Goal: Task Accomplishment & Management: Use online tool/utility

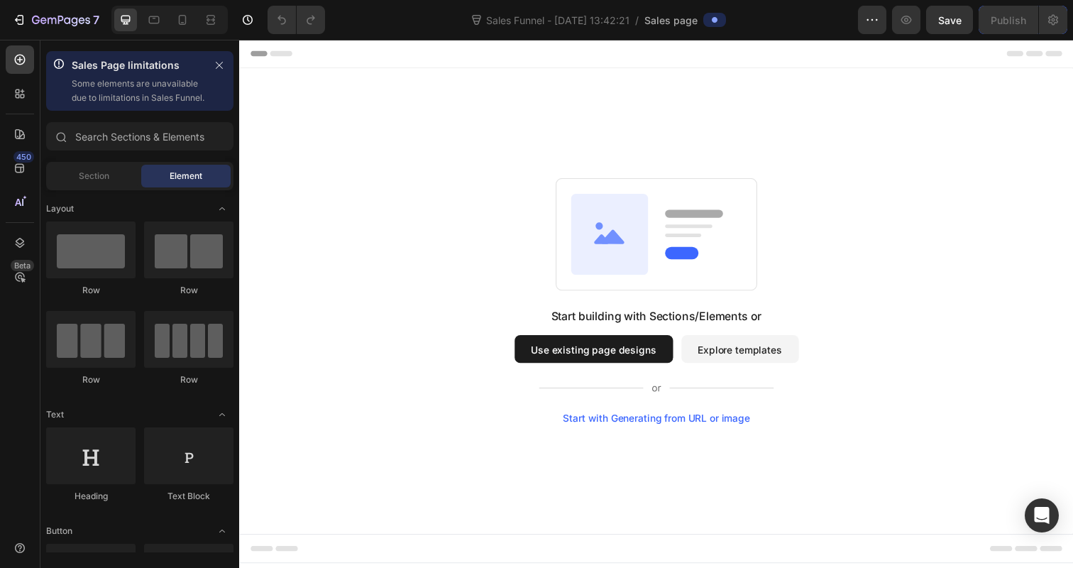
click at [550, 365] on button "Use existing page designs" at bounding box center [601, 355] width 162 height 28
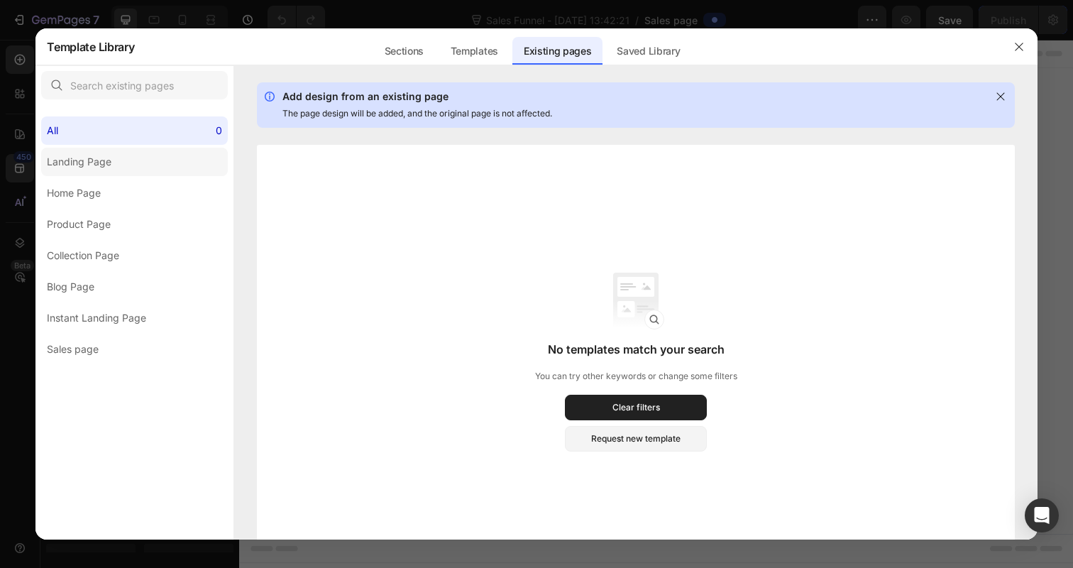
click at [89, 160] on div "Landing Page" at bounding box center [79, 161] width 65 height 17
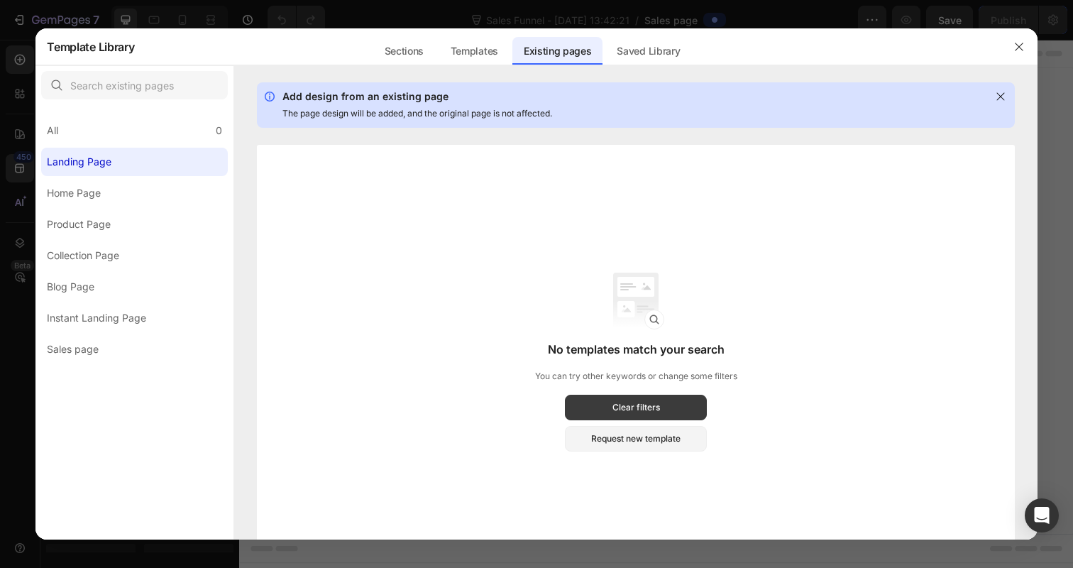
click at [605, 409] on button "Clear filters" at bounding box center [636, 408] width 142 height 26
click at [400, 62] on div "Sections" at bounding box center [404, 51] width 62 height 28
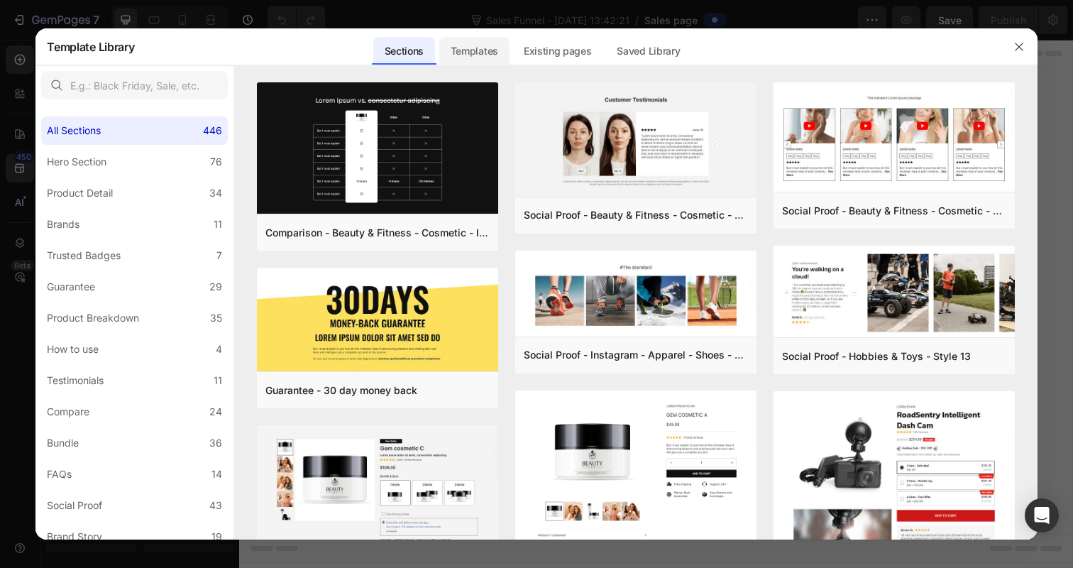
click at [463, 59] on div "Templates" at bounding box center [474, 51] width 70 height 28
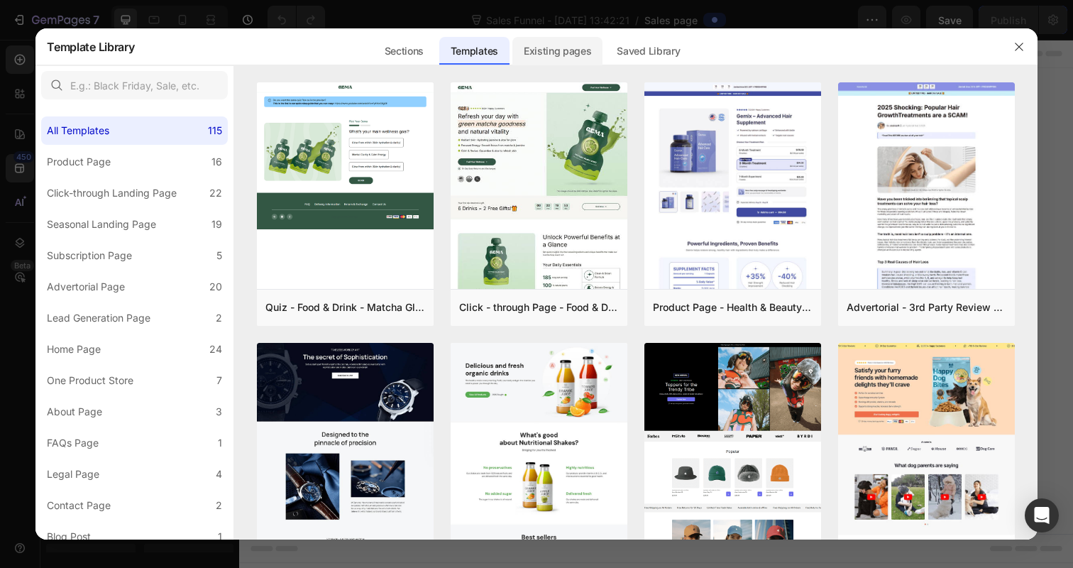
click at [547, 55] on div "Existing pages" at bounding box center [557, 51] width 91 height 28
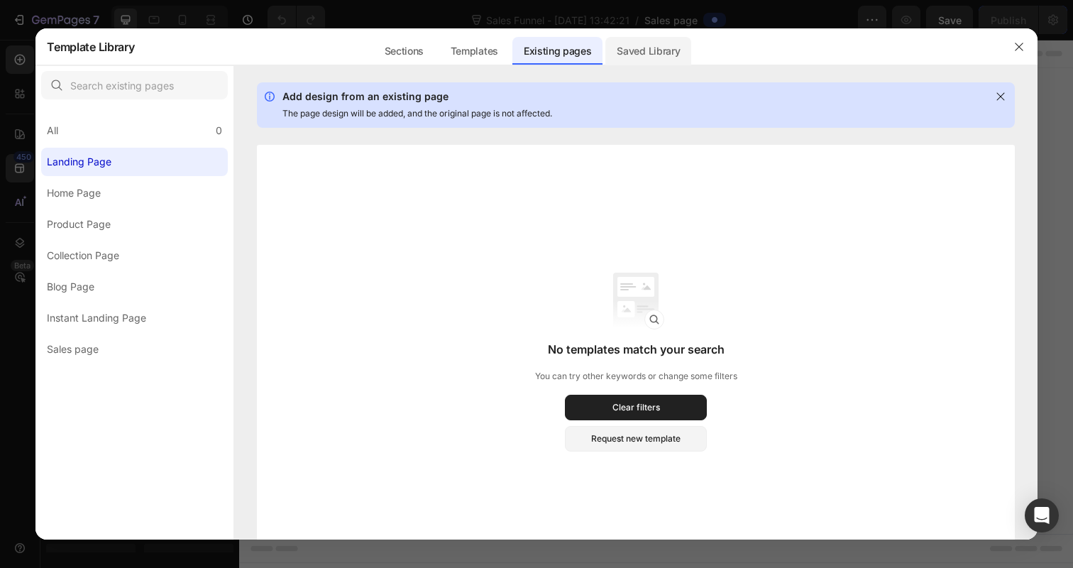
click at [651, 55] on div "Saved Library" at bounding box center [648, 51] width 86 height 28
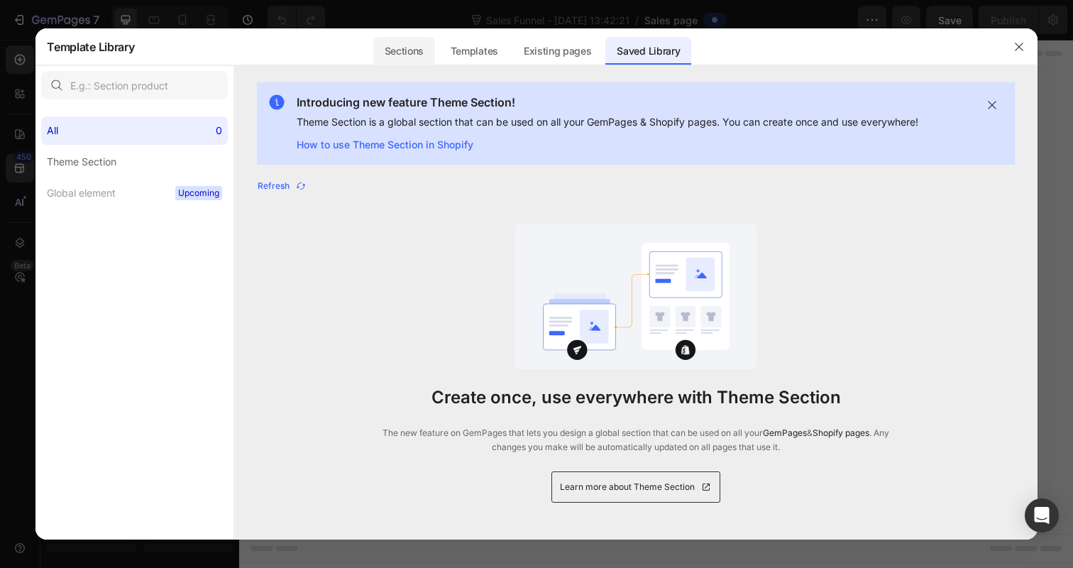
click at [421, 50] on div "Sections" at bounding box center [404, 51] width 62 height 28
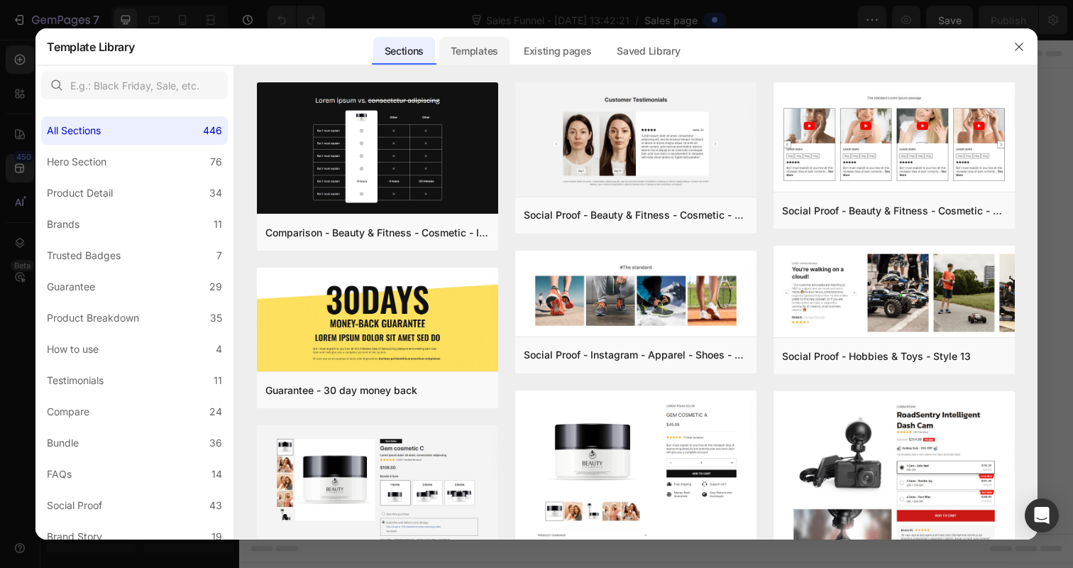
click at [465, 55] on div "Templates" at bounding box center [474, 51] width 70 height 28
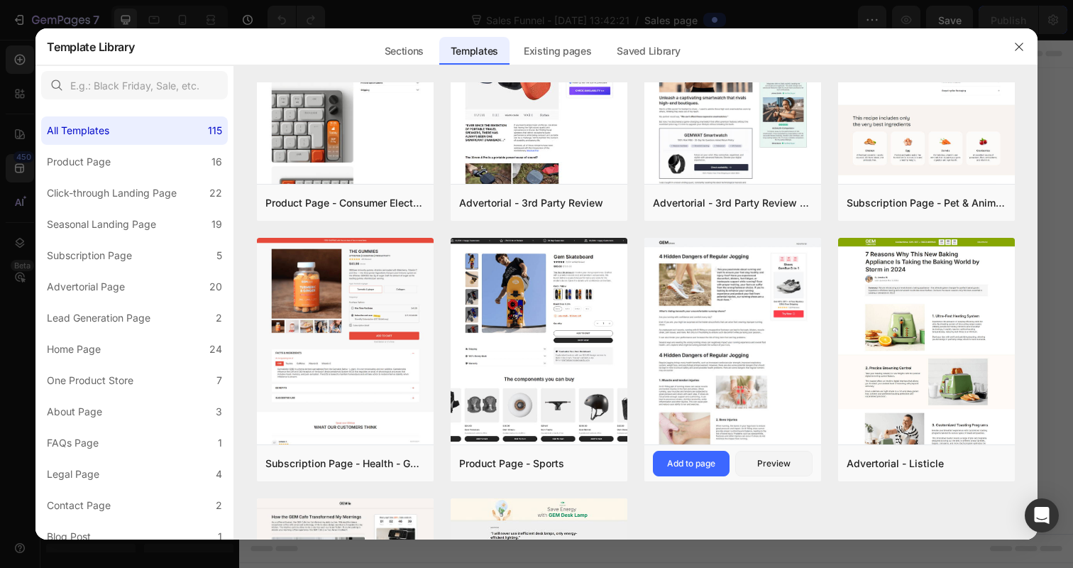
scroll to position [800, 0]
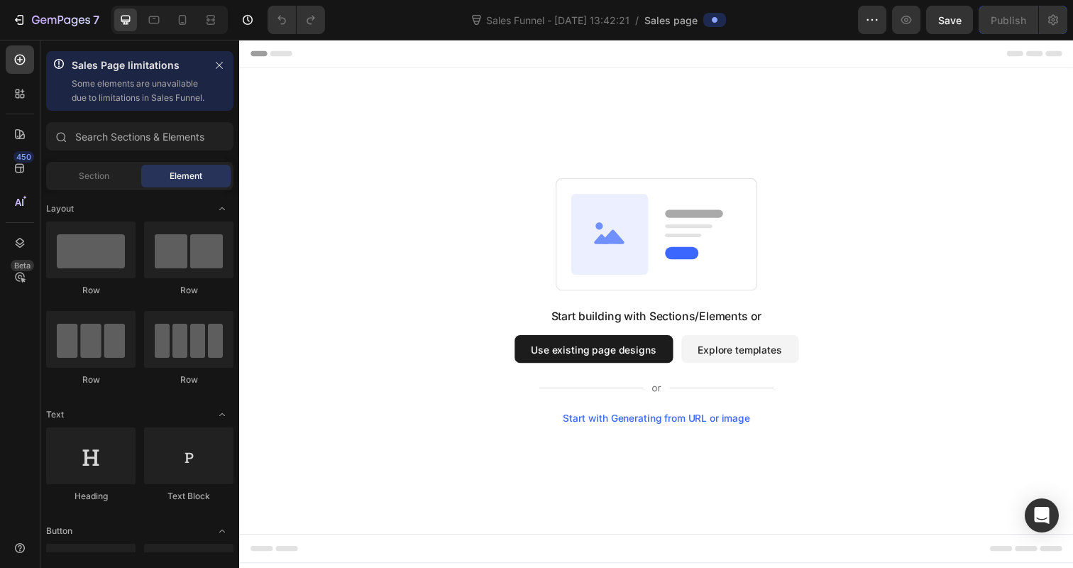
click at [588, 355] on button "Use existing page designs" at bounding box center [601, 355] width 162 height 28
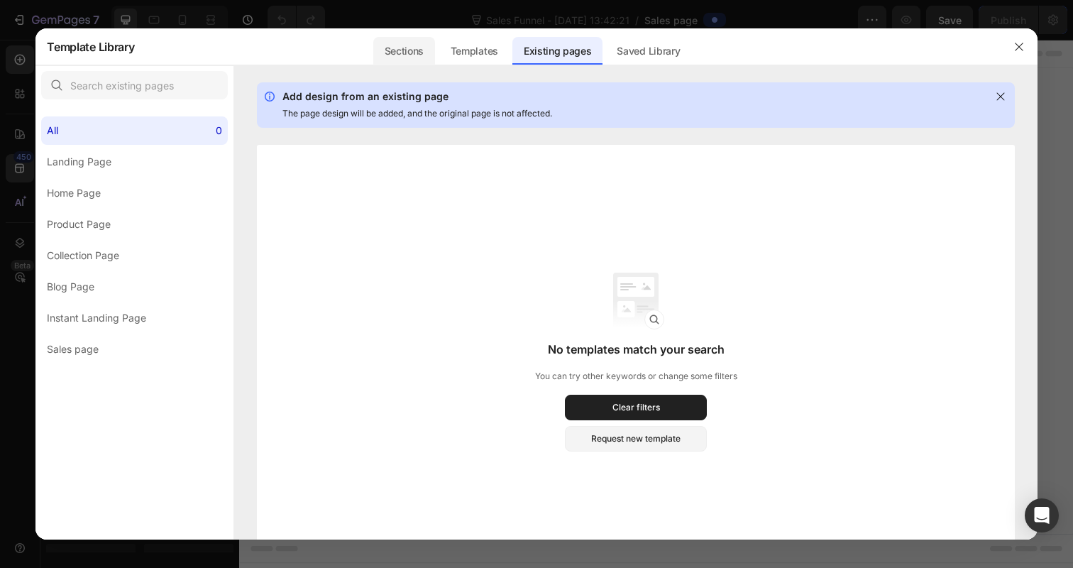
click at [421, 51] on div "Sections" at bounding box center [404, 51] width 62 height 28
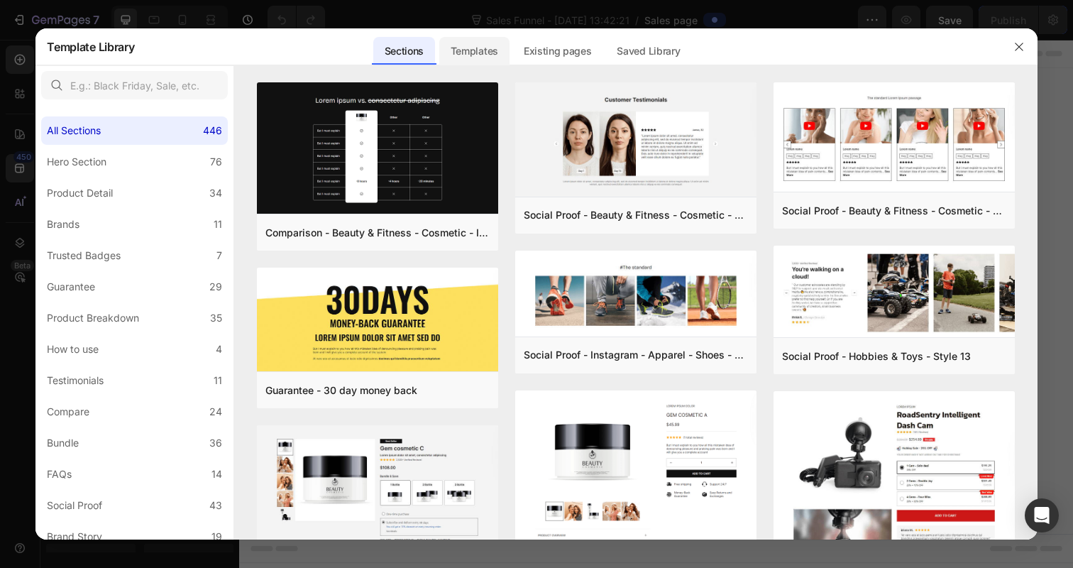
click at [458, 50] on div "Templates" at bounding box center [474, 51] width 70 height 28
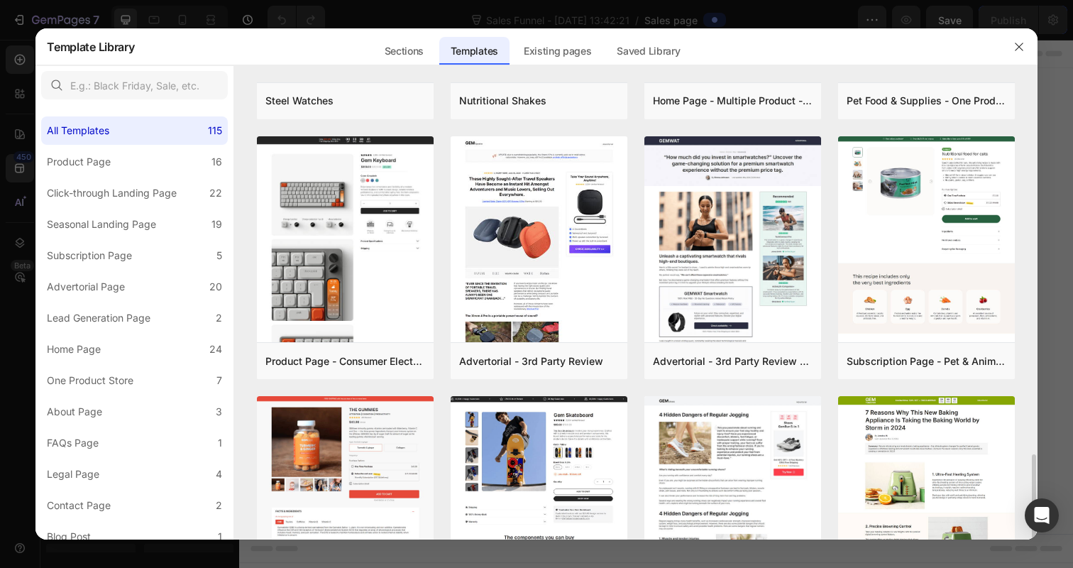
scroll to position [621, 0]
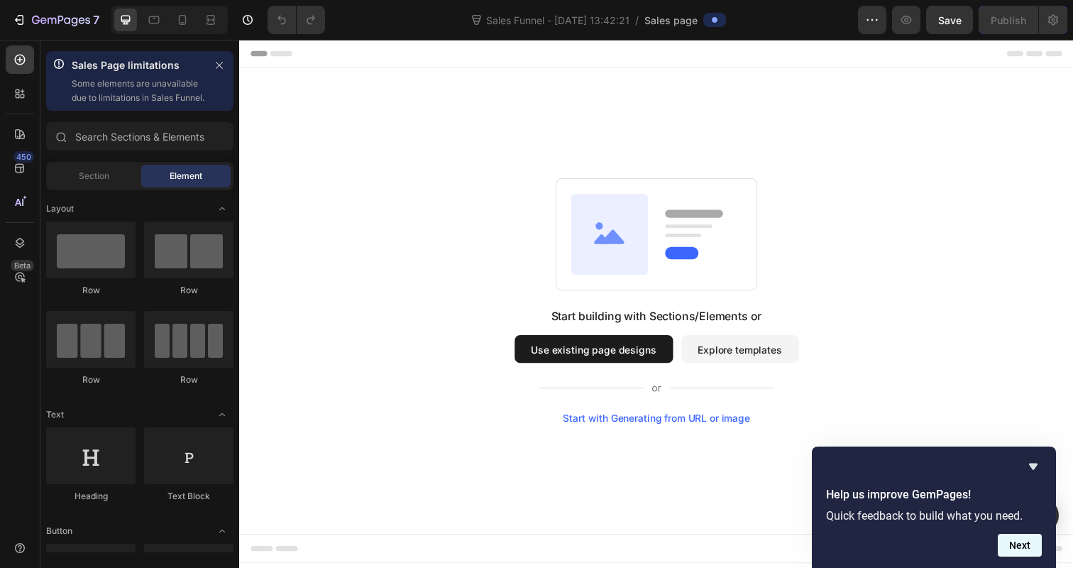
click at [1025, 553] on button "Next" at bounding box center [1020, 545] width 44 height 23
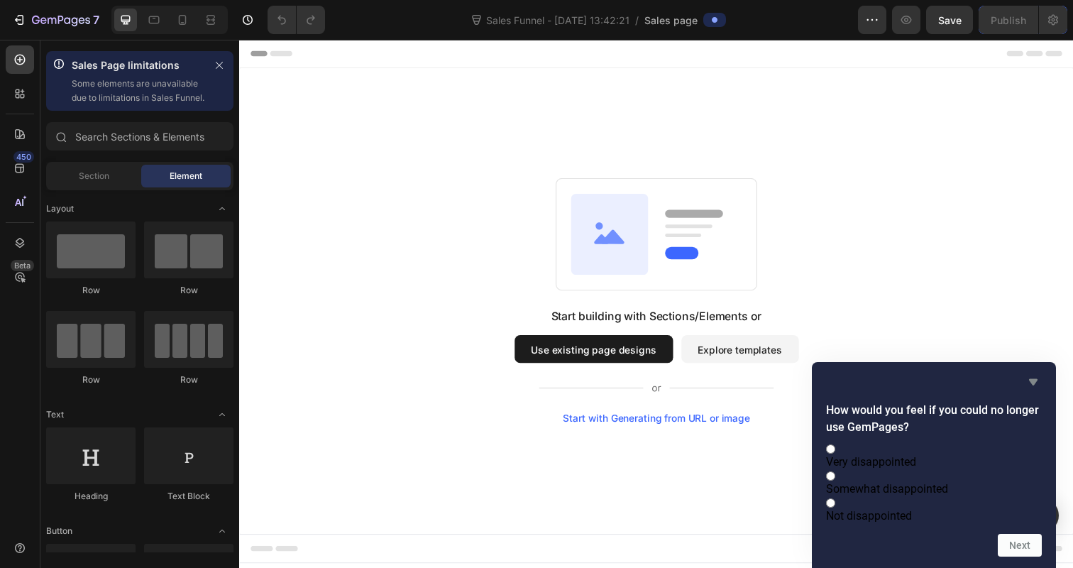
click at [1040, 373] on icon "Hide survey" at bounding box center [1033, 381] width 17 height 17
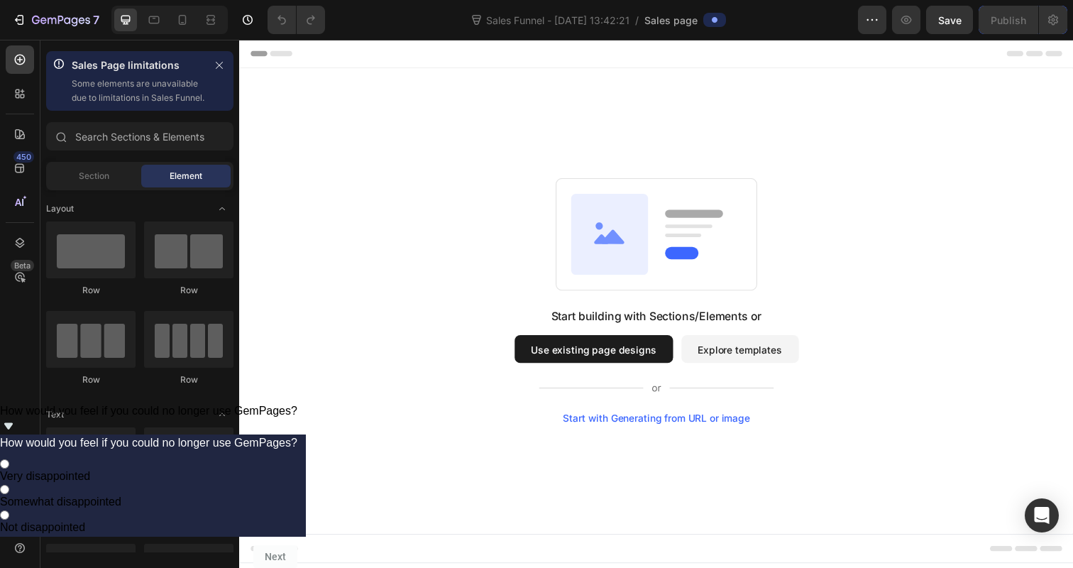
click at [617, 370] on div "Start building with Sections/Elements or Use existing page designs Explore temp…" at bounding box center [665, 372] width 290 height 119
click at [607, 357] on button "Use existing page designs" at bounding box center [601, 355] width 162 height 28
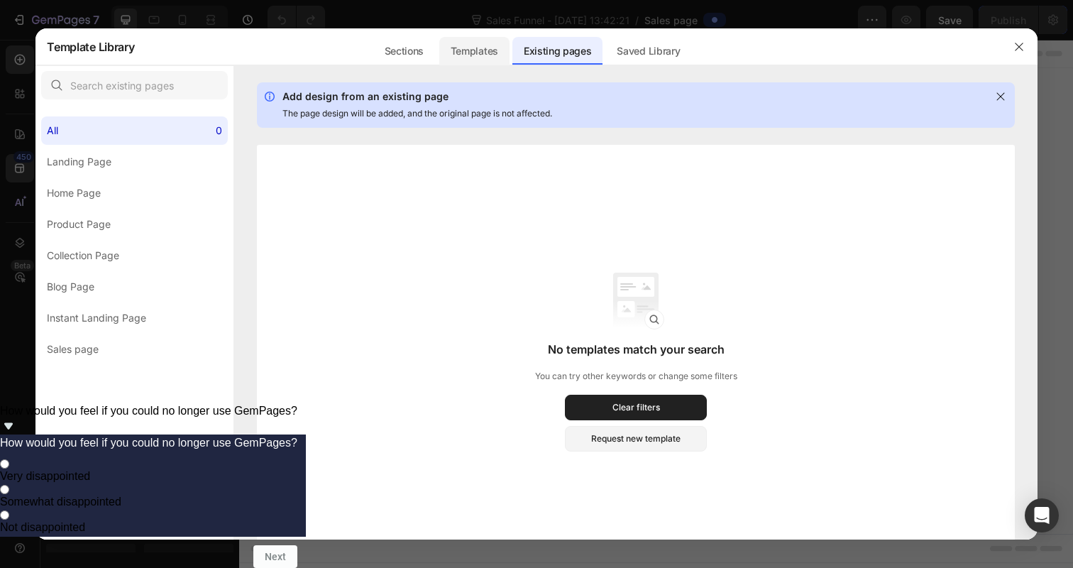
click at [478, 53] on div "Templates" at bounding box center [474, 51] width 70 height 28
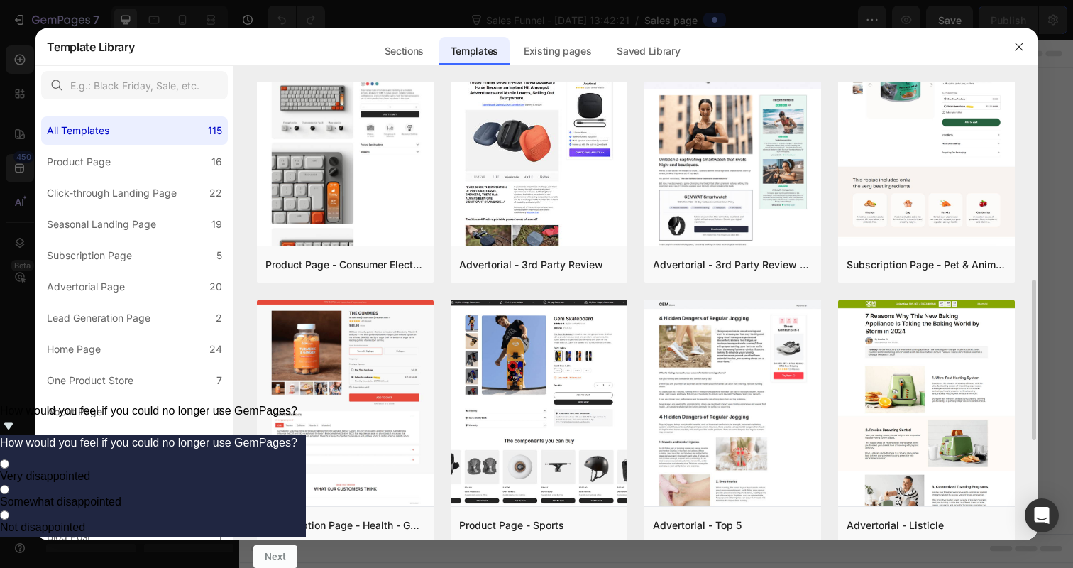
scroll to position [564, 0]
click at [866, 526] on div "Add to page" at bounding box center [885, 524] width 48 height 13
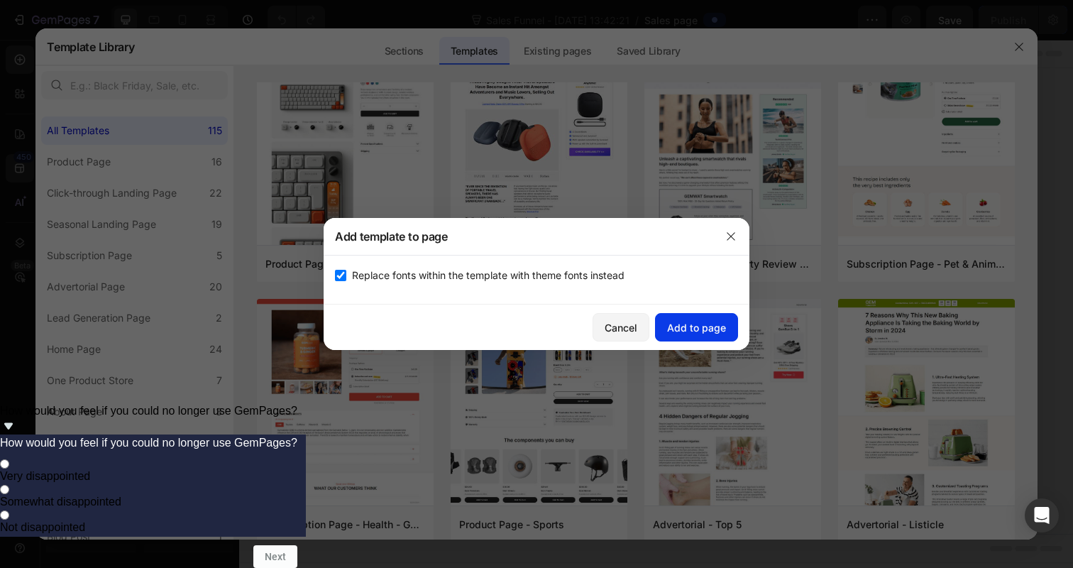
click at [702, 331] on div "Add to page" at bounding box center [696, 327] width 59 height 15
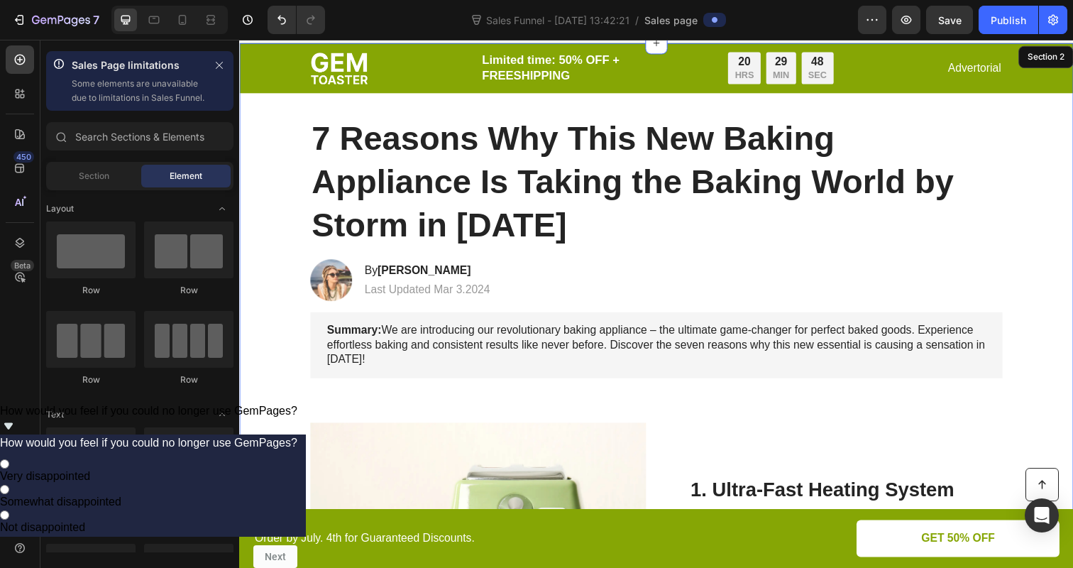
scroll to position [29, 0]
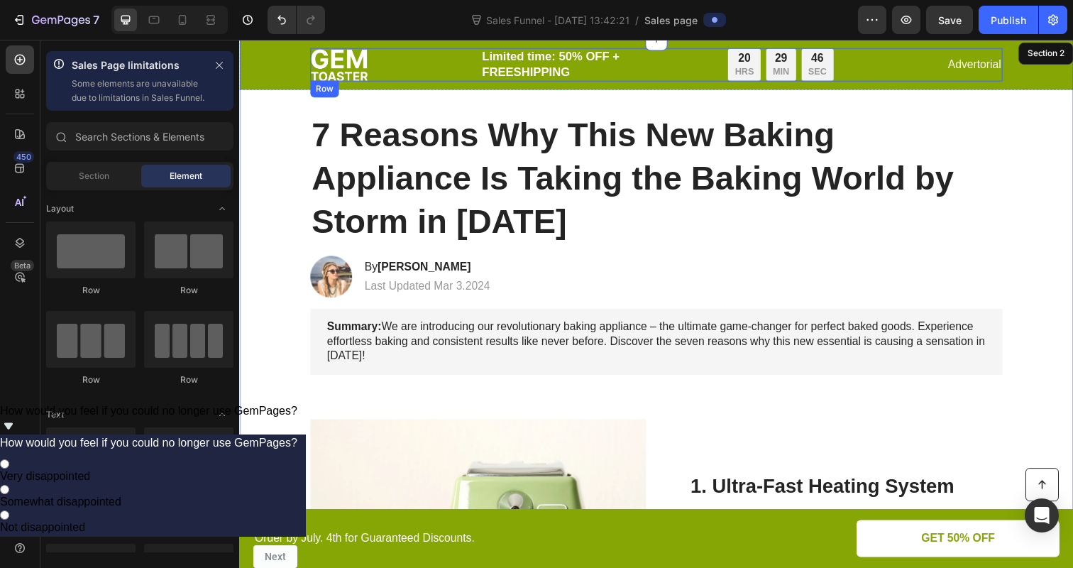
click at [392, 73] on div "Image Limited time: 50% OFF + FREESHIPPING Text Block 20 HRS 29 MIN 46 SEC Coun…" at bounding box center [665, 65] width 707 height 34
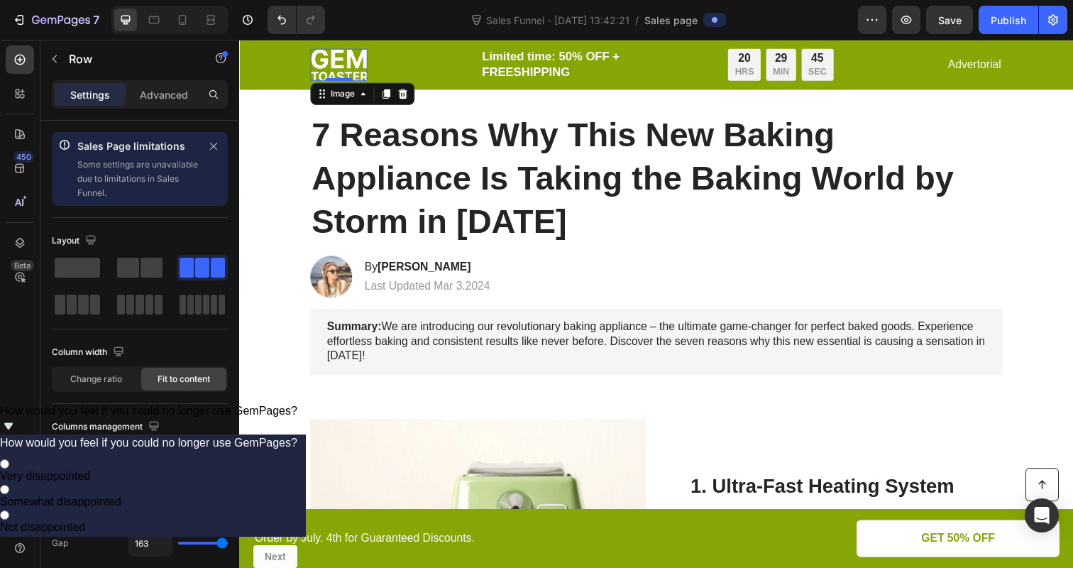
click at [347, 67] on img at bounding box center [341, 65] width 58 height 33
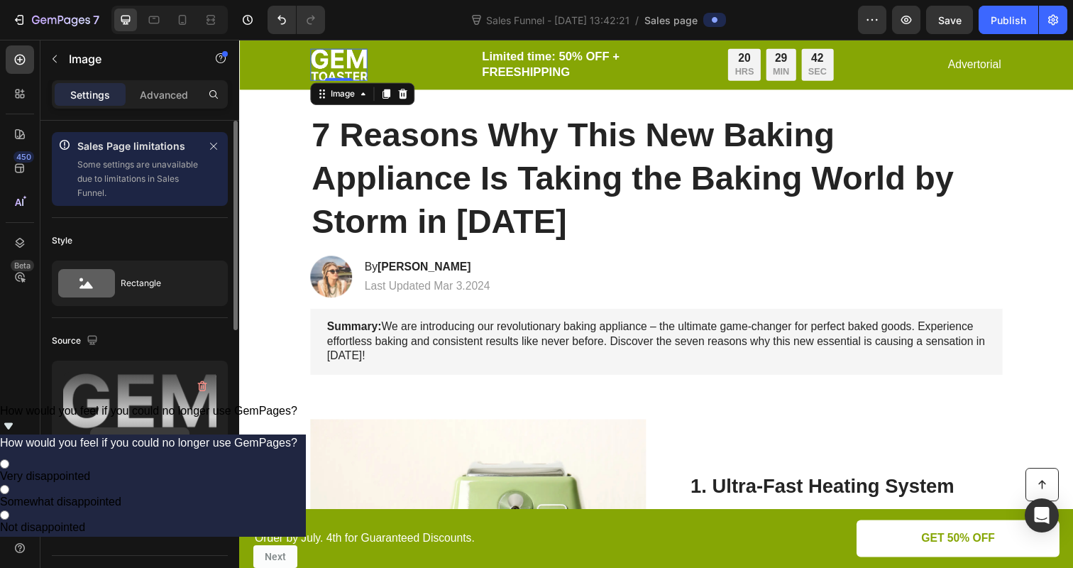
click at [131, 445] on input "file" at bounding box center [140, 440] width 98 height 24
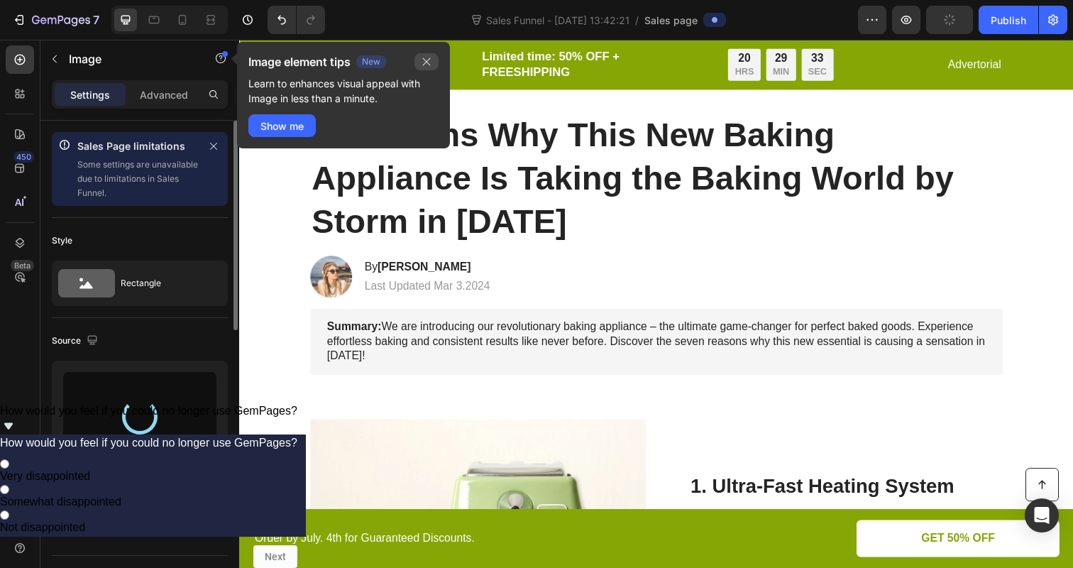
click at [434, 58] on button "button" at bounding box center [426, 61] width 24 height 17
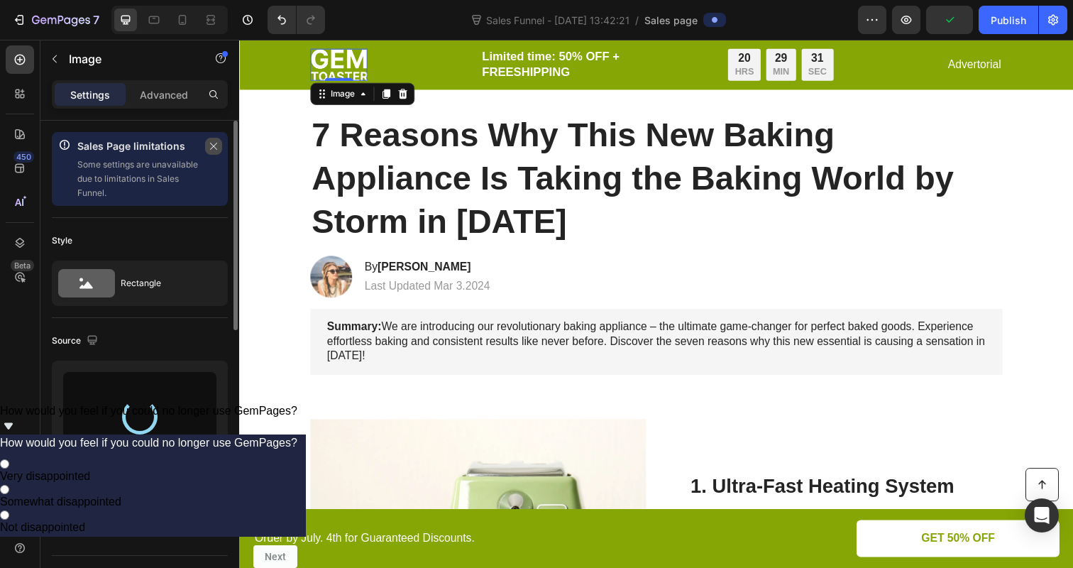
click at [211, 145] on icon "button" at bounding box center [214, 146] width 10 height 10
type input "https://cdn.shopify.com/s/files/1/0866/7031/1701/files/gempages_586528805158388…"
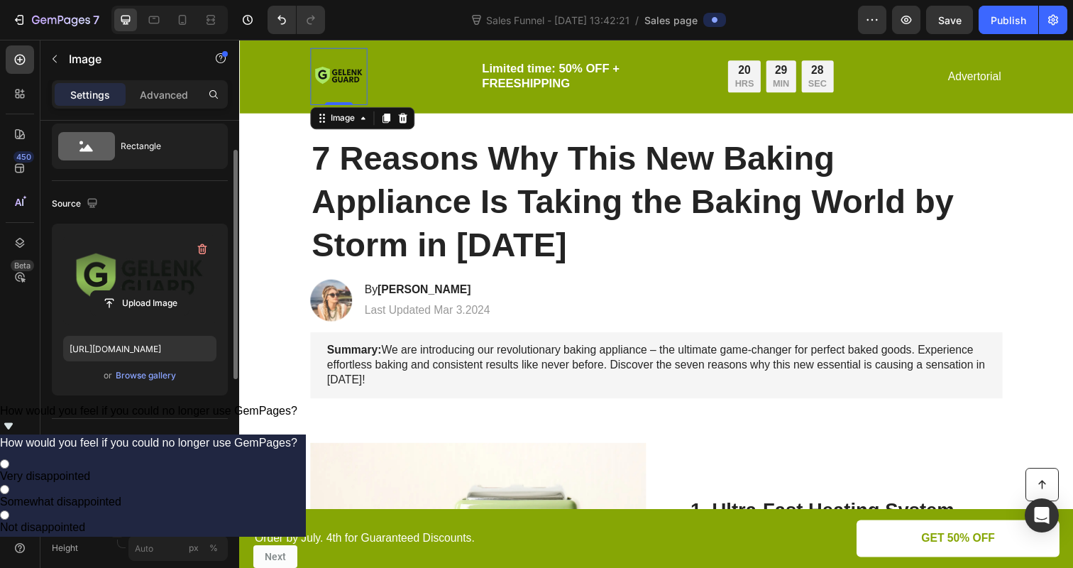
scroll to position [53, 0]
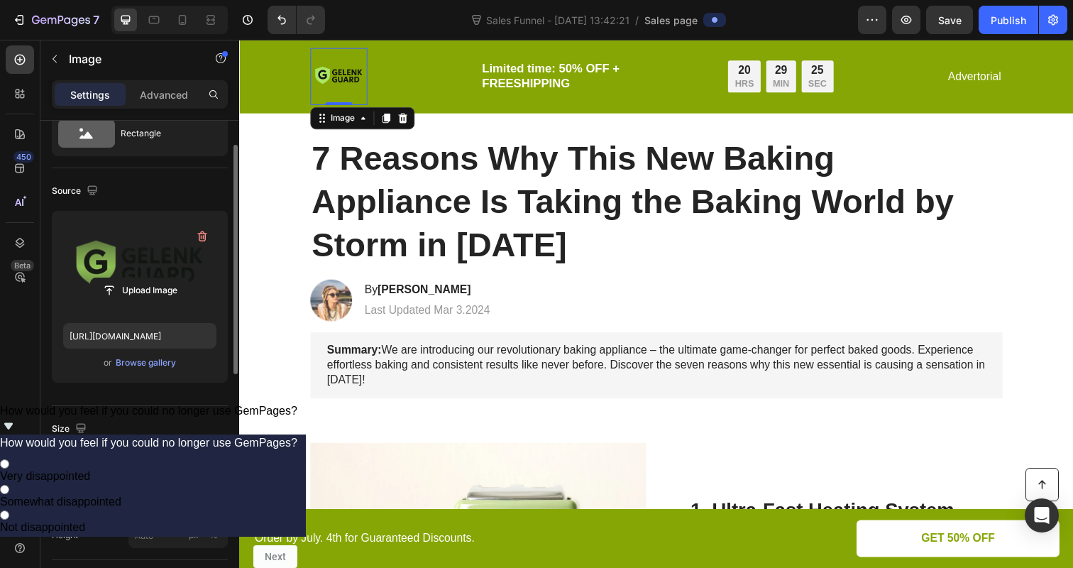
click at [156, 472] on button "Original" at bounding box center [177, 461] width 99 height 26
click at [63, 423] on div "Size" at bounding box center [71, 428] width 38 height 19
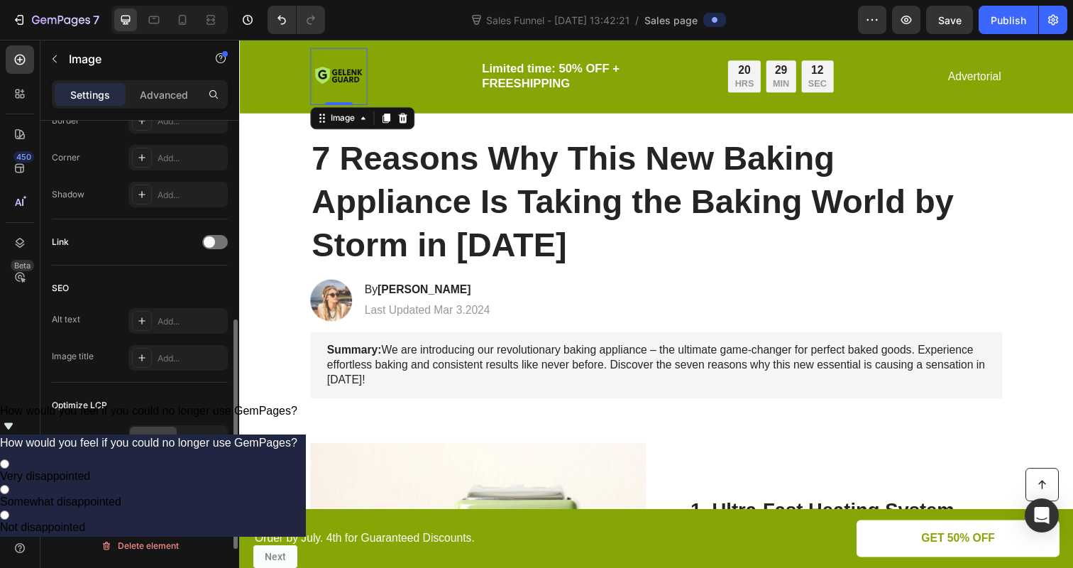
scroll to position [0, 0]
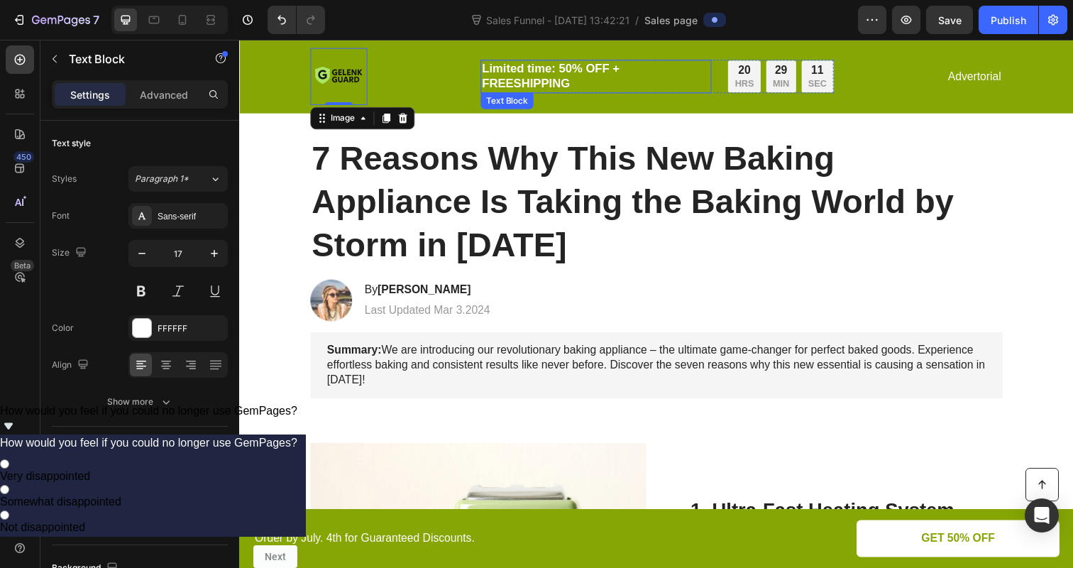
click at [548, 81] on p "Limited time: 50% OFF + FREESHIPPING" at bounding box center [603, 77] width 233 height 31
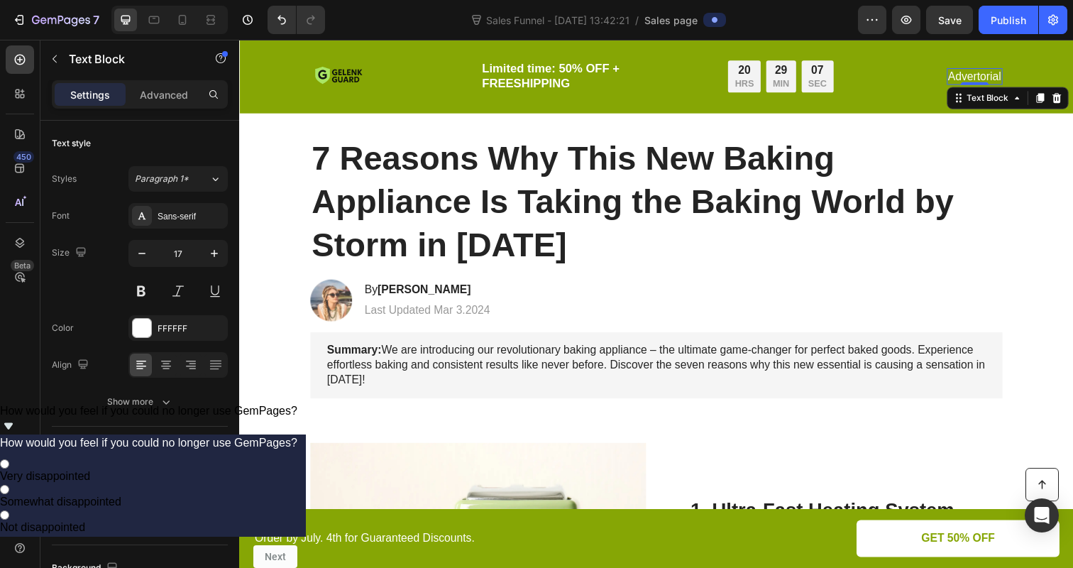
click at [989, 77] on p "Advertorial" at bounding box center [990, 77] width 54 height 15
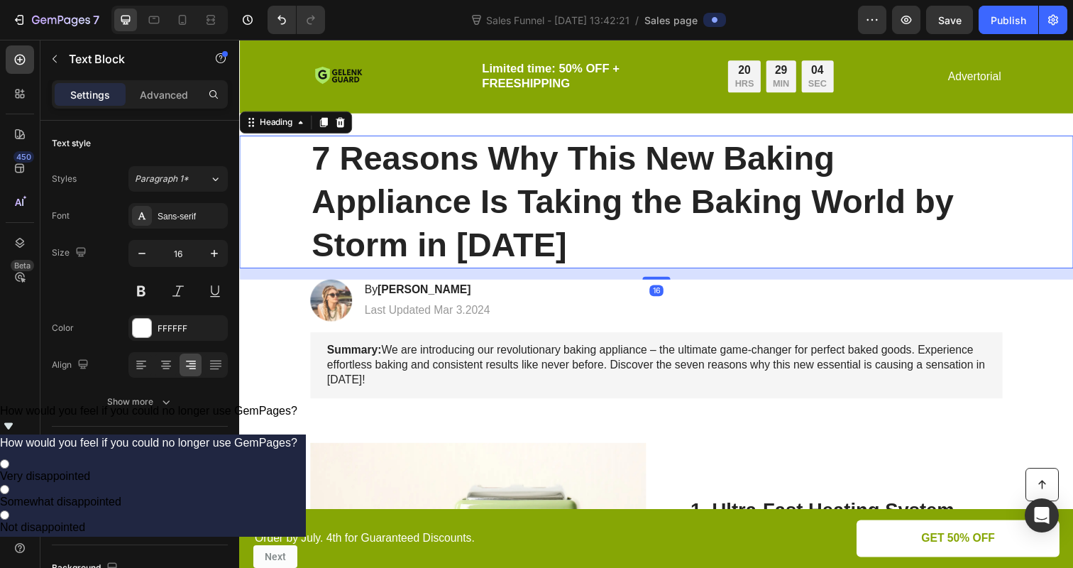
click at [651, 218] on h1 "7 Reasons Why This New Baking Appliance Is Taking the Baking World by Storm in …" at bounding box center [665, 206] width 707 height 136
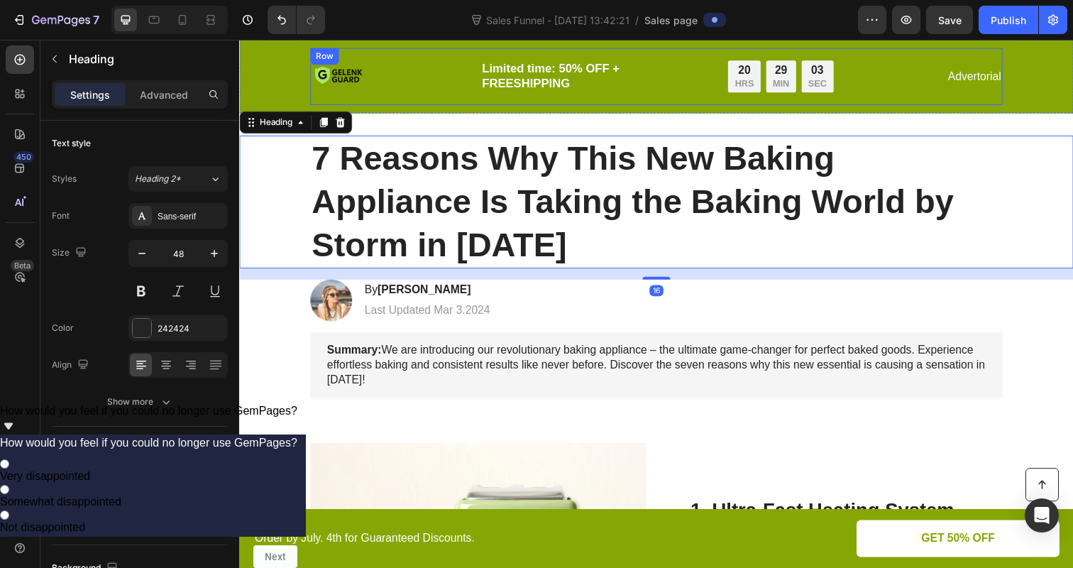
click at [963, 70] on p "Advertorial" at bounding box center [990, 77] width 54 height 15
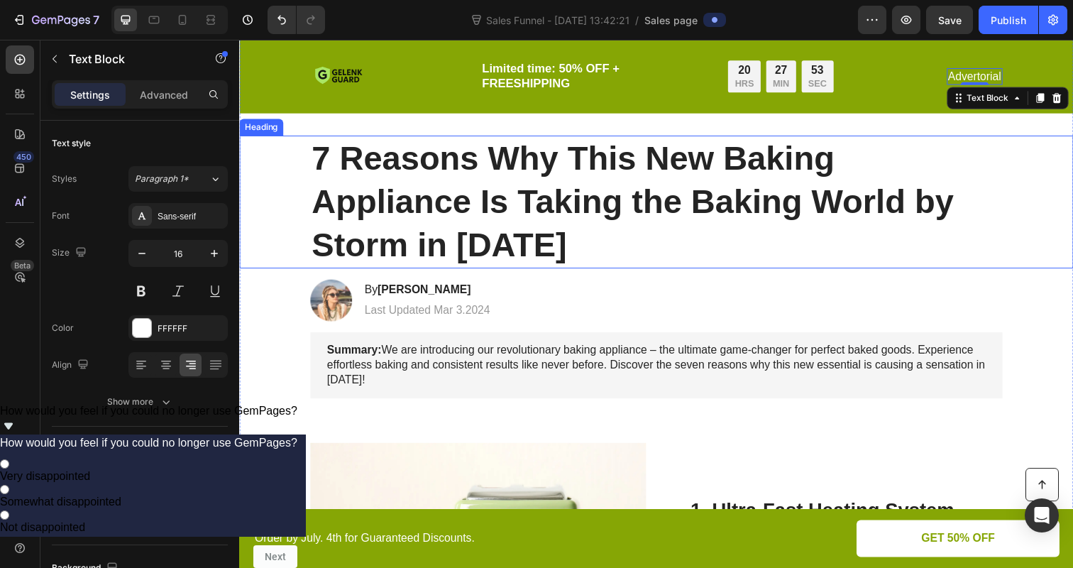
click at [380, 189] on h1 "7 Reasons Why This New Baking Appliance Is Taking the Baking World by Storm in …" at bounding box center [665, 206] width 707 height 136
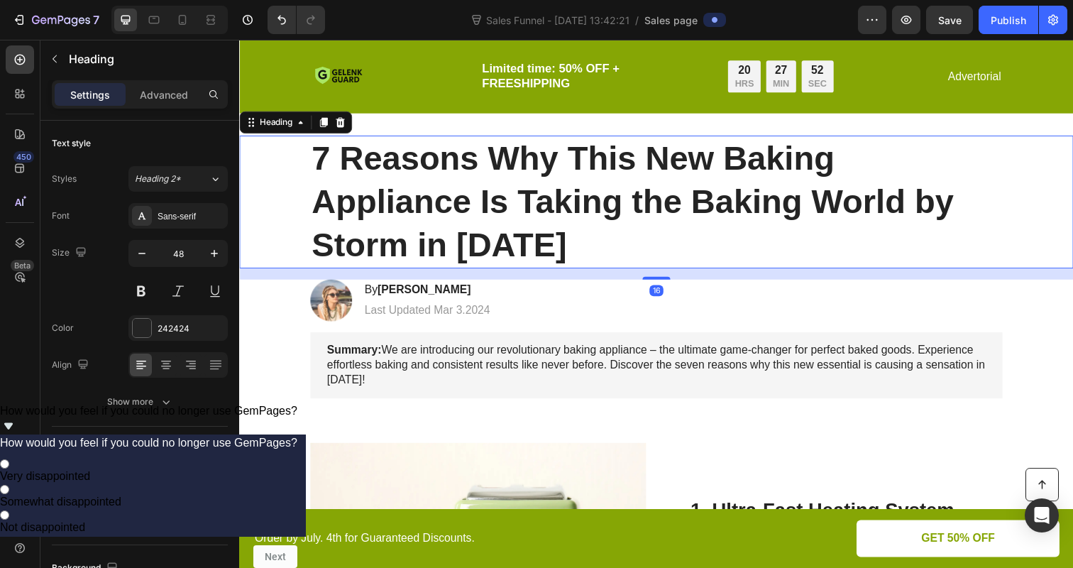
click at [380, 189] on h1 "7 Reasons Why This New Baking Appliance Is Taking the Baking World by Storm in …" at bounding box center [665, 206] width 707 height 136
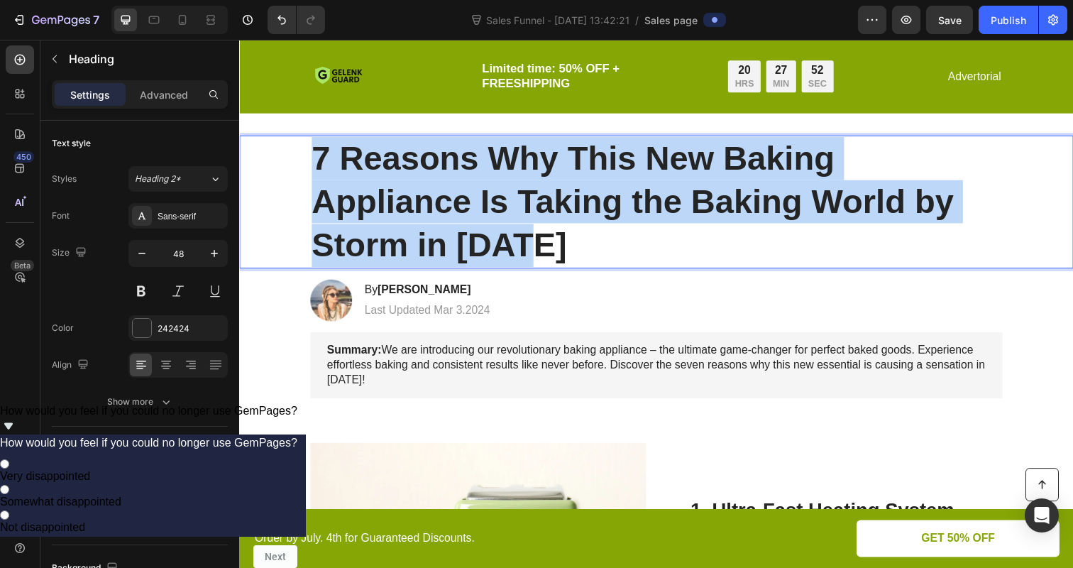
click at [380, 189] on p "7 Reasons Why This New Baking Appliance Is Taking the Baking World by Storm in …" at bounding box center [665, 205] width 704 height 133
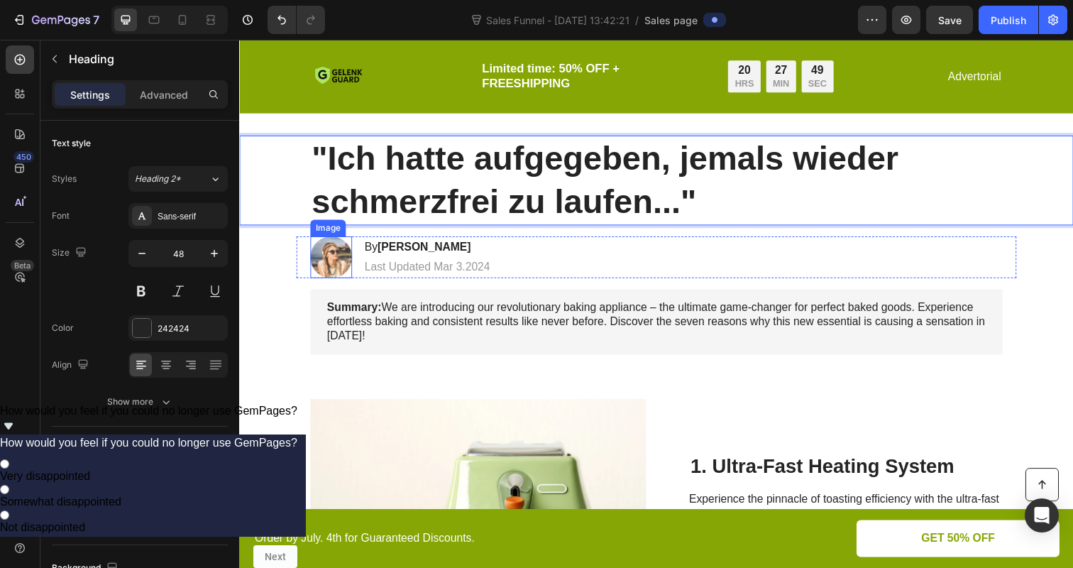
click at [344, 261] on img at bounding box center [333, 262] width 43 height 43
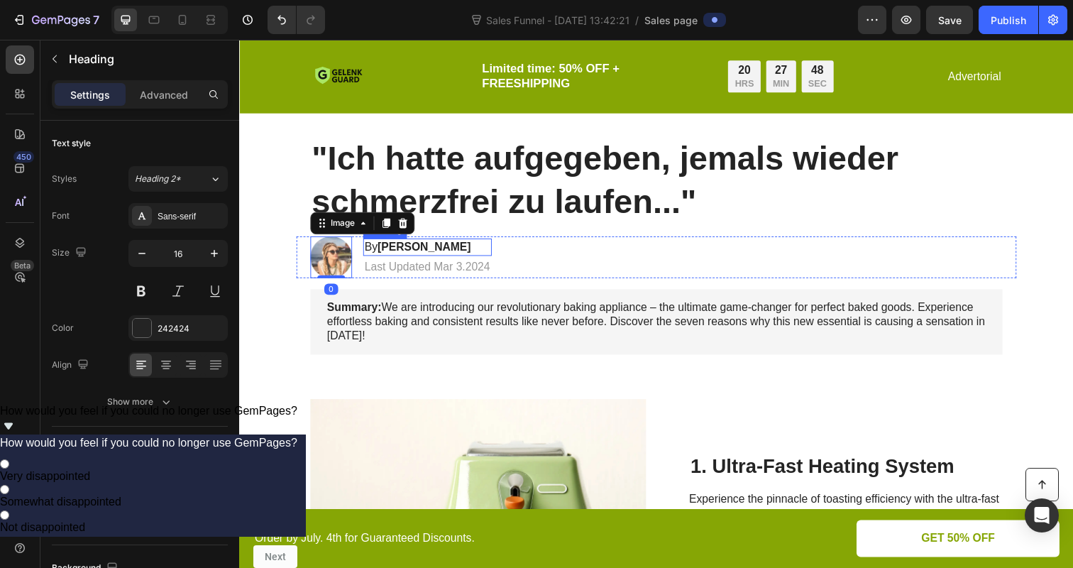
click at [419, 252] on strong "Jessica M." at bounding box center [427, 251] width 95 height 12
click at [441, 250] on p "By Jessica M." at bounding box center [431, 251] width 128 height 15
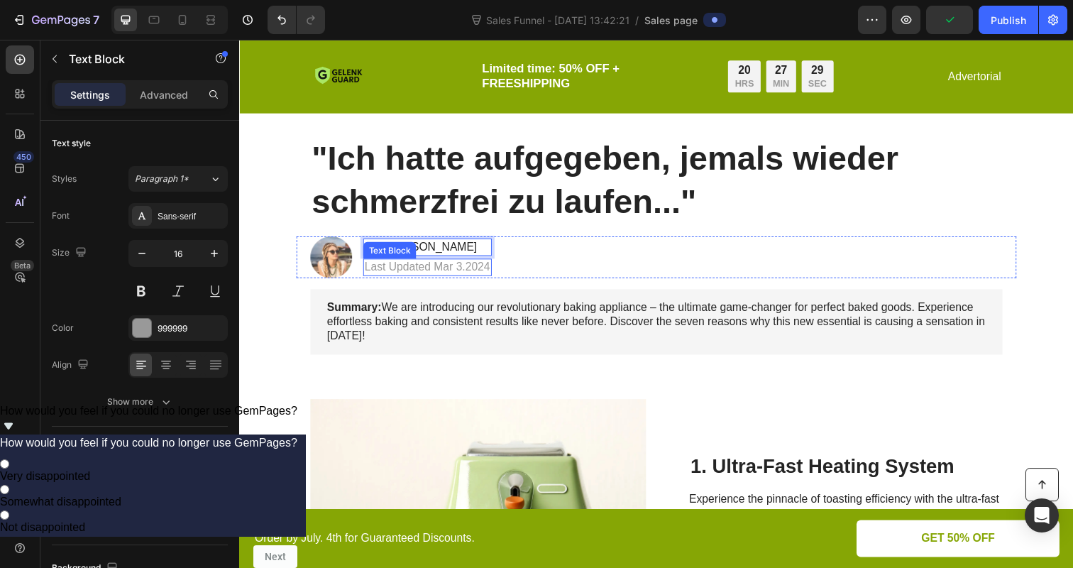
click at [441, 275] on p "Last Updated Mar 3.2024" at bounding box center [431, 272] width 128 height 15
click at [445, 275] on p "Last Updated Mar 3.2024" at bounding box center [431, 272] width 128 height 15
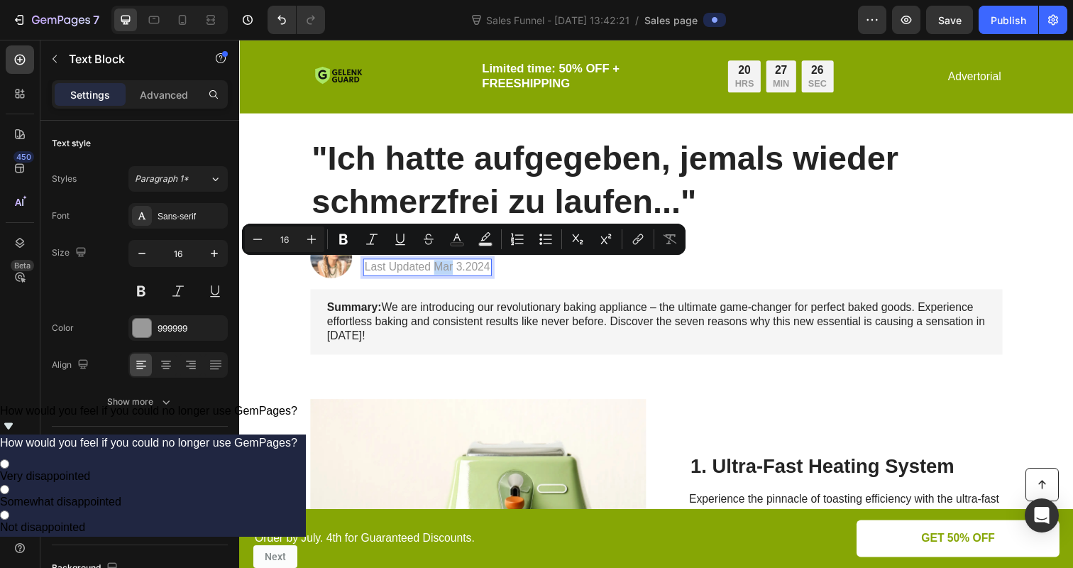
click at [445, 275] on p "Last Updated Mar 3.2024" at bounding box center [431, 272] width 128 height 15
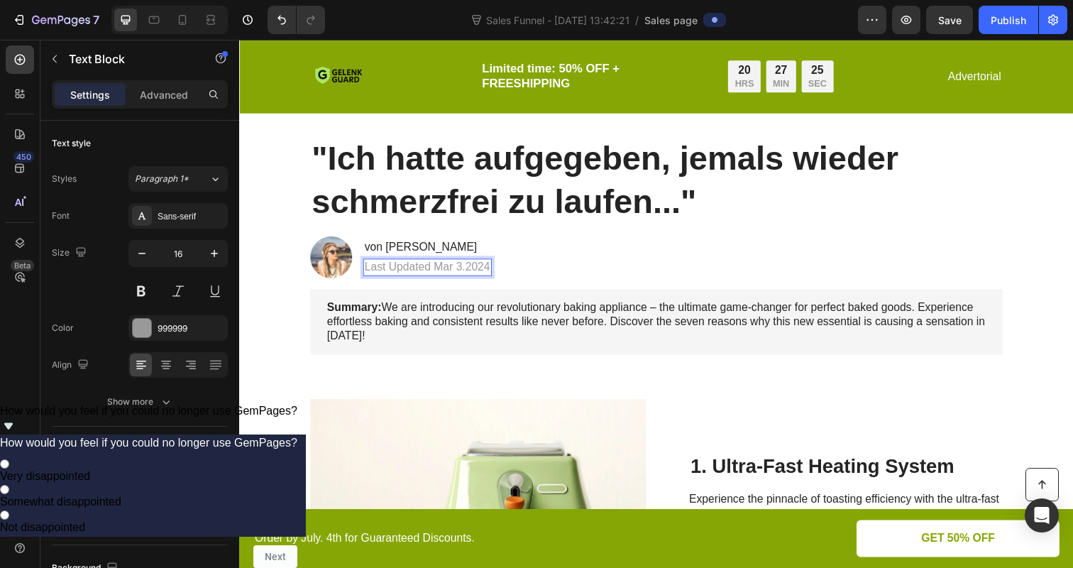
click at [445, 275] on p "Last Updated Mar 3.2024" at bounding box center [431, 272] width 128 height 15
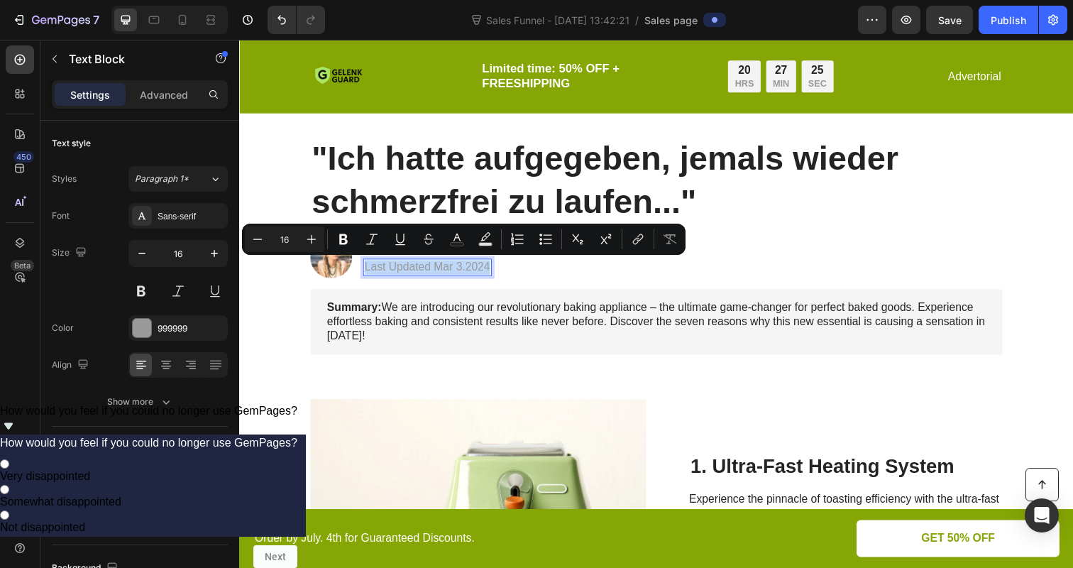
click at [445, 275] on p "Last Updated Mar 3.2024" at bounding box center [431, 272] width 128 height 15
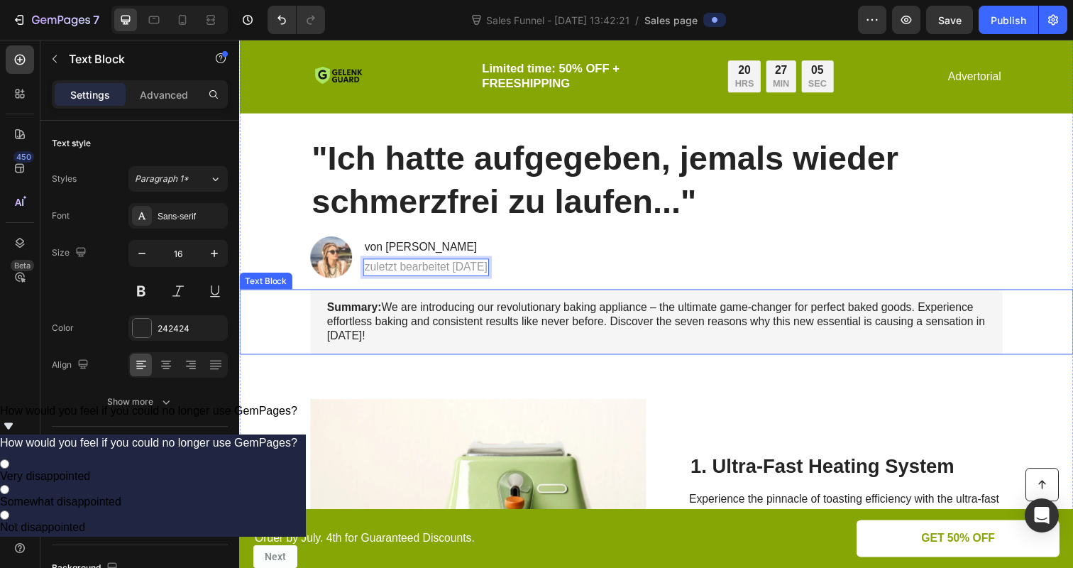
click at [507, 342] on p "Summary: We are introducing our revolutionary baking appliance – the ultimate g…" at bounding box center [665, 328] width 673 height 44
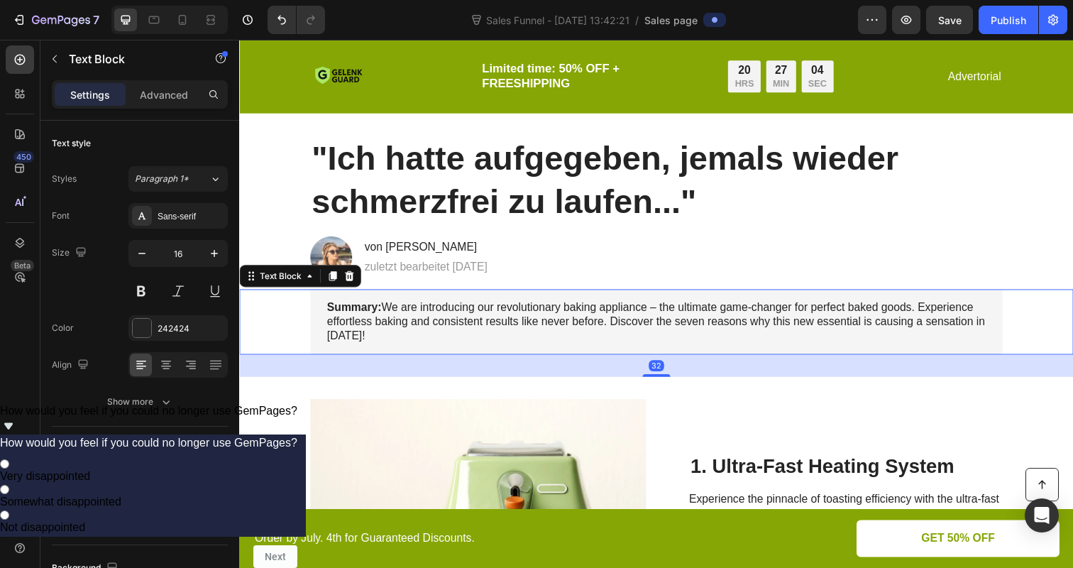
click at [527, 324] on p "Summary: We are introducing our revolutionary baking appliance – the ultimate g…" at bounding box center [665, 328] width 673 height 44
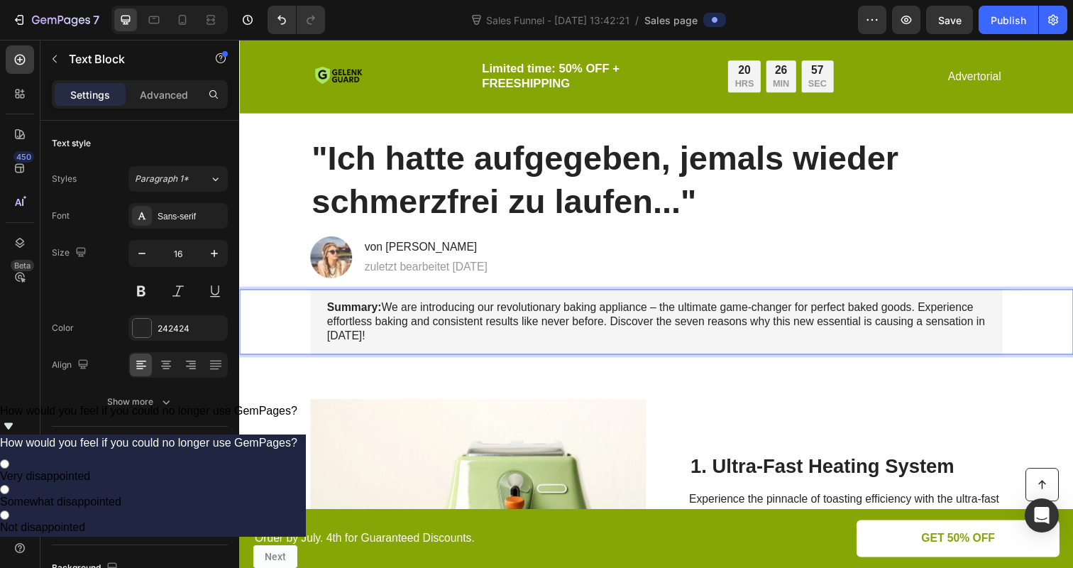
click at [370, 321] on p "Summary: We are introducing our revolutionary baking appliance – the ultimate g…" at bounding box center [665, 328] width 673 height 44
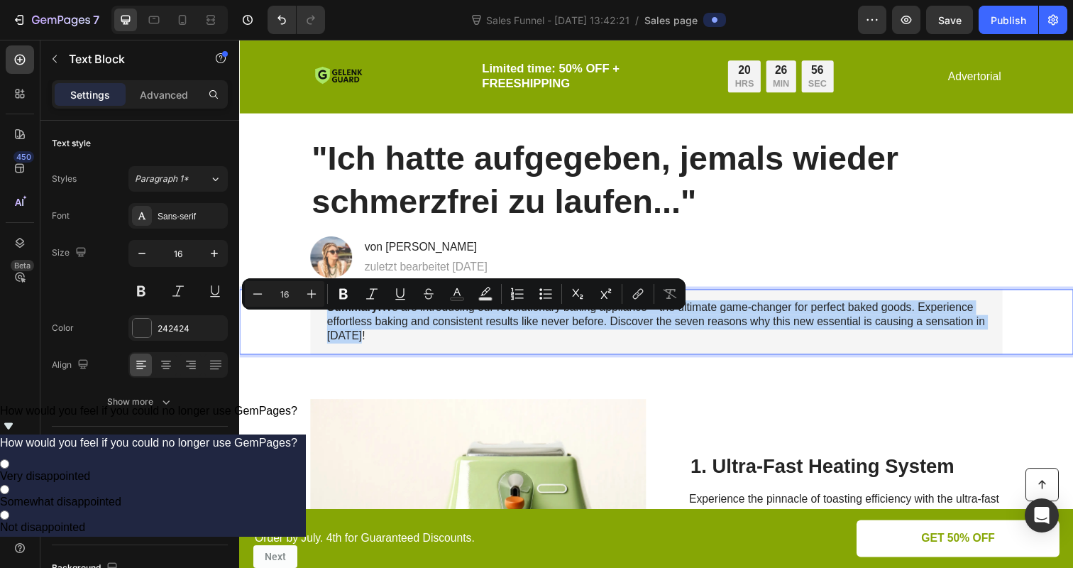
click at [370, 321] on p "Summary: We are introducing our revolutionary baking appliance – the ultimate g…" at bounding box center [665, 328] width 673 height 44
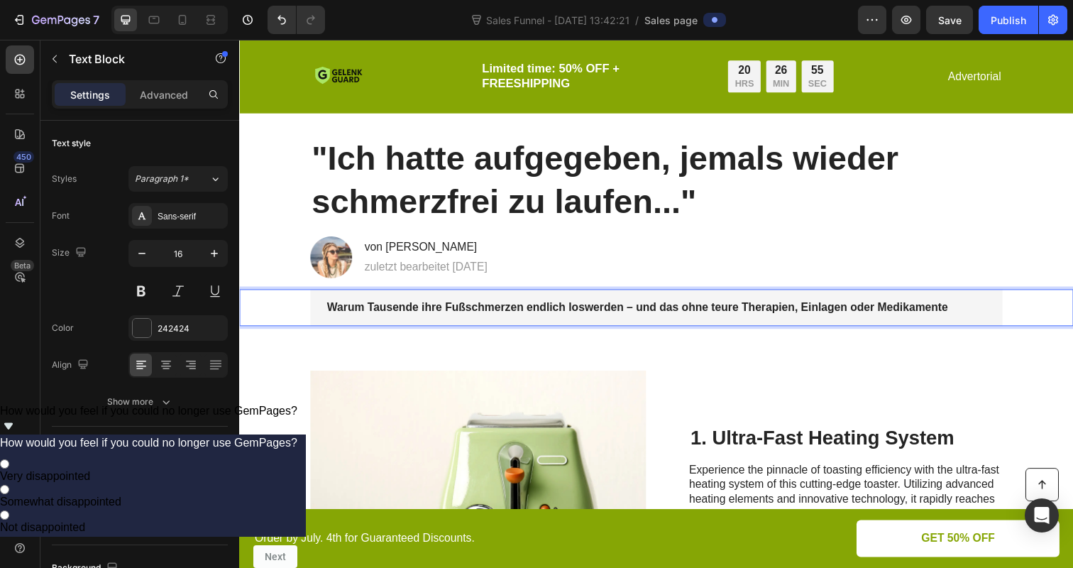
click at [346, 318] on strong "Warum Tausende ihre Fußschmerzen endlich loswerden – und das ohne teure Therapi…" at bounding box center [646, 313] width 634 height 12
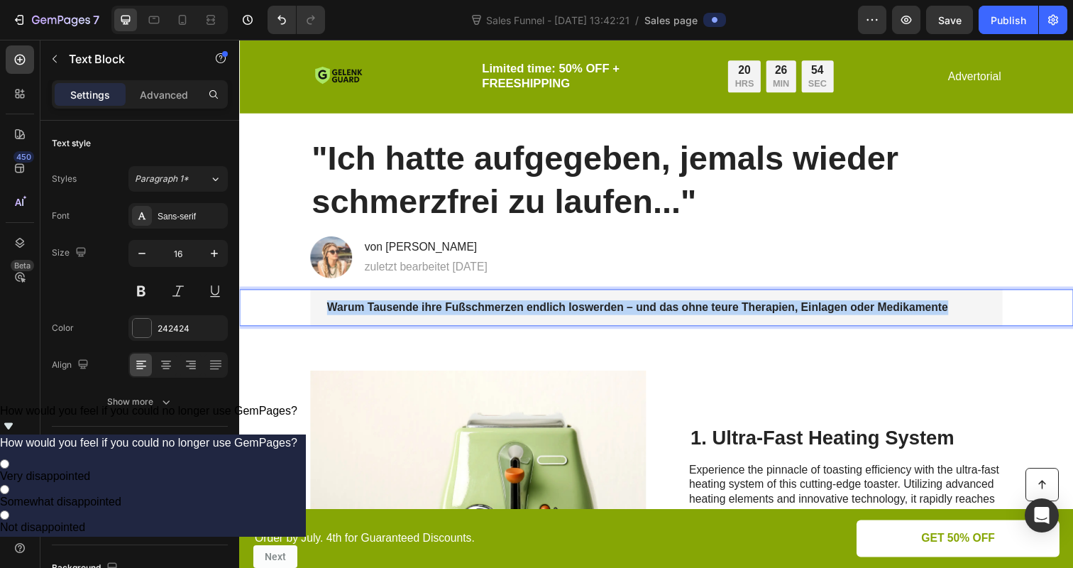
click at [346, 318] on strong "Warum Tausende ihre Fußschmerzen endlich loswerden – und das ohne teure Therapi…" at bounding box center [646, 313] width 634 height 12
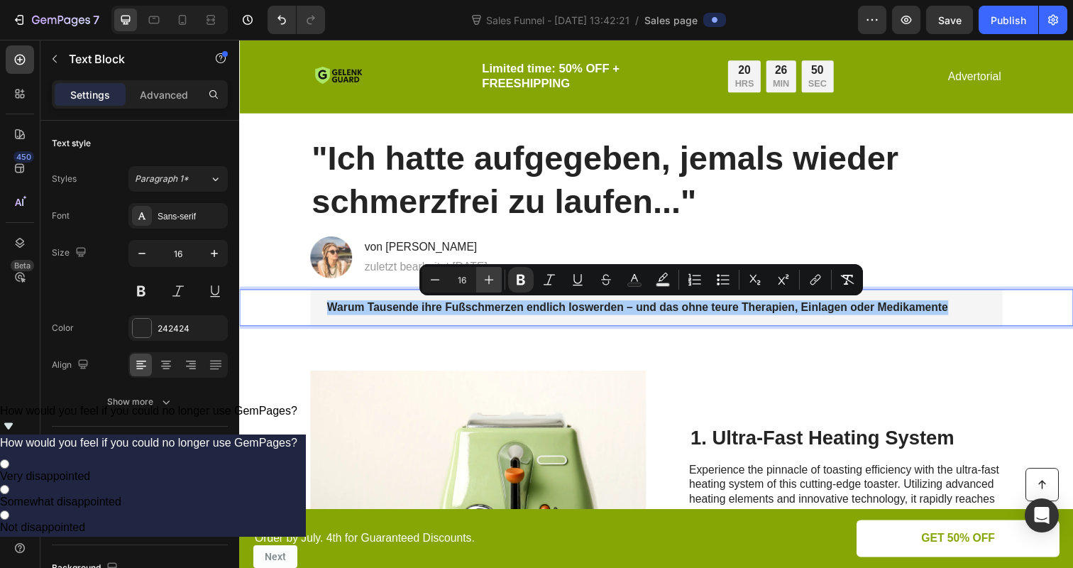
click at [487, 278] on icon "Editor contextual toolbar" at bounding box center [489, 279] width 14 height 14
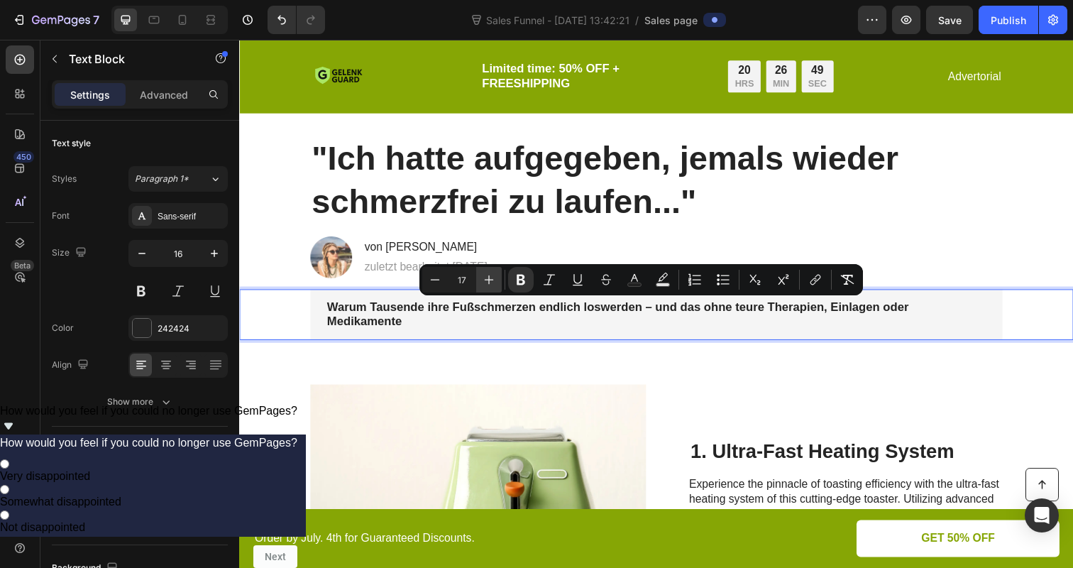
click at [486, 278] on icon "Editor contextual toolbar" at bounding box center [489, 279] width 14 height 14
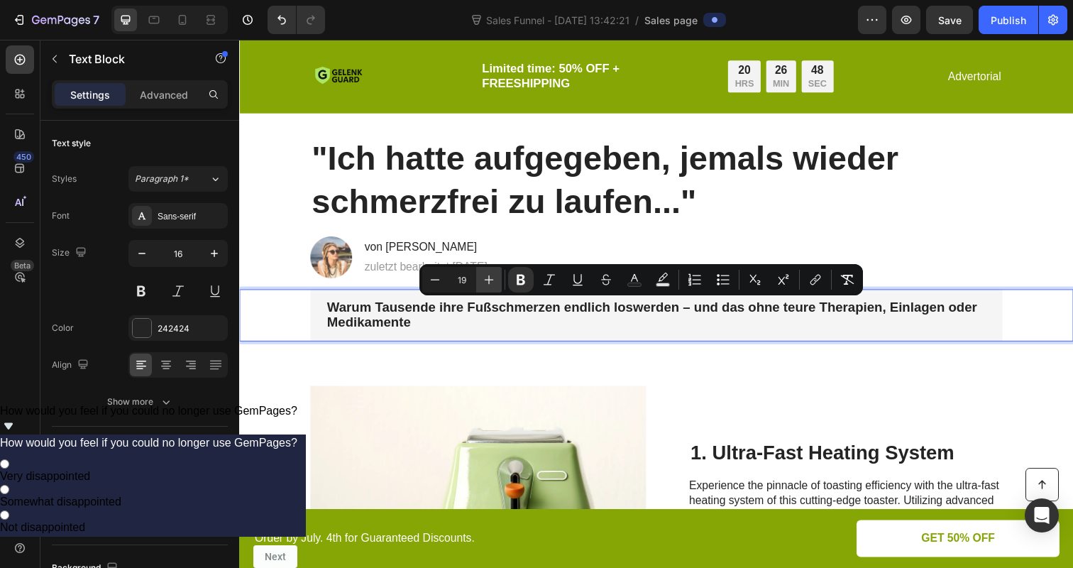
click at [486, 278] on icon "Editor contextual toolbar" at bounding box center [489, 279] width 14 height 14
type input "20"
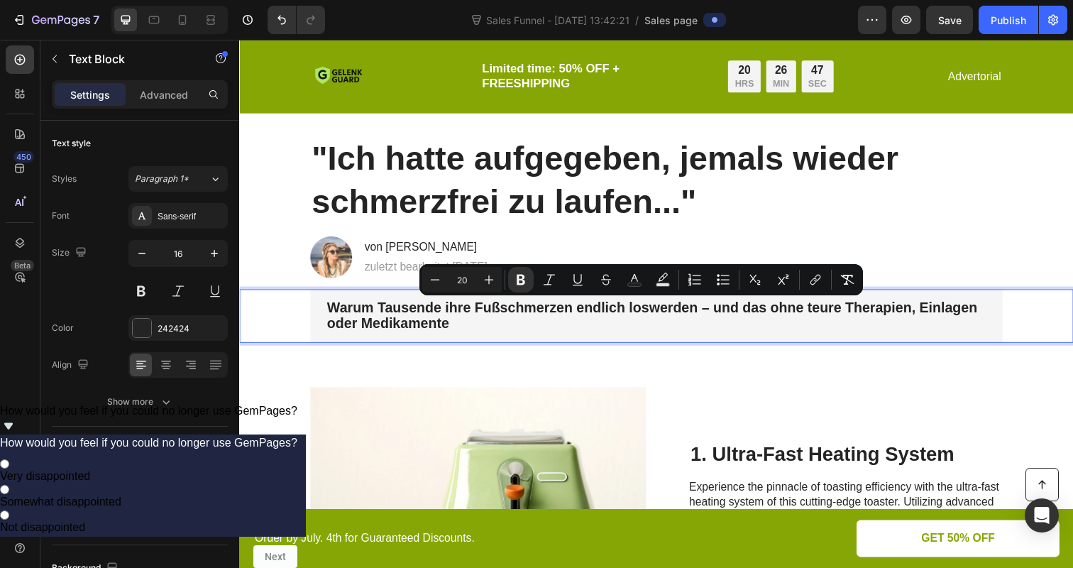
click at [516, 342] on div "Warum Tausende ihre Fußschmerzen endlich loswerden – und das ohne teure Therapi…" at bounding box center [665, 321] width 707 height 55
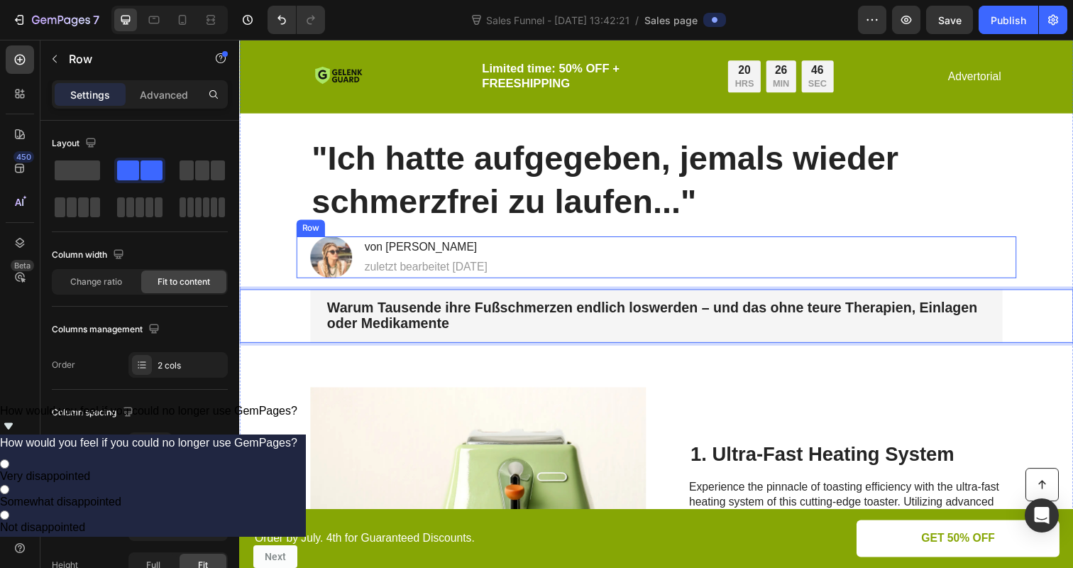
click at [756, 253] on div "Image von Sara K. Heading zuletzt bearbeitet 13.09.25 Text Block Row" at bounding box center [664, 262] width 735 height 43
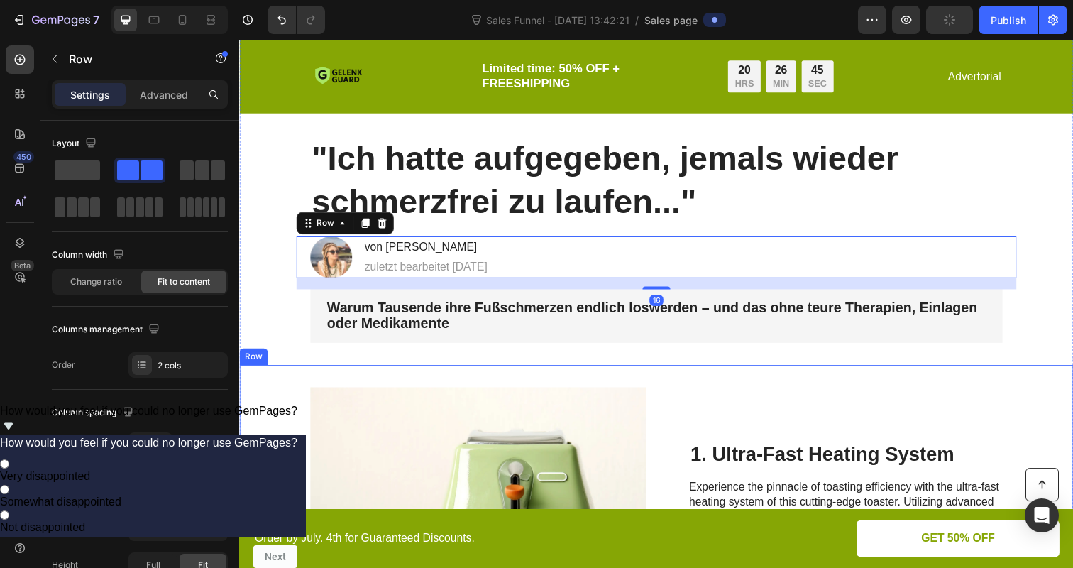
click at [754, 422] on div "1. Ultra-Fast Heating System Heading Experience the pinnacle of toasting effici…" at bounding box center [858, 530] width 320 height 270
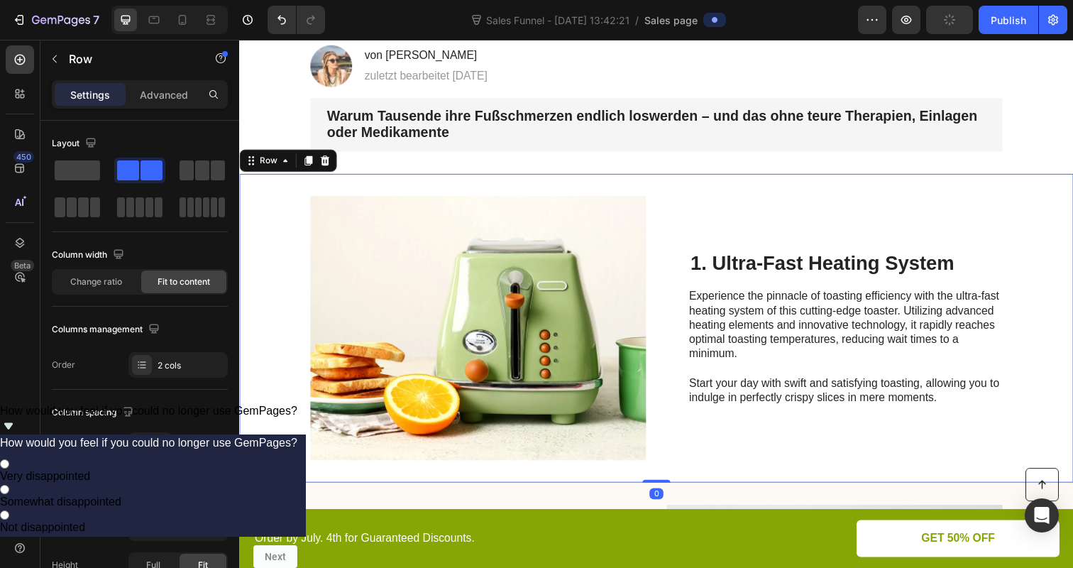
scroll to position [232, 0]
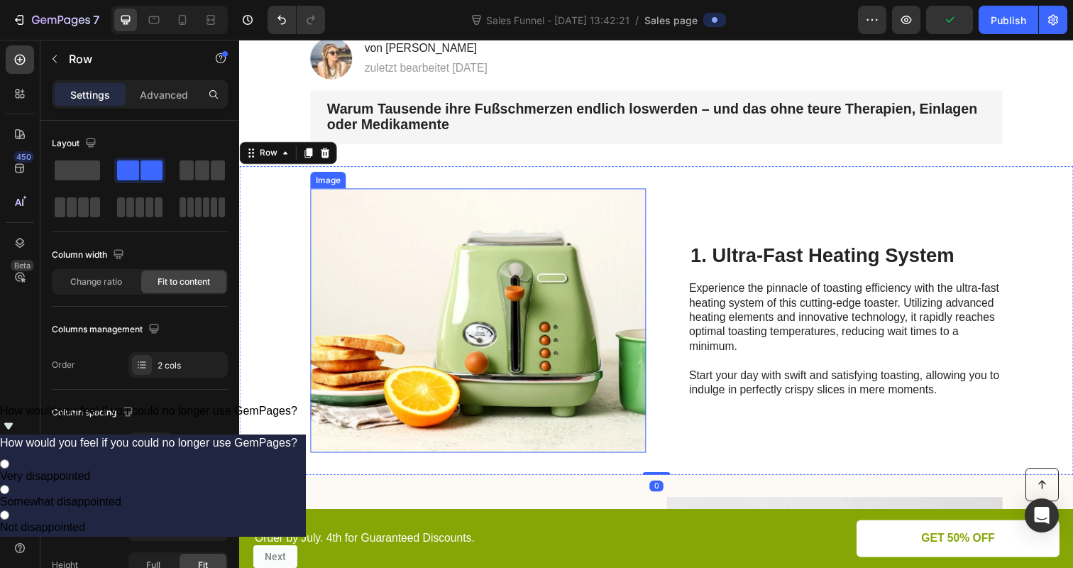
click at [570, 392] on img at bounding box center [483, 327] width 343 height 270
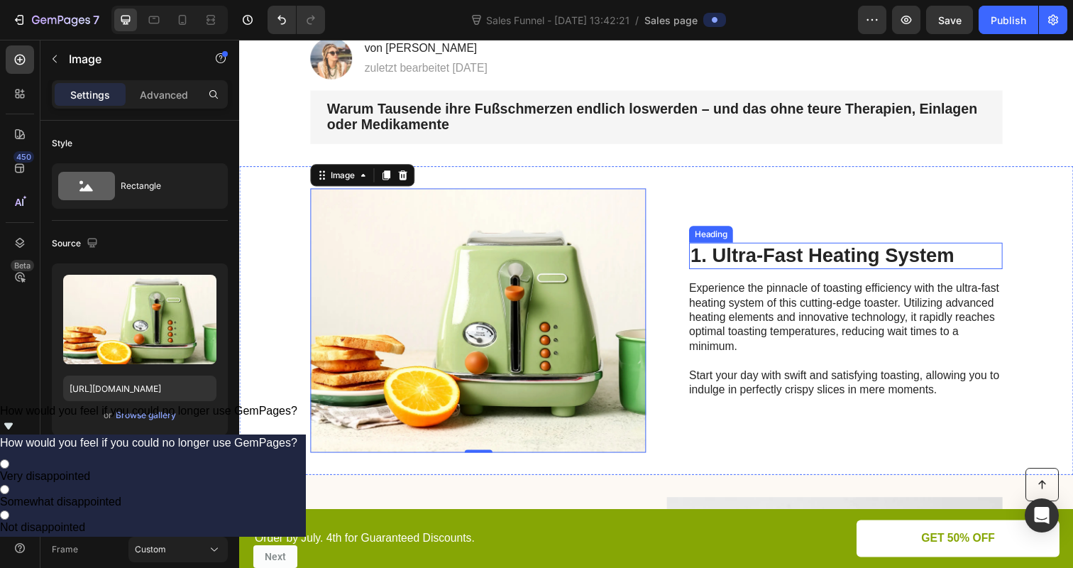
click at [802, 254] on h2 "1. Ultra-Fast Heating System" at bounding box center [858, 260] width 320 height 27
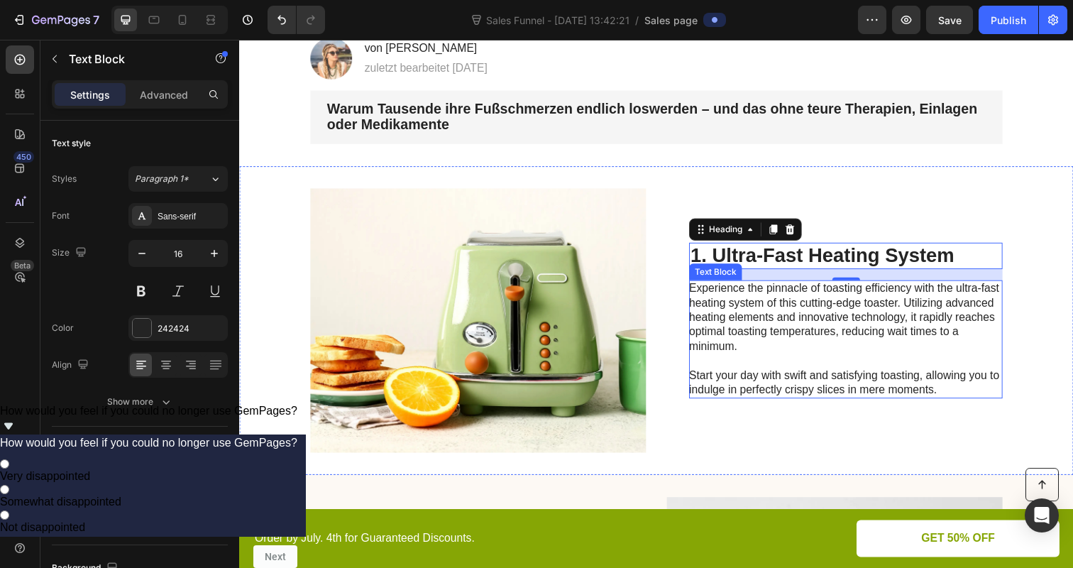
click at [743, 297] on p "Experience the pinnacle of toasting efficiency with the ultra-fast heating syst…" at bounding box center [857, 346] width 319 height 118
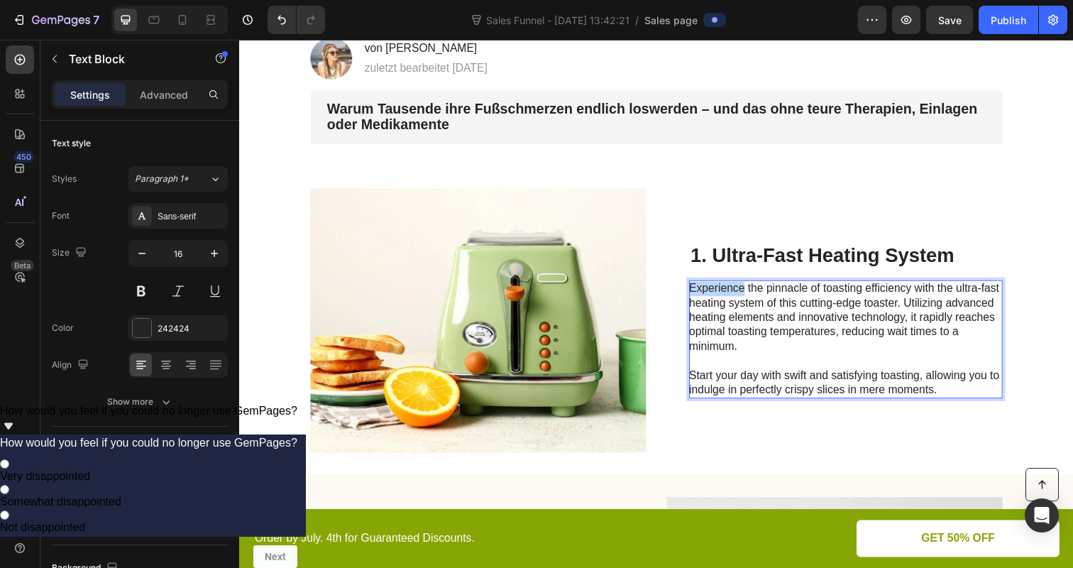
click at [743, 297] on p "Experience the pinnacle of toasting efficiency with the ultra-fast heating syst…" at bounding box center [857, 346] width 319 height 118
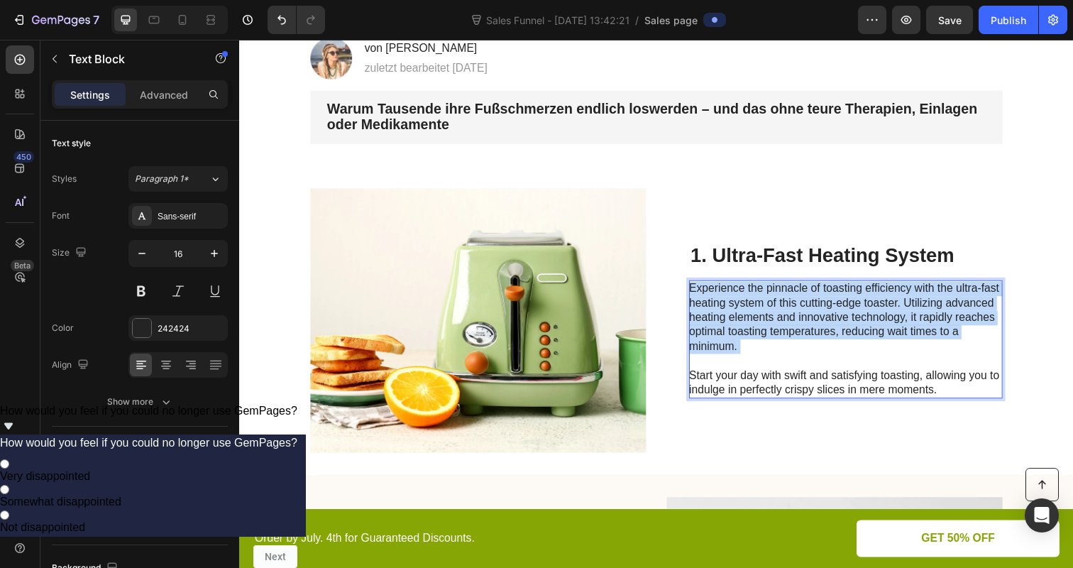
click at [743, 297] on p "Experience the pinnacle of toasting efficiency with the ultra-fast heating syst…" at bounding box center [857, 346] width 319 height 118
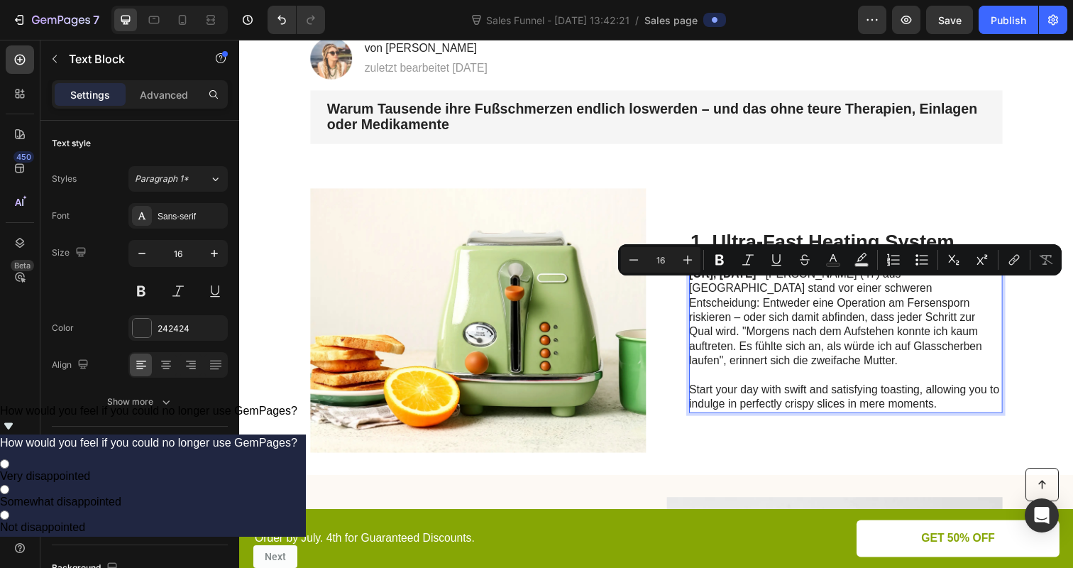
scroll to position [224, 0]
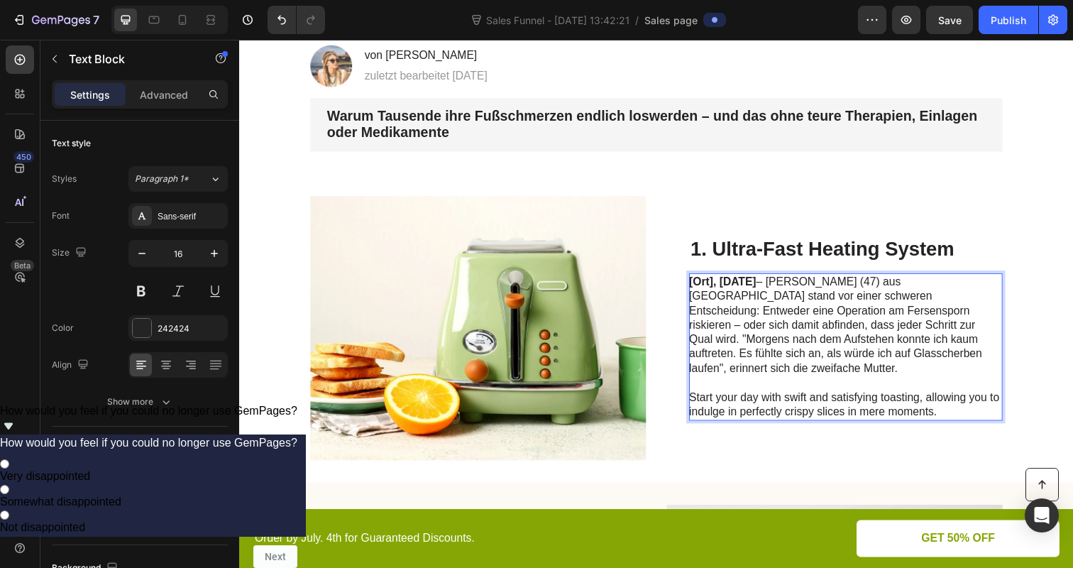
click at [705, 392] on p "⁠⁠⁠⁠⁠⁠⁠ Start your day with swift and satisfying toasting, allowing you to indu…" at bounding box center [857, 405] width 319 height 44
click at [705, 392] on p "Start your day with swift and satisfying toasting, allowing you to indulge in p…" at bounding box center [857, 405] width 319 height 44
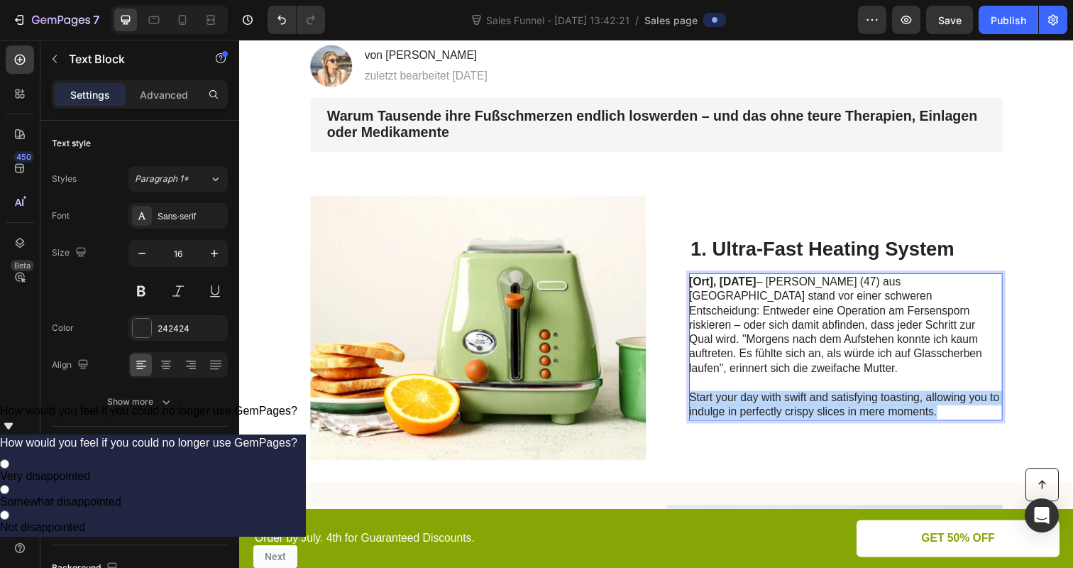
click at [705, 392] on p "Start your day with swift and satisfying toasting, allowing you to indulge in p…" at bounding box center [857, 405] width 319 height 44
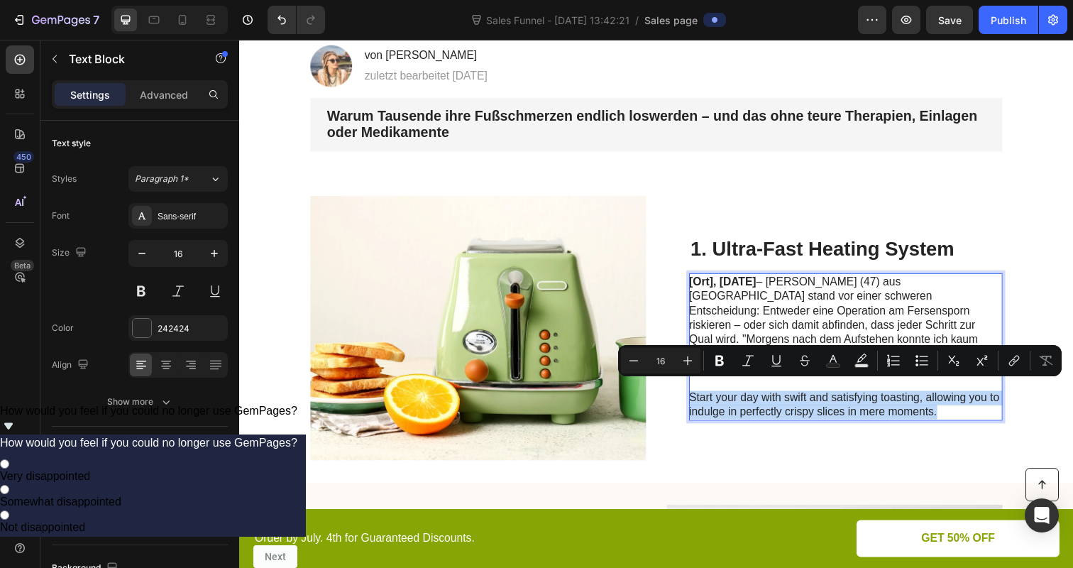
scroll to position [232, 0]
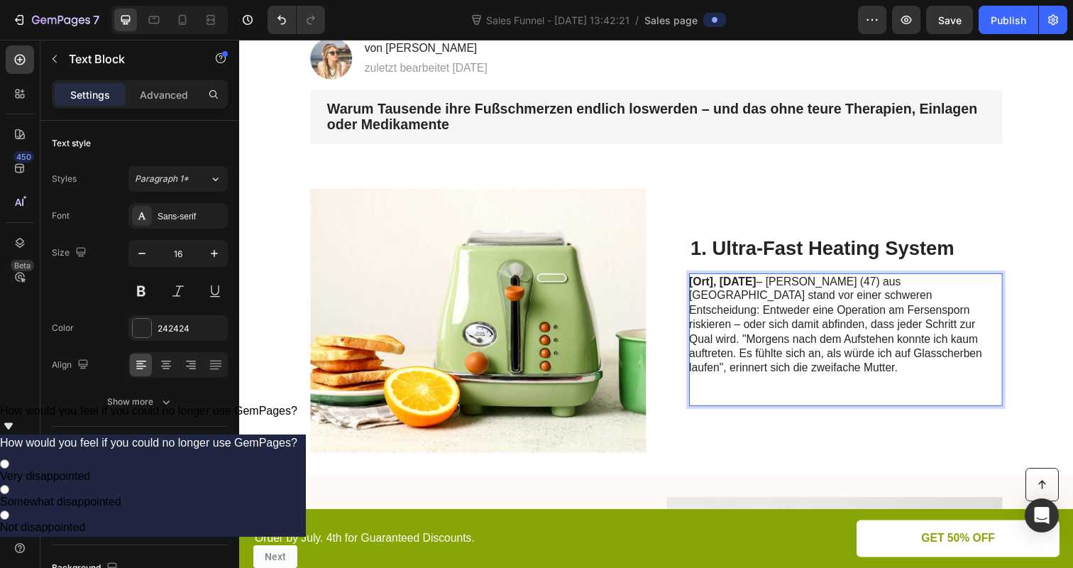
click at [742, 324] on p "[Ort], September 2025 – Sarah K. (47) aus München stand vor einer schweren Ents…" at bounding box center [857, 332] width 319 height 104
click at [718, 292] on strong "[Ort], September 2025" at bounding box center [732, 286] width 69 height 12
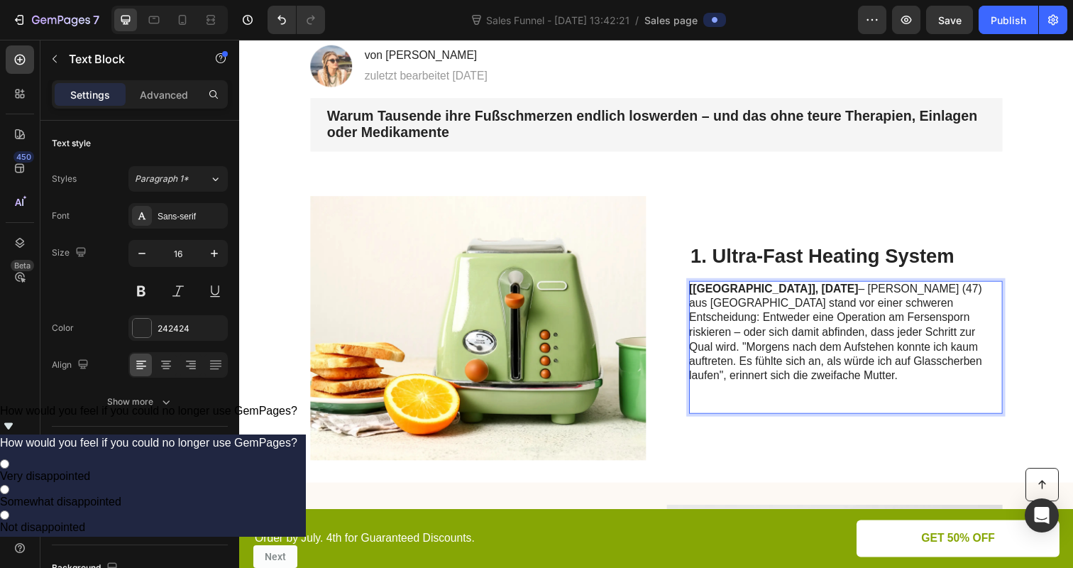
click at [806, 416] on p "Rich Text Editor. Editing area: main" at bounding box center [857, 405] width 319 height 30
click at [759, 293] on strong "[München], September 2025" at bounding box center [784, 294] width 173 height 12
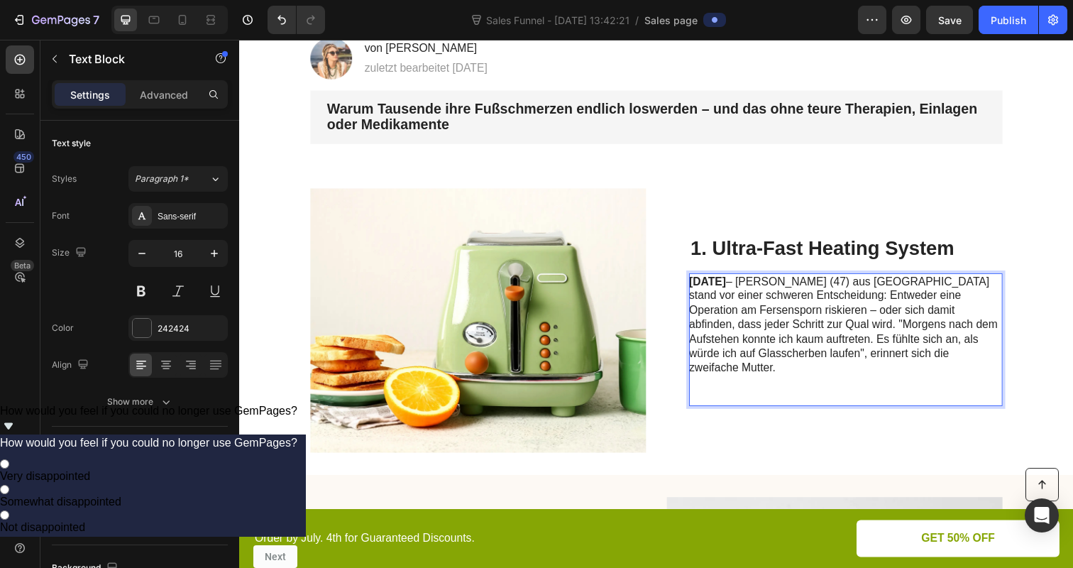
click at [819, 385] on p "Rich Text Editor. Editing area: main" at bounding box center [857, 397] width 319 height 30
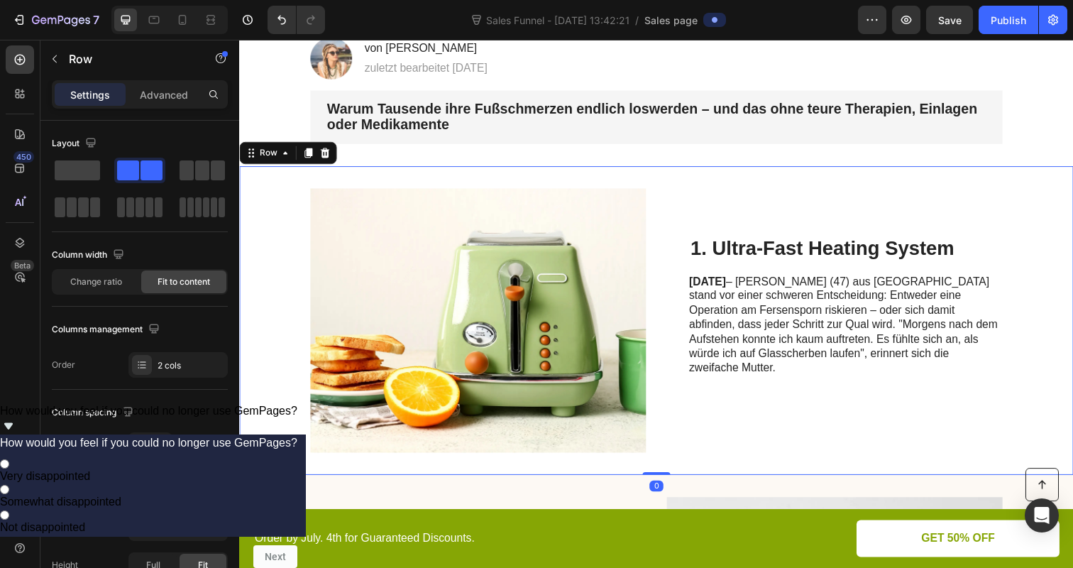
click at [810, 447] on div "1. Ultra-Fast Heating System Heading September 2025 – Sarah K. (47) aus München…" at bounding box center [858, 327] width 320 height 270
click at [357, 79] on div "Image von Sara K. Heading zuletzt bearbeitet 13.09.25 Text Block Row" at bounding box center [664, 59] width 735 height 43
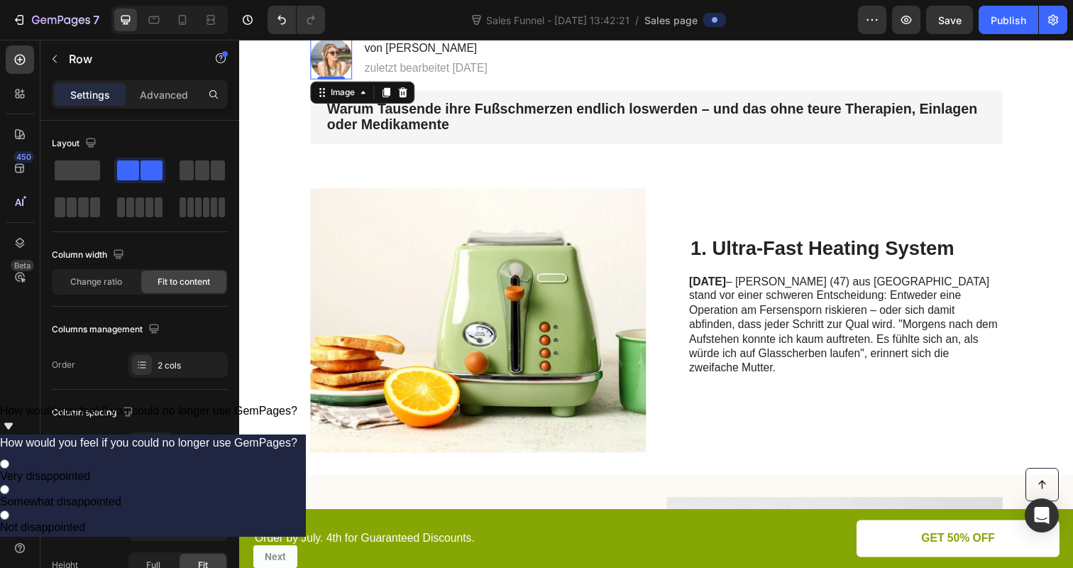
click at [330, 64] on img at bounding box center [333, 59] width 43 height 43
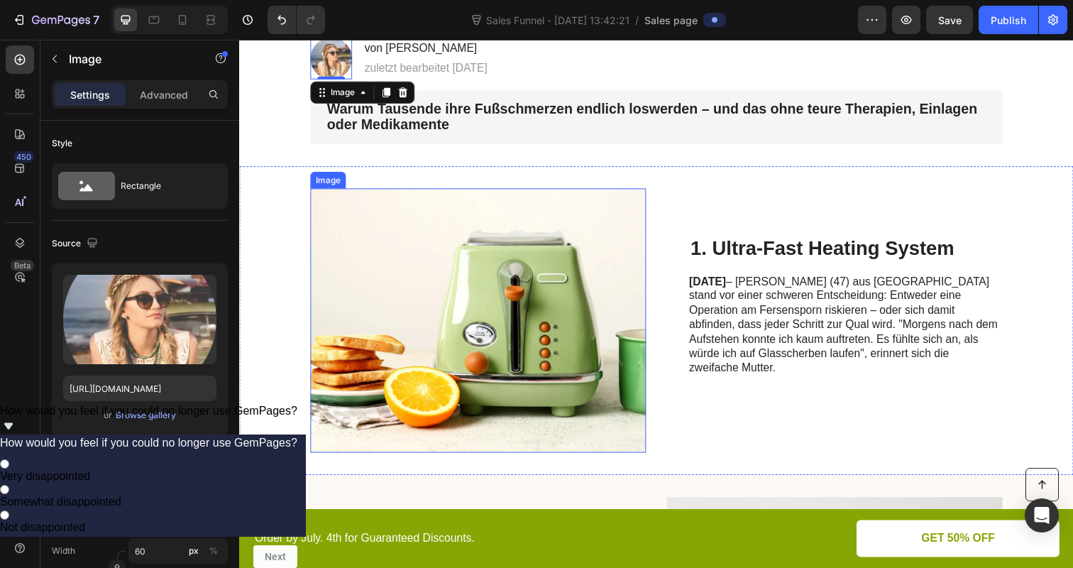
scroll to position [187, 0]
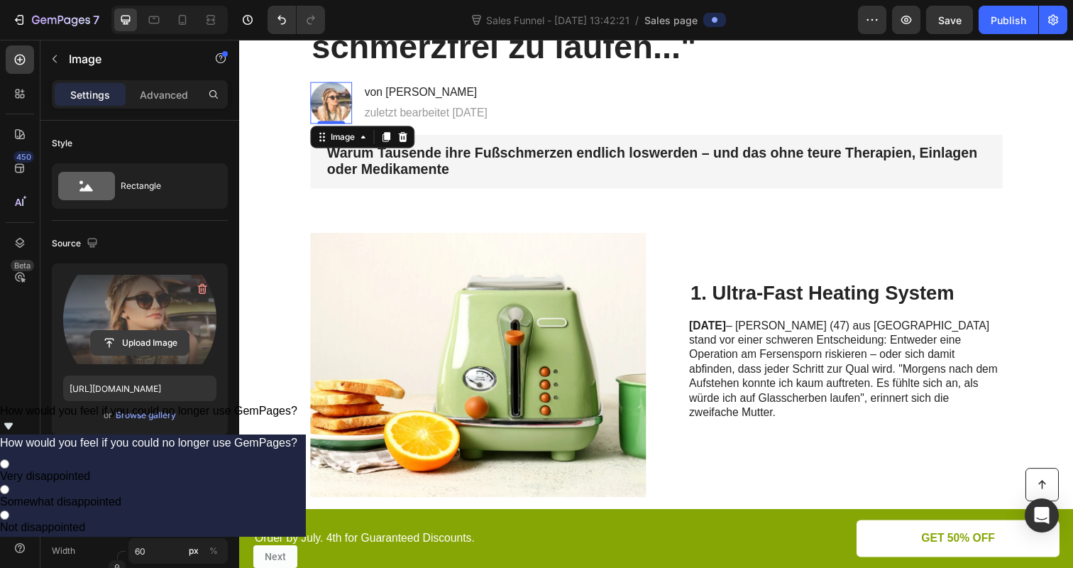
click at [158, 350] on input "file" at bounding box center [140, 343] width 98 height 24
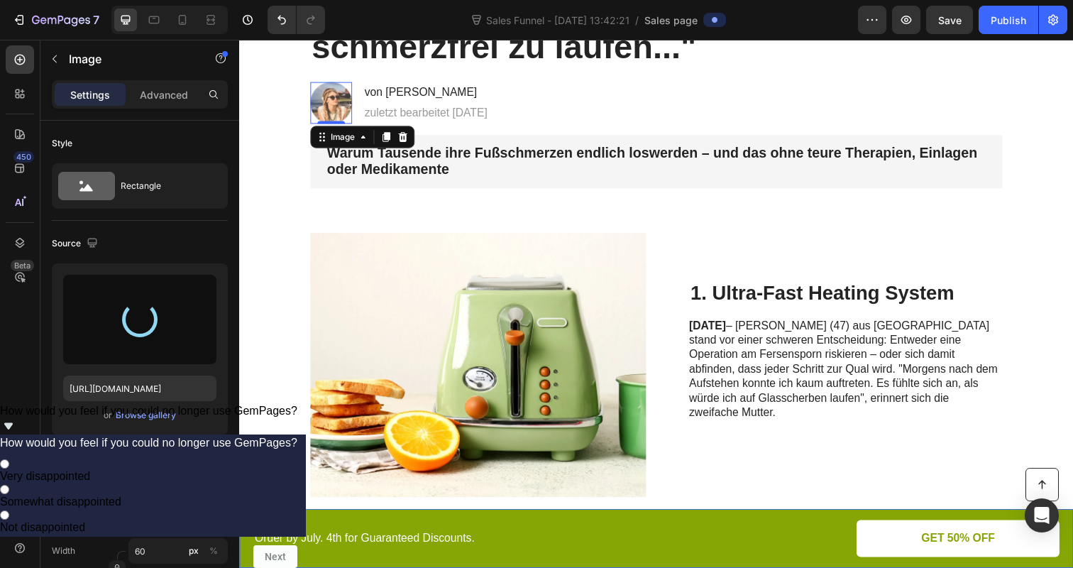
type input "https://cdn.shopify.com/s/files/1/0866/7031/1701/files/gempages_586528805158388…"
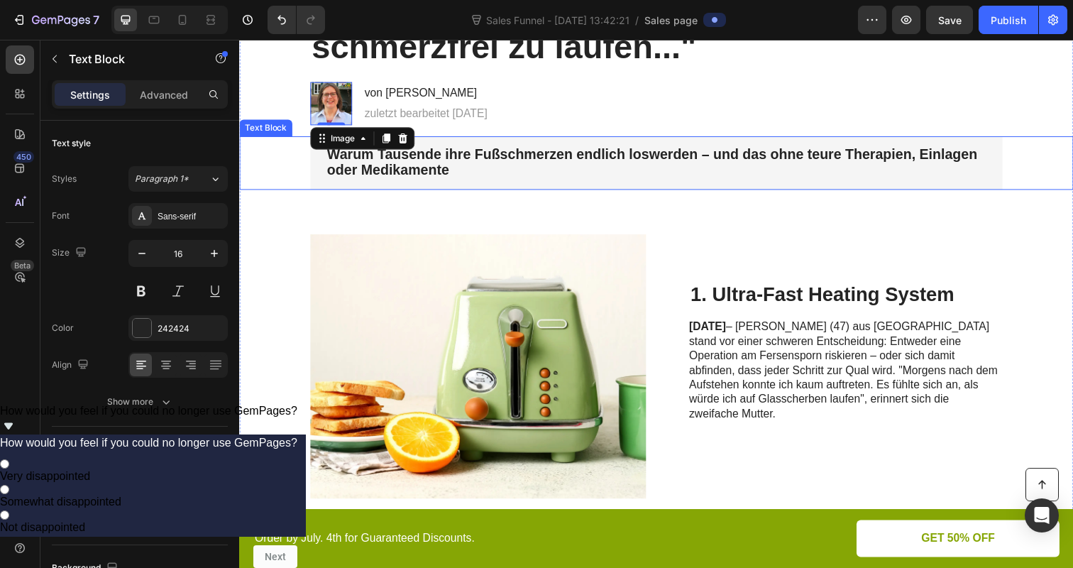
click at [721, 156] on strong "Warum Tausende ihre Fußschmerzen endlich loswerden – und das ohne teure Therapi…" at bounding box center [661, 165] width 664 height 32
click at [729, 159] on strong "Warum Tausende ihre Fußschmerzen endlich loswerden – und das ohne teure Therapi…" at bounding box center [661, 165] width 664 height 32
click at [722, 158] on strong "Warum Tausende ihre Fußschmerzen endlich loswerden – und das ohne teure Therapi…" at bounding box center [661, 165] width 664 height 32
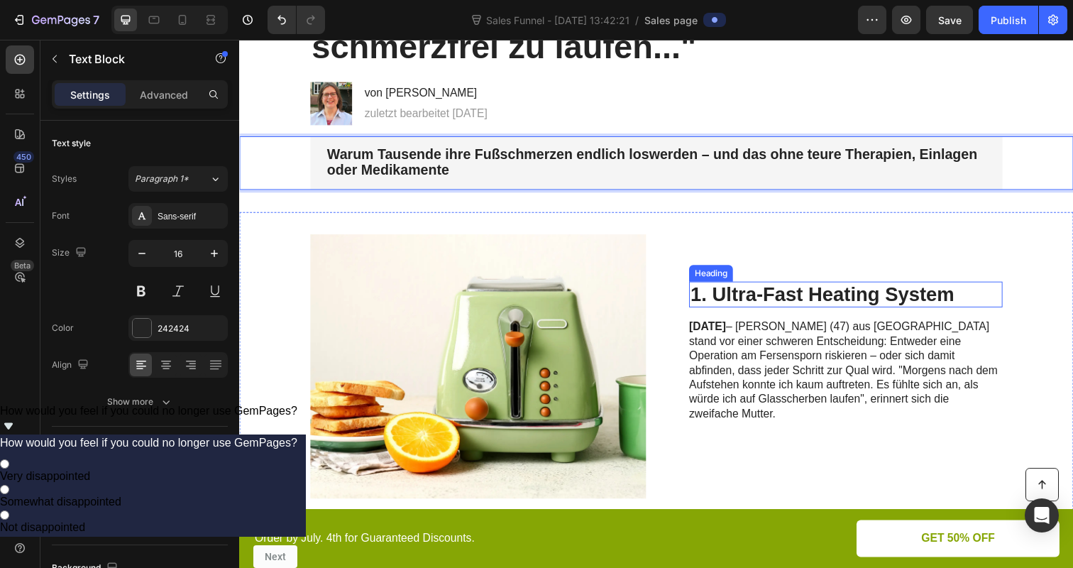
click at [726, 302] on h2 "1. Ultra-Fast Heating System" at bounding box center [858, 300] width 320 height 27
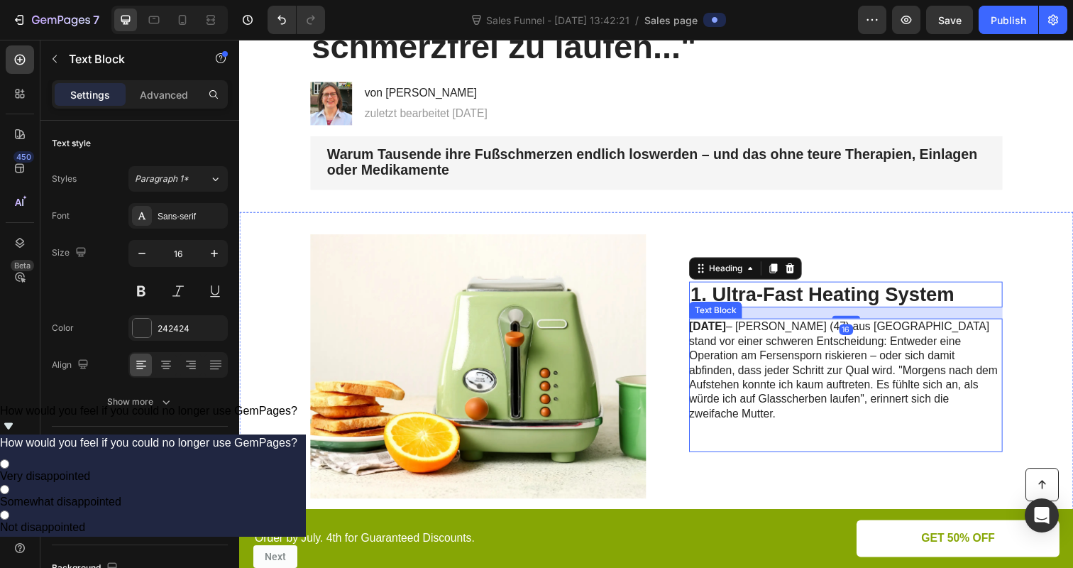
click at [725, 439] on p "⁠⁠⁠⁠⁠⁠⁠" at bounding box center [857, 444] width 319 height 30
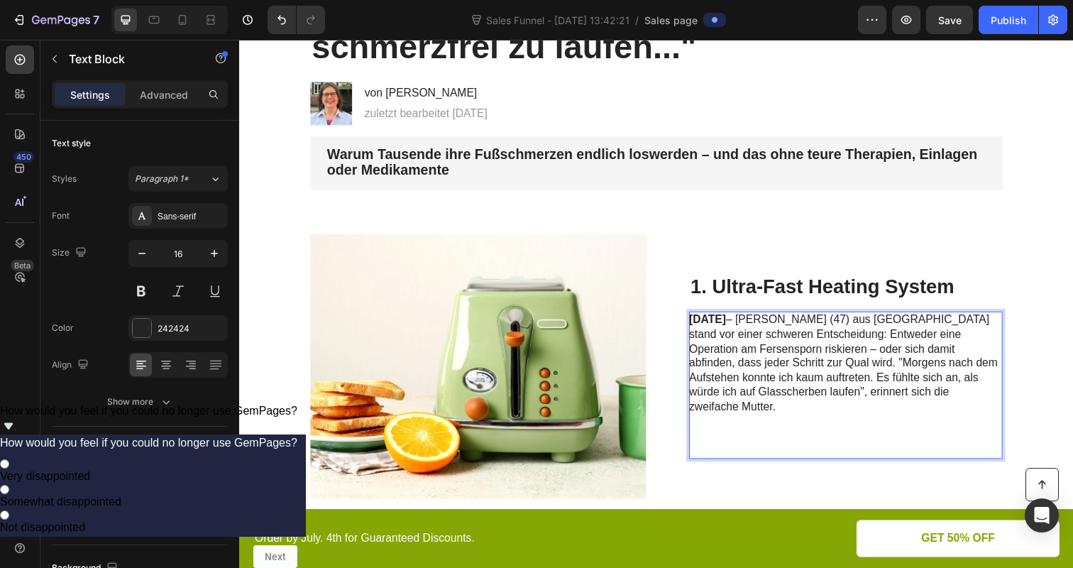
click at [705, 331] on strong "September 2025" at bounding box center [717, 325] width 38 height 12
click at [703, 331] on strong "September 2025" at bounding box center [717, 325] width 38 height 12
click at [703, 329] on strong "September 2025" at bounding box center [717, 325] width 38 height 12
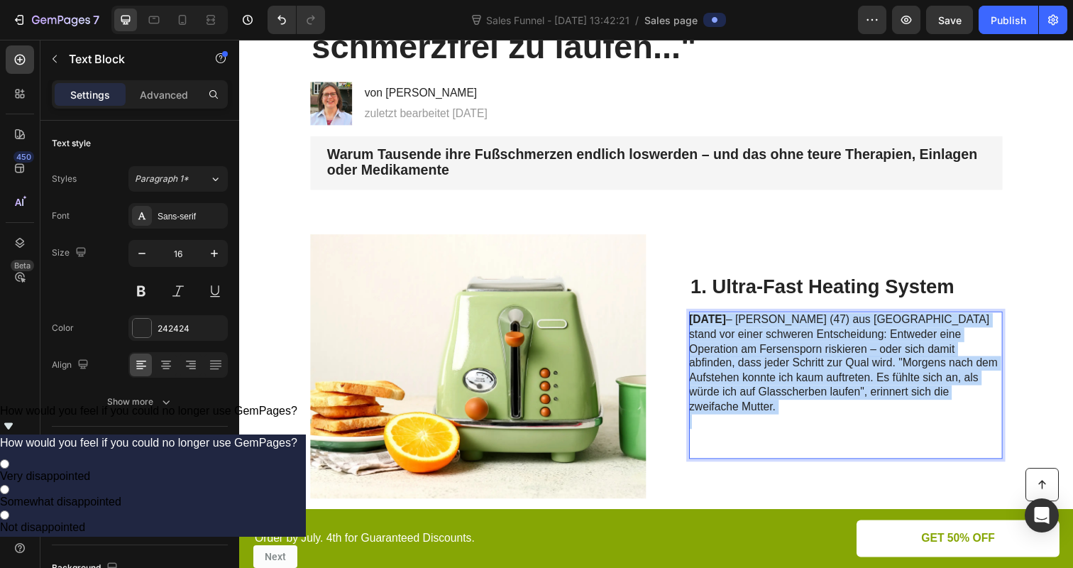
click at [703, 329] on strong "September 2025" at bounding box center [717, 325] width 38 height 12
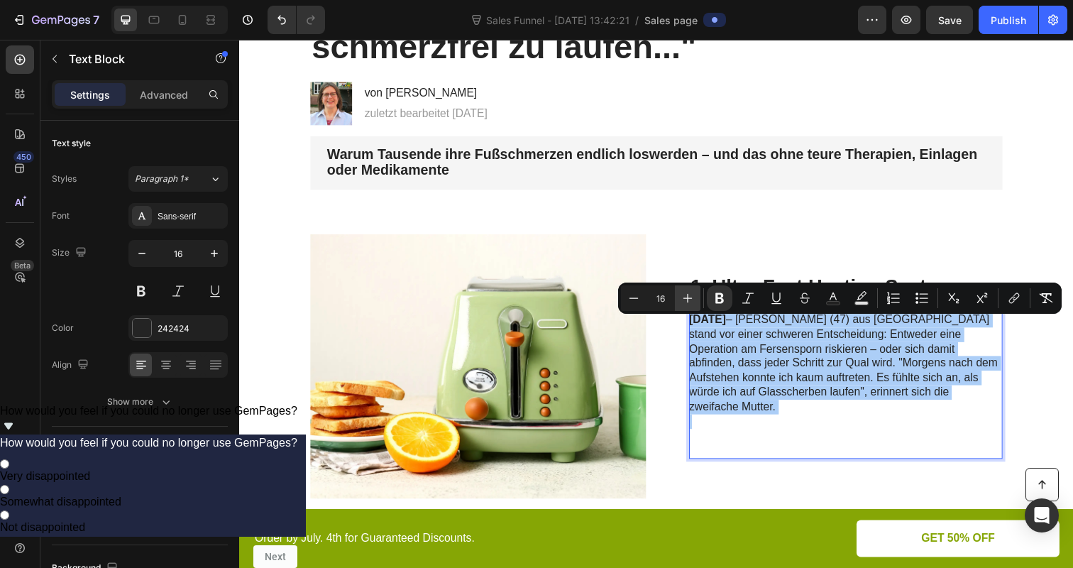
click at [687, 299] on icon "Editor contextual toolbar" at bounding box center [687, 298] width 9 height 9
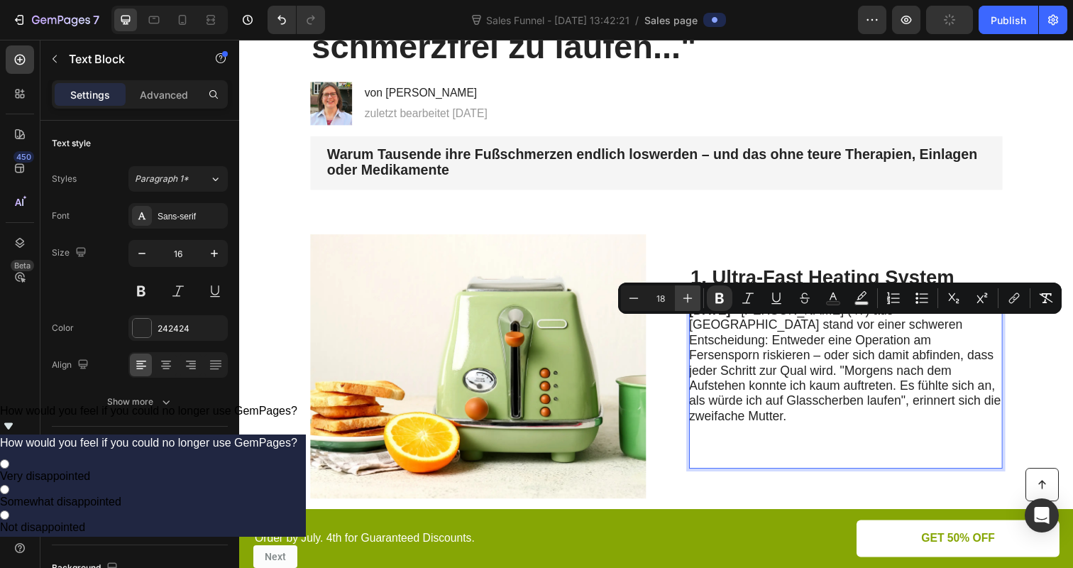
click at [687, 299] on icon "Editor contextual toolbar" at bounding box center [687, 298] width 9 height 9
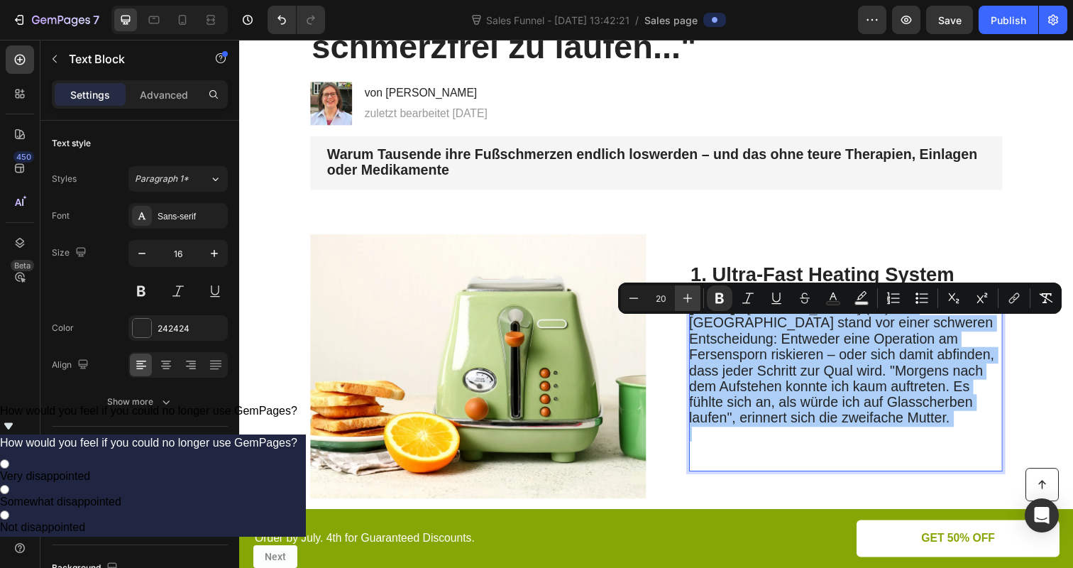
click at [687, 299] on icon "Editor contextual toolbar" at bounding box center [687, 298] width 9 height 9
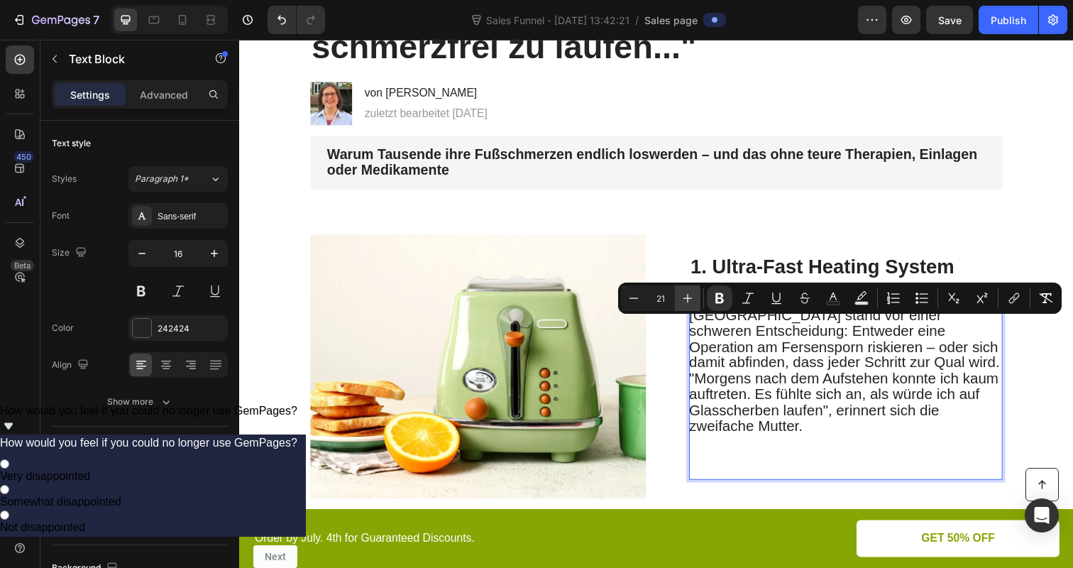
click at [687, 299] on icon "Editor contextual toolbar" at bounding box center [687, 298] width 9 height 9
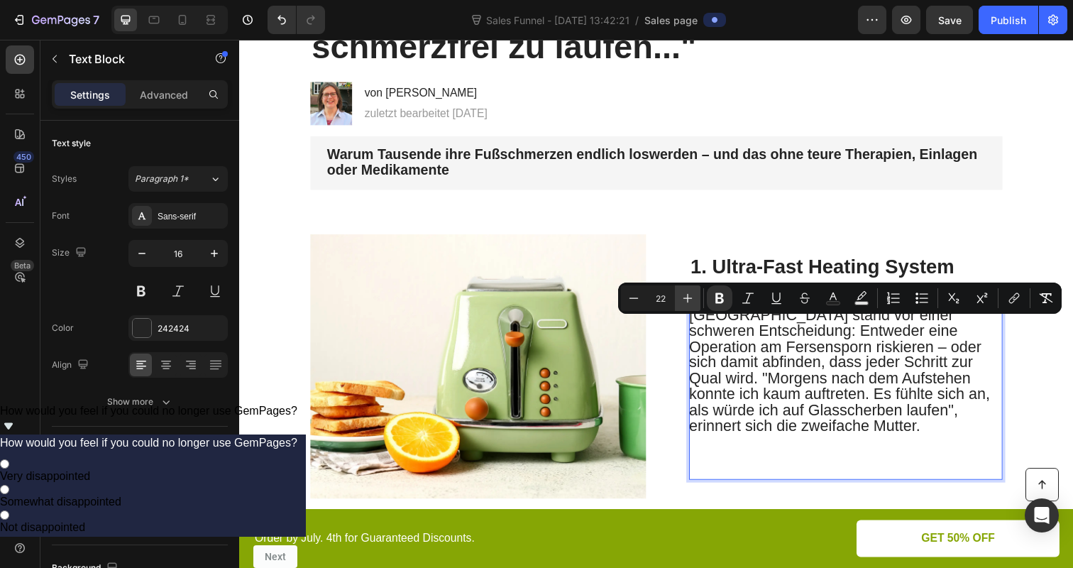
click at [687, 299] on icon "Editor contextual toolbar" at bounding box center [687, 298] width 9 height 9
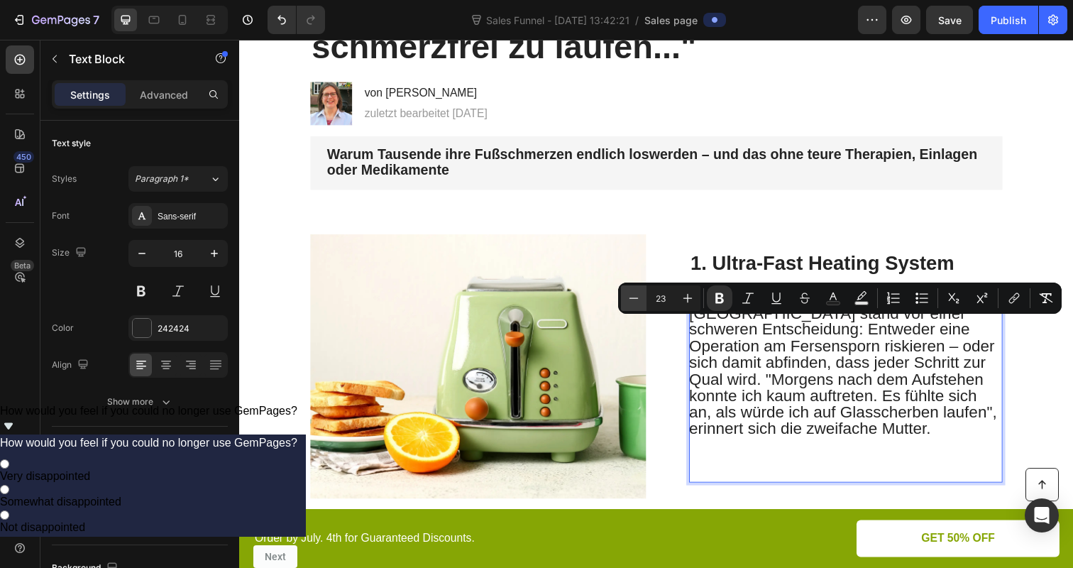
click at [632, 310] on button "Minus" at bounding box center [634, 298] width 26 height 26
type input "22"
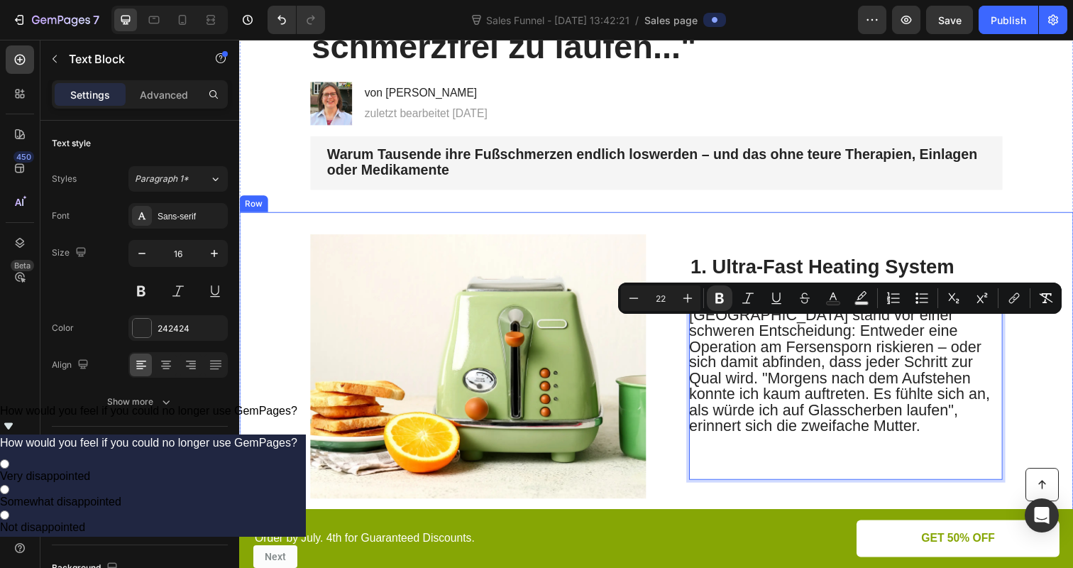
click at [677, 376] on div "Image 1. Ultra-Fast Heating System Heading September 2025 – Sarah K. (47) aus M…" at bounding box center [664, 373] width 851 height 315
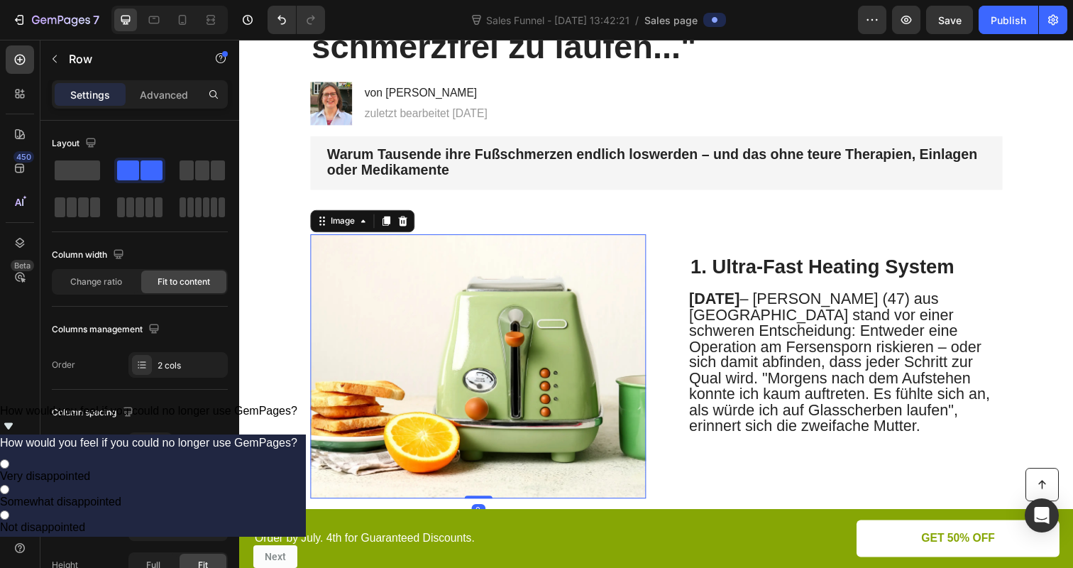
click at [493, 372] on img at bounding box center [483, 373] width 343 height 270
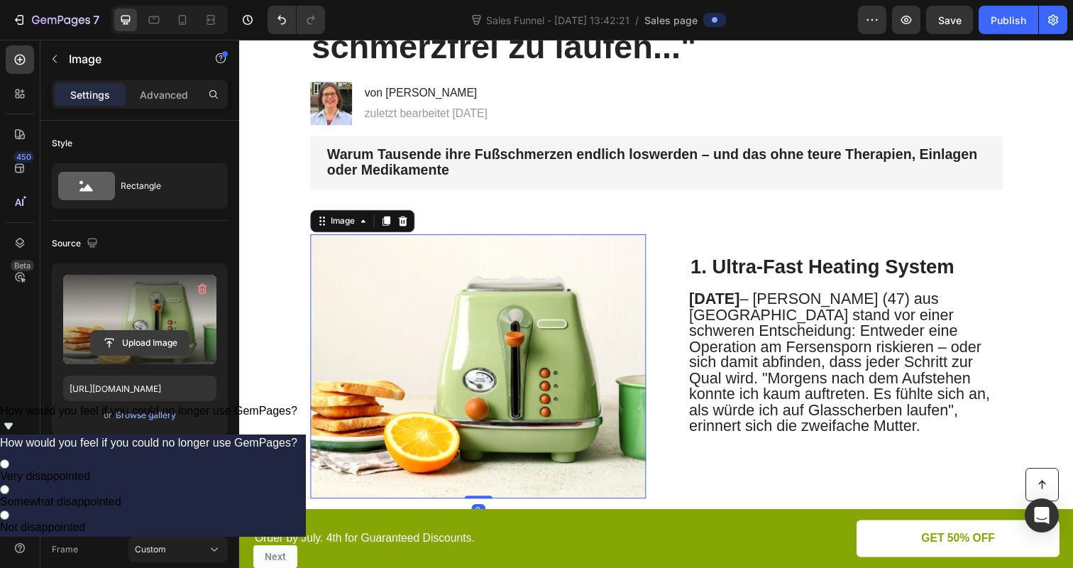
click at [148, 338] on input "file" at bounding box center [140, 343] width 98 height 24
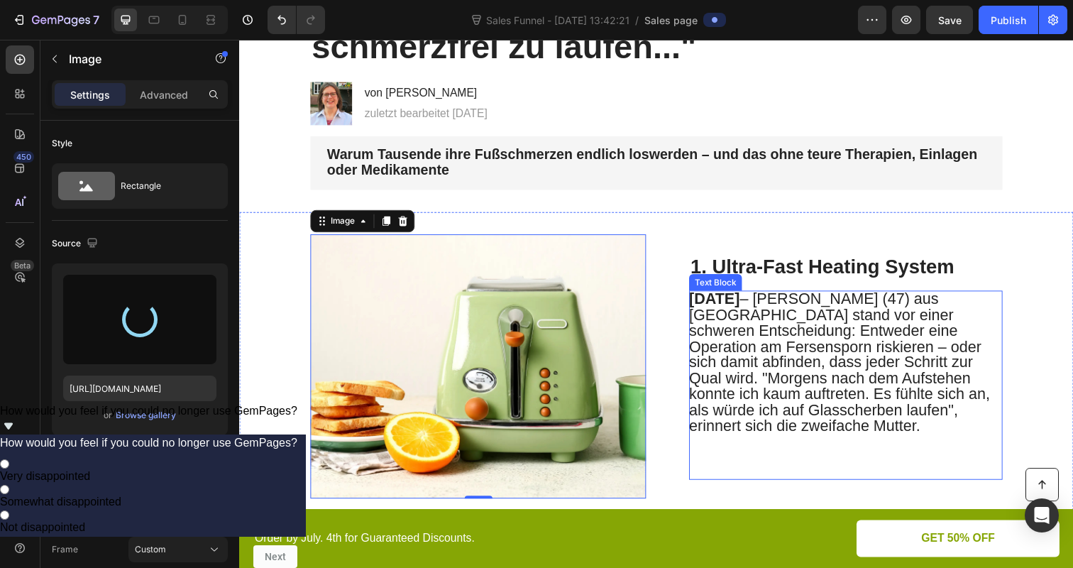
type input "https://cdn.shopify.com/s/files/1/0866/7031/1701/files/gempages_586528805158388…"
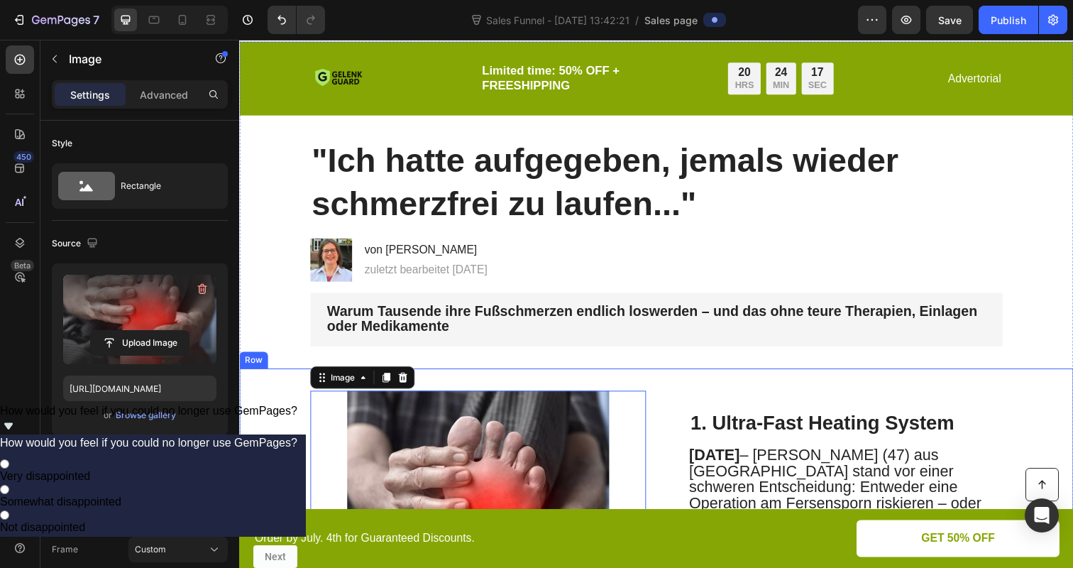
scroll to position [0, 0]
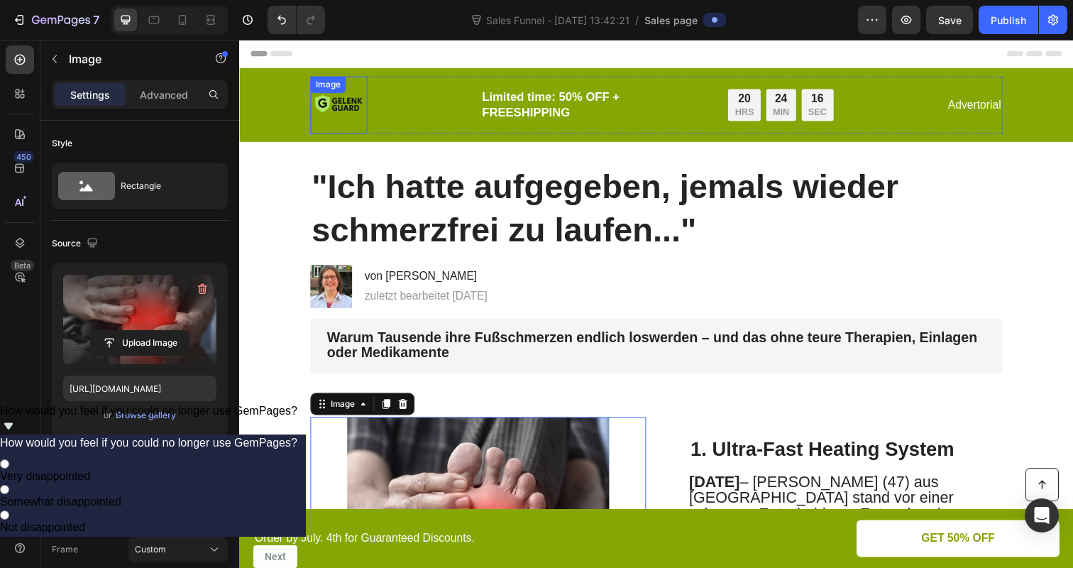
click at [324, 103] on img at bounding box center [341, 106] width 58 height 58
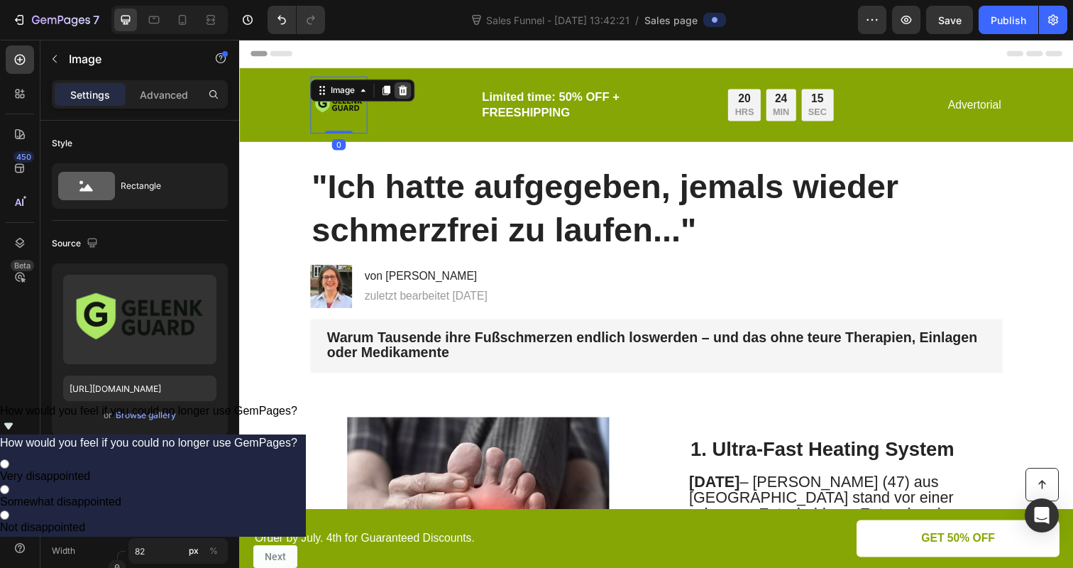
click at [402, 87] on icon at bounding box center [405, 91] width 11 height 11
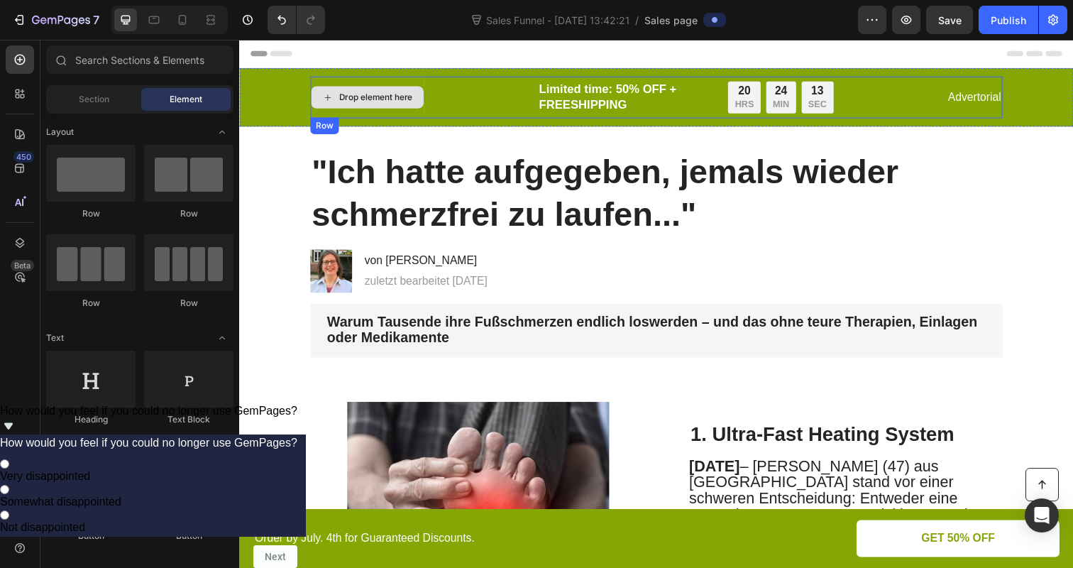
click at [358, 95] on div "Drop element here" at bounding box center [378, 98] width 75 height 11
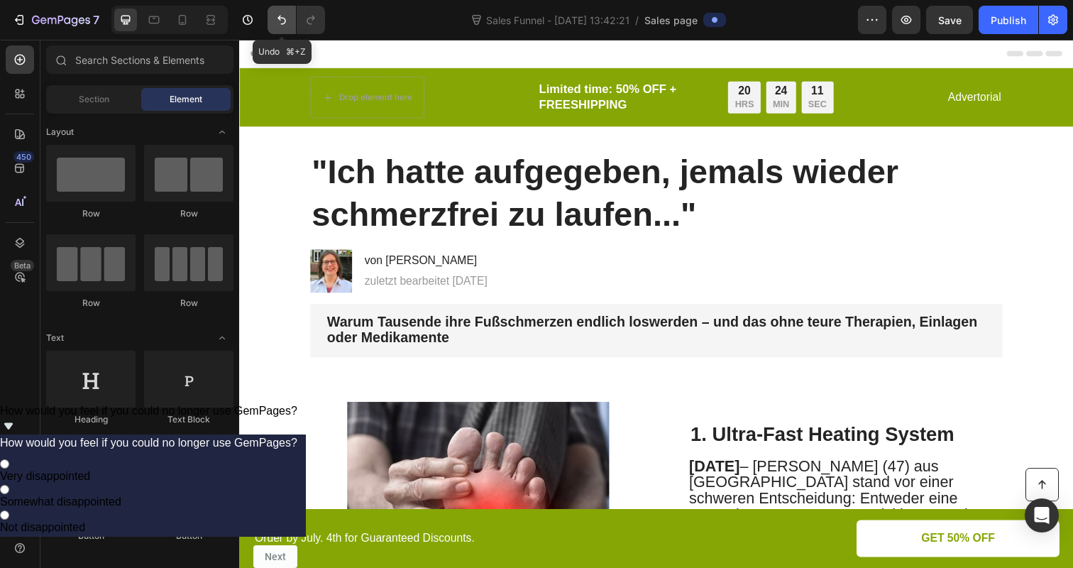
click at [275, 21] on icon "Undo/Redo" at bounding box center [282, 20] width 14 height 14
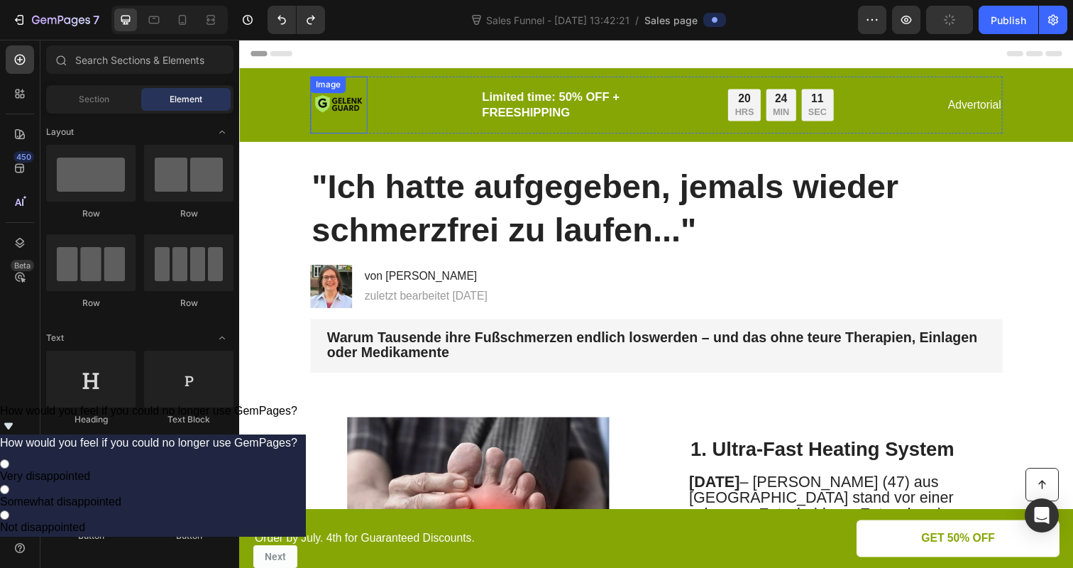
click at [331, 110] on img at bounding box center [341, 106] width 58 height 58
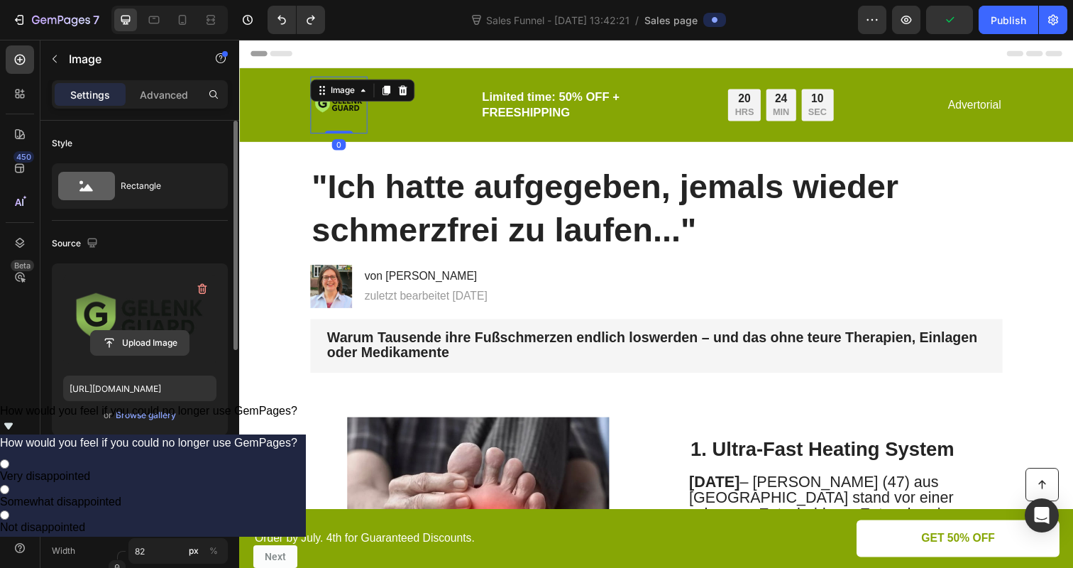
click at [135, 347] on input "file" at bounding box center [140, 343] width 98 height 24
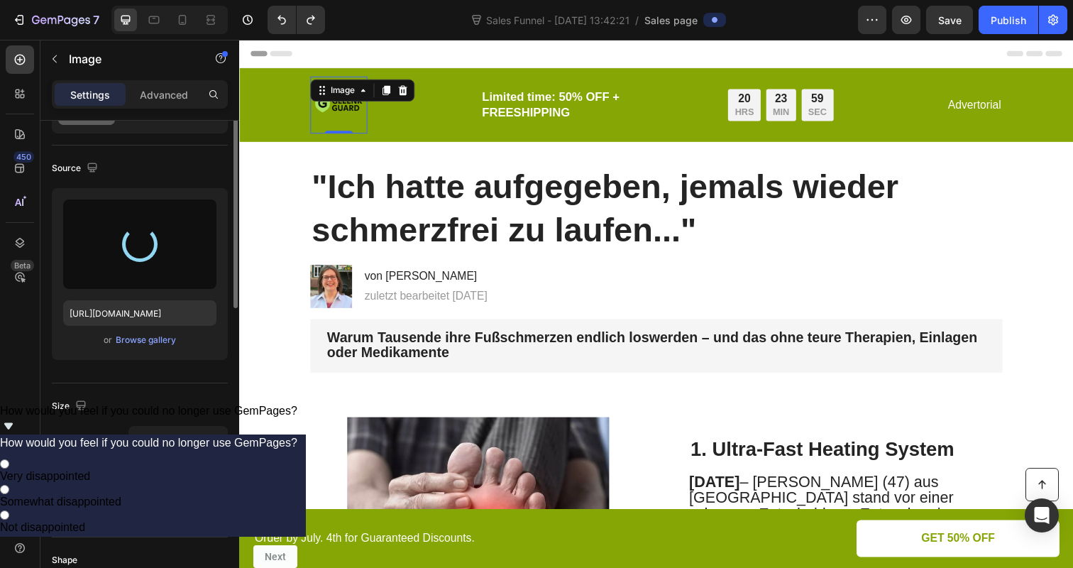
scroll to position [81, 0]
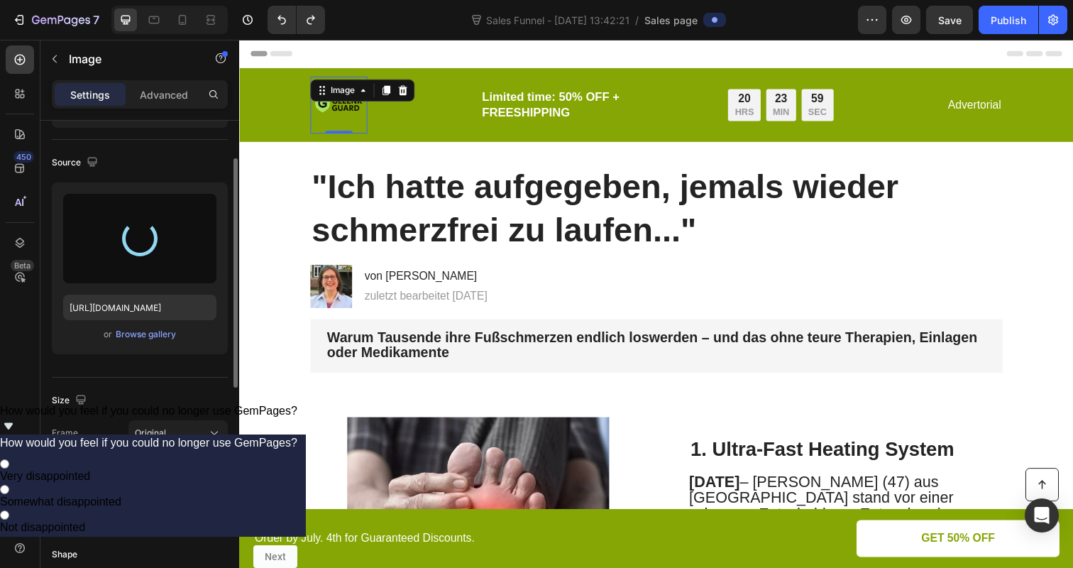
type input "https://cdn.shopify.com/s/files/1/0866/7031/1701/files/gempages_586528805158388…"
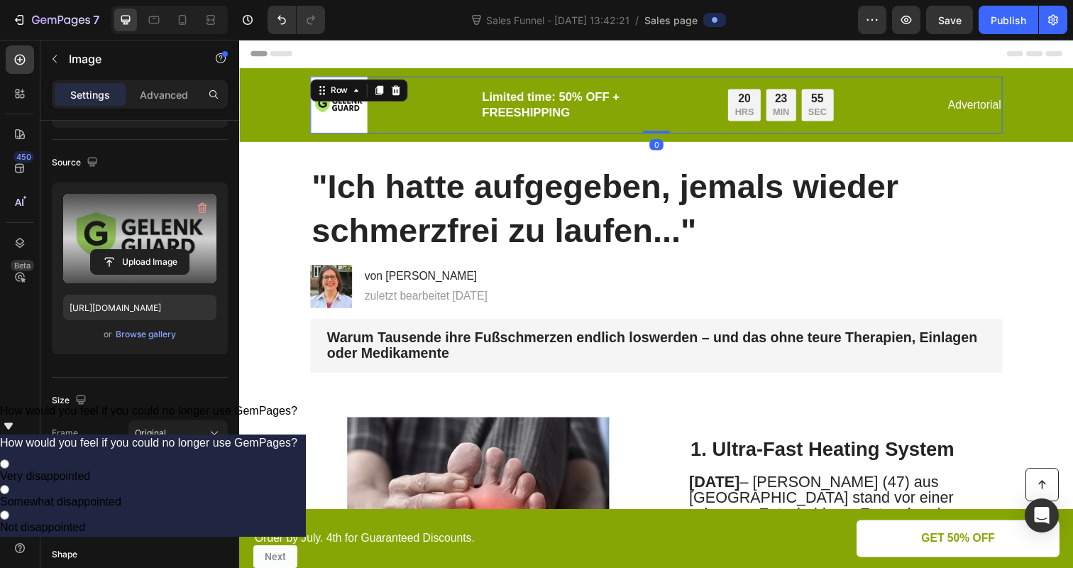
click at [444, 126] on div "Image Limited time: 50% OFF + FREESHIPPING Text Block 20 HRS 23 MIN 55 SEC Coun…" at bounding box center [665, 106] width 707 height 58
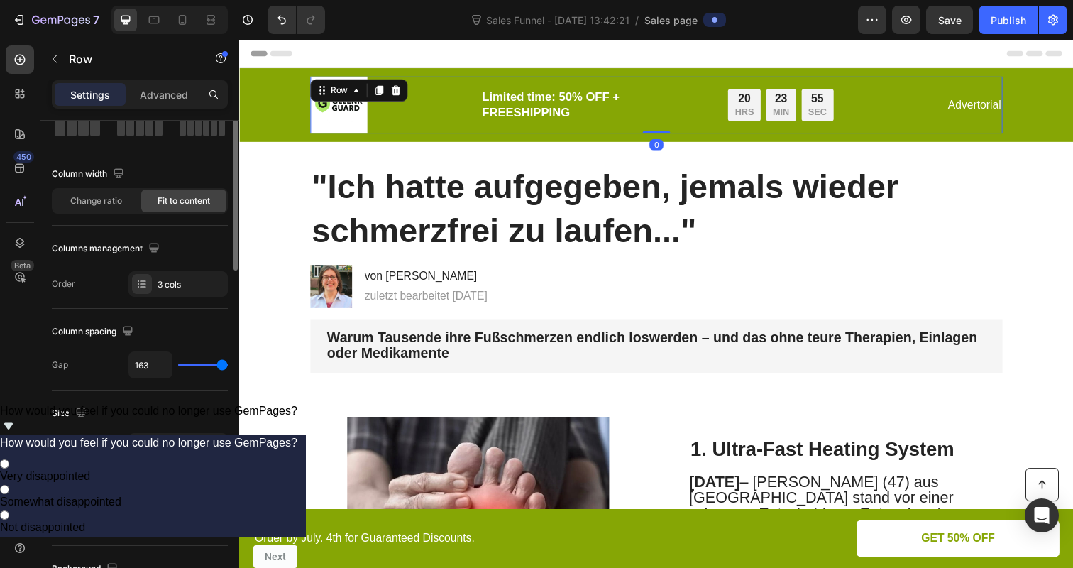
scroll to position [0, 0]
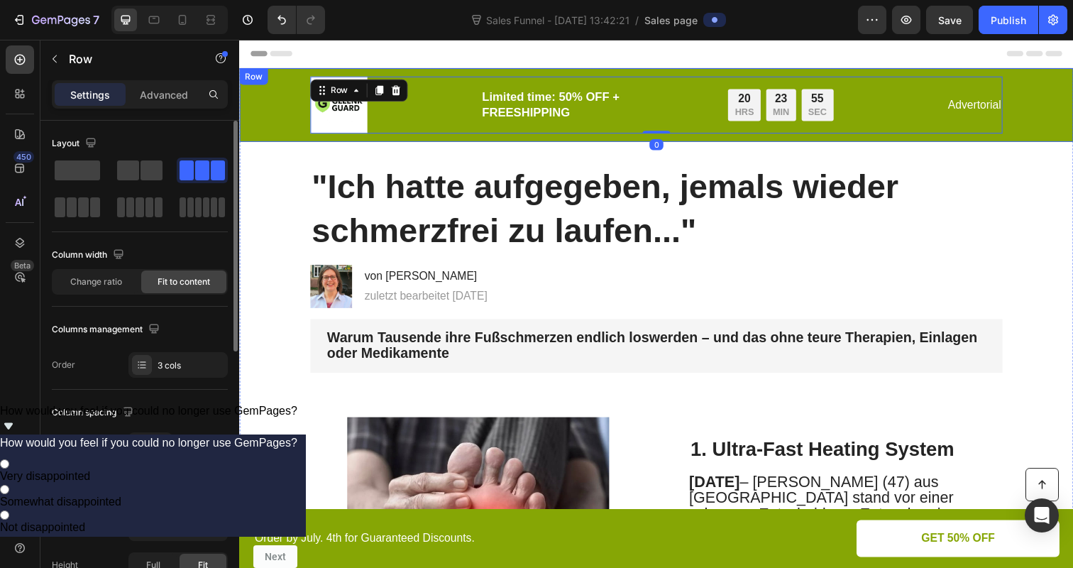
click at [307, 116] on div "Image Limited time: 50% OFF + FREESHIPPING Text Block 20 HRS 23 MIN 55 SEC Coun…" at bounding box center [664, 106] width 823 height 58
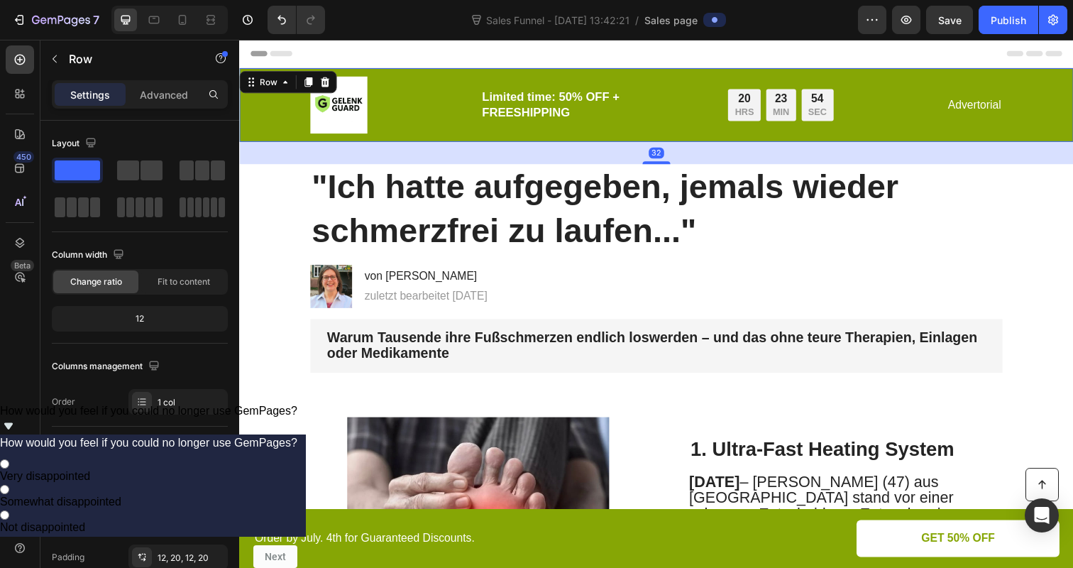
click at [272, 118] on div "Image Limited time: 50% OFF + FREESHIPPING Text Block 20 HRS 23 MIN 54 SEC Coun…" at bounding box center [664, 106] width 823 height 58
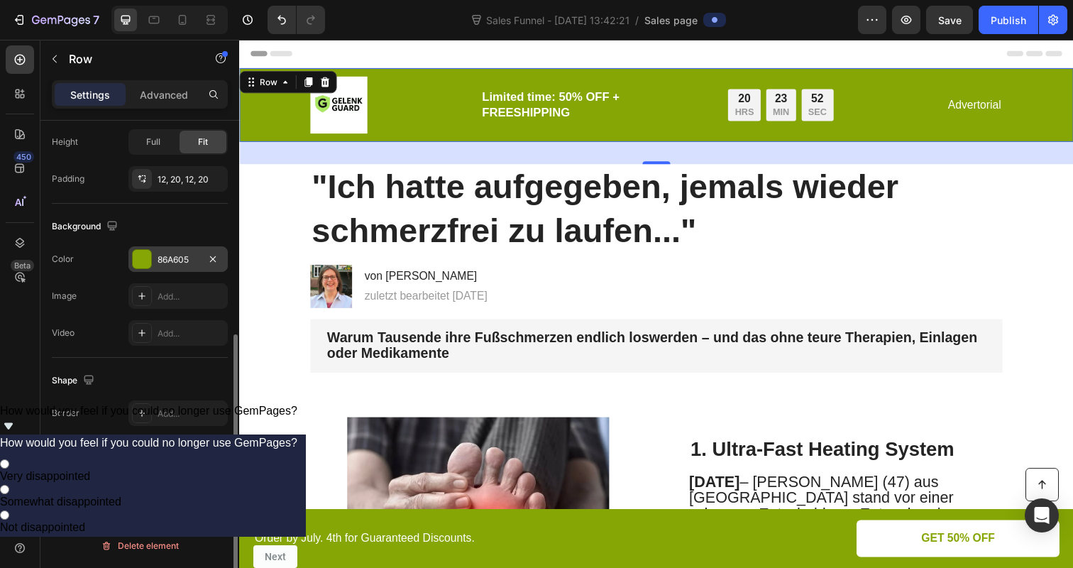
click at [148, 263] on div at bounding box center [142, 259] width 18 height 18
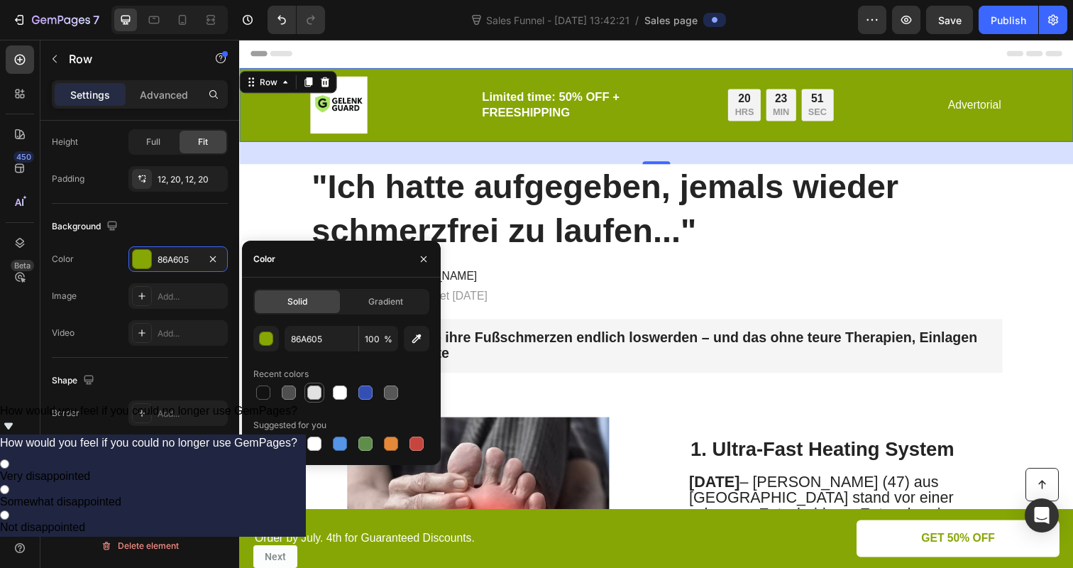
click at [314, 396] on div at bounding box center [314, 392] width 14 height 14
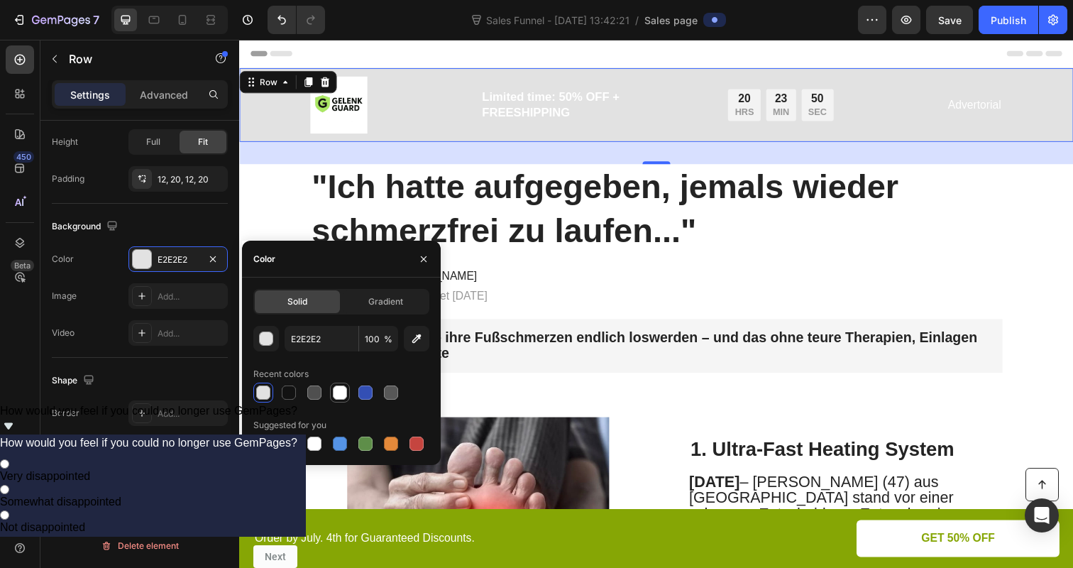
click at [334, 398] on div at bounding box center [340, 392] width 14 height 14
type input "FFFFFF"
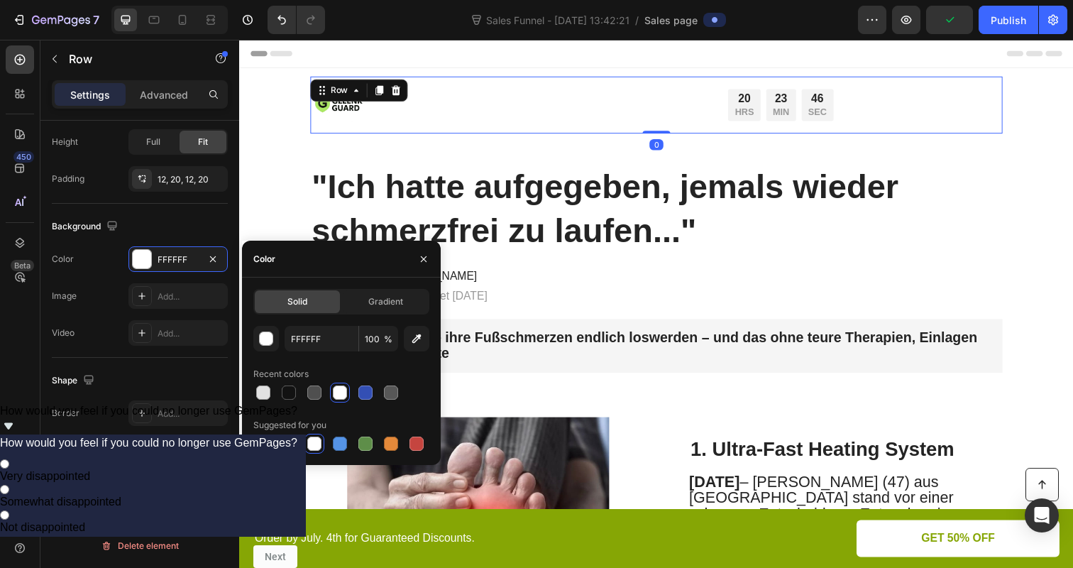
click at [375, 99] on div "Image Limited time: 50% OFF + FREESHIPPING Text Block 20 HRS 23 MIN 46 SEC Coun…" at bounding box center [665, 106] width 707 height 58
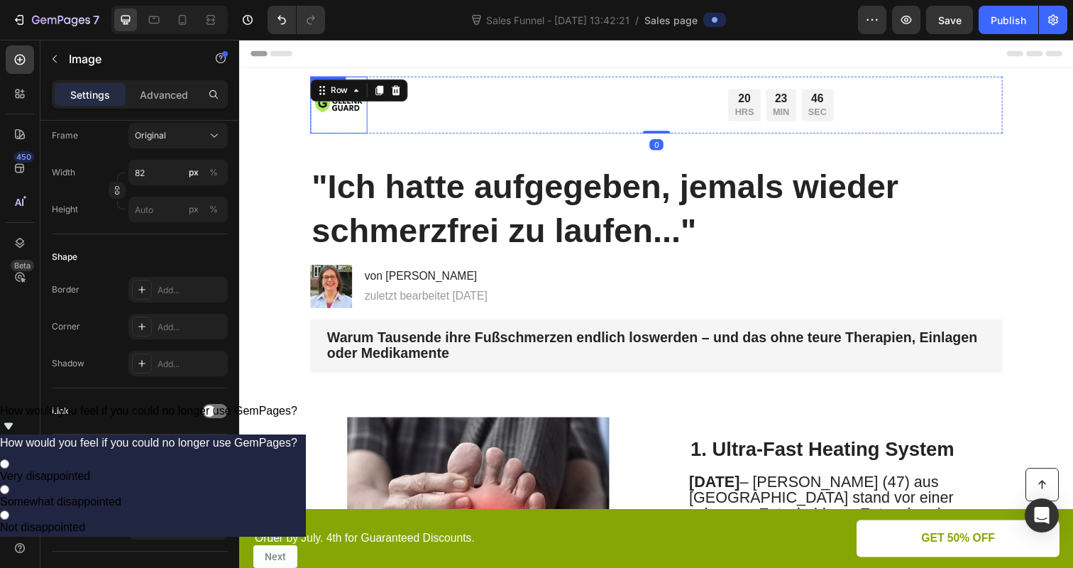
click at [341, 110] on img at bounding box center [341, 106] width 58 height 58
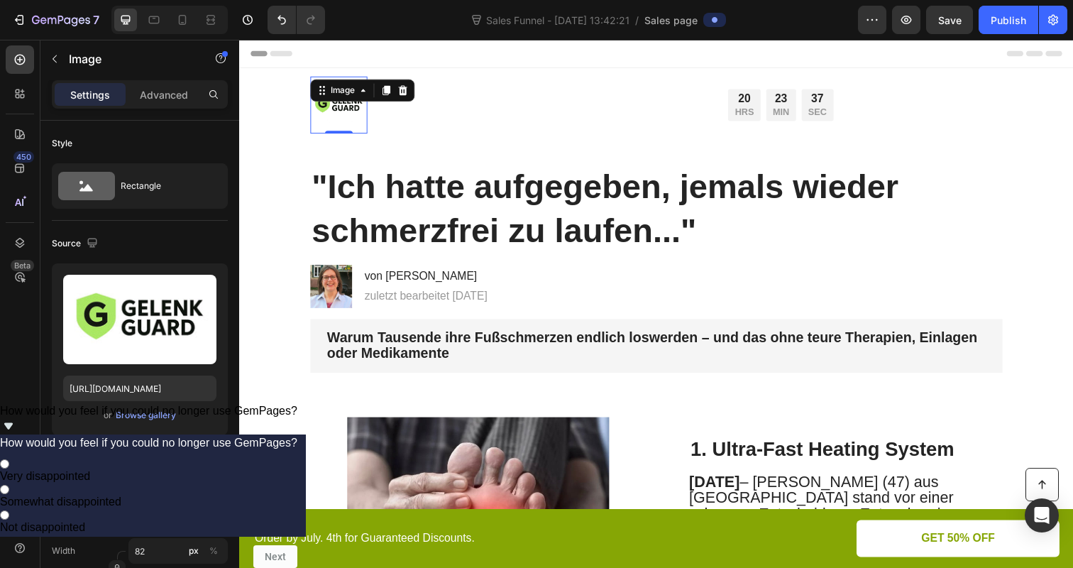
click at [338, 118] on img at bounding box center [341, 106] width 58 height 58
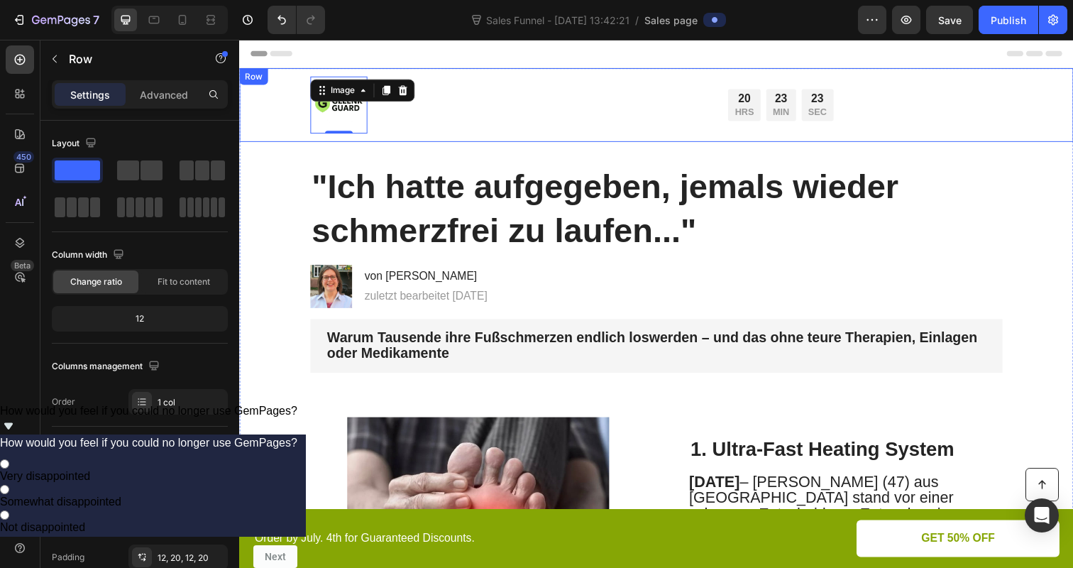
click at [268, 92] on div "Image 0 Limited time: 50% OFF + FREESHIPPING Text Block 20 HRS 23 MIN 23 SEC Co…" at bounding box center [664, 106] width 851 height 75
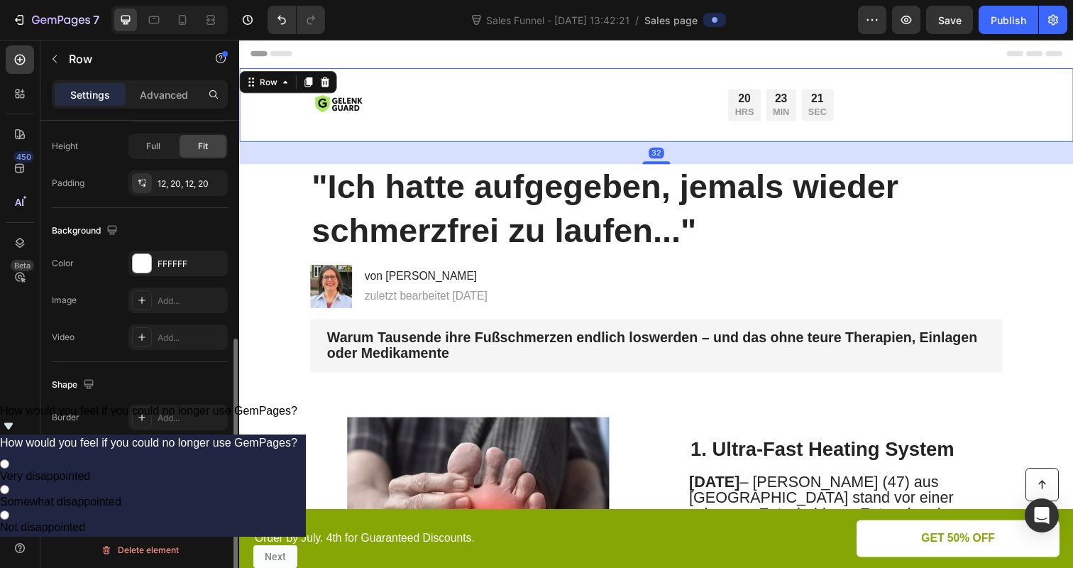
scroll to position [378, 0]
click at [160, 262] on div "FFFFFF" at bounding box center [178, 259] width 41 height 13
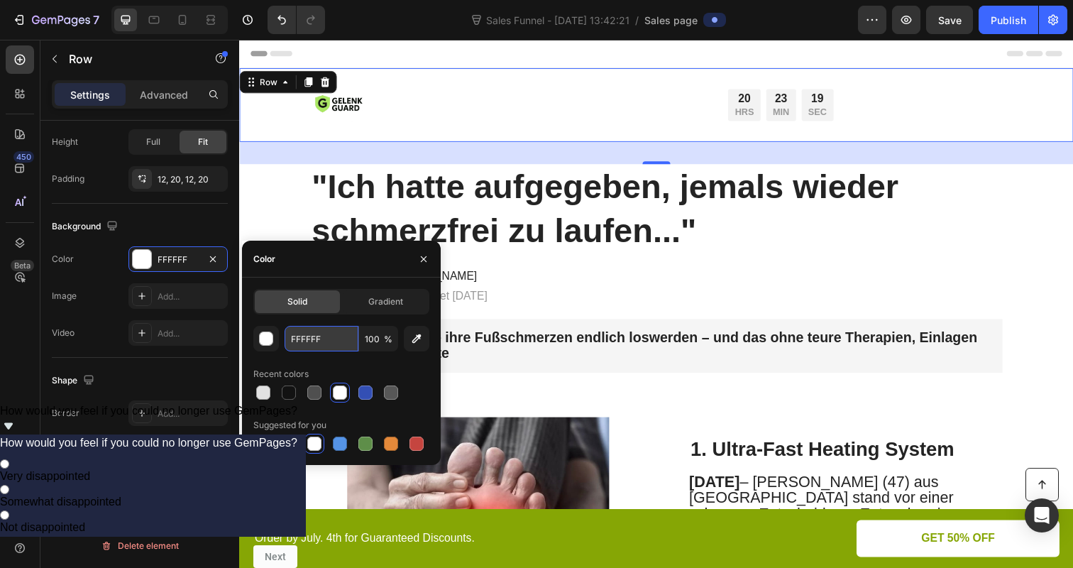
click at [313, 345] on input "FFFFFF" at bounding box center [322, 339] width 74 height 26
paste input "#b2f16a"
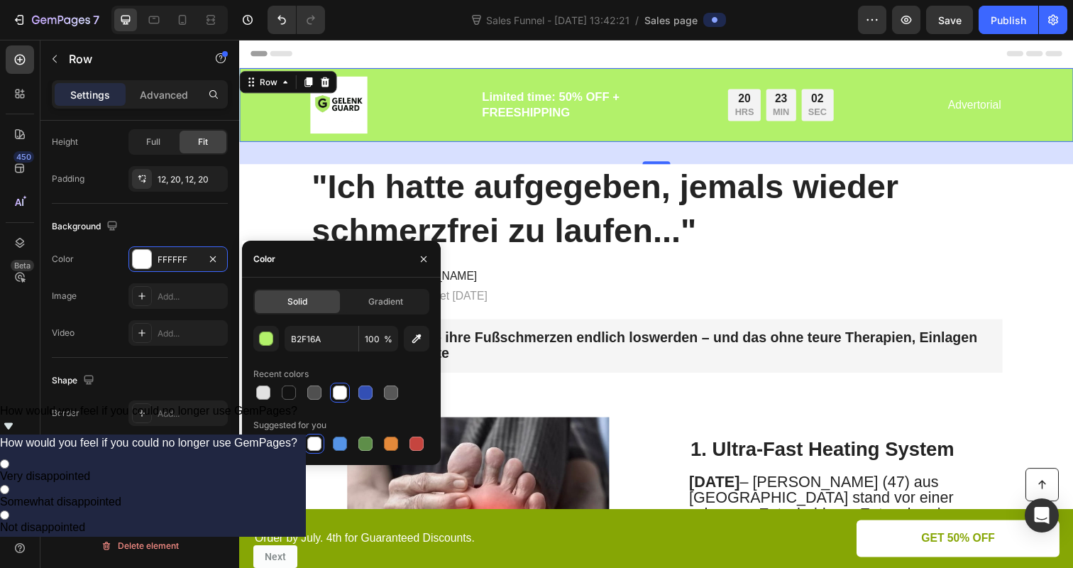
click at [280, 339] on div "B2F16A 100 %" at bounding box center [341, 339] width 176 height 26
click at [268, 339] on div "button" at bounding box center [267, 339] width 14 height 14
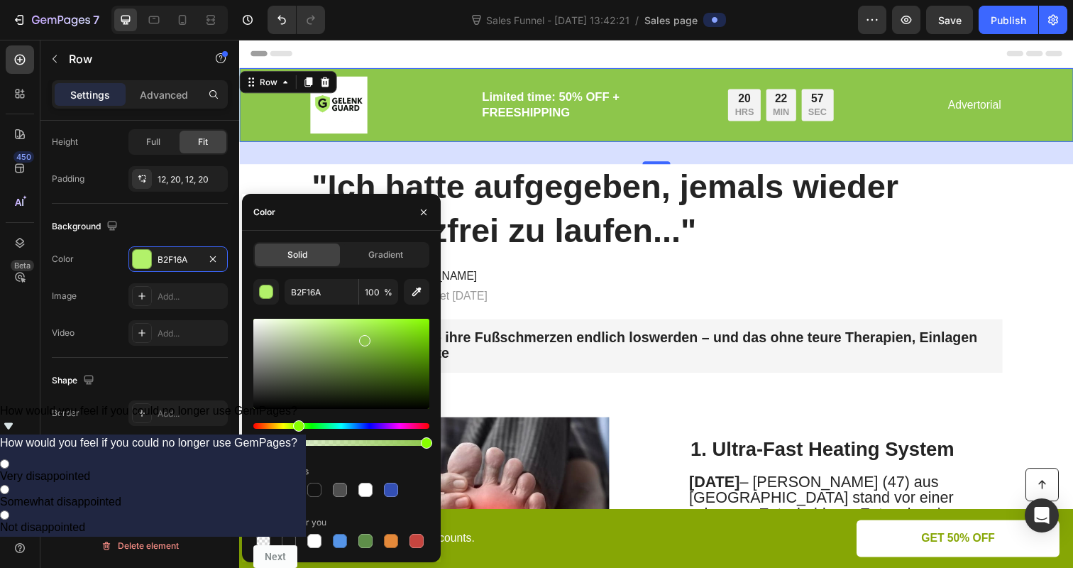
drag, startPoint x: 354, startPoint y: 327, endPoint x: 363, endPoint y: 338, distance: 14.1
click at [363, 338] on div at bounding box center [364, 340] width 11 height 11
type input "8DC64B"
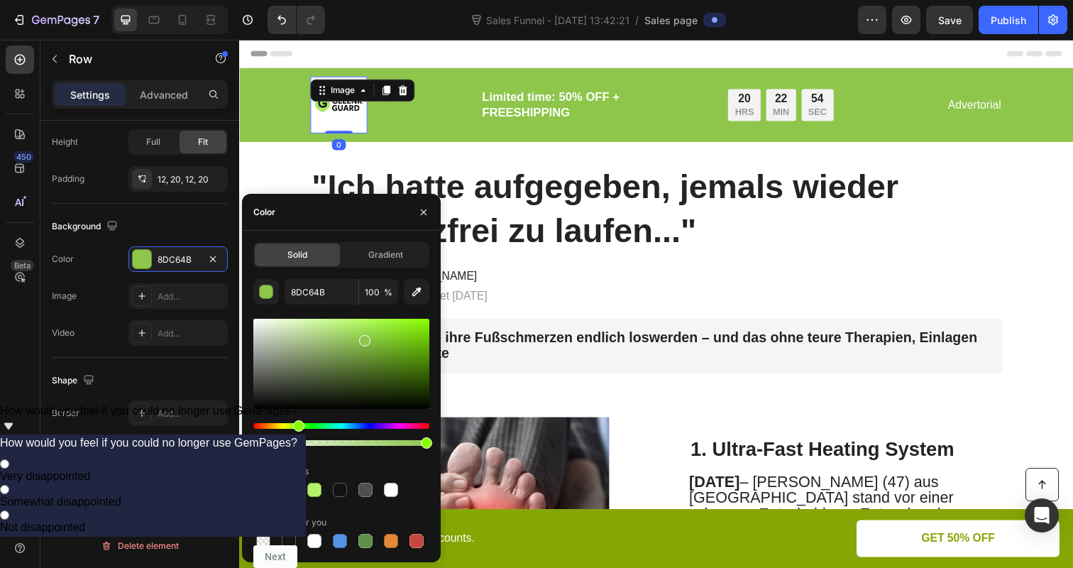
click at [336, 130] on img at bounding box center [341, 106] width 58 height 58
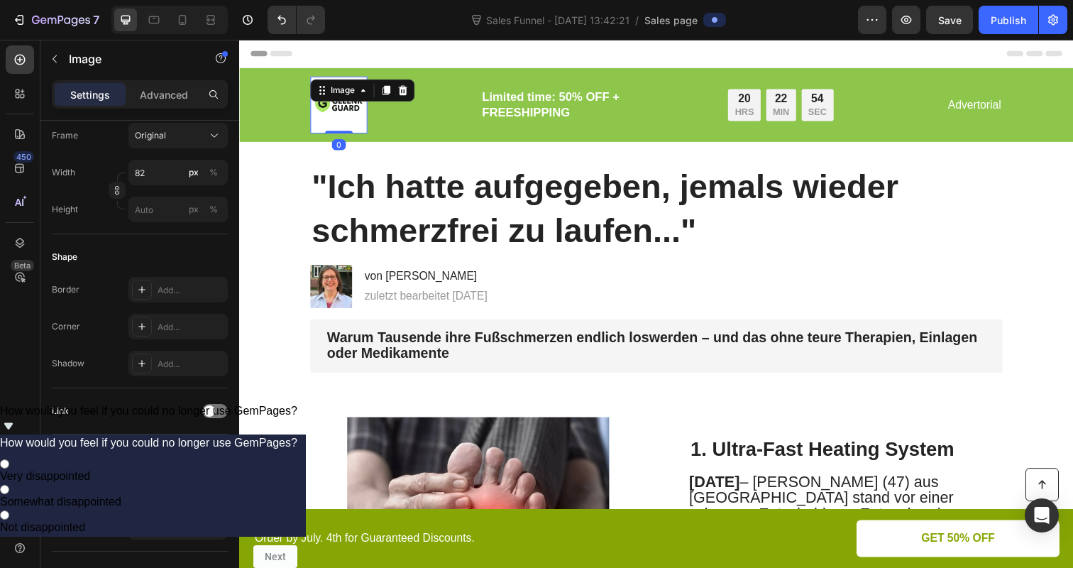
scroll to position [0, 0]
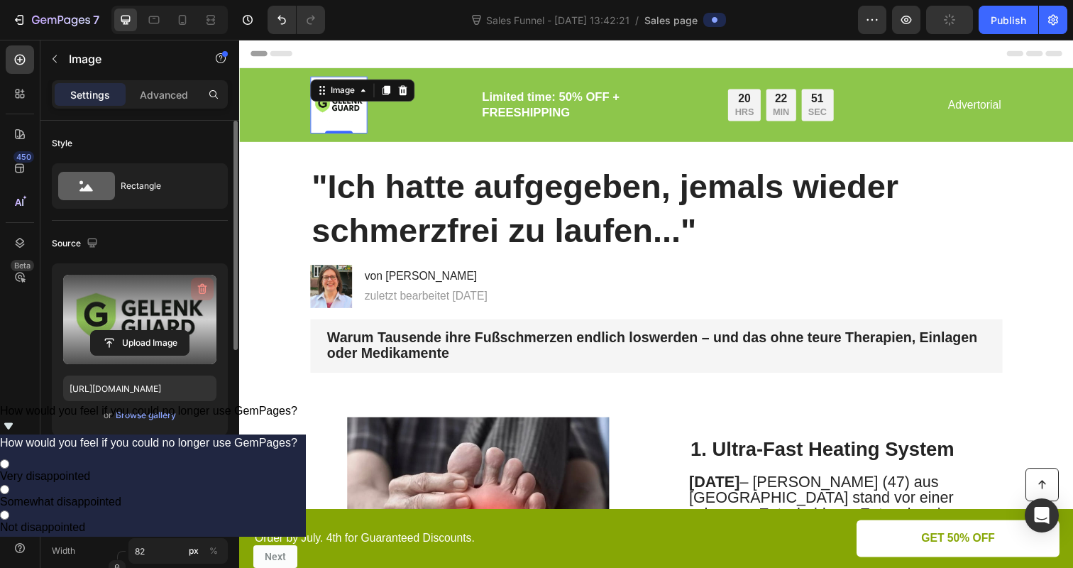
click at [197, 282] on icon "button" at bounding box center [202, 289] width 14 height 14
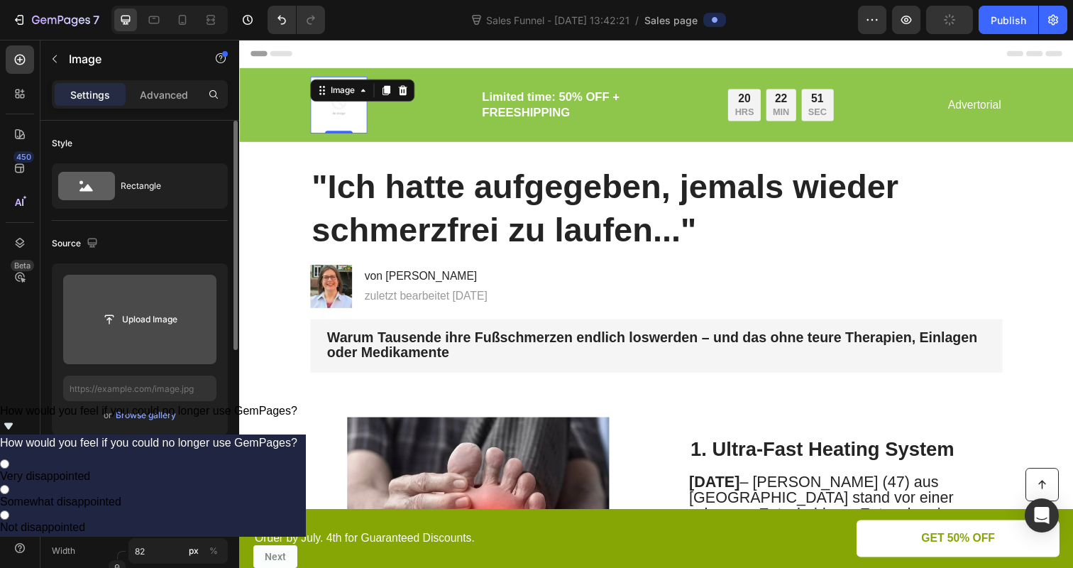
click at [125, 324] on input "file" at bounding box center [140, 319] width 98 height 24
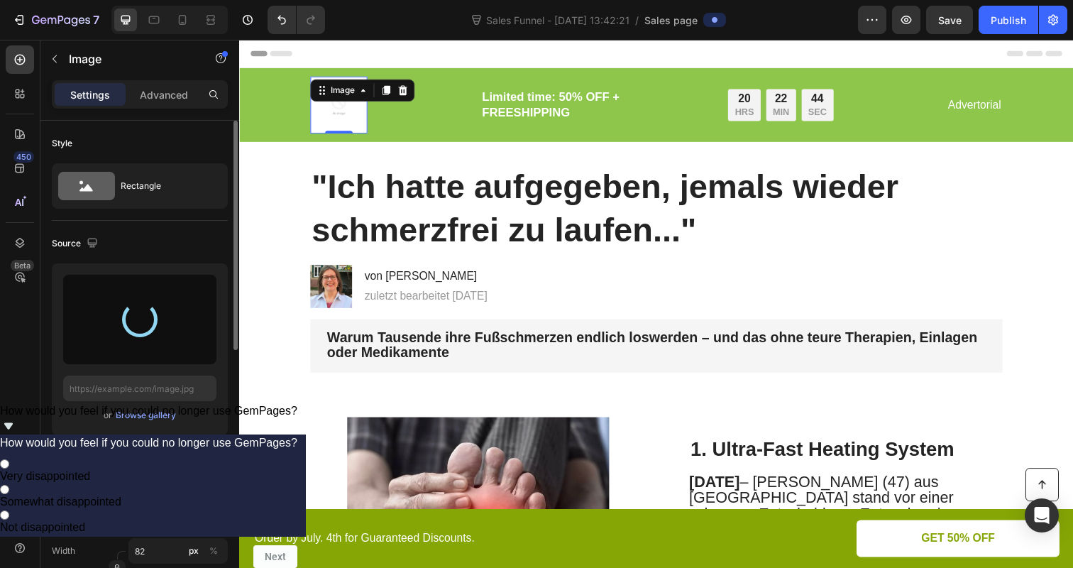
type input "https://cdn.shopify.com/s/files/1/0866/7031/1701/files/gempages_586528805158388…"
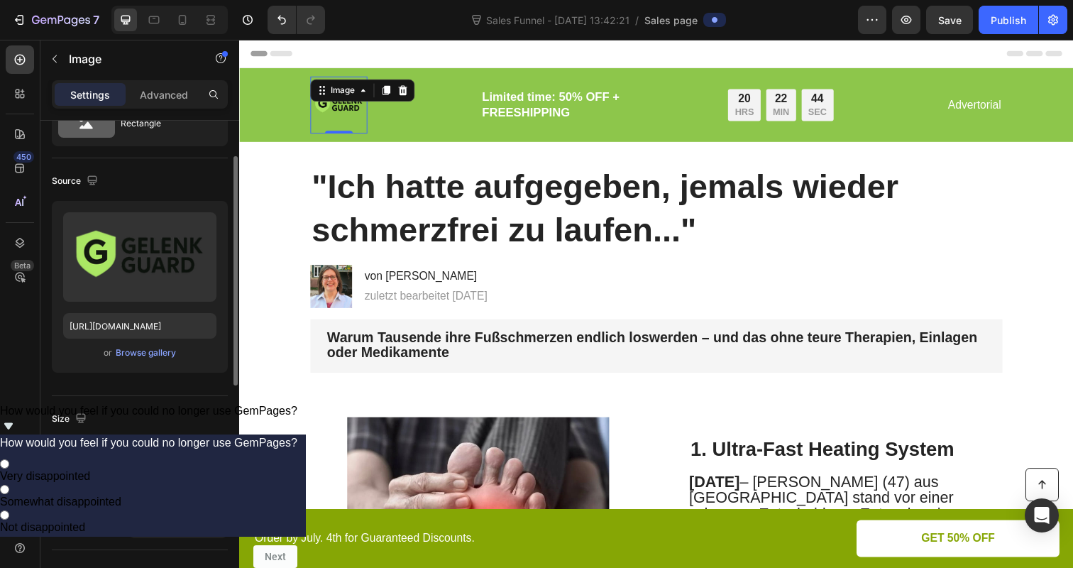
scroll to position [69, 0]
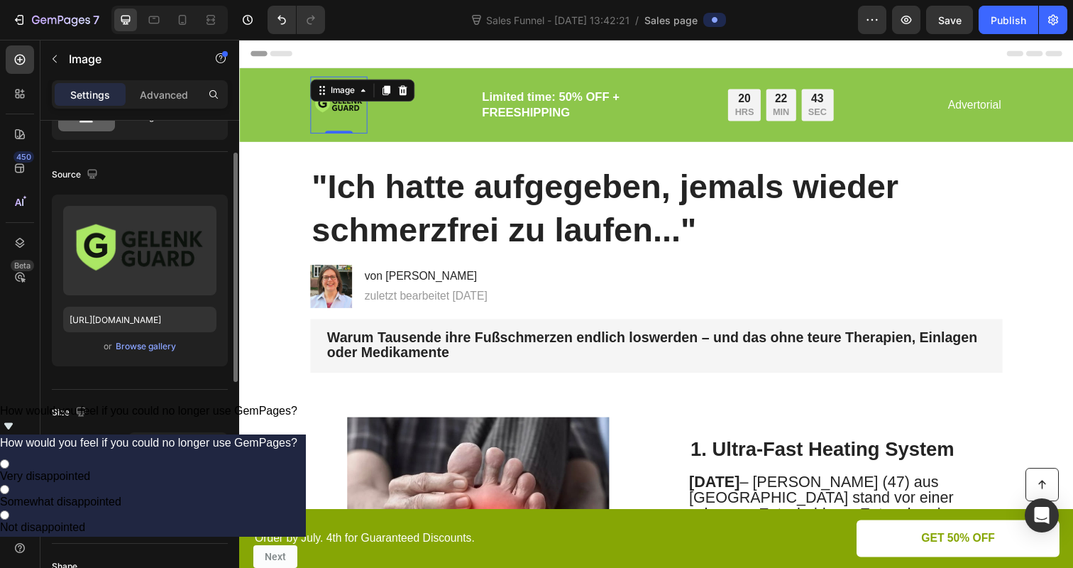
click at [154, 484] on input "82" at bounding box center [177, 482] width 99 height 26
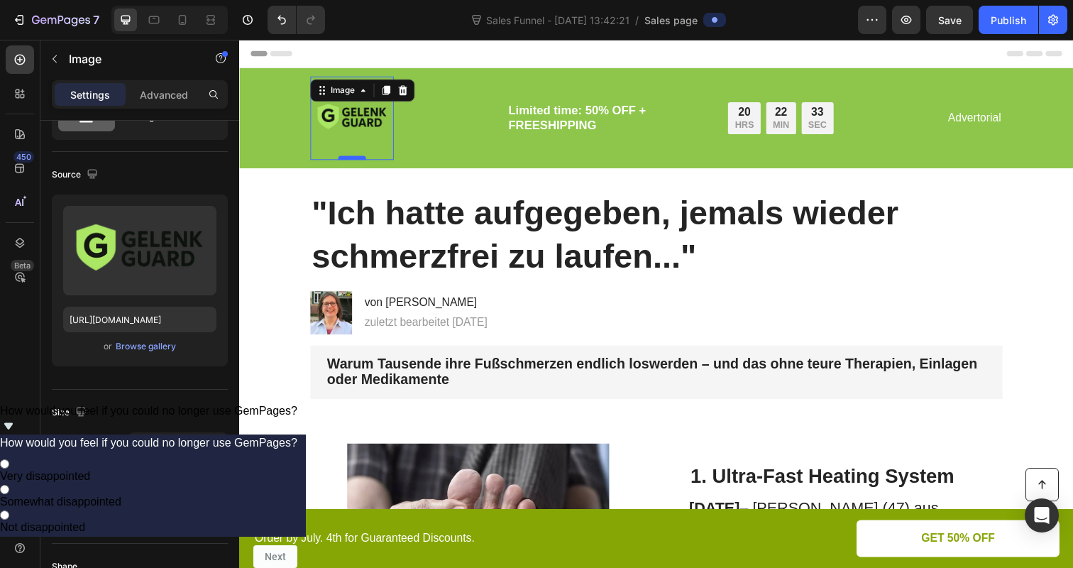
type input "120"
drag, startPoint x: 352, startPoint y: 159, endPoint x: 349, endPoint y: 145, distance: 13.8
click at [349, 145] on div "Image 0" at bounding box center [354, 119] width 85 height 85
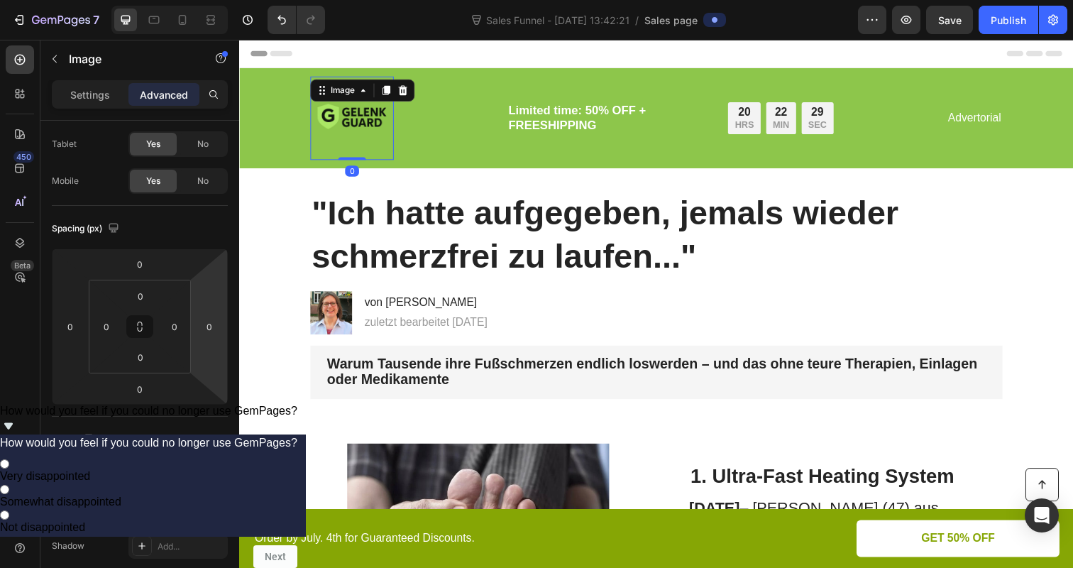
click at [333, 122] on img at bounding box center [354, 119] width 85 height 85
click at [347, 126] on img at bounding box center [354, 119] width 85 height 85
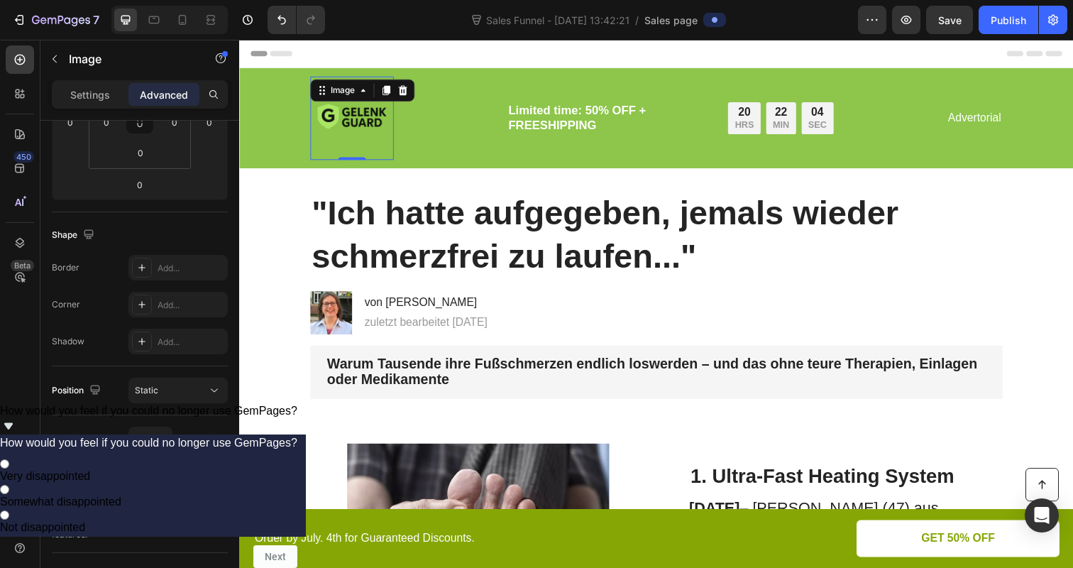
scroll to position [497, 0]
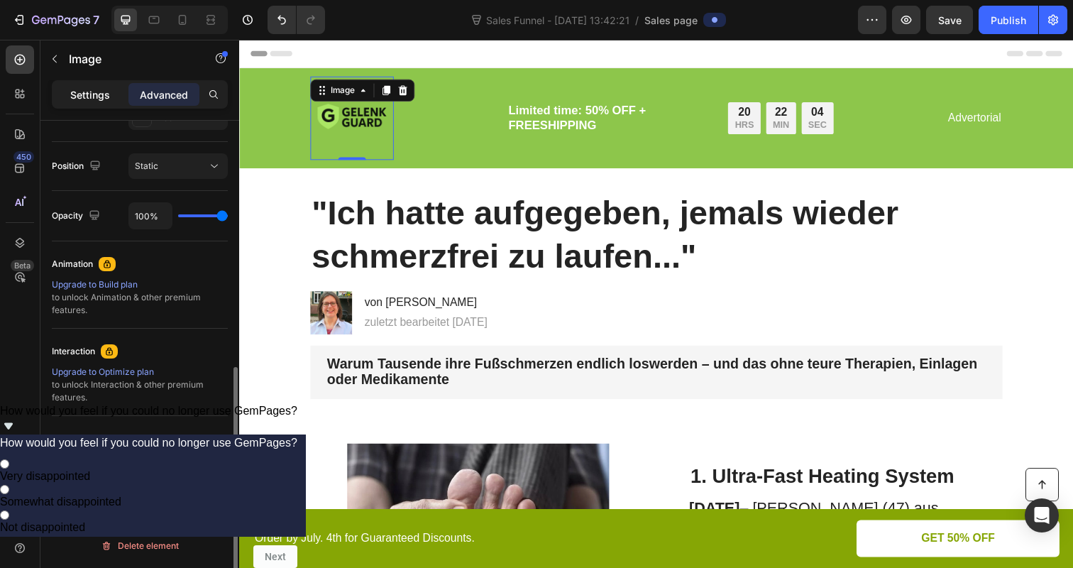
click at [94, 98] on p "Settings" at bounding box center [90, 94] width 40 height 15
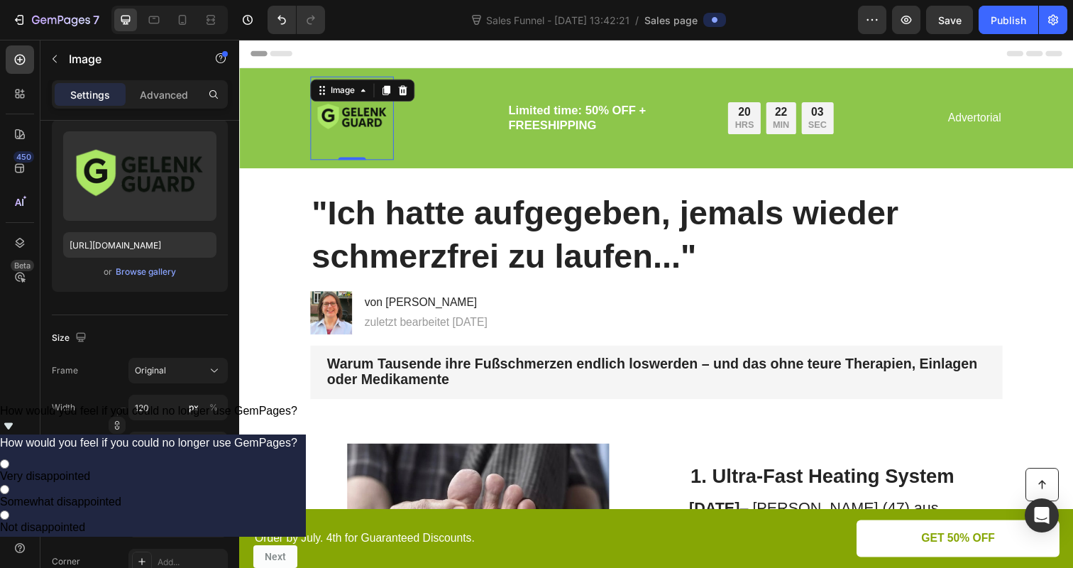
scroll to position [0, 0]
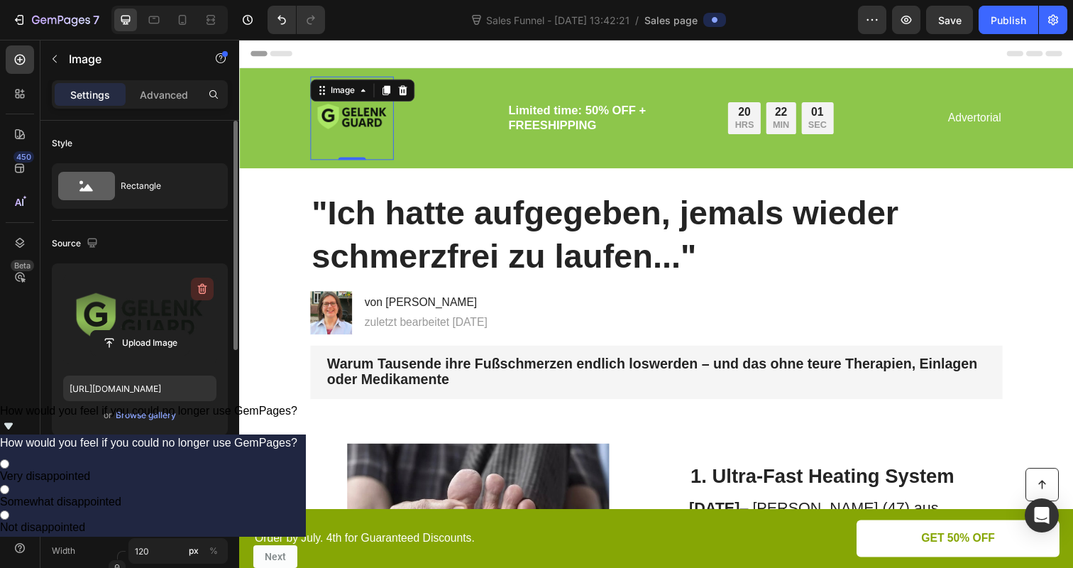
click at [197, 285] on icon "button" at bounding box center [202, 289] width 14 height 14
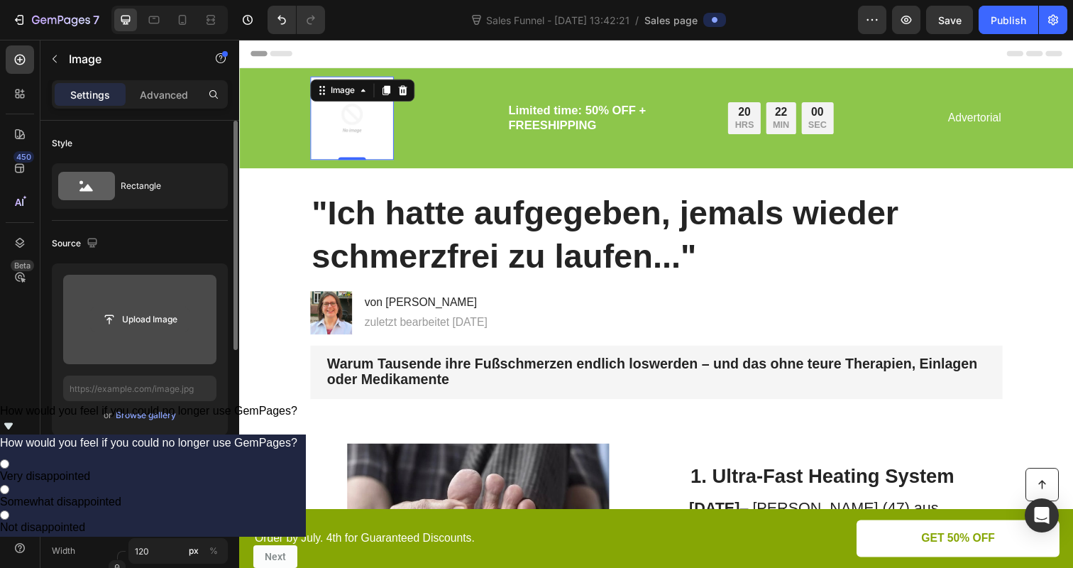
click at [140, 313] on input "file" at bounding box center [140, 319] width 98 height 24
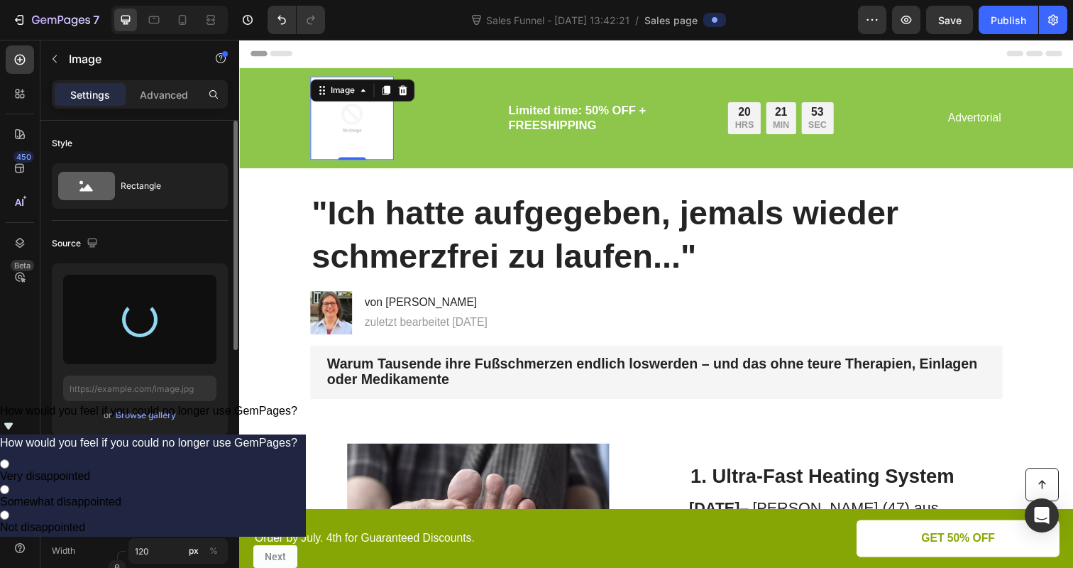
type input "https://cdn.shopify.com/s/files/1/0866/7031/1701/files/gempages_586528805158388…"
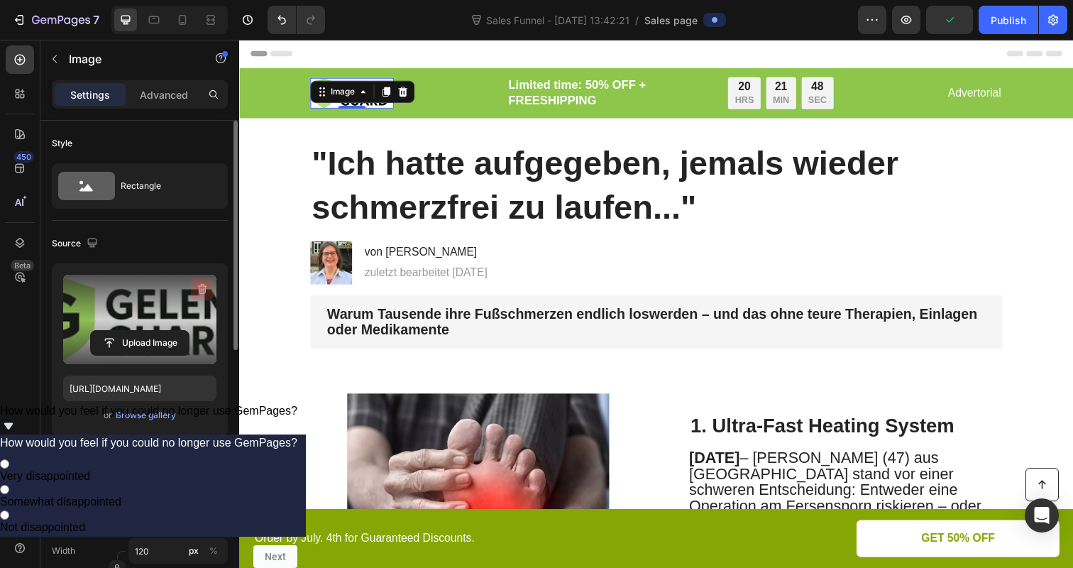
click at [203, 287] on icon "button" at bounding box center [202, 289] width 14 height 14
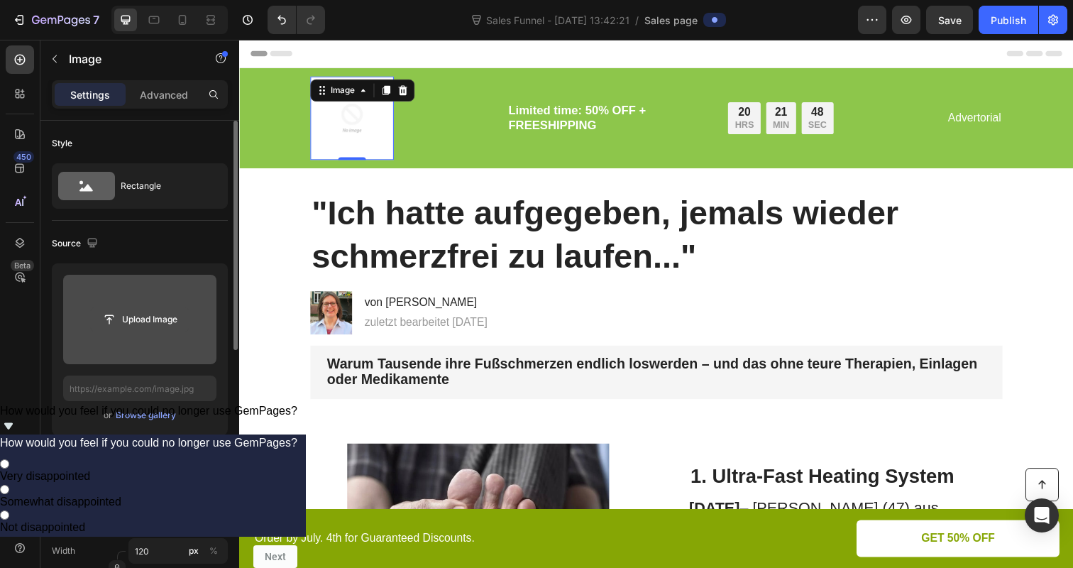
click at [128, 320] on input "file" at bounding box center [140, 319] width 98 height 24
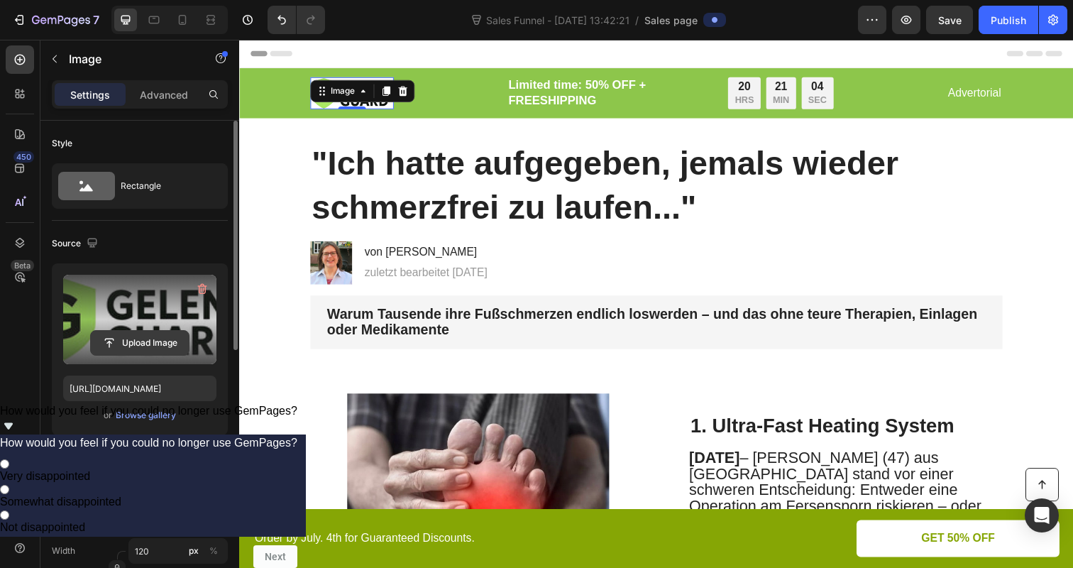
click at [158, 343] on input "file" at bounding box center [140, 343] width 98 height 24
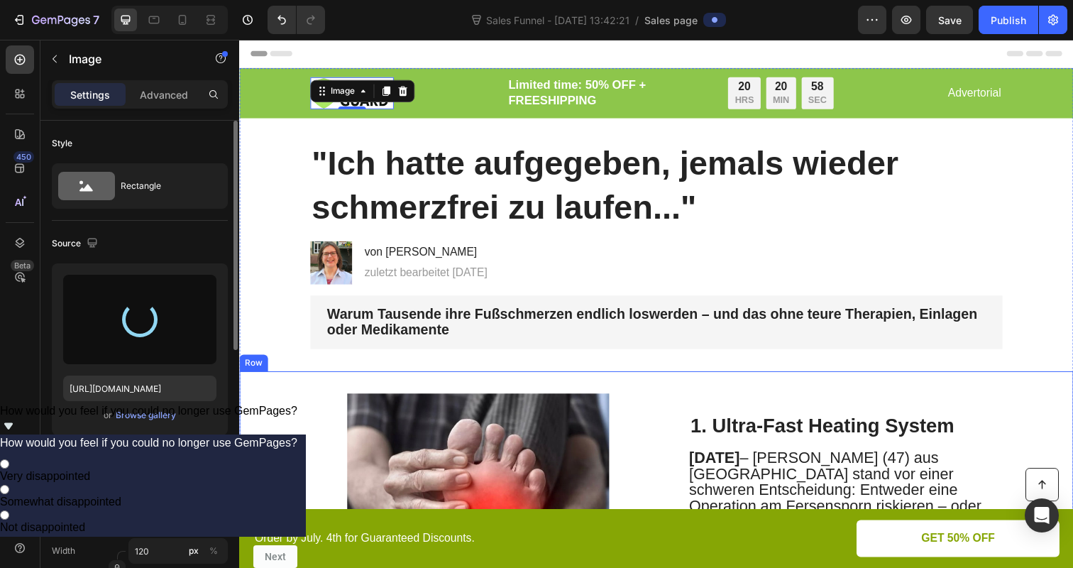
type input "https://cdn.shopify.com/s/files/1/0866/7031/1701/files/gempages_586528805158388…"
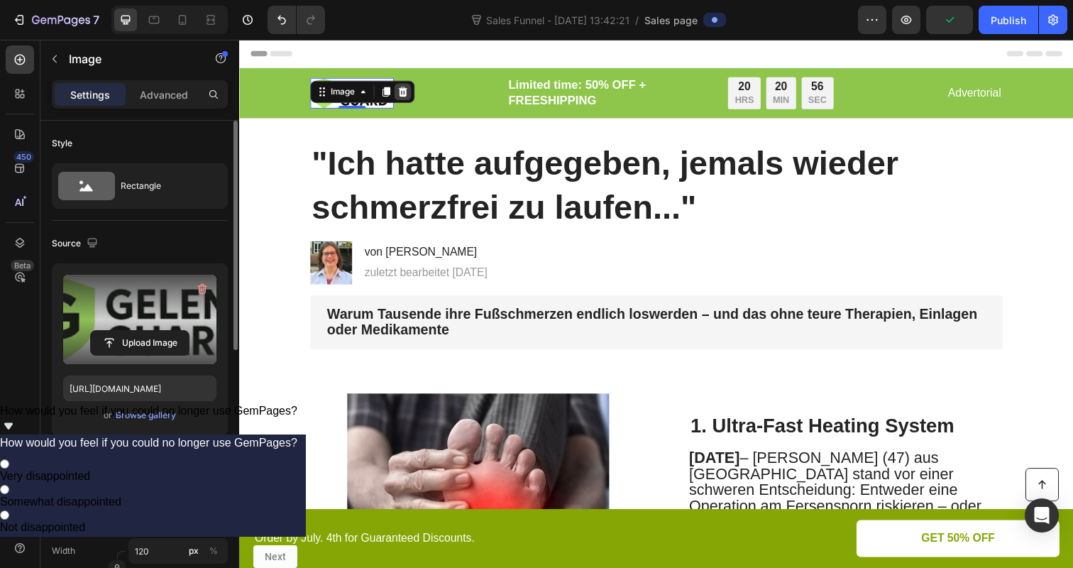
click at [405, 97] on icon at bounding box center [406, 93] width 9 height 10
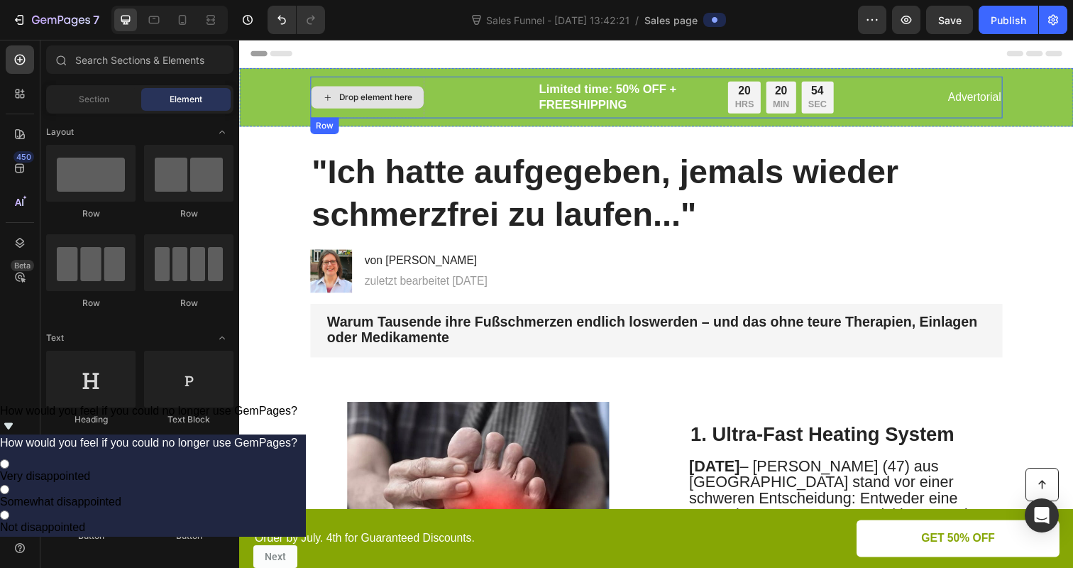
click at [382, 99] on div "Drop element here" at bounding box center [378, 98] width 75 height 11
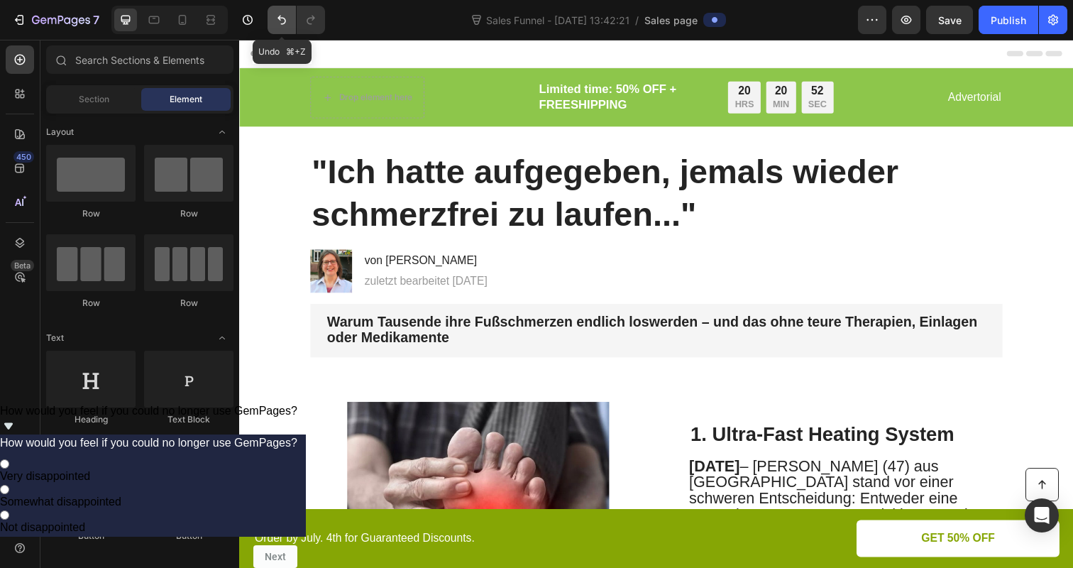
click at [270, 22] on button "Undo/Redo" at bounding box center [282, 20] width 28 height 28
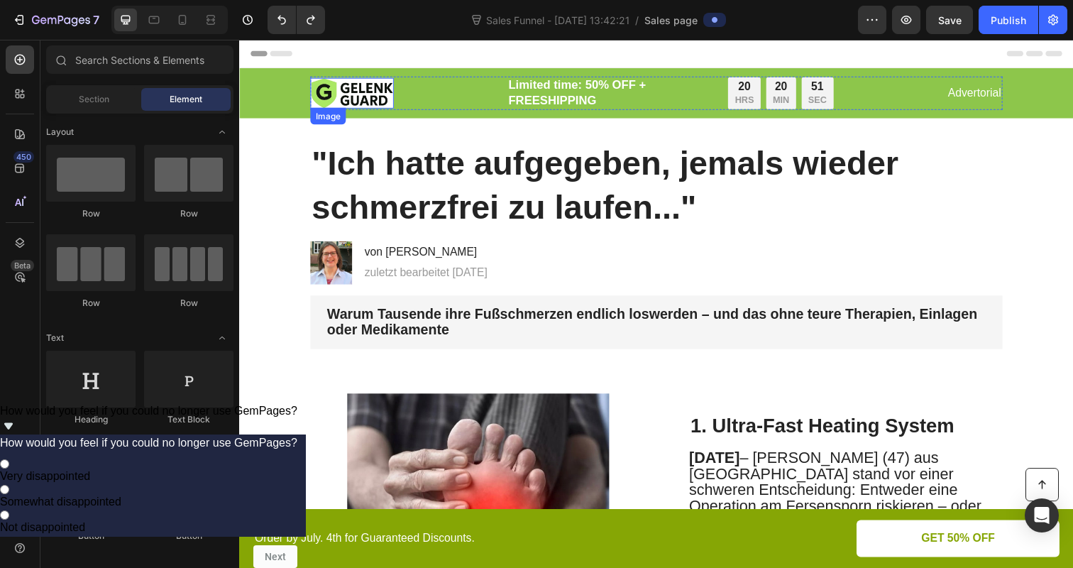
click at [342, 92] on img at bounding box center [354, 94] width 85 height 31
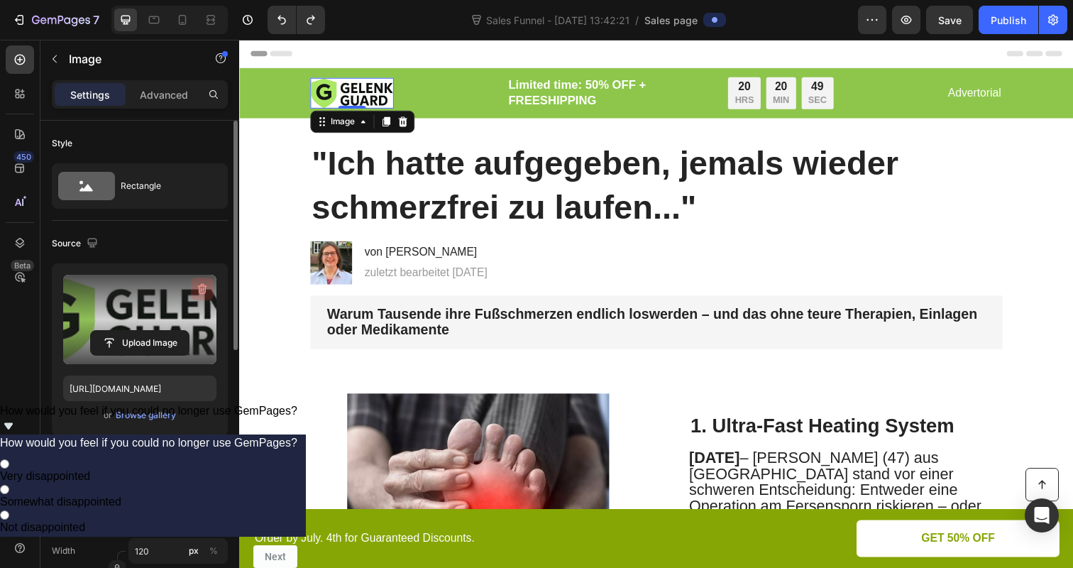
click at [203, 288] on icon "button" at bounding box center [203, 289] width 1 height 4
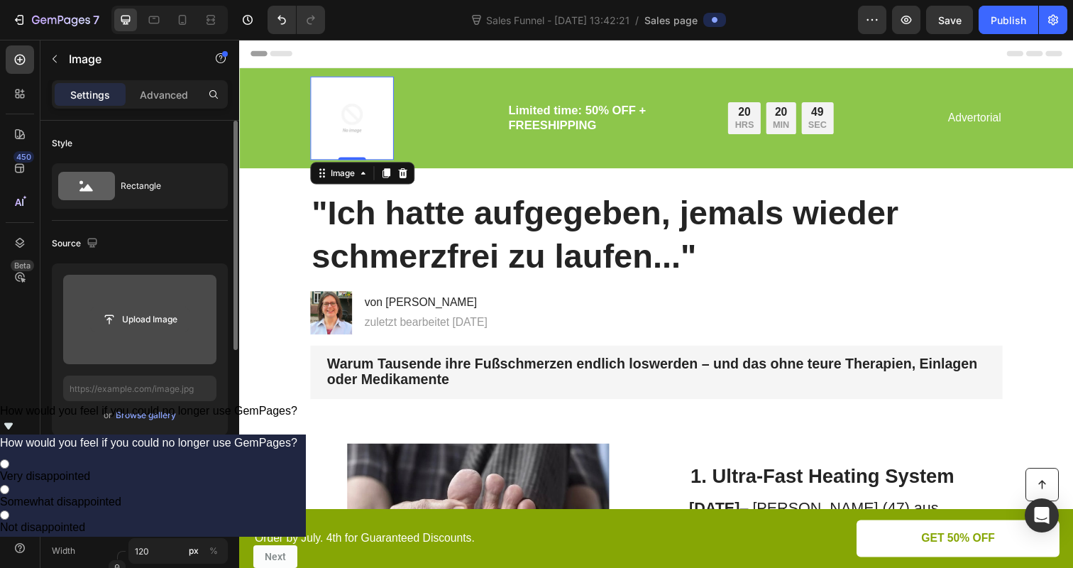
click at [122, 316] on input "file" at bounding box center [140, 319] width 98 height 24
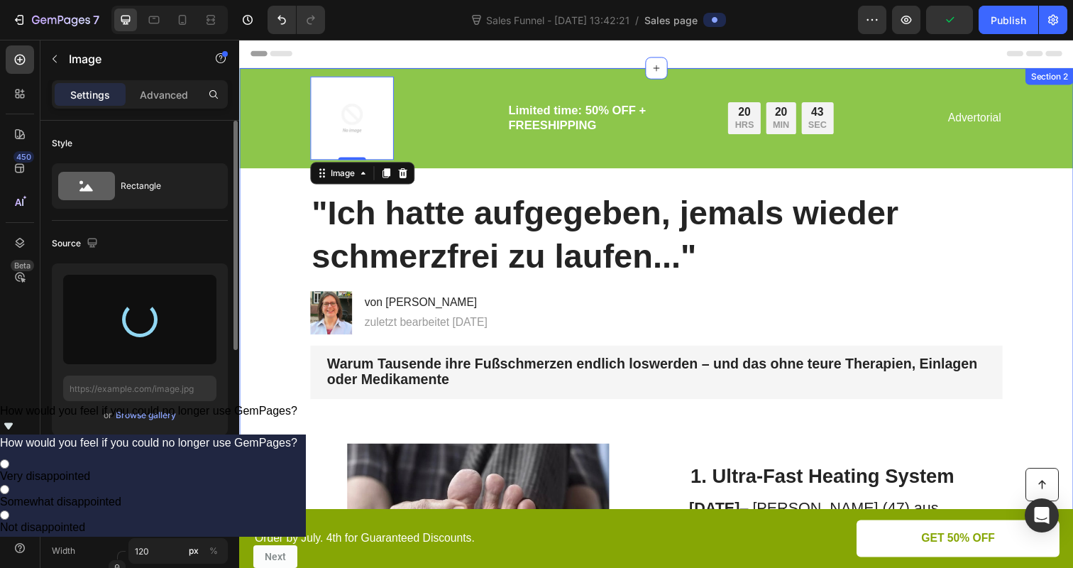
type input "https://cdn.shopify.com/s/files/1/0866/7031/1701/files/gempages_586528805158388…"
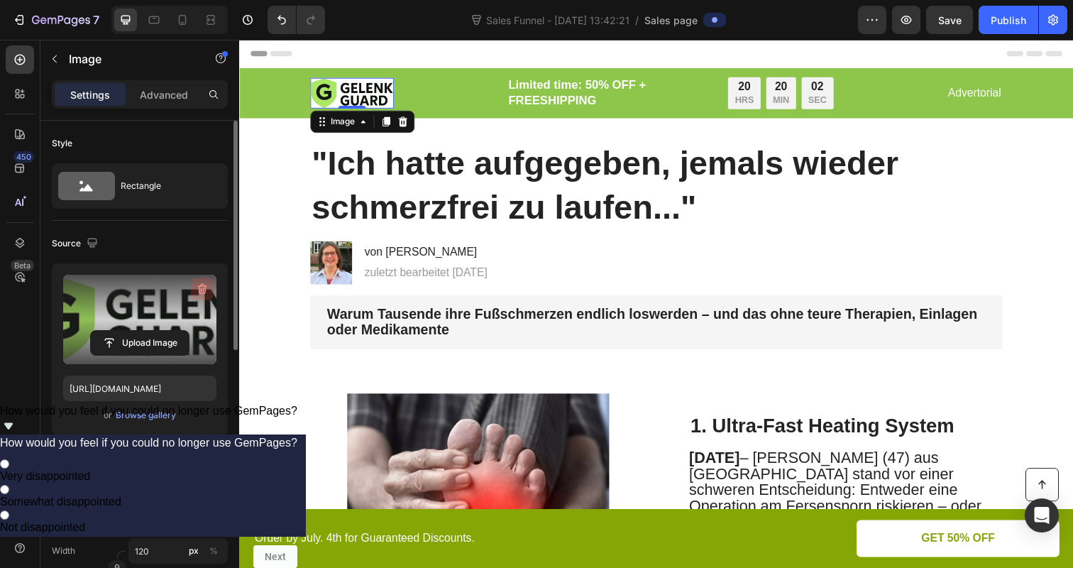
click at [209, 284] on button "button" at bounding box center [202, 288] width 23 height 23
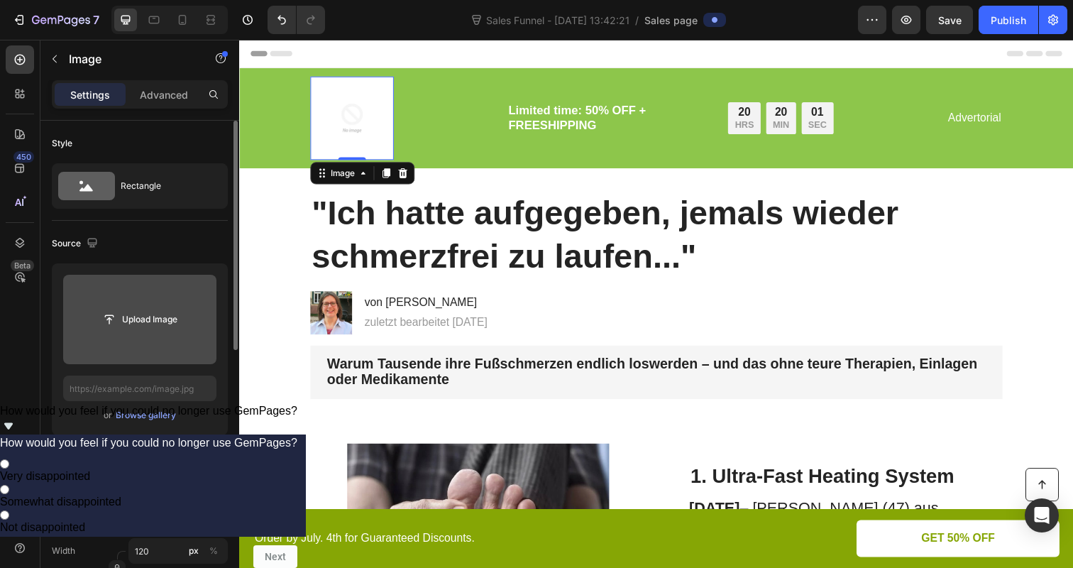
click at [153, 305] on input "file" at bounding box center [139, 319] width 153 height 89
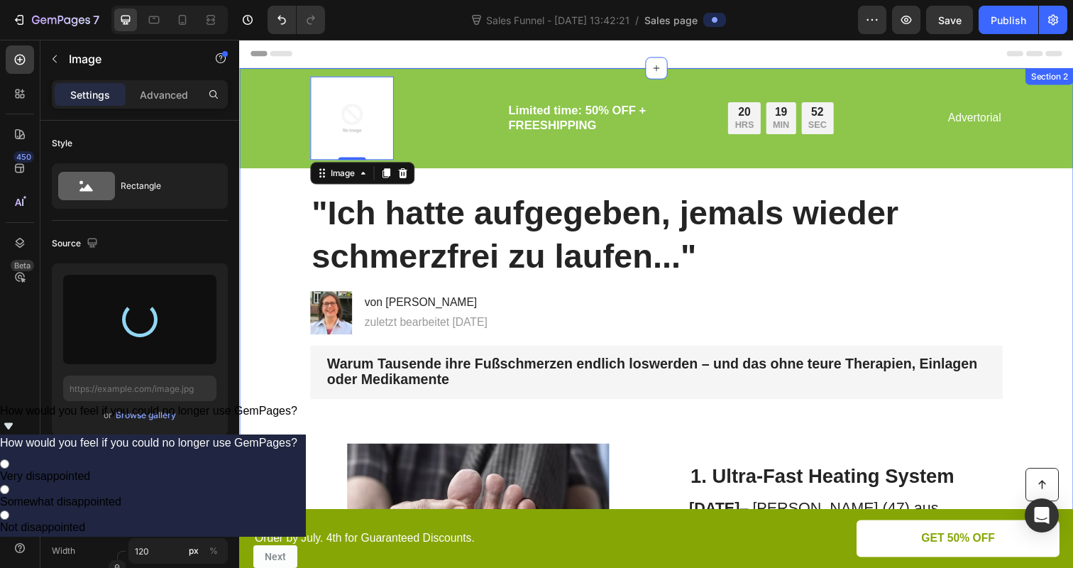
type input "https://cdn.shopify.com/s/files/1/0866/7031/1701/files/gempages_586528805158388…"
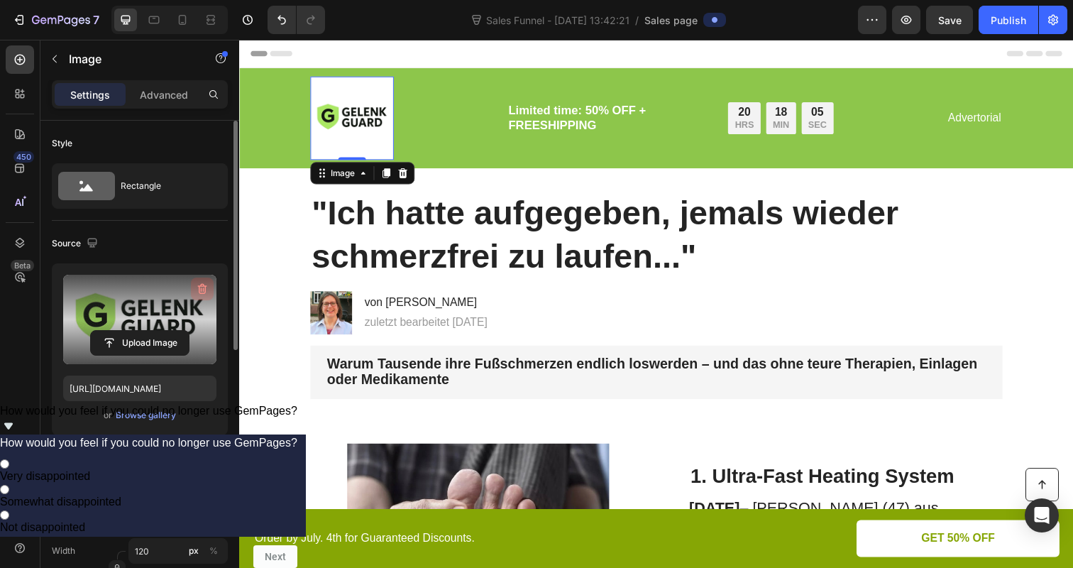
click at [206, 287] on icon "button" at bounding box center [202, 289] width 14 height 14
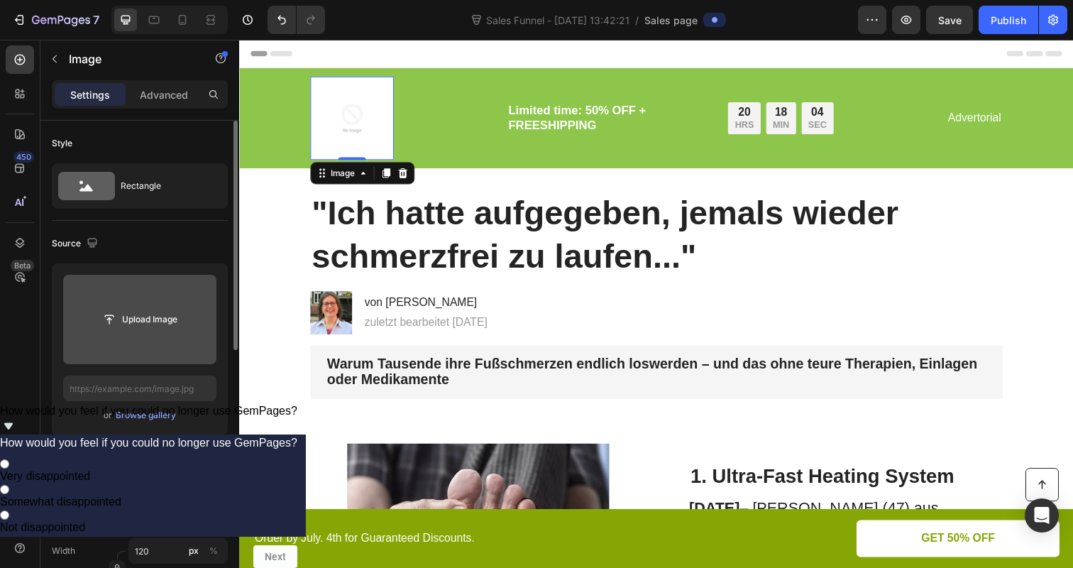
click at [117, 313] on input "file" at bounding box center [140, 319] width 98 height 24
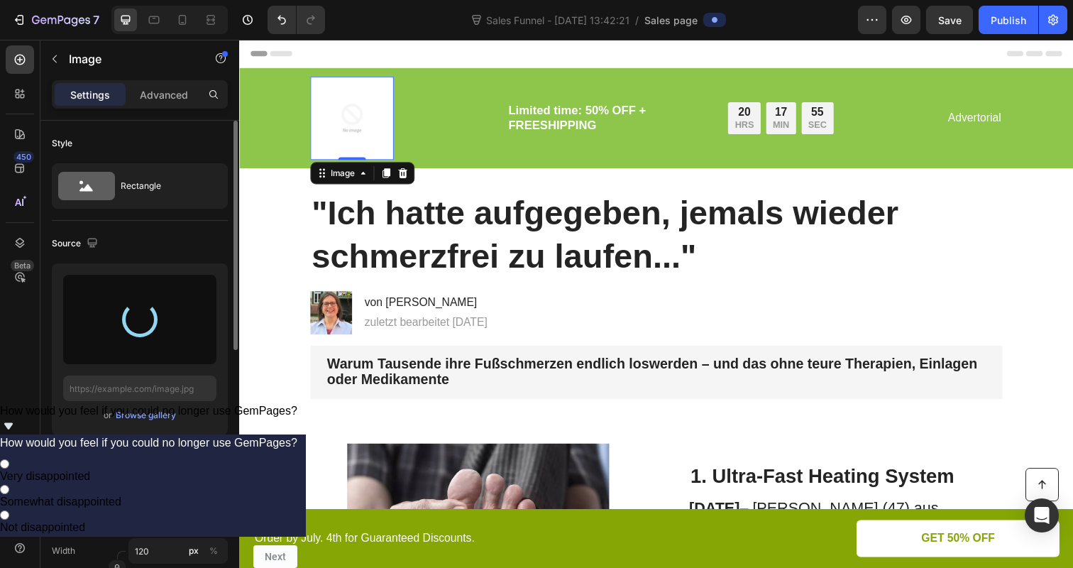
type input "https://cdn.shopify.com/s/files/1/0866/7031/1701/files/gempages_586528805158388…"
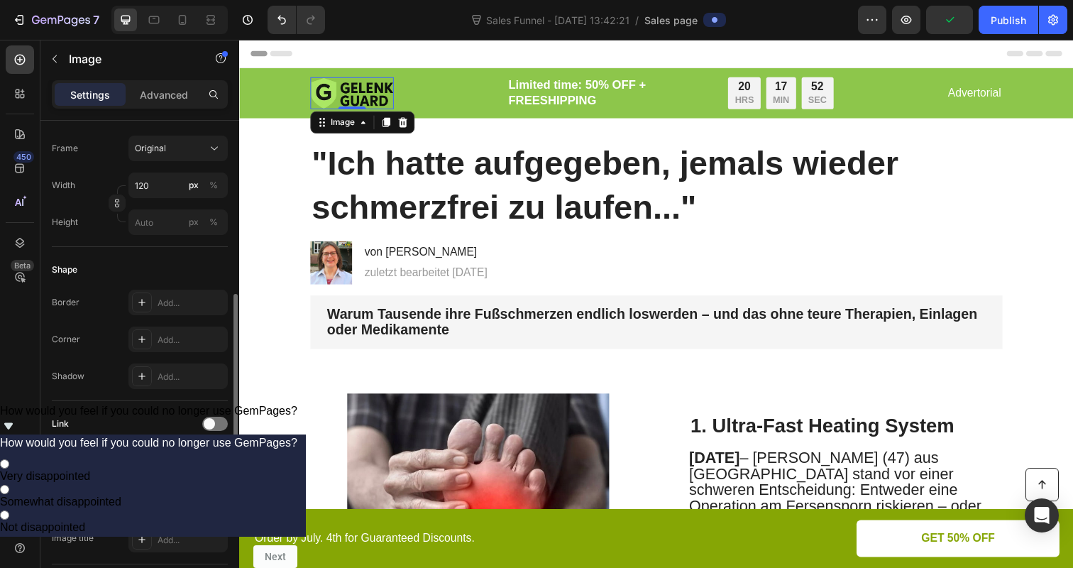
scroll to position [366, 0]
click at [164, 187] on input "120" at bounding box center [177, 185] width 99 height 26
click at [163, 228] on div "Full 100%" at bounding box center [164, 219] width 116 height 26
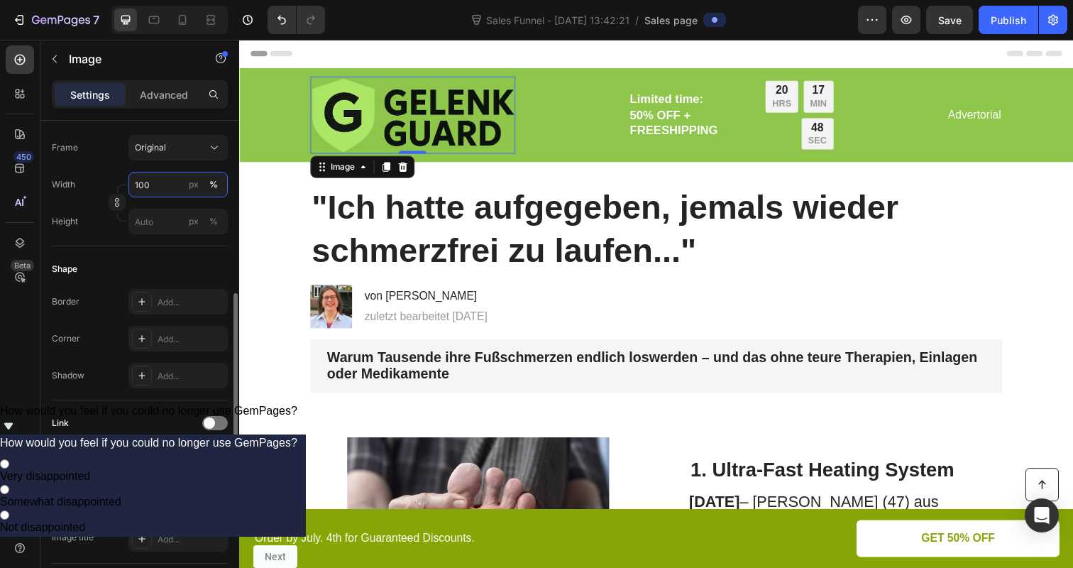
click at [166, 192] on input "100" at bounding box center [177, 185] width 99 height 26
click at [167, 192] on input "100" at bounding box center [177, 185] width 99 height 26
click at [192, 180] on div "px" at bounding box center [194, 184] width 10 height 13
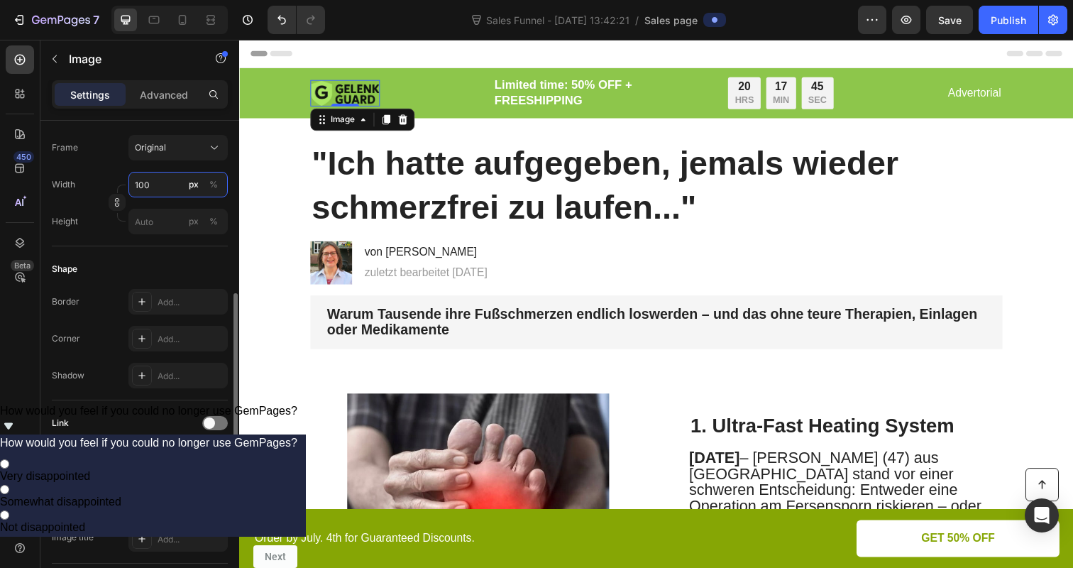
click at [155, 189] on input "100" at bounding box center [177, 185] width 99 height 26
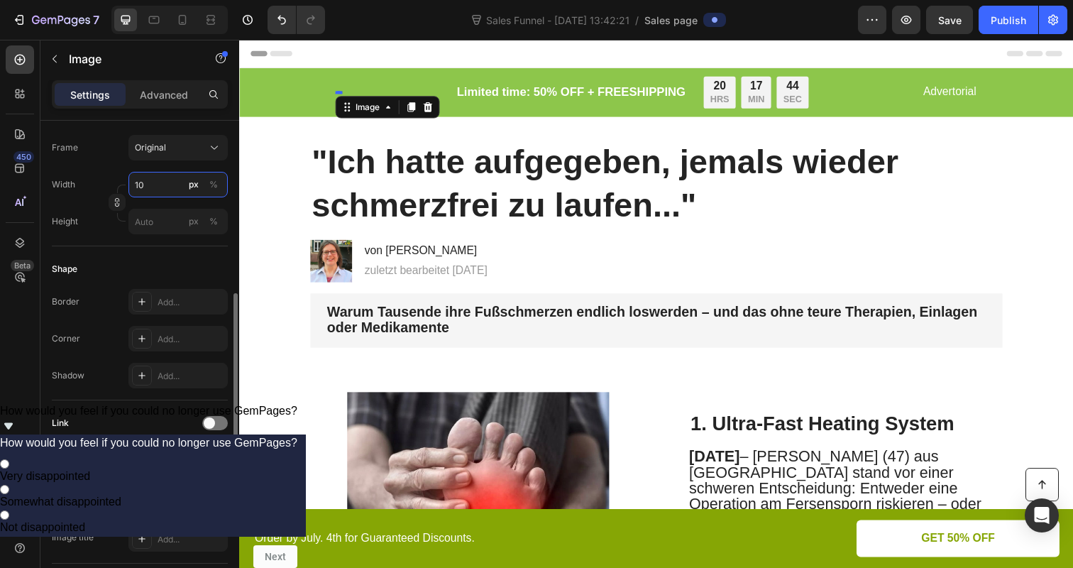
type input "1"
type input "2"
type input "150"
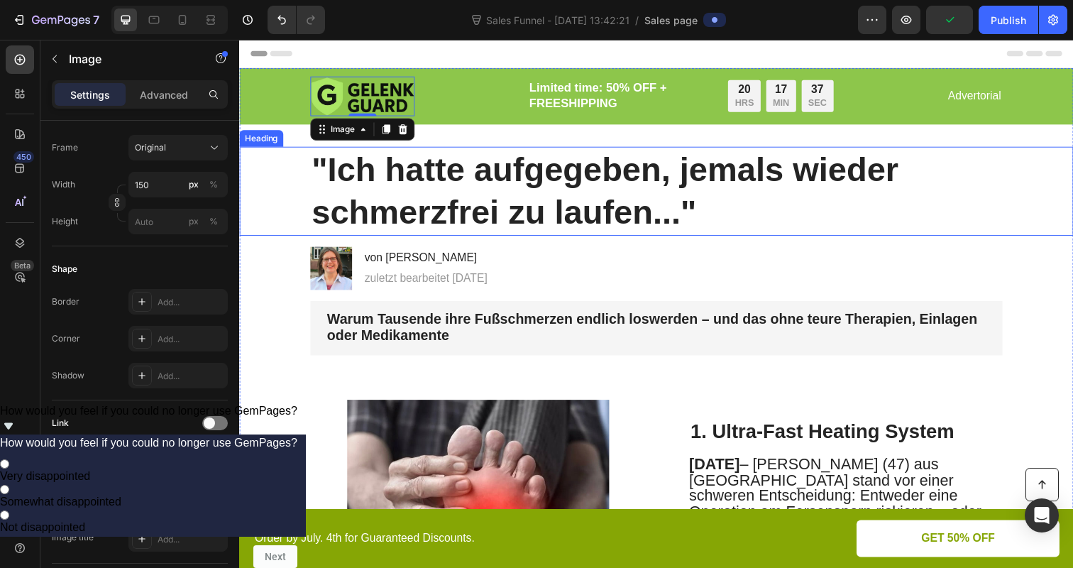
click at [243, 192] on div ""Ich hatte aufgegeben, jemals wieder schmerzfrei zu laufen..." Heading" at bounding box center [664, 195] width 851 height 92
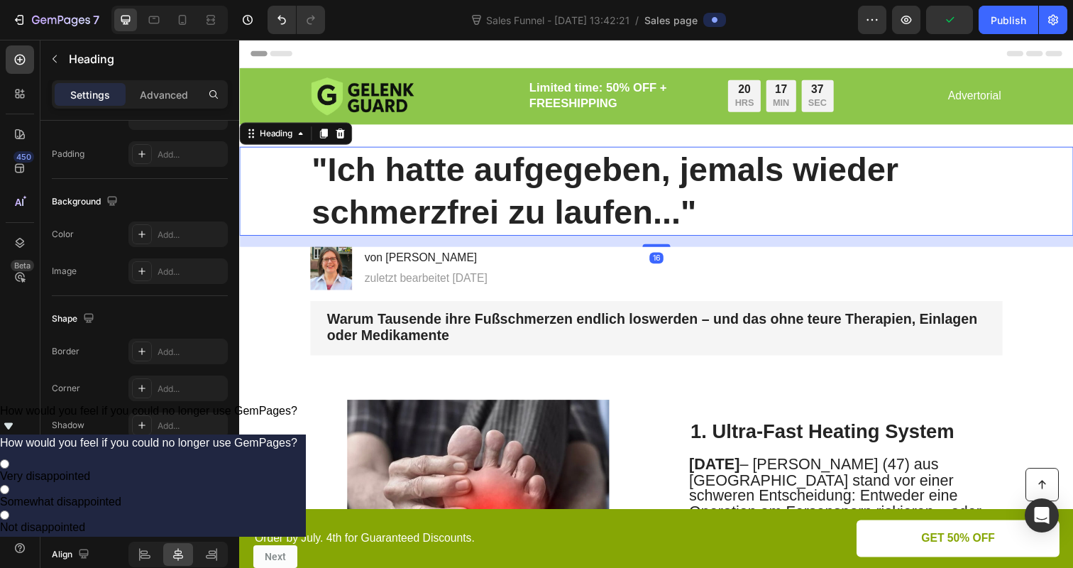
scroll to position [0, 0]
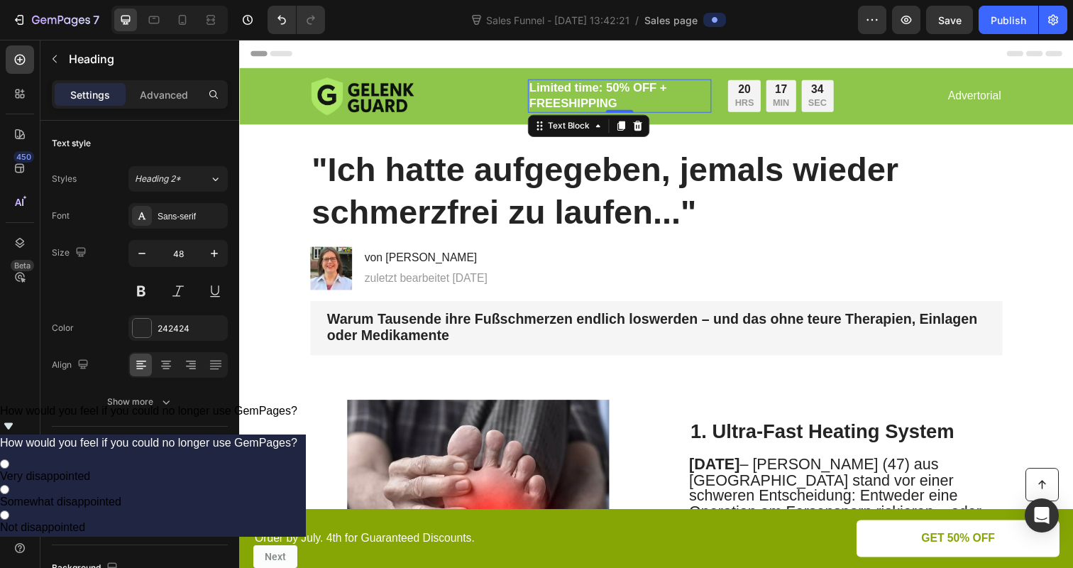
click at [617, 89] on p "Limited time: 50% OFF + FREESHIPPING" at bounding box center [627, 97] width 184 height 31
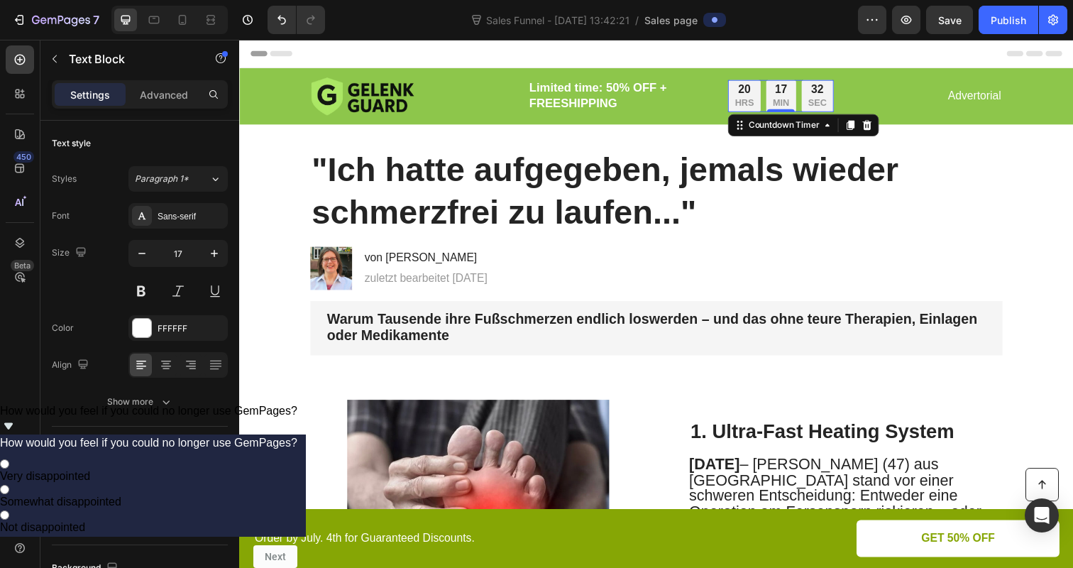
click at [763, 99] on p "HRS" at bounding box center [754, 105] width 19 height 12
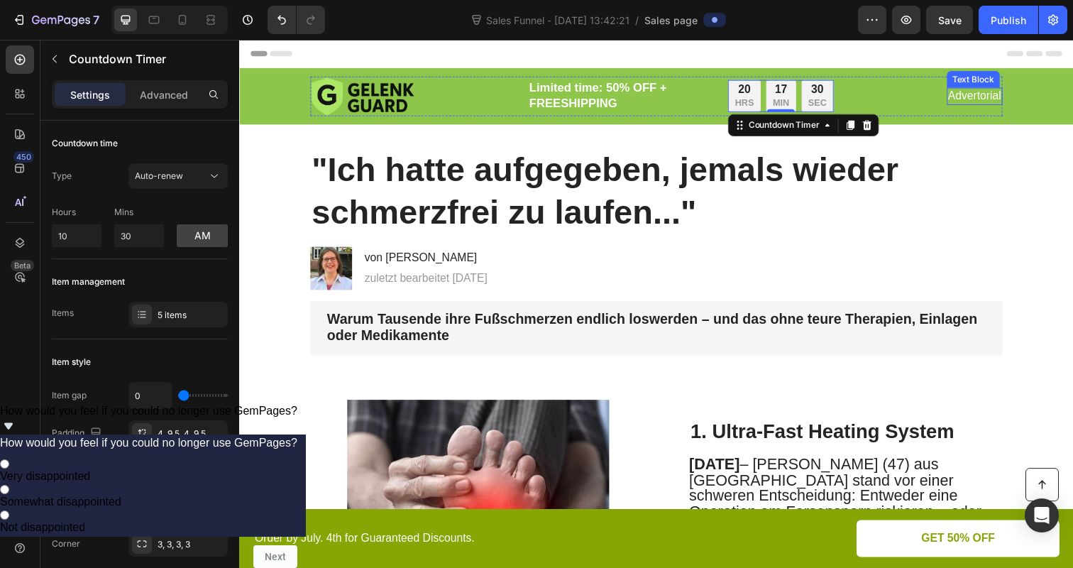
click at [977, 96] on p "Advertorial" at bounding box center [990, 97] width 54 height 15
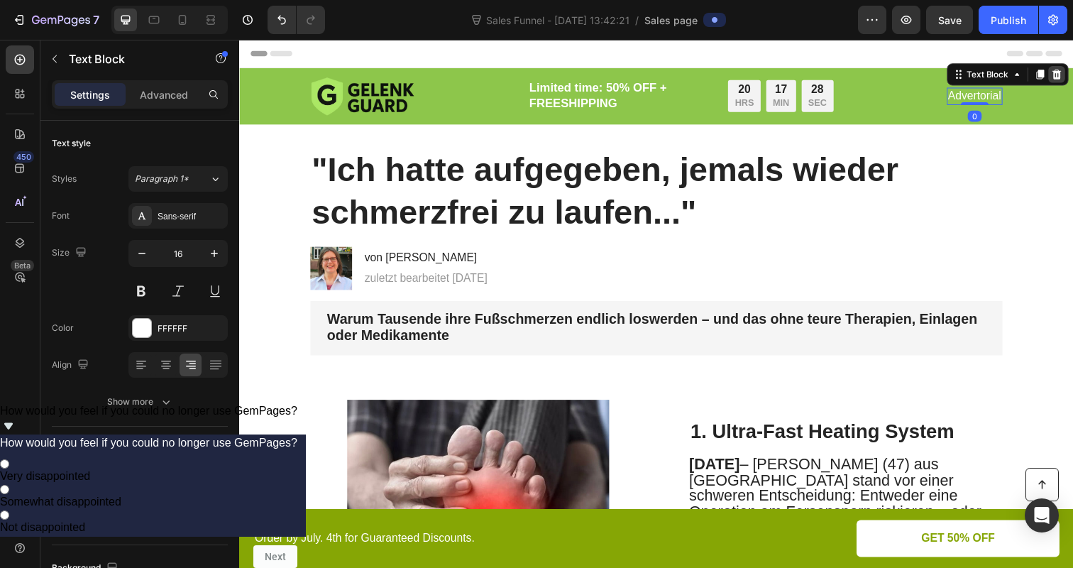
click at [1071, 75] on icon at bounding box center [1073, 75] width 11 height 11
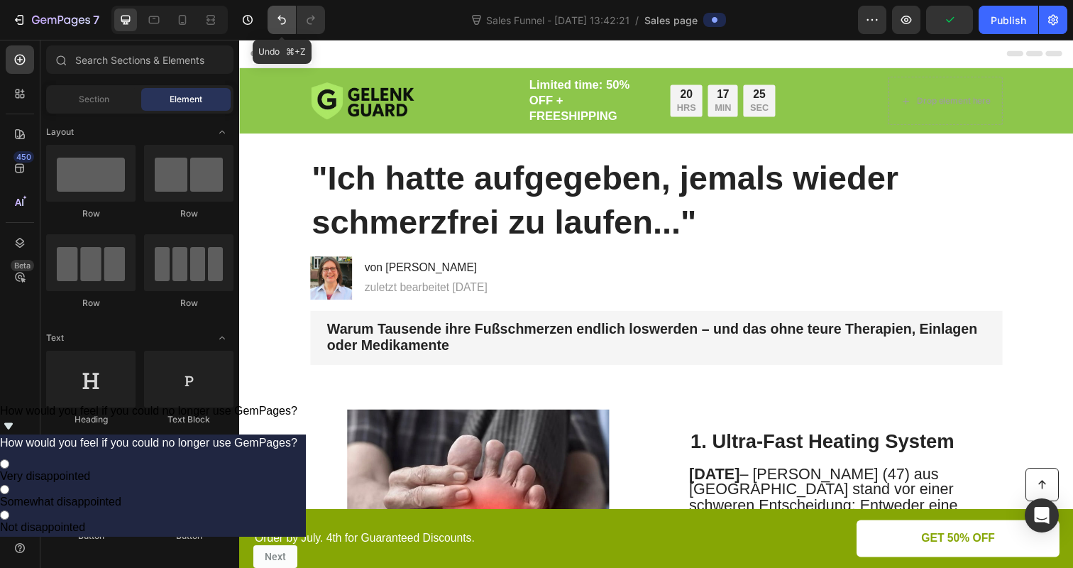
click at [277, 19] on icon "Undo/Redo" at bounding box center [282, 20] width 14 height 14
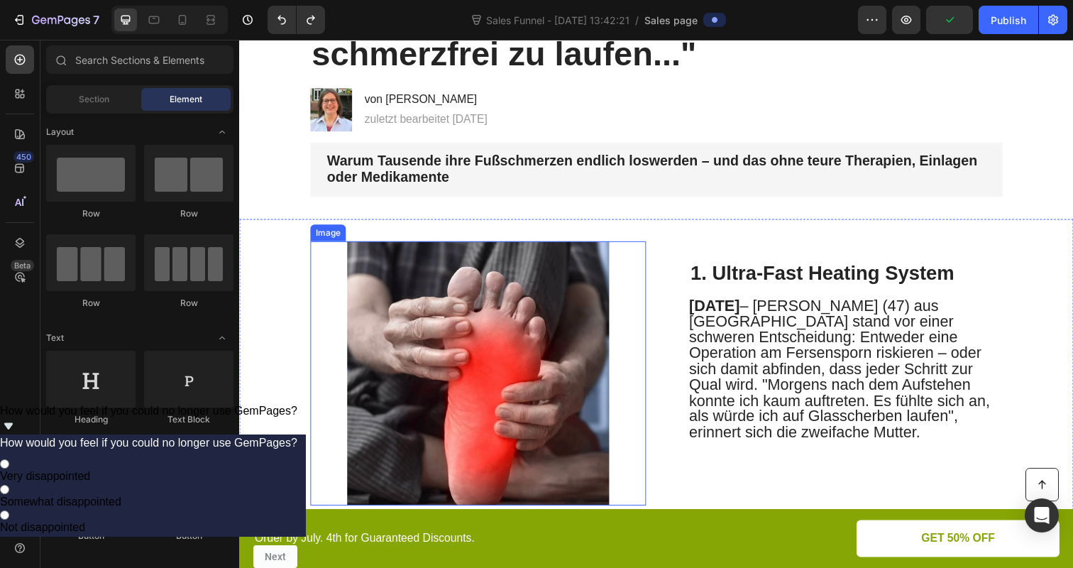
scroll to position [167, 0]
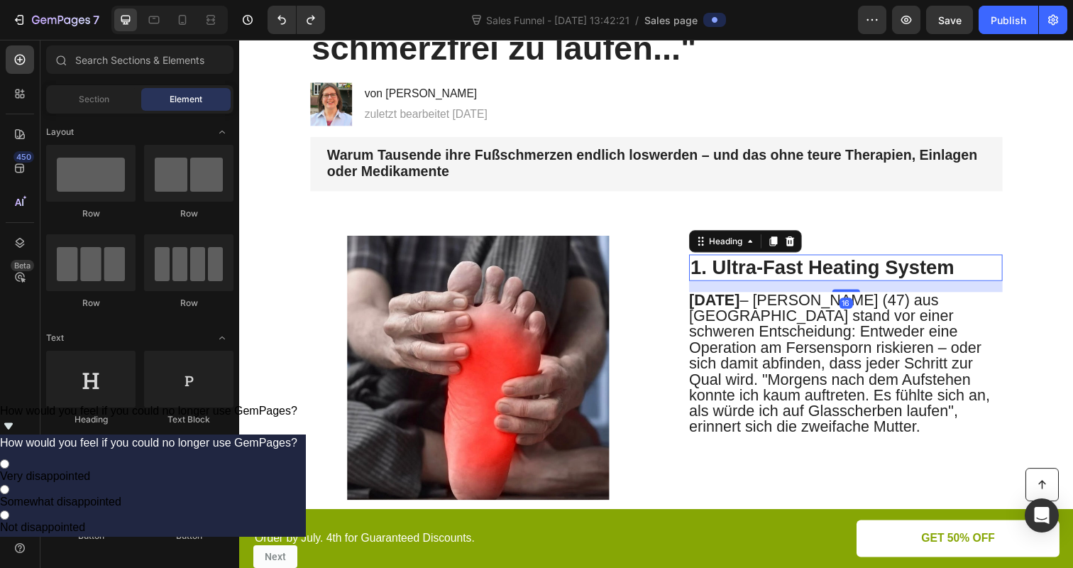
click at [761, 270] on h2 "1. Ultra-Fast Heating System" at bounding box center [858, 272] width 320 height 27
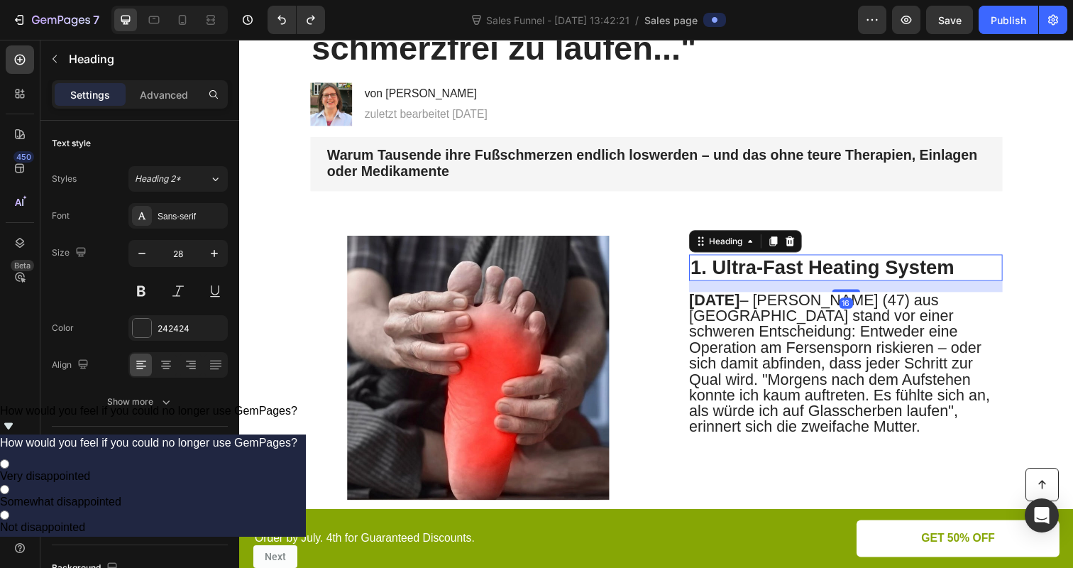
click at [807, 276] on h2 "1. Ultra-Fast Heating System" at bounding box center [858, 272] width 320 height 27
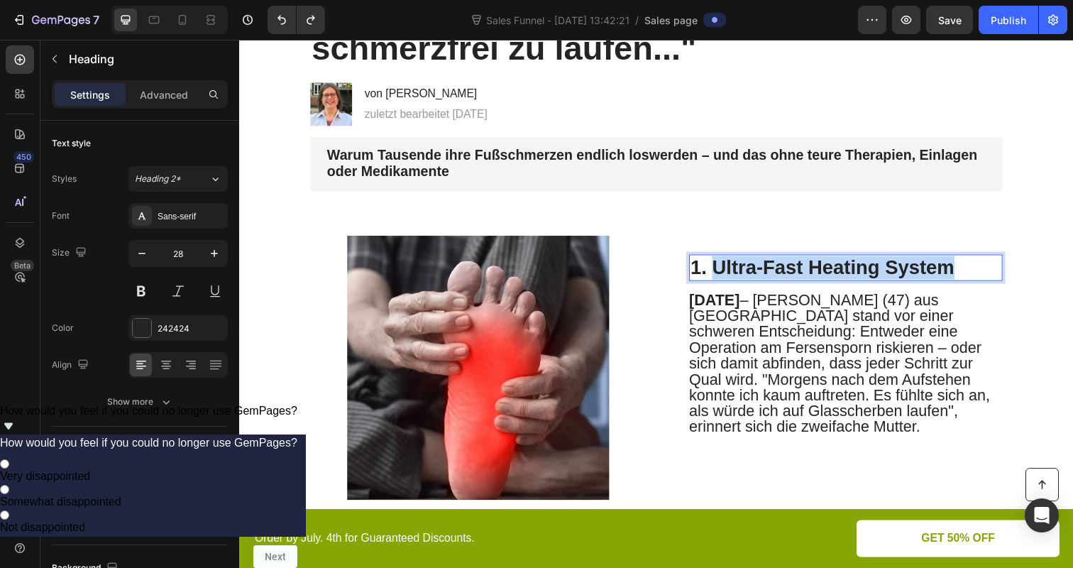
drag, startPoint x: 966, startPoint y: 275, endPoint x: 728, endPoint y: 274, distance: 237.7
click at [728, 274] on p "1. Ultra-Fast Heating System" at bounding box center [858, 272] width 317 height 24
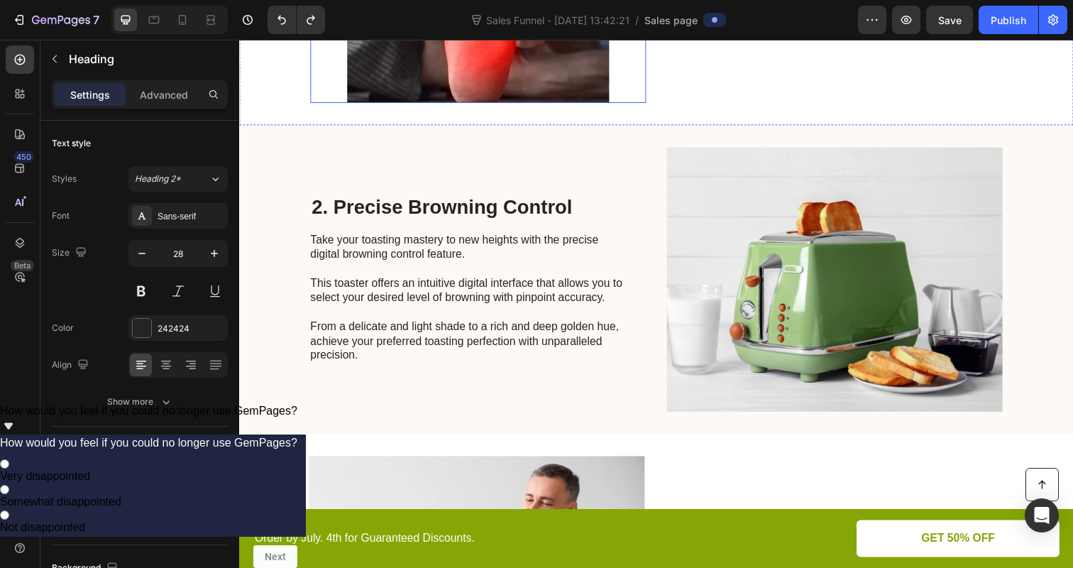
scroll to position [605, 0]
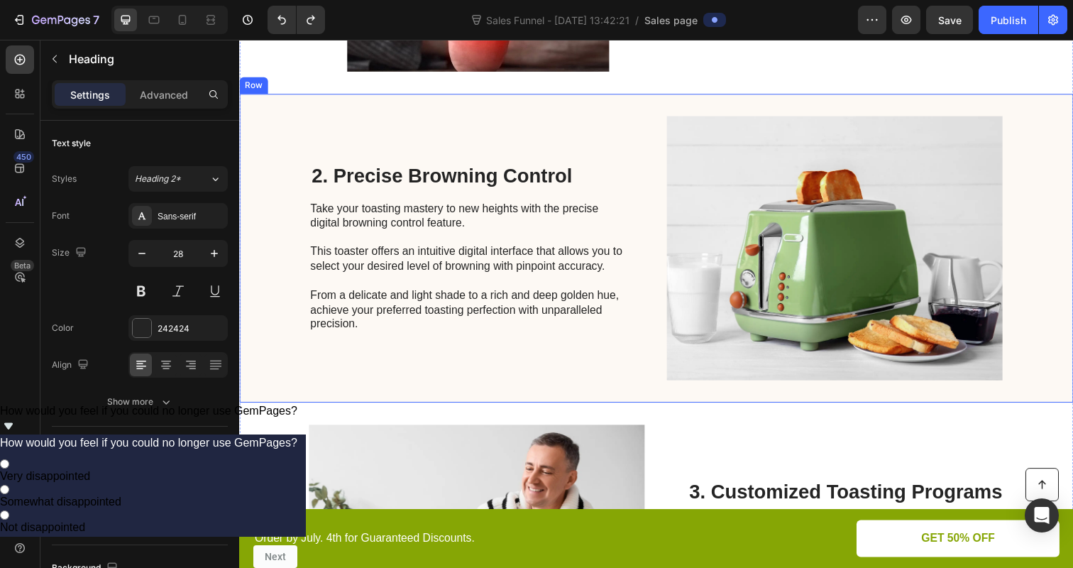
click at [393, 252] on p "Take your toasting mastery to new heights with the precise digital browning con…" at bounding box center [471, 271] width 319 height 133
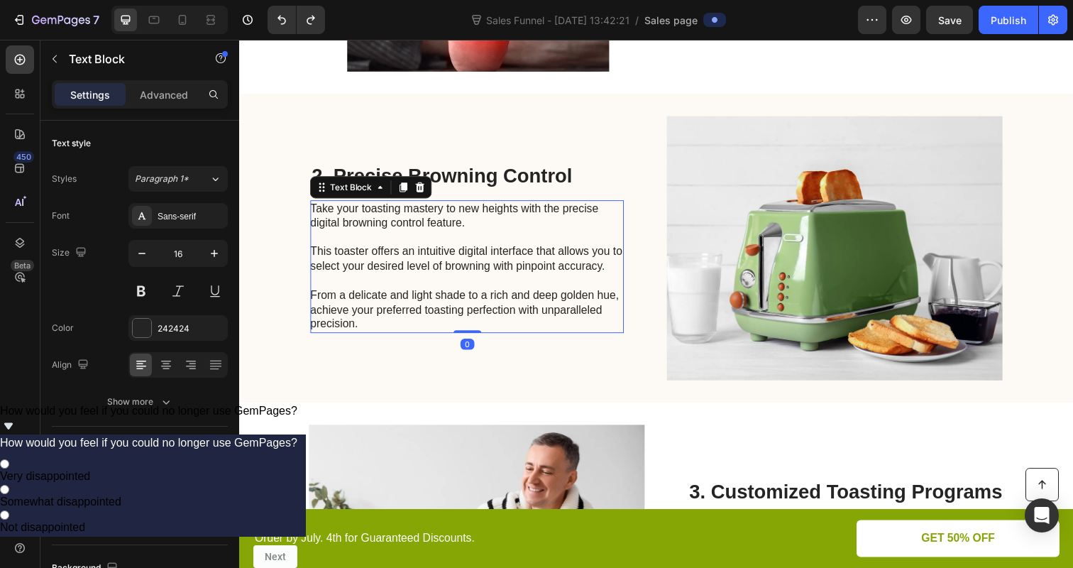
click at [389, 248] on p "Take your toasting mastery to new heights with the precise digital browning con…" at bounding box center [471, 271] width 319 height 133
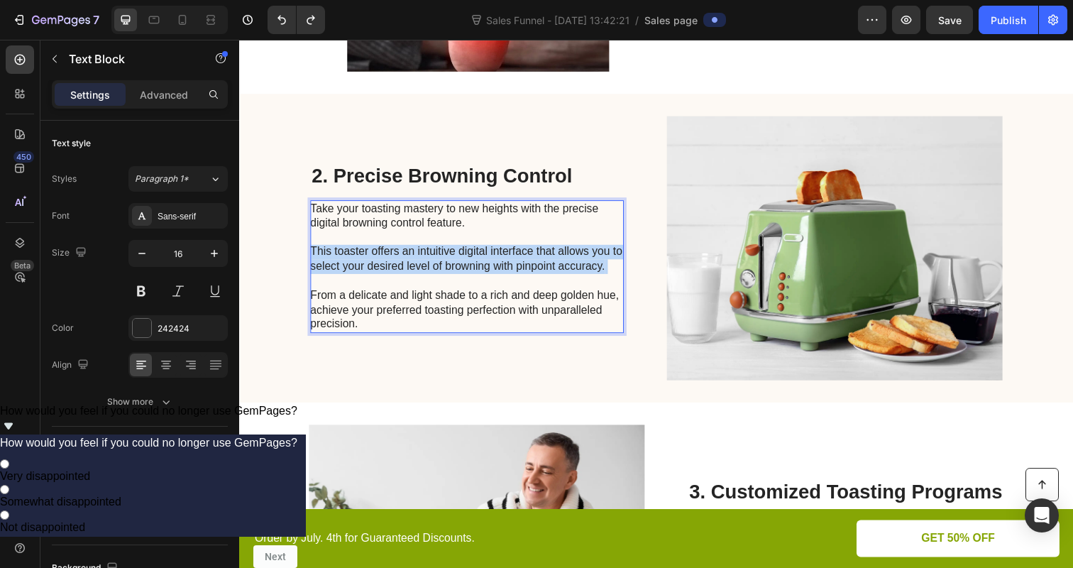
click at [389, 248] on p "Take your toasting mastery to new heights with the precise digital browning con…" at bounding box center [471, 271] width 319 height 133
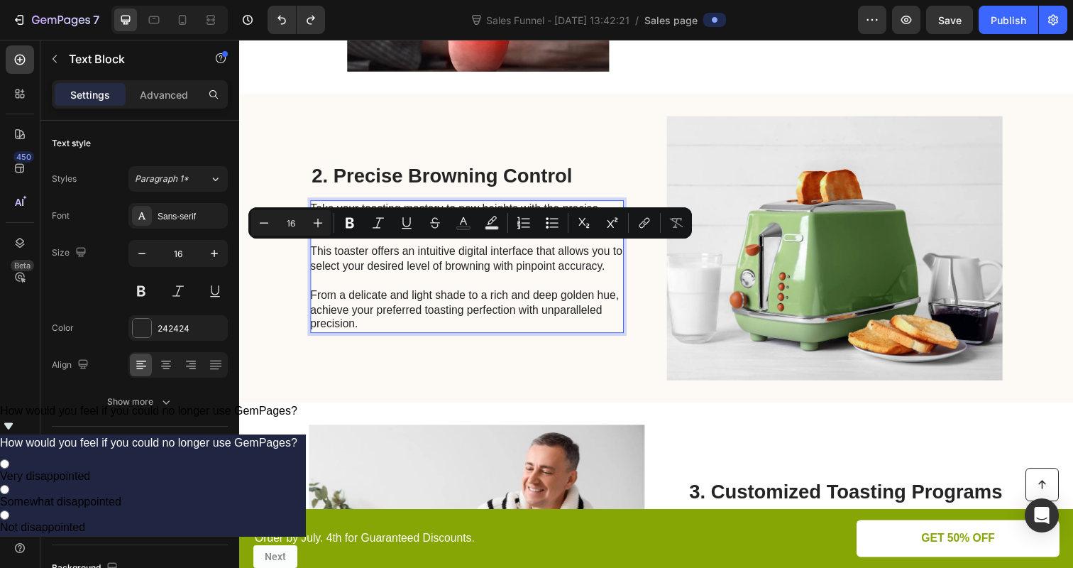
click at [373, 293] on p "Take your toasting mastery to new heights with the precise digital browning con…" at bounding box center [471, 271] width 319 height 133
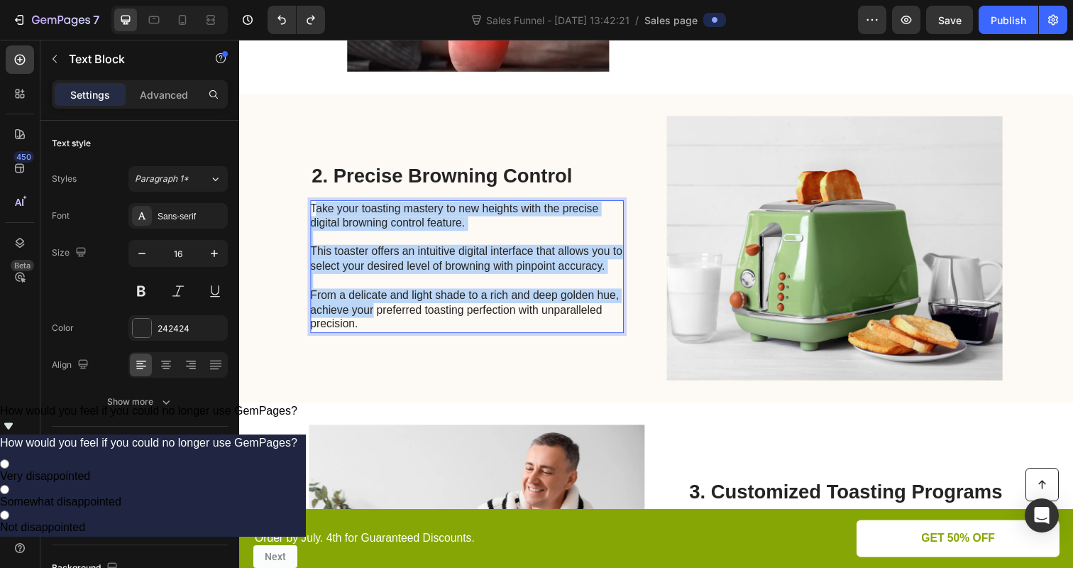
drag, startPoint x: 315, startPoint y: 208, endPoint x: 377, endPoint y: 318, distance: 126.1
click at [377, 318] on p "Take your toasting mastery to new heights with the precise digital browning con…" at bounding box center [471, 271] width 319 height 133
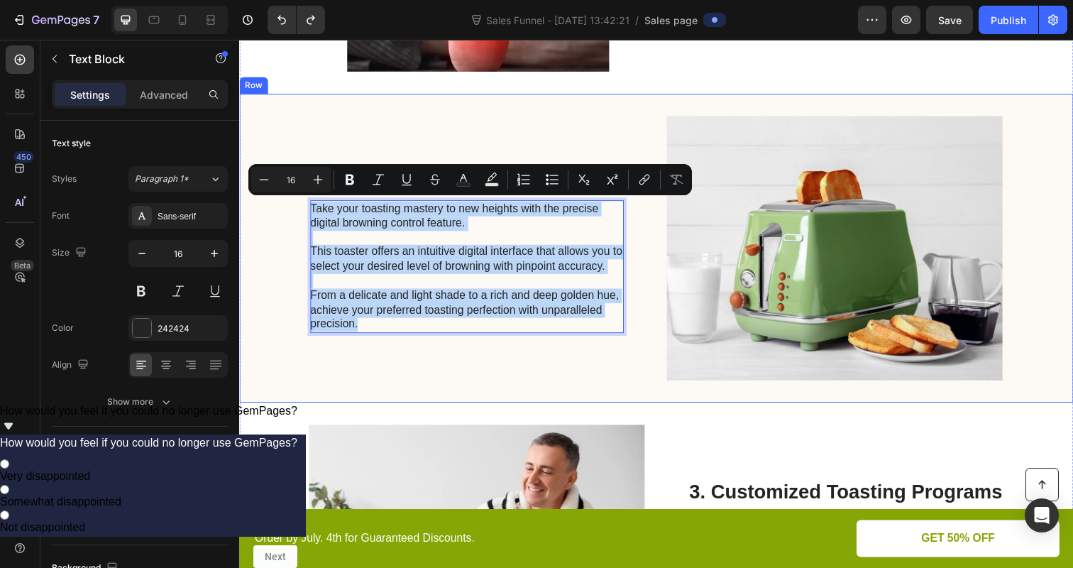
drag, startPoint x: 379, startPoint y: 326, endPoint x: 308, endPoint y: 209, distance: 137.5
click at [308, 209] on div "2. Precise Browning Control Heading Take your toasting mastery to new heights w…" at bounding box center [664, 252] width 851 height 315
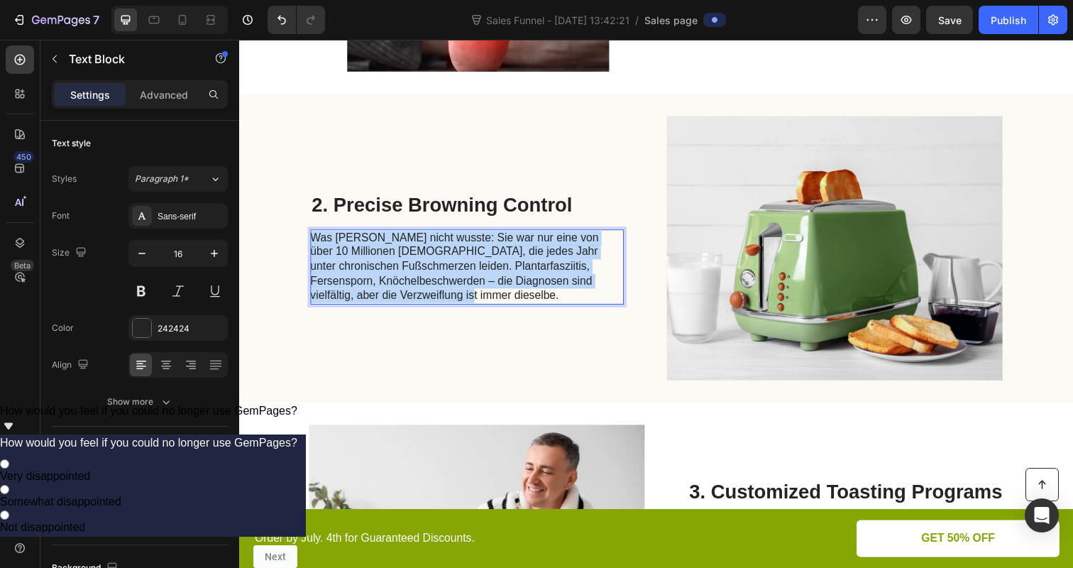
drag, startPoint x: 311, startPoint y: 233, endPoint x: 475, endPoint y: 301, distance: 177.2
click at [475, 302] on p "Was Sarah nicht wusste: Sie war nur eine von über 10 Millionen Deutschen, die j…" at bounding box center [471, 272] width 319 height 74
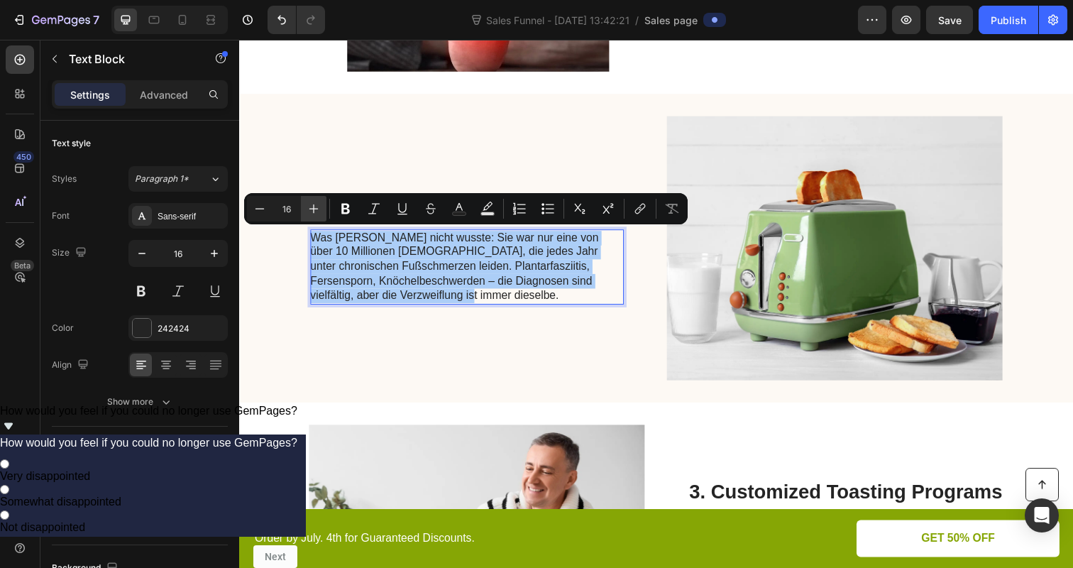
click at [316, 206] on icon "Editor contextual toolbar" at bounding box center [314, 209] width 14 height 14
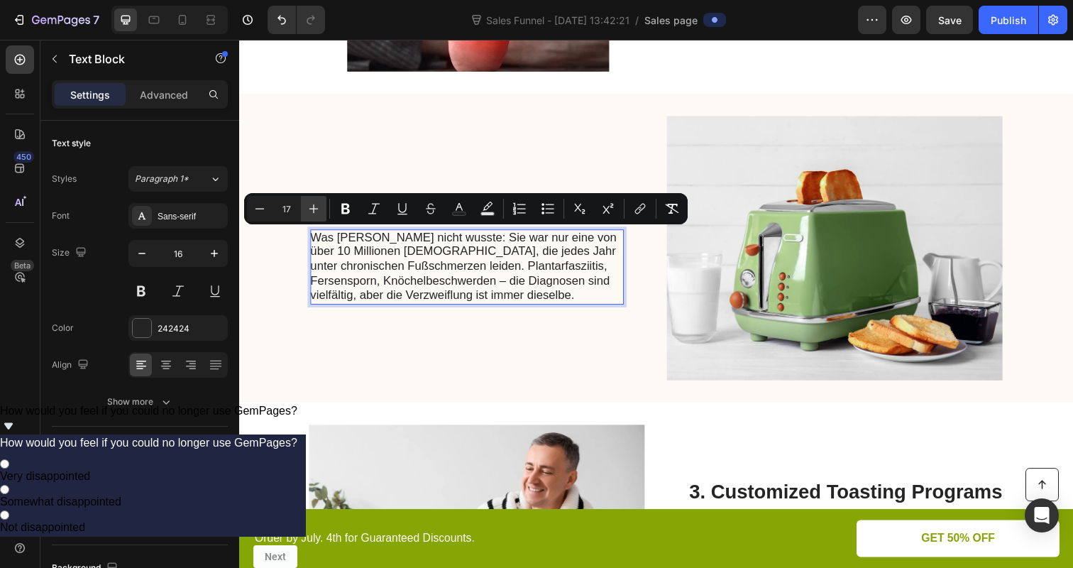
click at [316, 206] on icon "Editor contextual toolbar" at bounding box center [314, 209] width 14 height 14
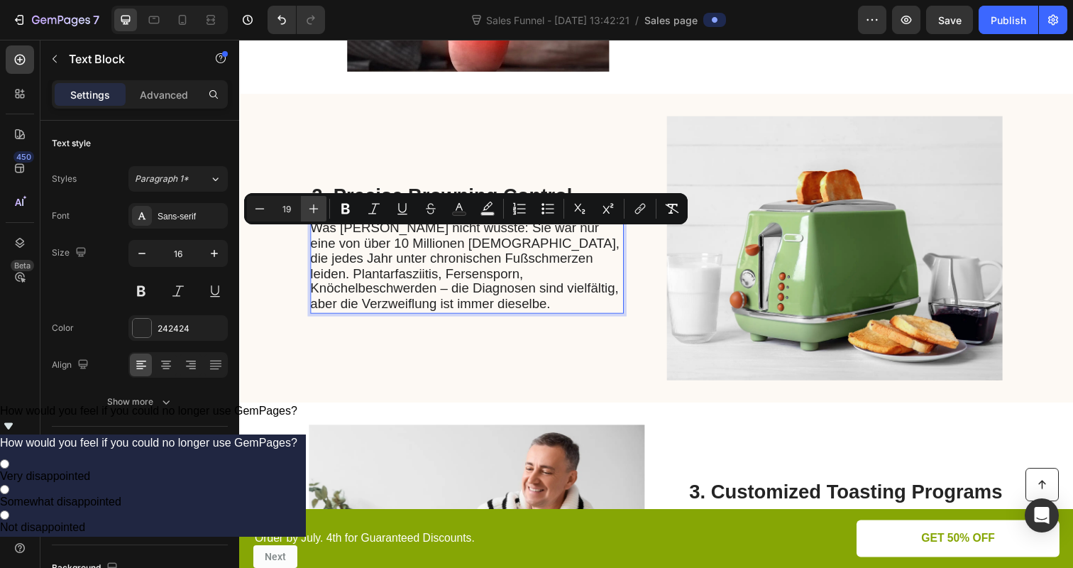
click at [316, 206] on icon "Editor contextual toolbar" at bounding box center [314, 209] width 14 height 14
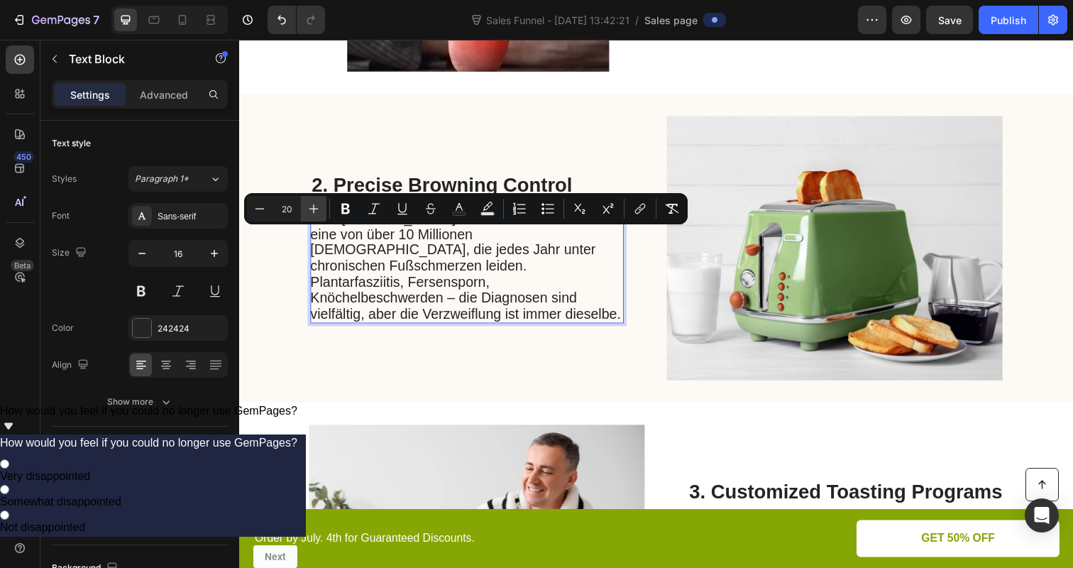
click at [316, 206] on icon "Editor contextual toolbar" at bounding box center [314, 209] width 14 height 14
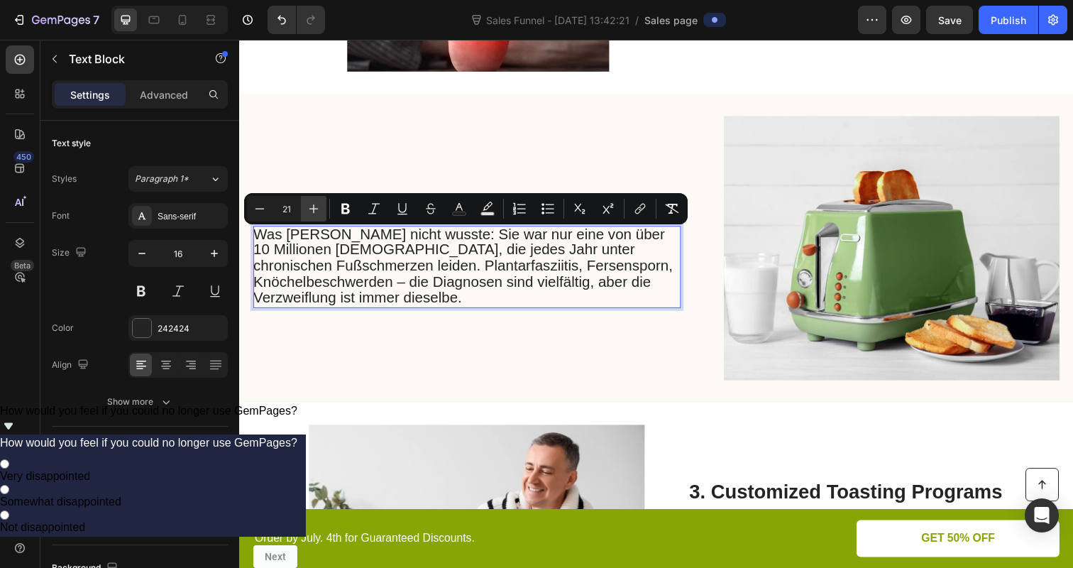
click at [316, 206] on icon "Editor contextual toolbar" at bounding box center [314, 209] width 14 height 14
type input "22"
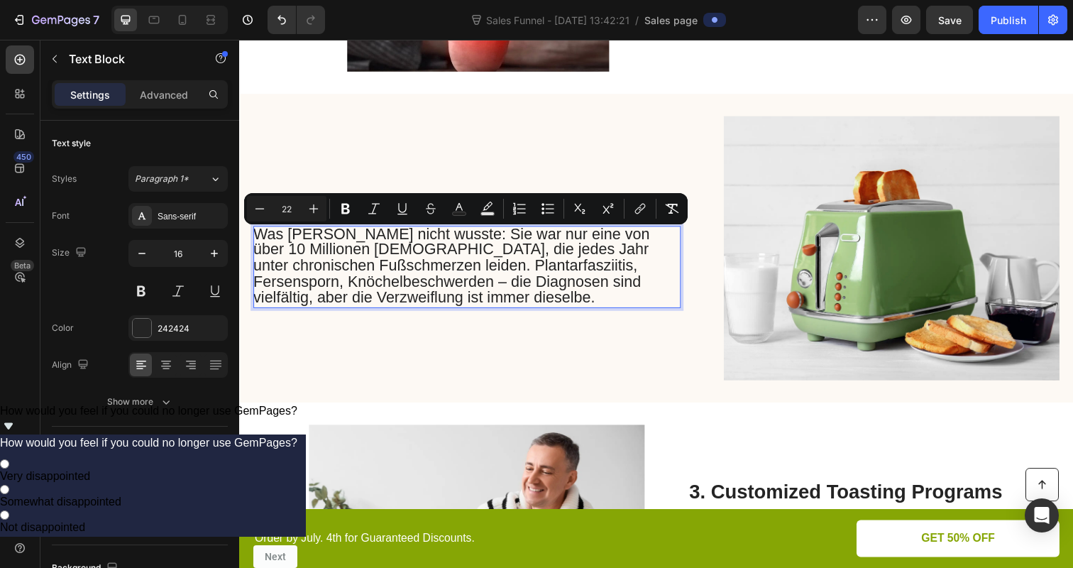
click at [304, 377] on div "2. Precise Browning Control Heading Was Sarah nicht wusste: Sie war nur eine vo…" at bounding box center [471, 253] width 436 height 270
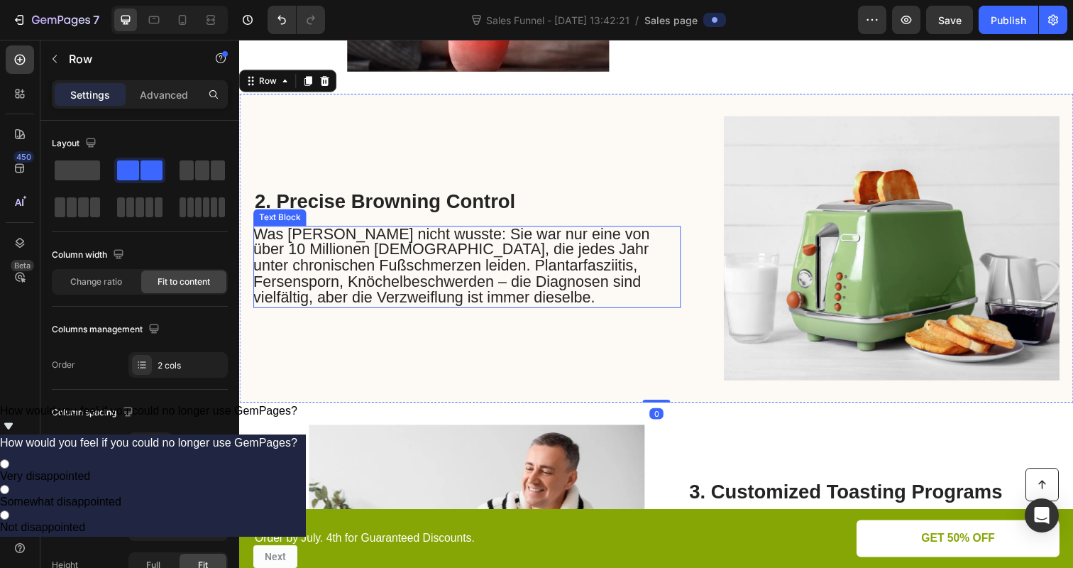
click at [280, 235] on span "Was Sarah nicht wusste: Sie war nur eine von über 10 Millionen Deutschen, die j…" at bounding box center [455, 270] width 404 height 82
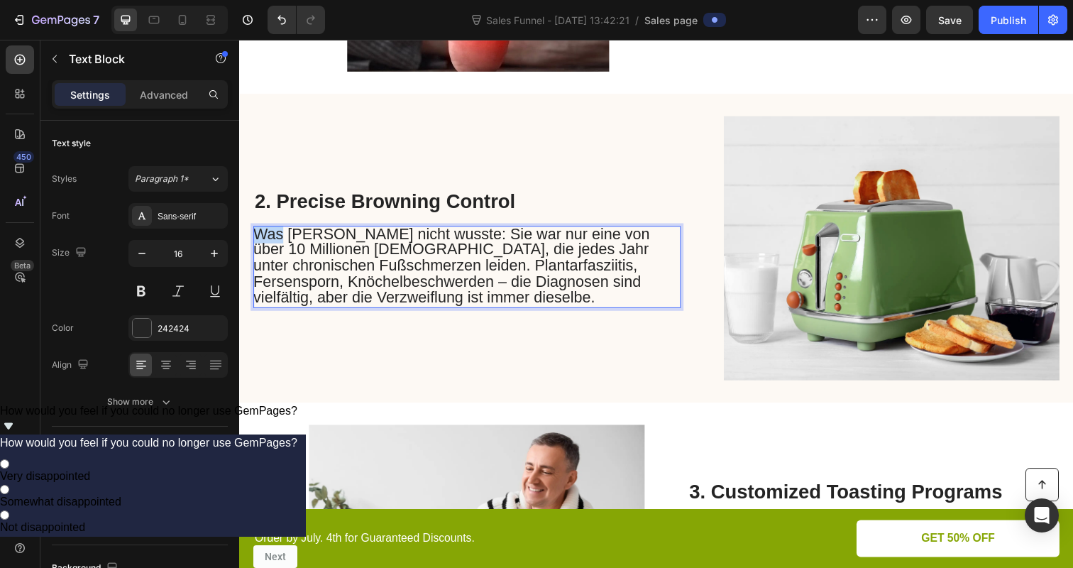
click at [273, 235] on span "Was Sarah nicht wusste: Sie war nur eine von über 10 Millionen Deutschen, die j…" at bounding box center [455, 270] width 404 height 82
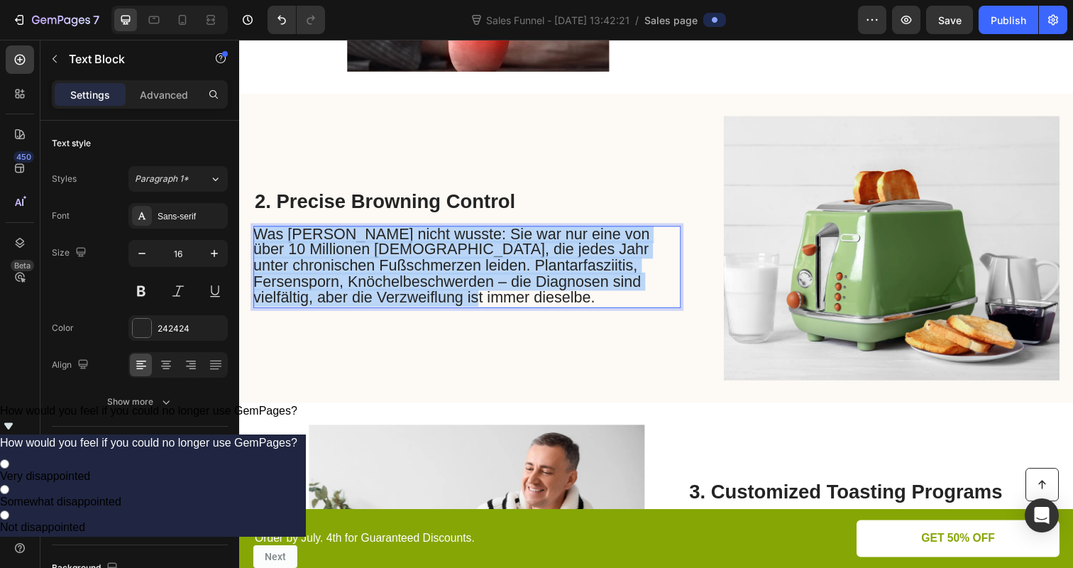
click at [273, 235] on span "Was Sarah nicht wusste: Sie war nur eine von über 10 Millionen Deutschen, die j…" at bounding box center [455, 270] width 404 height 82
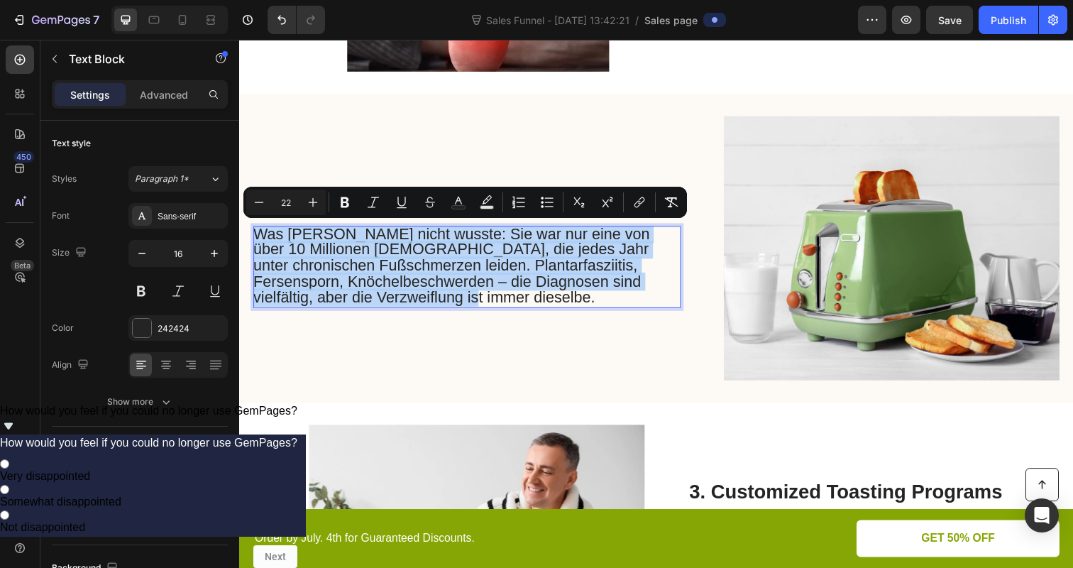
click at [465, 243] on span "Was Sarah nicht wusste: Sie war nur eine von über 10 Millionen Deutschen, die j…" at bounding box center [455, 270] width 404 height 82
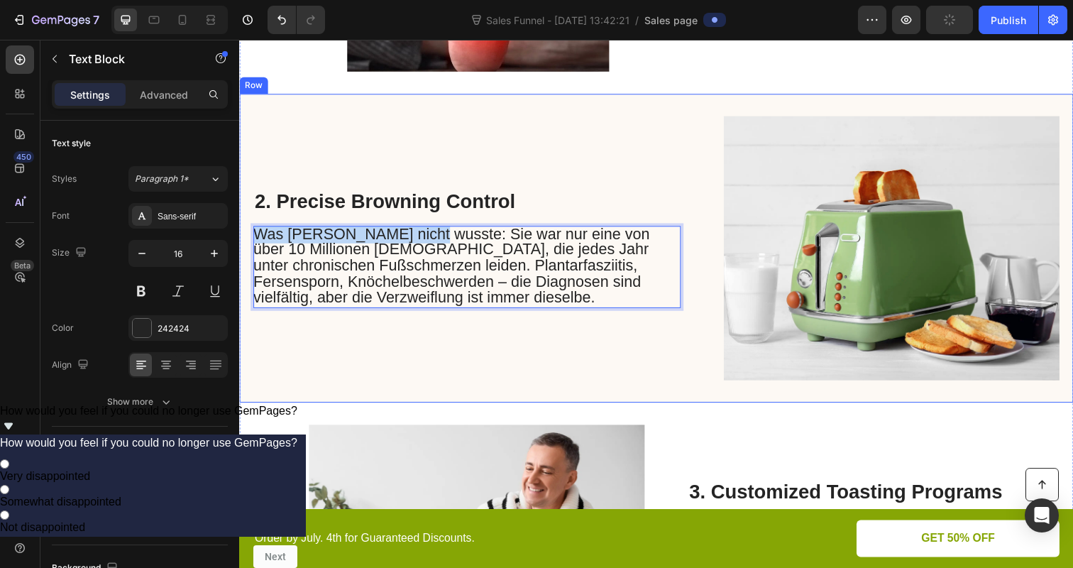
drag, startPoint x: 423, startPoint y: 236, endPoint x: 250, endPoint y: 232, distance: 172.5
click at [250, 232] on div "2. Precise Browning Control Heading Was Sarah nicht wusste: Sie war nur eine vo…" at bounding box center [664, 252] width 851 height 315
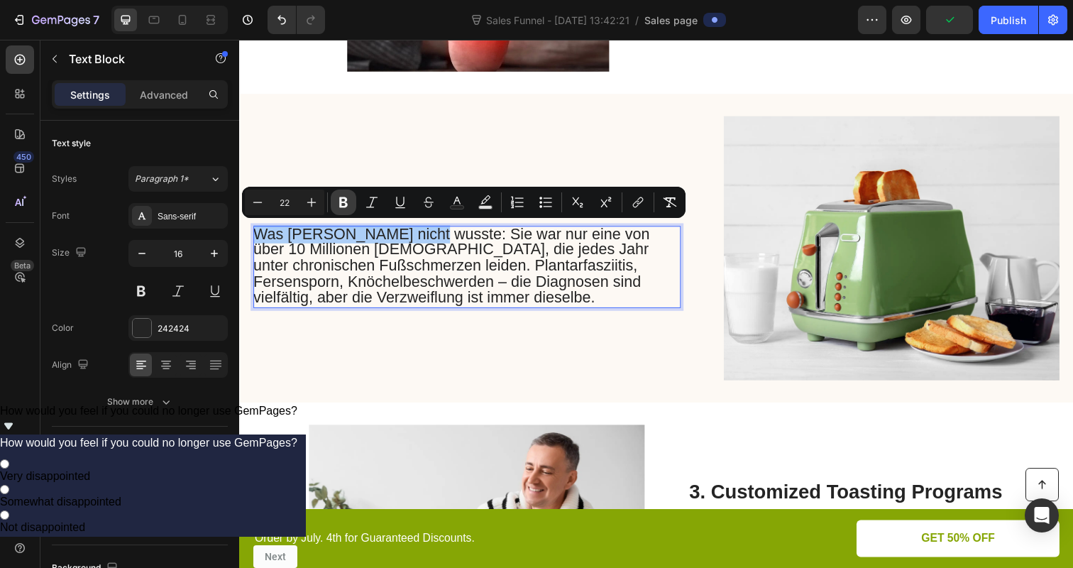
click at [341, 200] on icon "Editor contextual toolbar" at bounding box center [343, 202] width 14 height 14
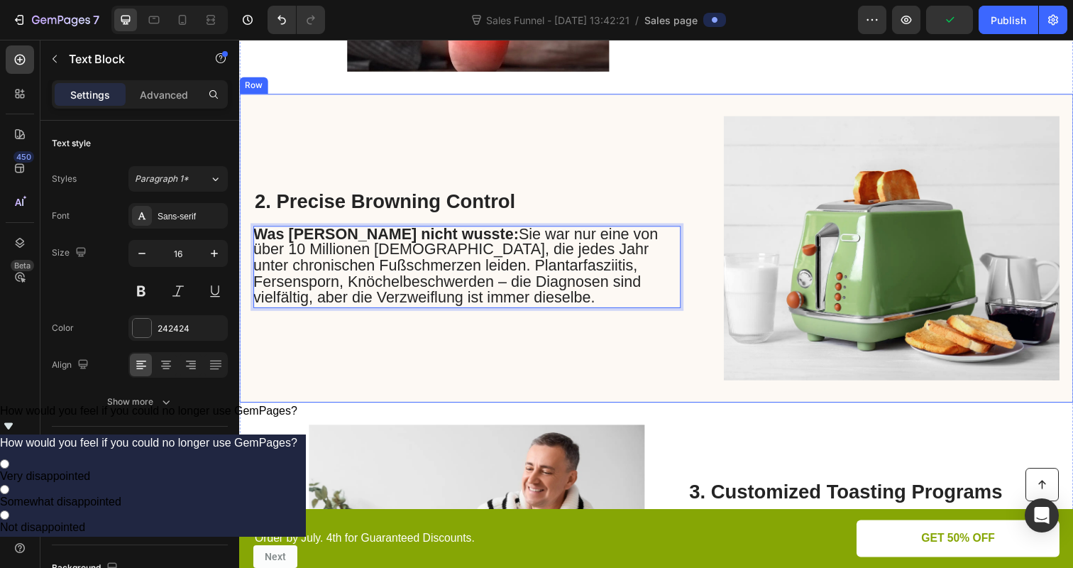
click at [374, 157] on div "2. Precise Browning Control Heading Was Sarah nicht wusste: Sie war nur eine vo…" at bounding box center [471, 253] width 436 height 270
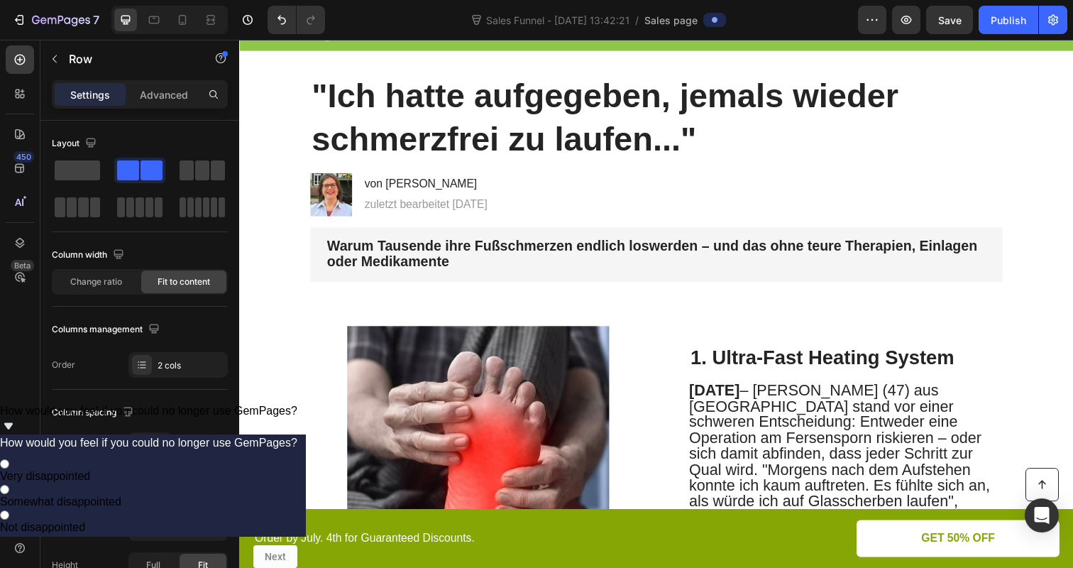
scroll to position [56, 0]
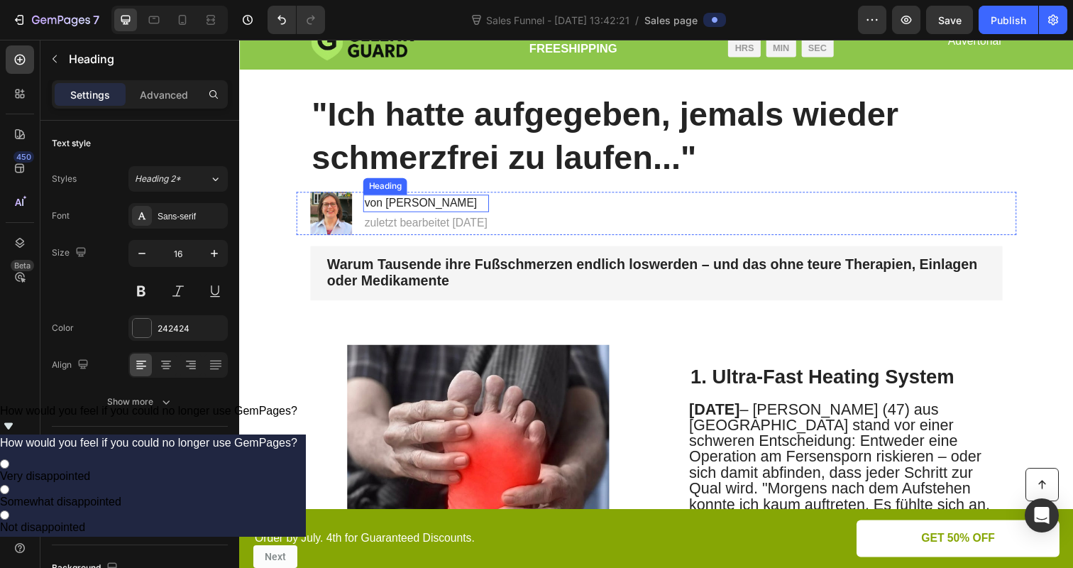
click at [406, 209] on p "von Sara K." at bounding box center [430, 206] width 126 height 15
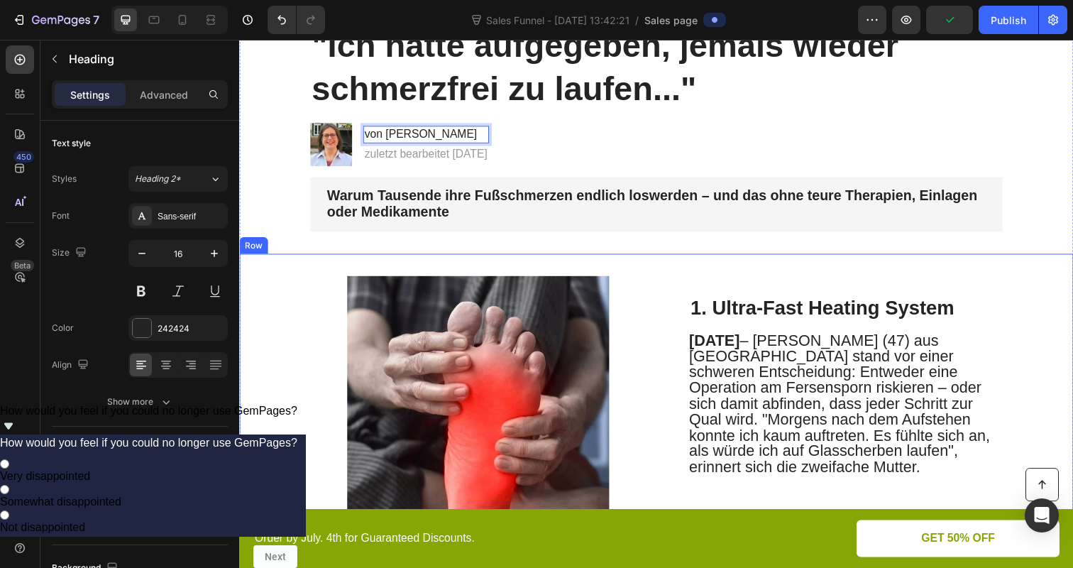
scroll to position [125, 0]
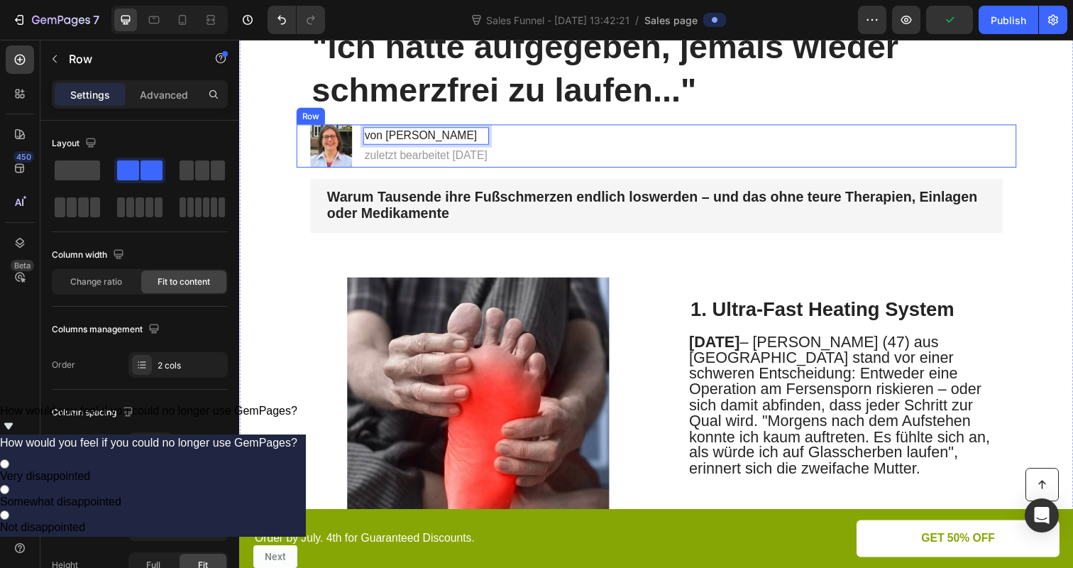
click at [841, 148] on div "Image von Sarah K. Heading 4 zuletzt bearbeitet 13.09.25 Text Block Row" at bounding box center [664, 148] width 735 height 44
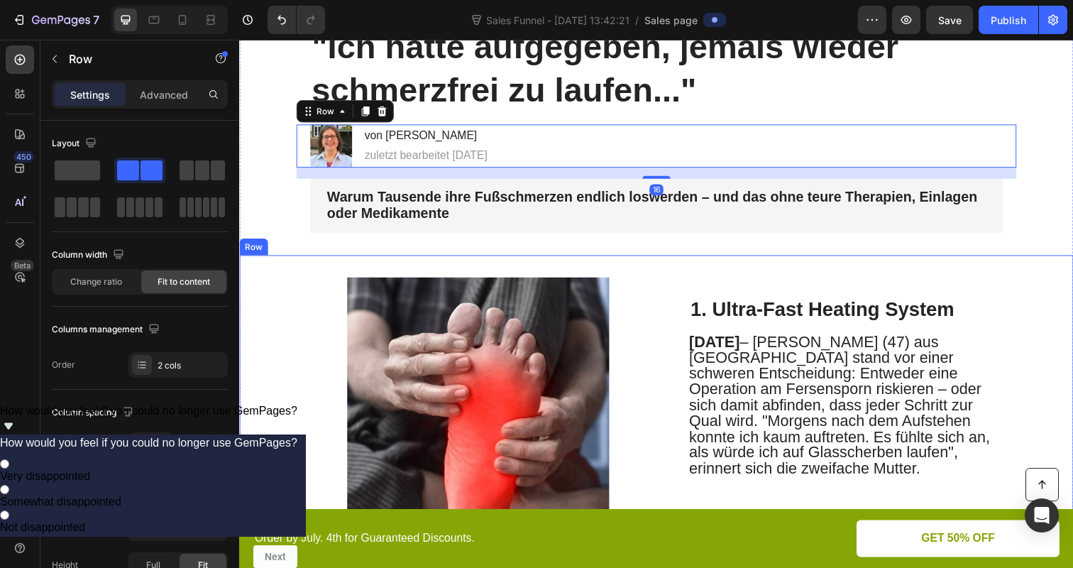
click at [690, 267] on div "Image 1. Ultra-Fast Heating System Heading September 2025 – Sarah K. (47) aus M…" at bounding box center [664, 417] width 851 height 315
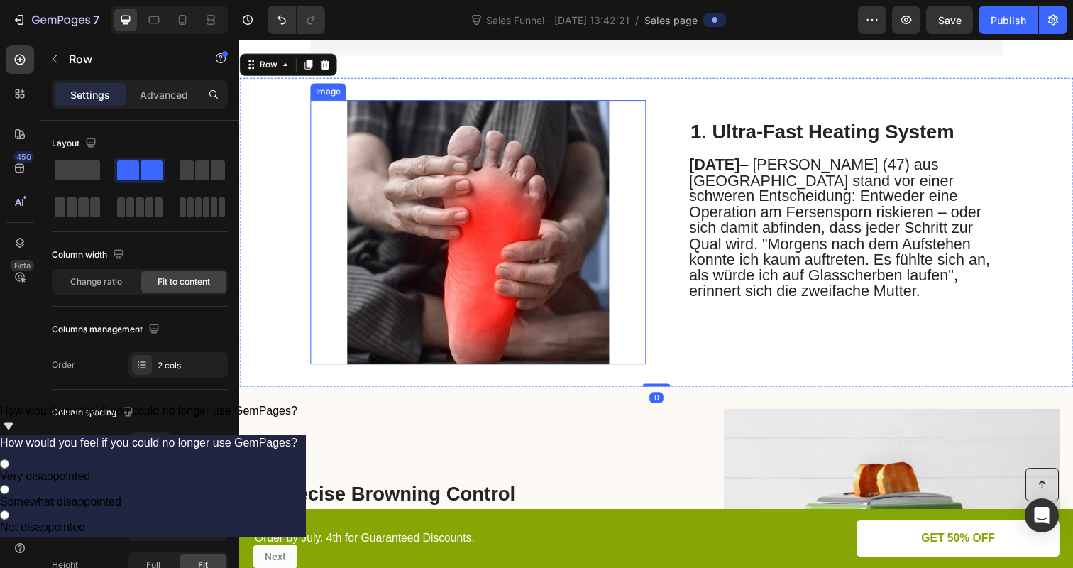
scroll to position [556, 0]
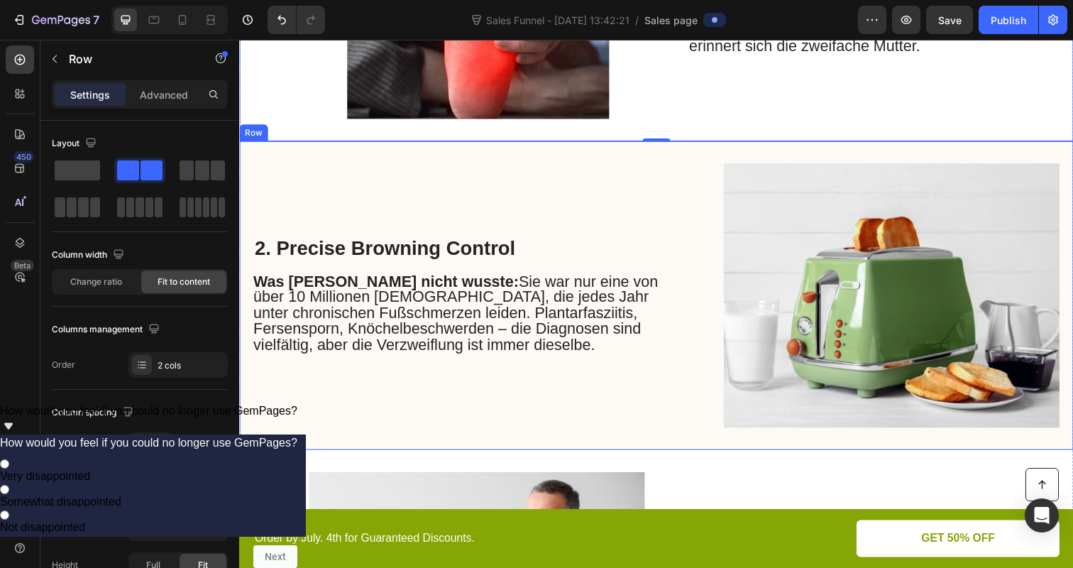
click at [609, 194] on div "2. Precise Browning Control Heading Was Sarah nicht wusste: Sie war nur eine vo…" at bounding box center [471, 301] width 436 height 270
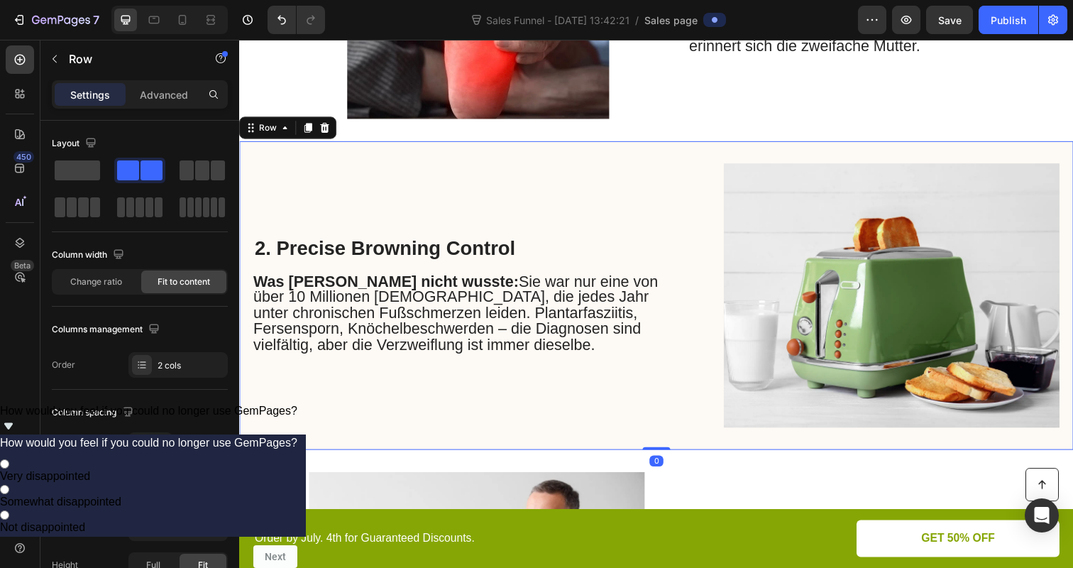
click at [841, 230] on img at bounding box center [905, 301] width 343 height 270
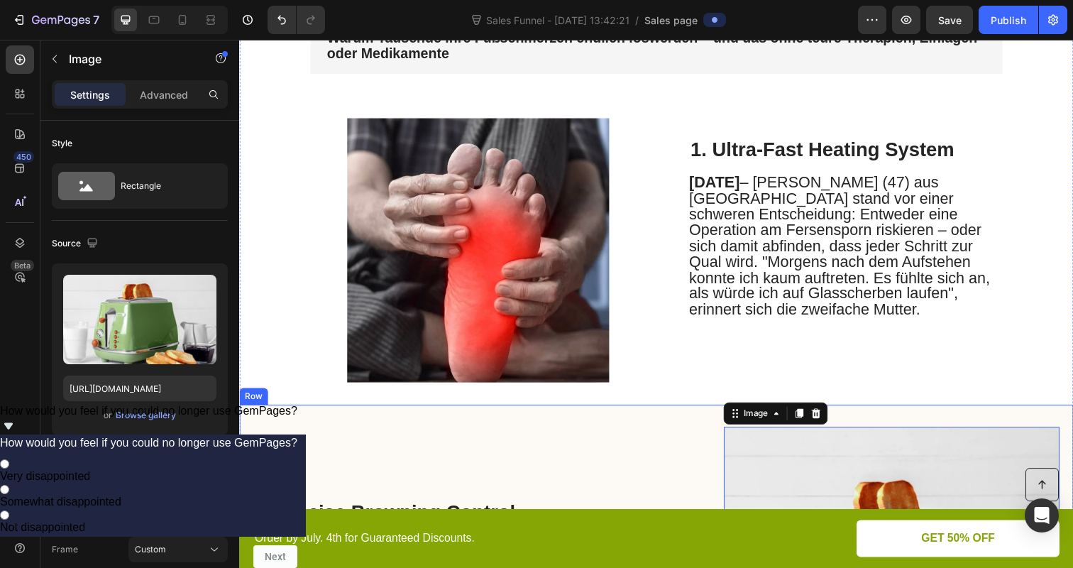
scroll to position [216, 0]
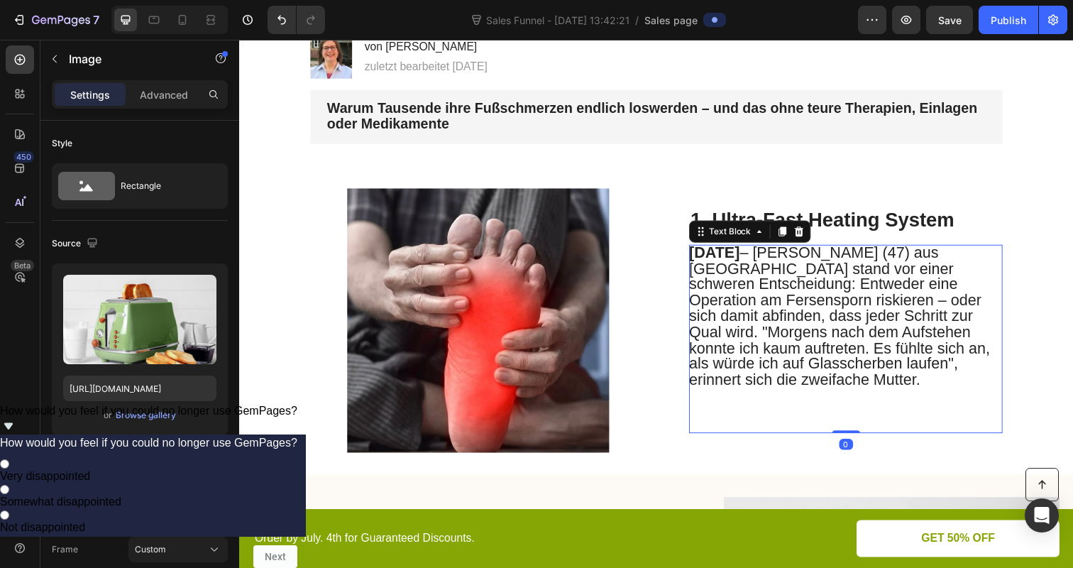
click at [820, 334] on span "September 2025 – Sarah K. (47) aus München stand vor einer schweren Entscheidun…" at bounding box center [851, 321] width 307 height 147
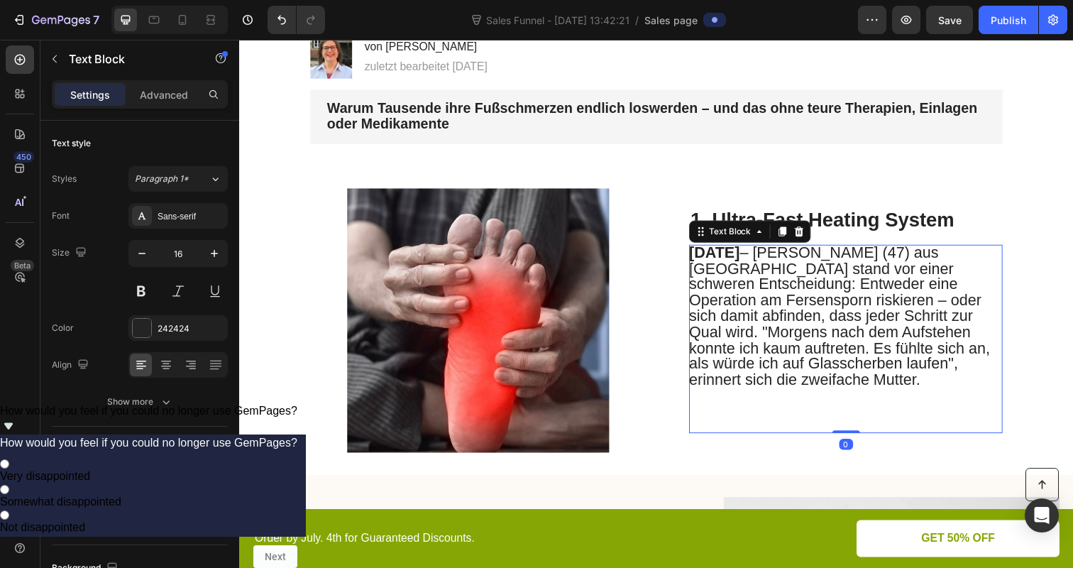
scroll to position [237, 0]
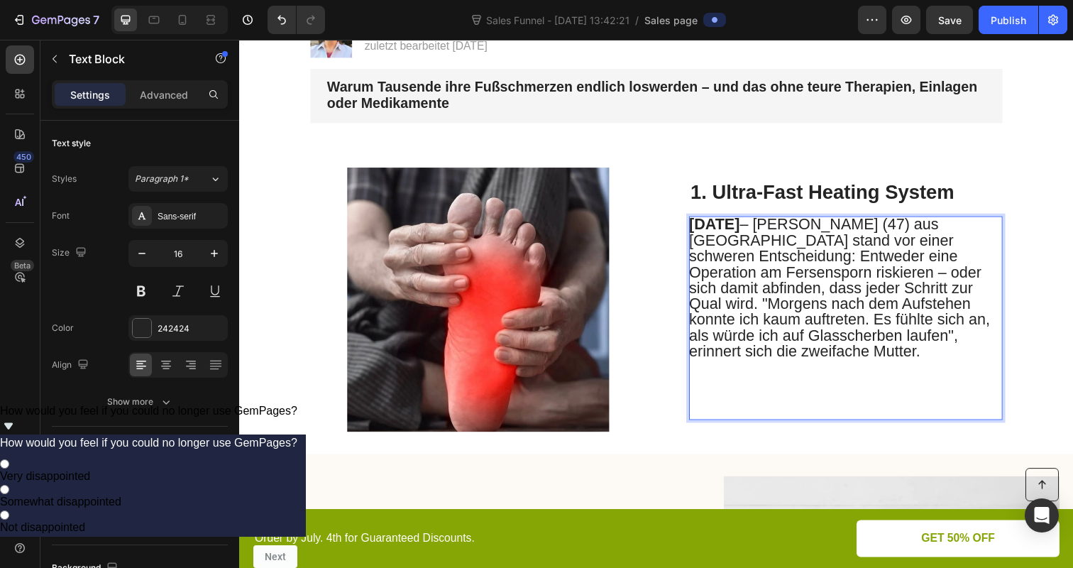
click at [820, 334] on span "September 2025 – Sarah K. (47) aus München stand vor einer schweren Entscheidun…" at bounding box center [851, 292] width 307 height 147
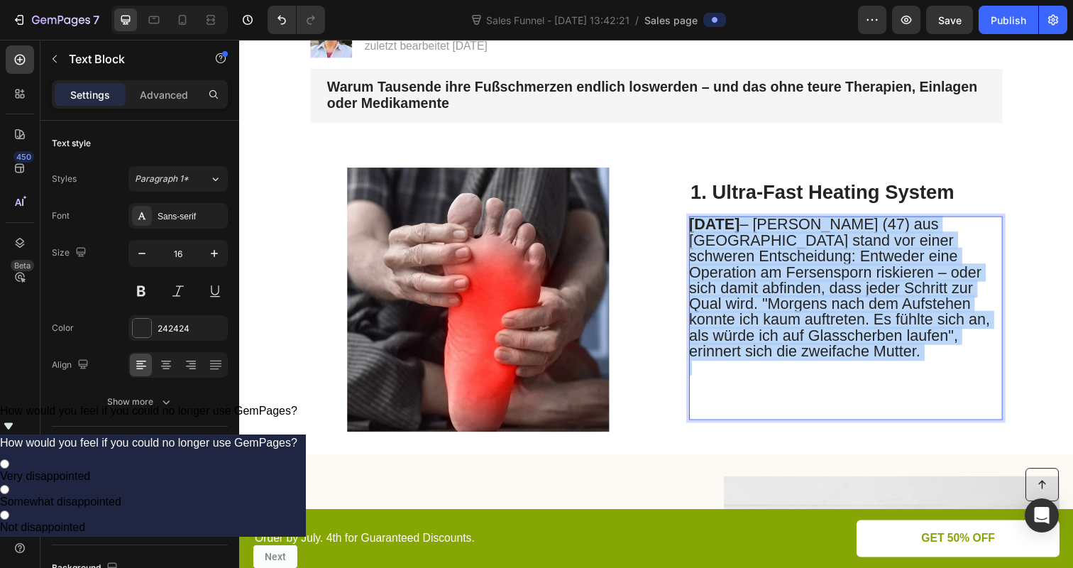
click at [820, 334] on span "September 2025 – Sarah K. (47) aus München stand vor einer schweren Entscheidun…" at bounding box center [851, 292] width 307 height 147
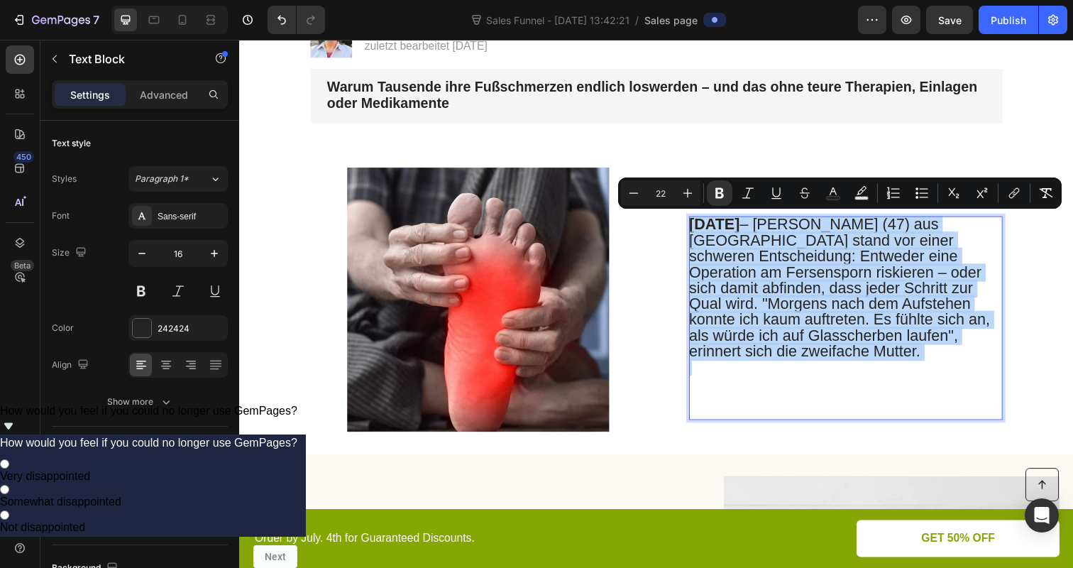
click at [837, 372] on p "Rich Text Editor. Editing area: main" at bounding box center [857, 397] width 319 height 59
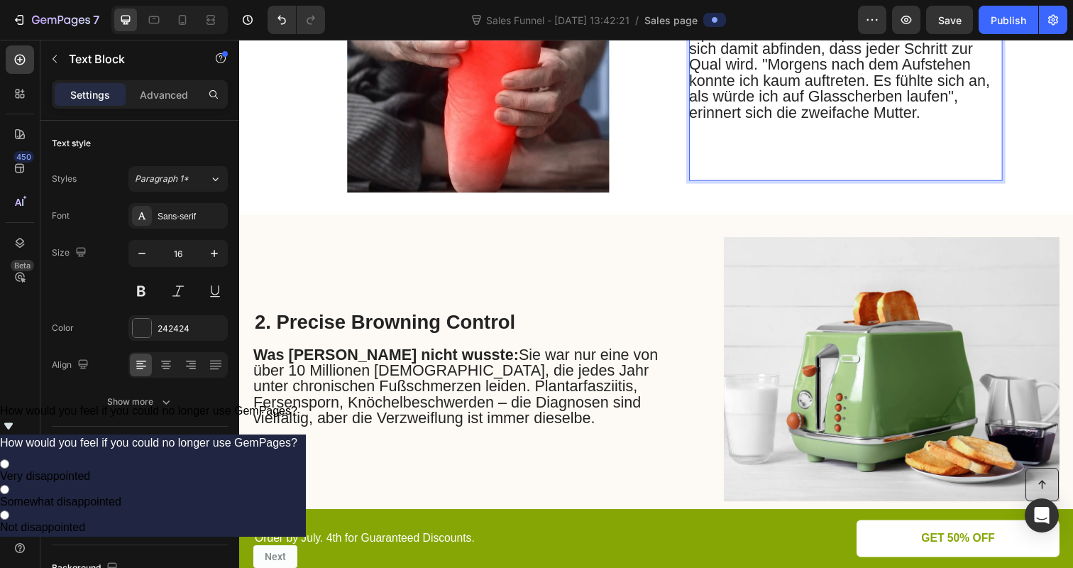
scroll to position [673, 0]
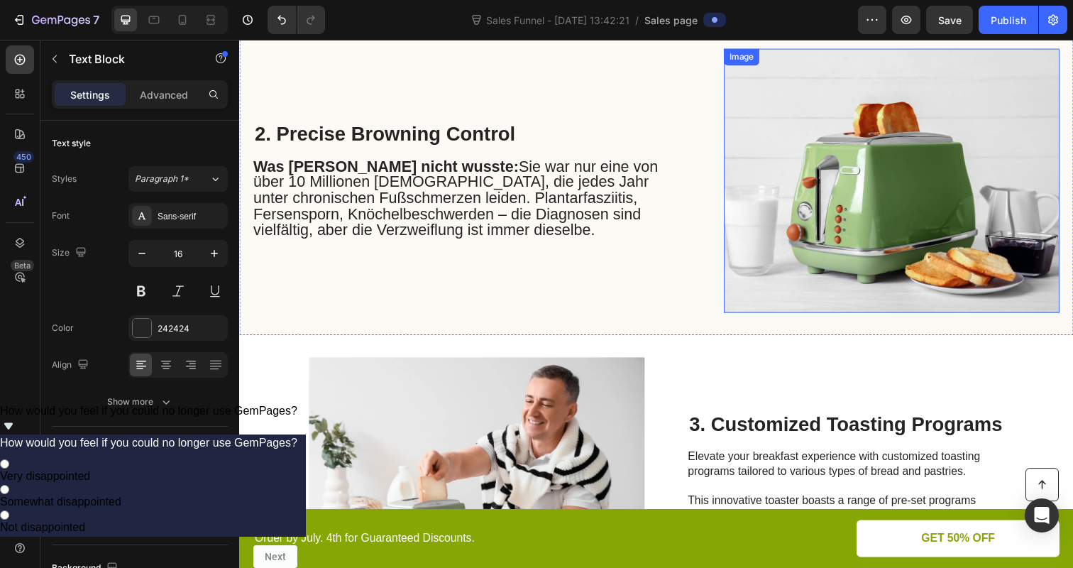
click at [808, 164] on img at bounding box center [905, 184] width 343 height 270
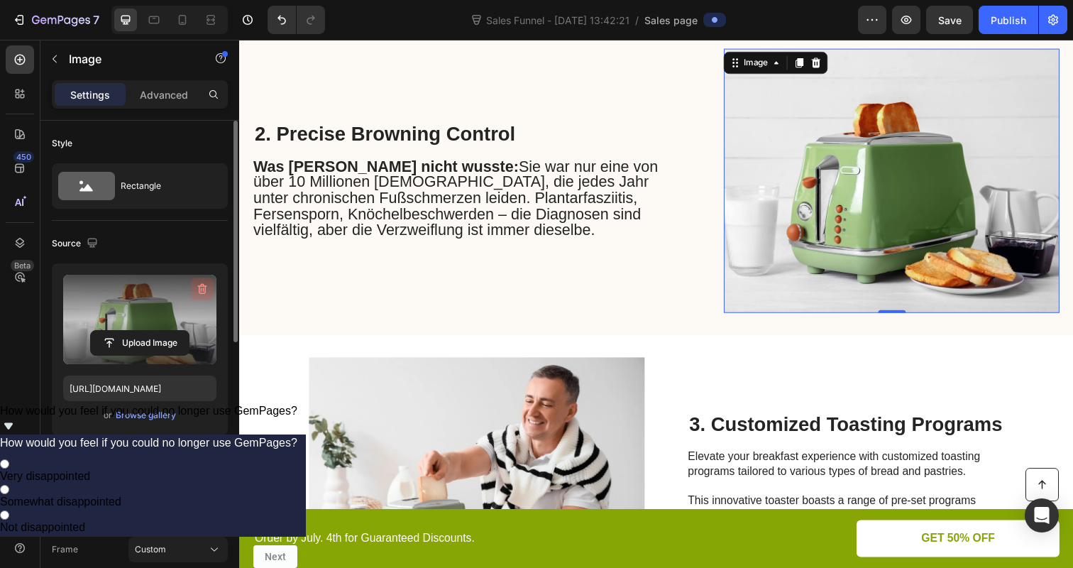
click at [194, 283] on button "button" at bounding box center [202, 288] width 23 height 23
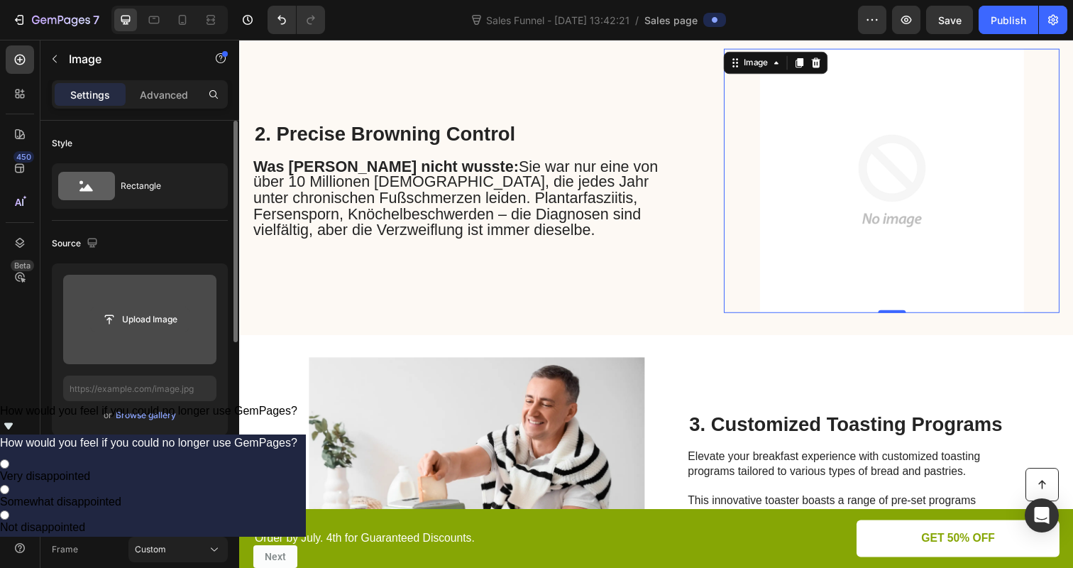
click at [133, 324] on input "file" at bounding box center [140, 319] width 98 height 24
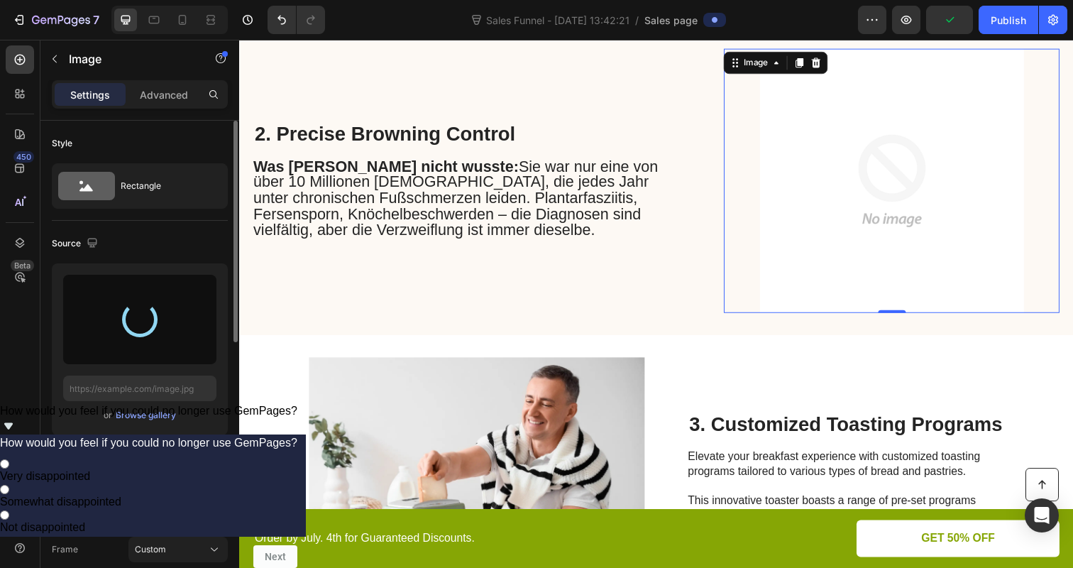
type input "https://cdn.shopify.com/s/files/1/0866/7031/1701/files/gempages_586528805158388…"
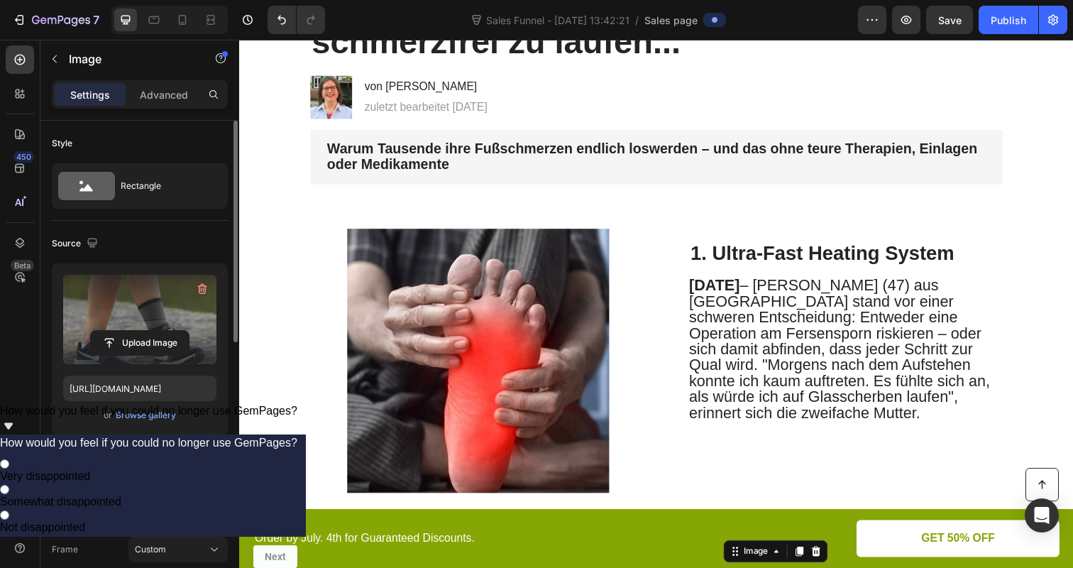
scroll to position [171, 0]
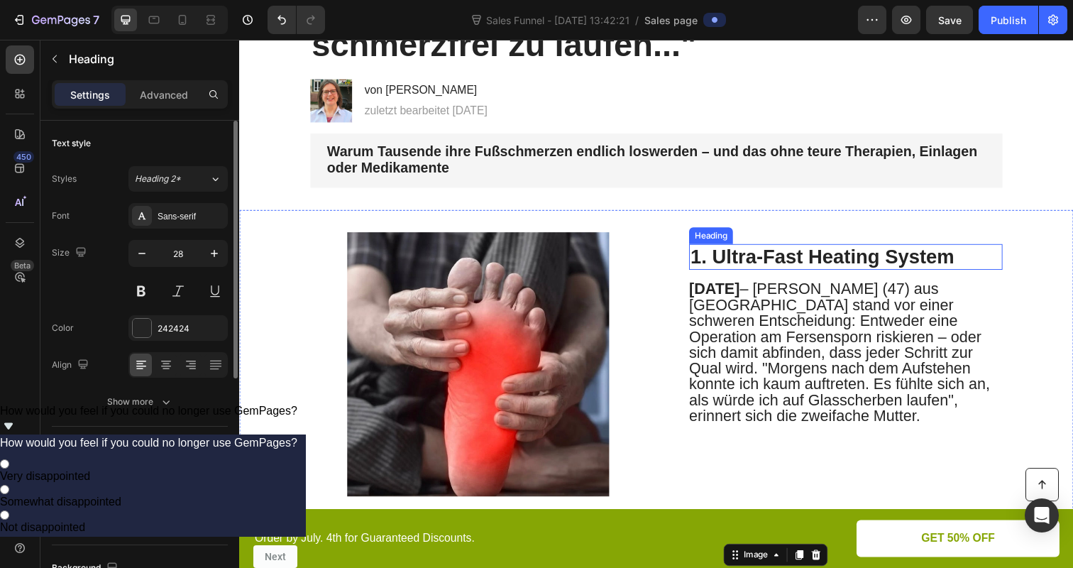
click at [792, 271] on p "1. Ultra-Fast Heating System" at bounding box center [858, 262] width 317 height 24
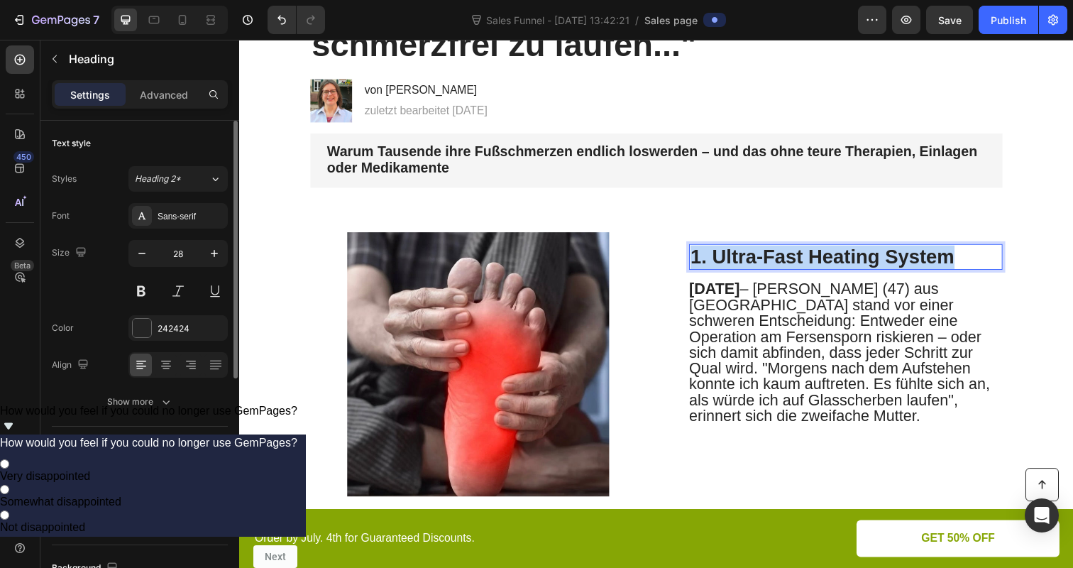
drag, startPoint x: 969, startPoint y: 260, endPoint x: 699, endPoint y: 260, distance: 270.3
click at [700, 260] on p "1. Ultra-Fast Heating System" at bounding box center [858, 262] width 317 height 24
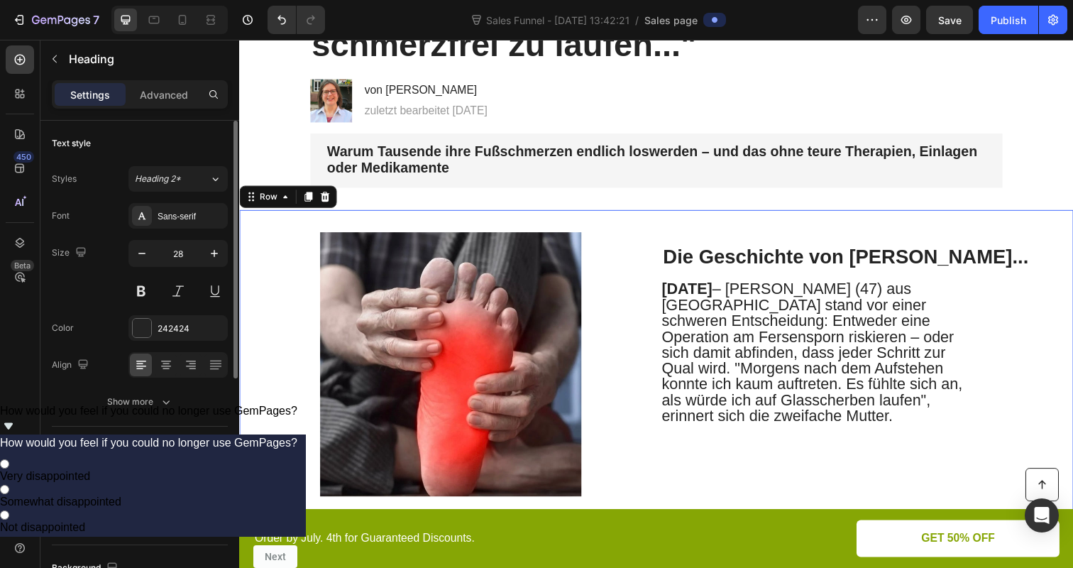
click at [681, 499] on div "Image Die Geschichte von Sarah... Heading September 2025 – Sarah K. (47) aus Mü…" at bounding box center [664, 371] width 851 height 315
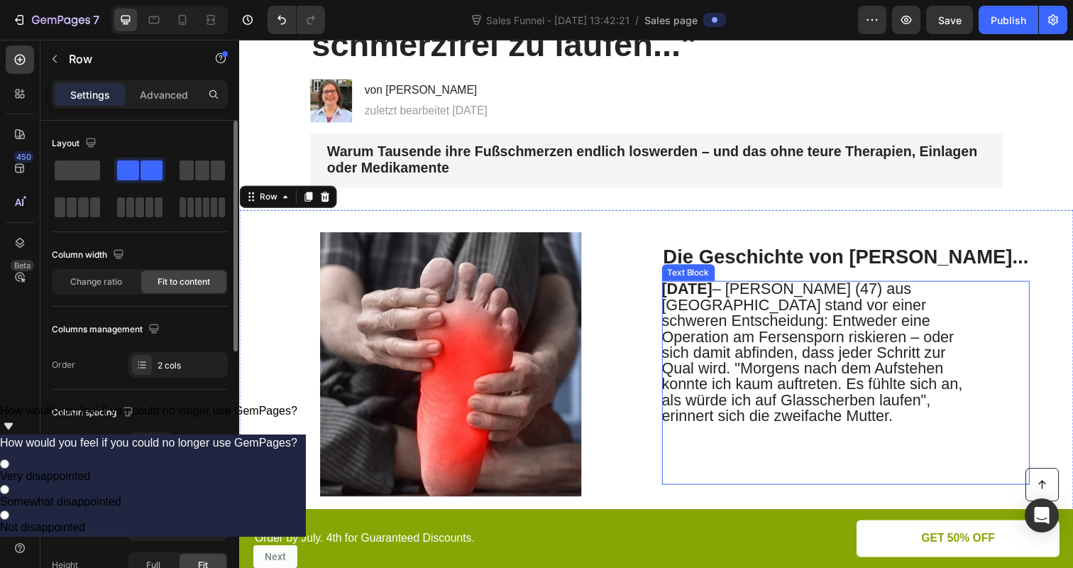
click at [705, 371] on span "September 2025 – Sarah K. (47) aus München stand vor einer schweren Entscheidun…" at bounding box center [824, 358] width 307 height 147
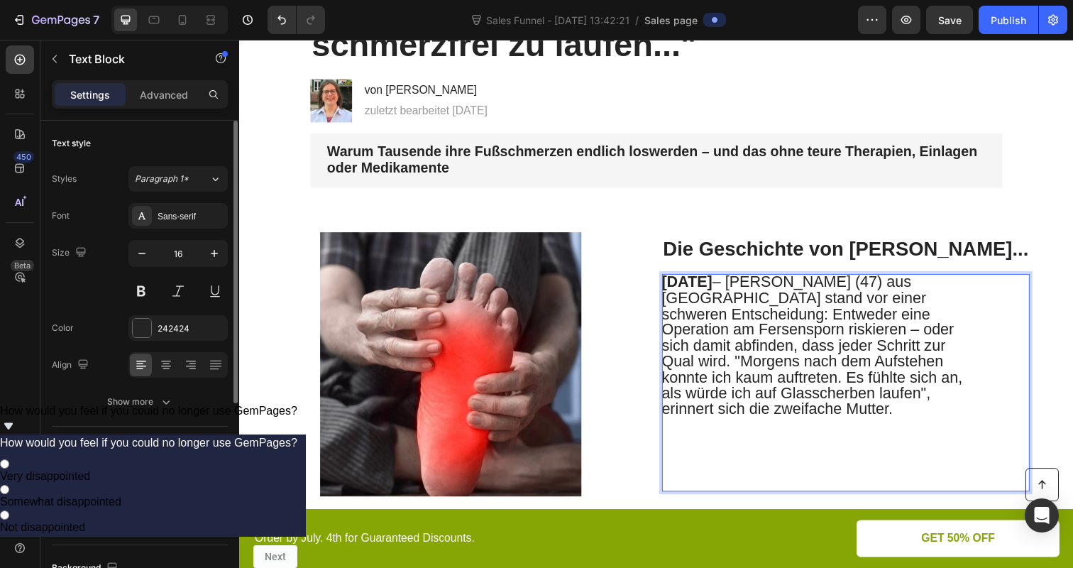
click at [705, 365] on span "September 2025 – Sarah K. (47) aus München stand vor einer schweren Entscheidun…" at bounding box center [824, 351] width 307 height 147
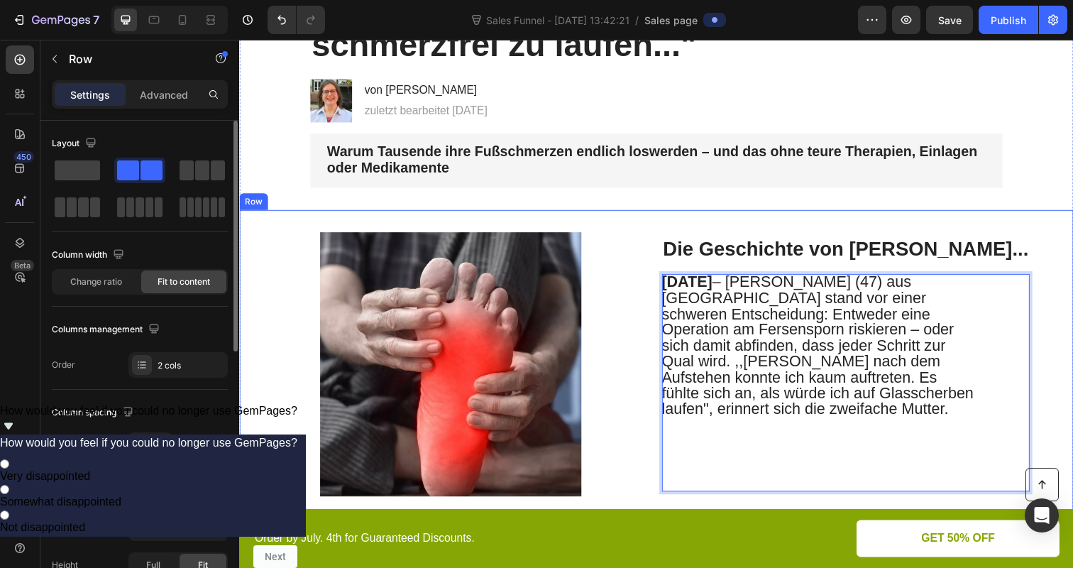
click at [676, 444] on div "Image Die Geschichte von Sarah... Heading September 2025 – Sarah K. (47) aus Mü…" at bounding box center [664, 371] width 851 height 315
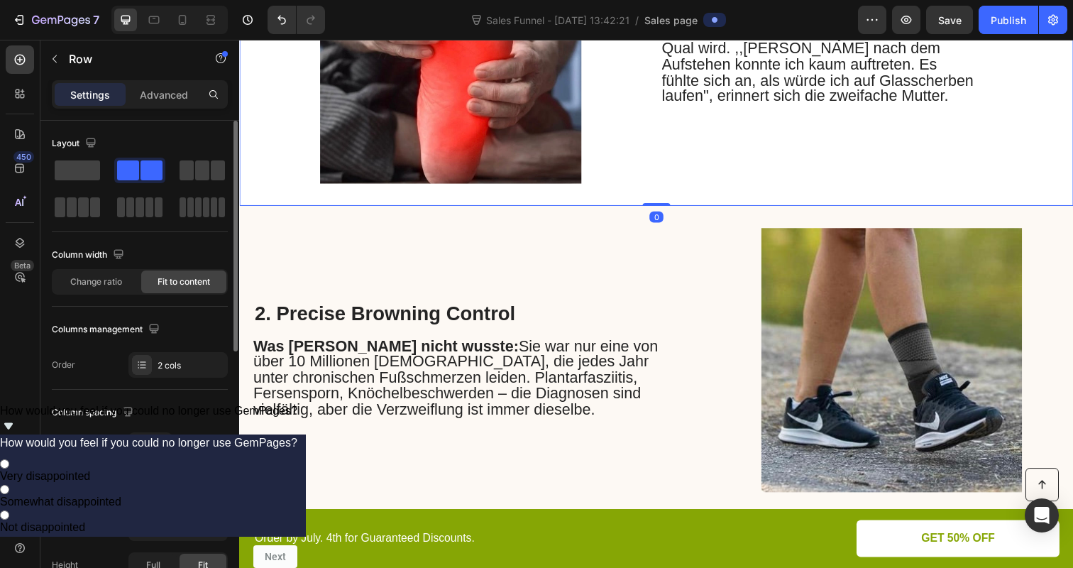
scroll to position [500, 0]
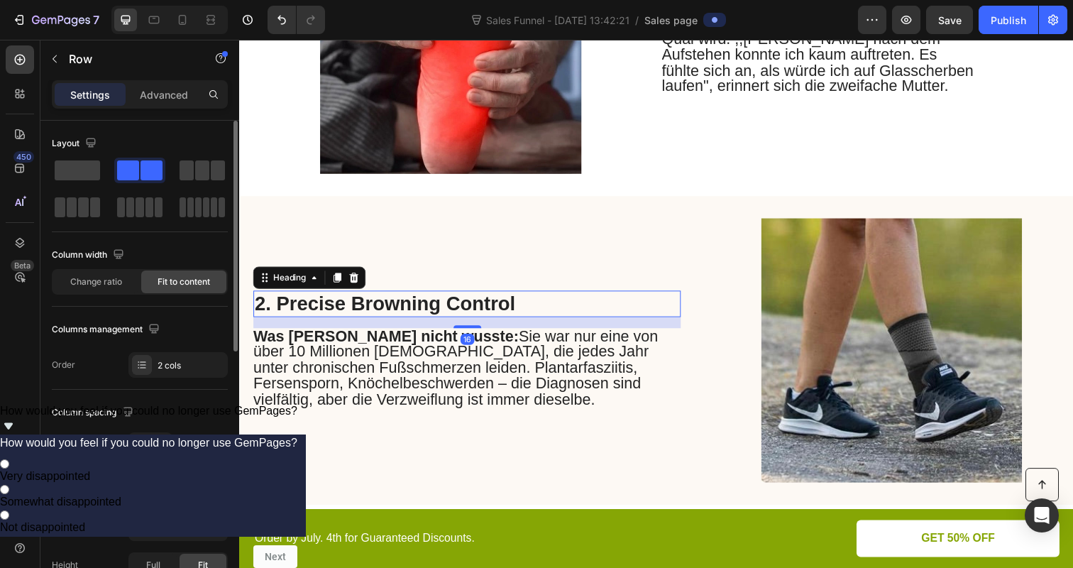
click at [427, 299] on h2 "2. Precise Browning Control" at bounding box center [413, 309] width 320 height 27
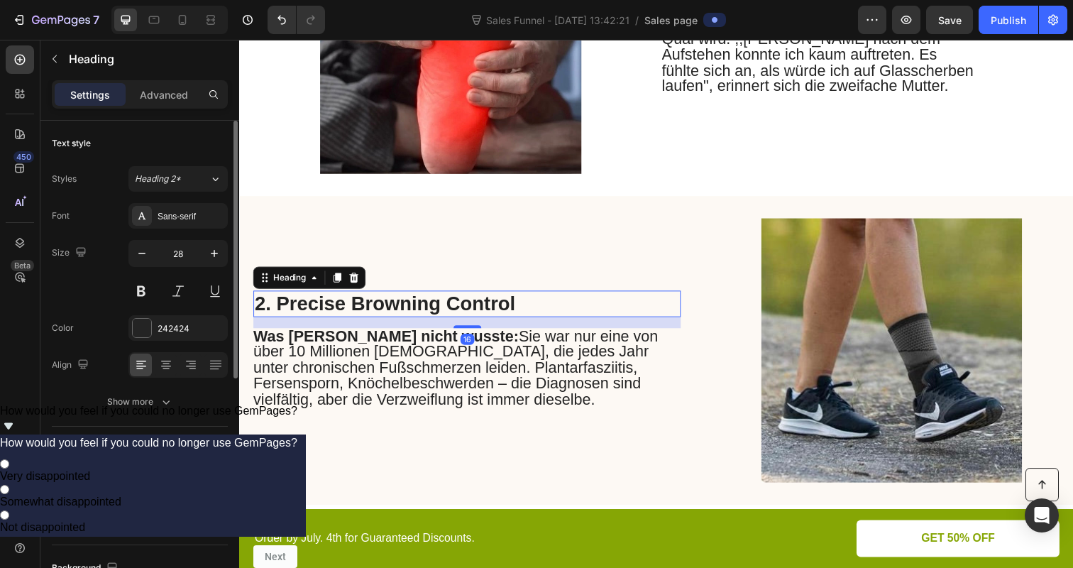
click at [427, 299] on h2 "2. Precise Browning Control" at bounding box center [413, 309] width 320 height 27
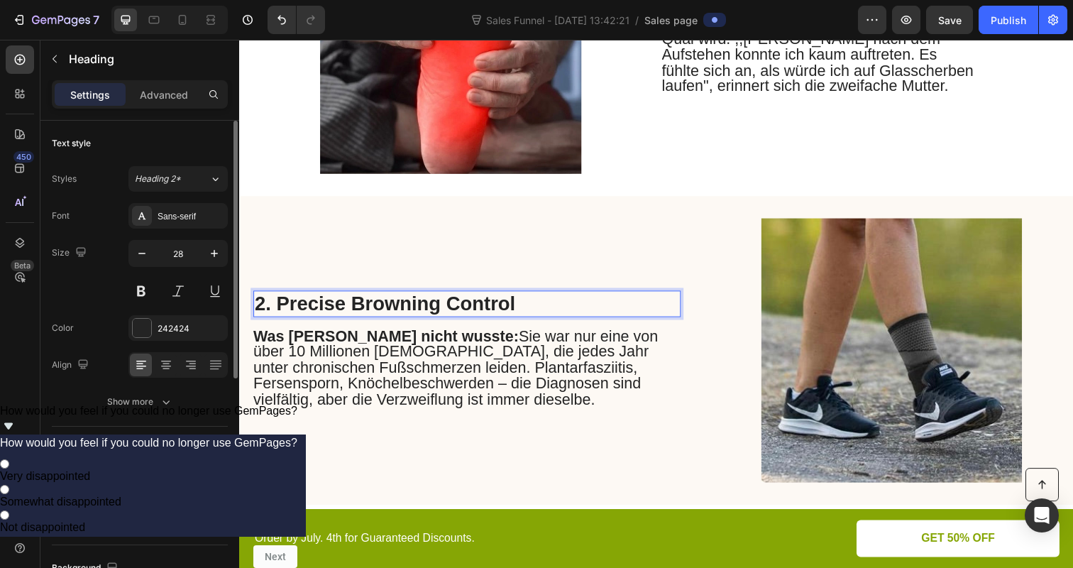
click at [427, 299] on p "2. Precise Browning Control" at bounding box center [413, 309] width 317 height 24
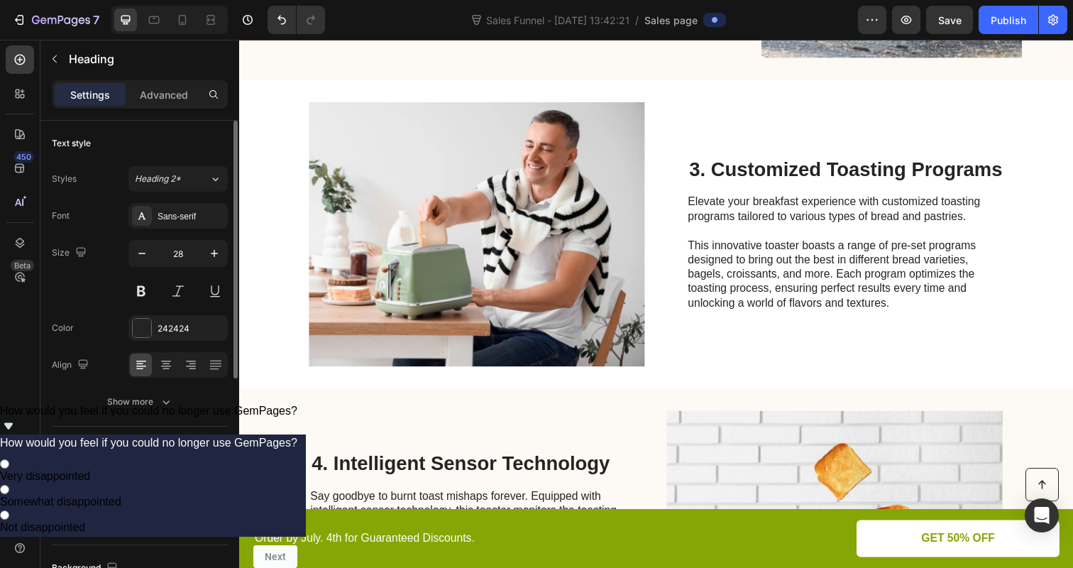
scroll to position [958, 0]
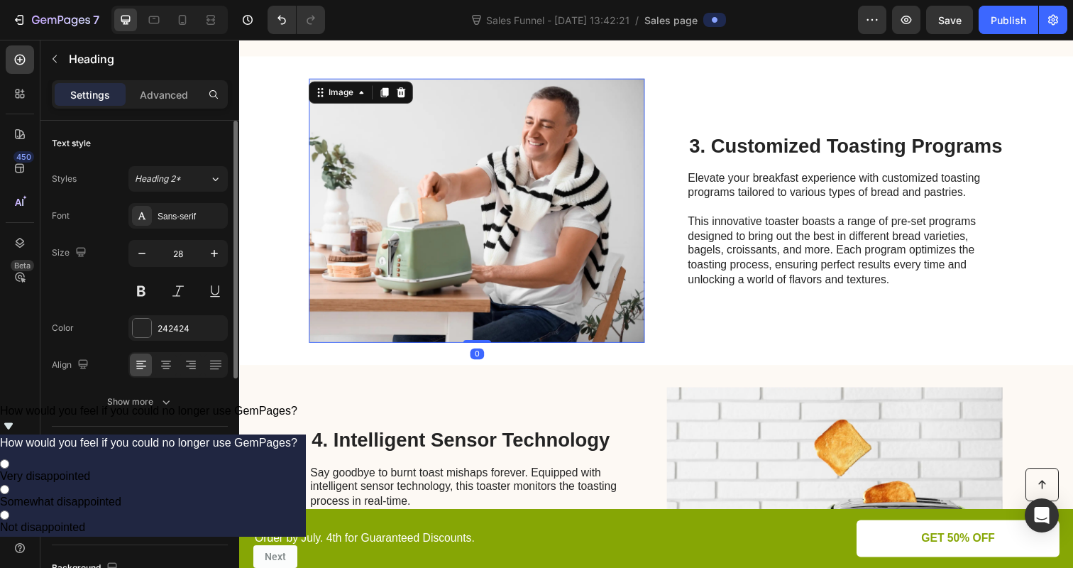
click at [530, 206] on img at bounding box center [481, 214] width 343 height 270
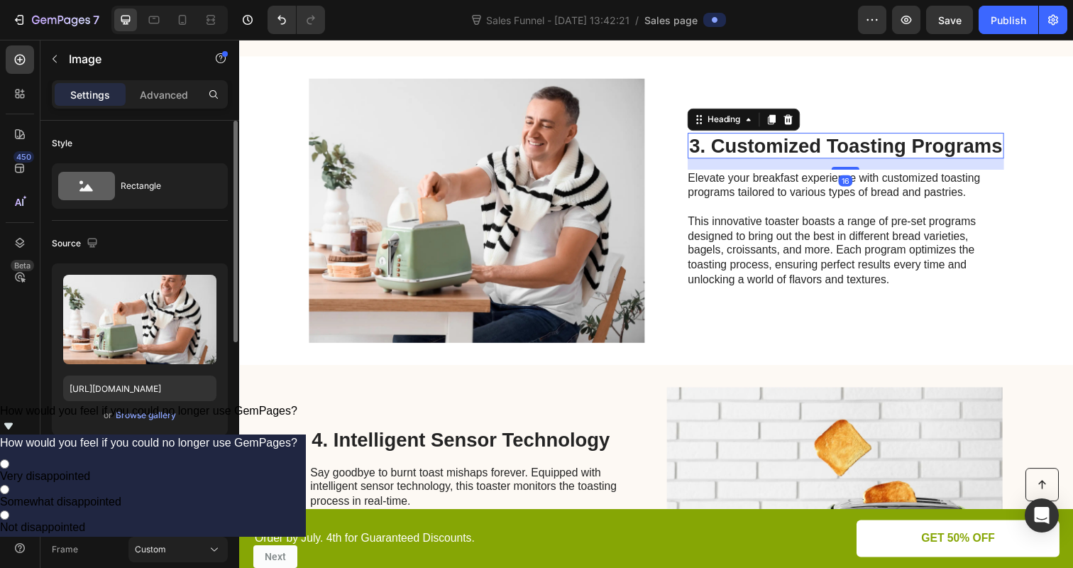
click at [797, 155] on h2 "3. Customized Toasting Programs" at bounding box center [858, 148] width 323 height 27
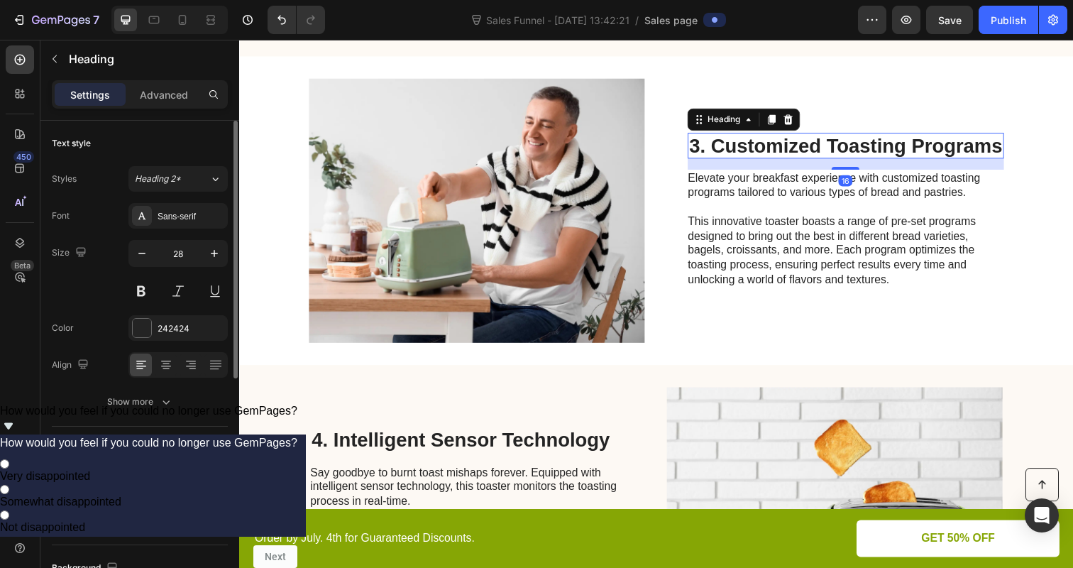
click at [817, 221] on p "This innovative toaster boasts a range of pre-set programs designed to bring ou…" at bounding box center [856, 256] width 319 height 74
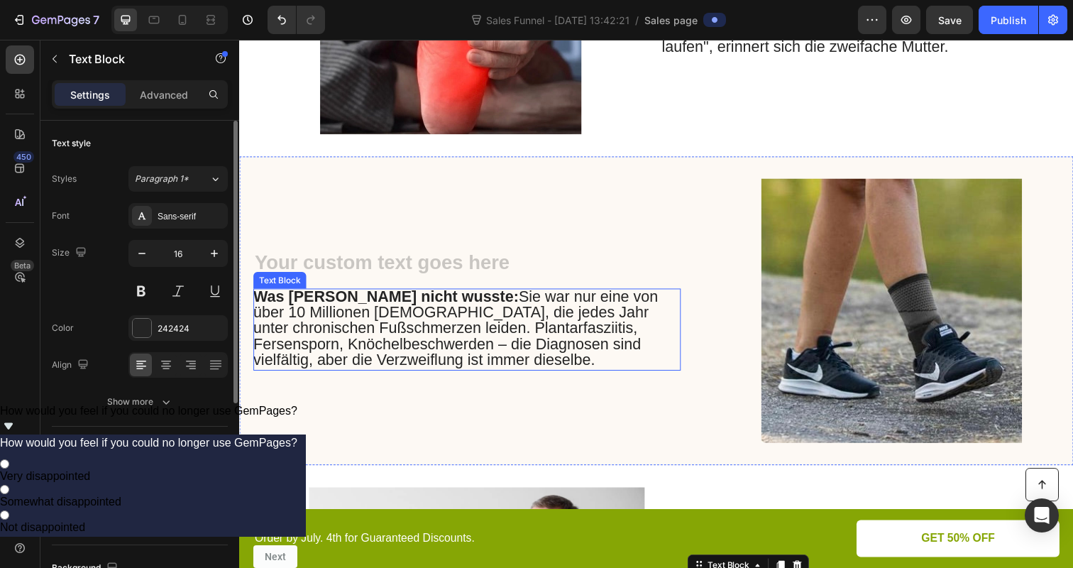
scroll to position [918, 0]
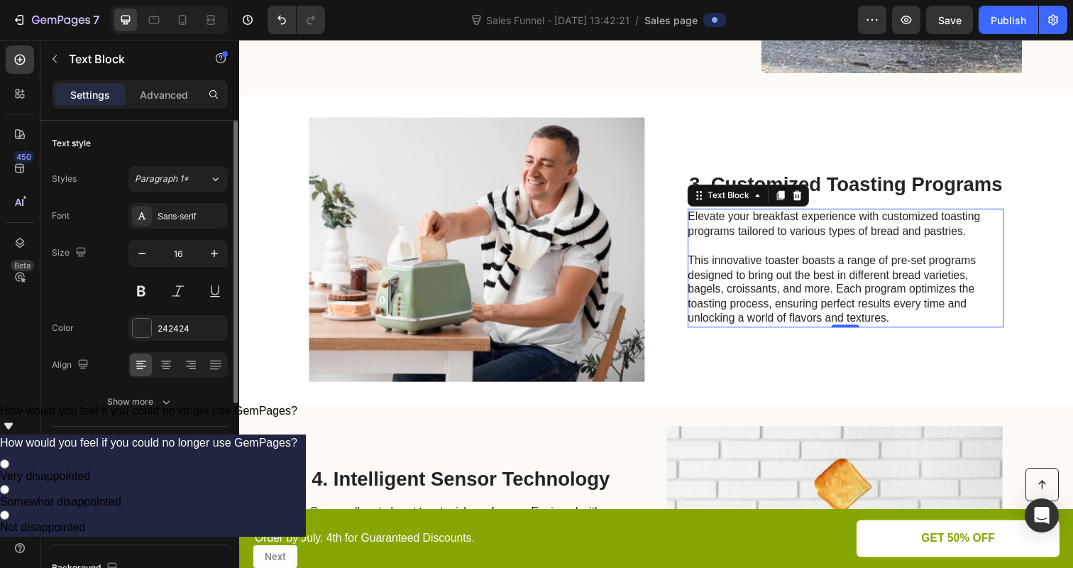
click at [786, 243] on p at bounding box center [856, 250] width 319 height 15
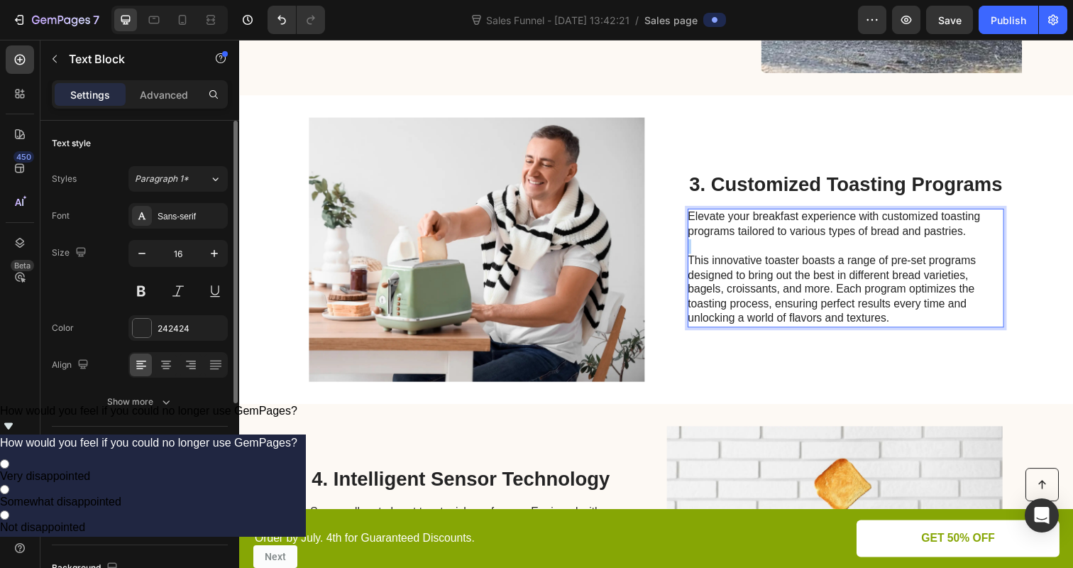
click at [786, 243] on p "Rich Text Editor. Editing area: main" at bounding box center [856, 250] width 319 height 15
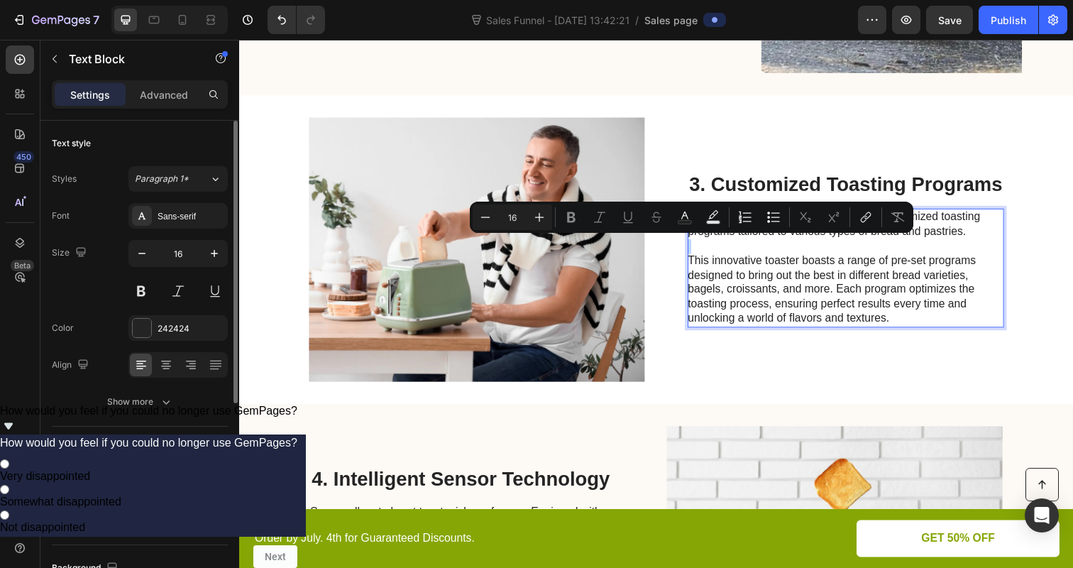
click at [786, 243] on p "Rich Text Editor. Editing area: main" at bounding box center [856, 250] width 319 height 15
click at [722, 259] on p "This innovative toaster boasts a range of pre-set programs designed to bring ou…" at bounding box center [856, 295] width 319 height 74
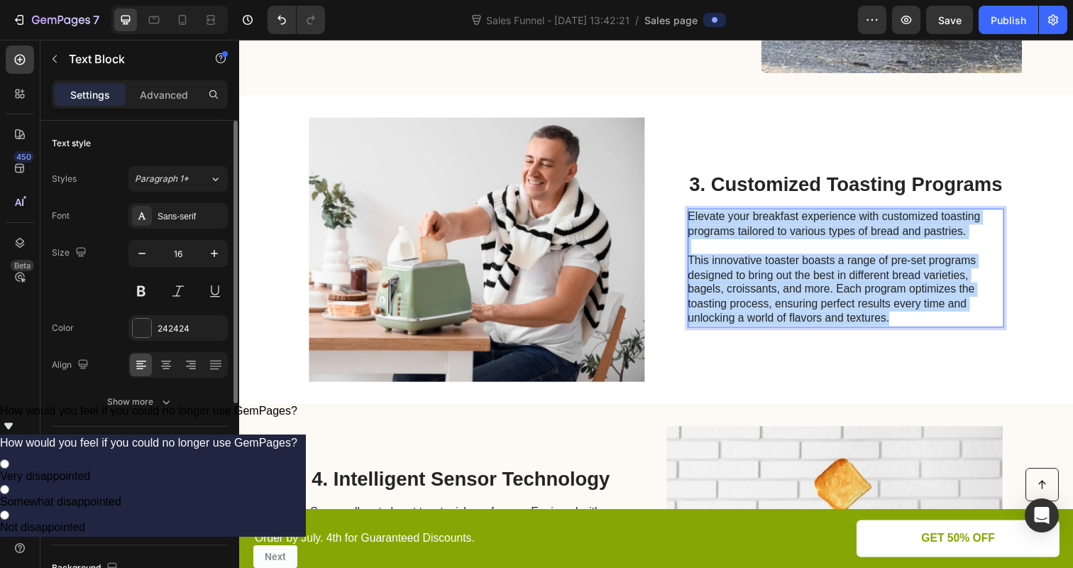
drag, startPoint x: 700, startPoint y: 215, endPoint x: 915, endPoint y: 321, distance: 239.6
click at [915, 321] on div "Elevate your breakfast experience with customized toasting programs tailored to…" at bounding box center [857, 272] width 320 height 121
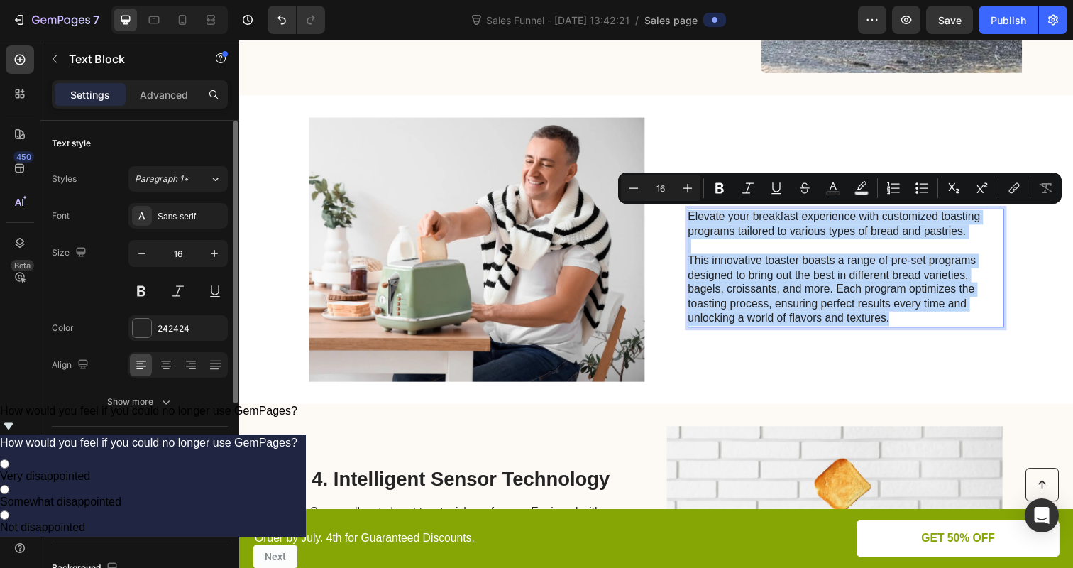
scroll to position [877, 0]
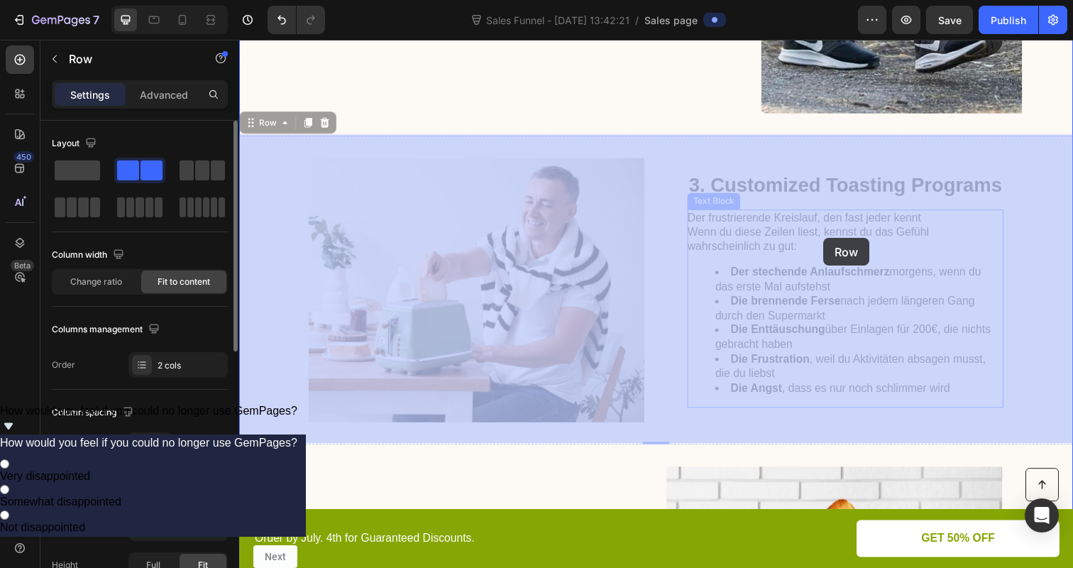
drag, startPoint x: 696, startPoint y: 214, endPoint x: 833, endPoint y: 241, distance: 139.7
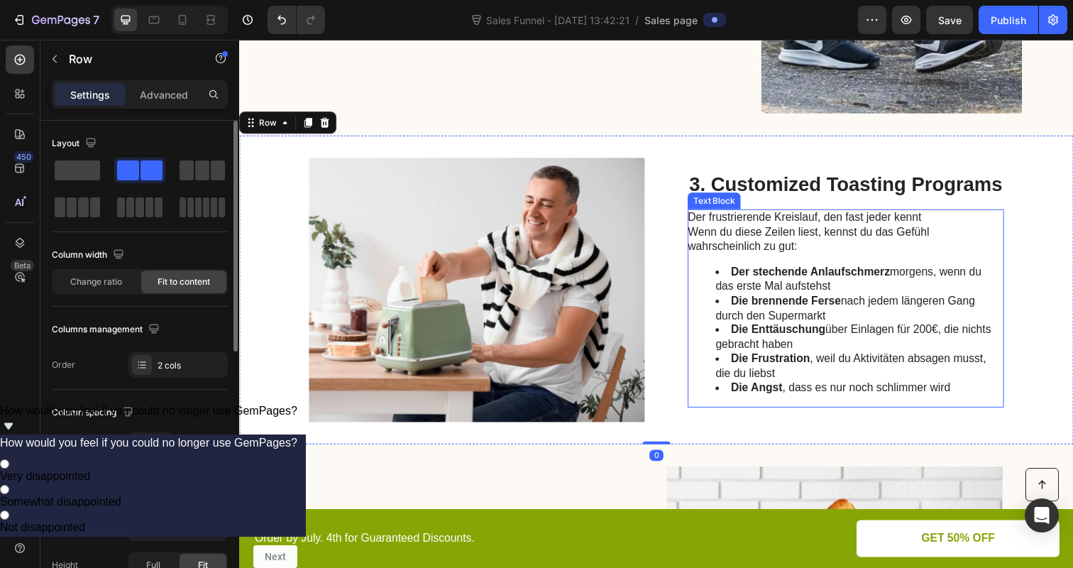
click at [759, 229] on p "Wenn du diese Zeilen liest, kennst du das Gefühl wahrscheinlich zu gut:" at bounding box center [856, 244] width 319 height 30
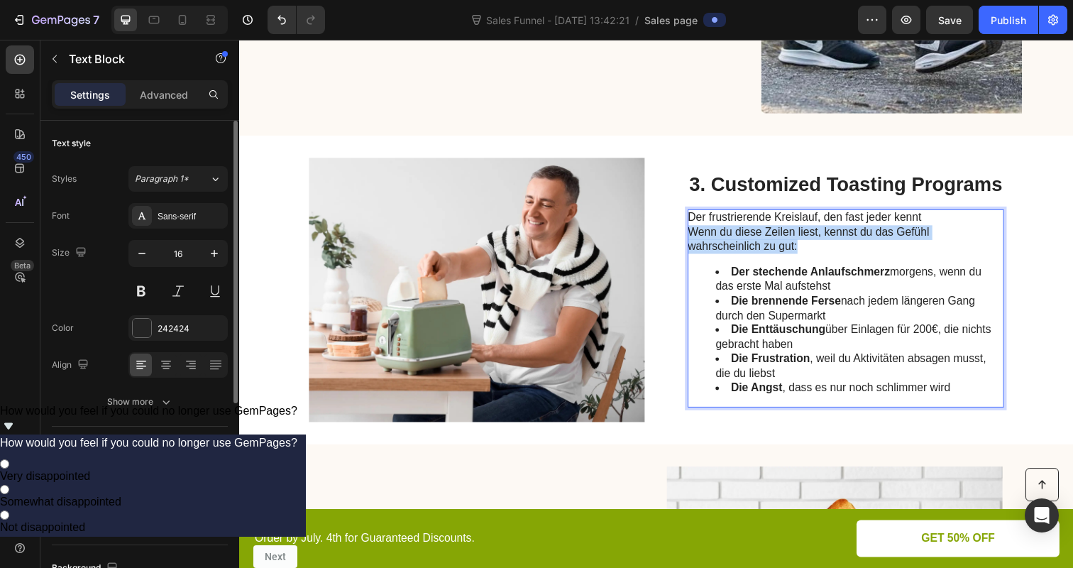
click at [759, 229] on p "Wenn du diese Zeilen liest, kennst du das Gefühl wahrscheinlich zu gut:" at bounding box center [856, 244] width 319 height 30
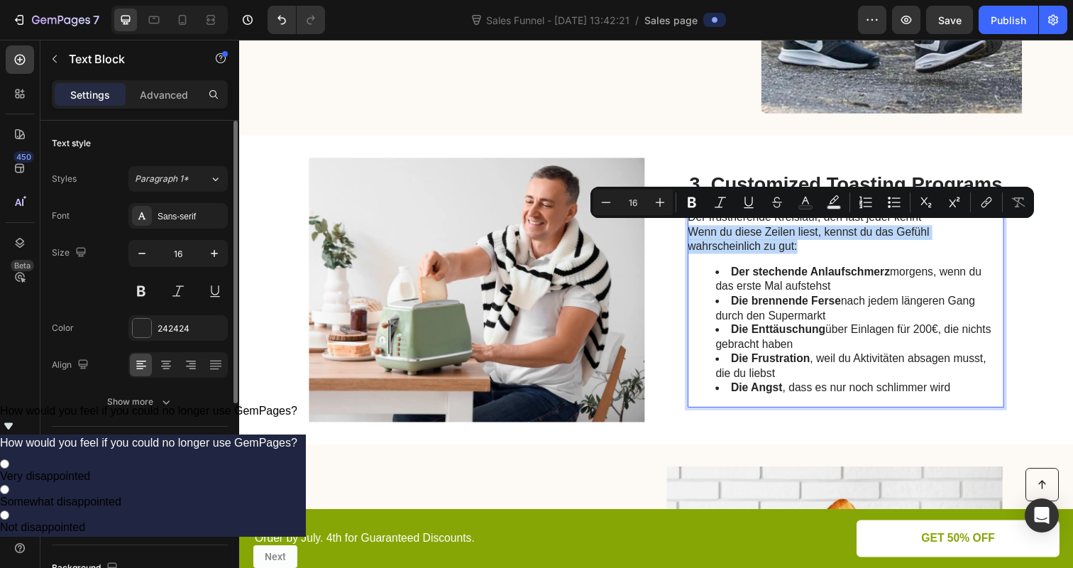
click at [706, 251] on p "Wenn du diese Zeilen liest, kennst du das Gefühl wahrscheinlich zu gut:" at bounding box center [856, 244] width 319 height 30
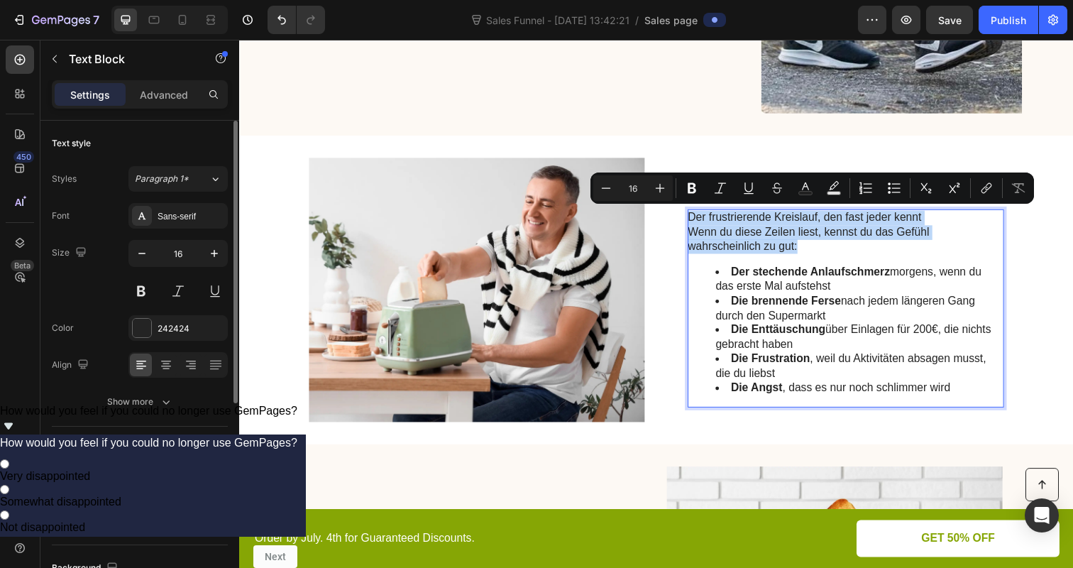
drag, startPoint x: 831, startPoint y: 251, endPoint x: 698, endPoint y: 220, distance: 137.0
click at [698, 220] on div "Der frustrierende Kreislauf, den fast jeder kennt Wenn du diese Zeilen liest, k…" at bounding box center [857, 314] width 320 height 203
click at [655, 190] on icon "Editor contextual toolbar" at bounding box center [660, 188] width 14 height 14
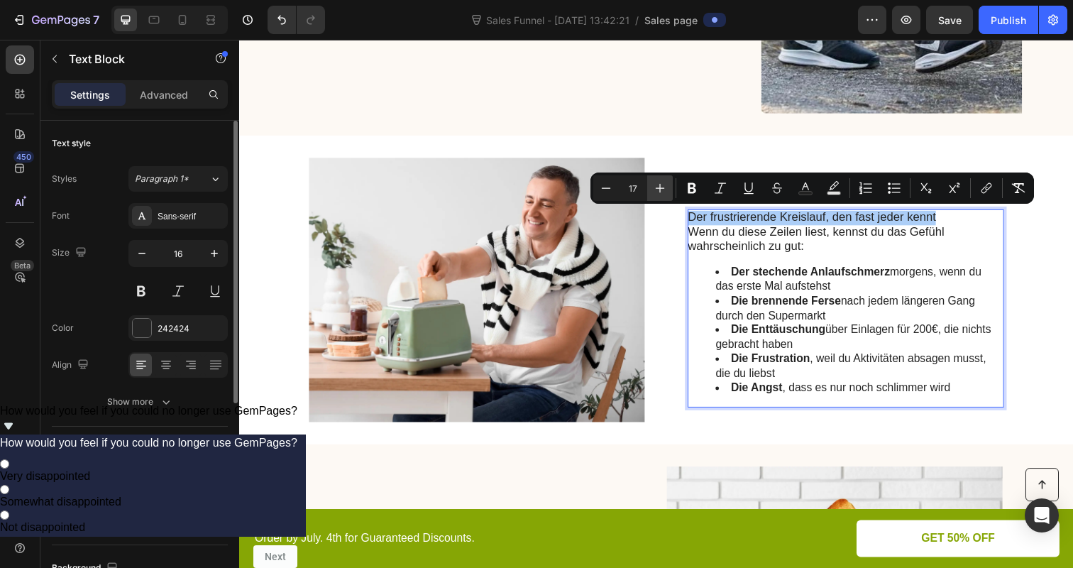
click at [655, 190] on icon "Editor contextual toolbar" at bounding box center [660, 188] width 14 height 14
type input "19"
click at [711, 272] on ul "Der stechende Anlaufschmerz morgens, wenn du das erste Mal aufstehst Die brenne…" at bounding box center [856, 337] width 319 height 133
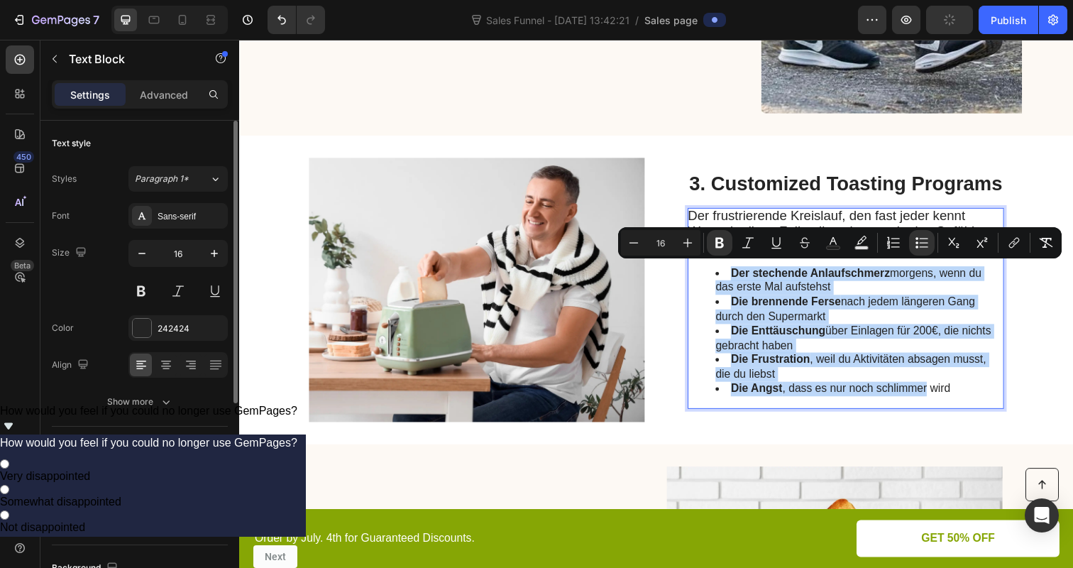
drag, startPoint x: 711, startPoint y: 272, endPoint x: 911, endPoint y: 399, distance: 237.0
click at [911, 399] on ul "Der stechende Anlaufschmerz morgens, wenn du das erste Mal aufstehst Die brenne…" at bounding box center [856, 337] width 319 height 133
click at [906, 360] on li "Die Frustration , weil du Aktivitäten absagen musst, die du liebst" at bounding box center [870, 374] width 290 height 30
drag, startPoint x: 969, startPoint y: 395, endPoint x: 724, endPoint y: 270, distance: 275.8
click at [724, 271] on ul "Der stechende Anlaufschmerz morgens, wenn du das erste Mal aufstehst Die brenne…" at bounding box center [856, 337] width 319 height 133
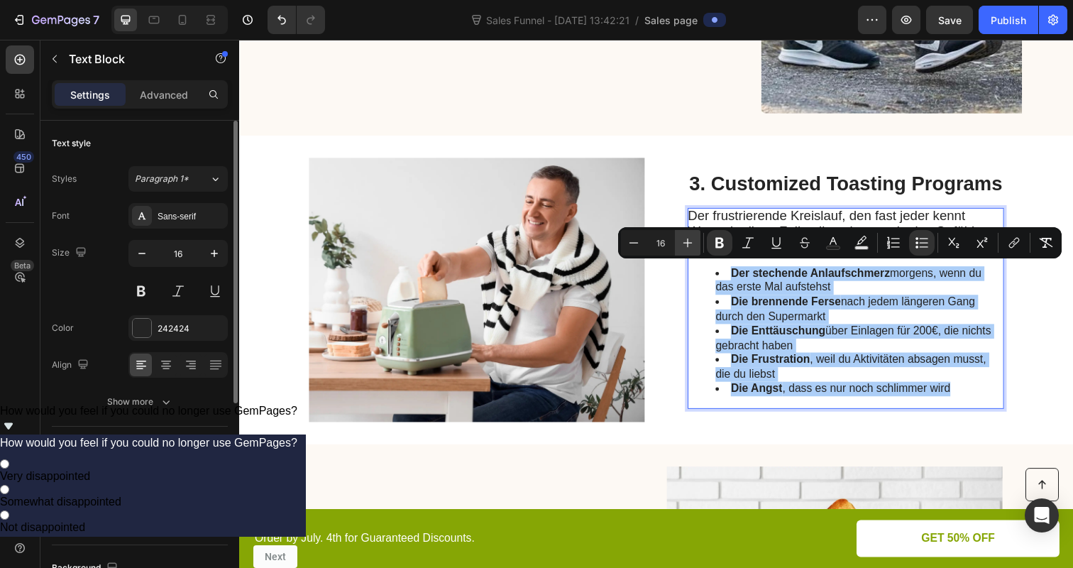
click at [685, 242] on icon "Editor contextual toolbar" at bounding box center [687, 243] width 14 height 14
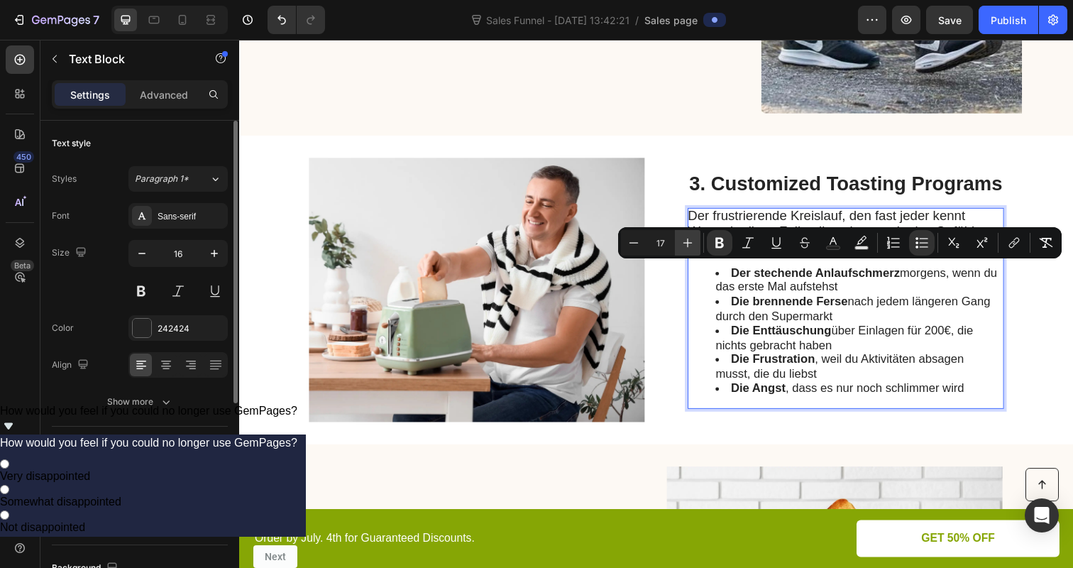
click at [685, 242] on icon "Editor contextual toolbar" at bounding box center [687, 243] width 14 height 14
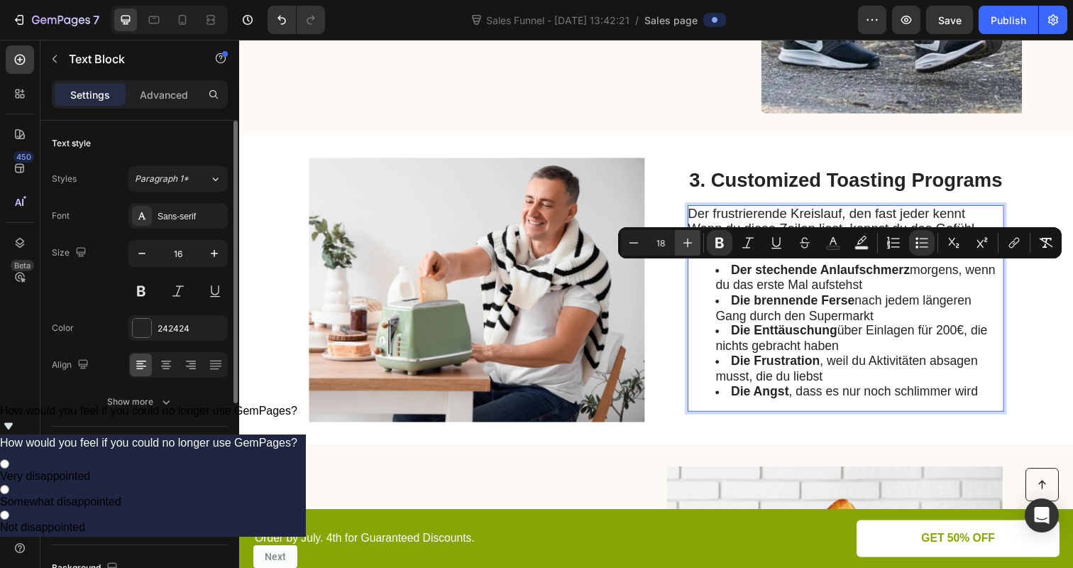
click at [685, 242] on icon "Editor contextual toolbar" at bounding box center [687, 243] width 14 height 14
type input "19"
click at [705, 318] on ul "Der stechende Anlaufschmerz morgens, wenn du das erste Mal aufstehst Die brenne…" at bounding box center [856, 337] width 319 height 139
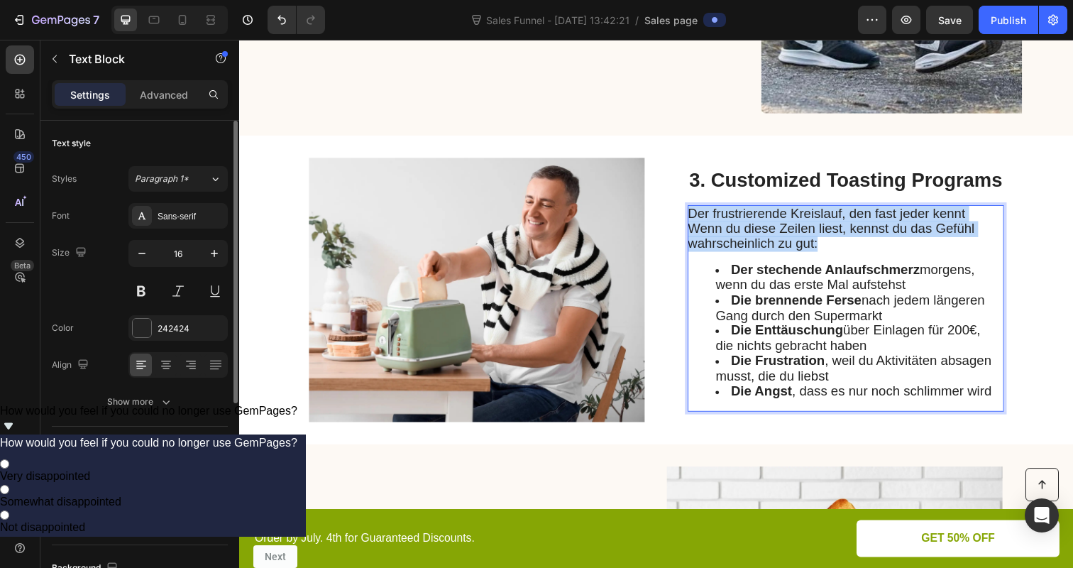
drag, startPoint x: 699, startPoint y: 214, endPoint x: 831, endPoint y: 251, distance: 137.0
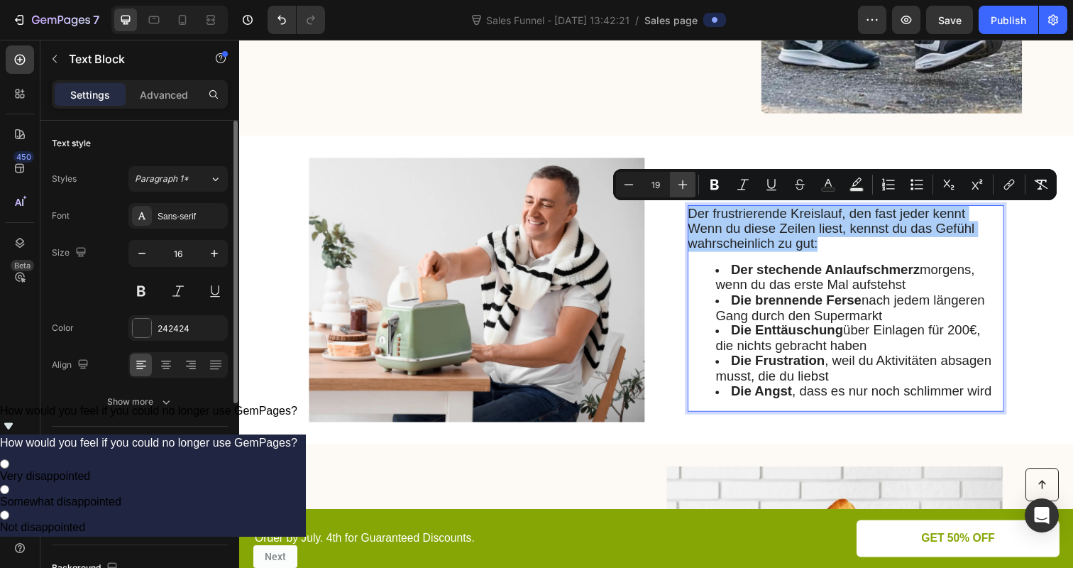
click at [679, 185] on icon "Editor contextual toolbar" at bounding box center [683, 184] width 14 height 14
type input "20"
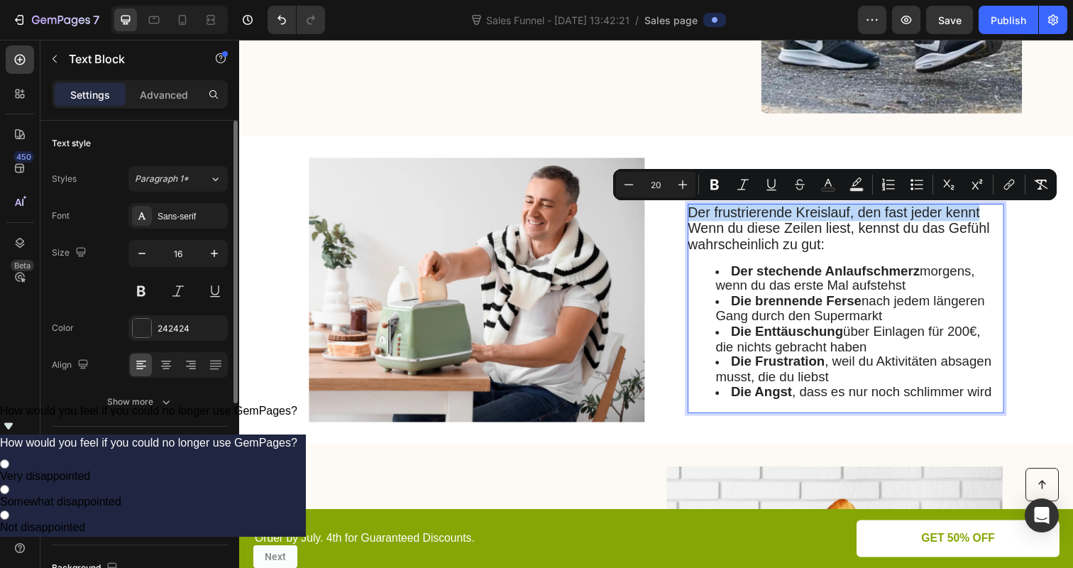
click at [678, 311] on div "Image 3. Customized Toasting Programs Heading Der frustrierende Kreislauf, den …" at bounding box center [664, 295] width 851 height 315
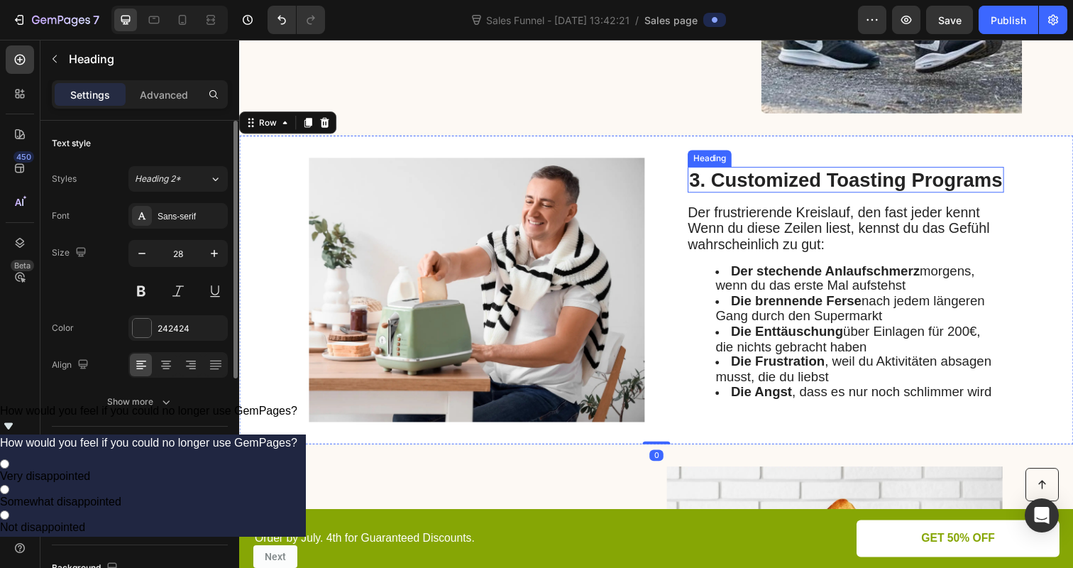
click at [754, 173] on h2 "3. Customized Toasting Programs" at bounding box center [858, 183] width 323 height 27
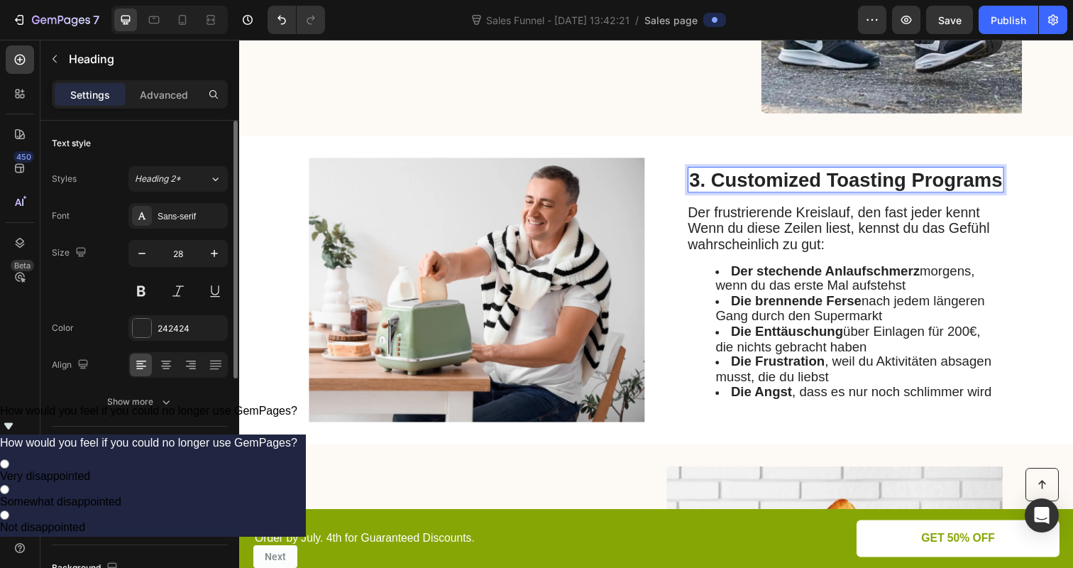
click at [759, 182] on h2 "3. Customized Toasting Programs" at bounding box center [858, 183] width 323 height 27
click at [759, 182] on p "3. Customized Toasting Programs" at bounding box center [858, 183] width 320 height 24
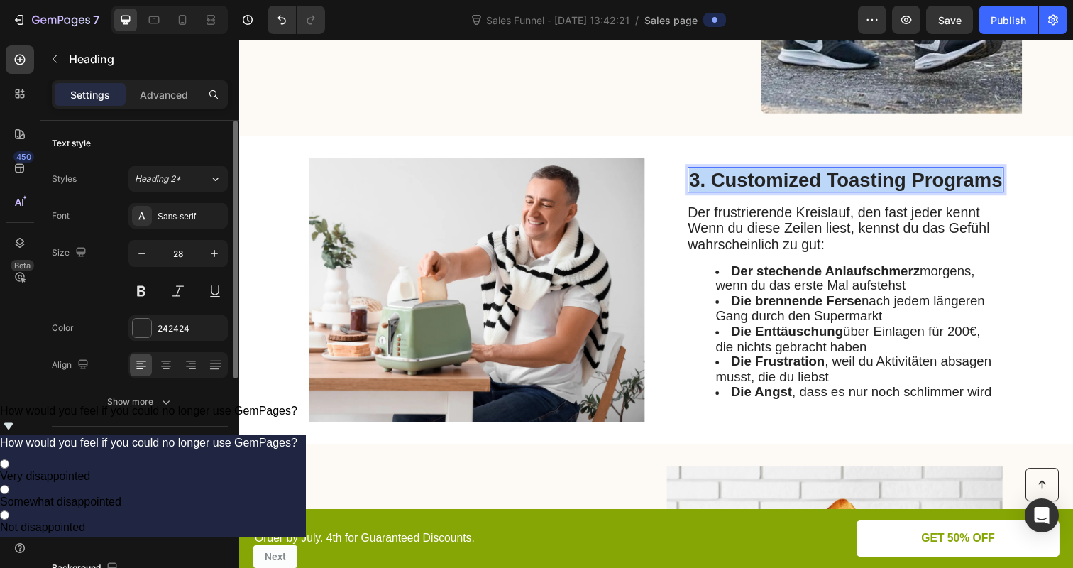
click at [759, 182] on p "3. Customized Toasting Programs" at bounding box center [858, 183] width 320 height 24
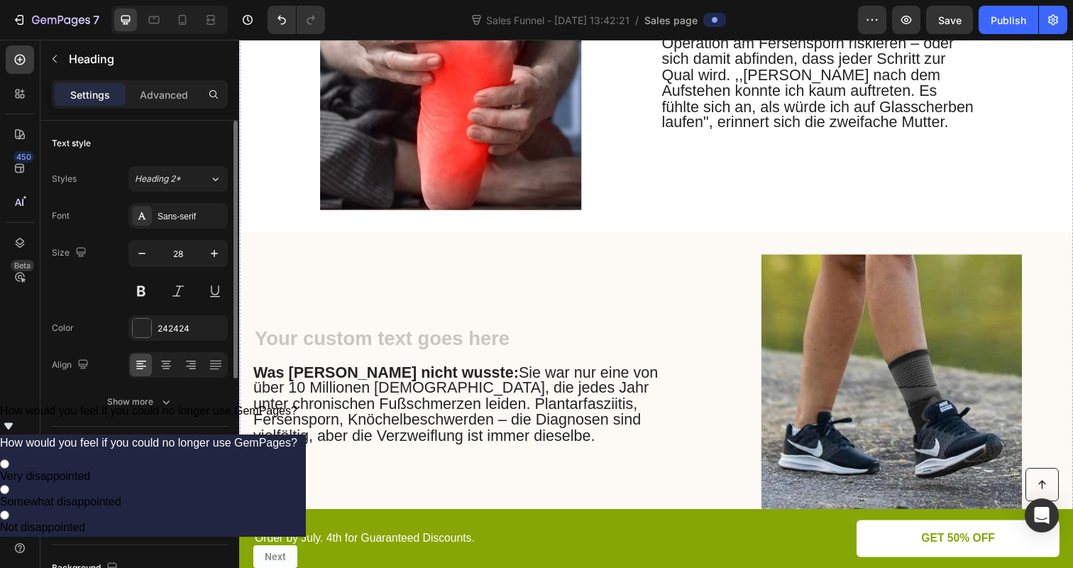
scroll to position [402, 0]
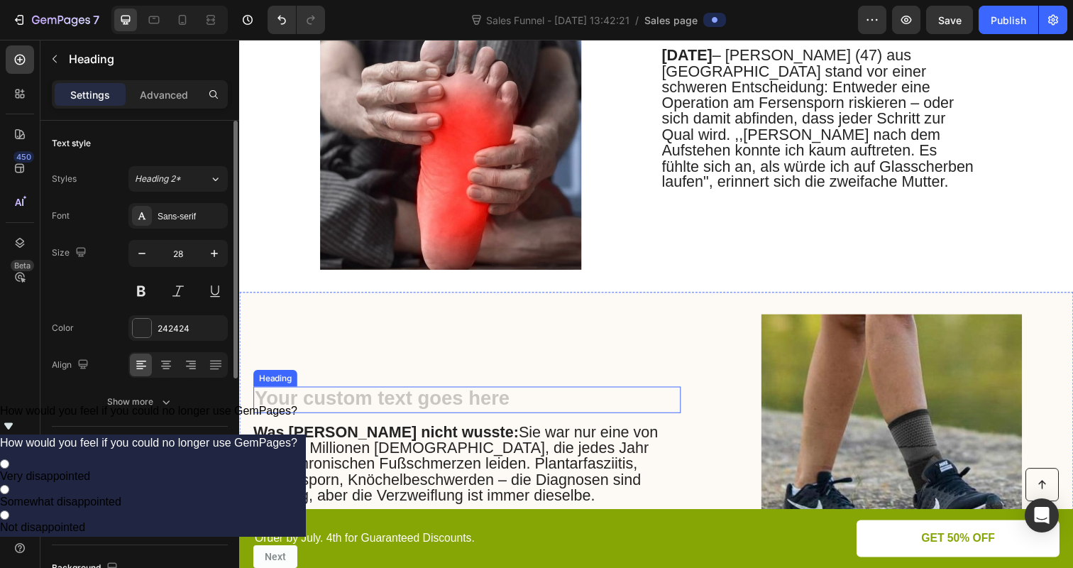
click at [383, 396] on h2 "Rich Text Editor. Editing area: main" at bounding box center [413, 407] width 320 height 27
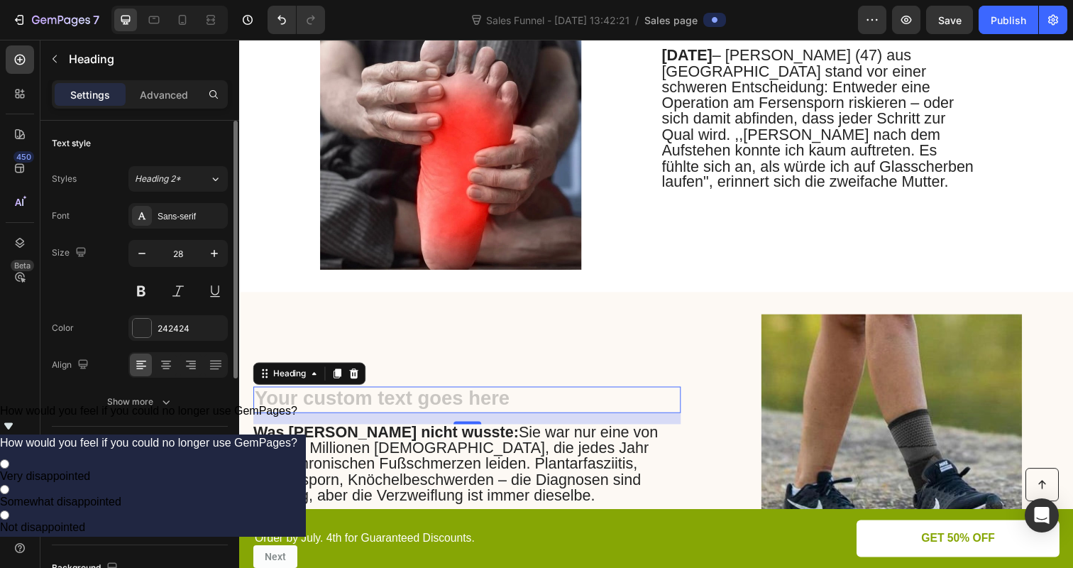
click at [383, 396] on h2 "Rich Text Editor. Editing area: main" at bounding box center [413, 407] width 320 height 27
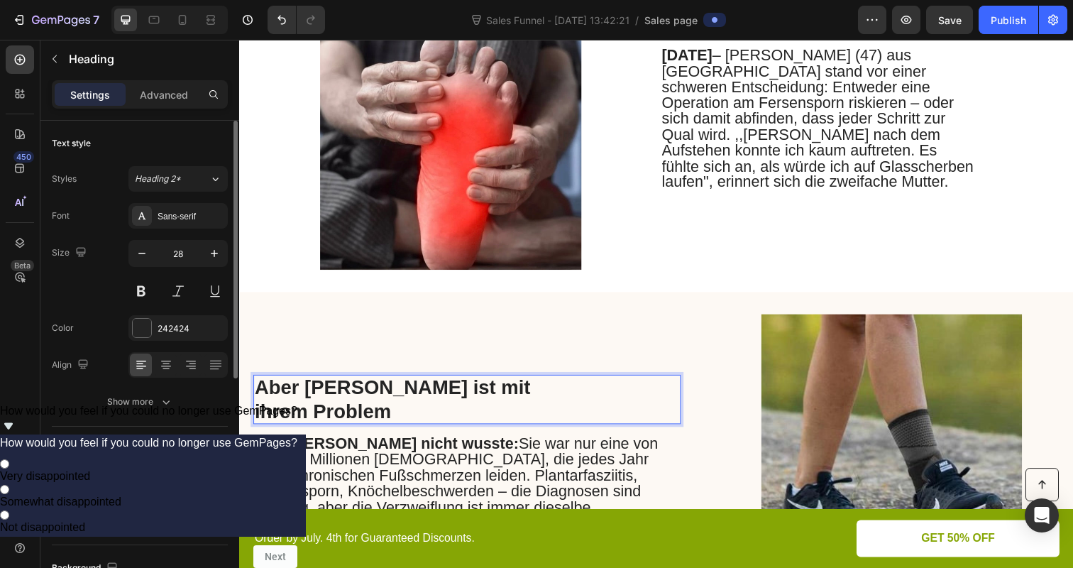
scroll to position [390, 0]
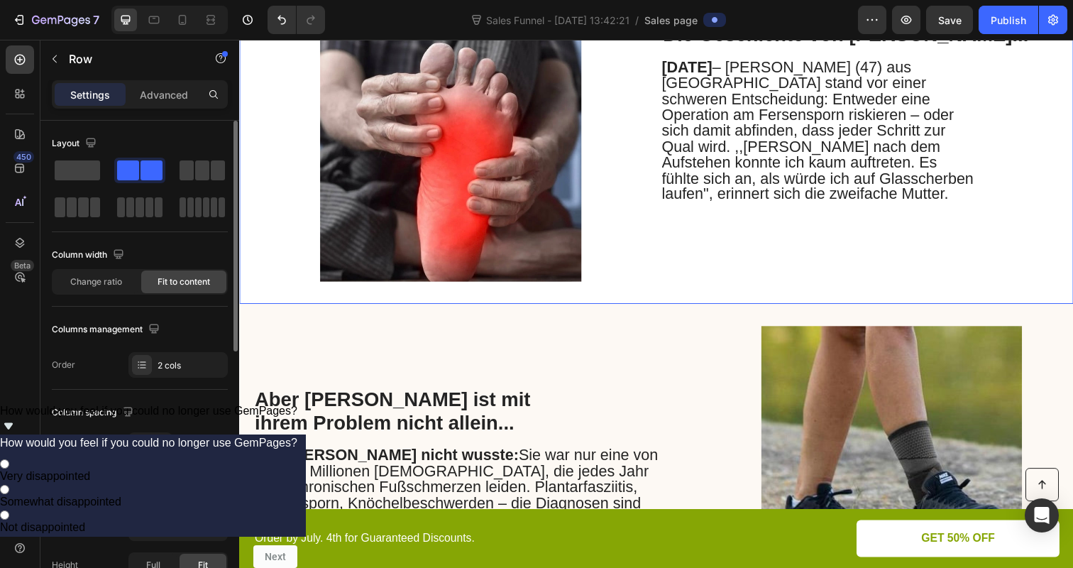
click at [291, 223] on div "Image Die Geschichte von Sarah... Heading September 2025 – Sarah K. (47) aus Mü…" at bounding box center [664, 151] width 851 height 315
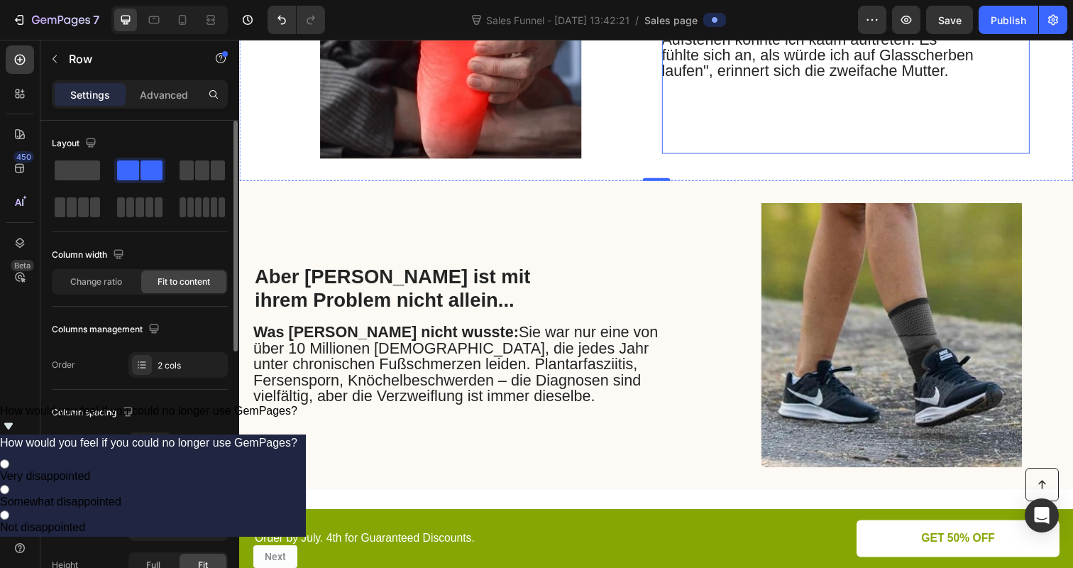
scroll to position [531, 0]
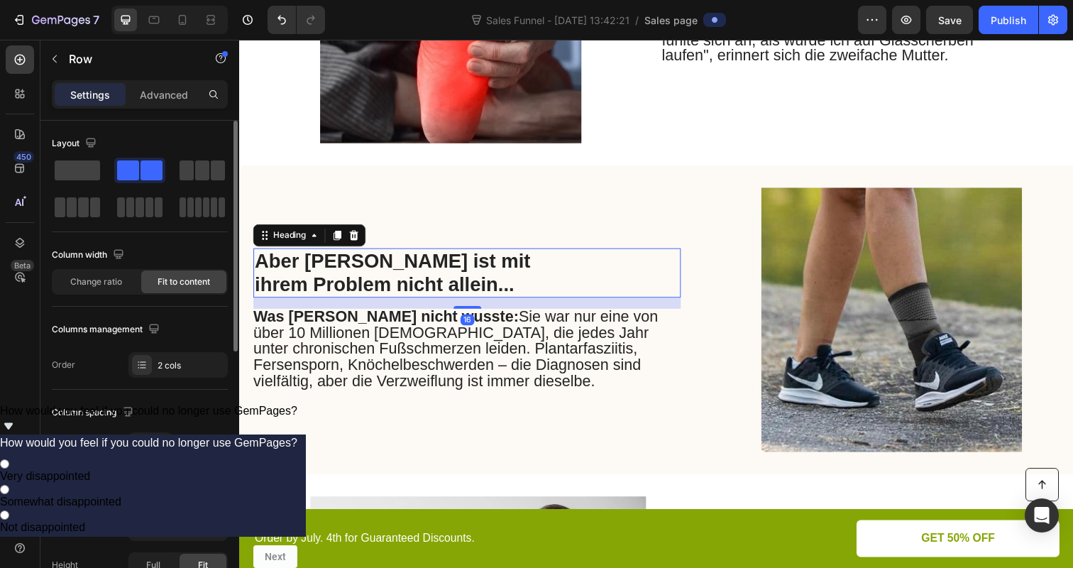
click at [409, 269] on p "Aber Sarah ist mit ihrem Problem nicht allein..." at bounding box center [413, 278] width 317 height 48
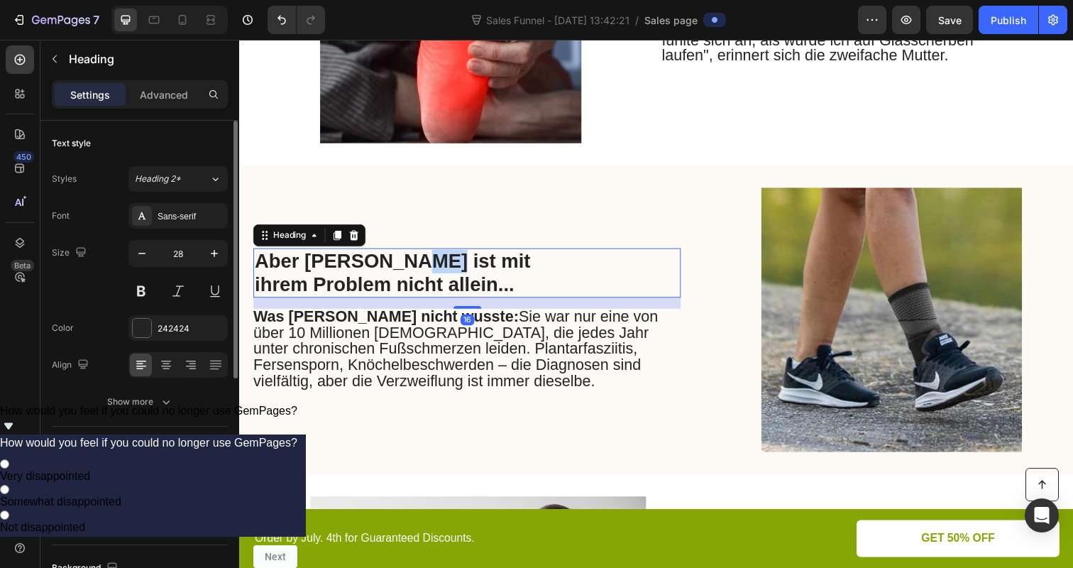
click at [409, 269] on p "Aber Sarah ist mit ihrem Problem nicht allein..." at bounding box center [413, 278] width 317 height 48
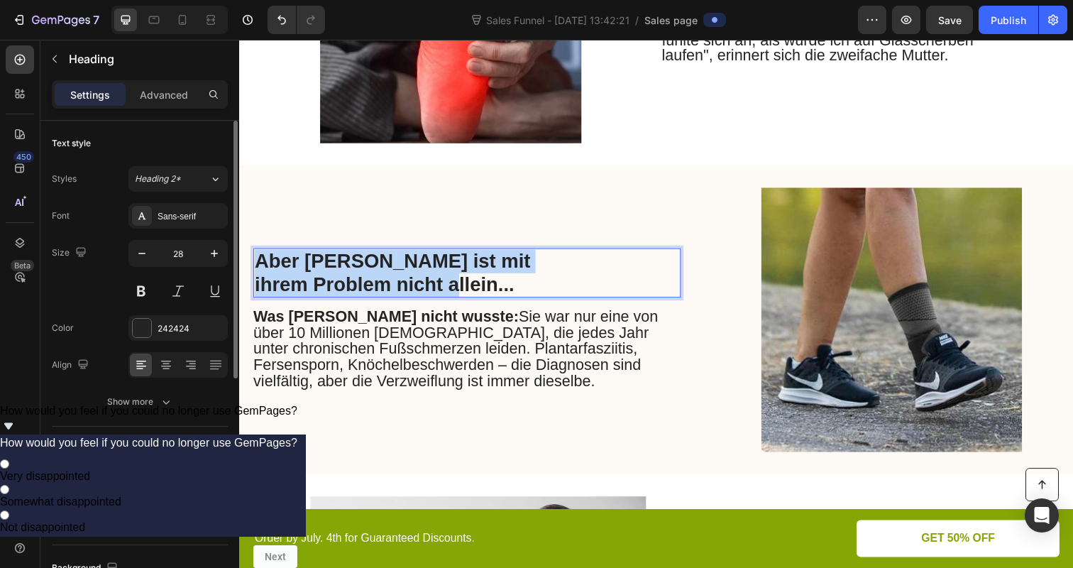
click at [409, 269] on p "Aber Sarah ist mit ihrem Problem nicht allein..." at bounding box center [413, 278] width 317 height 48
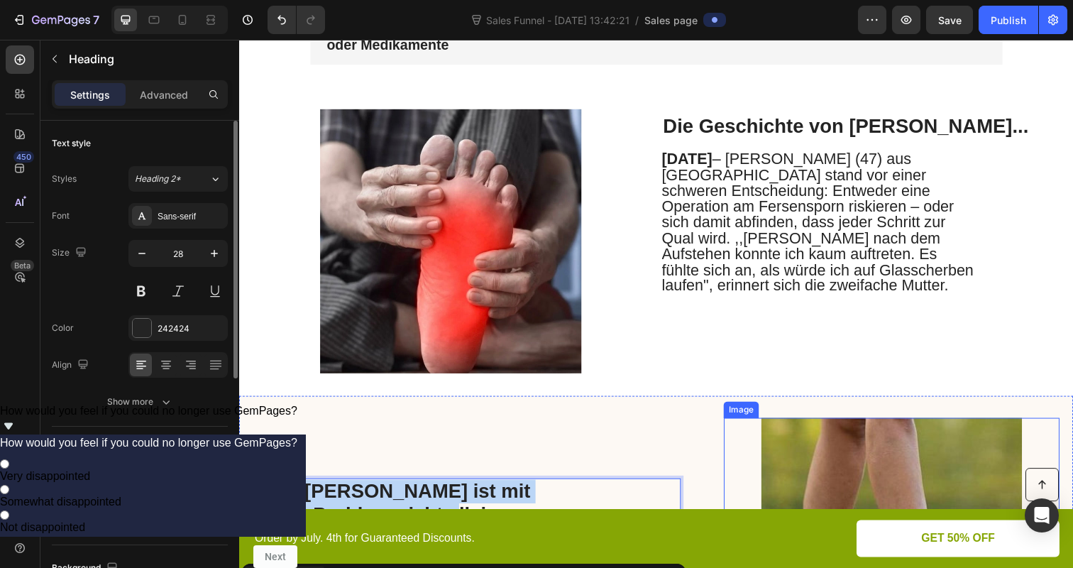
scroll to position [87, 0]
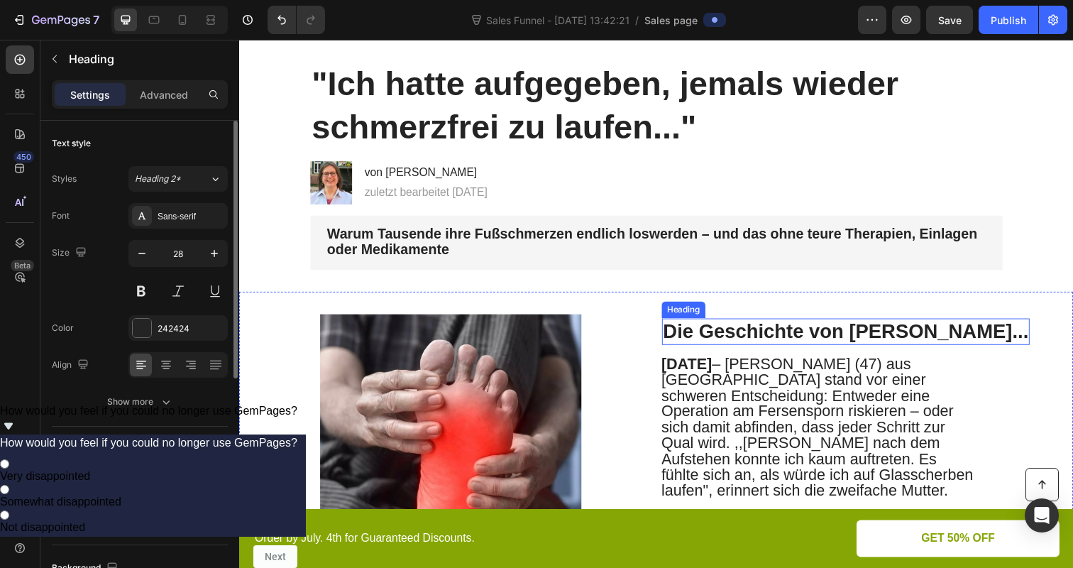
click at [783, 331] on p "Die Geschichte von Sarah..." at bounding box center [858, 338] width 373 height 24
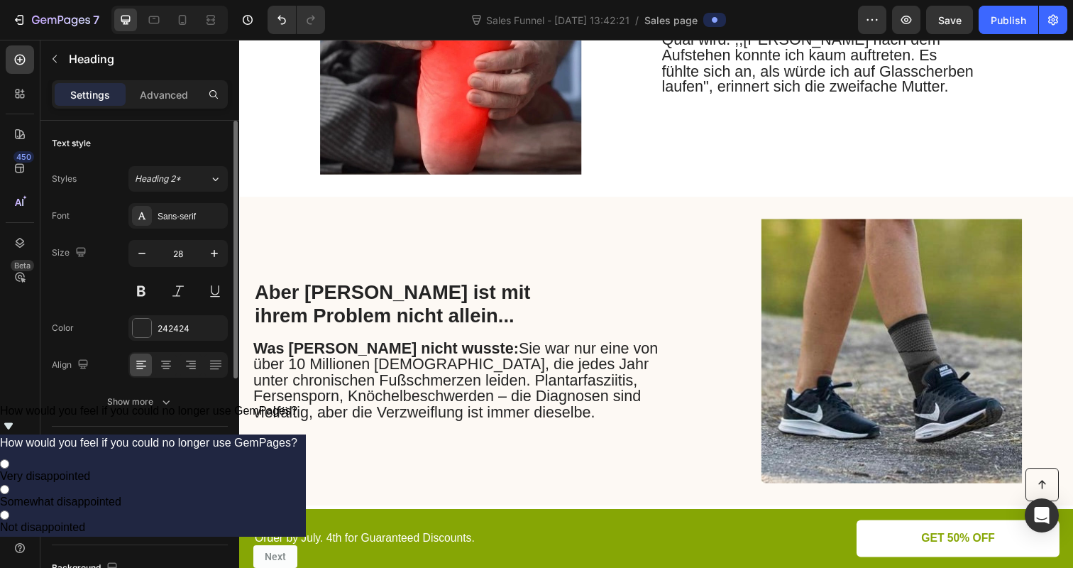
scroll to position [556, 0]
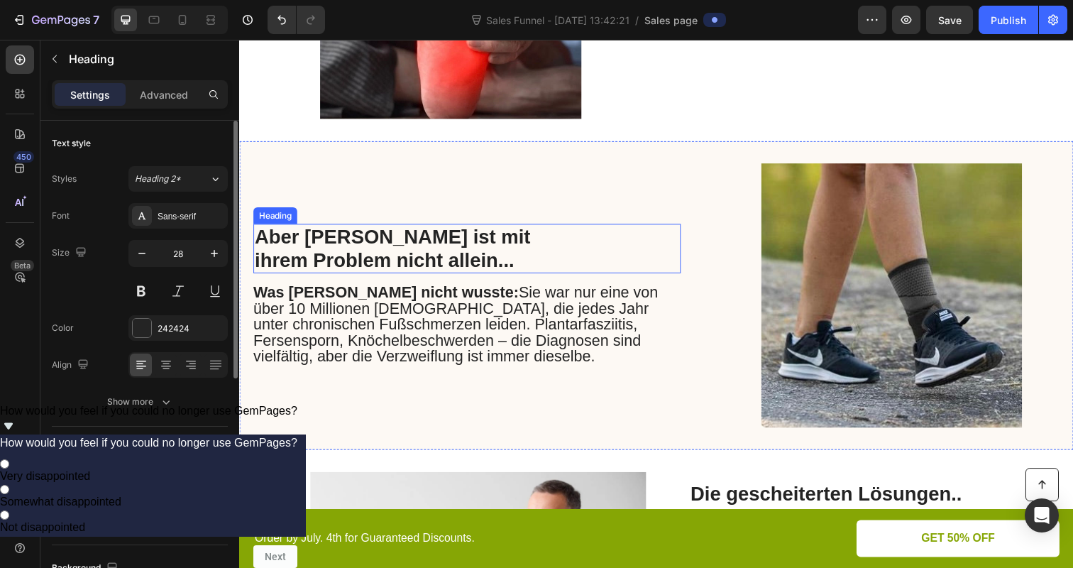
click at [447, 246] on p "Aber Sarah ist mit ihrem Problem nicht allein..." at bounding box center [413, 253] width 317 height 48
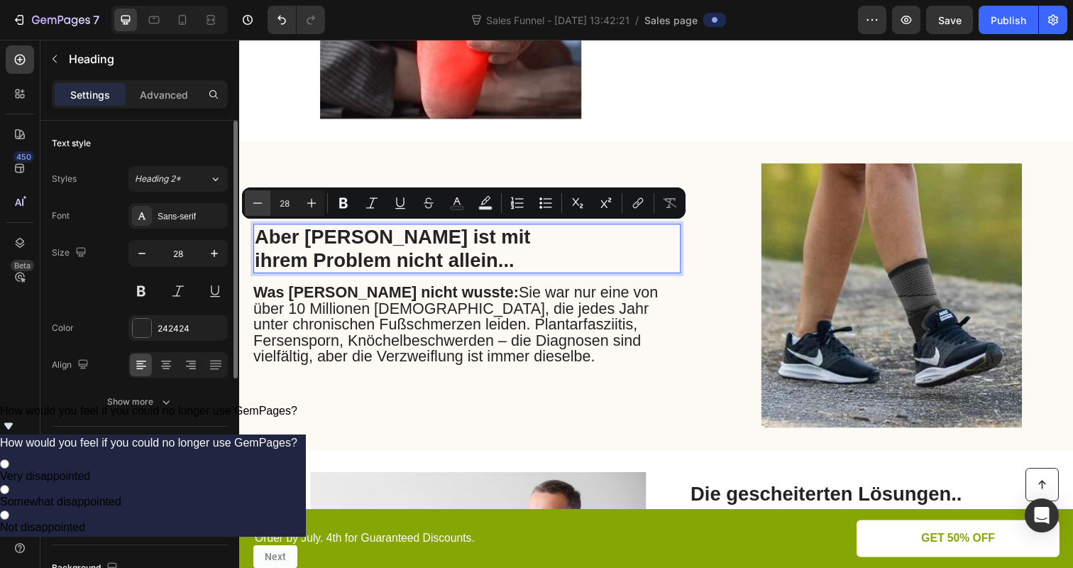
click at [258, 204] on icon "Editor contextual toolbar" at bounding box center [257, 203] width 14 height 14
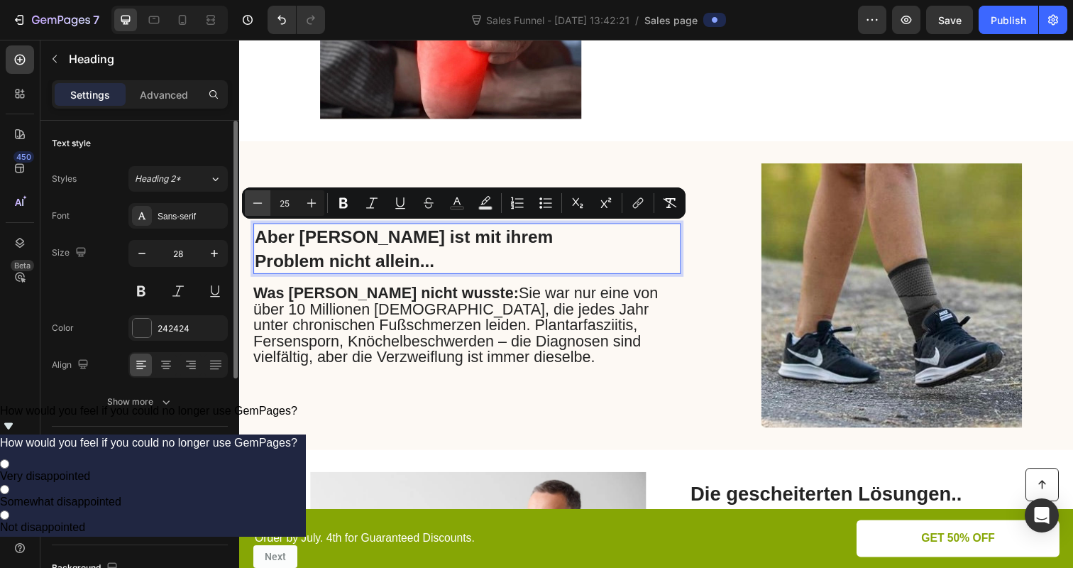
click at [258, 204] on icon "Editor contextual toolbar" at bounding box center [257, 203] width 14 height 14
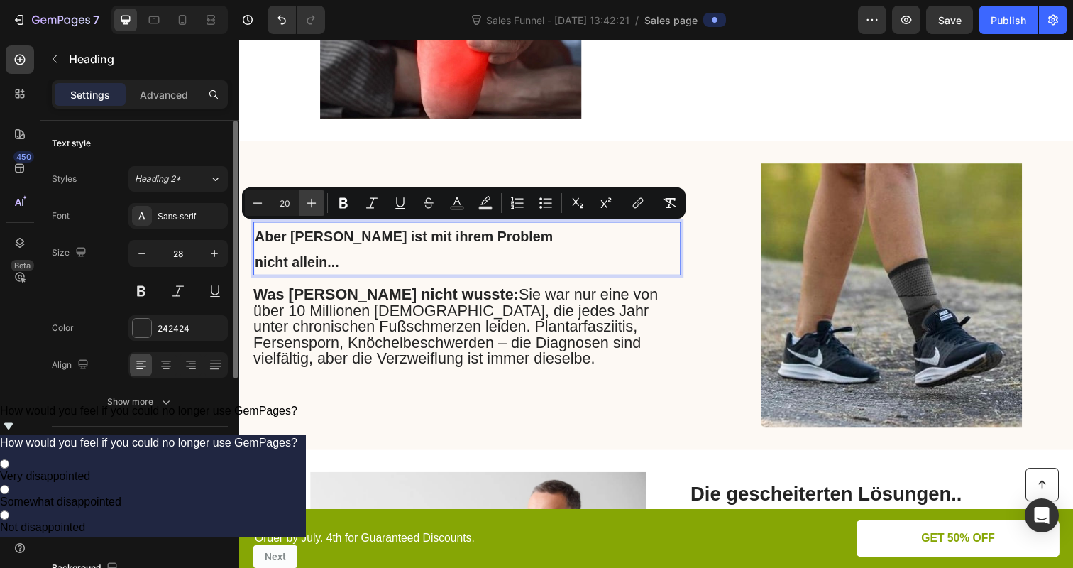
click at [304, 205] on icon "Editor contextual toolbar" at bounding box center [311, 203] width 14 height 14
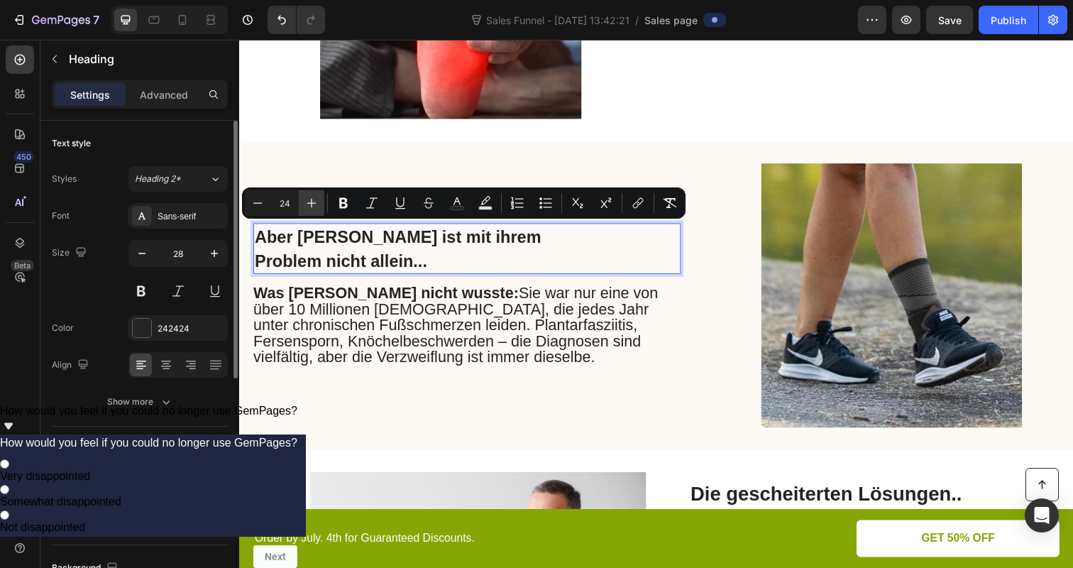
click at [304, 205] on icon "Editor contextual toolbar" at bounding box center [311, 203] width 14 height 14
type input "27"
click at [612, 258] on div "Aber Sarah ist mit ihrem Problem nicht allein..." at bounding box center [471, 253] width 436 height 52
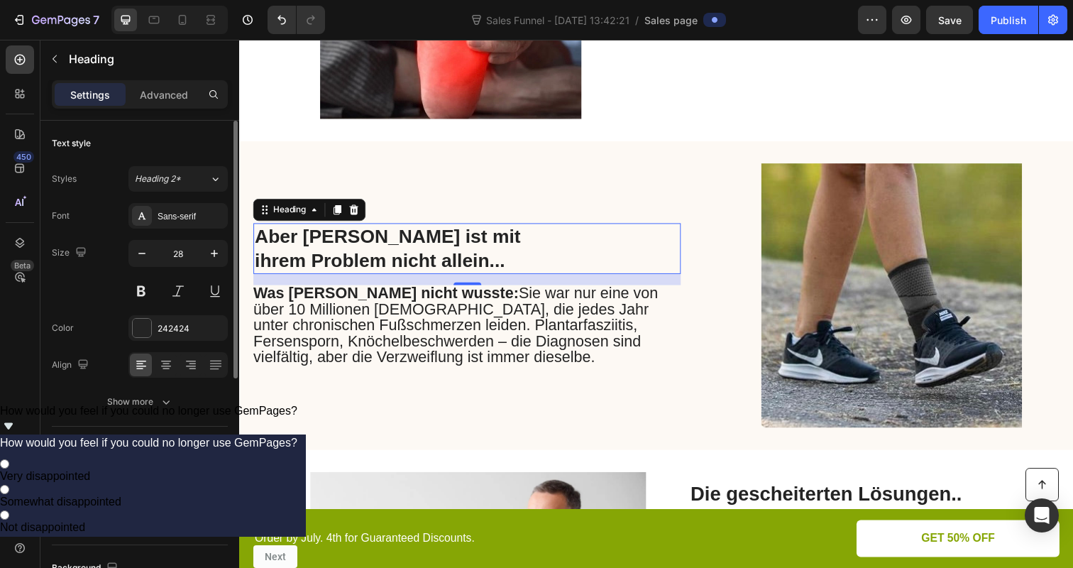
click at [647, 246] on div "Aber Sarah ist mit ihrem Problem nicht allein..." at bounding box center [471, 253] width 436 height 52
click at [583, 236] on div "Aber Sarah ist mit ihrem Problem nicht allein..." at bounding box center [471, 253] width 436 height 52
click at [688, 245] on div "Aber Sarah ist mit ihrem Problem nicht allein..." at bounding box center [471, 253] width 436 height 52
click at [573, 238] on h2 "Aber Sarah ist mit ihrem Problem nicht allein..." at bounding box center [413, 253] width 320 height 52
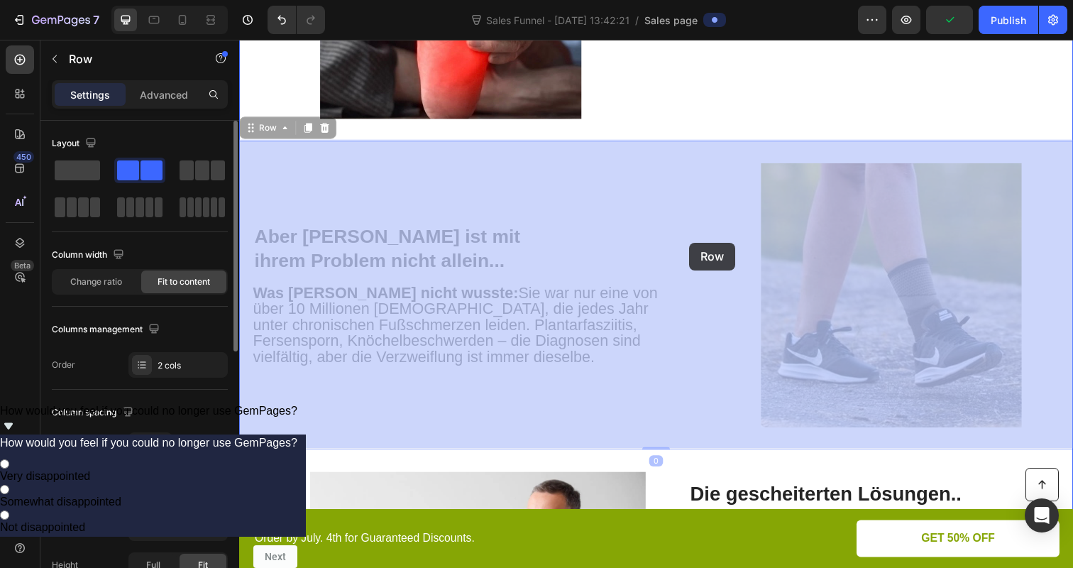
drag, startPoint x: 690, startPoint y: 247, endPoint x: 698, endPoint y: 247, distance: 8.5
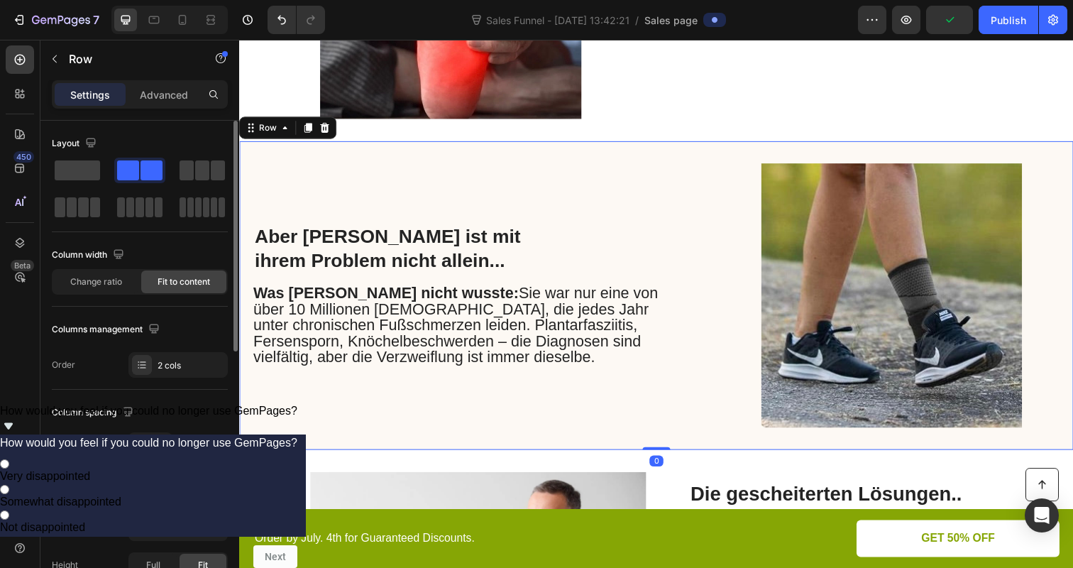
click at [698, 247] on div "⁠⁠⁠⁠⁠⁠⁠ Aber Sarah ist mit ihrem Problem nicht allein... Heading Was Sarah nich…" at bounding box center [664, 300] width 851 height 315
click at [518, 247] on span "Aber Sarah ist mit ihrem Problem nicht allein..." at bounding box center [391, 253] width 272 height 46
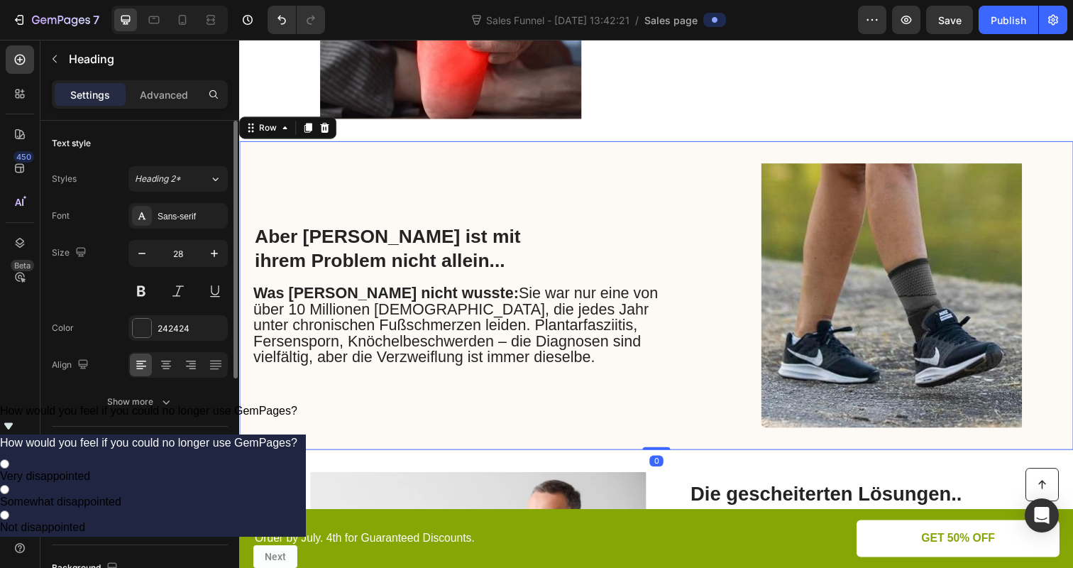
click at [732, 255] on div "⁠⁠⁠⁠⁠⁠⁠ Aber Sarah ist mit ihrem Problem nicht allein... Heading Was Sarah nich…" at bounding box center [664, 300] width 851 height 315
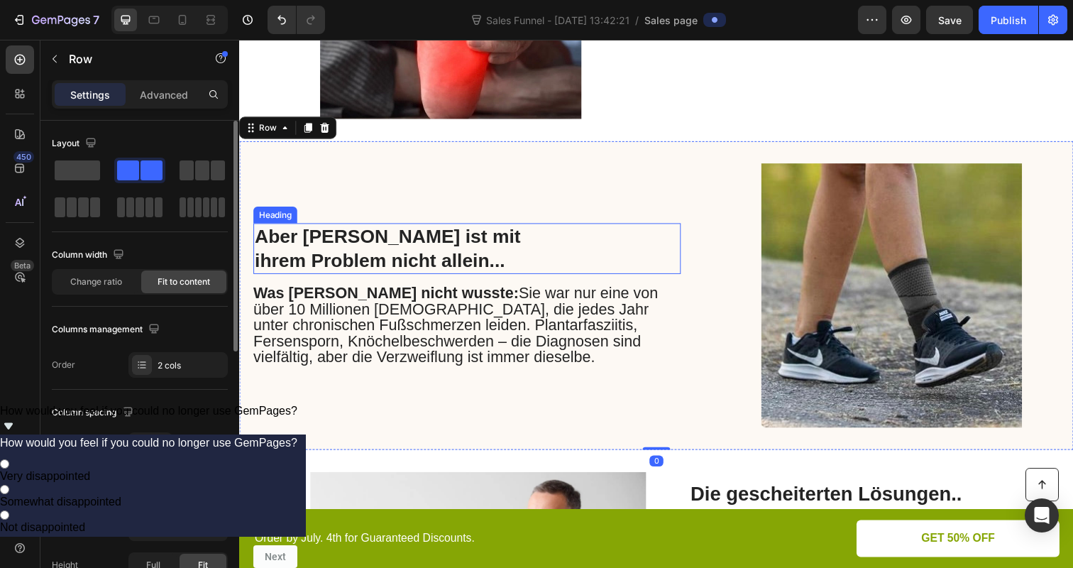
click at [671, 252] on div "⁠⁠⁠⁠⁠⁠⁠ Aber Sarah ist mit ihrem Problem nicht allein..." at bounding box center [471, 253] width 436 height 52
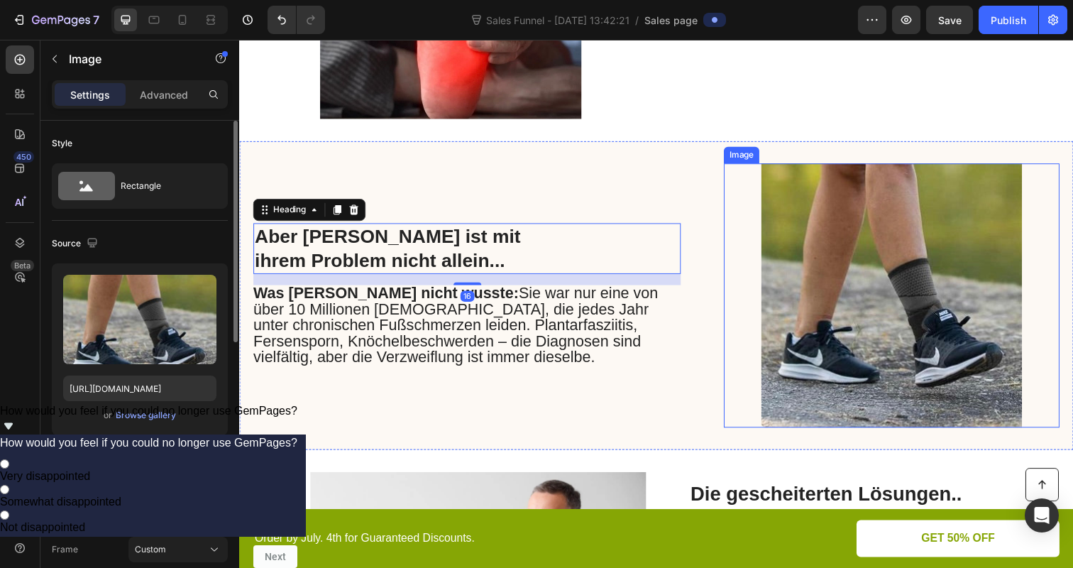
click at [743, 252] on img at bounding box center [905, 301] width 343 height 270
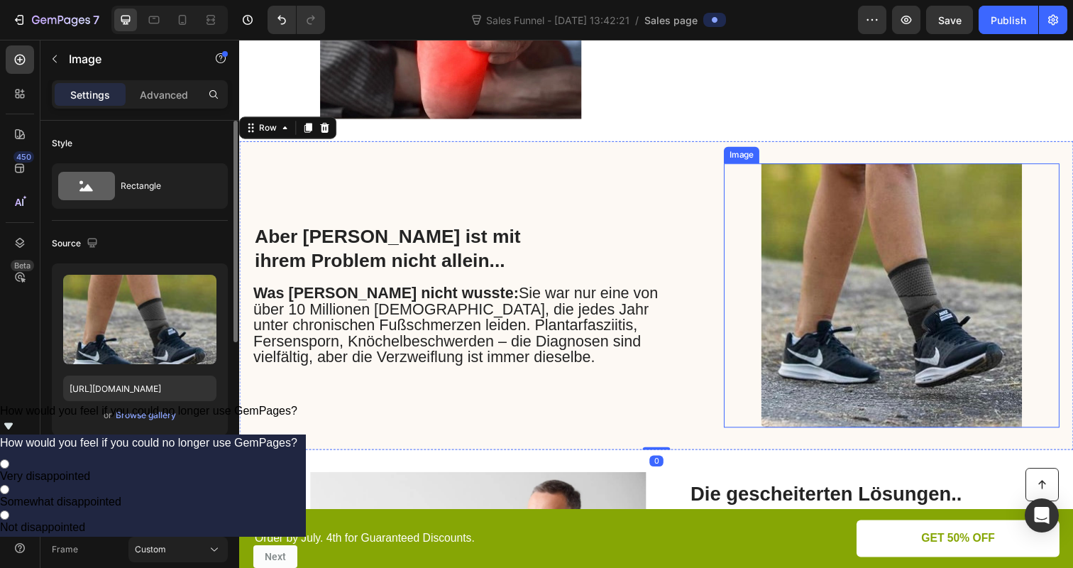
click at [747, 254] on img at bounding box center [905, 301] width 343 height 270
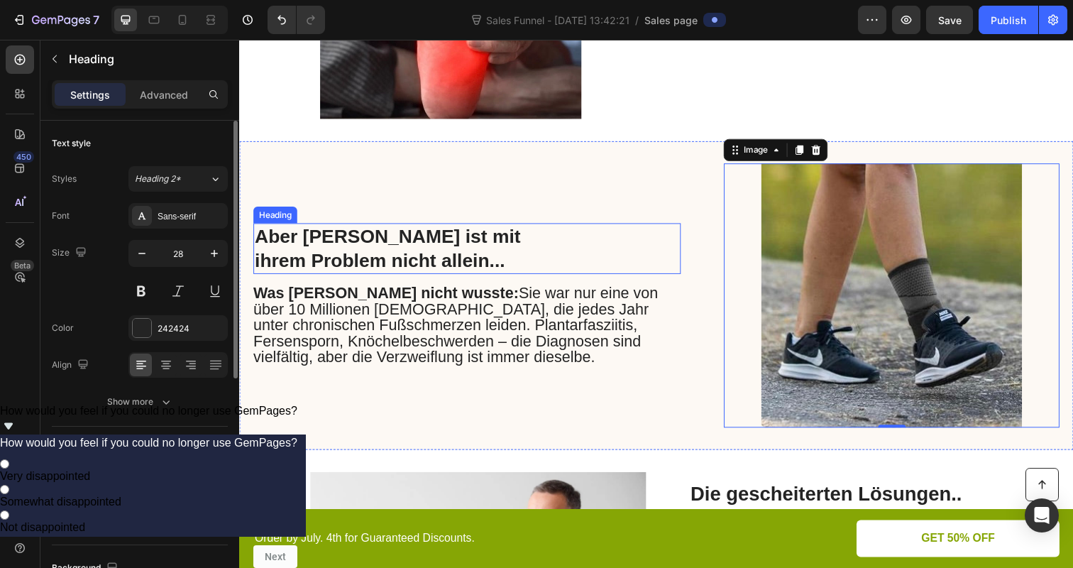
click at [568, 255] on p "⁠⁠⁠⁠⁠⁠⁠ Aber Sarah ist mit ihrem Problem nicht allein..." at bounding box center [413, 252] width 317 height 49
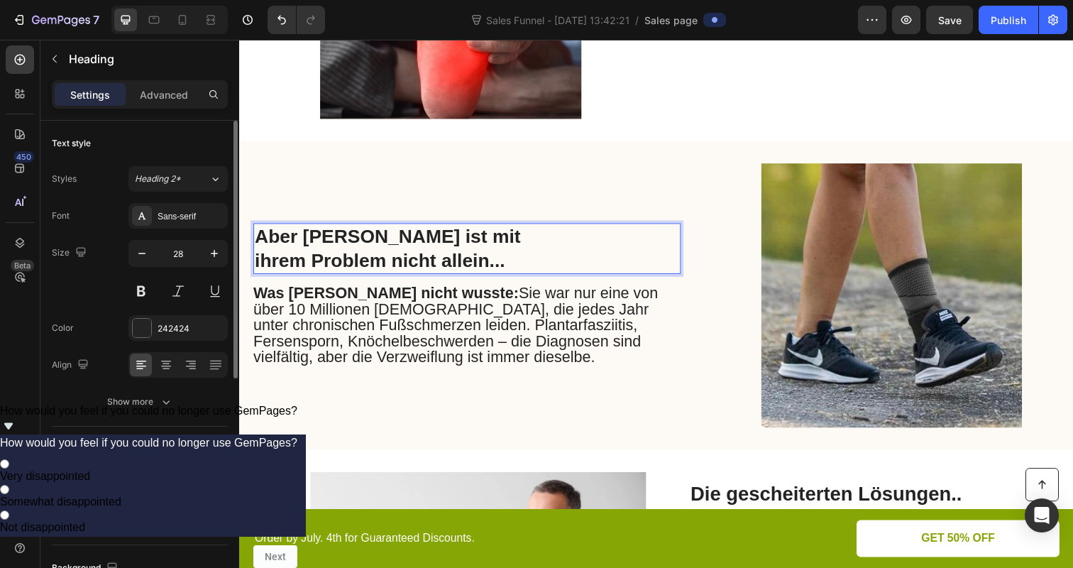
click at [568, 255] on p "Aber Sarah ist mit ihrem Problem nicht allein..." at bounding box center [413, 252] width 317 height 49
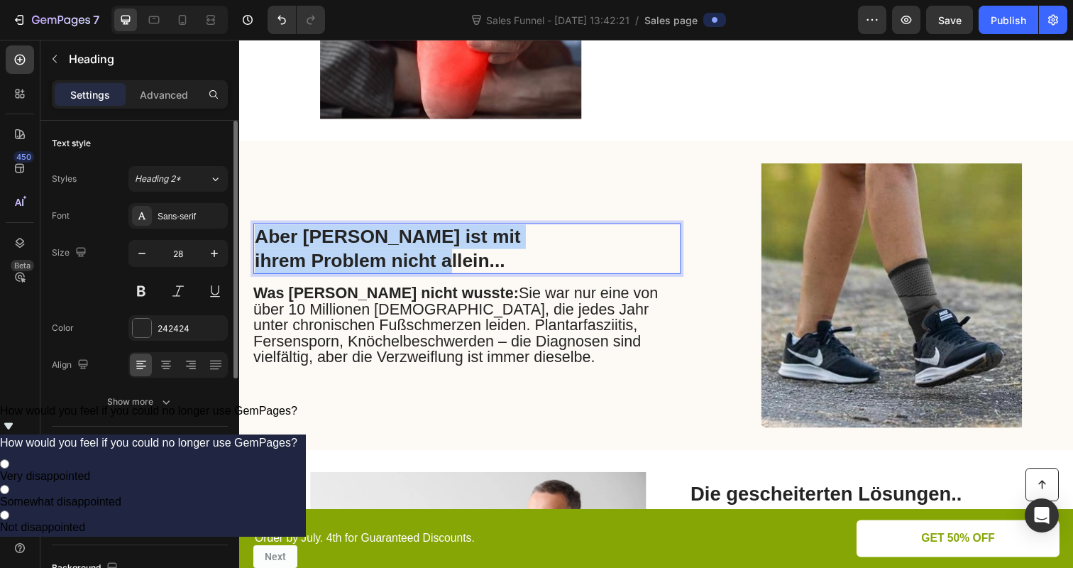
click at [568, 255] on p "Aber Sarah ist mit ihrem Problem nicht allein..." at bounding box center [413, 252] width 317 height 49
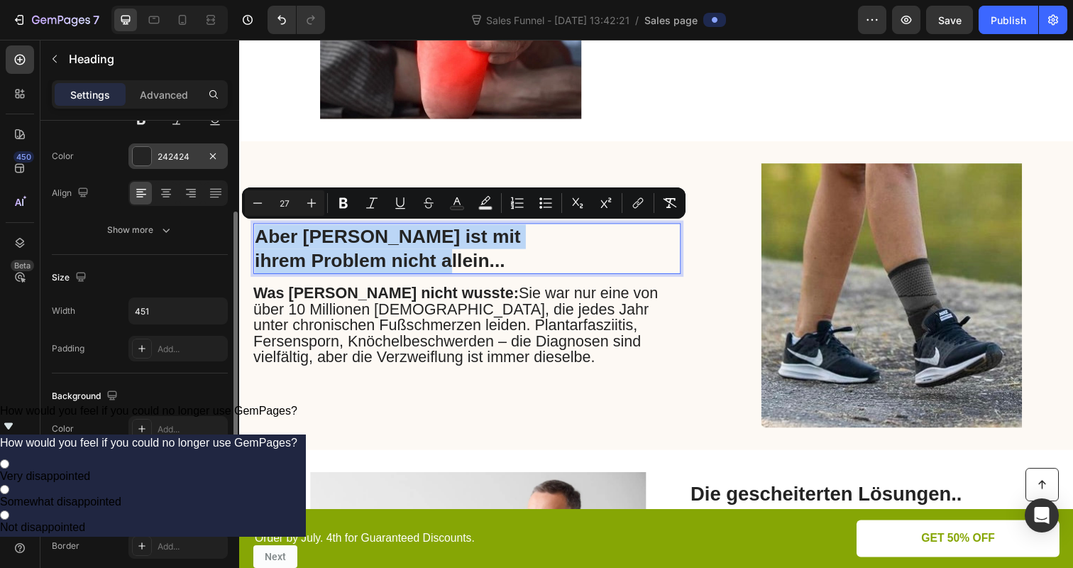
scroll to position [170, 0]
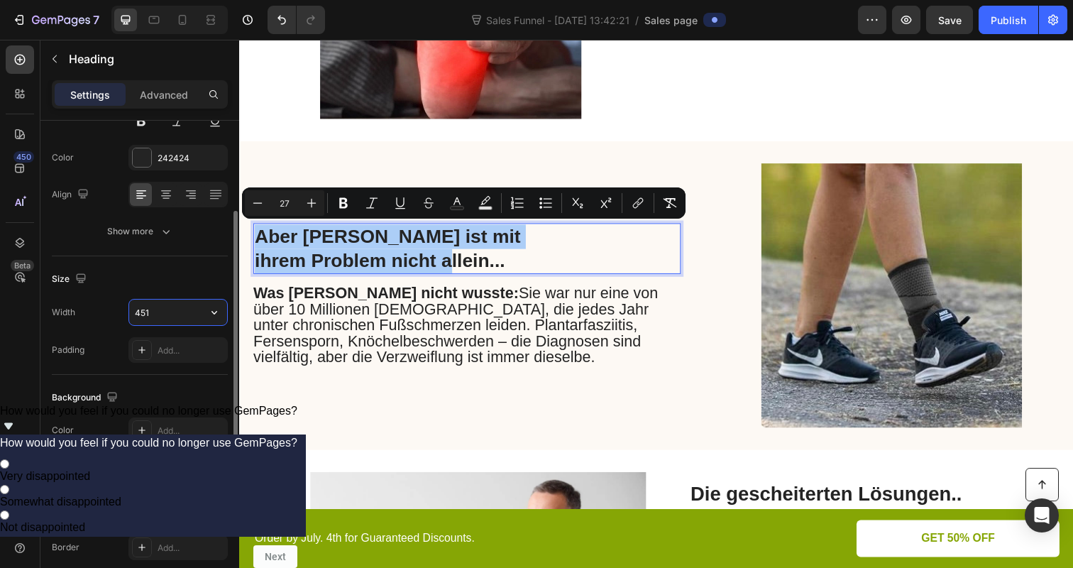
click at [180, 314] on input "451" at bounding box center [178, 312] width 98 height 26
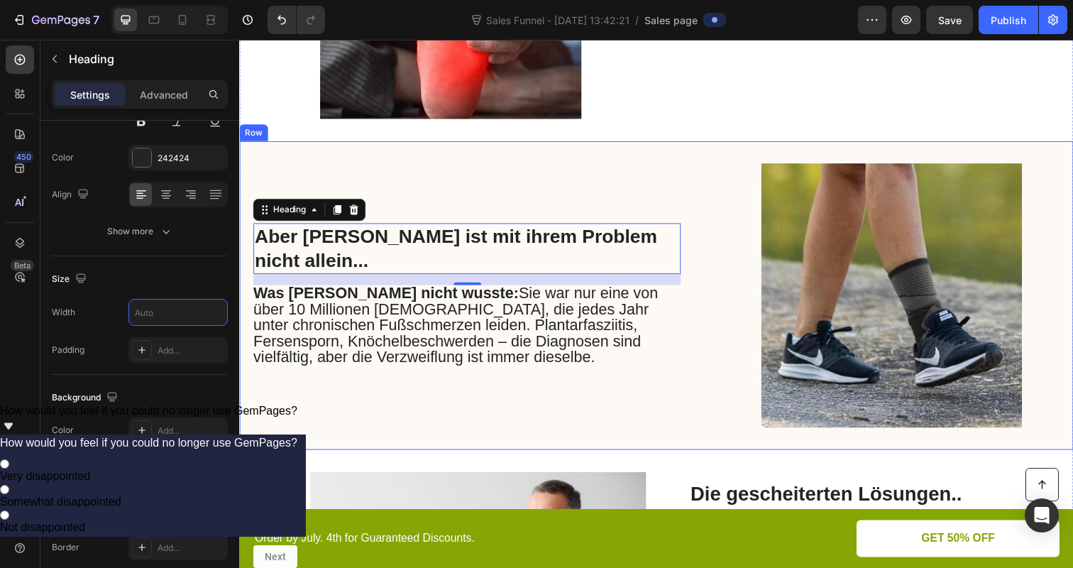
click at [268, 415] on div "⁠⁠⁠⁠⁠⁠⁠ Aber Sarah ist mit ihrem Problem nicht allein... Heading 16 Was Sarah n…" at bounding box center [471, 301] width 436 height 270
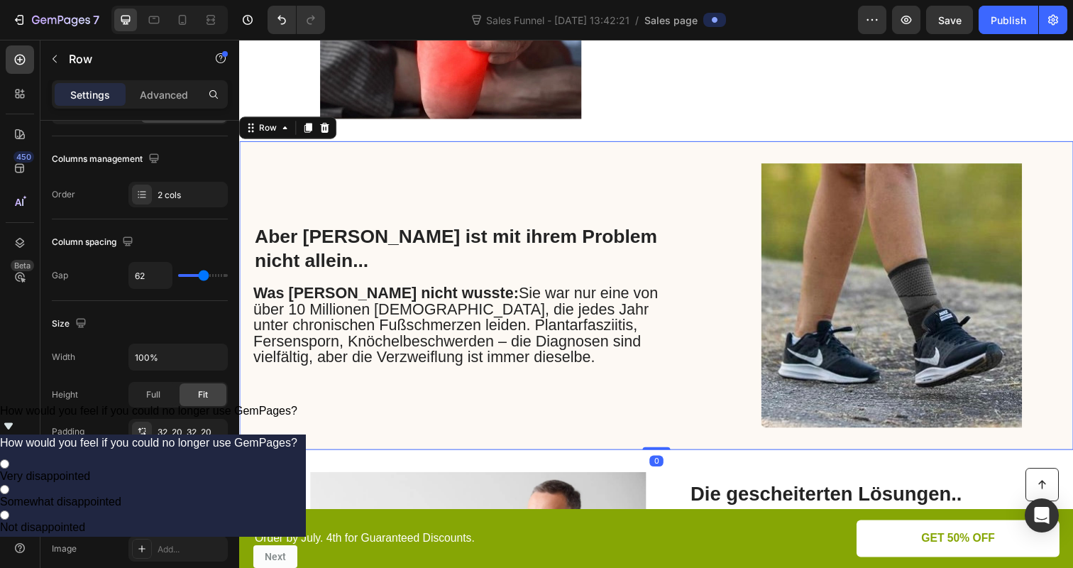
scroll to position [0, 0]
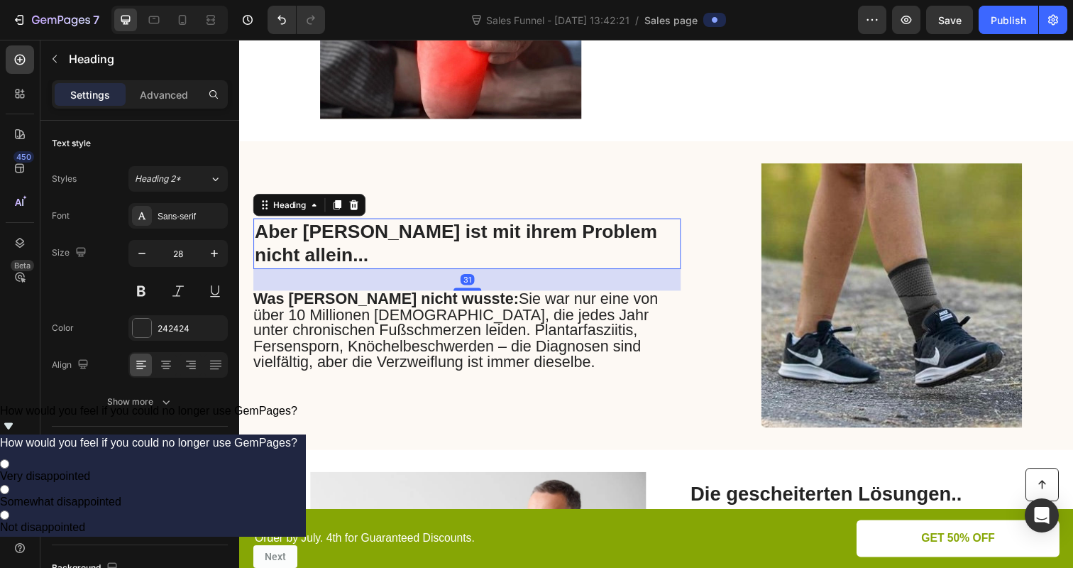
drag, startPoint x: 468, startPoint y: 276, endPoint x: 468, endPoint y: 287, distance: 10.6
click at [468, 287] on div "⁠⁠⁠⁠⁠⁠⁠ Aber Sarah ist mit ihrem Problem nicht allein... Heading 31 Was Sarah n…" at bounding box center [471, 301] width 436 height 270
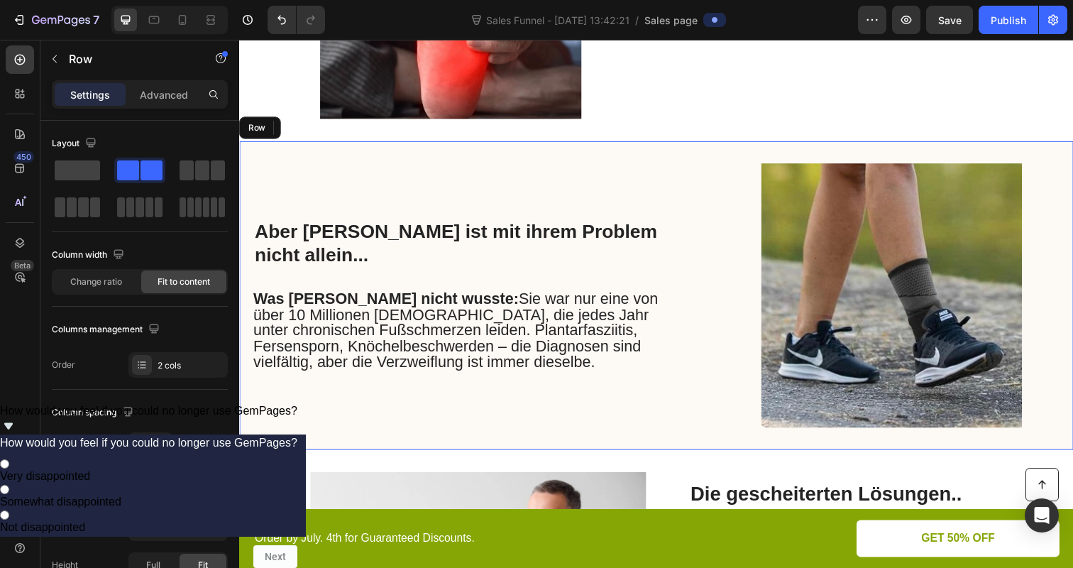
click at [562, 413] on div "⁠⁠⁠⁠⁠⁠⁠ Aber Sarah ist mit ihrem Problem nicht allein... Heading 31 Was Sarah n…" at bounding box center [471, 301] width 436 height 270
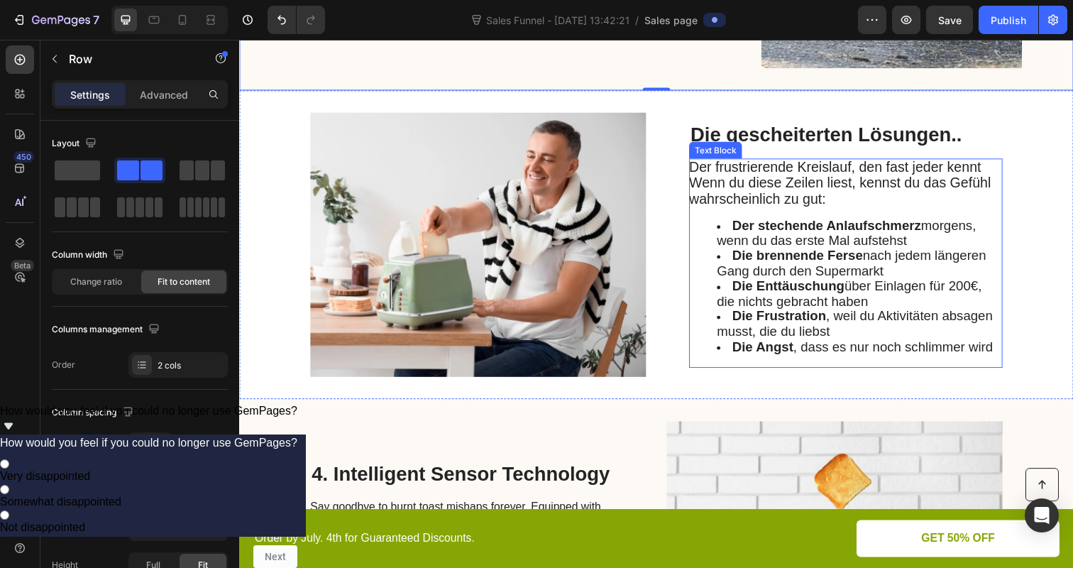
scroll to position [922, 0]
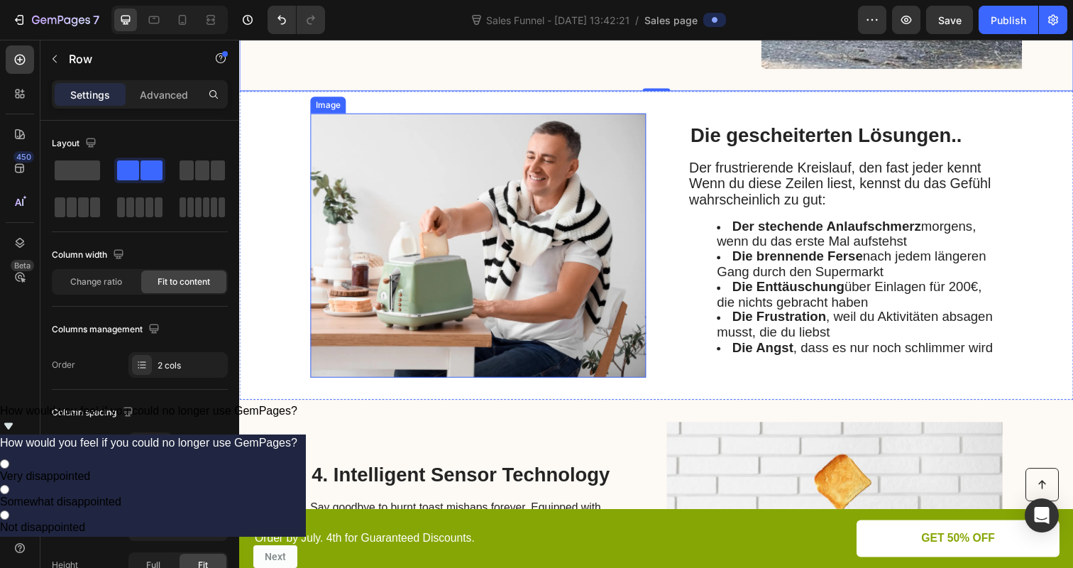
click at [489, 221] on img at bounding box center [483, 250] width 343 height 270
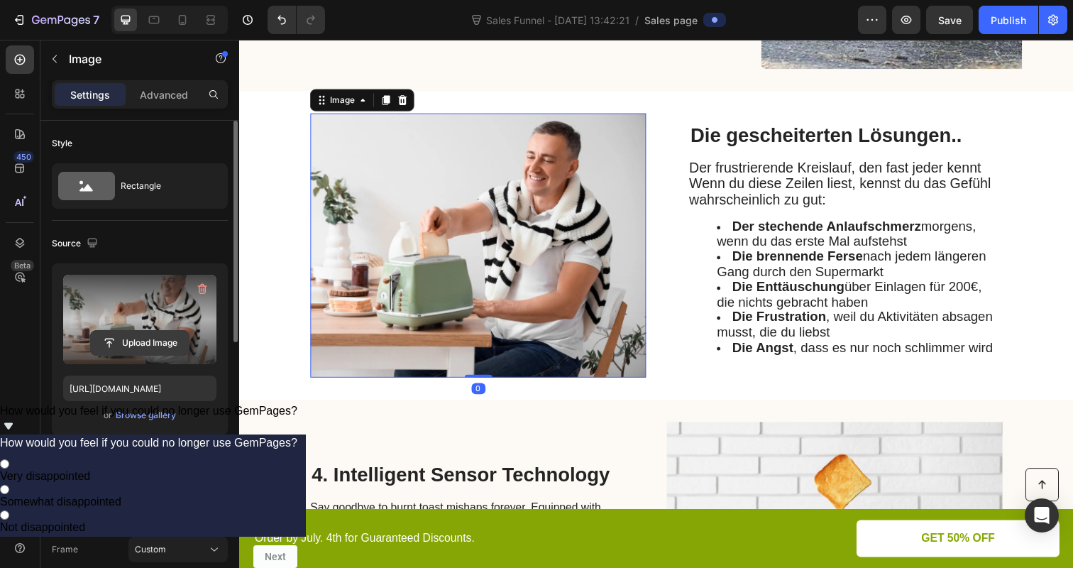
click at [133, 348] on input "file" at bounding box center [140, 343] width 98 height 24
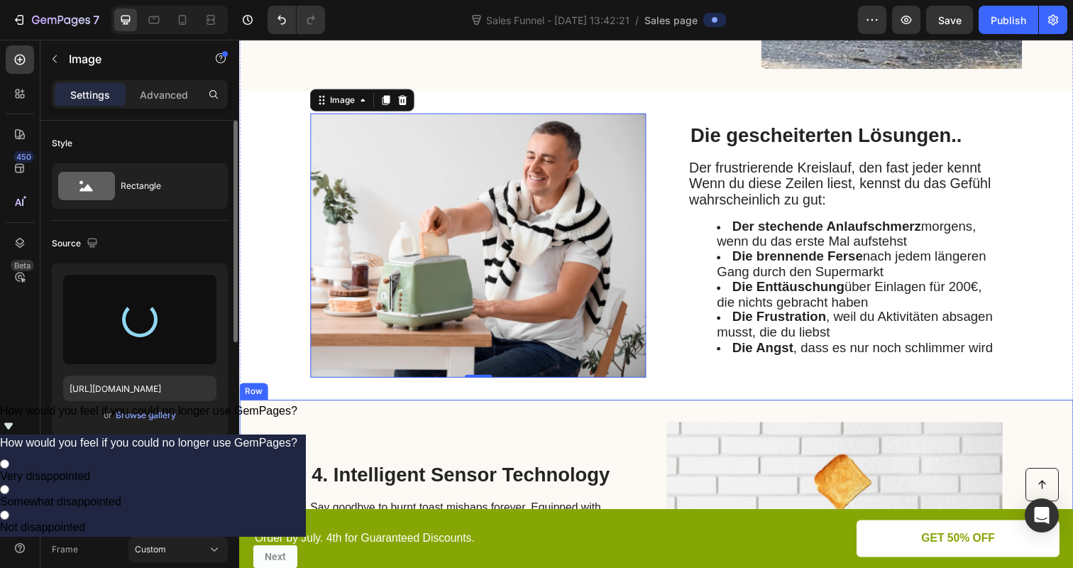
type input "https://cdn.shopify.com/s/files/1/0866/7031/1701/files/gempages_586528805158388…"
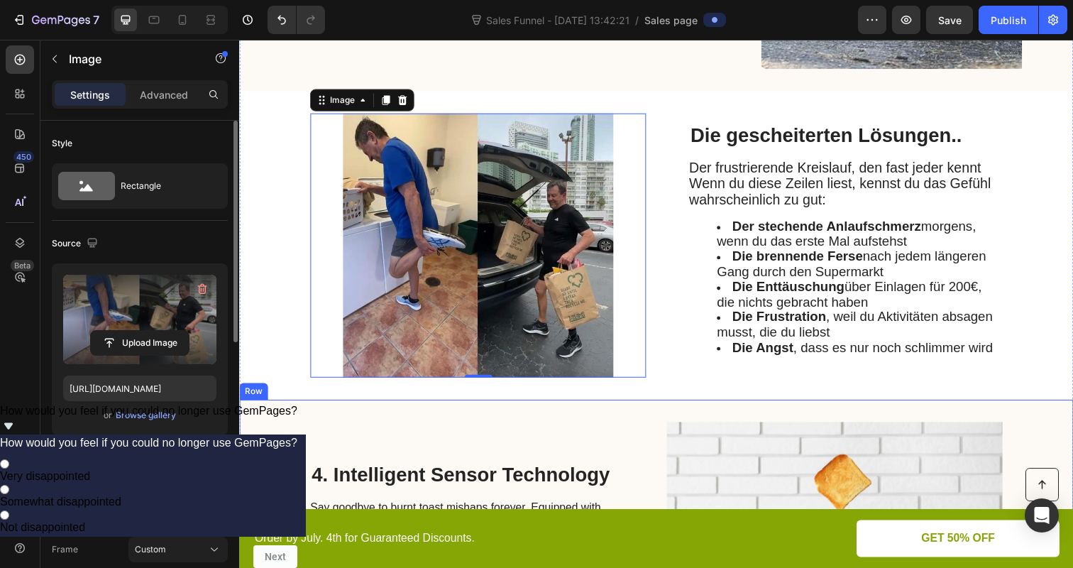
click at [581, 424] on div "4. Intelligent Sensor Technology Heading Say goodbye to burnt toast mishaps for…" at bounding box center [664, 564] width 851 height 315
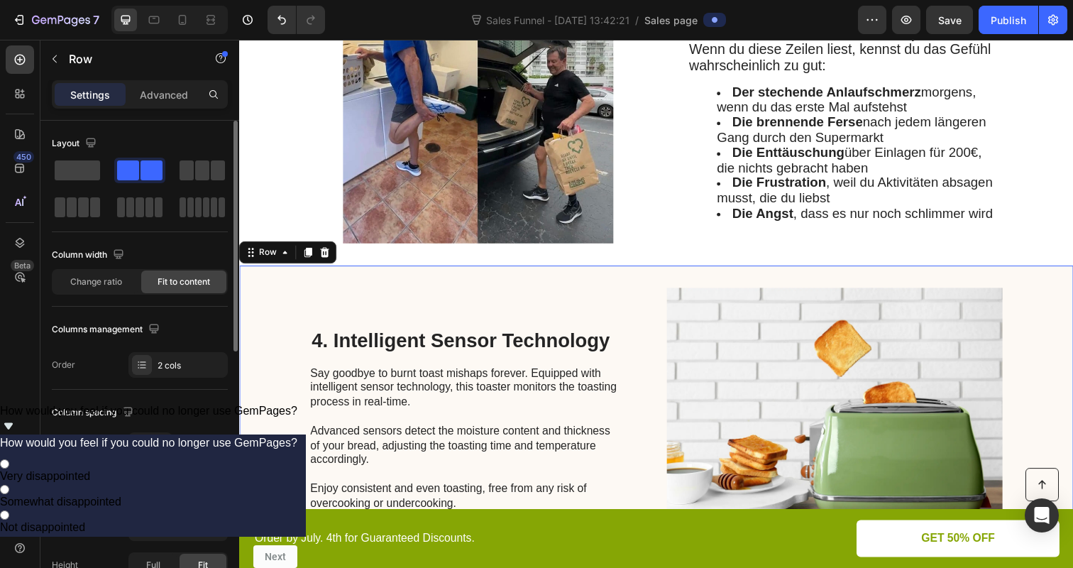
scroll to position [1096, 0]
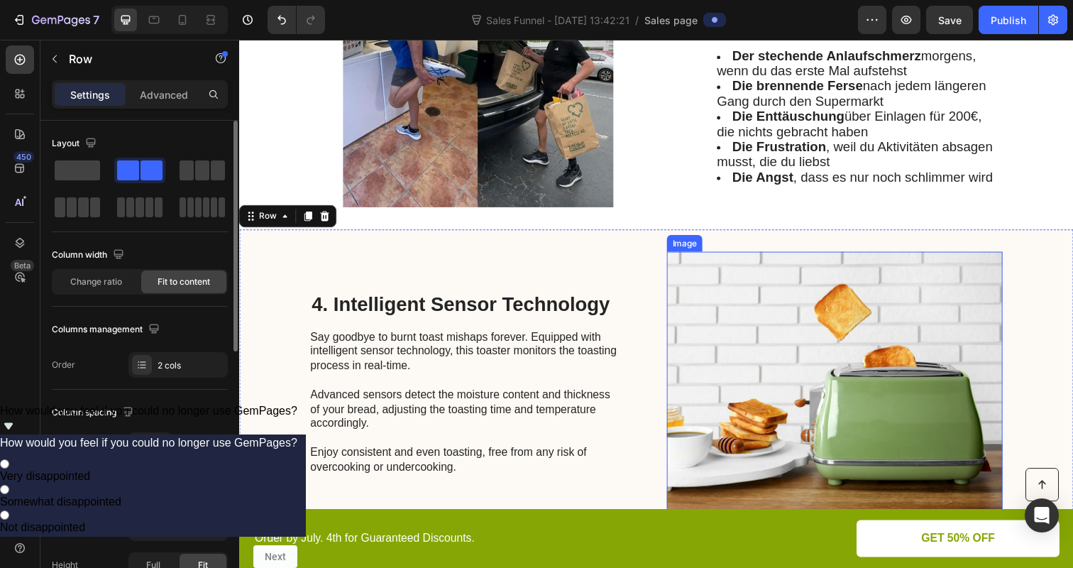
click at [805, 375] on img at bounding box center [847, 391] width 343 height 270
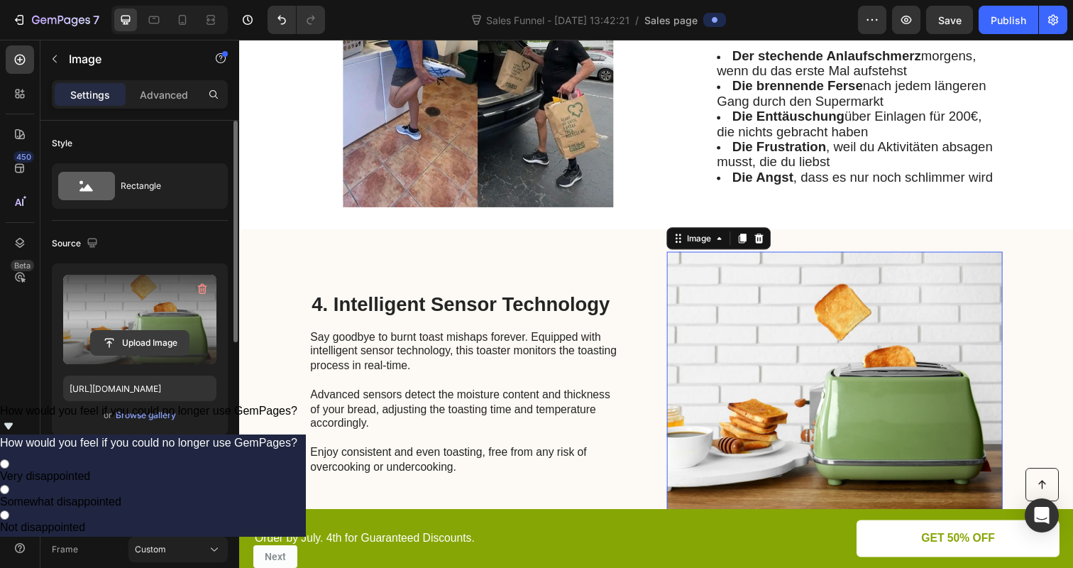
click at [145, 348] on input "file" at bounding box center [140, 343] width 98 height 24
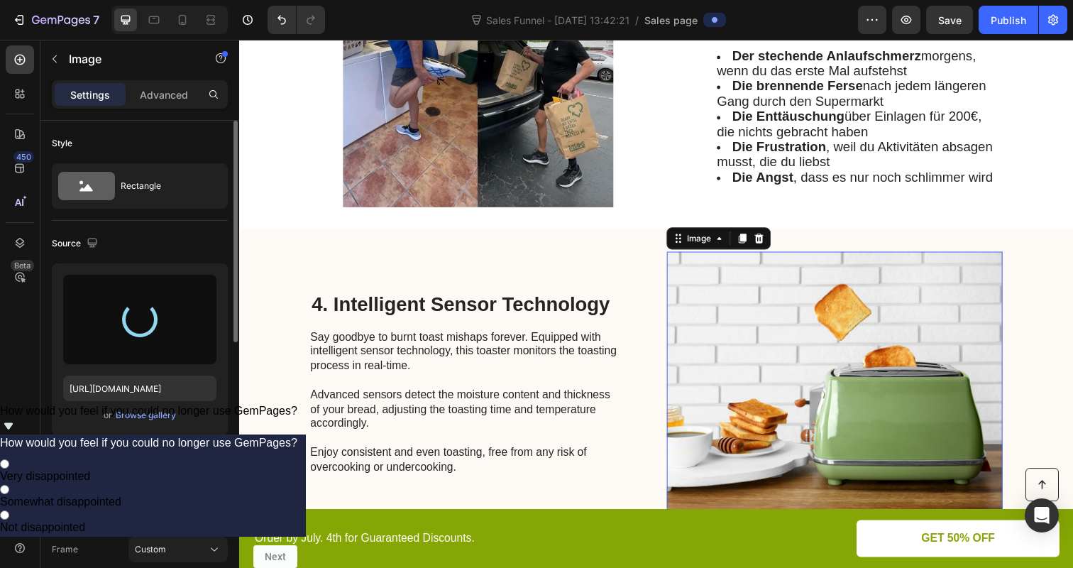
type input "[URL][DOMAIN_NAME]"
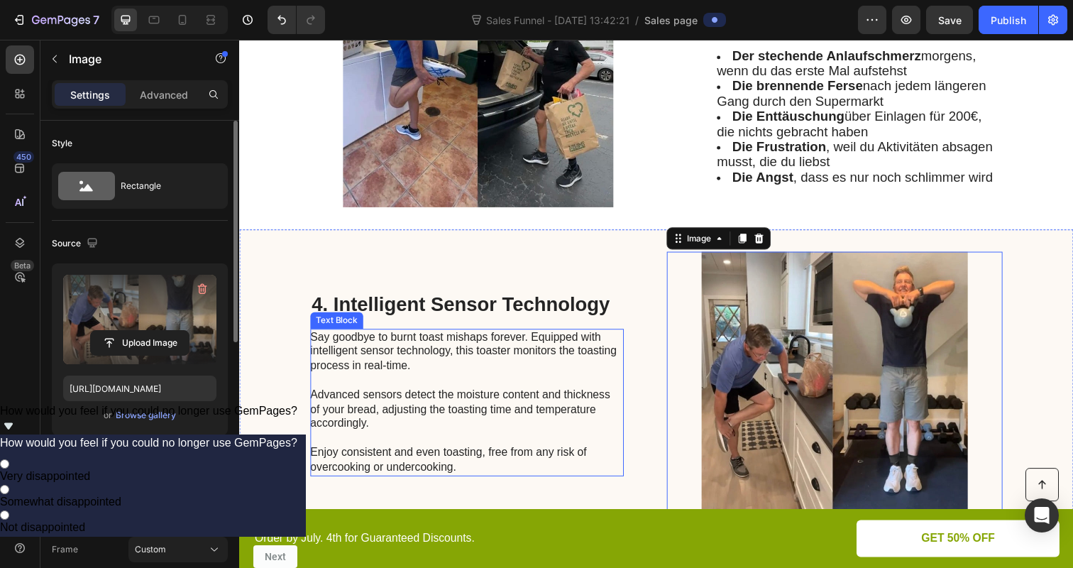
click at [506, 383] on p "Say goodbye to burnt toast mishaps forever. Equipped with intelligent sensor te…" at bounding box center [471, 410] width 319 height 148
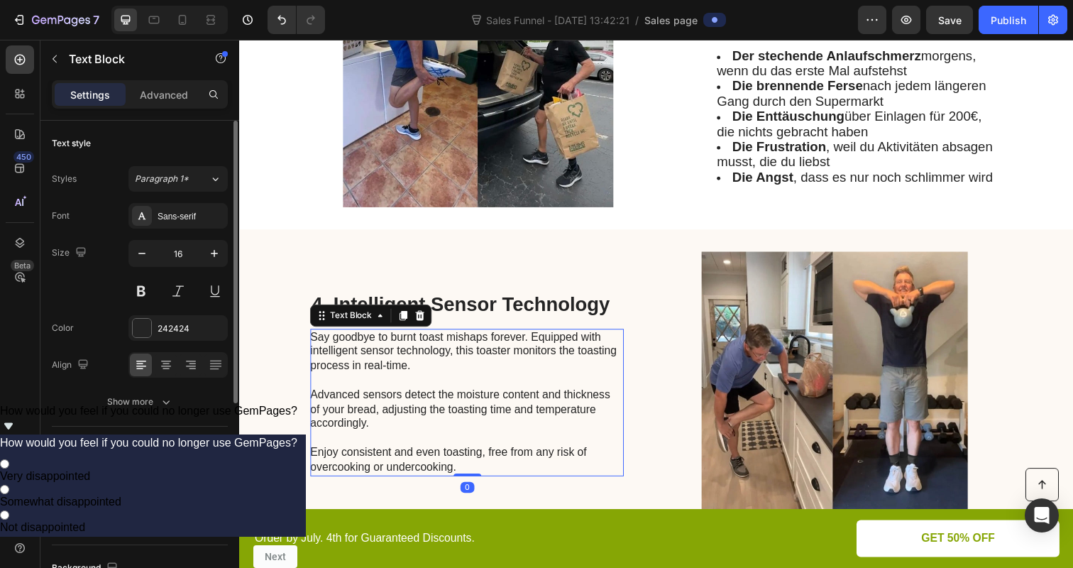
click at [506, 383] on p "Say goodbye to burnt toast mishaps forever. Equipped with intelligent sensor te…" at bounding box center [471, 410] width 319 height 148
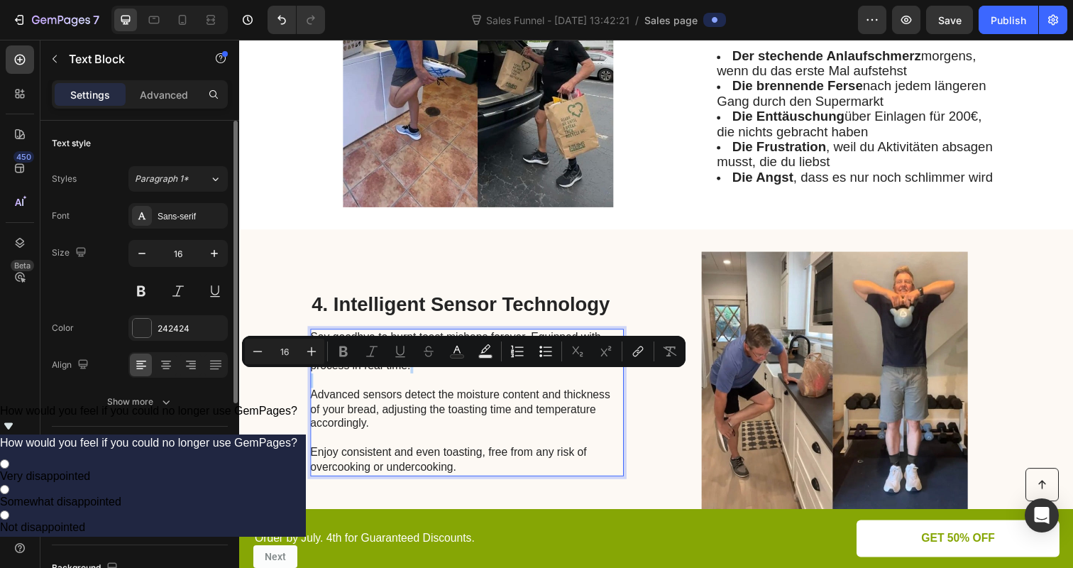
click at [506, 383] on p "Say goodbye to burnt toast mishaps forever. Equipped with intelligent sensor te…" at bounding box center [471, 410] width 319 height 148
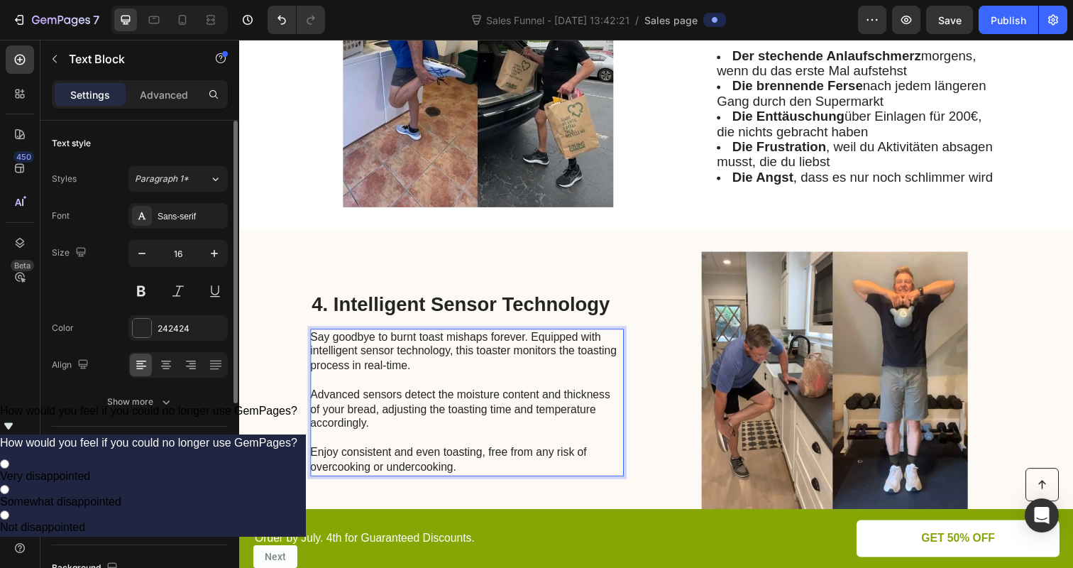
click at [402, 395] on p "Say goodbye to burnt toast mishaps forever. Equipped with intelligent sensor te…" at bounding box center [471, 410] width 319 height 148
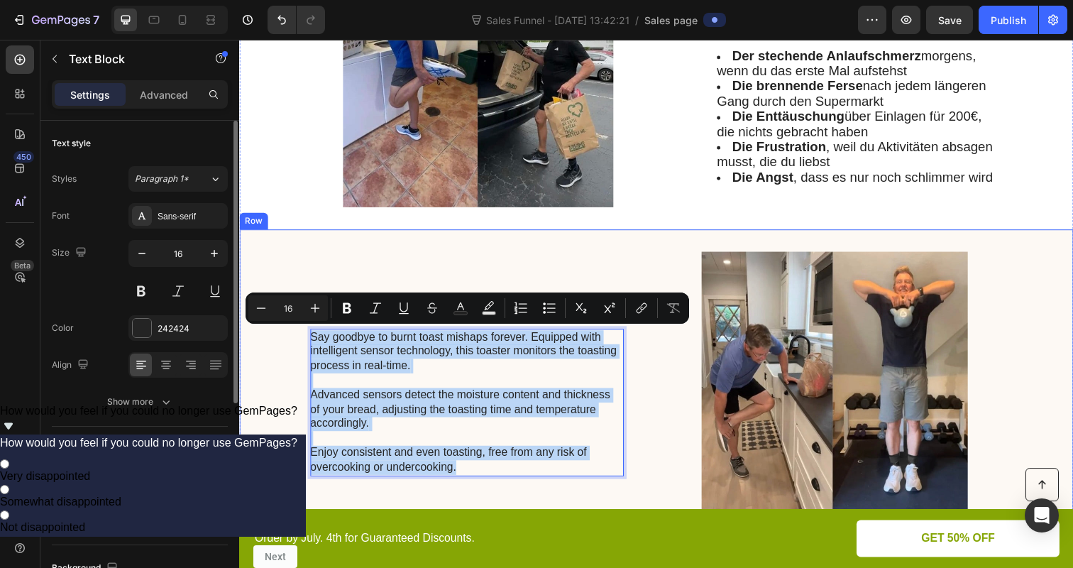
drag, startPoint x: 313, startPoint y: 338, endPoint x: 500, endPoint y: 489, distance: 240.3
click at [500, 489] on div "4. Intelligent Sensor Technology Heading Say goodbye to burnt toast mishaps for…" at bounding box center [472, 391] width 320 height 270
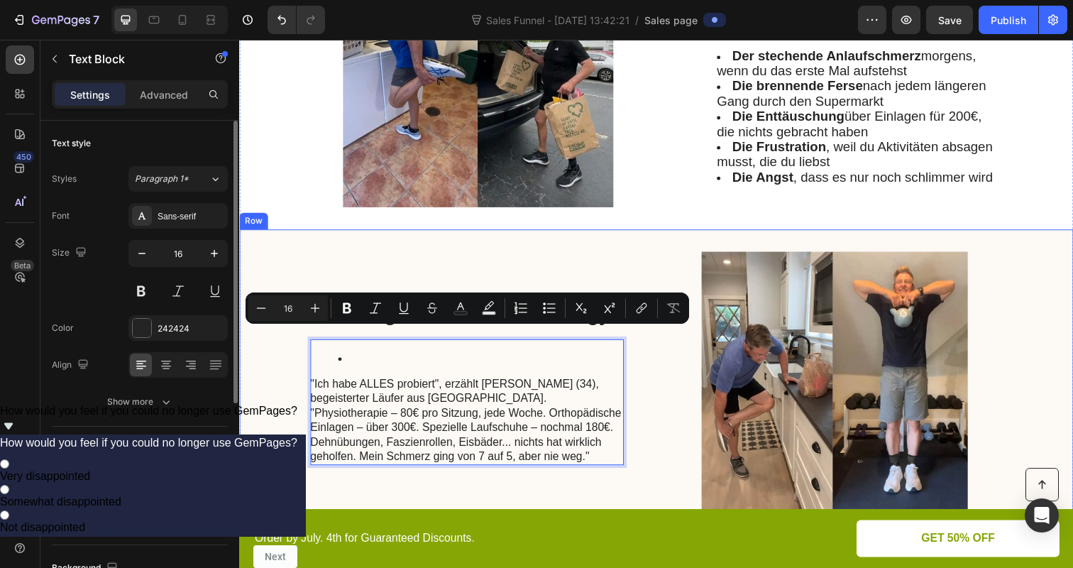
scroll to position [1107, 0]
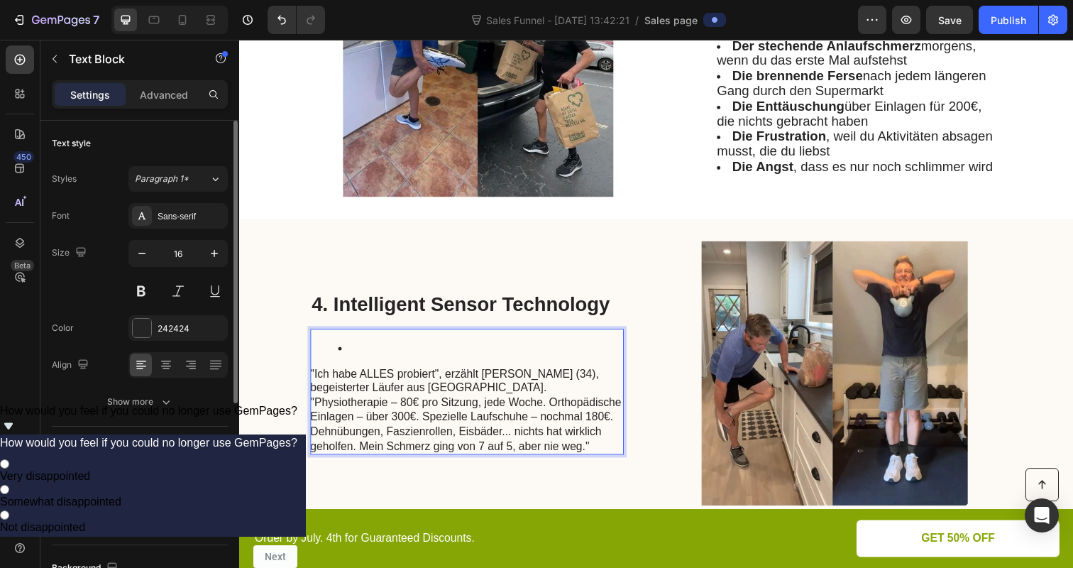
click at [380, 352] on li "Rich Text Editor. Editing area: main" at bounding box center [485, 355] width 290 height 15
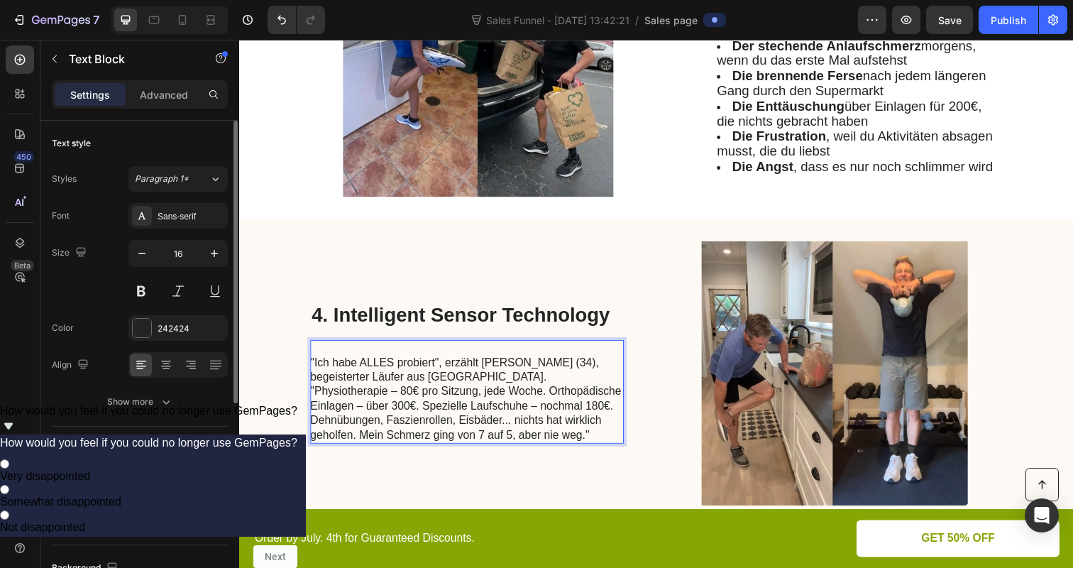
scroll to position [1118, 0]
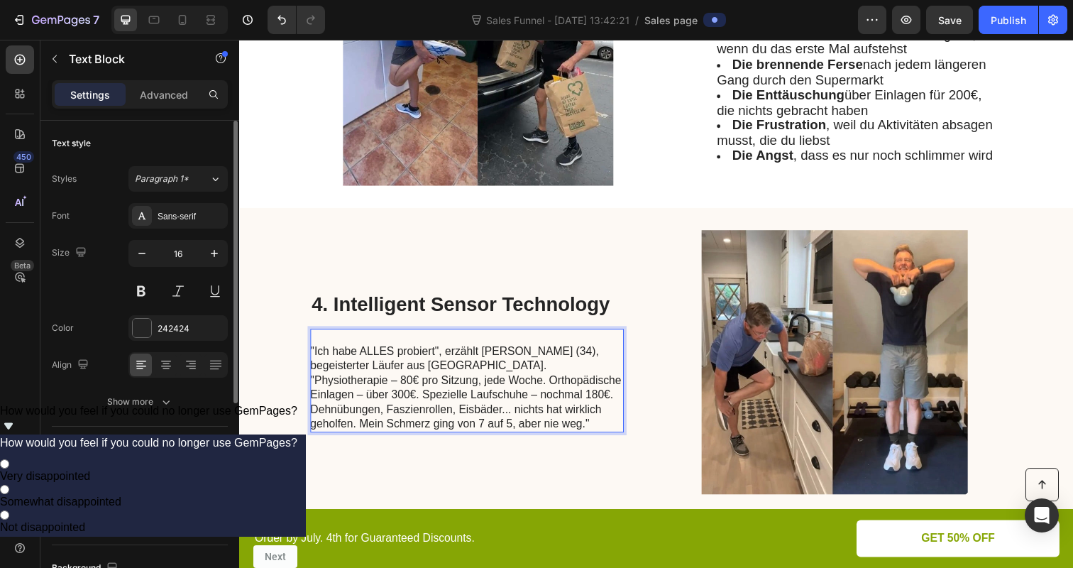
click at [312, 355] on p ""Ich habe ALLES probiert", erzählt Marco T. (34), begeisterter Läufer aus Hambu…" at bounding box center [471, 395] width 319 height 89
click at [312, 354] on p ""Ich habe ALLES probiert", erzählt Marco T. (34), begeisterter Läufer aus Hambu…" at bounding box center [471, 395] width 319 height 89
click at [313, 355] on p ""Ich habe ALLES probiert", erzählt Marco T. (34), begeisterter Läufer aus Hambu…" at bounding box center [471, 395] width 319 height 89
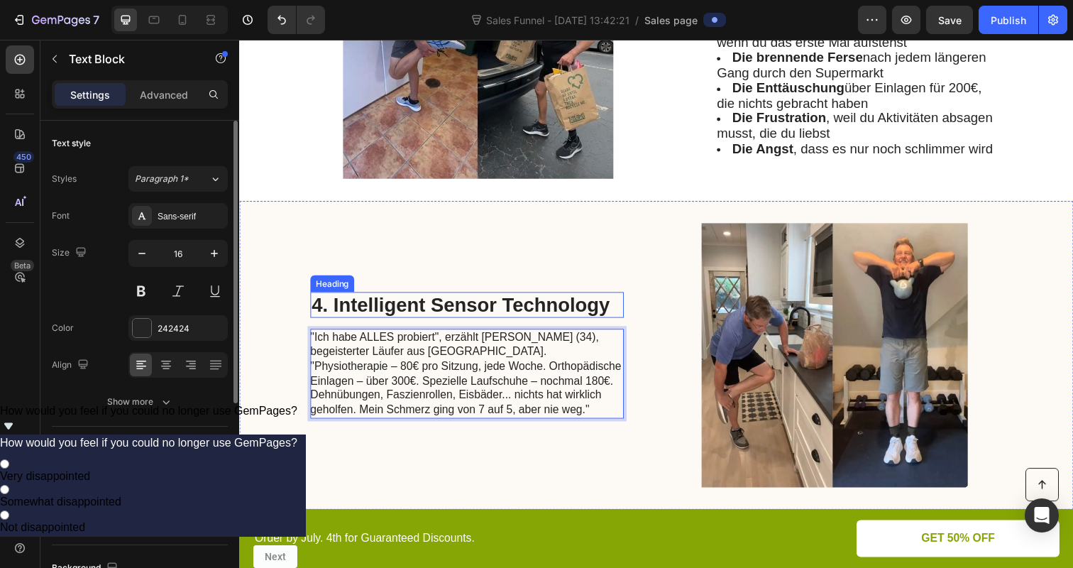
click at [385, 303] on h2 "4. Intelligent Sensor Technology" at bounding box center [472, 310] width 320 height 27
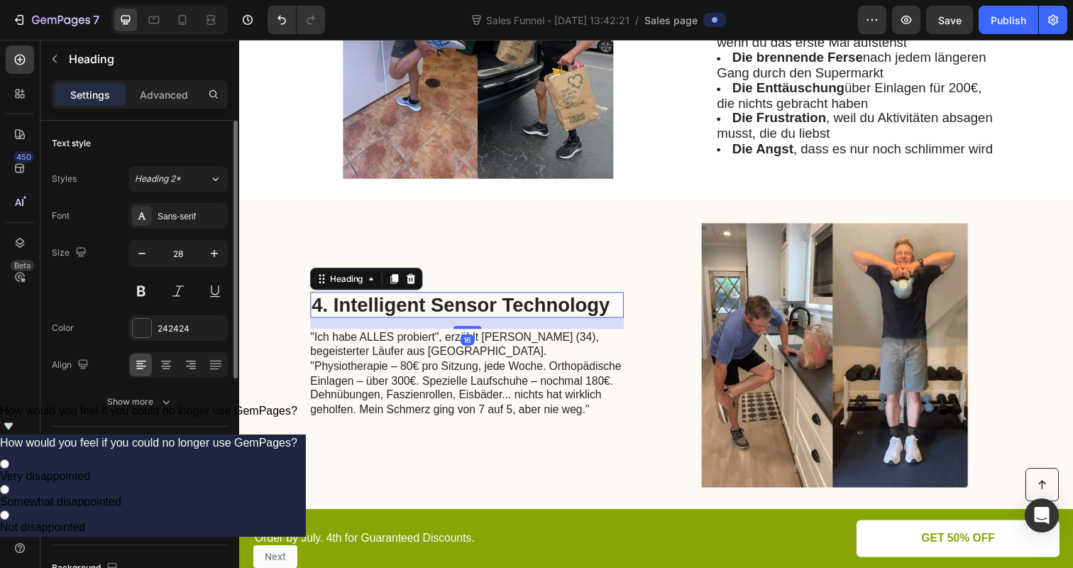
click at [385, 303] on h2 "4. Intelligent Sensor Technology" at bounding box center [472, 310] width 320 height 27
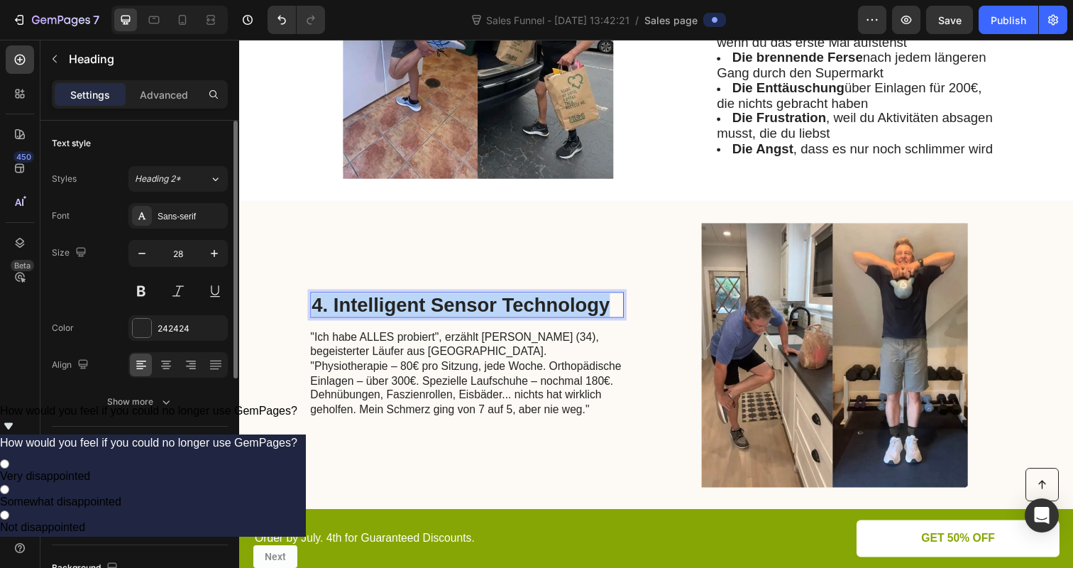
click at [385, 303] on p "4. Intelligent Sensor Technology" at bounding box center [471, 311] width 317 height 24
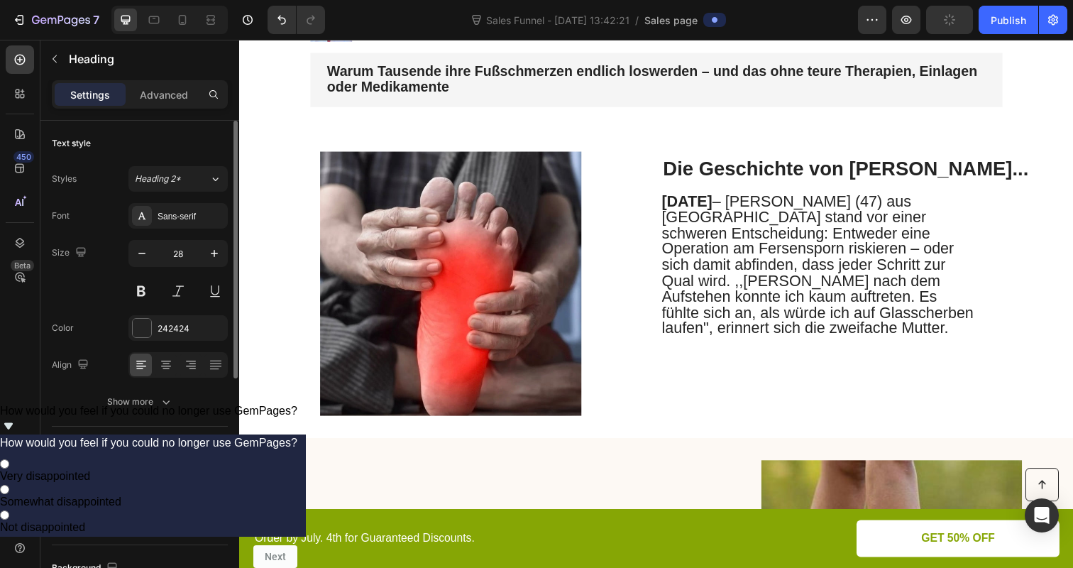
scroll to position [256, 0]
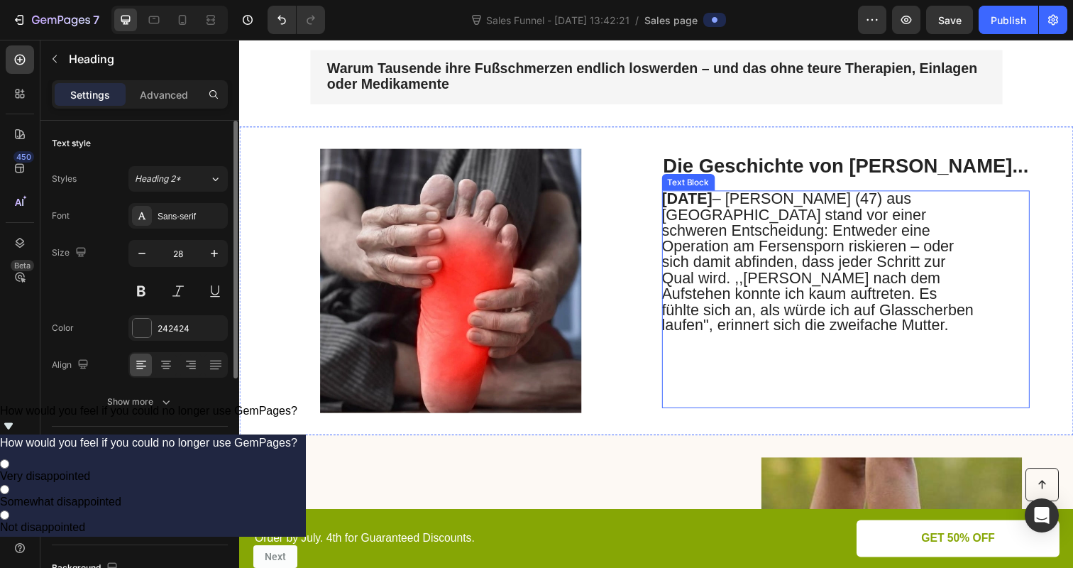
click at [802, 229] on span "September 2025 – Sarah K. (47) aus München stand vor einer schweren Entscheidun…" at bounding box center [830, 266] width 319 height 147
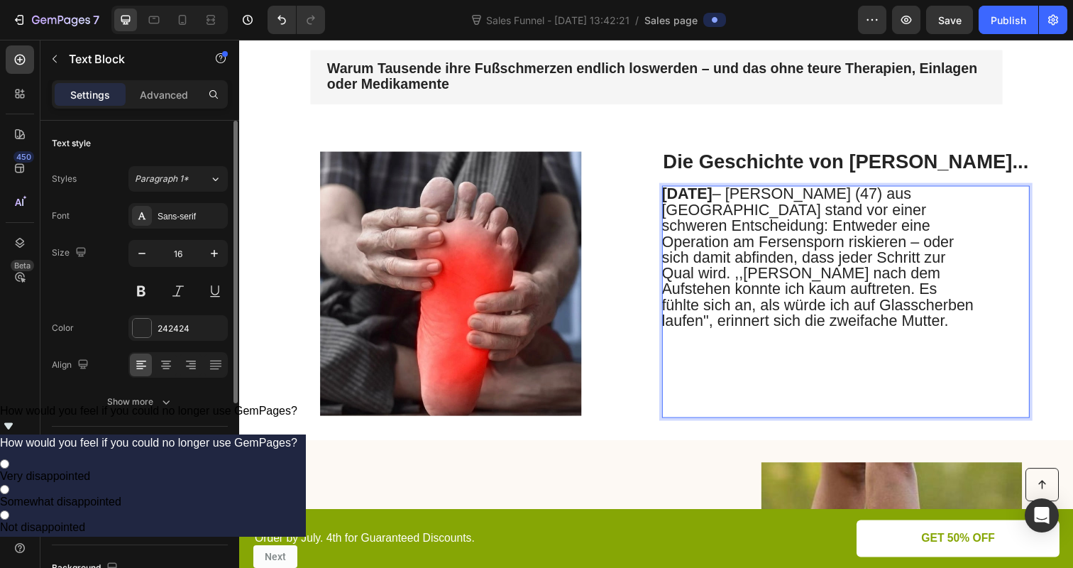
click at [843, 304] on span "September 2025 – Sarah K. (47) aus München stand vor einer schweren Entscheidun…" at bounding box center [830, 261] width 319 height 147
click at [859, 348] on p "Rich Text Editor. Editing area: main" at bounding box center [830, 380] width 319 height 89
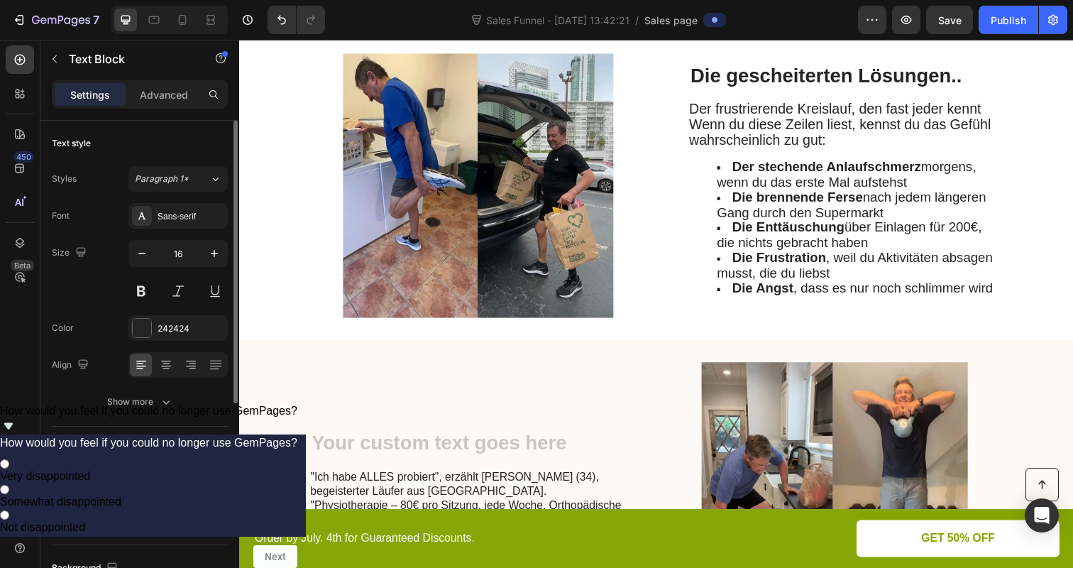
scroll to position [1275, 0]
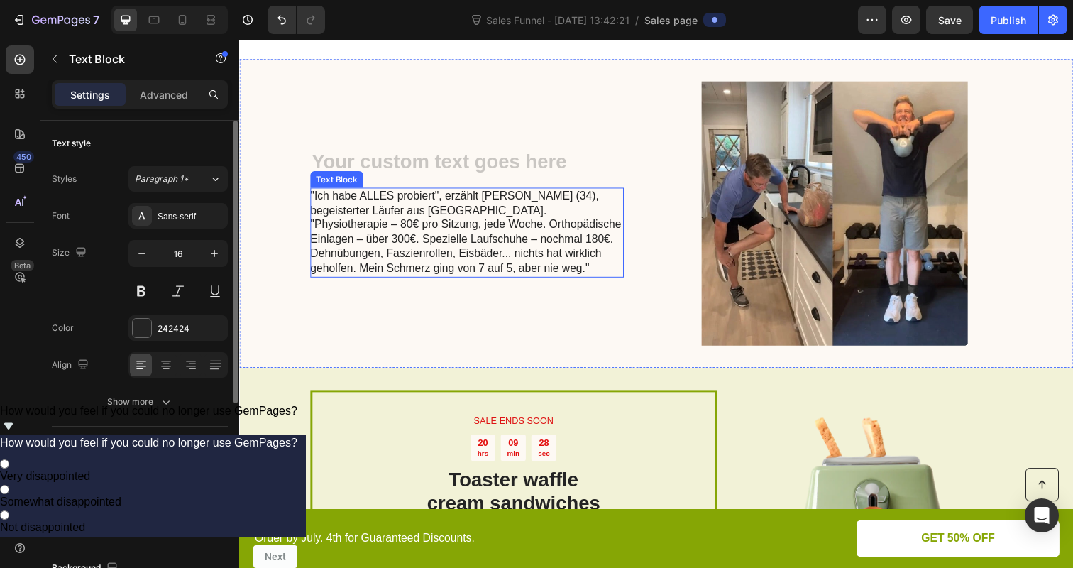
click at [473, 250] on p ""Ich habe ALLES probiert", erzählt Marco T. (34), begeisterter Läufer aus Hambu…" at bounding box center [471, 236] width 319 height 89
click at [329, 210] on p ""Ich habe ALLES probiert", erzählt Marco T. (34), begeisterter Läufer aus Hambu…" at bounding box center [471, 236] width 319 height 89
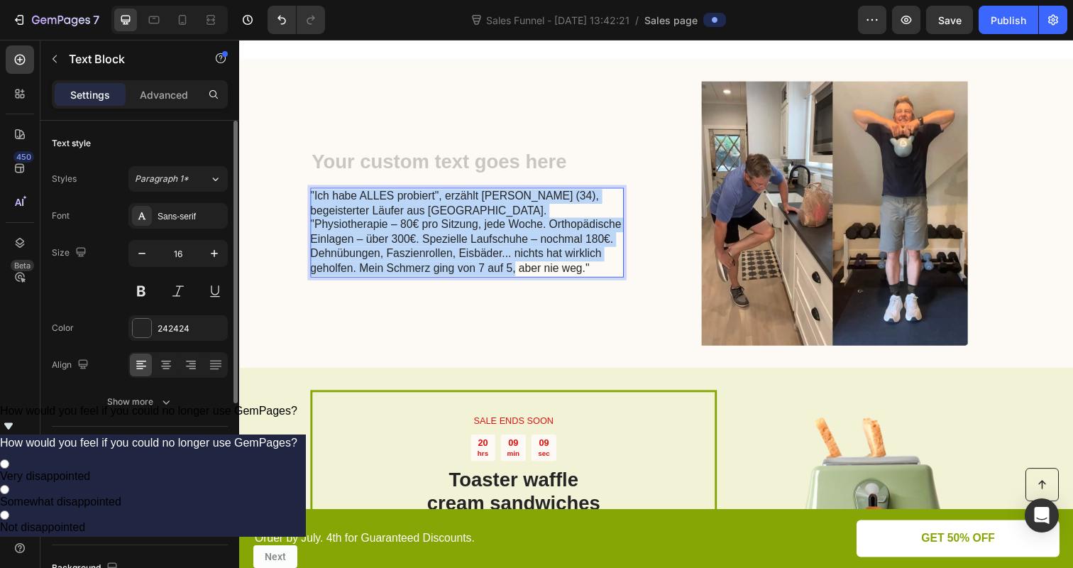
click at [329, 210] on p ""Ich habe ALLES probiert", erzählt Marco T. (34), begeisterter Läufer aus Hambu…" at bounding box center [471, 236] width 319 height 89
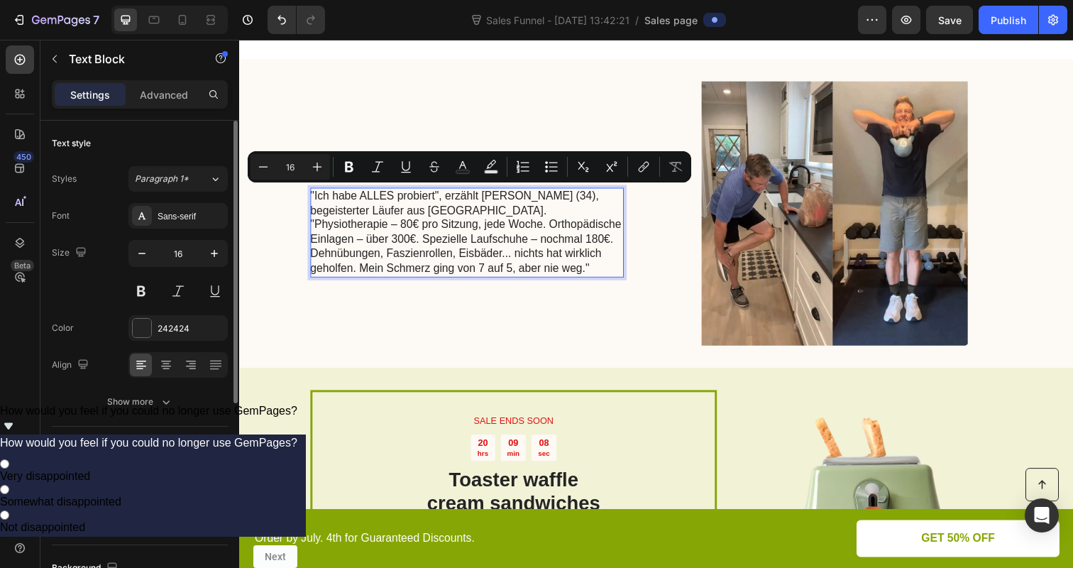
scroll to position [1227, 0]
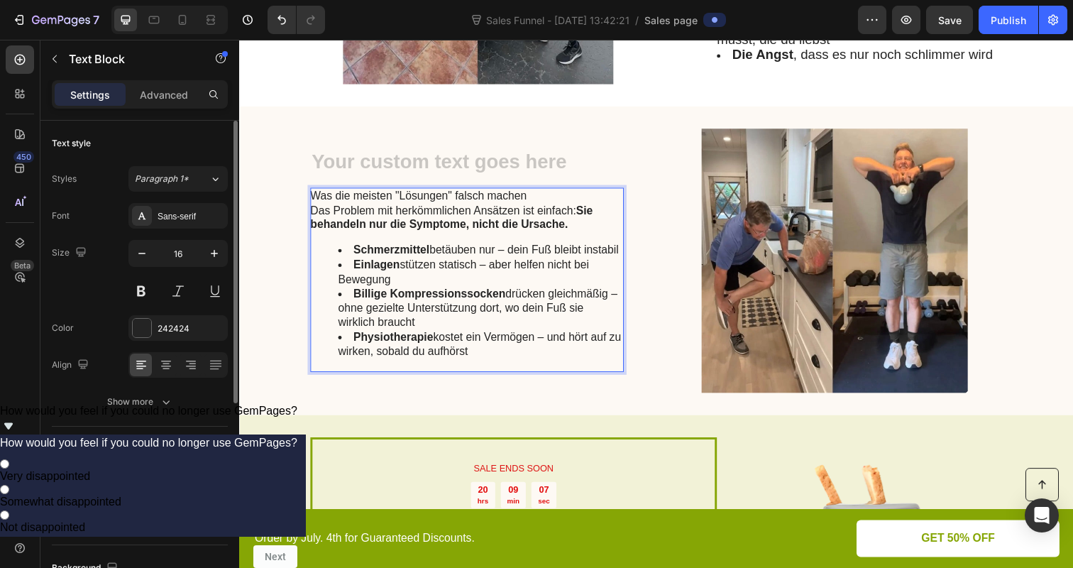
click at [318, 194] on p "Was die meisten "Lösungen" falsch machen" at bounding box center [471, 199] width 319 height 15
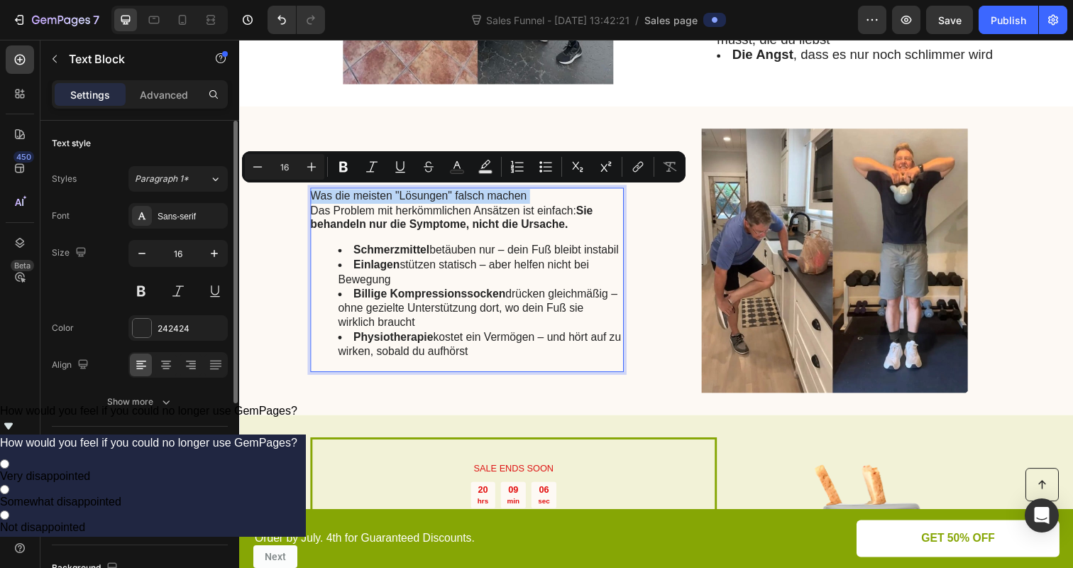
click at [318, 194] on p "Was die meisten "Lösungen" falsch machen" at bounding box center [471, 199] width 319 height 15
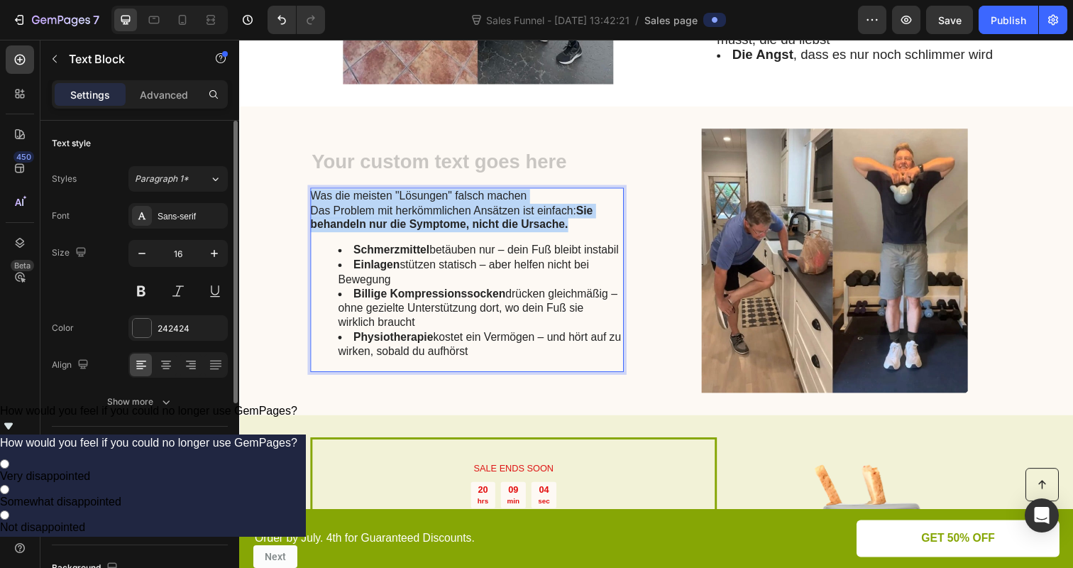
drag, startPoint x: 581, startPoint y: 228, endPoint x: 314, endPoint y: 195, distance: 269.5
click at [314, 195] on div "Was die meisten "Lösungen" falsch machen Das Problem mit herkömmlichen Ansätzen…" at bounding box center [472, 285] width 320 height 188
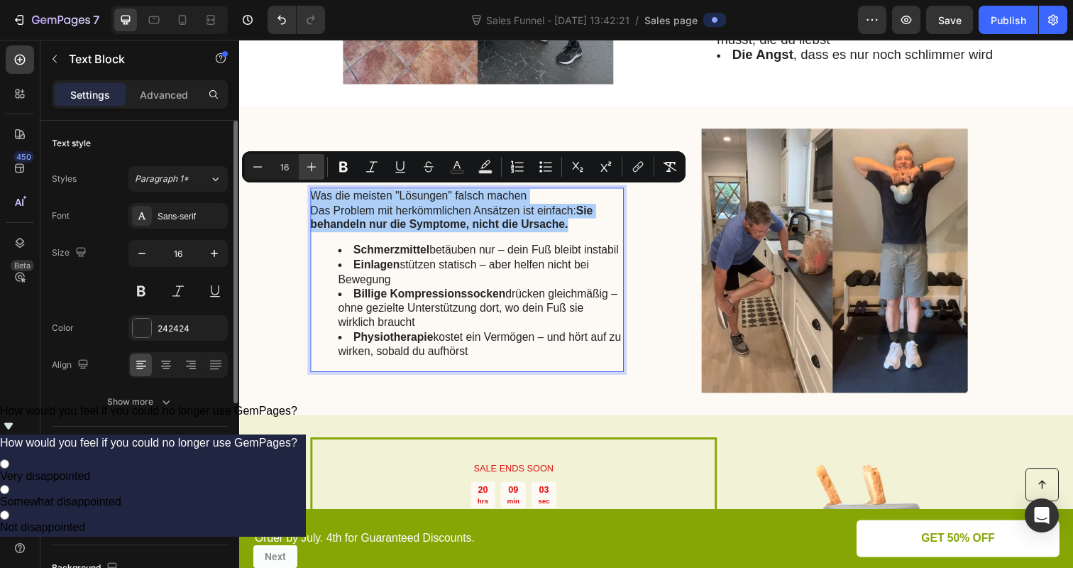
click at [316, 165] on icon "Editor contextual toolbar" at bounding box center [311, 167] width 14 height 14
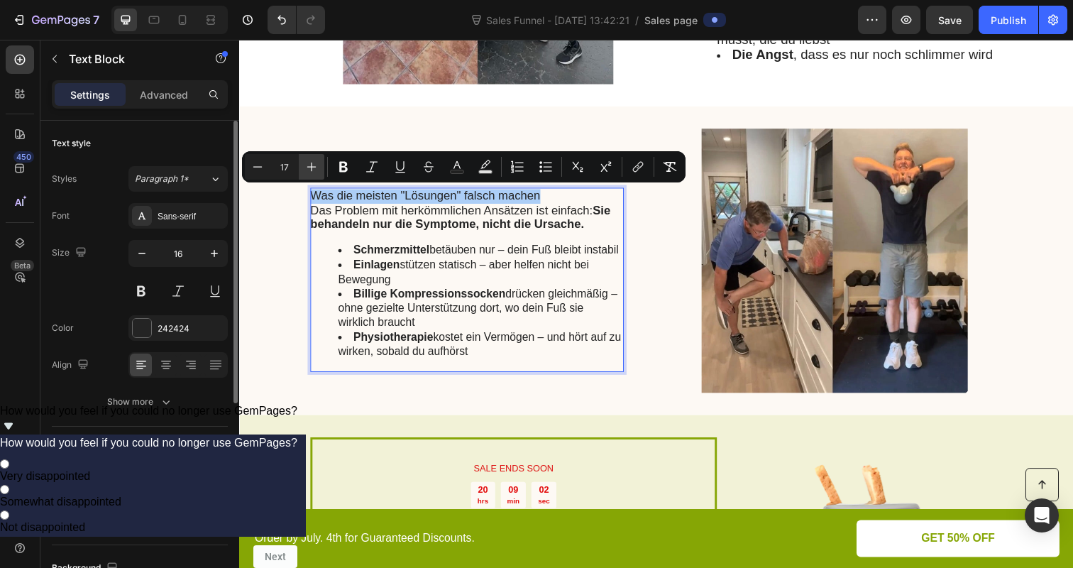
click at [316, 165] on icon "Editor contextual toolbar" at bounding box center [311, 167] width 14 height 14
type input "18"
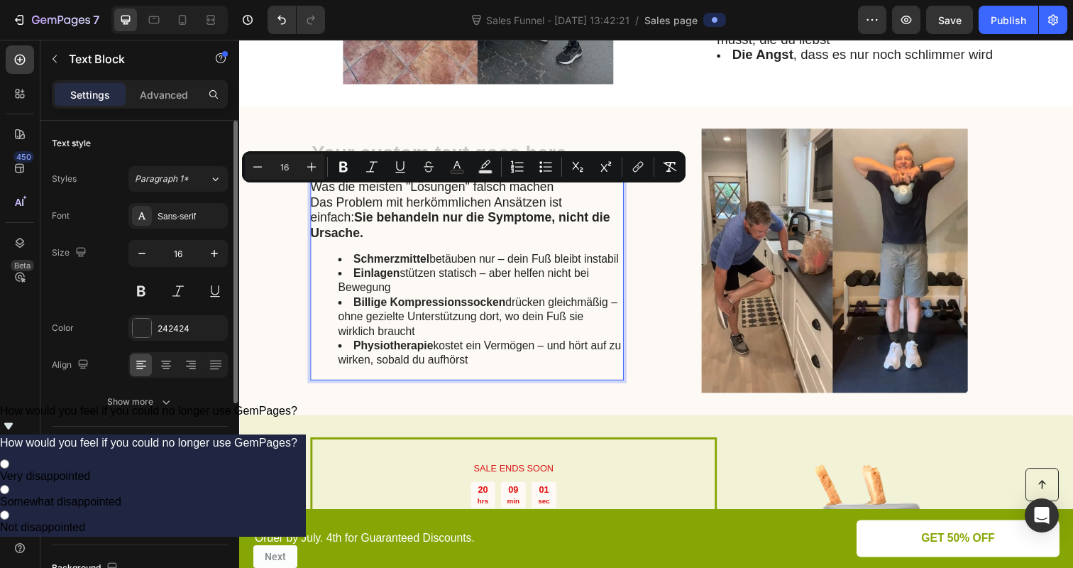
click at [331, 250] on div "Was die meisten "Lösungen" falsch machen Das Problem mit herkömmlichen Ansätzen…" at bounding box center [472, 285] width 320 height 206
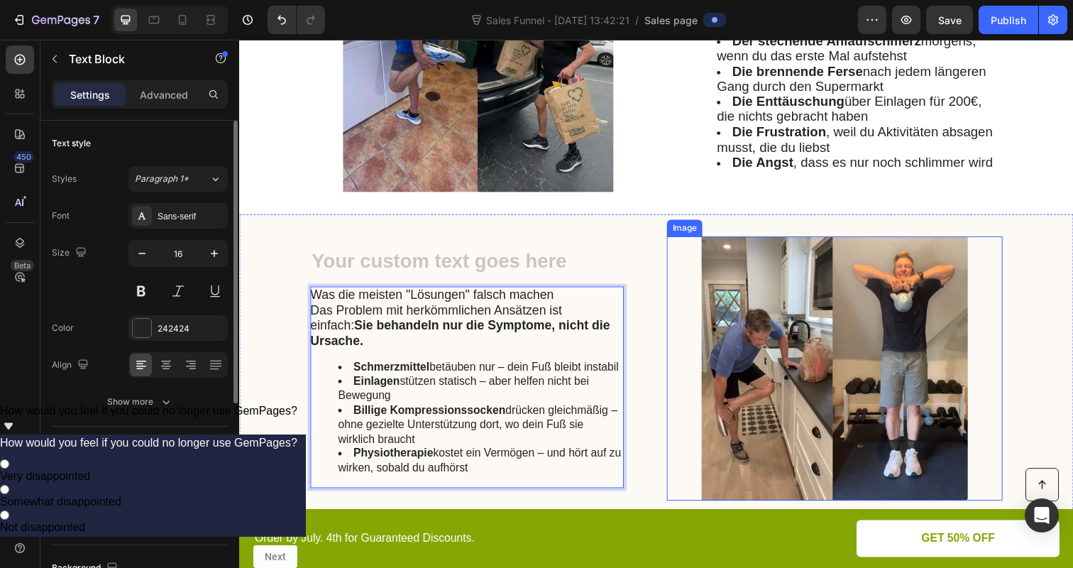
scroll to position [1079, 0]
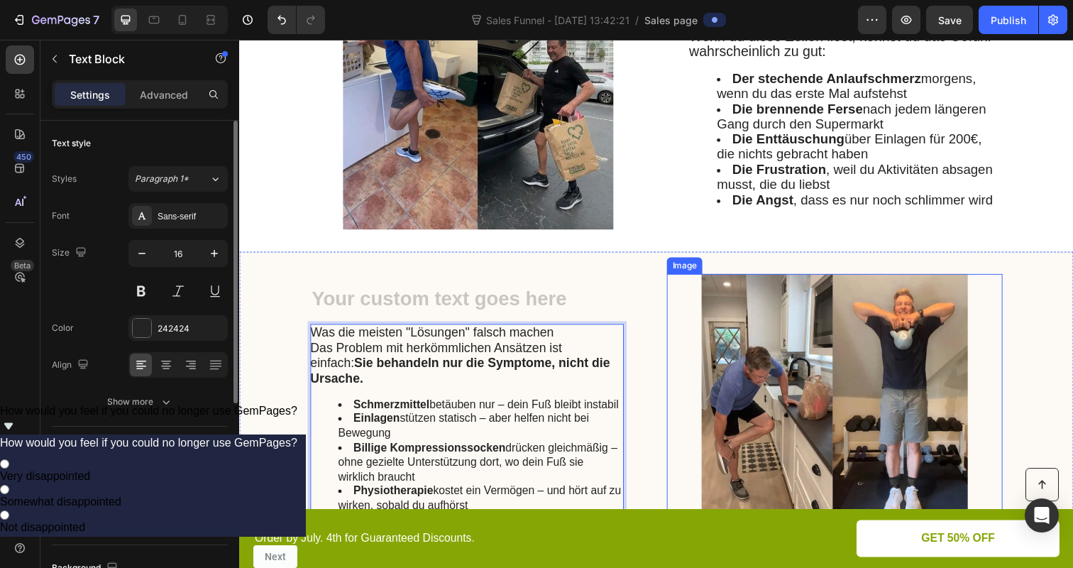
click at [724, 155] on ul "Der stechende Anlaufschmerz morgens, wenn du das erste Mal aufstehst Die brenne…" at bounding box center [857, 141] width 319 height 139
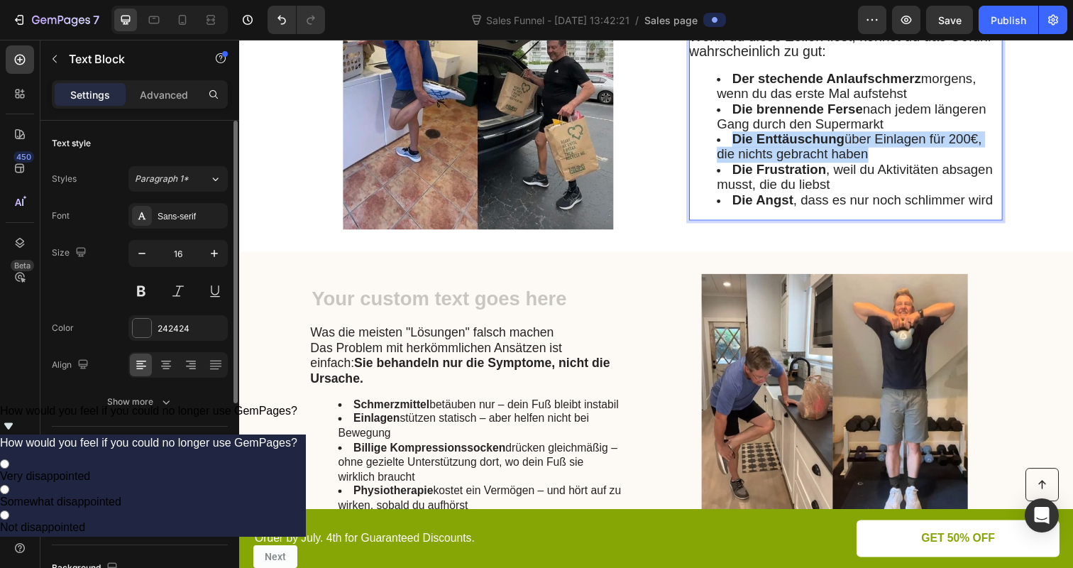
click at [764, 136] on strong "Die Enttäuschung" at bounding box center [799, 140] width 115 height 15
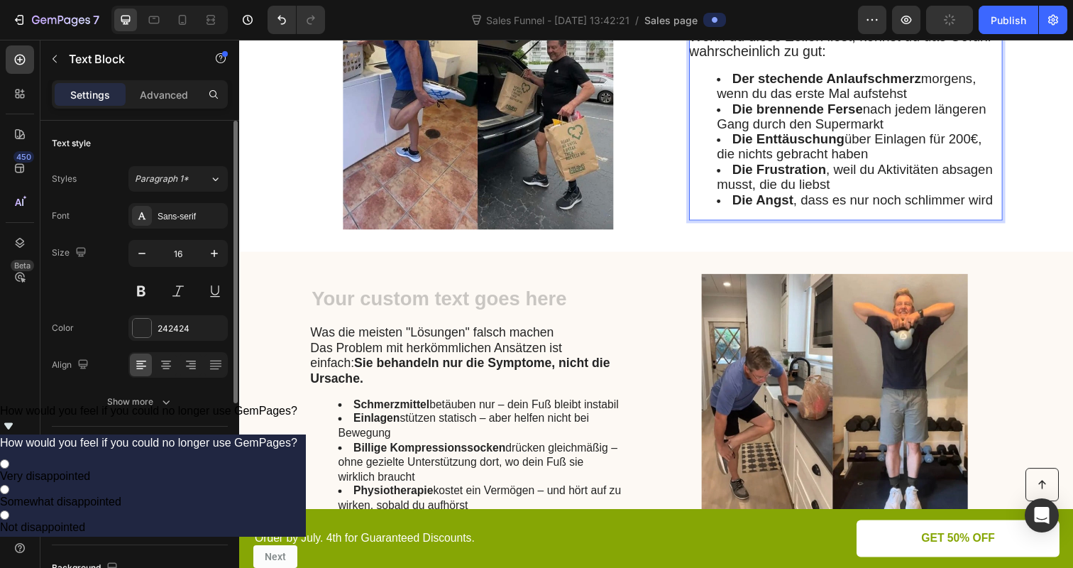
click at [715, 179] on ul "Der stechende Anlaufschmerz morgens, wenn du das erste Mal aufstehst Die brenne…" at bounding box center [857, 141] width 319 height 139
click at [722, 50] on span "Wenn du diese Zeilen liest, kennst du das Gefühl wahrscheinlich zu gut:" at bounding box center [852, 44] width 308 height 32
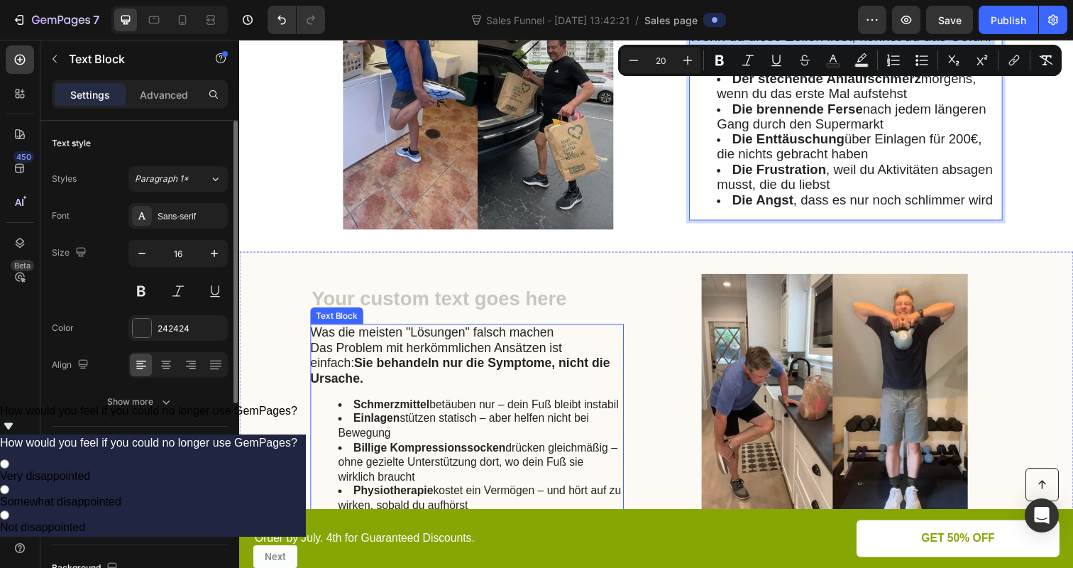
click at [423, 368] on strong "Sie behandeln nur die Symptome, nicht die Ursache." at bounding box center [465, 378] width 306 height 30
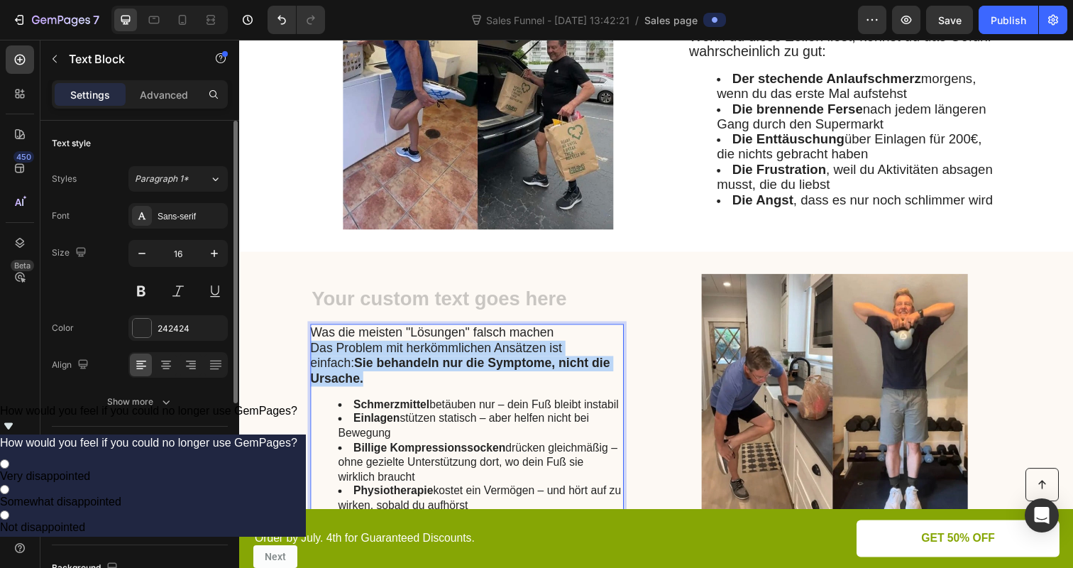
click at [423, 368] on strong "Sie behandeln nur die Symptome, nicht die Ursache." at bounding box center [465, 378] width 306 height 30
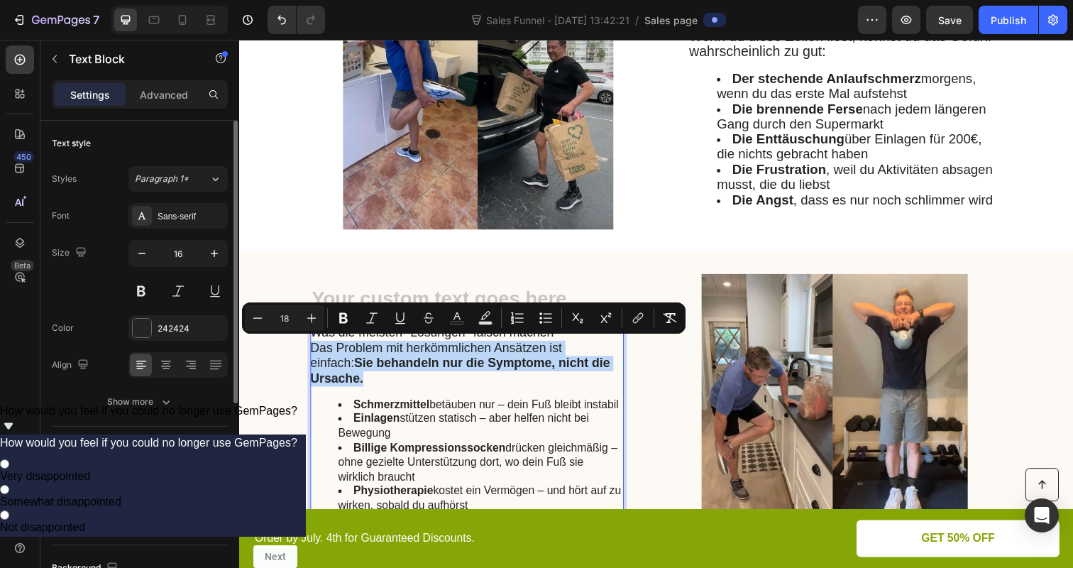
click at [423, 368] on strong "Sie behandeln nur die Symptome, nicht die Ursache." at bounding box center [465, 378] width 306 height 30
click at [424, 368] on strong "Sie behandeln nur die Symptome, nicht die Ursache." at bounding box center [465, 378] width 306 height 30
click at [382, 399] on div "Was die meisten "Lösungen" falsch machen Das Problem mit herkömmlichen Ansätzen…" at bounding box center [472, 433] width 320 height 206
type input "16"
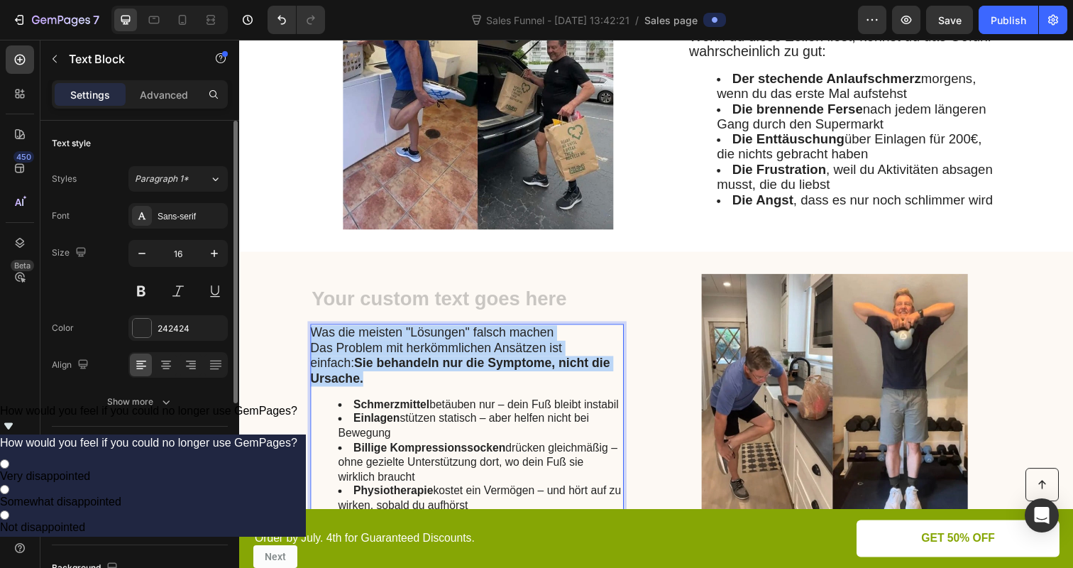
drag, startPoint x: 380, startPoint y: 387, endPoint x: 312, endPoint y: 338, distance: 84.5
click at [312, 338] on div "Was die meisten "Lösungen" falsch machen Das Problem mit herkömmlichen Ansätzen…" at bounding box center [472, 433] width 320 height 206
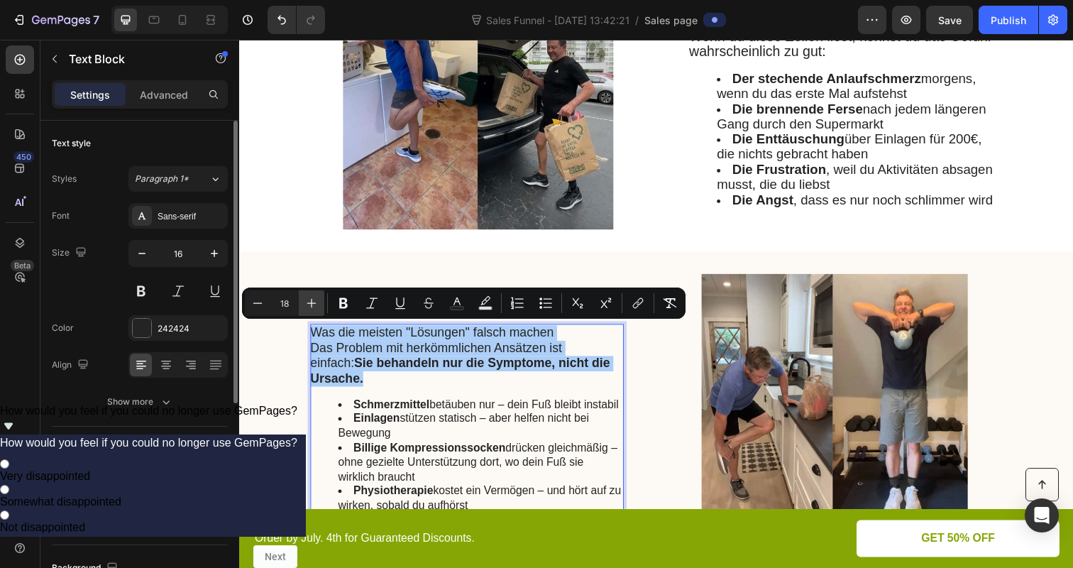
click at [307, 297] on icon "Editor contextual toolbar" at bounding box center [311, 303] width 14 height 14
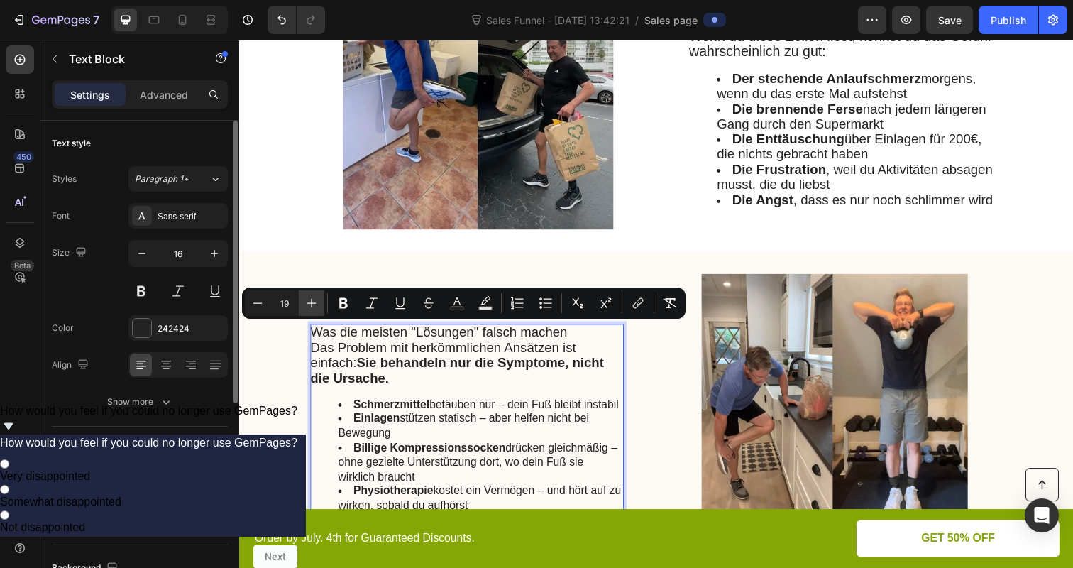
click at [307, 297] on icon "Editor contextual toolbar" at bounding box center [311, 303] width 14 height 14
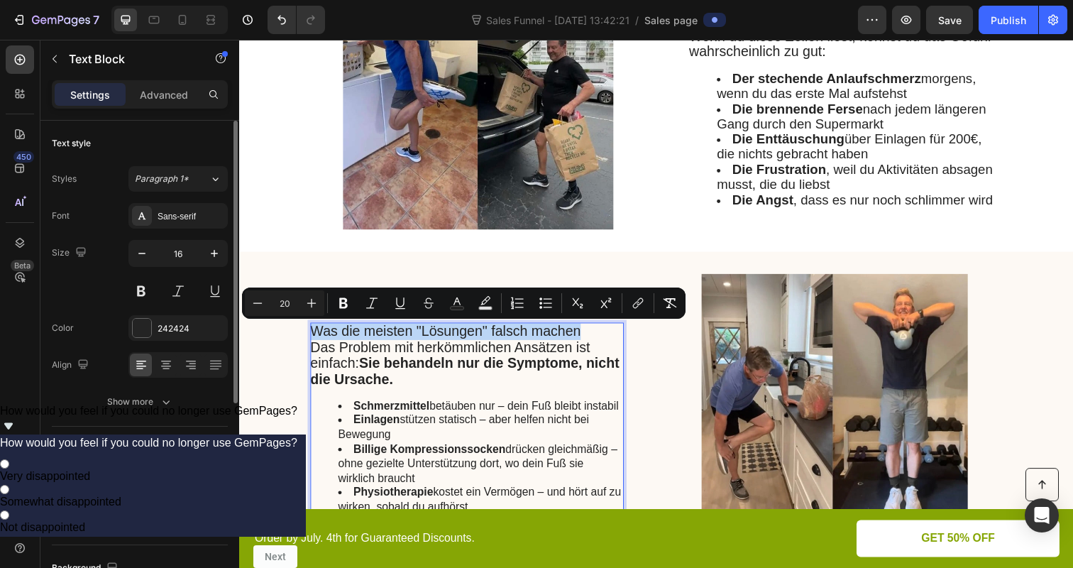
type input "16"
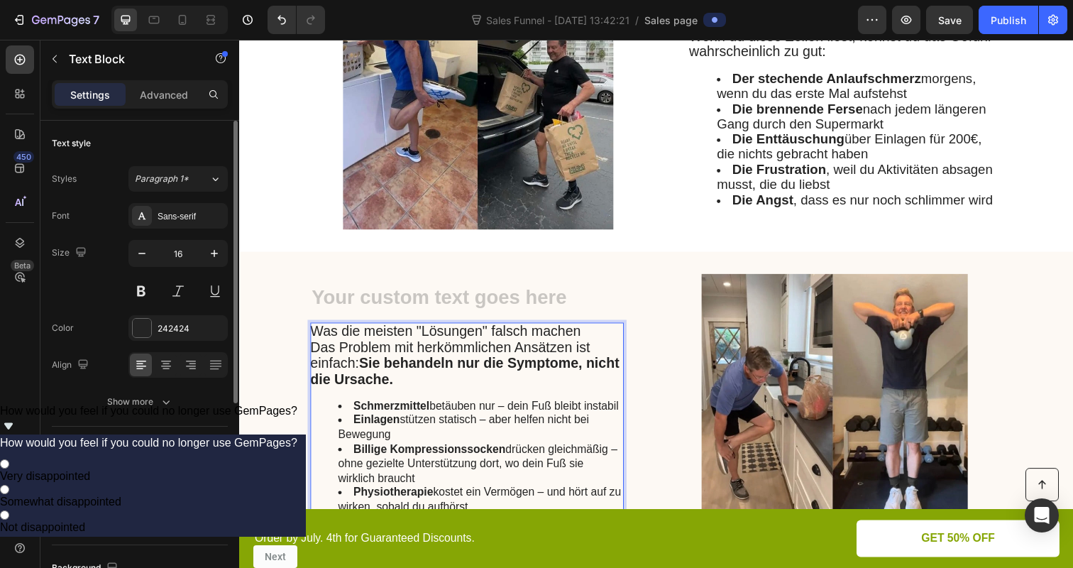
click at [325, 419] on ul "Schmerzmittel betäuben nur – dein Fuß bleibt instabil Einlagen stützen statisch…" at bounding box center [471, 466] width 319 height 118
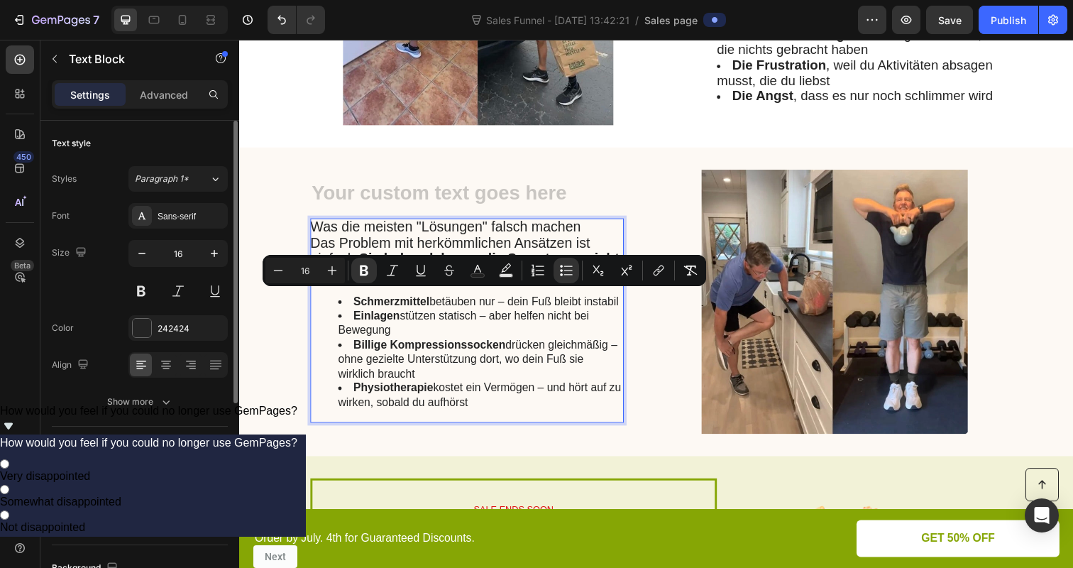
drag, startPoint x: 329, startPoint y: 299, endPoint x: 501, endPoint y: 400, distance: 199.7
click at [502, 400] on ul "Schmerzmittel betäuben nur – dein Fuß bleibt instabil Einlagen stützen statisch…" at bounding box center [471, 359] width 319 height 118
click at [338, 270] on icon "Editor contextual toolbar" at bounding box center [332, 270] width 14 height 14
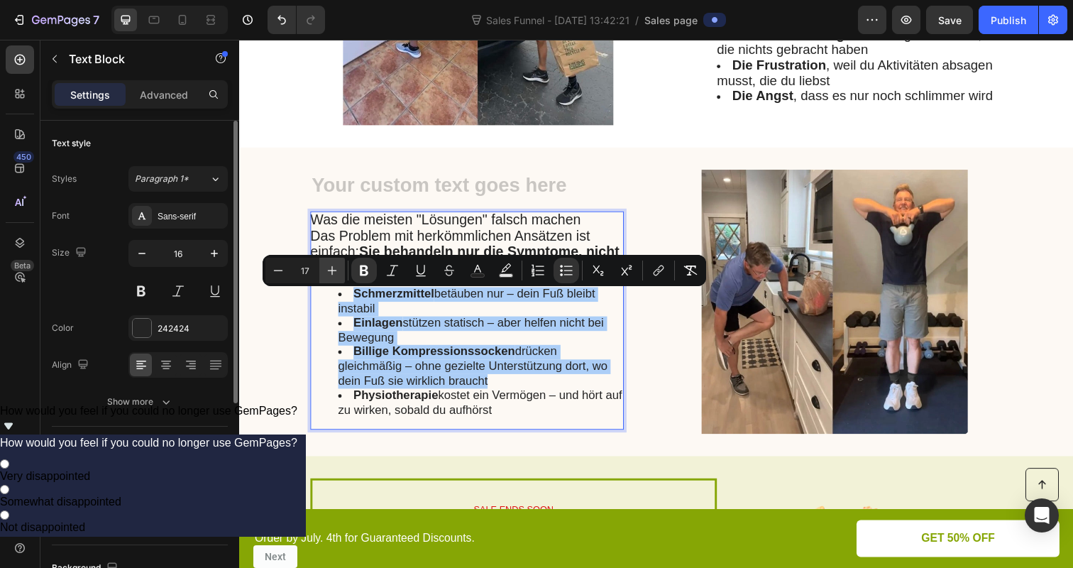
click at [338, 270] on icon "Editor contextual toolbar" at bounding box center [332, 270] width 14 height 14
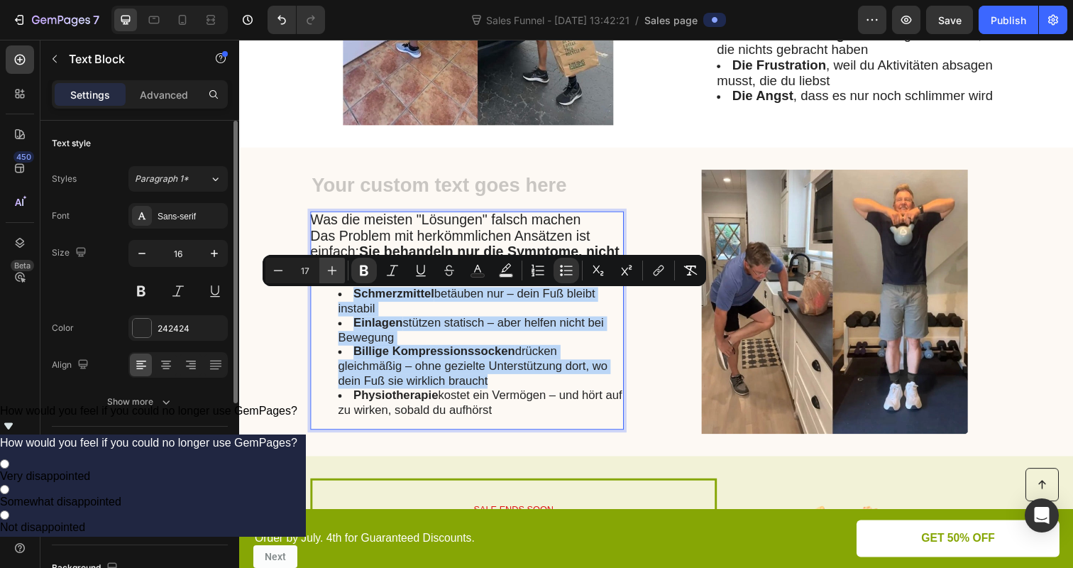
type input "18"
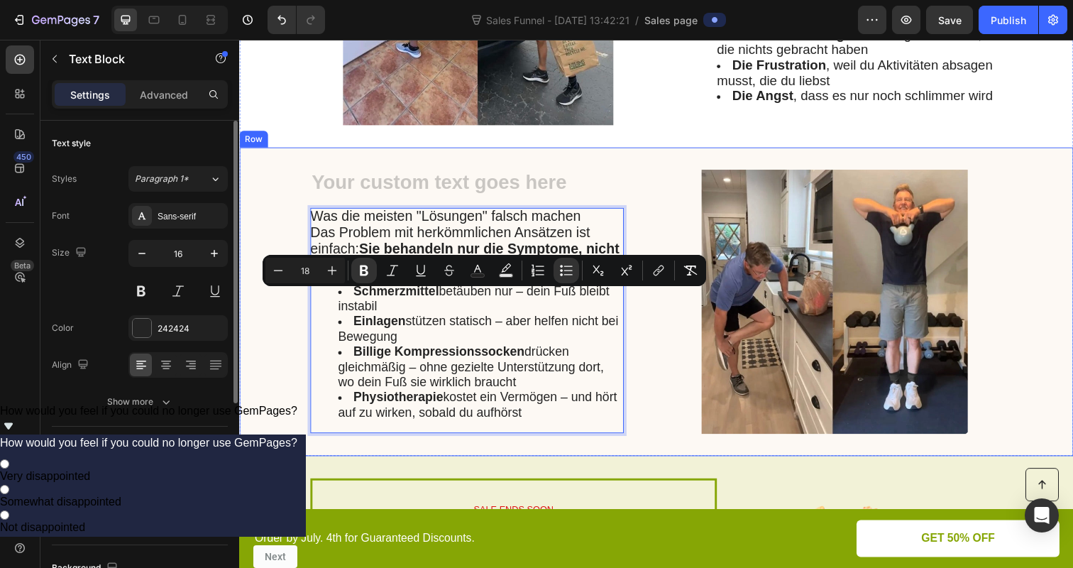
click at [262, 316] on div "Heading Was die meisten "Lösungen" falsch machen Das Problem mit herkömmlichen …" at bounding box center [664, 307] width 851 height 315
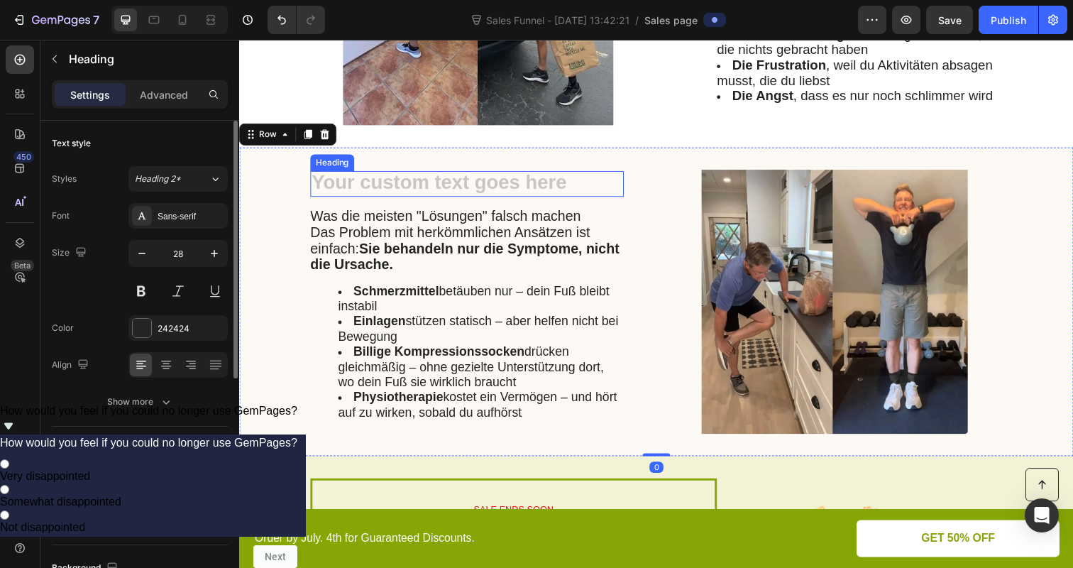
click at [385, 175] on h2 "Rich Text Editor. Editing area: main" at bounding box center [472, 187] width 320 height 27
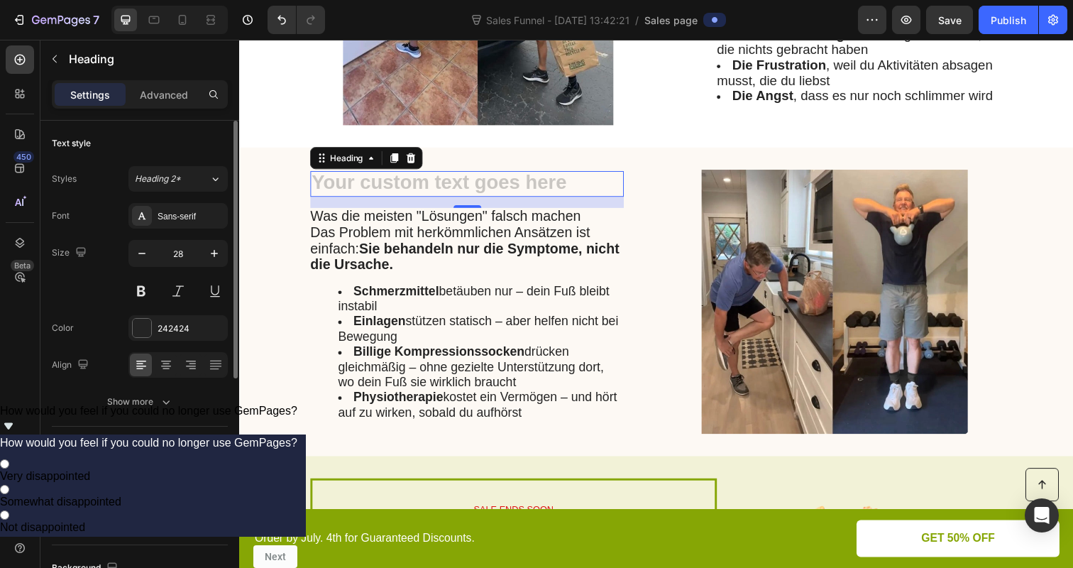
click at [392, 183] on h2 "Rich Text Editor. Editing area: main" at bounding box center [472, 187] width 320 height 27
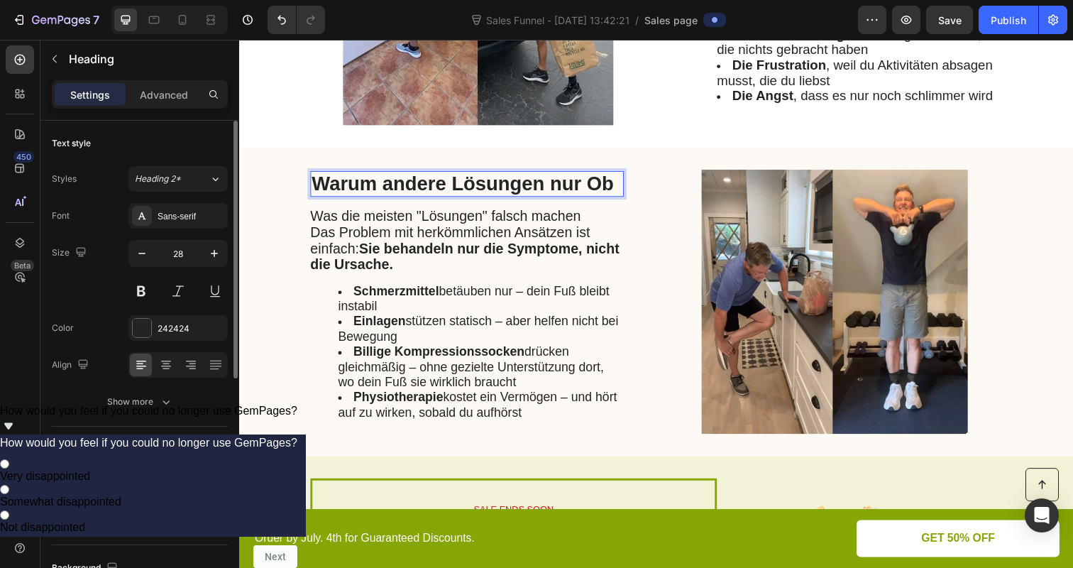
scroll to position [1181, 0]
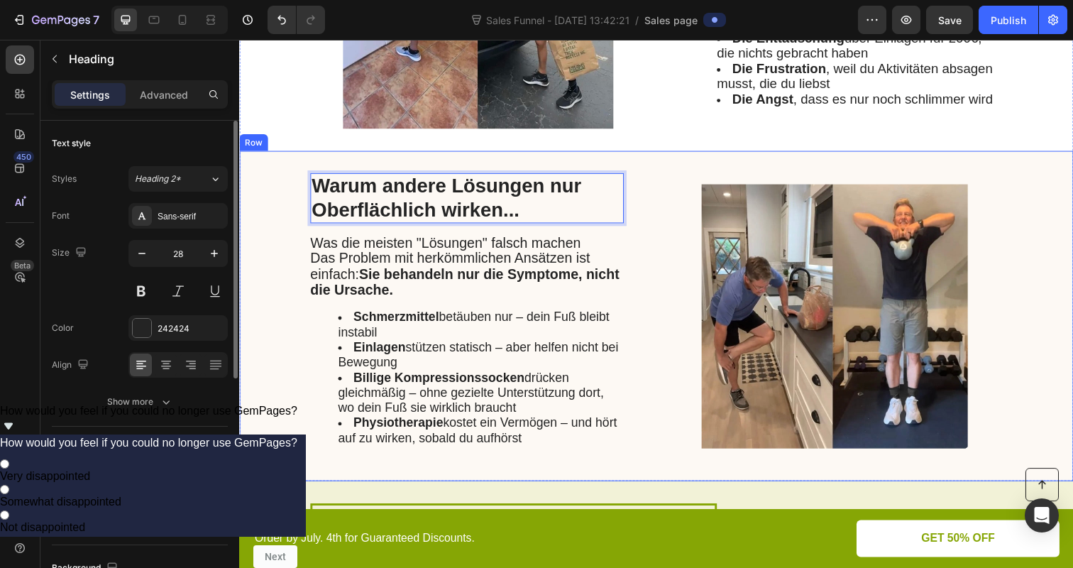
click at [264, 229] on div "Warum andere Lösungen nur Oberflächlich wirken... Heading 16 Was die meisten "L…" at bounding box center [664, 321] width 851 height 337
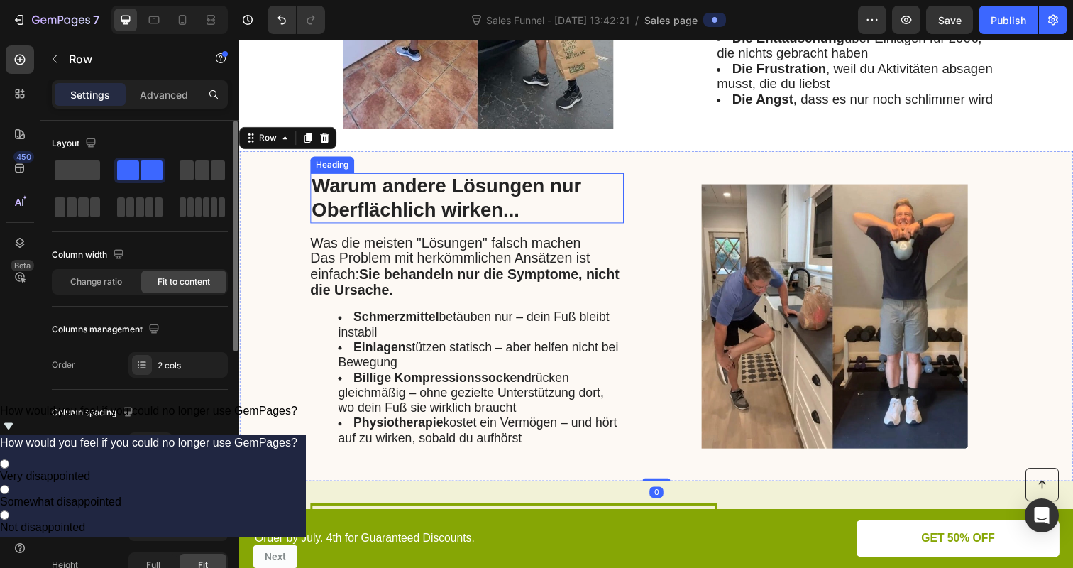
click at [343, 216] on p "Warum andere Lösungen nur Oberflächlich wirken..." at bounding box center [471, 201] width 317 height 48
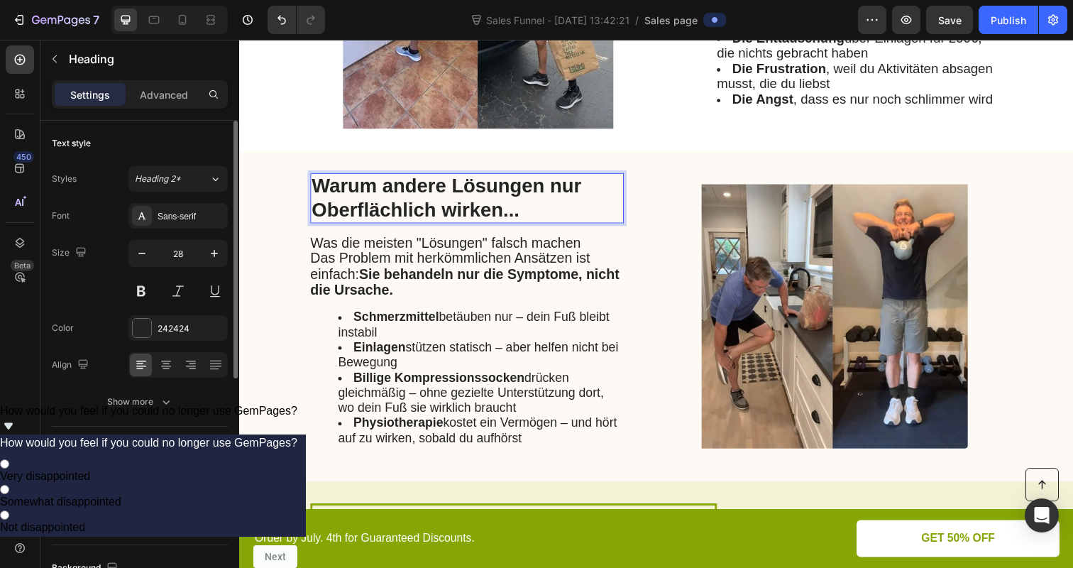
click at [328, 214] on p "Warum andere Lösungen nur Oberflächlich wirken..." at bounding box center [471, 201] width 317 height 48
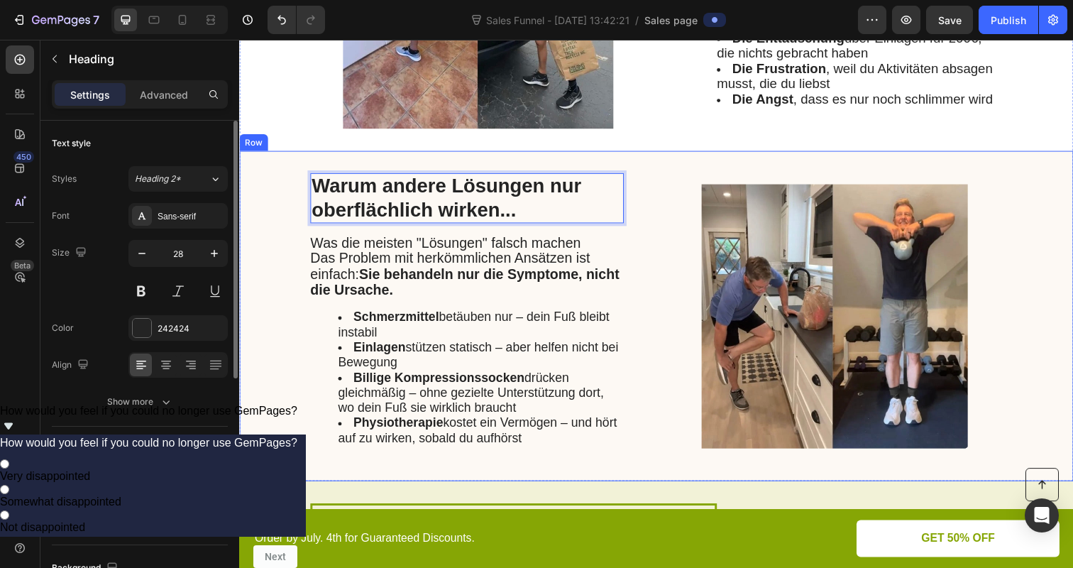
click at [263, 243] on div "Warum andere Lösungen nur oberflächlich wirken... Heading 16 Was die meisten "L…" at bounding box center [664, 321] width 851 height 337
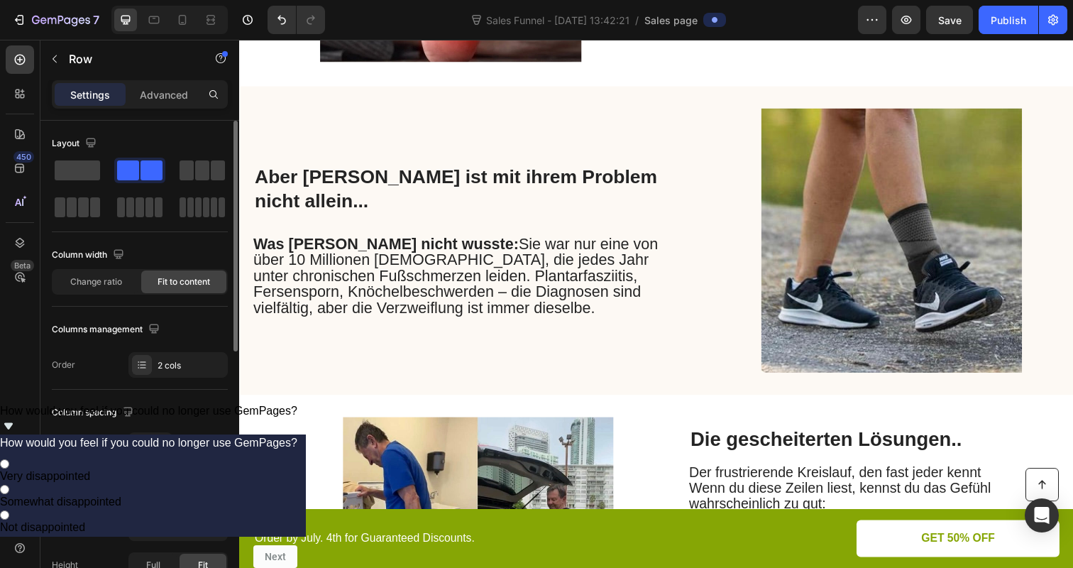
scroll to position [622, 0]
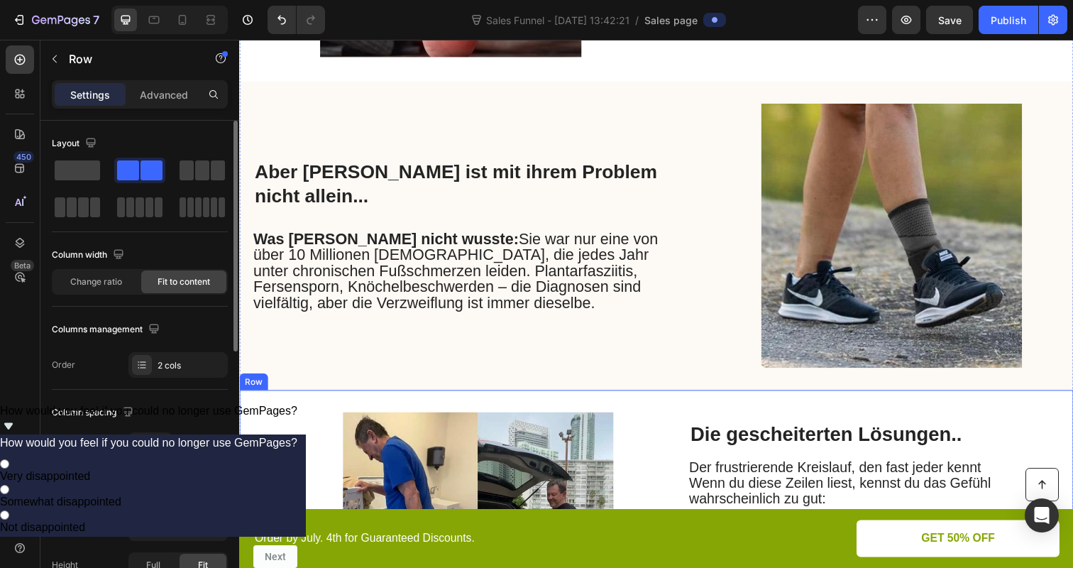
click at [757, 448] on p "Die gescheiterten Lösungen.." at bounding box center [858, 443] width 317 height 24
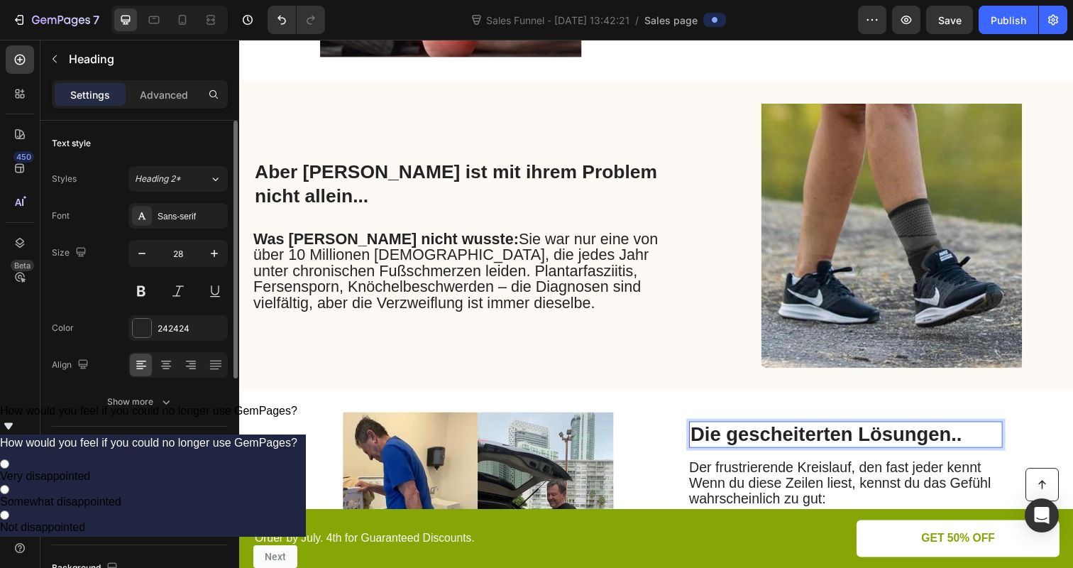
click at [744, 446] on p "Die gescheiterten Lösungen.." at bounding box center [858, 443] width 317 height 24
click at [947, 436] on p "Gescheiterten Lösungen.." at bounding box center [858, 443] width 317 height 24
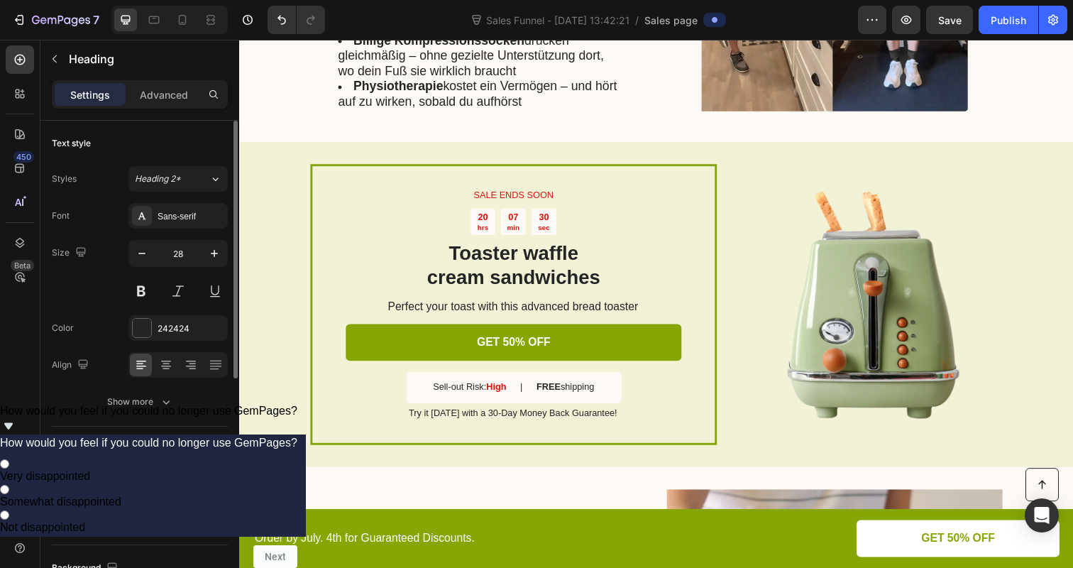
scroll to position [1508, 0]
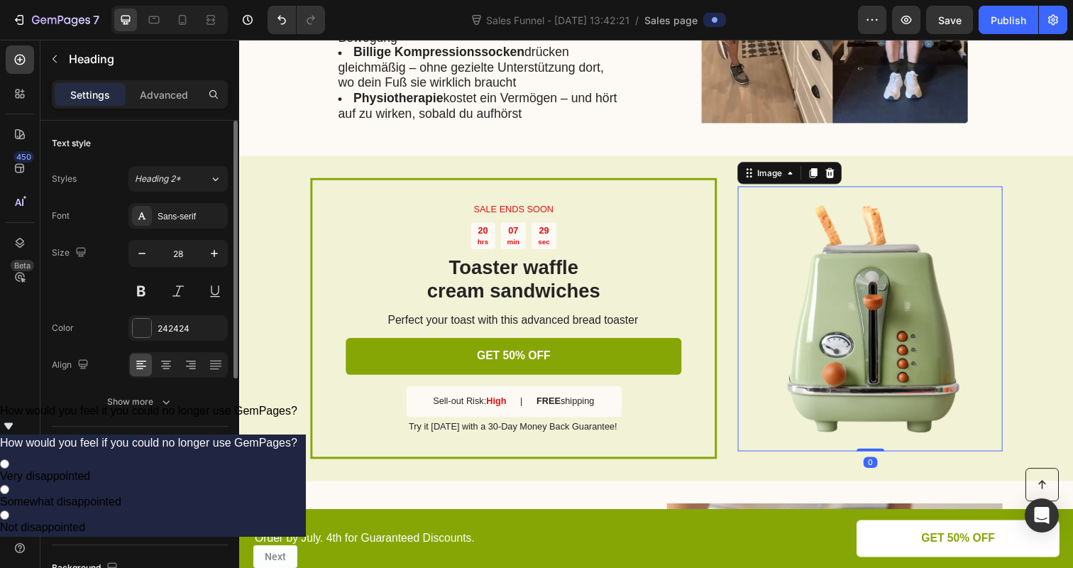
click at [901, 329] on img at bounding box center [883, 324] width 270 height 270
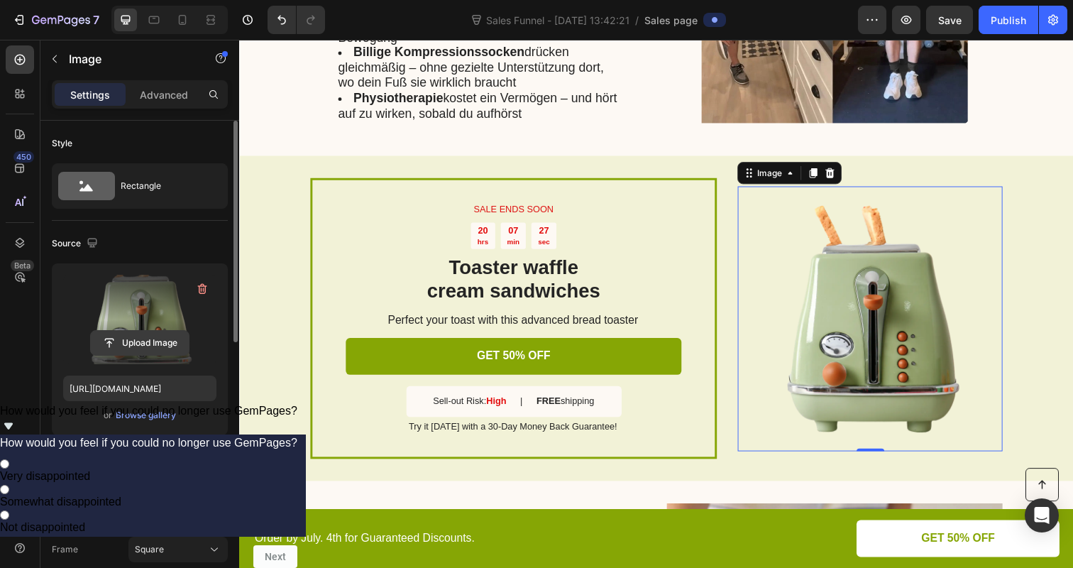
click at [144, 343] on input "file" at bounding box center [140, 343] width 98 height 24
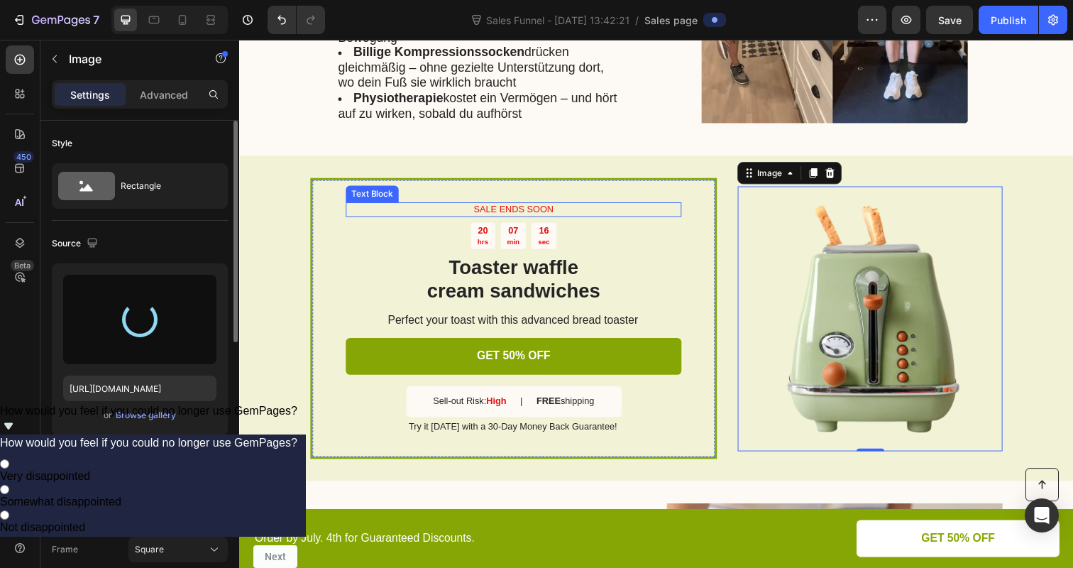
type input "https://cdn.shopify.com/s/files/1/0866/7031/1701/files/gempages_586528805158388…"
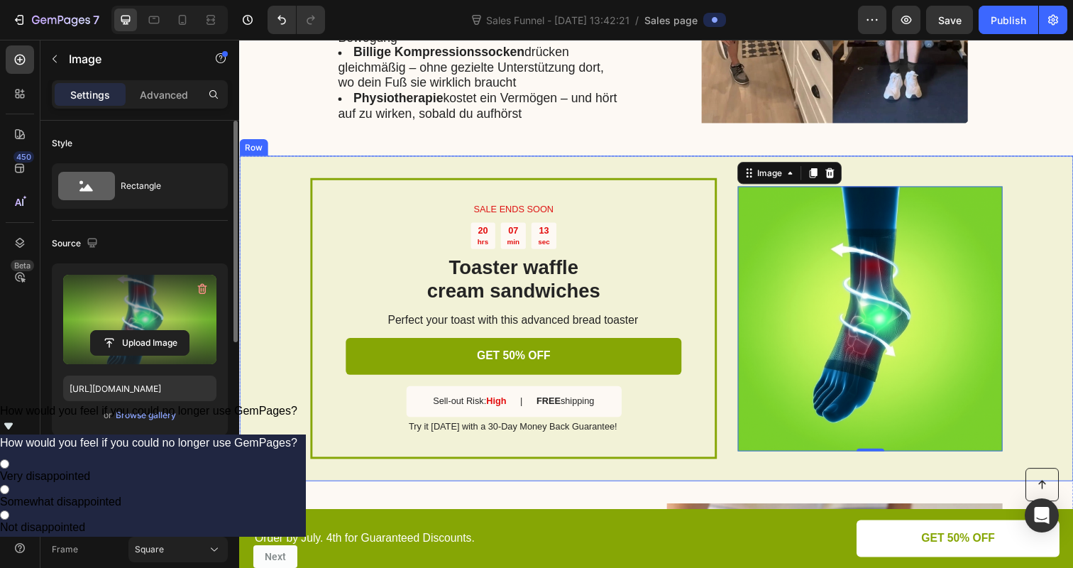
click at [270, 233] on div "SALE ENDS SOON Text Block 20 hrs 07 min 13 sec Countdown Timer Toaster waffle c…" at bounding box center [664, 323] width 851 height 331
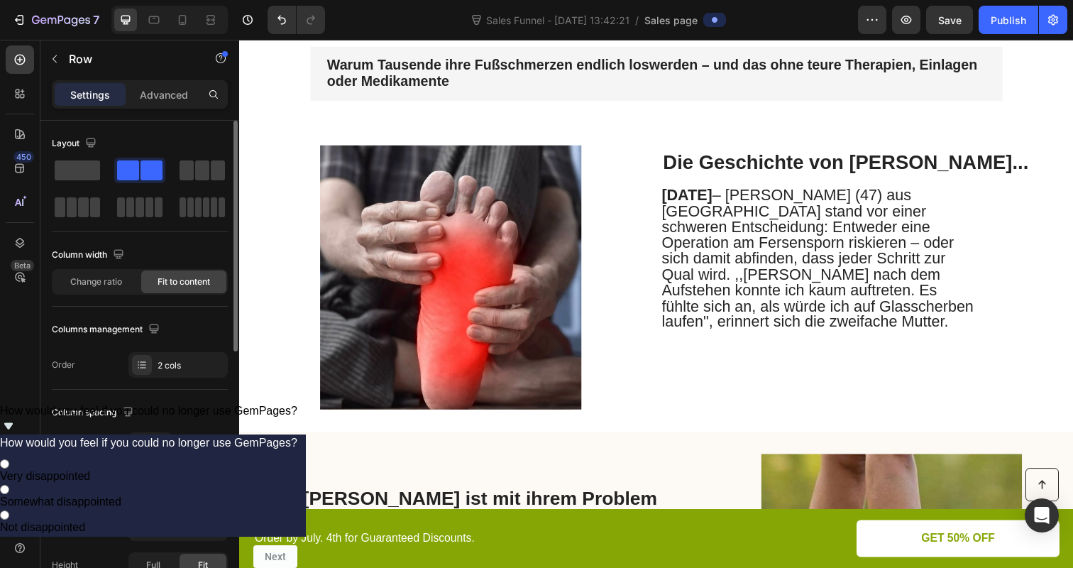
scroll to position [0, 0]
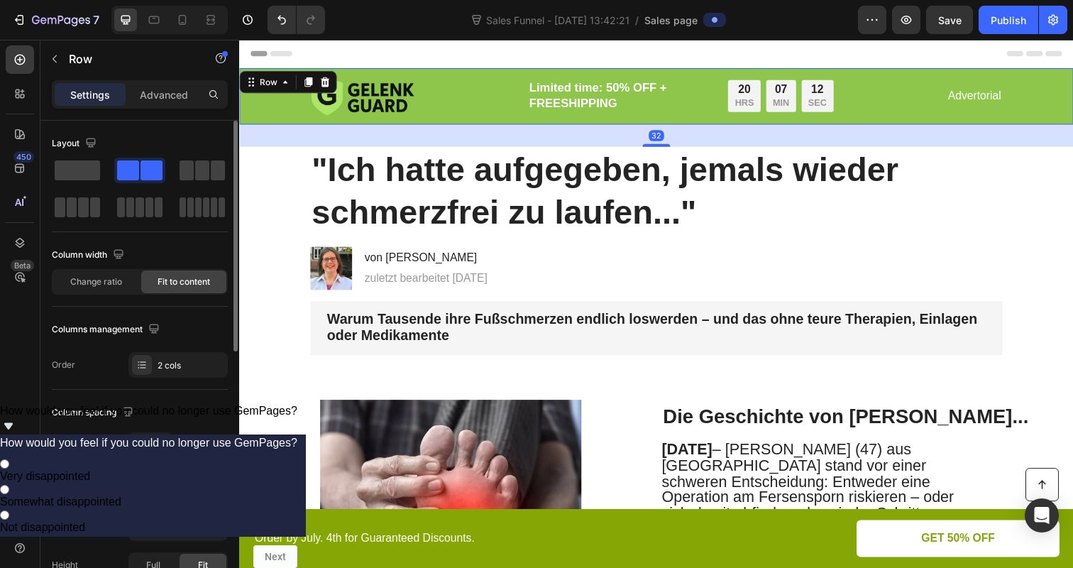
click at [282, 106] on div "Image Limited time: 50% OFF + FREESHIPPING Text Block 20 HRS 07 MIN 12 SEC Coun…" at bounding box center [664, 97] width 823 height 40
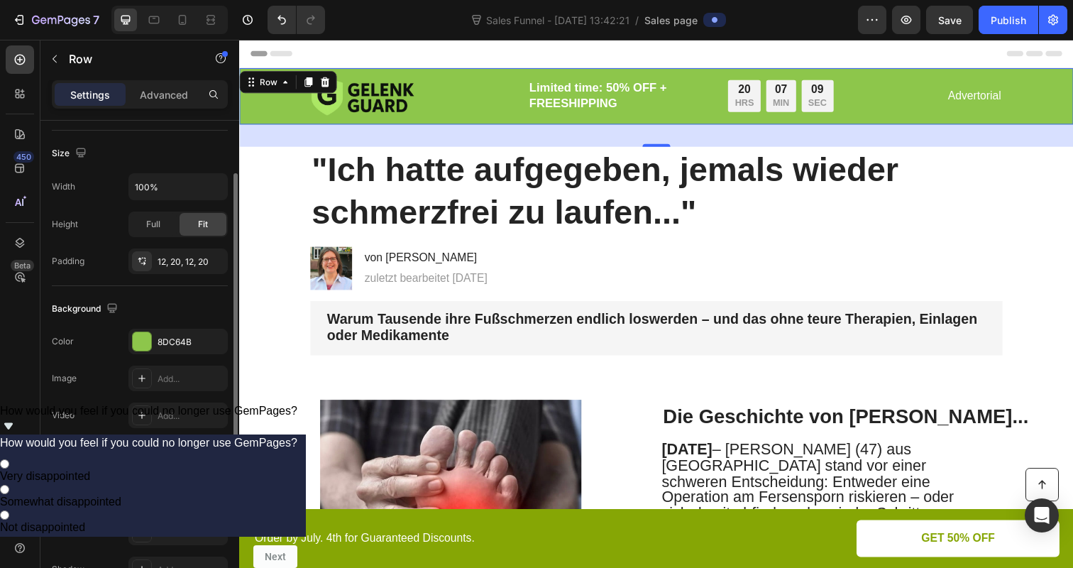
scroll to position [378, 0]
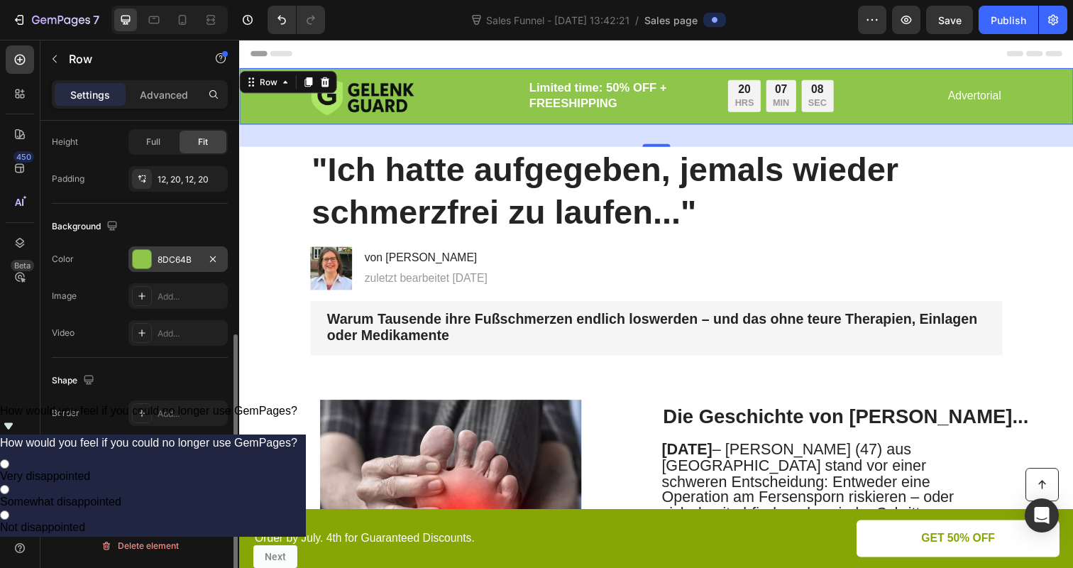
click at [180, 257] on div "8DC64B" at bounding box center [178, 259] width 41 height 13
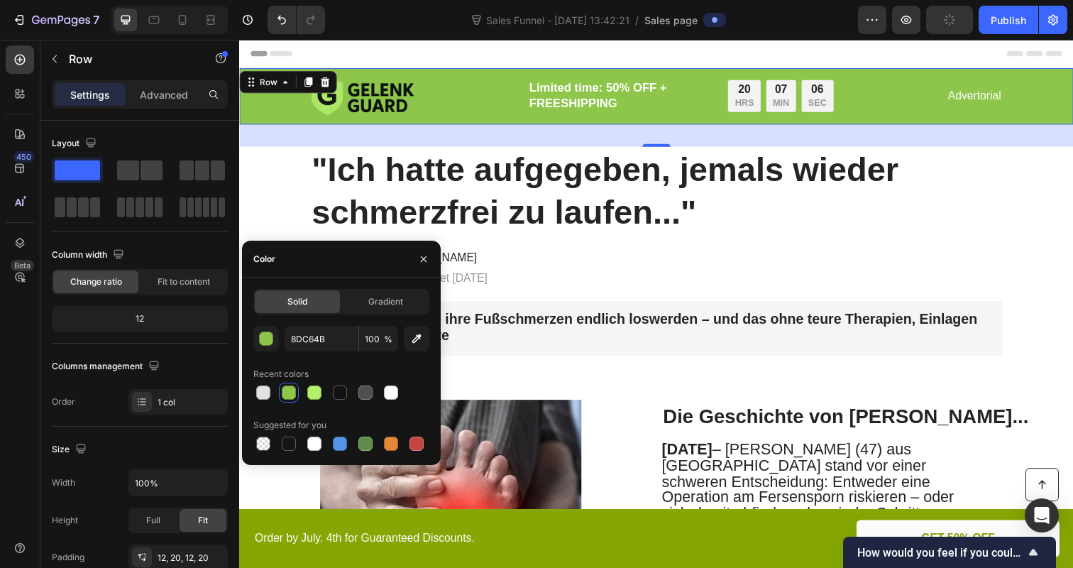
scroll to position [378, 0]
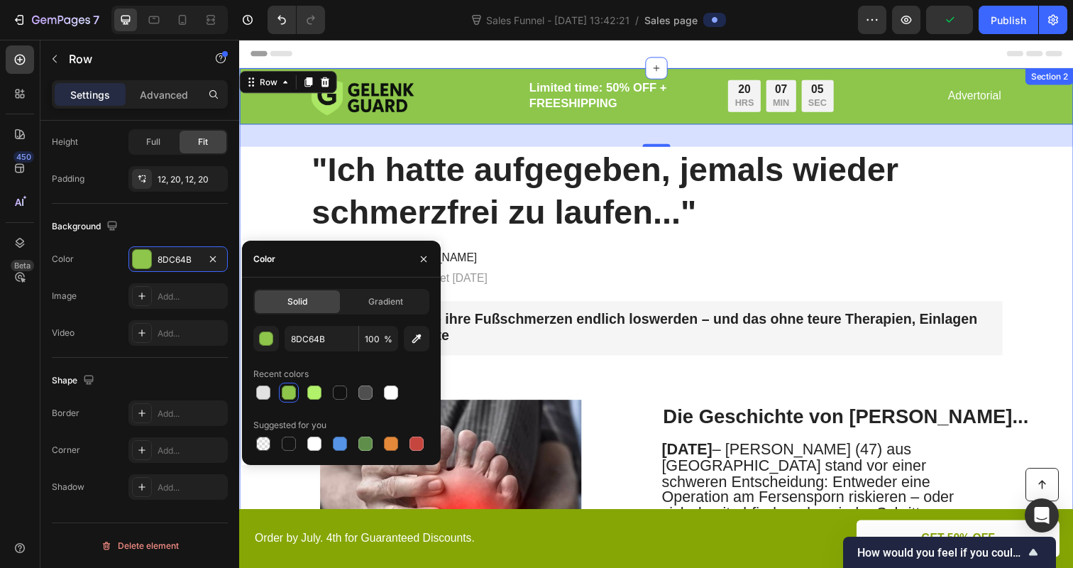
click at [581, 274] on div "Image von [PERSON_NAME] Heading zuletzt bearbeitet [DATE] Text Block Row" at bounding box center [664, 273] width 735 height 44
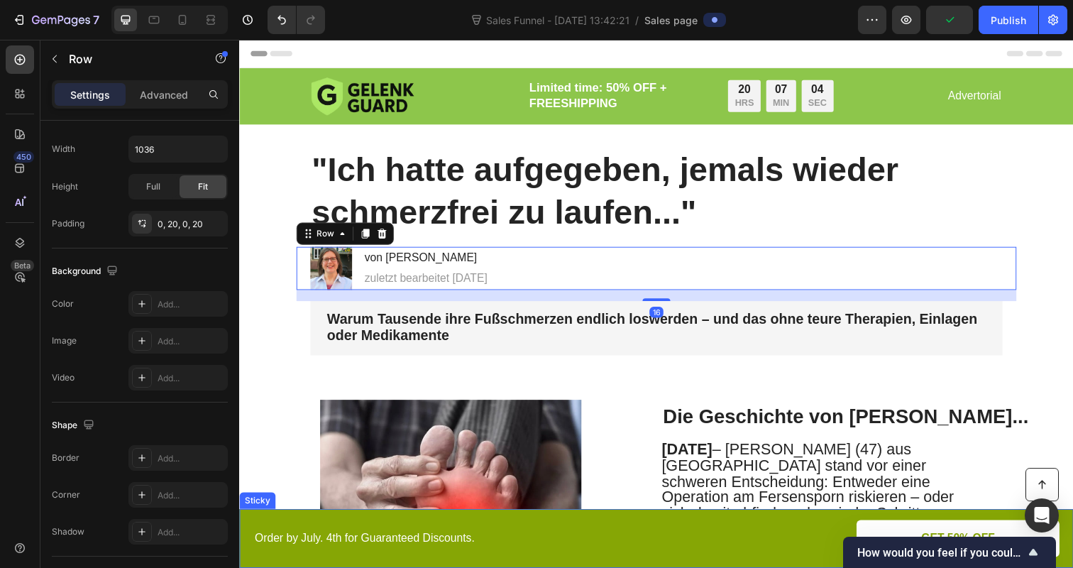
click at [512, 567] on div "Button Order by July. 4th for Guaranteed Discounts. Text Block GET 50% OFF Butt…" at bounding box center [664, 549] width 851 height 60
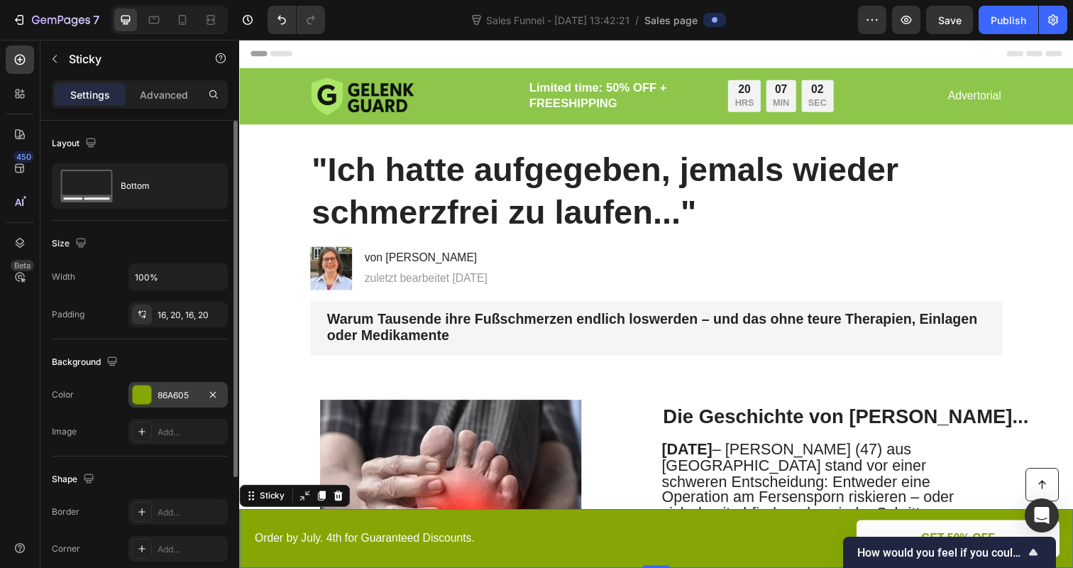
click at [186, 390] on div "86A605" at bounding box center [178, 395] width 41 height 13
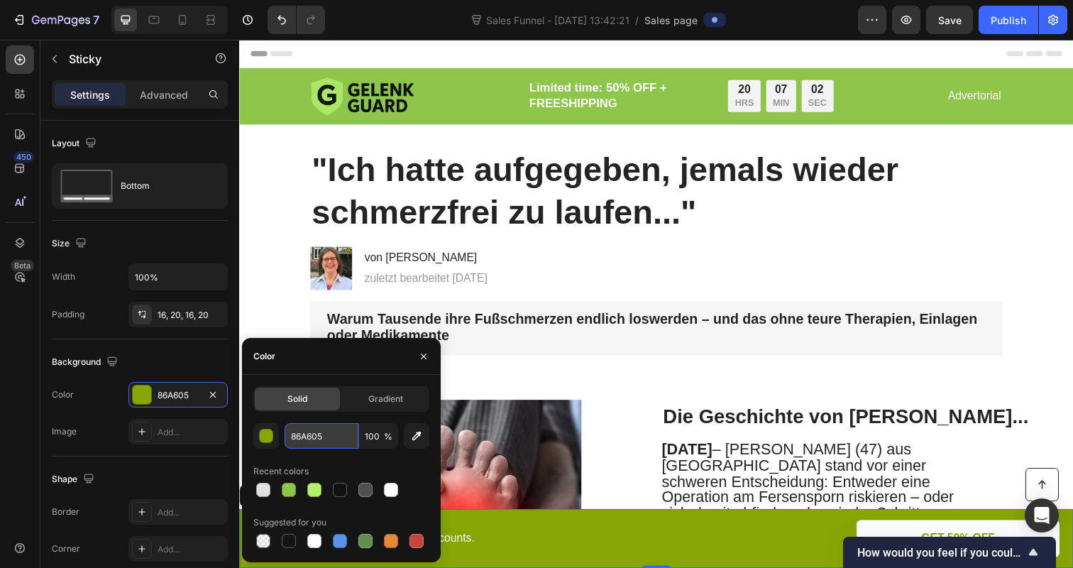
click at [305, 439] on input "86A605" at bounding box center [322, 436] width 74 height 26
paste input "DC64B"
type input "8DC64B"
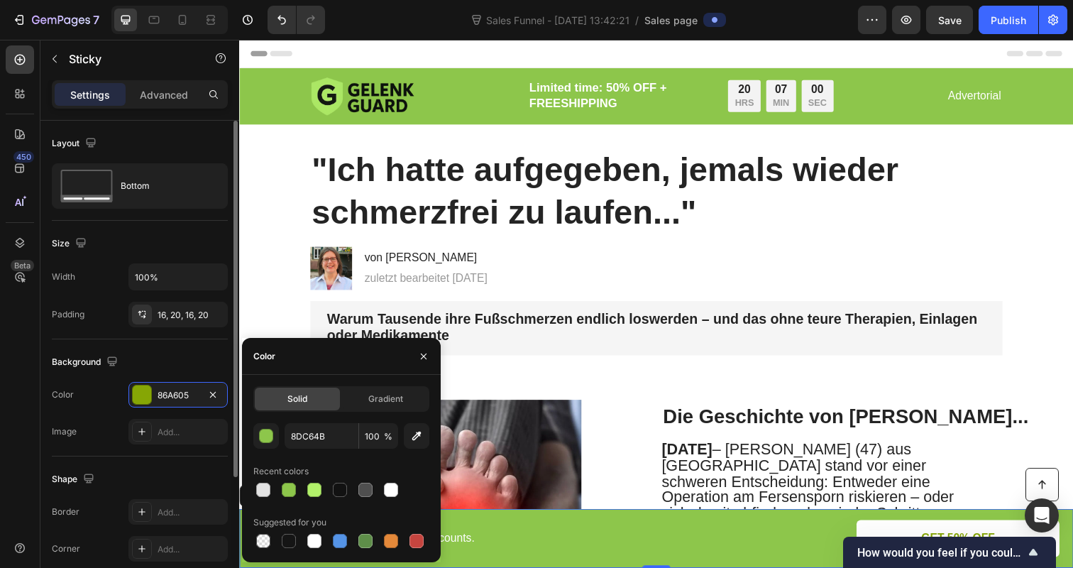
click at [205, 367] on div "Background" at bounding box center [140, 362] width 176 height 23
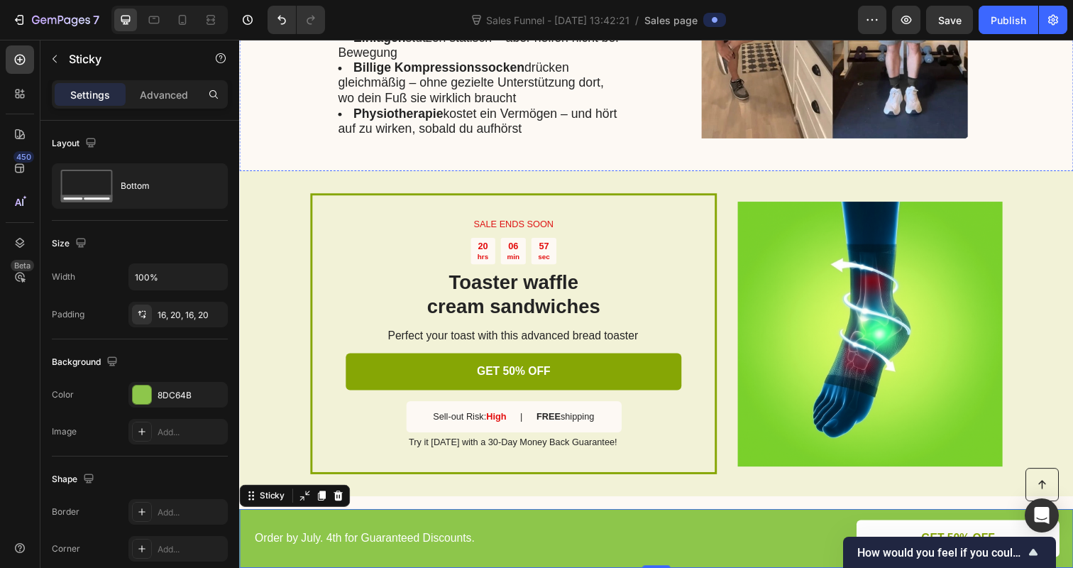
scroll to position [1513, 0]
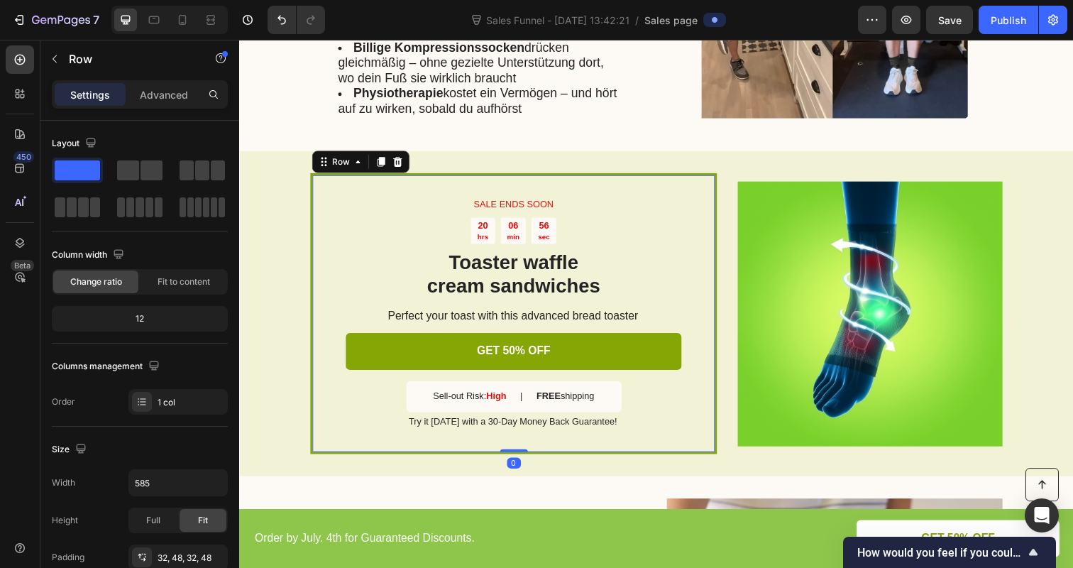
click at [313, 248] on div "SALE ENDS SOON Text Block 20 hrs 06 min 56 sec Countdown Timer Toaster waffle c…" at bounding box center [519, 319] width 415 height 286
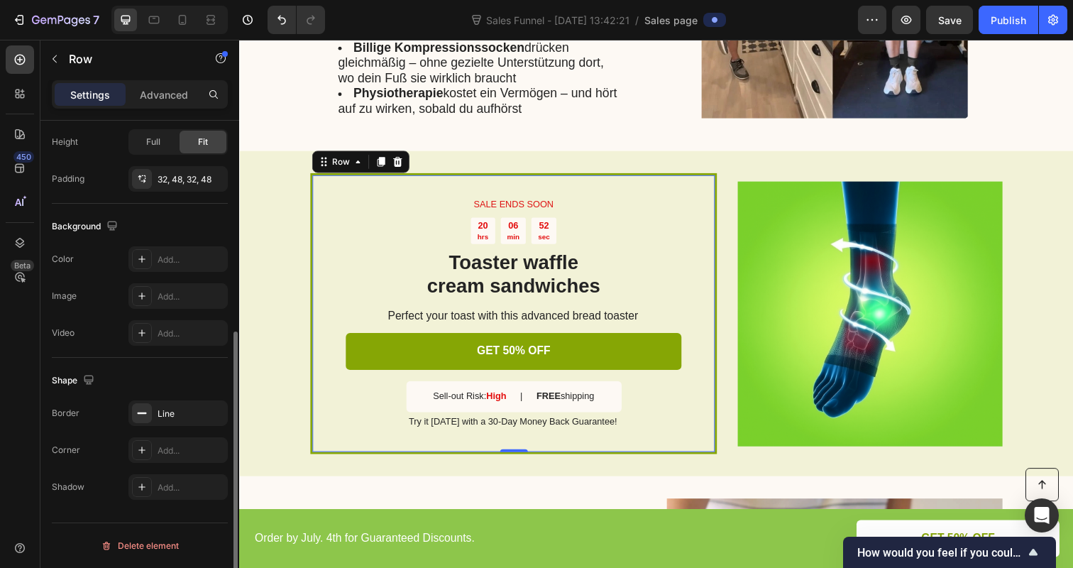
scroll to position [0, 0]
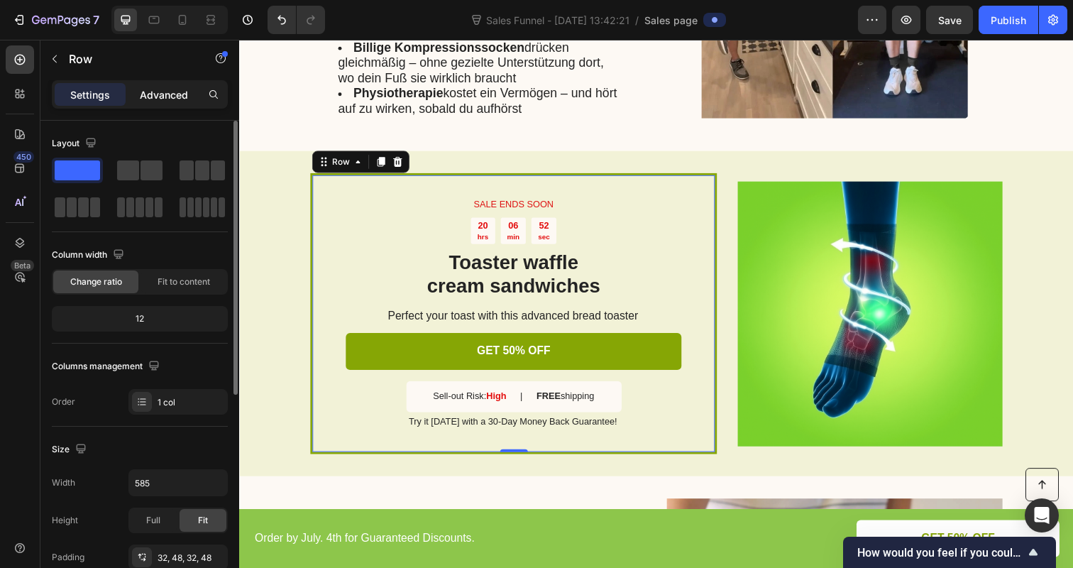
click at [172, 90] on p "Advanced" at bounding box center [164, 94] width 48 height 15
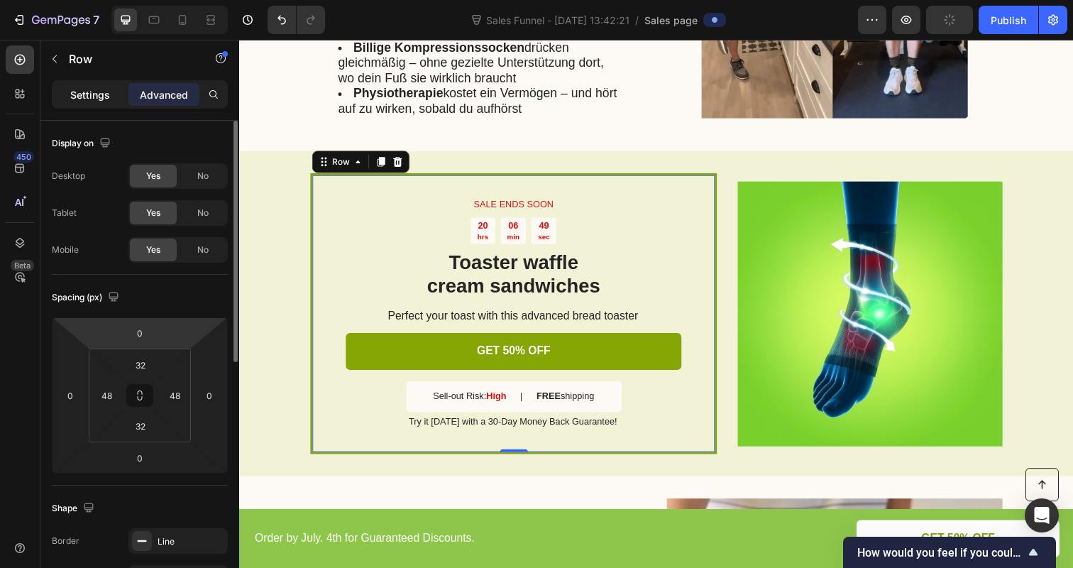
click at [94, 101] on p "Settings" at bounding box center [90, 94] width 40 height 15
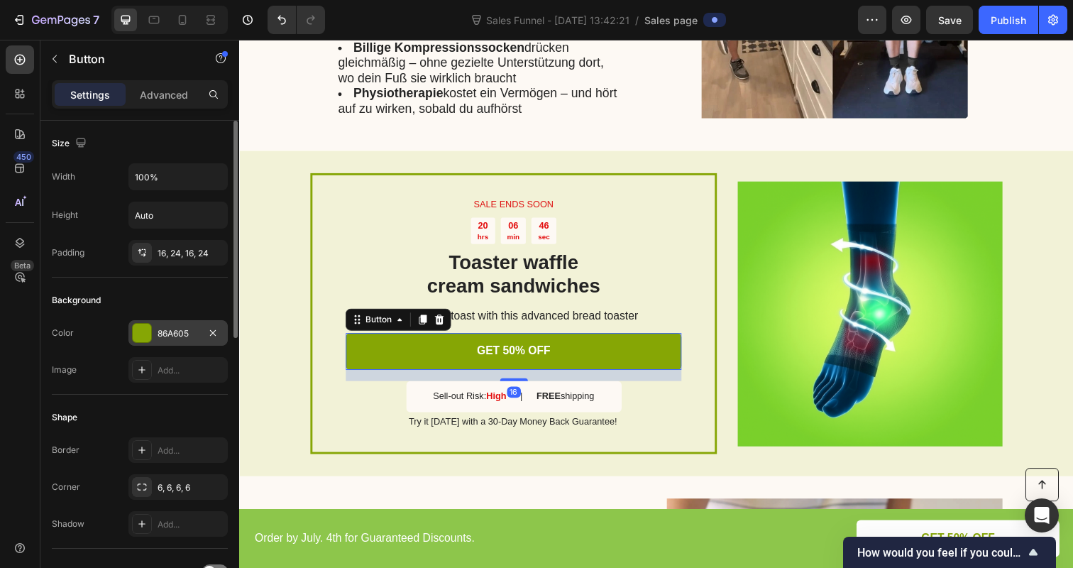
click at [166, 326] on div "86A605" at bounding box center [177, 333] width 99 height 26
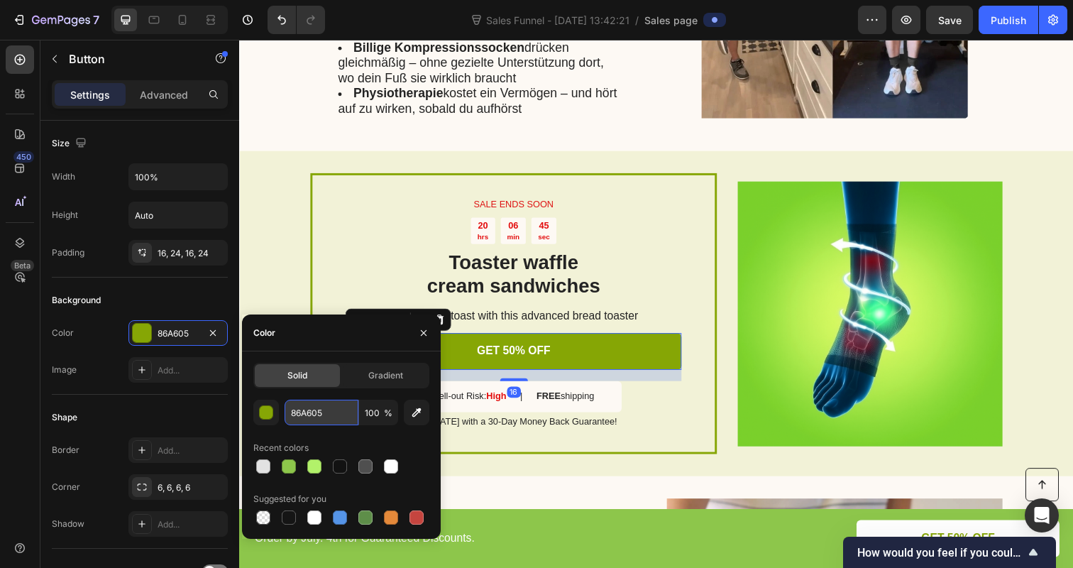
click at [297, 415] on input "86A605" at bounding box center [322, 412] width 74 height 26
paste input "DC64B"
type input "8DC64B"
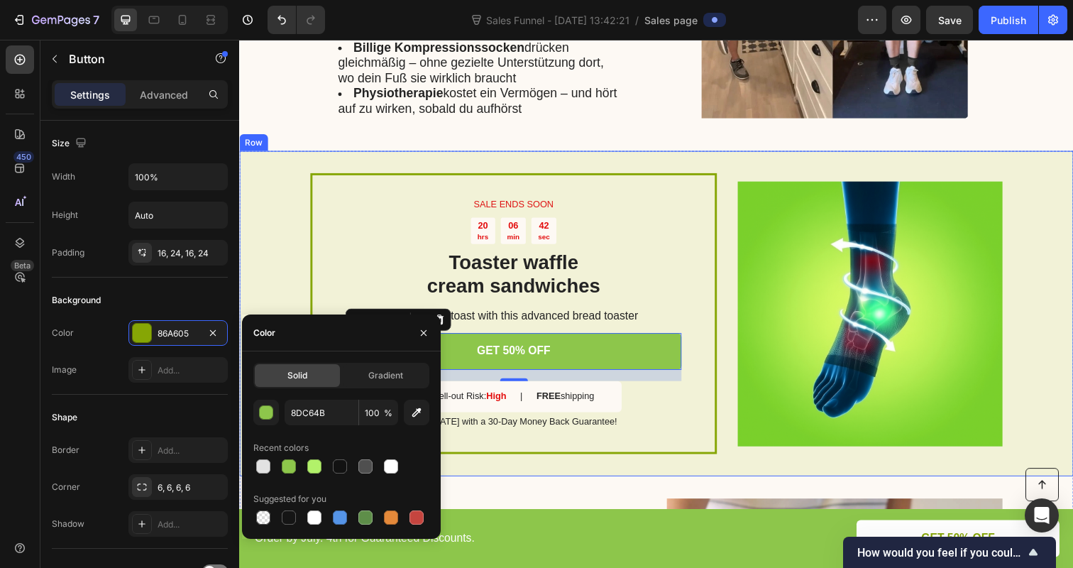
click at [252, 238] on div "SALE ENDS SOON Text Block 20 hrs 06 min 42 sec Countdown Timer Toaster waffle c…" at bounding box center [664, 318] width 851 height 331
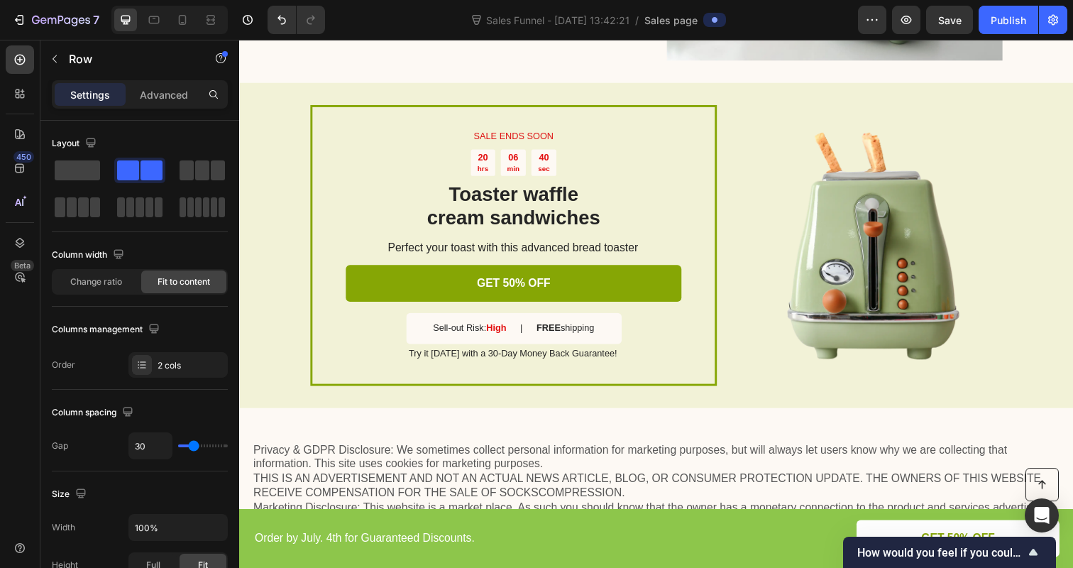
scroll to position [2860, 0]
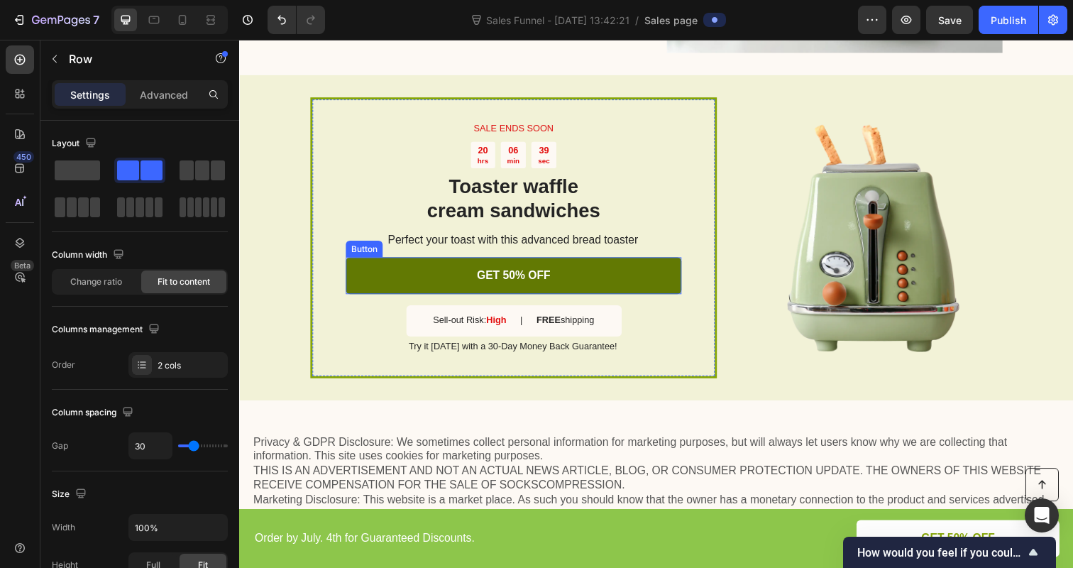
click at [383, 277] on link "GET 50% OFF" at bounding box center [519, 281] width 343 height 38
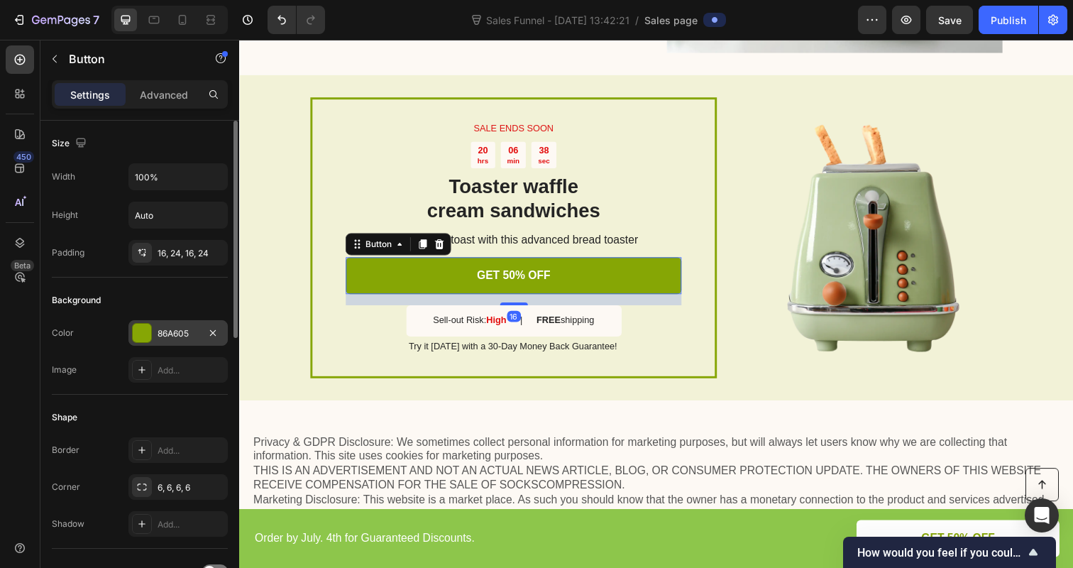
click at [183, 340] on div "86A605" at bounding box center [177, 333] width 99 height 26
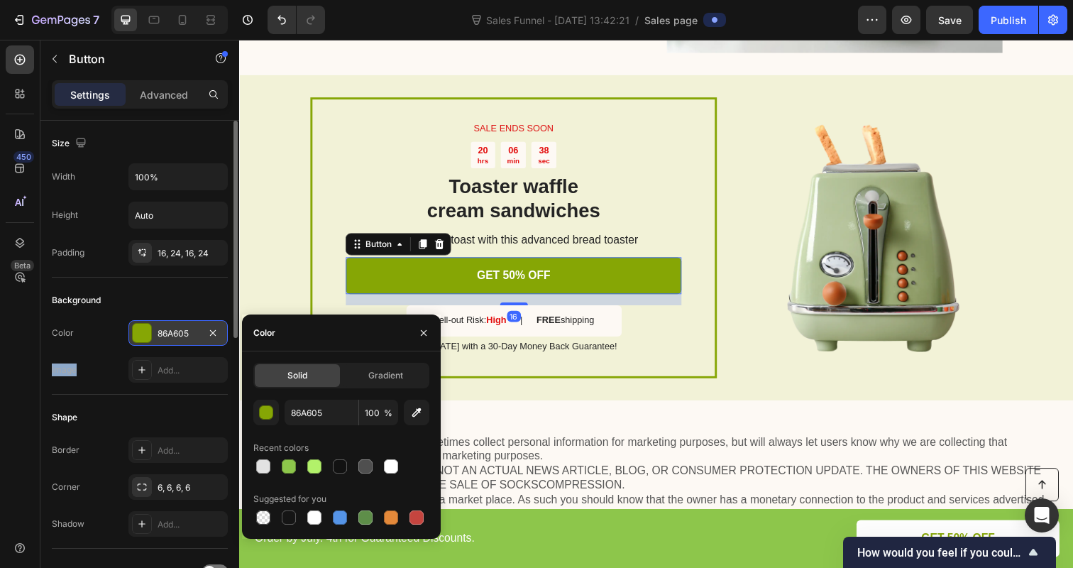
click at [183, 340] on div "86A605" at bounding box center [177, 333] width 99 height 26
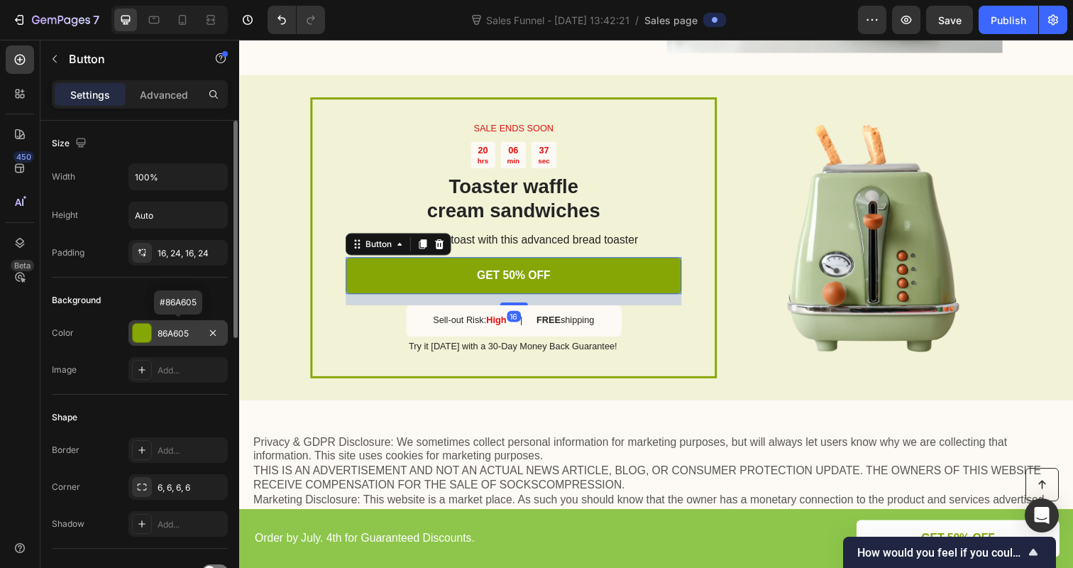
click at [173, 321] on div "86A605" at bounding box center [177, 333] width 99 height 26
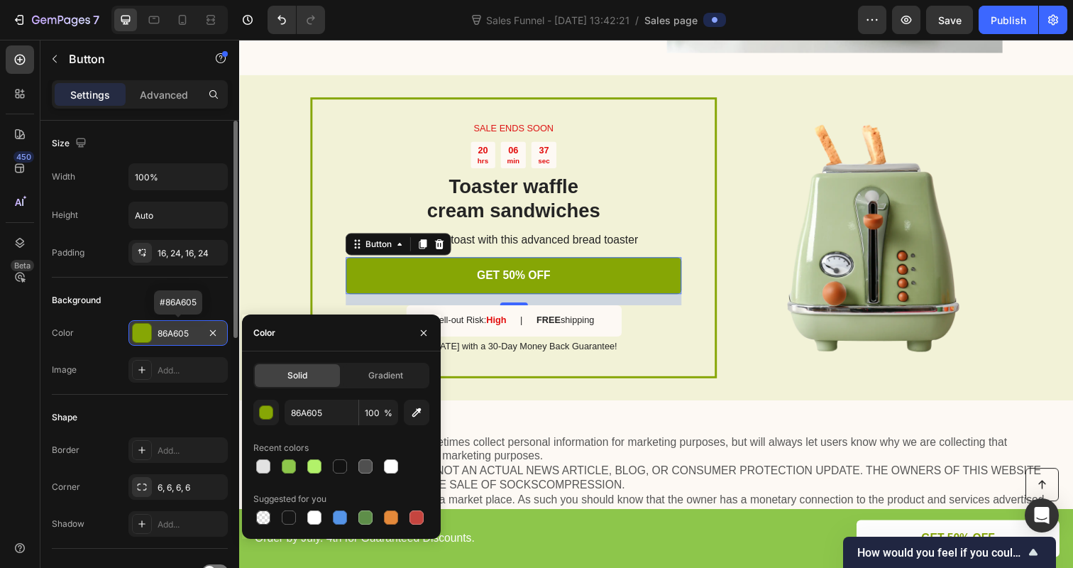
click at [173, 329] on div "86A605" at bounding box center [178, 333] width 41 height 13
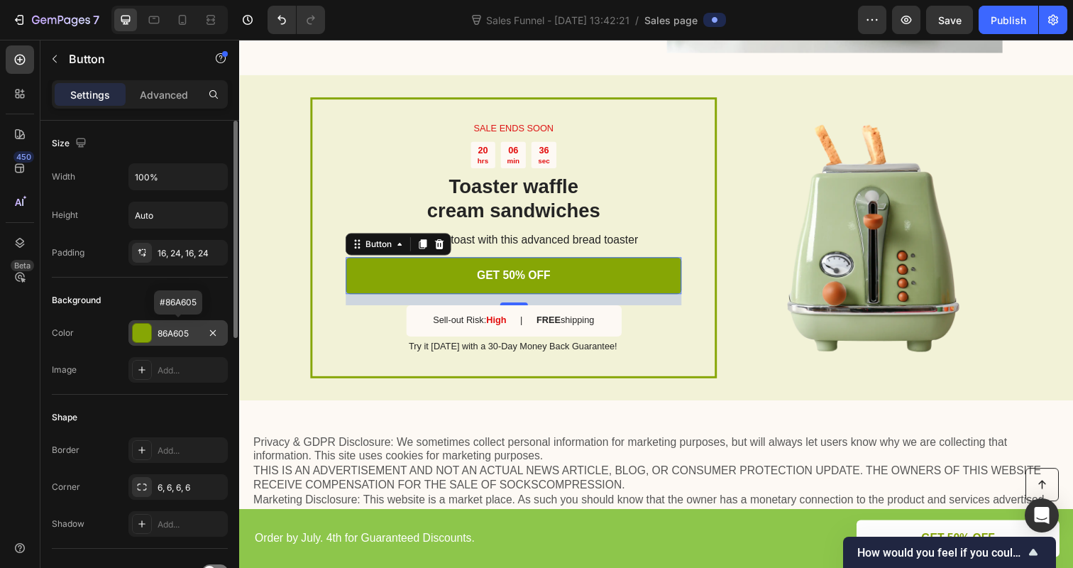
click at [173, 329] on div "86A605" at bounding box center [178, 333] width 41 height 13
click at [174, 329] on div "86A605" at bounding box center [178, 333] width 41 height 13
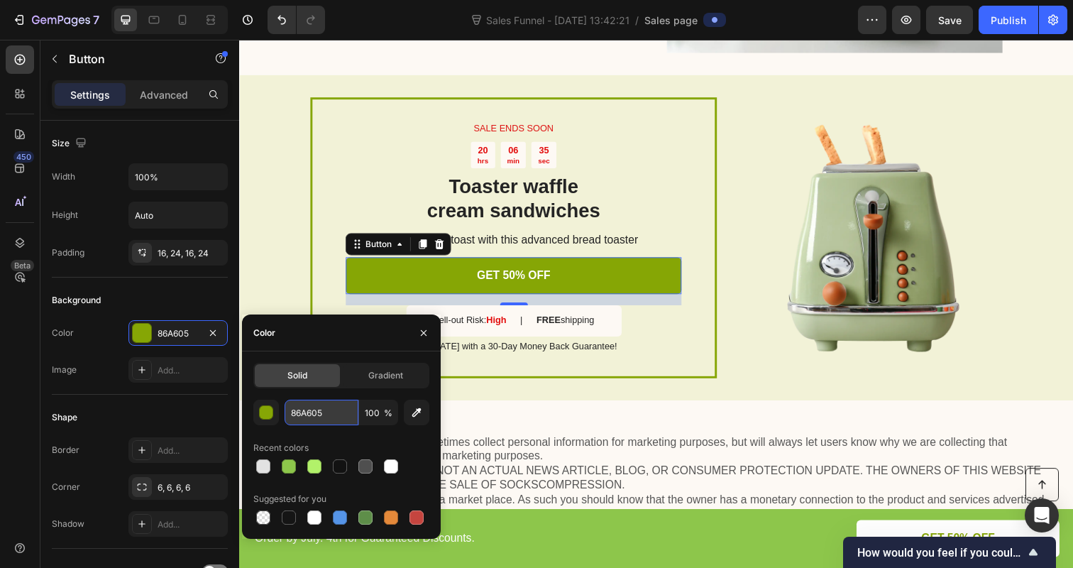
click at [336, 409] on input "86A605" at bounding box center [322, 412] width 74 height 26
paste input "DC64B"
type input "8DC64B"
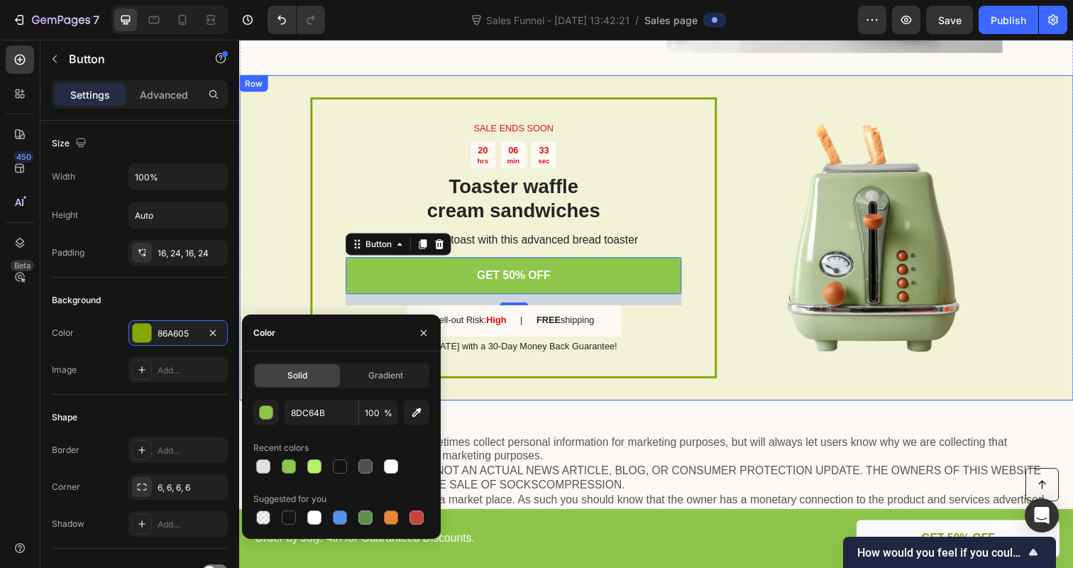
click at [261, 290] on div "SALE ENDS SOON Text Block 20 hrs 06 min 33 sec Countdown Timer Toaster waffle c…" at bounding box center [664, 241] width 851 height 331
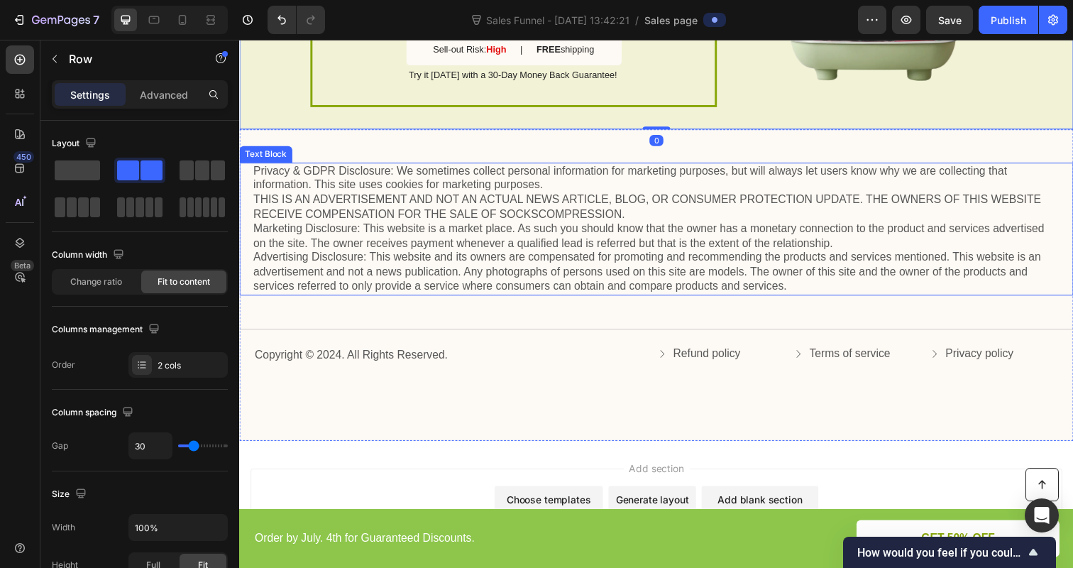
scroll to position [3210, 0]
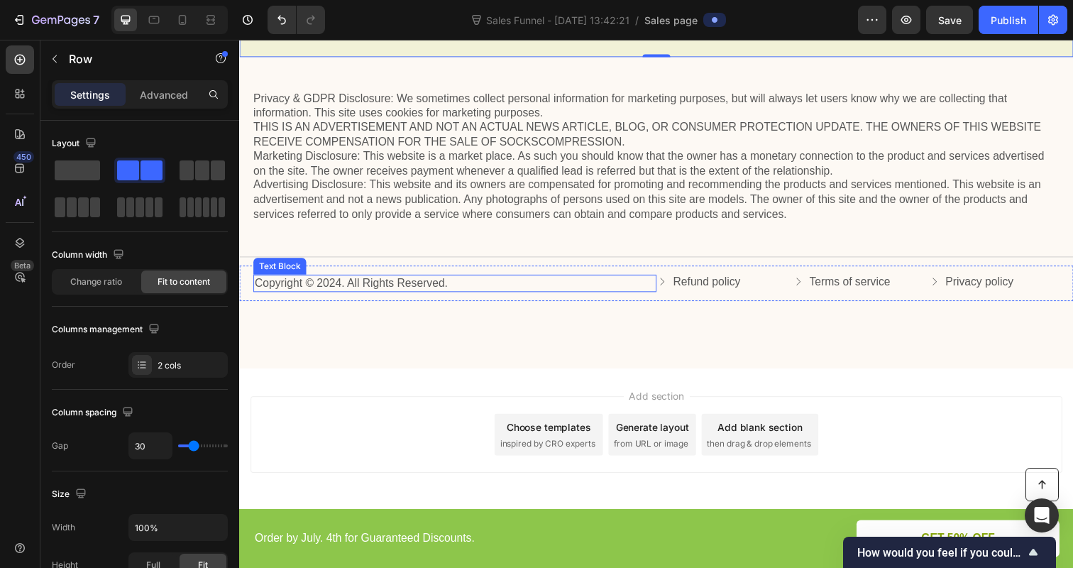
click at [421, 292] on p "Copyright © 2024. All Rights Reserved." at bounding box center [459, 288] width 409 height 15
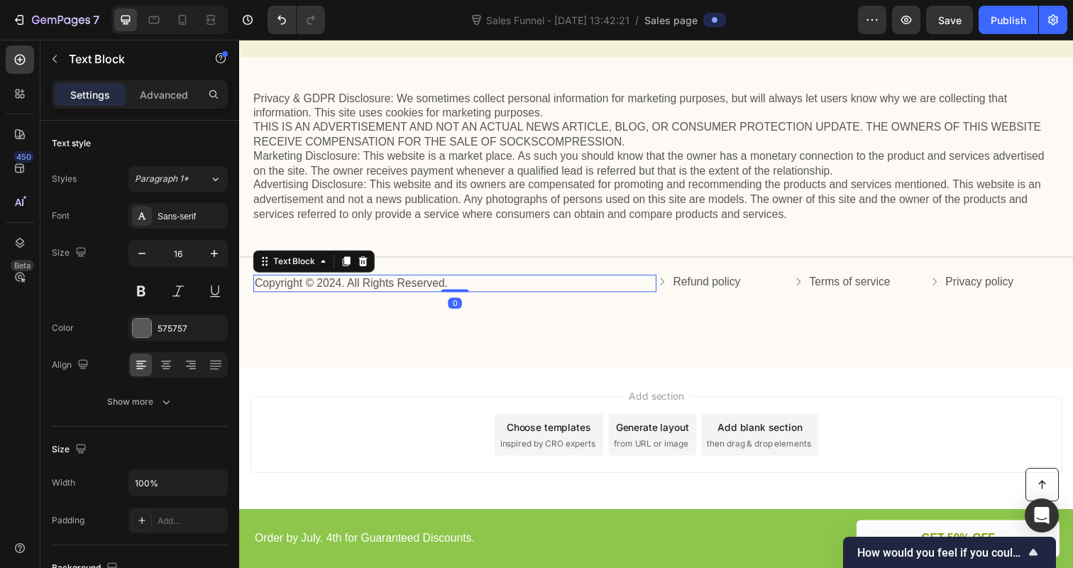
click at [306, 287] on p "Copyright © 2024. All Rights Reserved." at bounding box center [459, 288] width 409 height 15
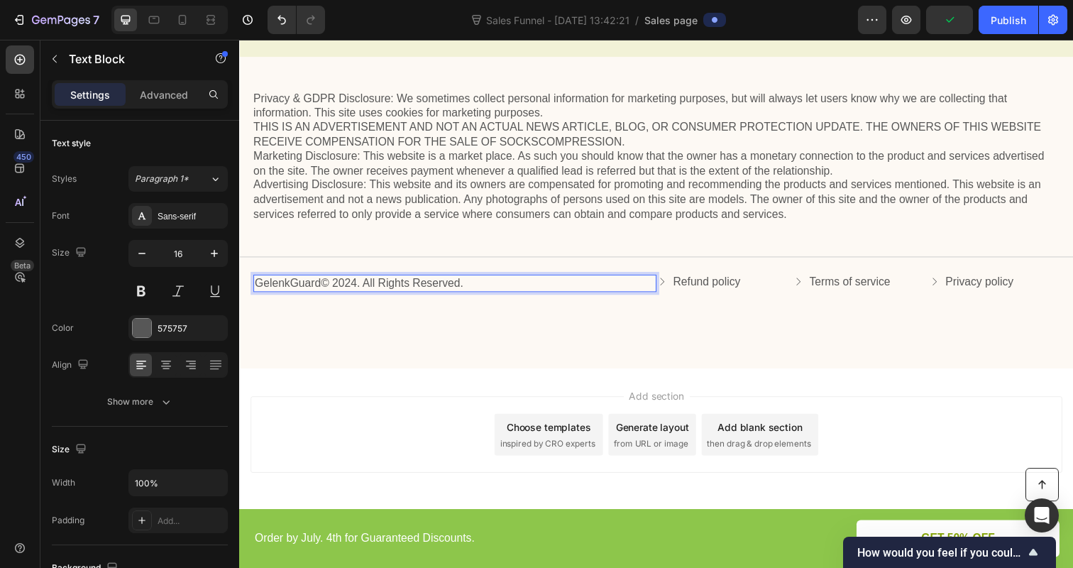
click at [359, 283] on p "GelenkGuard© 2024. All Rights Reserved." at bounding box center [459, 288] width 409 height 15
drag, startPoint x: 465, startPoint y: 285, endPoint x: 365, endPoint y: 286, distance: 99.4
click at [365, 286] on p "GelenkGuard© 2025. All Rights Reserved." at bounding box center [459, 288] width 409 height 15
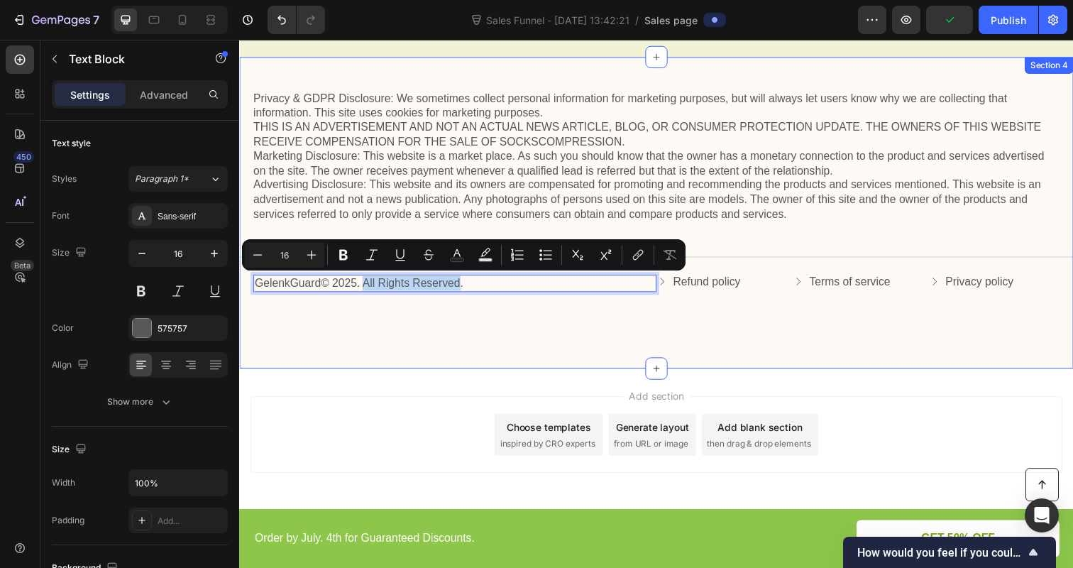
click at [402, 314] on div "Privacy & GDPR Disclosure: We sometimes collect personal information for market…" at bounding box center [664, 216] width 851 height 319
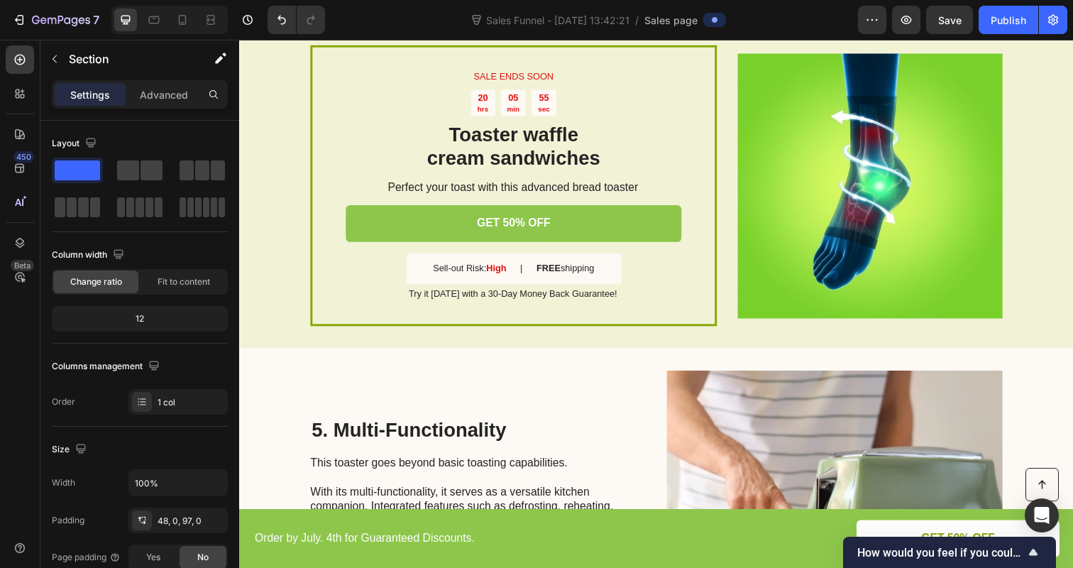
scroll to position [1644, 0]
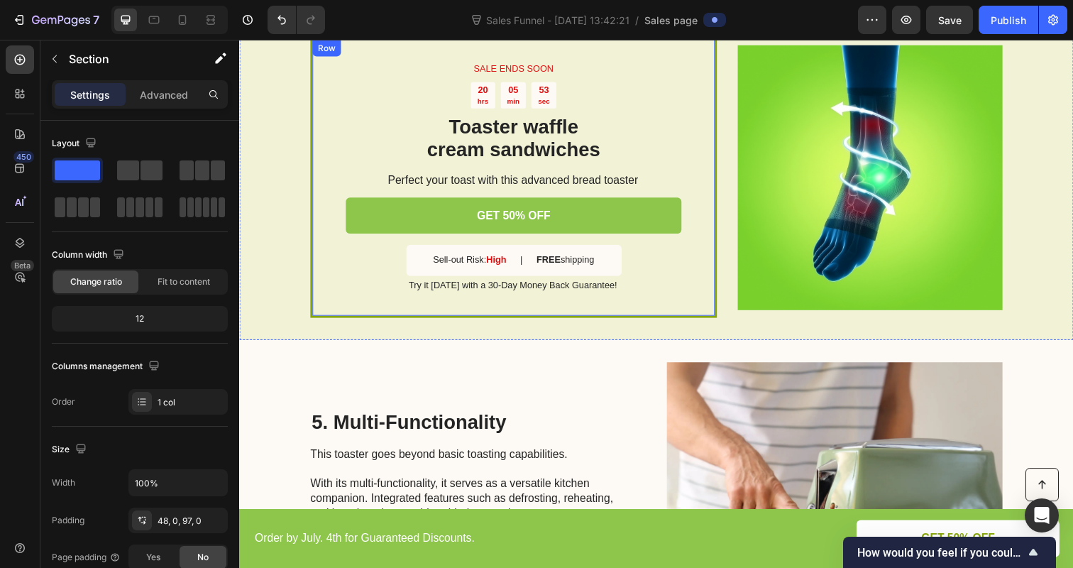
click at [478, 121] on h2 "Toaster waffle cream sandwiches" at bounding box center [519, 141] width 343 height 50
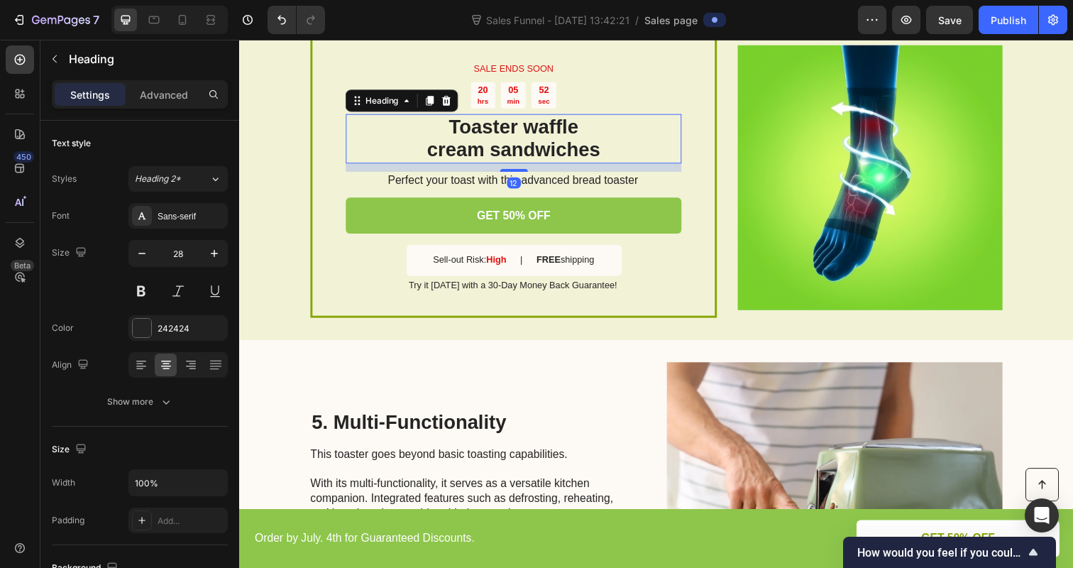
click at [487, 135] on h2 "Toaster waffle cream sandwiches" at bounding box center [519, 141] width 343 height 50
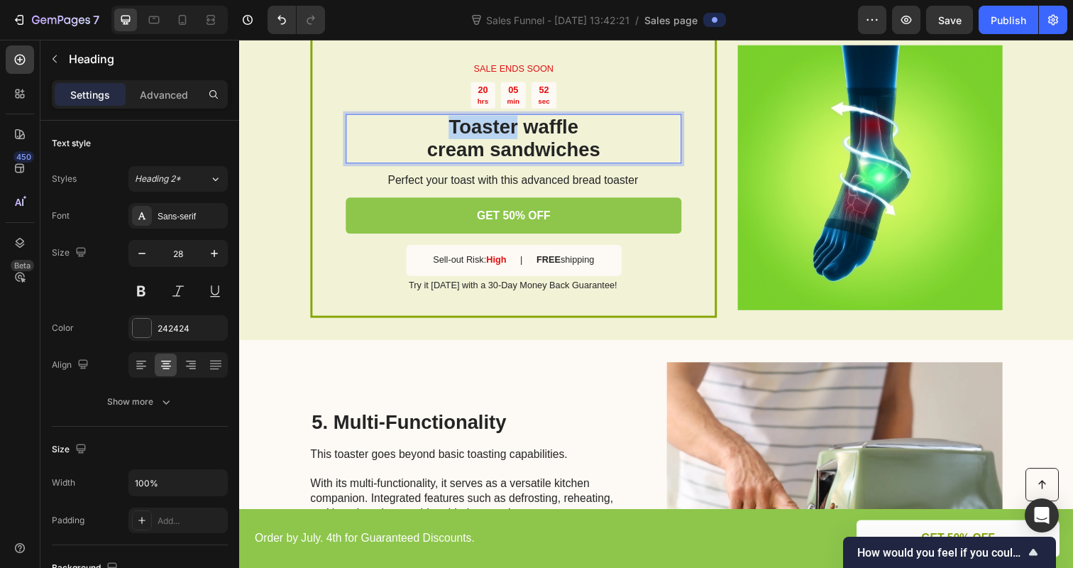
click at [487, 135] on p "Toaster waffle cream sandwiches" at bounding box center [519, 141] width 340 height 48
click at [490, 148] on p "Toaster waffle cream sandwiches" at bounding box center [519, 141] width 340 height 48
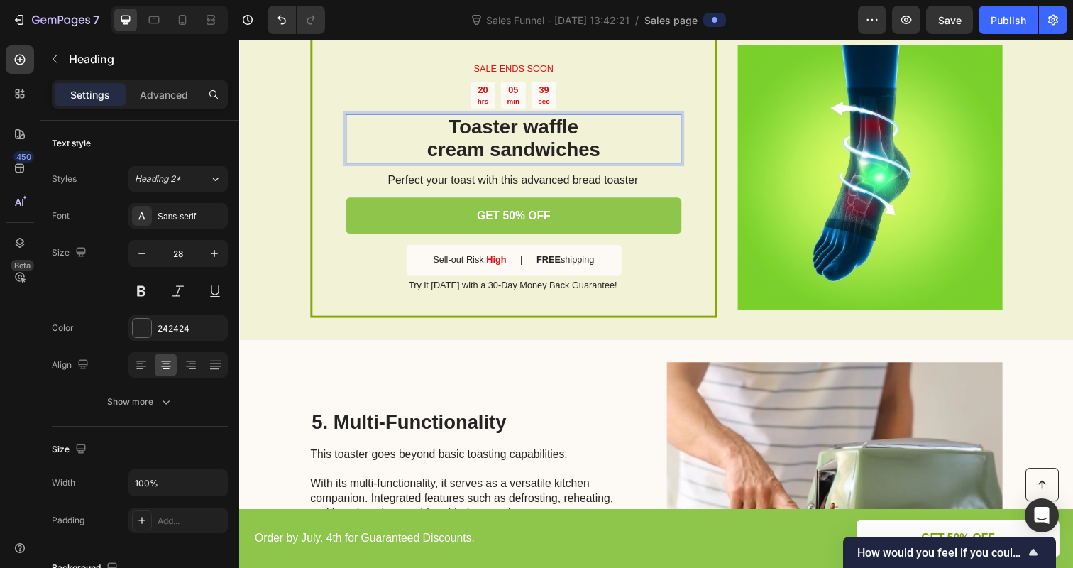
click at [431, 153] on p "Toaster waffle cream sandwiches" at bounding box center [519, 141] width 340 height 48
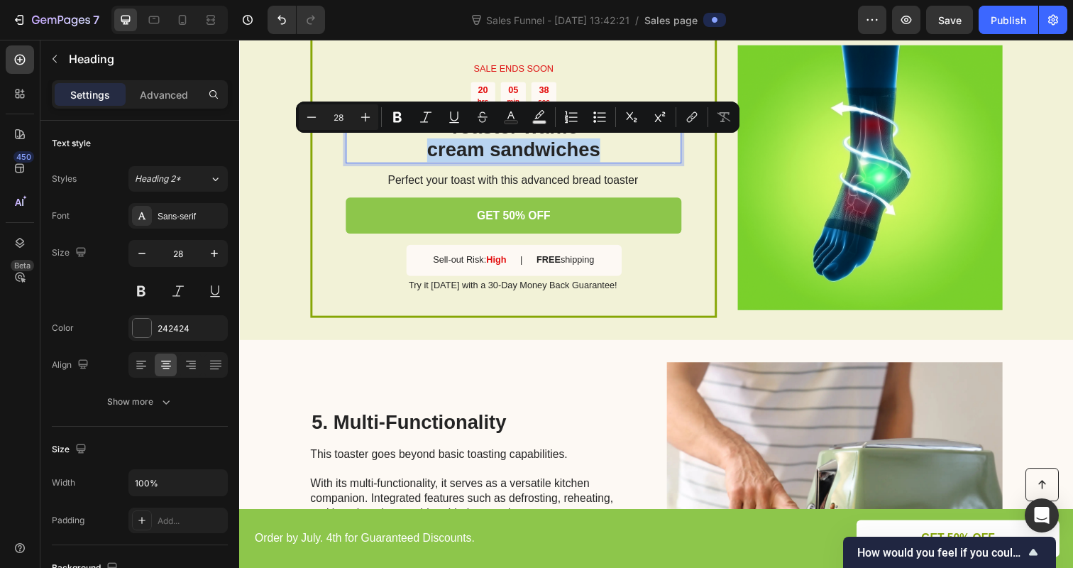
click at [421, 155] on p "Toaster waffle cream sandwiches" at bounding box center [519, 141] width 340 height 48
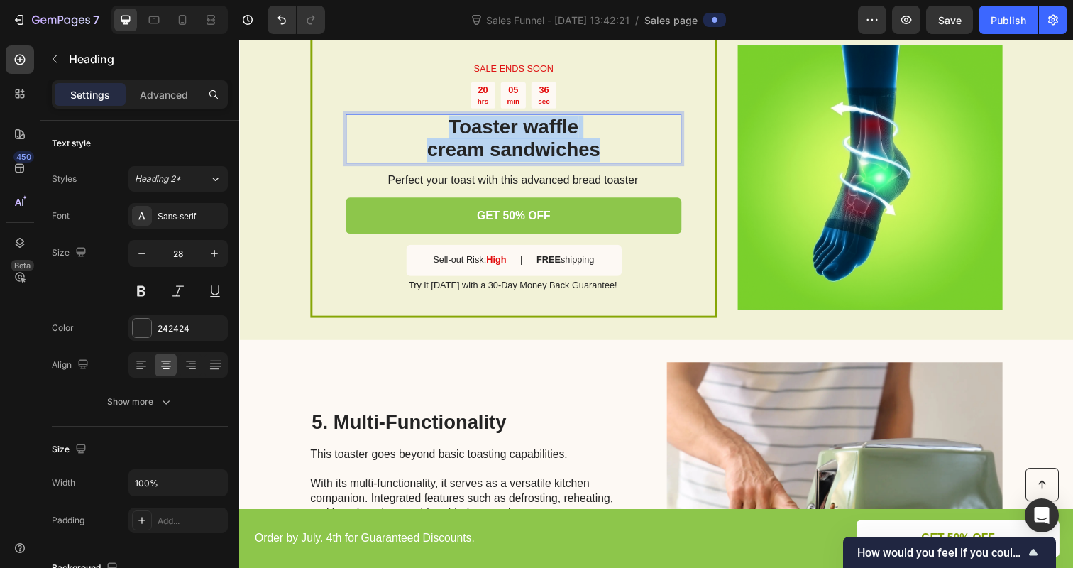
drag, startPoint x: 453, startPoint y: 123, endPoint x: 614, endPoint y: 148, distance: 162.4
click at [614, 148] on p "Toaster waffle cream sandwiches" at bounding box center [519, 141] width 340 height 48
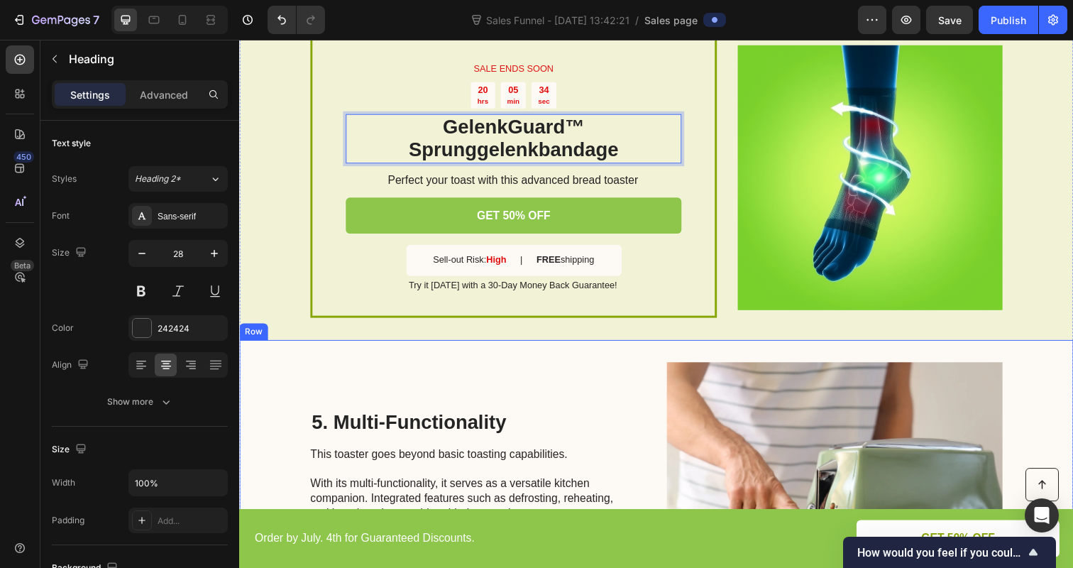
click at [373, 371] on div "5. Multi-Functionality Heading This toaster goes beyond basic toasting capabili…" at bounding box center [472, 504] width 320 height 270
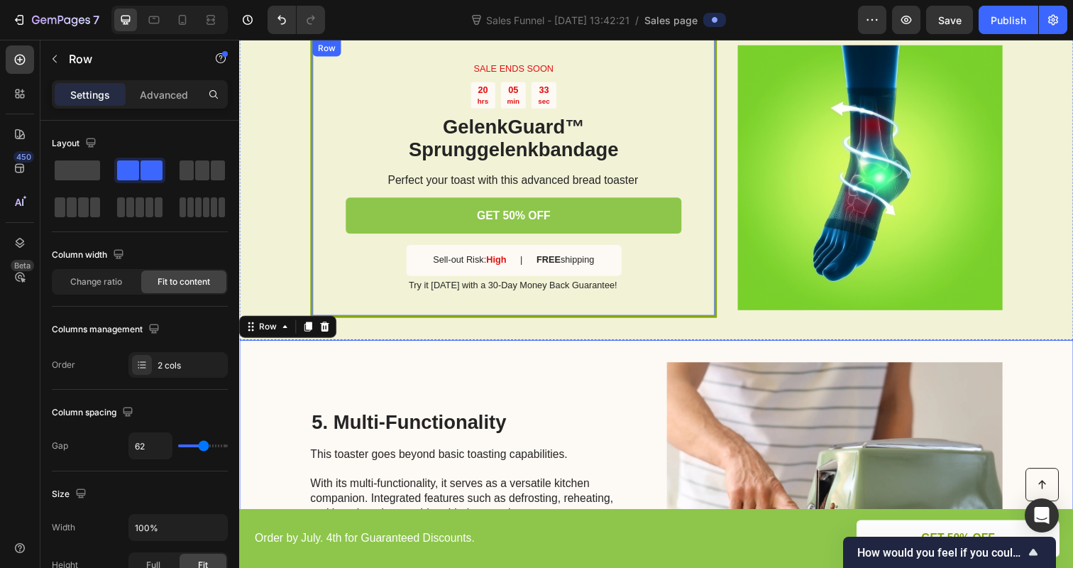
scroll to position [1520, 0]
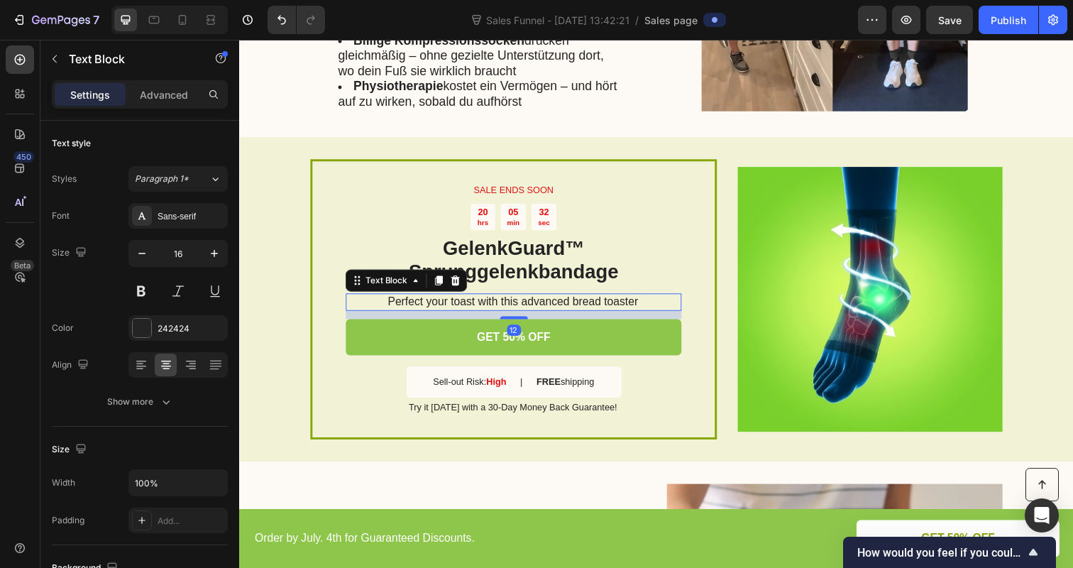
click at [444, 311] on p "Perfect your toast with this advanced bread toaster" at bounding box center [518, 307] width 341 height 15
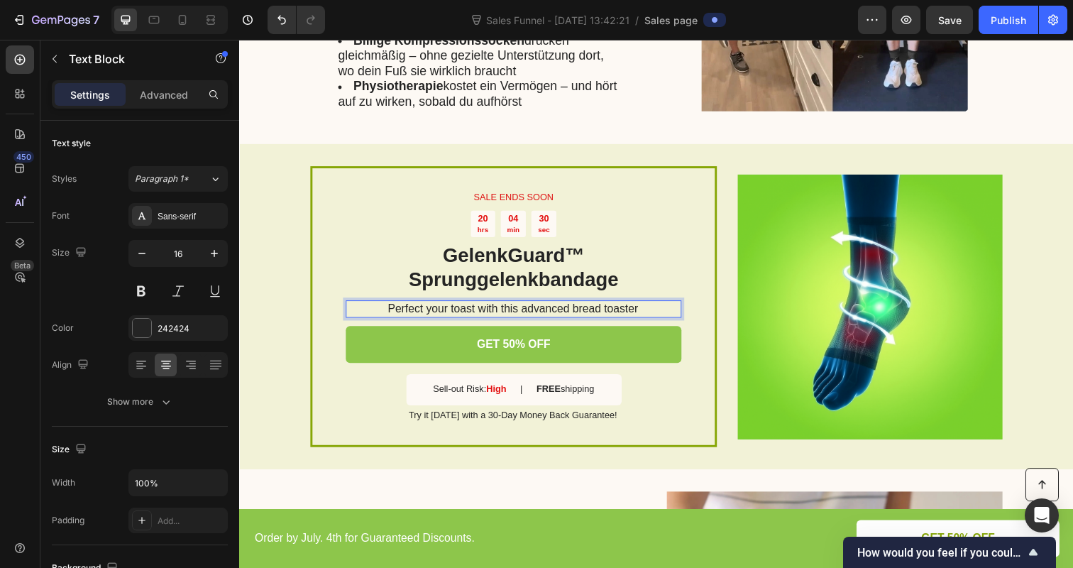
click at [483, 308] on p "Perfect your toast with this advanced bread toaster" at bounding box center [518, 314] width 341 height 15
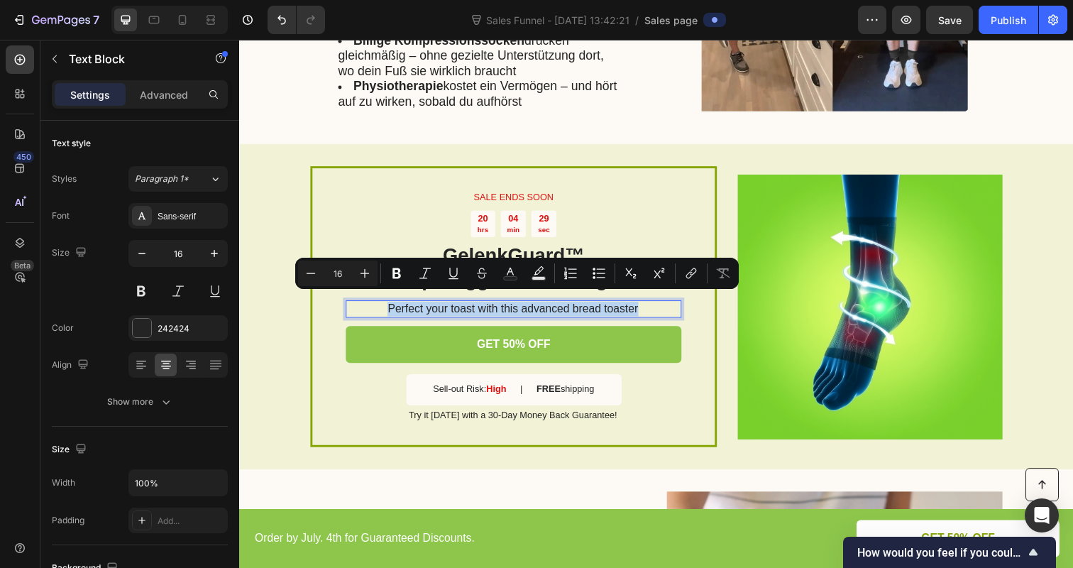
type input "14"
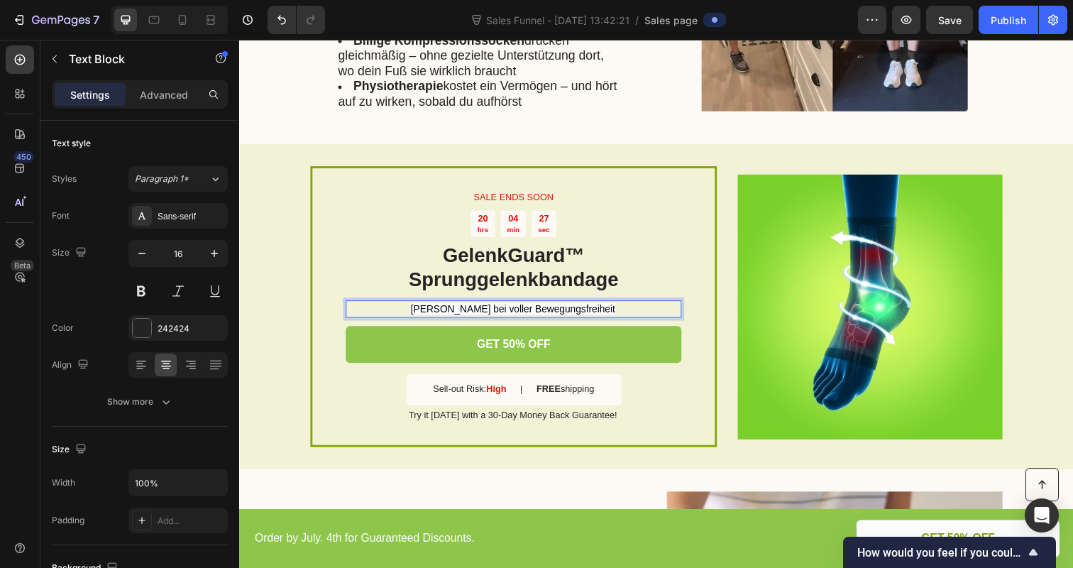
click at [432, 309] on span "[PERSON_NAME] bei voller Bewegungsfreiheit" at bounding box center [518, 314] width 209 height 11
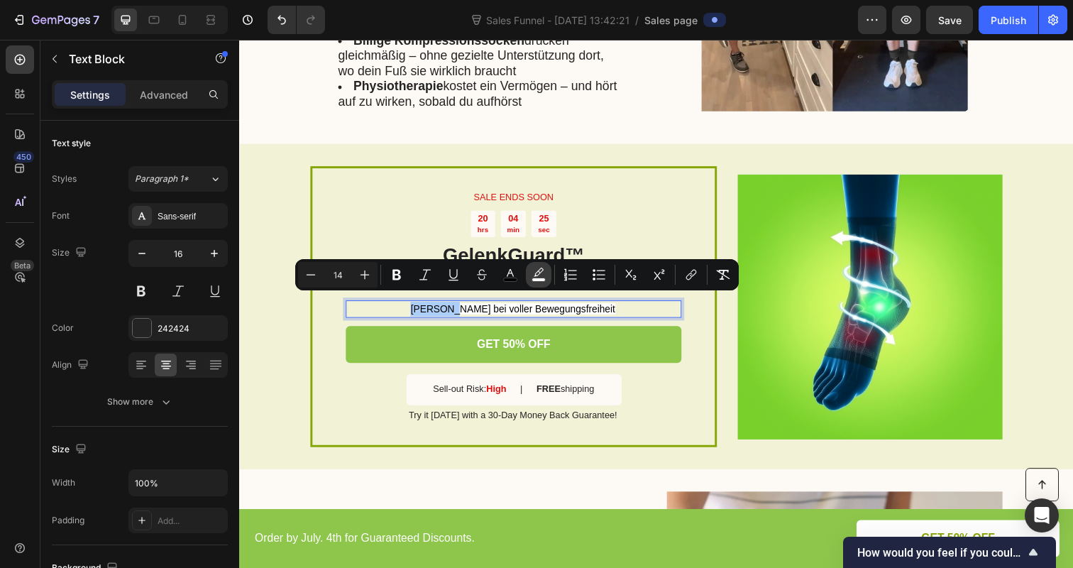
click at [548, 271] on button "color" at bounding box center [539, 275] width 26 height 26
type input "FFFFFF"
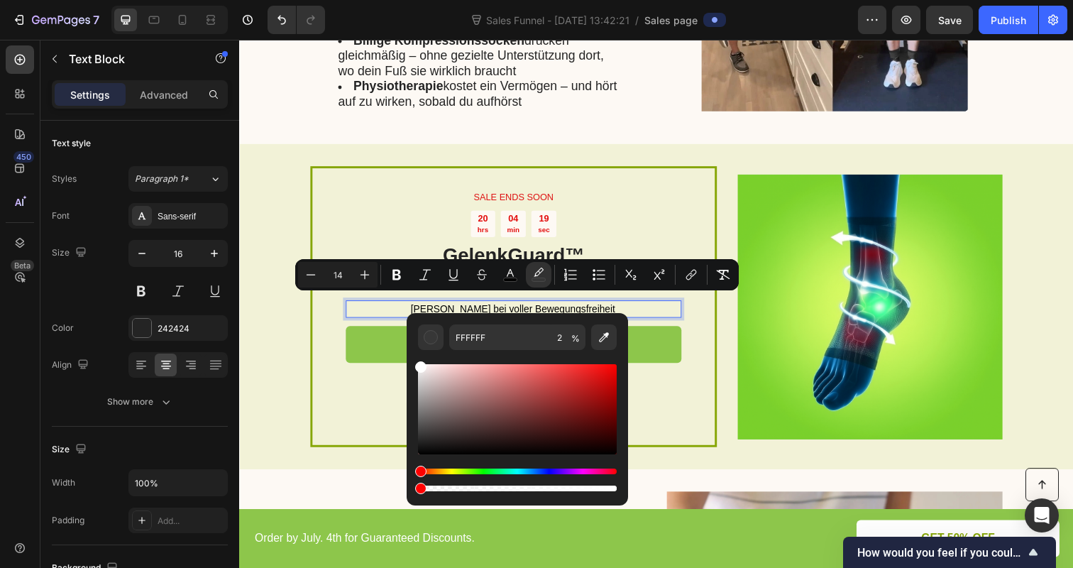
type input "0"
drag, startPoint x: 421, startPoint y: 488, endPoint x: 409, endPoint y: 487, distance: 12.1
click at [409, 487] on div "FFFFFF 0 %" at bounding box center [517, 403] width 221 height 181
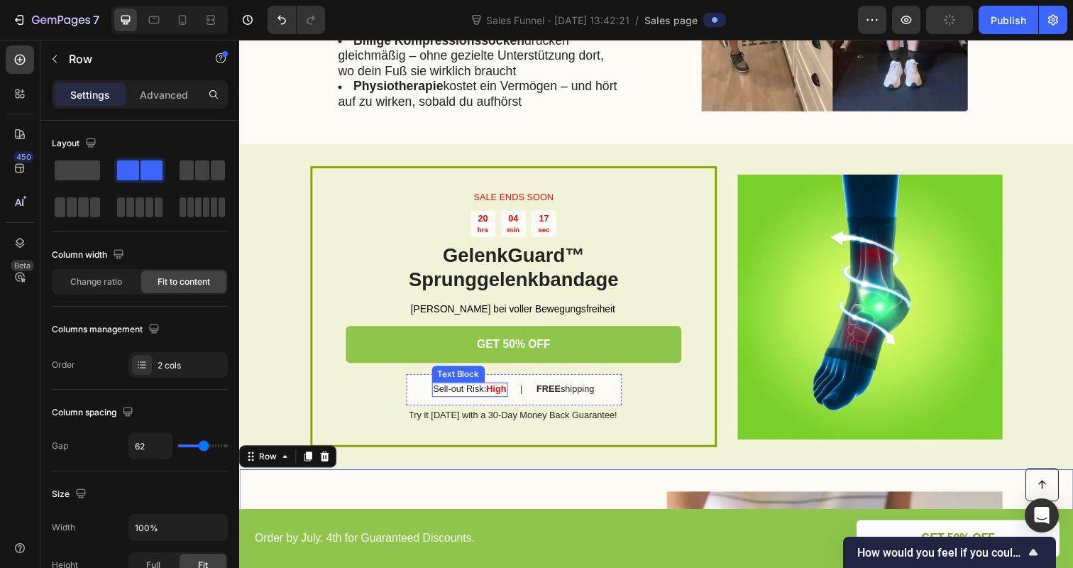
click at [473, 396] on div "Sell-out Risk: High Text Block" at bounding box center [474, 397] width 77 height 15
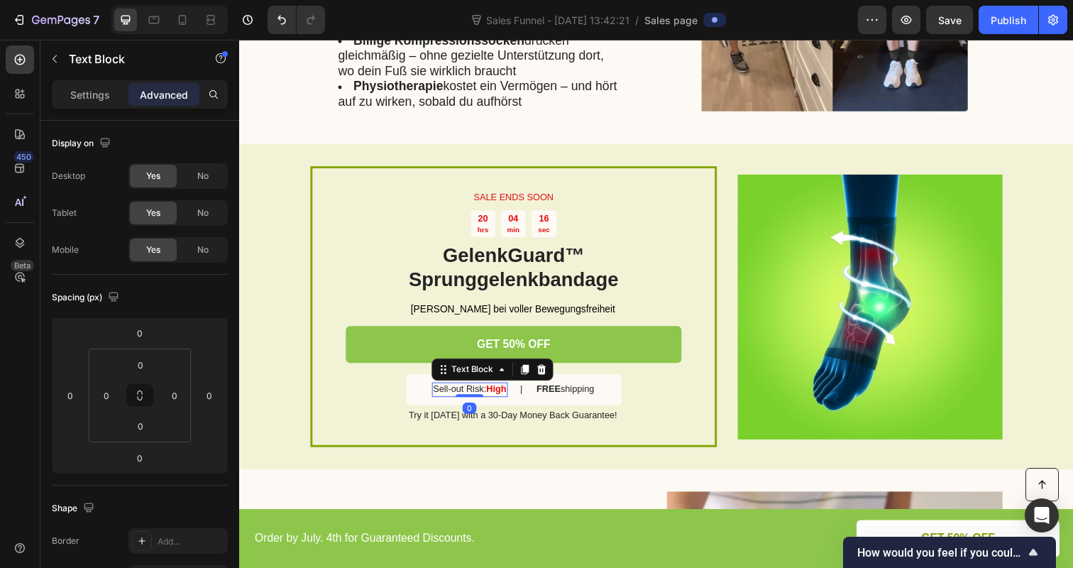
click at [480, 391] on p "Sell-out Risk: High" at bounding box center [474, 397] width 75 height 12
click at [485, 391] on p "Sell-out Risk: High" at bounding box center [474, 397] width 75 height 12
click at [514, 392] on strong "High" at bounding box center [510, 396] width 21 height 11
click at [512, 391] on p "Ausverkaufsrate : HOCH" at bounding box center [474, 397] width 101 height 12
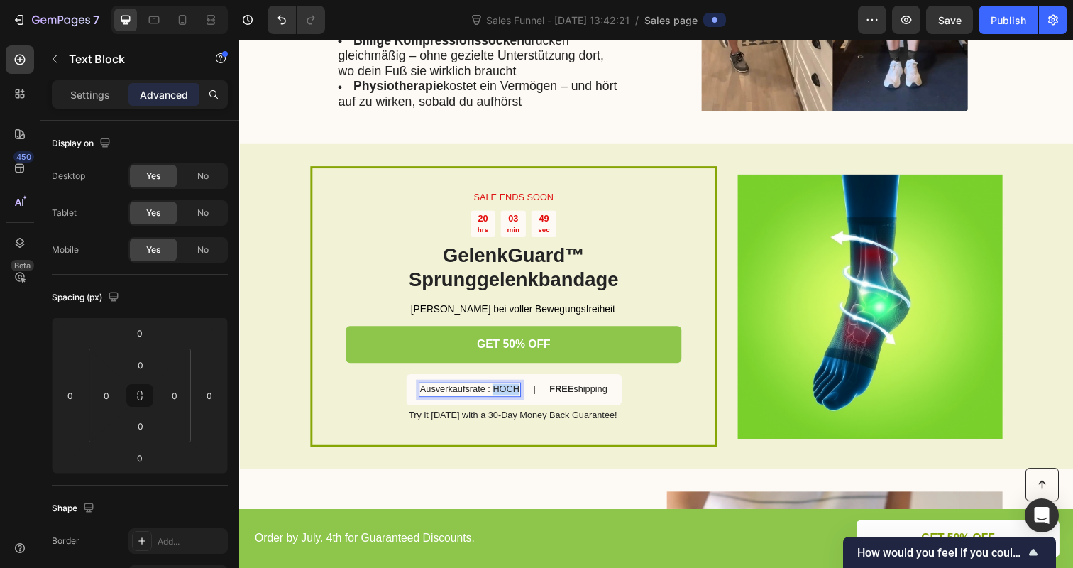
click at [512, 391] on p "Ausverkaufsrate : HOCH" at bounding box center [474, 397] width 101 height 12
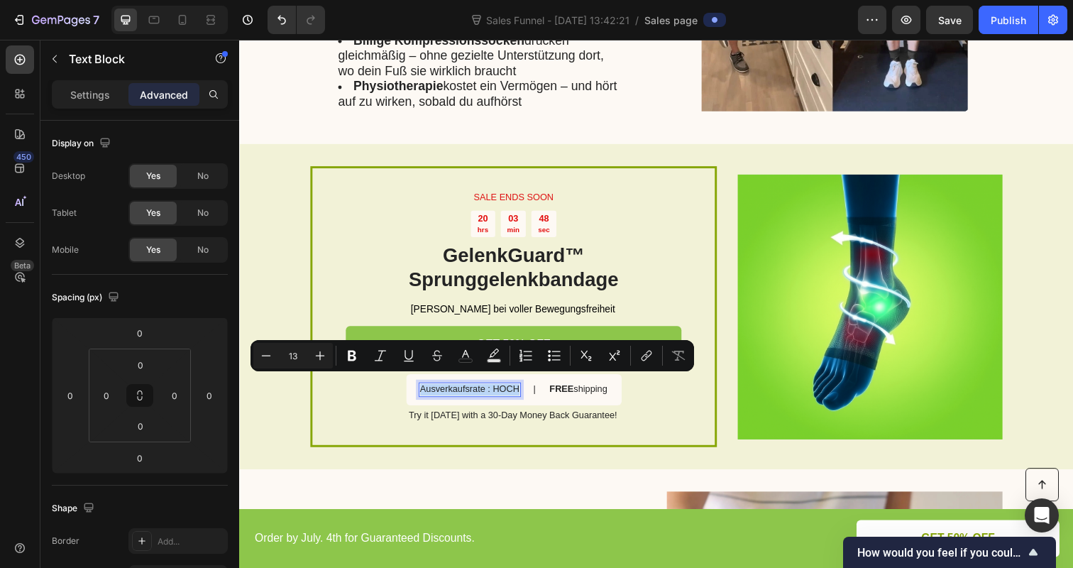
click at [512, 391] on p "Ausverkaufsrate : HOCH" at bounding box center [474, 397] width 101 height 12
click at [478, 391] on p "Ausverkaufsrate : HOCH" at bounding box center [474, 397] width 101 height 12
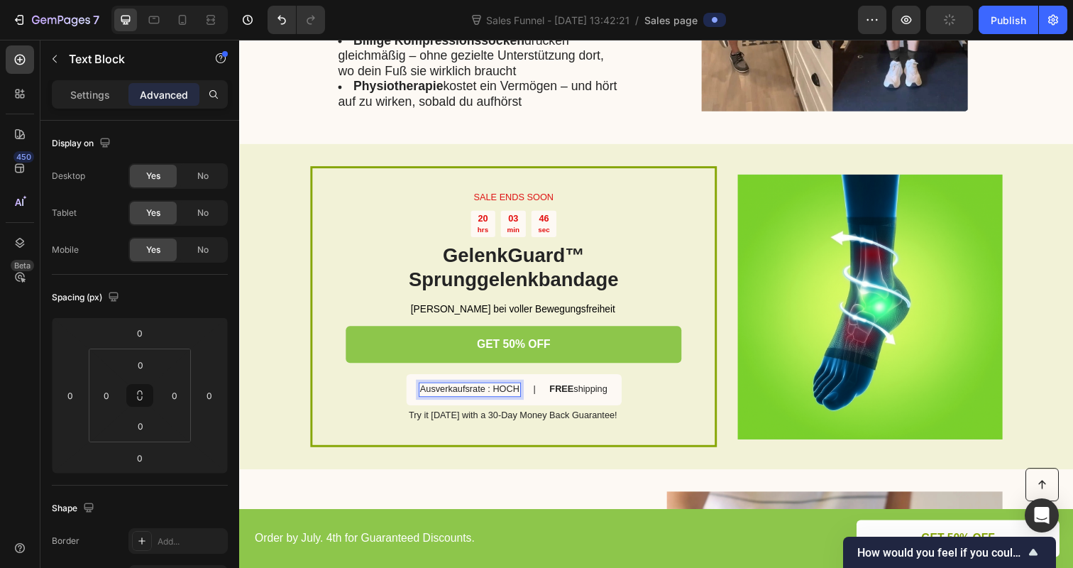
click at [496, 391] on p "Ausverkaufsrate : HOCH" at bounding box center [474, 397] width 101 height 12
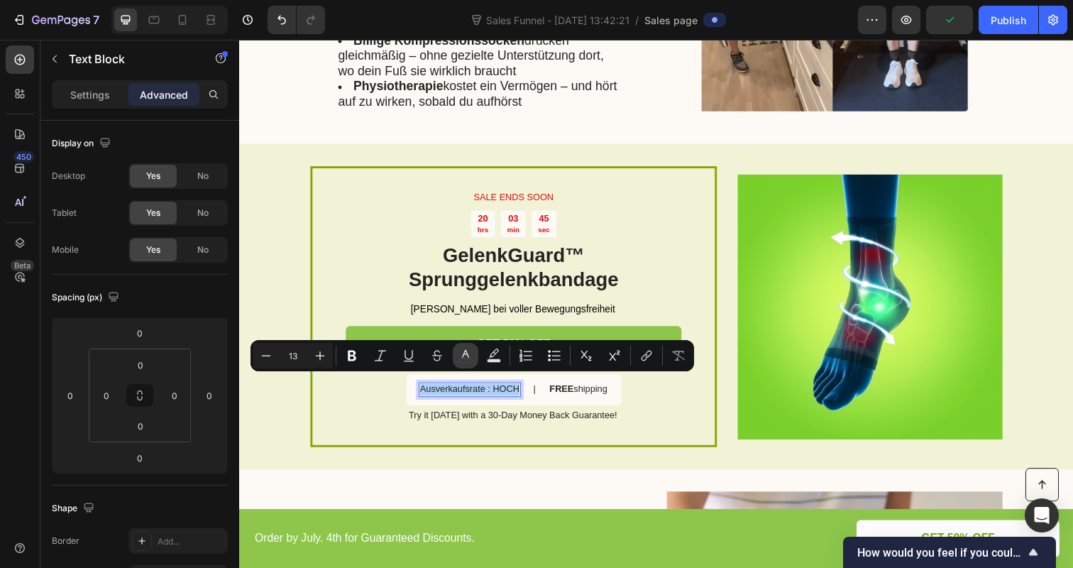
click at [457, 359] on button "color" at bounding box center [466, 356] width 26 height 26
type input "242424"
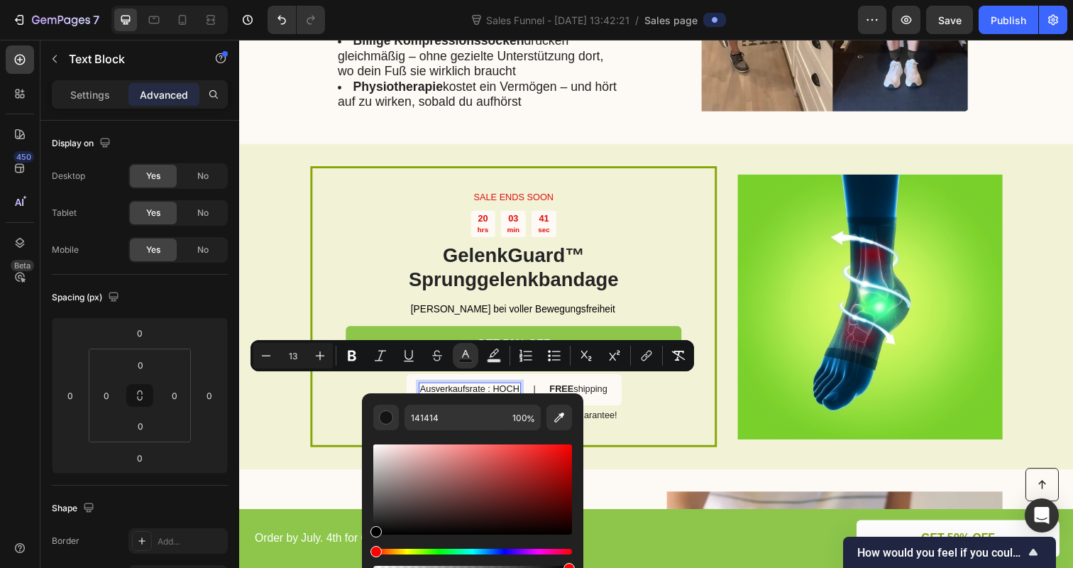
drag, startPoint x: 375, startPoint y: 527, endPoint x: 375, endPoint y: 534, distance: 7.8
click at [375, 534] on div "Editor contextual toolbar" at bounding box center [375, 531] width 11 height 11
type input "000000"
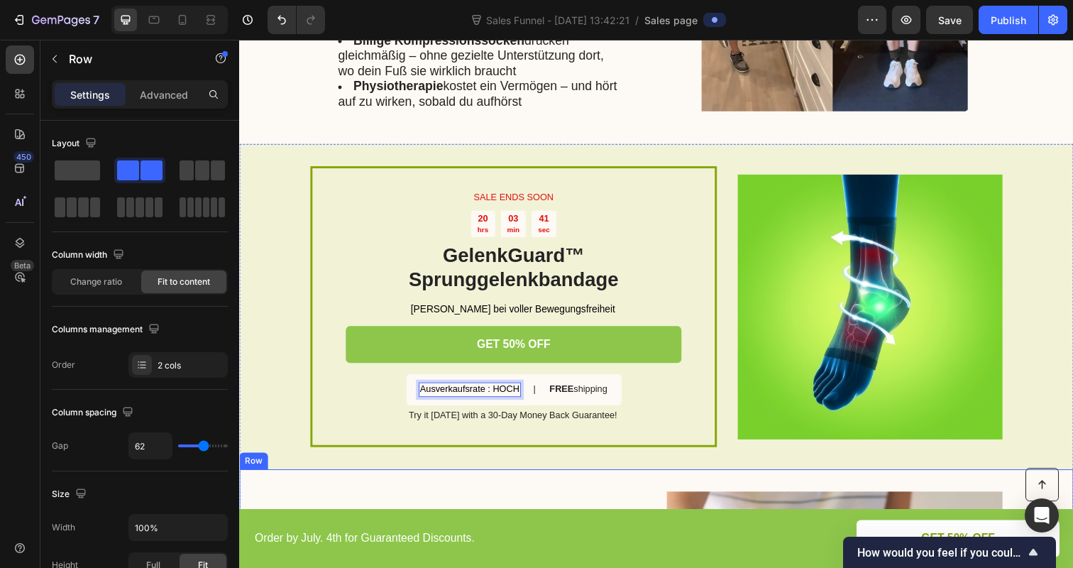
click at [508, 391] on span "Ausverkaufsrate : HOCH" at bounding box center [474, 396] width 101 height 11
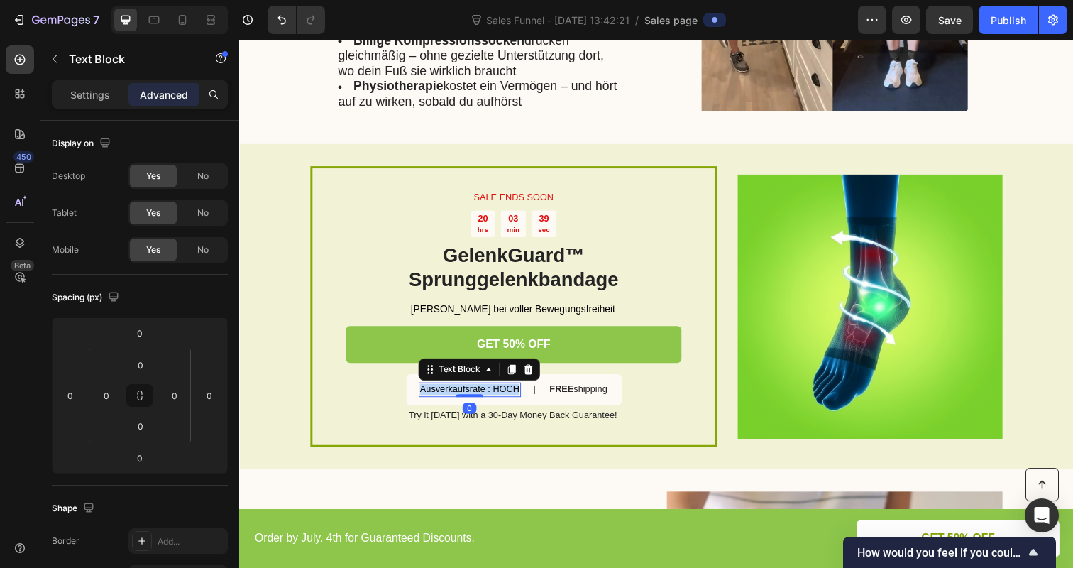
click at [508, 391] on span "Ausverkaufsrate : HOCH" at bounding box center [474, 396] width 101 height 11
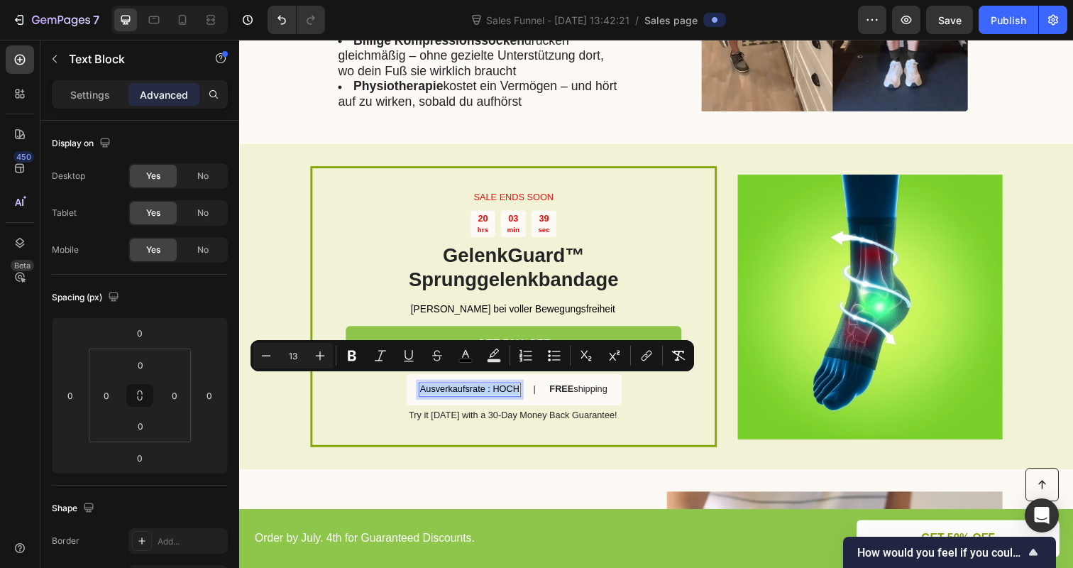
click at [508, 391] on span "Ausverkaufsrate : HOCH" at bounding box center [474, 396] width 101 height 11
click at [493, 391] on span "Ausverkaufsrate : HOCH" at bounding box center [474, 396] width 101 height 11
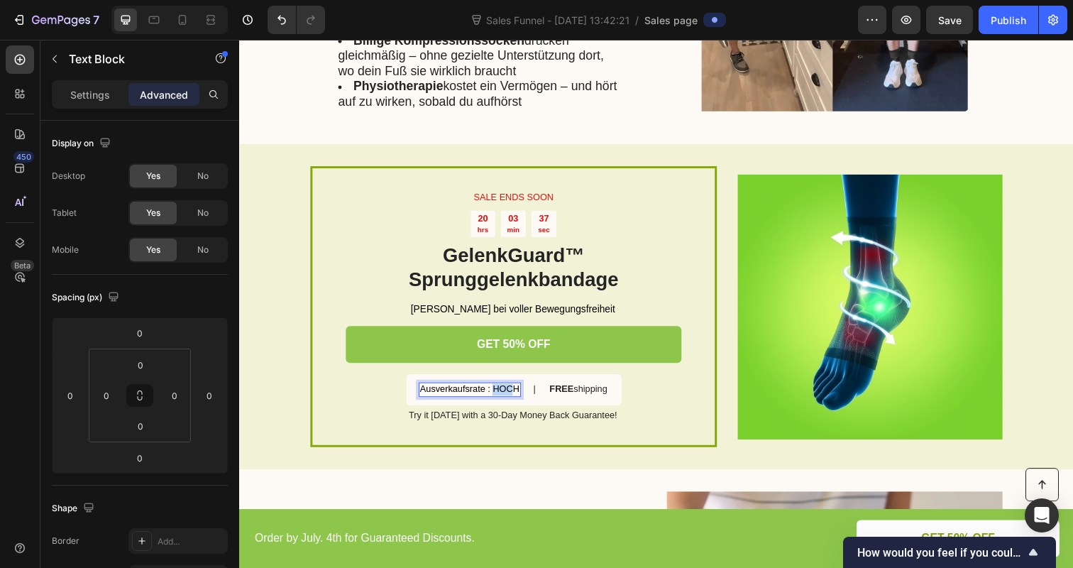
drag, startPoint x: 497, startPoint y: 390, endPoint x: 520, endPoint y: 390, distance: 22.7
click at [520, 391] on span "Ausverkaufsrate : HOCH" at bounding box center [474, 396] width 101 height 11
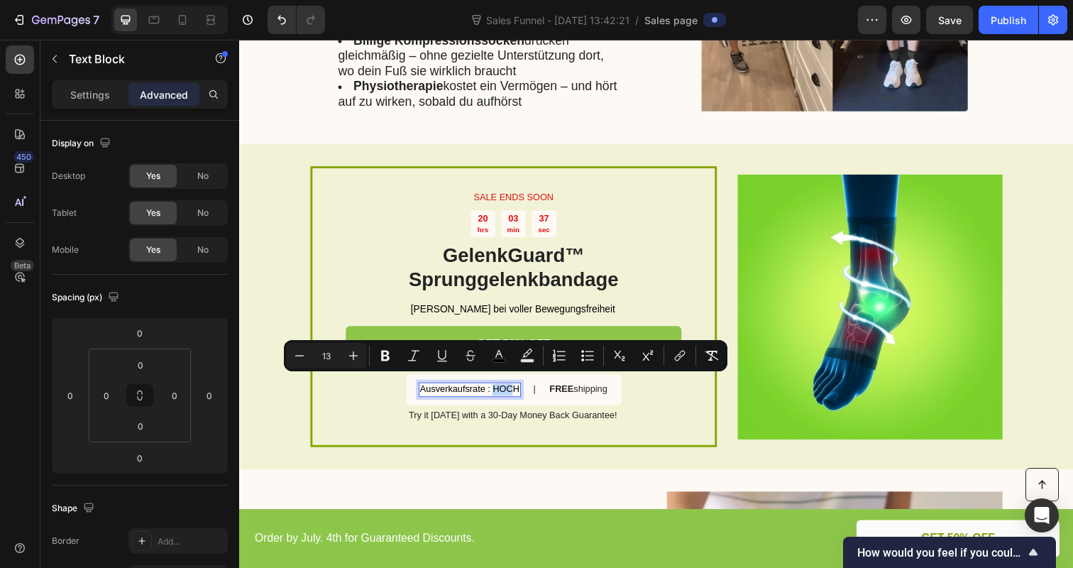
click at [520, 391] on span "Ausverkaufsrate : HOCH" at bounding box center [474, 396] width 101 height 11
drag, startPoint x: 522, startPoint y: 390, endPoint x: 499, endPoint y: 390, distance: 23.4
click at [499, 391] on span "Ausverkaufsrate : HOCH" at bounding box center [474, 396] width 101 height 11
click at [496, 357] on icon "Editor contextual toolbar" at bounding box center [502, 355] width 14 height 14
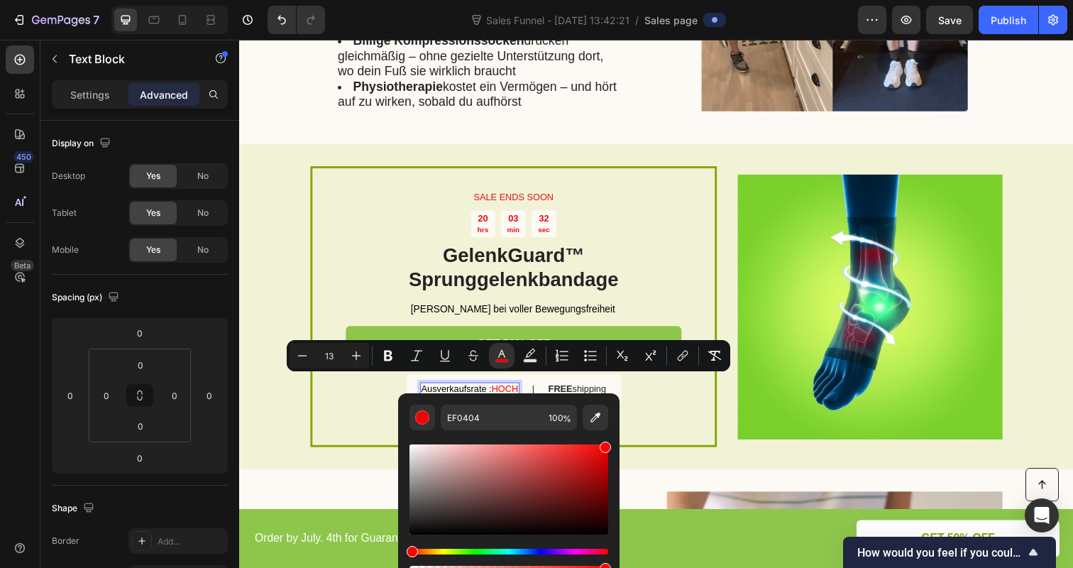
type input "FF0000"
drag, startPoint x: 605, startPoint y: 449, endPoint x: 609, endPoint y: 434, distance: 15.5
click at [609, 434] on div "FF0000 100 %" at bounding box center [508, 483] width 221 height 181
click at [389, 353] on icon "Editor contextual toolbar" at bounding box center [388, 355] width 14 height 14
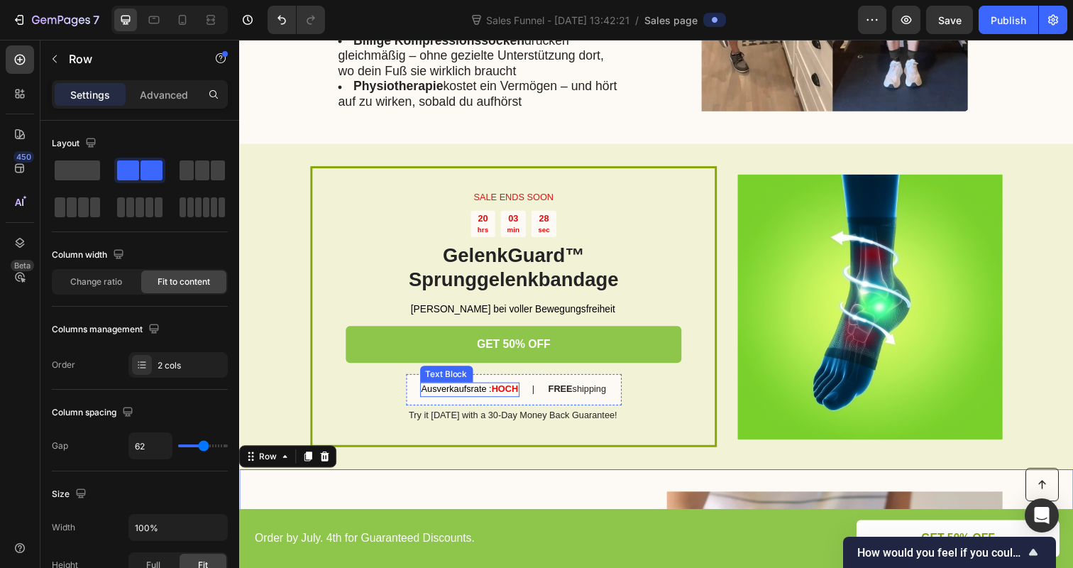
click at [512, 393] on strong "HOCH" at bounding box center [510, 396] width 27 height 11
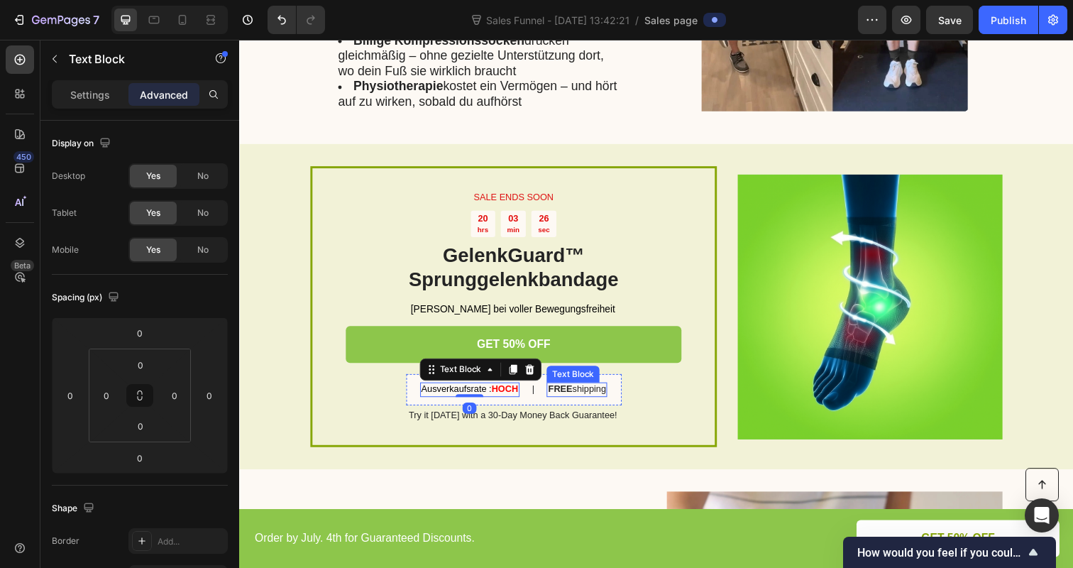
click at [585, 392] on p "FREE shipping" at bounding box center [583, 397] width 59 height 12
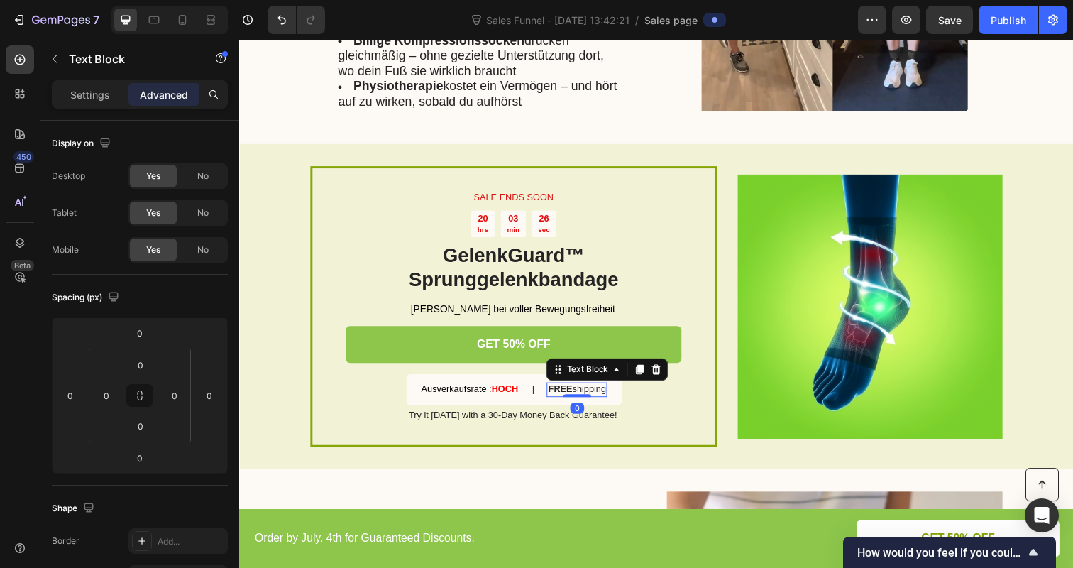
click at [568, 391] on strong "FREE" at bounding box center [566, 396] width 25 height 11
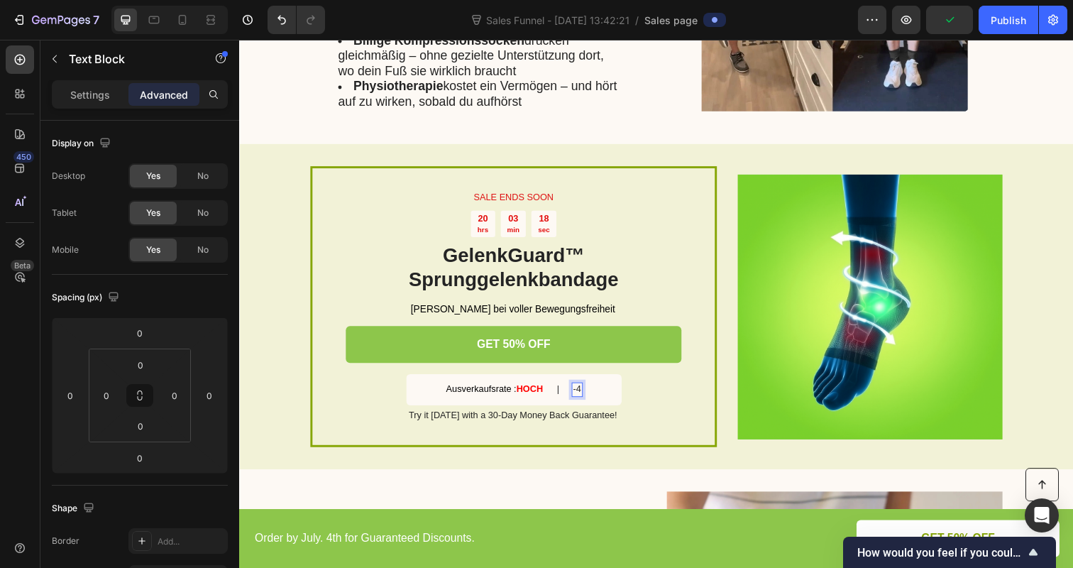
click at [588, 391] on p "-4" at bounding box center [584, 397] width 9 height 12
click at [583, 391] on p "-4" at bounding box center [584, 397] width 9 height 12
click at [588, 390] on div "4" at bounding box center [584, 397] width 8 height 15
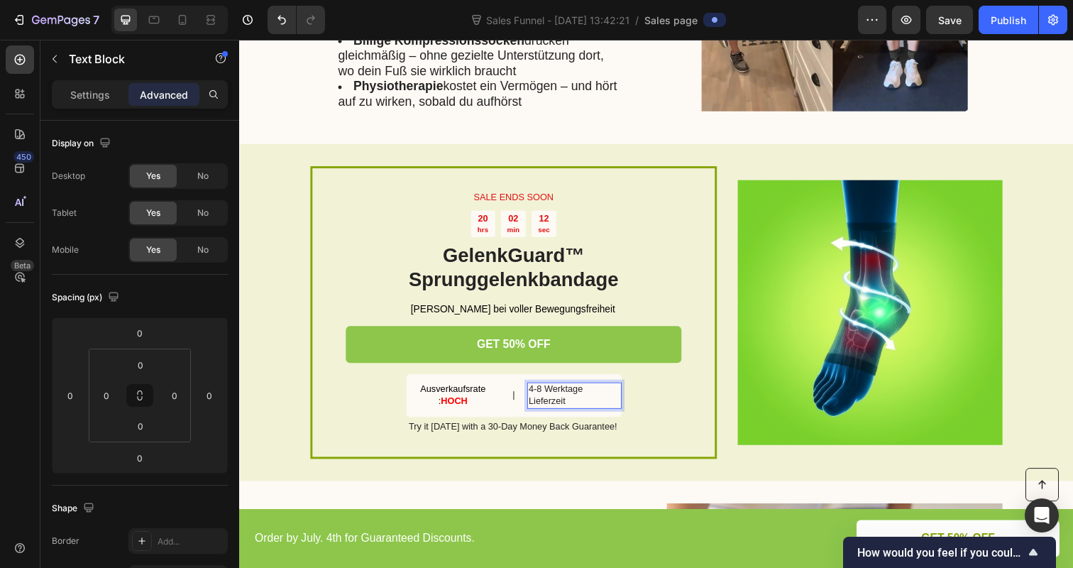
click at [608, 392] on p "4-8 Werktage Lieferzeit" at bounding box center [580, 403] width 93 height 24
click at [601, 396] on p "4-8 Werktage Lieferzeit" at bounding box center [580, 403] width 93 height 24
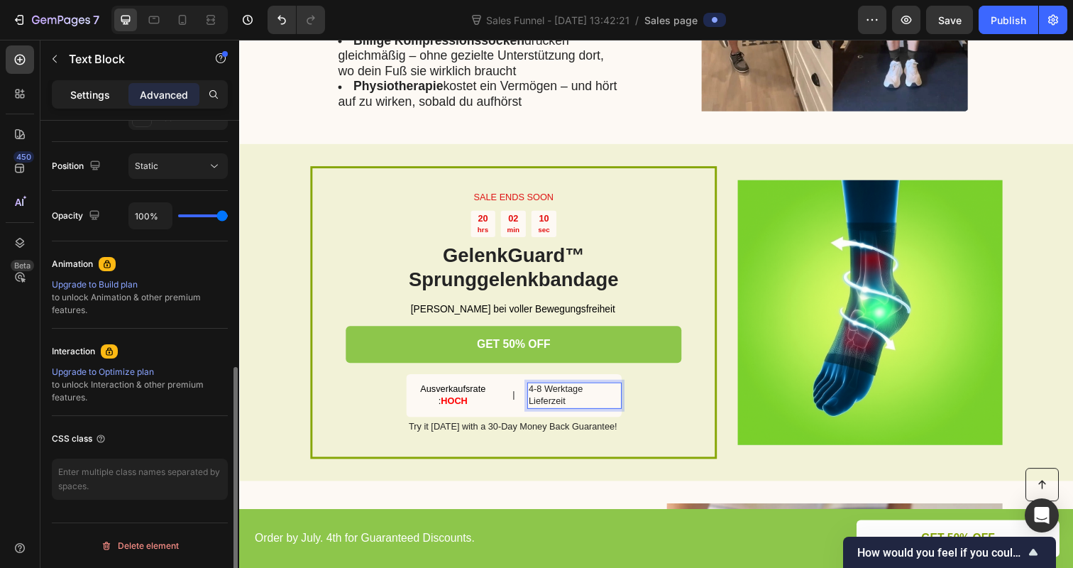
click at [99, 96] on p "Settings" at bounding box center [90, 94] width 40 height 15
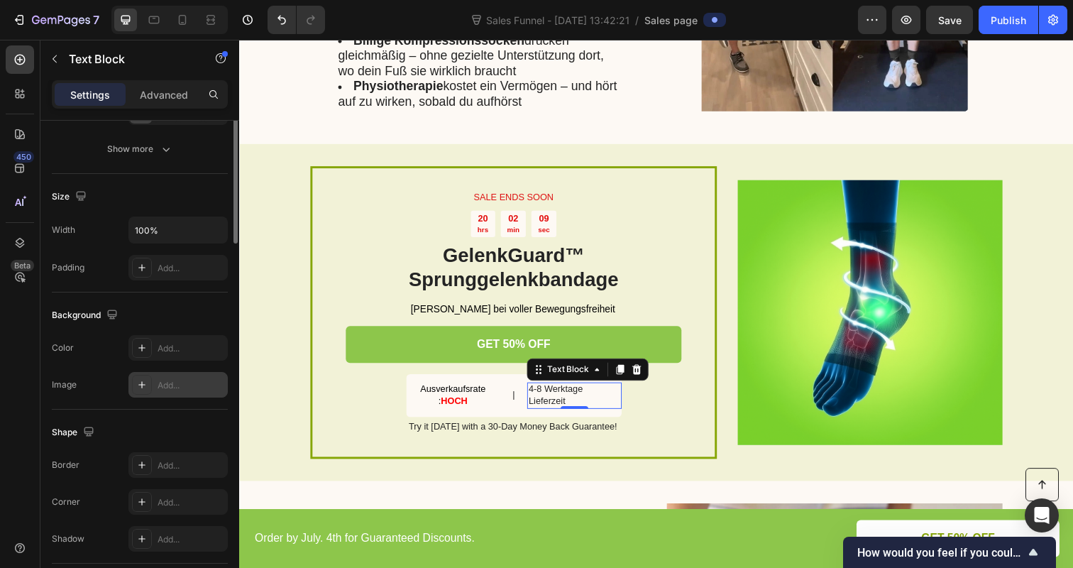
scroll to position [0, 0]
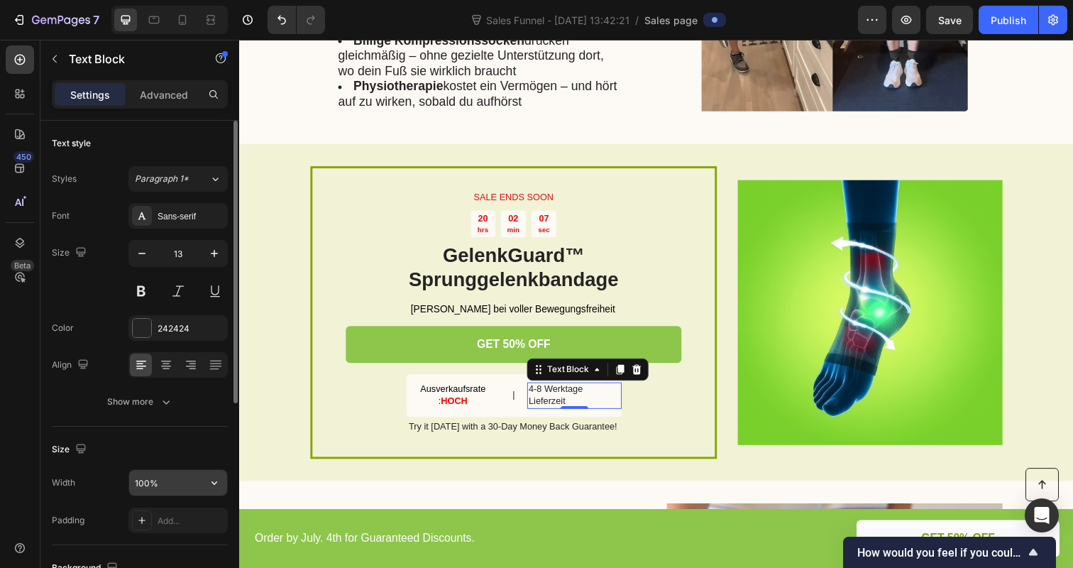
click at [191, 483] on input "100%" at bounding box center [178, 483] width 98 height 26
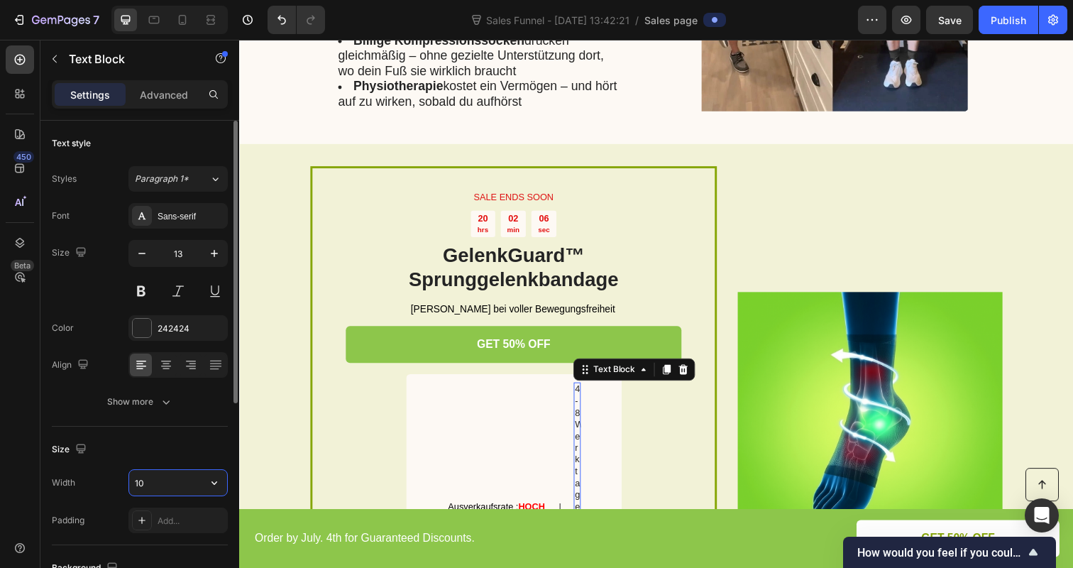
type input "1"
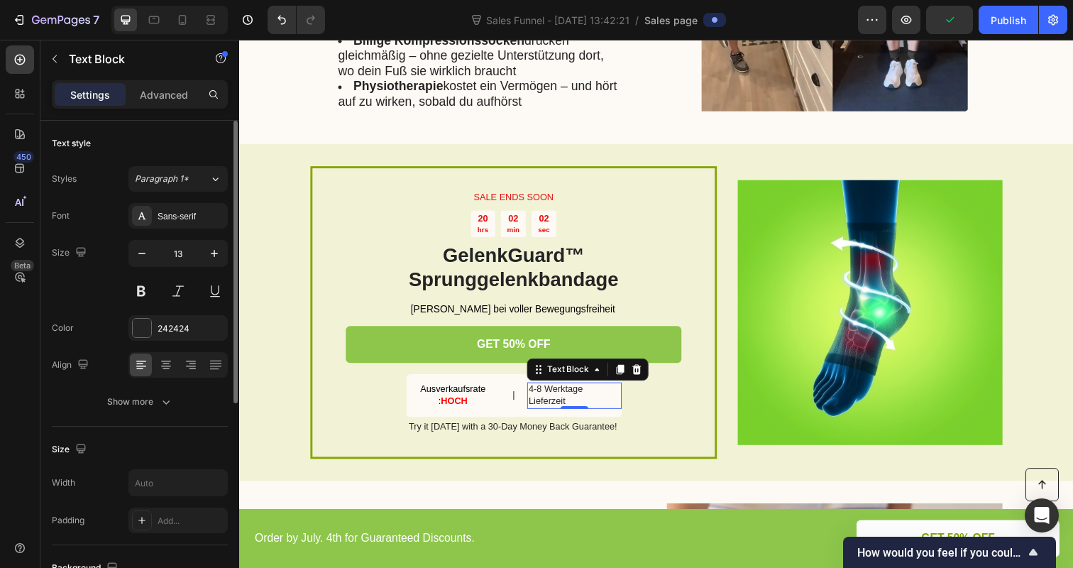
click at [146, 463] on div "Size Width Padding Add..." at bounding box center [140, 485] width 176 height 118
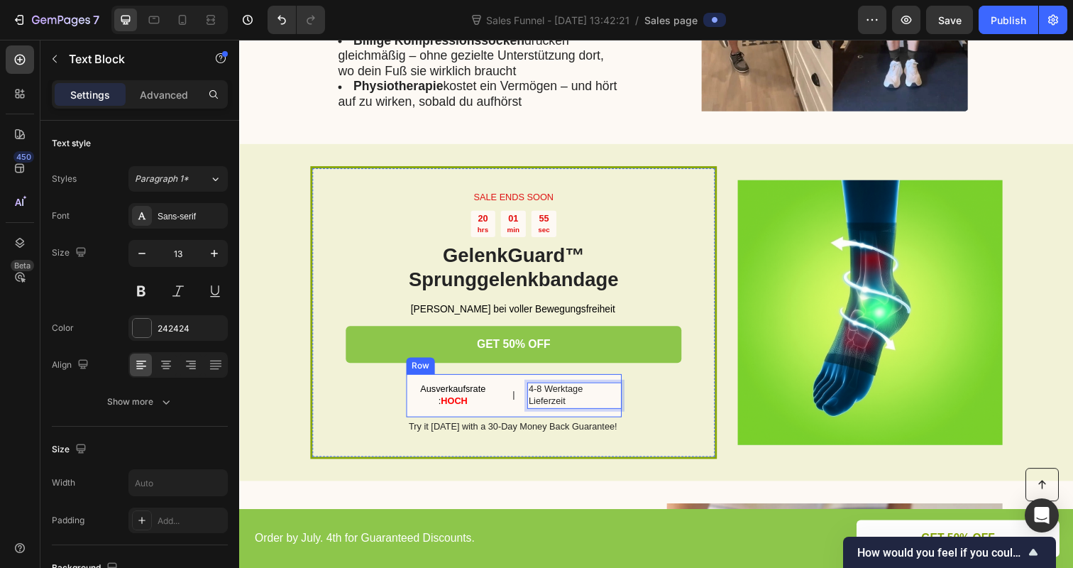
click at [566, 395] on p "4-8 Werktage Lieferzeit" at bounding box center [580, 403] width 93 height 24
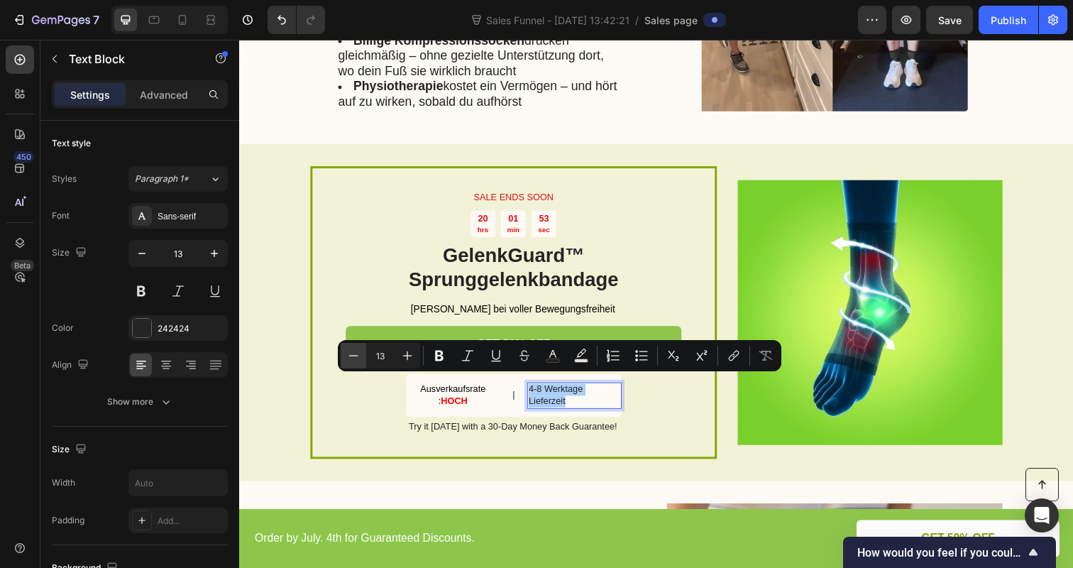
click at [361, 353] on button "Minus" at bounding box center [354, 356] width 26 height 26
type input "12"
click at [433, 358] on icon "Editor contextual toolbar" at bounding box center [439, 355] width 14 height 14
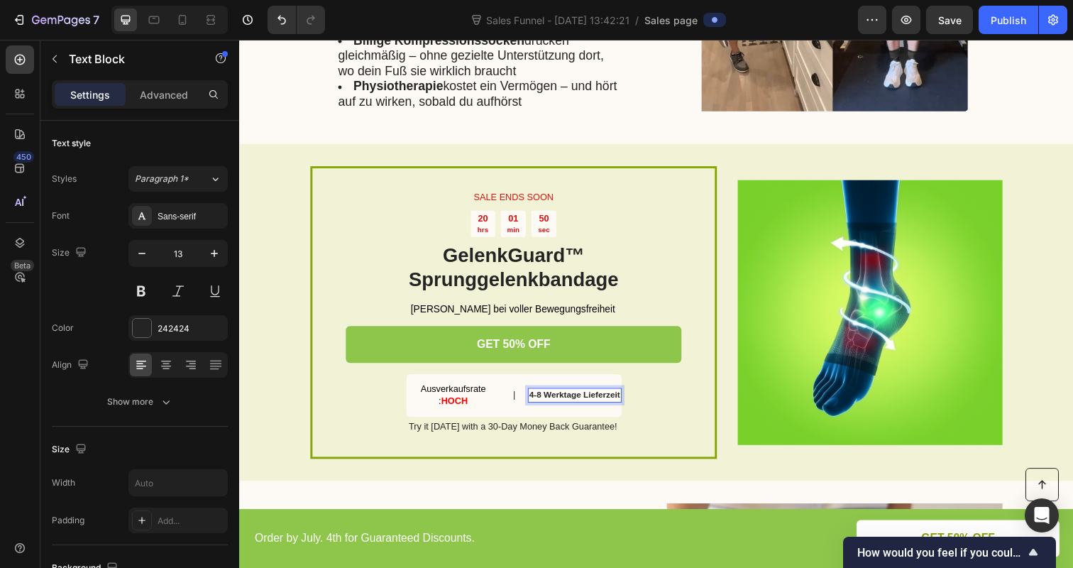
click at [553, 397] on strong "4-8 Werktage Lieferzeit" at bounding box center [581, 402] width 93 height 10
click at [445, 391] on span "Ausverkaufsrate :" at bounding box center [457, 402] width 67 height 23
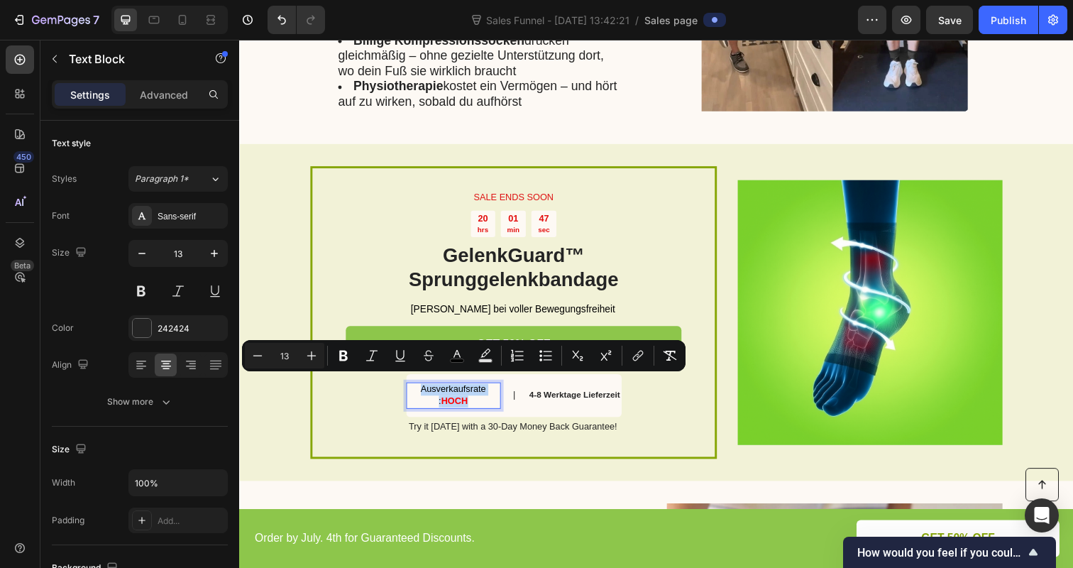
click at [446, 391] on span "Ausverkaufsrate :" at bounding box center [457, 402] width 67 height 23
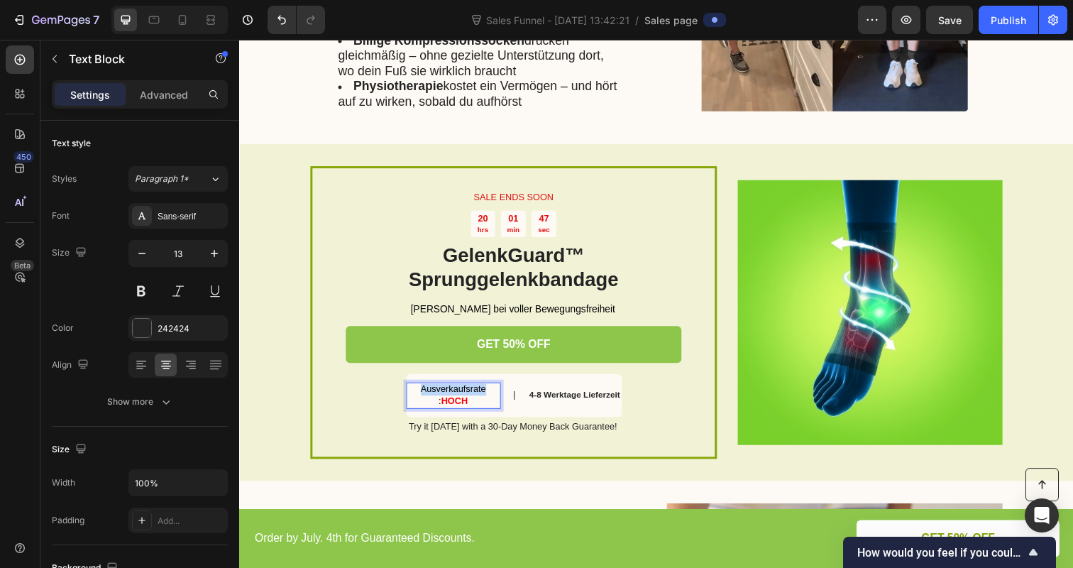
click at [446, 391] on span "Ausverkaufsrate :" at bounding box center [457, 402] width 67 height 23
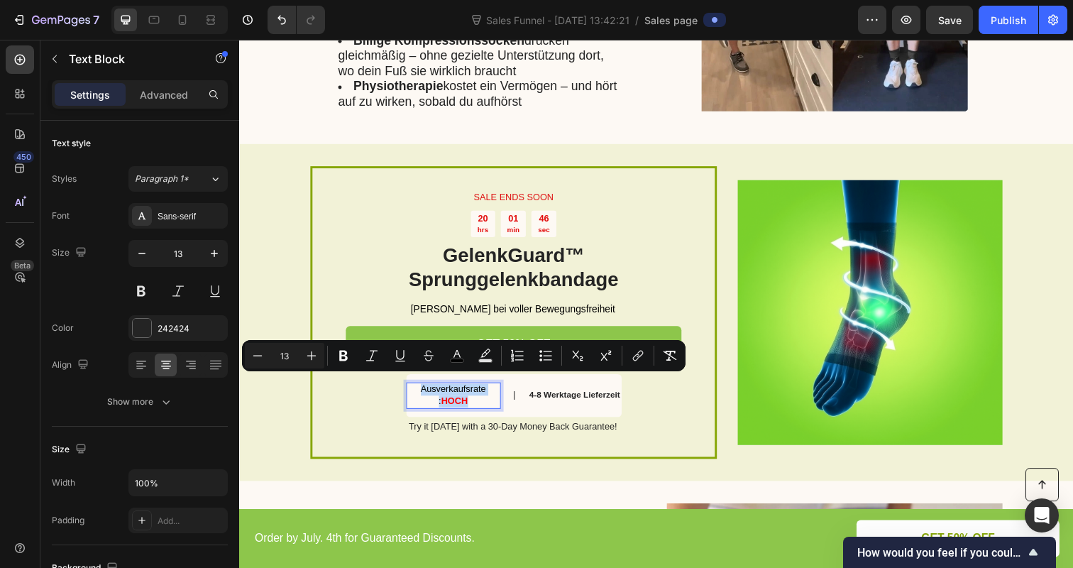
click at [446, 391] on span "Ausverkaufsrate :" at bounding box center [457, 402] width 67 height 23
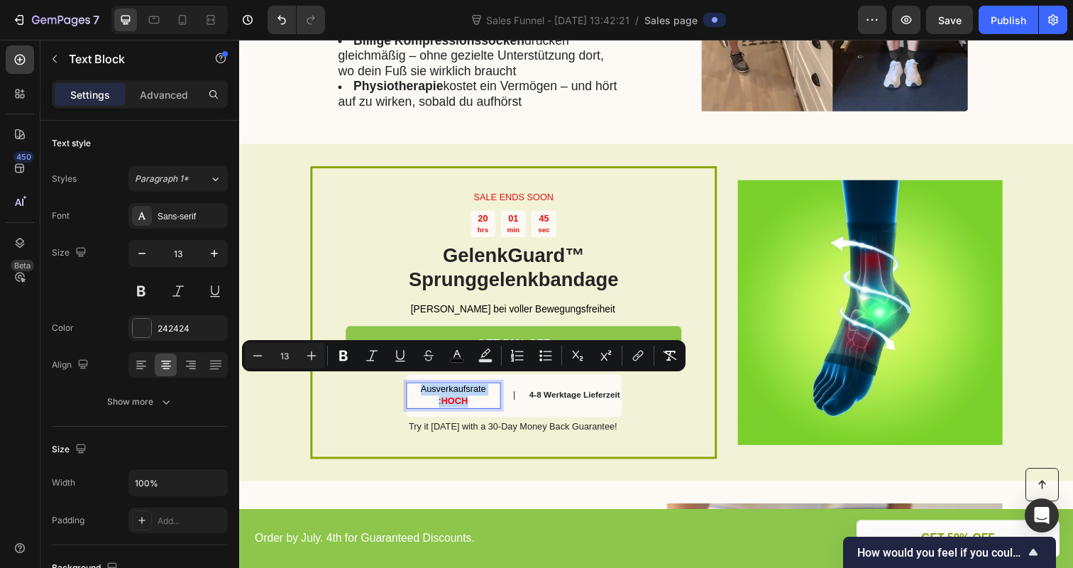
click at [446, 391] on span "Ausverkaufsrate :" at bounding box center [457, 402] width 67 height 23
click at [434, 395] on p "Ausverkaufsrate : HOCH" at bounding box center [458, 403] width 94 height 24
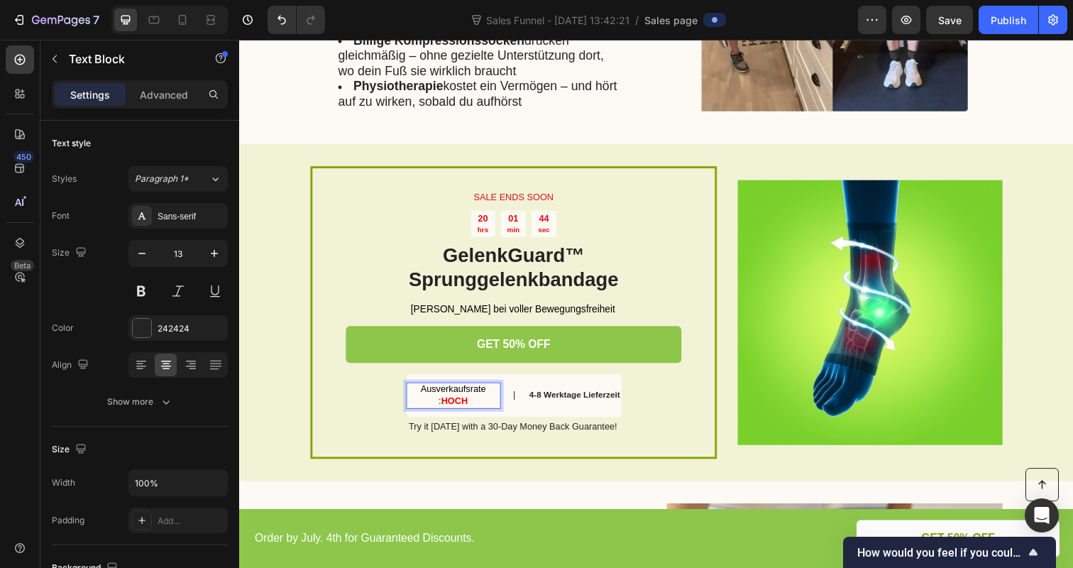
click at [434, 391] on span "Ausverkaufsrate :" at bounding box center [457, 402] width 67 height 23
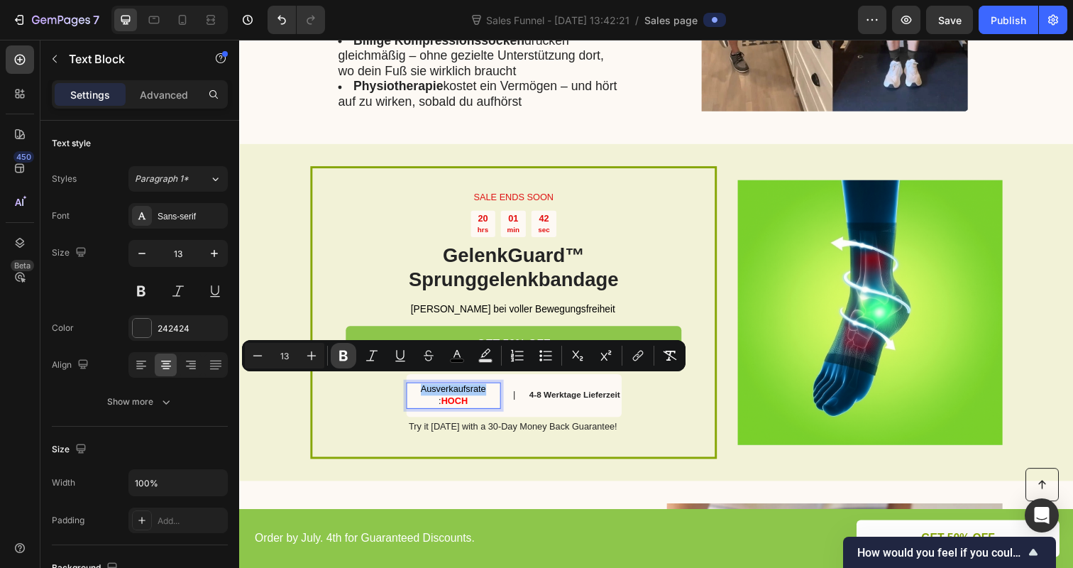
click at [344, 362] on icon "Editor contextual toolbar" at bounding box center [343, 355] width 14 height 14
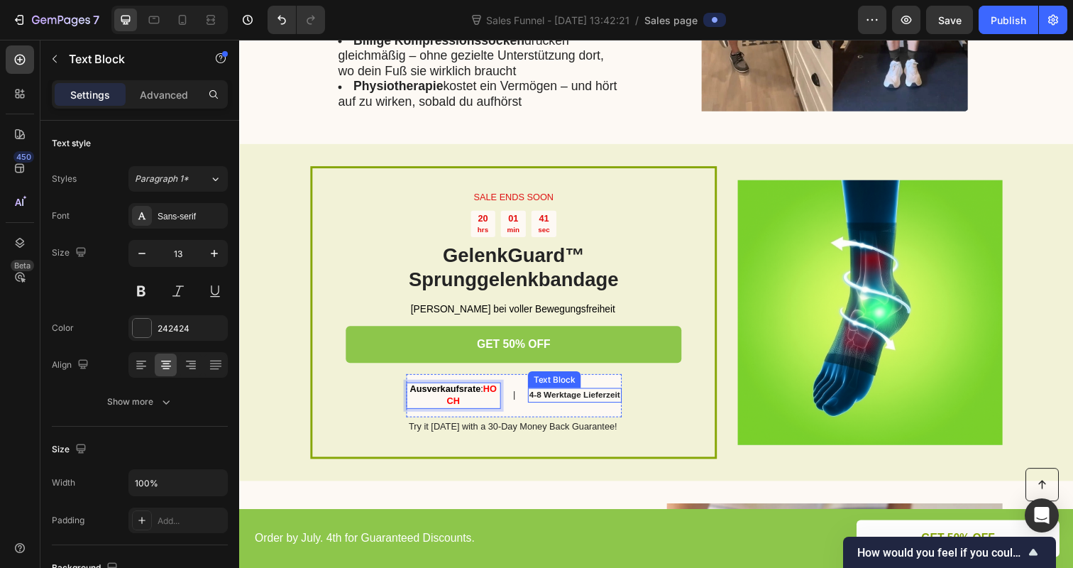
click at [554, 401] on p "4-8 Werktage Lieferzeit" at bounding box center [581, 403] width 93 height 12
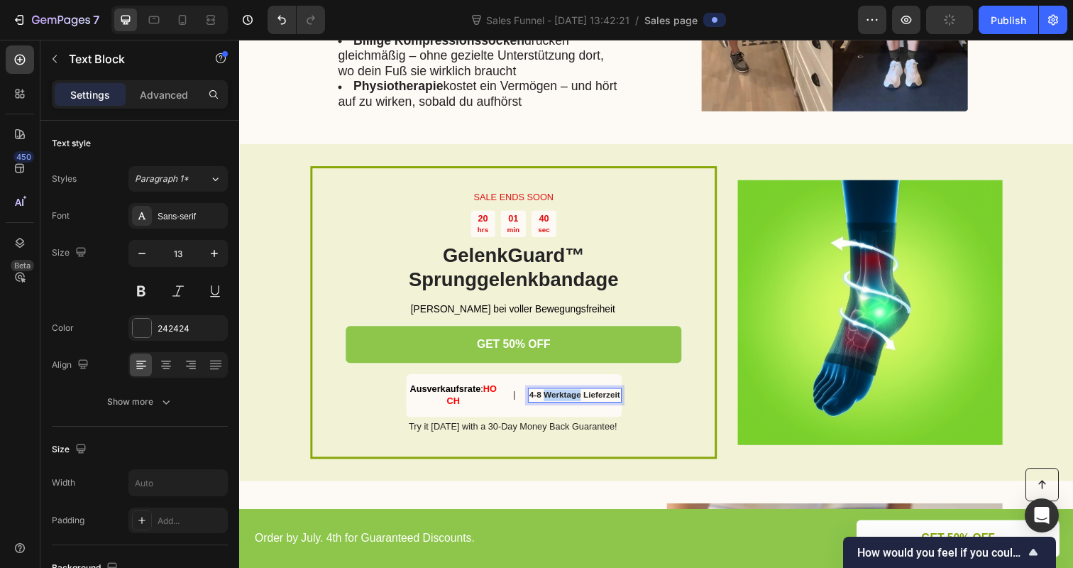
click at [549, 397] on strong "4-8 Werktage Lieferzeit" at bounding box center [581, 402] width 93 height 10
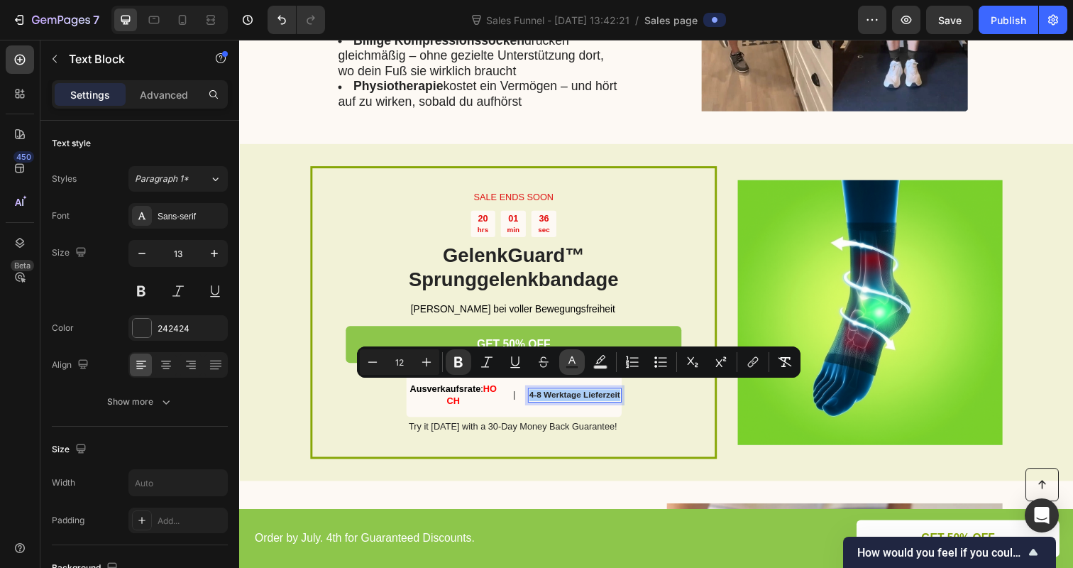
click at [570, 366] on rect "Editor contextual toolbar" at bounding box center [572, 367] width 13 height 4
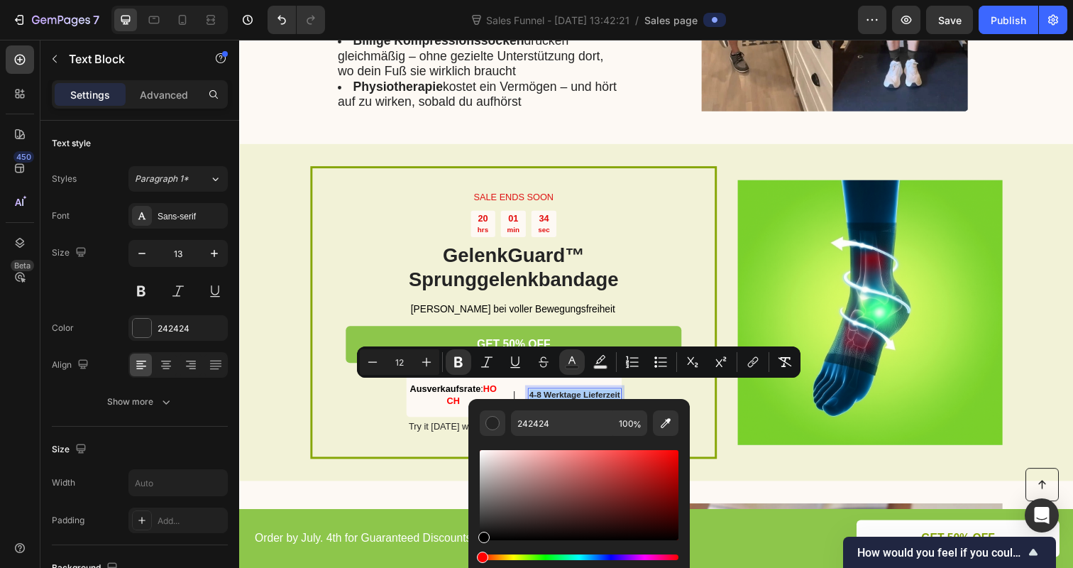
drag, startPoint x: 481, startPoint y: 531, endPoint x: 482, endPoint y: 546, distance: 14.9
click at [482, 546] on div "Editor contextual toolbar" at bounding box center [579, 513] width 199 height 133
type input "000000"
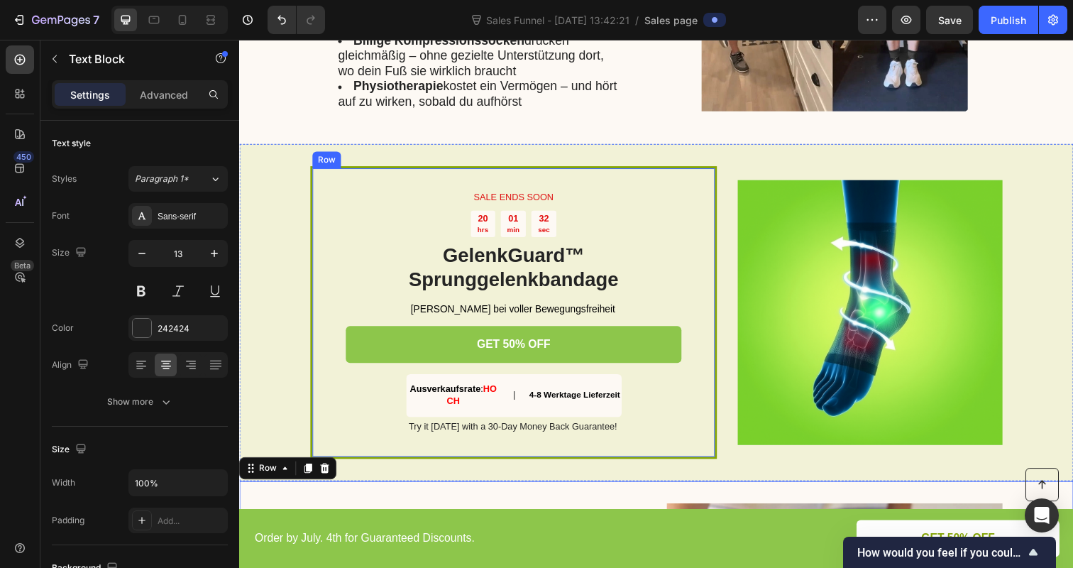
click at [454, 428] on div "Try it today with a 30-Day Money Back Guarantee!" at bounding box center [519, 435] width 343 height 15
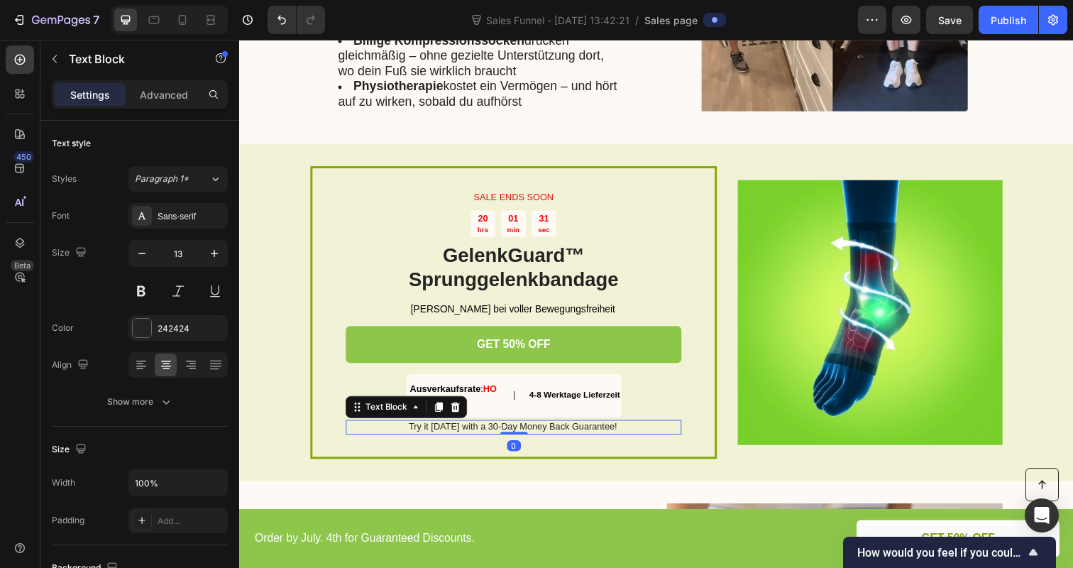
click at [455, 429] on p "Try it today with a 30-Day Money Back Guarantee!" at bounding box center [518, 435] width 341 height 12
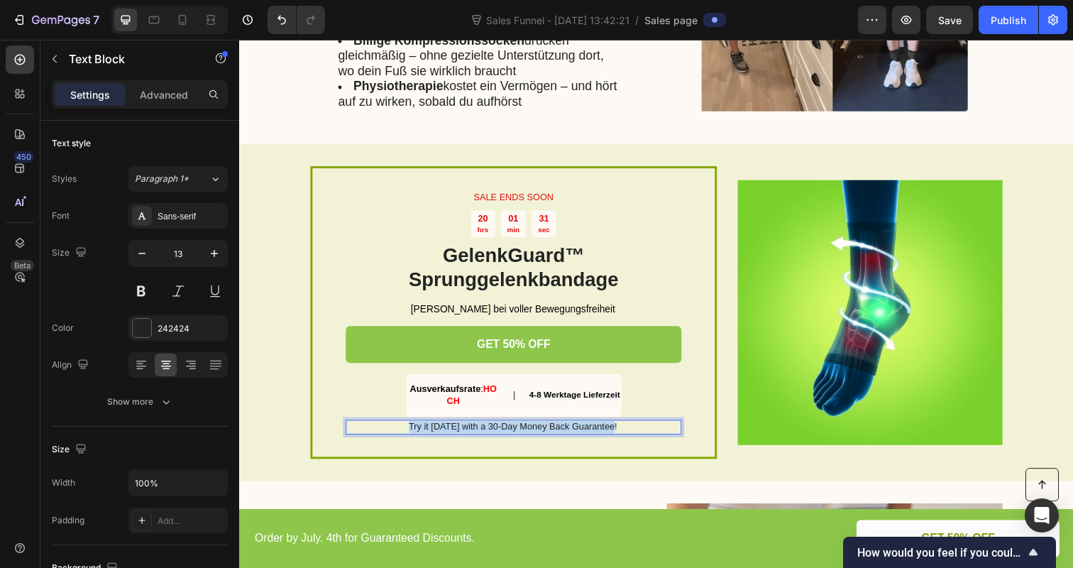
click at [455, 429] on p "Try it today with a 30-Day Money Back Guarantee!" at bounding box center [518, 435] width 341 height 12
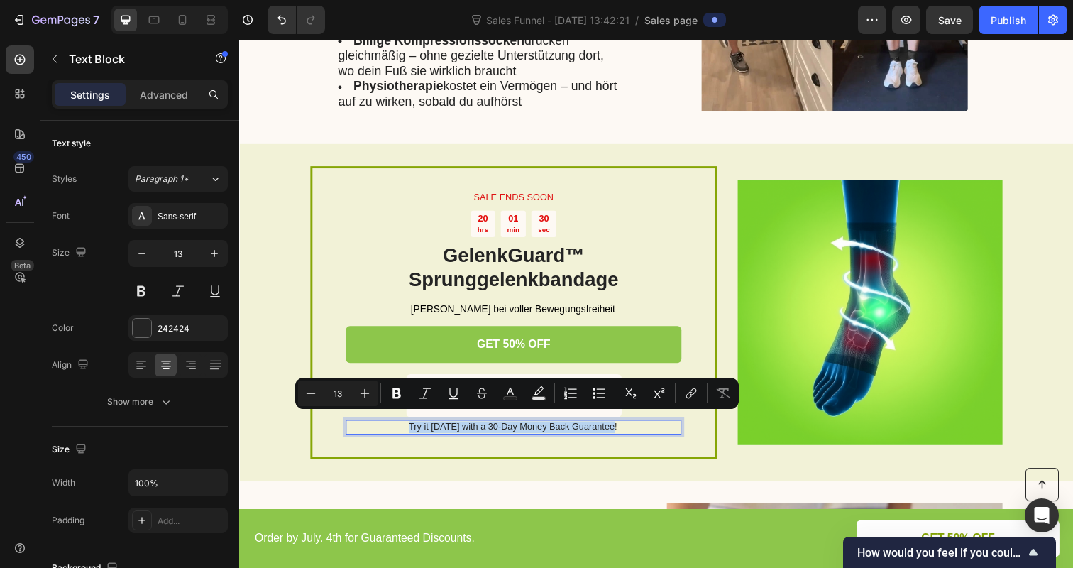
copy p "Try it today with a 30-Day Money Back Guarantee!"
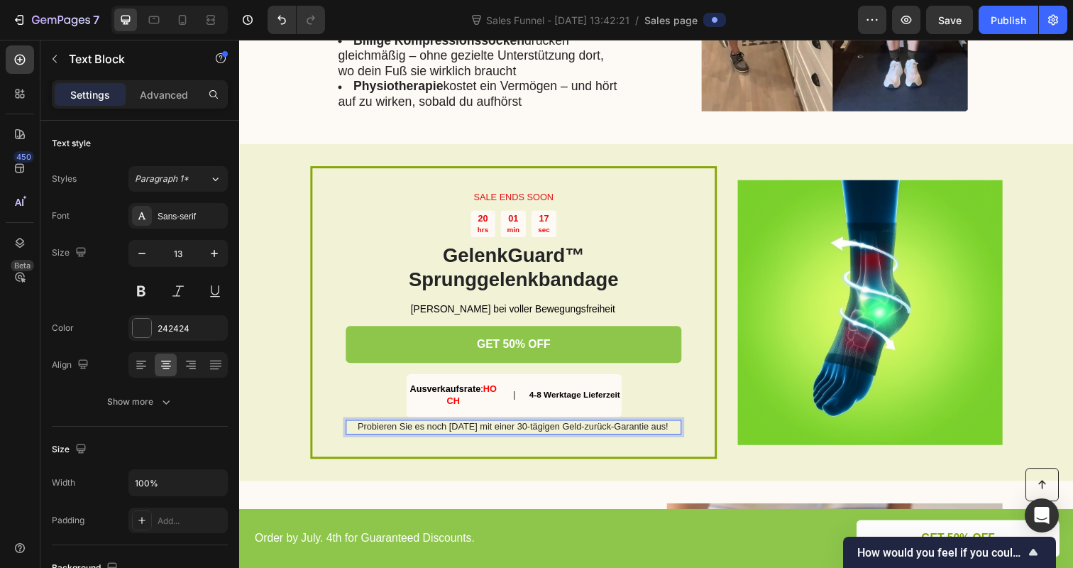
click at [407, 429] on p "Probieren Sie es noch heute mit einer 30-tägigen Geld-zurück-Garantie aus!" at bounding box center [518, 435] width 341 height 12
click at [667, 429] on p "Testen Sie es noch heute mit einer 30-tägigen Geld-zurück-Garantie aus!" at bounding box center [518, 435] width 341 height 12
click at [664, 429] on p "Testen Sie es noch heute mit einer 30-tägigen Geld-zurück-Garantie aus!" at bounding box center [518, 435] width 341 height 12
click at [644, 466] on div "SALE ENDS SOON Text Block 20 hrs 01 min 01 sec Countdown Timer GelenkGuard™ Spr…" at bounding box center [664, 317] width 851 height 343
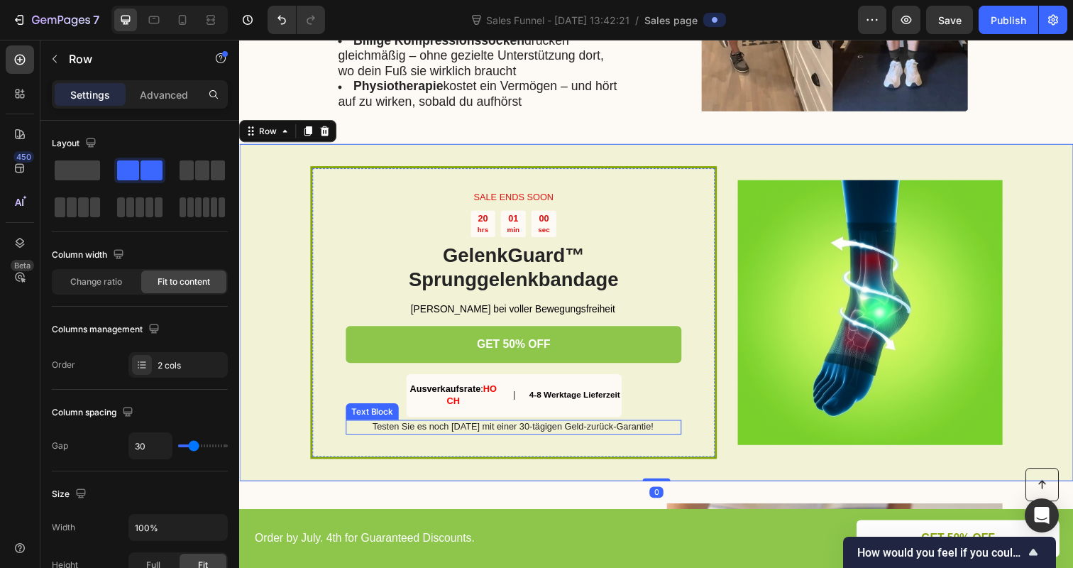
click at [568, 432] on p "Testen Sie es noch [DATE] mit einer 30-tägigen Geld-zurück-Garantie!" at bounding box center [518, 435] width 341 height 12
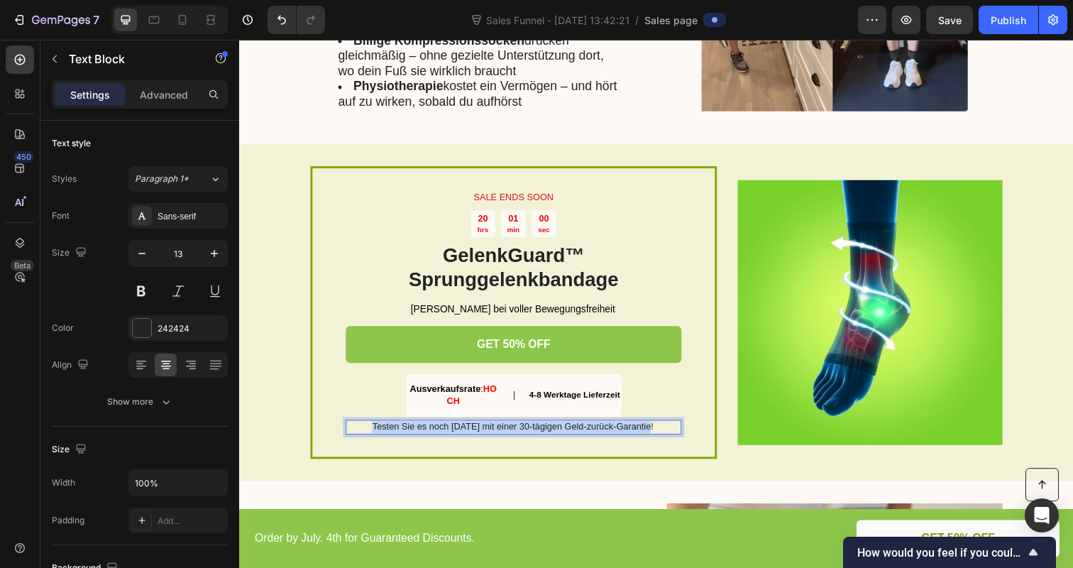
click at [568, 432] on p "Testen Sie es noch [DATE] mit einer 30-tägigen Geld-zurück-Garantie!" at bounding box center [518, 435] width 341 height 12
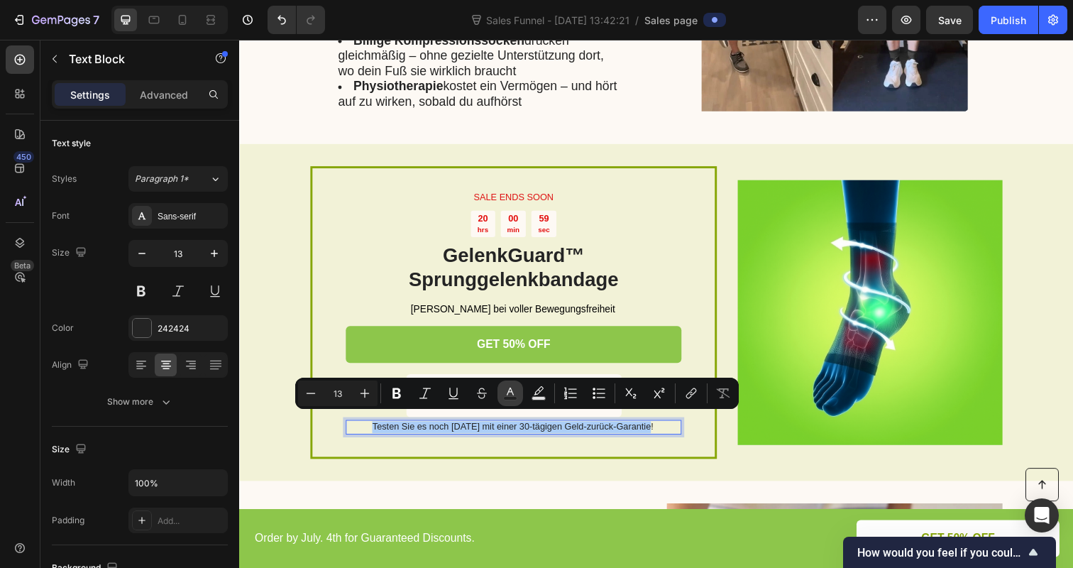
click at [509, 394] on icon "Editor contextual toolbar" at bounding box center [510, 393] width 14 height 14
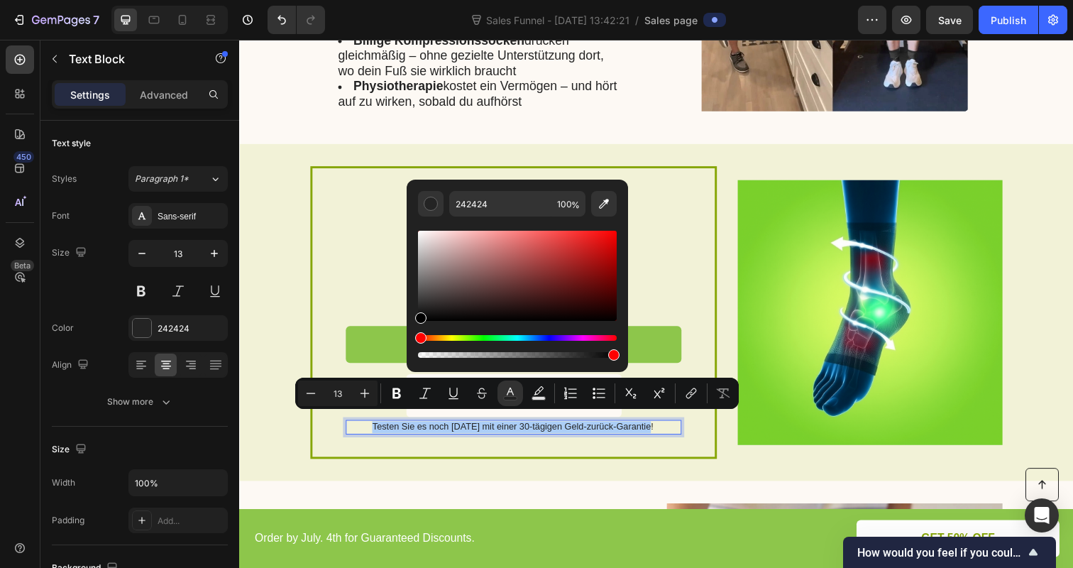
drag, startPoint x: 419, startPoint y: 307, endPoint x: 419, endPoint y: 331, distance: 23.4
click at [419, 331] on div "Editor contextual toolbar" at bounding box center [517, 294] width 199 height 133
type input "000000"
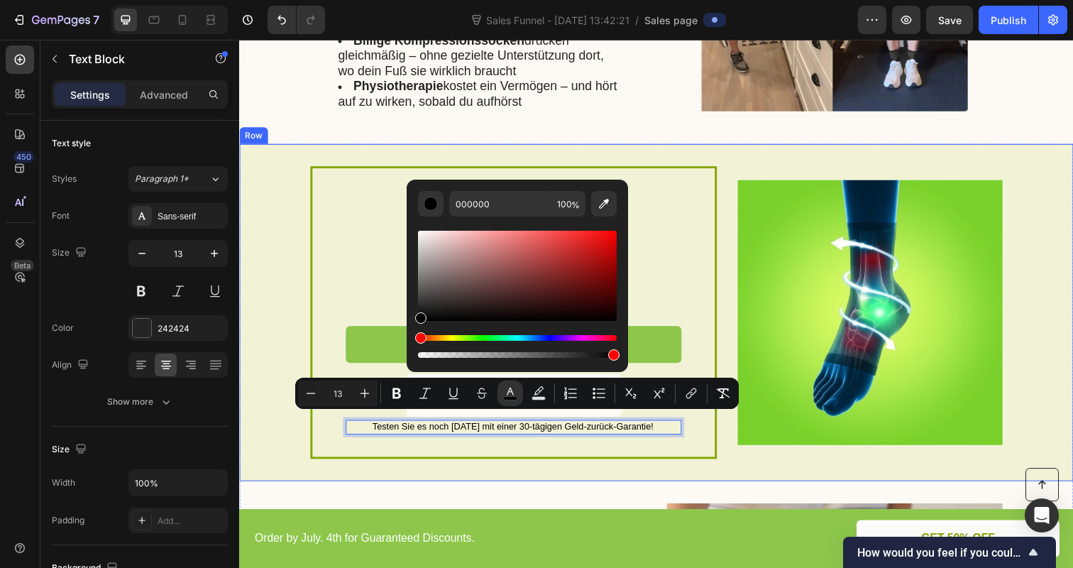
click at [437, 476] on div "SALE ENDS SOON Text Block 20 hrs 00 min 56 sec Countdown Timer GelenkGuard™ Spr…" at bounding box center [664, 317] width 851 height 343
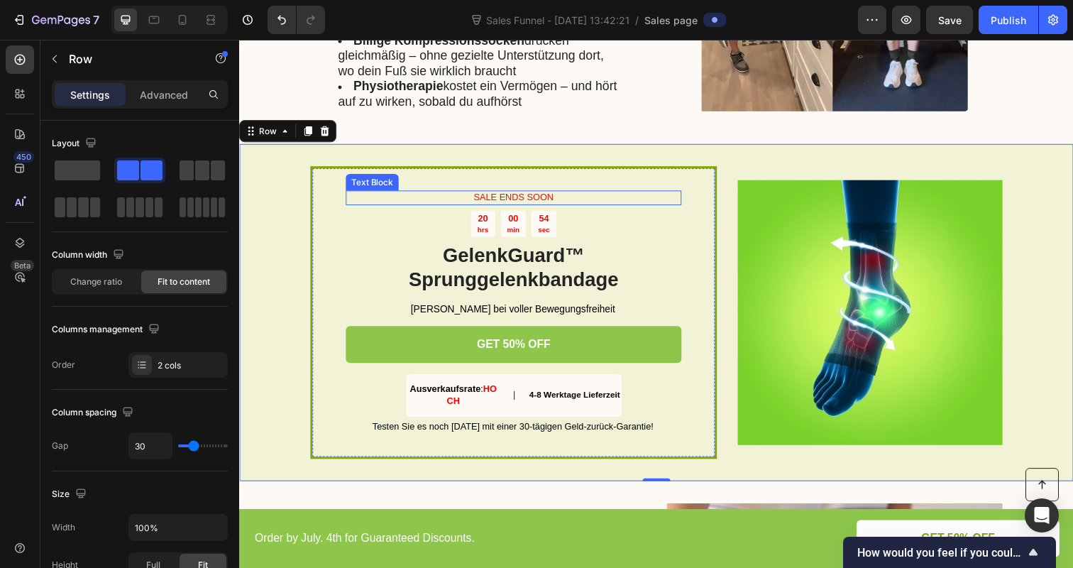
click at [506, 197] on p "SALE ENDS SOON" at bounding box center [519, 201] width 340 height 12
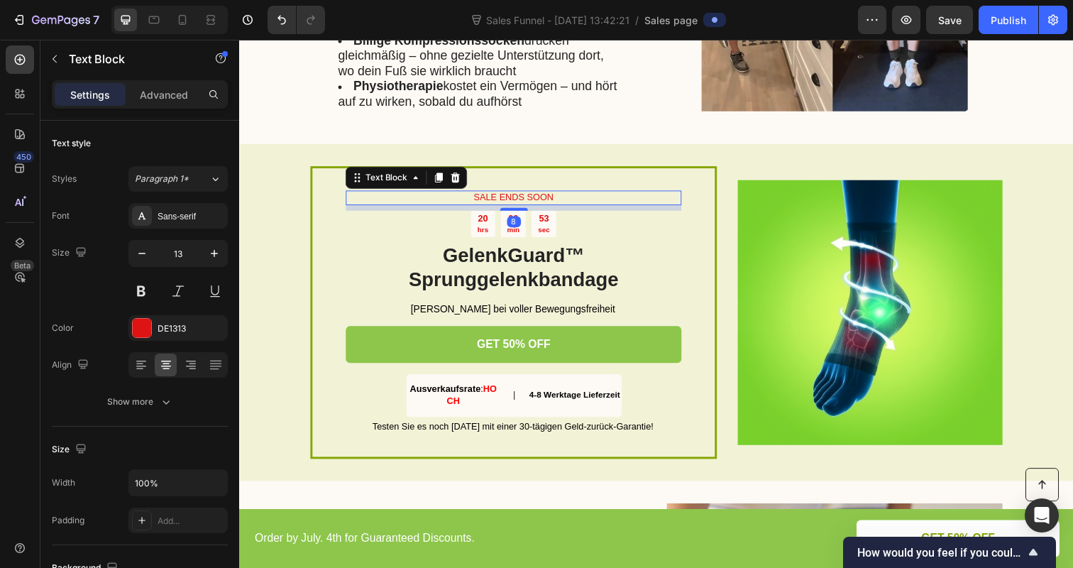
click at [506, 196] on p "SALE ENDS SOON" at bounding box center [519, 201] width 340 height 12
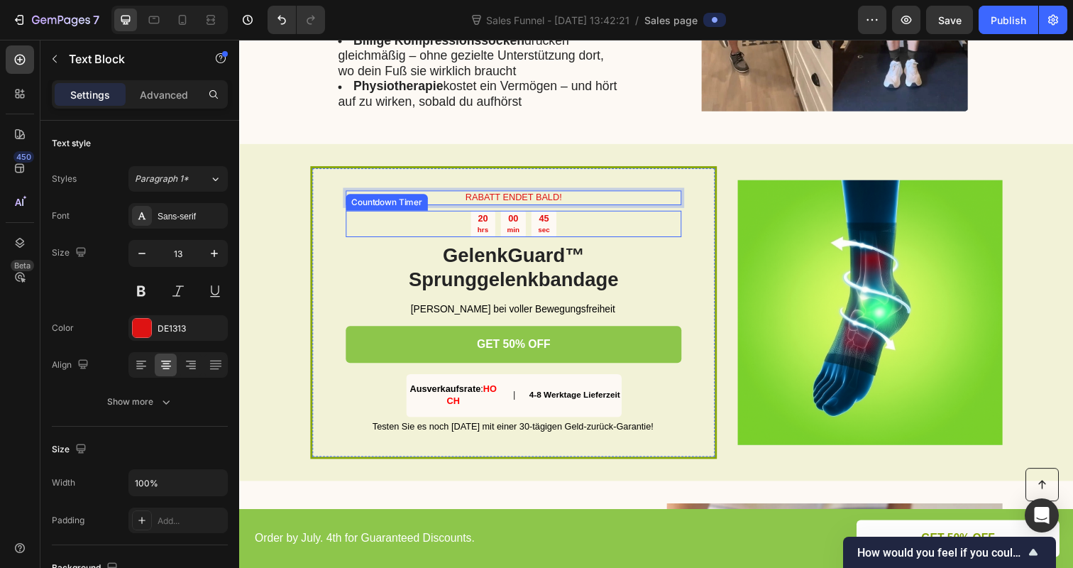
click at [488, 229] on p "hrs" at bounding box center [487, 233] width 11 height 9
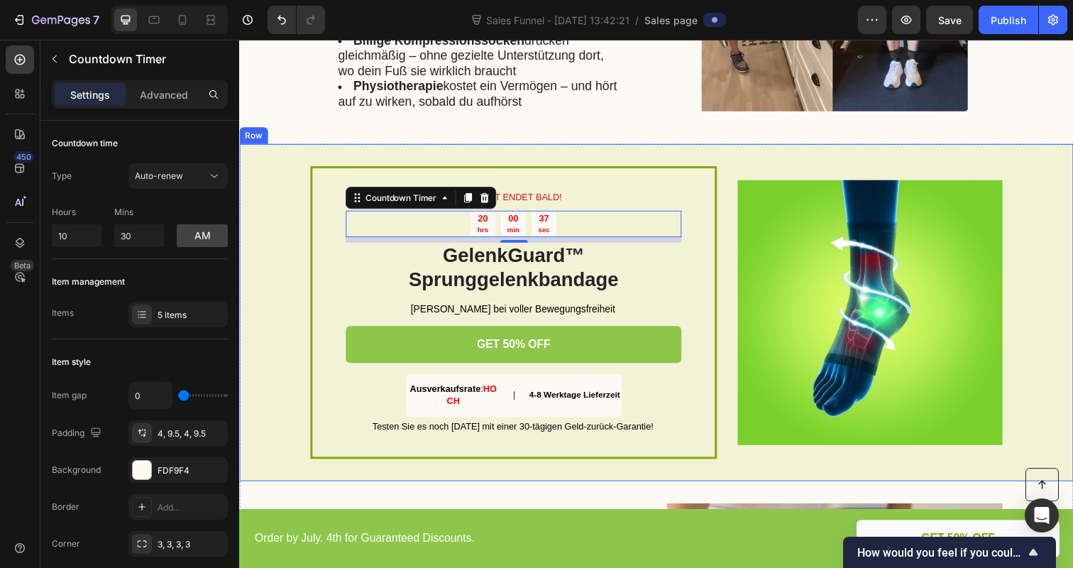
click at [268, 249] on div "RABATT ENDET BALD! Text Block 20 hrs 00 min 37 sec Countdown Timer 8 GelenkGuar…" at bounding box center [664, 317] width 851 height 343
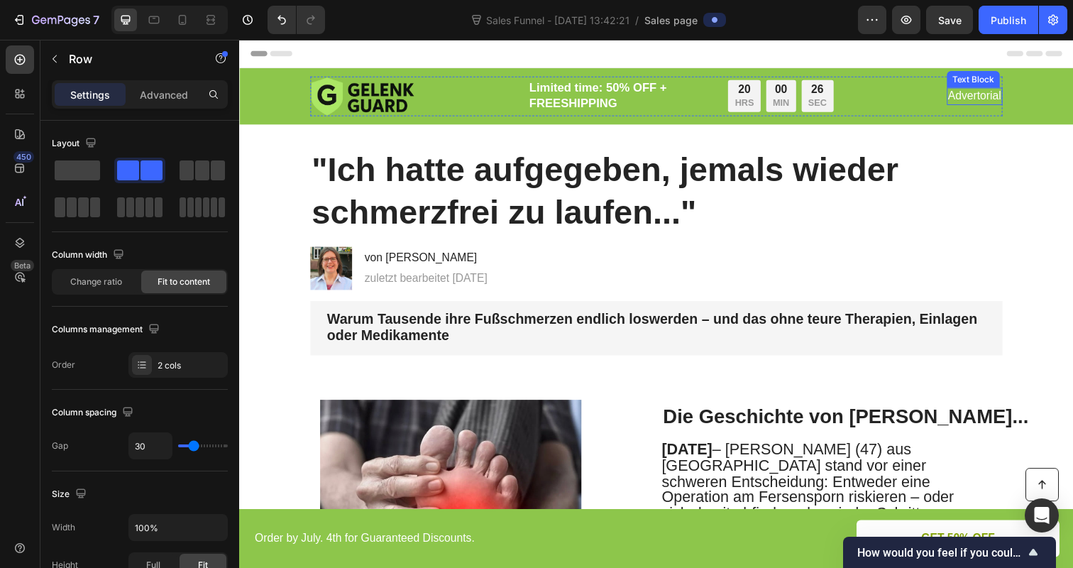
click at [978, 99] on p "Advertorial" at bounding box center [990, 97] width 54 height 15
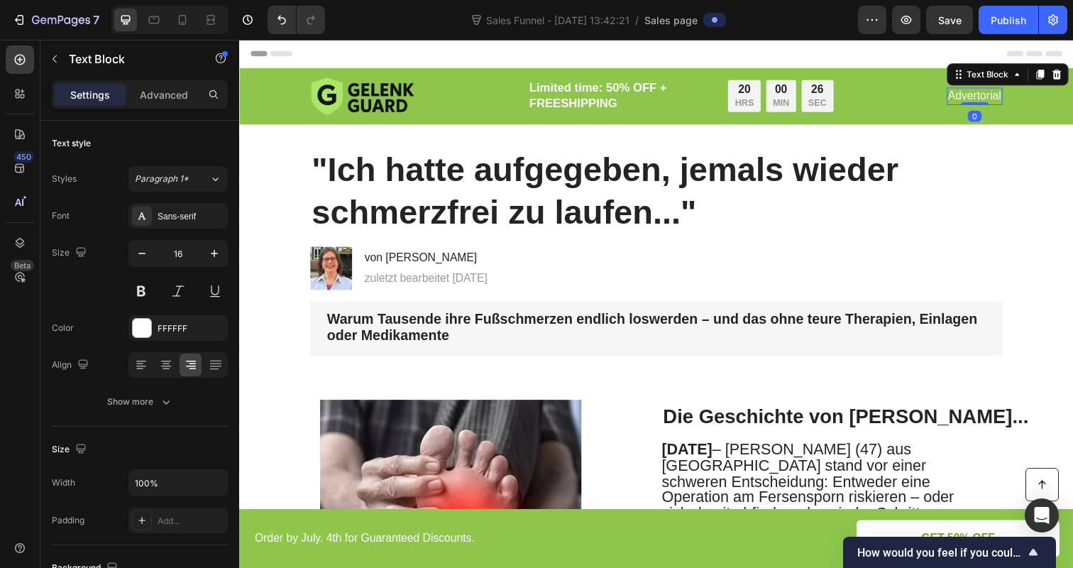
click at [978, 99] on p "Advertorial" at bounding box center [990, 97] width 54 height 15
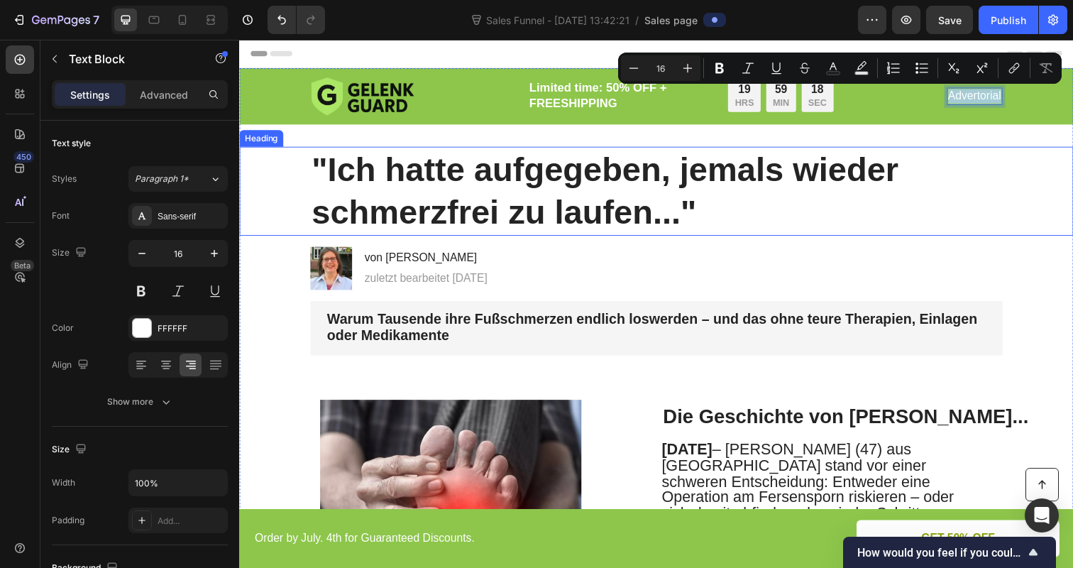
click at [558, 194] on h1 ""Ich hatte aufgegeben, jemals wieder schmerzfrei zu laufen..."" at bounding box center [665, 195] width 707 height 92
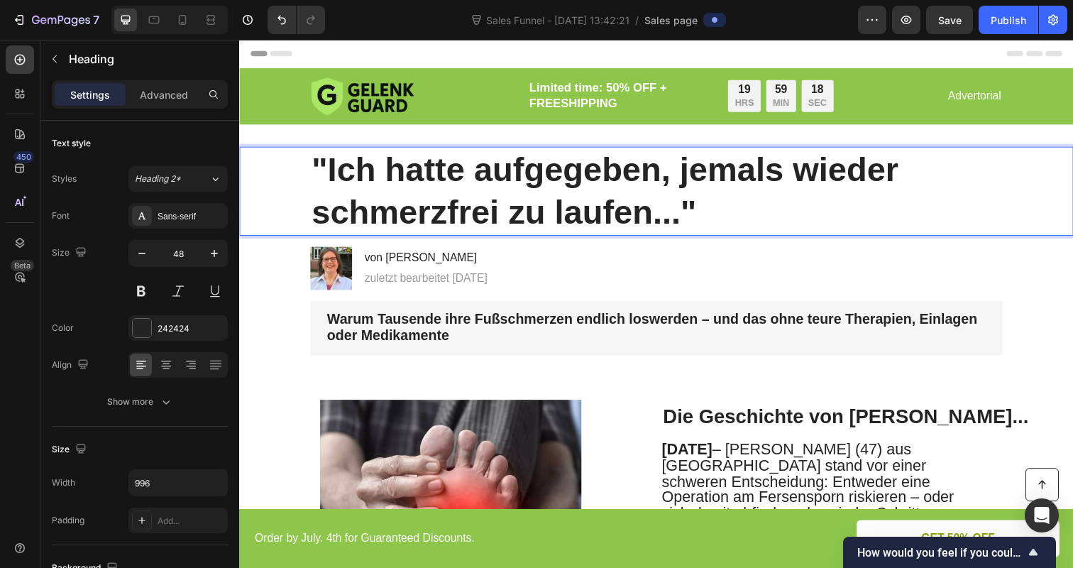
click at [558, 194] on h1 ""Ich hatte aufgegeben, jemals wieder schmerzfrei zu laufen..."" at bounding box center [665, 195] width 707 height 92
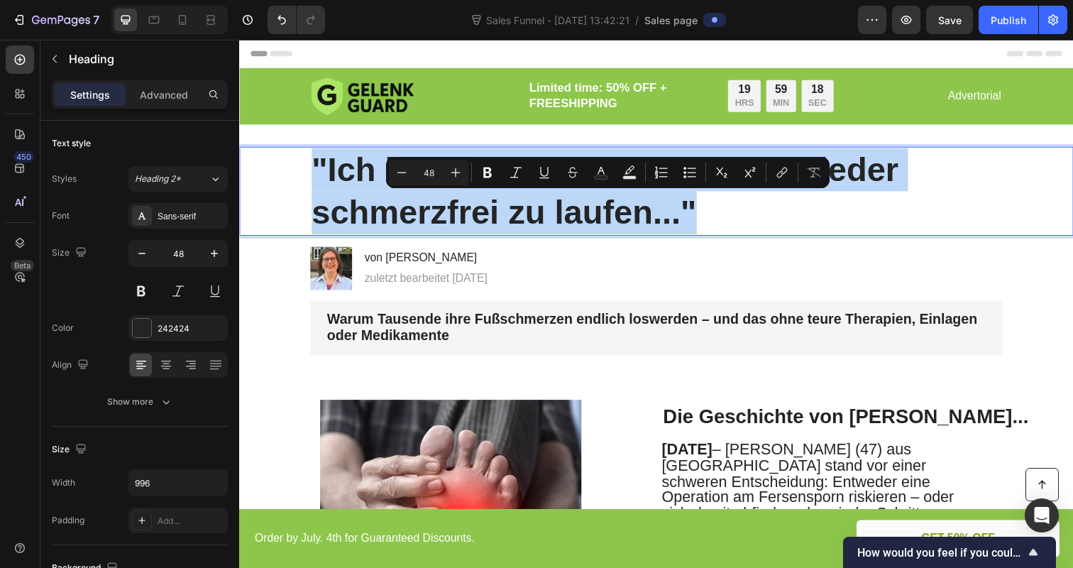
click at [558, 194] on p ""Ich hatte aufgegeben, jemals wieder schmerzfrei zu laufen..."" at bounding box center [665, 194] width 704 height 89
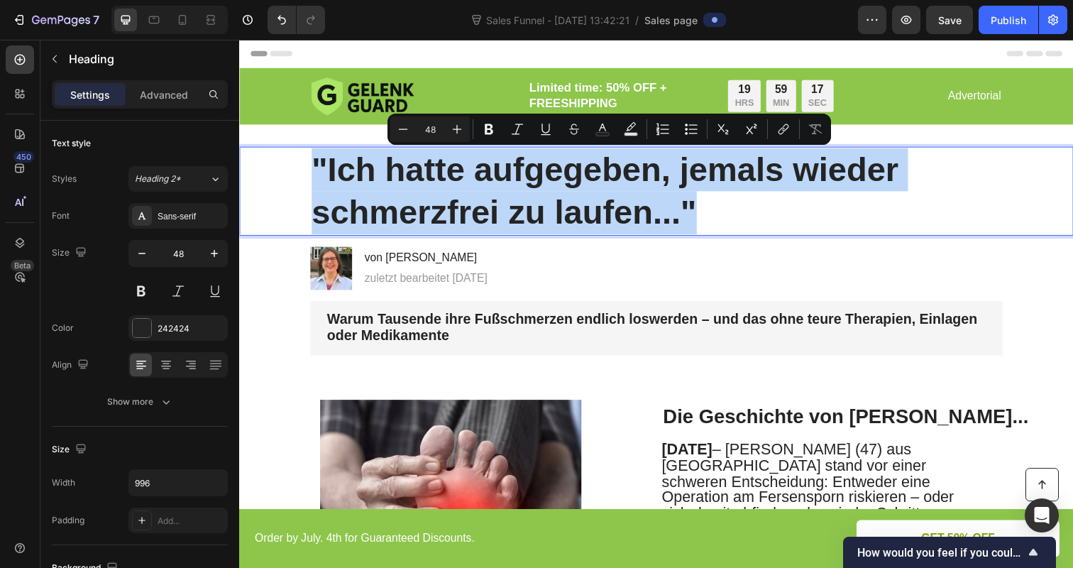
click at [558, 194] on p ""Ich hatte aufgegeben, jemals wieder schmerzfrei zu laufen..."" at bounding box center [665, 194] width 704 height 89
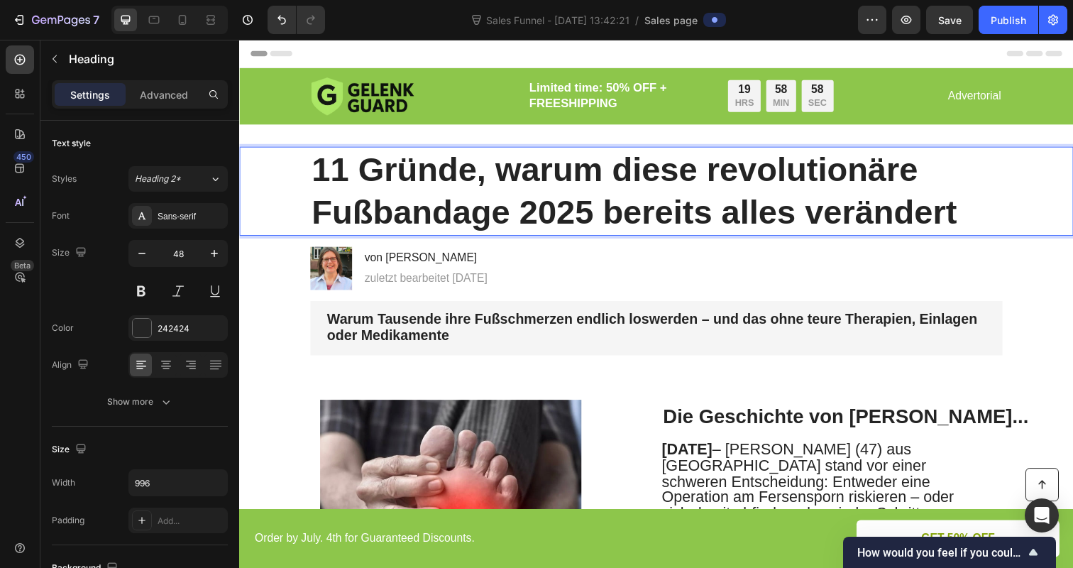
click at [715, 175] on p "11 Gründe, warum diese revolutionäre Fußbandage 2025 bereits alles verändert" at bounding box center [665, 194] width 704 height 89
click at [918, 171] on p "11 Gründe, warum diese revolutionäre Fußbandage 2025 bereits alles verändert" at bounding box center [665, 194] width 704 height 89
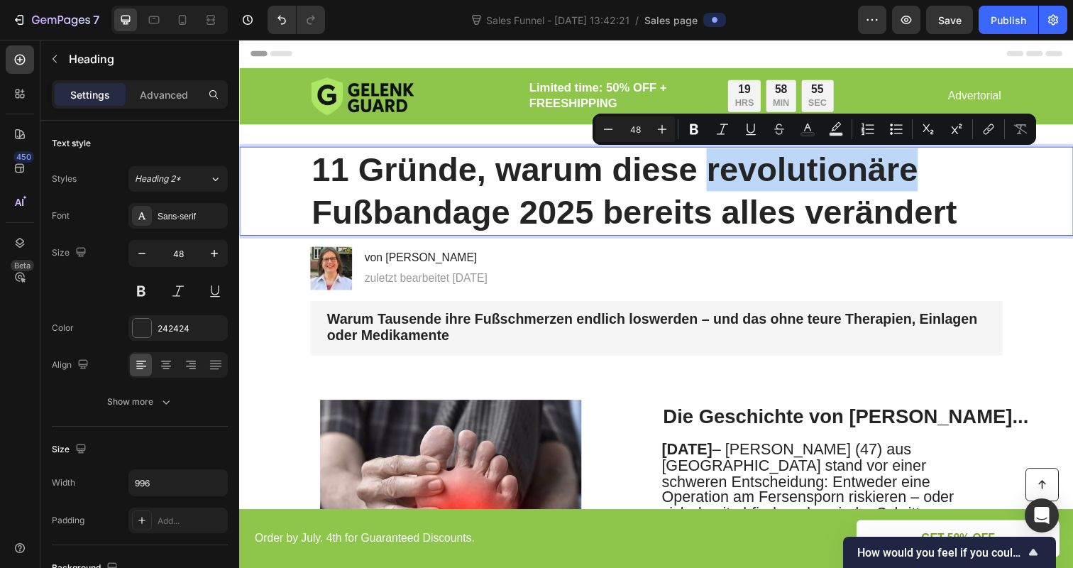
drag, startPoint x: 937, startPoint y: 169, endPoint x: 710, endPoint y: 161, distance: 227.2
click at [710, 161] on p "11 Gründe, warum diese revolutionäre Fußbandage 2025 bereits alles verändert" at bounding box center [665, 194] width 704 height 89
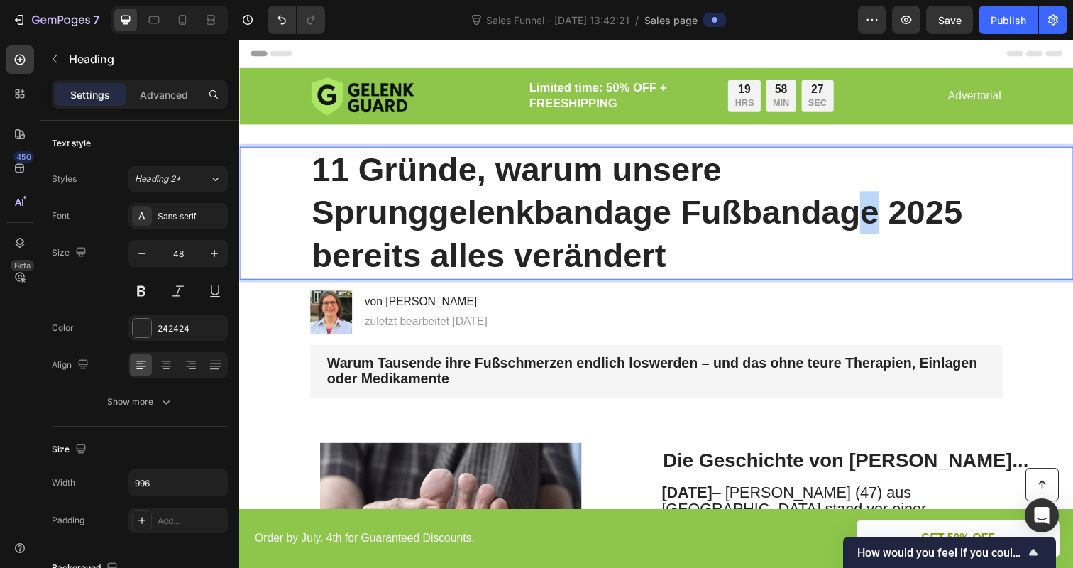
drag, startPoint x: 888, startPoint y: 219, endPoint x: 822, endPoint y: 211, distance: 65.7
click at [830, 212] on p "11 Gründe, warum unsere Sprunggelenkbandage Fußbandage 2025 bereits alles verän…" at bounding box center [665, 216] width 704 height 133
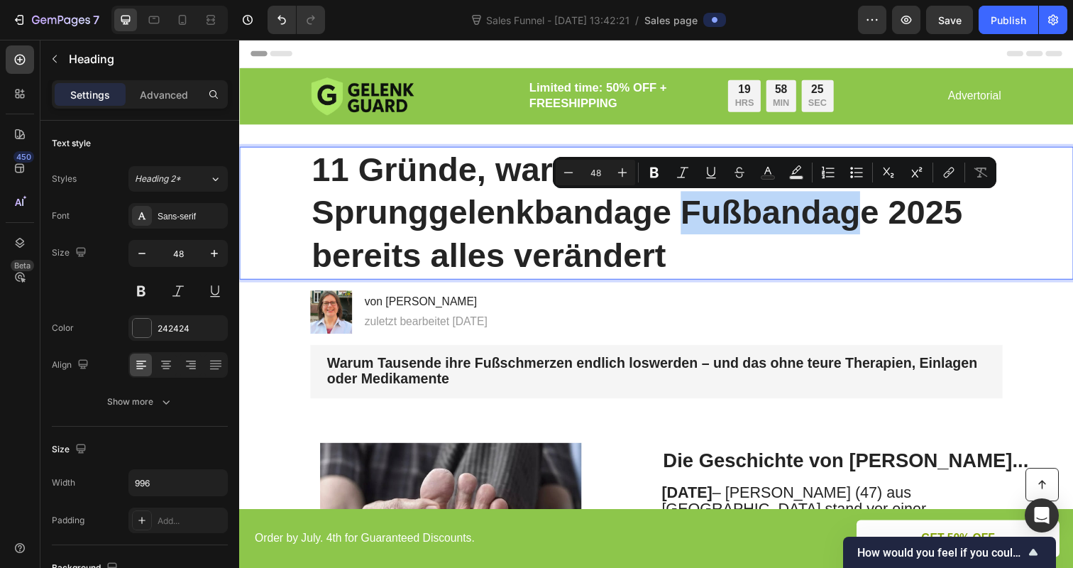
drag, startPoint x: 687, startPoint y: 219, endPoint x: 878, endPoint y: 219, distance: 190.9
click at [878, 219] on p "11 Gründe, warum unsere Sprunggelenkbandage Fußbandage 2025 bereits alles verän…" at bounding box center [665, 216] width 704 height 133
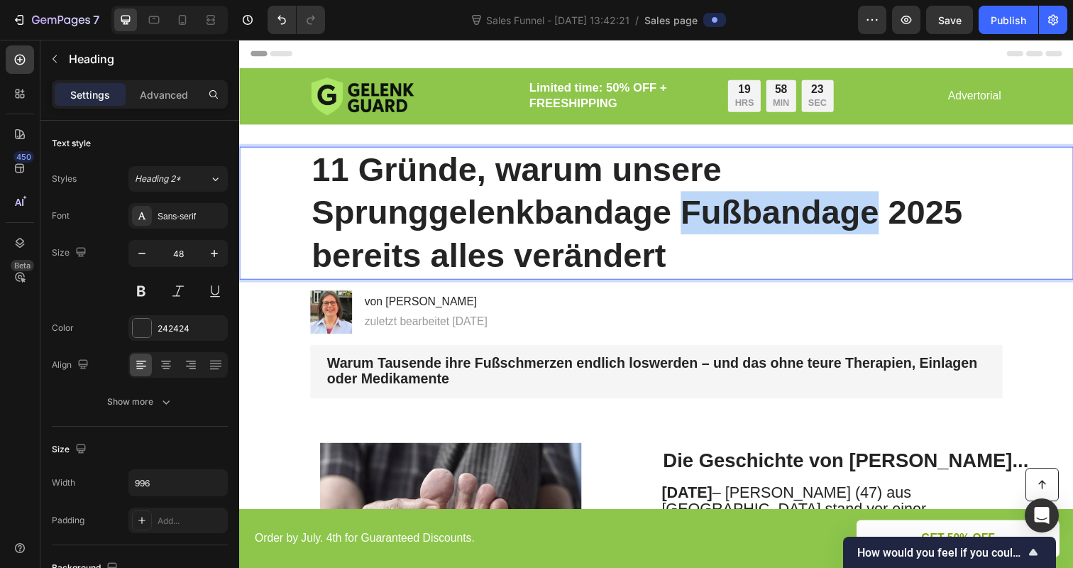
drag, startPoint x: 889, startPoint y: 216, endPoint x: 691, endPoint y: 214, distance: 198.0
click at [691, 214] on p "11 Gründe, warum unsere Sprunggelenkbandage Fußbandage 2025 bereits alles verän…" at bounding box center [665, 216] width 704 height 133
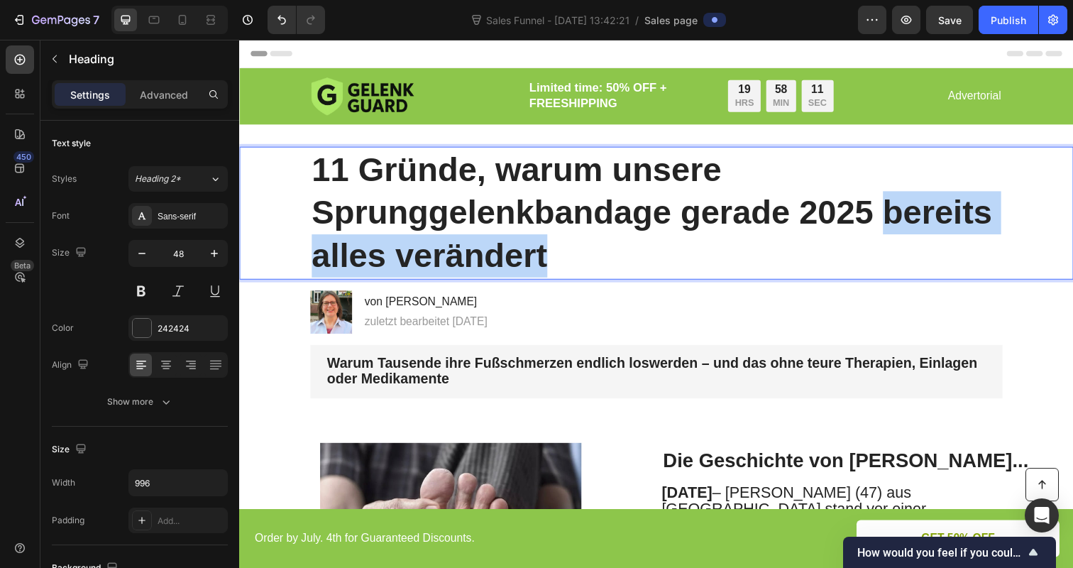
drag, startPoint x: 899, startPoint y: 209, endPoint x: 935, endPoint y: 277, distance: 76.5
click at [935, 277] on p "11 Gründe, warum unsere Sprunggelenkbandage gerade 2025 bereits alles verändert" at bounding box center [665, 216] width 704 height 133
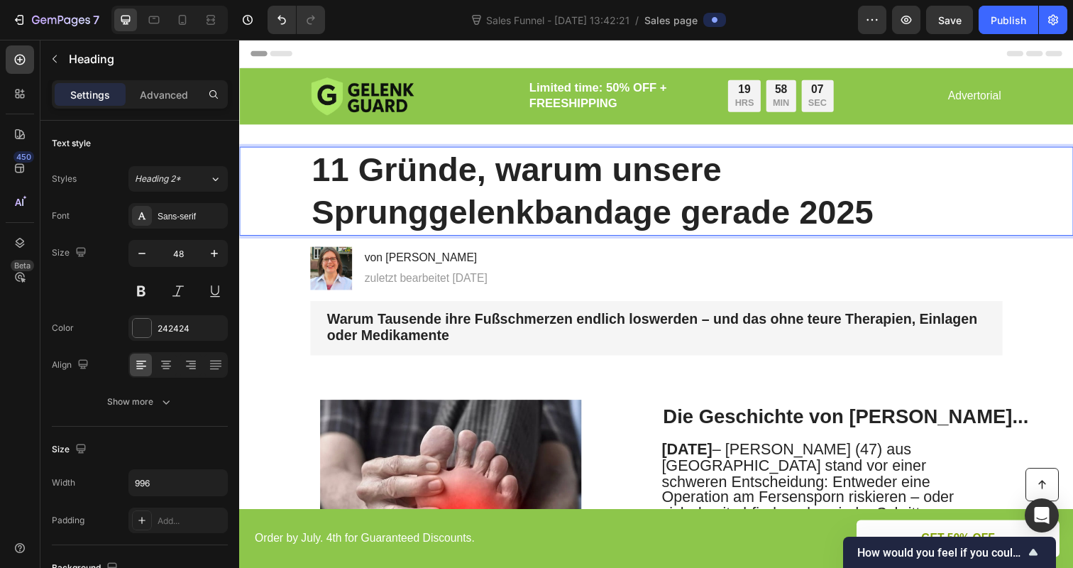
click at [742, 169] on p "11 Gründe, warum unsere Sprunggelenkbandage gerade 2025" at bounding box center [665, 194] width 704 height 89
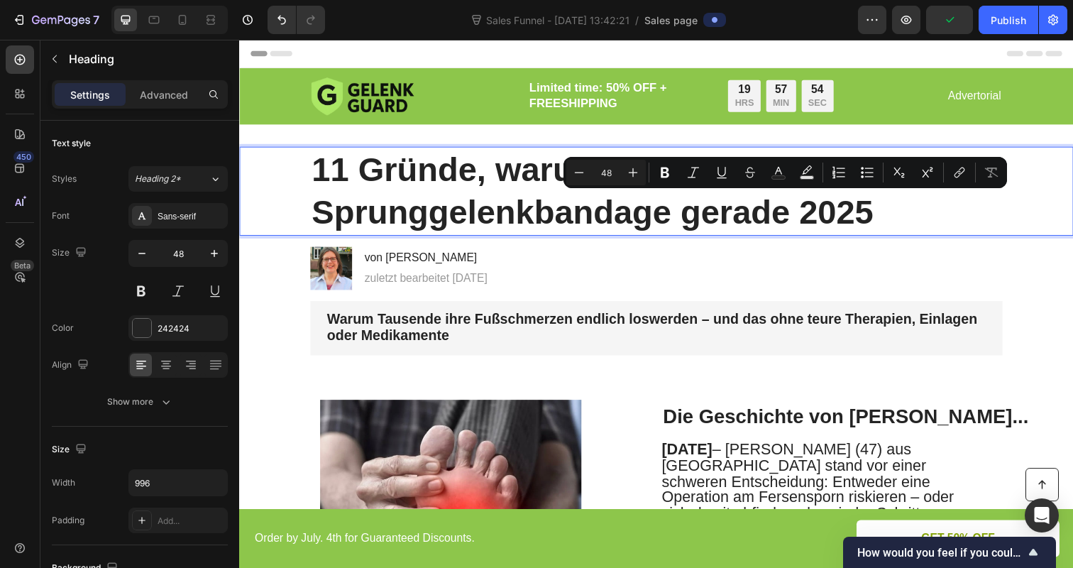
drag, startPoint x: 700, startPoint y: 216, endPoint x: 915, endPoint y: 210, distance: 215.8
click at [915, 210] on p "11 Gründe, warum 2025 Sprunggelenkbandage gerade 2025" at bounding box center [665, 194] width 704 height 89
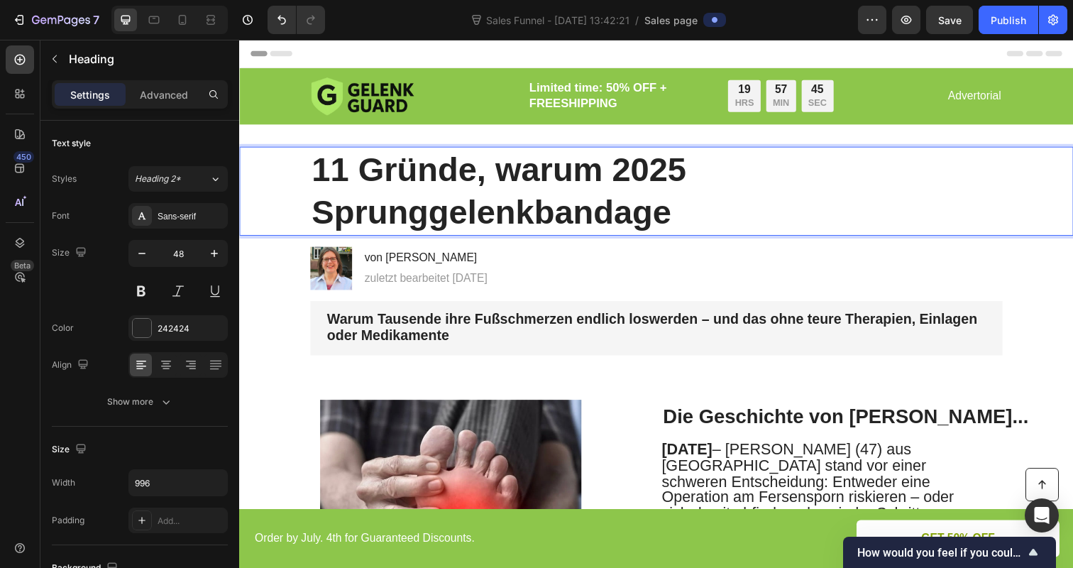
click at [864, 170] on p "11 Gründe, warum 2025 Sprunggelenkbandage" at bounding box center [665, 194] width 704 height 89
click at [330, 218] on p "11 Gründe, warum 2025 Sprunggelenkbandage" at bounding box center [665, 194] width 704 height 89
click at [683, 216] on p "11 Gründe, warum 2025 Sprunggelenkbandage" at bounding box center [665, 194] width 704 height 89
click at [760, 185] on p "11 Gründe, warum 2025 Sprunggelenkbandagen" at bounding box center [665, 194] width 704 height 89
click at [760, 222] on p "11 Gründe, warum 2025 Sprunggelenkbandagen" at bounding box center [665, 194] width 704 height 89
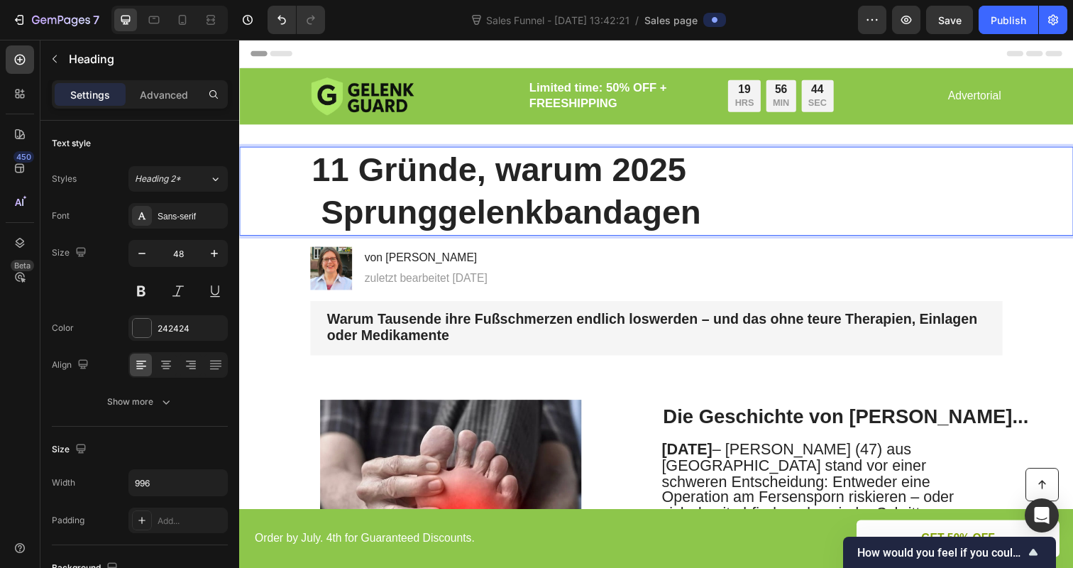
click at [333, 222] on p "11 Gründe, warum 2025 Sprunggelenkbandagen" at bounding box center [665, 194] width 704 height 89
click at [715, 173] on p "11 Gründe, warum 2025 Sprunggelenkbandagen" at bounding box center [665, 194] width 704 height 89
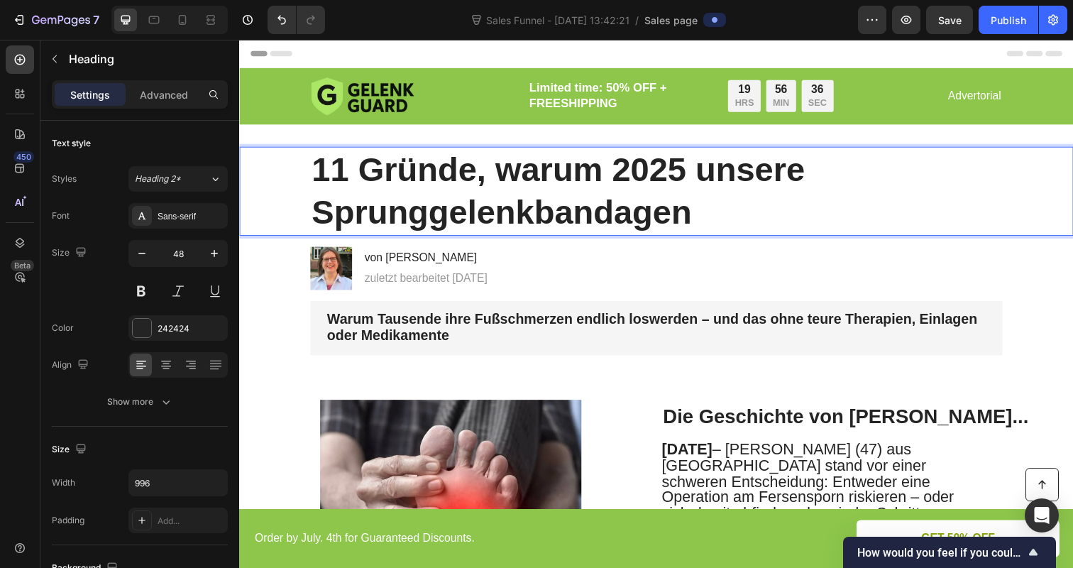
click at [753, 215] on p "11 Gründe, warum 2025 unsere Sprunggelenkbandagen" at bounding box center [665, 194] width 704 height 89
click at [693, 175] on p "11 Gründe, warum 2025 unsere Sprunggelenkbandagen" at bounding box center [665, 194] width 704 height 89
click at [743, 165] on p "11 Gründe, warum unsere Sprunggelenkbandagen" at bounding box center [665, 194] width 704 height 89
click at [748, 231] on p "11 Gründe, warum unsere Sprunggelenkbandagen" at bounding box center [665, 194] width 704 height 89
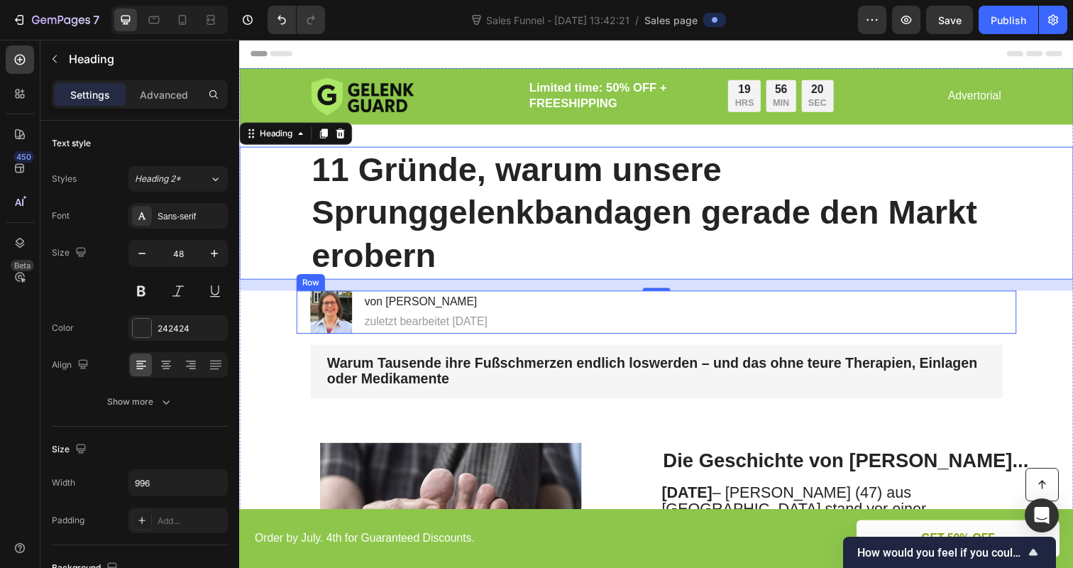
drag, startPoint x: 307, startPoint y: 172, endPoint x: 478, endPoint y: 297, distance: 211.3
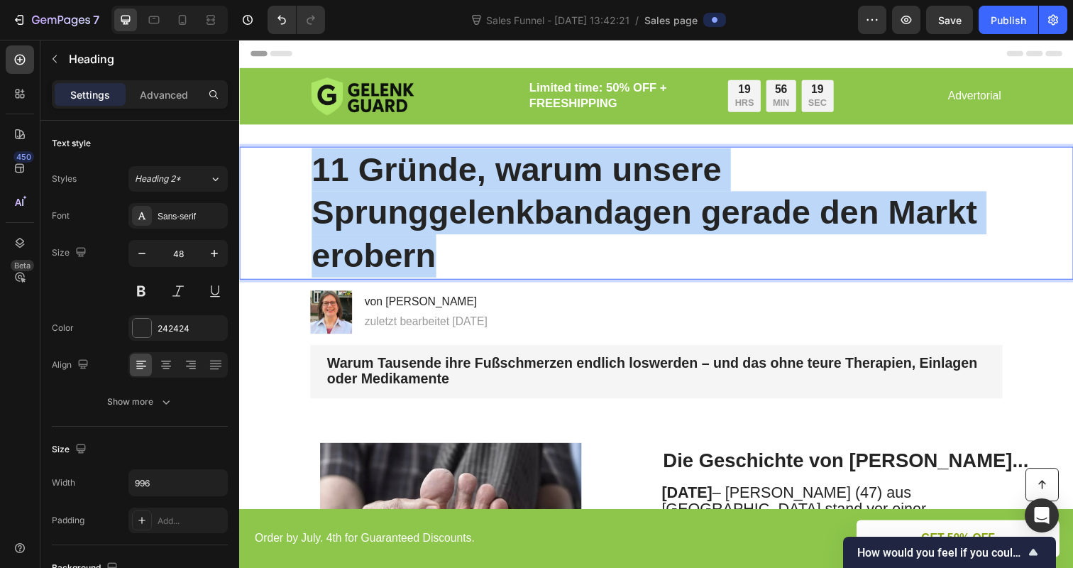
drag, startPoint x: 461, startPoint y: 267, endPoint x: 305, endPoint y: 173, distance: 182.0
click at [305, 173] on div "11 Gründe, warum unsere Sprunggelenkbandagen gerade den Markt erobern" at bounding box center [664, 217] width 823 height 136
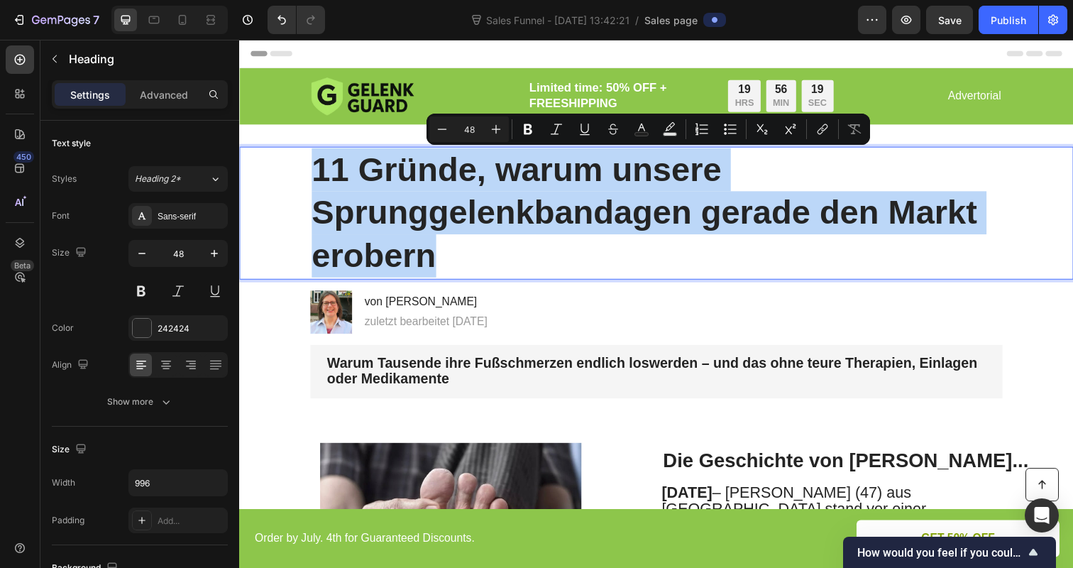
copy p "11 Gründe, warum unsere Sprunggelenkbandagen gerade den Markt erobern"
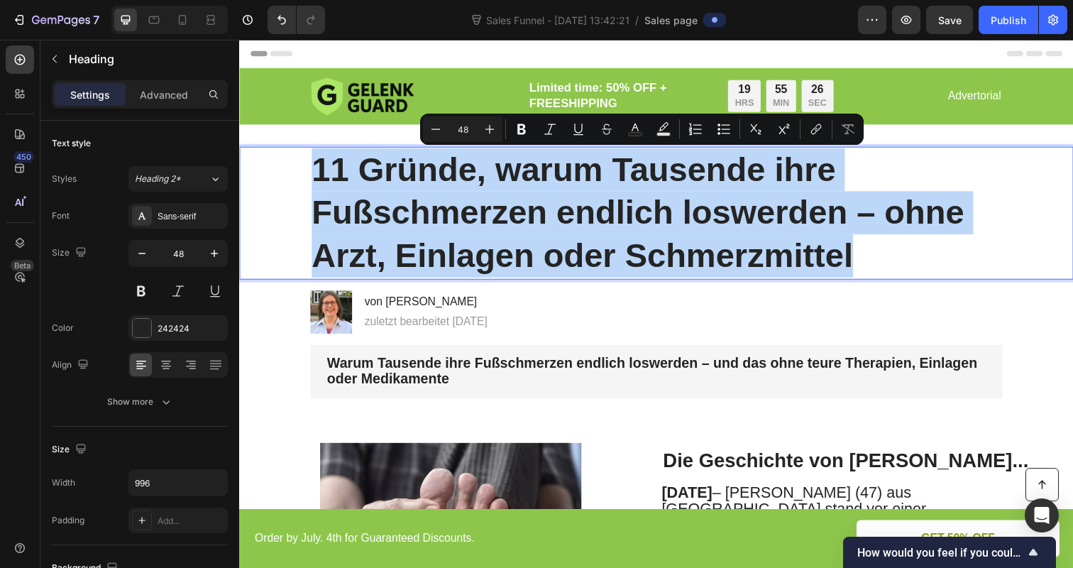
drag, startPoint x: 885, startPoint y: 261, endPoint x: 293, endPoint y: 168, distance: 599.0
click at [293, 168] on div "11 Gründe, warum Tausende ihre Fußschmerzen endlich loswerden – ohne Arzt, Einl…" at bounding box center [664, 217] width 823 height 136
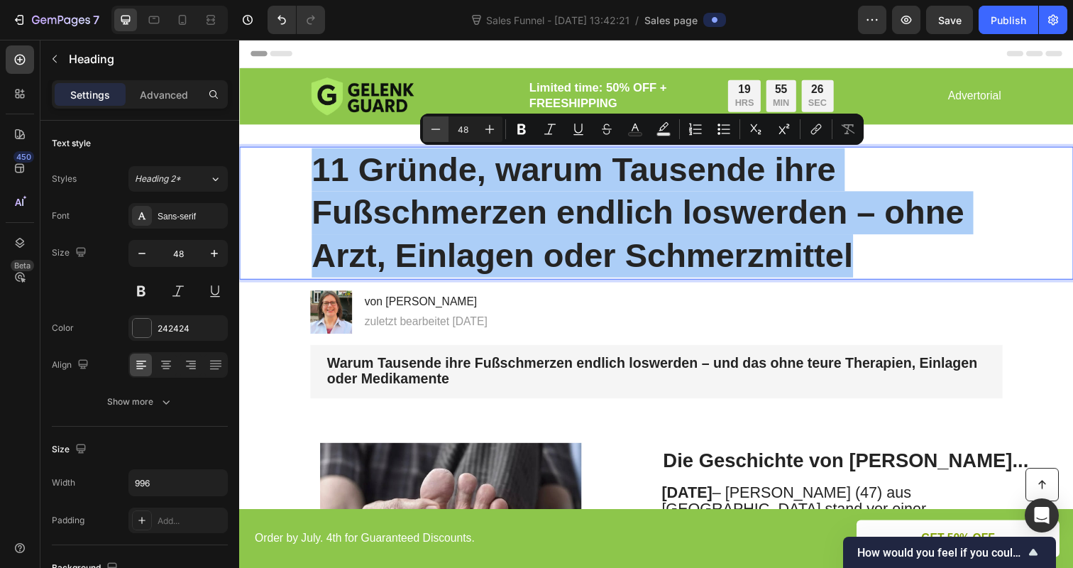
click at [432, 131] on icon "Editor contextual toolbar" at bounding box center [436, 129] width 14 height 14
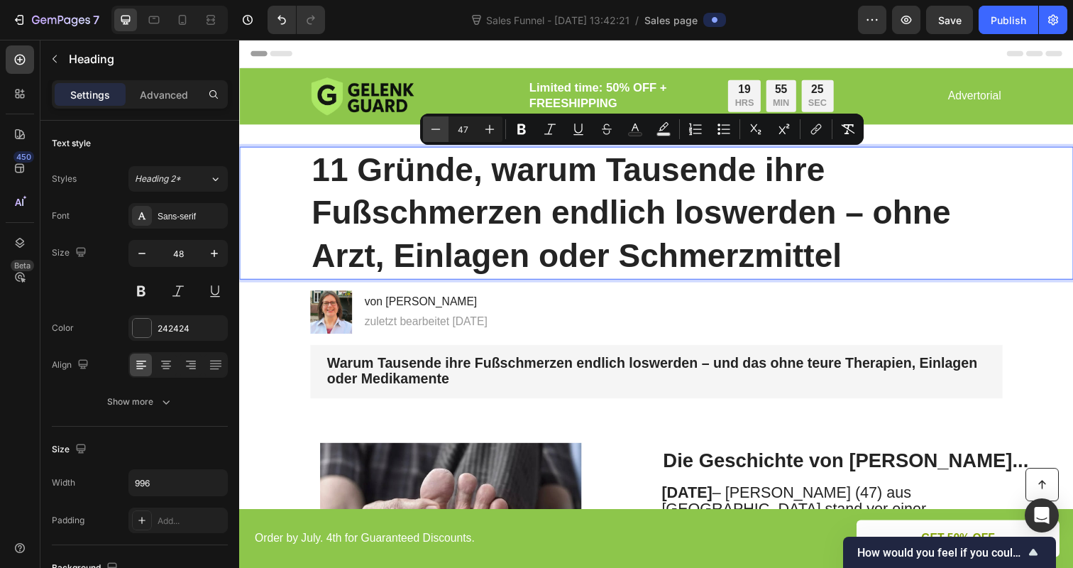
click at [432, 131] on icon "Editor contextual toolbar" at bounding box center [436, 129] width 14 height 14
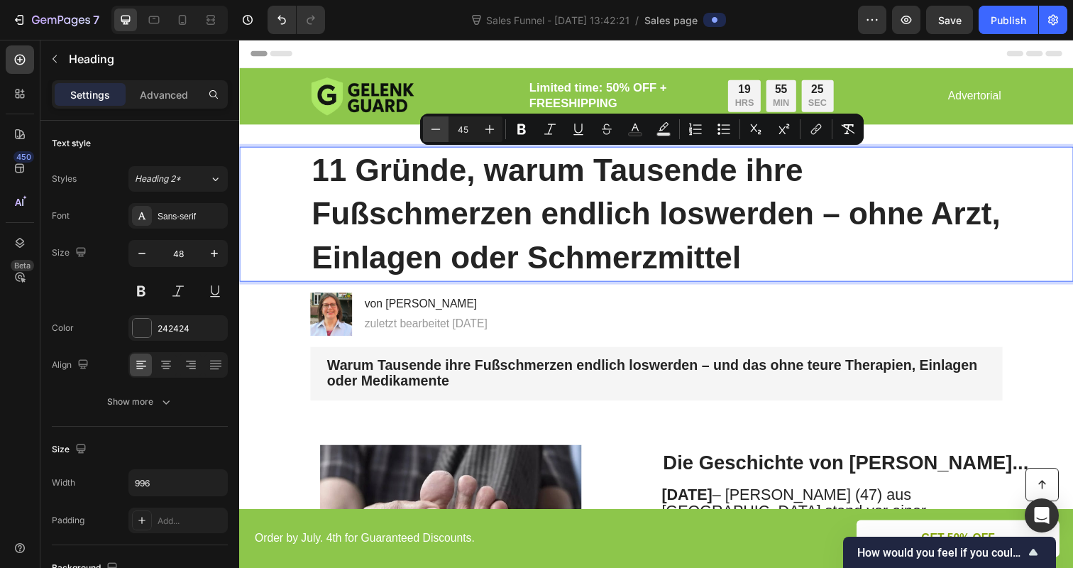
click at [432, 131] on icon "Editor contextual toolbar" at bounding box center [436, 129] width 14 height 14
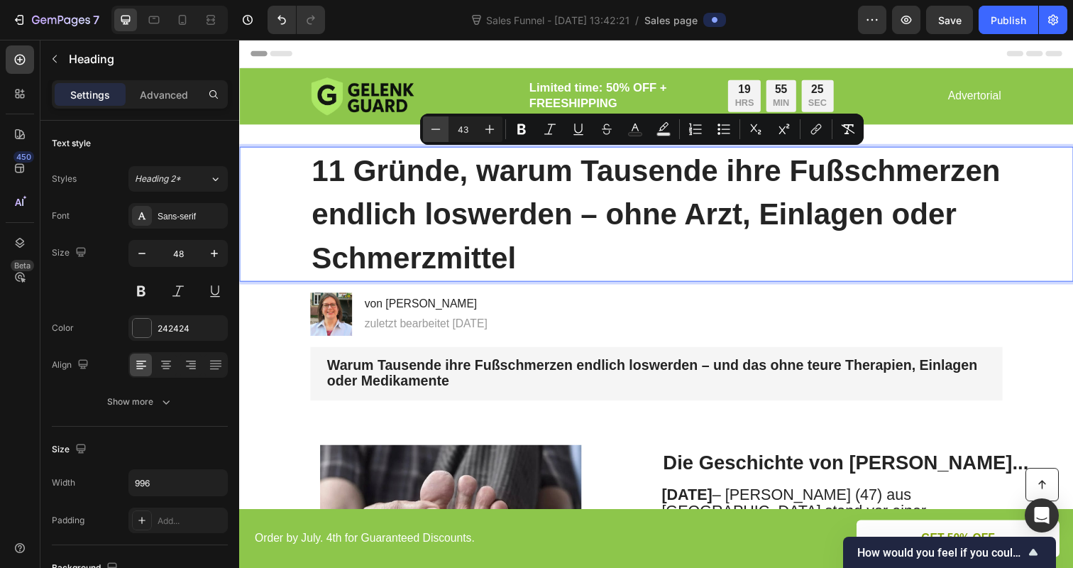
click at [432, 131] on icon "Editor contextual toolbar" at bounding box center [436, 129] width 14 height 14
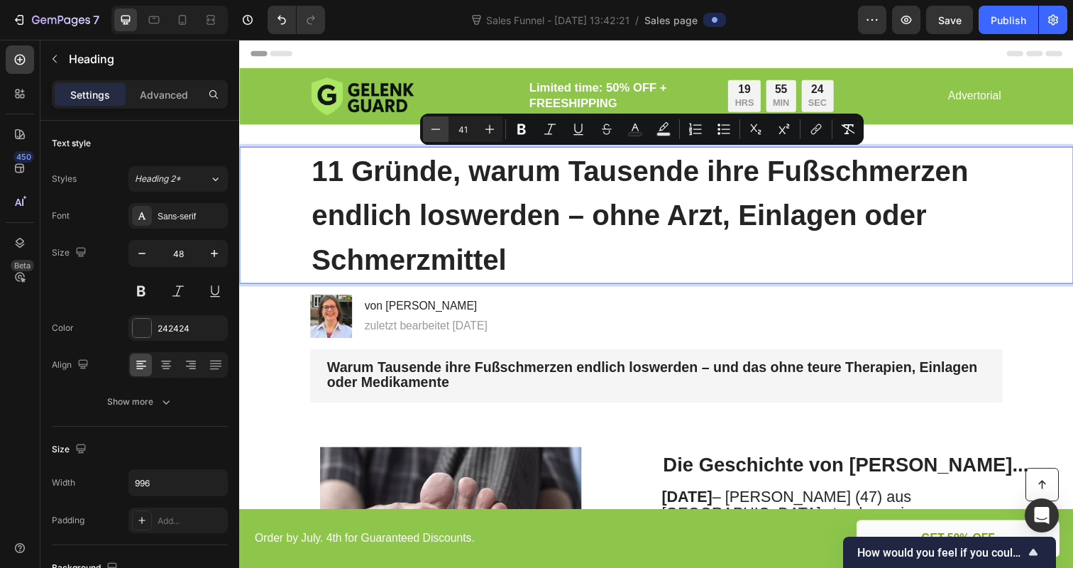
click at [432, 131] on icon "Editor contextual toolbar" at bounding box center [436, 129] width 14 height 14
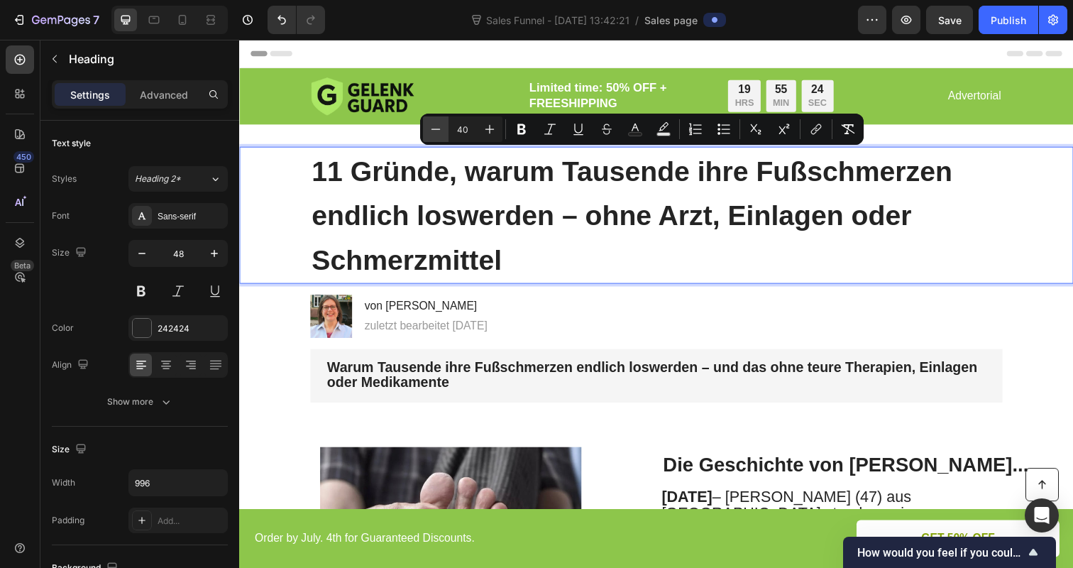
click at [432, 131] on icon "Editor contextual toolbar" at bounding box center [436, 129] width 14 height 14
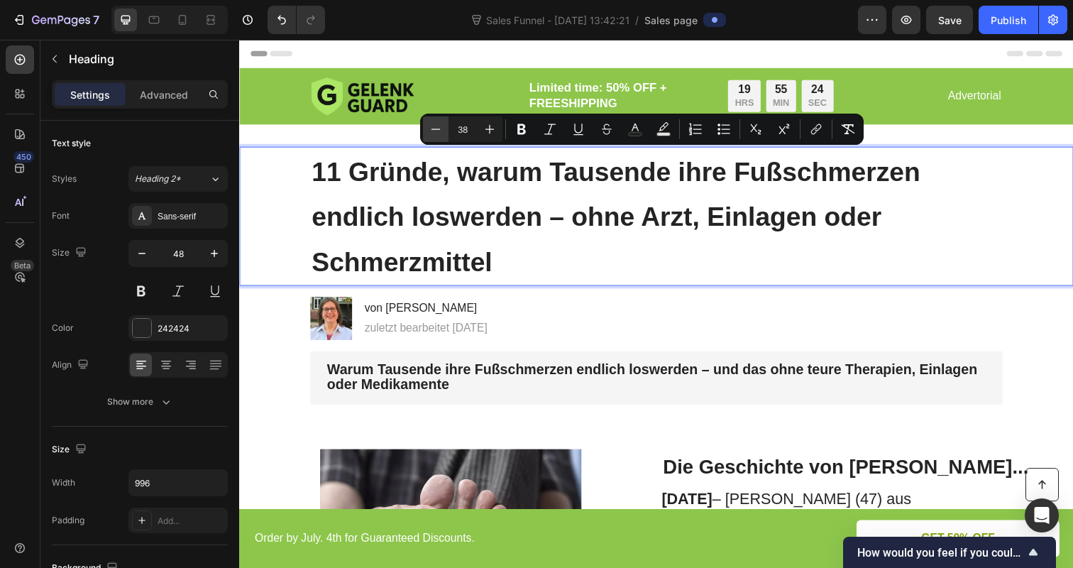
click at [432, 131] on icon "Editor contextual toolbar" at bounding box center [436, 129] width 14 height 14
type input "37"
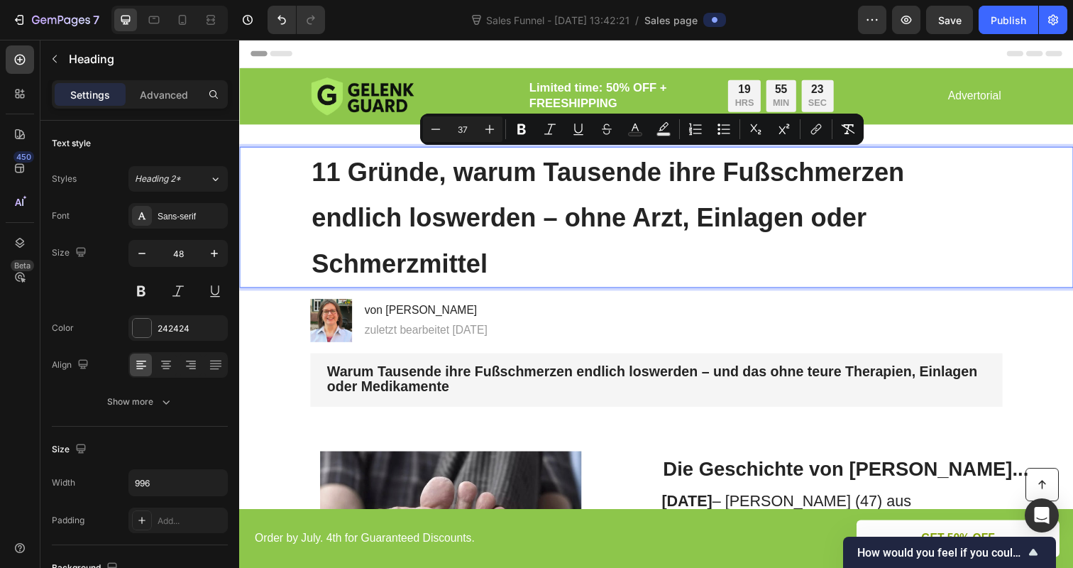
click at [265, 228] on div "11 Gründe, warum Tausende ihre Fußschmerzen endlich loswerden – ohne Arzt, Einl…" at bounding box center [664, 221] width 823 height 144
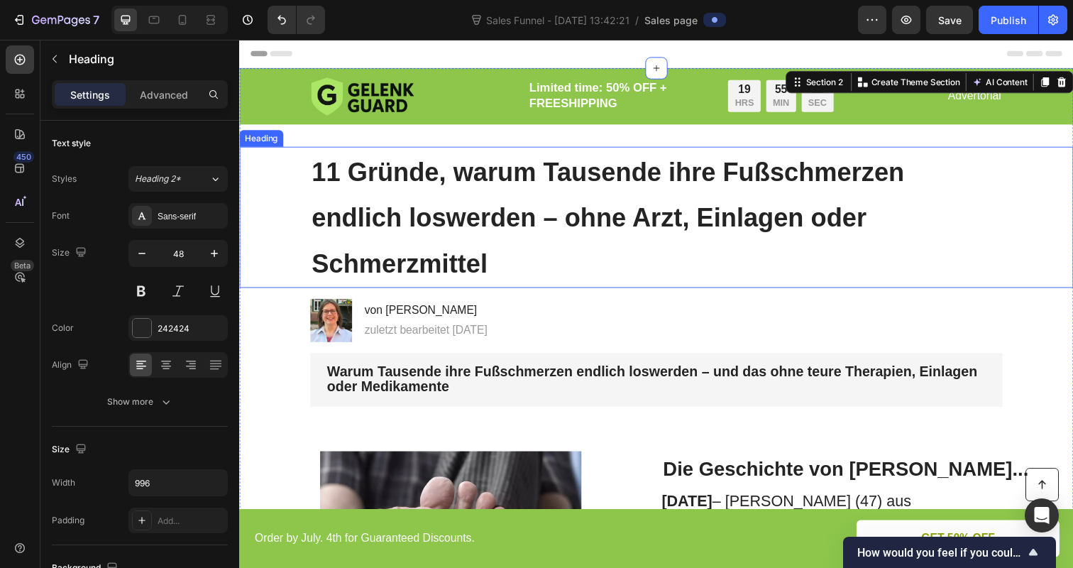
click at [426, 189] on span "11 Gründe, warum Tausende ihre Fußschmerzen endlich loswerden – ohne Arzt, Einl…" at bounding box center [615, 221] width 605 height 123
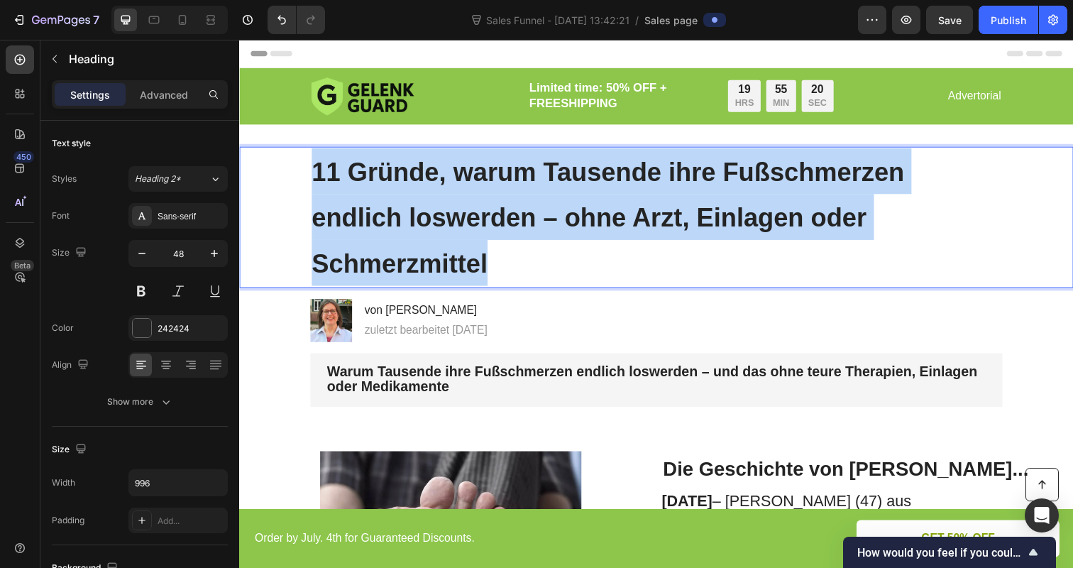
click at [426, 189] on span "11 Gründe, warum Tausende ihre Fußschmerzen endlich loswerden – ohne Arzt, Einl…" at bounding box center [615, 221] width 605 height 123
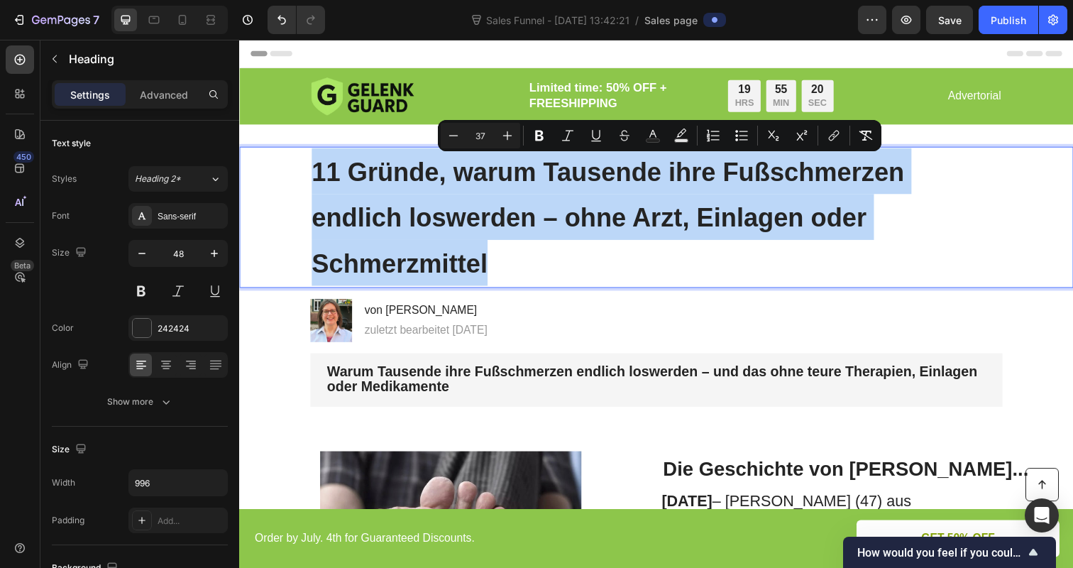
click at [426, 189] on span "11 Gründe, warum Tausende ihre Fußschmerzen endlich loswerden – ohne Arzt, Einl…" at bounding box center [615, 221] width 605 height 123
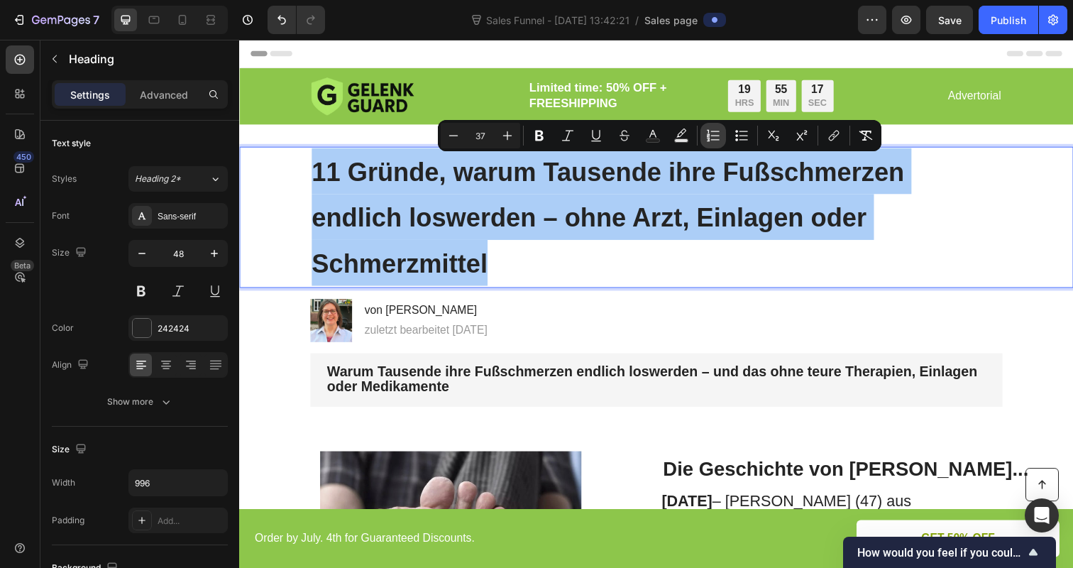
click at [714, 136] on icon "Editor contextual toolbar" at bounding box center [713, 135] width 14 height 14
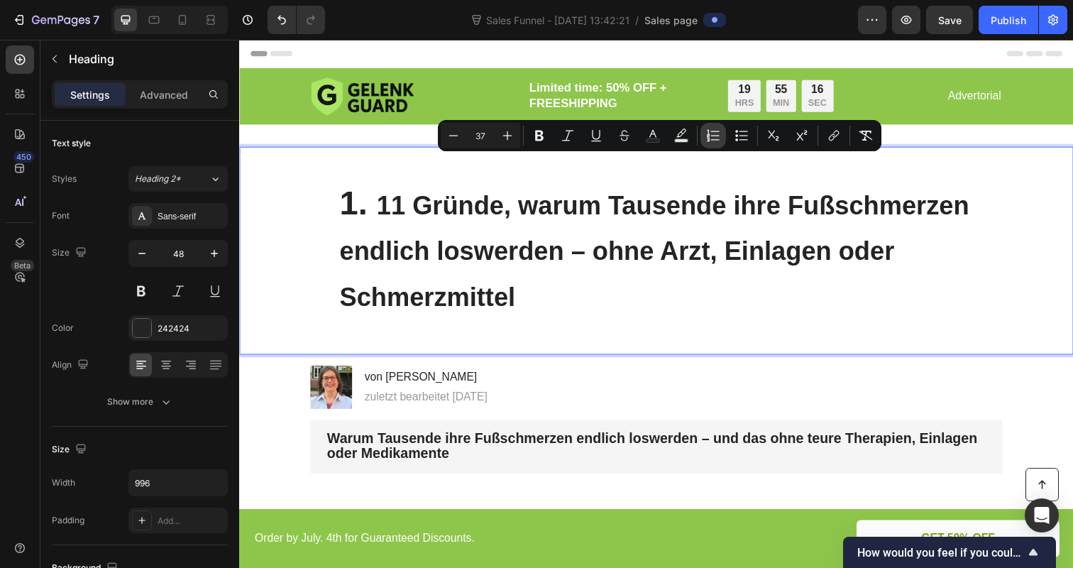
click at [714, 136] on icon "Editor contextual toolbar" at bounding box center [713, 135] width 14 height 14
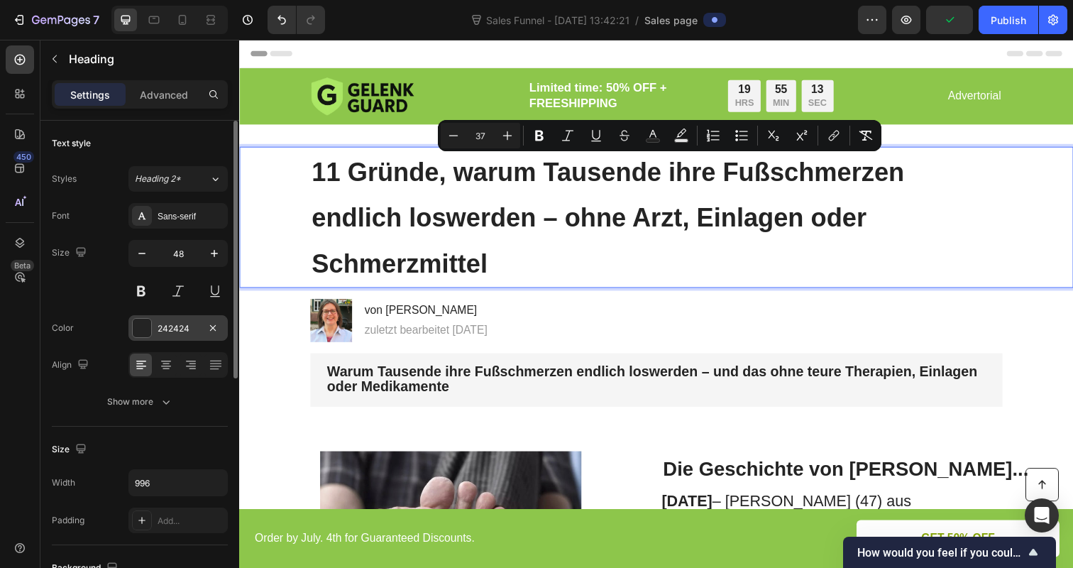
click at [139, 328] on div at bounding box center [142, 328] width 18 height 18
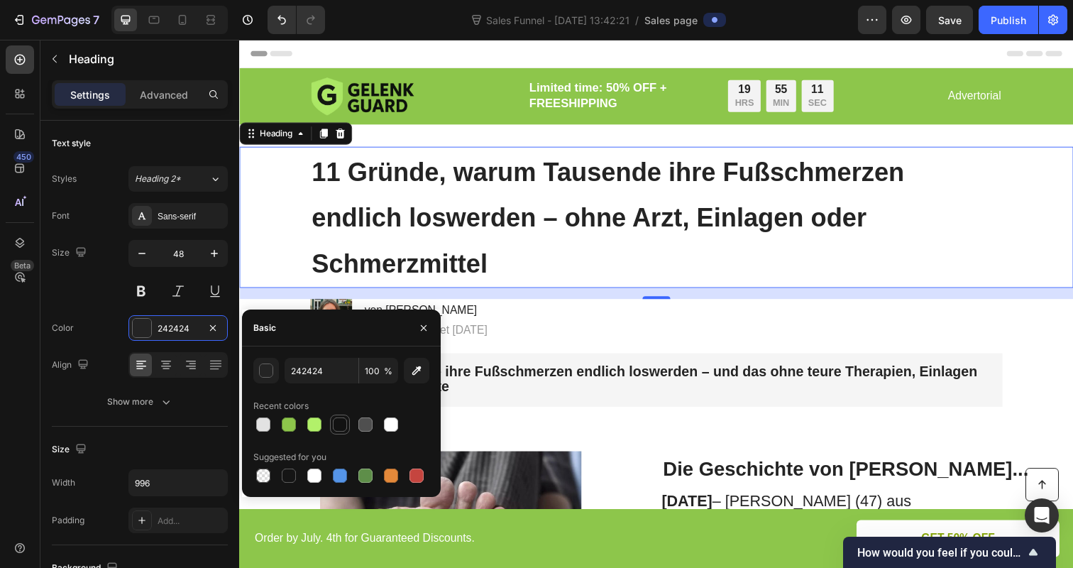
click at [333, 425] on div at bounding box center [340, 424] width 14 height 14
type input "121212"
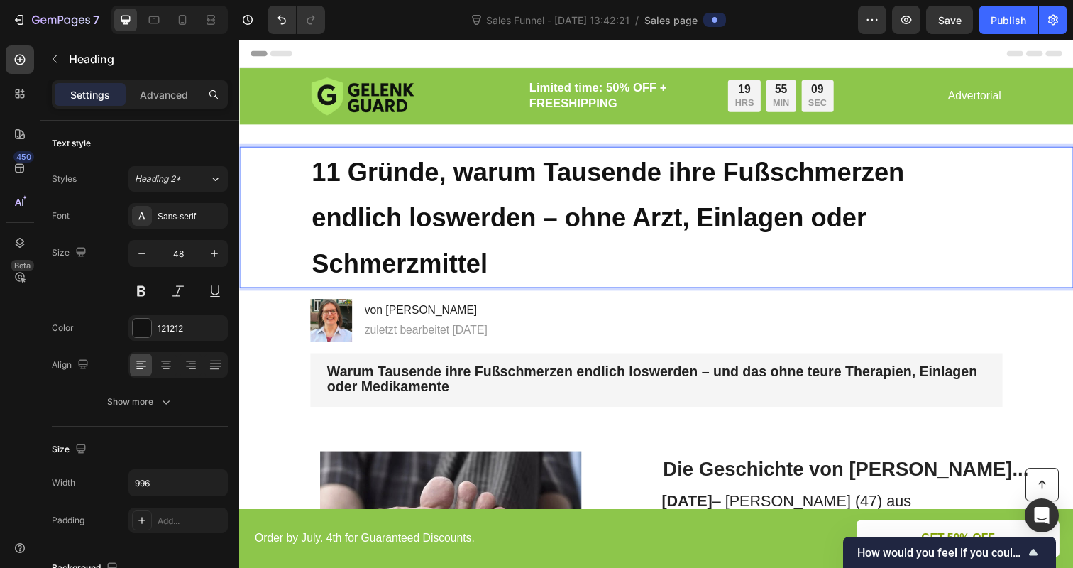
click at [441, 196] on p "11 Gründe, warum Tausende ihre Fußschmerzen endlich loswerden – ohne Arzt, Einl…" at bounding box center [665, 220] width 704 height 141
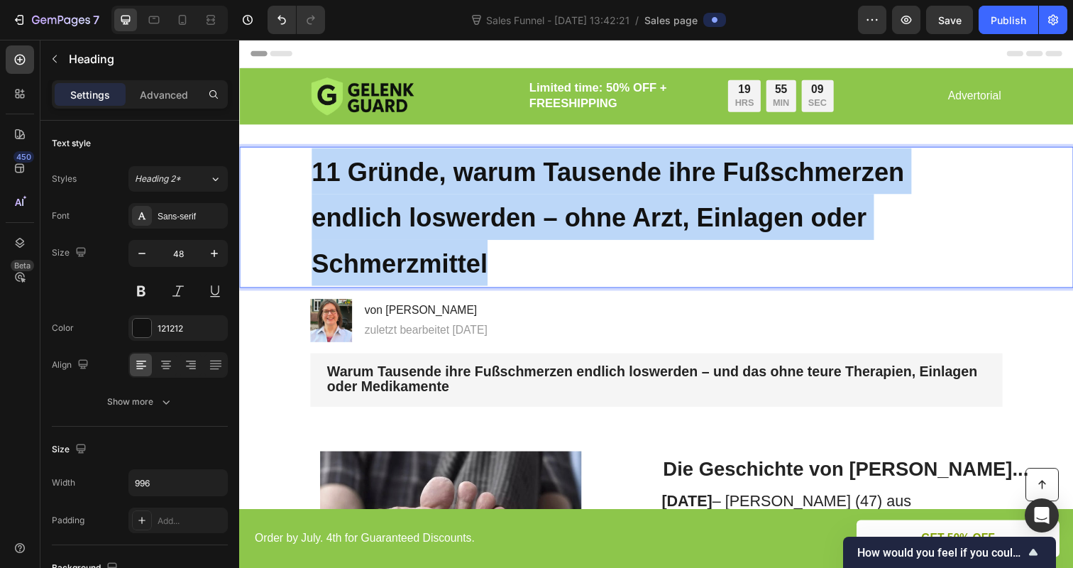
click at [441, 196] on p "11 Gründe, warum Tausende ihre Fußschmerzen endlich loswerden – ohne Arzt, Einl…" at bounding box center [665, 220] width 704 height 141
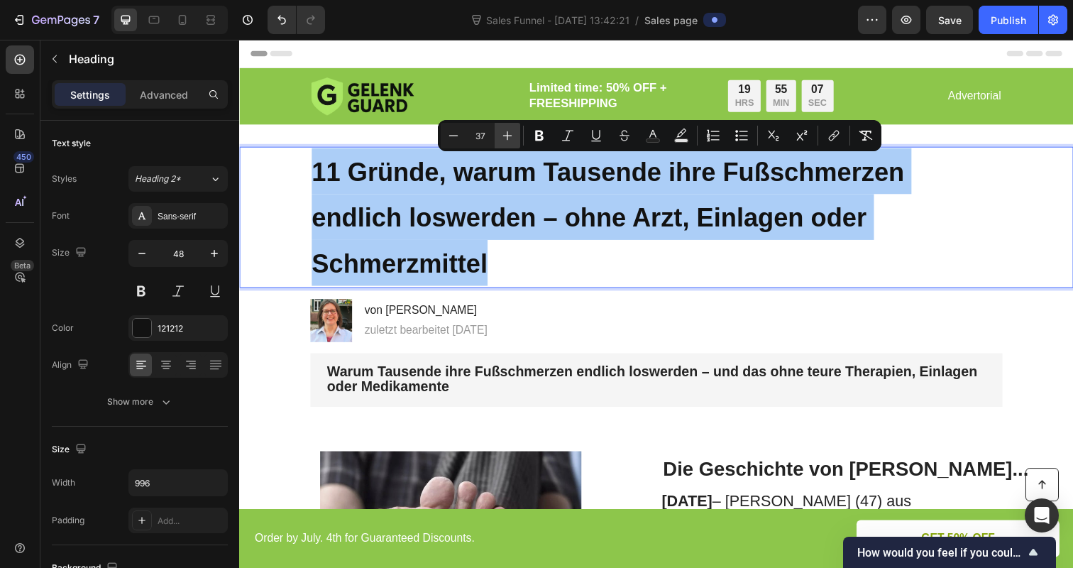
click at [505, 138] on icon "Editor contextual toolbar" at bounding box center [507, 135] width 14 height 14
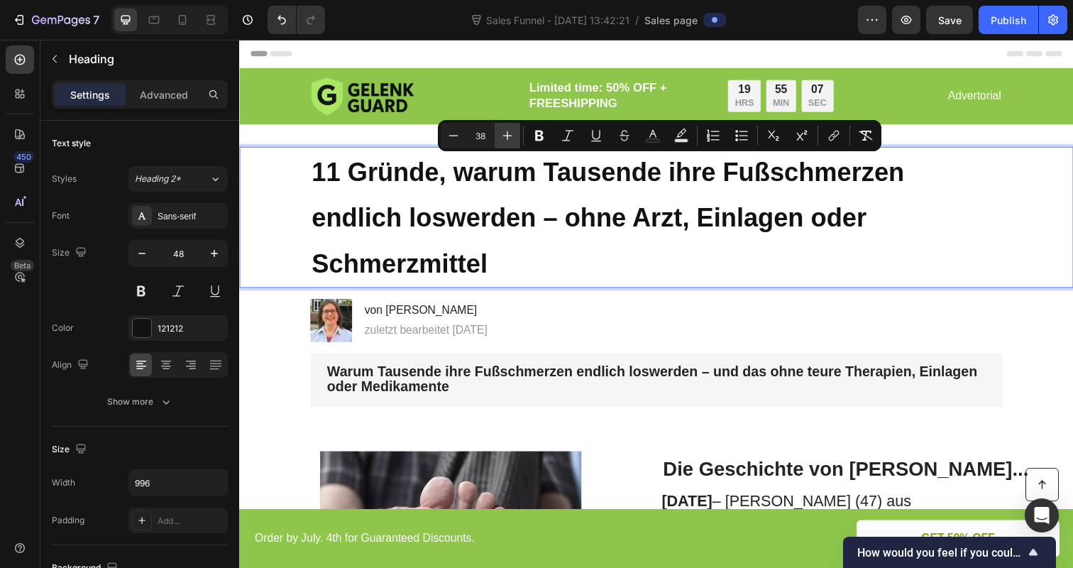
click at [505, 138] on icon "Editor contextual toolbar" at bounding box center [507, 135] width 14 height 14
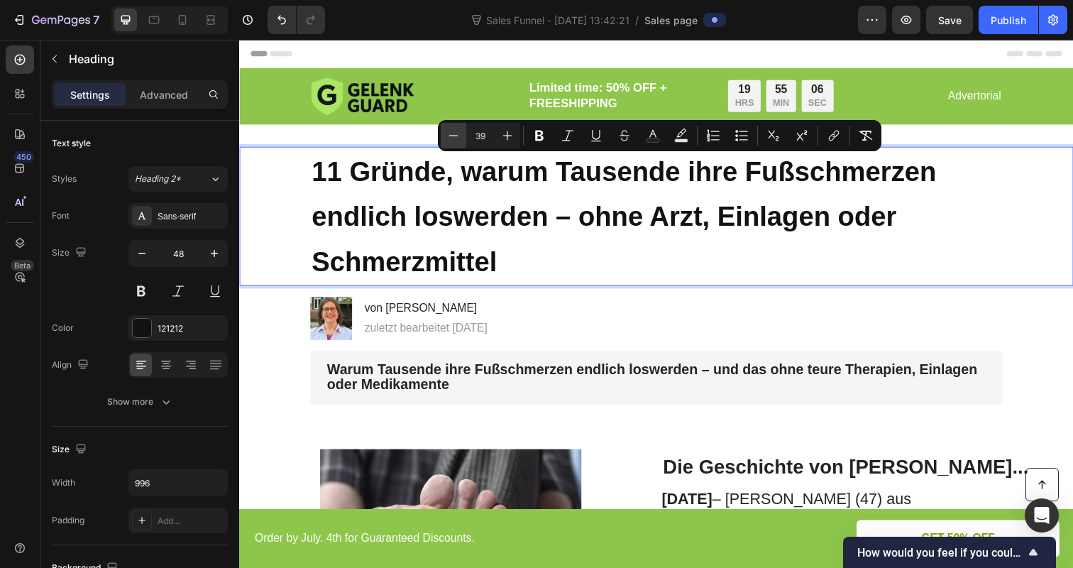
click at [453, 140] on icon "Editor contextual toolbar" at bounding box center [453, 135] width 14 height 14
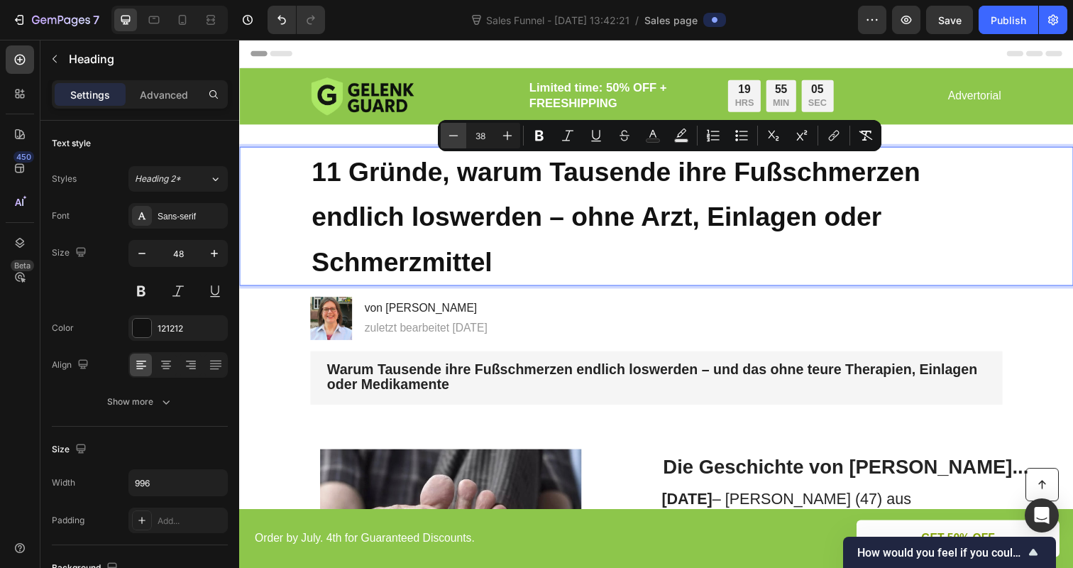
click at [453, 140] on icon "Editor contextual toolbar" at bounding box center [453, 135] width 14 height 14
type input "37"
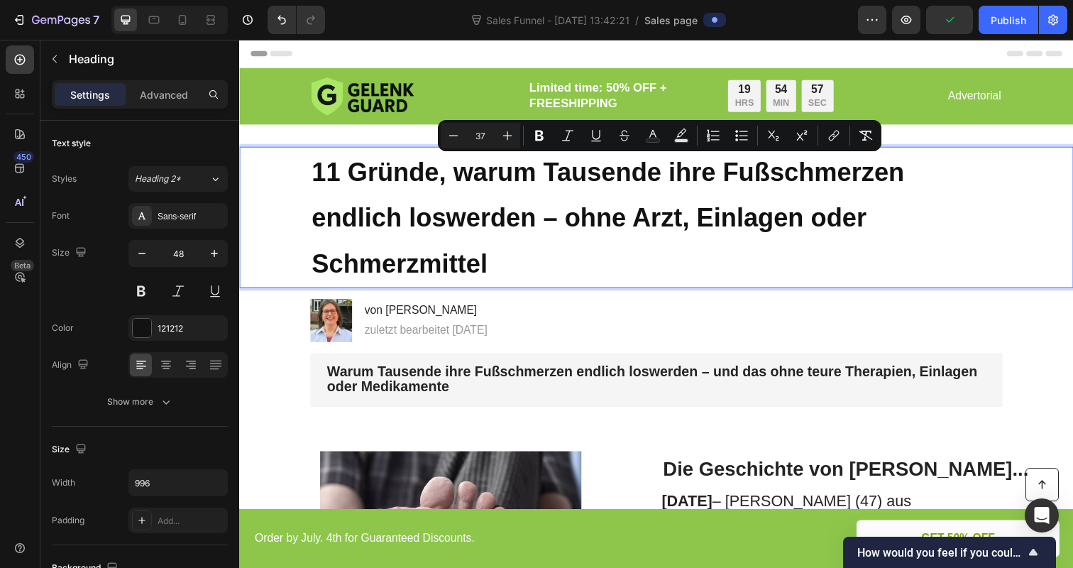
click at [282, 157] on div "11 Gründe, warum Tausende ihre Fußschmerzen endlich loswerden – ohne Arzt, Einl…" at bounding box center [664, 221] width 823 height 144
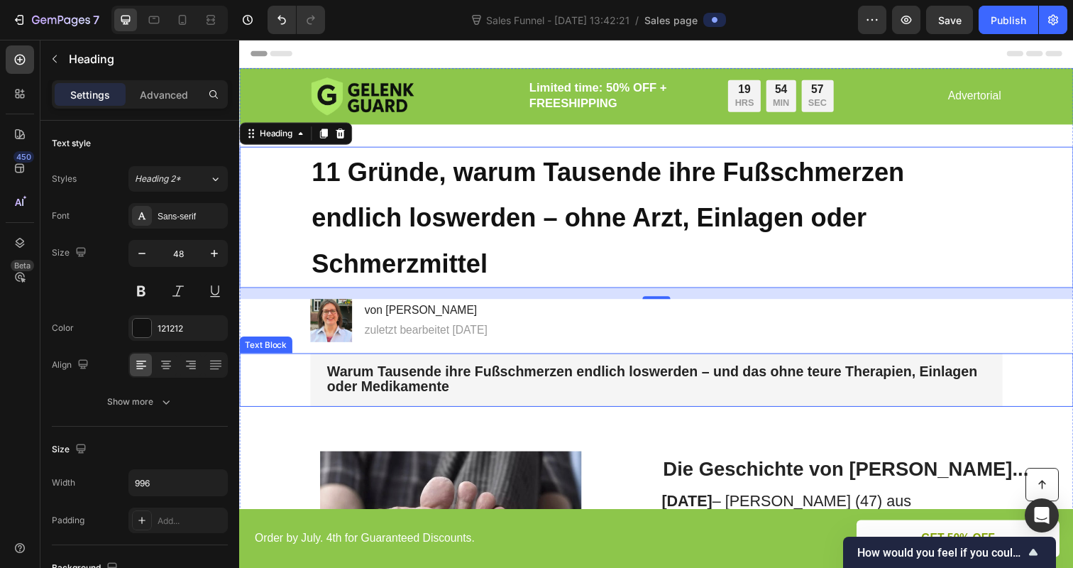
click at [273, 360] on div "Warum Tausende ihre Fußschmerzen endlich loswerden – und das ohne teure Therapi…" at bounding box center [664, 387] width 823 height 55
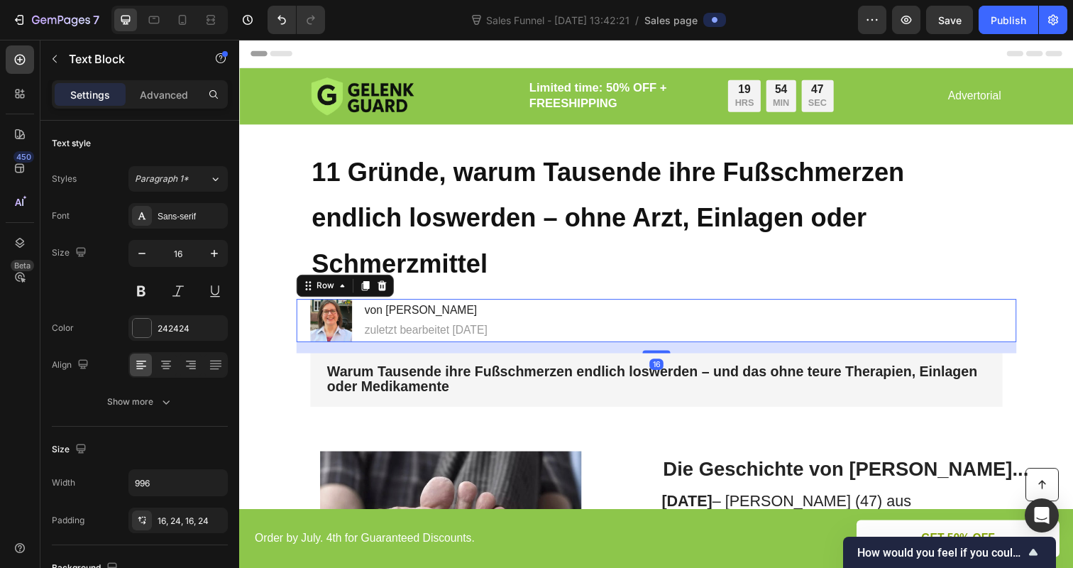
click at [585, 304] on div "Image von Sarah K. Heading zuletzt bearbeitet 13.09.25 Text Block Row 16" at bounding box center [664, 326] width 735 height 44
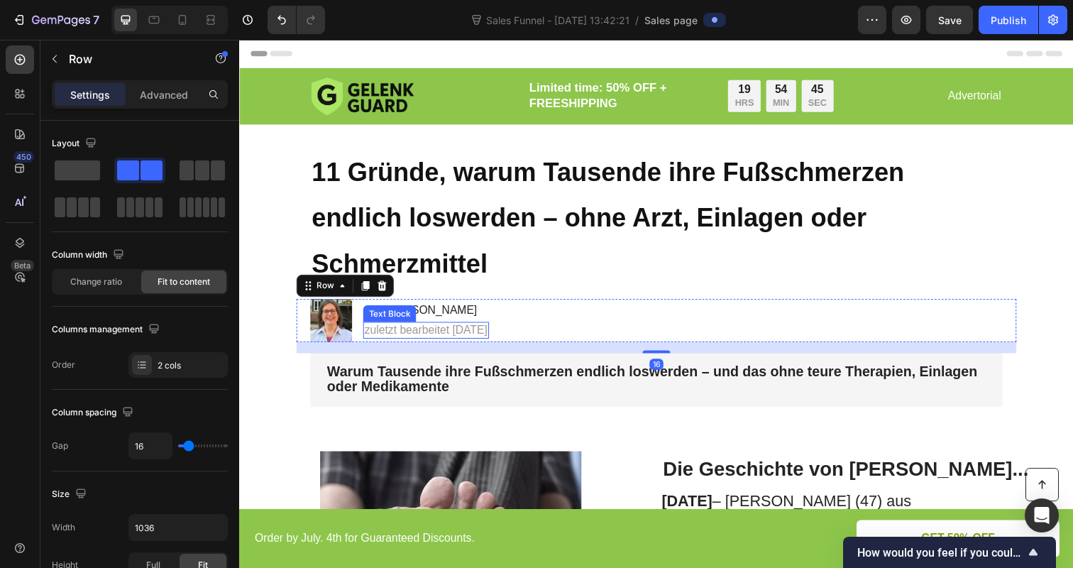
click at [471, 329] on p "zuletzt bearbeitet 13.09.25" at bounding box center [430, 336] width 126 height 15
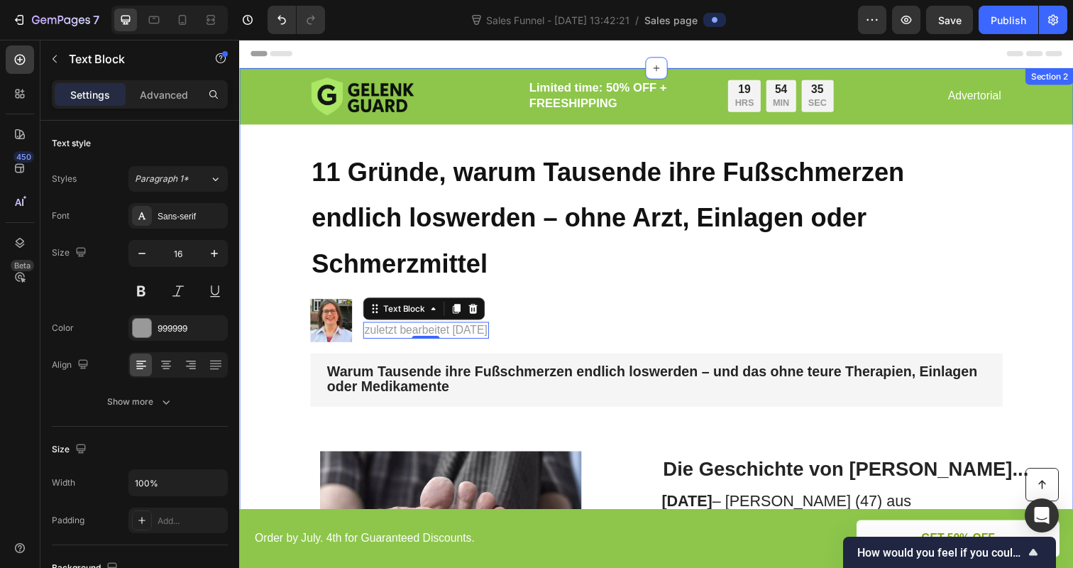
click at [581, 304] on div "Image von Sarah K. Heading zuletzt bearbeitet 13.09.25 Text Block 0 Row" at bounding box center [664, 326] width 735 height 44
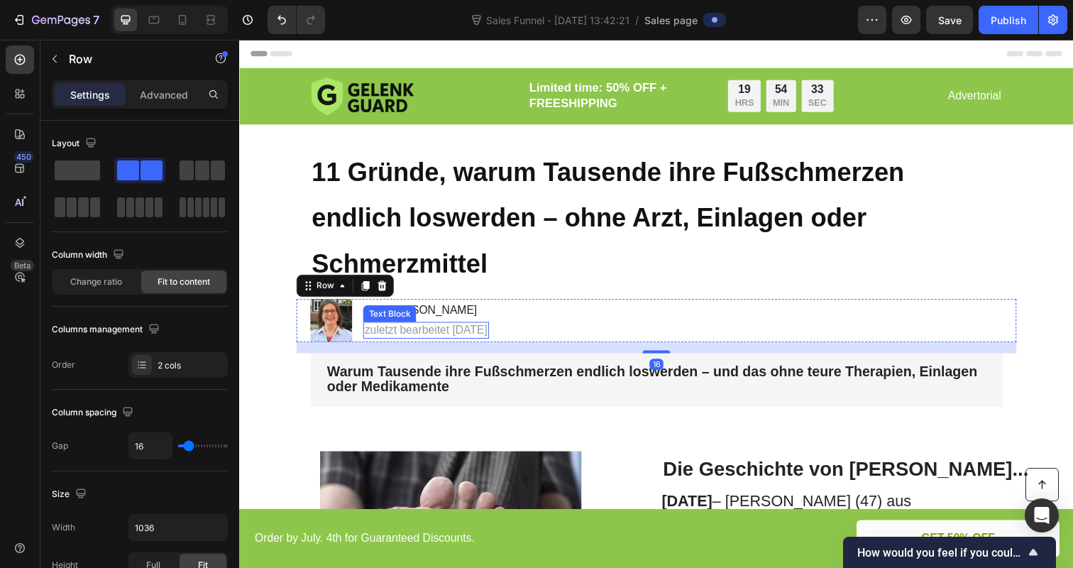
click at [480, 329] on p "zuletzt bearbeitet 13.09.25" at bounding box center [430, 336] width 126 height 15
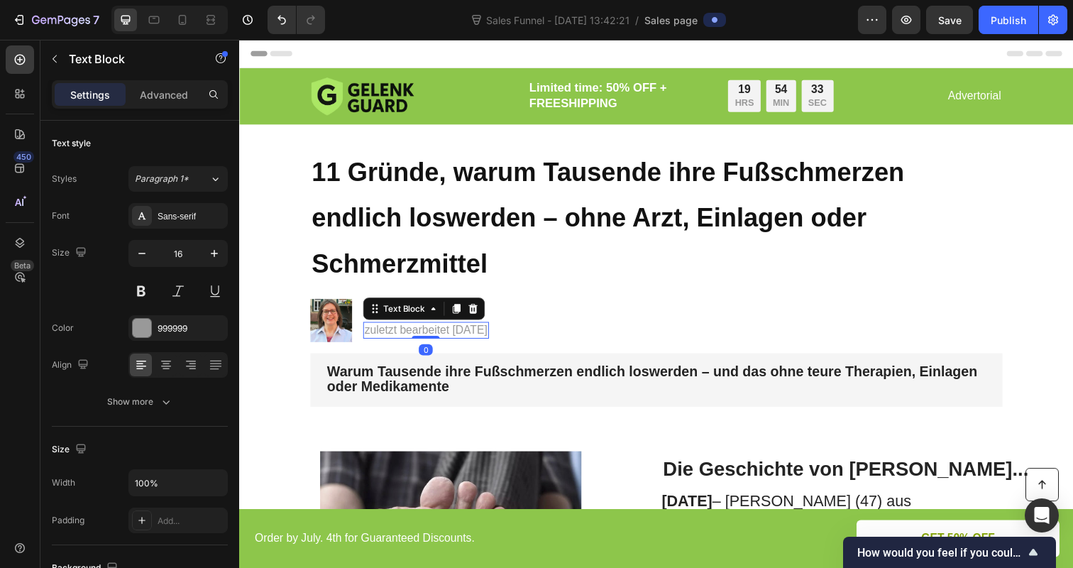
click at [468, 329] on p "zuletzt bearbeitet 13.09.25" at bounding box center [430, 336] width 126 height 15
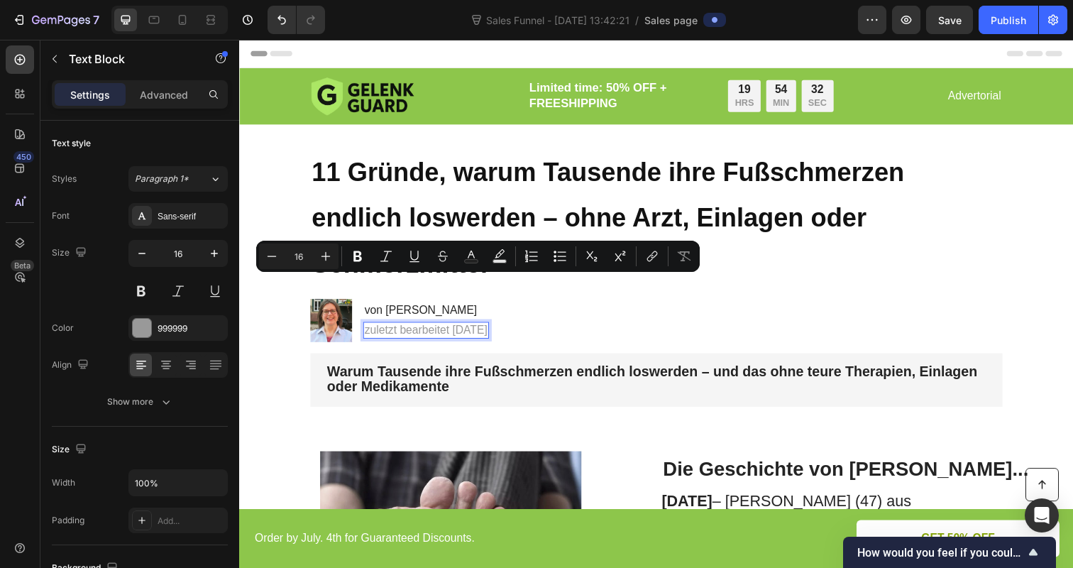
click at [468, 329] on p "zuletzt bearbeitet 13.09.25" at bounding box center [430, 336] width 126 height 15
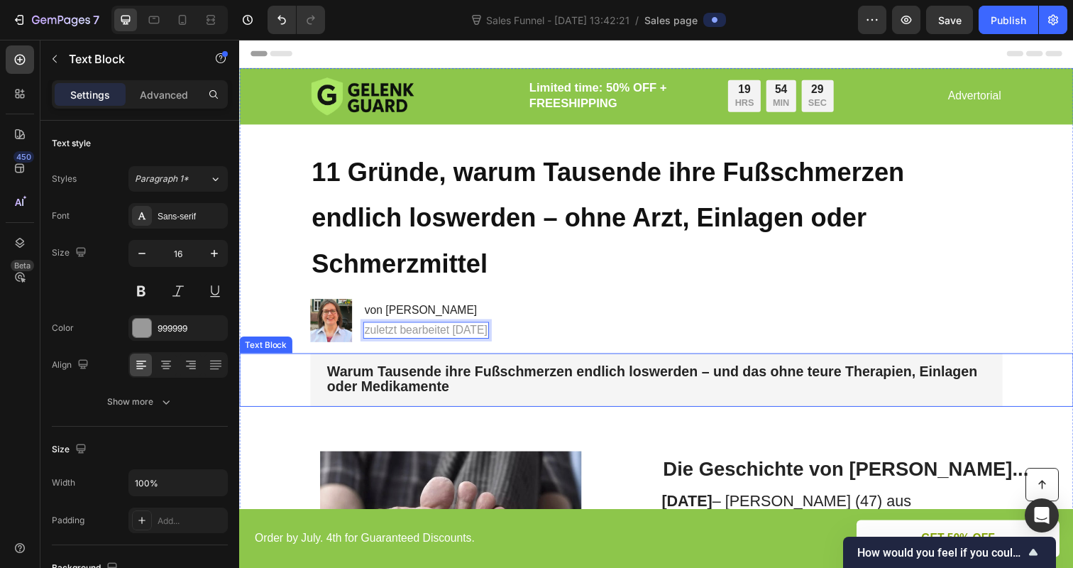
click at [536, 371] on p "Warum Tausende ihre Fußschmerzen endlich loswerden – und das ohne teure Therapi…" at bounding box center [665, 387] width 673 height 33
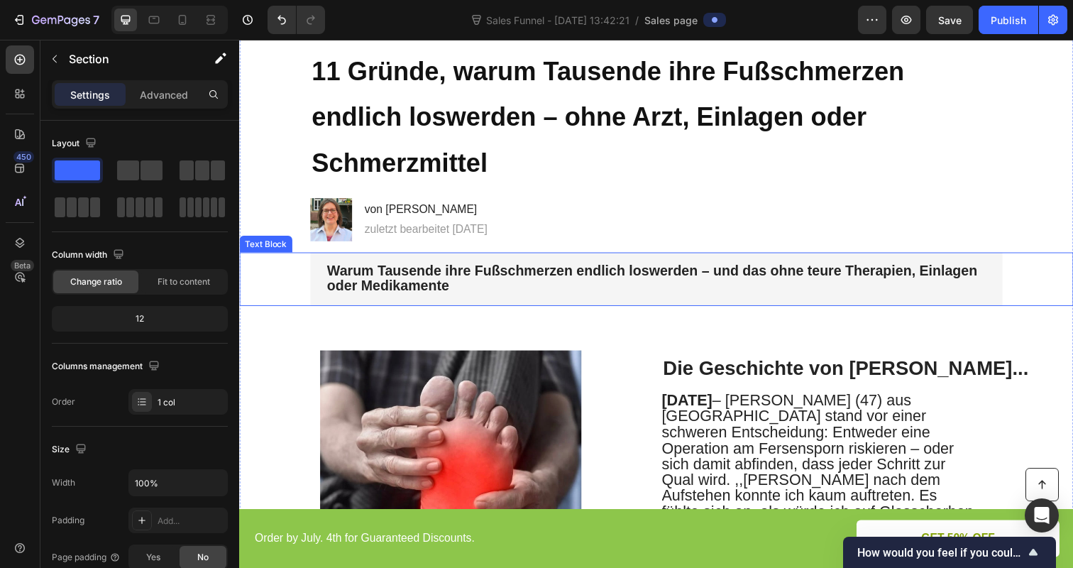
scroll to position [104, 0]
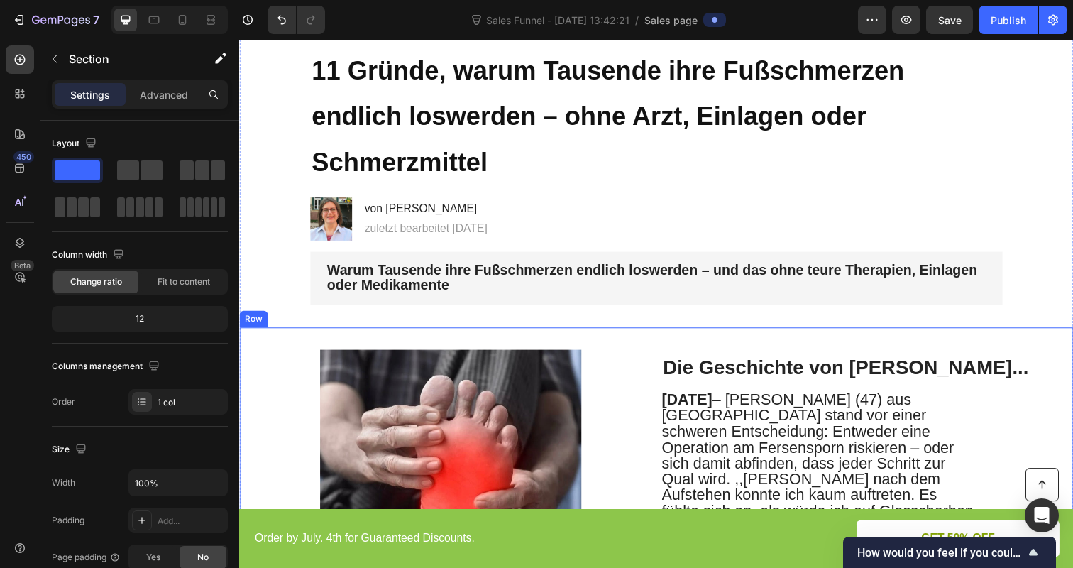
click at [771, 361] on h2 "Die Geschichte von Sarah..." at bounding box center [859, 374] width 376 height 27
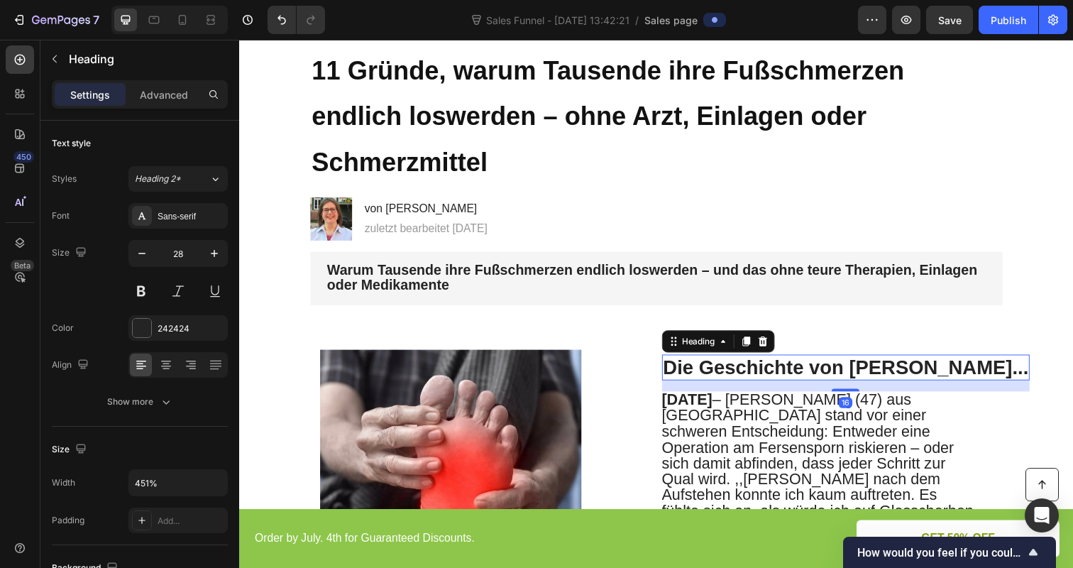
click at [771, 361] on h2 "Die Geschichte von Sarah..." at bounding box center [859, 374] width 376 height 27
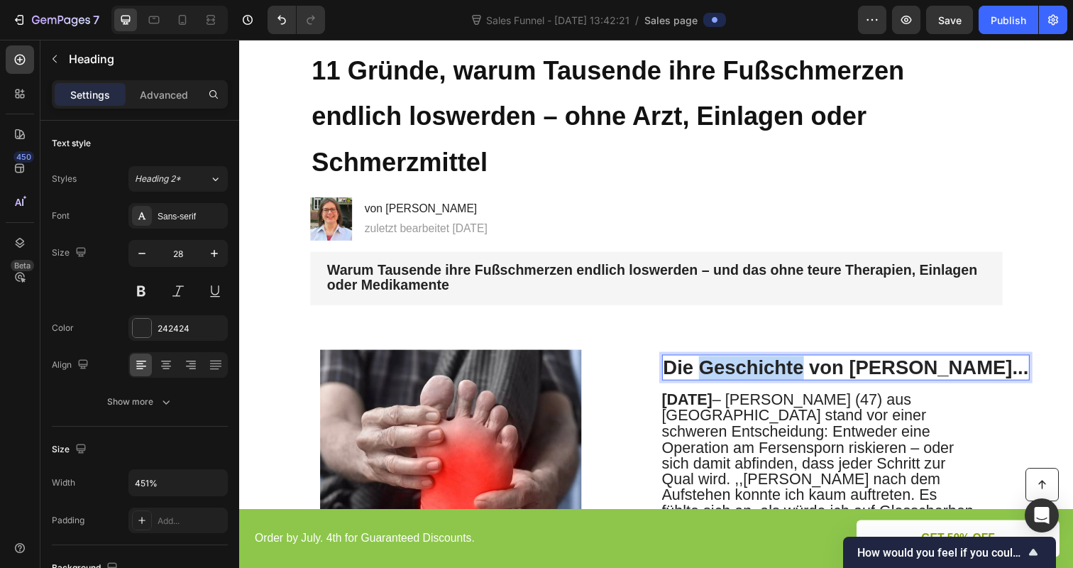
click at [771, 363] on p "Die Geschichte von Sarah..." at bounding box center [858, 375] width 373 height 24
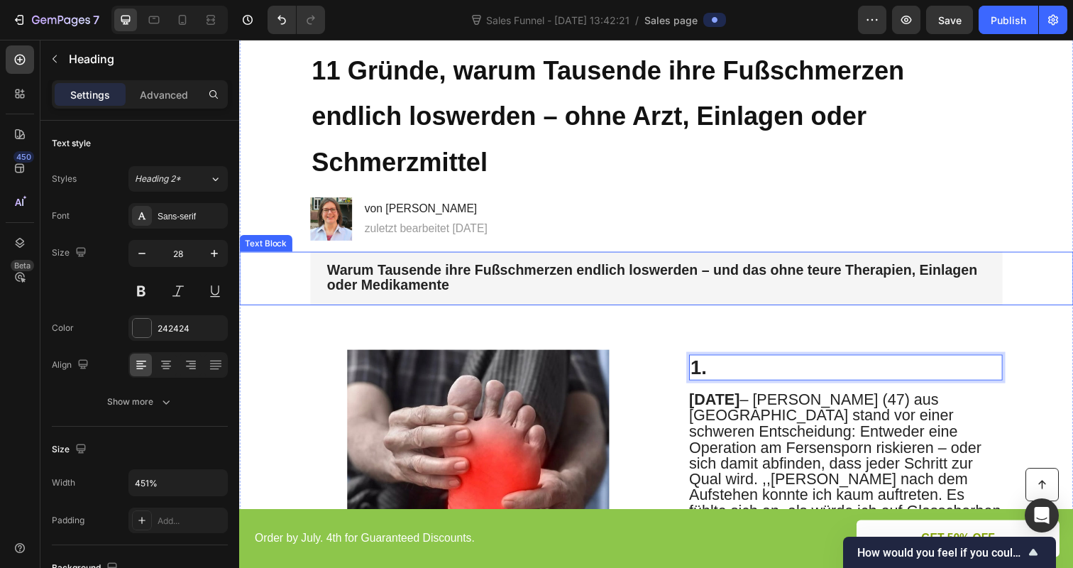
click at [460, 267] on strong "Warum Tausende ihre Fußschmerzen endlich loswerden – und das ohne teure Therapi…" at bounding box center [661, 283] width 664 height 32
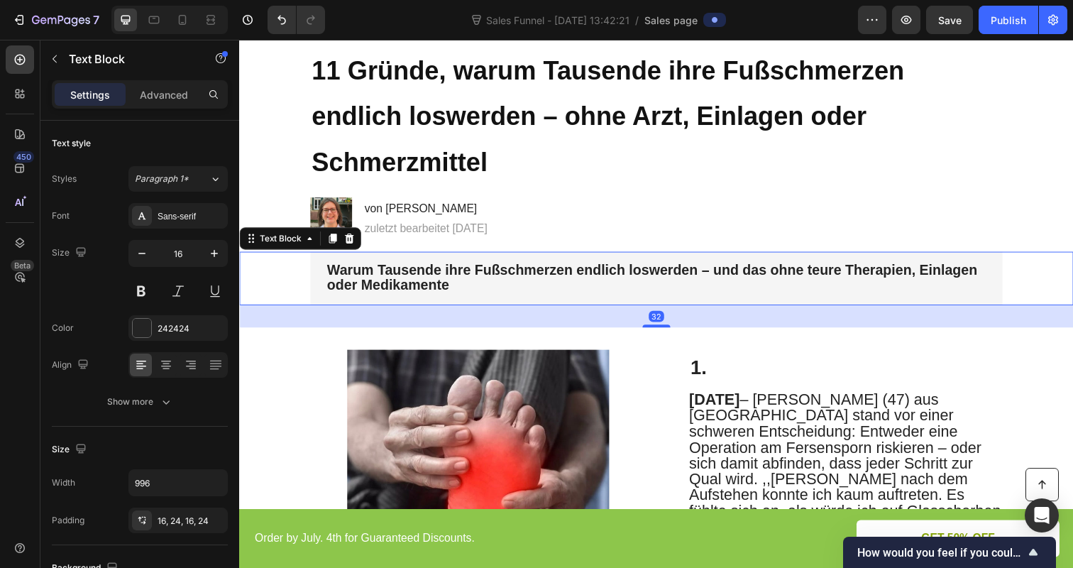
click at [460, 267] on strong "Warum Tausende ihre Fußschmerzen endlich loswerden – und das ohne teure Therapi…" at bounding box center [661, 283] width 664 height 32
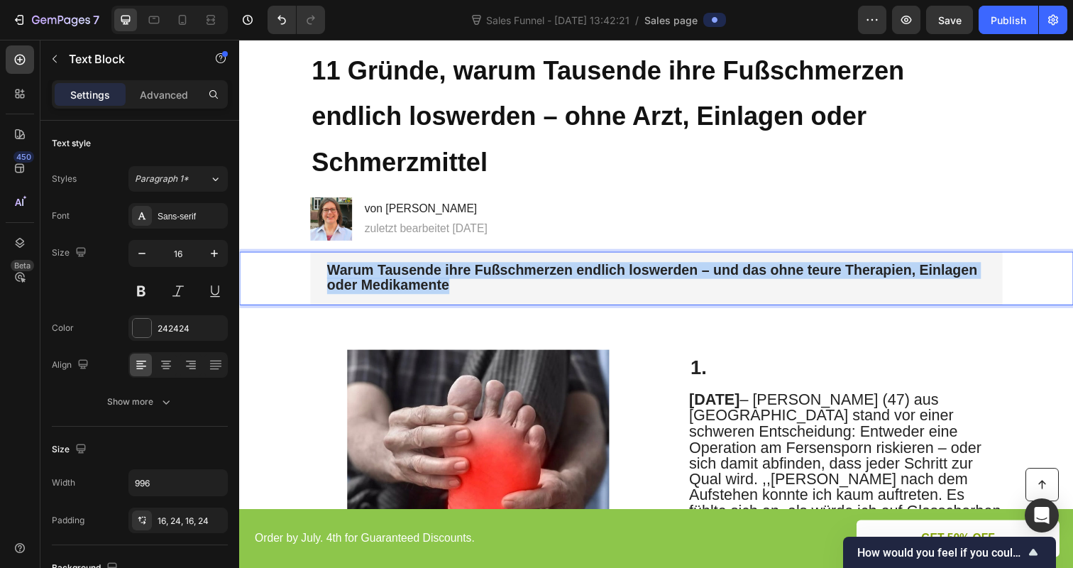
click at [460, 267] on strong "Warum Tausende ihre Fußschmerzen endlich loswerden – und das ohne teure Therapi…" at bounding box center [661, 283] width 664 height 32
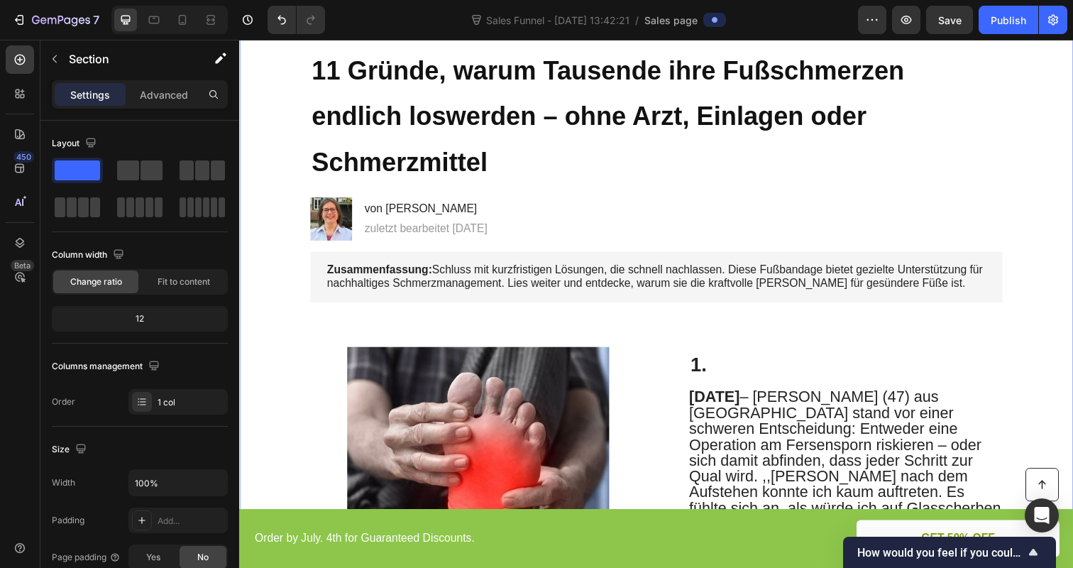
click at [599, 268] on p "Zusammenfassung: Schluss mit kurzfristigen Lösungen, die schnell nachlassen. Di…" at bounding box center [665, 283] width 673 height 30
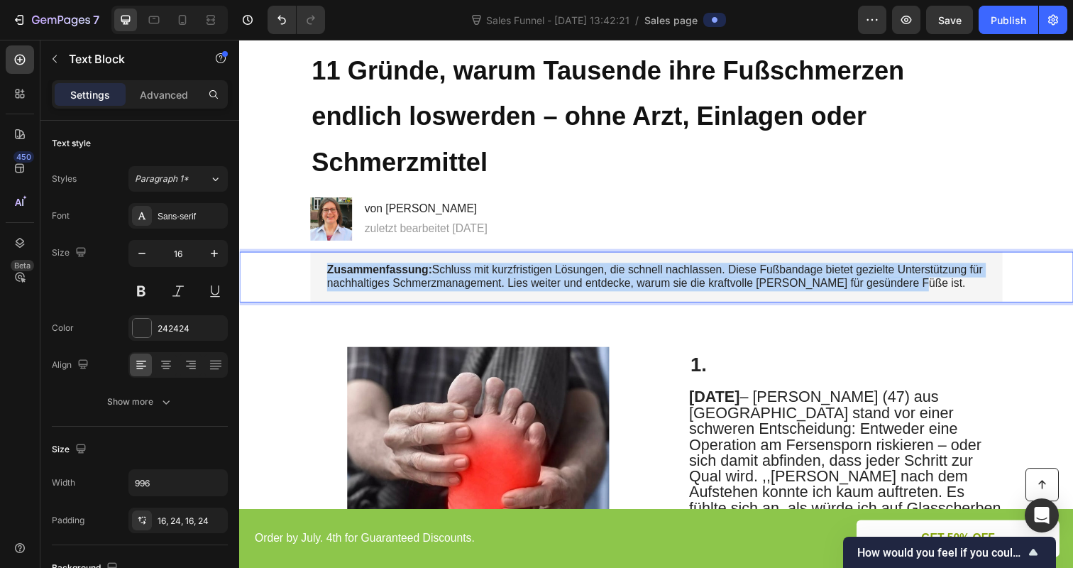
click at [599, 268] on p "Zusammenfassung: Schluss mit kurzfristigen Lösungen, die schnell nachlassen. Di…" at bounding box center [665, 283] width 673 height 30
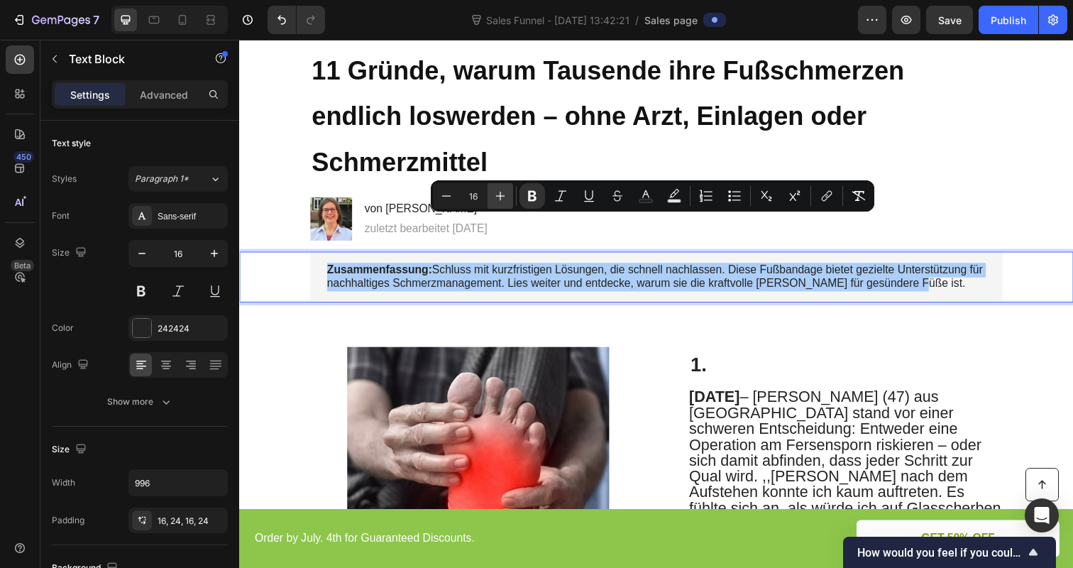
click at [505, 192] on icon "Editor contextual toolbar" at bounding box center [500, 196] width 14 height 14
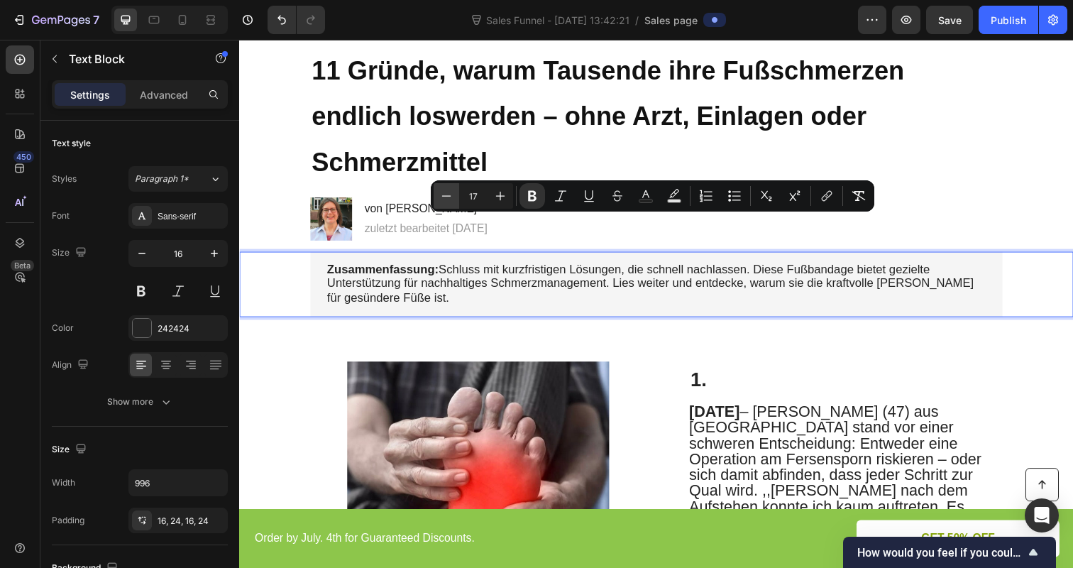
click at [448, 196] on icon "Editor contextual toolbar" at bounding box center [446, 195] width 9 height 1
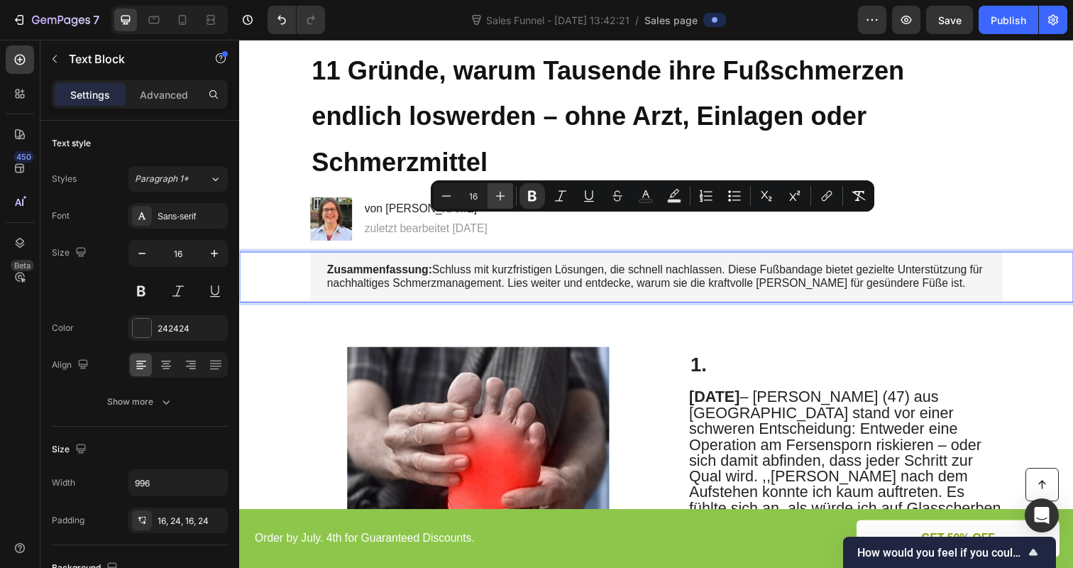
click at [490, 198] on button "Plus" at bounding box center [500, 196] width 26 height 26
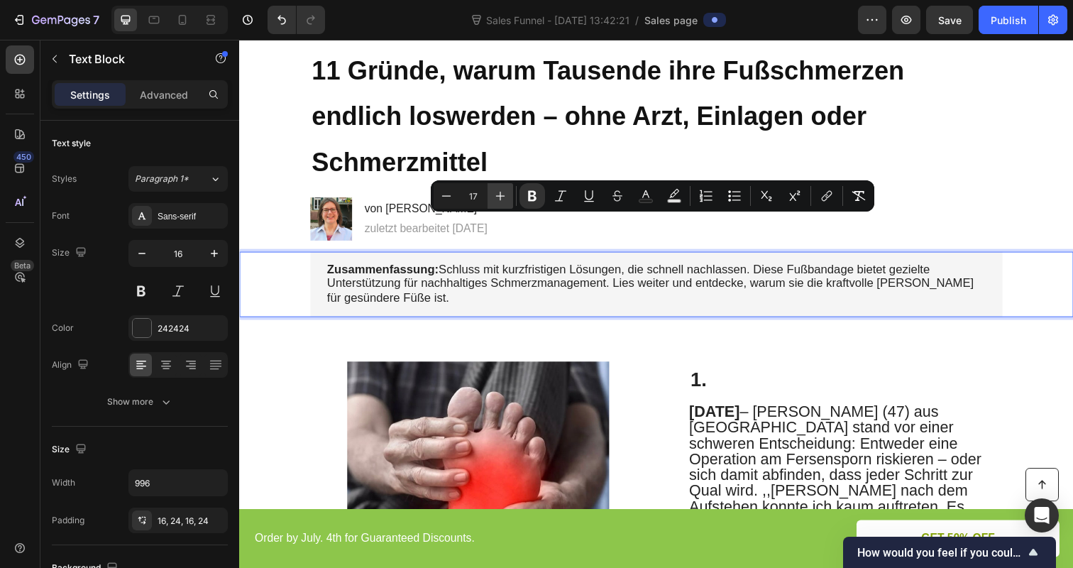
click at [490, 198] on button "Plus" at bounding box center [500, 196] width 26 height 26
type input "18"
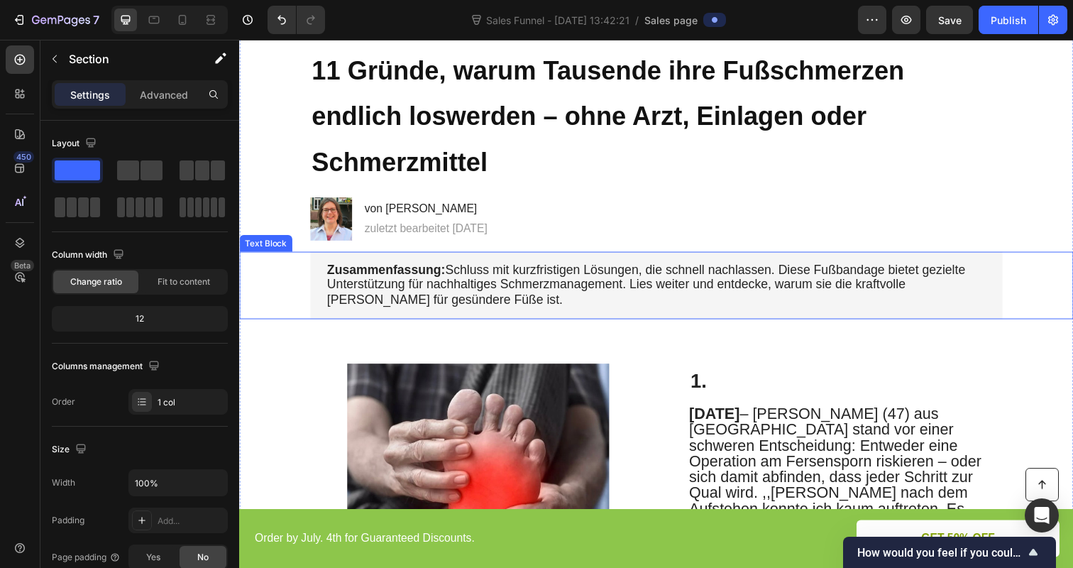
click at [510, 268] on span "Zusammenfassung: Schluss mit kurzfristigen Lösungen, die schnell nachlassen. Di…" at bounding box center [654, 290] width 651 height 45
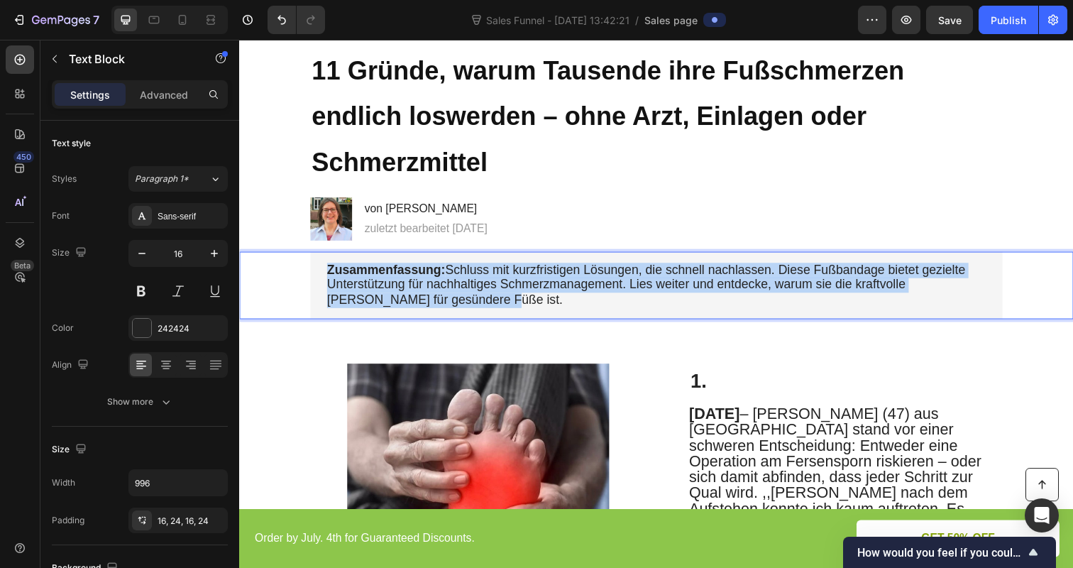
click at [510, 268] on span "Zusammenfassung: Schluss mit kurzfristigen Lösungen, die schnell nachlassen. Di…" at bounding box center [654, 290] width 651 height 45
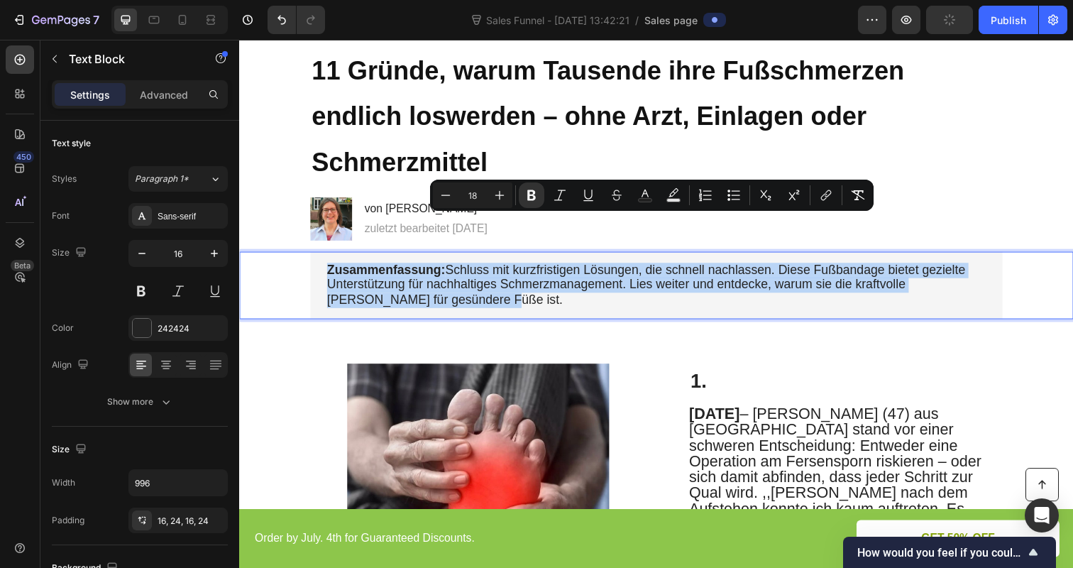
click at [510, 268] on span "Zusammenfassung: Schluss mit kurzfristigen Lösungen, die schnell nachlassen. Di…" at bounding box center [654, 290] width 651 height 45
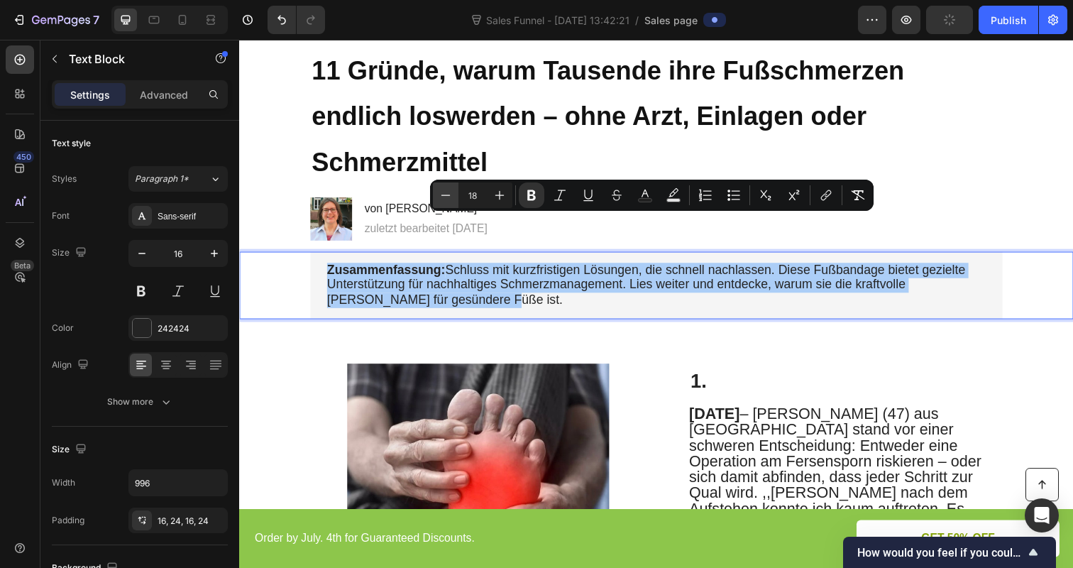
click at [446, 194] on icon "Editor contextual toolbar" at bounding box center [446, 195] width 14 height 14
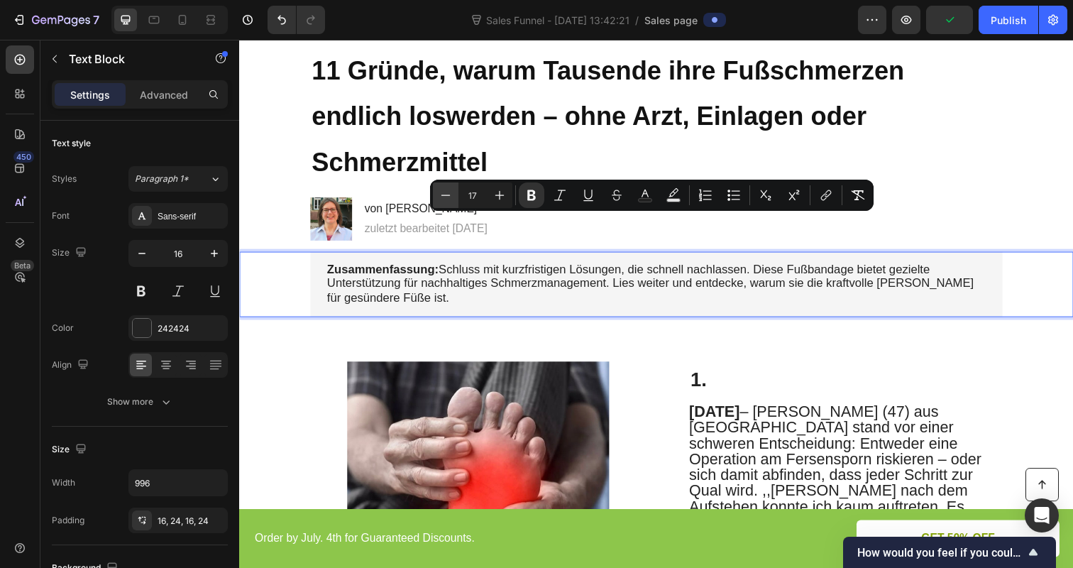
click at [446, 194] on icon "Editor contextual toolbar" at bounding box center [446, 195] width 14 height 14
type input "16"
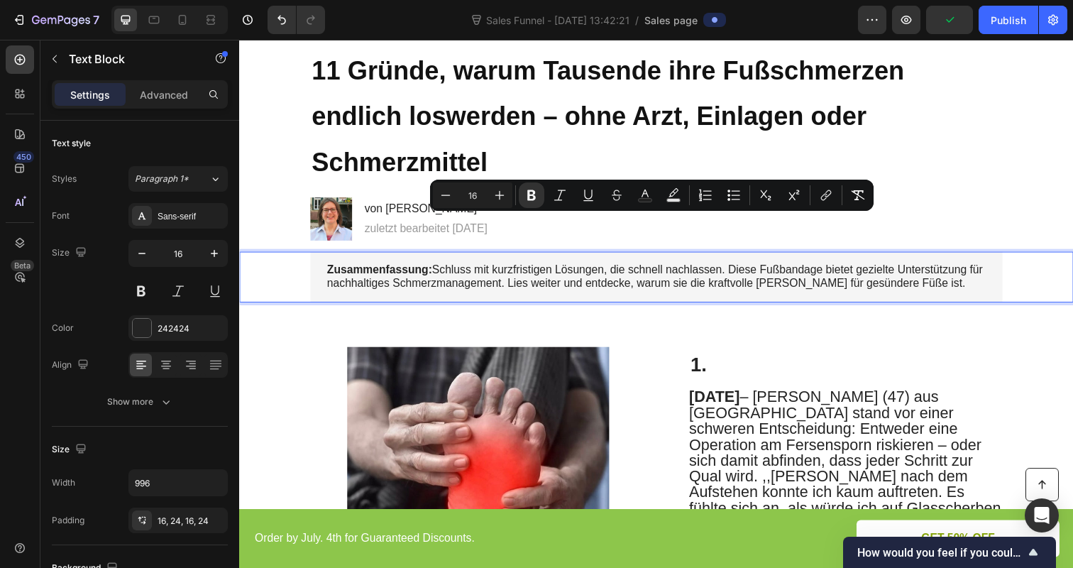
click at [514, 268] on p "Zusammenfassung: Schluss mit kurzfristigen Lösungen, die schnell nachlassen. Di…" at bounding box center [665, 283] width 673 height 30
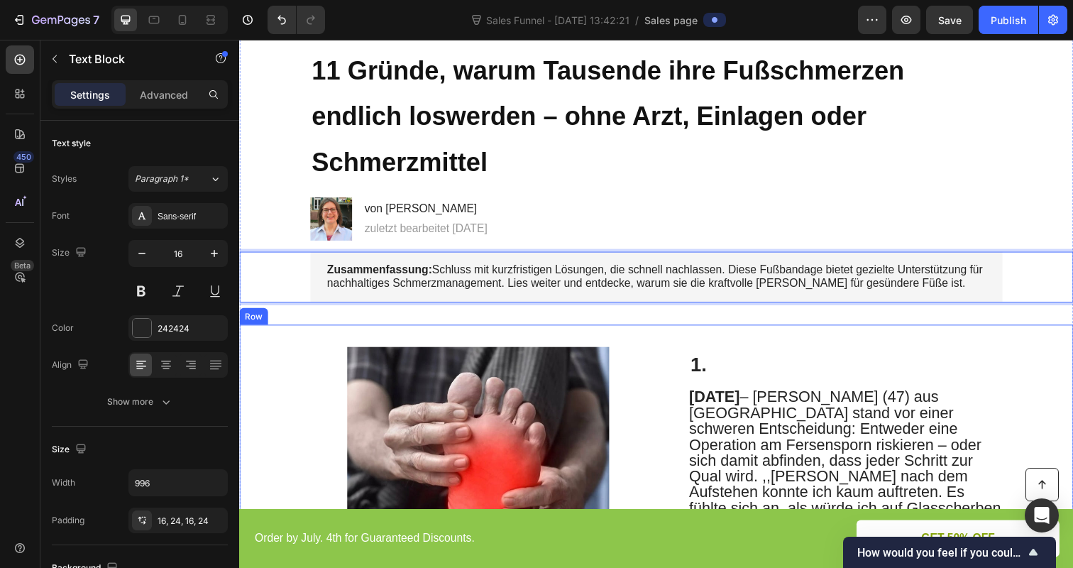
click at [847, 360] on p "1." at bounding box center [858, 372] width 317 height 24
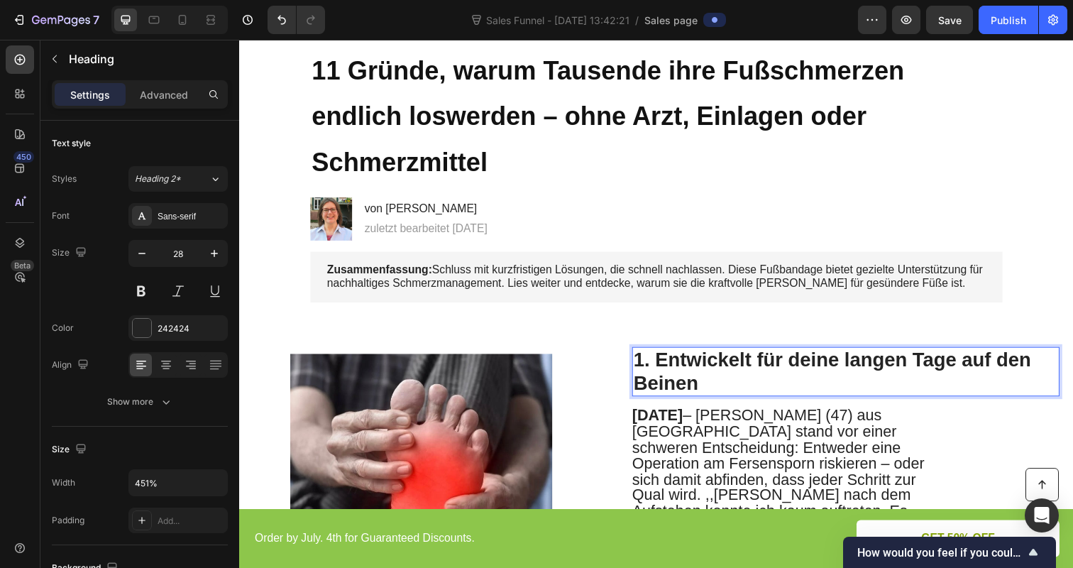
scroll to position [99, 0]
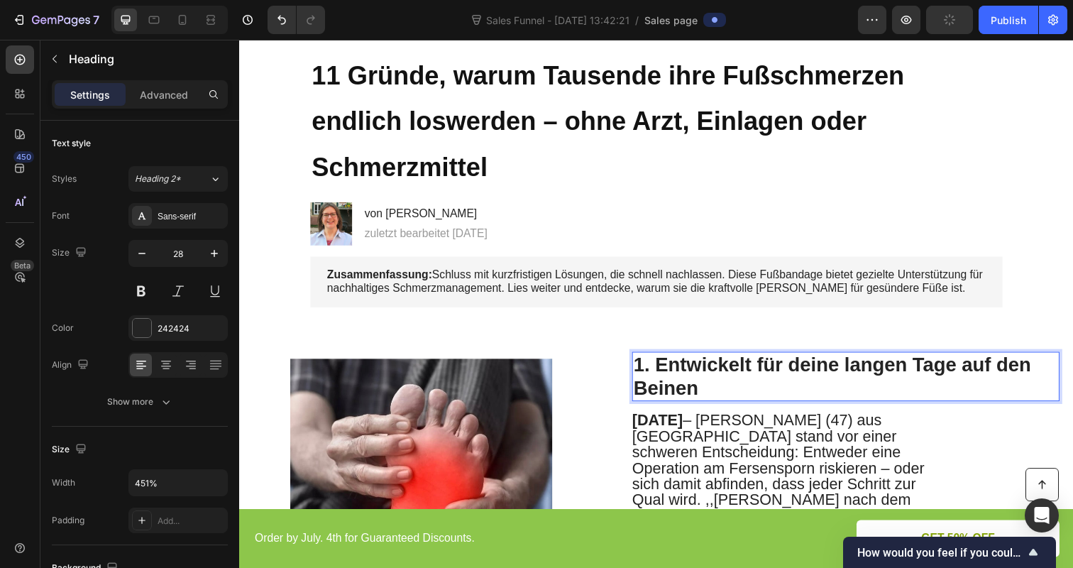
click at [708, 360] on p "1. Entwickelt für deine langen Tage auf den Beinen" at bounding box center [858, 384] width 434 height 48
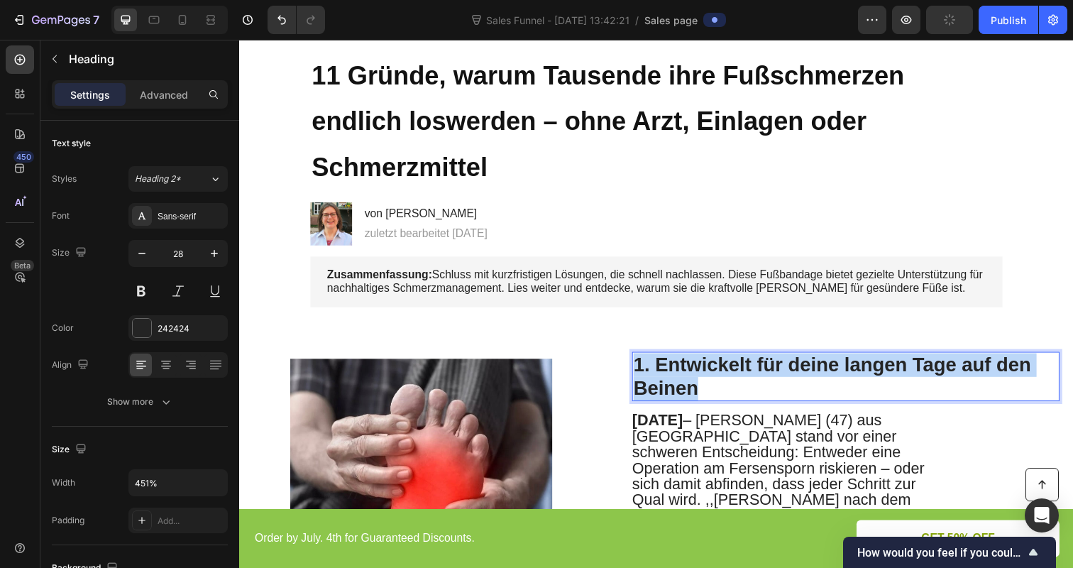
click at [708, 360] on p "1. Entwickelt für deine langen Tage auf den Beinen" at bounding box center [858, 384] width 434 height 48
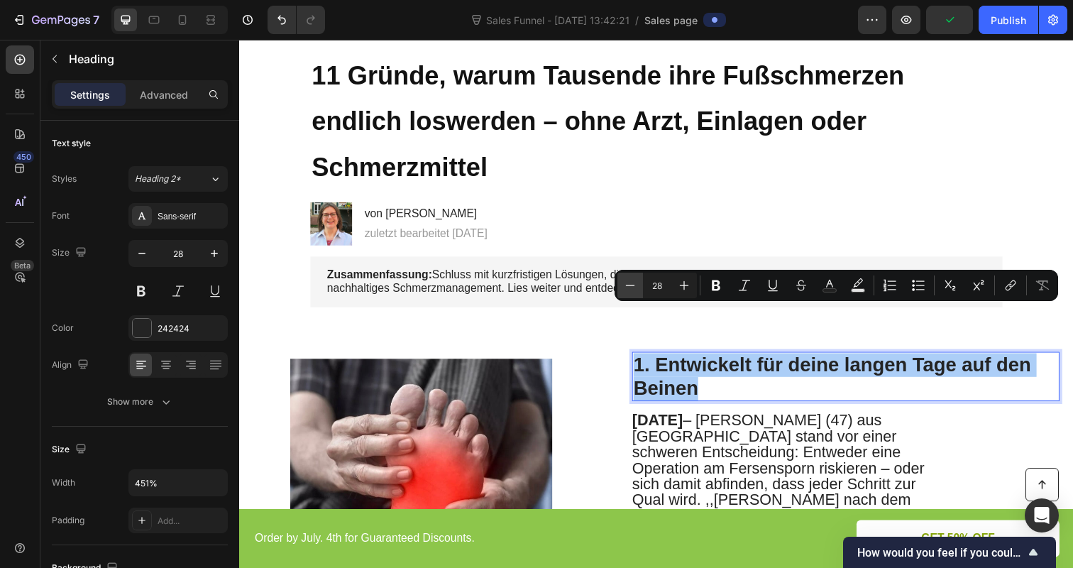
click at [625, 280] on icon "Editor contextual toolbar" at bounding box center [630, 285] width 14 height 14
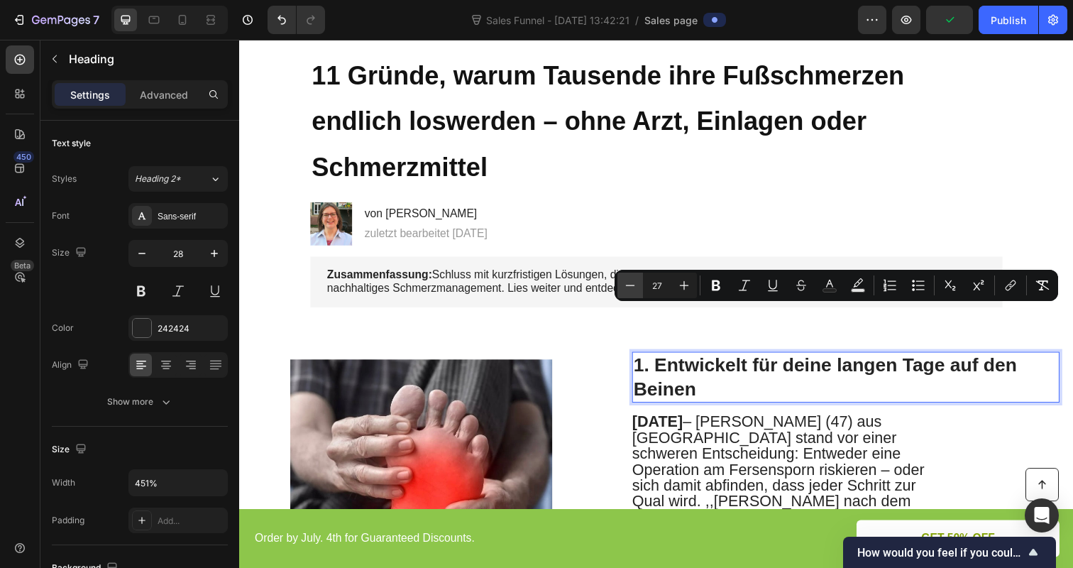
click at [625, 280] on icon "Editor contextual toolbar" at bounding box center [630, 285] width 14 height 14
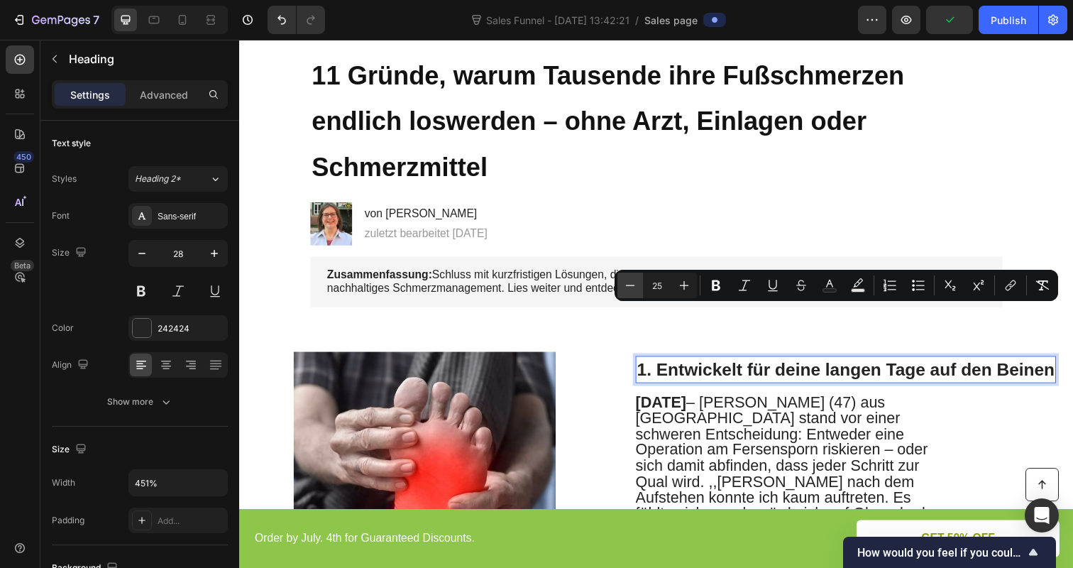
click at [625, 280] on icon "Editor contextual toolbar" at bounding box center [630, 285] width 14 height 14
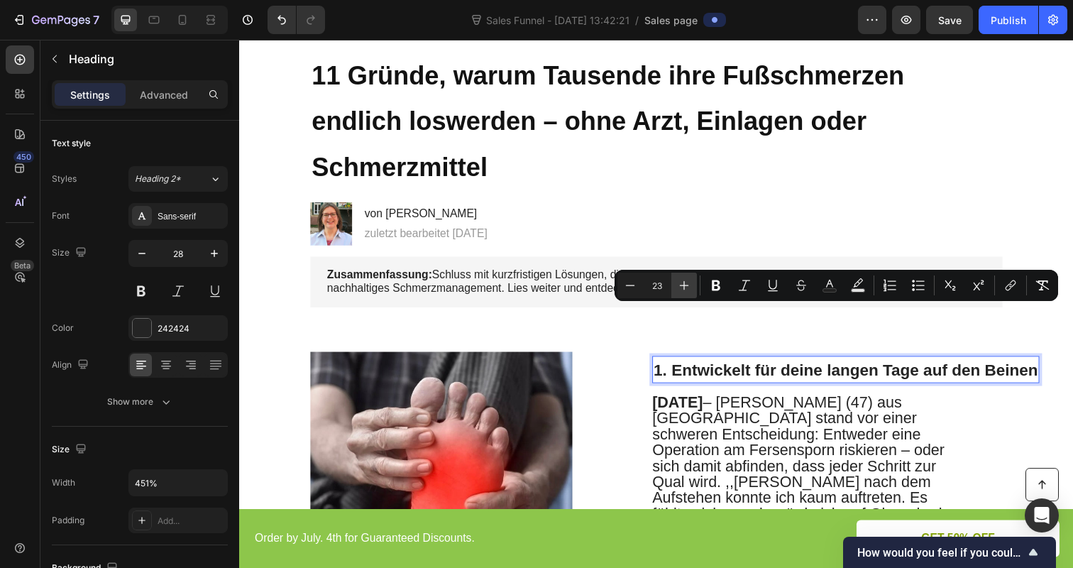
click at [686, 287] on icon "Editor contextual toolbar" at bounding box center [684, 285] width 14 height 14
type input "24"
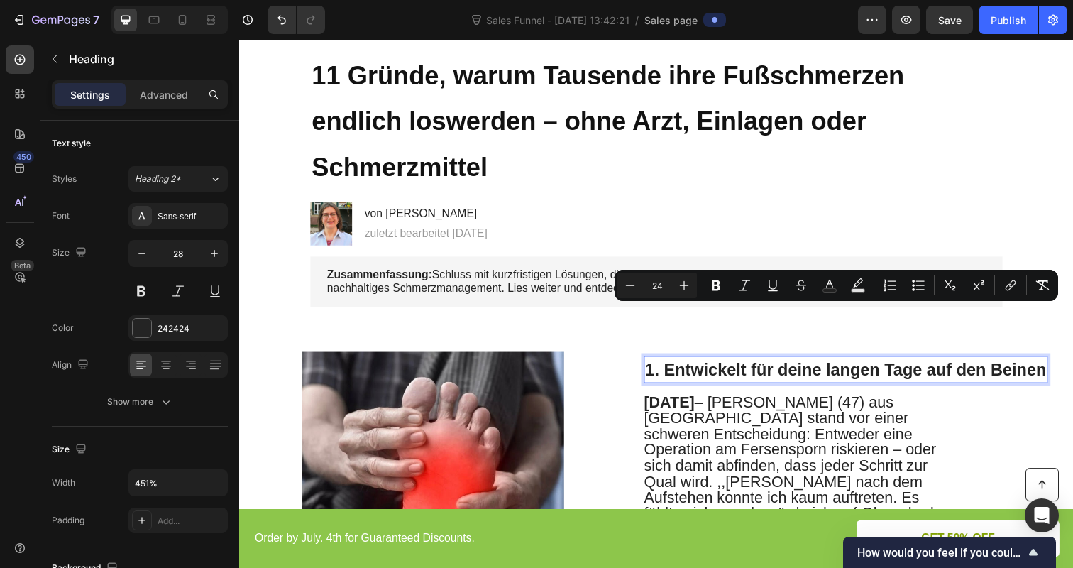
click at [700, 401] on strong "September 2025" at bounding box center [678, 410] width 52 height 18
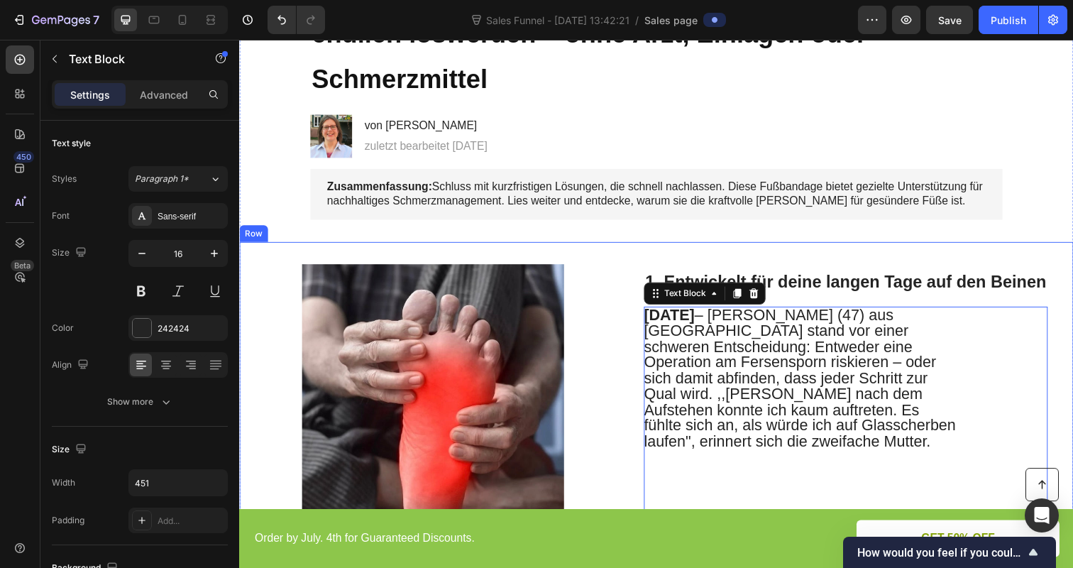
scroll to position [194, 0]
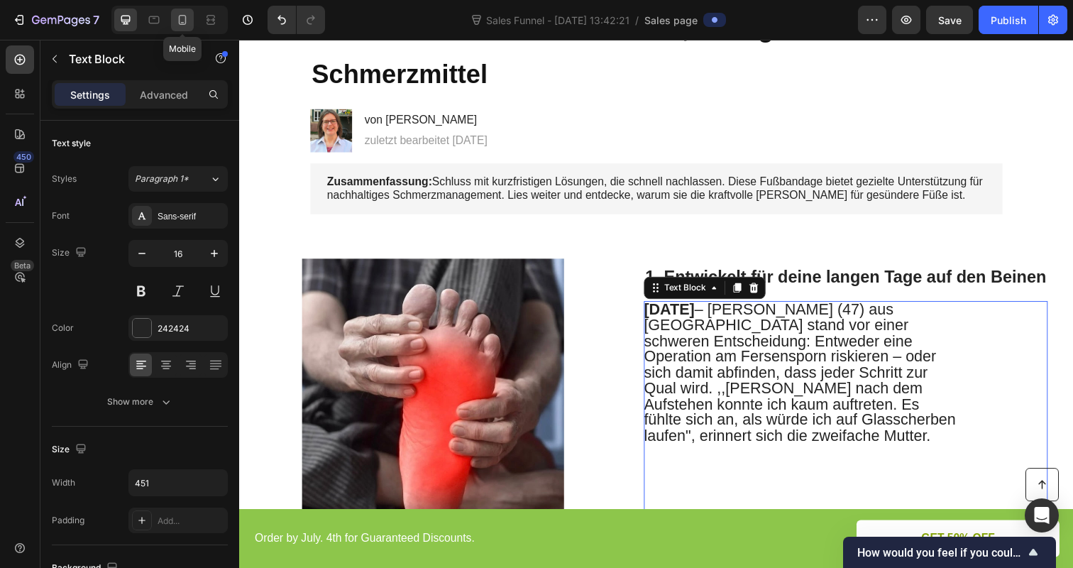
click at [177, 13] on icon at bounding box center [182, 20] width 14 height 14
type input "14"
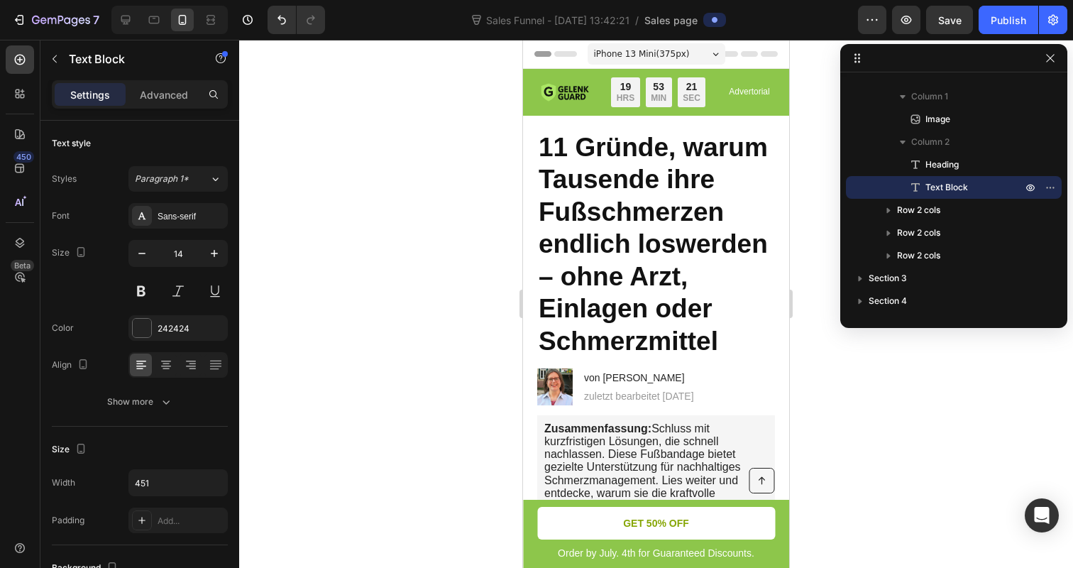
click at [349, 213] on div at bounding box center [656, 304] width 834 height 528
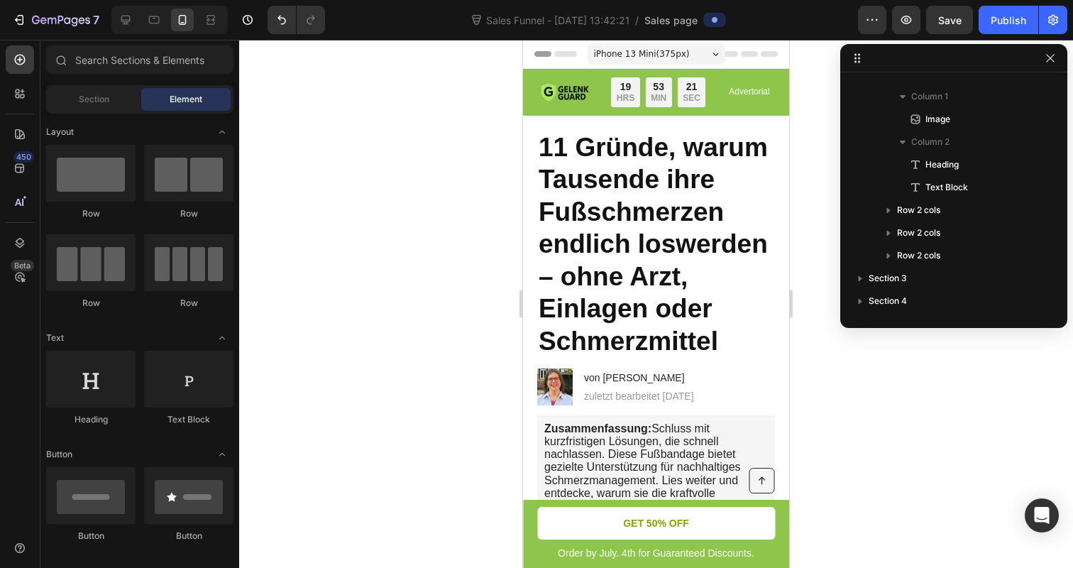
click at [624, 215] on span "11 Gründe, warum Tausende ihre Fußschmerzen endlich loswerden – ohne Arzt, Einl…" at bounding box center [653, 244] width 229 height 223
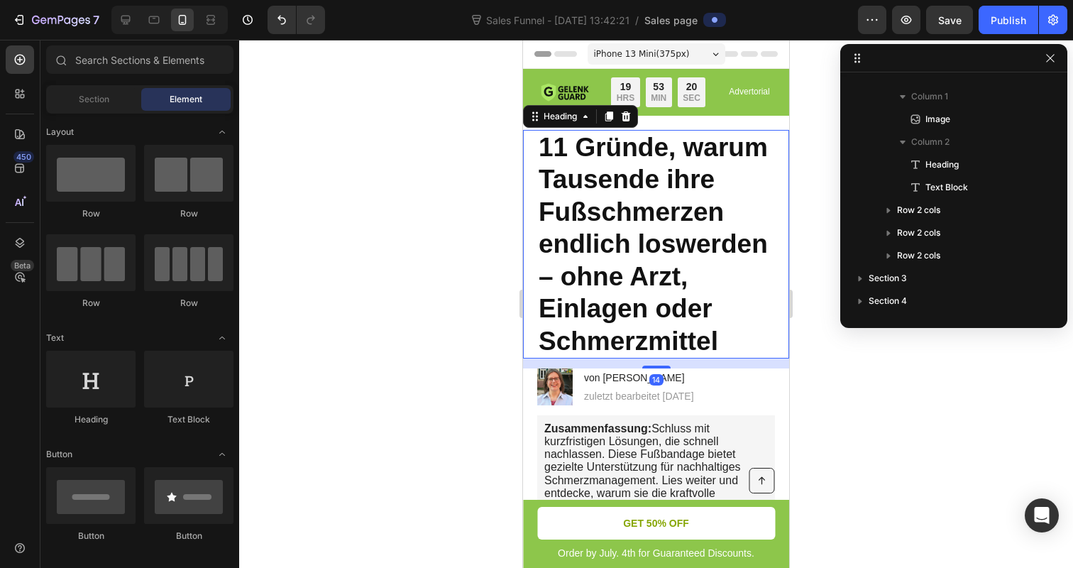
scroll to position [41, 0]
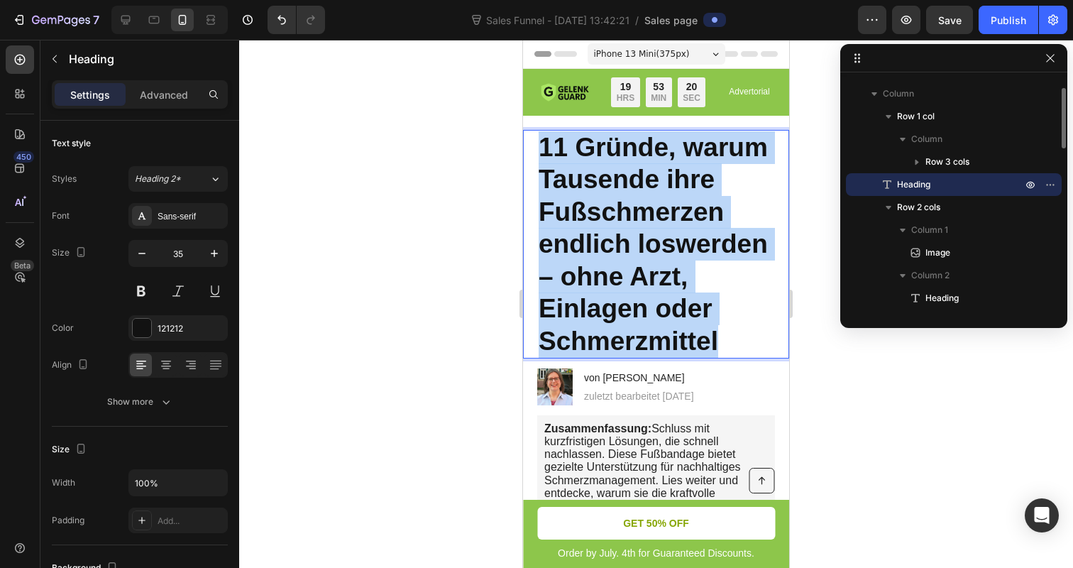
click at [624, 215] on span "11 Gründe, warum Tausende ihre Fußschmerzen endlich loswerden – ohne Arzt, Einl…" at bounding box center [653, 244] width 229 height 223
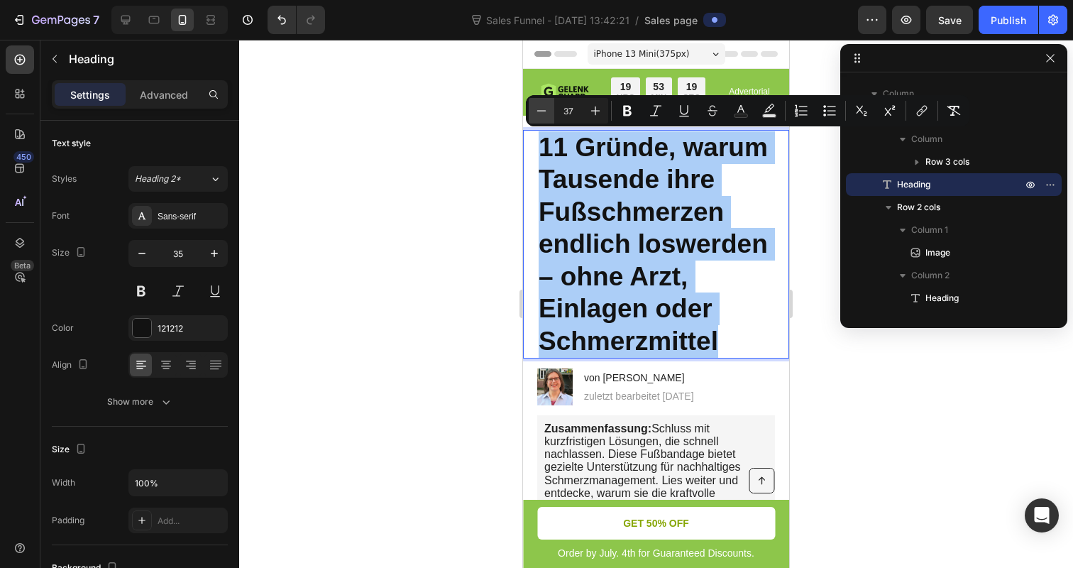
click at [534, 106] on button "Minus" at bounding box center [542, 111] width 26 height 26
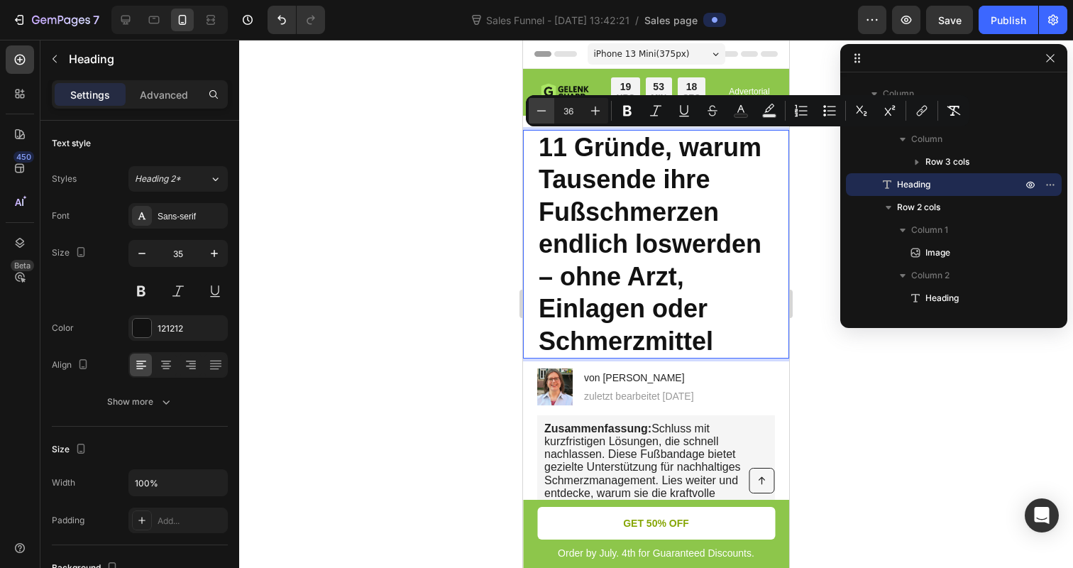
click at [534, 106] on button "Minus" at bounding box center [542, 111] width 26 height 26
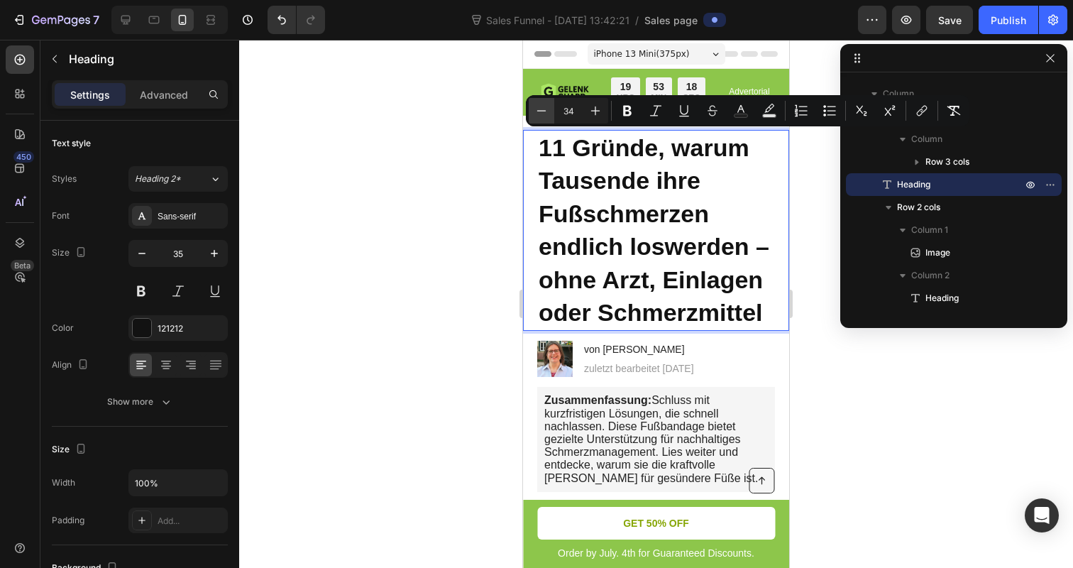
click at [534, 106] on button "Minus" at bounding box center [542, 111] width 26 height 26
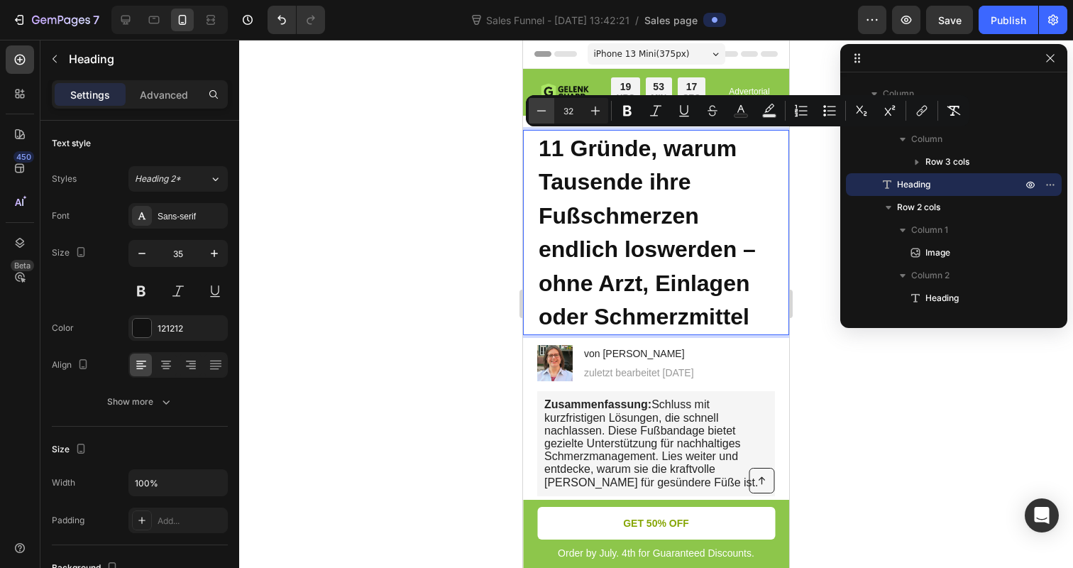
click at [534, 106] on button "Minus" at bounding box center [542, 111] width 26 height 26
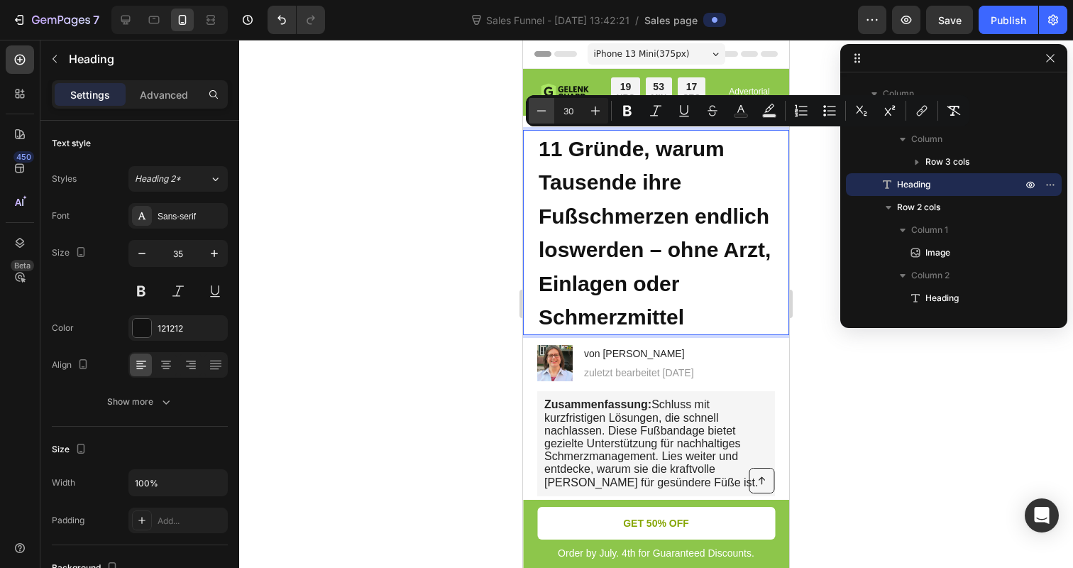
click at [534, 106] on button "Minus" at bounding box center [542, 111] width 26 height 26
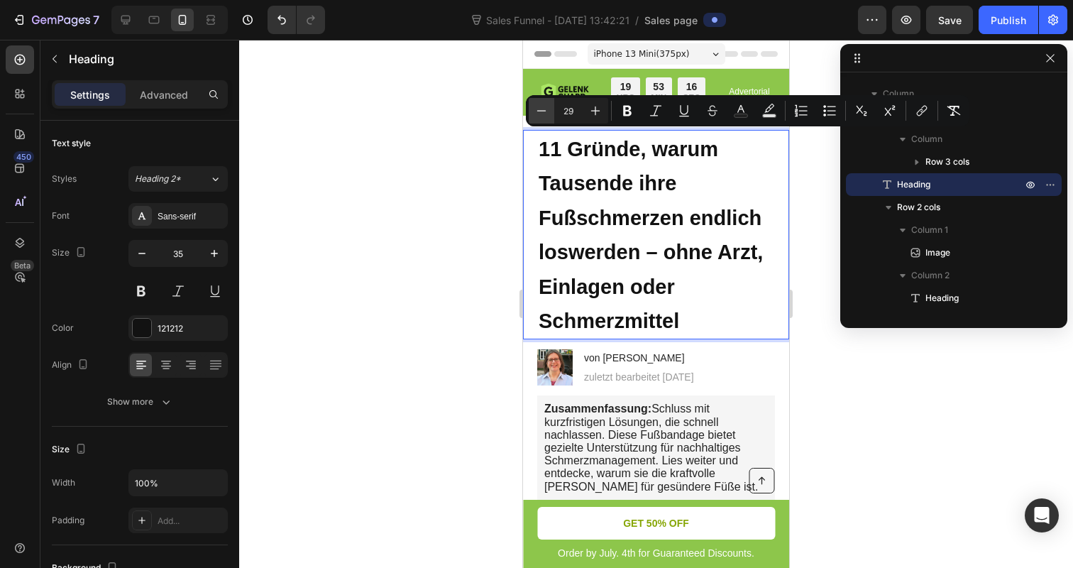
click at [534, 106] on button "Minus" at bounding box center [542, 111] width 26 height 26
type input "27"
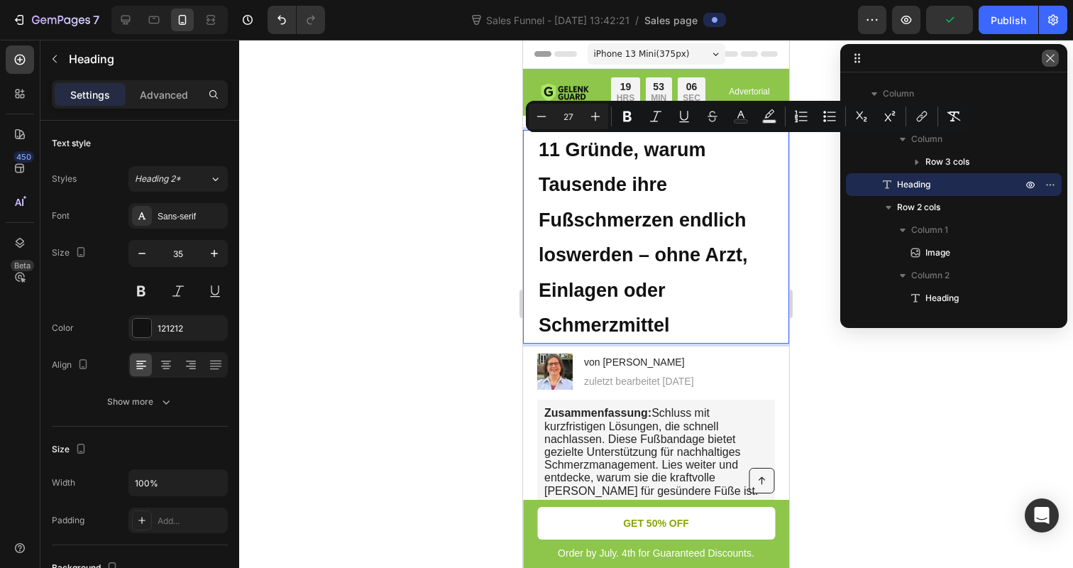
click at [1048, 63] on icon "button" at bounding box center [1049, 58] width 11 height 11
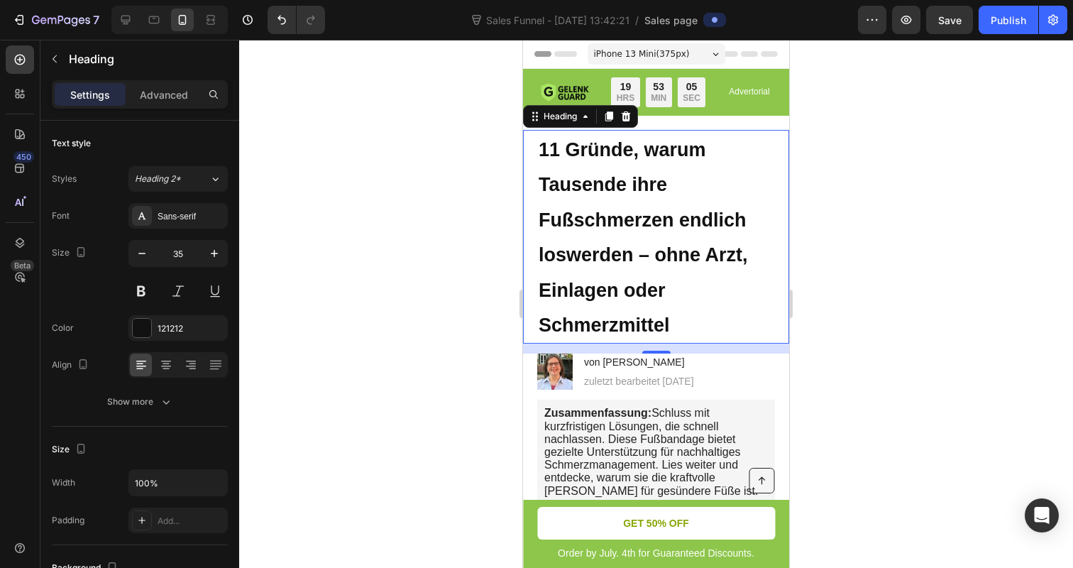
click at [590, 207] on span "11 Gründe, warum Tausende ihre Fußschmerzen endlich loswerden – ohne Arzt, Einl…" at bounding box center [643, 237] width 209 height 197
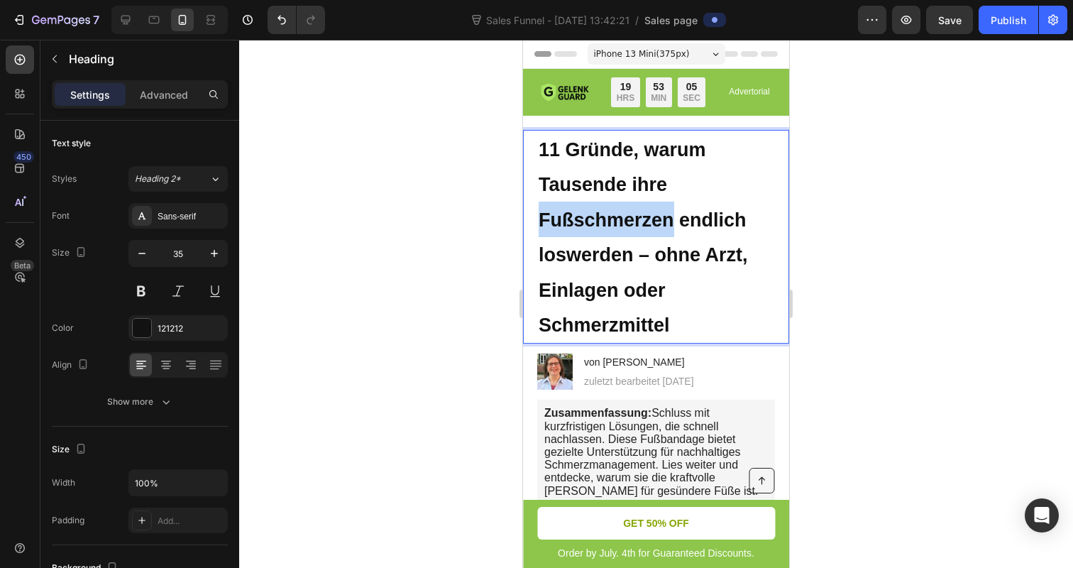
click at [590, 207] on span "11 Gründe, warum Tausende ihre Fußschmerzen endlich loswerden – ohne Arzt, Einl…" at bounding box center [643, 237] width 209 height 197
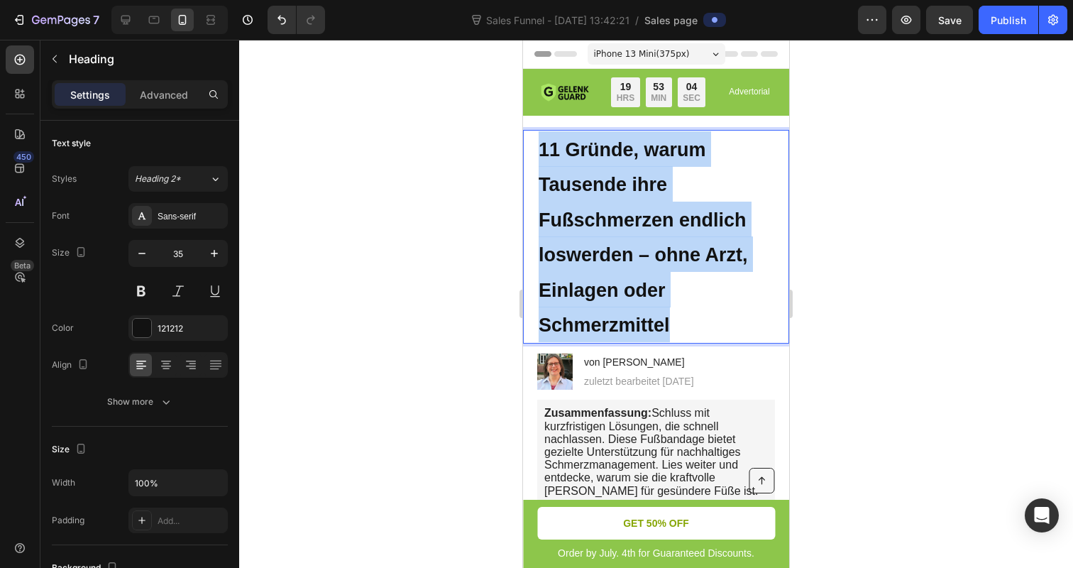
click at [590, 207] on span "11 Gründe, warum Tausende ihre Fußschmerzen endlich loswerden – ohne Arzt, Einl…" at bounding box center [643, 237] width 209 height 197
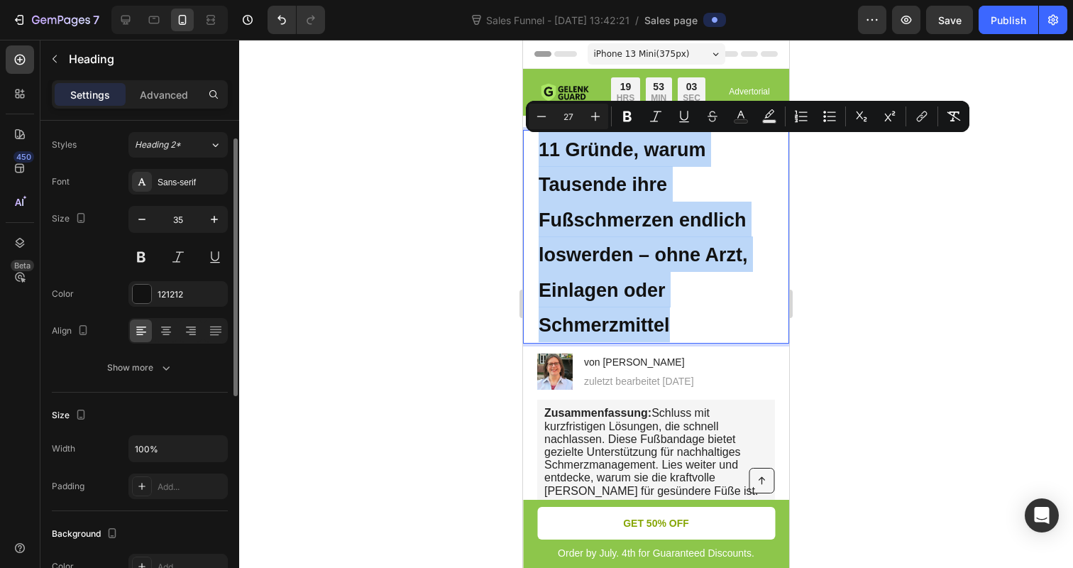
scroll to position [0, 0]
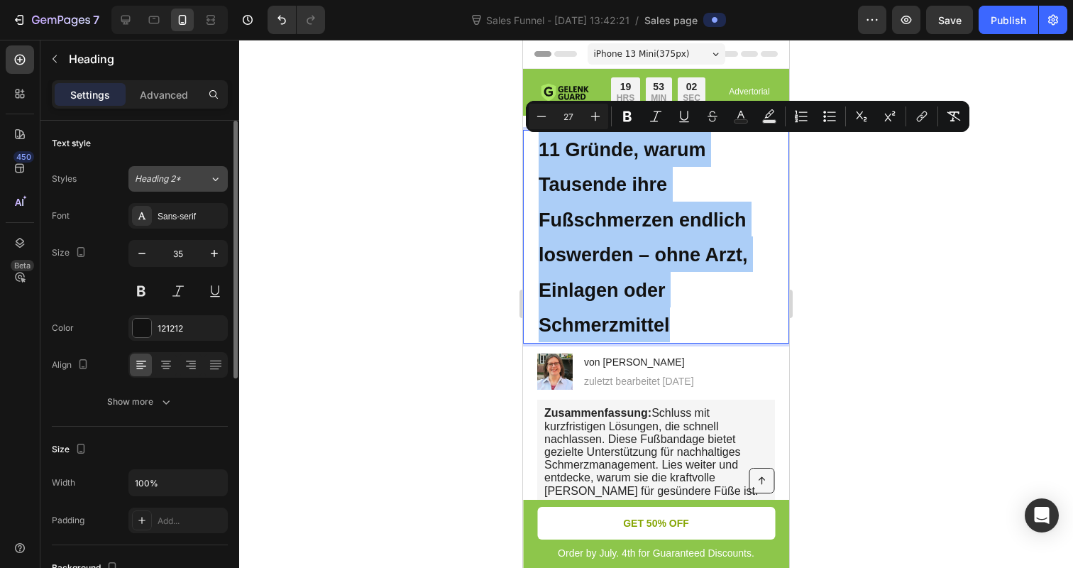
click at [187, 184] on div "Heading 2*" at bounding box center [163, 178] width 57 height 13
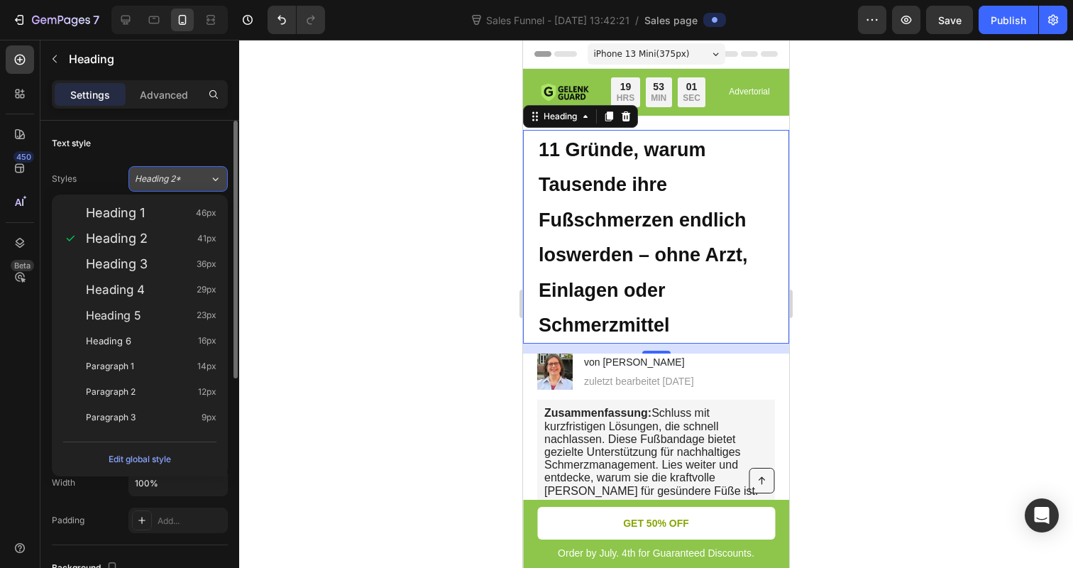
click at [187, 184] on div "Heading 2*" at bounding box center [163, 178] width 57 height 13
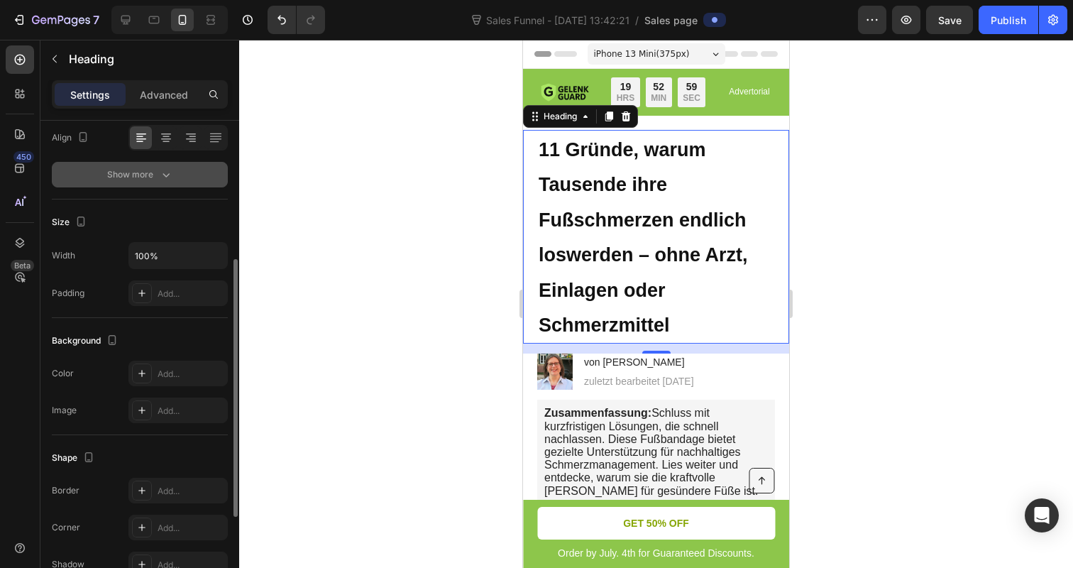
scroll to position [220, 0]
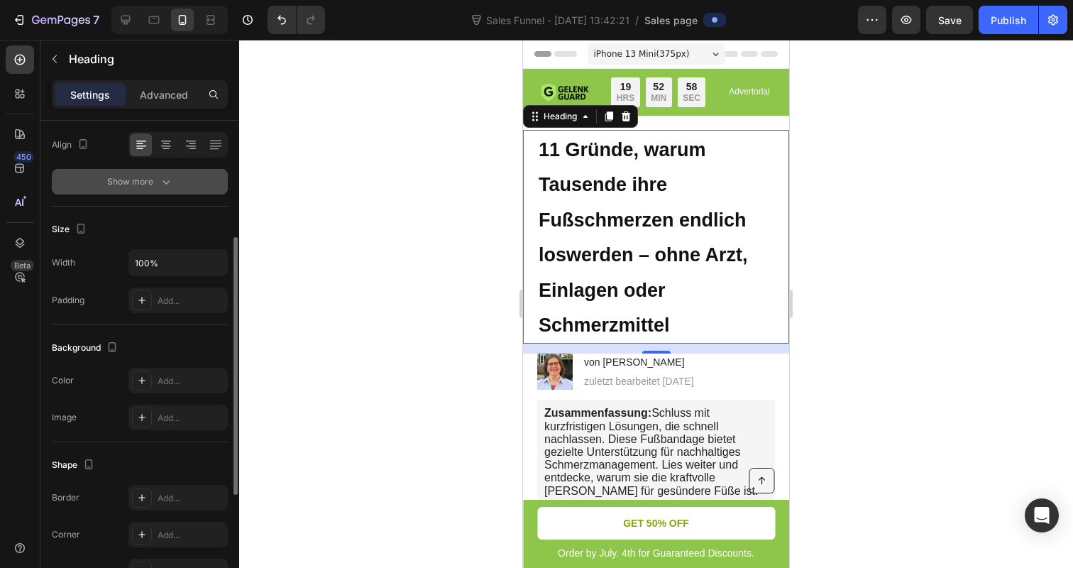
click at [150, 187] on div "Show more" at bounding box center [140, 182] width 66 height 14
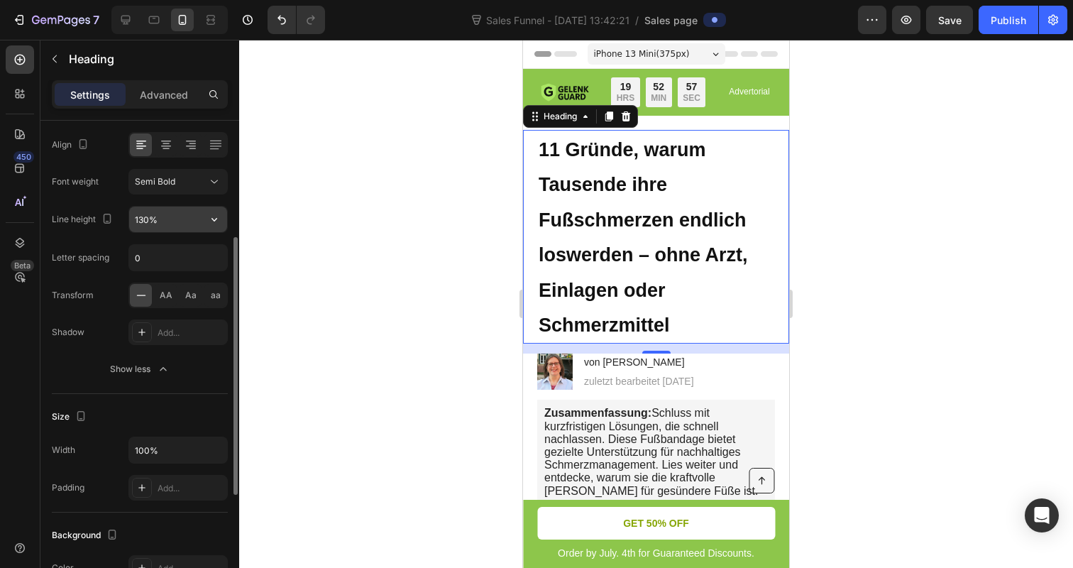
click at [166, 220] on input "130%" at bounding box center [178, 219] width 98 height 26
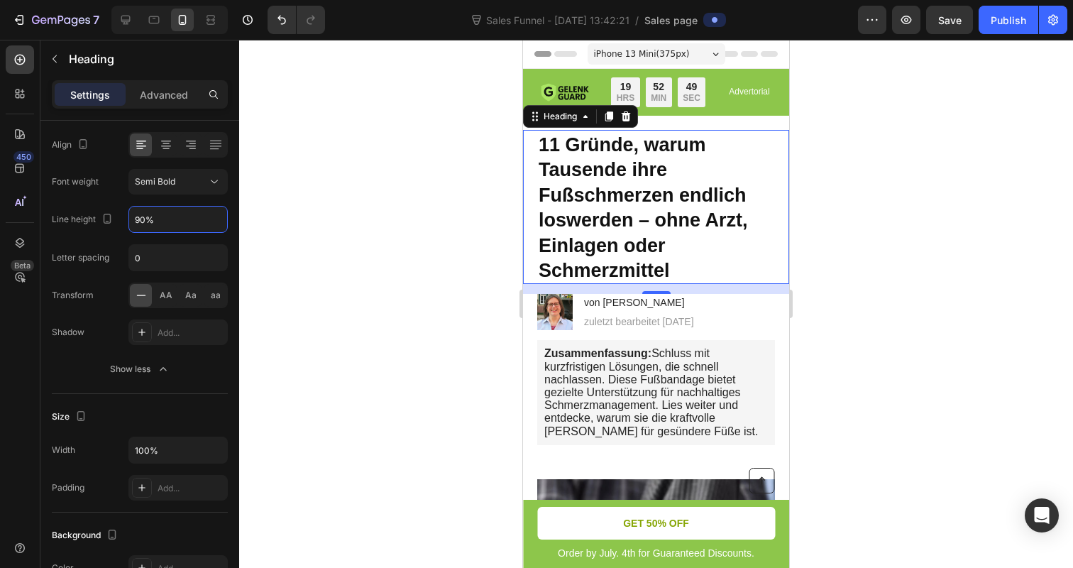
type input "90%"
click at [600, 176] on span "11 Gründe, warum Tausende ihre Fußschmerzen endlich loswerden – ohne Arzt, Einl…" at bounding box center [643, 208] width 209 height 148
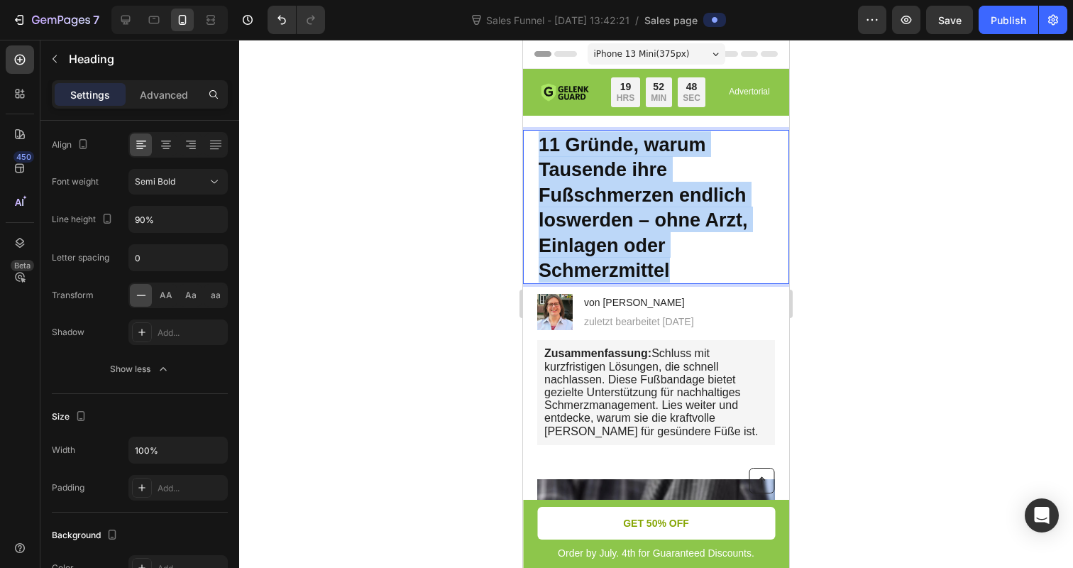
click at [600, 176] on span "11 Gründe, warum Tausende ihre Fußschmerzen endlich loswerden – ohne Arzt, Einl…" at bounding box center [643, 208] width 209 height 148
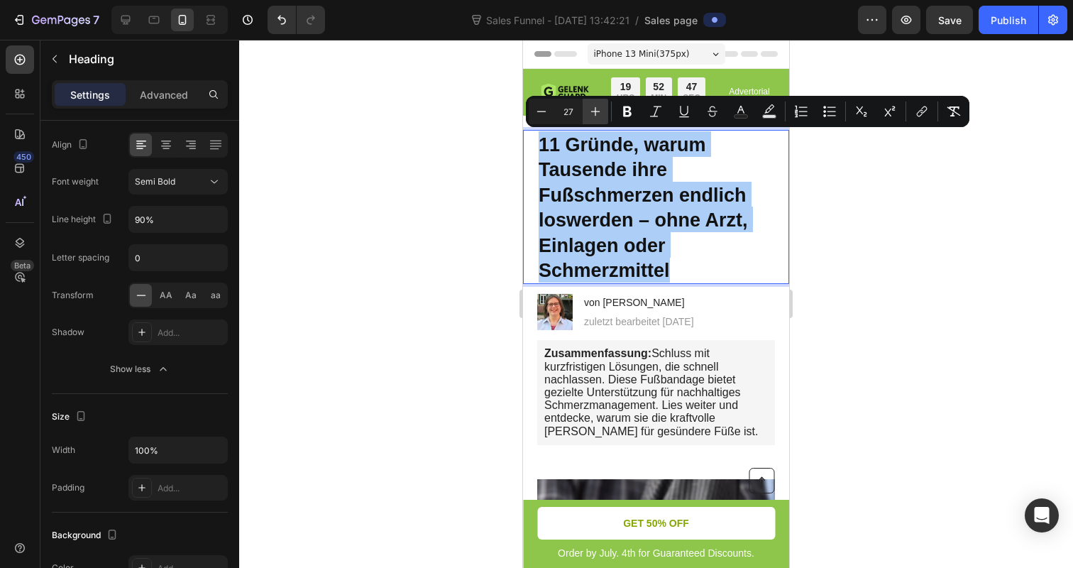
click at [592, 112] on icon "Editor contextual toolbar" at bounding box center [595, 111] width 14 height 14
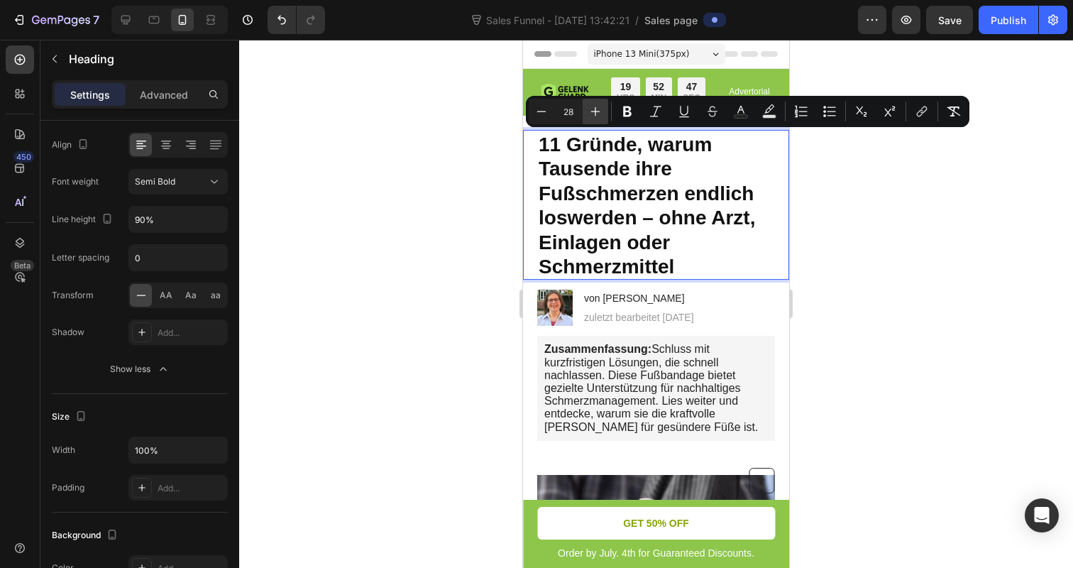
click at [592, 112] on icon "Editor contextual toolbar" at bounding box center [595, 111] width 14 height 14
type input "30"
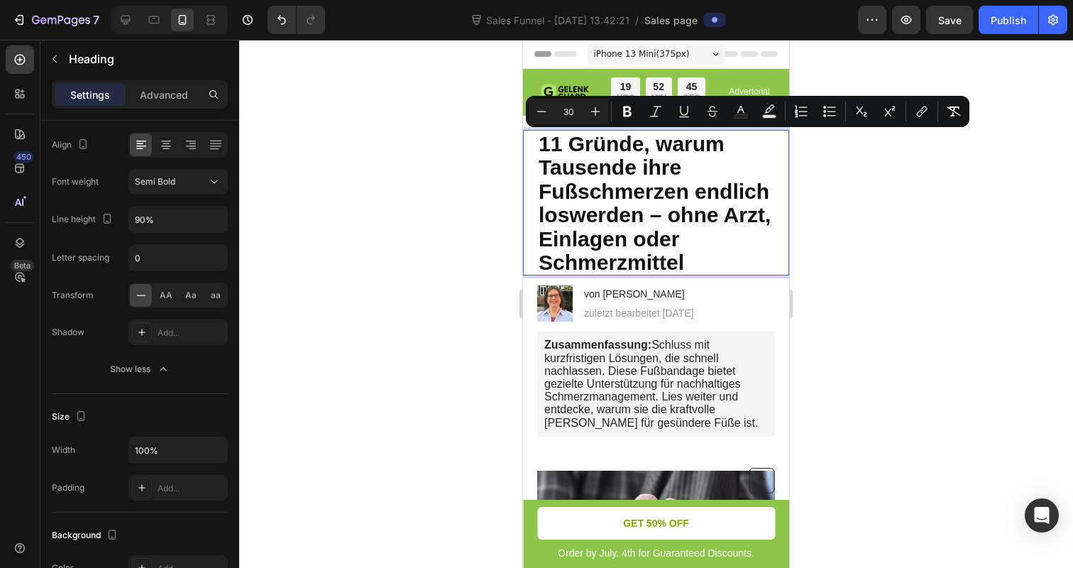
click at [456, 182] on div at bounding box center [656, 304] width 834 height 528
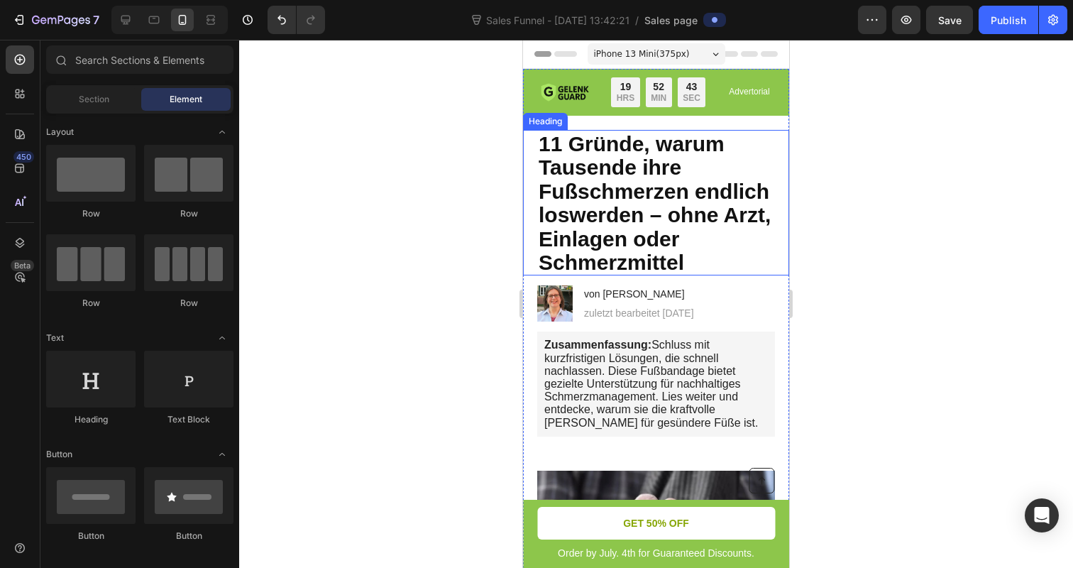
click at [656, 143] on span "11 Gründe, warum Tausende ihre Fußschmerzen endlich loswerden – ohne Arzt, Einl…" at bounding box center [655, 203] width 232 height 143
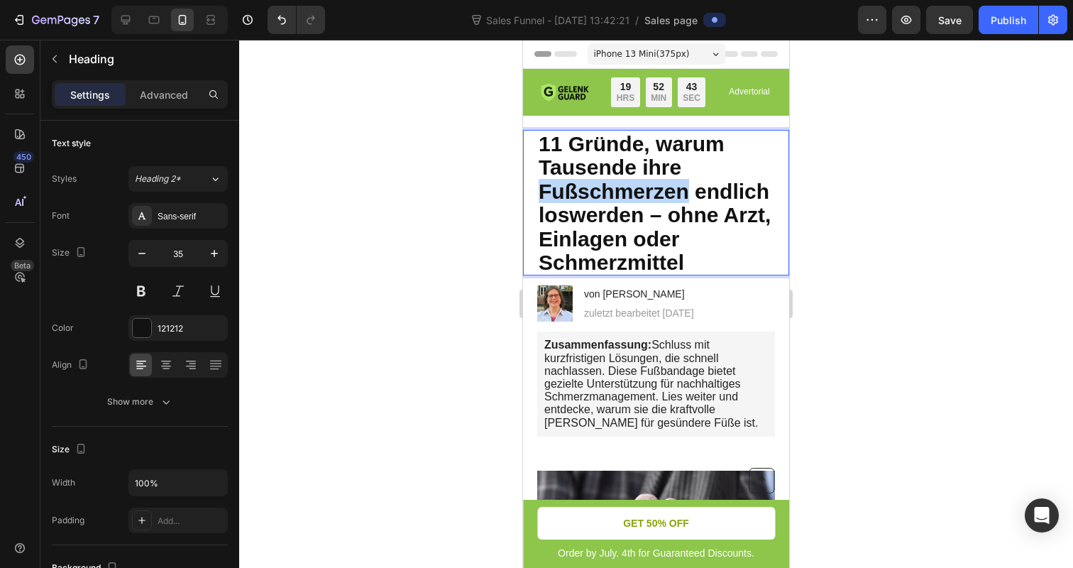
click at [590, 180] on span "11 Gründe, warum Tausende ihre Fußschmerzen endlich loswerden – ohne Arzt, Einl…" at bounding box center [655, 203] width 232 height 143
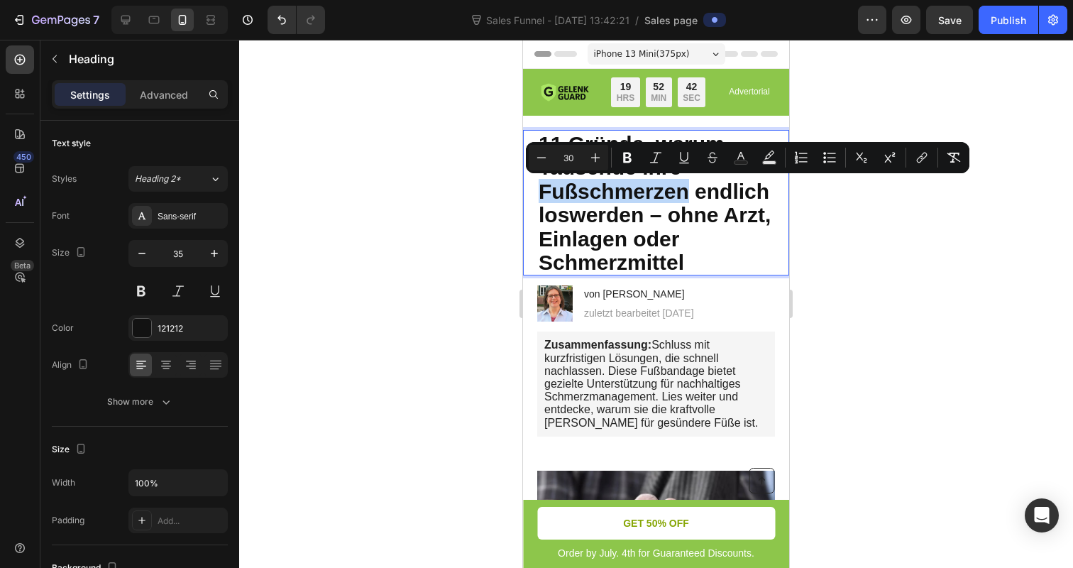
click at [551, 194] on span "11 Gründe, warum Tausende ihre Fußschmerzen endlich loswerden – ohne Arzt, Einl…" at bounding box center [655, 203] width 232 height 143
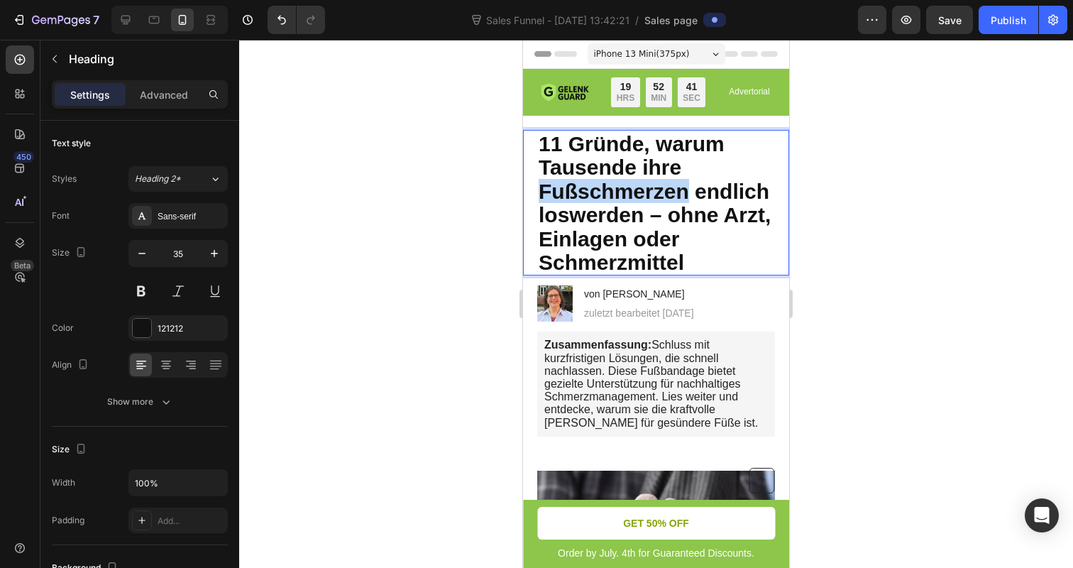
click at [551, 194] on span "11 Gründe, warum Tausende ihre Fußschmerzen endlich loswerden – ohne Arzt, Einl…" at bounding box center [655, 203] width 232 height 143
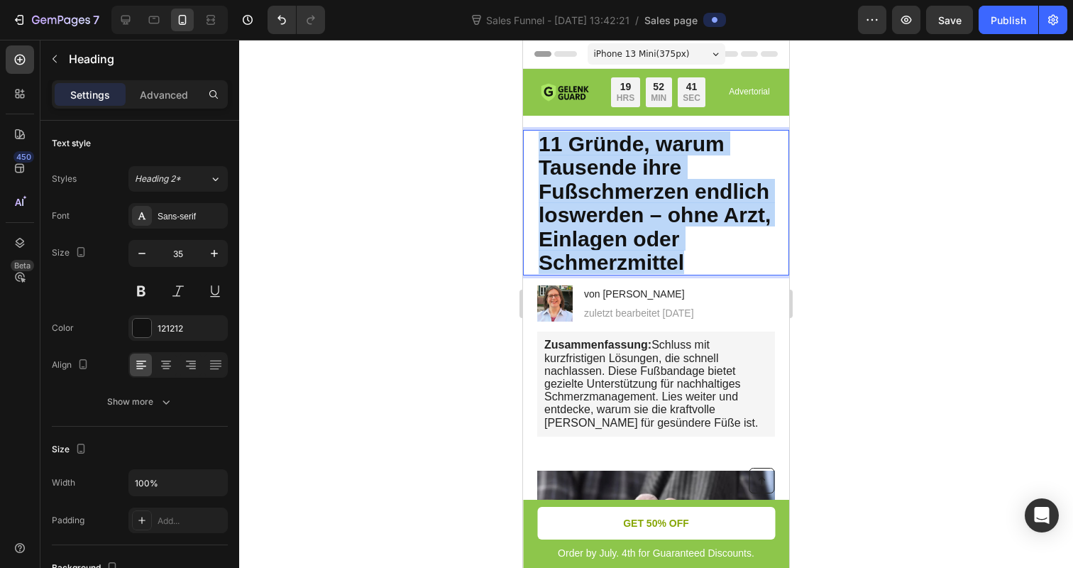
click at [551, 194] on span "11 Gründe, warum Tausende ihre Fußschmerzen endlich loswerden – ohne Arzt, Einl…" at bounding box center [655, 203] width 232 height 143
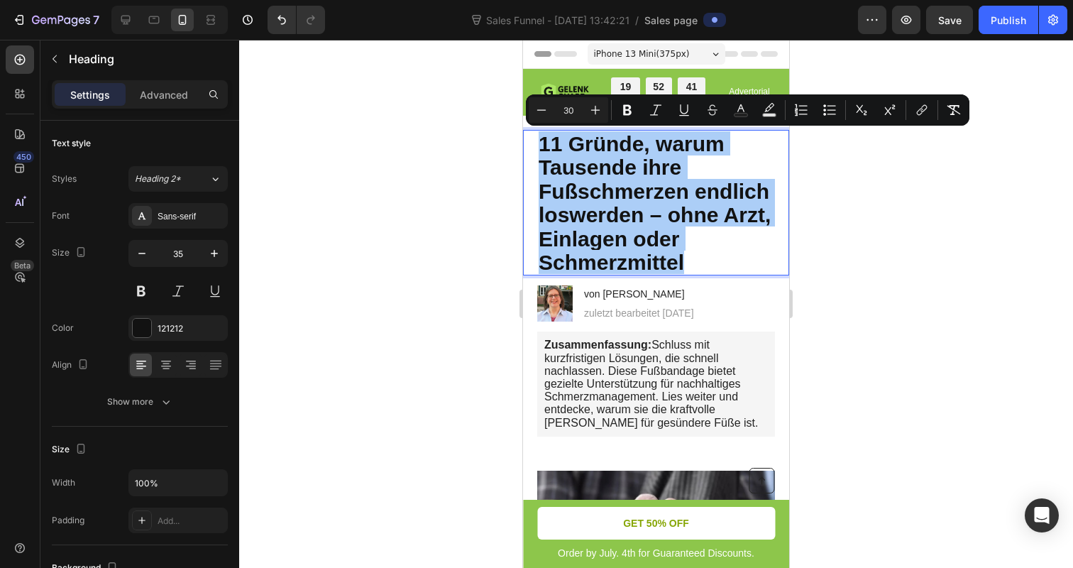
click at [378, 220] on div at bounding box center [656, 304] width 834 height 528
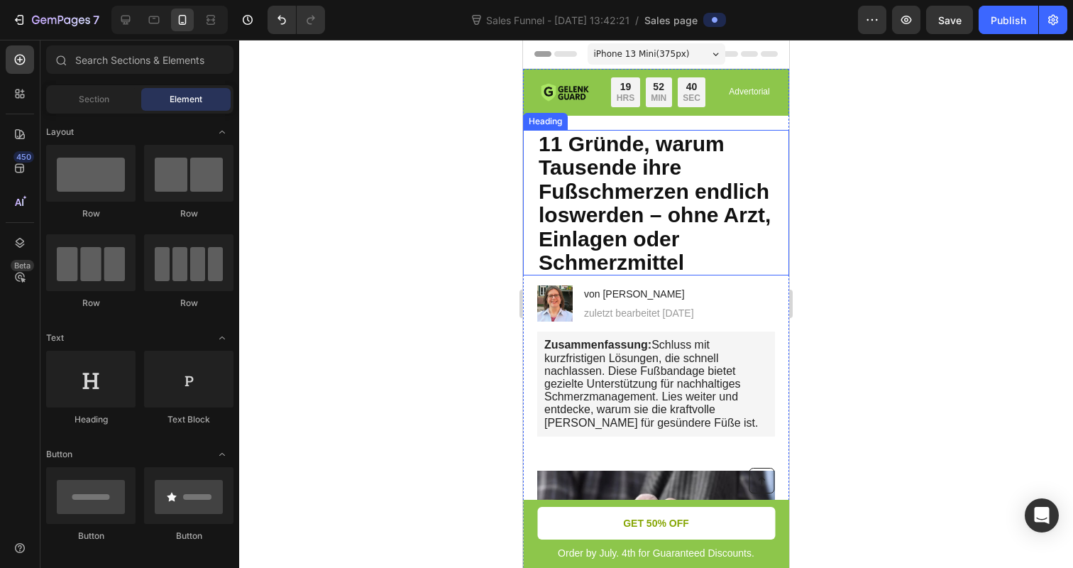
click at [637, 150] on span "11 Gründe, warum Tausende ihre Fußschmerzen endlich loswerden – ohne Arzt, Einl…" at bounding box center [655, 203] width 232 height 143
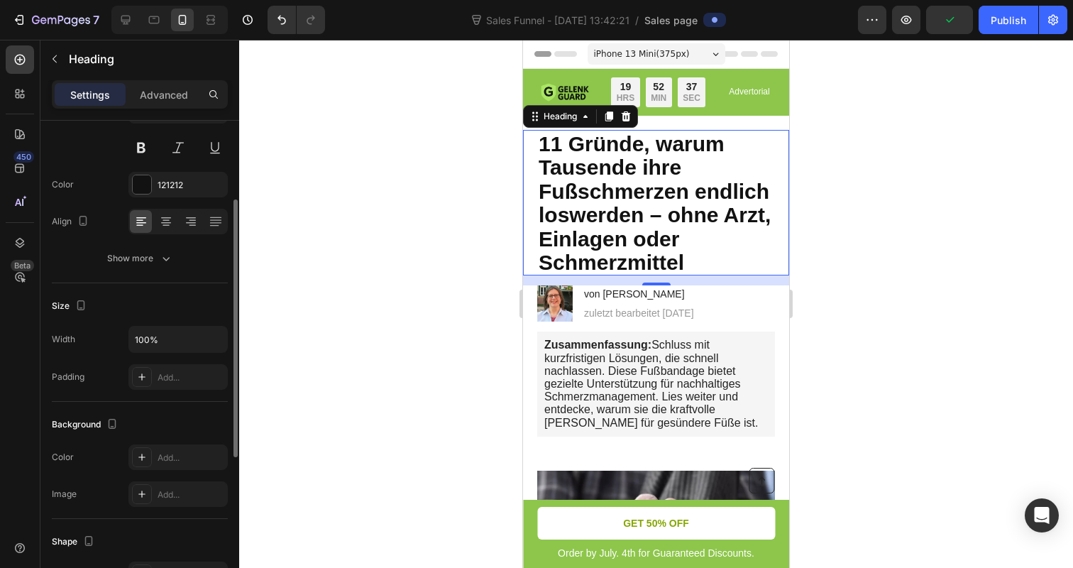
scroll to position [145, 0]
click at [148, 337] on input "100%" at bounding box center [178, 337] width 98 height 26
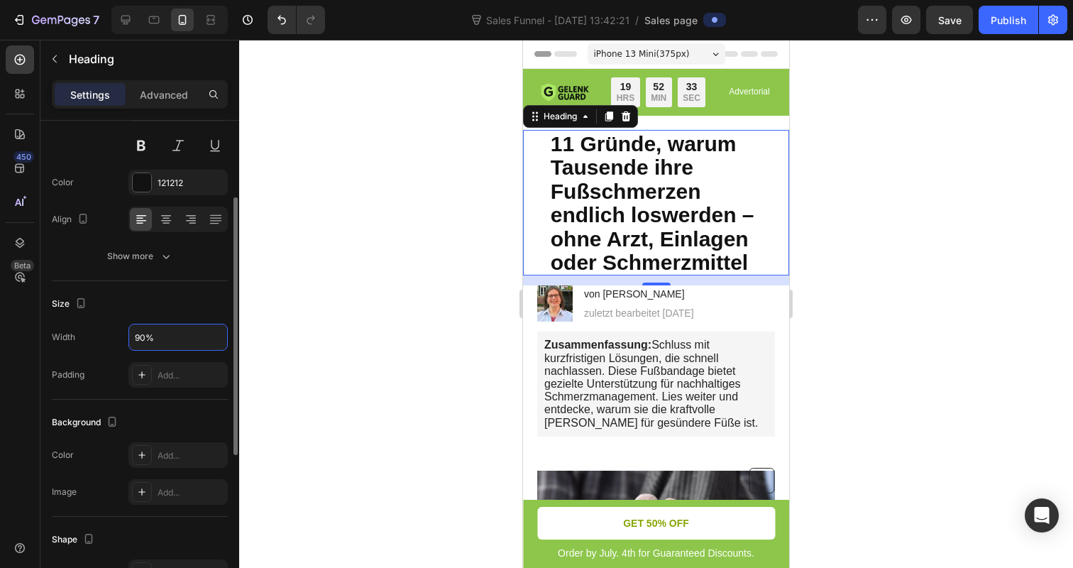
type input "90%"
click at [146, 296] on div "Size" at bounding box center [140, 303] width 176 height 23
click at [378, 294] on div at bounding box center [656, 304] width 834 height 528
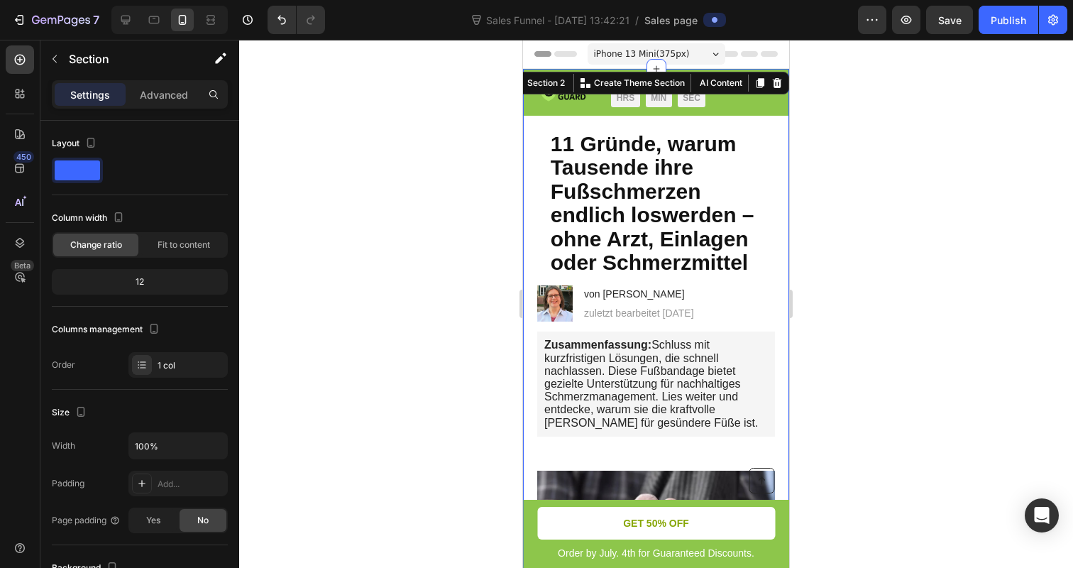
click at [654, 132] on span "11 Gründe, warum Tausende ihre Fußschmerzen endlich loswerden – ohne Arzt, Einl…" at bounding box center [653, 203] width 204 height 143
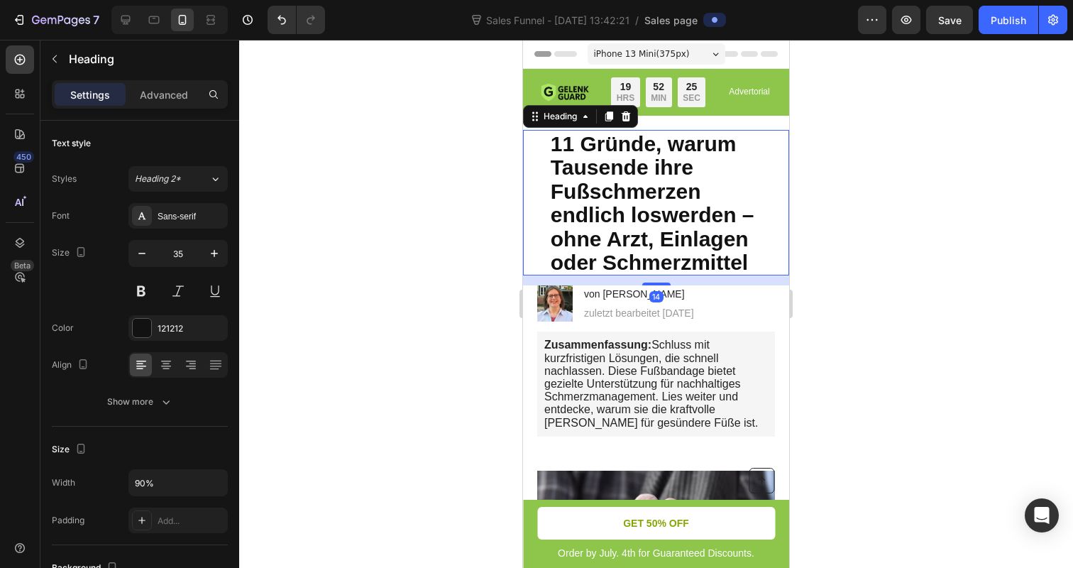
click at [329, 225] on div at bounding box center [656, 304] width 834 height 528
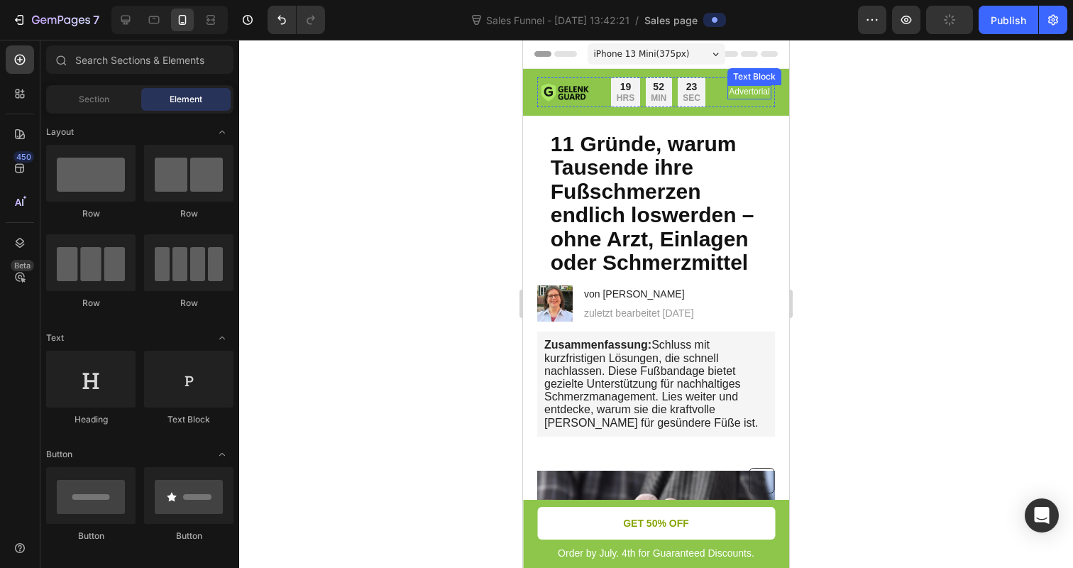
click at [751, 96] on p "Advertorial" at bounding box center [749, 92] width 40 height 11
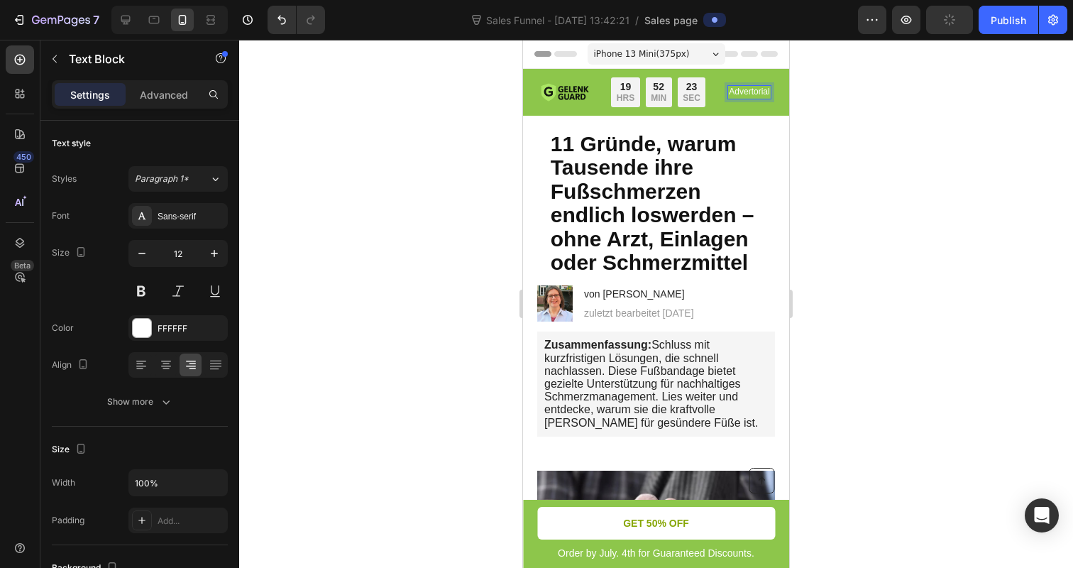
click at [751, 96] on p "Advertorial" at bounding box center [749, 92] width 40 height 11
click at [749, 87] on p "BESTSELL" at bounding box center [749, 92] width 43 height 11
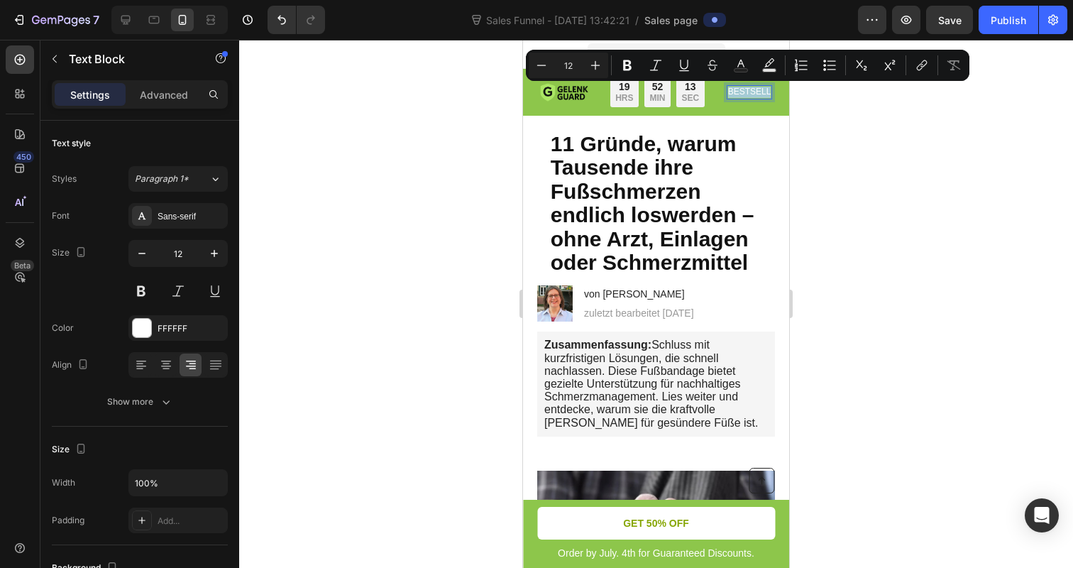
click at [749, 87] on p "BESTSELL" at bounding box center [749, 92] width 43 height 11
click at [545, 63] on icon "Editor contextual toolbar" at bounding box center [541, 65] width 14 height 14
type input "11"
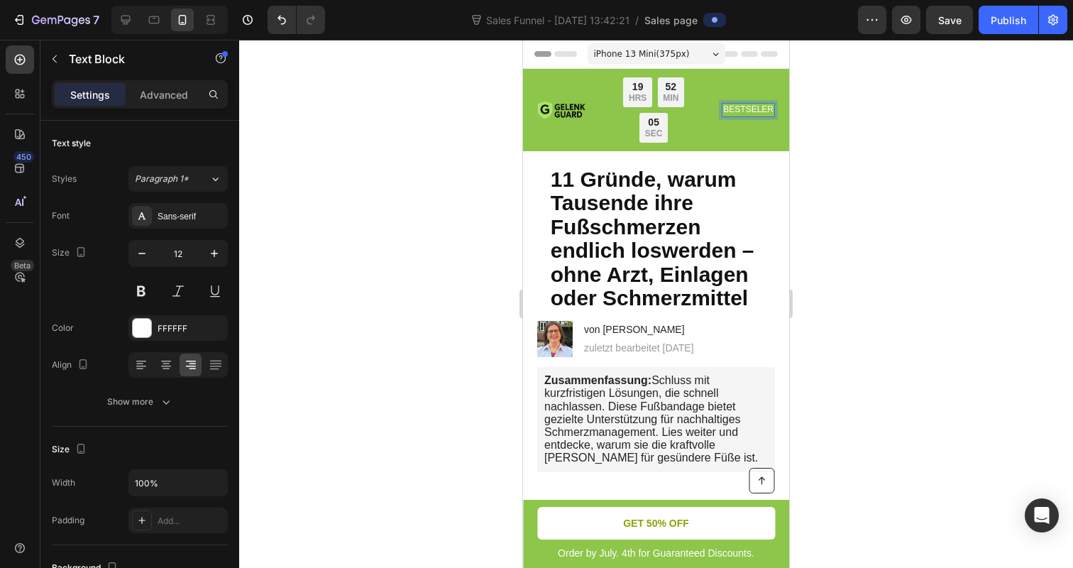
click at [750, 112] on p "BESTSELER" at bounding box center [748, 109] width 50 height 11
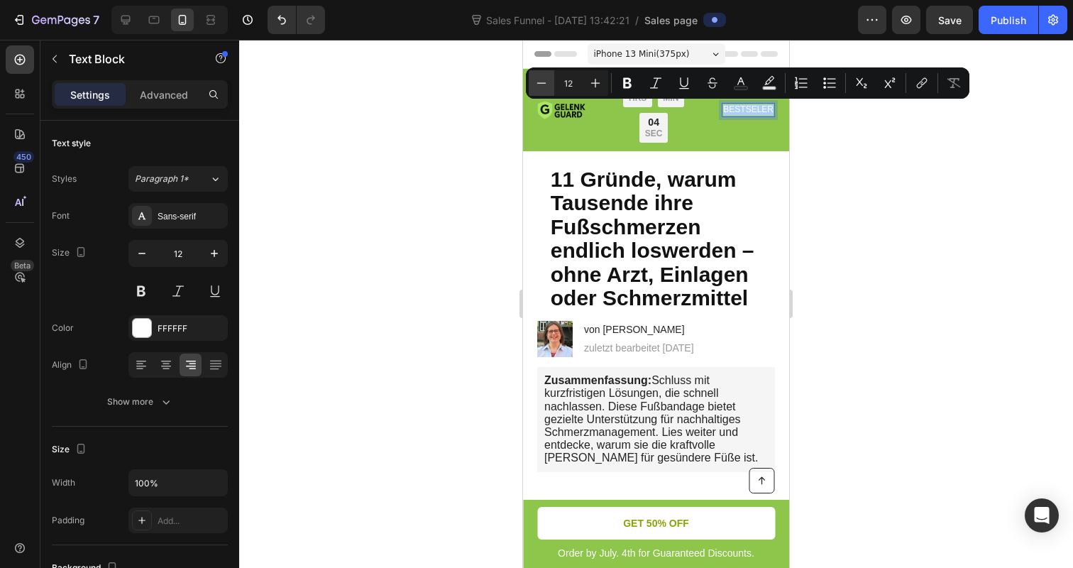
click at [537, 85] on icon "Editor contextual toolbar" at bounding box center [541, 83] width 14 height 14
type input "11"
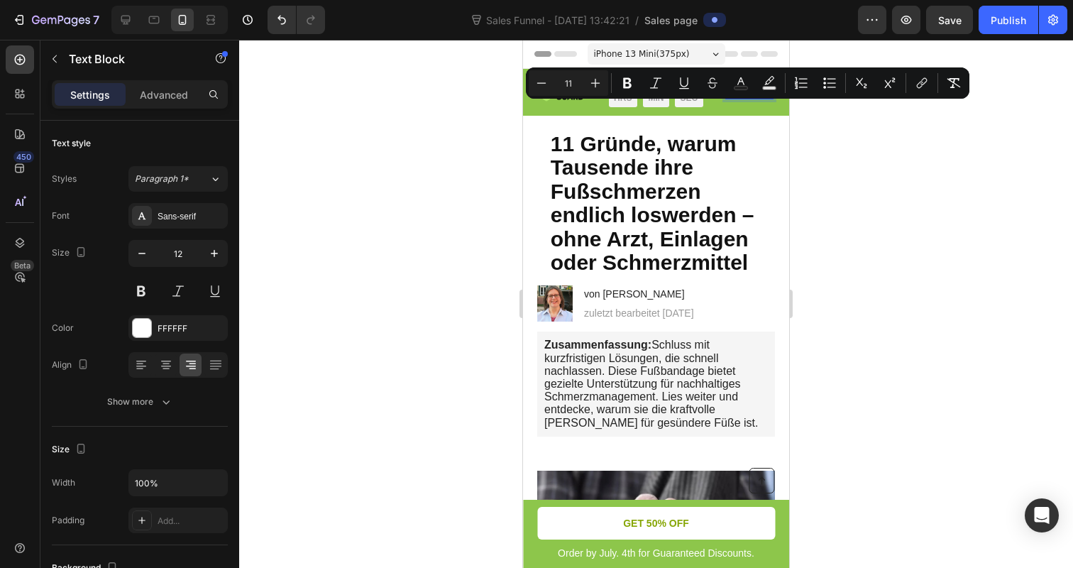
click at [509, 145] on div at bounding box center [656, 304] width 834 height 528
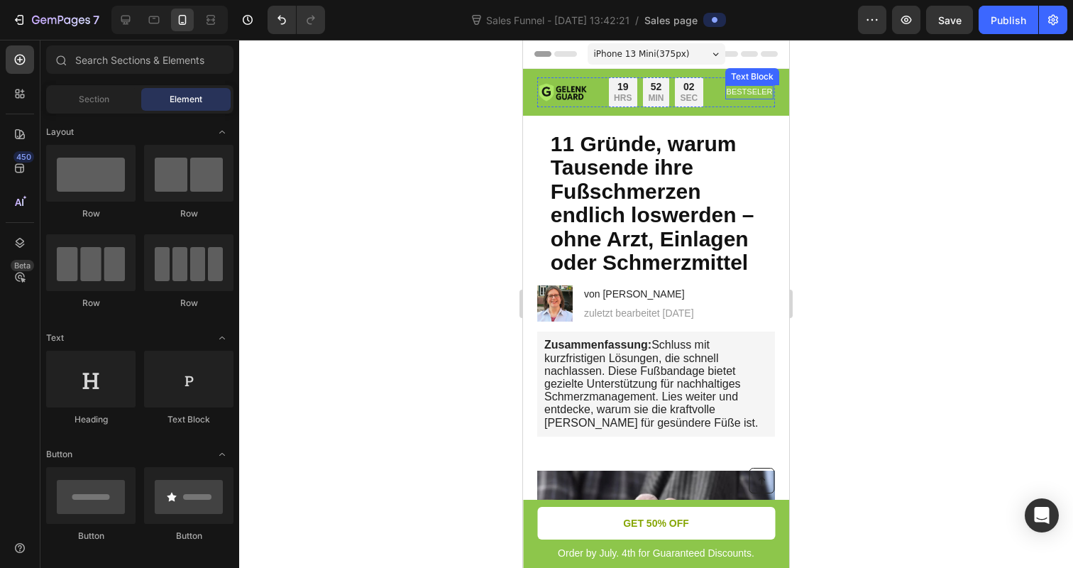
click at [747, 89] on span "BESTSELER" at bounding box center [750, 91] width 46 height 9
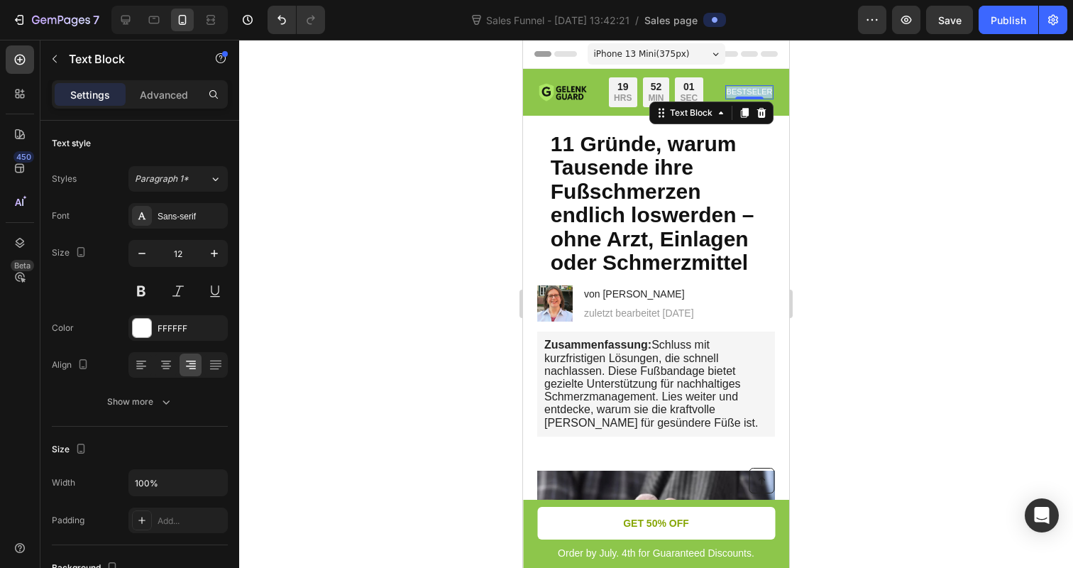
click at [747, 89] on span "BESTSELER" at bounding box center [750, 91] width 46 height 9
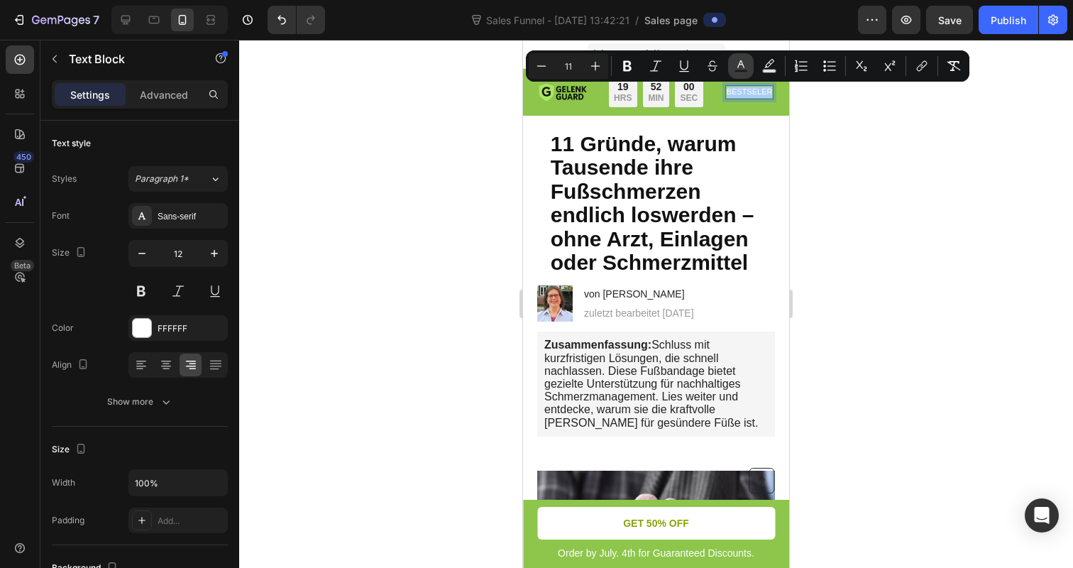
click at [740, 58] on button "Text Color" at bounding box center [741, 66] width 26 height 26
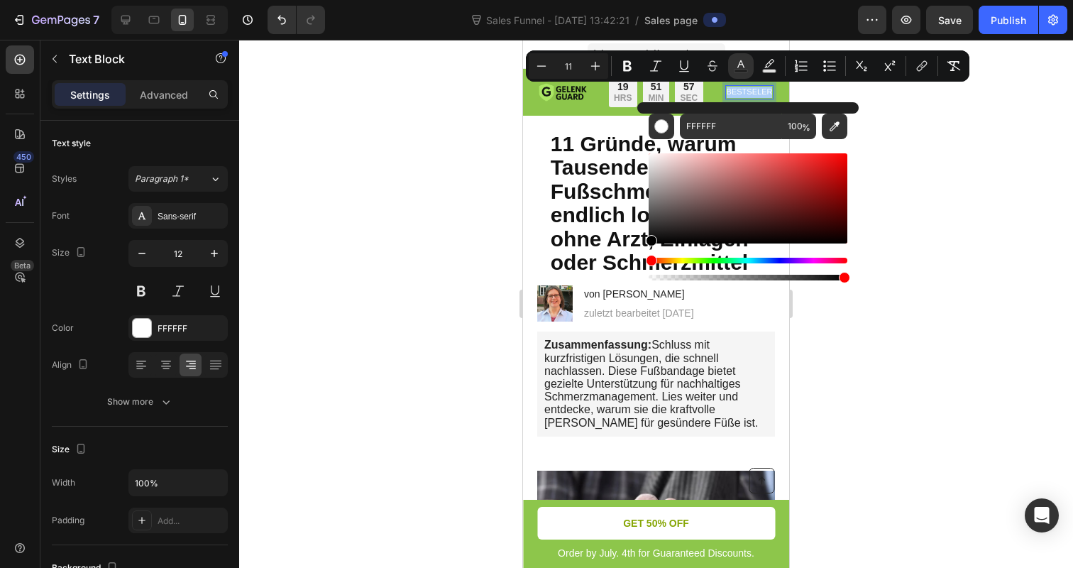
drag, startPoint x: 651, startPoint y: 159, endPoint x: 648, endPoint y: 250, distance: 91.6
click at [649, 250] on div "Editor contextual toolbar" at bounding box center [748, 216] width 199 height 133
type input "000000"
click at [944, 182] on div at bounding box center [656, 304] width 834 height 528
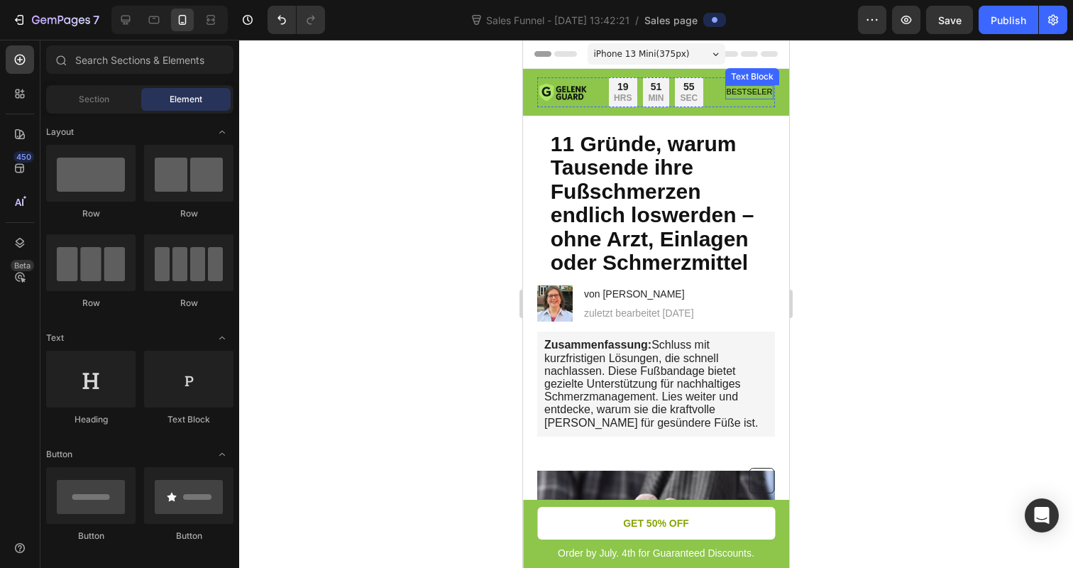
click at [744, 92] on span "BESTSELER" at bounding box center [750, 91] width 46 height 9
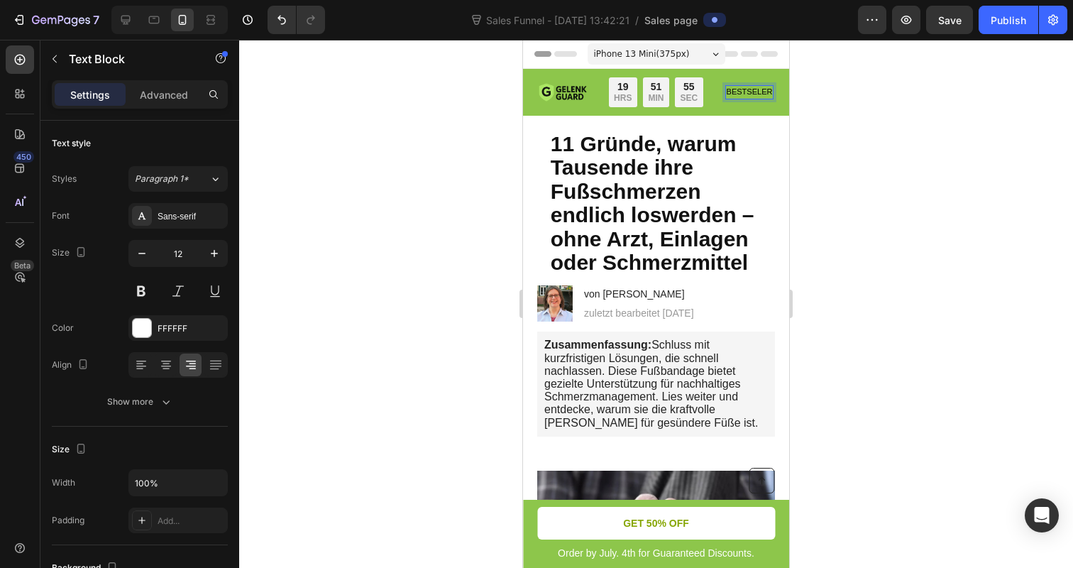
click at [744, 92] on span "BESTSELER" at bounding box center [750, 91] width 46 height 9
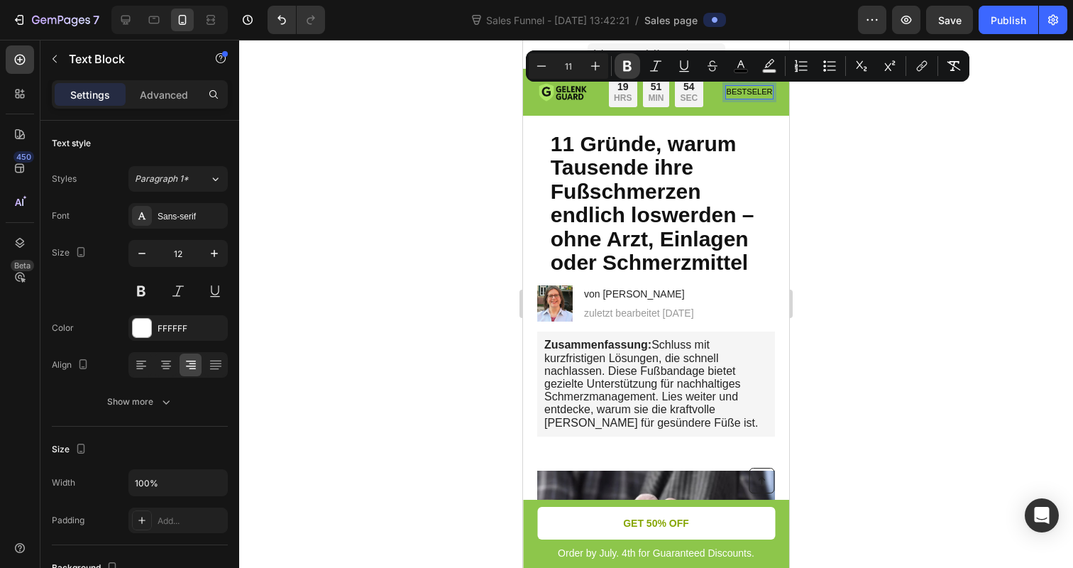
click at [629, 70] on icon "Editor contextual toolbar" at bounding box center [627, 66] width 9 height 11
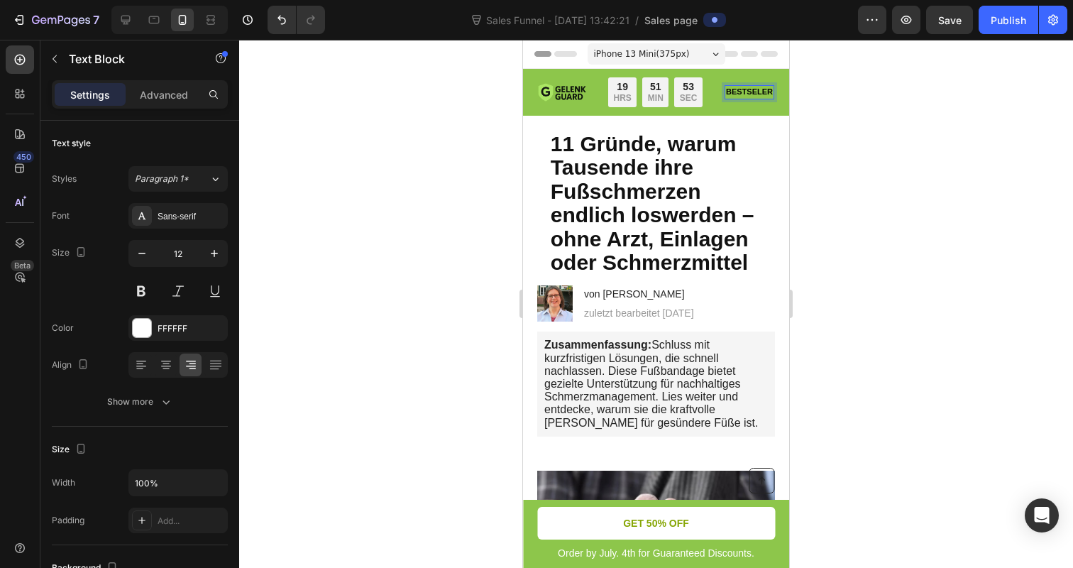
click at [839, 142] on div at bounding box center [656, 304] width 834 height 528
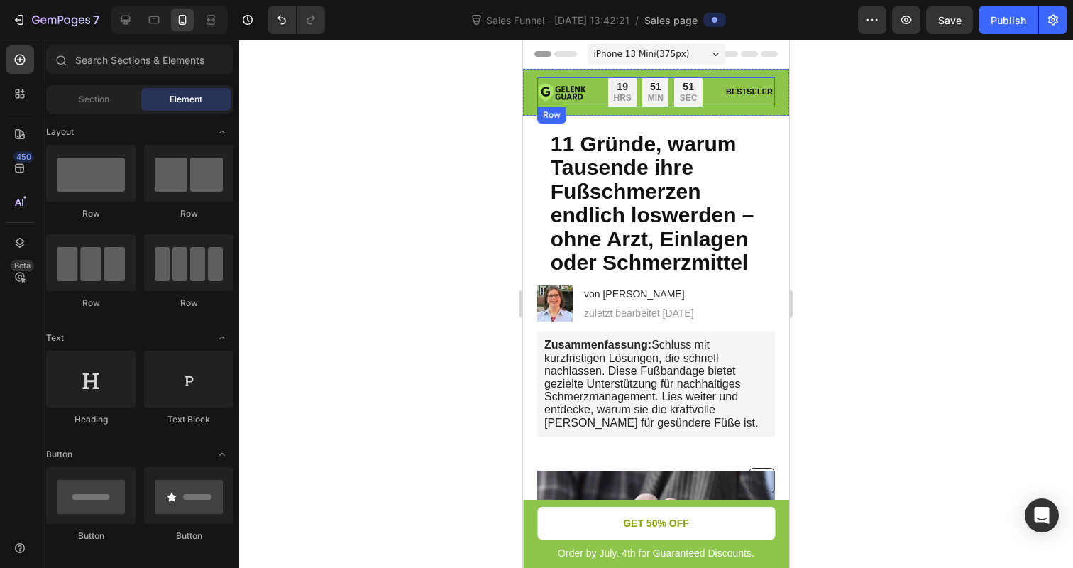
click at [761, 93] on strong "BESTSELER" at bounding box center [749, 91] width 47 height 9
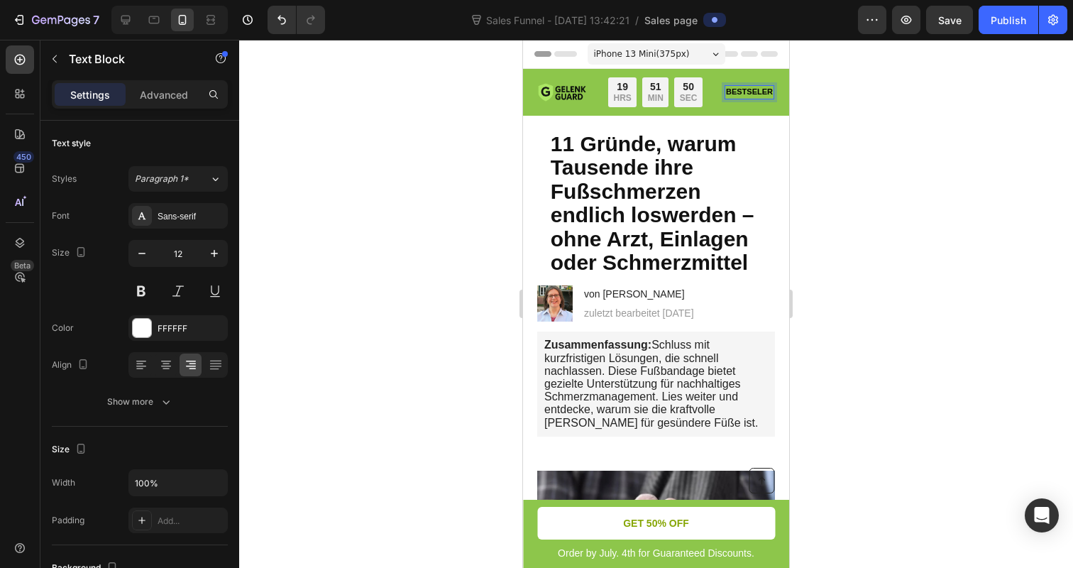
click at [759, 91] on strong "BESTSELER" at bounding box center [749, 91] width 47 height 9
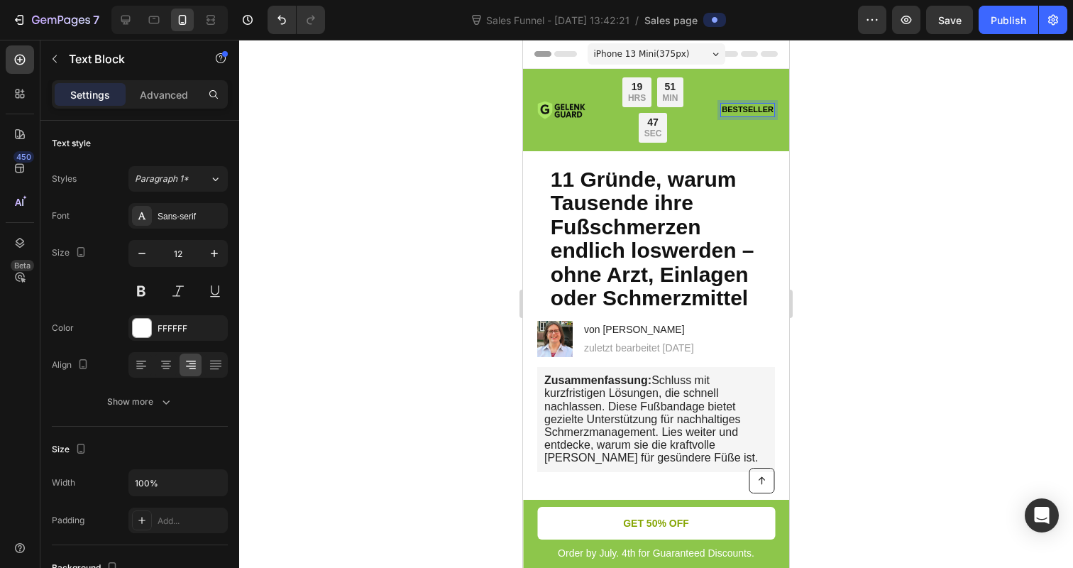
click at [726, 109] on strong "BESTSELLER" at bounding box center [748, 109] width 52 height 9
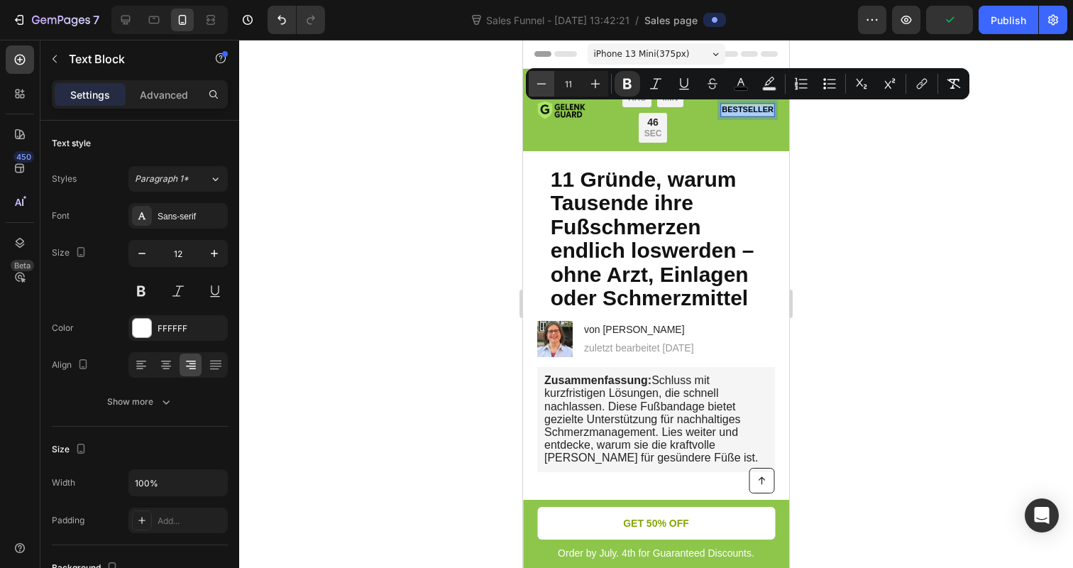
click at [545, 85] on icon "Editor contextual toolbar" at bounding box center [541, 84] width 14 height 14
type input "10"
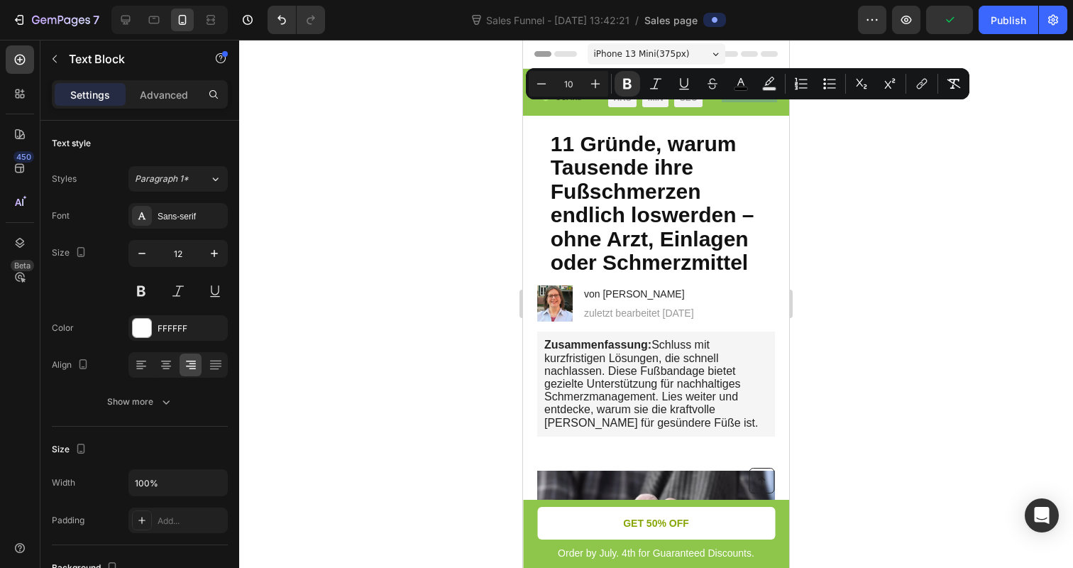
click at [831, 128] on div at bounding box center [656, 304] width 834 height 528
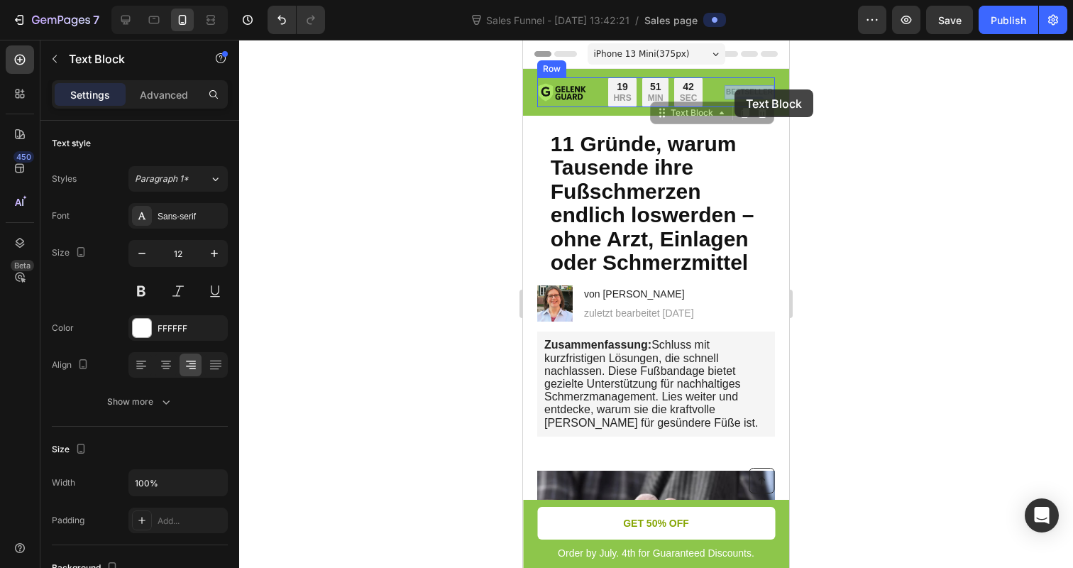
drag, startPoint x: 761, startPoint y: 89, endPoint x: 734, endPoint y: 89, distance: 26.3
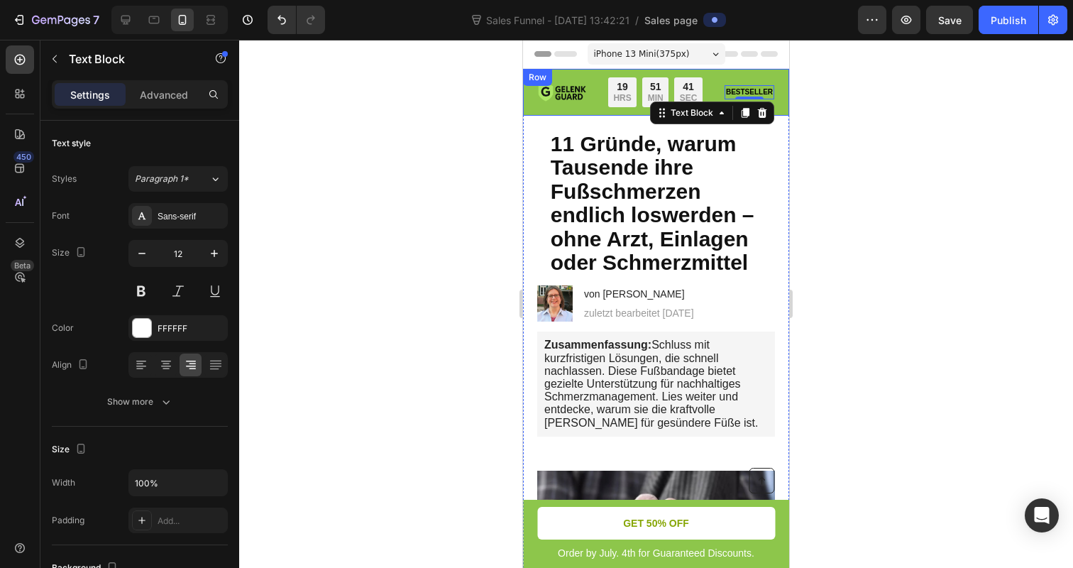
click at [871, 95] on div at bounding box center [656, 304] width 834 height 528
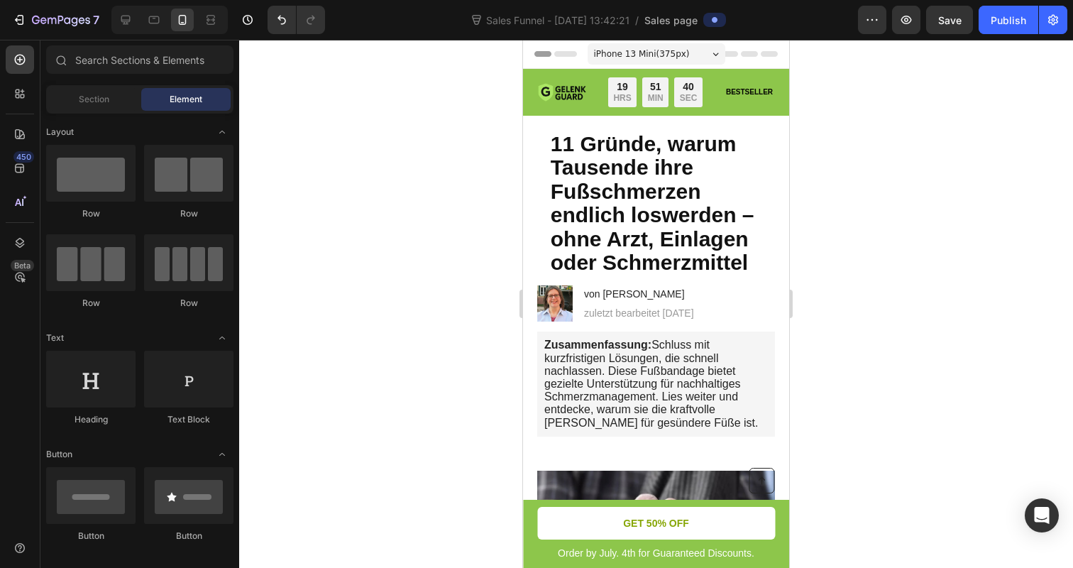
click at [881, 143] on div at bounding box center [656, 304] width 834 height 528
click at [670, 89] on div "19 HRS 51 MIN 39 SEC" at bounding box center [655, 92] width 94 height 30
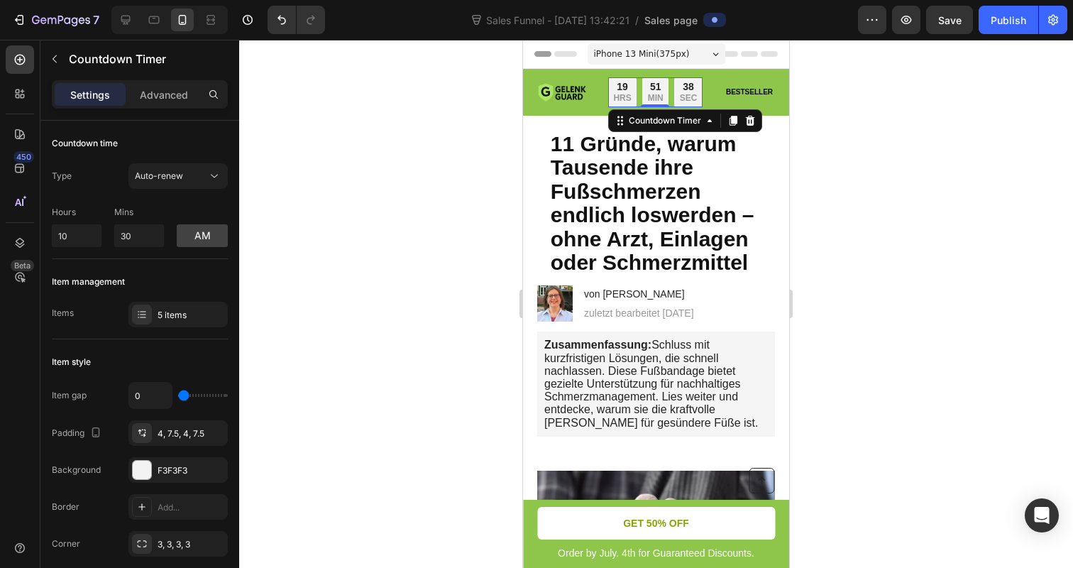
click at [886, 182] on div at bounding box center [656, 304] width 834 height 528
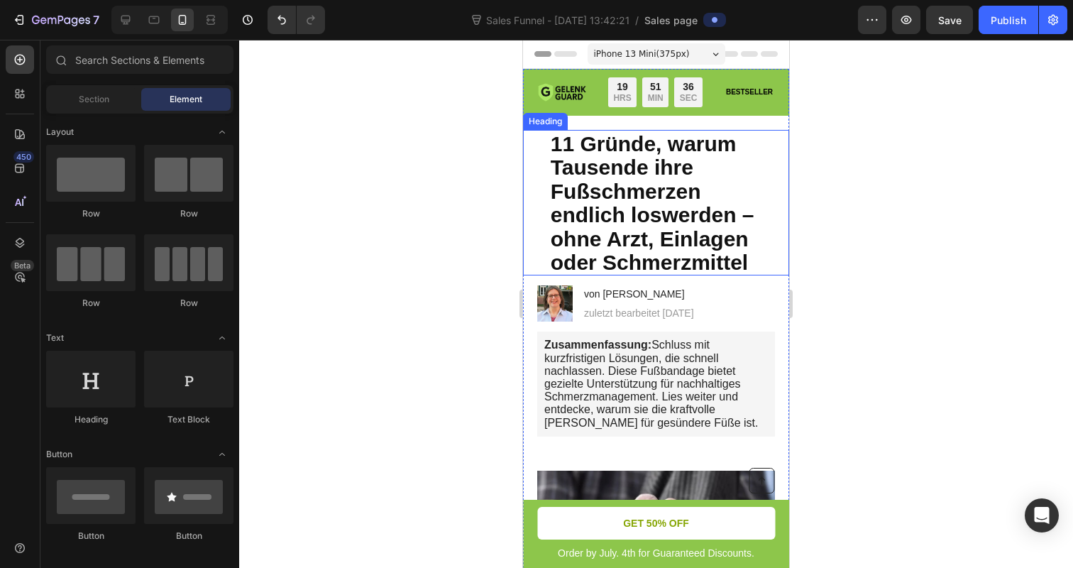
click at [689, 138] on span "11 Gründe, warum Tausende ihre Fußschmerzen endlich loswerden – ohne Arzt, Einl…" at bounding box center [653, 203] width 204 height 143
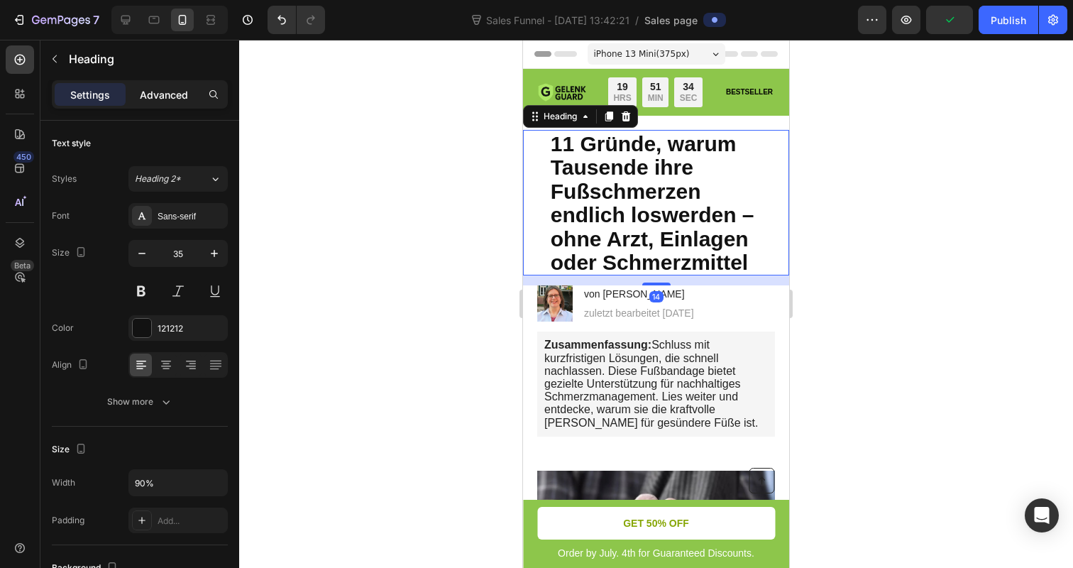
click at [145, 100] on p "Advanced" at bounding box center [164, 94] width 48 height 15
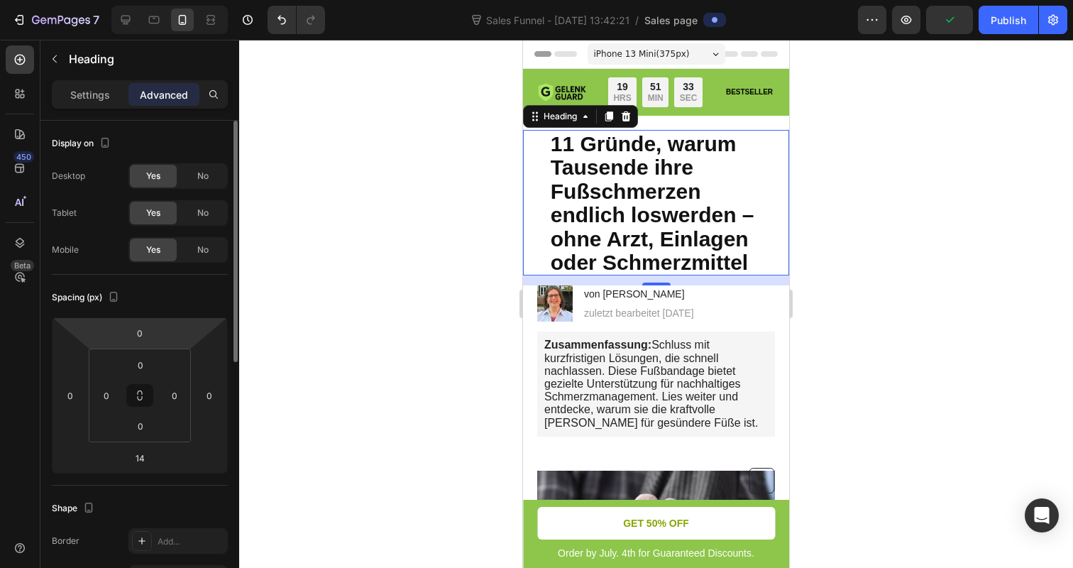
click at [144, 0] on html "7 Sales Funnel - Sep 29, 13:42:21 / Sales page Preview Publish 450 Beta Section…" at bounding box center [536, 0] width 1073 height 0
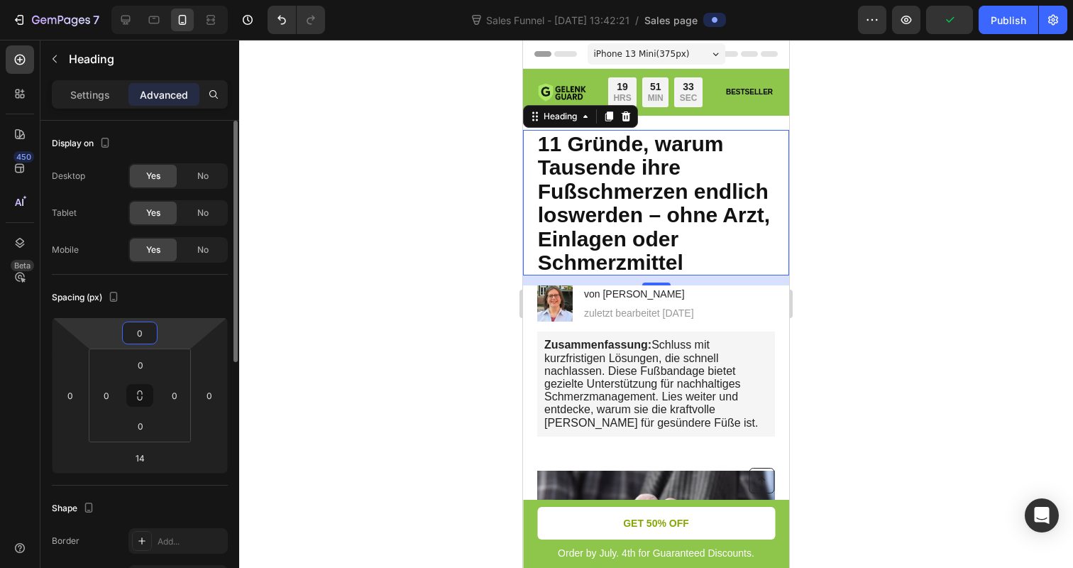
click at [144, 331] on input "0" at bounding box center [140, 332] width 28 height 21
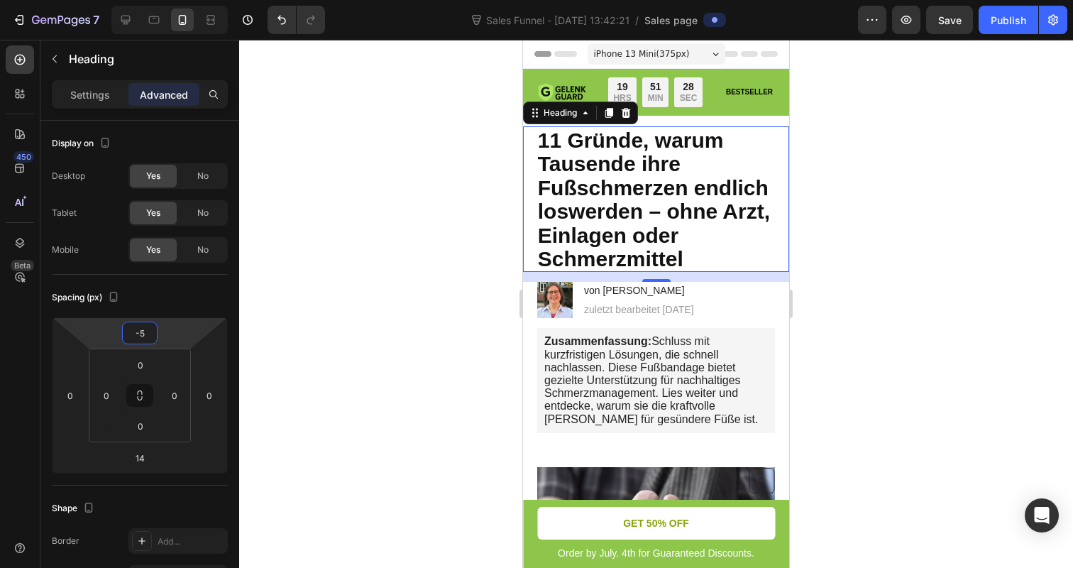
type input "-5"
click at [162, 299] on div "Spacing (px)" at bounding box center [140, 297] width 176 height 23
click at [151, 336] on input "-5" at bounding box center [140, 332] width 28 height 21
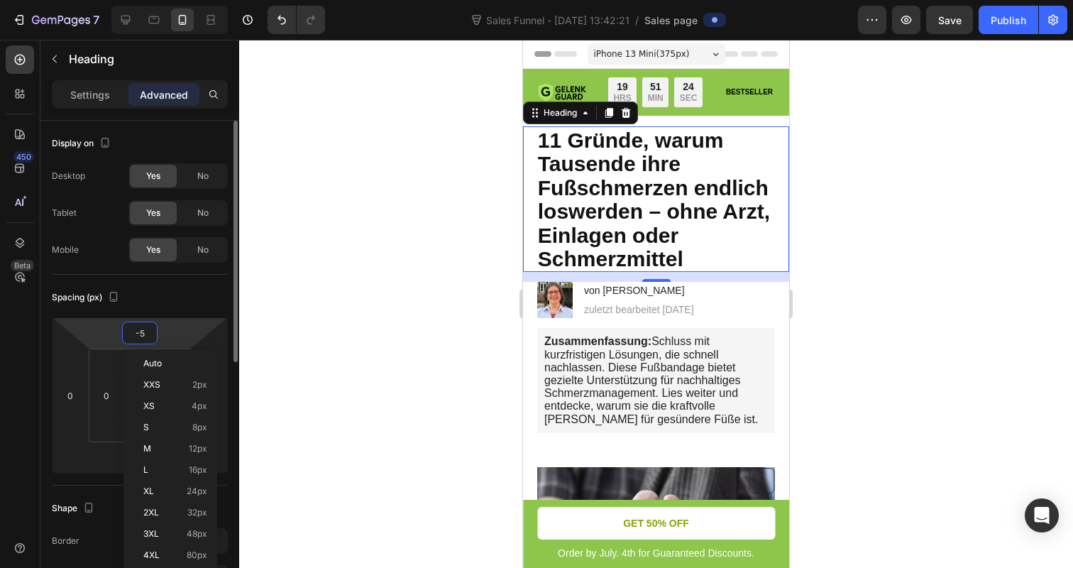
click at [150, 336] on input "-5" at bounding box center [140, 332] width 28 height 21
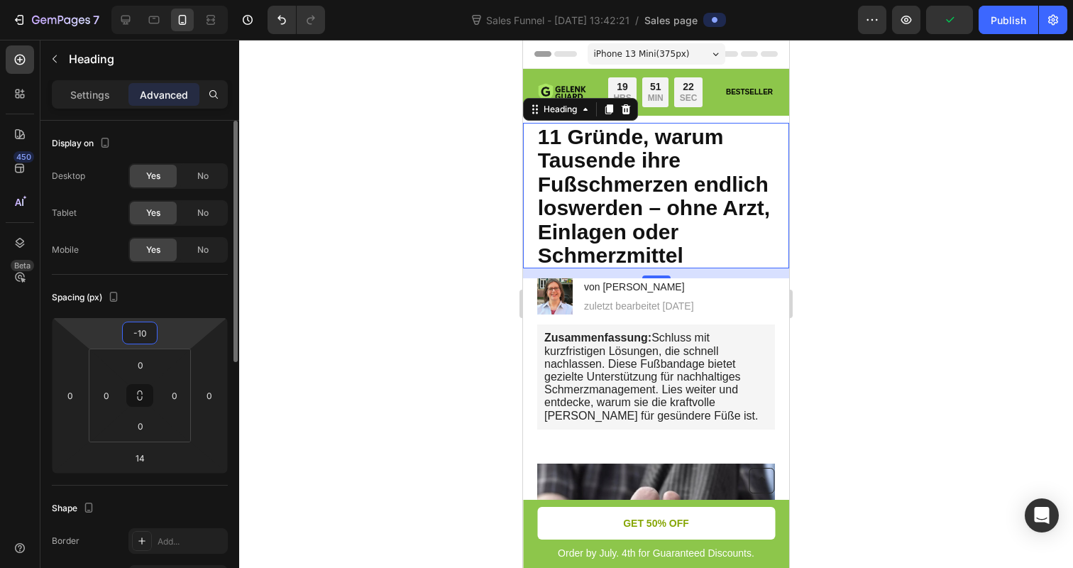
type input "-1"
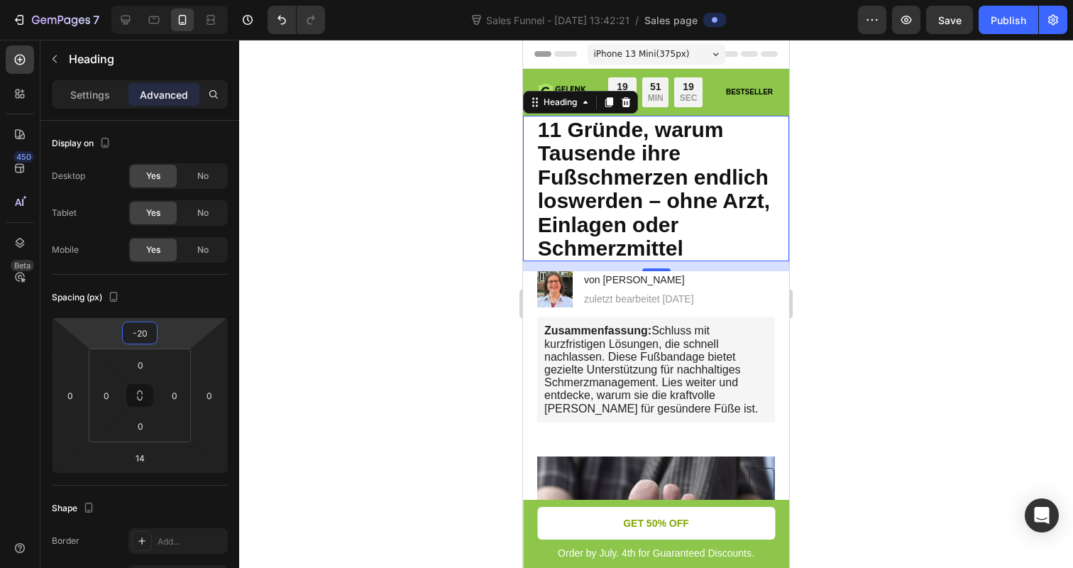
type input "-20"
click at [341, 271] on div at bounding box center [656, 304] width 834 height 528
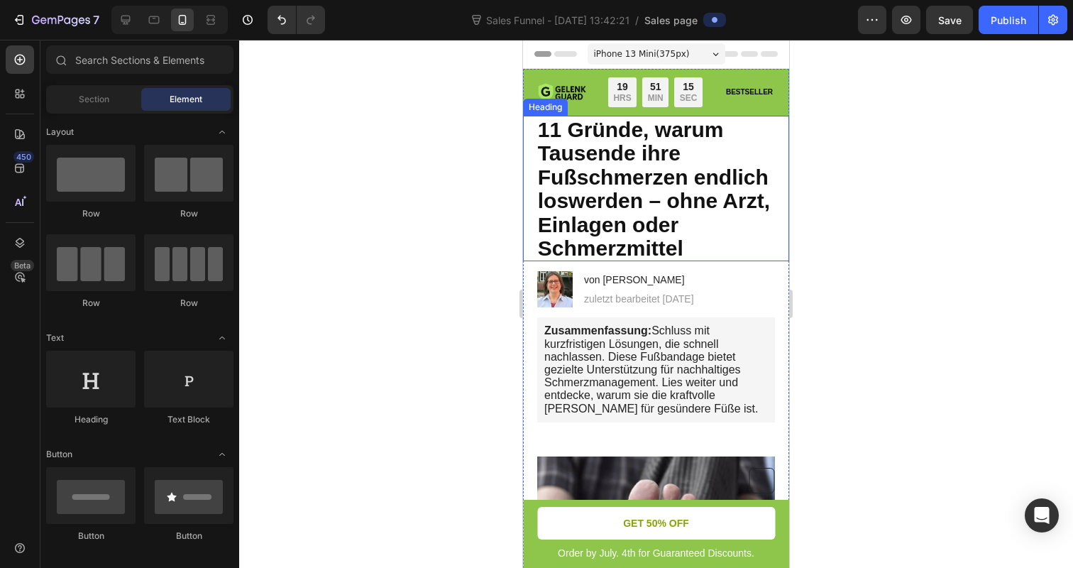
click at [663, 203] on span "11 Gründe, warum Tausende ihre Fußschmerzen endlich loswerden – ohne Arzt, Einl…" at bounding box center [654, 189] width 232 height 143
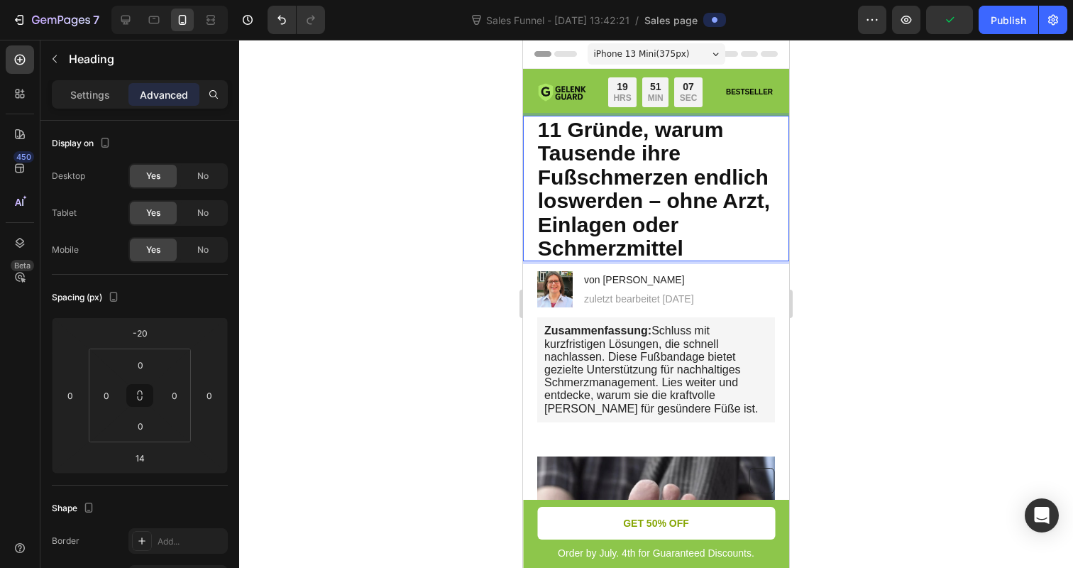
click at [702, 176] on span "11 Gründe, warum Tausende ihre Fußschmerzen endlich loswerden – ohne Arzt, Einl…" at bounding box center [654, 189] width 232 height 143
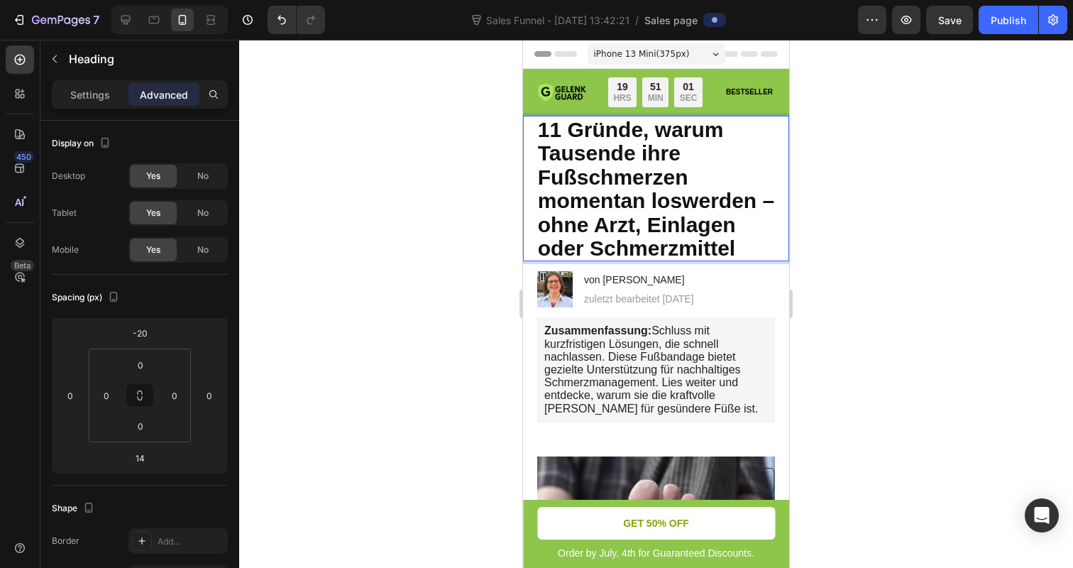
click at [752, 198] on span "11 Gründe, warum Tausende ihre Fußschmerzen momentan loswerden – ohne Arzt, Ein…" at bounding box center [656, 189] width 236 height 143
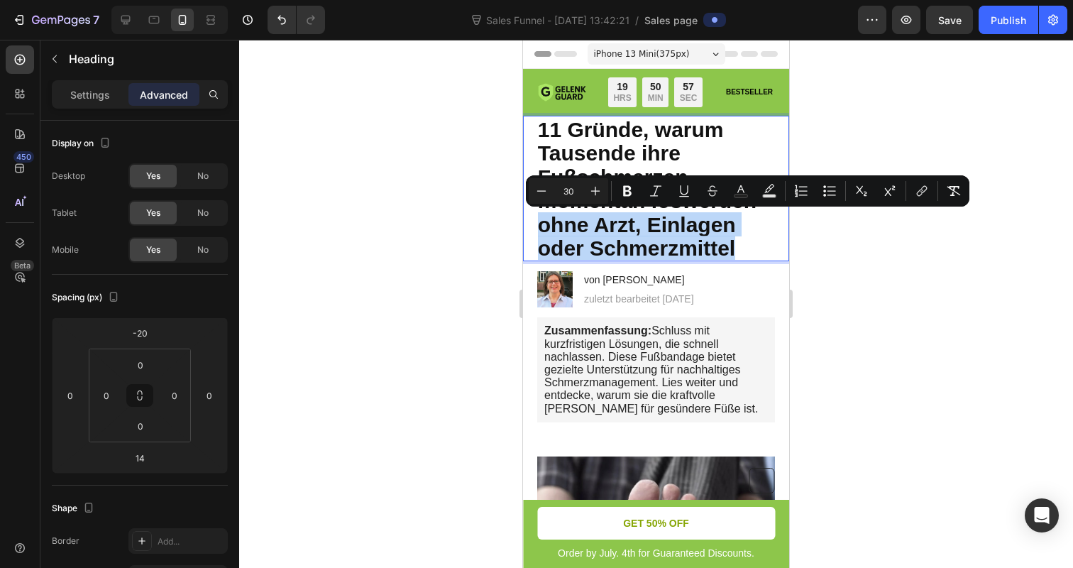
drag, startPoint x: 536, startPoint y: 227, endPoint x: 737, endPoint y: 246, distance: 200.9
click at [737, 246] on h1 "11 Gründe, warum Tausende ihre Fußschmerzen momentan loswerden – ohne Arzt, Ein…" at bounding box center [656, 188] width 240 height 145
click at [737, 246] on p "11 Gründe, warum Tausende ihre Fußschmerzen momentan loswerden – ohne Arzt, Ein…" at bounding box center [656, 188] width 237 height 143
drag, startPoint x: 737, startPoint y: 246, endPoint x: 532, endPoint y: 232, distance: 204.8
click at [532, 232] on div "11 Gründe, warum Tausende ihre Fußschmerzen momentan loswerden – ohne Arzt, Ein…" at bounding box center [656, 188] width 266 height 145
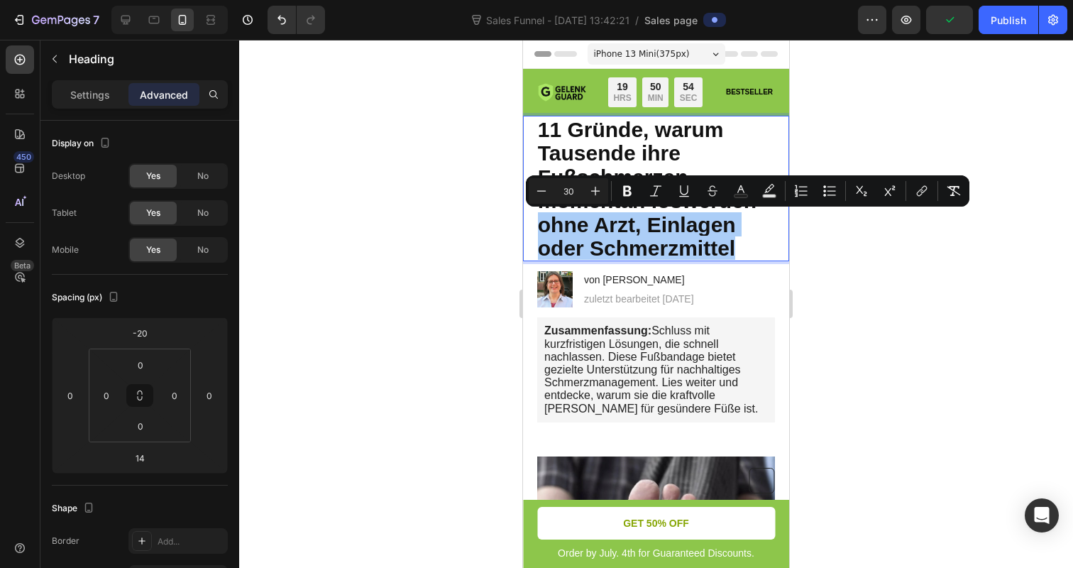
click at [440, 217] on div at bounding box center [656, 304] width 834 height 528
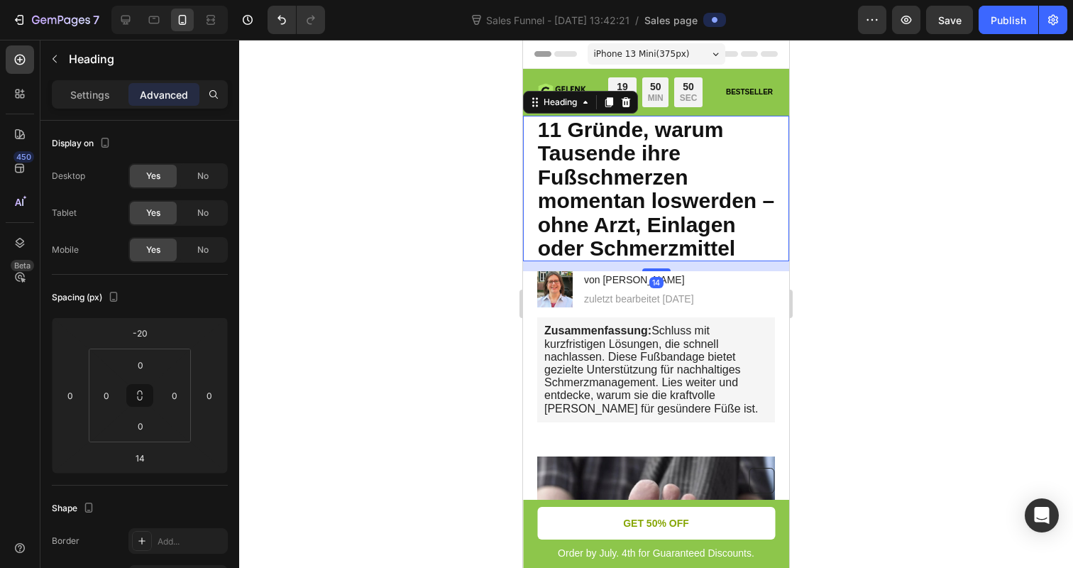
click at [639, 157] on span "11 Gründe, warum Tausende ihre Fußschmerzen momentan loswerden – ohne Arzt, Ein…" at bounding box center [656, 189] width 236 height 143
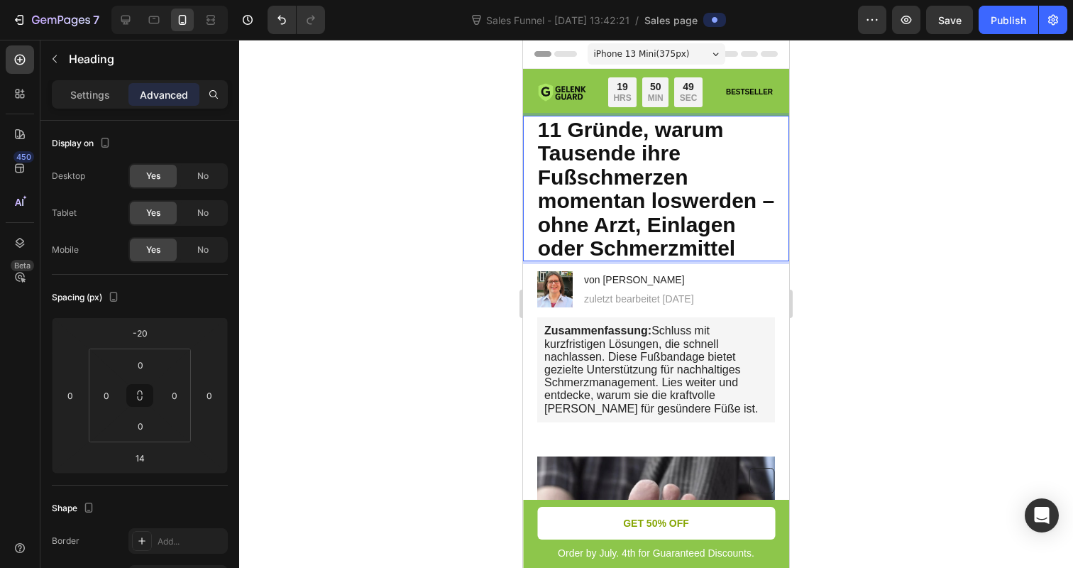
click at [643, 151] on span "11 Gründe, warum Tausende ihre Fußschmerzen momentan loswerden – ohne Arzt, Ein…" at bounding box center [656, 189] width 236 height 143
click at [462, 194] on div at bounding box center [656, 304] width 834 height 528
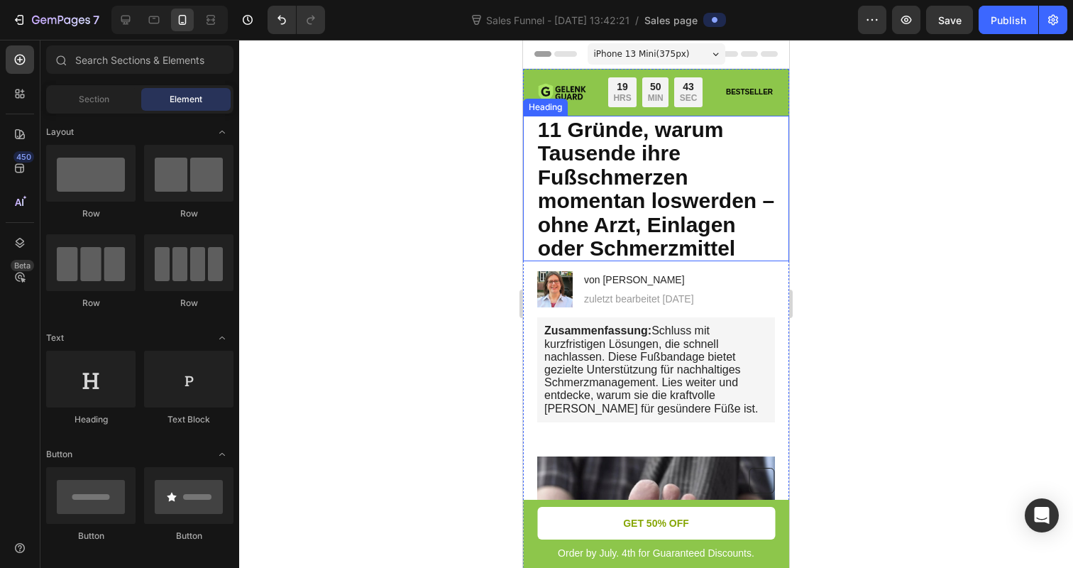
click at [478, 254] on div at bounding box center [656, 304] width 834 height 528
click at [875, 219] on div at bounding box center [656, 304] width 834 height 528
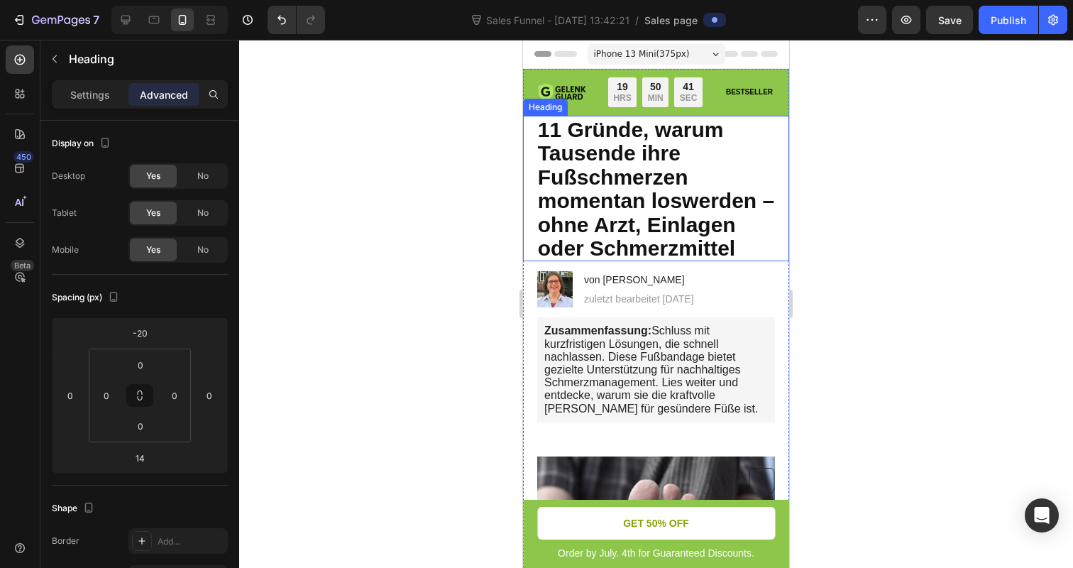
click at [783, 204] on div "⁠⁠⁠⁠⁠⁠⁠ 11 Gründe, warum Tausende ihre Fußschmerzen momentan loswerden – ohne A…" at bounding box center [656, 188] width 266 height 145
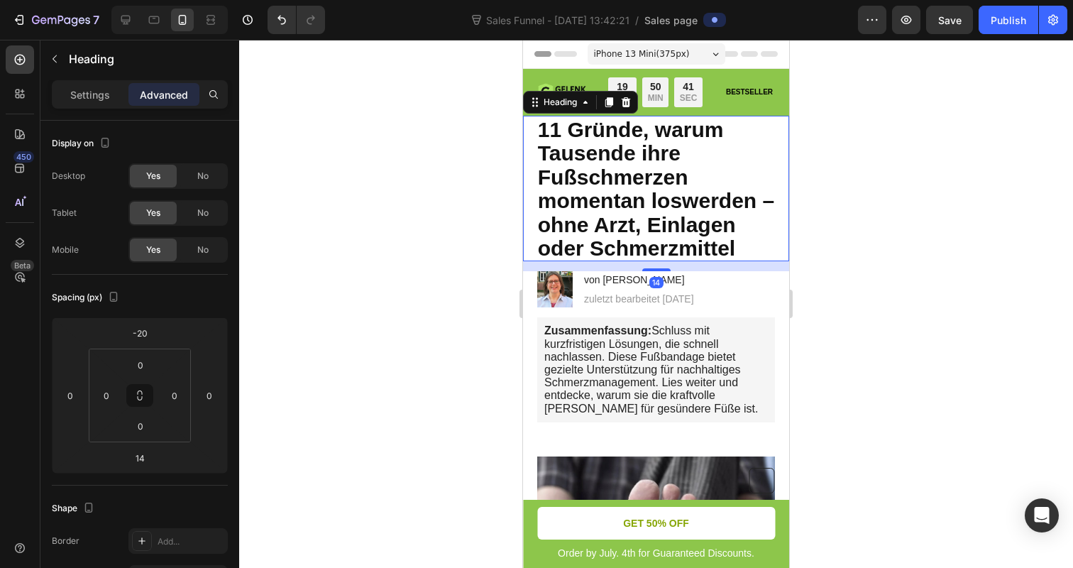
click at [781, 203] on div "⁠⁠⁠⁠⁠⁠⁠ 11 Gründe, warum Tausende ihre Fußschmerzen momentan loswerden – ohne A…" at bounding box center [656, 188] width 266 height 145
click at [776, 199] on div "⁠⁠⁠⁠⁠⁠⁠ 11 Gründe, warum Tausende ihre Fußschmerzen momentan loswerden – ohne A…" at bounding box center [656, 188] width 266 height 145
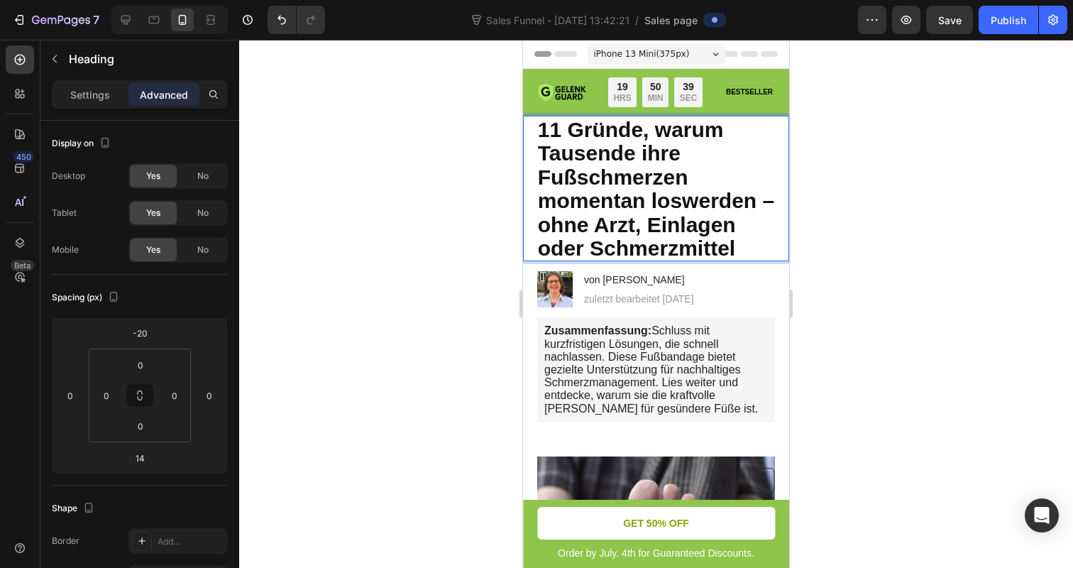
click at [773, 200] on span "11 Gründe, warum Tausende ihre Fußschmerzen momentan loswerden – ohne Arzt, Ein…" at bounding box center [656, 189] width 236 height 143
click at [375, 219] on div at bounding box center [656, 304] width 834 height 528
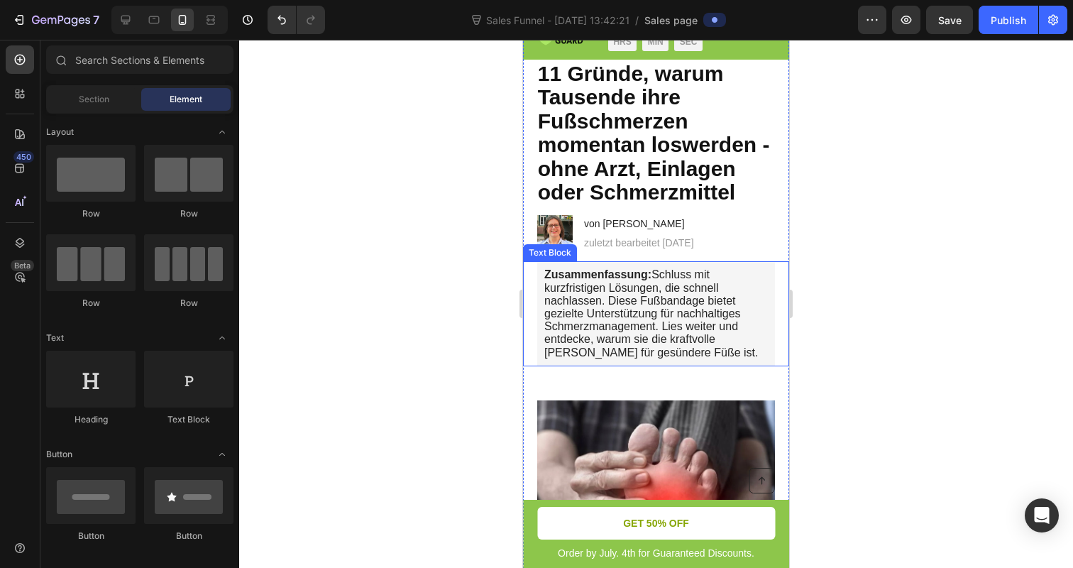
scroll to position [70, 0]
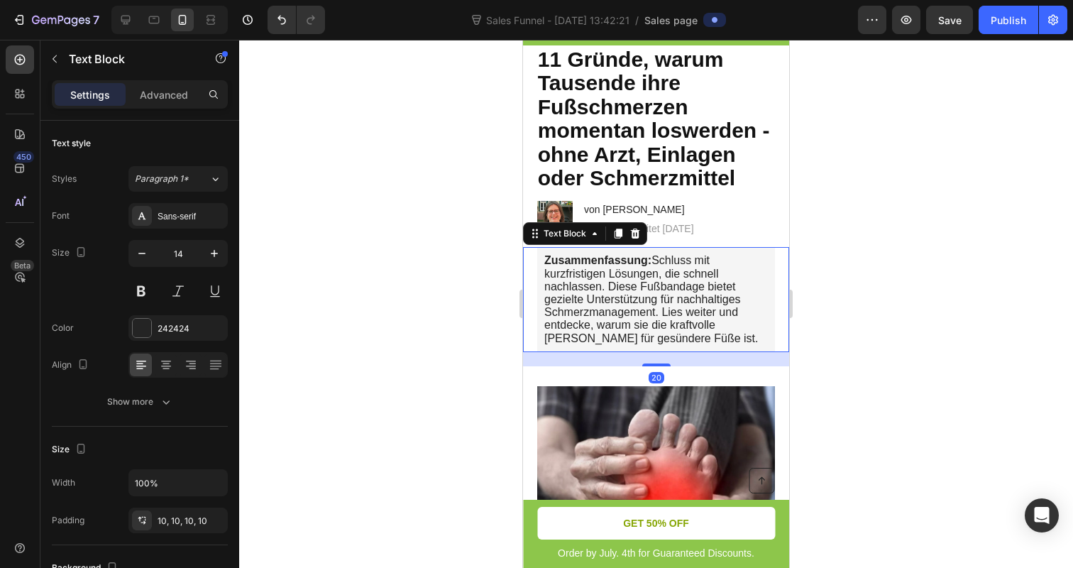
click at [629, 313] on span "Zusammenfassung: Schluss mit kurzfristigen Lösungen, die schnell nachlassen. Di…" at bounding box center [651, 298] width 214 height 89
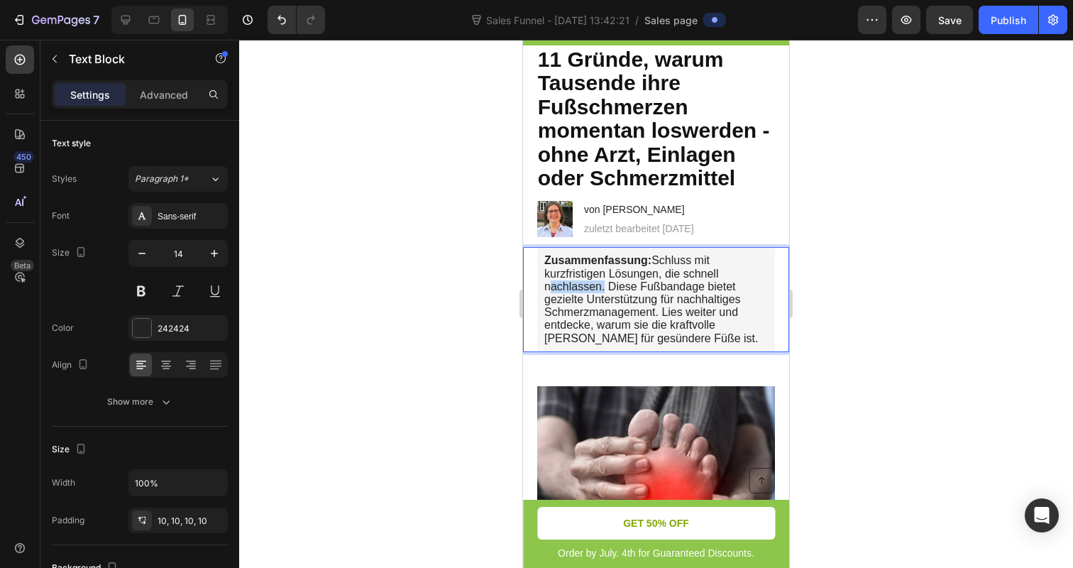
click at [586, 284] on span "Zusammenfassung: Schluss mit kurzfristigen Lösungen, die schnell nachlassen. Di…" at bounding box center [651, 298] width 214 height 89
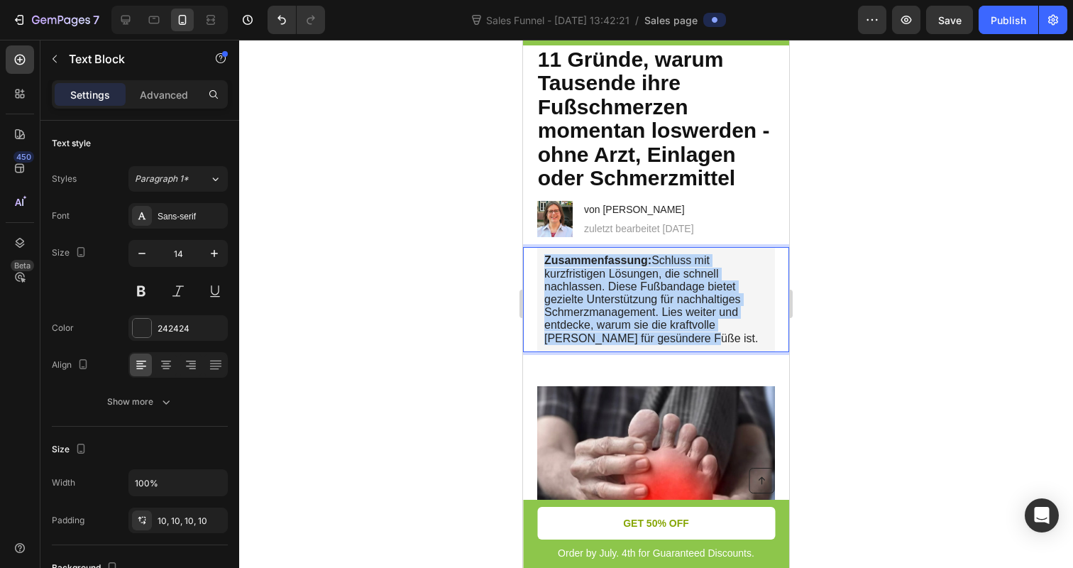
click at [586, 284] on span "Zusammenfassung: Schluss mit kurzfristigen Lösungen, die schnell nachlassen. Di…" at bounding box center [651, 298] width 214 height 89
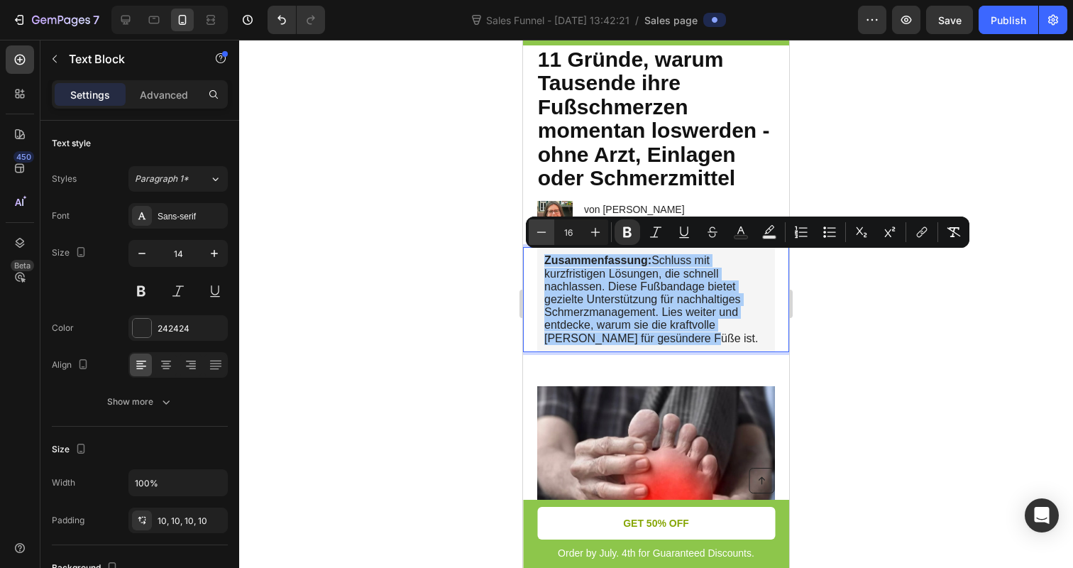
click at [543, 232] on icon "Editor contextual toolbar" at bounding box center [541, 231] width 9 height 1
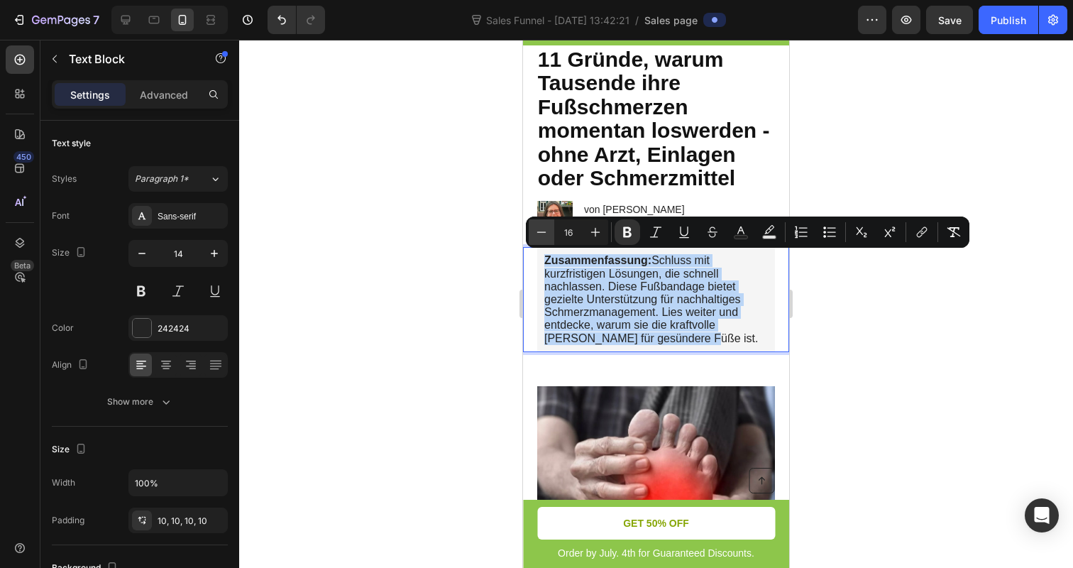
type input "15"
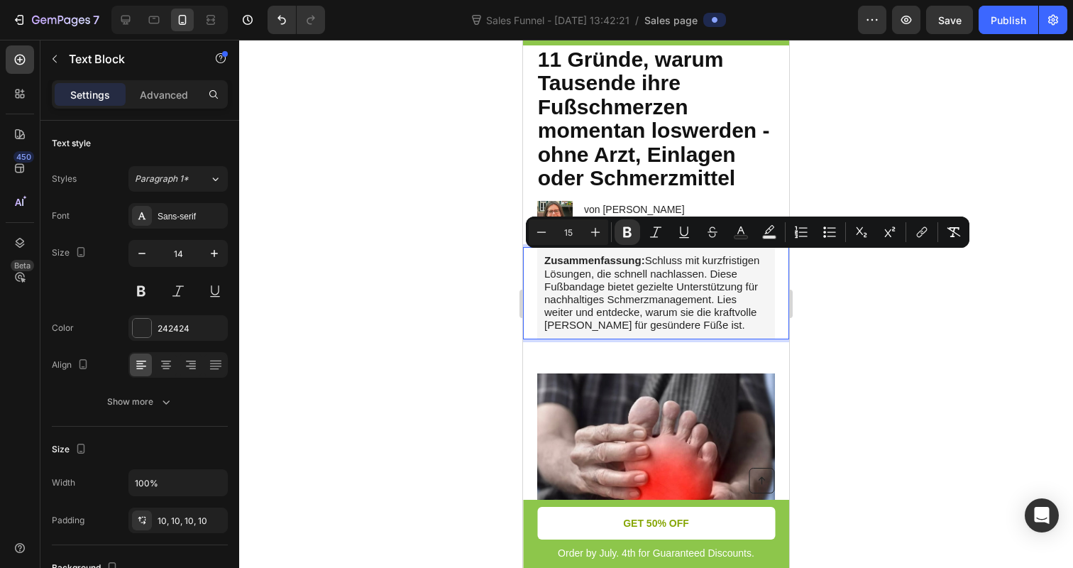
click at [455, 271] on div at bounding box center [656, 304] width 834 height 528
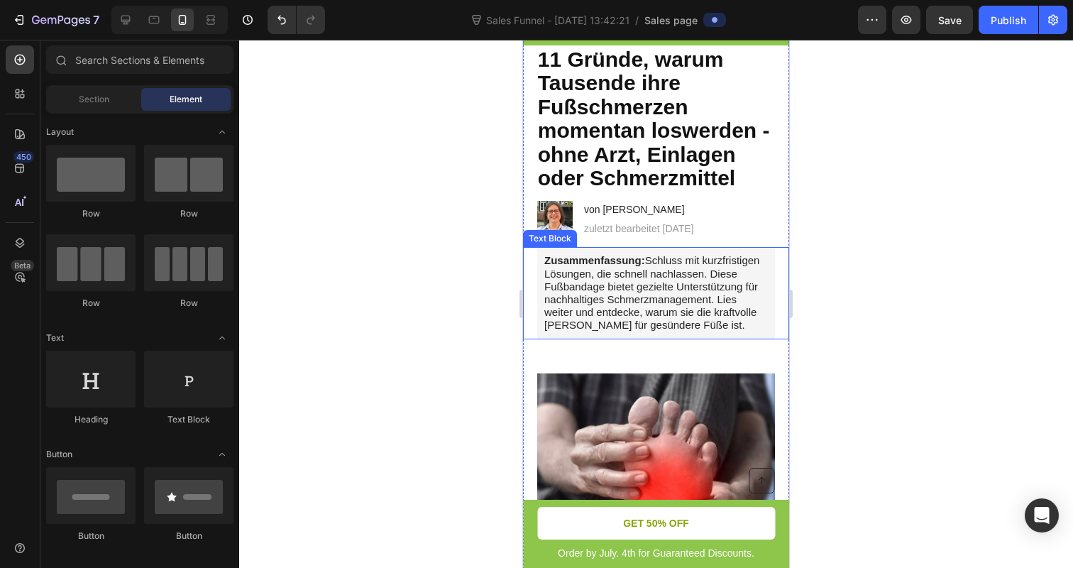
click at [561, 287] on span "Zusammenfassung: Schluss mit kurzfristigen Lösungen, die schnell nachlassen. Di…" at bounding box center [651, 292] width 215 height 77
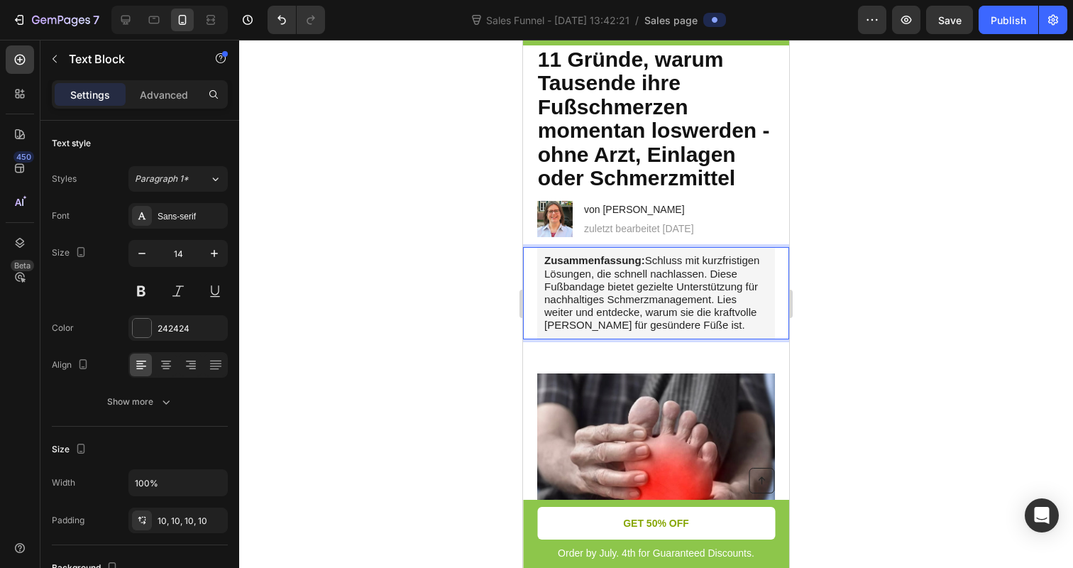
click at [562, 284] on span "Zusammenfassung: Schluss mit kurzfristigen Lösungen, die schnell nachlassen. Di…" at bounding box center [651, 292] width 215 height 77
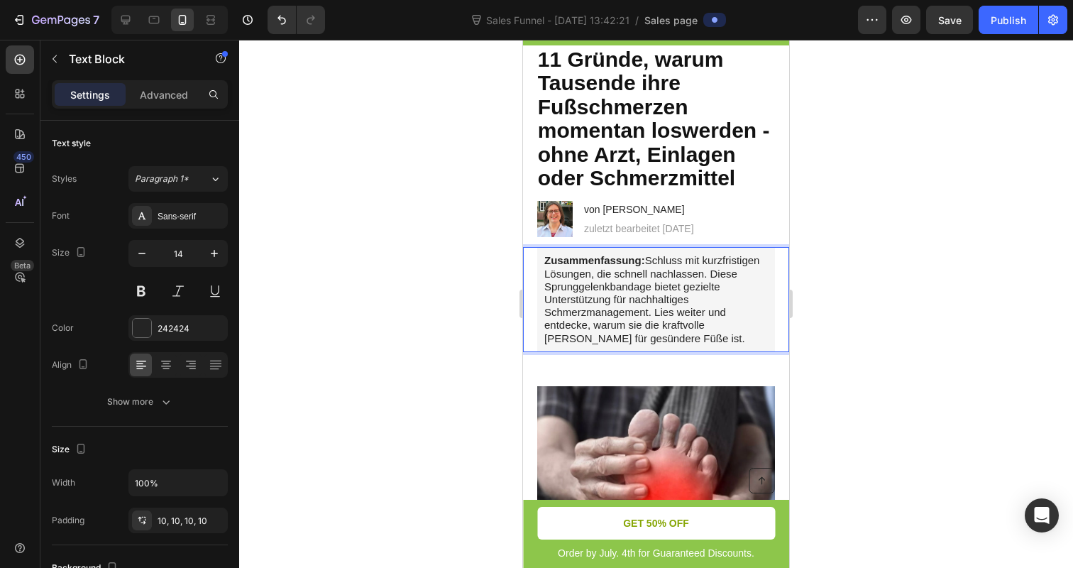
click at [453, 309] on div at bounding box center [656, 304] width 834 height 528
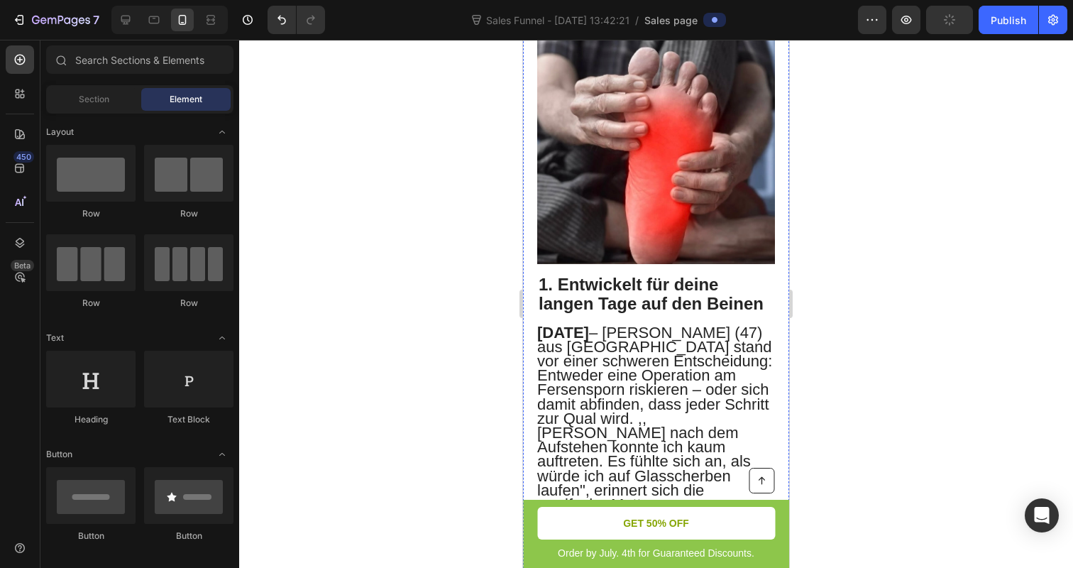
scroll to position [434, 0]
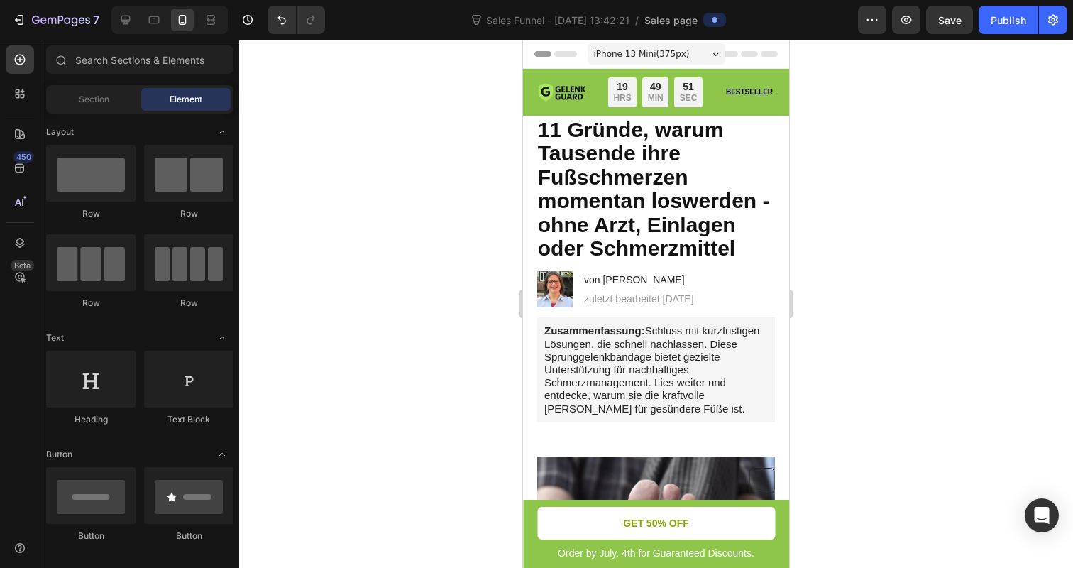
scroll to position [434, 0]
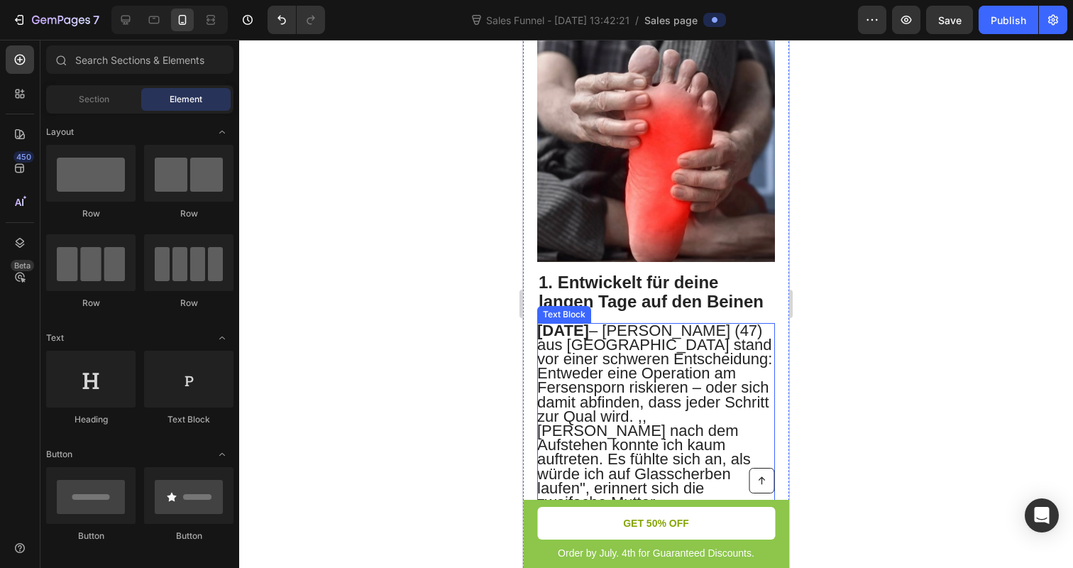
click at [573, 349] on span "[DATE] – [PERSON_NAME] (47) aus [GEOGRAPHIC_DATA] stand vor einer schweren Ents…" at bounding box center [654, 415] width 235 height 189
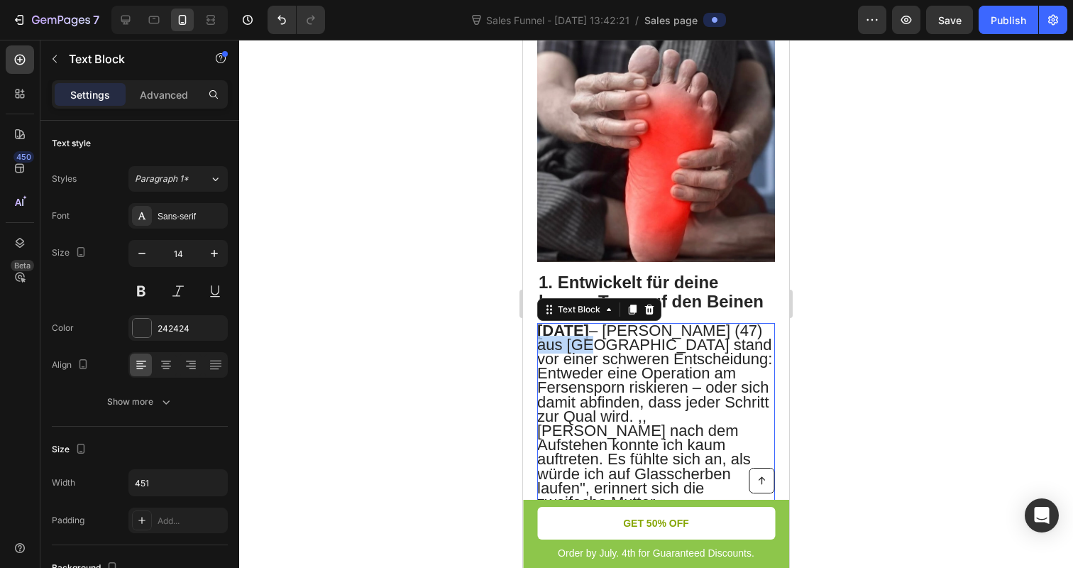
click at [573, 349] on span "[DATE] – [PERSON_NAME] (47) aus [GEOGRAPHIC_DATA] stand vor einer schweren Ents…" at bounding box center [654, 415] width 235 height 189
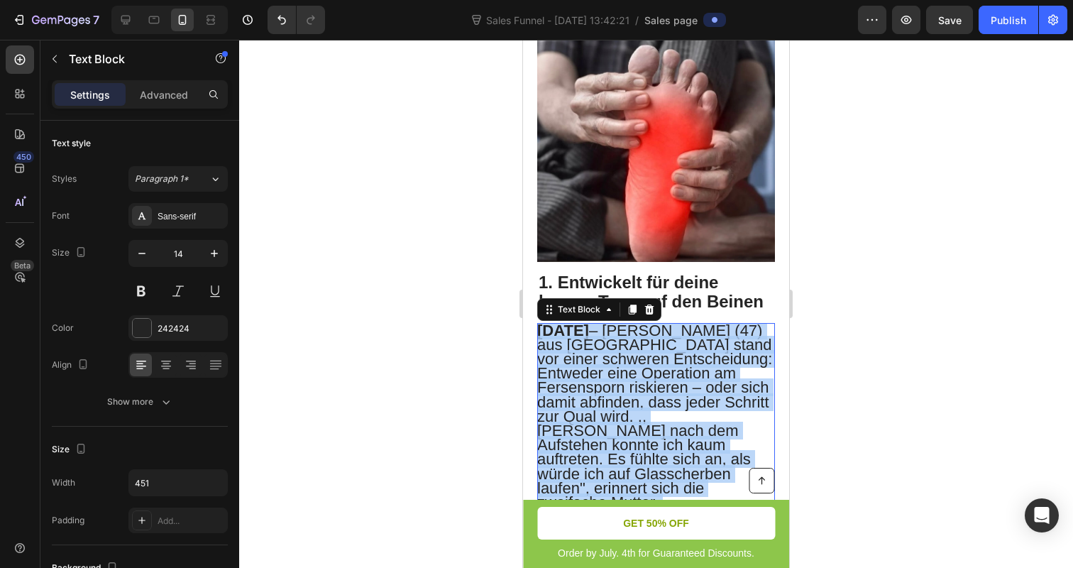
click at [573, 349] on span "[DATE] – [PERSON_NAME] (47) aus [GEOGRAPHIC_DATA] stand vor einer schweren Ents…" at bounding box center [654, 415] width 235 height 189
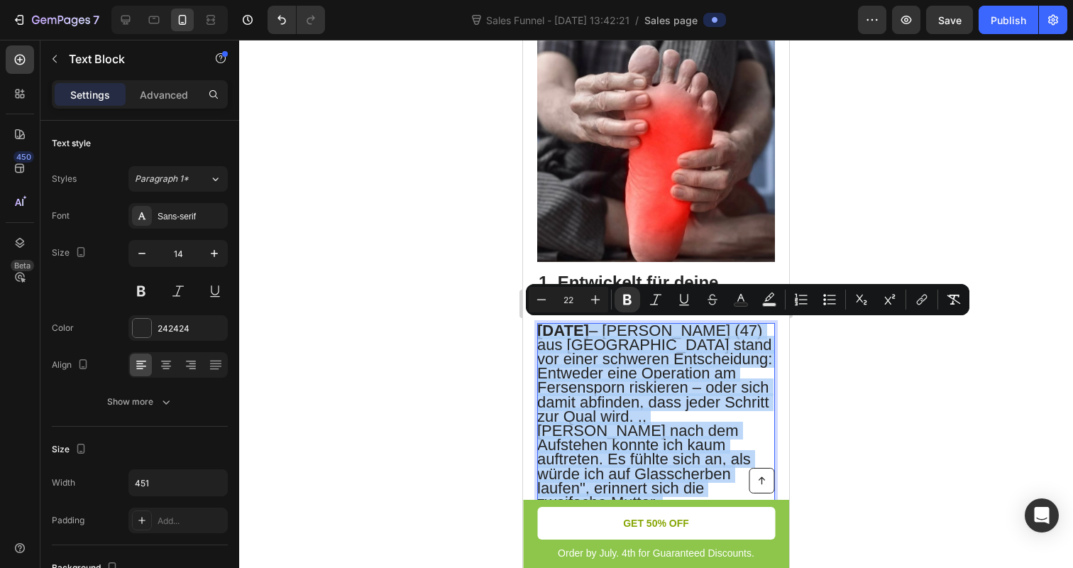
type input "14"
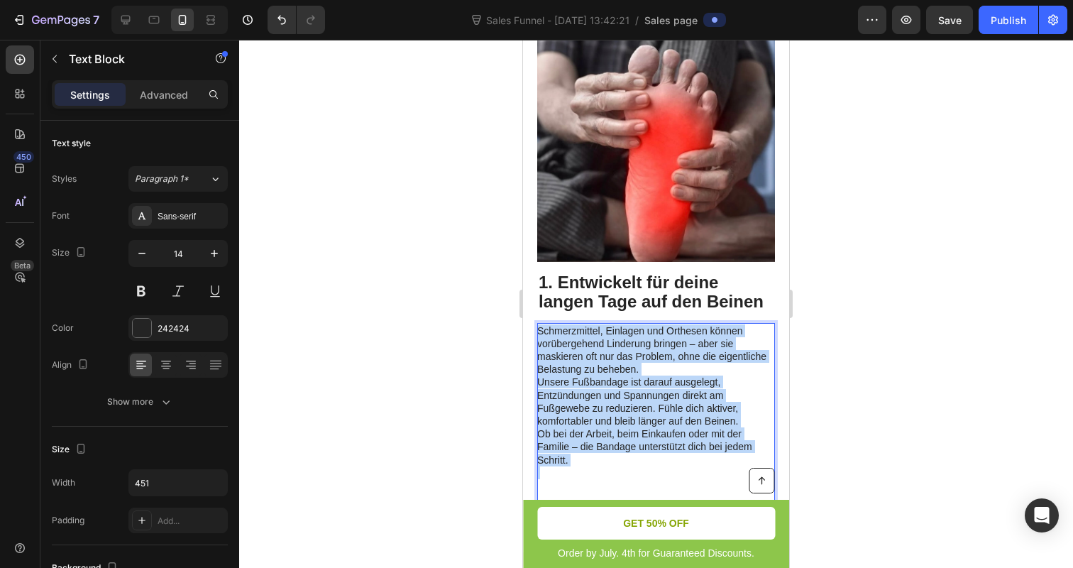
drag, startPoint x: 540, startPoint y: 324, endPoint x: 652, endPoint y: 475, distance: 187.6
click at [652, 475] on div "Schmerzmittel, Einlagen und Orthesen können vorübergehend Linderung bringen – a…" at bounding box center [656, 427] width 238 height 209
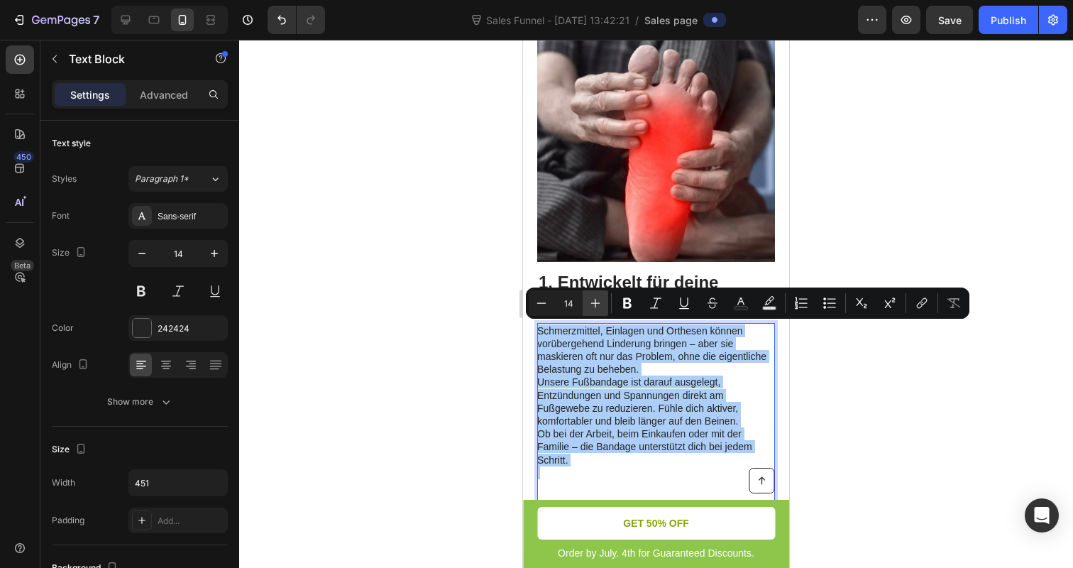
click at [590, 294] on button "Plus" at bounding box center [596, 303] width 26 height 26
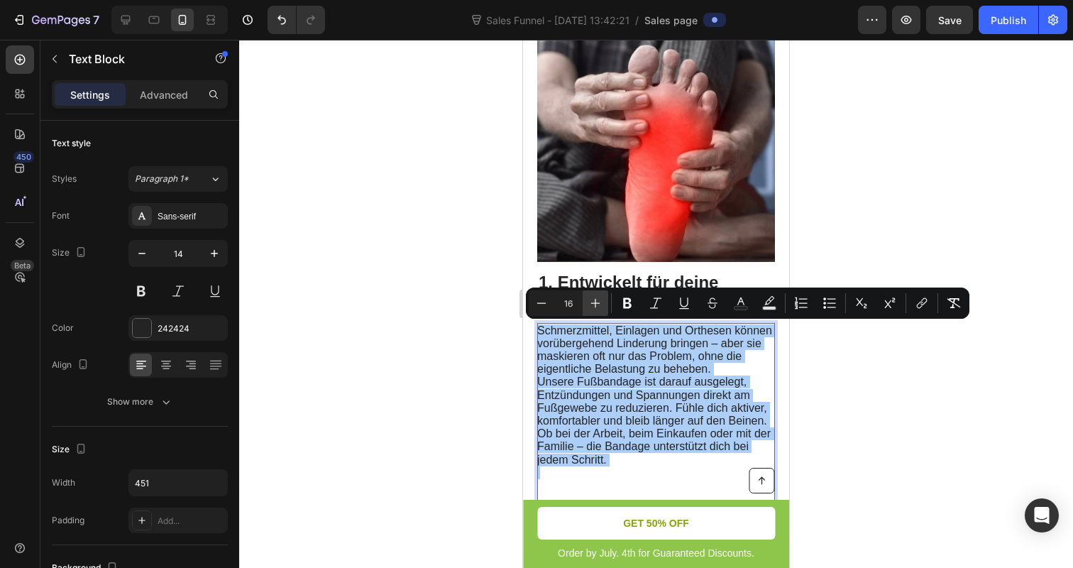
click at [590, 294] on button "Plus" at bounding box center [596, 303] width 26 height 26
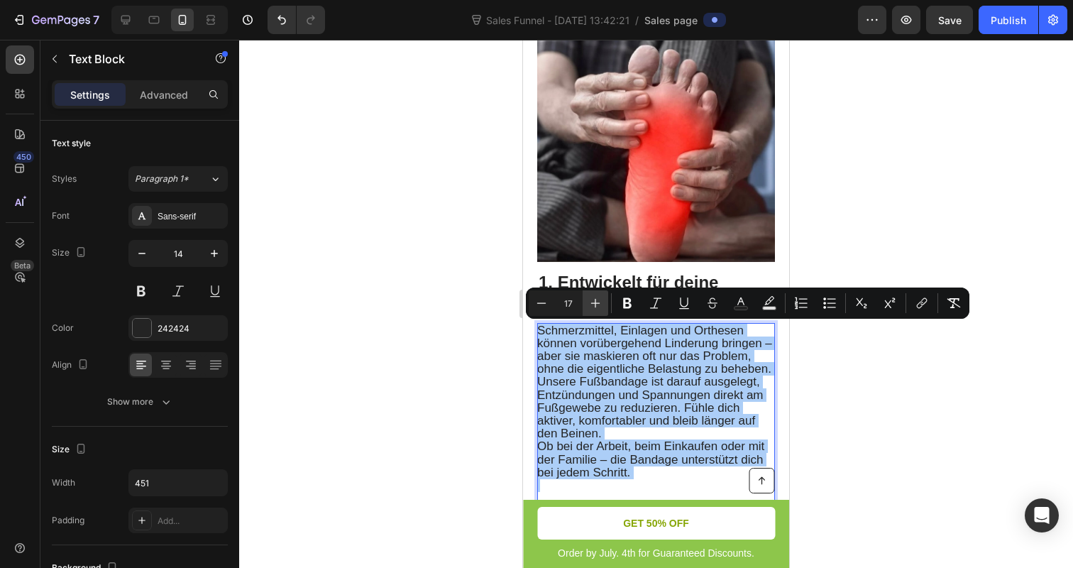
click at [590, 294] on button "Plus" at bounding box center [596, 303] width 26 height 26
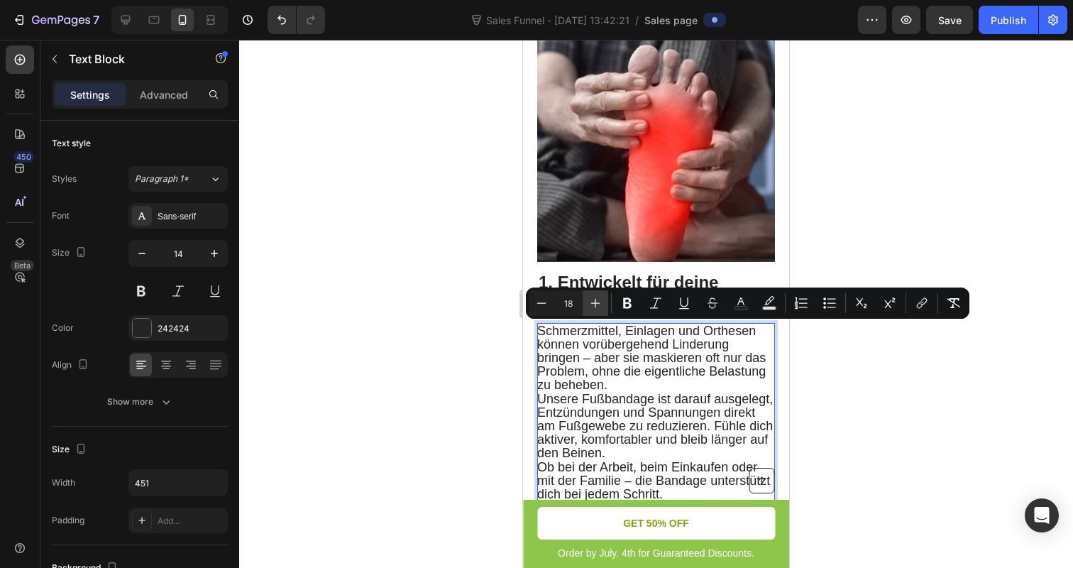
click at [590, 294] on button "Plus" at bounding box center [596, 303] width 26 height 26
type input "19"
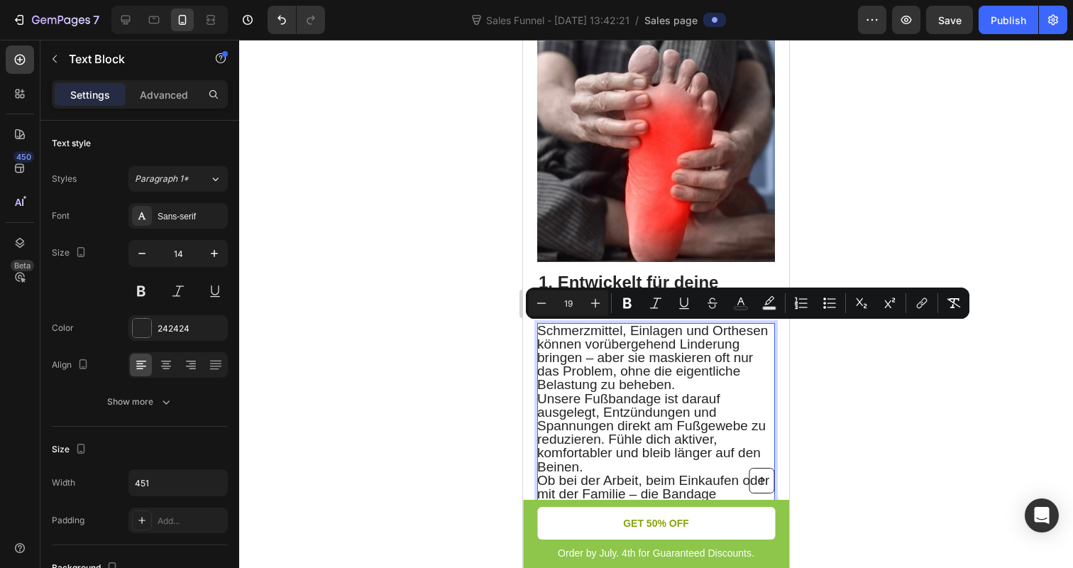
click at [569, 326] on span "Schmerzmittel, Einlagen und Orthesen können vorübergehend Linderung bringen – a…" at bounding box center [652, 358] width 231 height 70
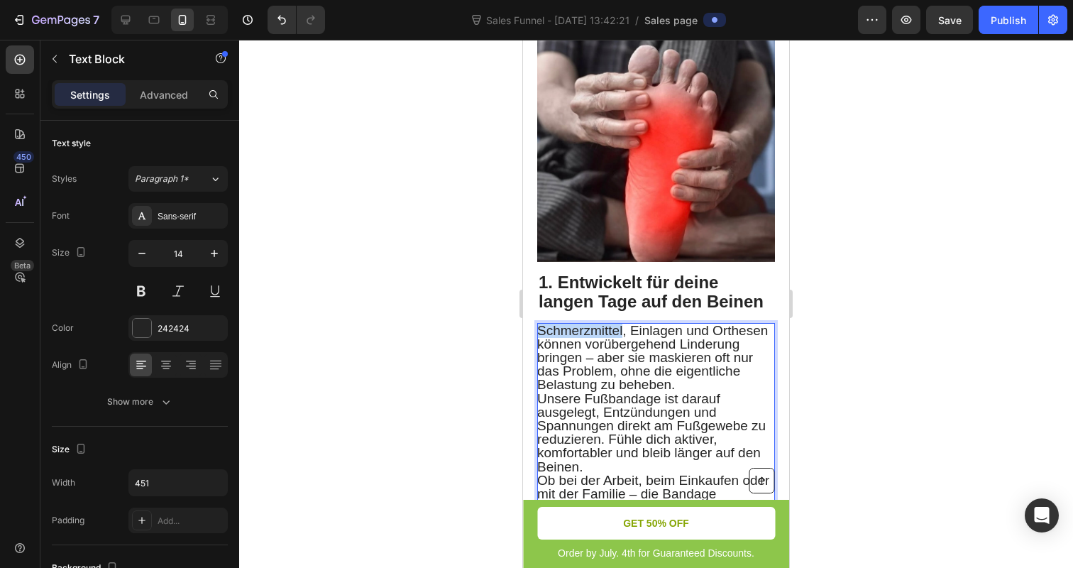
click at [569, 326] on span "Schmerzmittel, Einlagen und Orthesen können vorübergehend Linderung bringen – a…" at bounding box center [652, 358] width 231 height 70
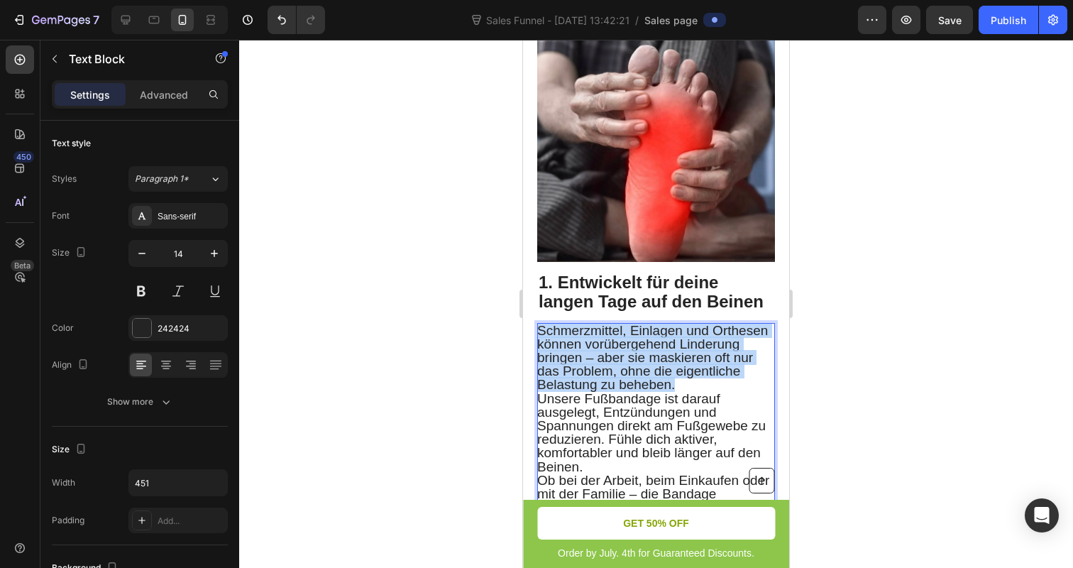
click at [569, 326] on span "Schmerzmittel, Einlagen und Orthesen können vorübergehend Linderung bringen – a…" at bounding box center [652, 358] width 231 height 70
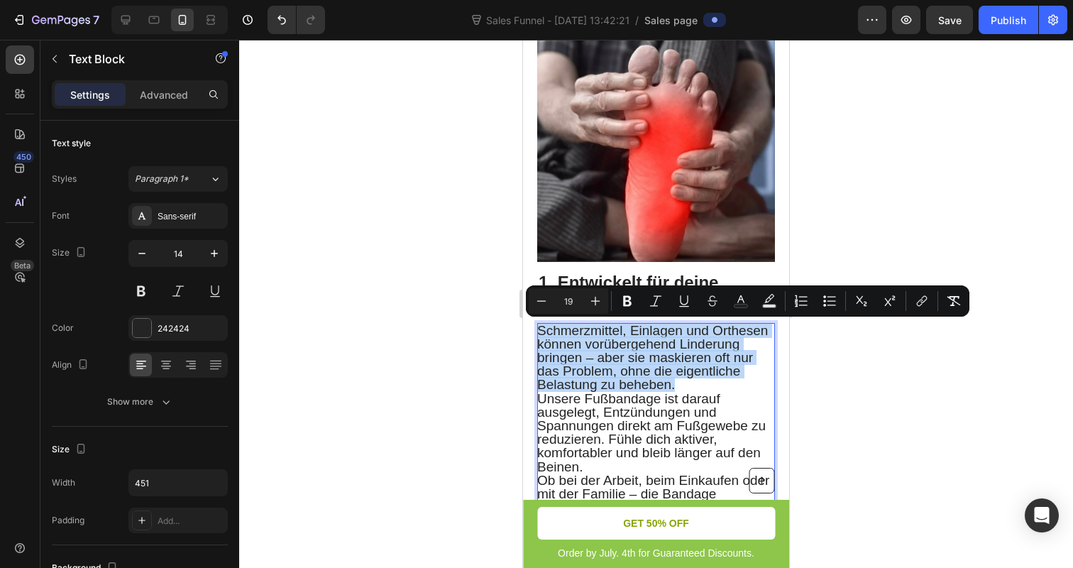
click at [569, 326] on span "Schmerzmittel, Einlagen und Orthesen können vorübergehend Linderung bringen – a…" at bounding box center [652, 358] width 231 height 70
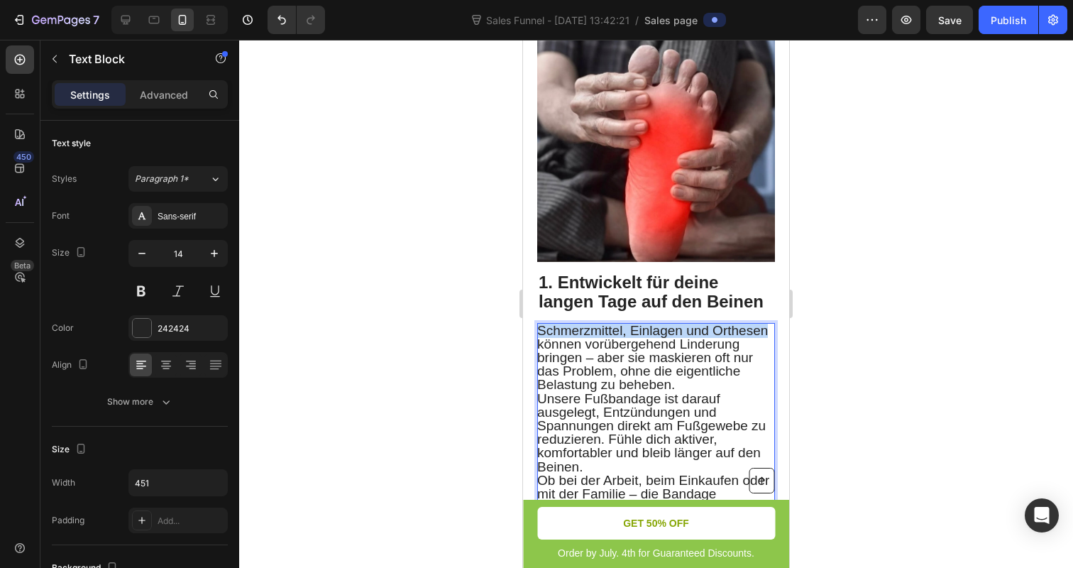
drag, startPoint x: 539, startPoint y: 328, endPoint x: 771, endPoint y: 332, distance: 231.4
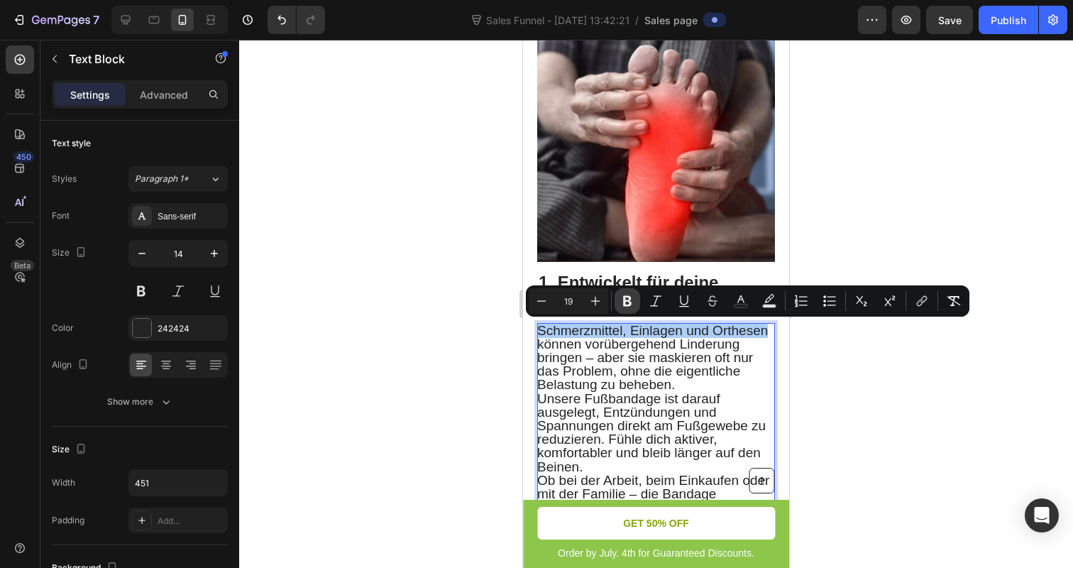
click at [624, 300] on icon "Editor contextual toolbar" at bounding box center [627, 301] width 9 height 11
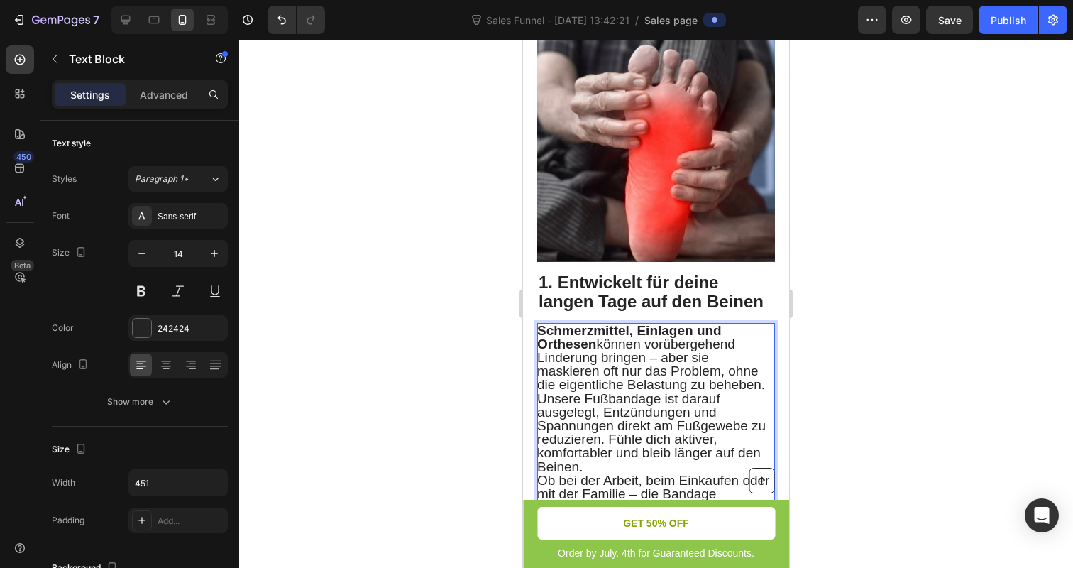
click at [490, 298] on div at bounding box center [656, 304] width 834 height 528
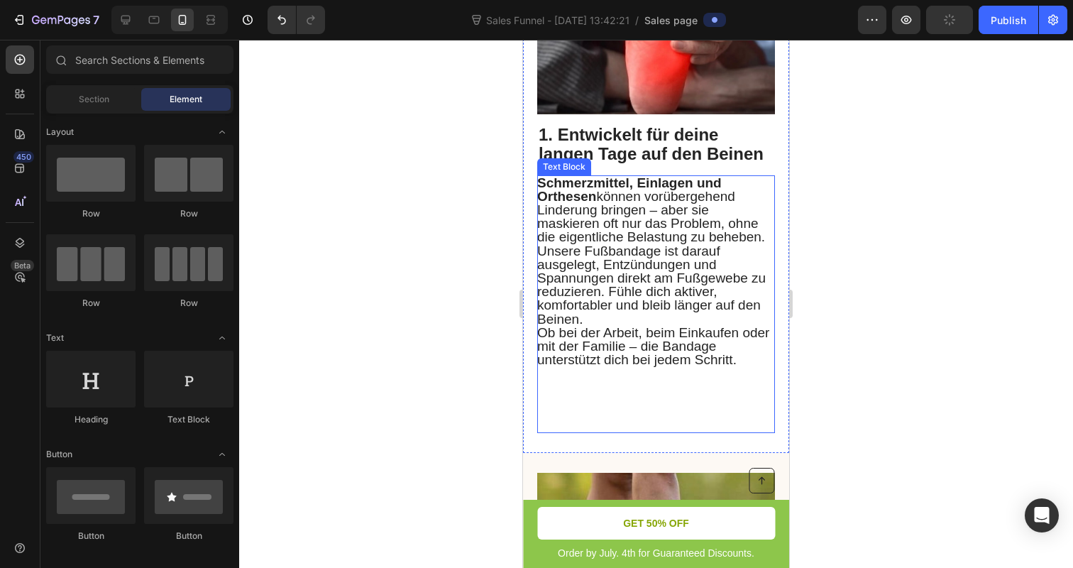
scroll to position [597, 0]
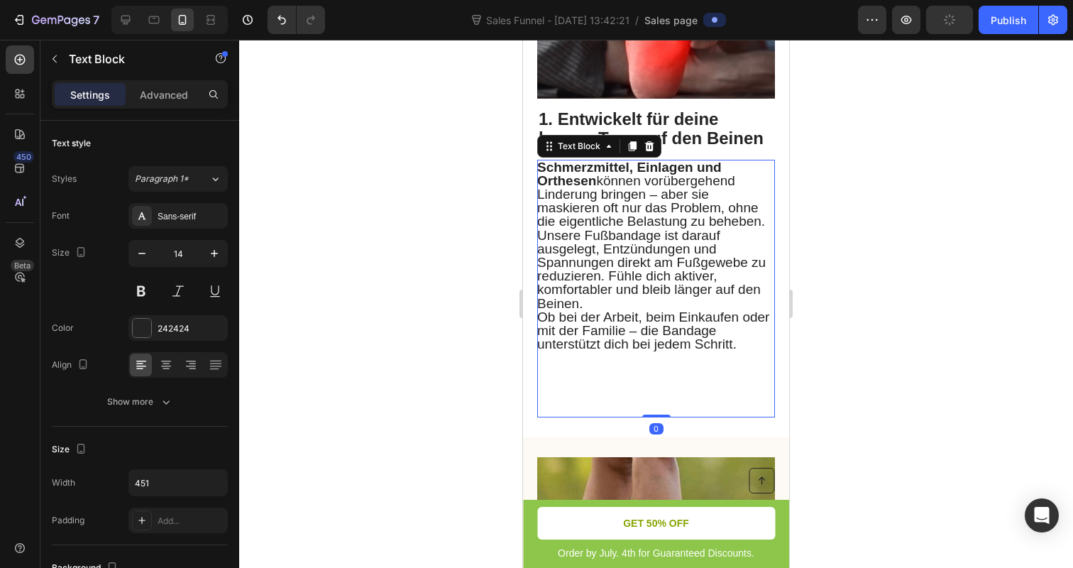
click at [606, 351] on span "Ob bei der Arbeit, beim Einkaufen oder mit der Familie – die Bandage unterstütz…" at bounding box center [653, 330] width 232 height 42
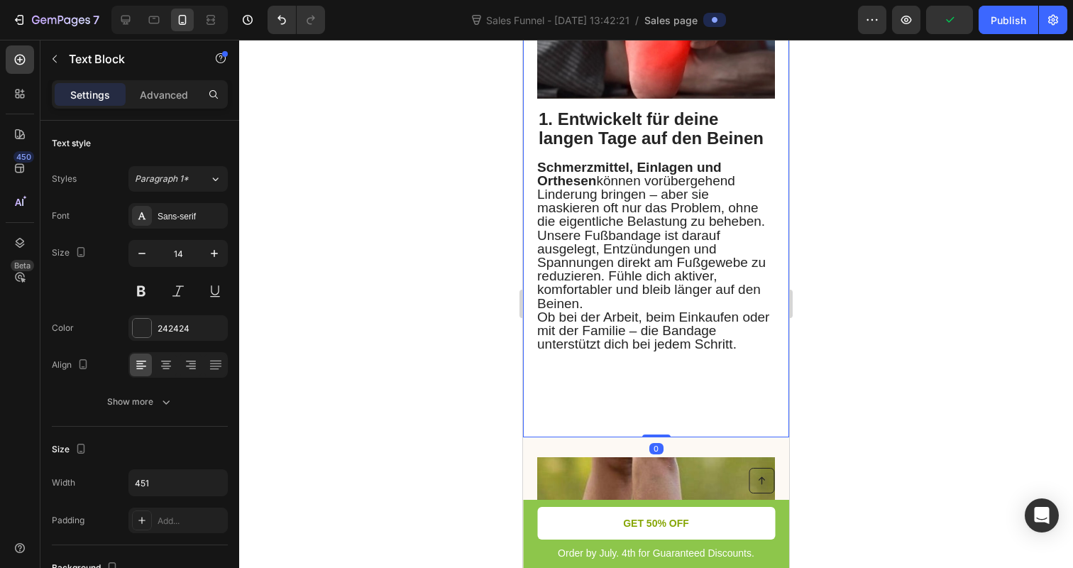
click at [659, 423] on div "Image ⁠⁠⁠⁠⁠⁠⁠ 1. Entwickelt für deine langen Tage auf den Beinen Heading Schmer…" at bounding box center [656, 138] width 266 height 599
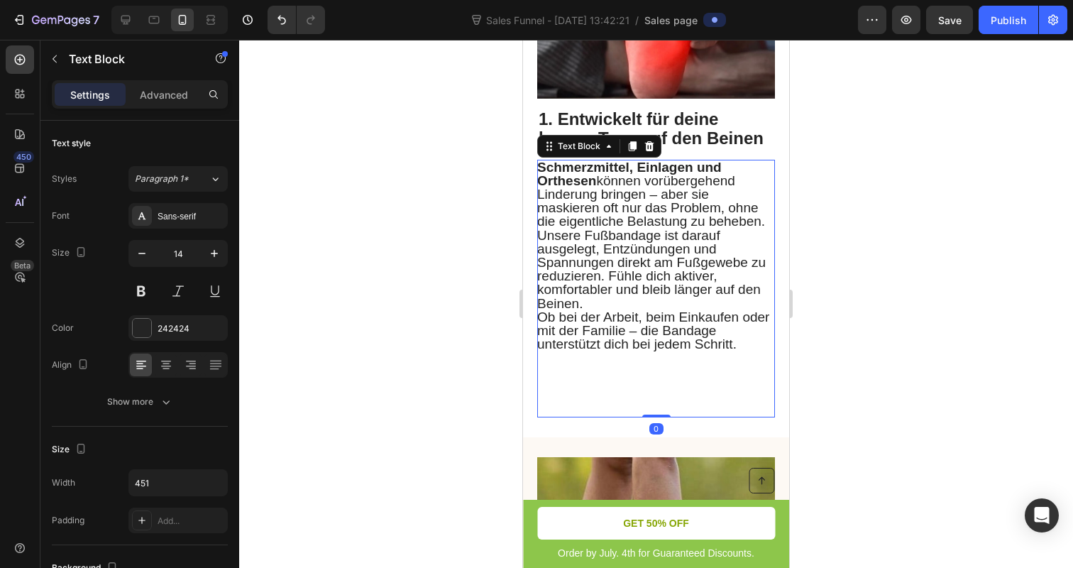
click at [659, 399] on p "Rich Text Editor. Editing area: main" at bounding box center [655, 383] width 236 height 65
click at [424, 350] on div at bounding box center [656, 304] width 834 height 528
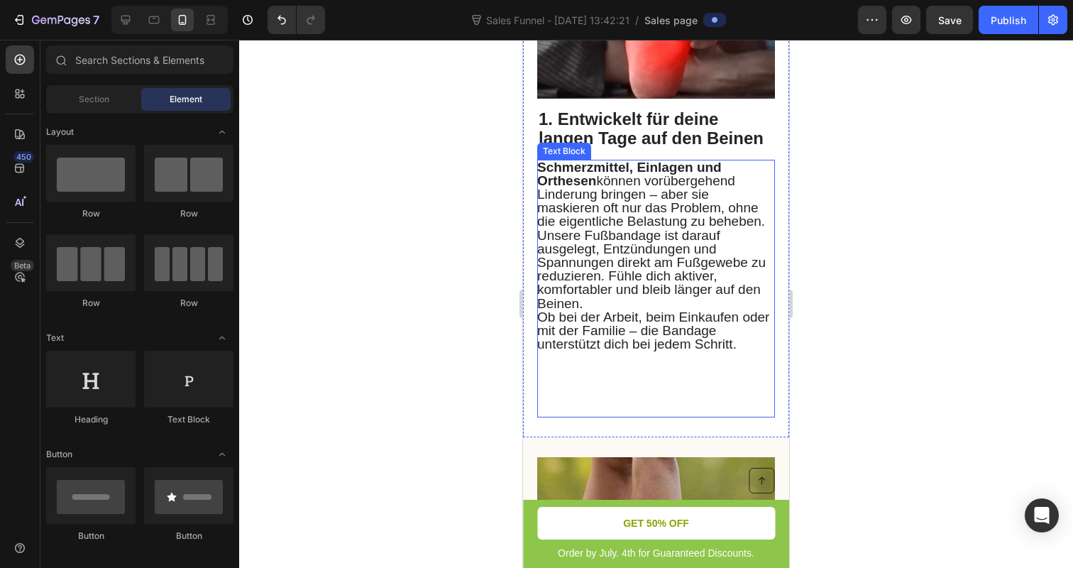
click at [590, 347] on span "Ob bei der Arbeit, beim Einkaufen oder mit der Familie – die Bandage unterstütz…" at bounding box center [653, 330] width 232 height 42
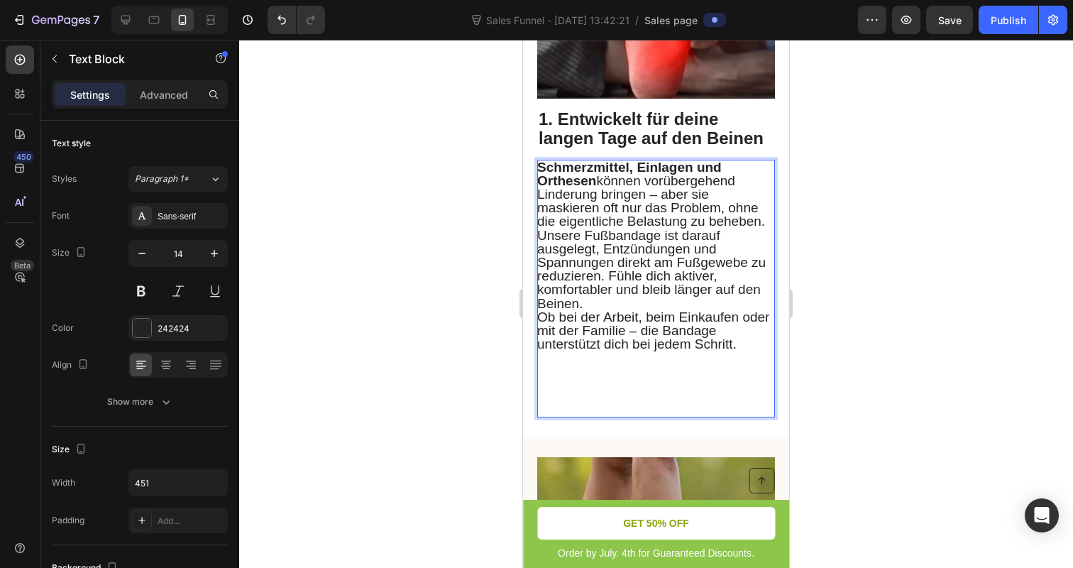
click at [590, 347] on span "Ob bei der Arbeit, beim Einkaufen oder mit der Familie – die Bandage unterstütz…" at bounding box center [653, 330] width 232 height 42
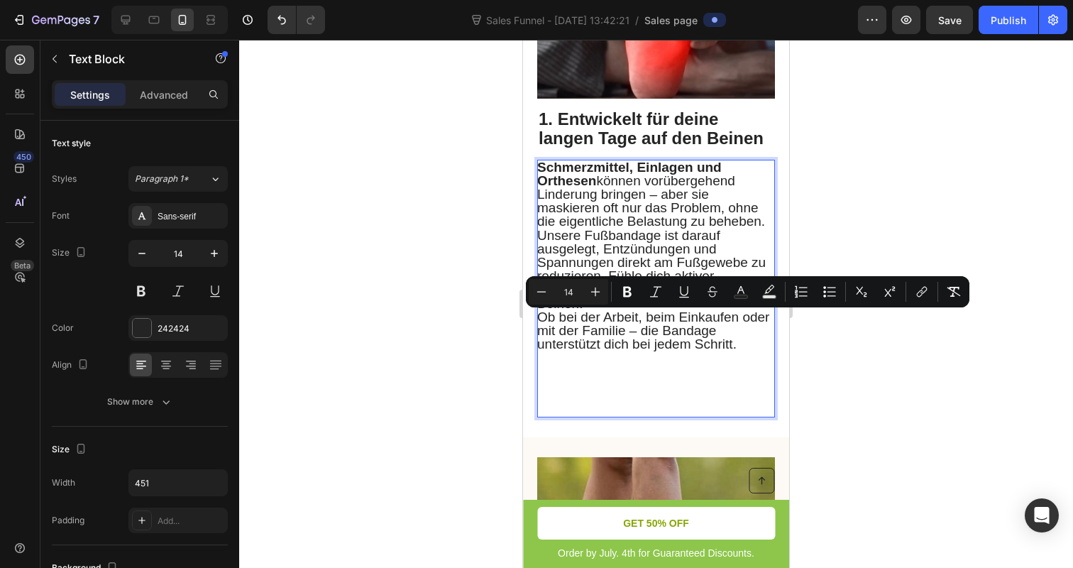
click at [600, 373] on p "Rich Text Editor. Editing area: main" at bounding box center [655, 383] width 236 height 65
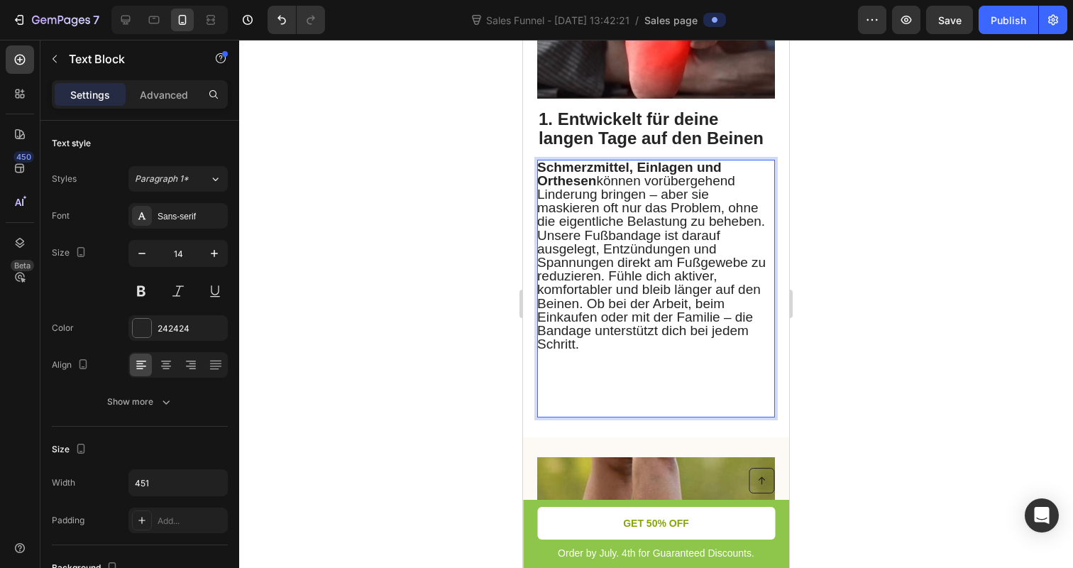
click at [605, 362] on p "Rich Text Editor. Editing area: main" at bounding box center [655, 383] width 236 height 65
click at [631, 430] on div "Image ⁠⁠⁠⁠⁠⁠⁠ 1. Entwickelt für deine langen Tage auf den Beinen Heading Schmer…" at bounding box center [656, 138] width 266 height 599
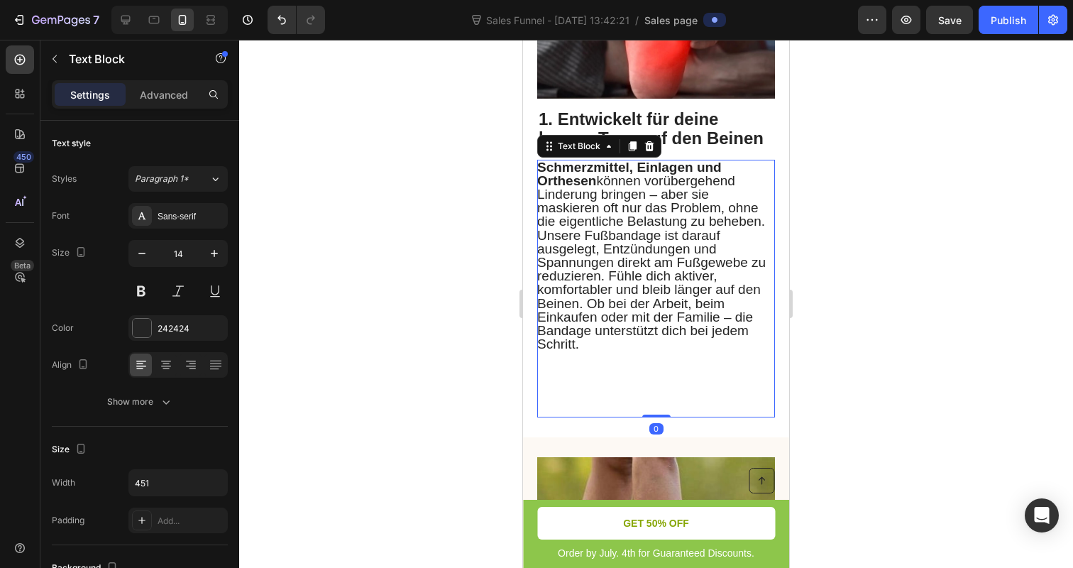
click at [647, 391] on p "⁠⁠⁠⁠⁠⁠⁠" at bounding box center [655, 383] width 236 height 65
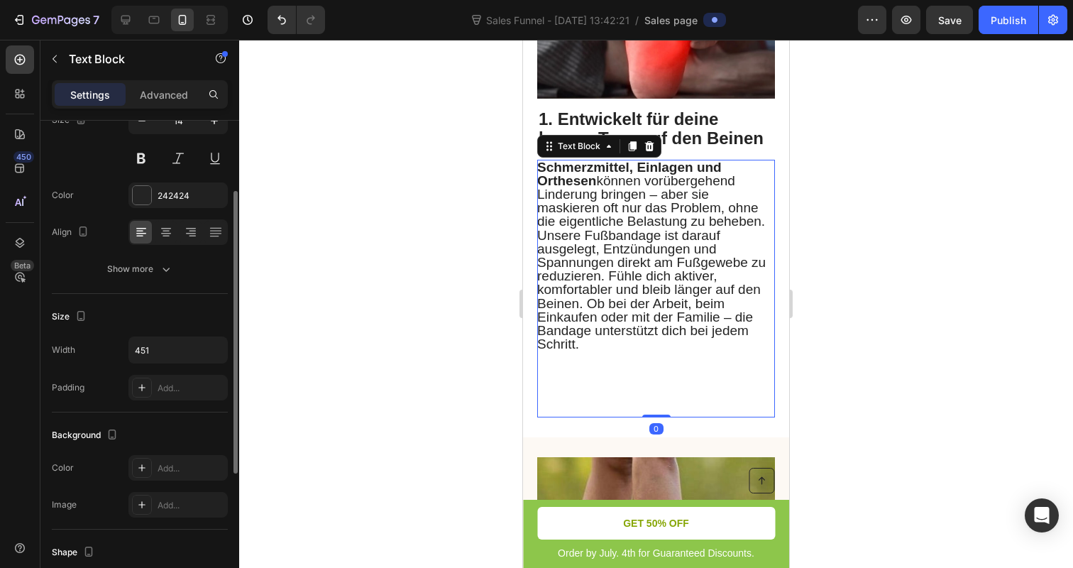
scroll to position [148, 0]
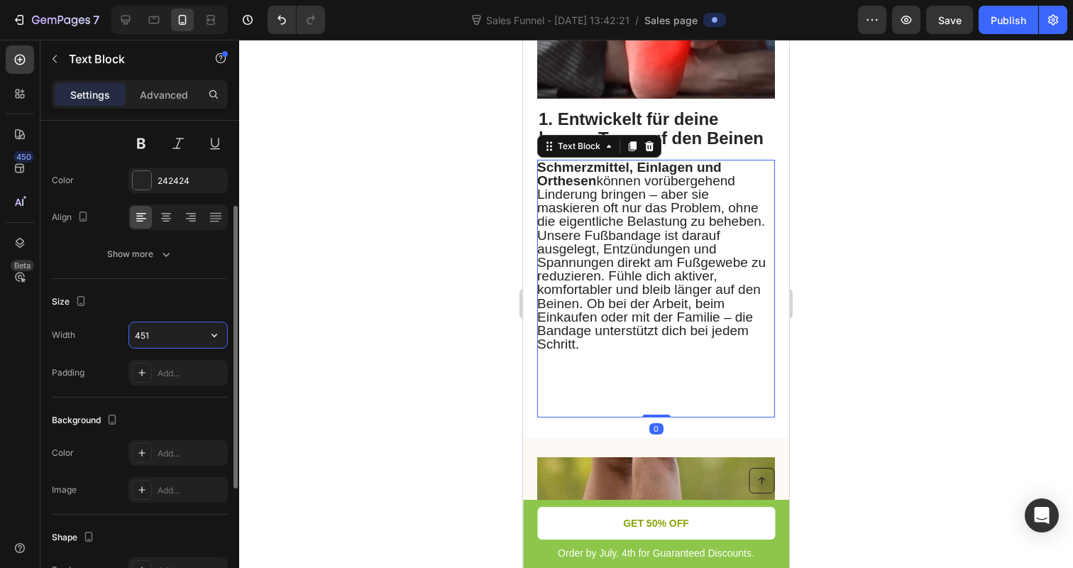
click at [162, 329] on input "451" at bounding box center [178, 335] width 98 height 26
type input "451"
click at [158, 312] on div "Size" at bounding box center [140, 301] width 176 height 23
click at [159, 333] on input "451" at bounding box center [178, 335] width 98 height 26
click at [162, 336] on input "text" at bounding box center [178, 335] width 98 height 26
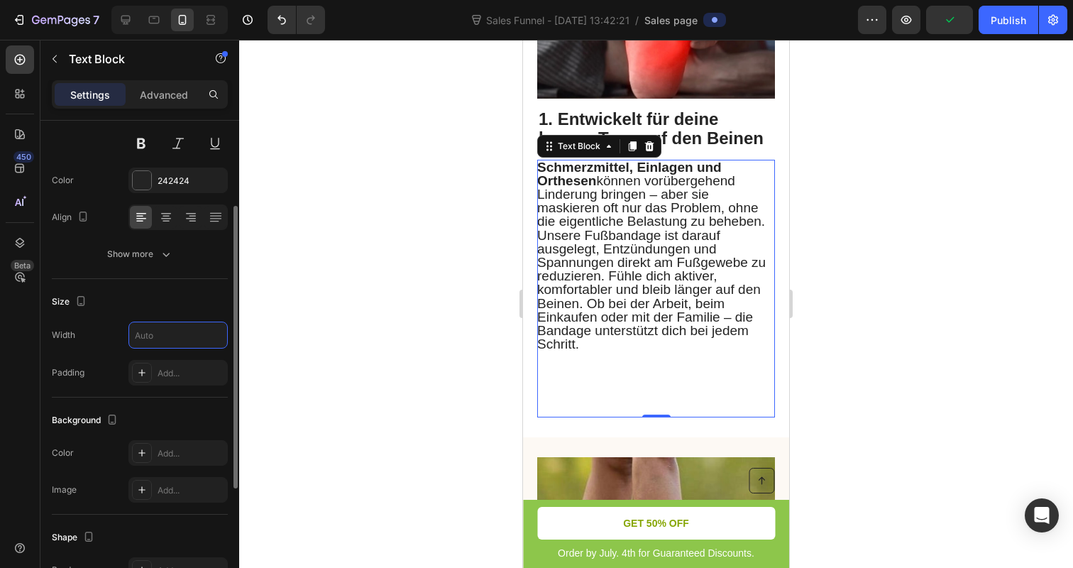
type input "451"
click at [191, 310] on div "Size" at bounding box center [140, 301] width 176 height 23
click at [193, 330] on input "451" at bounding box center [178, 335] width 98 height 26
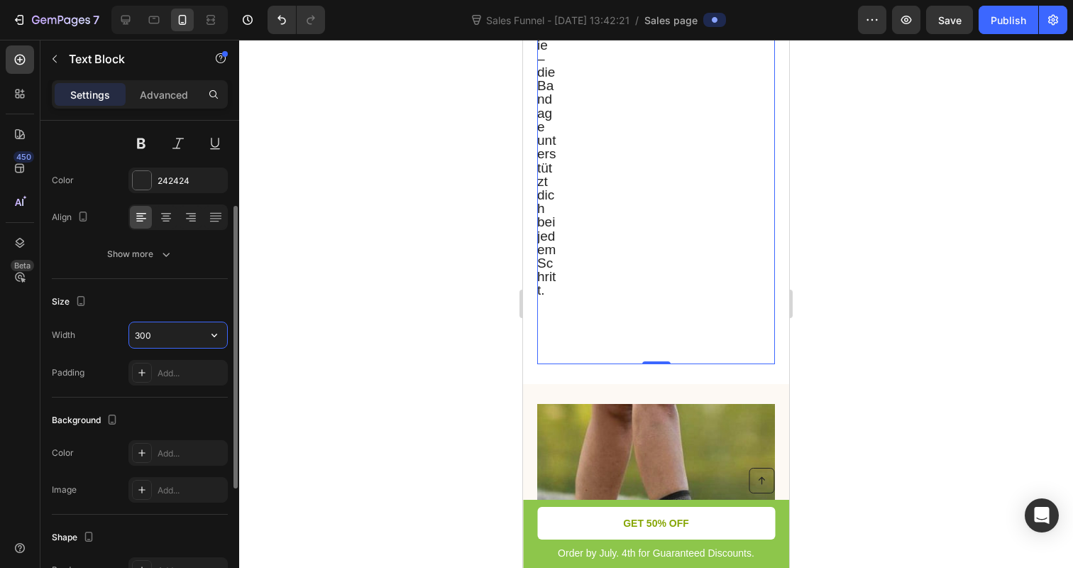
scroll to position [611, 0]
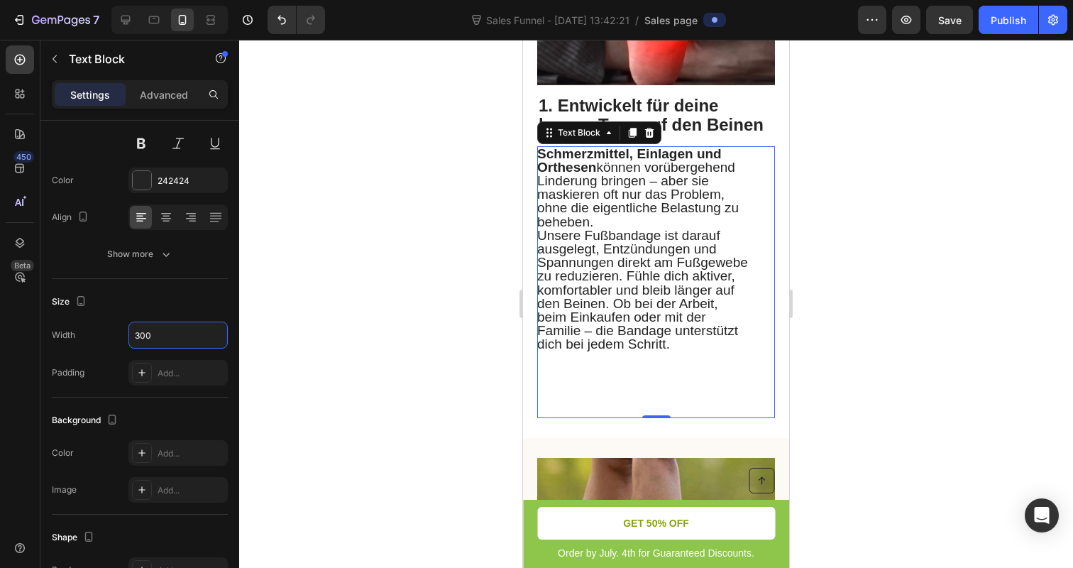
type input "300"
click at [301, 318] on div at bounding box center [656, 304] width 834 height 528
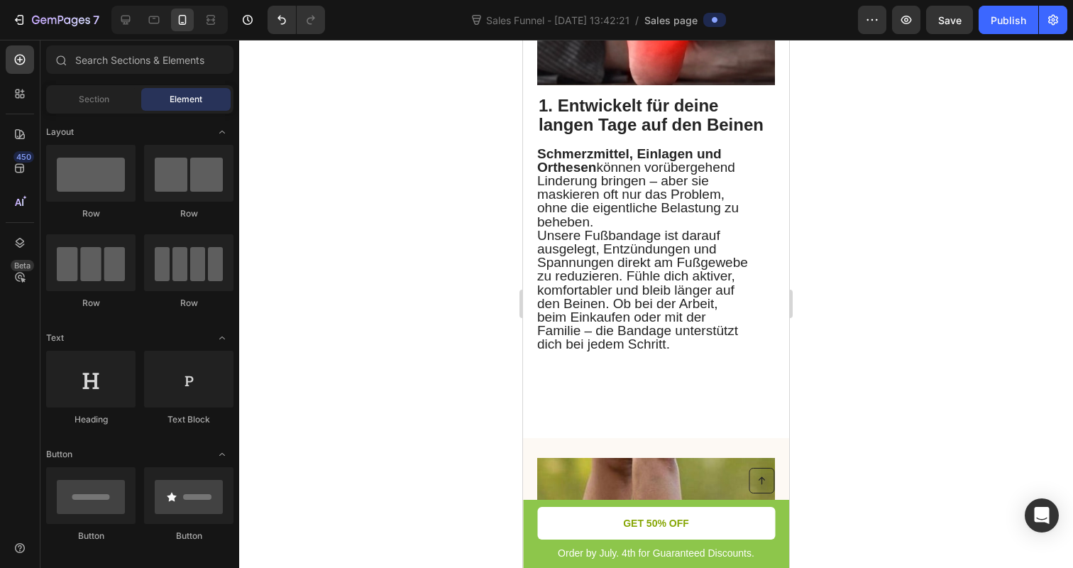
click at [549, 229] on span "Unsere Fußbandage ist darauf ausgelegt, Entzündungen und Spannungen direkt am F…" at bounding box center [642, 290] width 211 height 124
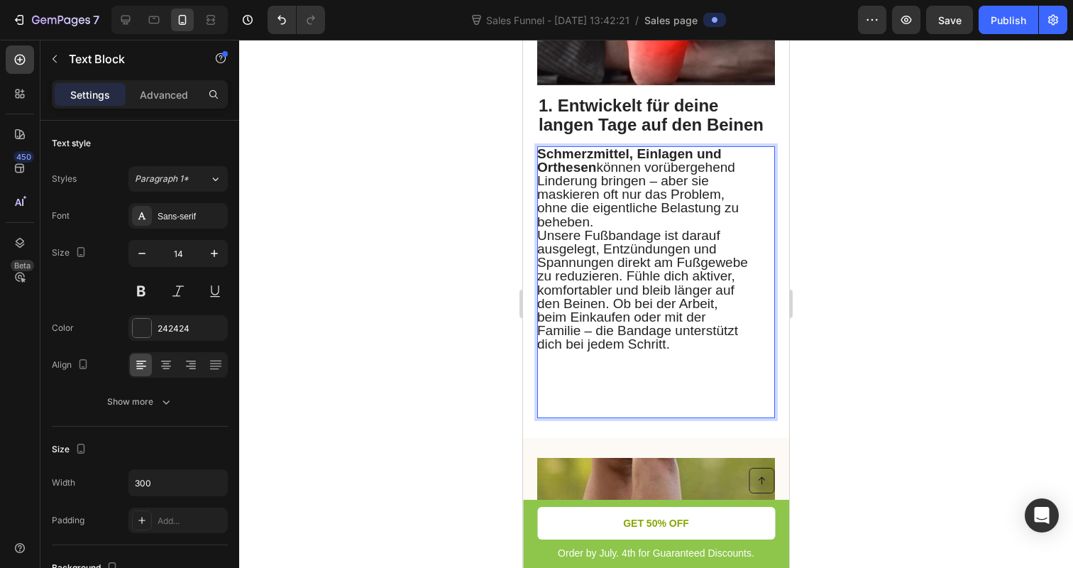
click at [539, 236] on span "Unsere Fußbandage ist darauf ausgelegt, Entzündungen und Spannungen direkt am F…" at bounding box center [642, 290] width 211 height 124
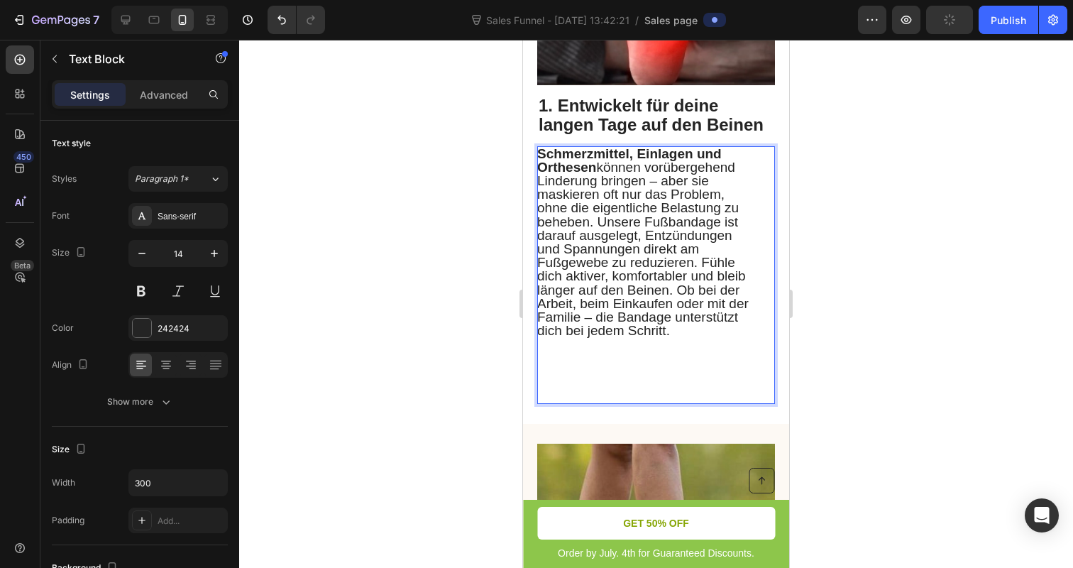
click at [608, 392] on p "Rich Text Editor. Editing area: main" at bounding box center [642, 370] width 211 height 65
click at [420, 347] on div at bounding box center [656, 304] width 834 height 528
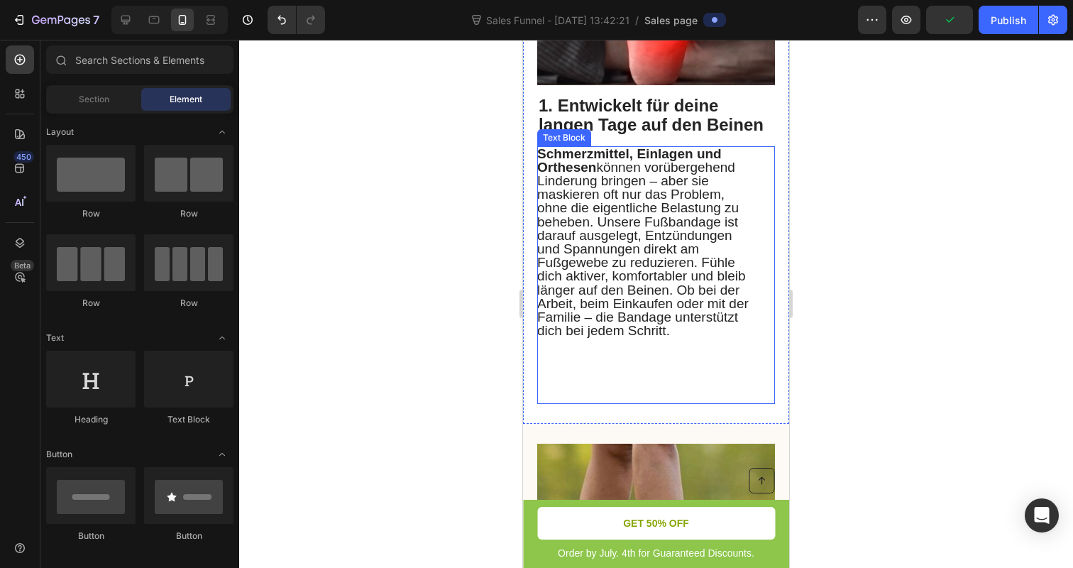
click at [688, 386] on p "⁠⁠⁠⁠⁠⁠⁠" at bounding box center [642, 370] width 211 height 65
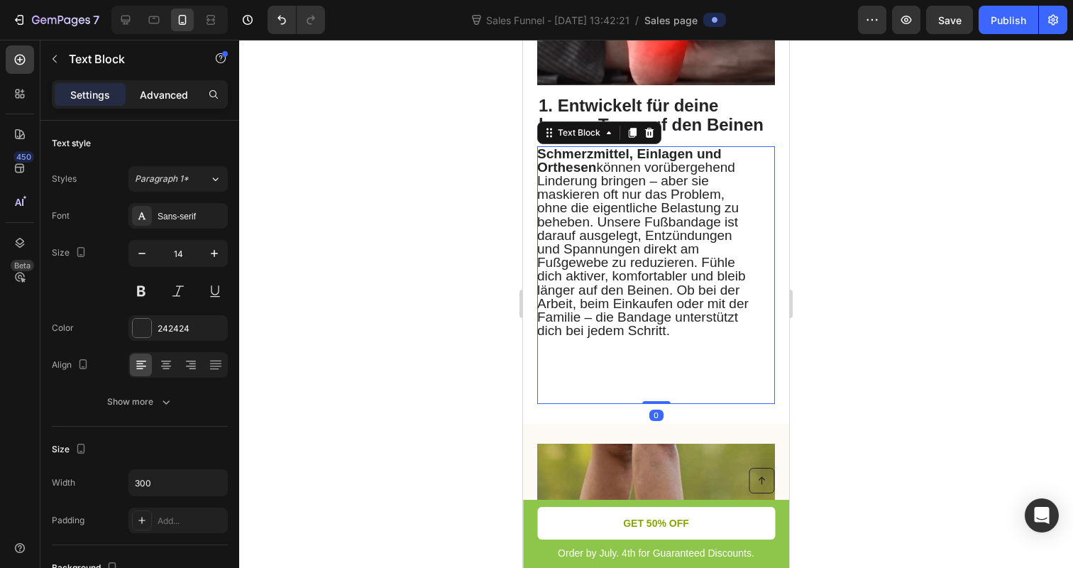
click at [157, 94] on p "Advanced" at bounding box center [164, 94] width 48 height 15
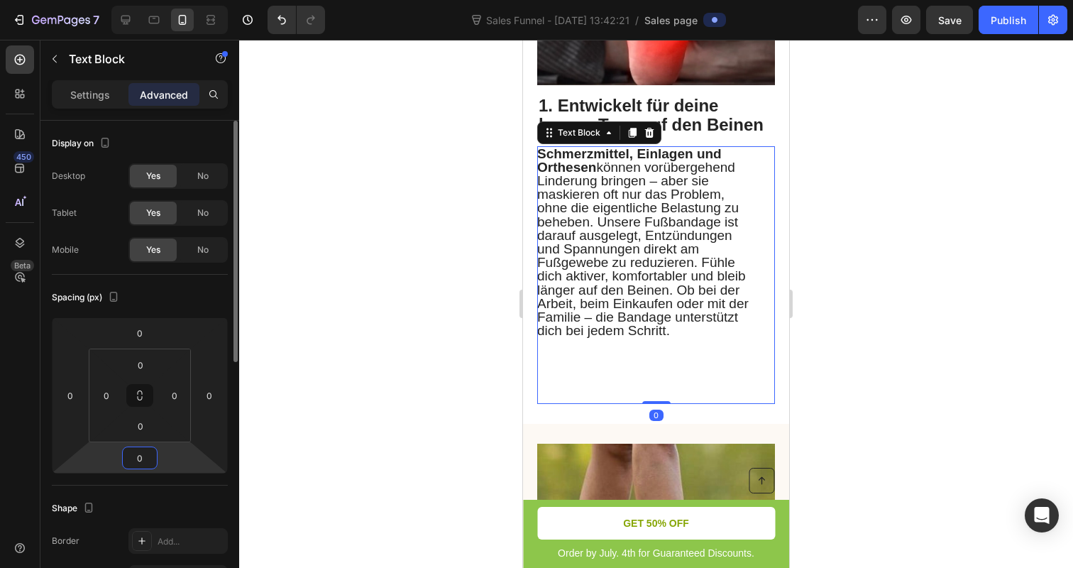
click at [153, 462] on input "0" at bounding box center [140, 457] width 28 height 21
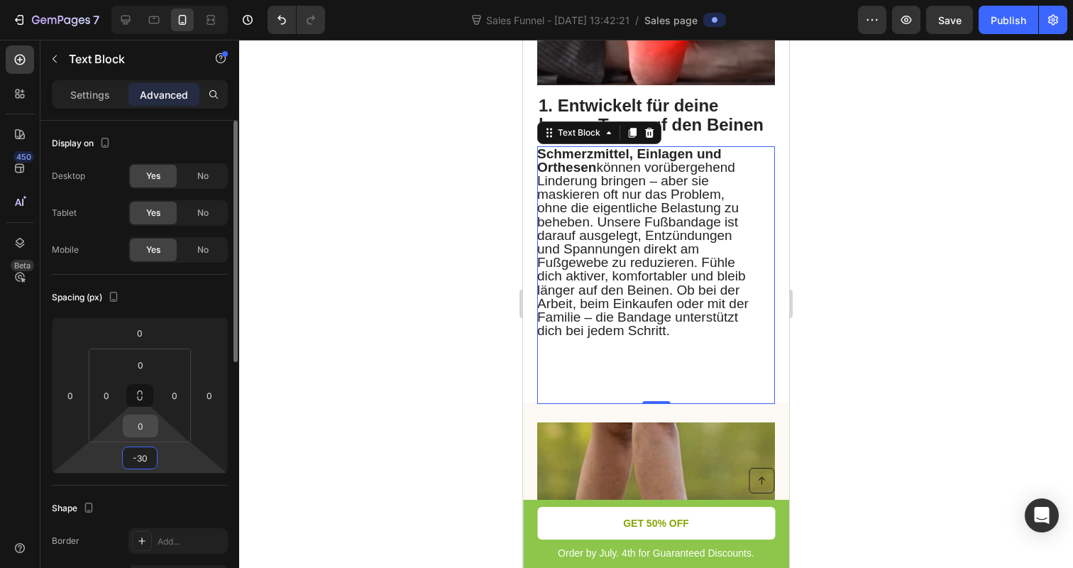
type input "-30"
click at [141, 427] on input "0" at bounding box center [140, 425] width 28 height 21
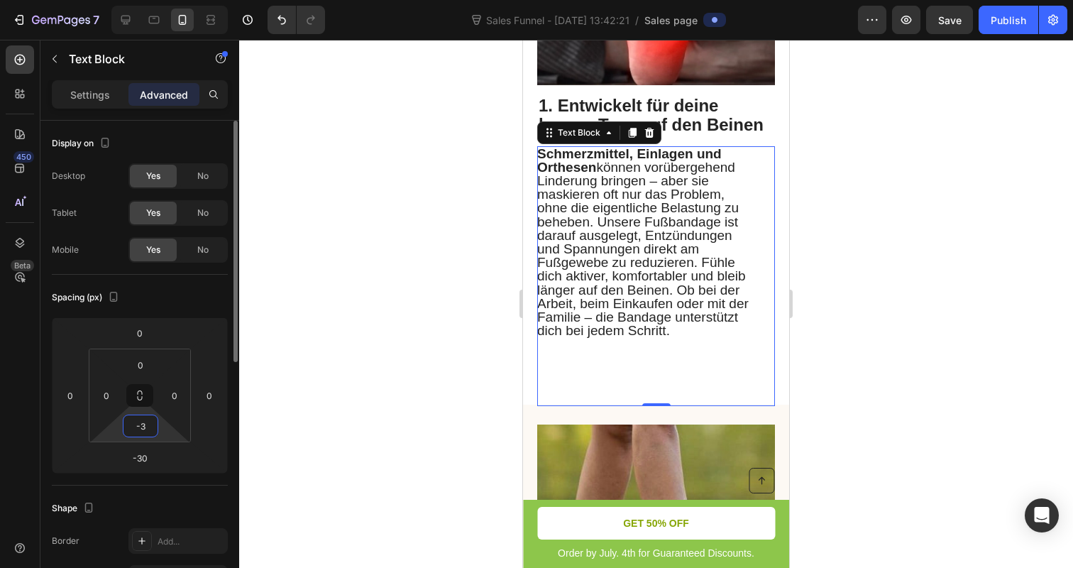
type input "-"
click at [145, 431] on input at bounding box center [140, 425] width 28 height 21
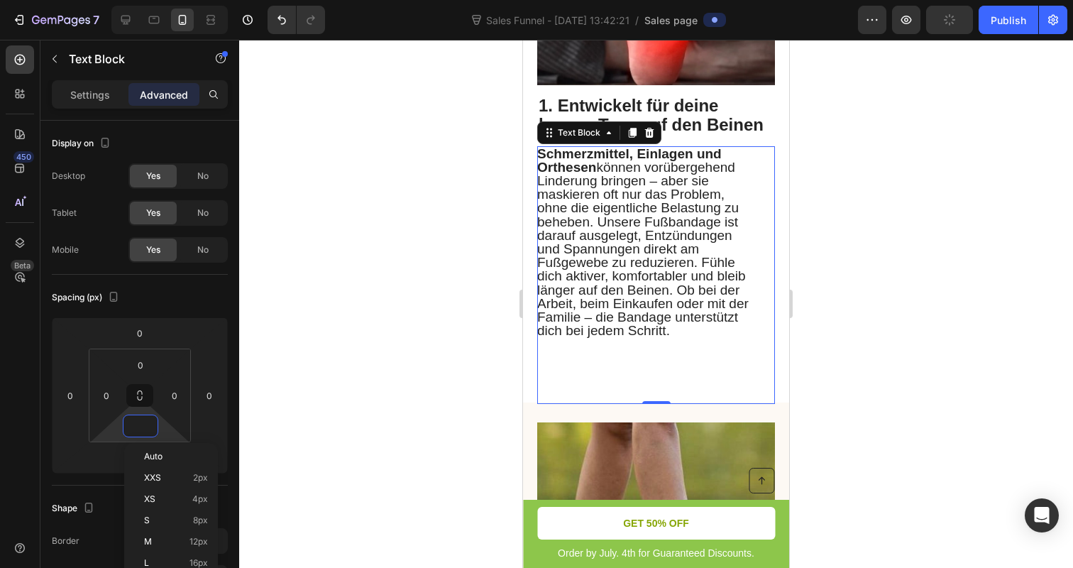
type input "0"
click at [311, 435] on div at bounding box center [656, 304] width 834 height 528
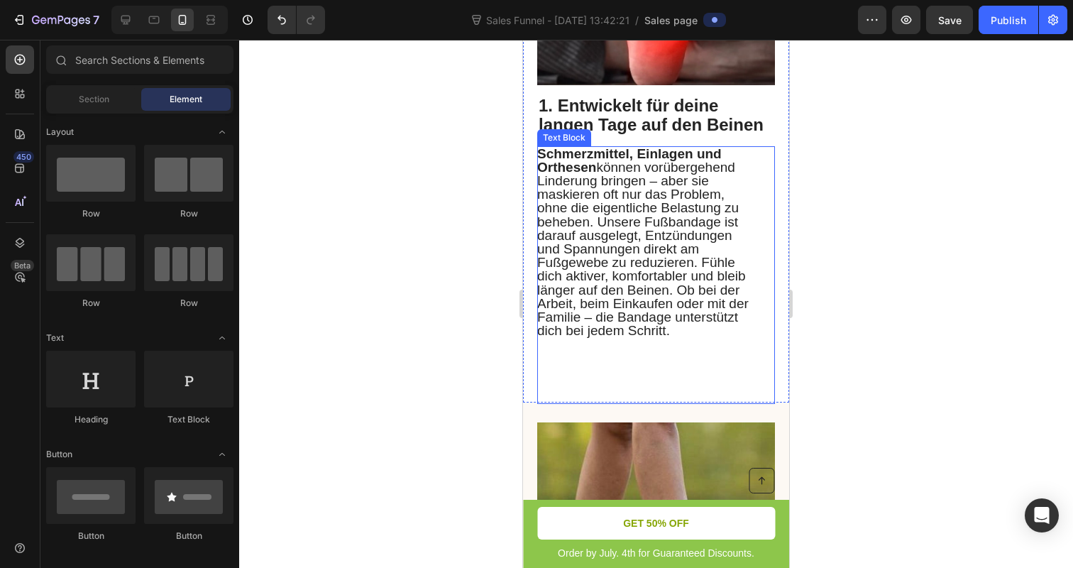
click at [684, 243] on span "Schmerzmittel, Einlagen und Orthesen können vorübergehend Linderung bringen – a…" at bounding box center [642, 242] width 211 height 192
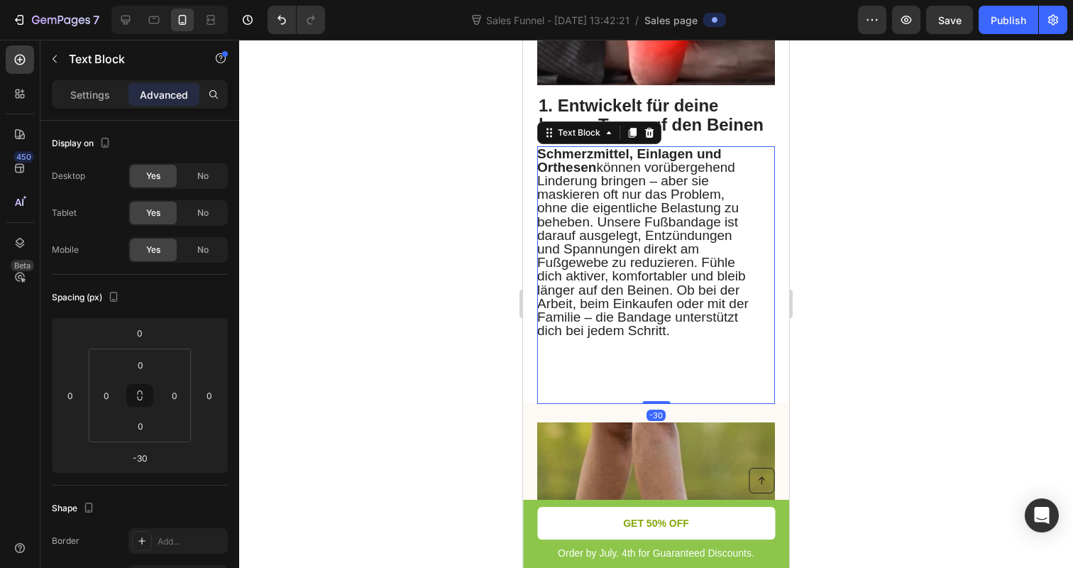
click at [410, 302] on div at bounding box center [656, 304] width 834 height 528
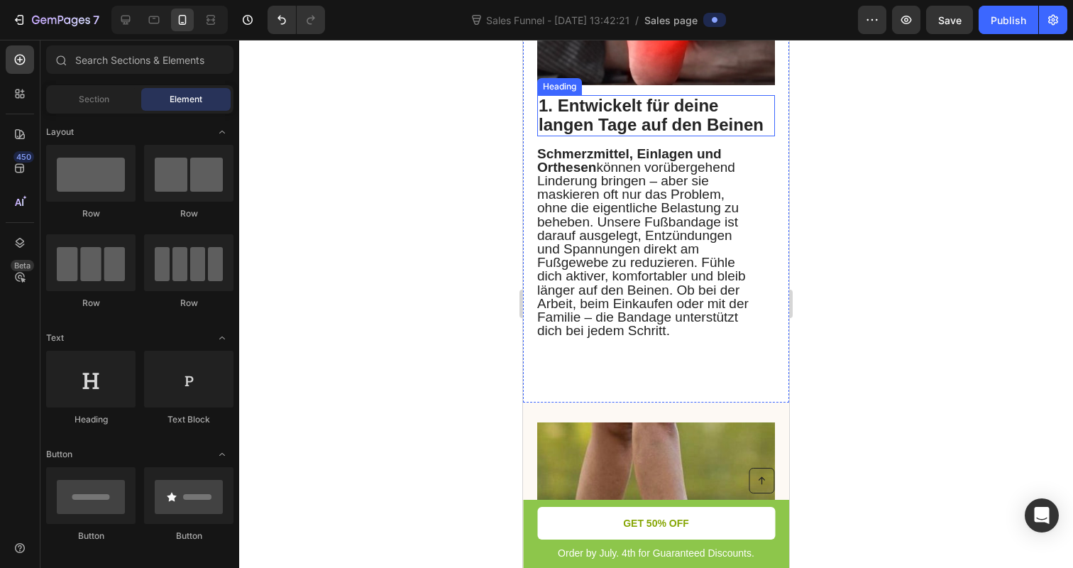
click at [658, 118] on span "1. Entwickelt für deine langen Tage auf den Beinen" at bounding box center [651, 115] width 225 height 38
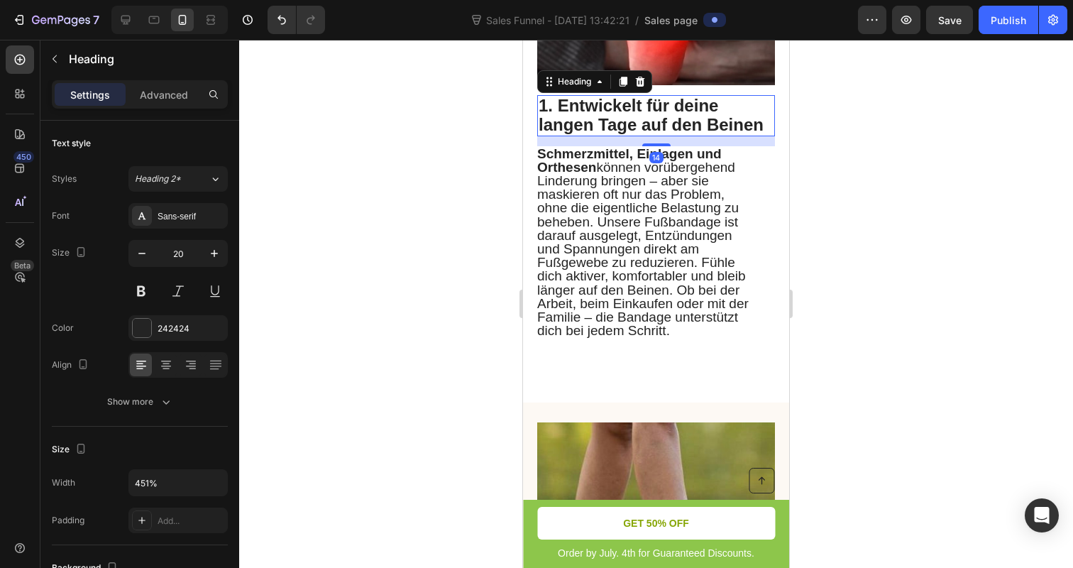
click at [465, 142] on div at bounding box center [656, 304] width 834 height 528
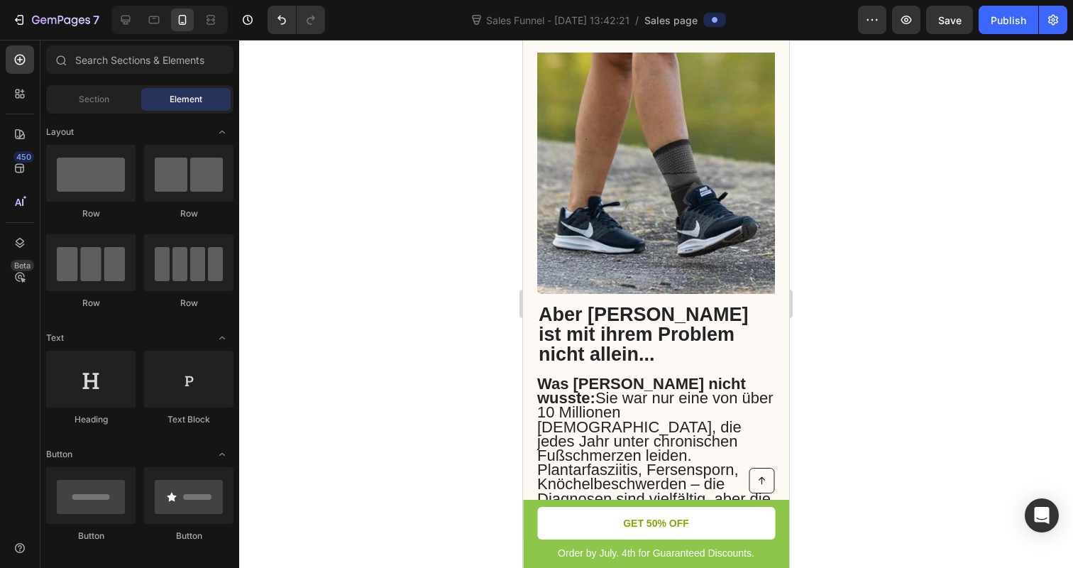
scroll to position [1056, 0]
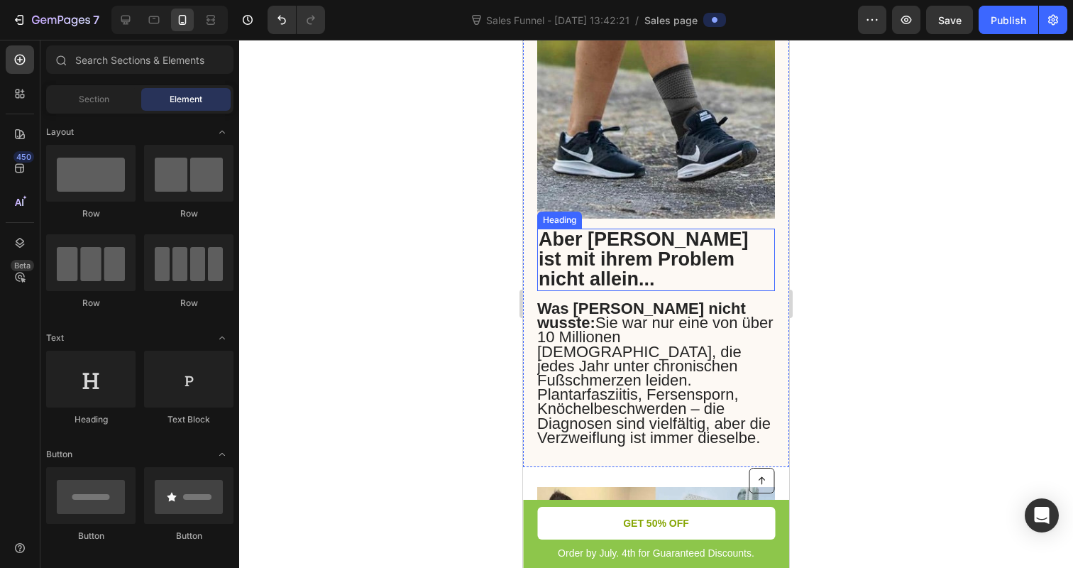
click at [617, 255] on span "Aber Sarah ist mit ihrem Problem nicht allein..." at bounding box center [644, 258] width 210 height 61
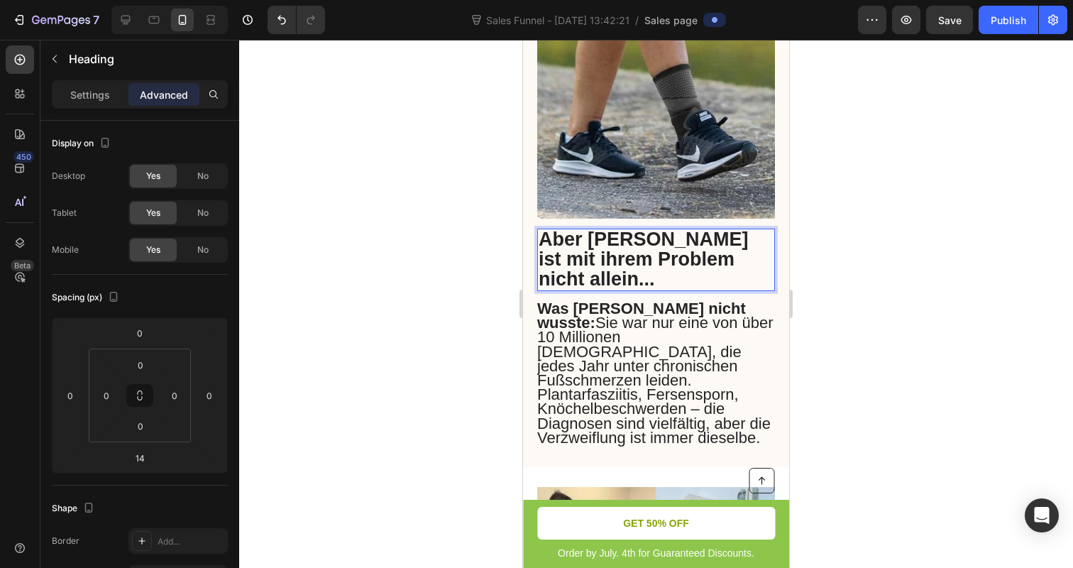
click at [617, 255] on span "Aber Sarah ist mit ihrem Problem nicht allein..." at bounding box center [644, 258] width 210 height 61
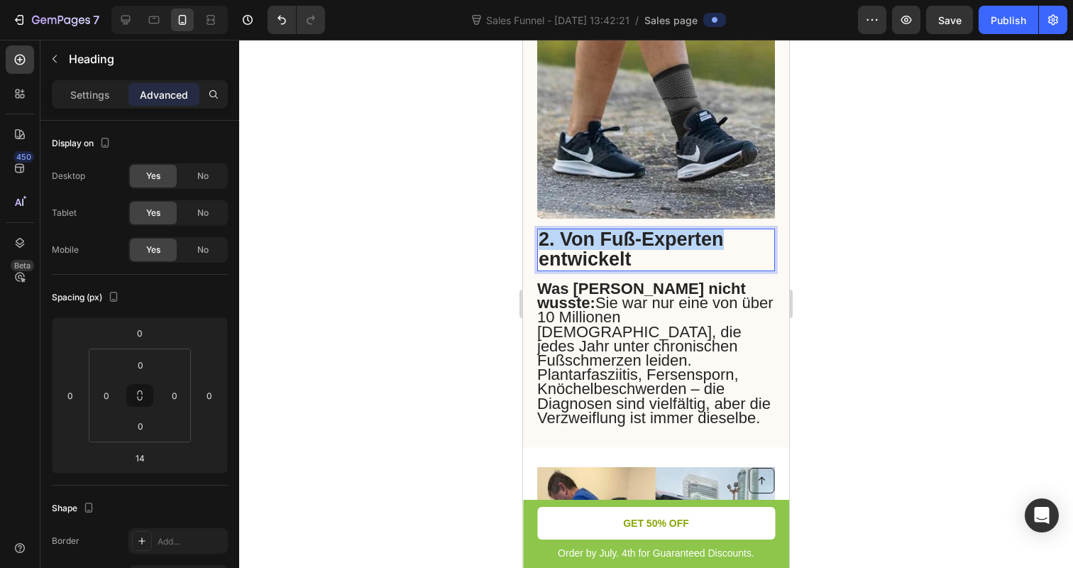
drag, startPoint x: 597, startPoint y: 237, endPoint x: 744, endPoint y: 241, distance: 146.9
click at [744, 241] on p "2. Von Fuß-Experten entwickelt" at bounding box center [656, 250] width 235 height 40
drag, startPoint x: 730, startPoint y: 244, endPoint x: 601, endPoint y: 246, distance: 129.2
click at [601, 246] on p "2. Von Fuß-Experten entwickelt" at bounding box center [656, 250] width 235 height 40
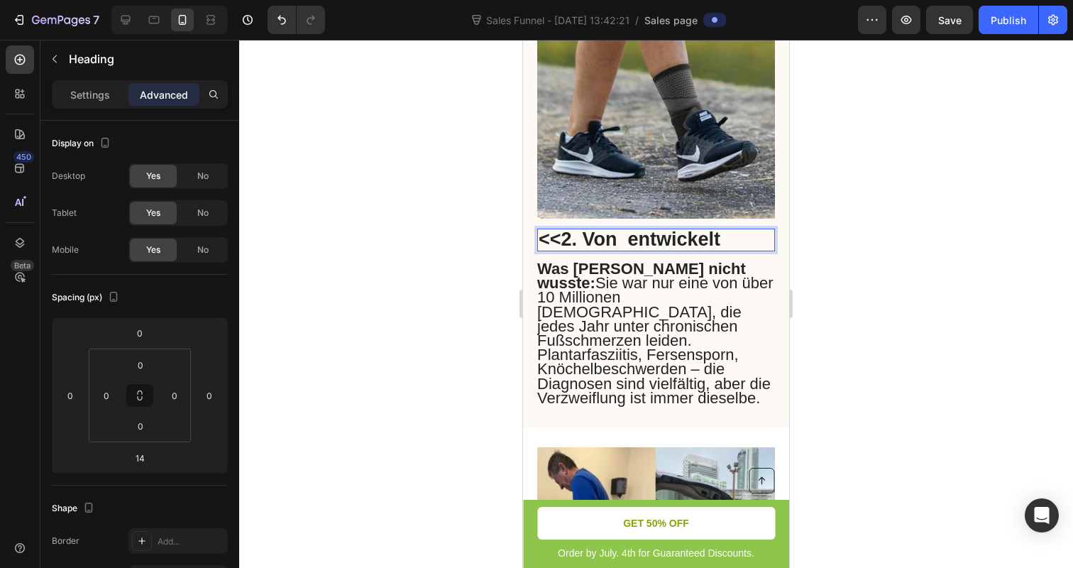
click at [569, 246] on span "<<2. Von entwickelt" at bounding box center [630, 238] width 182 height 21
click at [561, 245] on span "<<2. Von entwickelt" at bounding box center [630, 238] width 182 height 21
click at [561, 243] on span "2. Von entwickelt" at bounding box center [619, 238] width 160 height 21
click at [602, 244] on span "2. Von entwickelt" at bounding box center [619, 238] width 160 height 21
click at [575, 239] on span "odo2. Von Pentwickelt" at bounding box center [642, 238] width 207 height 21
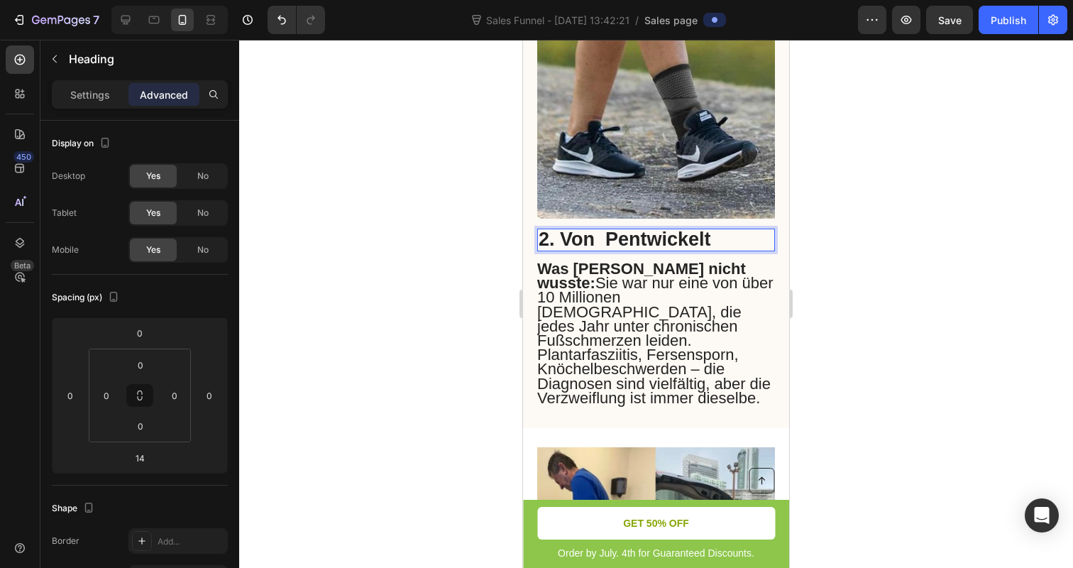
click at [608, 246] on span "2. Von Pentwickelt" at bounding box center [625, 238] width 172 height 21
click at [619, 243] on span "2. Von Pentwickelt" at bounding box center [625, 238] width 172 height 21
click at [599, 245] on span "2. Von entwickelt" at bounding box center [616, 238] width 154 height 21
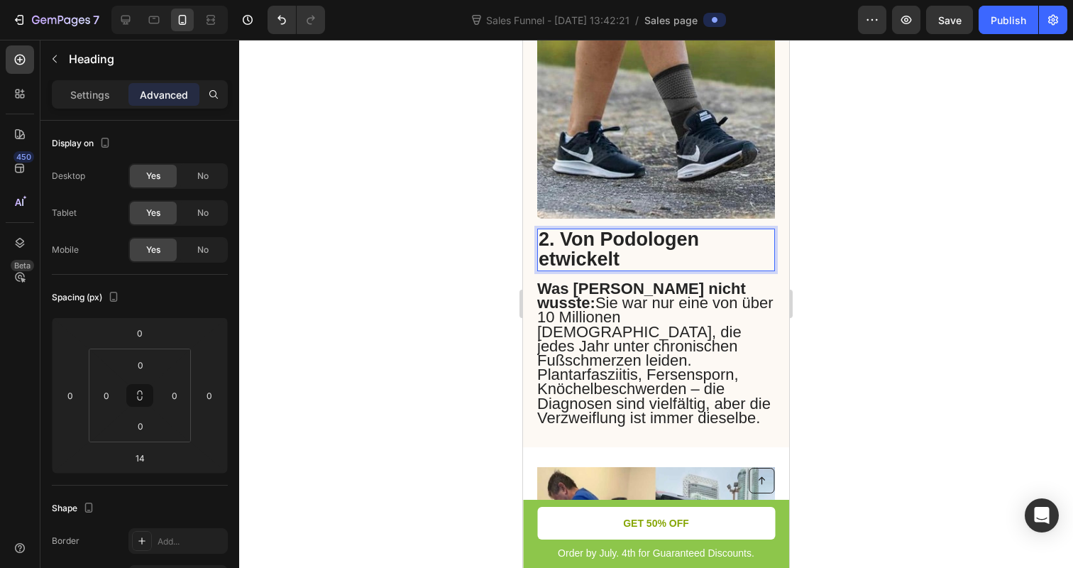
click at [553, 268] on span "2. Von Podologen etwickelt" at bounding box center [619, 248] width 160 height 41
click at [548, 268] on span "2. Von Podologen etwickelt" at bounding box center [619, 248] width 160 height 41
click at [426, 295] on div at bounding box center [656, 304] width 834 height 528
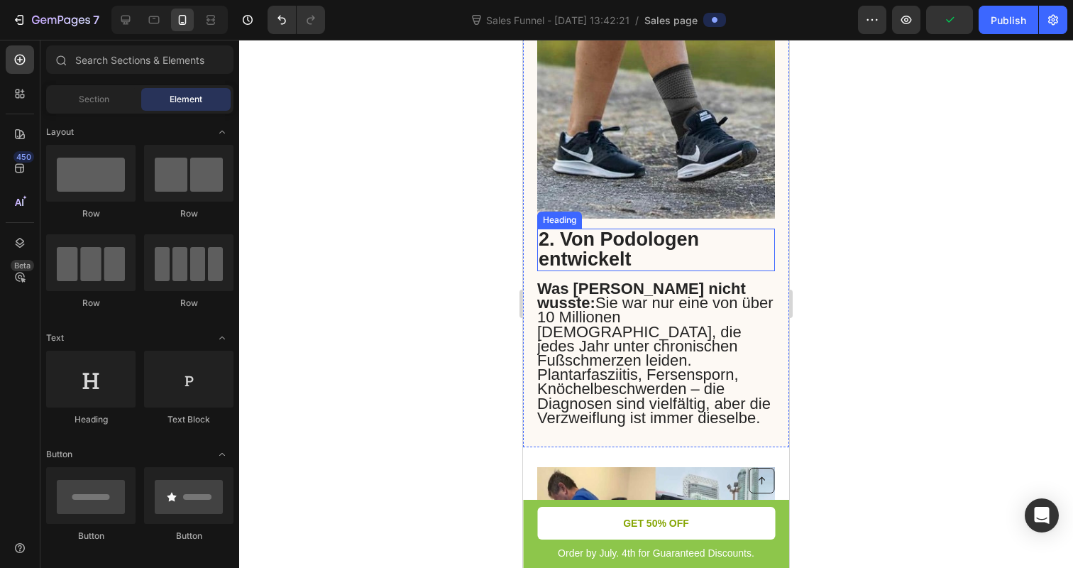
click at [624, 256] on span "2. Von Podologen entwickelt" at bounding box center [619, 248] width 160 height 41
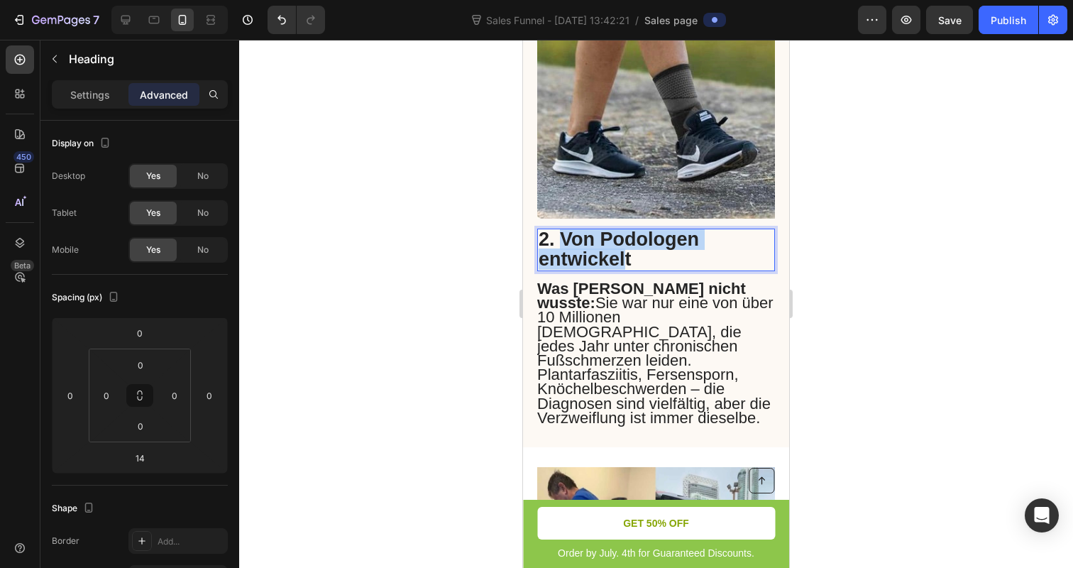
drag, startPoint x: 561, startPoint y: 242, endPoint x: 627, endPoint y: 259, distance: 67.5
click at [627, 259] on span "2. Von Podologen entwickelt" at bounding box center [619, 248] width 160 height 41
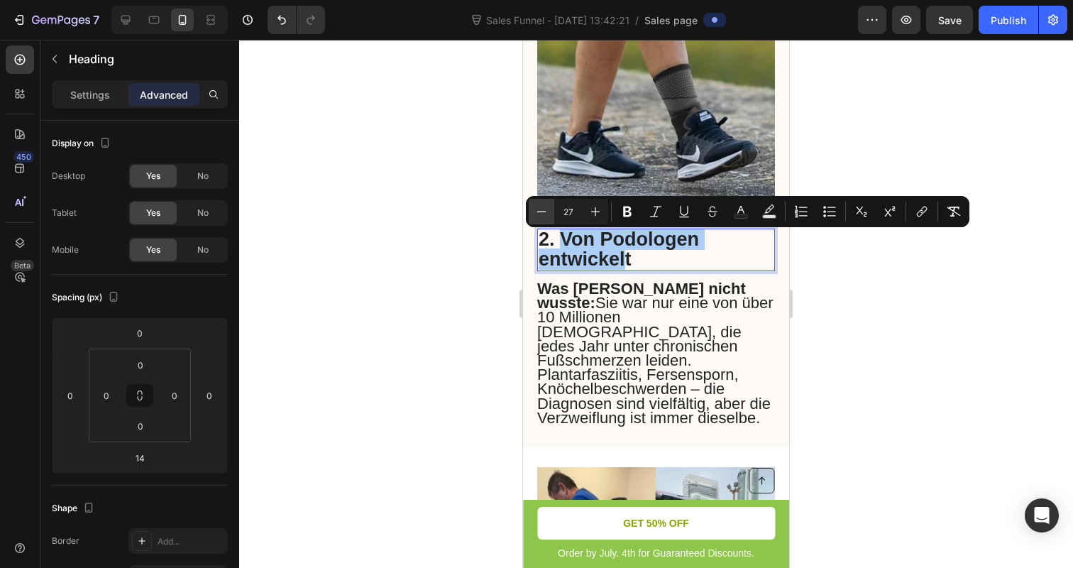
click at [536, 213] on icon "Editor contextual toolbar" at bounding box center [541, 211] width 14 height 14
type input "24"
click at [478, 258] on div at bounding box center [656, 304] width 834 height 528
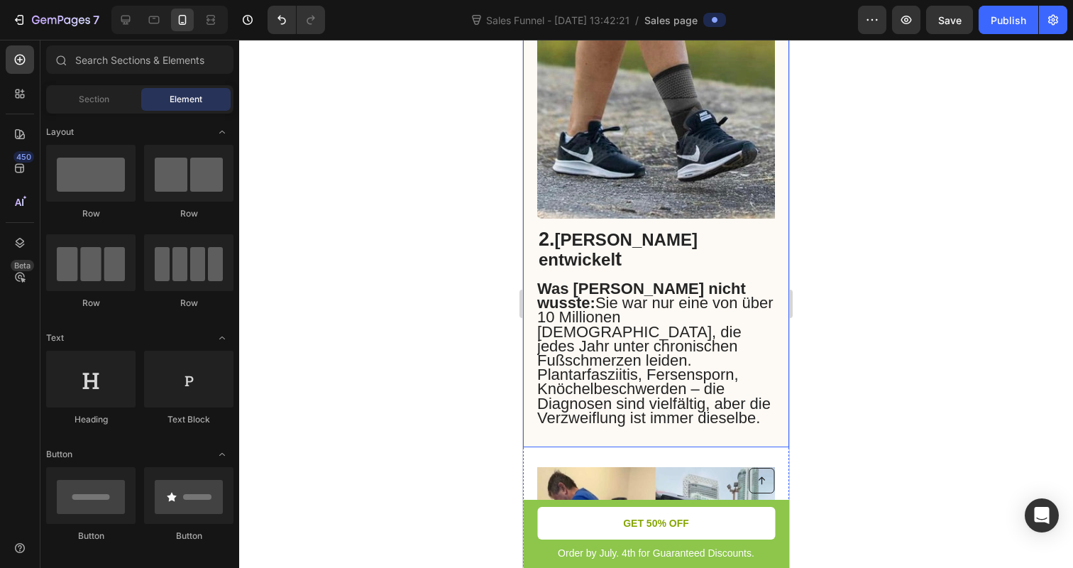
click at [775, 241] on div "⁠⁠⁠⁠⁠⁠⁠ 2. Von Podologen entwickel t Heading Was Sarah nicht wusste: Sie war nu…" at bounding box center [656, 202] width 266 height 490
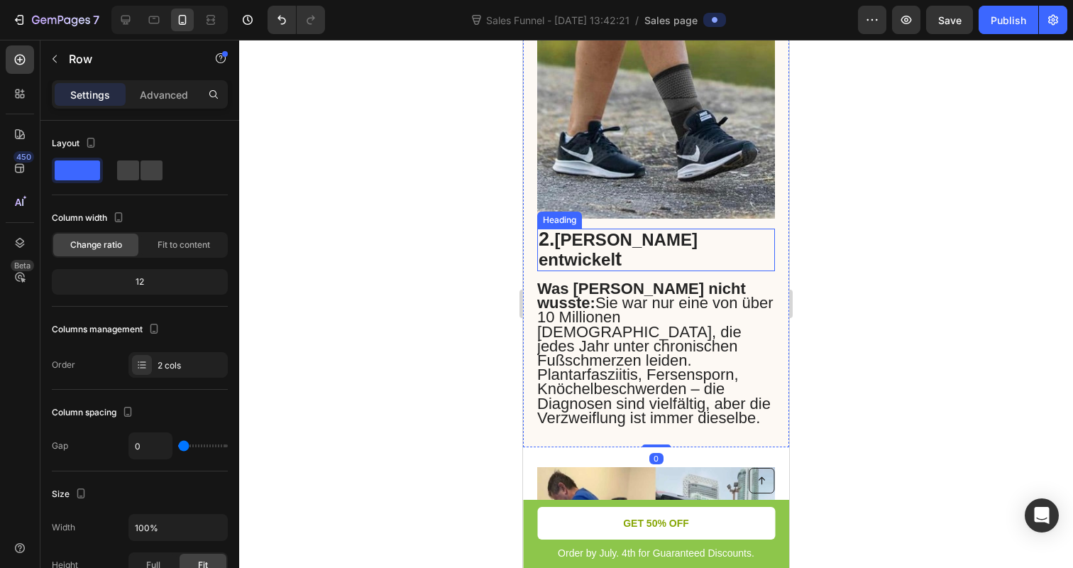
click at [772, 243] on p "⁠⁠⁠⁠⁠⁠⁠ 2. Von Podologen entwickel t" at bounding box center [656, 250] width 235 height 40
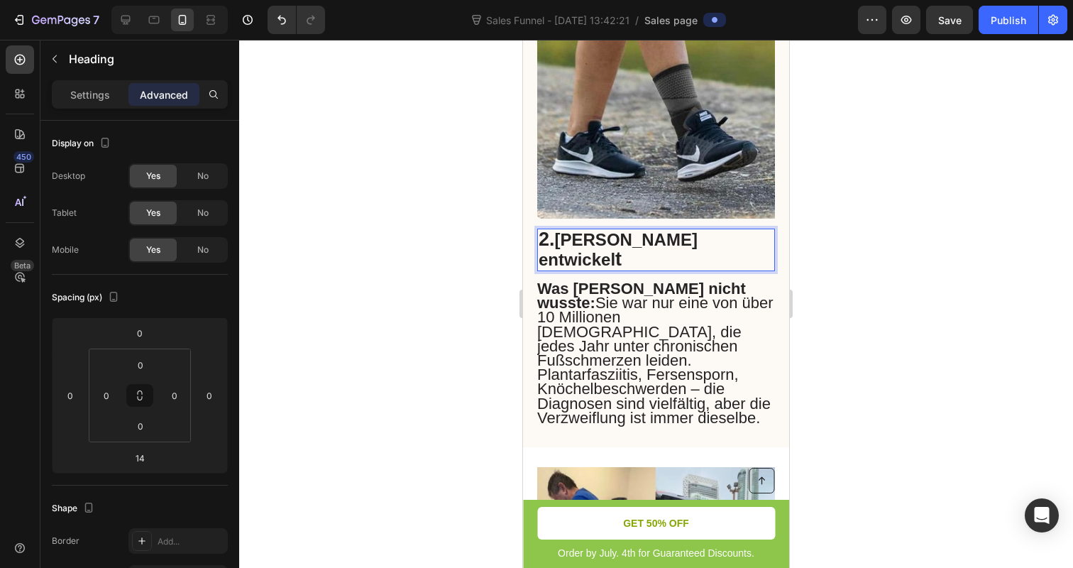
click at [772, 243] on p "2. Von Podologen entwickel t" at bounding box center [656, 250] width 235 height 40
click at [698, 243] on span "Von Podologen entwickel" at bounding box center [618, 249] width 159 height 39
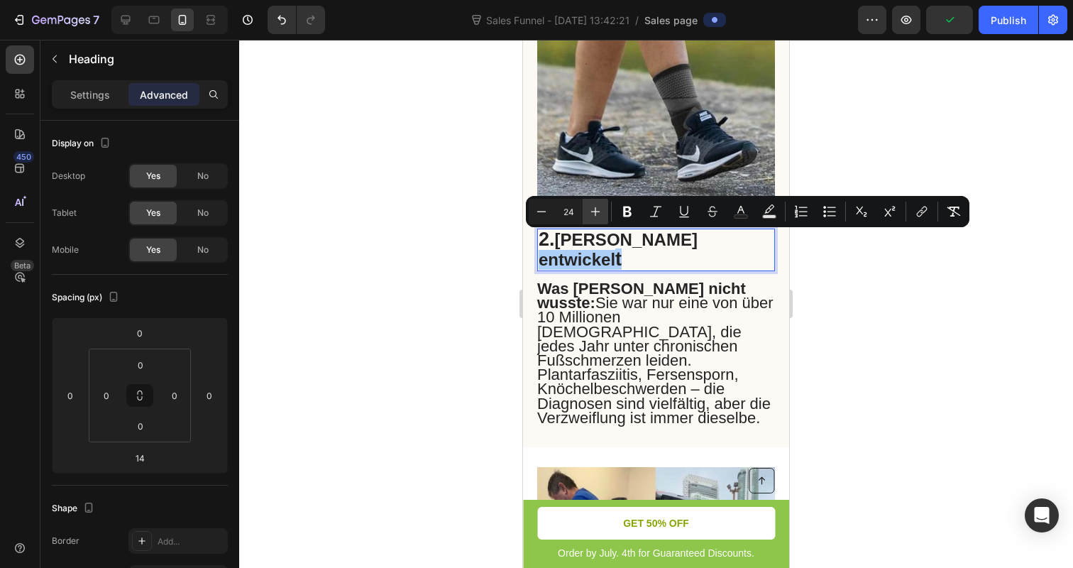
click at [592, 215] on icon "Editor contextual toolbar" at bounding box center [595, 211] width 14 height 14
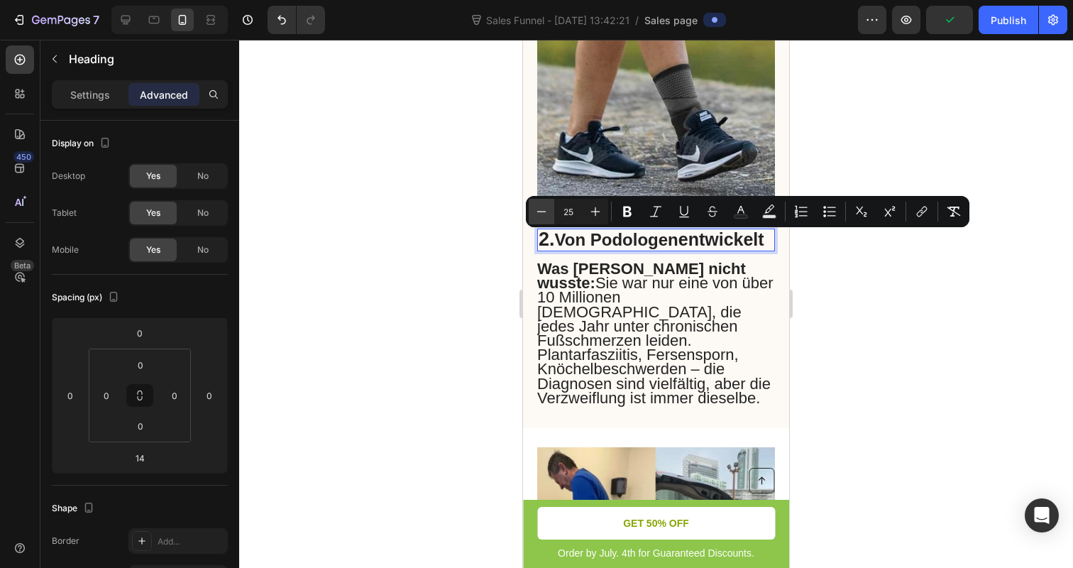
click at [543, 210] on icon "Editor contextual toolbar" at bounding box center [541, 211] width 14 height 14
type input "24"
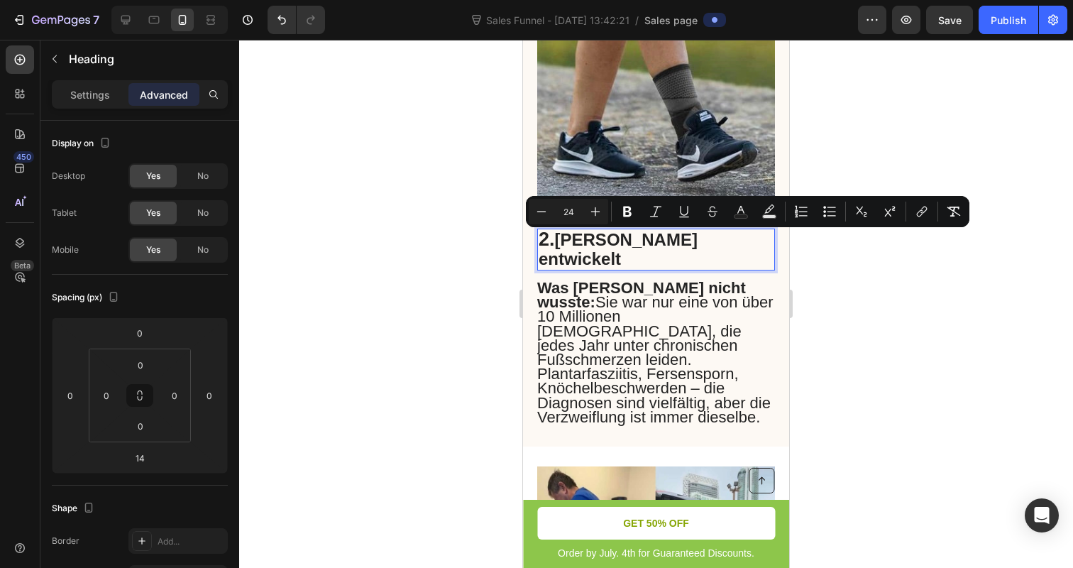
click at [460, 238] on div at bounding box center [656, 304] width 834 height 528
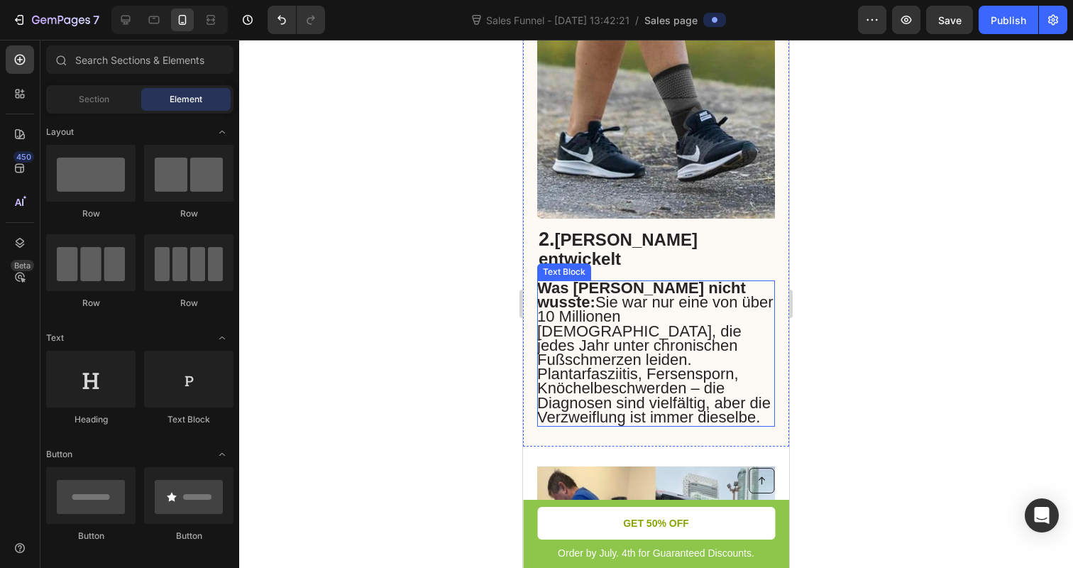
click at [578, 287] on span "Was Sarah nicht wusste: Sie war nur eine von über 10 Millionen Deutschen, die j…" at bounding box center [655, 352] width 236 height 147
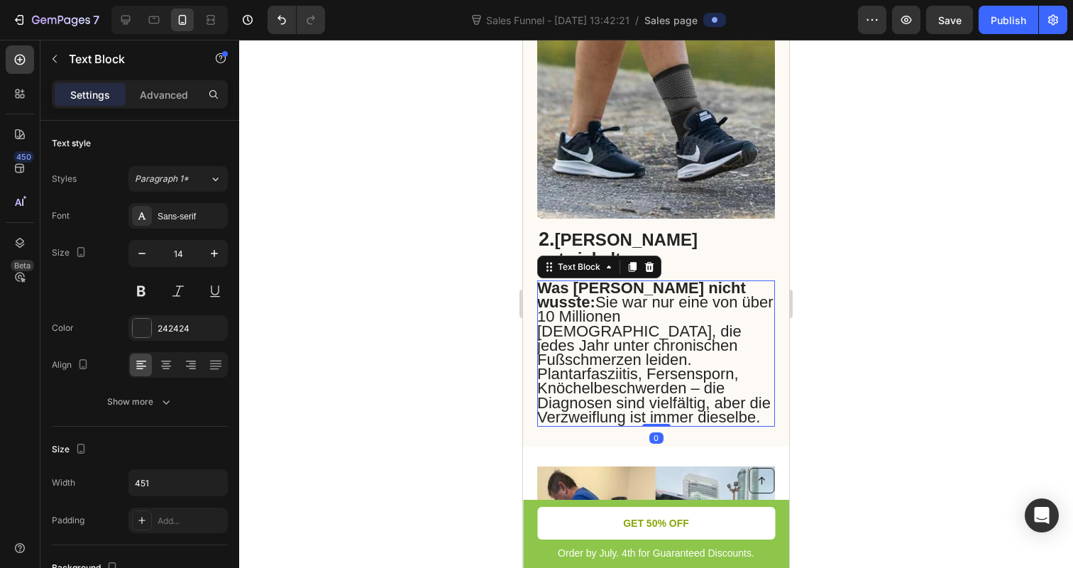
click at [578, 287] on span "Was Sarah nicht wusste: Sie war nur eine von über 10 Millionen Deutschen, die j…" at bounding box center [655, 352] width 236 height 147
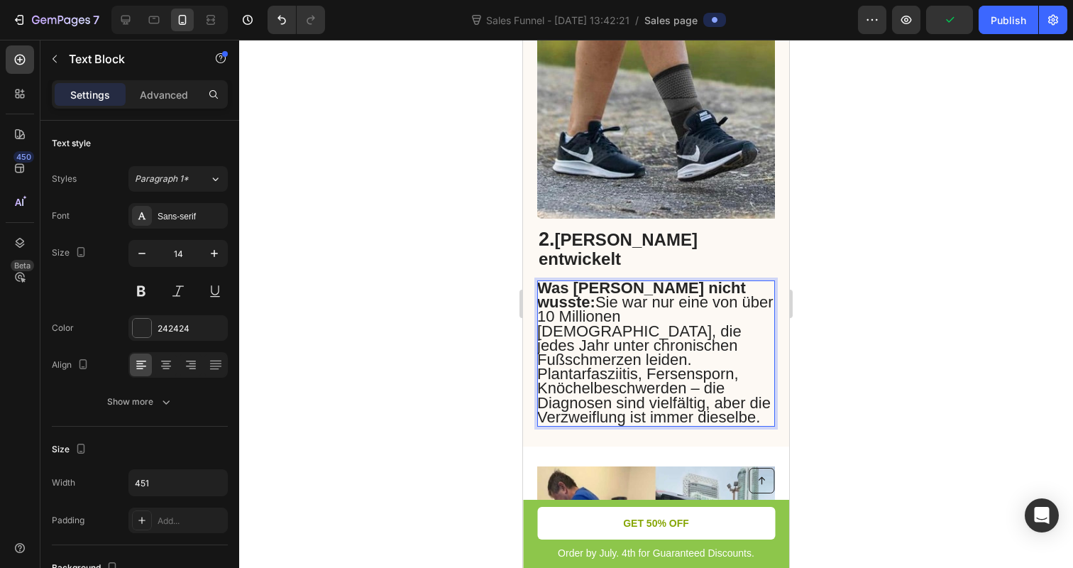
click at [564, 296] on span "Was Sarah nicht wusste: Sie war nur eine von über 10 Millionen Deutschen, die j…" at bounding box center [655, 352] width 236 height 147
click at [540, 288] on span "Was Sarah nicht wusste: Sie war nur eine von über 10 Millionen Deutschen, die j…" at bounding box center [655, 352] width 236 height 147
click at [544, 281] on span "Was Sarah nicht wusste: Sie war nur eine von über 10 Millionen Deutschen, die j…" at bounding box center [655, 352] width 236 height 147
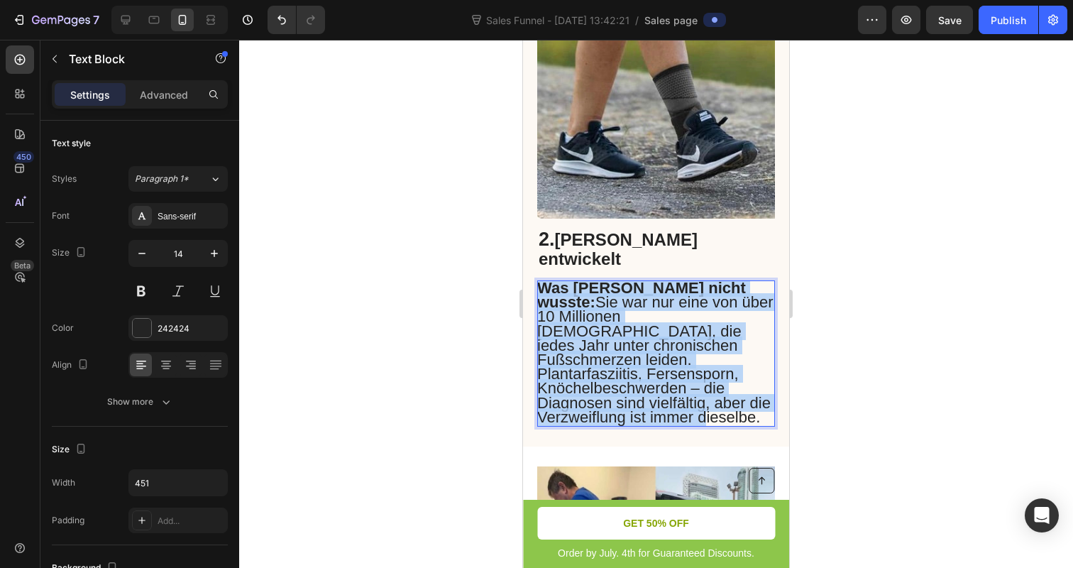
click at [544, 281] on span "Was Sarah nicht wusste: Sie war nur eine von über 10 Millionen Deutschen, die j…" at bounding box center [655, 352] width 236 height 147
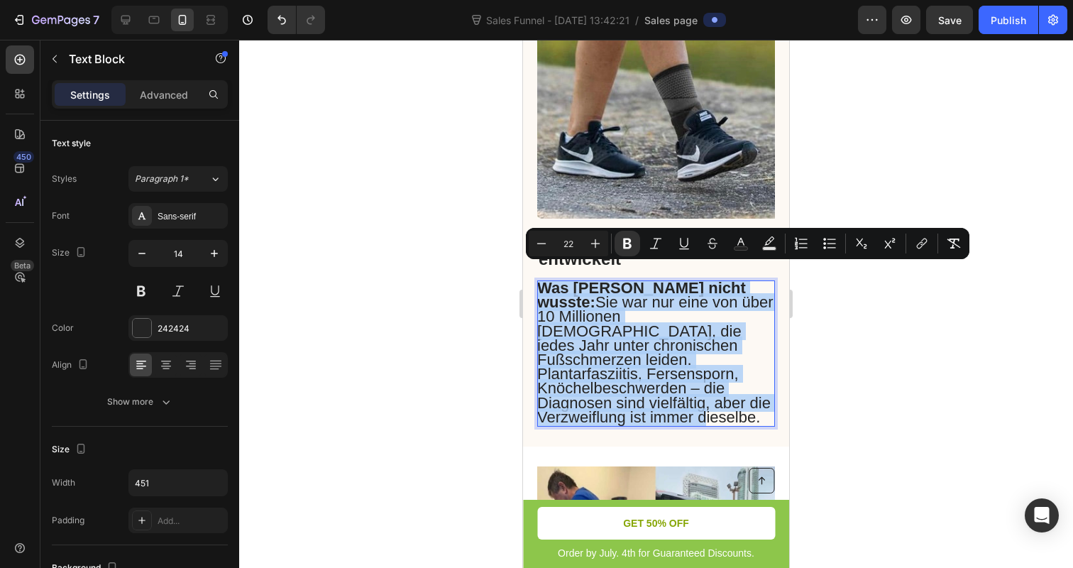
type input "14"
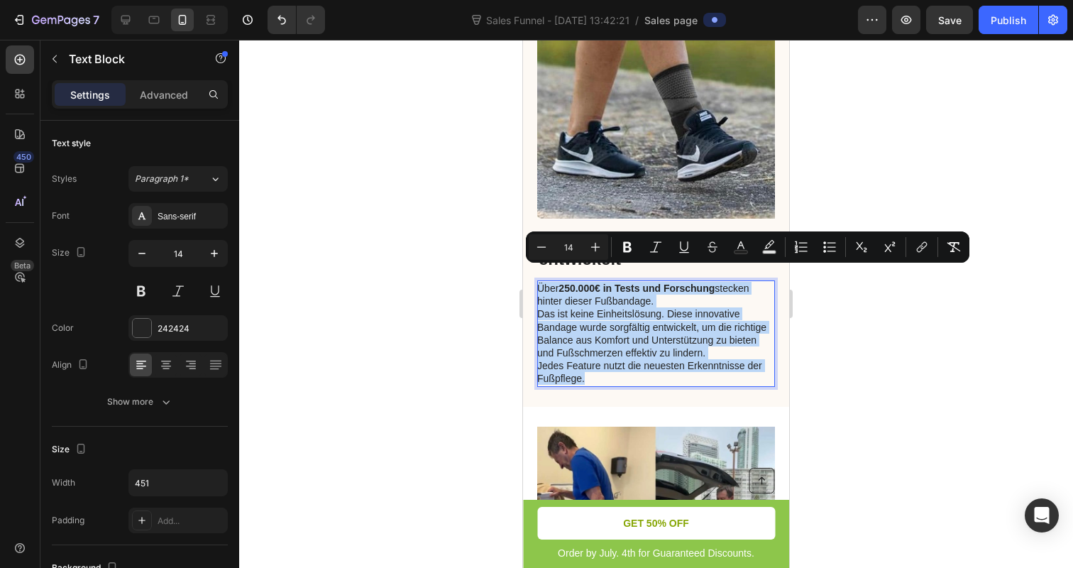
drag, startPoint x: 538, startPoint y: 272, endPoint x: 629, endPoint y: 366, distance: 131.5
click at [629, 366] on div "Über 250.000€ in Tests und Forschung stecken hinter dieser Fußbandage. Das ist …" at bounding box center [656, 333] width 238 height 106
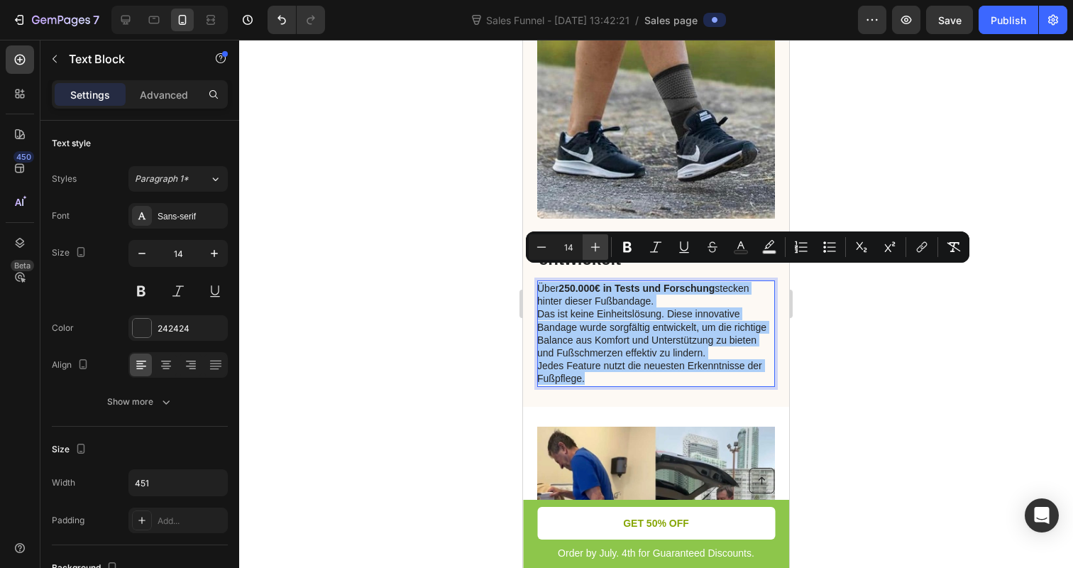
click at [588, 245] on icon "Editor contextual toolbar" at bounding box center [595, 247] width 14 height 14
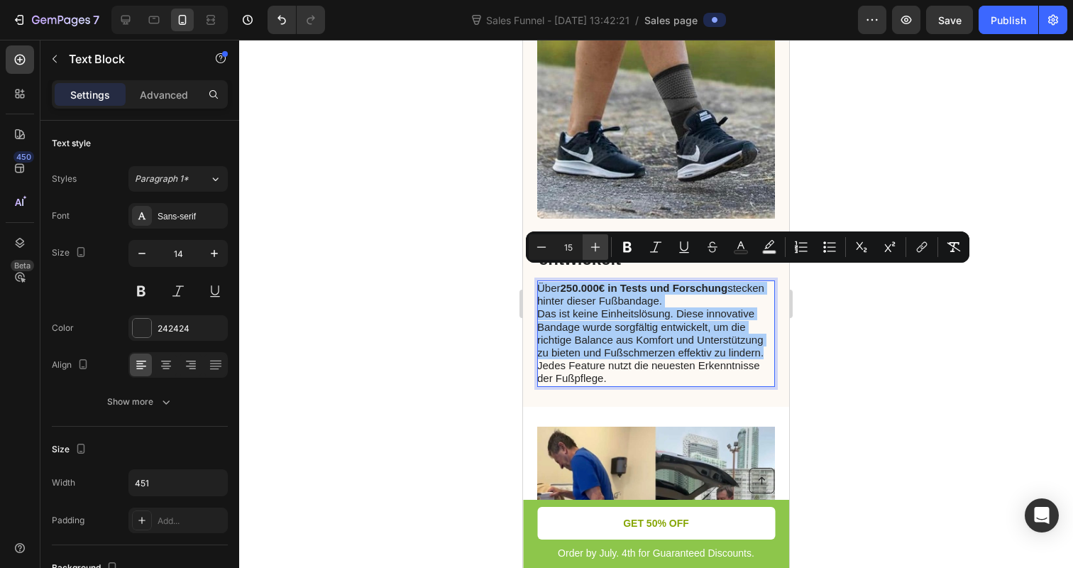
click at [588, 245] on icon "Editor contextual toolbar" at bounding box center [595, 247] width 14 height 14
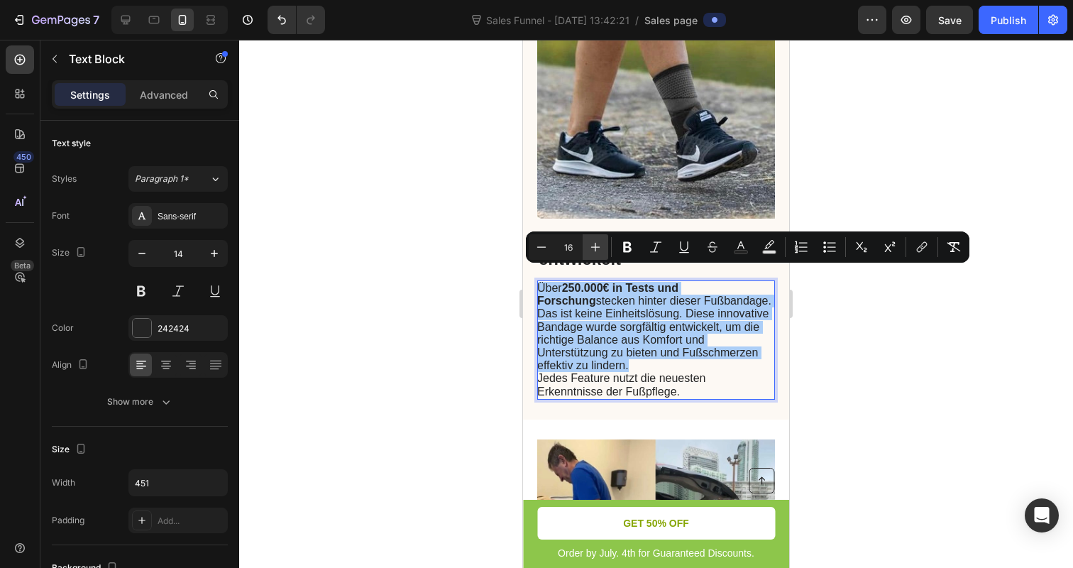
click at [588, 245] on icon "Editor contextual toolbar" at bounding box center [595, 247] width 14 height 14
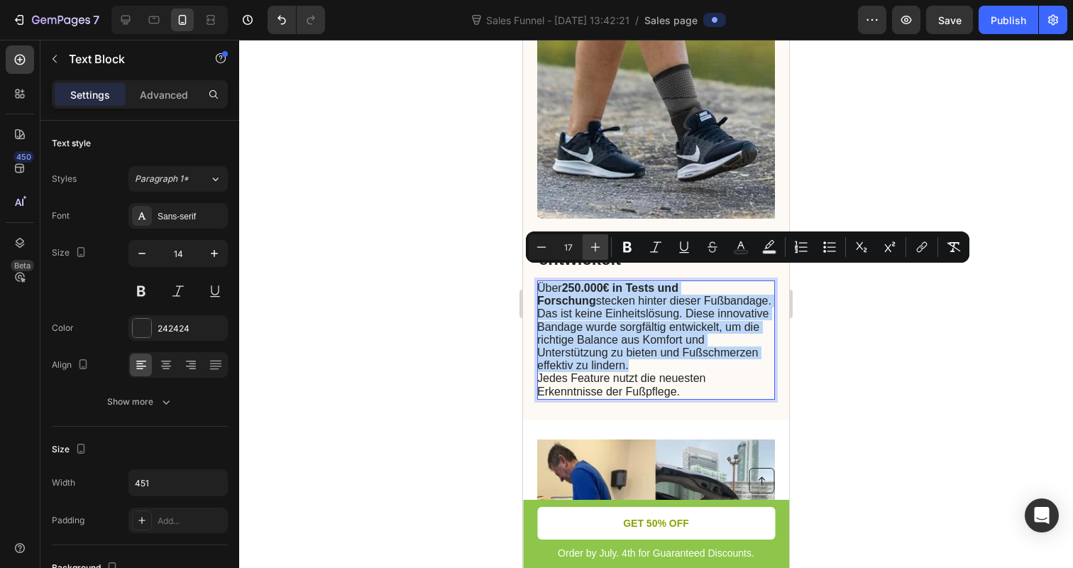
type input "18"
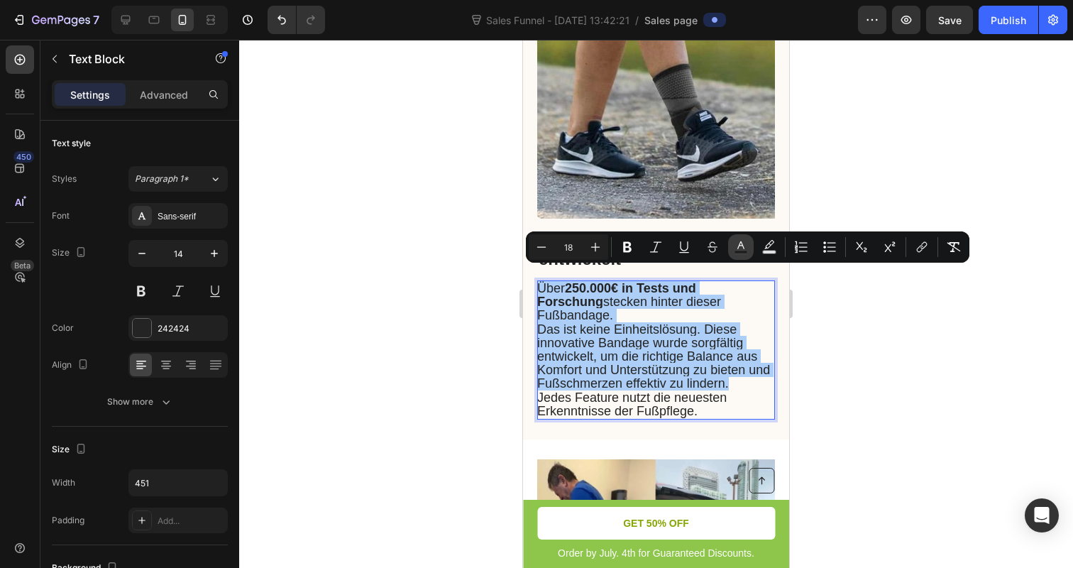
click at [742, 241] on icon "Editor contextual toolbar" at bounding box center [741, 247] width 14 height 14
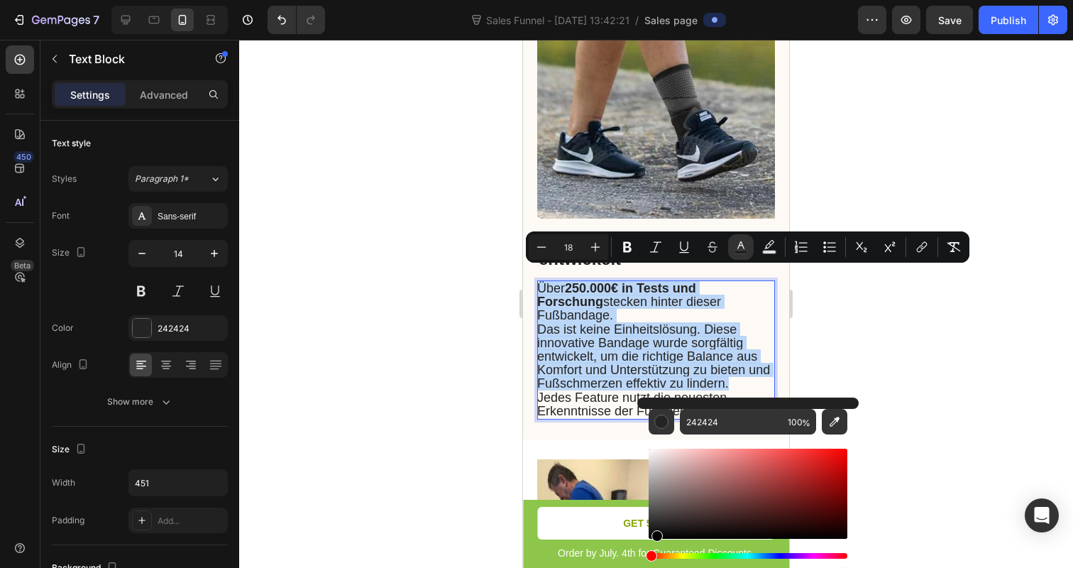
drag, startPoint x: 655, startPoint y: 531, endPoint x: 655, endPoint y: 541, distance: 9.2
click at [655, 541] on div "Editor contextual toolbar" at bounding box center [748, 512] width 199 height 133
type input "000000"
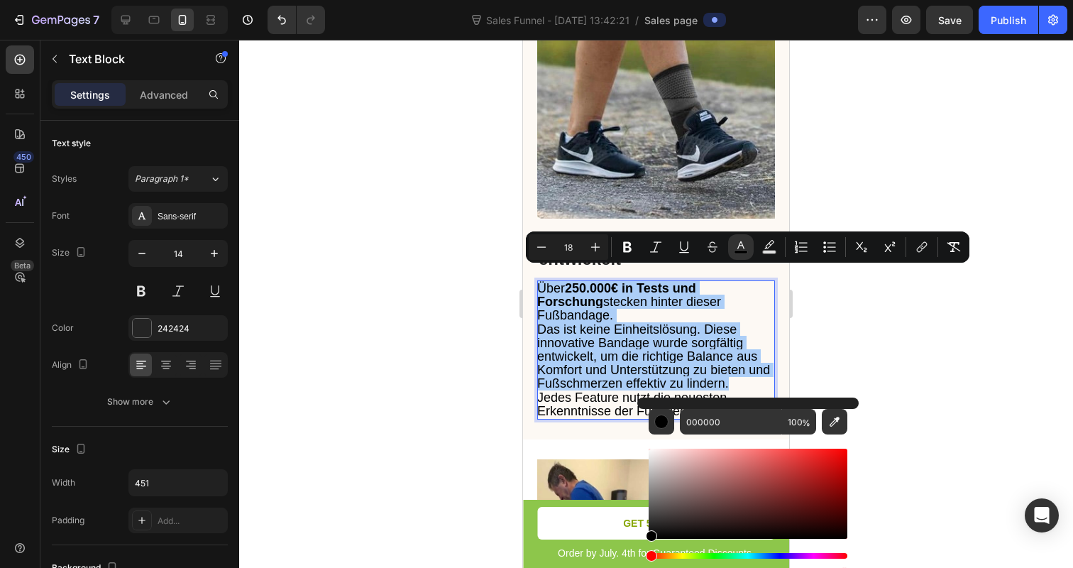
click at [339, 404] on div at bounding box center [656, 304] width 834 height 528
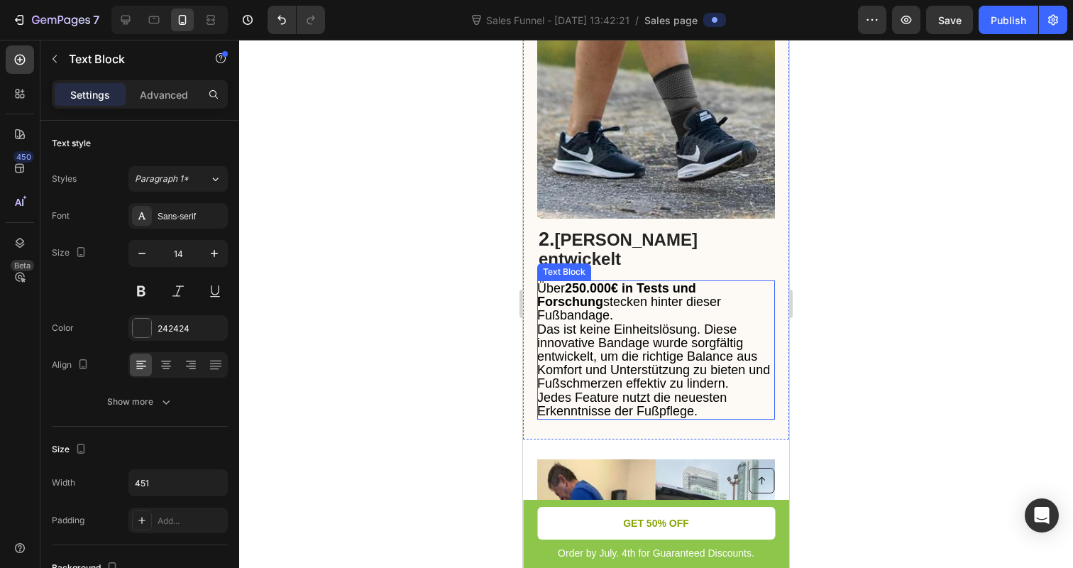
click at [592, 281] on strong "250.000€ in Tests und Forschung" at bounding box center [616, 295] width 159 height 28
click at [615, 281] on strong "250.000€ in Tests und Forschung" at bounding box center [616, 295] width 159 height 28
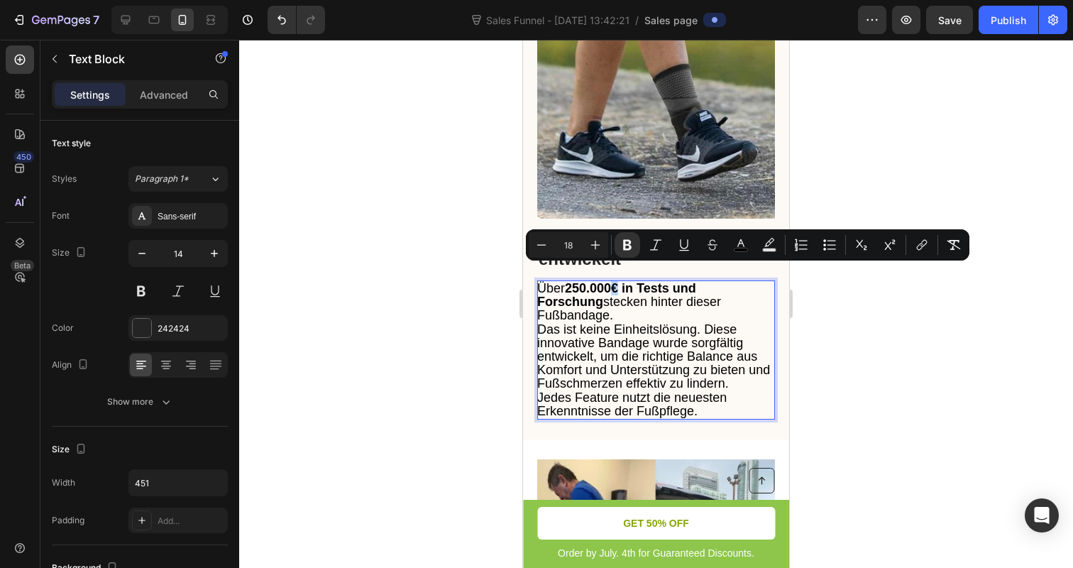
click at [615, 281] on strong "250.000€ in Tests und Forschung" at bounding box center [616, 295] width 159 height 28
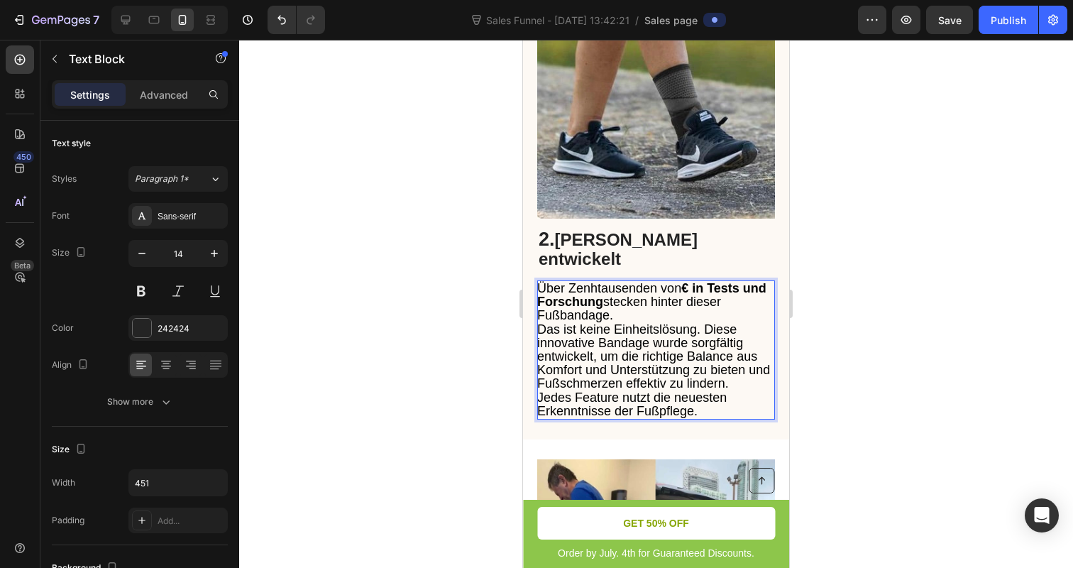
click at [689, 281] on strong "€ in Tests und Forschung" at bounding box center [651, 295] width 229 height 28
click at [697, 281] on strong "€ in Tests und Forschung" at bounding box center [651, 295] width 229 height 28
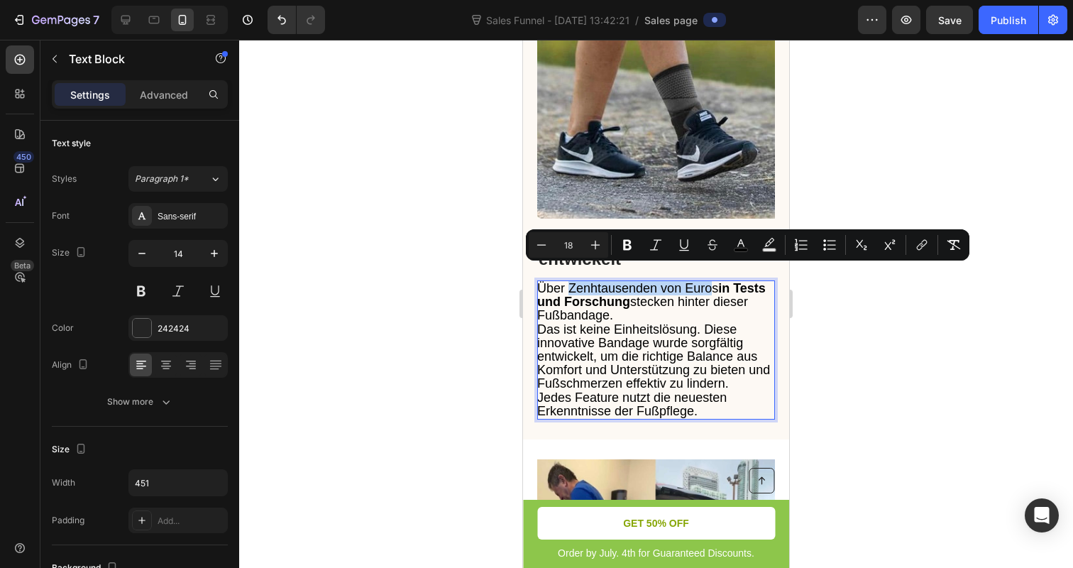
drag, startPoint x: 568, startPoint y: 269, endPoint x: 714, endPoint y: 268, distance: 145.5
click at [714, 281] on span "Über Zenhtausenden von Euros in Tests und Forschung stecken hinter dieser Fußba…" at bounding box center [651, 301] width 228 height 41
drag, startPoint x: 716, startPoint y: 269, endPoint x: 565, endPoint y: 272, distance: 151.2
click at [565, 281] on span "Über Zenhtausenden von Euros in Tests und Forschung stecken hinter dieser Fußba…" at bounding box center [651, 301] width 228 height 41
click at [619, 243] on button "Bold" at bounding box center [627, 245] width 26 height 26
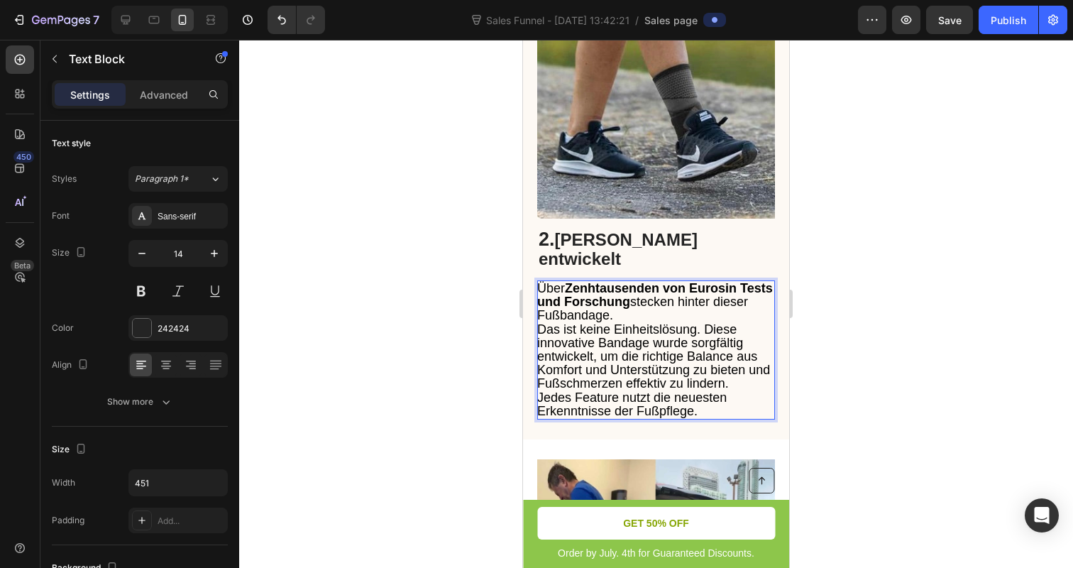
click at [730, 281] on strong "Zenhtausenden von Eurosin Tests und Forschung" at bounding box center [655, 295] width 236 height 28
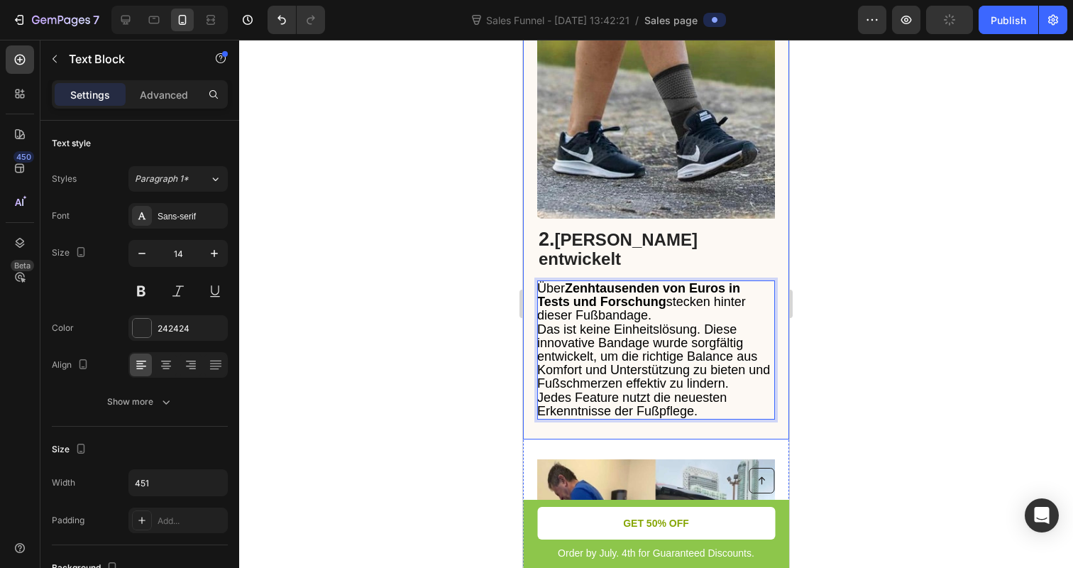
click at [911, 316] on div at bounding box center [656, 304] width 834 height 528
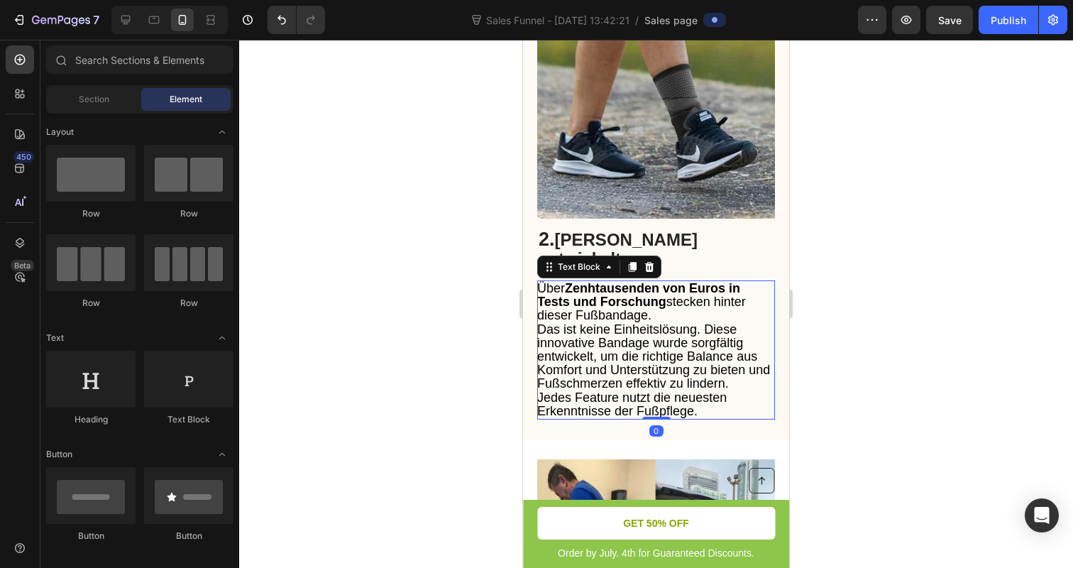
click at [668, 281] on strong "Zenhtausenden von Euros in Tests und Forschung" at bounding box center [638, 295] width 203 height 28
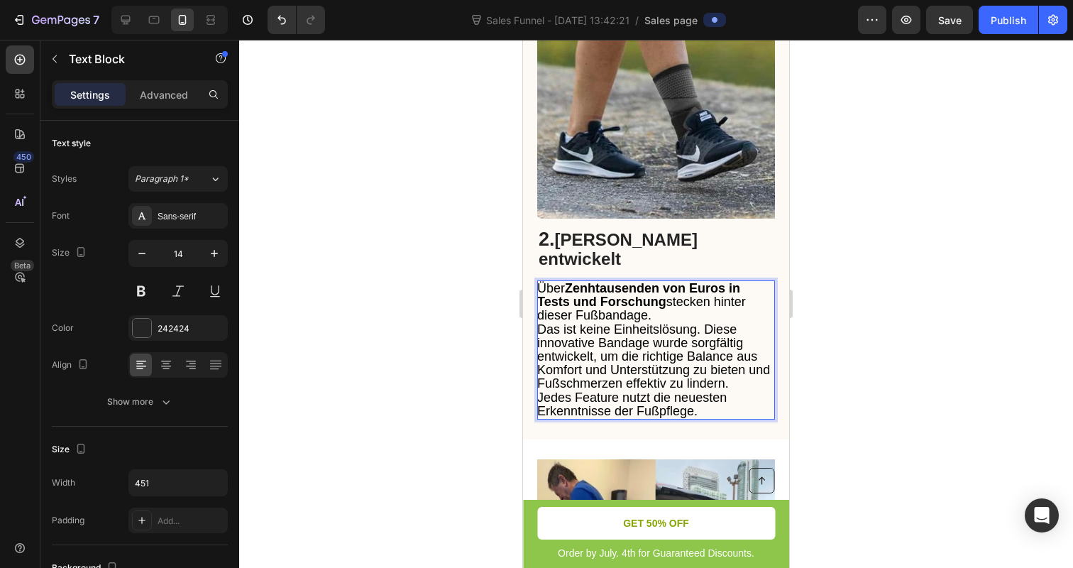
click at [658, 281] on strong "Zenhtausenden von Euros in Tests und Forschung" at bounding box center [638, 295] width 203 height 28
click at [619, 281] on strong "Zenhtausende von Euros in Tests und Forschung" at bounding box center [652, 295] width 231 height 28
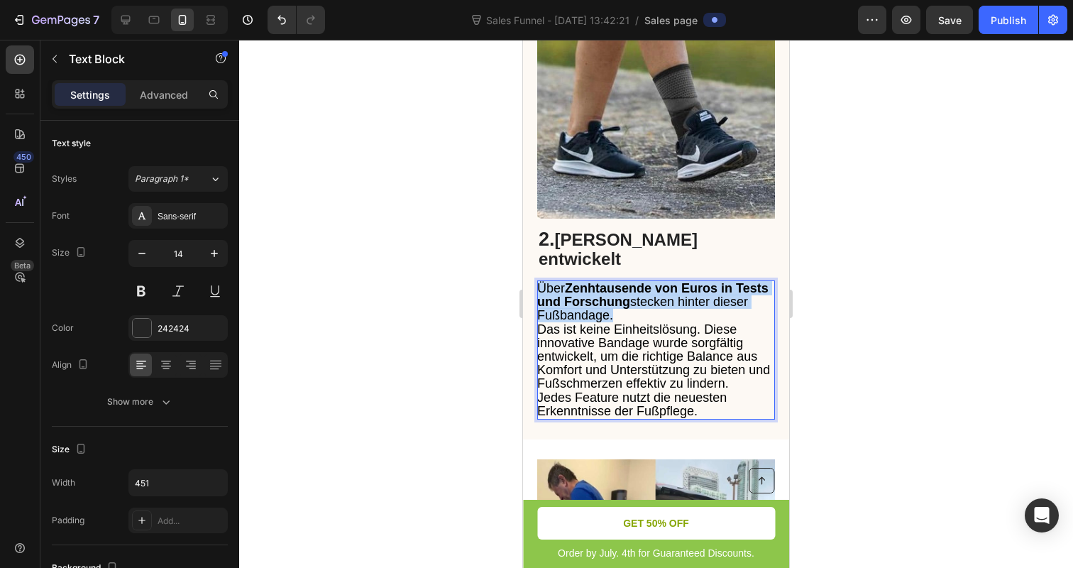
click at [619, 281] on strong "Zenhtausende von Euros in Tests und Forschung" at bounding box center [652, 295] width 231 height 28
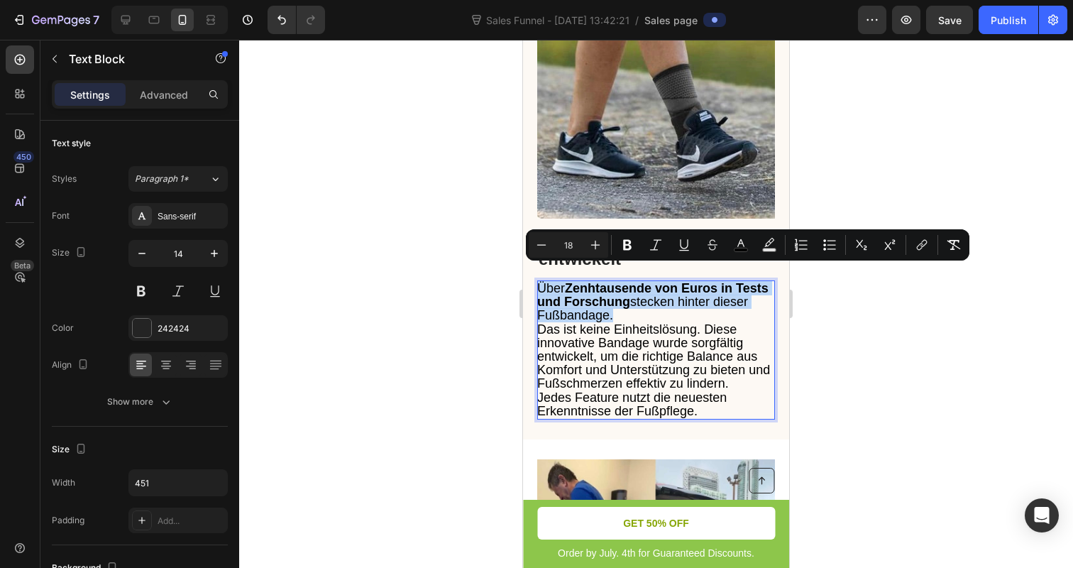
click at [619, 281] on strong "Zenhtausende von Euros in Tests und Forschung" at bounding box center [652, 295] width 231 height 28
click at [573, 281] on strong "Zenhtausende von Euros in Tests und Forschung" at bounding box center [652, 295] width 231 height 28
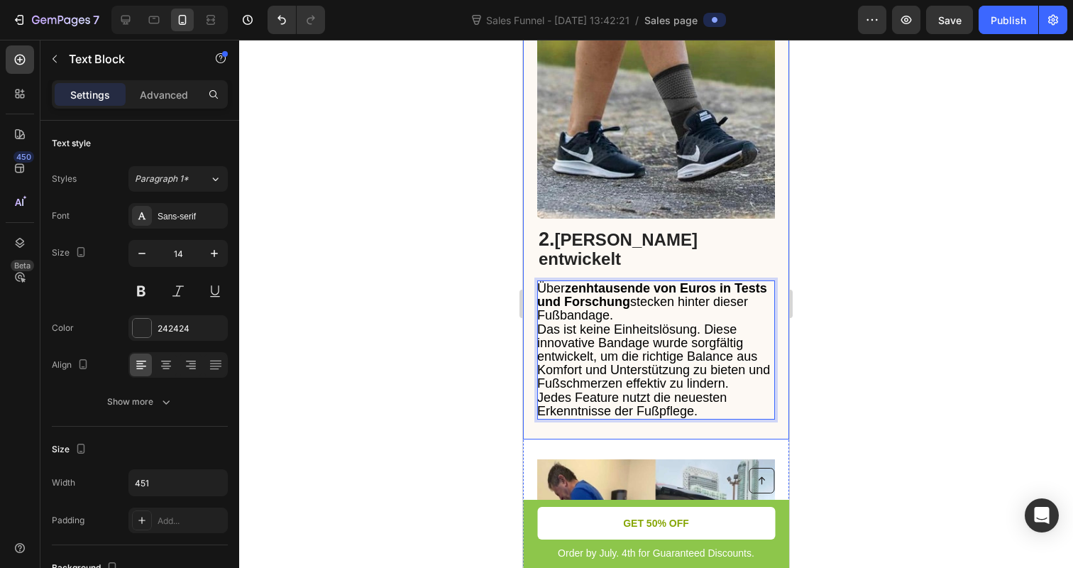
click at [483, 282] on div at bounding box center [656, 304] width 834 height 528
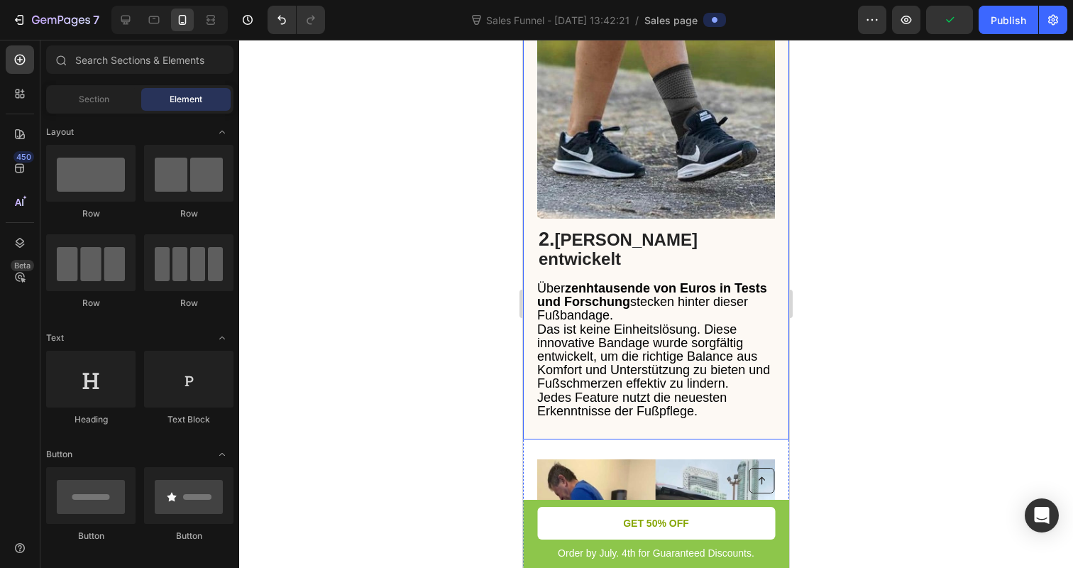
click at [890, 348] on div at bounding box center [656, 304] width 834 height 528
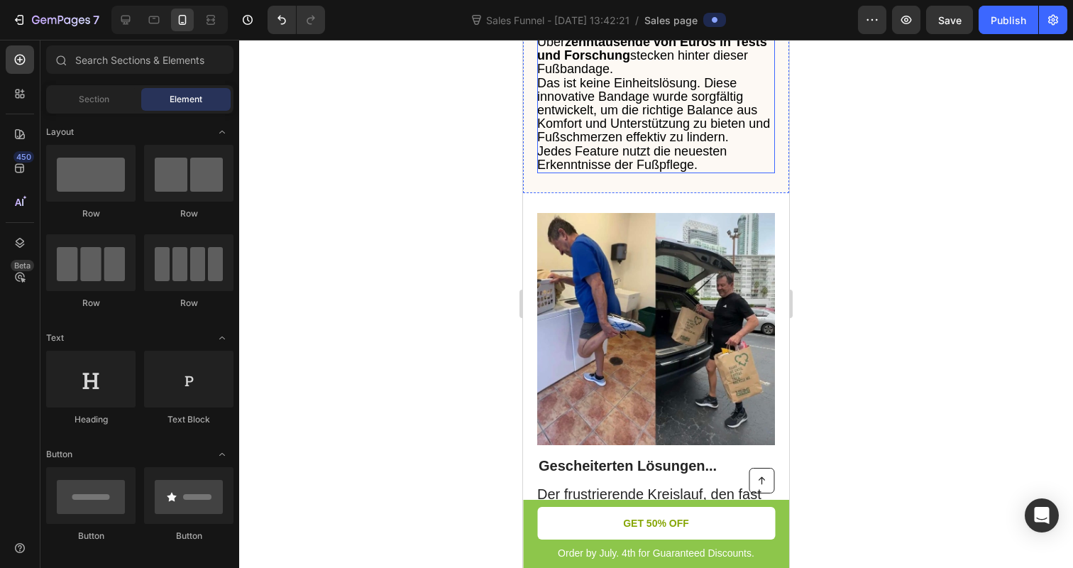
scroll to position [1435, 0]
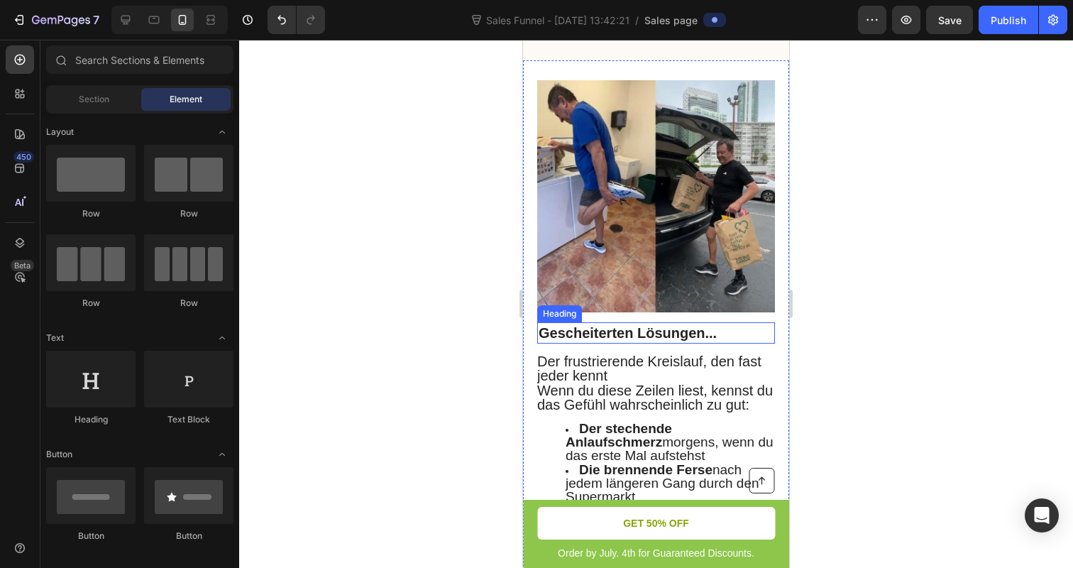
click at [606, 322] on h2 "Gescheiterten Lösungen..." at bounding box center [656, 332] width 238 height 21
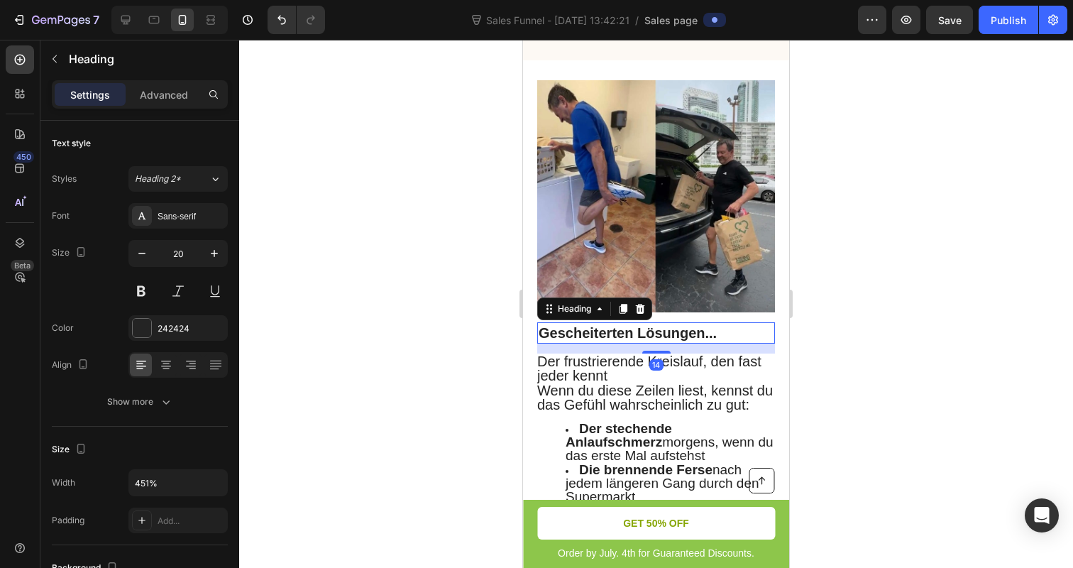
click at [606, 322] on h2 "Gescheiterten Lösungen..." at bounding box center [656, 332] width 238 height 21
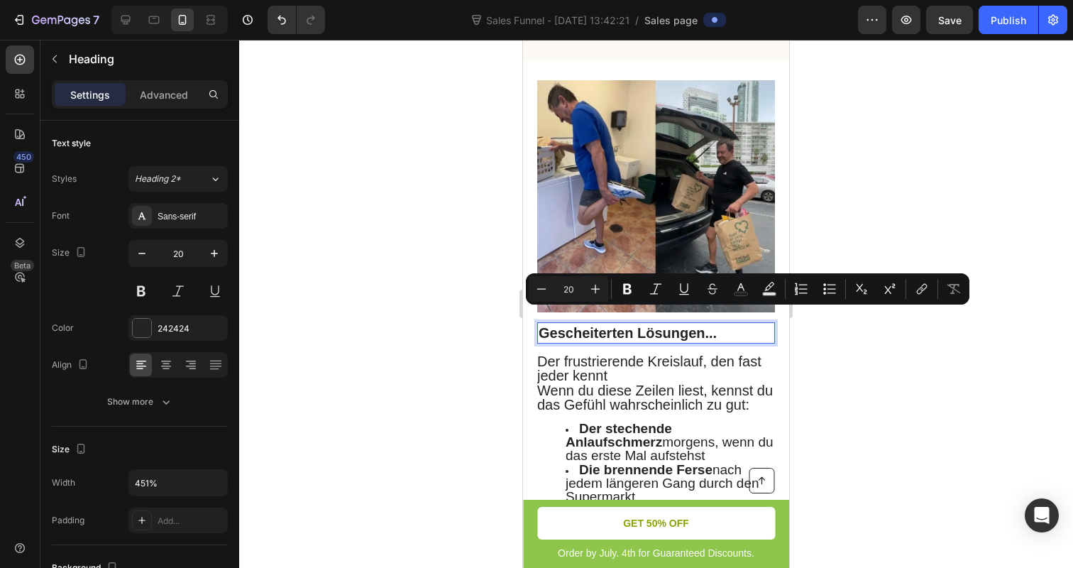
click at [606, 324] on p "Gescheiterten Lösungen..." at bounding box center [656, 333] width 235 height 18
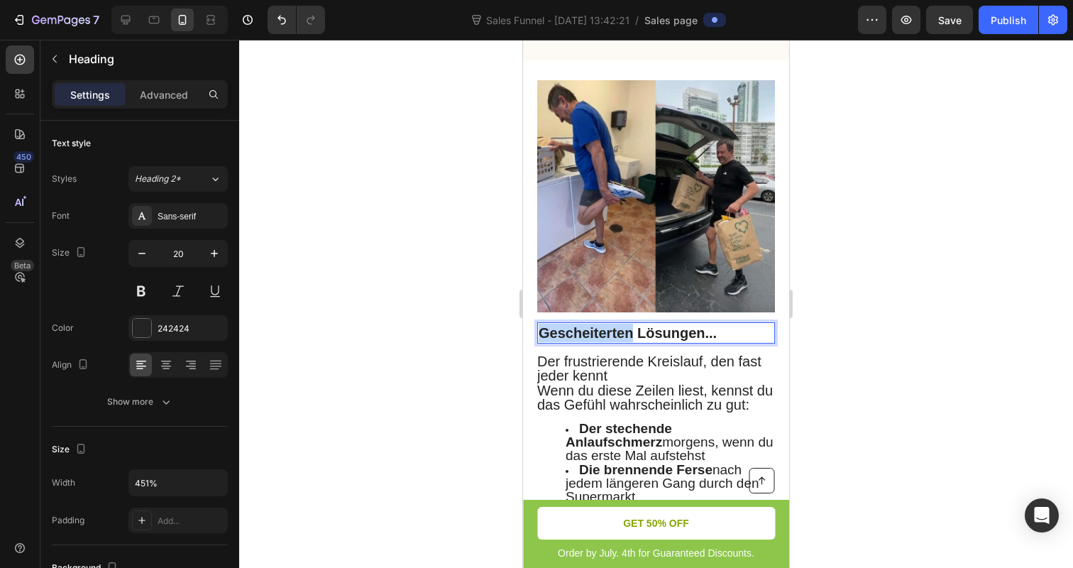
click at [606, 324] on p "Gescheiterten Lösungen..." at bounding box center [656, 333] width 235 height 18
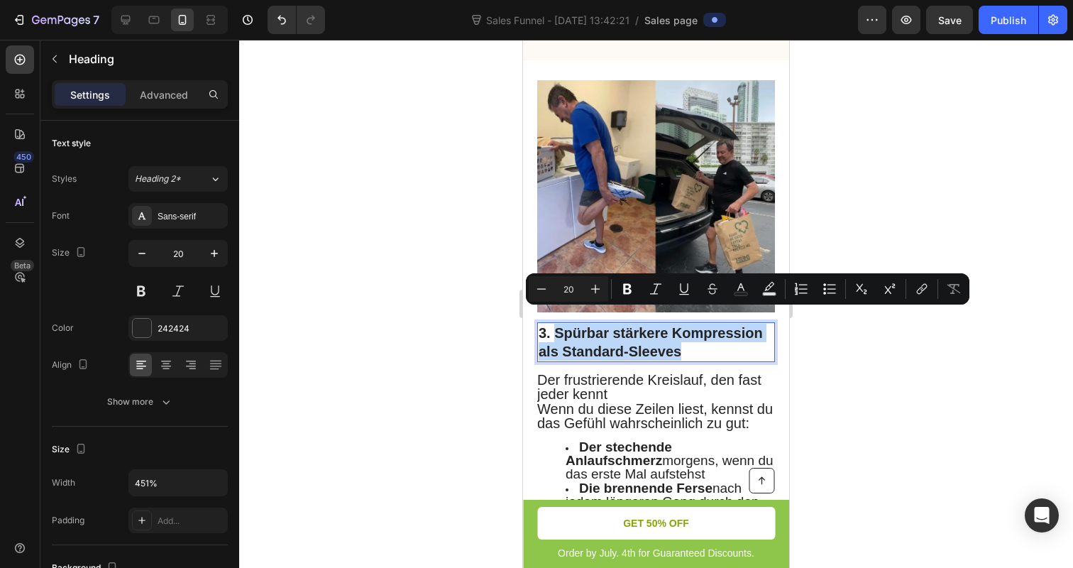
drag, startPoint x: 556, startPoint y: 317, endPoint x: 706, endPoint y: 331, distance: 151.1
click at [707, 331] on p "3. Spürbar stärkere Kompression als Standard-Sleeves" at bounding box center [656, 342] width 235 height 37
click at [396, 355] on div at bounding box center [656, 304] width 834 height 528
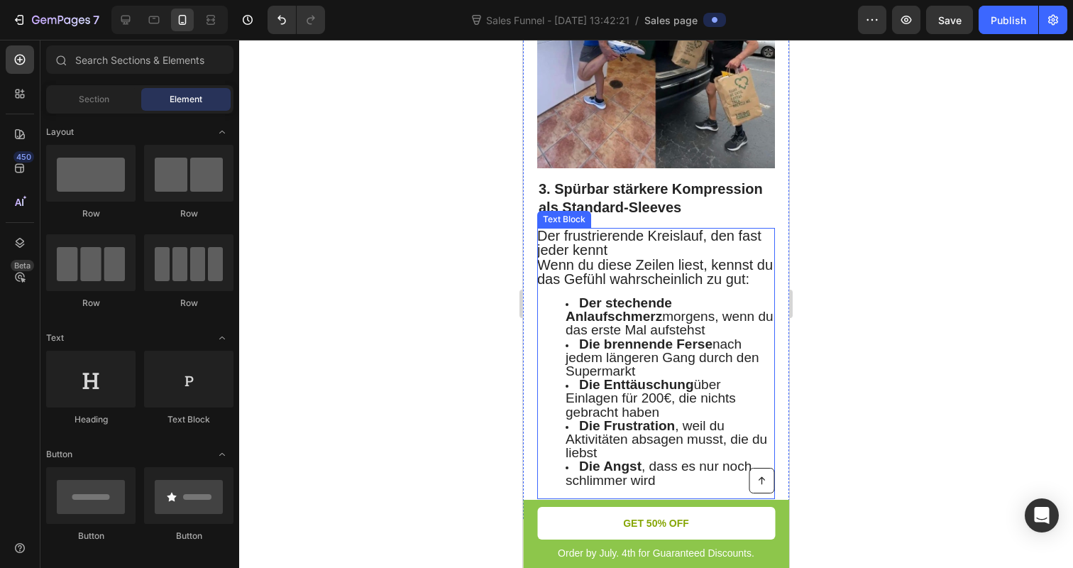
scroll to position [1582, 0]
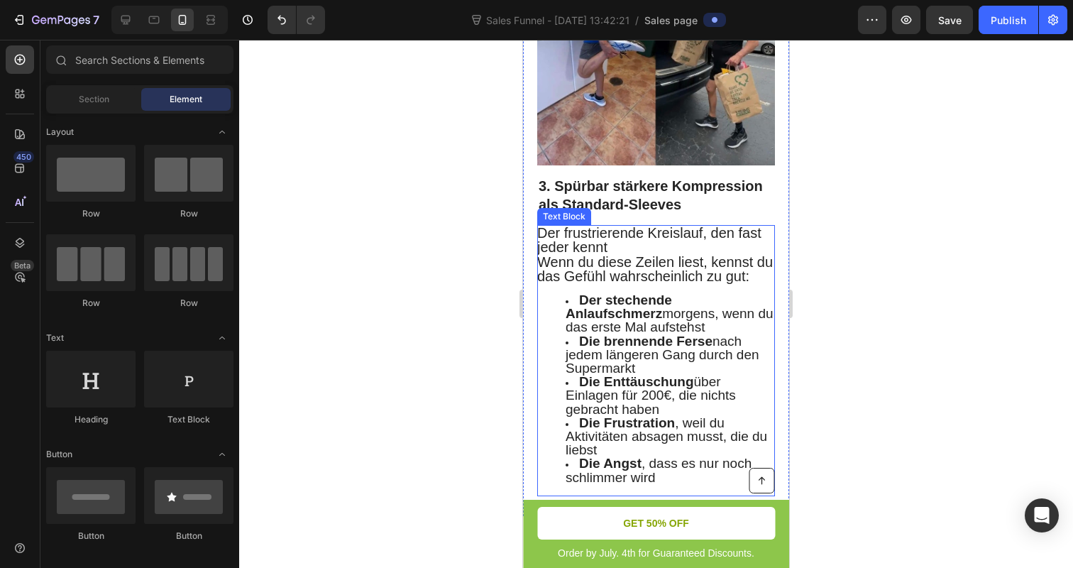
click at [631, 380] on span "Die Enttäuschung über Einlagen für 200€, die nichts gebracht haben" at bounding box center [651, 395] width 170 height 42
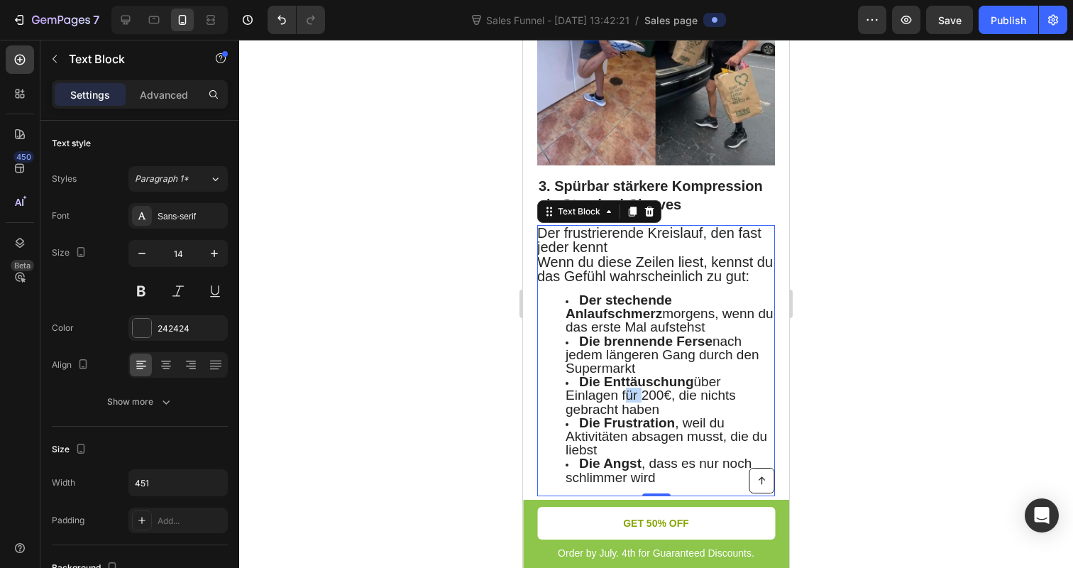
click at [631, 380] on span "Die Enttäuschung über Einlagen für 200€, die nichts gebracht haben" at bounding box center [651, 395] width 170 height 42
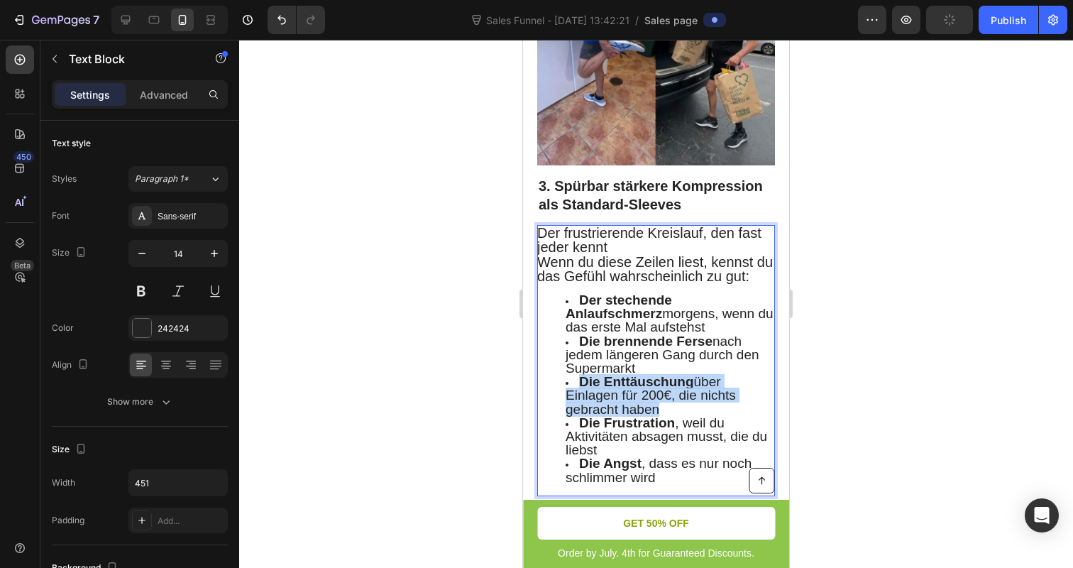
click at [631, 380] on span "Die Enttäuschung über Einlagen für 200€, die nichts gebracht haben" at bounding box center [651, 395] width 170 height 42
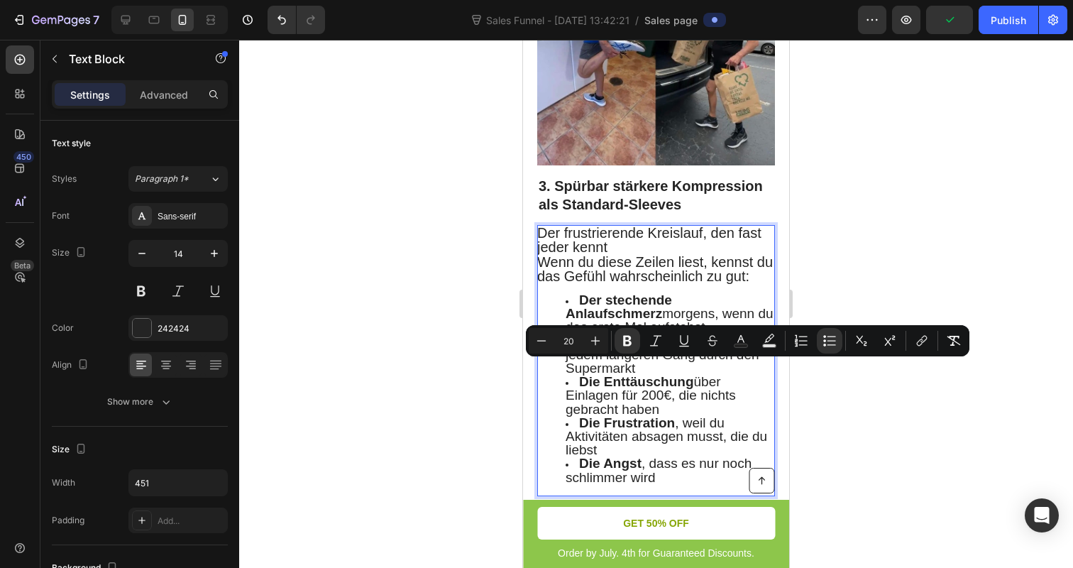
click at [546, 254] on span "Wenn du diese Zeilen liest, kennst du das Gefühl wahrscheinlich zu gut:" at bounding box center [655, 269] width 236 height 30
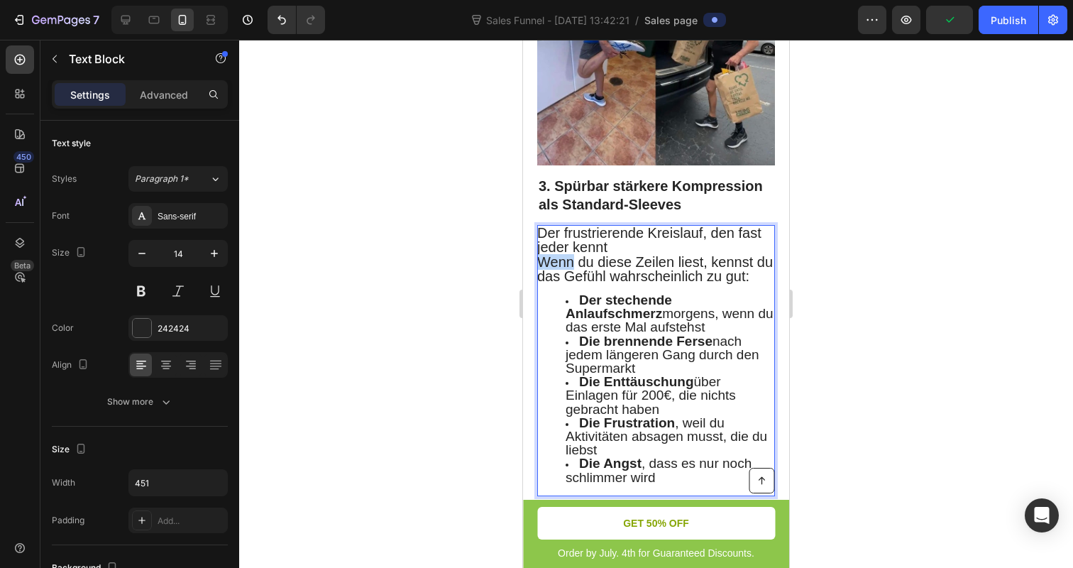
click at [546, 254] on span "Wenn du diese Zeilen liest, kennst du das Gefühl wahrscheinlich zu gut:" at bounding box center [655, 269] width 236 height 30
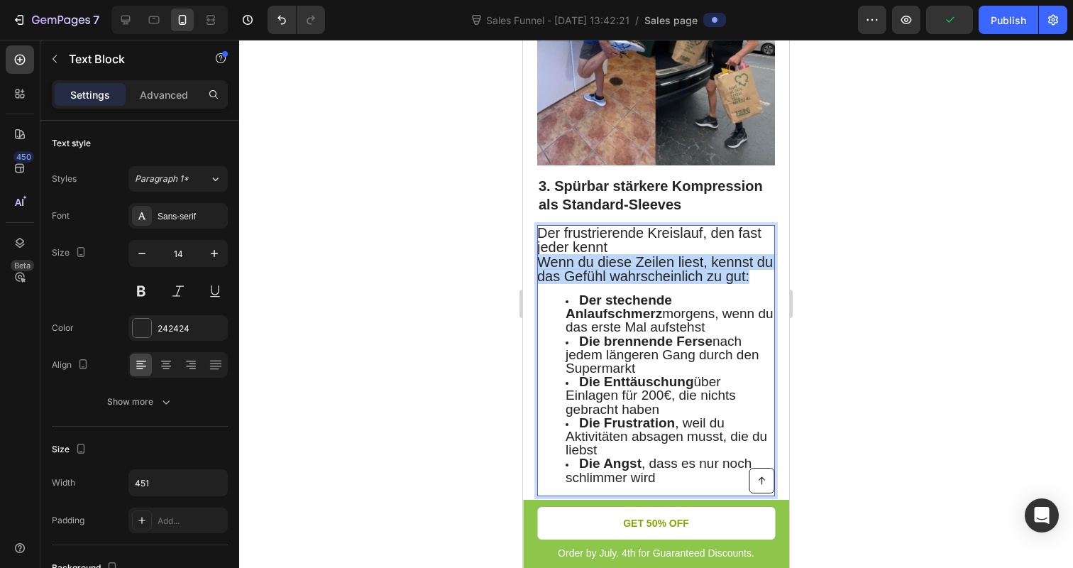
click at [546, 254] on span "Wenn du diese Zeilen liest, kennst du das Gefühl wahrscheinlich zu gut:" at bounding box center [655, 269] width 236 height 30
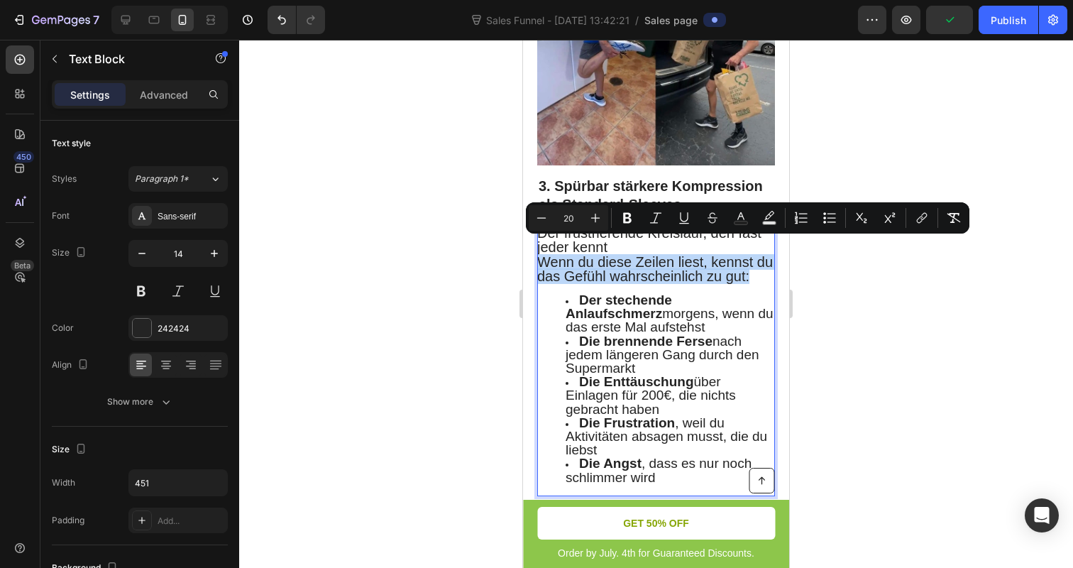
click at [560, 294] on ul "Der stechende Anlaufschmerz morgens, wenn du das erste Mal aufstehst Die brenne…" at bounding box center [655, 389] width 236 height 191
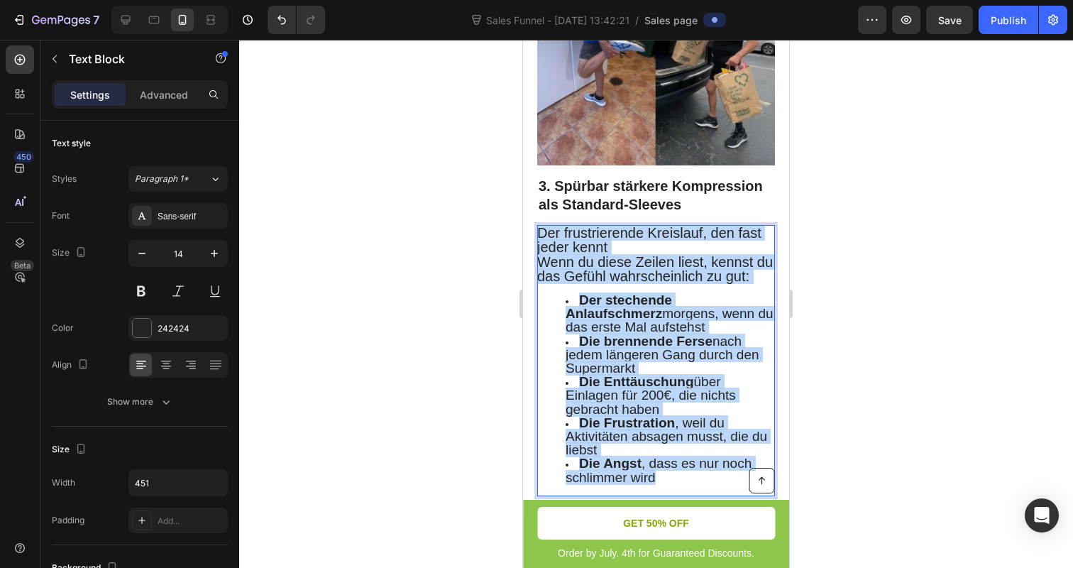
drag, startPoint x: 539, startPoint y: 217, endPoint x: 725, endPoint y: 468, distance: 312.4
click at [725, 468] on div "Der frustrierende Kreislauf, den fast jeder kennt Wenn du diese Zeilen liest, k…" at bounding box center [656, 360] width 238 height 271
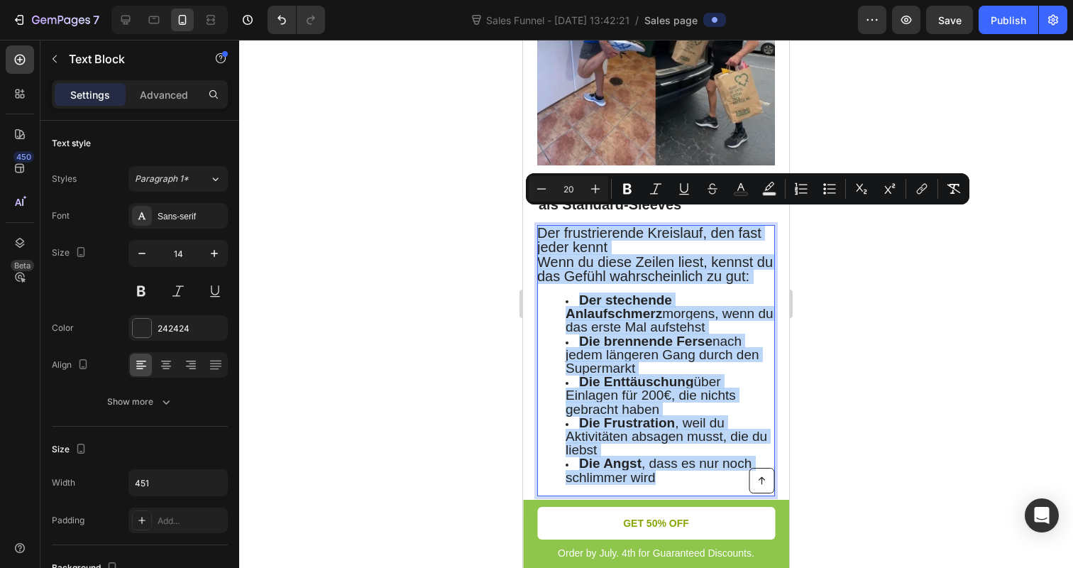
type input "14"
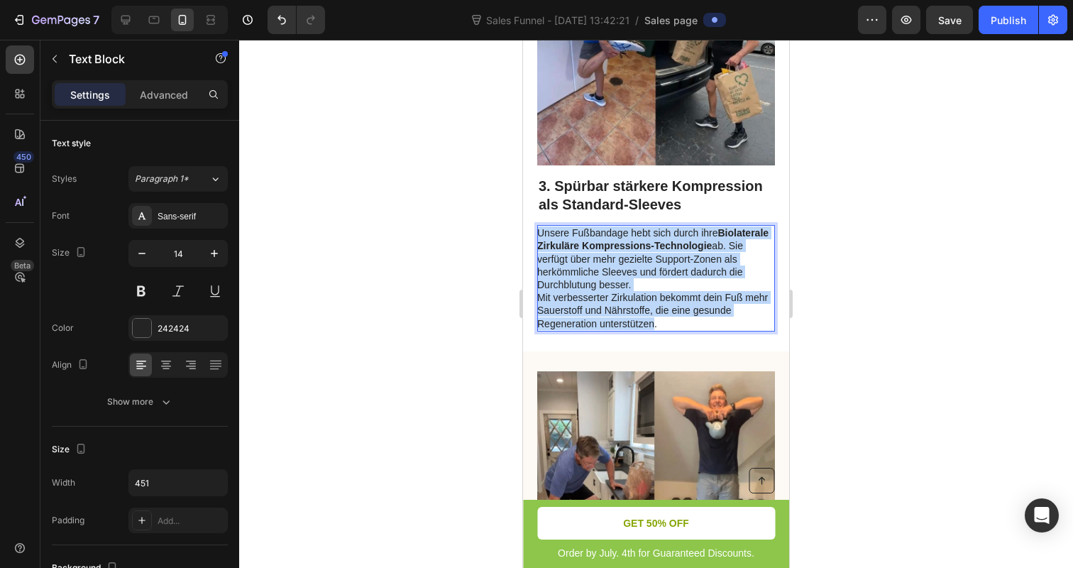
drag, startPoint x: 537, startPoint y: 215, endPoint x: 654, endPoint y: 313, distance: 152.1
click at [654, 313] on div "Unsere Fußbandage hebt sich durch ihre Biolaterale Zirkuläre Kompressions-Techn…" at bounding box center [656, 278] width 238 height 106
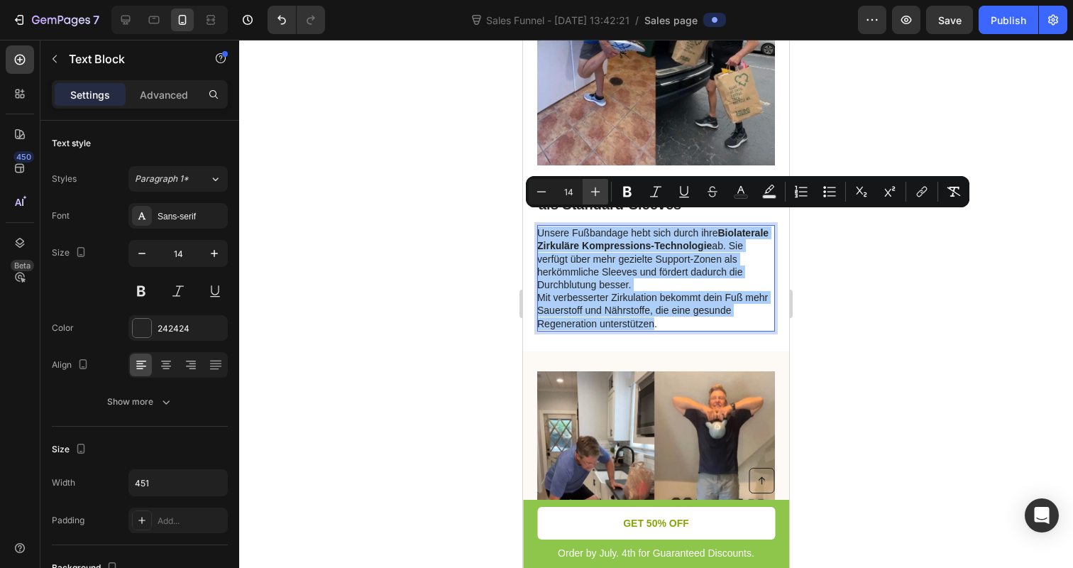
click at [601, 193] on icon "Editor contextual toolbar" at bounding box center [595, 191] width 14 height 14
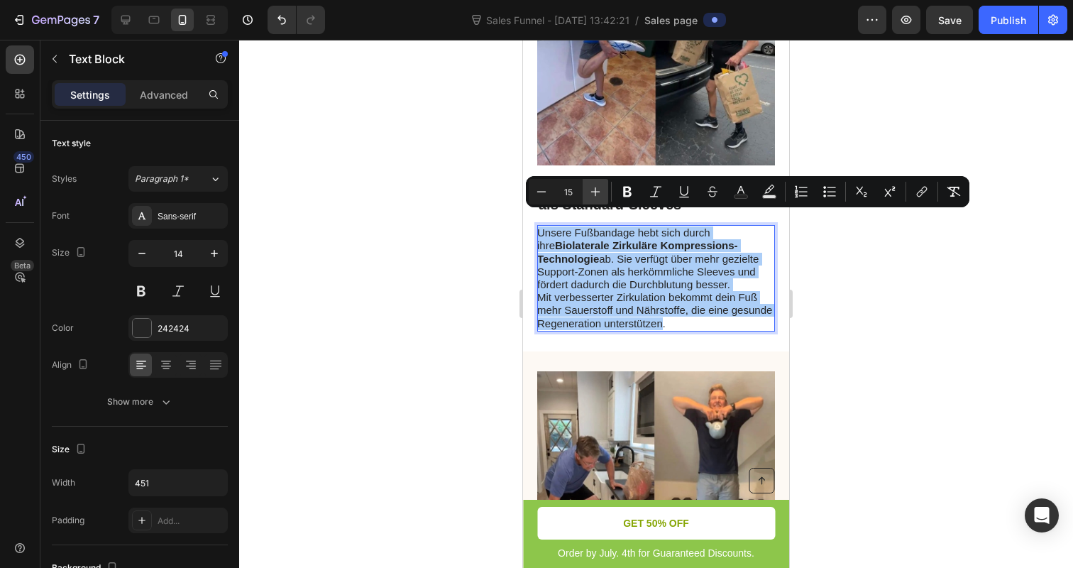
click at [601, 193] on icon "Editor contextual toolbar" at bounding box center [595, 191] width 14 height 14
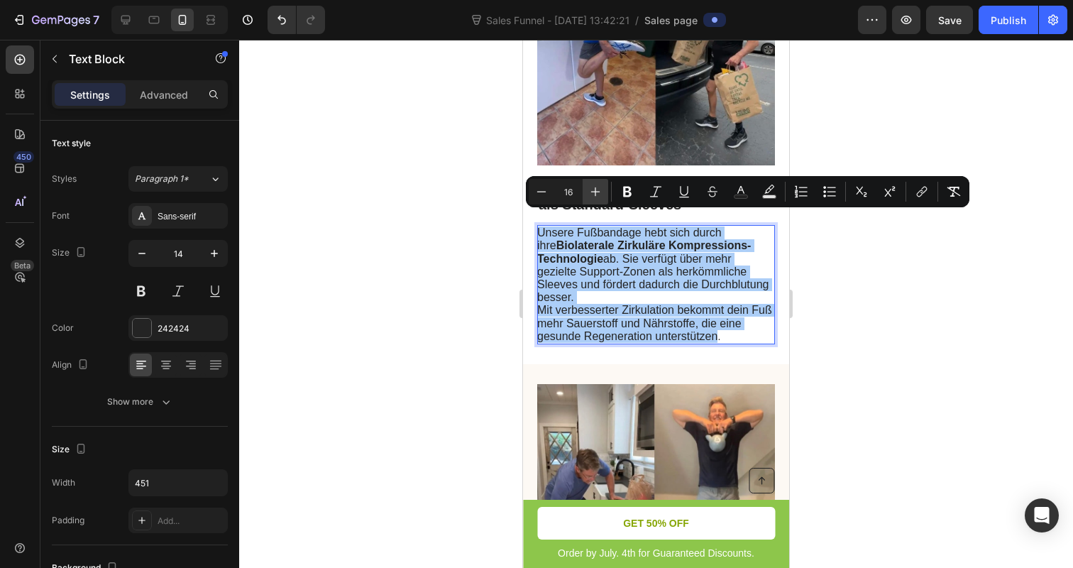
click at [601, 193] on icon "Editor contextual toolbar" at bounding box center [595, 191] width 14 height 14
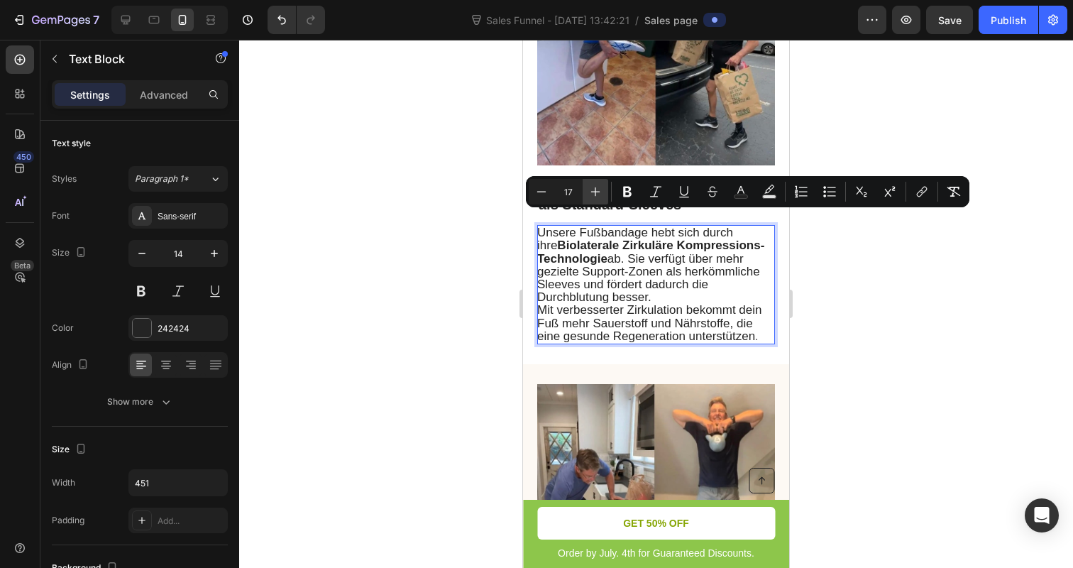
click at [601, 193] on icon "Editor contextual toolbar" at bounding box center [595, 191] width 14 height 14
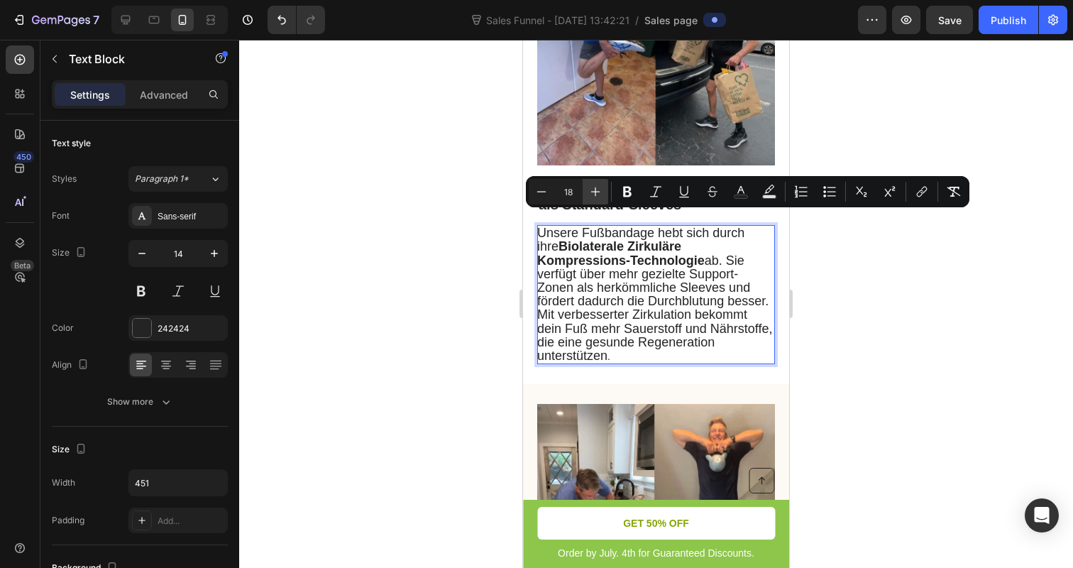
click at [601, 193] on icon "Editor contextual toolbar" at bounding box center [595, 191] width 14 height 14
type input "19"
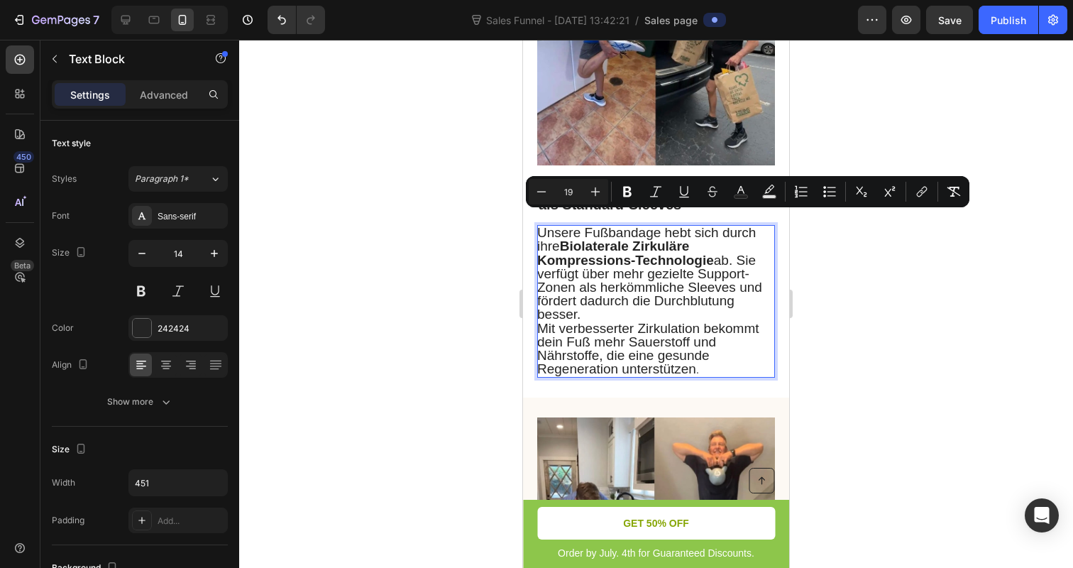
click at [478, 217] on div at bounding box center [656, 304] width 834 height 528
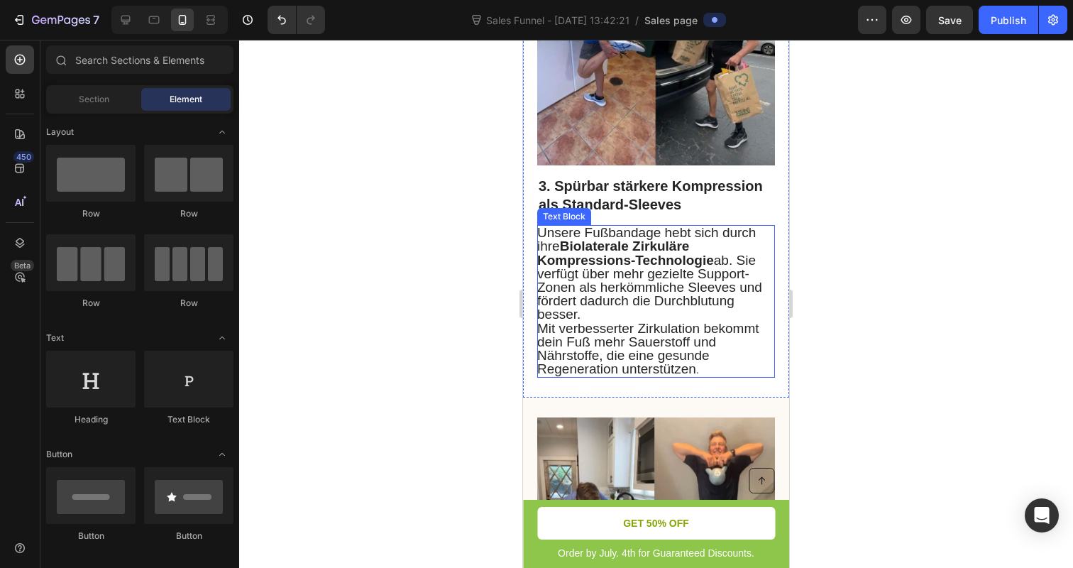
click at [589, 266] on span "Unsere Fußbandage hebt sich durch ihre Biolaterale Zirkuläre Kompressions-Techn…" at bounding box center [649, 273] width 225 height 97
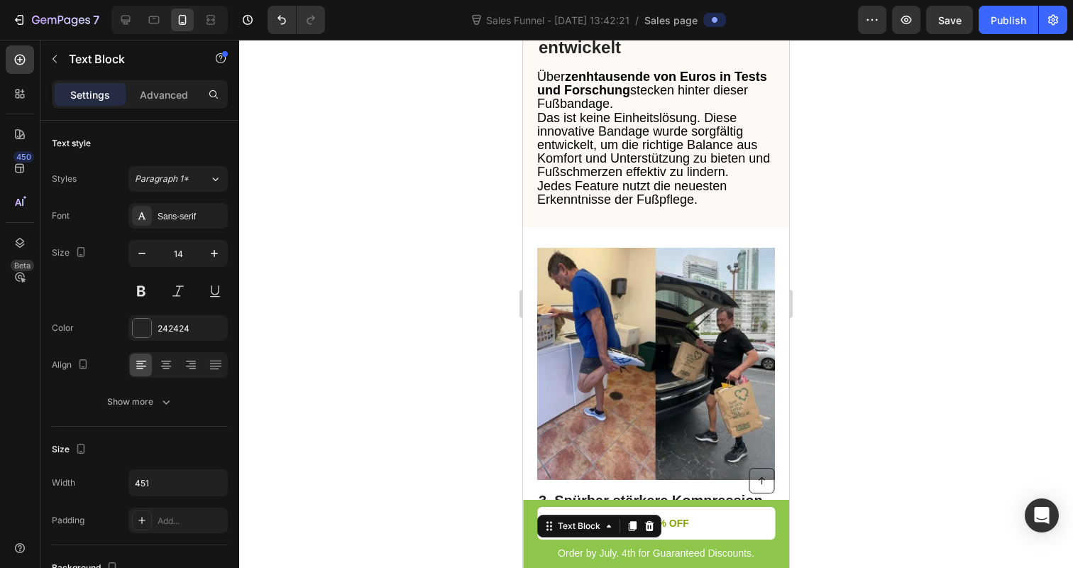
scroll to position [1035, 0]
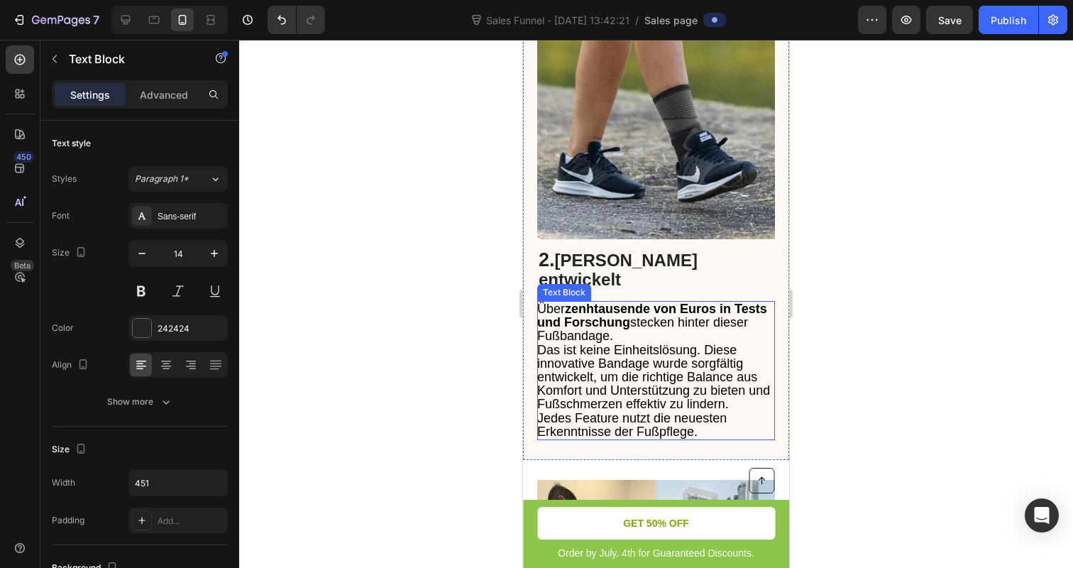
click at [611, 366] on span "Das ist keine Einheitslösung. Diese innovative Bandage wurde sorgfältig entwick…" at bounding box center [653, 377] width 233 height 69
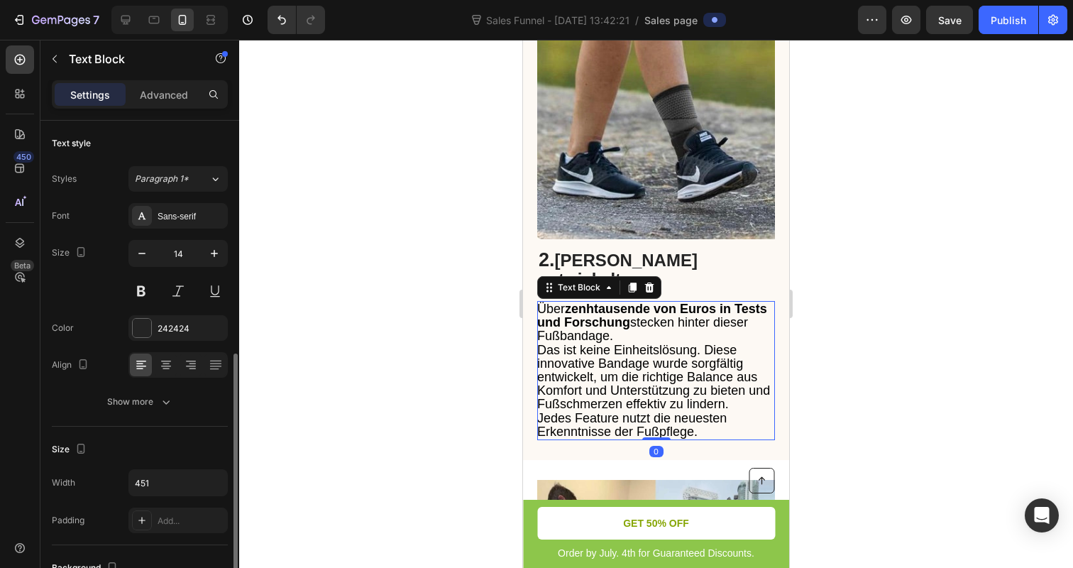
scroll to position [148, 0]
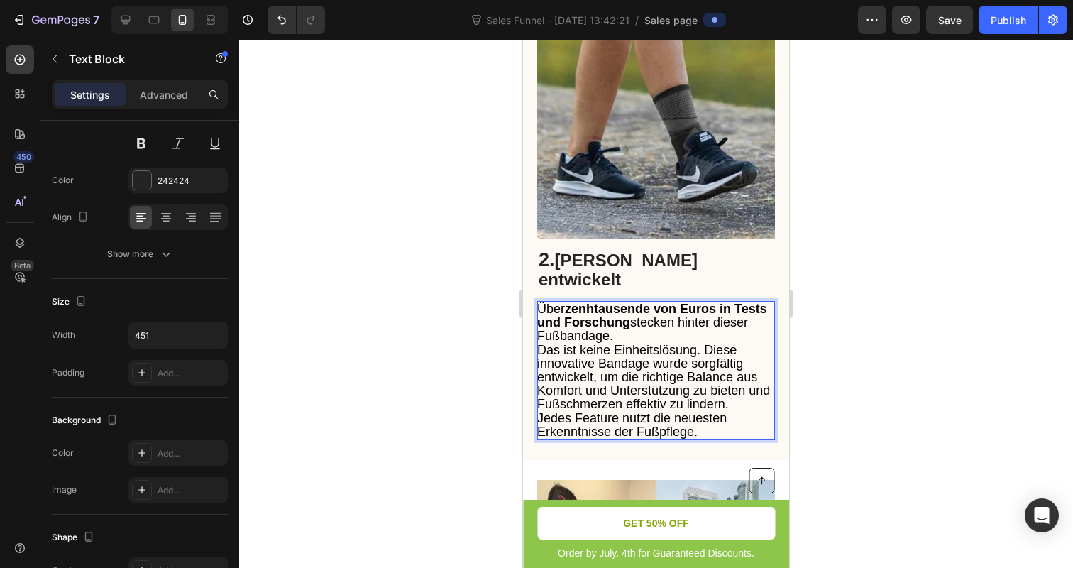
click at [611, 366] on span "Das ist keine Einheitslösung. Diese innovative Bandage wurde sorgfältig entwick…" at bounding box center [653, 377] width 233 height 69
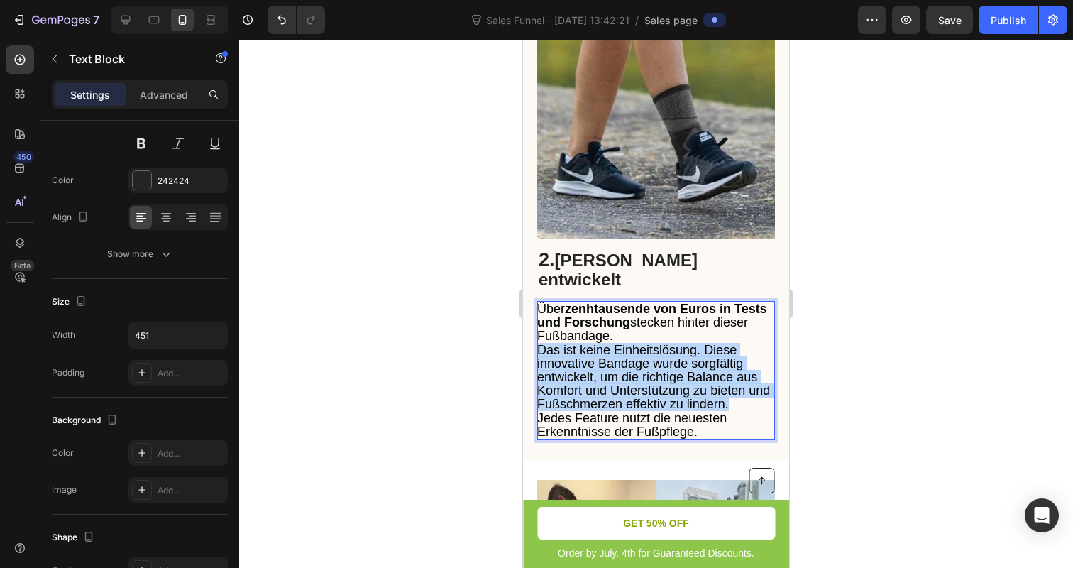
click at [611, 366] on span "Das ist keine Einheitslösung. Diese innovative Bandage wurde sorgfältig entwick…" at bounding box center [653, 377] width 233 height 69
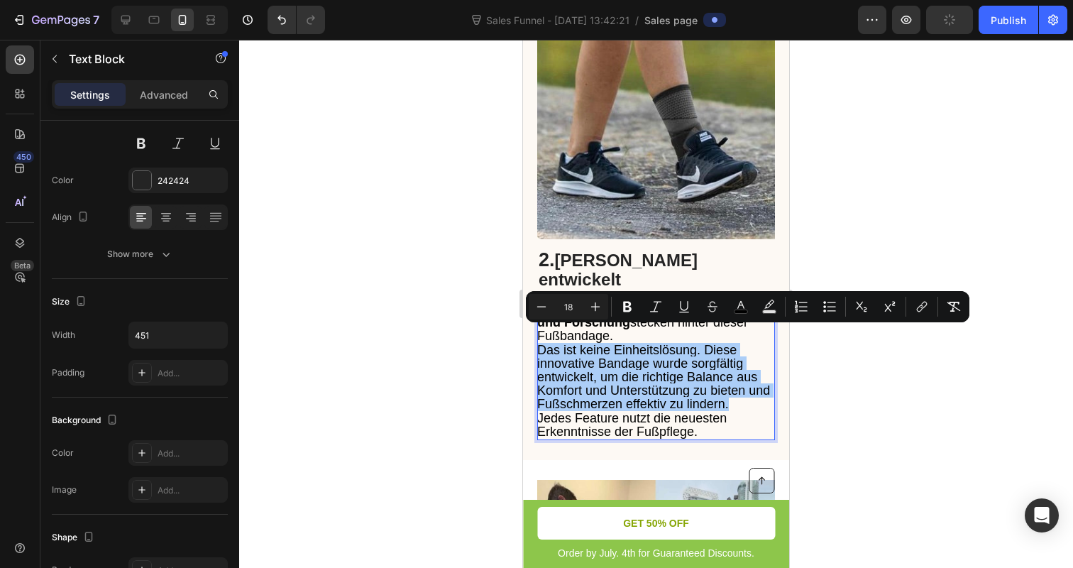
click at [420, 358] on div at bounding box center [656, 304] width 834 height 528
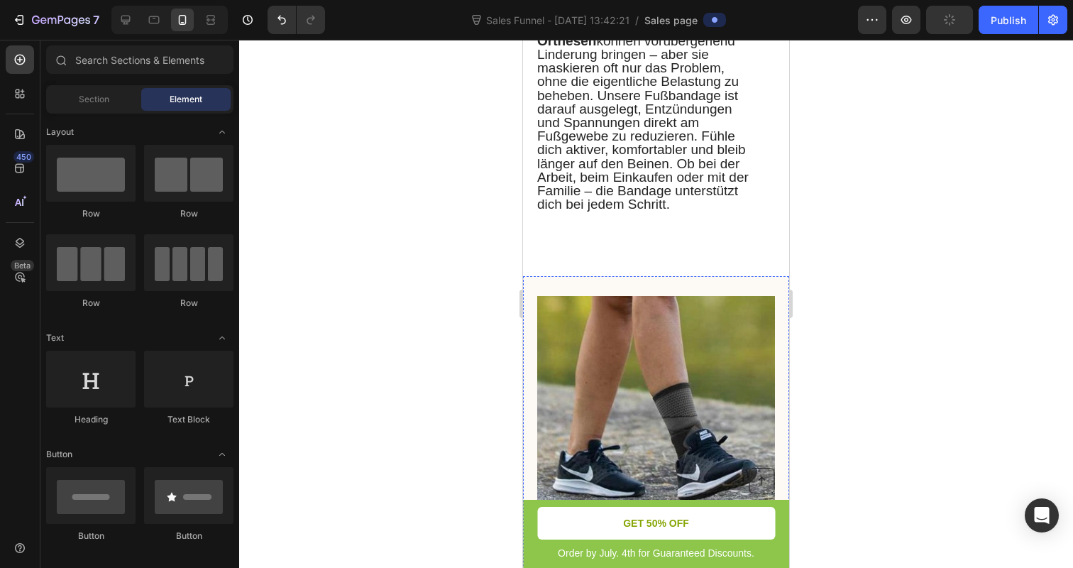
scroll to position [573, 0]
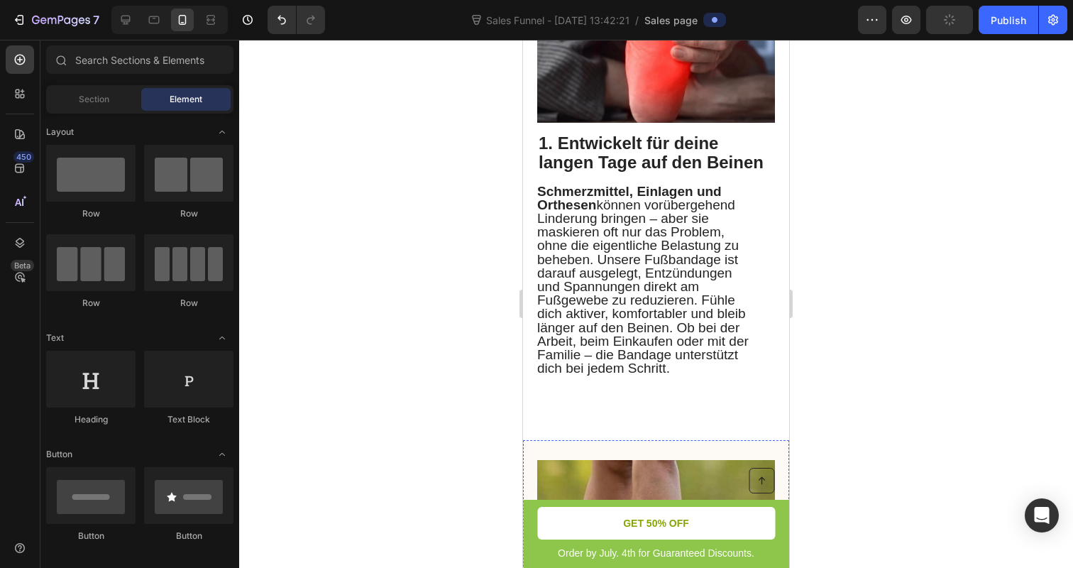
click at [602, 262] on span "Schmerzmittel, Einlagen und Orthesen können vorübergehend Linderung bringen – a…" at bounding box center [642, 280] width 211 height 192
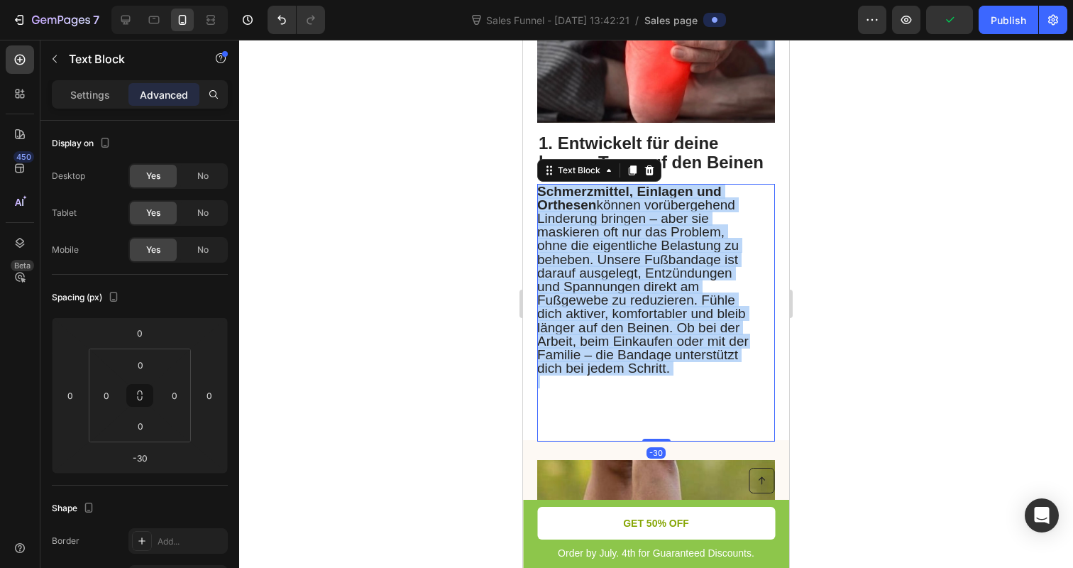
click at [602, 262] on span "Schmerzmittel, Einlagen und Orthesen können vorübergehend Linderung bringen – a…" at bounding box center [642, 280] width 211 height 192
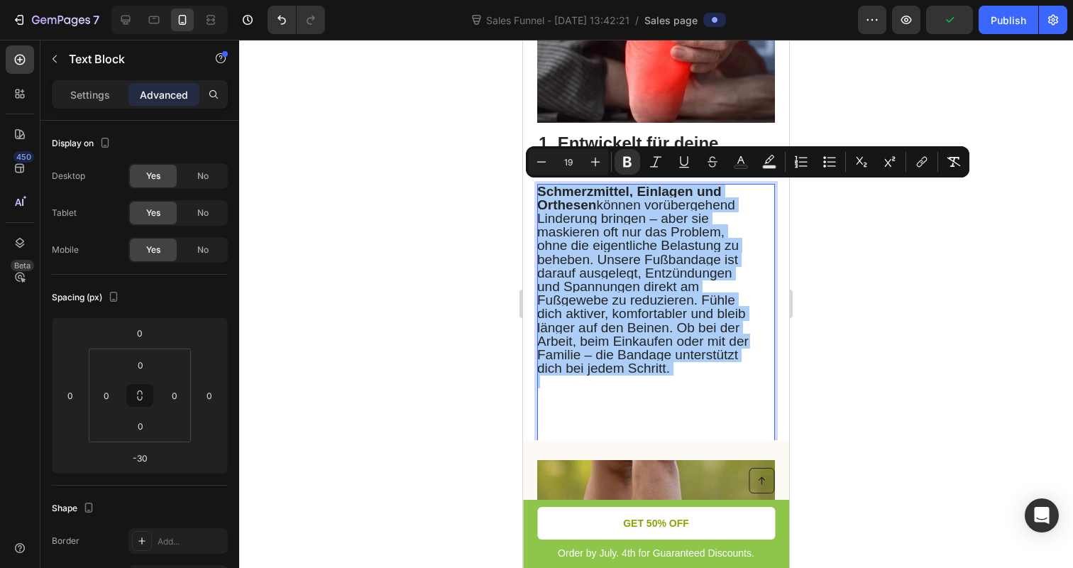
click at [434, 253] on div at bounding box center [656, 304] width 834 height 528
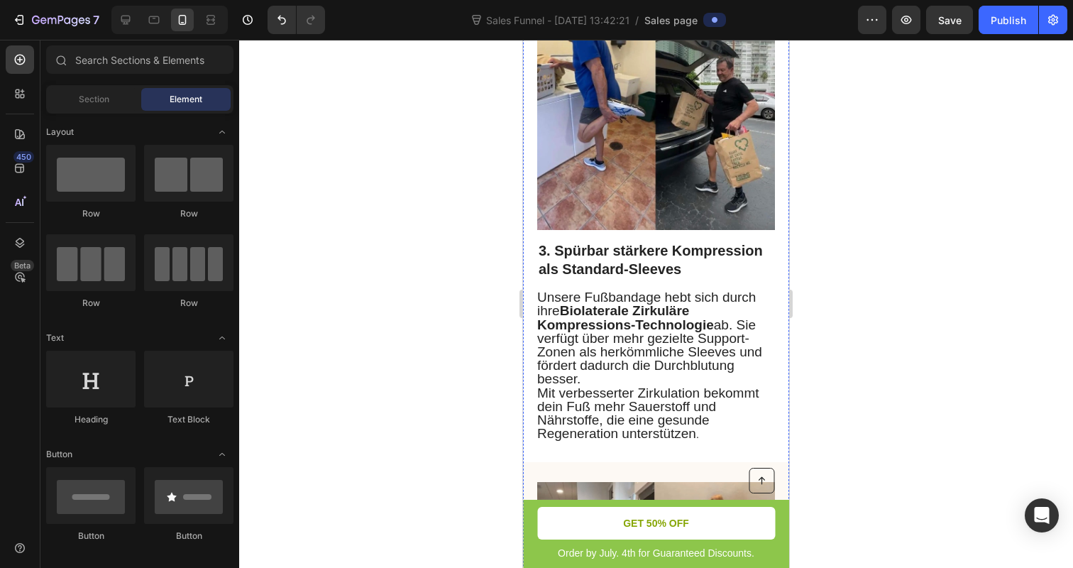
scroll to position [1529, 0]
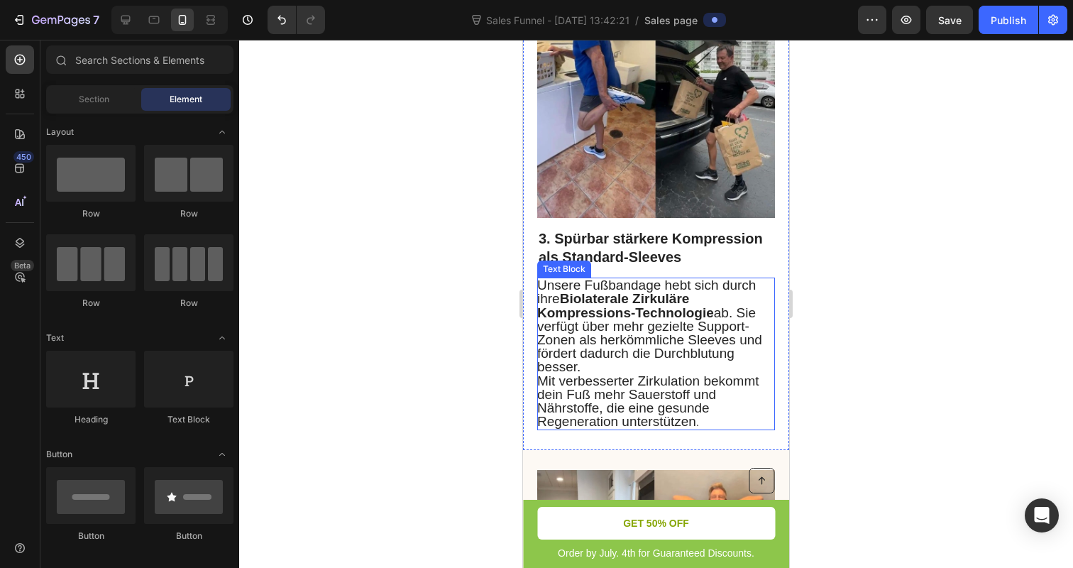
click at [638, 302] on strong "Biolaterale Zirkuläre Kompressions-Technologie" at bounding box center [625, 305] width 177 height 28
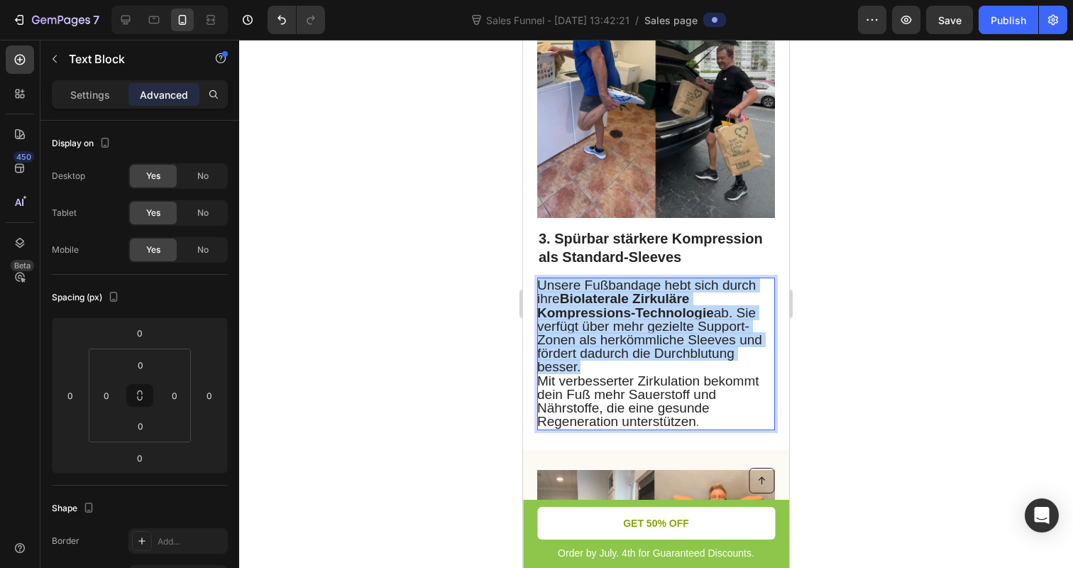
click at [638, 302] on strong "Biolaterale Zirkuläre Kompressions-Technologie" at bounding box center [625, 305] width 177 height 28
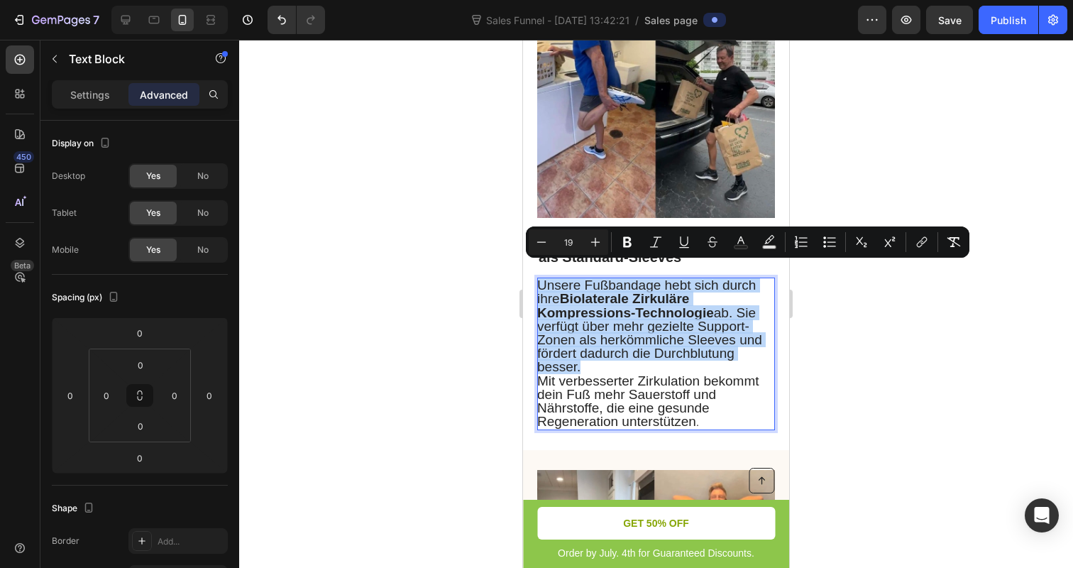
click at [649, 373] on span "Mit verbesserter Zirkulation bekommt dein Fuß mehr Sauerstoff und Nährstoffe, d…" at bounding box center [648, 401] width 222 height 56
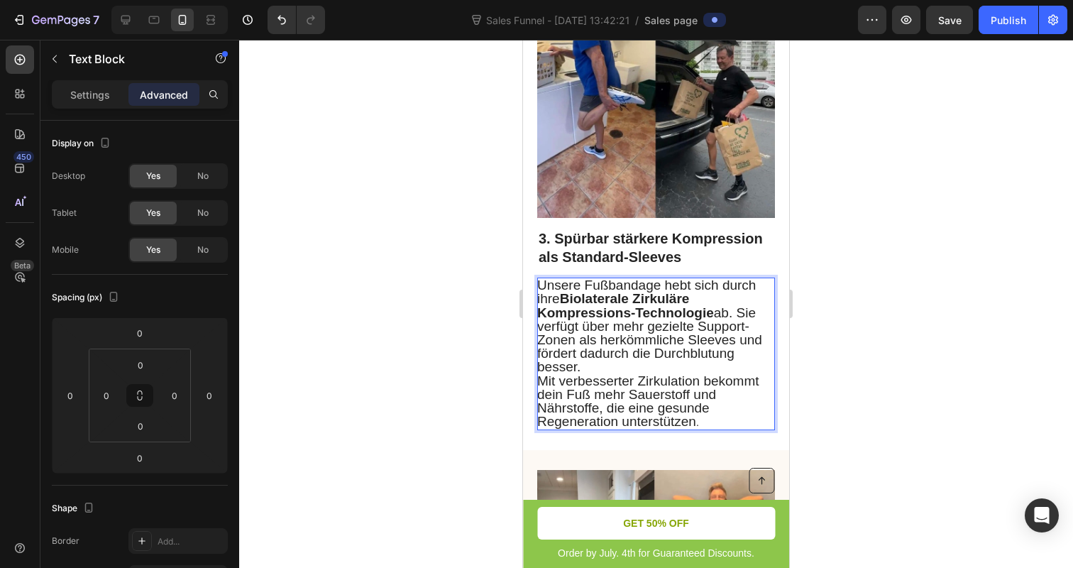
drag, startPoint x: 717, startPoint y: 402, endPoint x: 614, endPoint y: 352, distance: 114.2
click at [614, 352] on div "Unsere Fußbandage hebt sich durch ihre Biolaterale Zirkuläre Kompressions-Techn…" at bounding box center [656, 353] width 238 height 153
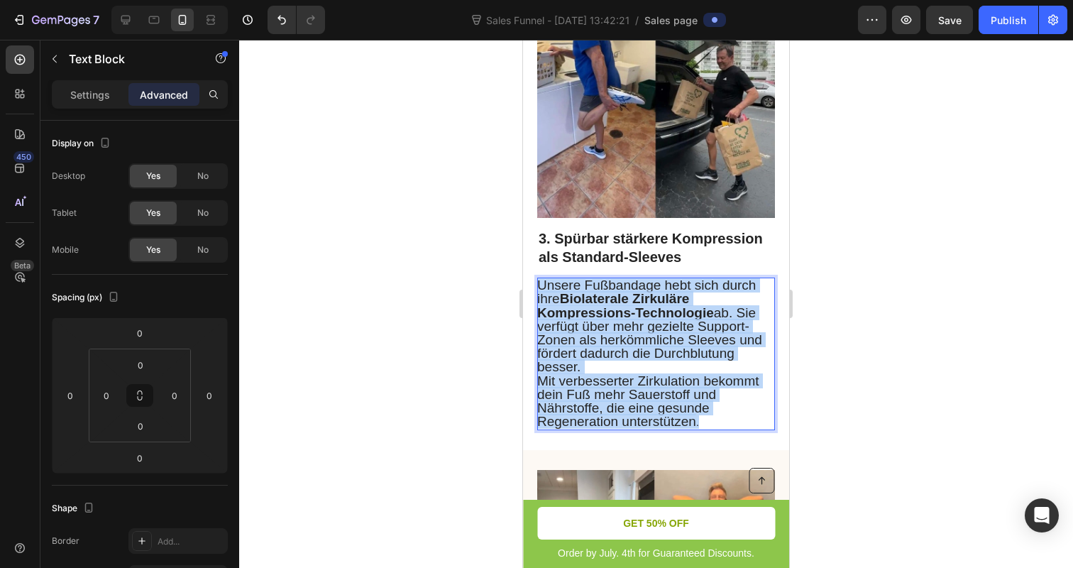
drag, startPoint x: 702, startPoint y: 409, endPoint x: 541, endPoint y: 272, distance: 210.4
click at [541, 277] on div "Unsere Fußbandage hebt sich durch ihre Biolaterale Zirkuläre Kompressions-Techn…" at bounding box center [656, 353] width 238 height 153
click at [582, 299] on strong "Biolaterale Zirkuläre Kompressions-Technologie" at bounding box center [625, 305] width 177 height 28
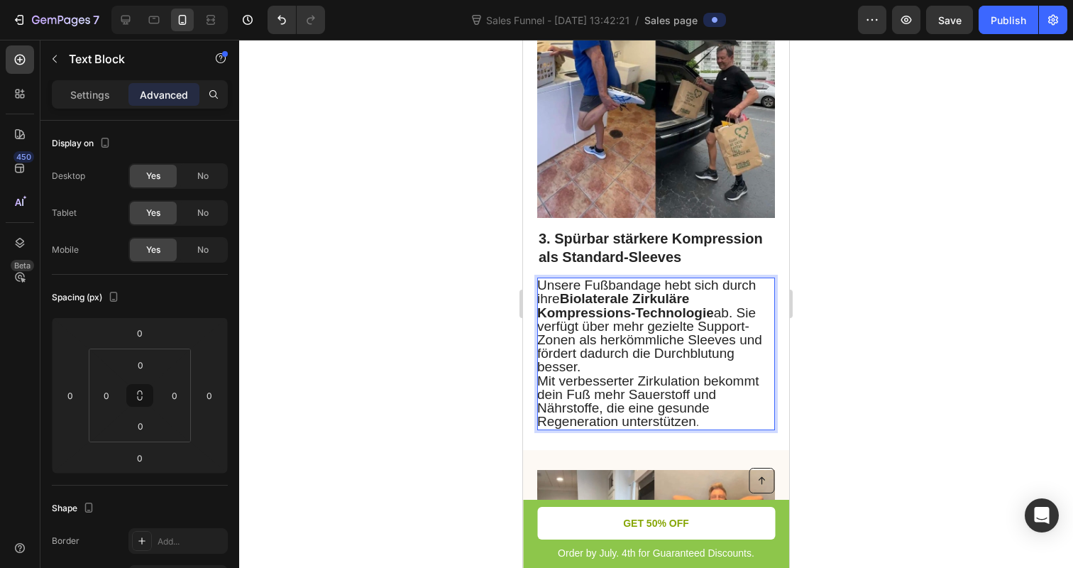
click at [582, 299] on strong "Biolaterale Zirkuläre Kompressions-Technologie" at bounding box center [625, 305] width 177 height 28
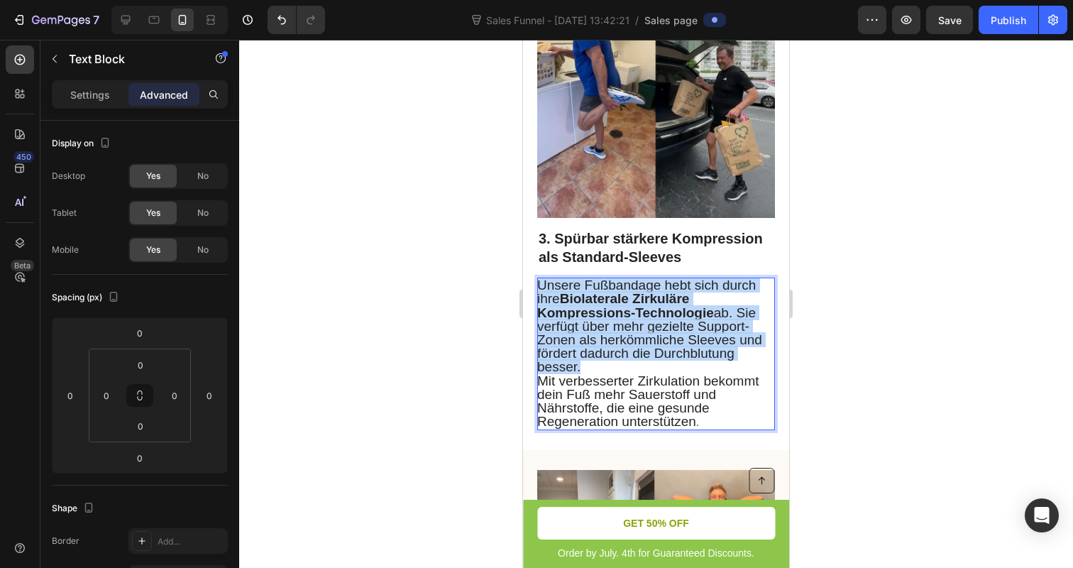
click at [582, 299] on strong "Biolaterale Zirkuläre Kompressions-Technologie" at bounding box center [625, 305] width 177 height 28
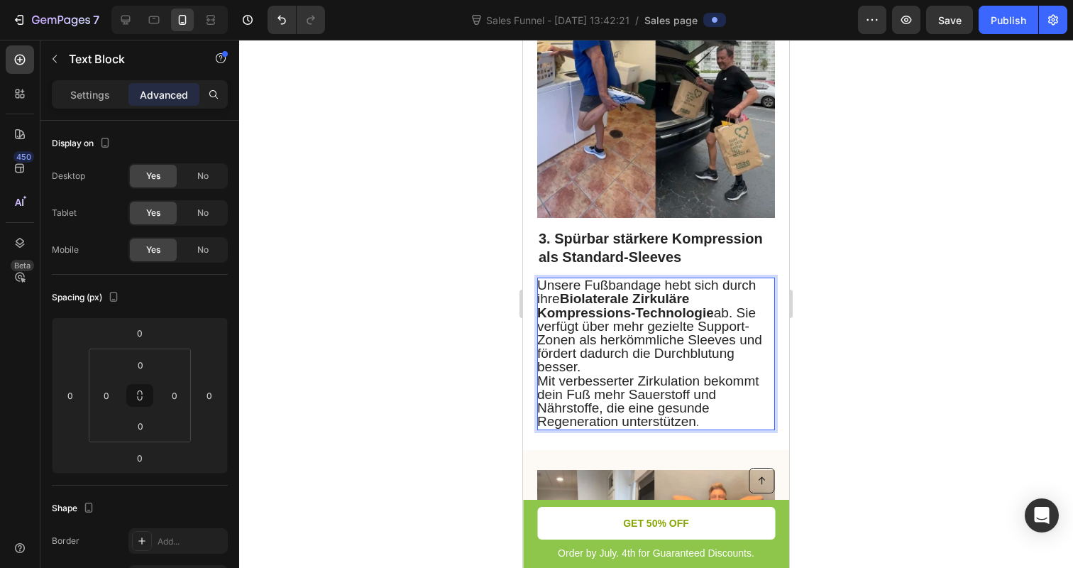
click at [766, 419] on div "Unsere Fußbandage hebt sich durch ihre Biolaterale Zirkuläre Kompressions-Techn…" at bounding box center [656, 353] width 238 height 153
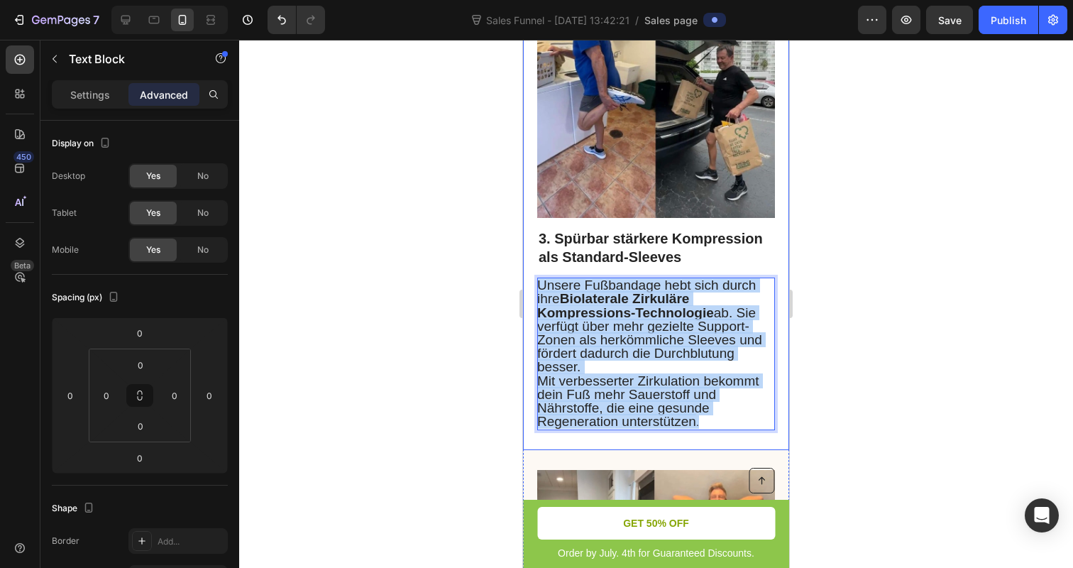
drag, startPoint x: 731, startPoint y: 411, endPoint x: 530, endPoint y: 263, distance: 249.6
click at [530, 263] on div "Image 3. Spürbar stärkere Kompression als Standard-Sleeves Heading Unsere Fußba…" at bounding box center [656, 208] width 266 height 484
click at [567, 291] on strong "Biolaterale Zirkuläre Kompressions-Technologie" at bounding box center [625, 305] width 177 height 28
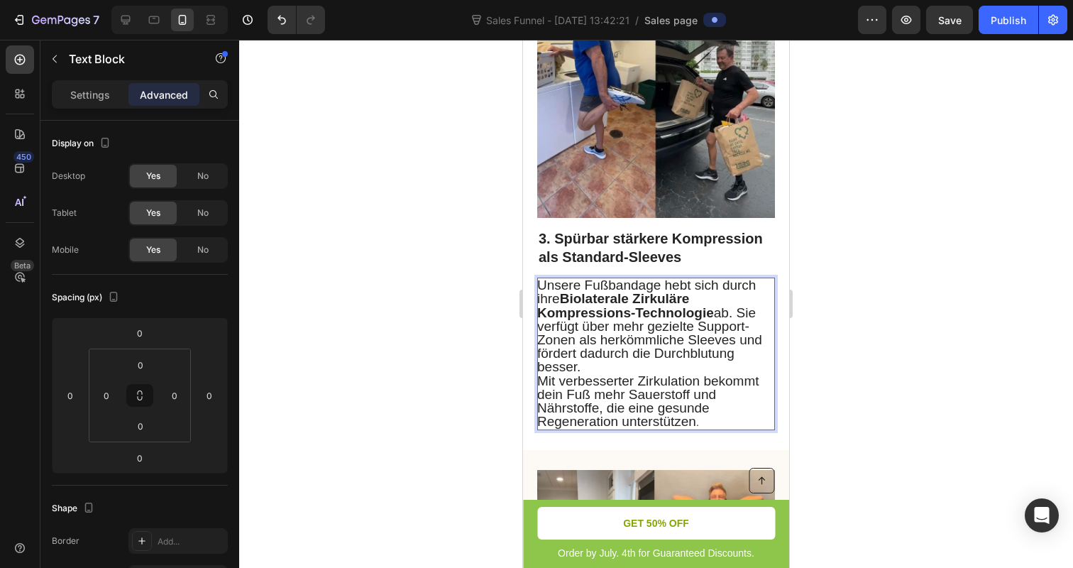
click at [567, 291] on strong "Biolaterale Zirkuläre Kompressions-Technologie" at bounding box center [625, 305] width 177 height 28
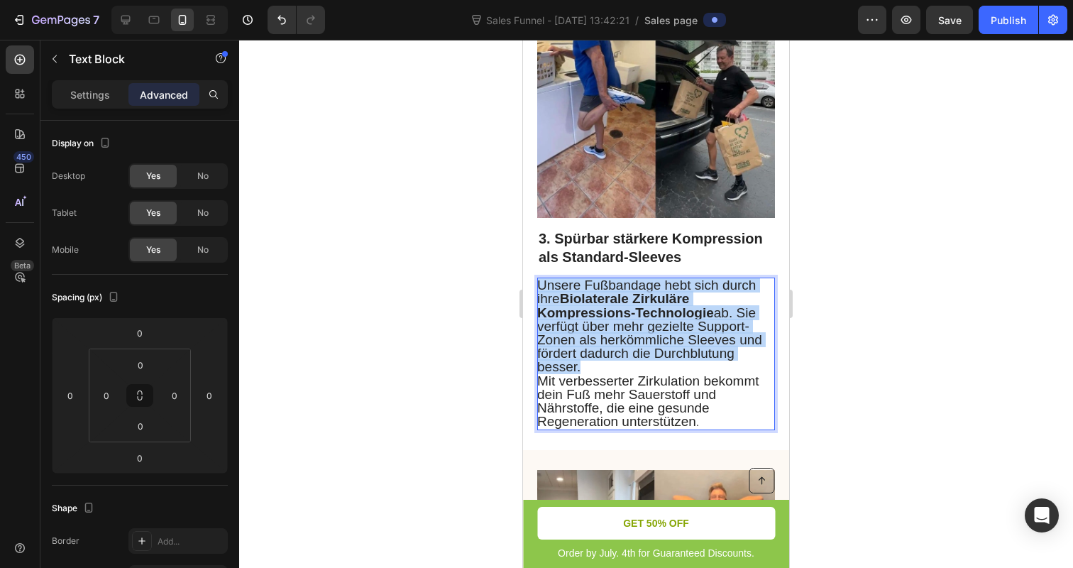
click at [567, 291] on strong "Biolaterale Zirkuläre Kompressions-Technologie" at bounding box center [625, 305] width 177 height 28
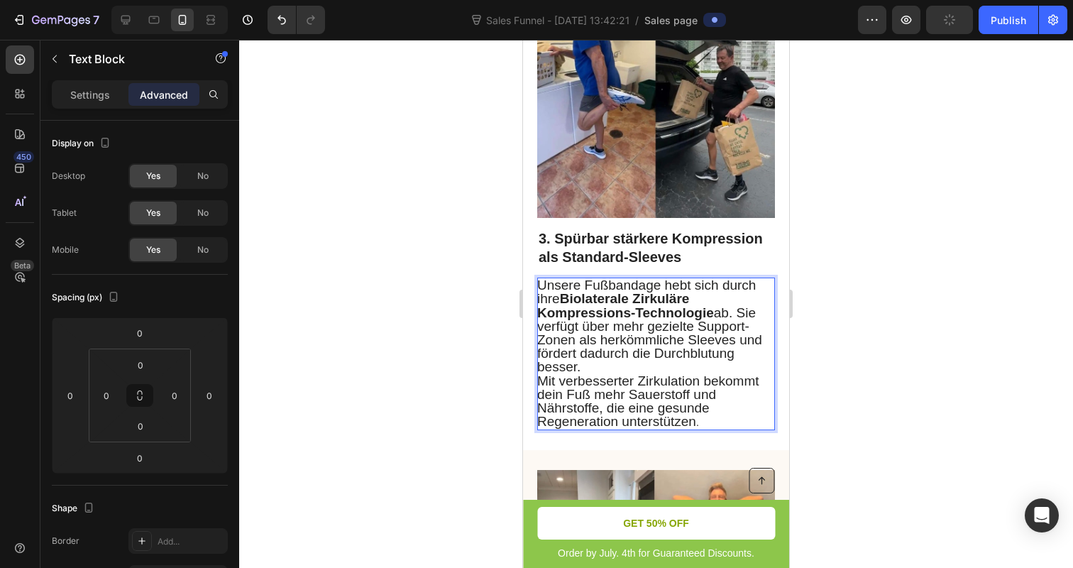
click at [690, 412] on span "Mit verbesserter Zirkulation bekommt dein Fuß mehr Sauerstoff und Nährstoffe, d…" at bounding box center [648, 401] width 222 height 56
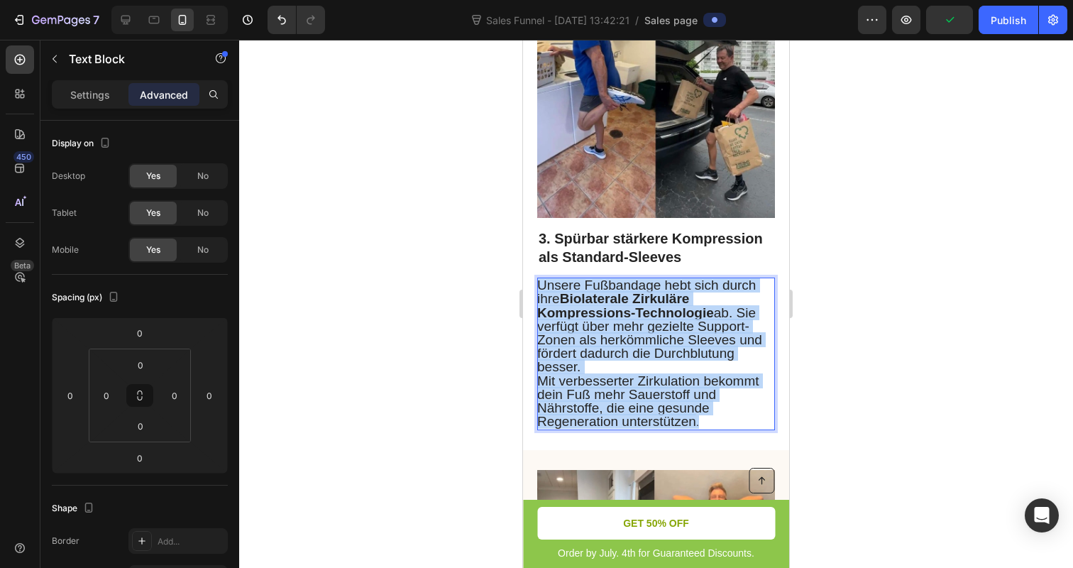
drag, startPoint x: 710, startPoint y: 414, endPoint x: 534, endPoint y: 267, distance: 229.2
click at [534, 267] on div "Image 3. Spürbar stärkere Kompression als Standard-Sleeves Heading Unsere Fußba…" at bounding box center [656, 208] width 266 height 484
click at [559, 280] on span "Unsere Fußbandage hebt sich durch ihre Biolaterale Zirkuläre Kompressions-Techn…" at bounding box center [649, 325] width 225 height 97
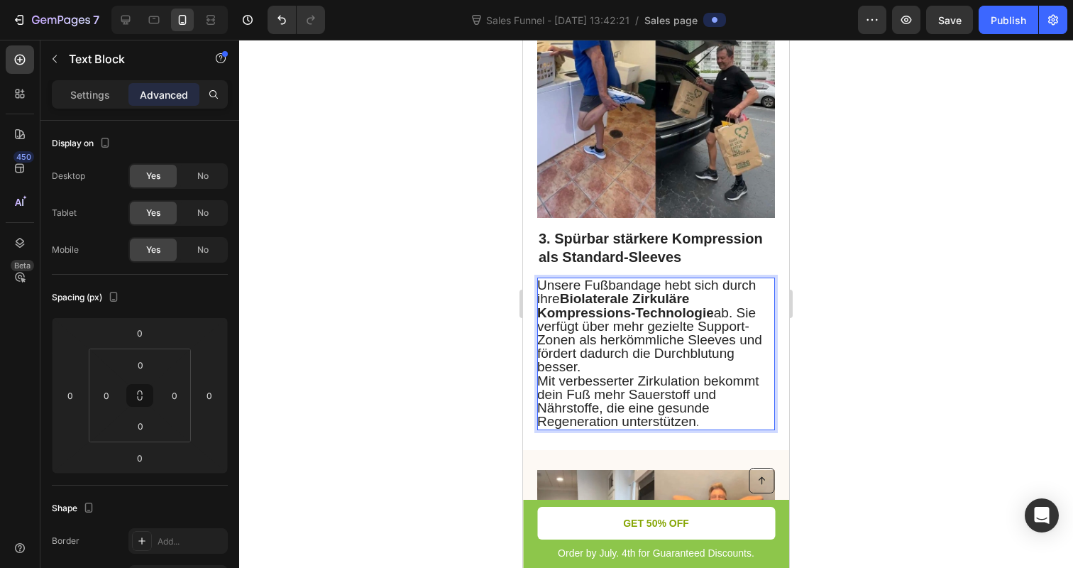
click at [559, 280] on span "Unsere Fußbandage hebt sich durch ihre Biolaterale Zirkuläre Kompressions-Techn…" at bounding box center [649, 325] width 225 height 97
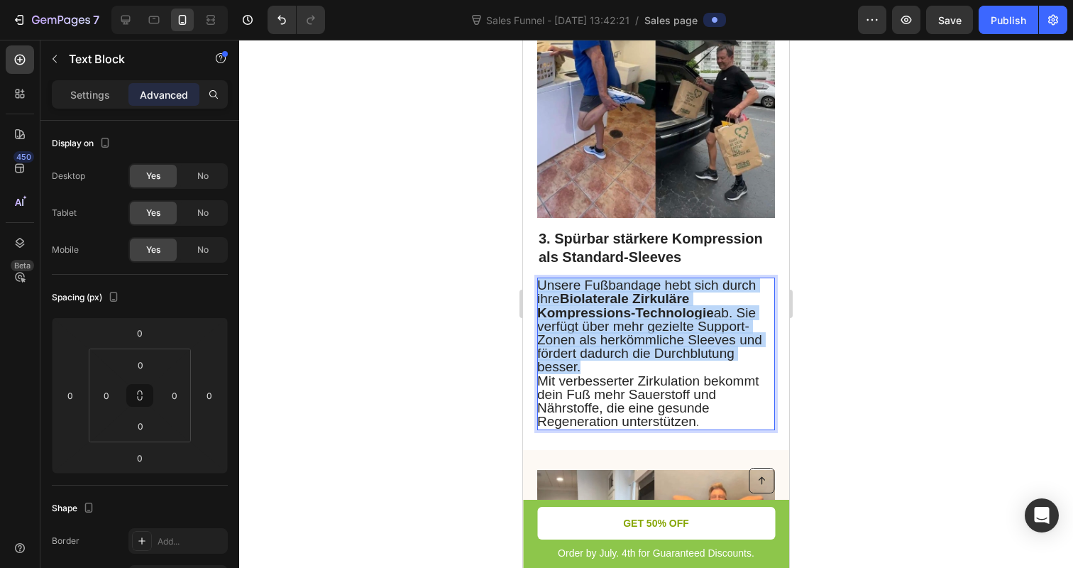
click at [559, 280] on span "Unsere Fußbandage hebt sich durch ihre Biolaterale Zirkuläre Kompressions-Techn…" at bounding box center [649, 325] width 225 height 97
click at [565, 305] on span "Unsere Fußbandage hebt sich durch ihre Biolaterale Zirkuläre Kompressions-Techn…" at bounding box center [649, 325] width 225 height 97
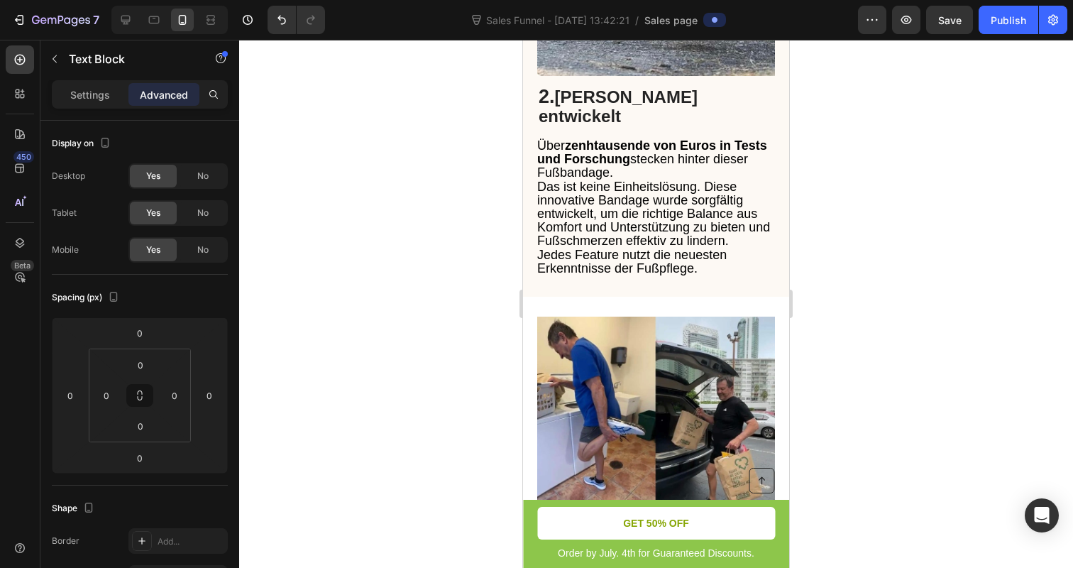
scroll to position [1055, 0]
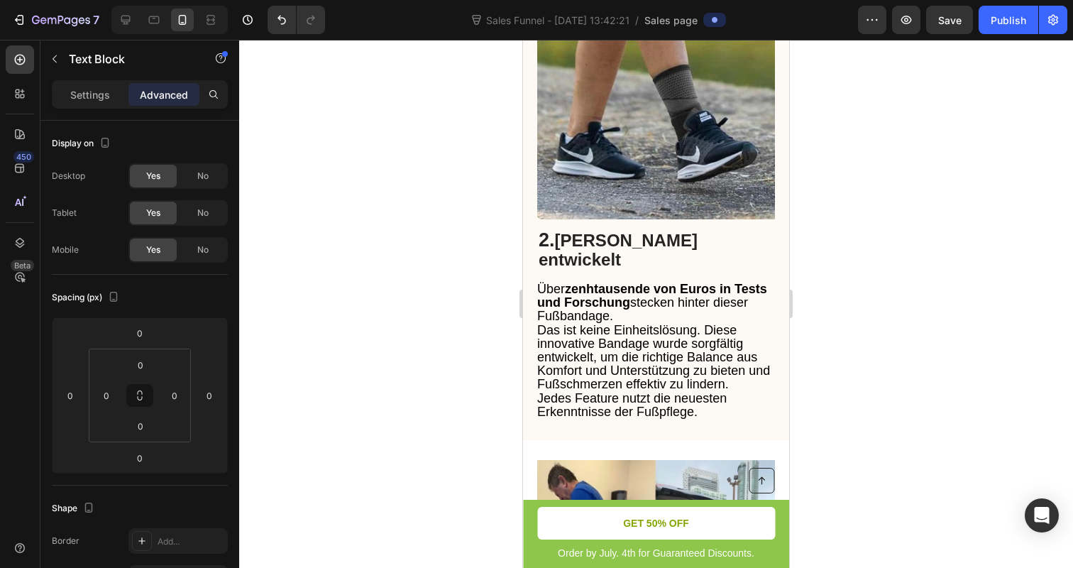
click at [572, 305] on span "Über zenhtausende von Euros in Tests und Forschung stecken hinter dieser Fußban…" at bounding box center [652, 302] width 230 height 41
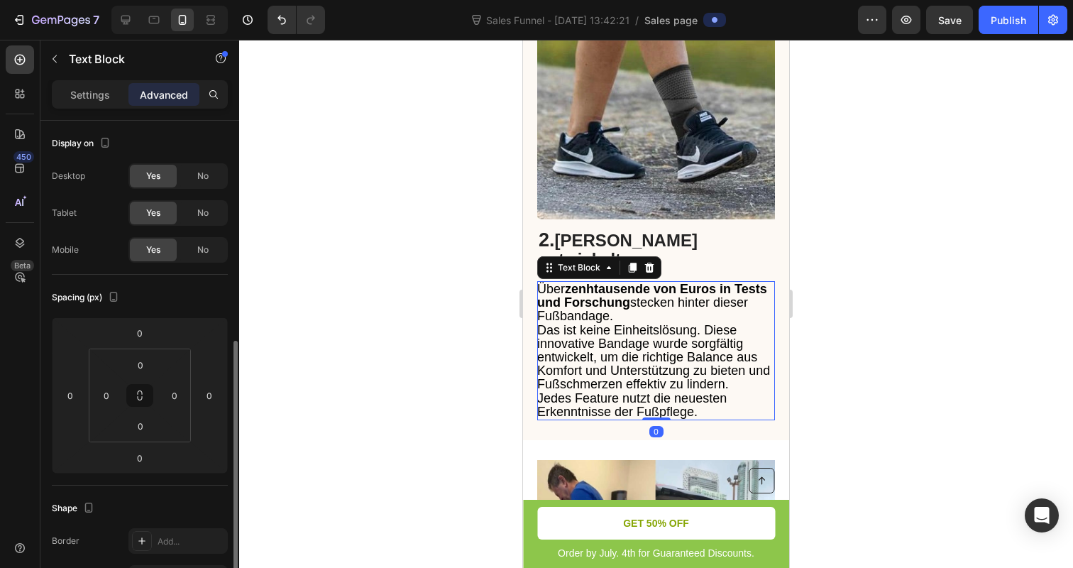
scroll to position [148, 0]
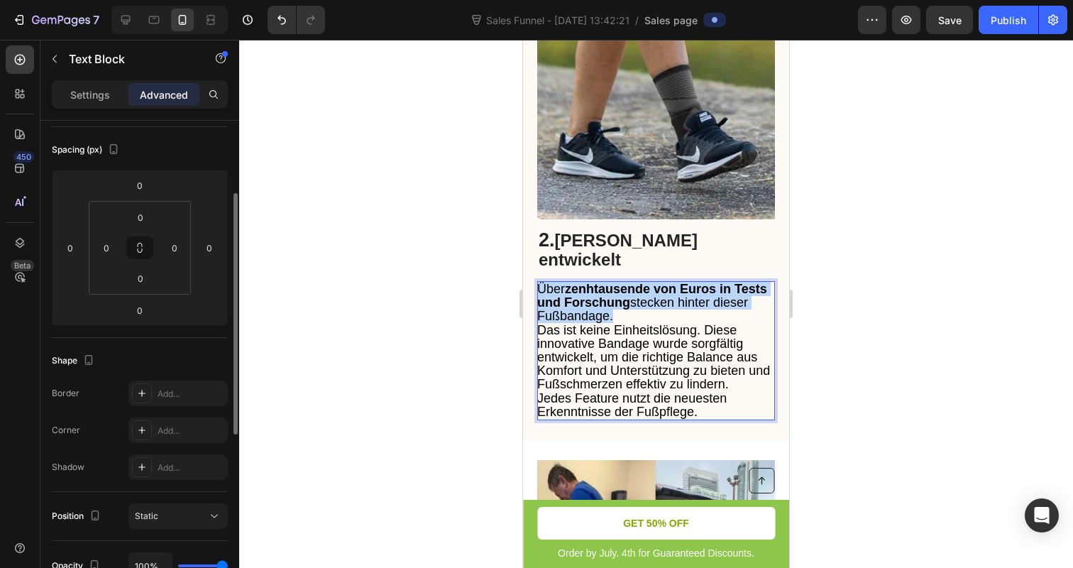
click at [572, 305] on span "Über zenhtausende von Euros in Tests und Forschung stecken hinter dieser Fußban…" at bounding box center [652, 302] width 230 height 41
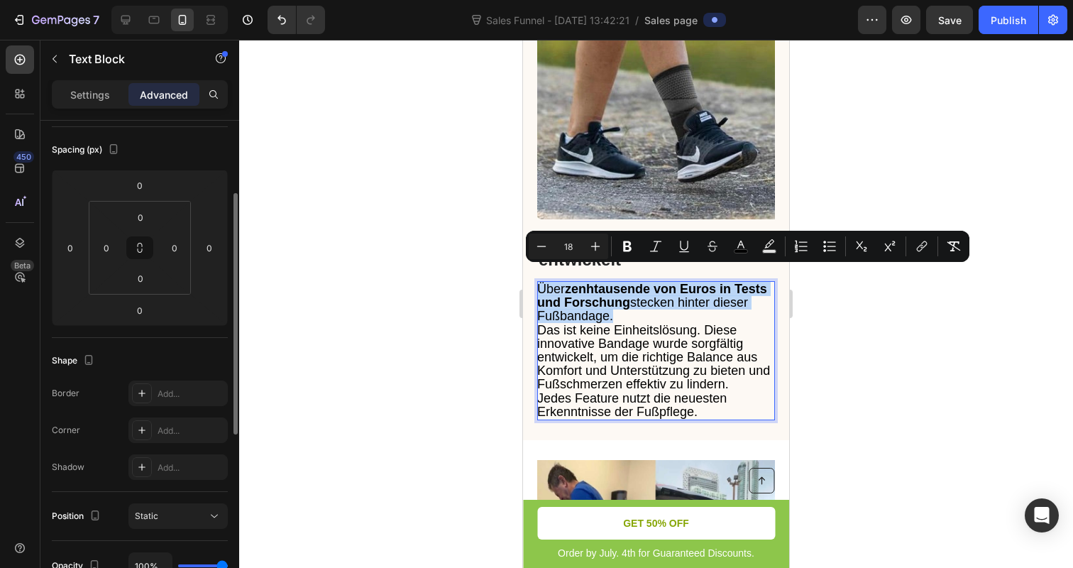
click at [572, 305] on span "Über zenhtausende von Euros in Tests und Forschung stecken hinter dieser Fußban…" at bounding box center [652, 302] width 230 height 41
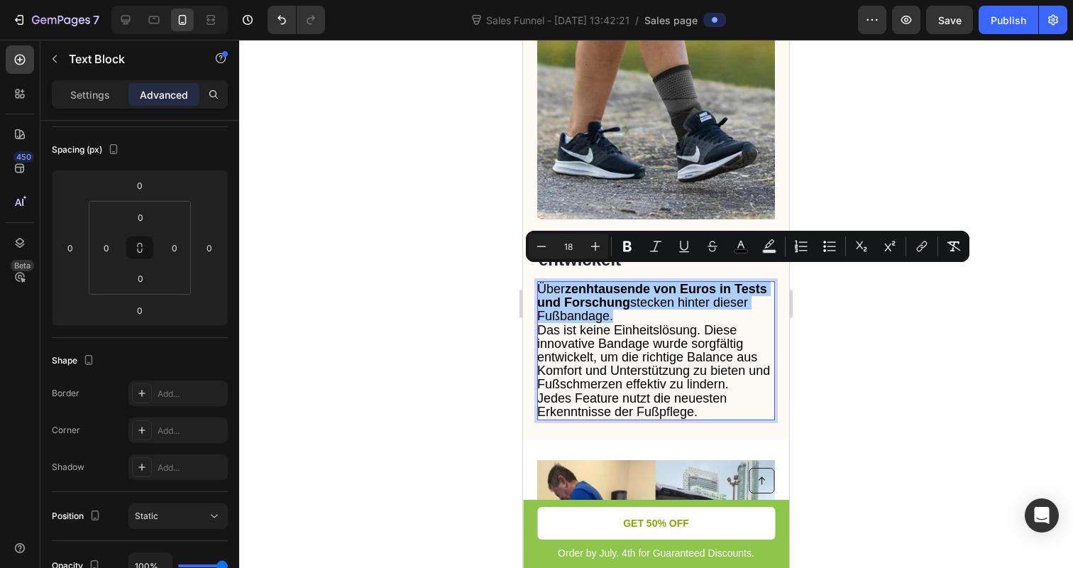
click at [457, 339] on div at bounding box center [656, 304] width 834 height 528
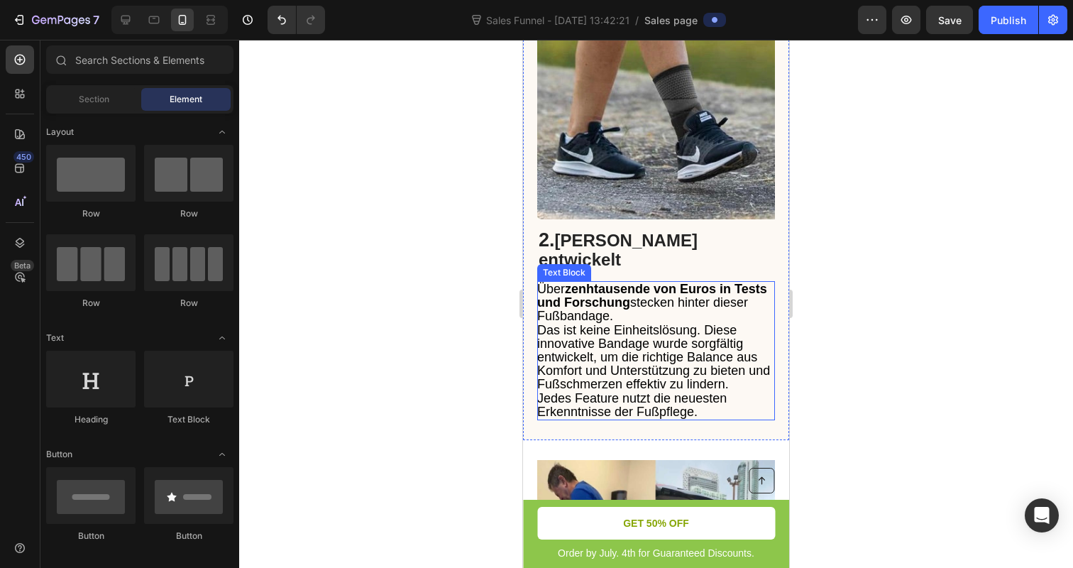
click at [565, 329] on span "Das ist keine Einheitslösung. Diese innovative Bandage wurde sorgfältig entwick…" at bounding box center [653, 357] width 233 height 69
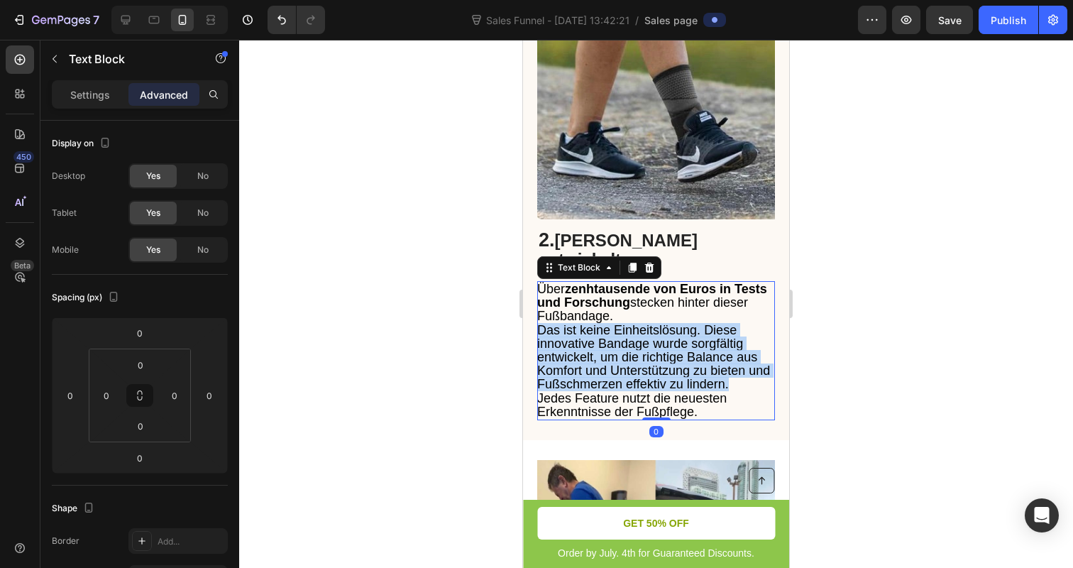
click at [565, 329] on span "Das ist keine Einheitslösung. Diese innovative Bandage wurde sorgfältig entwick…" at bounding box center [653, 357] width 233 height 69
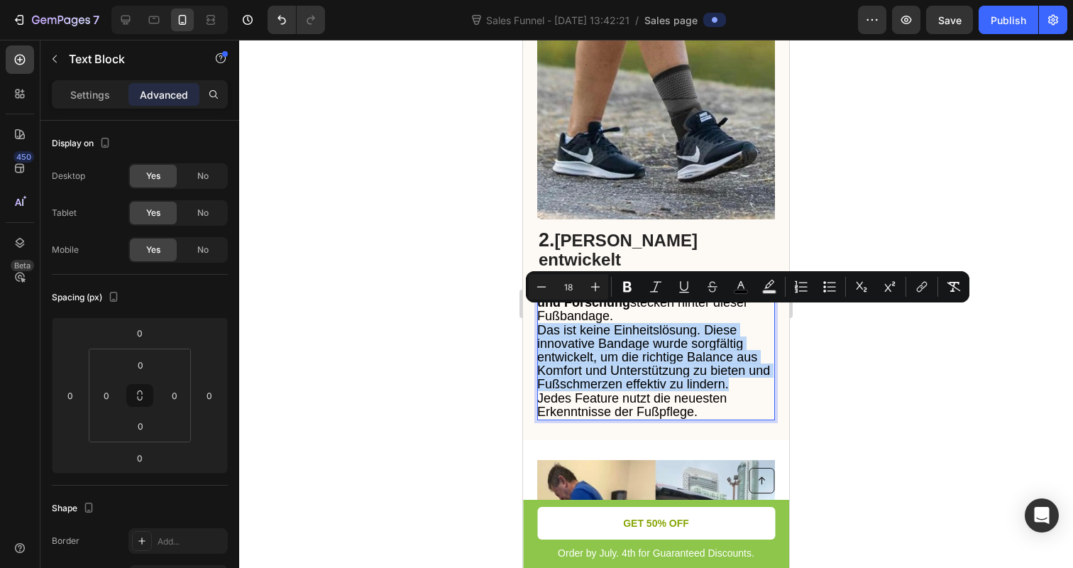
click at [580, 334] on span "Das ist keine Einheitslösung. Diese innovative Bandage wurde sorgfältig entwick…" at bounding box center [653, 357] width 233 height 69
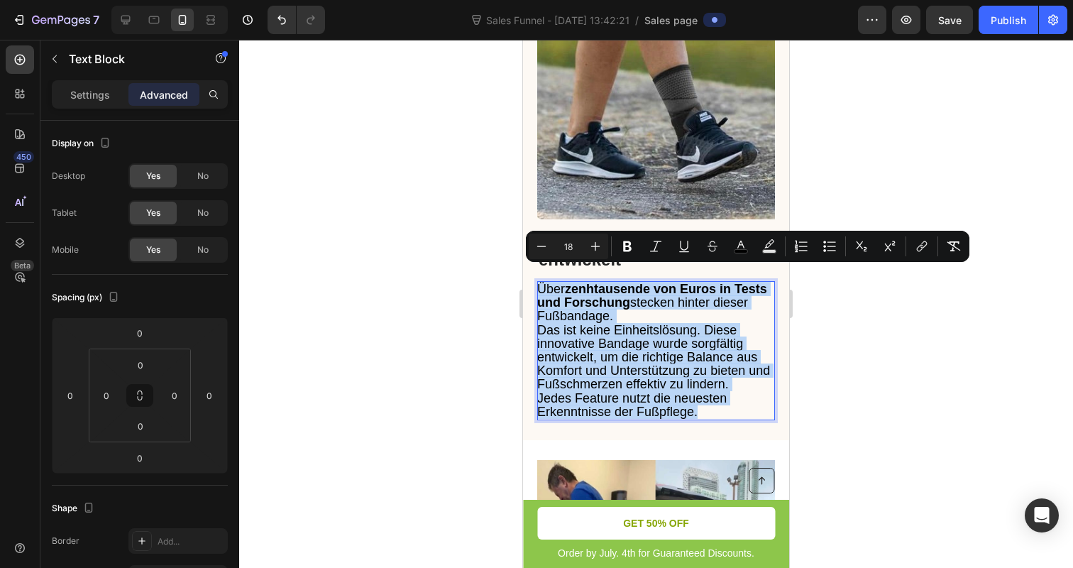
drag, startPoint x: 702, startPoint y: 396, endPoint x: 540, endPoint y: 277, distance: 201.1
click at [540, 281] on div "Über zenhtausende von Euros in Tests und Forschung stecken hinter dieser Fußban…" at bounding box center [656, 350] width 238 height 139
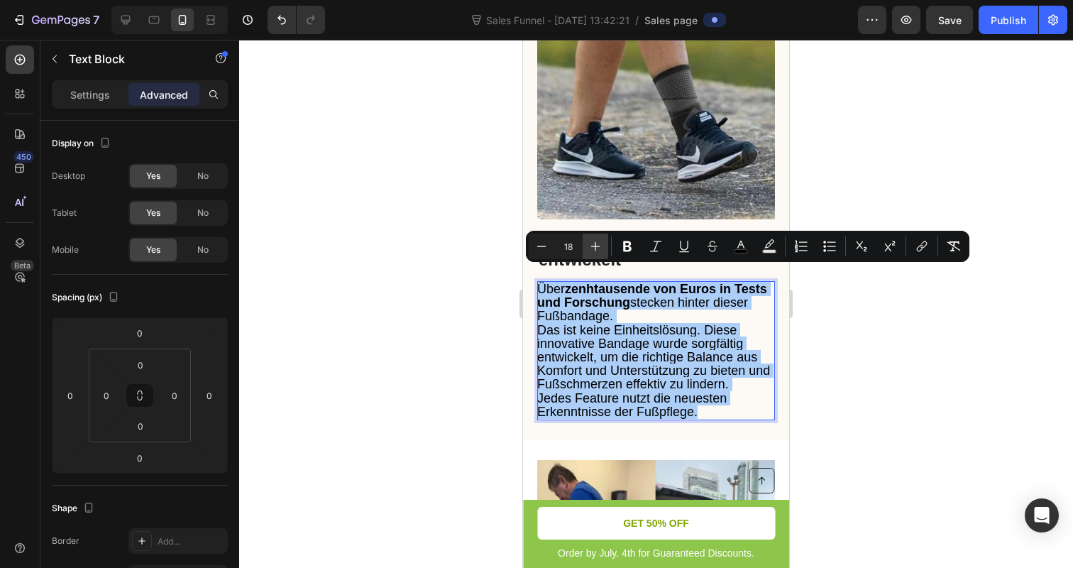
click at [591, 246] on icon "Editor contextual toolbar" at bounding box center [595, 246] width 9 height 9
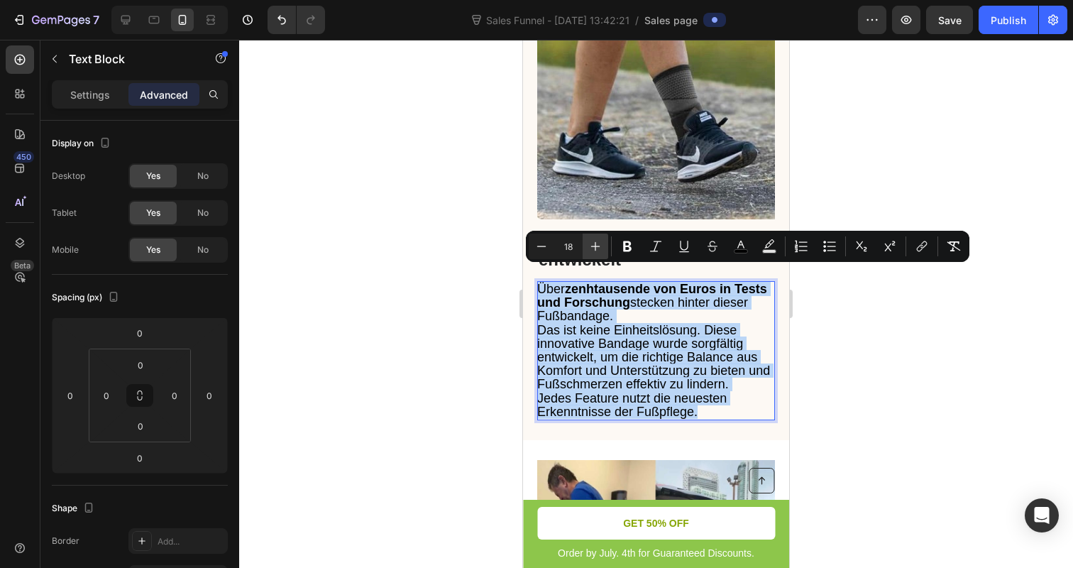
type input "19"
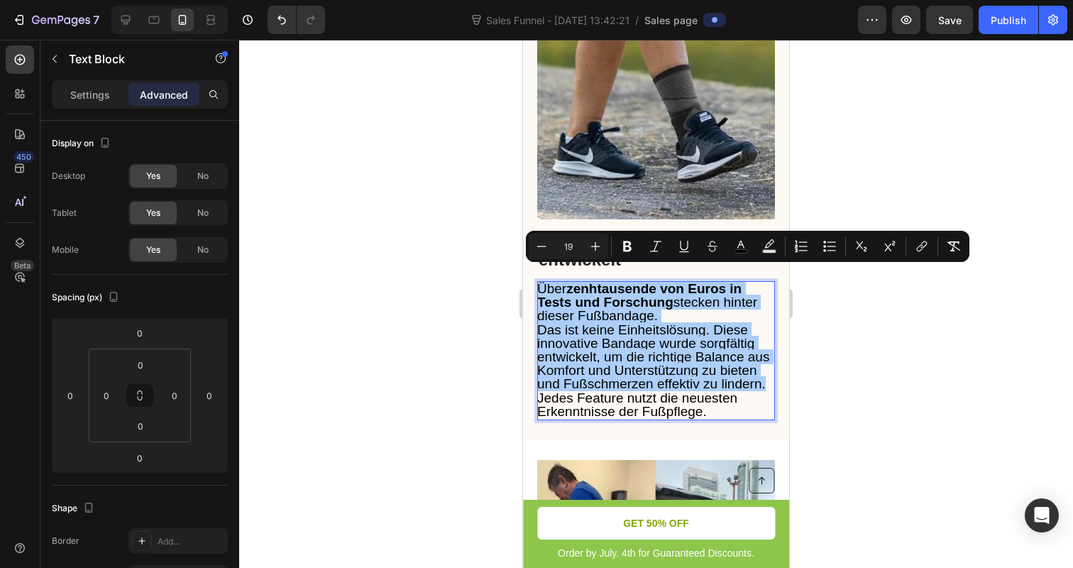
click at [446, 256] on div at bounding box center [656, 304] width 834 height 528
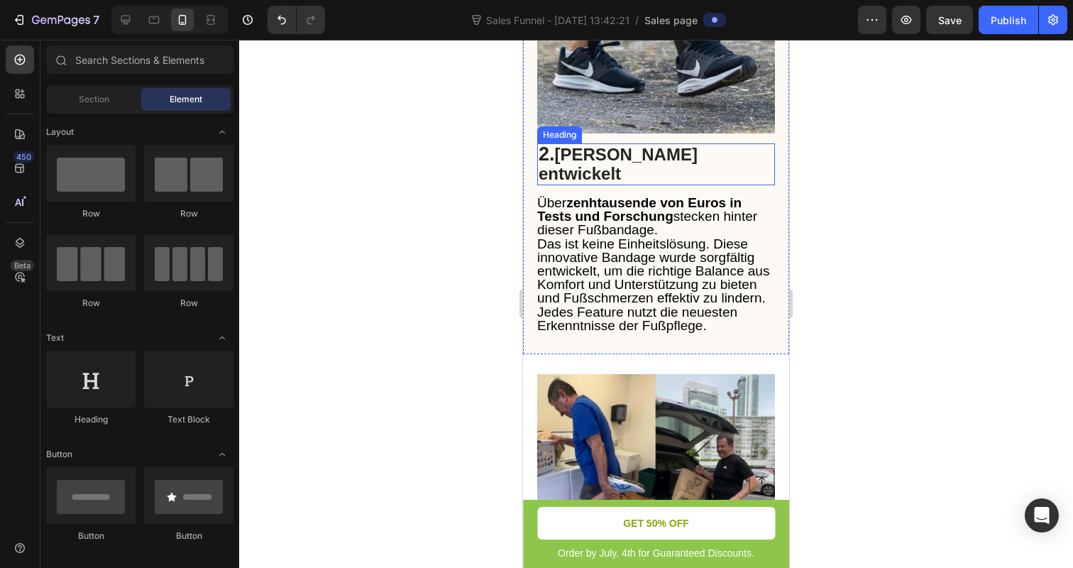
scroll to position [1165, 0]
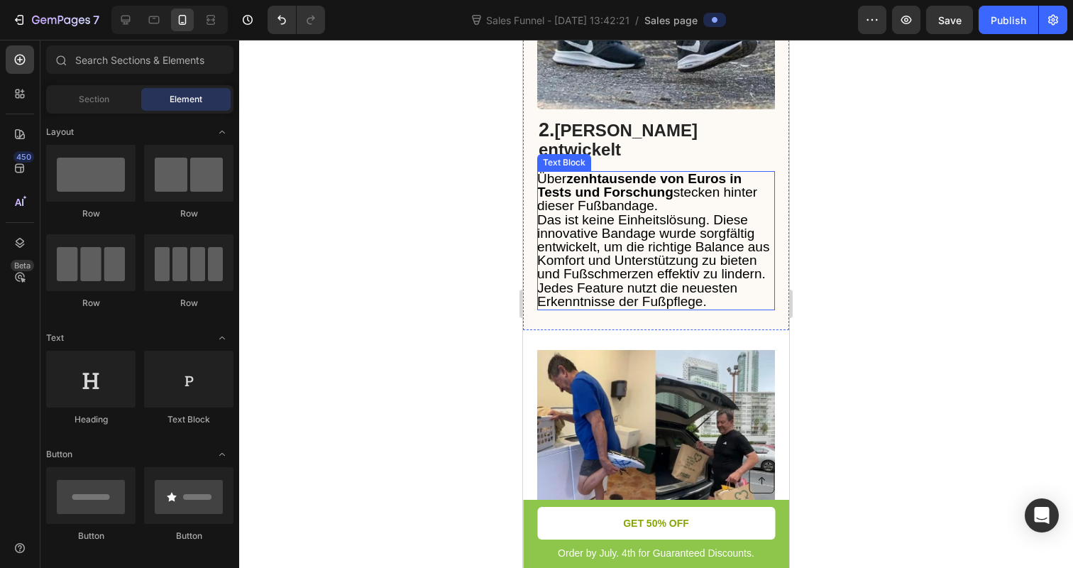
click at [604, 171] on strong "zenhtausende von Euros in Tests und Forschung" at bounding box center [639, 185] width 204 height 28
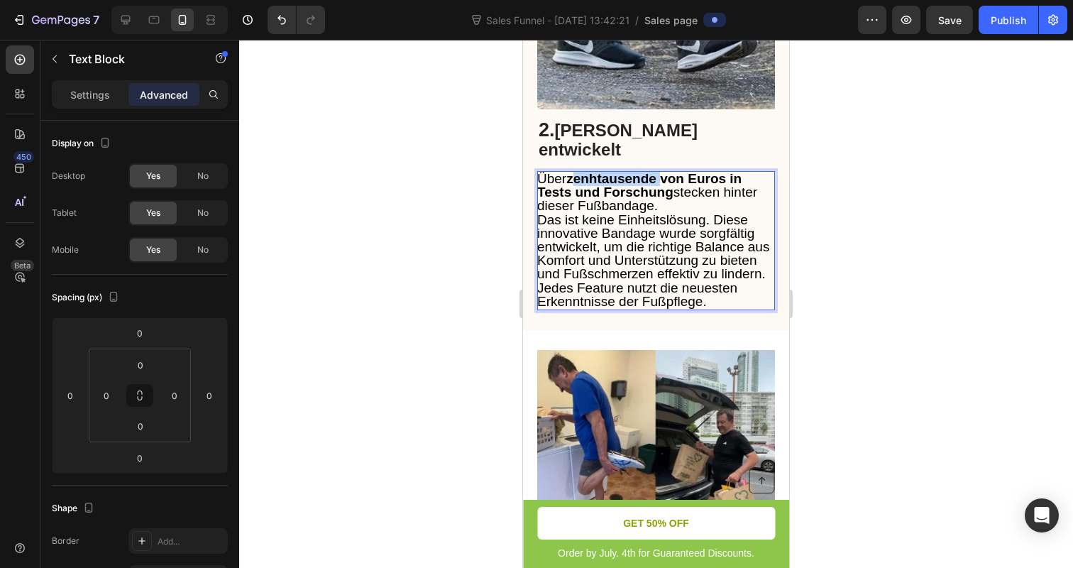
click at [612, 171] on strong "zenhtausende von Euros in Tests und Forschung" at bounding box center [639, 185] width 204 height 28
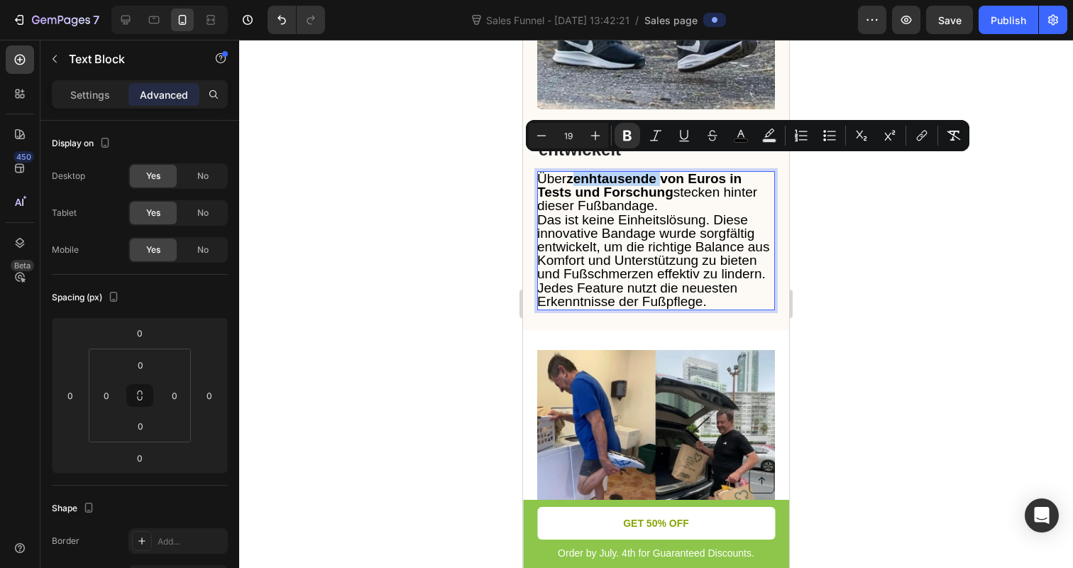
click at [599, 171] on strong "zenhtausende von Euros in Tests und Forschung" at bounding box center [639, 185] width 204 height 28
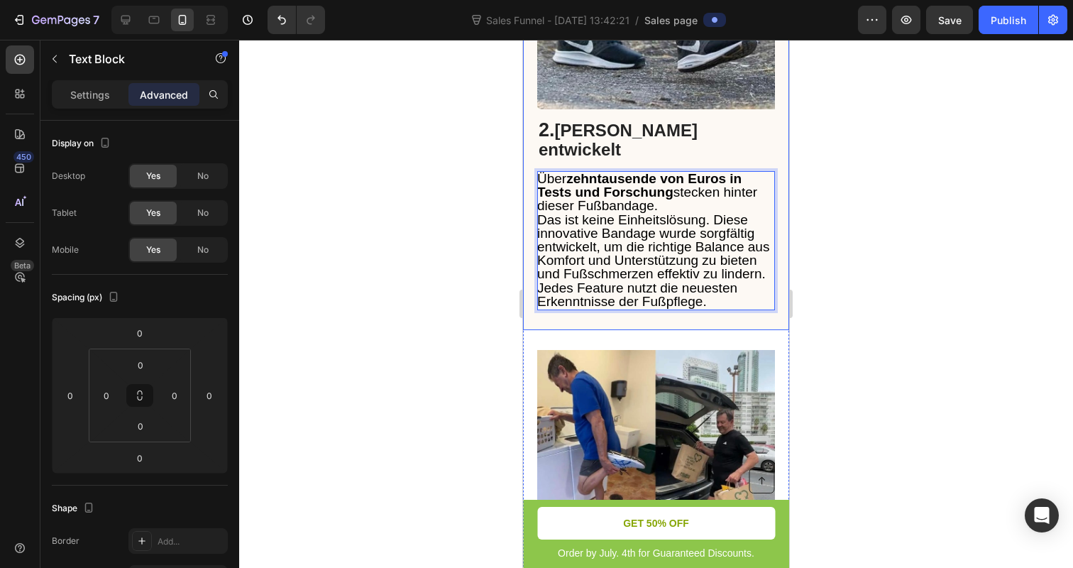
click at [353, 241] on div at bounding box center [656, 304] width 834 height 528
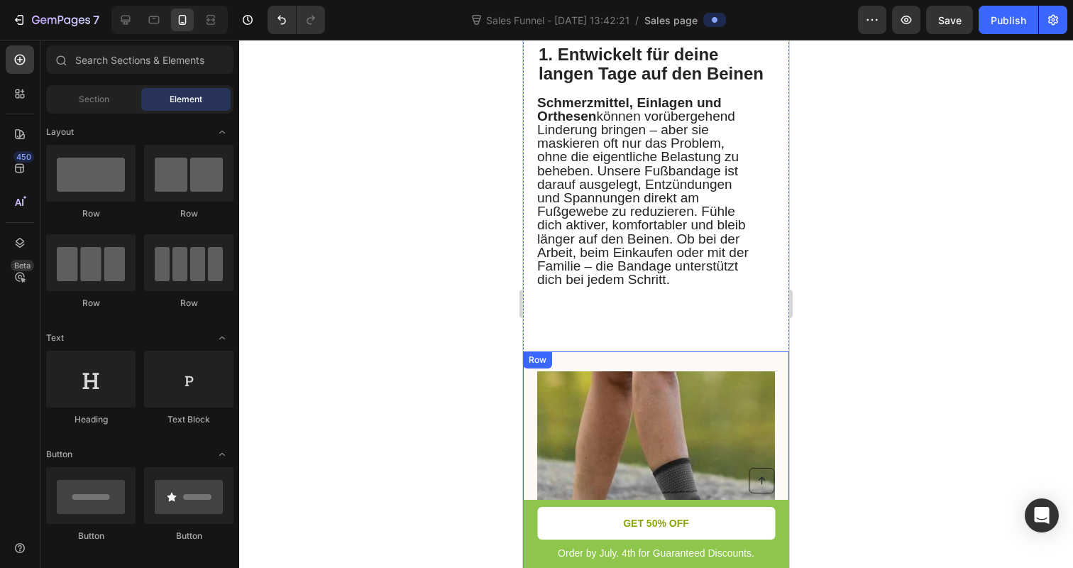
scroll to position [661, 0]
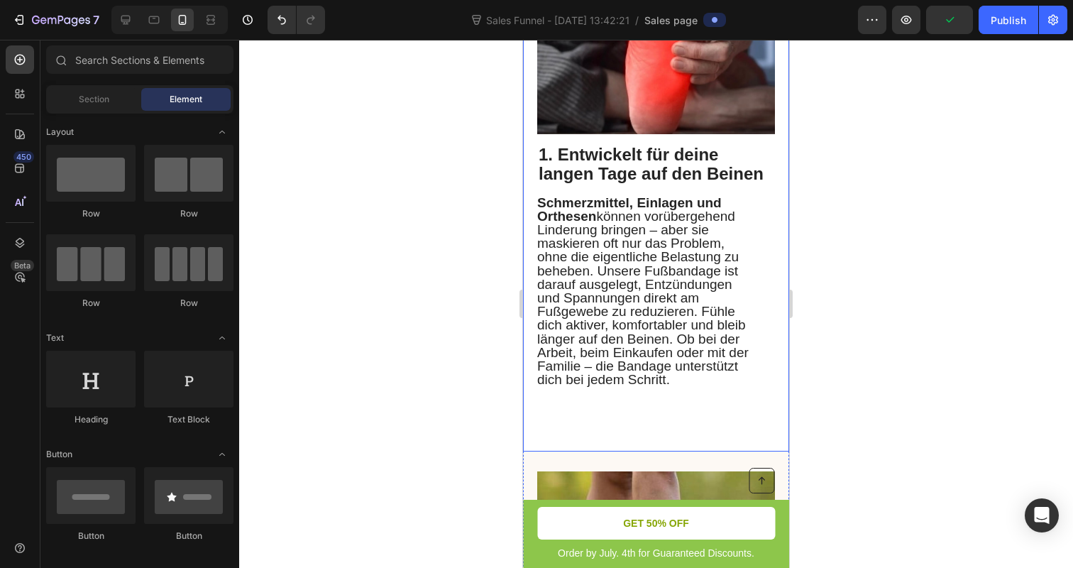
click at [388, 199] on div at bounding box center [656, 304] width 834 height 528
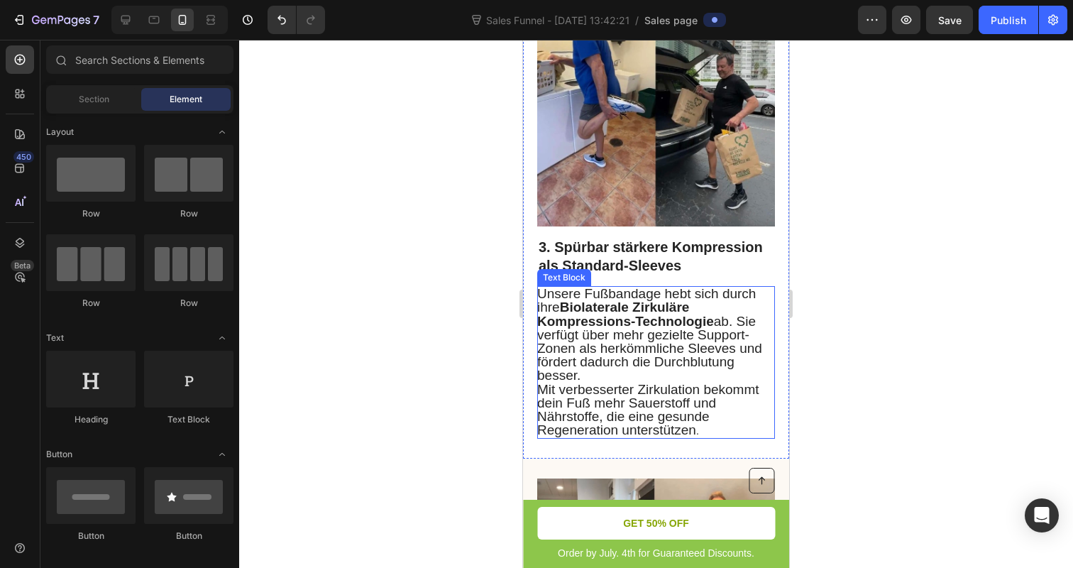
scroll to position [1528, 0]
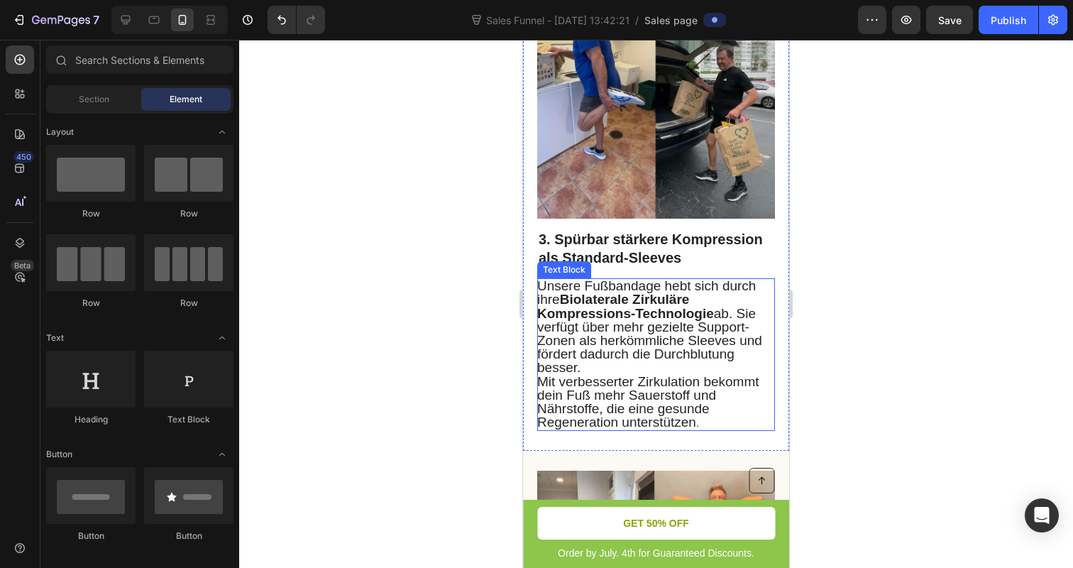
click at [540, 374] on span "Mit verbesserter Zirkulation bekommt dein Fuß mehr Sauerstoff und Nährstoffe, d…" at bounding box center [648, 402] width 222 height 56
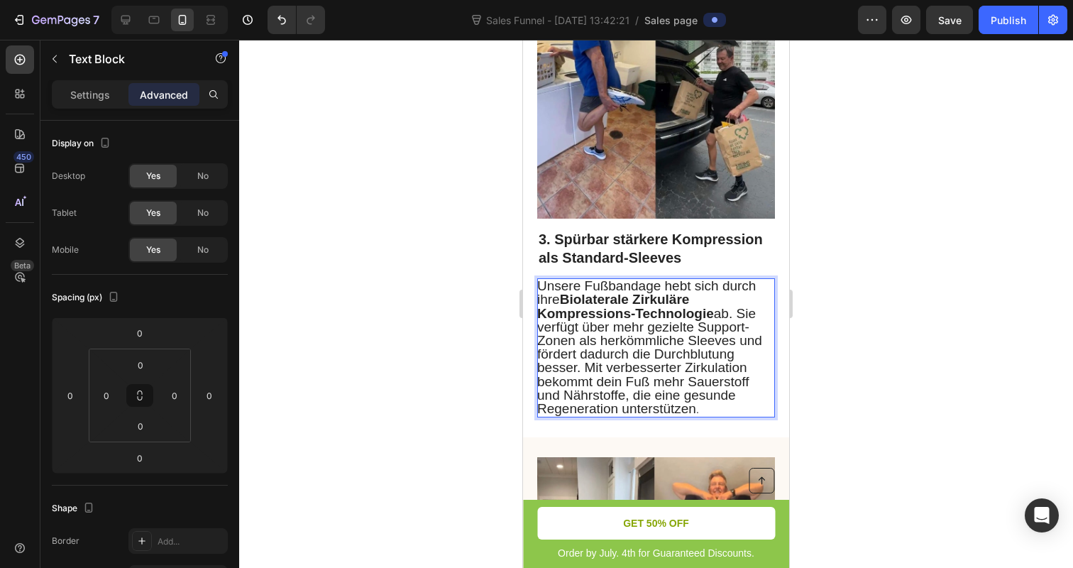
click at [731, 332] on span "Unsere Fußbandage hebt sich durch ihre Biolaterale Zirkuläre Kompressions-Techn…" at bounding box center [649, 347] width 225 height 138
click at [732, 332] on span "Unsere Fußbandage hebt sich durch ihre Biolaterale Zirkuläre Kompressions-Techn…" at bounding box center [649, 347] width 225 height 138
click at [737, 331] on span "Unsere Fußbandage hebt sich durch ihre Biolaterale Zirkuläre Kompressions-Techn…" at bounding box center [649, 347] width 225 height 138
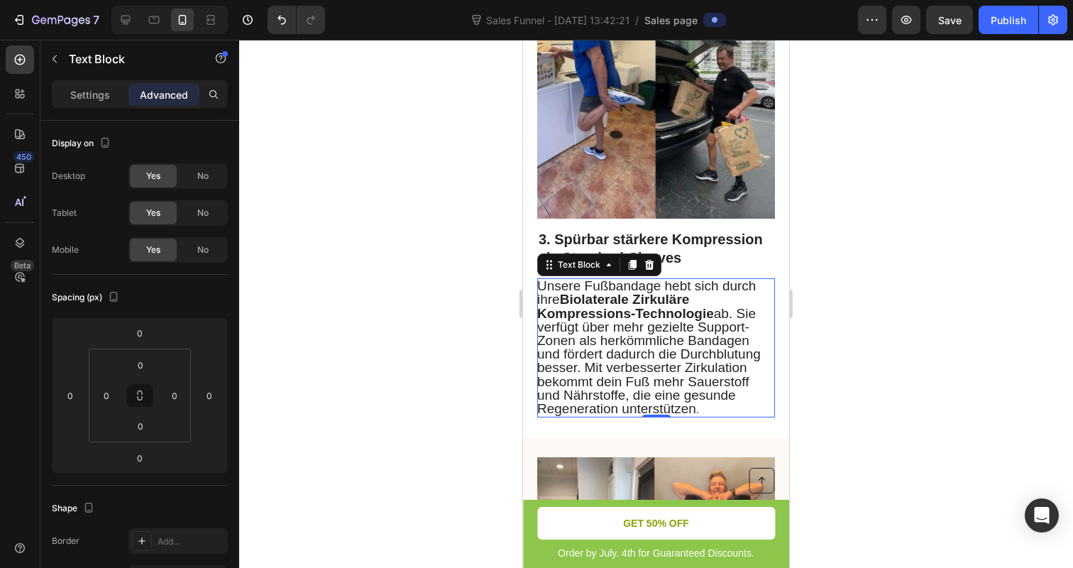
click at [480, 337] on div at bounding box center [656, 304] width 834 height 528
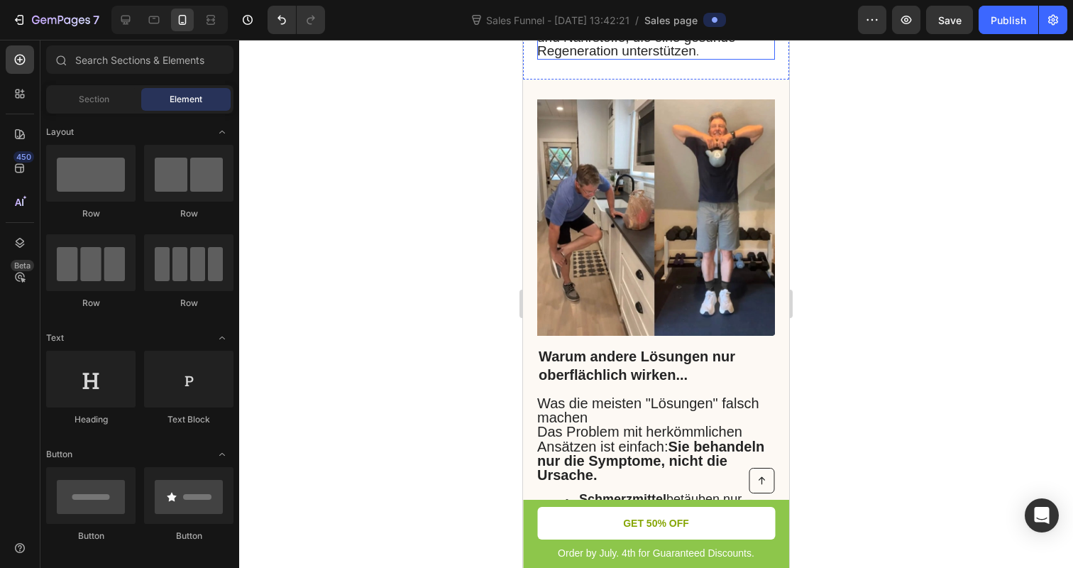
scroll to position [1924, 0]
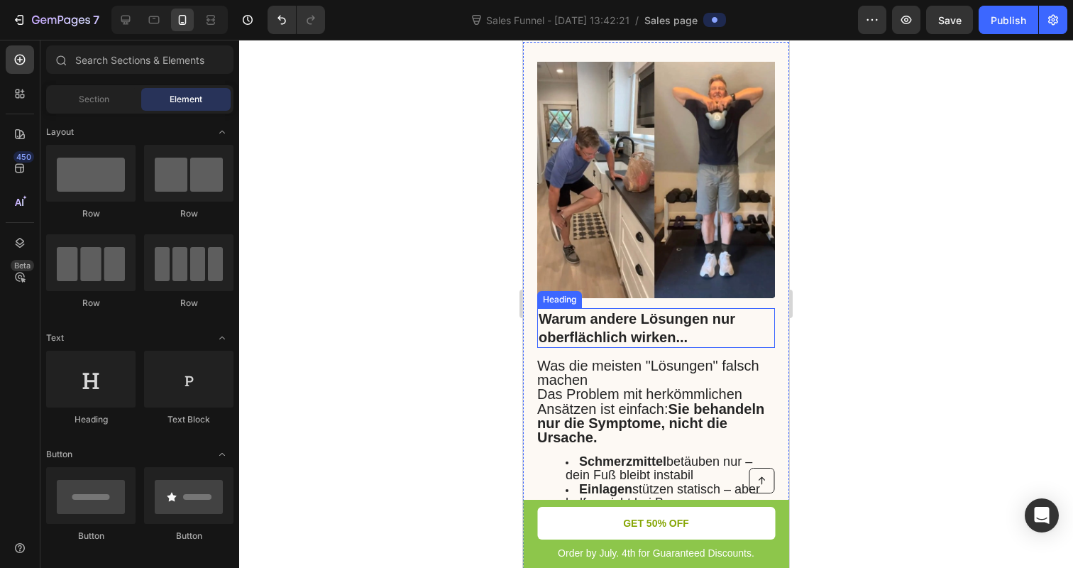
click at [598, 321] on h2 "Warum andere Lösungen nur oberflächlich wirken..." at bounding box center [656, 328] width 238 height 40
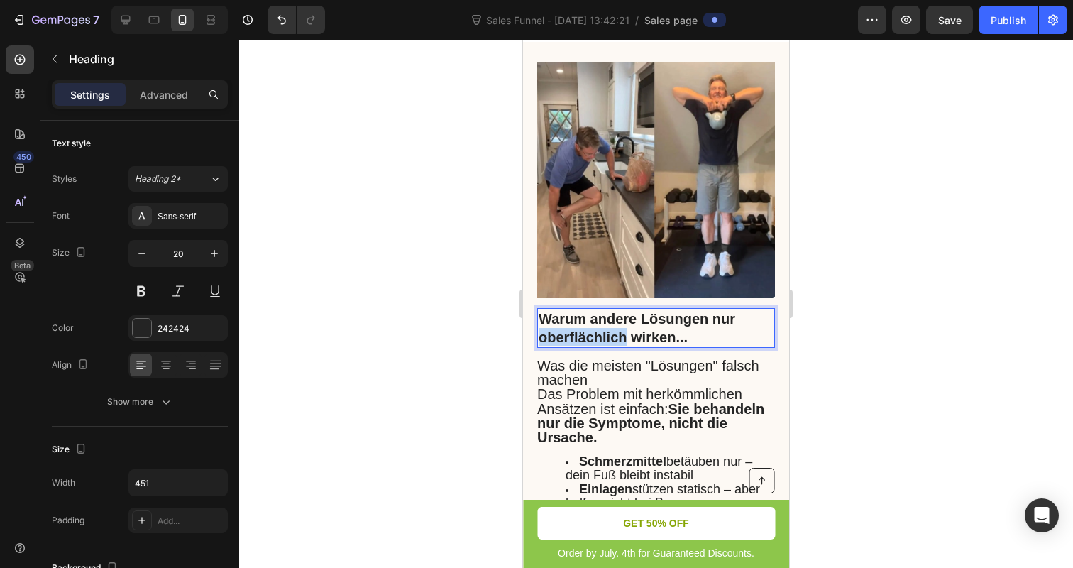
click at [598, 321] on h2 "Warum andere Lösungen nur oberflächlich wirken..." at bounding box center [656, 328] width 238 height 40
click at [598, 321] on p "Warum andere Lösungen nur oberflächlich wirken..." at bounding box center [656, 327] width 235 height 37
click at [633, 321] on p "4. Spezialisierte Unterstützung durch innovatives Design" at bounding box center [656, 327] width 235 height 37
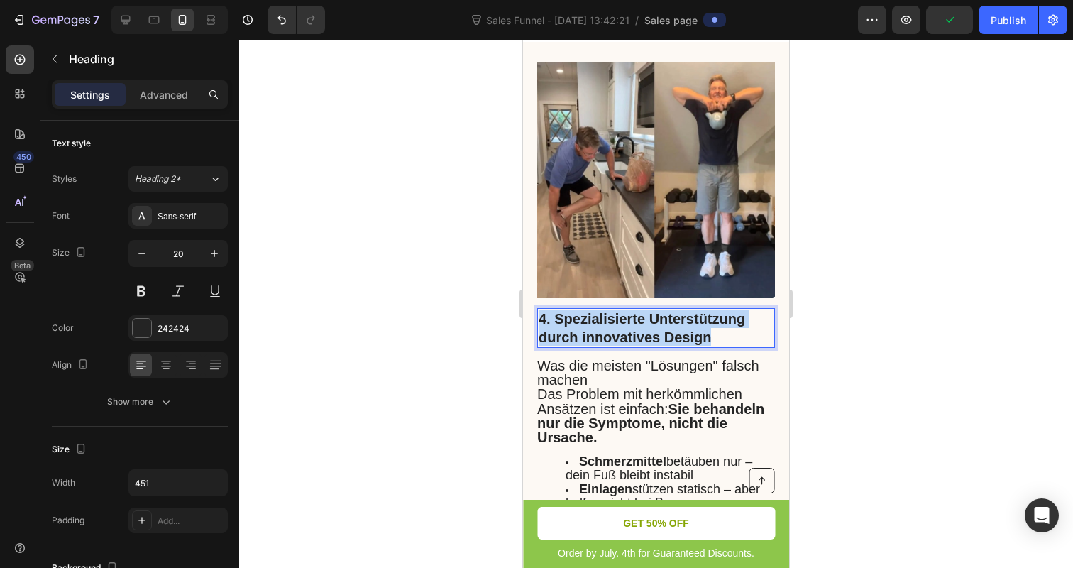
click at [633, 321] on p "4. Spezialisierte Unterstützung durch innovatives Design" at bounding box center [656, 327] width 235 height 37
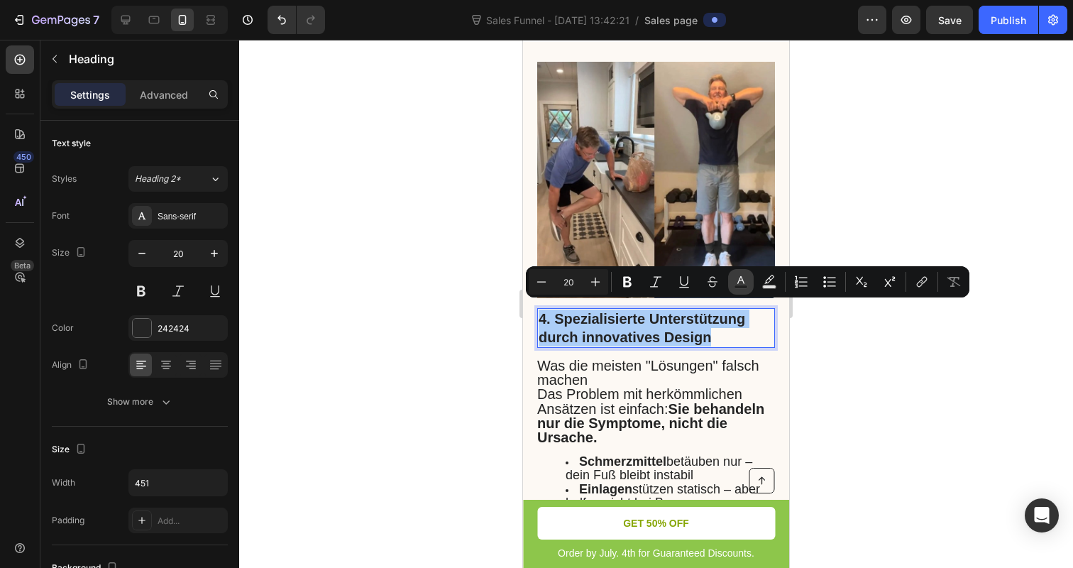
click at [744, 282] on icon "Editor contextual toolbar" at bounding box center [740, 280] width 7 height 8
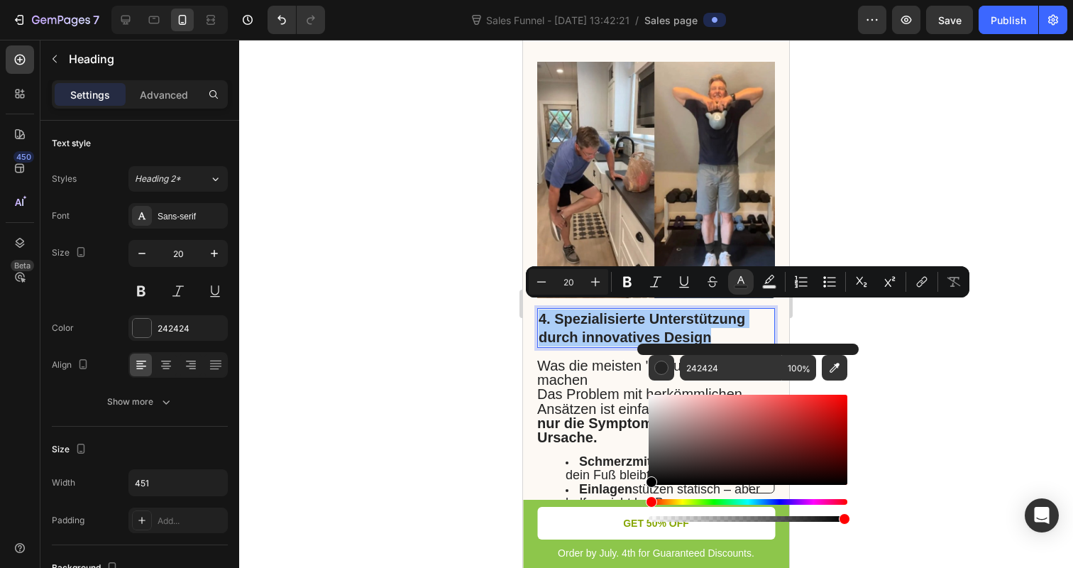
drag, startPoint x: 649, startPoint y: 475, endPoint x: 649, endPoint y: 488, distance: 12.8
click at [649, 488] on div "Editor contextual toolbar" at bounding box center [748, 458] width 199 height 133
type input "000000"
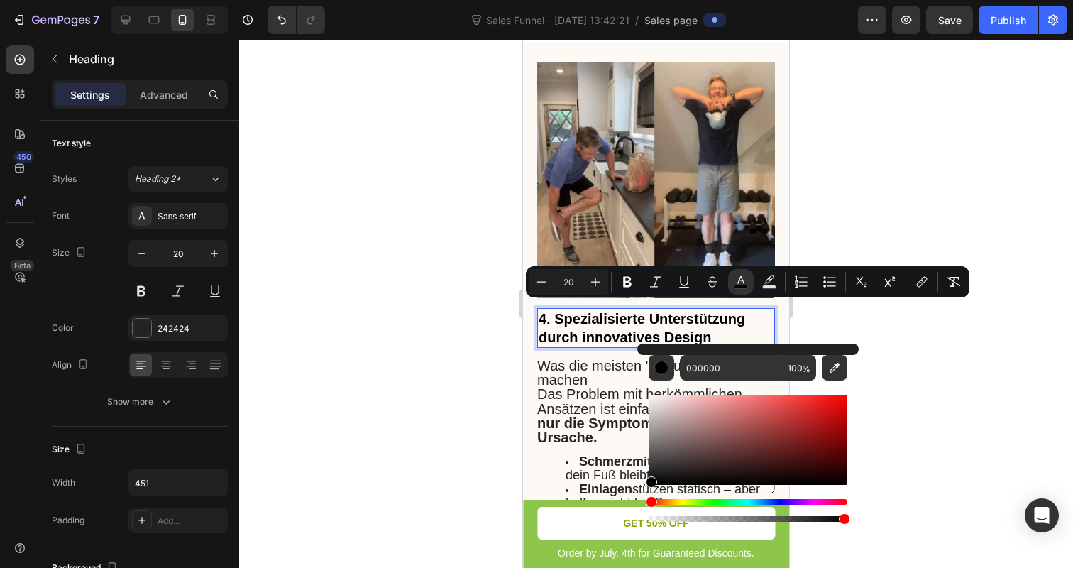
click at [468, 421] on div at bounding box center [656, 304] width 834 height 528
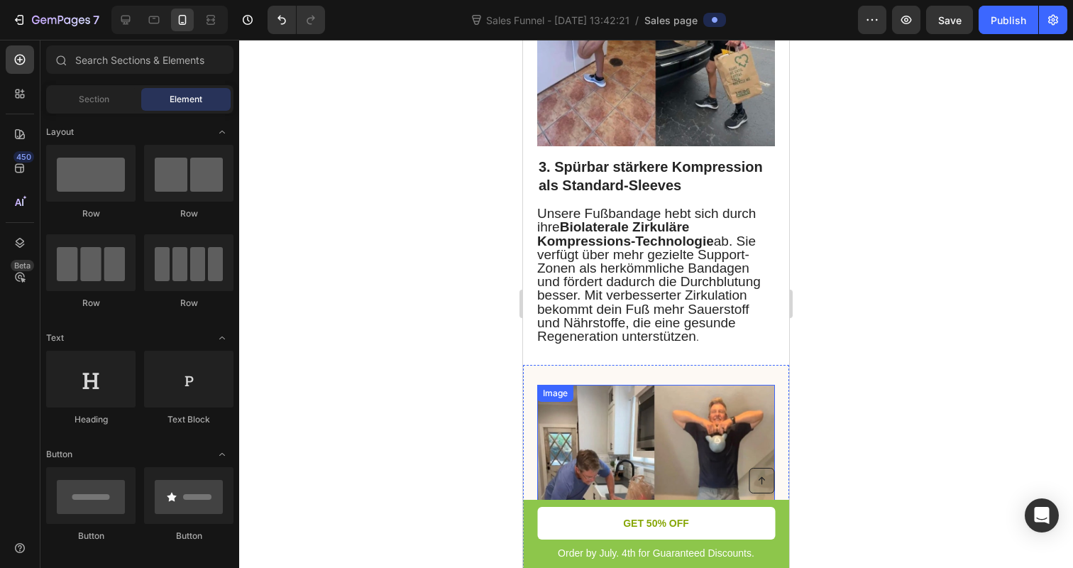
scroll to position [1451, 0]
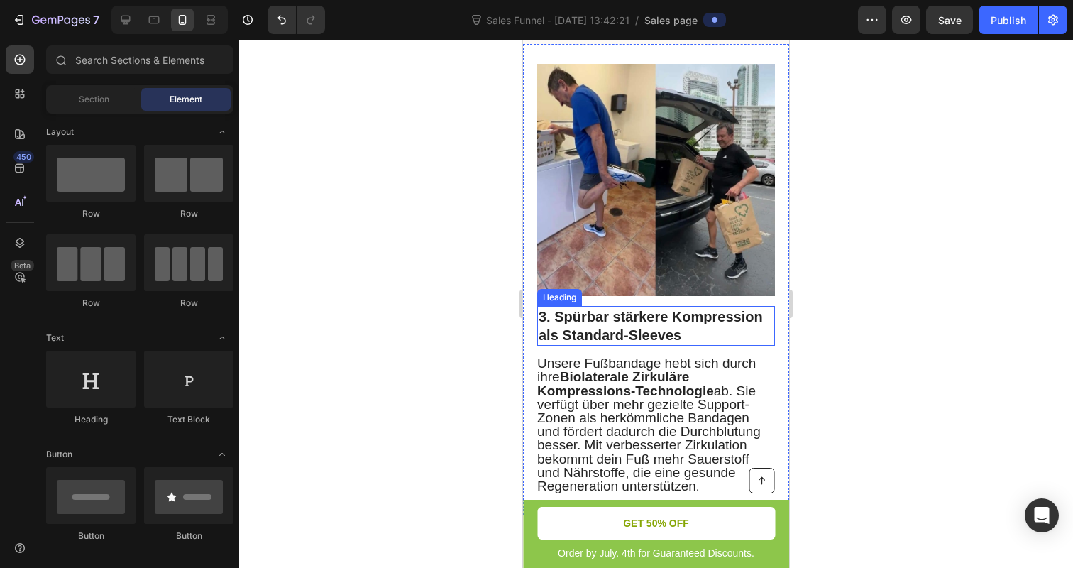
click at [624, 312] on p "3. Spürbar stärkere Kompression als Standard-Sleeves" at bounding box center [656, 325] width 235 height 37
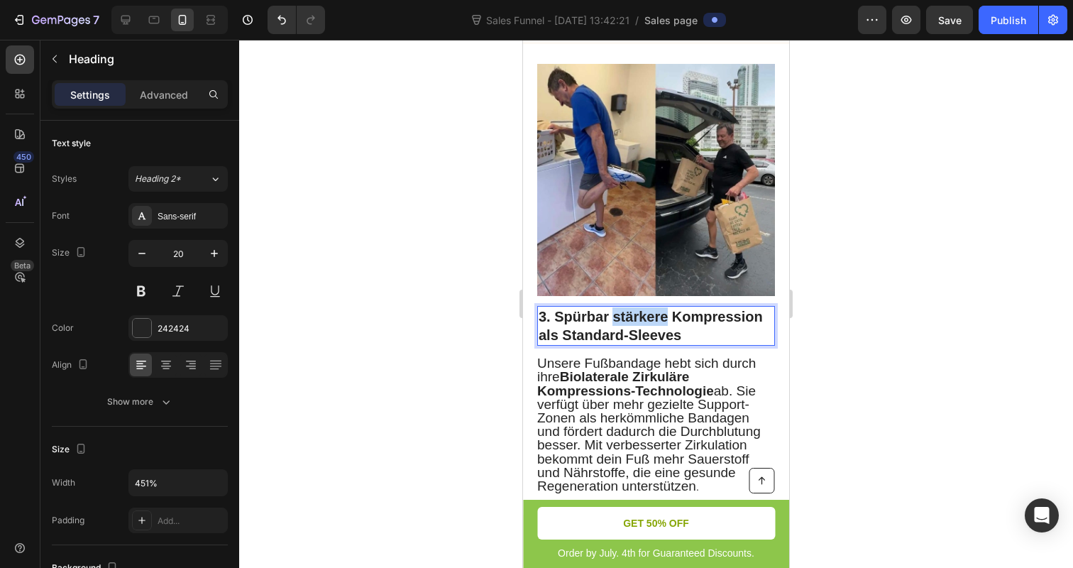
click at [624, 312] on p "3. Spürbar stärkere Kompression als Standard-Sleeves" at bounding box center [656, 325] width 235 height 37
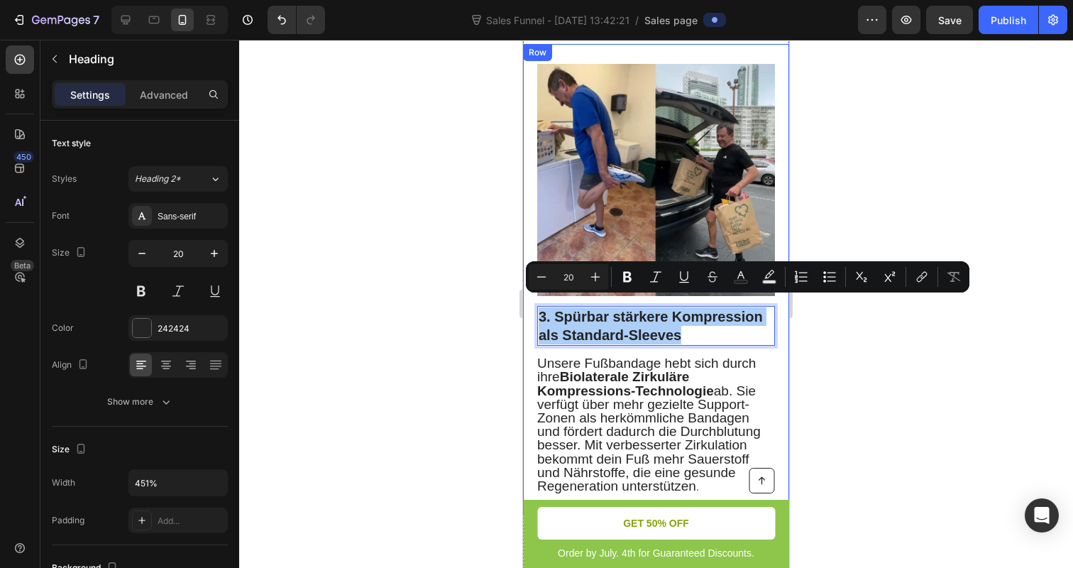
click at [453, 297] on div at bounding box center [656, 304] width 834 height 528
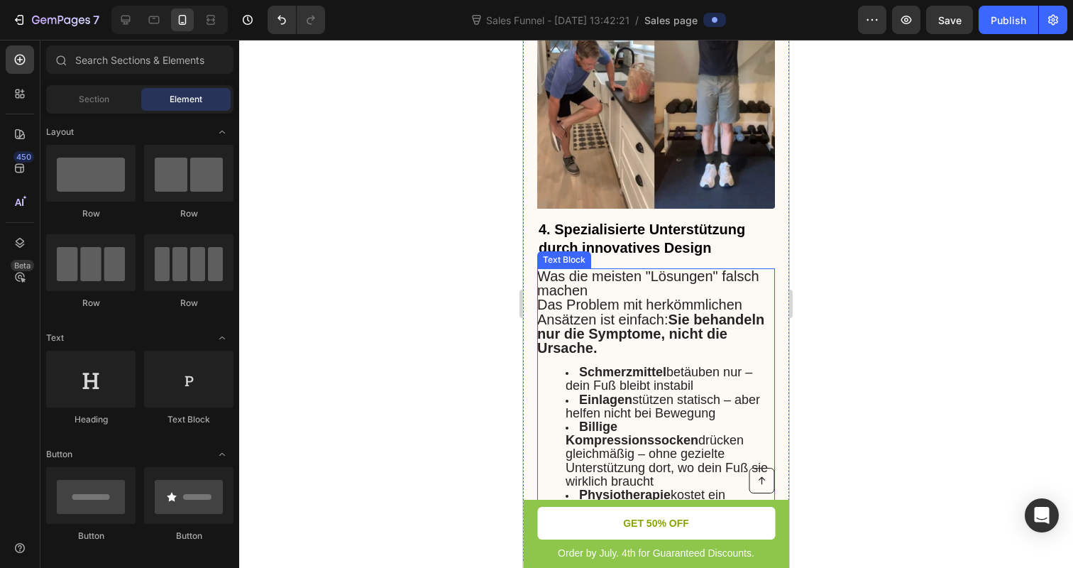
scroll to position [2149, 0]
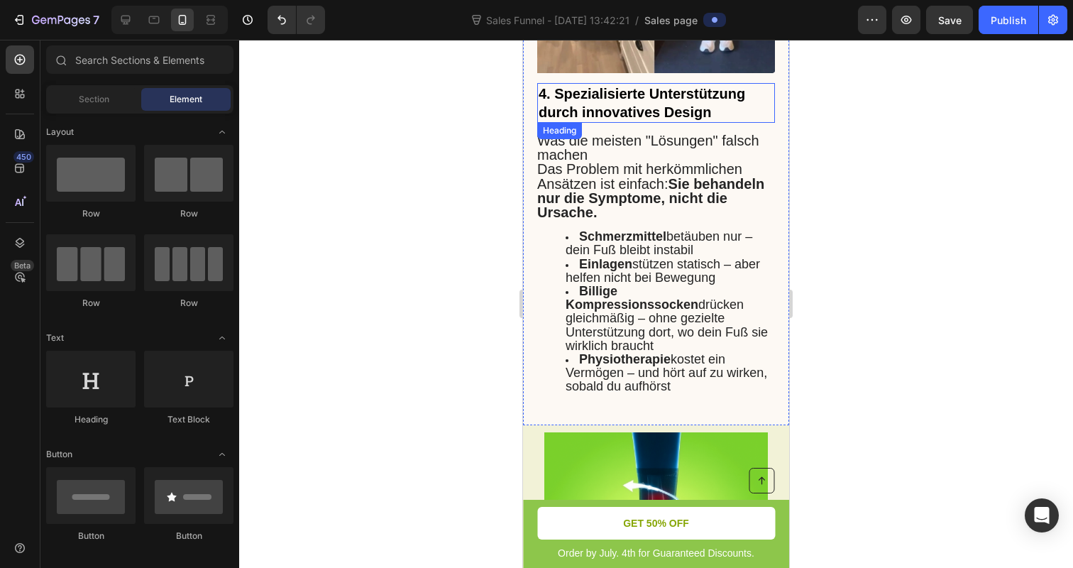
click at [629, 86] on span "4. Spezialisierte Unterstützung durch innovatives Design" at bounding box center [642, 103] width 206 height 34
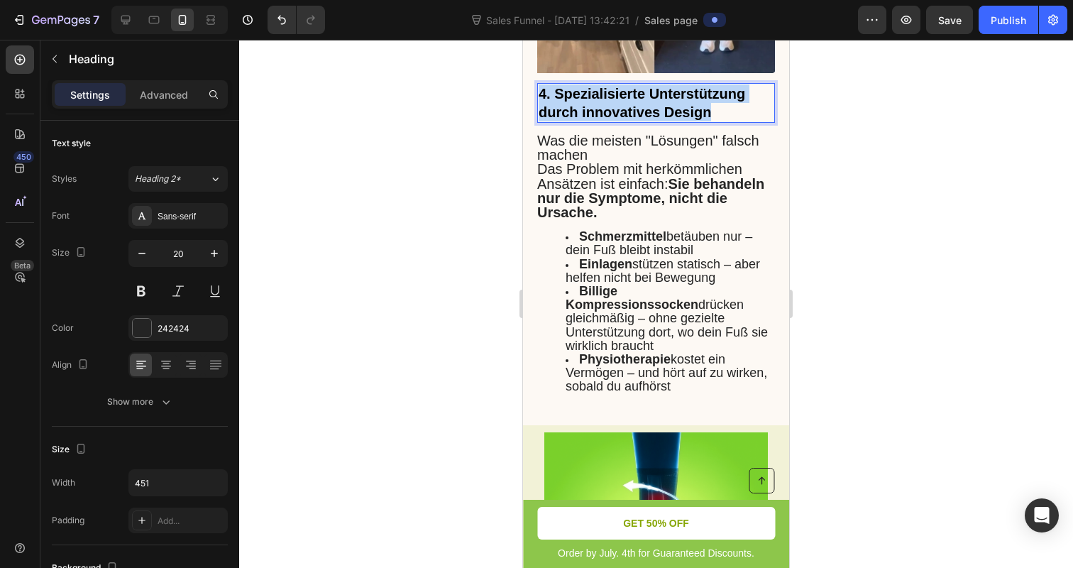
click at [628, 86] on span "4. Spezialisierte Unterstützung durch innovatives Design" at bounding box center [642, 103] width 206 height 34
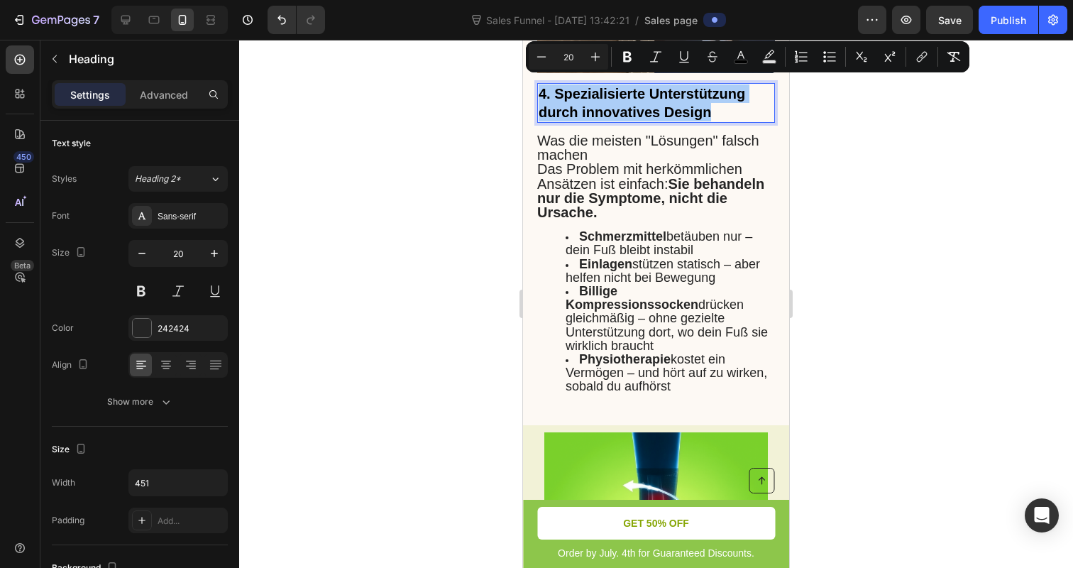
click at [458, 145] on div at bounding box center [656, 304] width 834 height 528
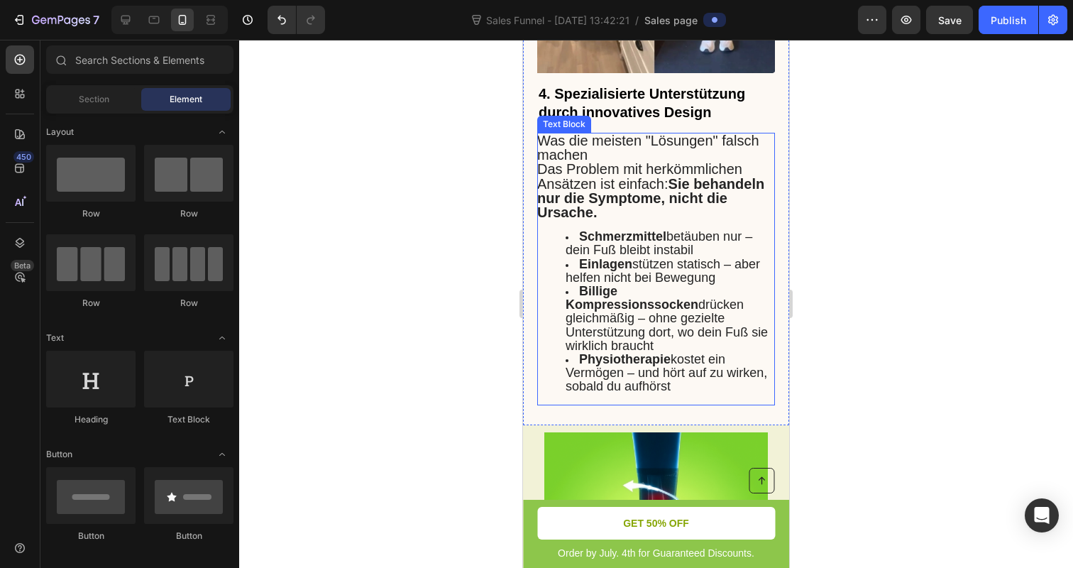
click at [598, 161] on span "Das Problem mit herkömmlichen Ansätzen ist einfach: Sie behandeln nur die Sympt…" at bounding box center [650, 190] width 227 height 59
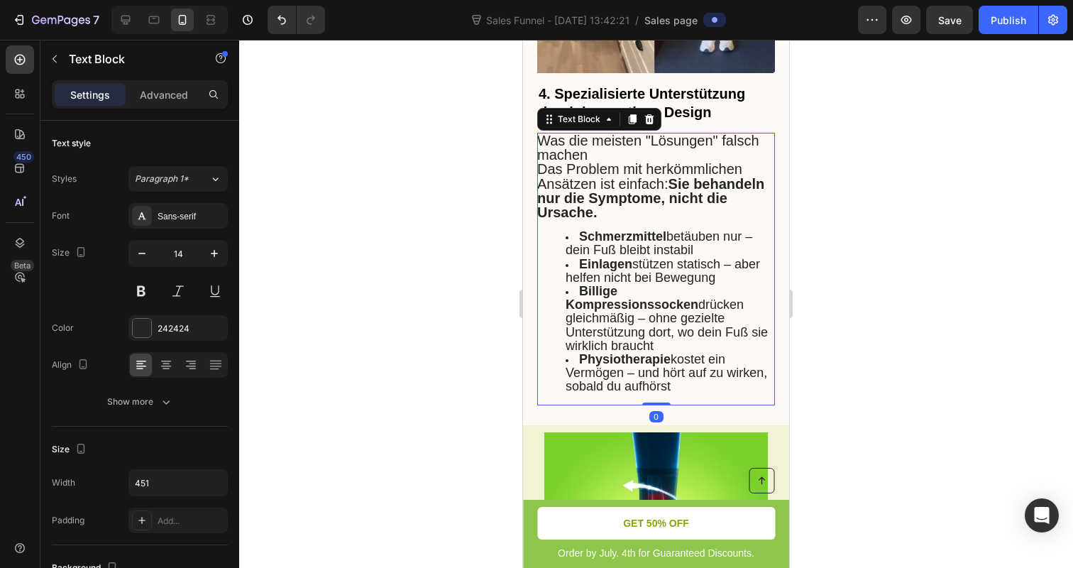
click at [598, 161] on span "Das Problem mit herkömmlichen Ansätzen ist einfach: Sie behandeln nur die Sympt…" at bounding box center [650, 190] width 227 height 59
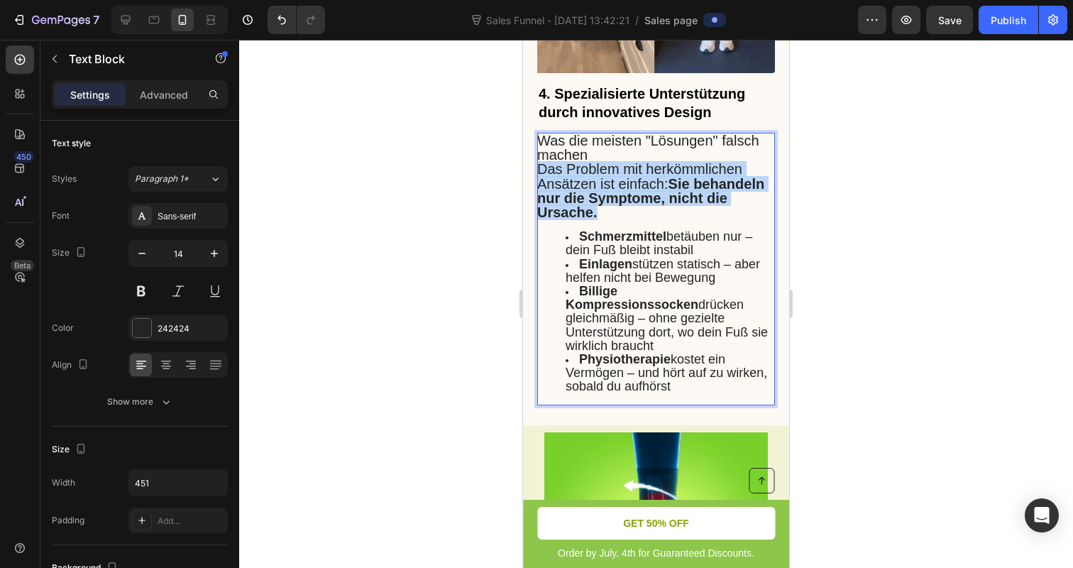
click at [598, 161] on span "Das Problem mit herkömmlichen Ansätzen ist einfach: Sie behandeln nur die Sympt…" at bounding box center [650, 190] width 227 height 59
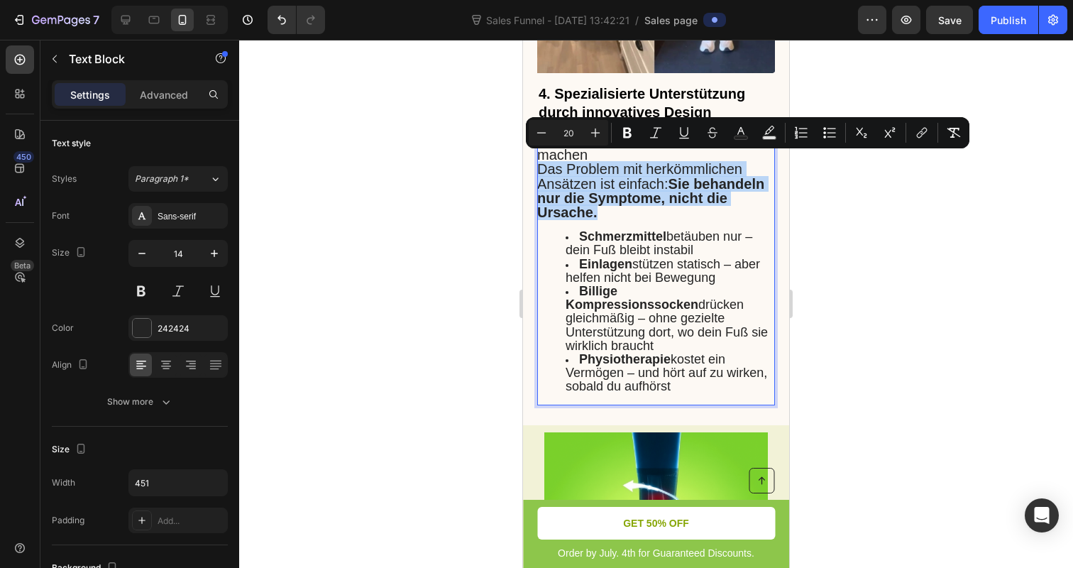
click at [598, 161] on span "Das Problem mit herkömmlichen Ansätzen ist einfach: Sie behandeln nur die Sympt…" at bounding box center [650, 190] width 227 height 59
type input "18"
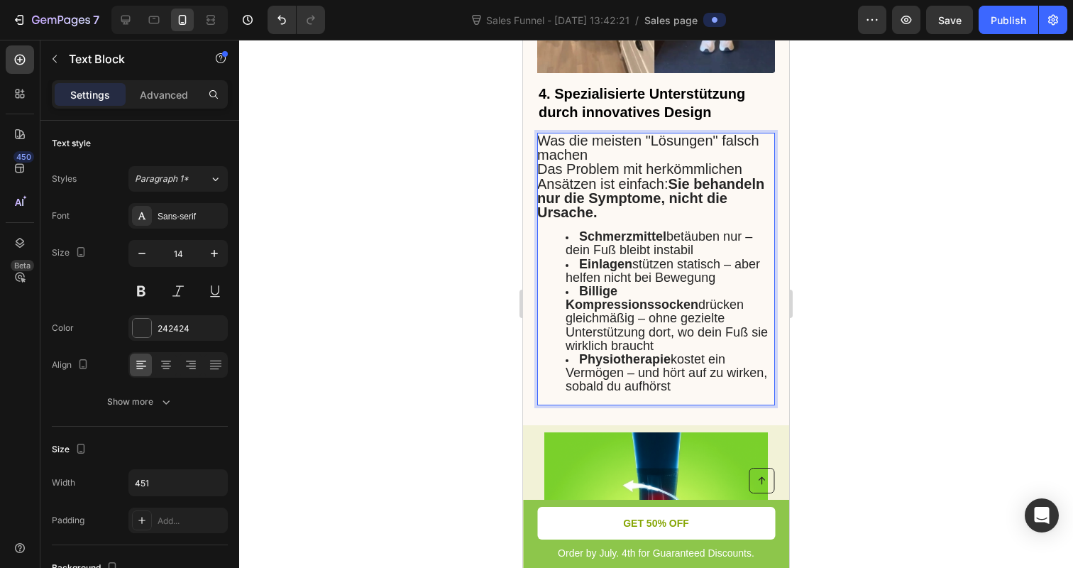
click at [573, 237] on span "Schmerzmittel betäuben nur – dein Fuß bleibt instabil" at bounding box center [659, 243] width 187 height 28
drag, startPoint x: 542, startPoint y: 134, endPoint x: 683, endPoint y: 360, distance: 266.8
click at [683, 360] on div "Was die meisten "Lösungen" falsch machen Das Problem mit herkömmlichen Ansätzen…" at bounding box center [656, 269] width 238 height 272
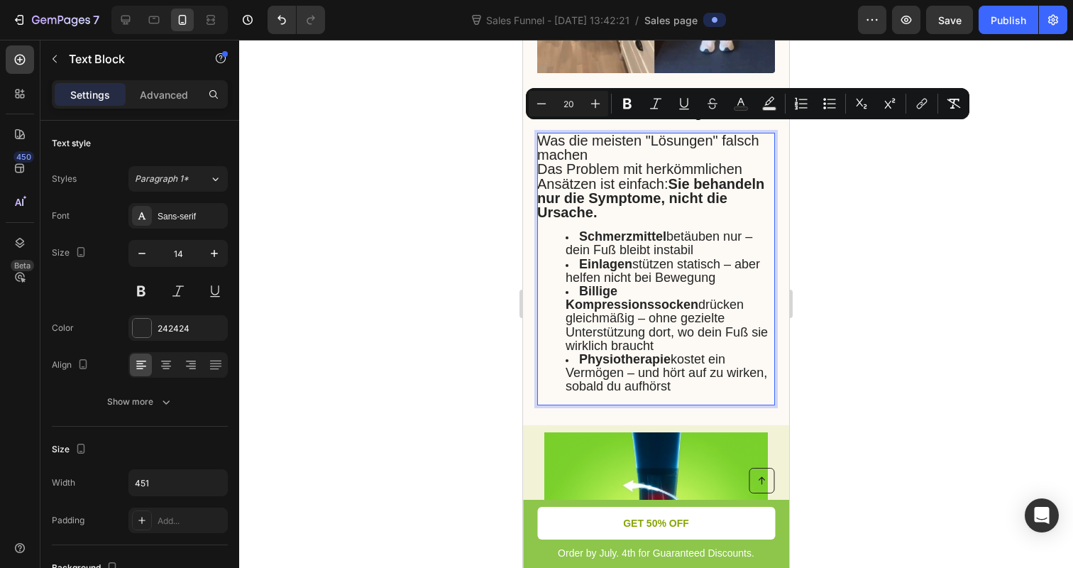
type input "14"
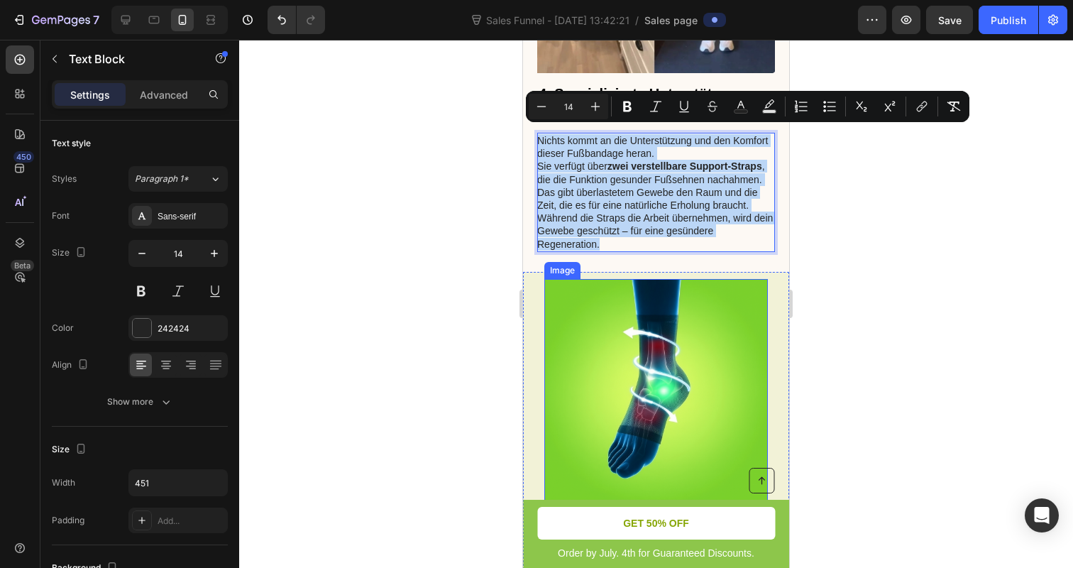
drag, startPoint x: 540, startPoint y: 131, endPoint x: 683, endPoint y: 284, distance: 209.4
click at [683, 284] on div "Button Order by July. 4th for Guaranteed Discounts. Text Block GET 50% OFF Butt…" at bounding box center [656, 401] width 266 height 4963
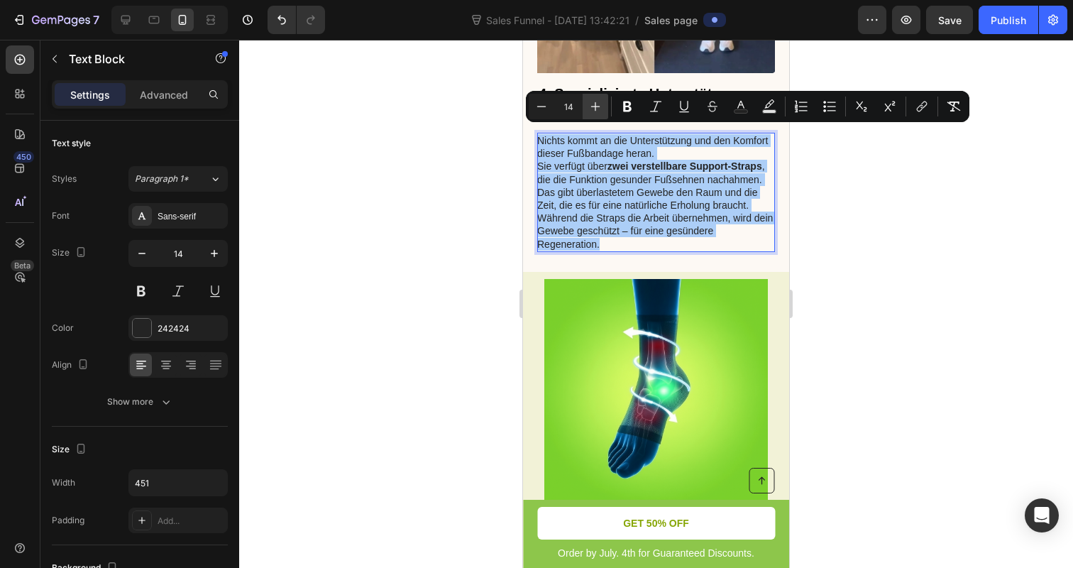
click at [589, 114] on button "Plus" at bounding box center [596, 107] width 26 height 26
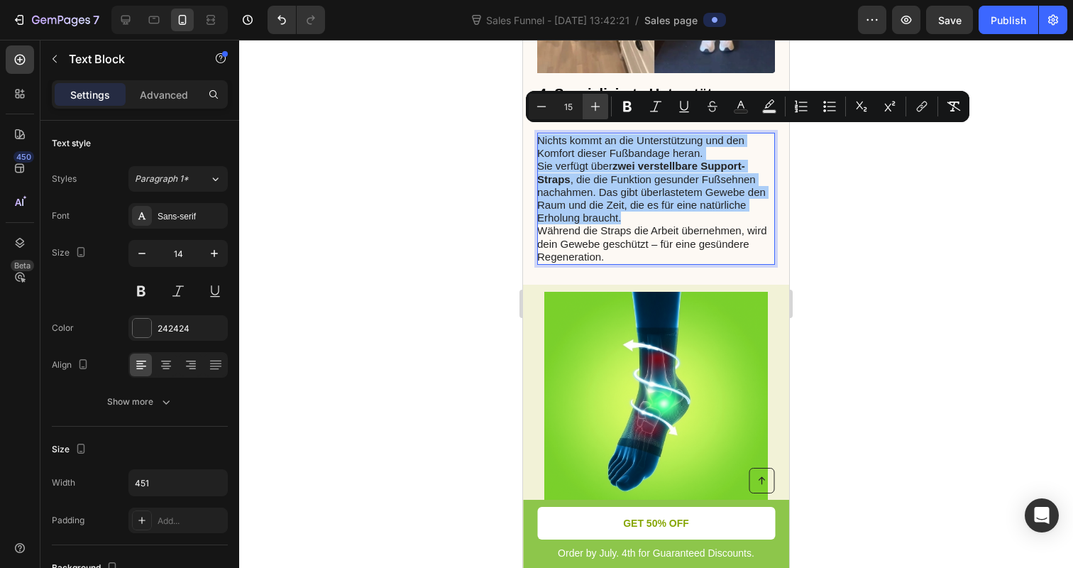
click at [589, 114] on button "Plus" at bounding box center [596, 107] width 26 height 26
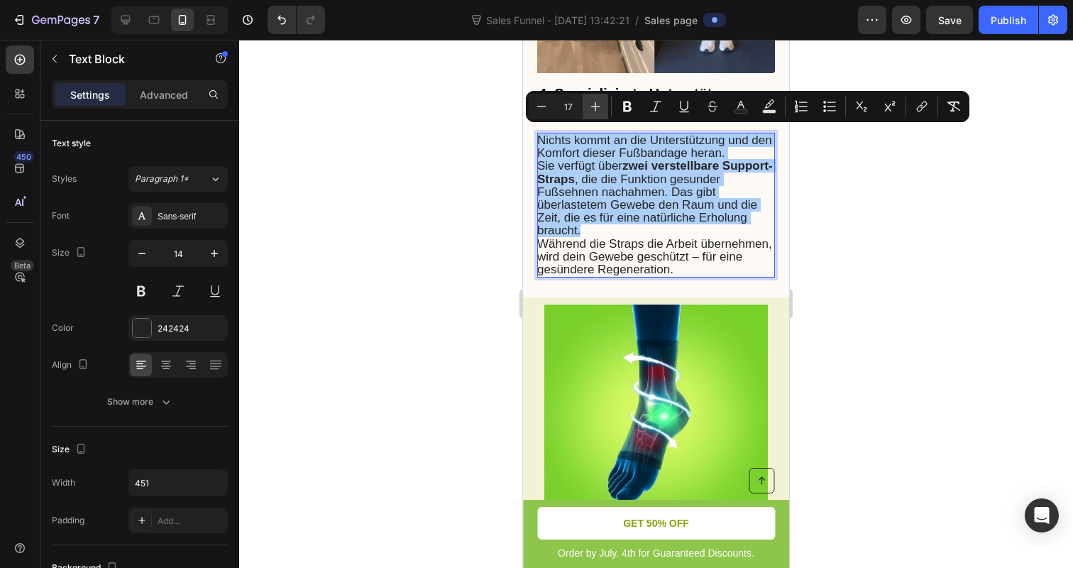
click at [589, 114] on button "Plus" at bounding box center [596, 107] width 26 height 26
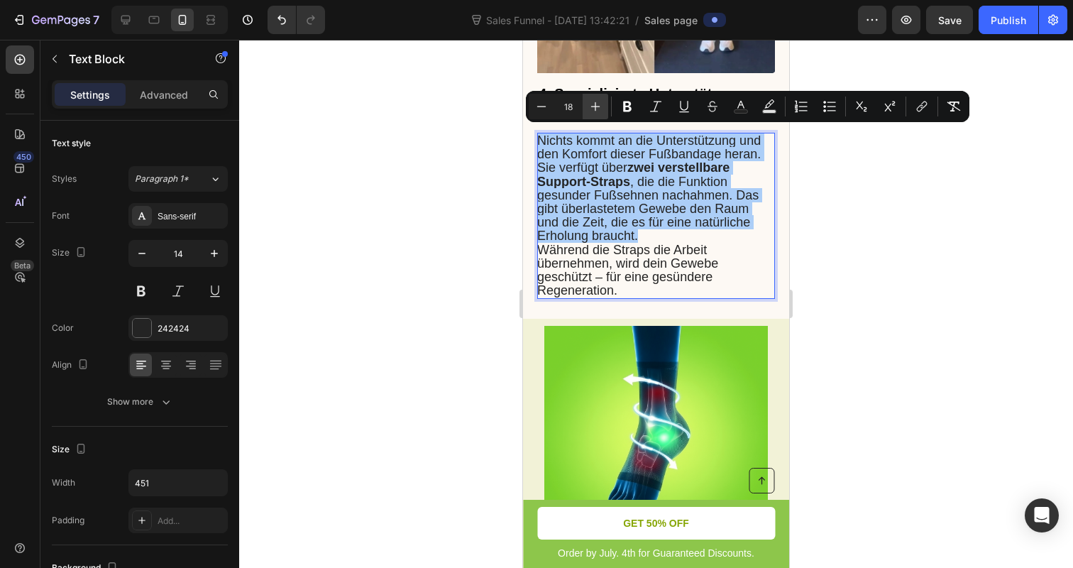
click at [589, 114] on button "Plus" at bounding box center [596, 107] width 26 height 26
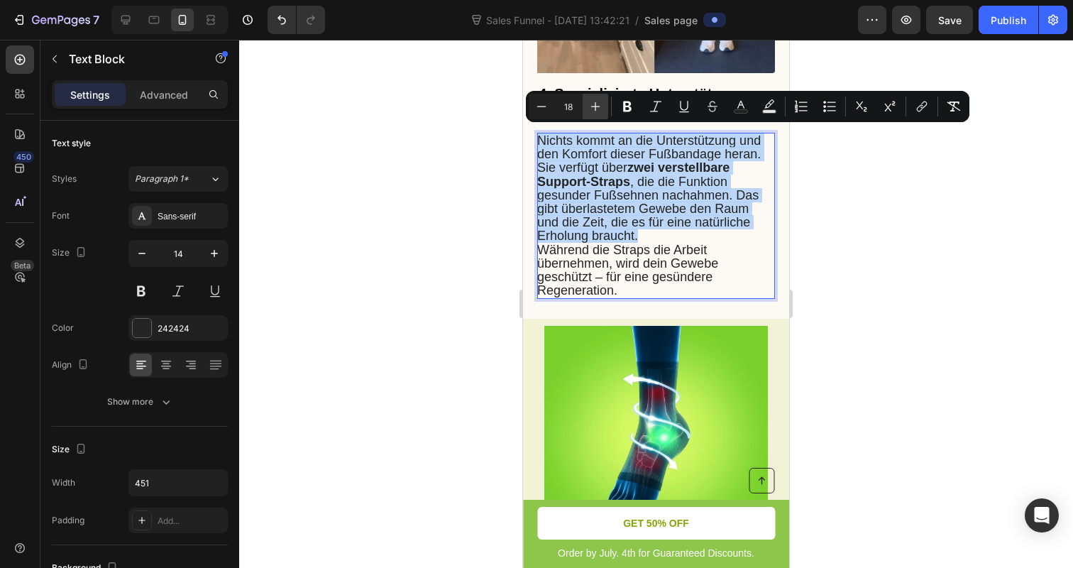
type input "19"
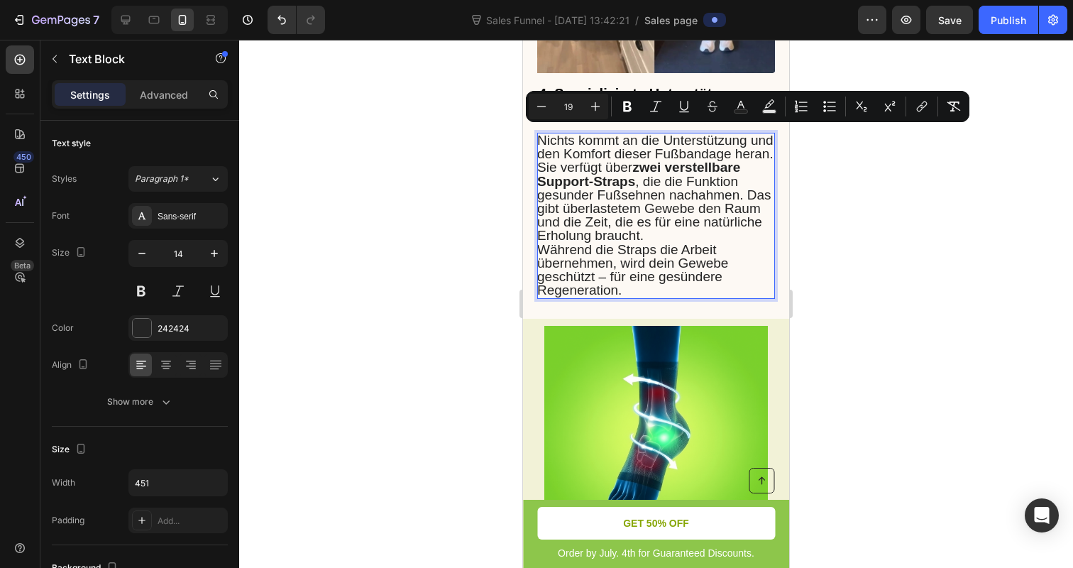
click at [495, 157] on div at bounding box center [656, 304] width 834 height 528
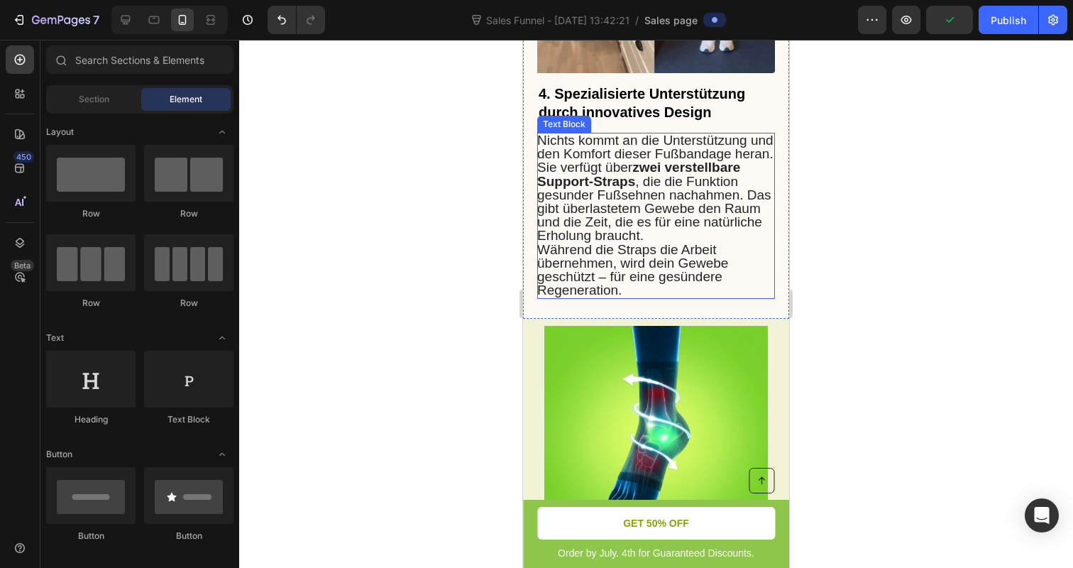
click at [428, 225] on div at bounding box center [656, 304] width 834 height 528
click at [486, 266] on div at bounding box center [656, 304] width 834 height 528
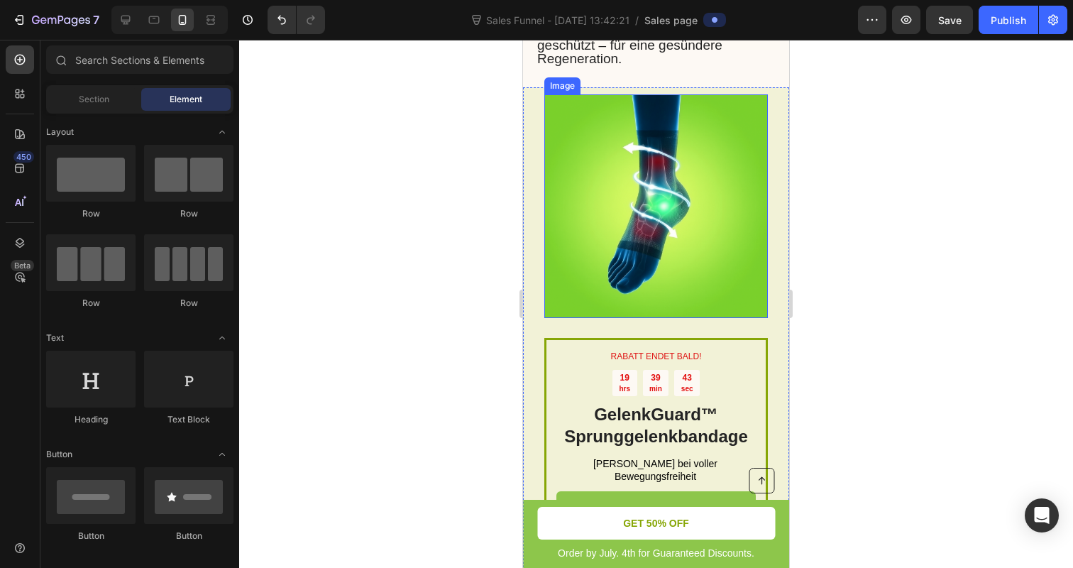
scroll to position [2392, 0]
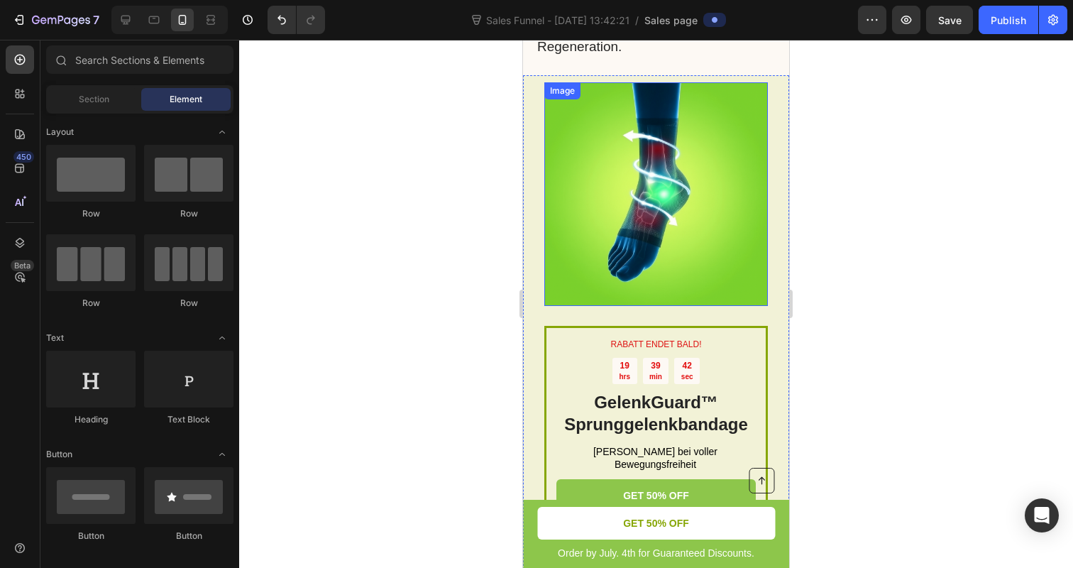
click at [657, 213] on img at bounding box center [656, 194] width 224 height 224
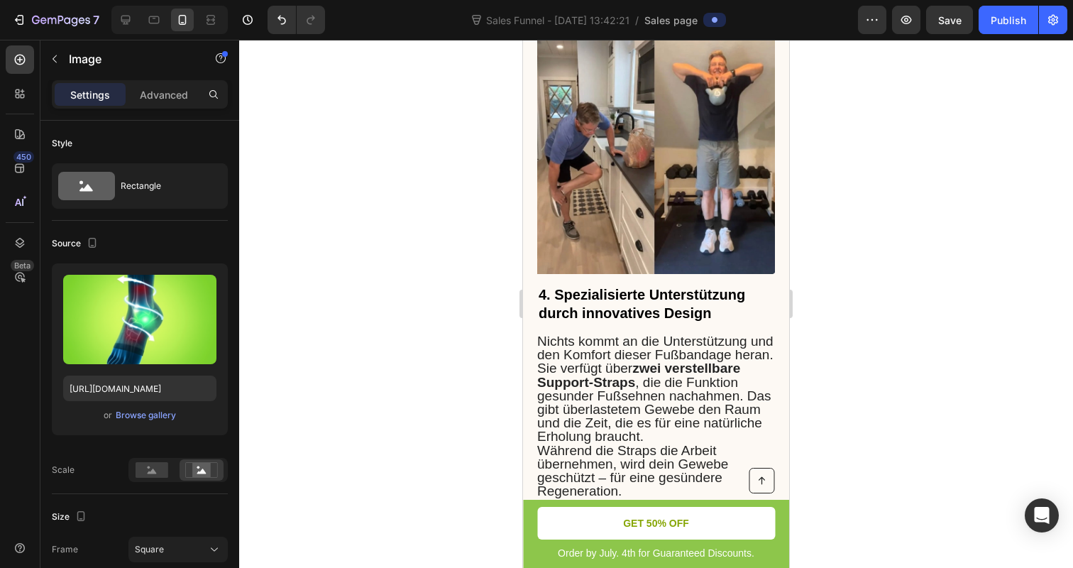
scroll to position [1863, 0]
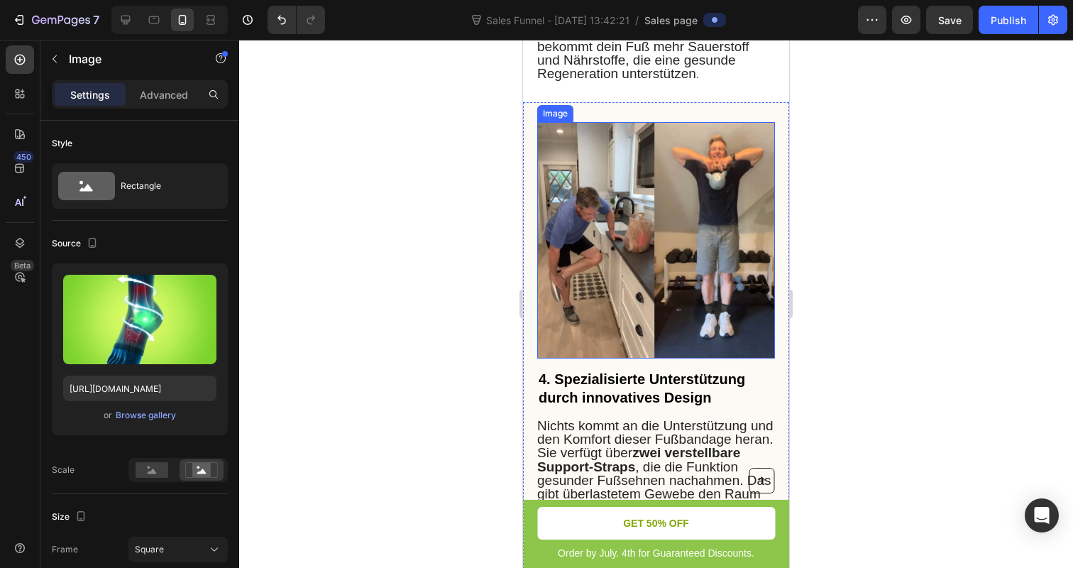
click at [656, 213] on img at bounding box center [656, 240] width 238 height 236
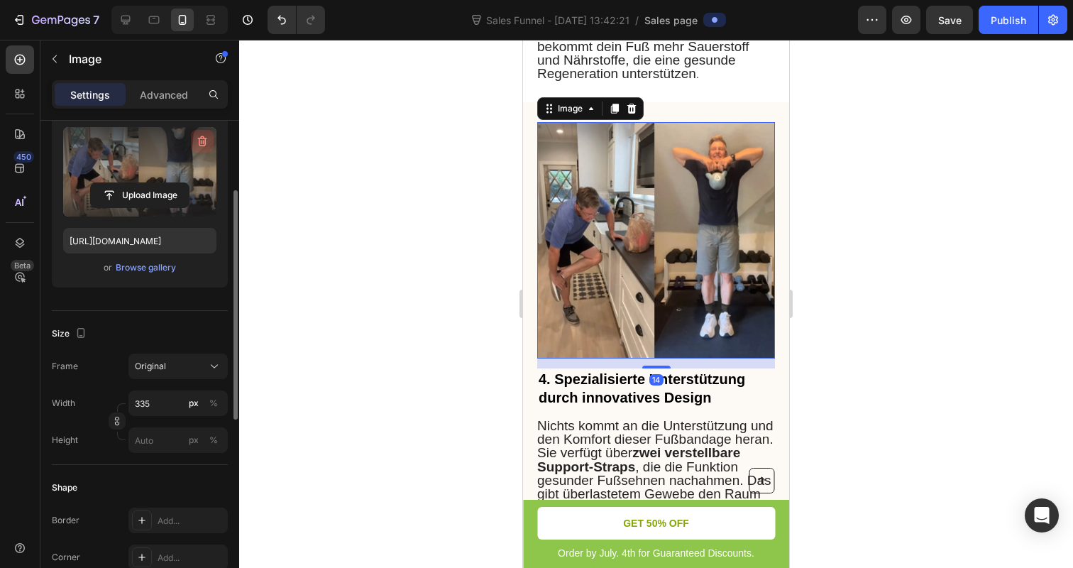
click at [202, 146] on icon "button" at bounding box center [202, 141] width 14 height 14
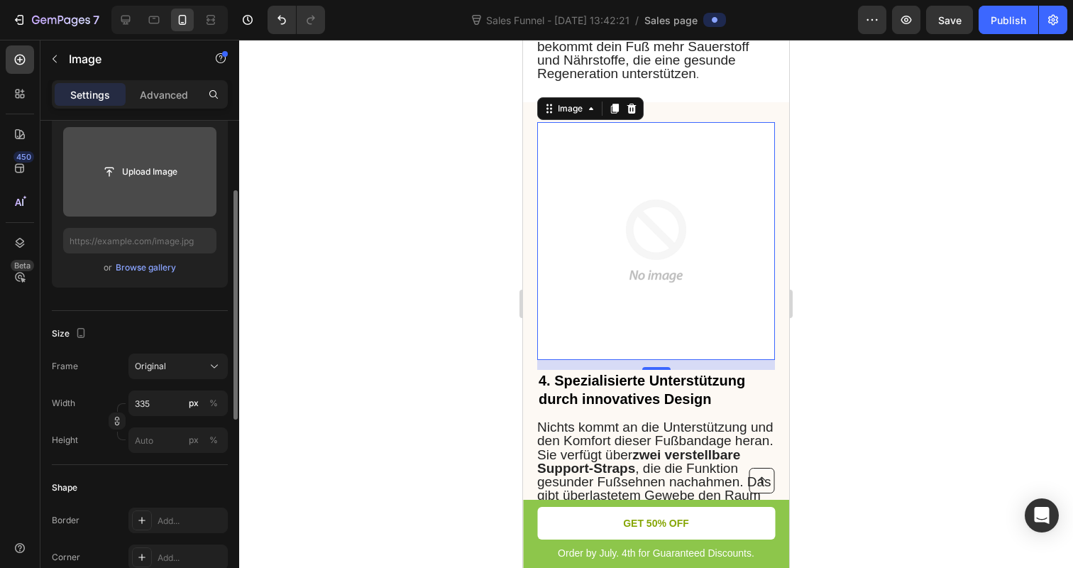
click at [143, 153] on input "file" at bounding box center [139, 171] width 153 height 89
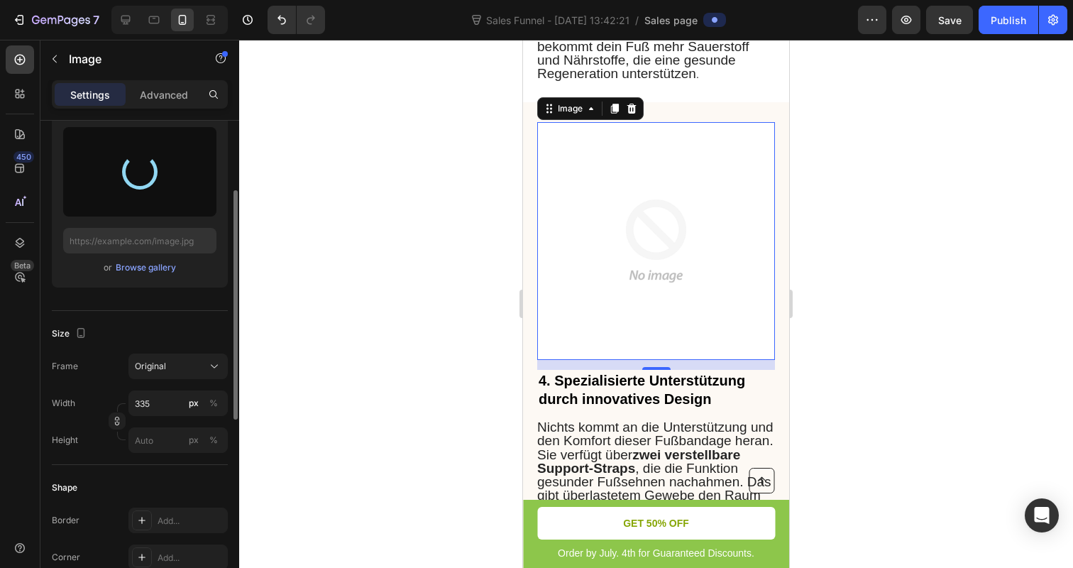
type input "[URL][DOMAIN_NAME]"
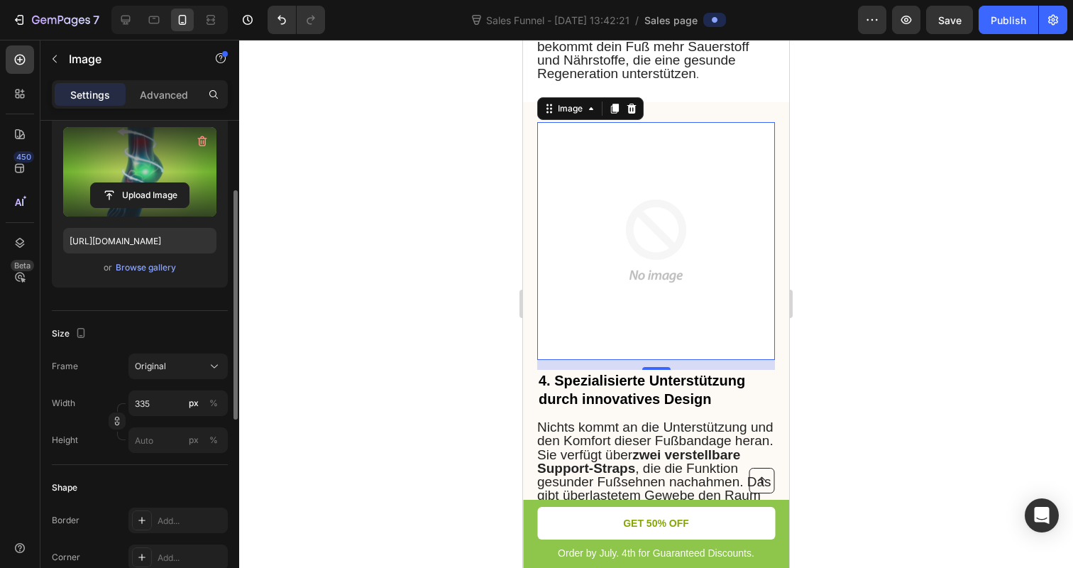
click at [336, 224] on div at bounding box center [656, 304] width 834 height 528
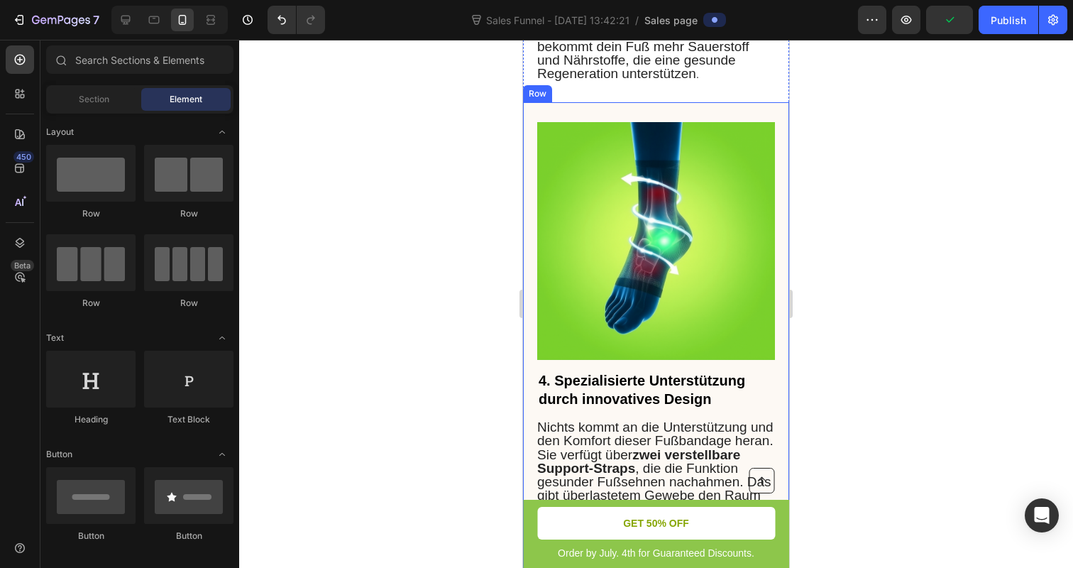
scroll to position [2217, 0]
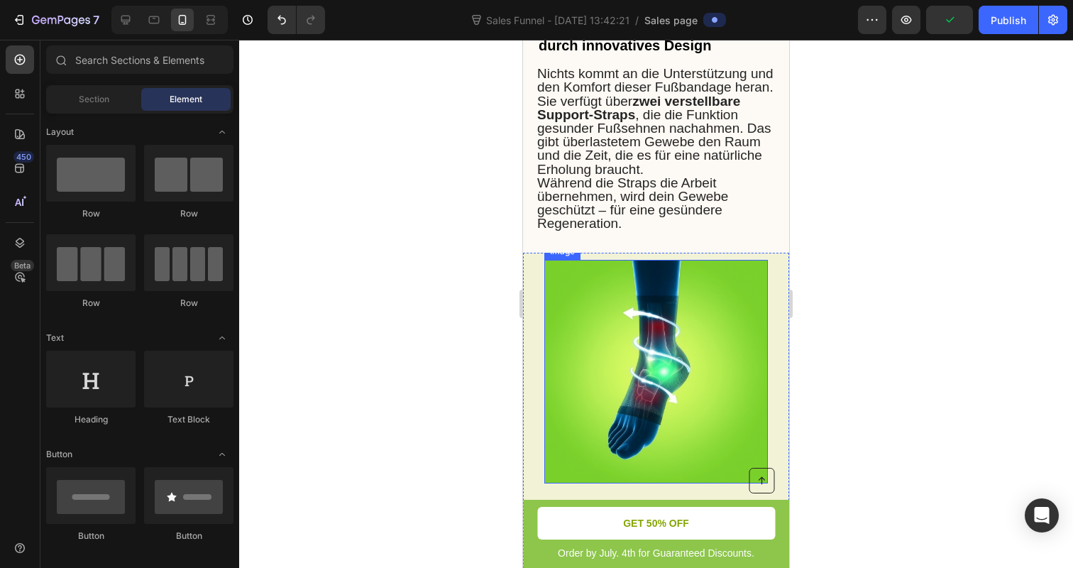
click at [632, 323] on img at bounding box center [656, 372] width 224 height 224
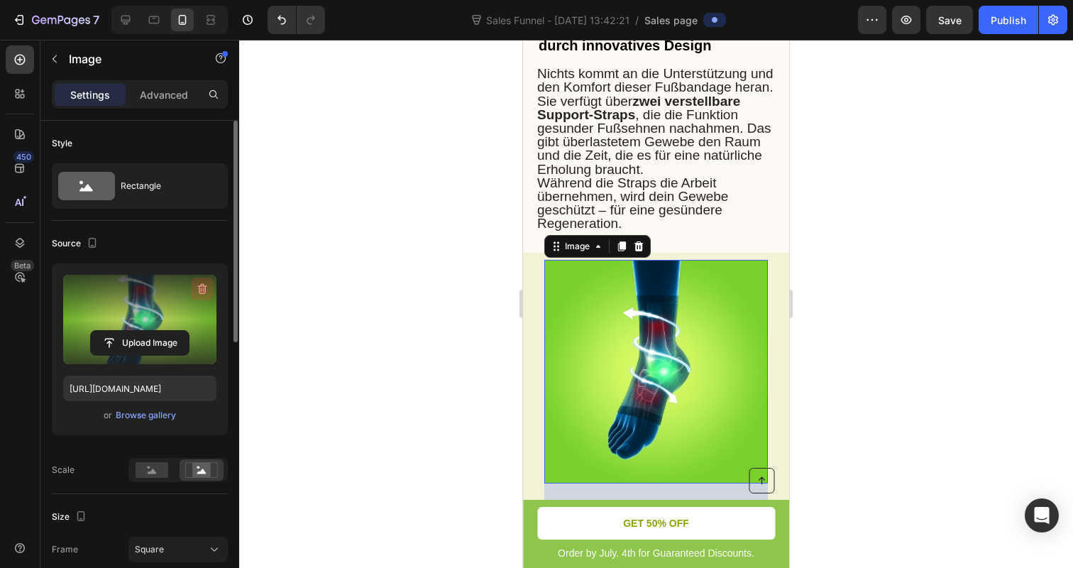
click at [209, 280] on button "button" at bounding box center [202, 288] width 23 height 23
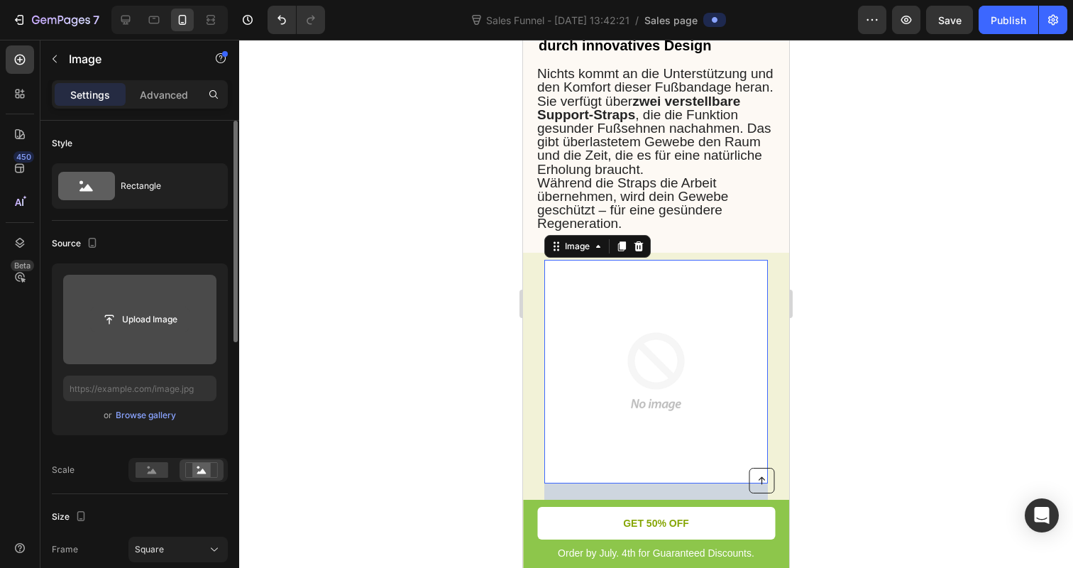
click at [138, 322] on input "file" at bounding box center [140, 319] width 98 height 24
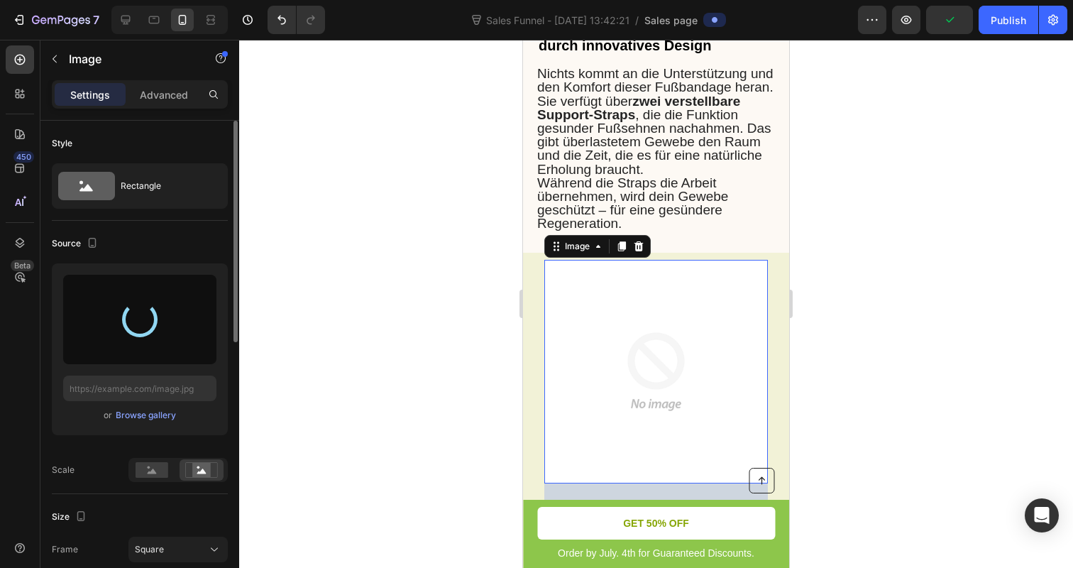
type input "https://cdn.shopify.com/s/files/1/0866/7031/1701/files/gempages_586528805158388…"
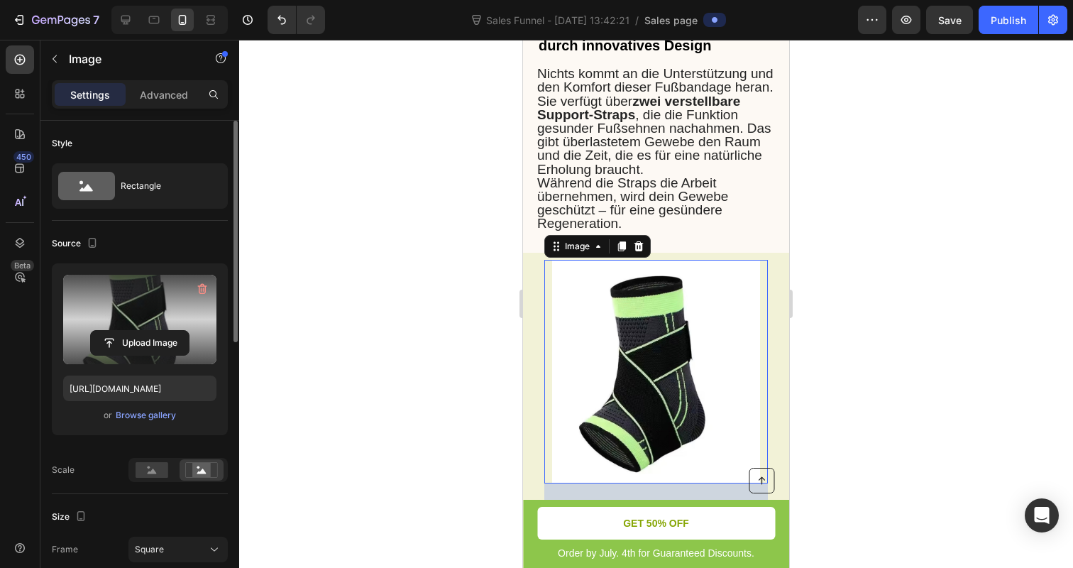
click at [406, 389] on div at bounding box center [656, 304] width 834 height 528
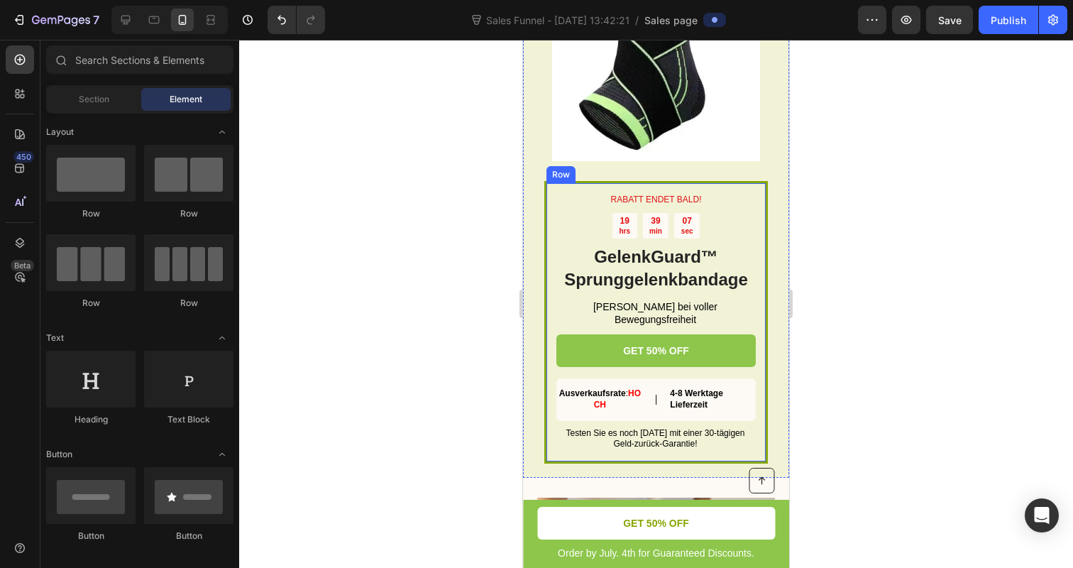
scroll to position [2540, 0]
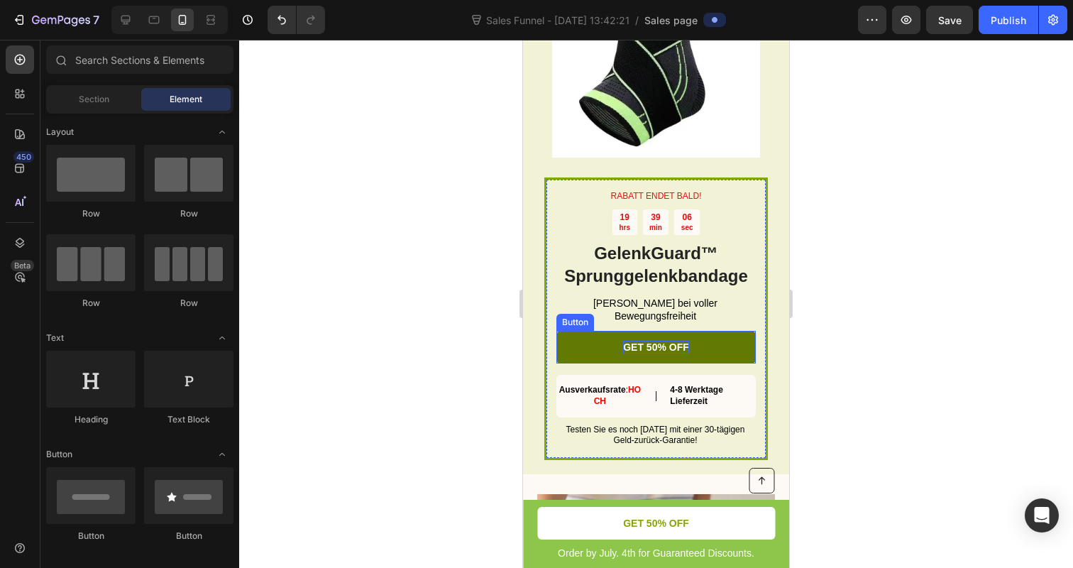
click at [651, 348] on p "GET 50% OFF" at bounding box center [656, 347] width 66 height 13
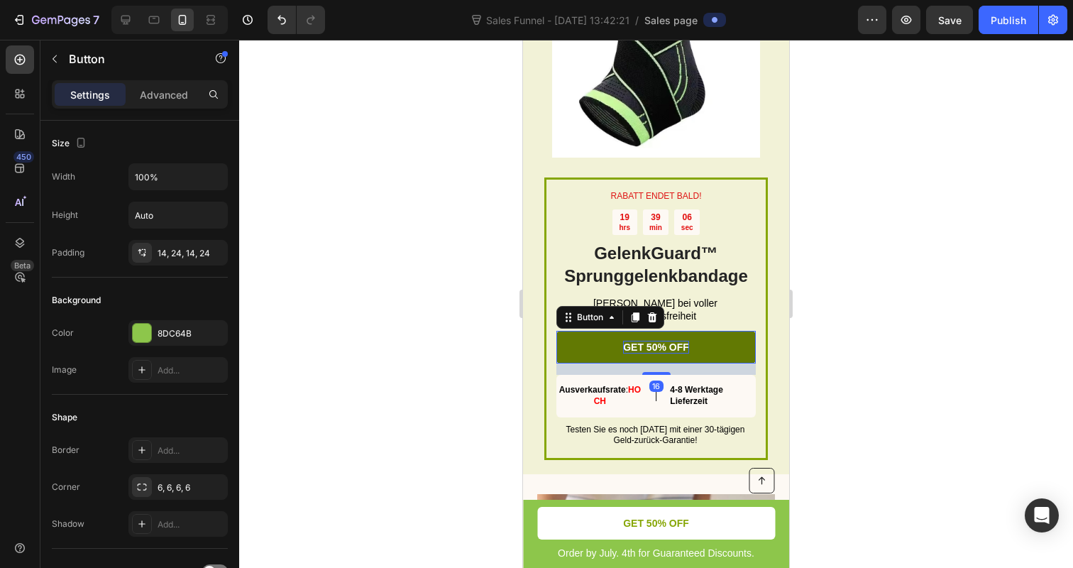
click at [651, 348] on p "GET 50% OFF" at bounding box center [656, 347] width 66 height 13
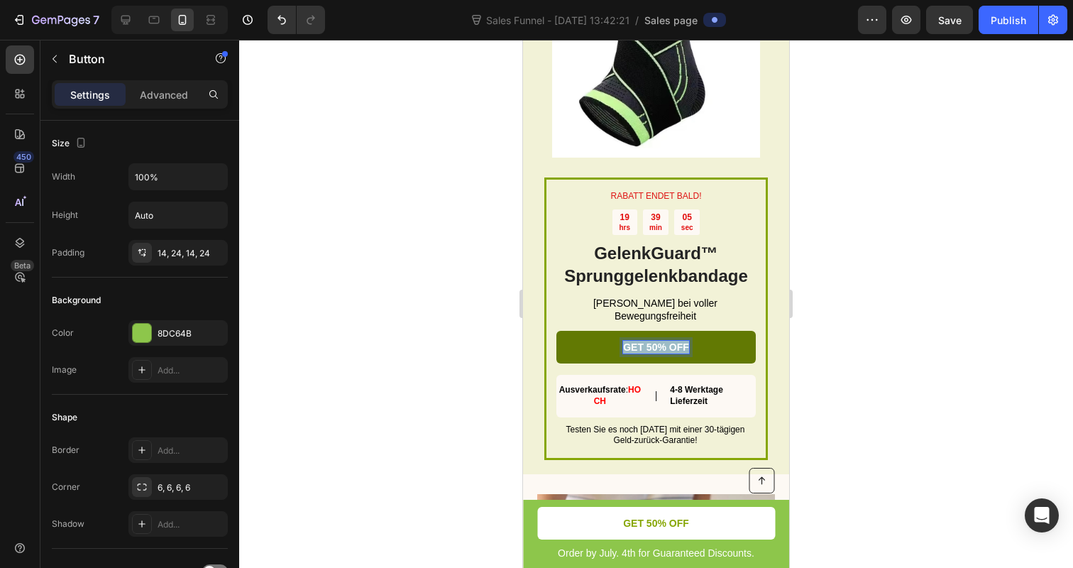
click at [651, 348] on p "GET 50% OFF" at bounding box center [656, 347] width 66 height 13
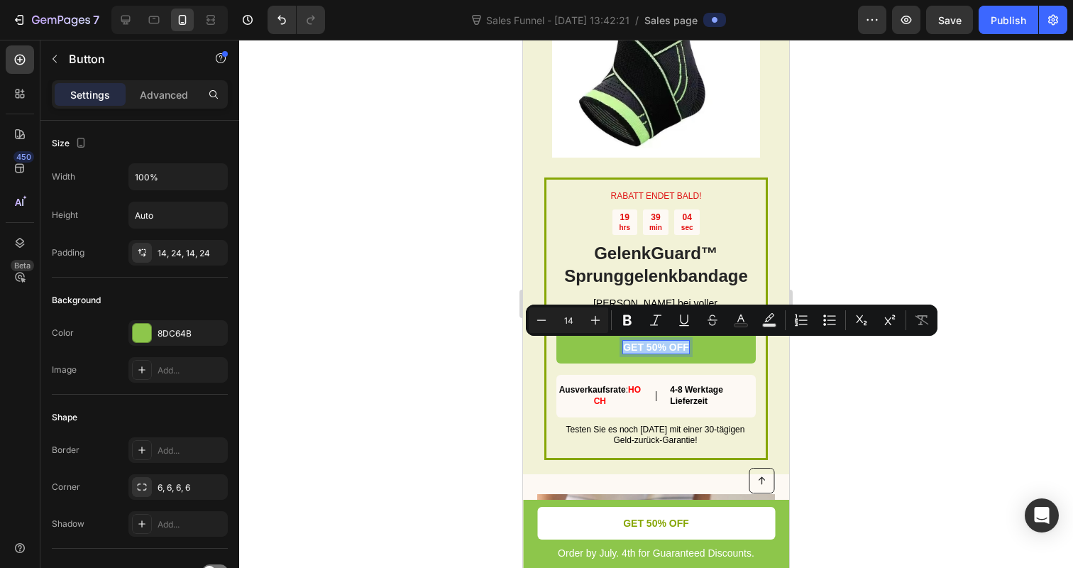
click at [438, 307] on div at bounding box center [656, 304] width 834 height 528
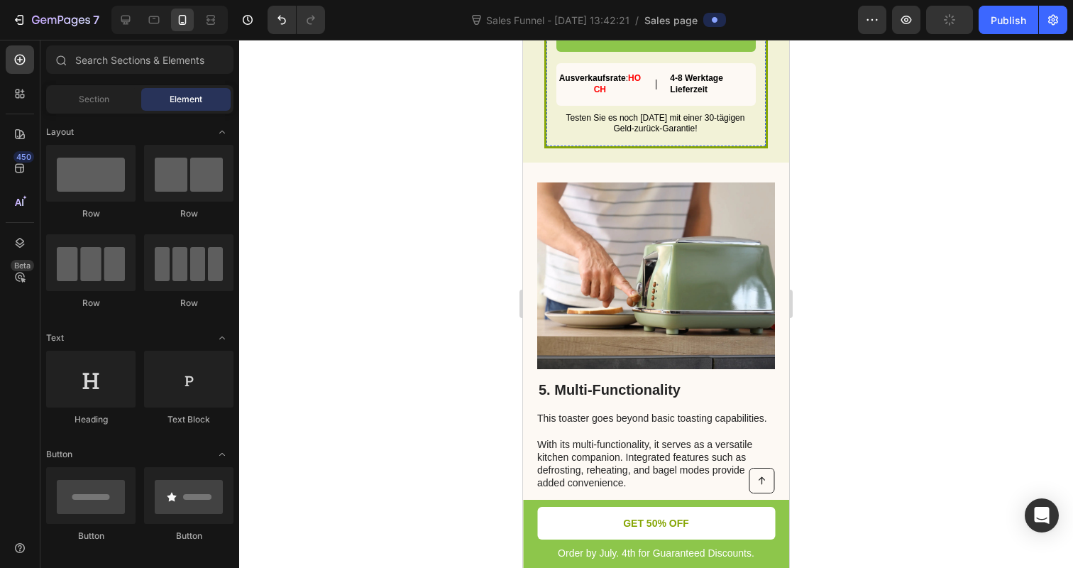
scroll to position [2855, 0]
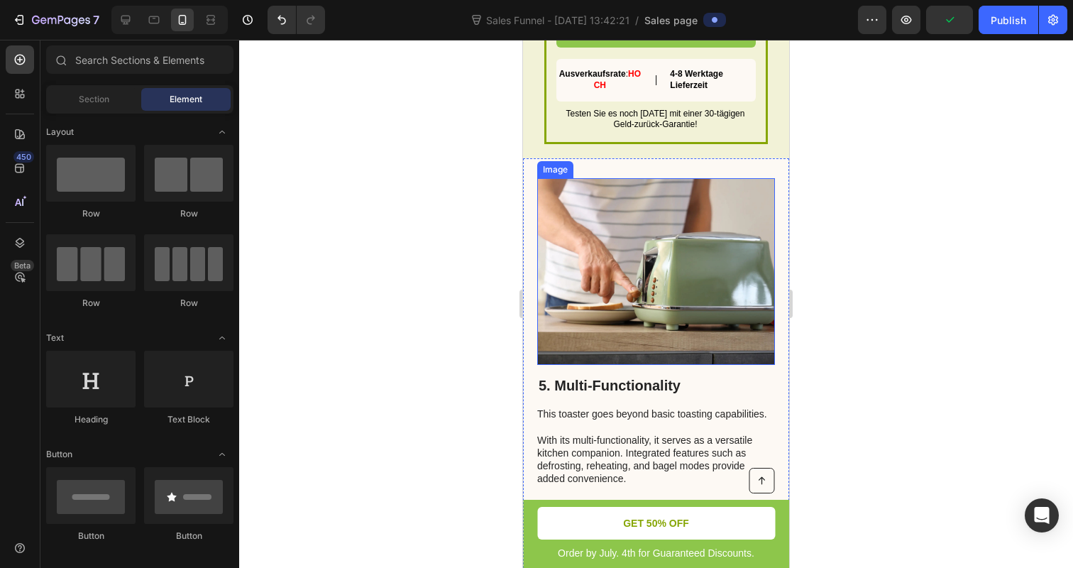
click at [630, 230] on img at bounding box center [656, 271] width 238 height 187
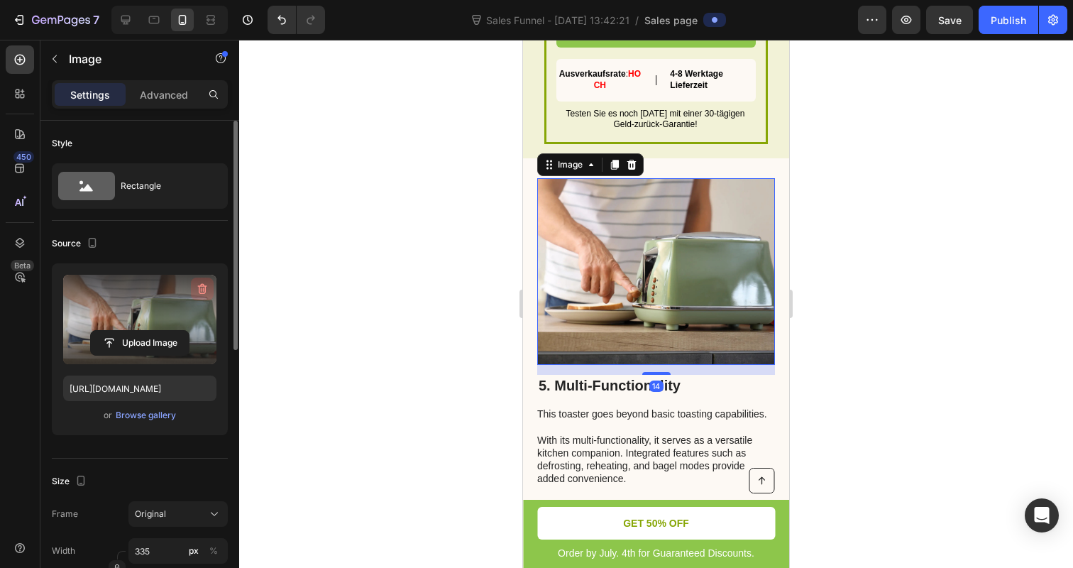
click at [200, 285] on icon "button" at bounding box center [202, 289] width 9 height 11
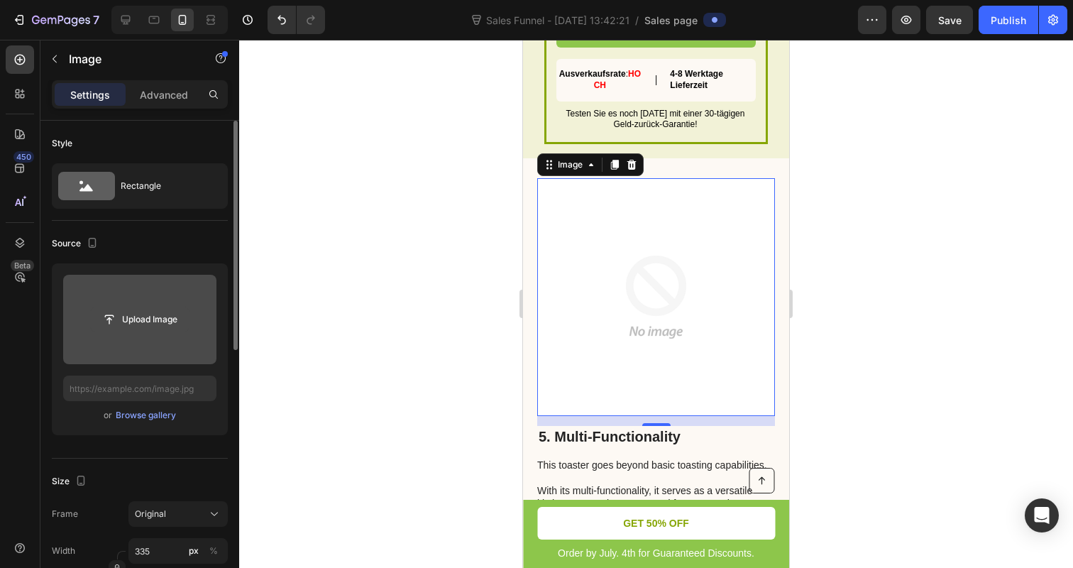
click at [95, 320] on input "file" at bounding box center [140, 319] width 98 height 24
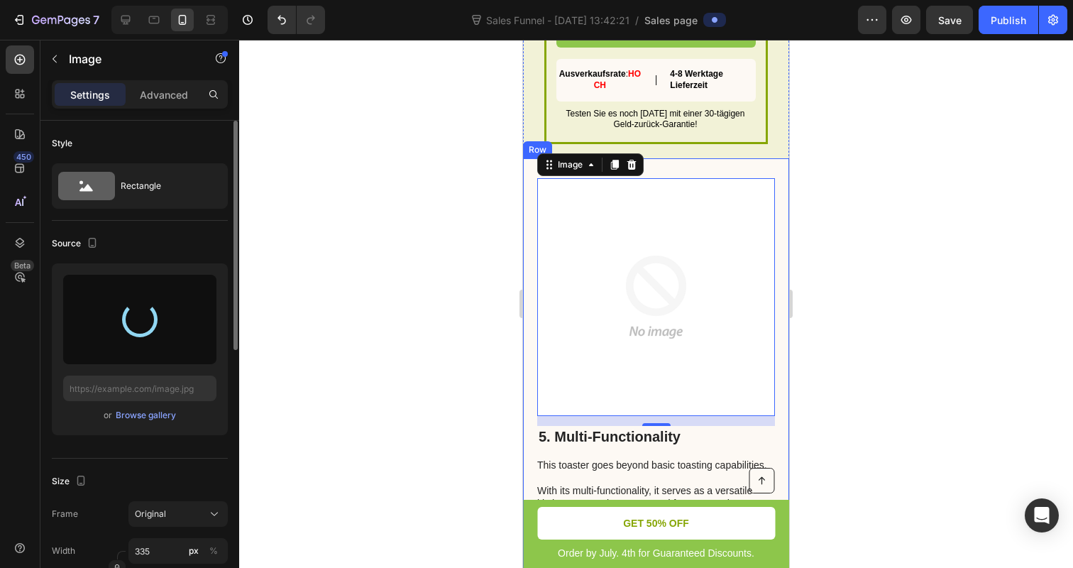
type input "https://cdn.shopify.com/s/files/1/0866/7031/1701/files/gempages_586528805158388…"
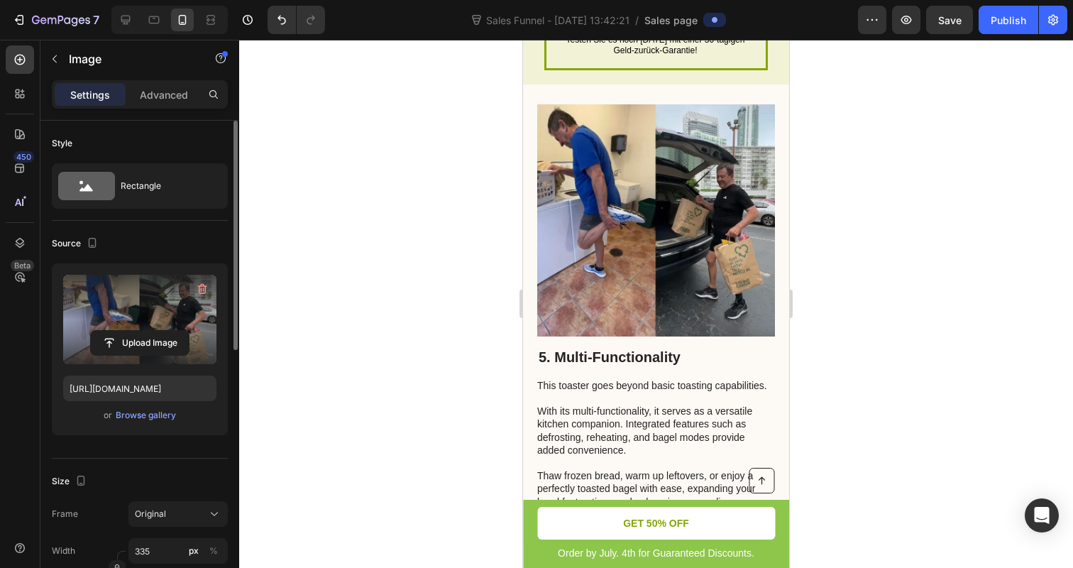
scroll to position [2931, 0]
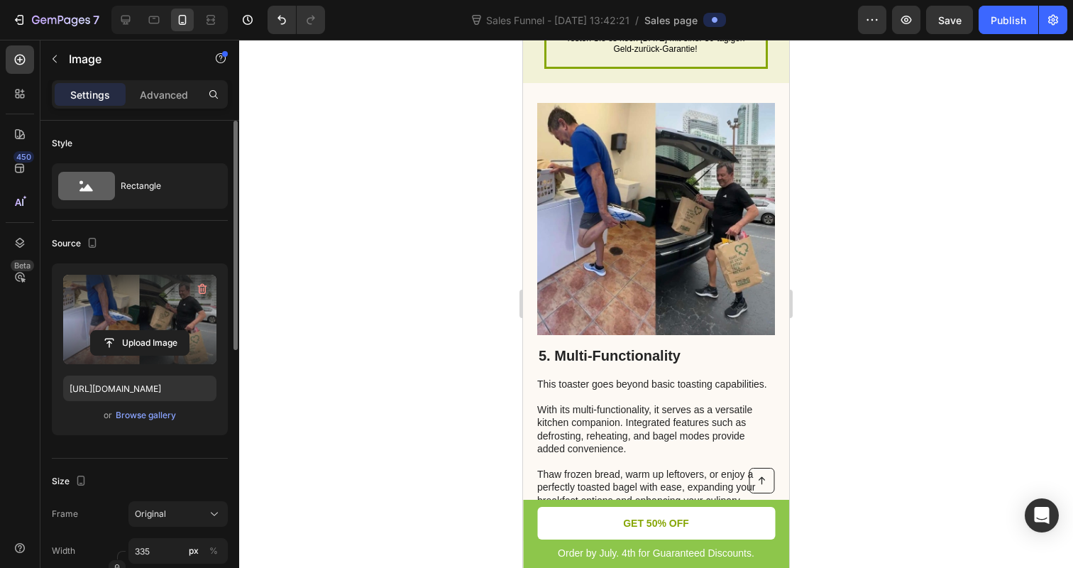
click at [605, 208] on img at bounding box center [656, 219] width 238 height 232
click at [191, 295] on button "button" at bounding box center [202, 288] width 23 height 23
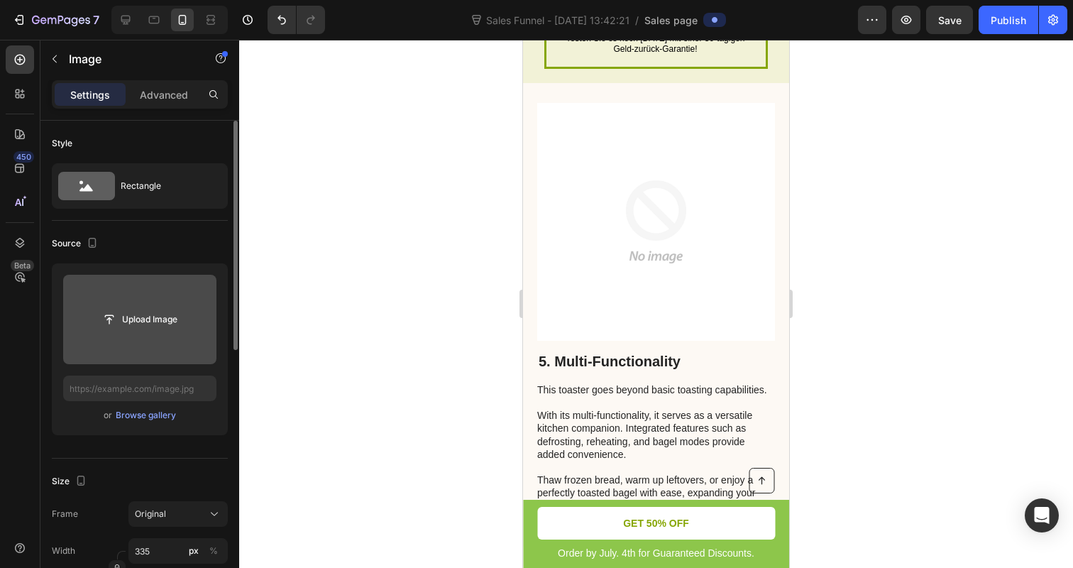
click at [192, 301] on input "file" at bounding box center [139, 319] width 153 height 89
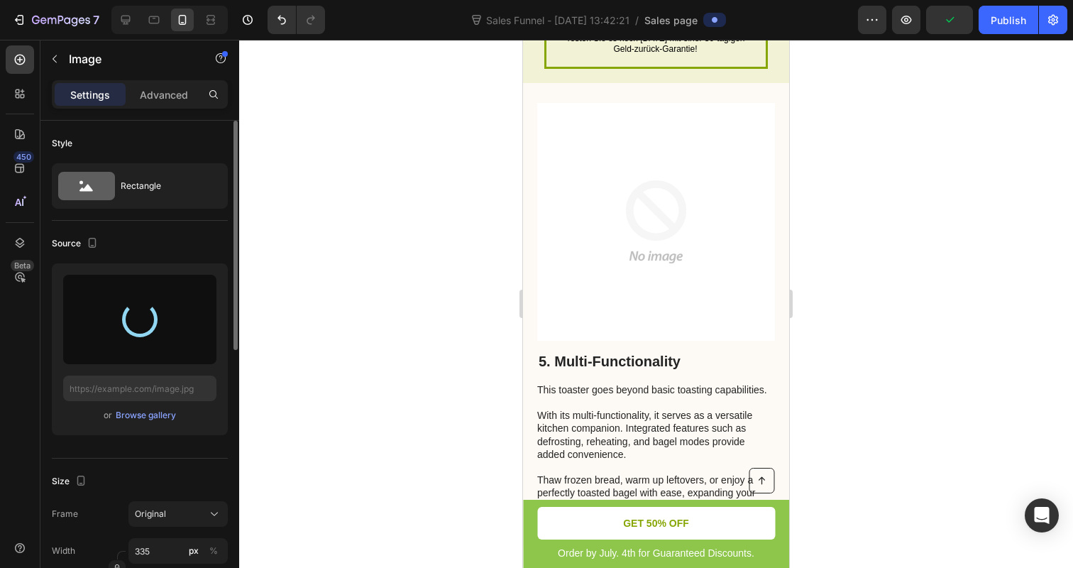
type input "[URL][DOMAIN_NAME]"
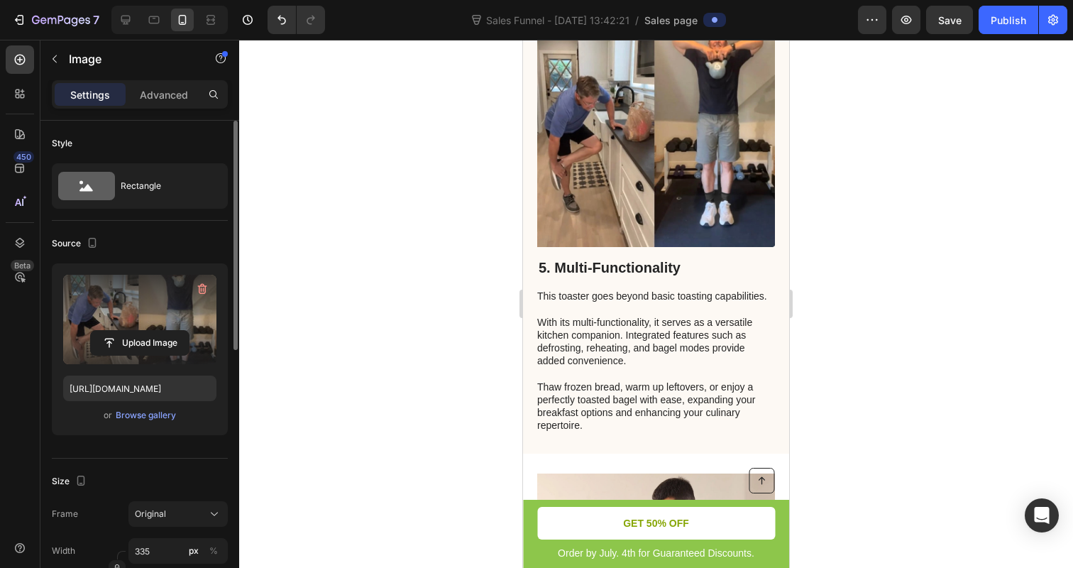
scroll to position [3109, 0]
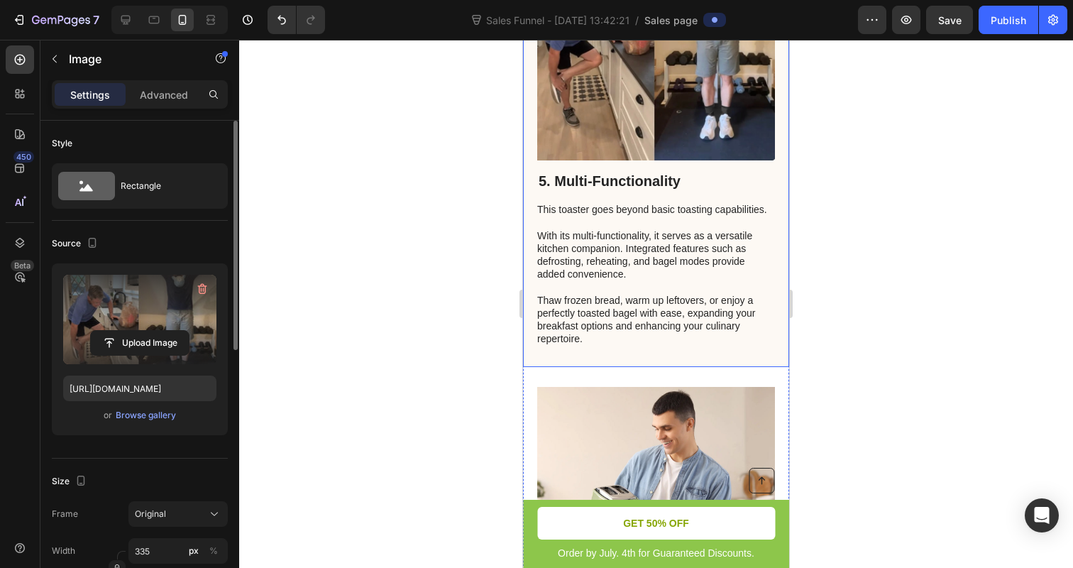
click at [602, 179] on h2 "5. Multi-Functionality" at bounding box center [656, 180] width 238 height 21
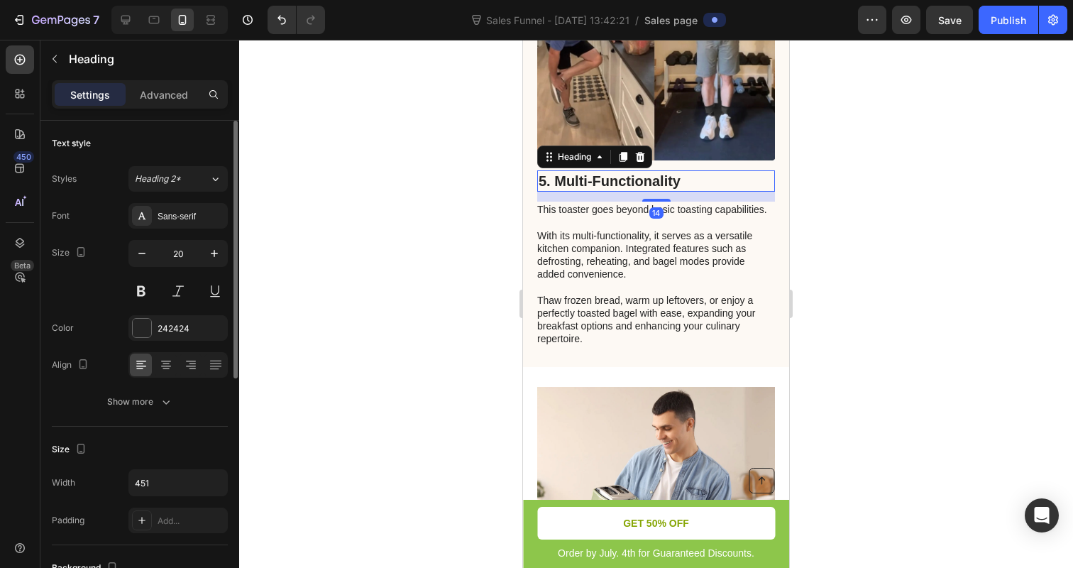
click at [602, 179] on h2 "5. Multi-Functionality" at bounding box center [656, 180] width 238 height 21
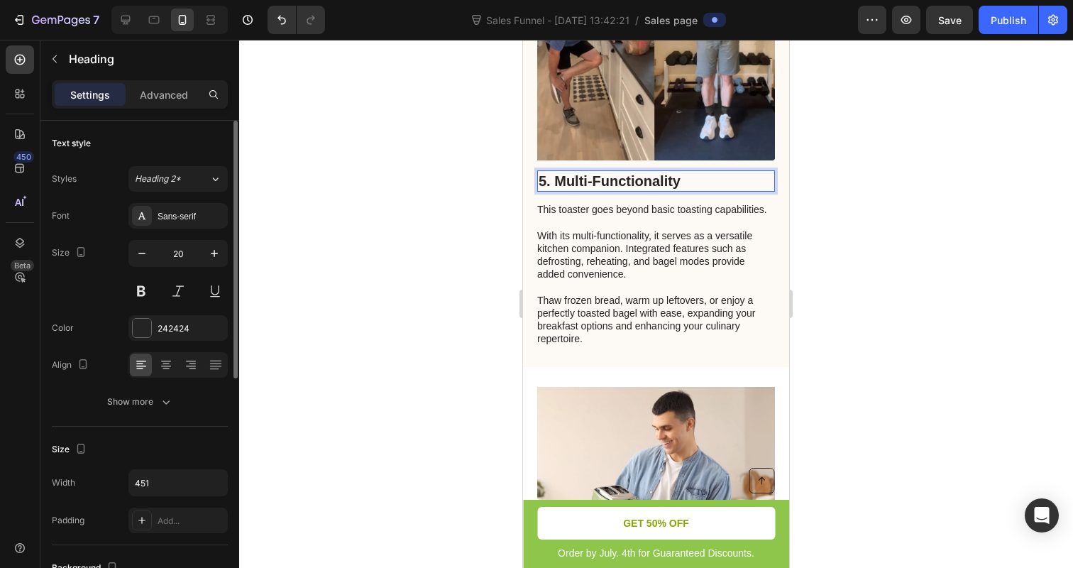
click at [602, 179] on p "5. Multi-Functionality" at bounding box center [656, 181] width 235 height 18
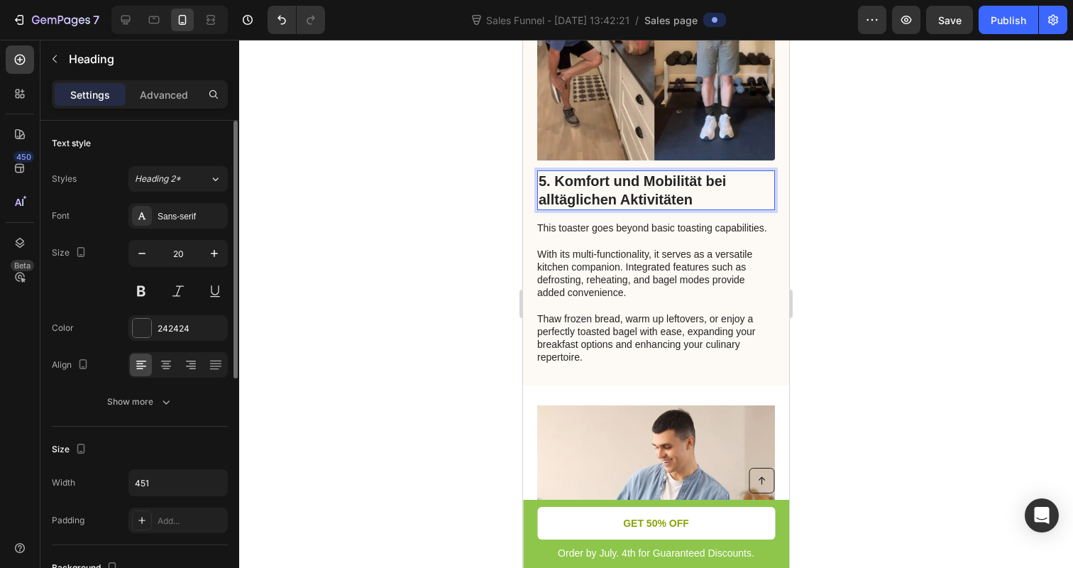
click at [602, 179] on p "5. Komfort und Mobilität bei alltäglichen Aktivitäten" at bounding box center [656, 190] width 235 height 37
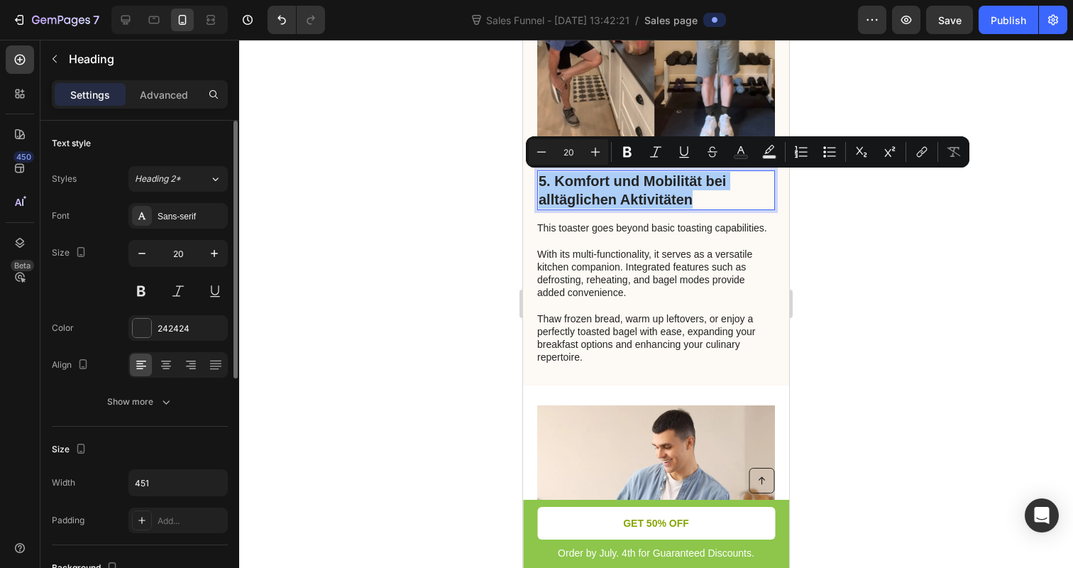
click at [498, 201] on div at bounding box center [656, 304] width 834 height 528
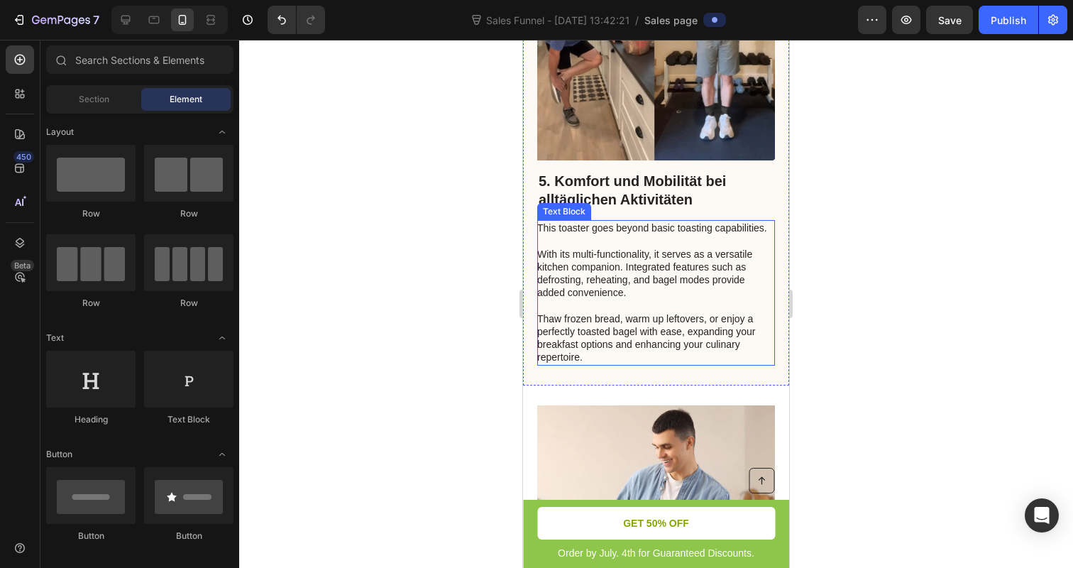
click at [579, 273] on p "This toaster goes beyond basic toasting capabilities. With its multi-functional…" at bounding box center [655, 292] width 236 height 142
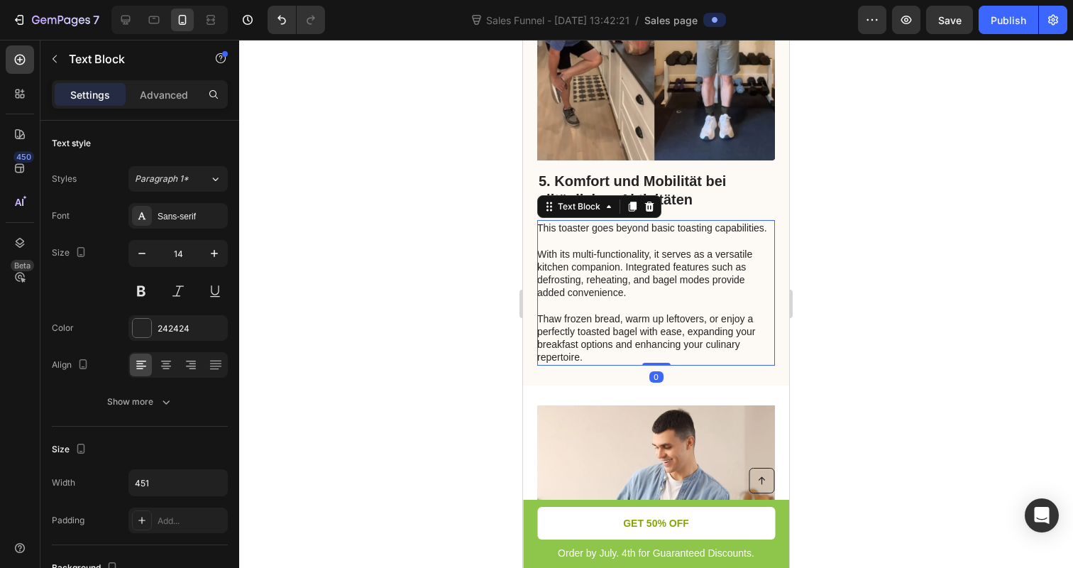
click at [579, 273] on p "This toaster goes beyond basic toasting capabilities. With its multi-functional…" at bounding box center [655, 292] width 236 height 142
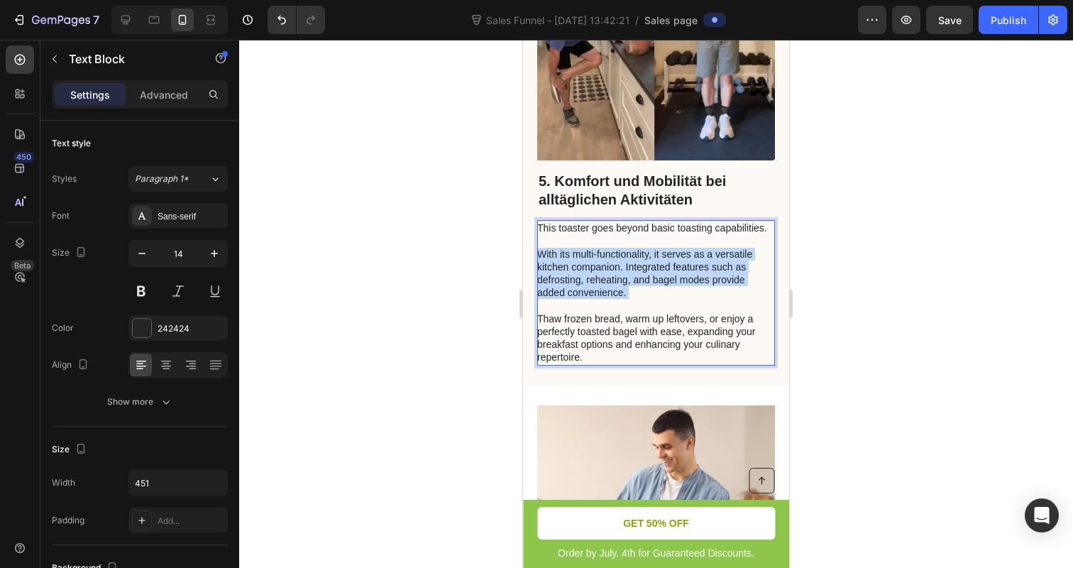
click at [579, 273] on p "This toaster goes beyond basic toasting capabilities. With its multi-functional…" at bounding box center [655, 292] width 236 height 142
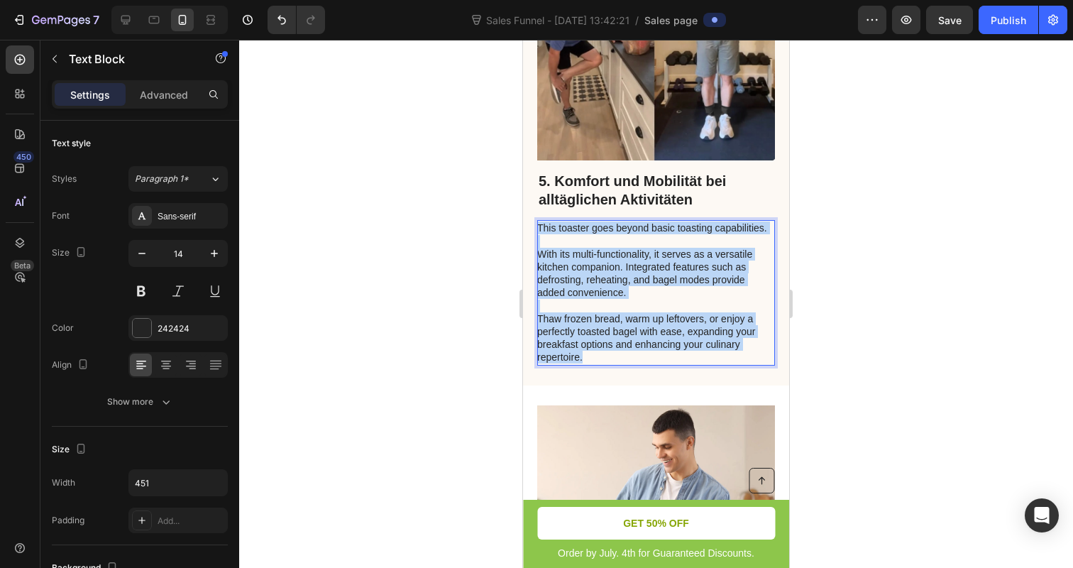
drag, startPoint x: 610, startPoint y: 359, endPoint x: 538, endPoint y: 229, distance: 148.7
click at [538, 229] on p "This toaster goes beyond basic toasting capabilities. With its multi-functional…" at bounding box center [655, 292] width 236 height 142
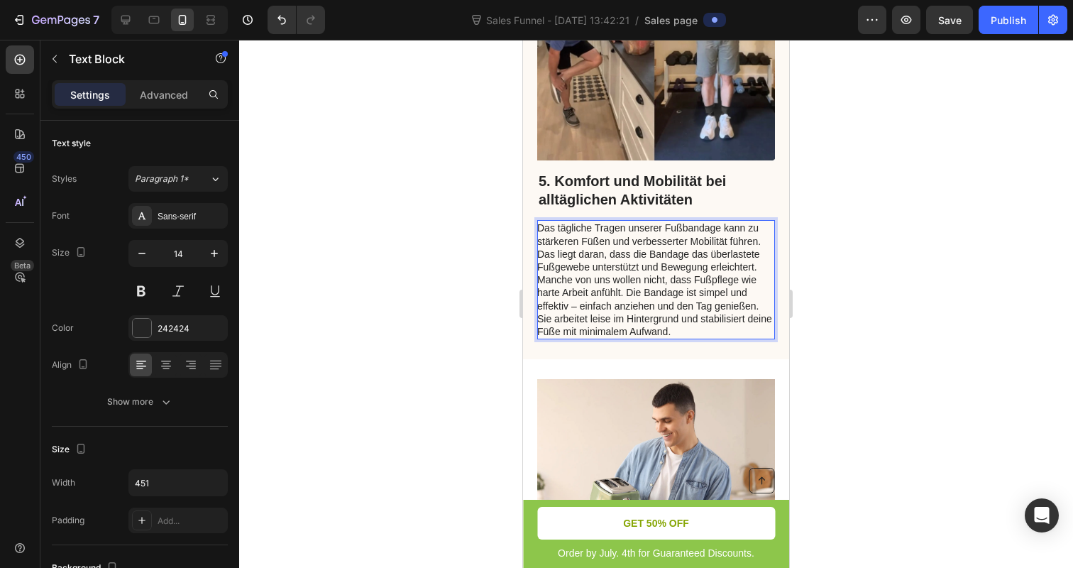
click at [563, 241] on p "Das tägliche Tragen unserer Fußbandage kann zu stärkeren Füßen und verbesserter…" at bounding box center [655, 247] width 236 height 52
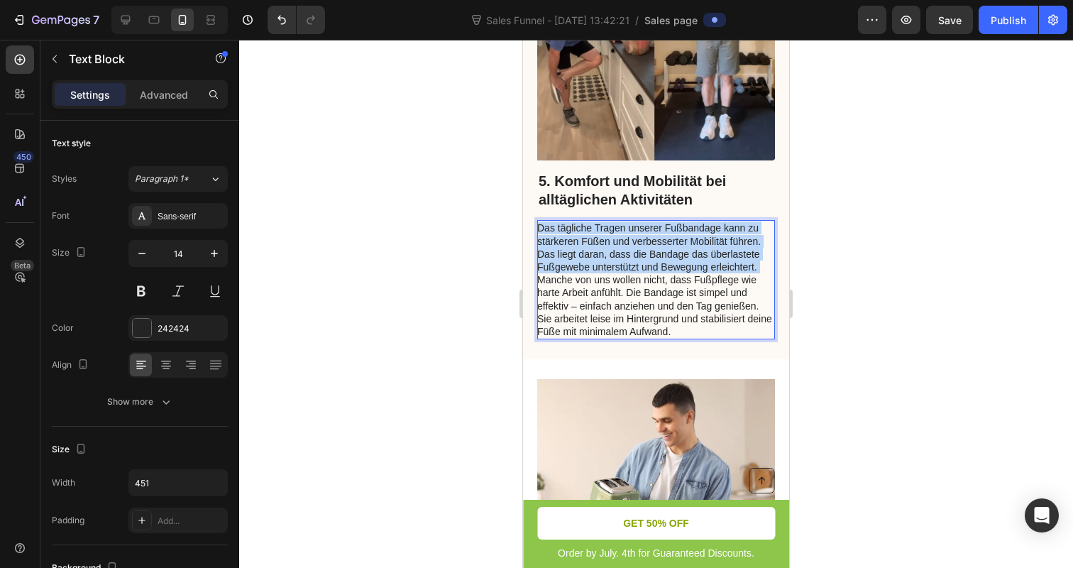
click at [563, 241] on p "Das tägliche Tragen unserer Fußbandage kann zu stärkeren Füßen und verbesserter…" at bounding box center [655, 247] width 236 height 52
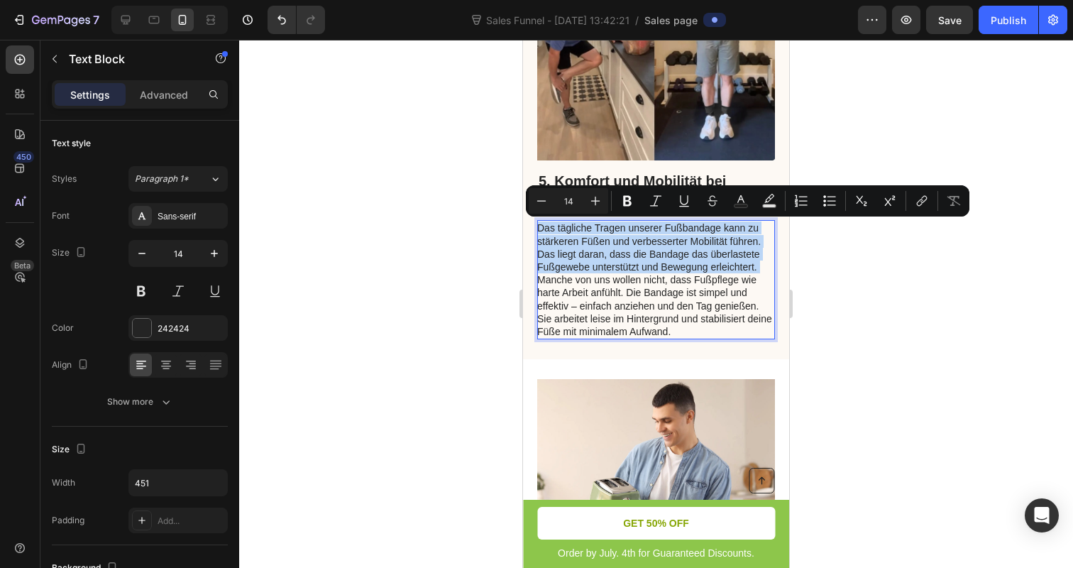
click at [563, 241] on p "Das tägliche Tragen unserer Fußbandage kann zu stärkeren Füßen und verbesserter…" at bounding box center [655, 247] width 236 height 52
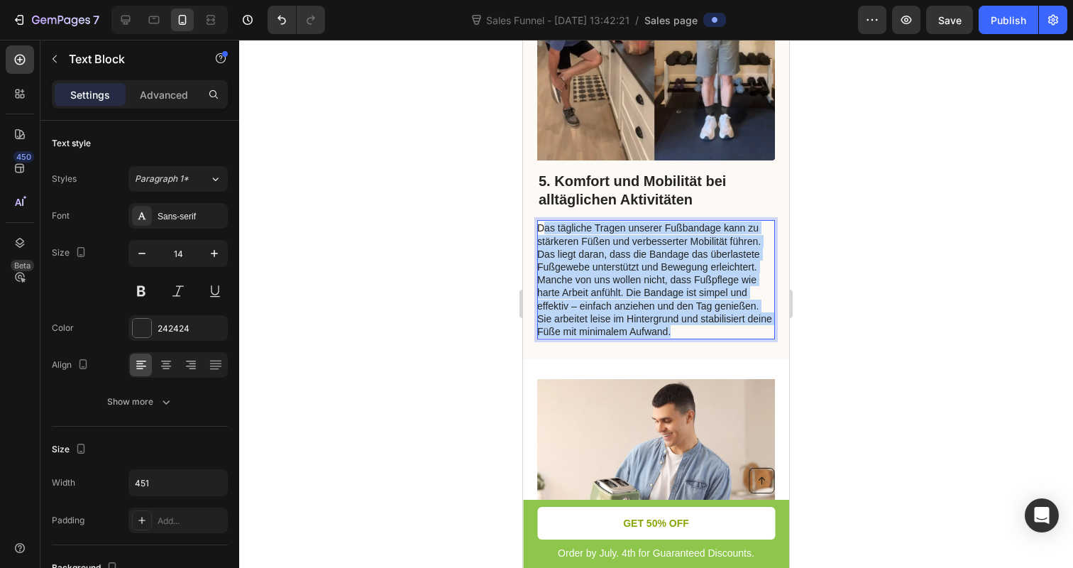
drag, startPoint x: 686, startPoint y: 327, endPoint x: 544, endPoint y: 226, distance: 174.0
click at [544, 226] on div "Das tägliche Tragen unserer Fußbandage kann zu stärkeren Füßen und verbesserter…" at bounding box center [656, 279] width 238 height 119
drag, startPoint x: 681, startPoint y: 332, endPoint x: 532, endPoint y: 221, distance: 186.0
click at [532, 221] on div "5. Komfort und Mobilität bei alltäglichen Aktivitäten Heading Das tägliche Trag…" at bounding box center [656, 132] width 266 height 455
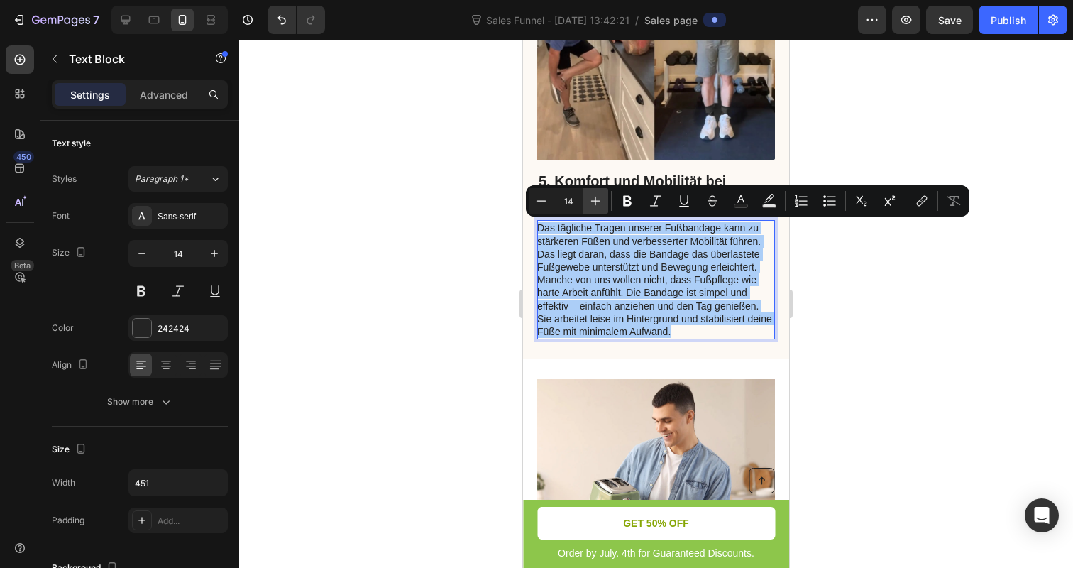
click at [591, 202] on icon "Editor contextual toolbar" at bounding box center [595, 201] width 14 height 14
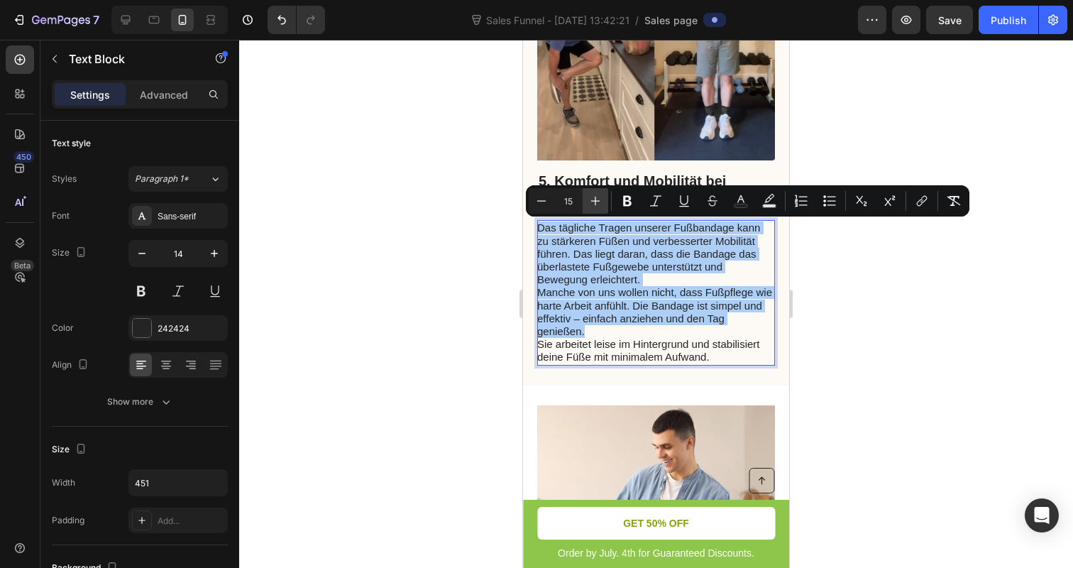
click at [591, 202] on icon "Editor contextual toolbar" at bounding box center [595, 201] width 14 height 14
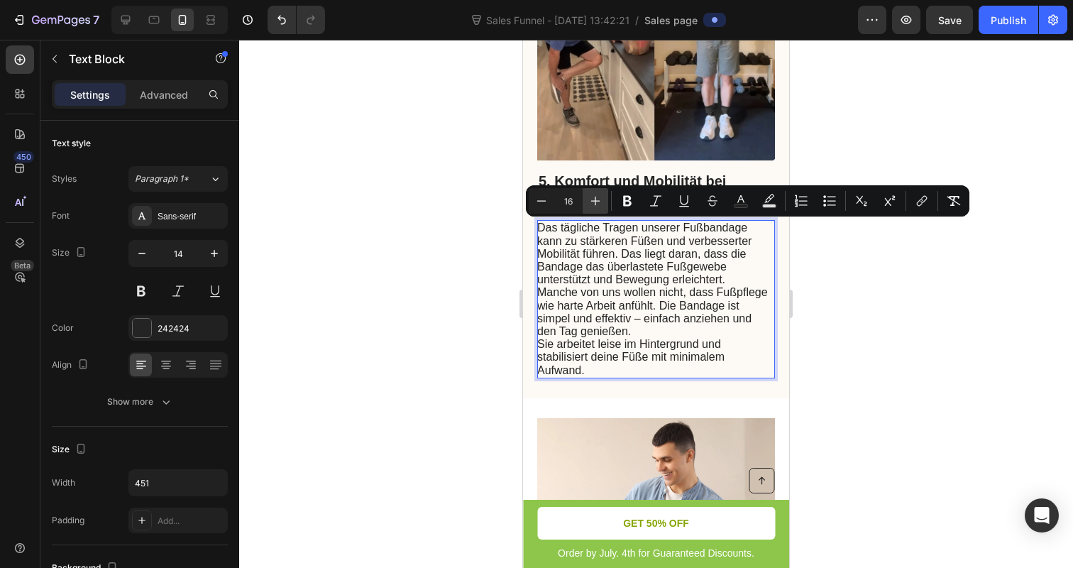
click at [591, 202] on icon "Editor contextual toolbar" at bounding box center [595, 201] width 14 height 14
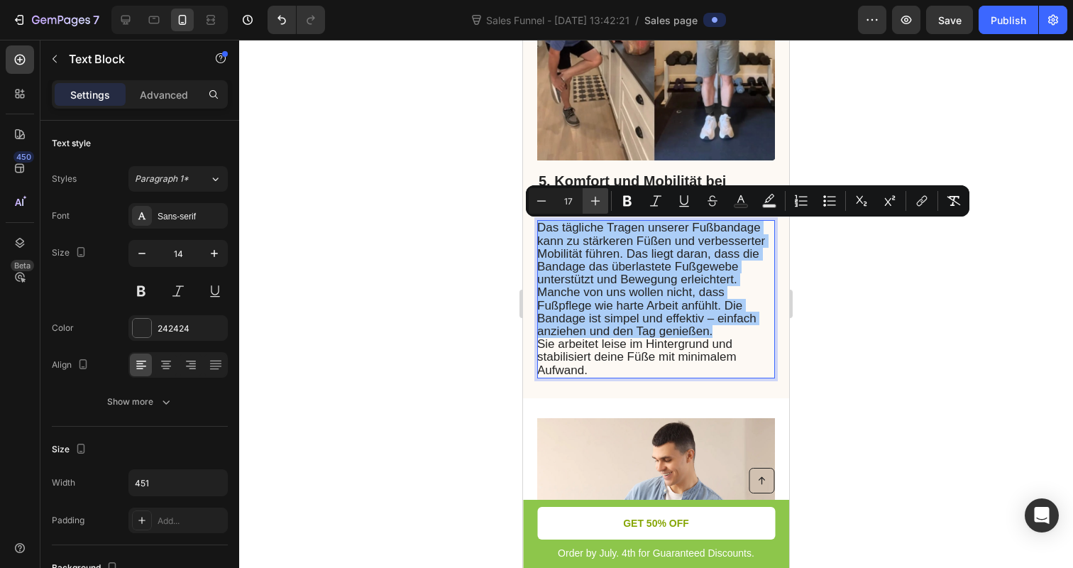
click at [591, 202] on icon "Editor contextual toolbar" at bounding box center [595, 201] width 14 height 14
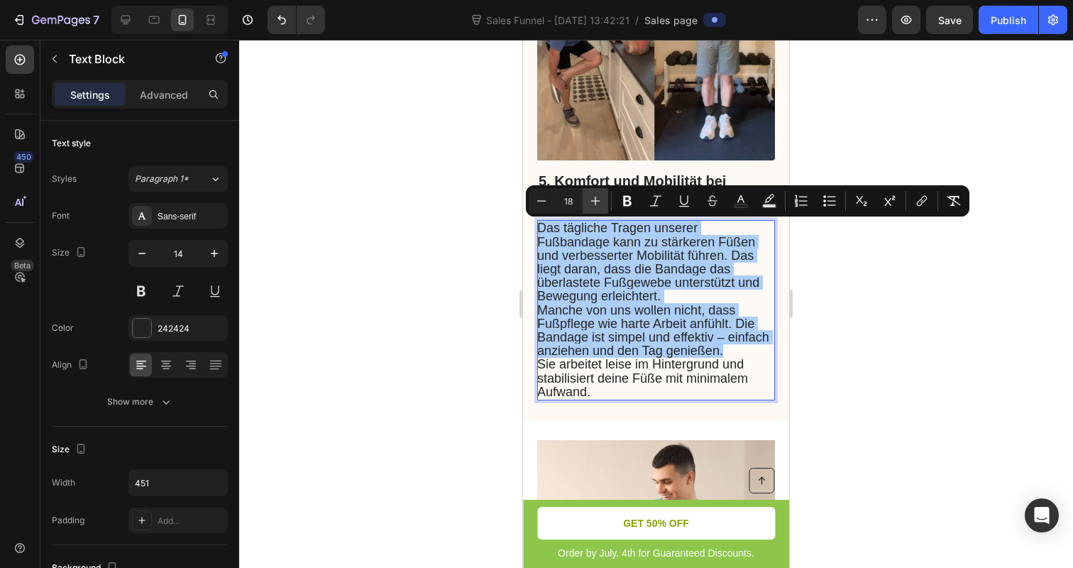
click at [591, 202] on icon "Editor contextual toolbar" at bounding box center [595, 201] width 14 height 14
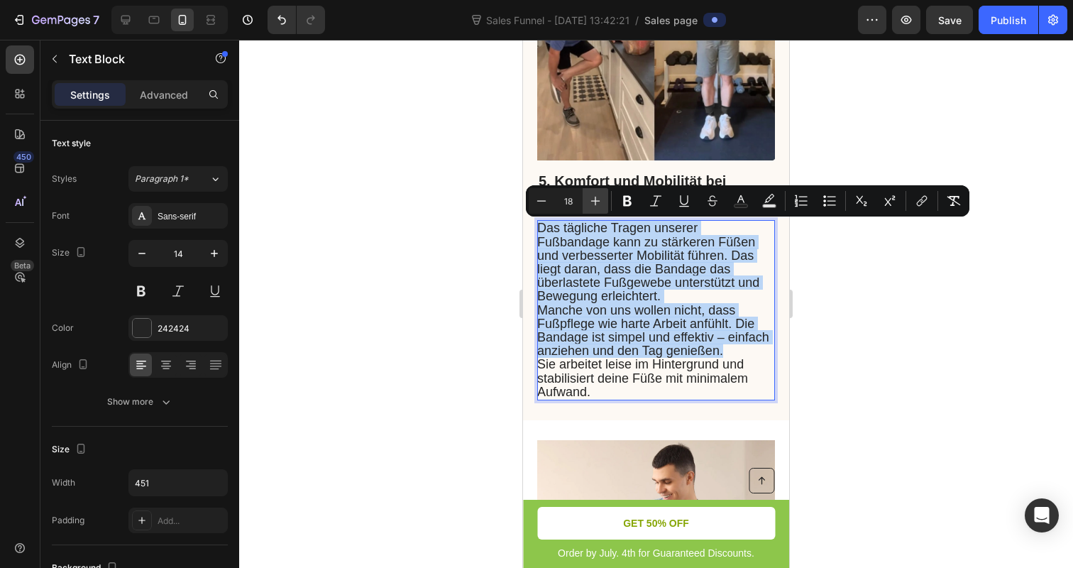
type input "19"
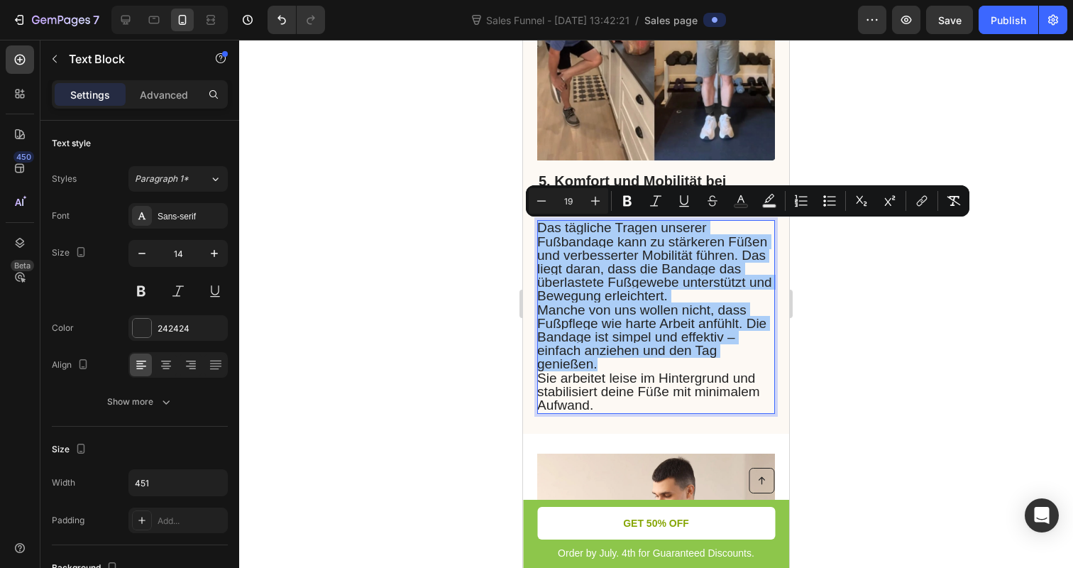
click at [489, 262] on div at bounding box center [656, 304] width 834 height 528
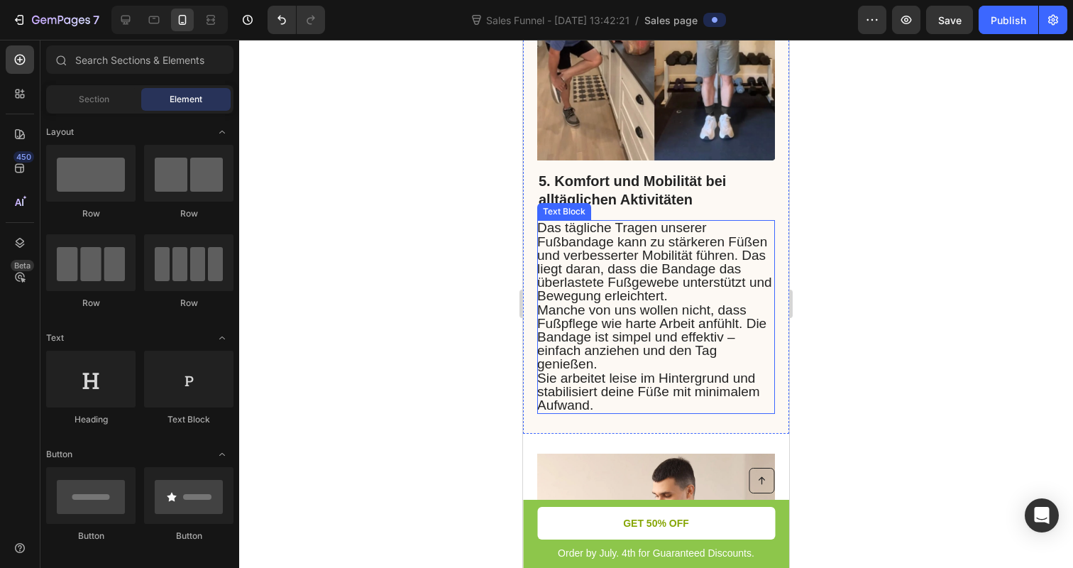
click at [672, 243] on span "Das tägliche Tragen unserer Fußbandage kann zu stärkeren Füßen und verbesserter…" at bounding box center [654, 261] width 235 height 83
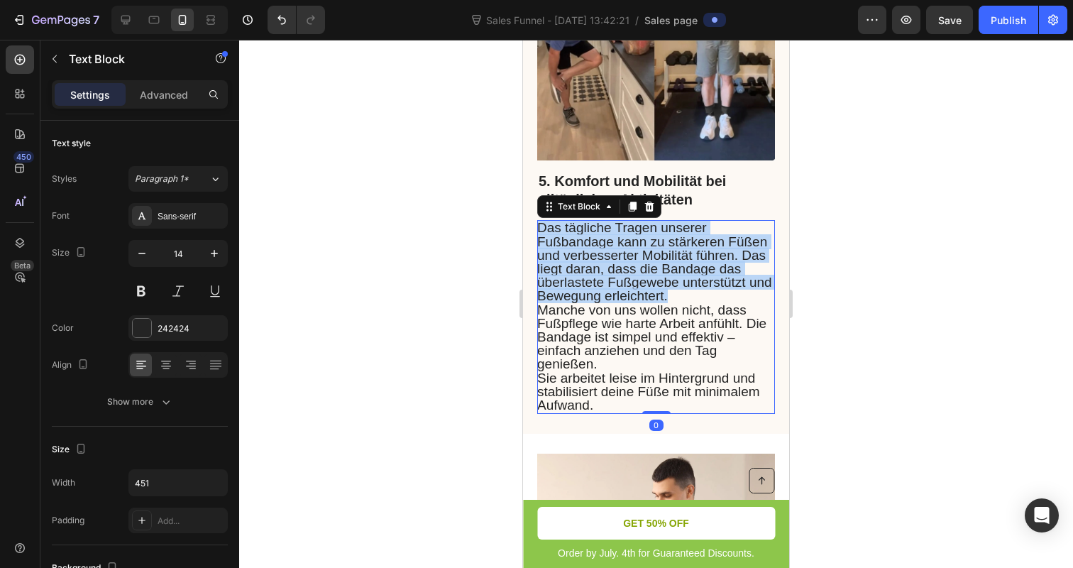
click at [672, 243] on span "Das tägliche Tragen unserer Fußbandage kann zu stärkeren Füßen und verbesserter…" at bounding box center [654, 261] width 235 height 83
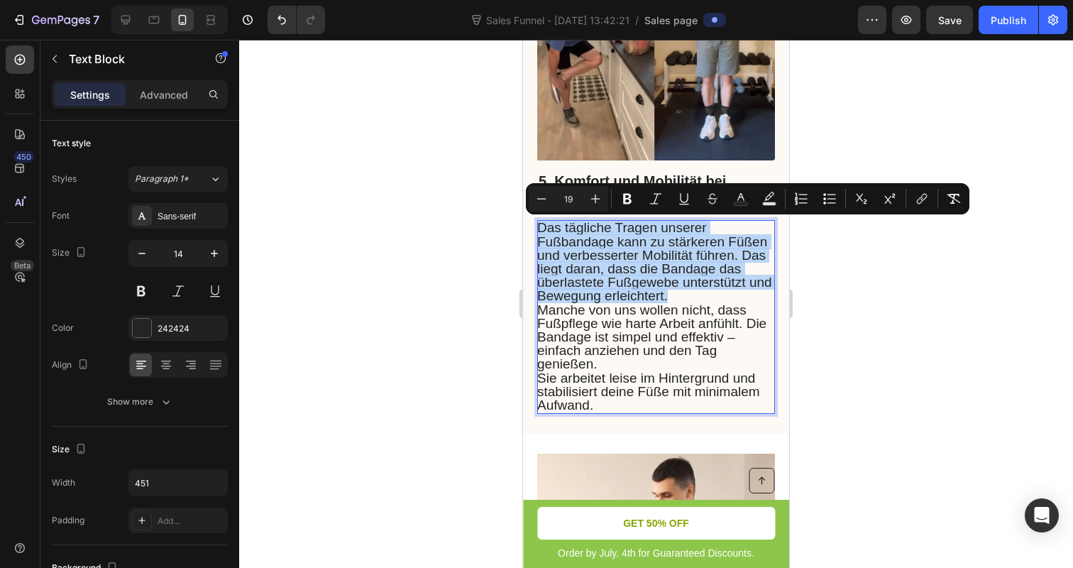
click at [672, 243] on span "Das tägliche Tragen unserer Fußbandage kann zu stärkeren Füßen und verbesserter…" at bounding box center [654, 261] width 235 height 83
click at [670, 242] on span "Das tägliche Tragen unserer Fußbandage kann zu stärkeren Füßen und verbesserter…" at bounding box center [654, 261] width 235 height 83
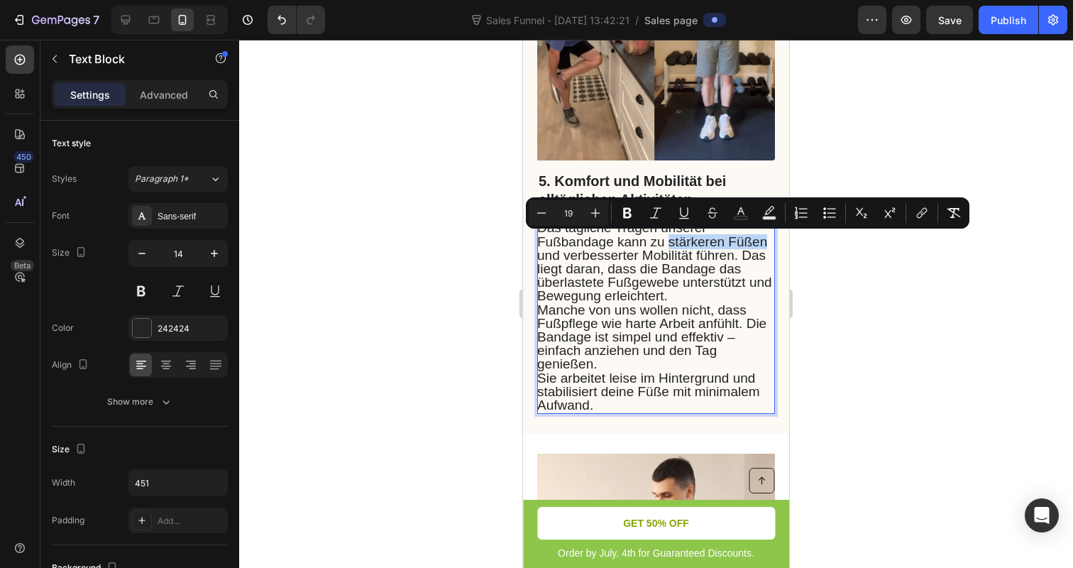
drag, startPoint x: 670, startPoint y: 242, endPoint x: 751, endPoint y: 238, distance: 81.0
click at [751, 238] on span "Das tägliche Tragen unserer Fußbandage kann zu stärkeren Füßen und verbesserter…" at bounding box center [654, 261] width 235 height 83
click at [623, 213] on icon "Editor contextual toolbar" at bounding box center [627, 213] width 14 height 14
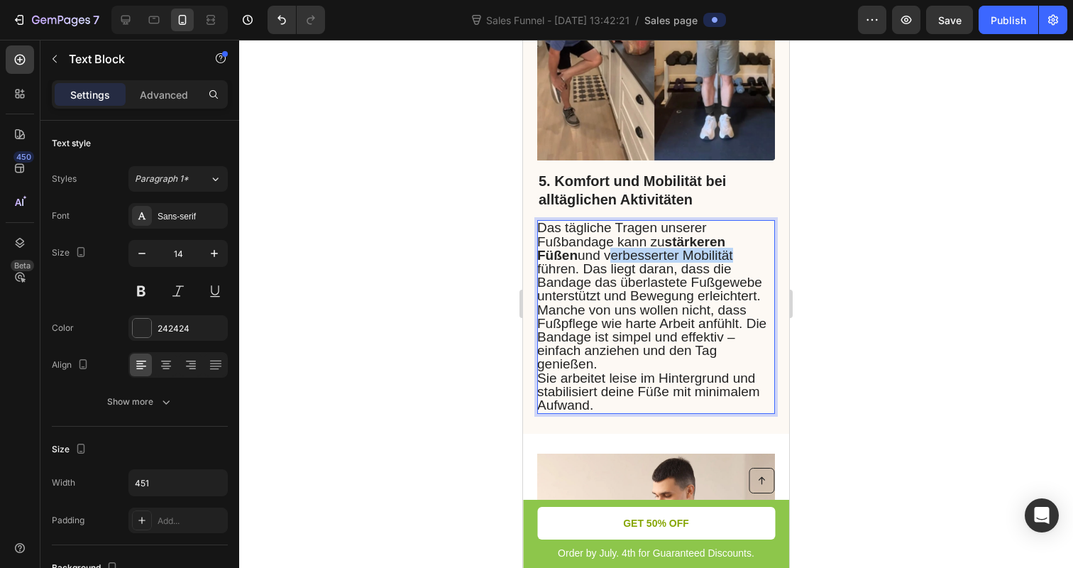
drag, startPoint x: 690, startPoint y: 253, endPoint x: 565, endPoint y: 256, distance: 125.6
click at [565, 256] on span "Das tägliche Tragen unserer Fußbandage kann zu stärkeren Füßen und verbesserter…" at bounding box center [649, 261] width 225 height 83
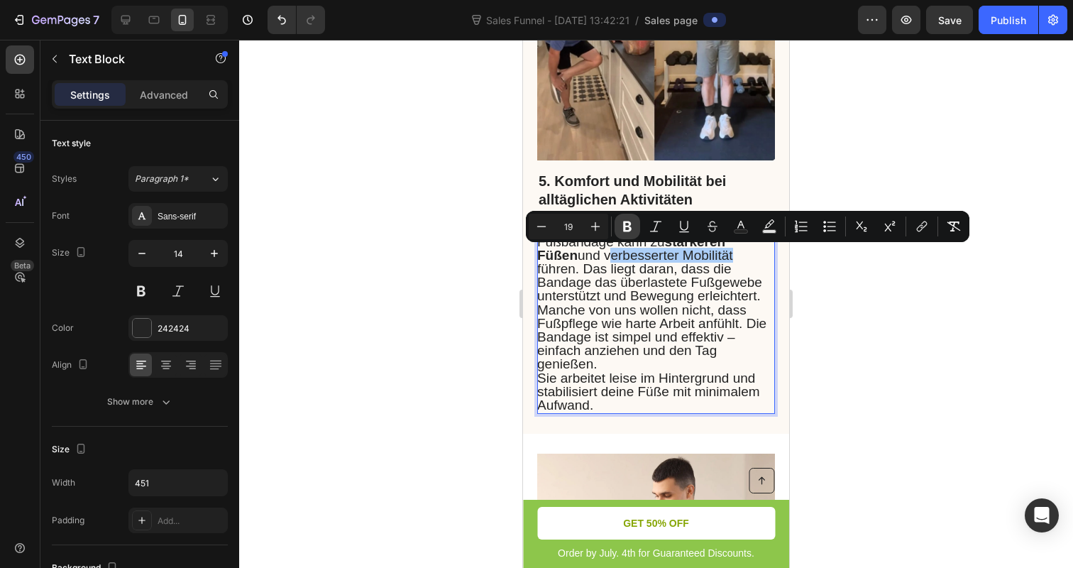
click at [622, 227] on icon "Editor contextual toolbar" at bounding box center [627, 226] width 14 height 14
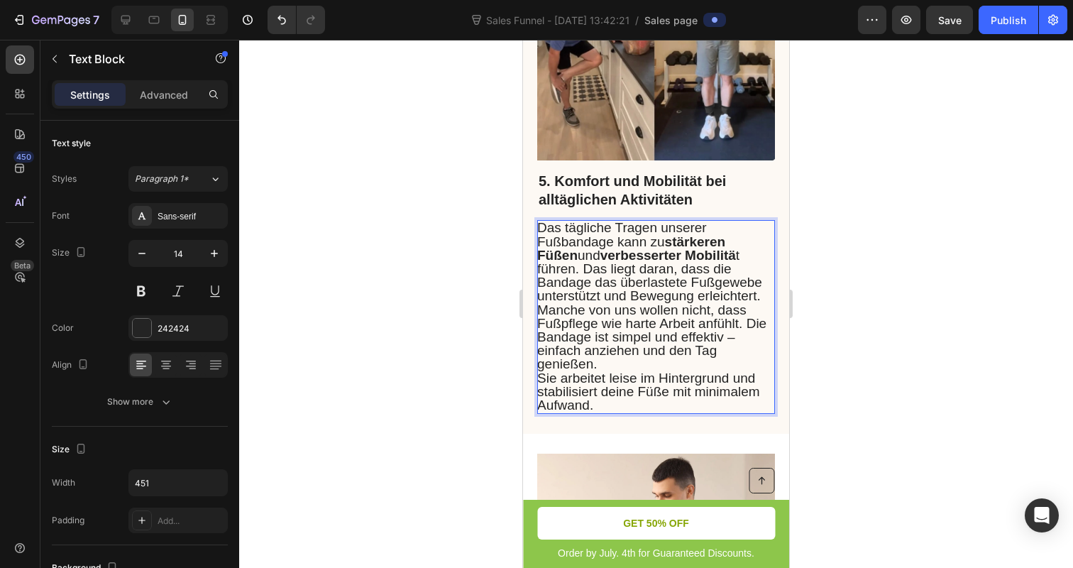
click at [635, 285] on span "Das tägliche Tragen unserer Fußbandage kann zu stärkeren Füßen und verbesserter…" at bounding box center [649, 261] width 225 height 83
click at [461, 390] on div at bounding box center [656, 304] width 834 height 528
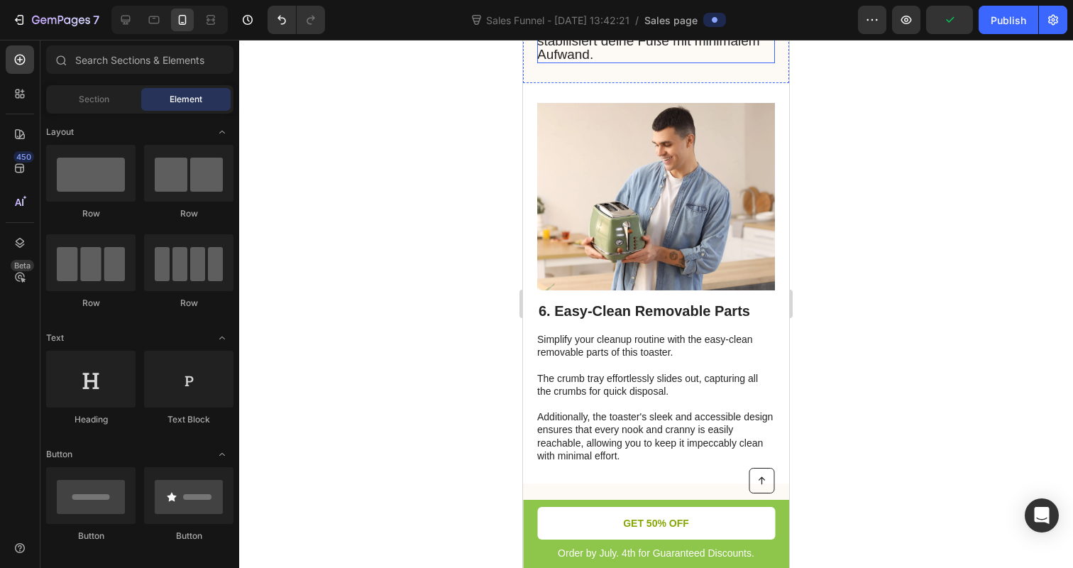
scroll to position [3466, 0]
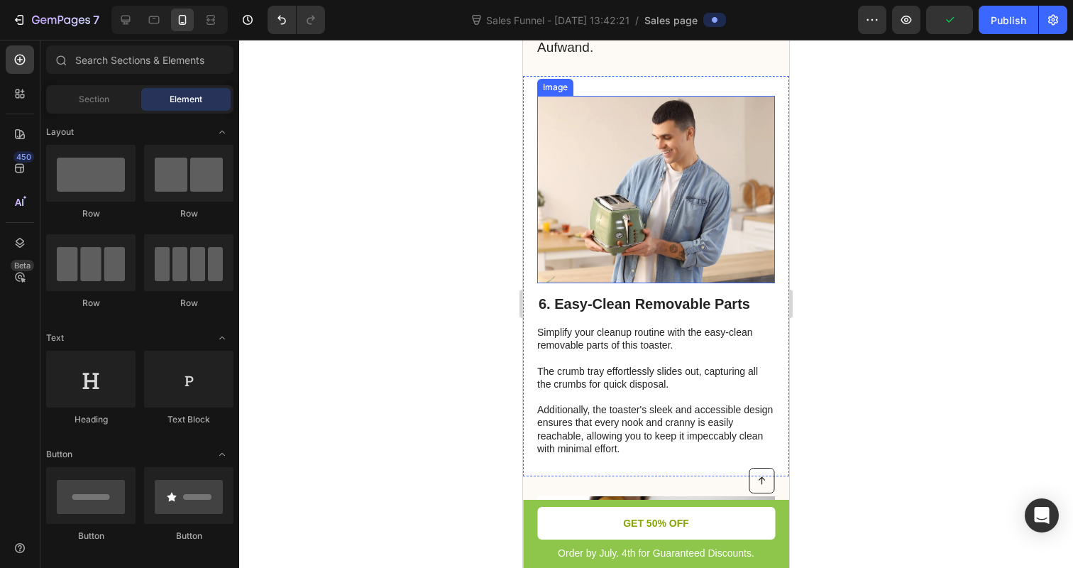
click at [627, 219] on img at bounding box center [656, 189] width 238 height 187
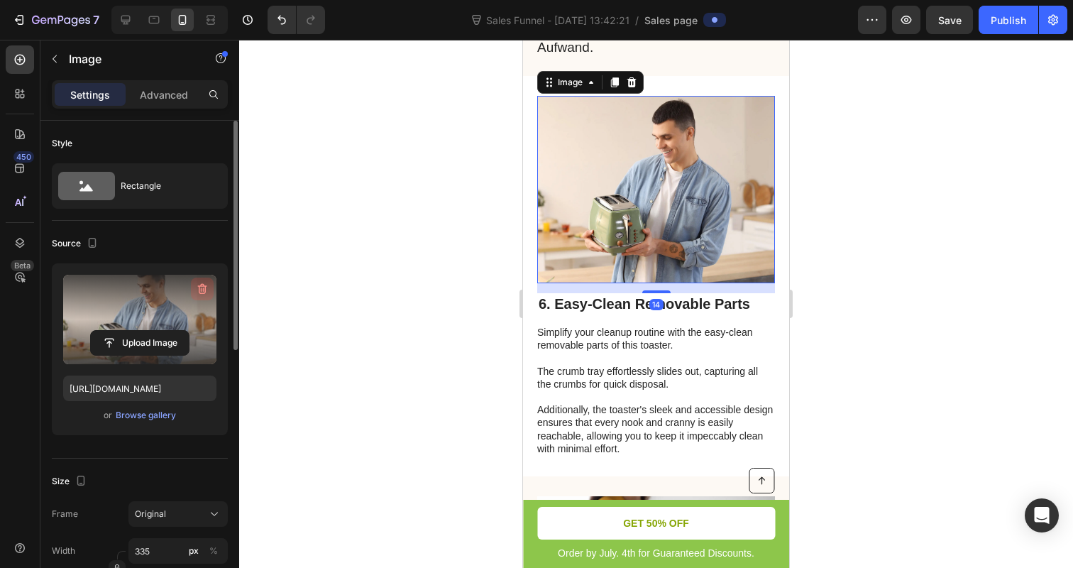
click at [205, 291] on icon "button" at bounding box center [202, 289] width 9 height 11
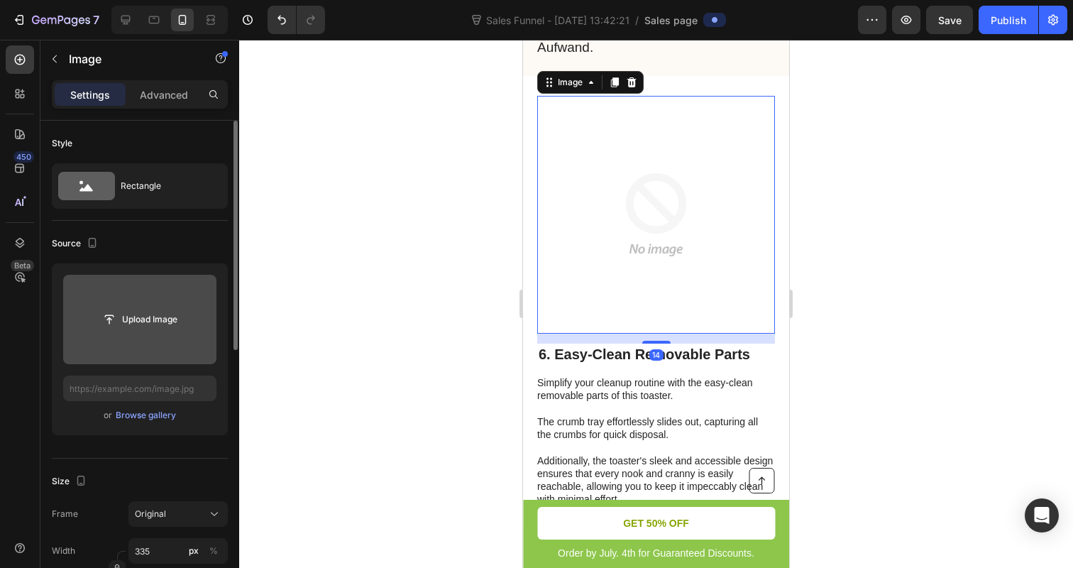
click at [147, 314] on input "file" at bounding box center [140, 319] width 98 height 24
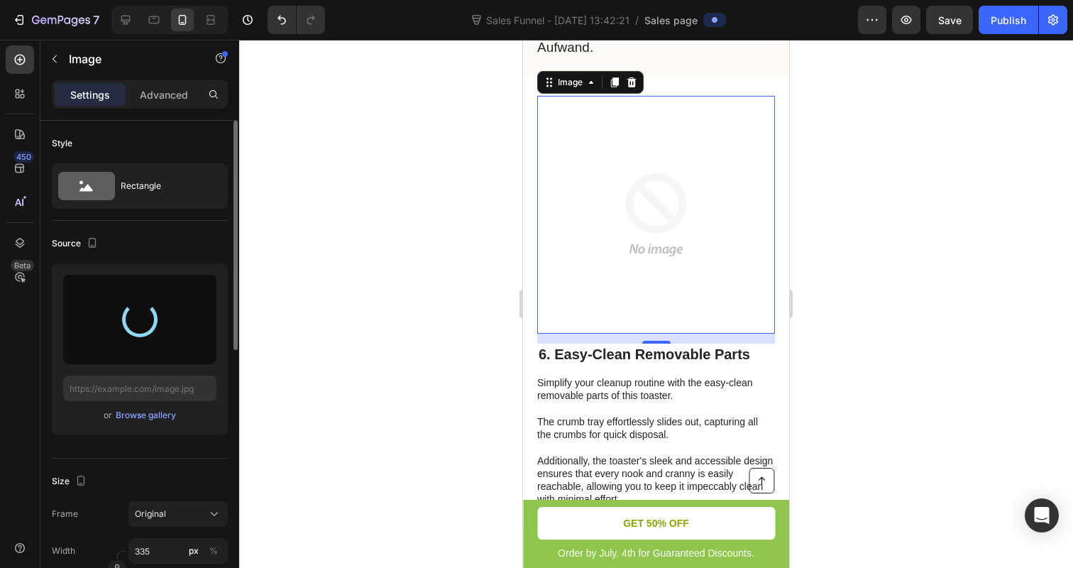
click at [377, 252] on div at bounding box center [656, 304] width 834 height 528
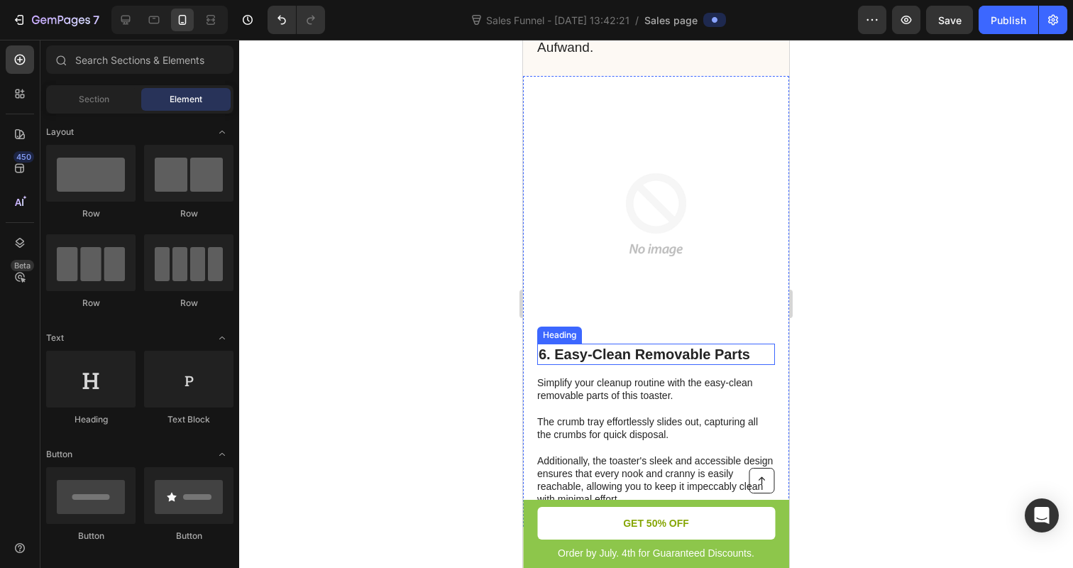
click at [607, 354] on h2 "6. Easy-Clean Removable Parts" at bounding box center [656, 353] width 238 height 21
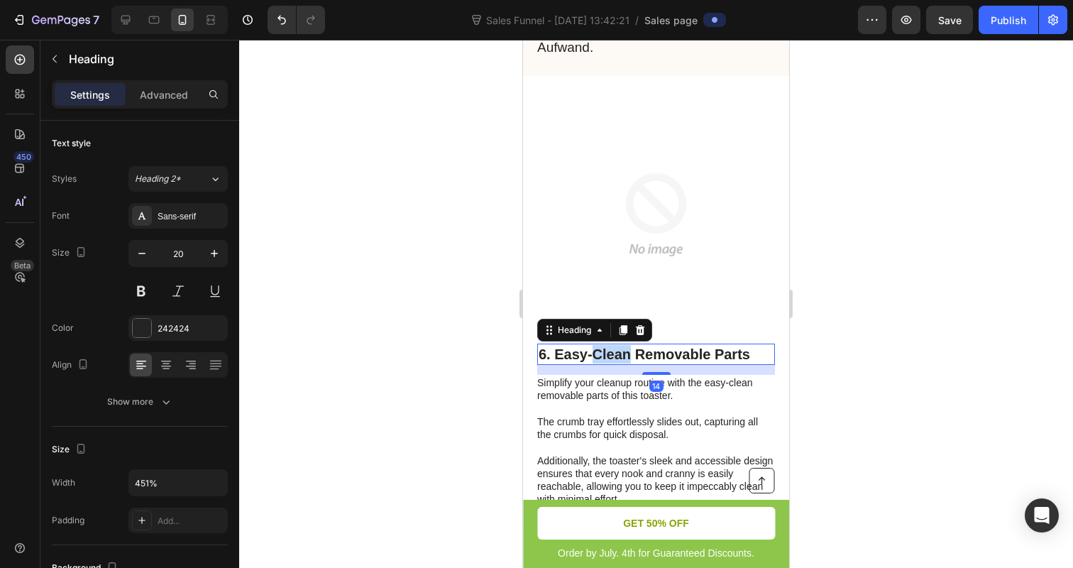
click at [607, 354] on h2 "6. Easy-Clean Removable Parts" at bounding box center [656, 353] width 238 height 21
click at [607, 354] on p "6. Easy-Clean Removable Parts" at bounding box center [656, 354] width 235 height 18
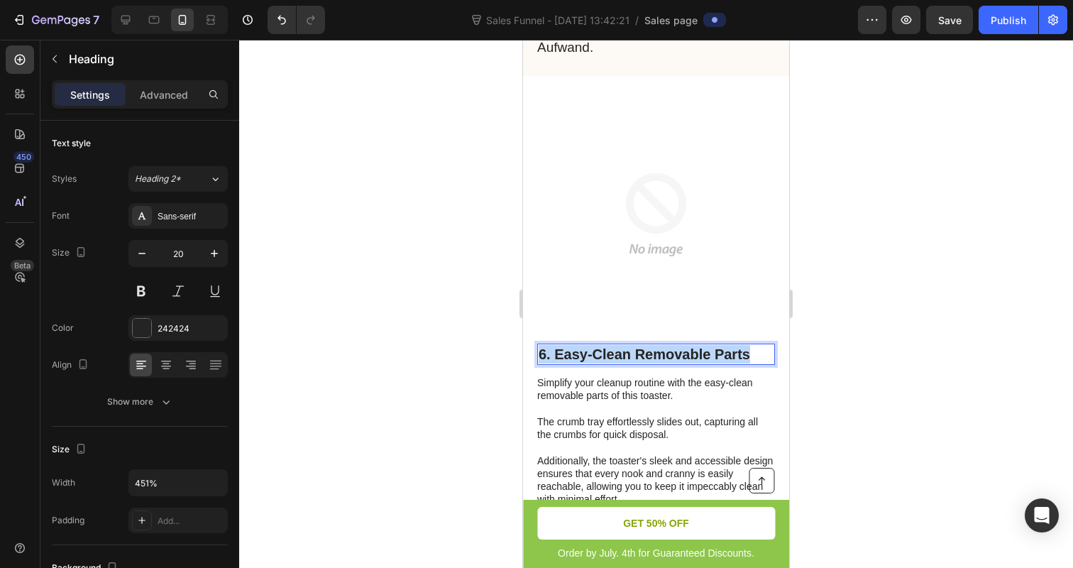
click at [607, 354] on p "6. Easy-Clean Removable Parts" at bounding box center [656, 354] width 235 height 18
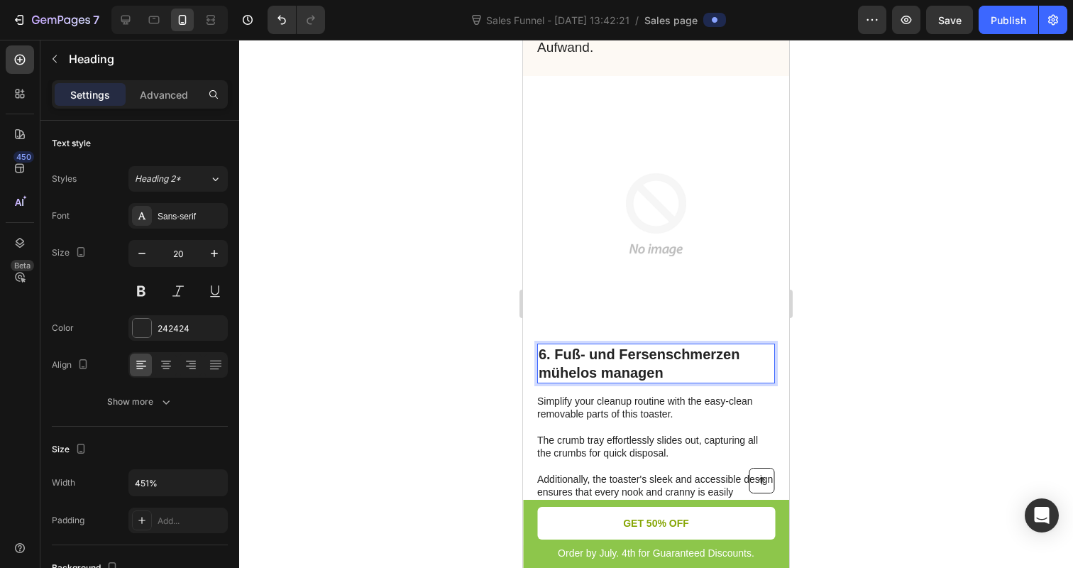
click at [607, 354] on p "6. Fuß- und Fersenschmerzen mühelos managen" at bounding box center [656, 363] width 235 height 37
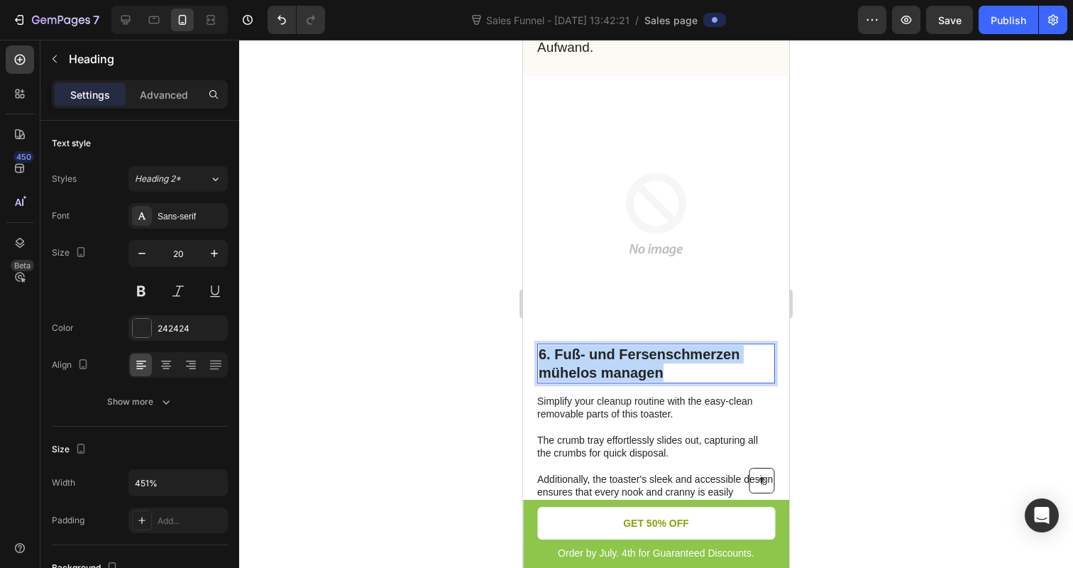
click at [607, 354] on p "6. Fuß- und Fersenschmerzen mühelos managen" at bounding box center [656, 363] width 235 height 37
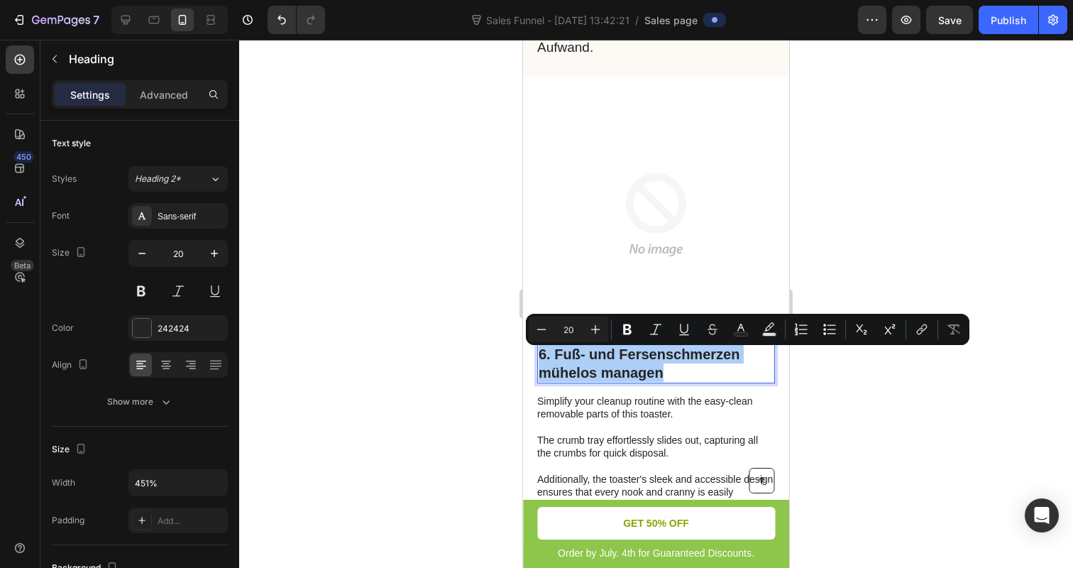
click at [457, 358] on div at bounding box center [656, 304] width 834 height 528
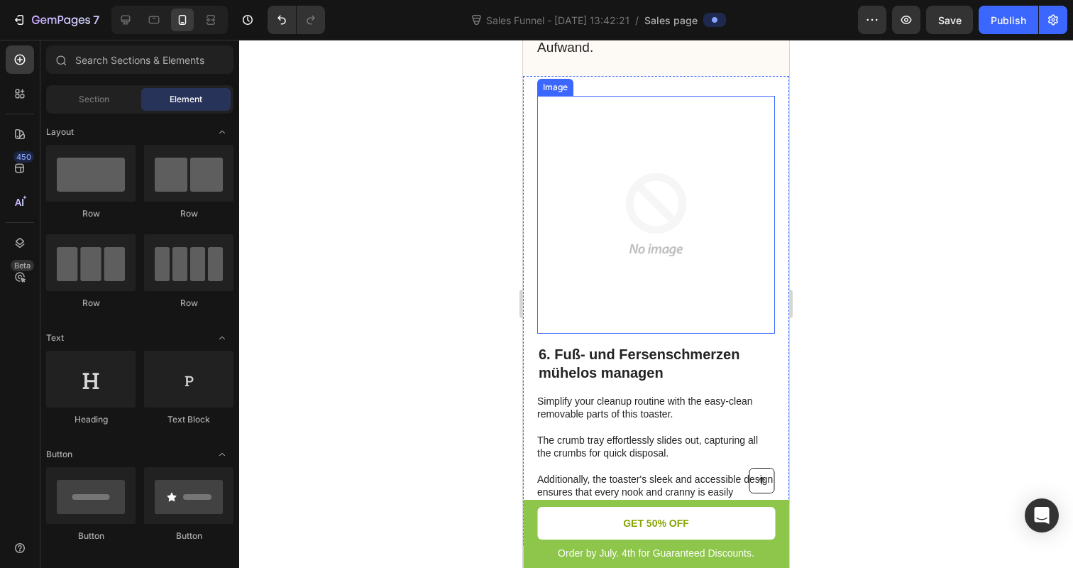
click at [669, 194] on img at bounding box center [656, 215] width 238 height 238
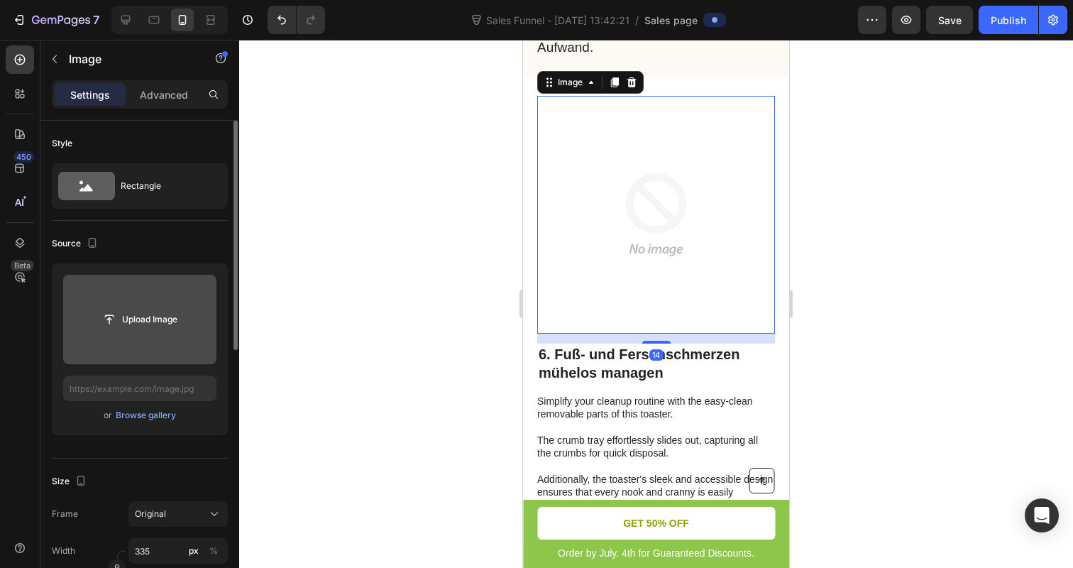
click at [162, 320] on input "file" at bounding box center [140, 319] width 98 height 24
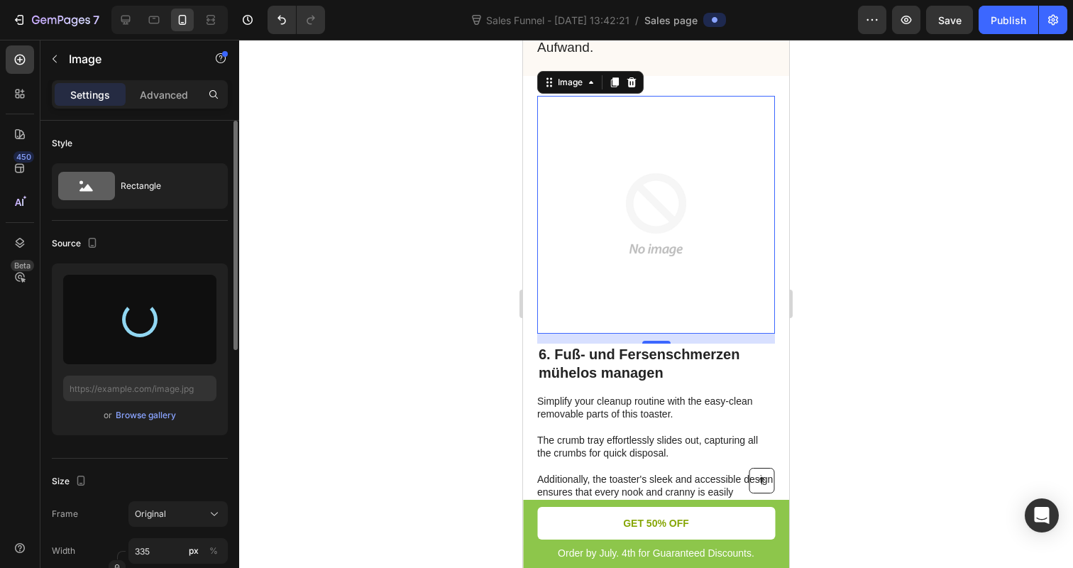
type input "https://cdn.shopify.com/s/files/1/0866/7031/1701/files/gempages_586528805158388…"
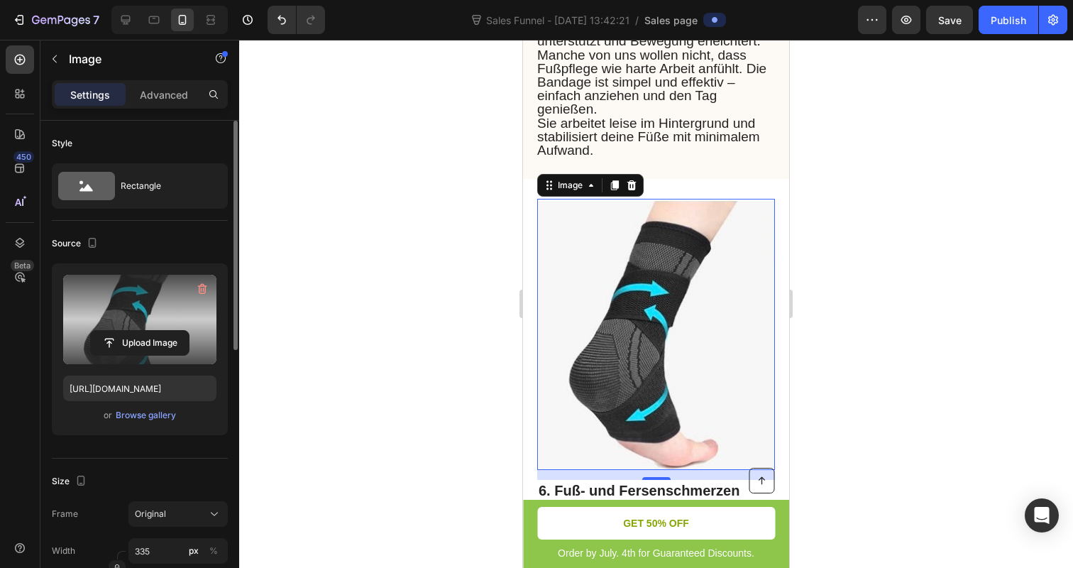
scroll to position [3617, 0]
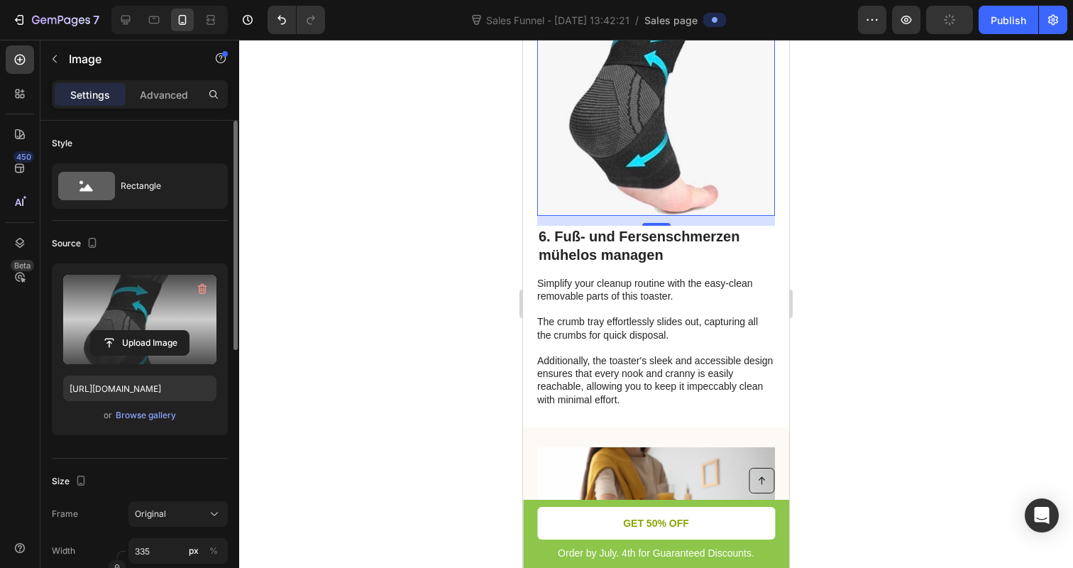
click at [331, 195] on div at bounding box center [656, 304] width 834 height 528
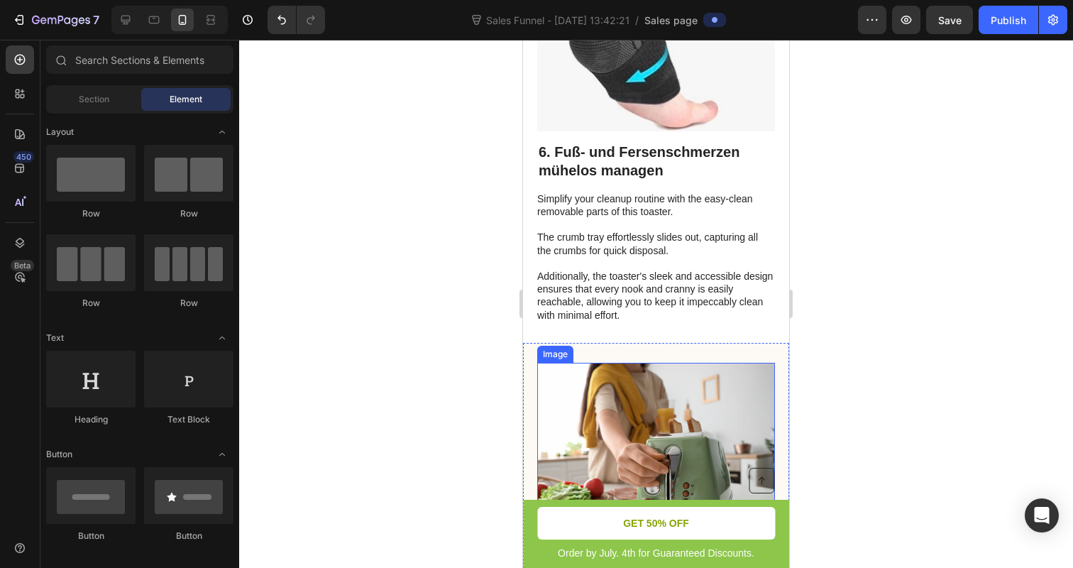
scroll to position [3596, 0]
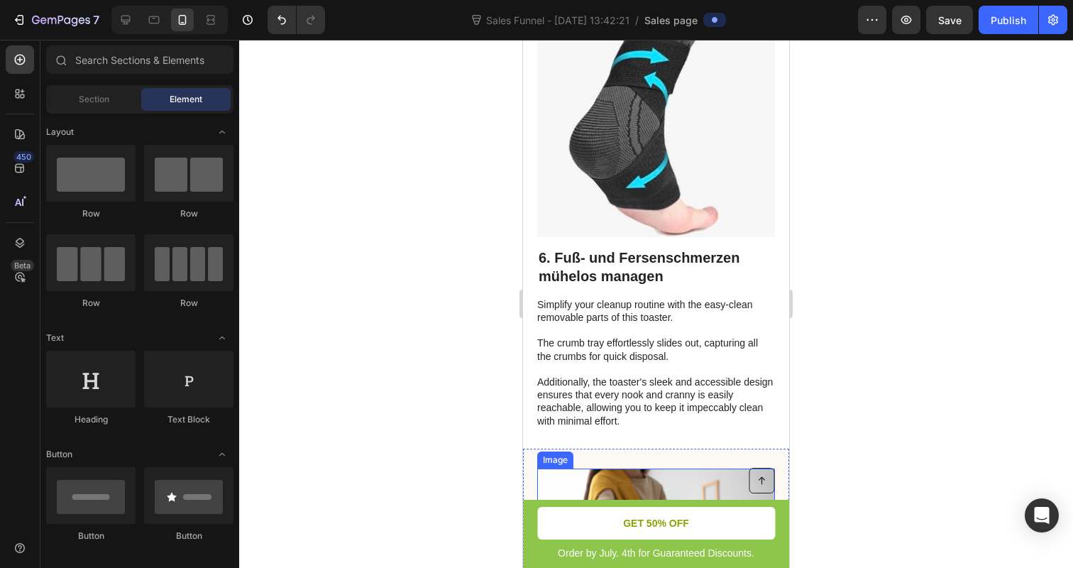
click at [638, 397] on p "Simplify your cleanup routine with the easy-clean removable parts of this toast…" at bounding box center [655, 362] width 236 height 129
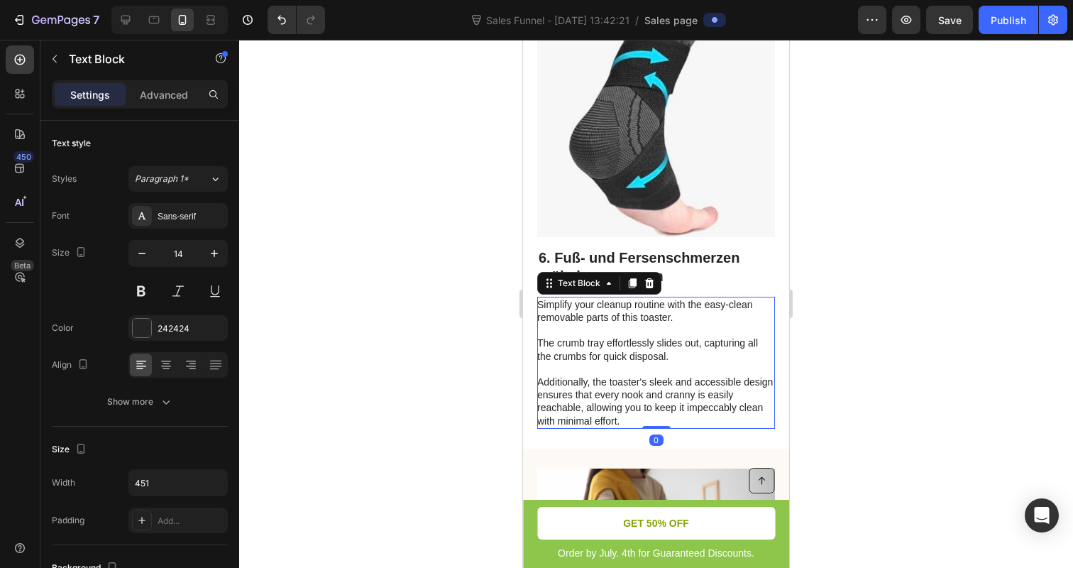
click at [638, 397] on p "Simplify your cleanup routine with the easy-clean removable parts of this toast…" at bounding box center [655, 362] width 236 height 129
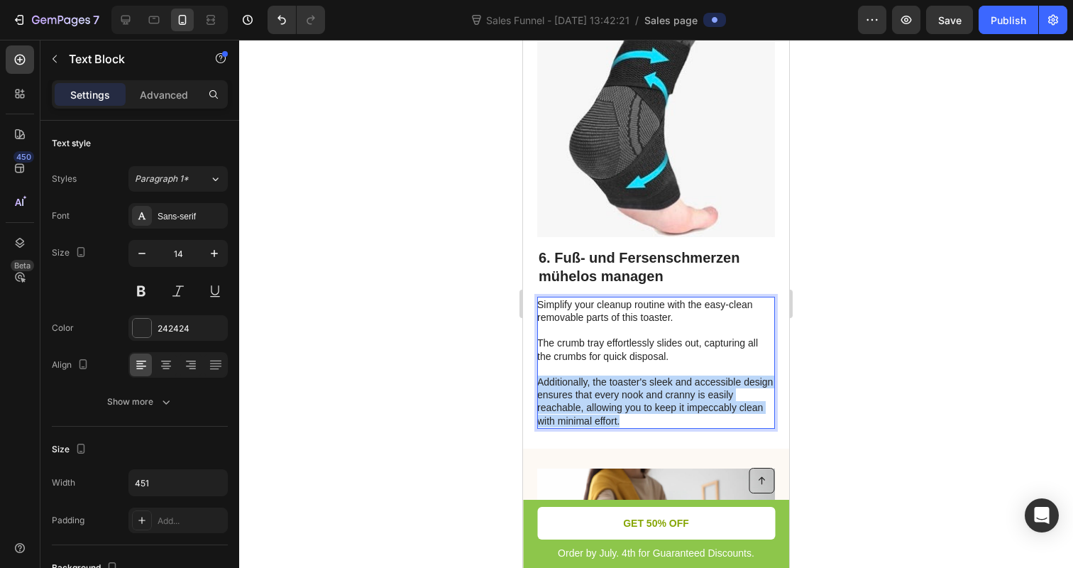
click at [638, 397] on p "Simplify your cleanup routine with the easy-clean removable parts of this toast…" at bounding box center [655, 362] width 236 height 129
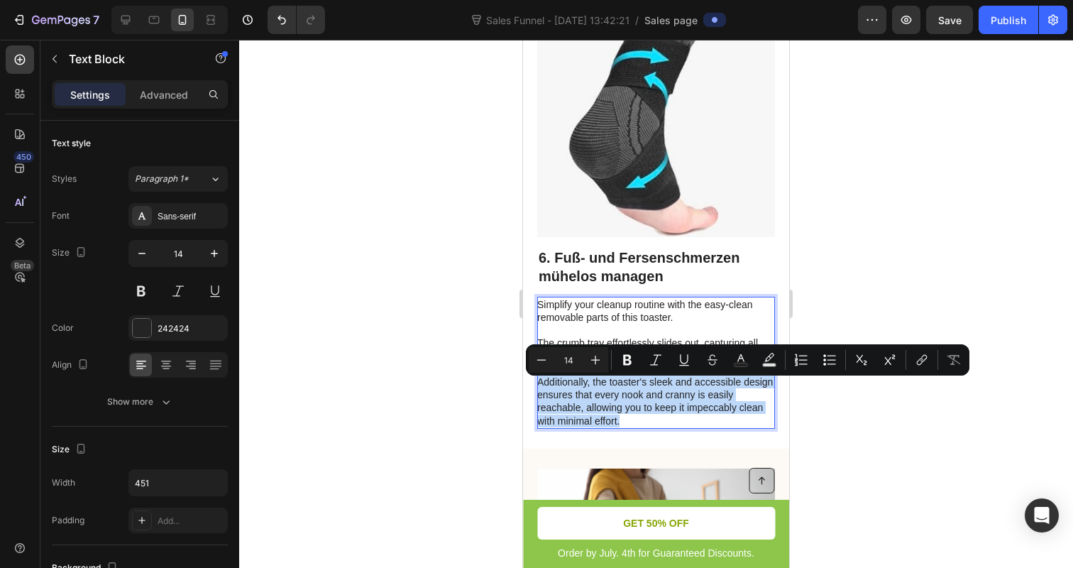
click at [638, 397] on p "Simplify your cleanup routine with the easy-clean removable parts of this toast…" at bounding box center [655, 362] width 236 height 129
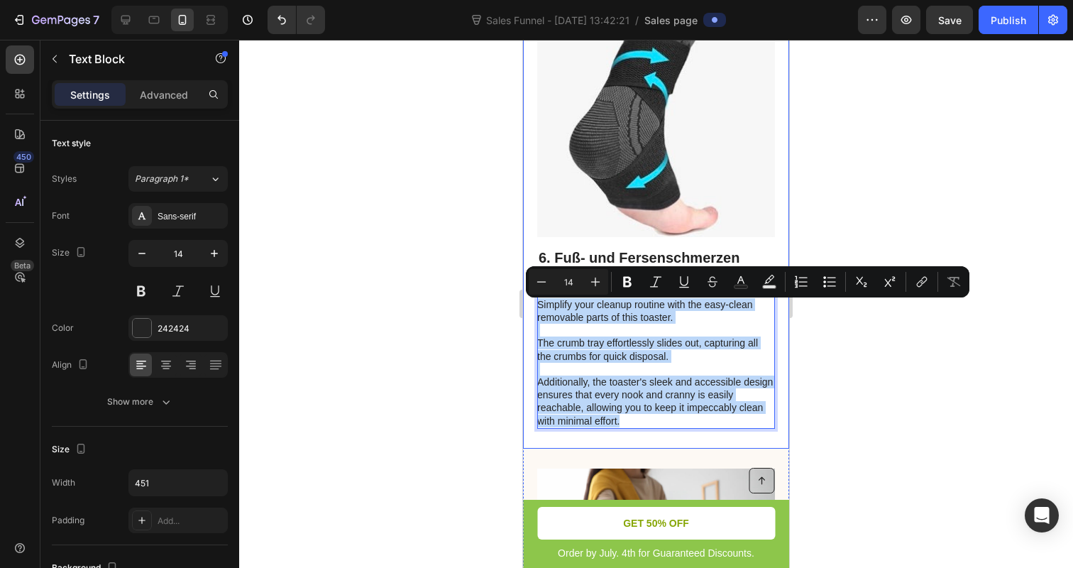
drag, startPoint x: 635, startPoint y: 422, endPoint x: 536, endPoint y: 311, distance: 149.3
click at [536, 311] on div "Image 6. Fuß- und Fersenschmerzen mühelos managen Heading Simplify your cleanup…" at bounding box center [656, 197] width 266 height 502
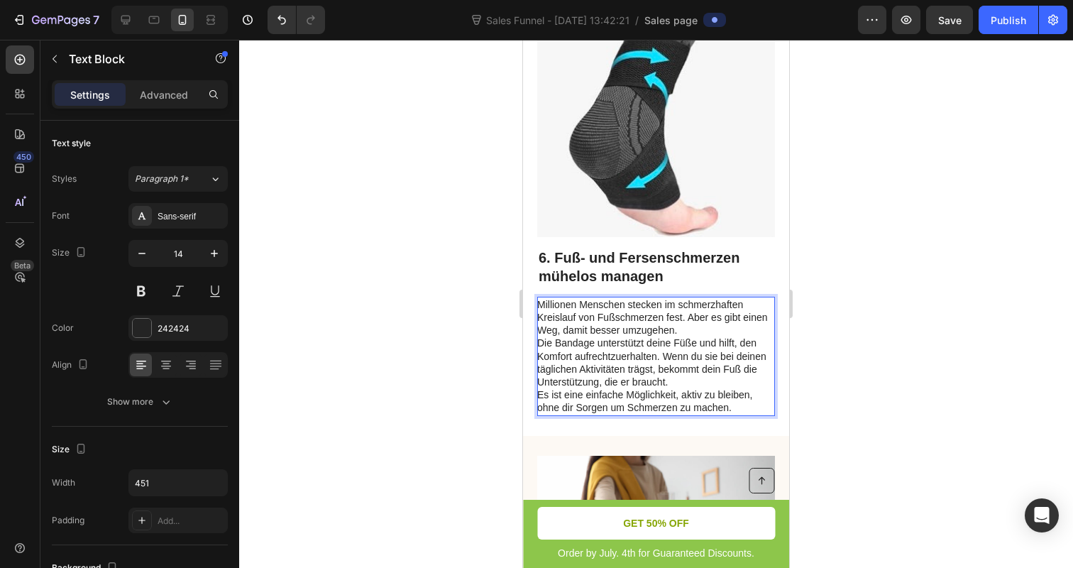
click at [485, 357] on div at bounding box center [656, 304] width 834 height 528
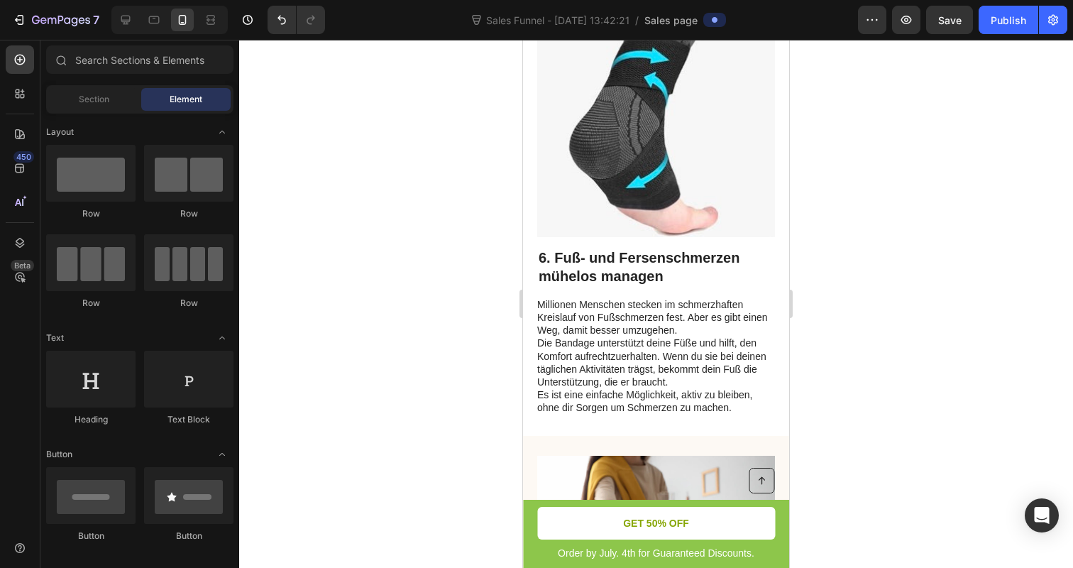
click at [576, 346] on p "Die Bandage unterstützt deine Füße und hilft, den Komfort aufrechtzuerhalten. W…" at bounding box center [655, 362] width 236 height 52
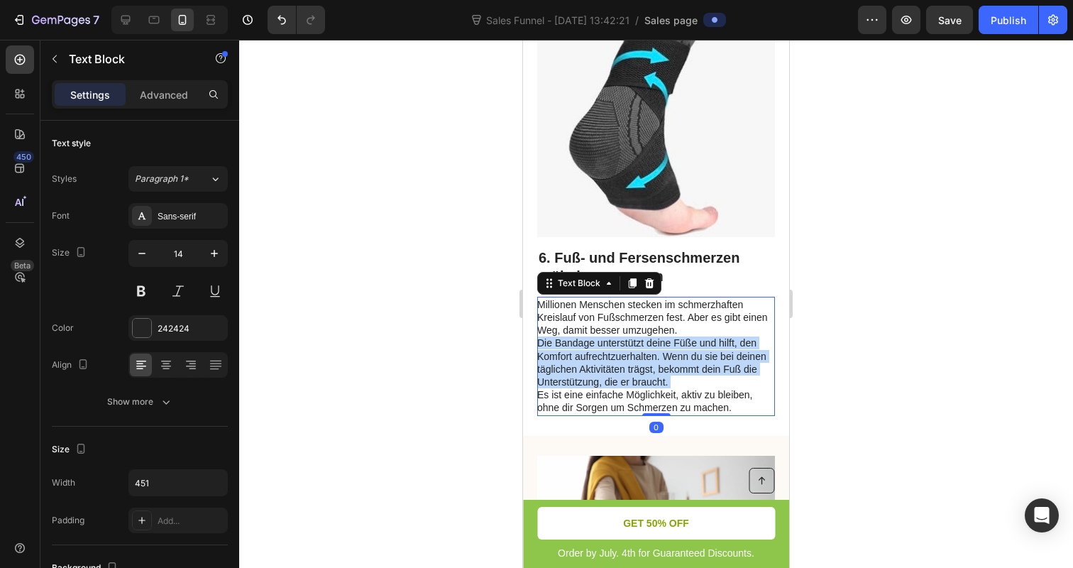
click at [576, 346] on p "Die Bandage unterstützt deine Füße und hilft, den Komfort aufrechtzuerhalten. W…" at bounding box center [655, 362] width 236 height 52
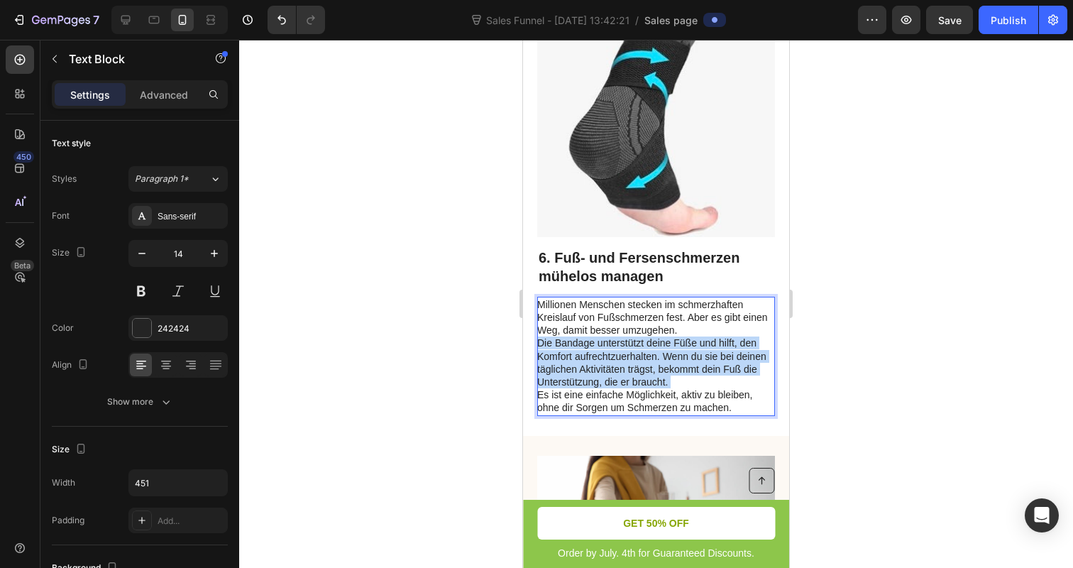
click at [576, 346] on p "Die Bandage unterstützt deine Füße und hilft, den Komfort aufrechtzuerhalten. W…" at bounding box center [655, 362] width 236 height 52
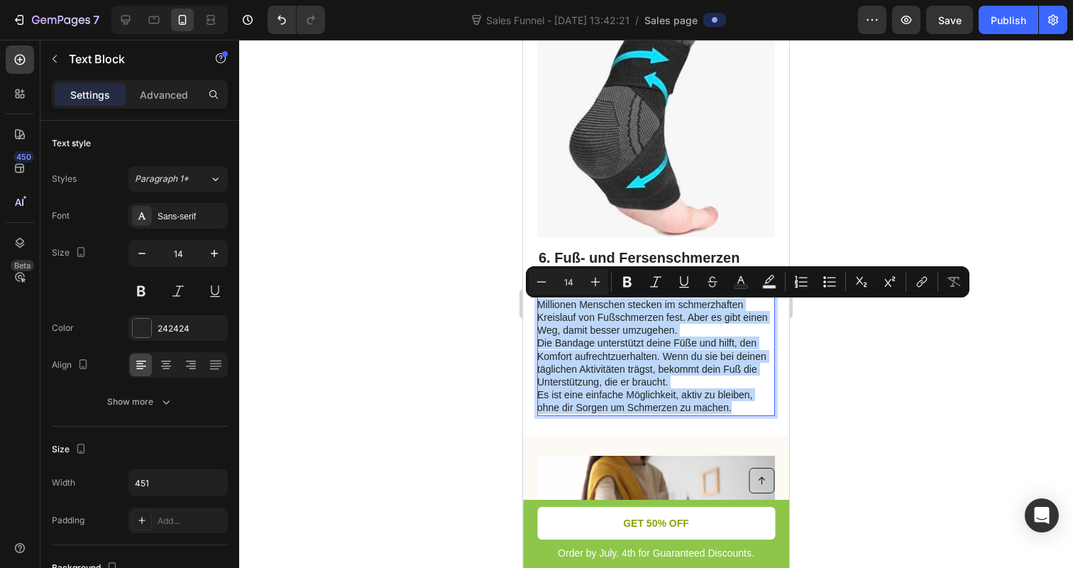
drag, startPoint x: 737, startPoint y: 414, endPoint x: 512, endPoint y: 309, distance: 248.5
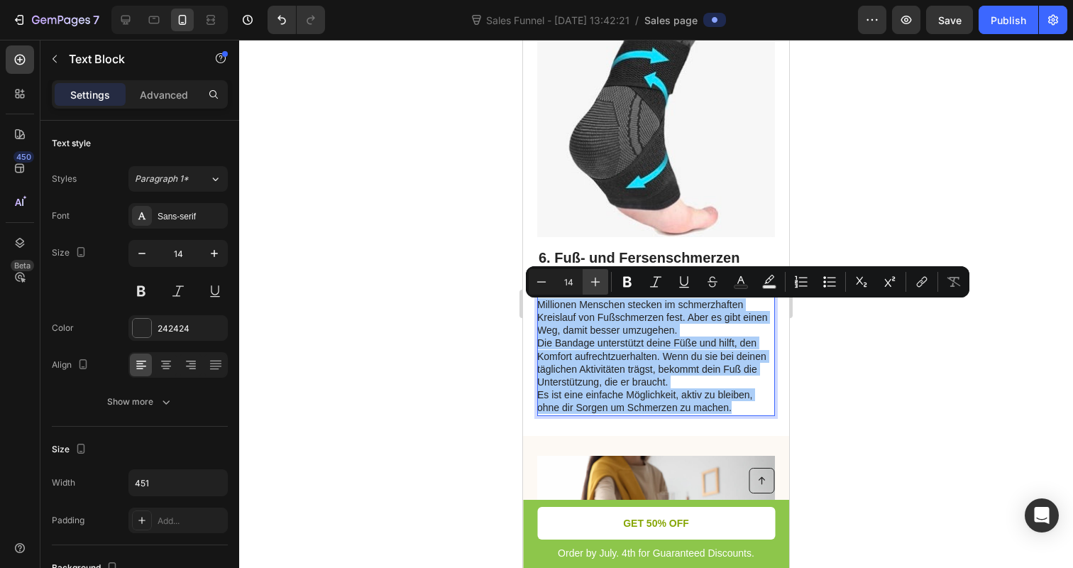
click at [597, 279] on icon "Editor contextual toolbar" at bounding box center [595, 282] width 14 height 14
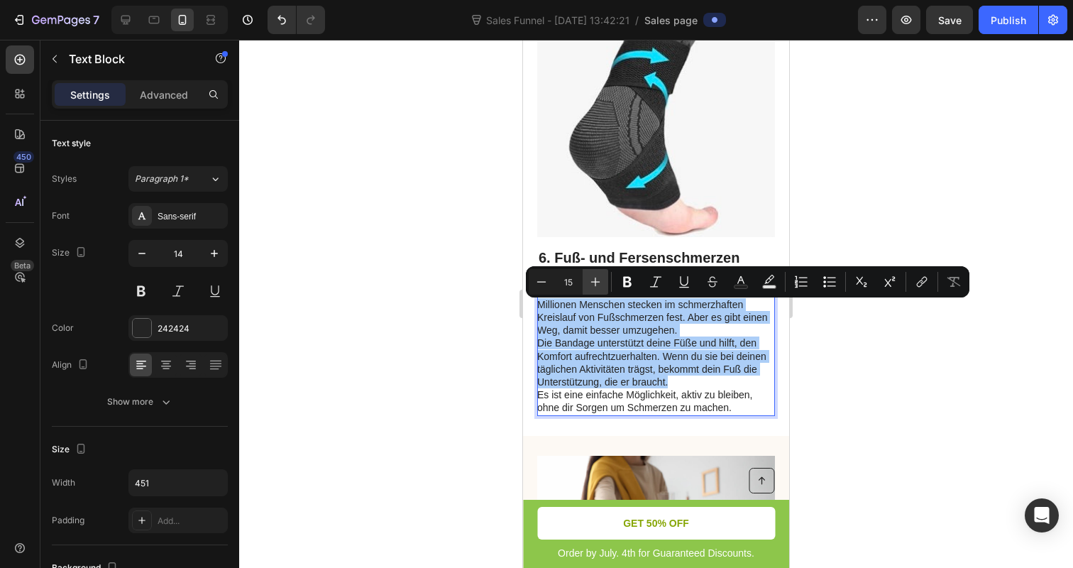
click at [597, 279] on icon "Editor contextual toolbar" at bounding box center [595, 282] width 14 height 14
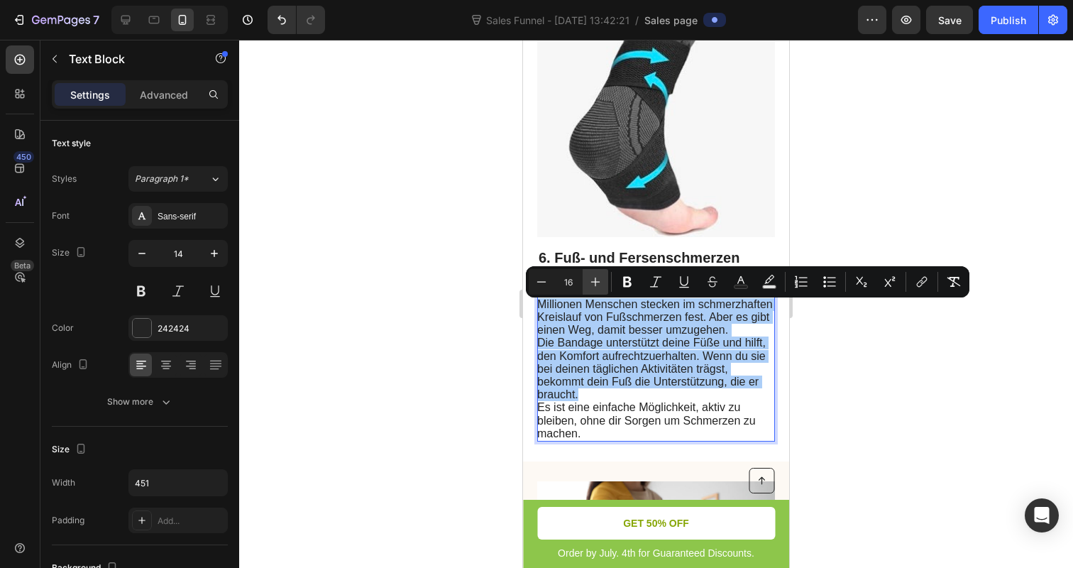
click at [597, 279] on icon "Editor contextual toolbar" at bounding box center [595, 282] width 14 height 14
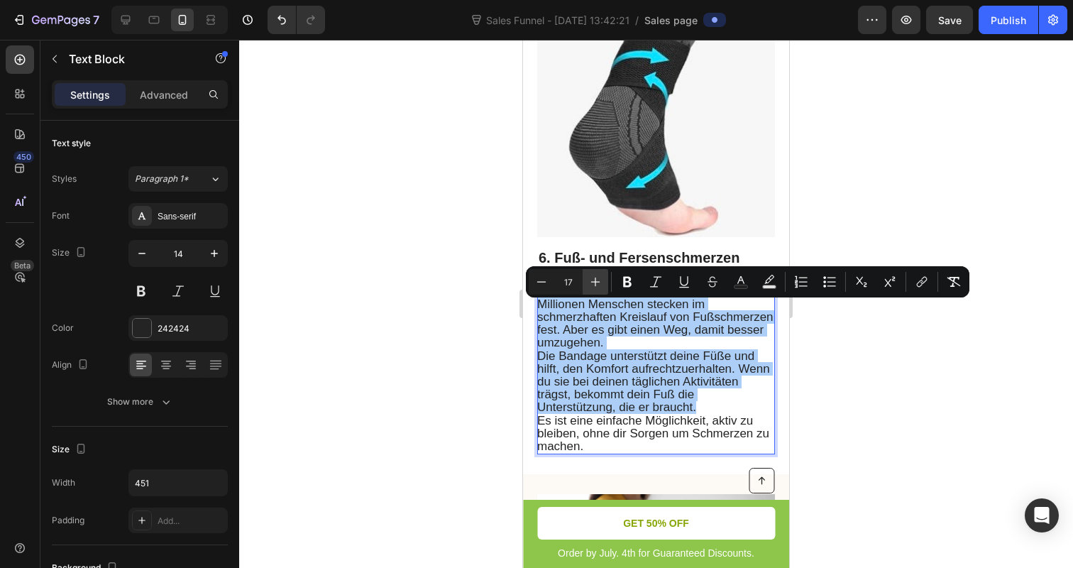
click at [597, 279] on icon "Editor contextual toolbar" at bounding box center [595, 282] width 14 height 14
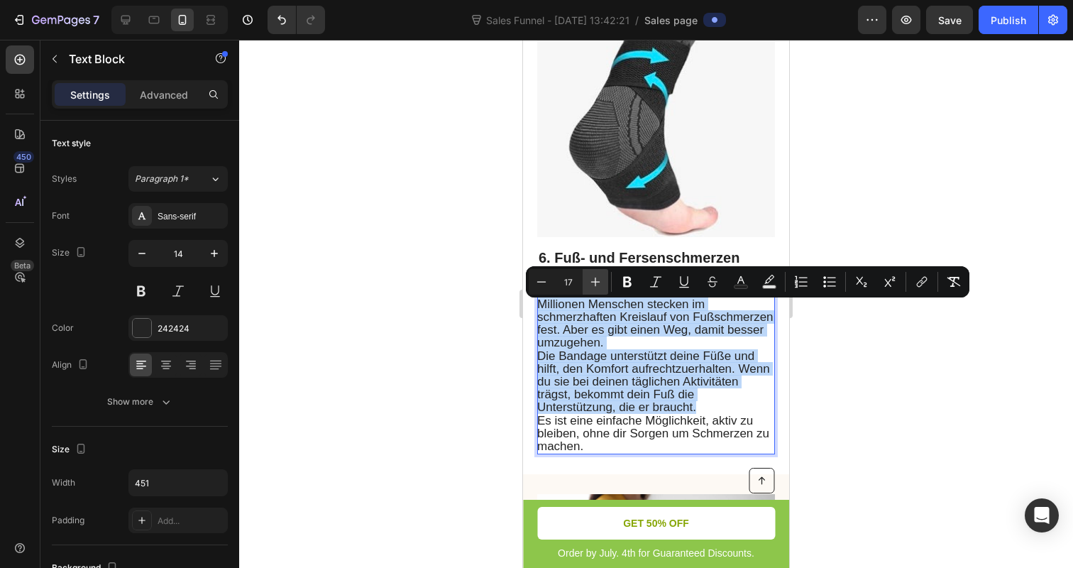
type input "18"
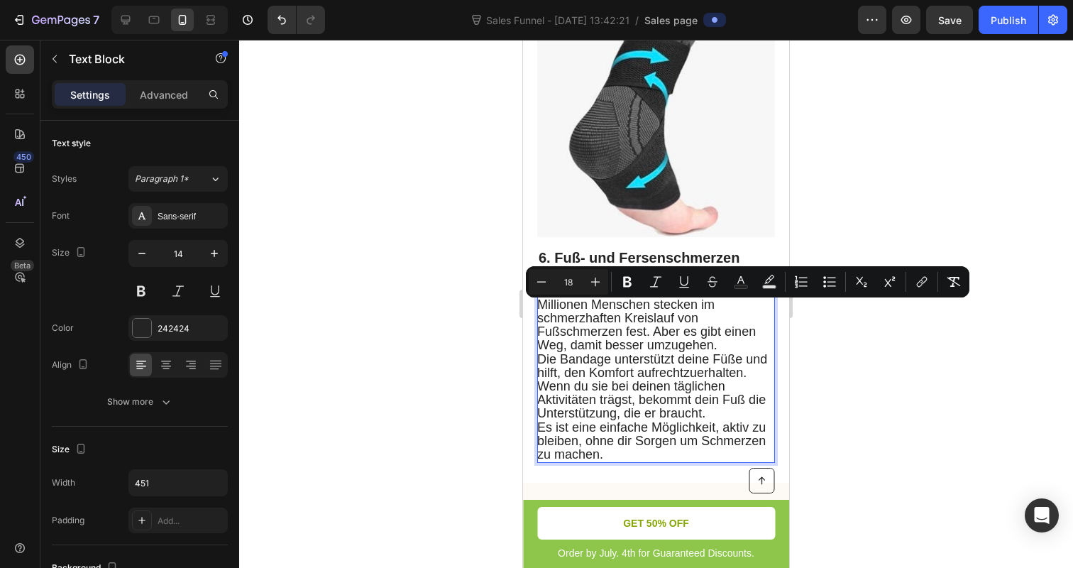
click at [353, 353] on div at bounding box center [656, 304] width 834 height 528
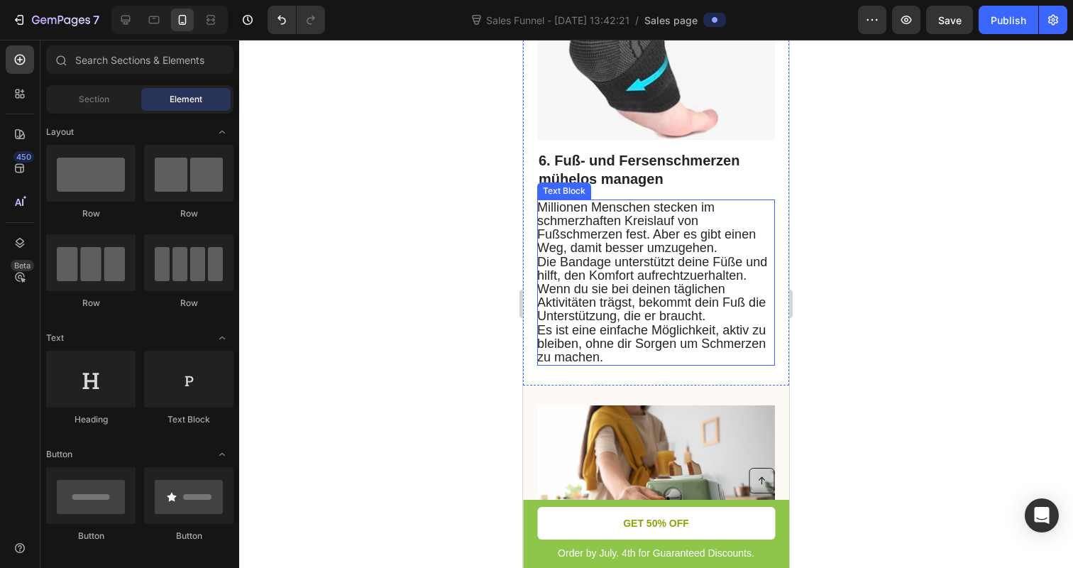
scroll to position [3695, 0]
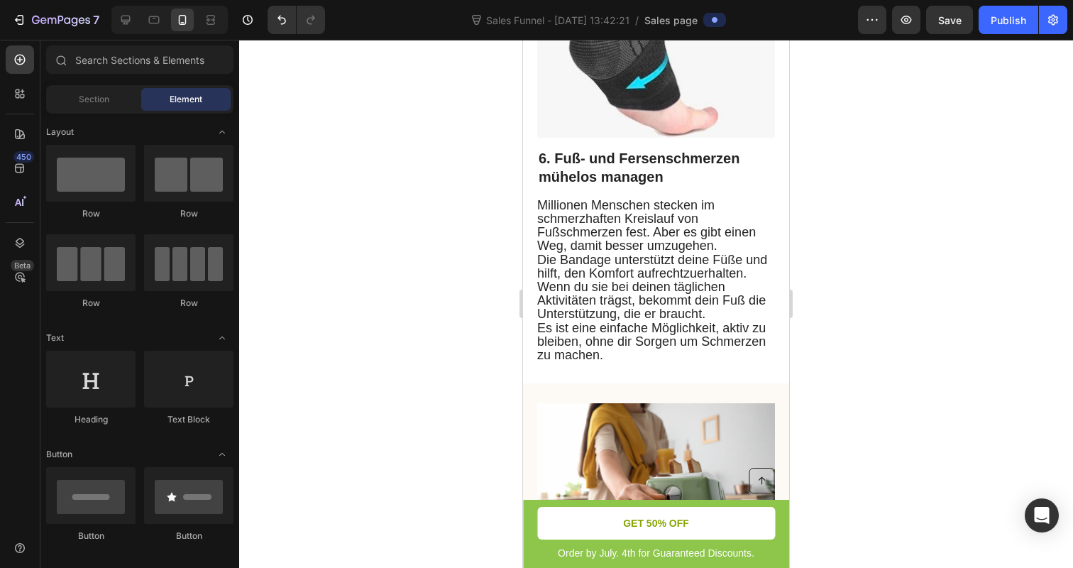
click at [385, 374] on div at bounding box center [656, 304] width 834 height 528
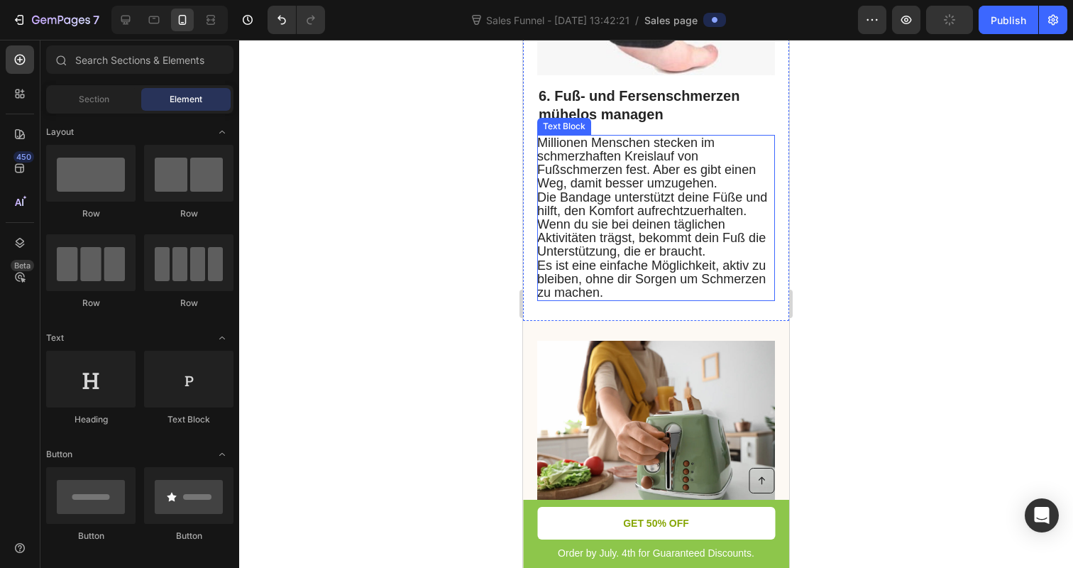
scroll to position [4042, 0]
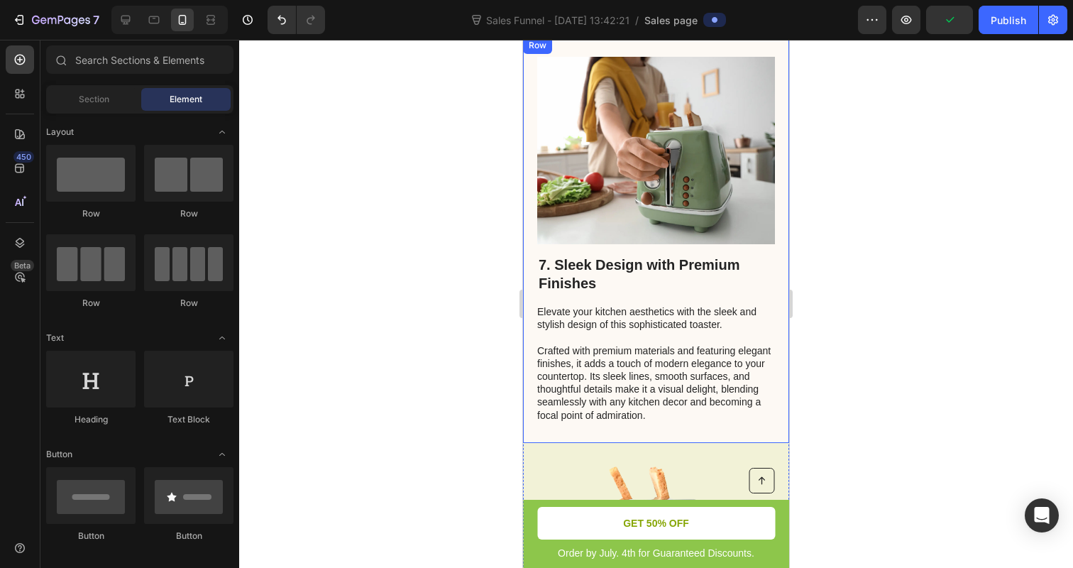
click at [641, 202] on img at bounding box center [656, 150] width 238 height 187
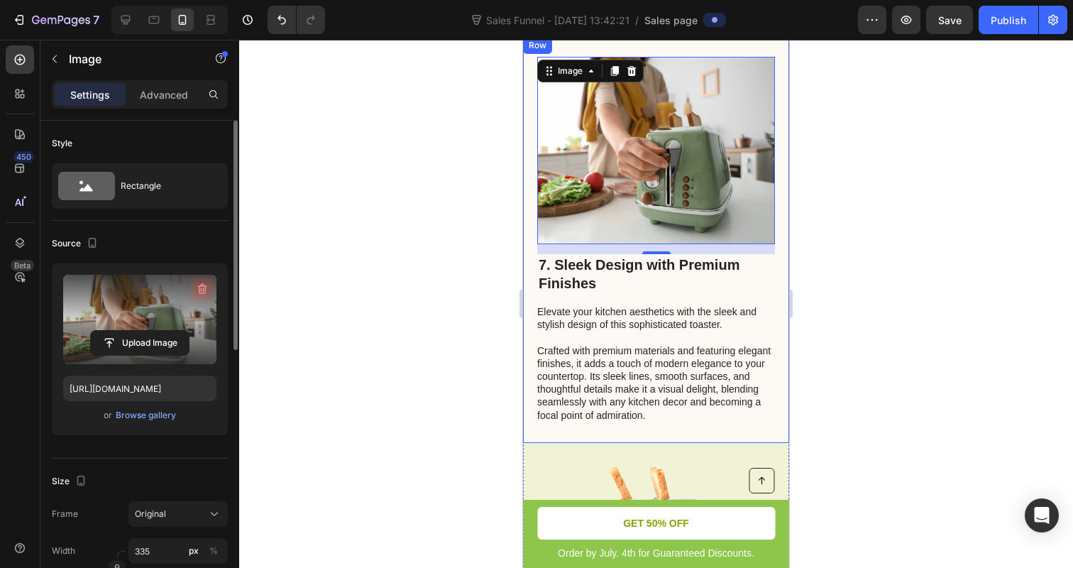
click at [195, 294] on icon "button" at bounding box center [202, 289] width 14 height 14
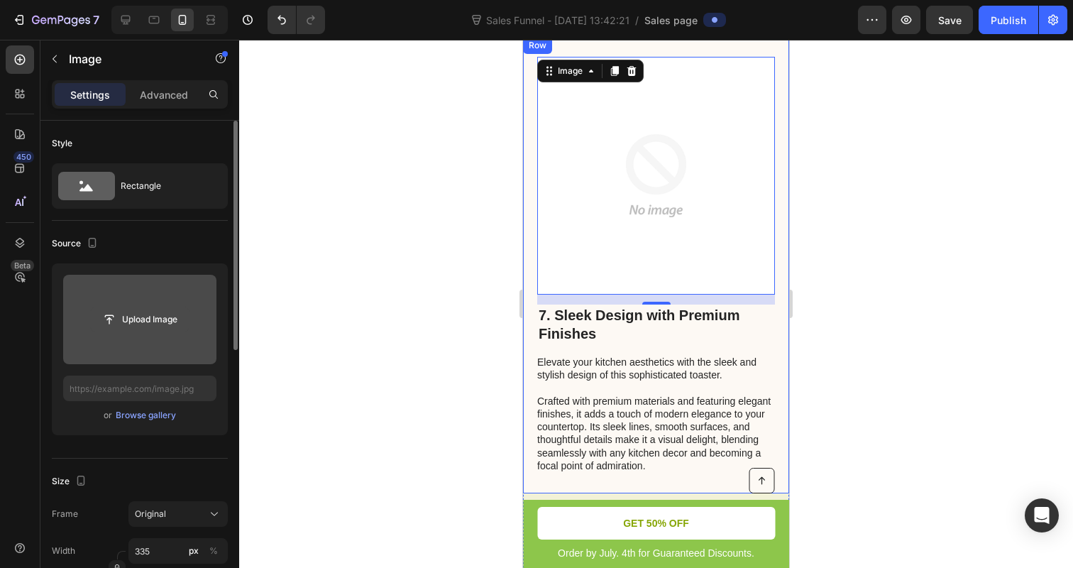
click at [158, 315] on input "file" at bounding box center [140, 319] width 98 height 24
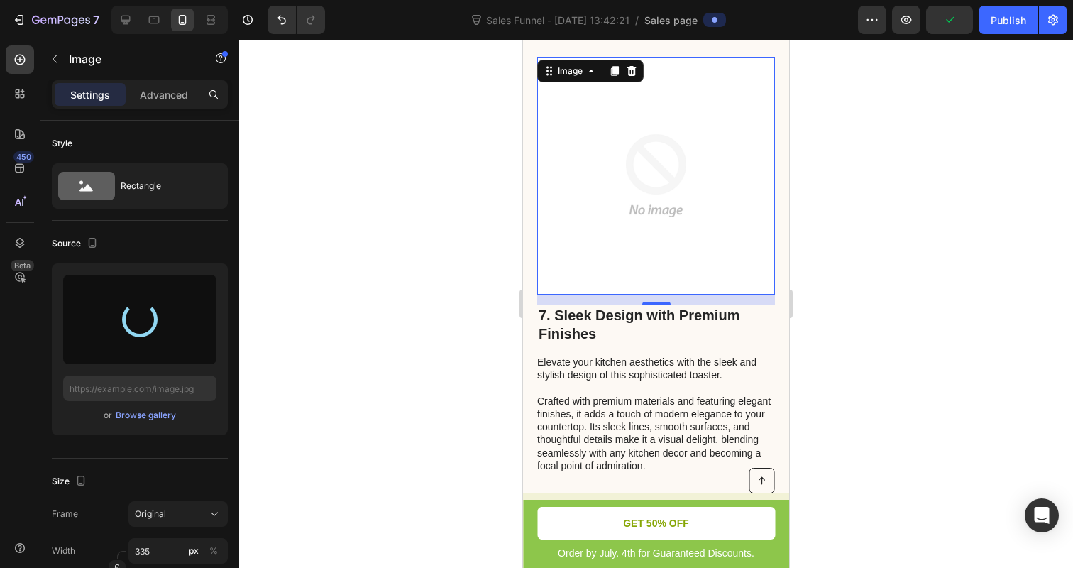
click at [364, 224] on div at bounding box center [656, 304] width 834 height 528
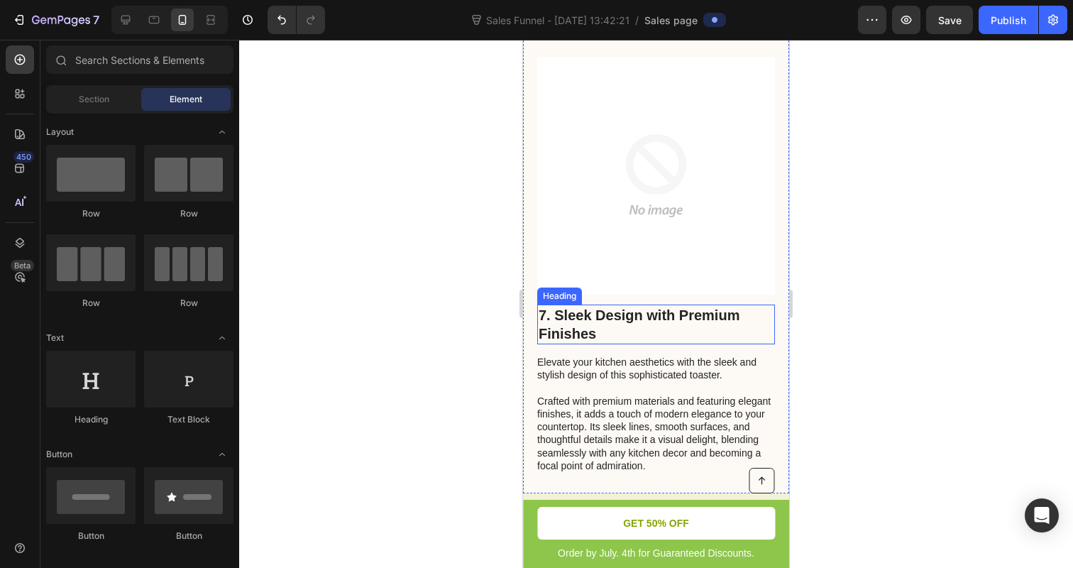
click at [644, 325] on h2 "7. Sleek Design with Premium Finishes" at bounding box center [656, 324] width 238 height 40
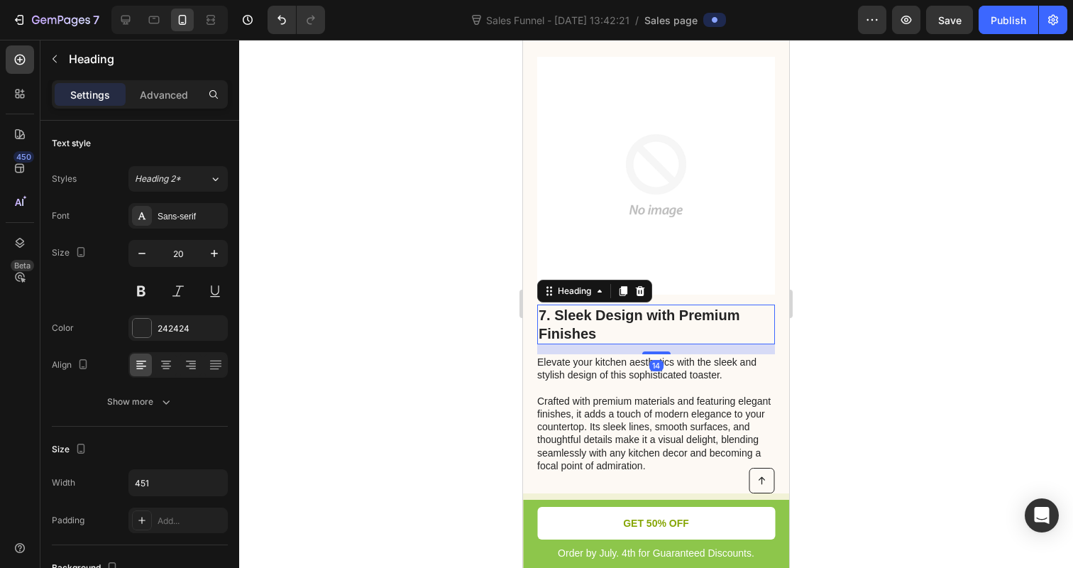
click at [644, 325] on h2 "7. Sleek Design with Premium Finishes" at bounding box center [656, 324] width 238 height 40
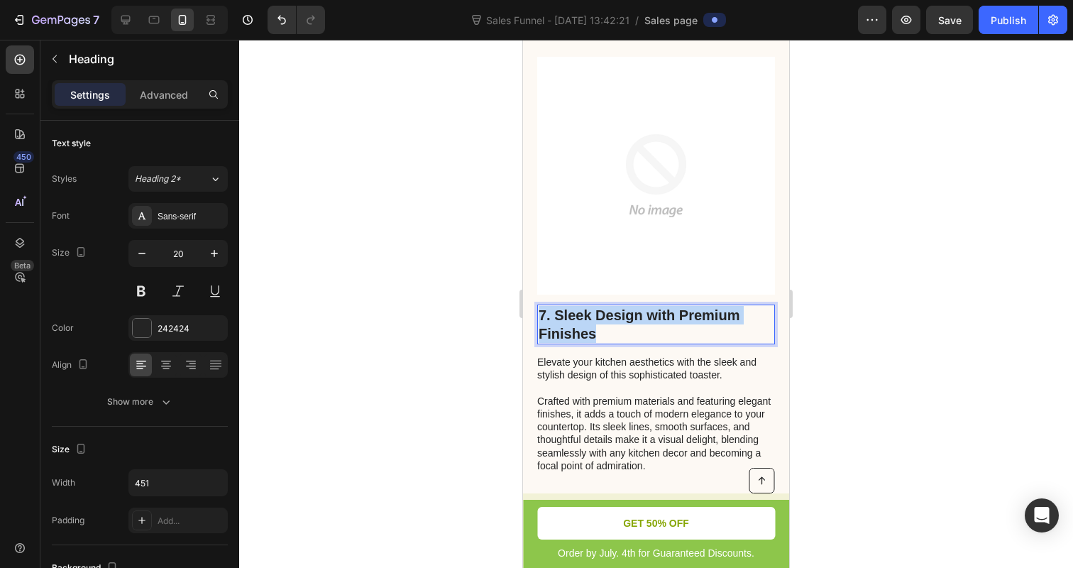
click at [644, 325] on p "7. Sleek Design with Premium Finishes" at bounding box center [656, 324] width 235 height 37
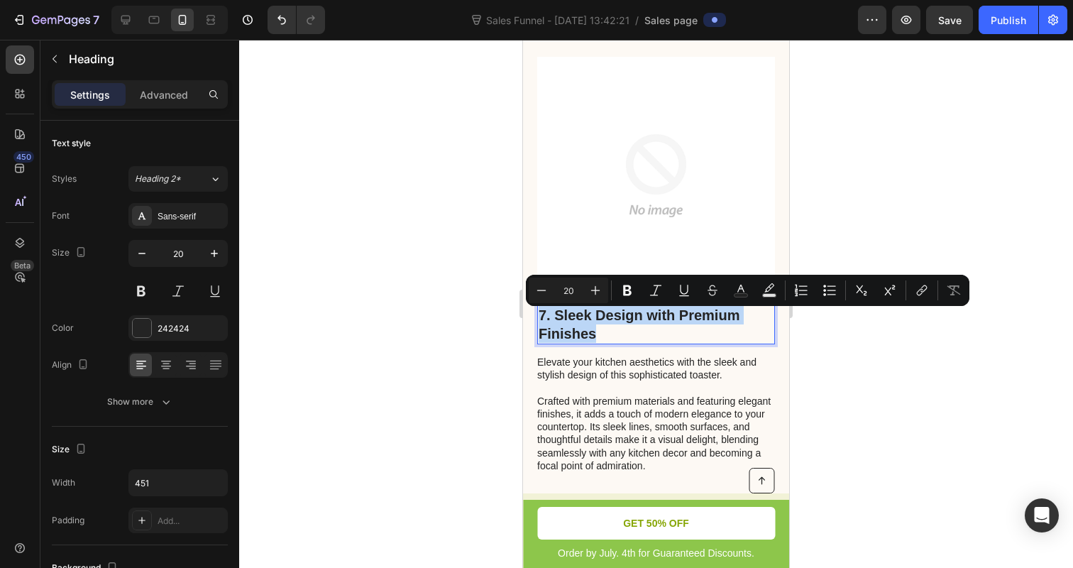
click at [644, 325] on p "7. Sleek Design with Premium Finishes" at bounding box center [656, 324] width 235 height 37
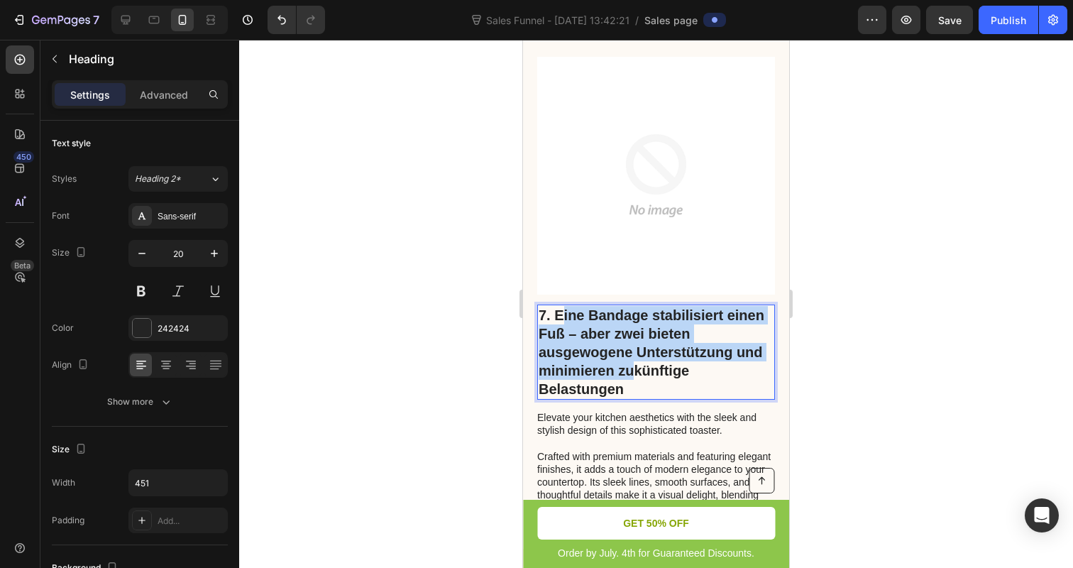
drag, startPoint x: 637, startPoint y: 383, endPoint x: 563, endPoint y: 321, distance: 96.7
click at [563, 321] on p "7. Eine Bandage stabilisiert einen Fuß – aber zwei bieten ausgewogene Unterstüt…" at bounding box center [656, 352] width 235 height 92
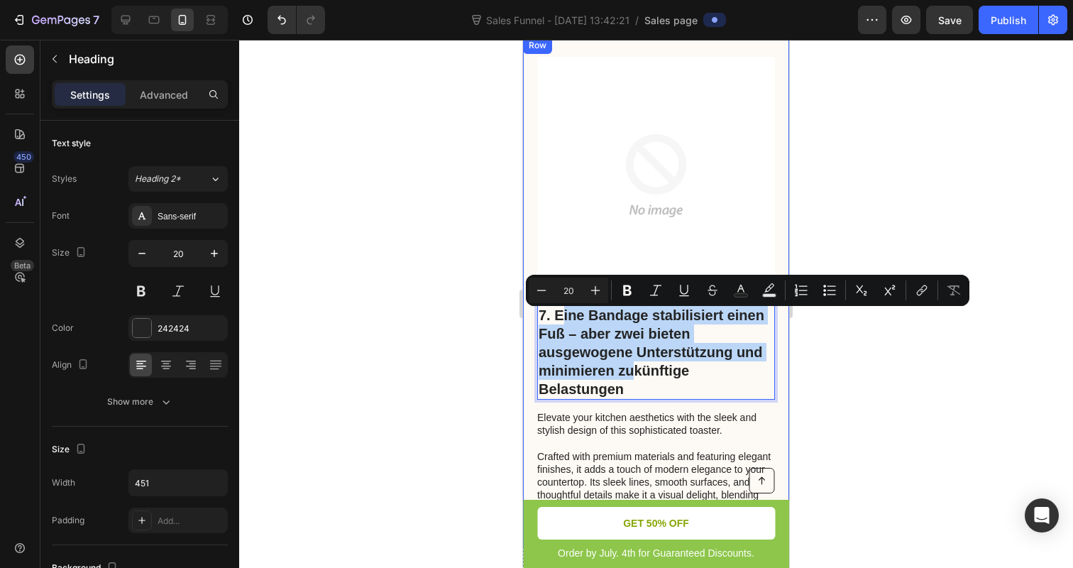
click at [645, 411] on div "7. Eine Bandage stabilisiert einen Fuß – aber zwei bieten ausgewogene Unterstüt…" at bounding box center [656, 416] width 238 height 224
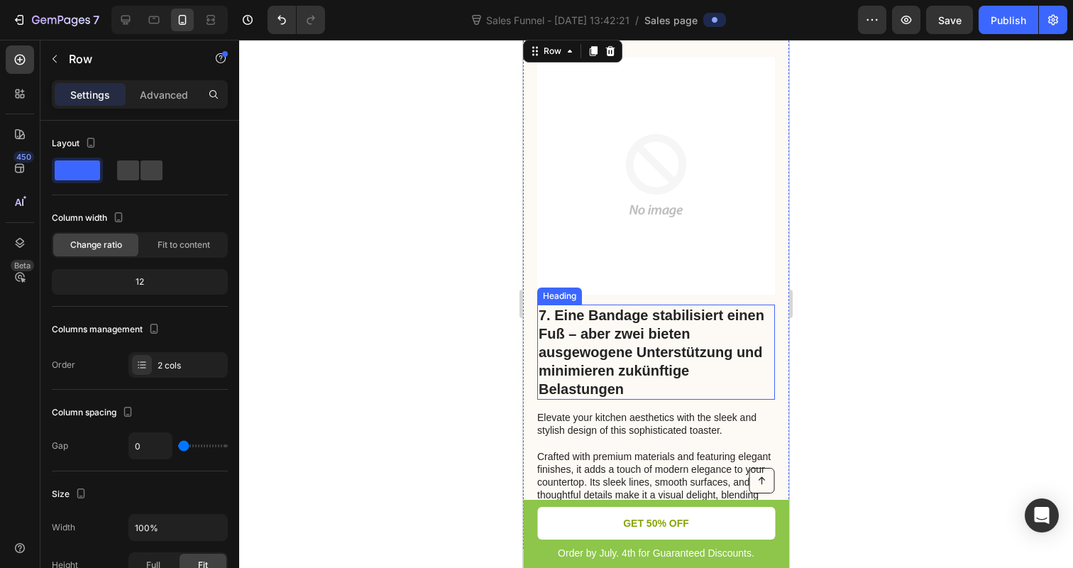
click at [545, 392] on p "7. Eine Bandage stabilisiert einen Fuß – aber zwei bieten ausgewogene Unterstüt…" at bounding box center [656, 352] width 235 height 92
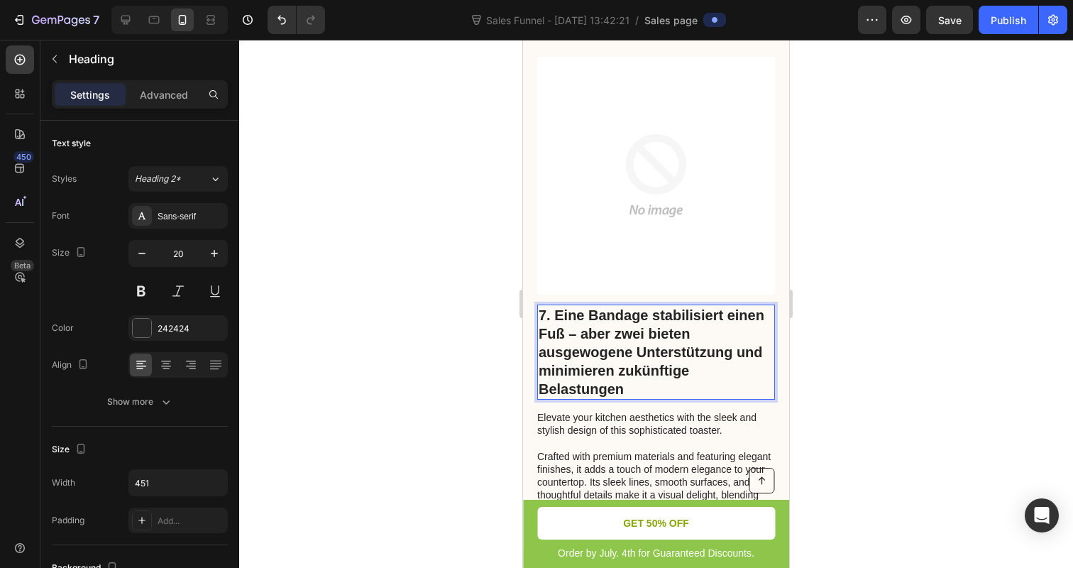
click at [544, 392] on p "7. Eine Bandage stabilisiert einen Fuß – aber zwei bieten ausgewogene Unterstüt…" at bounding box center [656, 352] width 235 height 92
click at [539, 392] on p "7. Eine Bandage stabilisiert einen Fuß – aber zwei bieten ausgewogene Unterstüt…" at bounding box center [656, 352] width 235 height 92
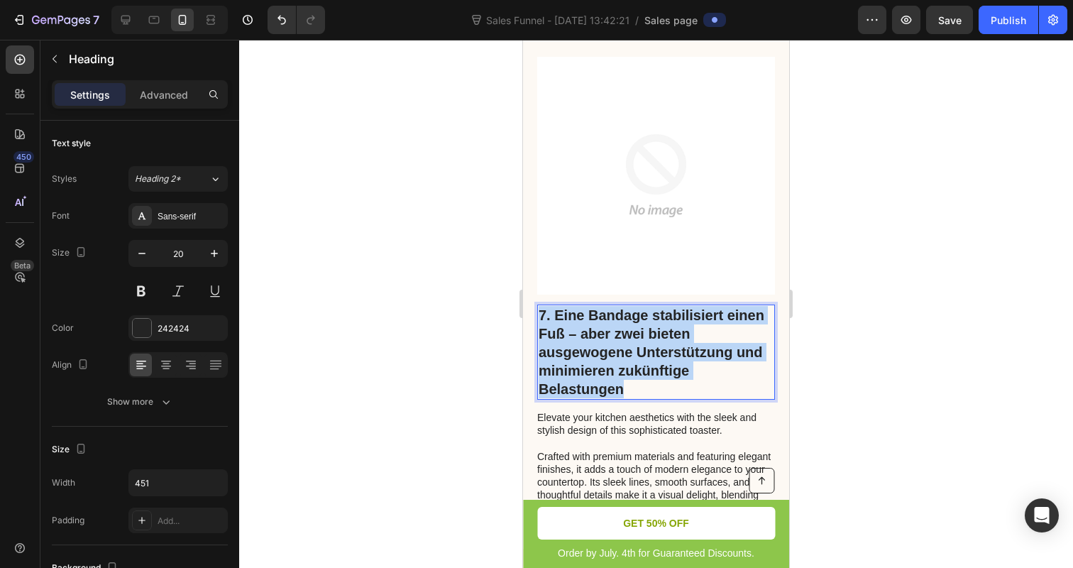
click at [539, 392] on p "7. Eine Bandage stabilisiert einen Fuß – aber zwei bieten ausgewogene Unterstüt…" at bounding box center [656, 352] width 235 height 92
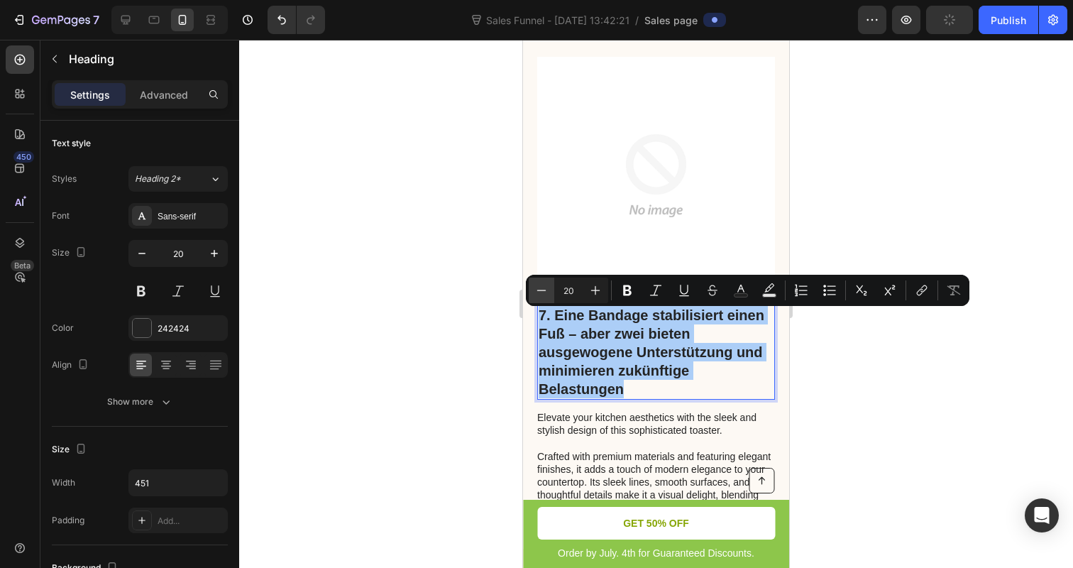
click at [548, 293] on icon "Editor contextual toolbar" at bounding box center [541, 290] width 14 height 14
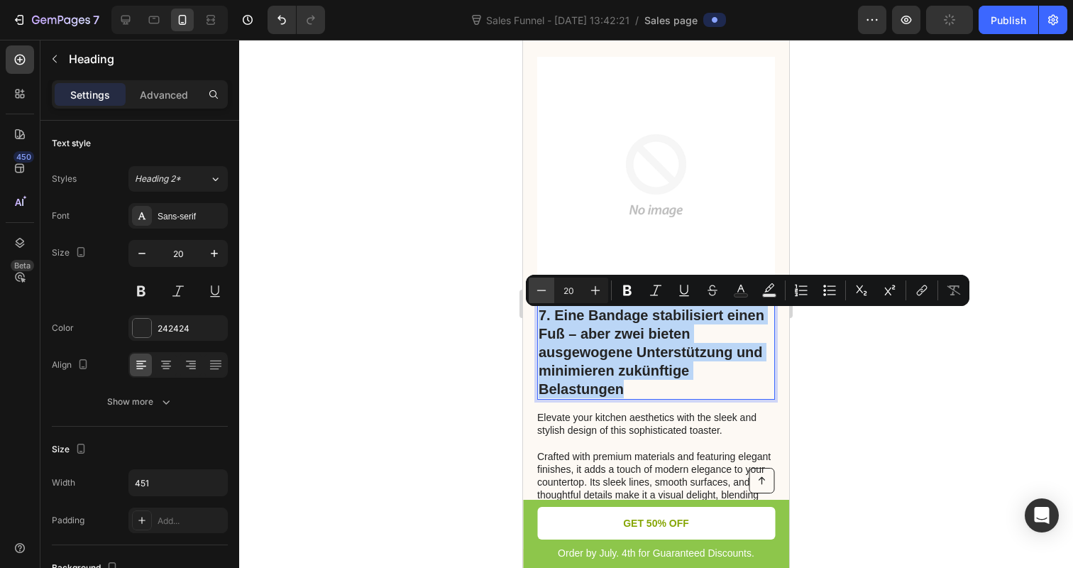
type input "19"
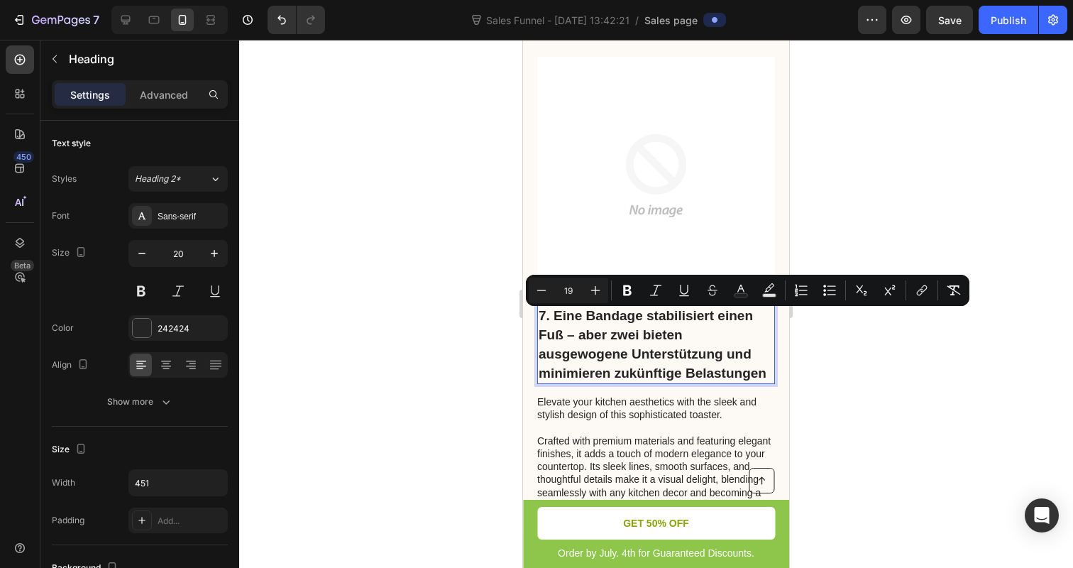
click at [478, 364] on div at bounding box center [656, 304] width 834 height 528
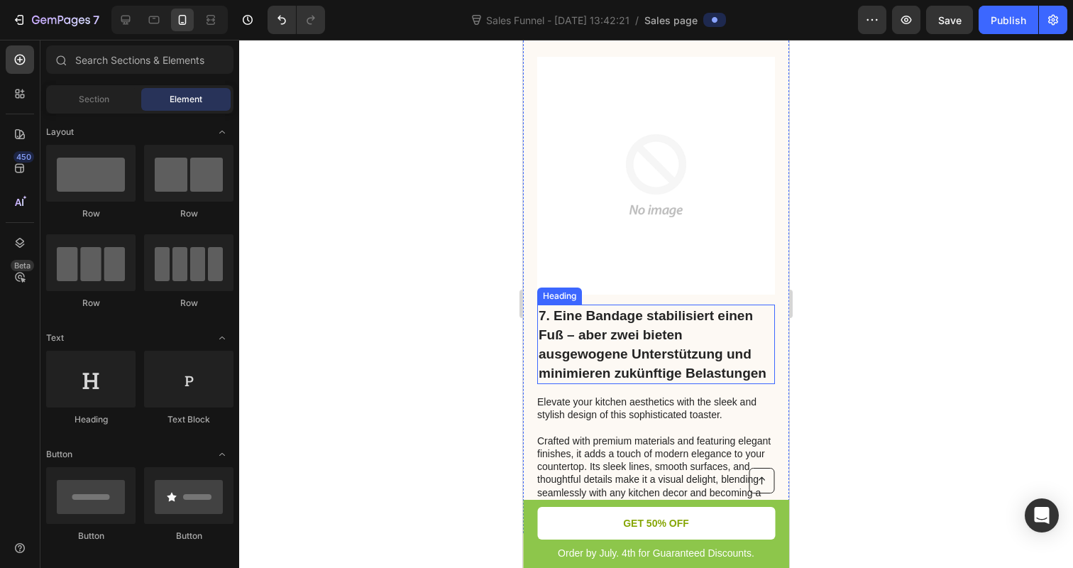
click at [537, 361] on h2 "⁠⁠⁠⁠⁠⁠⁠ 7. Eine Bandage stabilisiert einen Fuß – aber zwei bieten ausgewogene U…" at bounding box center [656, 343] width 238 height 79
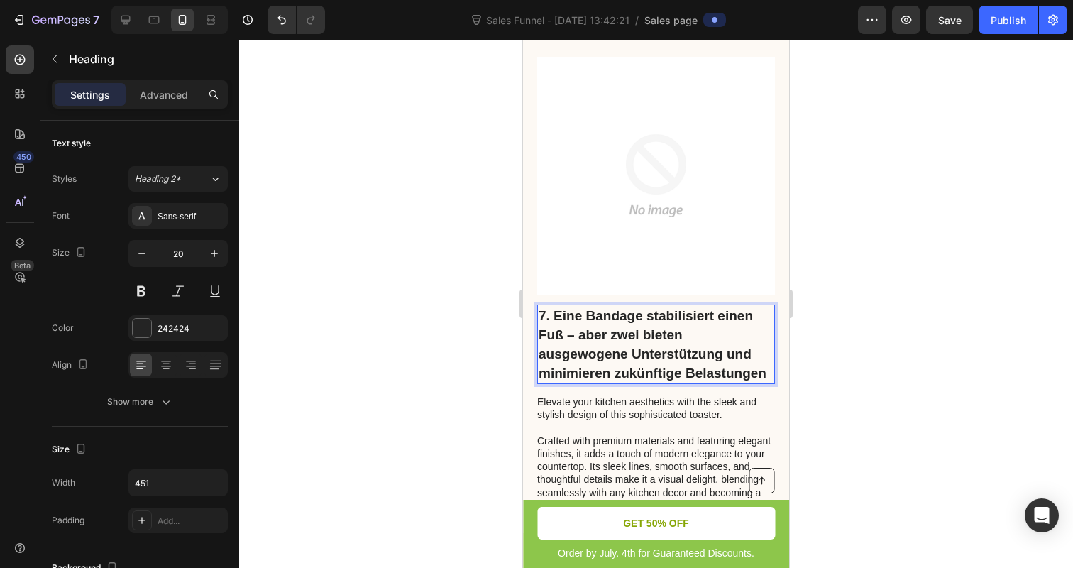
click at [542, 360] on span "7. Eine Bandage stabilisiert einen Fuß – aber zwei bieten ausgewogene Unterstüt…" at bounding box center [653, 344] width 228 height 72
click at [412, 331] on div at bounding box center [656, 304] width 834 height 528
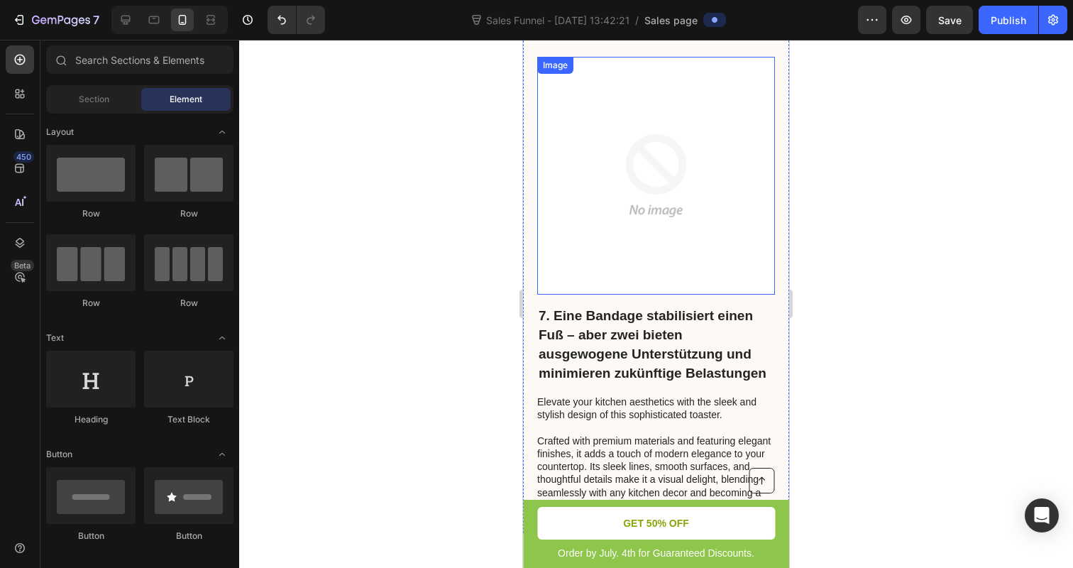
click at [690, 172] on img at bounding box center [656, 176] width 238 height 238
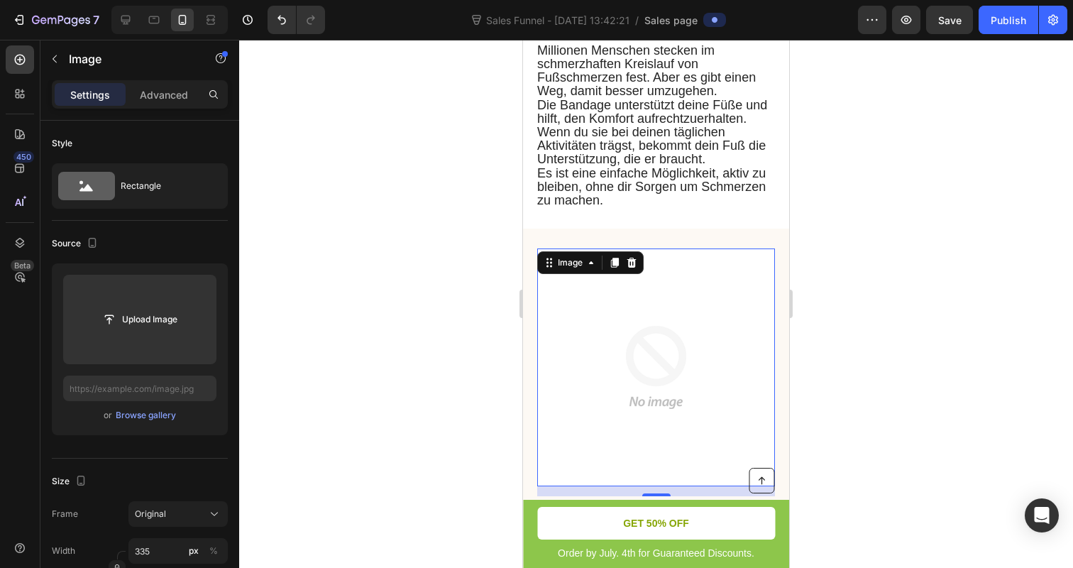
scroll to position [3981, 0]
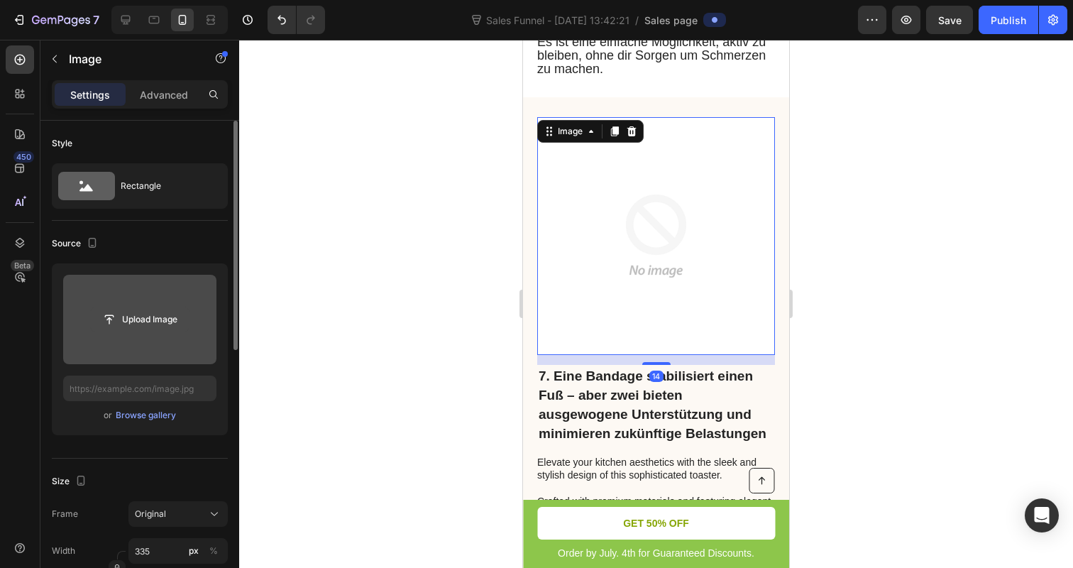
click at [131, 321] on input "file" at bounding box center [140, 319] width 98 height 24
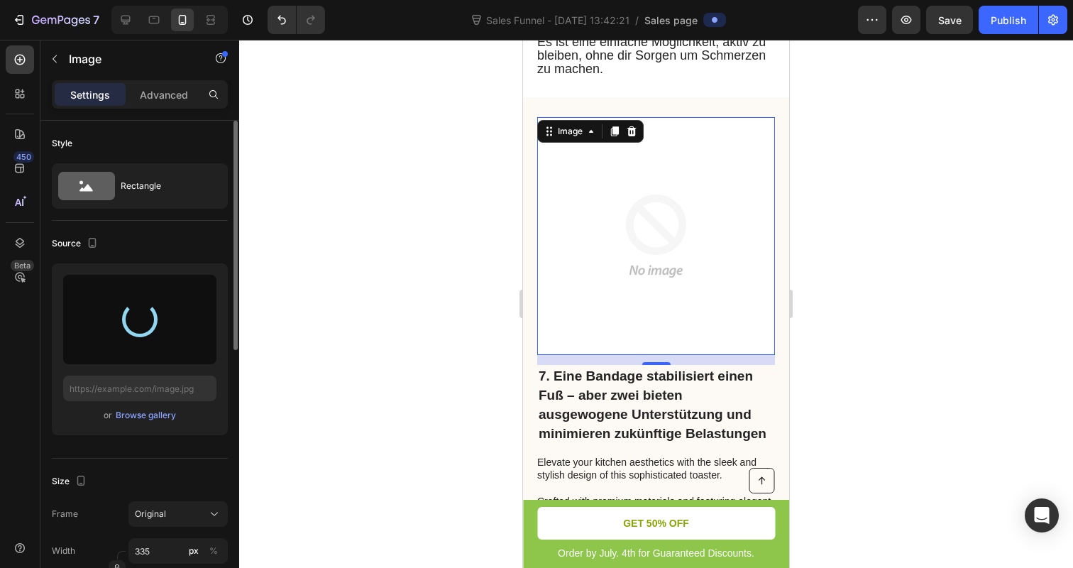
type input "https://cdn.shopify.com/s/files/1/0866/7031/1701/files/gempages_586528805158388…"
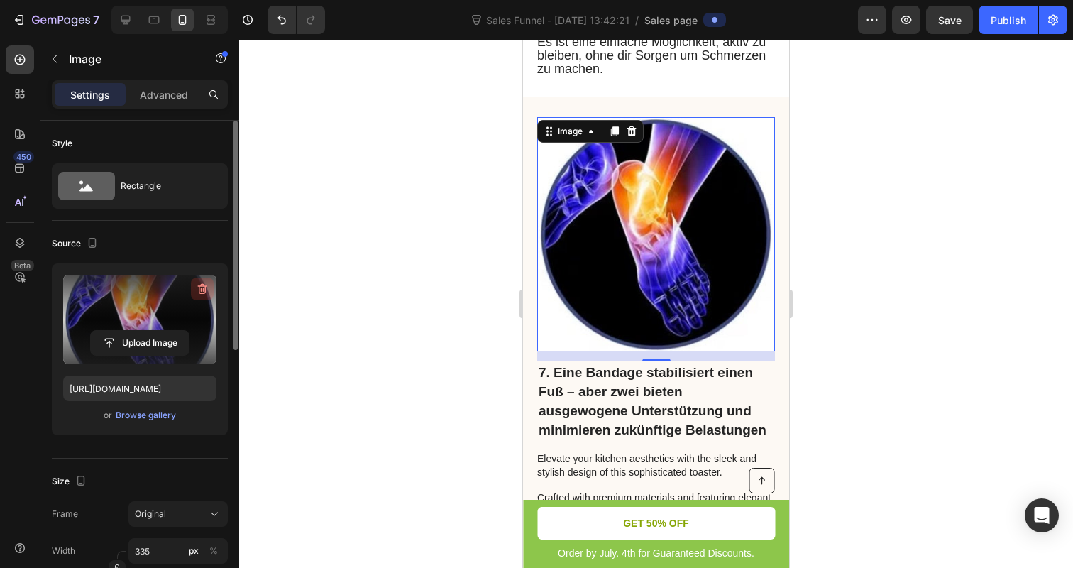
click at [202, 285] on icon "button" at bounding box center [202, 289] width 9 height 11
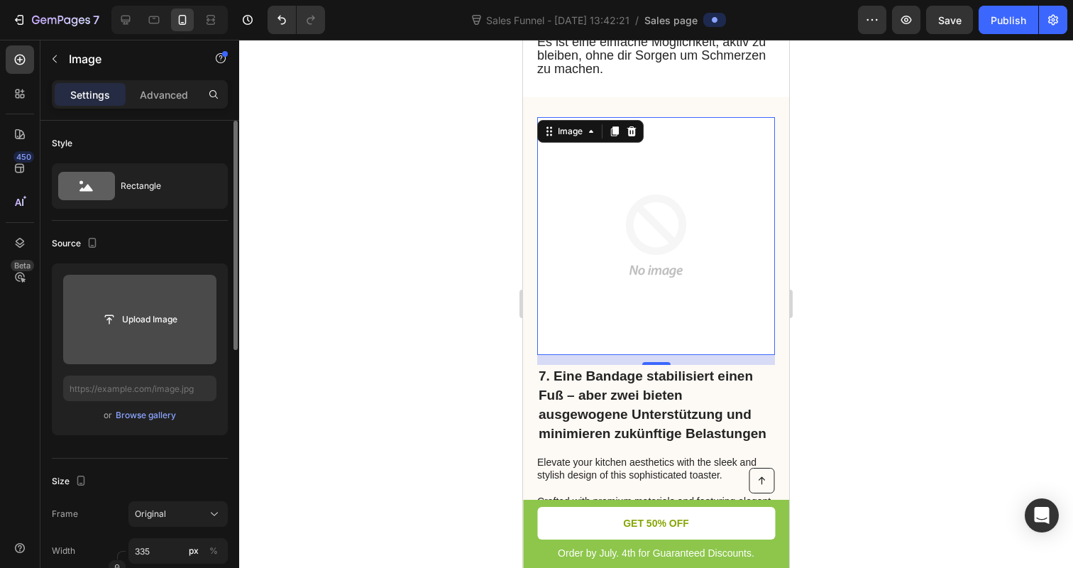
click at [131, 325] on input "file" at bounding box center [140, 319] width 98 height 24
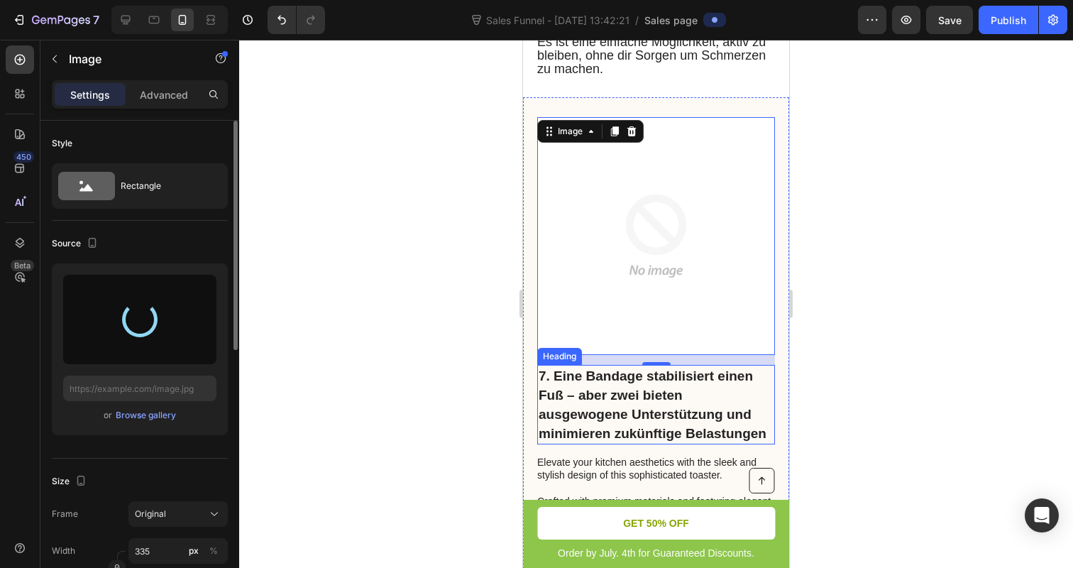
type input "https://cdn.shopify.com/s/files/1/0866/7031/1701/files/gempages_586528805158388…"
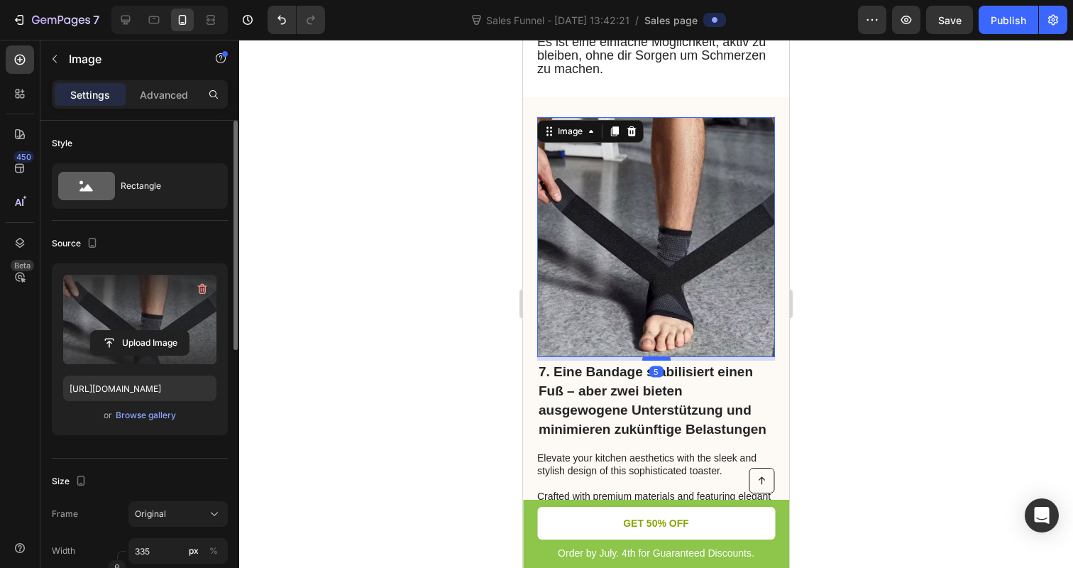
drag, startPoint x: 661, startPoint y: 370, endPoint x: 657, endPoint y: 364, distance: 7.7
click at [657, 360] on div at bounding box center [656, 358] width 28 height 4
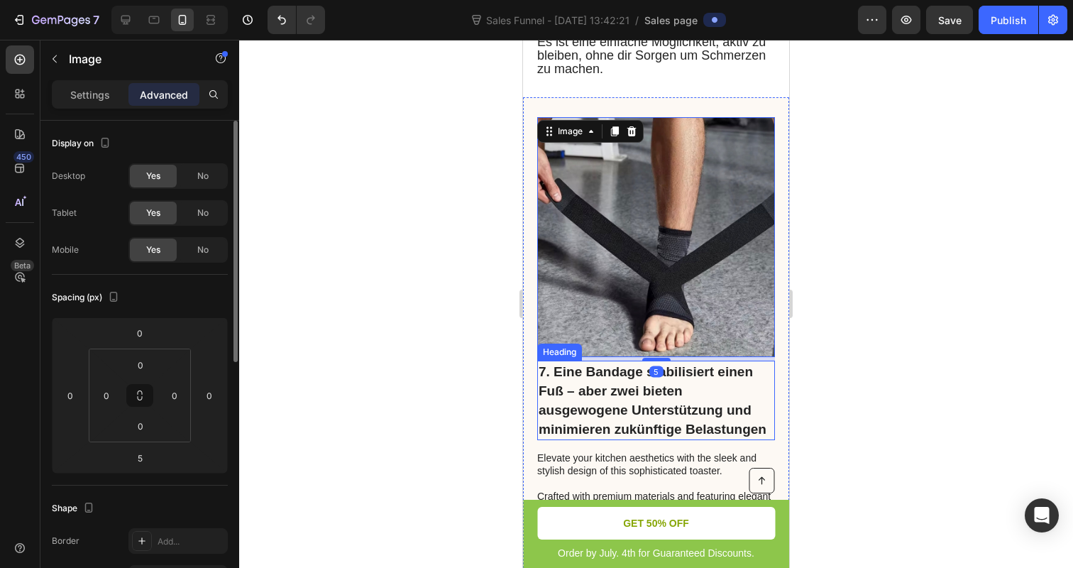
click at [441, 382] on div at bounding box center [656, 304] width 834 height 528
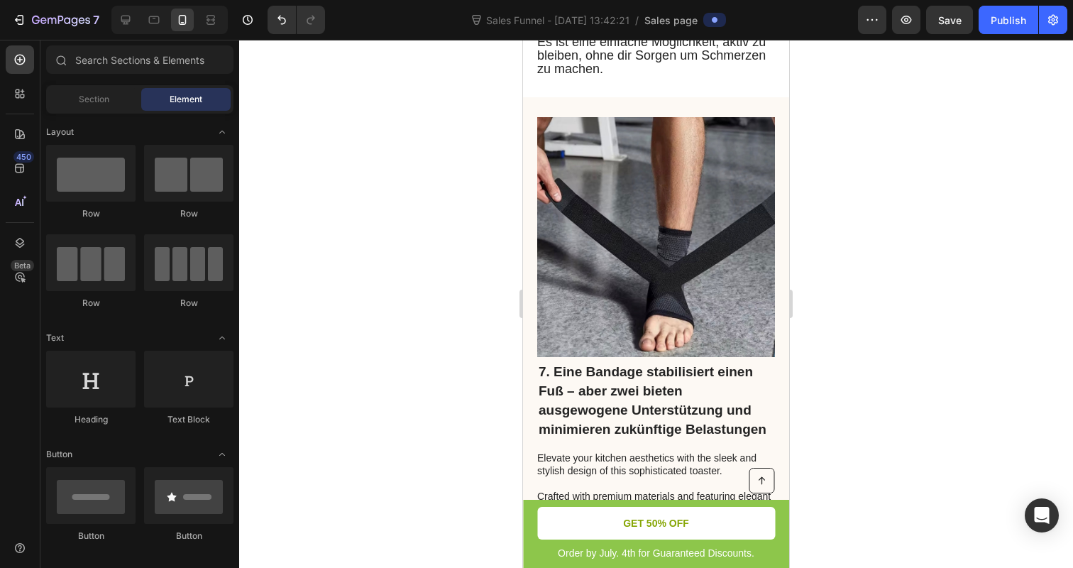
click at [855, 270] on div at bounding box center [656, 304] width 834 height 528
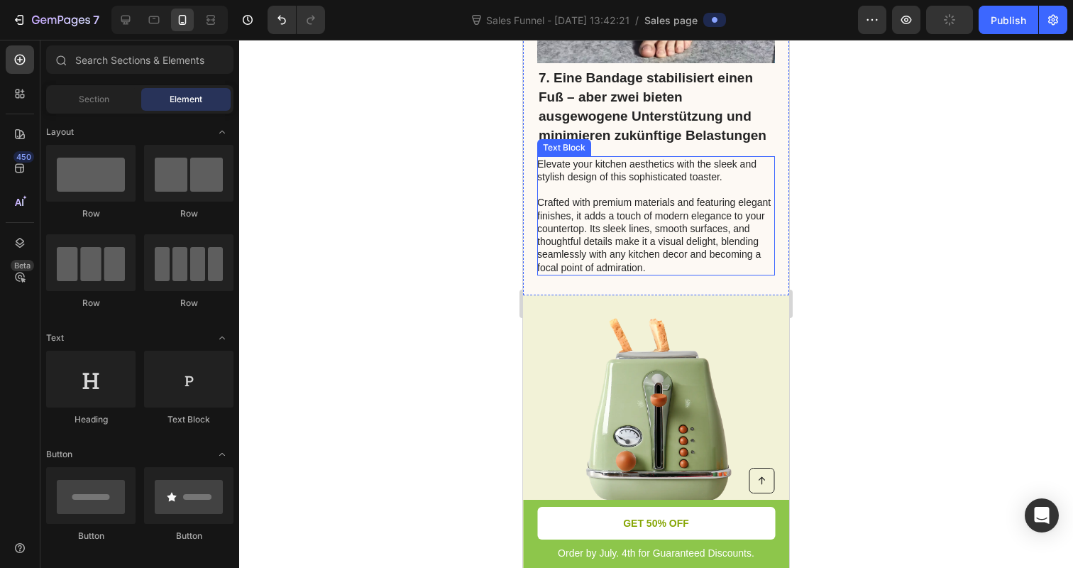
click at [629, 222] on p "Elevate your kitchen aesthetics with the sleek and stylish design of this sophi…" at bounding box center [655, 216] width 236 height 116
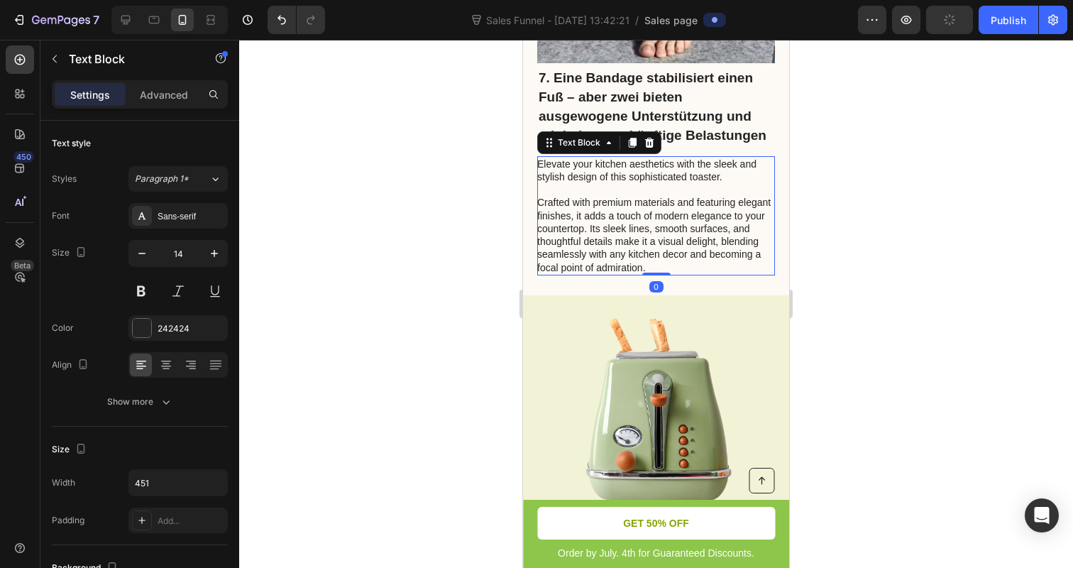
click at [629, 222] on p "Elevate your kitchen aesthetics with the sleek and stylish design of this sophi…" at bounding box center [655, 216] width 236 height 116
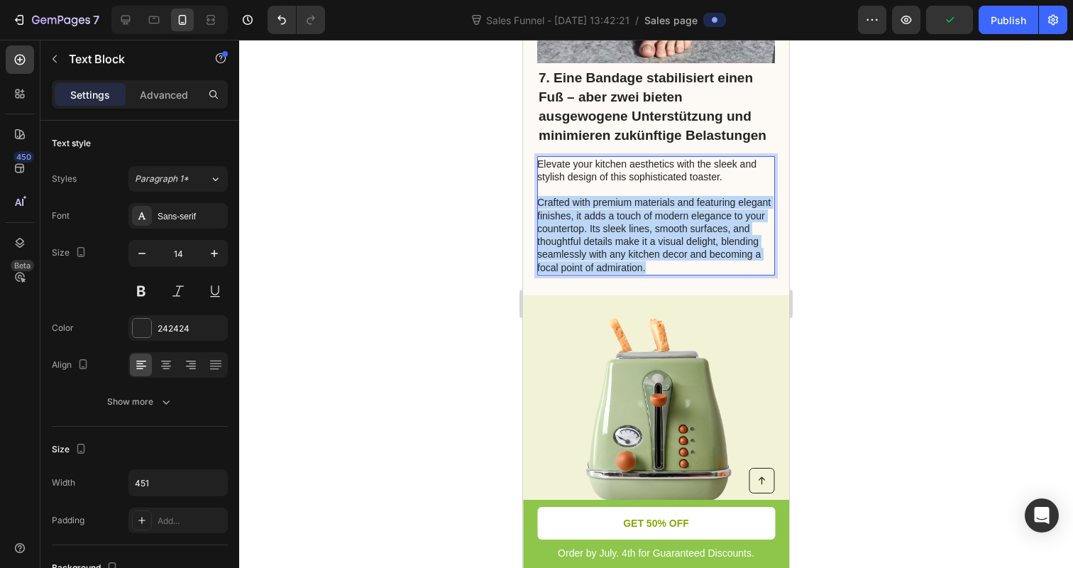
click at [629, 222] on p "Elevate your kitchen aesthetics with the sleek and stylish design of this sophi…" at bounding box center [655, 216] width 236 height 116
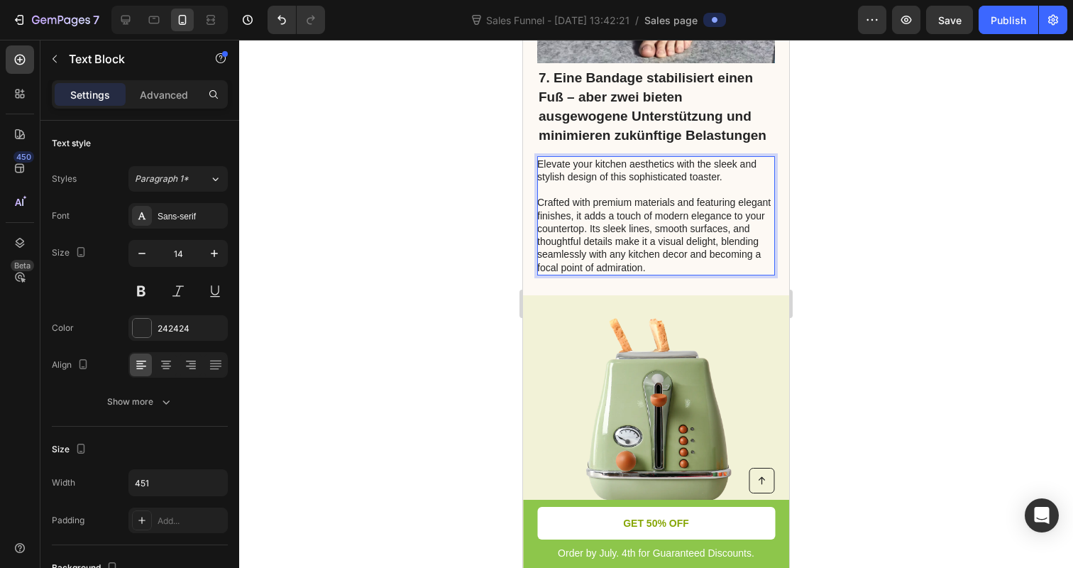
drag, startPoint x: 660, startPoint y: 265, endPoint x: 561, endPoint y: 197, distance: 119.9
click at [561, 197] on p "Elevate your kitchen aesthetics with the sleek and stylish design of this sophi…" at bounding box center [655, 216] width 236 height 116
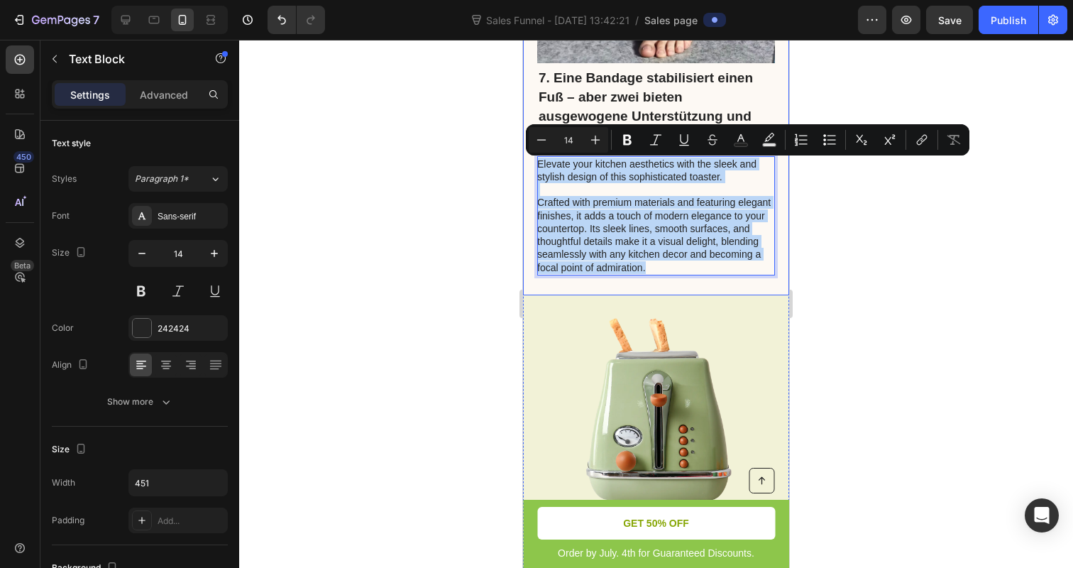
drag, startPoint x: 651, startPoint y: 268, endPoint x: 536, endPoint y: 153, distance: 162.1
click at [537, 153] on div "⁠⁠⁠⁠⁠⁠⁠ 7. Eine Bandage stabilisiert einen Fuß – aber zwei bieten ausgewogene U…" at bounding box center [656, 171] width 238 height 209
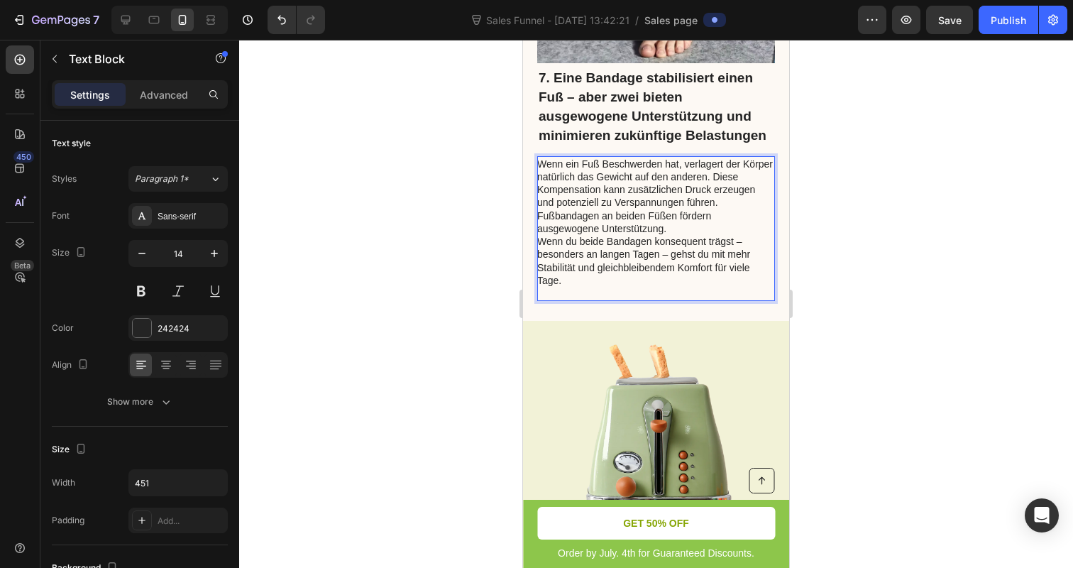
click at [551, 184] on p "Wenn ein Fuß Beschwerden hat, verlagert der Körper natürlich das Gewicht auf de…" at bounding box center [655, 184] width 236 height 52
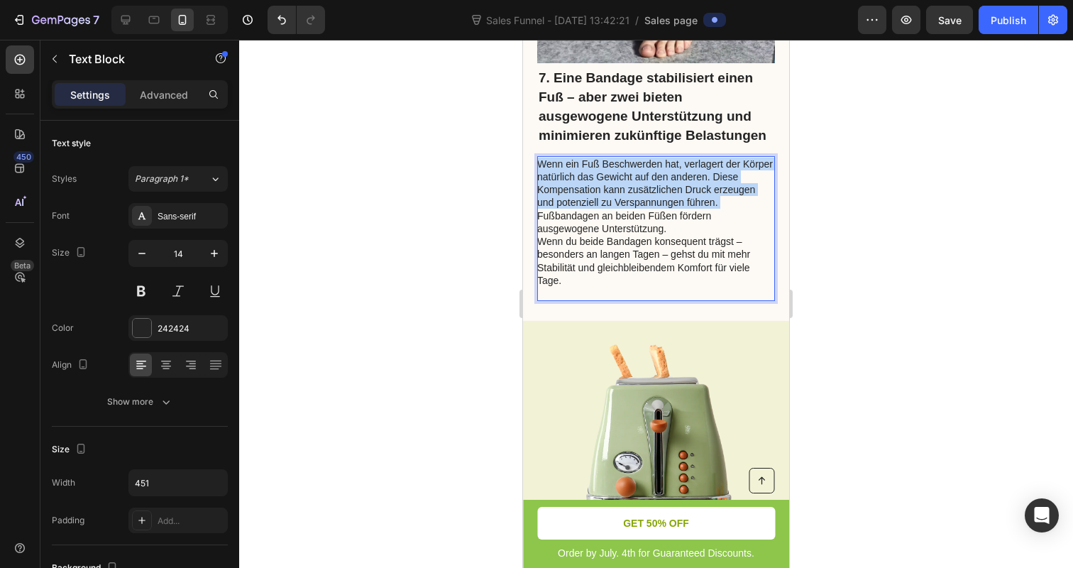
click at [551, 184] on p "Wenn ein Fuß Beschwerden hat, verlagert der Körper natürlich das Gewicht auf de…" at bounding box center [655, 184] width 236 height 52
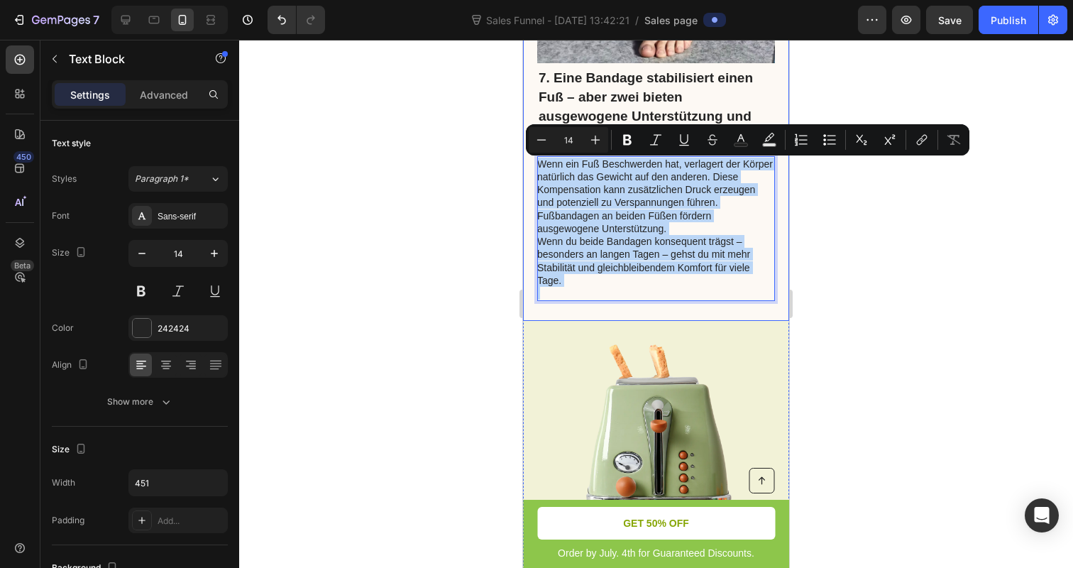
drag, startPoint x: 576, startPoint y: 296, endPoint x: 527, endPoint y: 126, distance: 176.7
click at [527, 126] on div "⁠⁠⁠⁠⁠⁠⁠ 7. Eine Bandage stabilisiert einen Fuß – aber zwei bieten ausgewogene U…" at bounding box center [656, 61] width 266 height 517
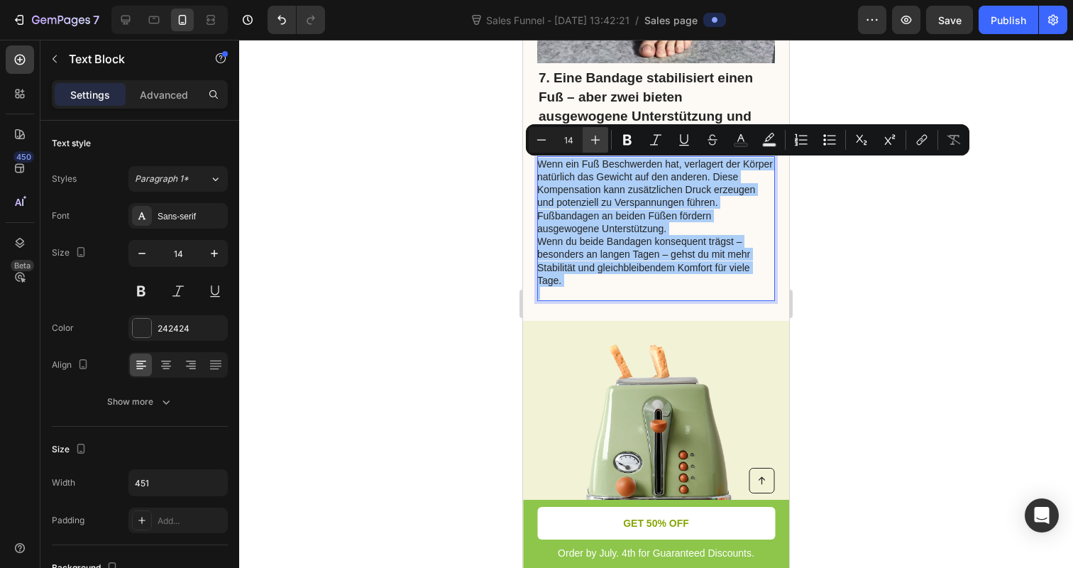
click at [590, 140] on icon "Editor contextual toolbar" at bounding box center [595, 140] width 14 height 14
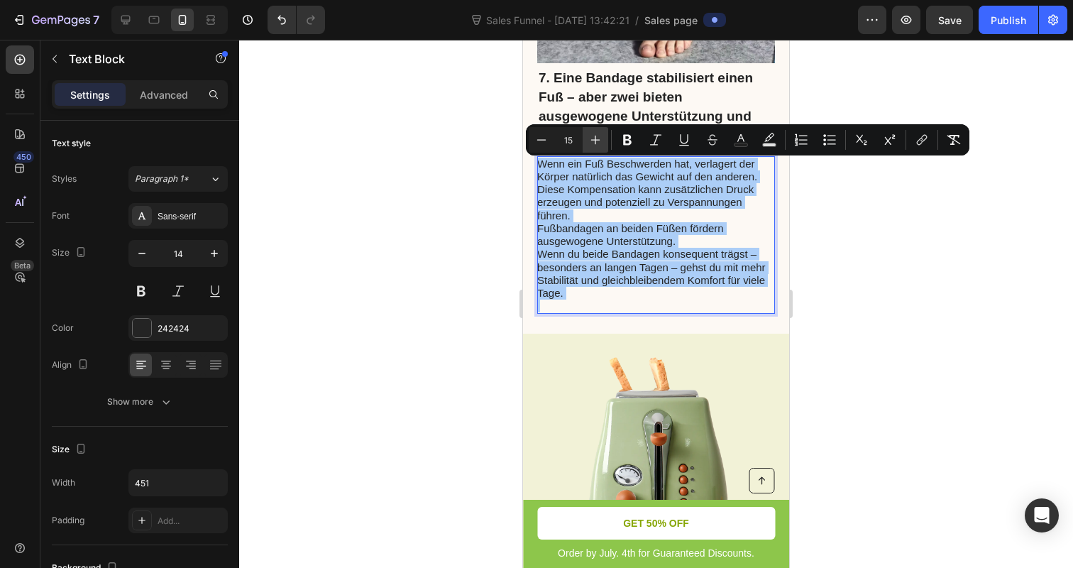
click at [590, 140] on icon "Editor contextual toolbar" at bounding box center [595, 140] width 14 height 14
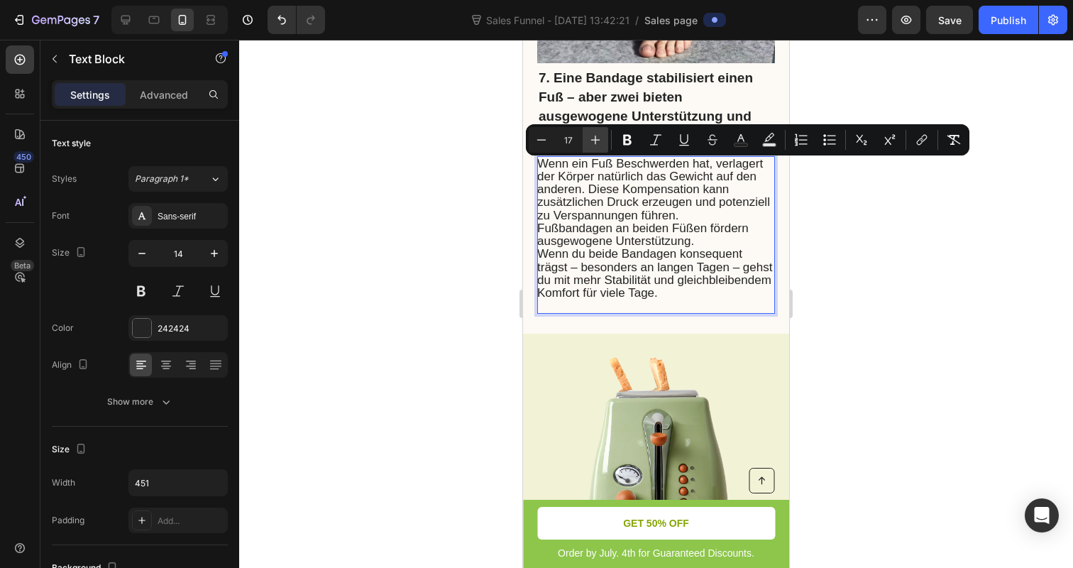
click at [590, 140] on icon "Editor contextual toolbar" at bounding box center [595, 140] width 14 height 14
type input "18"
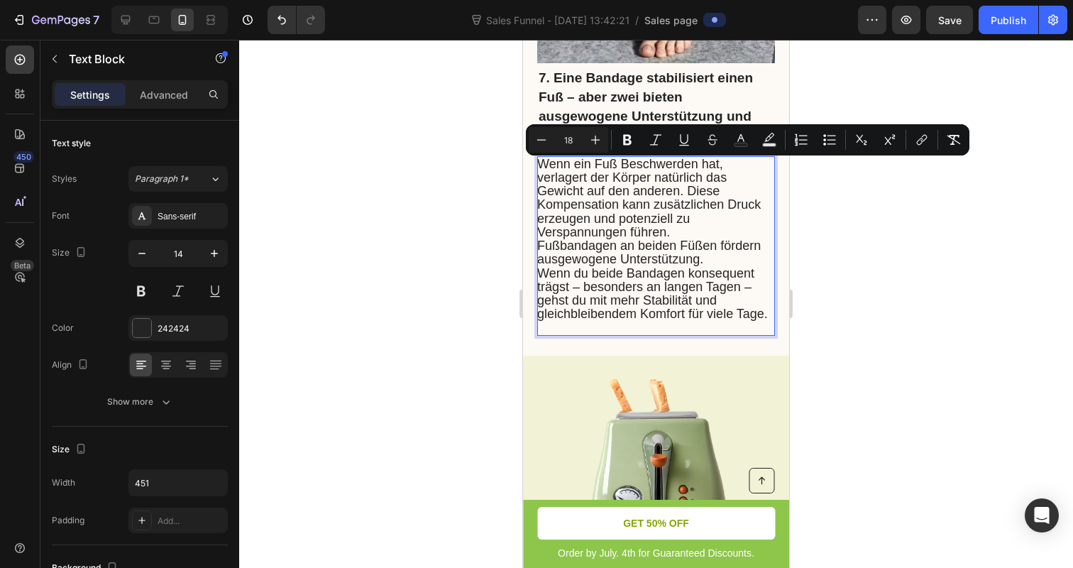
click at [468, 173] on div at bounding box center [656, 304] width 834 height 528
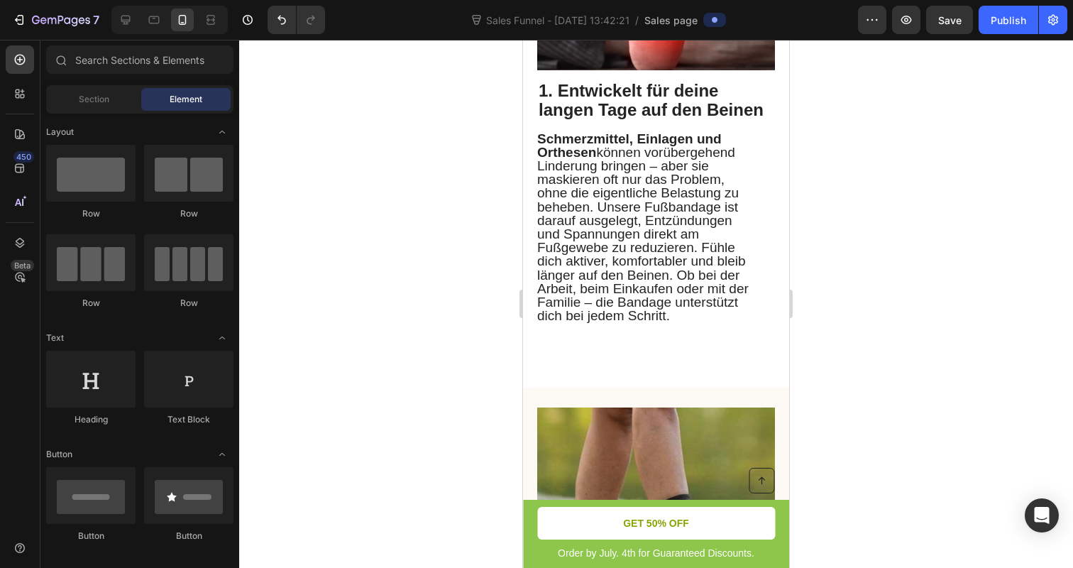
scroll to position [637, 0]
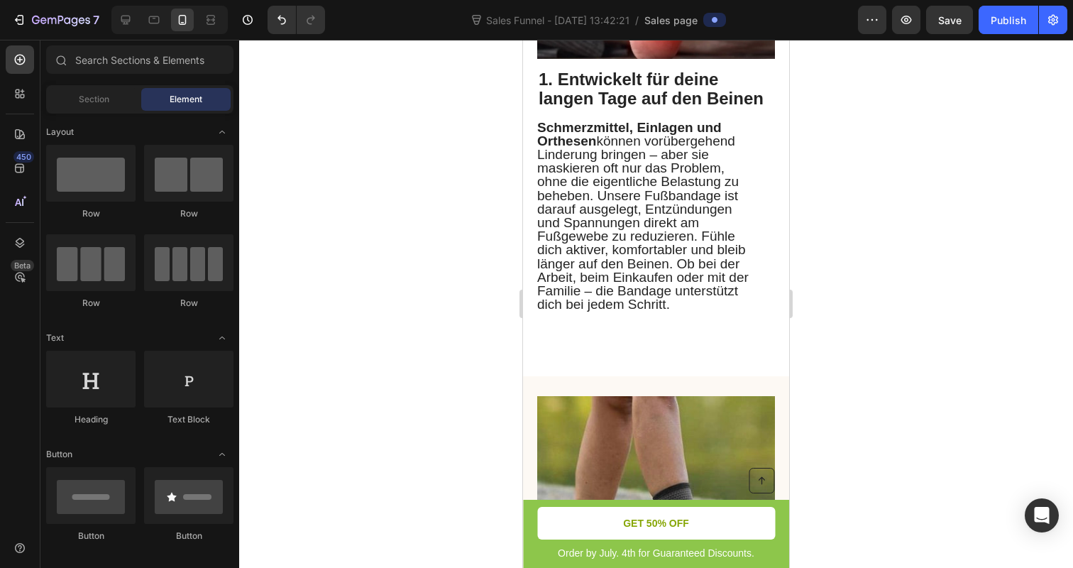
click at [597, 191] on span "Schmerzmittel, Einlagen und Orthesen können vorübergehend Linderung bringen – a…" at bounding box center [642, 216] width 211 height 192
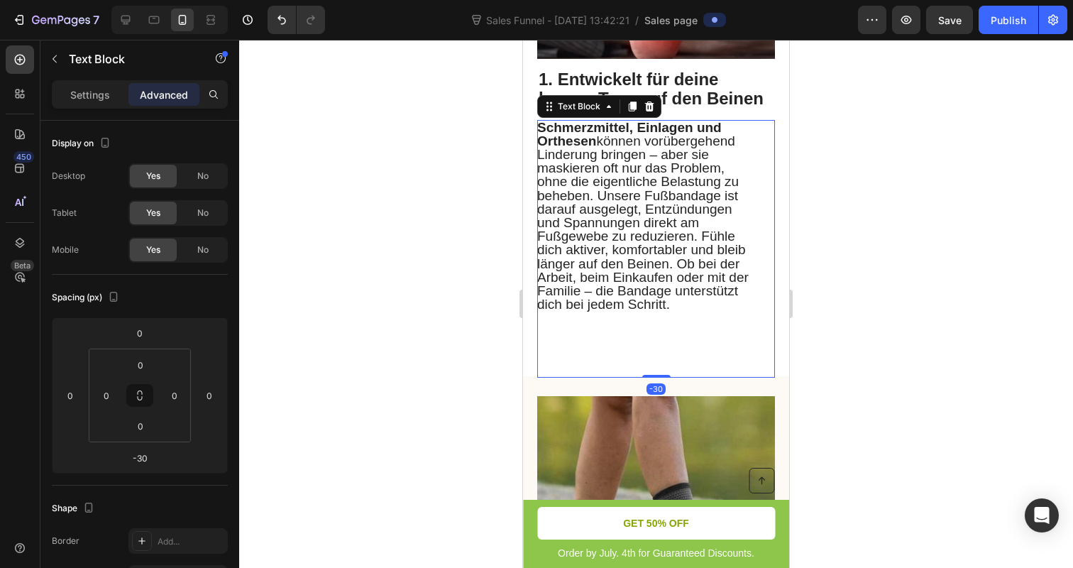
click at [597, 191] on span "Schmerzmittel, Einlagen und Orthesen können vorübergehend Linderung bringen – a…" at bounding box center [642, 216] width 211 height 192
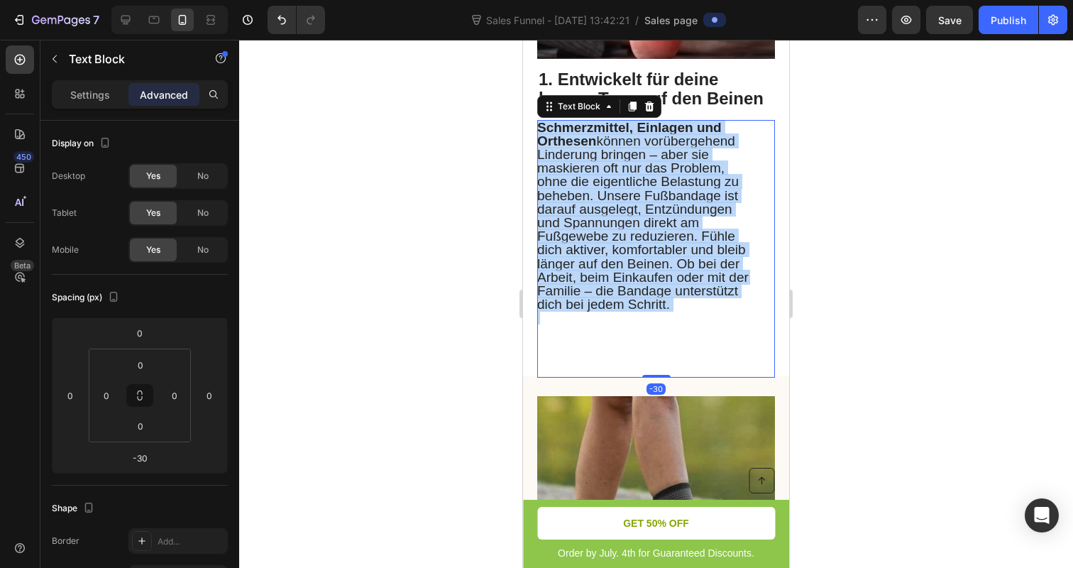
click at [597, 191] on span "Schmerzmittel, Einlagen und Orthesen können vorübergehend Linderung bringen – a…" at bounding box center [642, 216] width 211 height 192
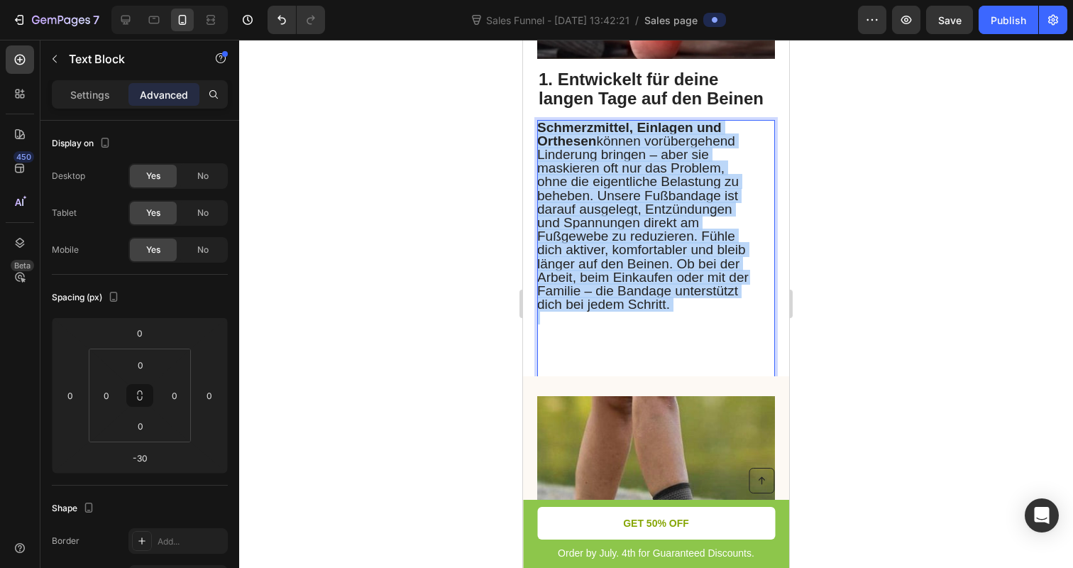
click at [597, 191] on span "Schmerzmittel, Einlagen und Orthesen können vorübergehend Linderung bringen – a…" at bounding box center [642, 216] width 211 height 192
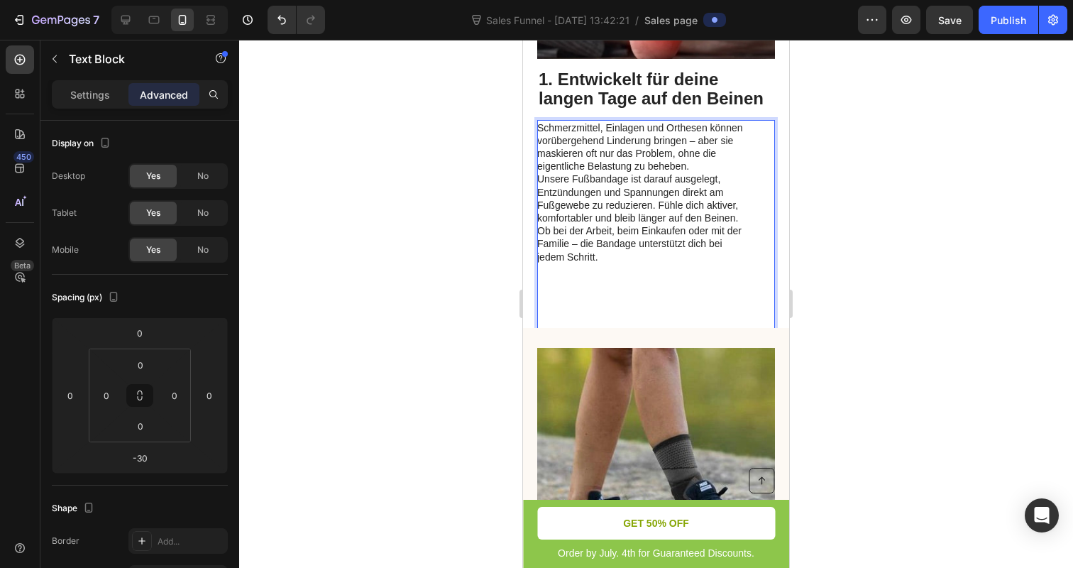
click at [597, 191] on p "Unsere Fußbandage ist darauf ausgelegt, Entzündungen und Spannungen direkt am F…" at bounding box center [642, 198] width 211 height 52
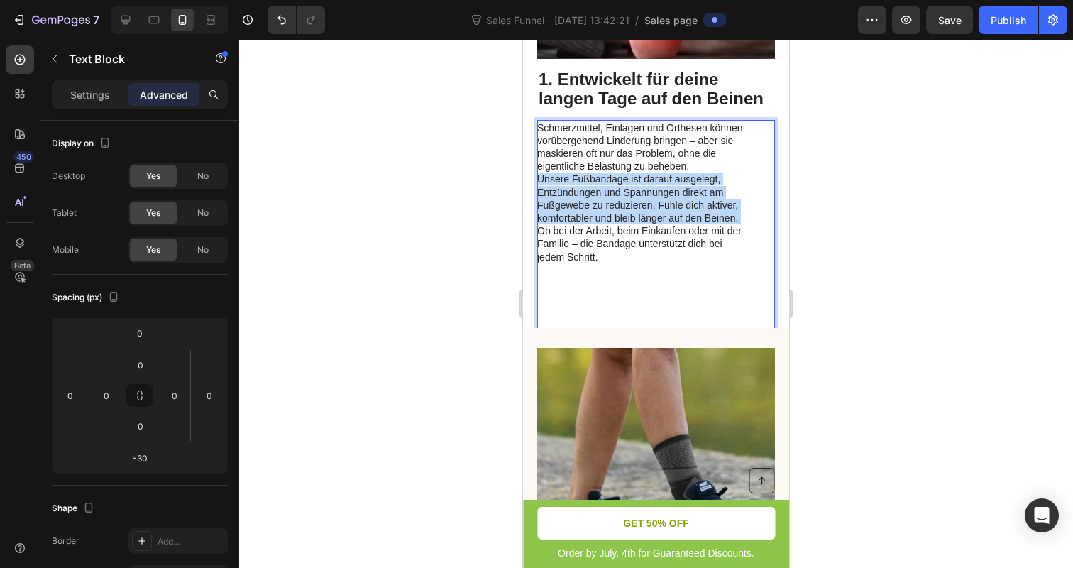
click at [597, 191] on p "Unsere Fußbandage ist darauf ausgelegt, Entzündungen und Spannungen direkt am F…" at bounding box center [642, 198] width 211 height 52
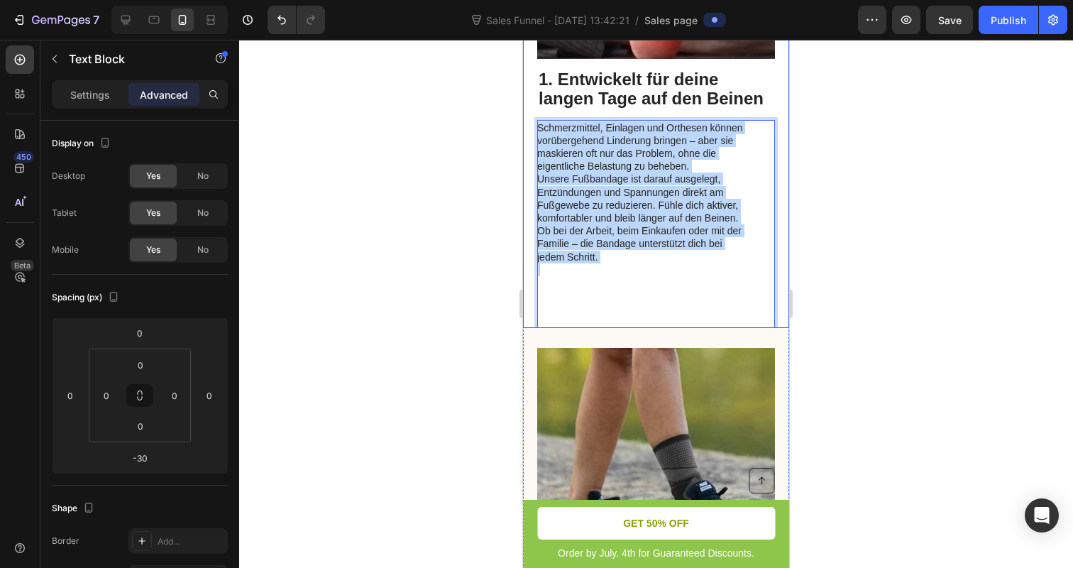
drag, startPoint x: 641, startPoint y: 267, endPoint x: 525, endPoint y: 122, distance: 185.7
click at [525, 122] on div "Image 1. Entwickelt für deine langen Tage auf den Beinen Heading Schmerzmittel,…" at bounding box center [656, 63] width 266 height 529
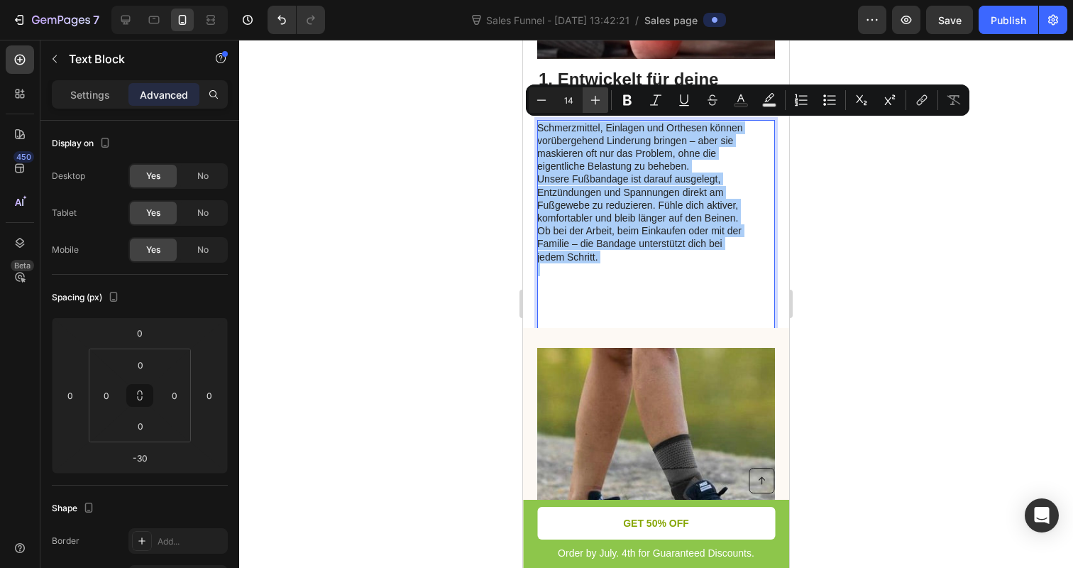
click at [600, 101] on icon "Editor contextual toolbar" at bounding box center [595, 100] width 14 height 14
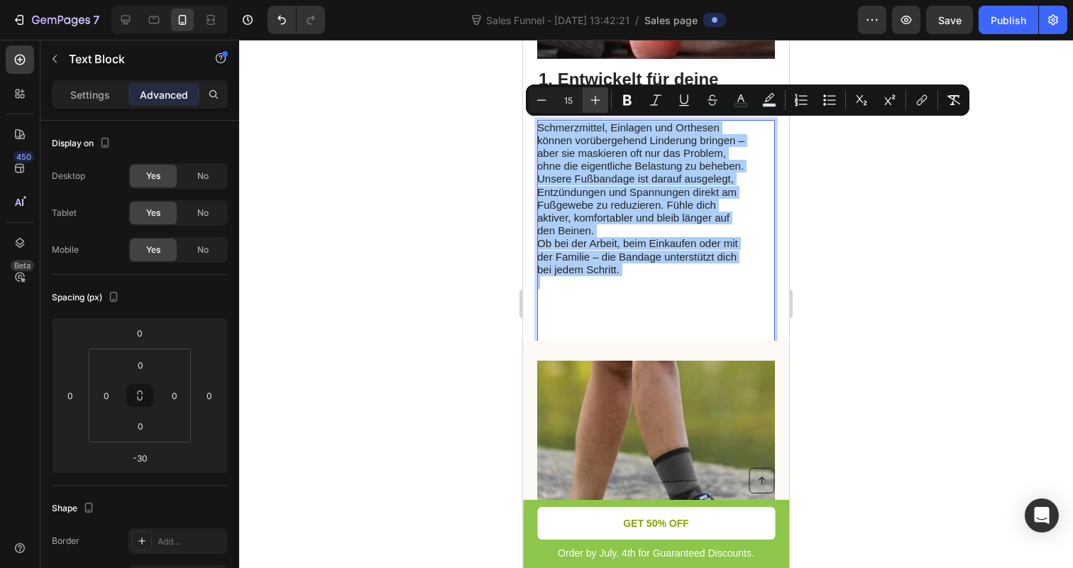
click at [600, 101] on icon "Editor contextual toolbar" at bounding box center [595, 100] width 14 height 14
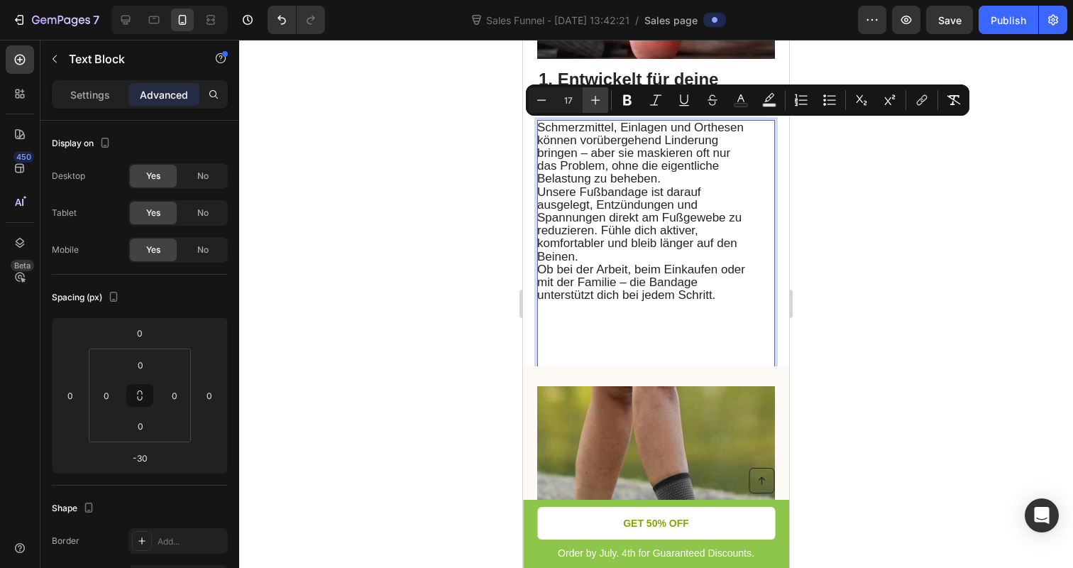
click at [600, 101] on icon "Editor contextual toolbar" at bounding box center [595, 100] width 14 height 14
type input "18"
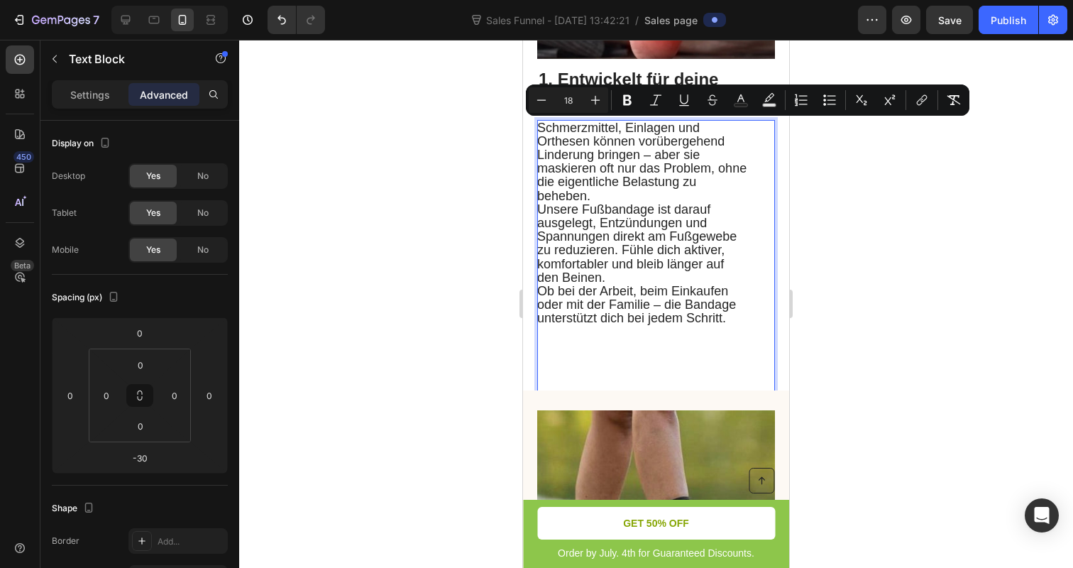
click at [624, 209] on span "Unsere Fußbandage ist darauf ausgelegt, Entzündungen und Spannungen direkt am F…" at bounding box center [636, 243] width 199 height 82
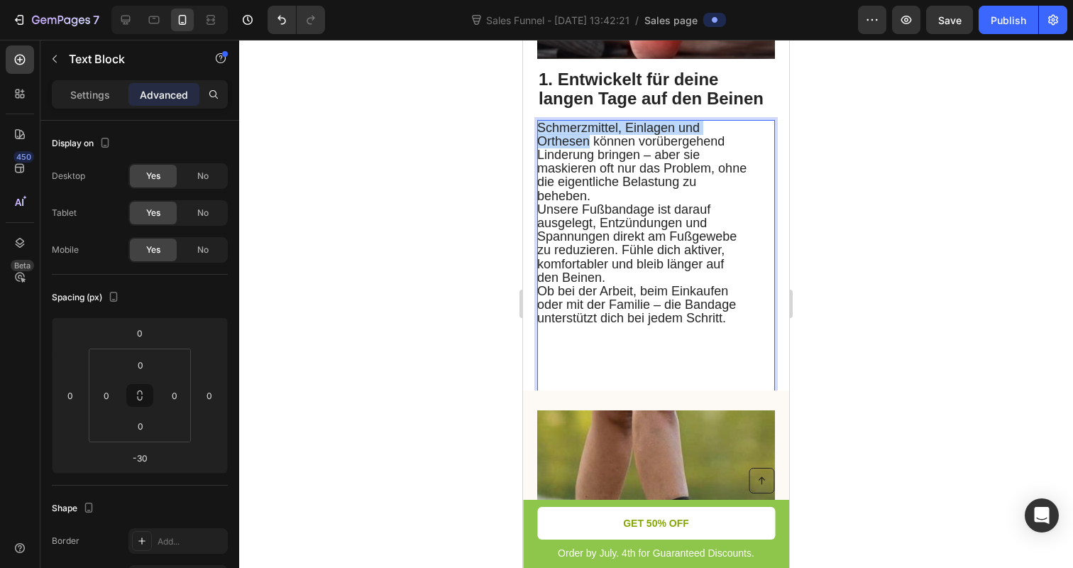
drag, startPoint x: 591, startPoint y: 138, endPoint x: 539, endPoint y: 124, distance: 54.4
click at [539, 124] on span "Schmerzmittel, Einlagen und Orthesen können vorübergehend Linderung bringen – a…" at bounding box center [641, 162] width 209 height 82
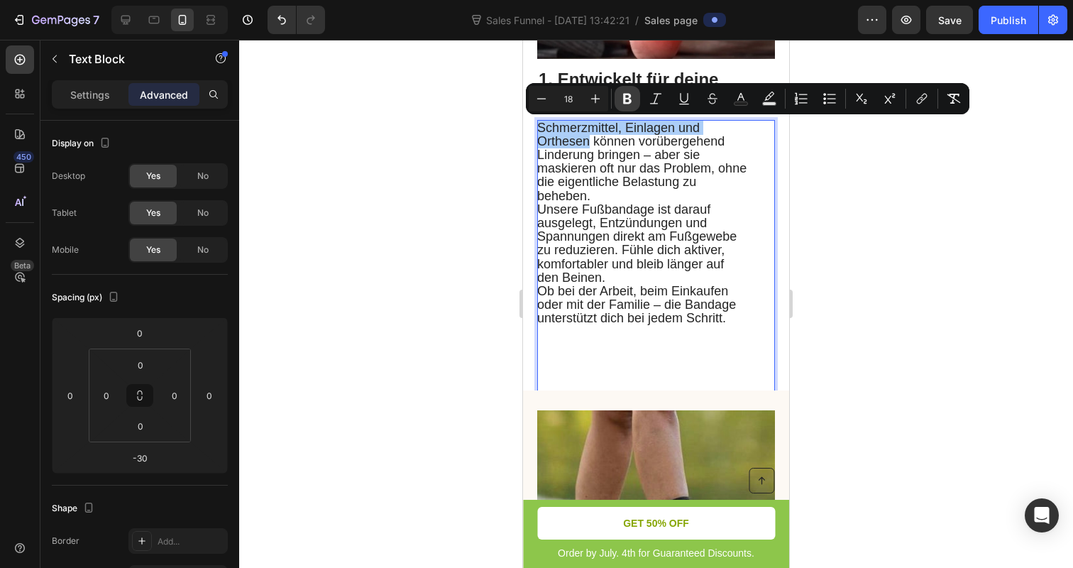
click at [629, 105] on icon "Editor contextual toolbar" at bounding box center [627, 99] width 14 height 14
click at [424, 179] on div at bounding box center [656, 304] width 834 height 528
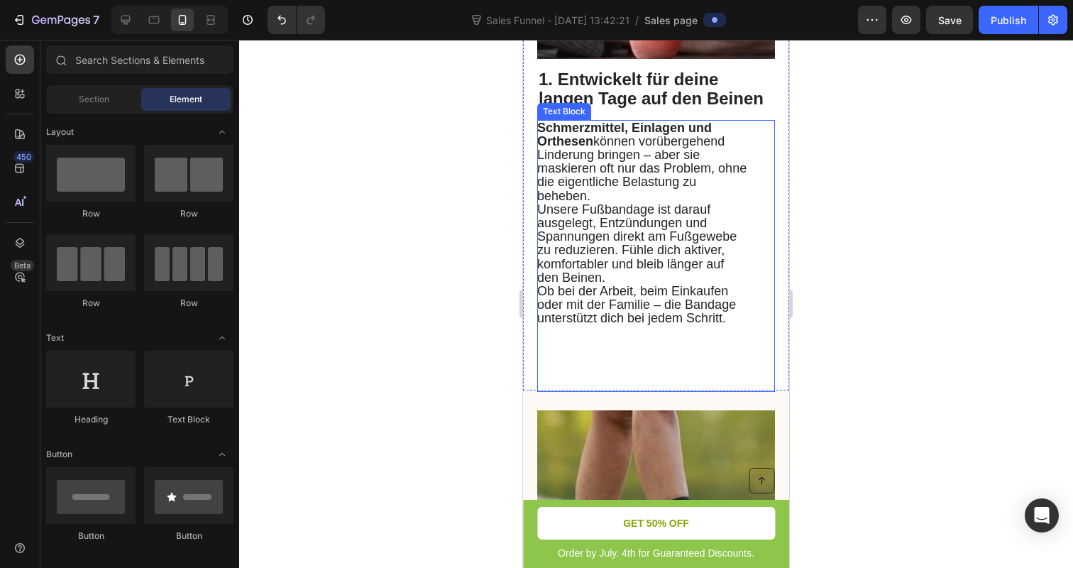
click at [566, 344] on p "Rich Text Editor. Editing area: main" at bounding box center [642, 358] width 211 height 65
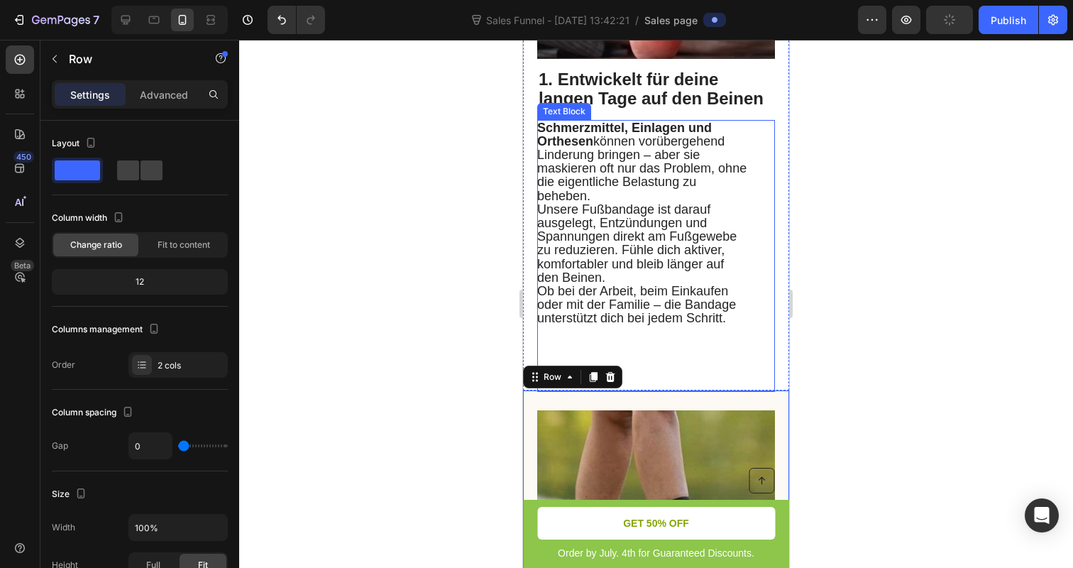
click at [665, 355] on p "Rich Text Editor. Editing area: main" at bounding box center [642, 358] width 211 height 65
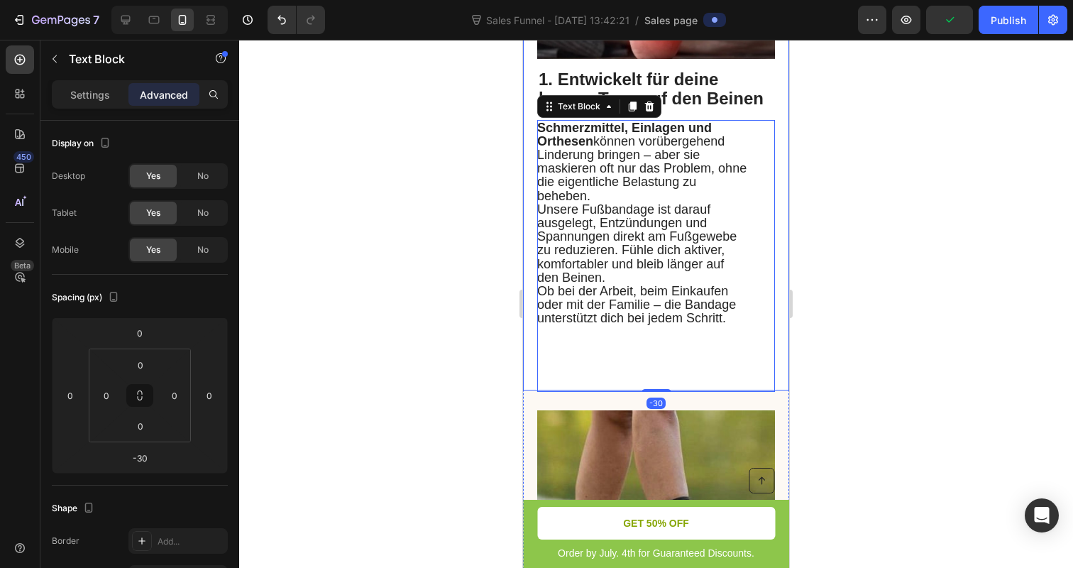
click at [485, 375] on div at bounding box center [656, 304] width 834 height 528
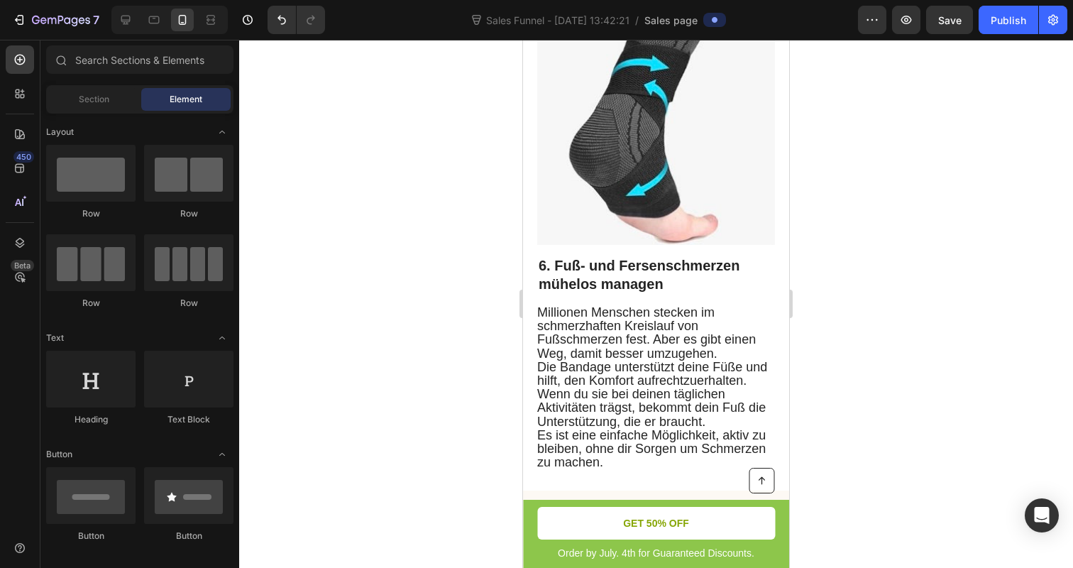
scroll to position [3707, 0]
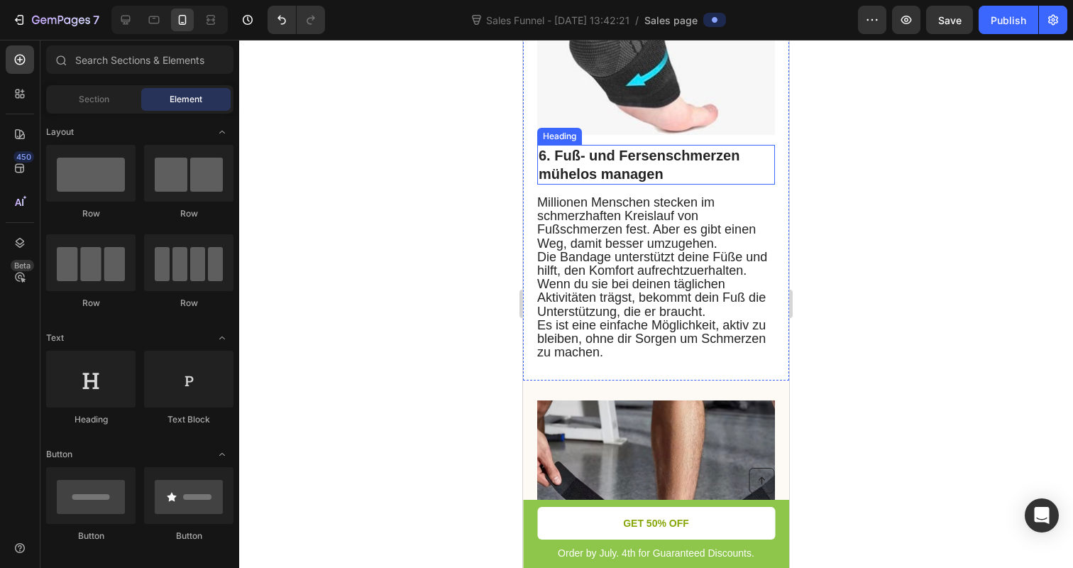
click at [598, 182] on h2 "6. Fuß- und Fersenschmerzen mühelos managen" at bounding box center [656, 165] width 238 height 40
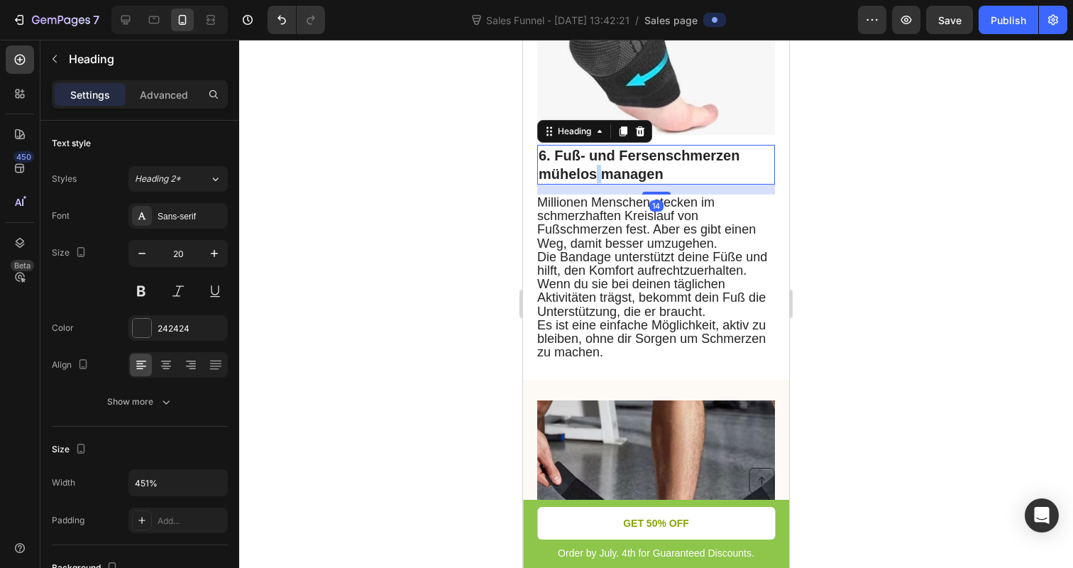
click at [598, 182] on h2 "6. Fuß- und Fersenschmerzen mühelos managen" at bounding box center [656, 165] width 238 height 40
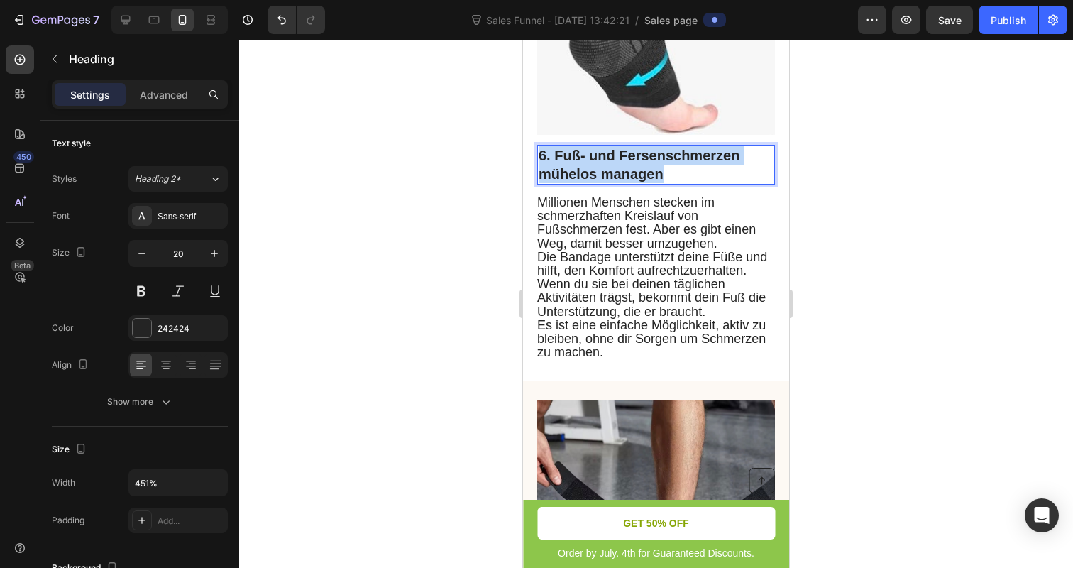
click at [598, 182] on p "6. Fuß- und Fersenschmerzen mühelos managen" at bounding box center [656, 164] width 235 height 37
click at [539, 155] on p "Fuß- und Fersenschmerzen mühelos managen" at bounding box center [656, 164] width 235 height 37
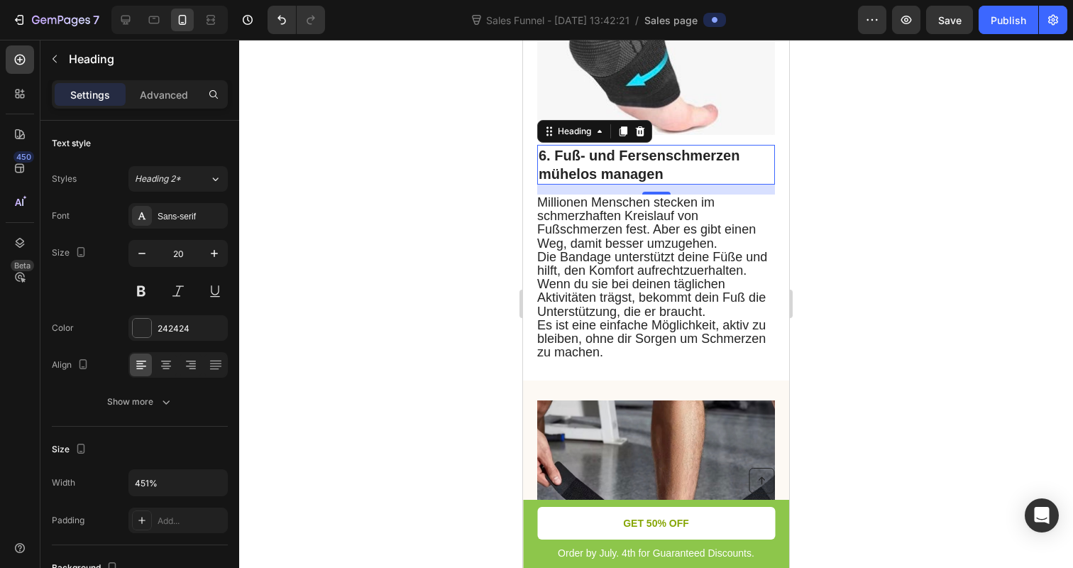
click at [448, 210] on div at bounding box center [656, 304] width 834 height 528
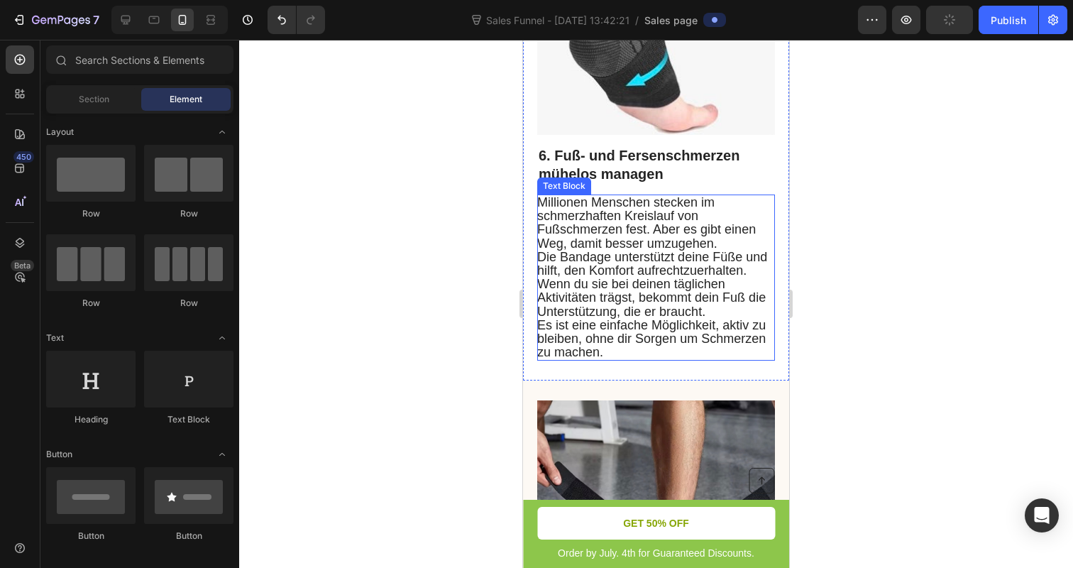
click at [570, 250] on span "Millionen Menschen stecken im schmerzhaften Kreislauf von Fußschmerzen fest. Ab…" at bounding box center [646, 222] width 219 height 55
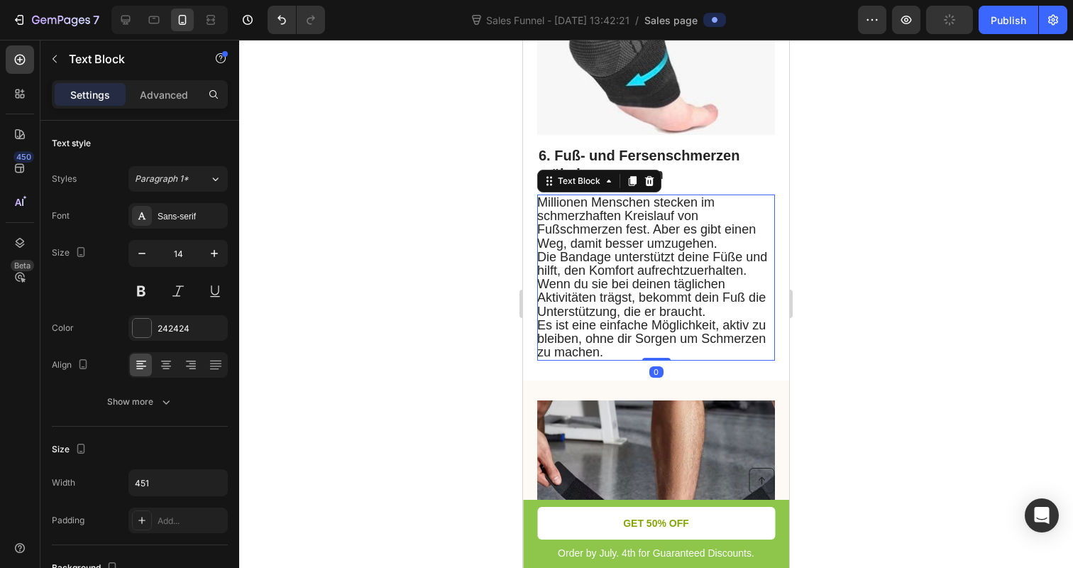
click at [570, 250] on span "Millionen Menschen stecken im schmerzhaften Kreislauf von Fußschmerzen fest. Ab…" at bounding box center [646, 222] width 219 height 55
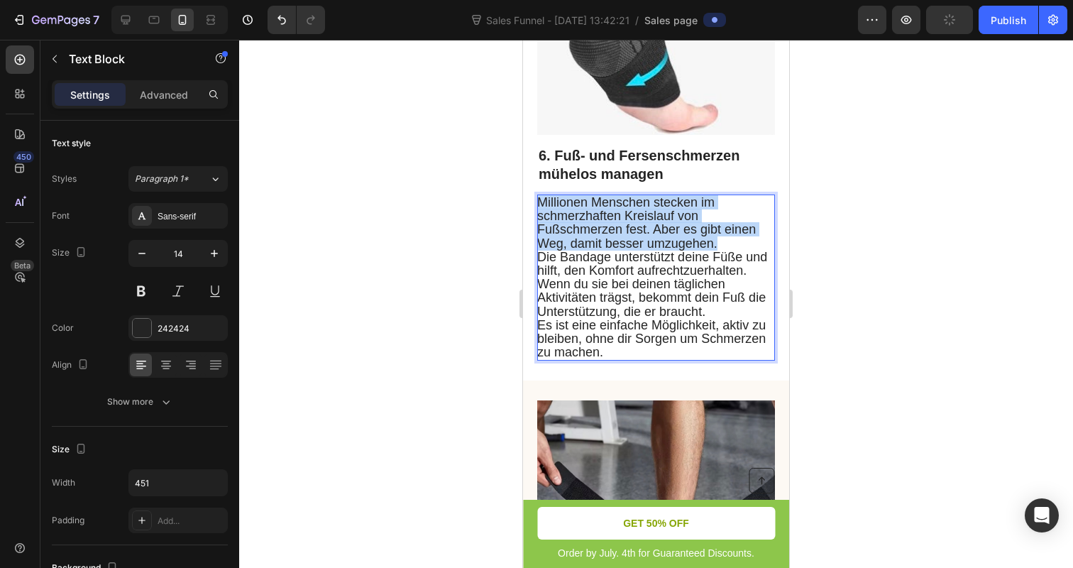
click at [570, 250] on span "Millionen Menschen stecken im schmerzhaften Kreislauf von Fußschmerzen fest. Ab…" at bounding box center [646, 222] width 219 height 55
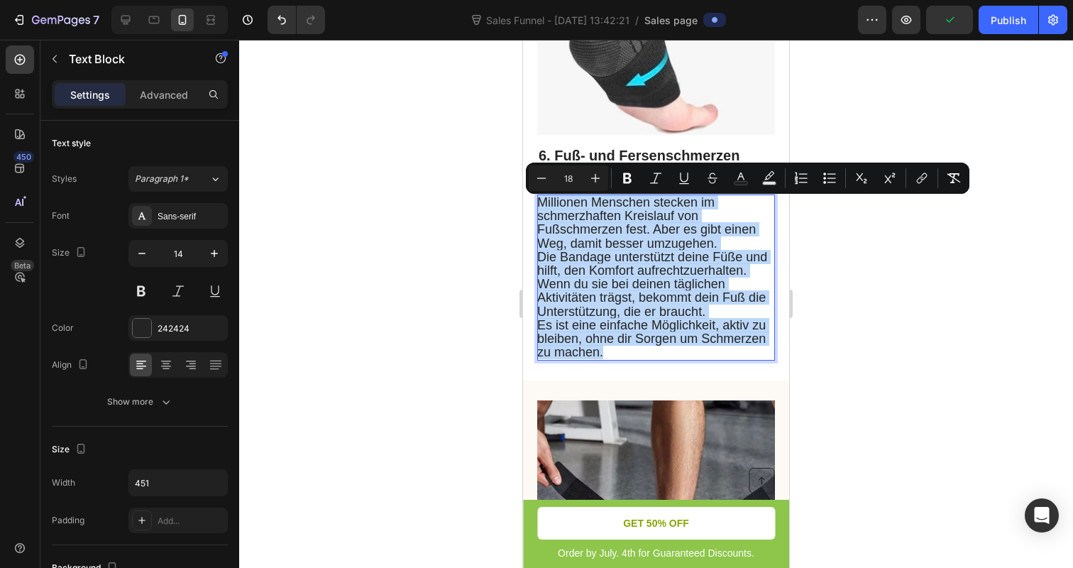
drag, startPoint x: 602, startPoint y: 355, endPoint x: 537, endPoint y: 203, distance: 165.9
click at [537, 203] on div "Millionen Menschen stecken im schmerzhaften Kreislauf von Fußschmerzen fest. Ab…" at bounding box center [656, 277] width 238 height 166
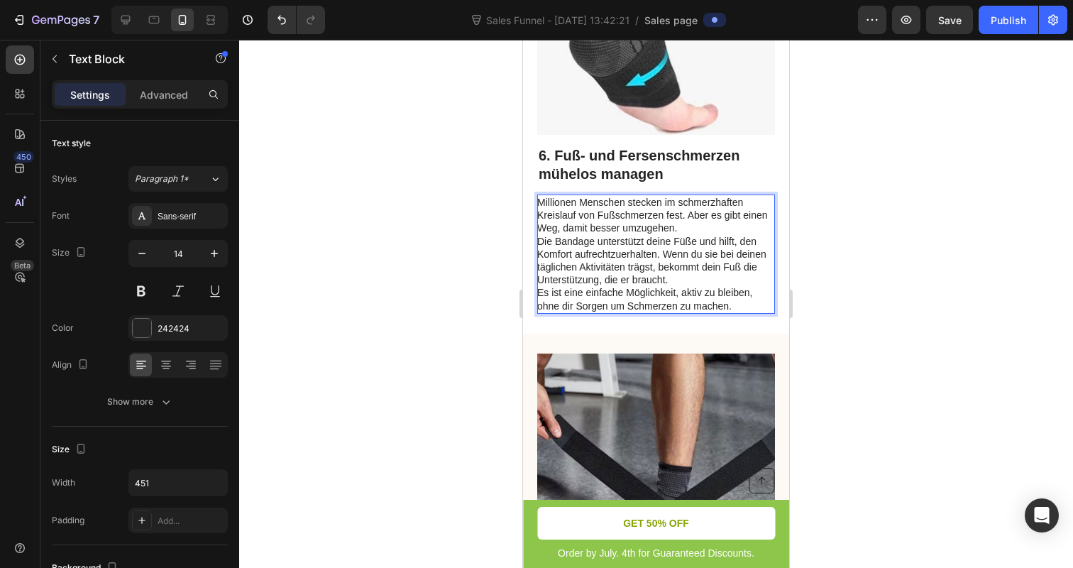
click at [537, 203] on p "Millionen Menschen stecken im schmerzhaften Kreislauf von Fußschmerzen fest. Ab…" at bounding box center [655, 215] width 236 height 39
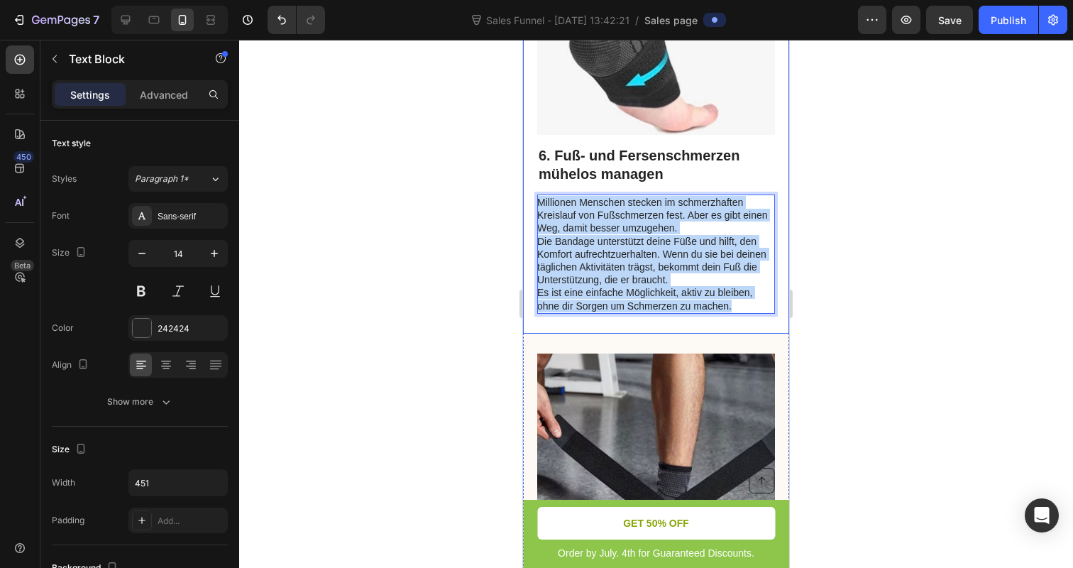
drag, startPoint x: 537, startPoint y: 203, endPoint x: 717, endPoint y: 325, distance: 217.7
click at [717, 325] on div "Image 6. Fuß- und Fersenschmerzen mühelos managen Heading Millionen Menschen st…" at bounding box center [656, 88] width 266 height 489
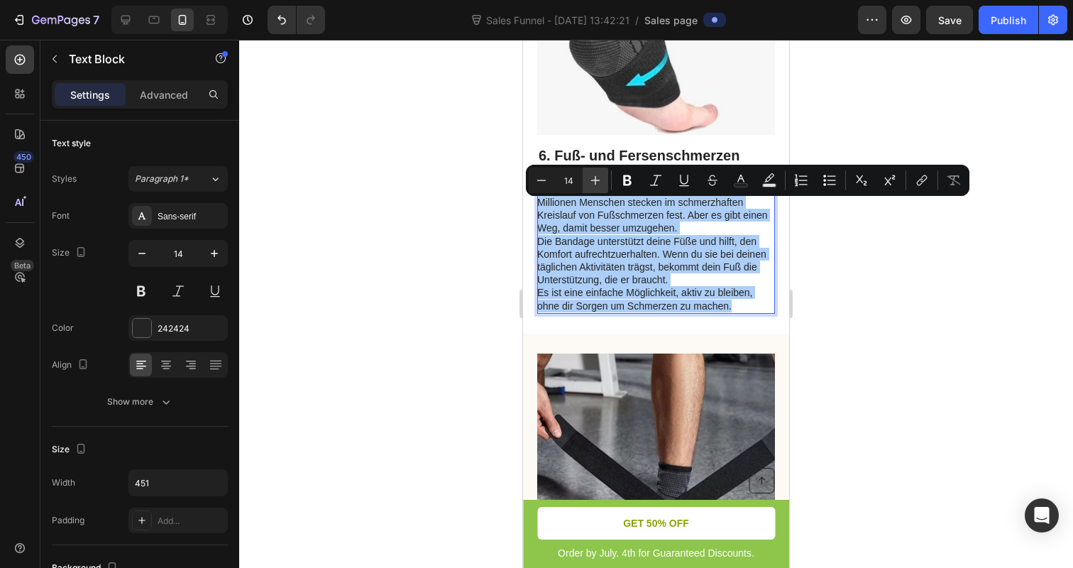
click at [600, 176] on icon "Editor contextual toolbar" at bounding box center [595, 180] width 14 height 14
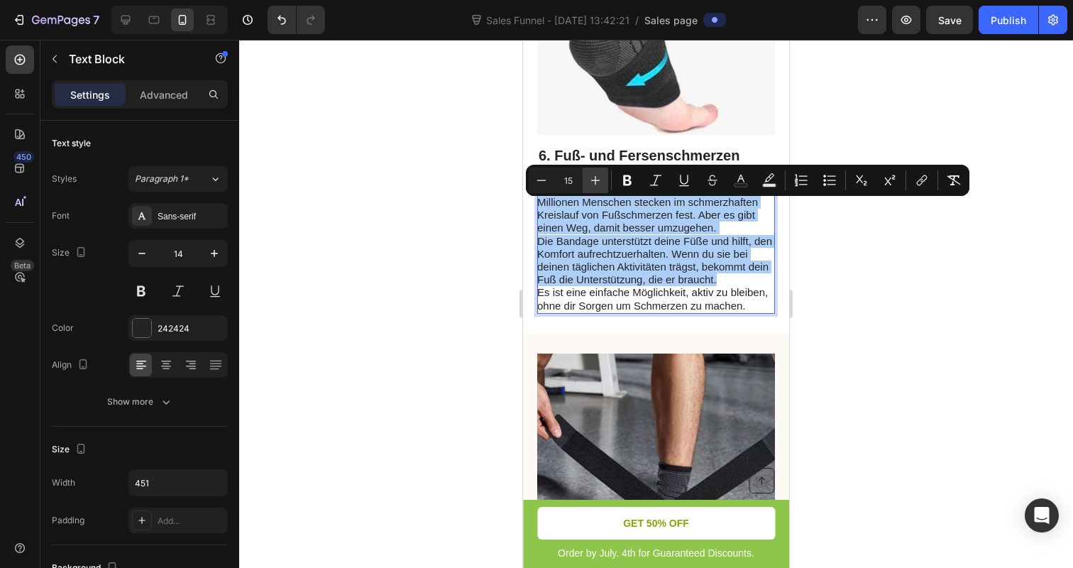
click at [600, 176] on icon "Editor contextual toolbar" at bounding box center [595, 180] width 14 height 14
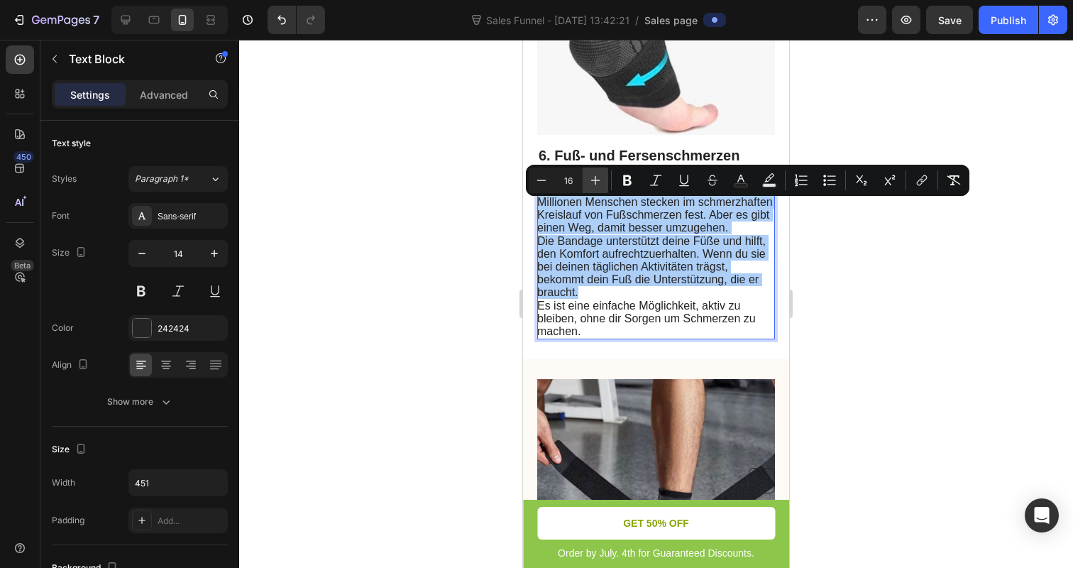
click at [600, 176] on icon "Editor contextual toolbar" at bounding box center [595, 180] width 14 height 14
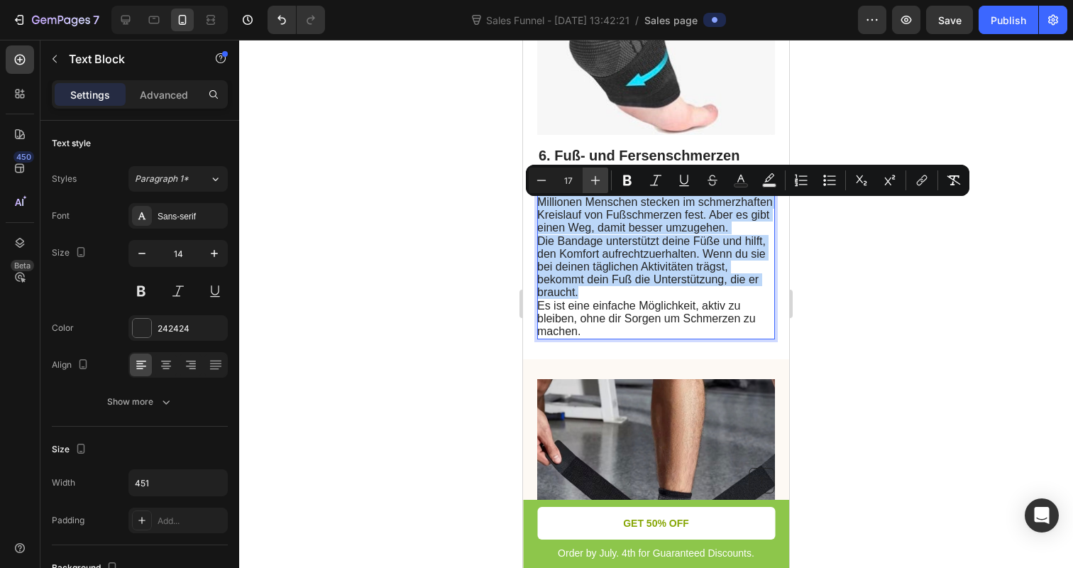
type input "18"
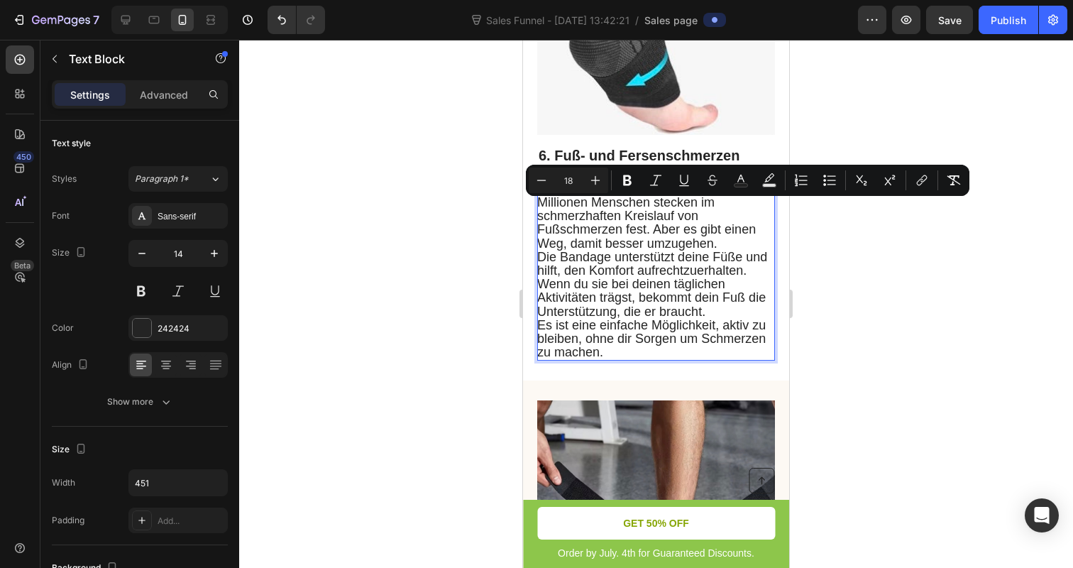
click at [433, 259] on div at bounding box center [656, 304] width 834 height 528
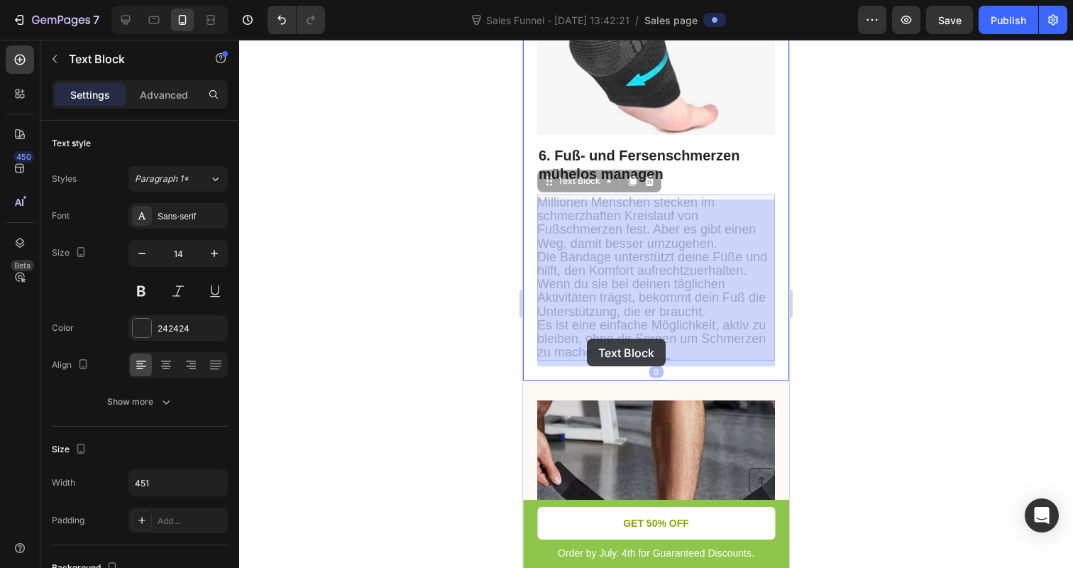
drag, startPoint x: 539, startPoint y: 329, endPoint x: 585, endPoint y: 336, distance: 46.7
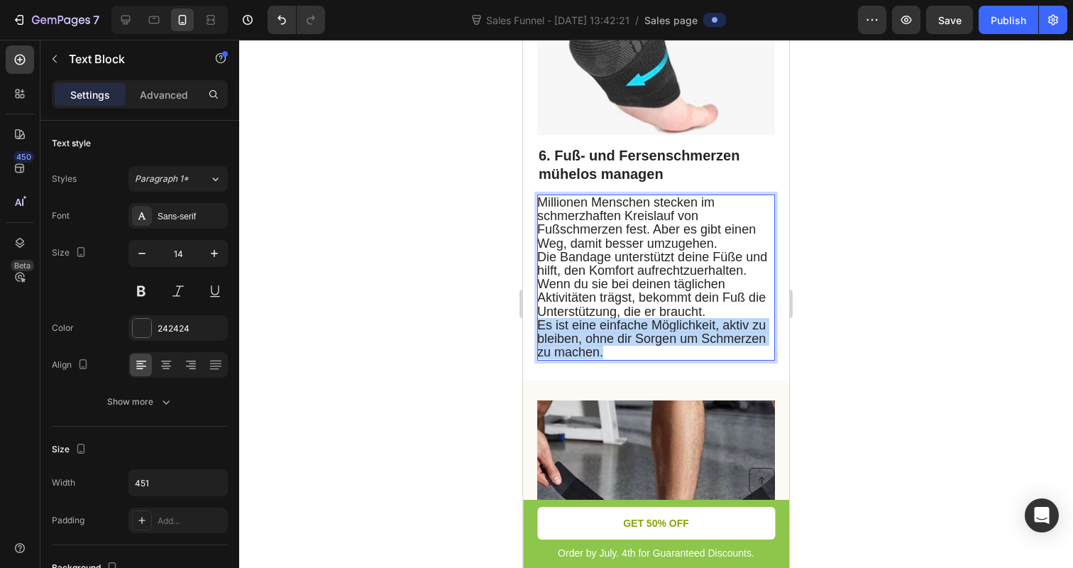
drag, startPoint x: 615, startPoint y: 355, endPoint x: 537, endPoint y: 333, distance: 81.1
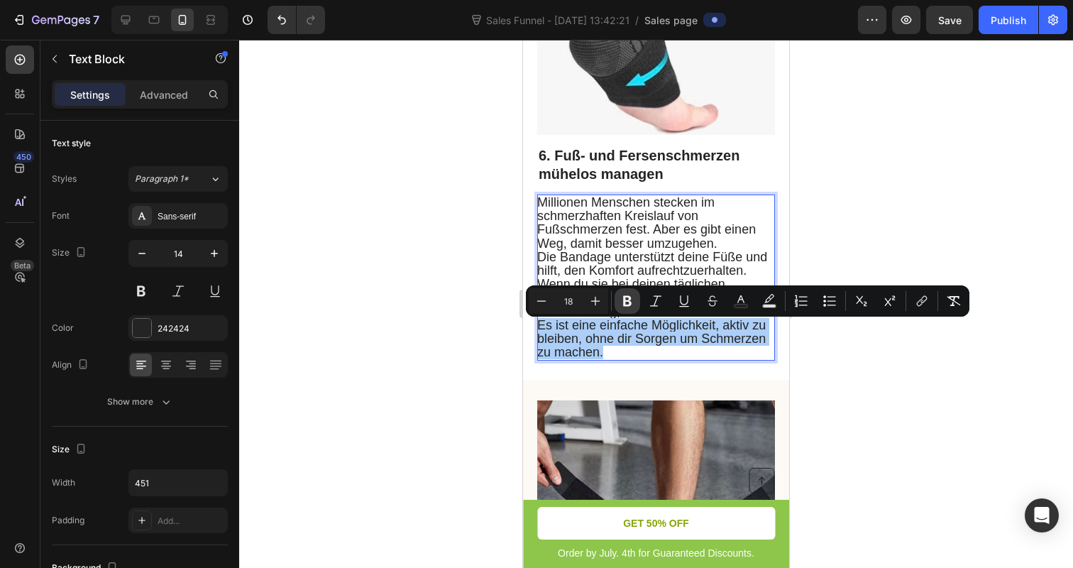
click at [632, 299] on icon "Editor contextual toolbar" at bounding box center [627, 301] width 14 height 14
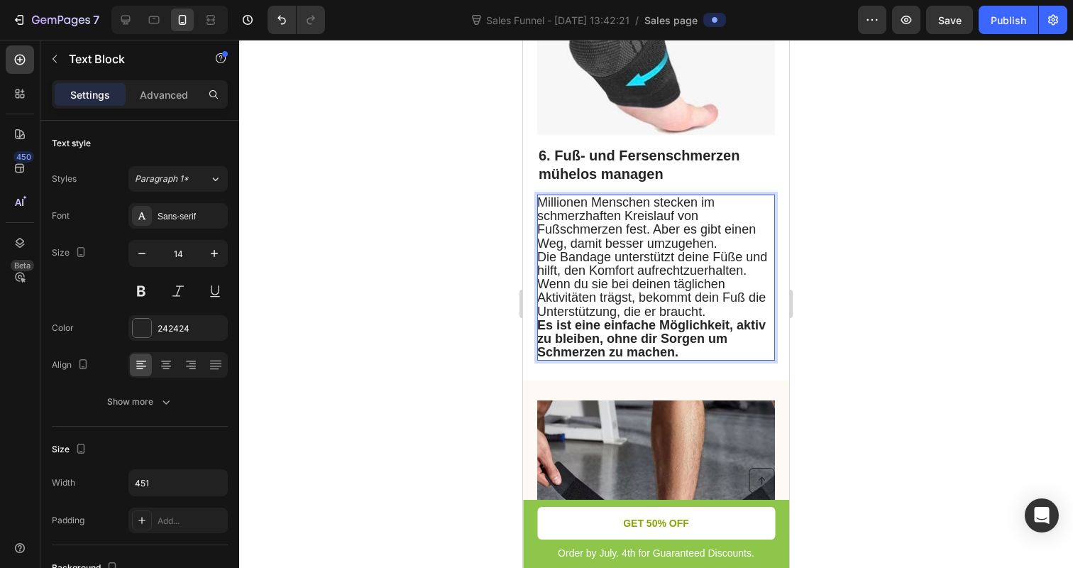
click at [629, 357] on strong "Es ist eine einfache Möglichkeit, aktiv zu bleiben, ohne dir Sorgen um Schmerze…" at bounding box center [651, 338] width 228 height 41
click at [598, 329] on strong "Es ist eine einfache Möglichkeit, aktiv zu bleiben, ohne dir Sorgen um Schmerze…" at bounding box center [651, 338] width 228 height 41
click at [551, 208] on span "id Millionen Menschen stecken im schmerzhaften Kreislauf von Fußschmerzen fest.…" at bounding box center [646, 222] width 219 height 55
click at [581, 332] on strong "Es ist einfache Möglichkeit, aktiv zu bleiben, ohne dir Sorgen um Schmerzen zu …" at bounding box center [647, 338] width 221 height 41
click at [573, 329] on strong "Es ist einfache Möglichkeit, aktiv zu bleiben, ohne dir Sorgen um Schmerzen zu …" at bounding box center [645, 338] width 217 height 41
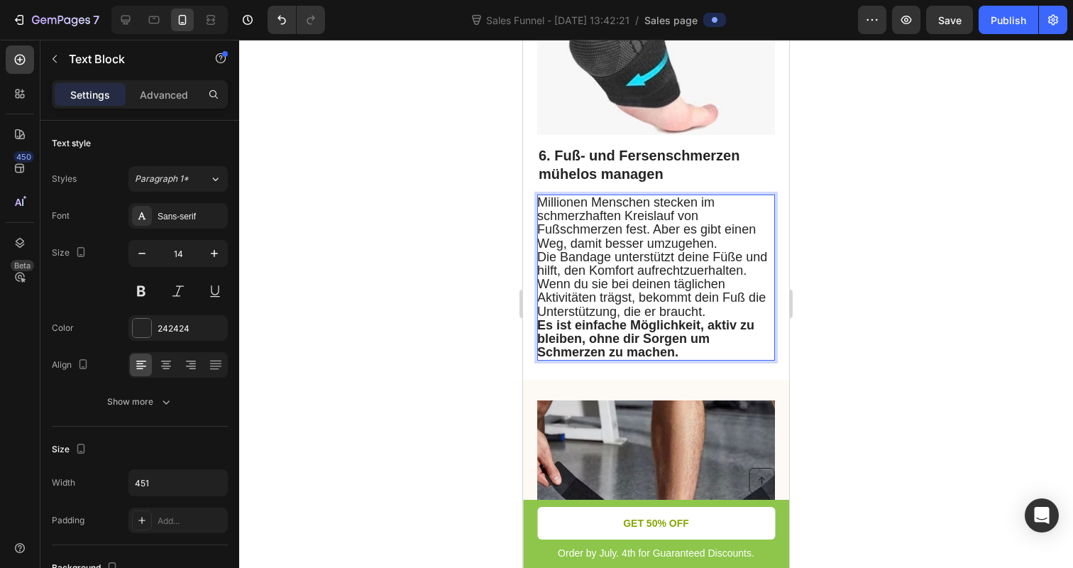
click at [575, 329] on strong "Es ist einfache Möglichkeit, aktiv zu bleiben, ohne dir Sorgen um Schmerzen zu …" at bounding box center [645, 338] width 217 height 41
click at [580, 329] on strong "Es ist deinfache Möglichkeit, aktiv zu bleiben, ohne dir Sorgen um Schmerzen zu…" at bounding box center [649, 338] width 225 height 41
click at [592, 332] on strong "Es ist dieinfache Möglichkeit, aktiv zu bleiben, ohne dir Sorgen um Schmerzen z…" at bounding box center [651, 338] width 228 height 41
click at [597, 328] on strong "Es ist die infache Möglichkeit, aktiv zu bleiben, ohne dir Sorgen um Schmerzen …" at bounding box center [653, 338] width 232 height 41
click at [647, 331] on strong "Es ist die einfache Möglichkeit, aktiv zu bleiben, ohne dir Sorgen um Schmerzen…" at bounding box center [647, 338] width 221 height 41
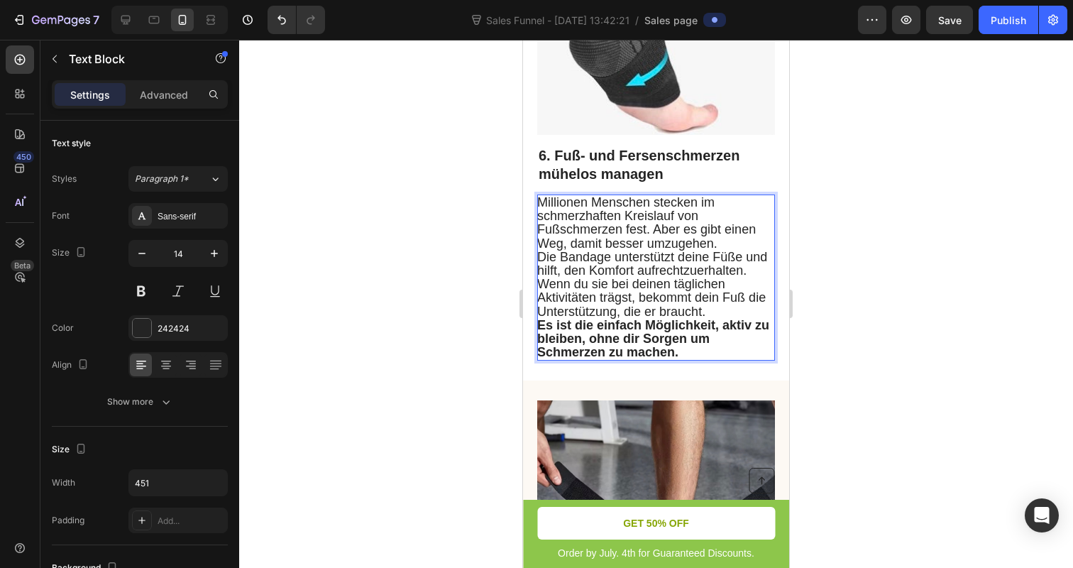
click at [641, 332] on strong "Es ist die einfach Möglichkeit, aktiv zu bleiben, ohne dir Sorgen um Schmerzen …" at bounding box center [653, 338] width 232 height 41
click at [646, 329] on strong "Es ist die einfachs Möglichkeit, aktiv zu bleiben, ohne dir Sorgen um Schmerzen…" at bounding box center [647, 338] width 221 height 41
click at [652, 329] on strong "Es ist die einfachst Möglichkeit, aktiv zu bleiben, ohne dir Sorgen um Schmerze…" at bounding box center [650, 338] width 226 height 41
click at [428, 321] on div at bounding box center [656, 304] width 834 height 528
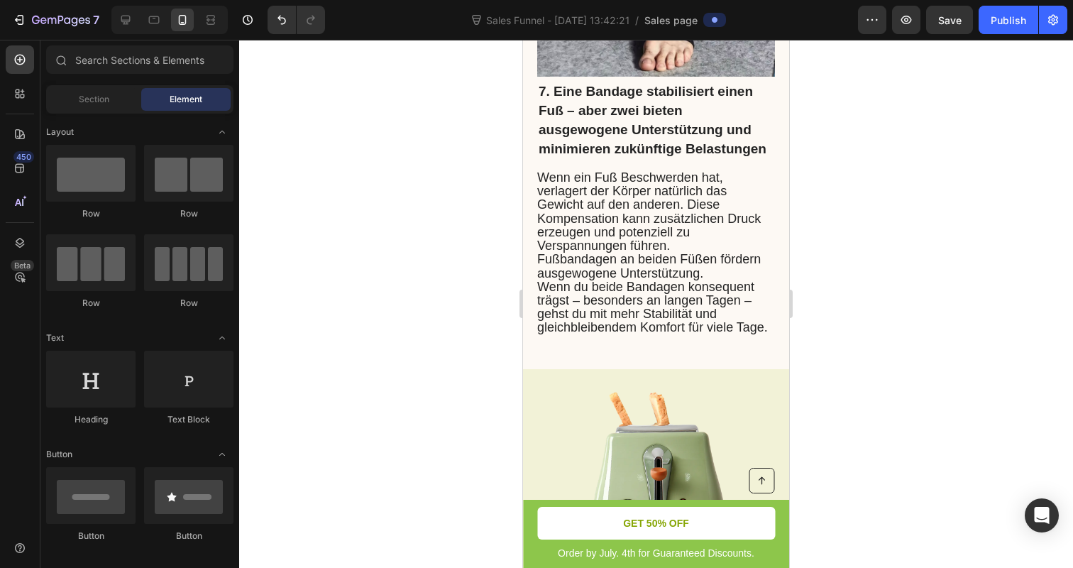
scroll to position [4274, 0]
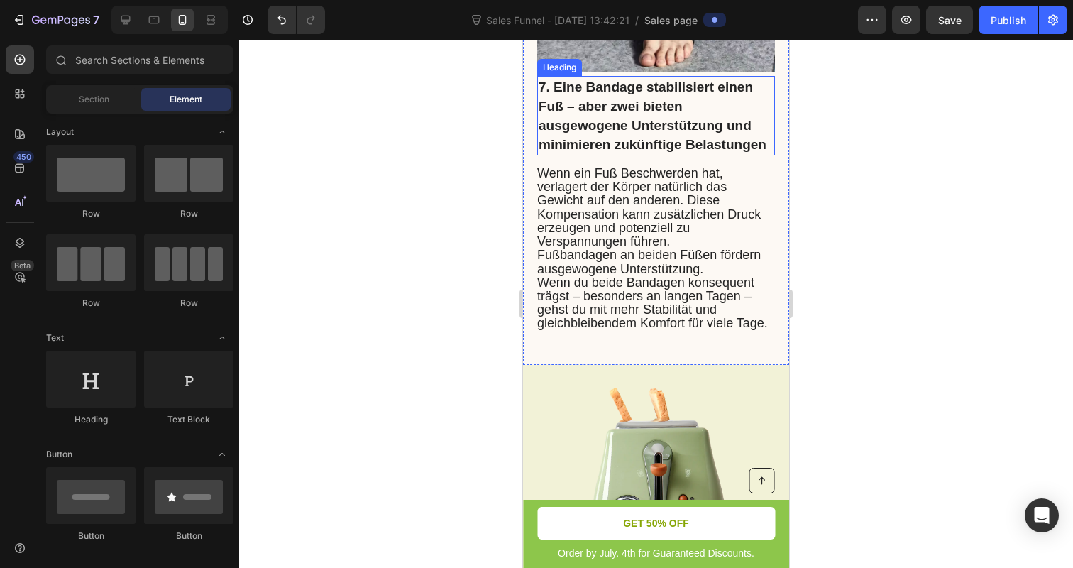
click at [597, 116] on span "7. Eine Bandage stabilisiert einen Fuß – aber zwei bieten ausgewogene Unterstüt…" at bounding box center [653, 115] width 228 height 72
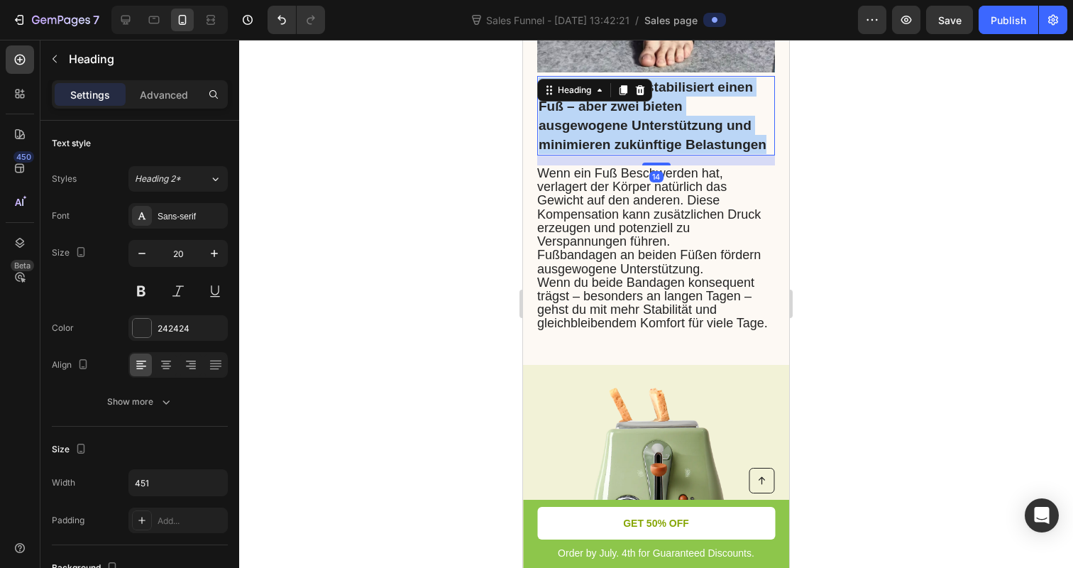
click at [597, 116] on span "7. Eine Bandage stabilisiert einen Fuß – aber zwei bieten ausgewogene Unterstüt…" at bounding box center [653, 115] width 228 height 72
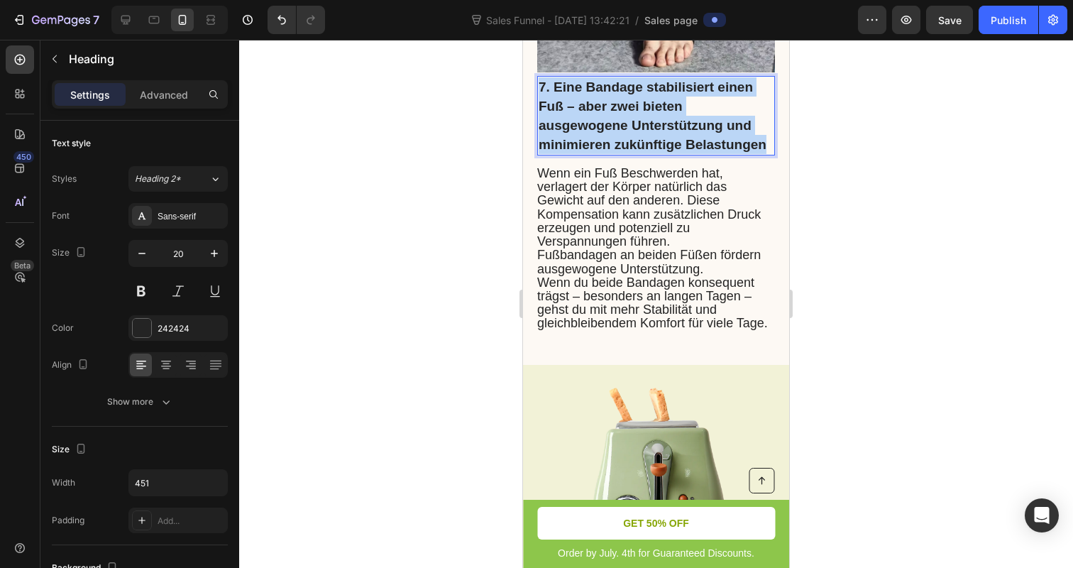
click at [597, 116] on span "7. Eine Bandage stabilisiert einen Fuß – aber zwei bieten ausgewogene Unterstüt…" at bounding box center [653, 115] width 228 height 72
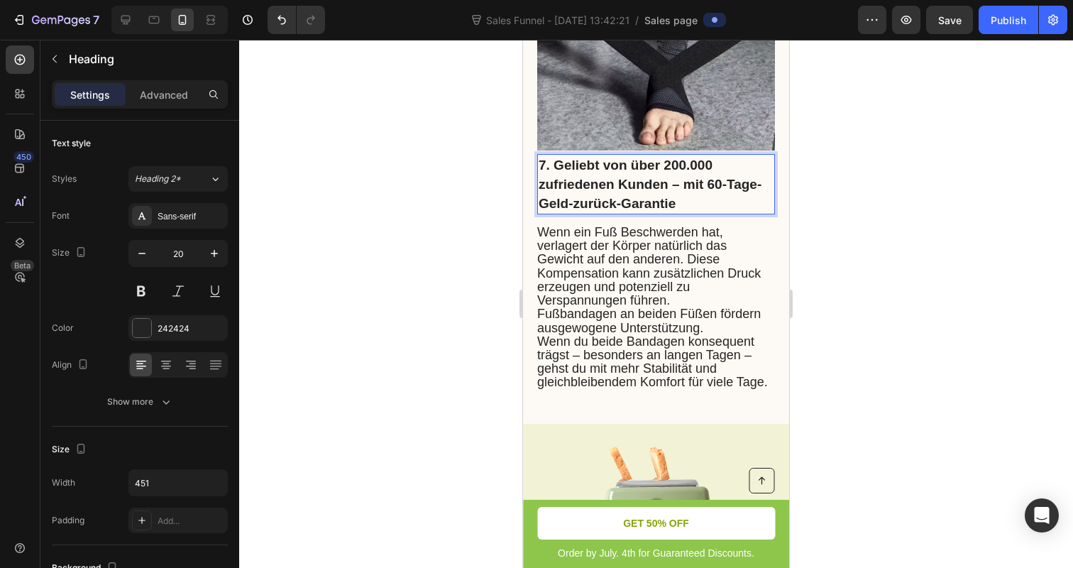
scroll to position [4189, 0]
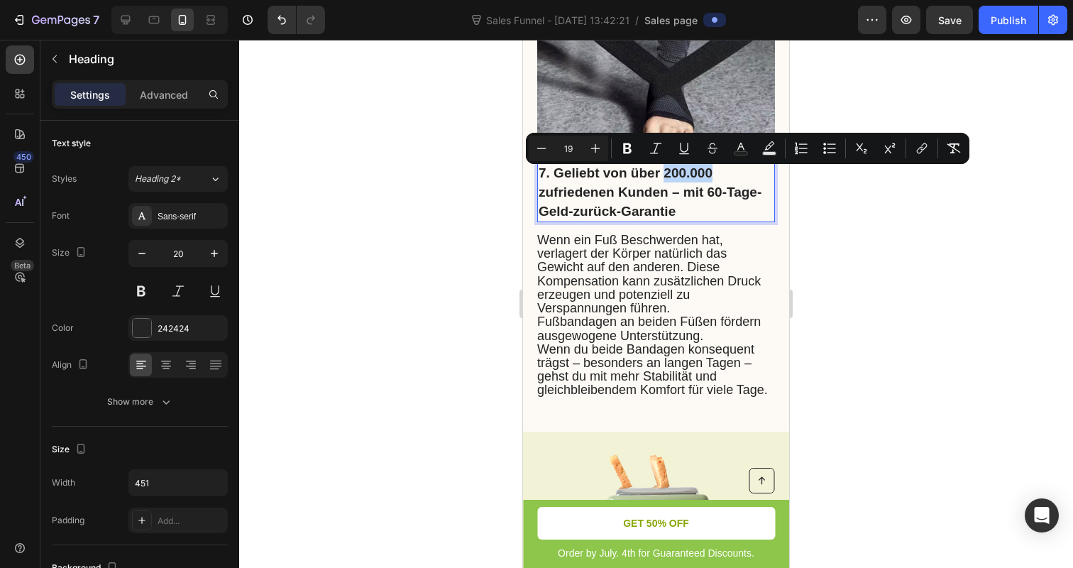
drag, startPoint x: 714, startPoint y: 180, endPoint x: 666, endPoint y: 180, distance: 48.3
click at [666, 180] on p "7. Geliebt von über 200.000 zufriedenen Kunden – mit 60-Tage-Geld-zurück-Garant…" at bounding box center [656, 191] width 235 height 57
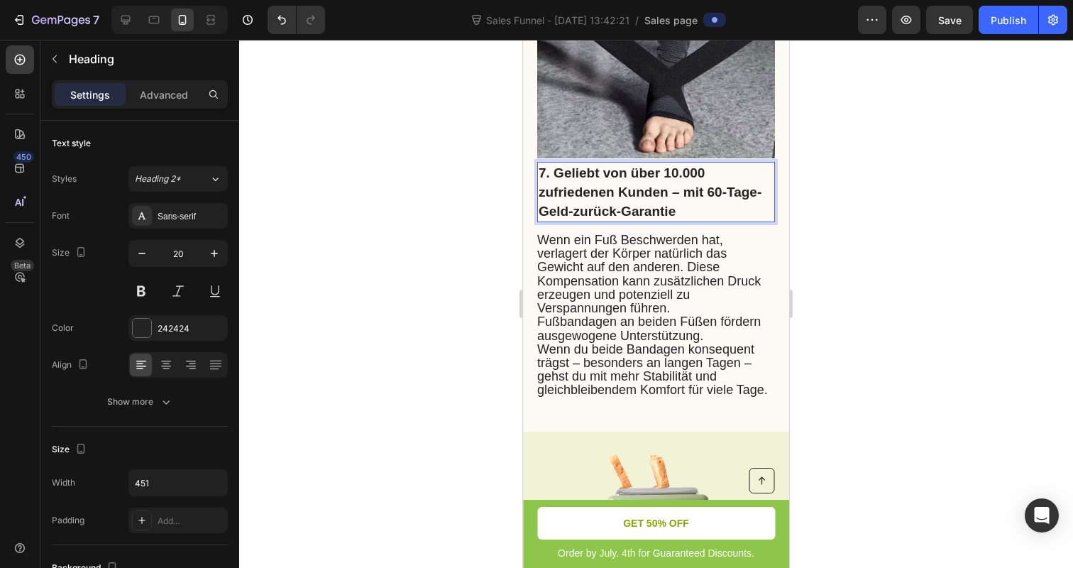
click at [675, 178] on span "7. Geliebt von über 10.000 zufriedenen Kunden – mit 60-Tage-Geld-zurück-Garantie" at bounding box center [650, 191] width 223 height 53
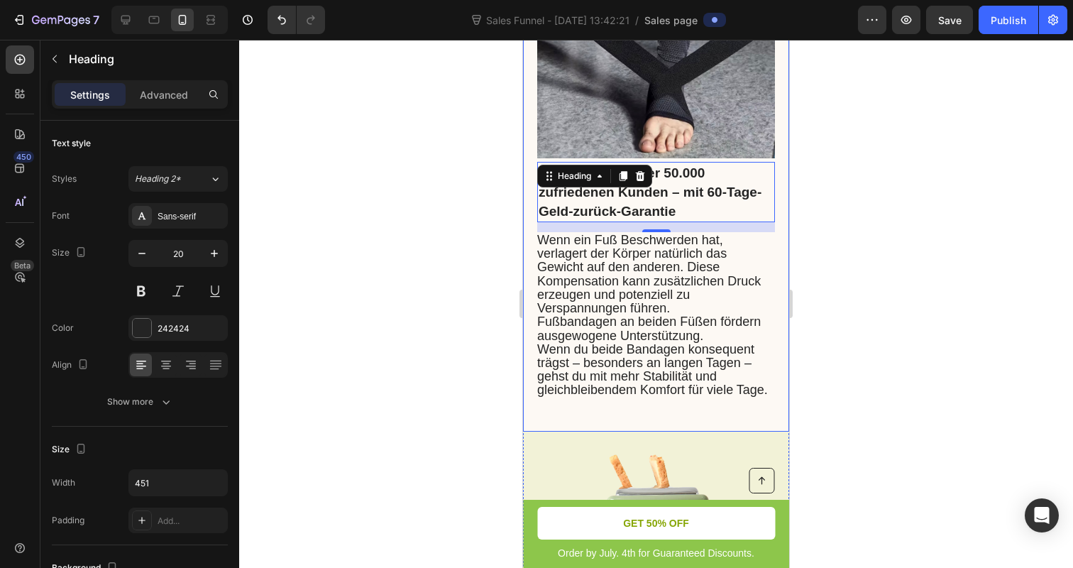
click at [429, 189] on div at bounding box center [656, 304] width 834 height 528
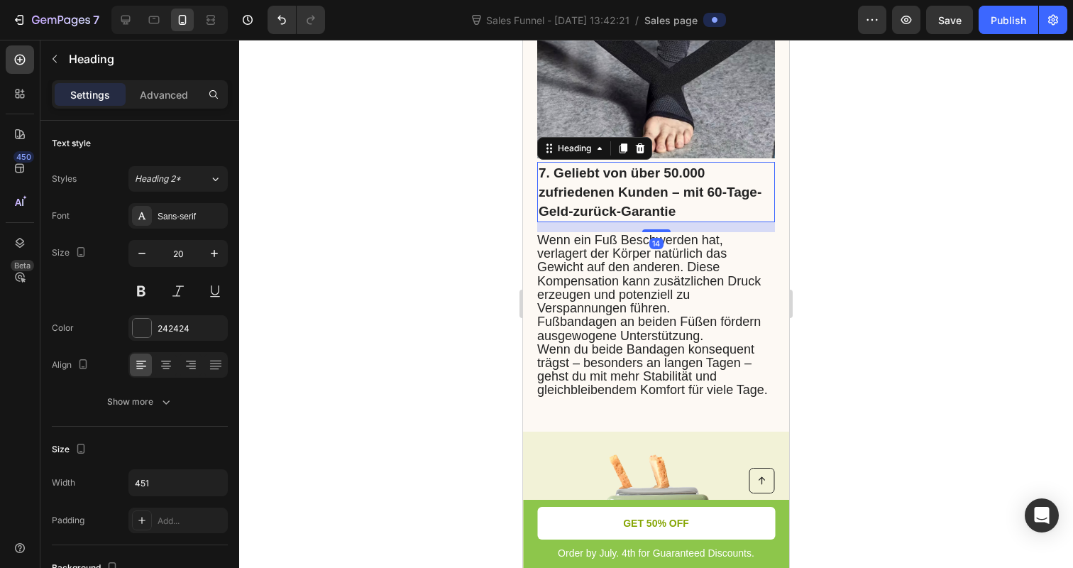
click at [715, 197] on span "7. Geliebt von über 50.000 zufriedenen Kunden – mit 60-Tage-Geld-zurück-Garantie" at bounding box center [650, 191] width 223 height 53
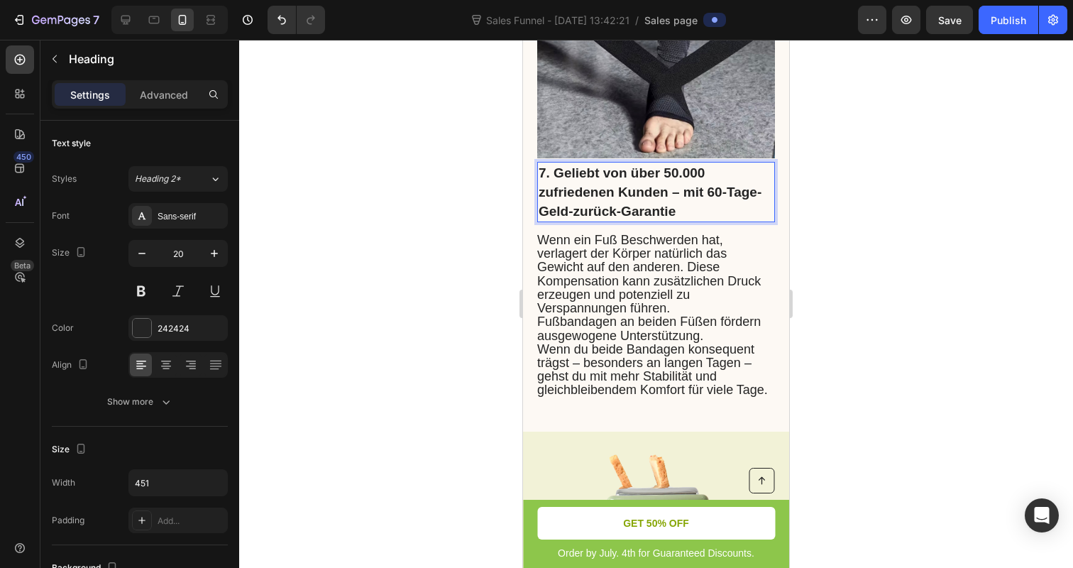
click at [715, 194] on span "7. Geliebt von über 50.000 zufriedenen Kunden – mit 60-Tage-Geld-zurück-Garantie" at bounding box center [650, 191] width 223 height 53
click at [848, 209] on div at bounding box center [656, 304] width 834 height 528
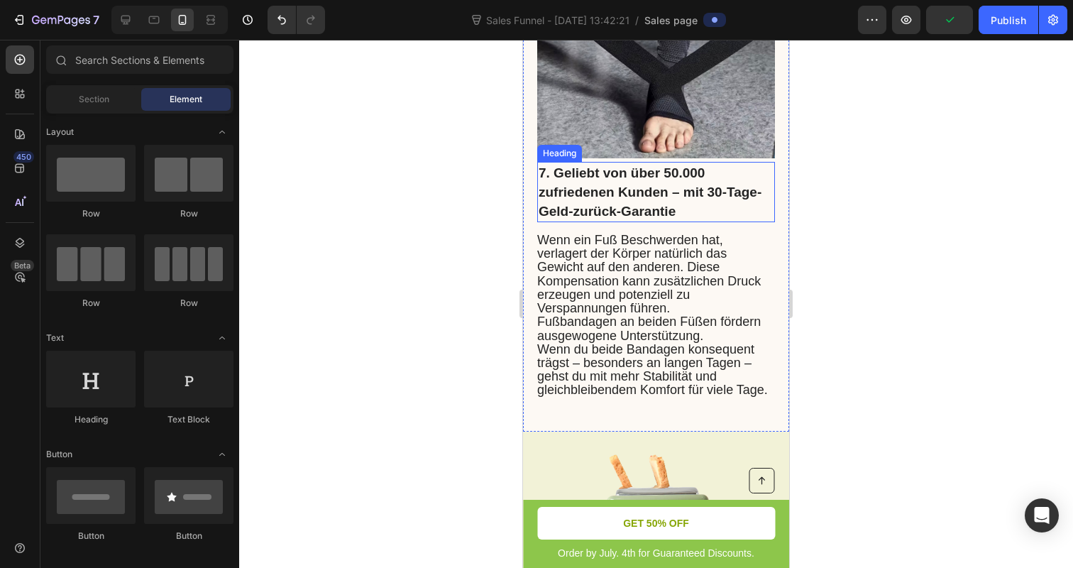
click at [707, 196] on span "7. Geliebt von über 50.000 zufriedenen Kunden – mit 30-Tage-Geld-zurück-Garantie" at bounding box center [650, 191] width 223 height 53
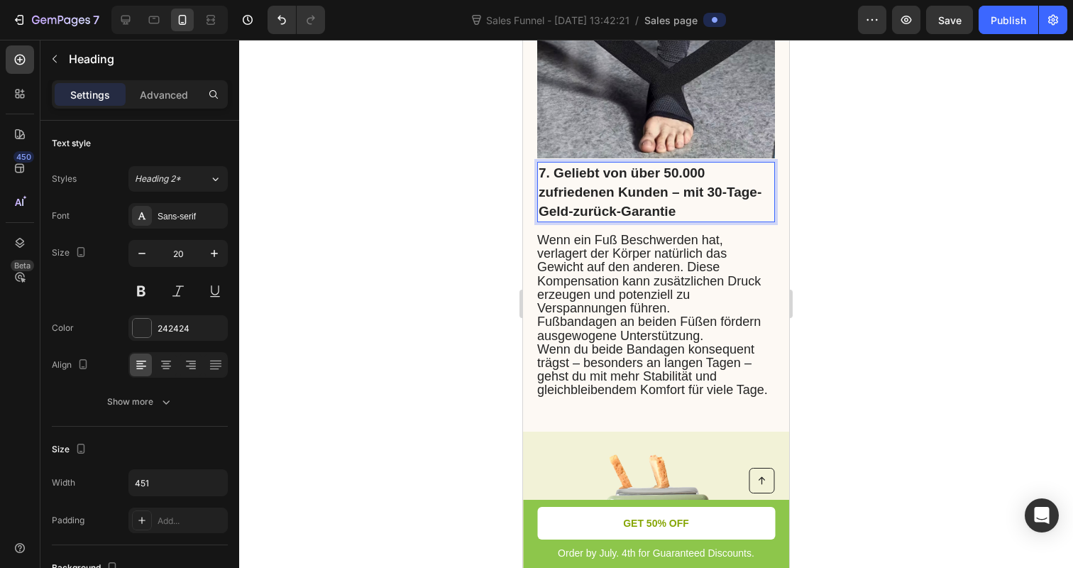
click at [683, 201] on span "7. Geliebt von über 50.000 zufriedenen Kunden – mit 30-Tage-Geld-zurück-Garantie" at bounding box center [650, 191] width 223 height 53
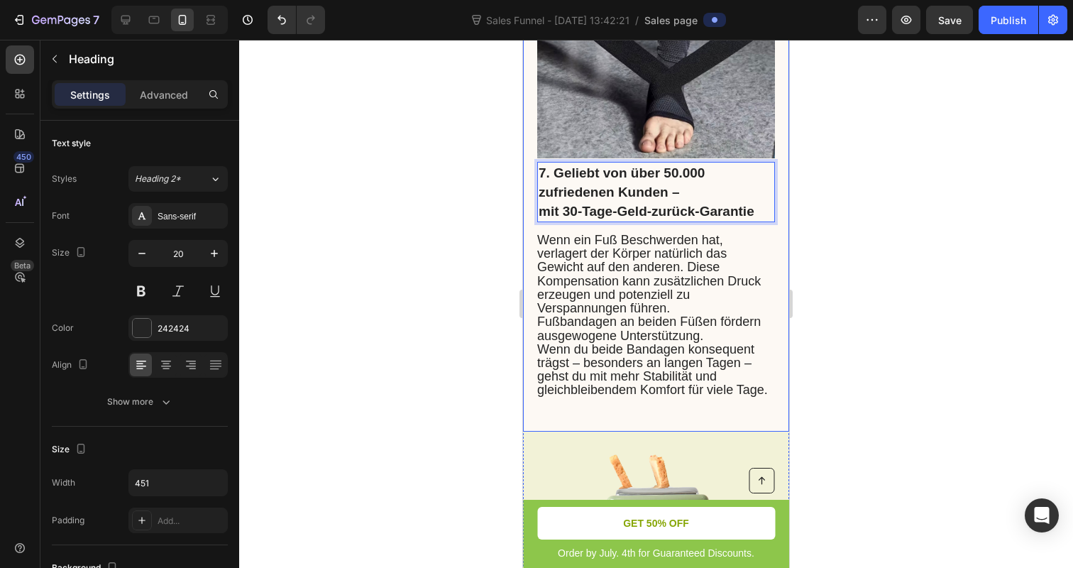
click at [457, 229] on div at bounding box center [656, 304] width 834 height 528
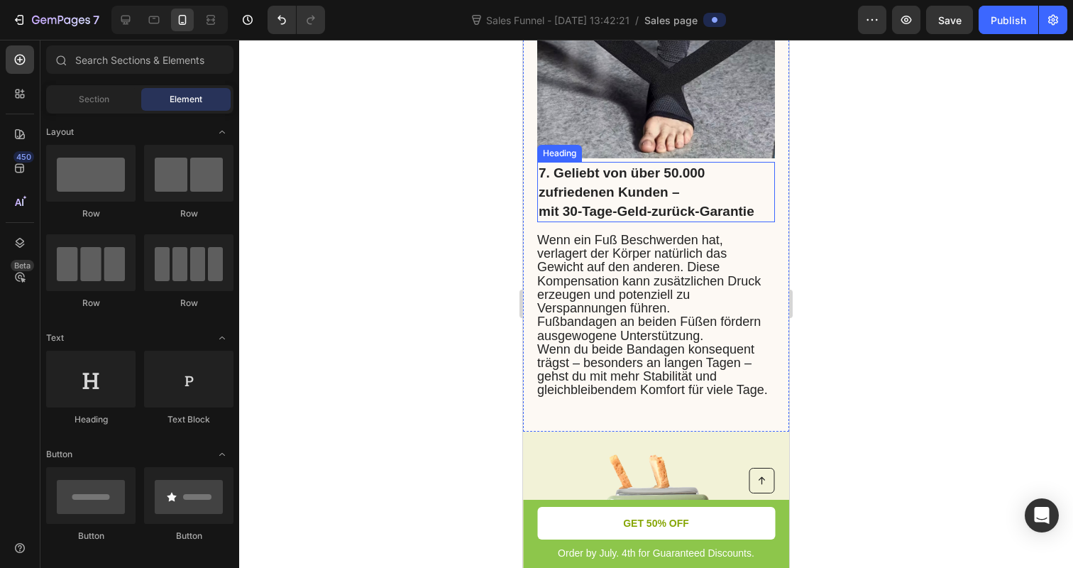
click at [539, 197] on span "7. Geliebt von über 50.000 zufriedenen Kunden –" at bounding box center [622, 182] width 166 height 34
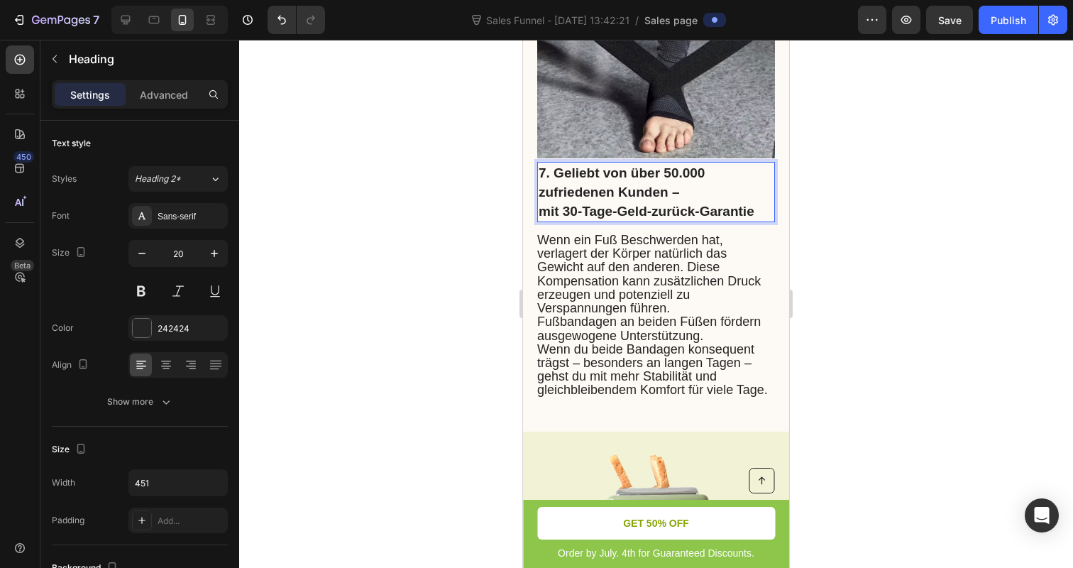
click at [540, 197] on span "7. Geliebt von über 50.000 zufriedenen Kunden –" at bounding box center [622, 182] width 166 height 34
click at [669, 199] on span "7. Geliebt von über 50.000 zufriedenen Kunden –" at bounding box center [622, 182] width 166 height 34
click at [683, 199] on p "7. Geliebt von über 50.000 zufriedenen Kunden – mit 30-Tage-Geld-zurück-Garantie" at bounding box center [656, 191] width 235 height 57
click at [696, 193] on span "7. Geliebt von über 50.000 zufriedenen Kunden mit 30-Tage-Geld-zurück-Garantie" at bounding box center [644, 191] width 211 height 53
click at [712, 202] on p "7. Geliebt von über 50.000 zufriedenen Kunden mit 30-Tage-Geld-zurück-Garantie" at bounding box center [656, 191] width 235 height 57
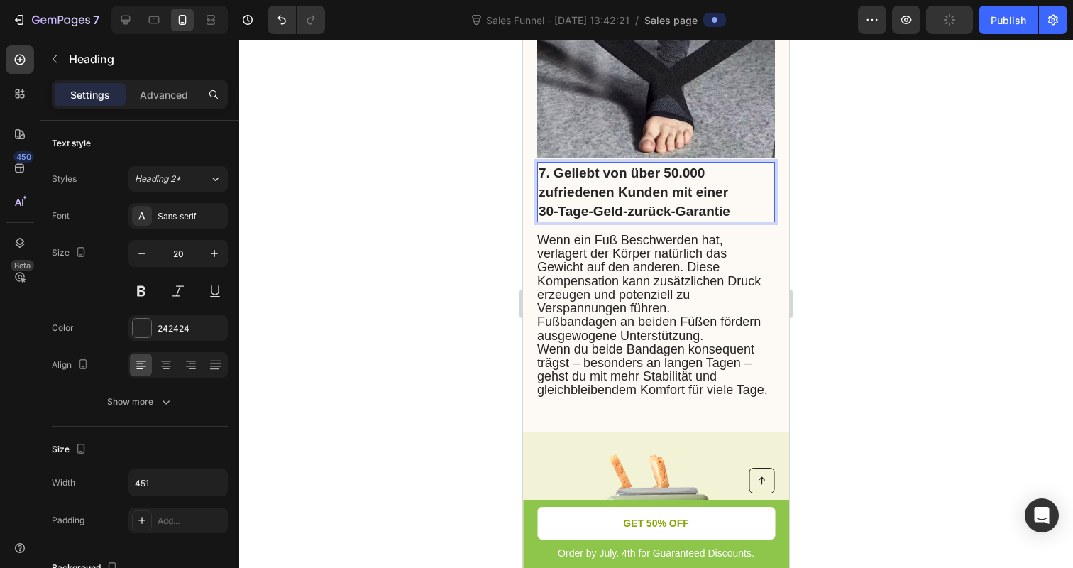
click at [588, 218] on span "30-Tage-Geld-zurück-Garantie" at bounding box center [635, 211] width 192 height 15
click at [615, 214] on span "30 tägigen -Geld-zurück-Garantie" at bounding box center [645, 211] width 212 height 15
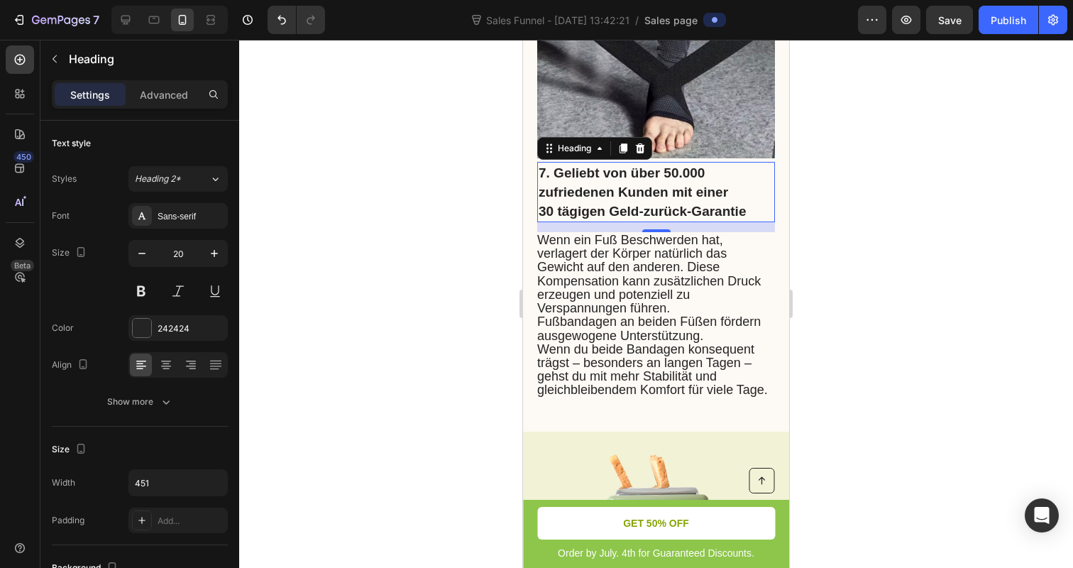
click at [846, 209] on div at bounding box center [656, 304] width 834 height 528
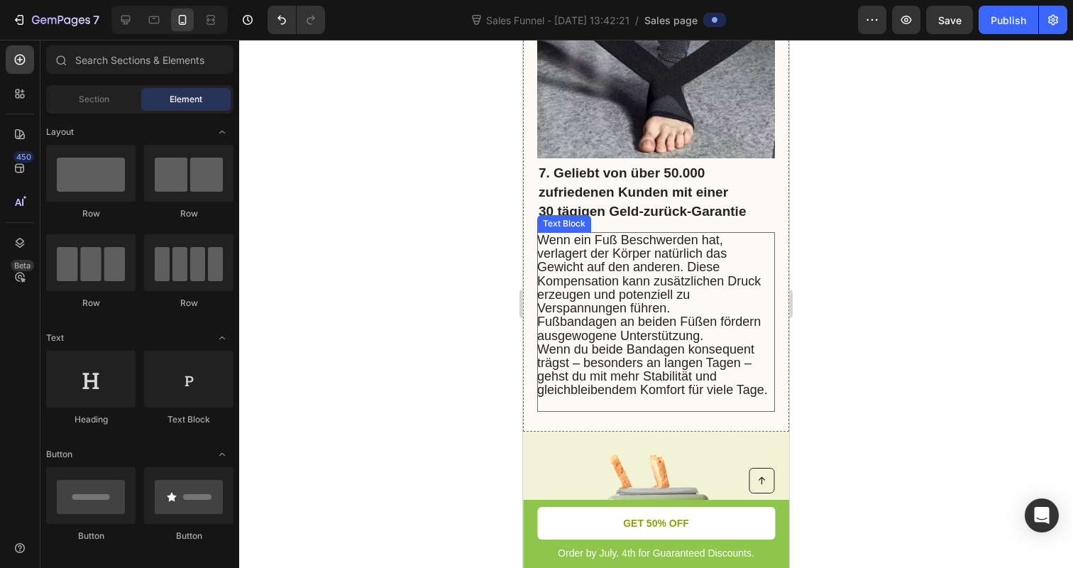
click at [662, 341] on span "Fußbandagen an beiden Füßen fördern ausgewogene Unterstützung." at bounding box center [649, 328] width 224 height 28
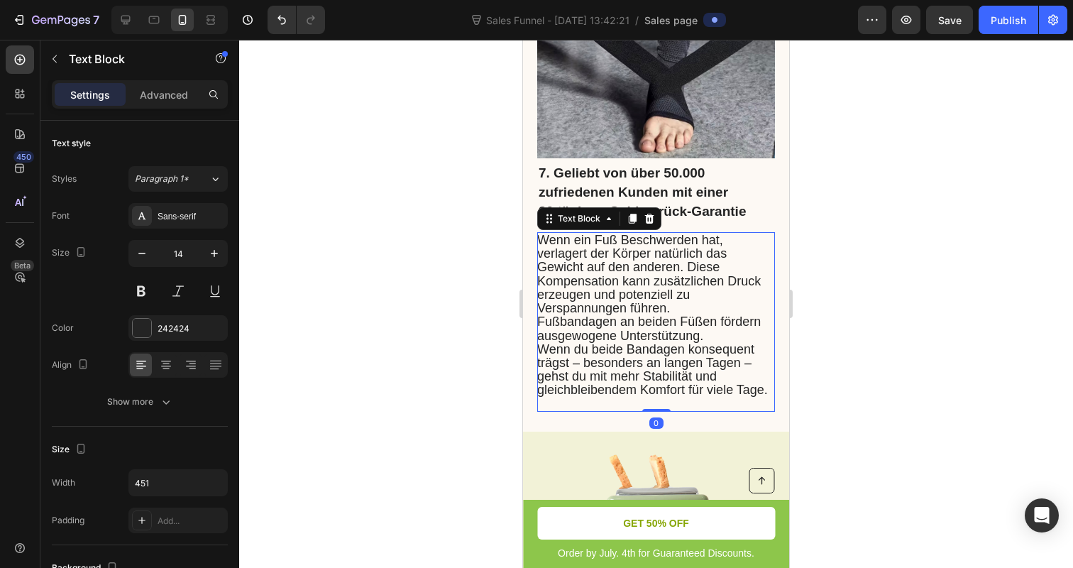
click at [662, 341] on span "Fußbandagen an beiden Füßen fördern ausgewogene Unterstützung." at bounding box center [649, 328] width 224 height 28
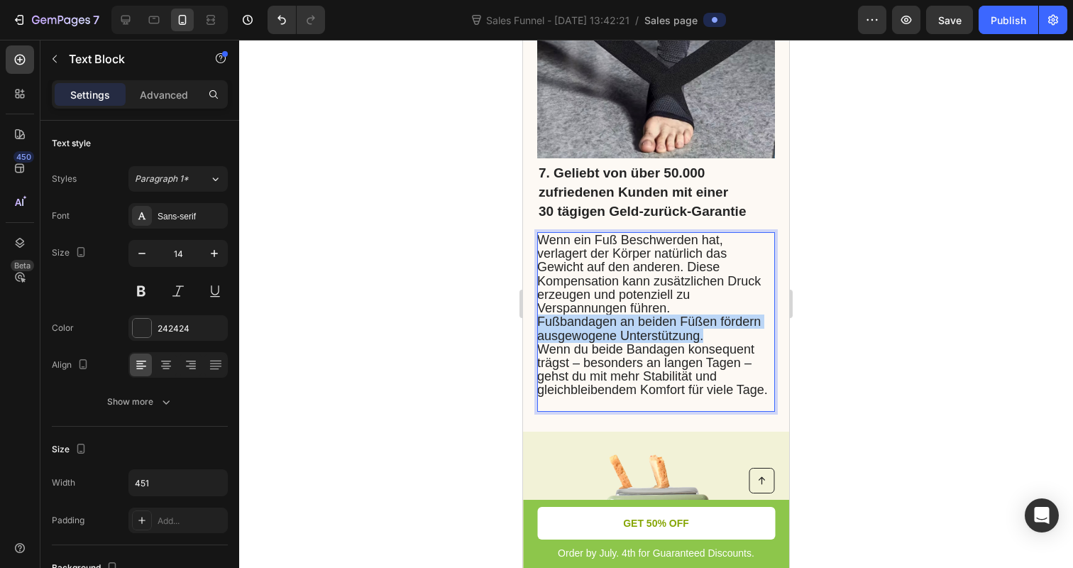
click at [662, 341] on span "Fußbandagen an beiden Füßen fördern ausgewogene Unterstützung." at bounding box center [649, 328] width 224 height 28
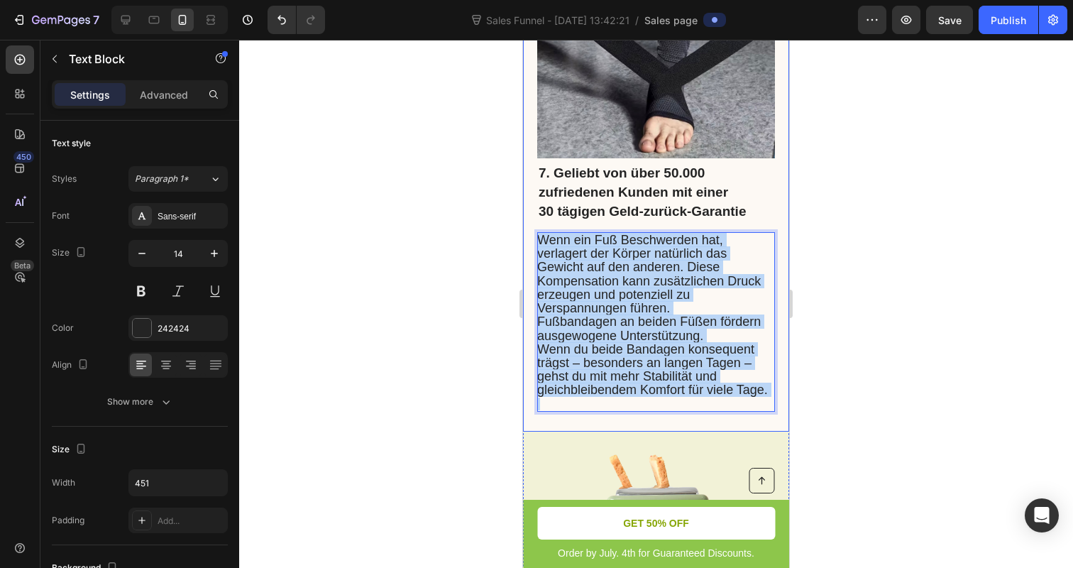
drag, startPoint x: 693, startPoint y: 409, endPoint x: 559, endPoint y: 233, distance: 220.8
click at [559, 233] on div "⁠⁠⁠⁠⁠⁠⁠ 7. Geliebt von über 50.000 zufriedenen Kunden mit einer 30 tägigen Geld…" at bounding box center [656, 287] width 238 height 250
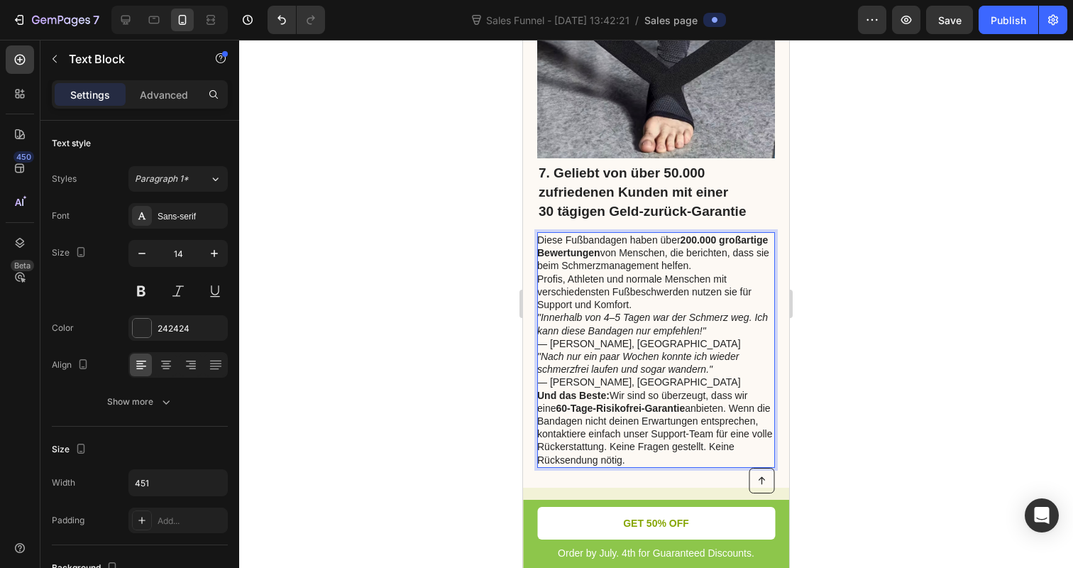
click at [693, 244] on strong "200.000 großartige Bewertungen" at bounding box center [652, 246] width 231 height 24
click at [693, 246] on strong "0.000 großartige Bewertungen" at bounding box center [651, 246] width 228 height 24
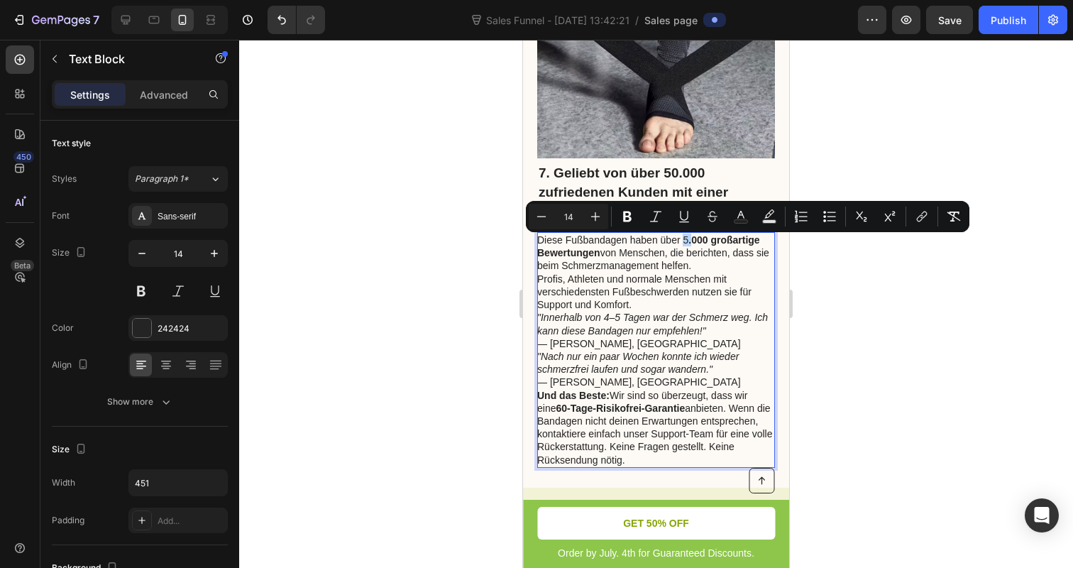
click at [683, 246] on p "Diese Fußbandagen haben über 5 .000 großartige Bewertungen von Menschen, die be…" at bounding box center [655, 252] width 236 height 39
click at [625, 212] on icon "Editor contextual toolbar" at bounding box center [627, 216] width 9 height 11
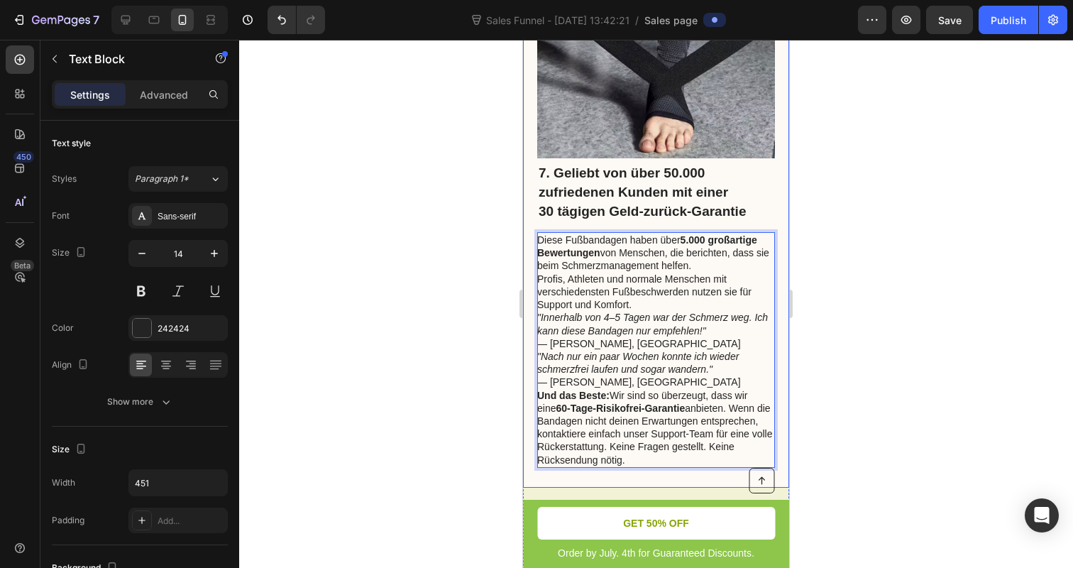
drag, startPoint x: 628, startPoint y: 463, endPoint x: 536, endPoint y: 248, distance: 234.0
click at [536, 249] on div "⁠⁠⁠⁠⁠⁠⁠ 7. Geliebt von über 50.000 zufriedenen Kunden mit einer 30 tägigen Geld…" at bounding box center [656, 193] width 266 height 588
click at [641, 445] on p "Und das Beste: Wir sind so überzeugt, dass wir eine 60-Tage-Risikofrei-Garantie…" at bounding box center [655, 427] width 236 height 77
drag, startPoint x: 646, startPoint y: 459, endPoint x: 536, endPoint y: 242, distance: 243.4
click at [536, 242] on div "⁠⁠⁠⁠⁠⁠⁠ 7. Geliebt von über 50.000 zufriedenen Kunden mit einer 30 tägigen Geld…" at bounding box center [656, 193] width 266 height 588
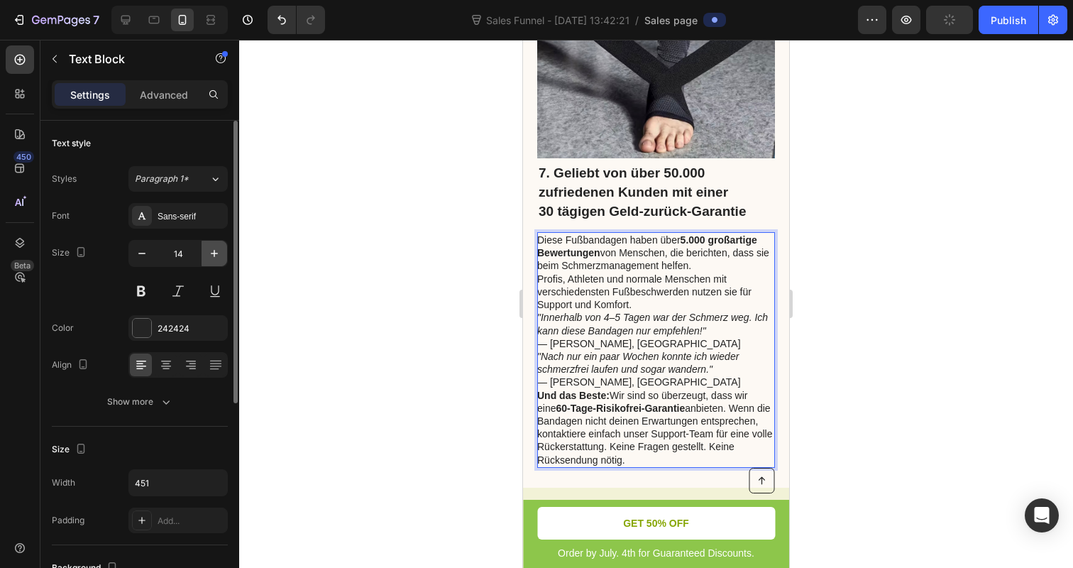
click at [207, 253] on icon "button" at bounding box center [214, 253] width 14 height 14
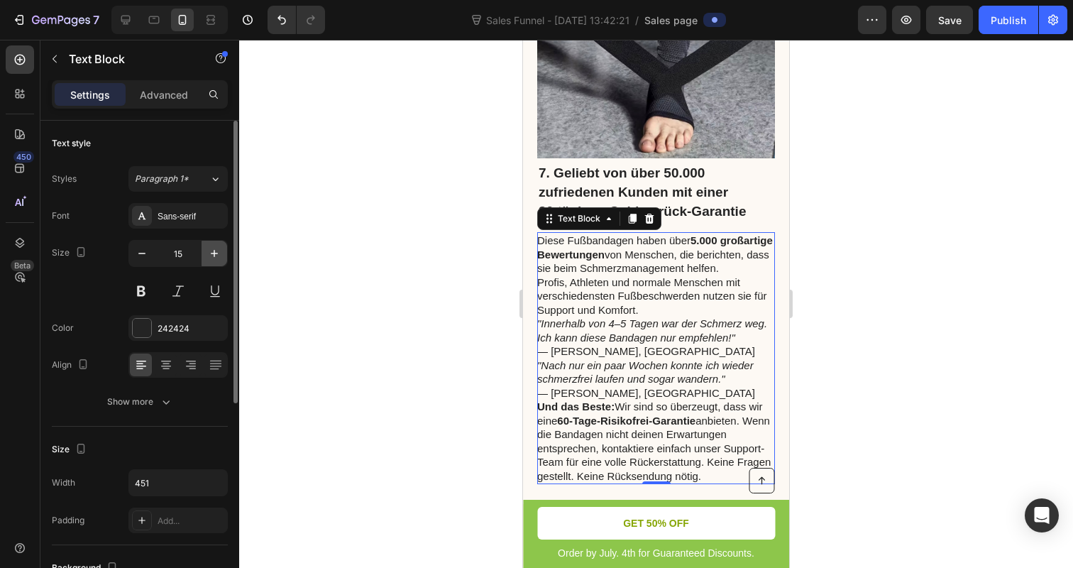
click at [207, 253] on icon "button" at bounding box center [214, 253] width 14 height 14
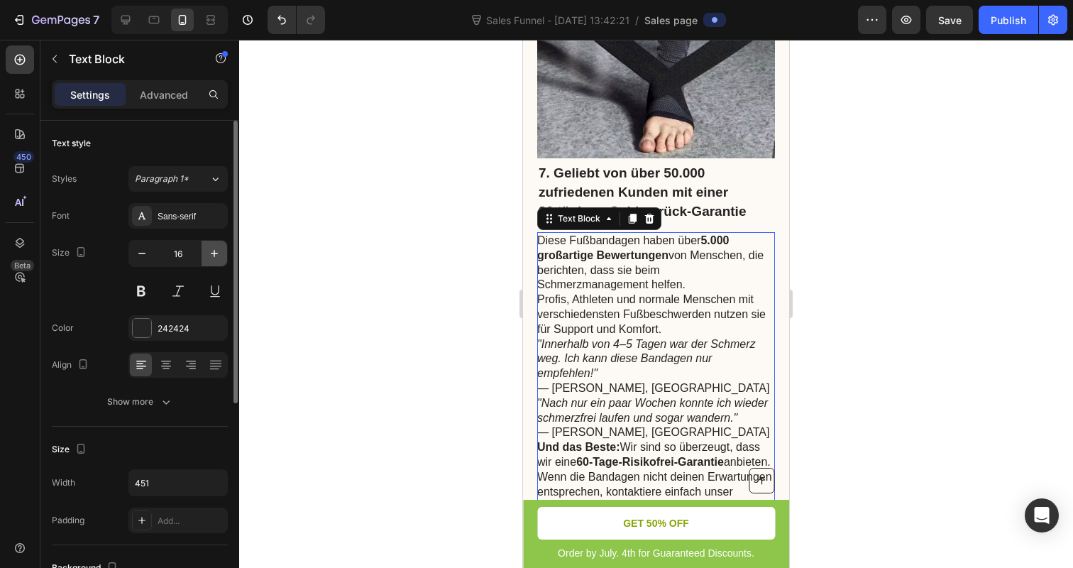
click at [207, 253] on icon "button" at bounding box center [214, 253] width 14 height 14
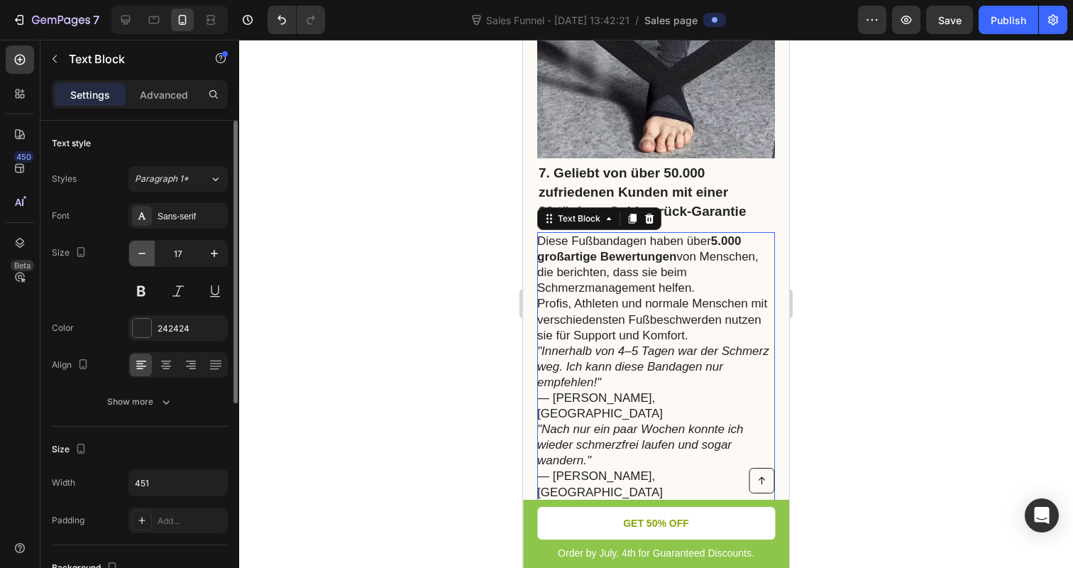
click at [144, 262] on button "button" at bounding box center [142, 254] width 26 height 26
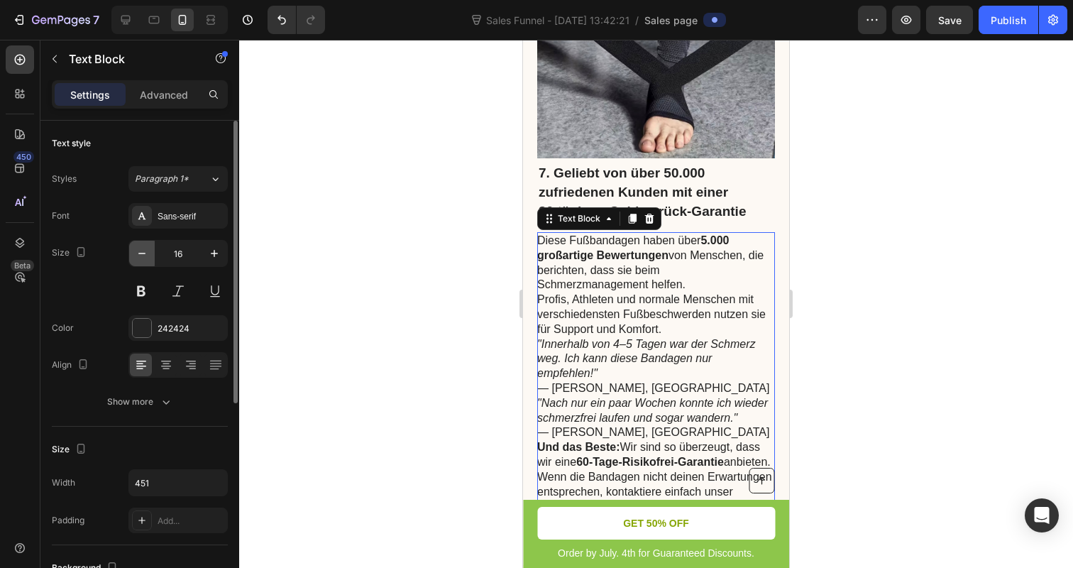
click at [139, 260] on icon "button" at bounding box center [142, 253] width 14 height 14
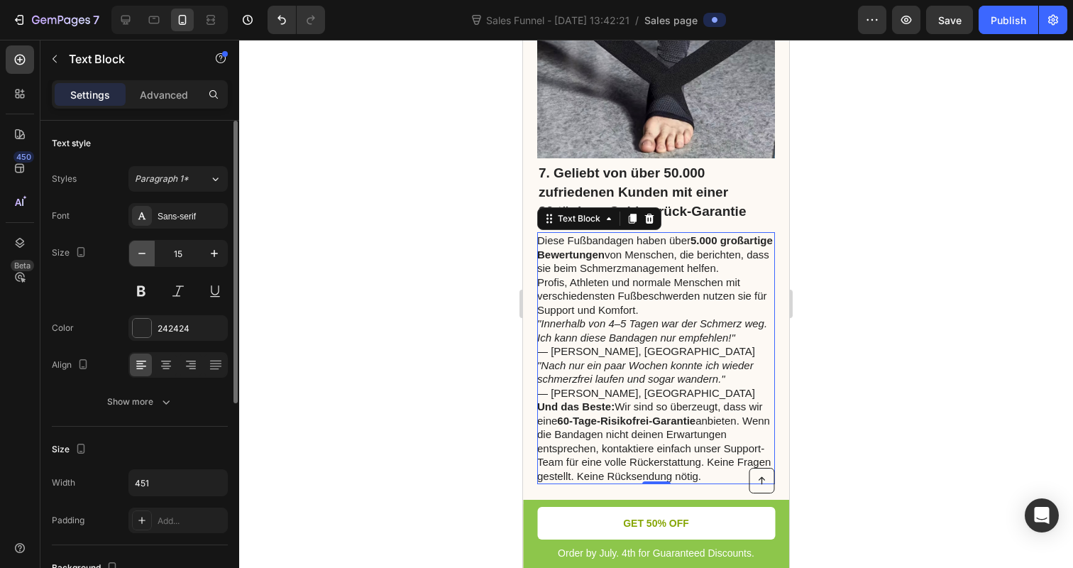
click at [139, 260] on icon "button" at bounding box center [142, 253] width 14 height 14
type input "14"
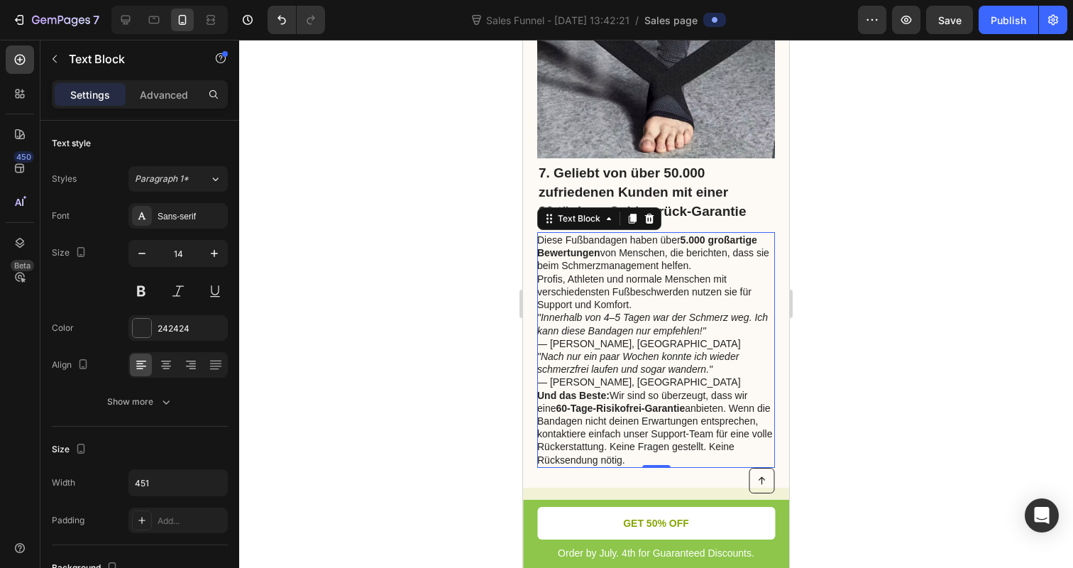
click at [429, 317] on div at bounding box center [656, 304] width 834 height 528
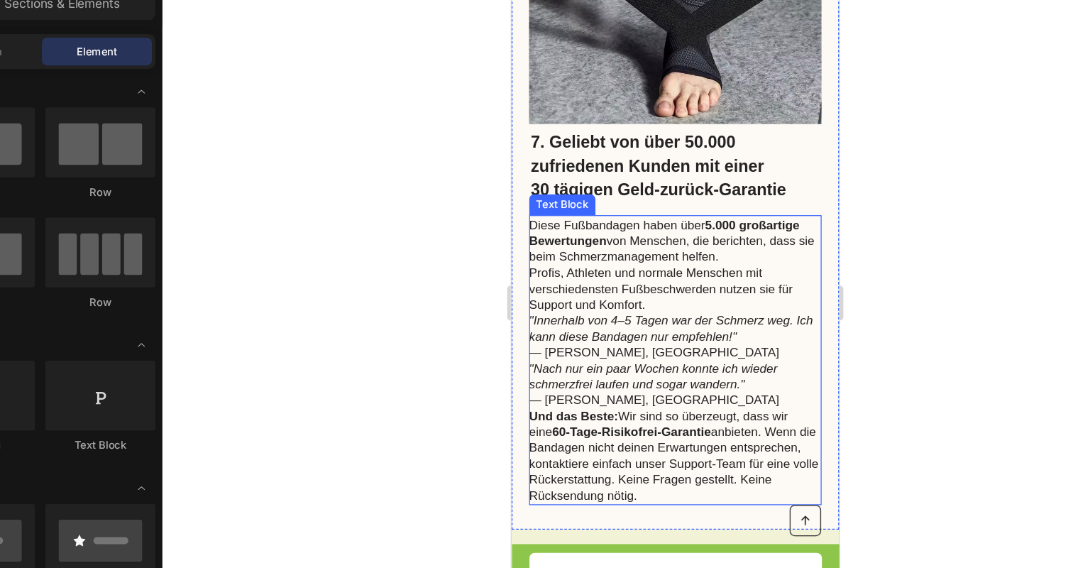
click at [527, 260] on icon ""Innerhalb von 4–5 Tagen war der Schmerz weg. Ich kann diese Bandagen nur empfe…" at bounding box center [640, 262] width 231 height 24
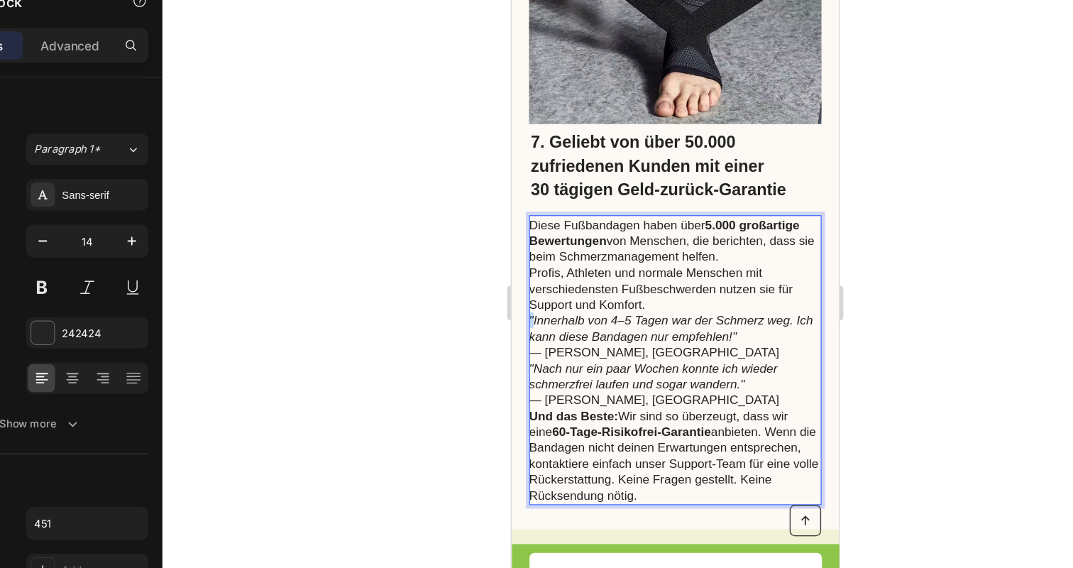
click at [527, 258] on icon ""Innerhalb von 4–5 Tagen war der Schmerz weg. Ich kann diese Bandagen nur empfe…" at bounding box center [640, 262] width 231 height 24
click at [527, 258] on icon "Innerhalb von 4–5 Tagen war der Schmerz weg. Ich kann diese Bandagen nur empfeh…" at bounding box center [636, 256] width 223 height 37
click at [619, 250] on icon "Innerhalb von 4–5 Tagen war der Schmerz weg. Ich kann diese Bandagen nur empfeh…" at bounding box center [636, 256] width 223 height 37
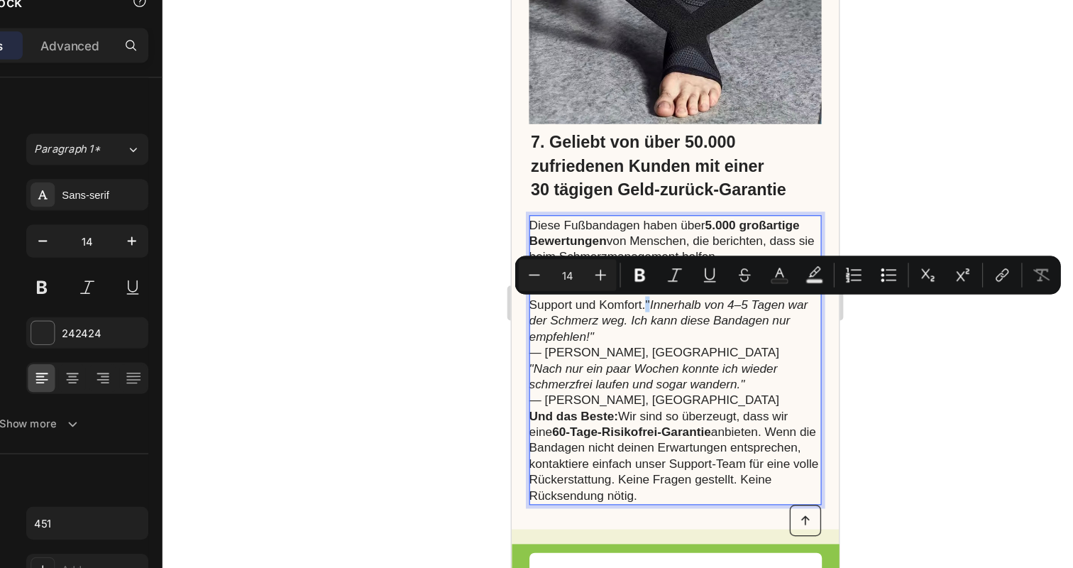
click at [620, 246] on p "Profis, Athleten und normale Menschen mit verschiedensten Fußbeschwerden nutzen…" at bounding box center [643, 249] width 236 height 77
click at [657, 285] on icon "Editor contextual toolbar" at bounding box center [656, 281] width 14 height 14
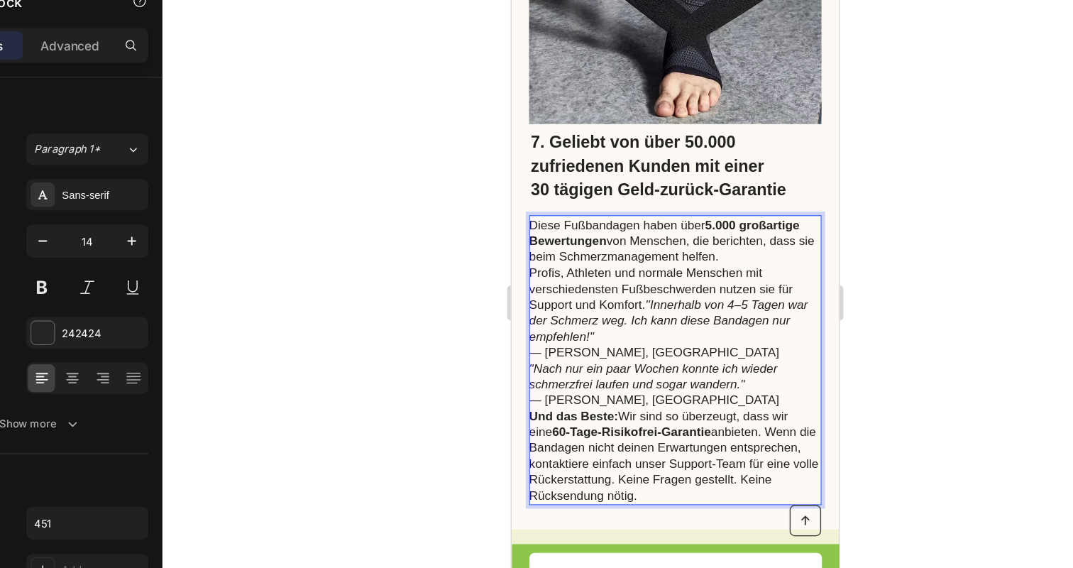
click at [645, 298] on icon ""Nach nur ein paar Wochen konnte ich wieder schmerzfrei laufen und sogar wander…" at bounding box center [626, 302] width 202 height 24
click at [524, 287] on div "⁠⁠⁠⁠⁠⁠⁠ 7. Geliebt von über 50.000 zufriedenen Kunden mit einer 30 tägigen Geld…" at bounding box center [644, 132] width 266 height 588
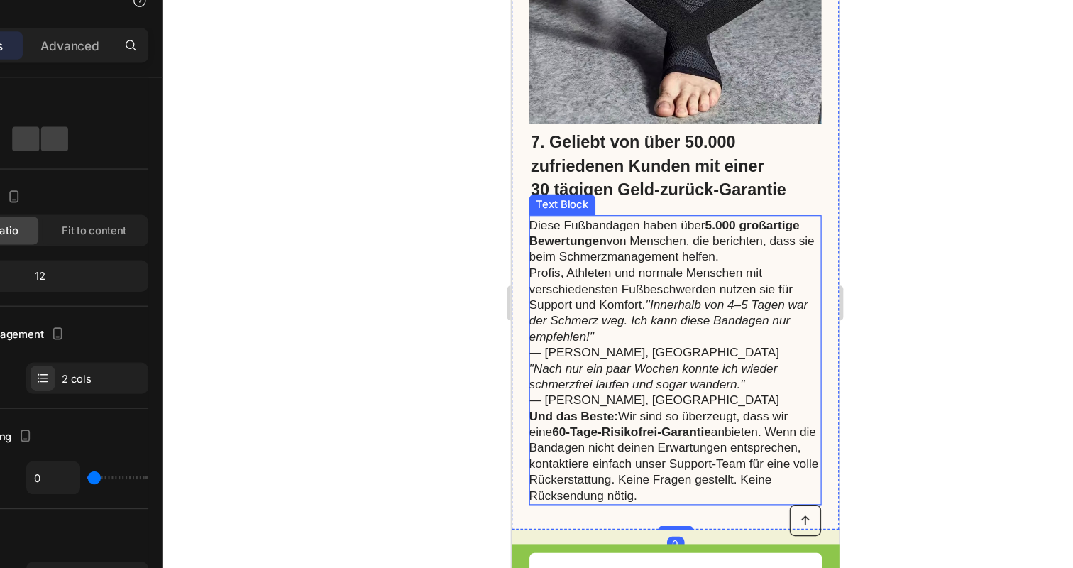
click at [526, 287] on p "Profis, Athleten und normale Menschen mit verschiedensten Fußbeschwerden nutzen…" at bounding box center [643, 249] width 236 height 77
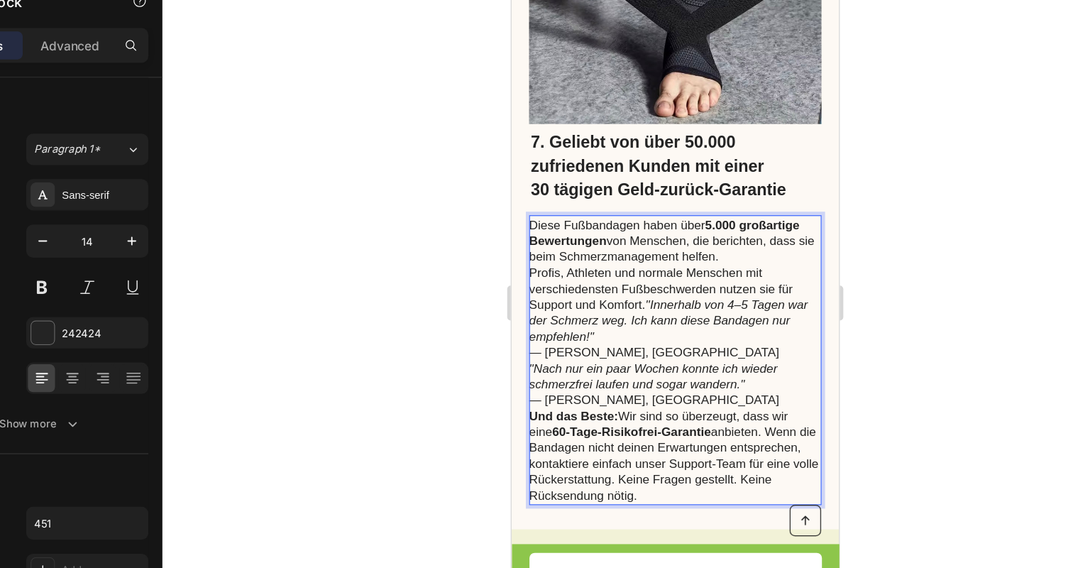
click at [527, 286] on p "Profis, Athleten und normale Menschen mit verschiedensten Fußbeschwerden nutzen…" at bounding box center [643, 249] width 236 height 77
click at [529, 286] on p "Profis, Athleten und normale Menschen mit verschiedensten Fußbeschwerden nutzen…" at bounding box center [643, 249] width 236 height 77
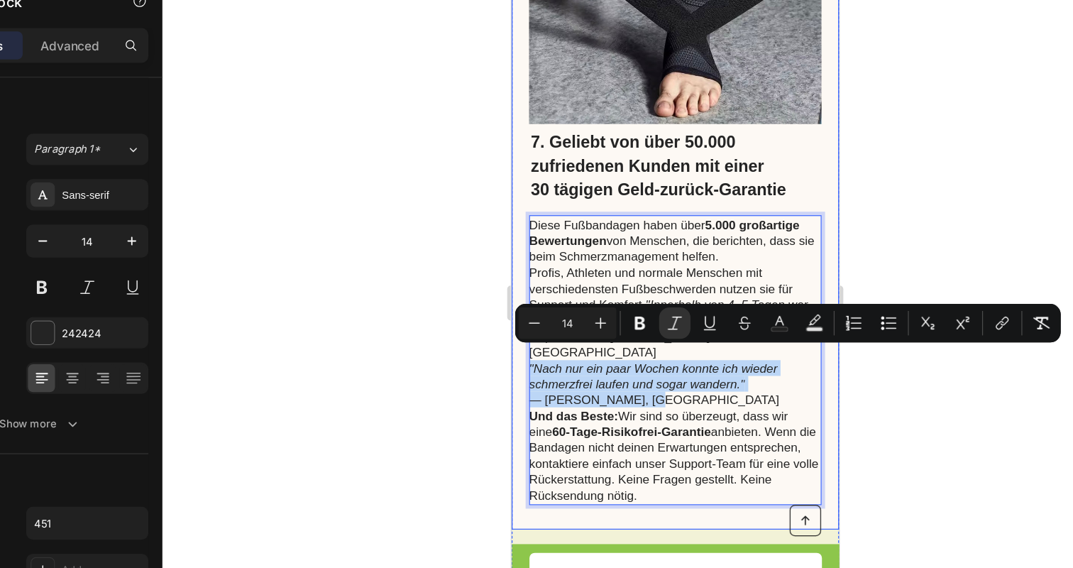
drag, startPoint x: 639, startPoint y: 310, endPoint x: 523, endPoint y: 283, distance: 118.8
click at [523, 283] on div "⁠⁠⁠⁠⁠⁠⁠ 7. Geliebt von über 50.000 zufriedenen Kunden mit einer 30 tägigen Geld…" at bounding box center [644, 132] width 266 height 588
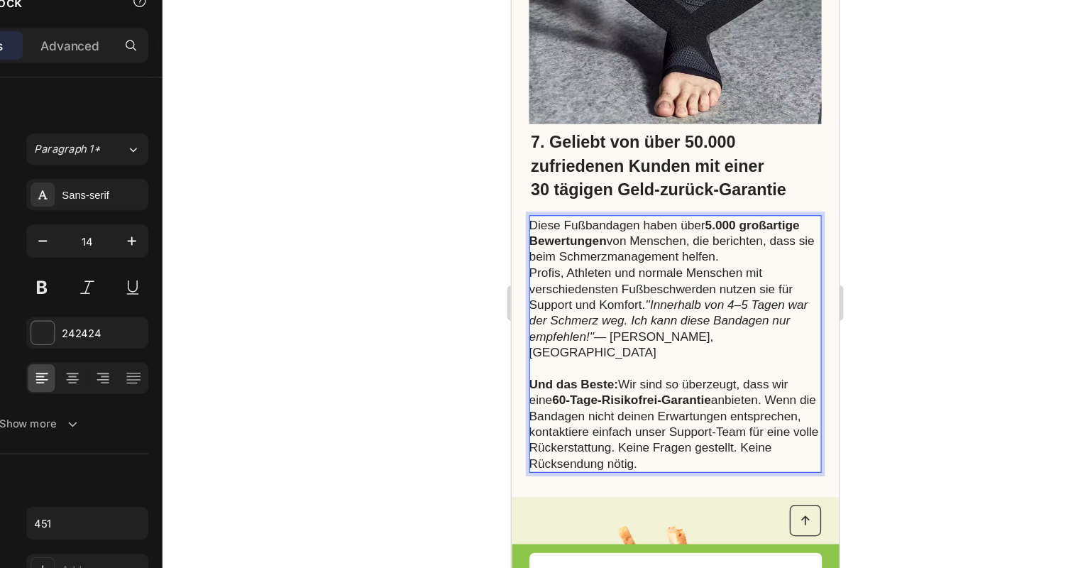
click at [529, 302] on strong "Und das Beste:" at bounding box center [561, 307] width 72 height 11
drag, startPoint x: 527, startPoint y: 295, endPoint x: 620, endPoint y: 360, distance: 113.6
click at [620, 360] on p "Und das Beste: Wir sind so überzeugt, dass wir eine 60-Tage-Risikofrei-Garantie…" at bounding box center [643, 340] width 236 height 77
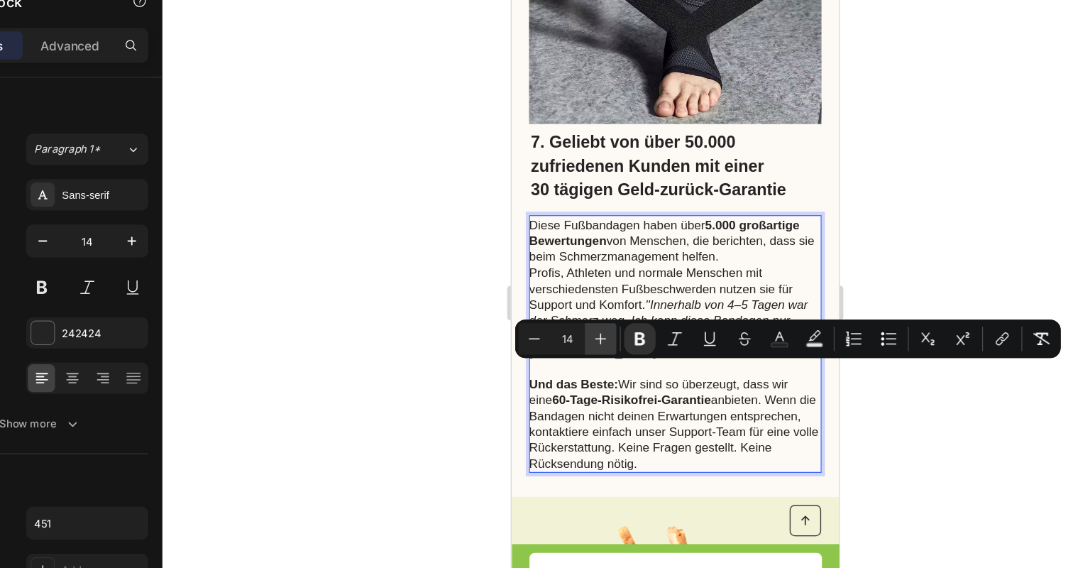
click at [590, 333] on icon "Editor contextual toolbar" at bounding box center [595, 333] width 14 height 14
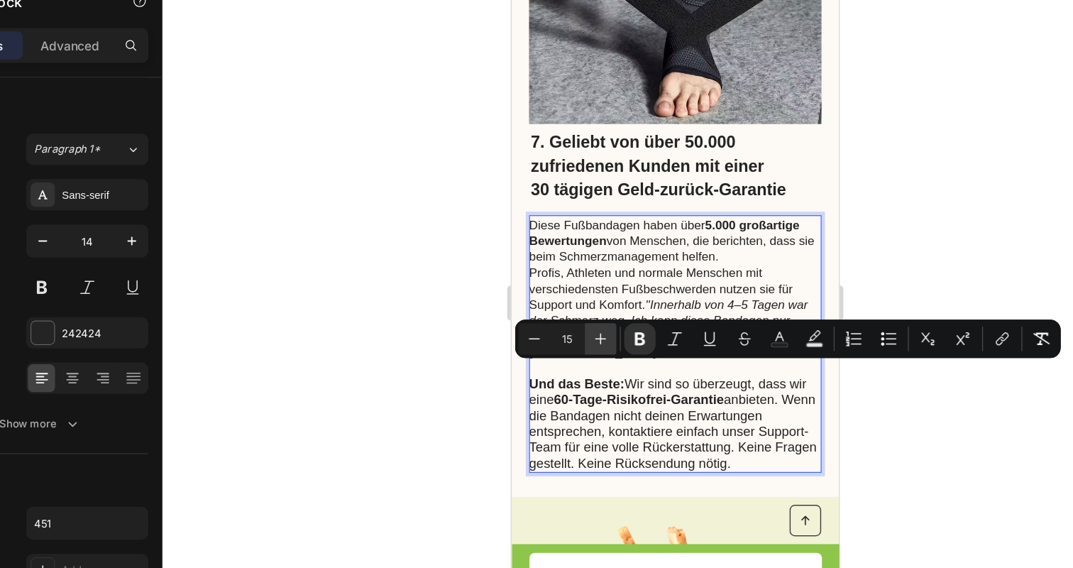
click at [590, 333] on icon "Editor contextual toolbar" at bounding box center [595, 333] width 14 height 14
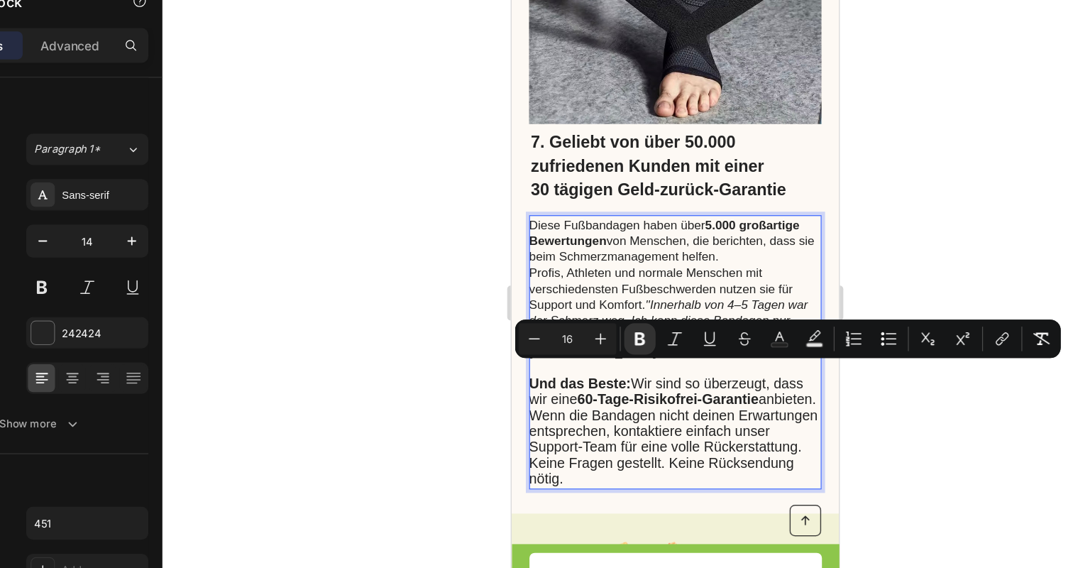
type input "14"
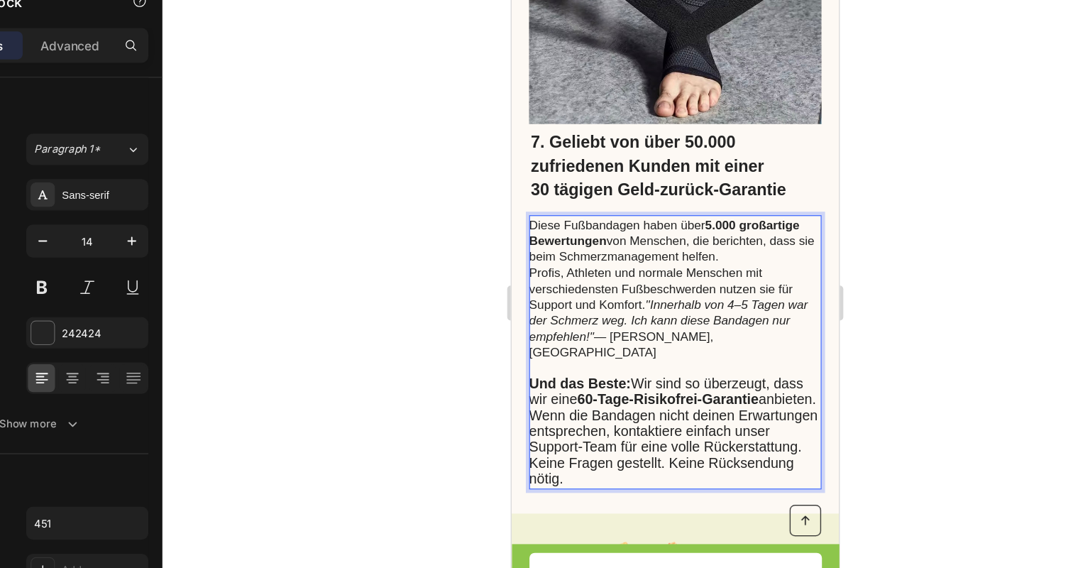
click at [590, 250] on p "Profis, Athleten und normale Menschen mit verschiedensten Fußbeschwerden nutzen…" at bounding box center [643, 249] width 236 height 77
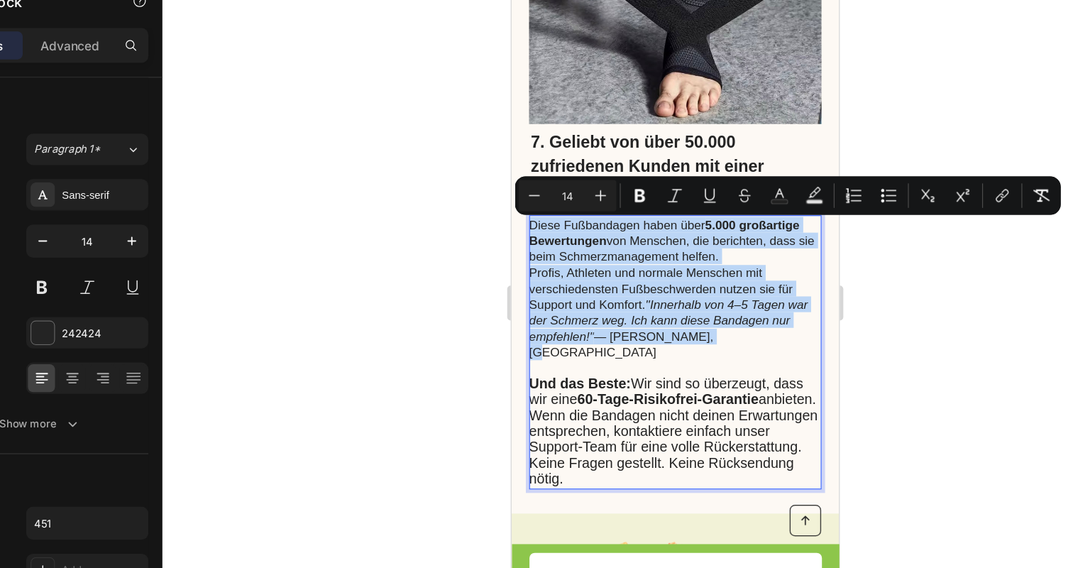
drag, startPoint x: 699, startPoint y: 269, endPoint x: 529, endPoint y: 181, distance: 191.7
click at [529, 181] on div "Diese Fußbandagen haben über 5.000 großartige Bewertungen von Menschen, die ber…" at bounding box center [644, 282] width 238 height 222
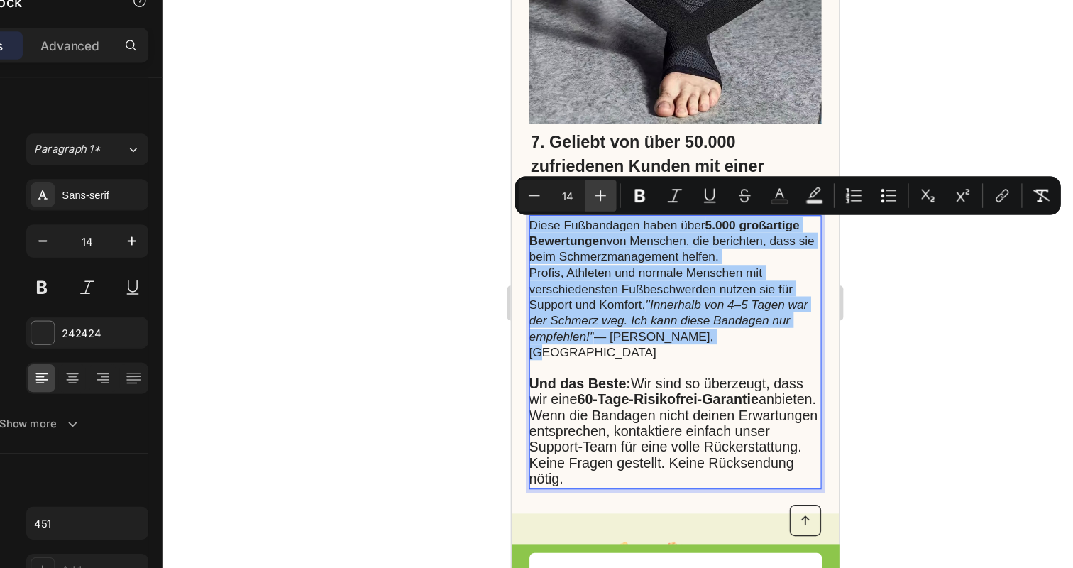
click at [590, 216] on icon "Editor contextual toolbar" at bounding box center [595, 216] width 14 height 14
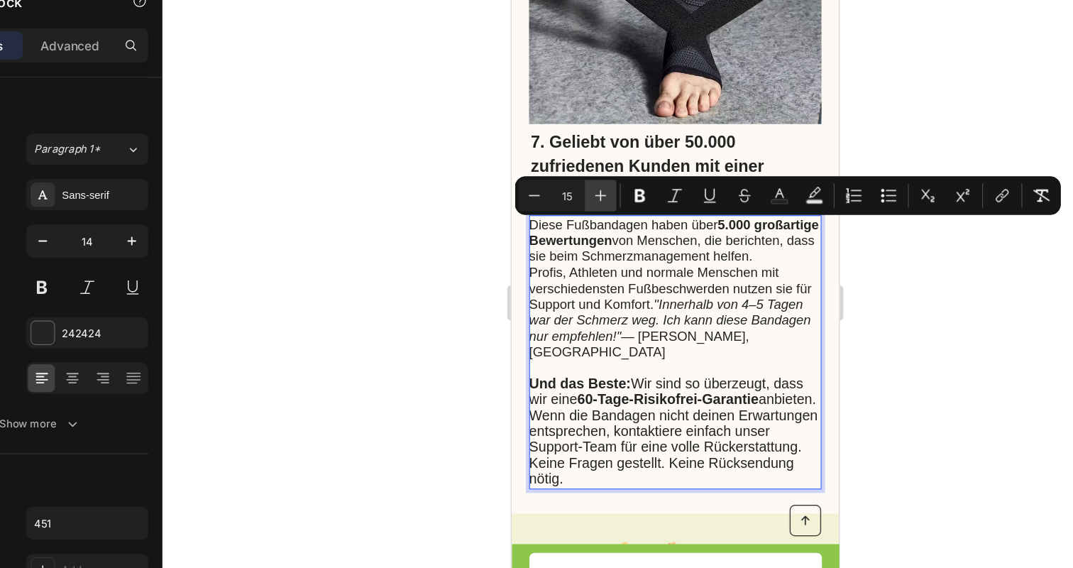
click at [592, 216] on icon "Editor contextual toolbar" at bounding box center [595, 216] width 14 height 14
type input "16"
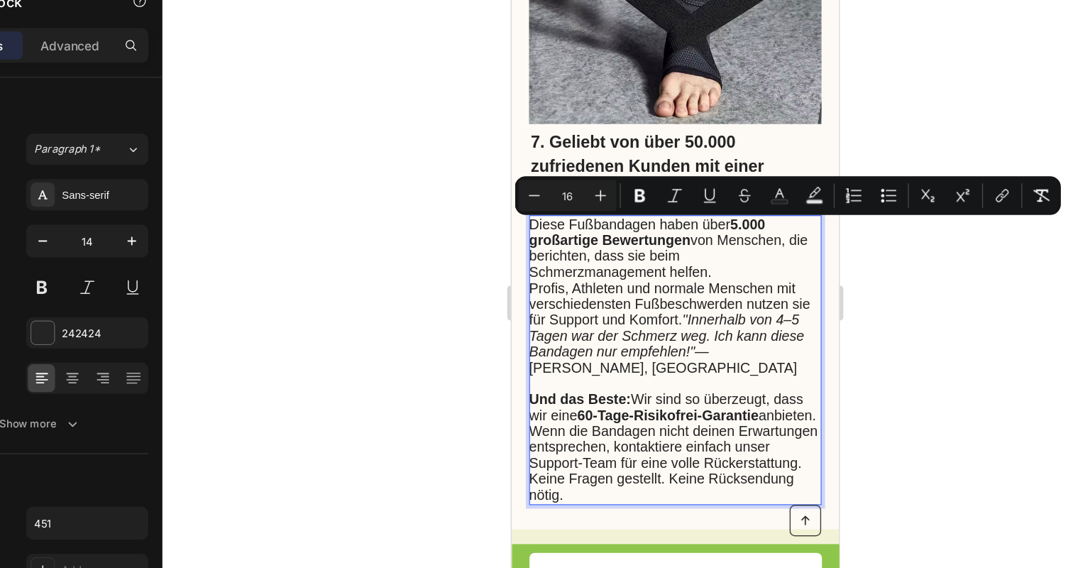
scroll to position [4243, 0]
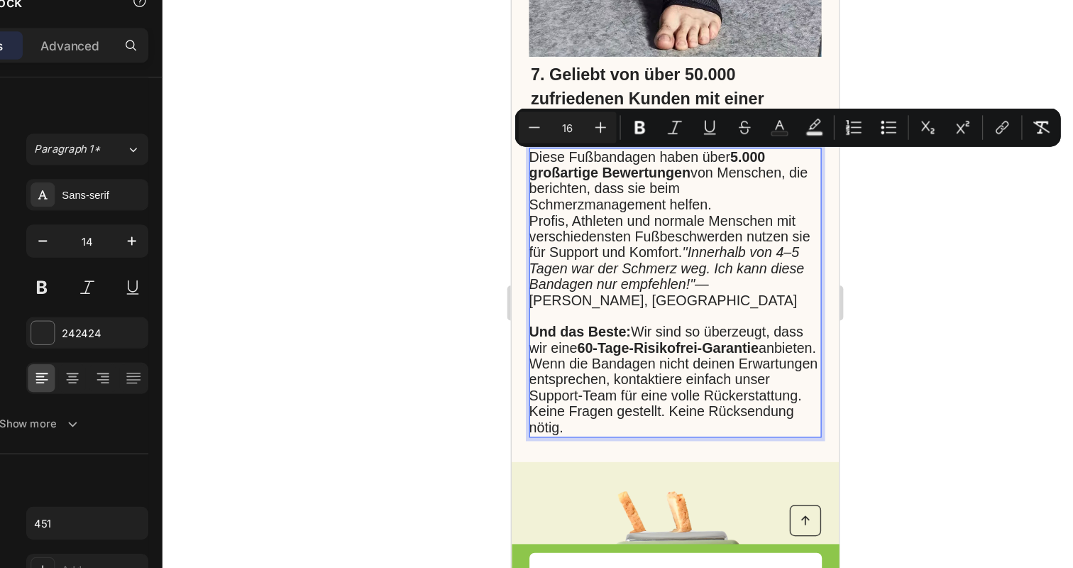
click at [575, 283] on strong "60-Tage-Risikofrei-Garantie" at bounding box center [638, 279] width 148 height 12
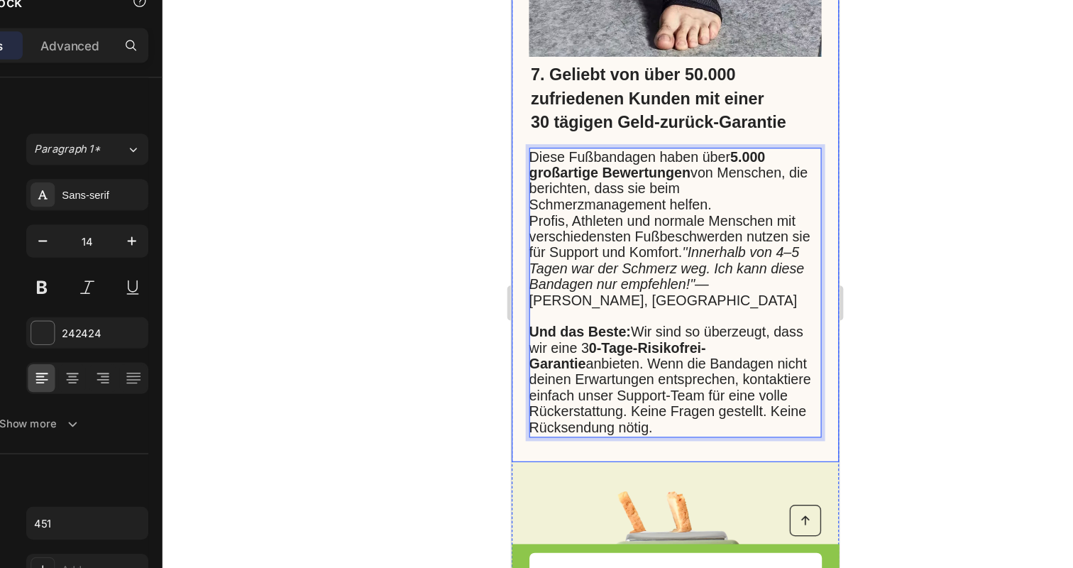
click at [467, 379] on div at bounding box center [656, 304] width 834 height 528
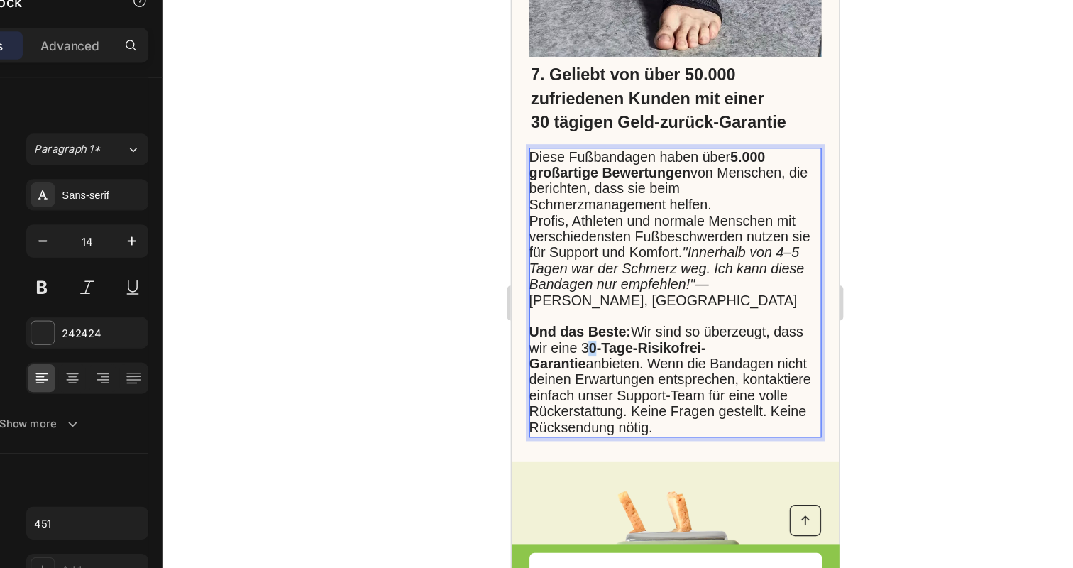
click at [572, 285] on span "Und das Beste: Wir sind so überzeugt, dass wir eine 3 0-Tage-Risikofrei-Garanti…" at bounding box center [639, 304] width 229 height 89
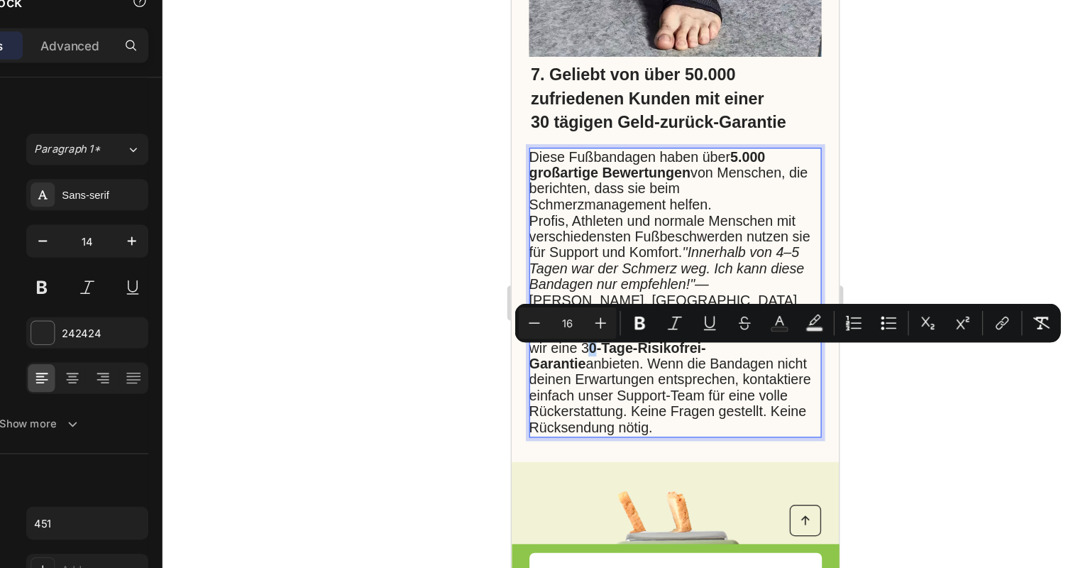
click at [572, 285] on span "Und das Beste: Wir sind so überzeugt, dass wir eine 3 0-Tage-Risikofrei-Garanti…" at bounding box center [639, 304] width 229 height 89
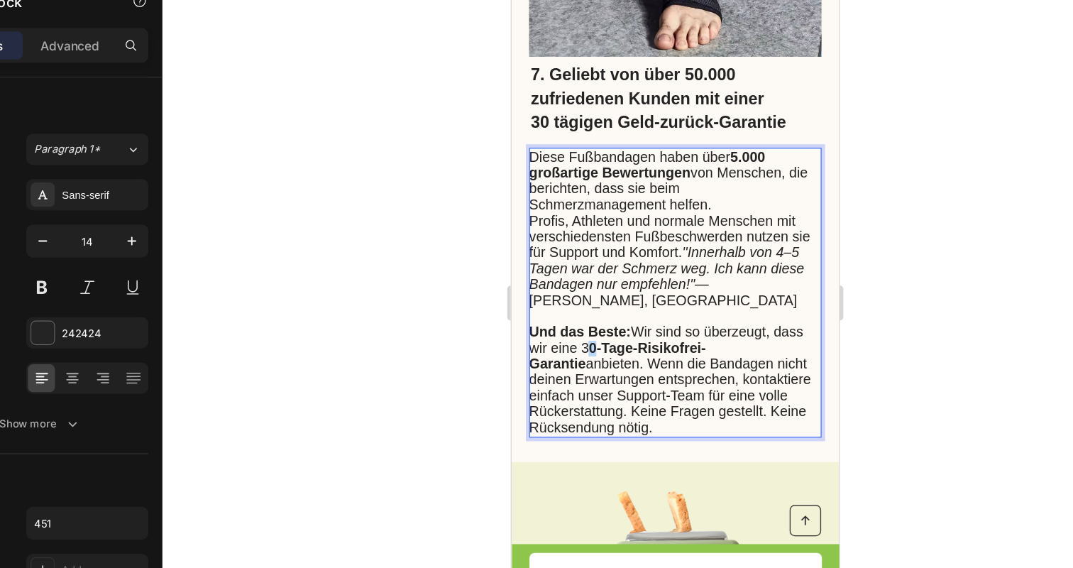
click at [572, 285] on span "Und das Beste: Wir sind so überzeugt, dass wir eine 3 0-Tage-Risikofrei-Garanti…" at bounding box center [639, 304] width 229 height 89
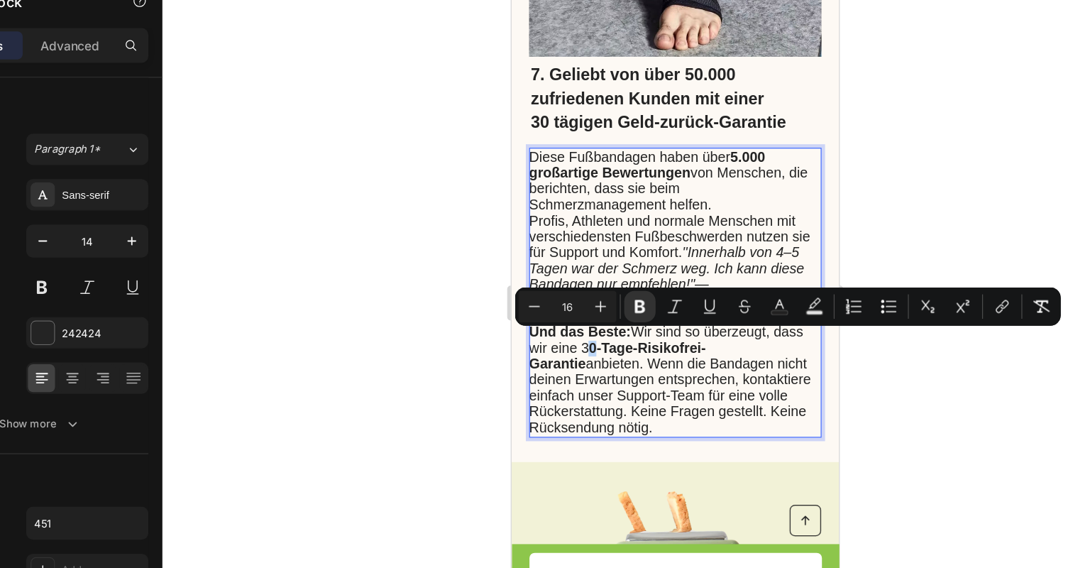
click at [566, 286] on span "Und das Beste: Wir sind so überzeugt, dass wir eine 3 0-Tage-Risikofrei-Garanti…" at bounding box center [639, 304] width 229 height 89
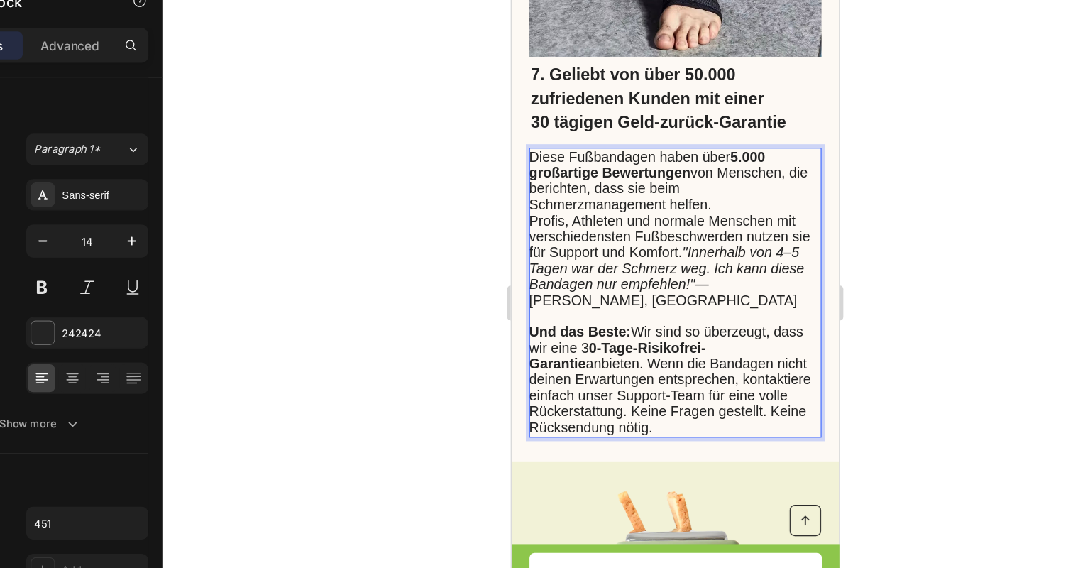
click at [570, 286] on span "Und das Beste: Wir sind so überzeugt, dass wir eine 3 0-Tage-Risikofrei-Garanti…" at bounding box center [639, 304] width 229 height 89
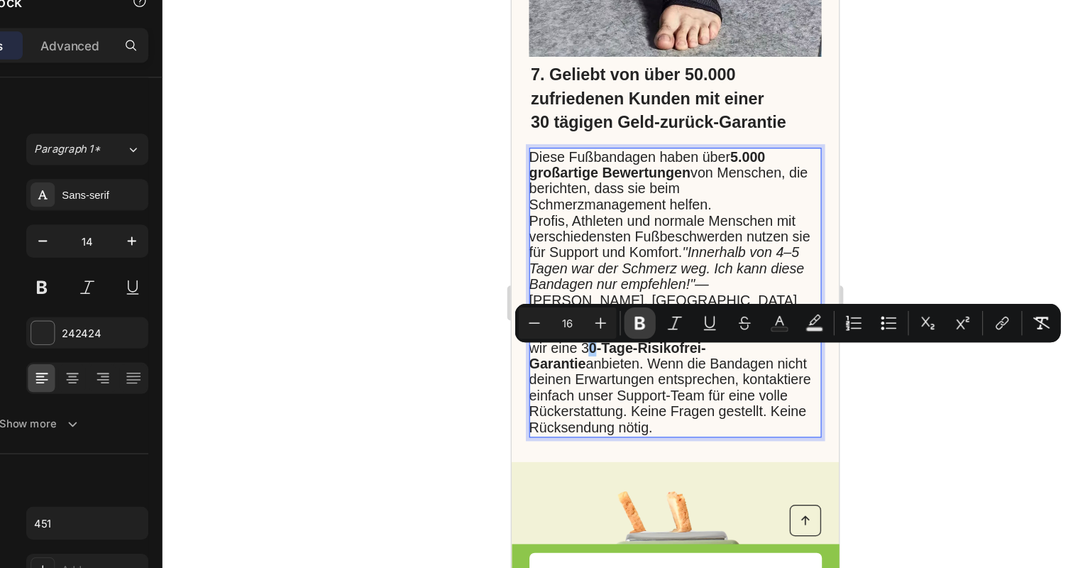
click at [624, 320] on icon "Editor contextual toolbar" at bounding box center [627, 320] width 9 height 11
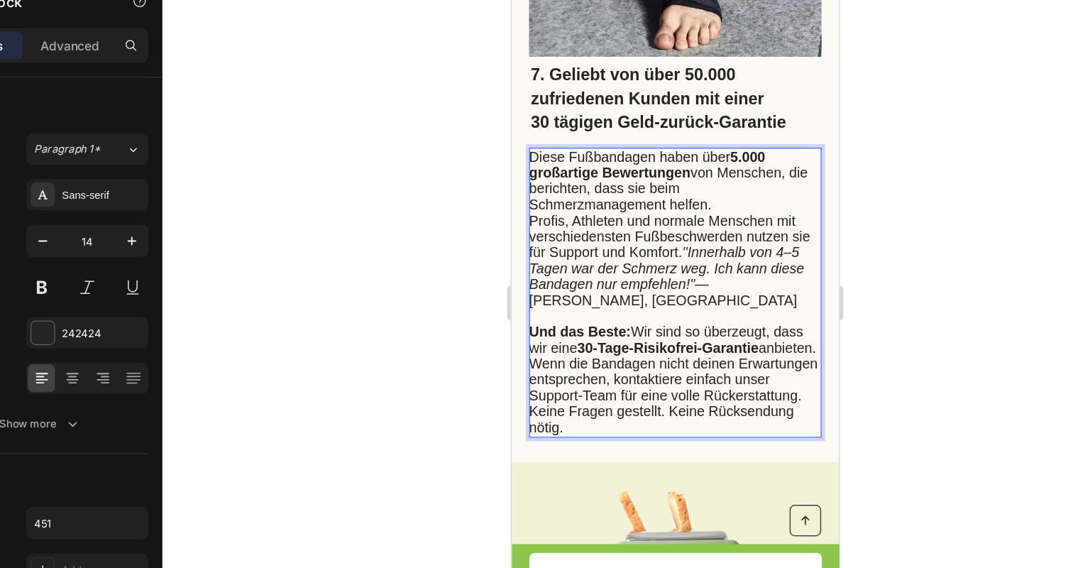
click at [528, 338] on span "Und das Beste: Wir sind so überzeugt, dass wir eine 30-Tage-Risikofrei-Garantie…" at bounding box center [642, 304] width 235 height 89
click at [526, 339] on span "Und das Beste: Wir sind so überzeugt, dass wir eine 30-Tage-Risikofrei-Garantie…" at bounding box center [642, 304] width 235 height 89
click at [549, 344] on span "Und das Beste: Wir sind so überzeugt, dass wir eine 30-Tage-Risikofrei-Garantie…" at bounding box center [642, 304] width 235 height 89
click at [548, 341] on span "Und das Beste: Wir sind so überzeugt, dass wir eine 30-Tage-Risikofrei-Garantie…" at bounding box center [642, 304] width 235 height 89
click at [461, 473] on div at bounding box center [656, 304] width 834 height 528
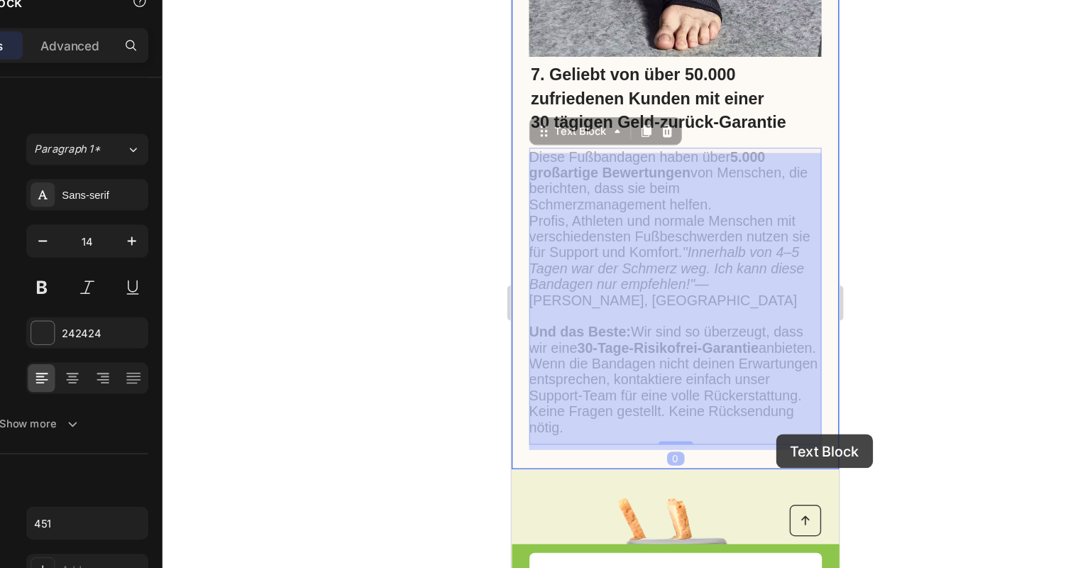
drag, startPoint x: 721, startPoint y: 337, endPoint x: 726, endPoint y: 348, distance: 12.4
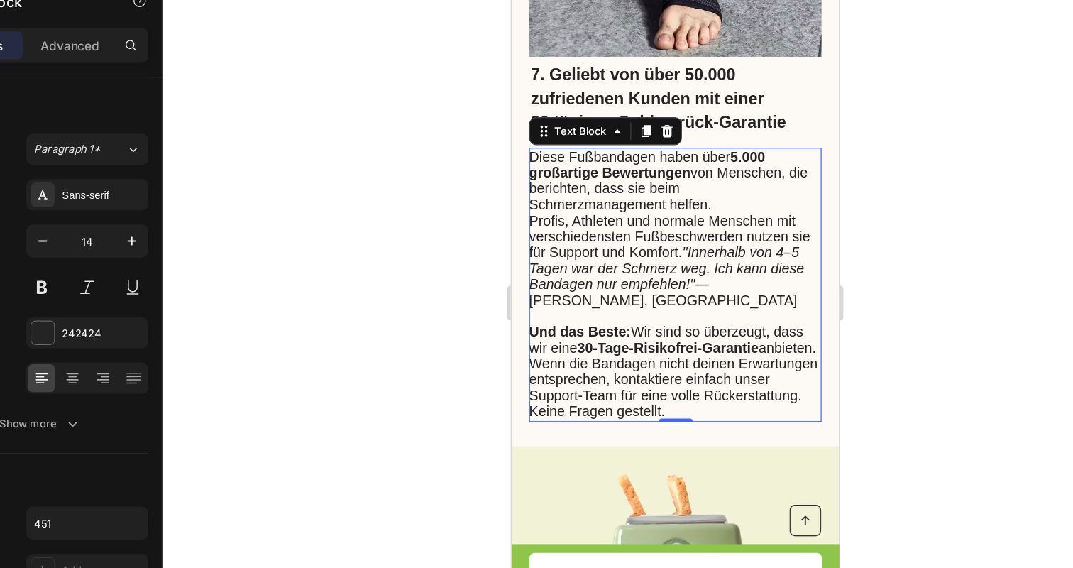
click at [344, 414] on div at bounding box center [656, 304] width 834 height 528
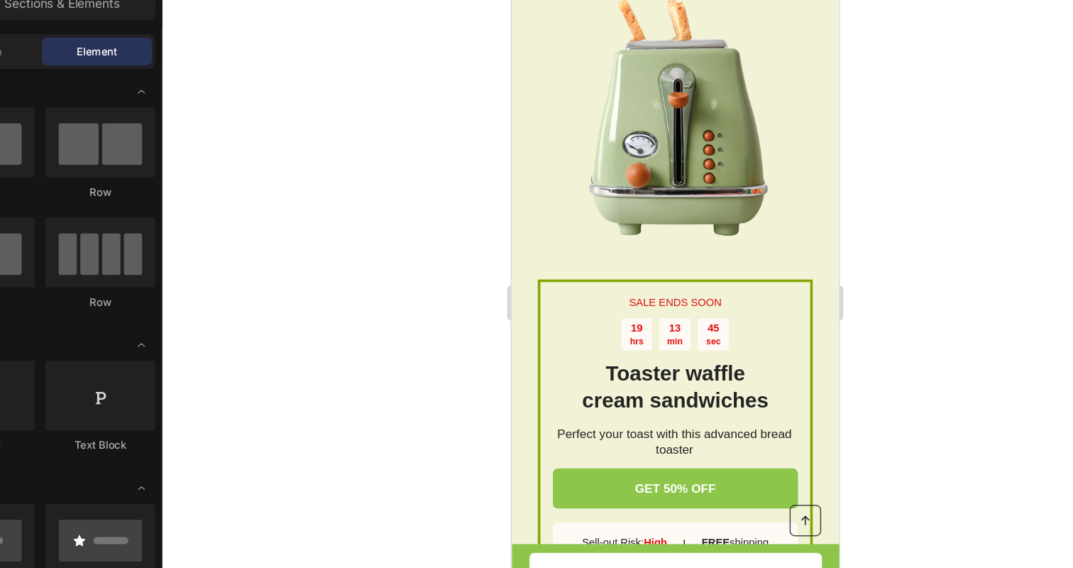
scroll to position [4452, 0]
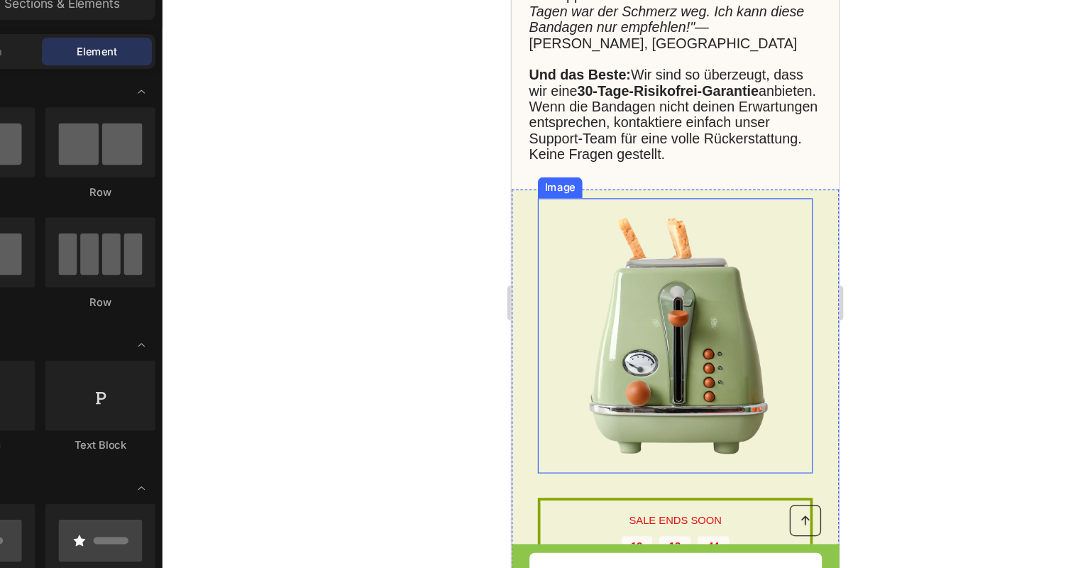
click at [639, 270] on img at bounding box center [644, 270] width 224 height 224
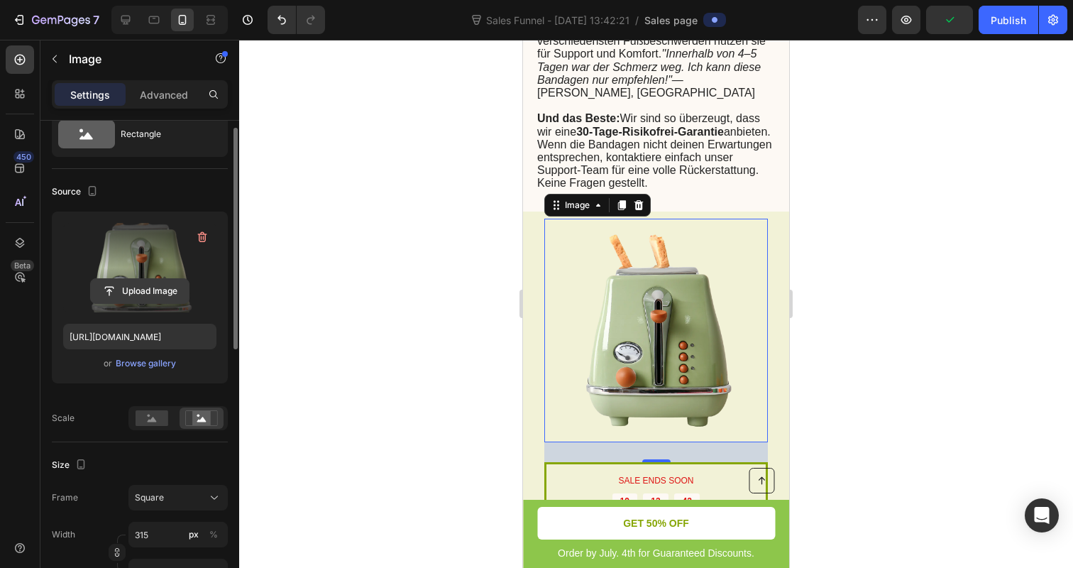
scroll to position [60, 0]
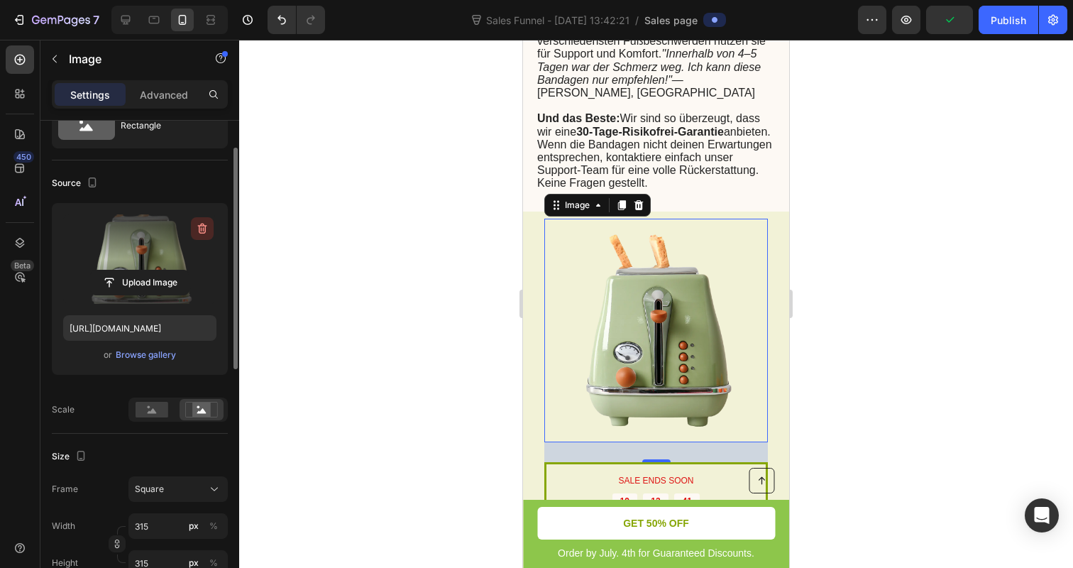
click at [204, 231] on icon "button" at bounding box center [202, 228] width 14 height 14
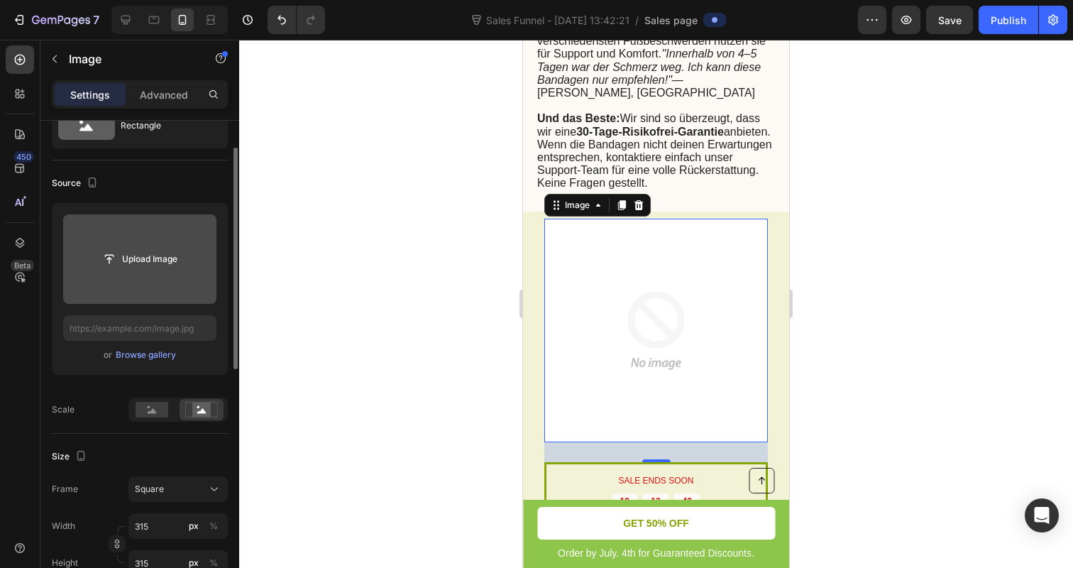
click at [112, 265] on input "file" at bounding box center [140, 259] width 98 height 24
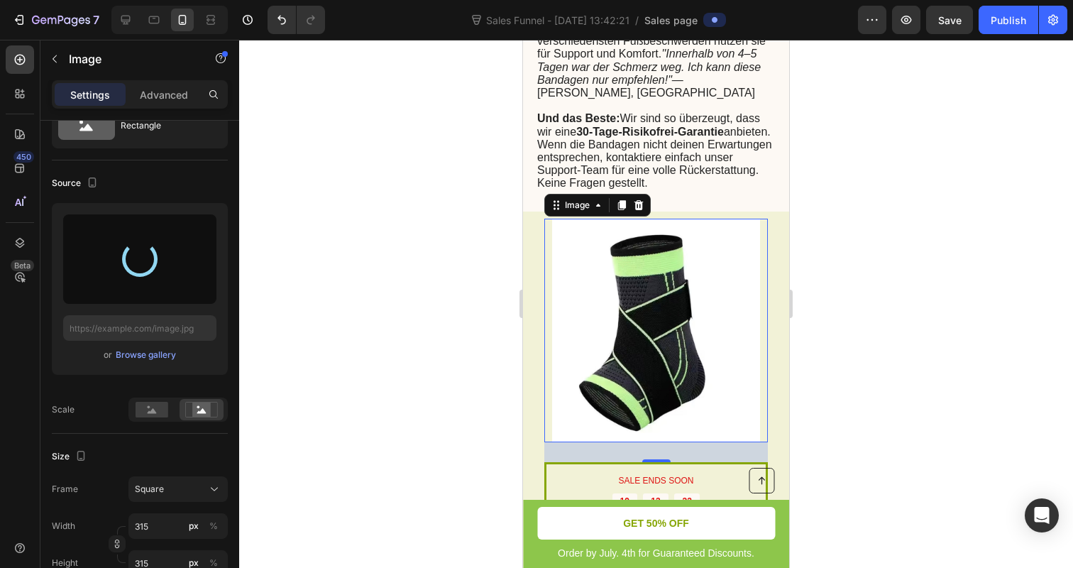
type input "https://cdn.shopify.com/s/files/1/0866/7031/1701/files/gempages_586528805158388…"
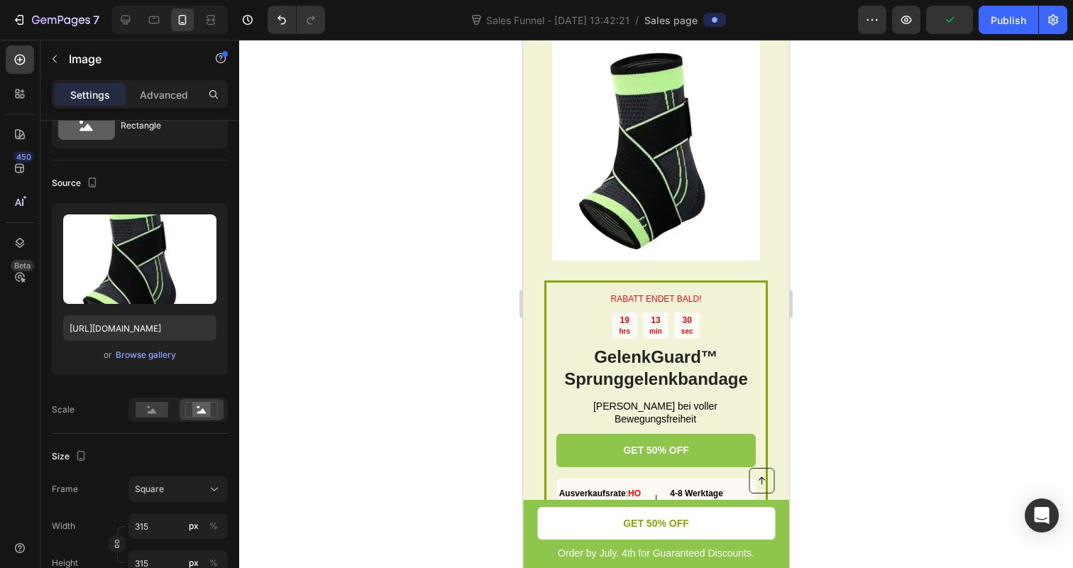
scroll to position [2361, 0]
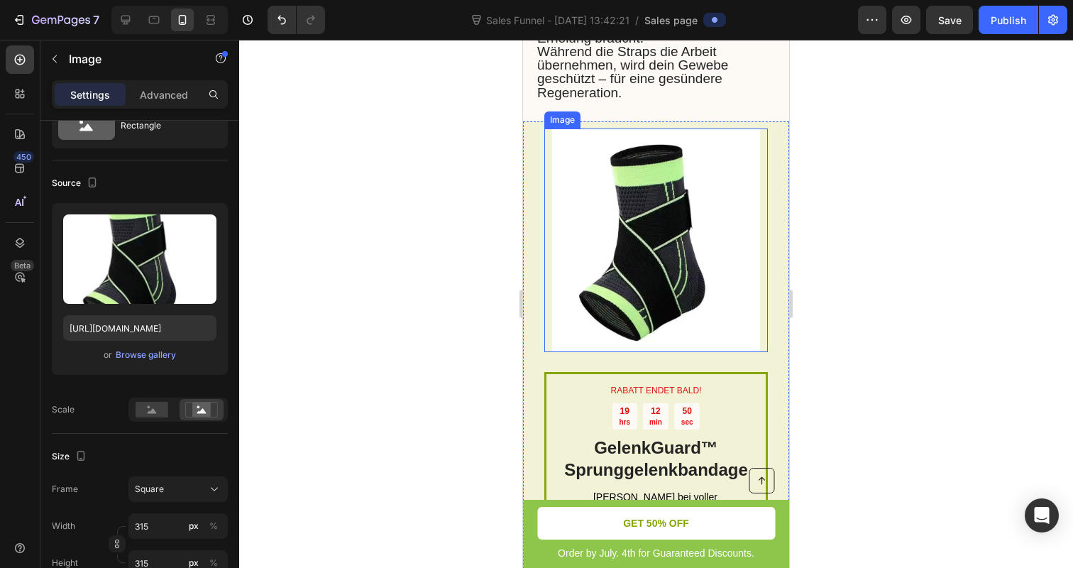
click at [665, 157] on img at bounding box center [656, 240] width 224 height 224
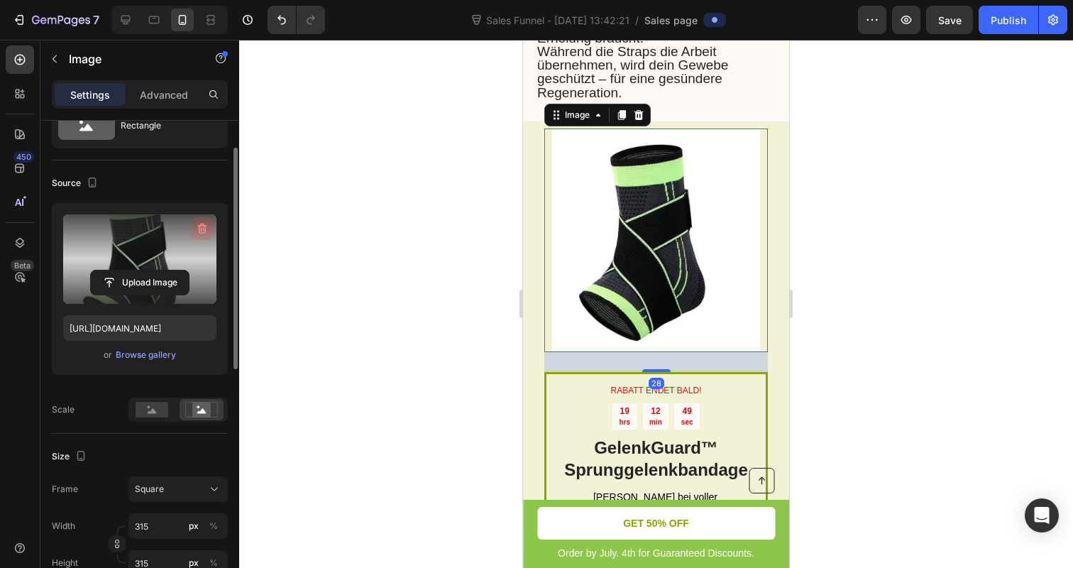
click at [200, 223] on icon "button" at bounding box center [202, 228] width 14 height 14
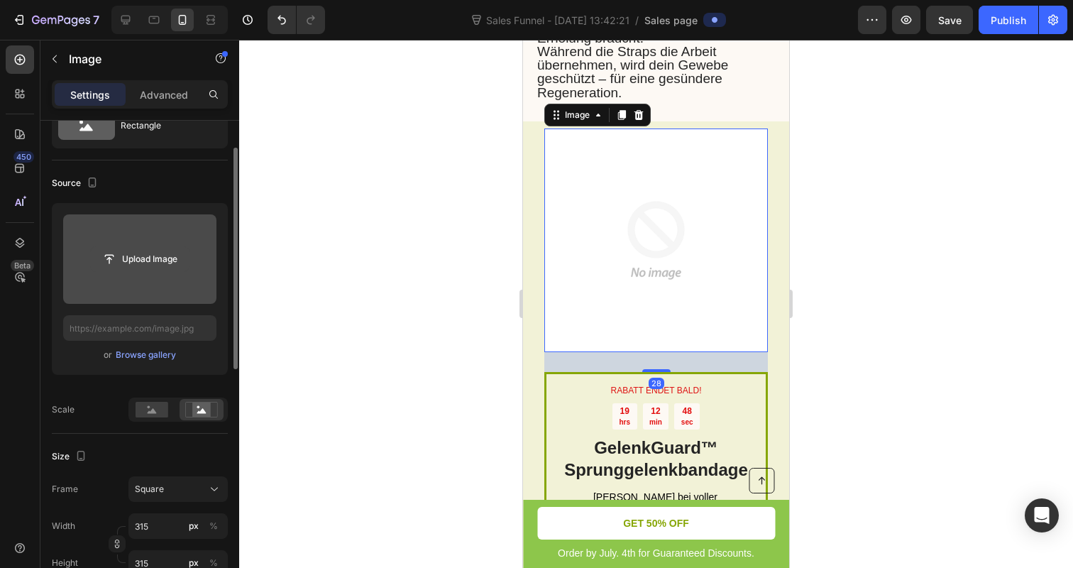
click at [149, 257] on input "file" at bounding box center [140, 259] width 98 height 24
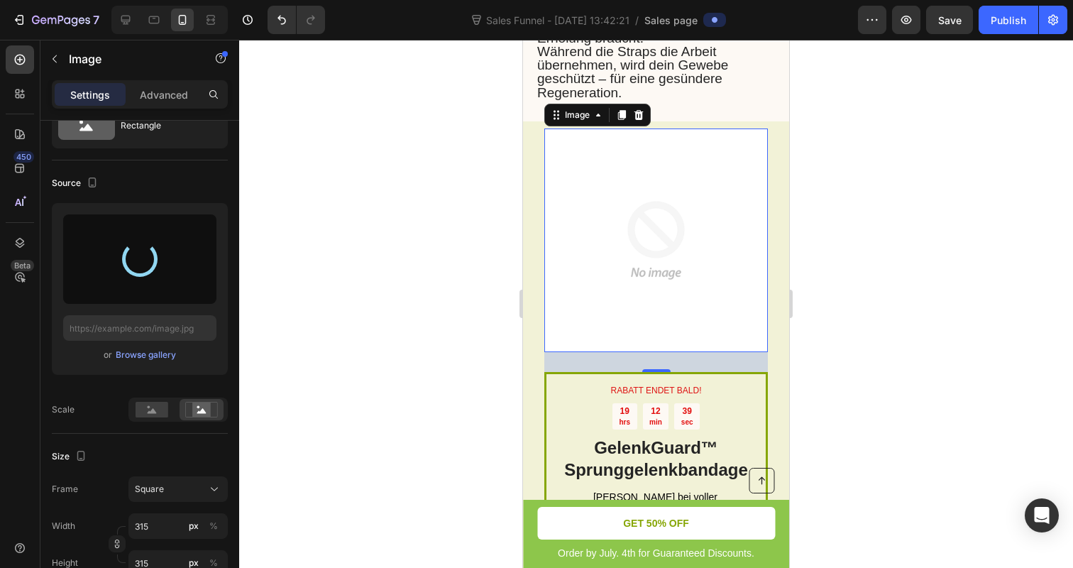
type input "https://cdn.shopify.com/s/files/1/0866/7031/1701/files/gempages_586528805158388…"
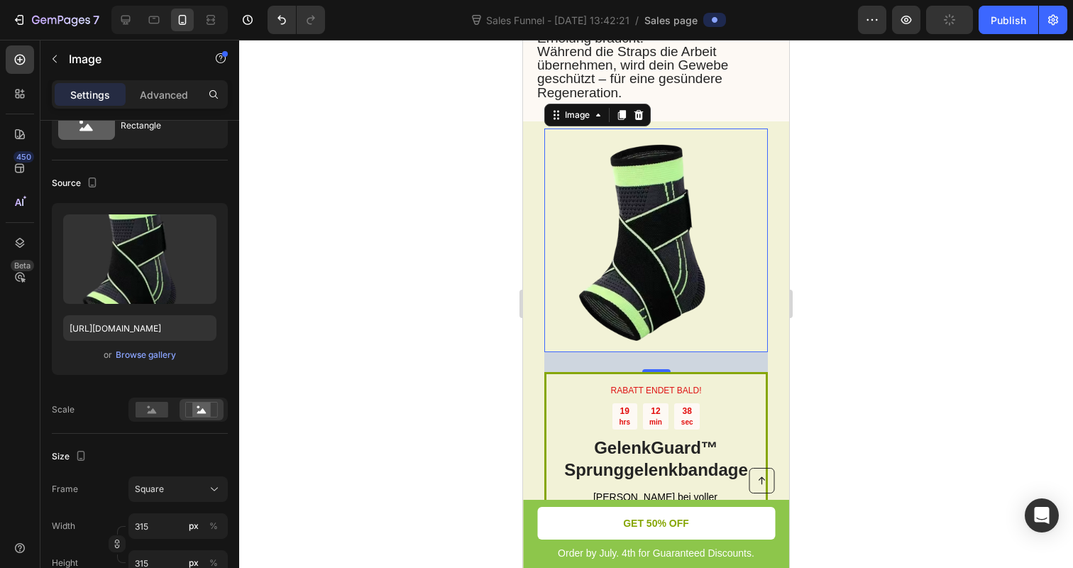
click at [425, 264] on div at bounding box center [656, 304] width 834 height 528
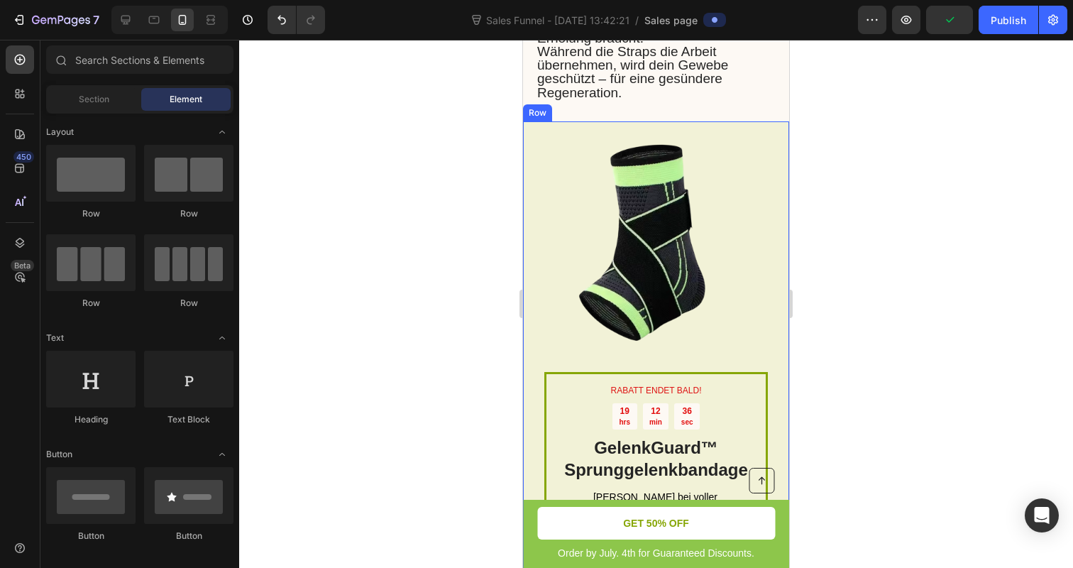
click at [611, 338] on img at bounding box center [656, 240] width 224 height 224
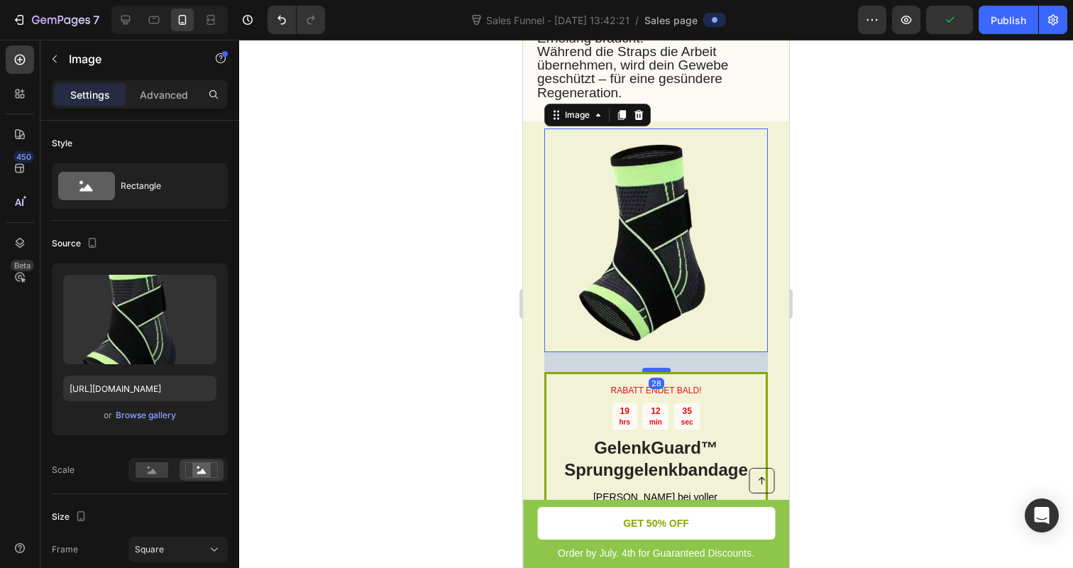
click at [654, 368] on div at bounding box center [656, 370] width 28 height 4
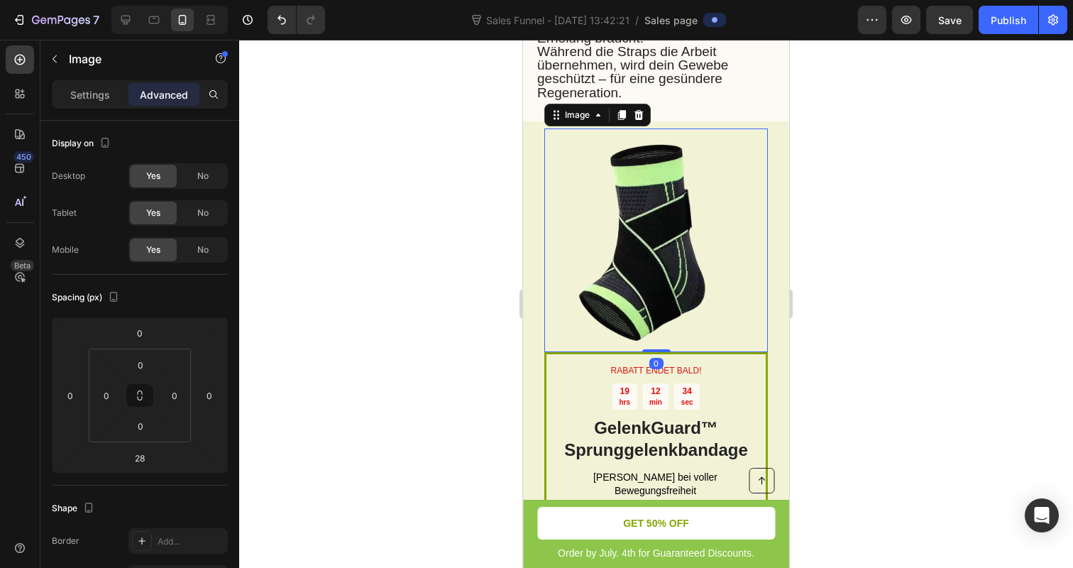
drag, startPoint x: 654, startPoint y: 361, endPoint x: 652, endPoint y: 337, distance: 24.2
click at [652, 337] on div "Image 0" at bounding box center [656, 240] width 224 height 224
type input "0"
click at [418, 287] on div at bounding box center [656, 304] width 834 height 528
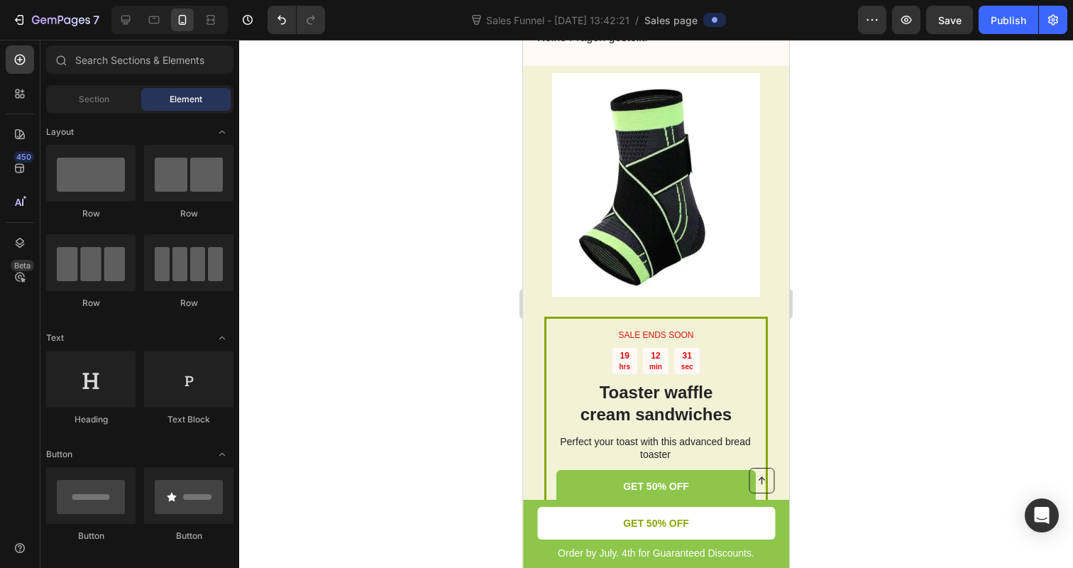
scroll to position [4579, 0]
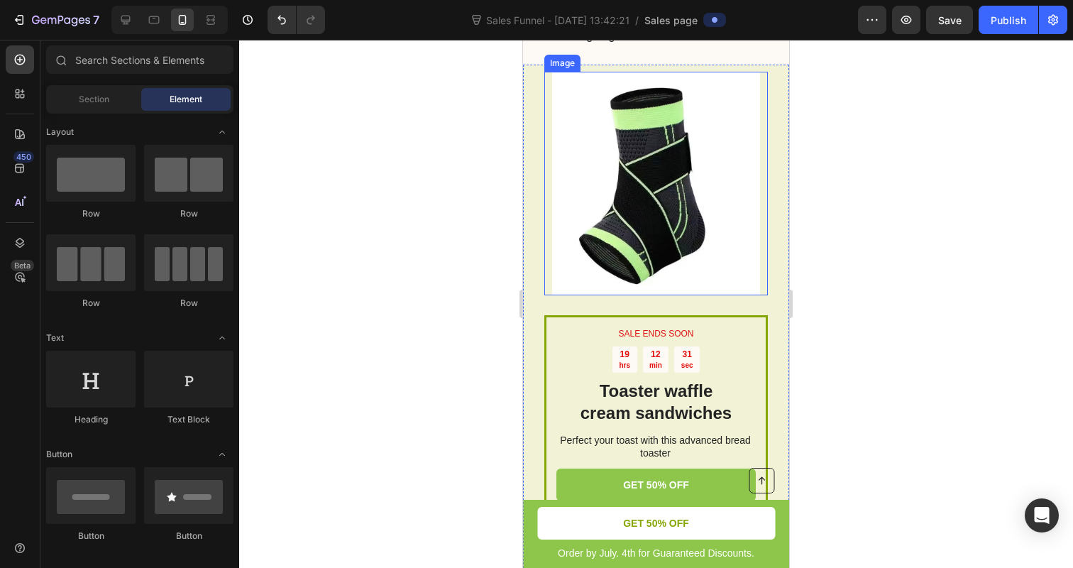
click at [665, 218] on img at bounding box center [656, 184] width 224 height 224
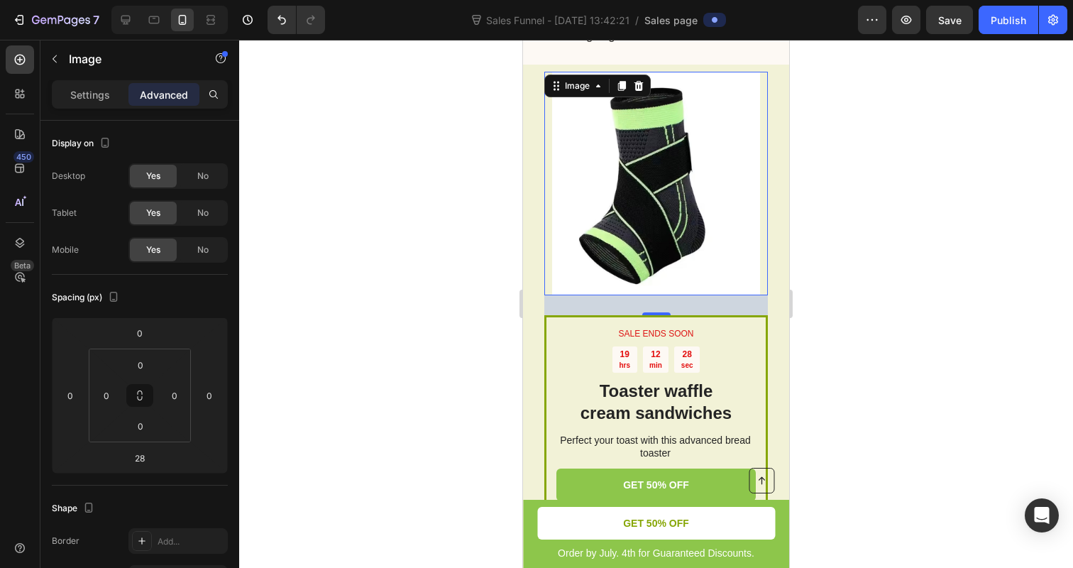
click at [579, 192] on img at bounding box center [656, 184] width 224 height 224
click at [81, 106] on div "Settings Advanced" at bounding box center [140, 94] width 176 height 28
click at [81, 97] on p "Settings" at bounding box center [90, 94] width 40 height 15
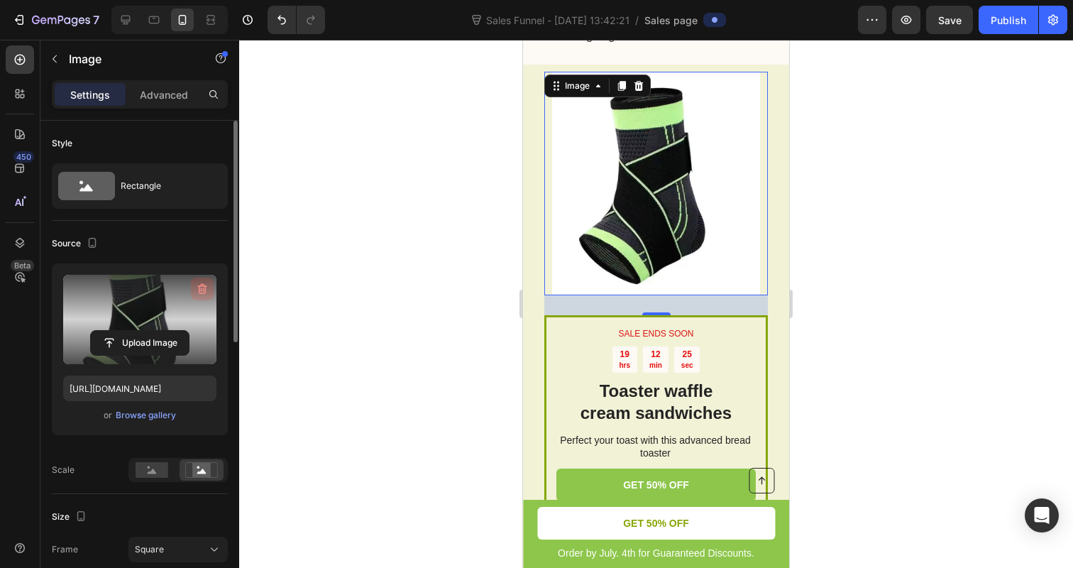
click at [205, 282] on icon "button" at bounding box center [202, 289] width 14 height 14
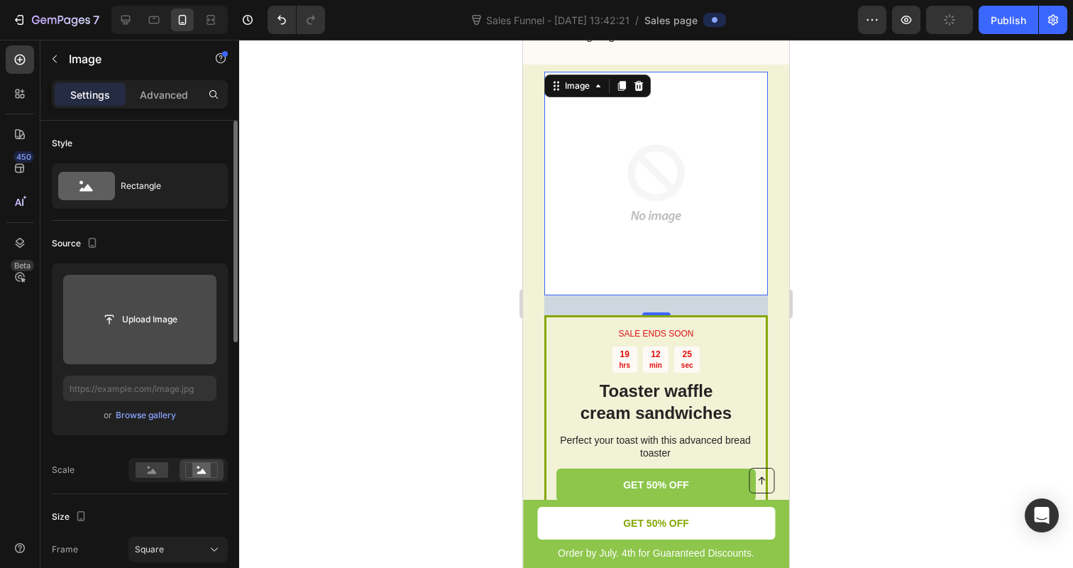
click at [134, 315] on input "file" at bounding box center [140, 319] width 98 height 24
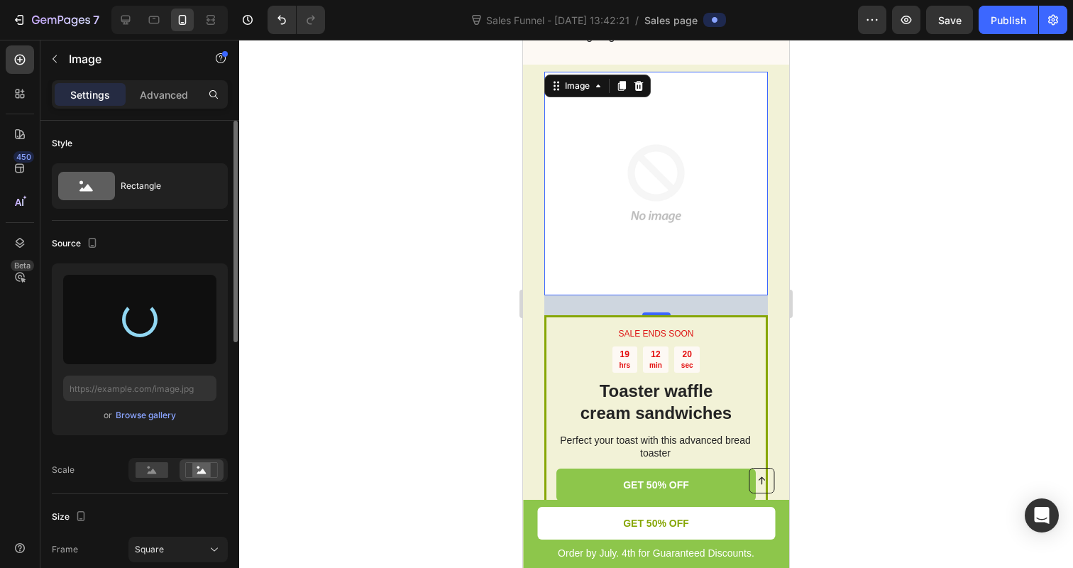
type input "https://cdn.shopify.com/s/files/1/0866/7031/1701/files/gempages_586528805158388…"
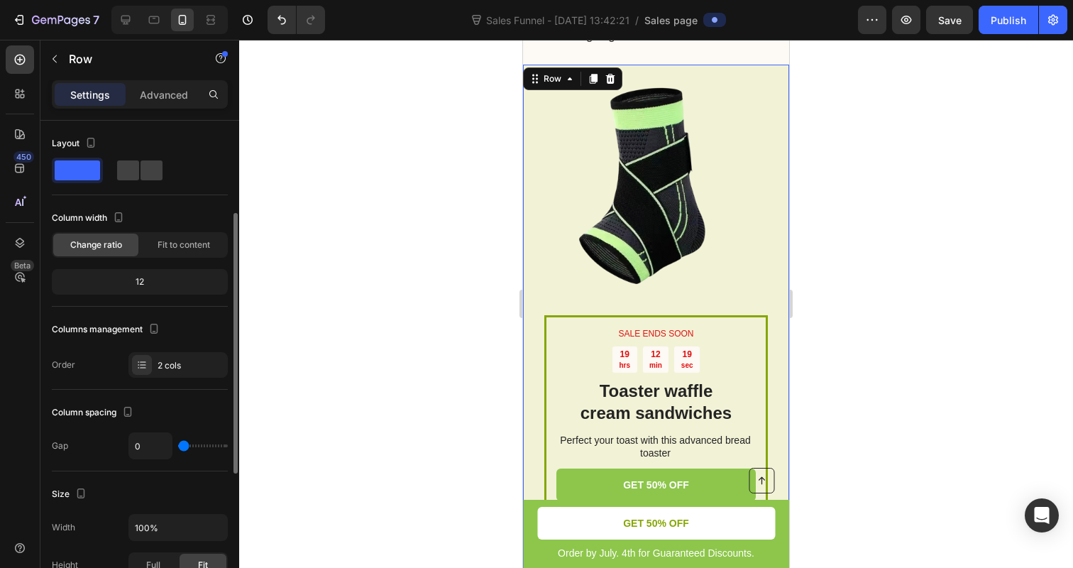
click at [658, 304] on div "Image" at bounding box center [656, 193] width 224 height 243
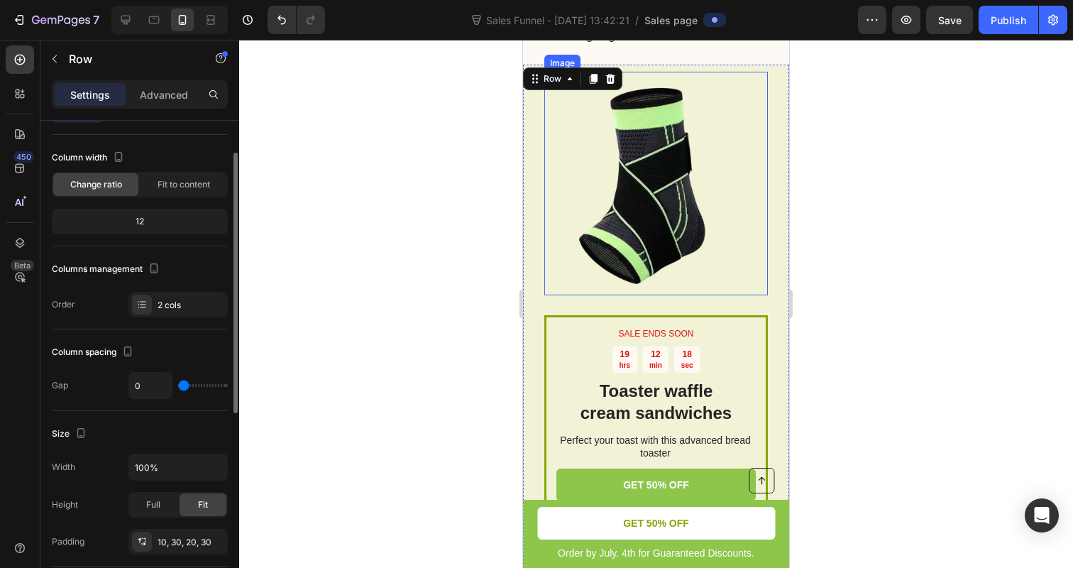
click at [658, 290] on img at bounding box center [656, 184] width 224 height 224
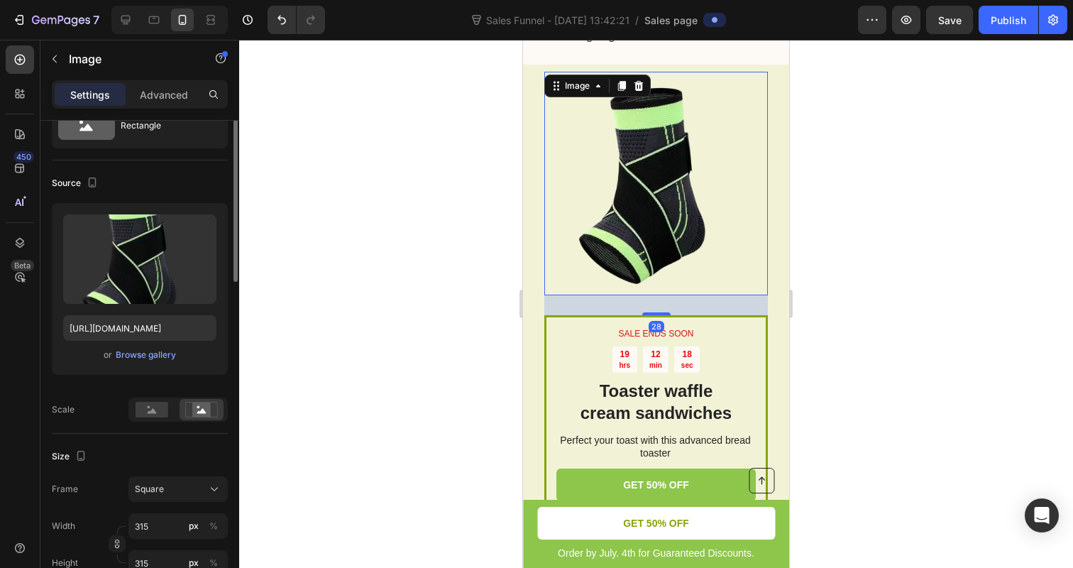
scroll to position [0, 0]
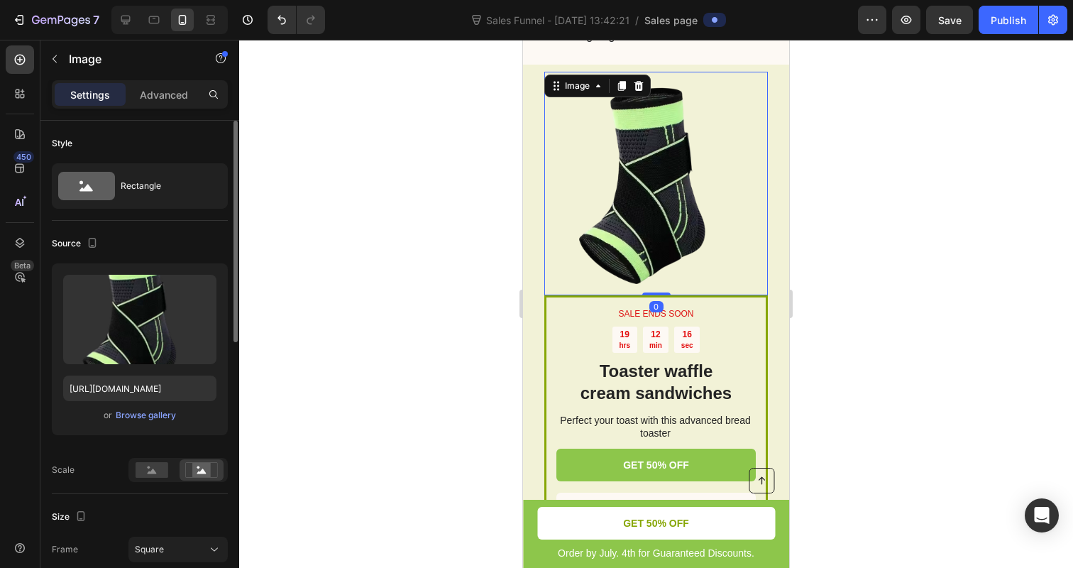
drag, startPoint x: 658, startPoint y: 323, endPoint x: 656, endPoint y: 295, distance: 27.8
click at [656, 295] on div "Image 0" at bounding box center [656, 184] width 224 height 224
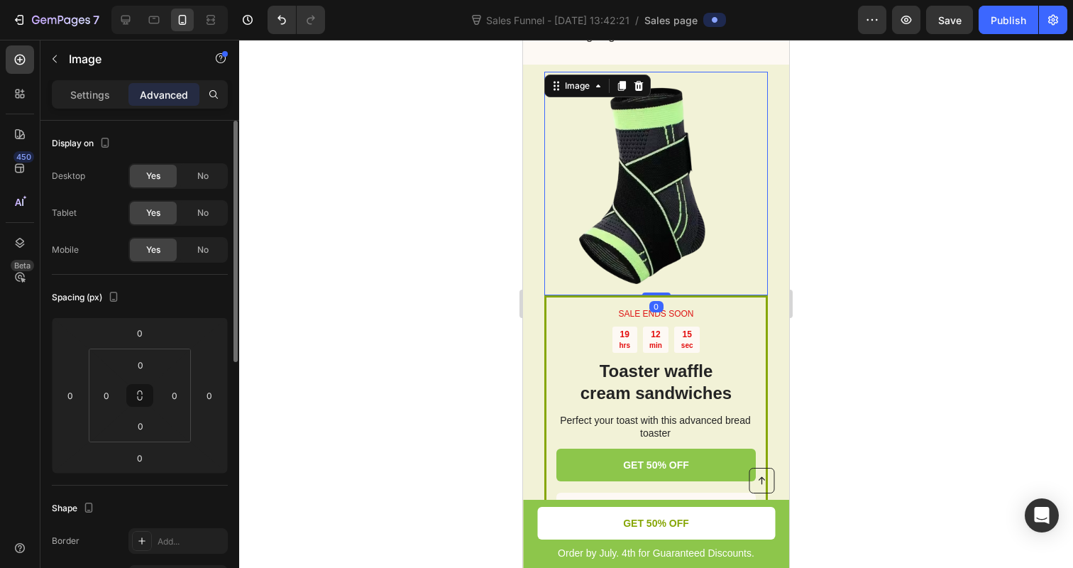
click at [373, 225] on div at bounding box center [656, 304] width 834 height 528
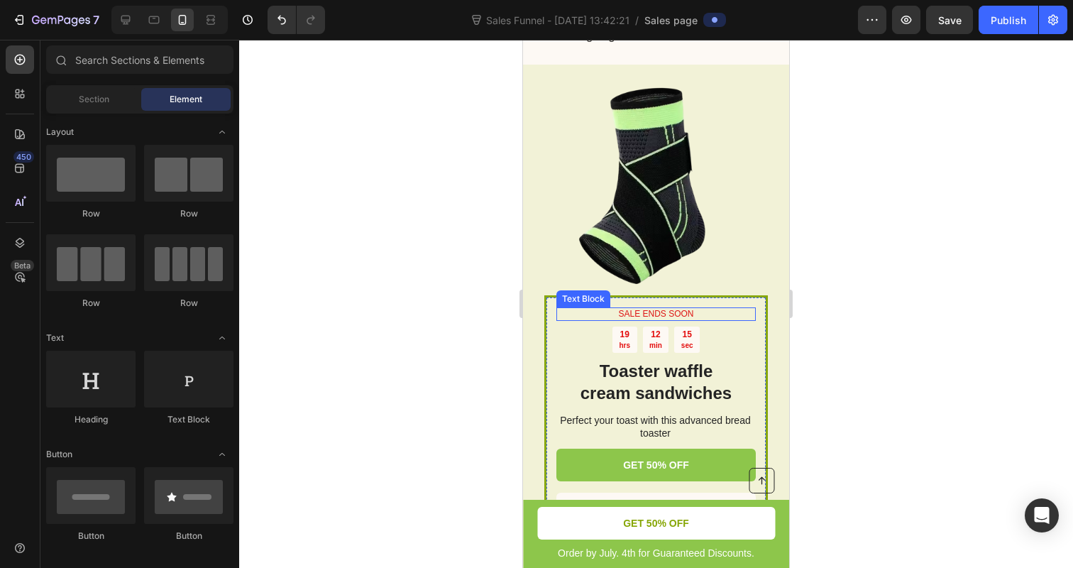
click at [631, 320] on p "SALE ENDS SOON" at bounding box center [656, 314] width 197 height 11
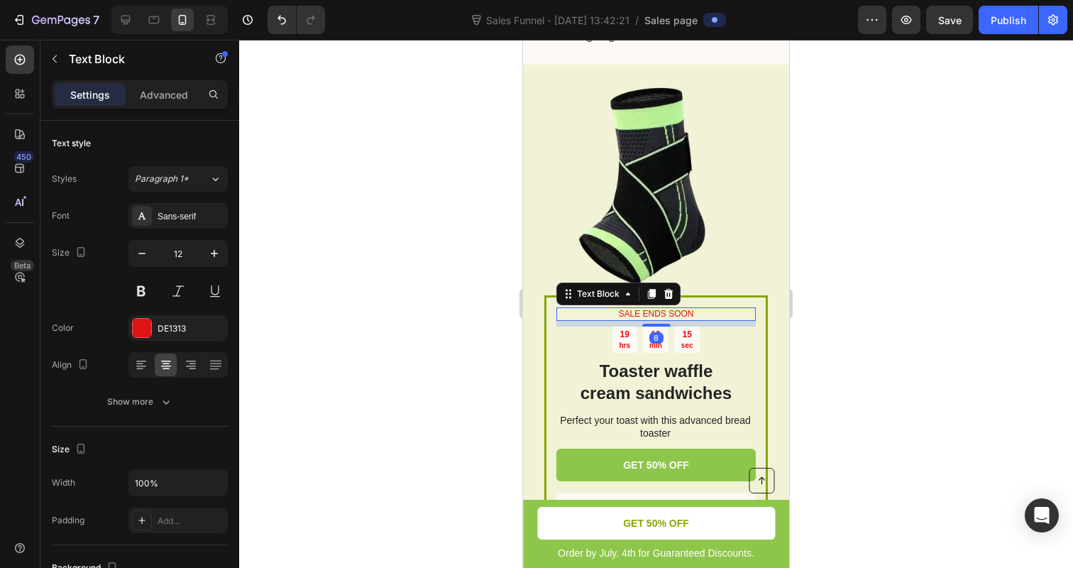
click at [631, 320] on p "SALE ENDS SOON" at bounding box center [656, 314] width 197 height 11
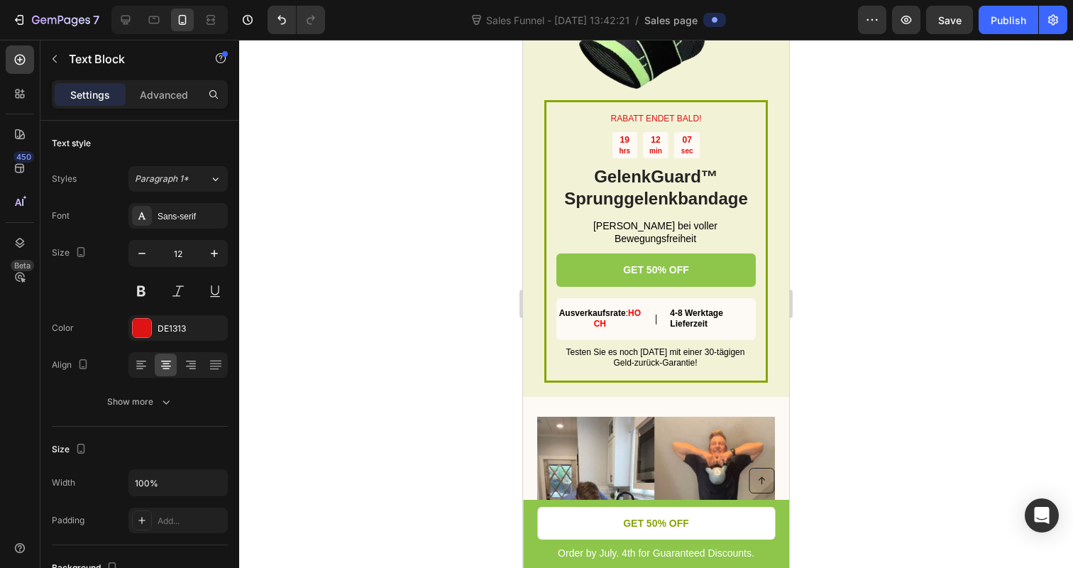
scroll to position [2613, 0]
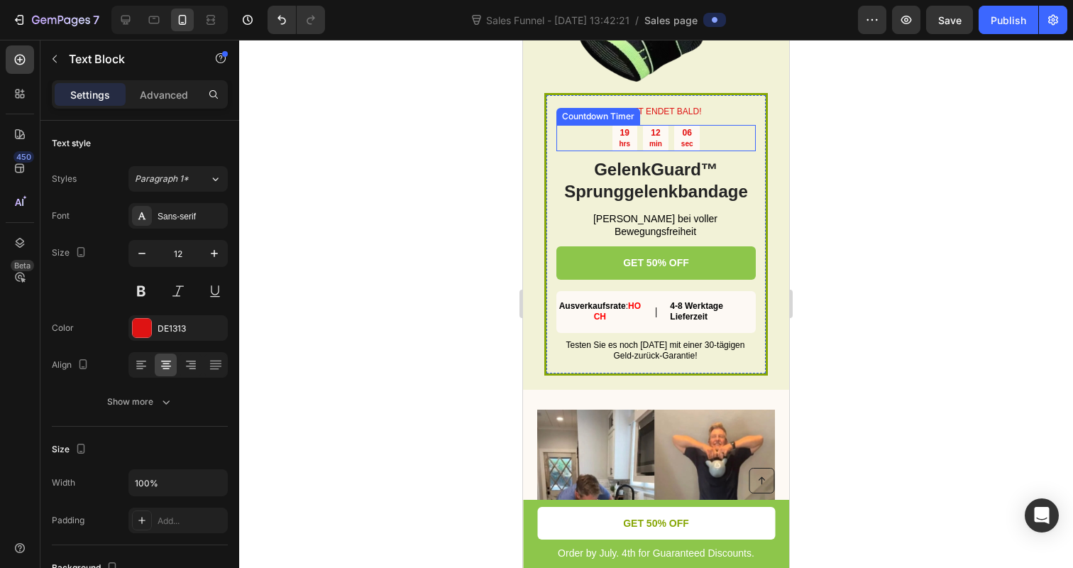
click at [636, 182] on h2 "GelenkGuard™ Sprunggelenkbandage" at bounding box center [655, 180] width 199 height 47
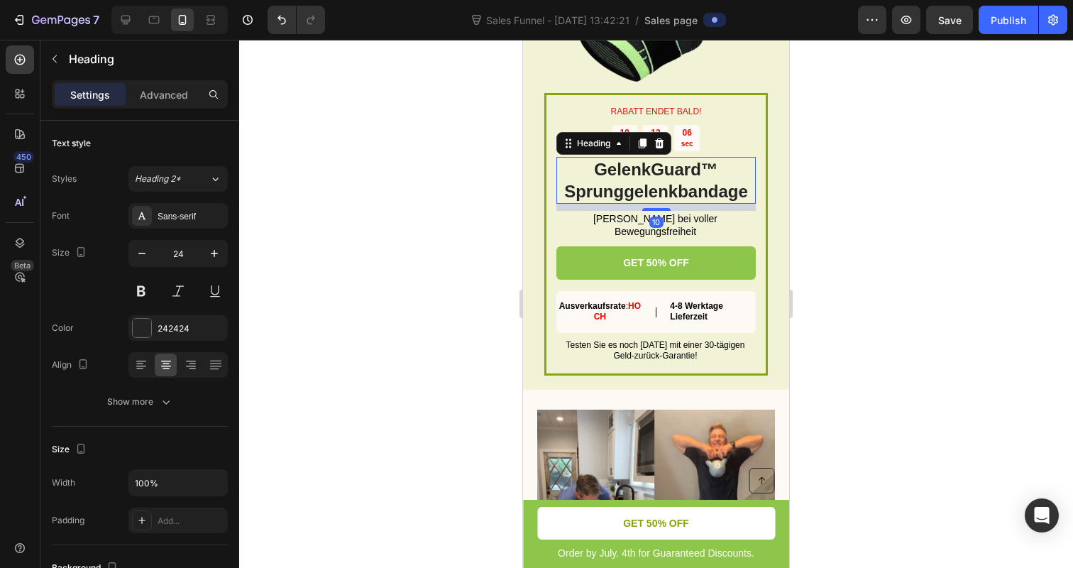
click at [636, 182] on h2 "GelenkGuard™ Sprunggelenkbandage" at bounding box center [655, 180] width 199 height 47
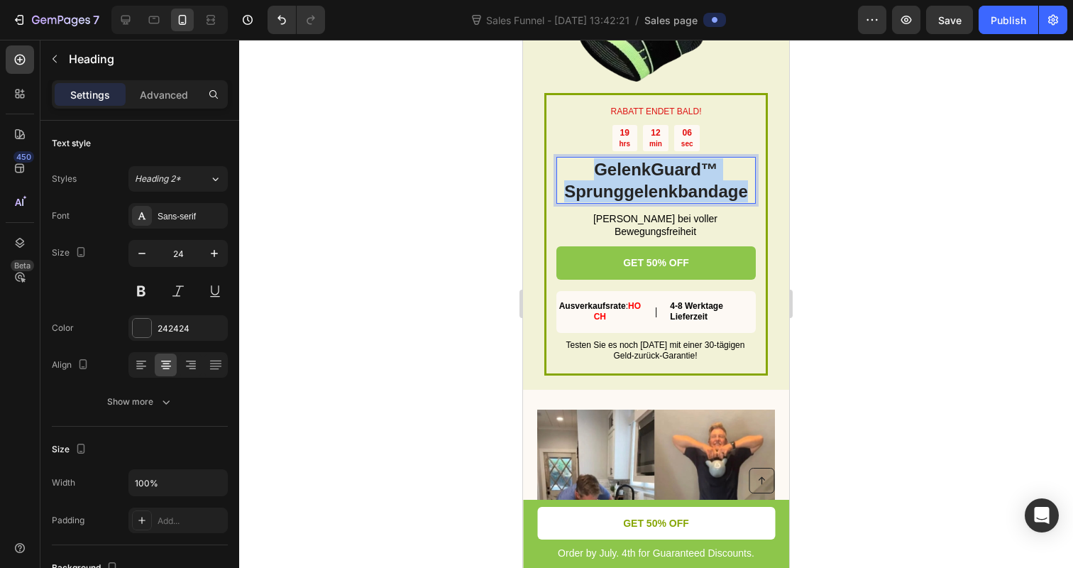
click at [636, 182] on p "GelenkGuard™ Sprunggelenkbandage" at bounding box center [656, 180] width 197 height 44
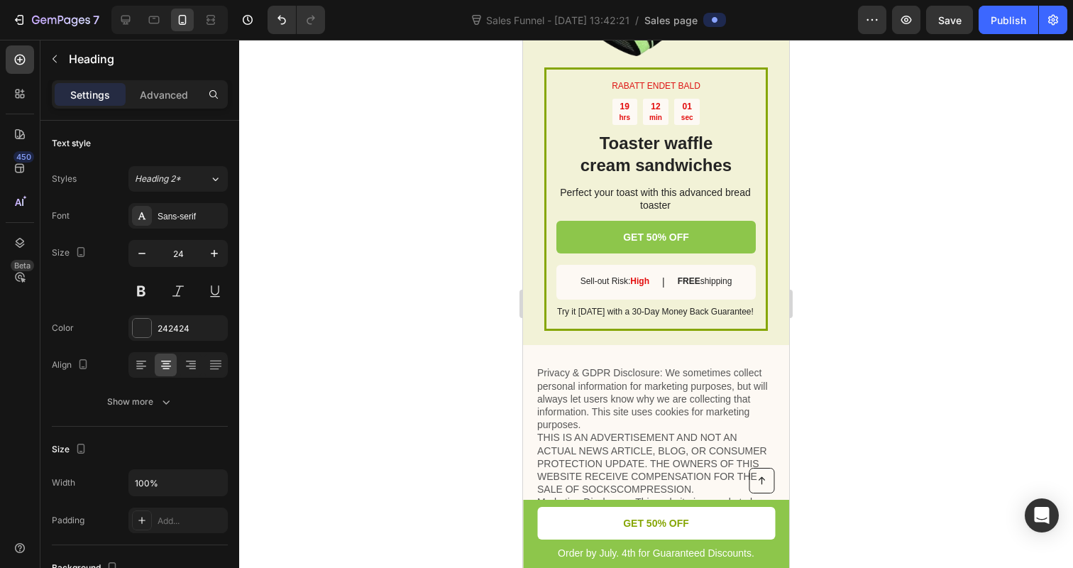
scroll to position [4766, 0]
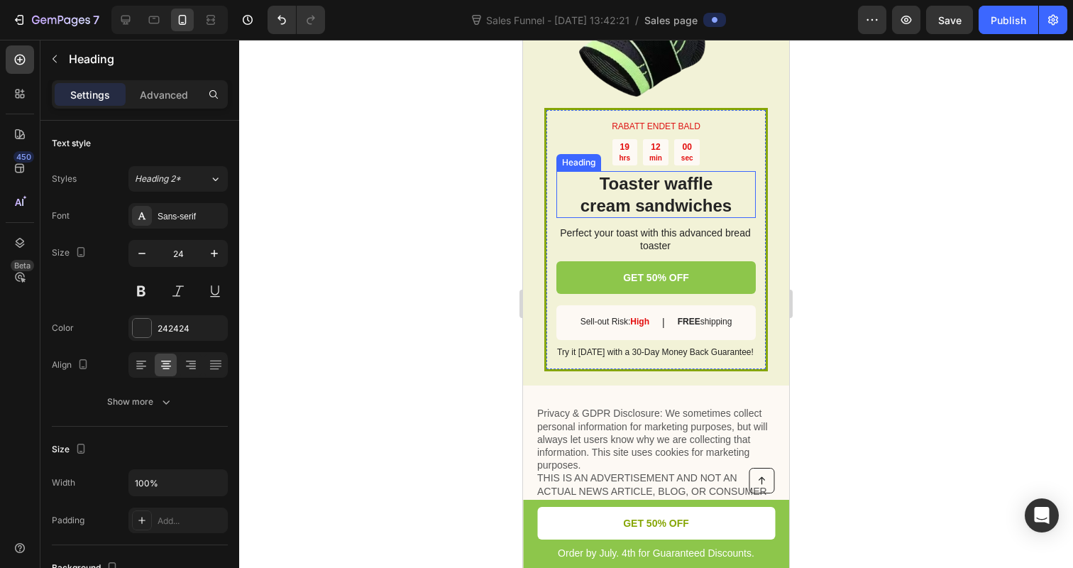
click at [634, 211] on h2 "Toaster waffle cream sandwiches" at bounding box center [655, 194] width 199 height 47
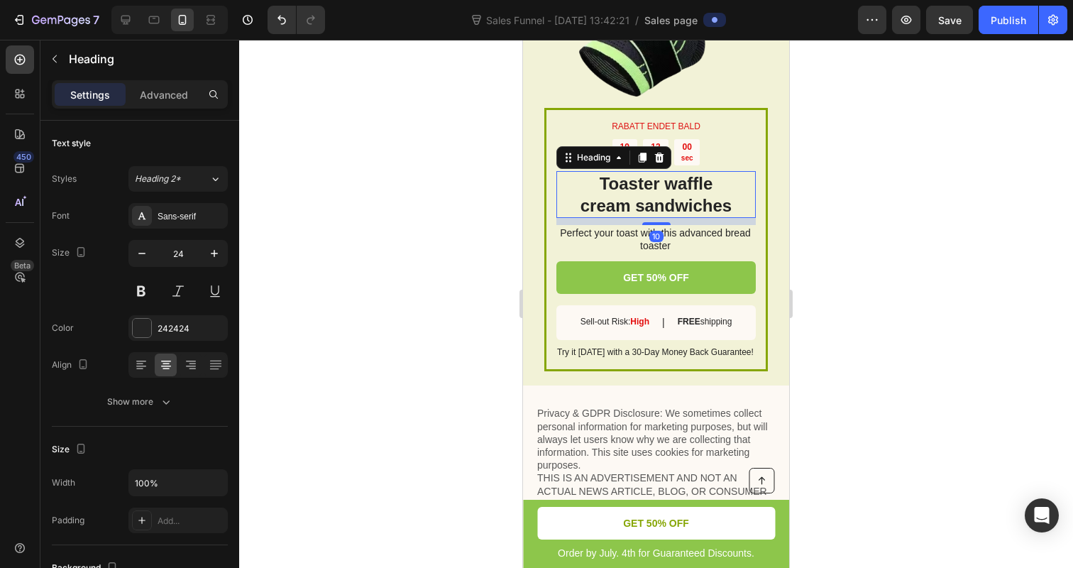
click at [634, 211] on h2 "Toaster waffle cream sandwiches" at bounding box center [655, 194] width 199 height 47
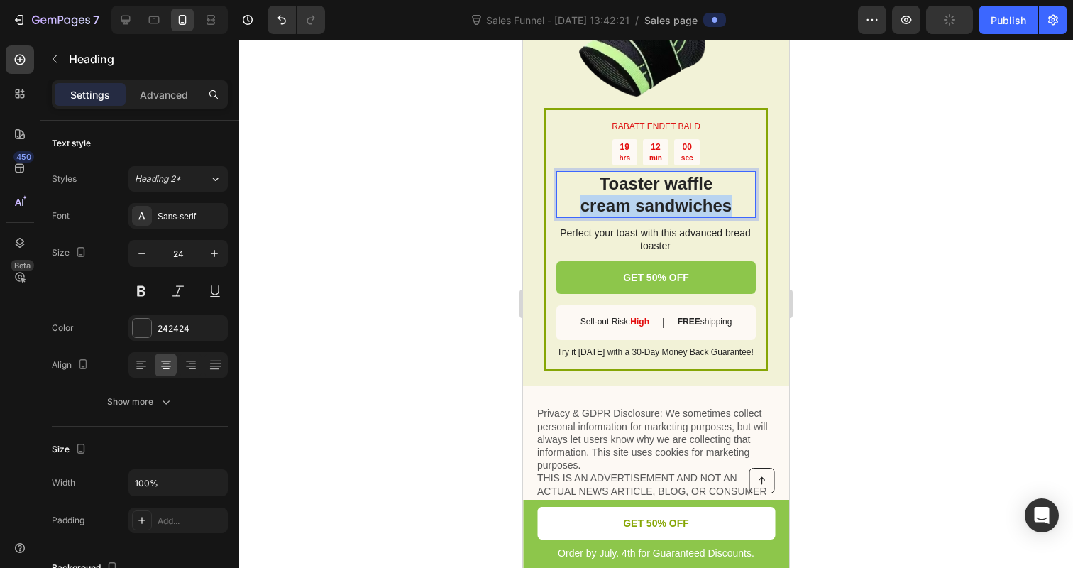
click at [634, 211] on p "Toaster waffle cream sandwiches" at bounding box center [656, 194] width 197 height 44
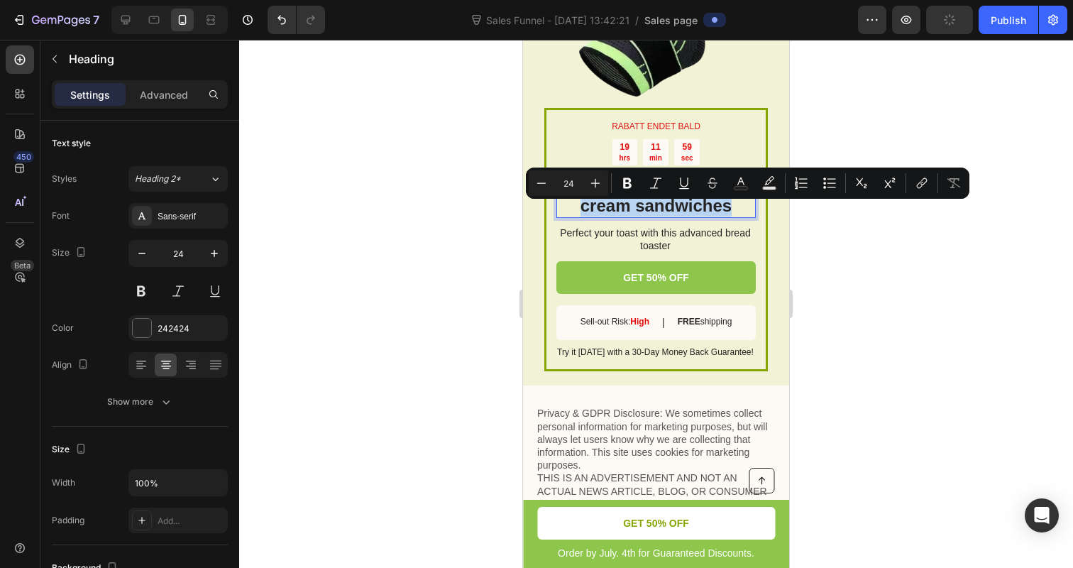
click at [735, 211] on p "Toaster waffle cream sandwiches" at bounding box center [656, 194] width 197 height 44
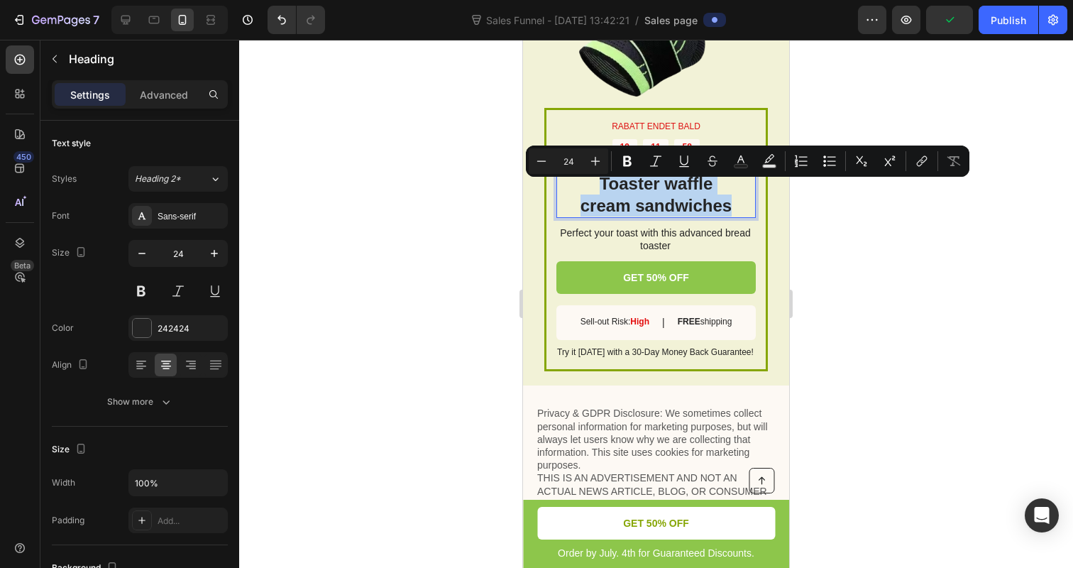
drag, startPoint x: 735, startPoint y: 211, endPoint x: 584, endPoint y: 195, distance: 152.0
click at [584, 195] on p "Toaster waffle cream sandwiches" at bounding box center [656, 194] width 197 height 44
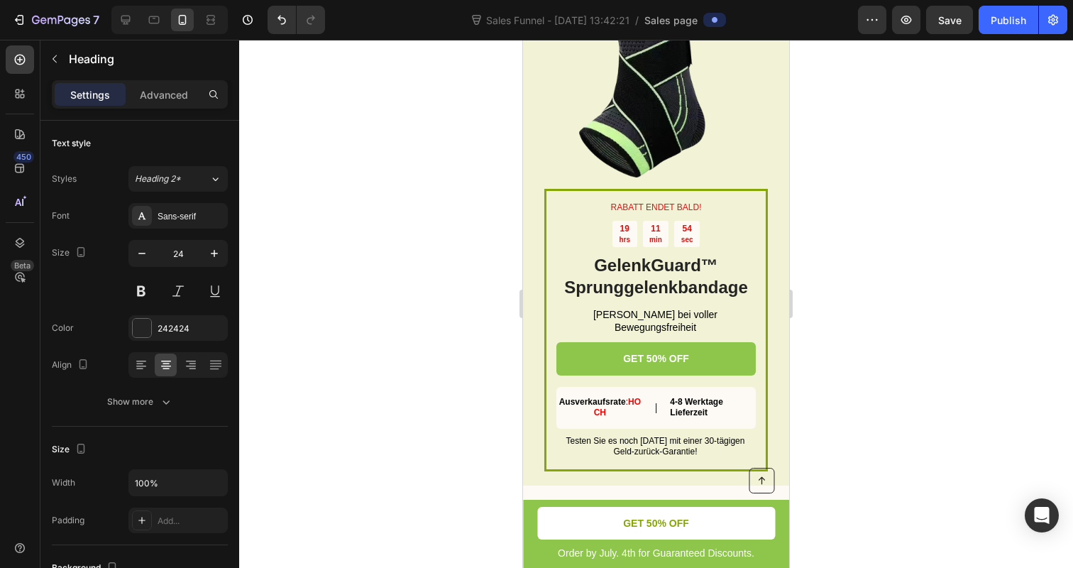
scroll to position [2464, 0]
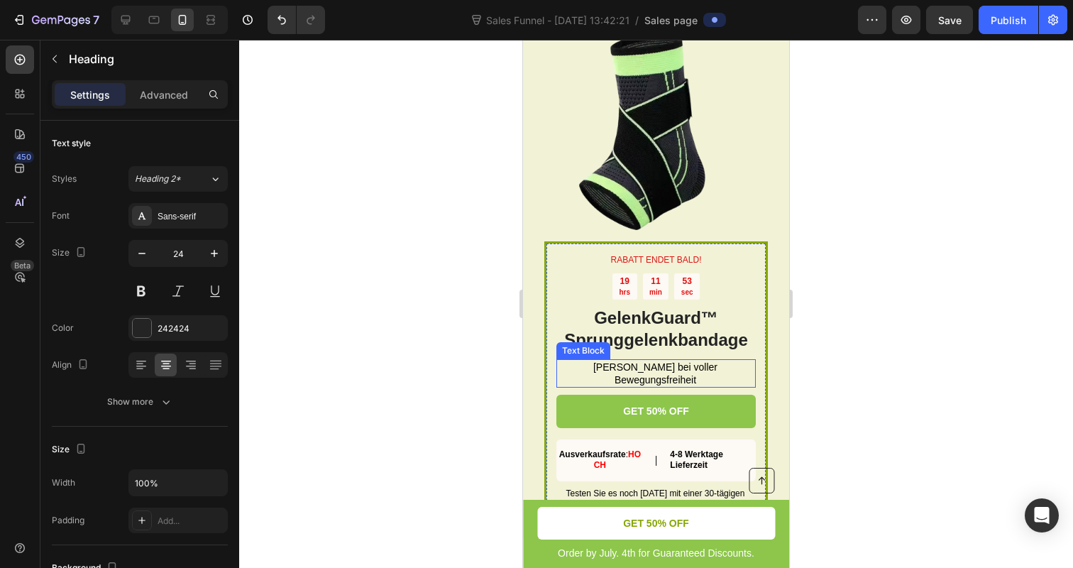
click at [632, 380] on span "Maximale Stabilität bei voller Bewegungsfreiheit" at bounding box center [655, 373] width 124 height 24
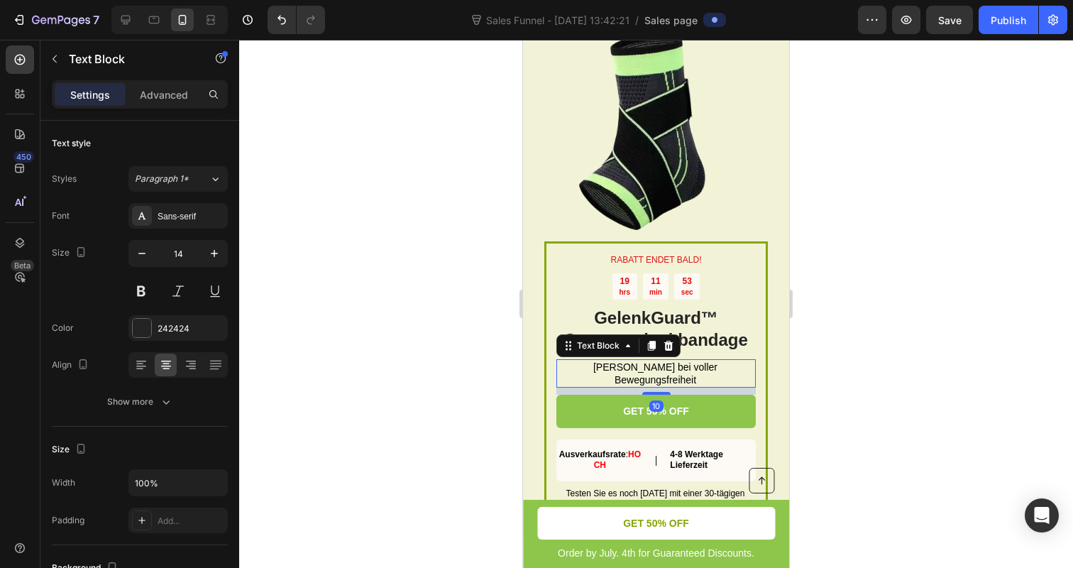
click at [632, 380] on span "Maximale Stabilität bei voller Bewegungsfreiheit" at bounding box center [655, 373] width 124 height 24
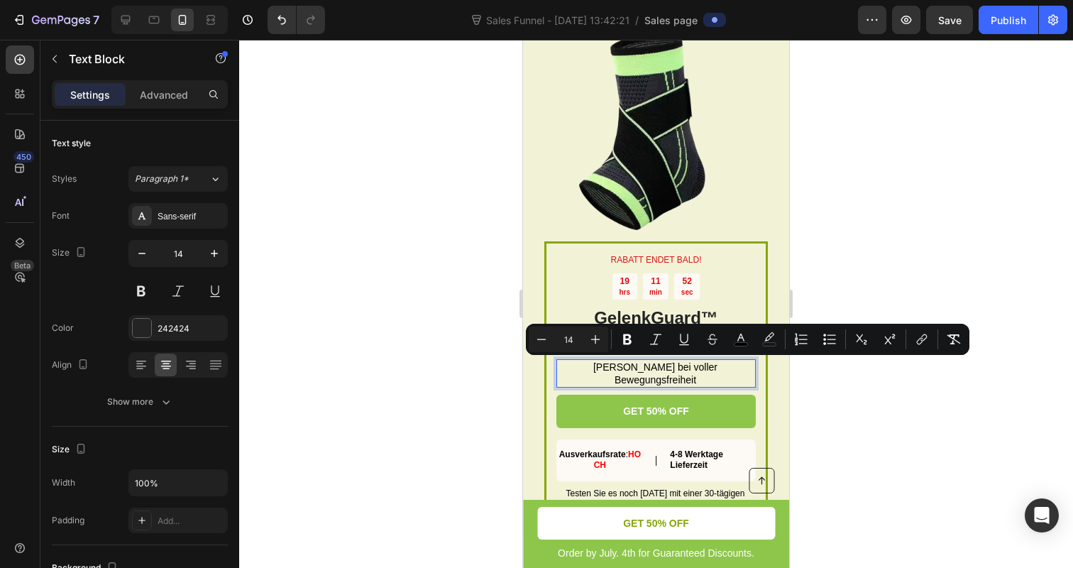
copy span "Maximale Stabilität bei voller Bewegungsfreiheit"
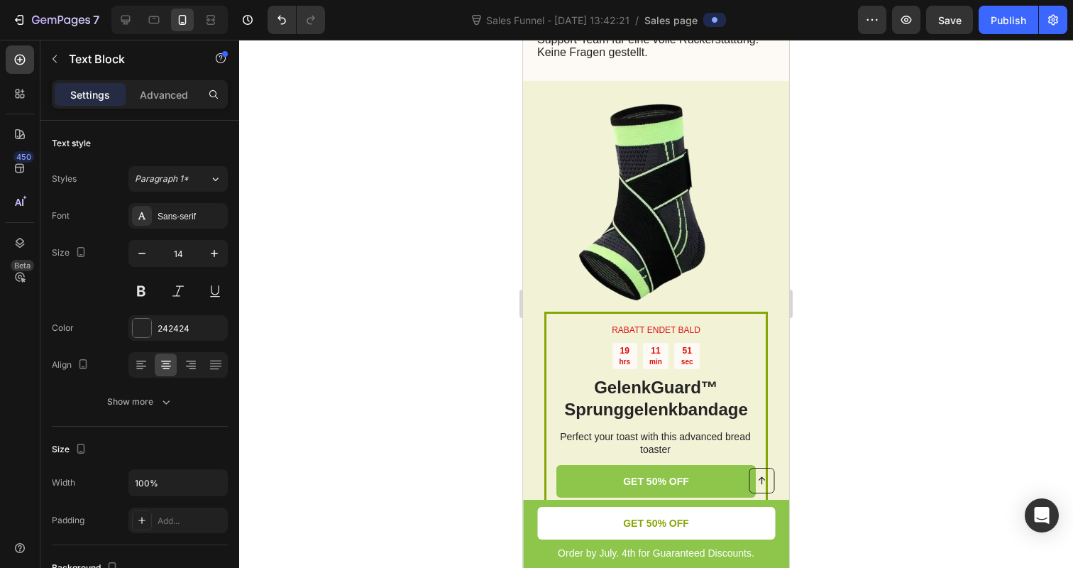
scroll to position [4591, 0]
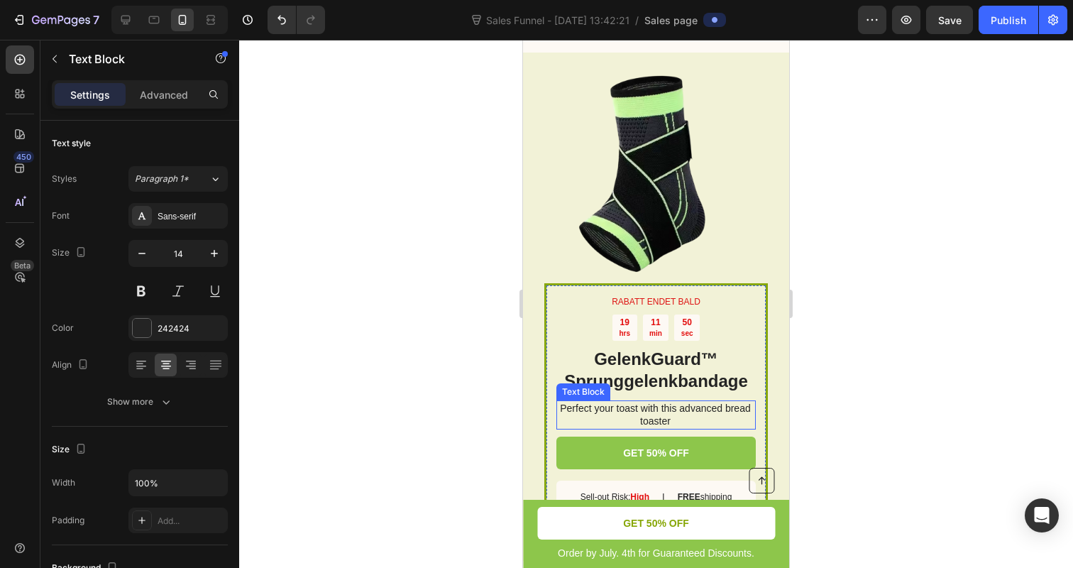
click at [636, 416] on p "Perfect your toast with this advanced bread toaster" at bounding box center [655, 415] width 198 height 26
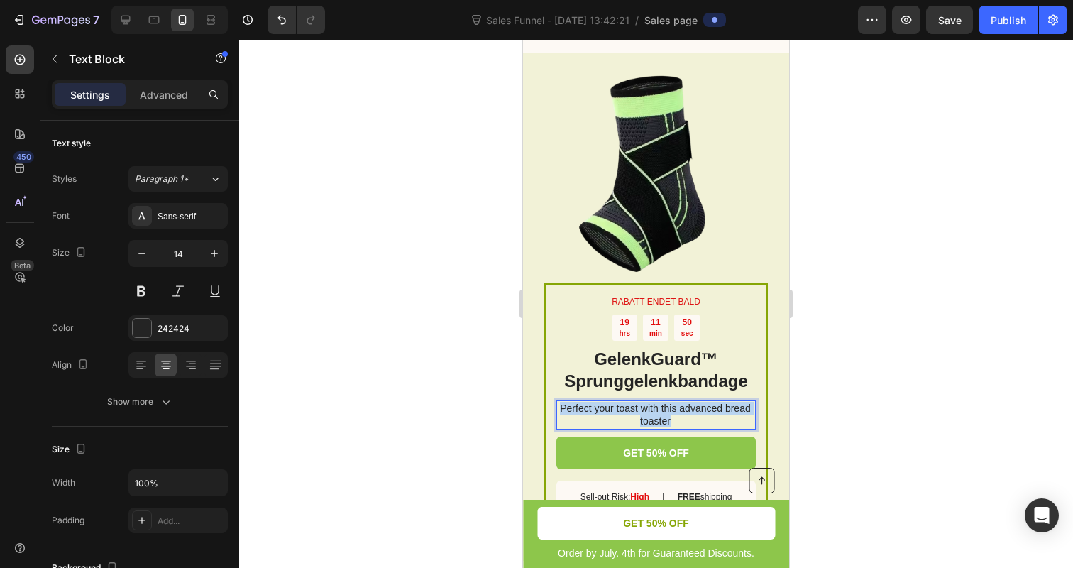
click at [636, 416] on p "Perfect your toast with this advanced bread toaster" at bounding box center [655, 415] width 198 height 26
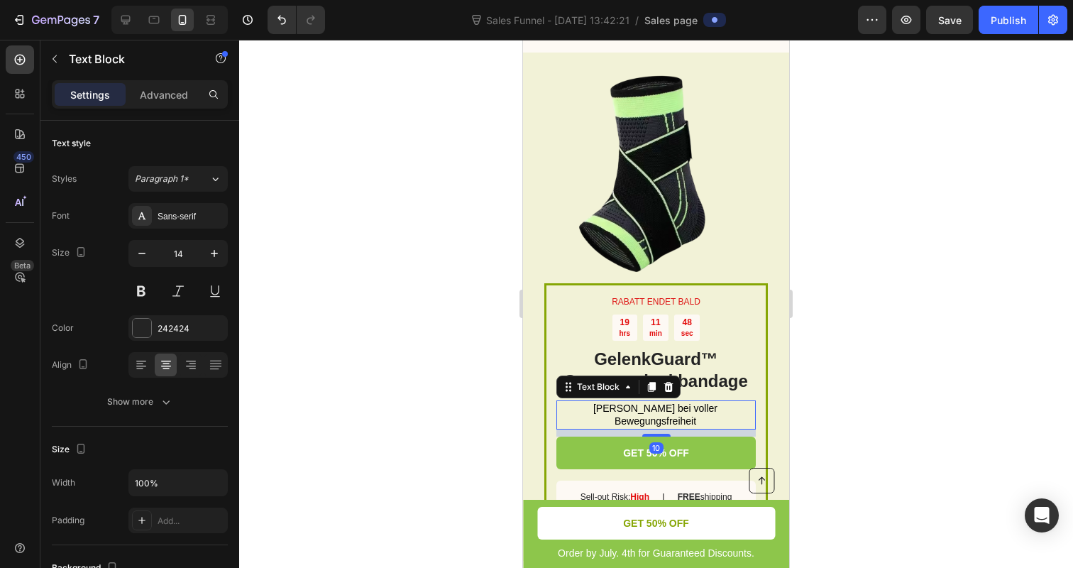
click at [498, 431] on div at bounding box center [656, 304] width 834 height 528
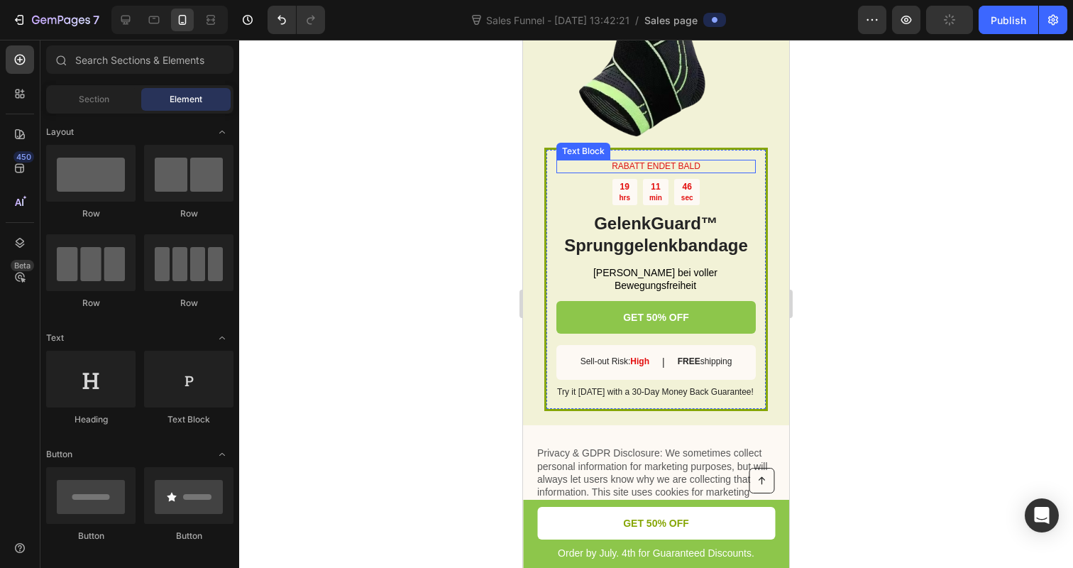
scroll to position [4733, 0]
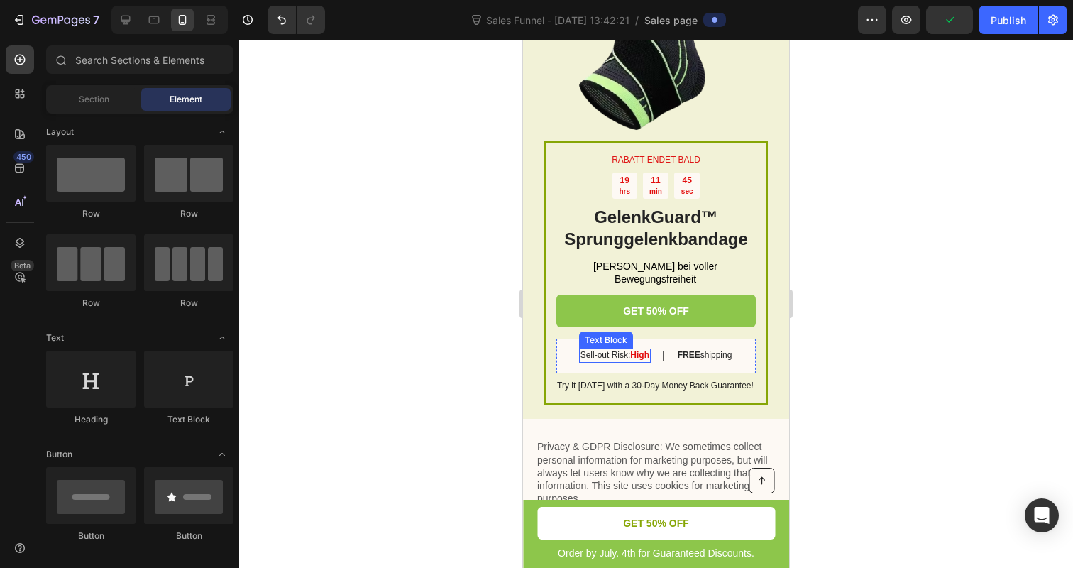
click at [608, 361] on p "Sell-out Risk: High" at bounding box center [614, 355] width 69 height 11
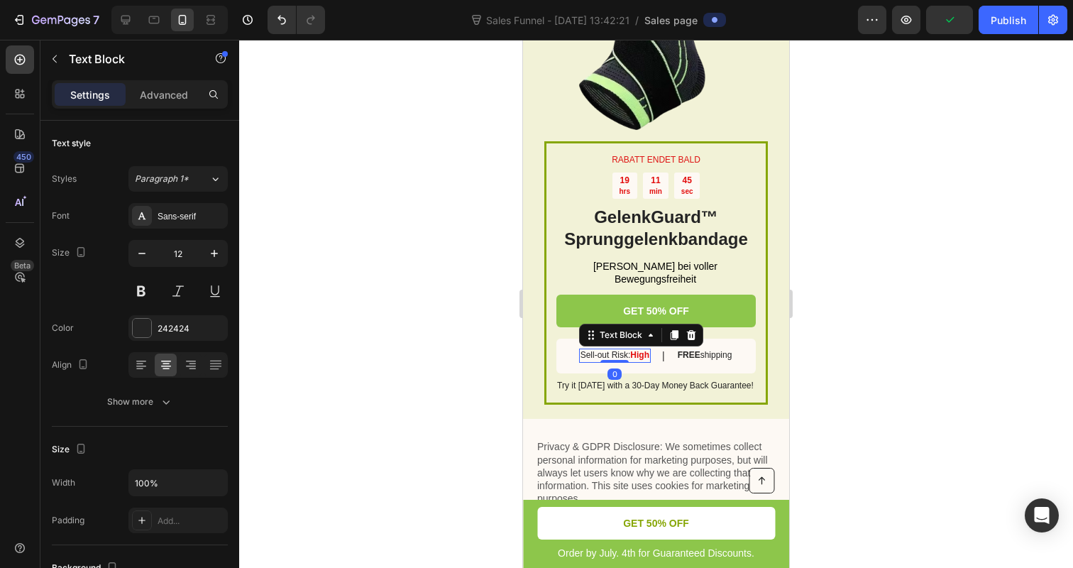
click at [608, 361] on p "Sell-out Risk: High" at bounding box center [614, 355] width 69 height 11
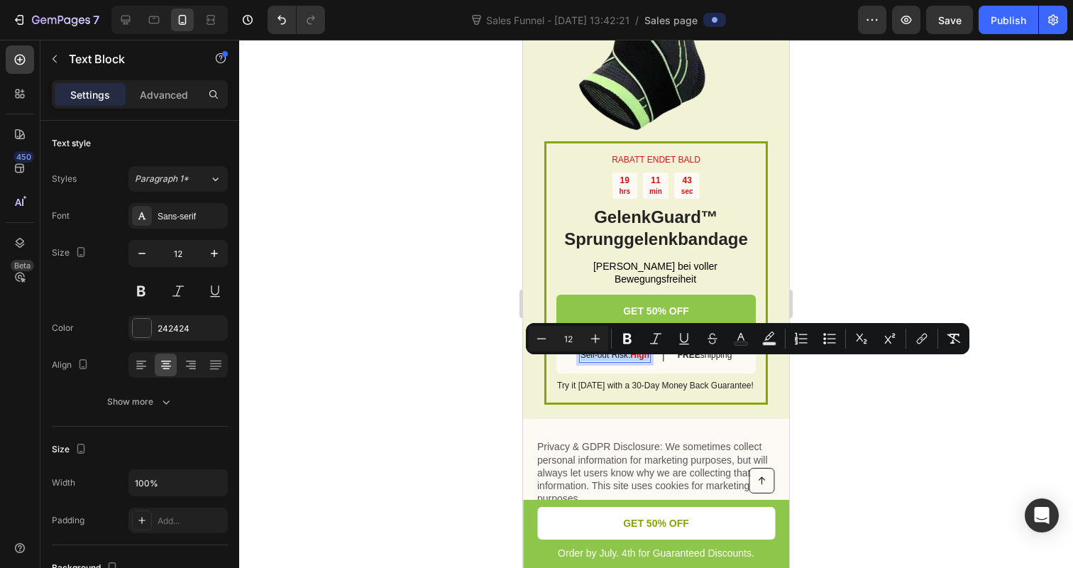
click at [622, 361] on p "Sell-out Risk: High" at bounding box center [614, 355] width 69 height 11
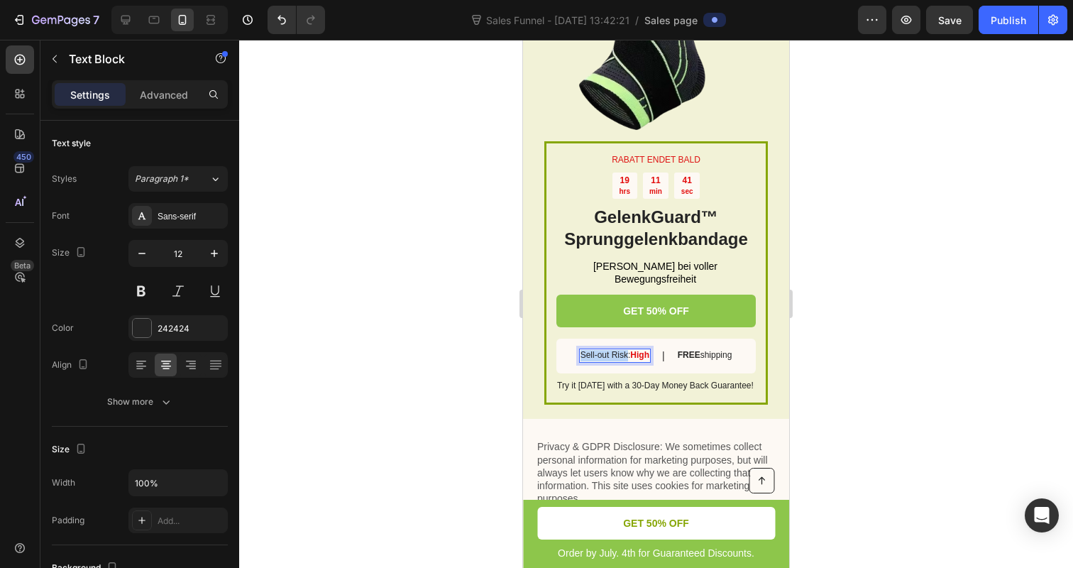
drag, startPoint x: 626, startPoint y: 363, endPoint x: 577, endPoint y: 363, distance: 49.0
click at [579, 363] on div "Sell-out Risk: High" at bounding box center [615, 355] width 72 height 14
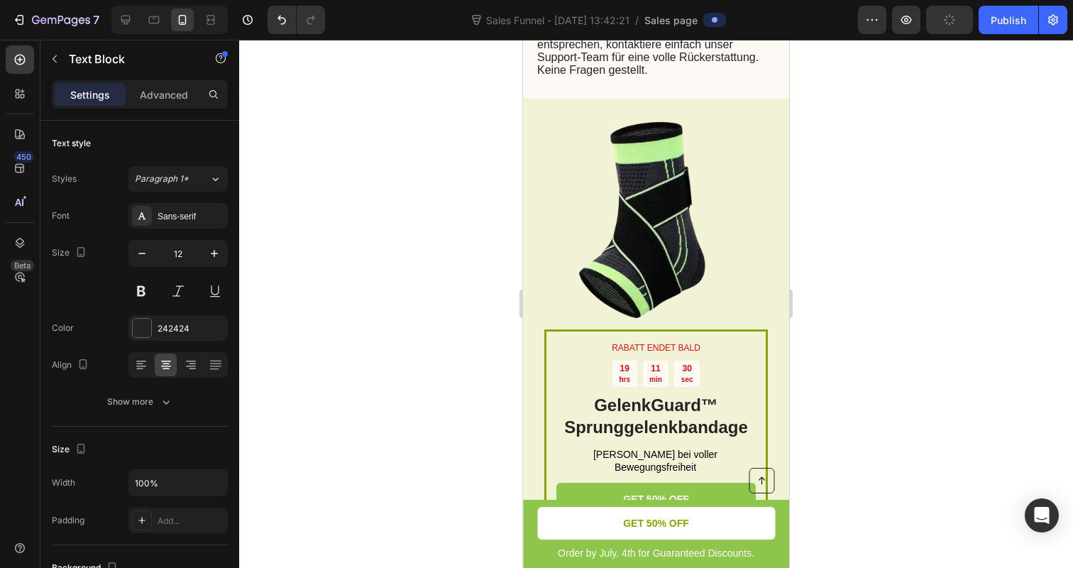
scroll to position [4746, 0]
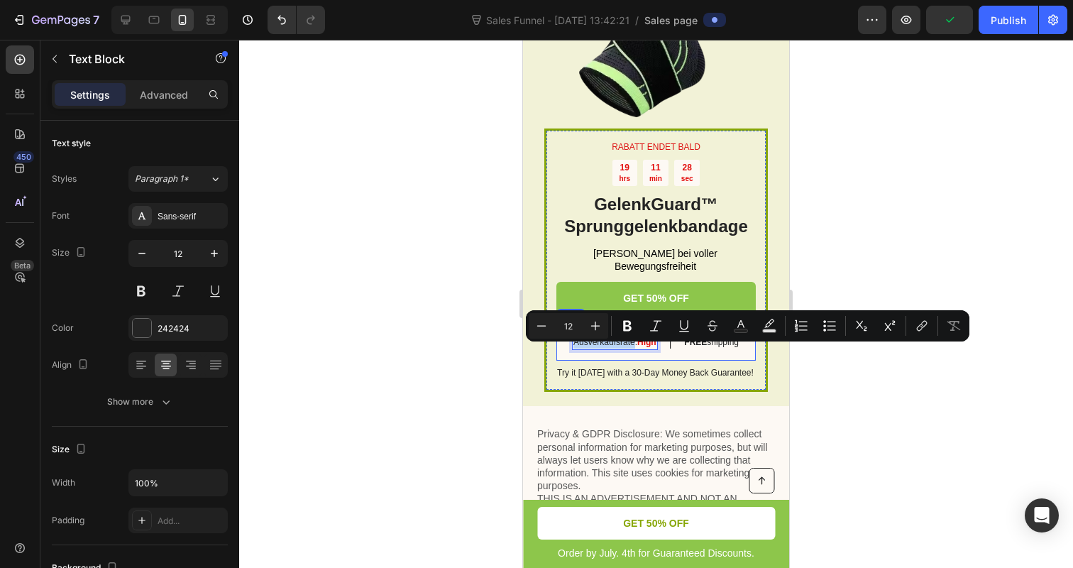
drag, startPoint x: 634, startPoint y: 348, endPoint x: 566, endPoint y: 348, distance: 68.1
click at [566, 348] on div "Ausverkaufsrate: High Text Block 0 | Text Block FREE shipping Text Block Row" at bounding box center [655, 343] width 199 height 35
click at [627, 326] on icon "Editor contextual toolbar" at bounding box center [627, 326] width 9 height 11
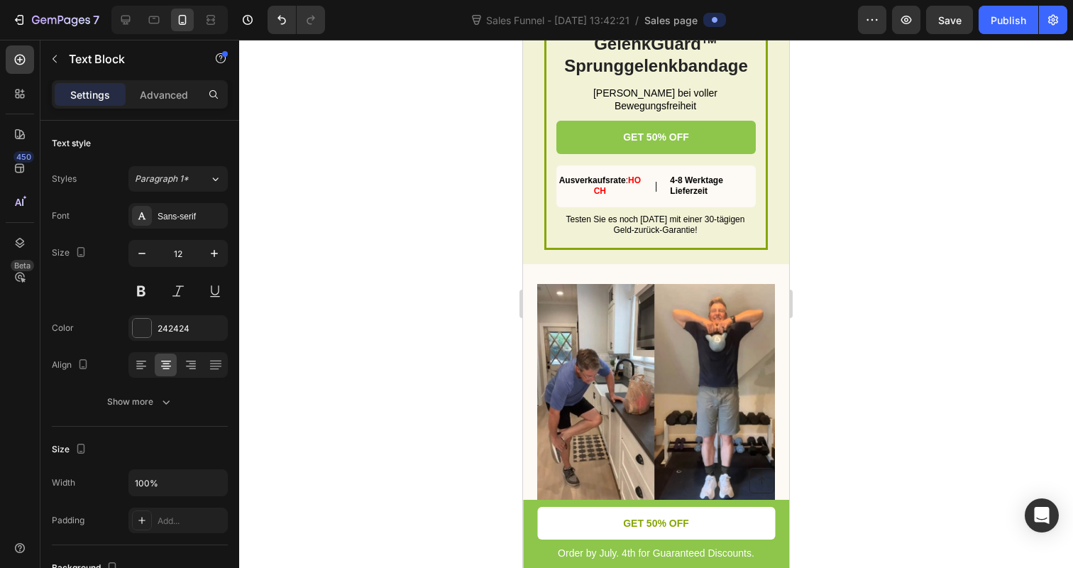
scroll to position [2642, 0]
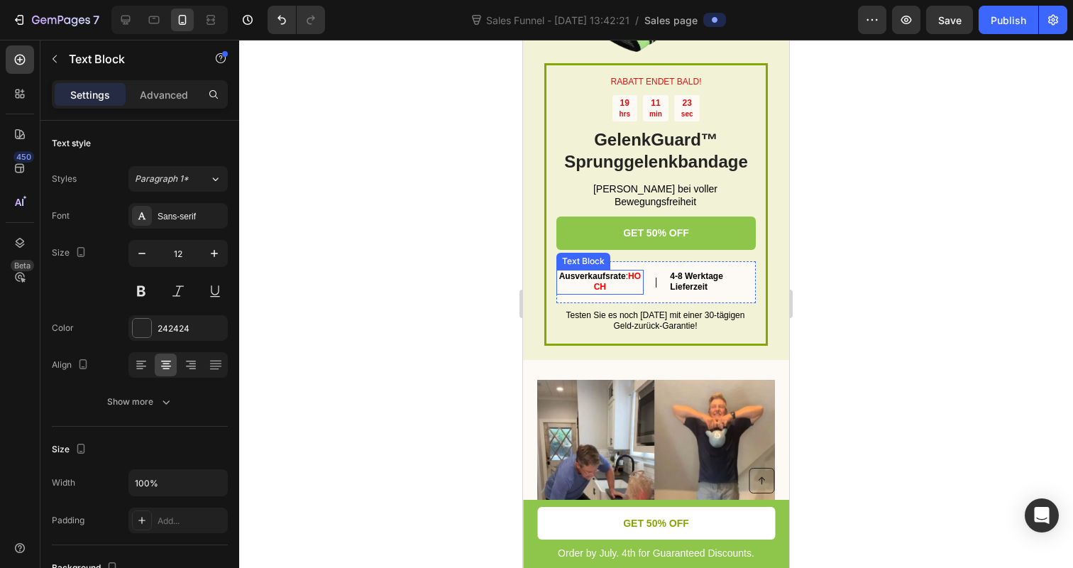
click at [595, 277] on strong "Ausverkaufsrate" at bounding box center [592, 276] width 67 height 10
click at [595, 275] on strong "Ausverkaufsrate" at bounding box center [592, 276] width 67 height 10
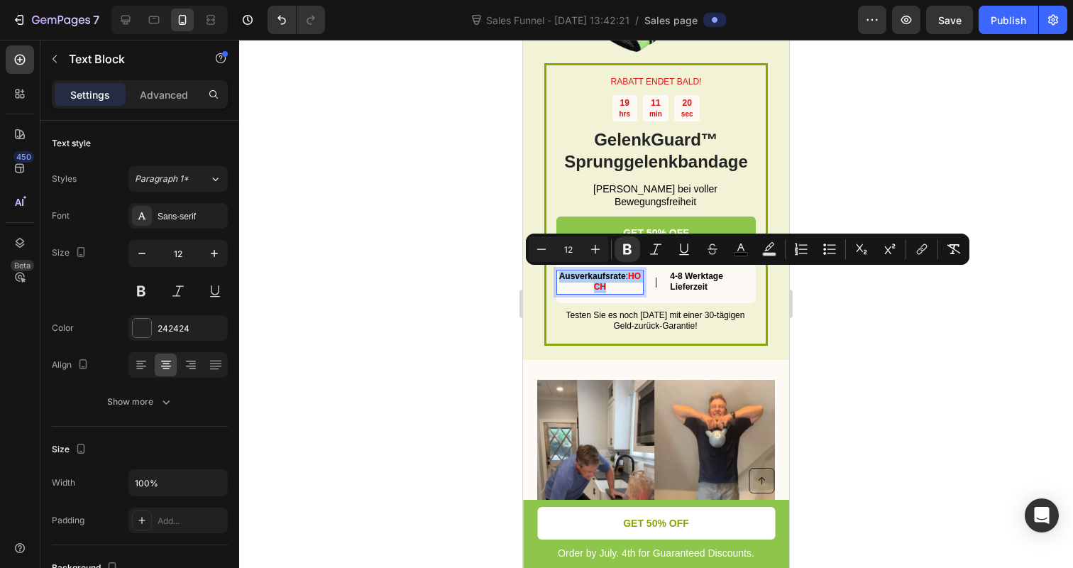
click at [429, 314] on div at bounding box center [656, 304] width 834 height 528
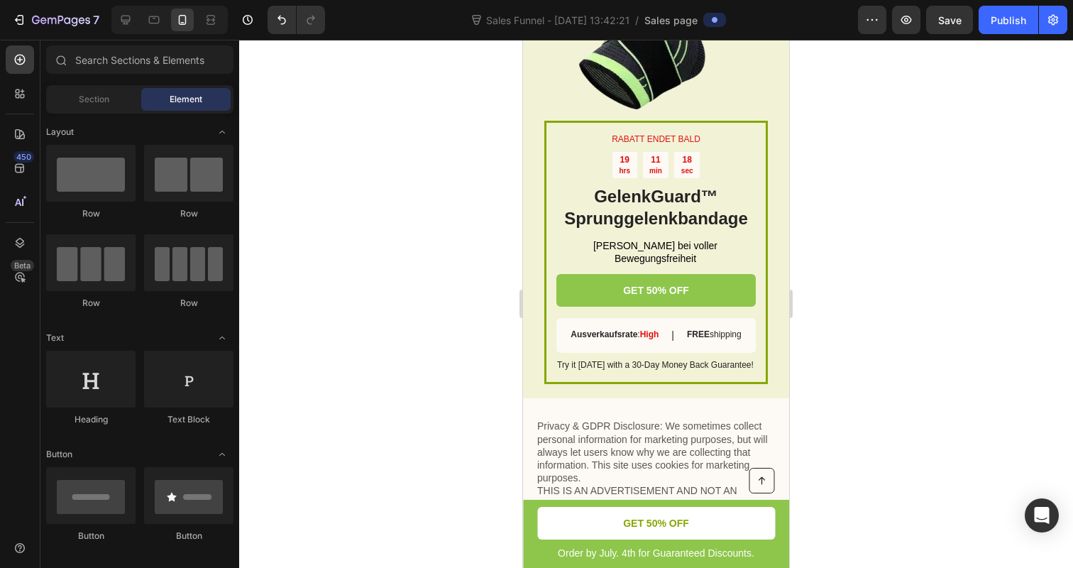
scroll to position [4785, 0]
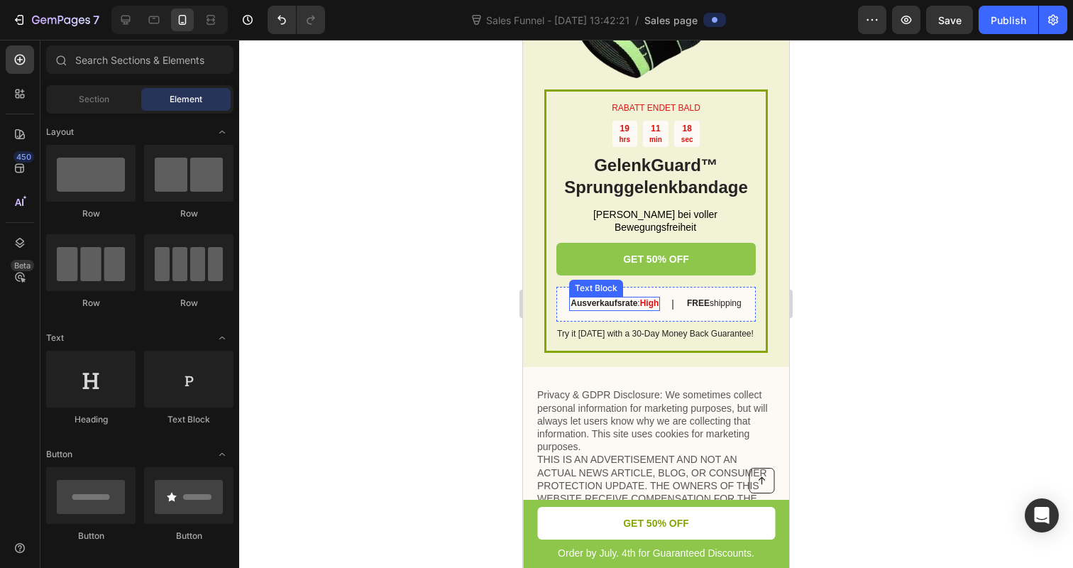
click at [604, 304] on div "Ausverkaufsrate : High Text Block" at bounding box center [614, 304] width 91 height 18
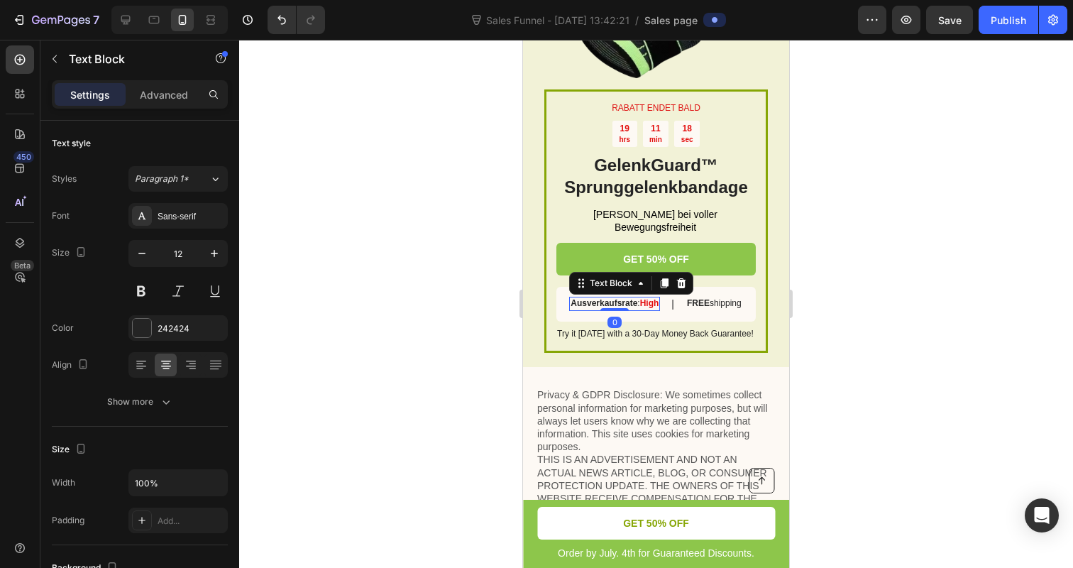
click at [604, 304] on div "Ausverkaufsrate : High Text Block 0" at bounding box center [614, 304] width 91 height 18
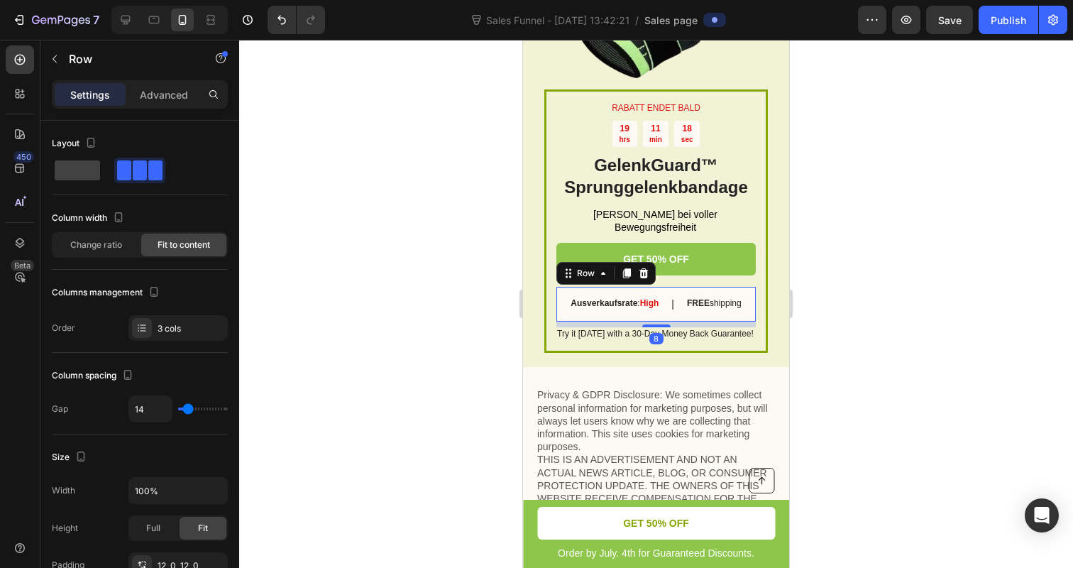
click at [604, 304] on div "Ausverkaufsrate : High Text Block" at bounding box center [614, 304] width 91 height 18
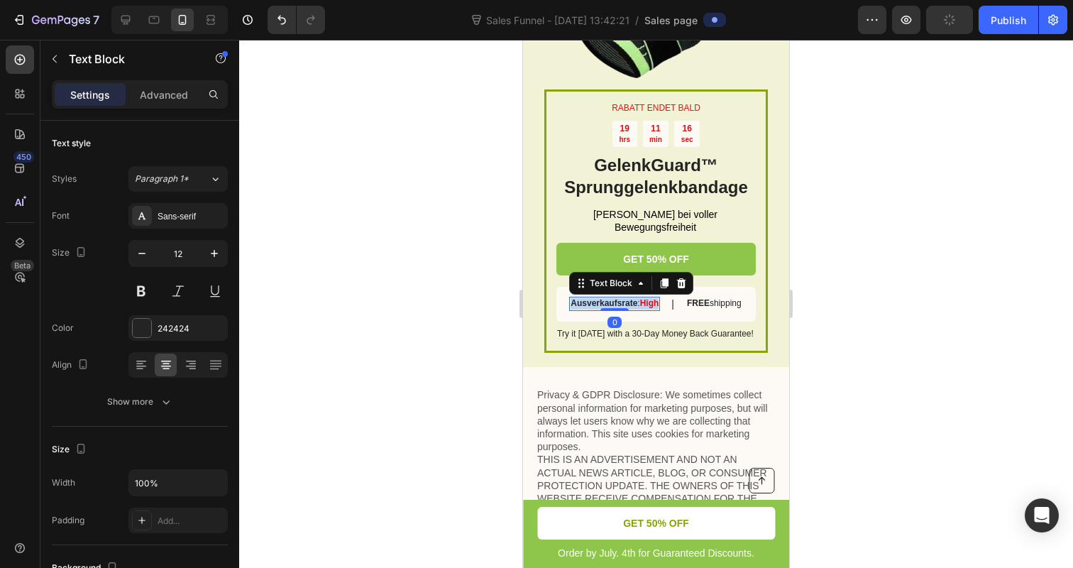
click at [605, 308] on strong "Ausverkaufsrate" at bounding box center [603, 303] width 67 height 10
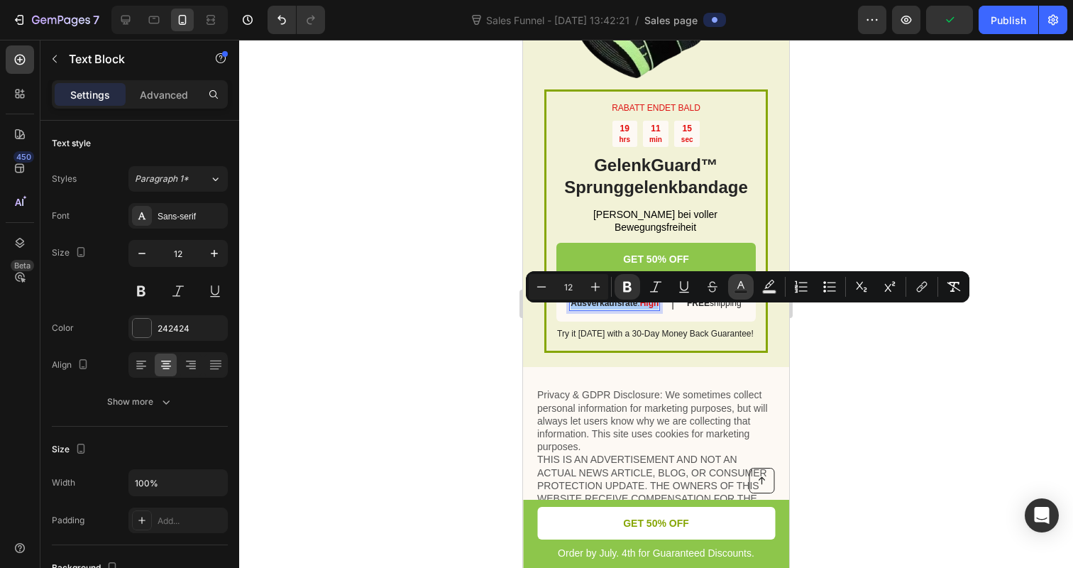
click at [744, 277] on button "Text Color" at bounding box center [741, 287] width 26 height 26
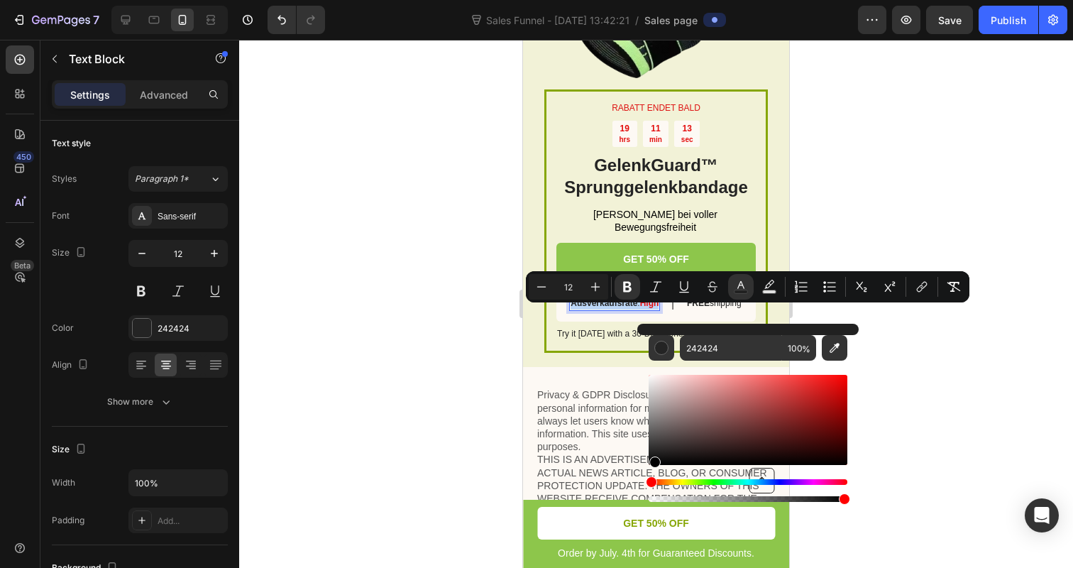
drag, startPoint x: 653, startPoint y: 456, endPoint x: 653, endPoint y: 475, distance: 18.4
click at [653, 475] on div "Editor contextual toolbar" at bounding box center [748, 438] width 199 height 133
type input "000000"
click at [483, 365] on div at bounding box center [656, 304] width 834 height 528
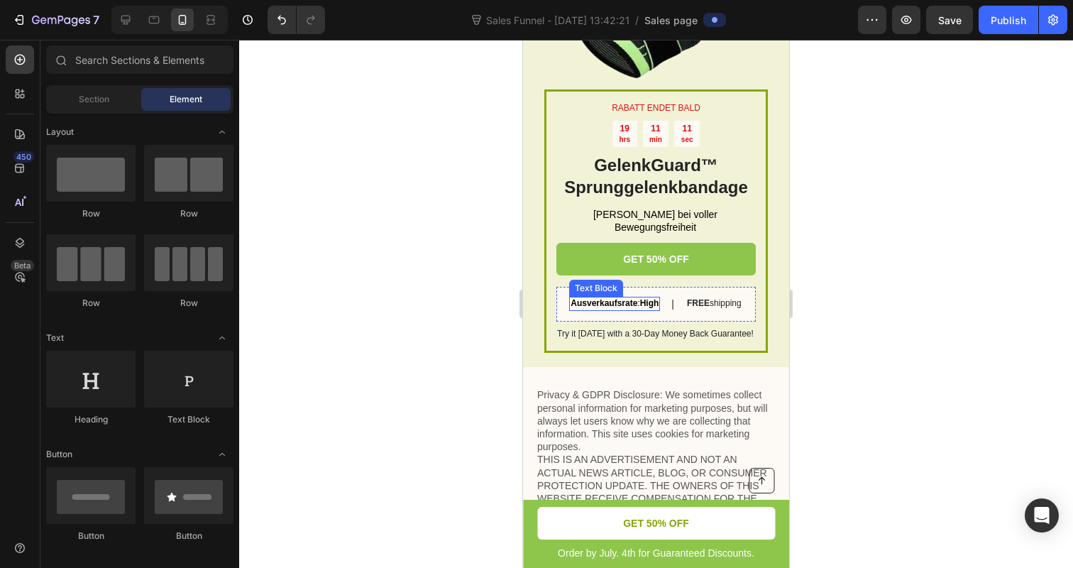
click at [652, 308] on strong "High" at bounding box center [649, 303] width 19 height 10
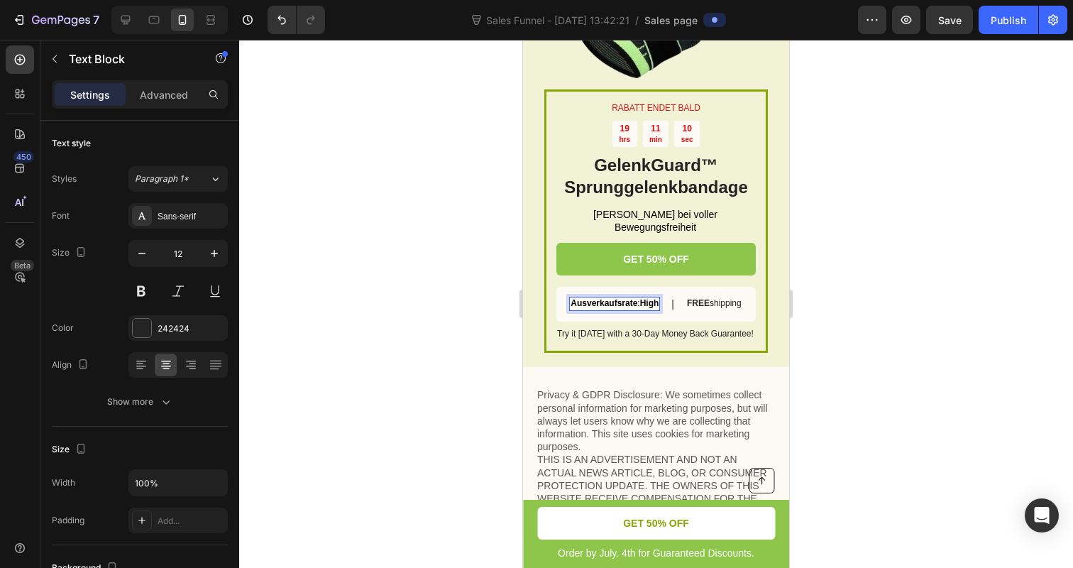
click at [656, 308] on strong "High" at bounding box center [649, 303] width 19 height 10
click at [652, 308] on strong "HOCH" at bounding box center [648, 303] width 25 height 10
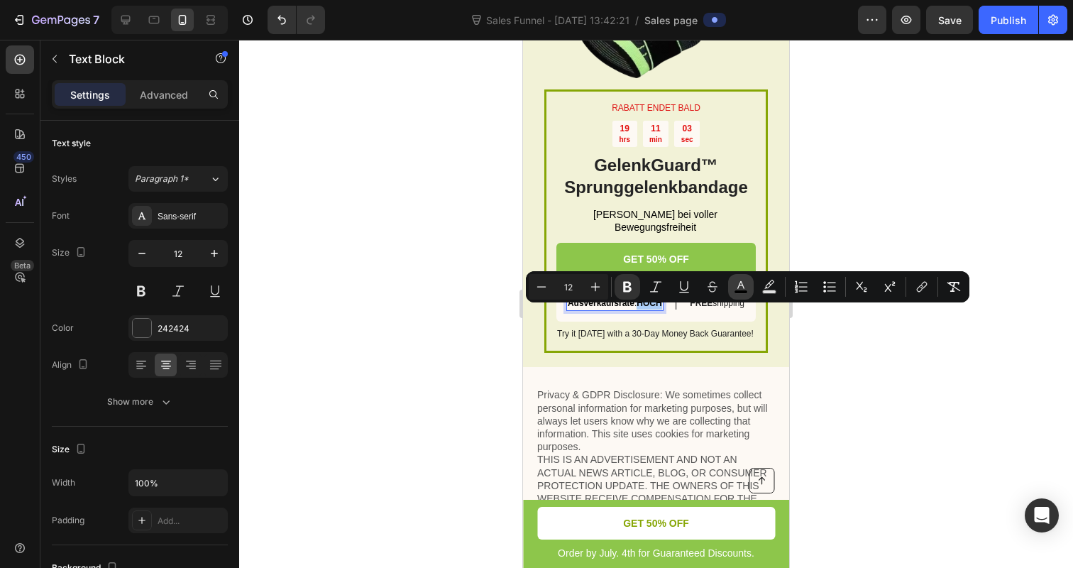
click at [734, 287] on icon "Editor contextual toolbar" at bounding box center [741, 287] width 14 height 14
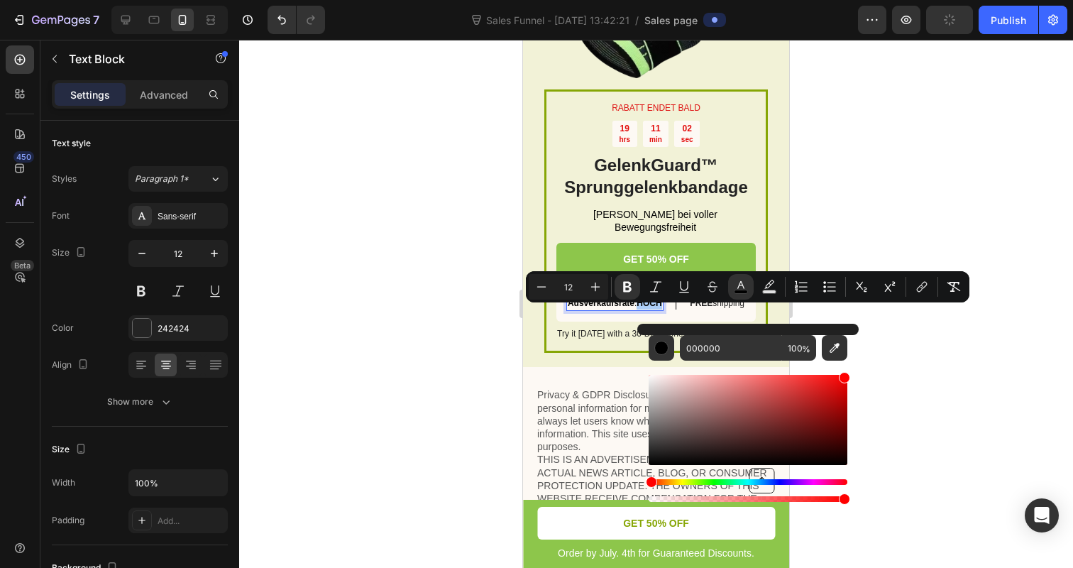
drag, startPoint x: 842, startPoint y: 384, endPoint x: 855, endPoint y: 364, distance: 24.0
click at [855, 364] on div "000000 100 %" at bounding box center [747, 414] width 221 height 181
type input "FF0000"
click at [903, 365] on div at bounding box center [656, 304] width 834 height 528
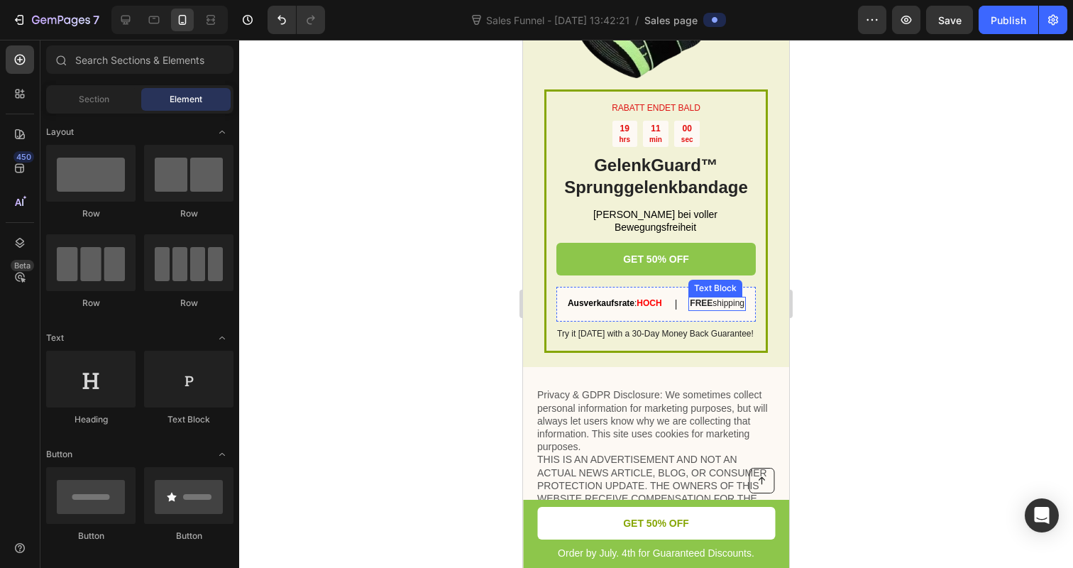
click at [715, 309] on p "FREE shipping" at bounding box center [717, 303] width 55 height 11
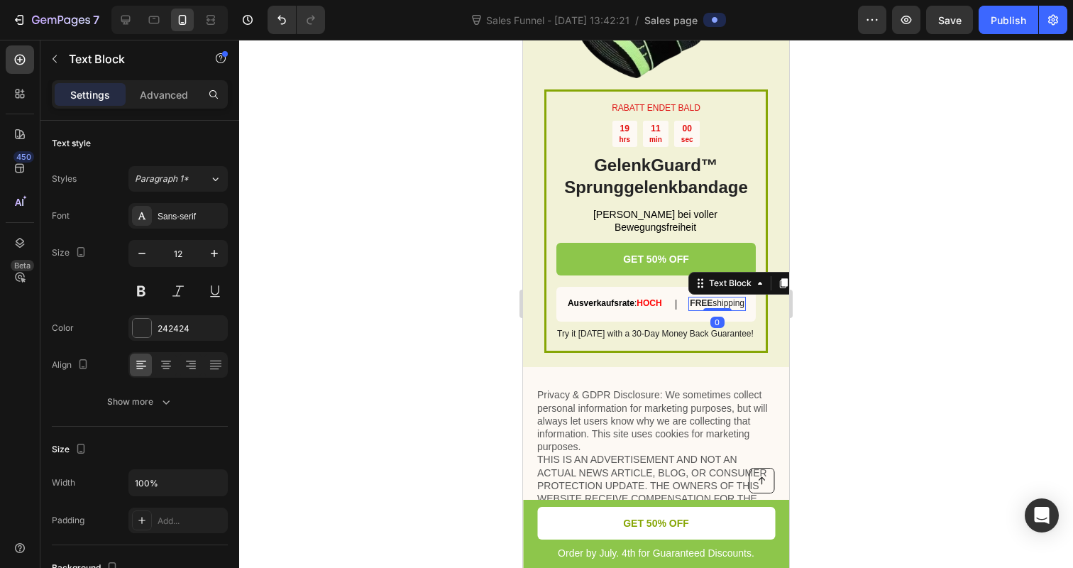
click at [715, 309] on p "FREE shipping" at bounding box center [717, 303] width 55 height 11
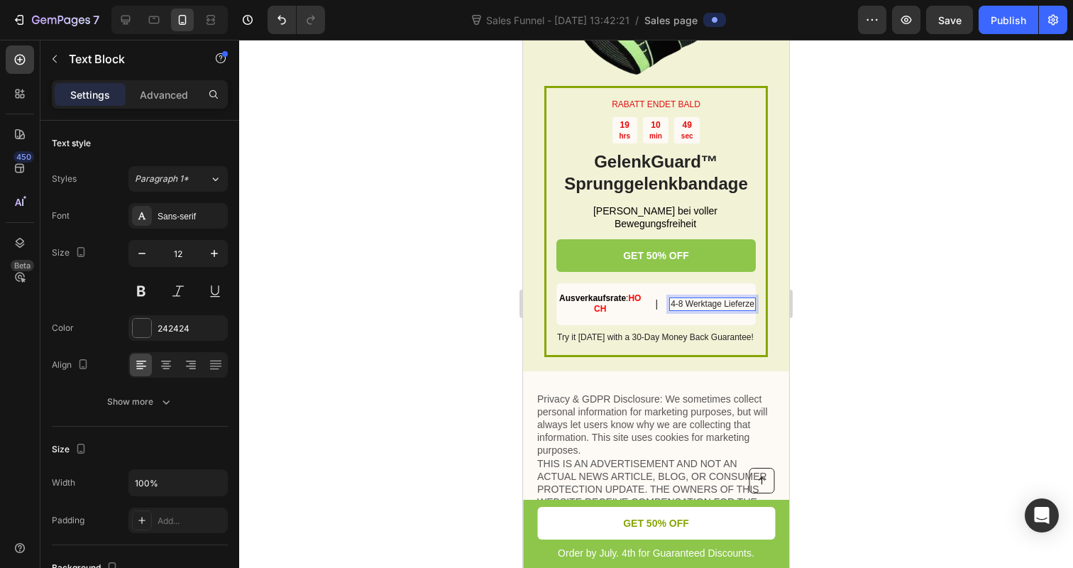
scroll to position [4783, 0]
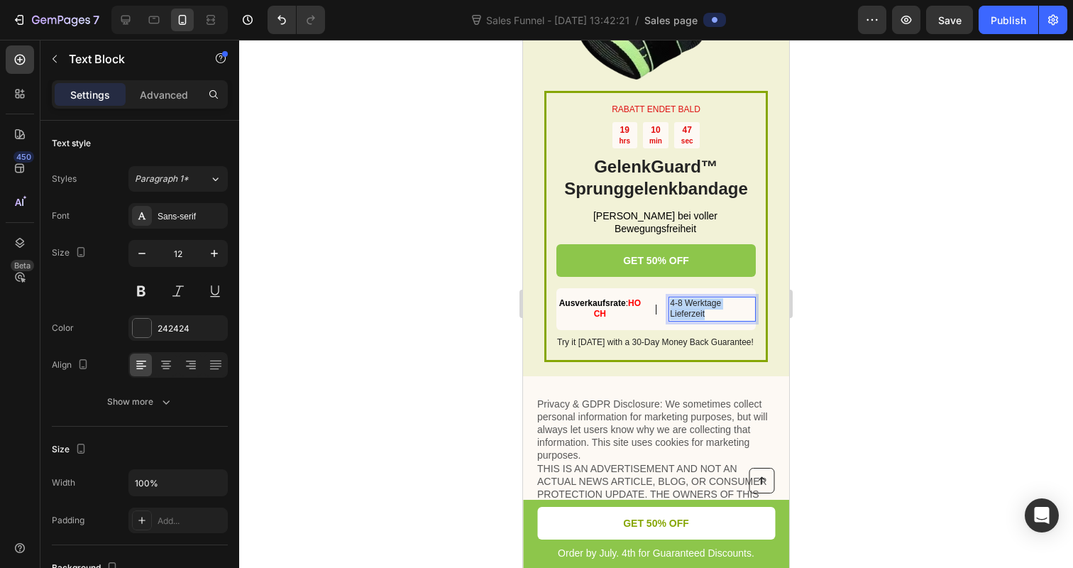
drag, startPoint x: 711, startPoint y: 324, endPoint x: 669, endPoint y: 314, distance: 43.0
click at [669, 314] on div "4-8 Werktage Lieferzeit" at bounding box center [711, 309] width 87 height 25
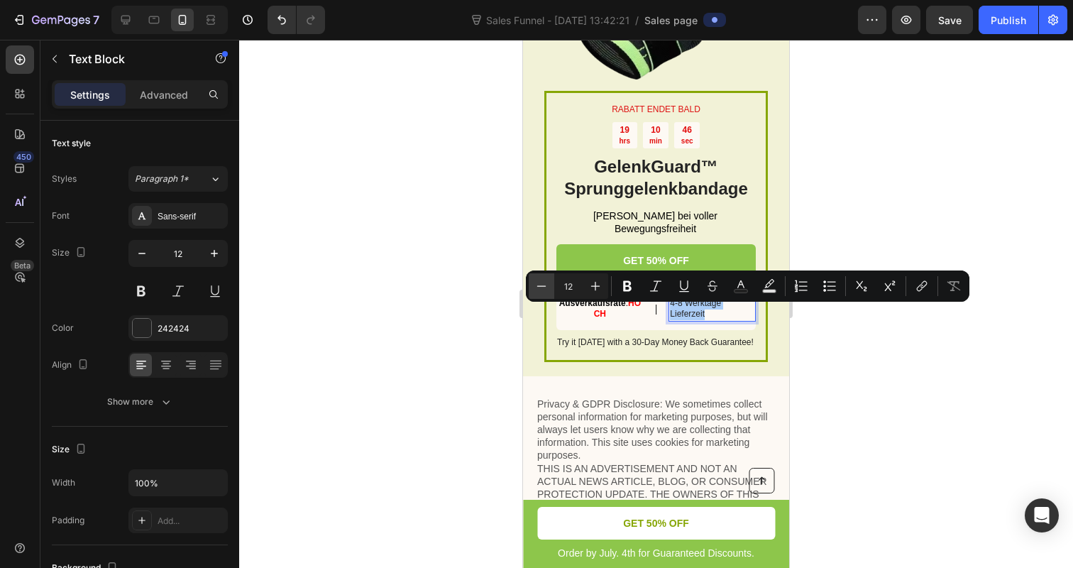
click at [545, 286] on icon "Editor contextual toolbar" at bounding box center [541, 285] width 9 height 1
type input "11"
click at [637, 291] on button "Bold" at bounding box center [627, 286] width 26 height 26
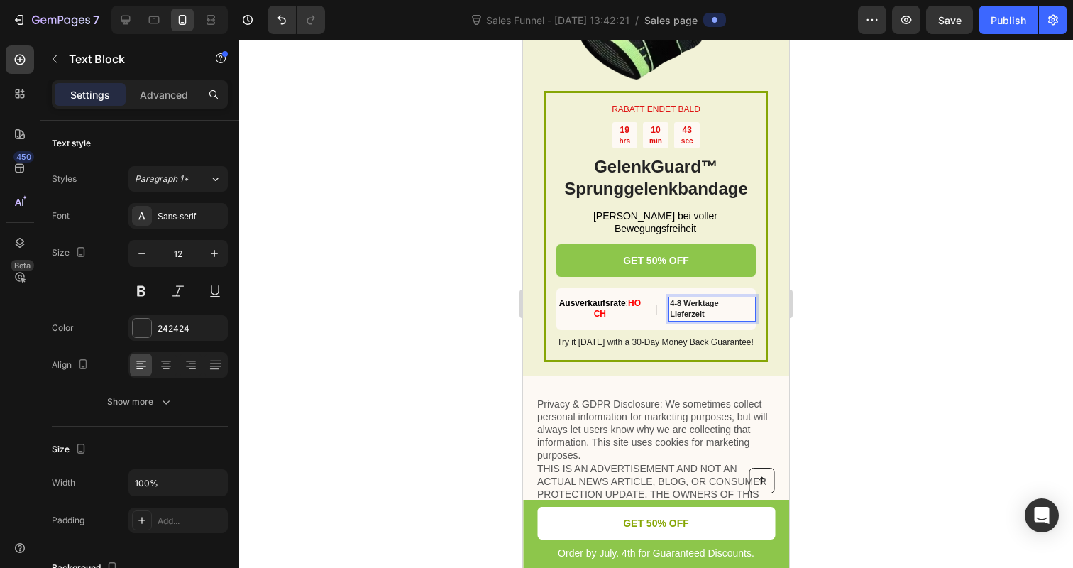
click at [683, 319] on strong "4-8 Werktage Lieferzeit" at bounding box center [694, 309] width 48 height 20
click at [712, 320] on p "4-8 Werktage Lieferzeit" at bounding box center [712, 309] width 84 height 22
drag, startPoint x: 712, startPoint y: 322, endPoint x: 665, endPoint y: 314, distance: 47.6
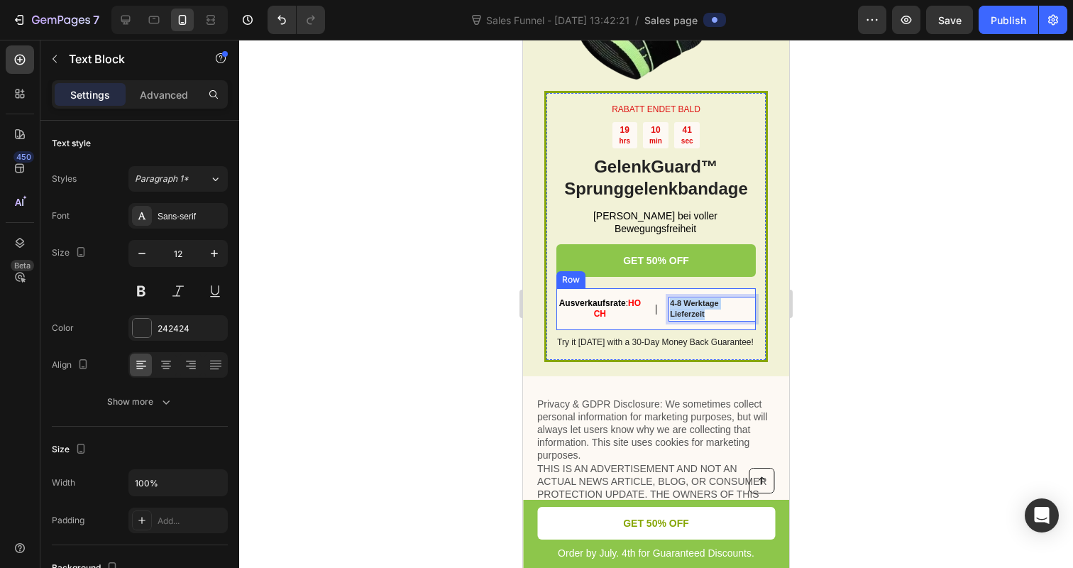
click at [665, 314] on div "Ausverkaufsrate : HOCH Text Block | Text Block 4-8 Werktage Lieferzeit Text Blo…" at bounding box center [655, 309] width 199 height 42
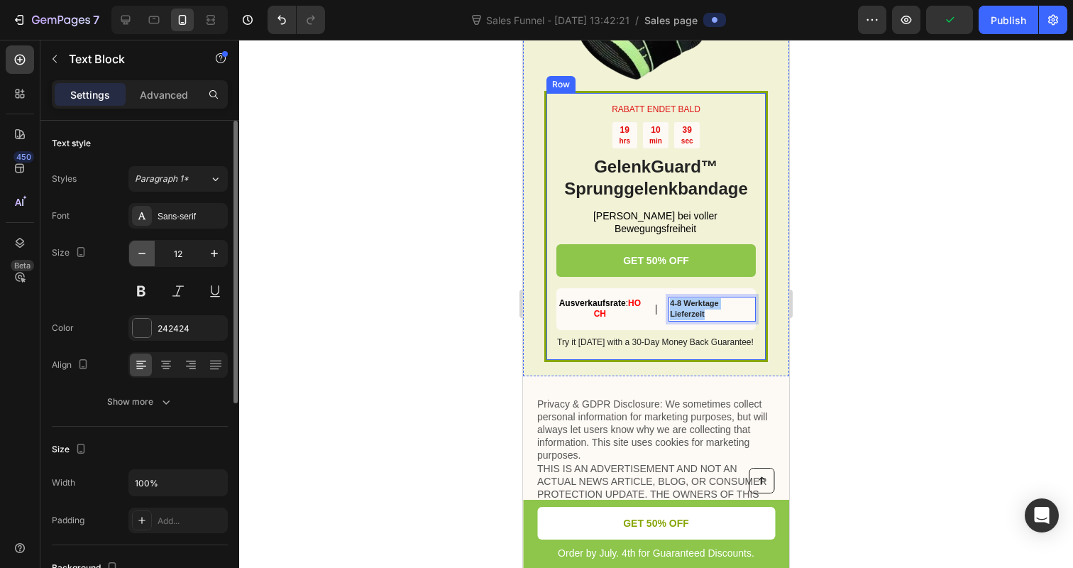
click at [136, 250] on icon "button" at bounding box center [142, 253] width 14 height 14
click at [140, 252] on icon "button" at bounding box center [142, 253] width 14 height 14
type input "10"
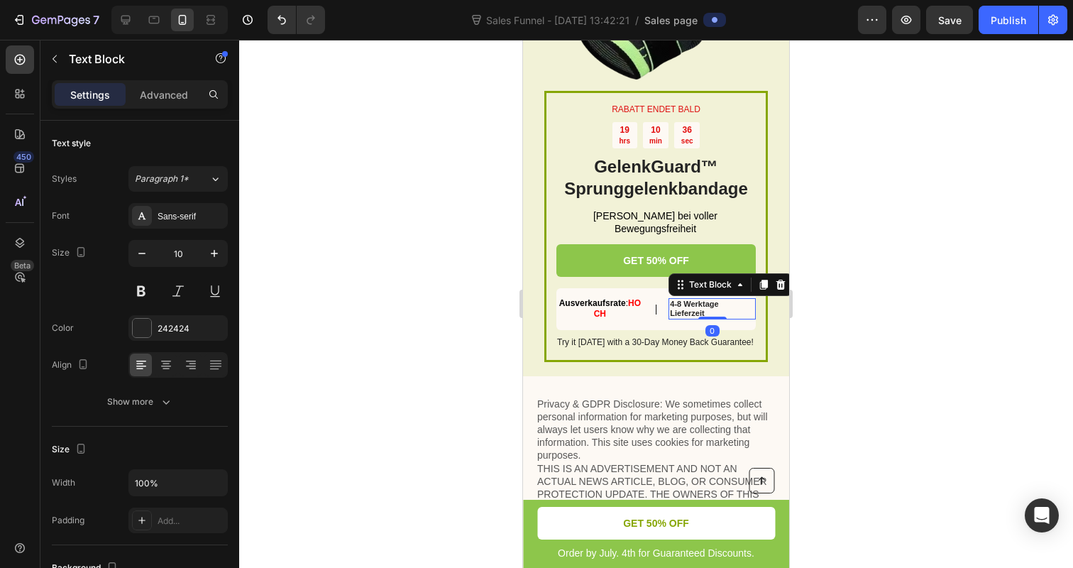
click at [718, 319] on div "4-8 Werktage Lieferzeit Text Block 0" at bounding box center [711, 308] width 87 height 21
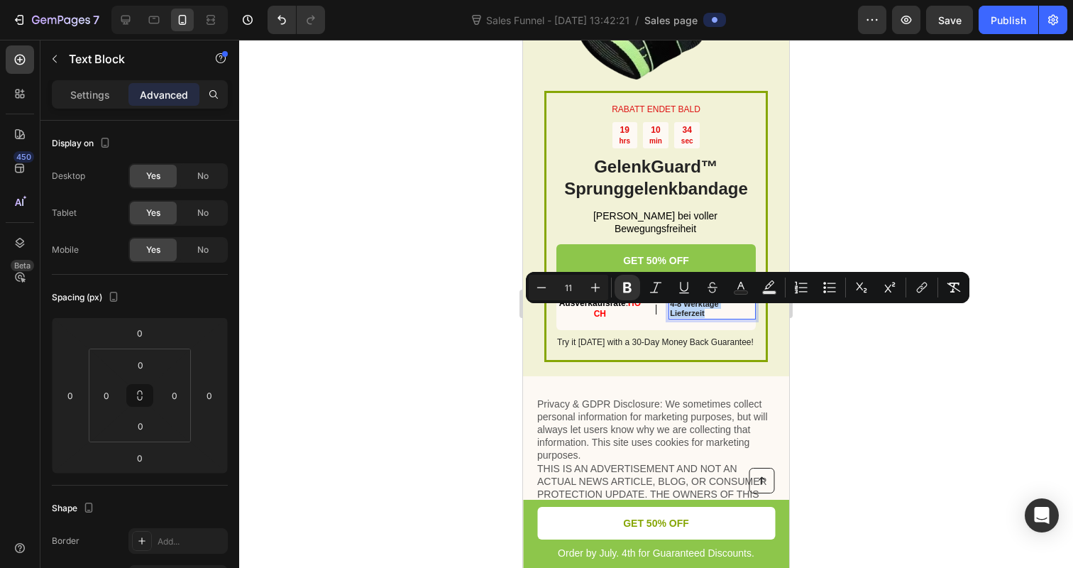
drag, startPoint x: 728, startPoint y: 321, endPoint x: 671, endPoint y: 314, distance: 57.3
click at [671, 314] on p "4-8 Werktage Lieferzeit" at bounding box center [712, 308] width 84 height 18
click at [547, 290] on icon "Editor contextual toolbar" at bounding box center [541, 287] width 14 height 14
type input "10"
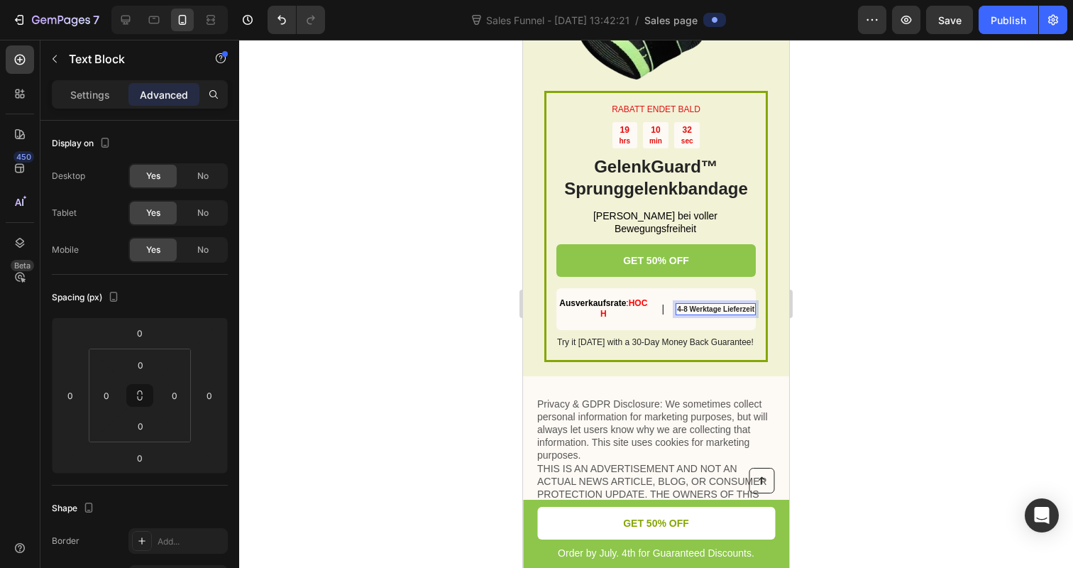
click at [503, 314] on div at bounding box center [656, 304] width 834 height 528
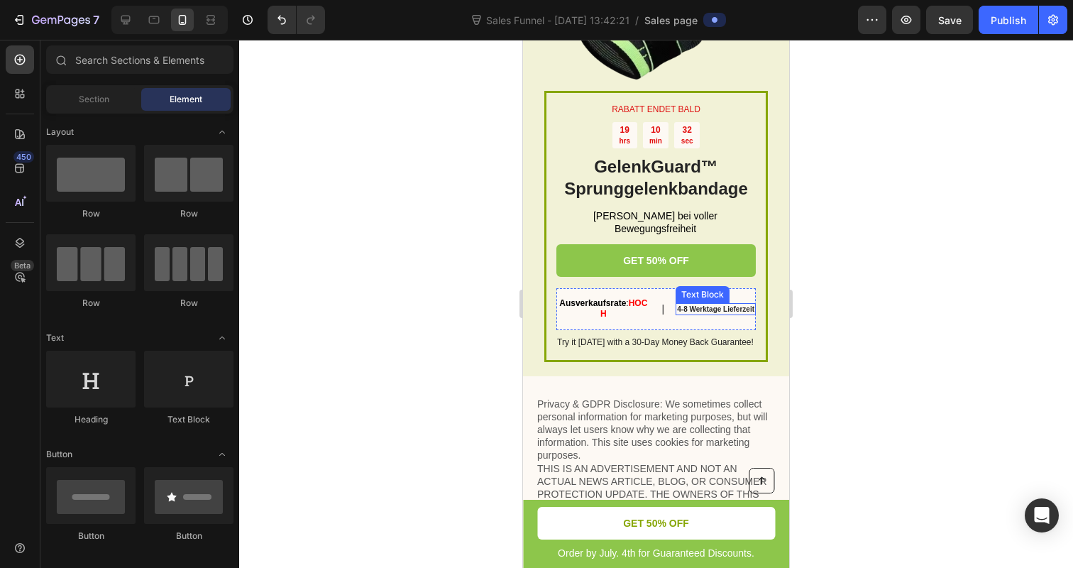
click at [695, 313] on strong "4-8 Werktage Lieferzeit" at bounding box center [715, 309] width 77 height 8
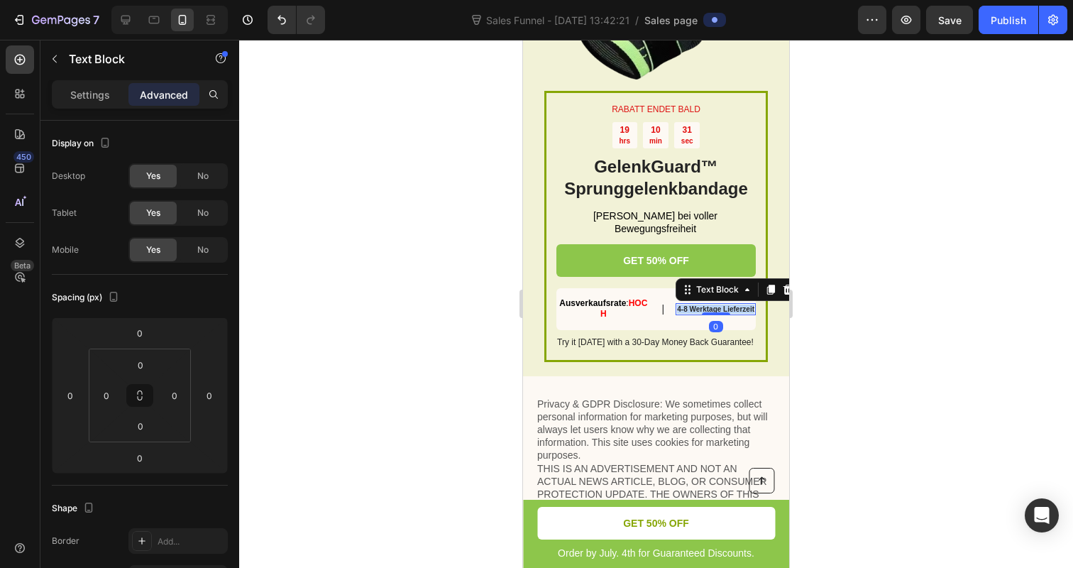
click at [695, 313] on strong "4-8 Werktage Lieferzeit" at bounding box center [715, 309] width 77 height 8
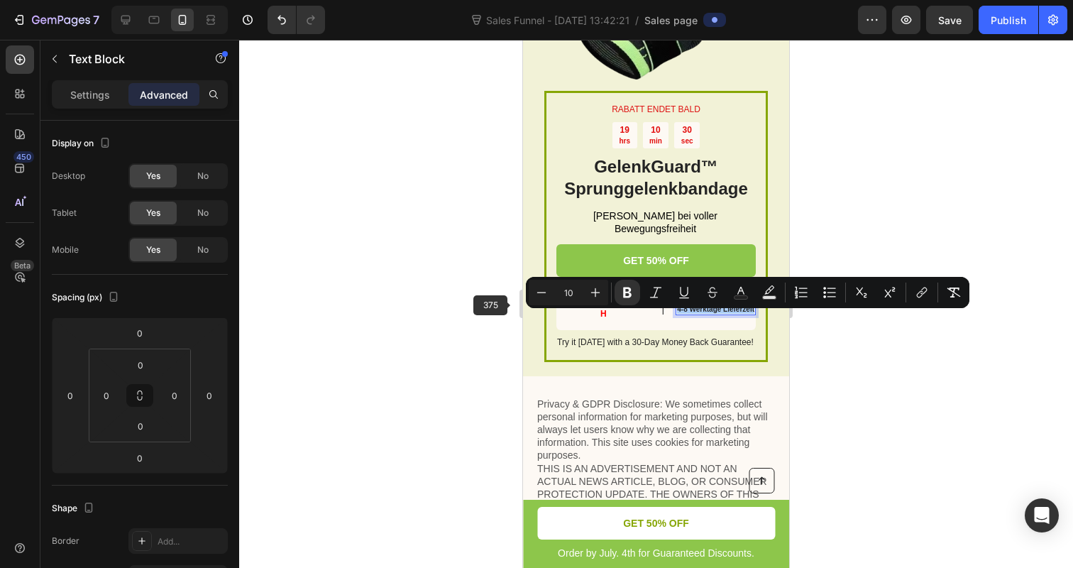
click at [505, 315] on div at bounding box center [656, 304] width 834 height 528
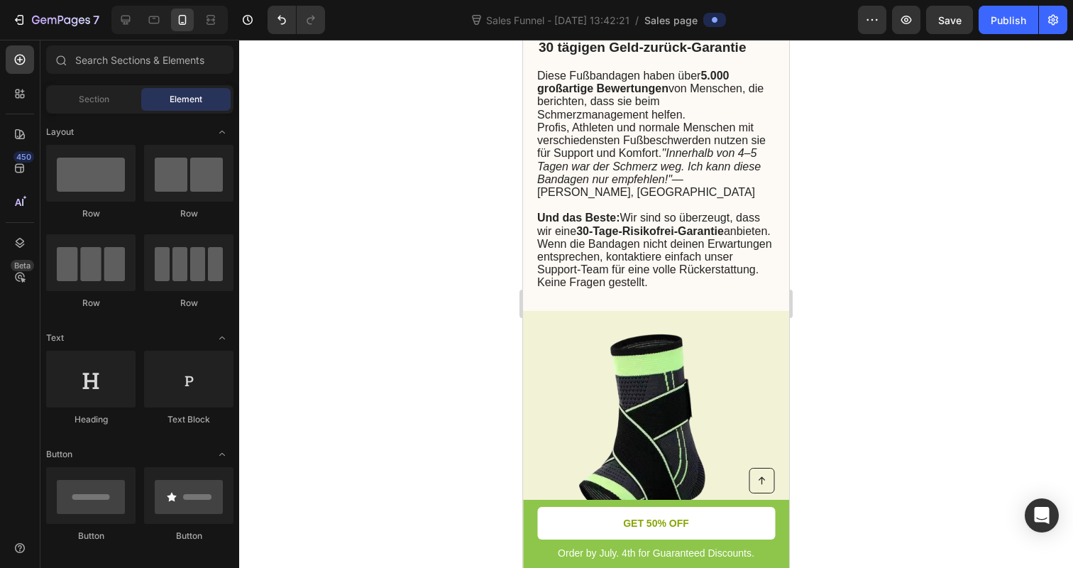
scroll to position [4812, 0]
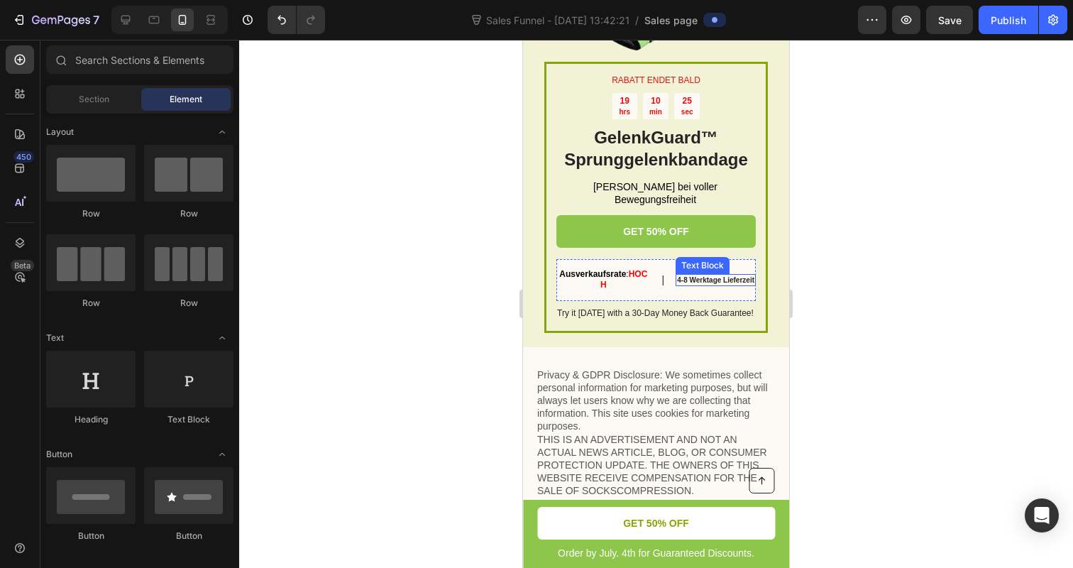
click at [708, 284] on strong "4-8 Werktage Lieferzeit" at bounding box center [715, 280] width 77 height 8
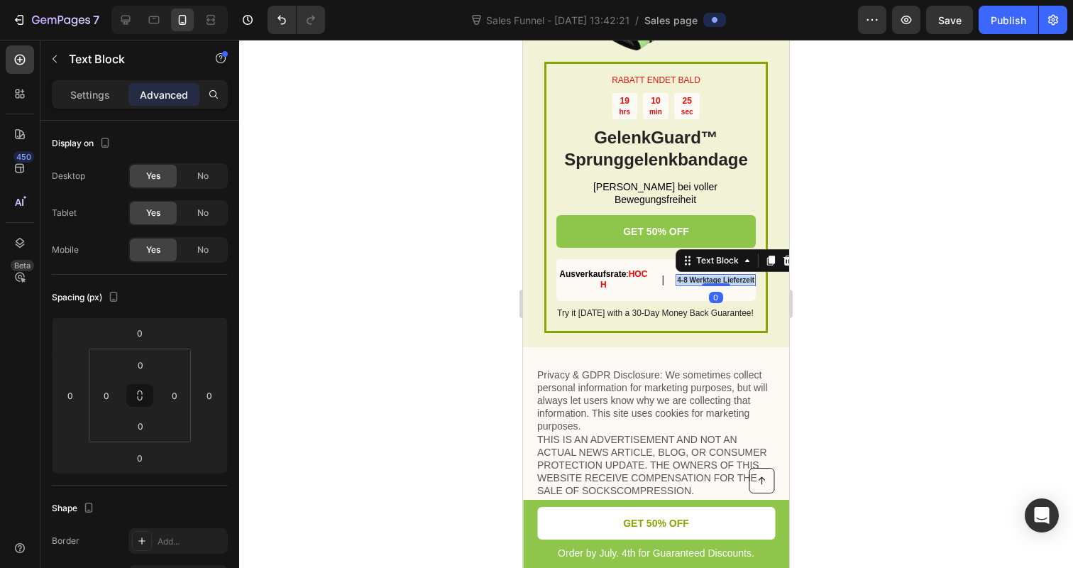
click at [708, 284] on strong "4-8 Werktage Lieferzeit" at bounding box center [715, 280] width 77 height 8
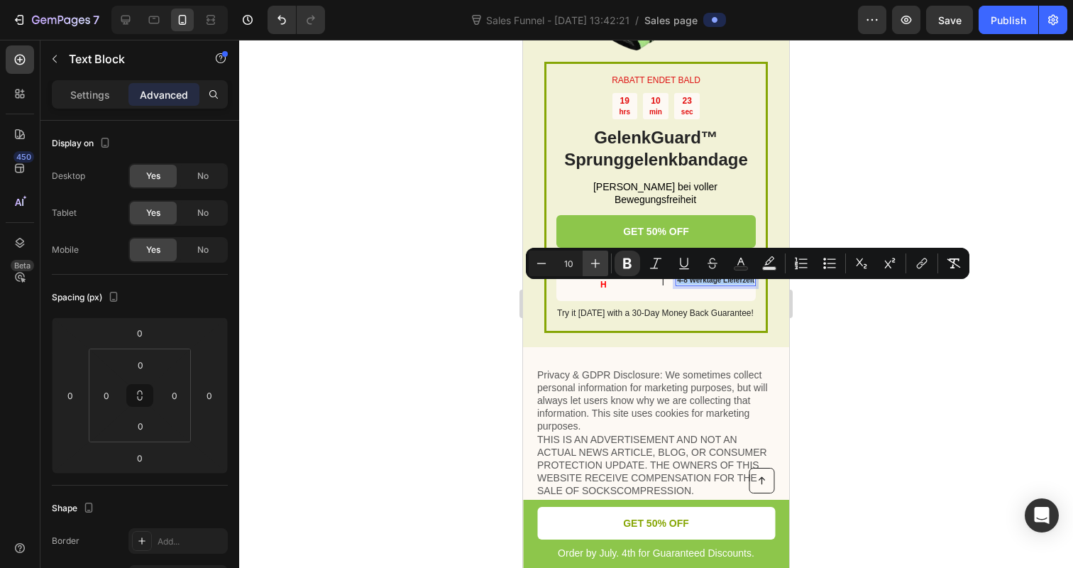
click at [596, 259] on icon "Editor contextual toolbar" at bounding box center [595, 263] width 14 height 14
type input "14"
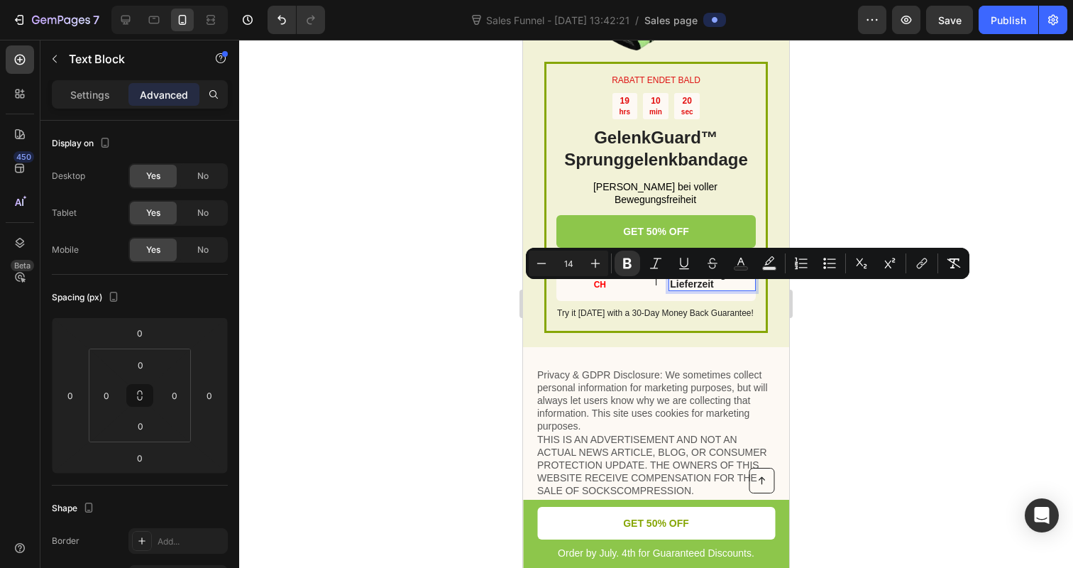
click at [432, 274] on div at bounding box center [656, 304] width 834 height 528
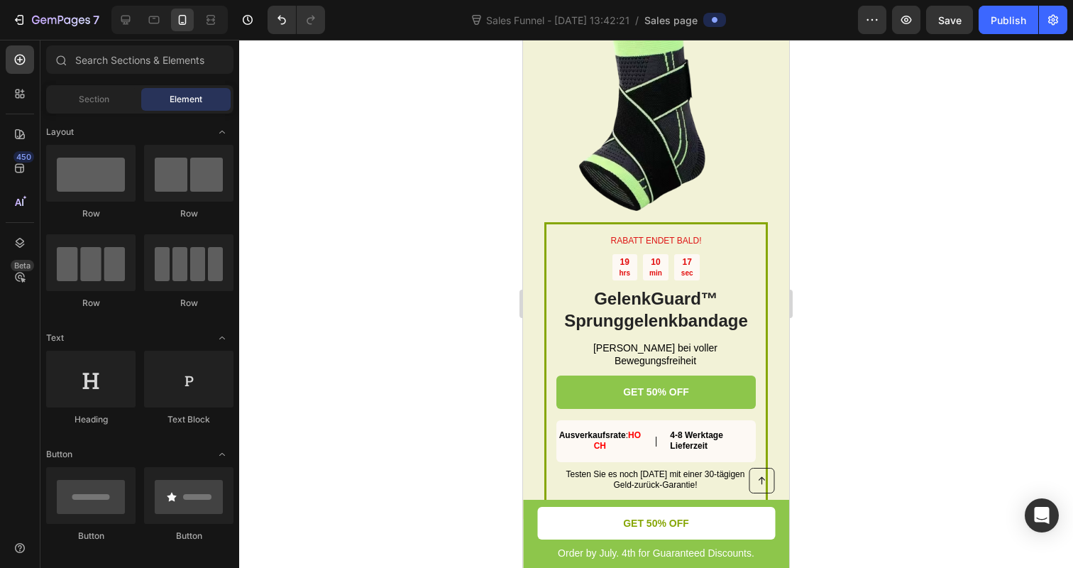
scroll to position [2623, 0]
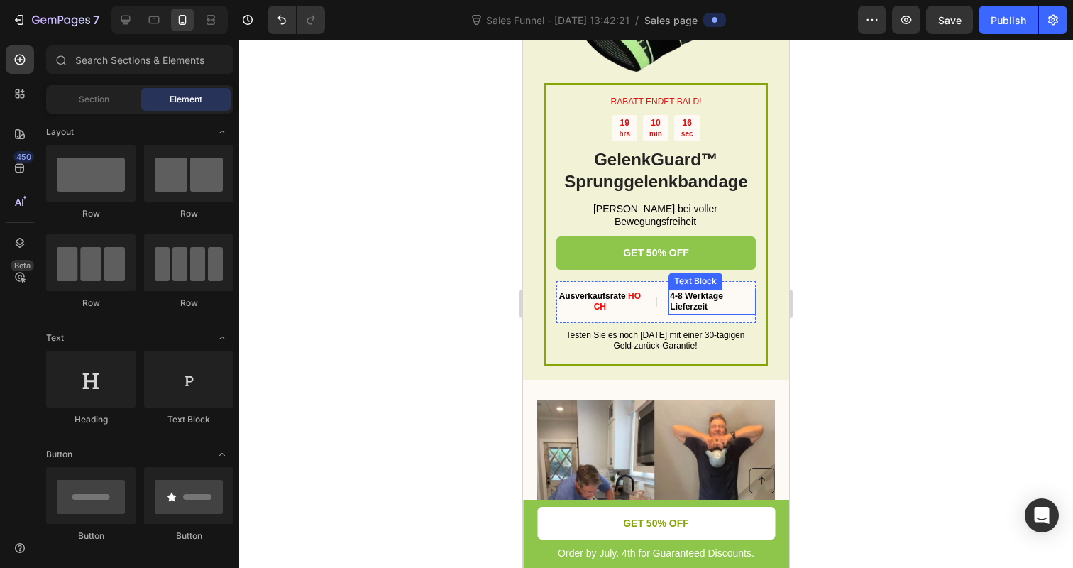
click at [685, 300] on strong "4-8 Werktage Lieferzeit" at bounding box center [696, 301] width 53 height 21
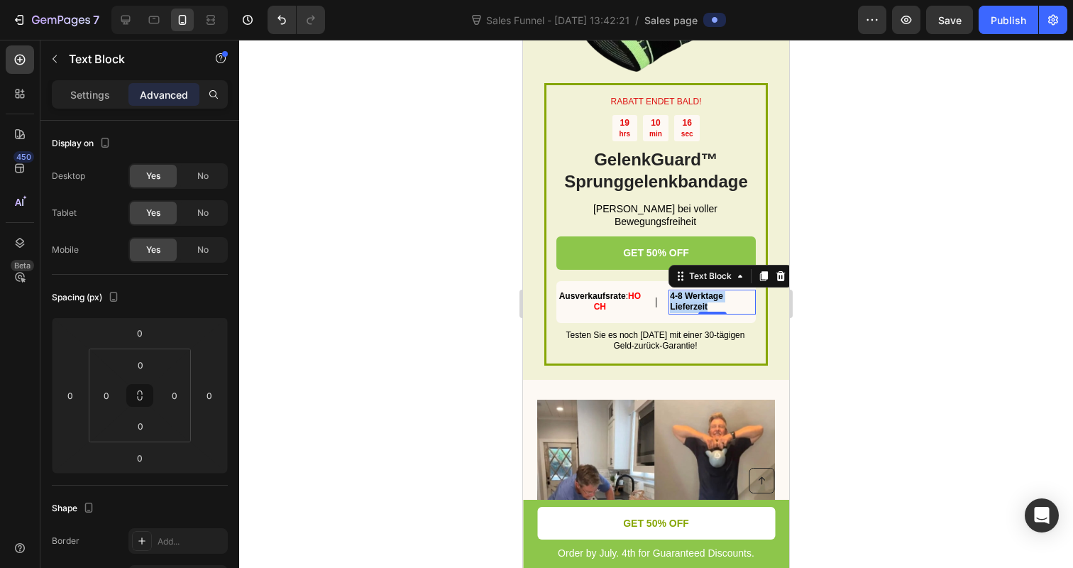
click at [685, 300] on strong "4-8 Werktage Lieferzeit" at bounding box center [696, 301] width 53 height 21
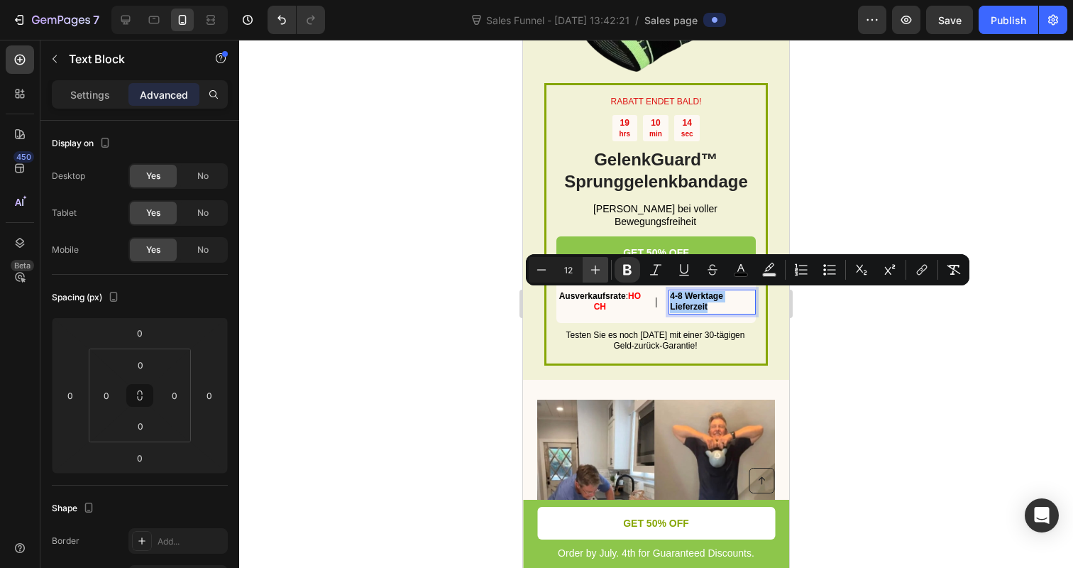
click at [587, 273] on button "Plus" at bounding box center [596, 270] width 26 height 26
type input "14"
click at [459, 289] on div at bounding box center [656, 304] width 834 height 528
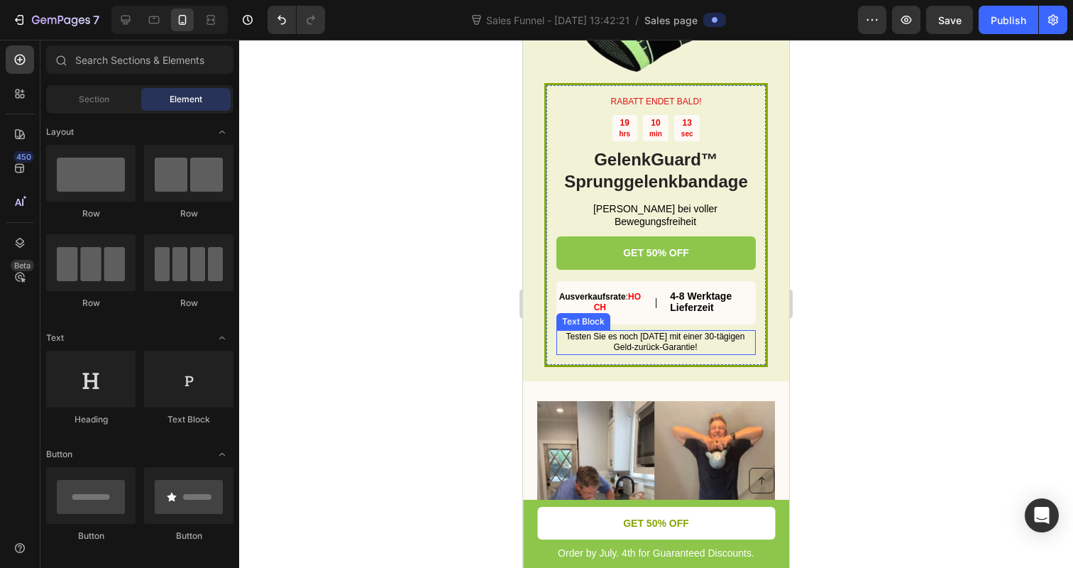
click at [611, 341] on span "Testen Sie es noch heute mit einer 30-tägigen Geld-zurück-Garantie!" at bounding box center [655, 341] width 179 height 21
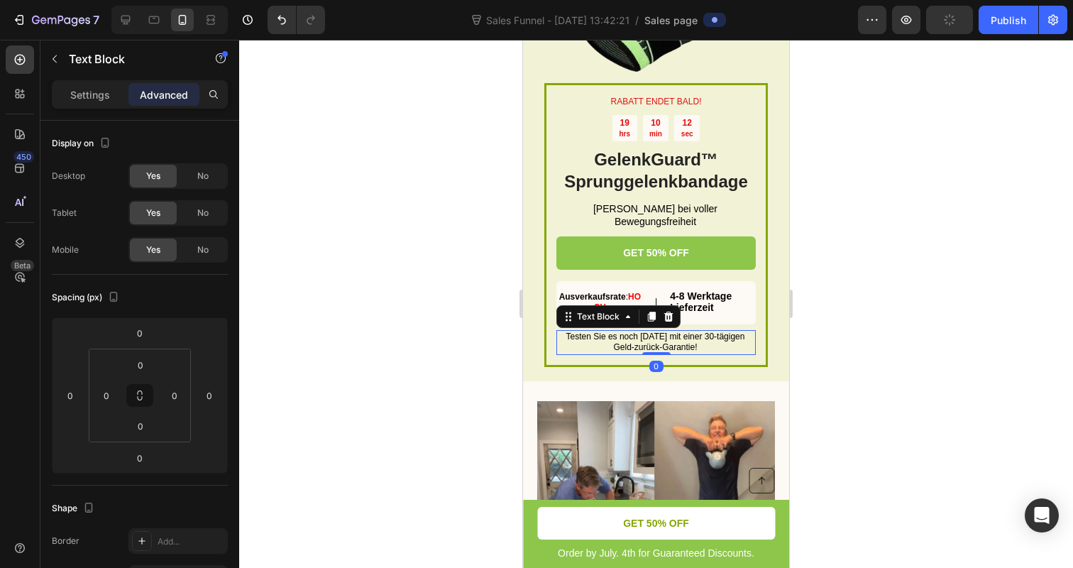
click at [611, 341] on span "Testen Sie es noch heute mit einer 30-tägigen Geld-zurück-Garantie!" at bounding box center [655, 341] width 179 height 21
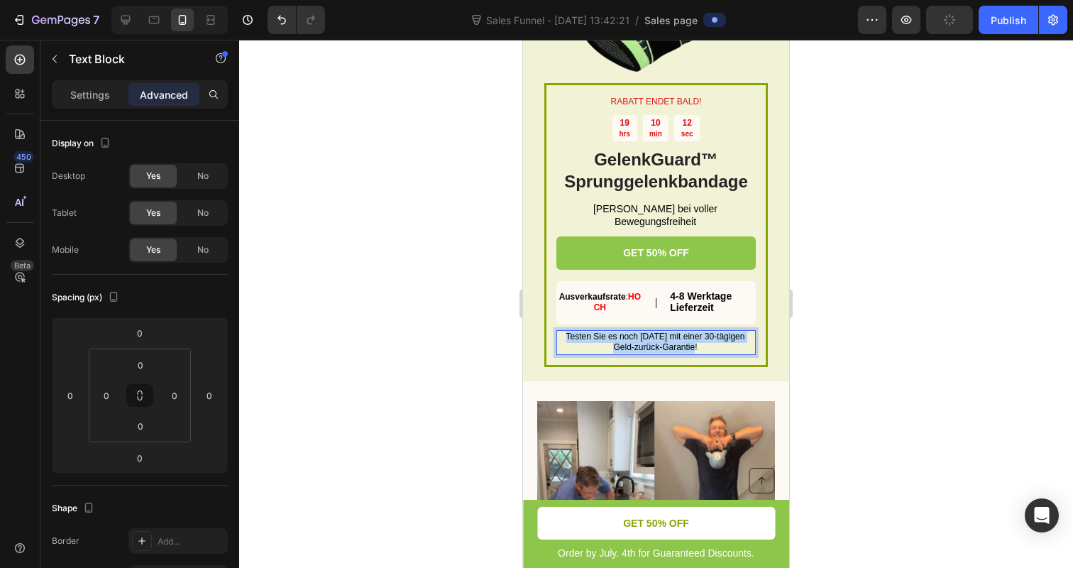
click at [611, 341] on span "Testen Sie es noch heute mit einer 30-tägigen Geld-zurück-Garantie!" at bounding box center [655, 341] width 179 height 21
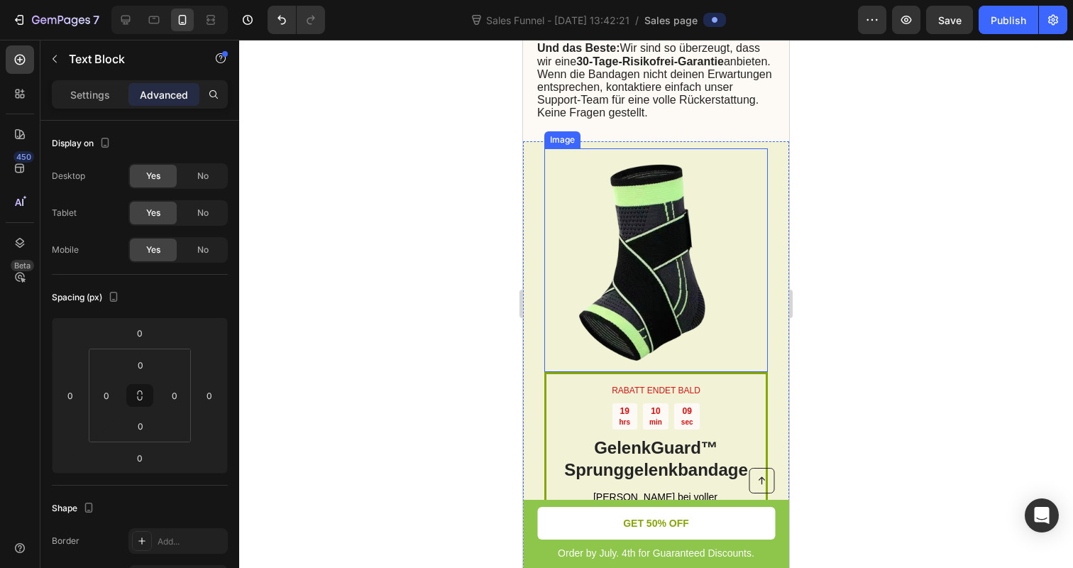
scroll to position [4697, 0]
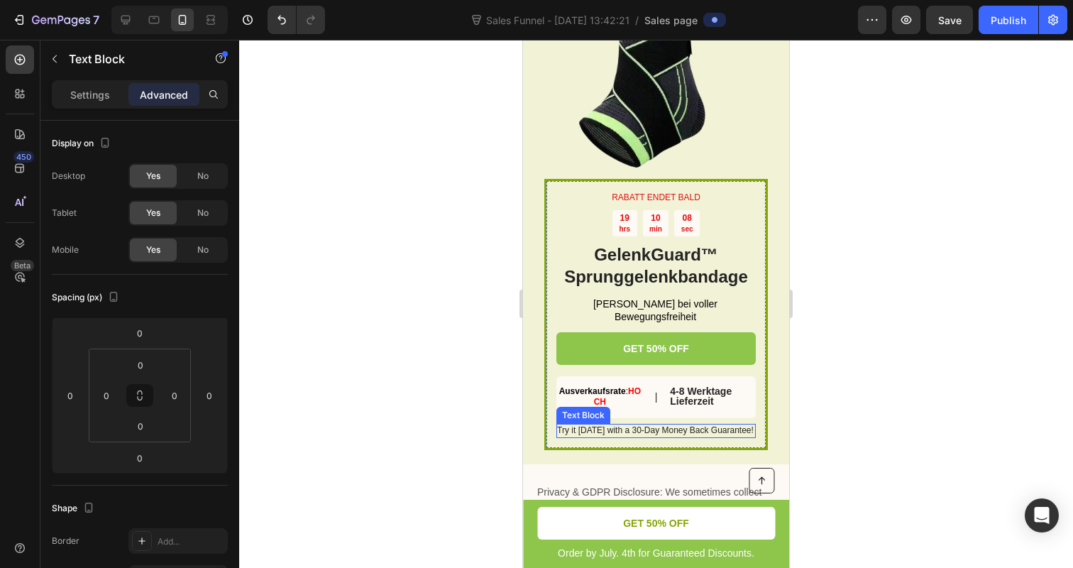
click at [668, 436] on p "Try it today with a 30-Day Money Back Guarantee!" at bounding box center [655, 430] width 198 height 11
click at [668, 438] on div "Try it today with a 30-Day Money Back Guarantee! Text Block" at bounding box center [655, 431] width 199 height 14
click at [668, 438] on div at bounding box center [656, 436] width 28 height 3
click at [678, 436] on p "Try it today with a 30-Day Money Back Guarantee!" at bounding box center [655, 430] width 198 height 11
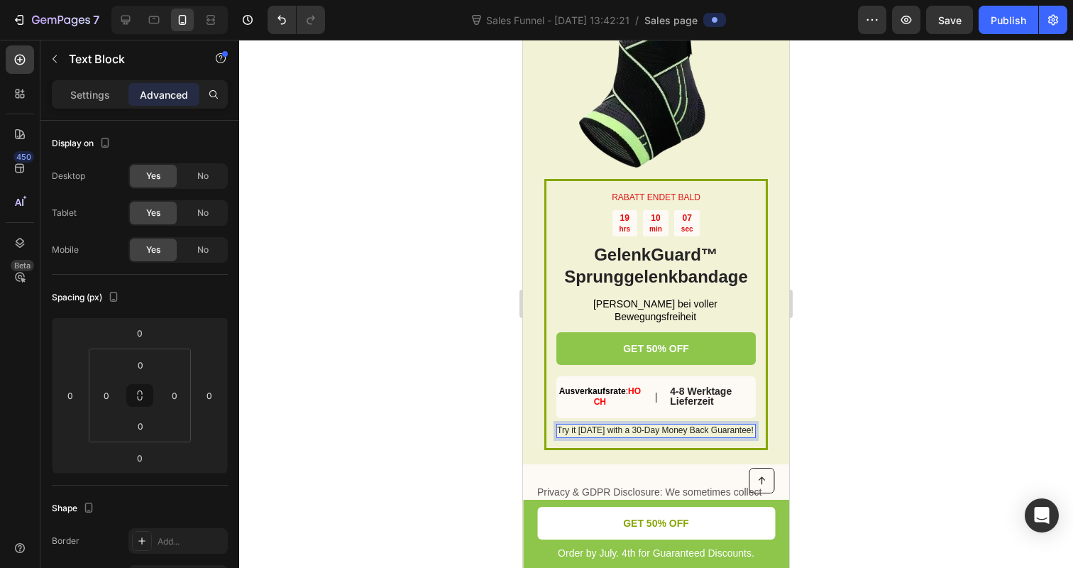
click at [678, 436] on p "Try it today with a 30-Day Money Back Guarantee!" at bounding box center [655, 430] width 198 height 11
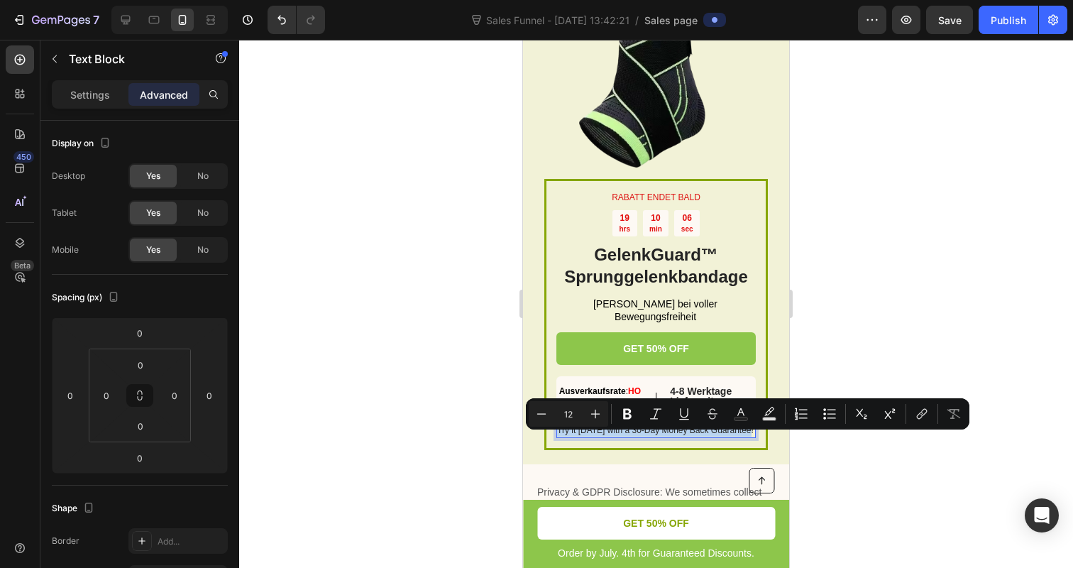
click at [678, 436] on p "Try it today with a 30-Day Money Back Guarantee!" at bounding box center [655, 430] width 198 height 11
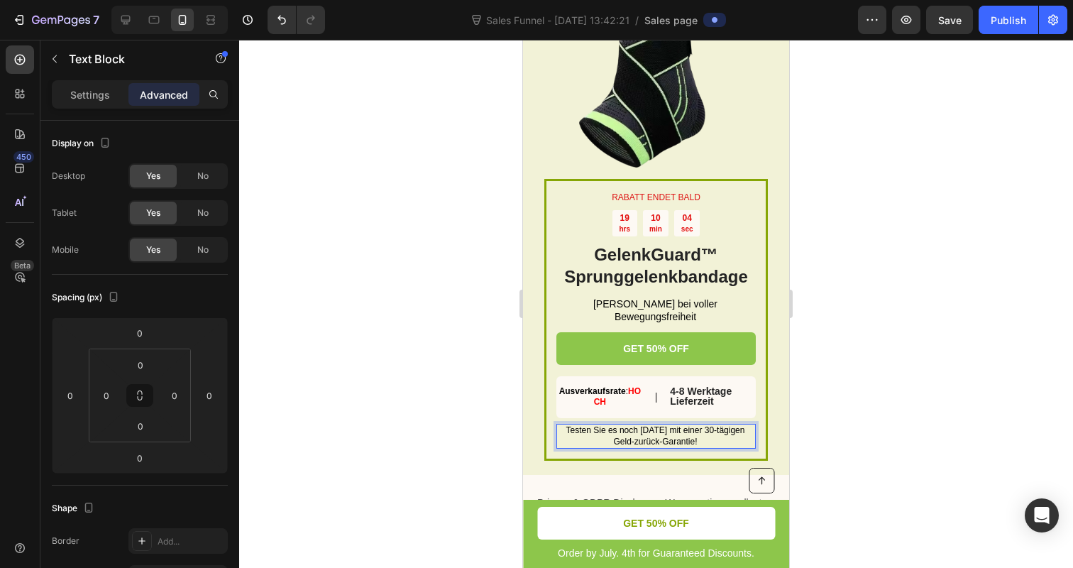
click at [592, 447] on p "Testen Sie es noch heute mit einer 30-tägigen Geld-zurück-Garantie!" at bounding box center [655, 436] width 198 height 22
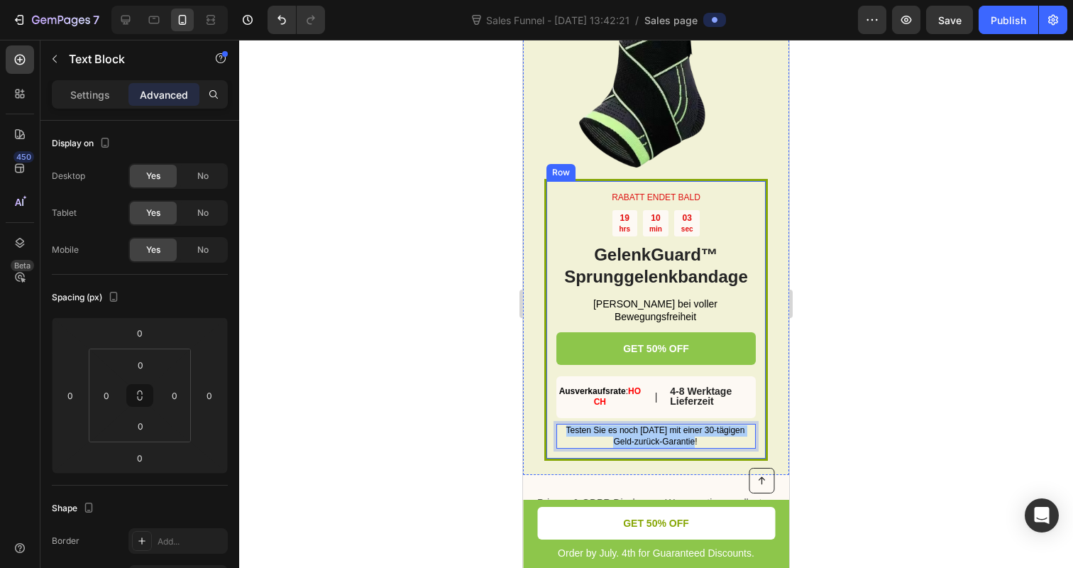
click at [457, 399] on div at bounding box center [656, 304] width 834 height 528
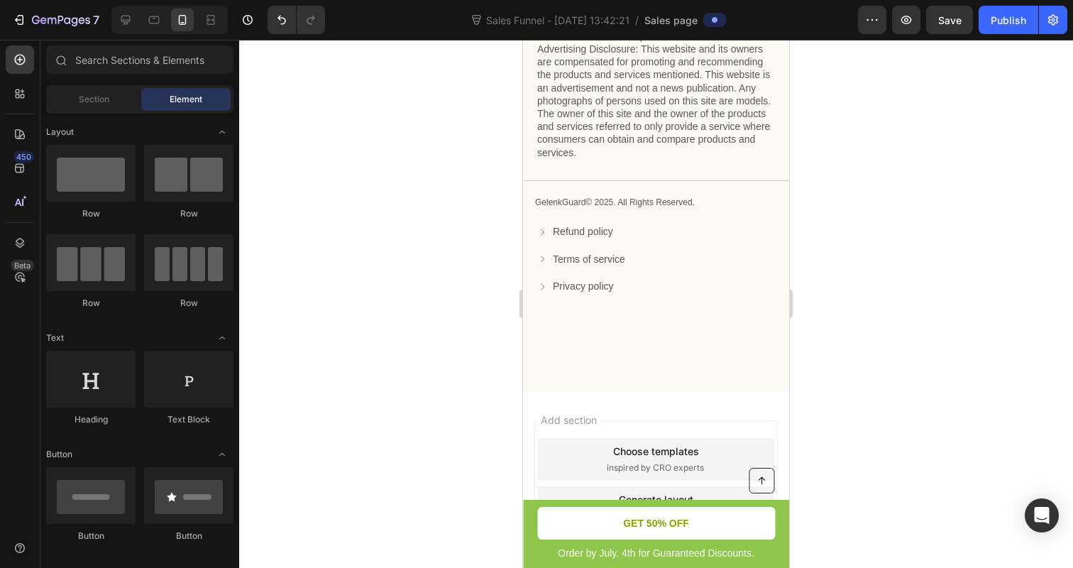
scroll to position [5481, 0]
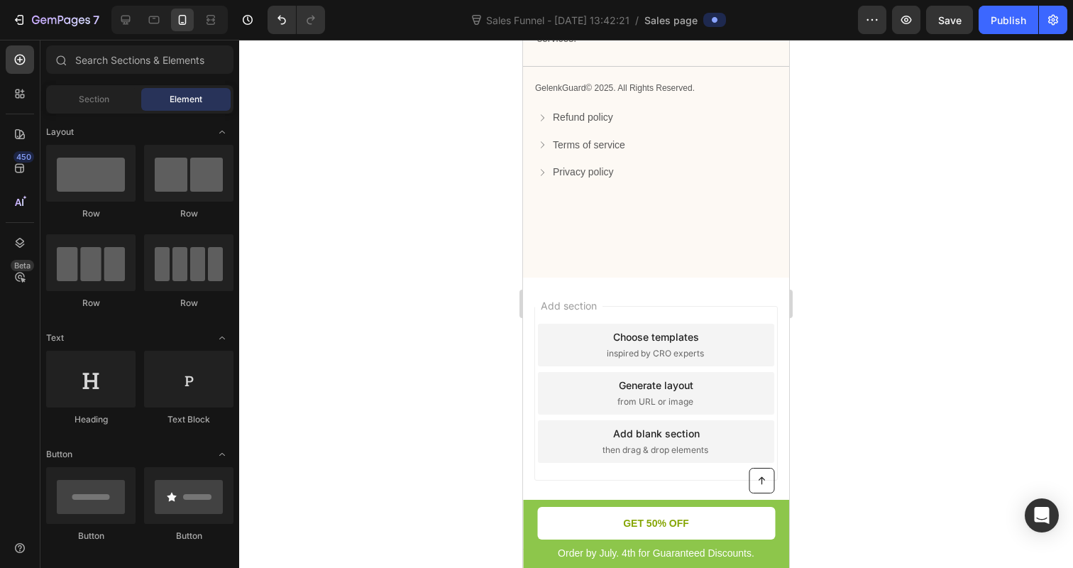
click at [653, 303] on div "Add section Choose templates inspired by CRO experts Generate layout from URL o…" at bounding box center [656, 412] width 266 height 271
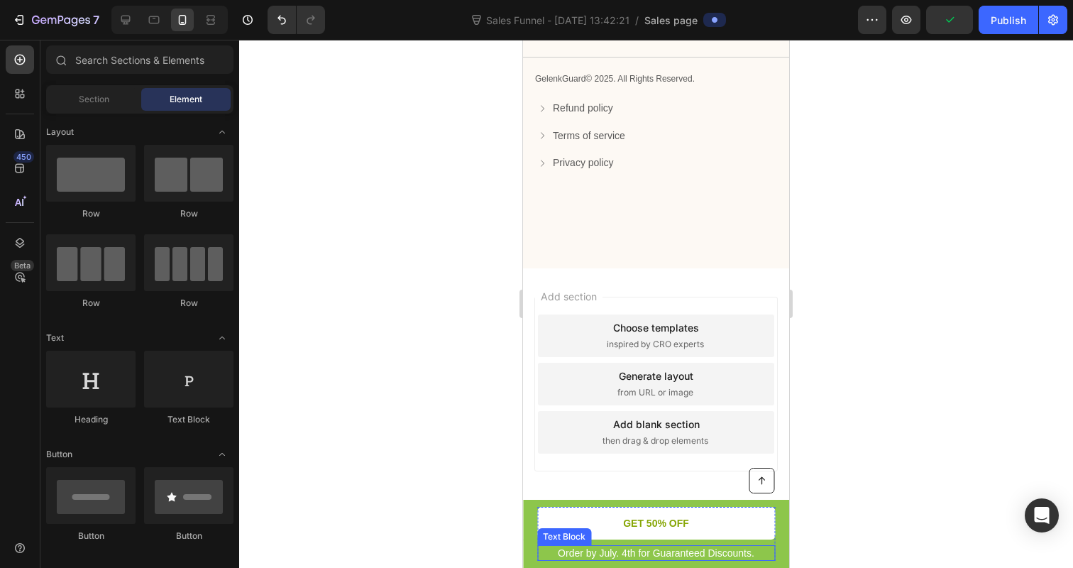
click at [671, 554] on p "Order by July. 4th for Guaranteed Discounts." at bounding box center [656, 552] width 235 height 13
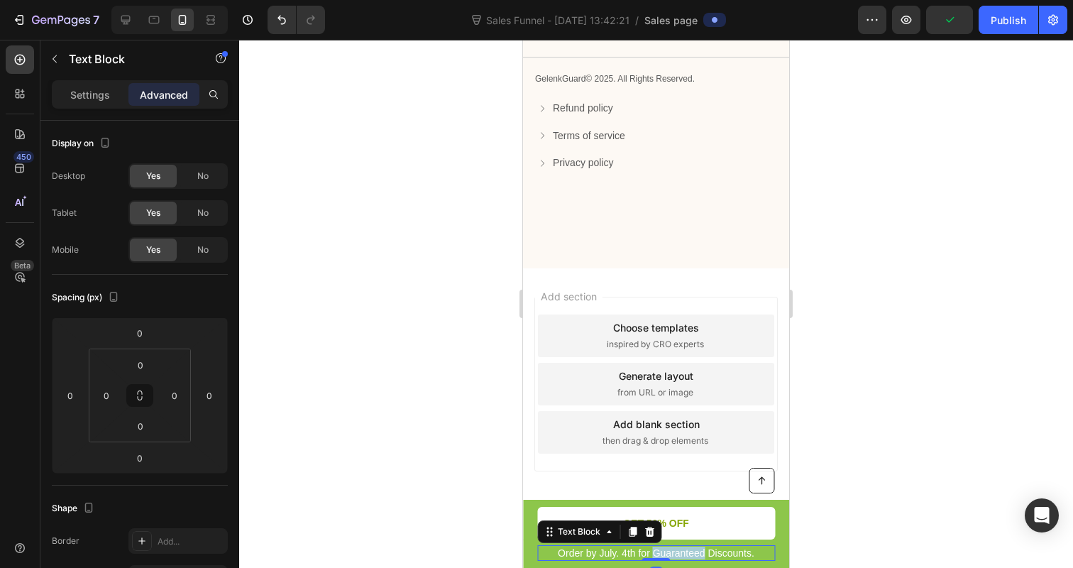
click at [671, 554] on p "Order by July. 4th for Guaranteed Discounts." at bounding box center [656, 552] width 235 height 13
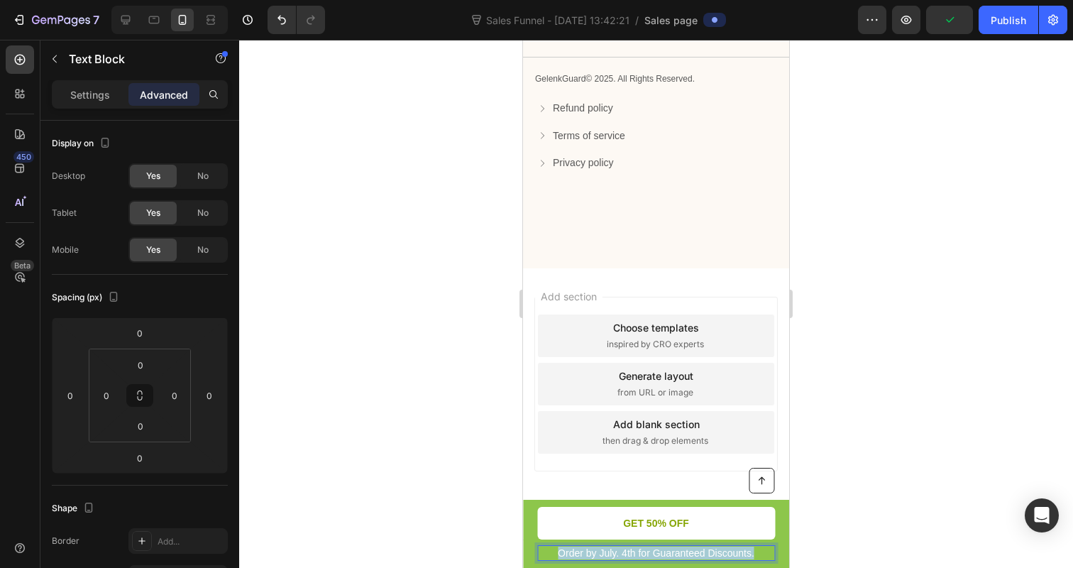
click at [671, 554] on p "Order by July. 4th for Guaranteed Discounts." at bounding box center [656, 552] width 235 height 13
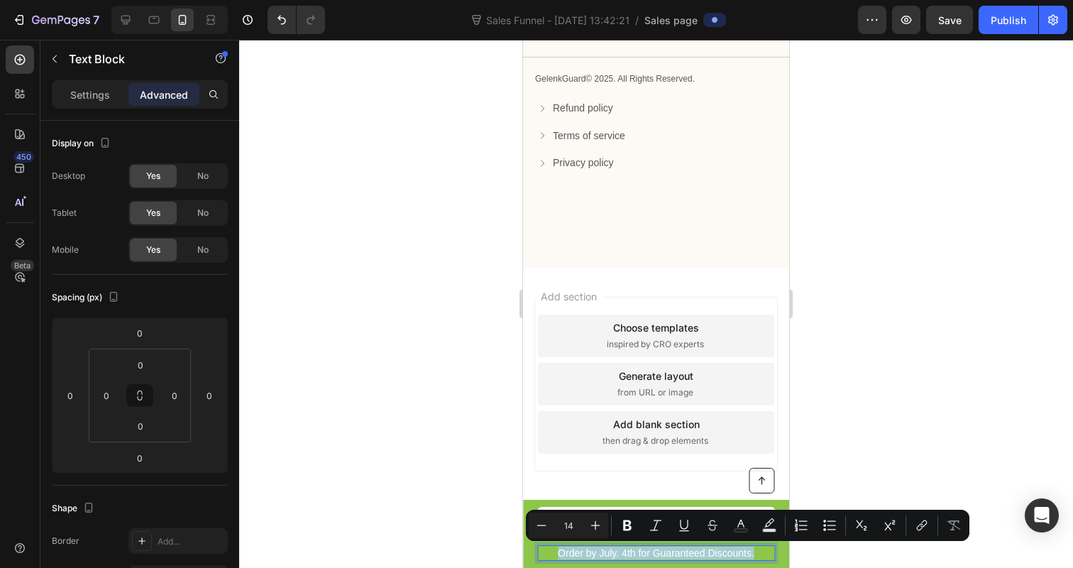
copy p "Order by July. 4th for Guaranteed Discounts."
click at [959, 463] on div at bounding box center [656, 304] width 834 height 528
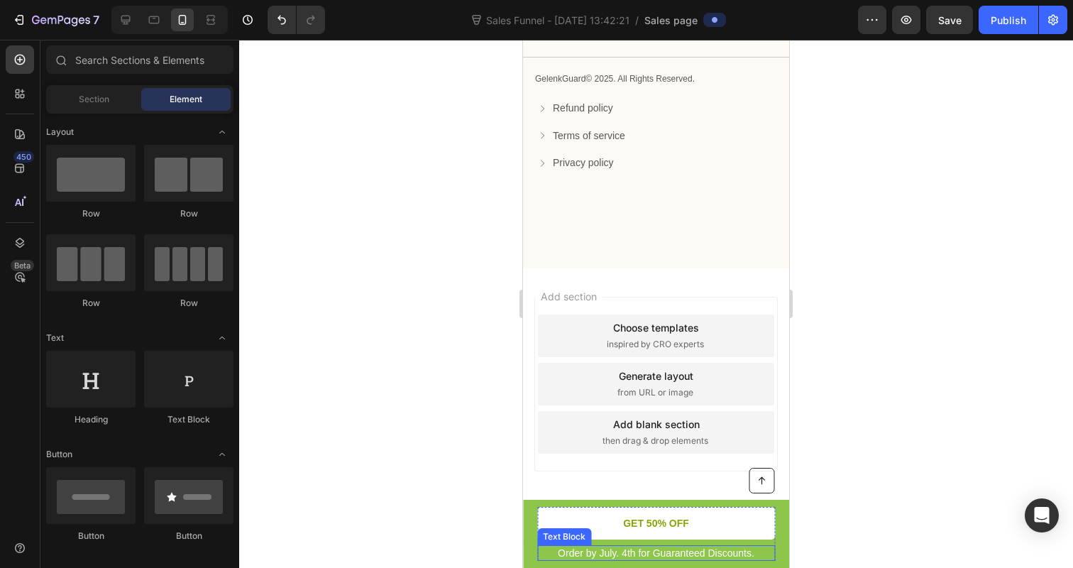
click at [663, 553] on p "Order by July. 4th for Guaranteed Discounts." at bounding box center [656, 552] width 235 height 13
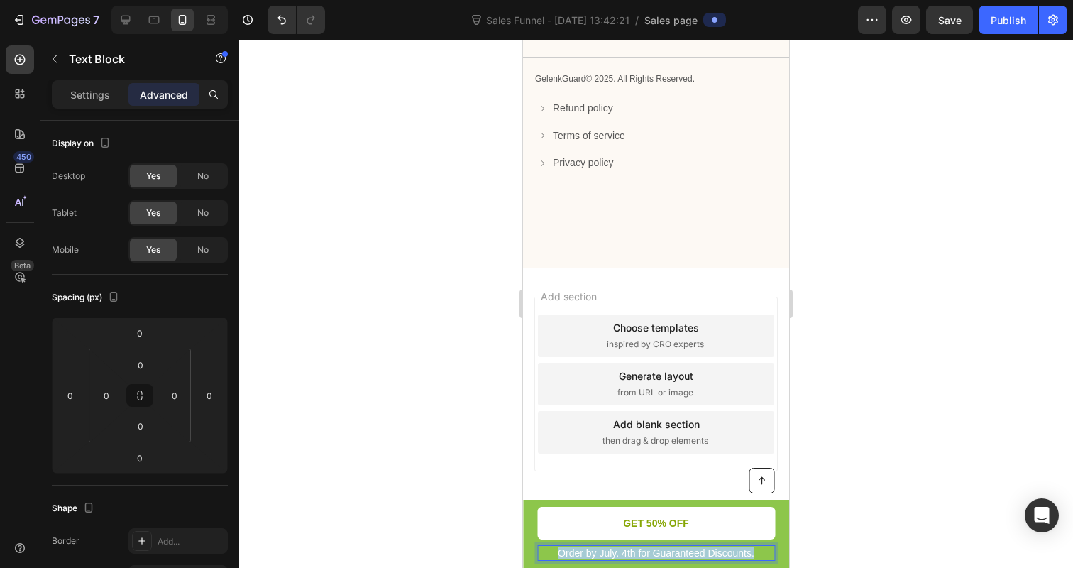
click at [663, 553] on p "Order by July. 4th for Guaranteed Discounts." at bounding box center [656, 552] width 235 height 13
click at [638, 554] on div "Rich Text Editor. Editing area: main" at bounding box center [656, 553] width 238 height 16
drag, startPoint x: 622, startPoint y: 551, endPoint x: 582, endPoint y: 553, distance: 40.5
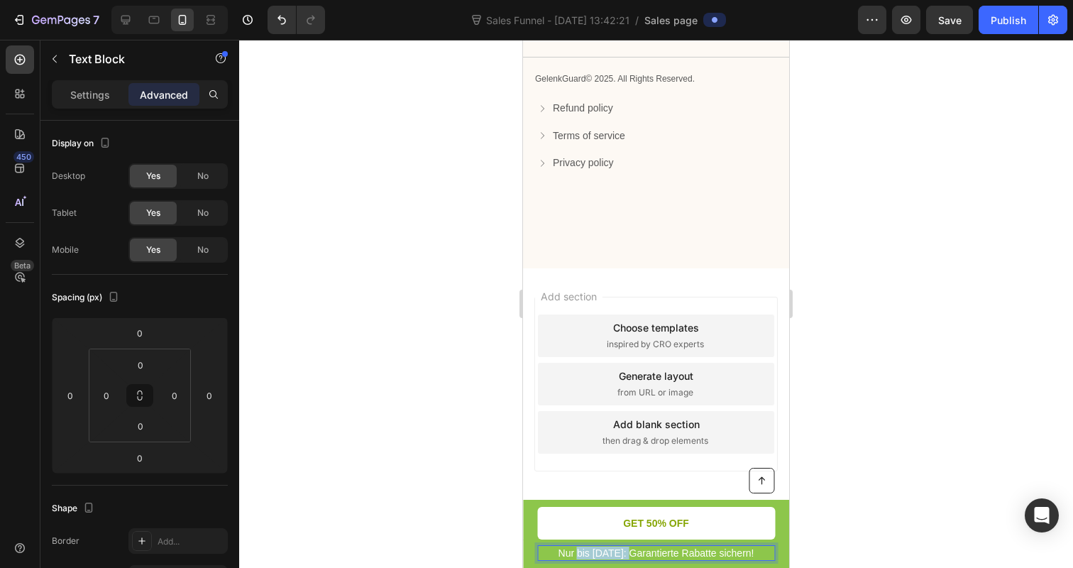
click at [582, 553] on p "Nur bis 4. Juli: Garantierte Rabatte sichern!" at bounding box center [656, 552] width 235 height 13
drag, startPoint x: 591, startPoint y: 553, endPoint x: 603, endPoint y: 553, distance: 12.1
click at [603, 553] on p "Nur bis 4. Juli: Garantierte Rabatte sichern!" at bounding box center [656, 552] width 235 height 13
click at [622, 552] on p "Nur bis 4. Juli: Garantierte Rabatte sichern!" at bounding box center [656, 552] width 235 height 13
click at [698, 548] on p "Nur bis [DATE]: Garantierte Rabatte sichern!" at bounding box center [656, 552] width 235 height 13
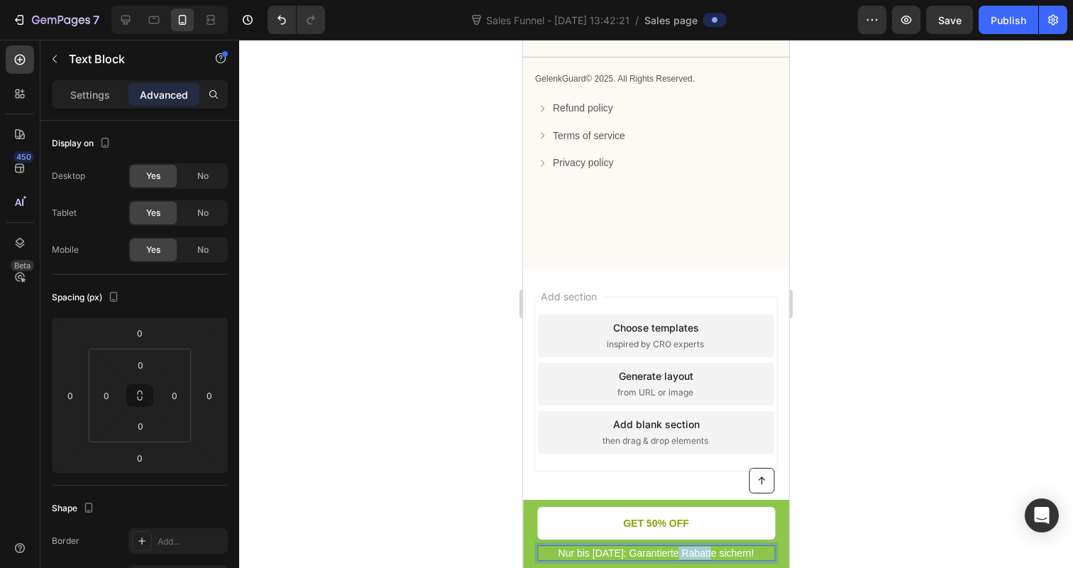
click at [698, 548] on p "Nur bis [DATE]: Garantierte Rabatte sichern!" at bounding box center [656, 552] width 235 height 13
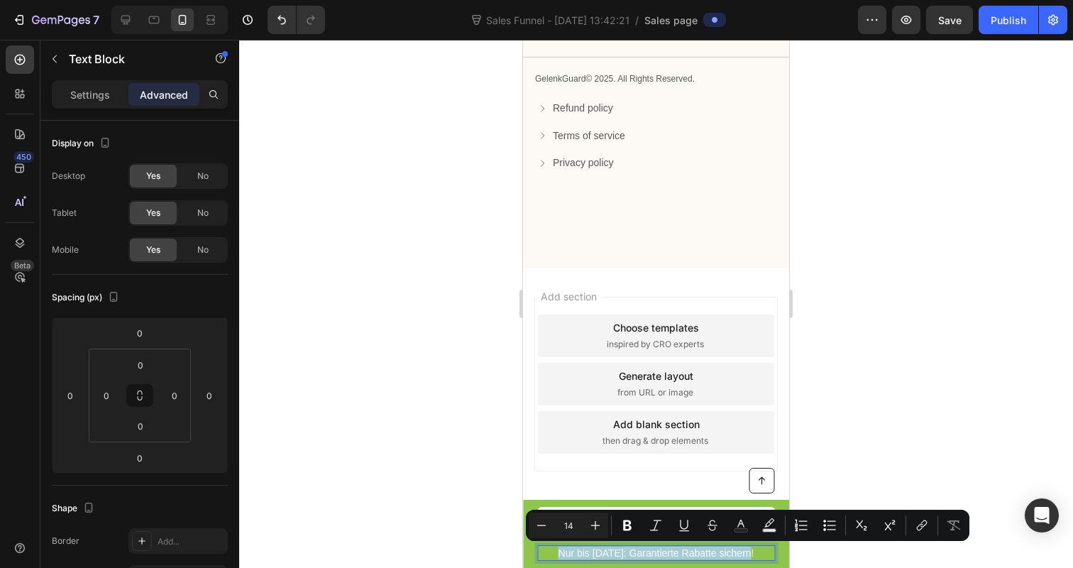
click at [698, 548] on p "Nur bis [DATE]: Garantierte Rabatte sichern!" at bounding box center [656, 552] width 235 height 13
click at [740, 525] on icon "Editor contextual toolbar" at bounding box center [741, 525] width 14 height 14
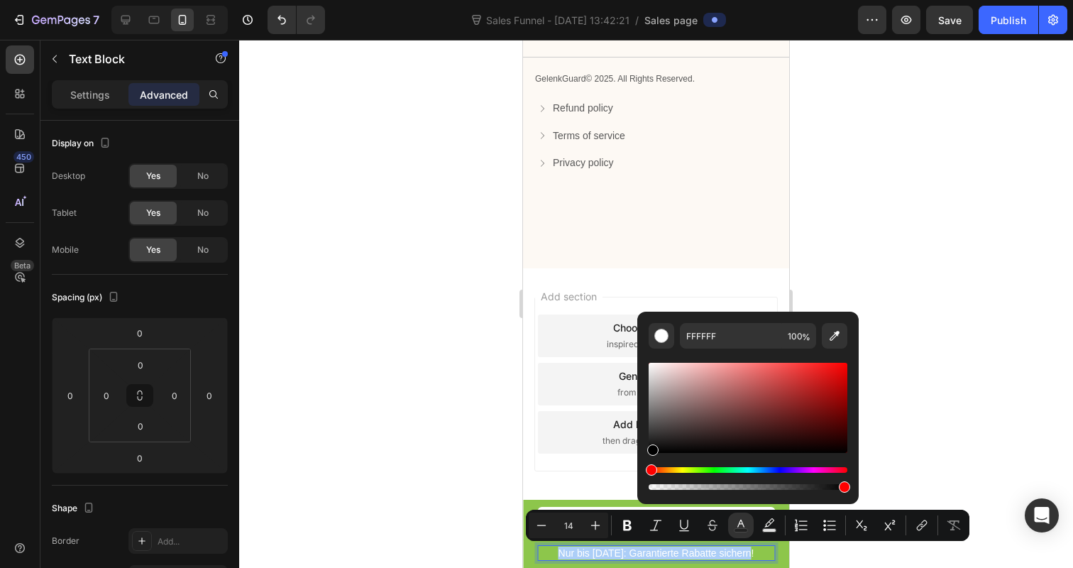
drag, startPoint x: 649, startPoint y: 365, endPoint x: 654, endPoint y: 475, distance: 110.1
click at [654, 475] on div "Editor contextual toolbar" at bounding box center [748, 426] width 199 height 133
type input "000000"
click at [629, 522] on icon "Editor contextual toolbar" at bounding box center [627, 525] width 9 height 11
click at [399, 437] on div at bounding box center [656, 304] width 834 height 528
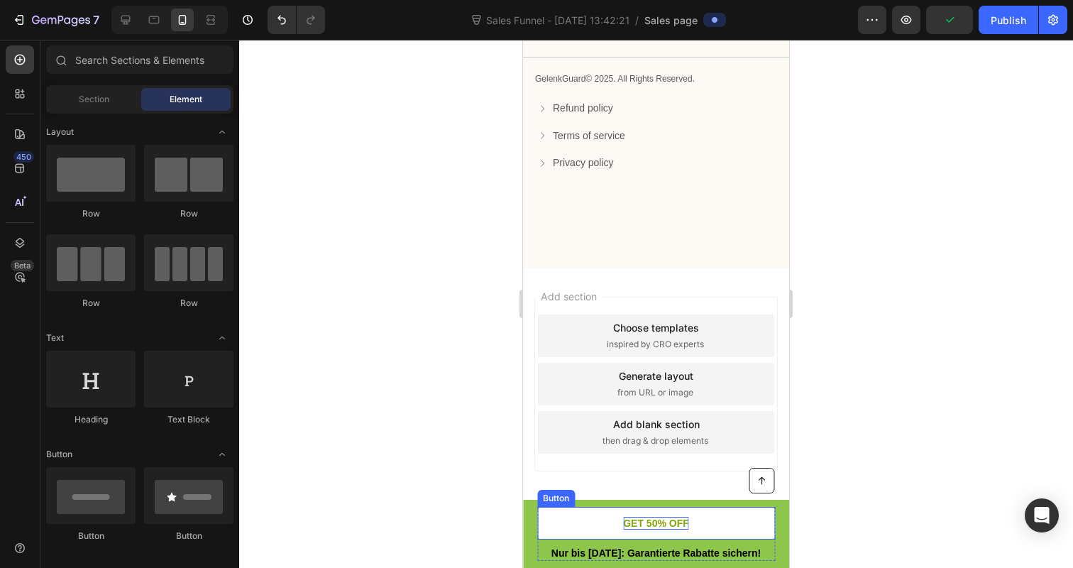
click at [649, 521] on p "GET 50% OFF" at bounding box center [656, 523] width 66 height 13
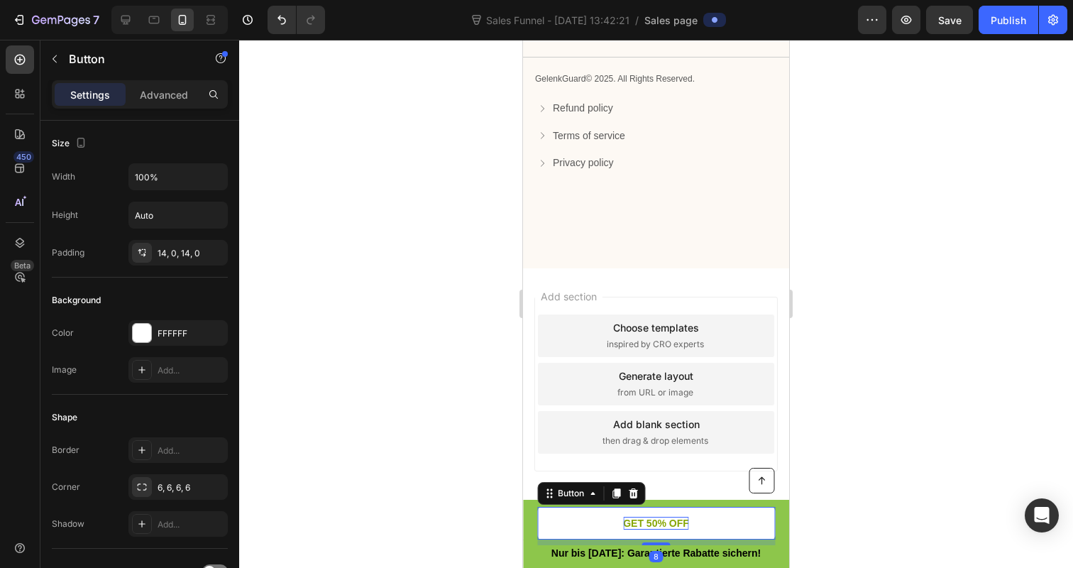
click at [649, 521] on p "GET 50% OFF" at bounding box center [656, 523] width 66 height 13
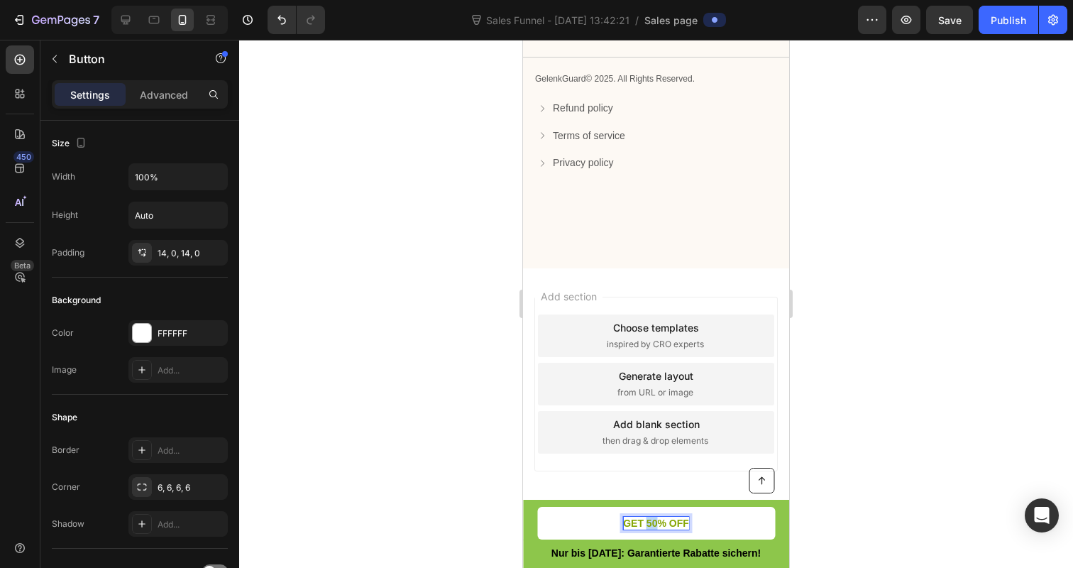
click at [649, 521] on p "GET 50% OFF" at bounding box center [656, 523] width 66 height 13
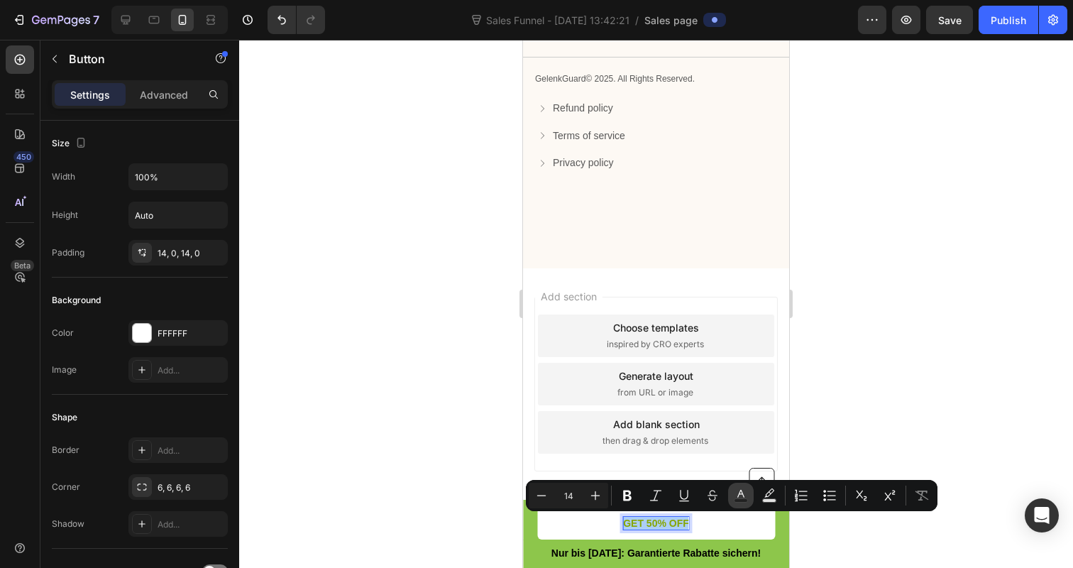
click at [734, 500] on icon "Editor contextual toolbar" at bounding box center [741, 495] width 14 height 14
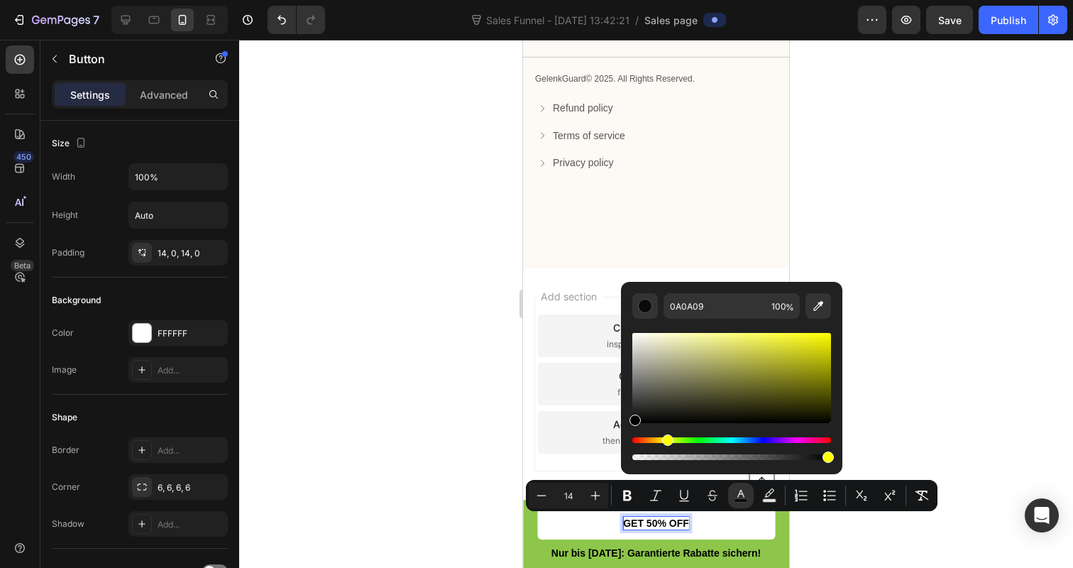
drag, startPoint x: 648, startPoint y: 419, endPoint x: 628, endPoint y: 428, distance: 21.9
click at [628, 429] on div "0A0A09 100 %" at bounding box center [731, 372] width 221 height 181
type input "000000"
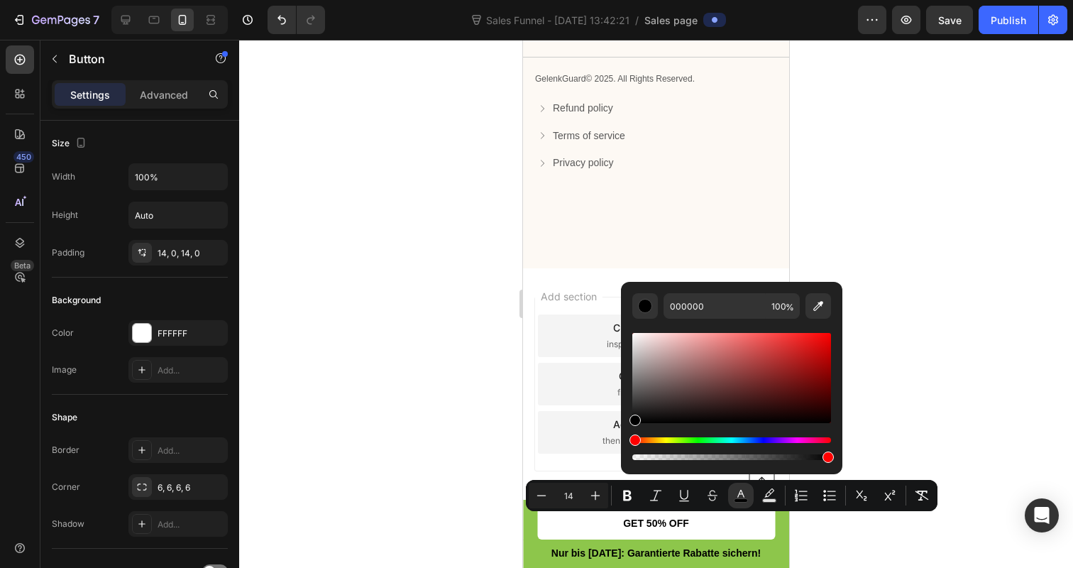
click at [434, 425] on div at bounding box center [656, 304] width 834 height 528
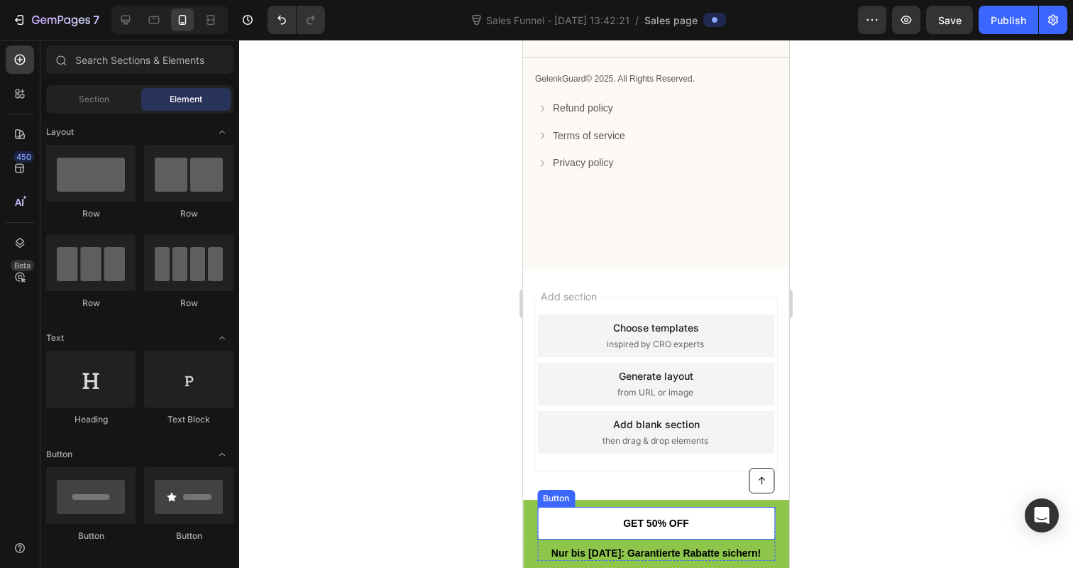
click at [610, 517] on link "GET 50% OFF" at bounding box center [656, 523] width 238 height 33
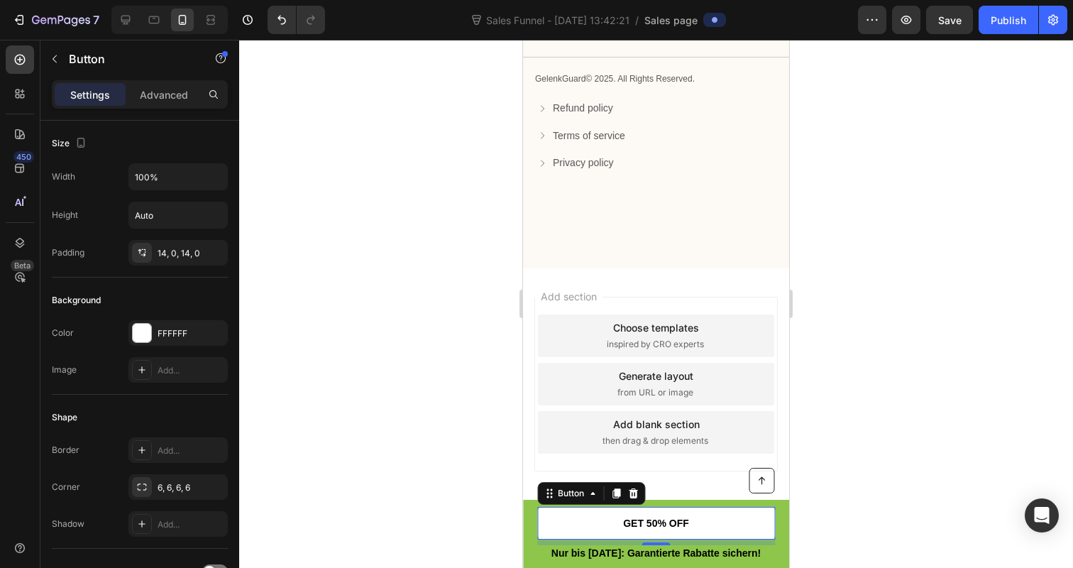
click at [714, 519] on link "GET 50% OFF" at bounding box center [656, 523] width 238 height 33
click at [459, 490] on div at bounding box center [656, 304] width 834 height 528
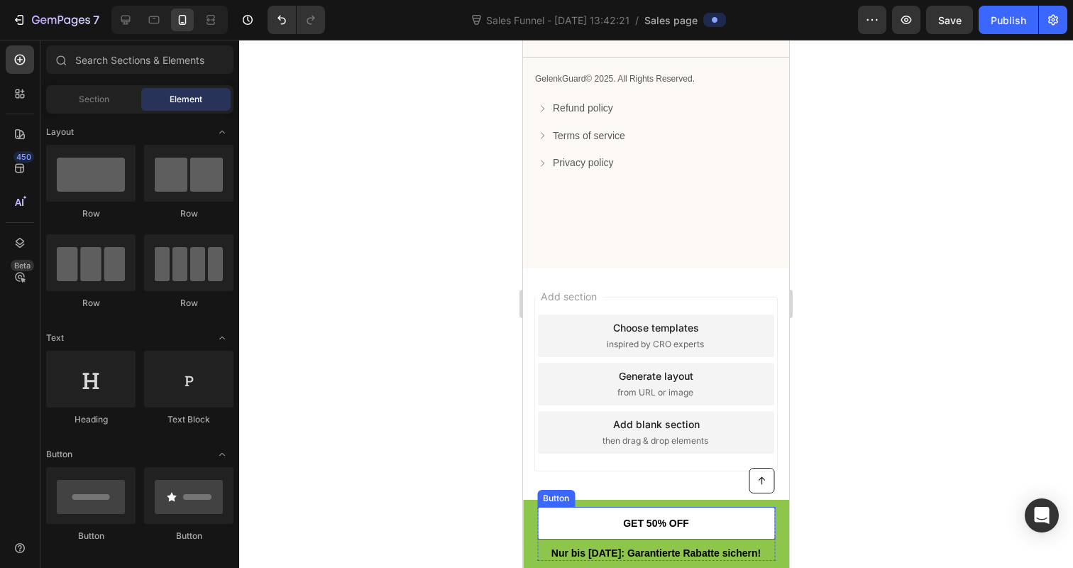
click at [585, 534] on link "GET 50% OFF" at bounding box center [656, 523] width 238 height 33
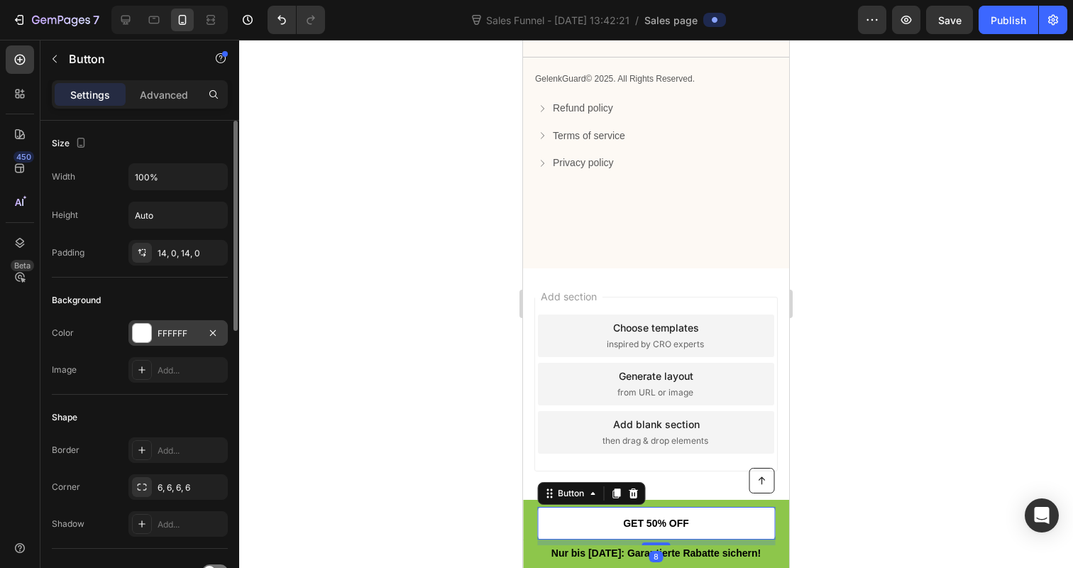
click at [145, 335] on div at bounding box center [142, 333] width 18 height 18
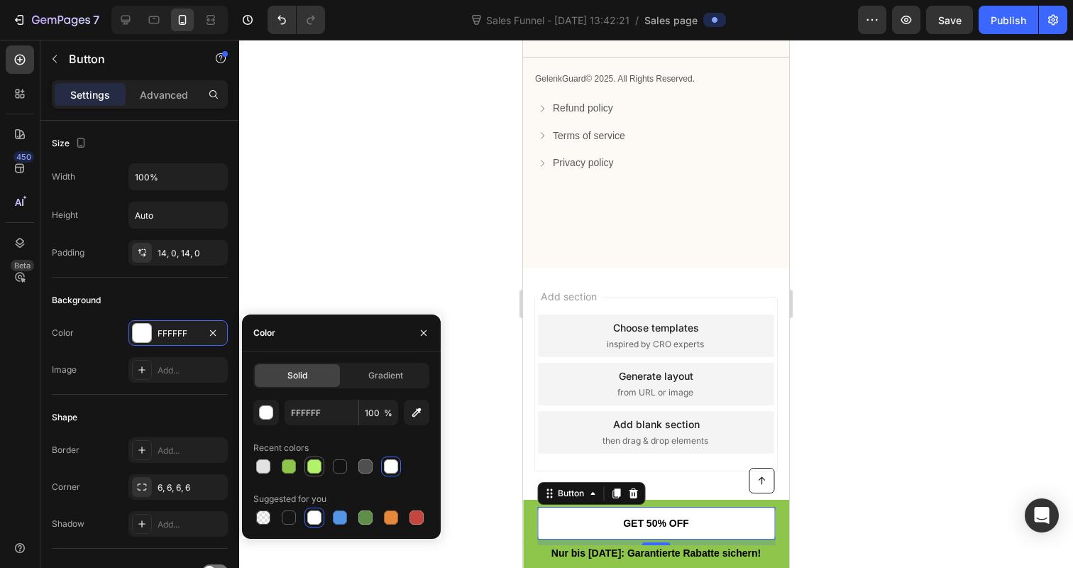
click at [307, 470] on div at bounding box center [314, 466] width 14 height 14
type input "B2F16A"
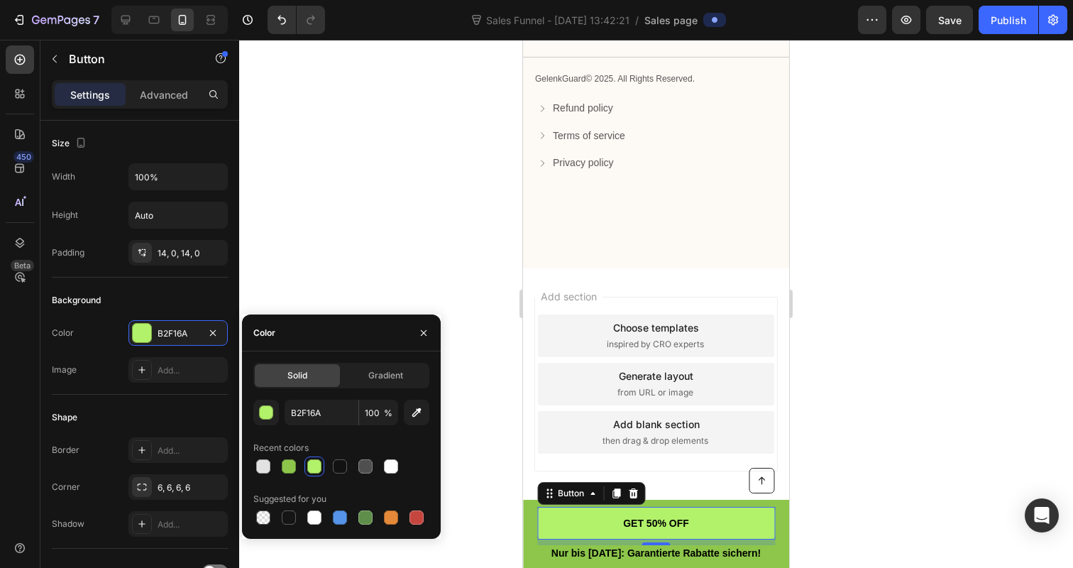
click at [377, 209] on div at bounding box center [656, 304] width 834 height 528
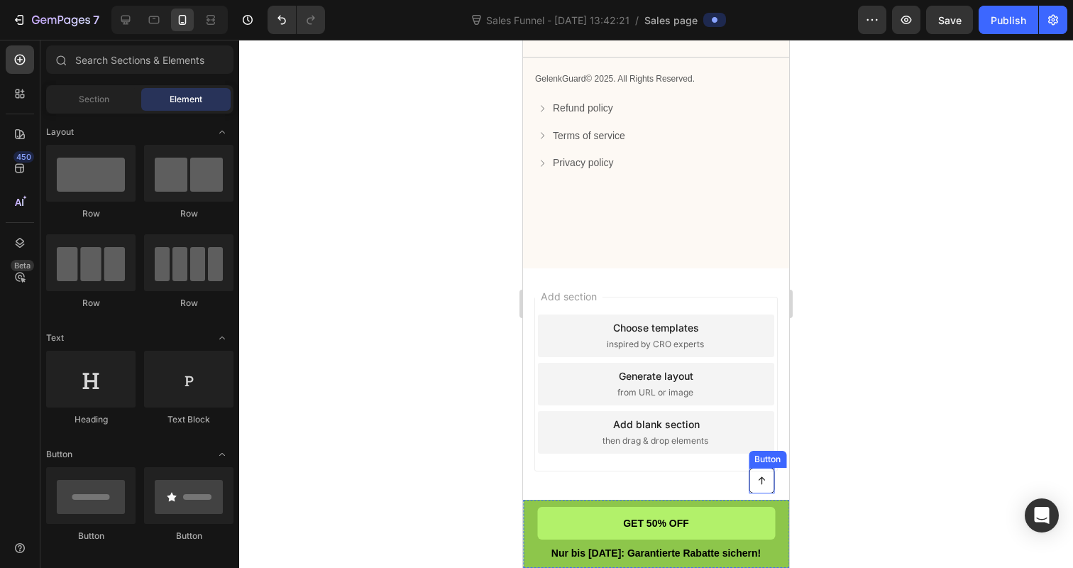
click at [764, 478] on icon at bounding box center [761, 480] width 10 height 10
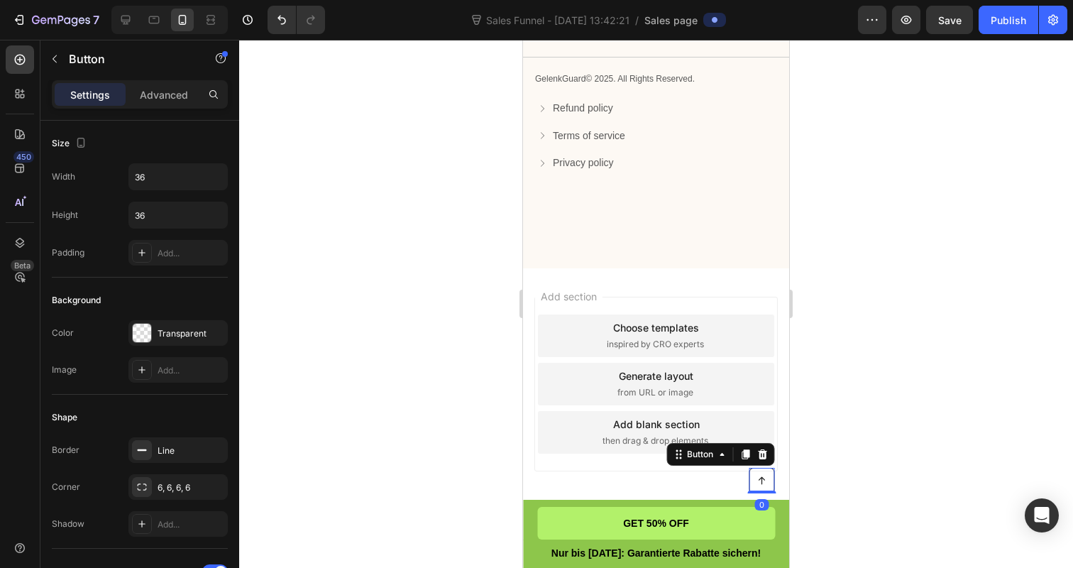
click at [764, 478] on icon at bounding box center [761, 480] width 10 height 10
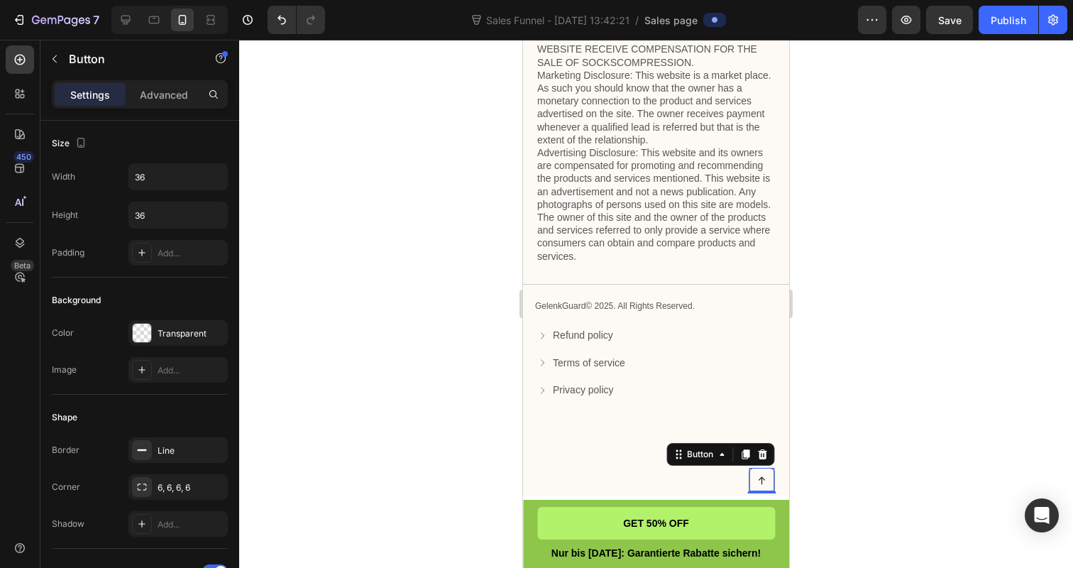
scroll to position [5433, 0]
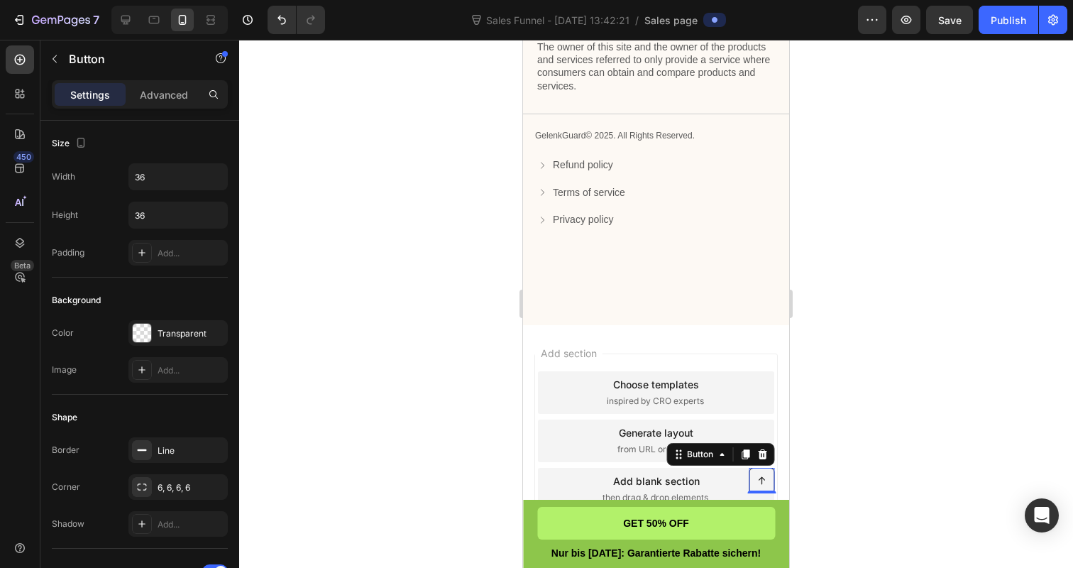
click at [627, 201] on div "Terms of service Button" at bounding box center [657, 194] width 241 height 18
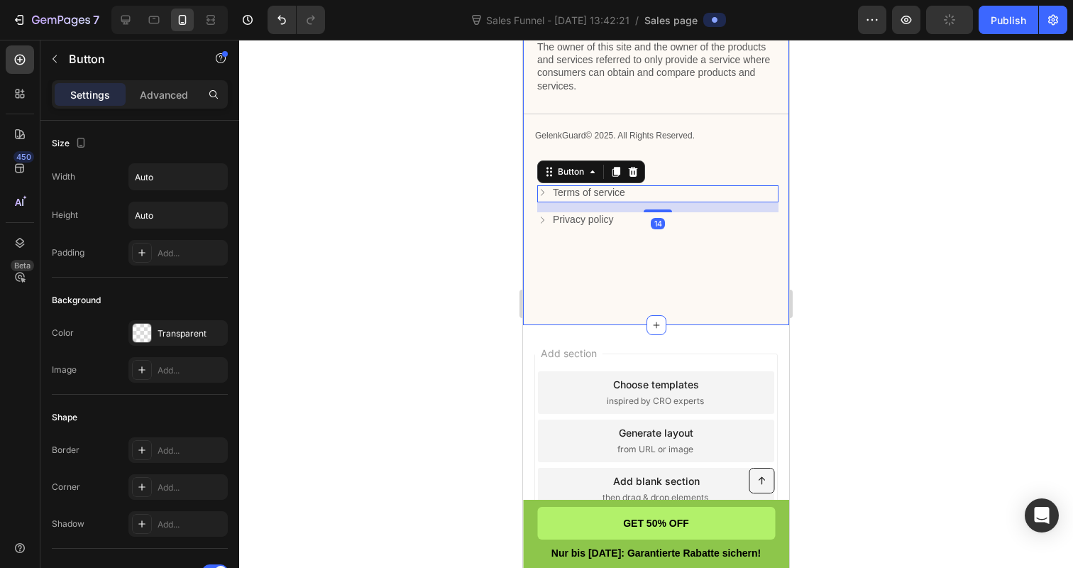
click at [592, 291] on div "Privacy & GDPR Disclosure: We sometimes collect personal information for market…" at bounding box center [656, 36] width 266 height 577
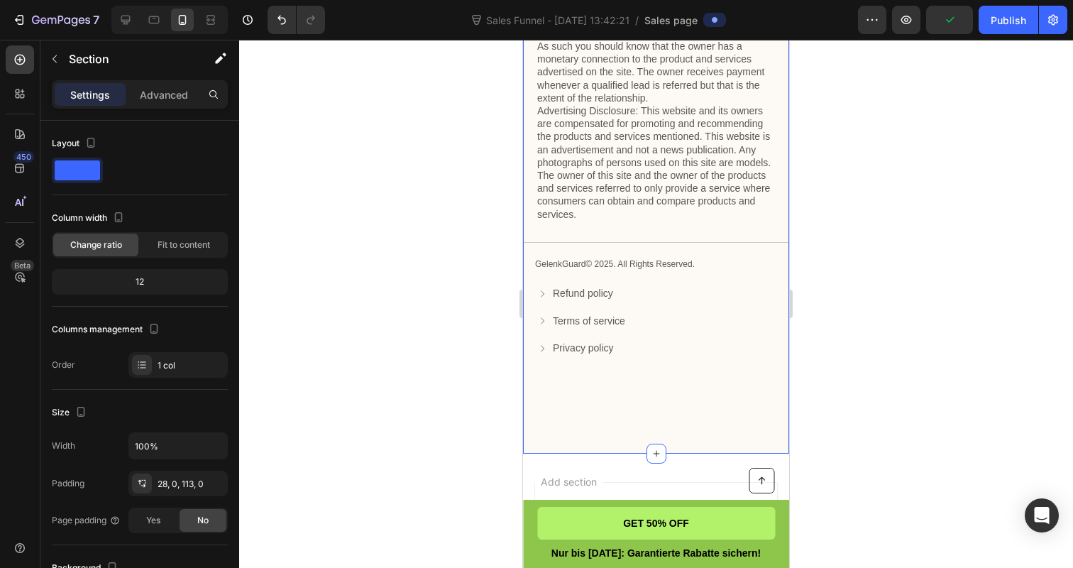
scroll to position [5296, 0]
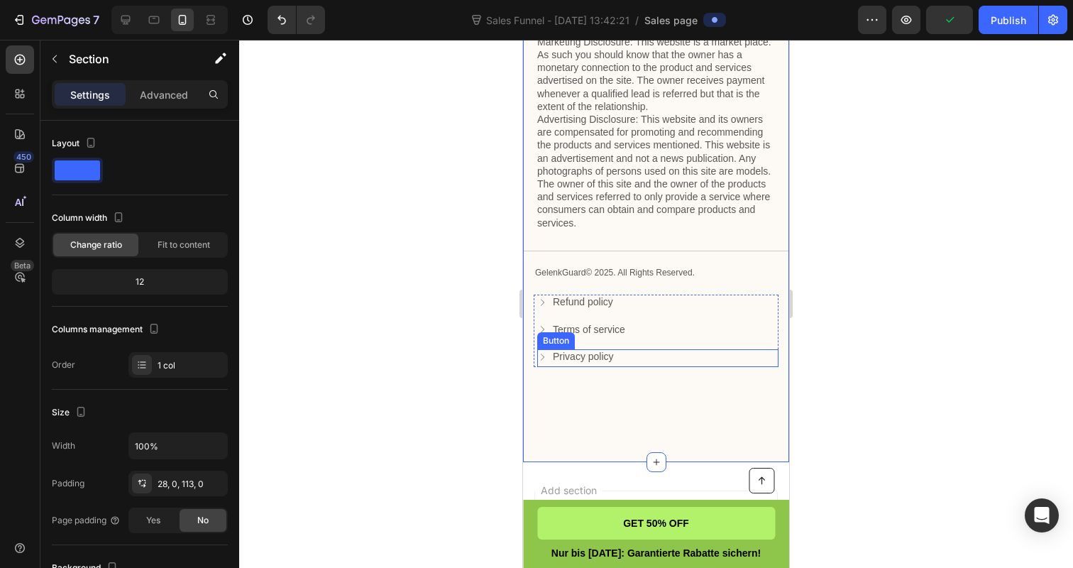
click at [549, 353] on div "Privacy policy" at bounding box center [575, 356] width 77 height 15
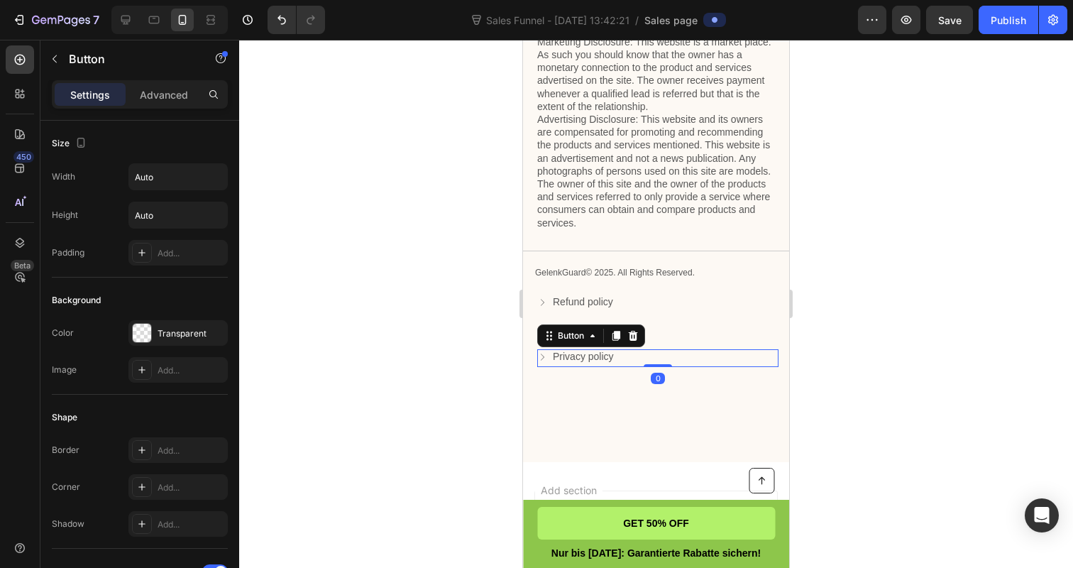
click at [546, 353] on icon at bounding box center [542, 357] width 10 height 10
click at [544, 354] on icon at bounding box center [542, 357] width 10 height 10
click at [568, 354] on p "Privacy policy" at bounding box center [583, 356] width 61 height 15
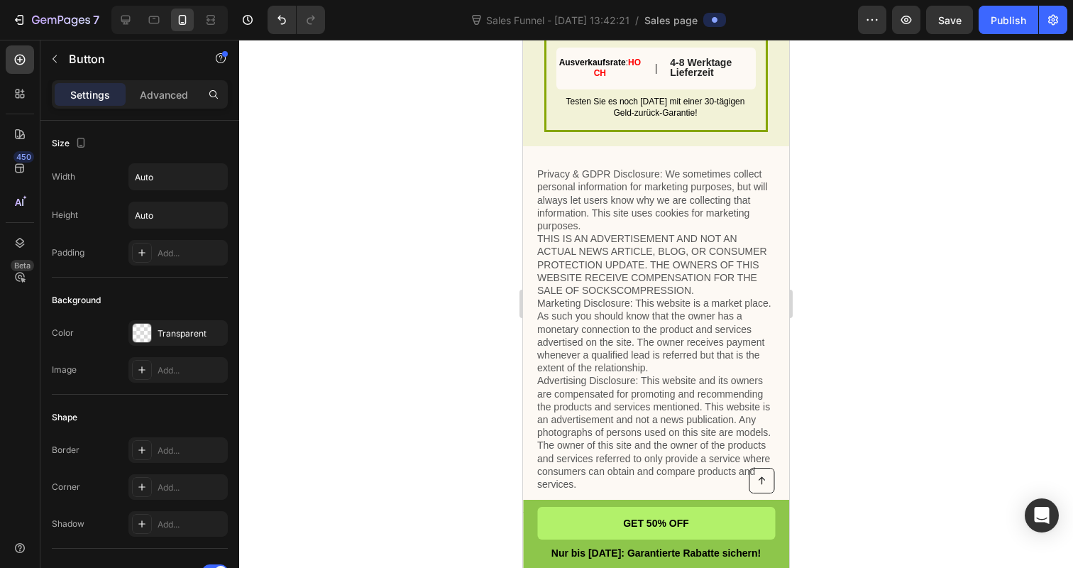
scroll to position [5059, 0]
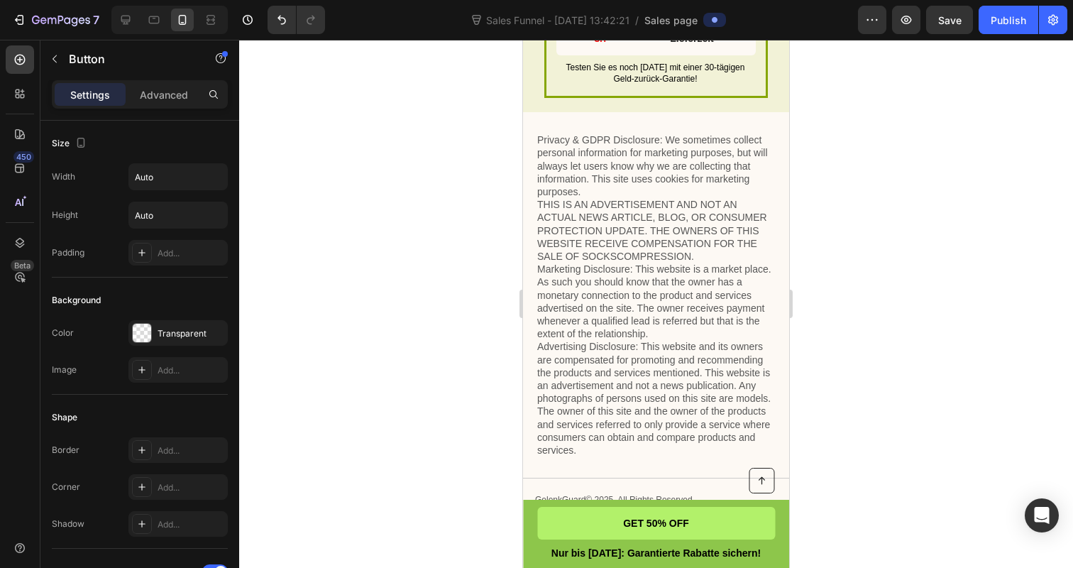
click at [576, 356] on p "Privacy & GDPR Disclosure: We sometimes collect personal information for market…" at bounding box center [656, 294] width 238 height 323
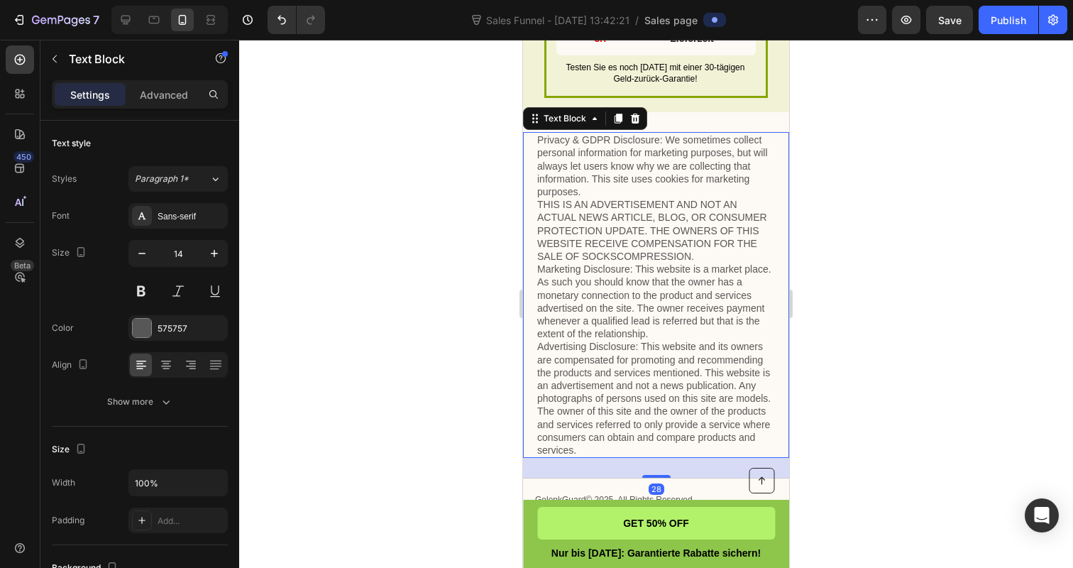
click at [576, 356] on p "Privacy & GDPR Disclosure: We sometimes collect personal information for market…" at bounding box center [656, 294] width 238 height 323
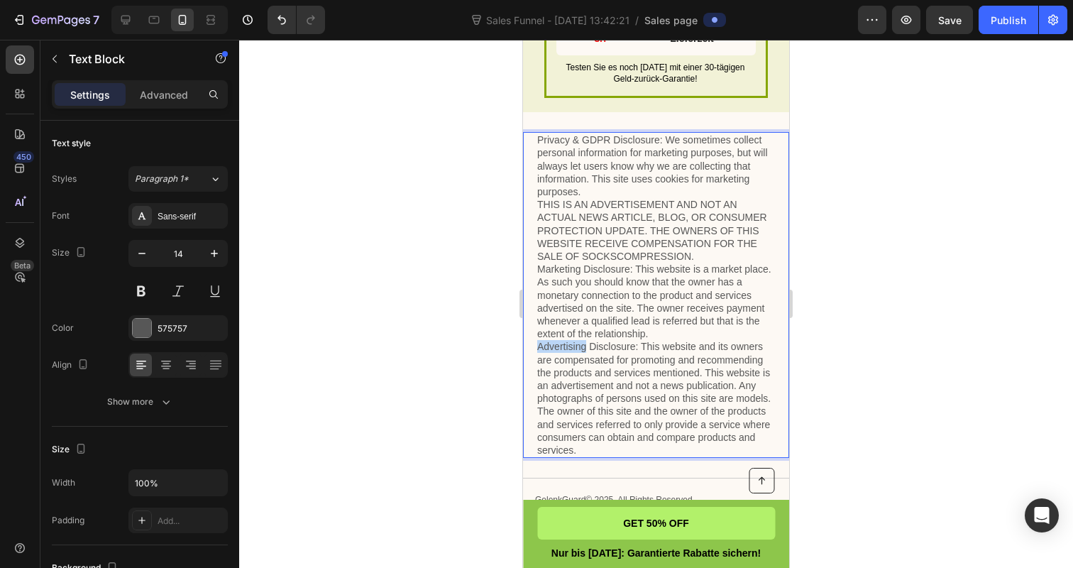
click at [576, 356] on p "Privacy & GDPR Disclosure: We sometimes collect personal information for market…" at bounding box center [656, 294] width 238 height 323
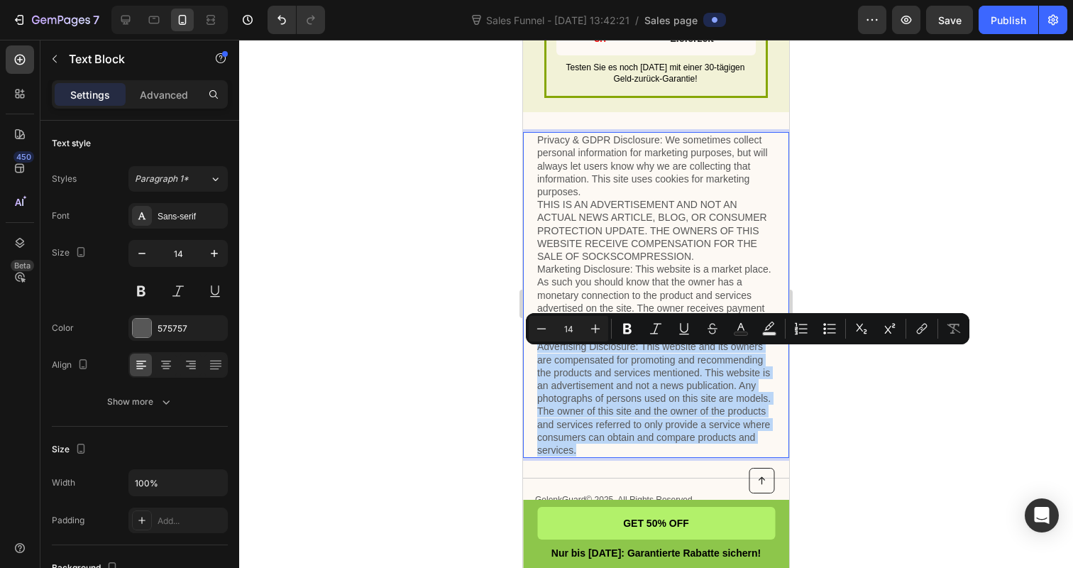
click at [576, 356] on p "Privacy & GDPR Disclosure: We sometimes collect personal information for market…" at bounding box center [656, 294] width 238 height 323
click at [639, 451] on p "Privacy & GDPR Disclosure: We sometimes collect personal information for market…" at bounding box center [656, 294] width 238 height 323
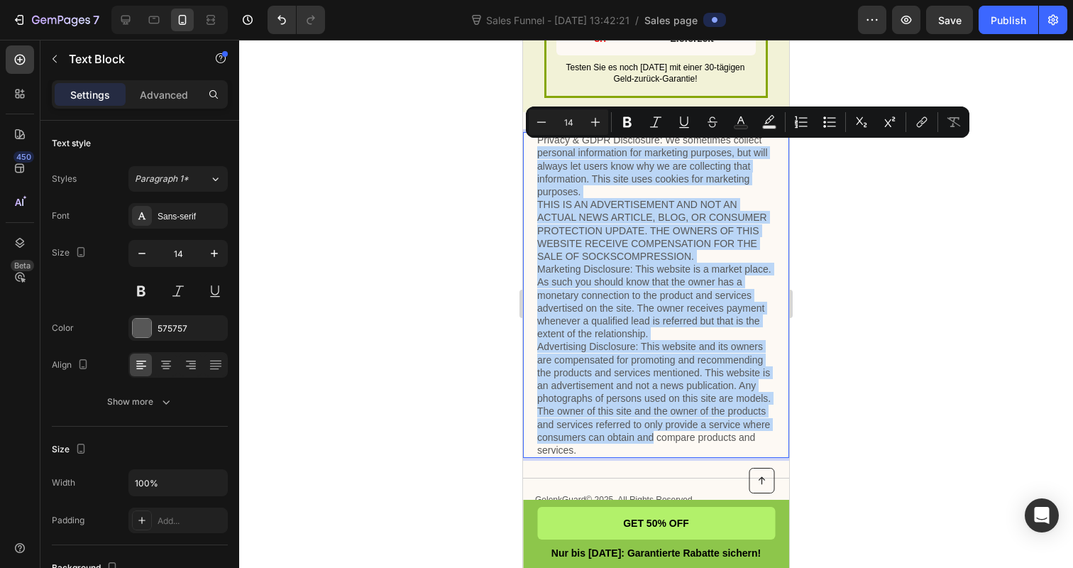
drag, startPoint x: 639, startPoint y: 451, endPoint x: 537, endPoint y: 156, distance: 311.5
click at [537, 156] on p "Privacy & GDPR Disclosure: We sometimes collect personal information for market…" at bounding box center [656, 294] width 238 height 323
drag, startPoint x: 597, startPoint y: 461, endPoint x: 527, endPoint y: 148, distance: 321.4
click at [527, 148] on div "Privacy & GDPR Disclosure: We sometimes collect personal information for market…" at bounding box center [656, 295] width 266 height 326
copy p "Privacy & GDPR Disclosure: We sometimes collect personal information for market…"
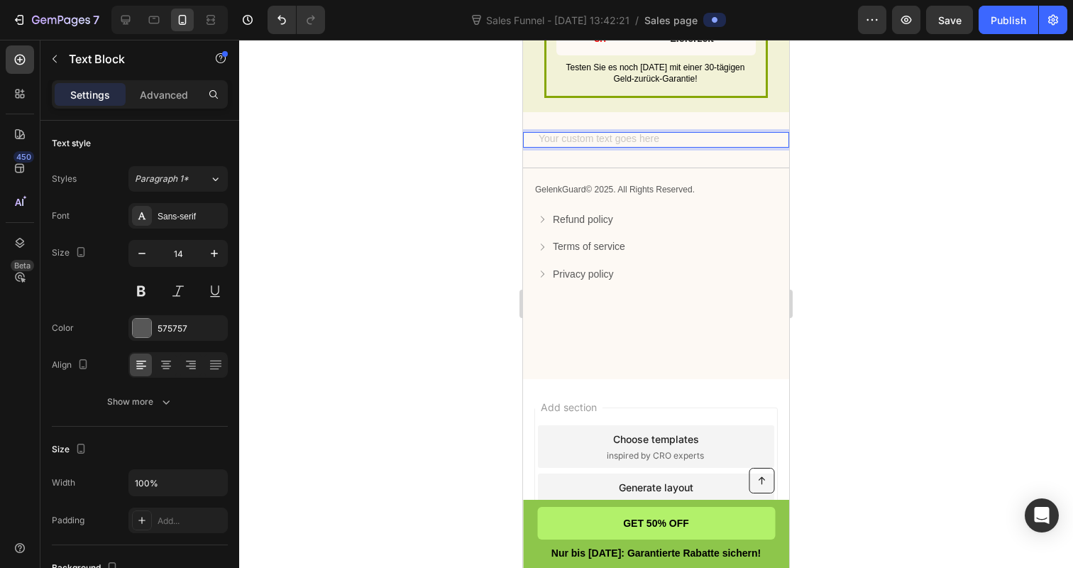
click at [591, 148] on div "Rich Text Editor. Editing area: main" at bounding box center [656, 140] width 238 height 16
click at [496, 139] on div at bounding box center [656, 304] width 834 height 528
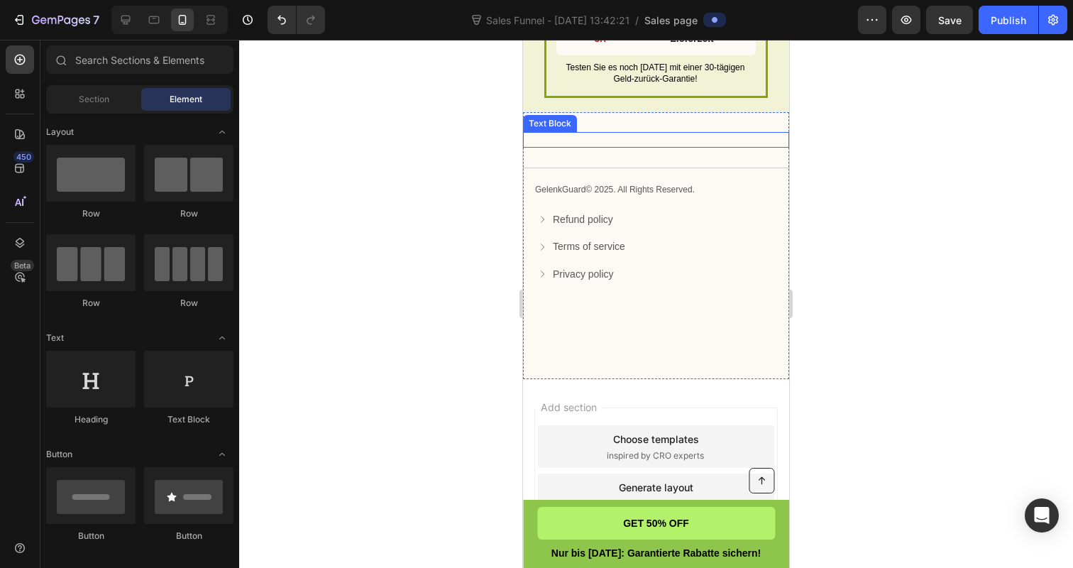
click at [582, 146] on p "Rich Text Editor. Editing area: main" at bounding box center [656, 139] width 238 height 13
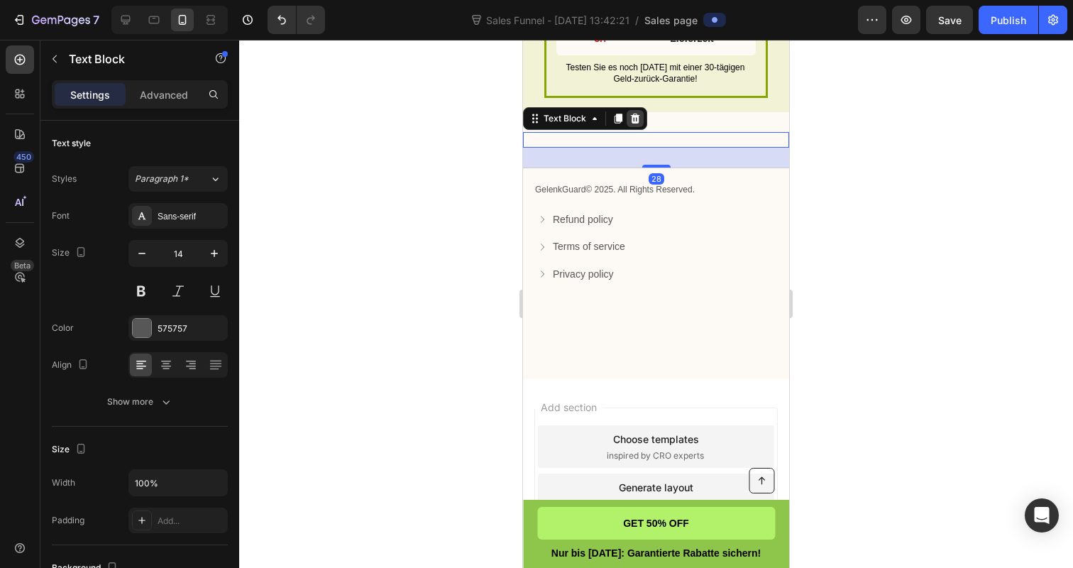
click at [633, 124] on icon at bounding box center [634, 118] width 11 height 11
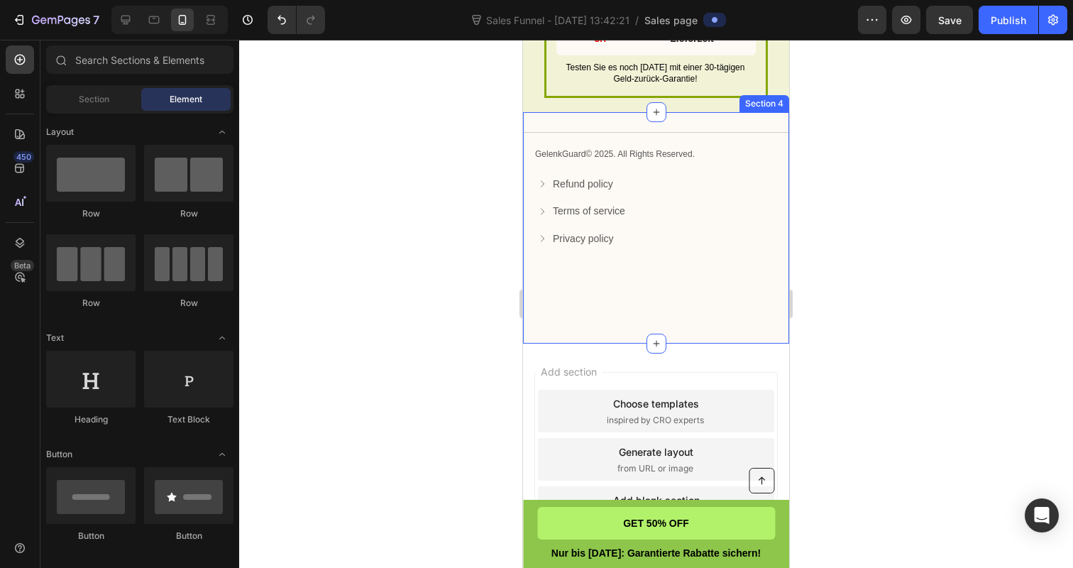
click at [629, 133] on div "Title Line GelenkGuard© 2025. All Rights Reserved. Text Block Refund policy But…" at bounding box center [656, 227] width 266 height 231
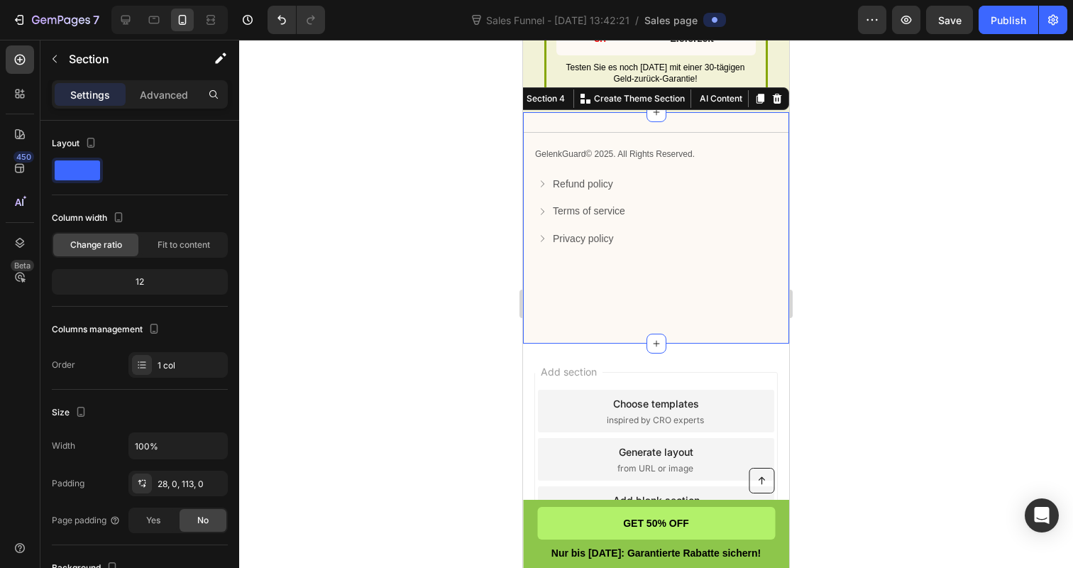
click at [620, 159] on p "GelenkGuard© 2025. All Rights Reserved." at bounding box center [656, 154] width 242 height 11
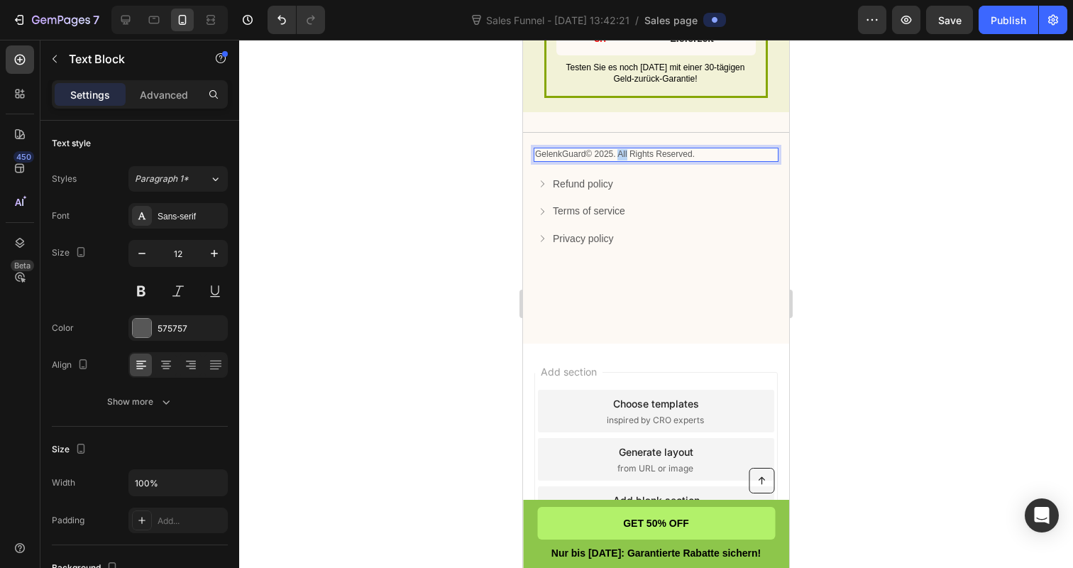
click at [620, 159] on p "GelenkGuard© 2025. All Rights Reserved." at bounding box center [656, 154] width 242 height 11
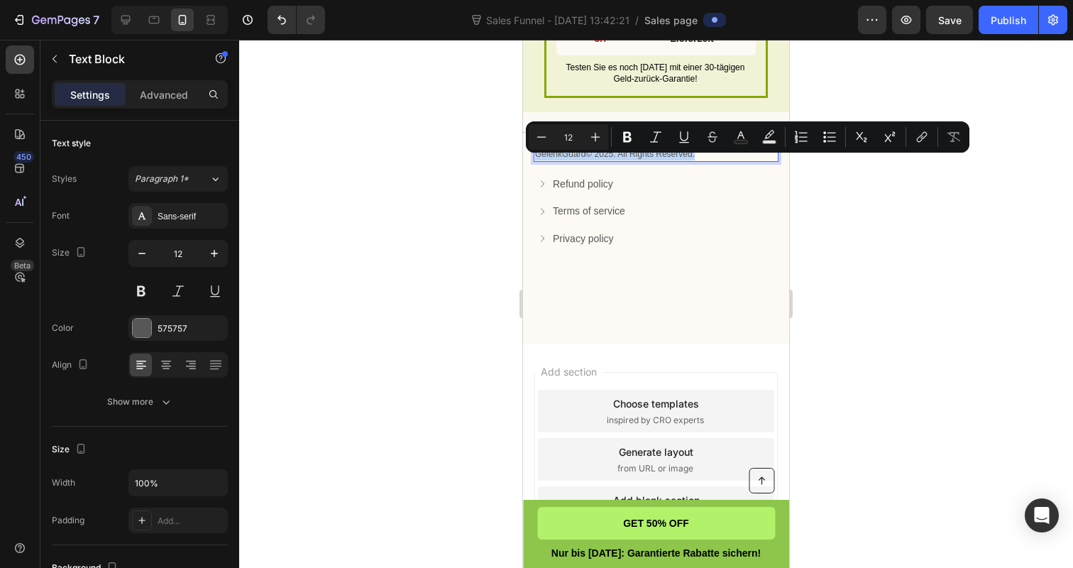
click at [592, 160] on p "GelenkGuard© 2025. All Rights Reserved." at bounding box center [656, 154] width 242 height 11
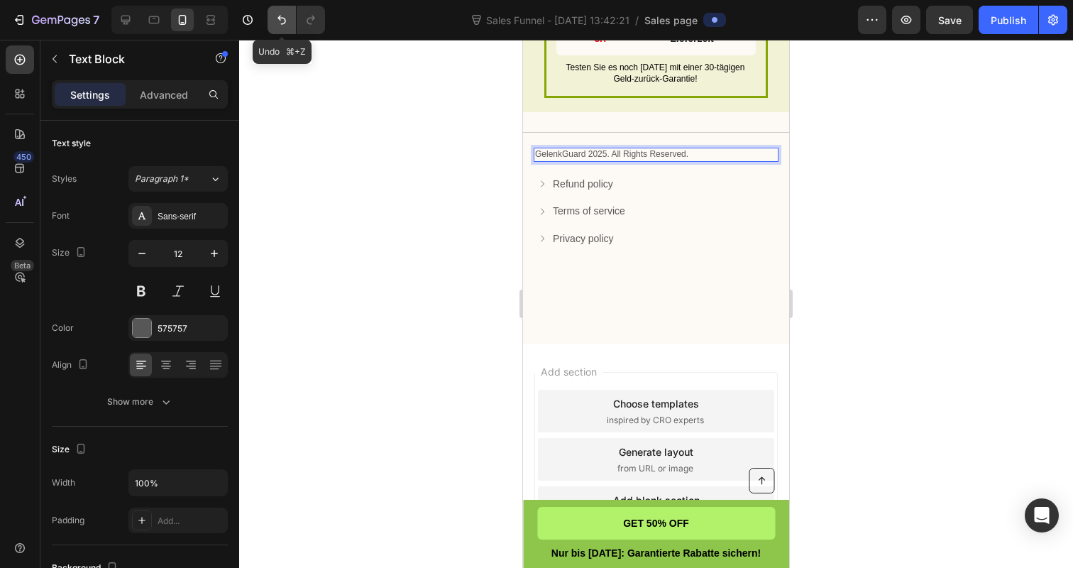
click at [292, 32] on button "Undo/Redo" at bounding box center [282, 20] width 28 height 28
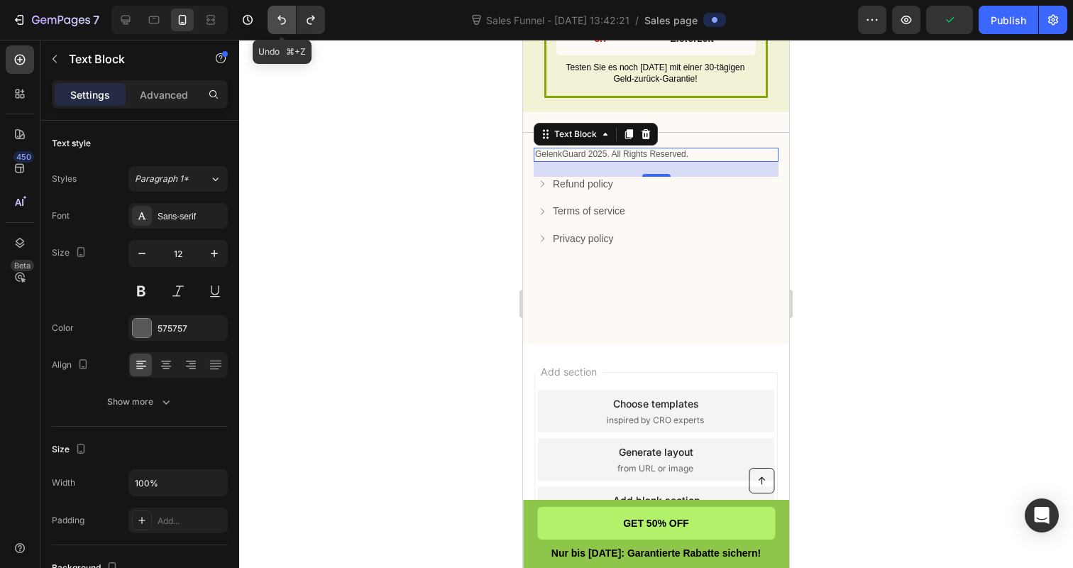
click at [278, 18] on icon "Undo/Redo" at bounding box center [281, 20] width 9 height 9
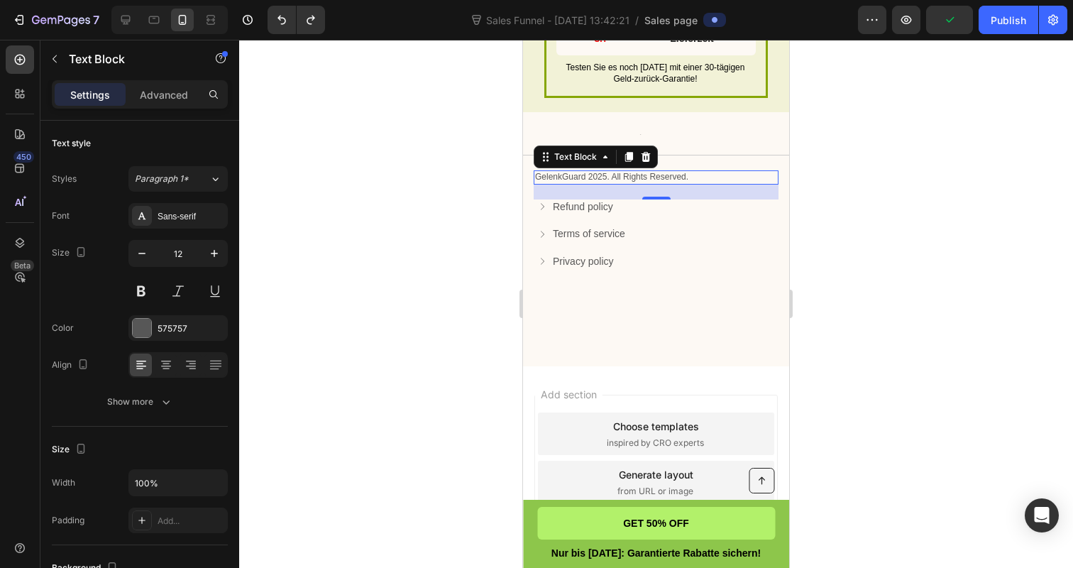
click at [436, 175] on div at bounding box center [656, 304] width 834 height 528
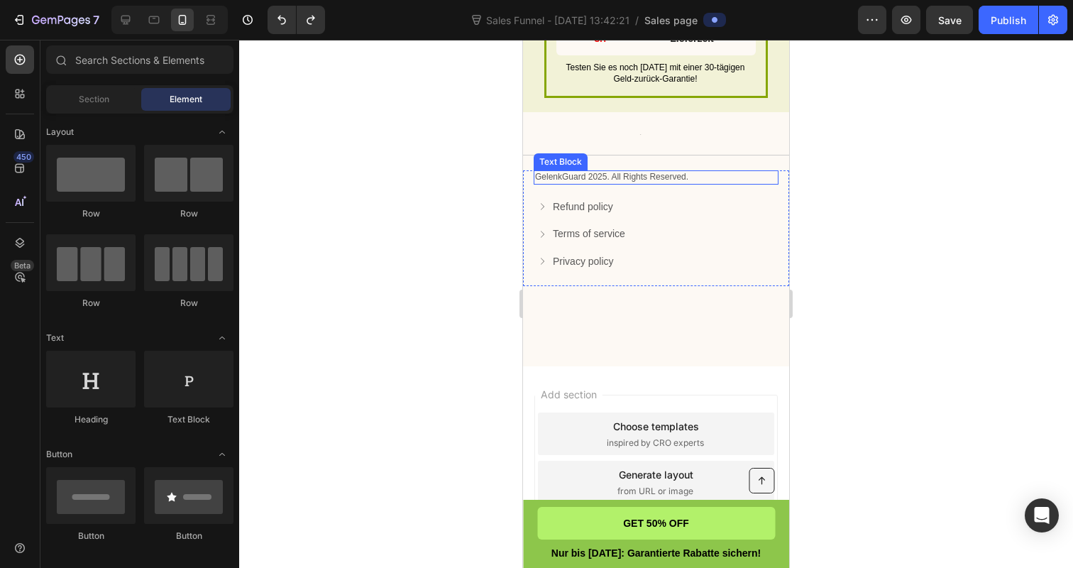
click at [590, 183] on p "GelenkGuard 2025. All Rights Reserved." at bounding box center [656, 177] width 242 height 11
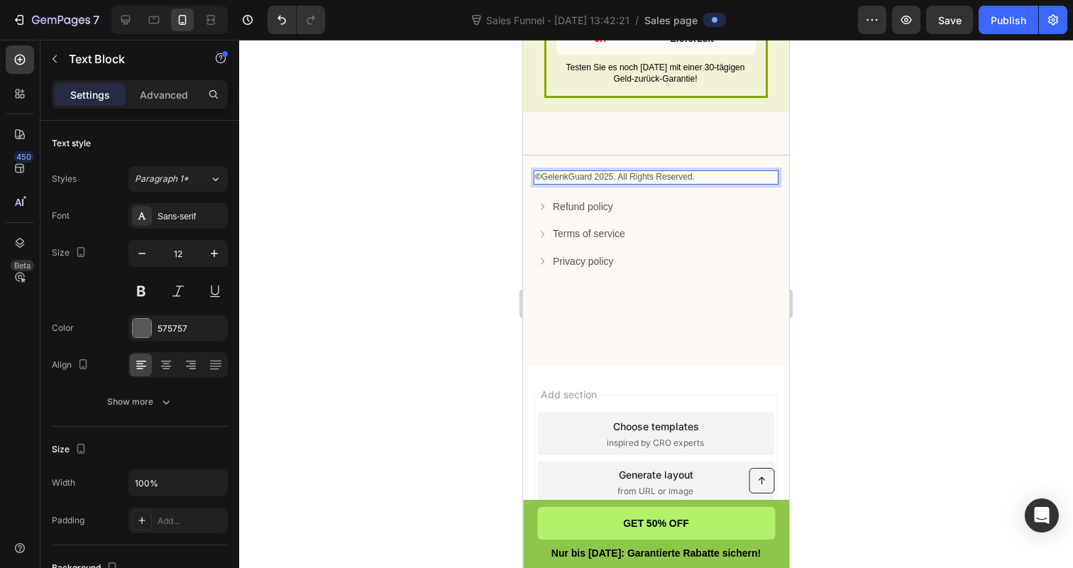
click at [612, 183] on p "© GelenkGuard 2025. All Rights Reserved." at bounding box center [656, 177] width 242 height 11
drag, startPoint x: 698, startPoint y: 187, endPoint x: 625, endPoint y: 188, distance: 73.1
click at [625, 183] on p "© GelenkGuard 2025 ® . All Rights Reserved." at bounding box center [656, 177] width 242 height 11
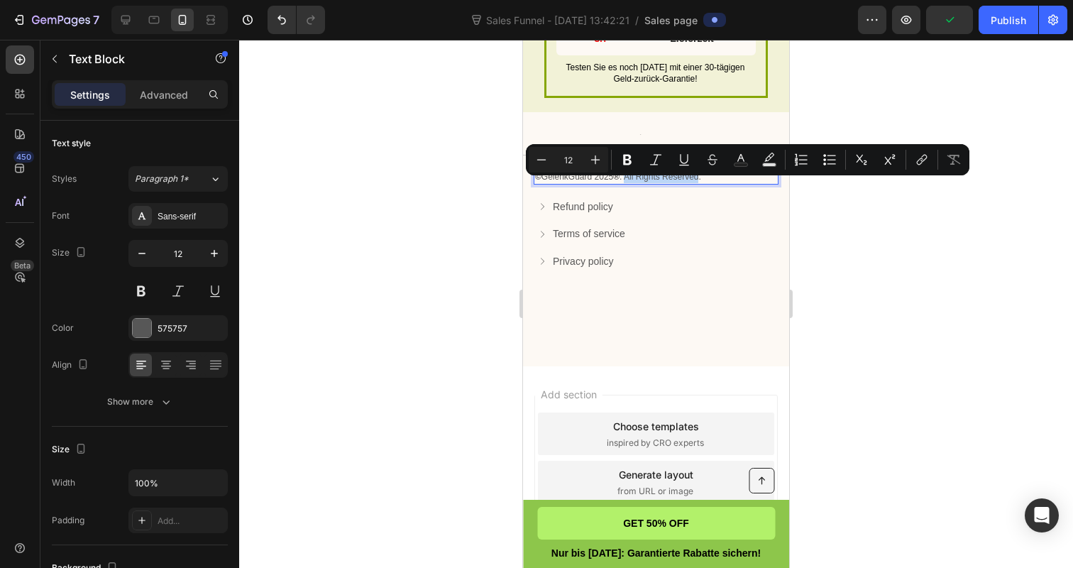
copy p "All Rights Reserved"
drag, startPoint x: 739, startPoint y: 186, endPoint x: 514, endPoint y: 180, distance: 225.7
click at [738, 159] on icon "Editor contextual toolbar" at bounding box center [740, 158] width 7 height 8
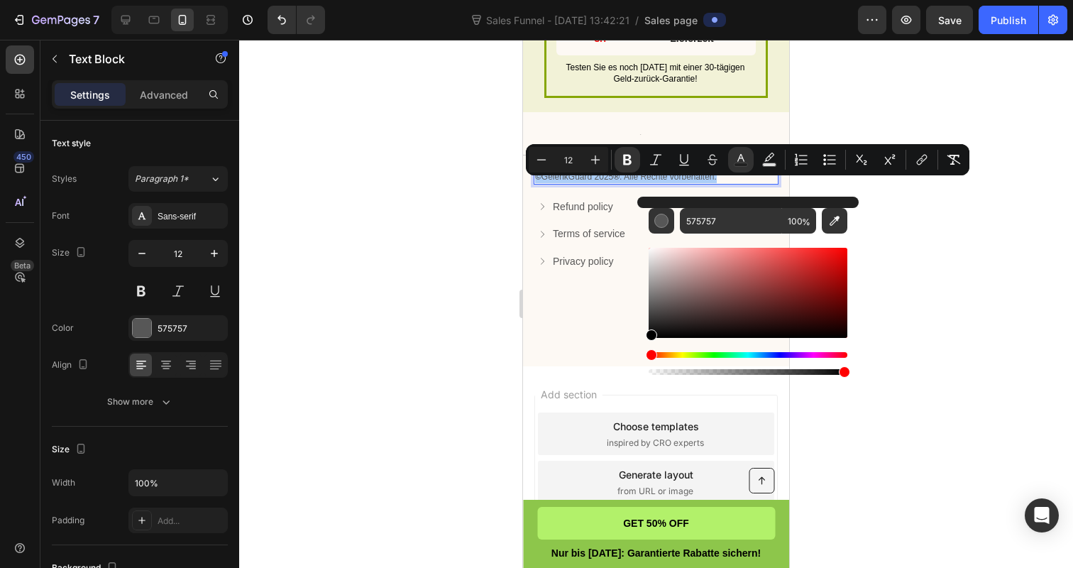
drag, startPoint x: 652, startPoint y: 311, endPoint x: 650, endPoint y: 346, distance: 34.8
click at [650, 346] on div "Editor contextual toolbar" at bounding box center [748, 311] width 199 height 133
type input "000000"
click at [625, 155] on icon "Editor contextual toolbar" at bounding box center [627, 160] width 9 height 11
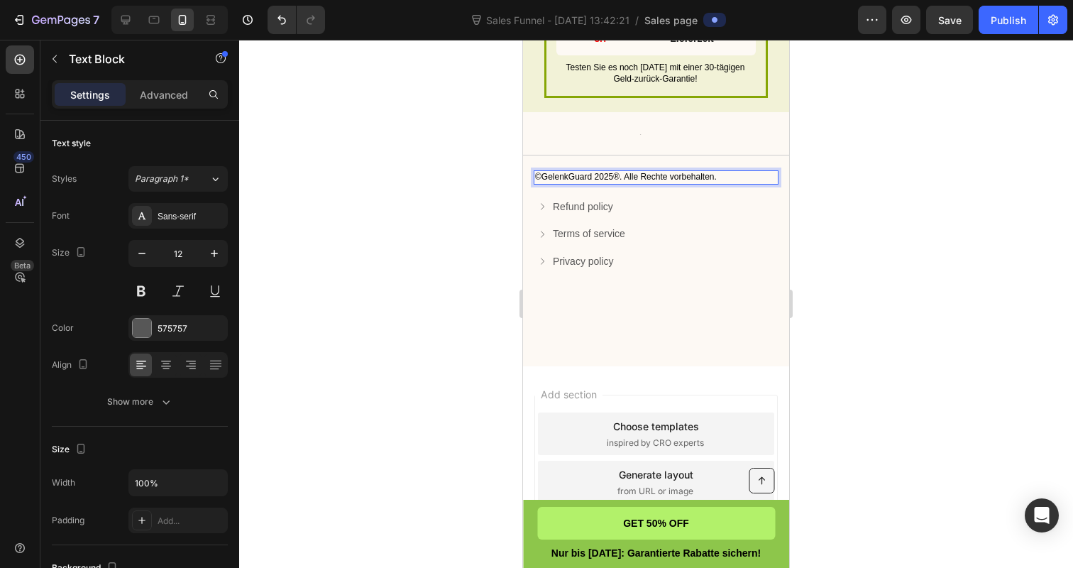
click at [626, 182] on span "©GelenkGuard 2025®. Alle Rechte vorbehalten." at bounding box center [626, 177] width 182 height 10
click at [724, 180] on p "©GelenkGuard 2025®. Alle Rechte vorbehalten." at bounding box center [656, 177] width 242 height 11
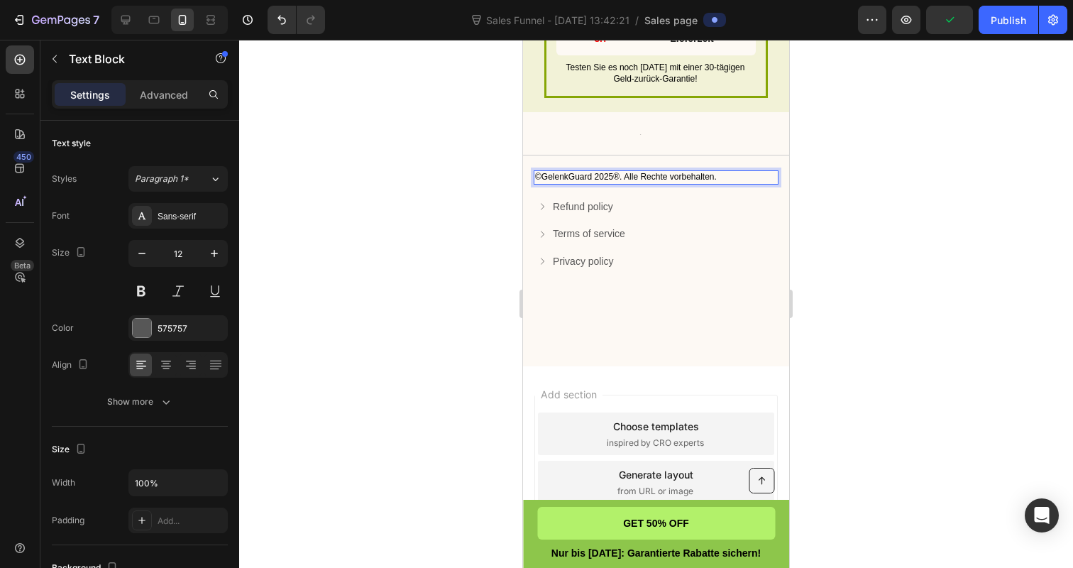
click at [700, 182] on span "©GelenkGuard 2025®. Alle Rechte vorbehalten." at bounding box center [626, 177] width 182 height 10
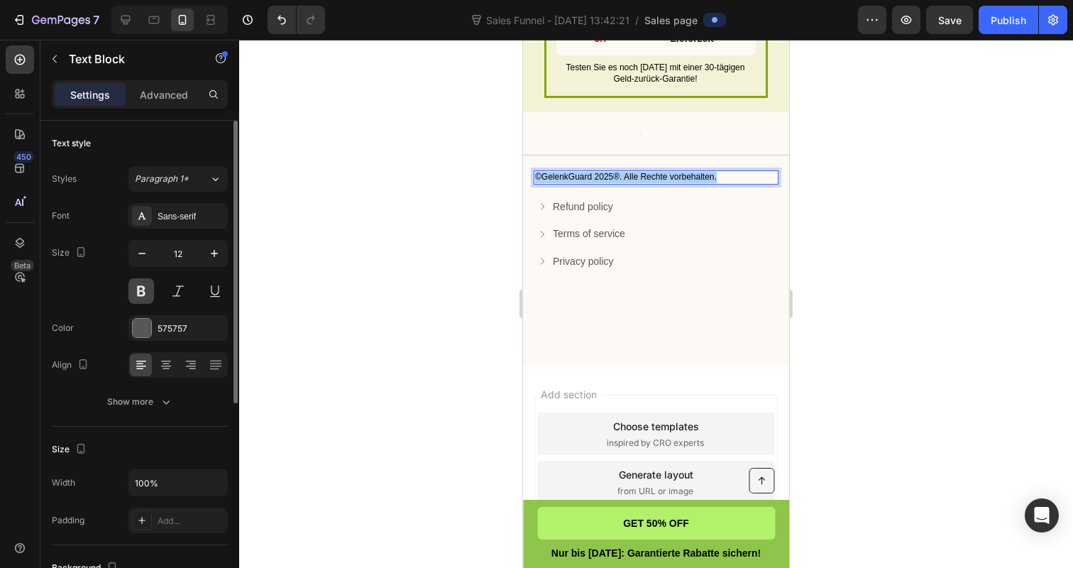
click at [148, 294] on button at bounding box center [141, 291] width 26 height 26
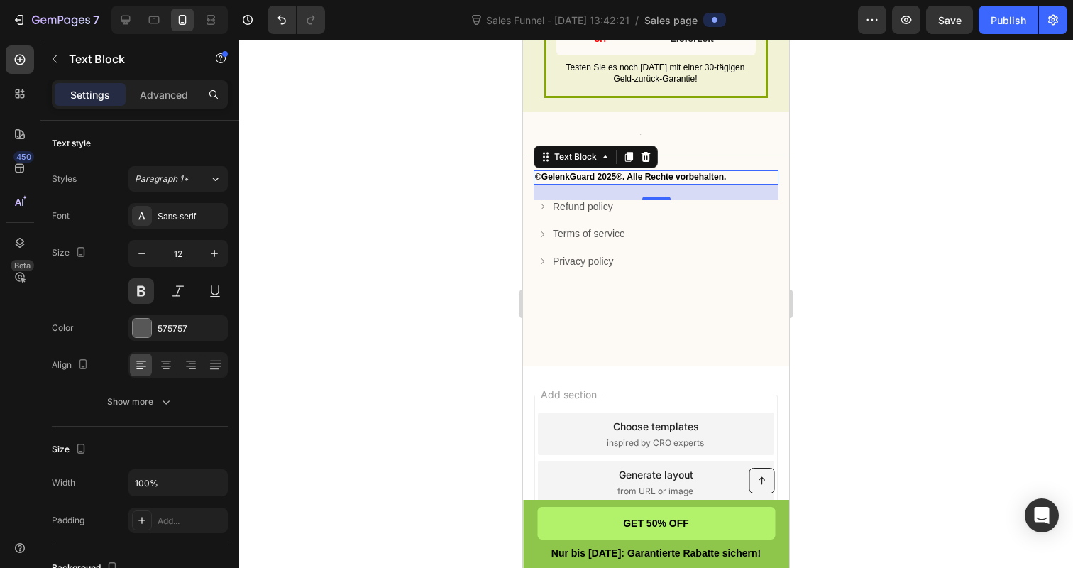
click at [358, 270] on div at bounding box center [656, 304] width 834 height 528
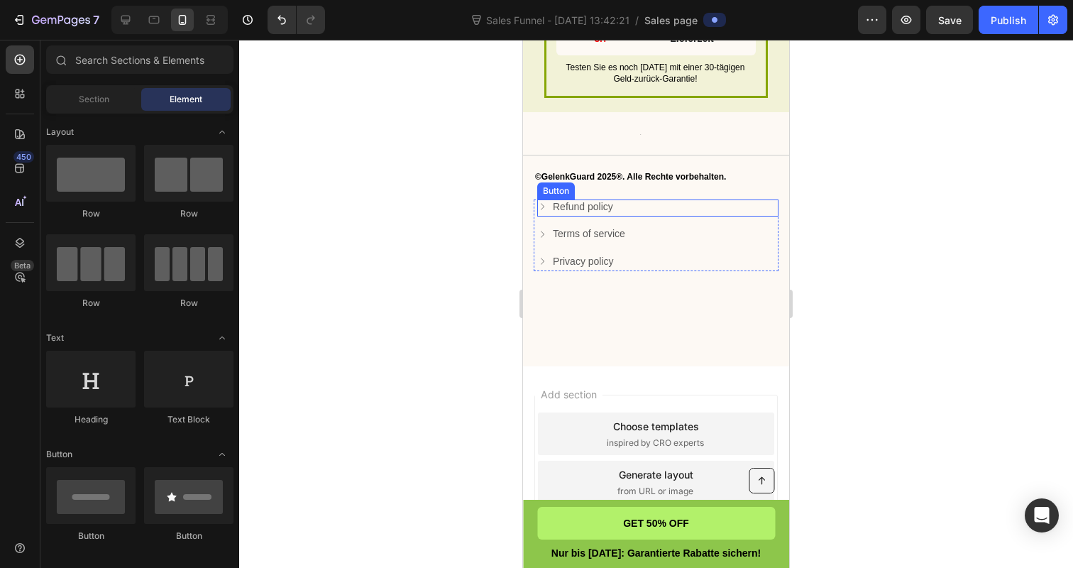
click at [545, 211] on icon at bounding box center [542, 207] width 10 height 10
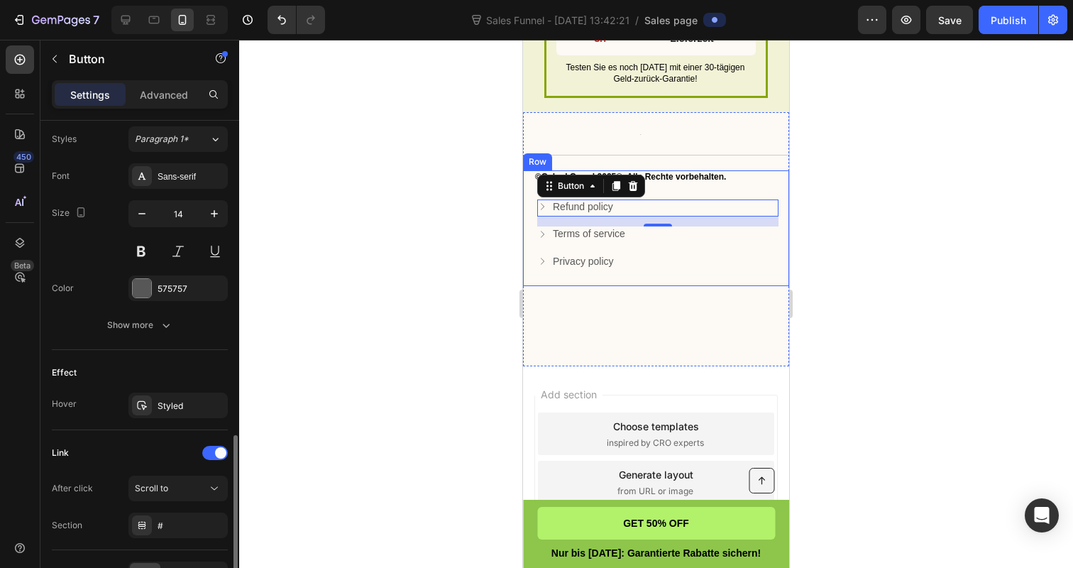
scroll to position [716, 0]
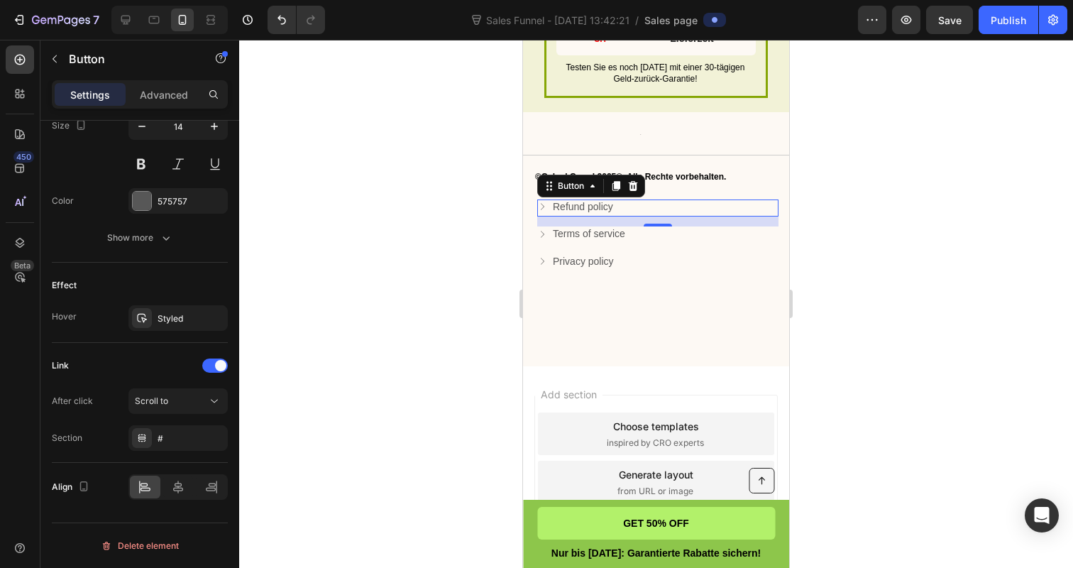
click at [636, 335] on div "Text Block Title Line ©GelenkGuard 2025®. Alle Rechte vorbehalten. Text Block R…" at bounding box center [656, 239] width 266 height 254
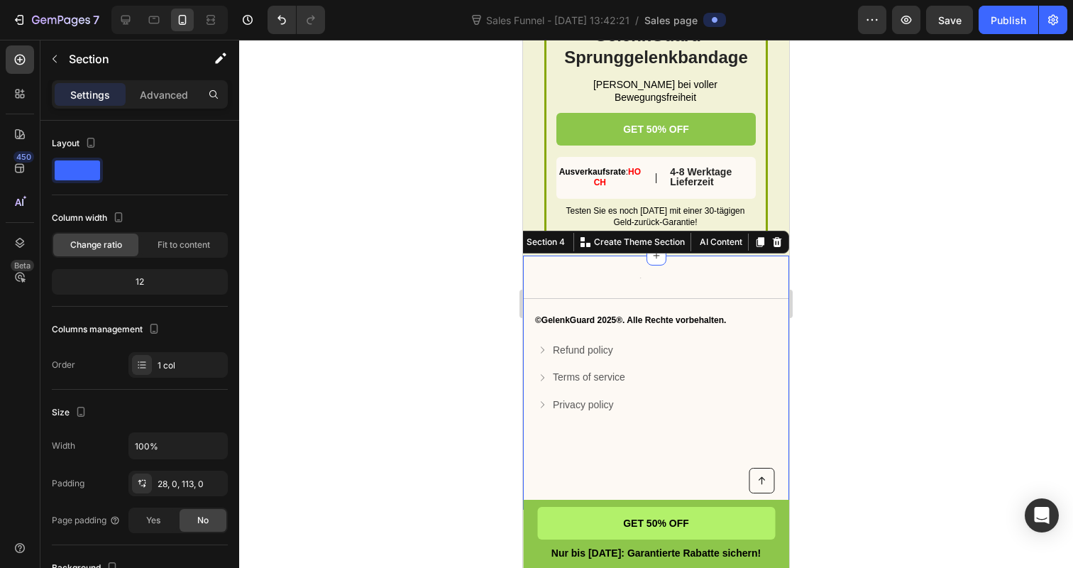
scroll to position [4907, 0]
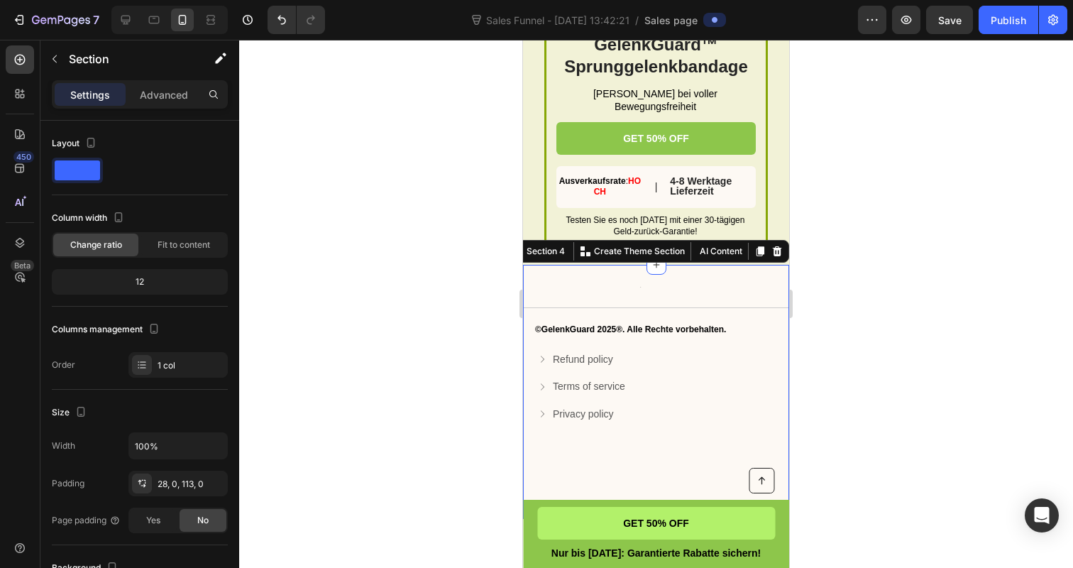
click at [874, 349] on div at bounding box center [656, 304] width 834 height 528
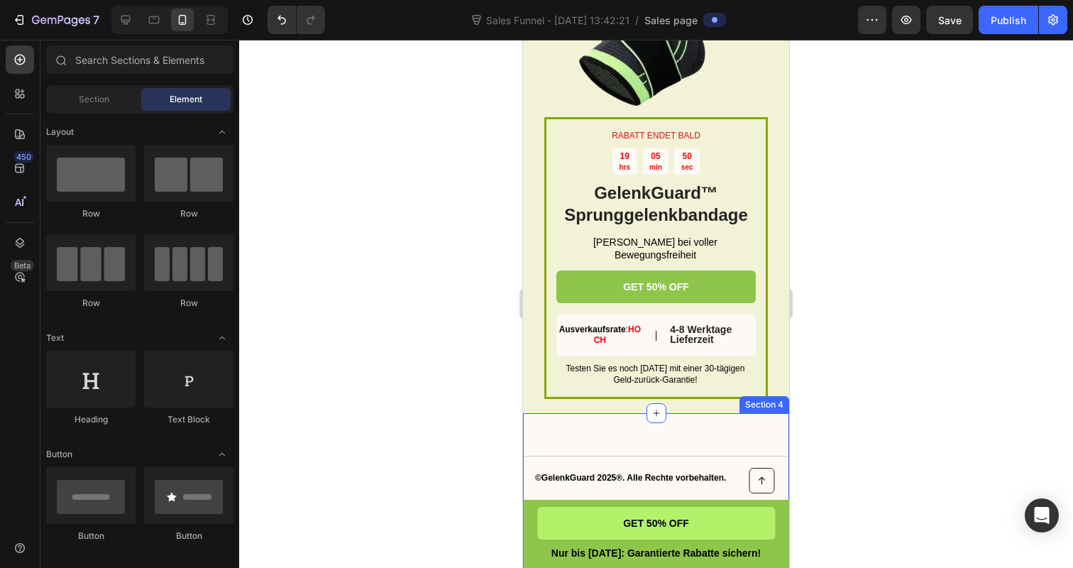
scroll to position [4768, 0]
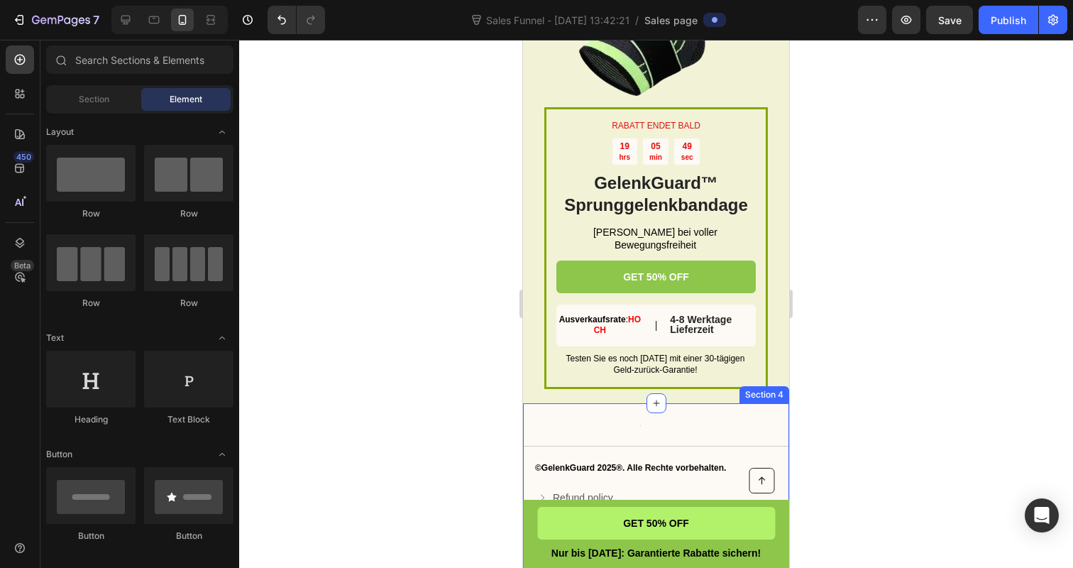
click at [679, 426] on div at bounding box center [656, 424] width 238 height 3
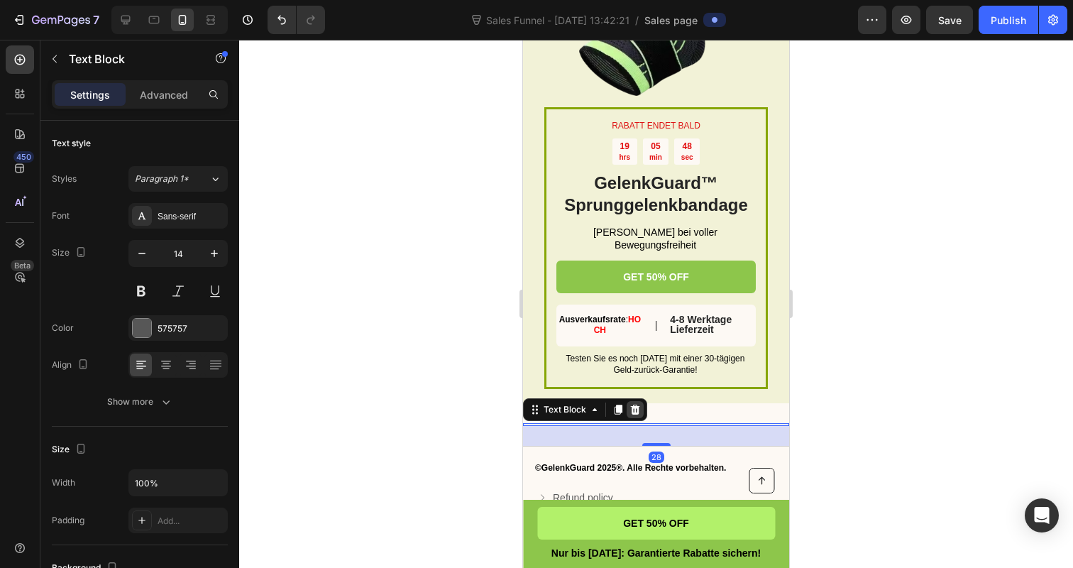
click at [632, 414] on icon at bounding box center [635, 409] width 9 height 10
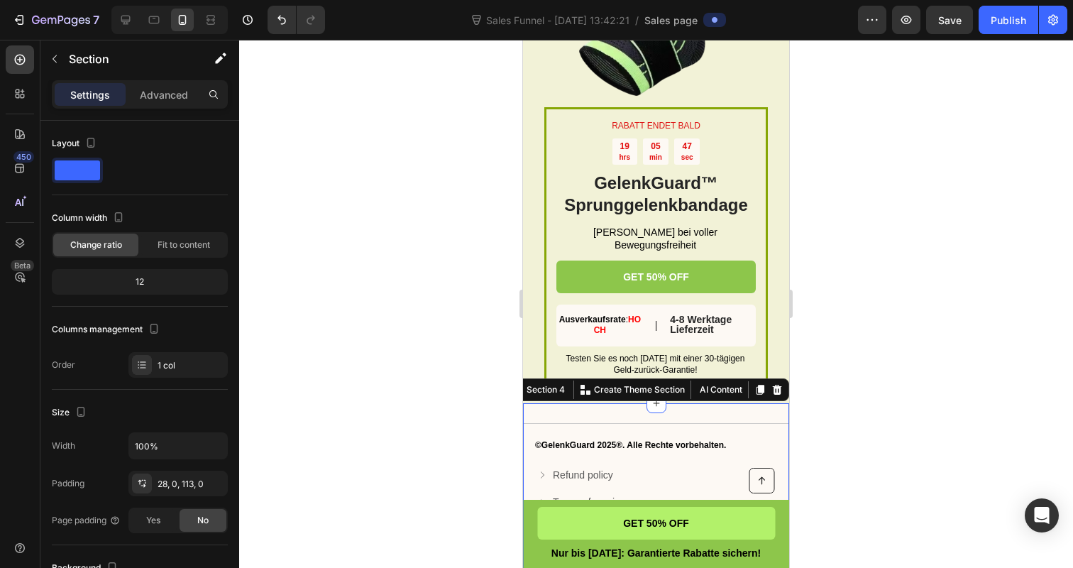
click at [633, 424] on div "Title Line ©GelenkGuard 2025®. Alle Rechte vorbehalten. Text Block Refund polic…" at bounding box center [656, 518] width 266 height 231
click at [434, 407] on div at bounding box center [656, 304] width 834 height 528
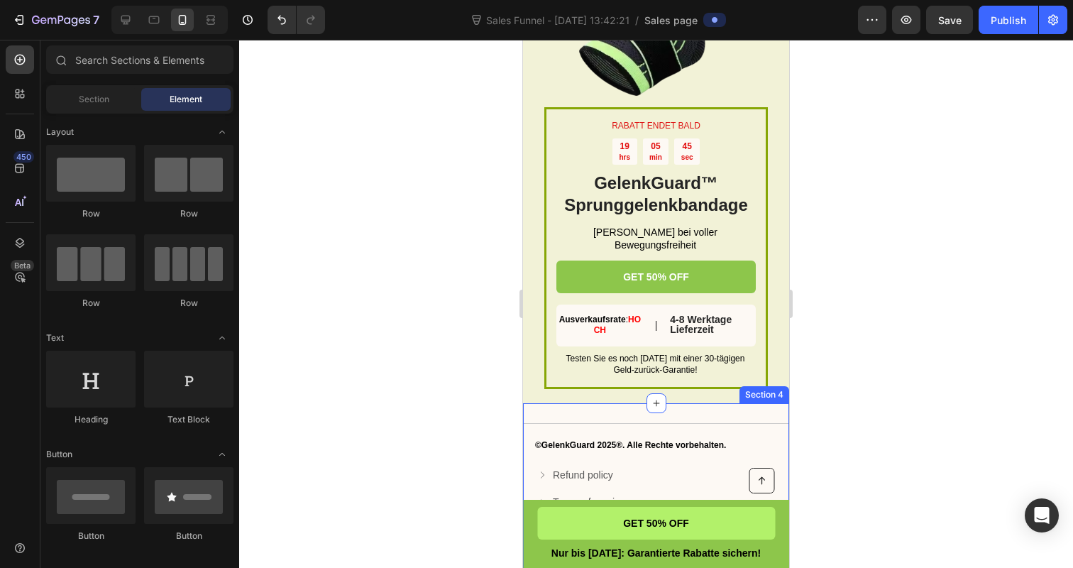
scroll to position [4952, 0]
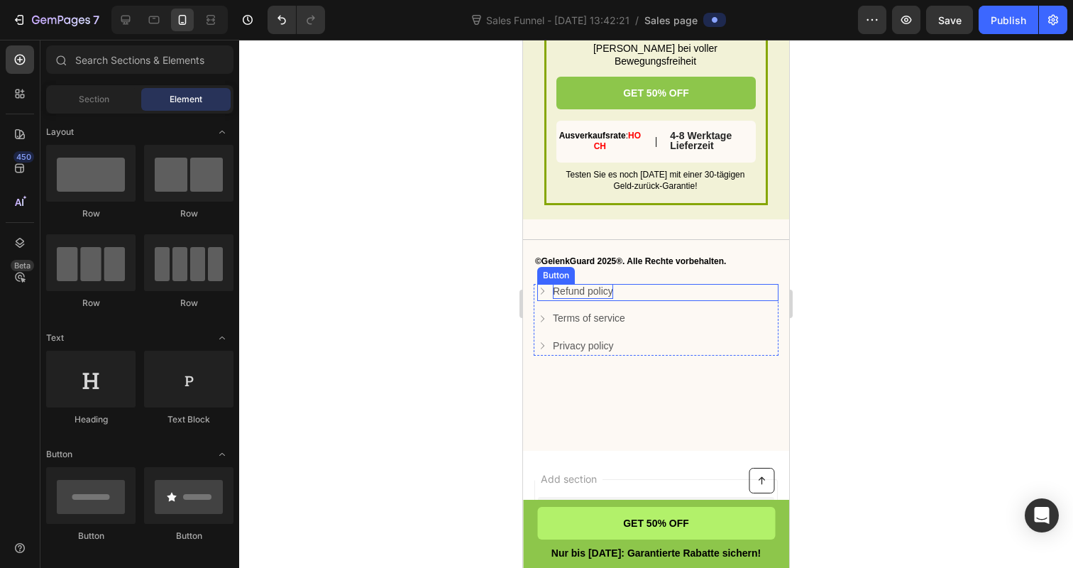
click at [594, 297] on p "Refund policy" at bounding box center [583, 291] width 60 height 15
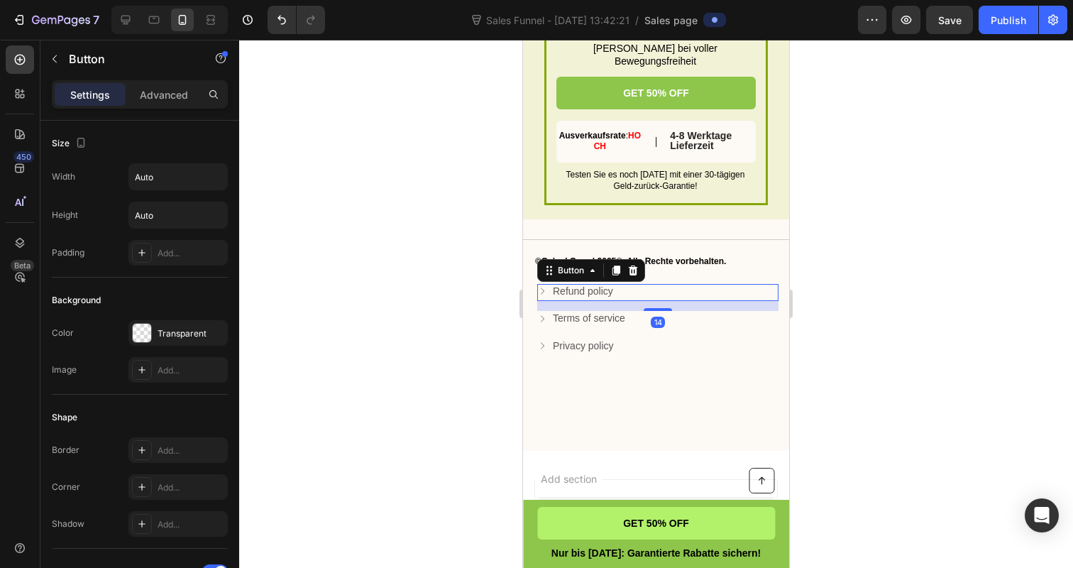
click at [544, 296] on icon at bounding box center [542, 291] width 10 height 10
click at [590, 353] on p "Privacy policy" at bounding box center [583, 345] width 61 height 15
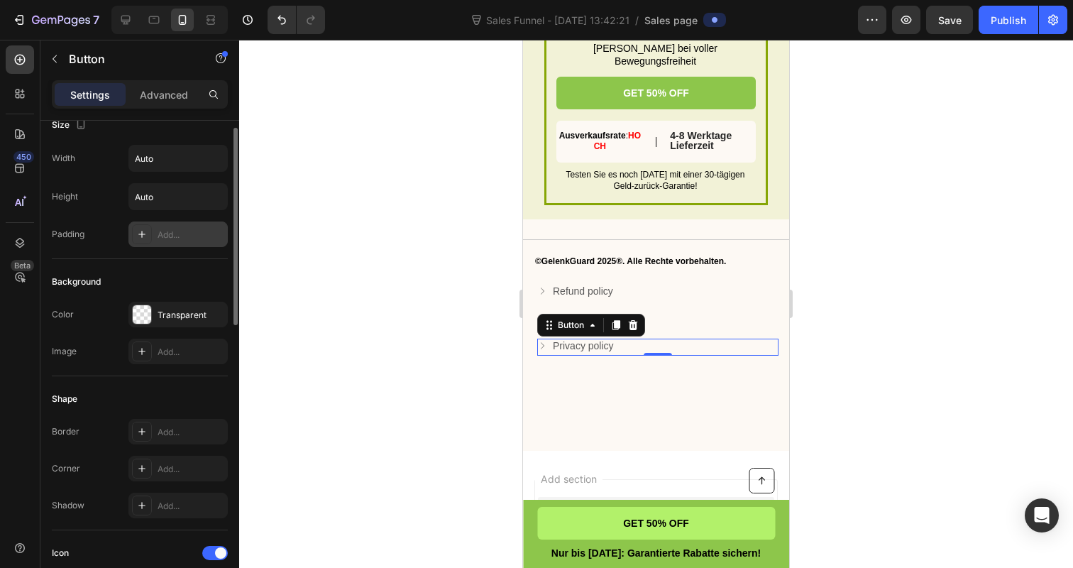
scroll to position [0, 0]
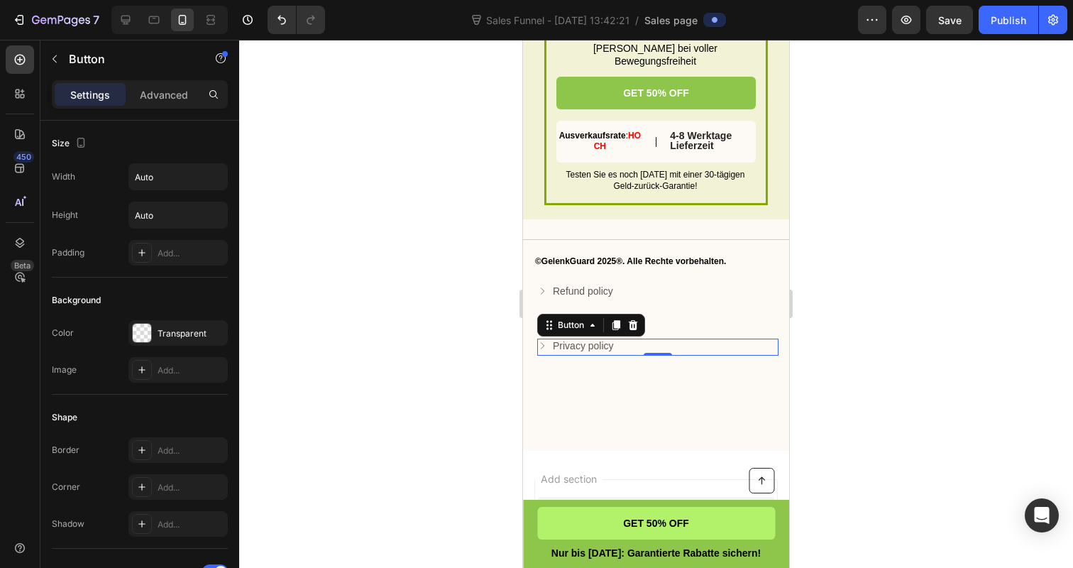
click at [397, 369] on div at bounding box center [656, 304] width 834 height 528
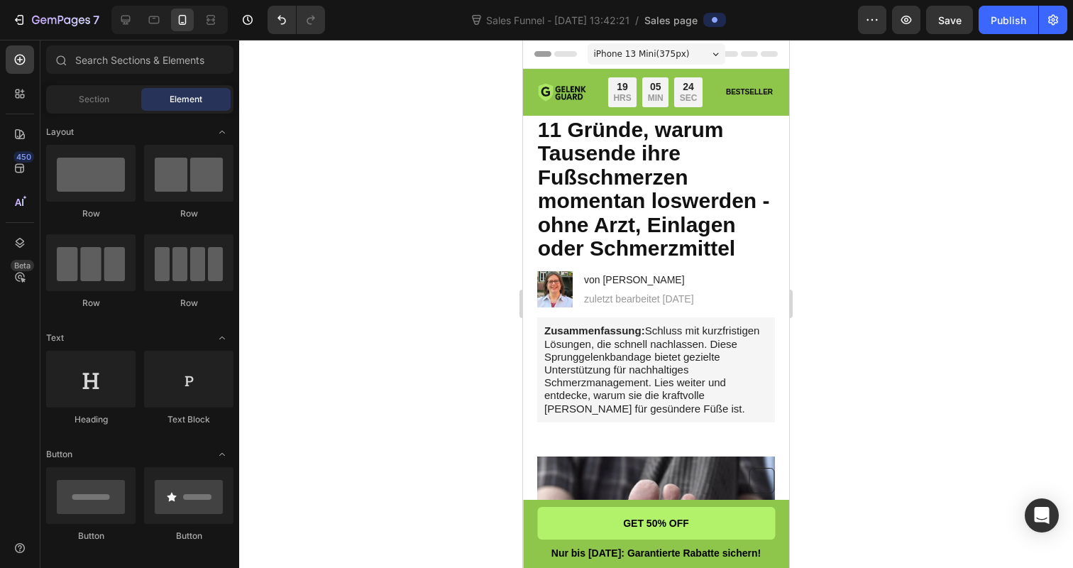
click at [625, 51] on span "iPhone 13 Mini ( 375 px)" at bounding box center [642, 54] width 96 height 14
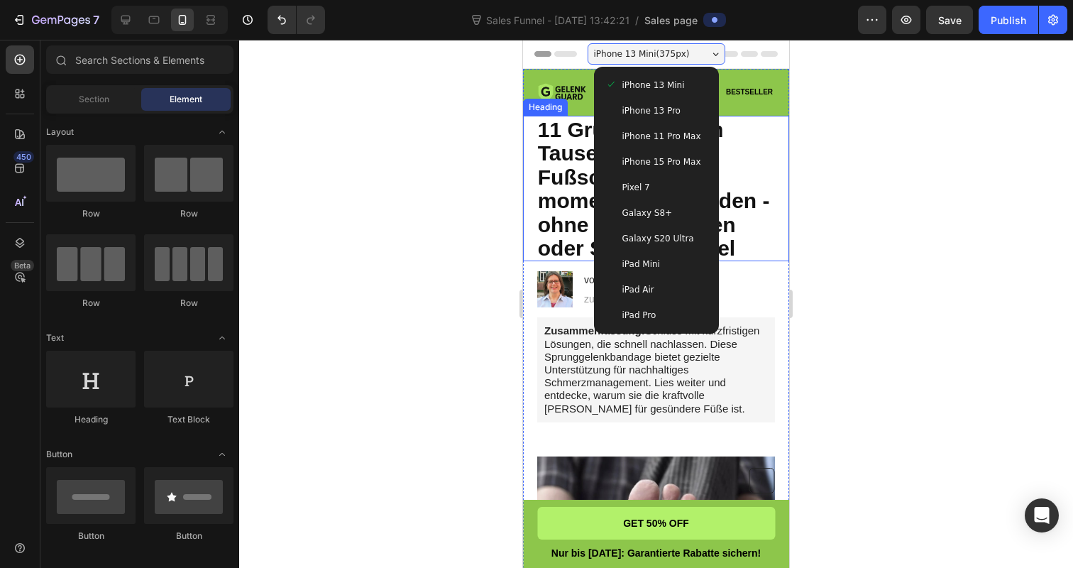
click at [462, 182] on div at bounding box center [656, 304] width 834 height 528
click at [439, 96] on div at bounding box center [656, 304] width 834 height 528
click at [575, 104] on div "Image" at bounding box center [562, 92] width 48 height 30
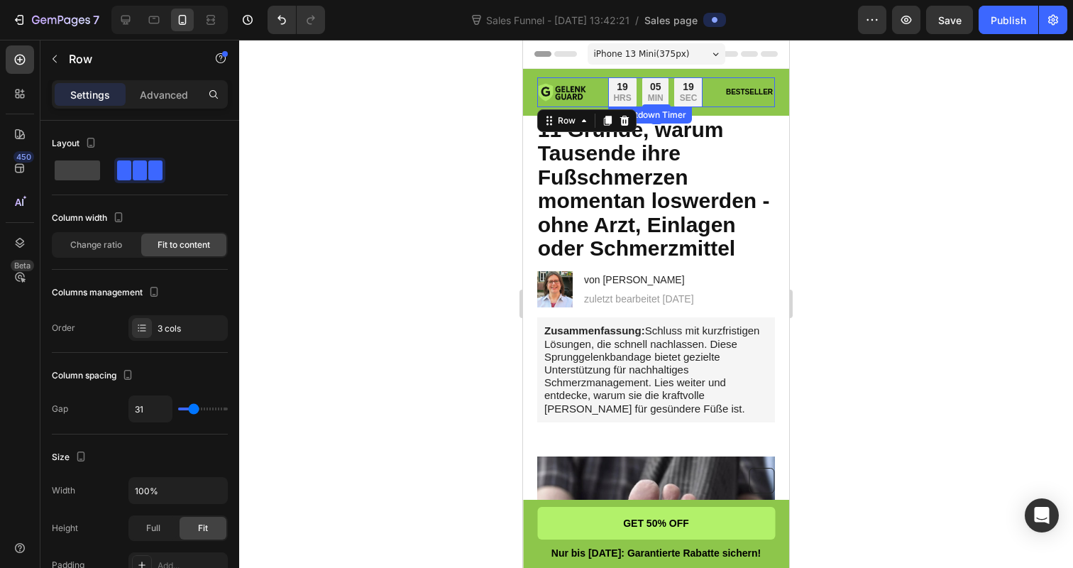
click at [629, 93] on p "HRS" at bounding box center [622, 98] width 18 height 11
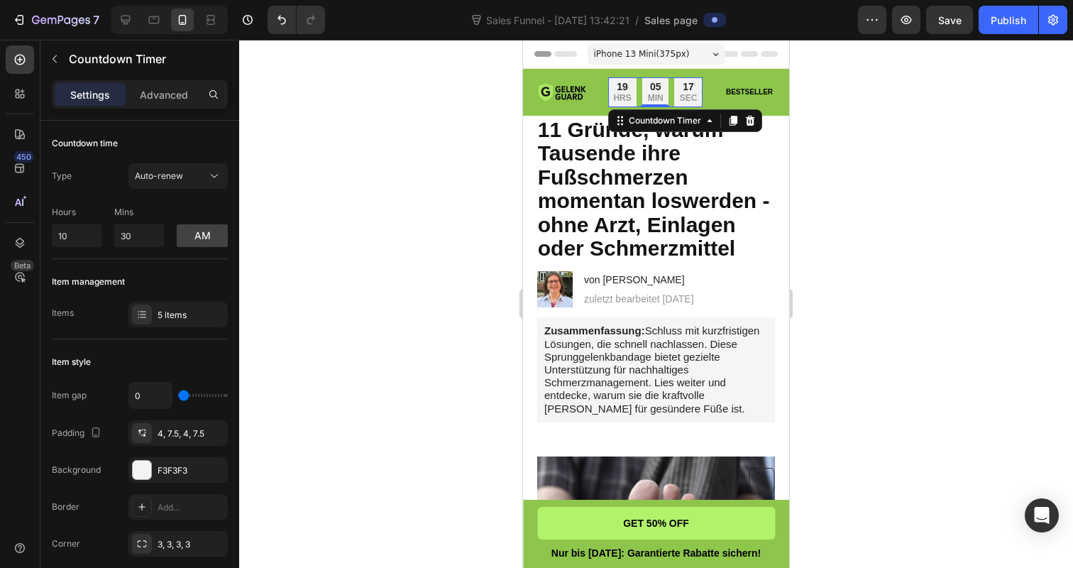
click at [621, 91] on div "19" at bounding box center [622, 86] width 18 height 13
click at [85, 214] on p "Hours" at bounding box center [77, 212] width 50 height 13
click at [177, 180] on span "Auto-renew" at bounding box center [159, 175] width 48 height 11
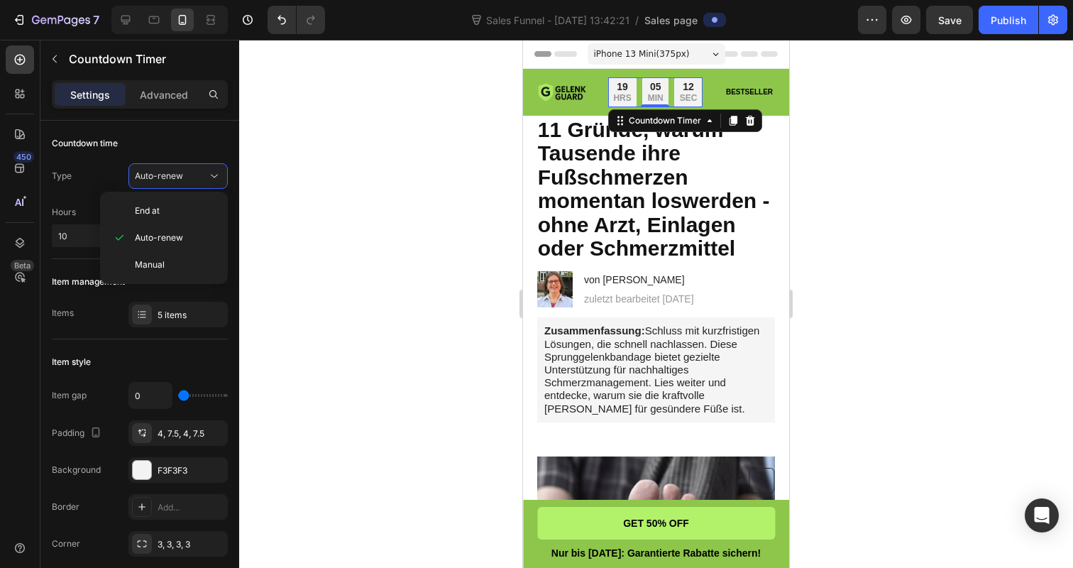
click at [100, 196] on div "End at Auto-renew Manual" at bounding box center [164, 238] width 128 height 92
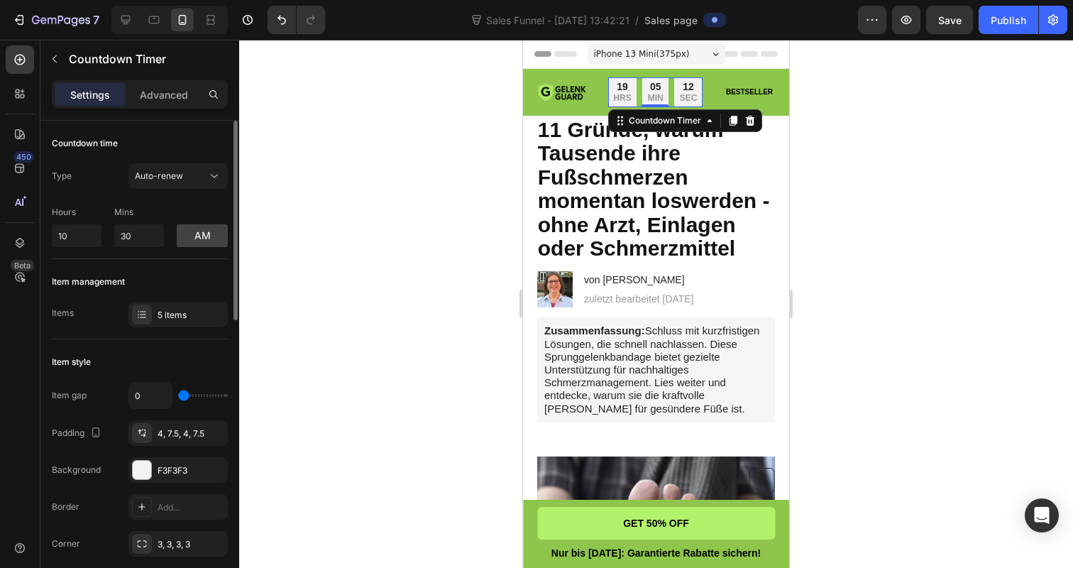
click at [84, 143] on div "Countdown time" at bounding box center [85, 143] width 66 height 13
click at [202, 236] on button "am" at bounding box center [202, 235] width 51 height 23
click at [202, 236] on button "pm" at bounding box center [202, 235] width 51 height 23
click at [202, 236] on button "am" at bounding box center [202, 235] width 51 height 23
click at [202, 236] on button "pm" at bounding box center [202, 235] width 51 height 23
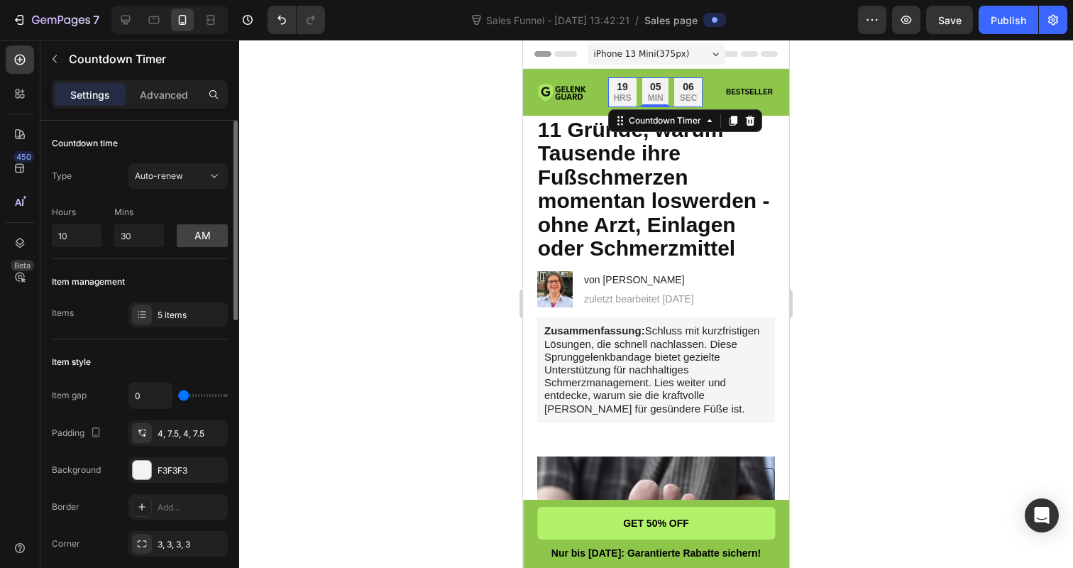
click at [128, 316] on div "Items 5 items" at bounding box center [140, 315] width 176 height 26
click at [187, 98] on p "Advanced" at bounding box center [164, 94] width 48 height 15
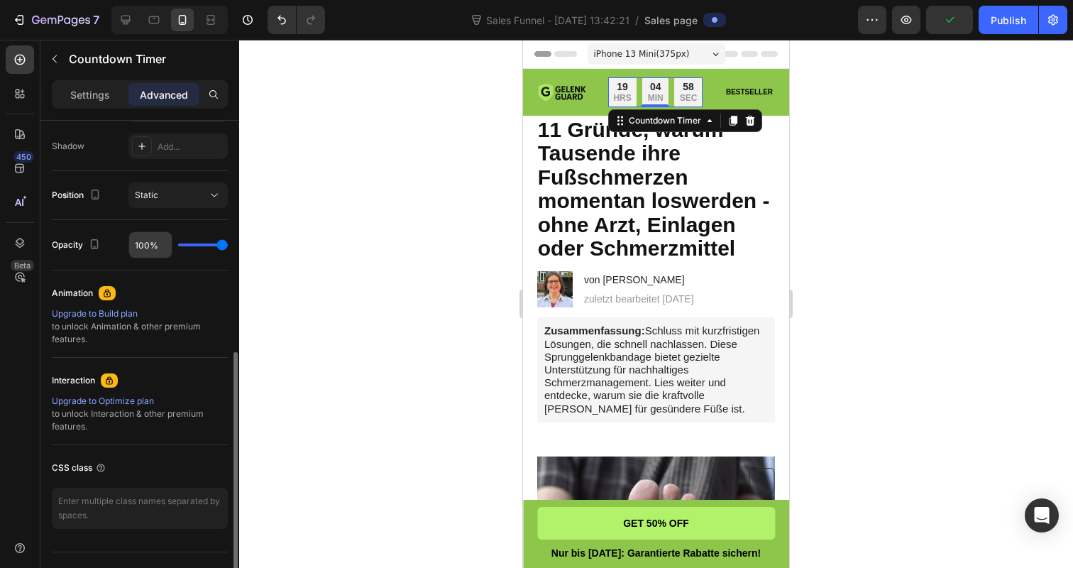
scroll to position [497, 0]
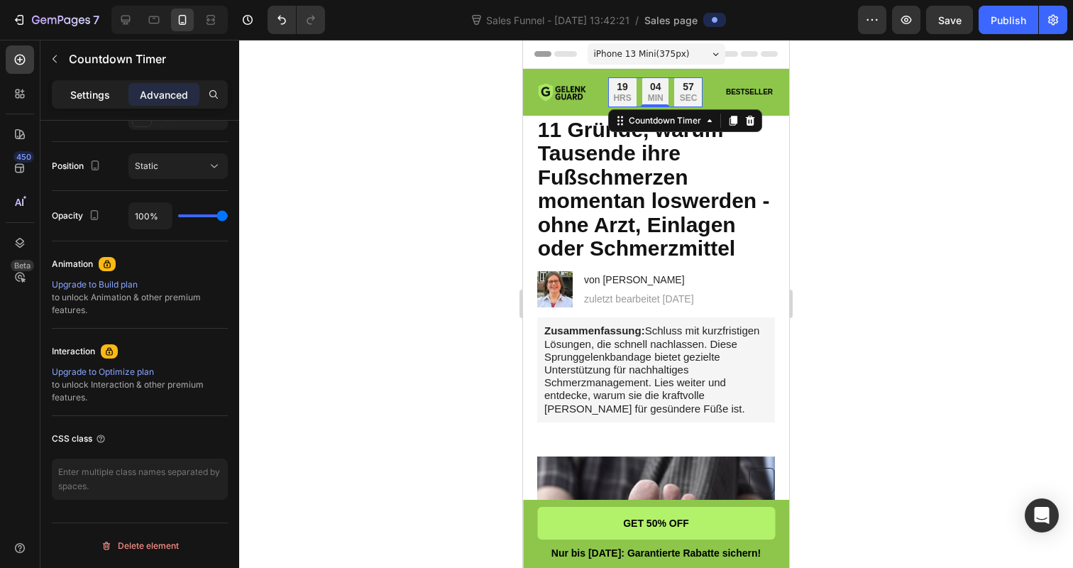
click at [100, 102] on div "Settings" at bounding box center [90, 94] width 71 height 23
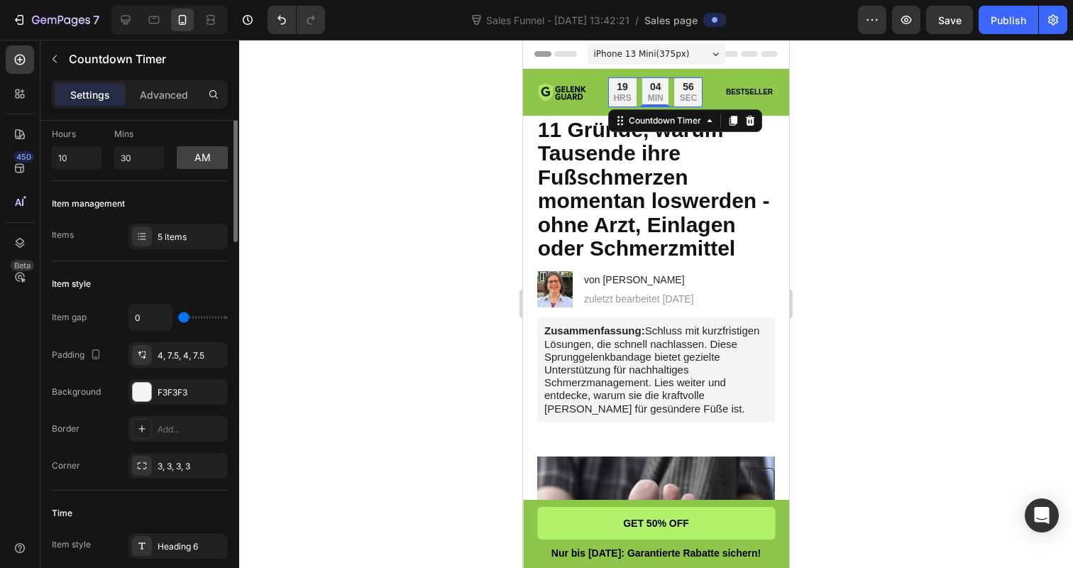
scroll to position [0, 0]
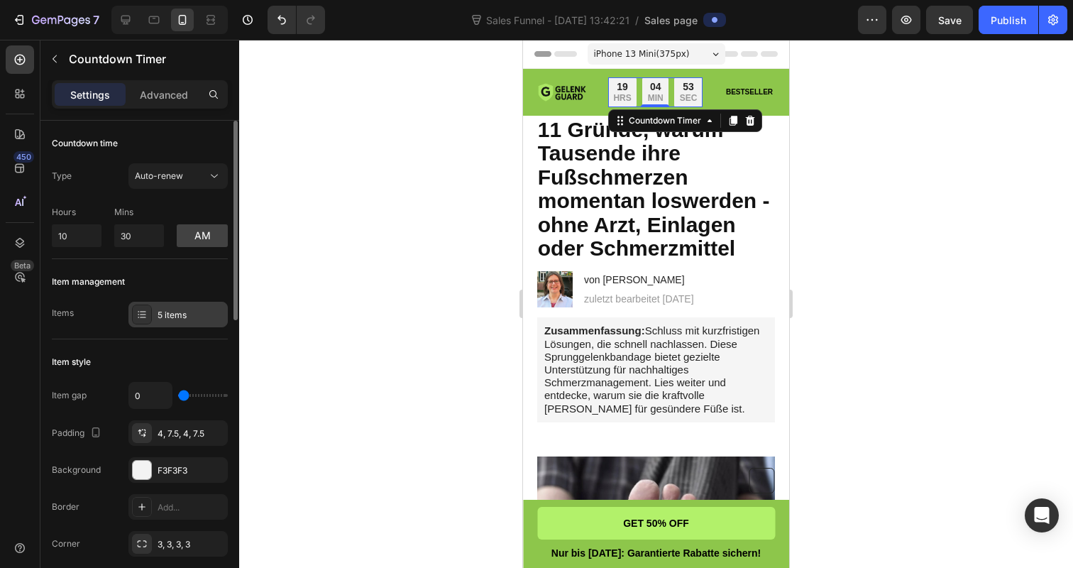
click at [141, 304] on div at bounding box center [142, 314] width 20 height 20
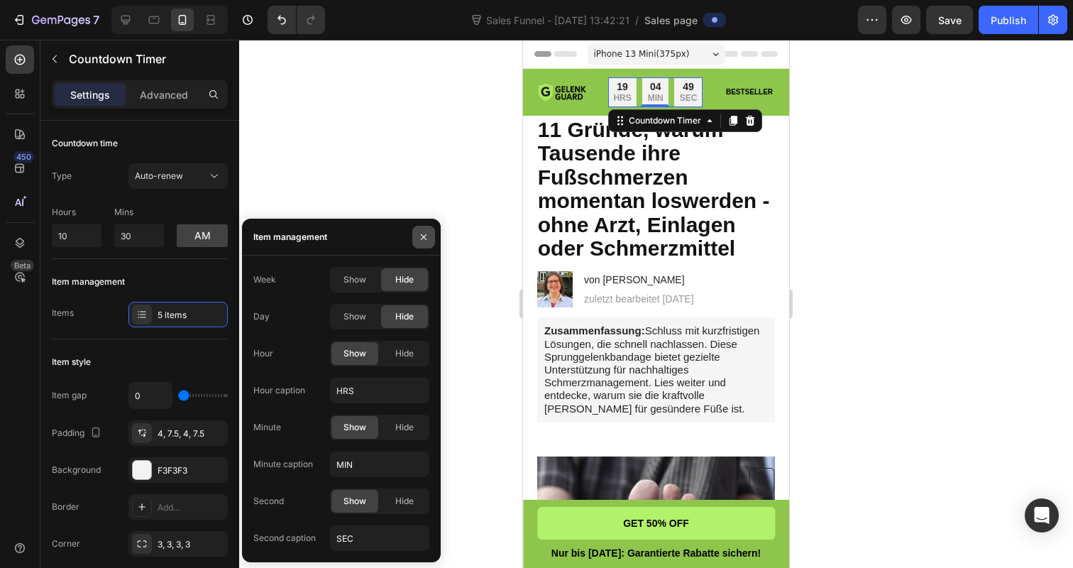
click at [420, 230] on button "button" at bounding box center [423, 237] width 23 height 23
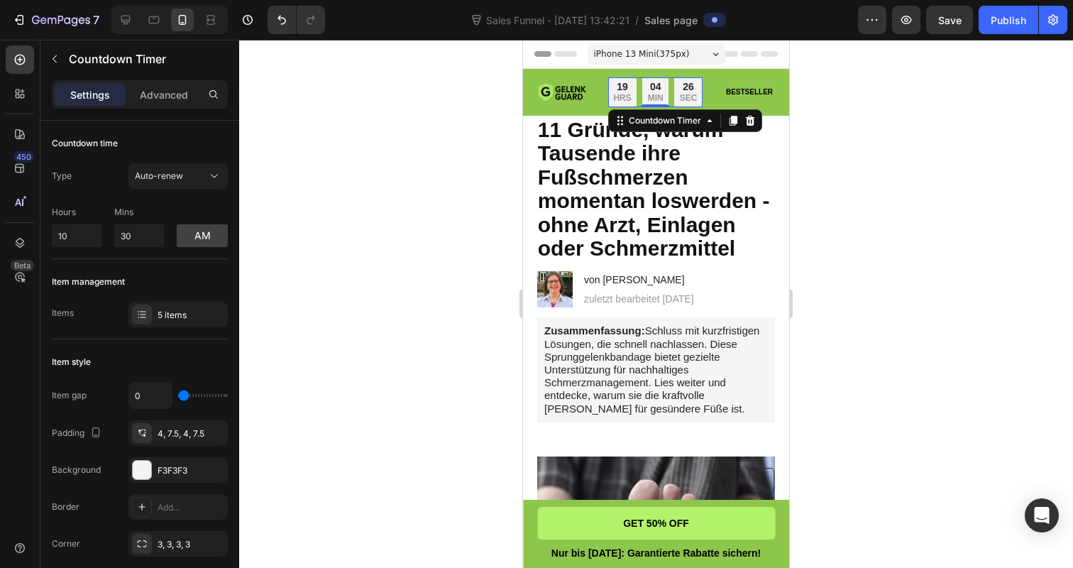
click at [617, 95] on p "HRS" at bounding box center [622, 98] width 18 height 11
click at [89, 238] on input "10" at bounding box center [77, 235] width 50 height 23
click at [170, 182] on span "Auto-renew" at bounding box center [159, 176] width 48 height 13
click at [68, 187] on div "Type" at bounding box center [62, 176] width 20 height 23
click at [143, 303] on div "5 items" at bounding box center [177, 315] width 99 height 26
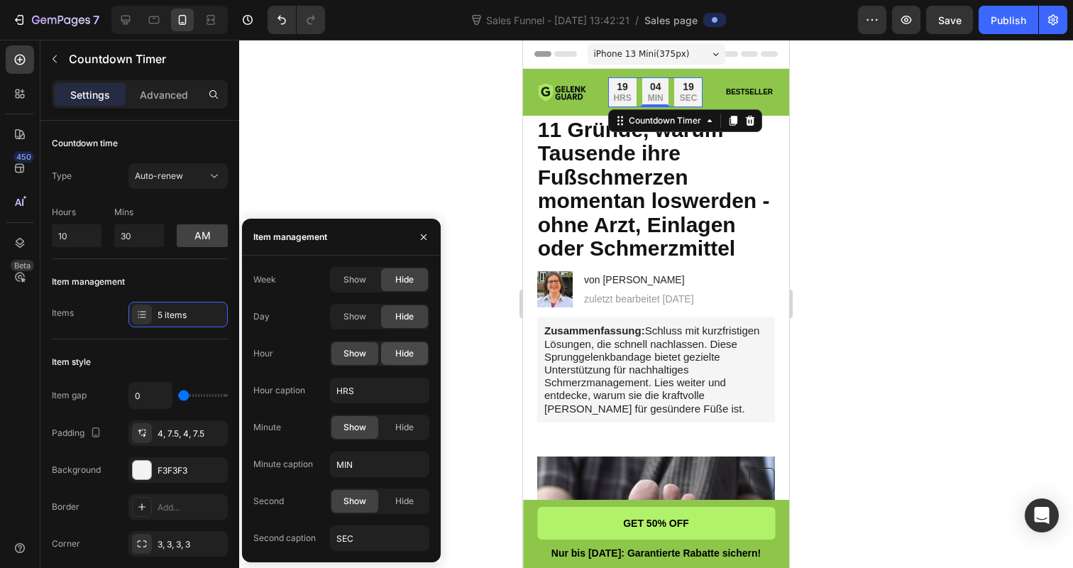
click at [397, 352] on span "Hide" at bounding box center [404, 353] width 18 height 13
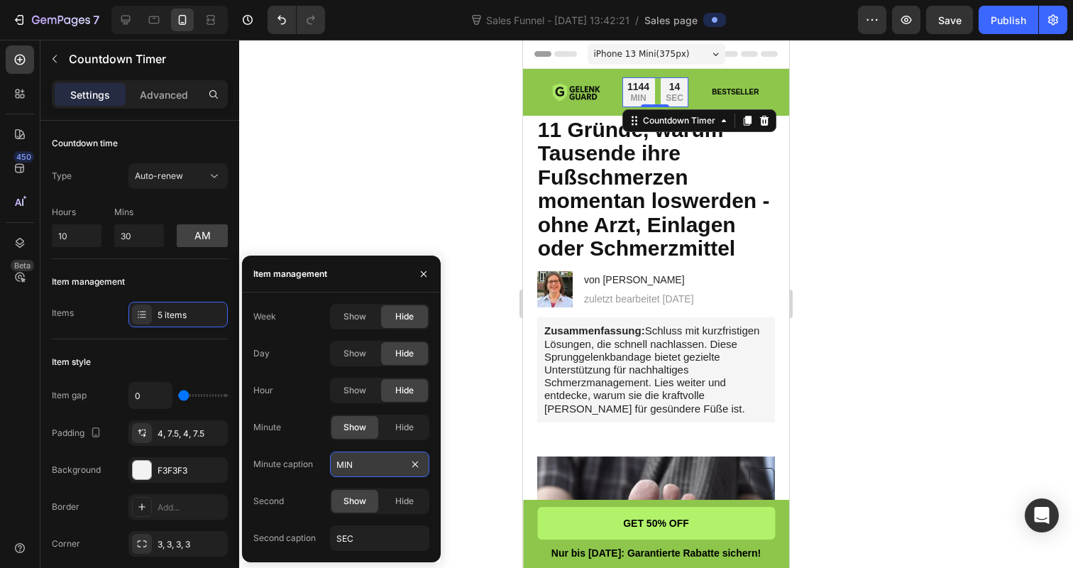
click at [385, 465] on input "MIN" at bounding box center [379, 464] width 99 height 26
click at [381, 540] on input "SEC" at bounding box center [379, 538] width 99 height 26
click at [385, 514] on div "Week Show Hide Day Show Hide Hour Show Hide Minute Show Hide Minute caption MIN…" at bounding box center [341, 427] width 176 height 247
click at [385, 523] on div "Week Show Hide Day Show Hide Hour Show Hide Minute Show Hide Minute caption MIN…" at bounding box center [341, 427] width 176 height 247
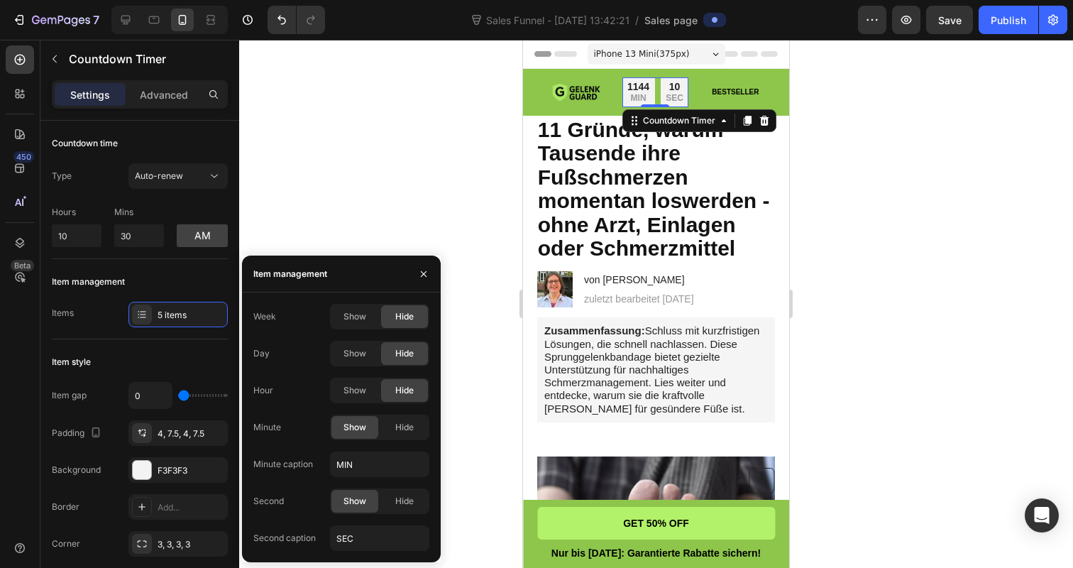
click at [385, 524] on div "Week Show Hide Day Show Hide Hour Show Hide Minute Show Hide Minute caption MIN…" at bounding box center [341, 427] width 176 height 247
click at [385, 529] on input "SEC" at bounding box center [379, 538] width 99 height 26
type input "SEK"
click at [85, 240] on input "10" at bounding box center [77, 235] width 50 height 23
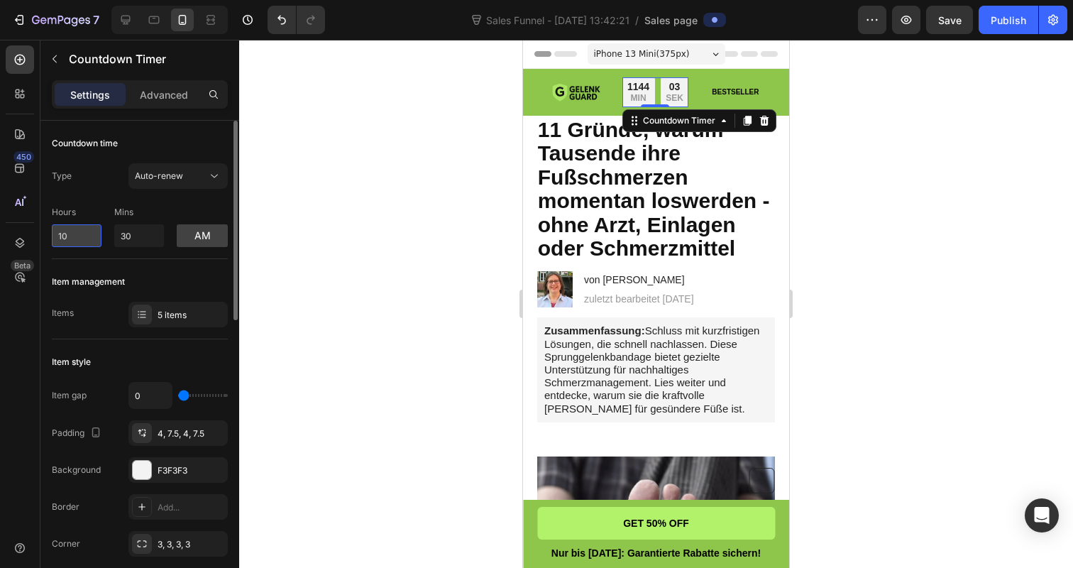
type input "1"
type input "0"
click at [144, 243] on input "30" at bounding box center [139, 235] width 50 height 23
type input "3"
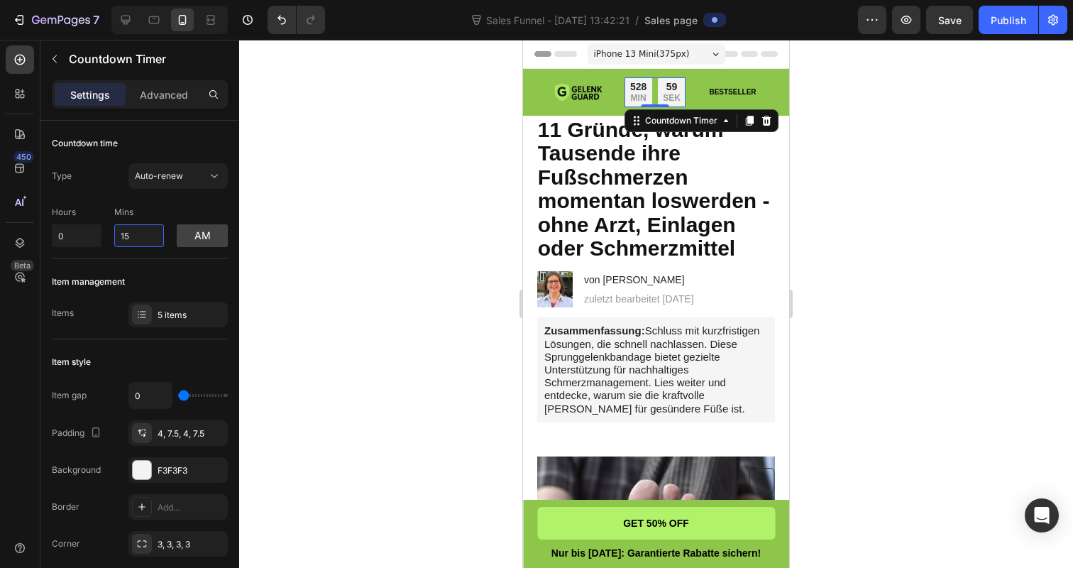
type input "1"
type input "0"
click at [116, 256] on div "Countdown time Type Auto-renew Hours 0 Mins 0 am" at bounding box center [140, 190] width 176 height 138
click at [87, 245] on input "0" at bounding box center [77, 235] width 50 height 23
click at [135, 240] on input "0" at bounding box center [139, 235] width 50 height 23
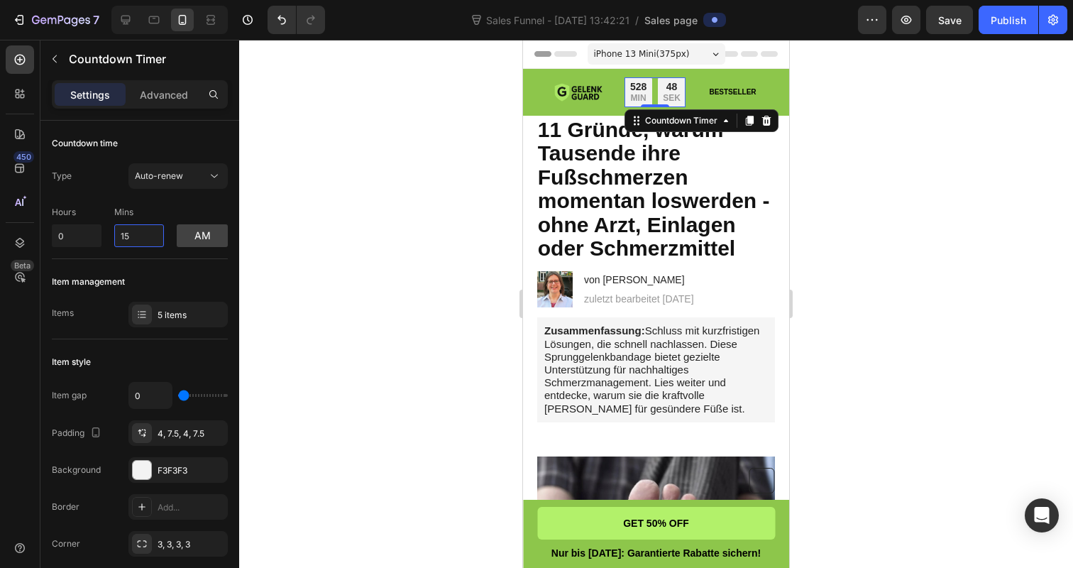
type input "15"
click at [303, 182] on div at bounding box center [656, 304] width 834 height 528
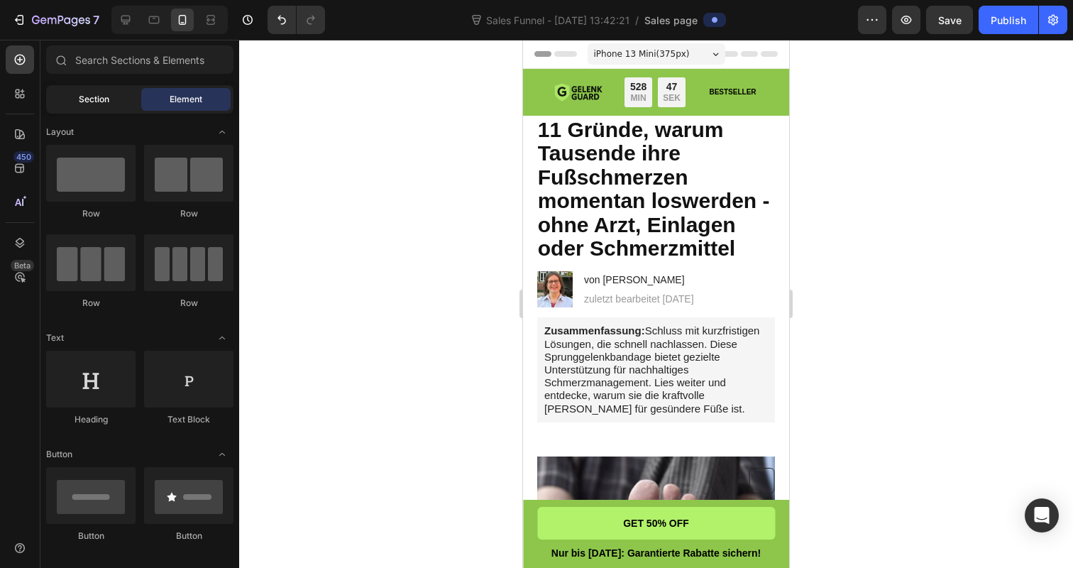
click at [108, 109] on div "Section" at bounding box center [93, 99] width 89 height 23
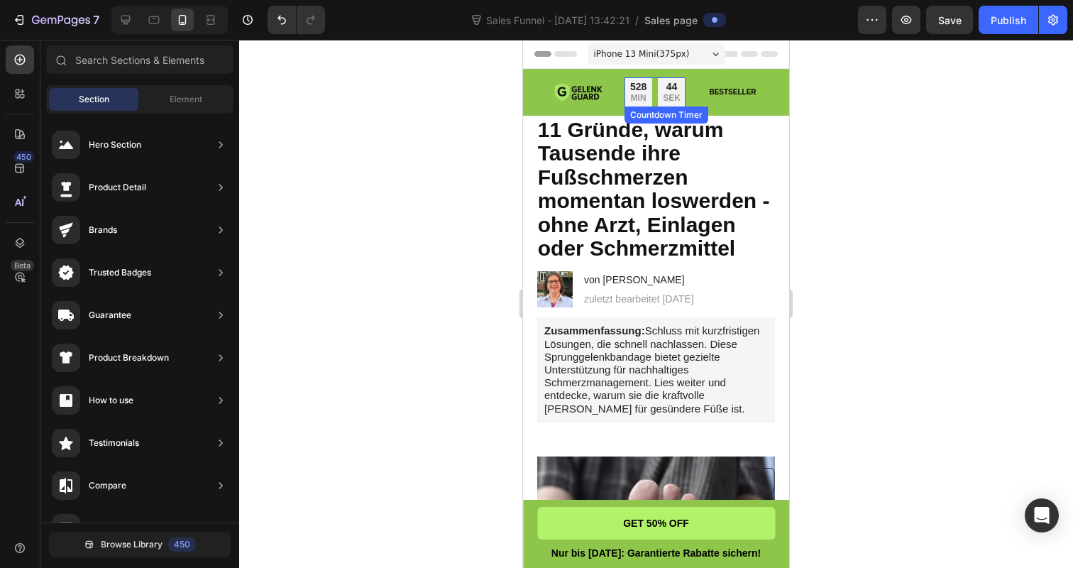
click at [631, 94] on p "MIN" at bounding box center [638, 98] width 16 height 11
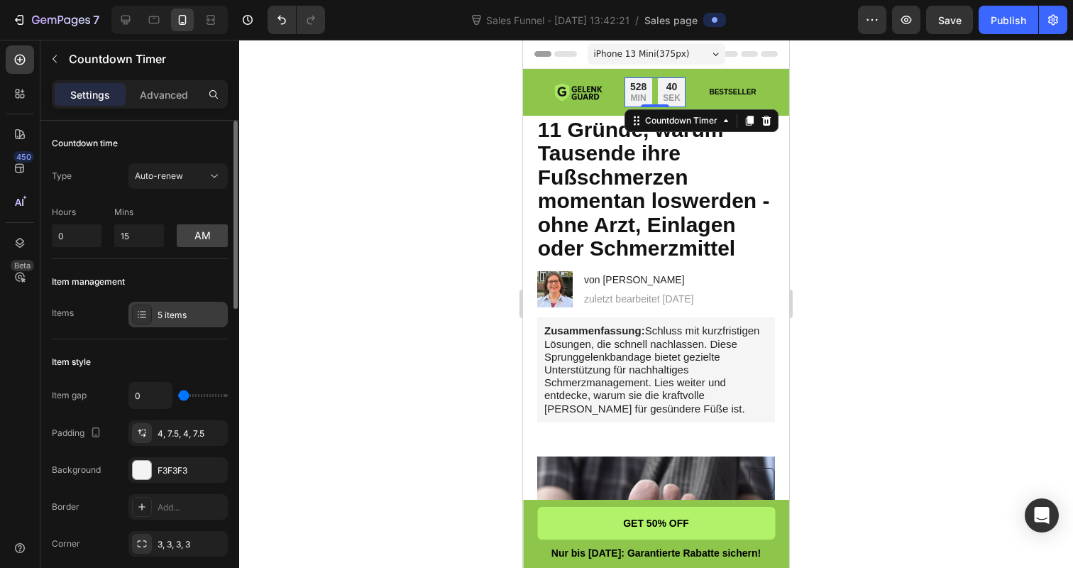
click at [146, 311] on icon at bounding box center [141, 314] width 11 height 11
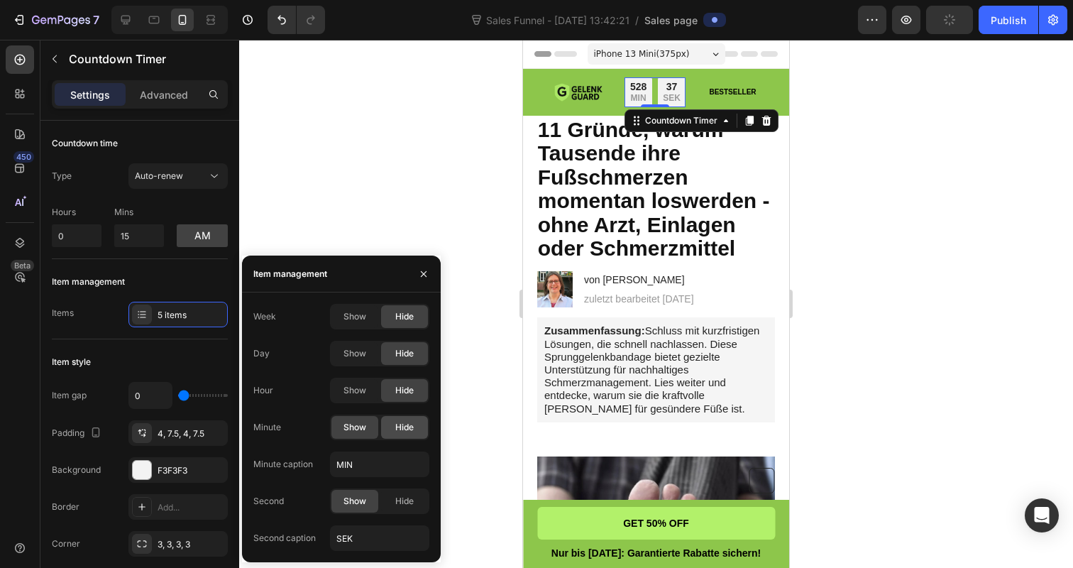
click at [412, 431] on span "Hide" at bounding box center [404, 427] width 18 height 13
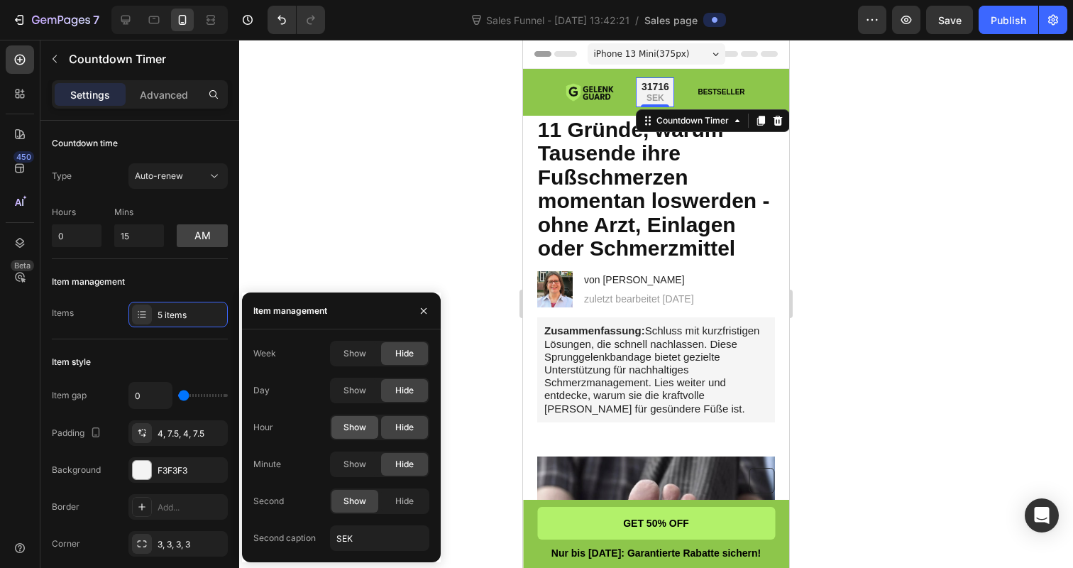
click at [354, 425] on span "Show" at bounding box center [354, 427] width 23 height 13
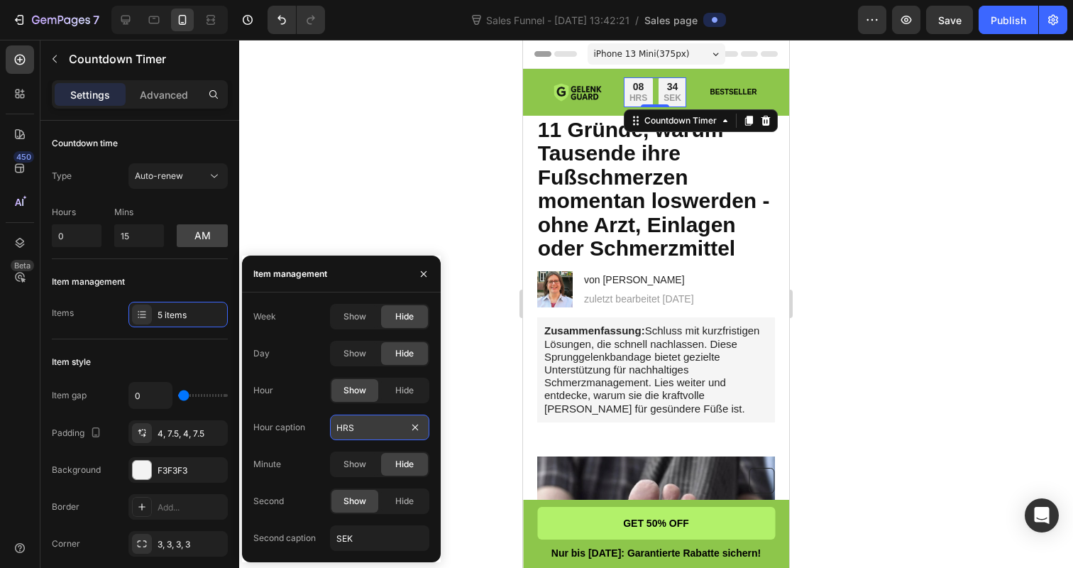
click at [372, 429] on input "HRS" at bounding box center [379, 427] width 99 height 26
click at [365, 470] on span "Show" at bounding box center [354, 464] width 23 height 13
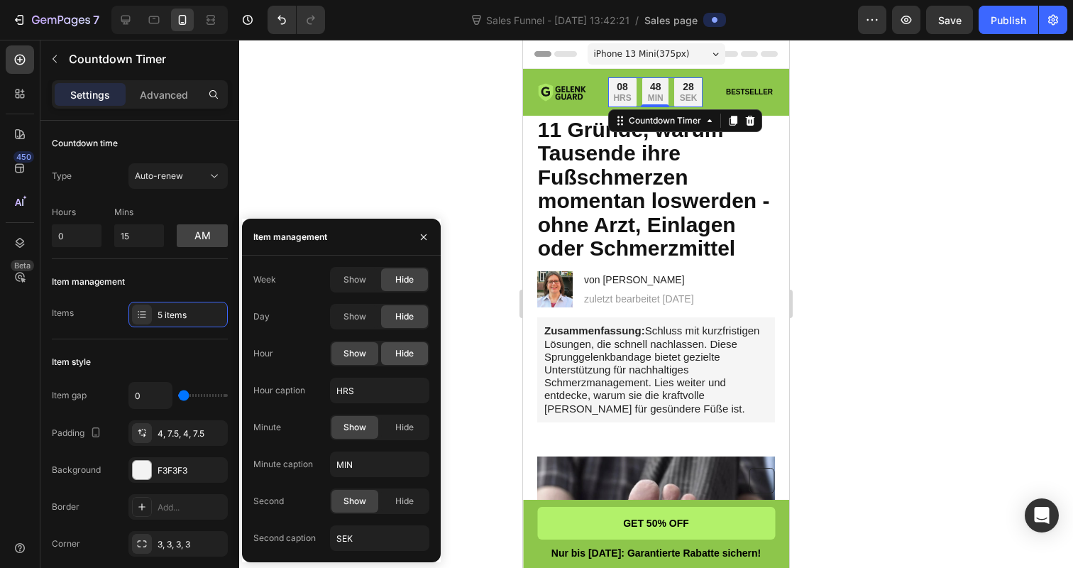
click at [404, 344] on div "Hide" at bounding box center [404, 353] width 47 height 23
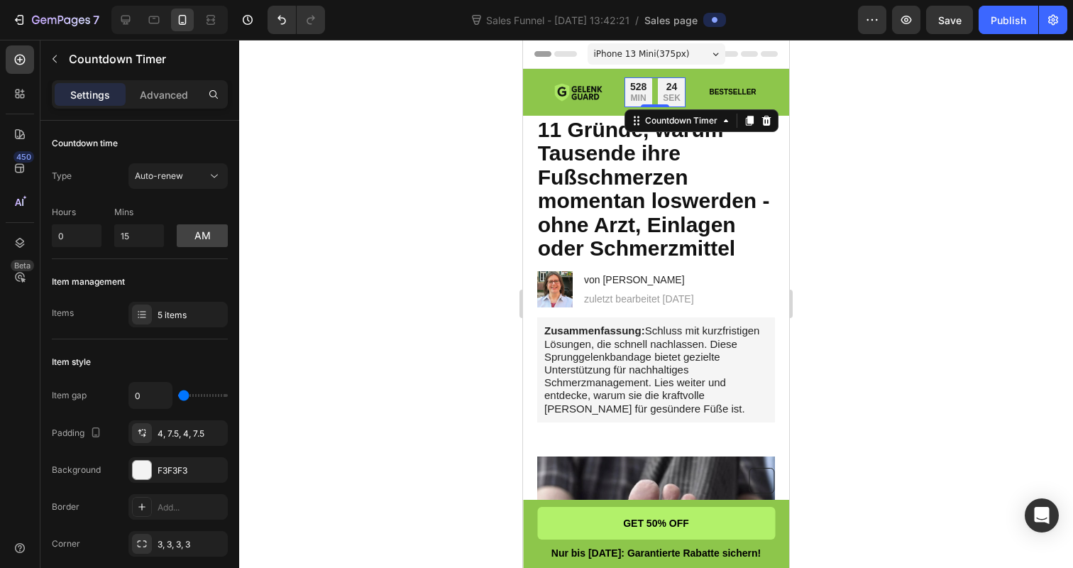
click at [368, 187] on div at bounding box center [656, 304] width 834 height 528
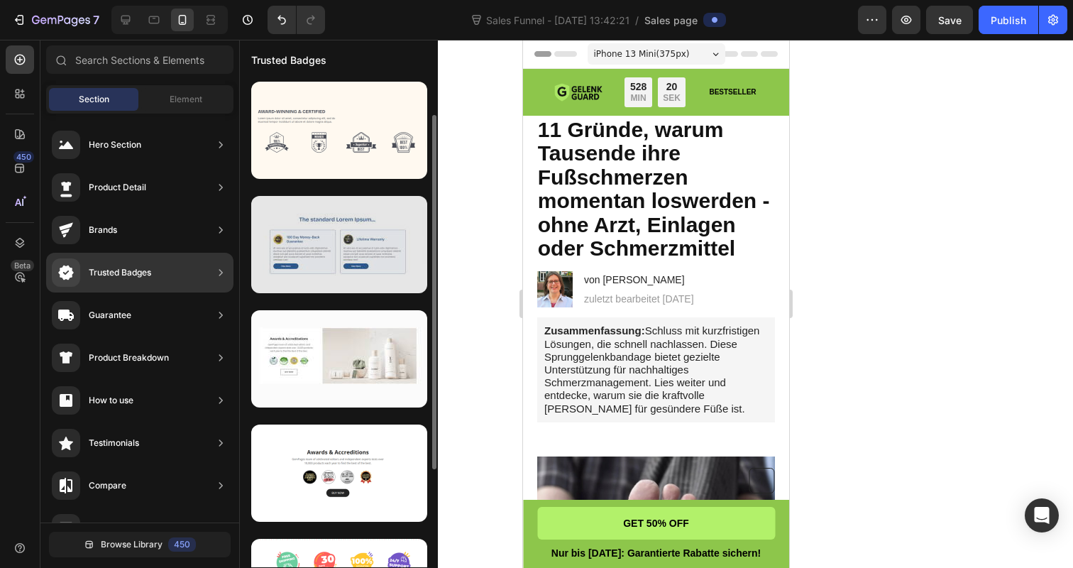
scroll to position [187, 0]
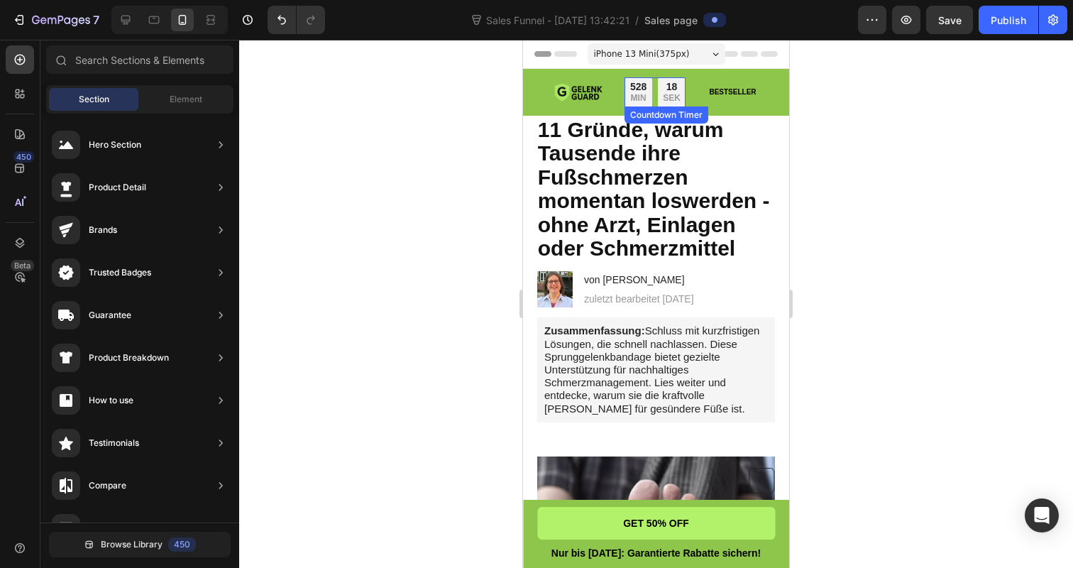
click at [644, 92] on div "528" at bounding box center [638, 86] width 16 height 13
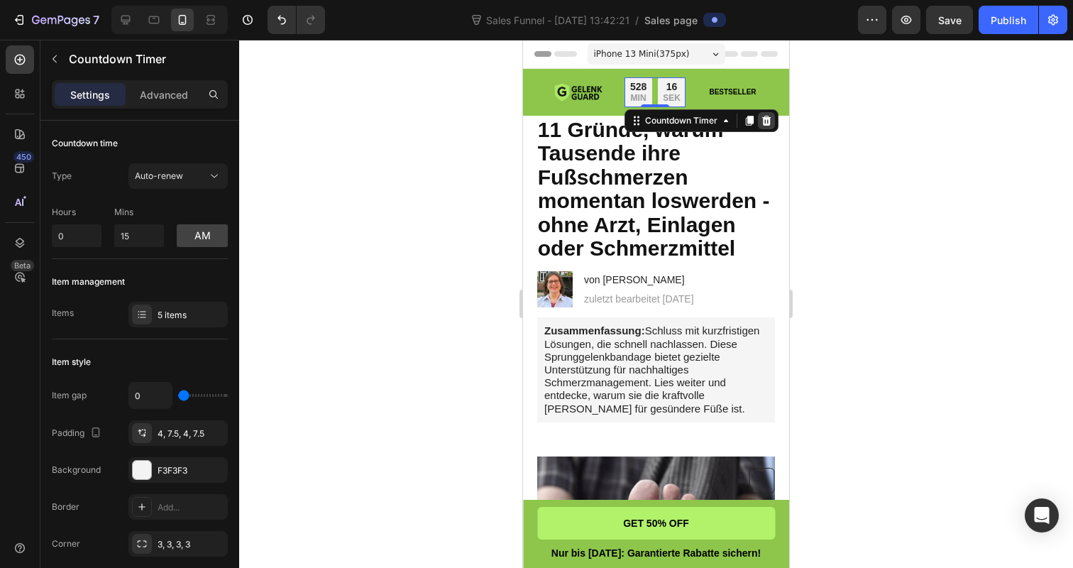
click at [766, 120] on icon at bounding box center [766, 120] width 11 height 11
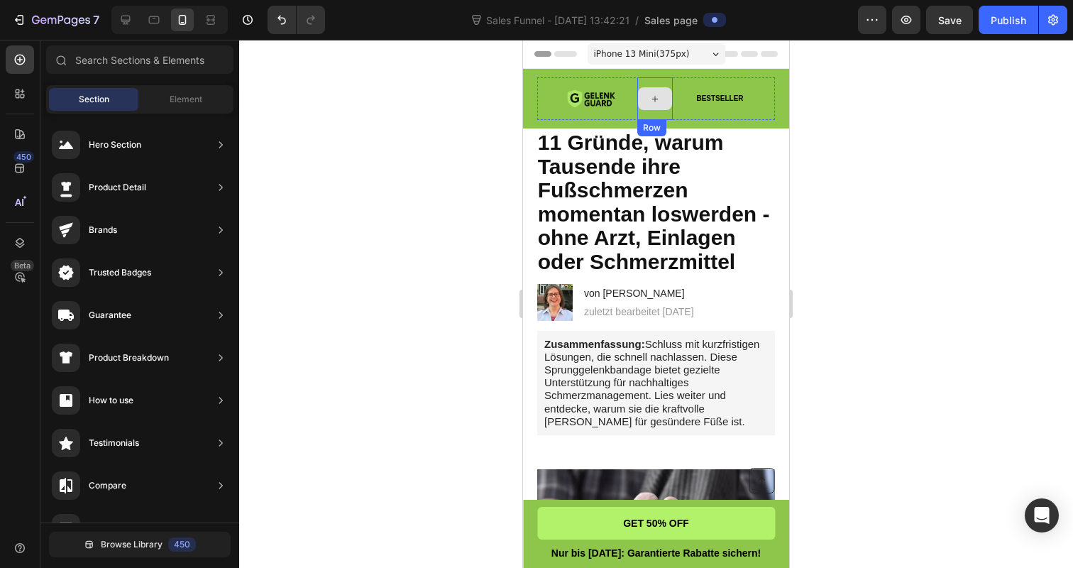
click at [657, 98] on icon at bounding box center [654, 99] width 11 height 12
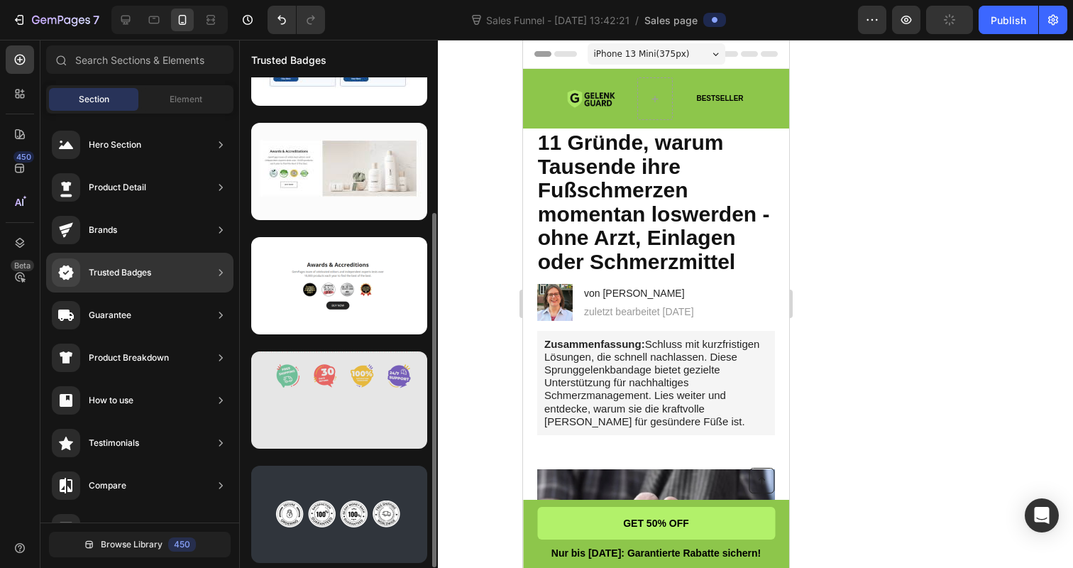
click at [323, 392] on div at bounding box center [339, 399] width 176 height 97
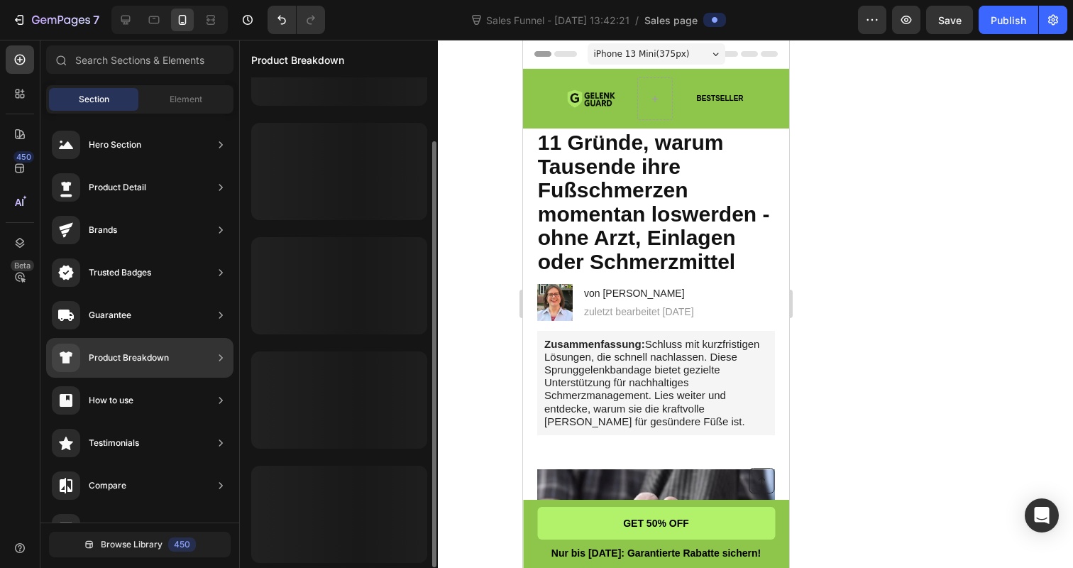
scroll to position [73, 0]
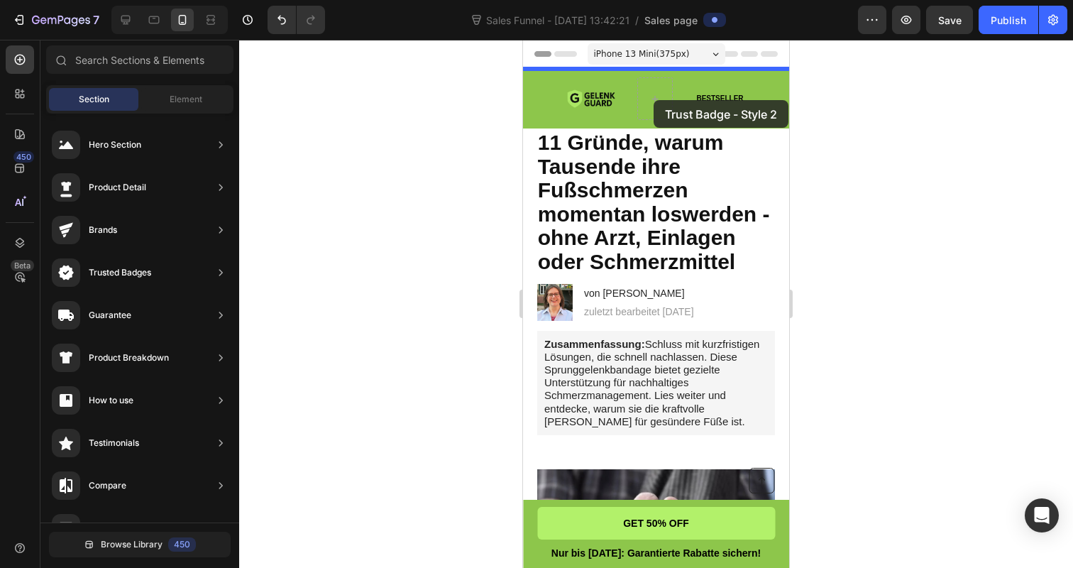
drag, startPoint x: 816, startPoint y: 456, endPoint x: 654, endPoint y: 99, distance: 392.5
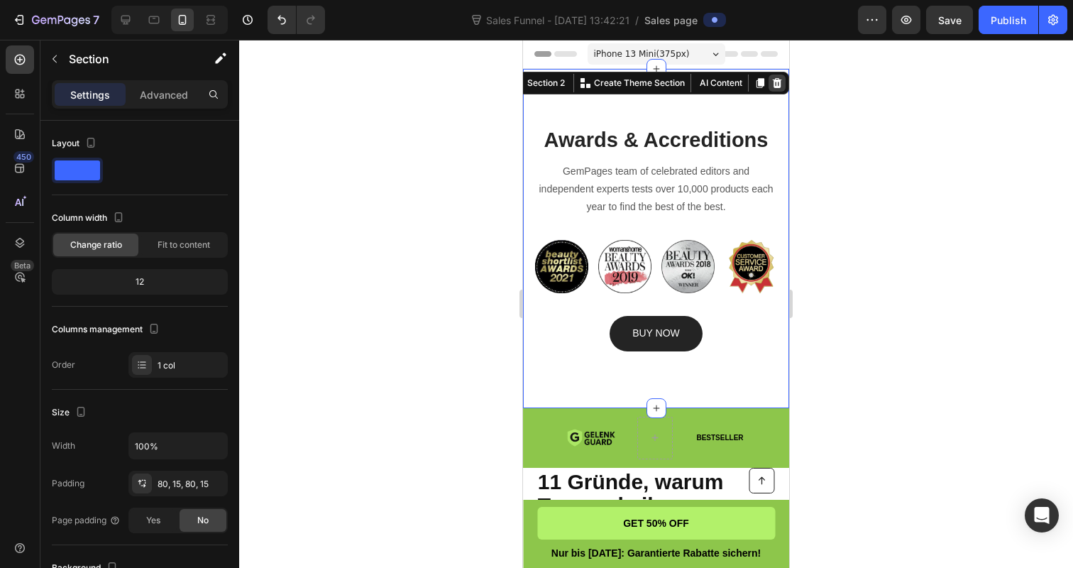
click at [776, 82] on icon at bounding box center [777, 83] width 9 height 10
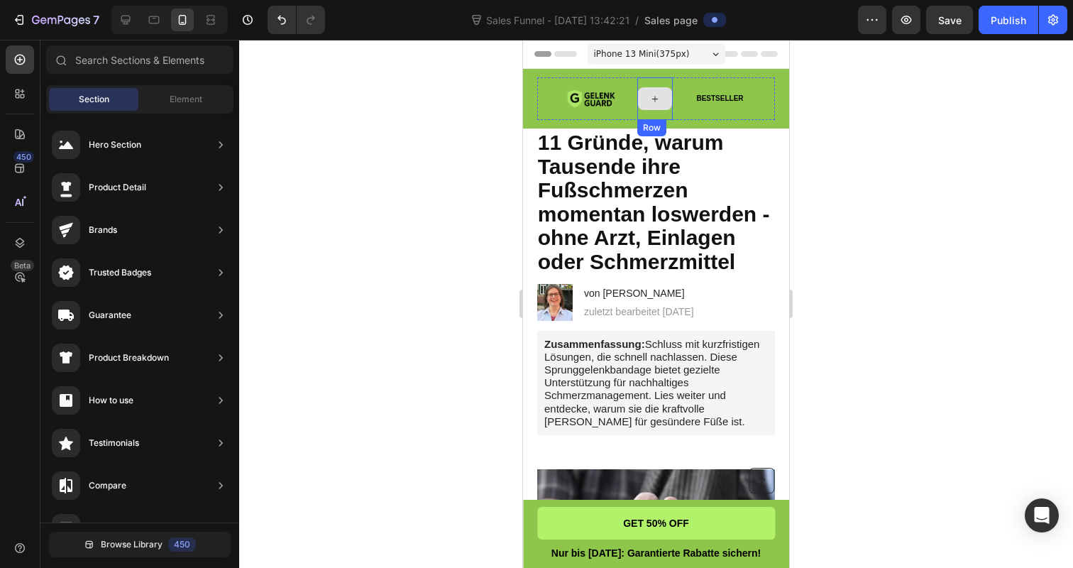
click at [646, 104] on div at bounding box center [655, 98] width 34 height 23
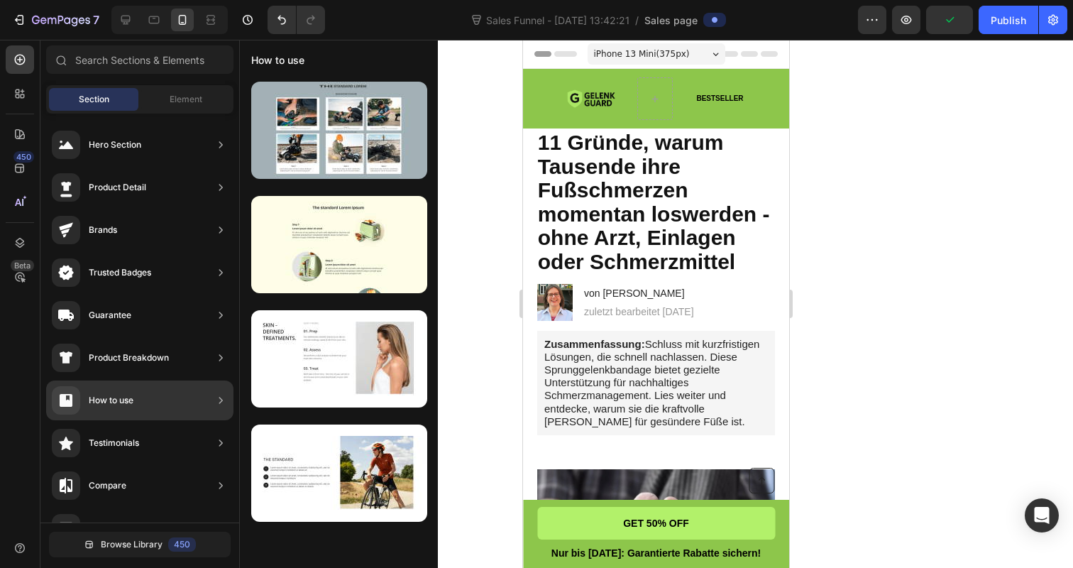
scroll to position [0, 0]
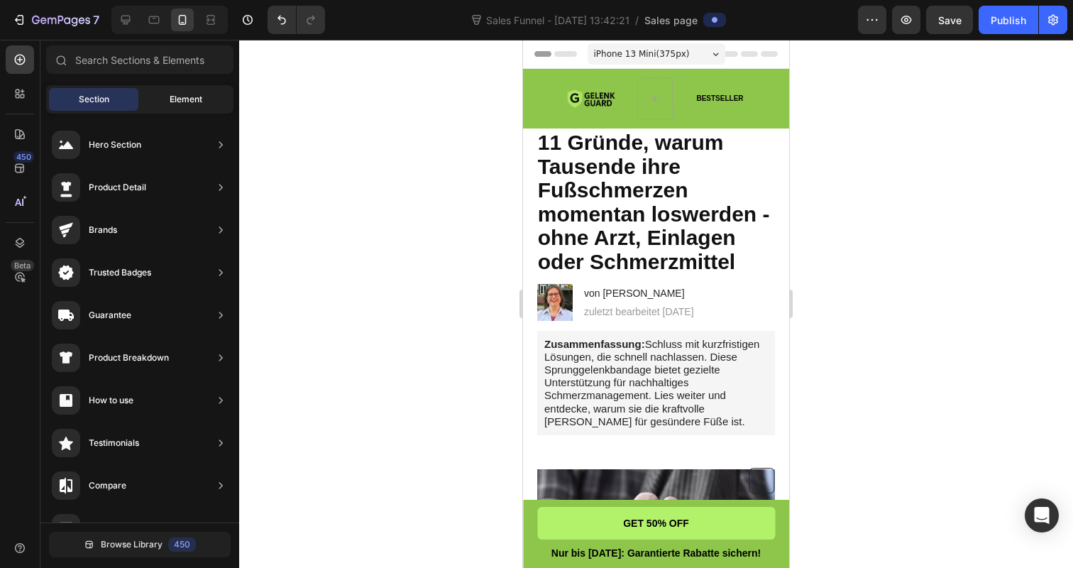
click at [180, 101] on span "Element" at bounding box center [186, 99] width 33 height 13
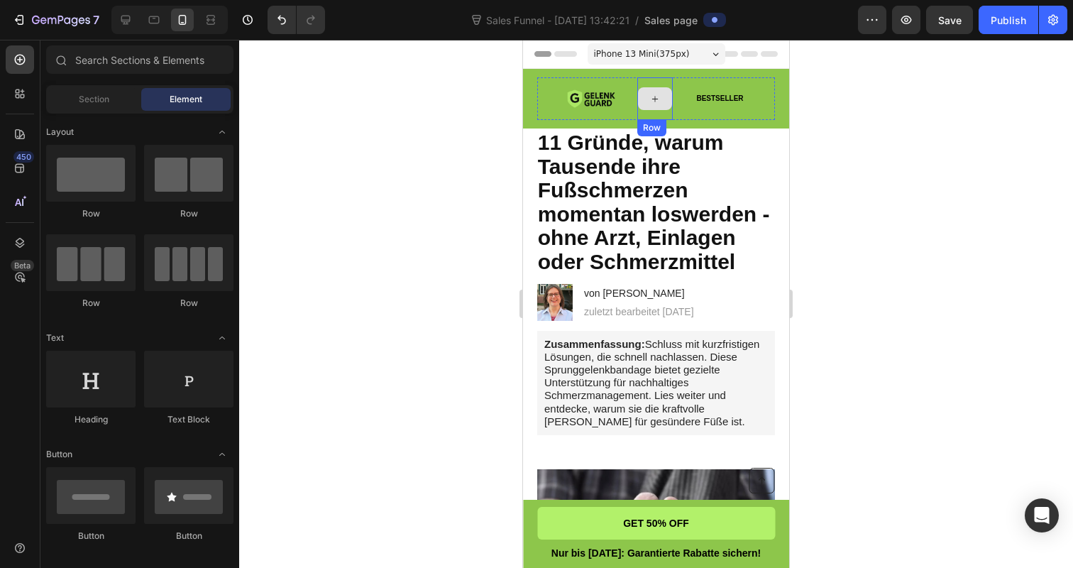
click at [655, 91] on div at bounding box center [655, 98] width 34 height 23
click at [133, 55] on input "text" at bounding box center [139, 59] width 187 height 28
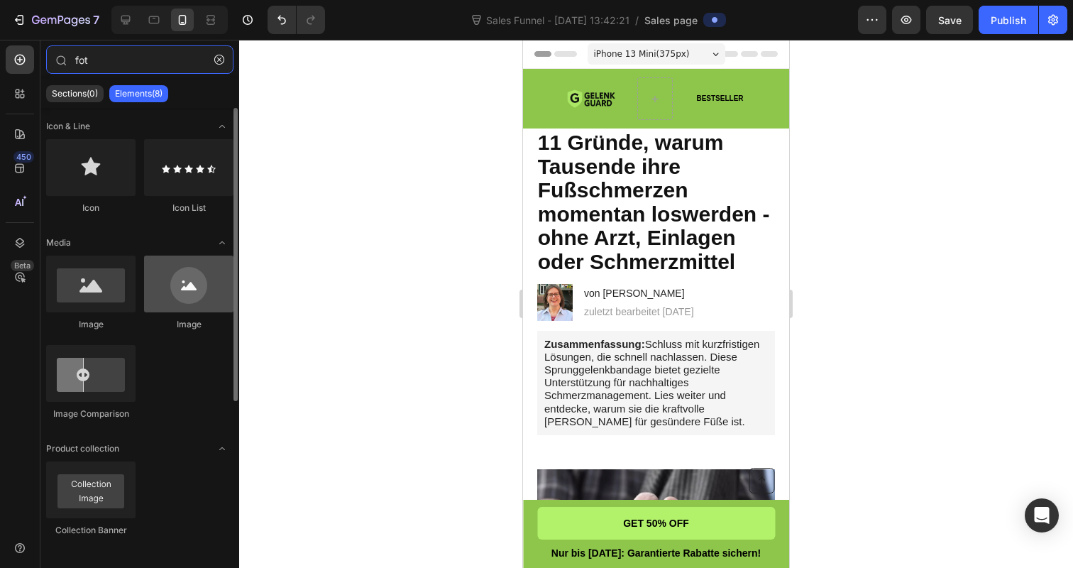
type input "fot"
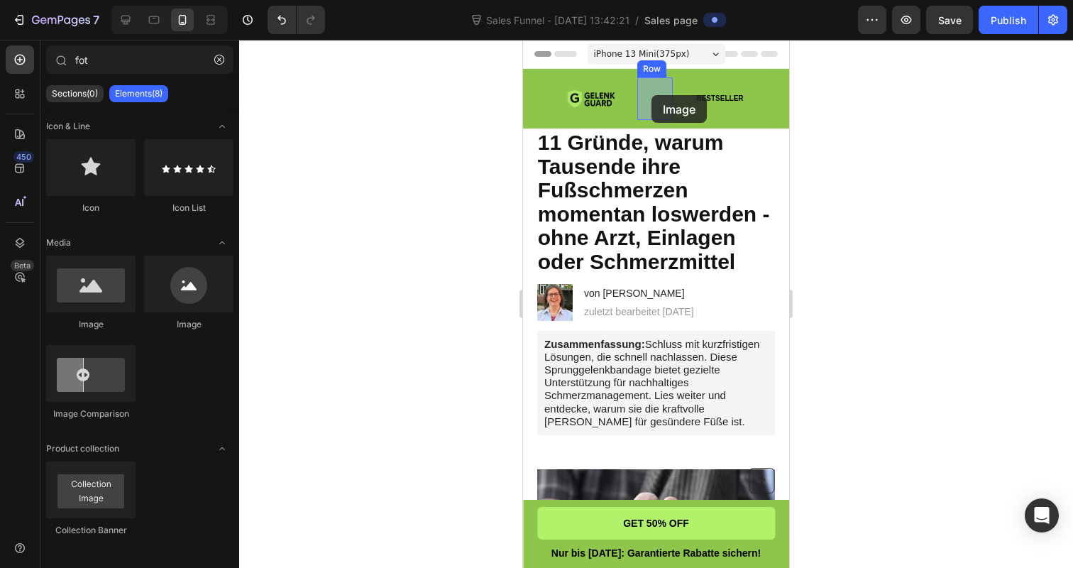
drag, startPoint x: 720, startPoint y: 324, endPoint x: 651, endPoint y: 94, distance: 239.1
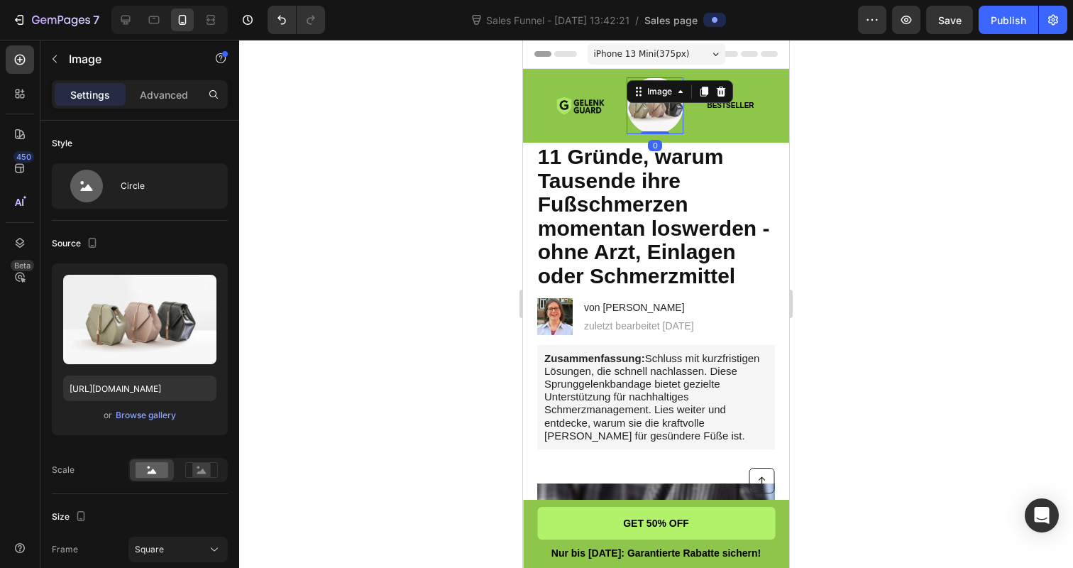
click at [909, 128] on div at bounding box center [656, 304] width 834 height 528
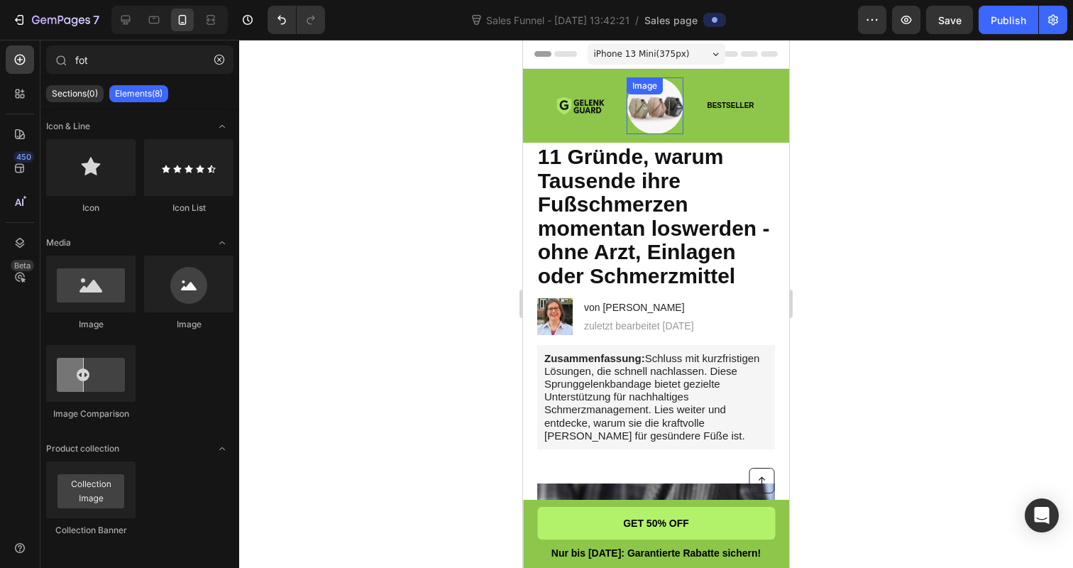
click at [666, 110] on img at bounding box center [655, 105] width 57 height 57
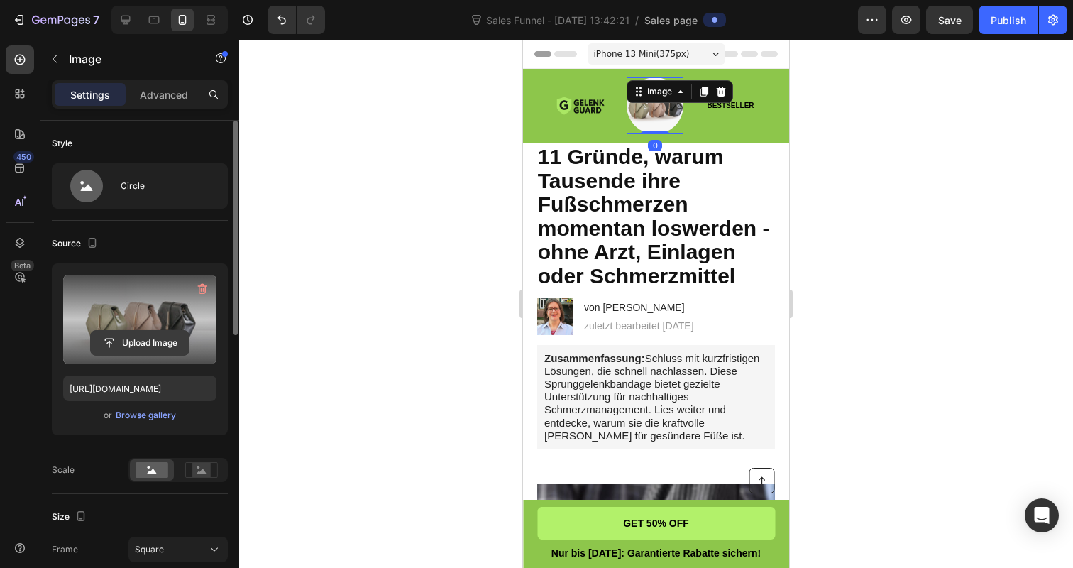
click at [146, 337] on input "file" at bounding box center [140, 343] width 98 height 24
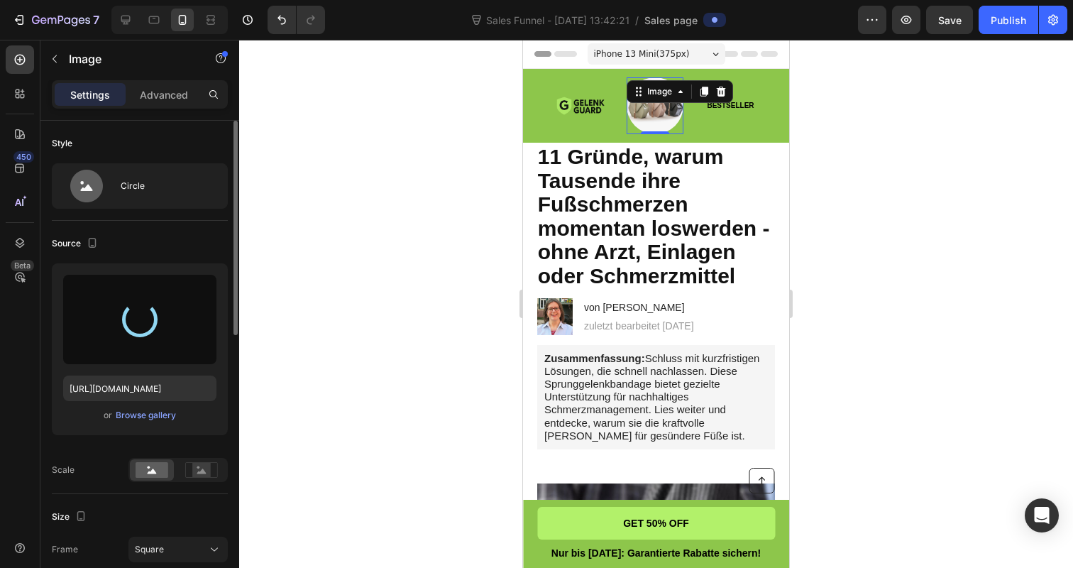
type input "https://cdn.shopify.com/s/files/1/0866/7031/1701/files/gempages_586528805158388…"
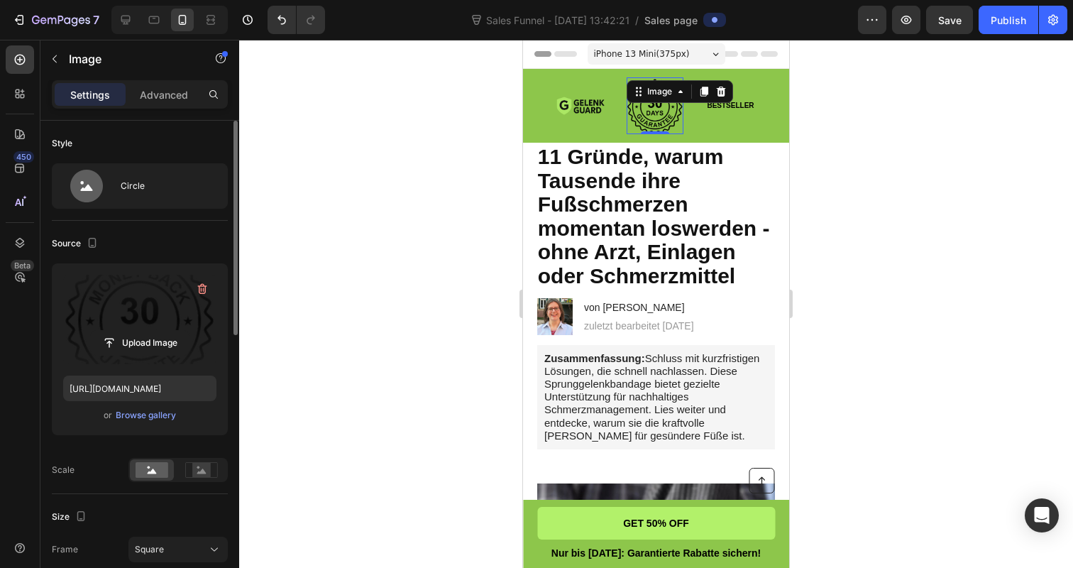
click at [402, 154] on div at bounding box center [656, 304] width 834 height 528
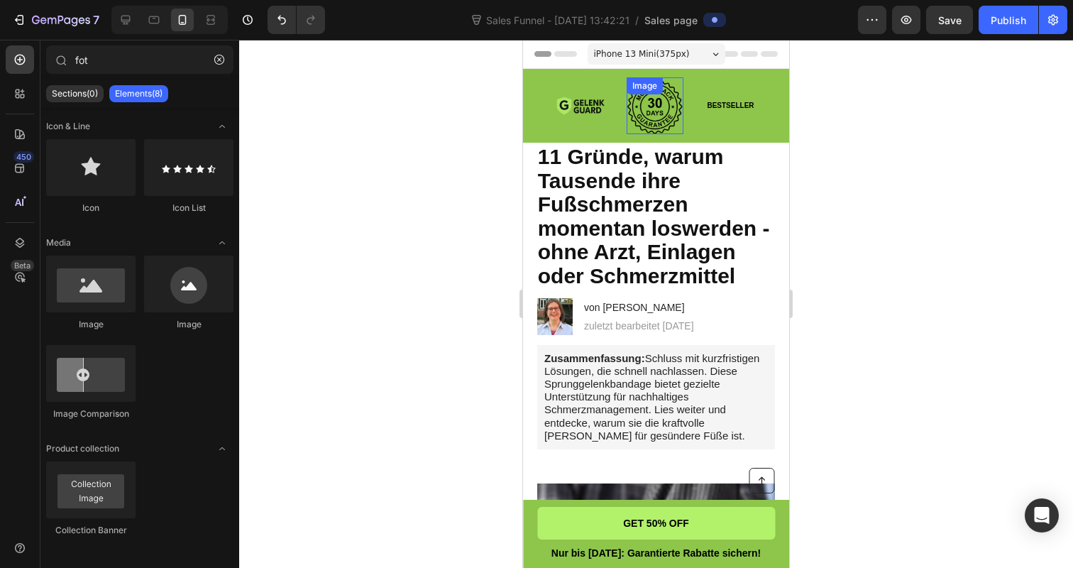
click at [663, 100] on div "Image" at bounding box center [655, 105] width 57 height 57
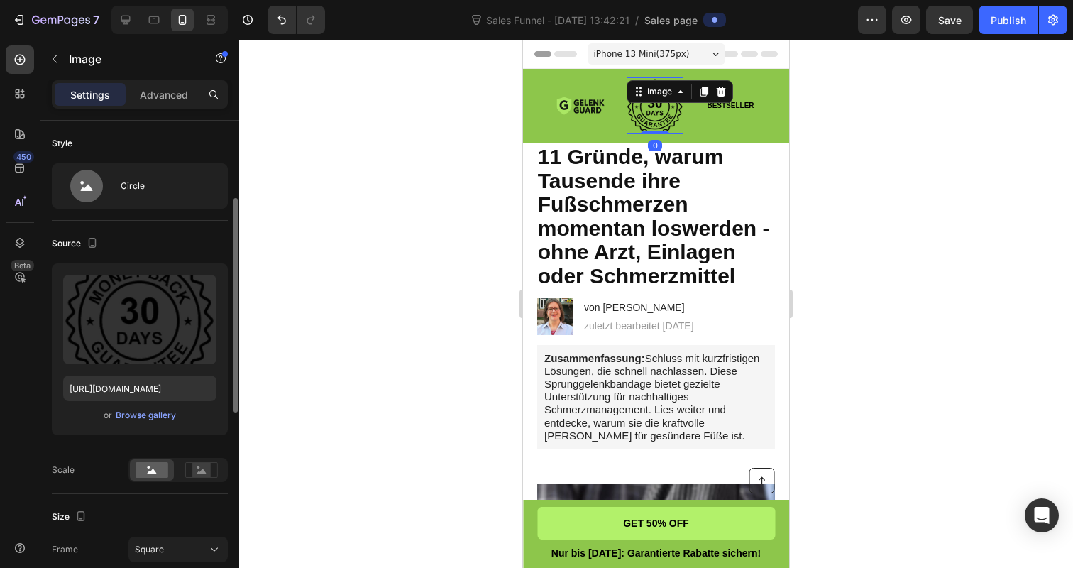
scroll to position [104, 0]
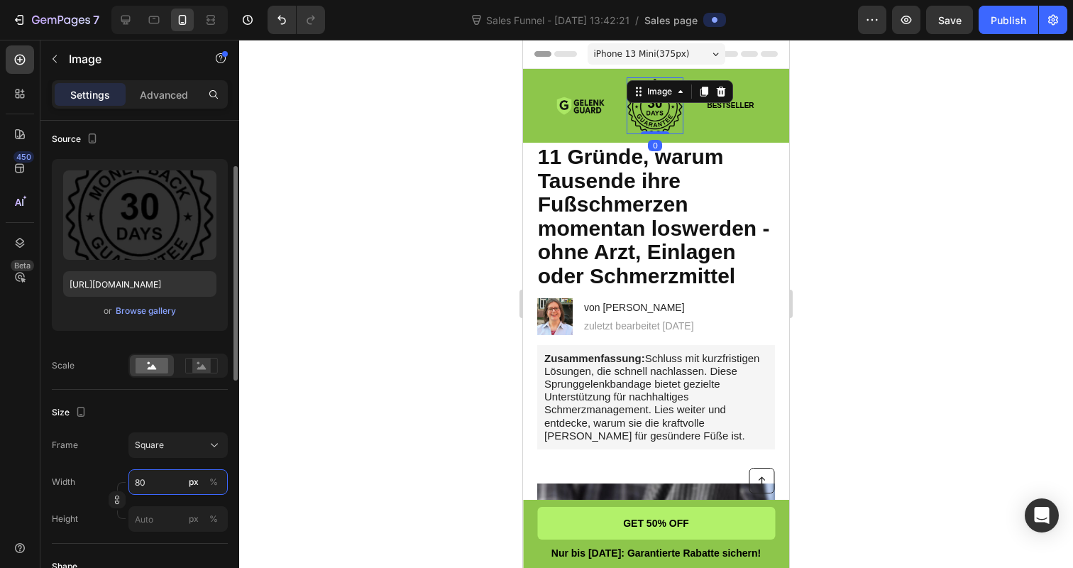
click at [154, 481] on input "80" at bounding box center [177, 482] width 99 height 26
type input "6"
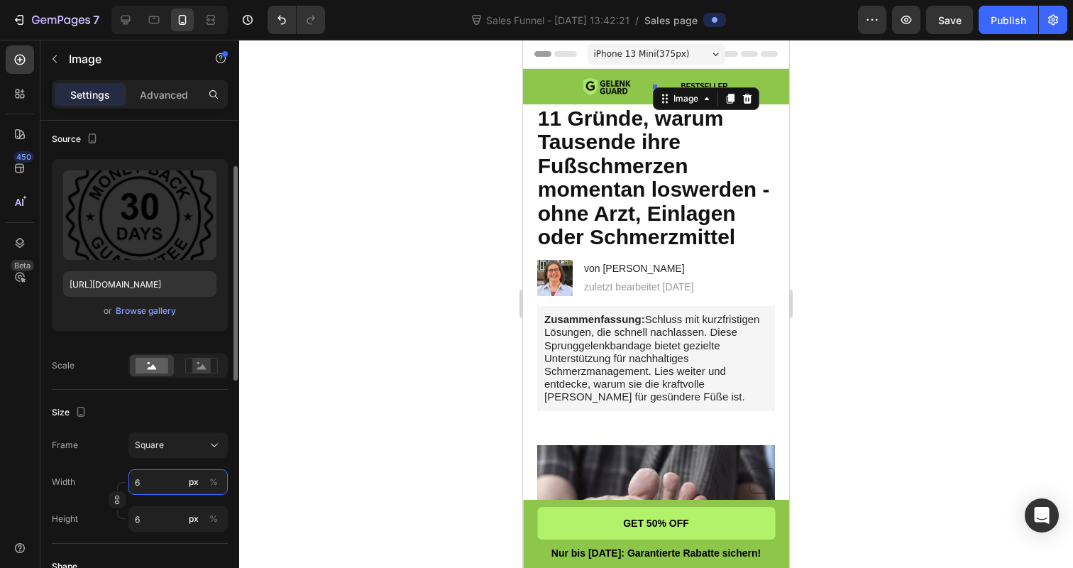
type input "60"
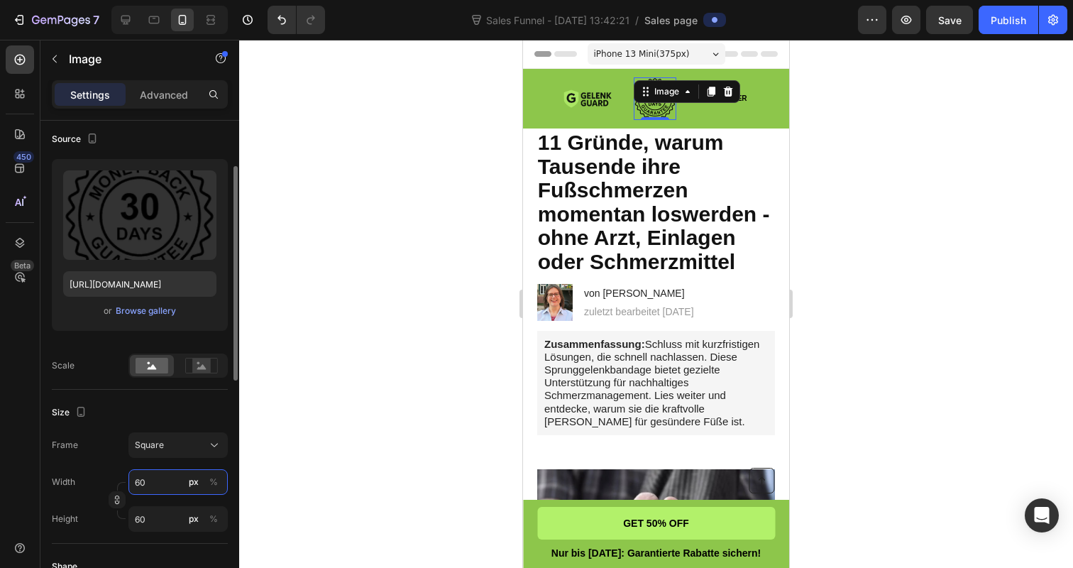
type input "60"
click at [212, 505] on div "Width 60 px % Height 60 px %" at bounding box center [140, 500] width 176 height 62
click at [347, 250] on div at bounding box center [656, 304] width 834 height 528
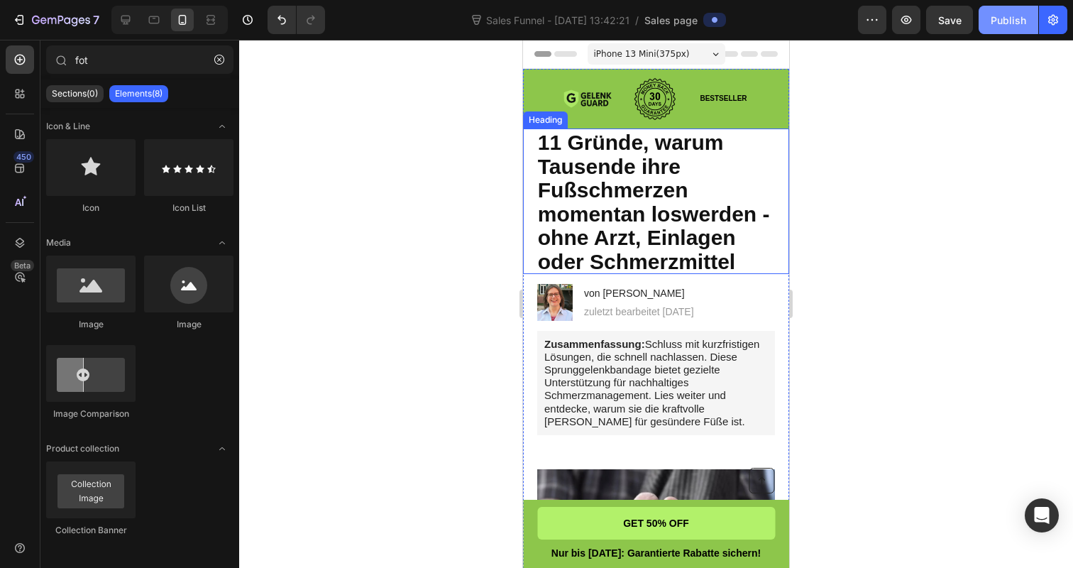
click at [1012, 21] on div "Publish" at bounding box center [1008, 20] width 35 height 15
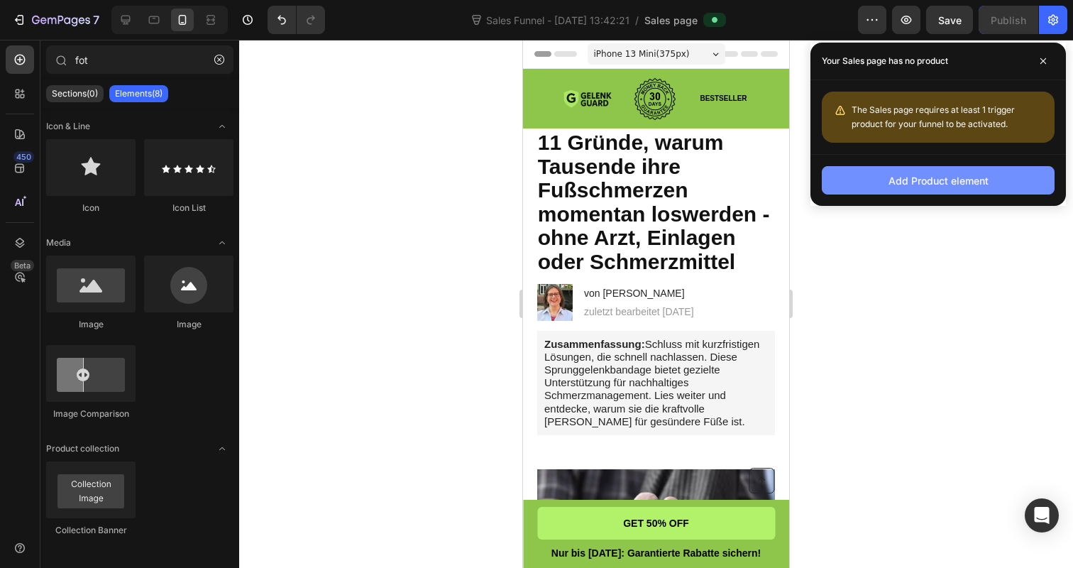
click at [925, 167] on button "Add Product element" at bounding box center [938, 180] width 233 height 28
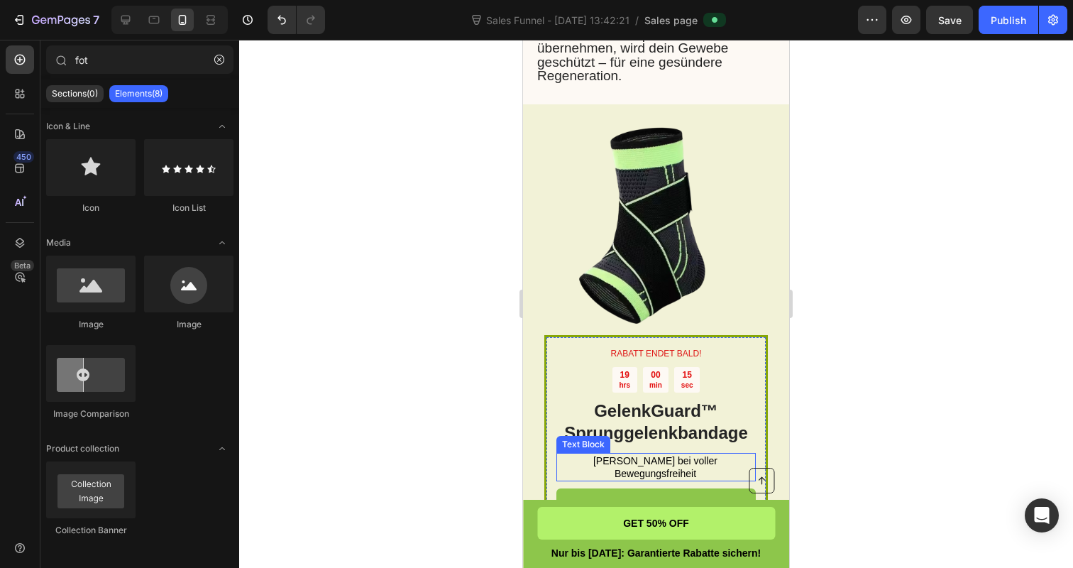
scroll to position [2469, 0]
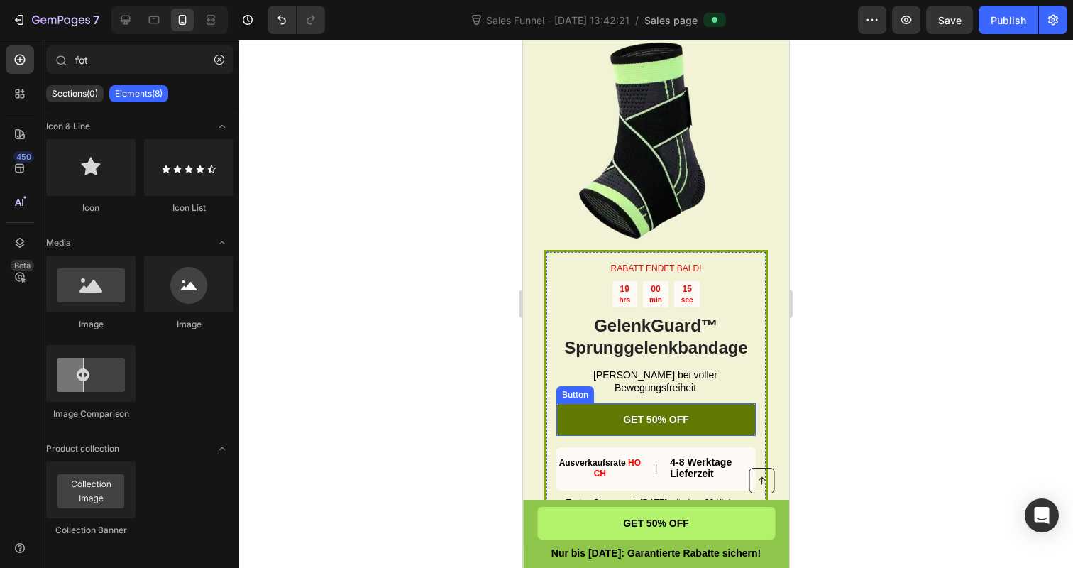
click at [616, 420] on link "GET 50% OFF" at bounding box center [655, 419] width 199 height 33
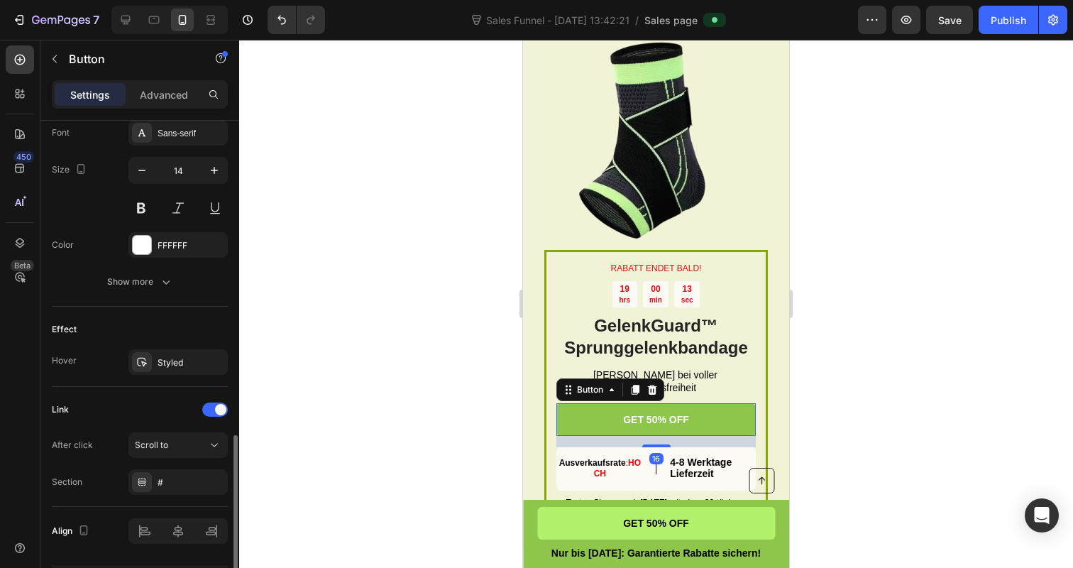
scroll to position [604, 0]
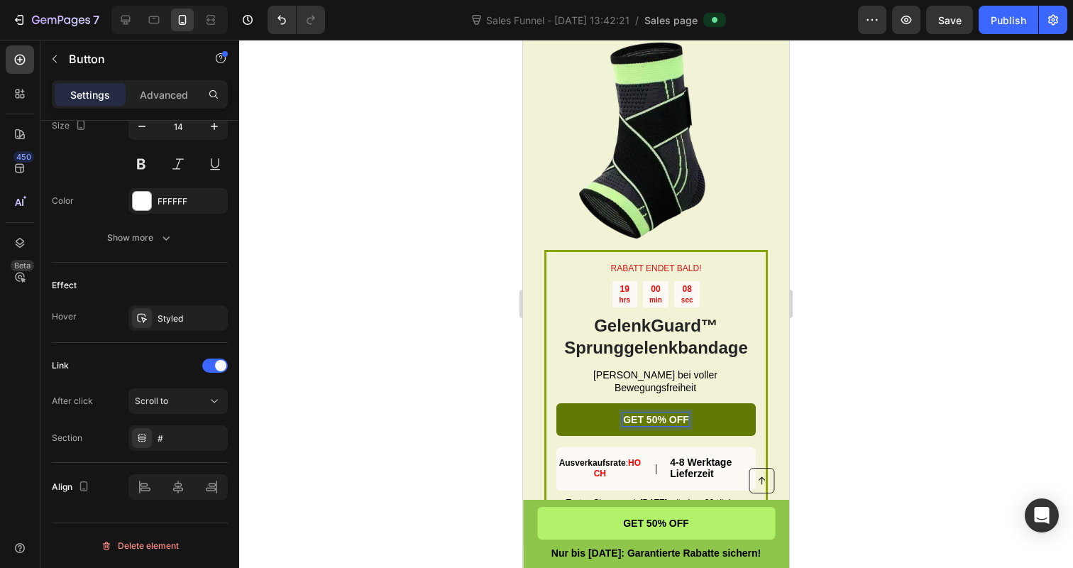
click at [660, 420] on p "GET 50% OFF" at bounding box center [656, 419] width 66 height 13
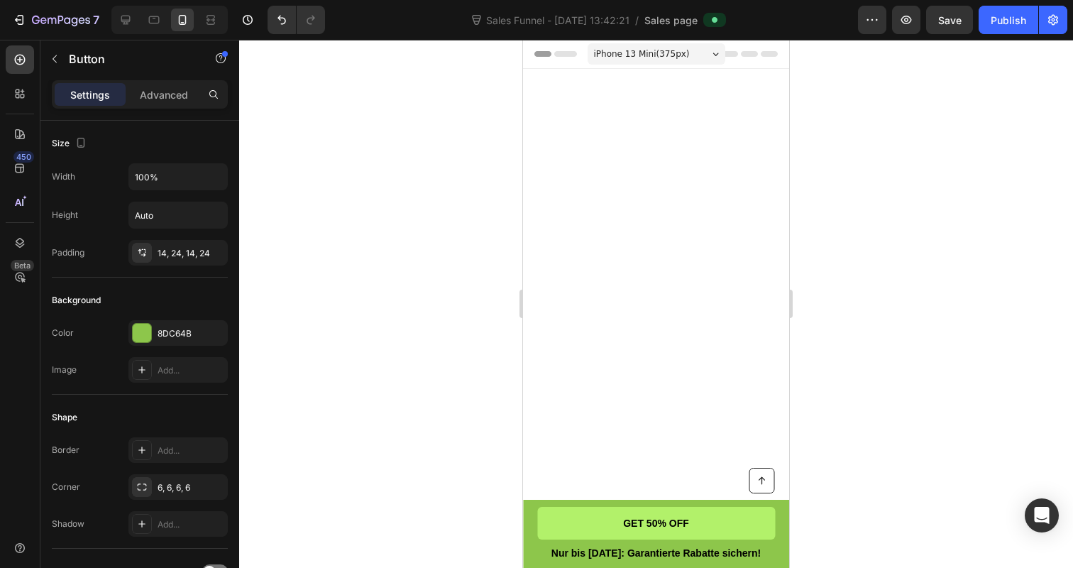
scroll to position [2469, 0]
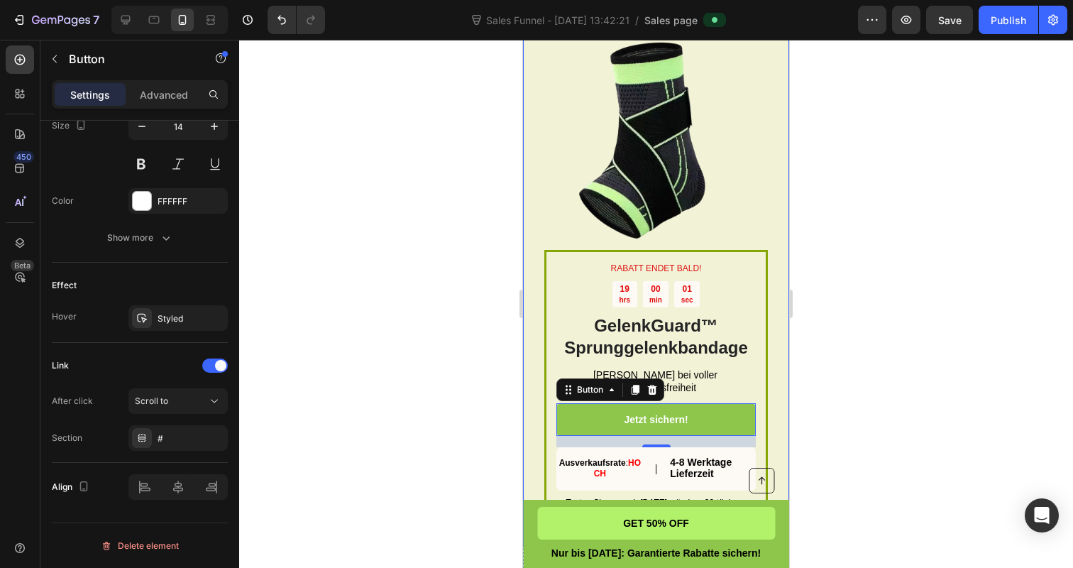
click at [463, 404] on div at bounding box center [656, 304] width 834 height 528
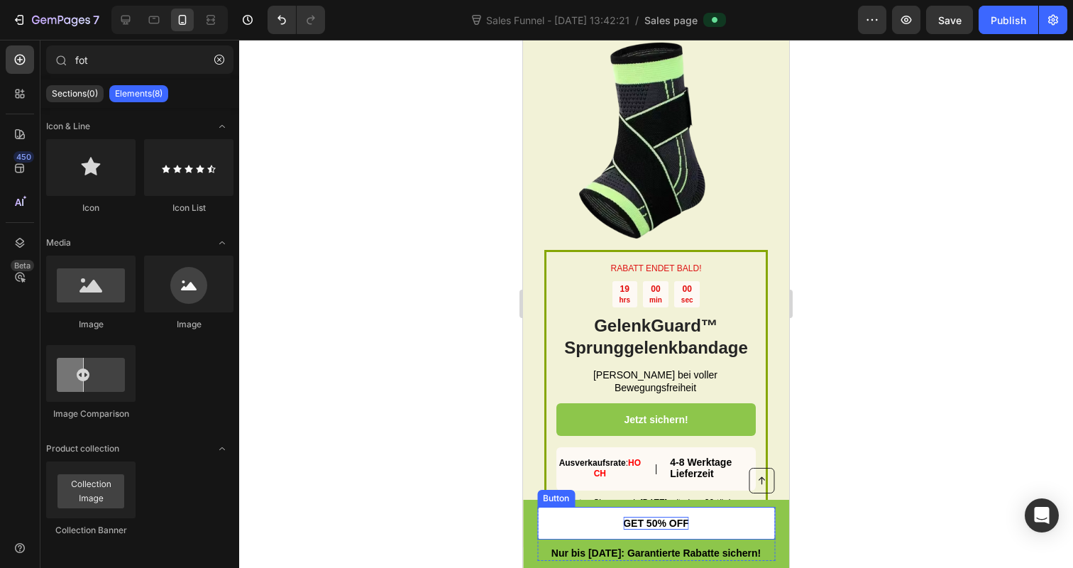
click at [646, 518] on span "GET 50% OFF" at bounding box center [656, 522] width 66 height 11
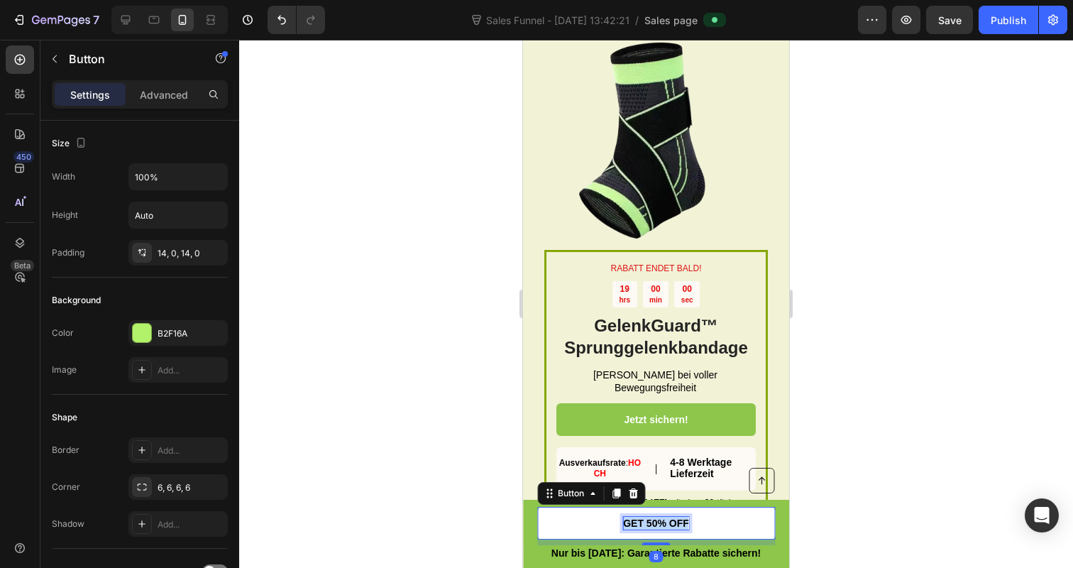
click at [646, 518] on span "GET 50% OFF" at bounding box center [656, 522] width 66 height 11
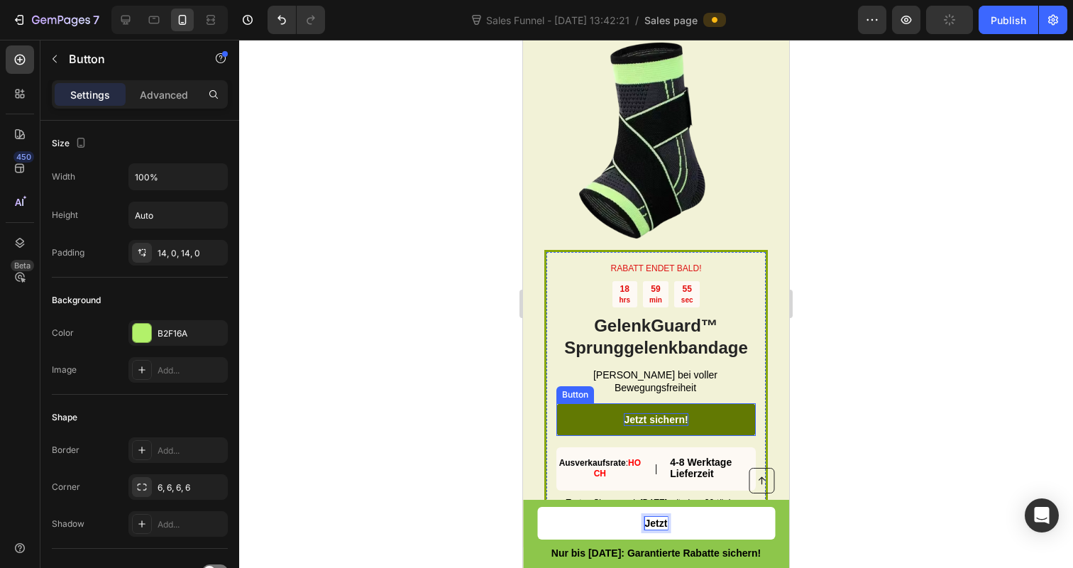
click at [653, 417] on p "Jetzt sichern!" at bounding box center [656, 419] width 64 height 13
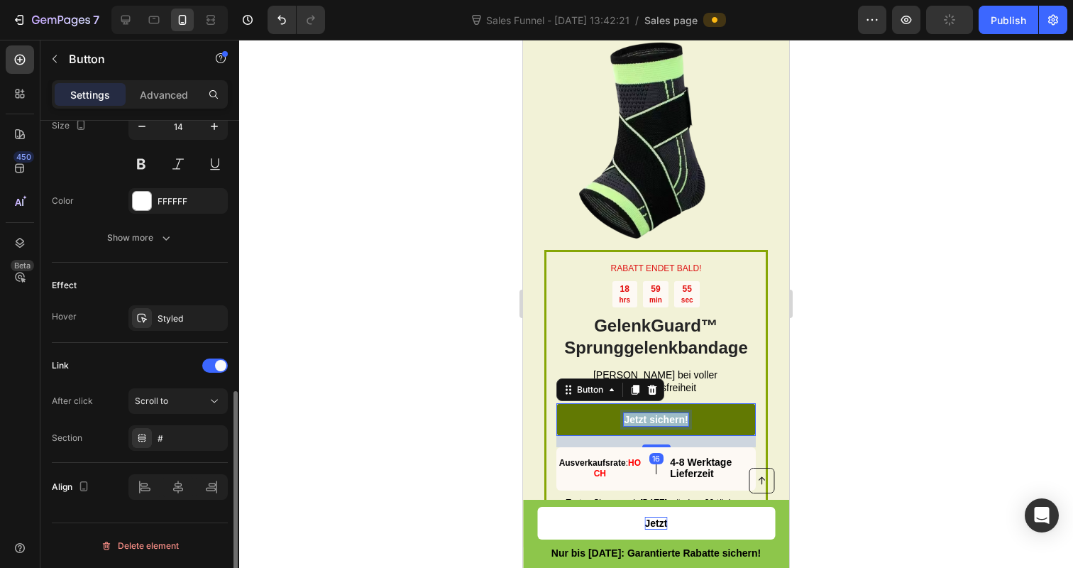
click at [653, 417] on p "Jetzt sichern!" at bounding box center [656, 419] width 64 height 13
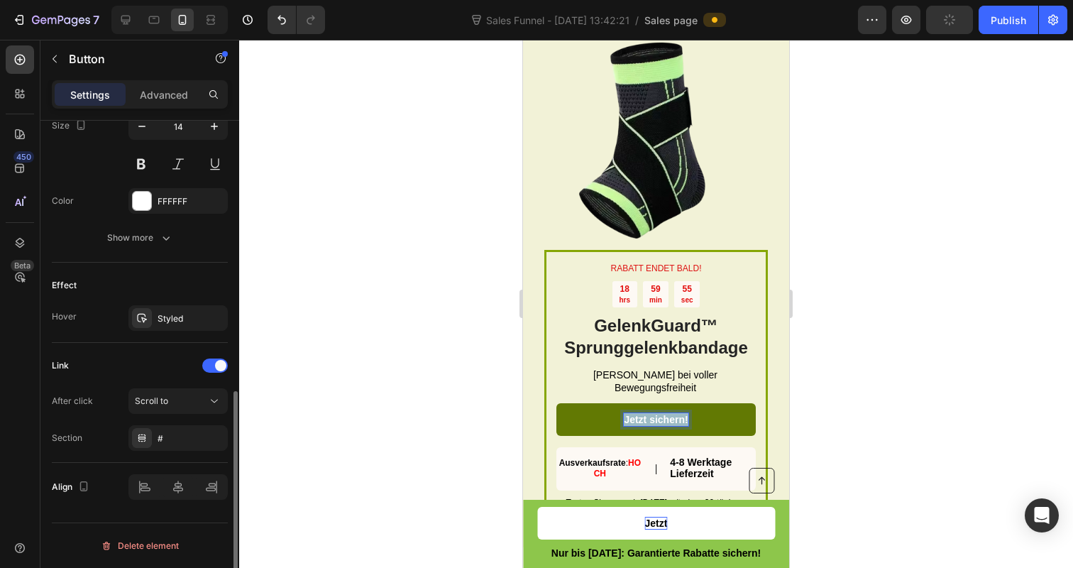
click at [653, 417] on p "Jetzt sichern!" at bounding box center [656, 419] width 64 height 13
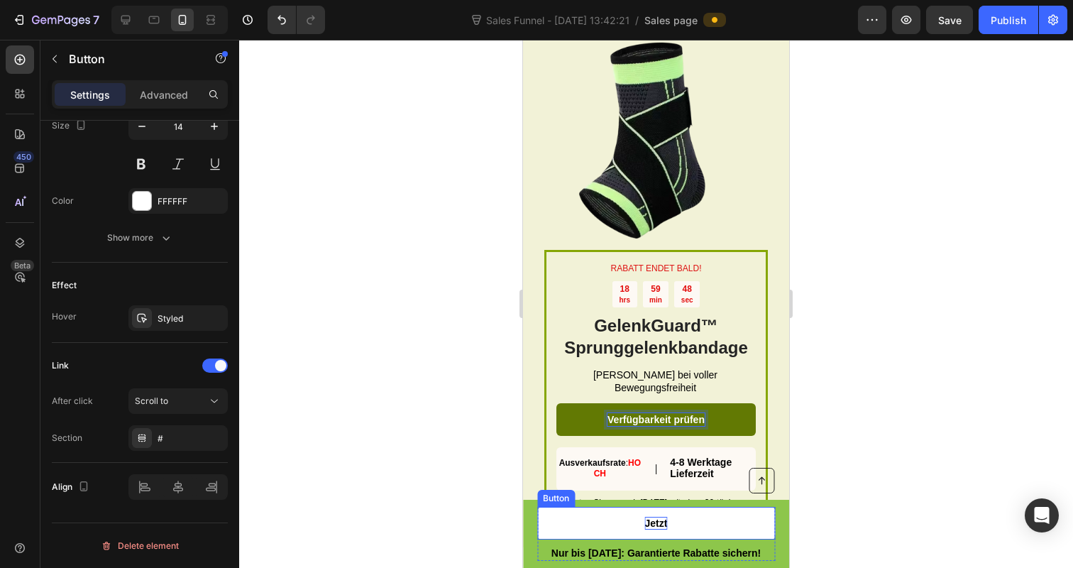
click at [652, 529] on link "Jetzt" at bounding box center [656, 523] width 238 height 33
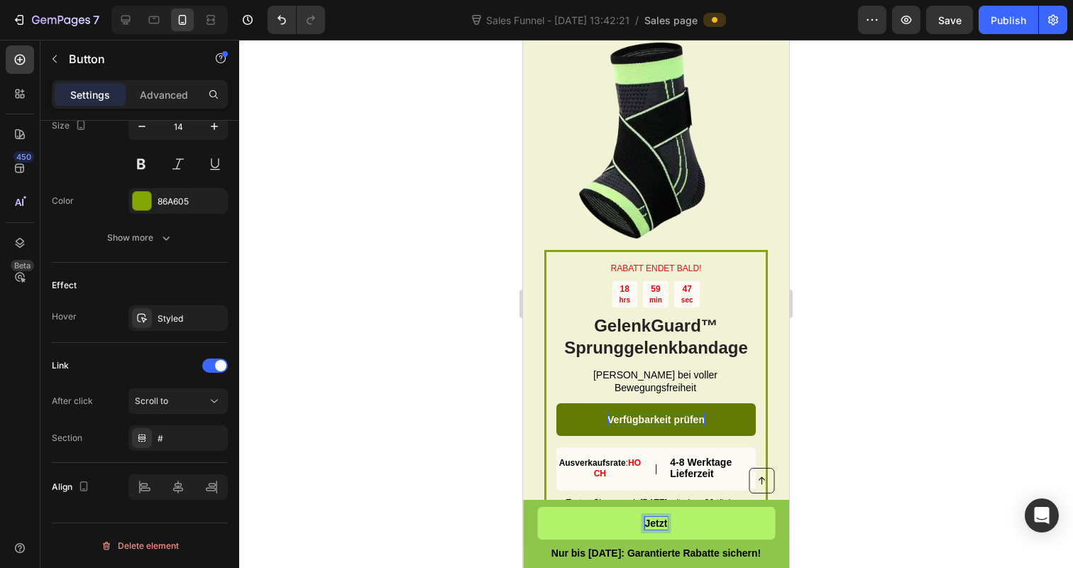
click at [651, 517] on span "Jetzt" at bounding box center [656, 522] width 23 height 11
click at [446, 478] on div at bounding box center [656, 304] width 834 height 528
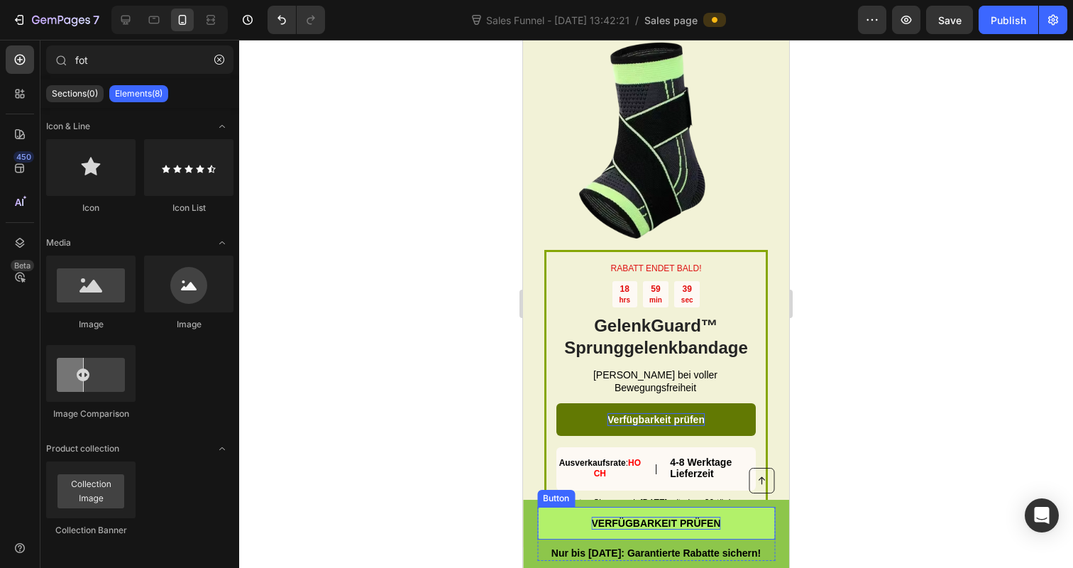
click at [696, 517] on span "VERFÜGBARKEIT PRÜFEN" at bounding box center [655, 522] width 129 height 11
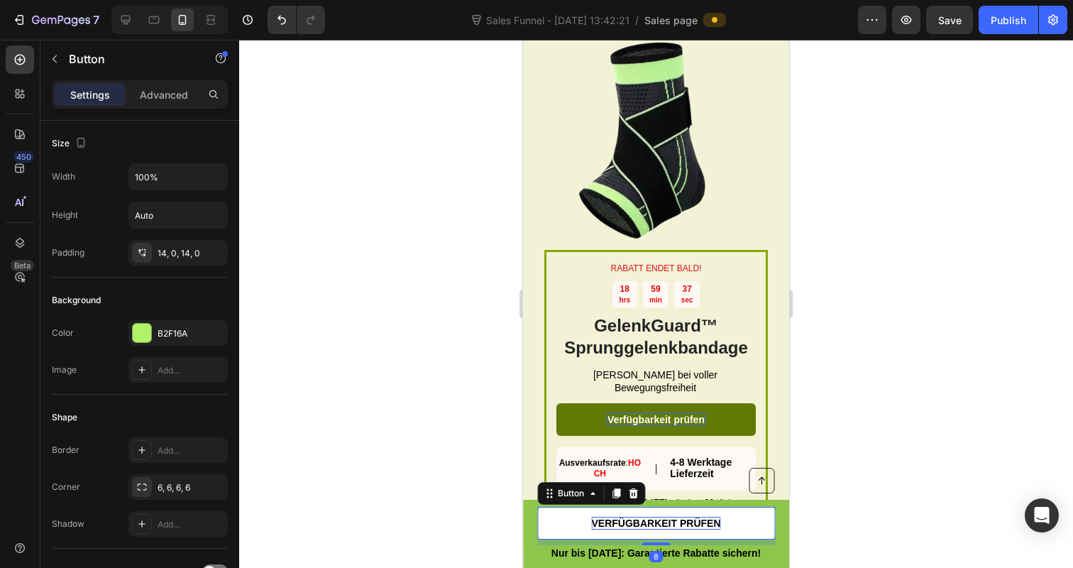
click at [720, 519] on link "VERFÜGBARKEIT PRÜFEN" at bounding box center [656, 523] width 238 height 33
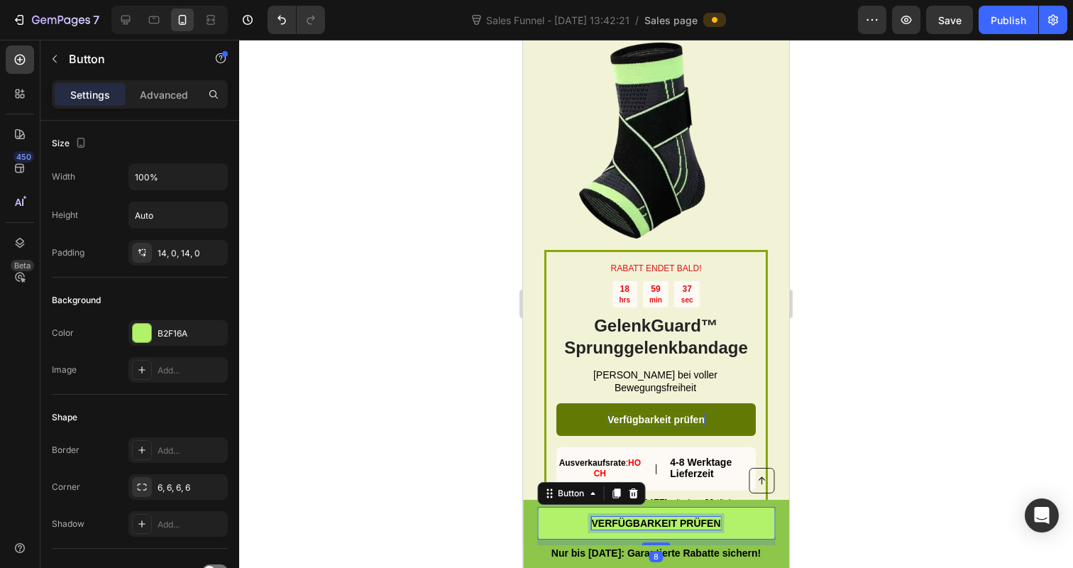
click at [719, 519] on span "VERFÜGBARKEIT PRÜFEN" at bounding box center [655, 522] width 129 height 11
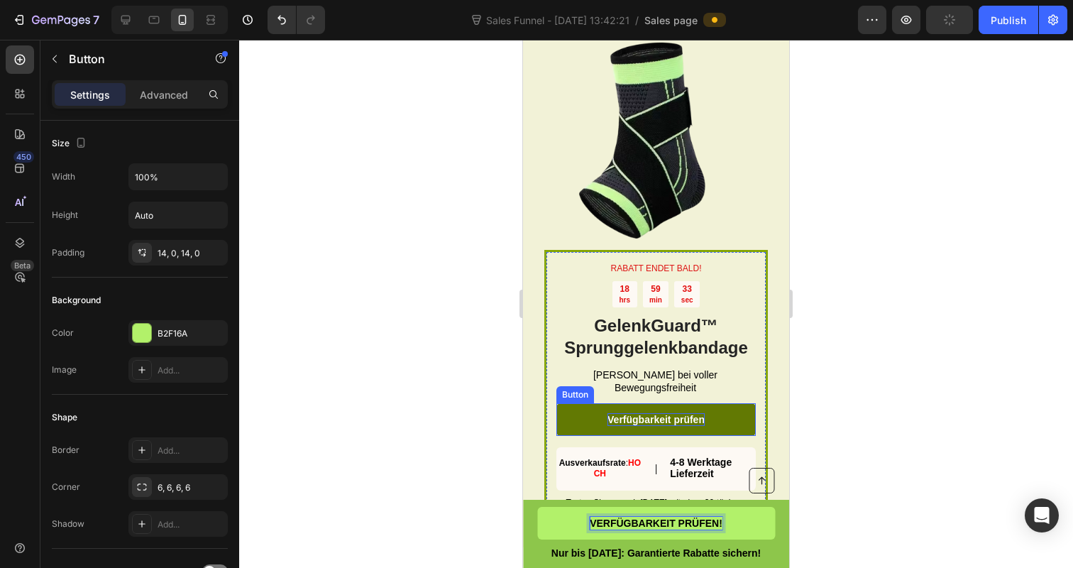
click at [651, 413] on p "Verfügbarkeit prüfen" at bounding box center [655, 419] width 97 height 13
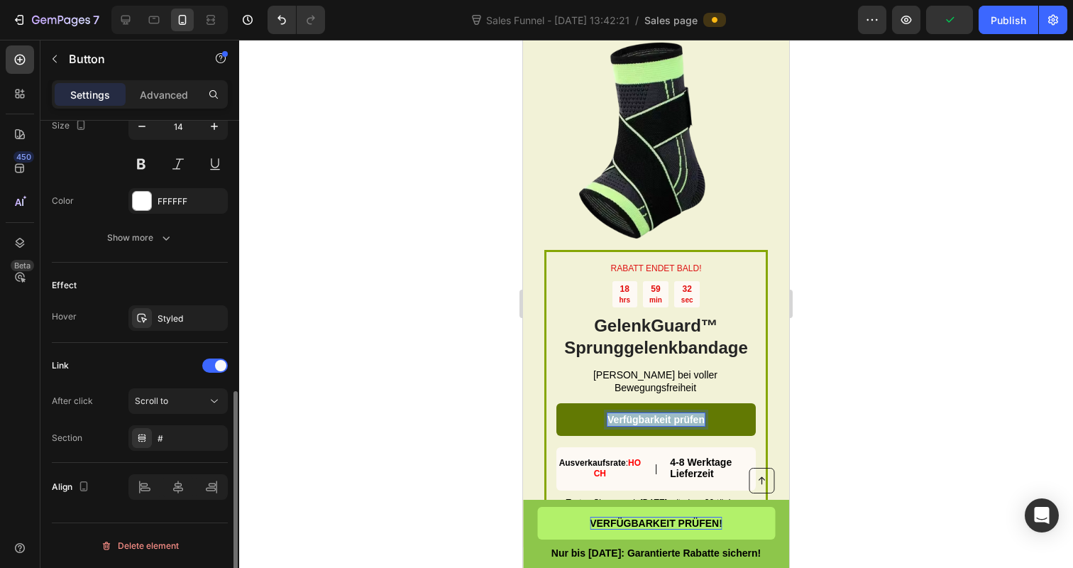
click at [651, 413] on p "Verfügbarkeit prüfen" at bounding box center [655, 419] width 97 height 13
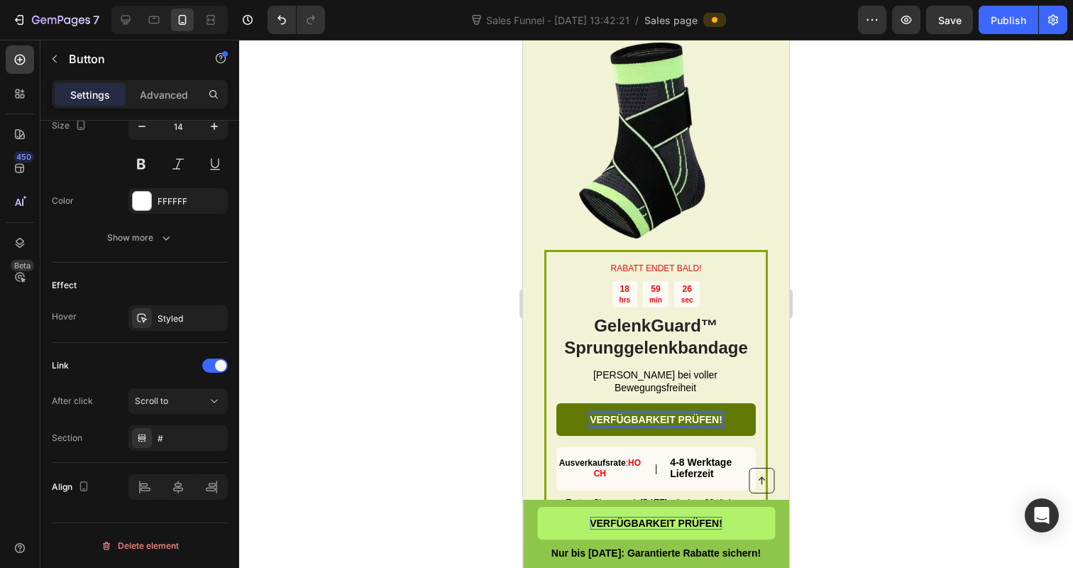
click at [416, 345] on div at bounding box center [656, 304] width 834 height 528
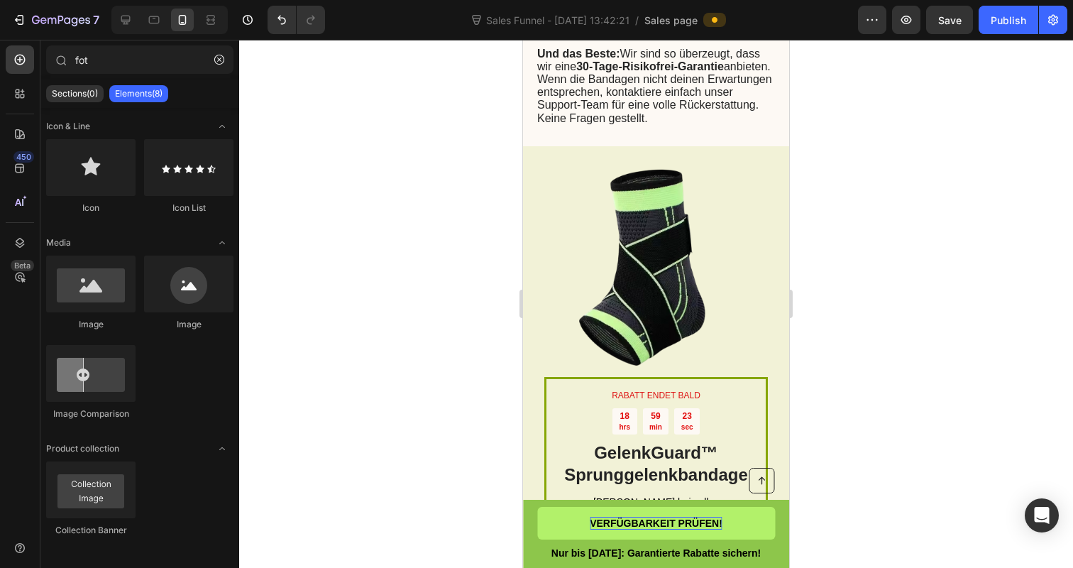
scroll to position [4628, 0]
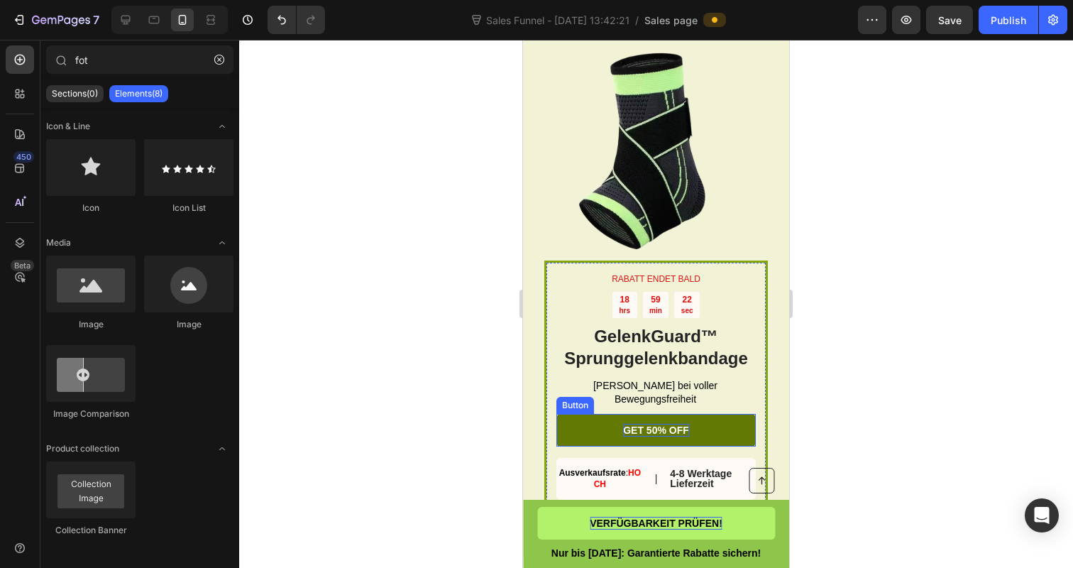
click at [647, 436] on p "GET 50% OFF" at bounding box center [656, 430] width 66 height 13
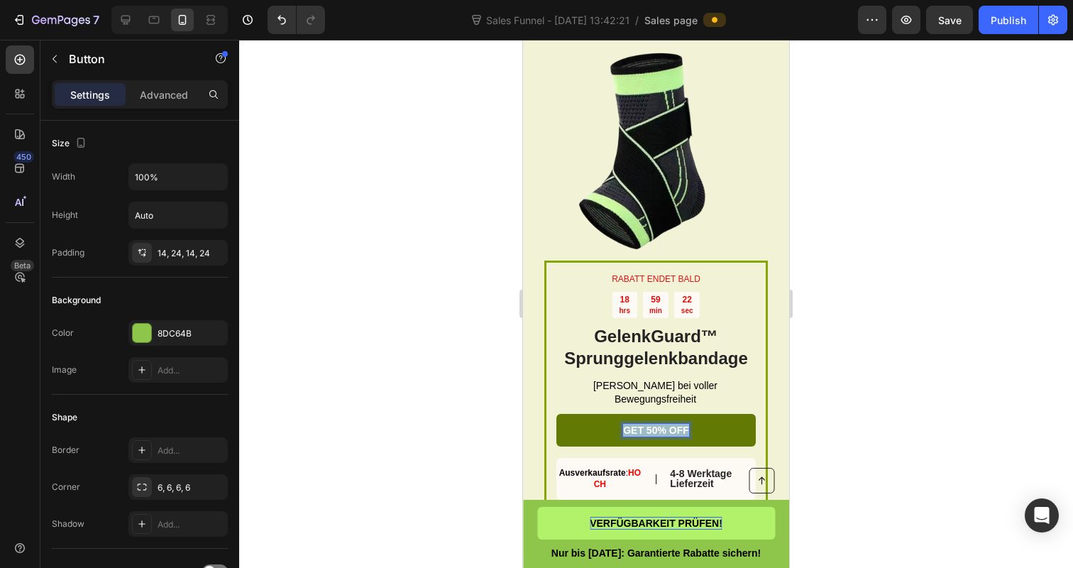
click at [647, 436] on p "GET 50% OFF" at bounding box center [656, 430] width 66 height 13
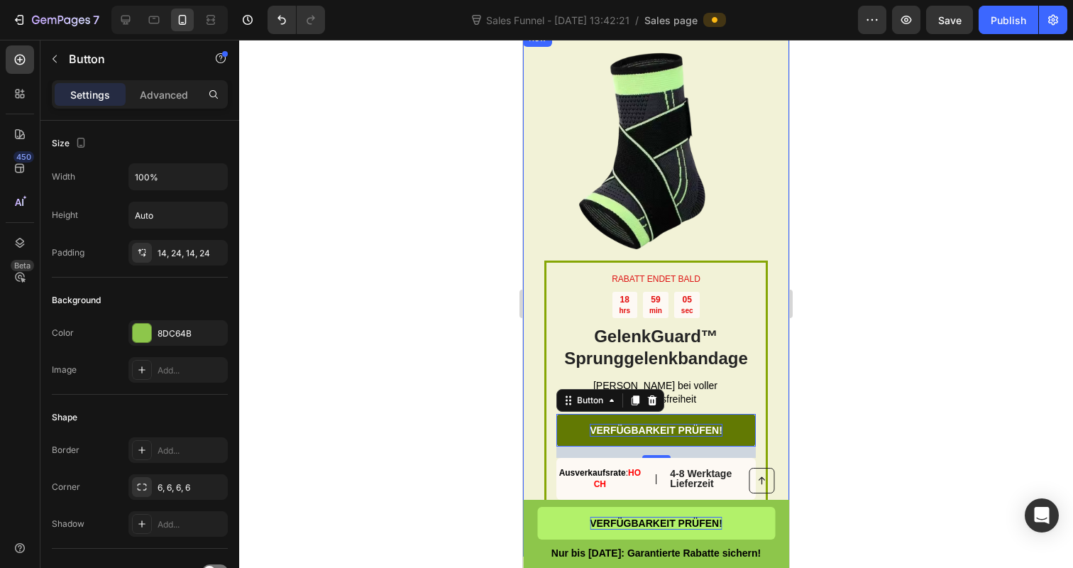
click at [443, 417] on div at bounding box center [656, 304] width 834 height 528
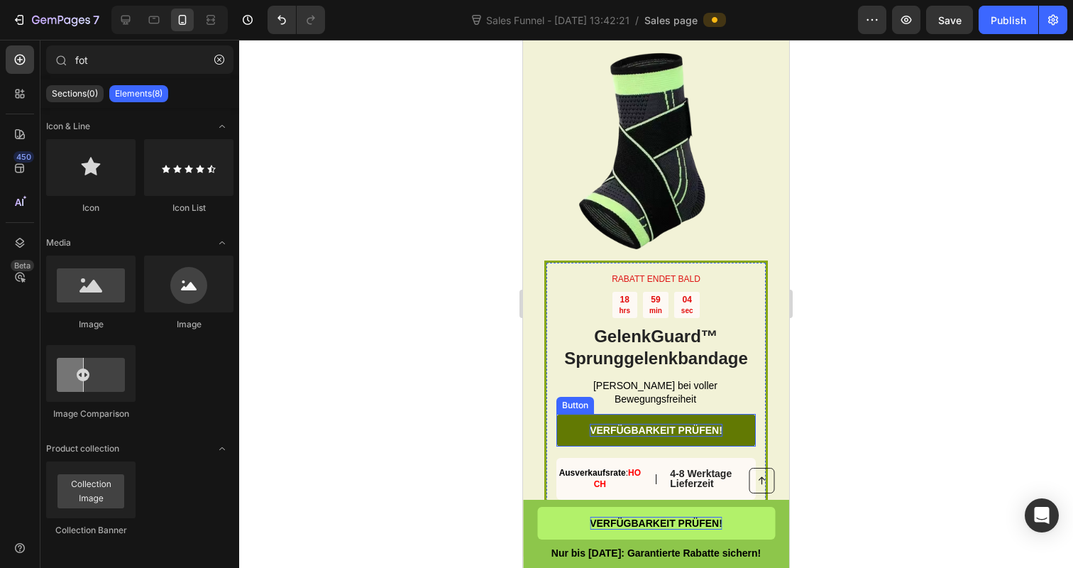
click at [688, 436] on p "VERFÜGBARKEIT PRÜFEN!" at bounding box center [656, 430] width 133 height 13
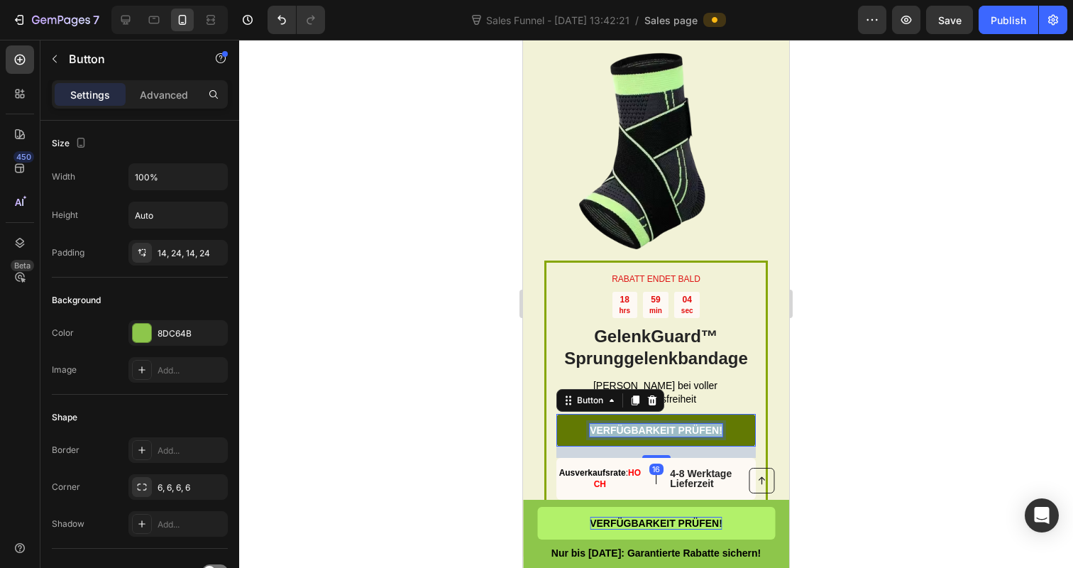
click at [688, 436] on p "VERFÜGBARKEIT PRÜFEN!" at bounding box center [656, 430] width 133 height 13
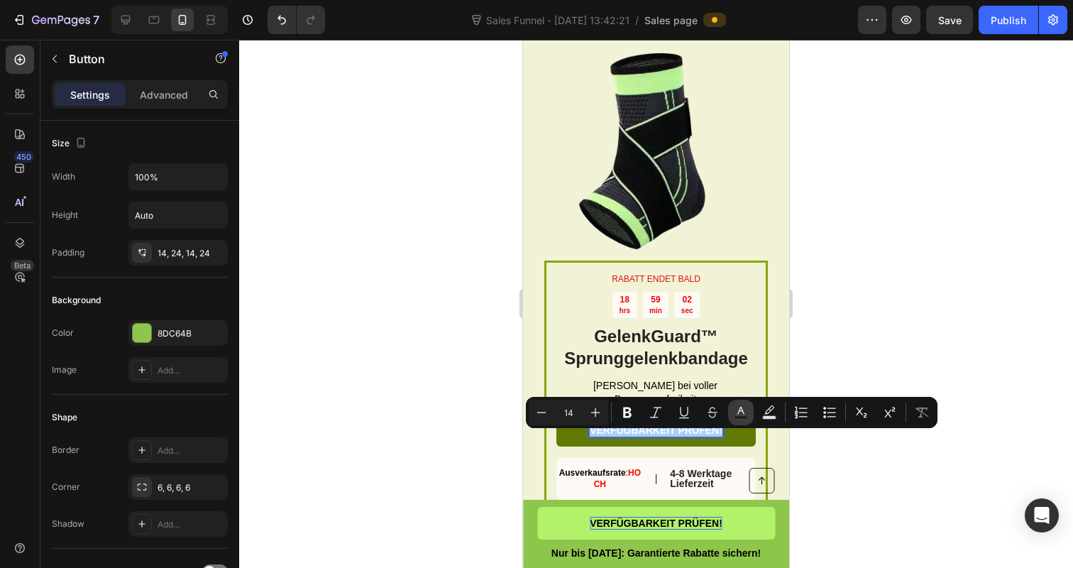
click at [746, 416] on rect "Editor contextual toolbar" at bounding box center [740, 418] width 13 height 4
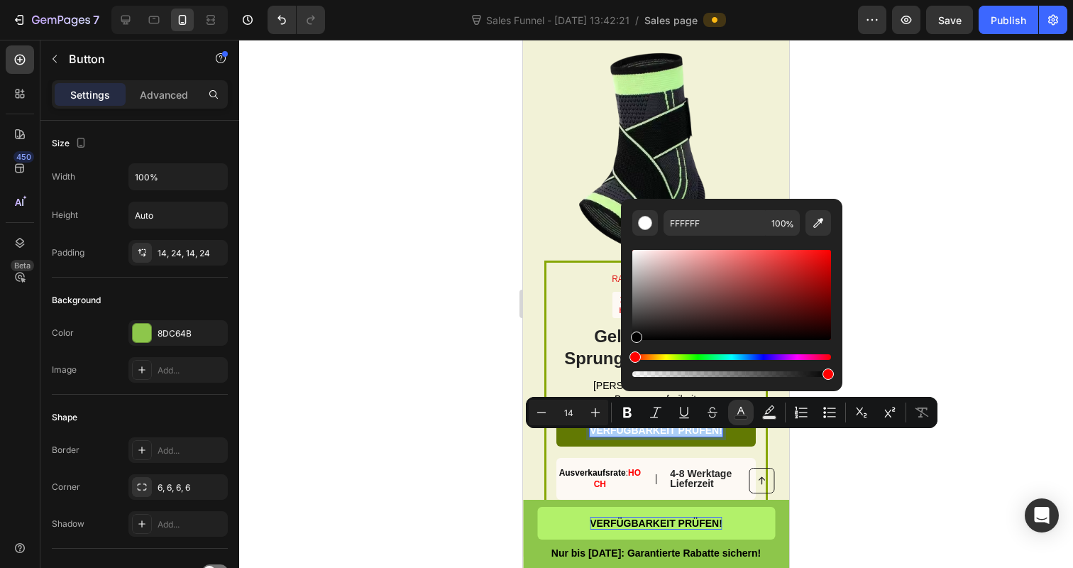
drag, startPoint x: 635, startPoint y: 251, endPoint x: 633, endPoint y: 342, distance: 90.9
click at [634, 343] on div "Editor contextual toolbar" at bounding box center [731, 313] width 199 height 133
type input "000000"
click at [334, 302] on div at bounding box center [656, 304] width 834 height 528
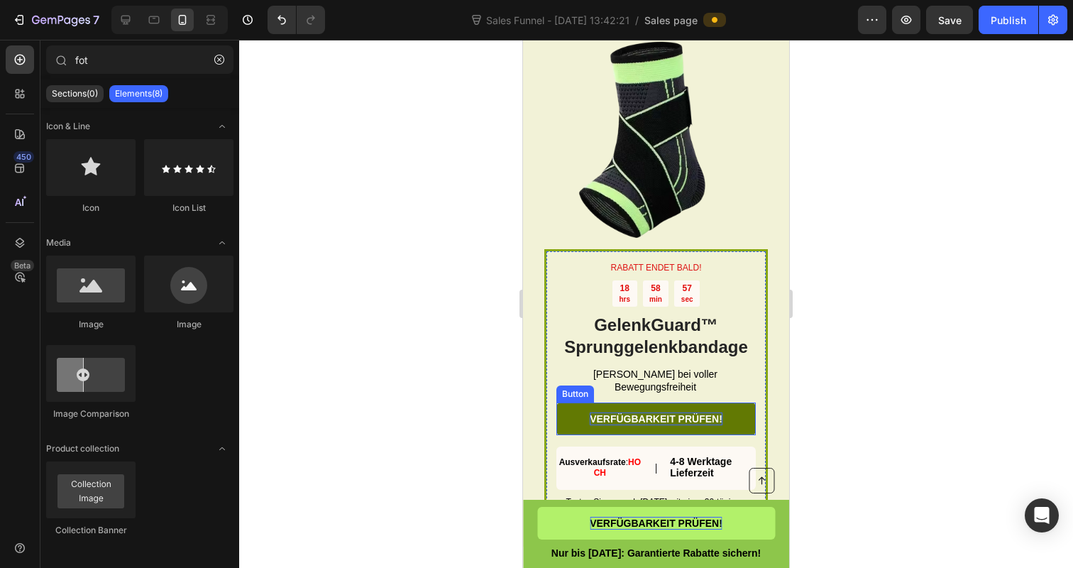
scroll to position [2433, 0]
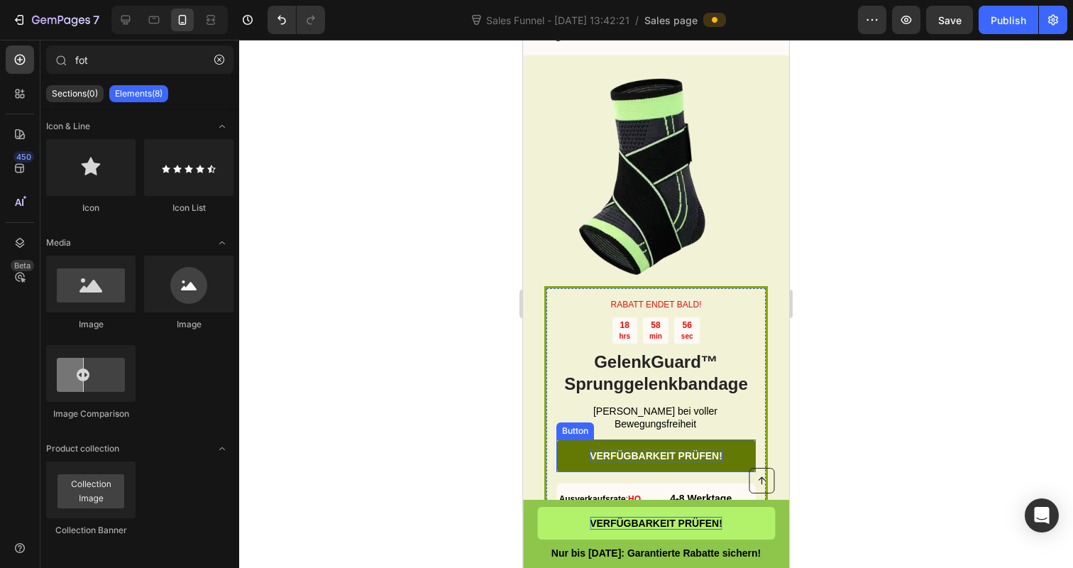
click at [654, 454] on p "VERFÜGBARKEIT PRÜFEN!" at bounding box center [656, 455] width 133 height 13
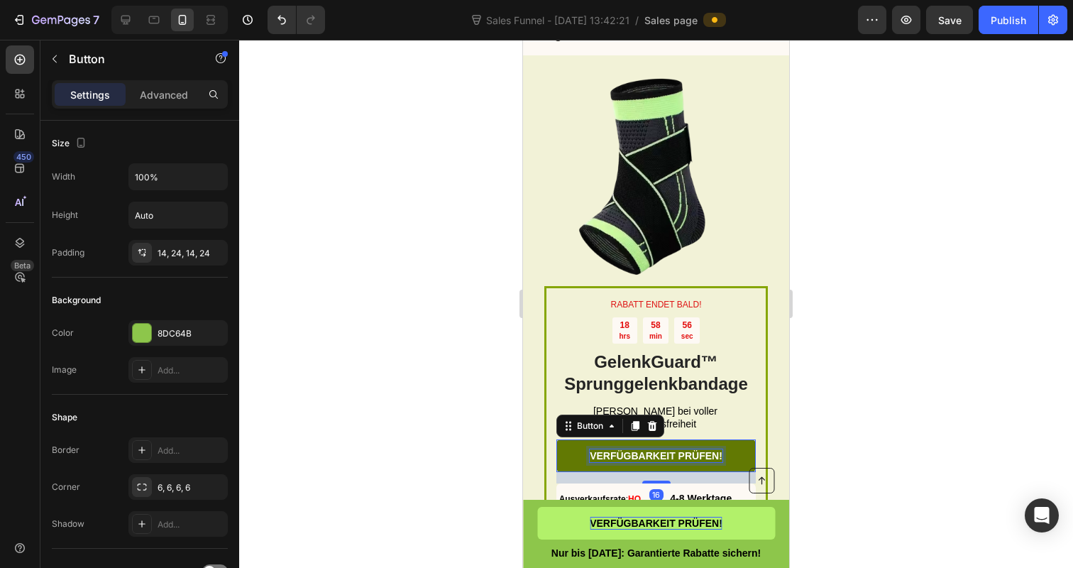
click at [654, 454] on p "VERFÜGBARKEIT PRÜFEN!" at bounding box center [656, 455] width 133 height 13
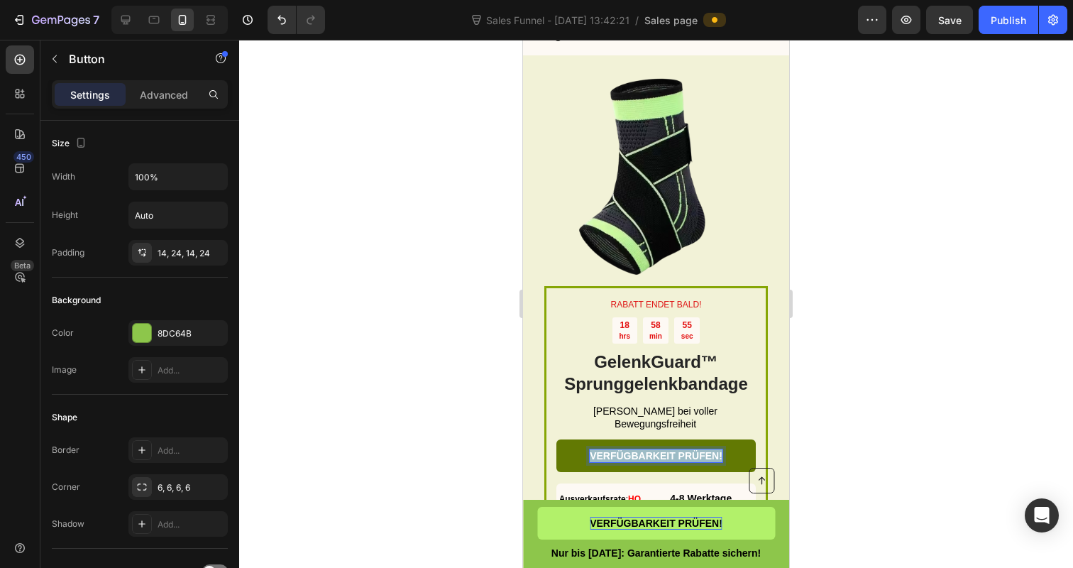
click at [654, 454] on p "VERFÜGBARKEIT PRÜFEN!" at bounding box center [656, 455] width 133 height 13
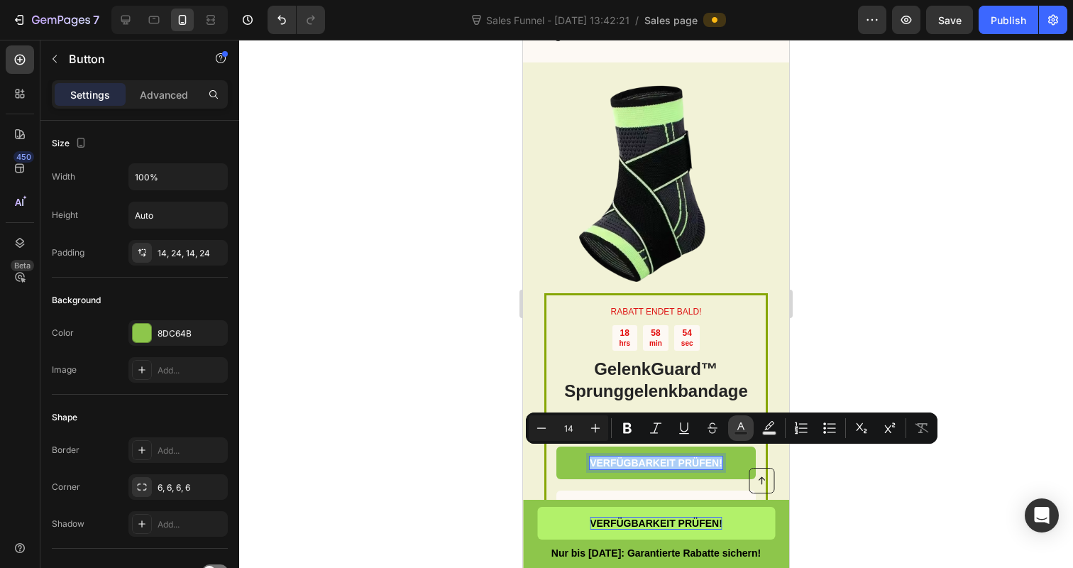
click at [739, 424] on icon "Editor contextual toolbar" at bounding box center [740, 426] width 7 height 8
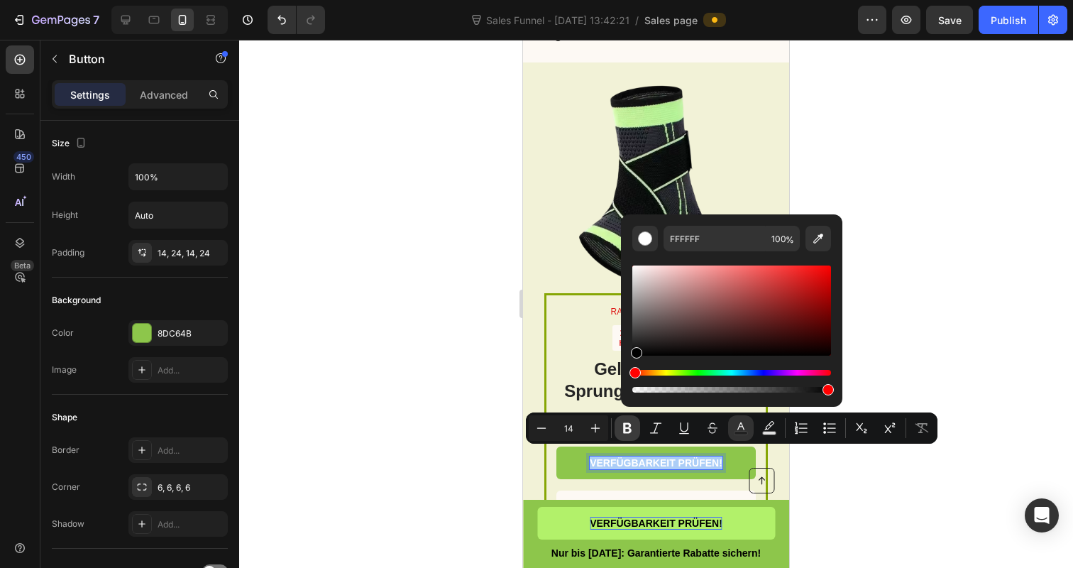
drag, startPoint x: 635, startPoint y: 271, endPoint x: 635, endPoint y: 417, distance: 146.2
click at [635, 417] on div "Minus 14 Plus Bold Italic Underline Strikethrough Text Color Text Background Co…" at bounding box center [732, 427] width 412 height 31
type input "000000"
click at [402, 342] on div at bounding box center [656, 304] width 834 height 528
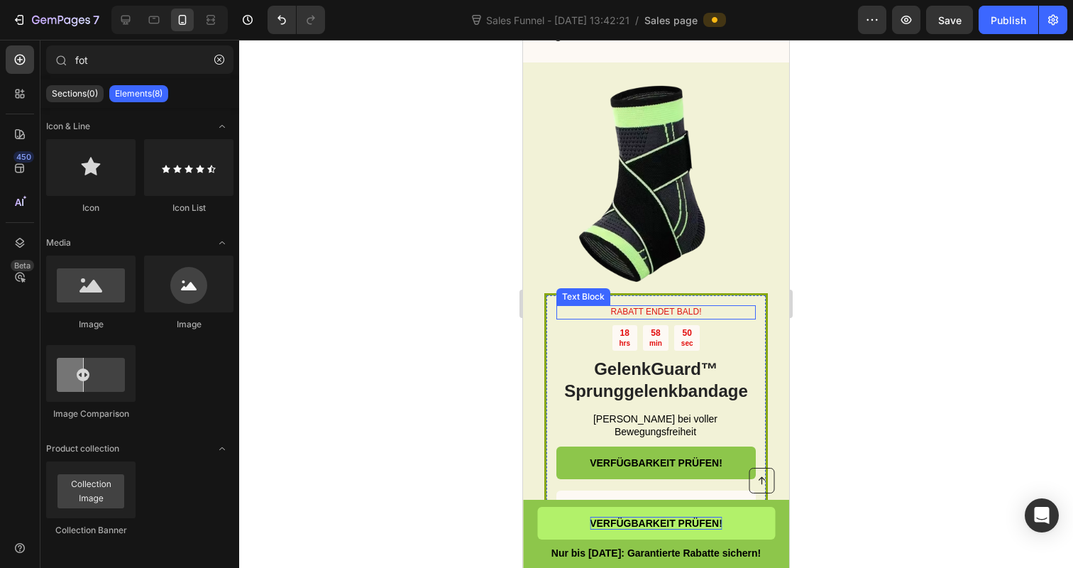
click at [651, 307] on p "RABATT ENDET BALD!" at bounding box center [656, 312] width 197 height 11
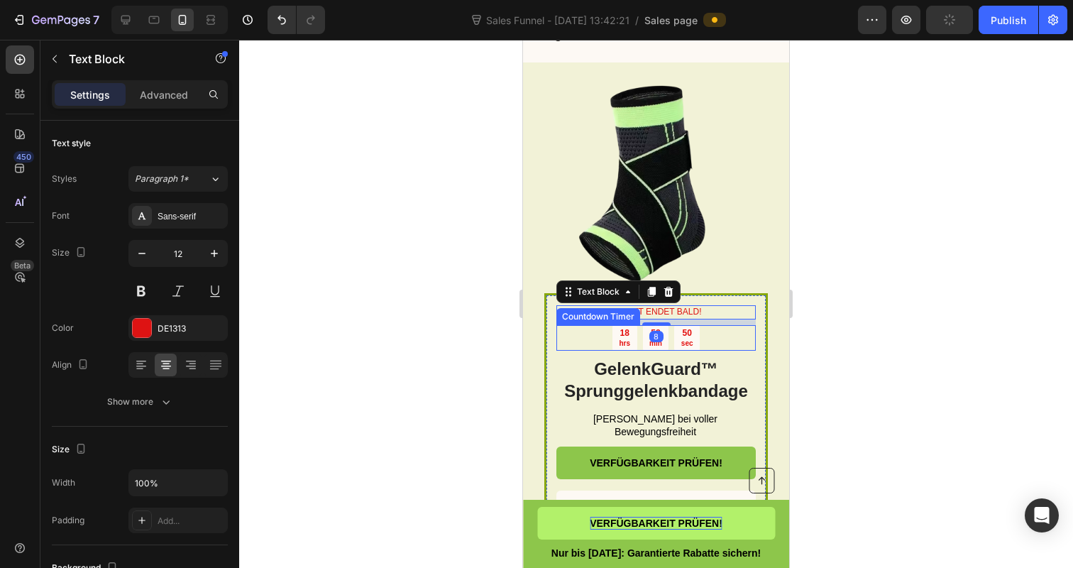
click at [624, 329] on div "18" at bounding box center [624, 333] width 11 height 11
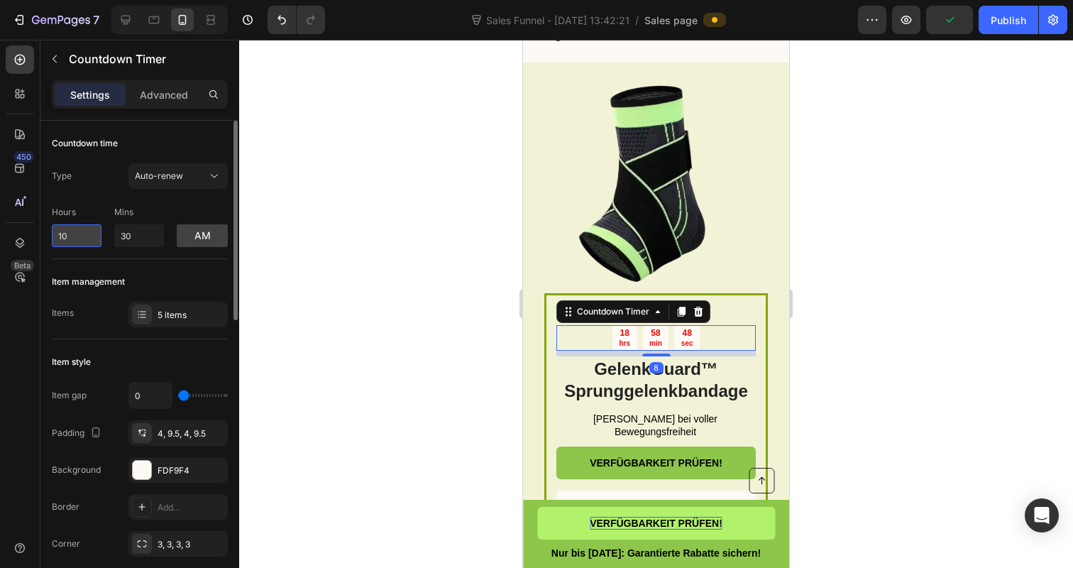
click at [89, 239] on input "10" at bounding box center [77, 235] width 50 height 23
click at [180, 322] on div "5 items" at bounding box center [177, 315] width 99 height 26
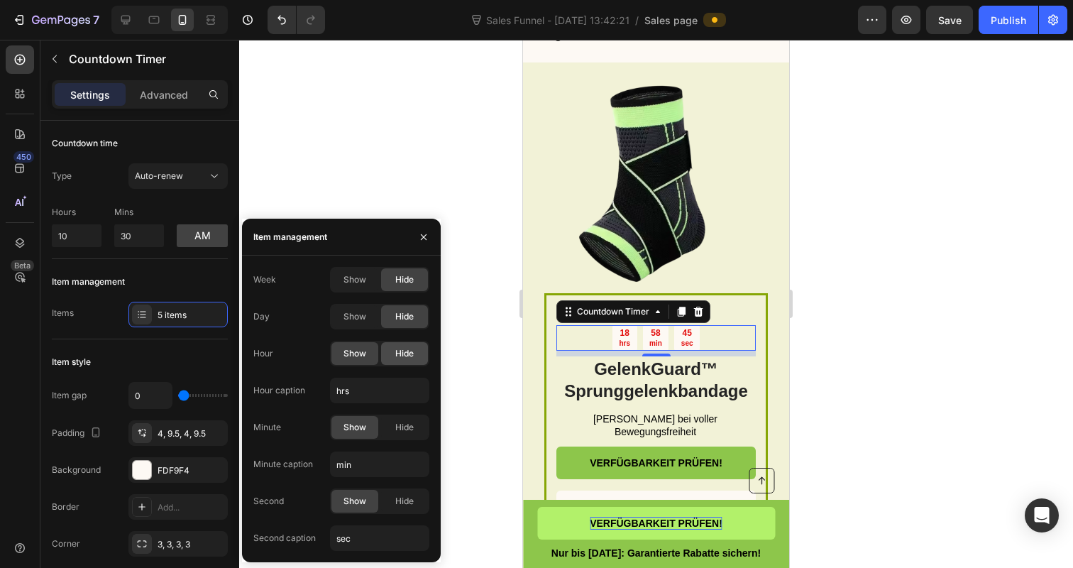
click at [392, 348] on div "Hide" at bounding box center [404, 353] width 47 height 23
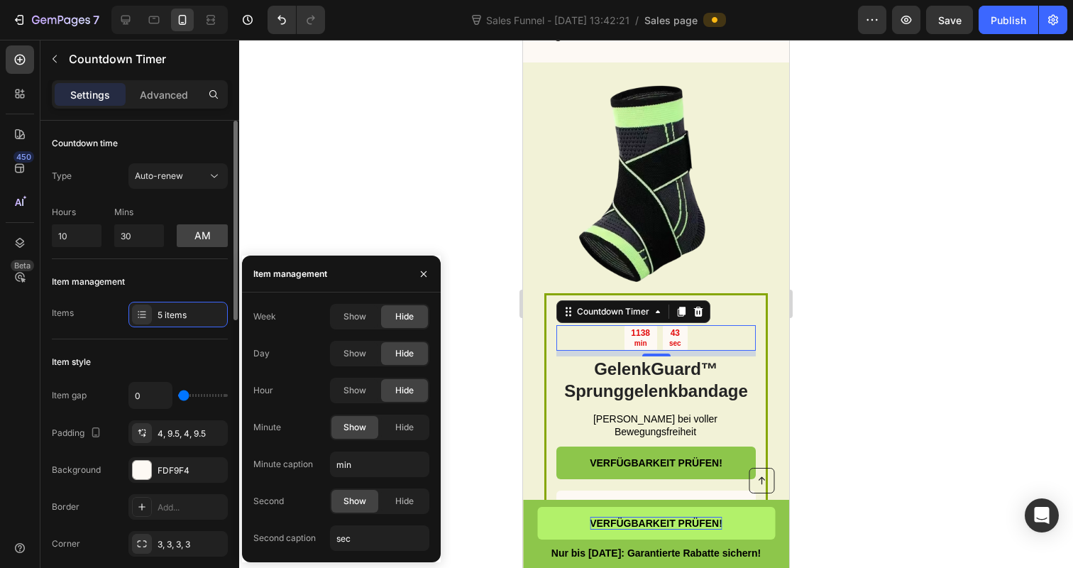
click at [135, 338] on div "Item management Items 5 items" at bounding box center [140, 299] width 176 height 80
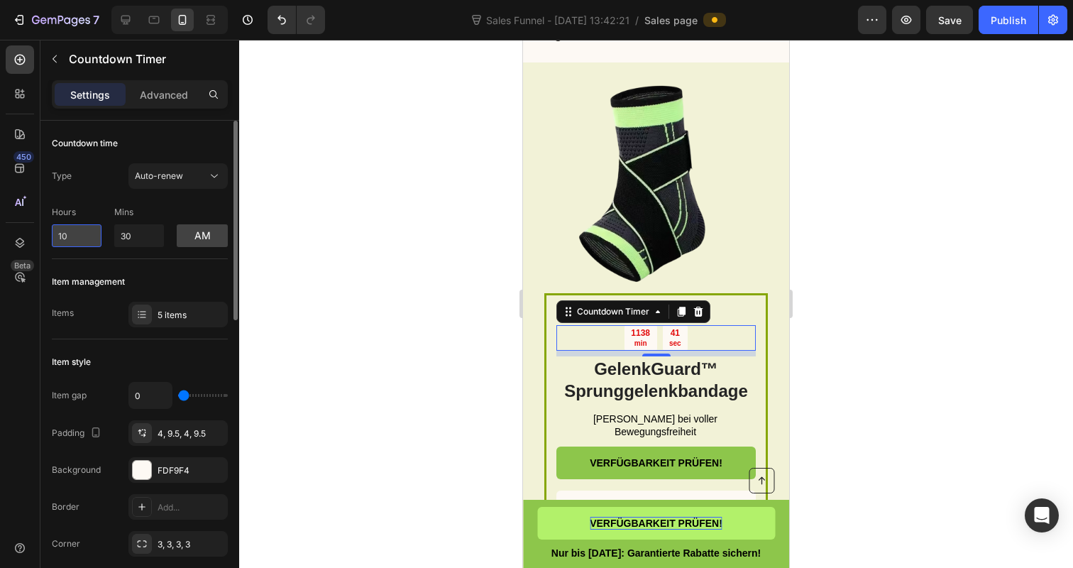
click at [89, 230] on input "10" at bounding box center [77, 235] width 50 height 23
click at [89, 233] on input "10" at bounding box center [77, 235] width 50 height 23
type input "1"
type input "0"
click at [130, 243] on input "30" at bounding box center [139, 235] width 50 height 23
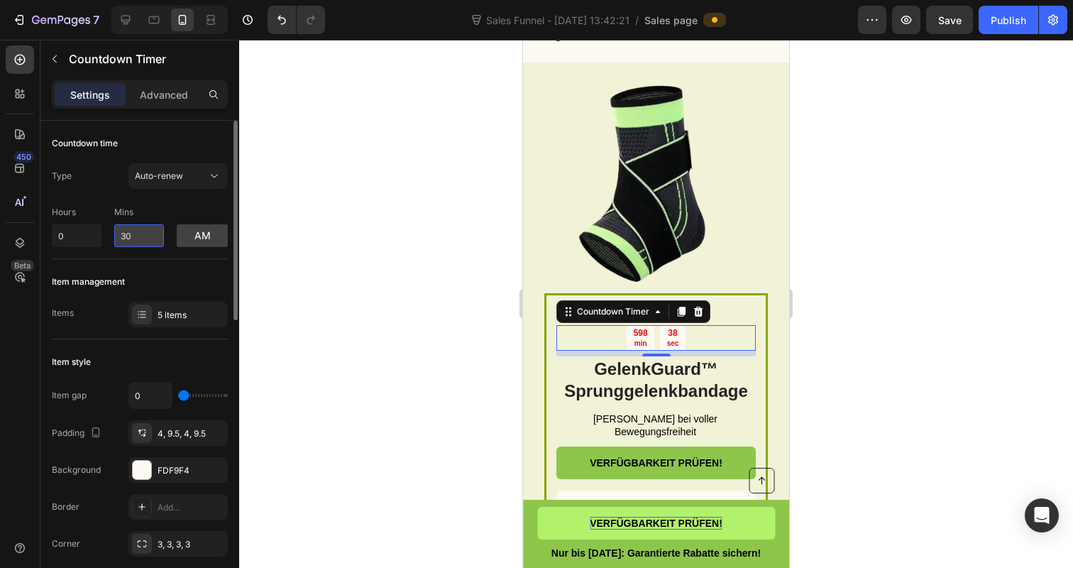
type input "3"
type input "15"
click at [309, 263] on div at bounding box center [656, 304] width 834 height 528
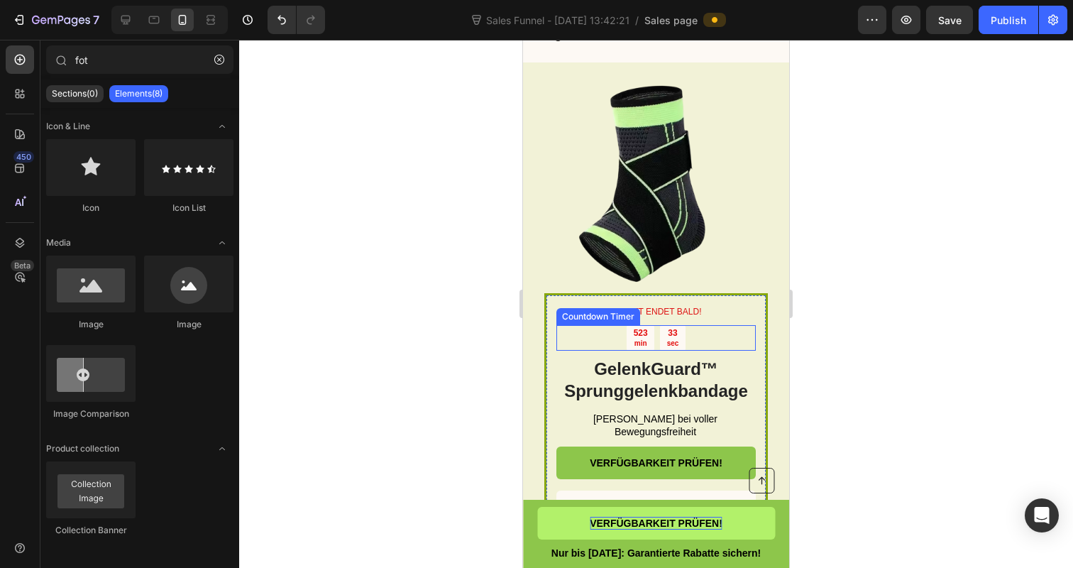
click at [646, 329] on div "523" at bounding box center [641, 333] width 14 height 11
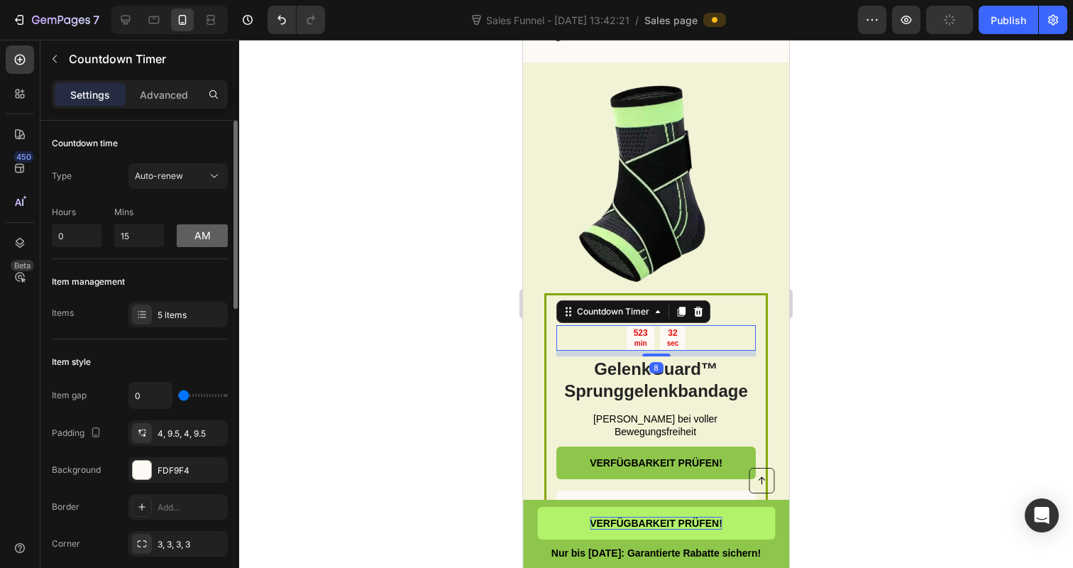
click at [222, 238] on button "am" at bounding box center [202, 235] width 51 height 23
click at [199, 225] on button "pm" at bounding box center [202, 235] width 51 height 23
click at [185, 167] on button "Auto-renew" at bounding box center [177, 176] width 99 height 26
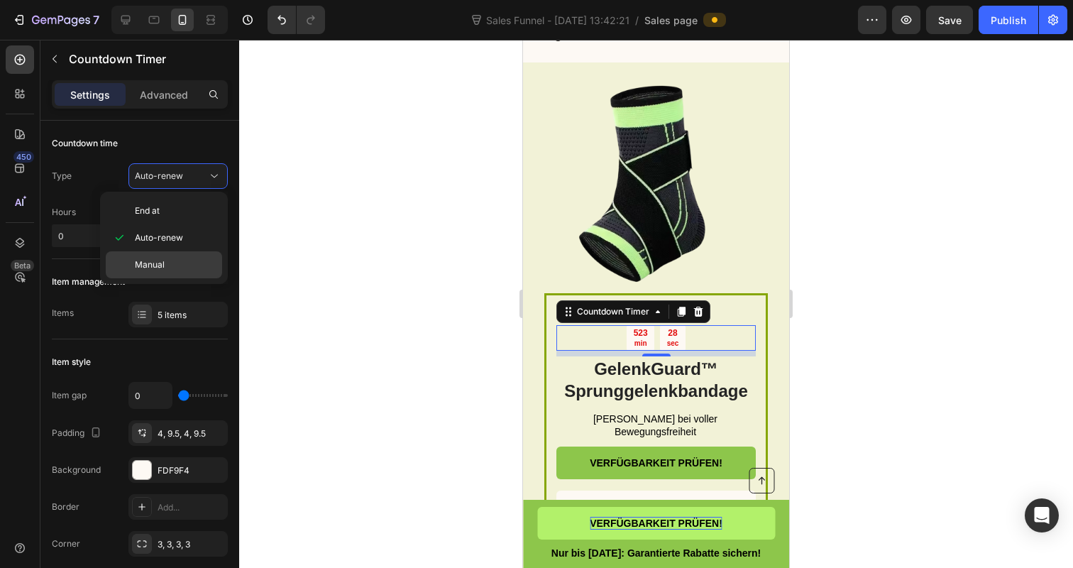
click at [177, 256] on div "Manual" at bounding box center [164, 264] width 116 height 27
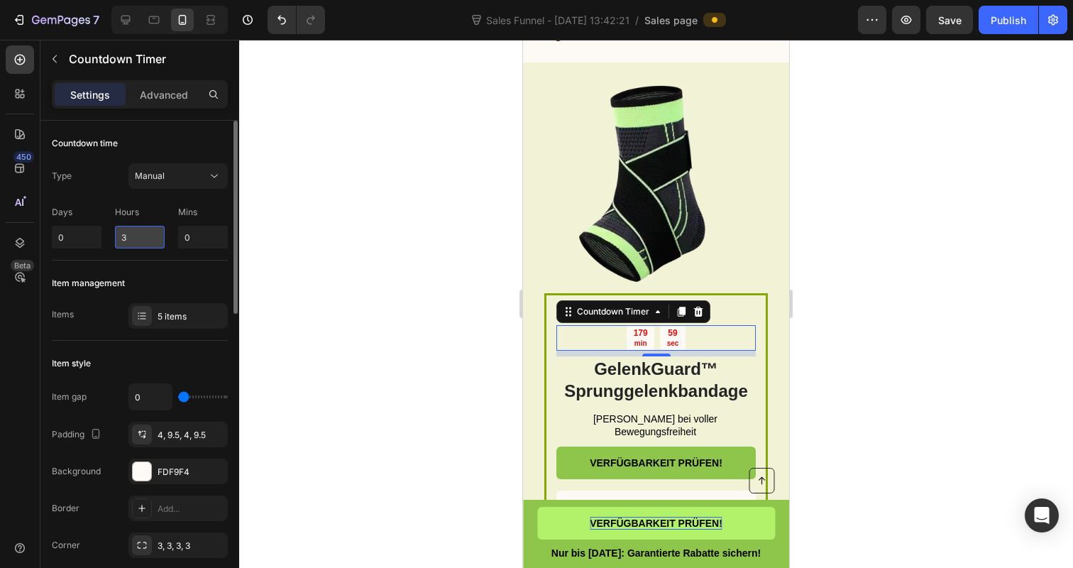
click at [138, 241] on input "3" at bounding box center [140, 237] width 50 height 23
type input "0"
click at [206, 234] on input "0" at bounding box center [203, 237] width 50 height 23
type input "15"
click at [288, 246] on div at bounding box center [656, 304] width 834 height 528
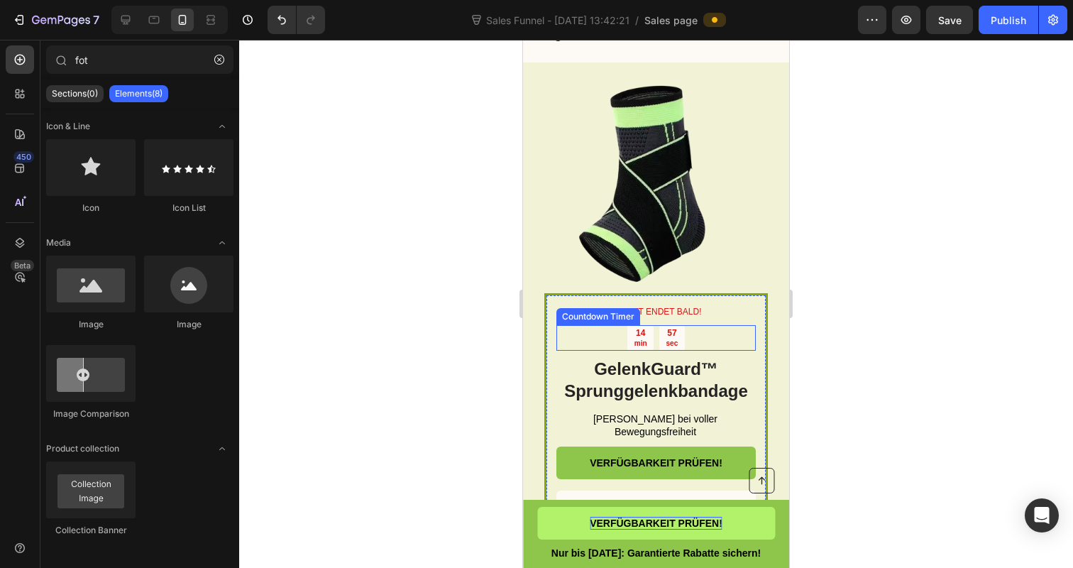
click at [639, 338] on p "min" at bounding box center [640, 342] width 13 height 9
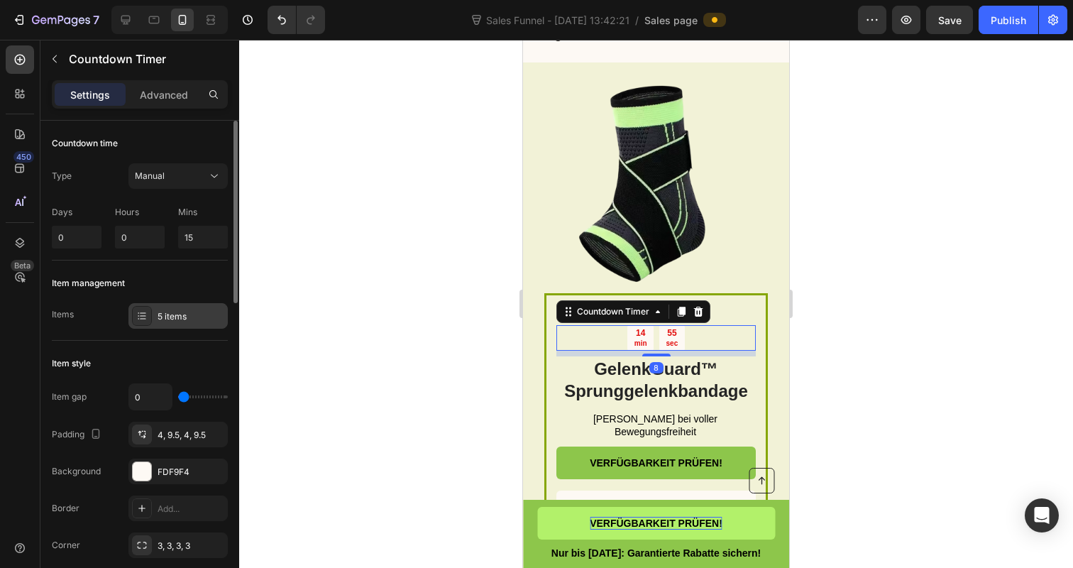
click at [174, 306] on div "5 items" at bounding box center [177, 316] width 99 height 26
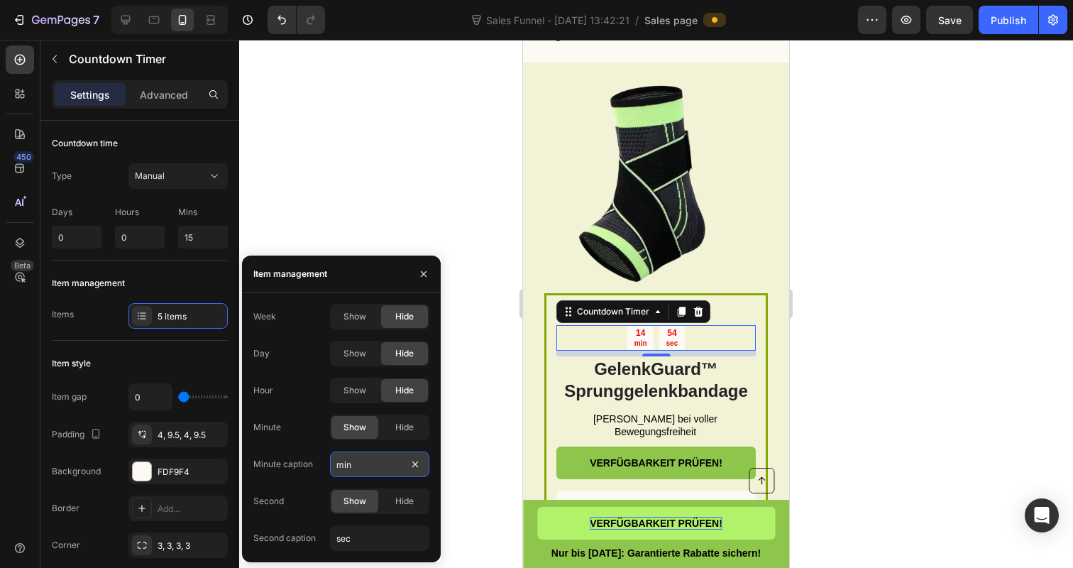
click at [375, 465] on input "min" at bounding box center [379, 464] width 99 height 26
click at [363, 538] on input "sec" at bounding box center [379, 538] width 99 height 26
type input "Sek"
click at [368, 470] on input "min" at bounding box center [379, 464] width 99 height 26
type input "Min"
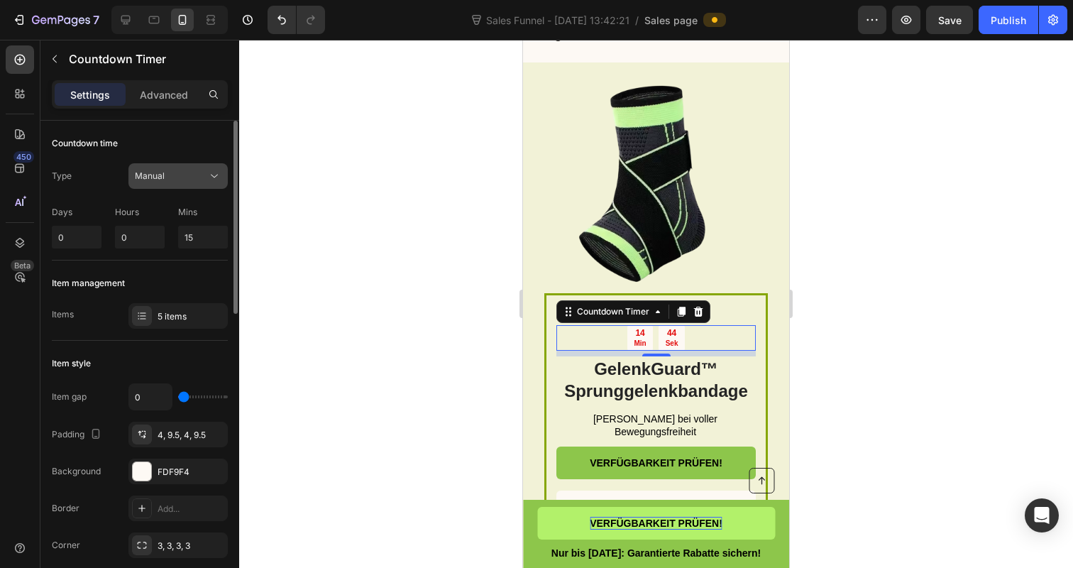
click at [186, 175] on div "Manual" at bounding box center [171, 176] width 72 height 13
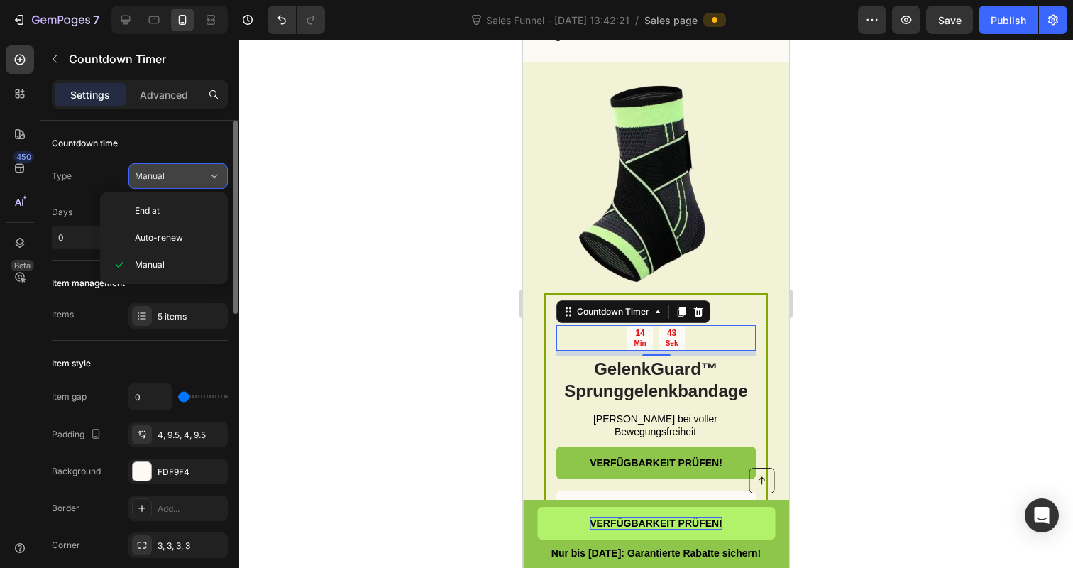
click at [186, 175] on div "Manual" at bounding box center [171, 176] width 72 height 13
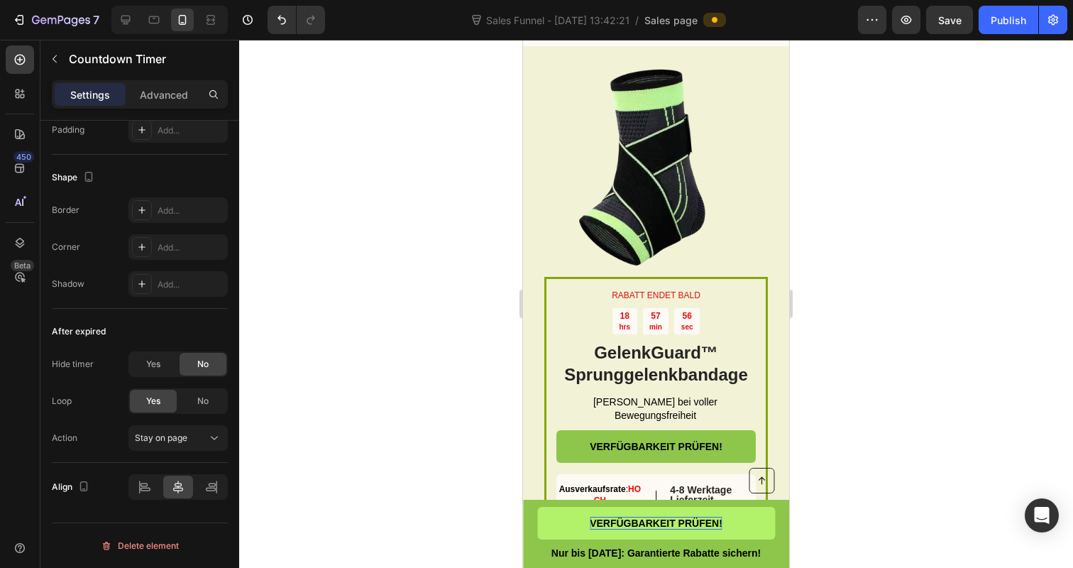
scroll to position [4610, 0]
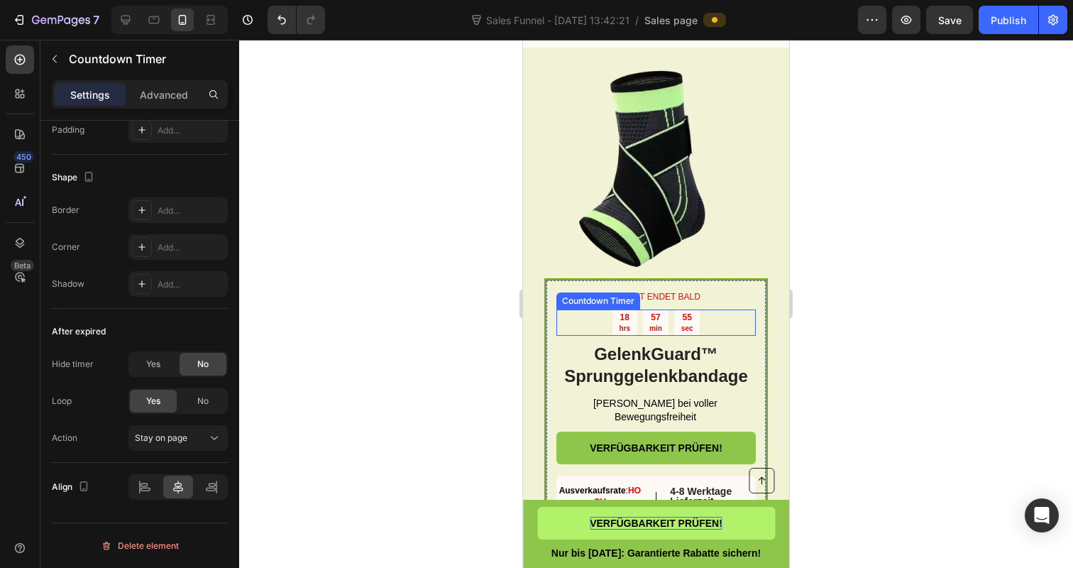
click at [625, 324] on div "18" at bounding box center [624, 317] width 11 height 11
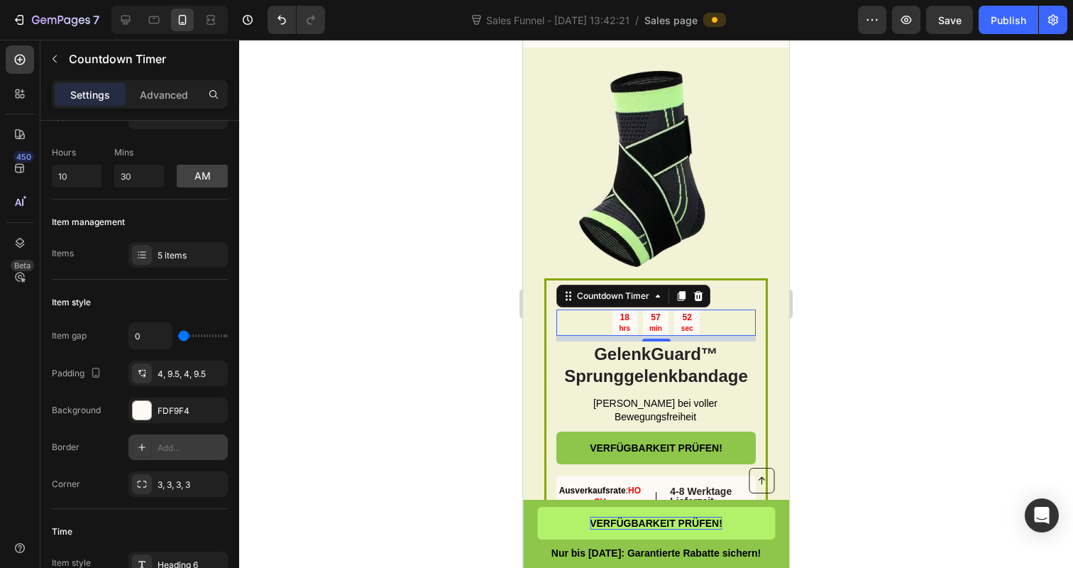
scroll to position [0, 0]
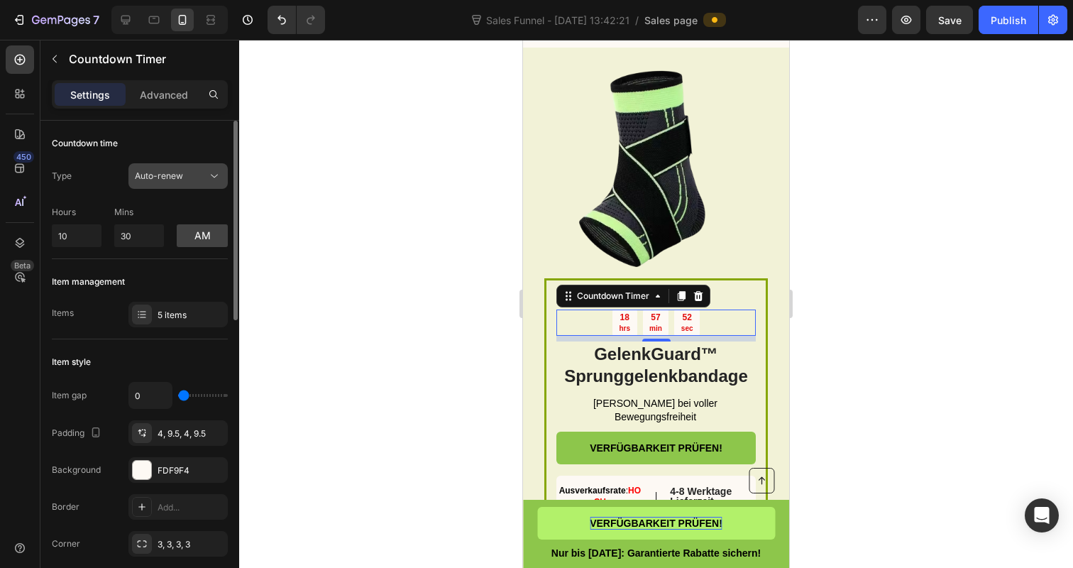
click at [182, 172] on span "Auto-renew" at bounding box center [159, 175] width 48 height 11
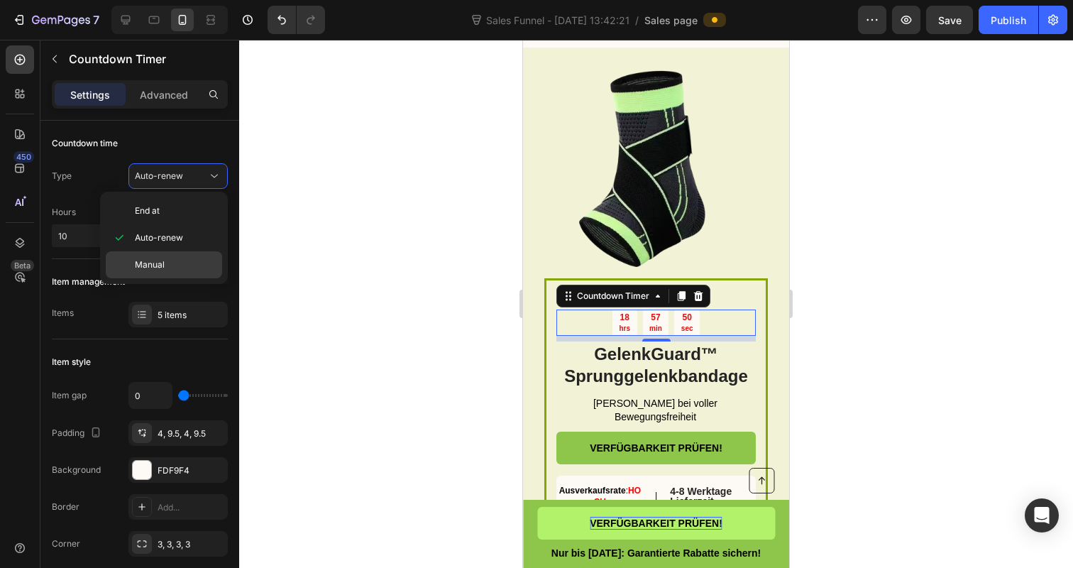
click at [153, 276] on div "Manual" at bounding box center [164, 264] width 116 height 27
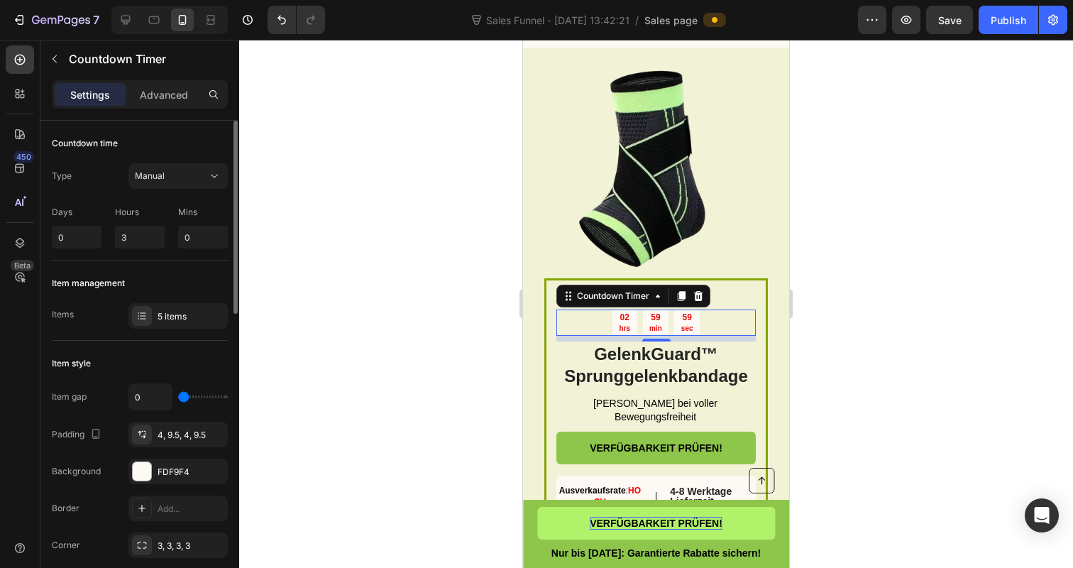
click at [166, 242] on div "Days 0 Hours 3 Mins 0" at bounding box center [140, 224] width 176 height 48
click at [160, 237] on input "3" at bounding box center [140, 237] width 50 height 23
type input "0"
click at [194, 241] on input "0" at bounding box center [203, 237] width 50 height 23
type input "15"
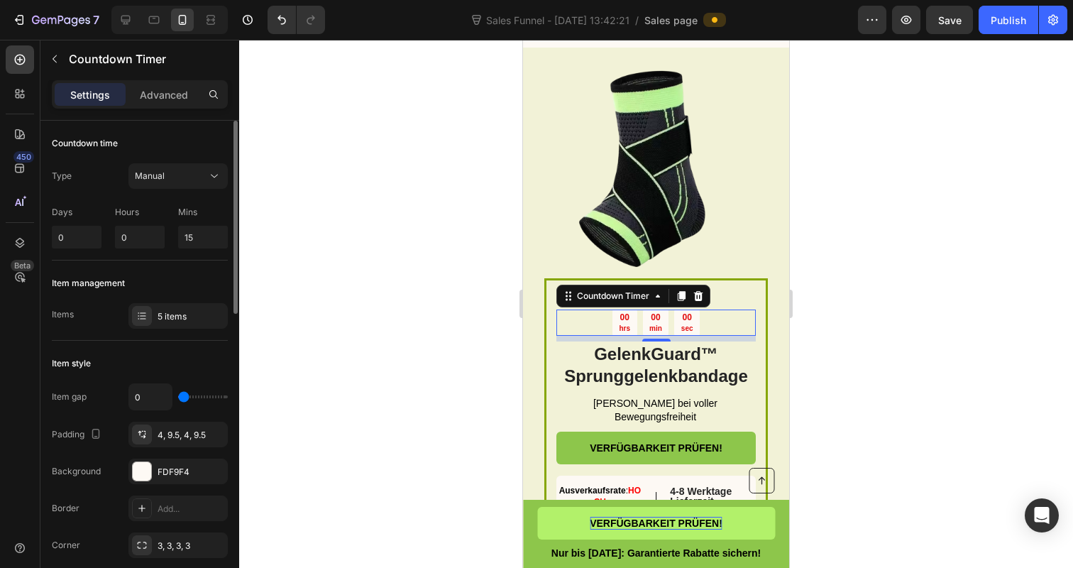
click at [177, 272] on div "Item management" at bounding box center [140, 283] width 176 height 23
click at [159, 315] on div "5 items" at bounding box center [191, 316] width 67 height 13
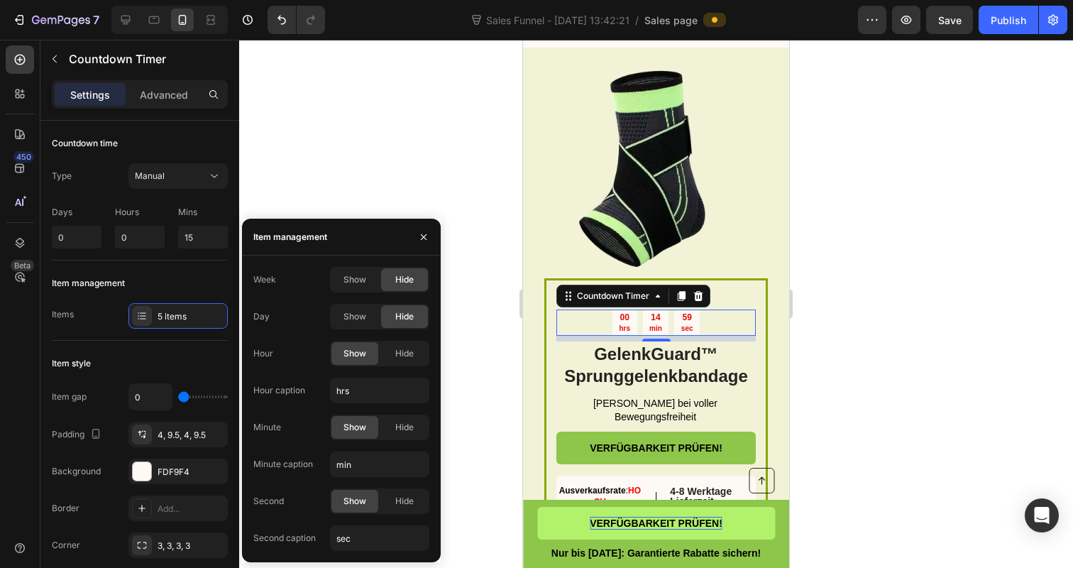
click at [402, 338] on div "Week Show Hide Day Show Hide Hour Show Hide Hour caption hrs Minute Show Hide M…" at bounding box center [341, 409] width 176 height 284
click at [411, 356] on span "Hide" at bounding box center [404, 353] width 18 height 13
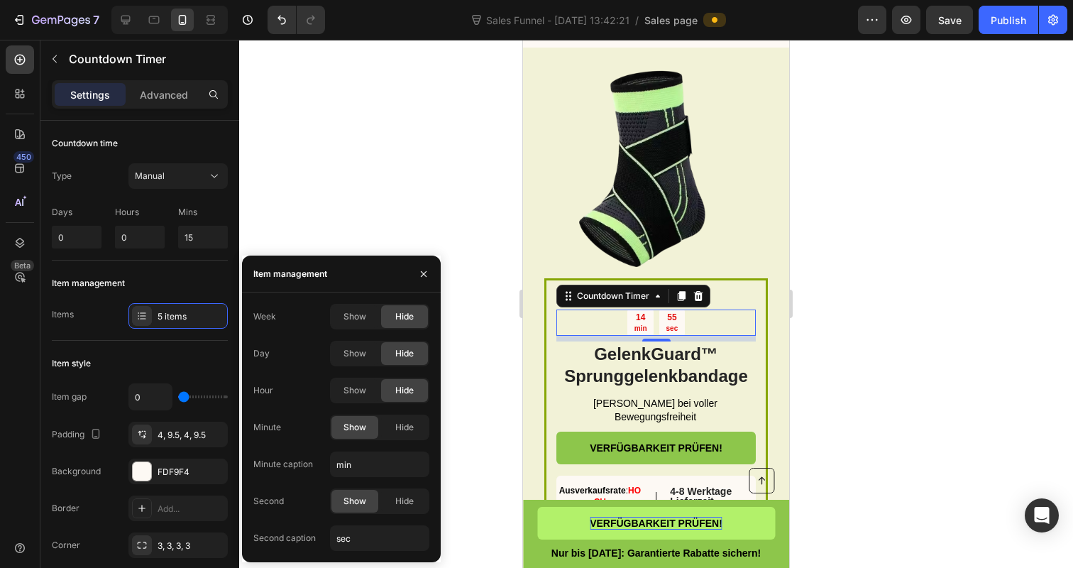
click at [348, 426] on span "Show" at bounding box center [354, 427] width 23 height 13
click at [359, 465] on input "min" at bounding box center [379, 464] width 99 height 26
type input "Min"
click at [351, 541] on input "sec" at bounding box center [379, 538] width 99 height 26
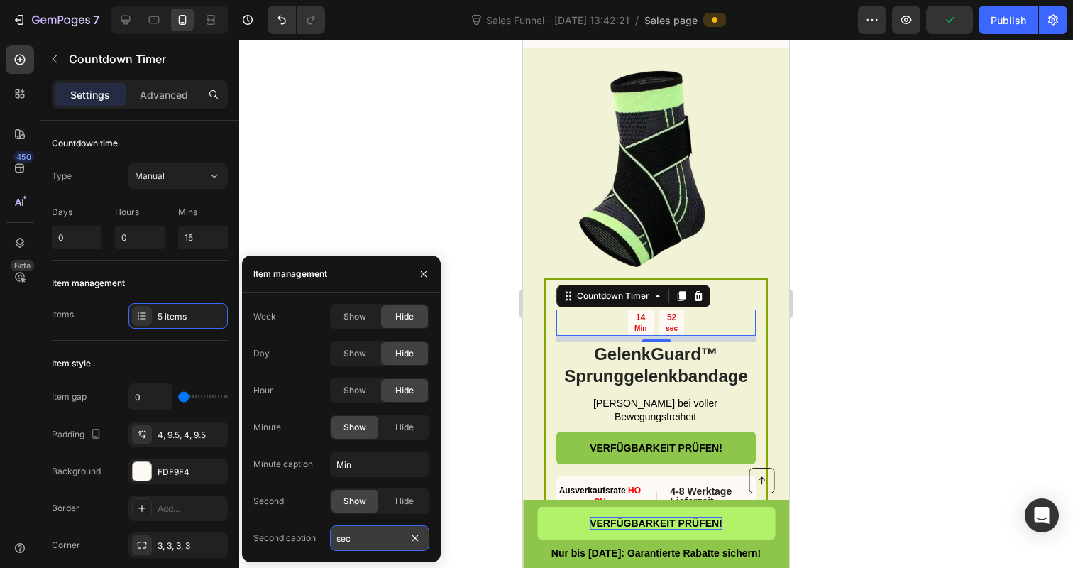
click at [351, 541] on input "sec" at bounding box center [379, 538] width 99 height 26
type input "Sek"
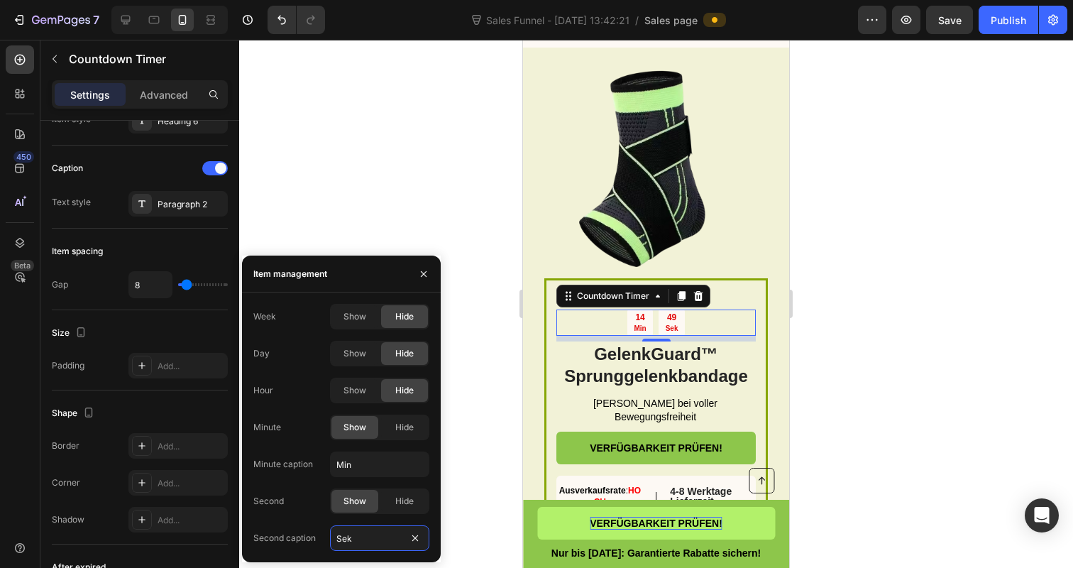
scroll to position [740, 0]
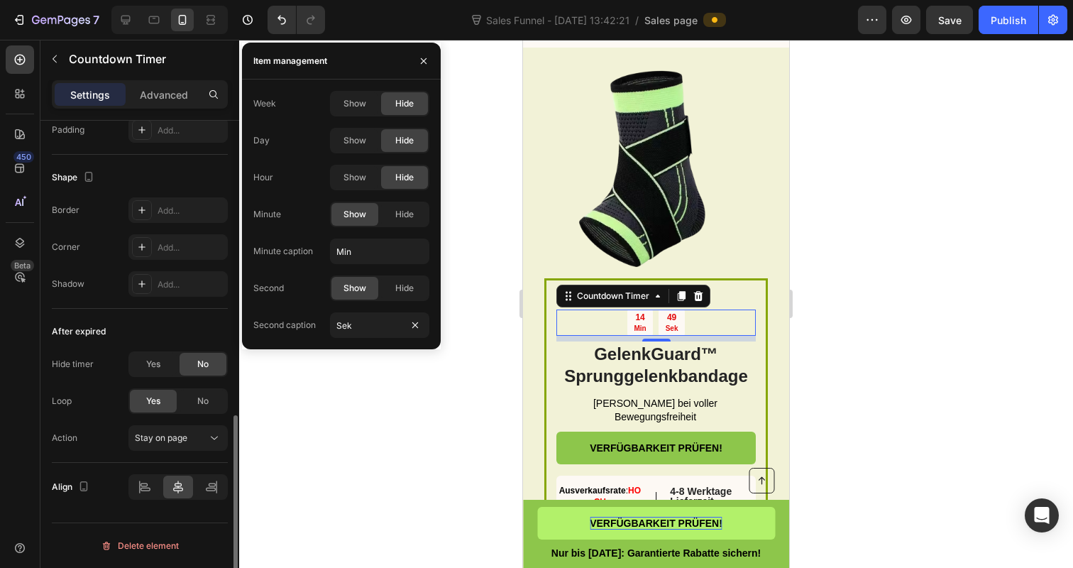
click at [340, 495] on div at bounding box center [656, 304] width 834 height 528
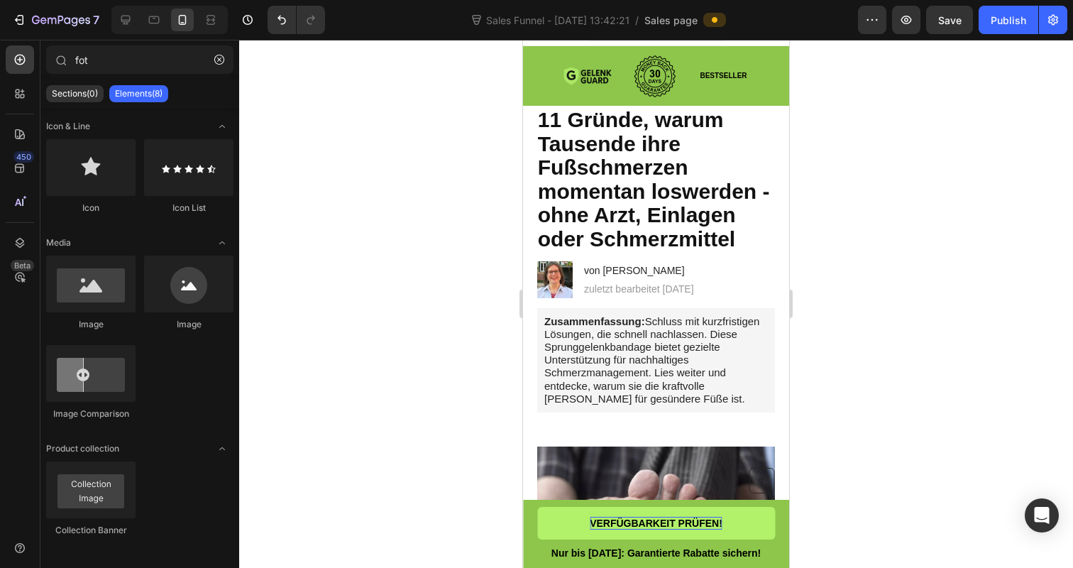
scroll to position [0, 0]
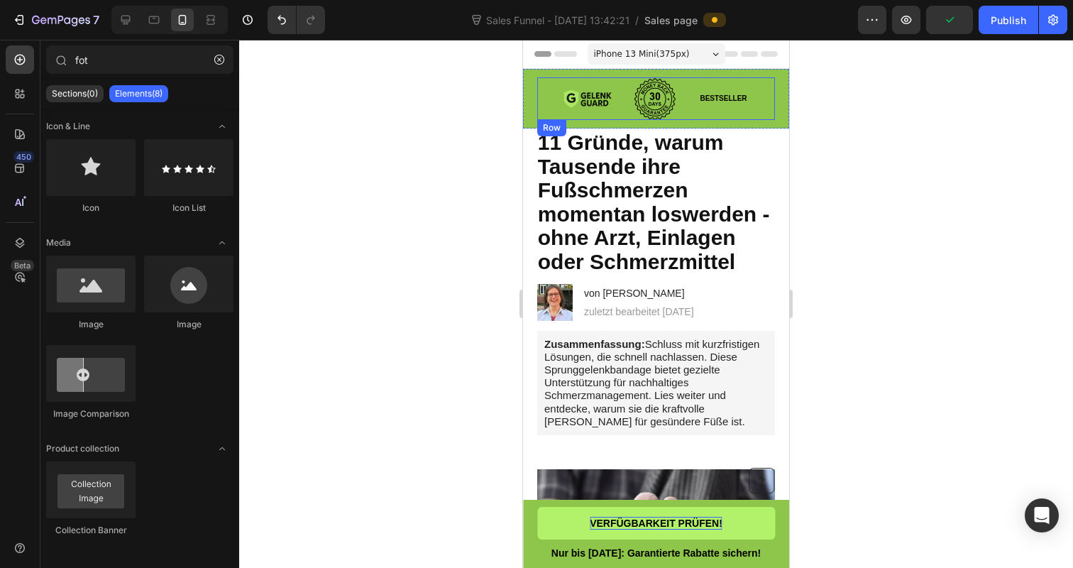
click at [710, 113] on div "BESTSELLER Text Block" at bounding box center [723, 98] width 50 height 43
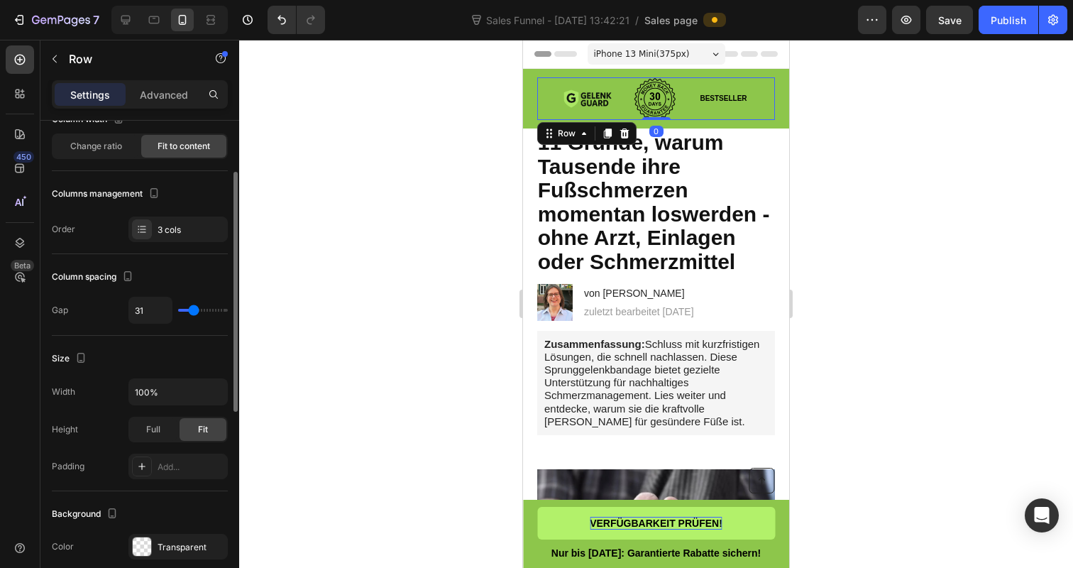
scroll to position [104, 0]
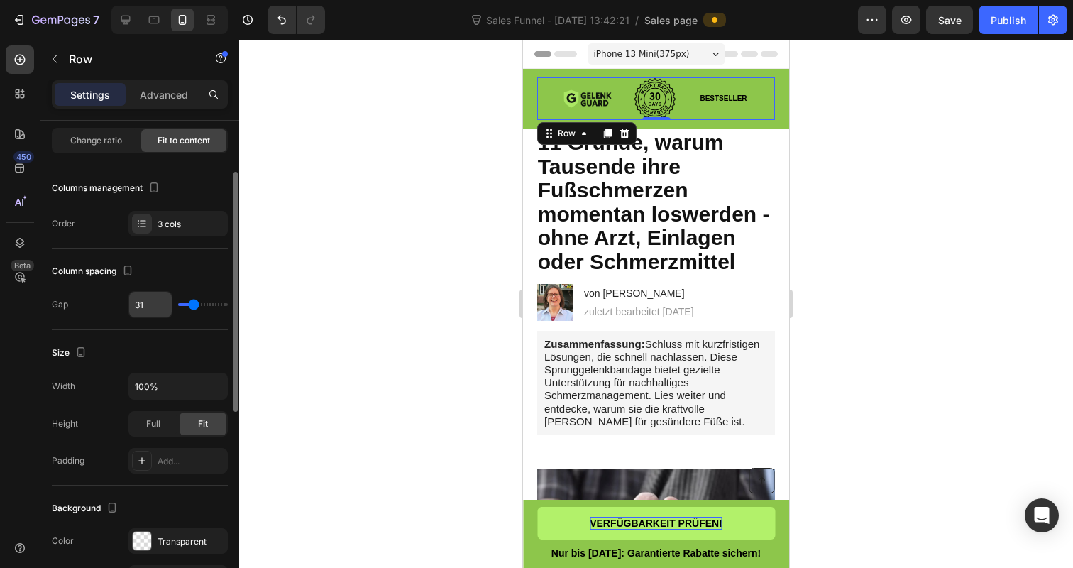
click at [150, 306] on input "31" at bounding box center [150, 305] width 43 height 26
type input "13"
type input "12"
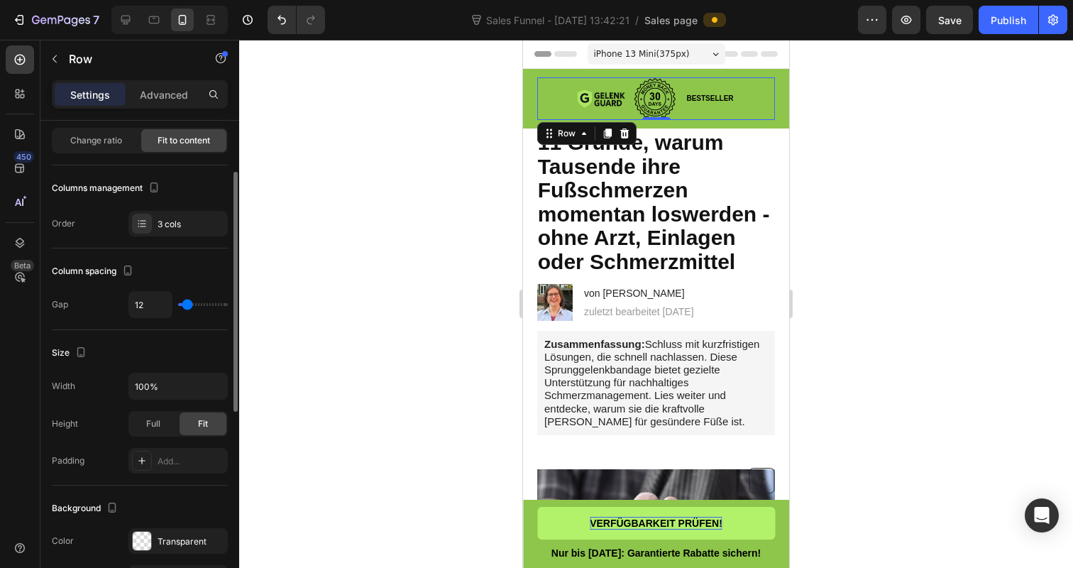
type input "11"
type input "10"
type input "11"
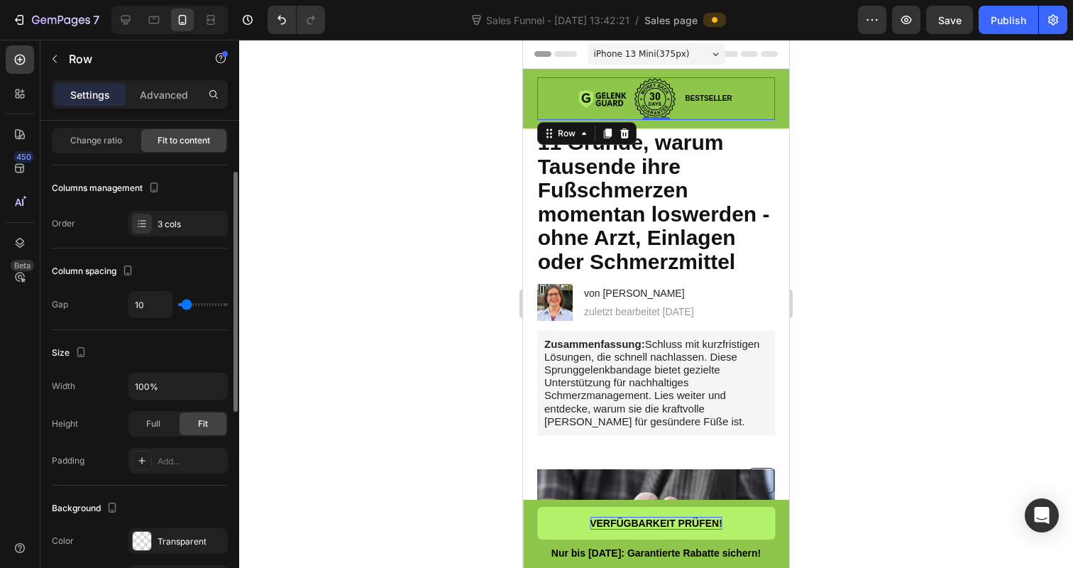
type input "11"
type input "12"
type input "13"
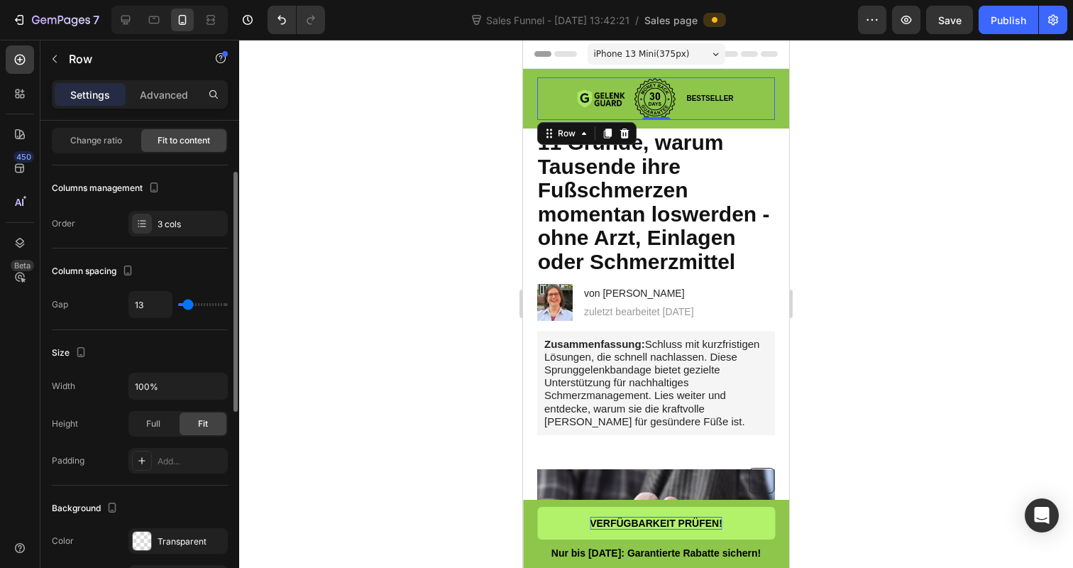
type input "14"
type input "15"
type input "16"
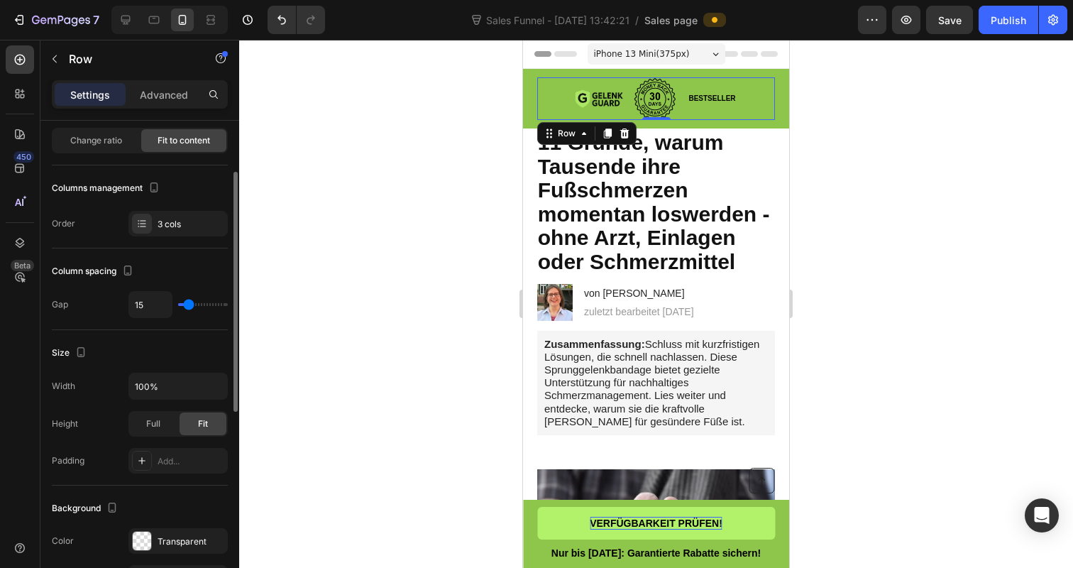
type input "16"
type input "17"
type input "18"
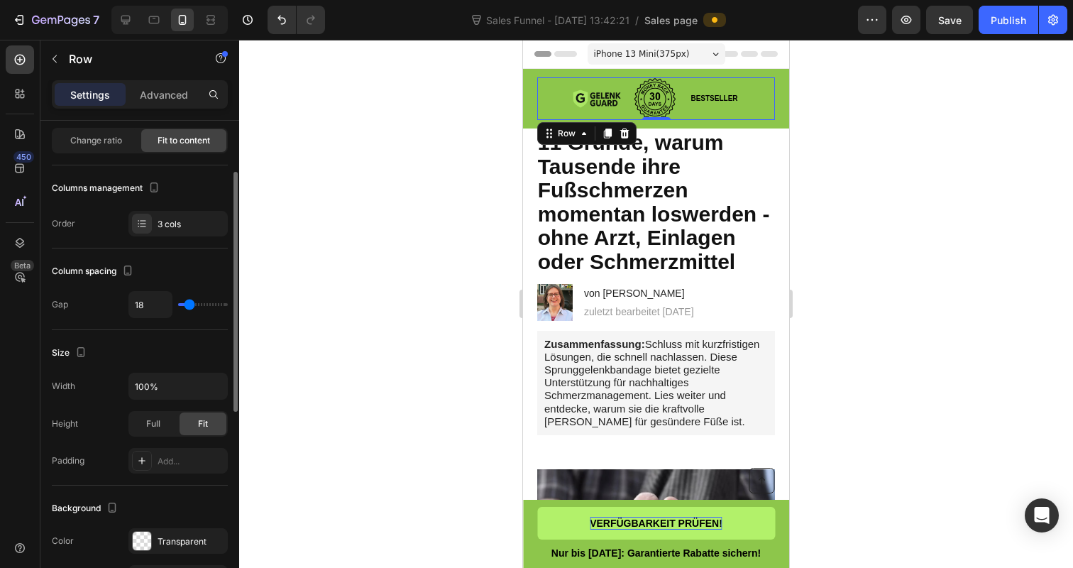
type input "19"
type input "22"
type input "23"
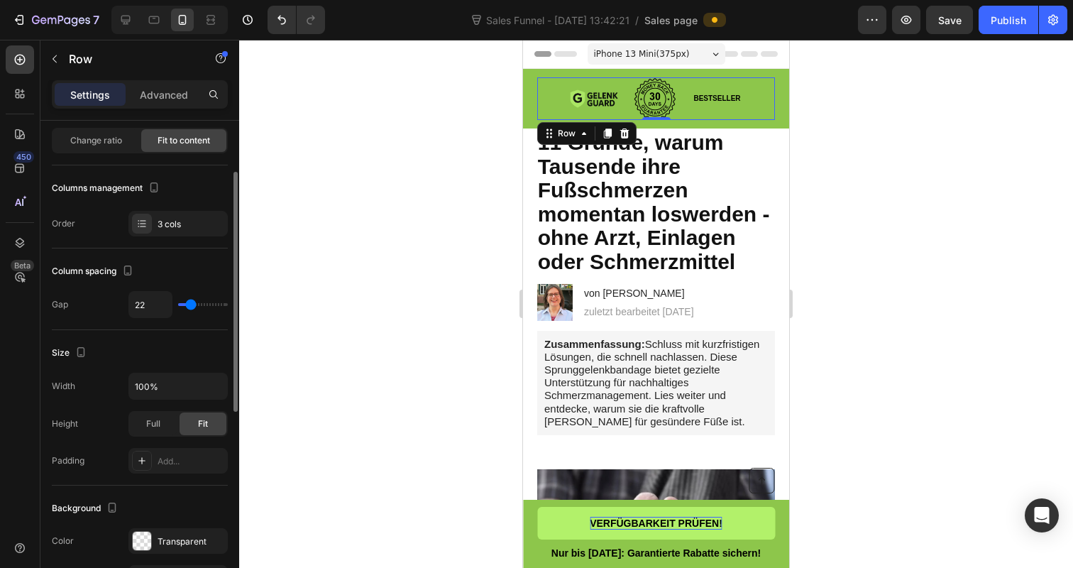
type input "23"
type input "24"
type input "25"
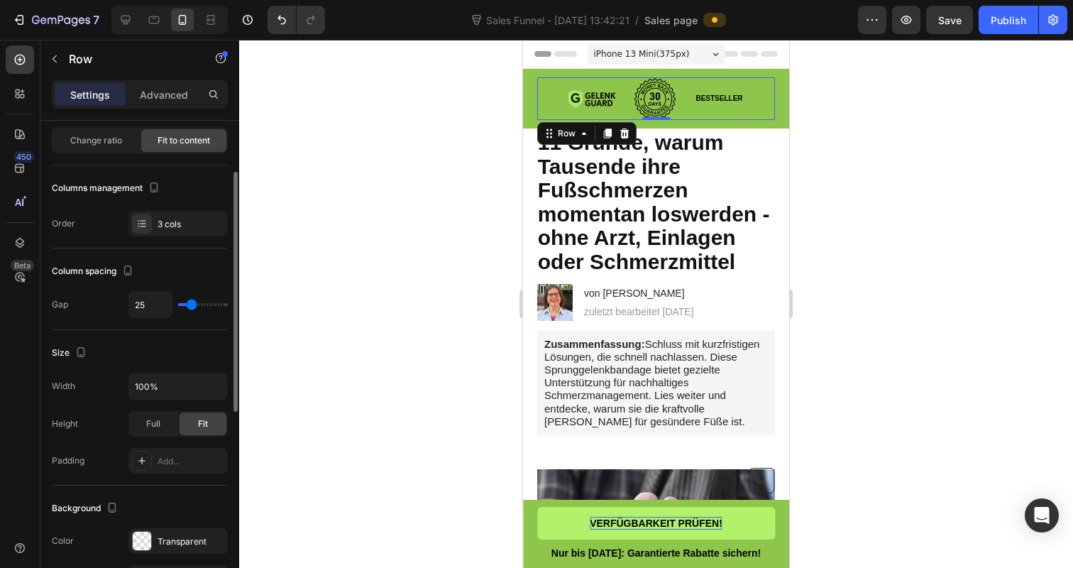
type input "26"
type input "27"
type input "29"
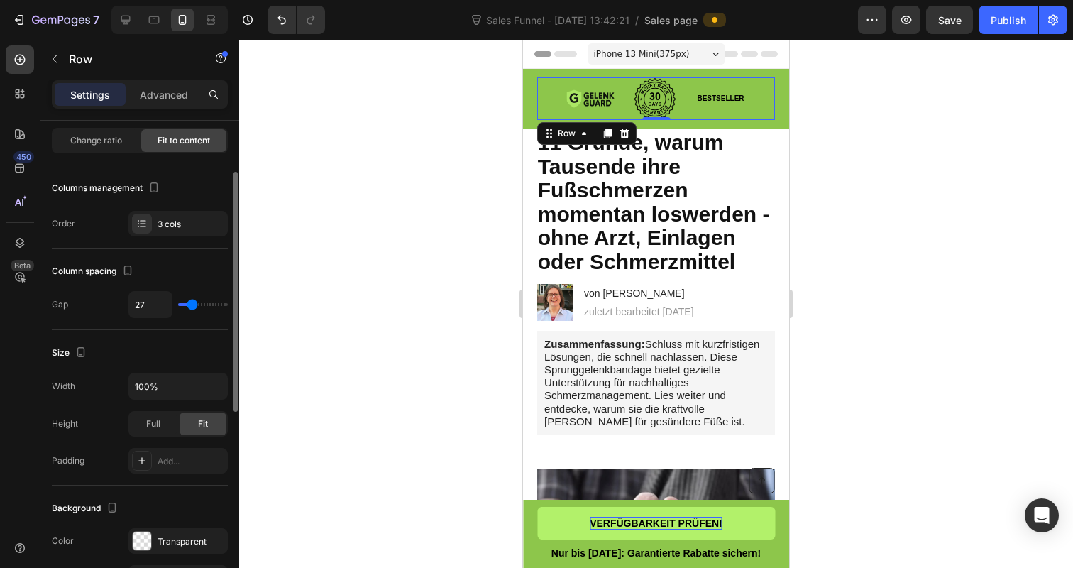
type input "29"
type input "30"
click at [193, 304] on input "range" at bounding box center [203, 304] width 50 height 3
click at [193, 339] on div "Size Width 100% Height Full Fit Padding Add..." at bounding box center [140, 407] width 176 height 155
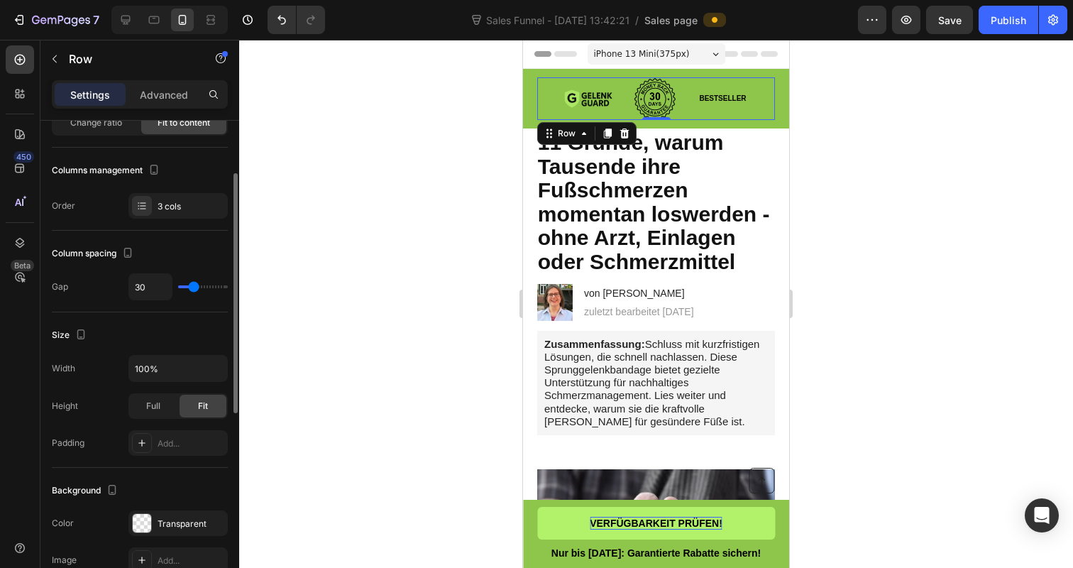
scroll to position [140, 0]
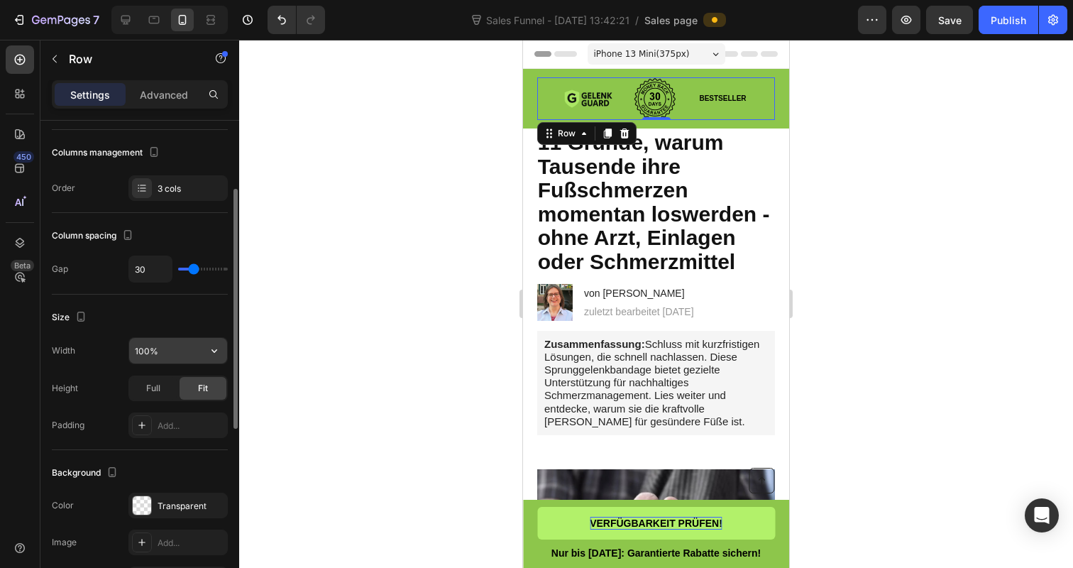
click at [171, 360] on input "100%" at bounding box center [178, 351] width 98 height 26
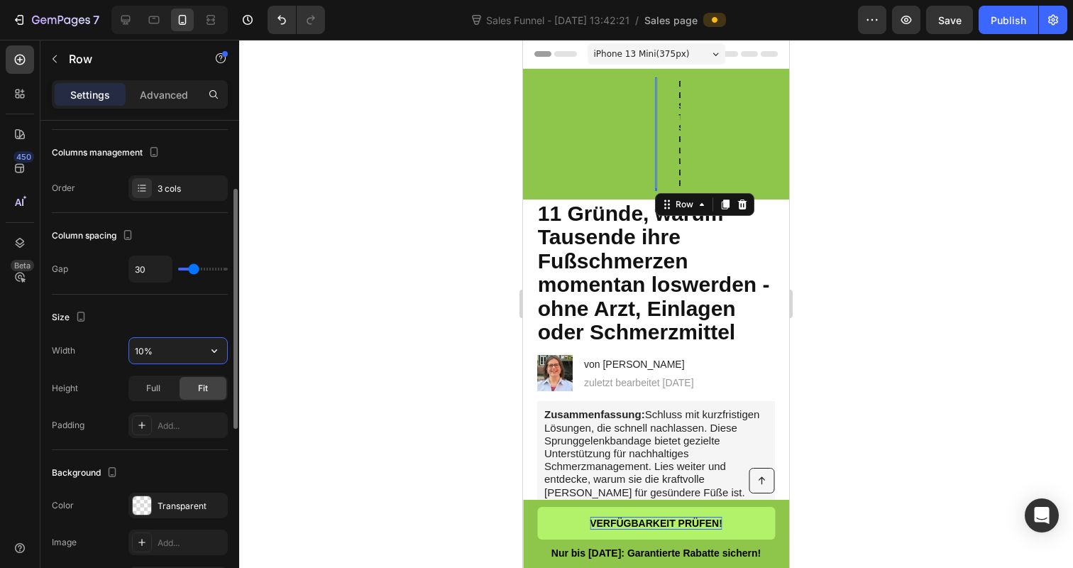
type input "100%"
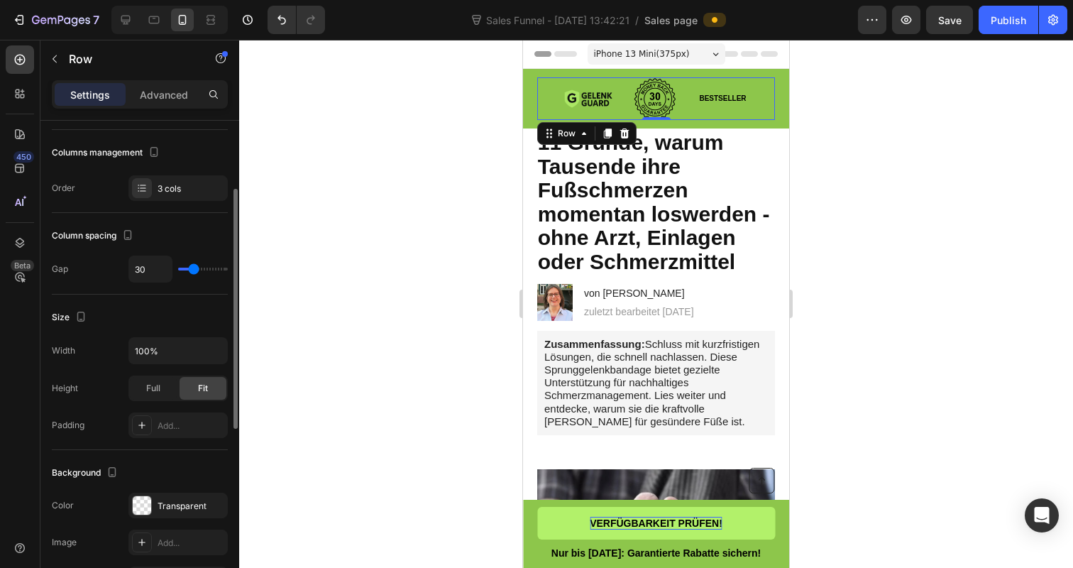
click at [153, 327] on div "Size" at bounding box center [140, 317] width 176 height 23
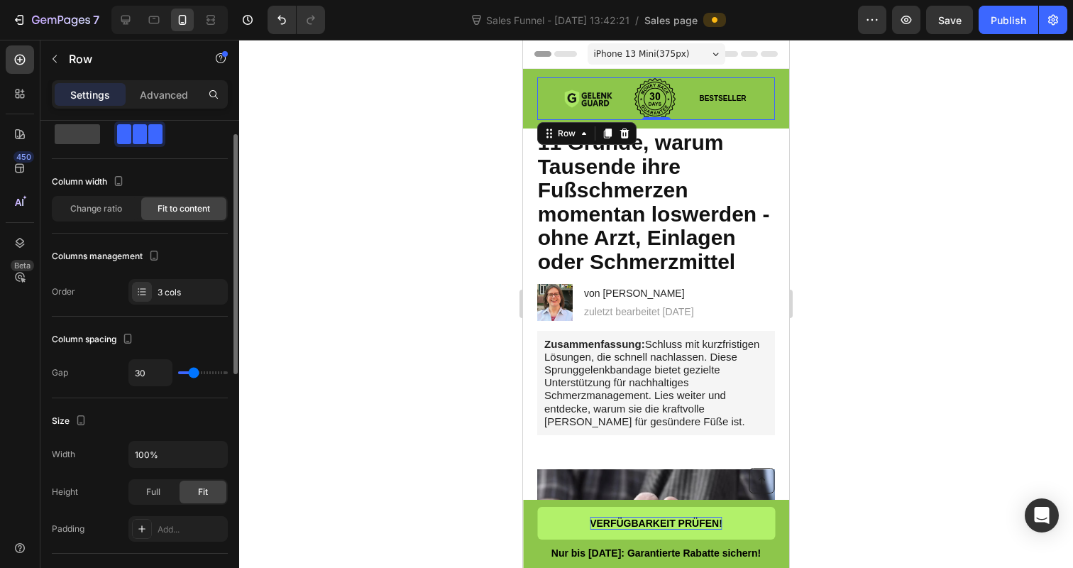
scroll to position [0, 0]
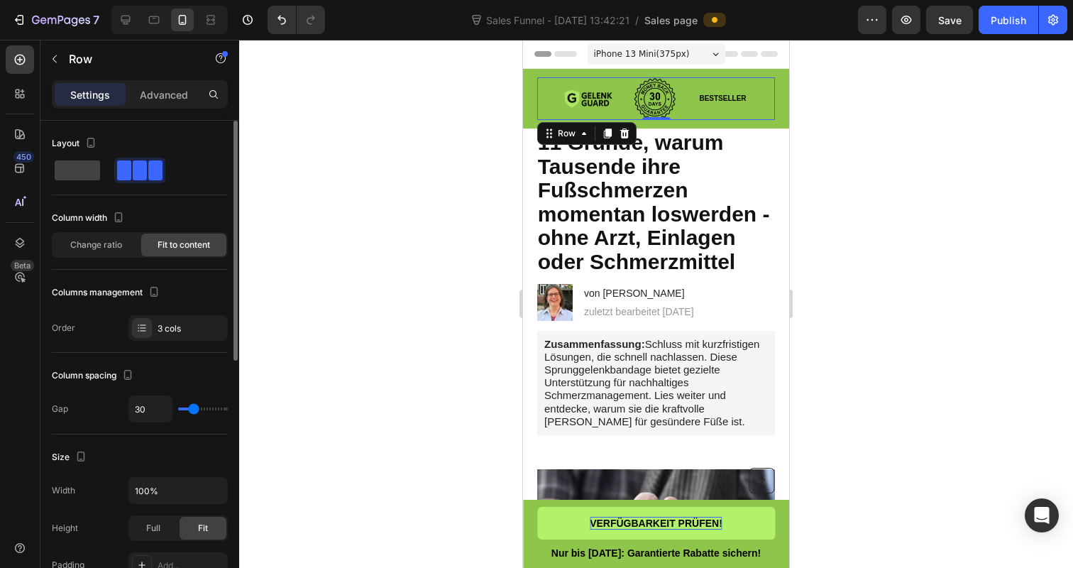
click at [190, 340] on div "3 cols" at bounding box center [177, 328] width 99 height 26
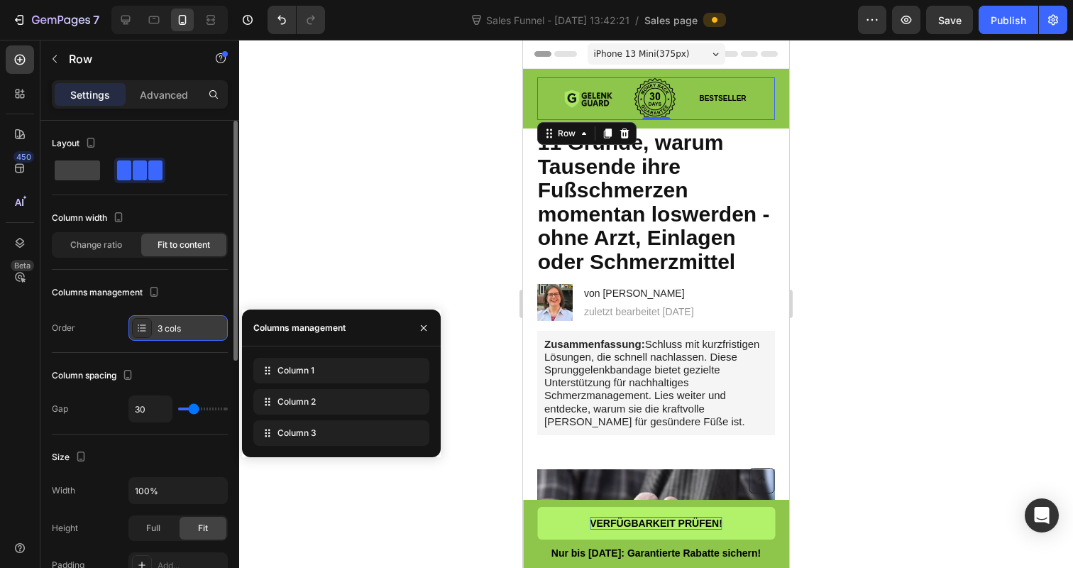
click at [190, 339] on div "3 cols" at bounding box center [177, 328] width 99 height 26
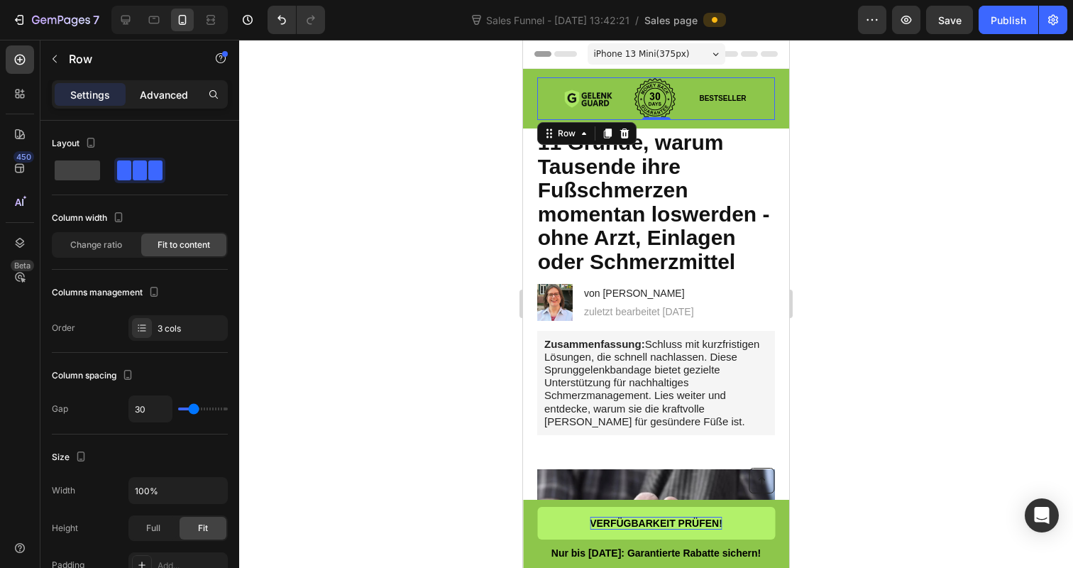
click at [169, 104] on div "Advanced" at bounding box center [163, 94] width 71 height 23
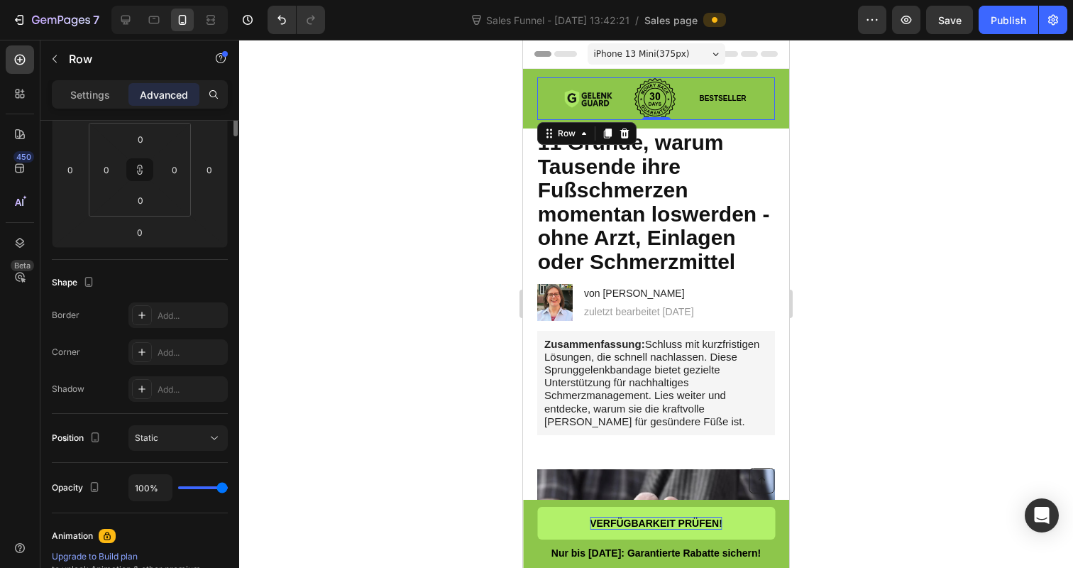
scroll to position [319, 0]
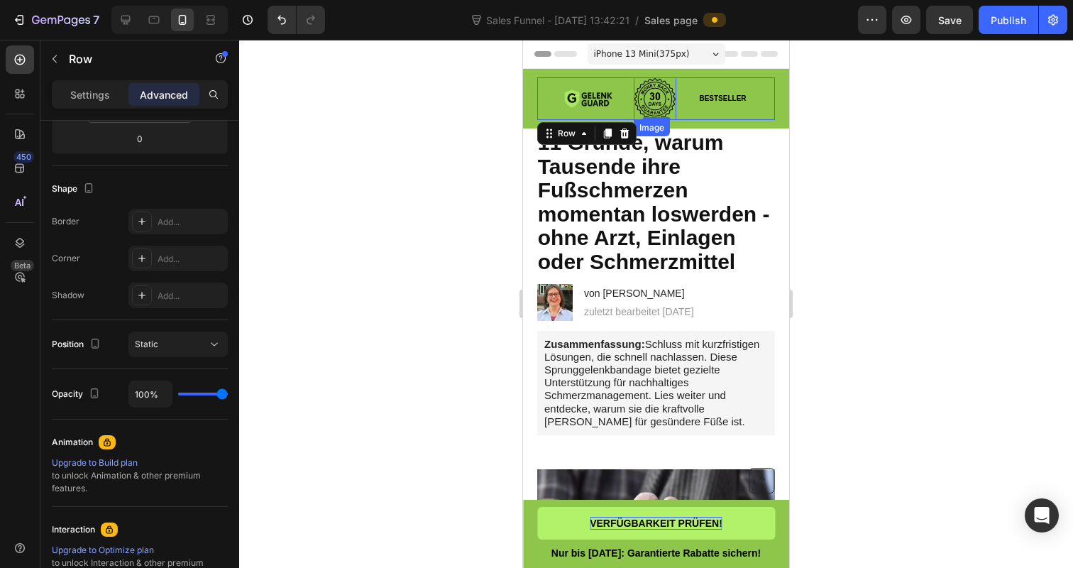
click at [661, 104] on img at bounding box center [655, 98] width 43 height 43
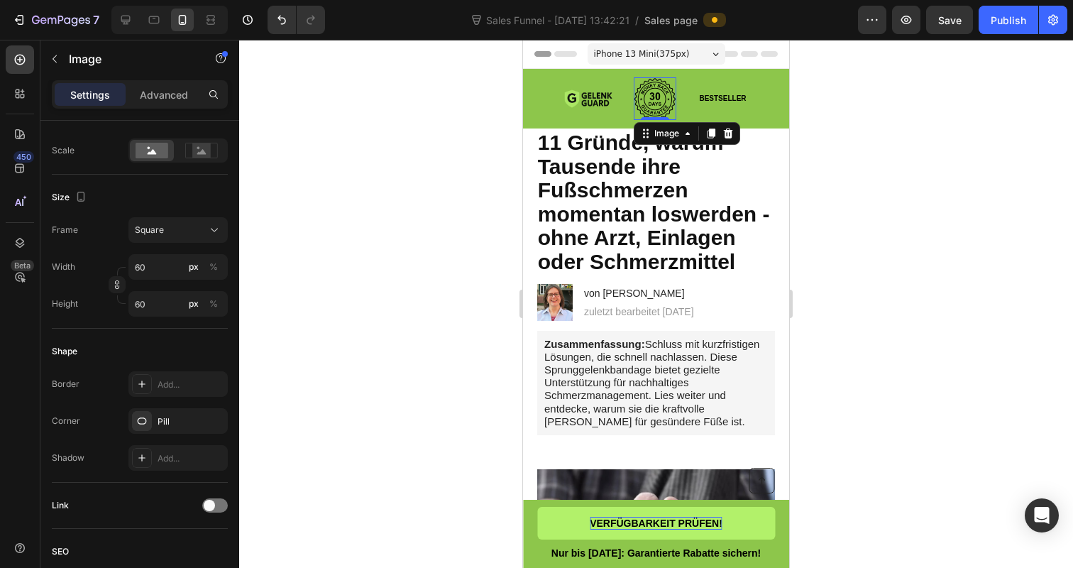
scroll to position [0, 0]
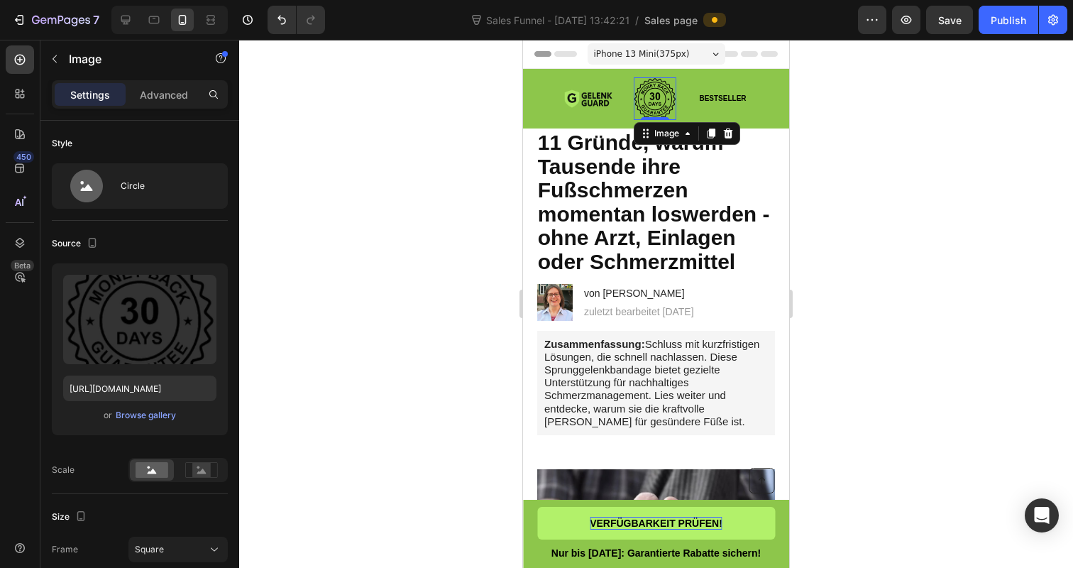
click at [358, 208] on div at bounding box center [656, 304] width 834 height 528
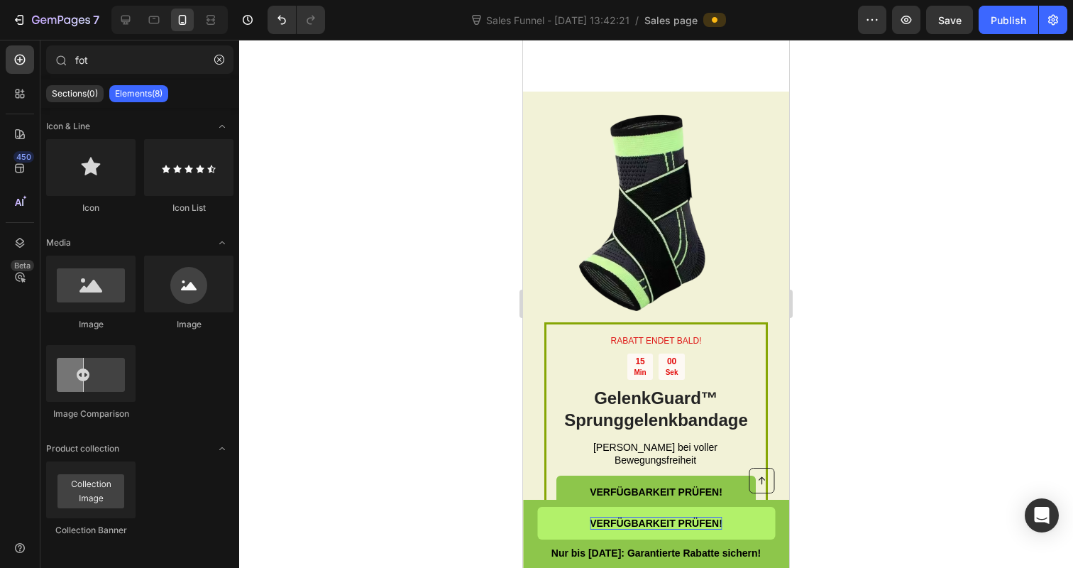
scroll to position [2606, 0]
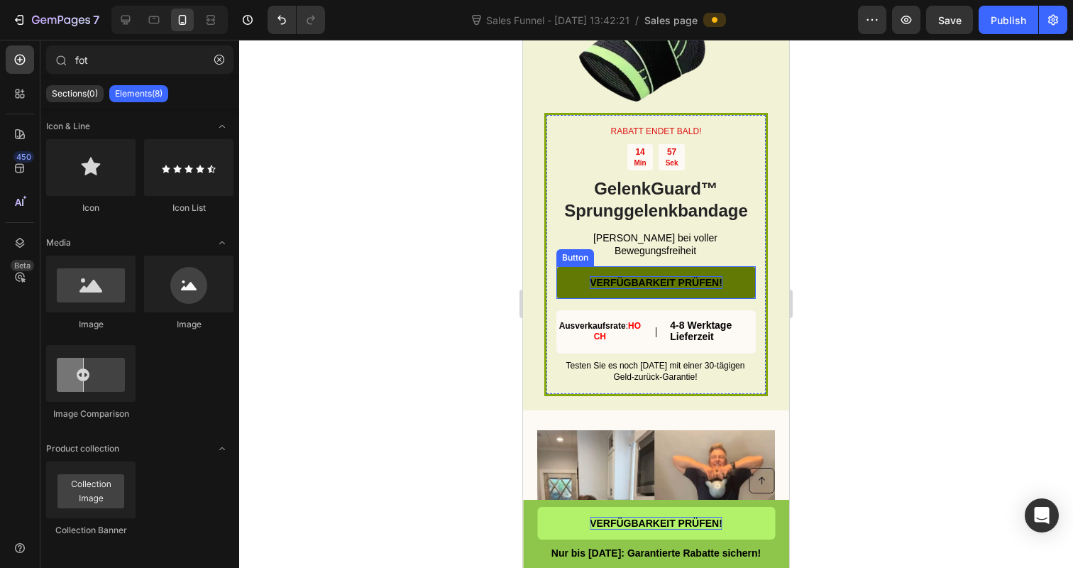
click at [641, 286] on span "VERFÜGBARKEIT PRÜFEN!" at bounding box center [656, 282] width 133 height 11
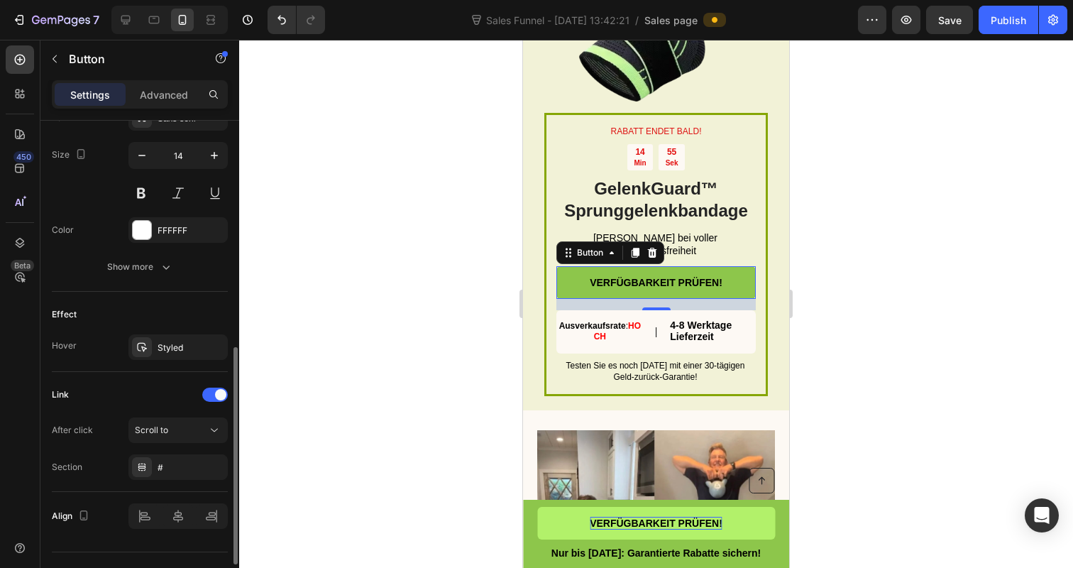
scroll to position [604, 0]
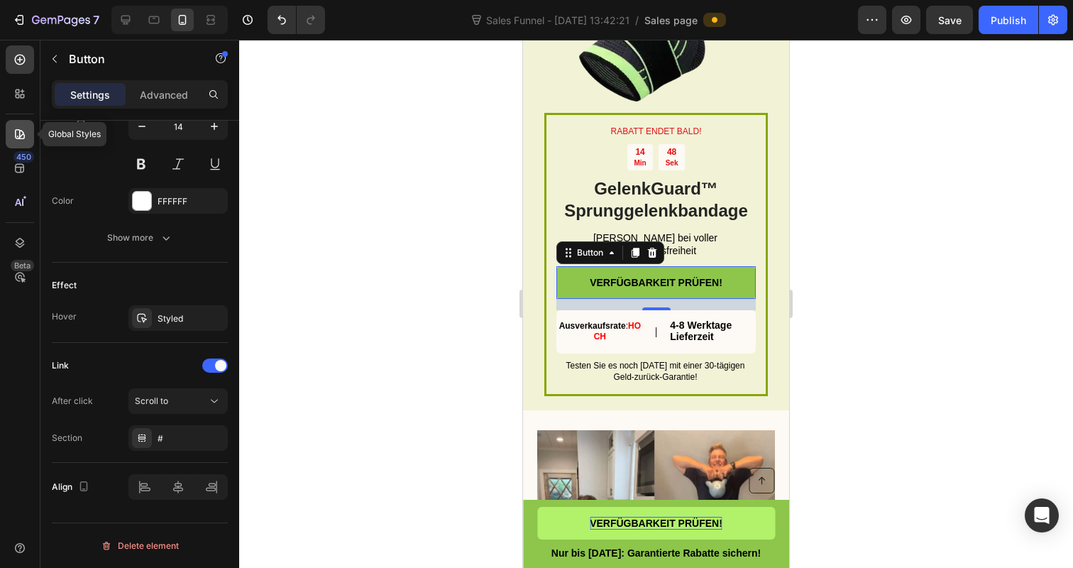
click at [19, 123] on div at bounding box center [20, 134] width 28 height 28
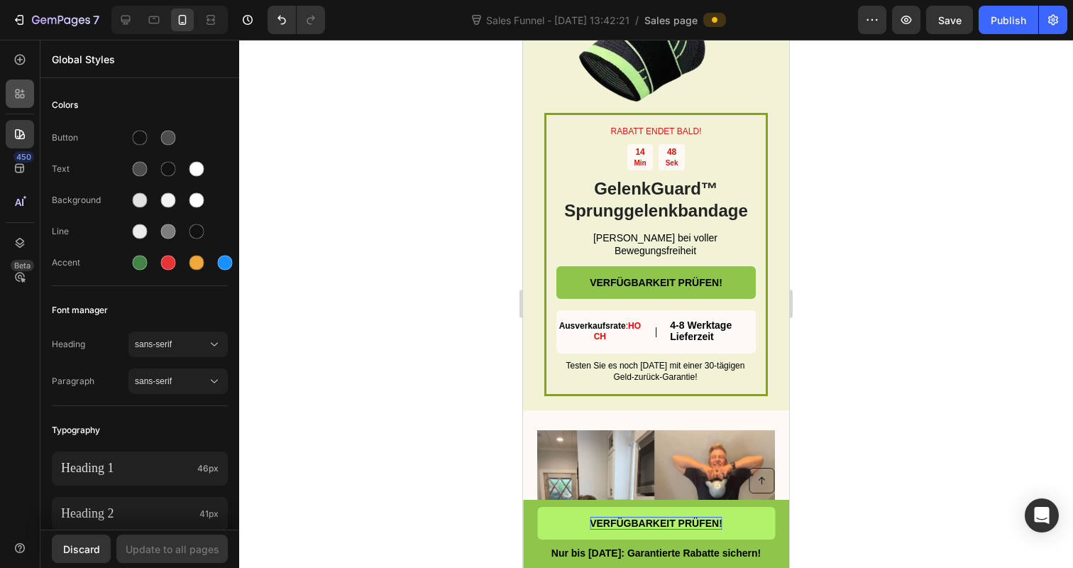
click at [19, 94] on icon at bounding box center [20, 94] width 14 height 14
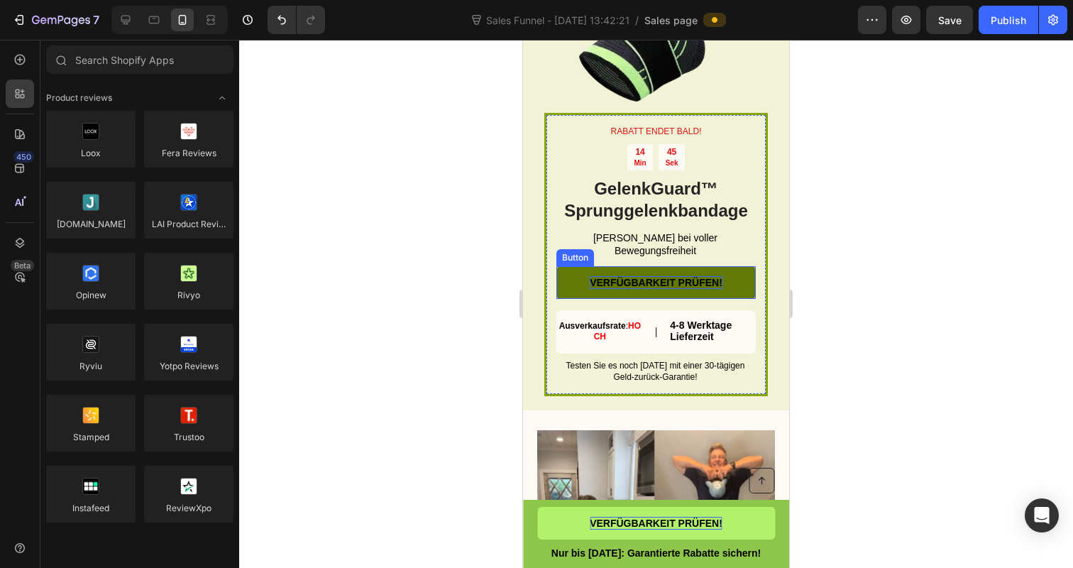
click at [640, 282] on span "VERFÜGBARKEIT PRÜFEN!" at bounding box center [656, 282] width 133 height 11
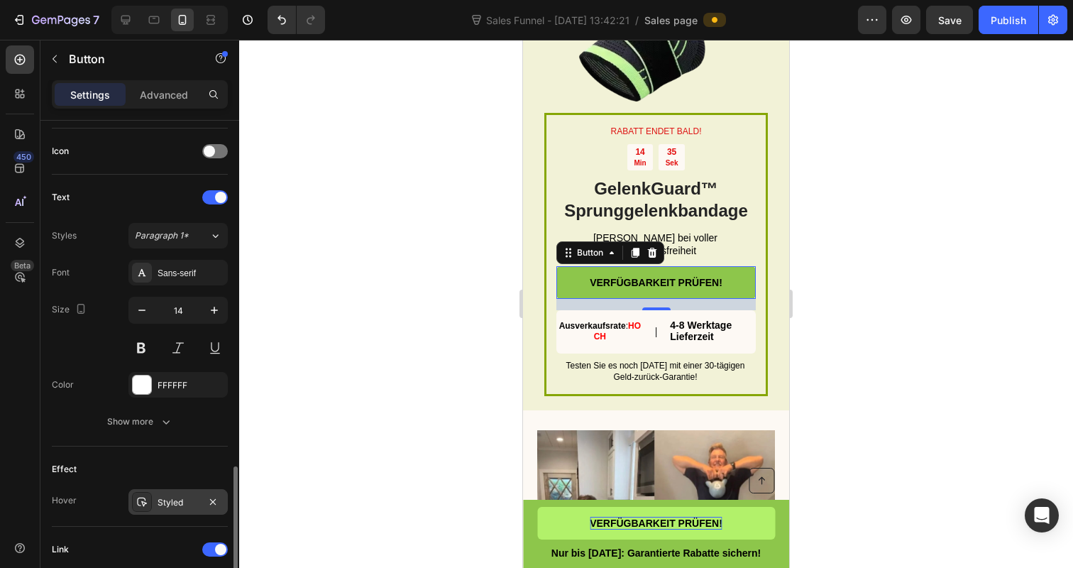
scroll to position [0, 0]
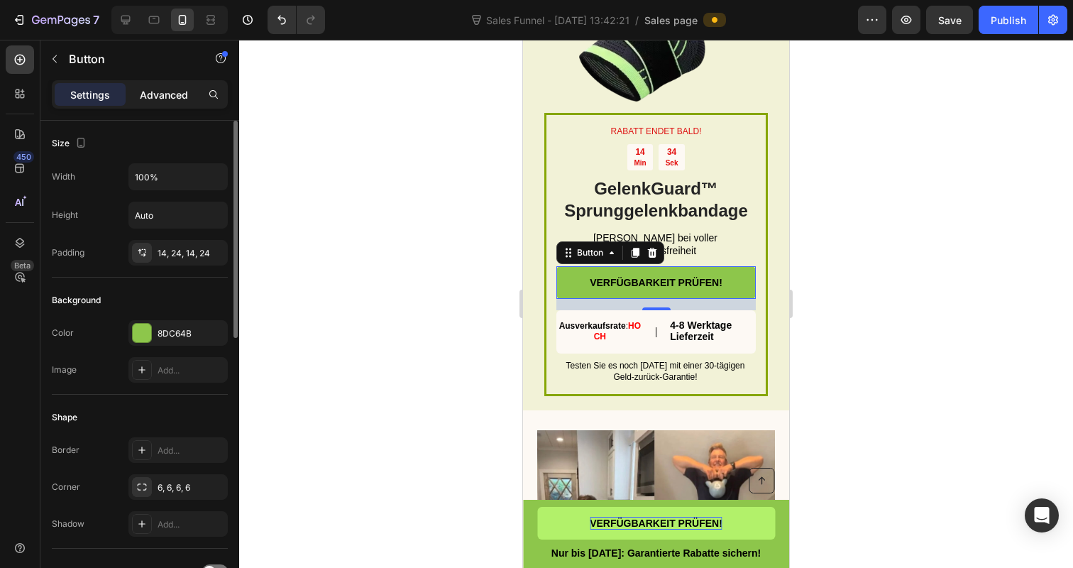
click at [161, 99] on p "Advanced" at bounding box center [164, 94] width 48 height 15
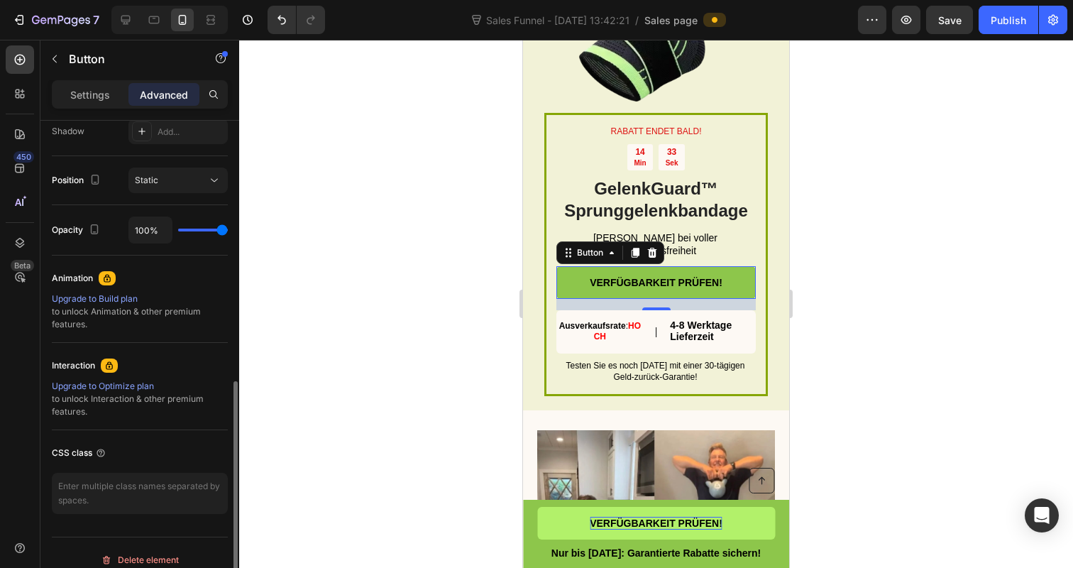
scroll to position [497, 0]
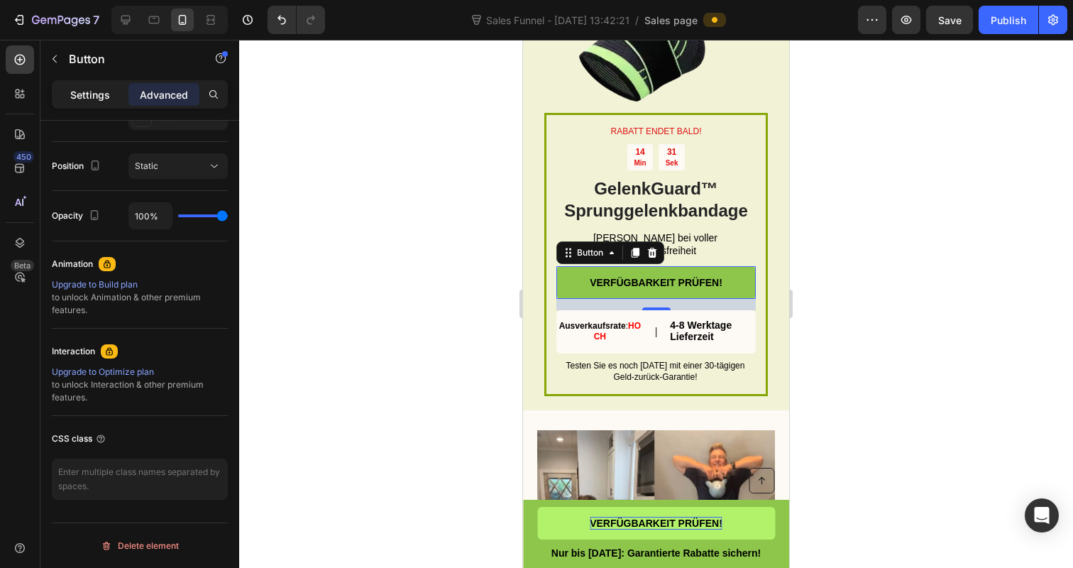
click at [75, 87] on p "Settings" at bounding box center [90, 94] width 40 height 15
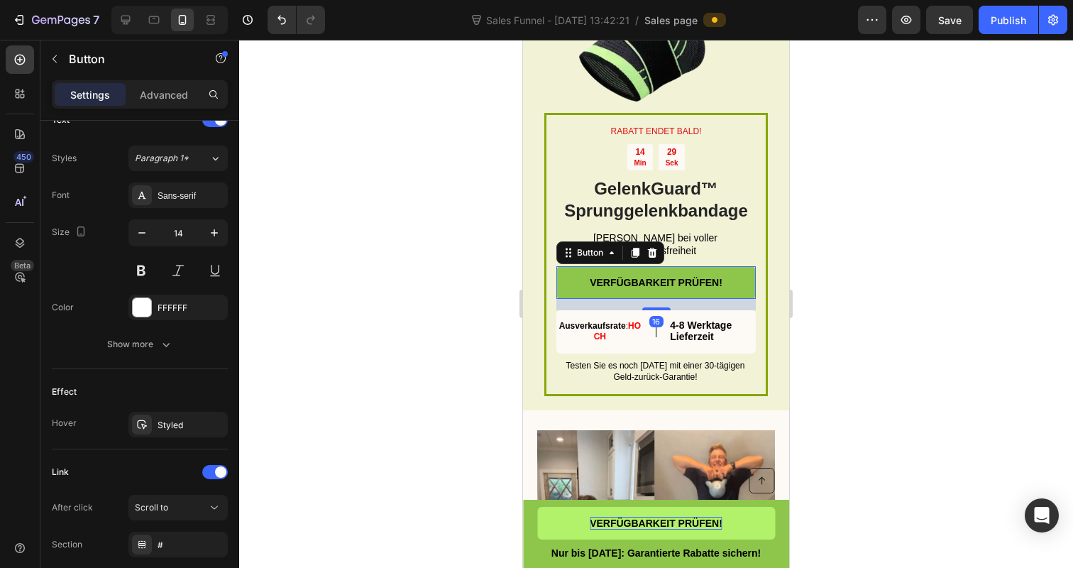
click at [321, 220] on div at bounding box center [656, 304] width 834 height 528
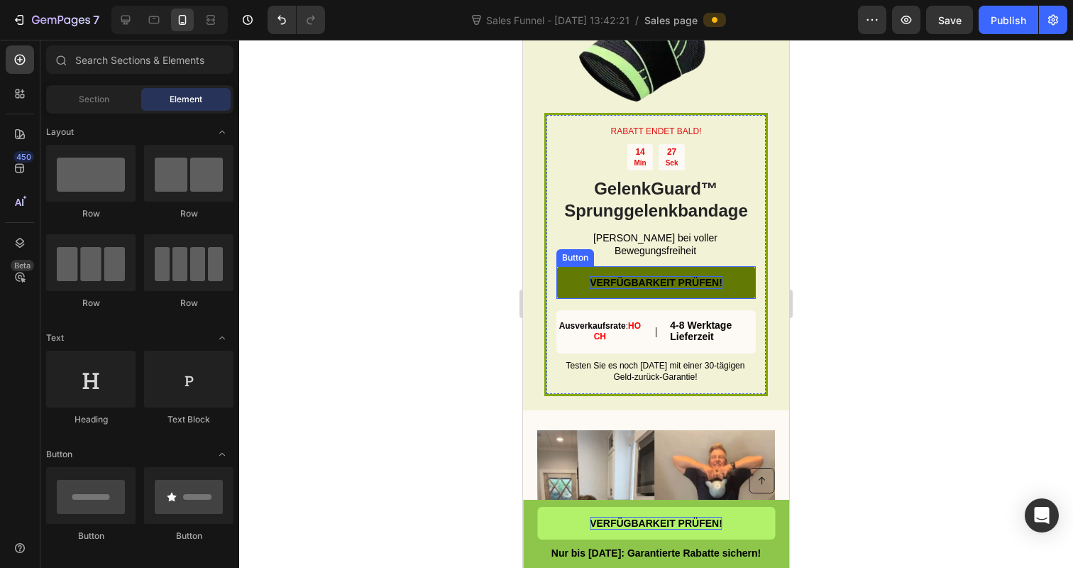
click at [651, 286] on span "VERFÜGBARKEIT PRÜFEN!" at bounding box center [656, 282] width 133 height 11
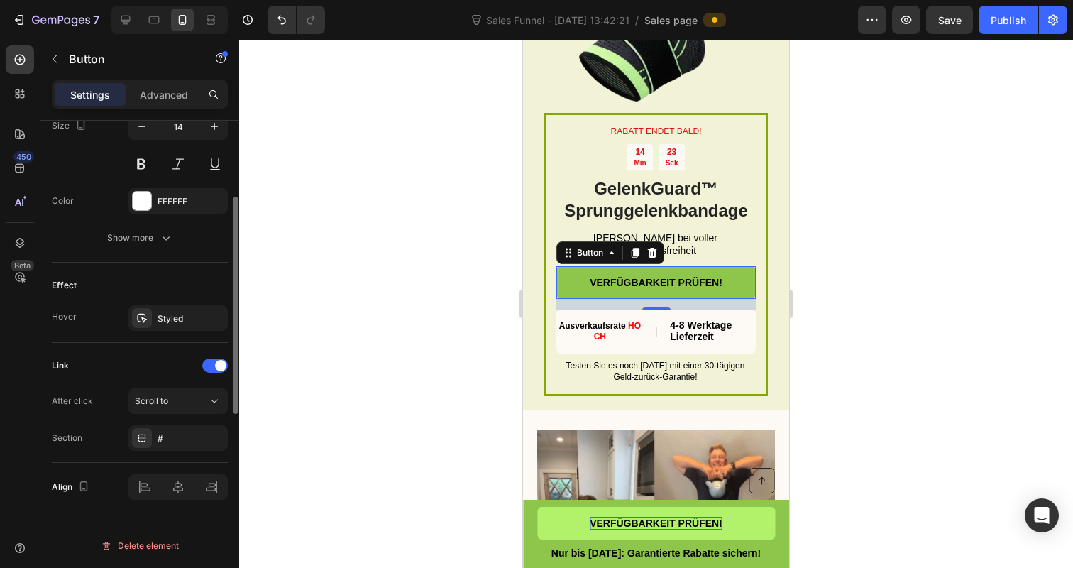
scroll to position [0, 0]
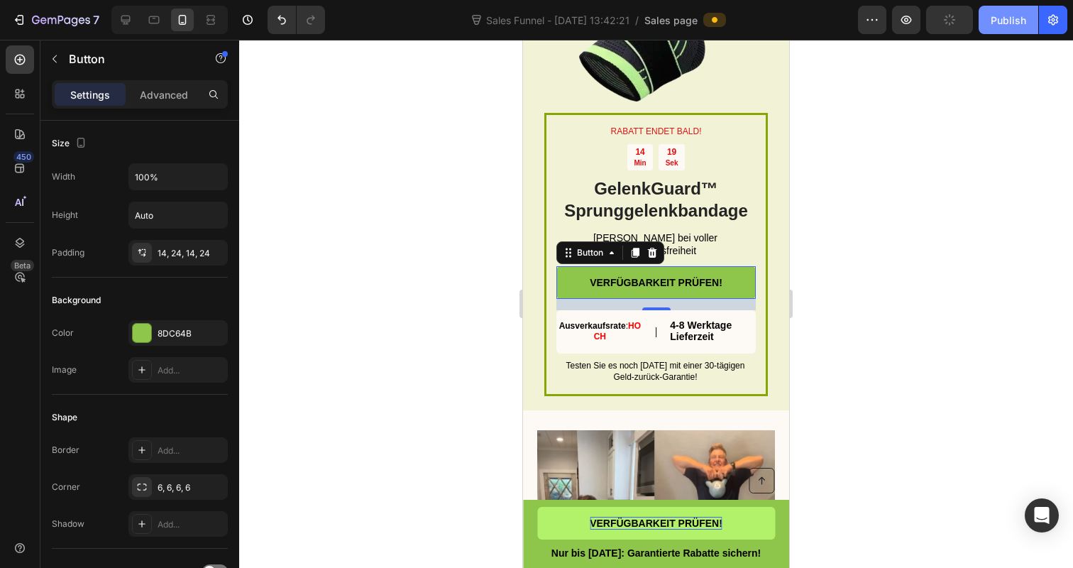
click at [996, 23] on div "Publish" at bounding box center [1008, 20] width 35 height 15
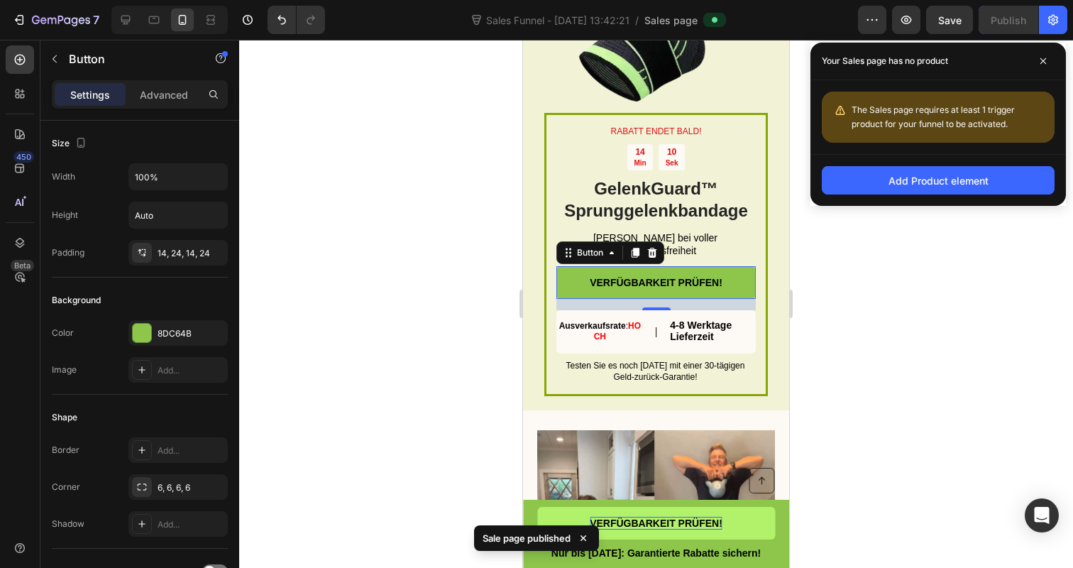
click at [930, 103] on div "The Sales page requires at least 1 trigger product for your funnel to be activa…" at bounding box center [947, 117] width 192 height 28
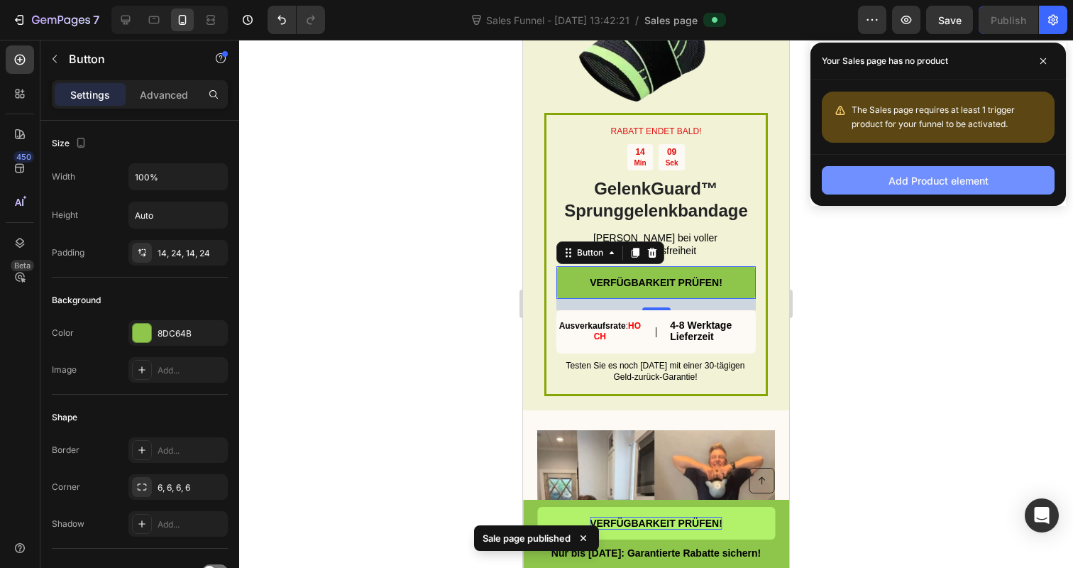
click at [926, 179] on div "Add Product element" at bounding box center [938, 180] width 100 height 15
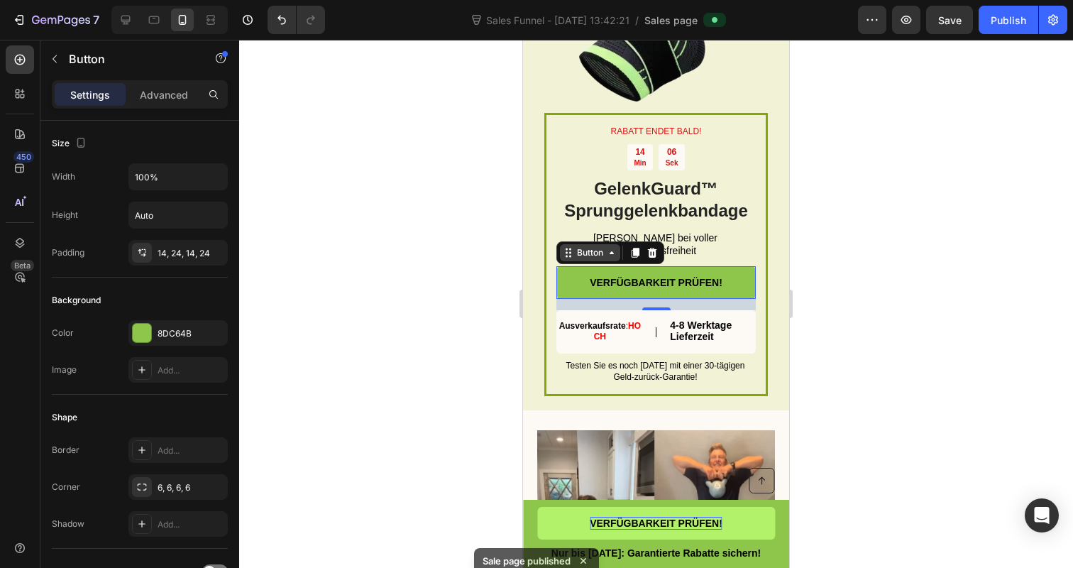
click at [586, 251] on div "Button" at bounding box center [590, 252] width 32 height 13
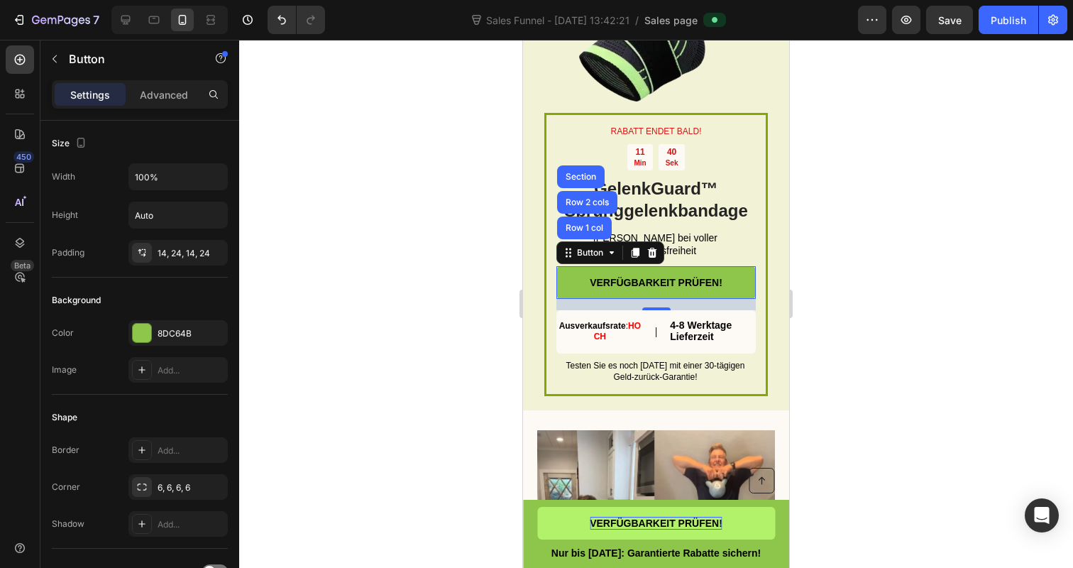
click at [334, 267] on div at bounding box center [656, 304] width 834 height 528
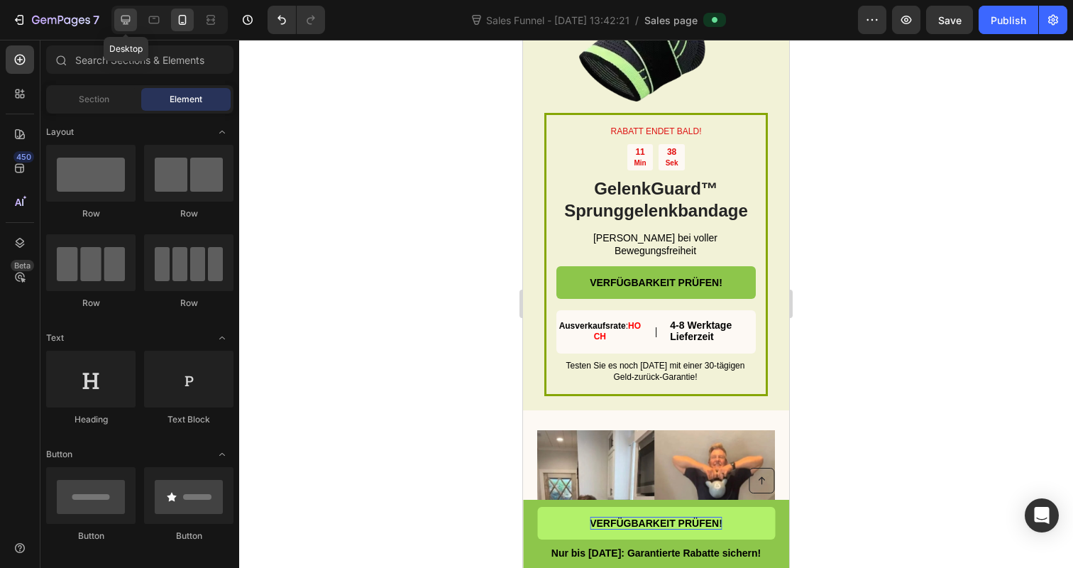
click at [119, 18] on icon at bounding box center [125, 20] width 14 height 14
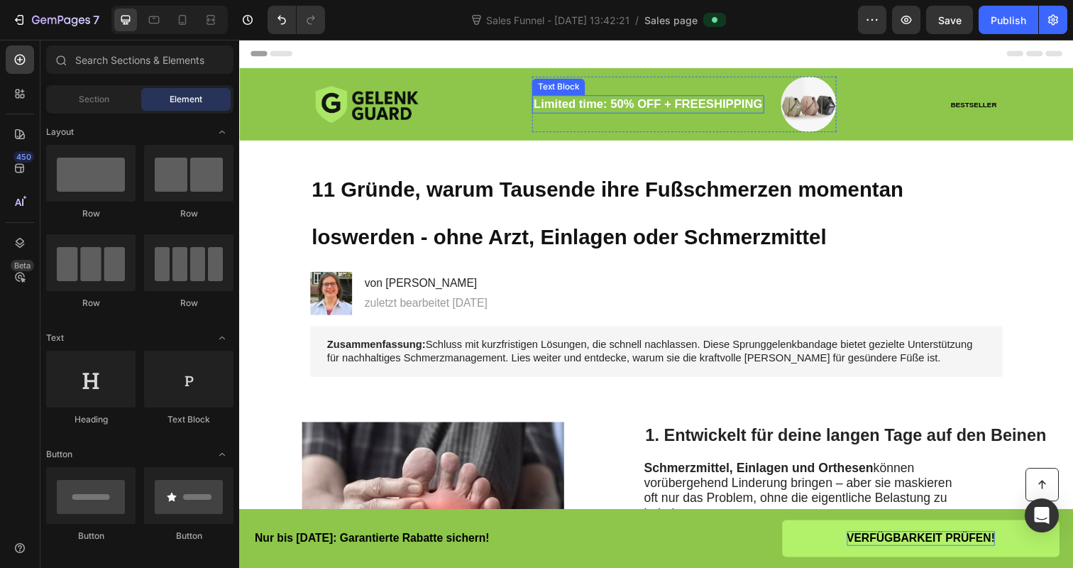
click at [725, 106] on p "Limited time: 50% OFF + FREESHIPPING" at bounding box center [655, 106] width 233 height 16
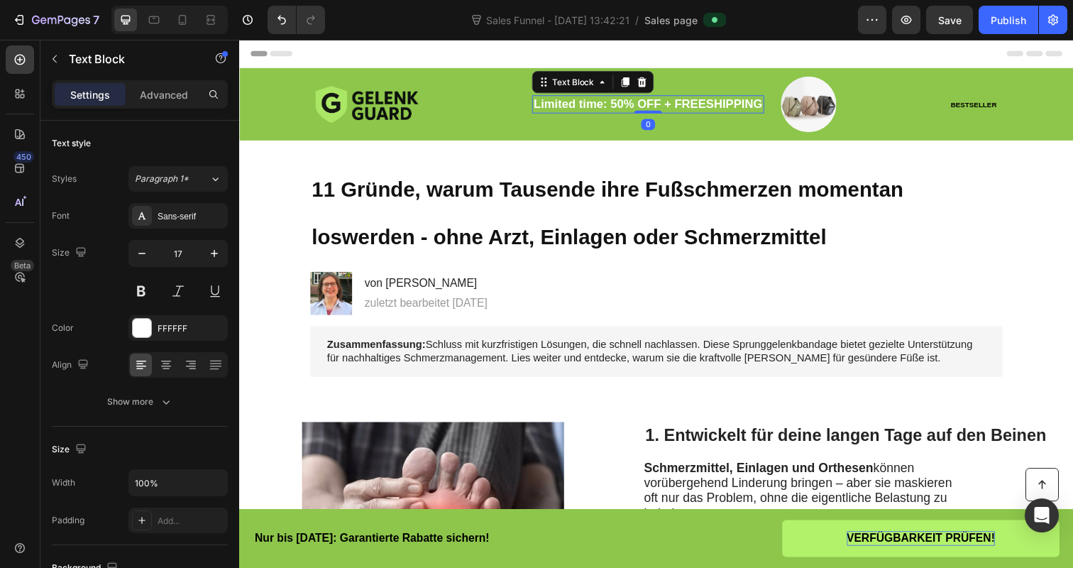
click at [725, 106] on p "Limited time: 50% OFF + FREESHIPPING" at bounding box center [655, 106] width 233 height 16
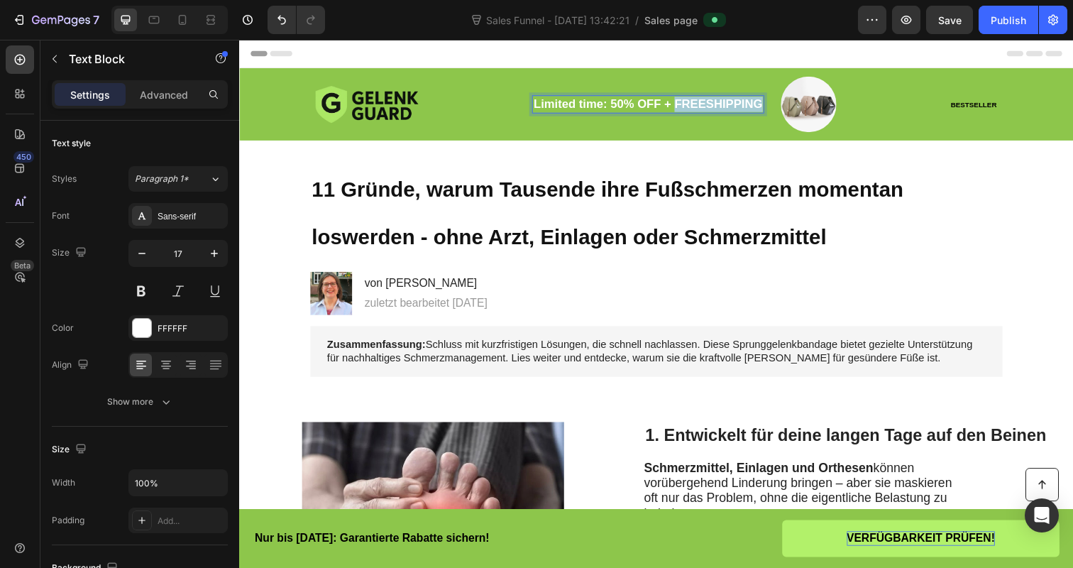
click at [725, 106] on p "Limited time: 50% OFF + FREESHIPPING" at bounding box center [655, 106] width 233 height 16
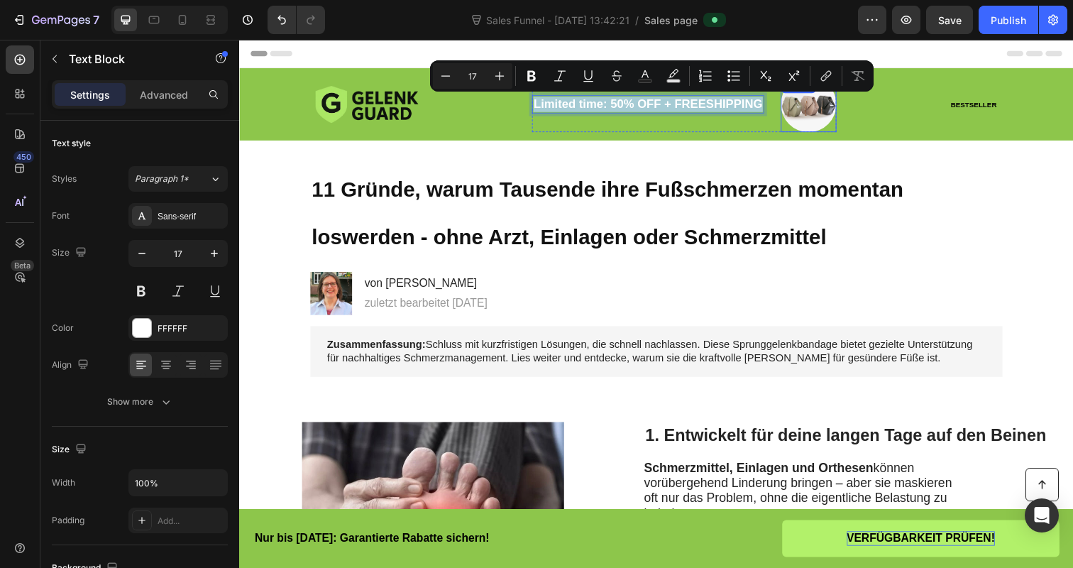
click at [807, 106] on img at bounding box center [820, 105] width 57 height 57
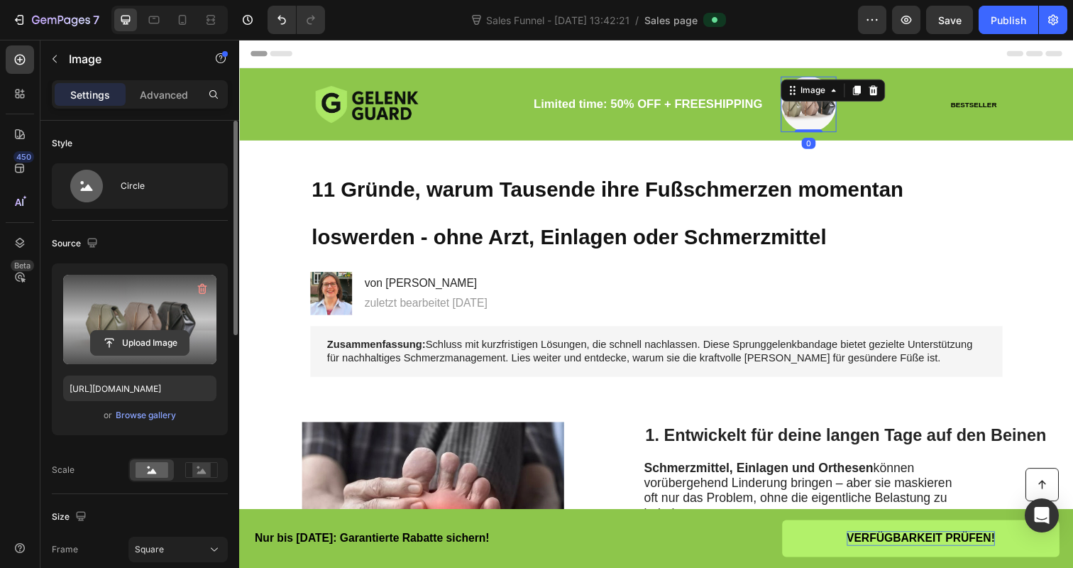
click at [152, 341] on input "file" at bounding box center [140, 343] width 98 height 24
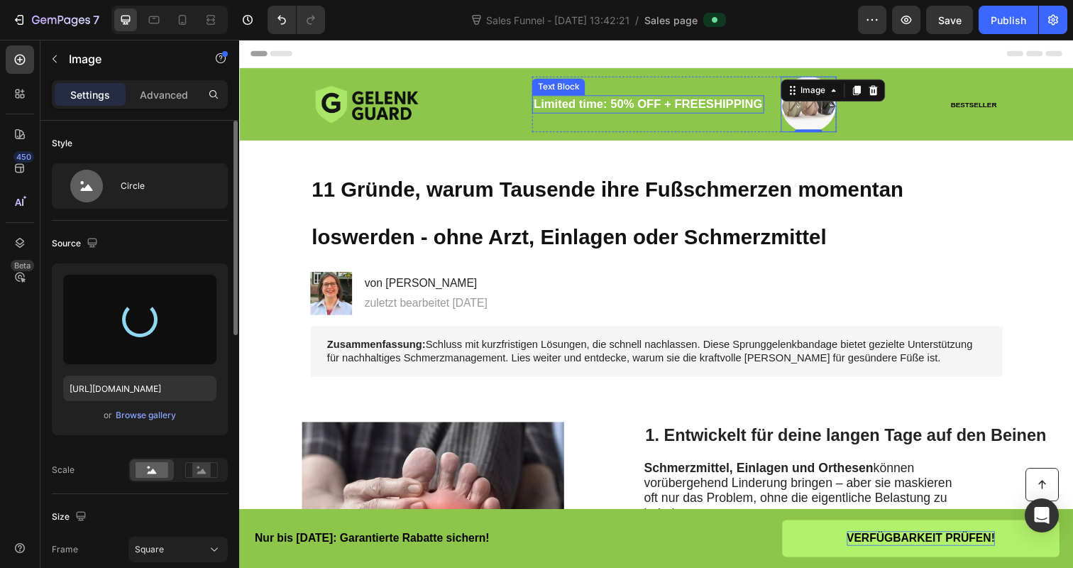
type input "[URL][DOMAIN_NAME]"
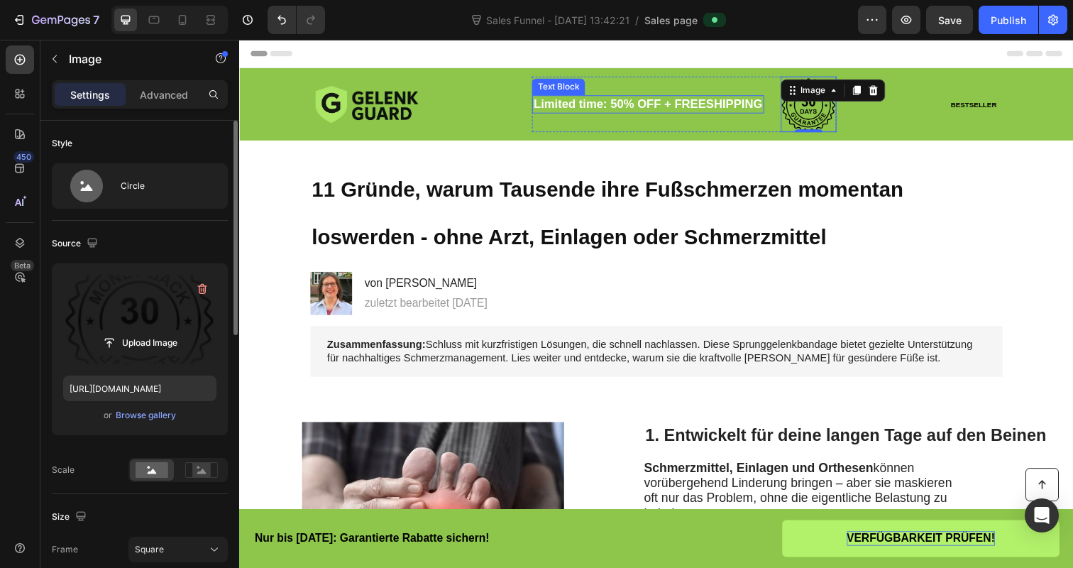
click at [707, 102] on p "Limited time: 50% OFF + FREESHIPPING" at bounding box center [655, 106] width 233 height 16
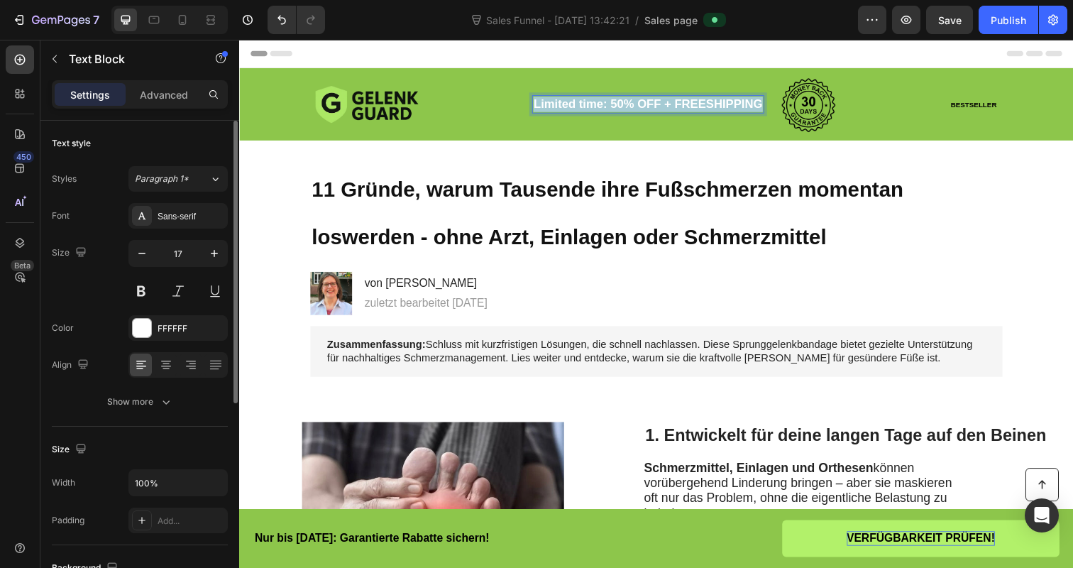
click at [707, 102] on p "Limited time: 50% OFF + FREESHIPPING" at bounding box center [655, 106] width 233 height 16
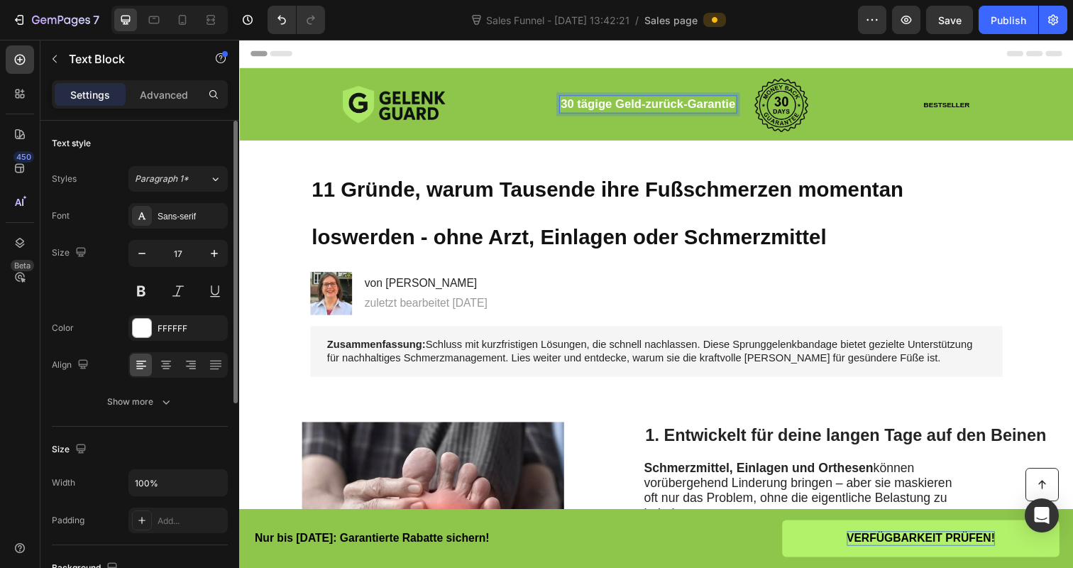
click at [716, 99] on p "30 tägige Geld-zurück-Garantie" at bounding box center [656, 106] width 178 height 16
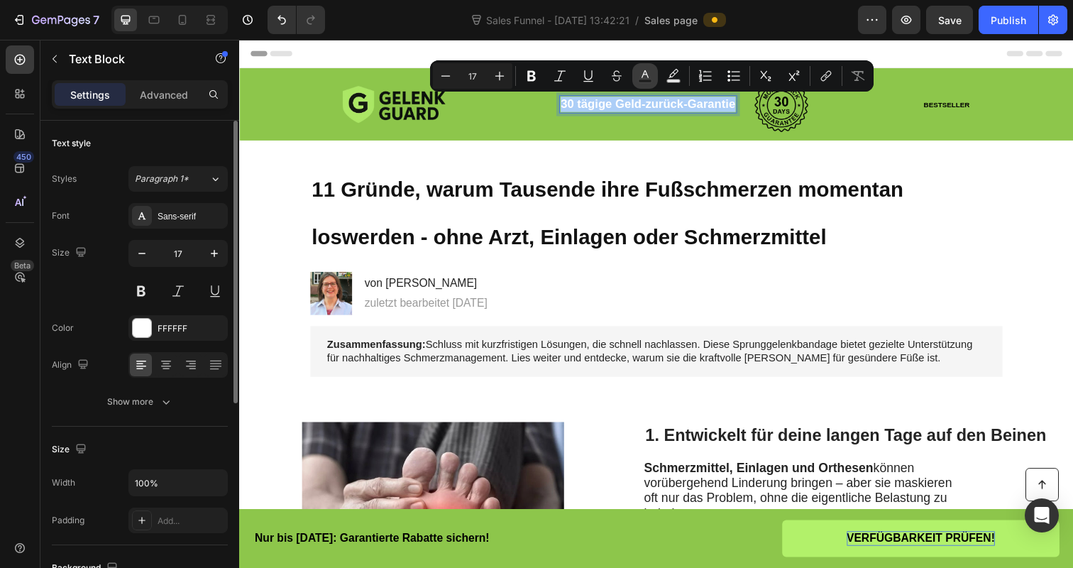
click at [633, 78] on button "Text Color" at bounding box center [645, 76] width 26 height 26
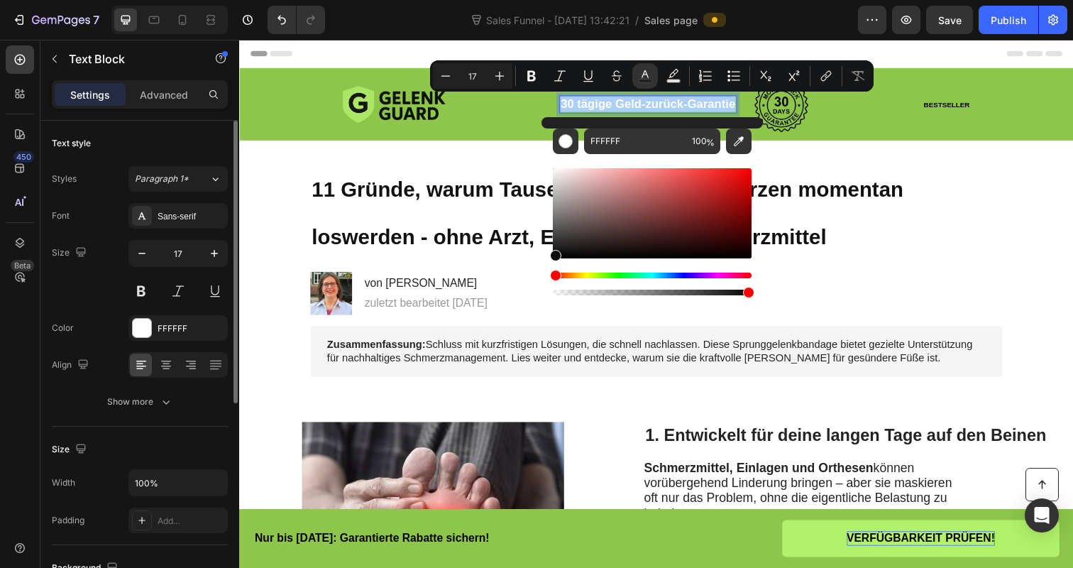
drag, startPoint x: 556, startPoint y: 210, endPoint x: 552, endPoint y: 255, distance: 45.6
click at [553, 255] on div "Editor contextual toolbar" at bounding box center [652, 213] width 199 height 90
type input "050505"
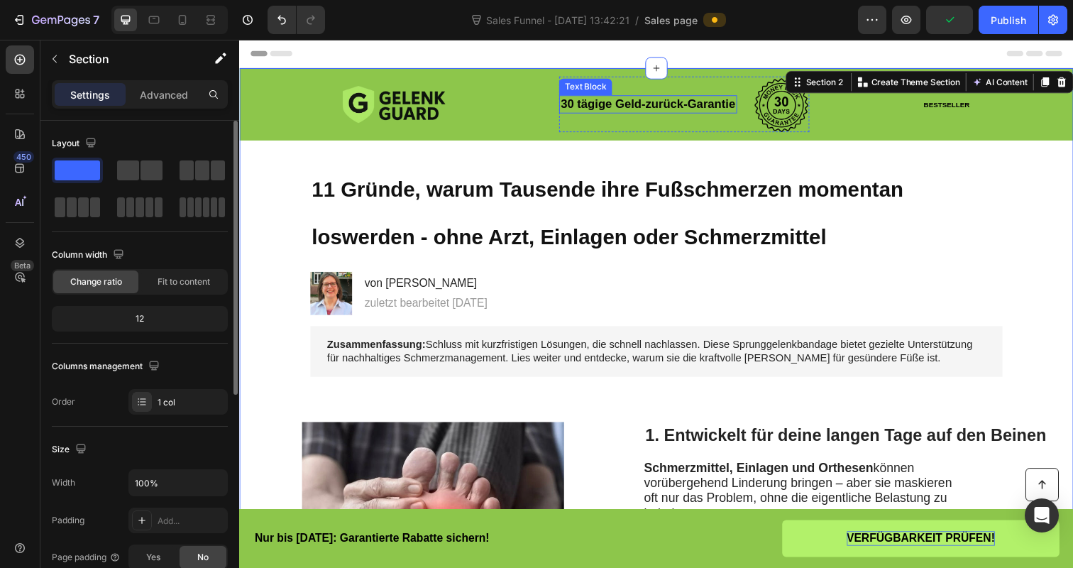
click at [678, 106] on span "30 tägige Geld-zurück-Garantie" at bounding box center [656, 105] width 178 height 13
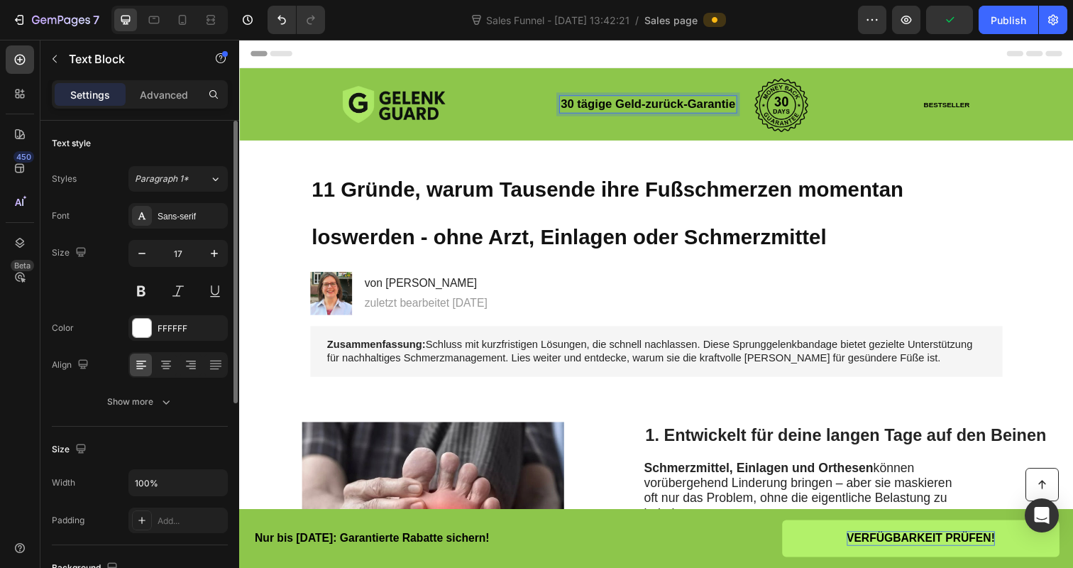
click at [678, 106] on span "30 tägige Geld-zurück-Garantie" at bounding box center [656, 105] width 178 height 13
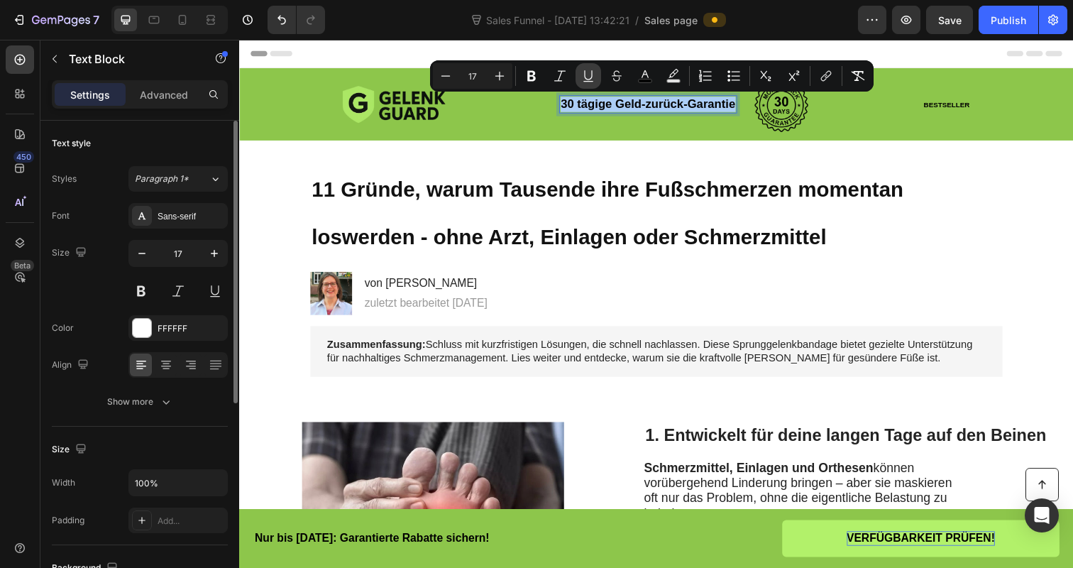
click at [588, 82] on icon "Editor contextual toolbar" at bounding box center [588, 81] width 10 height 1
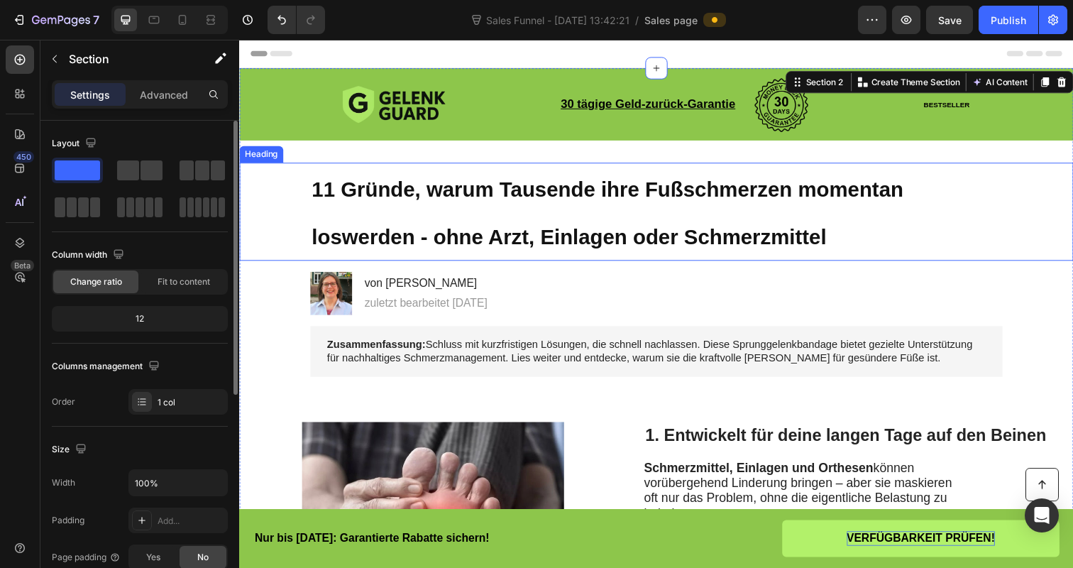
click at [1007, 210] on h1 "11 Gründe, warum Tausende ihre Fußschmerzen momentan loswerden - ohne Arzt, Ein…" at bounding box center [665, 215] width 707 height 100
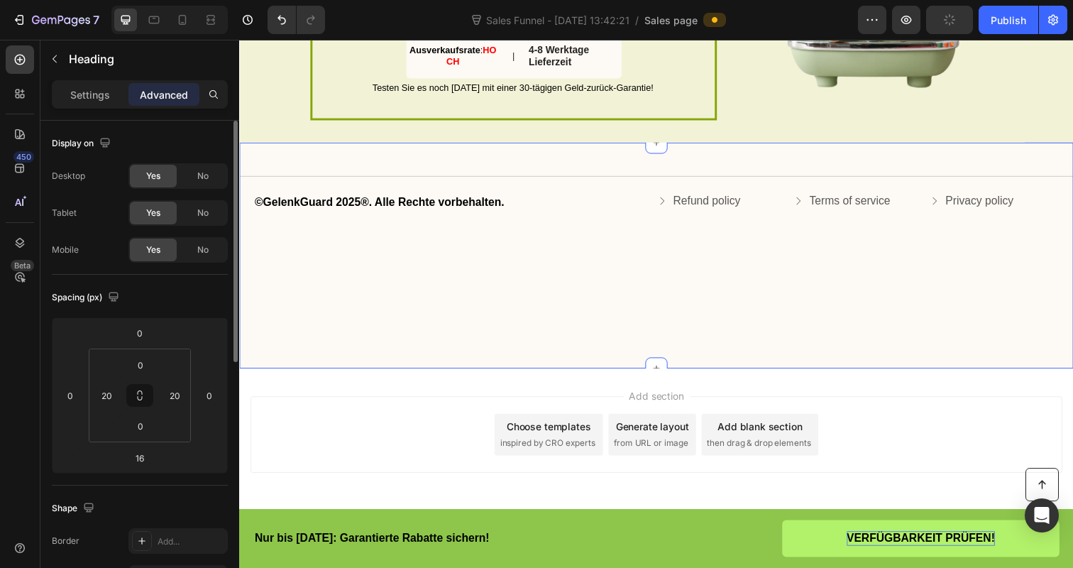
scroll to position [3094, 0]
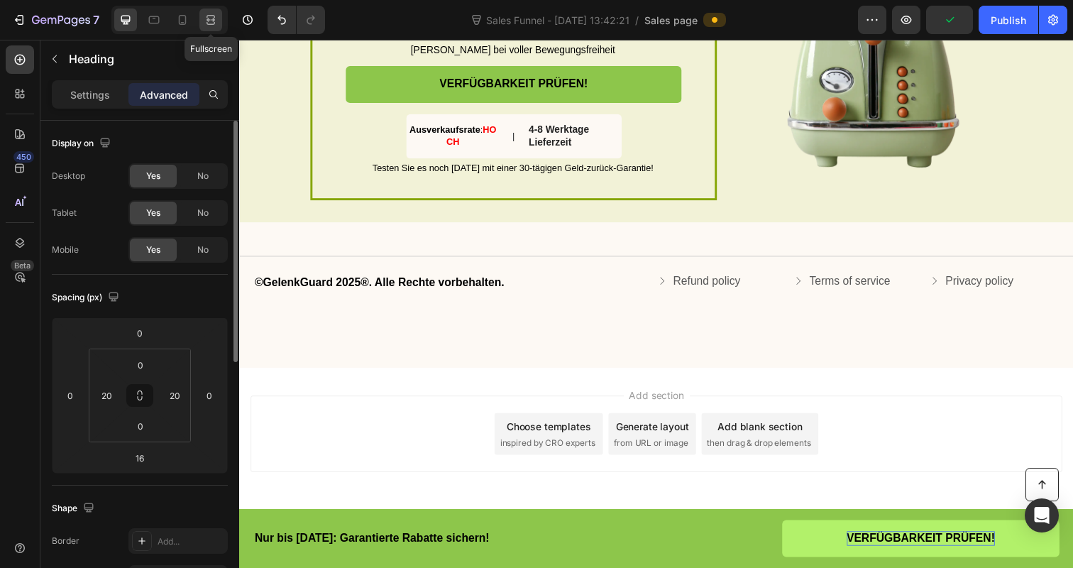
click at [215, 16] on icon at bounding box center [211, 20] width 14 height 14
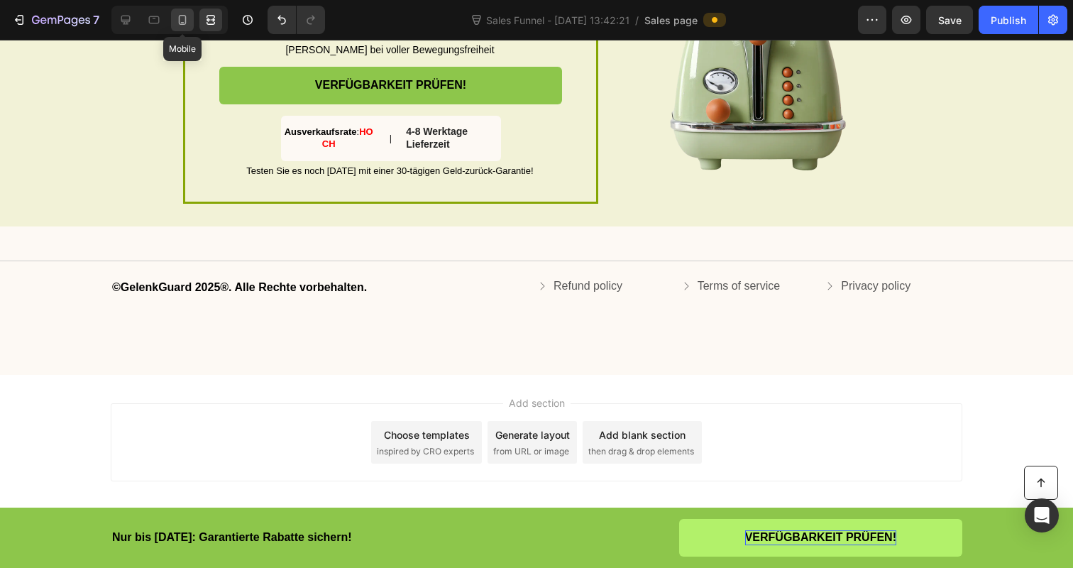
click at [189, 16] on icon at bounding box center [182, 20] width 14 height 14
type input "-20"
type input "14"
type input "0"
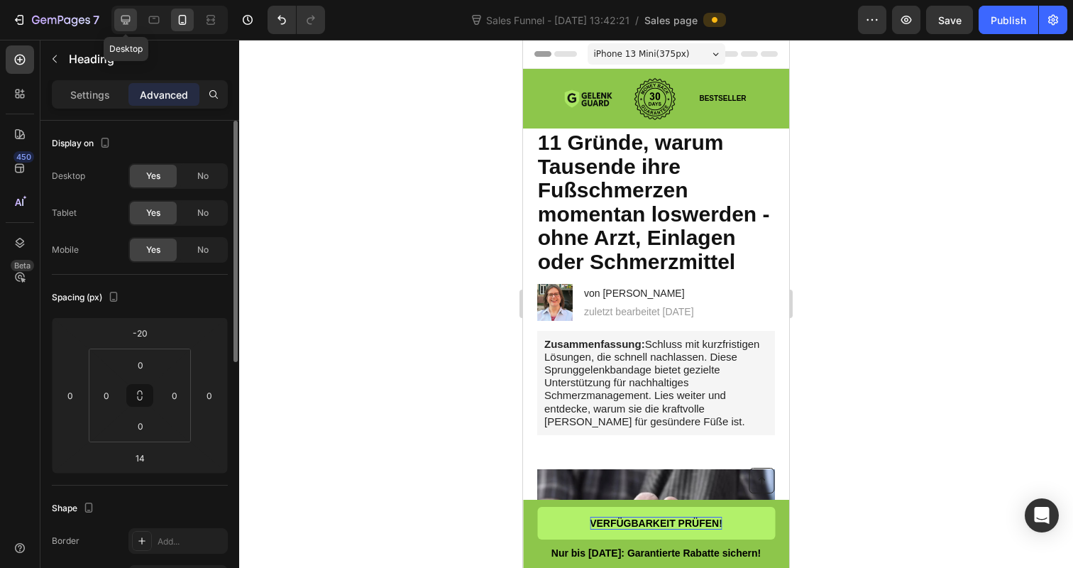
click at [133, 21] on icon at bounding box center [125, 20] width 14 height 14
type input "0"
type input "16"
type input "20"
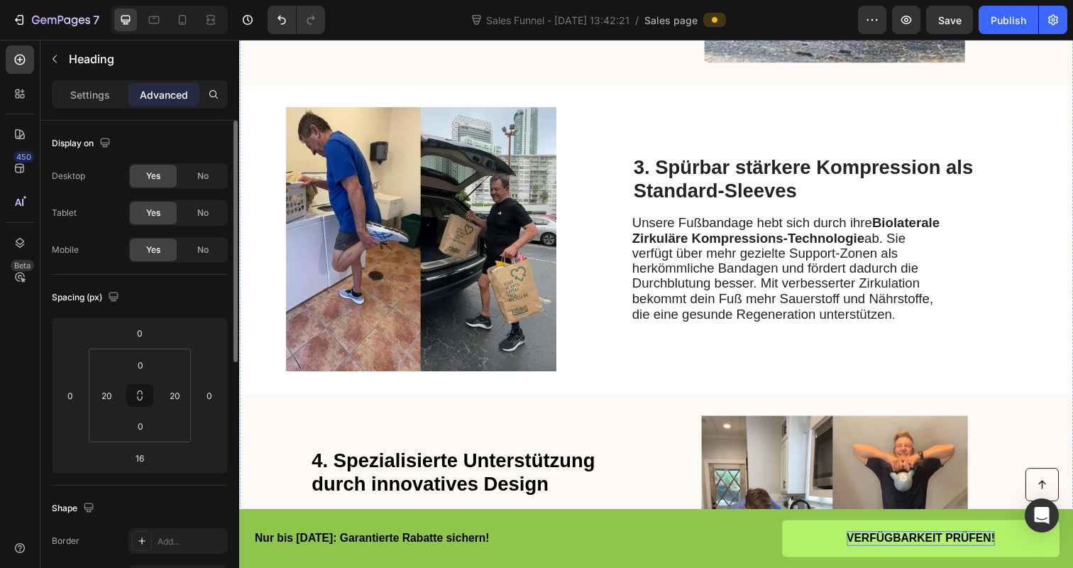
scroll to position [1650, 0]
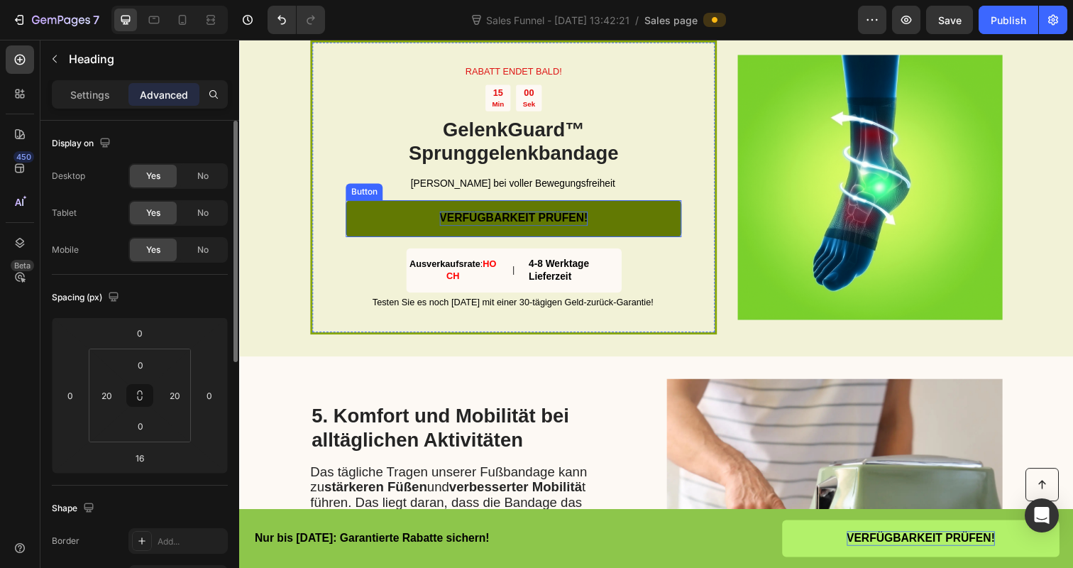
click at [513, 224] on span "VERFÜGBARKEIT PRÜFEN!" at bounding box center [518, 222] width 151 height 12
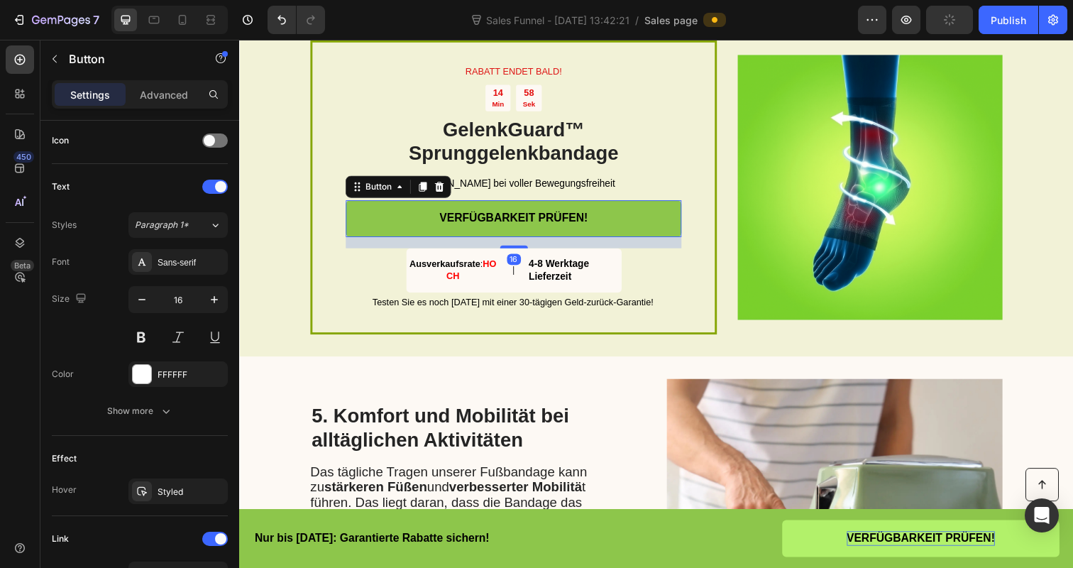
scroll to position [604, 0]
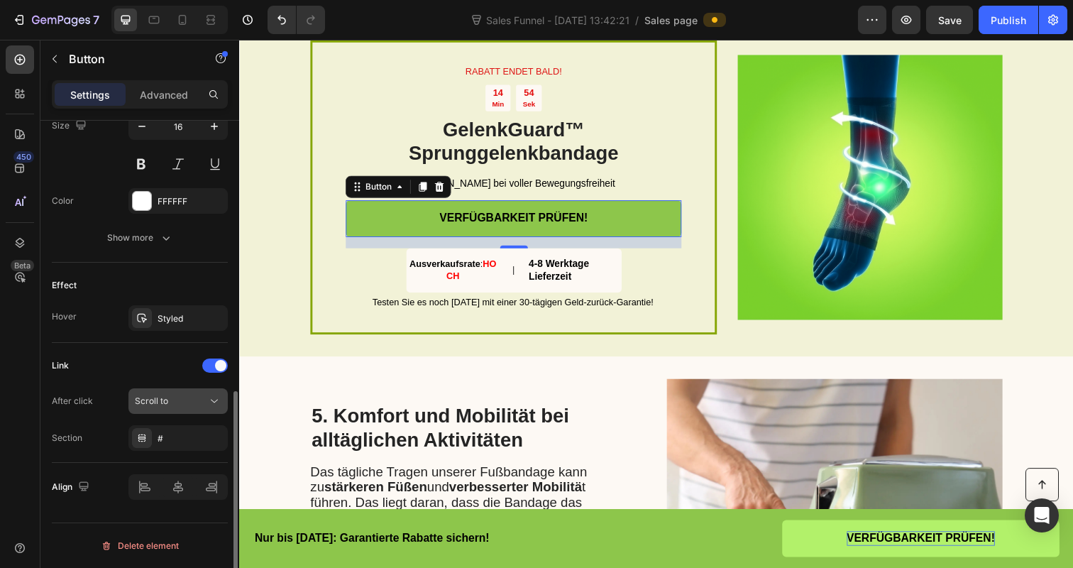
click at [170, 403] on div "Scroll to" at bounding box center [171, 401] width 72 height 13
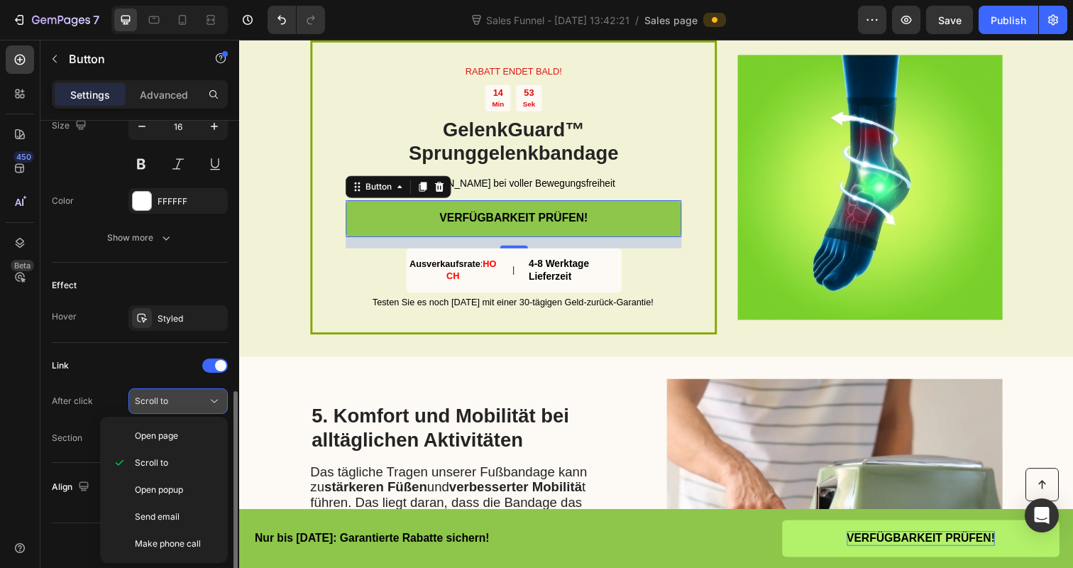
click at [170, 403] on div "Scroll to" at bounding box center [171, 401] width 72 height 13
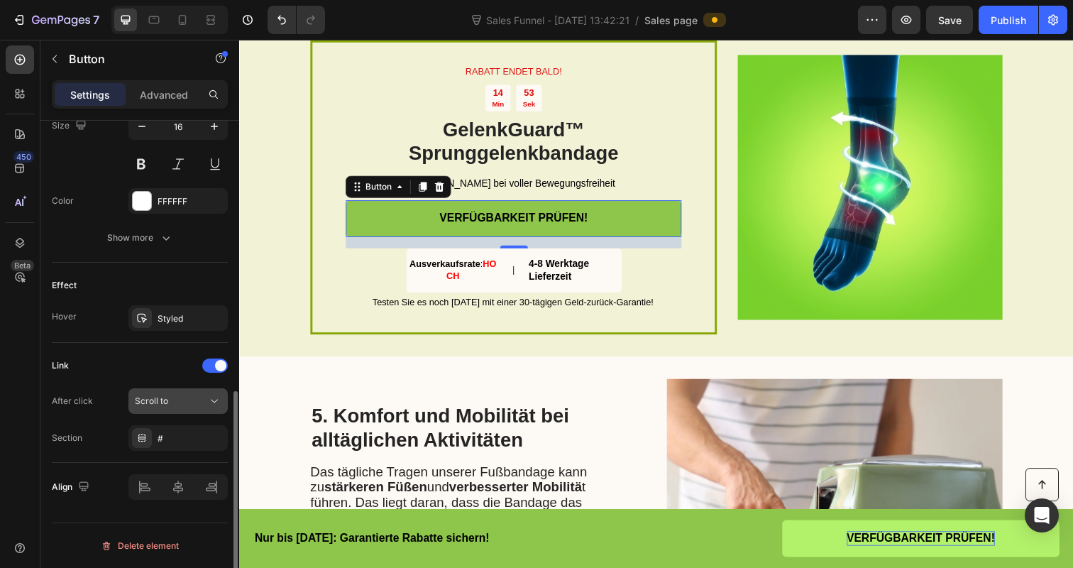
click at [170, 403] on div "Scroll to" at bounding box center [171, 401] width 72 height 13
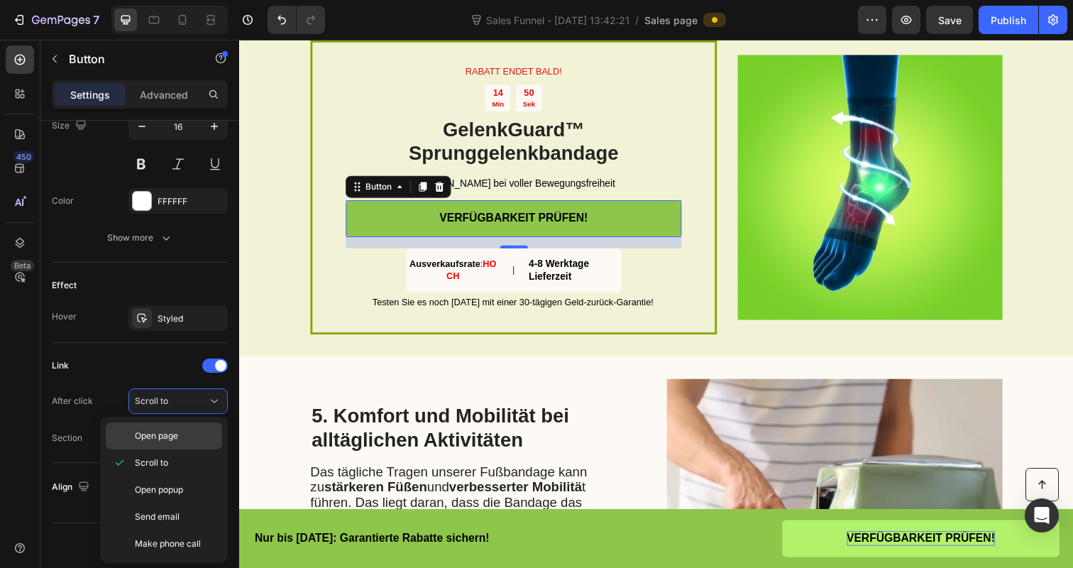
click at [180, 425] on div "Open page" at bounding box center [164, 435] width 116 height 27
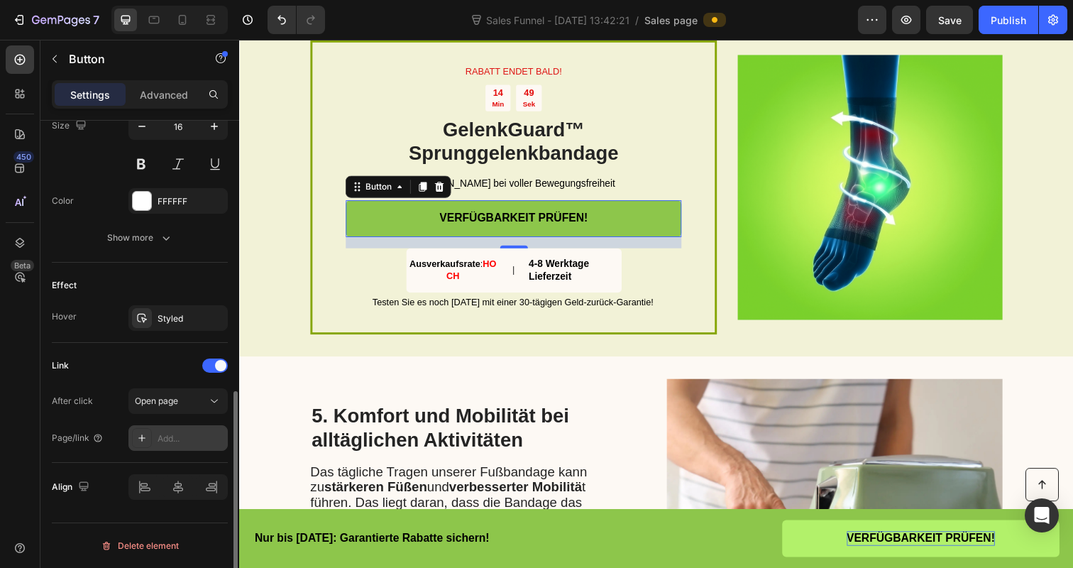
click at [177, 443] on div "Add..." at bounding box center [191, 438] width 67 height 13
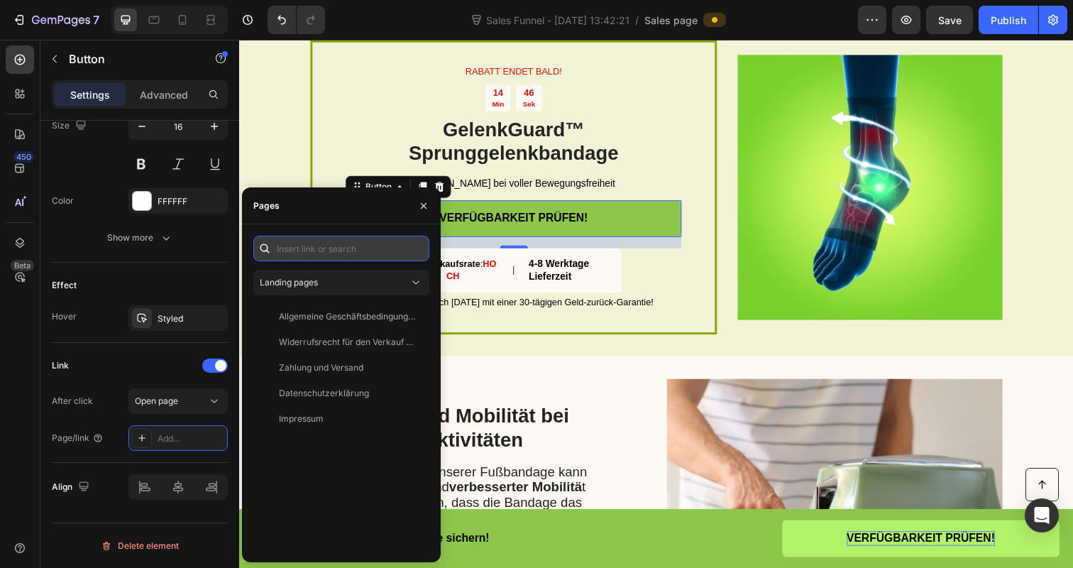
click at [310, 251] on input "text" at bounding box center [341, 249] width 176 height 26
paste input "[URL][DOMAIN_NAME]"
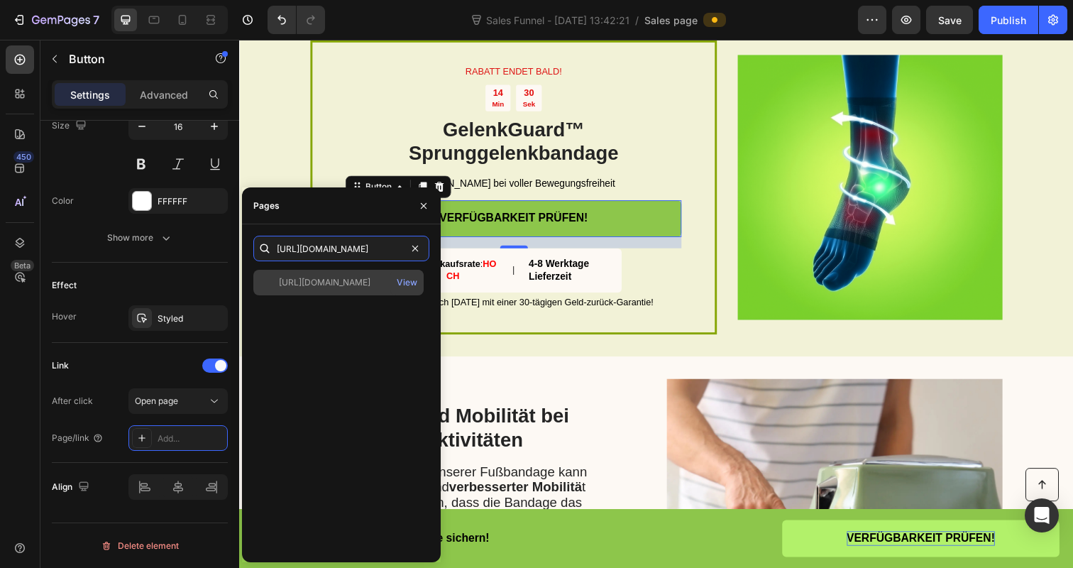
type input "[URL][DOMAIN_NAME]"
click at [336, 286] on div "[URL][DOMAIN_NAME]" at bounding box center [325, 282] width 92 height 13
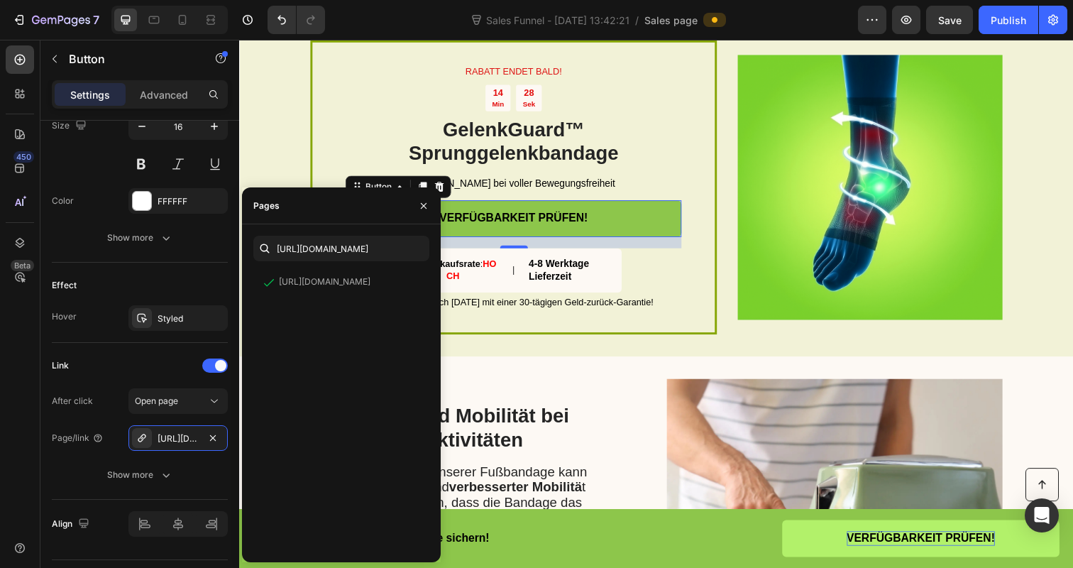
click at [356, 402] on div "[URL][DOMAIN_NAME] View" at bounding box center [341, 410] width 176 height 281
click at [142, 355] on div "Link" at bounding box center [140, 365] width 176 height 23
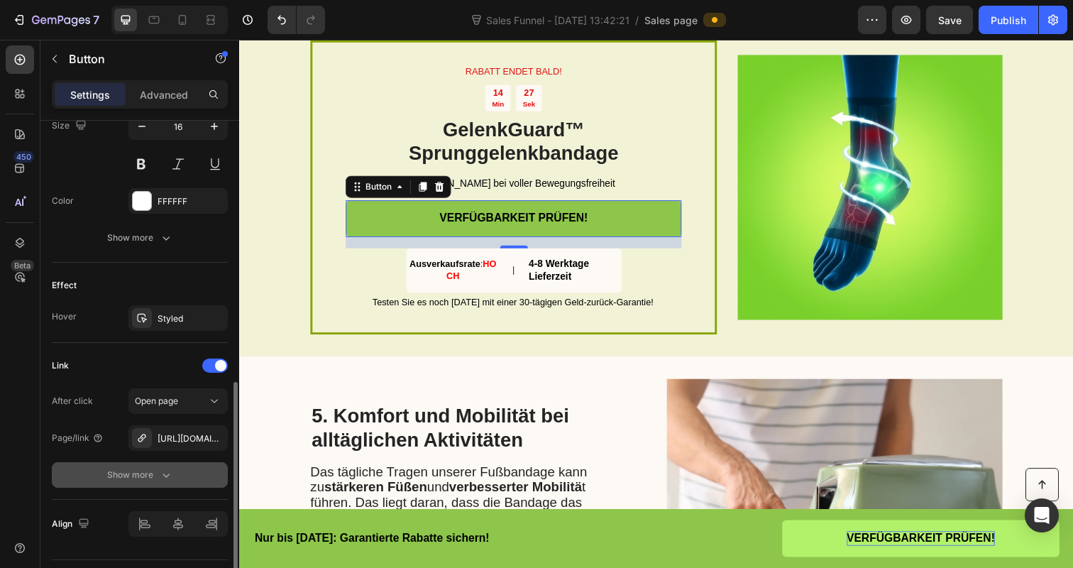
scroll to position [641, 0]
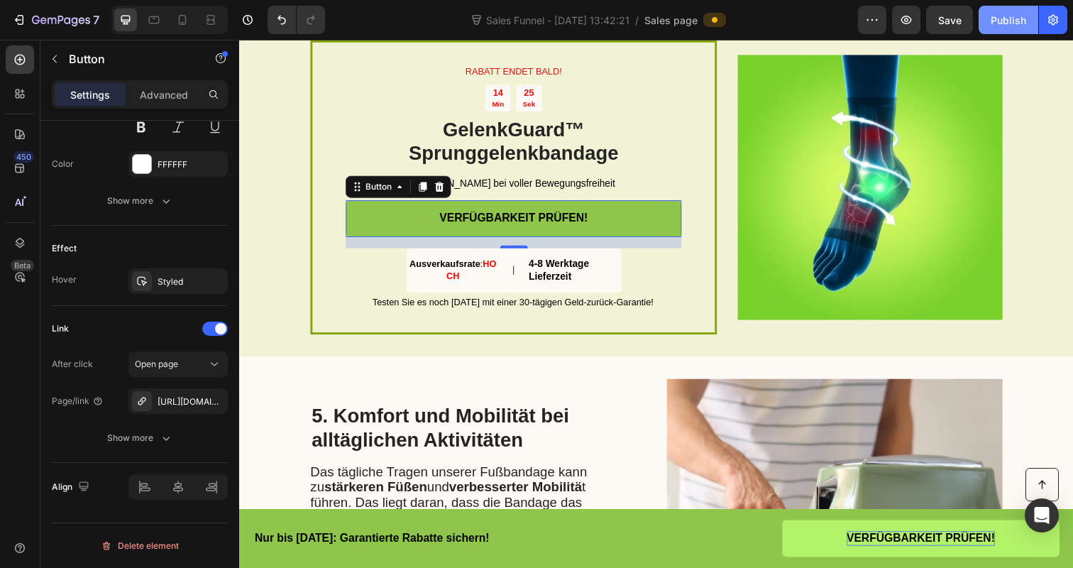
click at [1014, 28] on button "Publish" at bounding box center [1008, 20] width 60 height 28
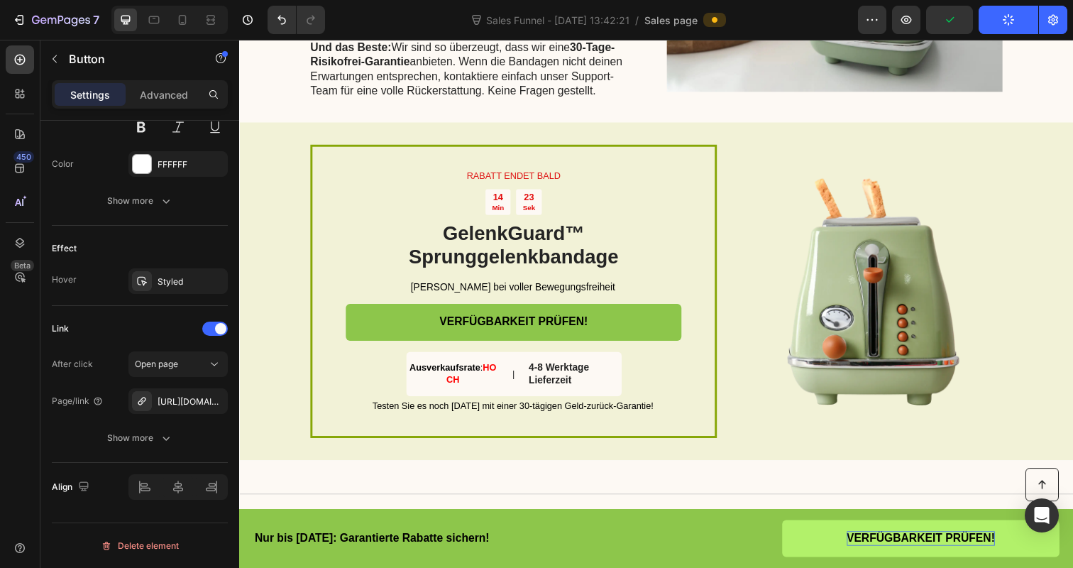
scroll to position [2877, 0]
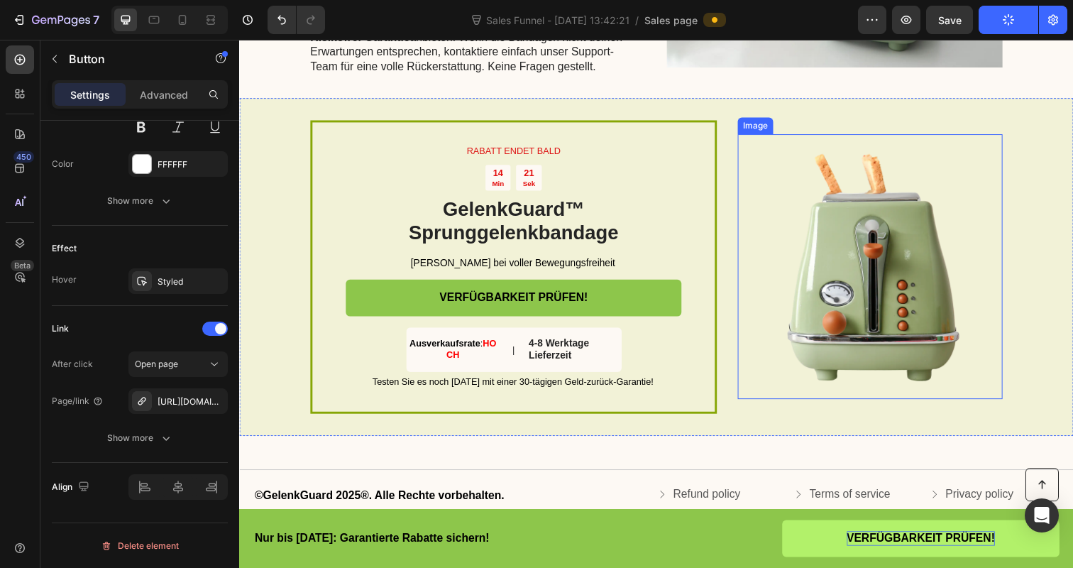
click at [932, 268] on img at bounding box center [883, 271] width 270 height 270
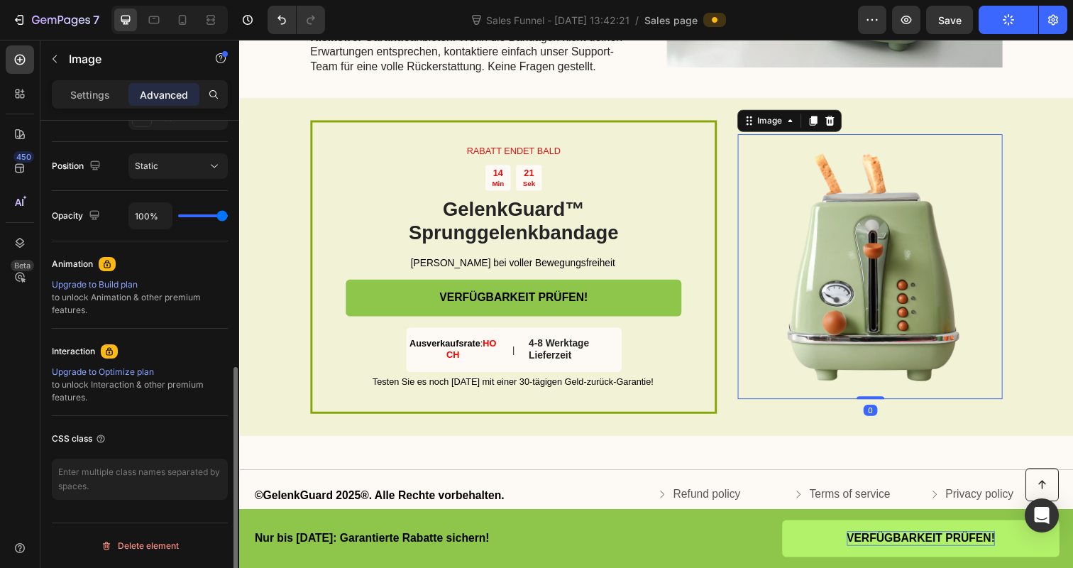
scroll to position [0, 0]
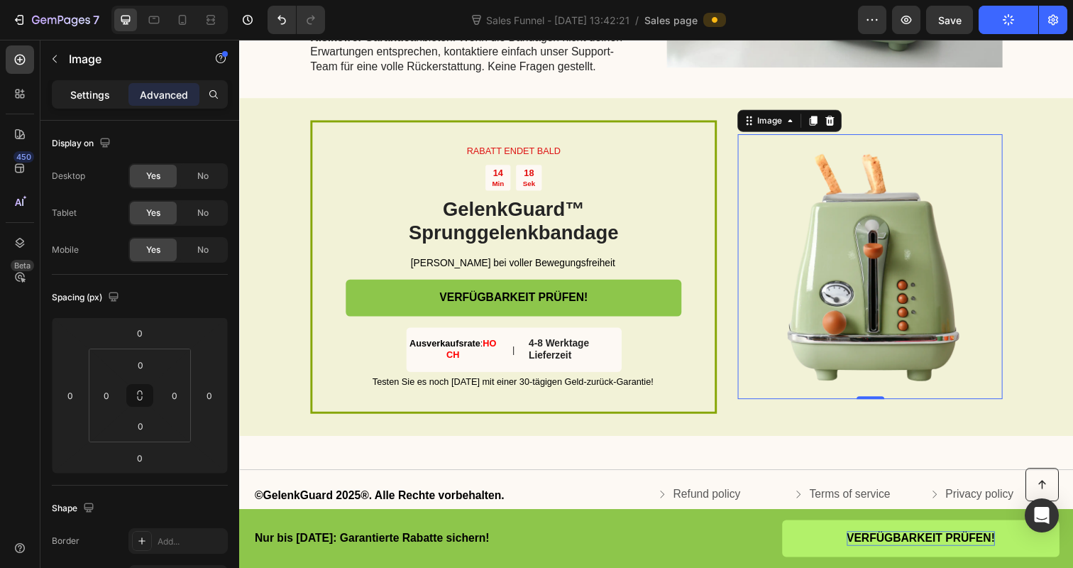
click at [102, 98] on p "Settings" at bounding box center [90, 94] width 40 height 15
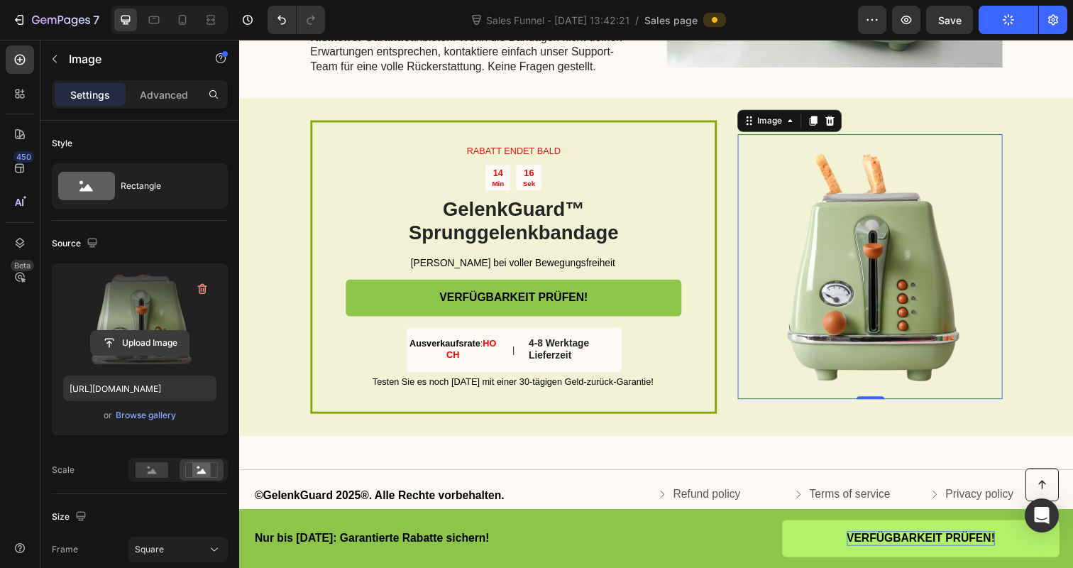
click at [111, 347] on input "file" at bounding box center [140, 343] width 98 height 24
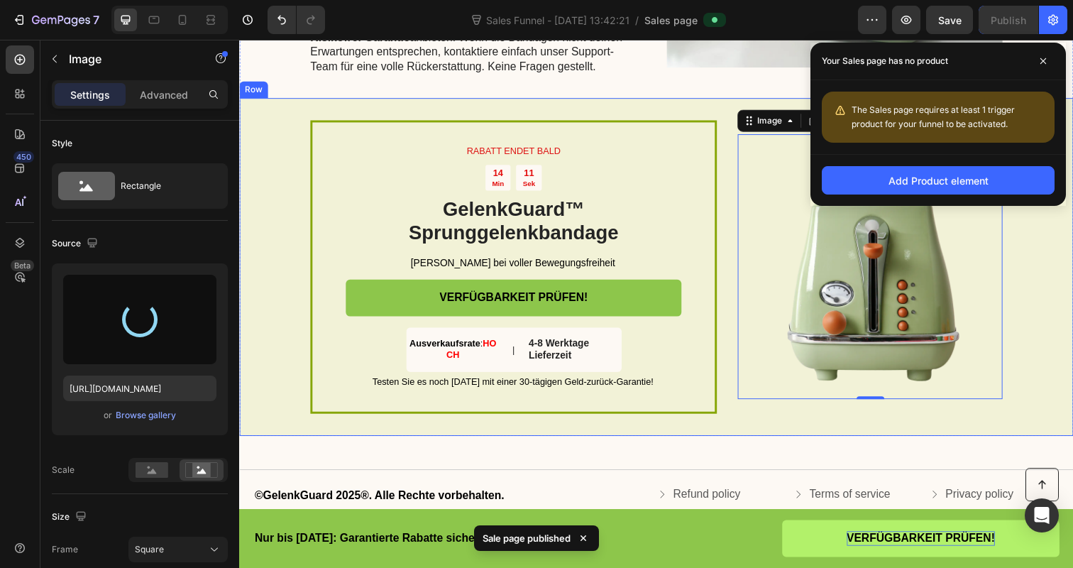
type input "[URL][DOMAIN_NAME]"
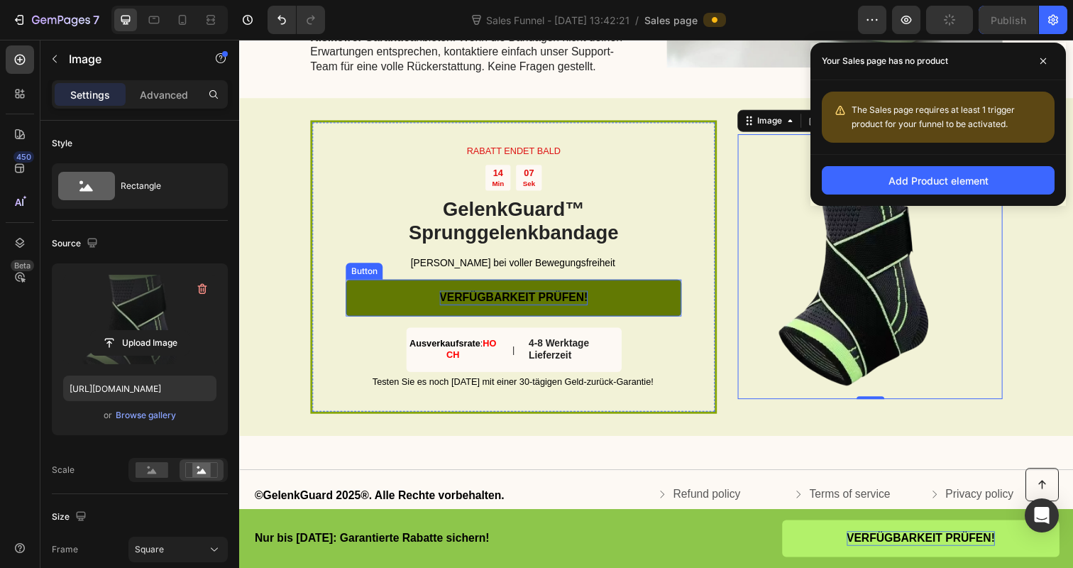
click at [495, 304] on span "VERFÜGBARKEIT PRÜFEN!" at bounding box center [518, 303] width 151 height 12
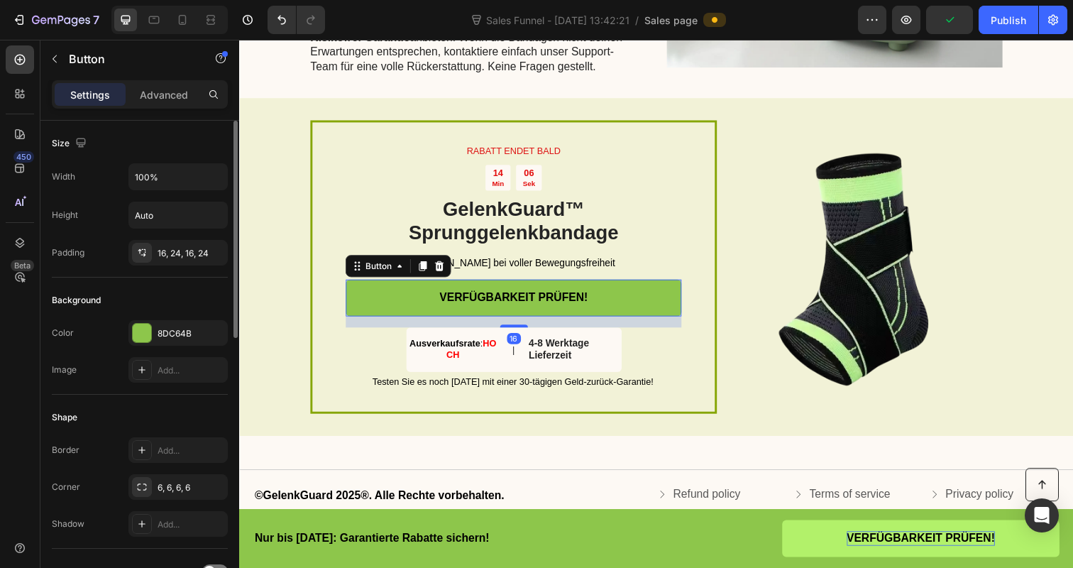
scroll to position [604, 0]
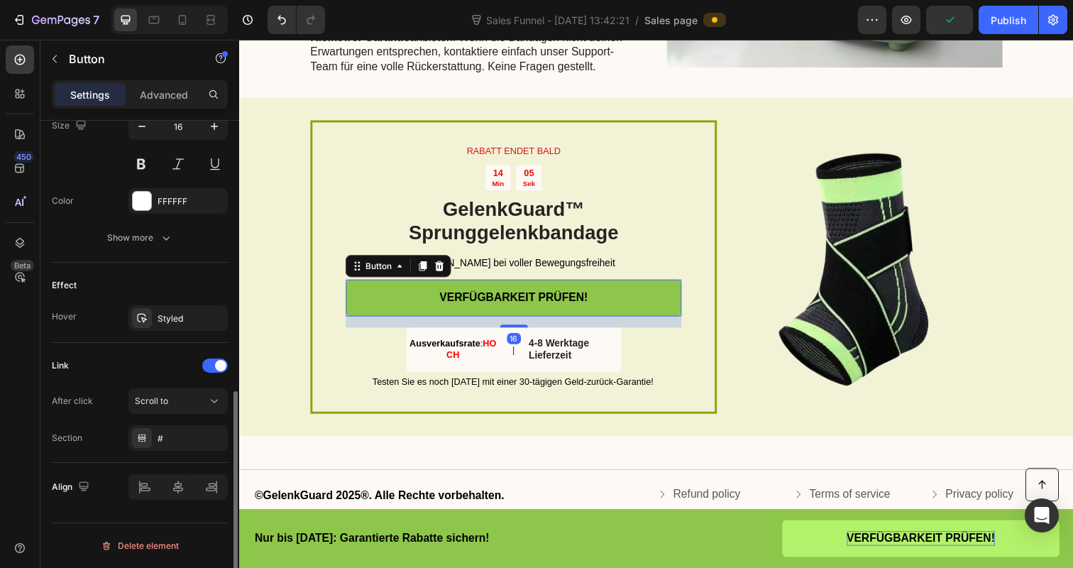
click at [172, 414] on div "After click Scroll to Section #" at bounding box center [140, 419] width 176 height 62
click at [173, 409] on button "Scroll to" at bounding box center [177, 401] width 99 height 26
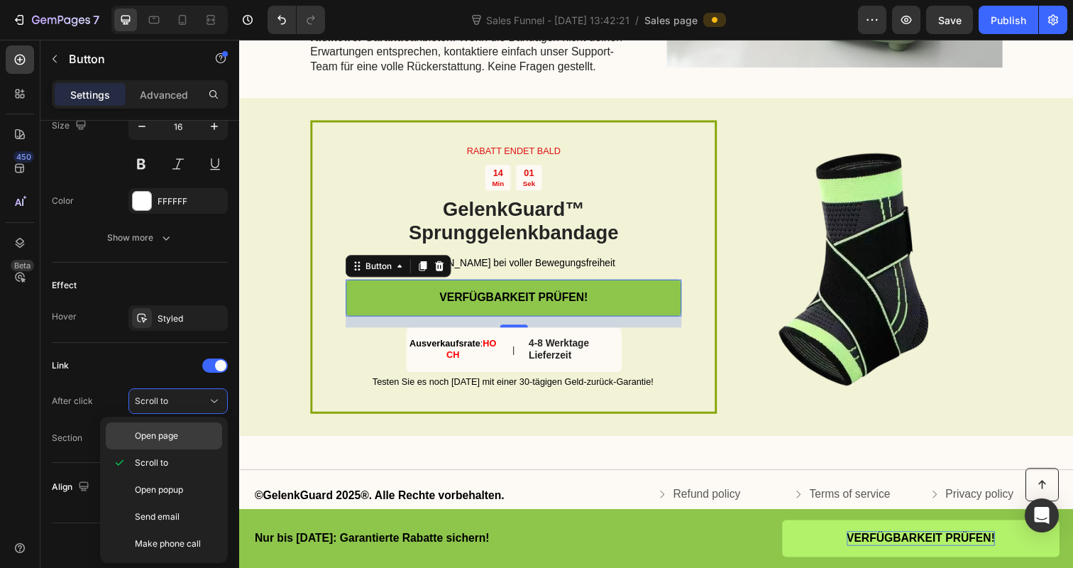
click at [164, 434] on span "Open page" at bounding box center [156, 435] width 43 height 13
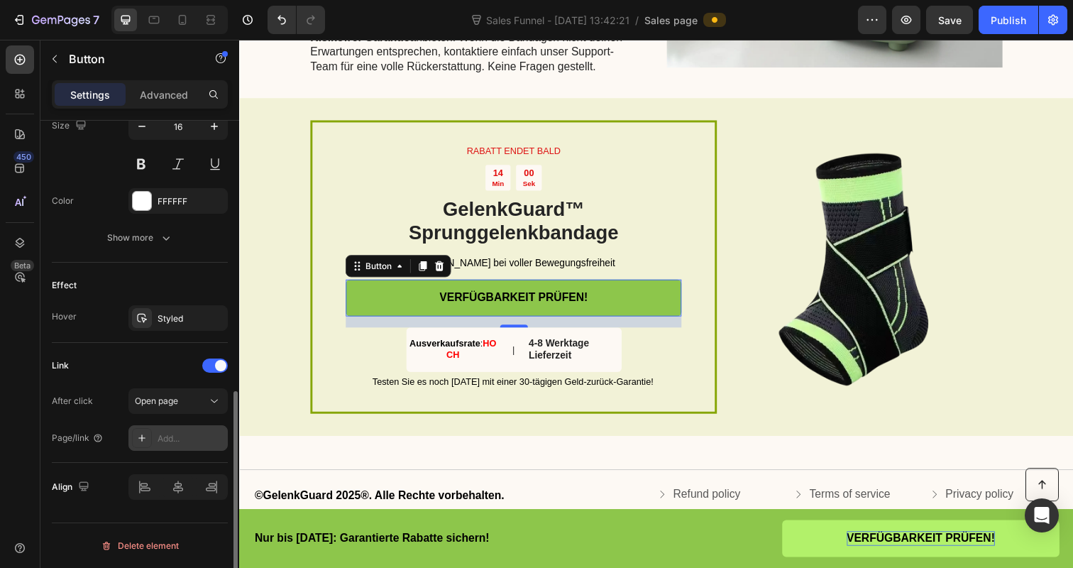
click at [176, 439] on div "Add..." at bounding box center [191, 438] width 67 height 13
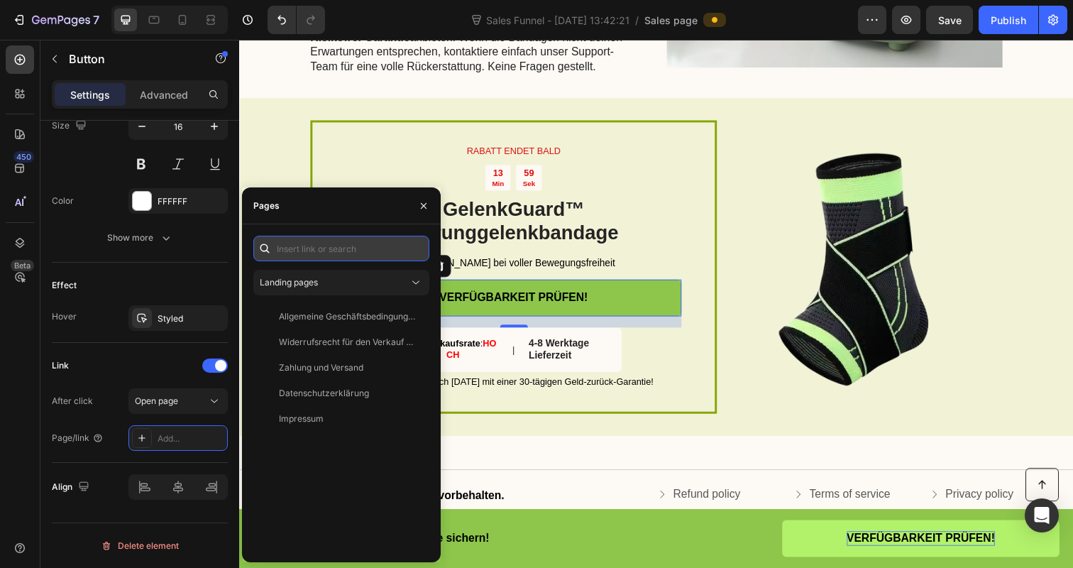
click at [319, 242] on input "text" at bounding box center [341, 249] width 176 height 26
paste input "[URL][DOMAIN_NAME]"
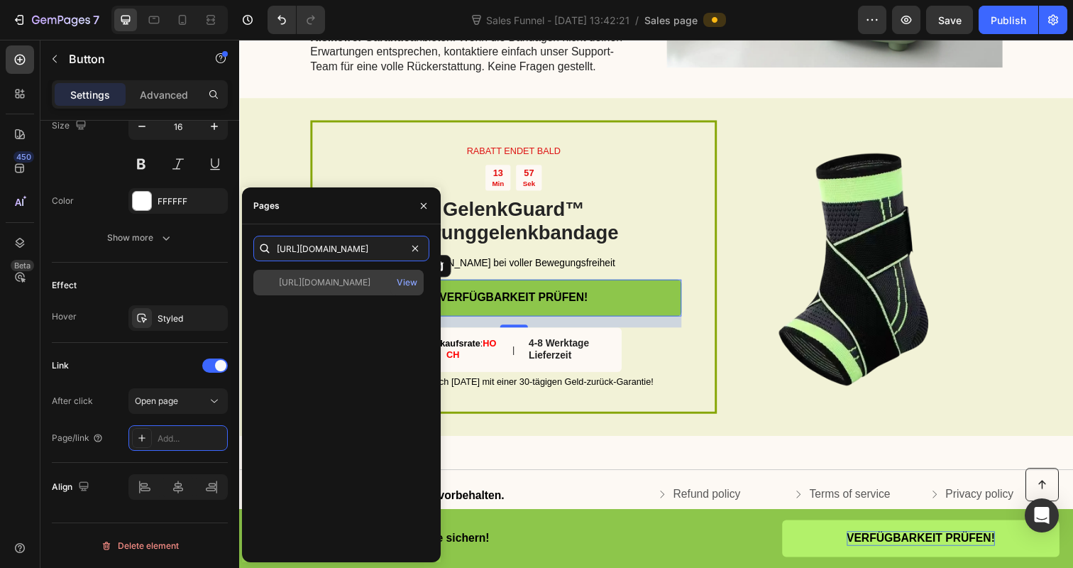
type input "[URL][DOMAIN_NAME]"
click at [325, 274] on div "[URL][DOMAIN_NAME] View" at bounding box center [338, 283] width 170 height 26
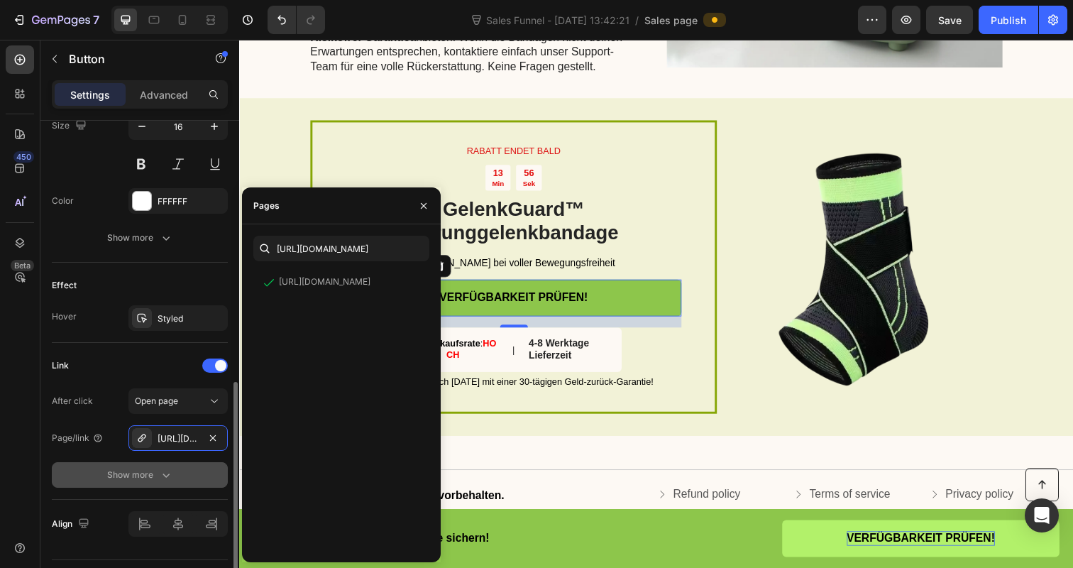
click at [72, 478] on button "Show more" at bounding box center [140, 475] width 176 height 26
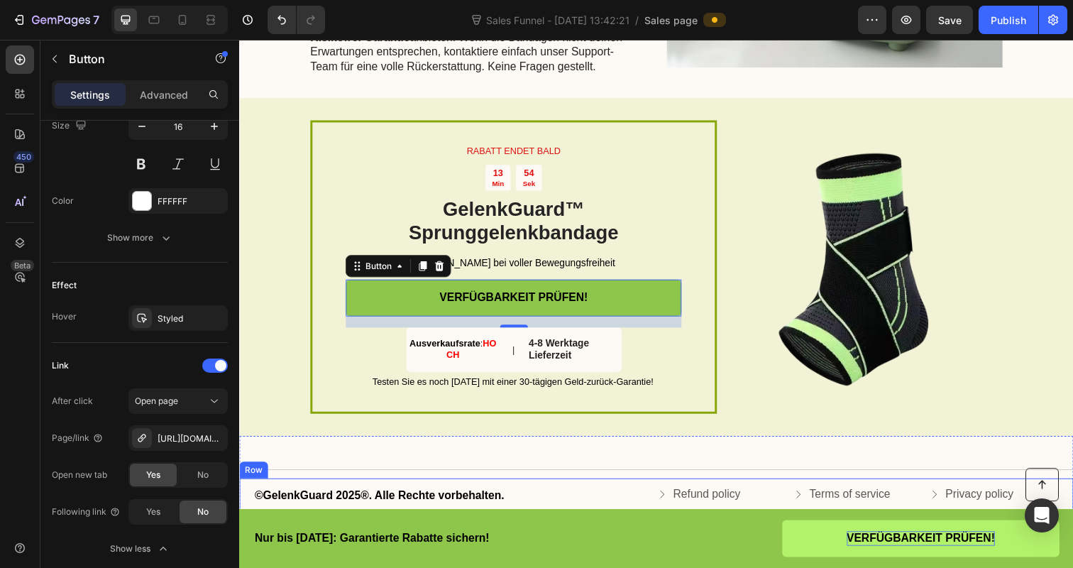
click at [528, 494] on div "©GelenkGuard 2025®. Alle Rechte vorbehalten. Text Block Refund policy Button Te…" at bounding box center [664, 505] width 851 height 36
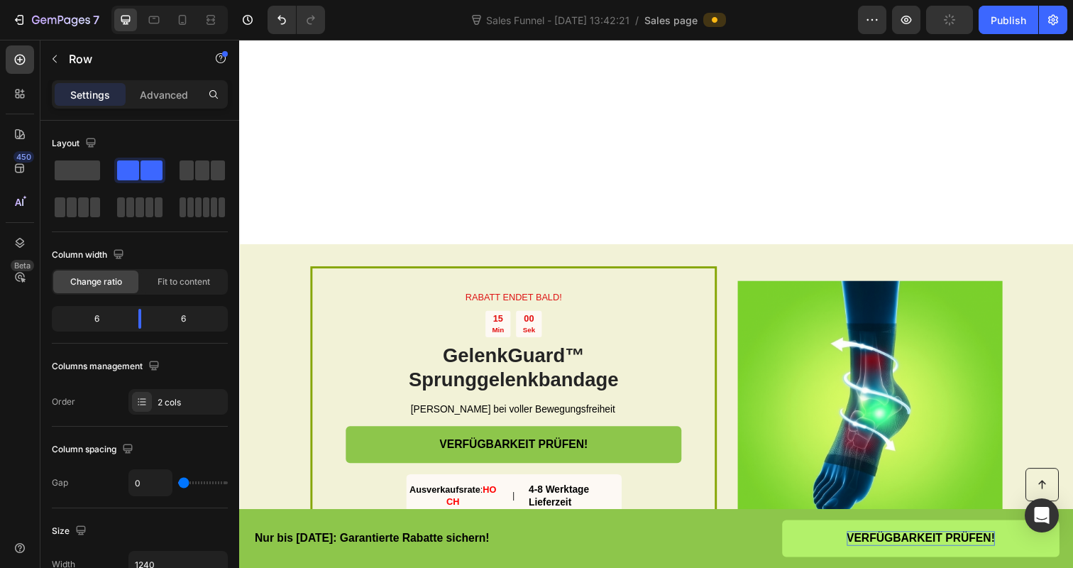
scroll to position [1994, 0]
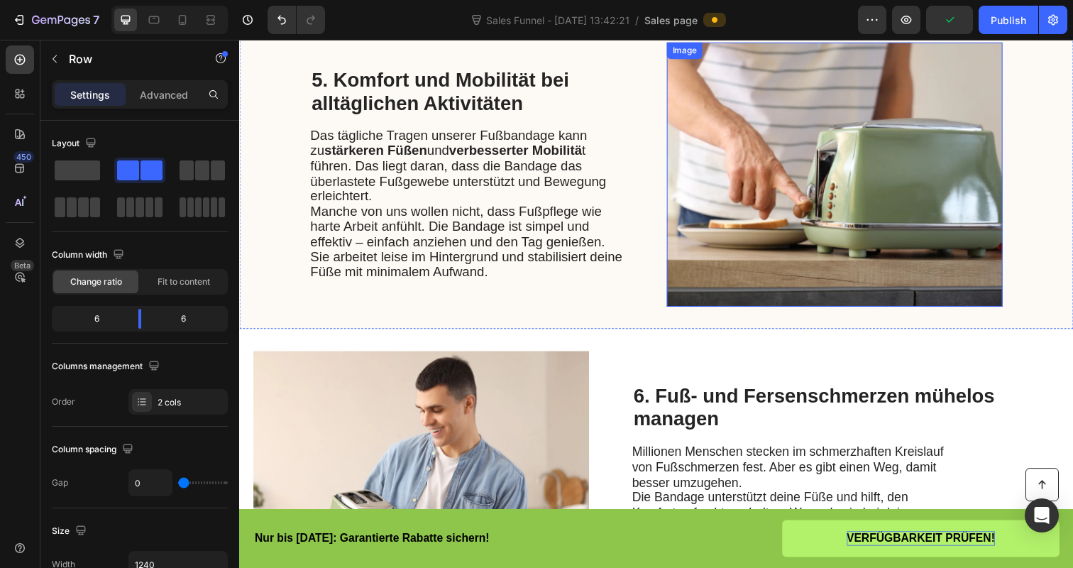
click at [930, 173] on img at bounding box center [847, 178] width 343 height 270
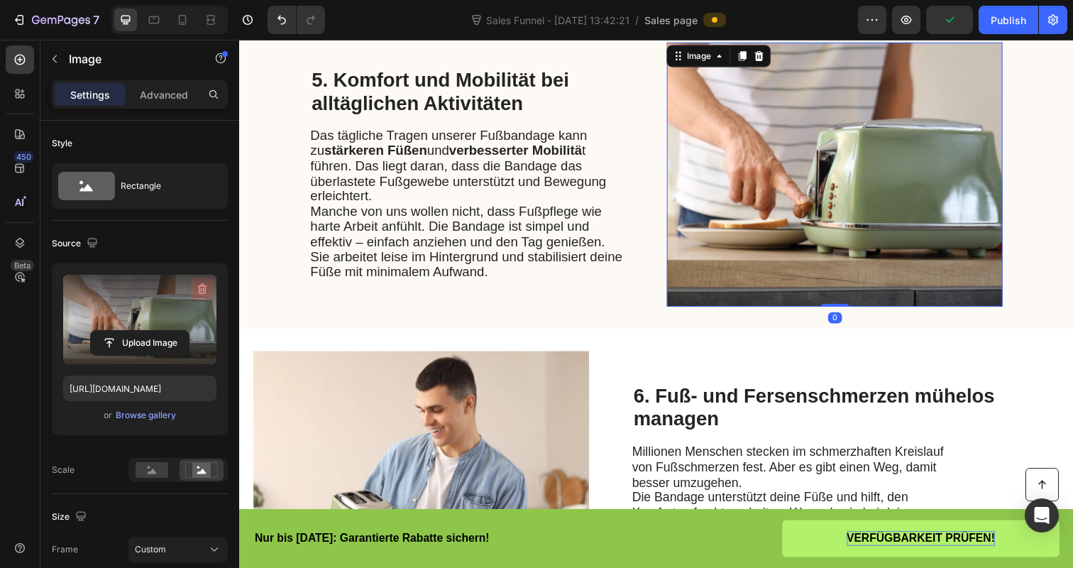
click at [206, 287] on icon "button" at bounding box center [202, 289] width 14 height 14
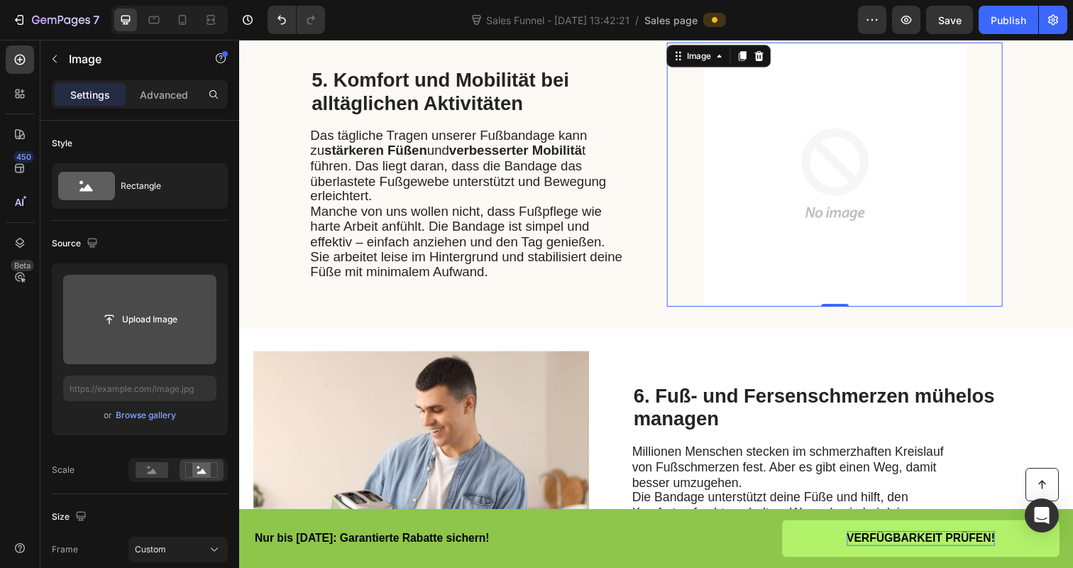
click at [128, 313] on input "file" at bounding box center [140, 319] width 98 height 24
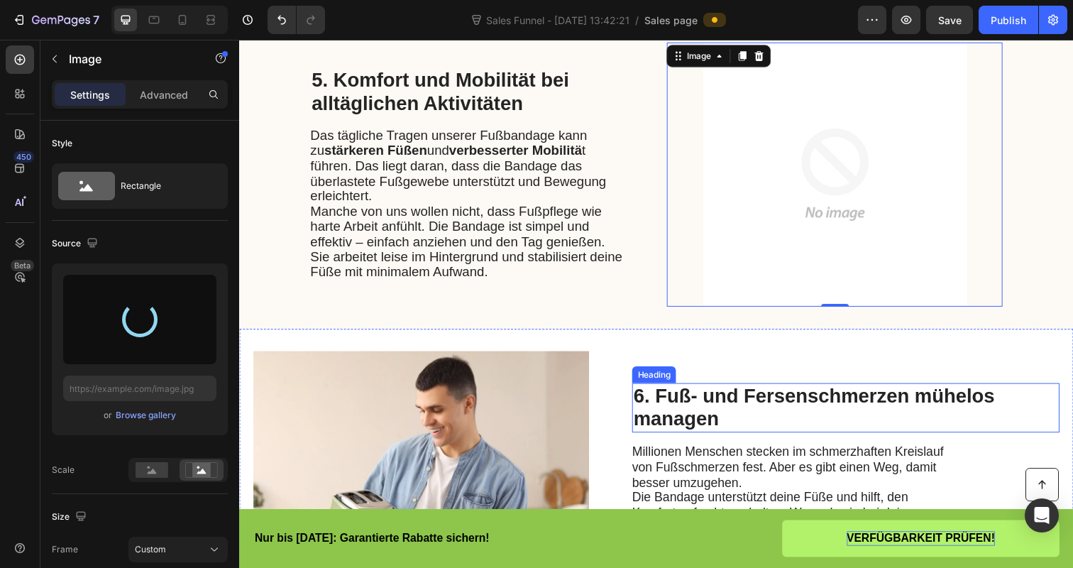
type input "[URL][DOMAIN_NAME]"
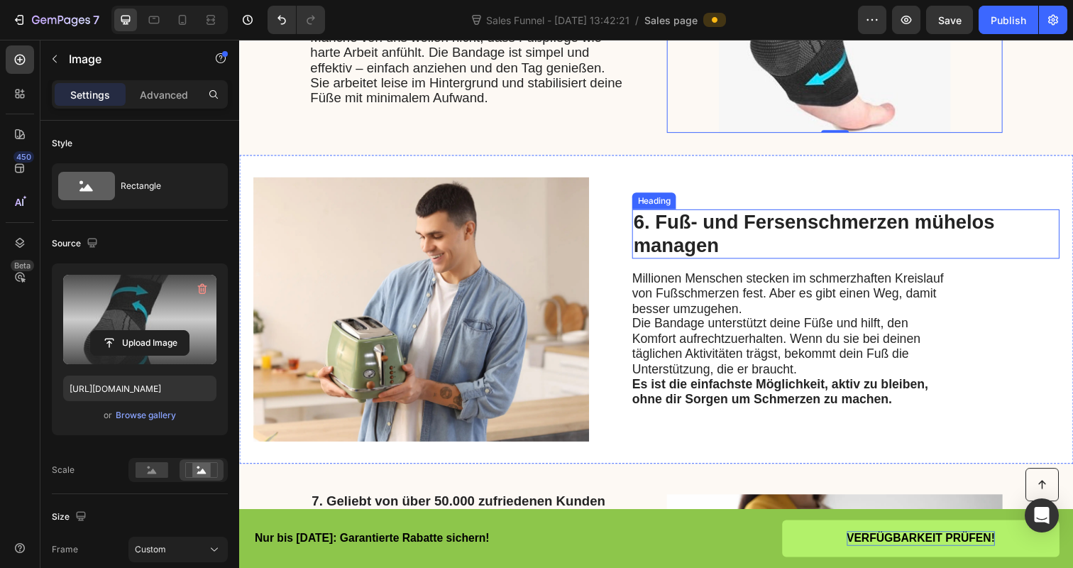
scroll to position [2177, 0]
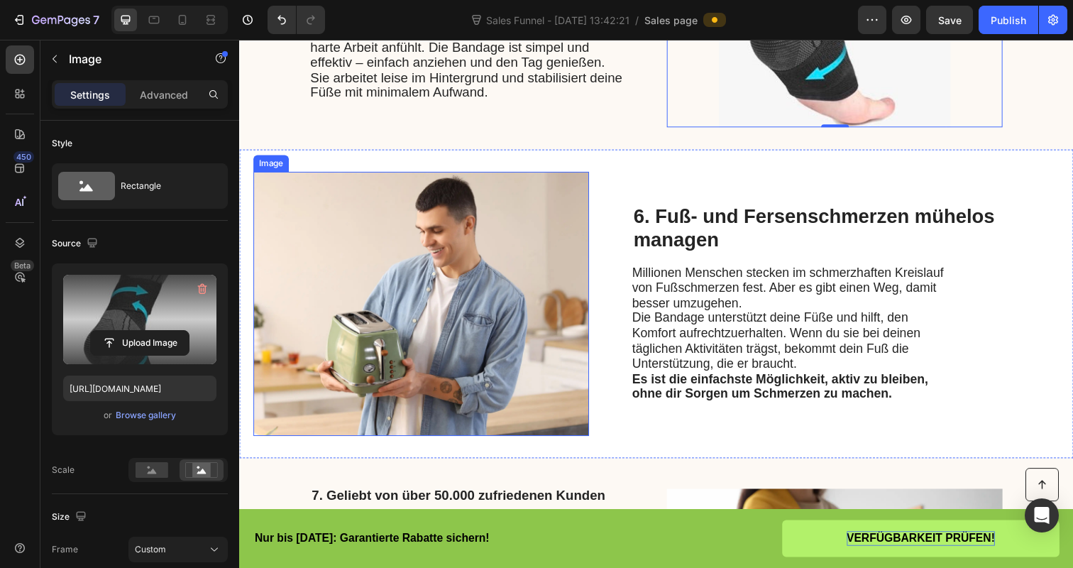
click at [502, 343] on img at bounding box center [424, 310] width 343 height 270
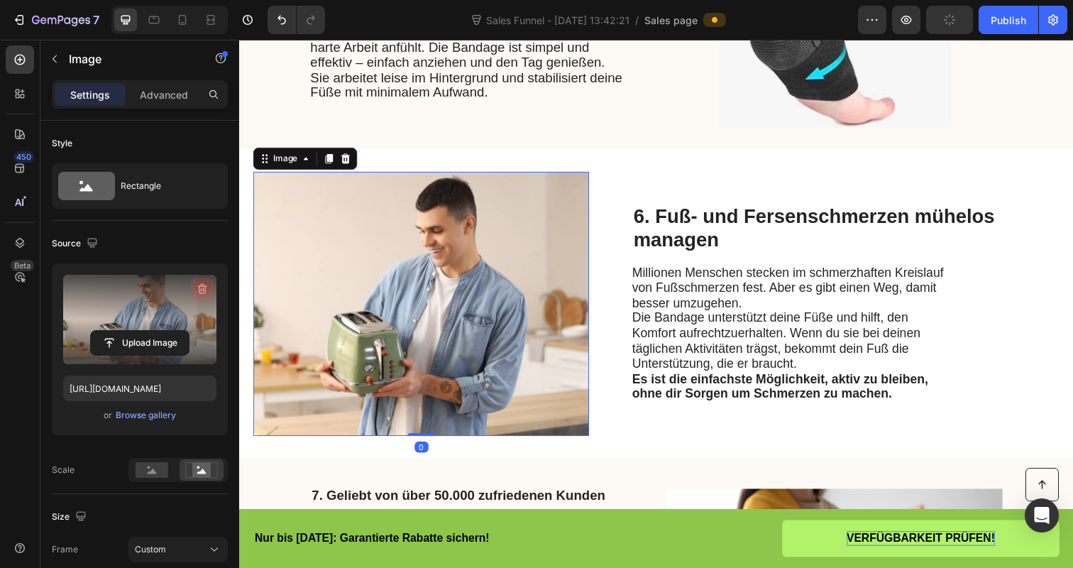
click at [206, 287] on icon "button" at bounding box center [202, 289] width 14 height 14
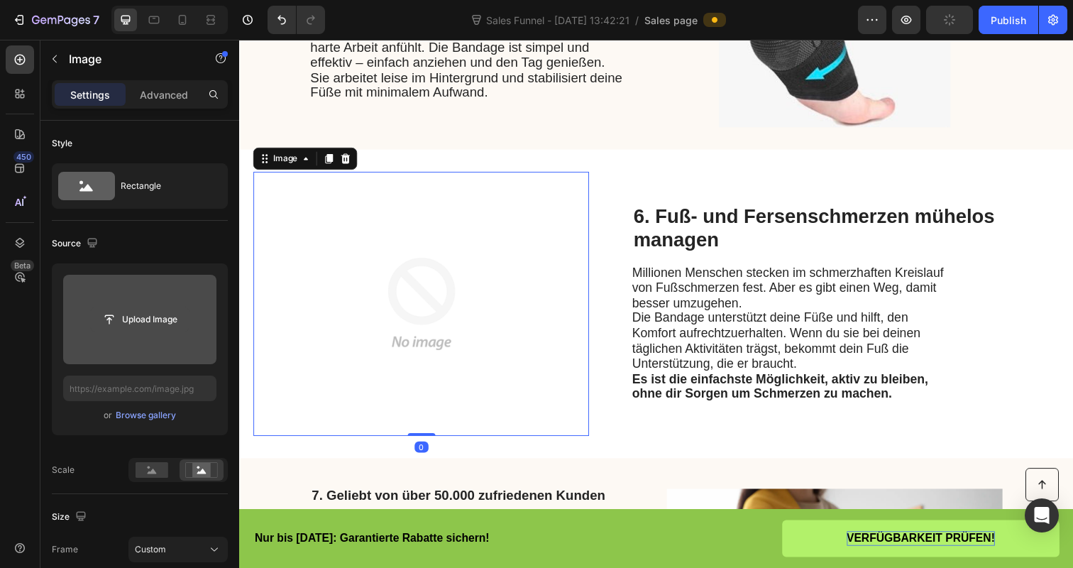
click at [155, 317] on input "file" at bounding box center [140, 319] width 98 height 24
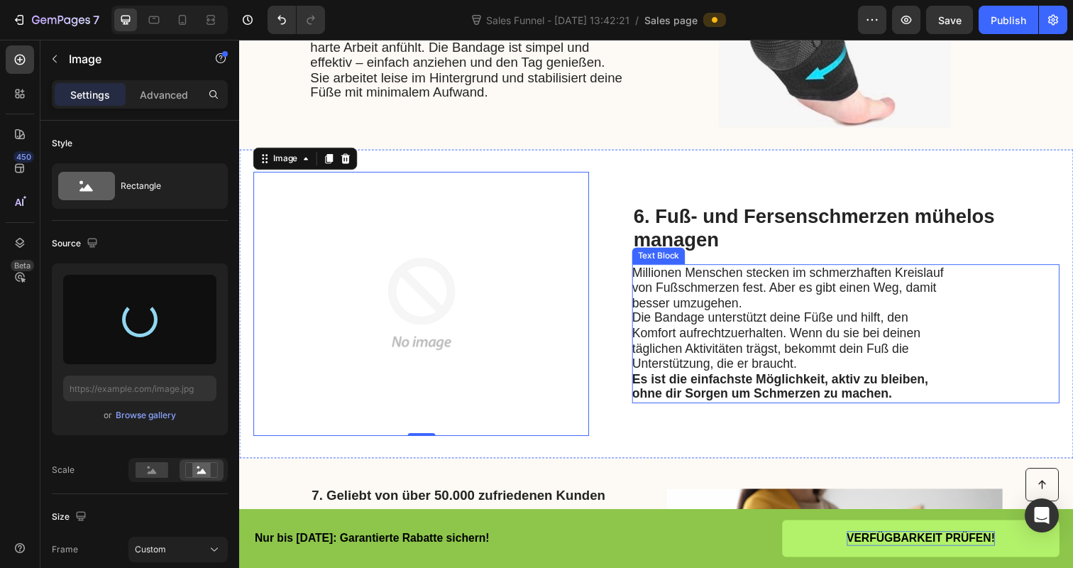
type input "[URL][DOMAIN_NAME]"
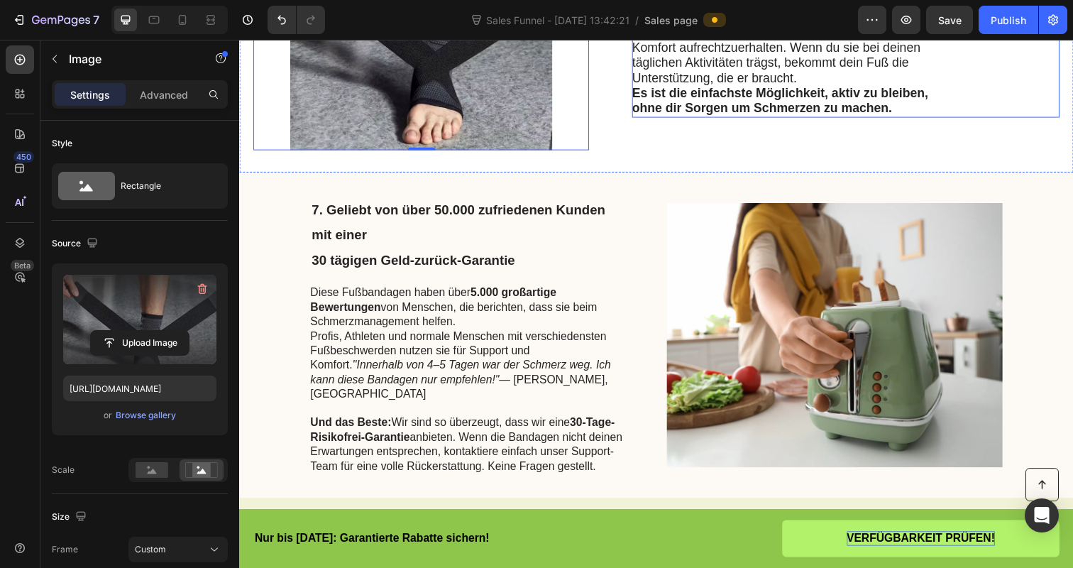
scroll to position [2495, 0]
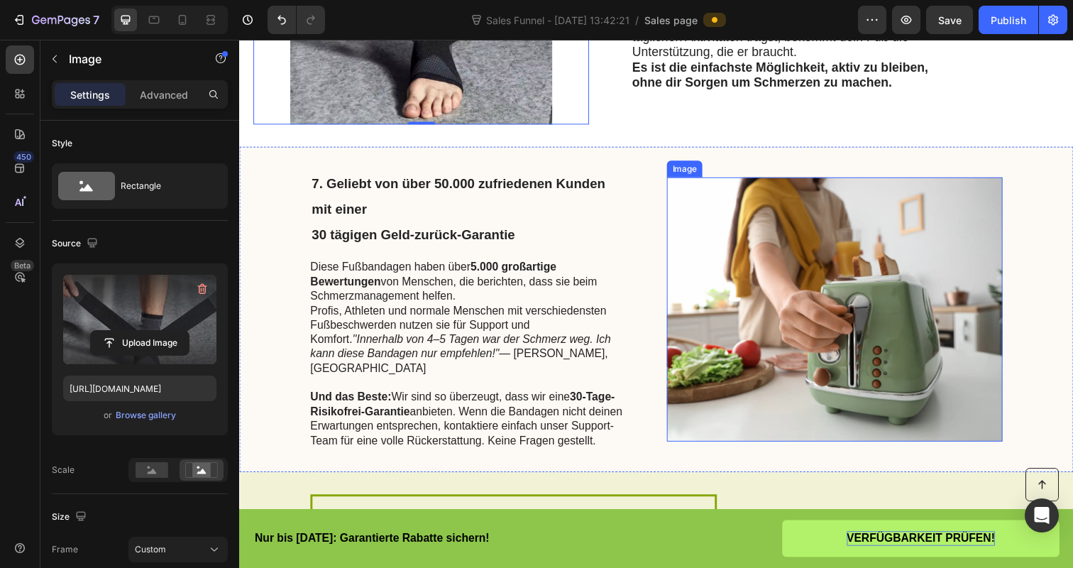
click at [845, 314] on img at bounding box center [847, 315] width 343 height 270
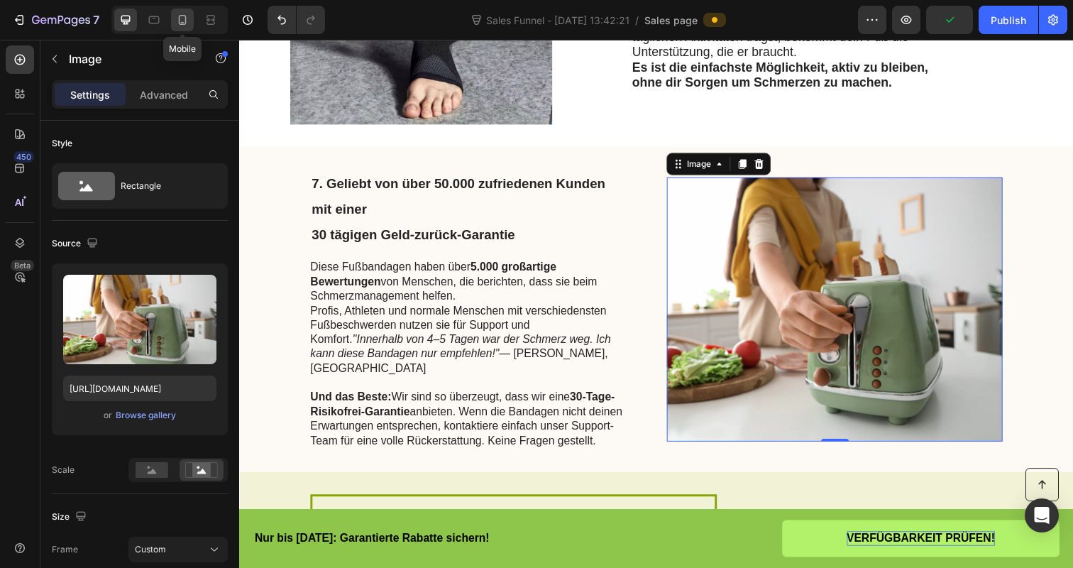
click at [192, 21] on div at bounding box center [182, 20] width 23 height 23
type input "[URL][DOMAIN_NAME]"
type input "335"
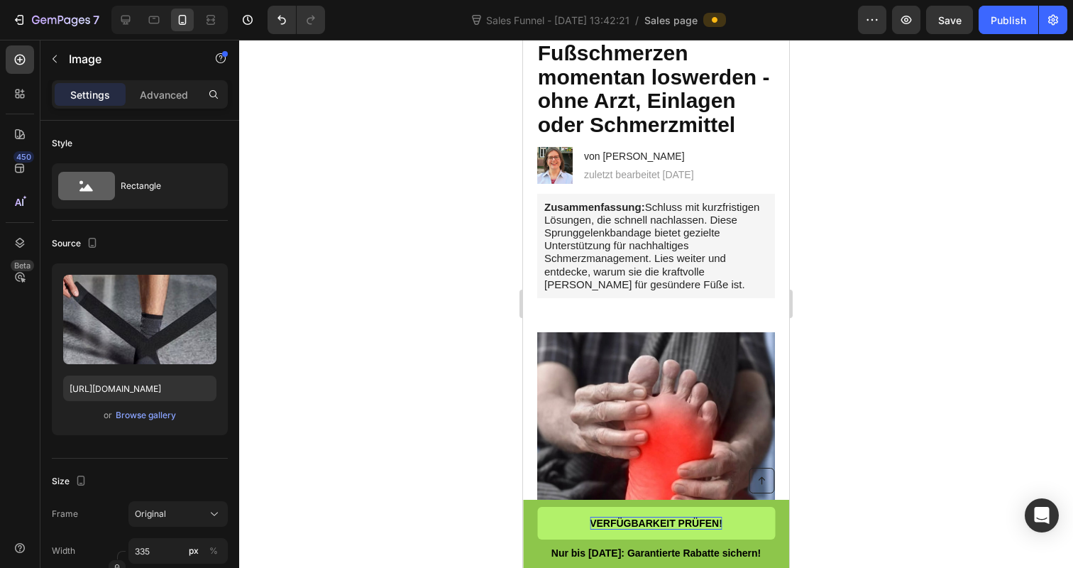
scroll to position [82, 0]
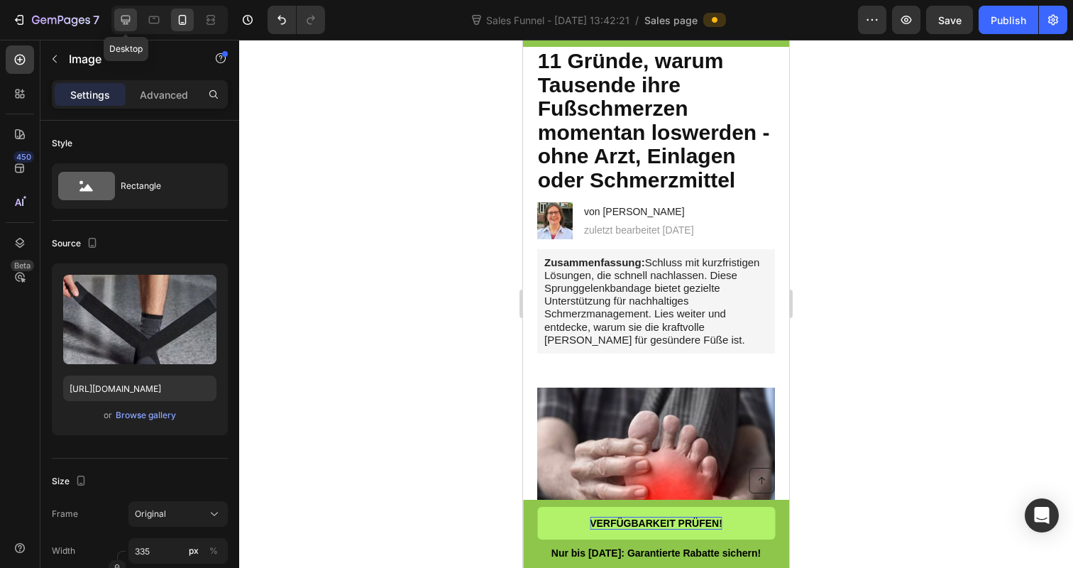
click at [132, 16] on icon at bounding box center [125, 20] width 14 height 14
type input "[URL][DOMAIN_NAME]"
type input "483"
type input "380"
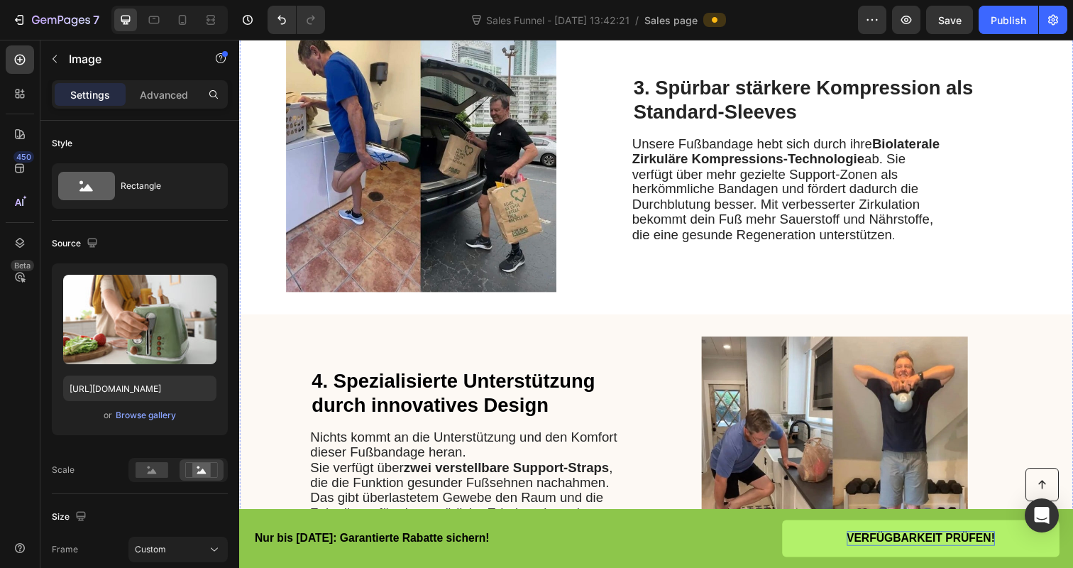
scroll to position [1638, 0]
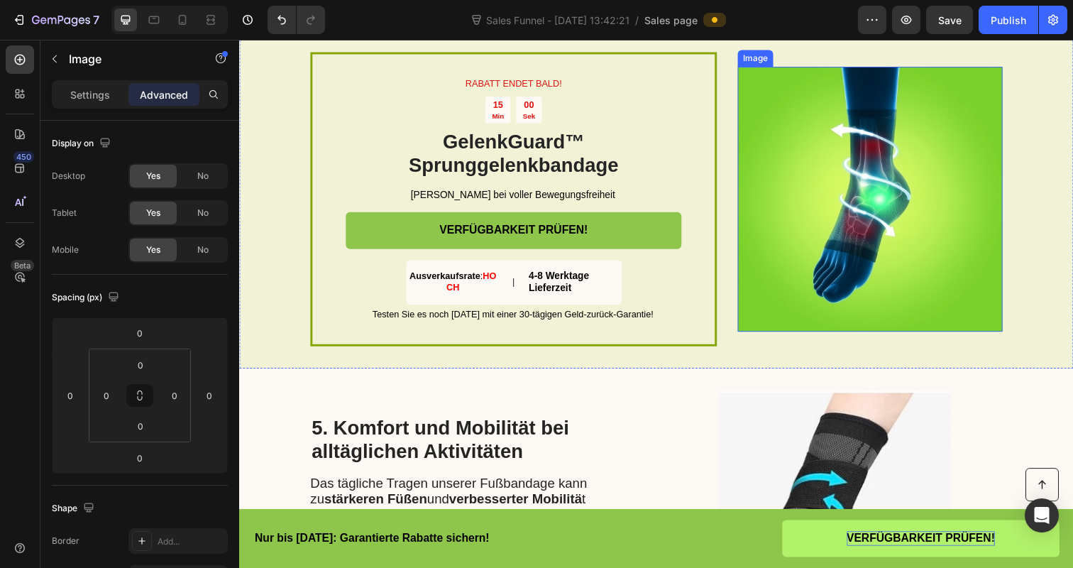
click at [830, 224] on img at bounding box center [883, 202] width 270 height 270
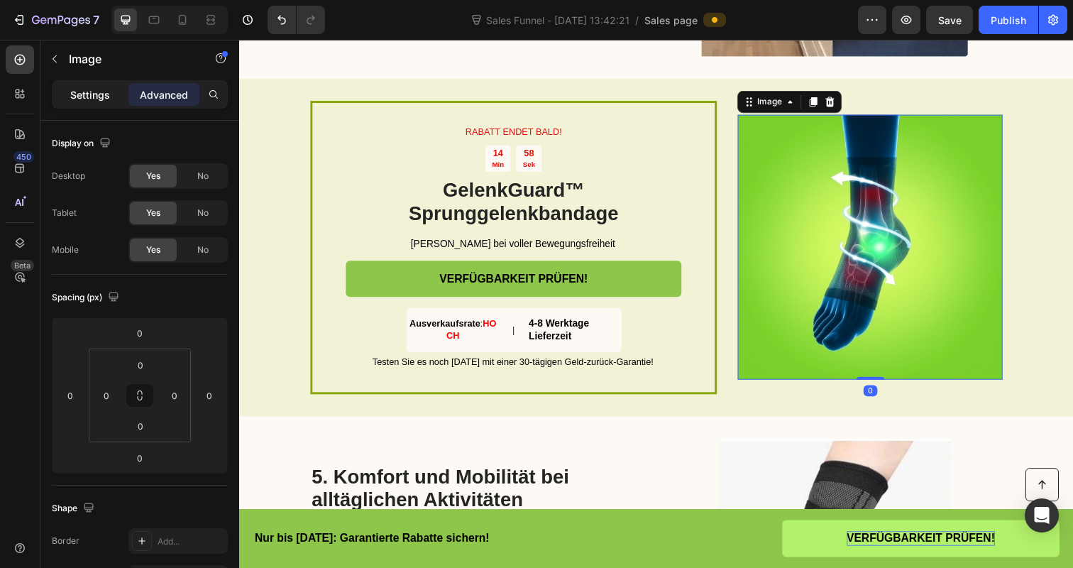
click at [110, 97] on div "Settings" at bounding box center [90, 94] width 71 height 23
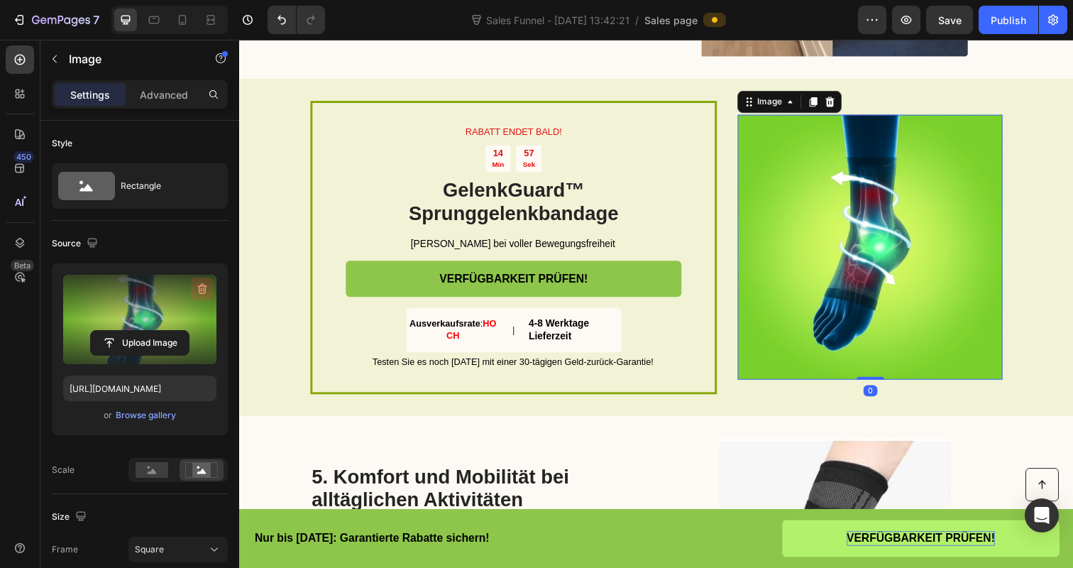
click at [203, 289] on icon "button" at bounding box center [203, 289] width 1 height 4
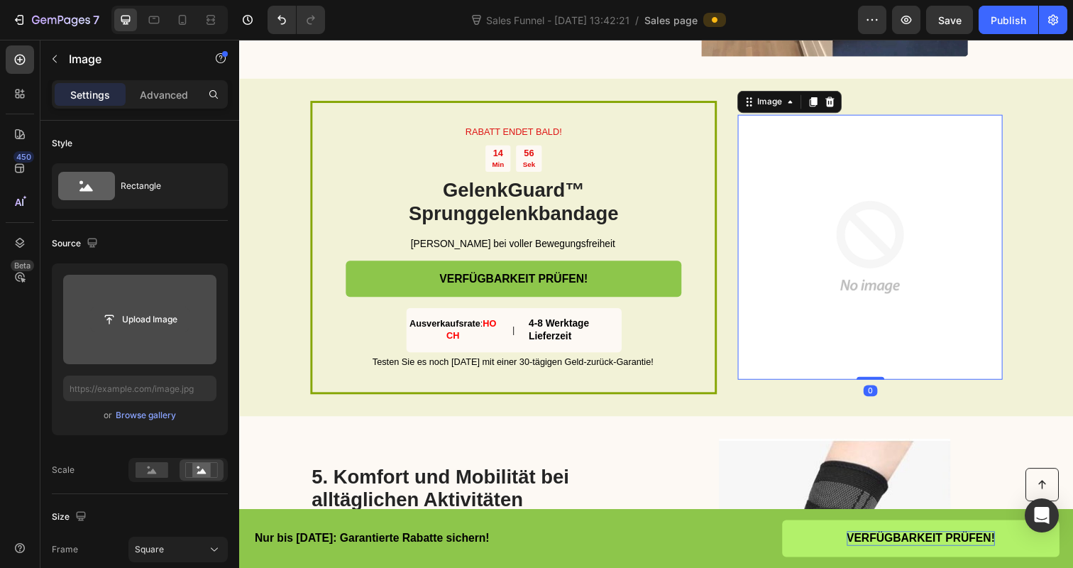
click at [126, 318] on input "file" at bounding box center [140, 319] width 98 height 24
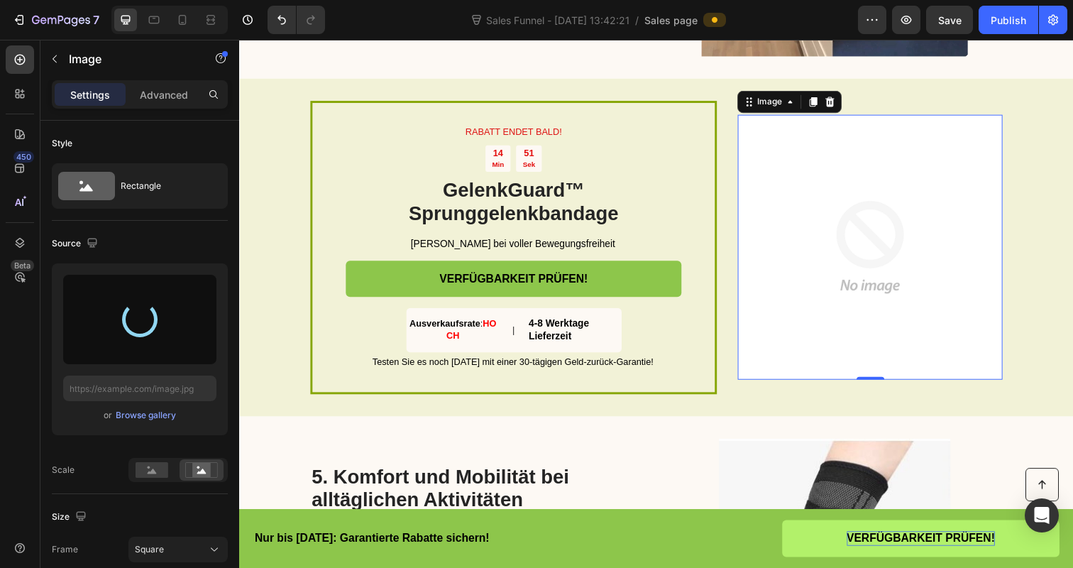
type input "[URL][DOMAIN_NAME]"
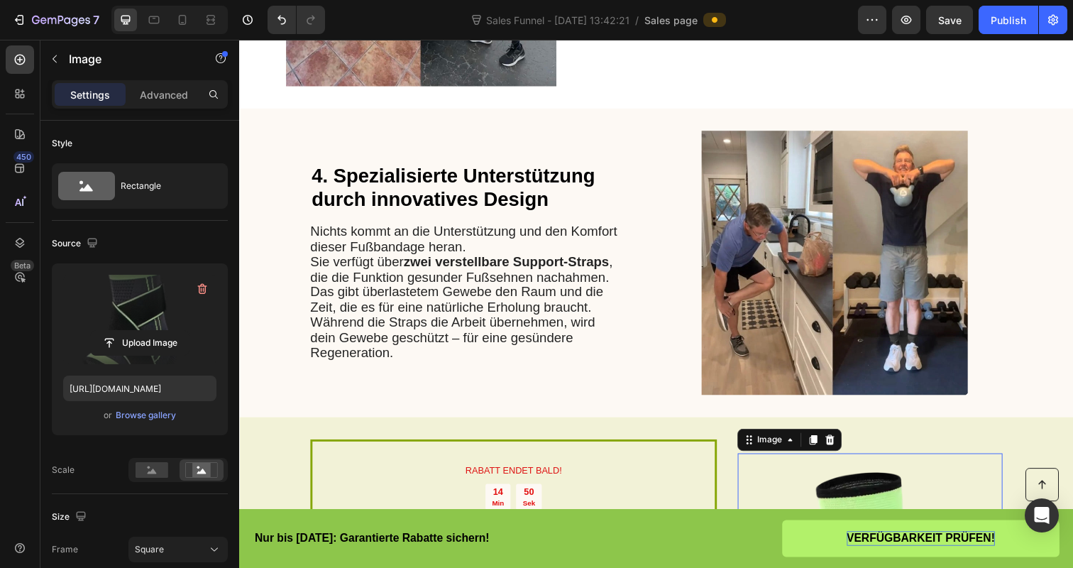
scroll to position [1237, 0]
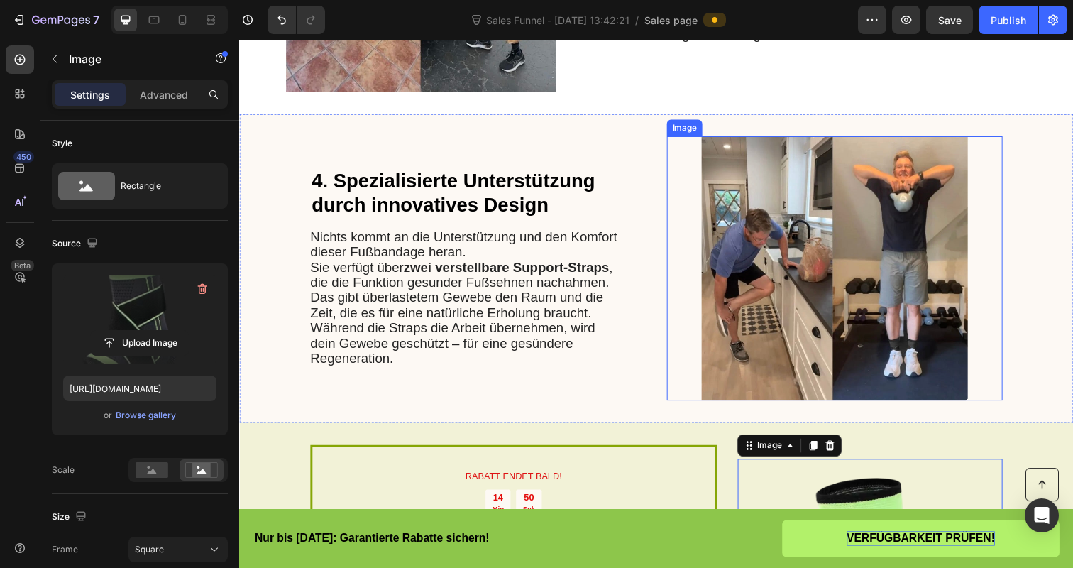
click at [800, 267] on img at bounding box center [847, 273] width 343 height 270
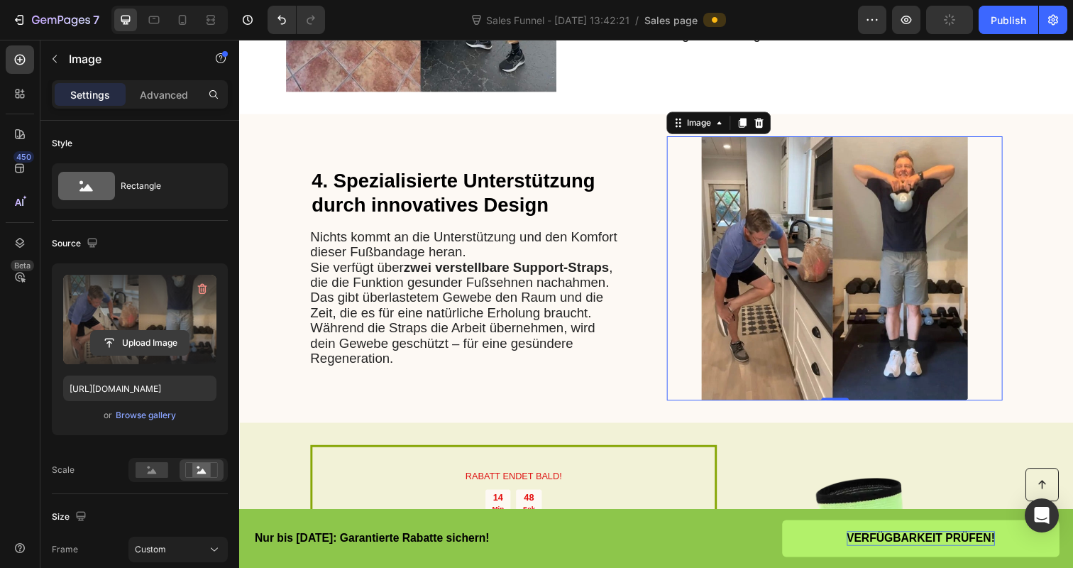
click at [145, 347] on input "file" at bounding box center [140, 343] width 98 height 24
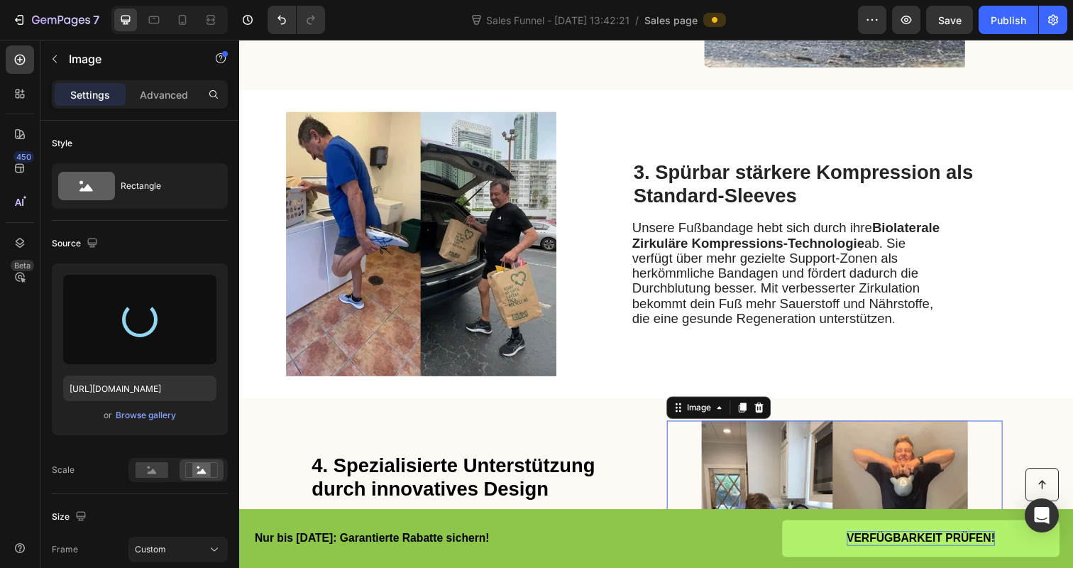
scroll to position [849, 0]
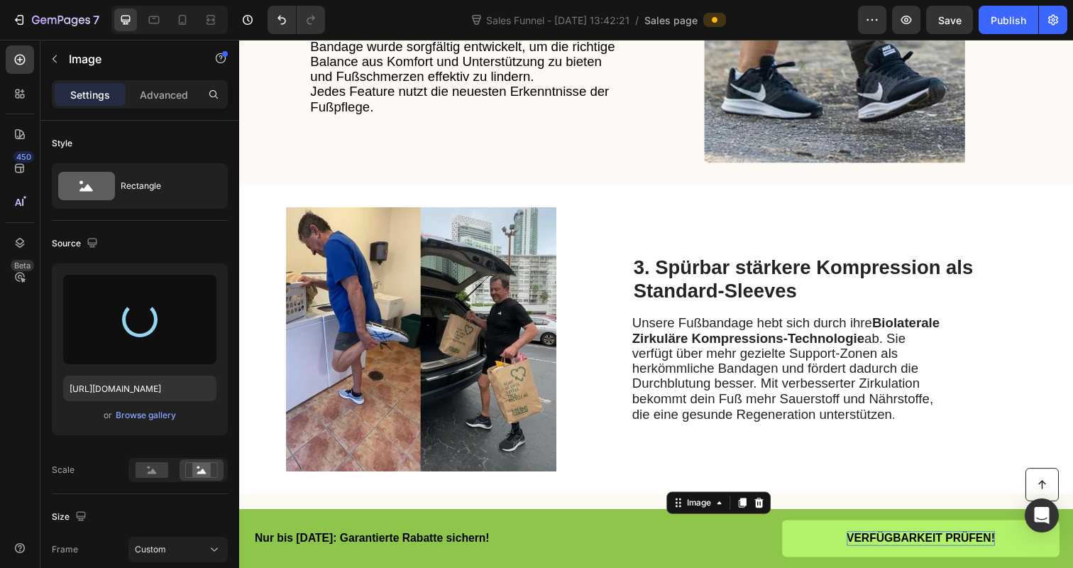
type input "[URL][DOMAIN_NAME]"
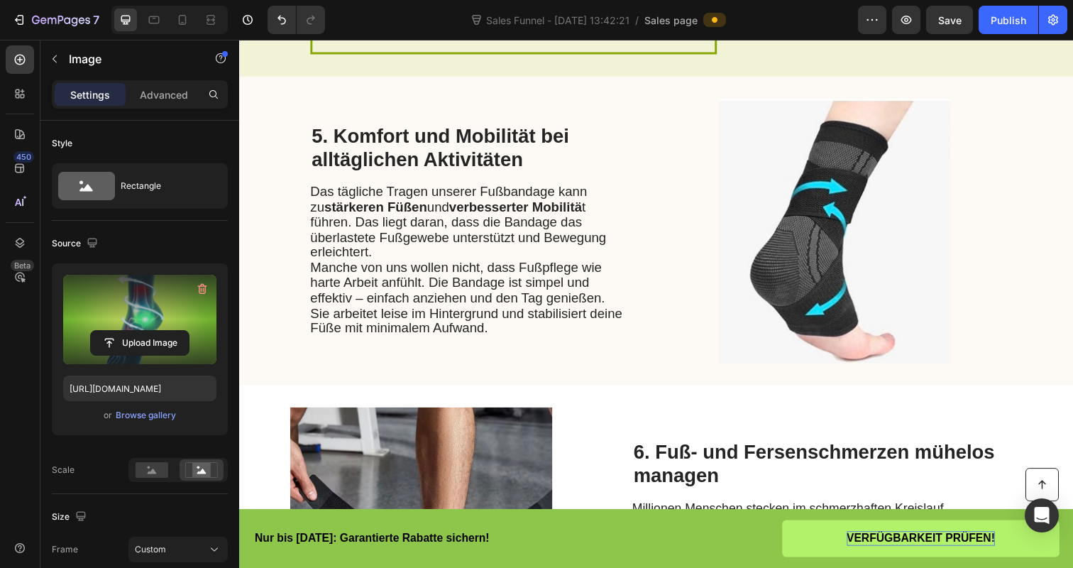
scroll to position [1997, 0]
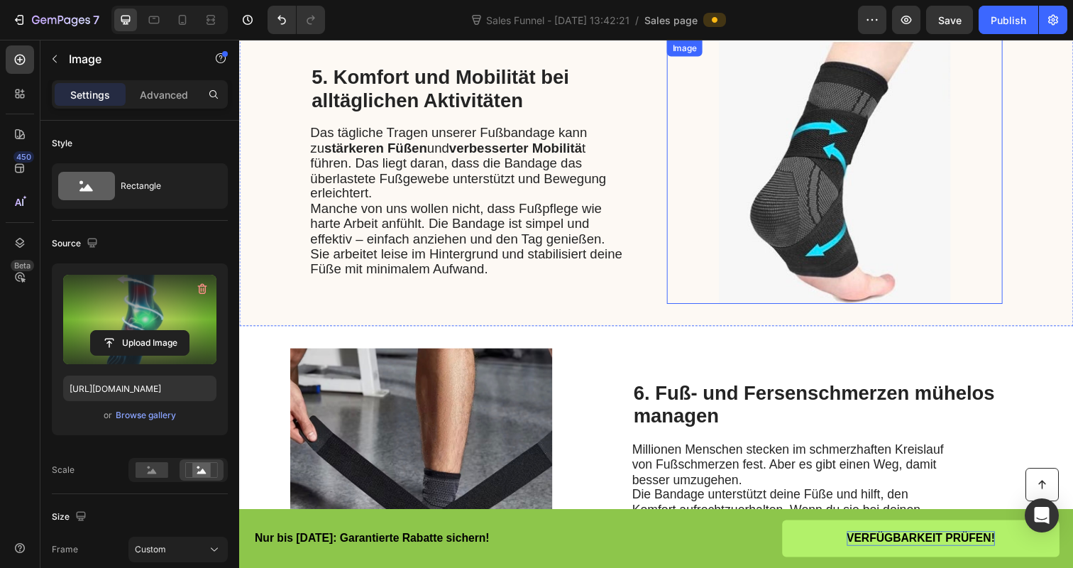
click at [795, 204] on img at bounding box center [847, 175] width 343 height 270
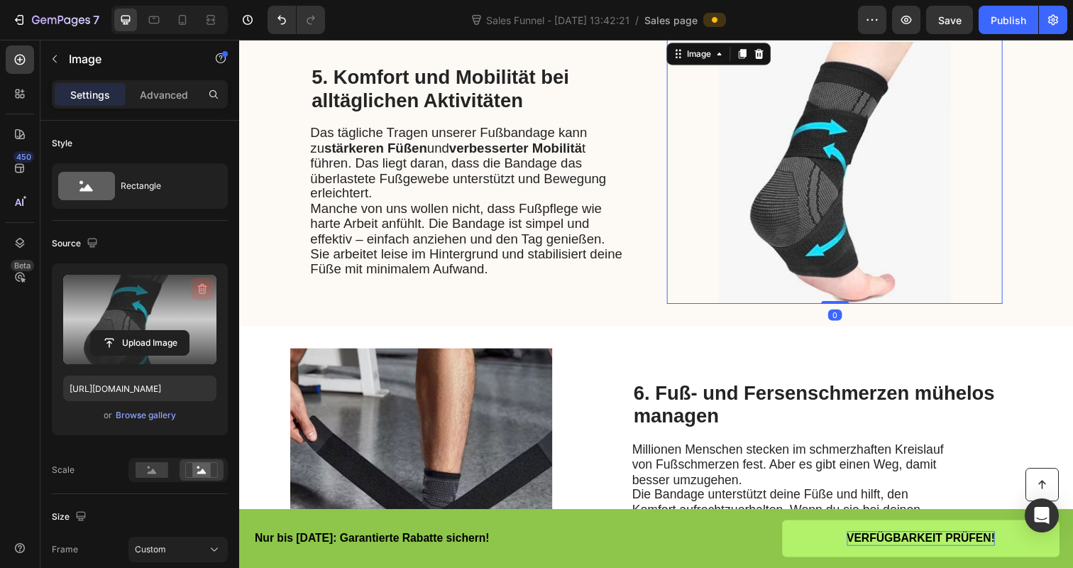
click at [204, 287] on icon "button" at bounding box center [202, 289] width 9 height 11
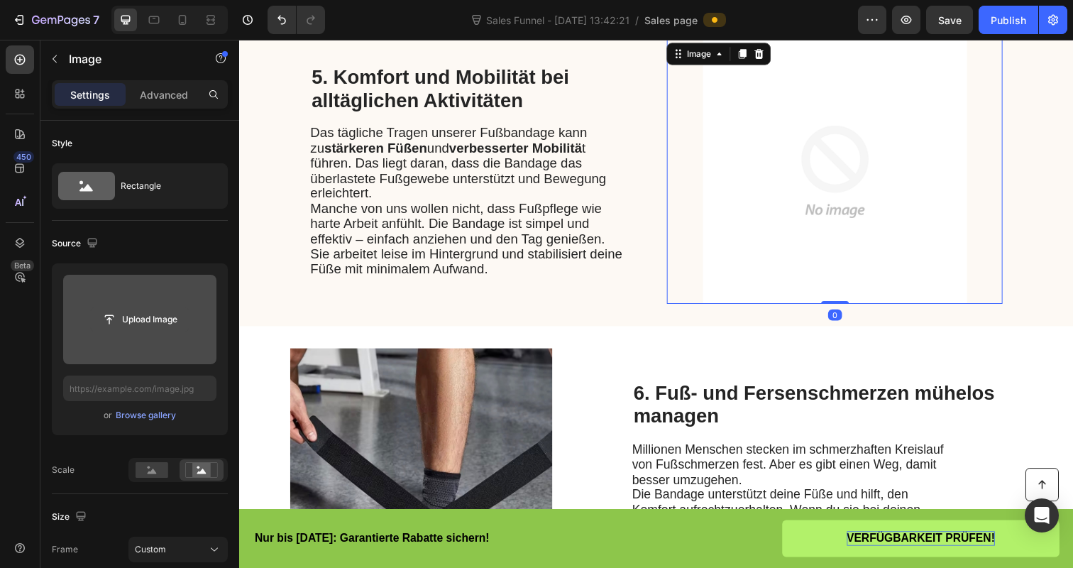
click at [112, 326] on input "file" at bounding box center [140, 319] width 98 height 24
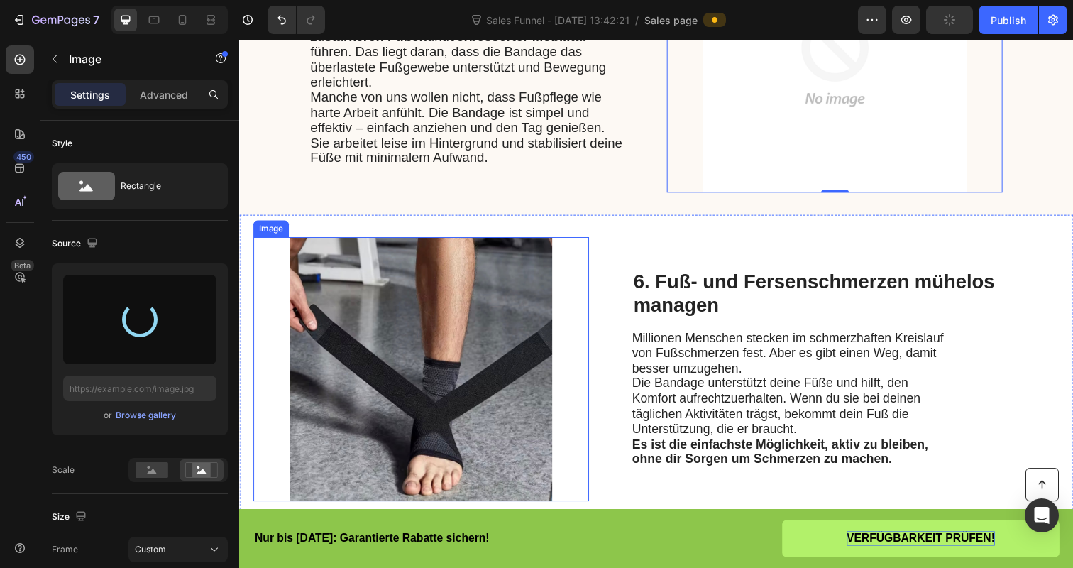
type input "[URL][DOMAIN_NAME]"
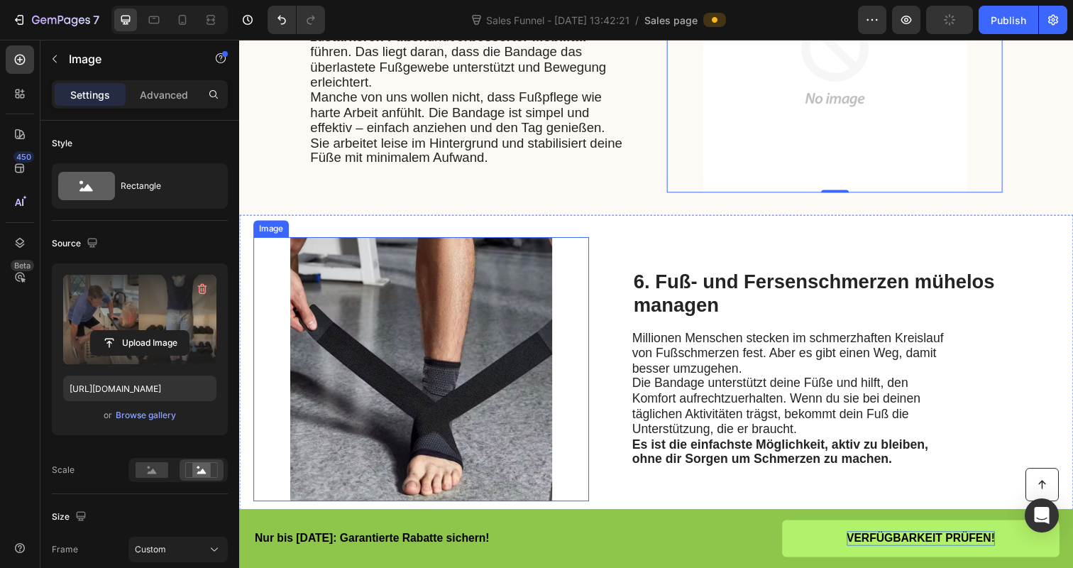
scroll to position [2439, 0]
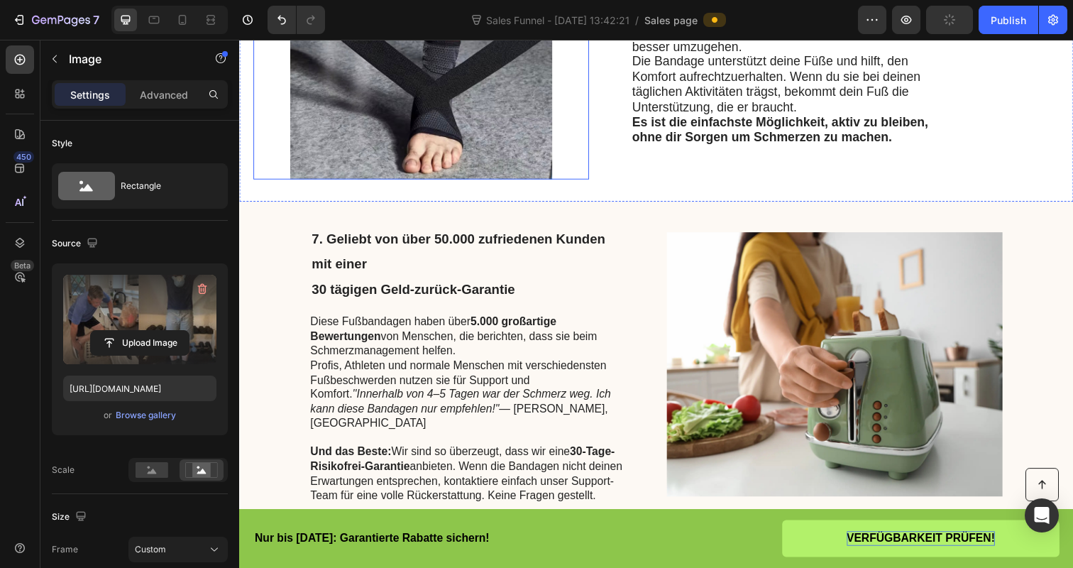
click at [449, 143] on img at bounding box center [424, 48] width 343 height 270
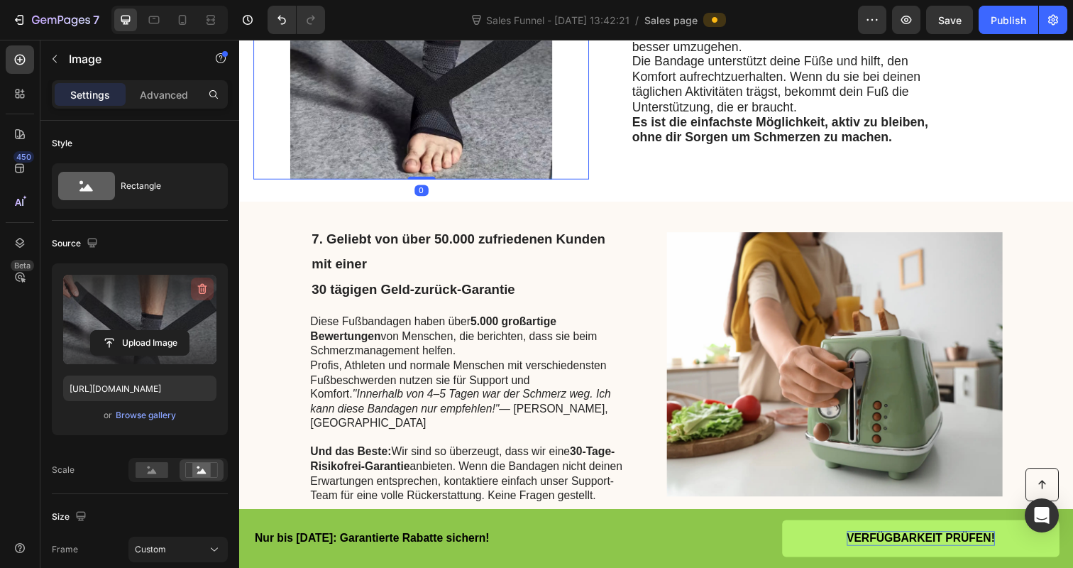
click at [202, 279] on button "button" at bounding box center [202, 288] width 23 height 23
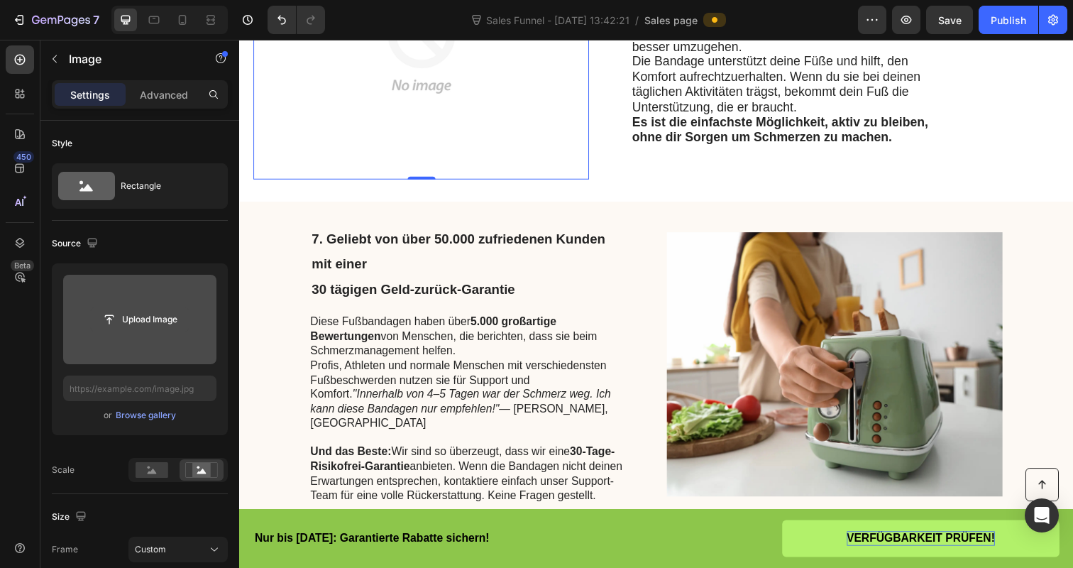
click at [136, 319] on input "file" at bounding box center [140, 319] width 98 height 24
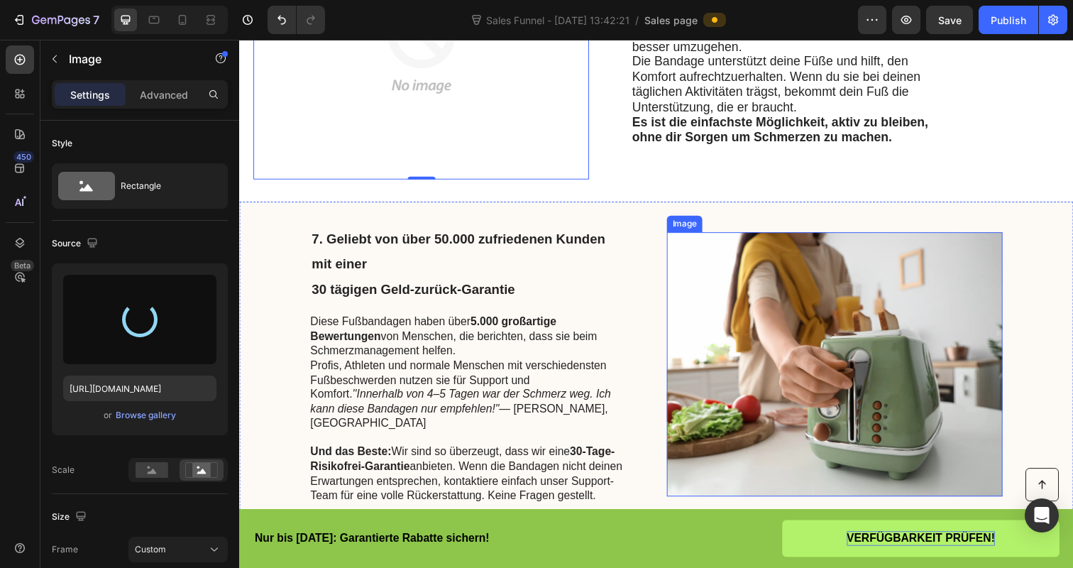
click at [839, 412] on img at bounding box center [847, 371] width 343 height 270
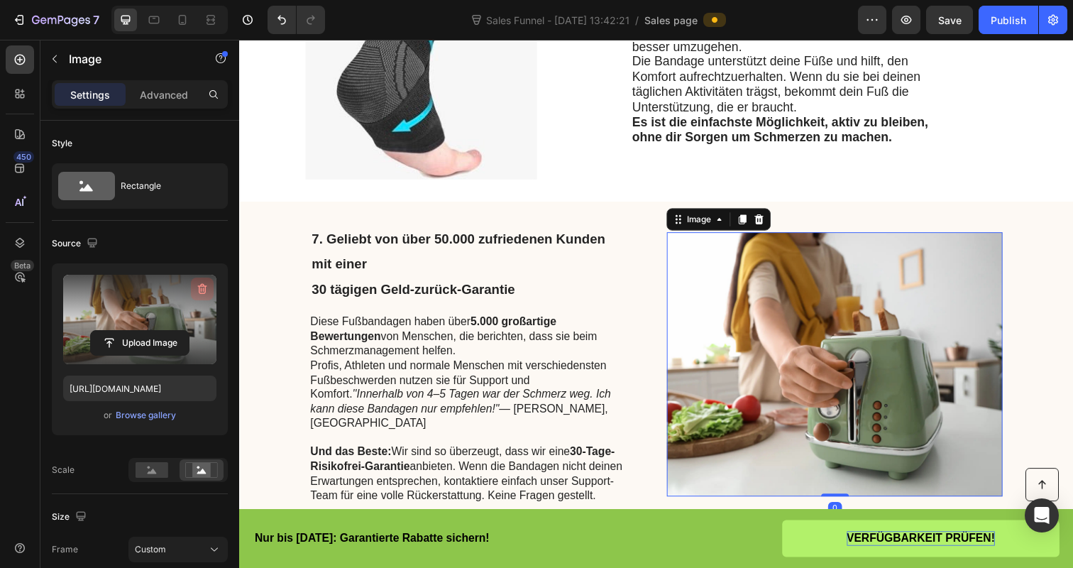
click at [208, 277] on button "button" at bounding box center [202, 288] width 23 height 23
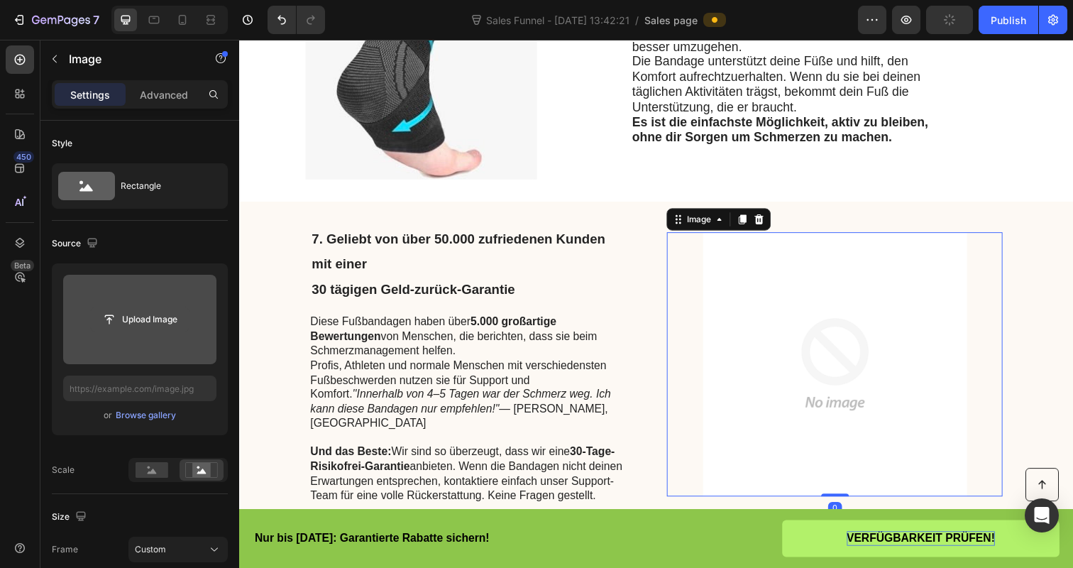
click at [158, 319] on input "file" at bounding box center [140, 319] width 98 height 24
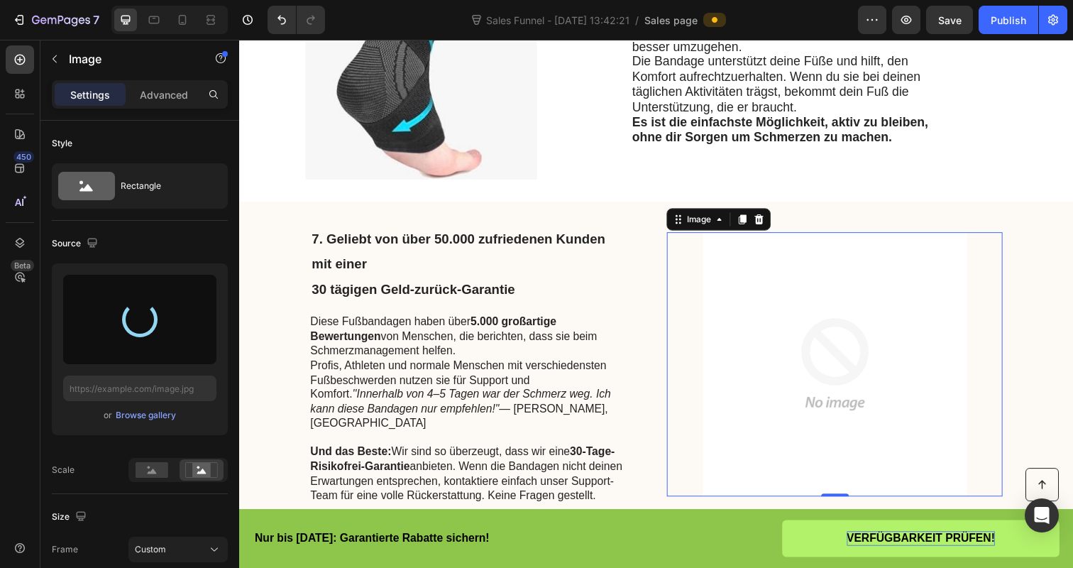
type input "[URL][DOMAIN_NAME]"
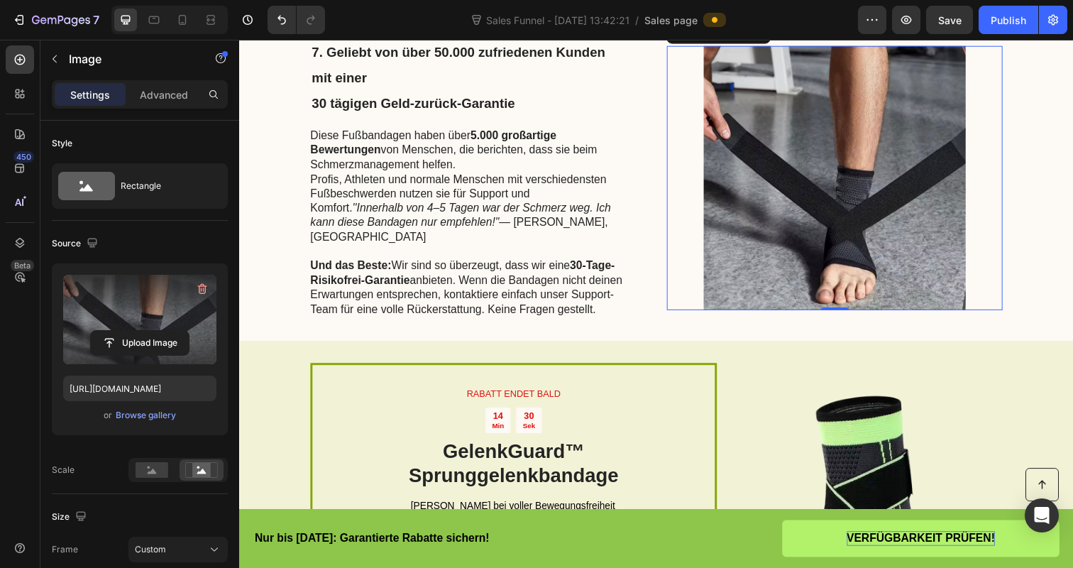
scroll to position [2579, 0]
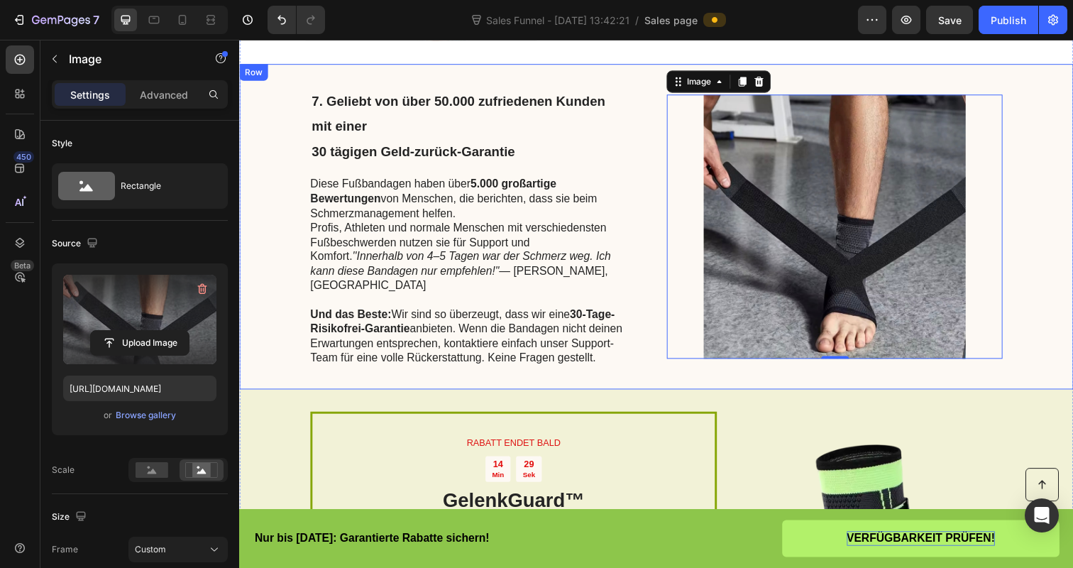
click at [1041, 252] on div "7. Geliebt von über 50.000 zufriedenen Kunden mit einer 30 tägigen Geld-zurück-…" at bounding box center [664, 231] width 851 height 332
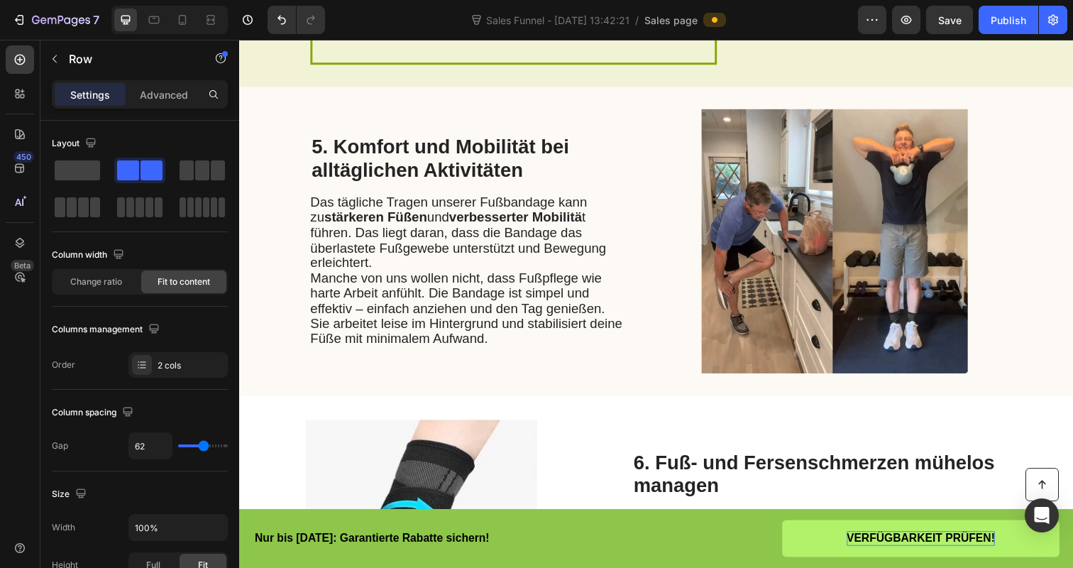
scroll to position [0, 0]
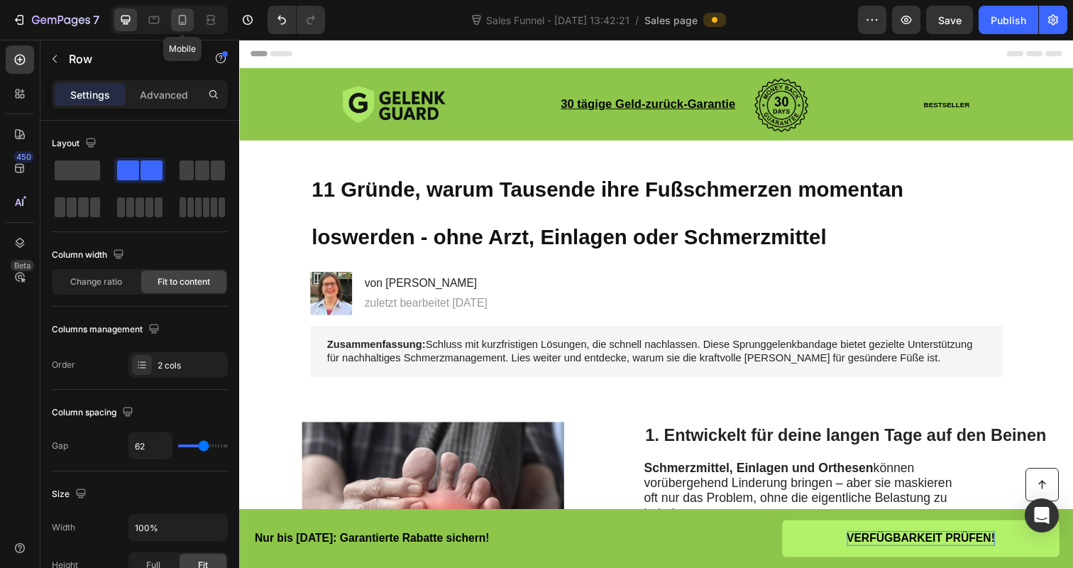
click at [189, 16] on icon at bounding box center [182, 20] width 14 height 14
type input "0"
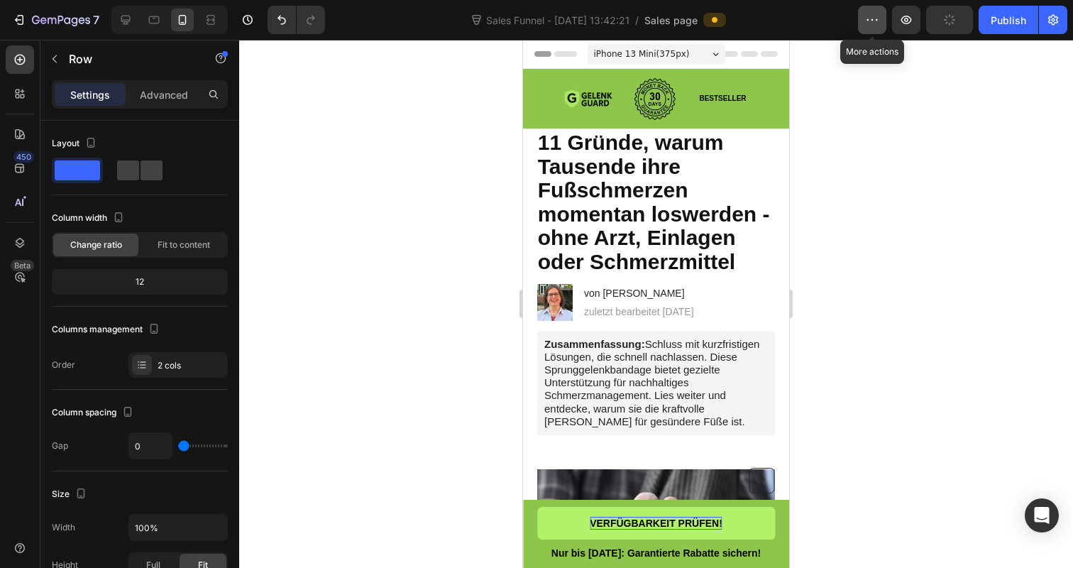
click at [866, 24] on icon "button" at bounding box center [872, 20] width 14 height 14
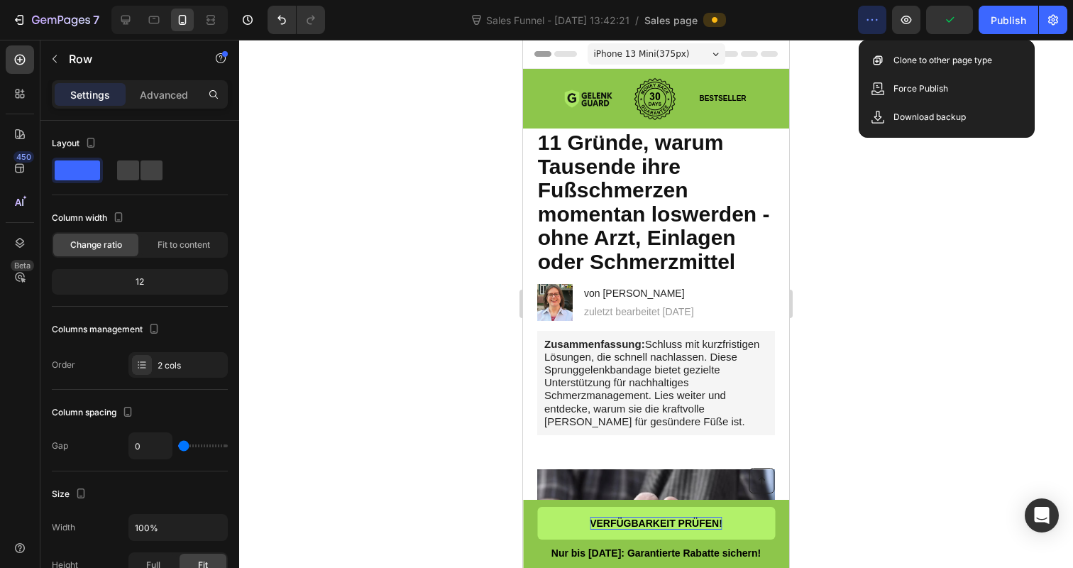
click at [984, 188] on div at bounding box center [656, 304] width 834 height 528
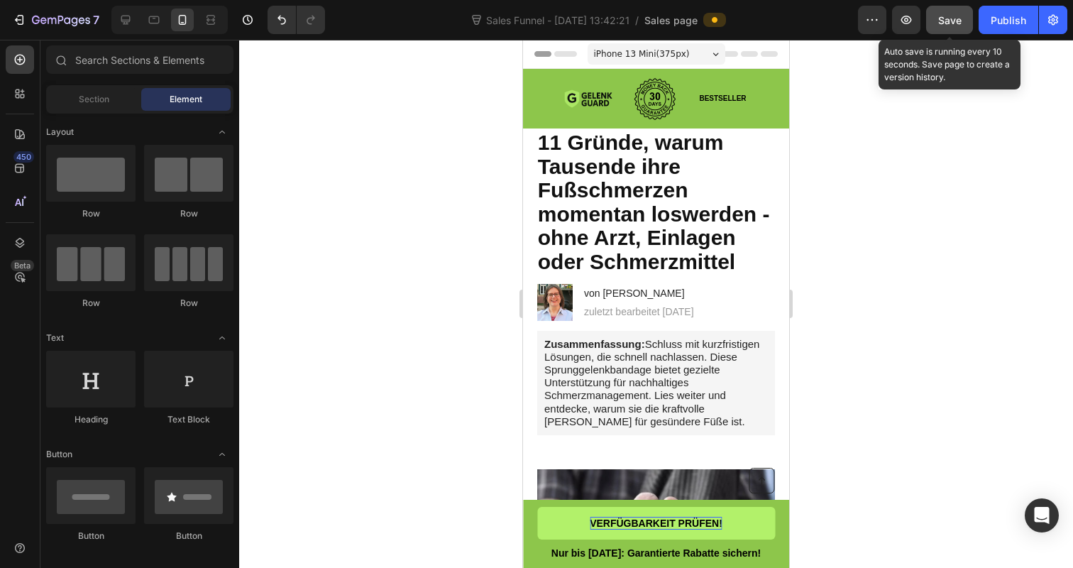
click at [955, 26] on span "Save" at bounding box center [949, 20] width 23 height 12
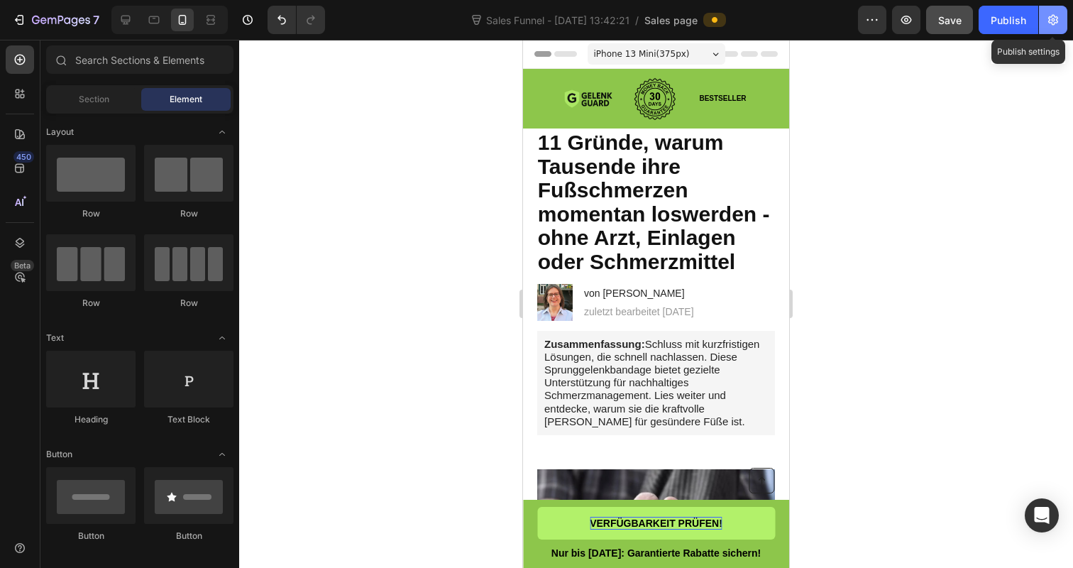
click at [1043, 28] on button "button" at bounding box center [1053, 20] width 28 height 28
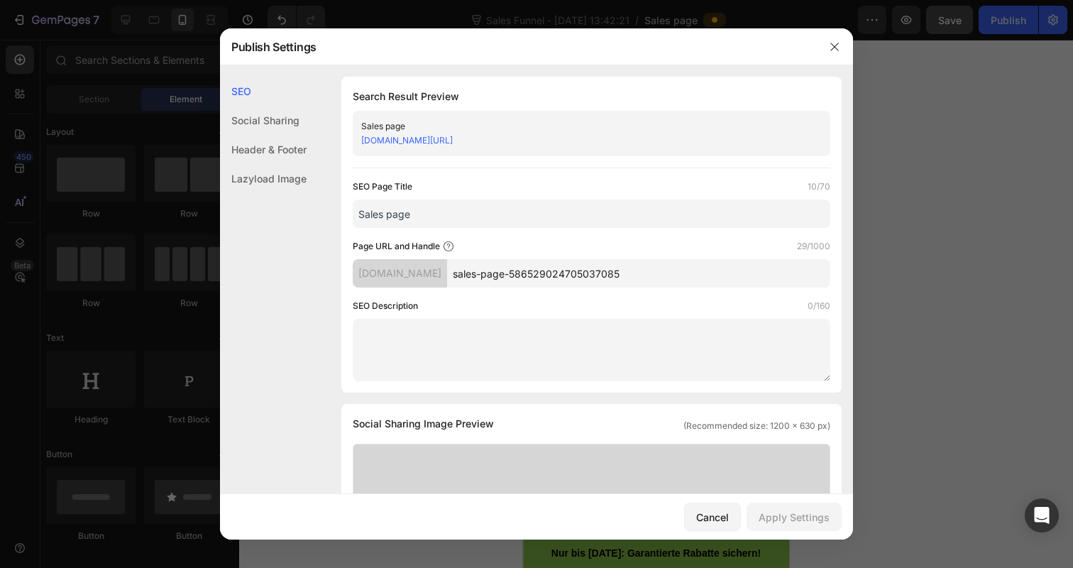
click at [644, 137] on div "[DOMAIN_NAME][URL]" at bounding box center [579, 140] width 437 height 14
click at [495, 219] on input "Sales page" at bounding box center [592, 213] width 478 height 28
type input "S"
type input "Advertorial Page"
click at [501, 357] on textarea at bounding box center [592, 350] width 478 height 62
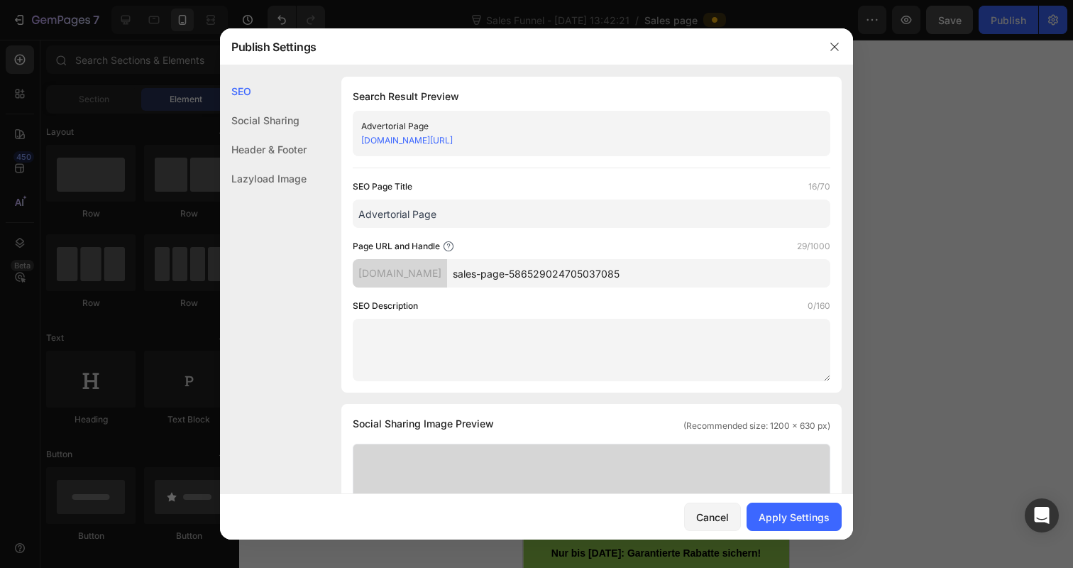
click at [437, 282] on div "[DOMAIN_NAME]" at bounding box center [400, 273] width 94 height 28
click at [431, 273] on div "[DOMAIN_NAME]" at bounding box center [400, 273] width 94 height 28
click at [241, 115] on div "Social Sharing" at bounding box center [263, 120] width 87 height 29
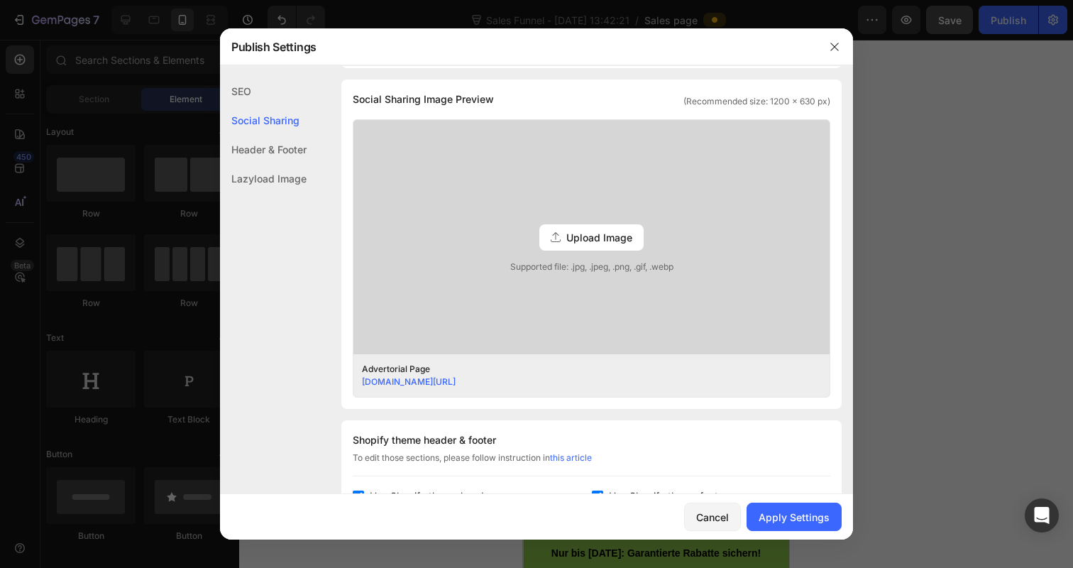
click at [260, 148] on div "Header & Footer" at bounding box center [263, 149] width 87 height 29
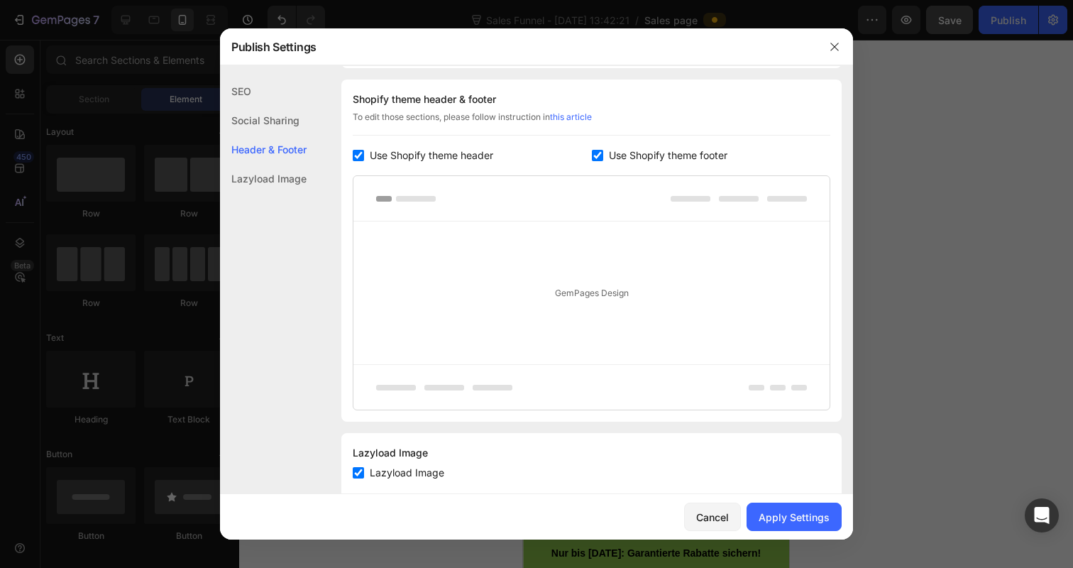
click at [264, 175] on div "Lazyload Image" at bounding box center [263, 178] width 87 height 29
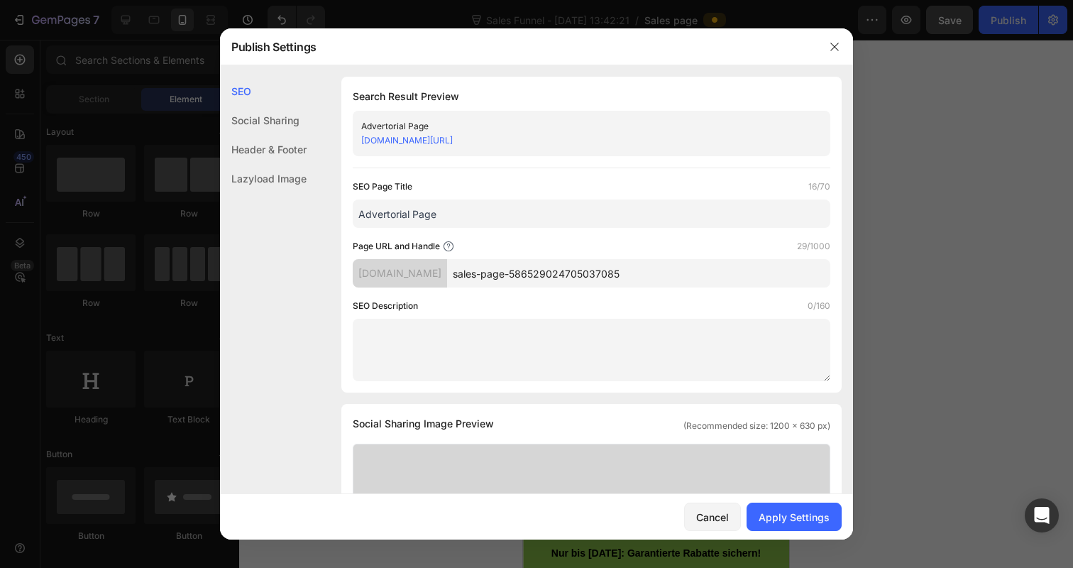
click at [447, 278] on div "[DOMAIN_NAME]" at bounding box center [400, 273] width 94 height 28
click at [787, 528] on button "Apply Settings" at bounding box center [793, 516] width 95 height 28
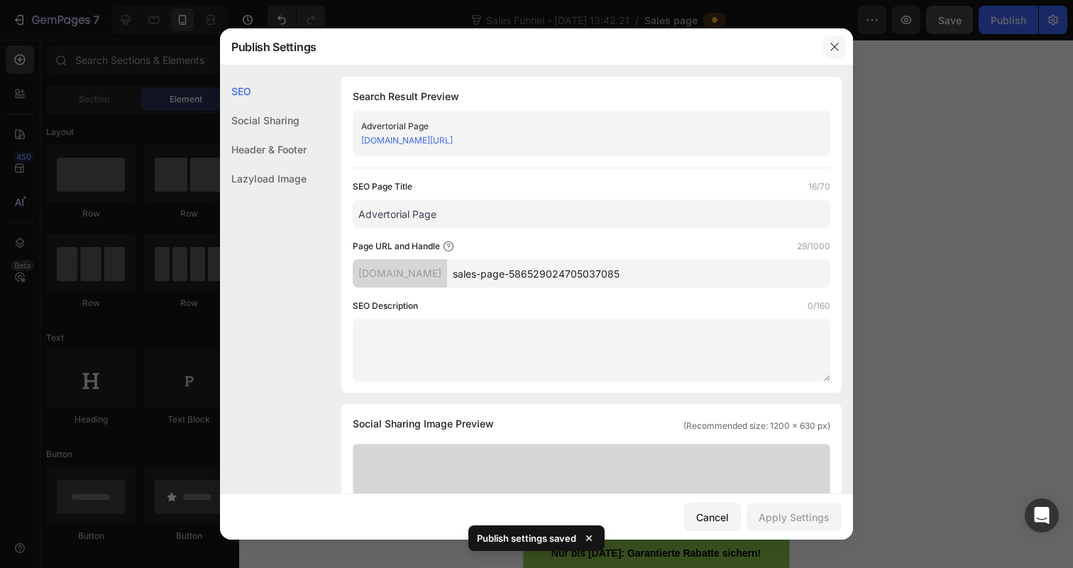
click at [829, 55] on button "button" at bounding box center [834, 46] width 23 height 23
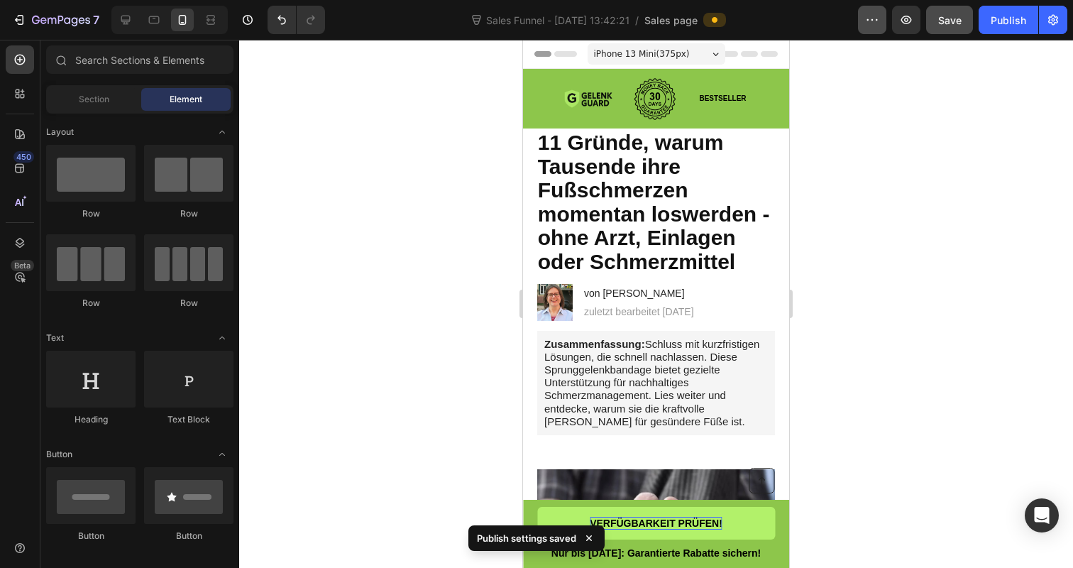
click at [868, 17] on icon "button" at bounding box center [872, 20] width 14 height 14
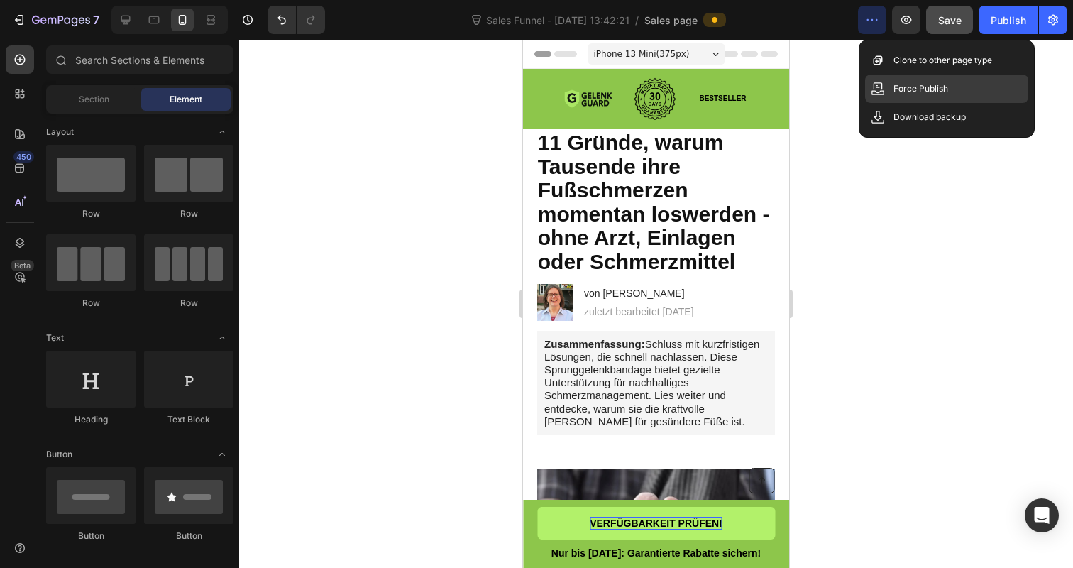
click at [897, 92] on p "Force Publish" at bounding box center [920, 89] width 55 height 14
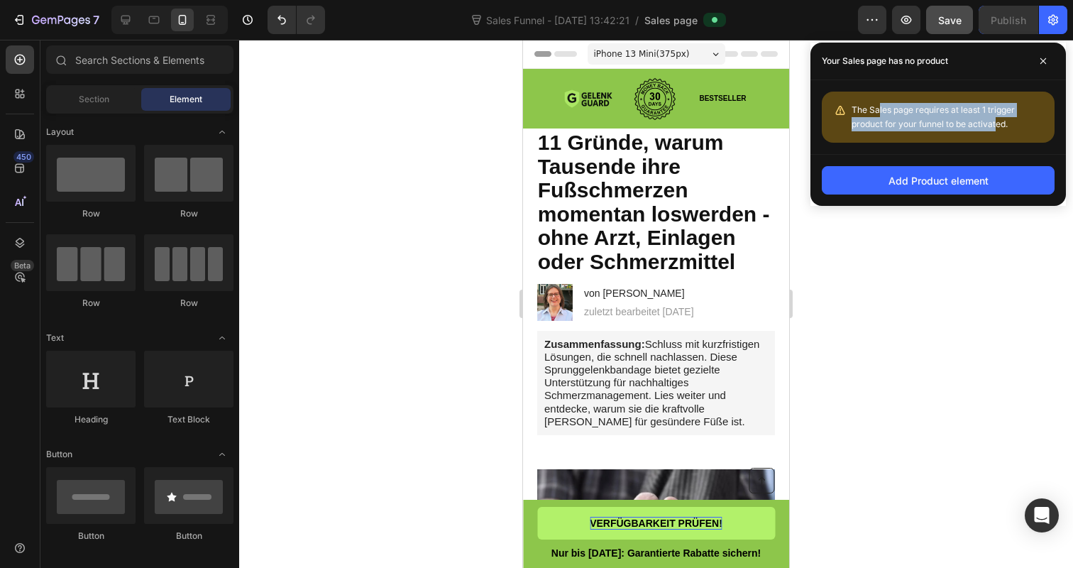
drag, startPoint x: 878, startPoint y: 106, endPoint x: 998, endPoint y: 129, distance: 121.4
click at [998, 129] on div "The Sales page requires at least 1 trigger product for your funnel to be activa…" at bounding box center [947, 117] width 192 height 28
click at [998, 128] on span "The Sales page requires at least 1 trigger product for your funnel to be activa…" at bounding box center [932, 116] width 163 height 25
click at [1016, 128] on div "The Sales page requires at least 1 trigger product for your funnel to be activa…" at bounding box center [947, 117] width 192 height 28
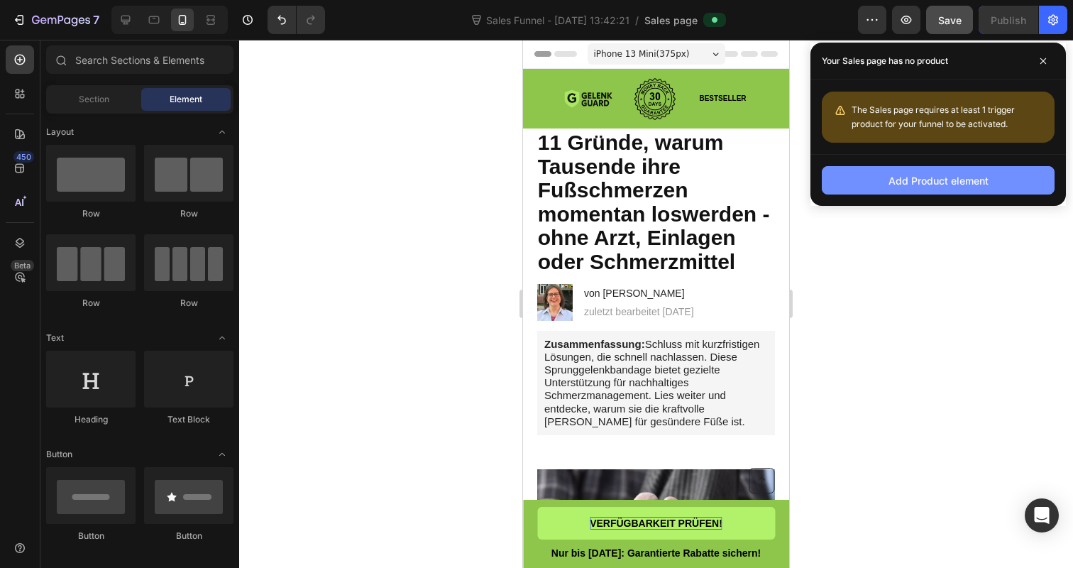
click at [993, 175] on button "Add Product element" at bounding box center [938, 180] width 233 height 28
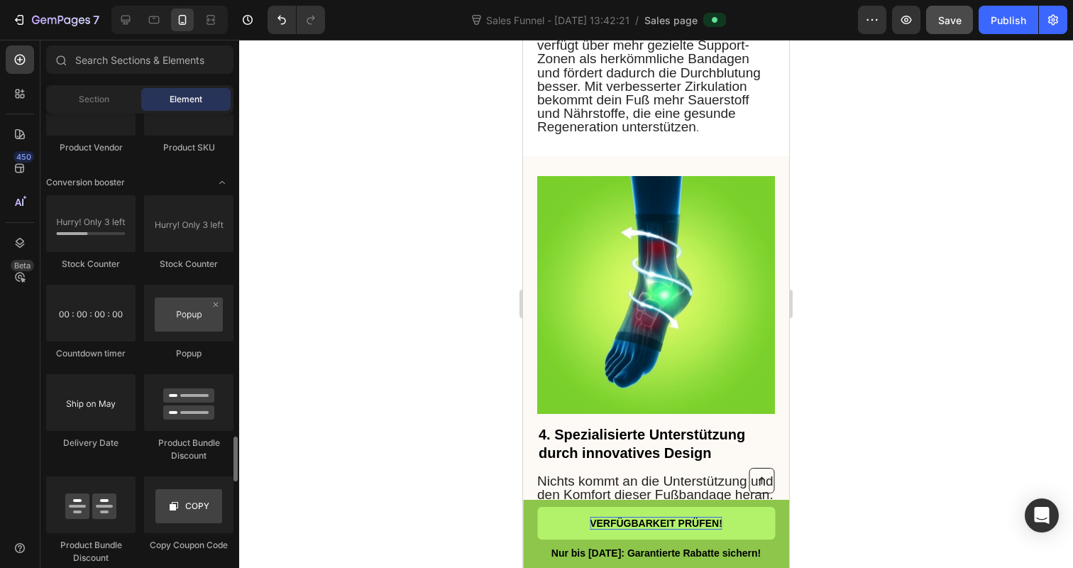
scroll to position [2813, 0]
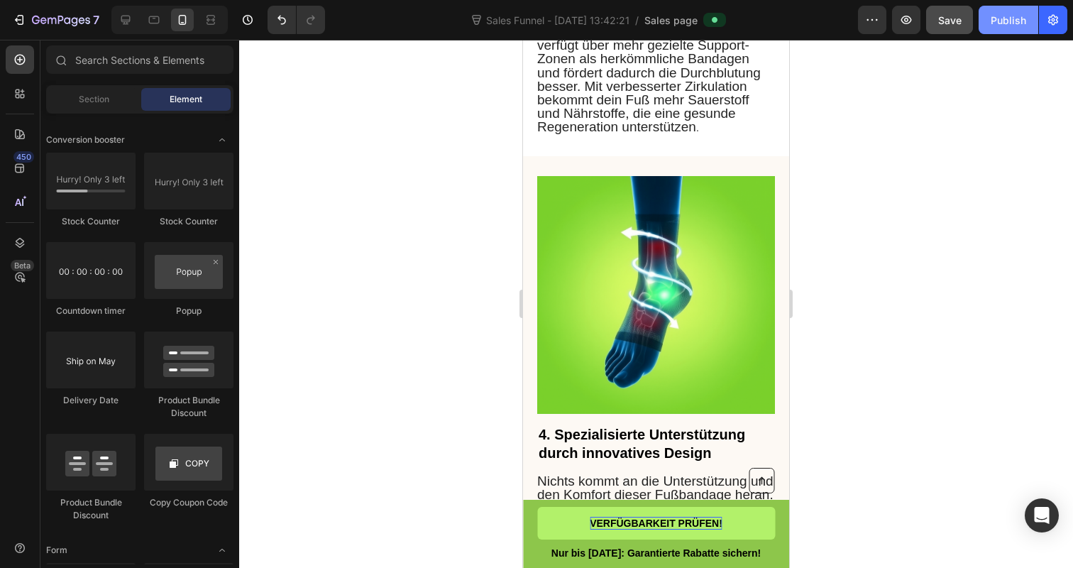
click at [1000, 27] on button "Publish" at bounding box center [1008, 20] width 60 height 28
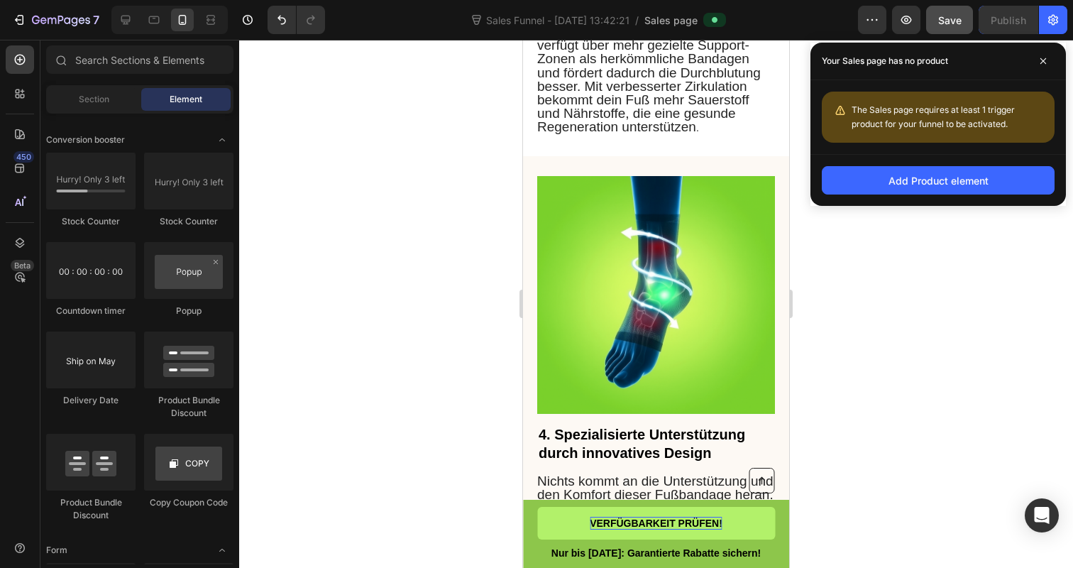
click at [991, 197] on div "Add Product element" at bounding box center [937, 180] width 255 height 52
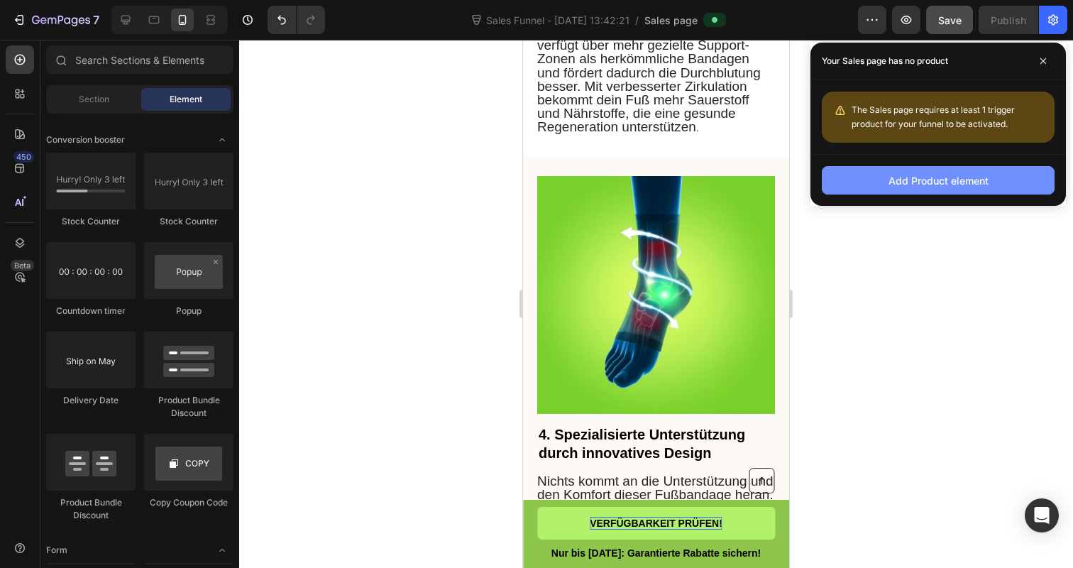
click at [986, 189] on button "Add Product element" at bounding box center [938, 180] width 233 height 28
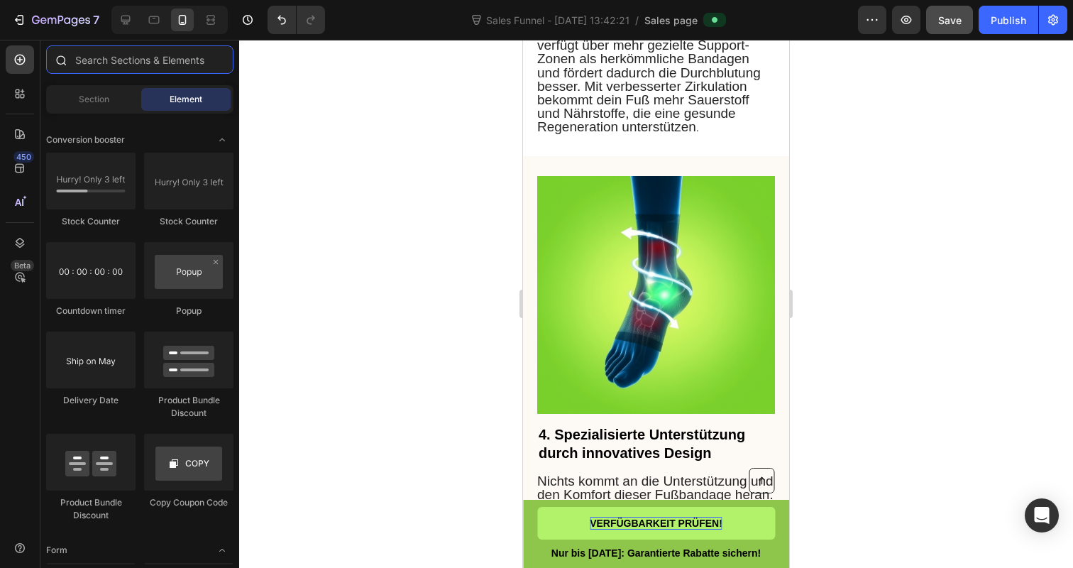
click at [129, 61] on input "text" at bounding box center [139, 59] width 187 height 28
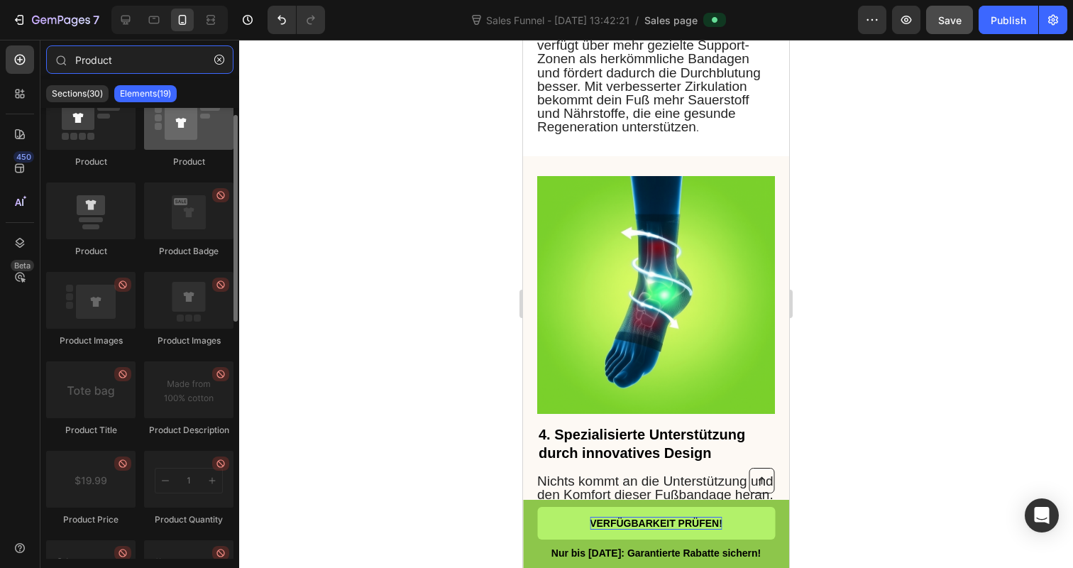
scroll to position [69, 0]
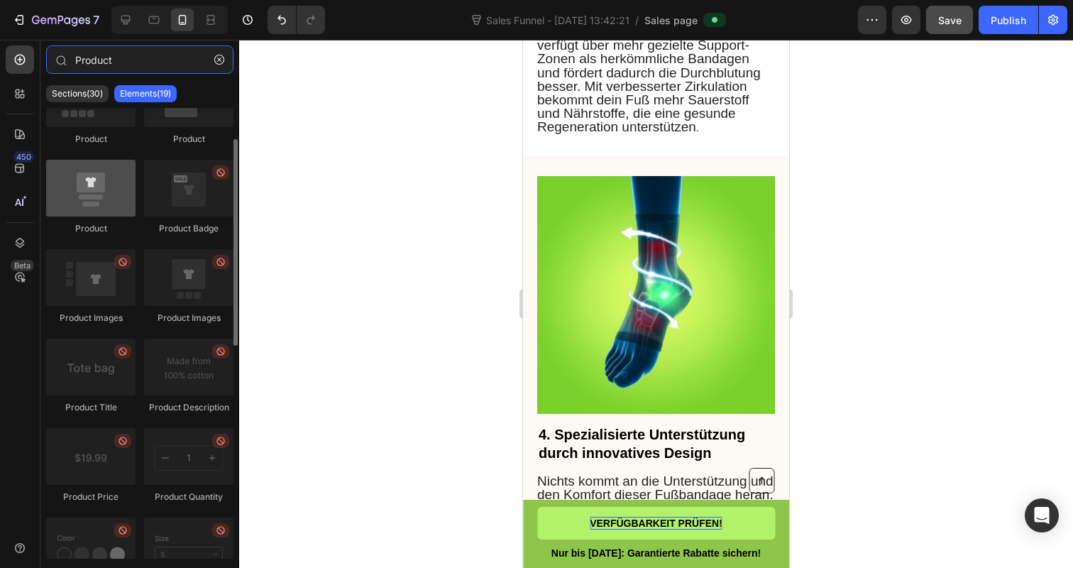
type input "Product"
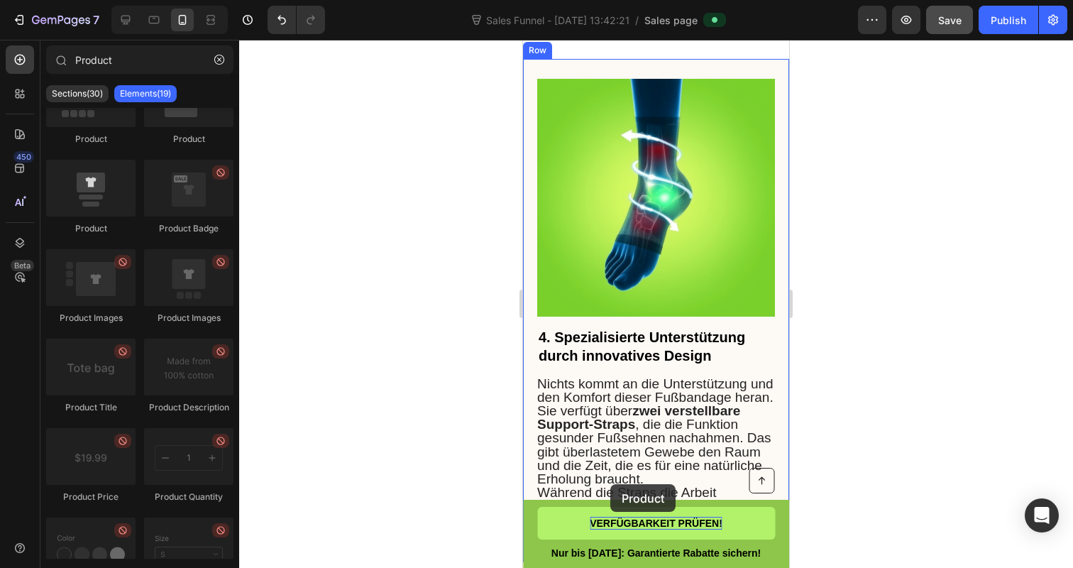
scroll to position [2001, 0]
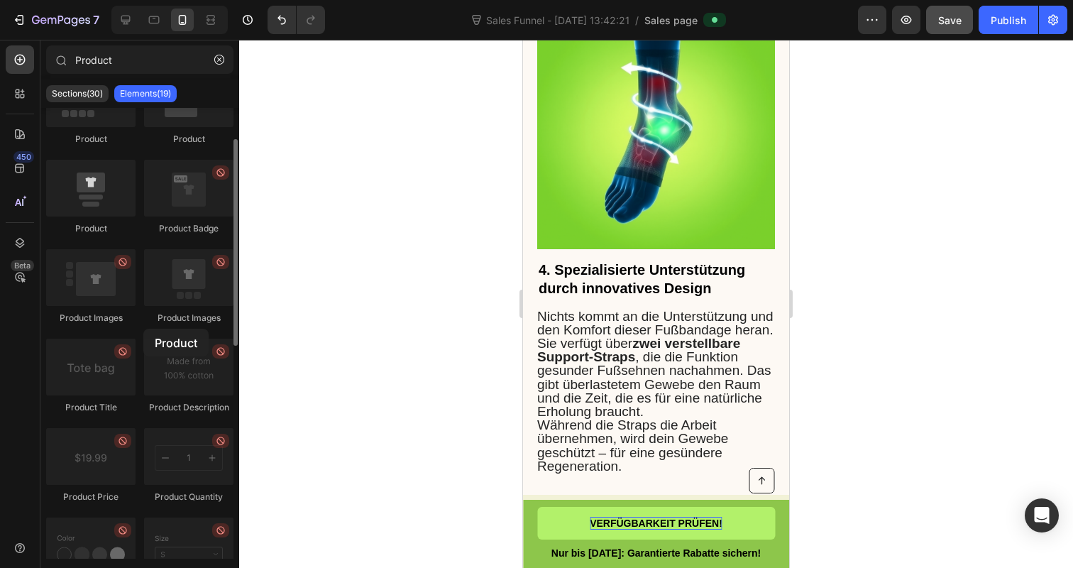
drag, startPoint x: 80, startPoint y: 208, endPoint x: 97, endPoint y: 327, distance: 120.4
click at [97, 327] on div "Product Product Product Product Badge Product Images Product Images Product Tit…" at bounding box center [139, 471] width 187 height 803
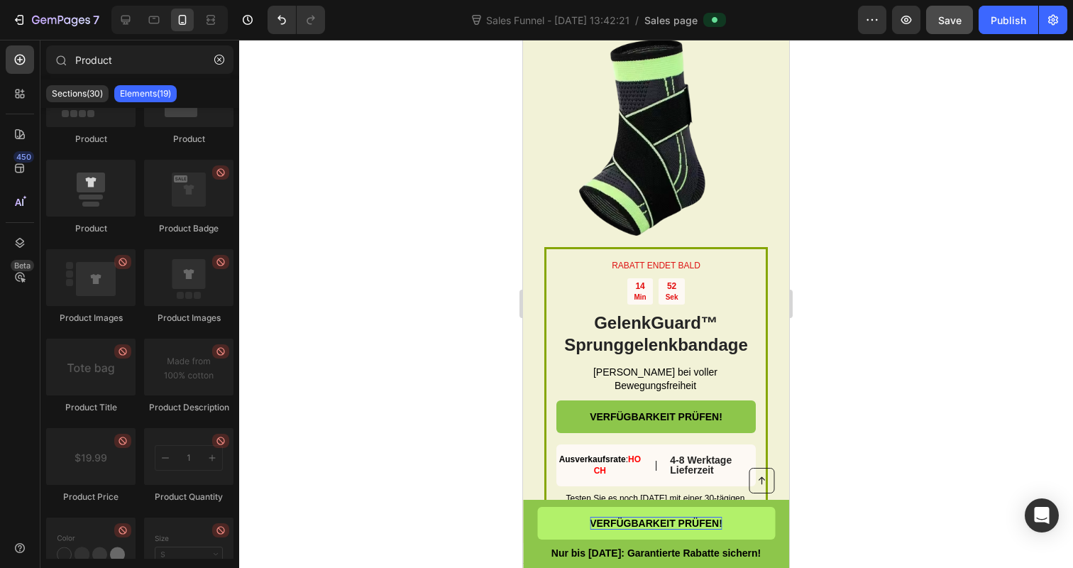
scroll to position [5076, 0]
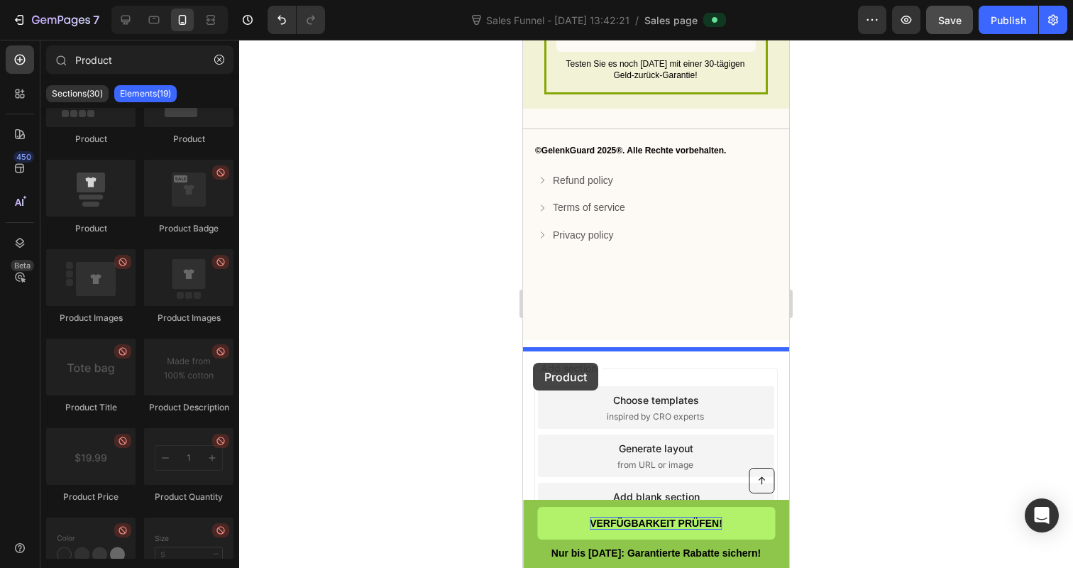
drag, startPoint x: 605, startPoint y: 223, endPoint x: 535, endPoint y: 360, distance: 154.5
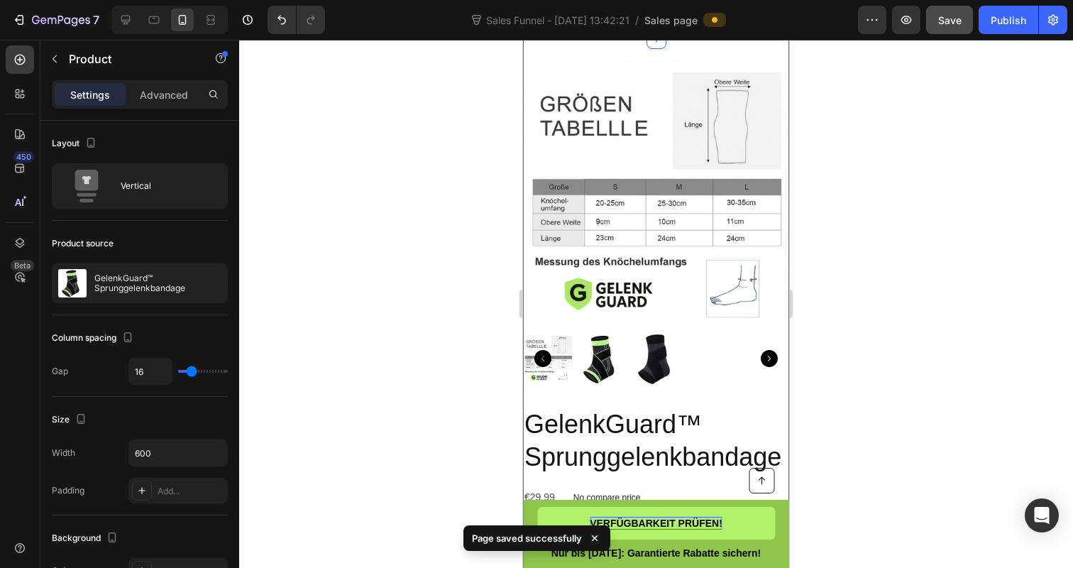
scroll to position [5371, 0]
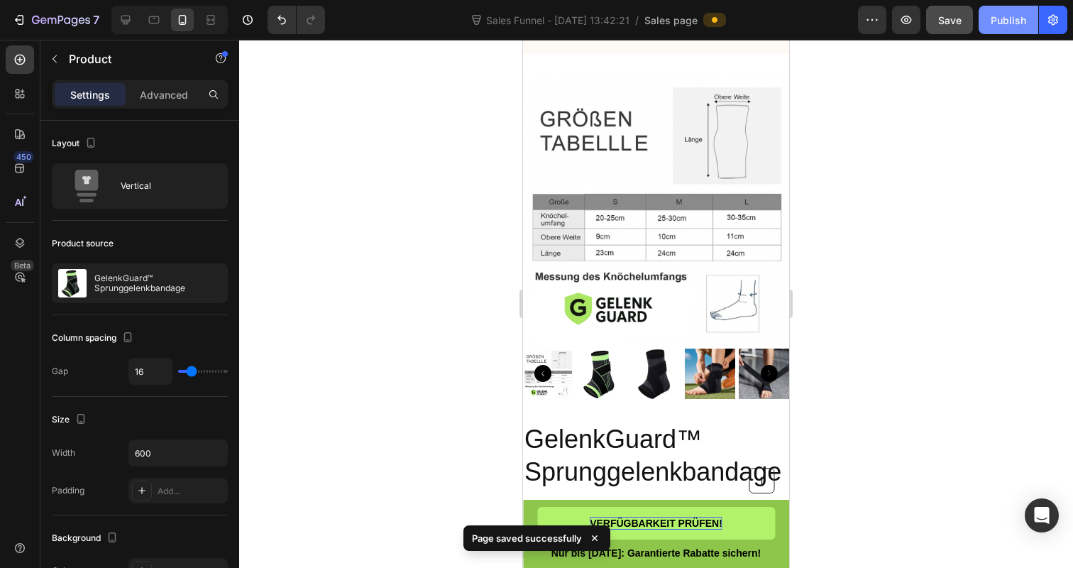
click at [1000, 30] on button "Publish" at bounding box center [1008, 20] width 60 height 28
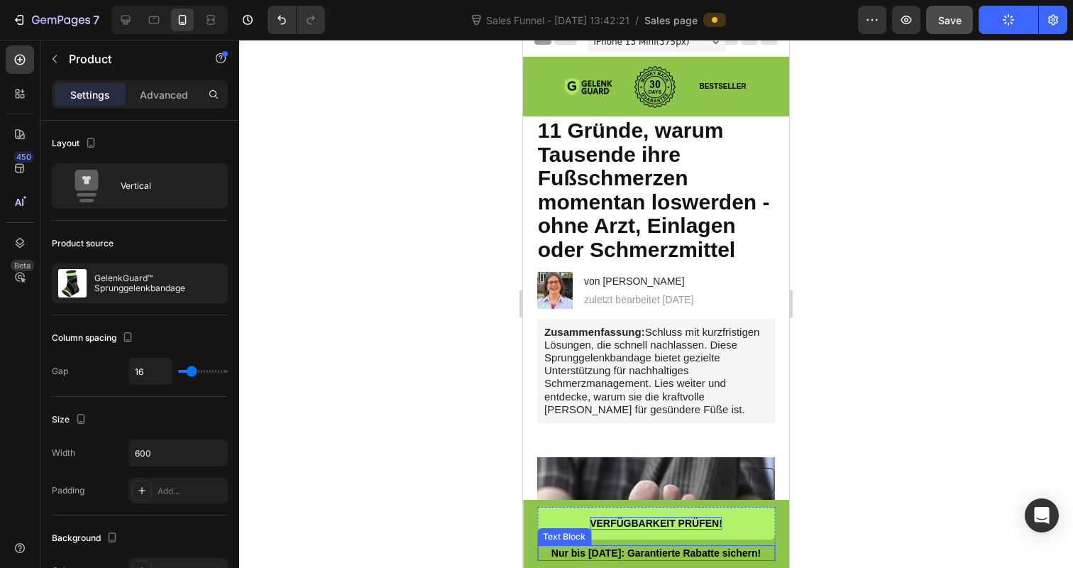
scroll to position [0, 0]
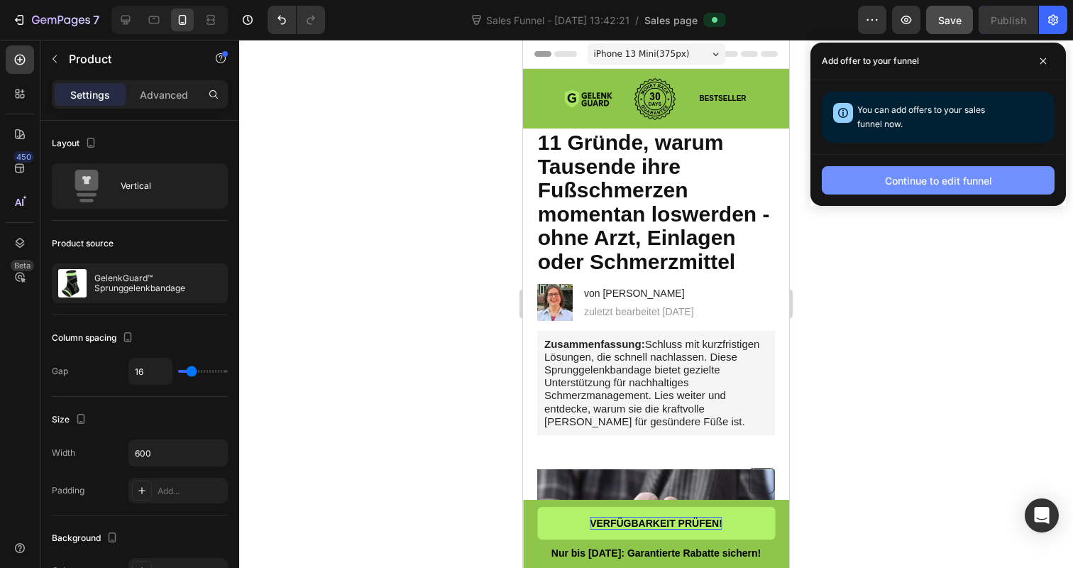
click at [924, 192] on button "Continue to edit funnel" at bounding box center [938, 180] width 233 height 28
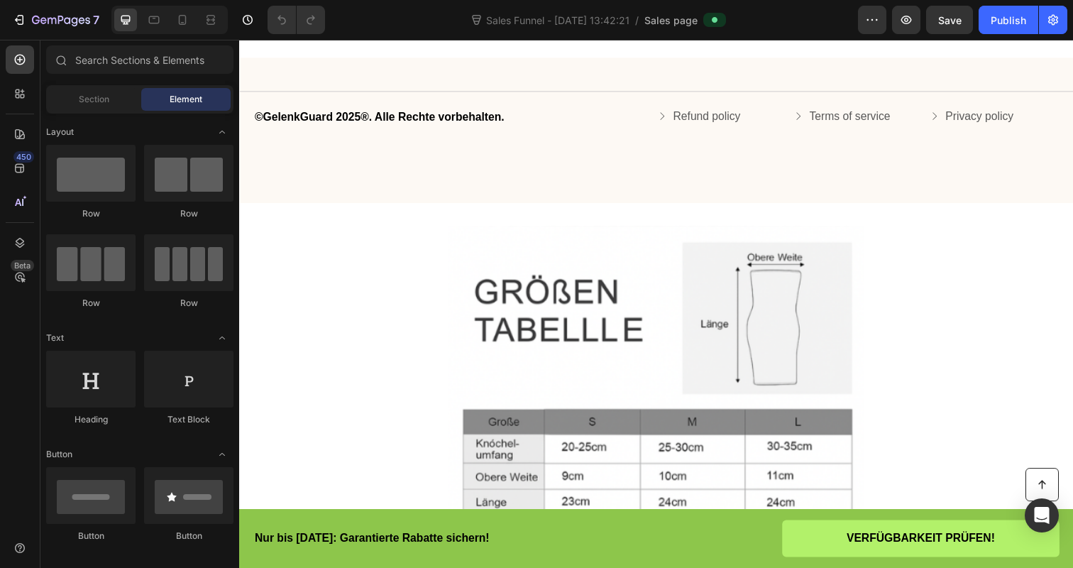
scroll to position [3117, 0]
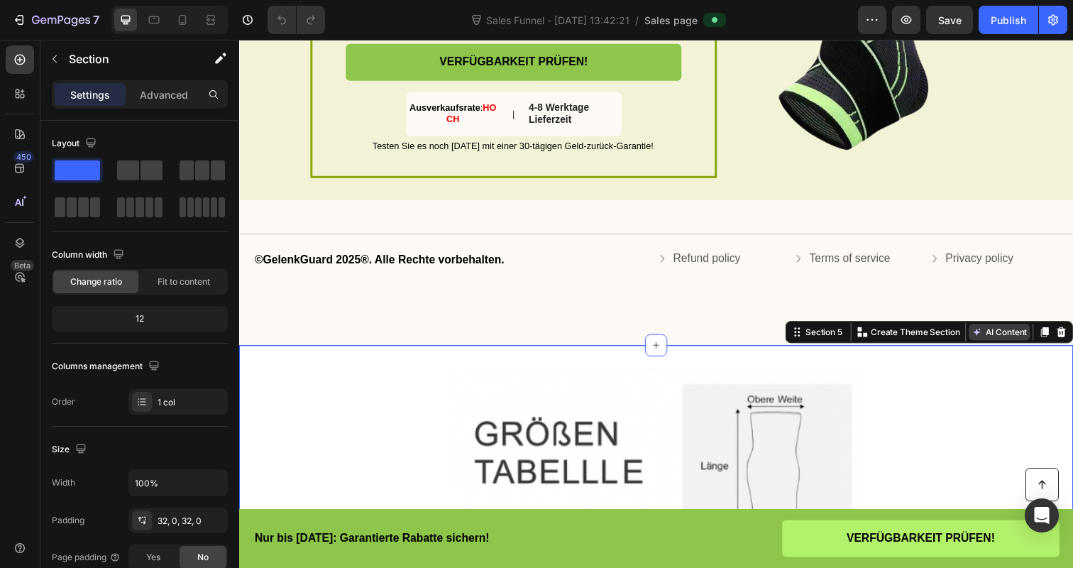
click at [1040, 335] on button "AI Content" at bounding box center [1015, 338] width 62 height 17
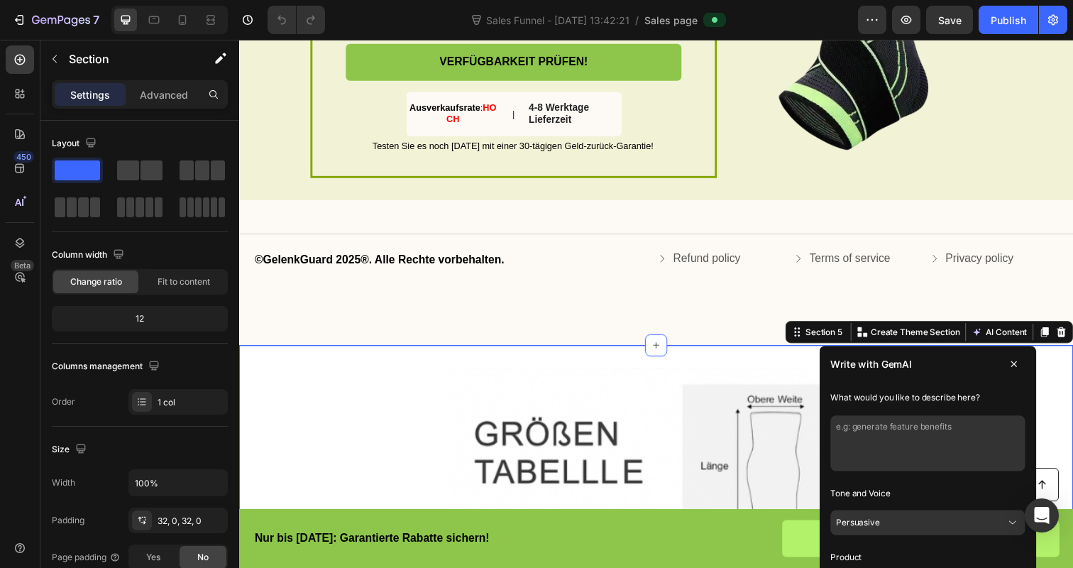
click at [876, 429] on textarea at bounding box center [942, 452] width 199 height 57
click at [1072, 339] on icon at bounding box center [1078, 338] width 11 height 11
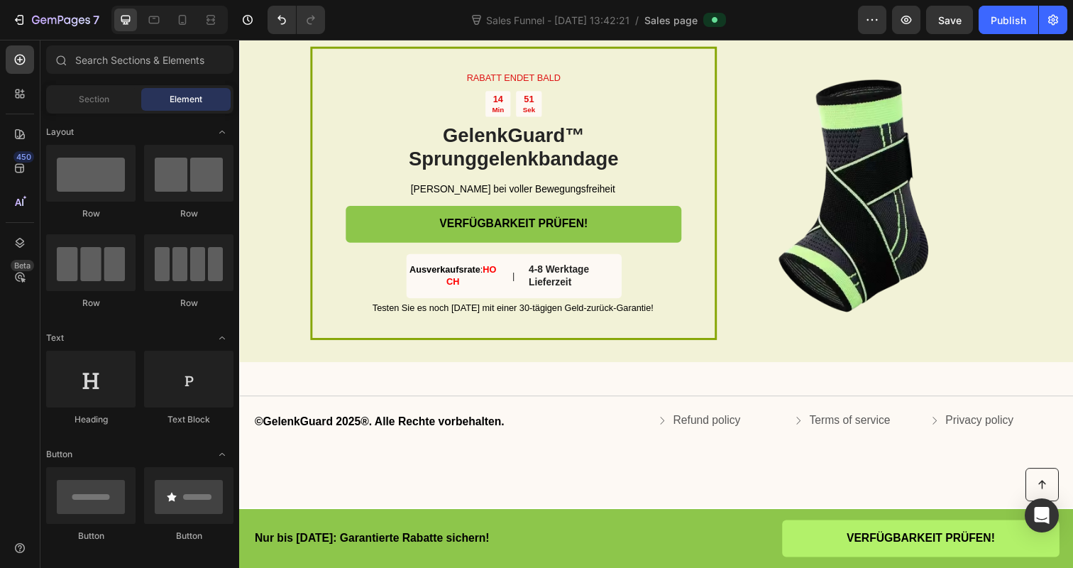
scroll to position [3094, 0]
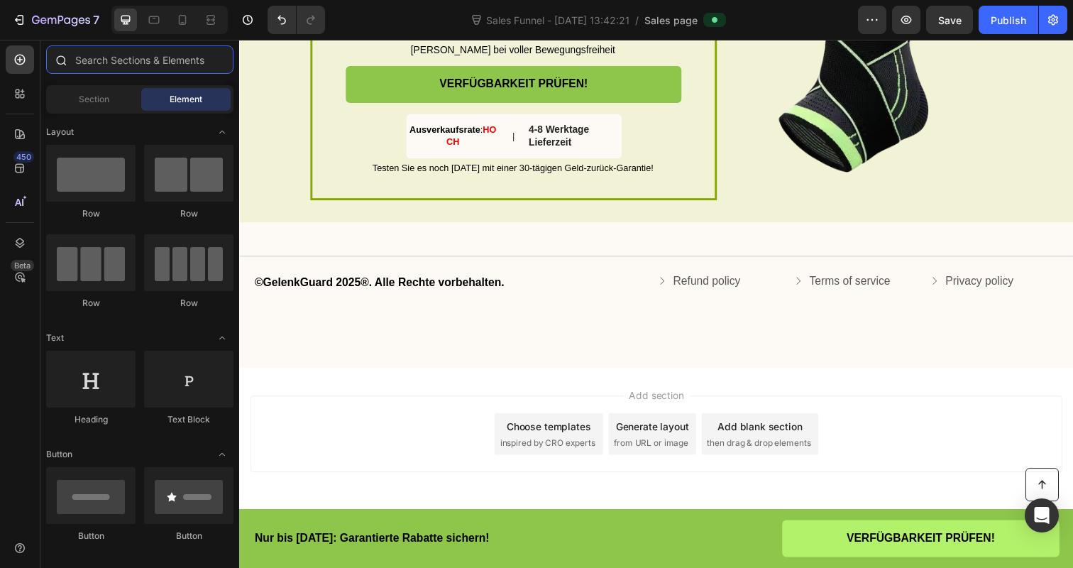
click at [132, 57] on input "text" at bounding box center [139, 59] width 187 height 28
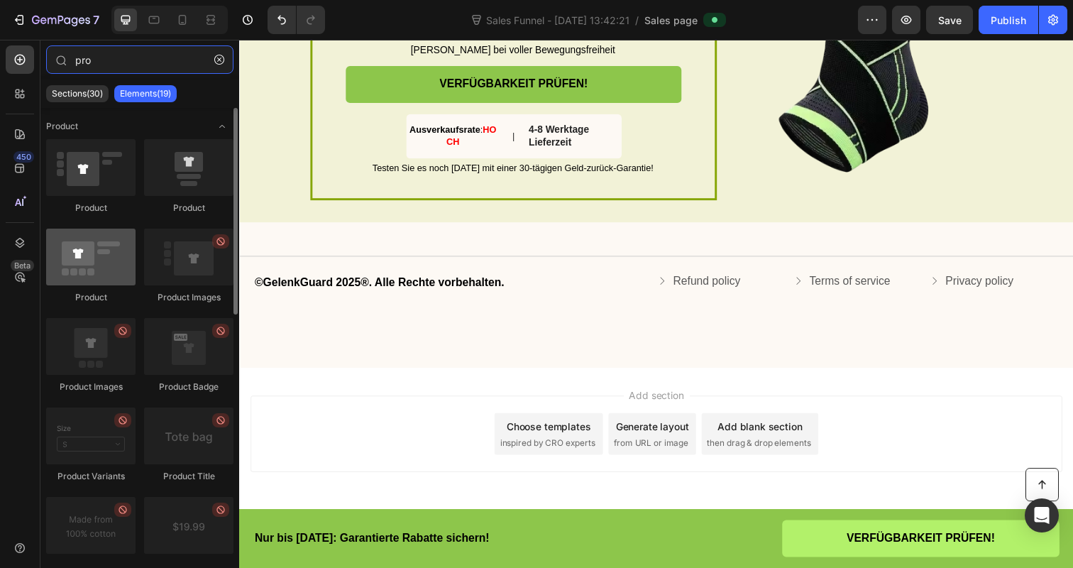
type input "pro"
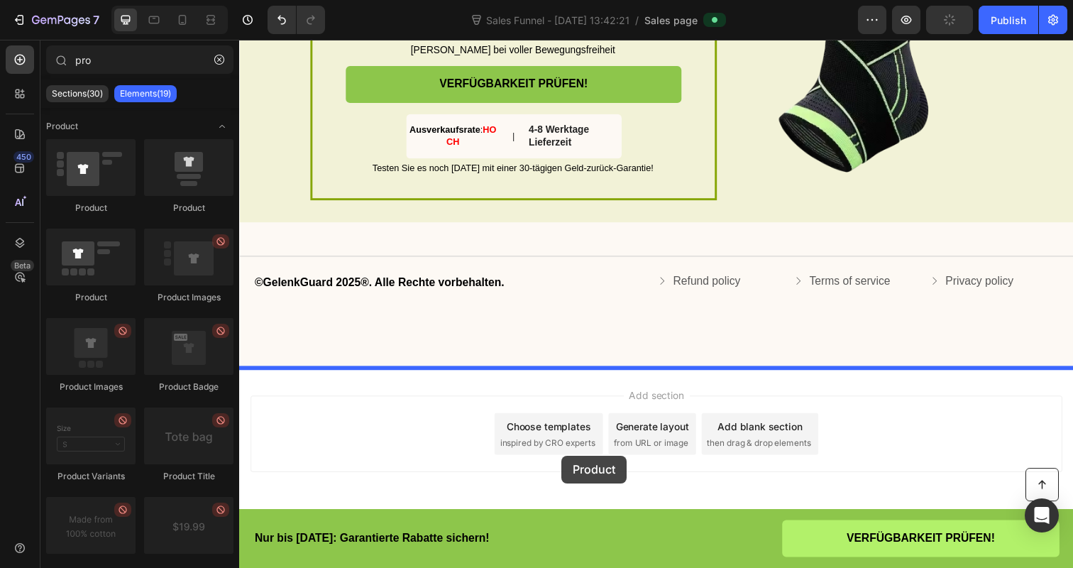
drag, startPoint x: 321, startPoint y: 312, endPoint x: 568, endPoint y: 463, distance: 289.1
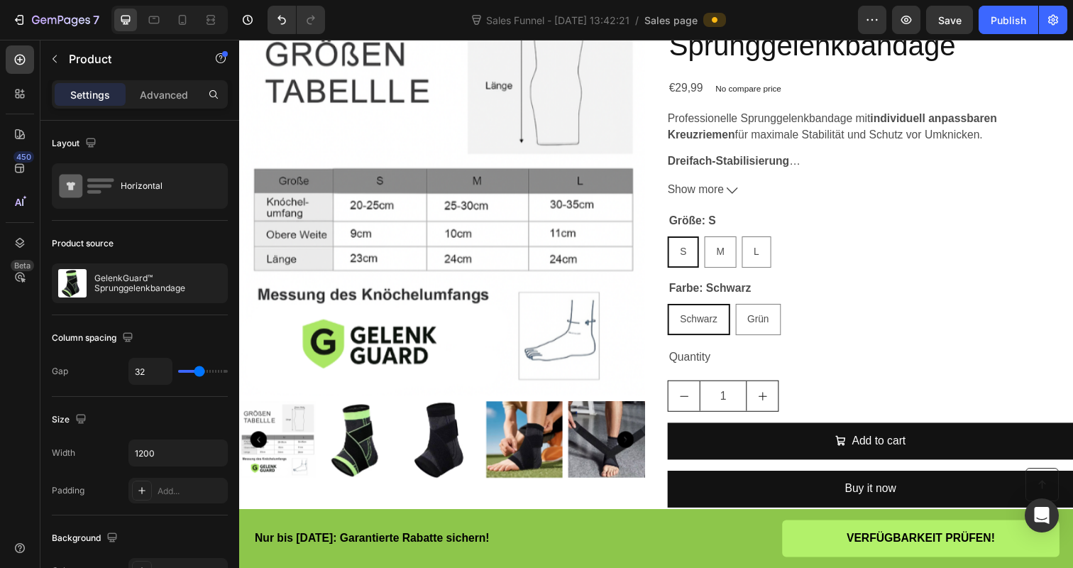
scroll to position [3502, 0]
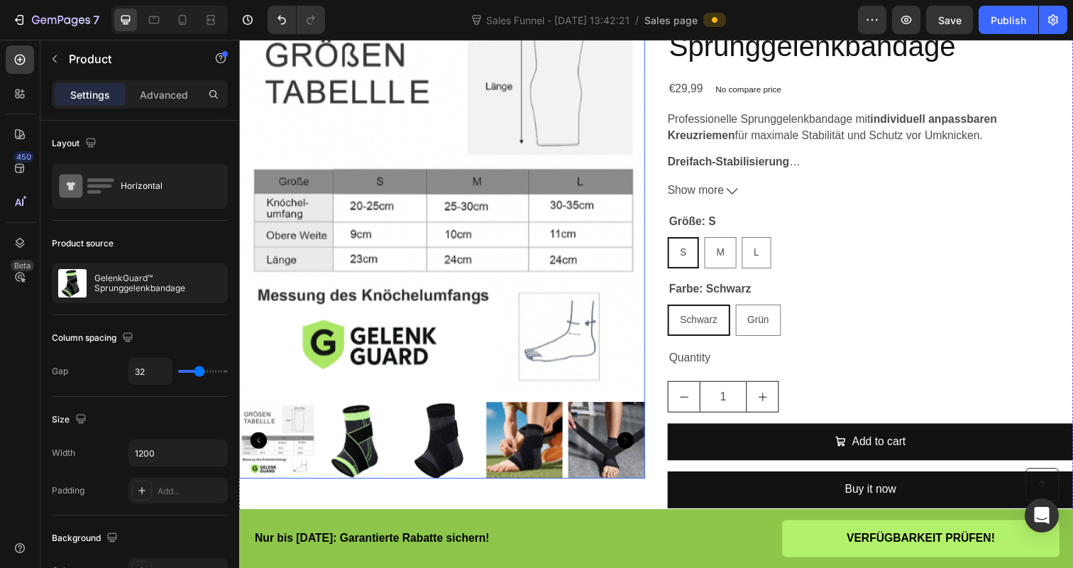
click at [361, 460] on img at bounding box center [362, 448] width 78 height 78
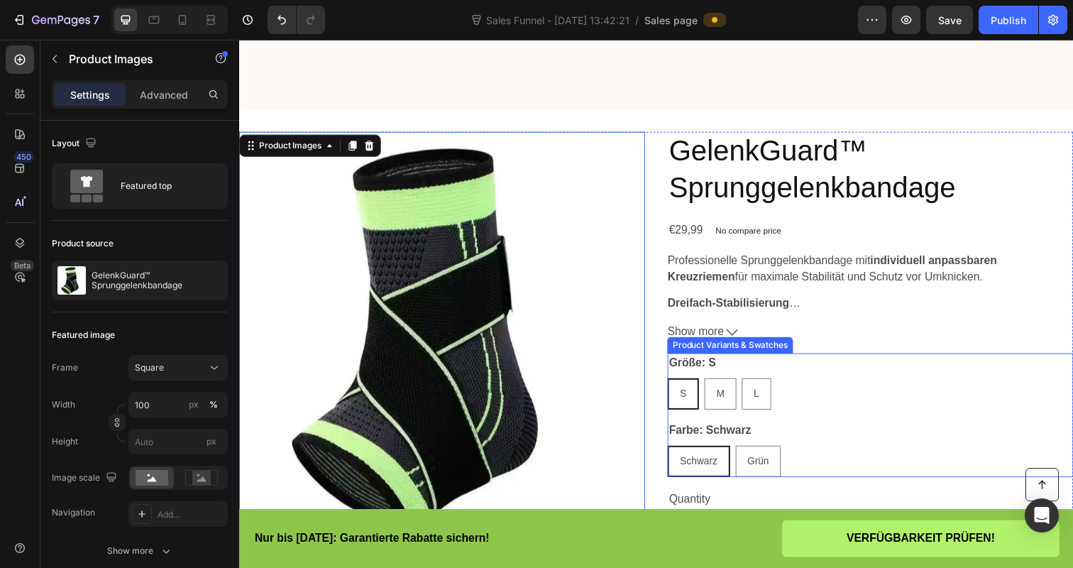
scroll to position [3350, 0]
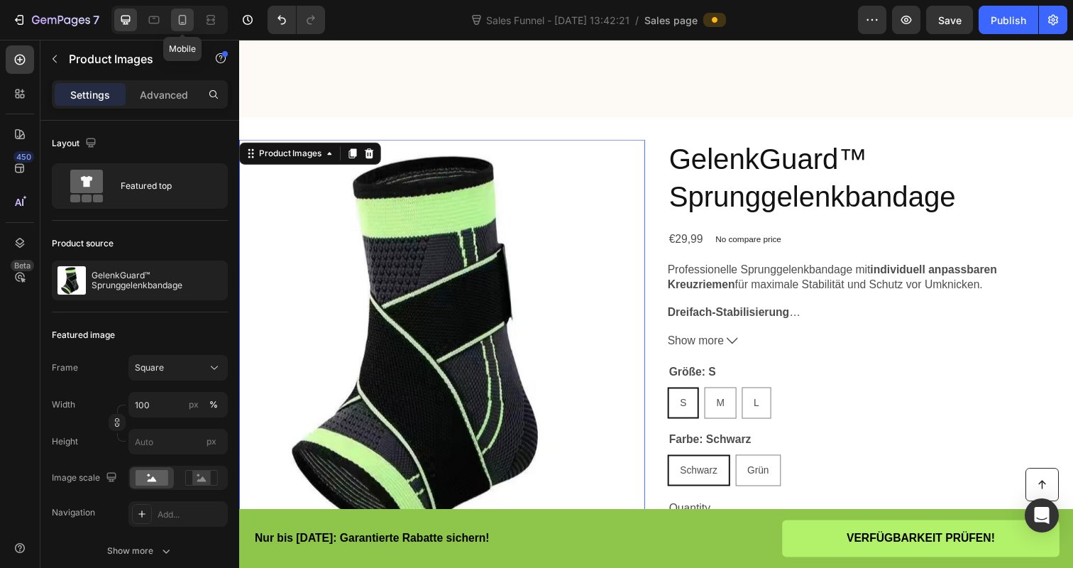
click at [182, 21] on icon at bounding box center [182, 20] width 14 height 14
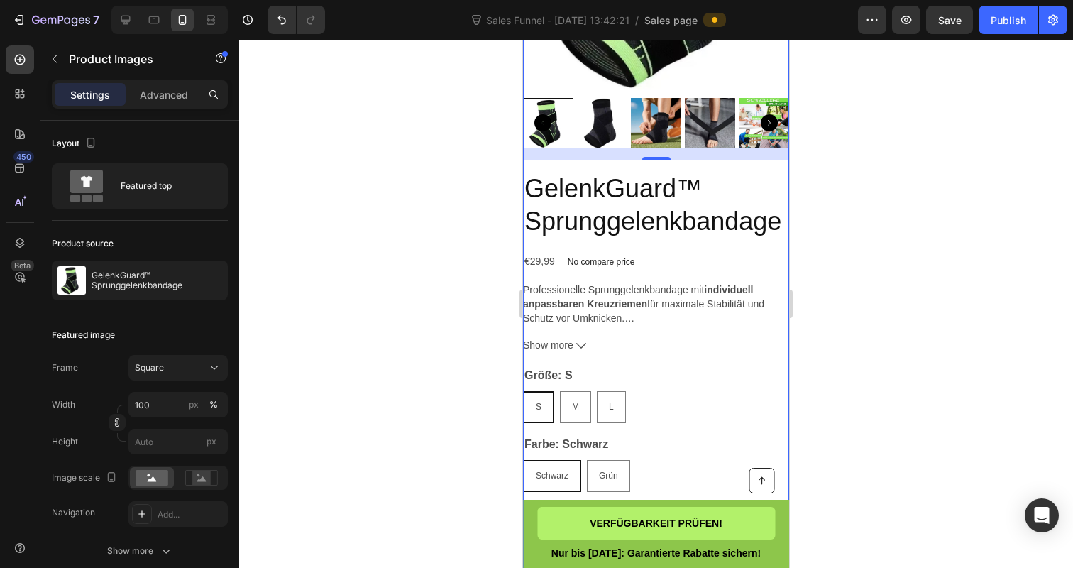
scroll to position [3749, 0]
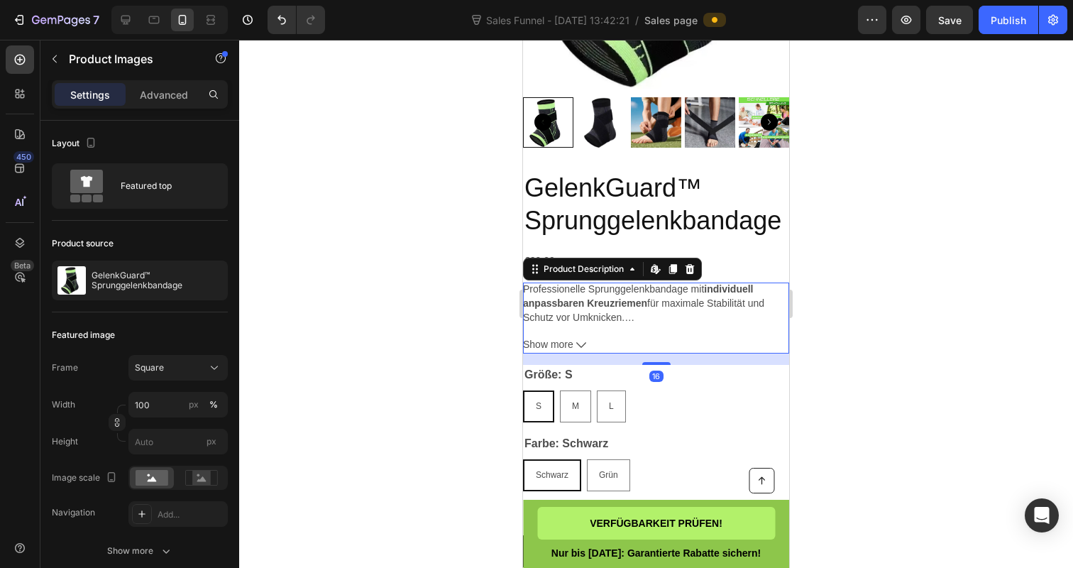
click at [669, 303] on p "Professionelle Sprunggelenkbandage mit individuell anpassbaren Kreuzriemen für …" at bounding box center [656, 303] width 266 height 42
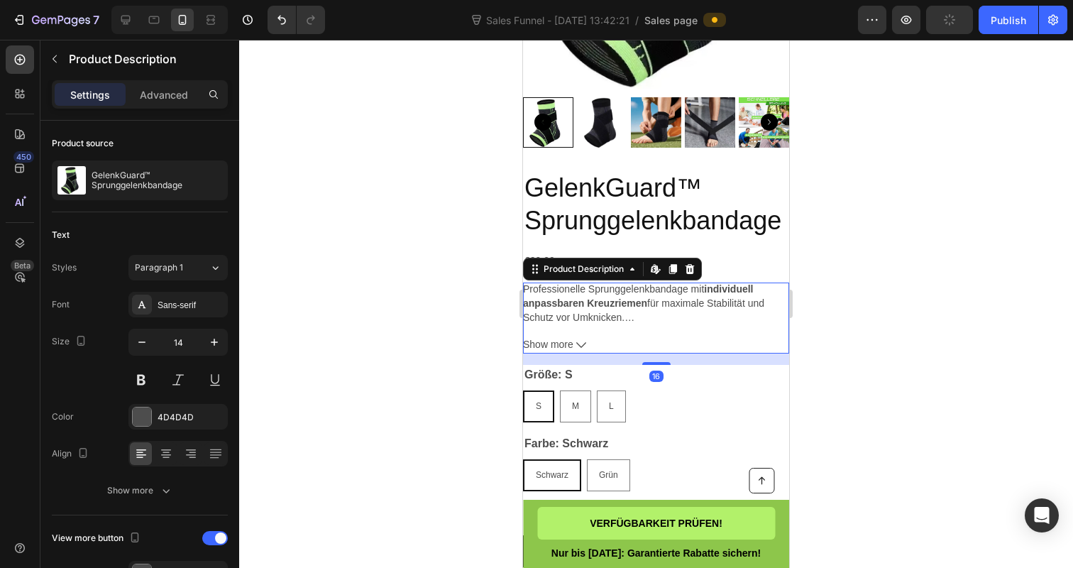
click at [669, 303] on p "Professionelle Sprunggelenkbandage mit individuell anpassbaren Kreuzriemen für …" at bounding box center [656, 303] width 266 height 42
click at [690, 271] on icon at bounding box center [689, 269] width 9 height 10
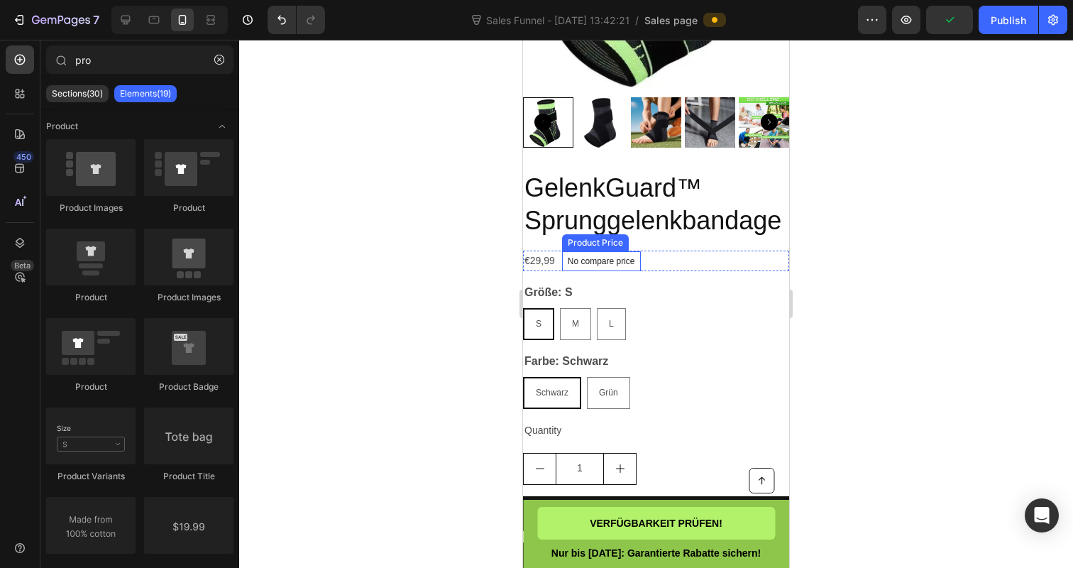
click at [622, 261] on p "No compare price" at bounding box center [601, 261] width 67 height 9
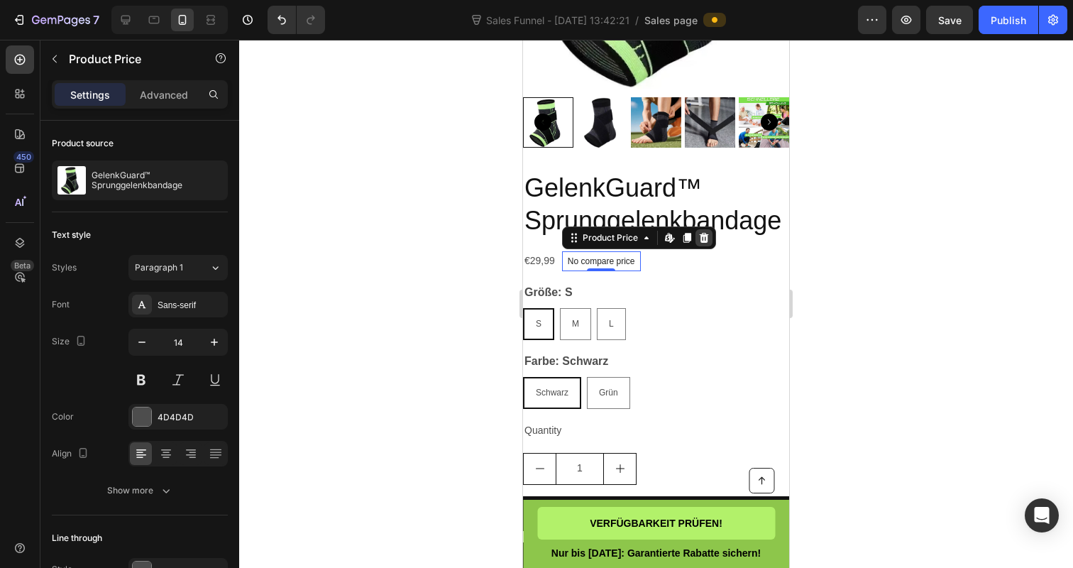
click at [709, 232] on icon at bounding box center [703, 237] width 11 height 11
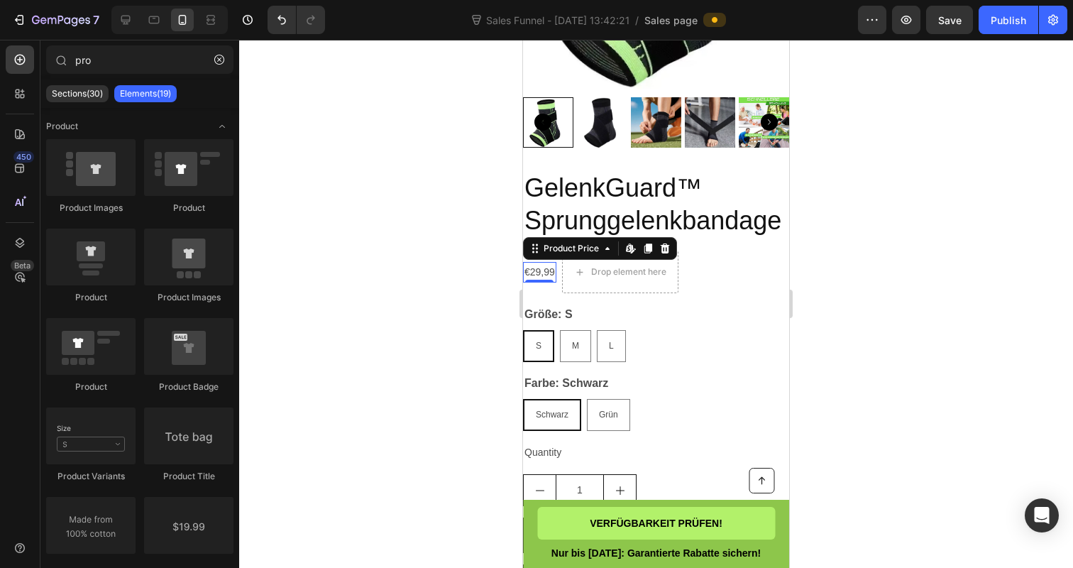
click at [544, 272] on div "€29,99" at bounding box center [539, 272] width 33 height 21
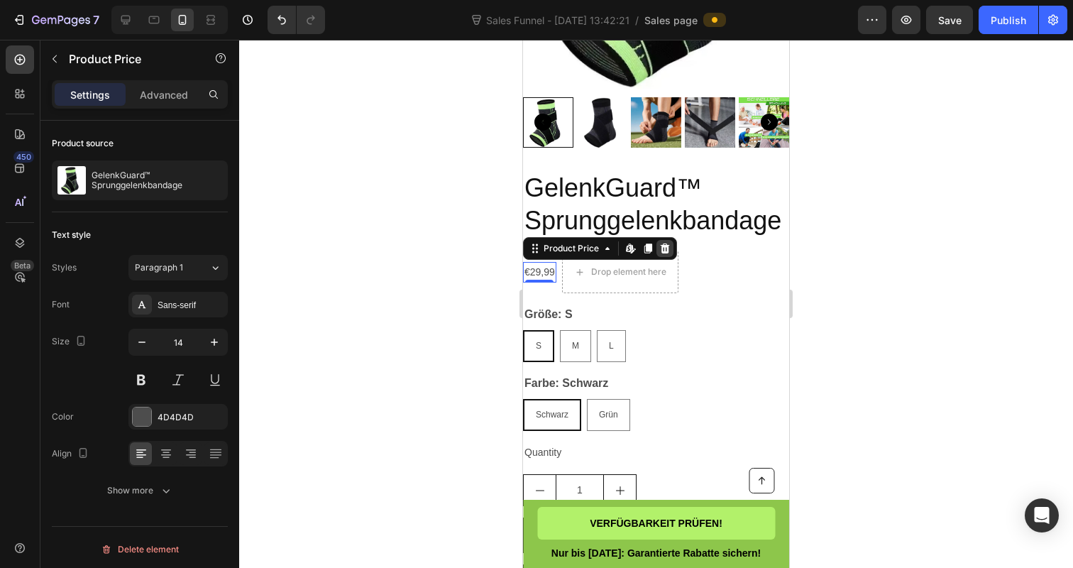
click at [661, 246] on icon at bounding box center [664, 248] width 11 height 11
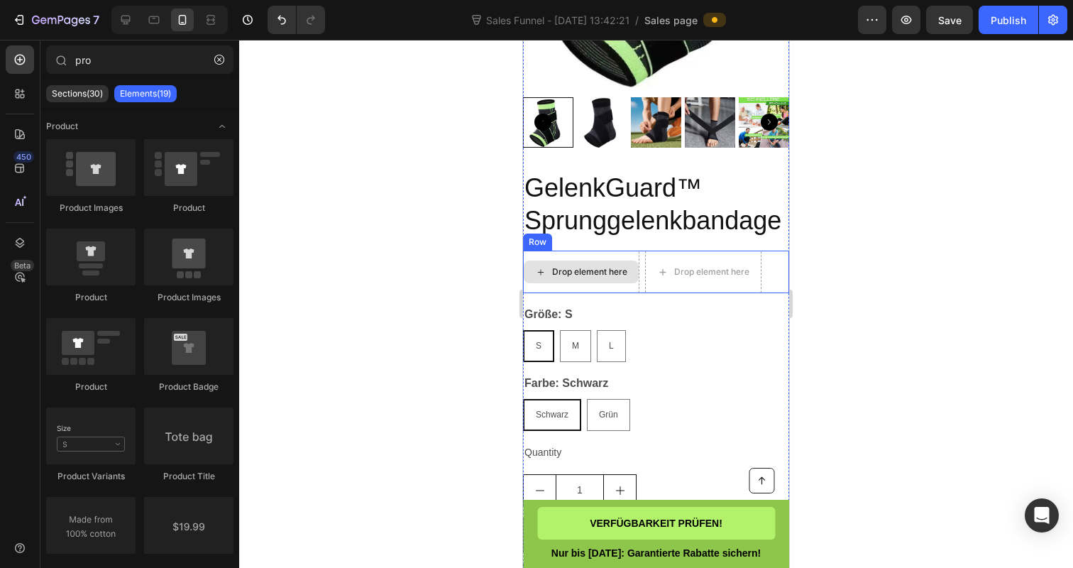
click at [585, 263] on div "Drop element here" at bounding box center [581, 271] width 115 height 23
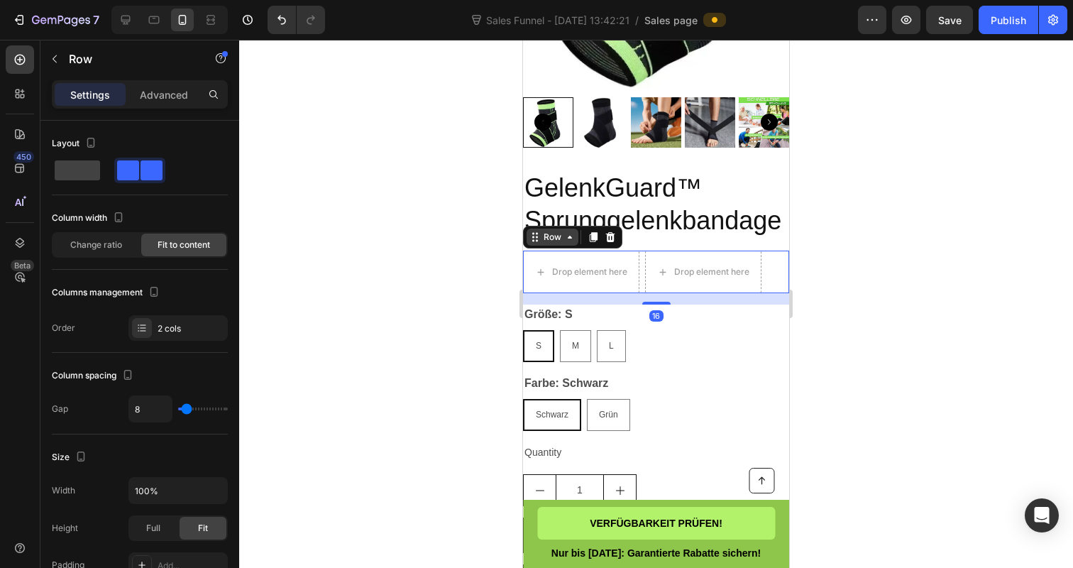
click at [544, 246] on div "Row" at bounding box center [572, 237] width 99 height 23
click at [611, 236] on icon at bounding box center [610, 236] width 11 height 11
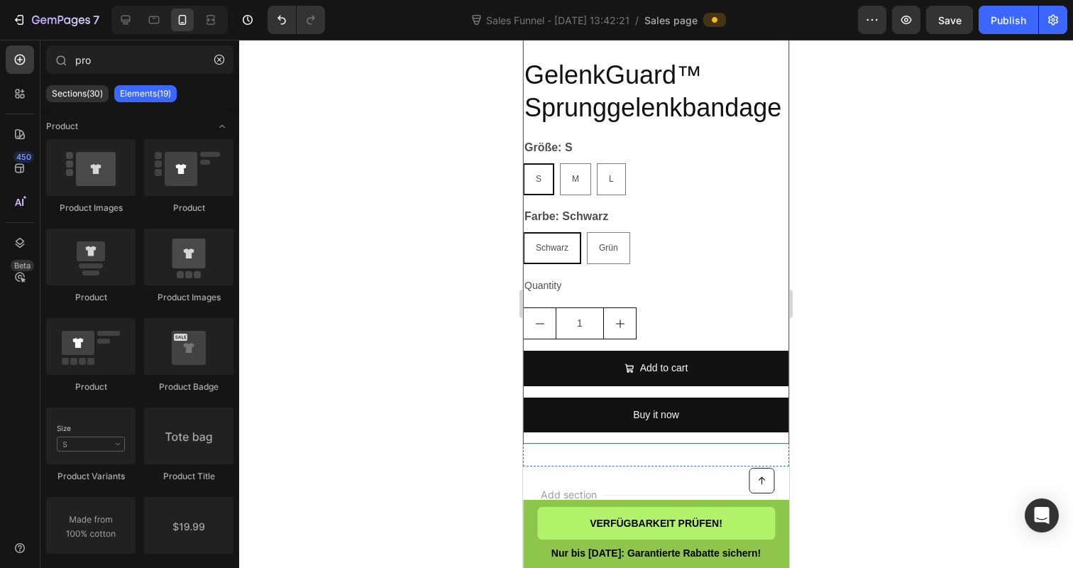
scroll to position [3869, 0]
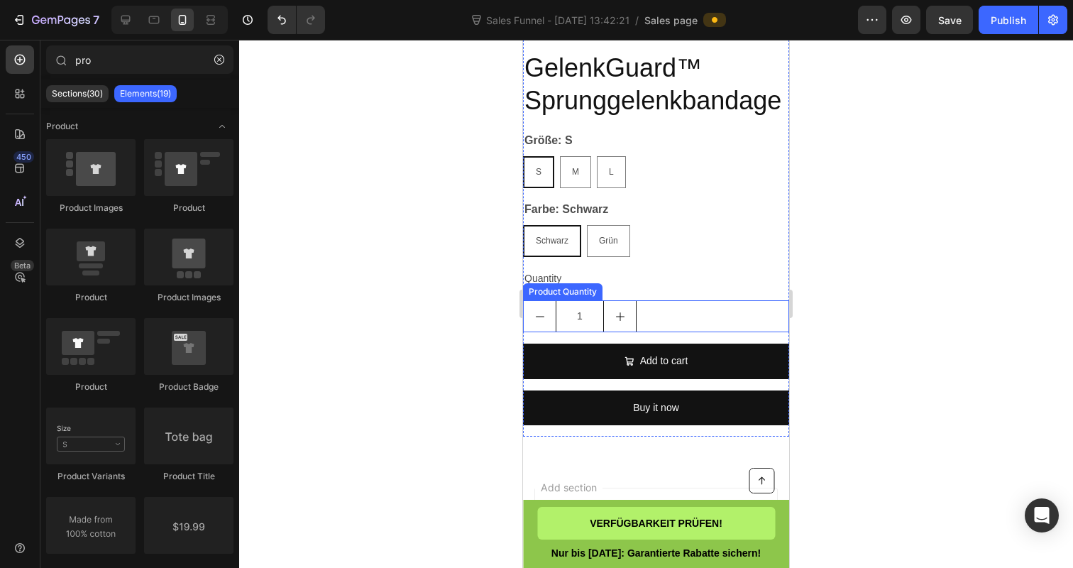
click at [659, 309] on div "1" at bounding box center [656, 316] width 266 height 32
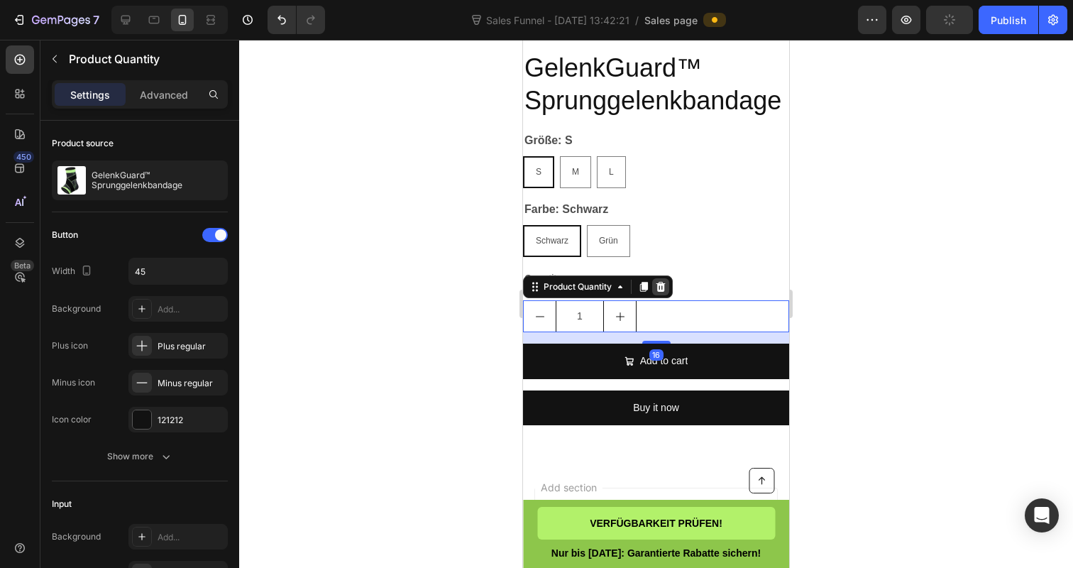
click at [660, 284] on icon at bounding box center [660, 287] width 9 height 10
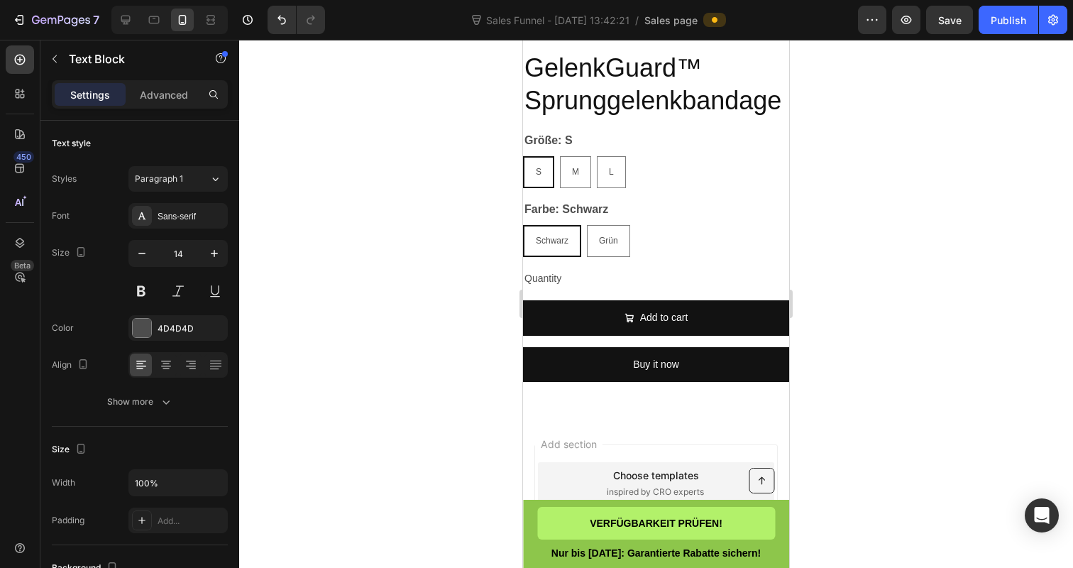
click at [649, 283] on div "Quantity" at bounding box center [656, 278] width 266 height 21
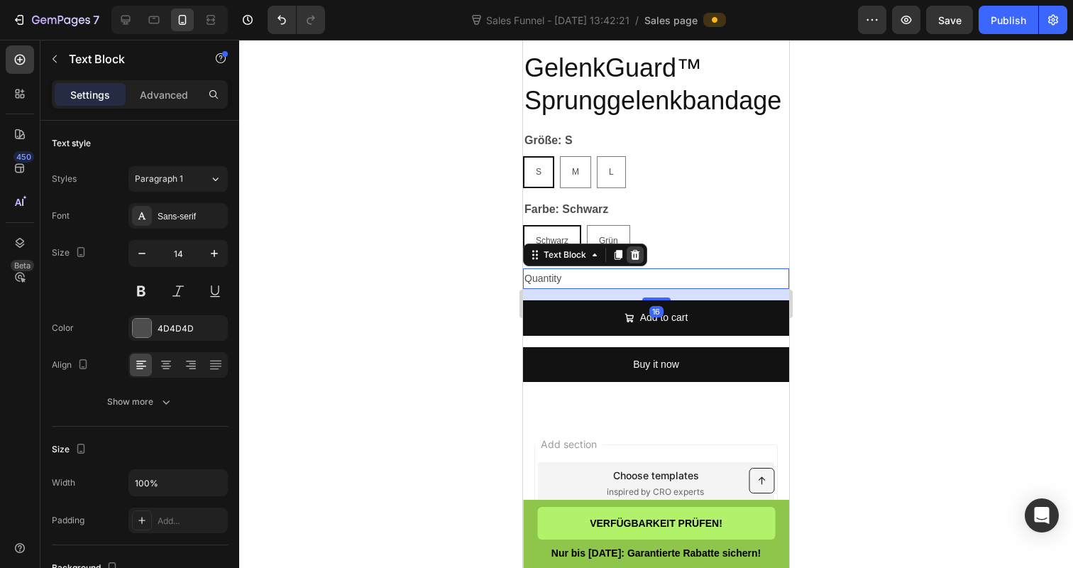
click at [637, 255] on icon at bounding box center [635, 255] width 9 height 10
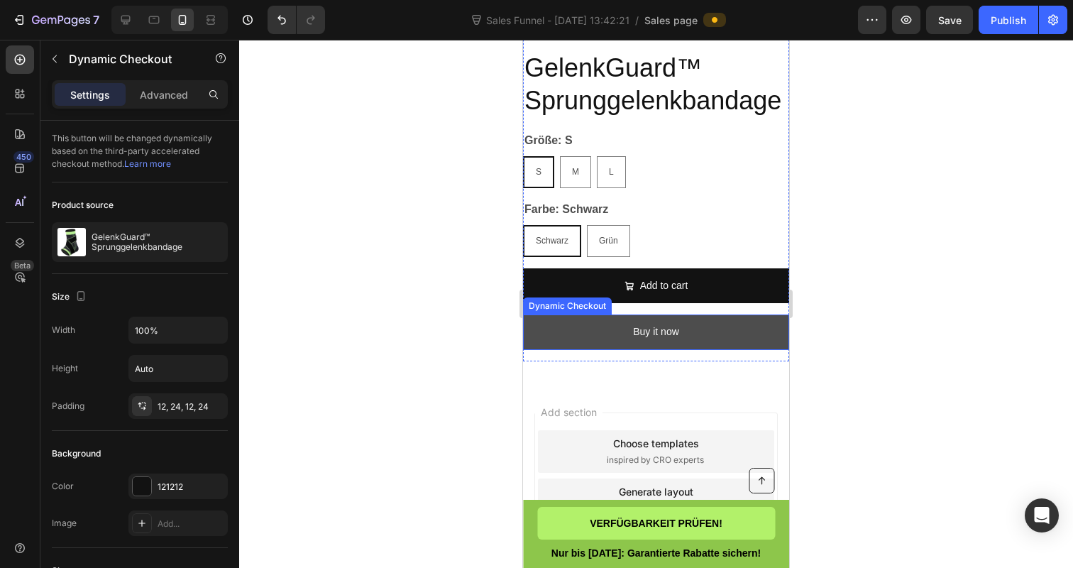
click at [593, 325] on button "Buy it now" at bounding box center [656, 331] width 266 height 35
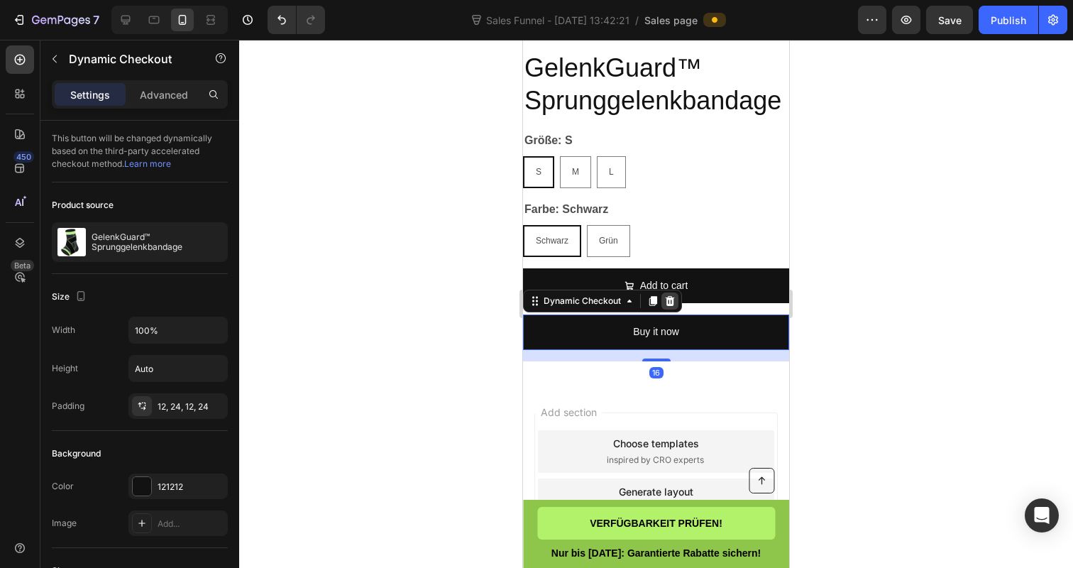
click at [670, 297] on icon at bounding box center [669, 300] width 11 height 11
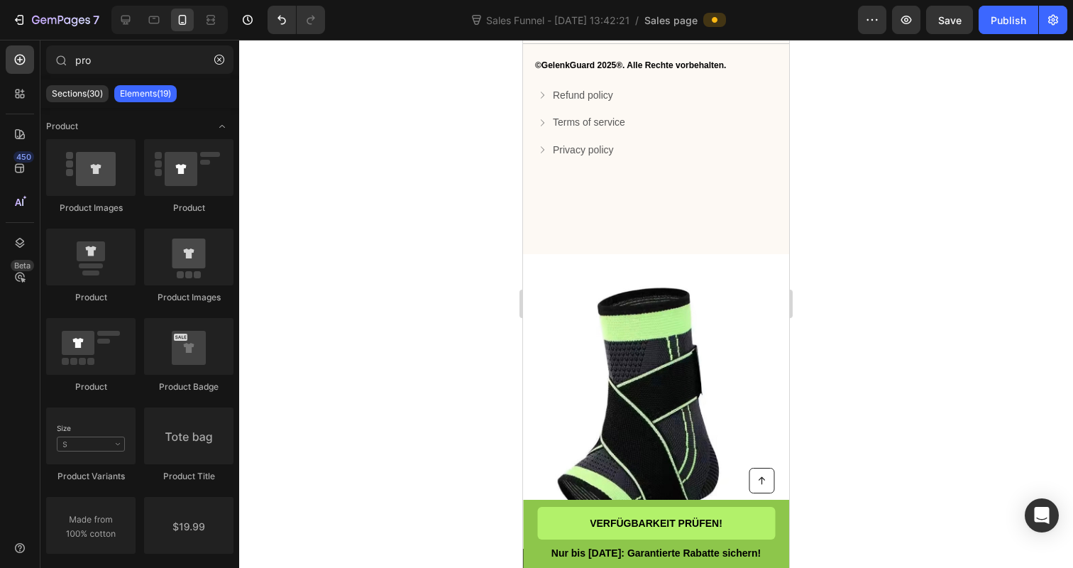
scroll to position [3290, 0]
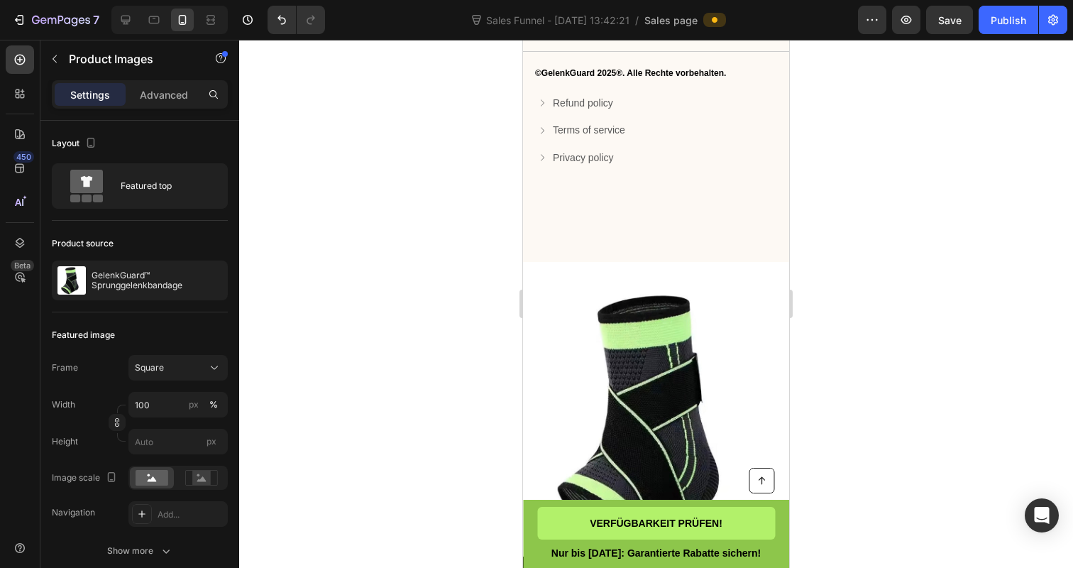
click at [675, 451] on img at bounding box center [656, 418] width 266 height 266
click at [604, 271] on div "Product Images" at bounding box center [575, 271] width 69 height 13
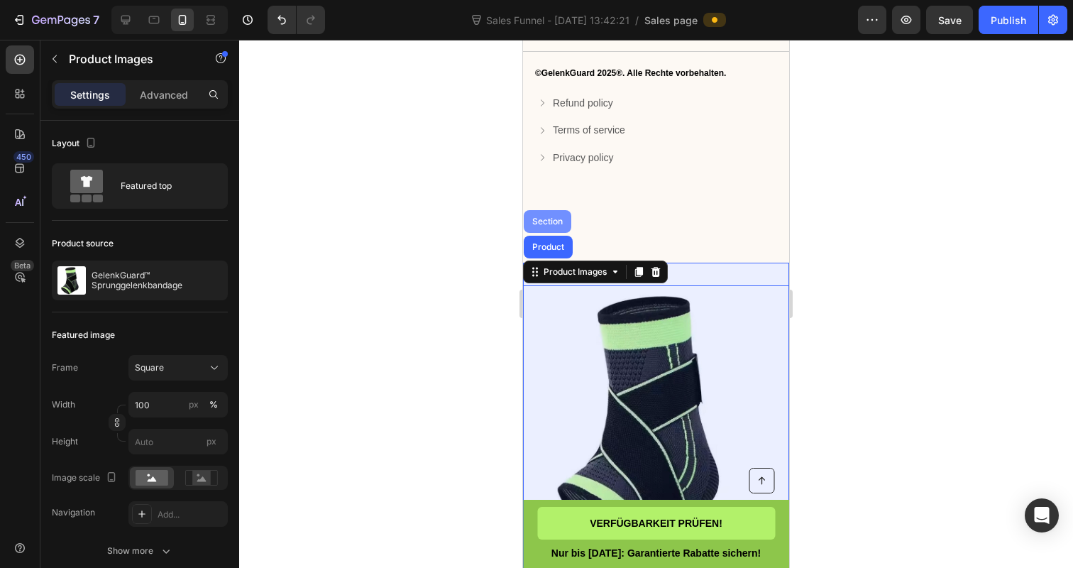
click at [546, 228] on div "Section" at bounding box center [548, 221] width 48 height 23
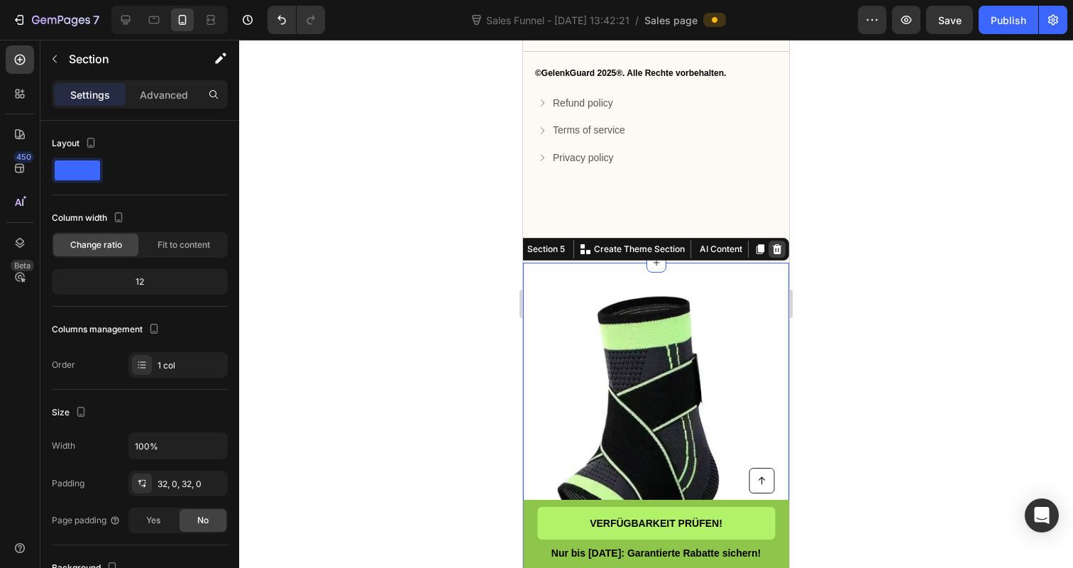
click at [783, 246] on div at bounding box center [776, 249] width 17 height 17
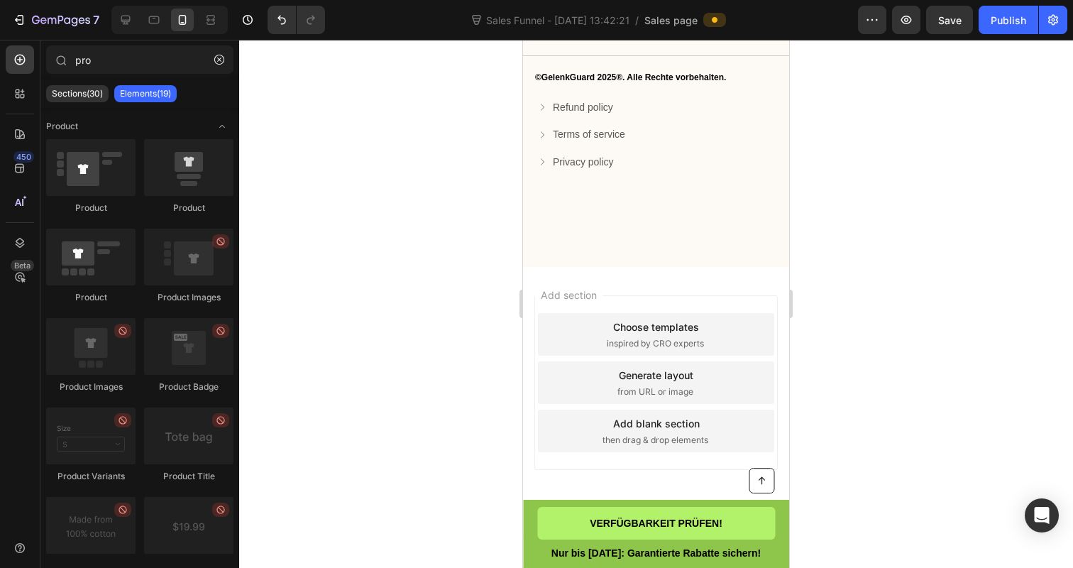
scroll to position [3284, 0]
click at [1015, 18] on div "Publish" at bounding box center [1008, 20] width 35 height 15
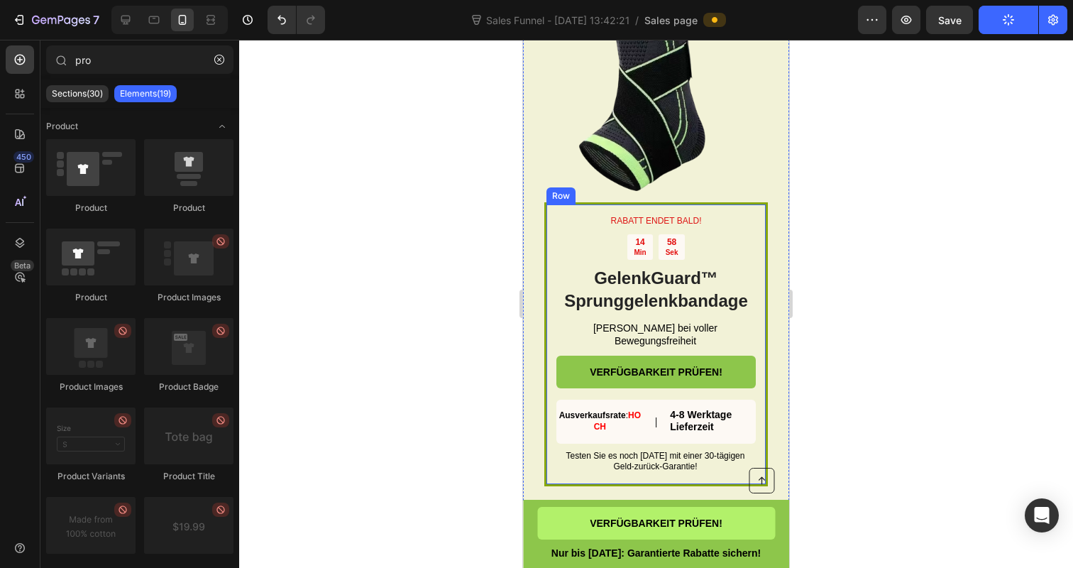
scroll to position [1694, 0]
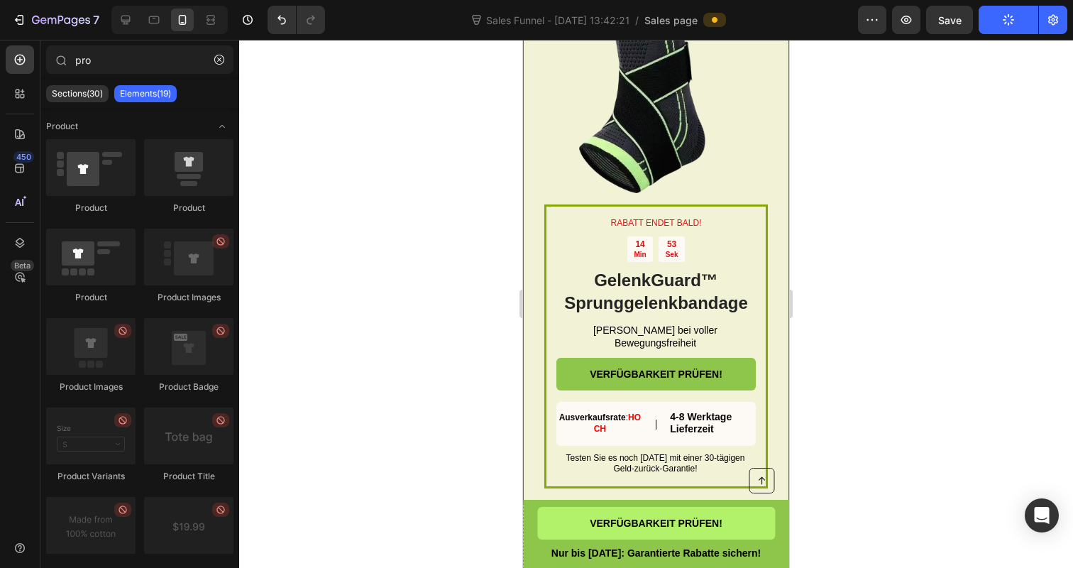
click at [539, 106] on div "RABATT ENDET BALD! Text Block 14 Min 53 Sek Countdown Timer GelenkGuard™ Sprung…" at bounding box center [656, 238] width 266 height 529
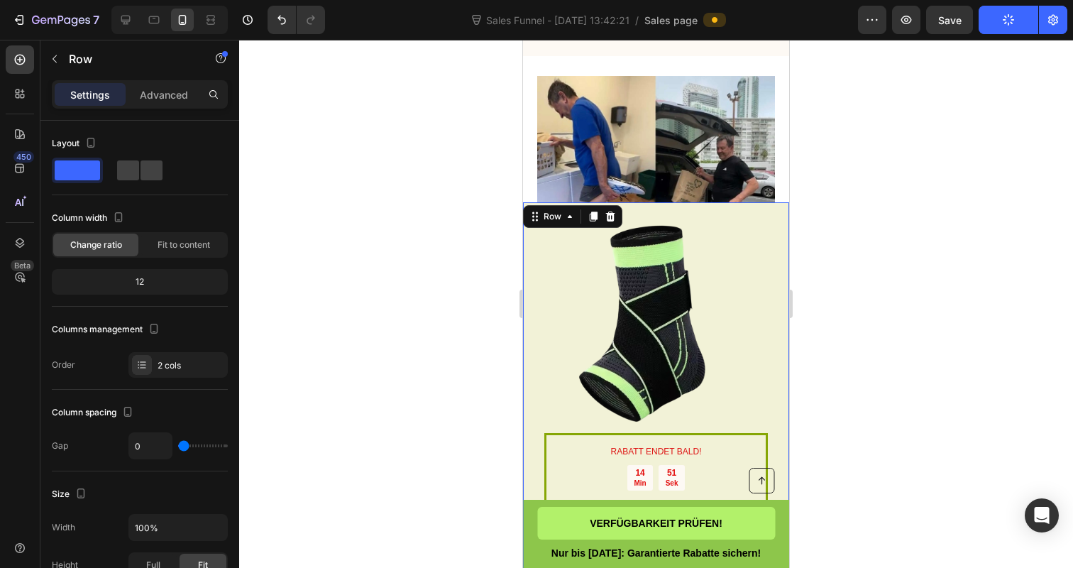
scroll to position [1292, 0]
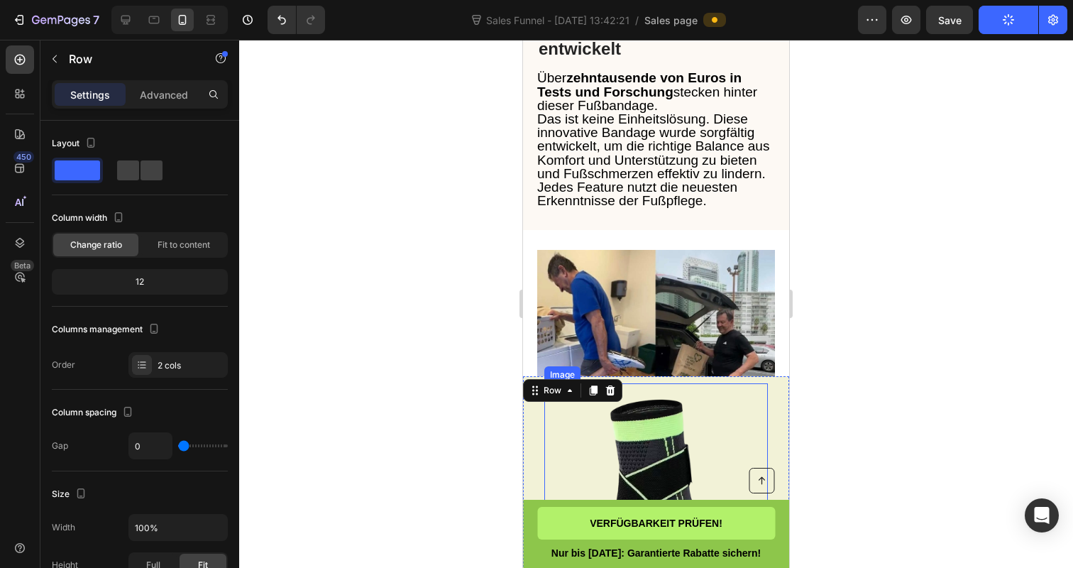
click at [660, 452] on img at bounding box center [656, 495] width 224 height 224
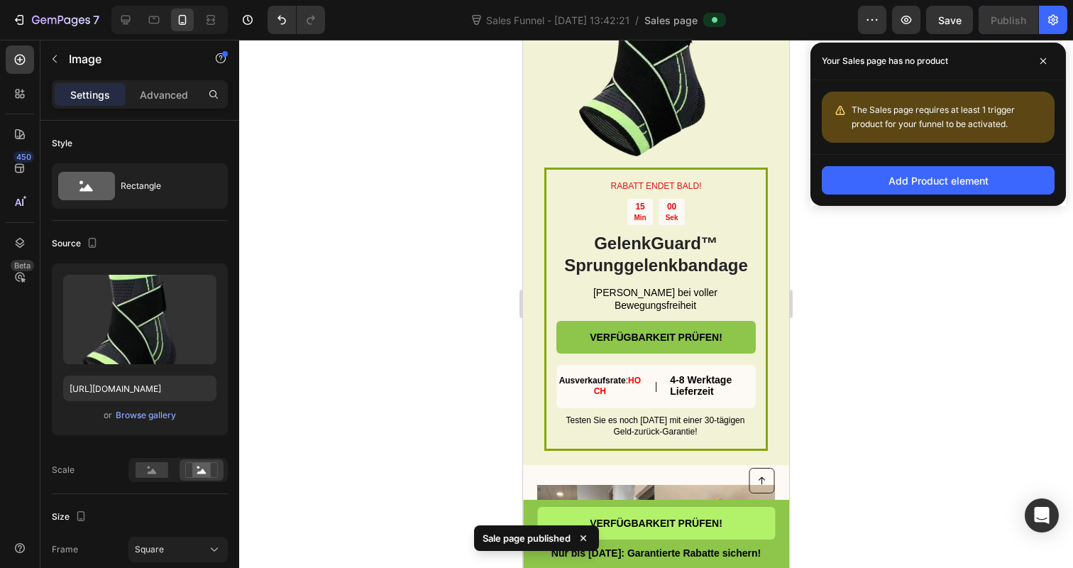
scroll to position [2573, 0]
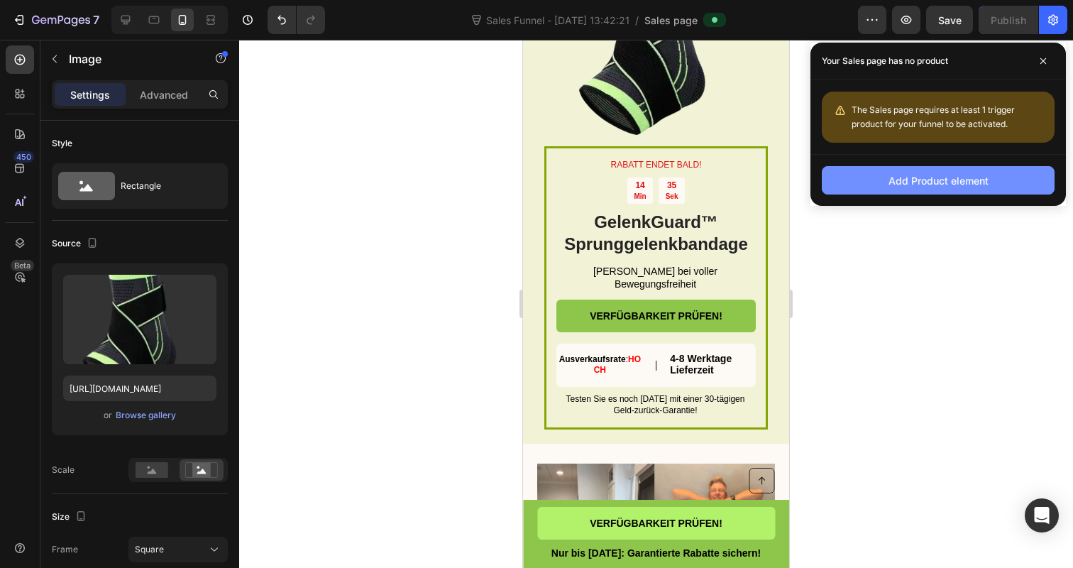
click at [871, 187] on button "Add Product element" at bounding box center [938, 180] width 233 height 28
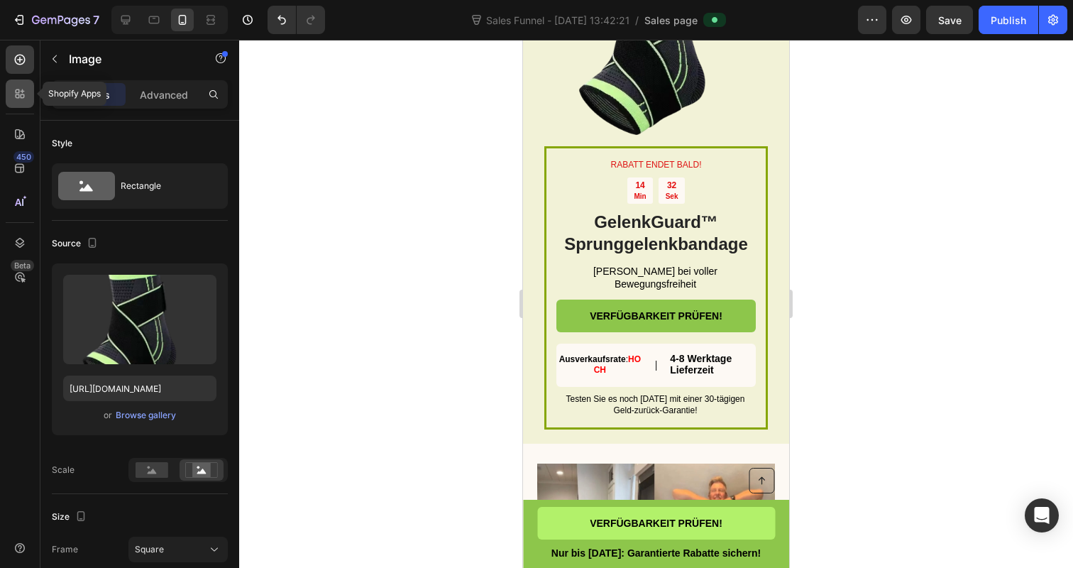
click at [10, 87] on div at bounding box center [20, 93] width 28 height 28
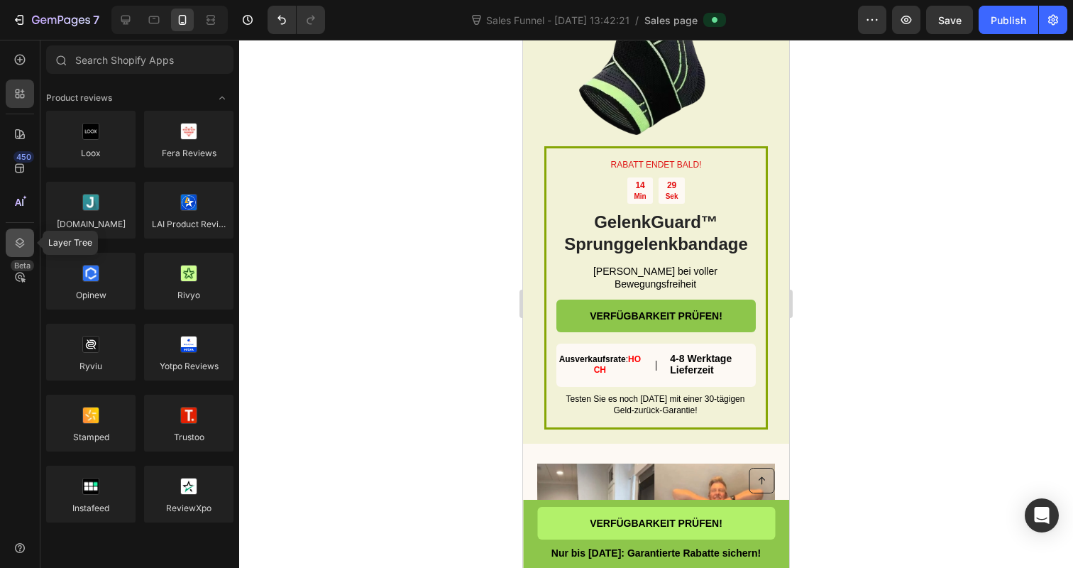
click at [16, 246] on icon at bounding box center [20, 243] width 14 height 14
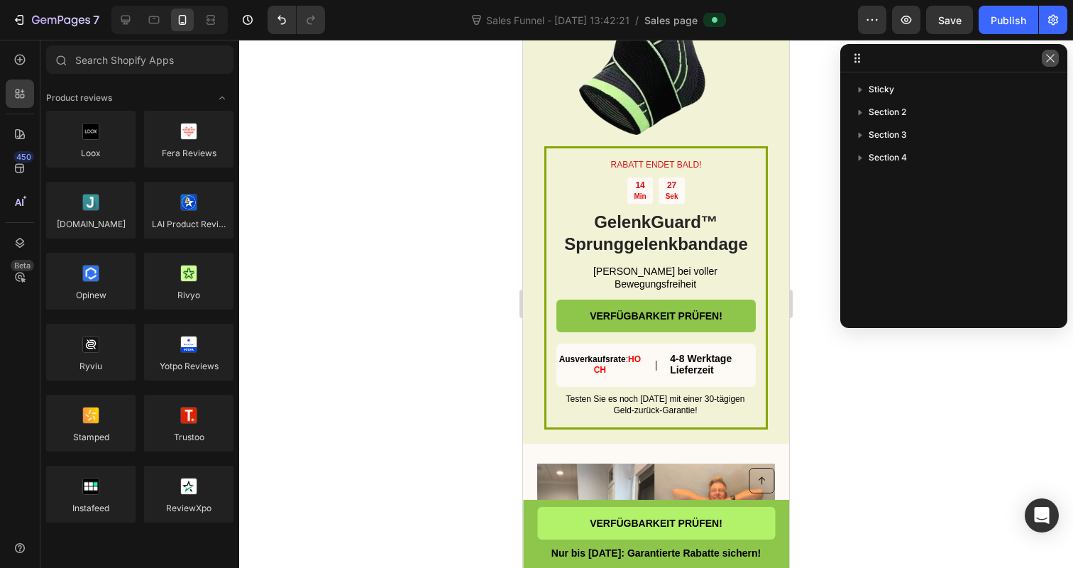
click at [1054, 50] on button "button" at bounding box center [1050, 58] width 17 height 17
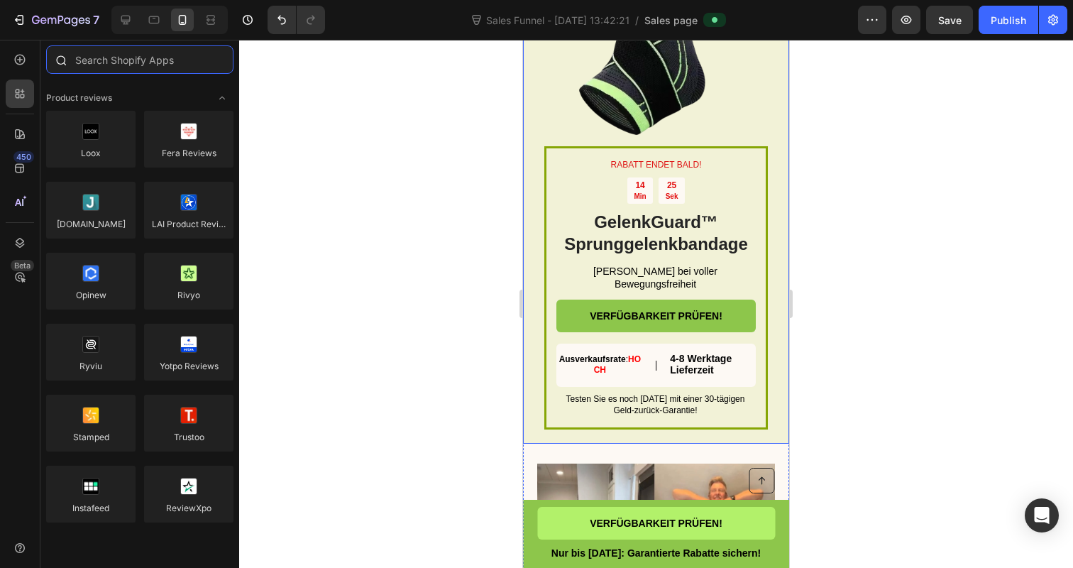
click at [140, 71] on input "text" at bounding box center [139, 59] width 187 height 28
click at [11, 120] on div at bounding box center [20, 134] width 28 height 28
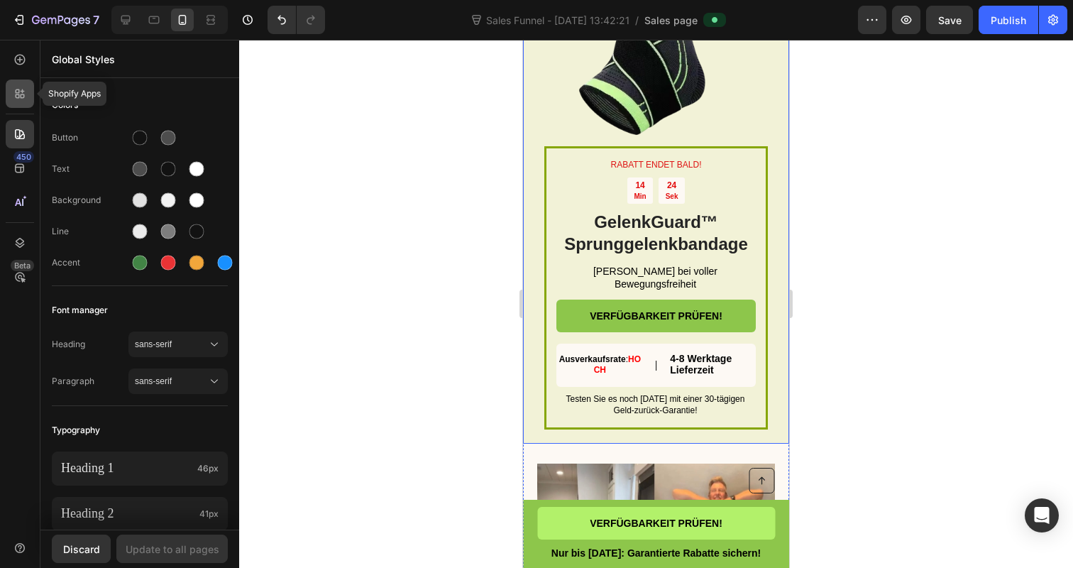
click at [16, 88] on icon at bounding box center [20, 94] width 14 height 14
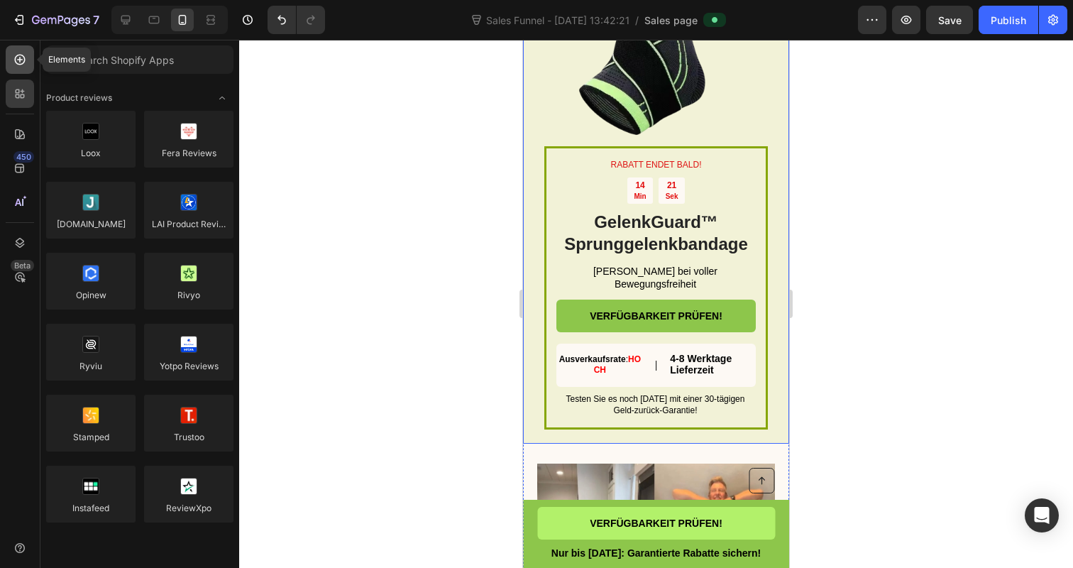
click at [9, 67] on div at bounding box center [20, 59] width 28 height 28
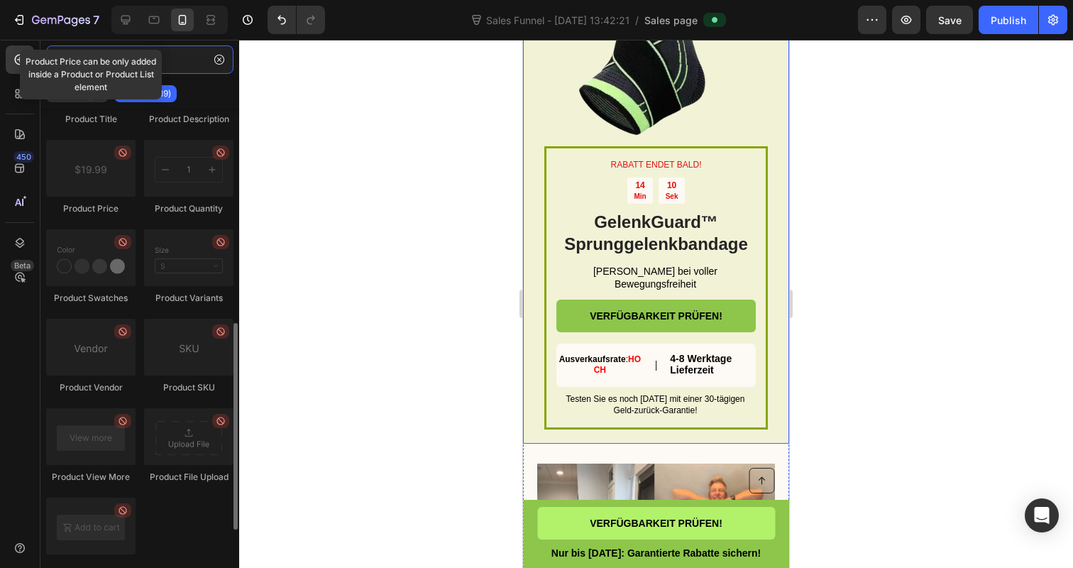
scroll to position [530, 0]
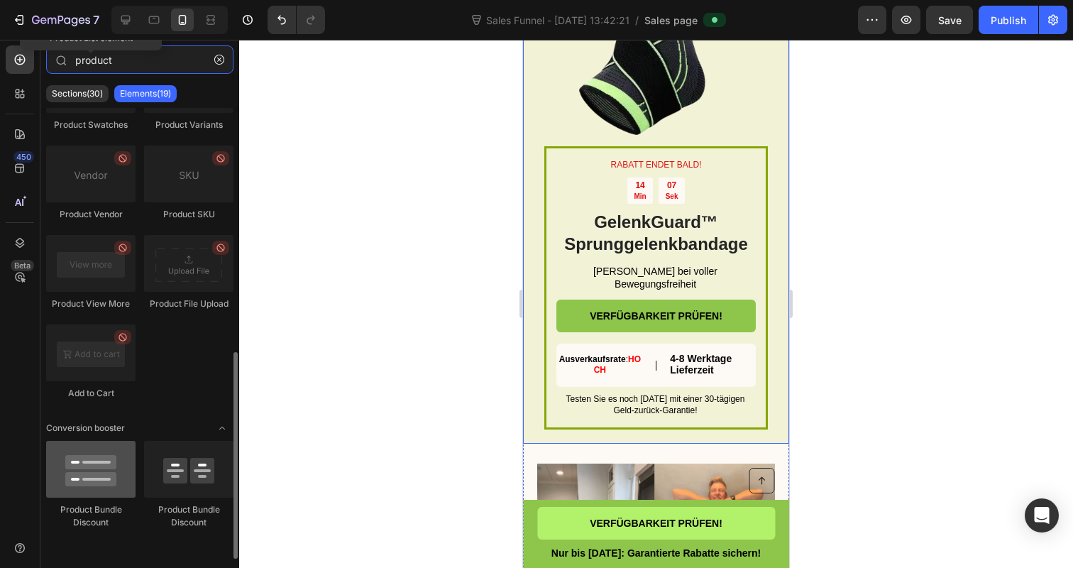
type input "product"
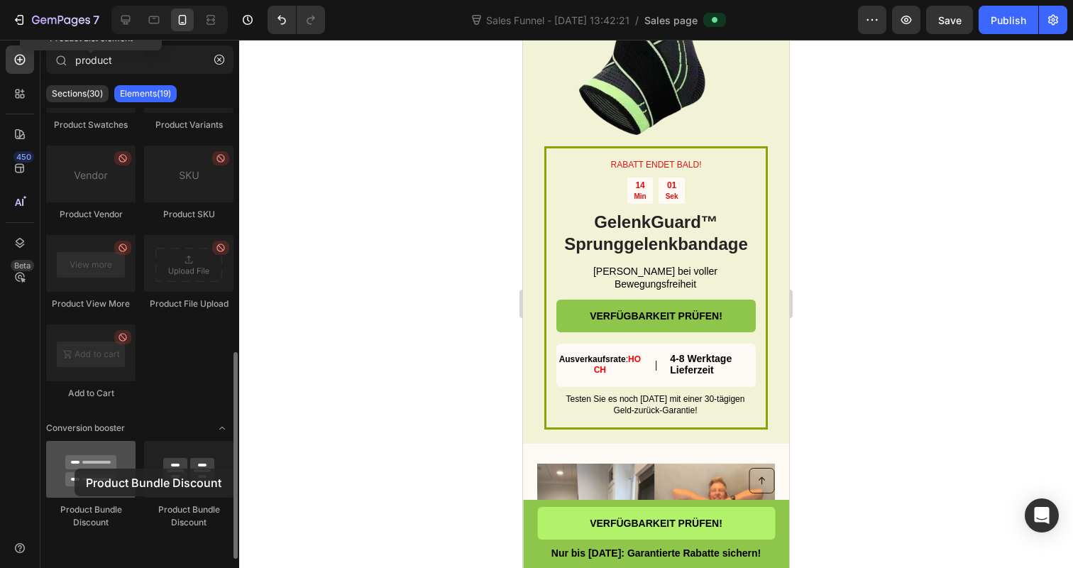
drag, startPoint x: 118, startPoint y: 470, endPoint x: 76, endPoint y: 468, distance: 42.6
click at [76, 468] on div at bounding box center [90, 469] width 89 height 57
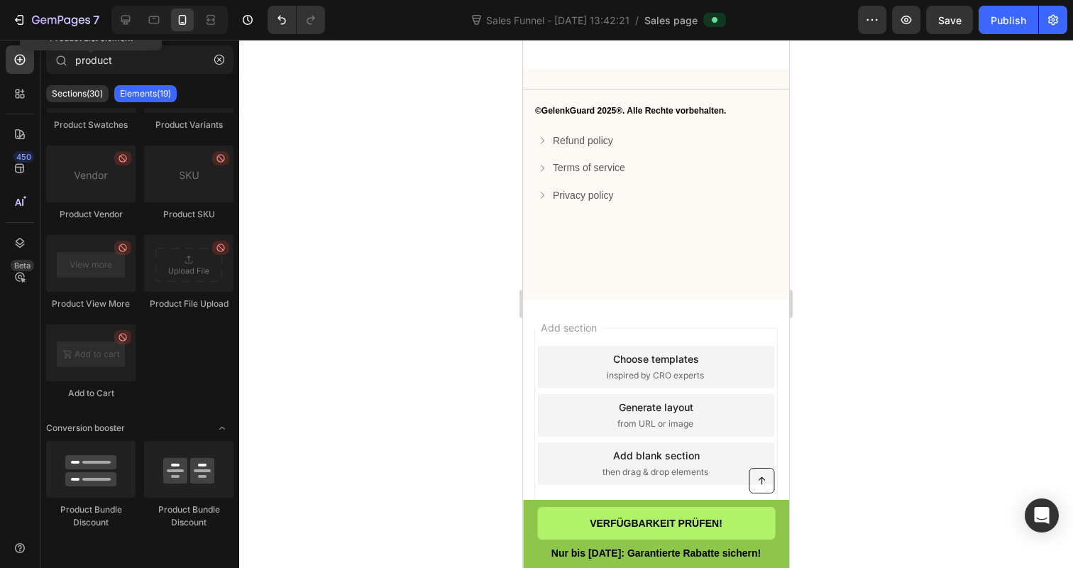
scroll to position [5157, 0]
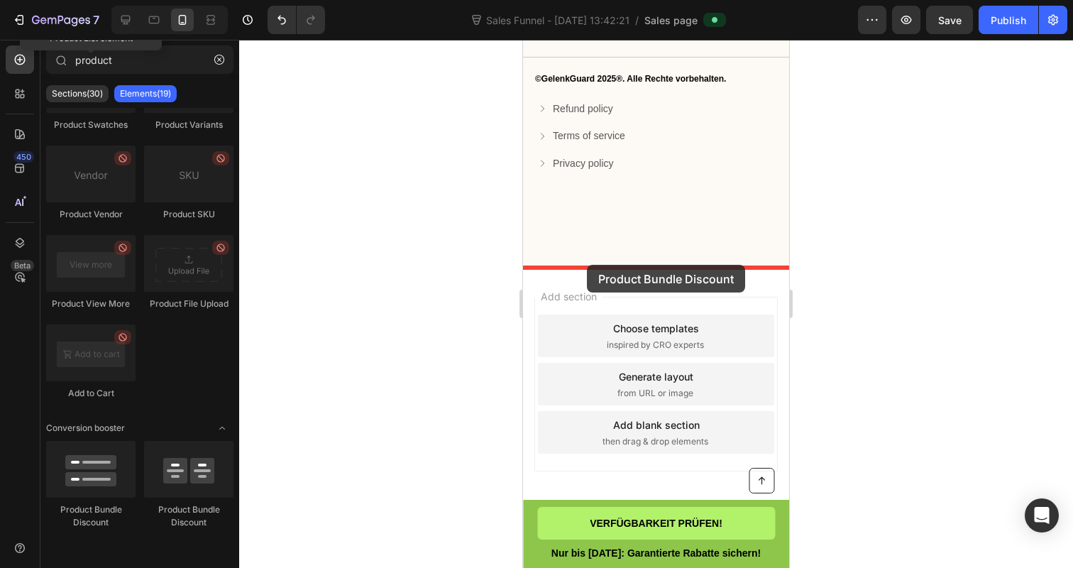
drag, startPoint x: 601, startPoint y: 512, endPoint x: 592, endPoint y: 265, distance: 246.4
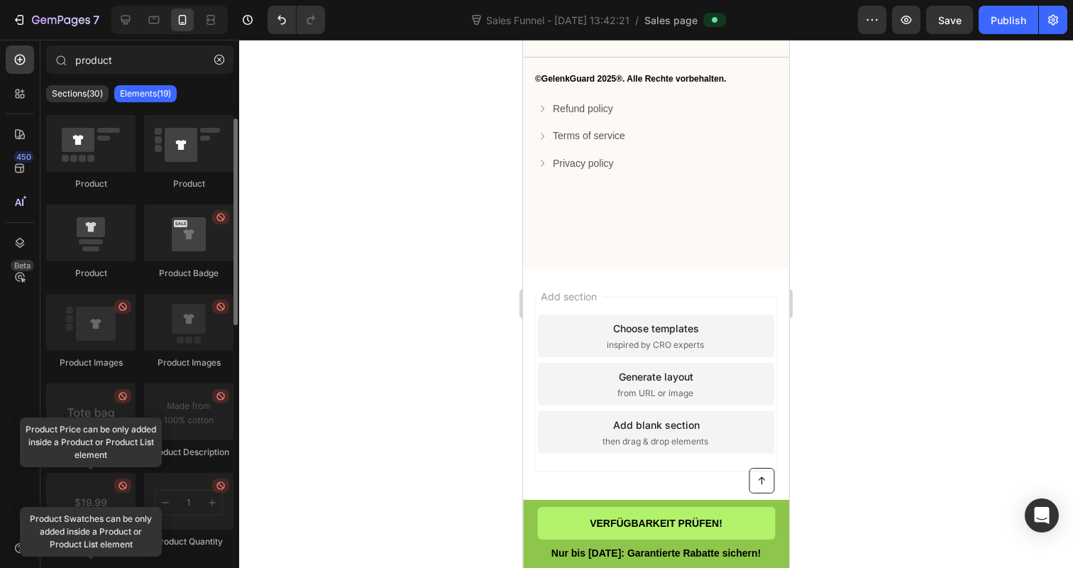
scroll to position [0, 0]
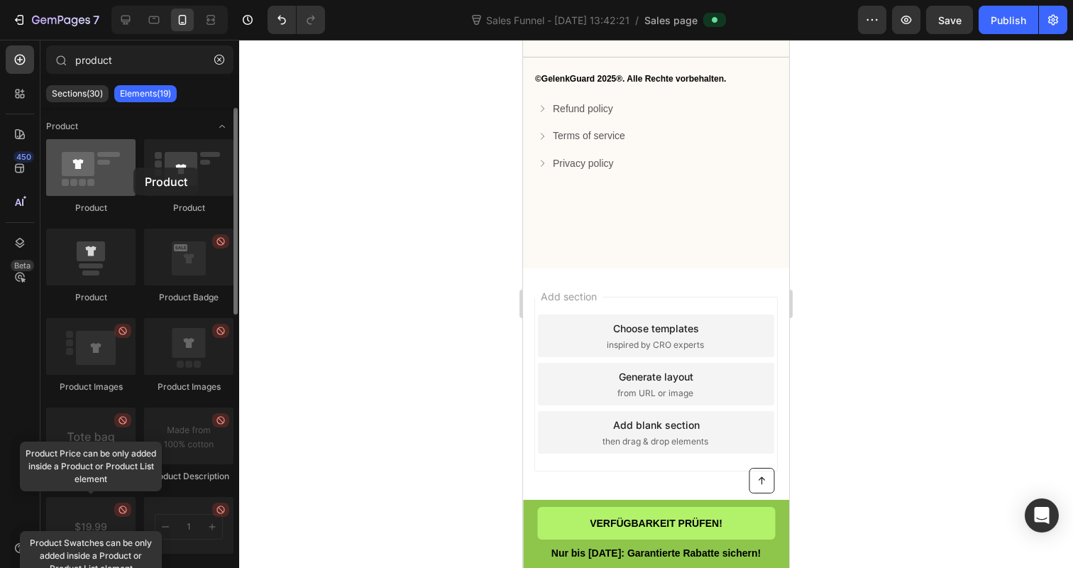
click at [87, 170] on div at bounding box center [90, 167] width 89 height 57
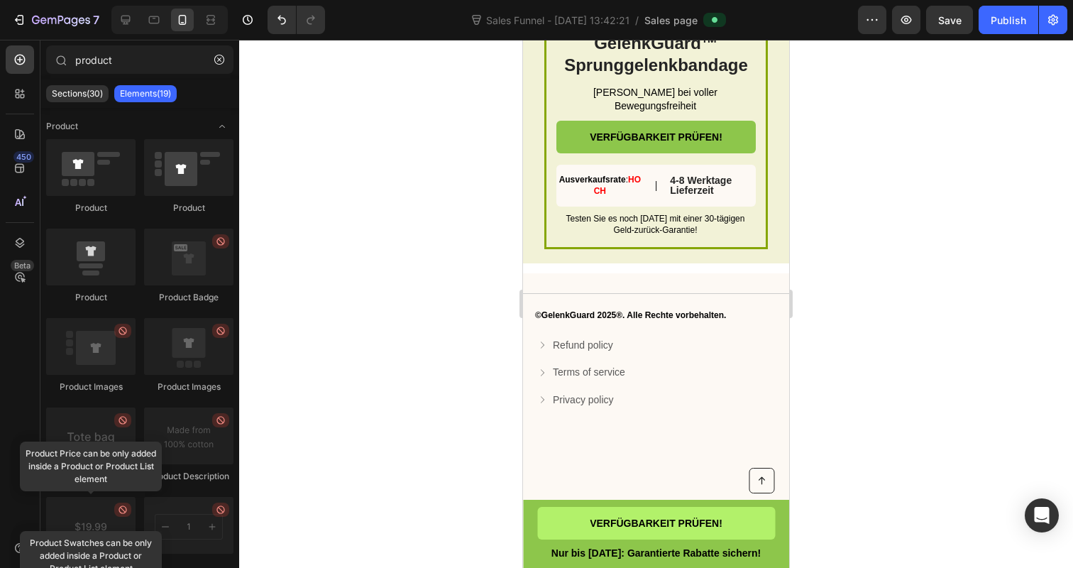
scroll to position [4941, 0]
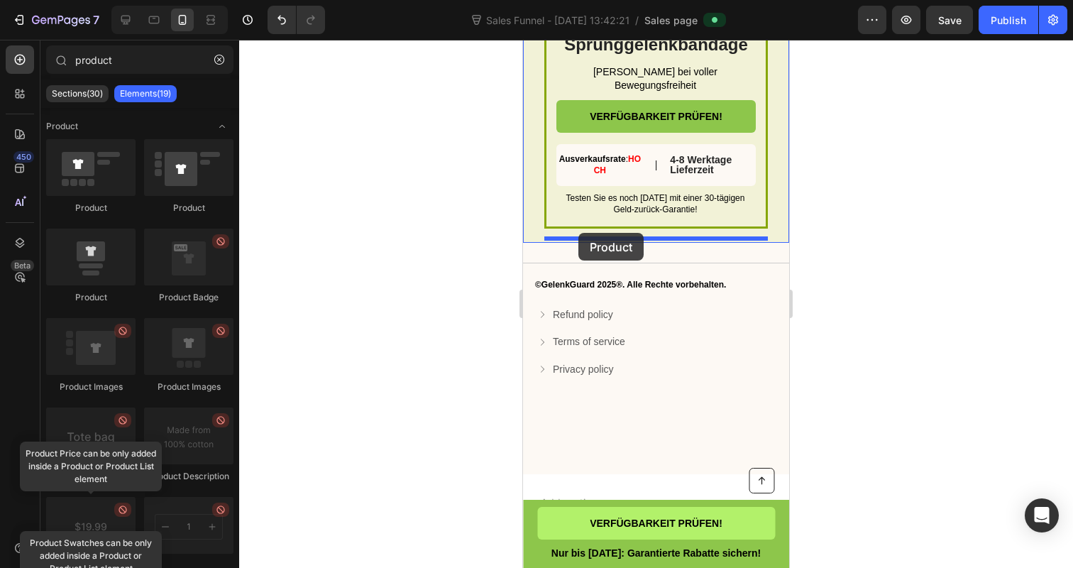
drag, startPoint x: 605, startPoint y: 217, endPoint x: 578, endPoint y: 233, distance: 31.2
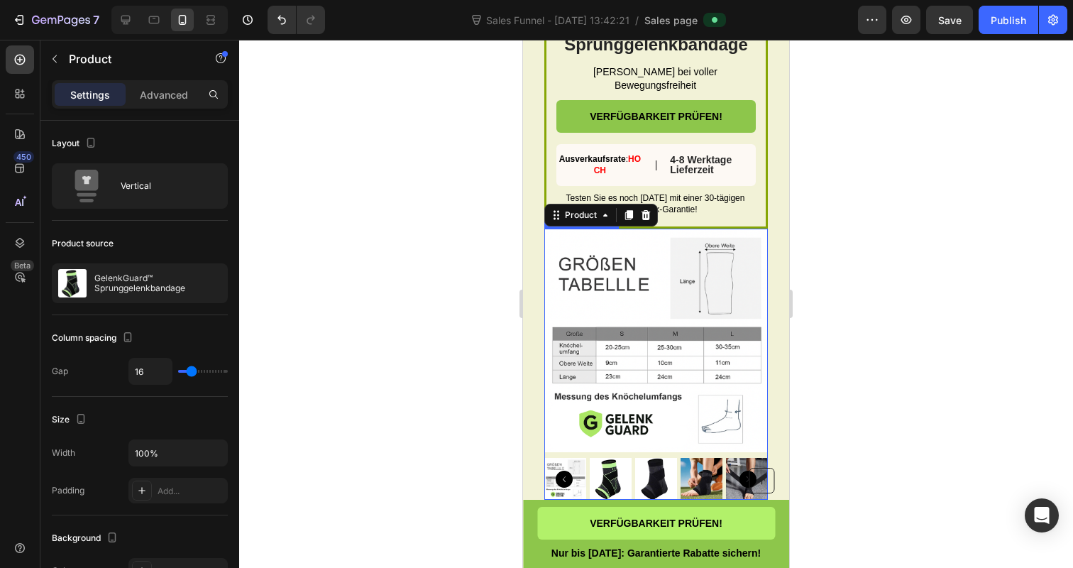
click at [615, 483] on img at bounding box center [611, 479] width 42 height 42
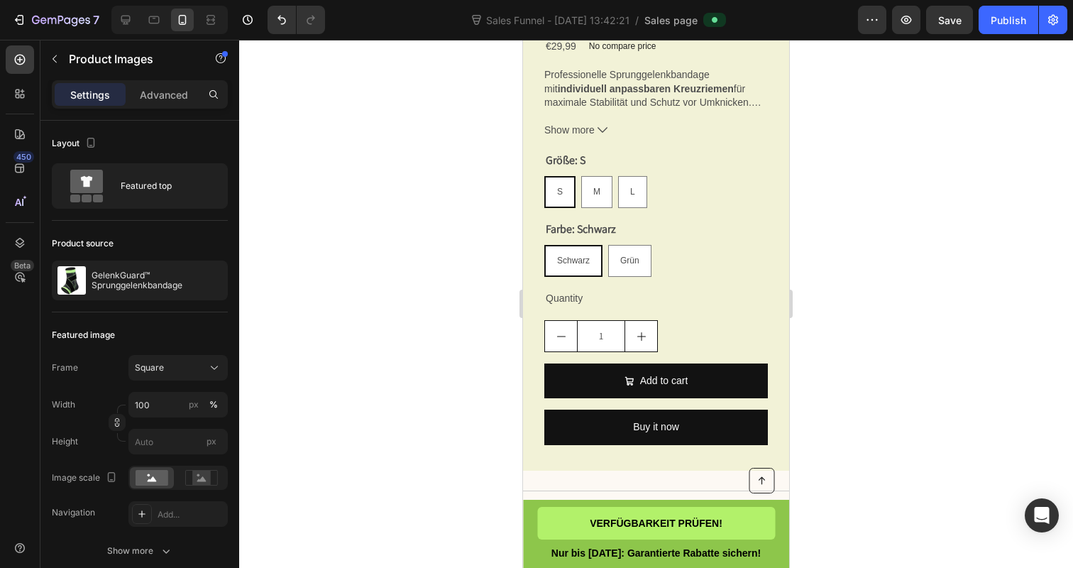
scroll to position [5550, 0]
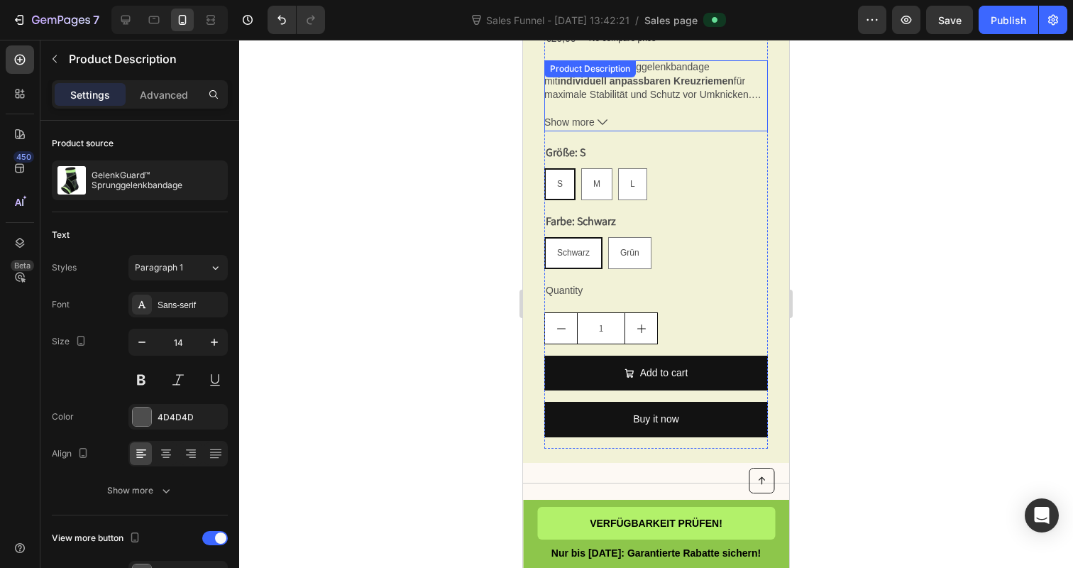
click at [665, 86] on div "Professionelle Sprunggelenkbandage mit individuell anpassbaren Kreuzriemen für …" at bounding box center [656, 95] width 224 height 71
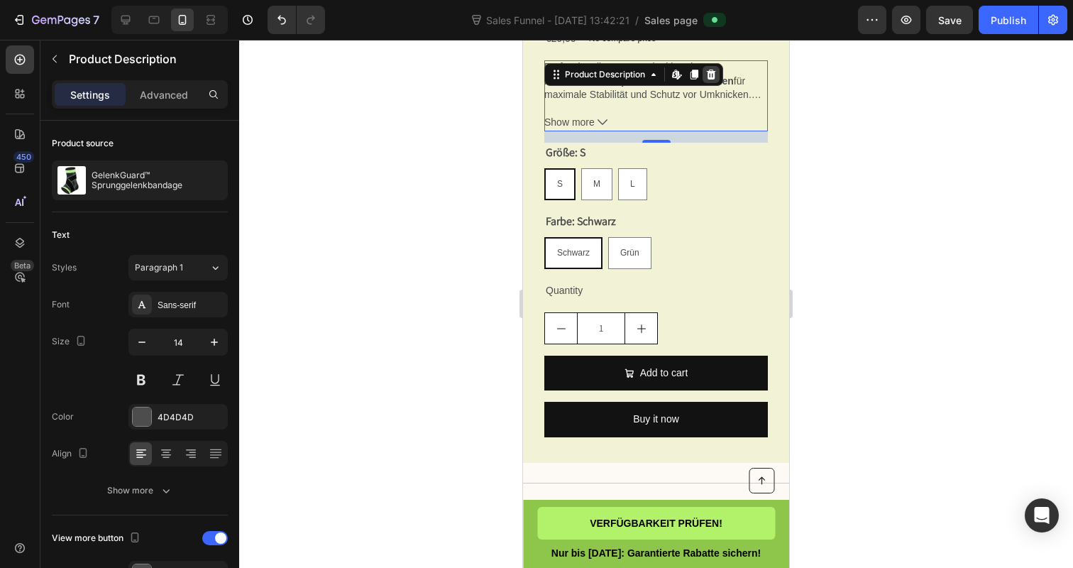
click at [711, 79] on icon at bounding box center [711, 75] width 9 height 10
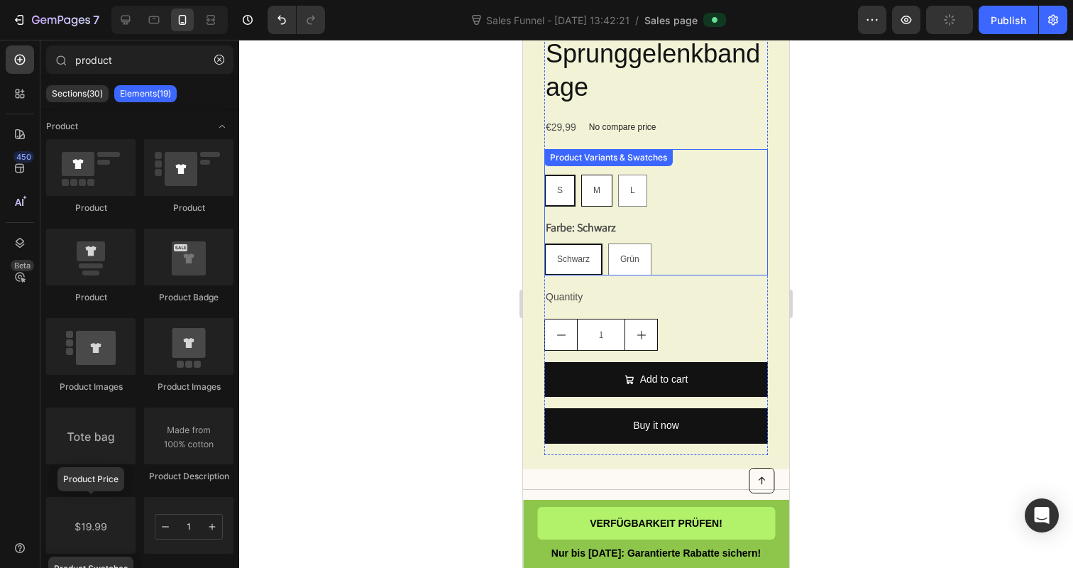
scroll to position [5457, 0]
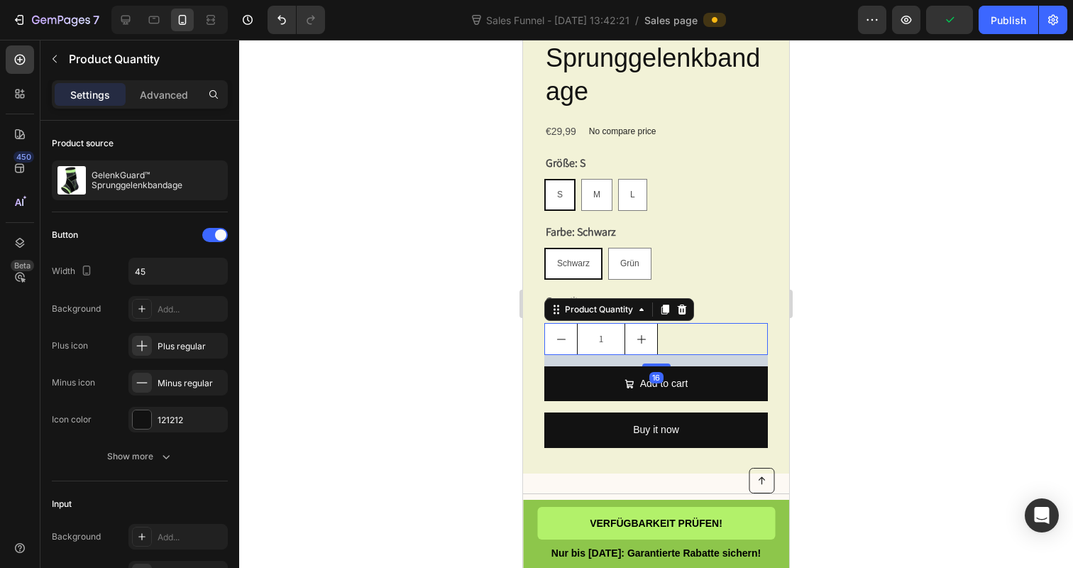
click at [569, 335] on button "decrement" at bounding box center [561, 339] width 32 height 31
click at [444, 308] on div at bounding box center [656, 304] width 834 height 528
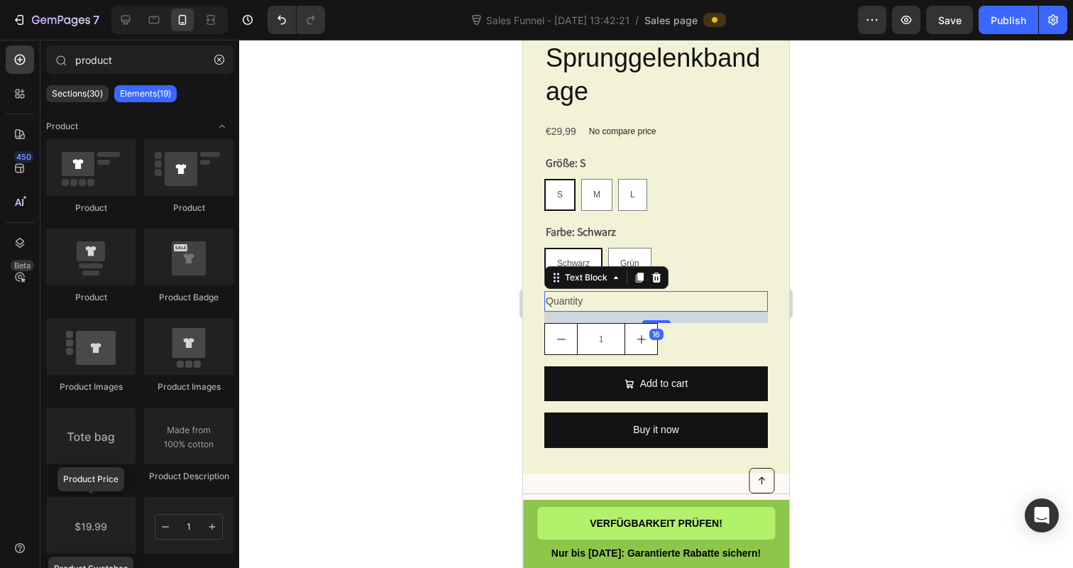
click at [566, 312] on div "Quantity" at bounding box center [656, 301] width 224 height 21
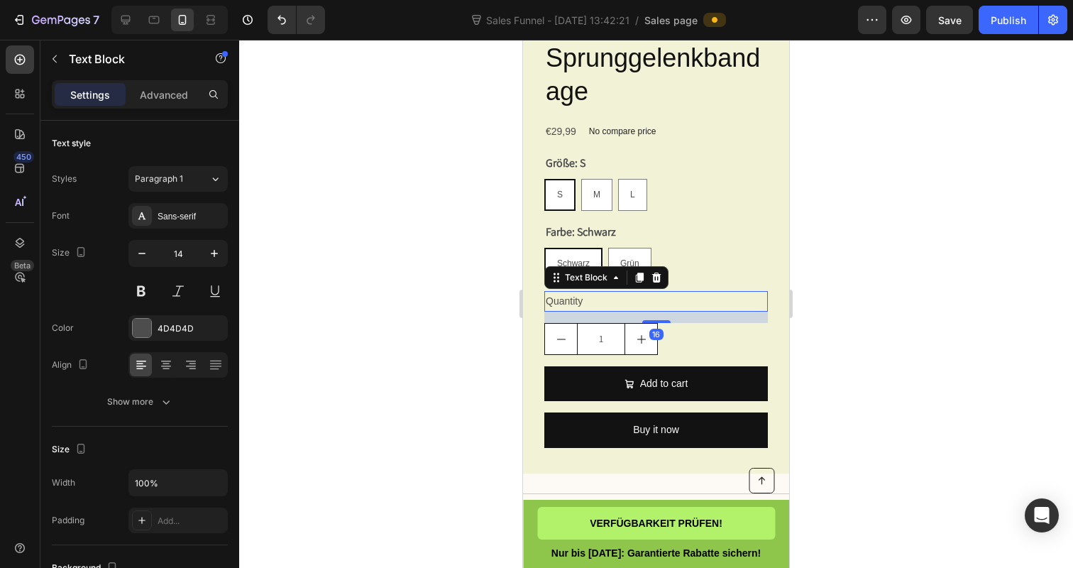
click at [566, 312] on div "Quantity" at bounding box center [656, 301] width 224 height 21
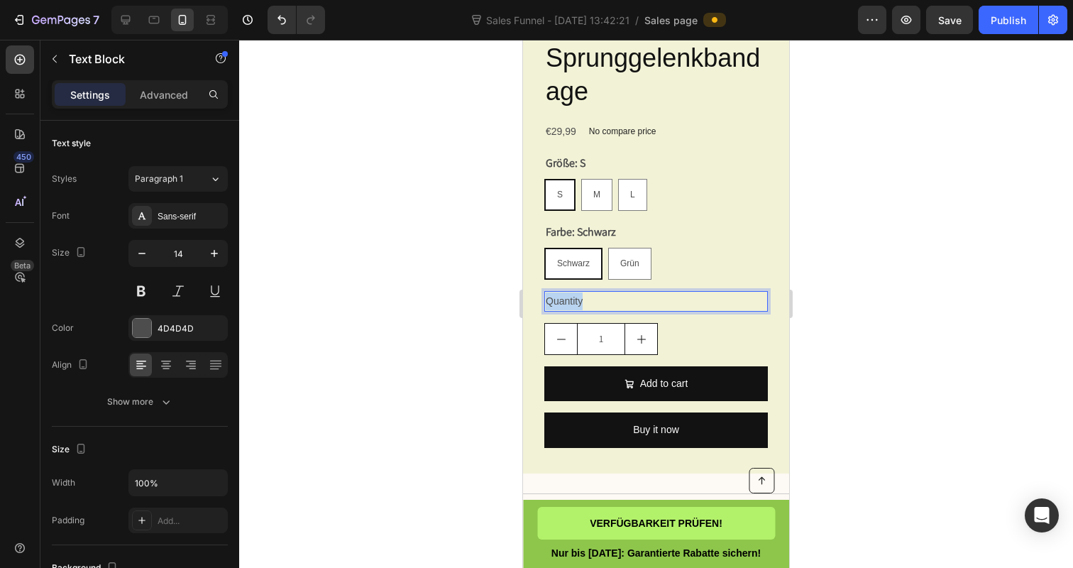
click at [566, 310] on p "Quantity" at bounding box center [656, 301] width 221 height 18
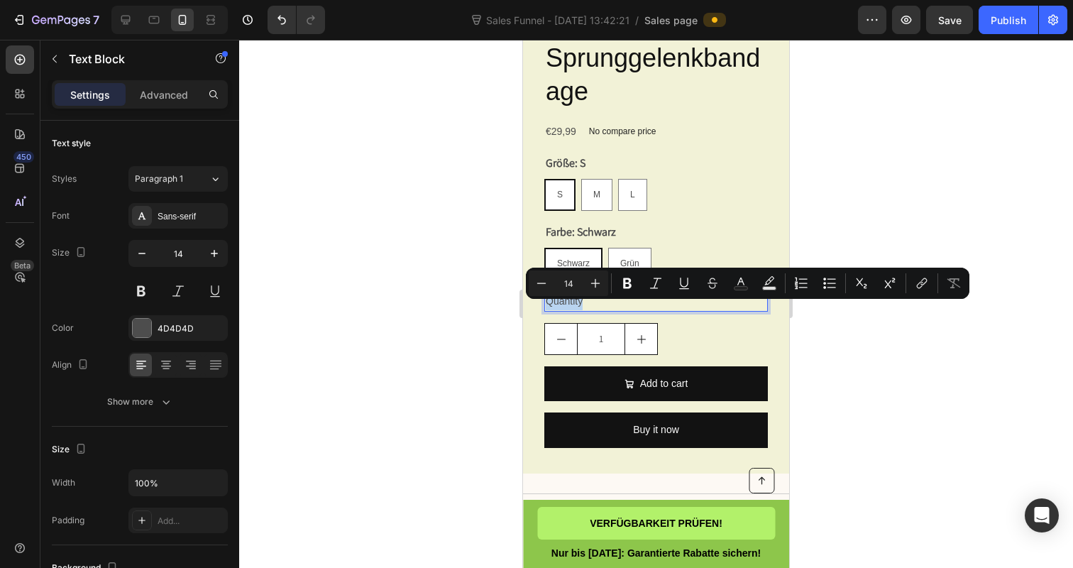
click at [566, 310] on p "Quantity" at bounding box center [656, 301] width 221 height 18
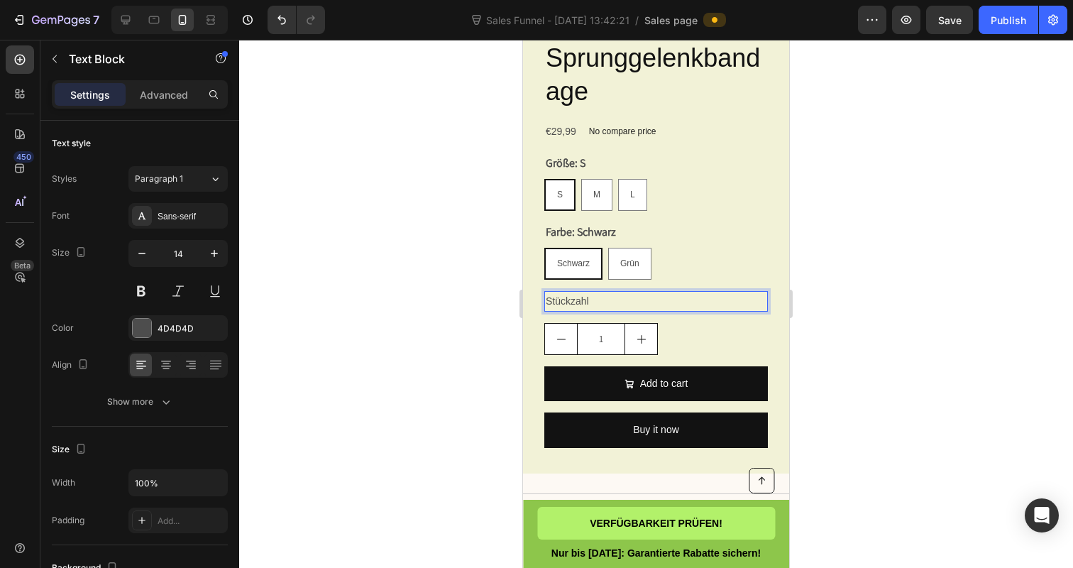
click at [442, 340] on div at bounding box center [656, 304] width 834 height 528
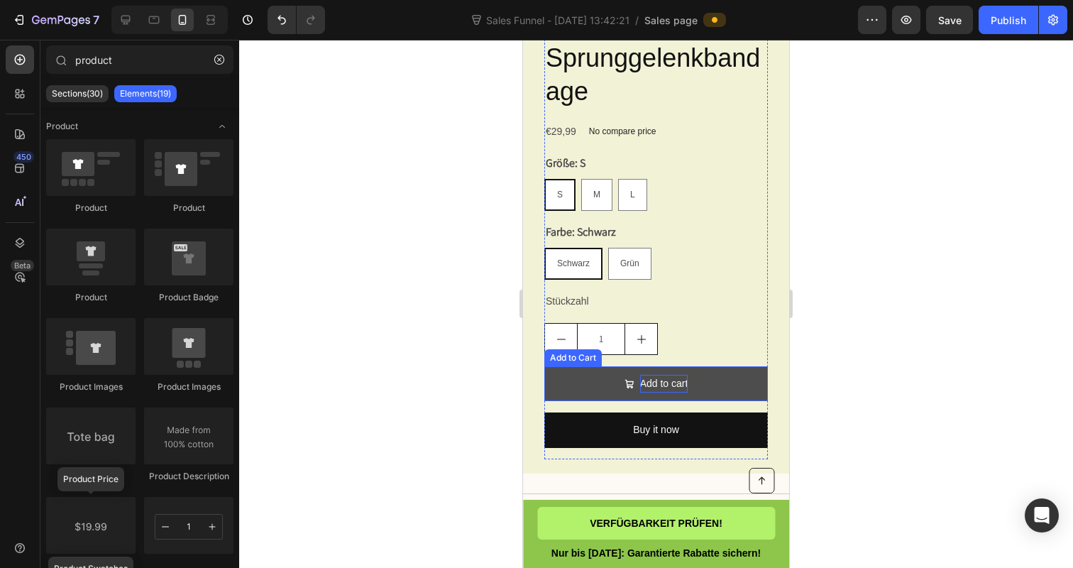
click at [673, 392] on div "Add to cart" at bounding box center [664, 384] width 48 height 18
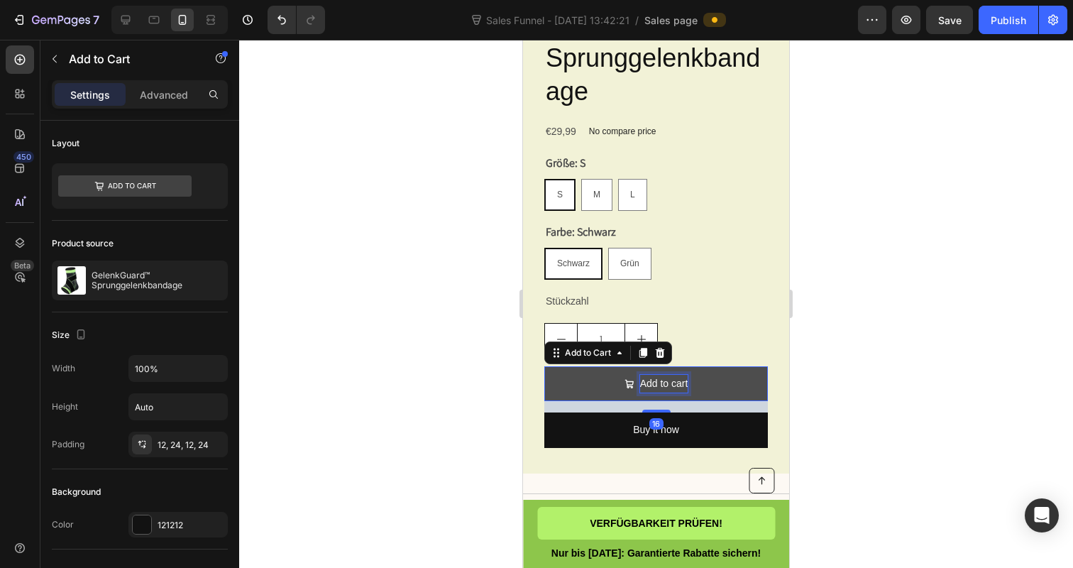
click at [673, 390] on div "Add to cart" at bounding box center [664, 384] width 48 height 18
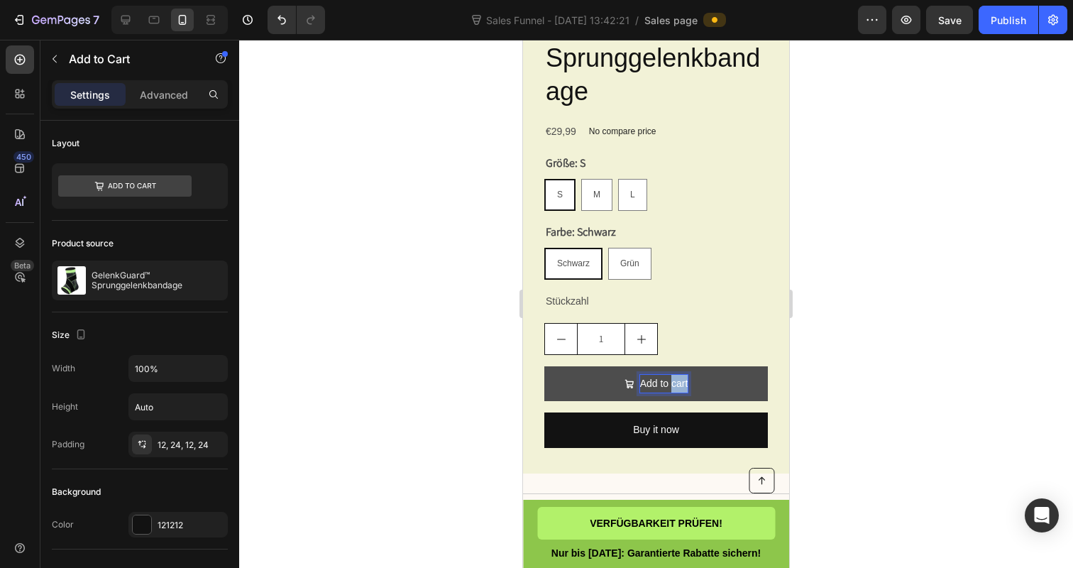
click at [673, 390] on p "Add to cart" at bounding box center [664, 384] width 48 height 18
click at [544, 366] on button "ZUM" at bounding box center [656, 383] width 224 height 35
click at [544, 366] on button "ZUM WARENKROB" at bounding box center [656, 383] width 224 height 35
click at [544, 366] on button "ZUM WARENKORB" at bounding box center [656, 383] width 224 height 35
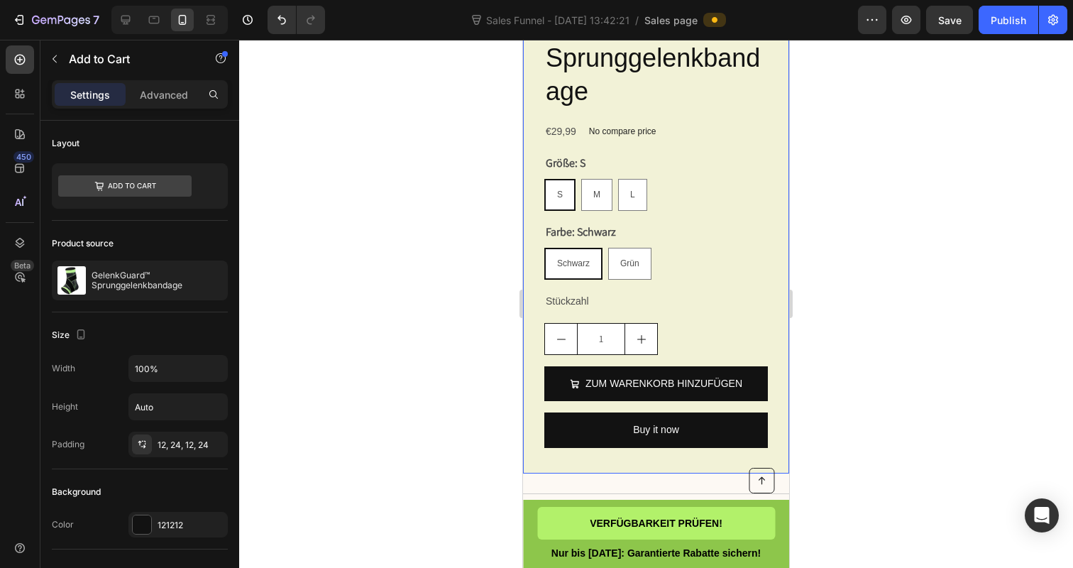
click at [441, 411] on div at bounding box center [656, 304] width 834 height 528
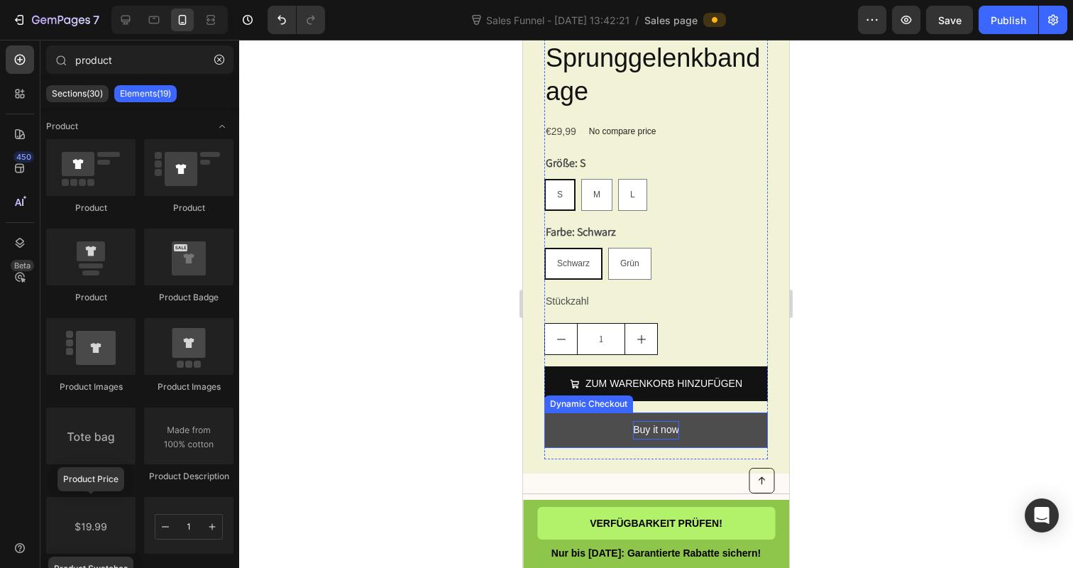
click at [655, 438] on div "Buy it now" at bounding box center [656, 430] width 46 height 18
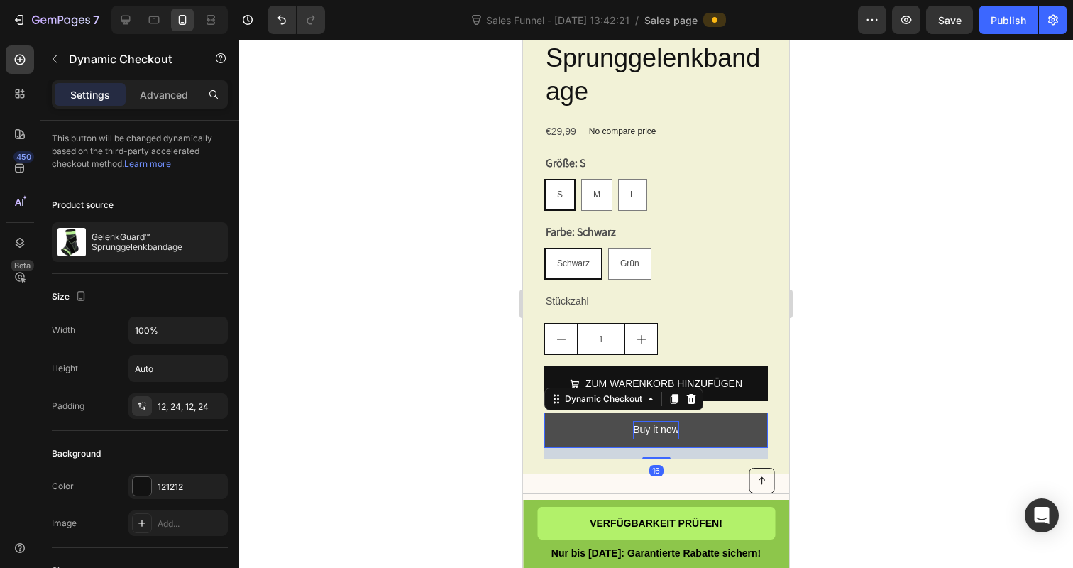
click at [655, 438] on div "Buy it now" at bounding box center [656, 430] width 46 height 18
click at [655, 438] on p "Buy it now" at bounding box center [656, 430] width 46 height 18
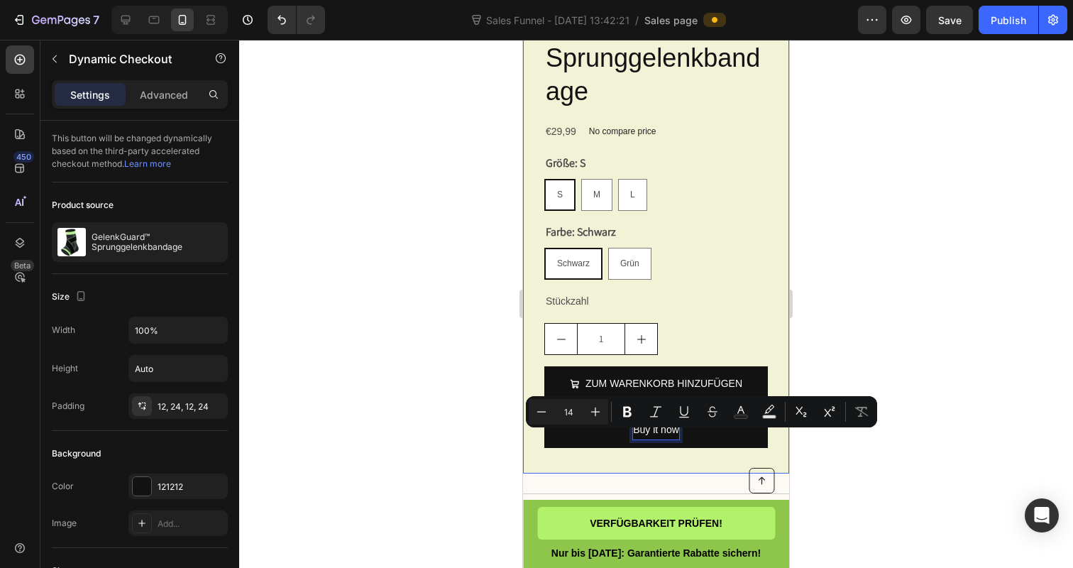
click at [442, 438] on div at bounding box center [656, 304] width 834 height 528
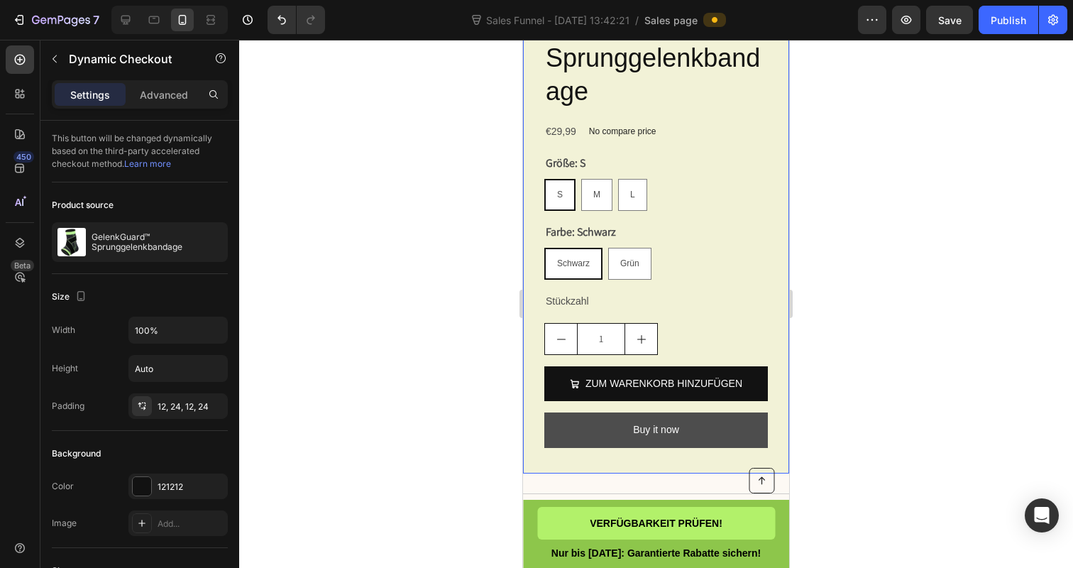
click at [551, 438] on button "Buy it now" at bounding box center [656, 429] width 224 height 35
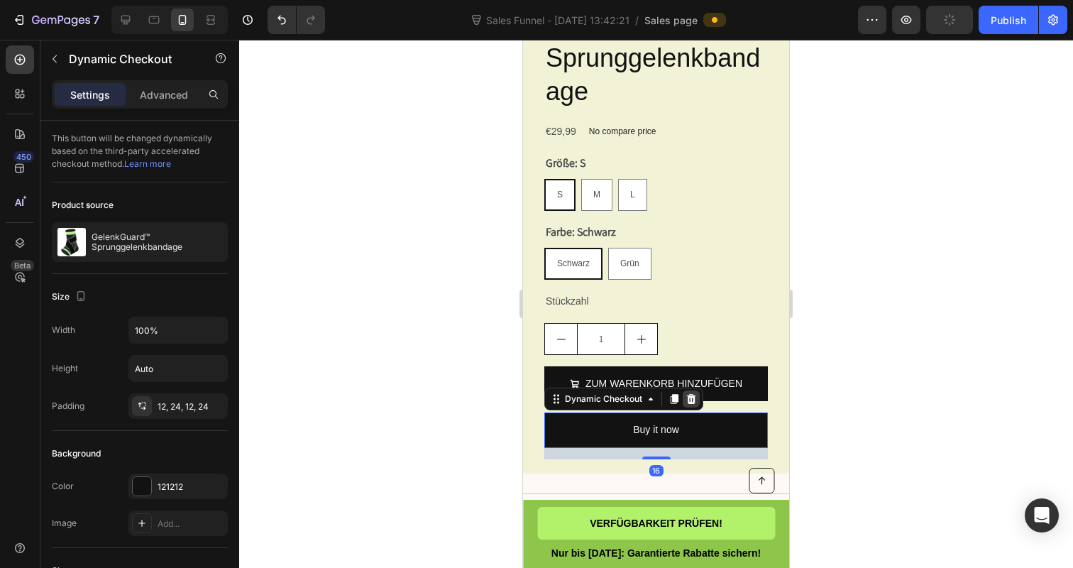
click at [695, 404] on icon at bounding box center [690, 398] width 11 height 11
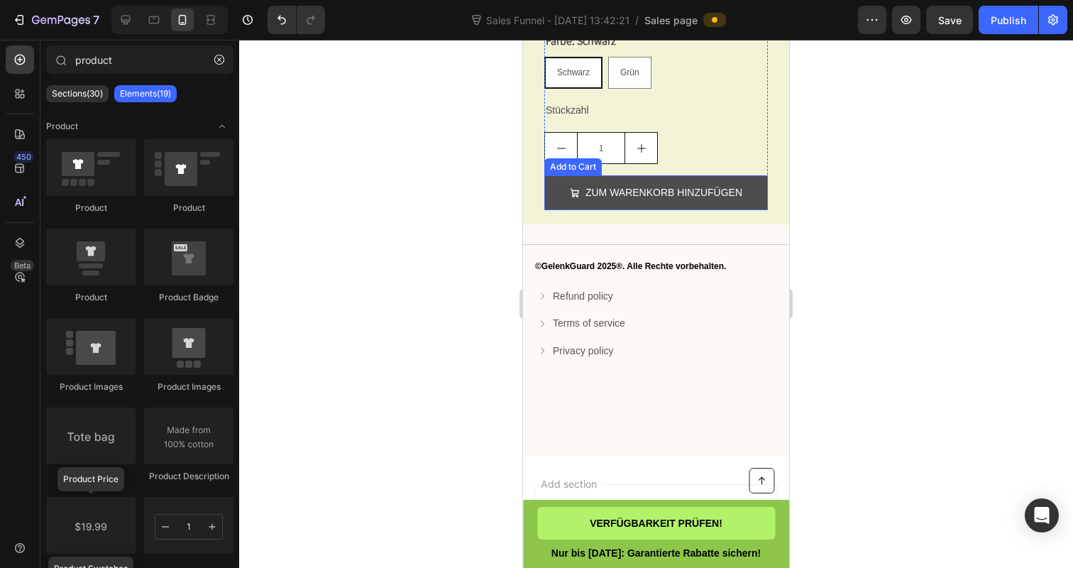
scroll to position [5759, 0]
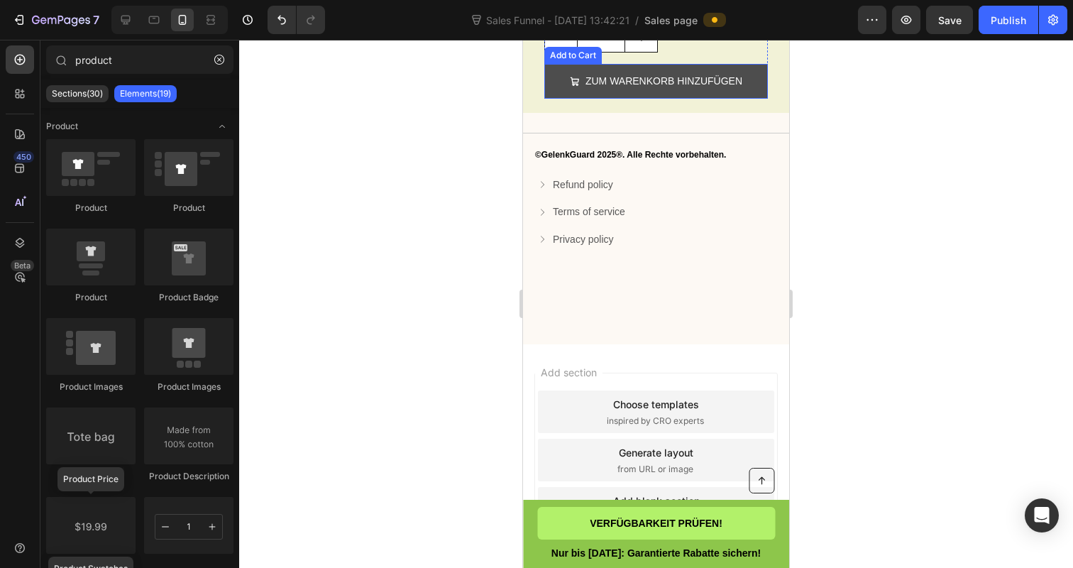
click at [585, 380] on span "Add section" at bounding box center [568, 372] width 67 height 15
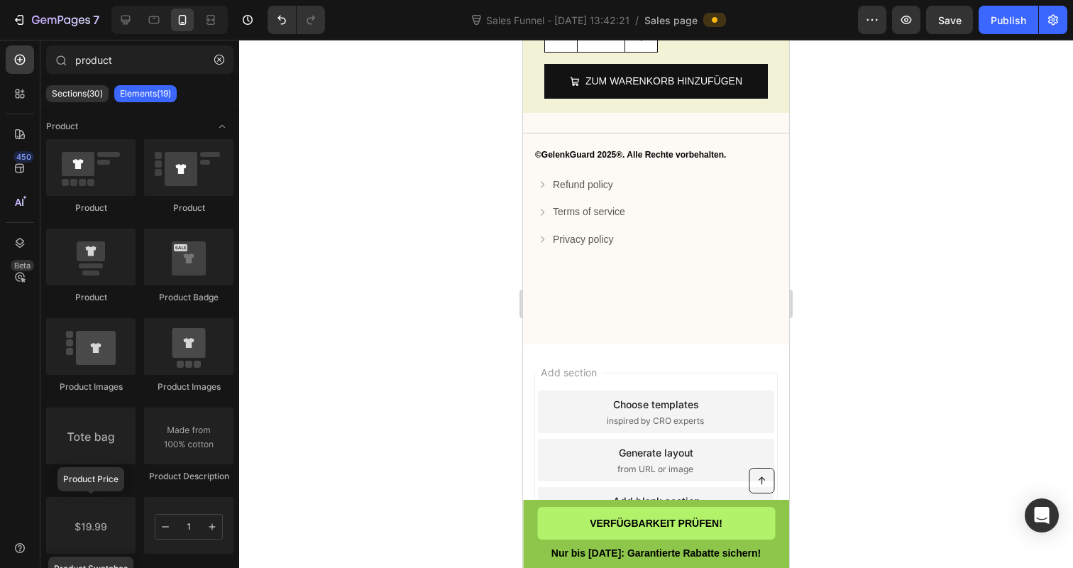
click at [590, 316] on div "Title Line ©GelenkGuard 2025®. Alle Rechte vorbehalten. Text Block Refund polic…" at bounding box center [656, 228] width 266 height 231
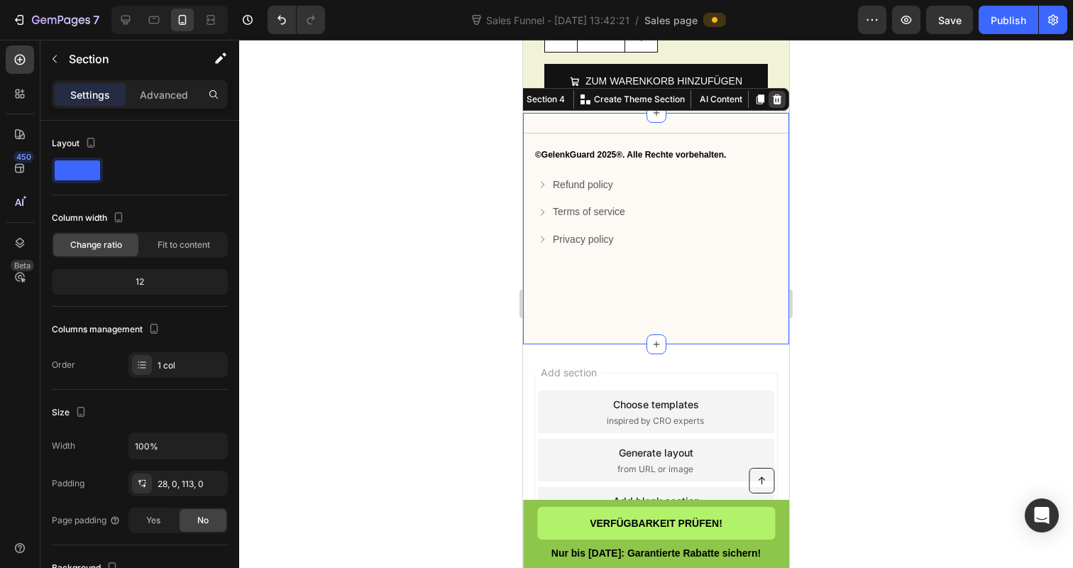
click at [779, 104] on icon at bounding box center [777, 99] width 9 height 10
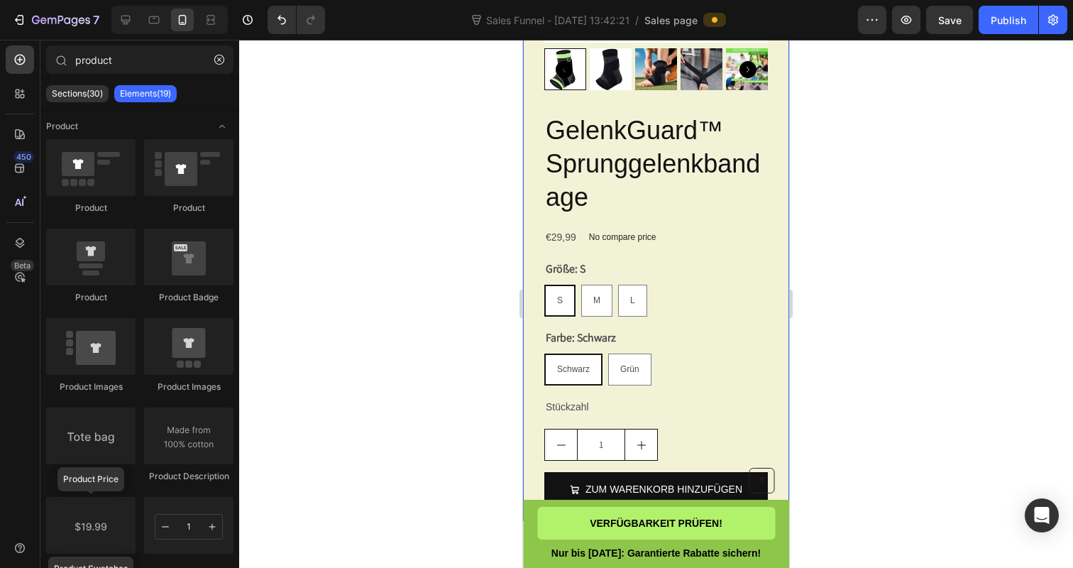
scroll to position [5350, 0]
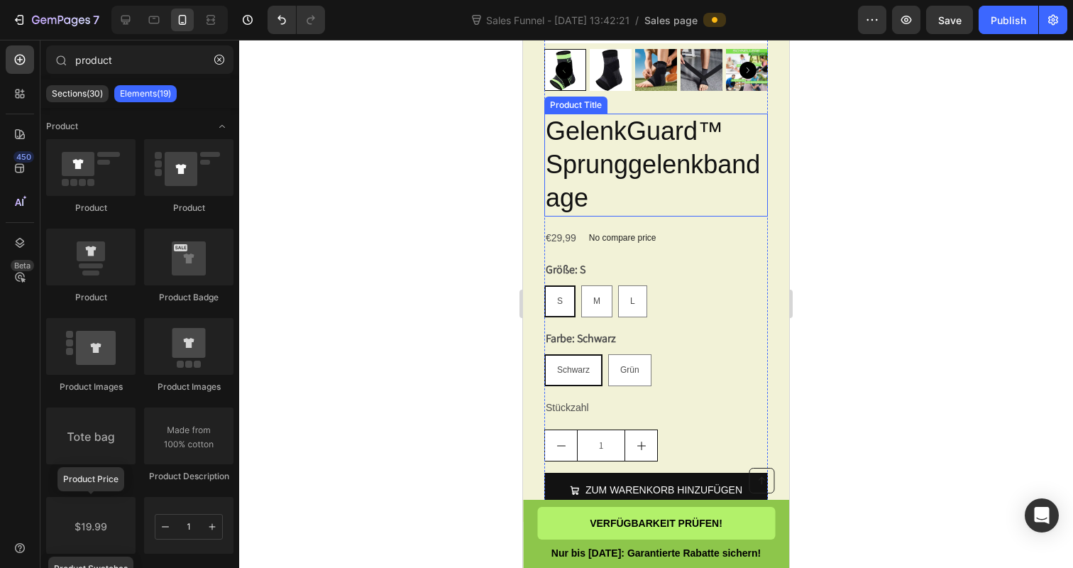
click at [585, 180] on h2 "GelenkGuard™ Sprunggelenkbandage" at bounding box center [656, 165] width 224 height 102
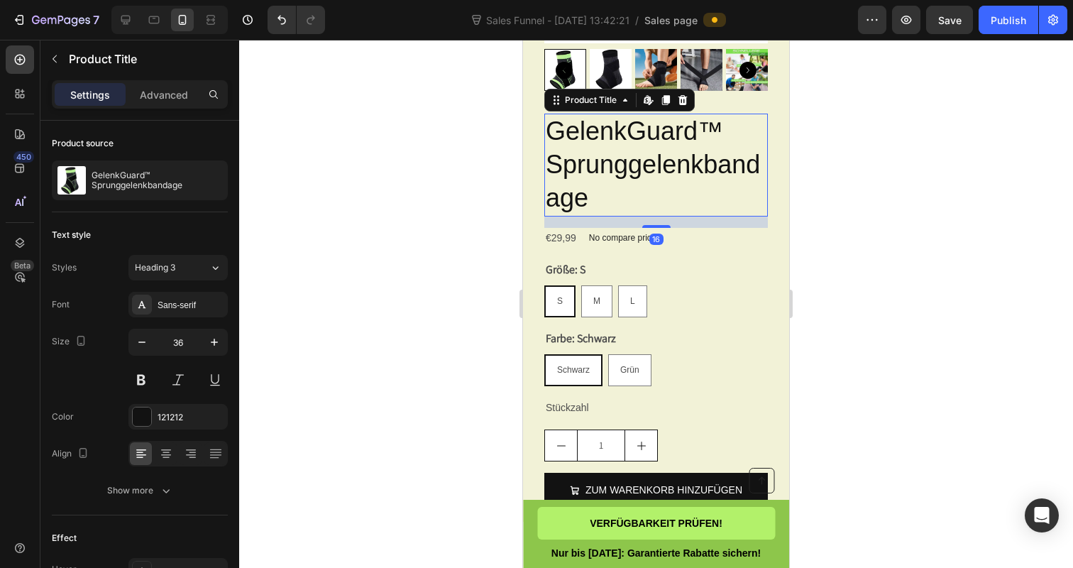
click at [585, 180] on h2 "GelenkGuard™ Sprunggelenkbandage" at bounding box center [656, 165] width 224 height 102
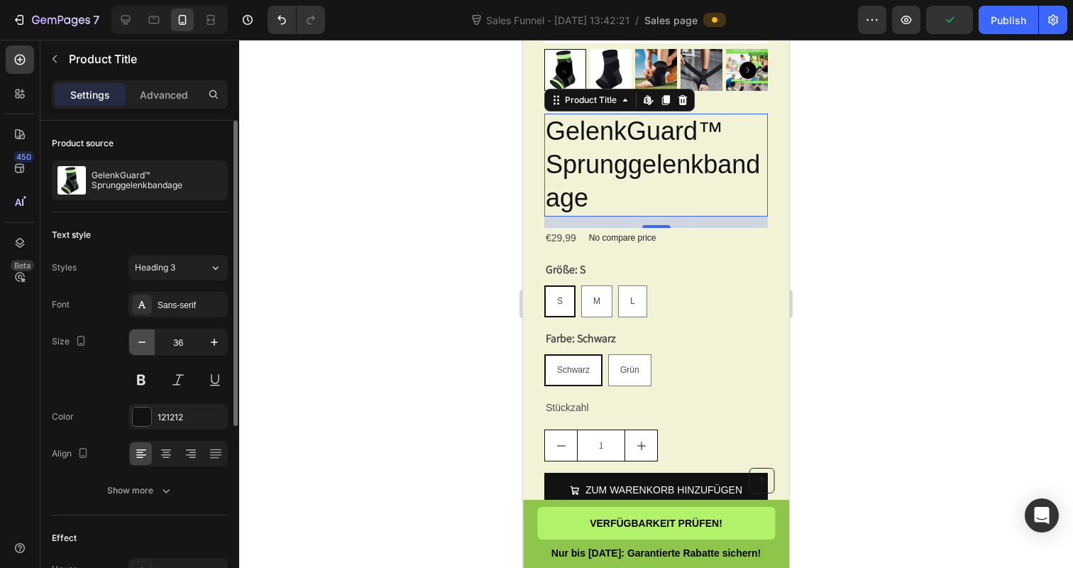
click at [145, 342] on icon "button" at bounding box center [142, 342] width 14 height 14
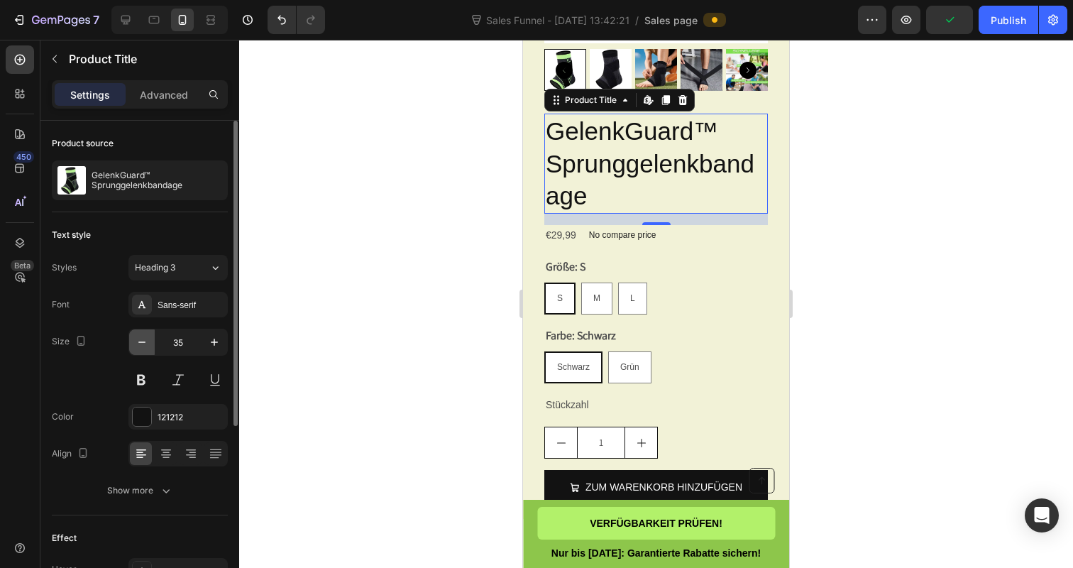
click at [145, 342] on icon "button" at bounding box center [142, 342] width 14 height 14
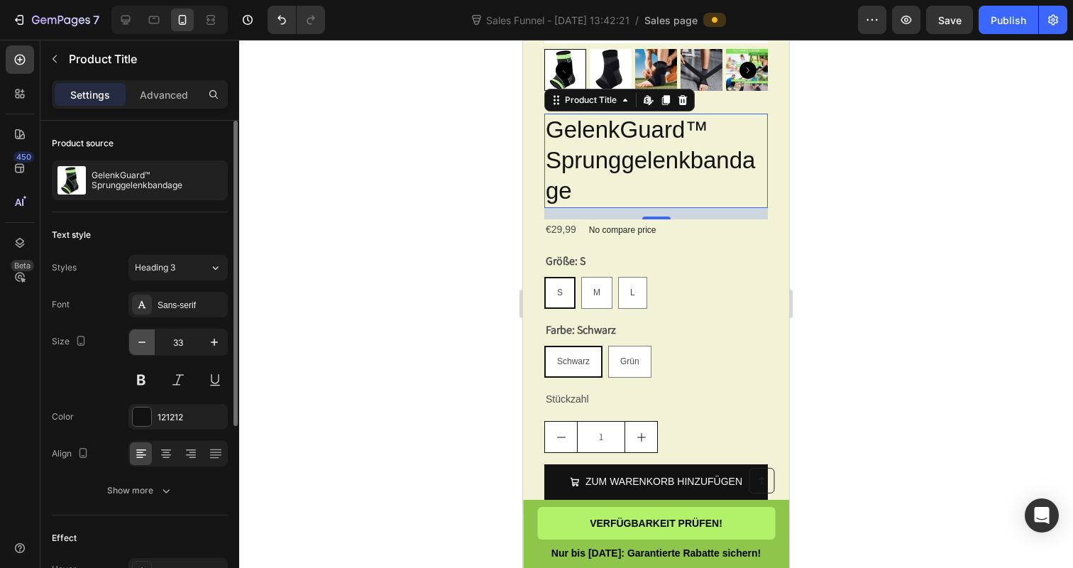
click at [145, 342] on icon "button" at bounding box center [142, 342] width 14 height 14
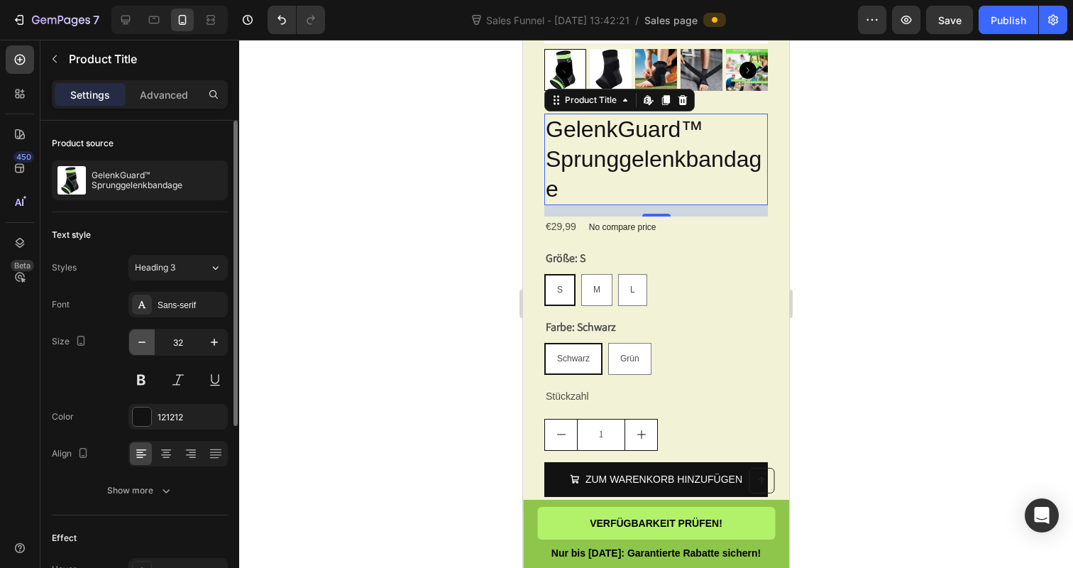
click at [145, 342] on icon "button" at bounding box center [142, 342] width 14 height 14
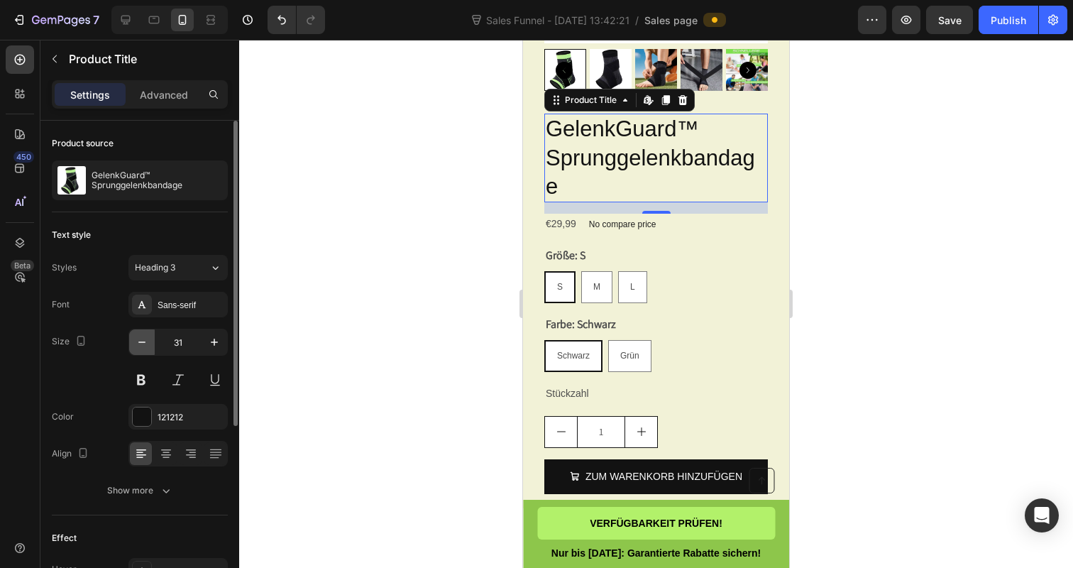
click at [145, 342] on icon "button" at bounding box center [142, 342] width 14 height 14
type input "30"
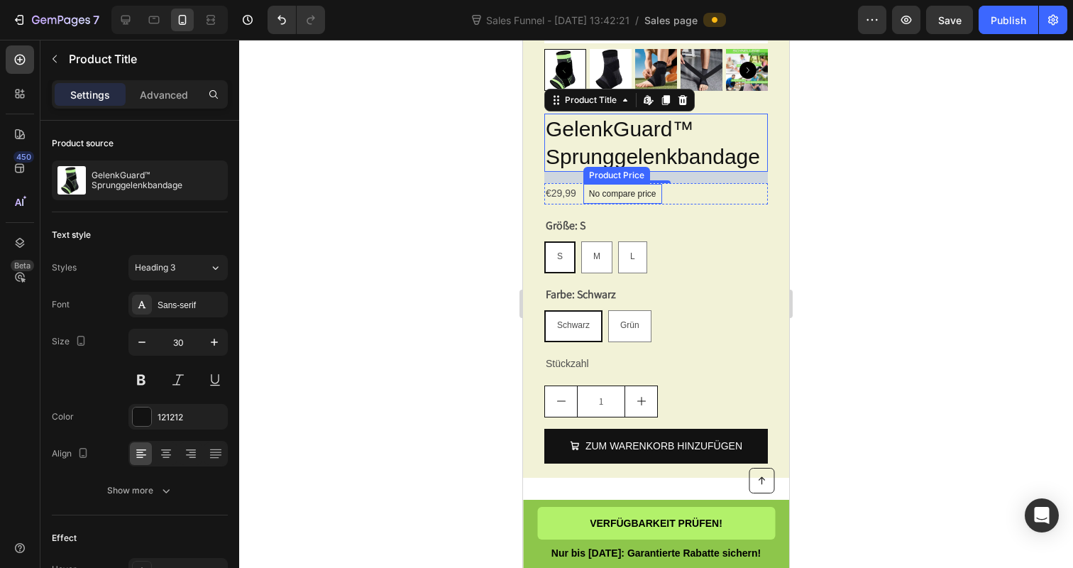
click at [621, 198] on p "No compare price" at bounding box center [622, 193] width 67 height 9
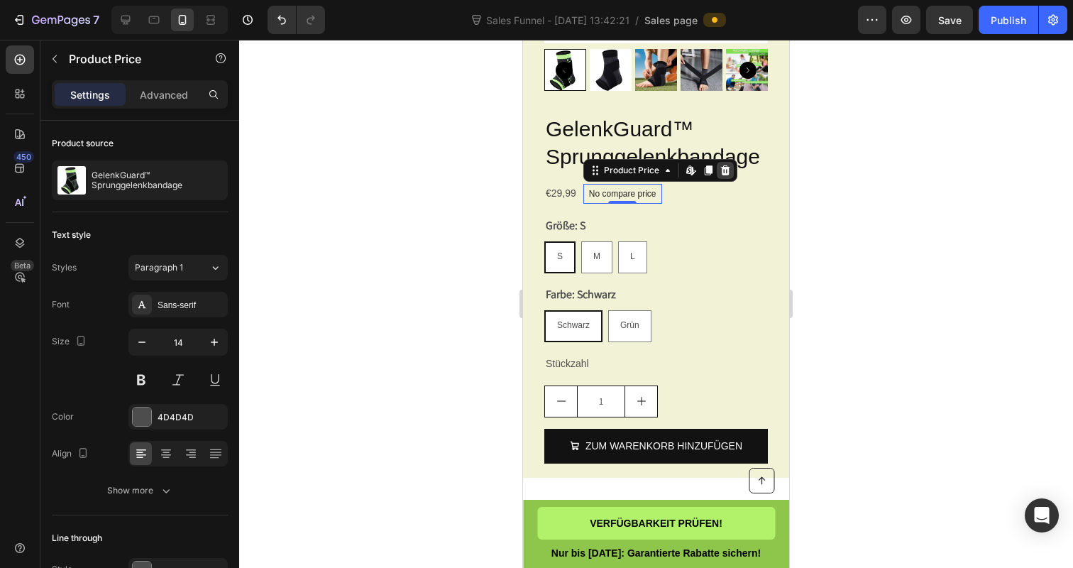
click at [733, 178] on div at bounding box center [725, 170] width 17 height 17
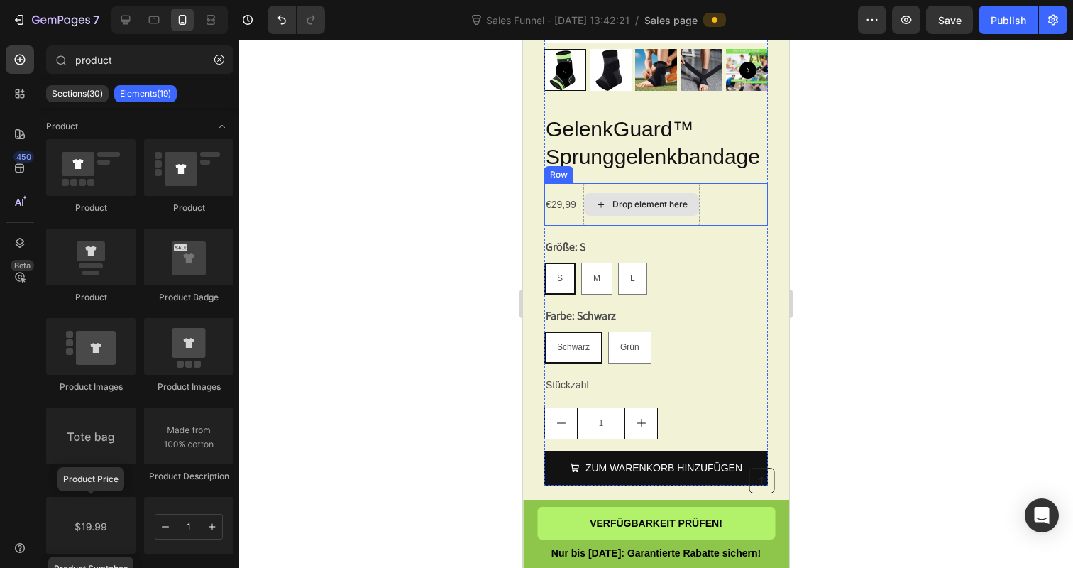
click at [642, 209] on div "Drop element here" at bounding box center [649, 204] width 75 height 11
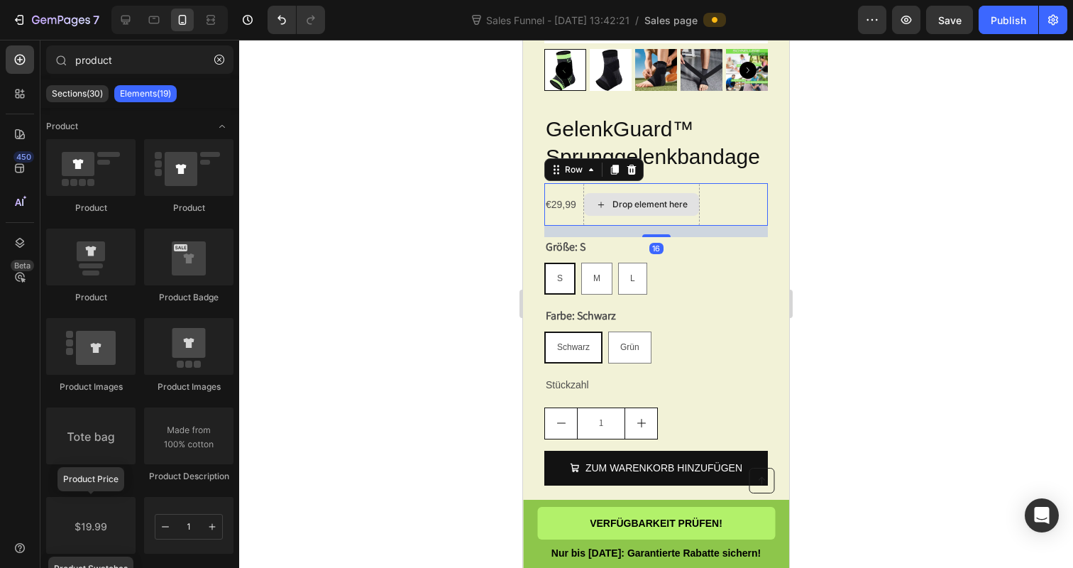
click at [688, 197] on div "Drop element here" at bounding box center [641, 204] width 116 height 43
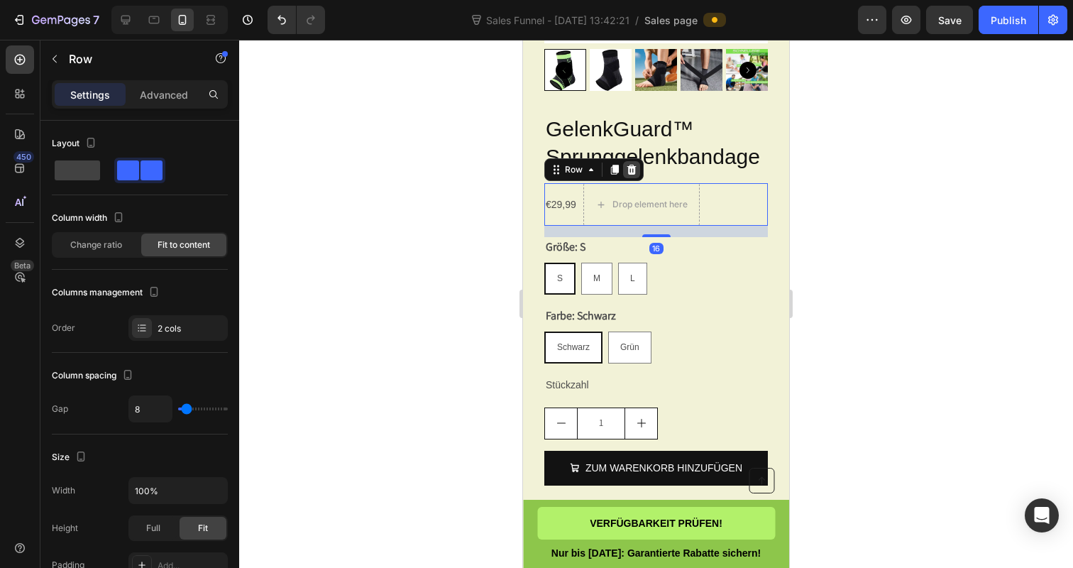
click at [628, 175] on icon at bounding box center [631, 169] width 11 height 11
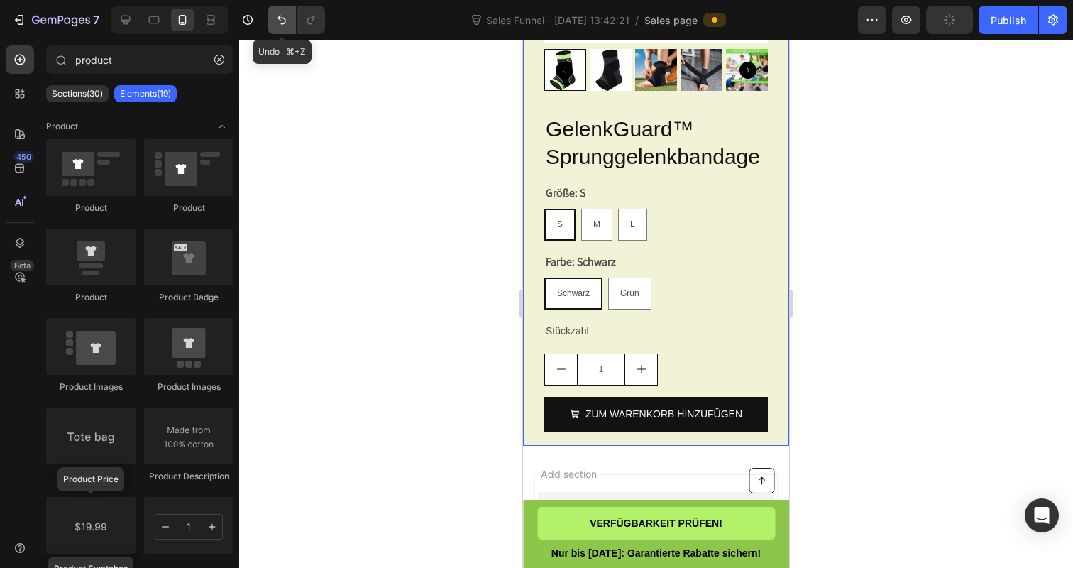
click at [279, 16] on icon "Undo/Redo" at bounding box center [282, 20] width 14 height 14
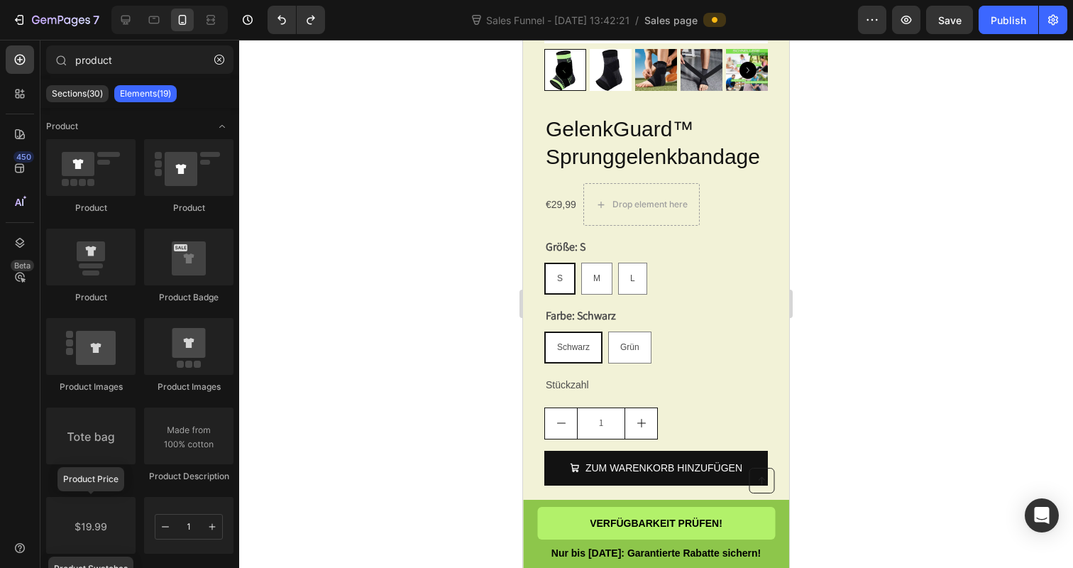
click at [417, 231] on div at bounding box center [656, 304] width 834 height 528
click at [629, 352] on span "Grün" at bounding box center [629, 347] width 19 height 10
click at [608, 331] on input "Grün Grün Grün" at bounding box center [607, 331] width 1 height 1
radio input "true"
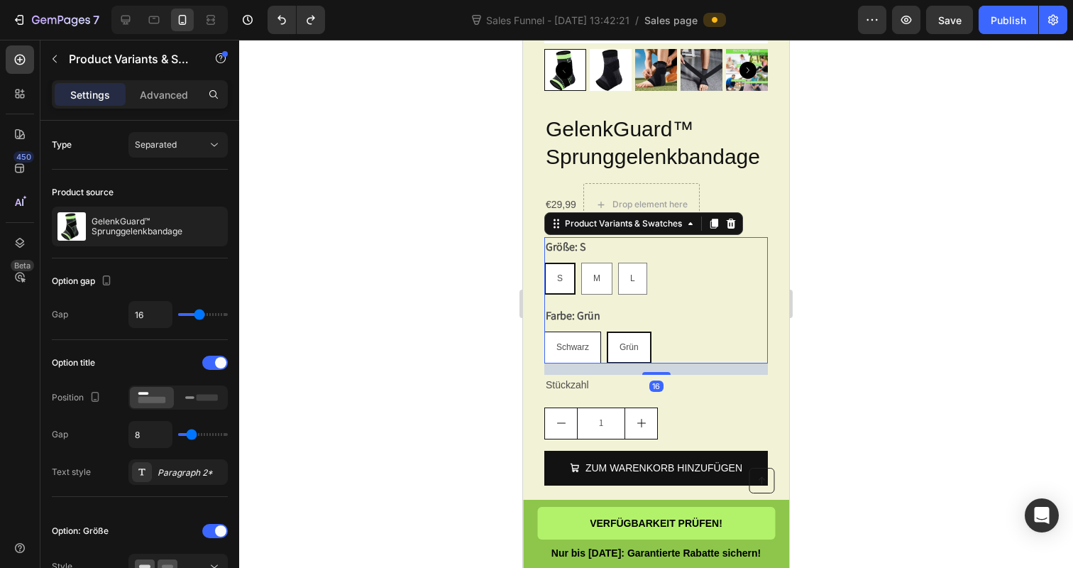
click at [573, 352] on span "Schwarz" at bounding box center [572, 347] width 33 height 10
click at [544, 331] on input "Schwarz Schwarz Schwarz" at bounding box center [544, 331] width 1 height 1
radio input "true"
click at [450, 282] on div at bounding box center [656, 304] width 834 height 528
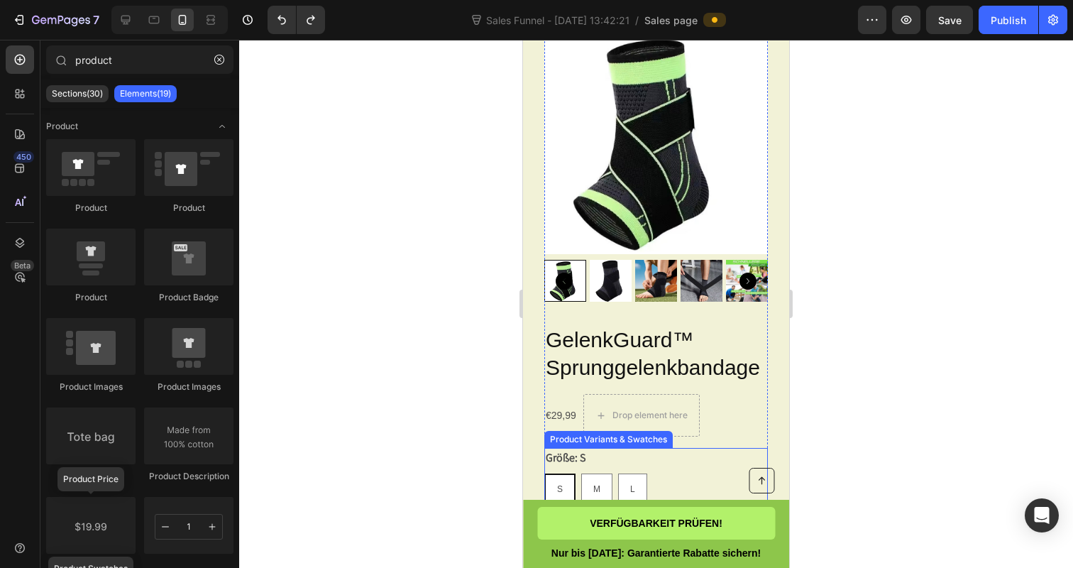
scroll to position [5139, 0]
click at [586, 302] on div at bounding box center [656, 281] width 224 height 42
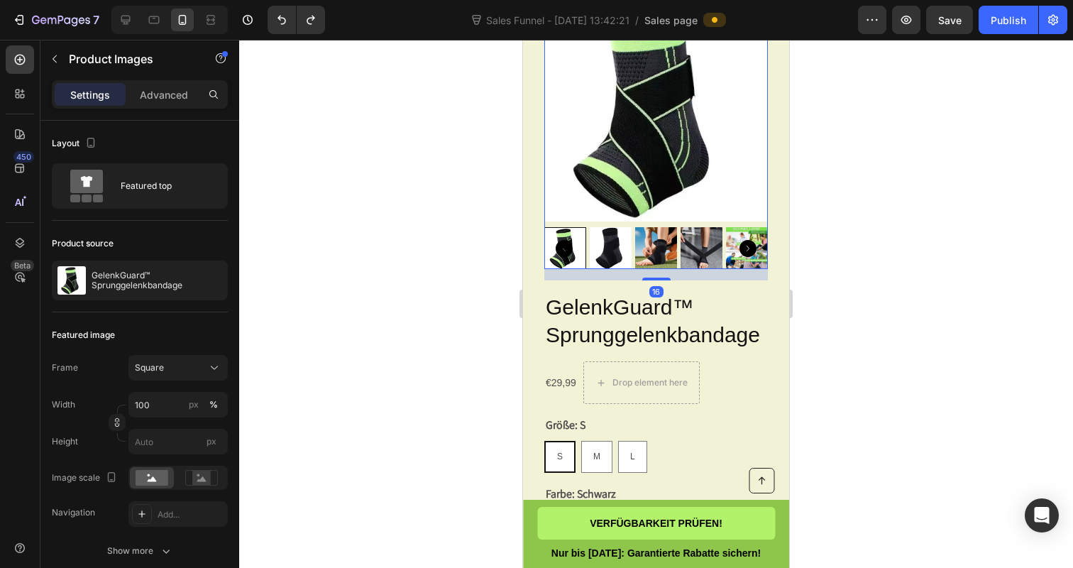
scroll to position [5192, 0]
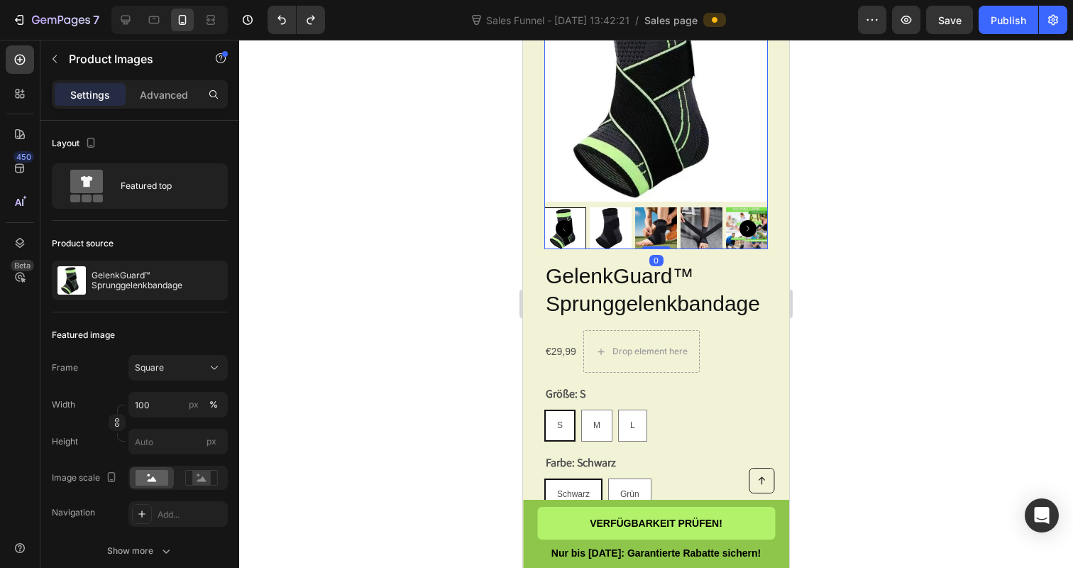
drag, startPoint x: 653, startPoint y: 267, endPoint x: 651, endPoint y: 251, distance: 15.7
click at [651, 249] on div "Product Images 0" at bounding box center [656, 113] width 224 height 271
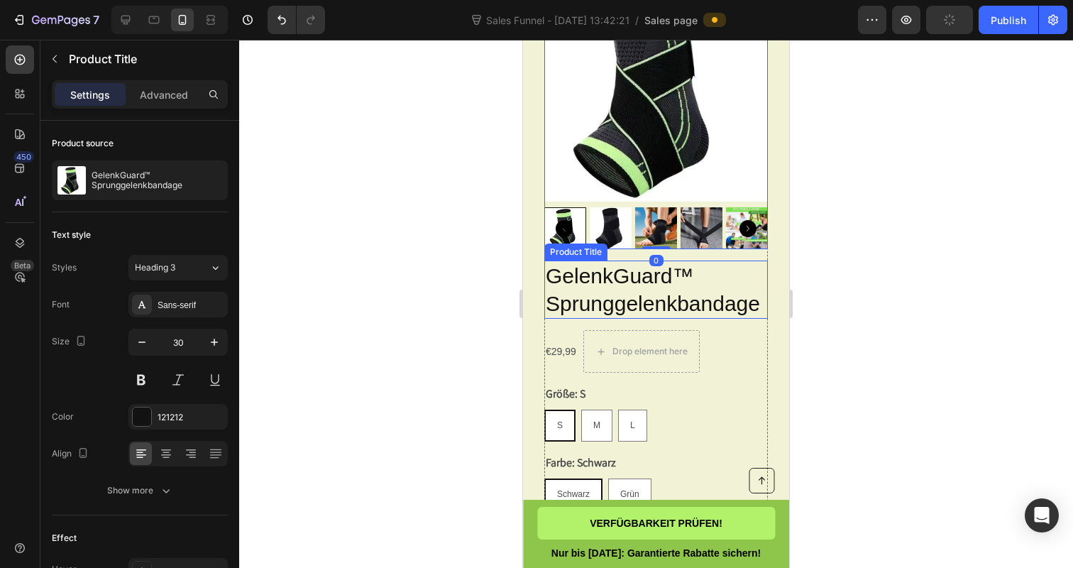
click at [657, 302] on h2 "GelenkGuard™ Sprunggelenkbandage" at bounding box center [656, 289] width 224 height 58
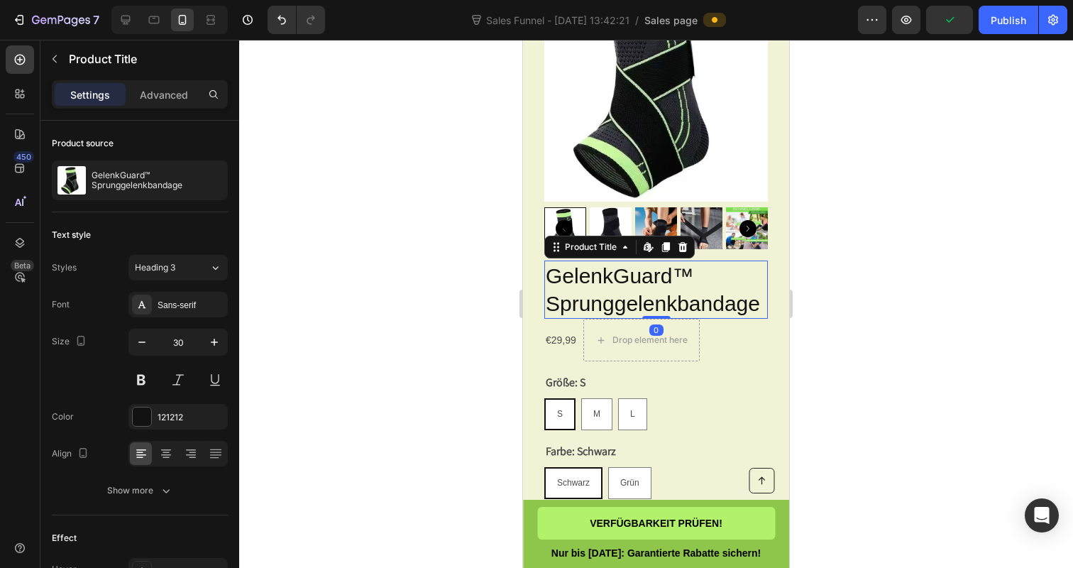
drag, startPoint x: 658, startPoint y: 338, endPoint x: 658, endPoint y: 318, distance: 19.9
click at [658, 318] on div "GelenkGuard™ Sprunggelenkbandage Product Title Edit content in Shopify 0" at bounding box center [656, 289] width 224 height 58
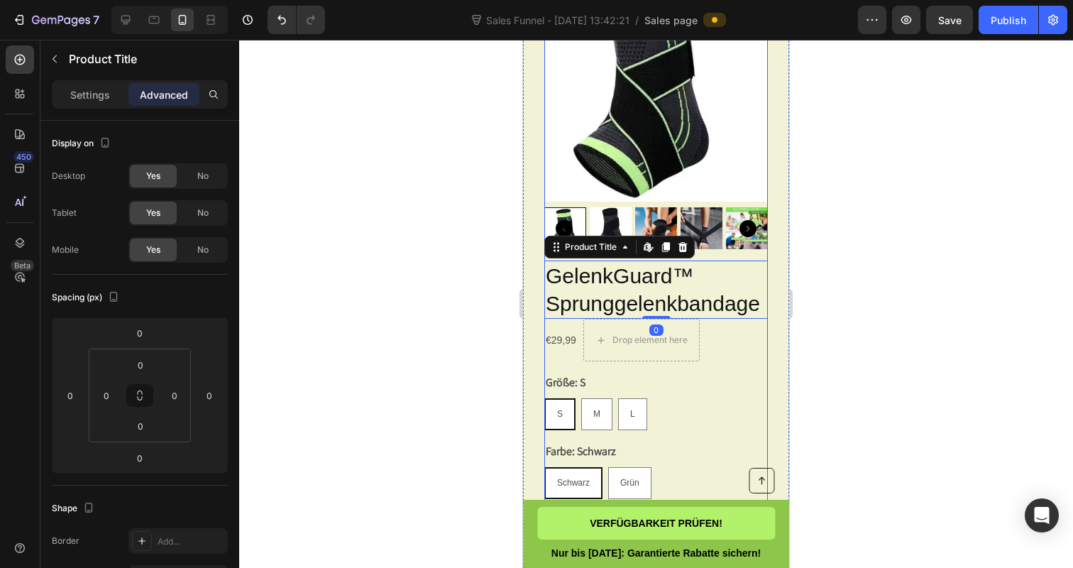
click at [654, 379] on div "GelenkGuard™ Sprunggelenkbandage Product Title Edit content in Shopify 0 €29,99…" at bounding box center [656, 440] width 224 height 360
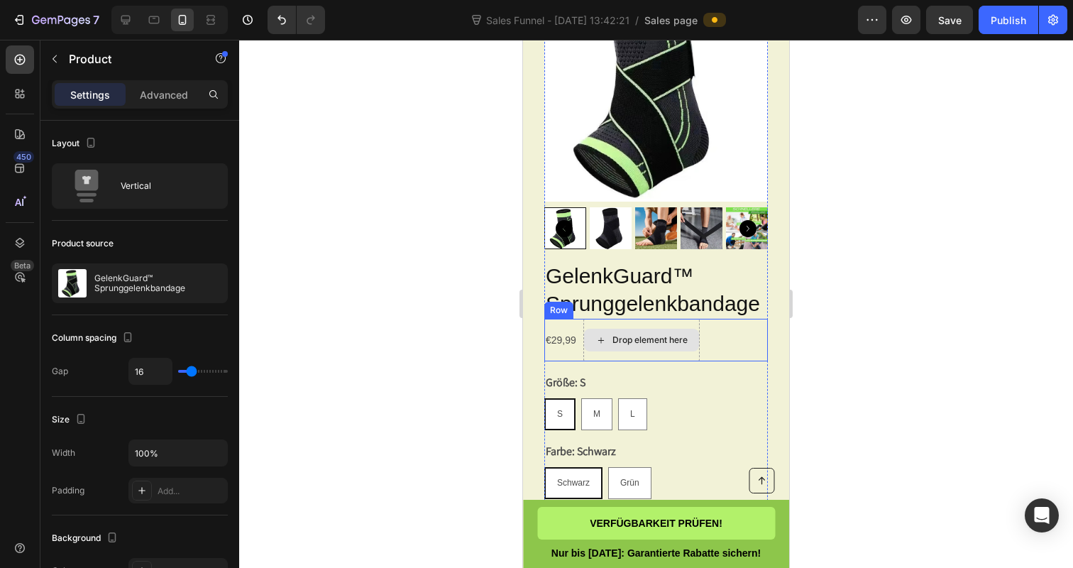
click at [654, 361] on div "Drop element here" at bounding box center [641, 340] width 116 height 43
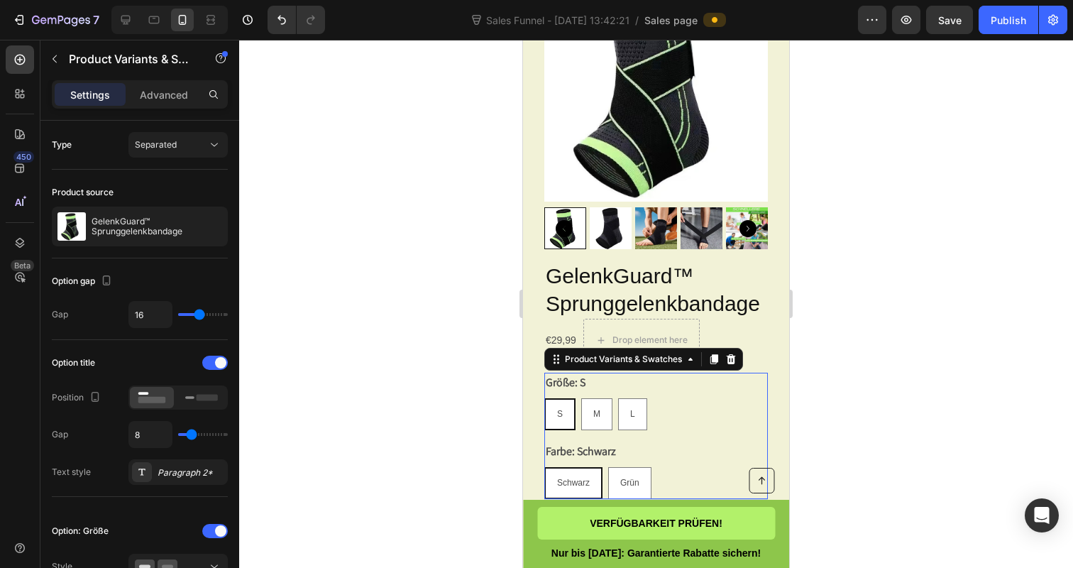
click at [666, 398] on div "Größe: S S S S M M M L L L" at bounding box center [656, 401] width 224 height 57
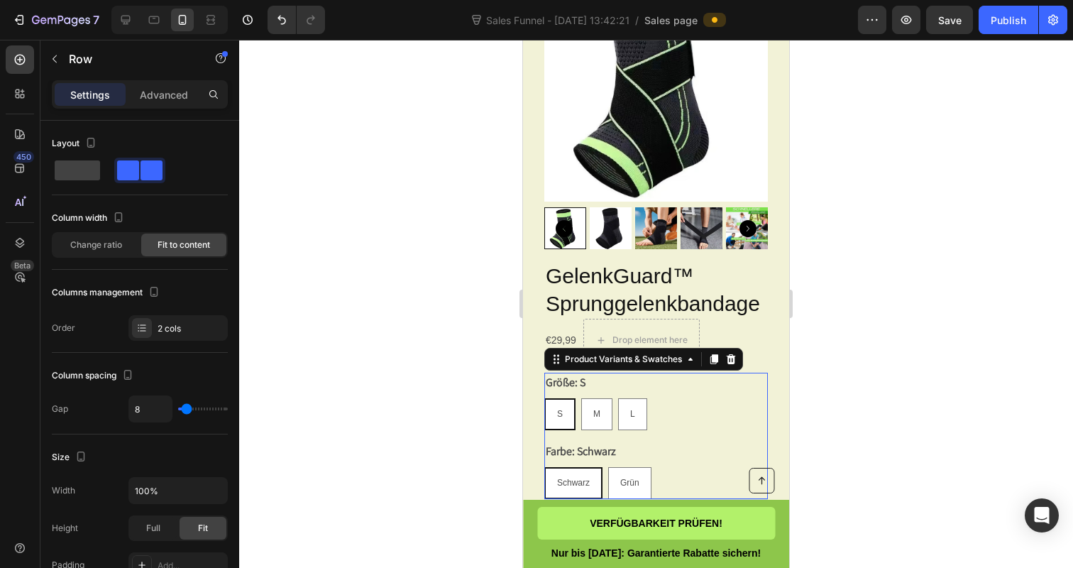
click at [757, 346] on div "€29,99 Product Price Product Price Drop element here Row" at bounding box center [656, 340] width 224 height 43
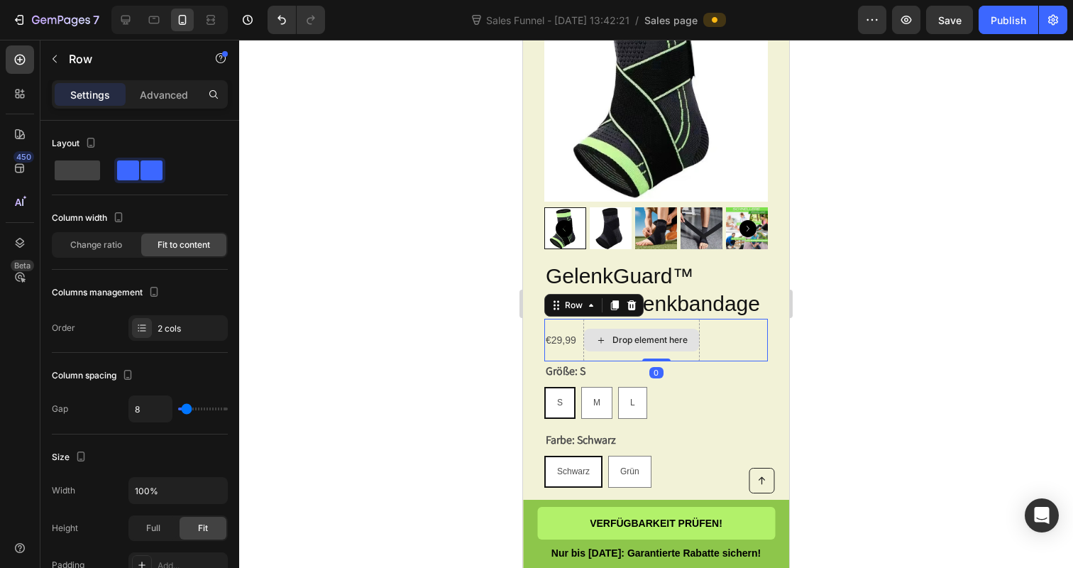
drag, startPoint x: 668, startPoint y: 380, endPoint x: 669, endPoint y: 362, distance: 17.8
click at [669, 361] on div "€29,99 Product Price Product Price Drop element here Row 0" at bounding box center [656, 340] width 224 height 43
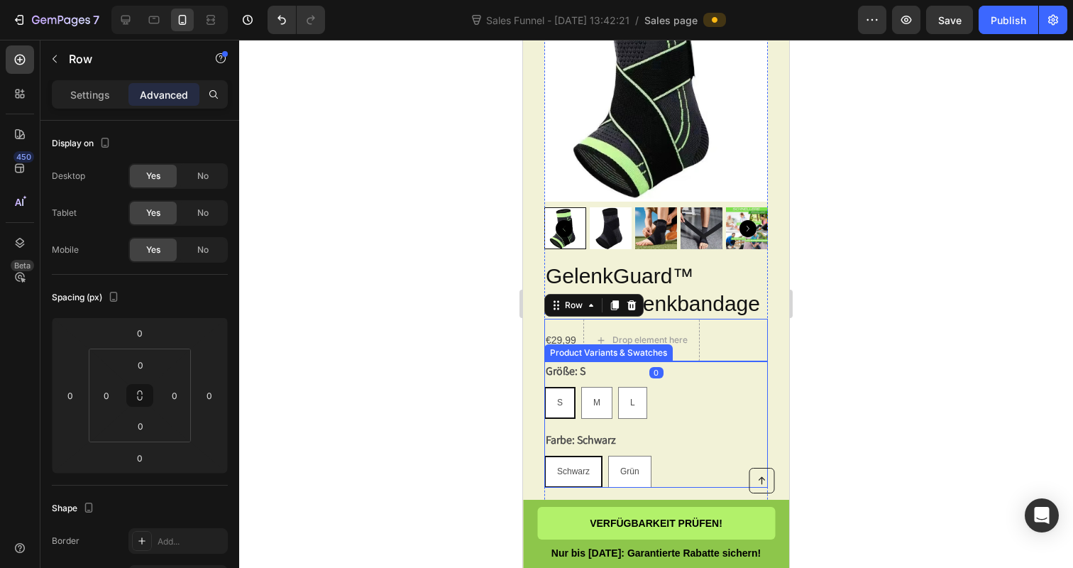
click at [676, 409] on div "S S S M M M L L L" at bounding box center [656, 403] width 224 height 32
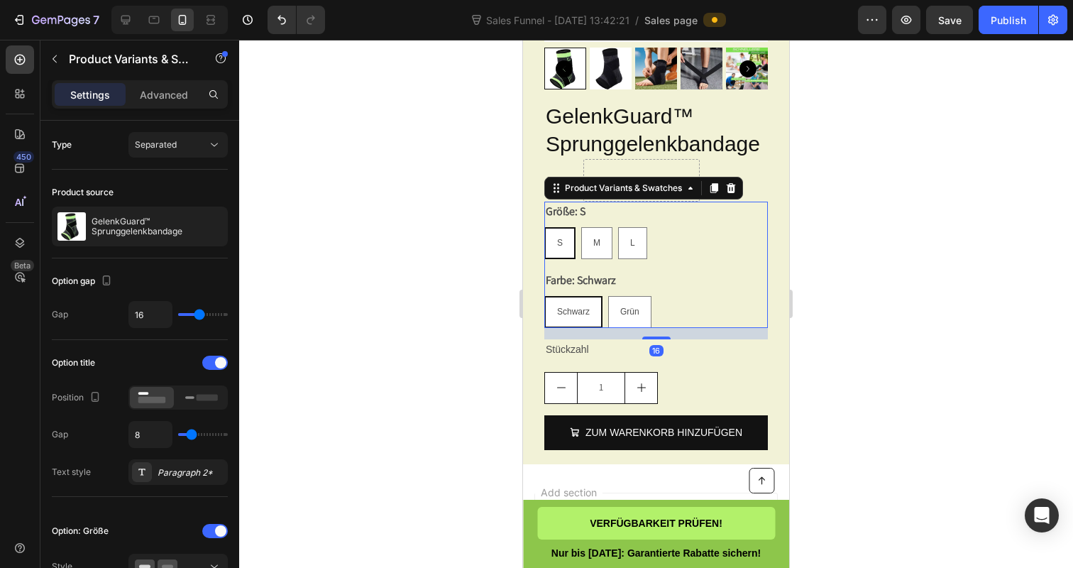
scroll to position [5451, 0]
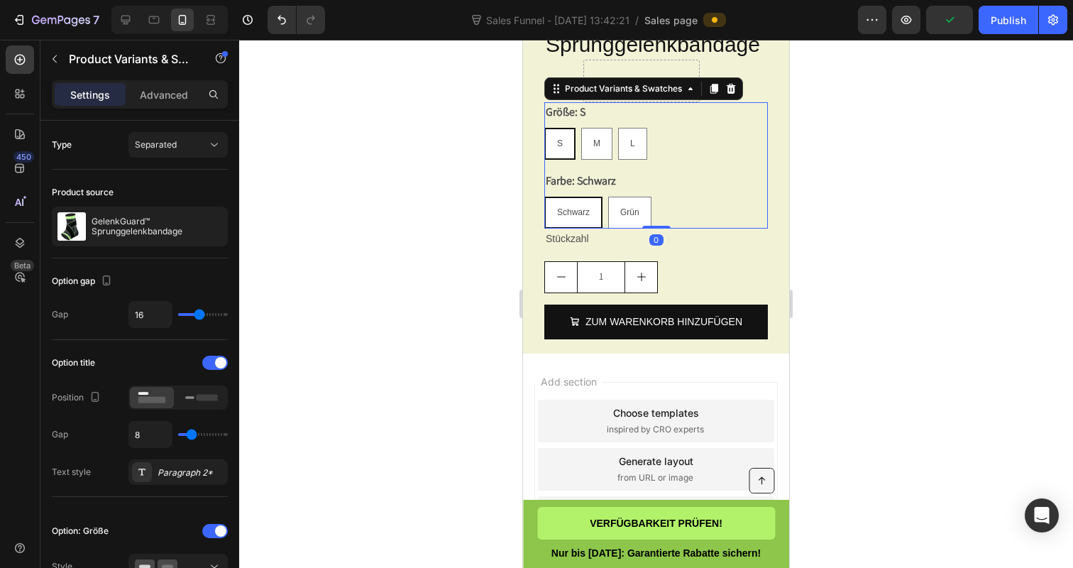
drag, startPoint x: 661, startPoint y: 248, endPoint x: 661, endPoint y: 221, distance: 26.3
click at [661, 221] on div "Größe: S S S S M M M L L L Farbe: Schwarz Schwarz Schwarz Schwarz Grün Grün Grü…" at bounding box center [656, 165] width 224 height 126
radio input "true"
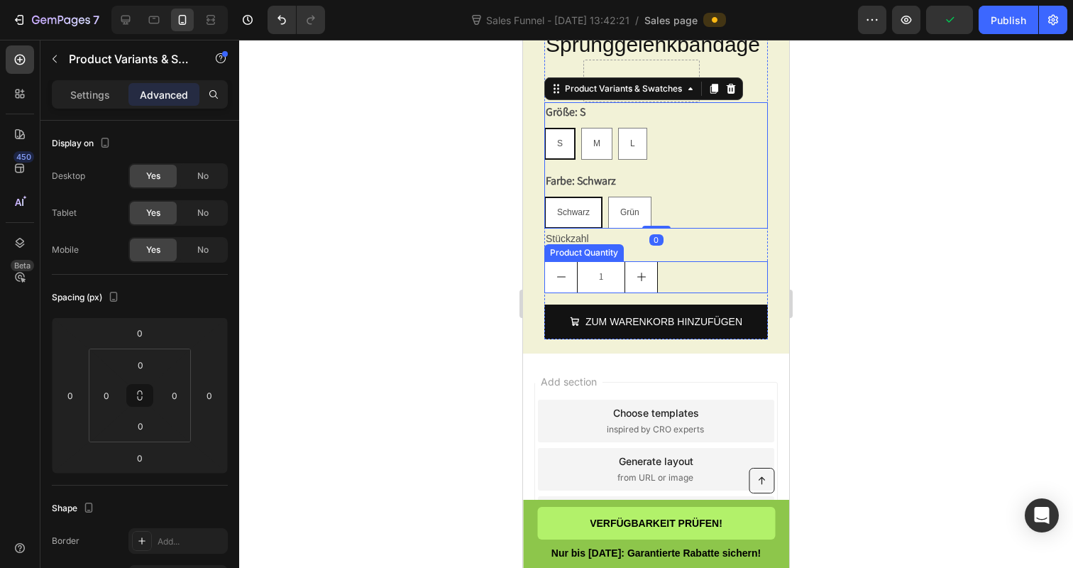
click at [675, 282] on div "1" at bounding box center [656, 277] width 224 height 32
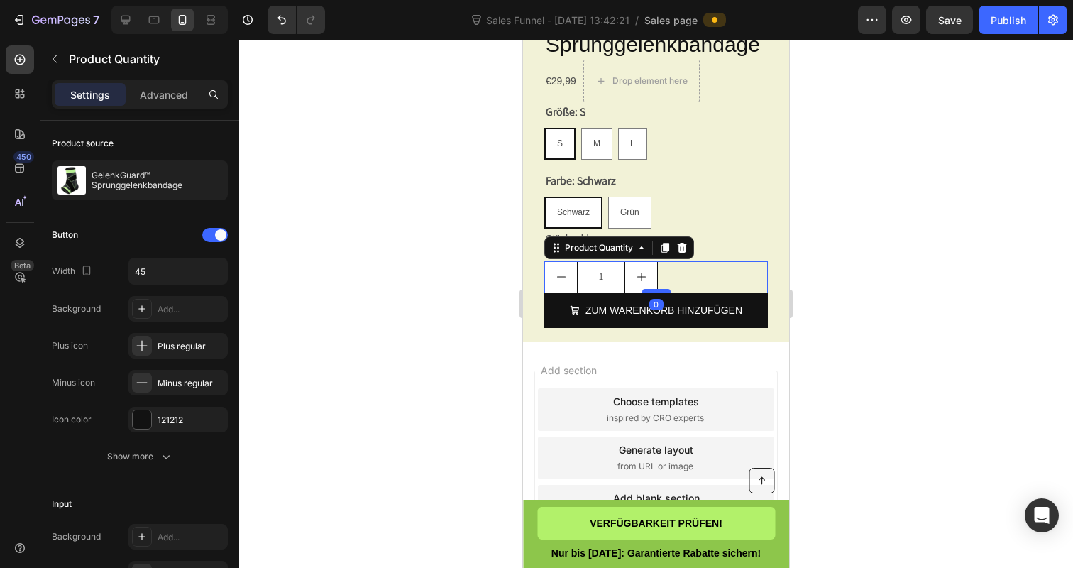
drag, startPoint x: 658, startPoint y: 312, endPoint x: 658, endPoint y: 300, distance: 11.4
click at [658, 293] on div at bounding box center [656, 291] width 28 height 4
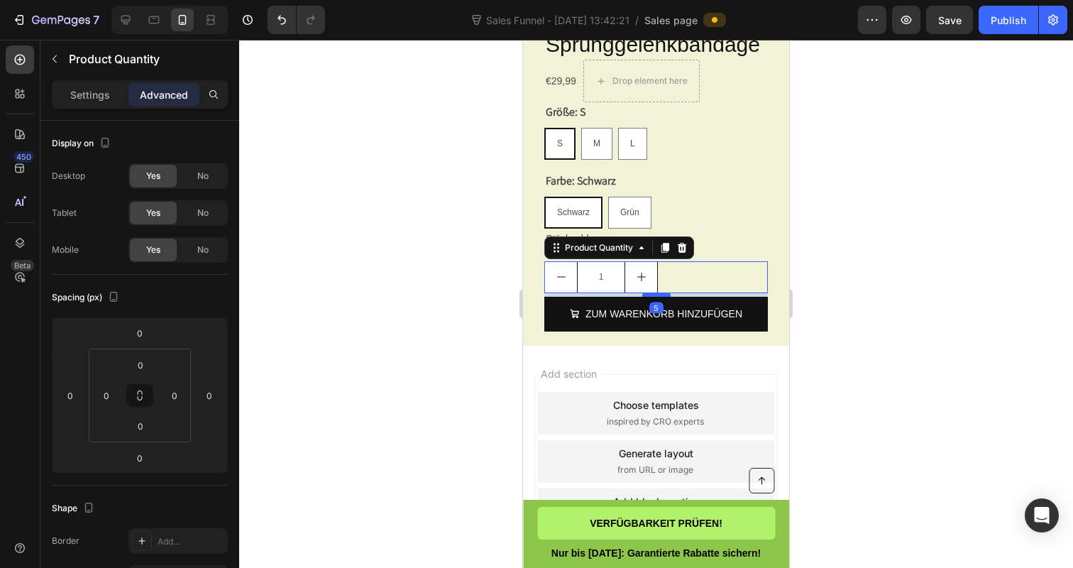
click at [658, 297] on div at bounding box center [656, 294] width 28 height 4
type input "5"
click at [468, 292] on div at bounding box center [656, 304] width 834 height 528
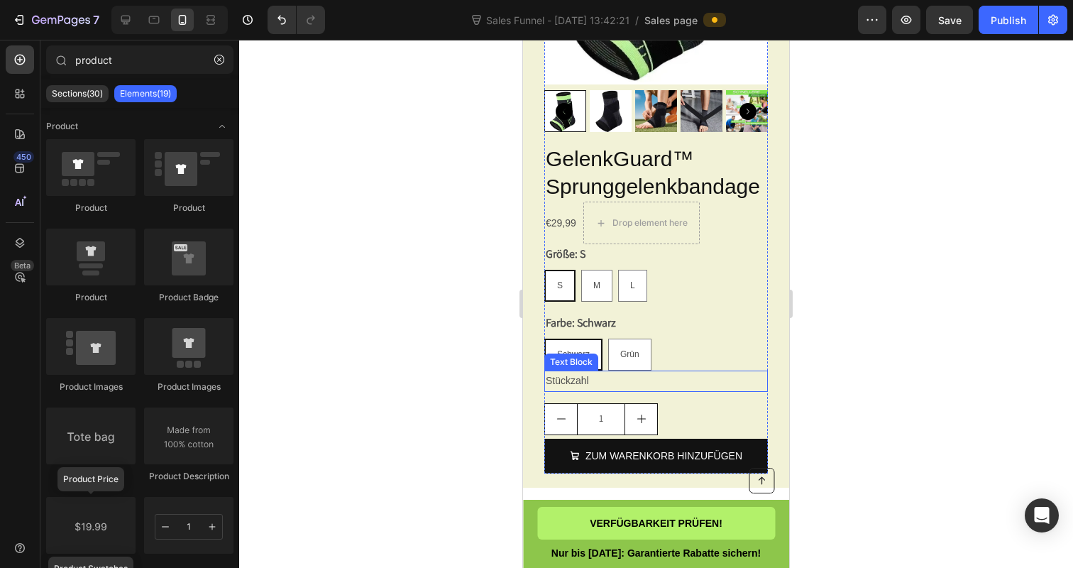
scroll to position [5333, 0]
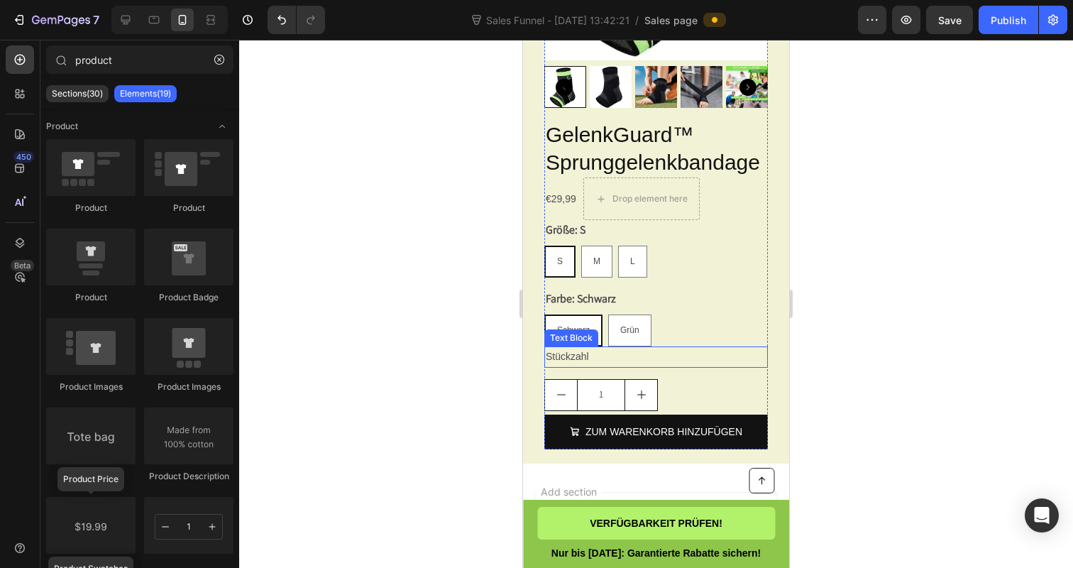
click at [648, 365] on p "Stückzahl" at bounding box center [656, 357] width 221 height 18
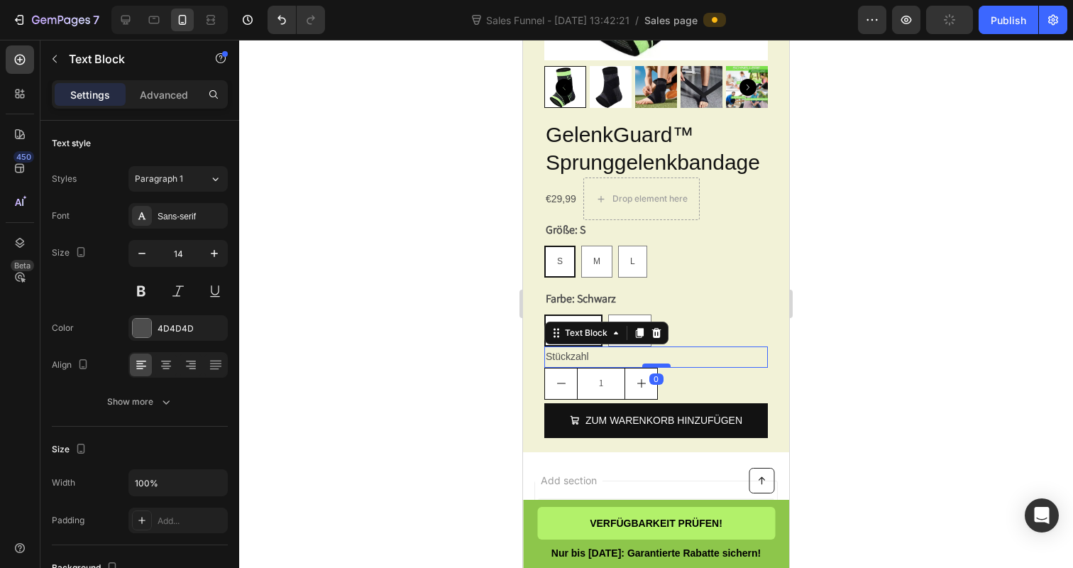
drag, startPoint x: 652, startPoint y: 387, endPoint x: 652, endPoint y: 373, distance: 14.2
click at [652, 368] on div at bounding box center [656, 365] width 28 height 4
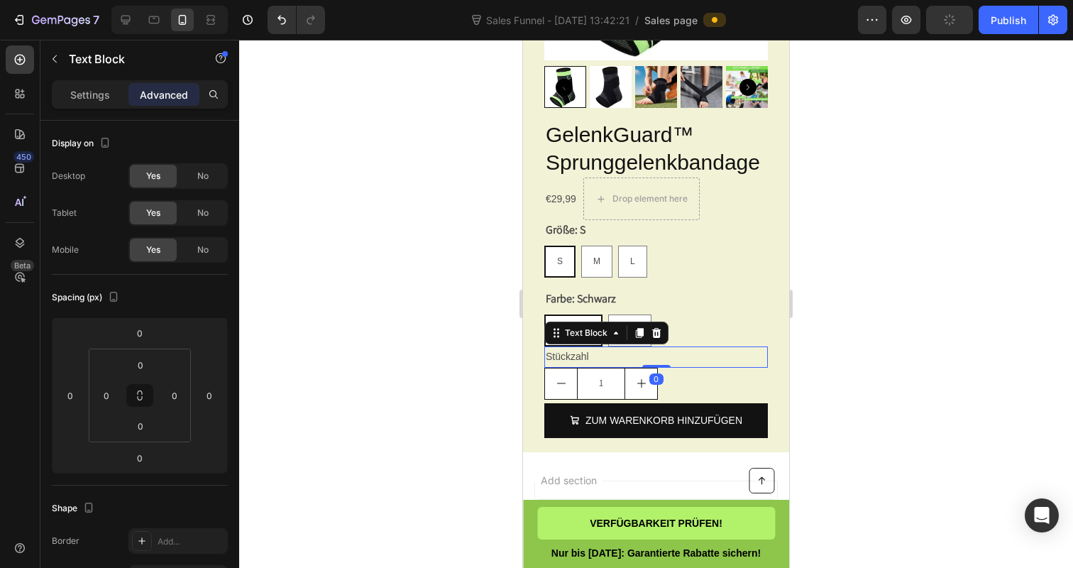
click at [430, 377] on div at bounding box center [656, 304] width 834 height 528
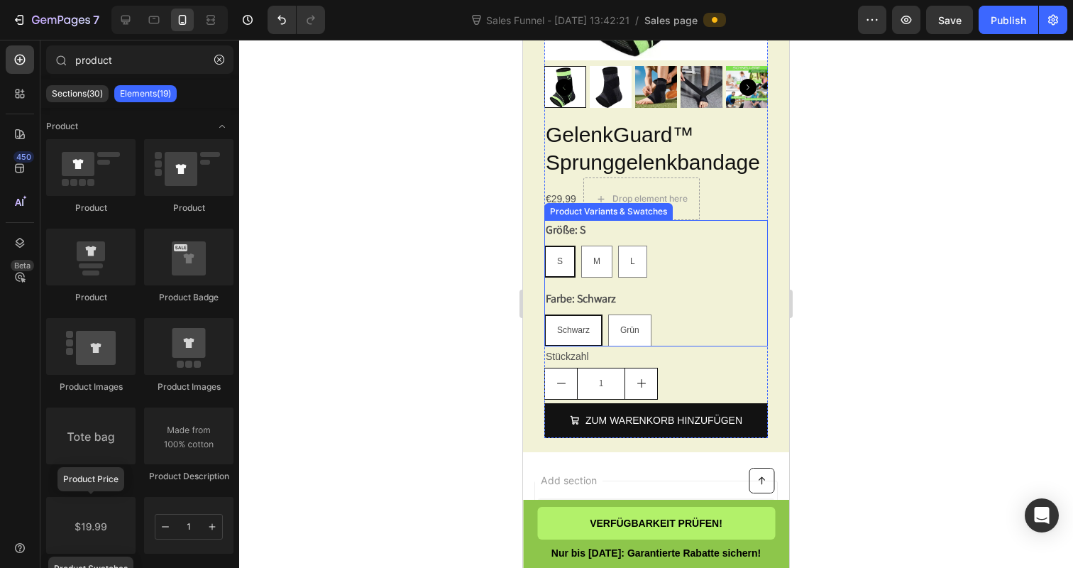
click at [611, 309] on legend "Farbe: Schwarz" at bounding box center [580, 299] width 73 height 20
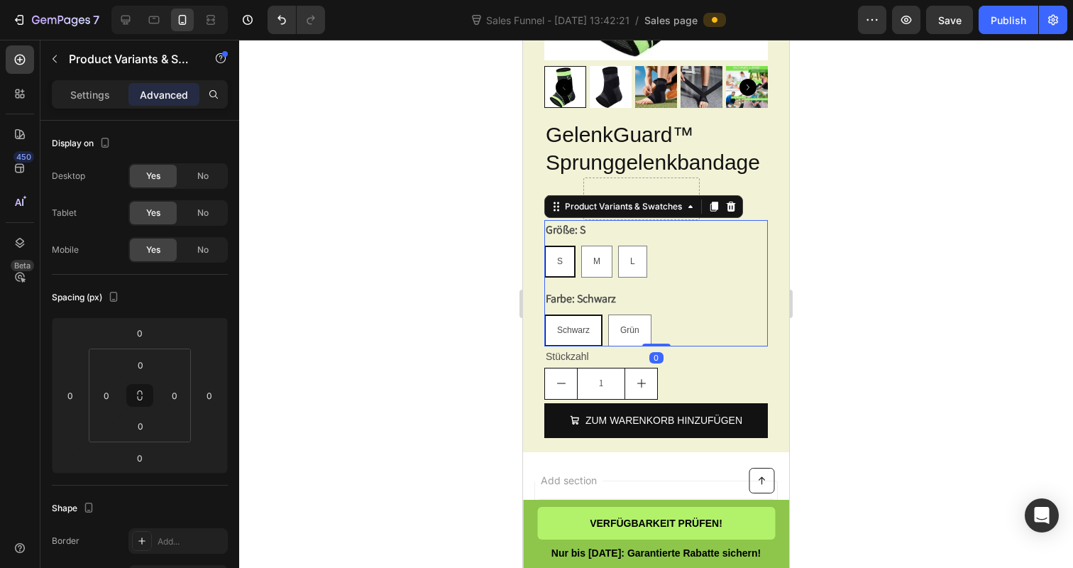
click at [627, 309] on div "Farbe: Schwarz Schwarz Schwarz Schwarz Grün Grün Grün" at bounding box center [656, 317] width 224 height 57
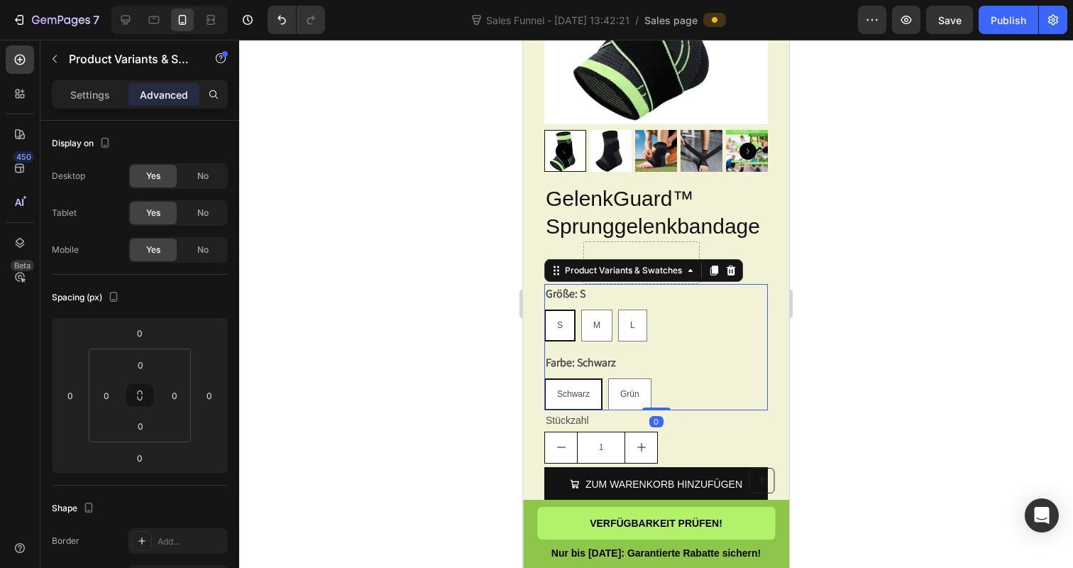
scroll to position [5267, 0]
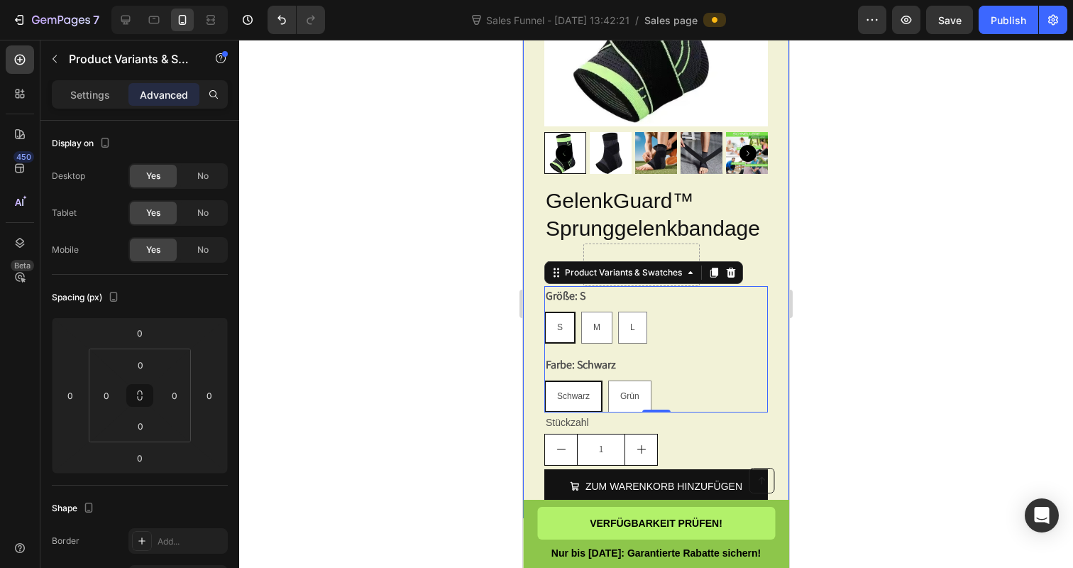
click at [470, 251] on div at bounding box center [656, 304] width 834 height 528
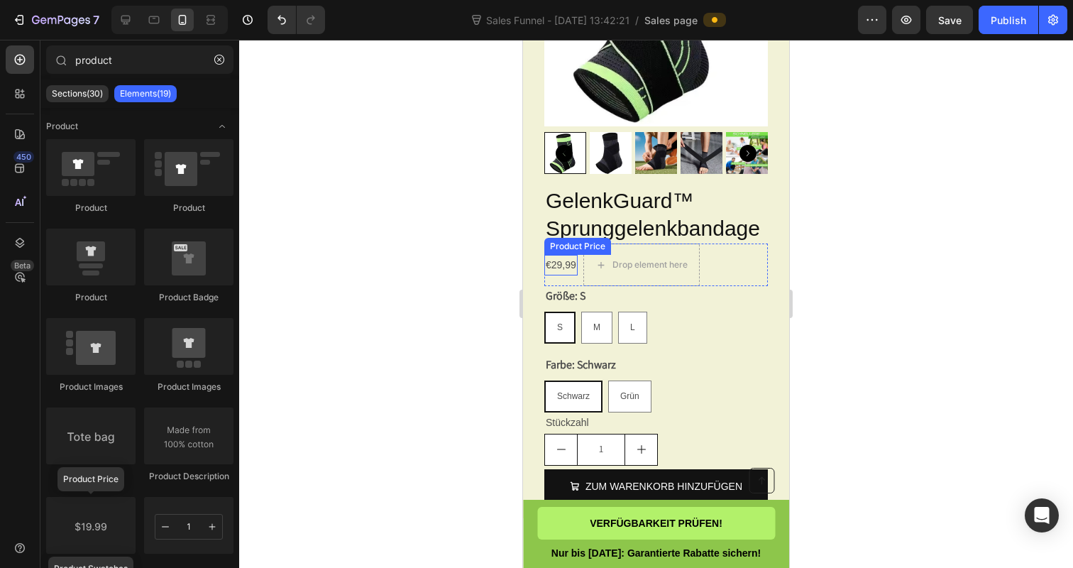
click at [571, 275] on div "€29,99" at bounding box center [560, 265] width 33 height 21
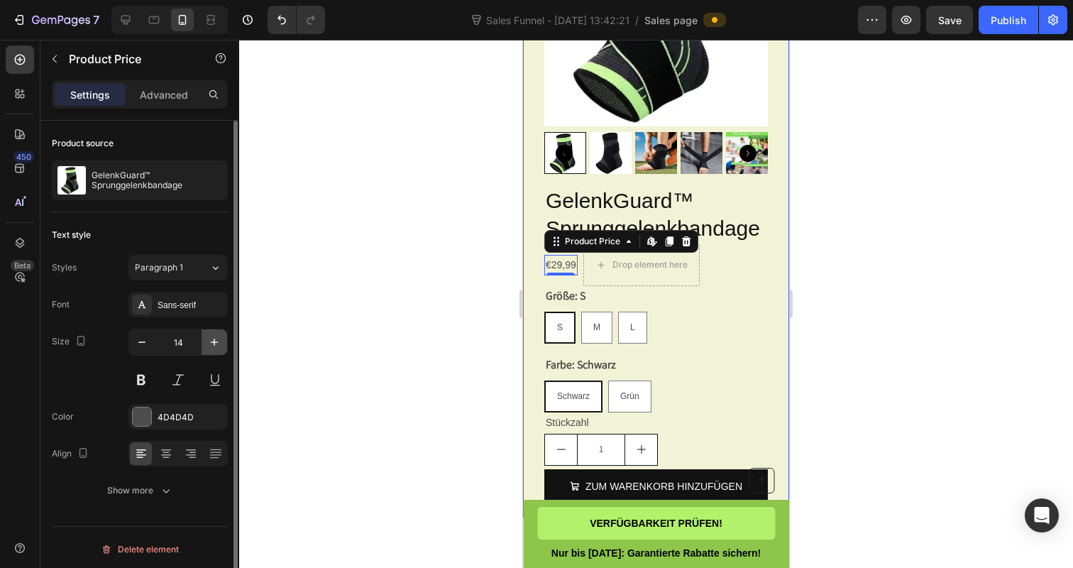
click at [216, 348] on icon "button" at bounding box center [214, 342] width 14 height 14
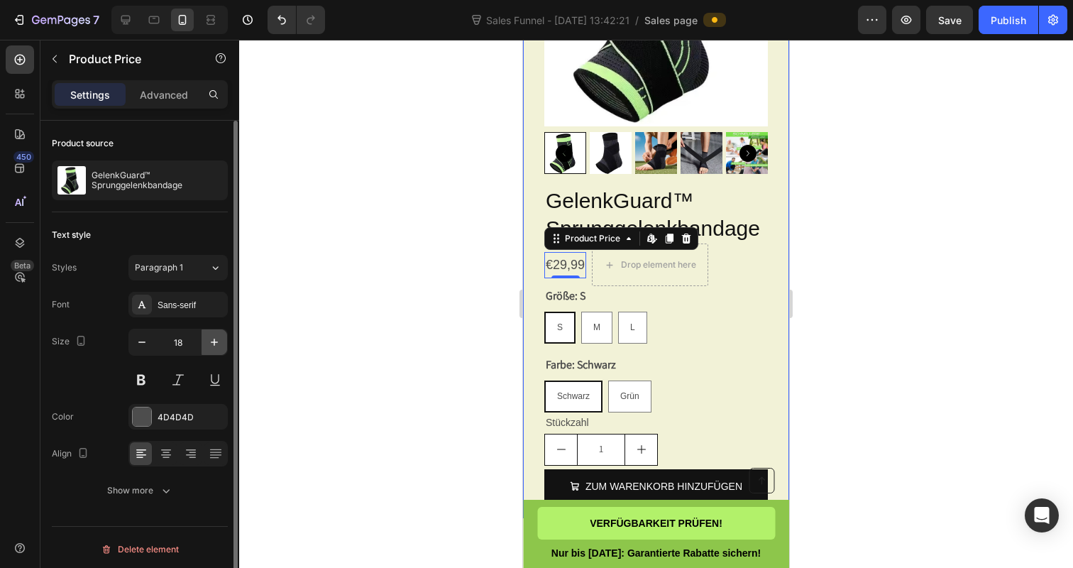
click at [216, 348] on icon "button" at bounding box center [214, 342] width 14 height 14
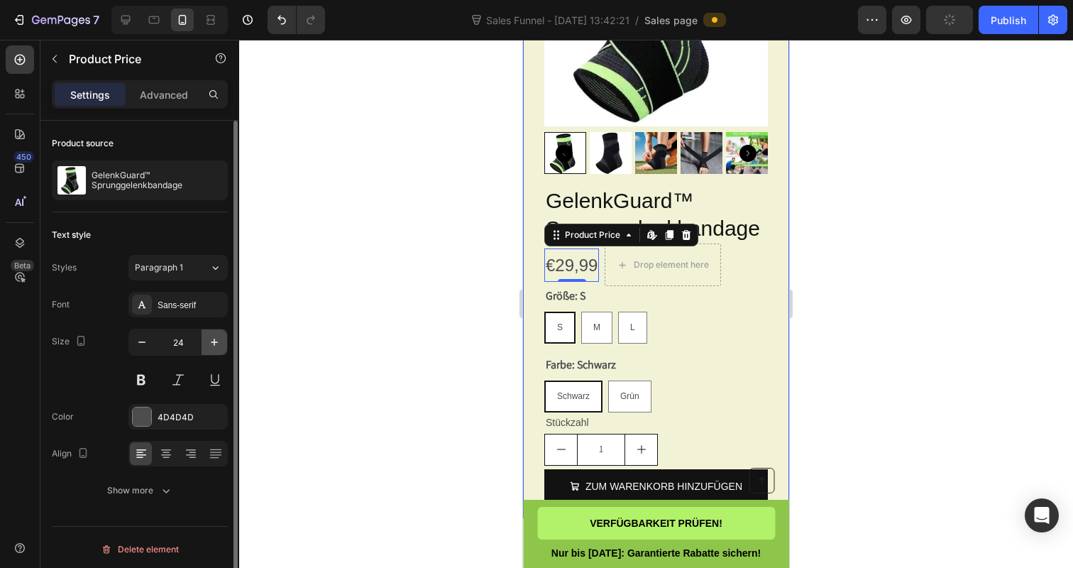
click at [216, 348] on icon "button" at bounding box center [214, 342] width 14 height 14
type input "25"
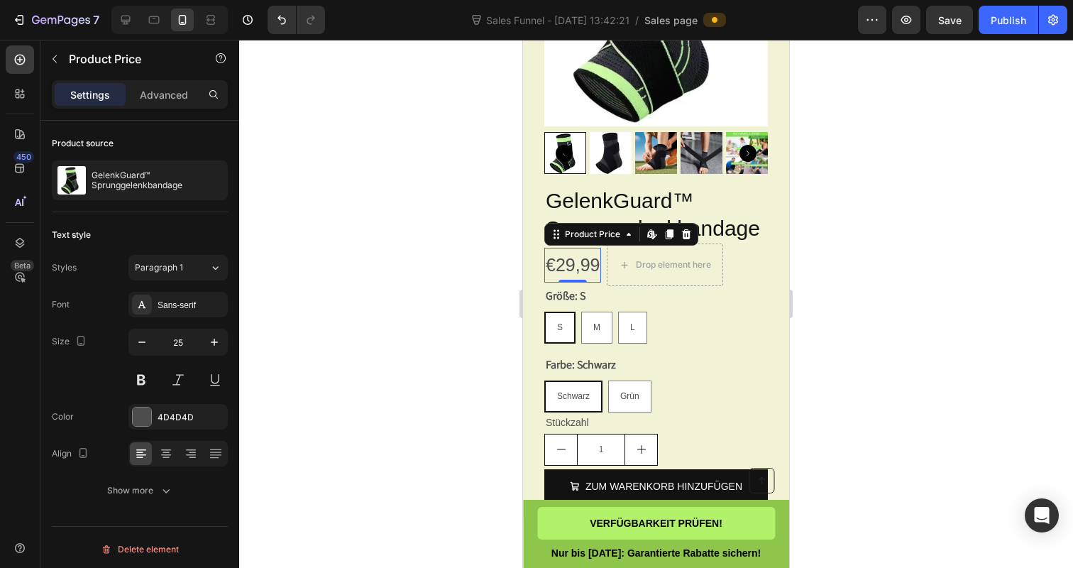
click at [569, 275] on div "€29,99" at bounding box center [572, 265] width 57 height 35
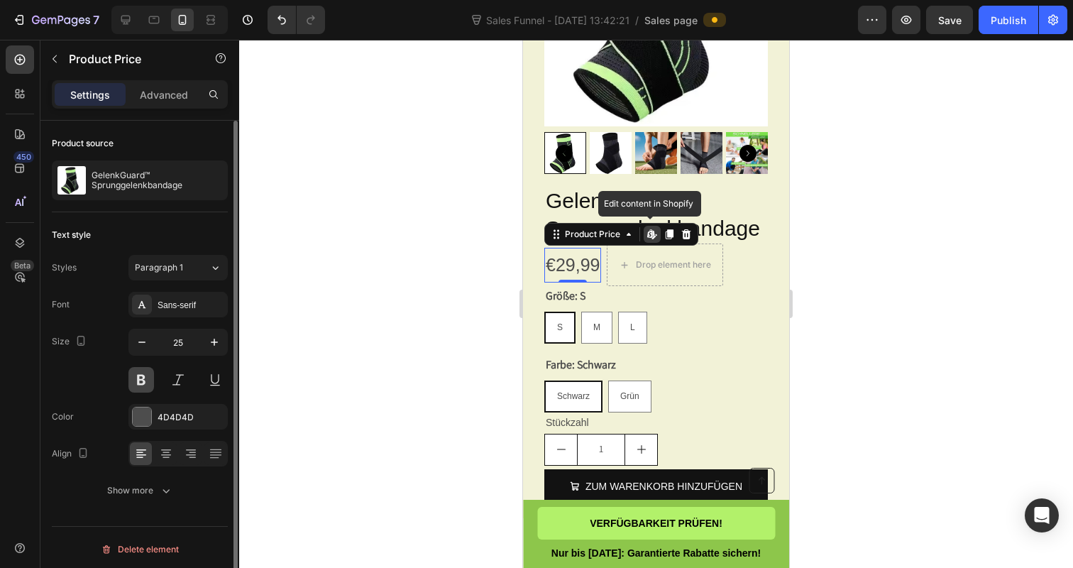
click at [144, 385] on button at bounding box center [141, 380] width 26 height 26
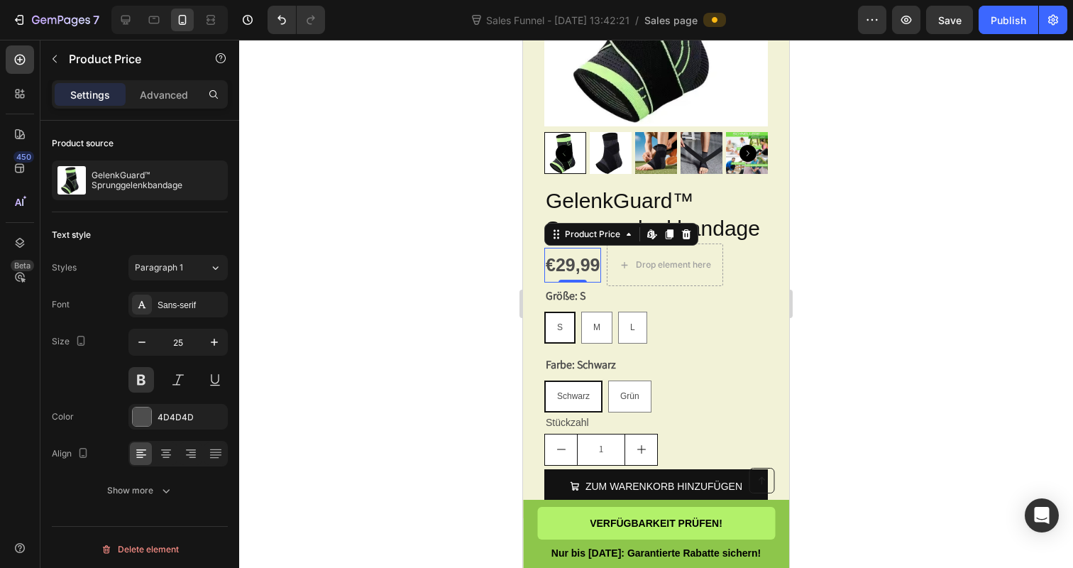
click at [377, 344] on div at bounding box center [656, 304] width 834 height 528
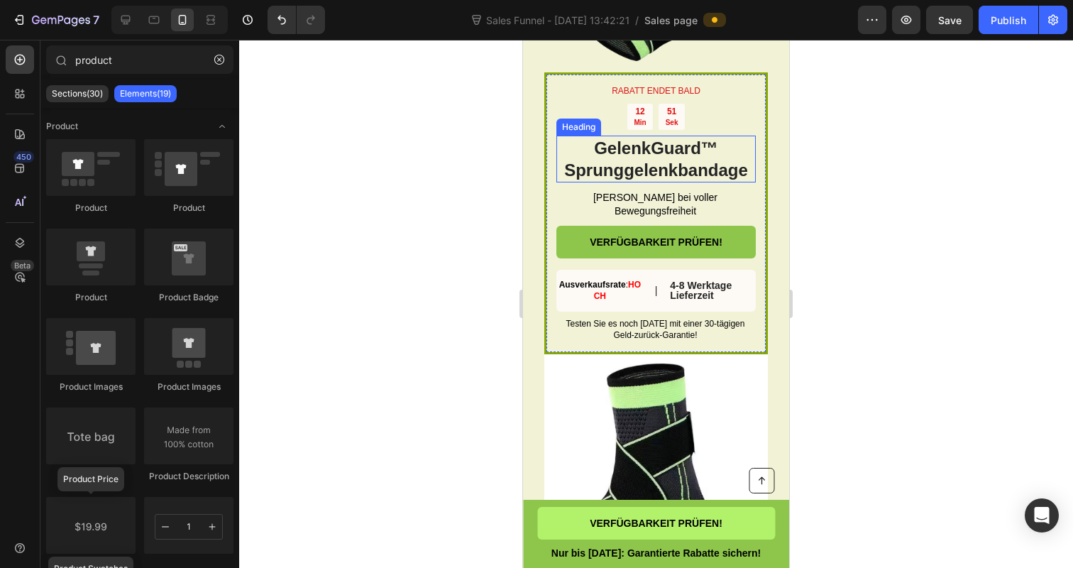
scroll to position [4965, 0]
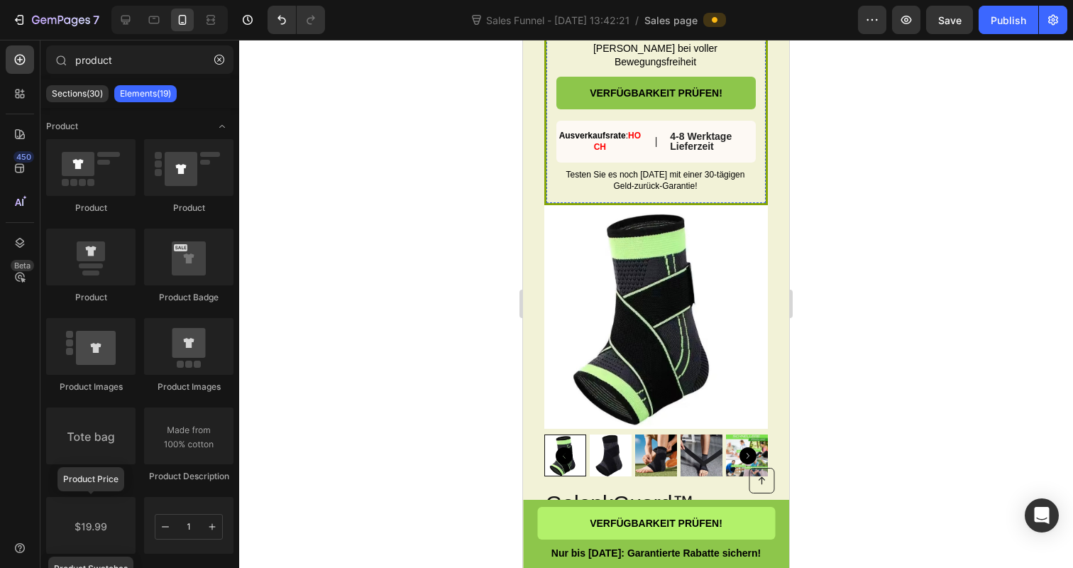
click at [628, 298] on img at bounding box center [656, 317] width 224 height 224
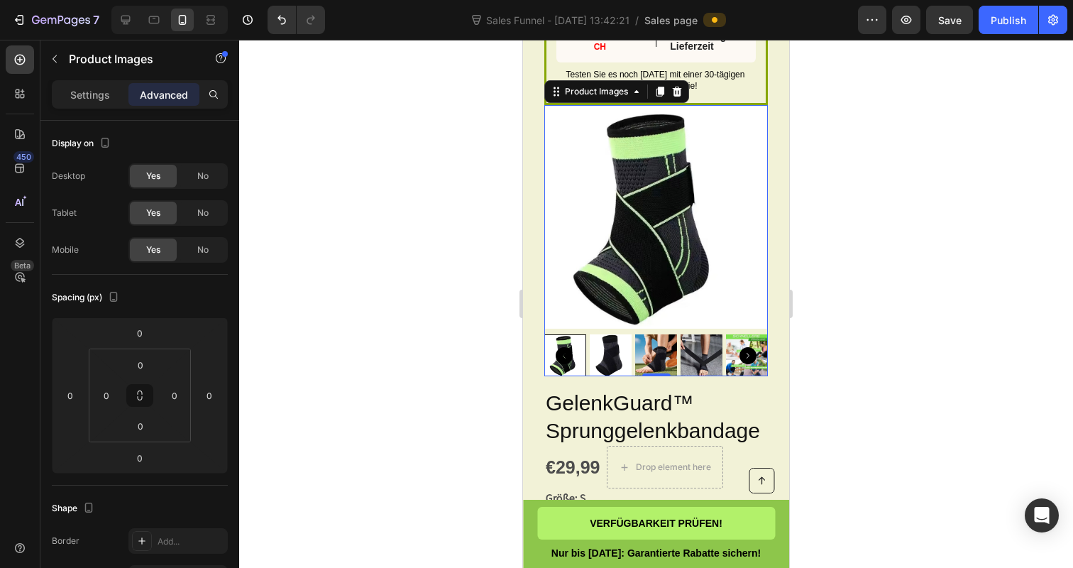
scroll to position [5066, 0]
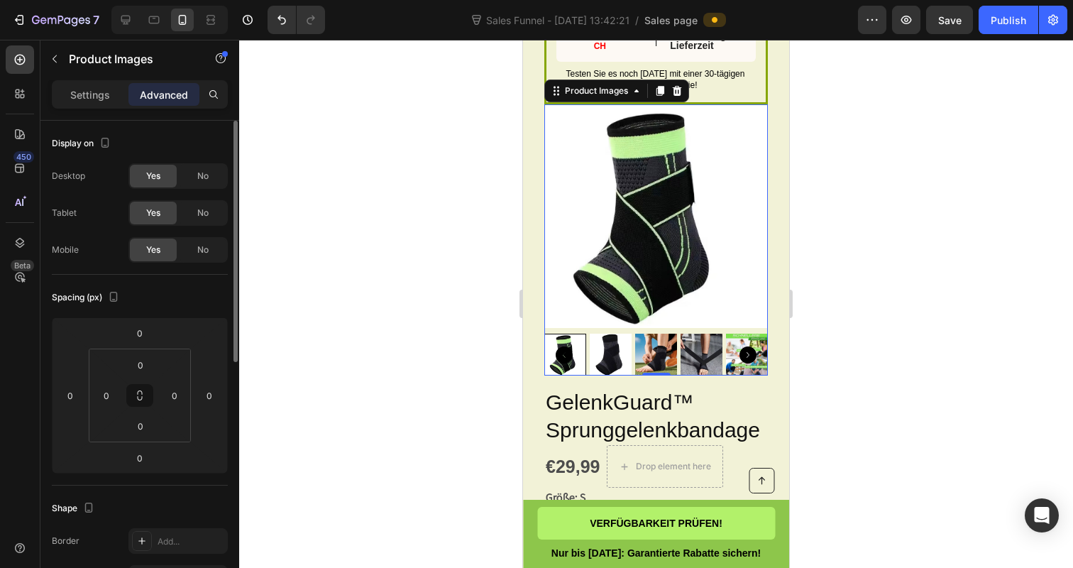
click at [97, 97] on p "Settings" at bounding box center [90, 94] width 40 height 15
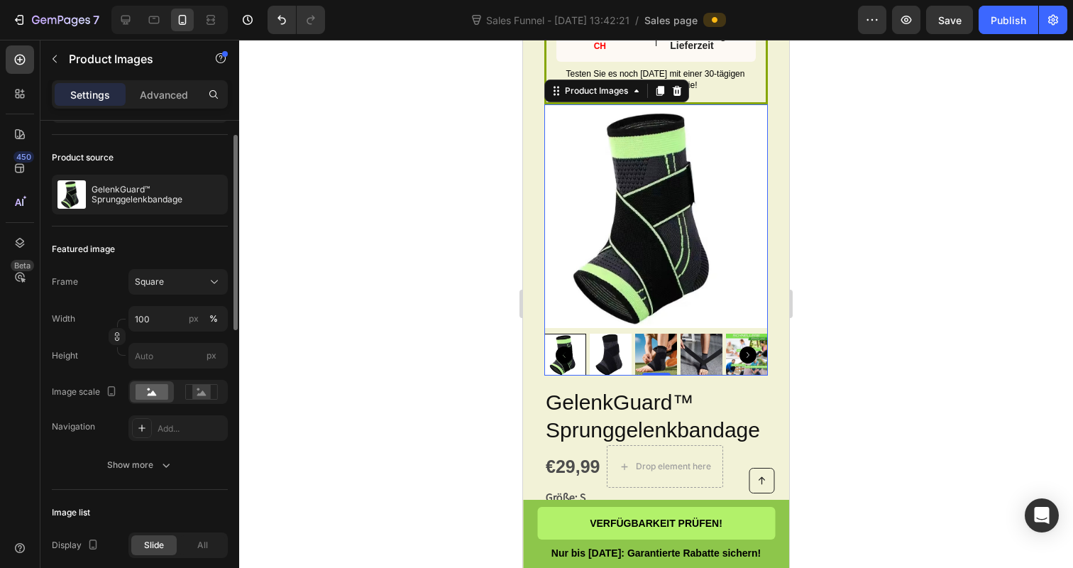
scroll to position [92, 0]
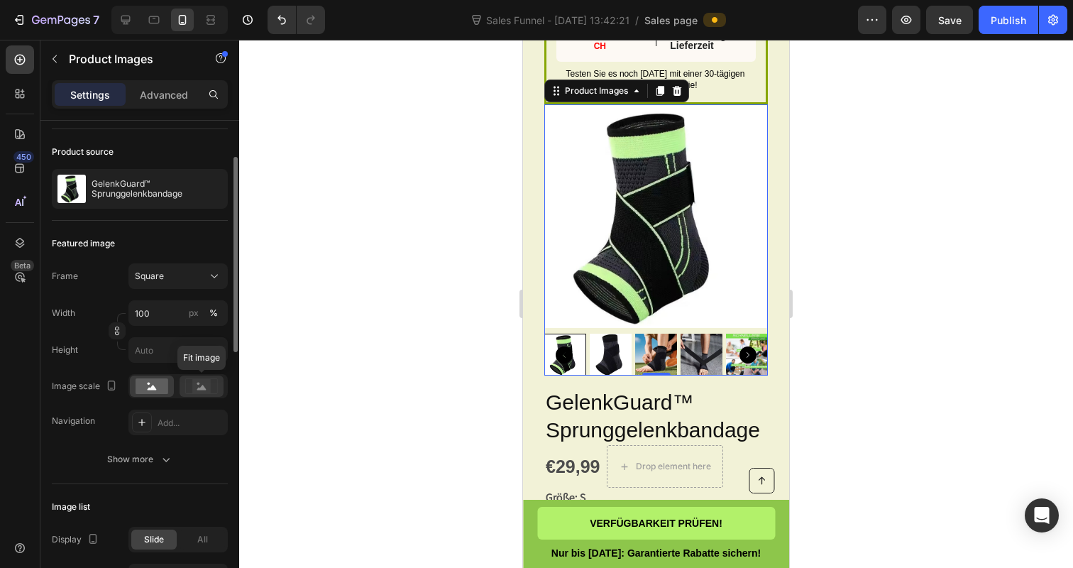
click at [191, 392] on icon at bounding box center [201, 386] width 33 height 16
click at [148, 387] on rect at bounding box center [152, 386] width 33 height 16
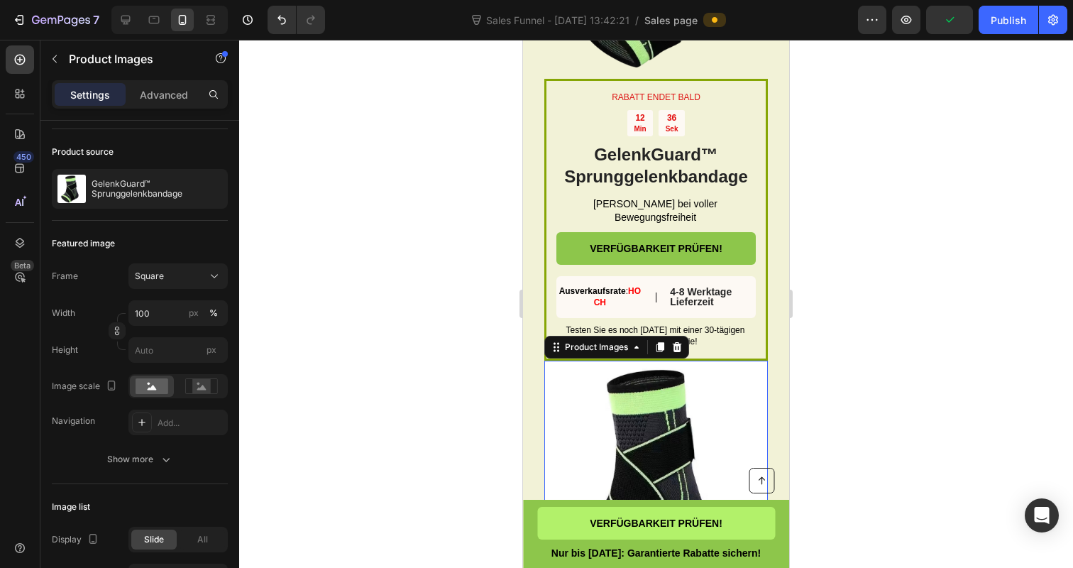
scroll to position [4732, 0]
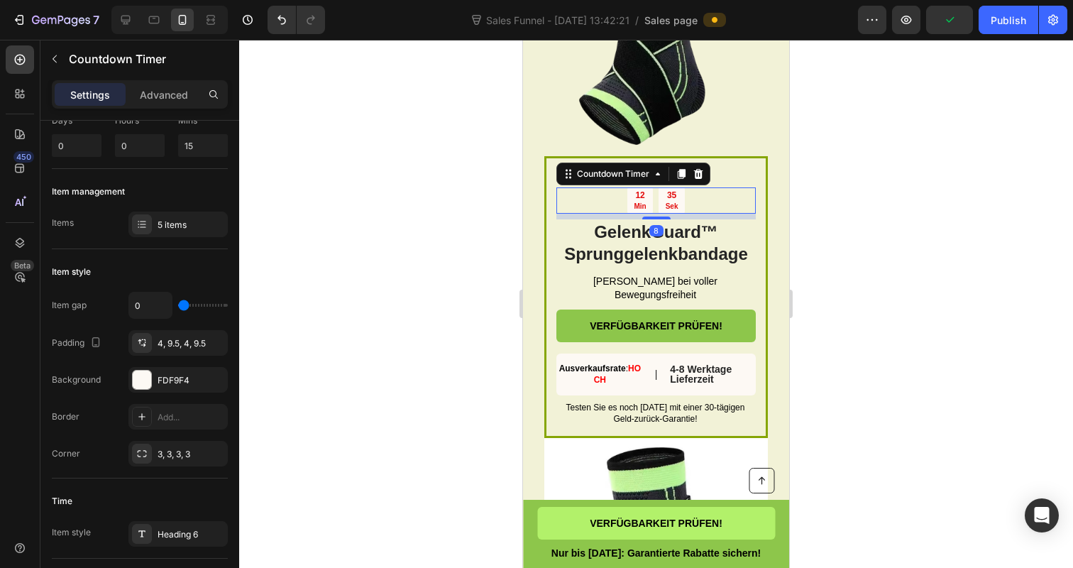
click at [568, 209] on div "12 Min 35 Sek" at bounding box center [655, 200] width 199 height 26
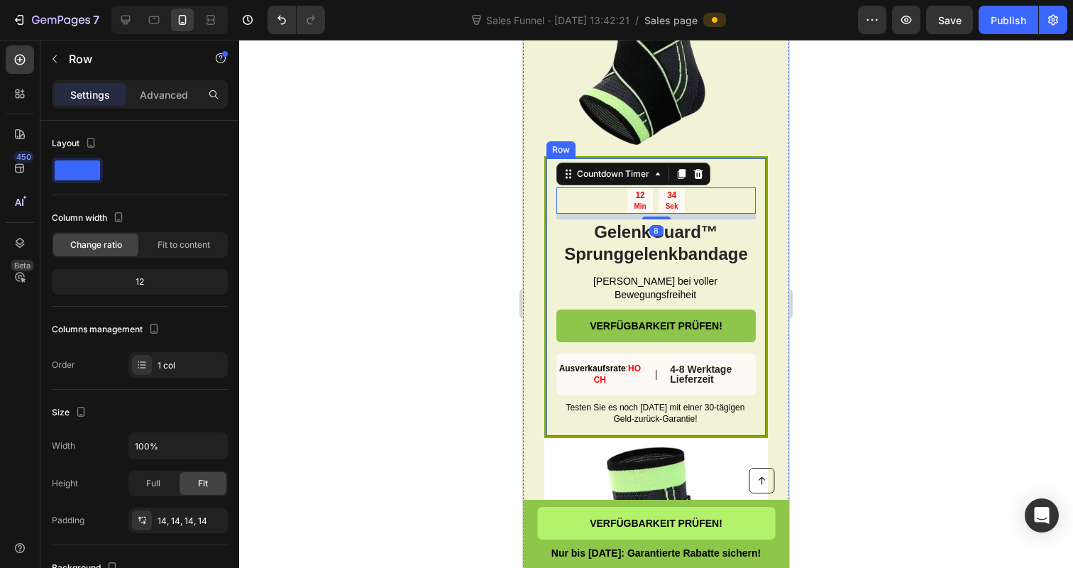
click at [553, 170] on div "RABATT ENDET BALD Text Block 12 Min 34 Sek Countdown Timer 8 GelenkGuard™ Sprun…" at bounding box center [656, 297] width 224 height 282
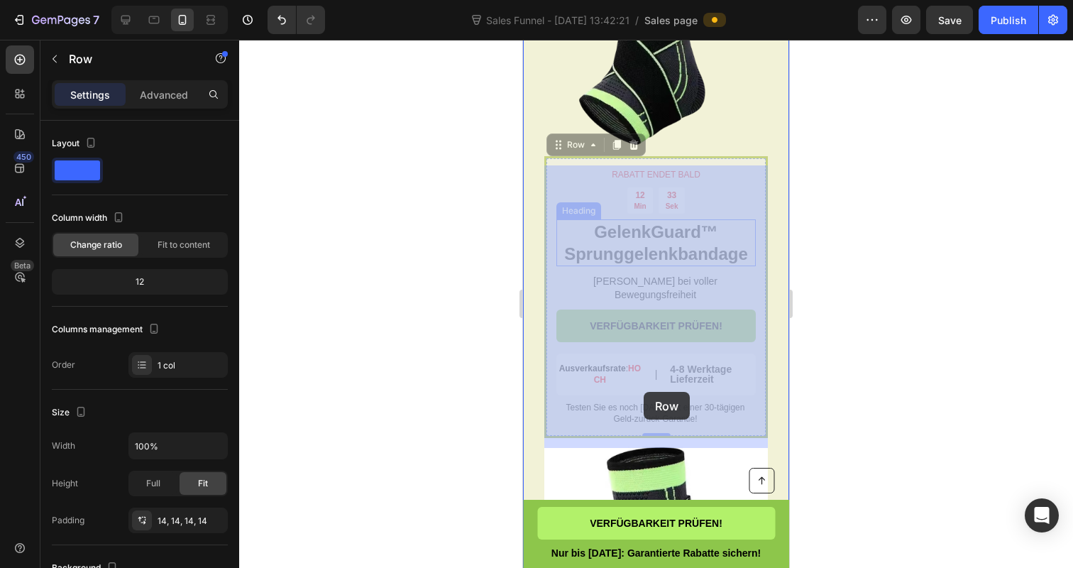
drag, startPoint x: 577, startPoint y: 154, endPoint x: 644, endPoint y: 392, distance: 247.6
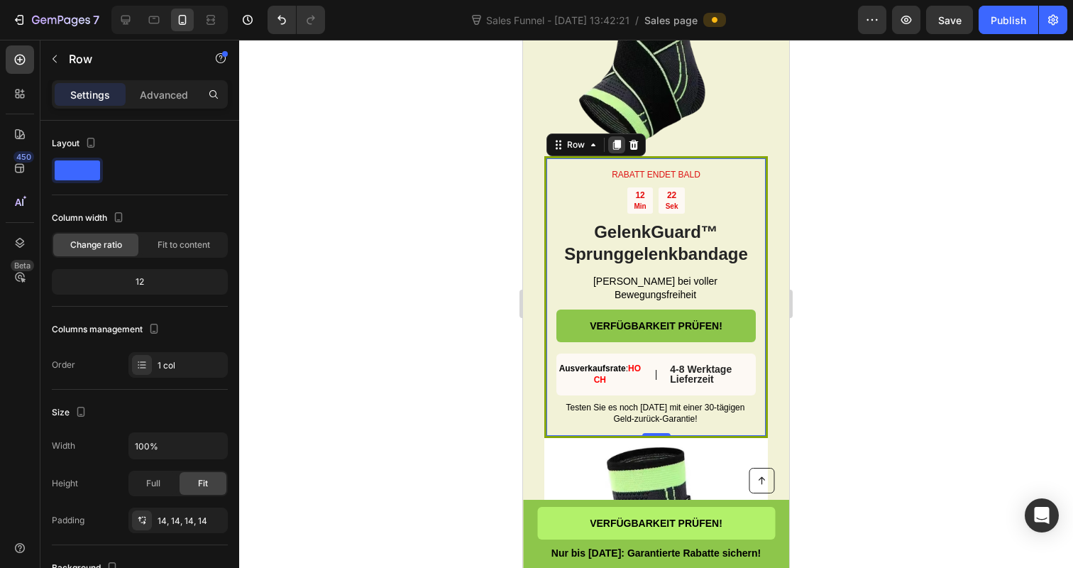
click at [616, 149] on icon at bounding box center [616, 144] width 11 height 11
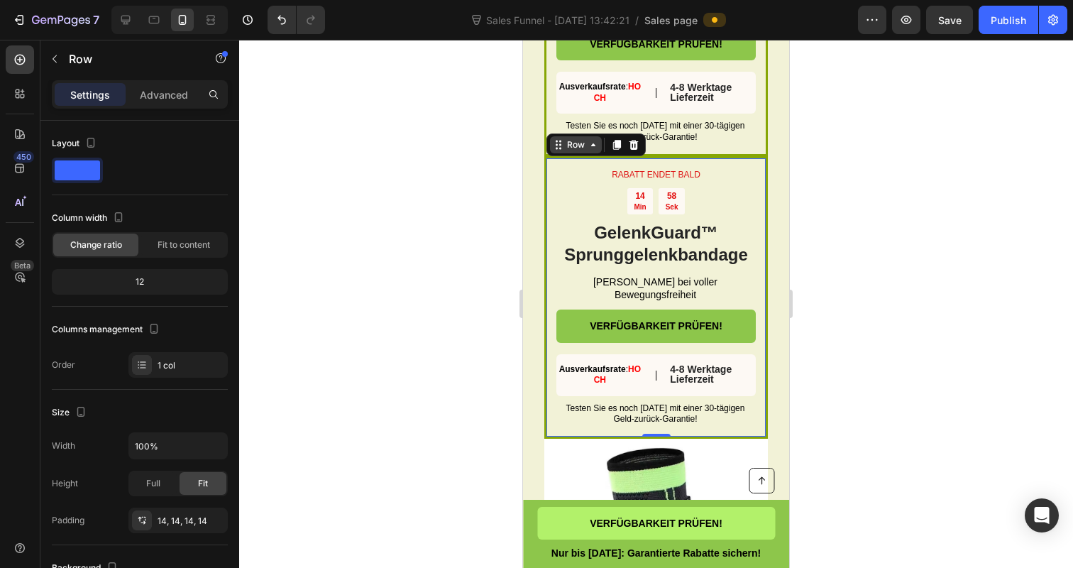
click at [595, 150] on icon at bounding box center [593, 144] width 11 height 11
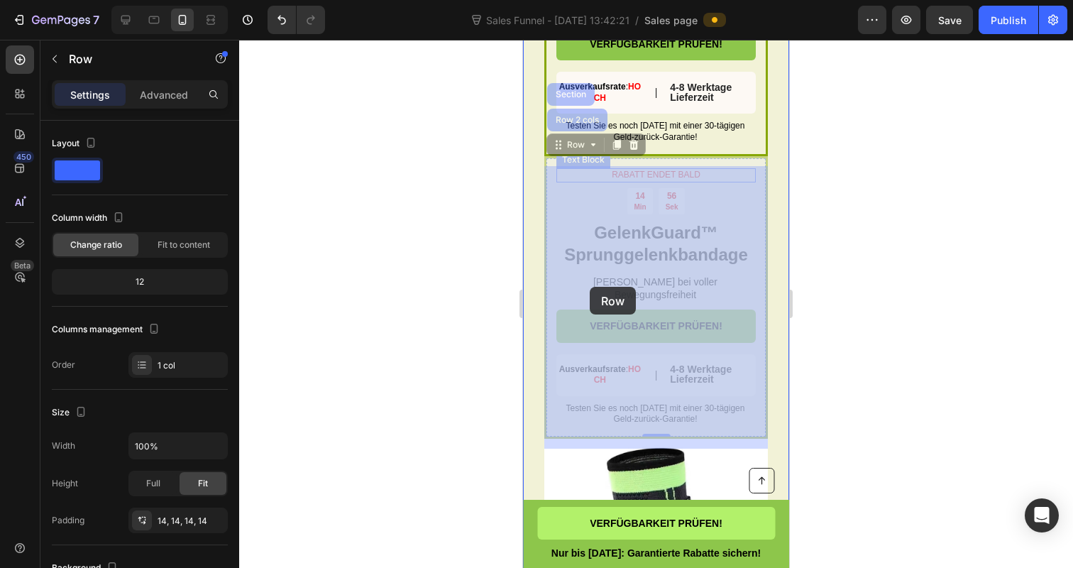
drag, startPoint x: 574, startPoint y: 159, endPoint x: 592, endPoint y: 243, distance: 86.3
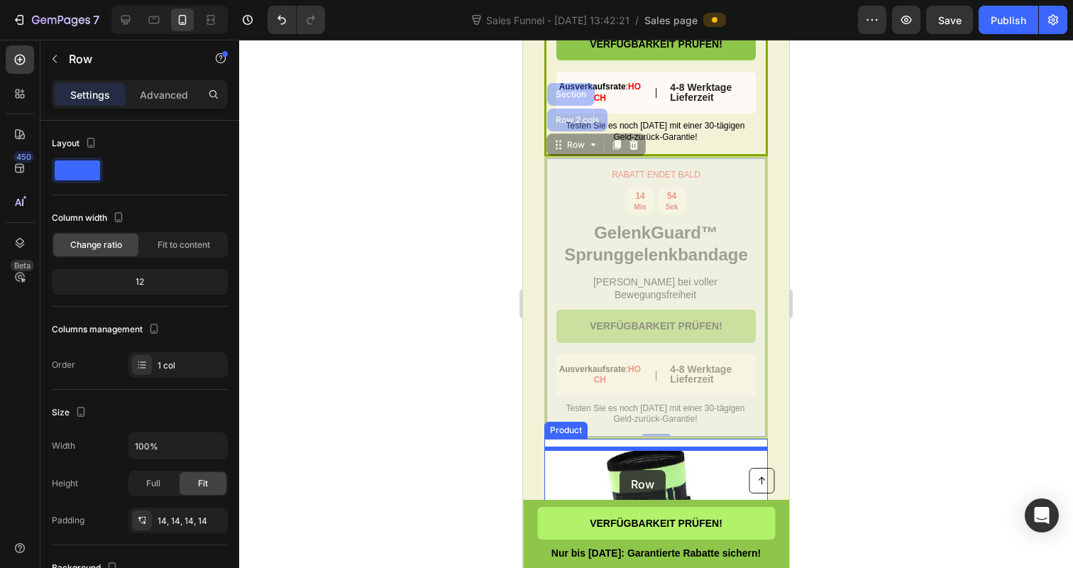
drag, startPoint x: 556, startPoint y: 157, endPoint x: 619, endPoint y: 470, distance: 319.4
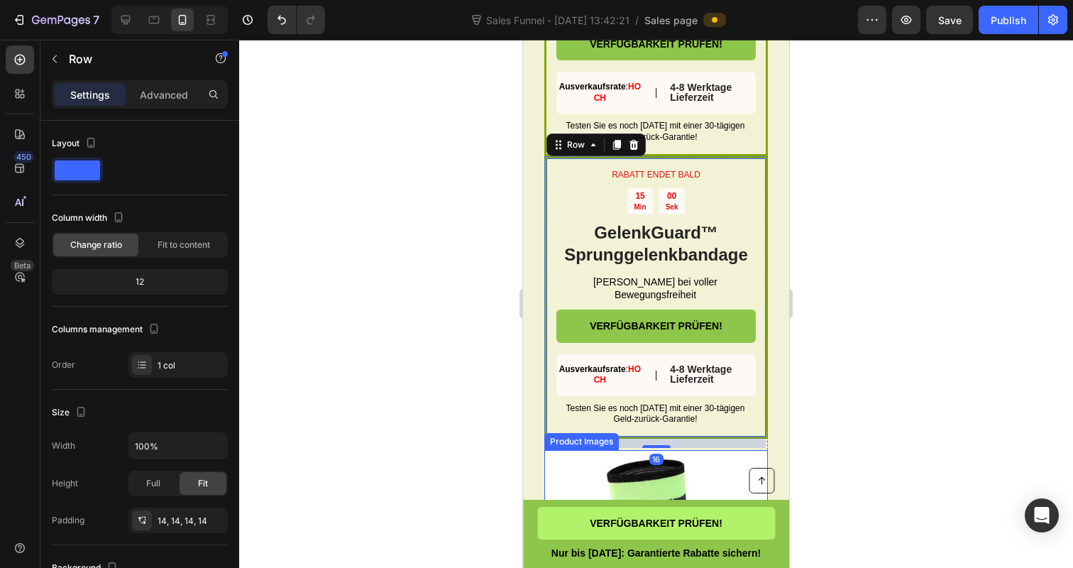
scroll to position [5025, 0]
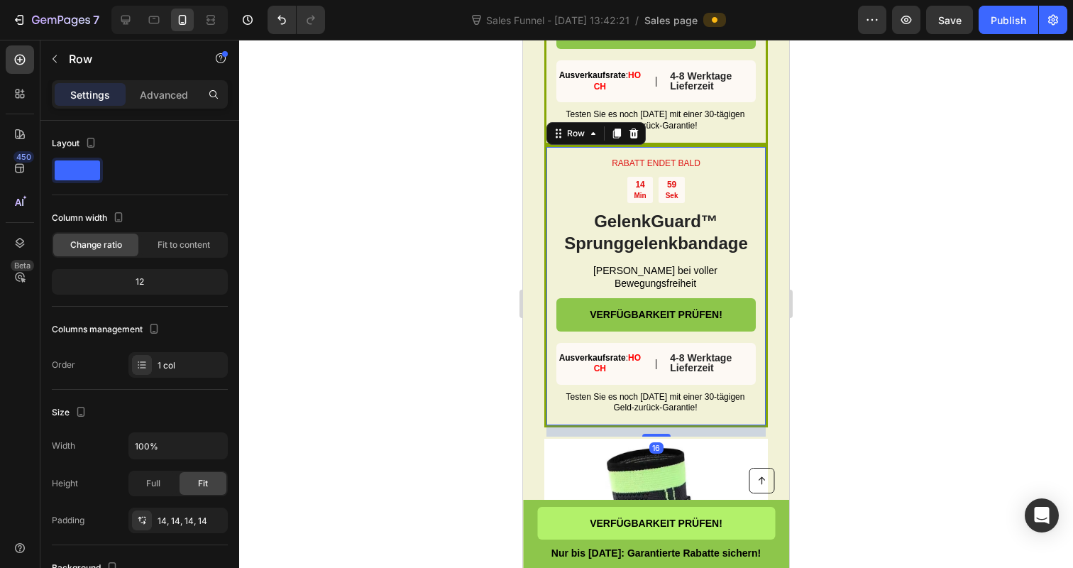
click at [470, 240] on div at bounding box center [656, 304] width 834 height 528
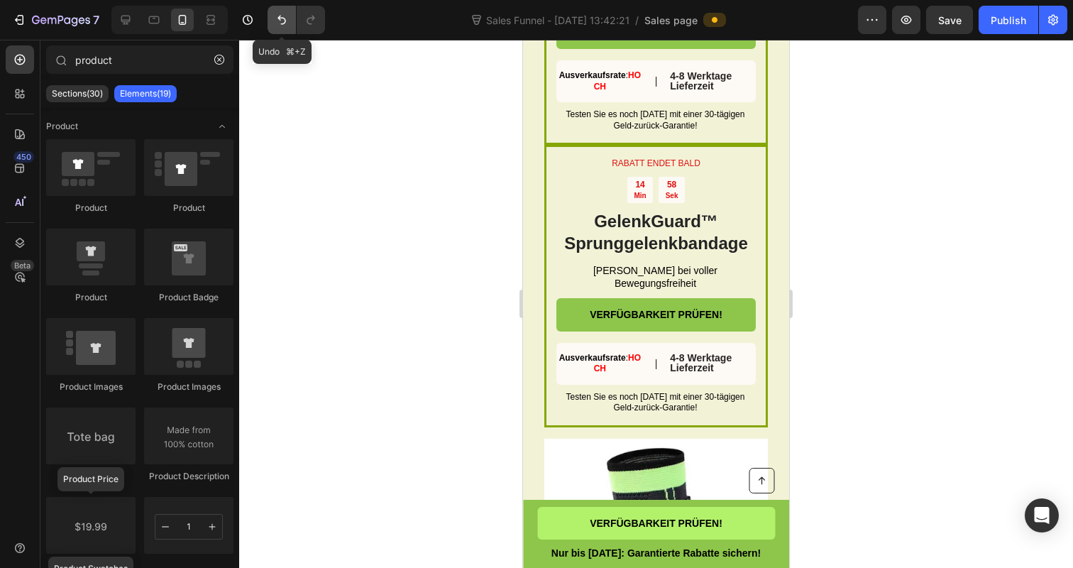
click at [274, 21] on button "Undo/Redo" at bounding box center [282, 20] width 28 height 28
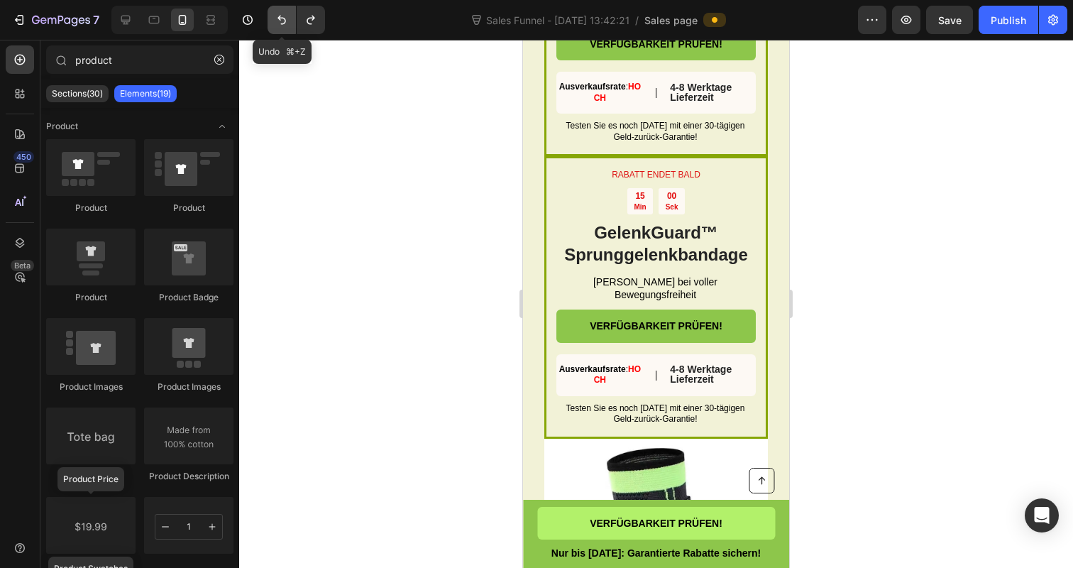
click at [274, 21] on button "Undo/Redo" at bounding box center [282, 20] width 28 height 28
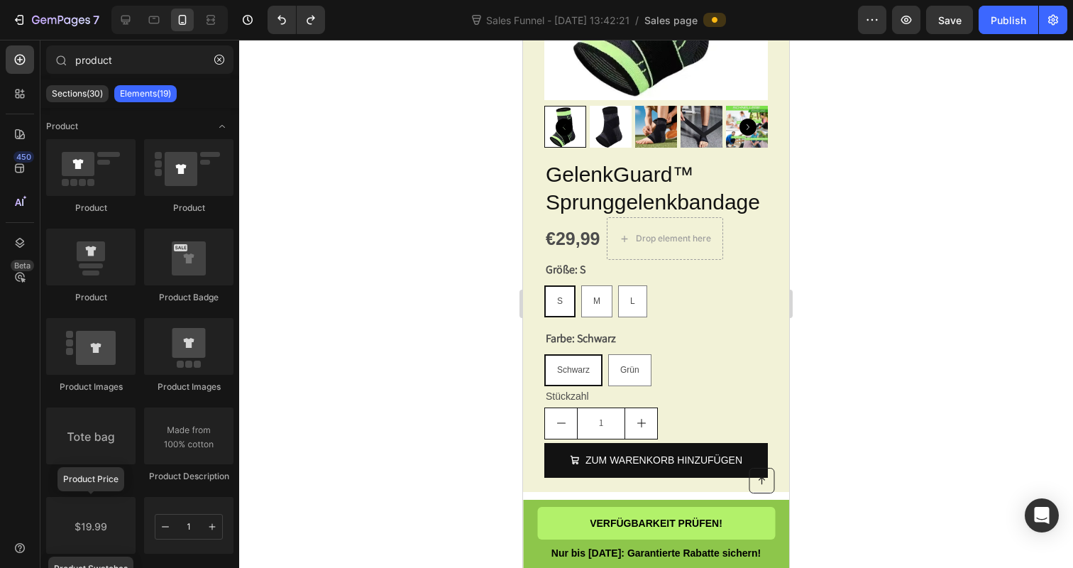
scroll to position [5273, 0]
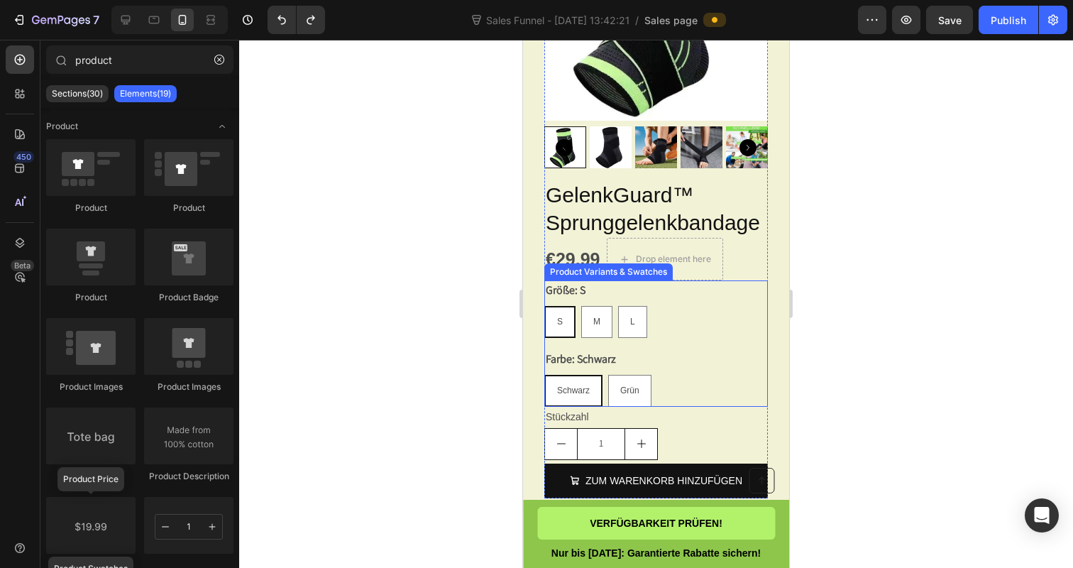
click at [695, 329] on div "S S S M M M L L L" at bounding box center [656, 322] width 224 height 32
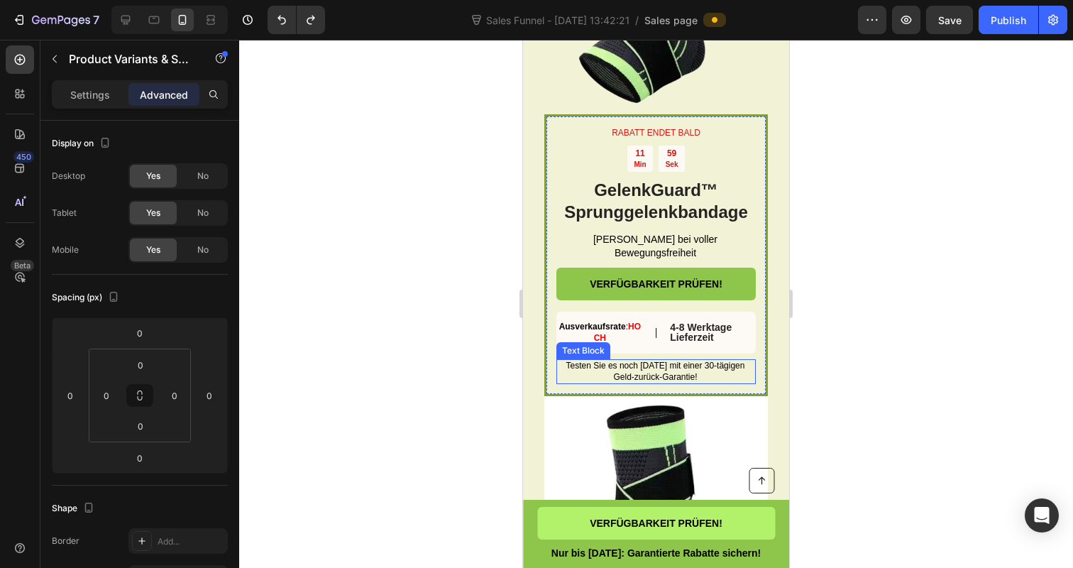
scroll to position [4714, 0]
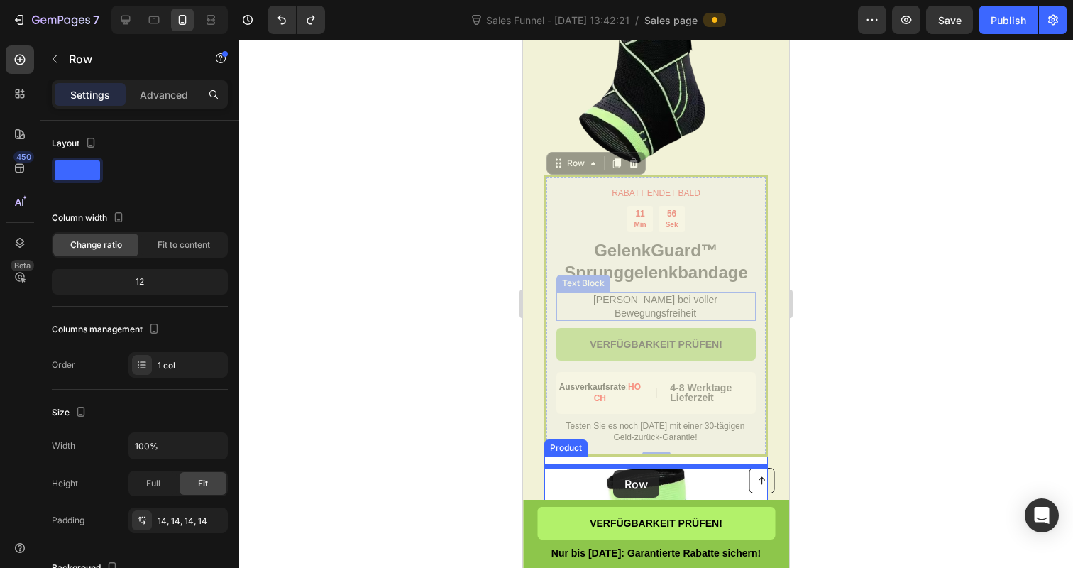
drag, startPoint x: 561, startPoint y: 177, endPoint x: 612, endPoint y: 470, distance: 297.5
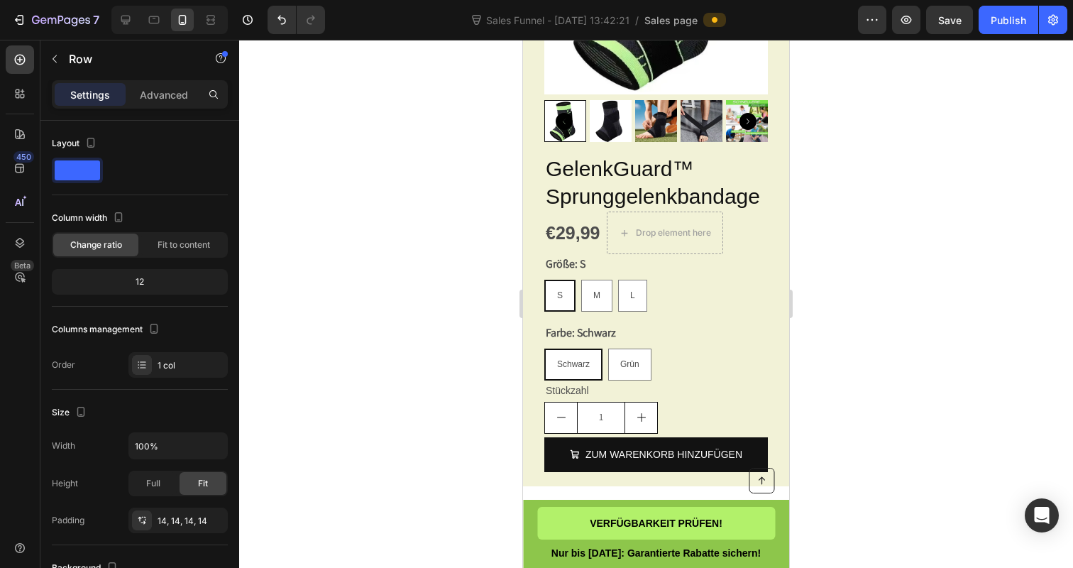
scroll to position [5301, 0]
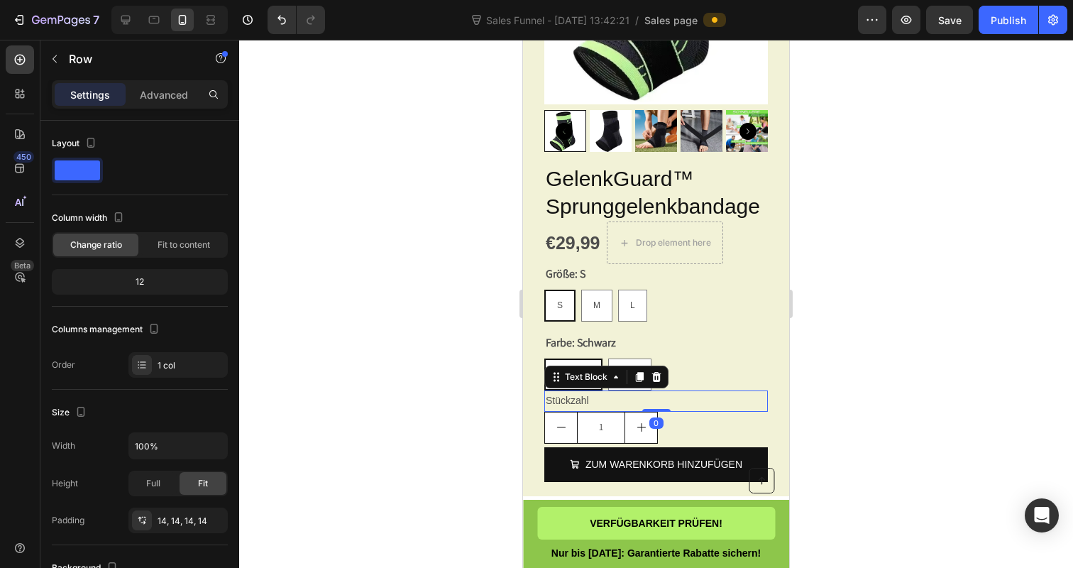
click at [684, 404] on p "Stückzahl" at bounding box center [656, 401] width 221 height 18
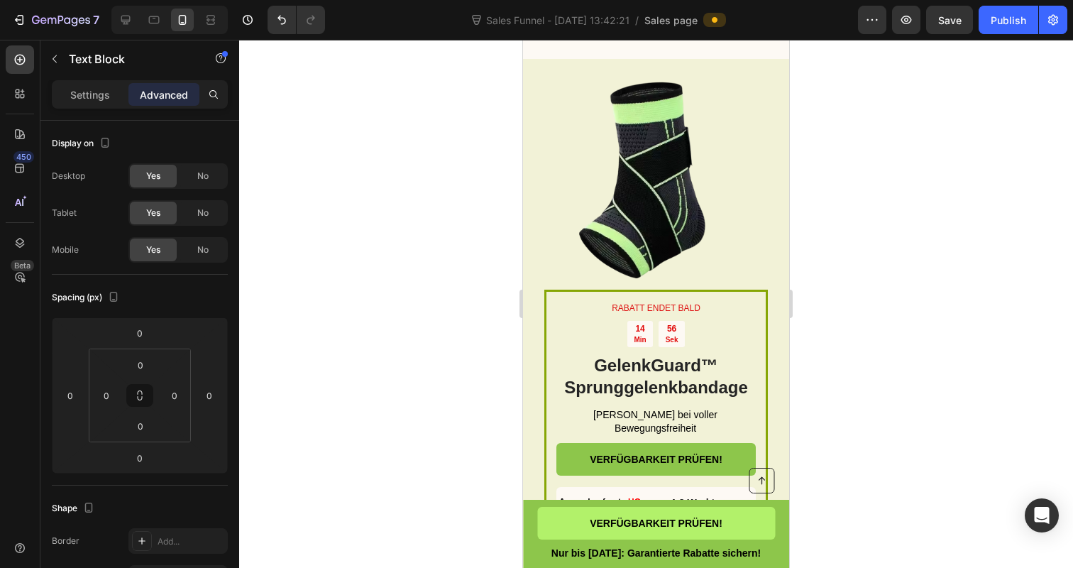
scroll to position [4591, 0]
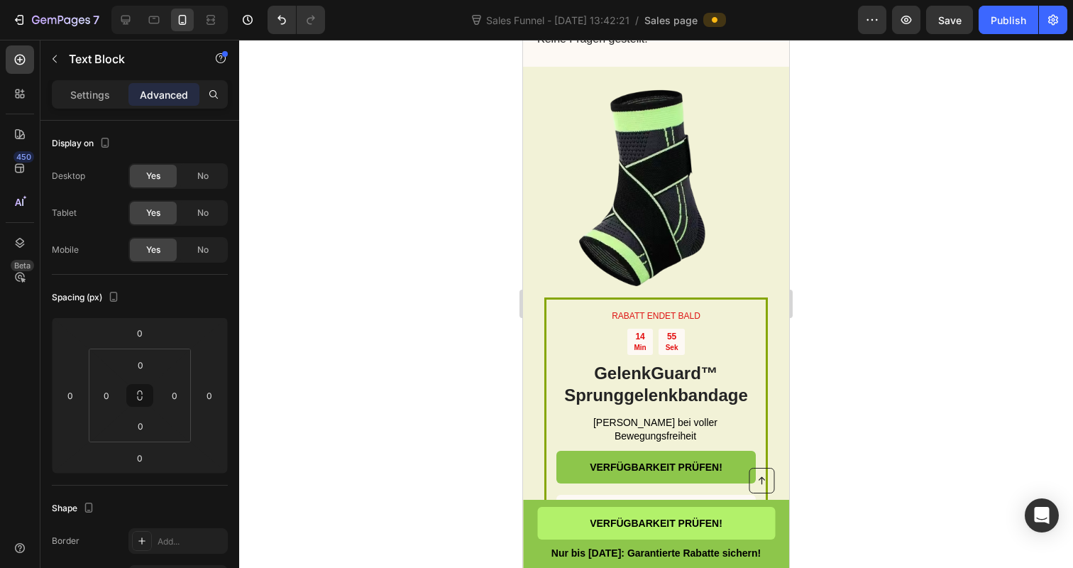
click at [439, 221] on div at bounding box center [656, 304] width 834 height 528
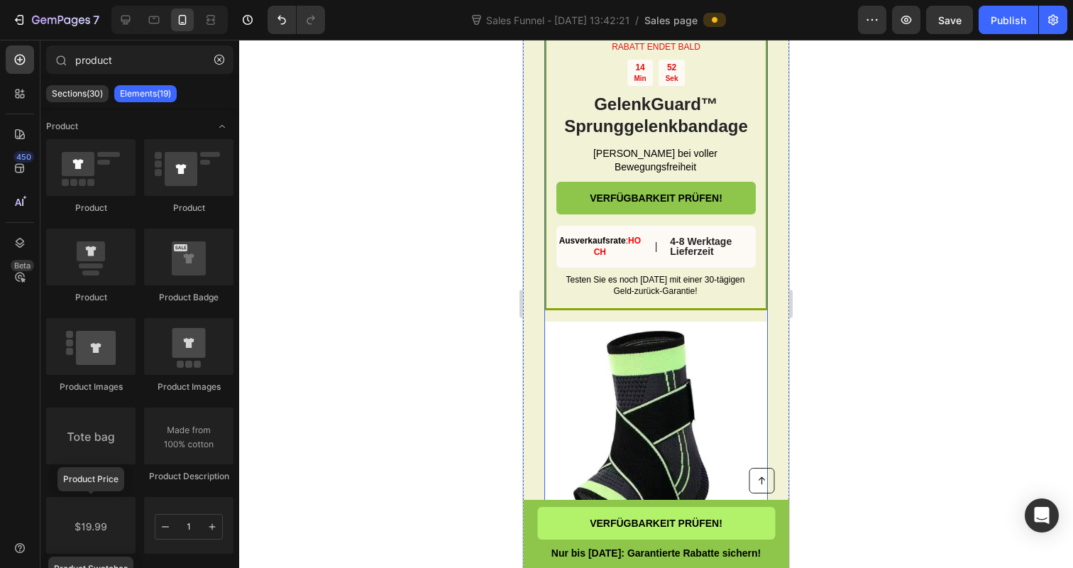
scroll to position [4987, 0]
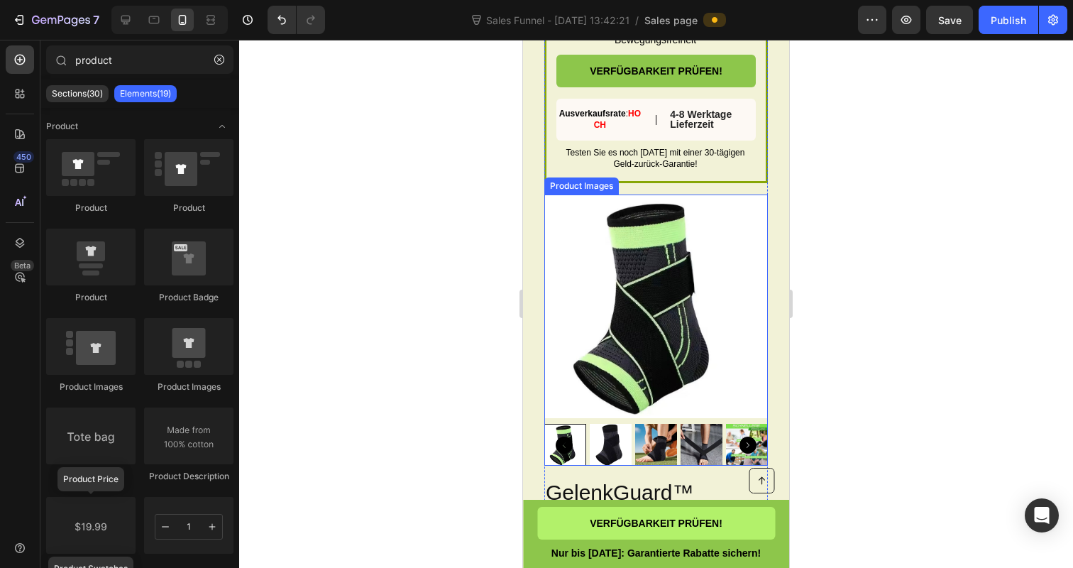
click at [648, 299] on img at bounding box center [656, 306] width 224 height 224
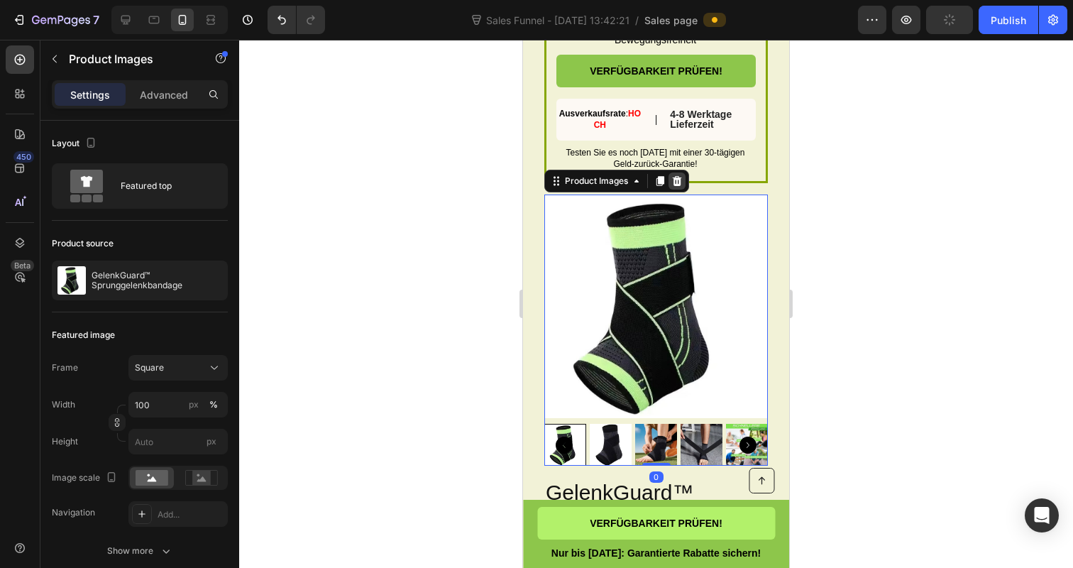
click at [675, 184] on div at bounding box center [676, 180] width 17 height 17
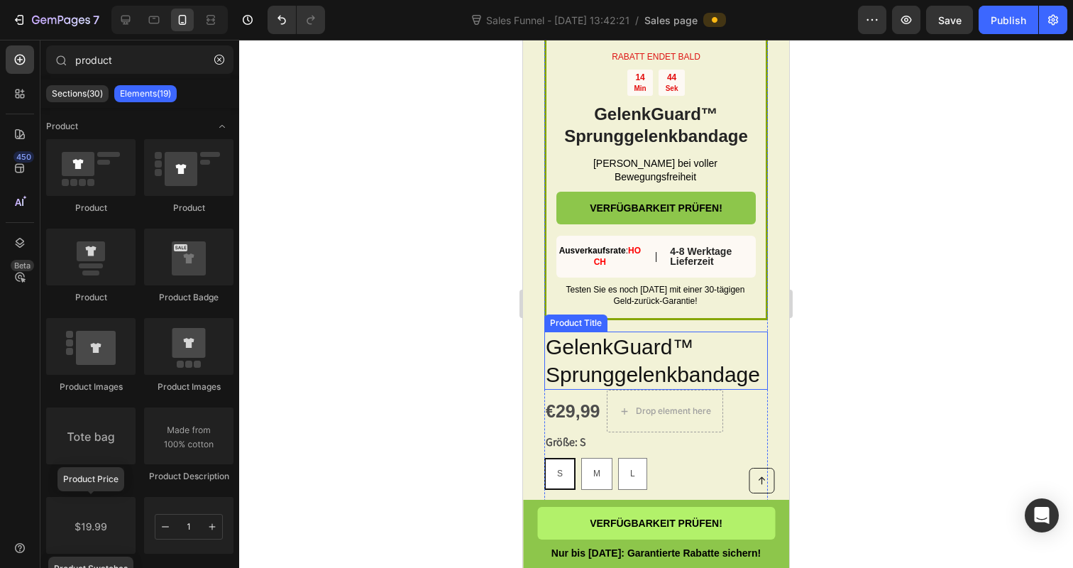
scroll to position [4857, 0]
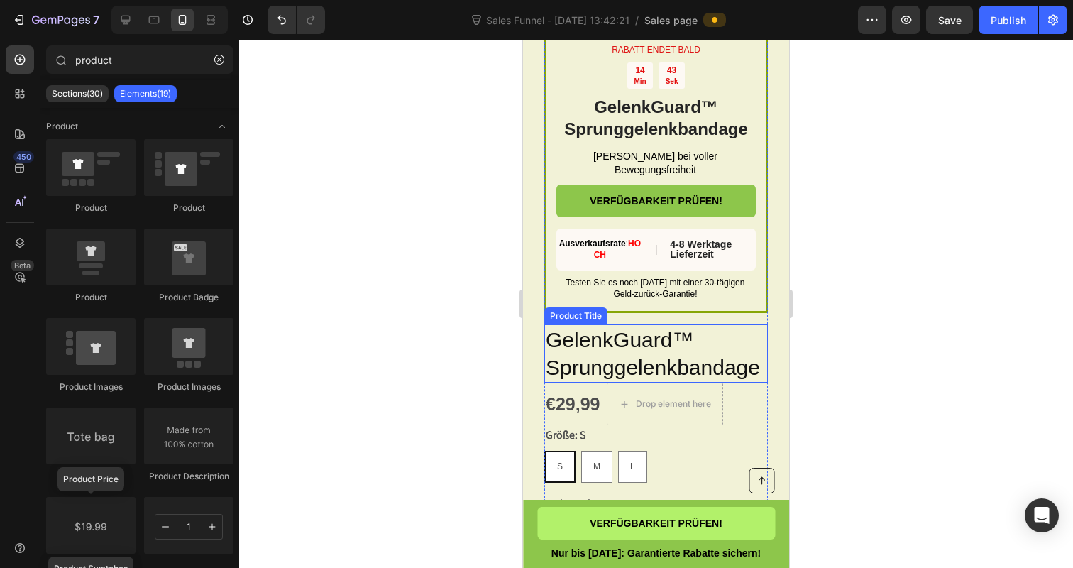
click at [631, 377] on h2 "GelenkGuard™ Sprunggelenkbandage" at bounding box center [656, 353] width 224 height 58
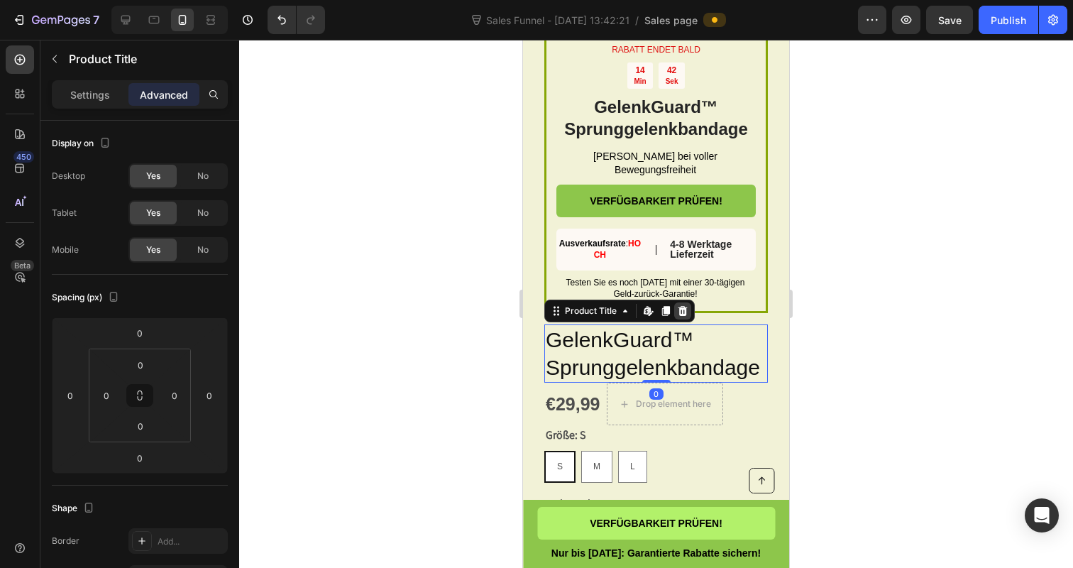
click at [685, 316] on icon at bounding box center [682, 311] width 9 height 10
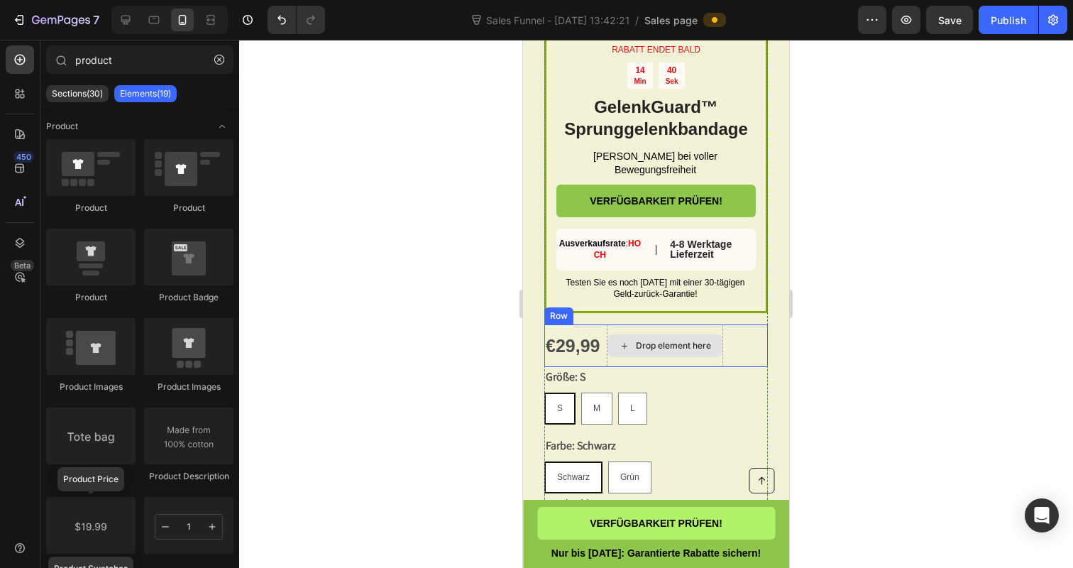
click at [723, 358] on div "Drop element here" at bounding box center [665, 345] width 116 height 43
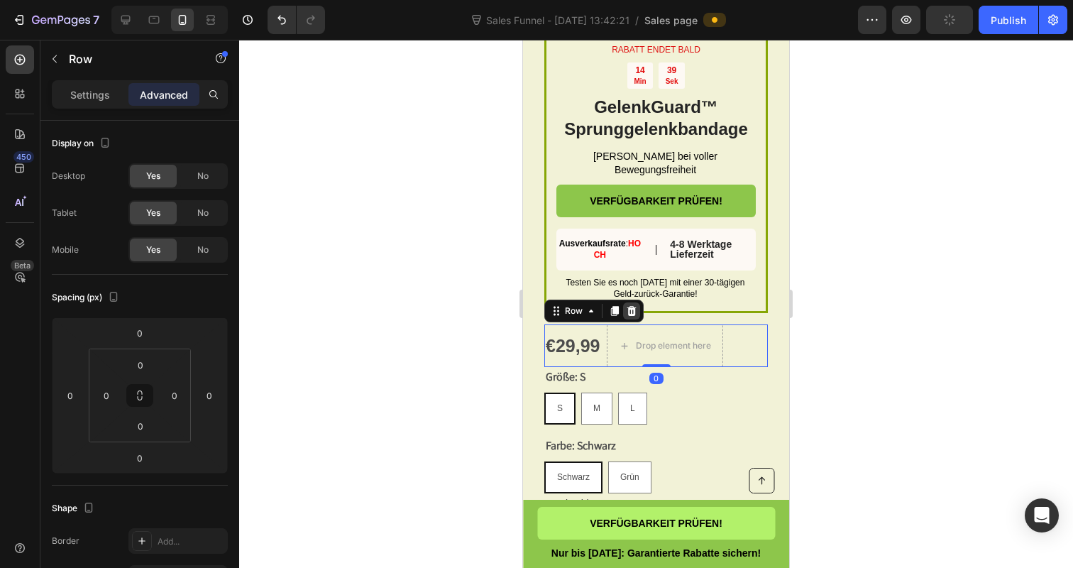
click at [632, 316] on icon at bounding box center [631, 311] width 9 height 10
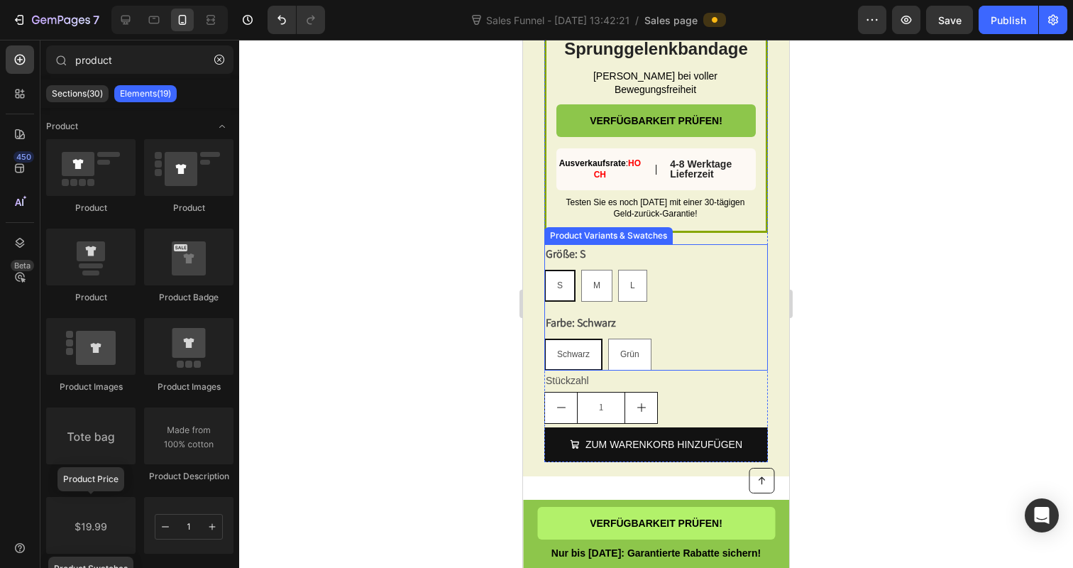
scroll to position [4939, 0]
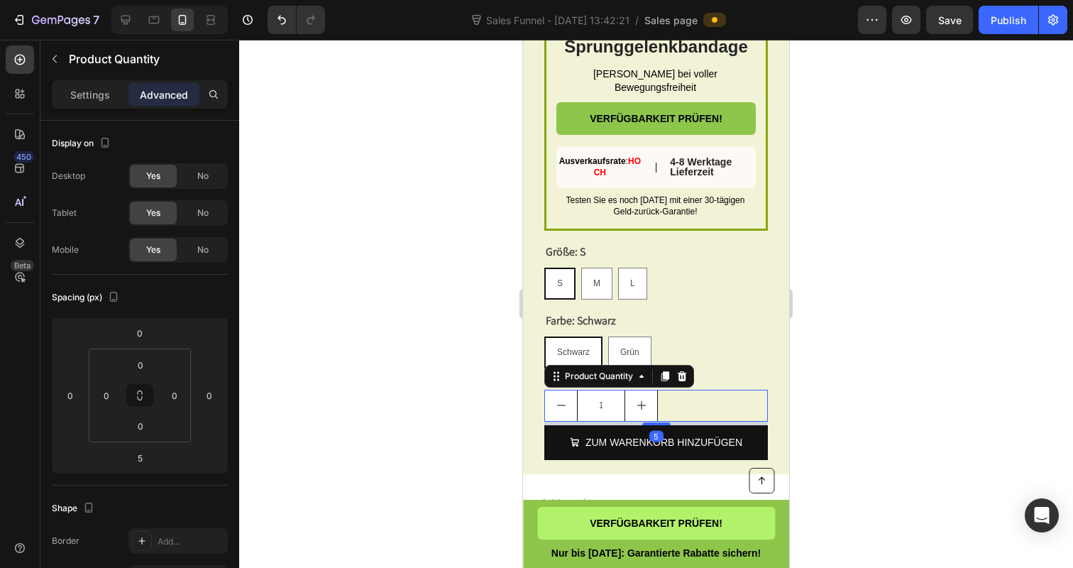
click at [442, 341] on div at bounding box center [656, 304] width 834 height 528
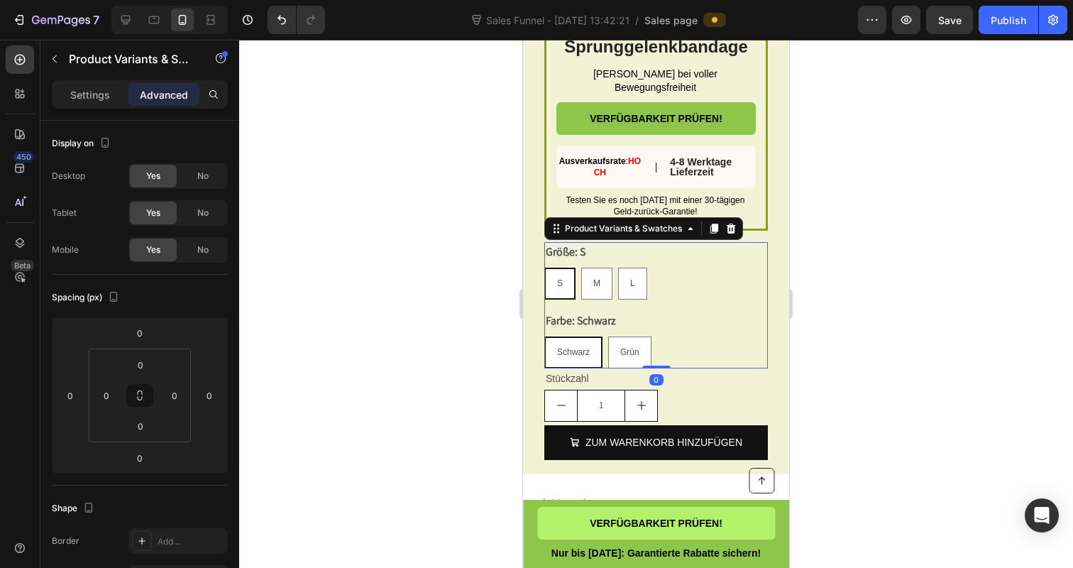
click at [672, 289] on div "S S S M M M L L L" at bounding box center [656, 284] width 224 height 32
click at [450, 287] on div at bounding box center [656, 304] width 834 height 528
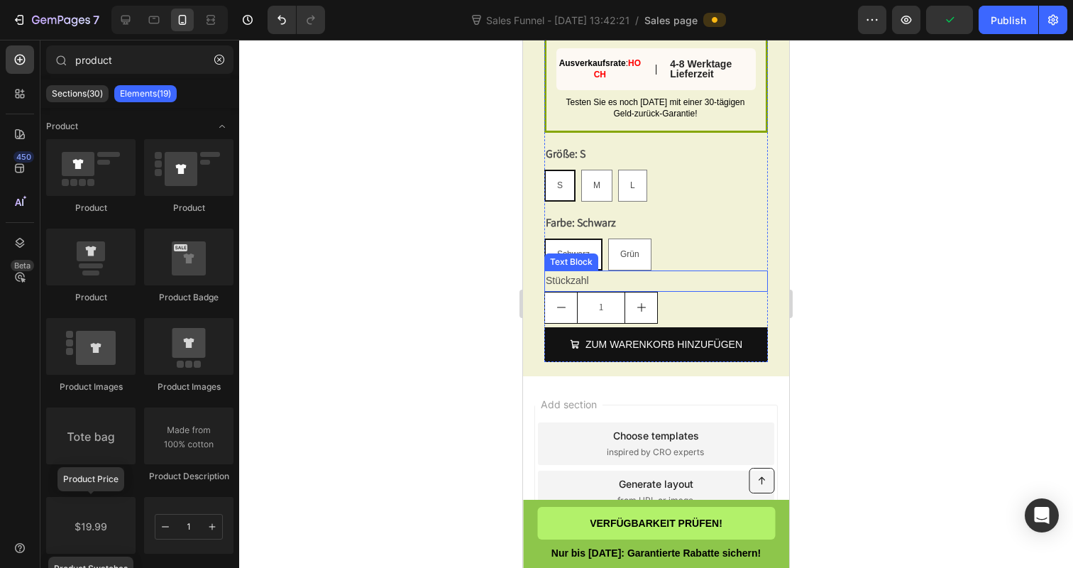
scroll to position [4986, 0]
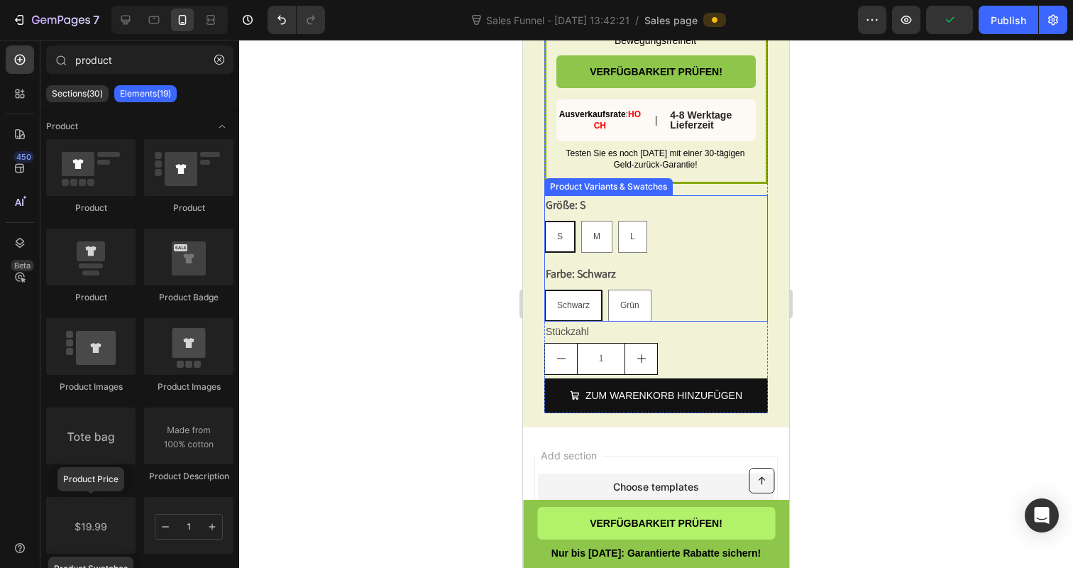
click at [673, 219] on div "Größe: S S S S M M M L L L" at bounding box center [656, 223] width 224 height 57
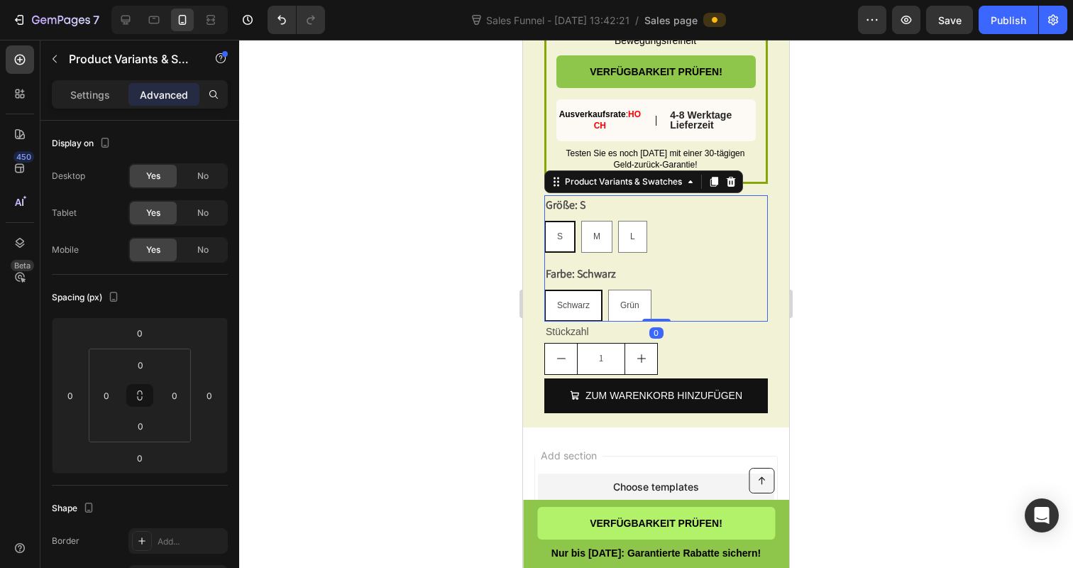
click at [588, 212] on div "Größe: S S S S M M M L L L" at bounding box center [656, 223] width 224 height 57
click at [560, 215] on legend "Größe: S" at bounding box center [565, 205] width 43 height 20
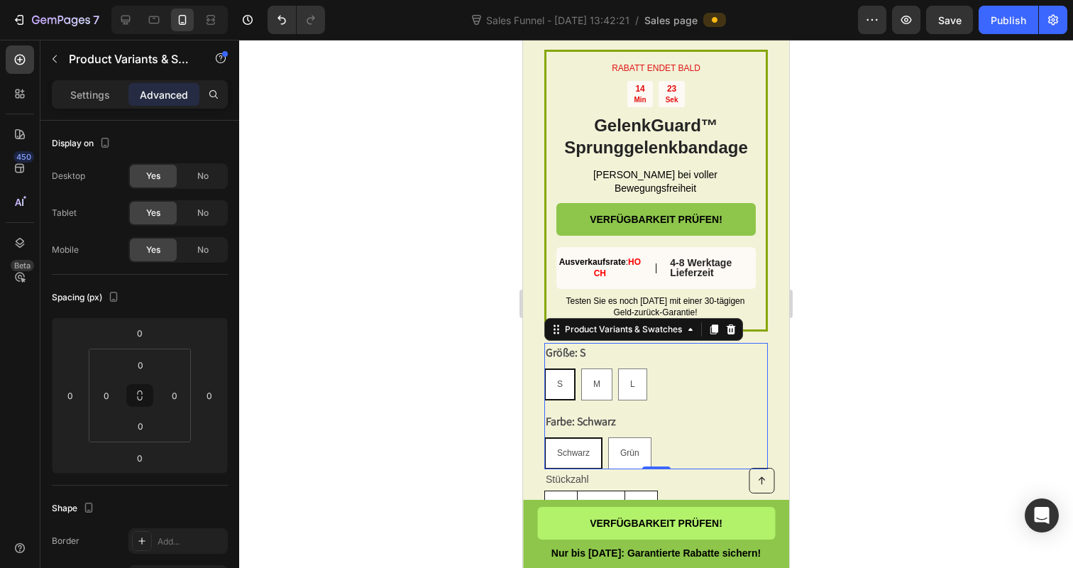
scroll to position [4790, 0]
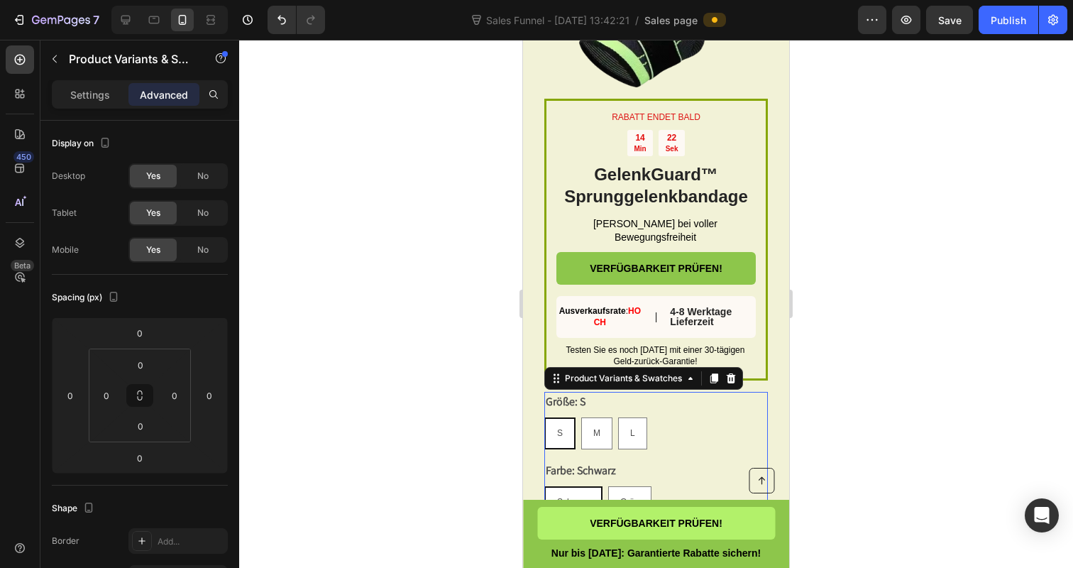
click at [860, 284] on div at bounding box center [656, 304] width 834 height 528
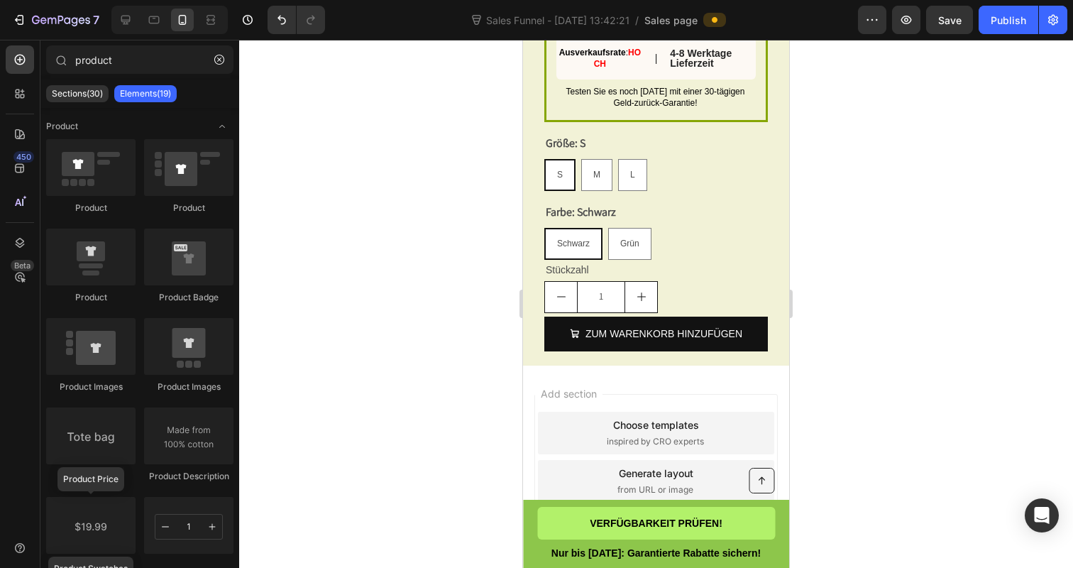
scroll to position [5044, 0]
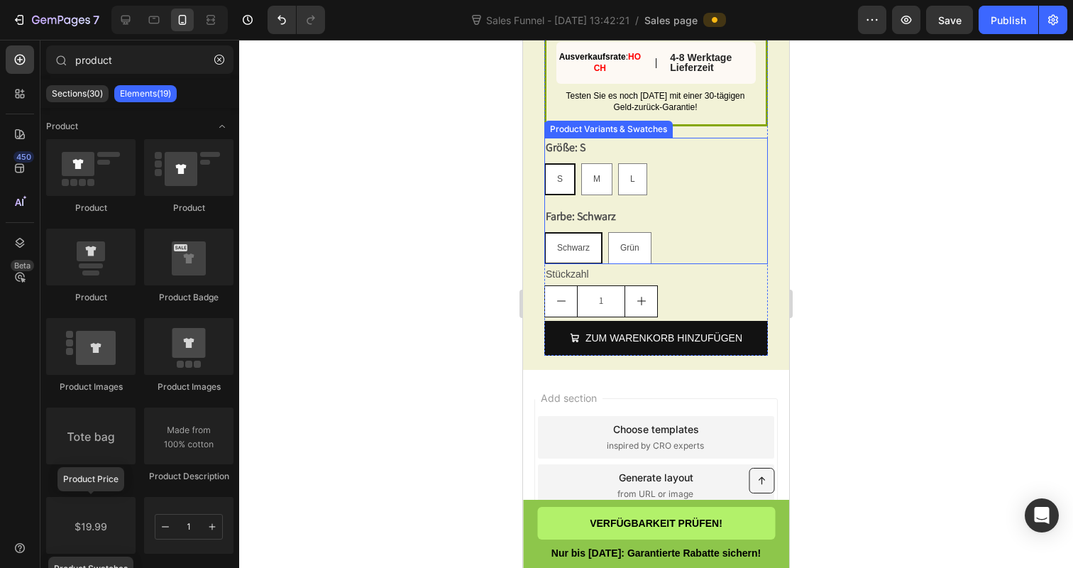
click at [674, 189] on div "S S S M M M L L L" at bounding box center [656, 179] width 224 height 32
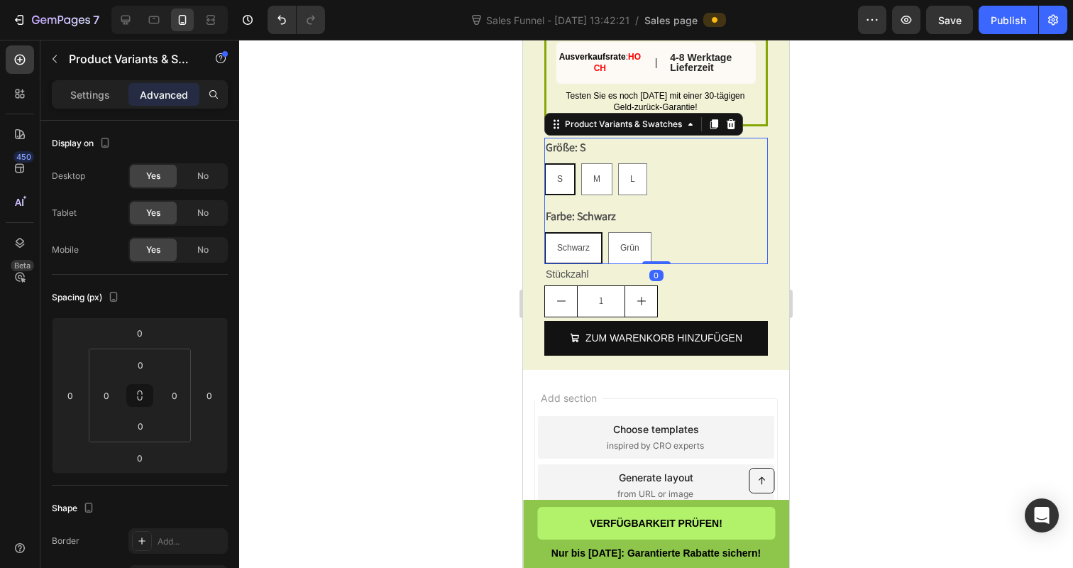
click at [392, 224] on div at bounding box center [656, 304] width 834 height 528
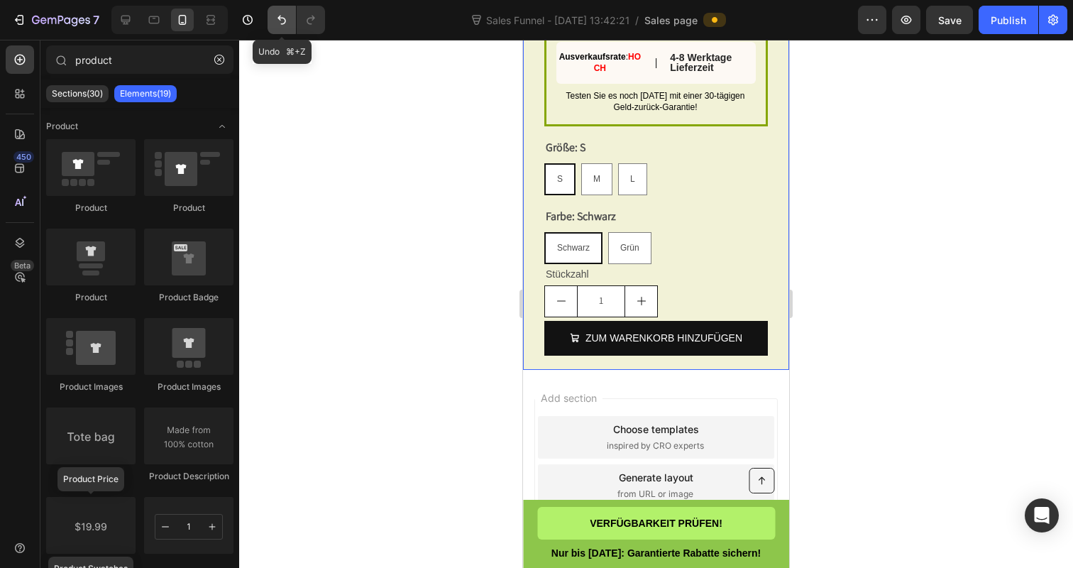
click at [280, 23] on icon "Undo/Redo" at bounding box center [282, 20] width 14 height 14
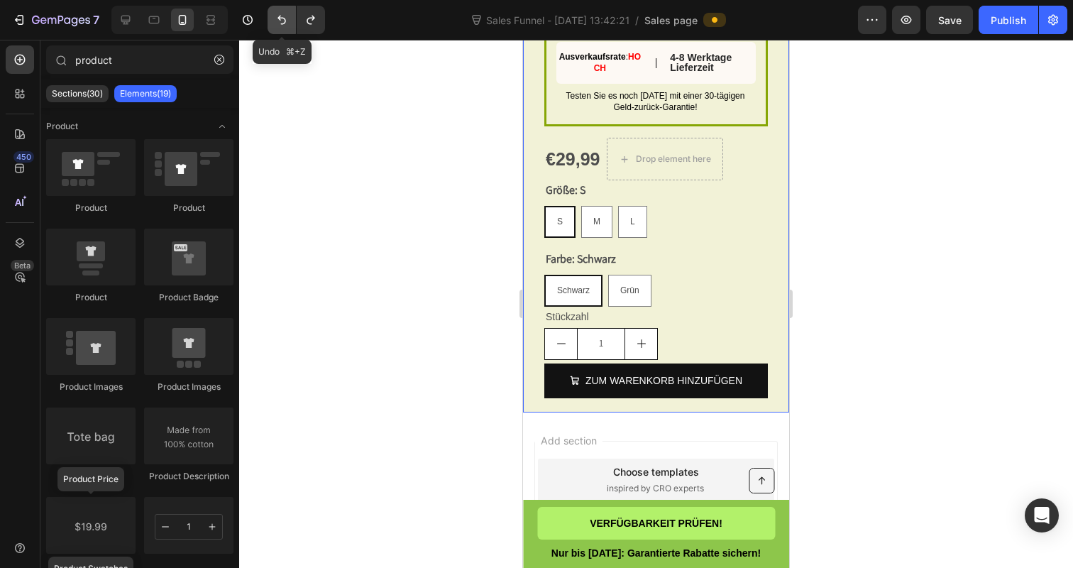
click at [280, 23] on icon "Undo/Redo" at bounding box center [282, 20] width 14 height 14
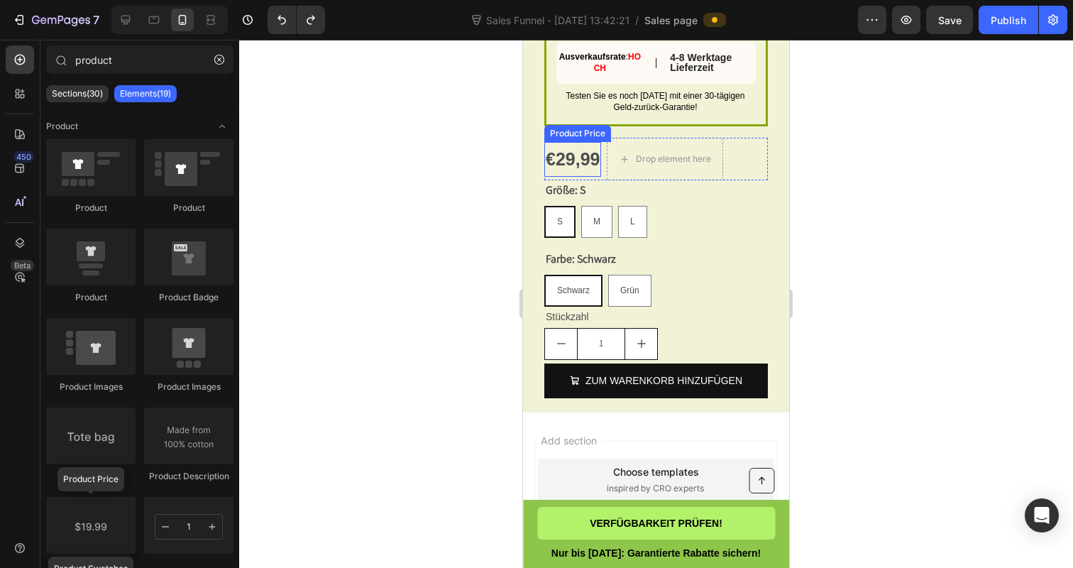
click at [569, 174] on div "€29,99" at bounding box center [572, 159] width 57 height 35
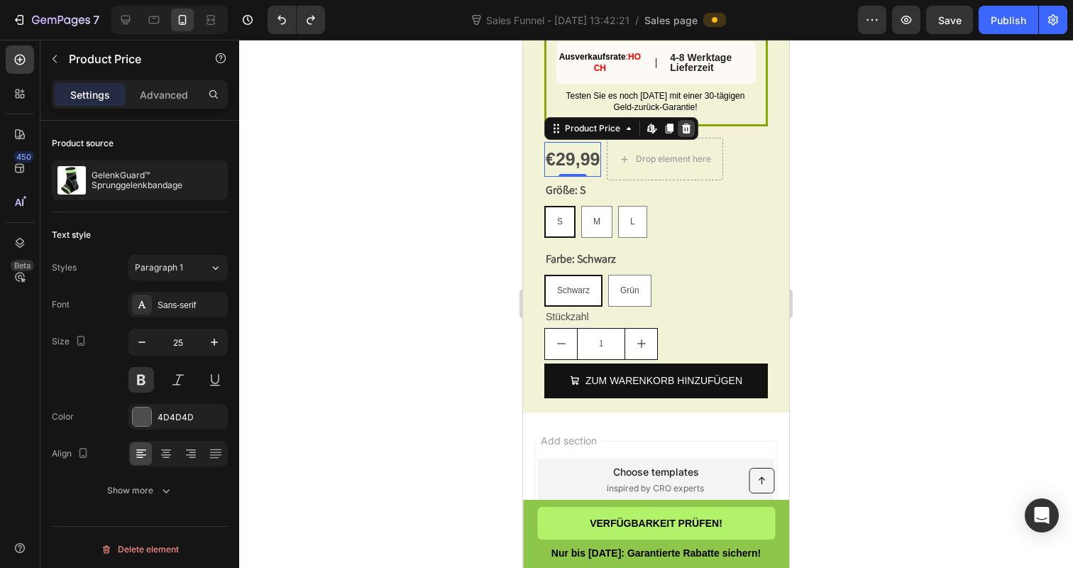
click at [684, 134] on icon at bounding box center [685, 128] width 11 height 11
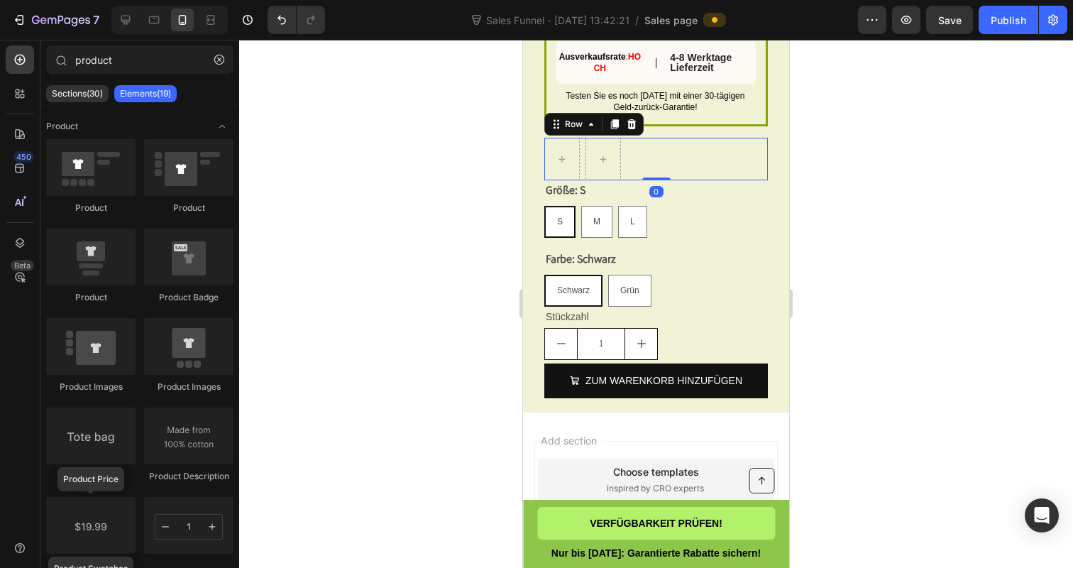
click at [673, 175] on div "Row 0" at bounding box center [656, 159] width 224 height 43
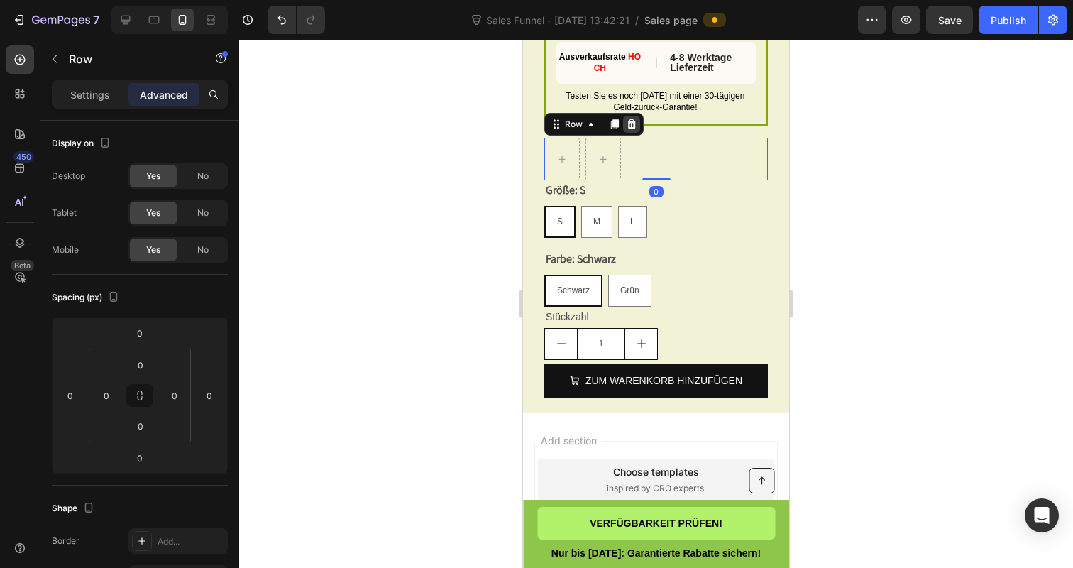
click at [630, 129] on icon at bounding box center [631, 124] width 9 height 10
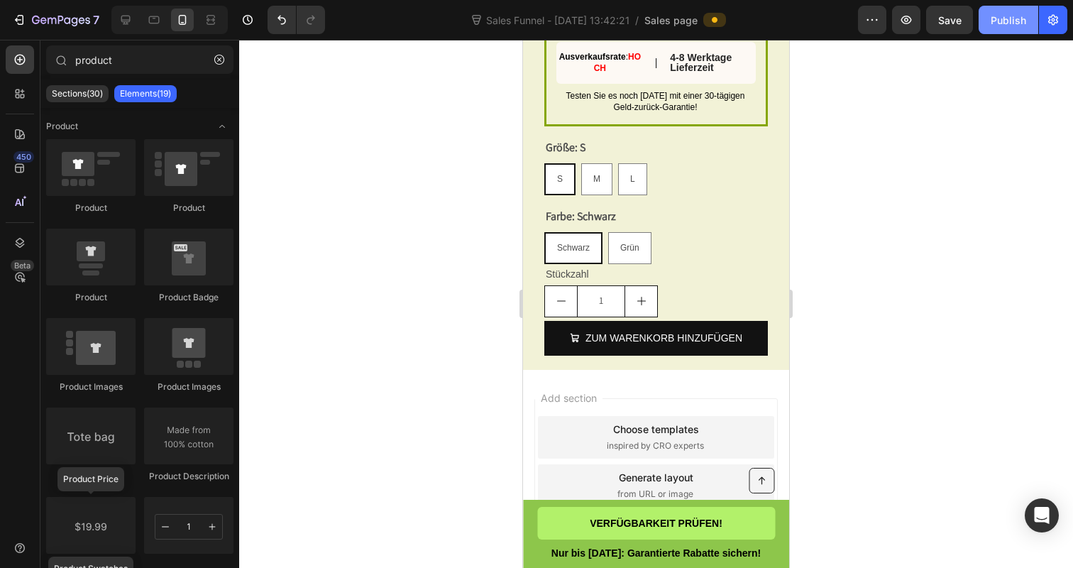
click at [1018, 13] on div "Publish" at bounding box center [1008, 20] width 35 height 15
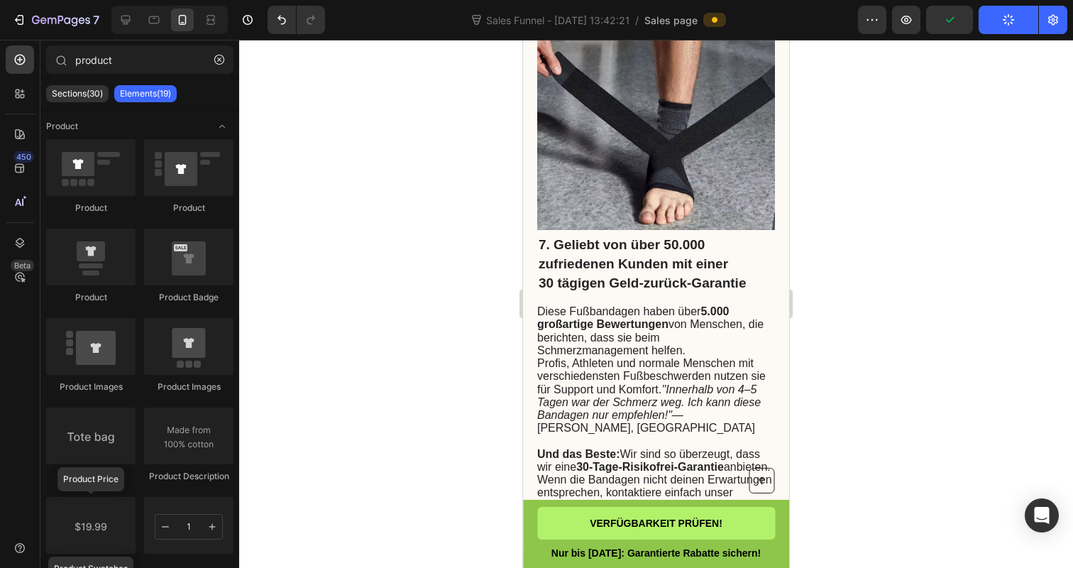
scroll to position [4059, 0]
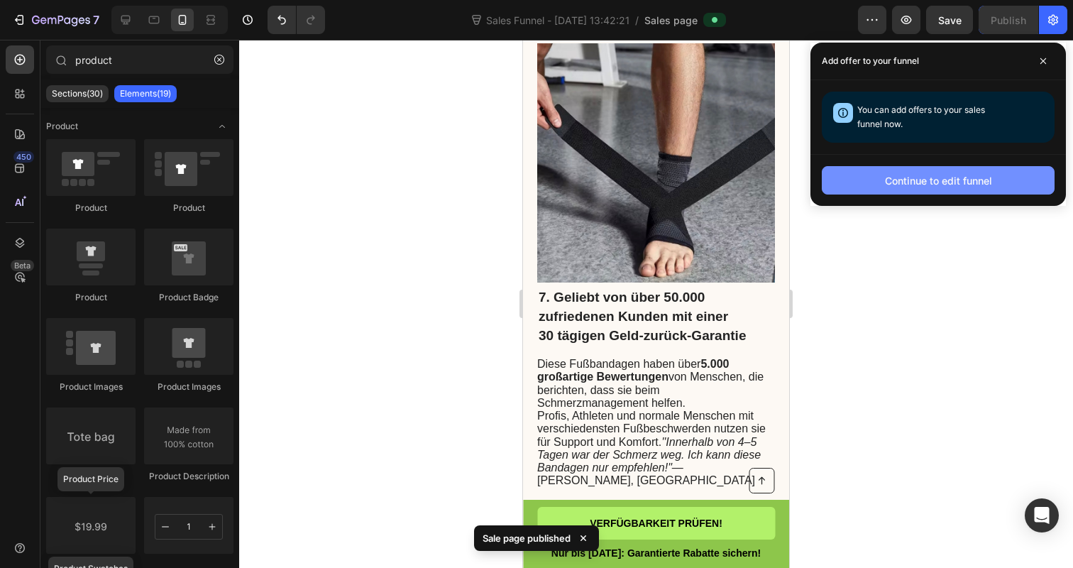
click at [893, 177] on div "Continue to edit funnel" at bounding box center [938, 180] width 107 height 15
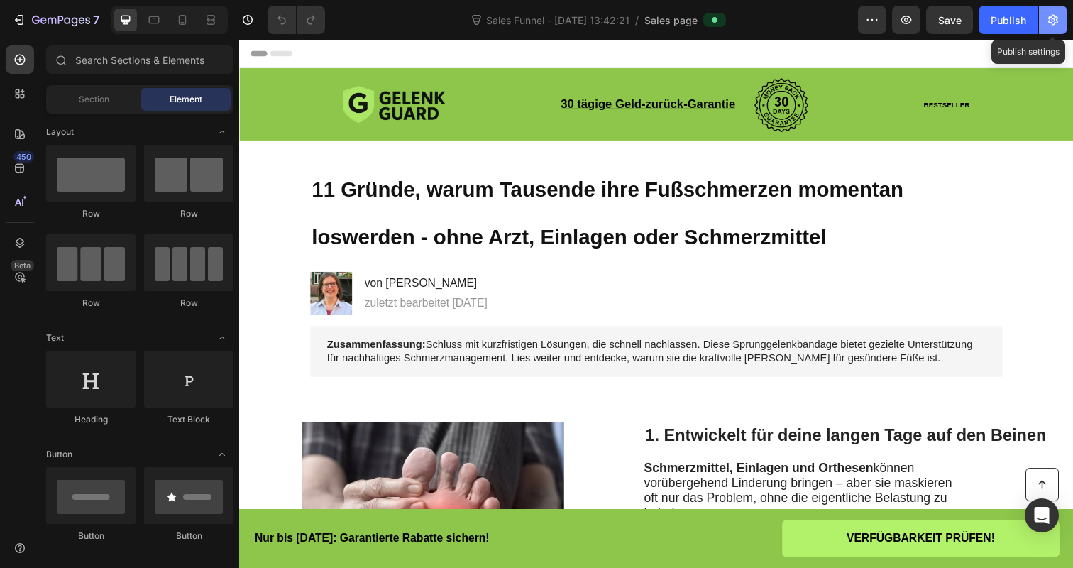
click at [1052, 21] on icon "button" at bounding box center [1054, 20] width 4 height 4
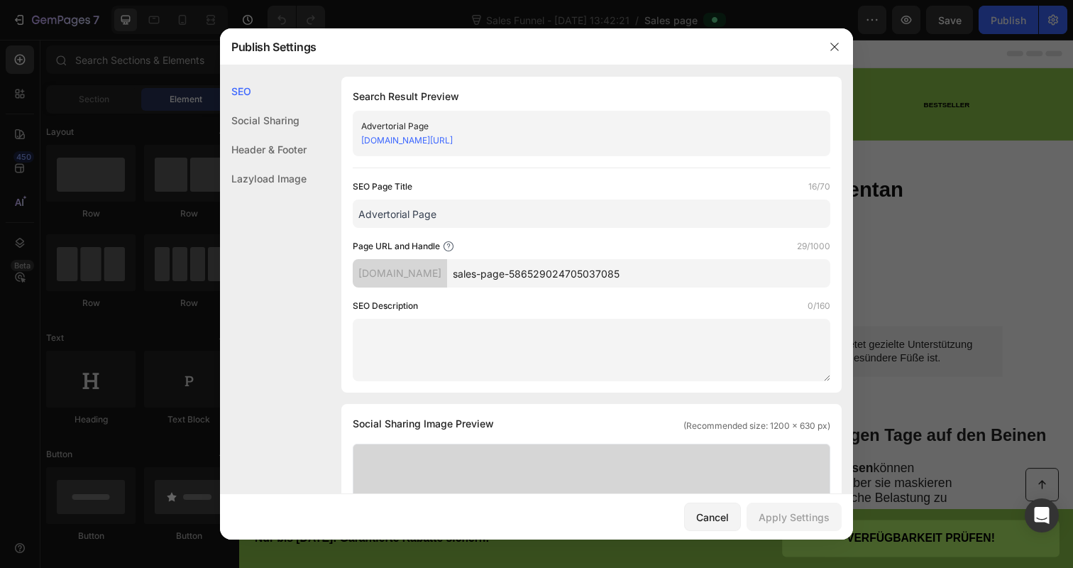
click at [255, 150] on div "Header & Footer" at bounding box center [263, 149] width 87 height 29
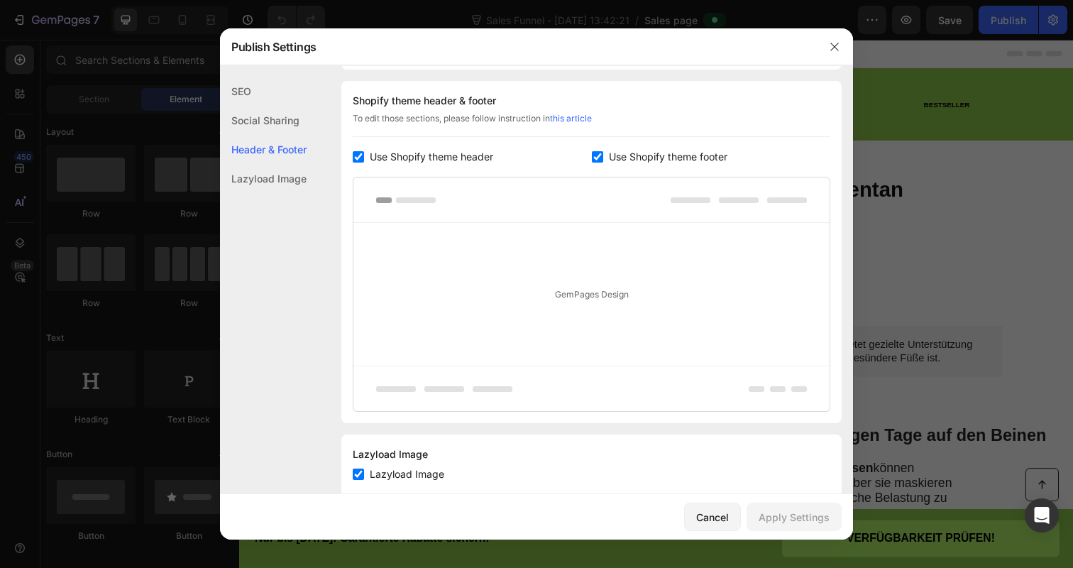
scroll to position [665, 0]
click at [354, 158] on input "checkbox" at bounding box center [358, 155] width 11 height 11
checkbox input "false"
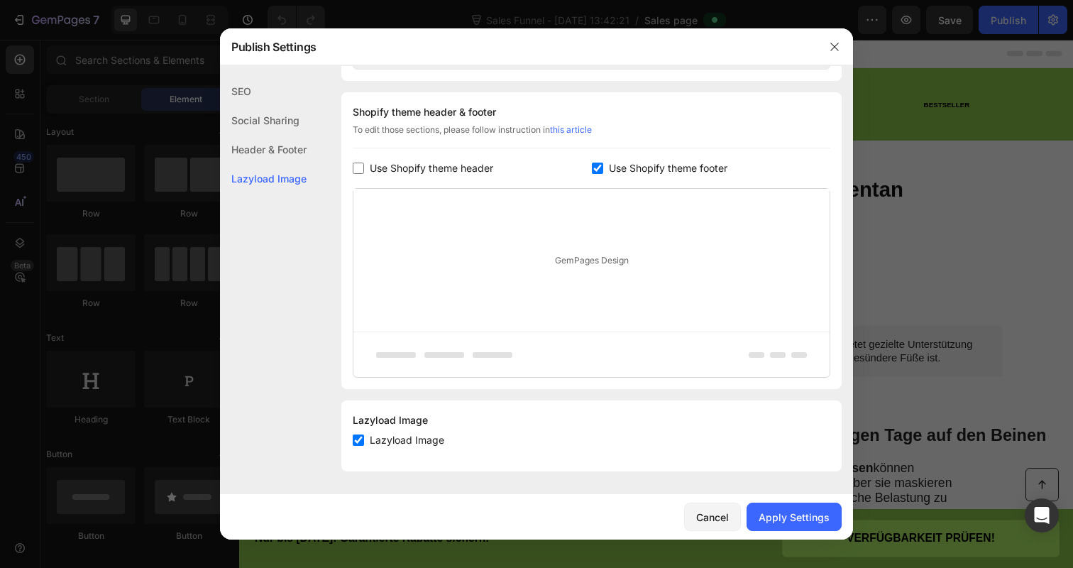
scroll to position [652, 0]
click at [782, 520] on div "Apply Settings" at bounding box center [794, 516] width 71 height 15
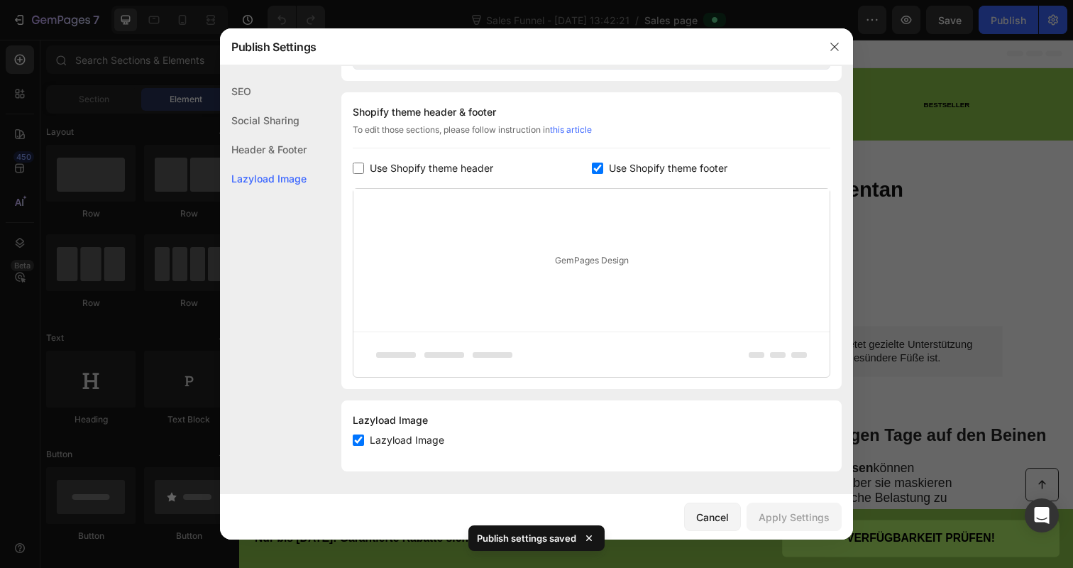
click at [1000, 20] on div at bounding box center [536, 284] width 1073 height 568
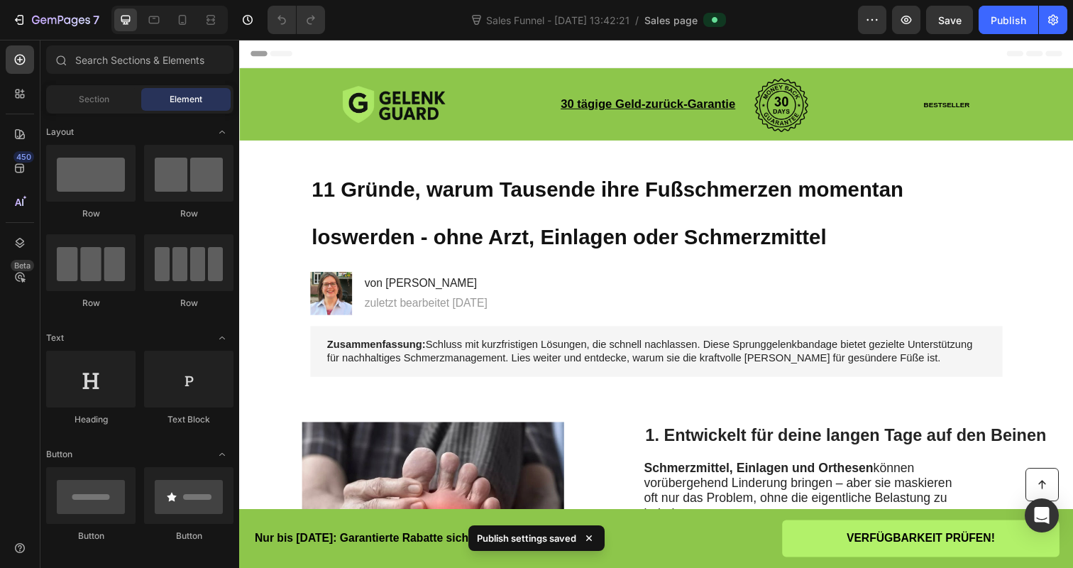
click at [1000, 20] on div "Publish" at bounding box center [1008, 20] width 35 height 15
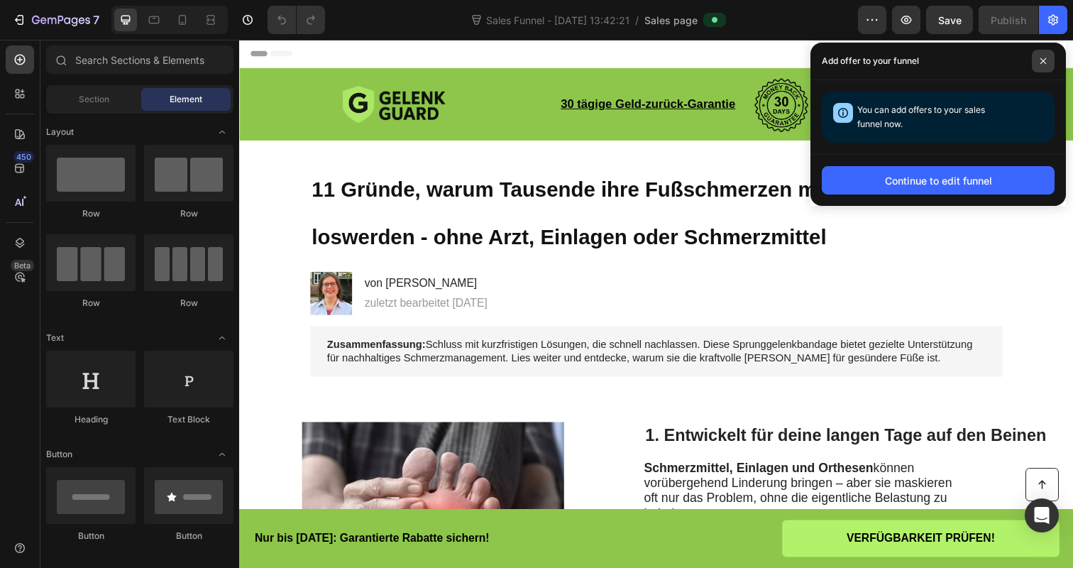
click at [1045, 62] on icon at bounding box center [1043, 60] width 7 height 7
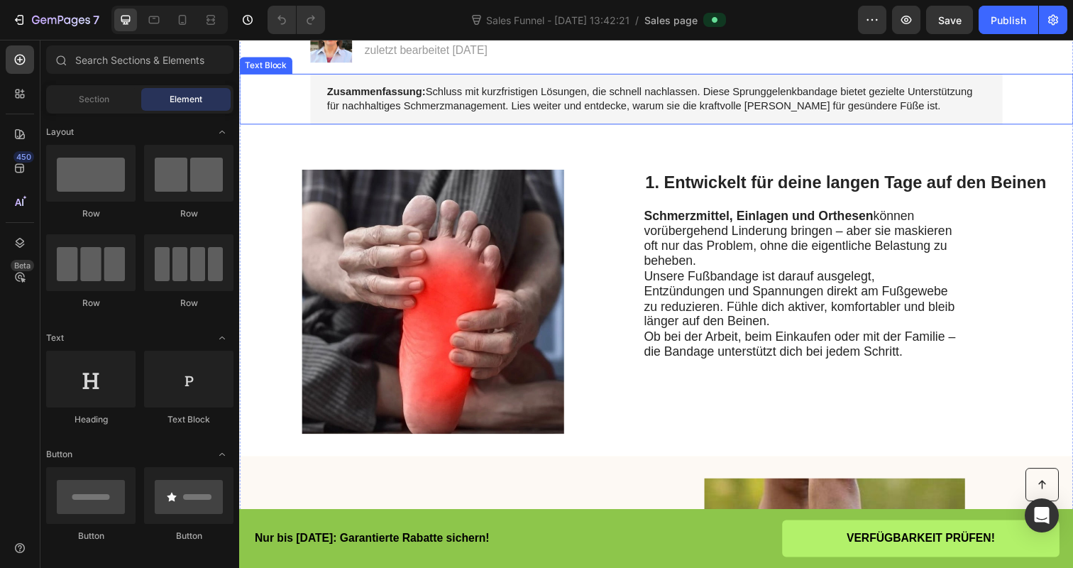
scroll to position [395, 0]
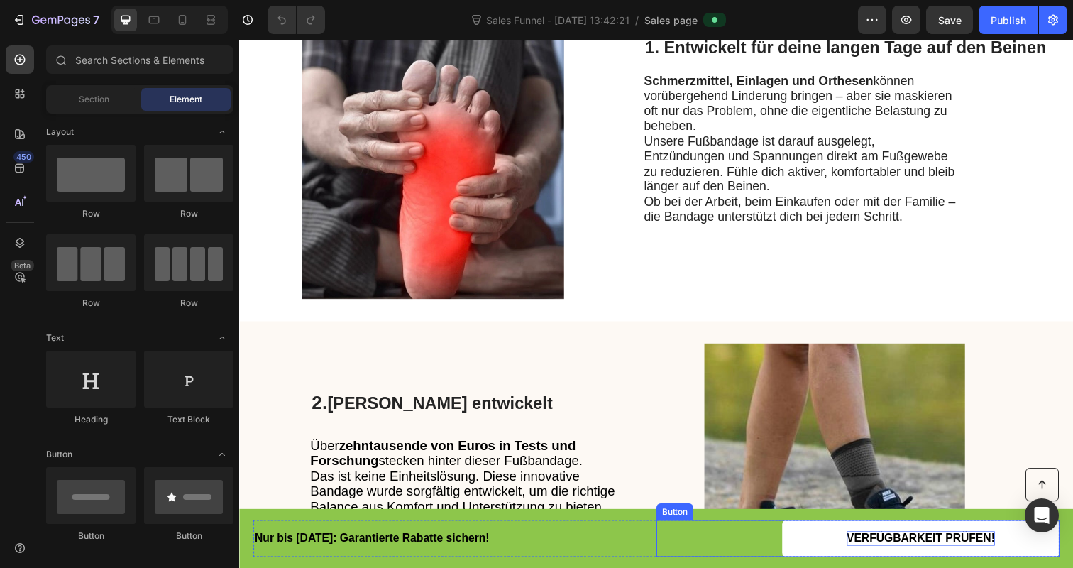
click at [896, 546] on span "VERFÜGBARKEIT PRÜFEN!" at bounding box center [934, 548] width 151 height 12
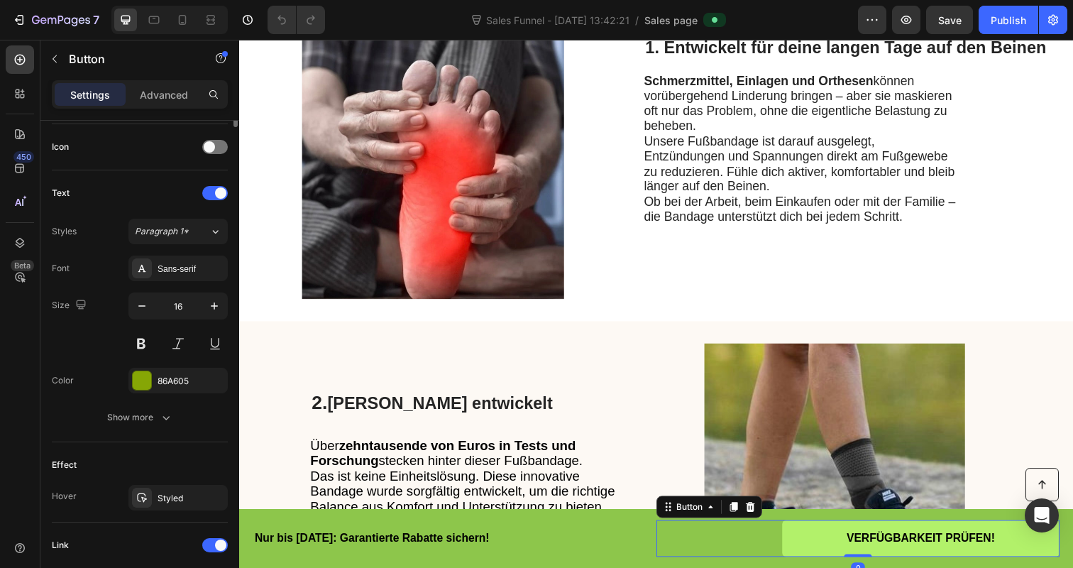
scroll to position [604, 0]
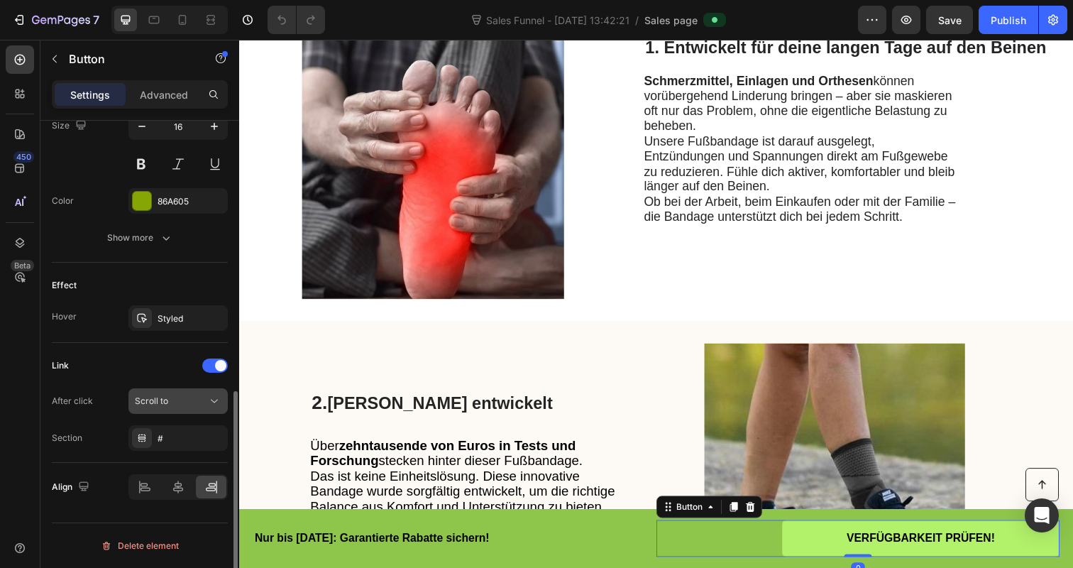
click at [163, 398] on span "Scroll to" at bounding box center [151, 400] width 33 height 11
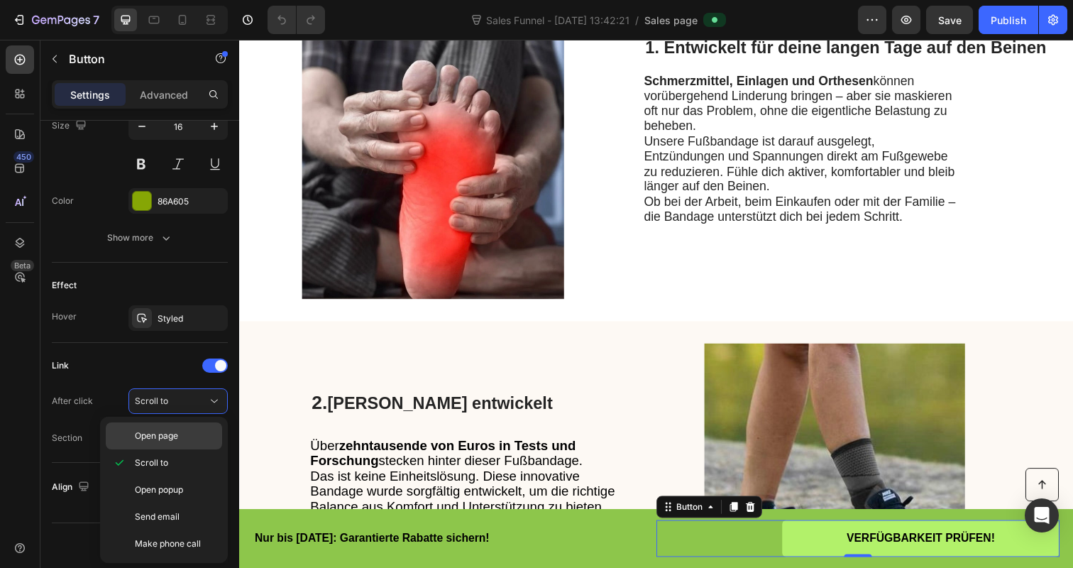
click at [160, 429] on div "Open page" at bounding box center [164, 435] width 116 height 27
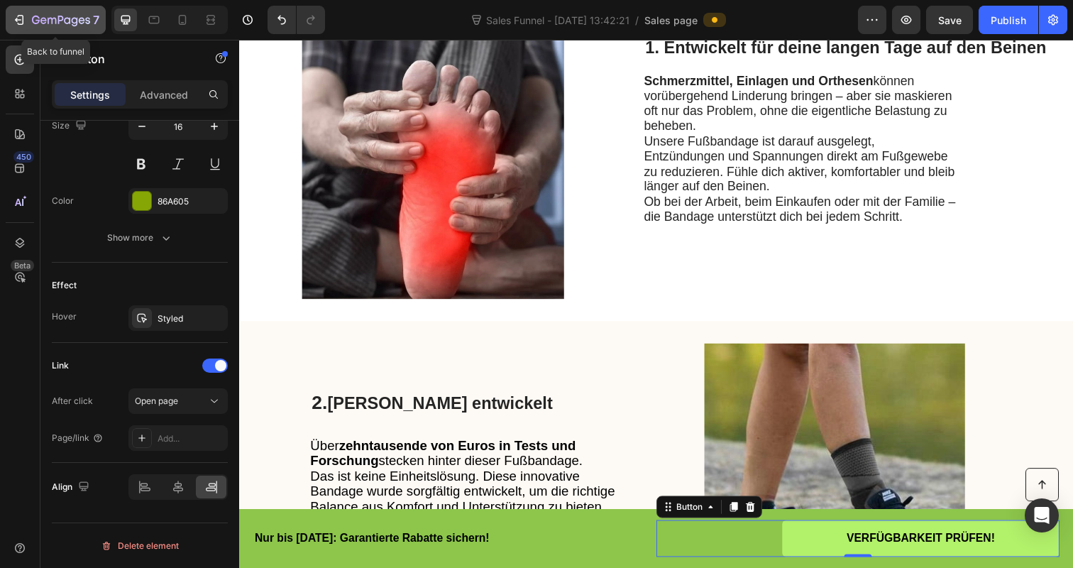
click at [33, 19] on icon "button" at bounding box center [61, 21] width 58 height 12
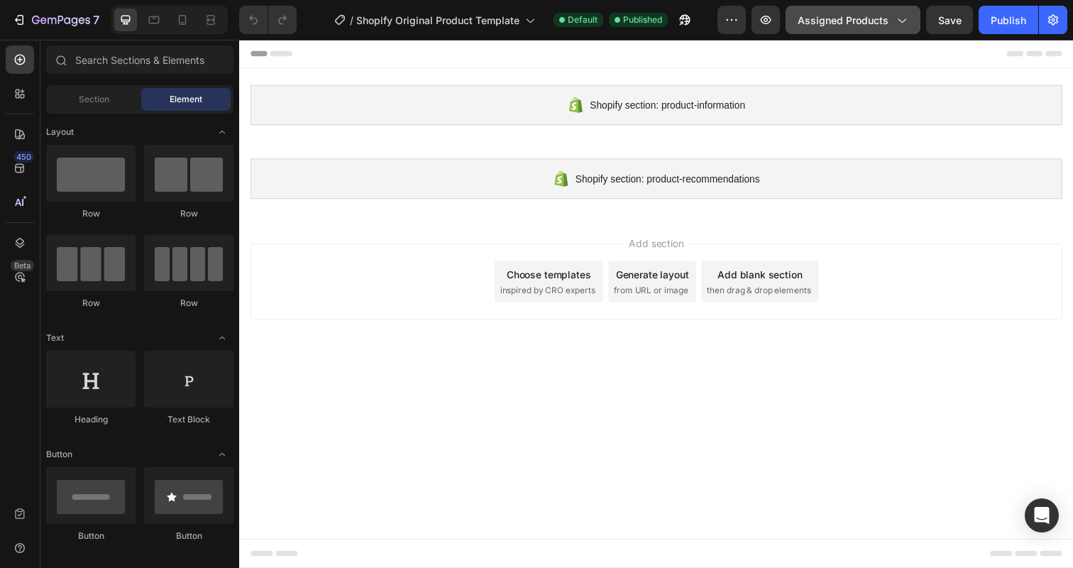
click at [876, 21] on span "Assigned Products" at bounding box center [843, 20] width 91 height 15
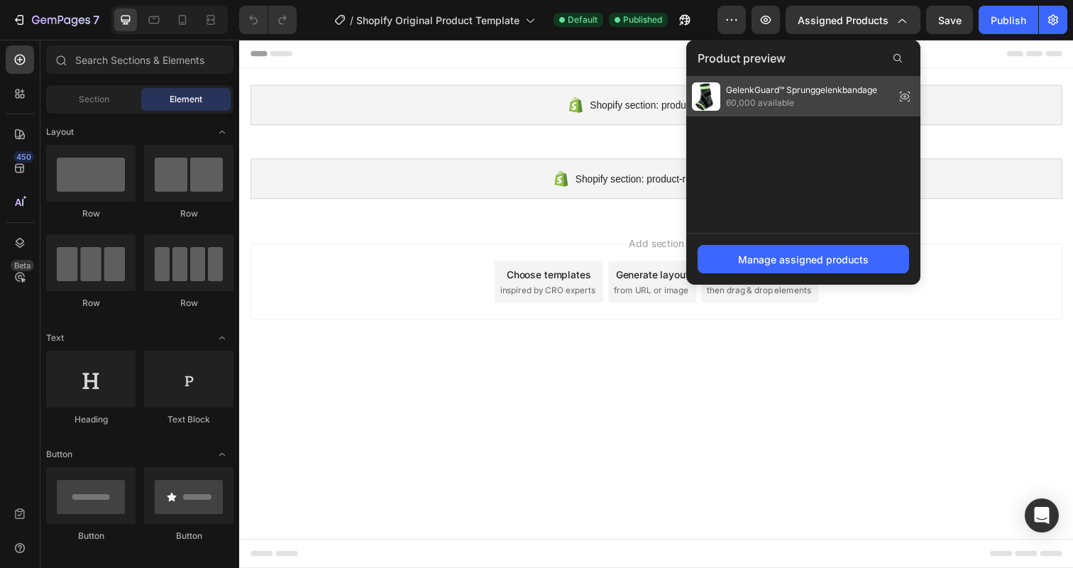
click at [851, 99] on span "60,000 available" at bounding box center [801, 103] width 151 height 13
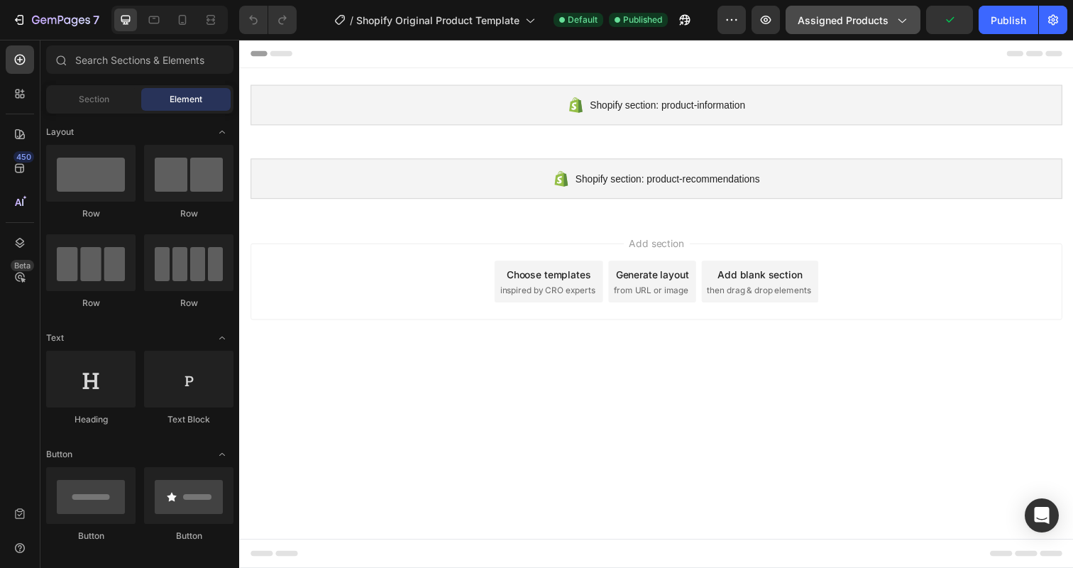
click at [844, 33] on button "Assigned Products" at bounding box center [852, 20] width 135 height 28
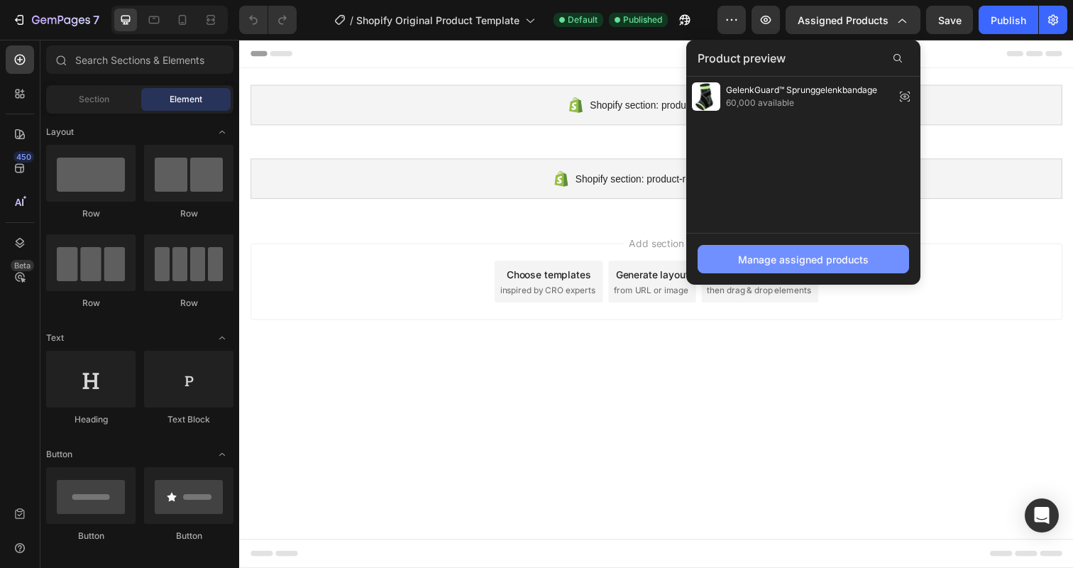
click at [772, 260] on div "Manage assigned products" at bounding box center [803, 259] width 131 height 15
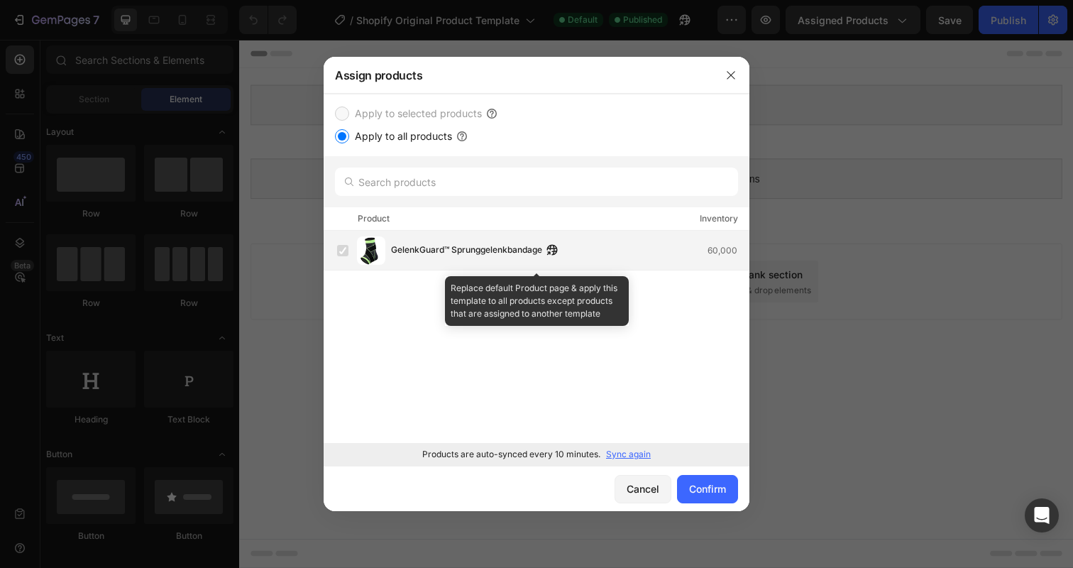
click at [352, 238] on div "GelenkGuard™ Sprunggelenkbandage 60,000" at bounding box center [543, 250] width 412 height 28
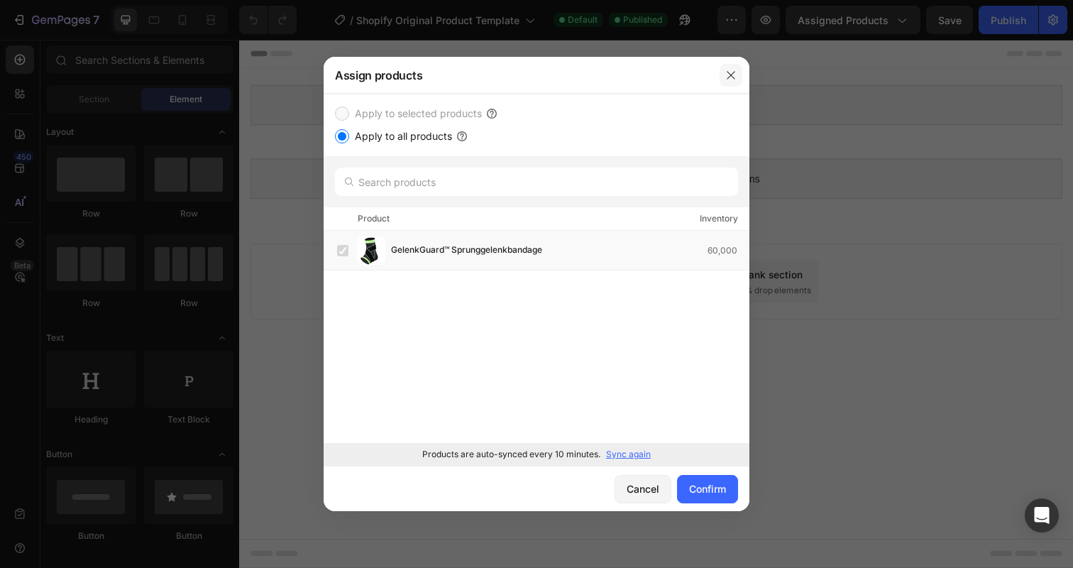
click at [730, 84] on button "button" at bounding box center [731, 75] width 23 height 23
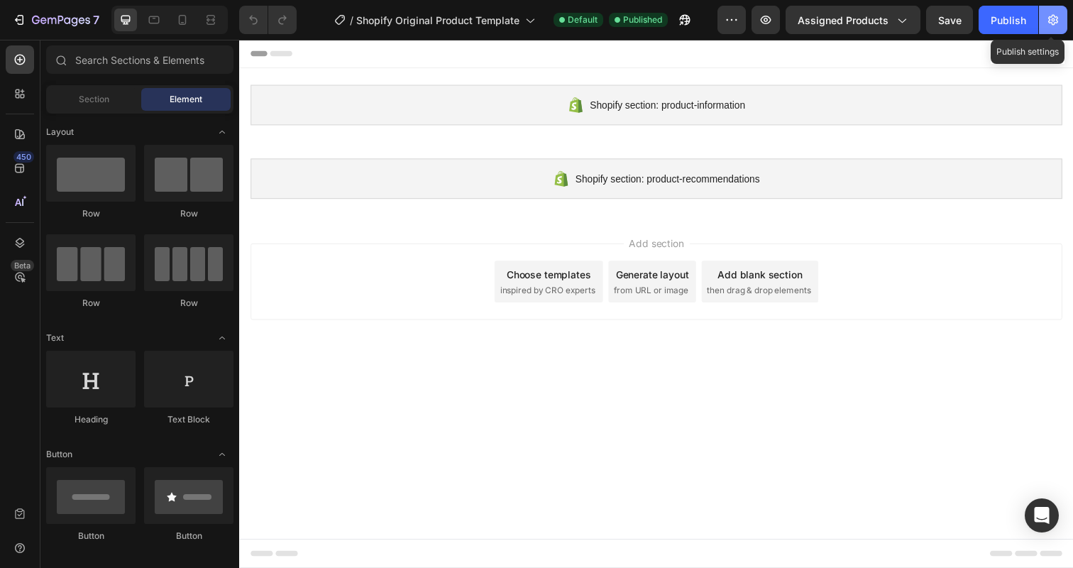
click at [1066, 21] on button "button" at bounding box center [1053, 20] width 28 height 28
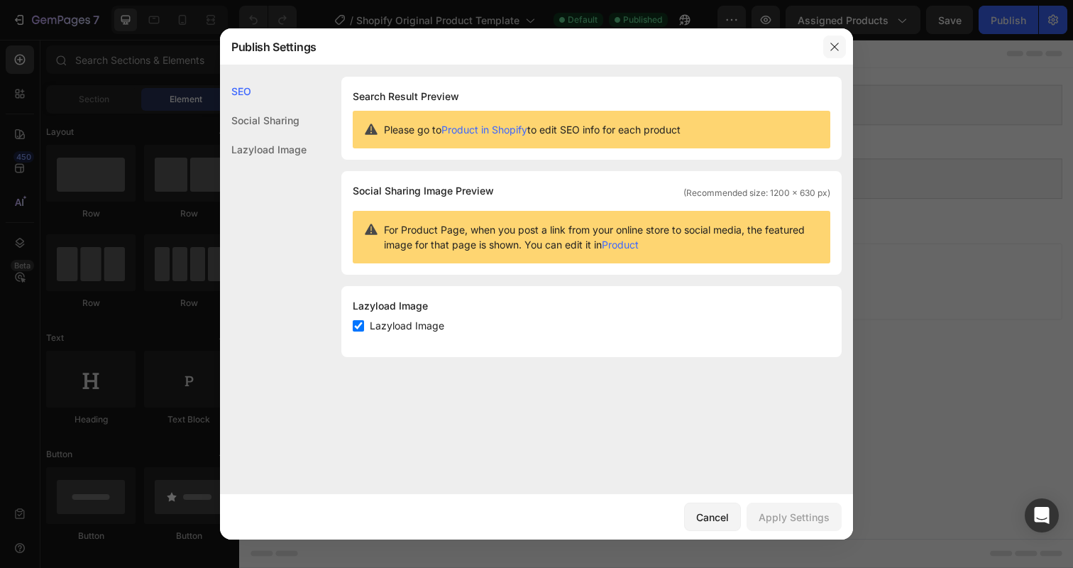
click at [835, 41] on icon "button" at bounding box center [834, 46] width 11 height 11
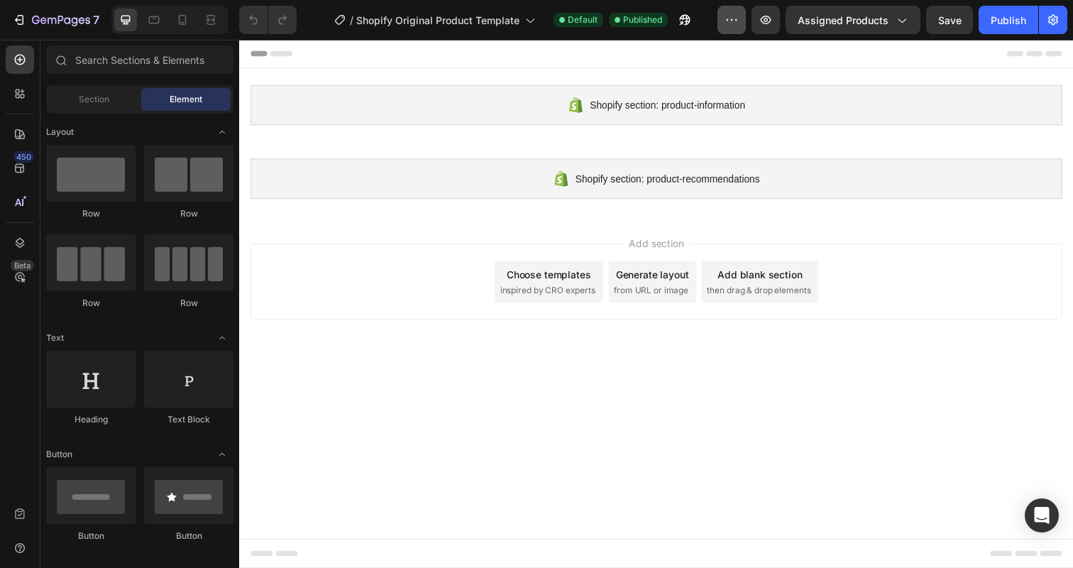
click at [722, 19] on button "button" at bounding box center [731, 20] width 28 height 28
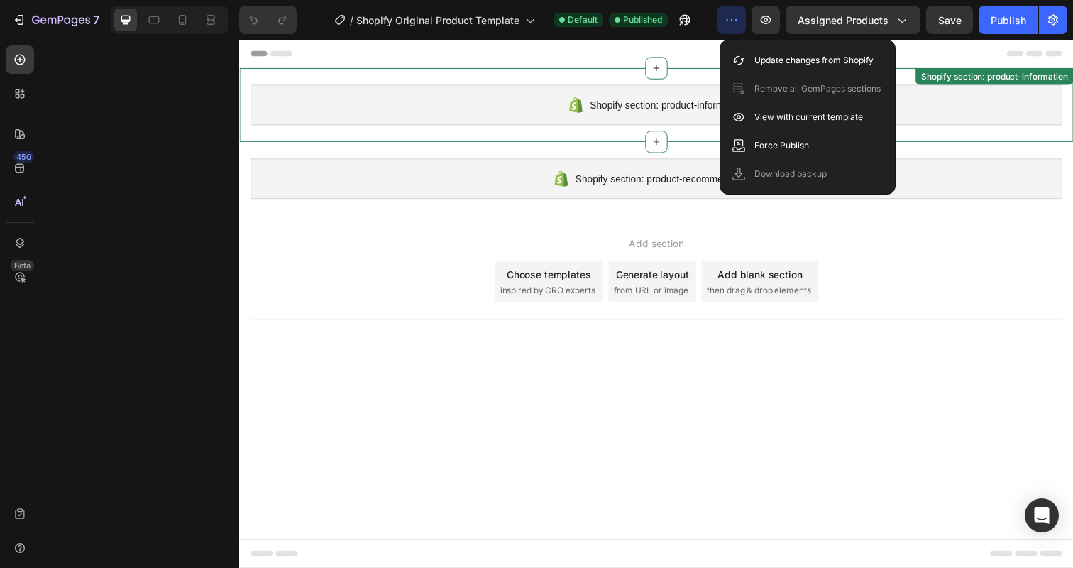
click at [541, 83] on div "Shopify section: product-information Shopify section: product-information" at bounding box center [664, 106] width 851 height 75
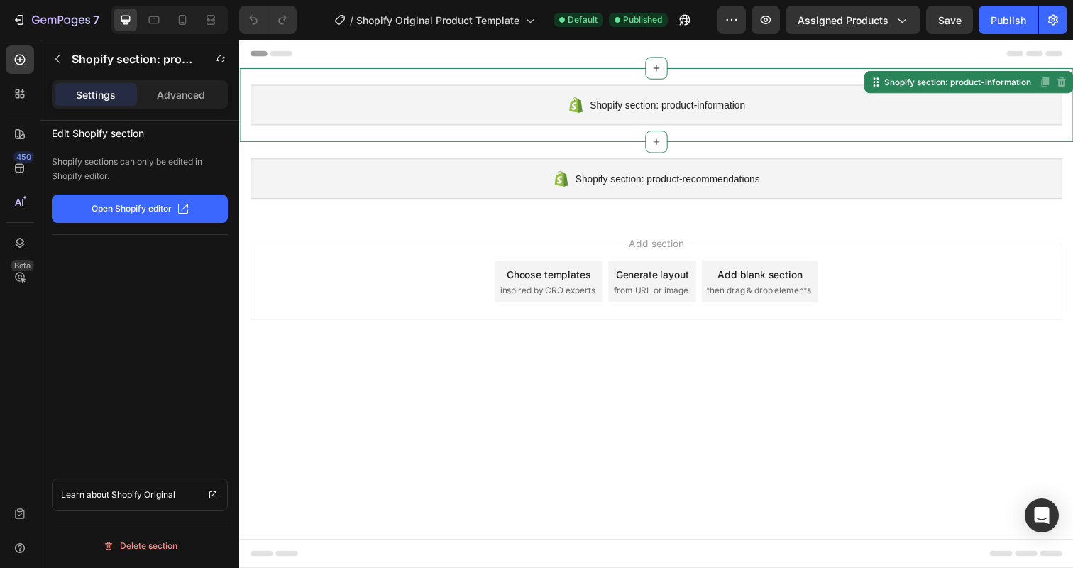
click at [176, 533] on div "Delete section" at bounding box center [140, 545] width 176 height 46
click at [171, 537] on div "Delete section" at bounding box center [140, 545] width 75 height 17
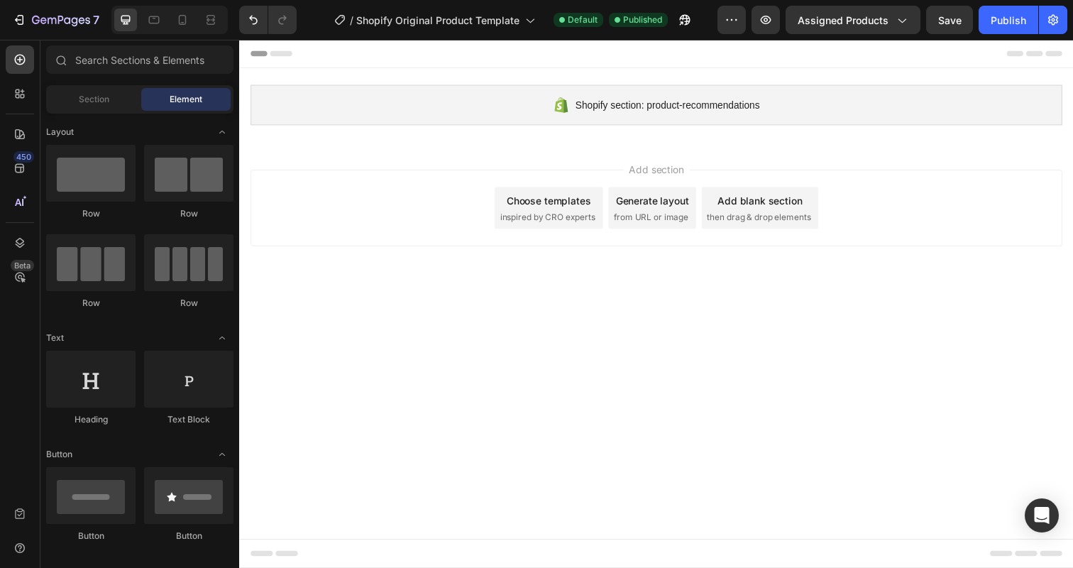
click at [548, 154] on div "Add section Choose templates inspired by CRO experts Generate layout from URL o…" at bounding box center [664, 214] width 851 height 140
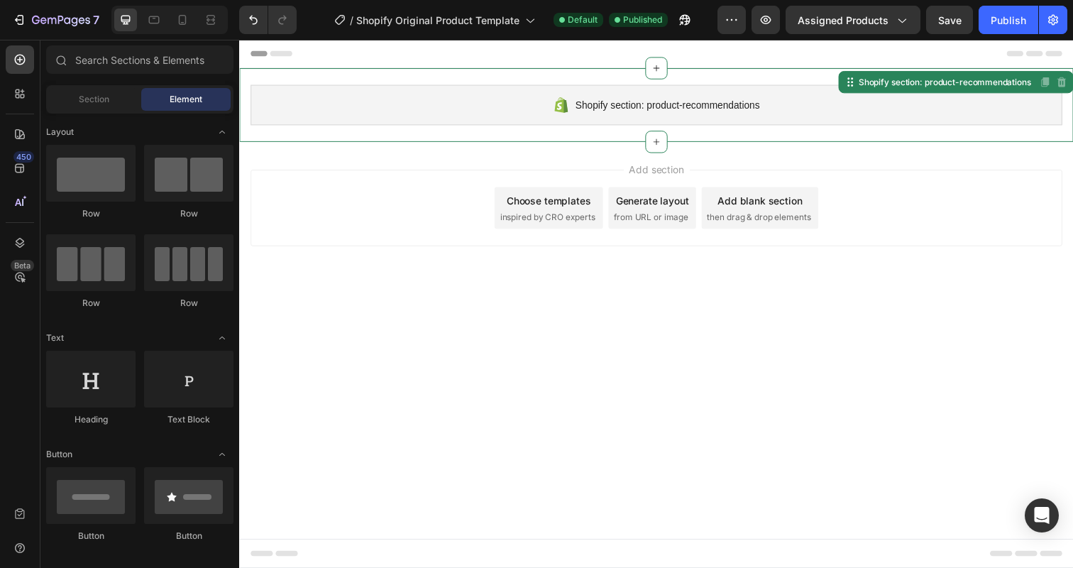
click at [526, 107] on div "Shopify section: product-recommendations" at bounding box center [664, 106] width 829 height 41
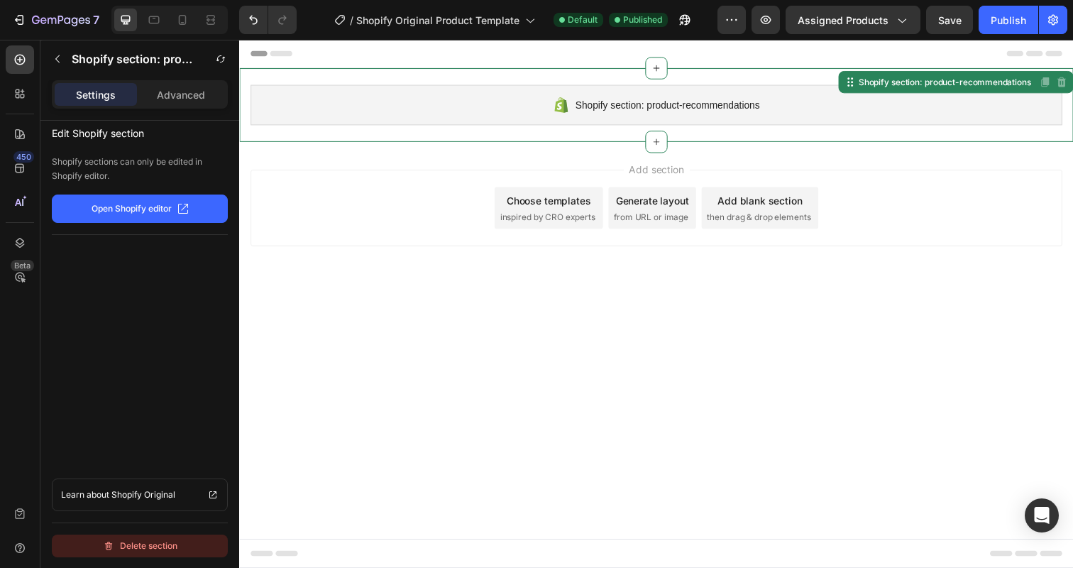
click at [129, 556] on button "Delete section" at bounding box center [140, 545] width 176 height 23
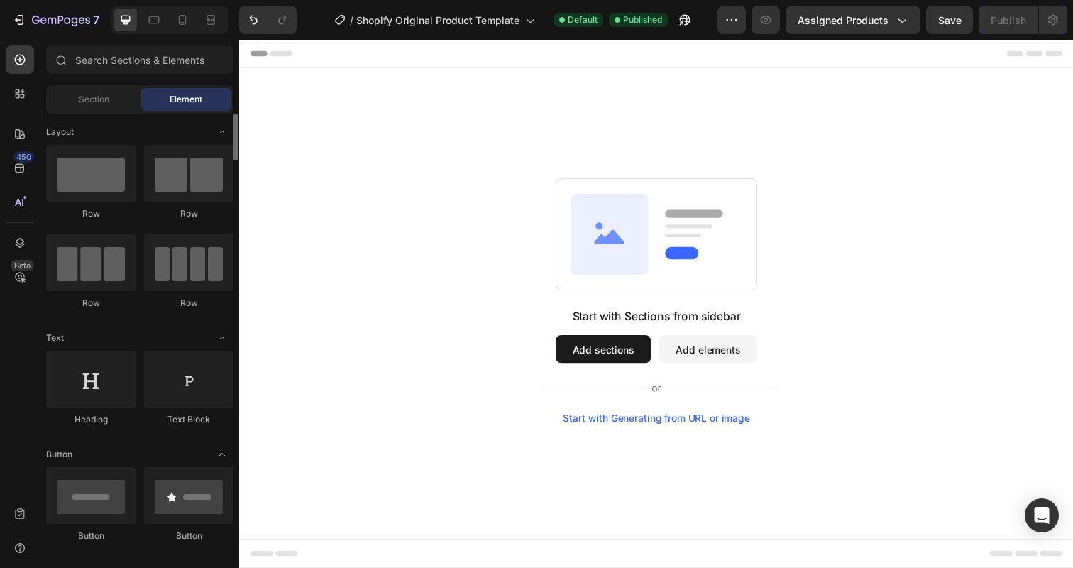
click at [129, 548] on div "Button Button" at bounding box center [139, 511] width 187 height 88
click at [523, 329] on div "Start with Sections from sidebar Add sections Add elements Start with Generatin…" at bounding box center [664, 306] width 749 height 251
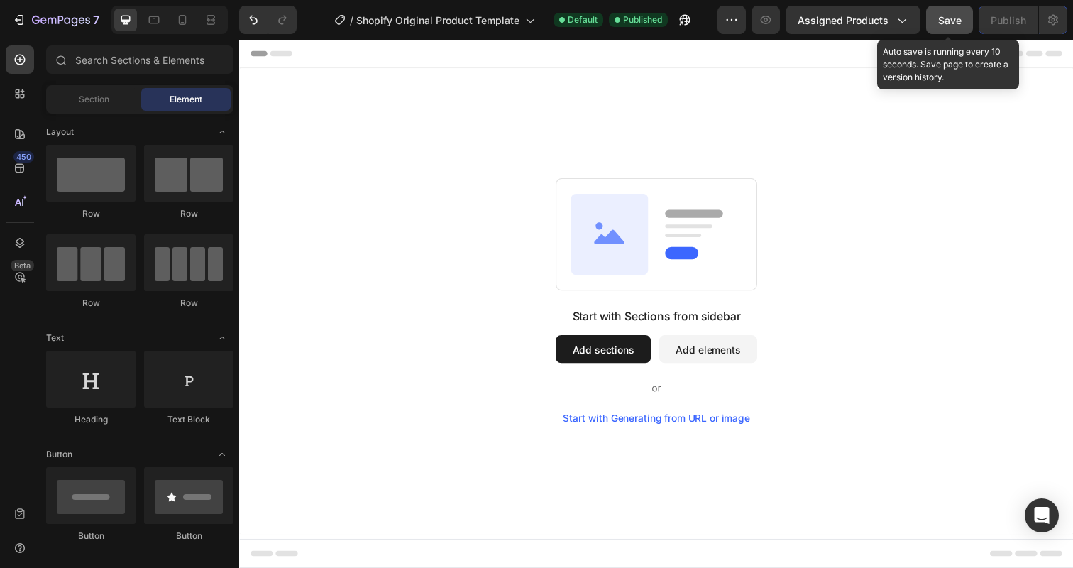
click at [938, 19] on span "Save" at bounding box center [949, 20] width 23 height 12
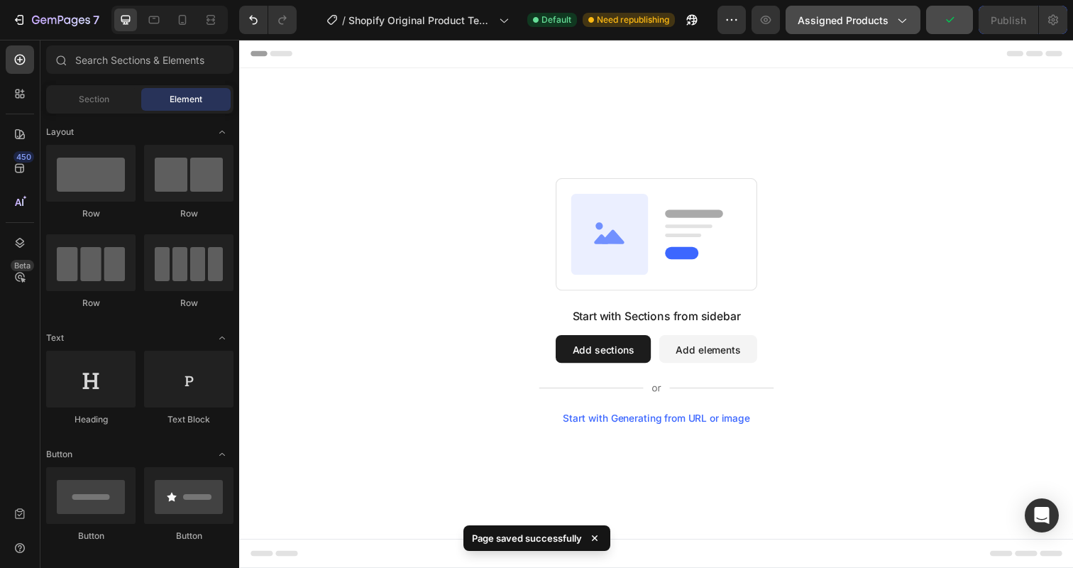
click at [886, 23] on span "Assigned Products" at bounding box center [843, 20] width 91 height 15
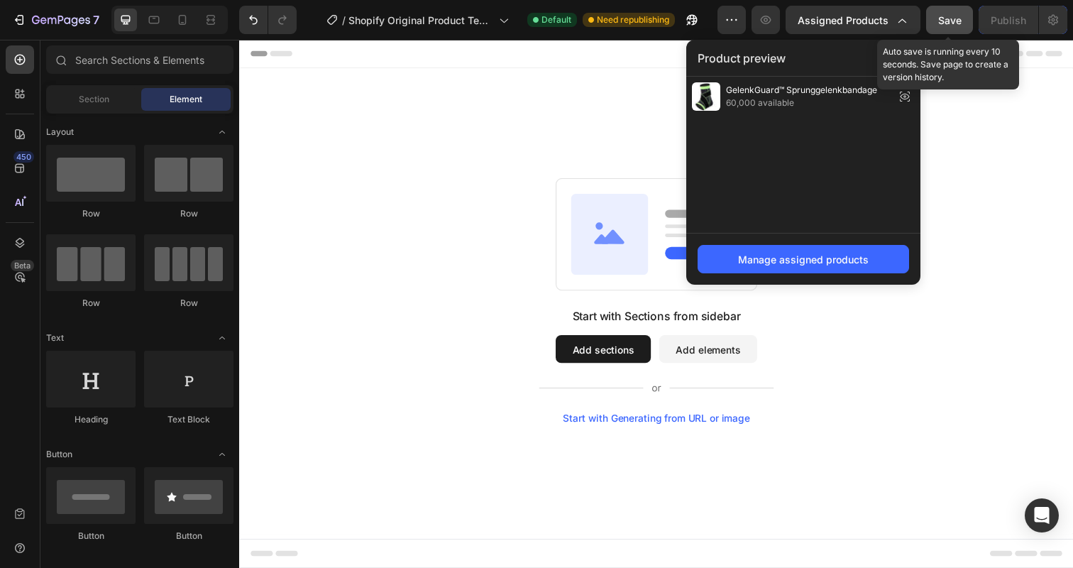
click at [950, 14] on span "Save" at bounding box center [949, 20] width 23 height 12
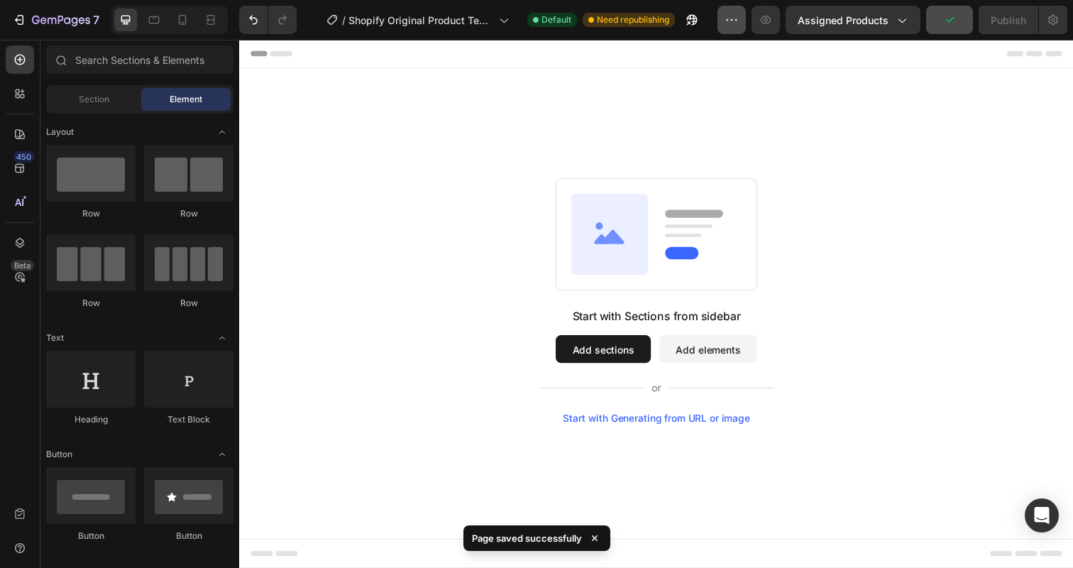
click at [722, 25] on button "button" at bounding box center [731, 20] width 28 height 28
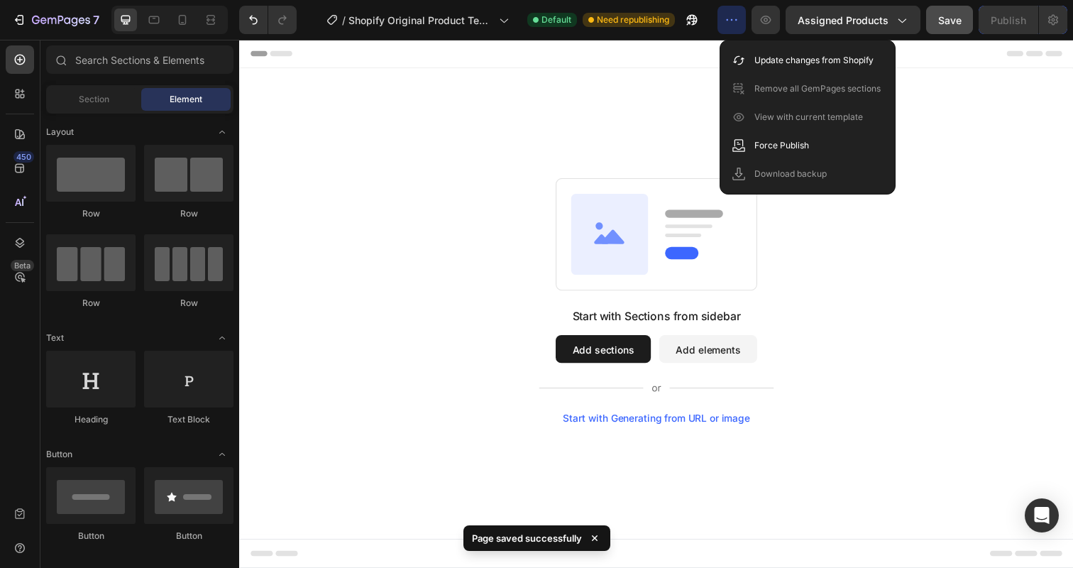
click at [1062, 136] on div "Start with Sections from sidebar Add sections Add elements Start with Generatin…" at bounding box center [664, 306] width 851 height 475
click at [978, 302] on div "Start with Sections from sidebar Add sections Add elements Start with Generatin…" at bounding box center [664, 306] width 749 height 251
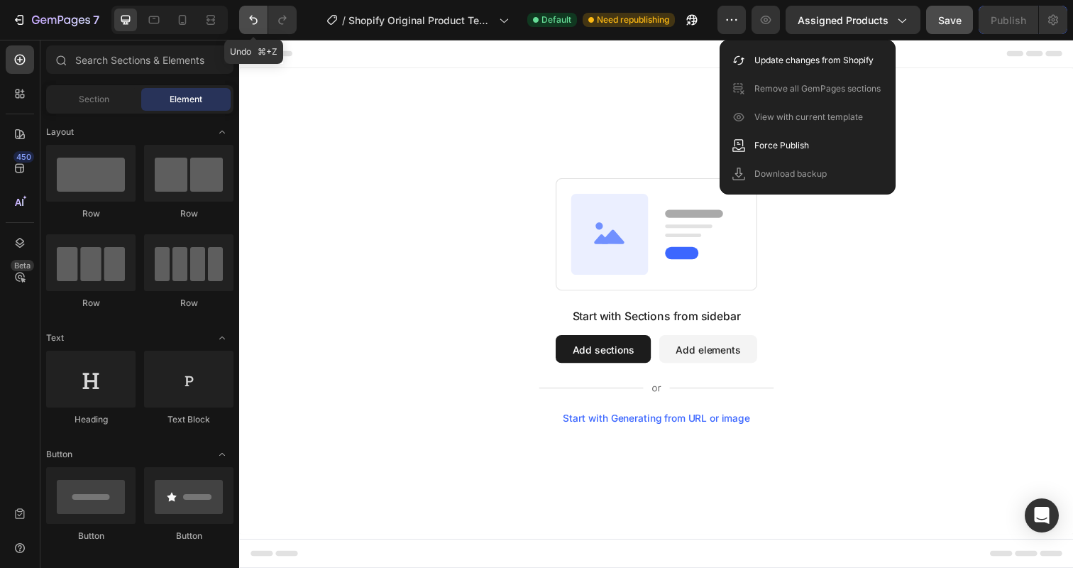
click at [255, 24] on icon "Undo/Redo" at bounding box center [253, 20] width 14 height 14
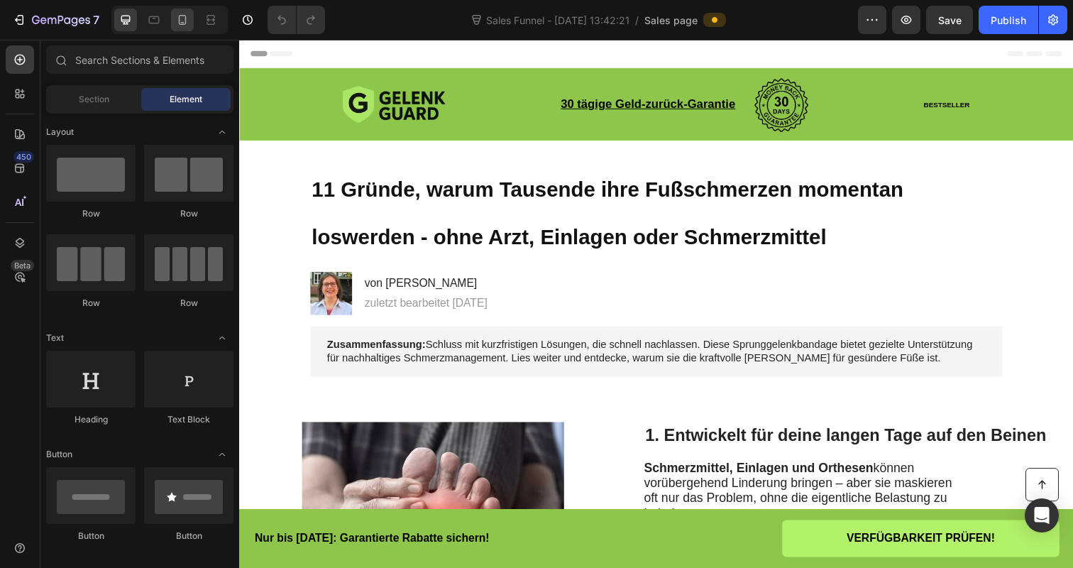
click at [185, 24] on icon at bounding box center [183, 20] width 8 height 10
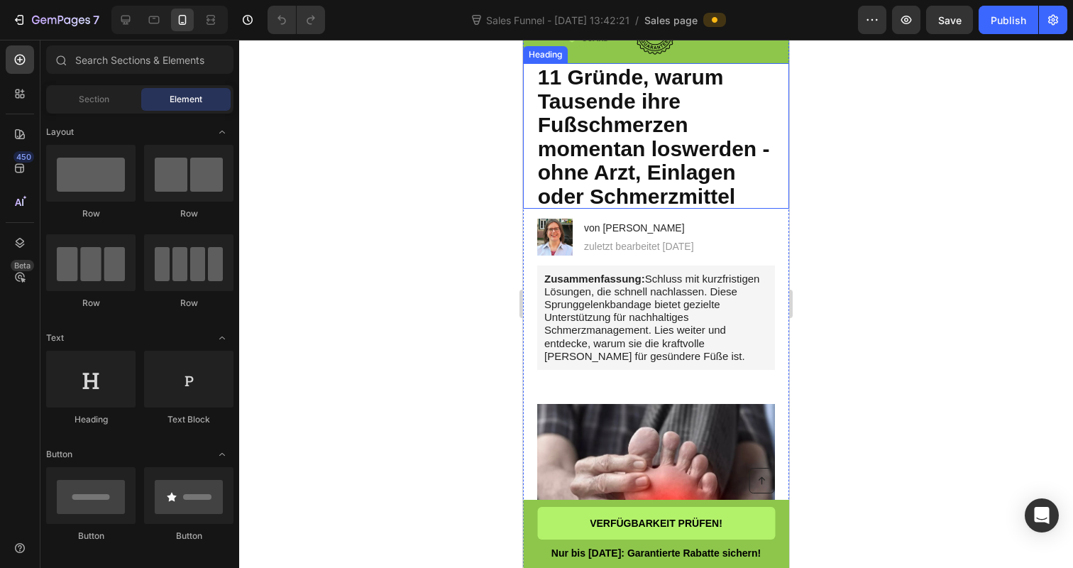
scroll to position [66, 0]
click at [661, 67] on span "11 Gründe, warum Tausende ihre Fußschmerzen momentan loswerden - ohne Arzt, Ein…" at bounding box center [654, 136] width 232 height 143
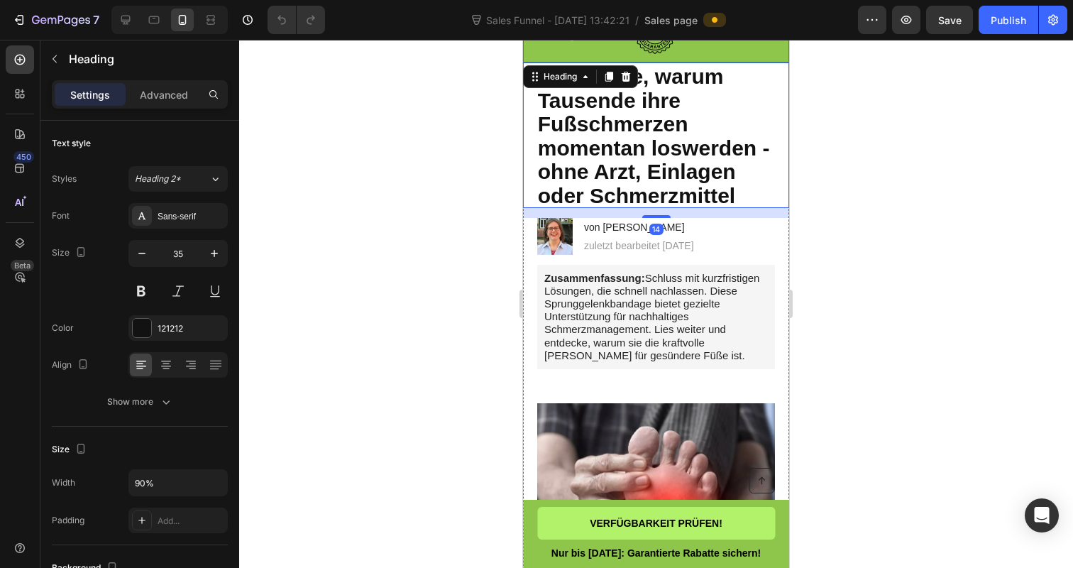
click at [656, 57] on div "Image 30 tägige Geld-zurück-Garantie Text Block Image Row BESTSELLER Text Block…" at bounding box center [656, 33] width 266 height 60
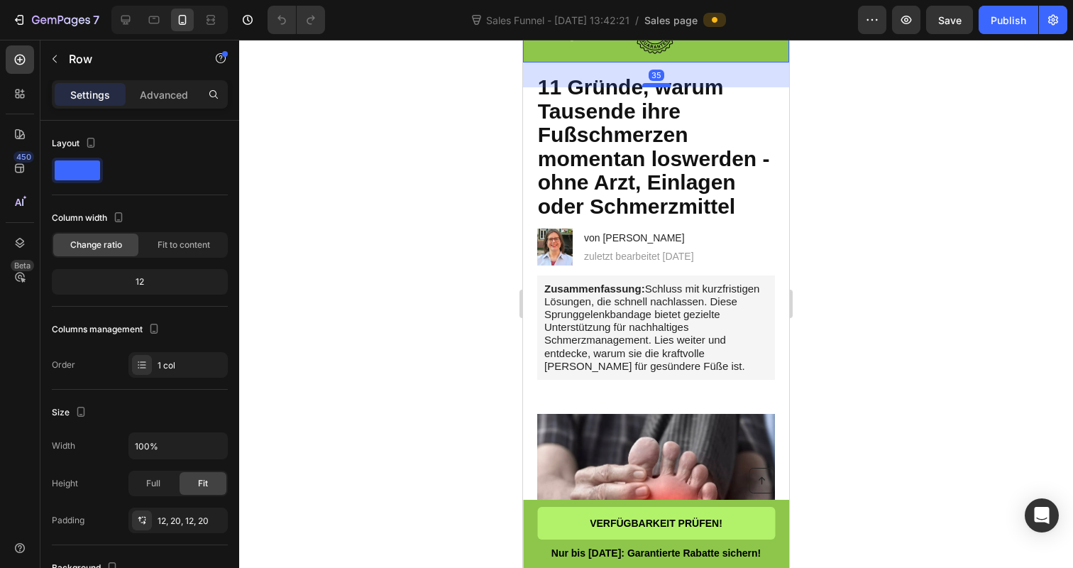
drag, startPoint x: 657, startPoint y: 73, endPoint x: 657, endPoint y: 84, distance: 10.6
click at [657, 84] on div at bounding box center [656, 85] width 28 height 4
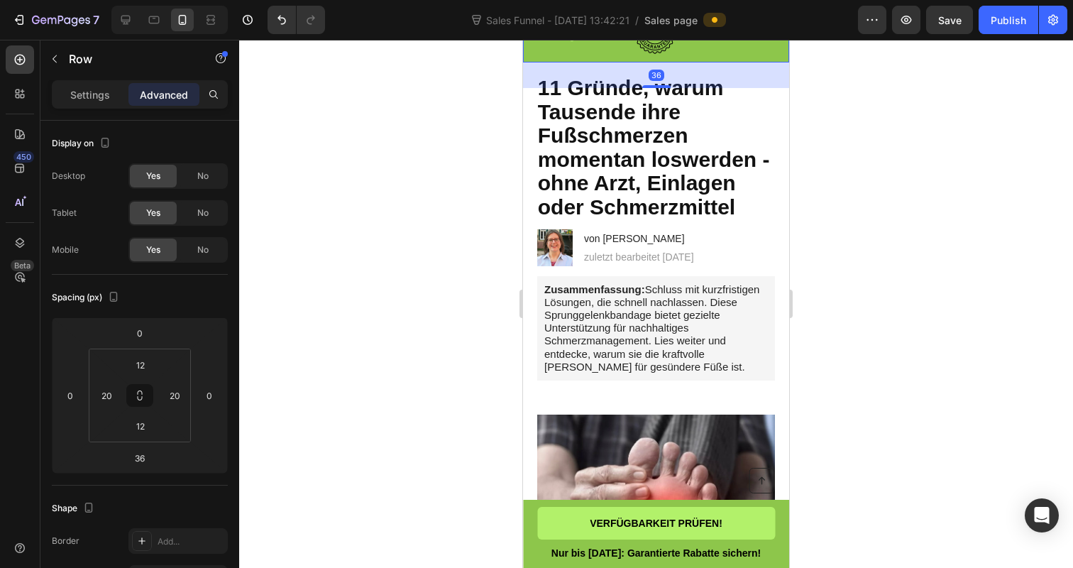
click at [438, 114] on div at bounding box center [656, 304] width 834 height 528
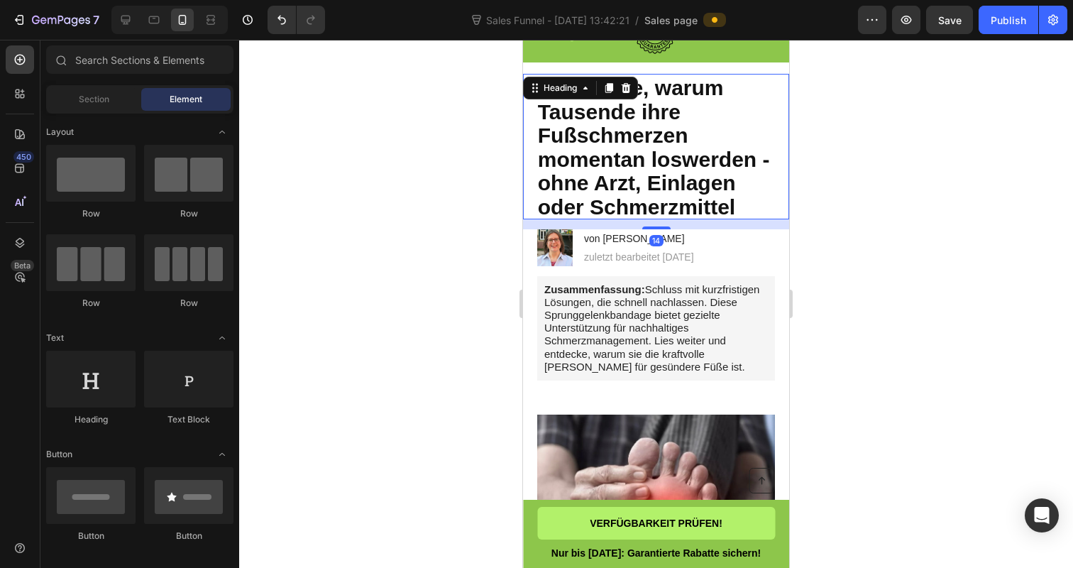
click at [646, 182] on span "11 Gründe, warum Tausende ihre Fußschmerzen momentan loswerden - ohne Arzt, Ein…" at bounding box center [654, 147] width 232 height 143
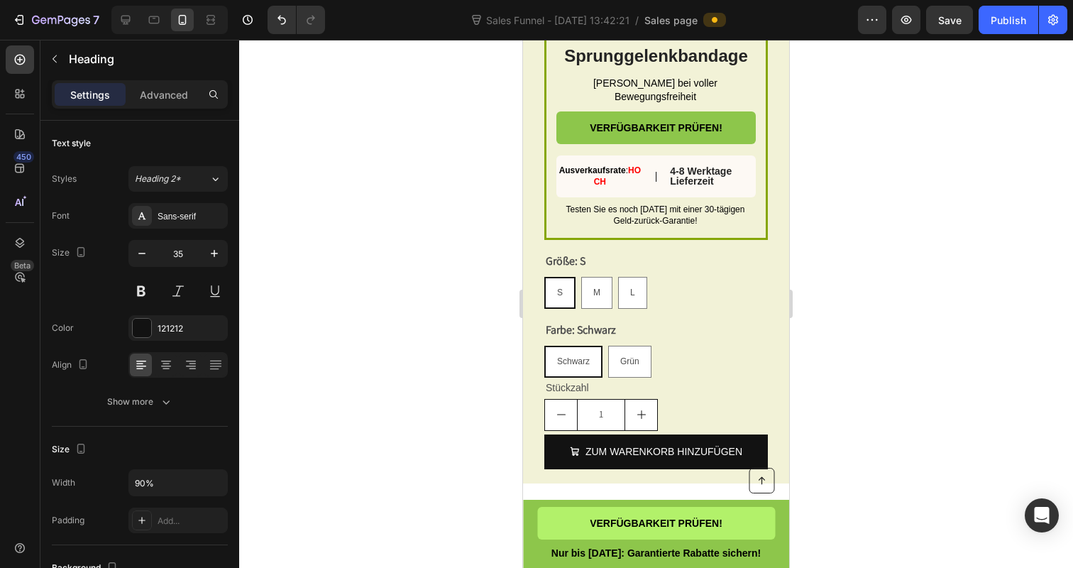
scroll to position [4985, 0]
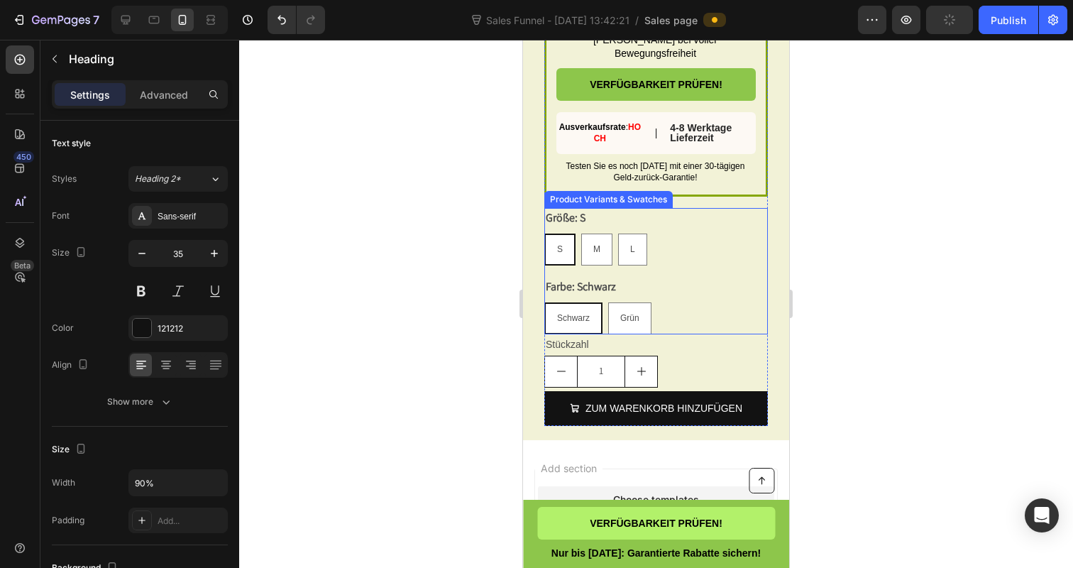
click at [684, 329] on div "Schwarz Schwarz Schwarz Grün Grün Grün" at bounding box center [656, 318] width 224 height 32
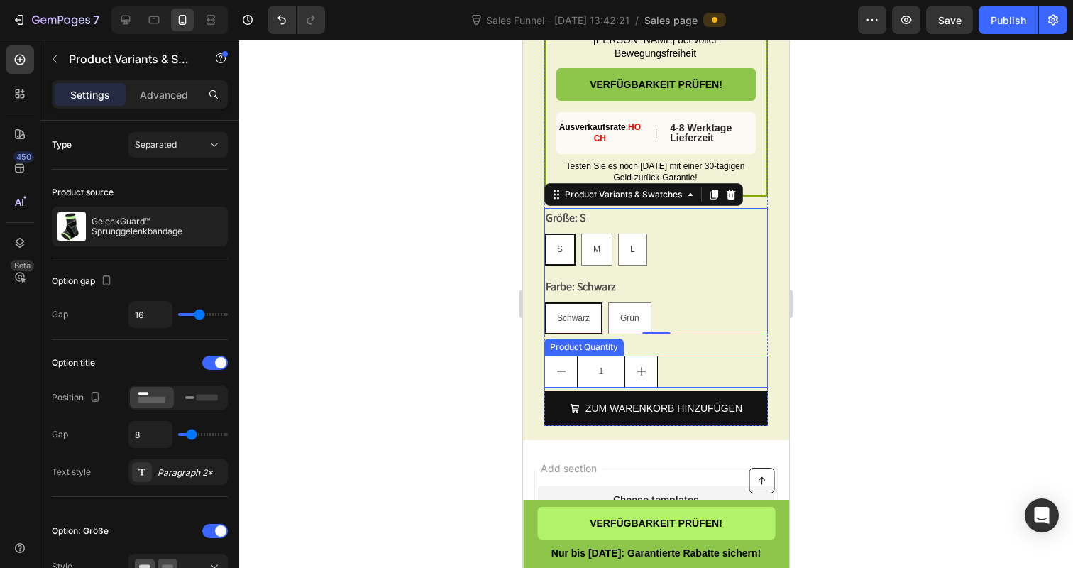
click at [666, 376] on div "1" at bounding box center [656, 371] width 224 height 32
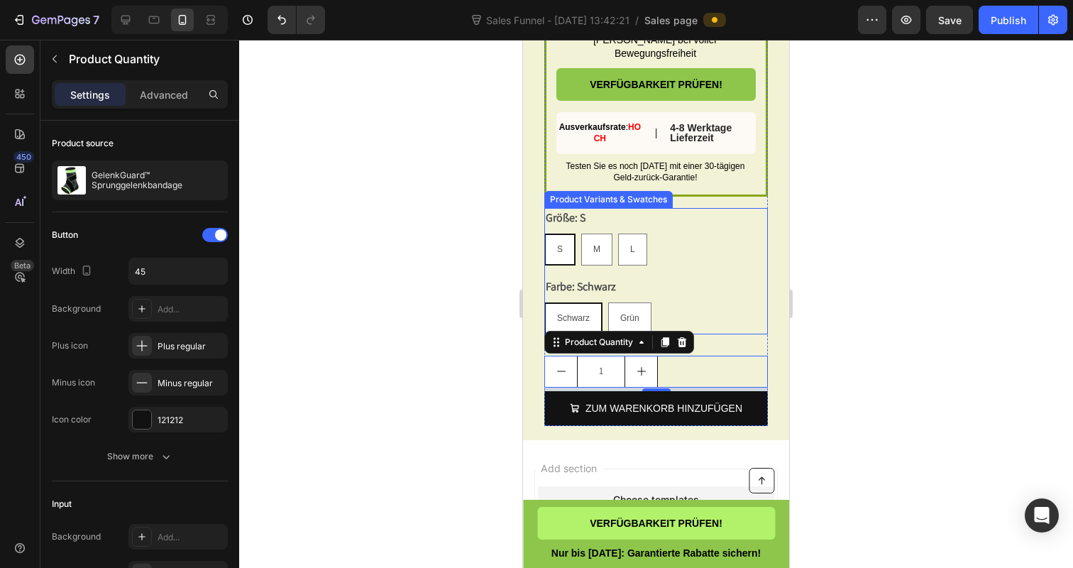
click at [683, 291] on div "Farbe: Schwarz Schwarz Schwarz Schwarz Grün Grün Grün" at bounding box center [656, 305] width 224 height 57
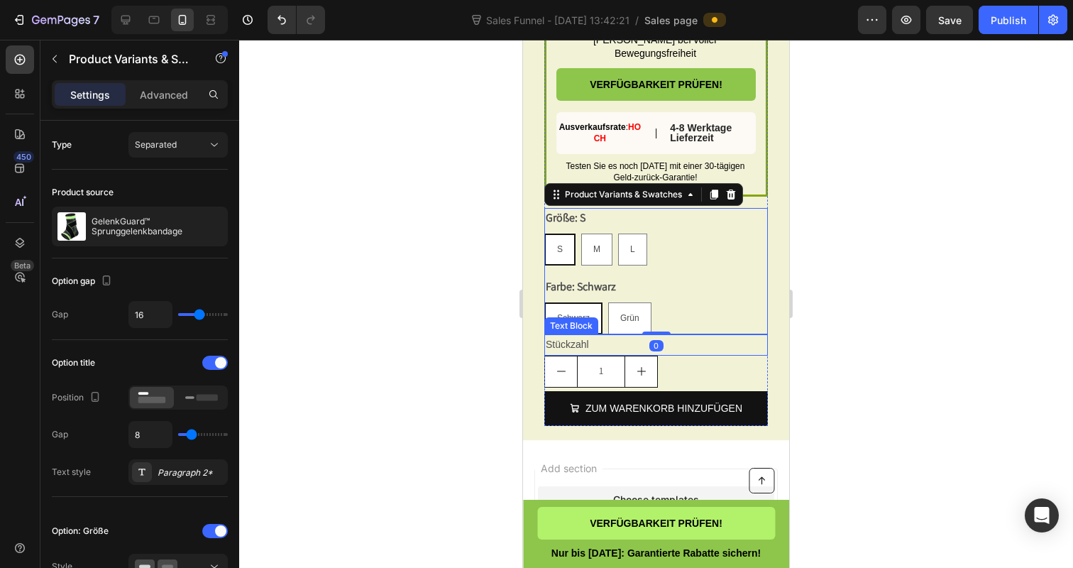
click at [700, 353] on p "Stückzahl" at bounding box center [656, 345] width 221 height 18
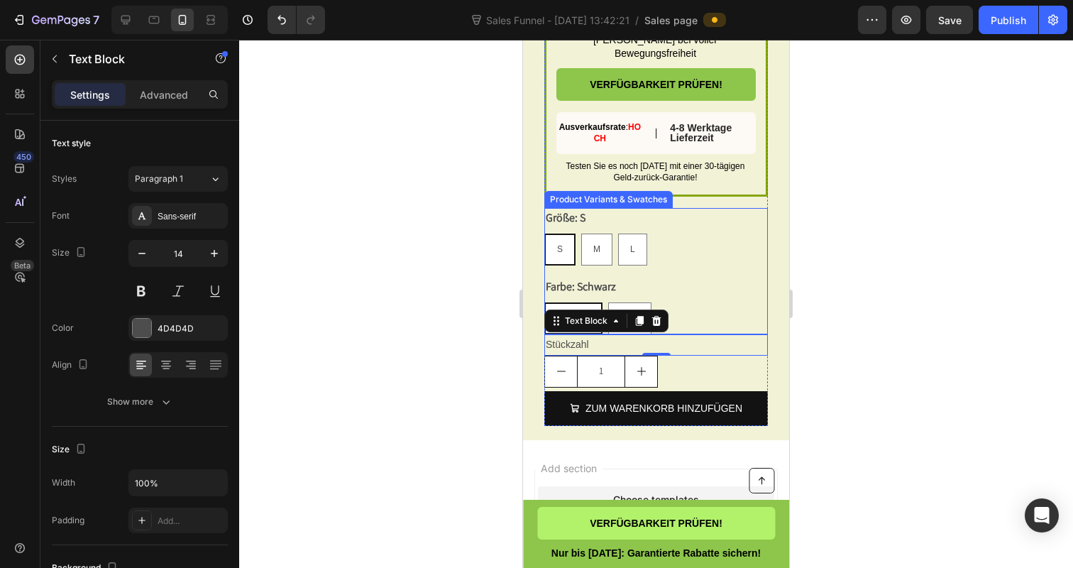
click at [663, 306] on div "Farbe: Schwarz Schwarz Schwarz Schwarz Grün Grün Grün" at bounding box center [656, 305] width 224 height 57
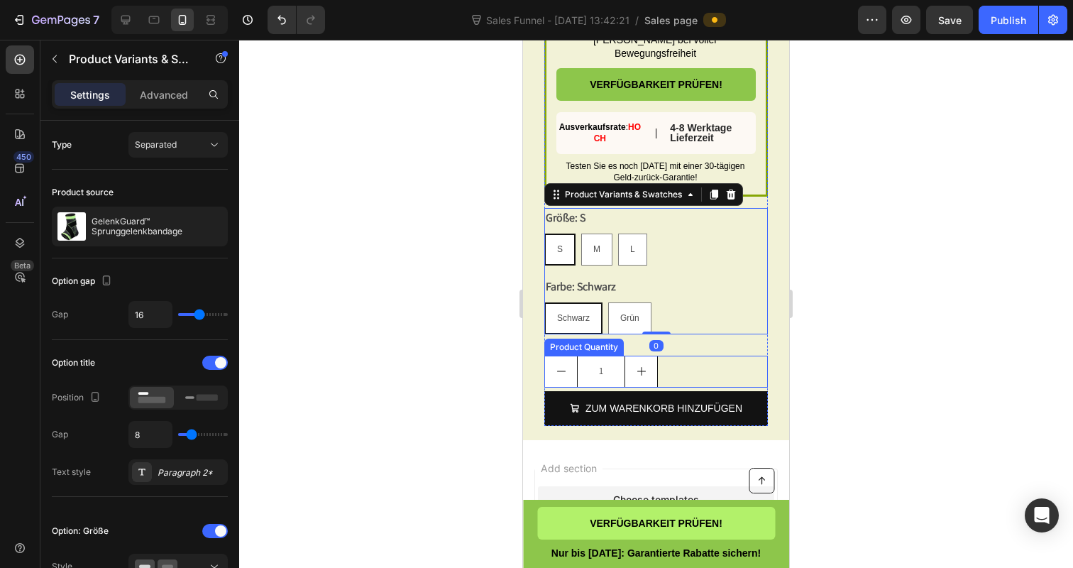
click at [673, 374] on div "1" at bounding box center [656, 371] width 224 height 32
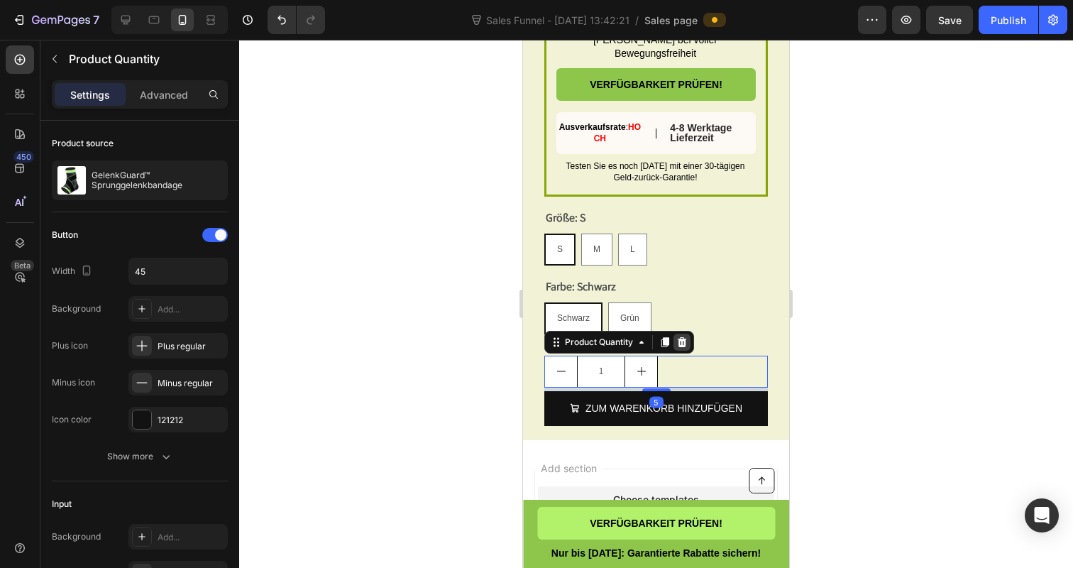
click at [684, 346] on icon at bounding box center [682, 341] width 9 height 10
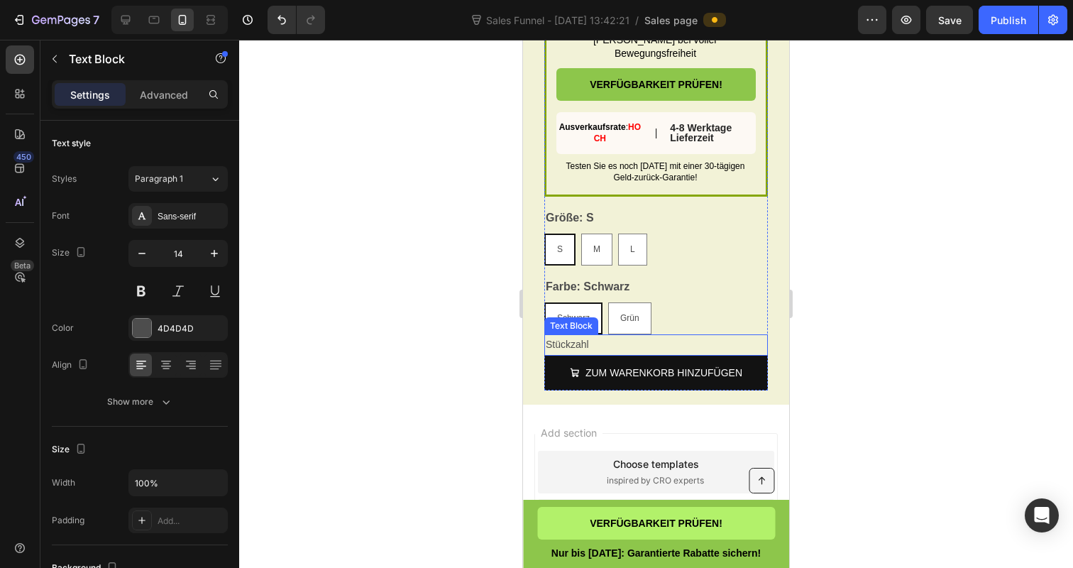
click at [681, 353] on p "Stückzahl" at bounding box center [656, 345] width 221 height 18
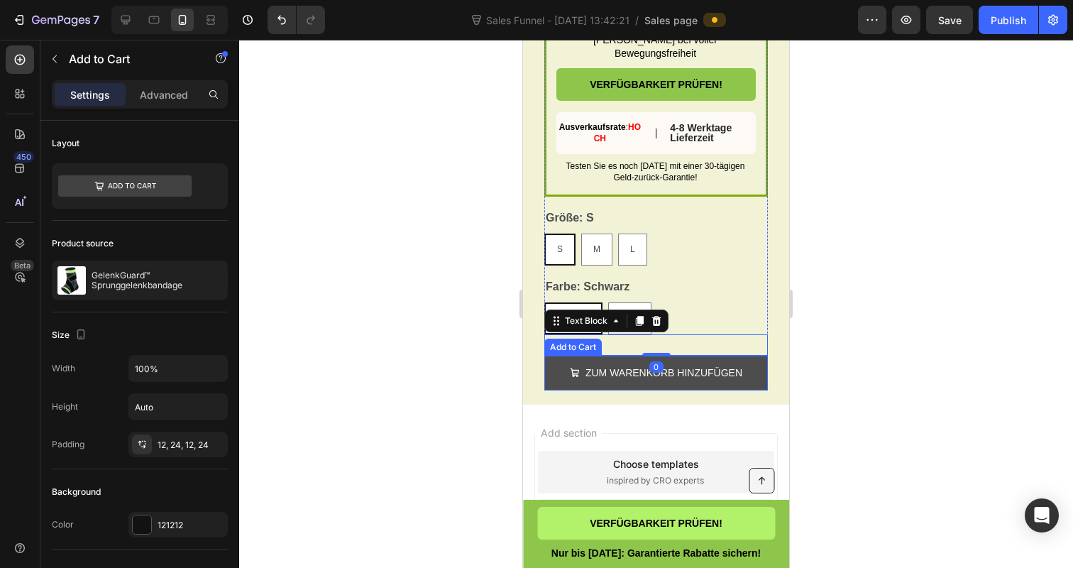
click at [692, 390] on button "ZUM WARENKORB HINZUFÜGEN" at bounding box center [656, 372] width 224 height 35
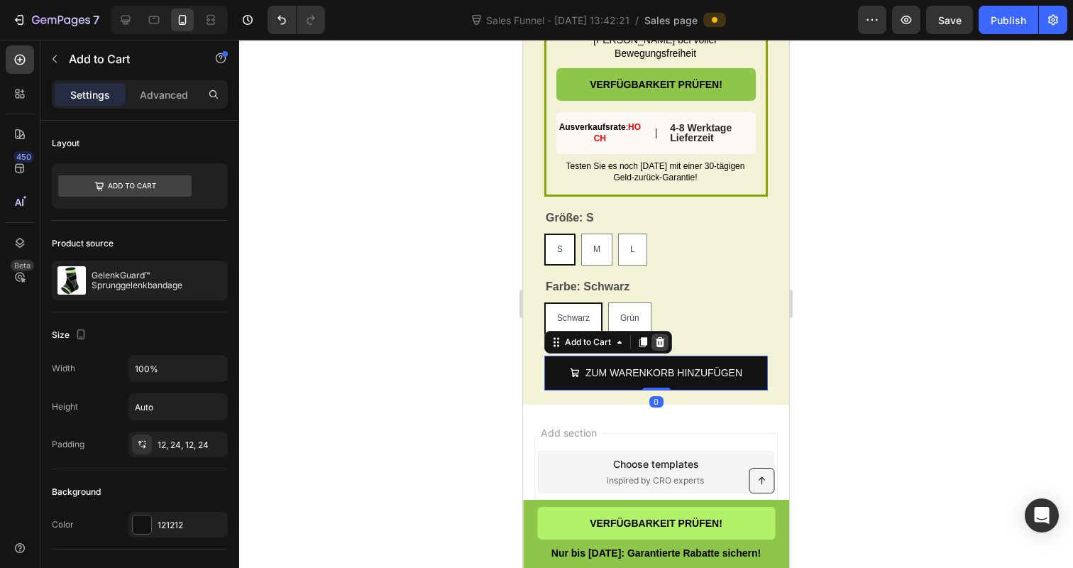
click at [654, 343] on div at bounding box center [659, 341] width 17 height 17
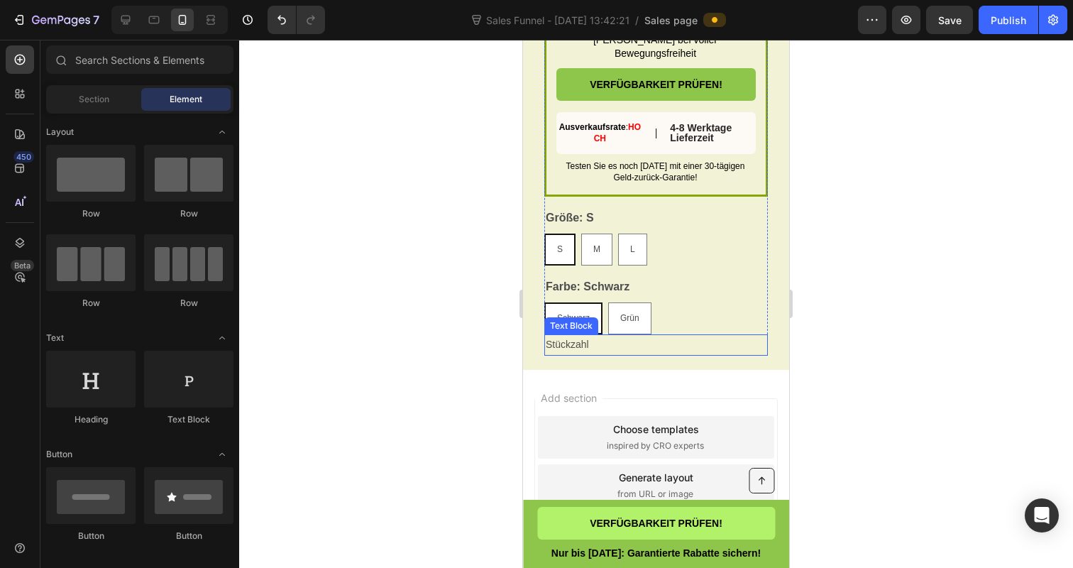
click at [651, 353] on p "Stückzahl" at bounding box center [656, 345] width 221 height 18
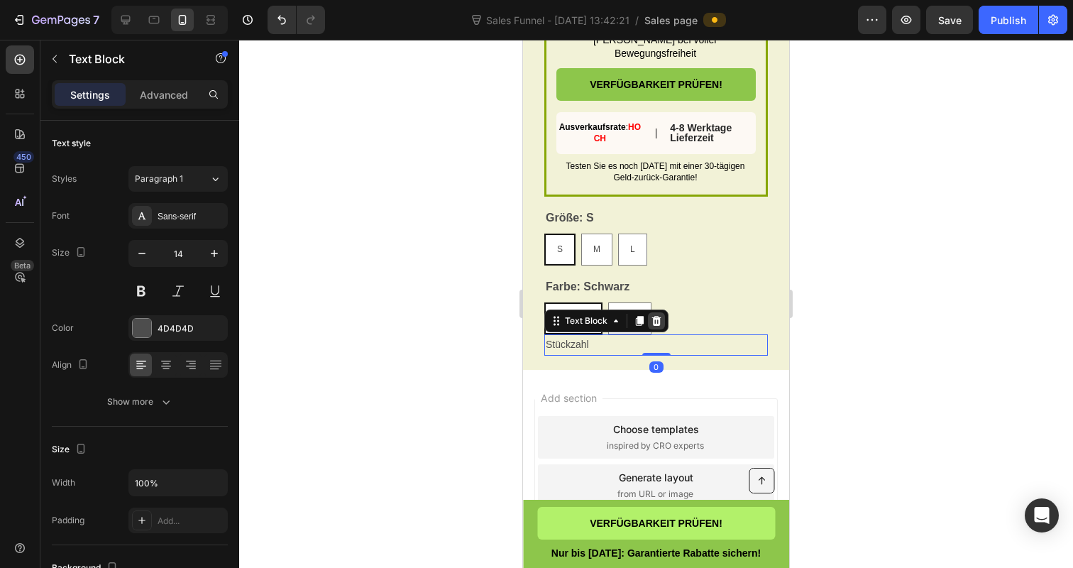
click at [660, 326] on icon at bounding box center [656, 320] width 11 height 11
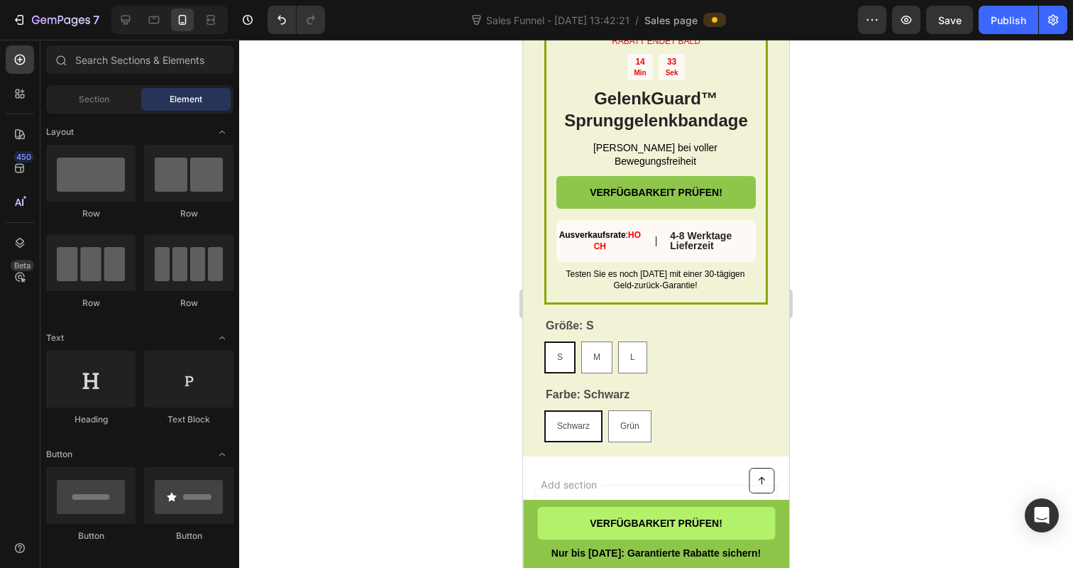
scroll to position [4876, 0]
click at [1000, 26] on div "Publish" at bounding box center [1008, 20] width 35 height 15
click at [944, 23] on span "Save" at bounding box center [949, 20] width 23 height 12
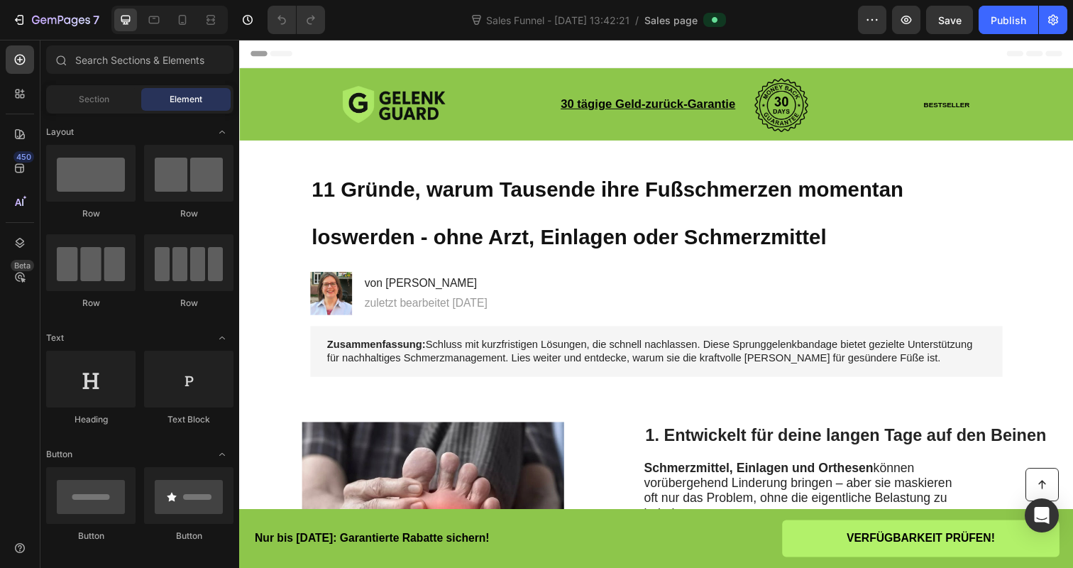
click at [896, 551] on span "VERFÜGBARKEIT PRÜFEN!" at bounding box center [934, 548] width 151 height 12
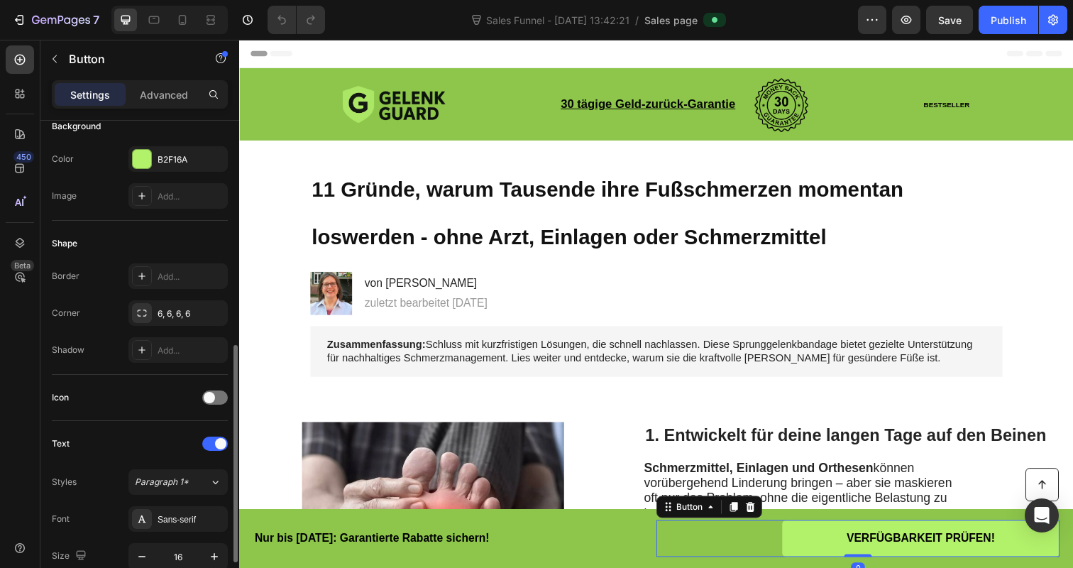
scroll to position [604, 0]
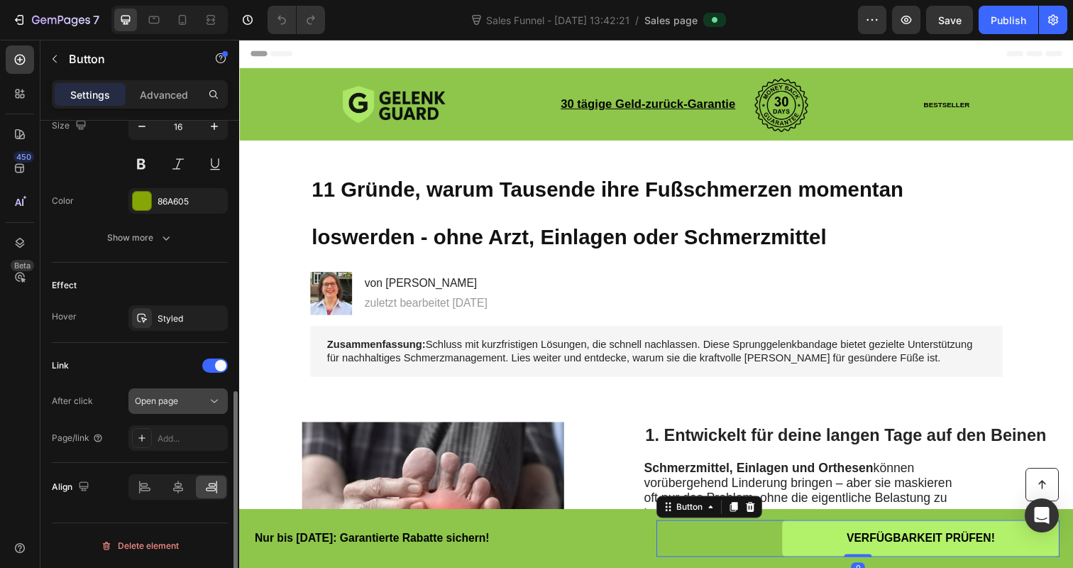
click at [204, 401] on div "Open page" at bounding box center [171, 401] width 72 height 13
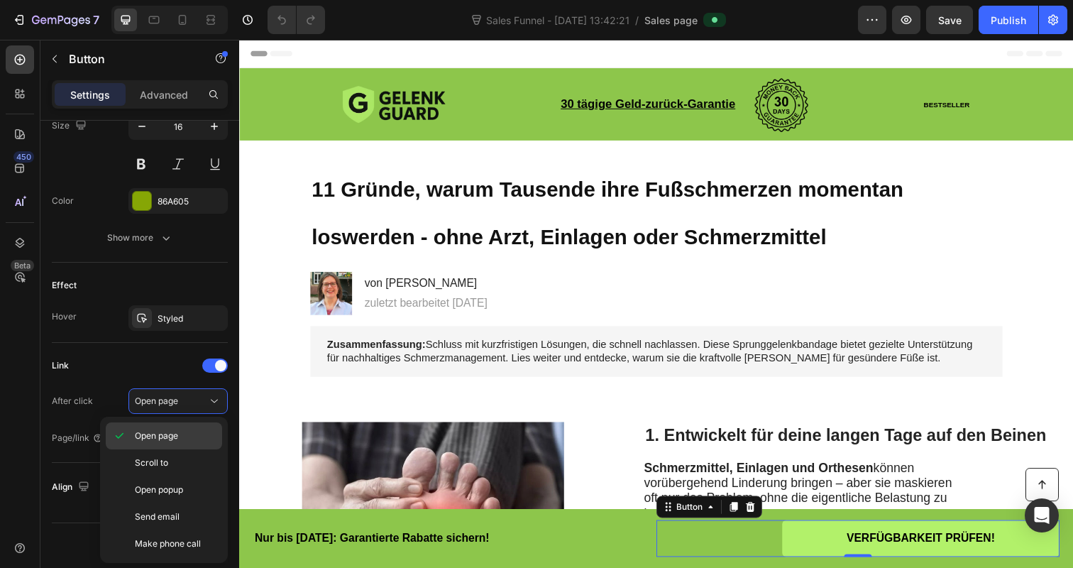
click at [150, 436] on span "Open page" at bounding box center [156, 435] width 43 height 13
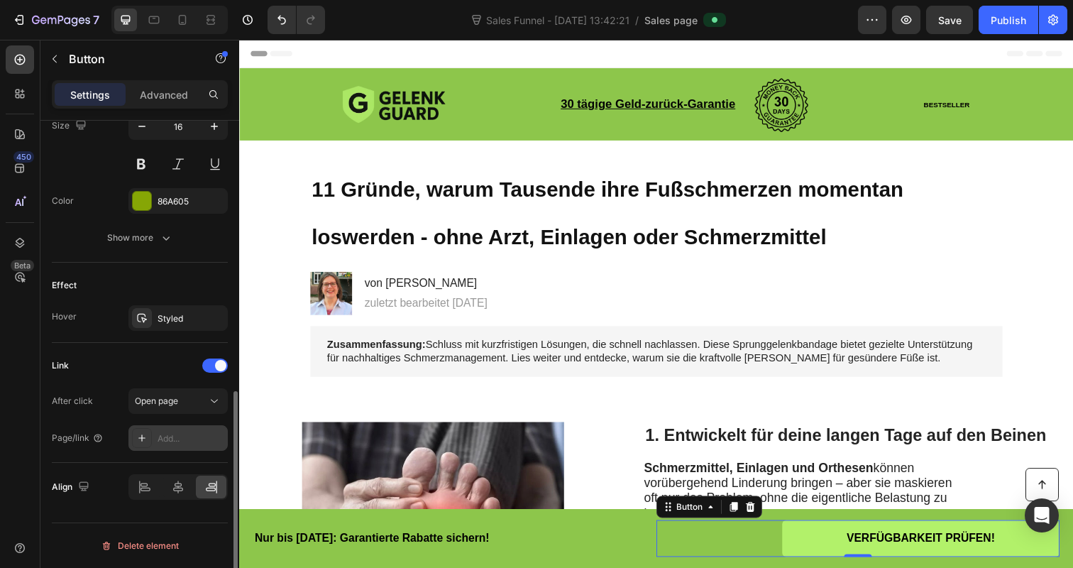
click at [169, 428] on div "Add..." at bounding box center [177, 438] width 99 height 26
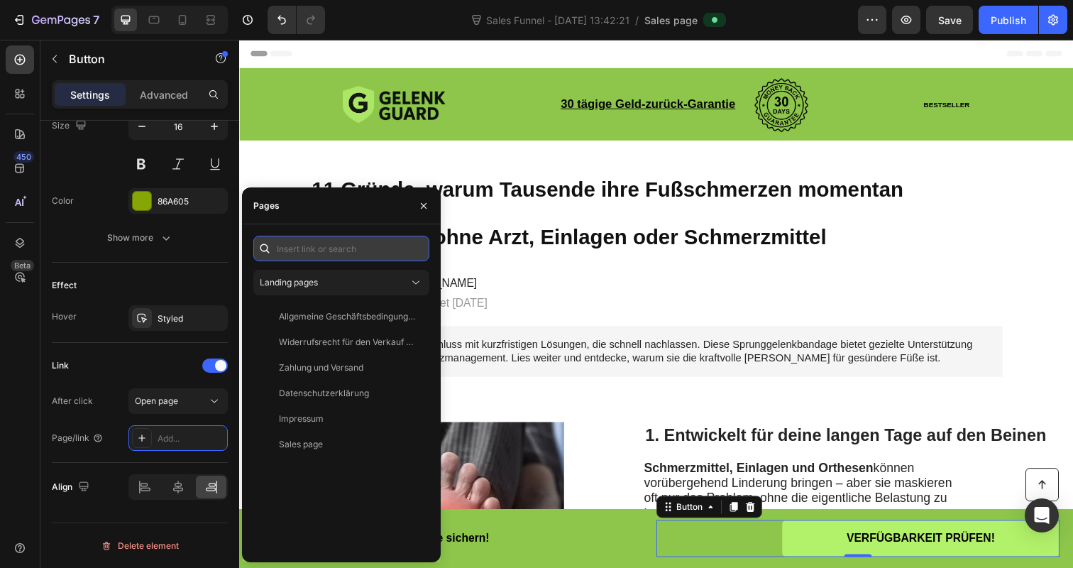
click at [331, 254] on input "text" at bounding box center [341, 249] width 176 height 26
paste input "[URL][DOMAIN_NAME]"
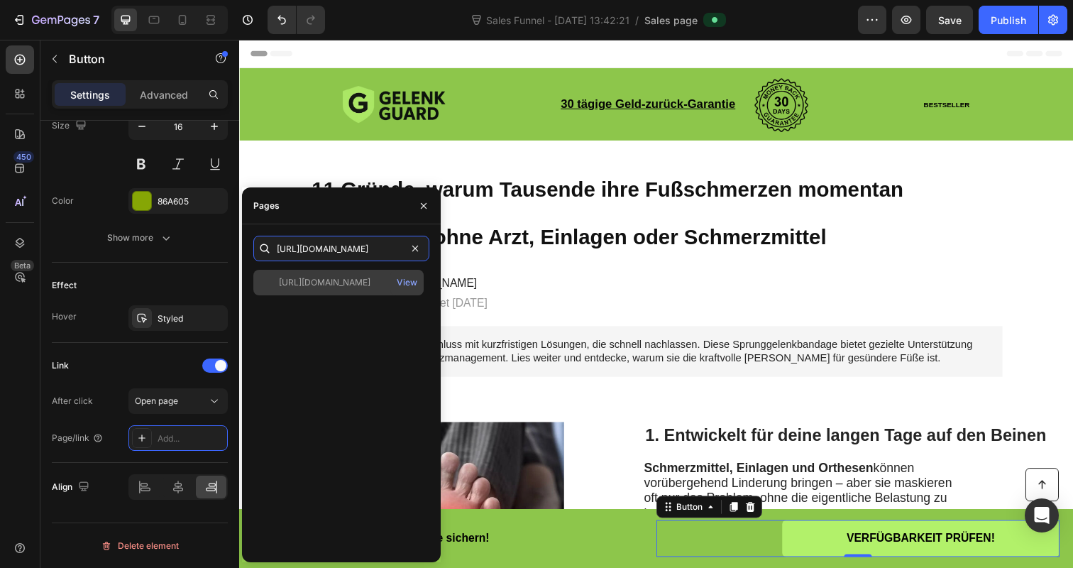
type input "[URL][DOMAIN_NAME]"
click at [358, 287] on div "[URL][DOMAIN_NAME]" at bounding box center [325, 282] width 92 height 13
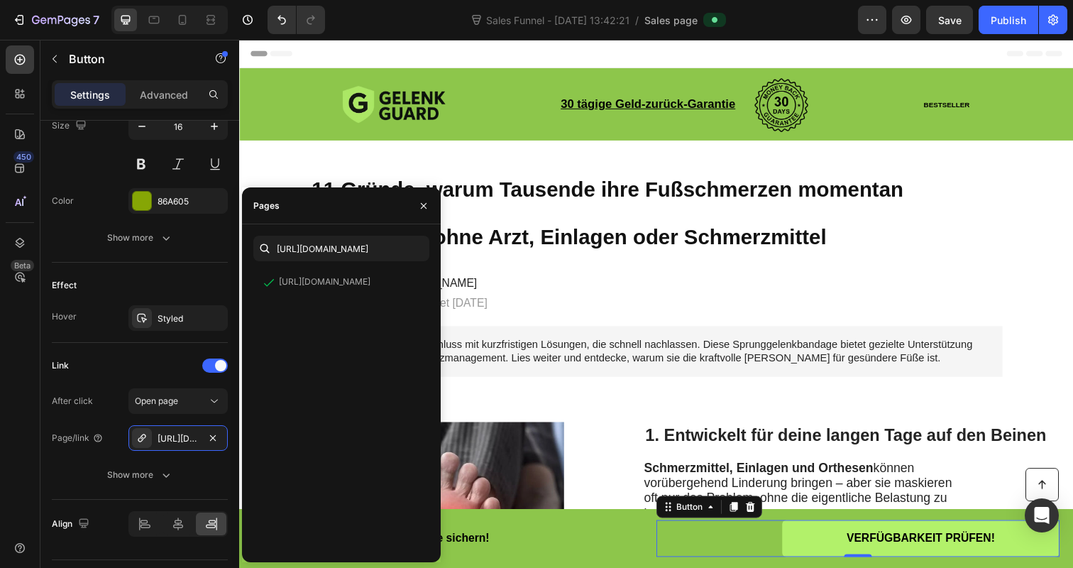
click at [351, 372] on div "[URL][DOMAIN_NAME] View" at bounding box center [341, 410] width 176 height 281
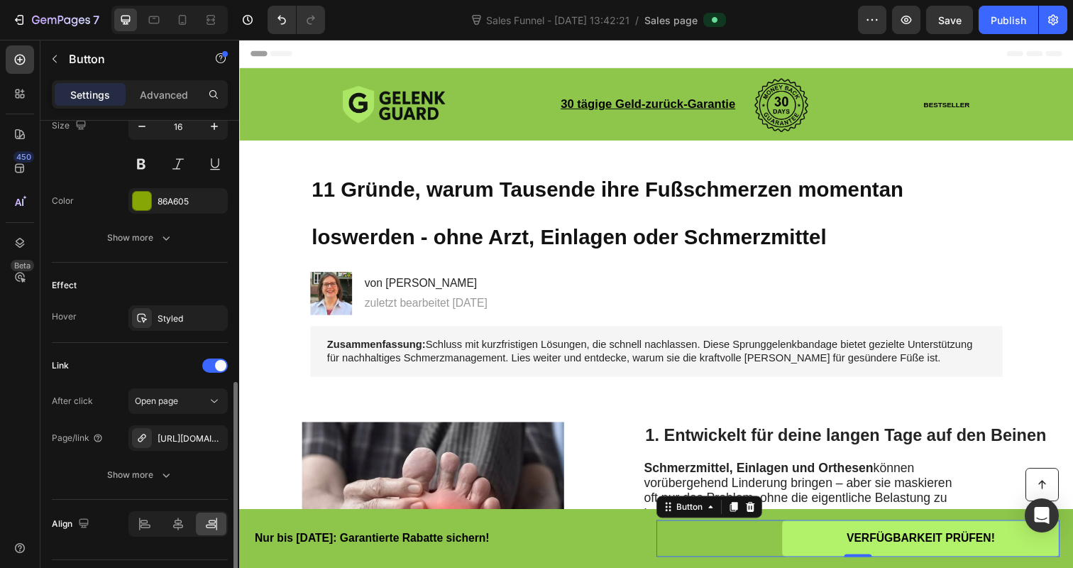
click at [187, 494] on div "Link After click Open page Page/link [URL][DOMAIN_NAME] Show more" at bounding box center [140, 421] width 176 height 157
click at [1020, 20] on div "Publish" at bounding box center [1008, 20] width 35 height 15
